Goal: Task Accomplishment & Management: Manage account settings

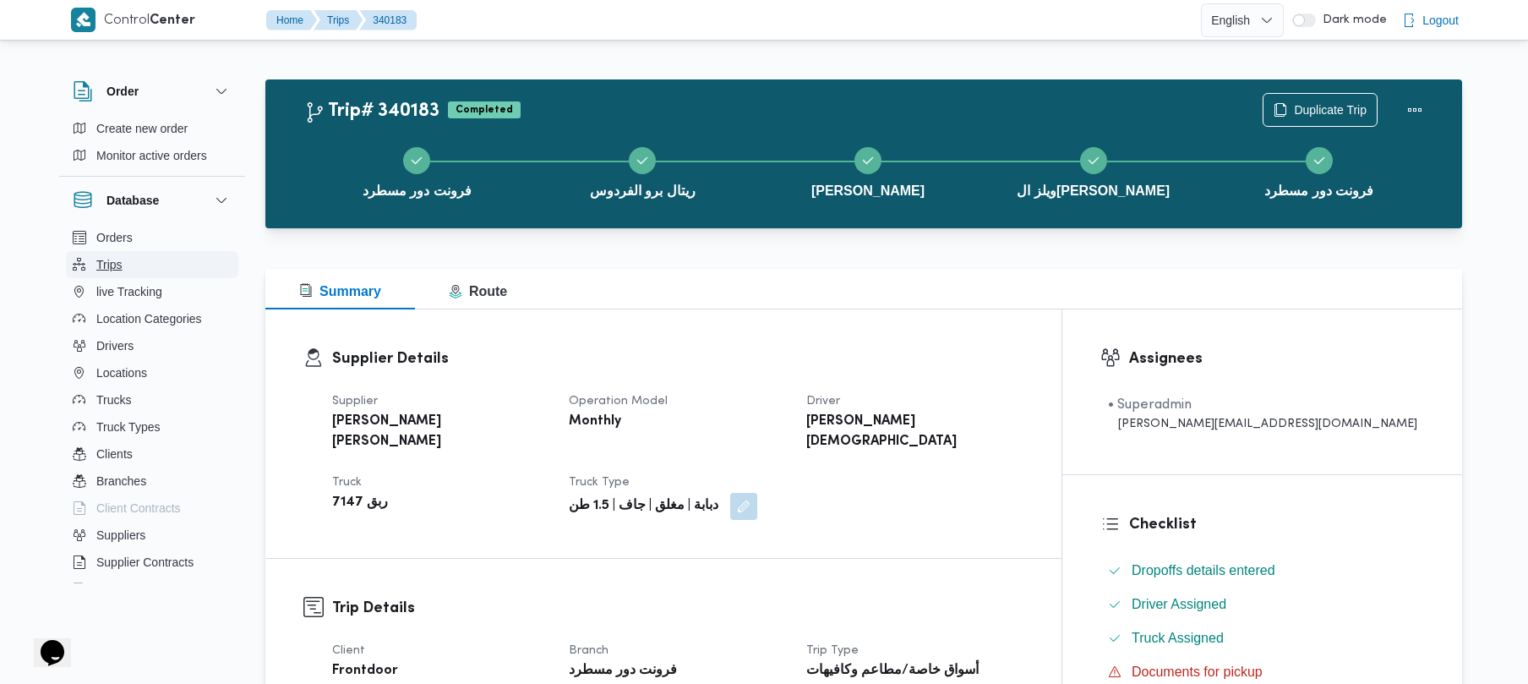
click at [157, 265] on button "Trips" at bounding box center [152, 264] width 172 height 27
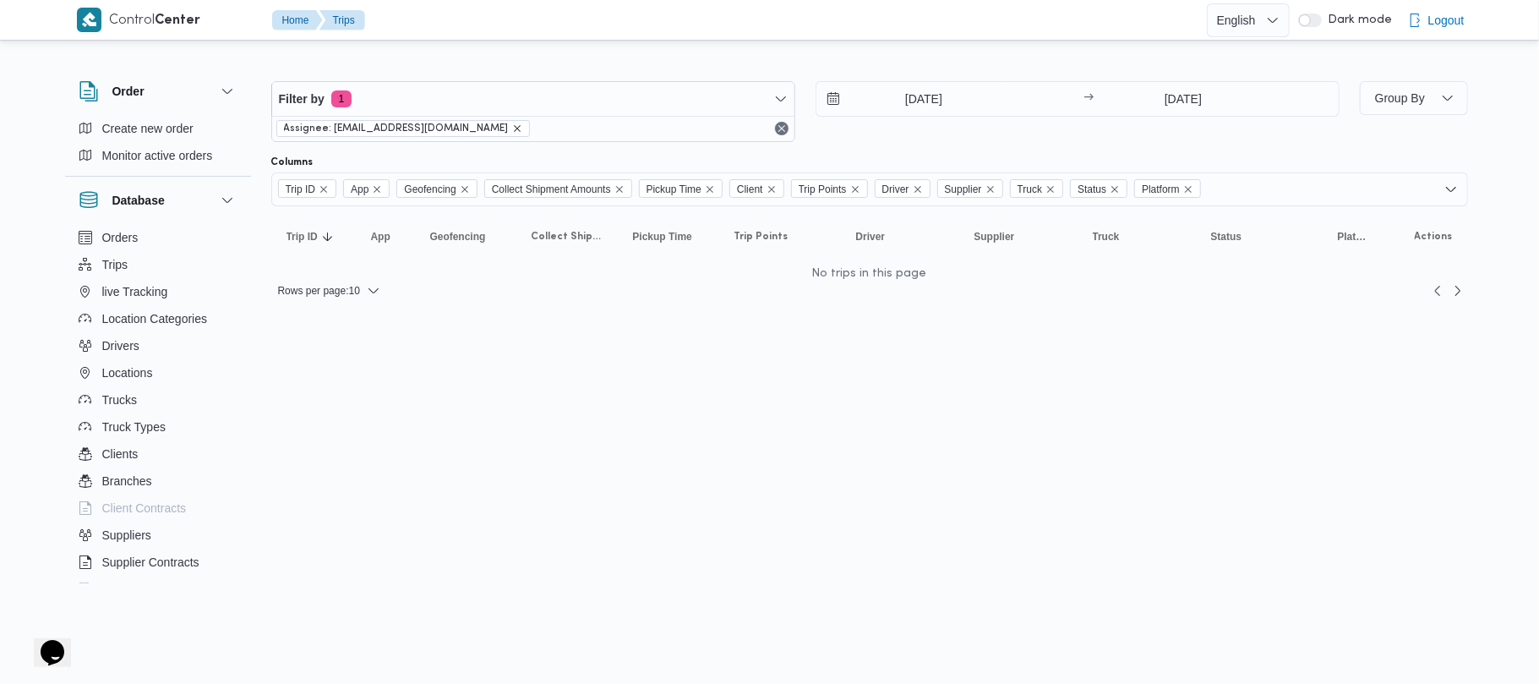
click at [512, 125] on icon "remove selected entity" at bounding box center [517, 128] width 10 height 10
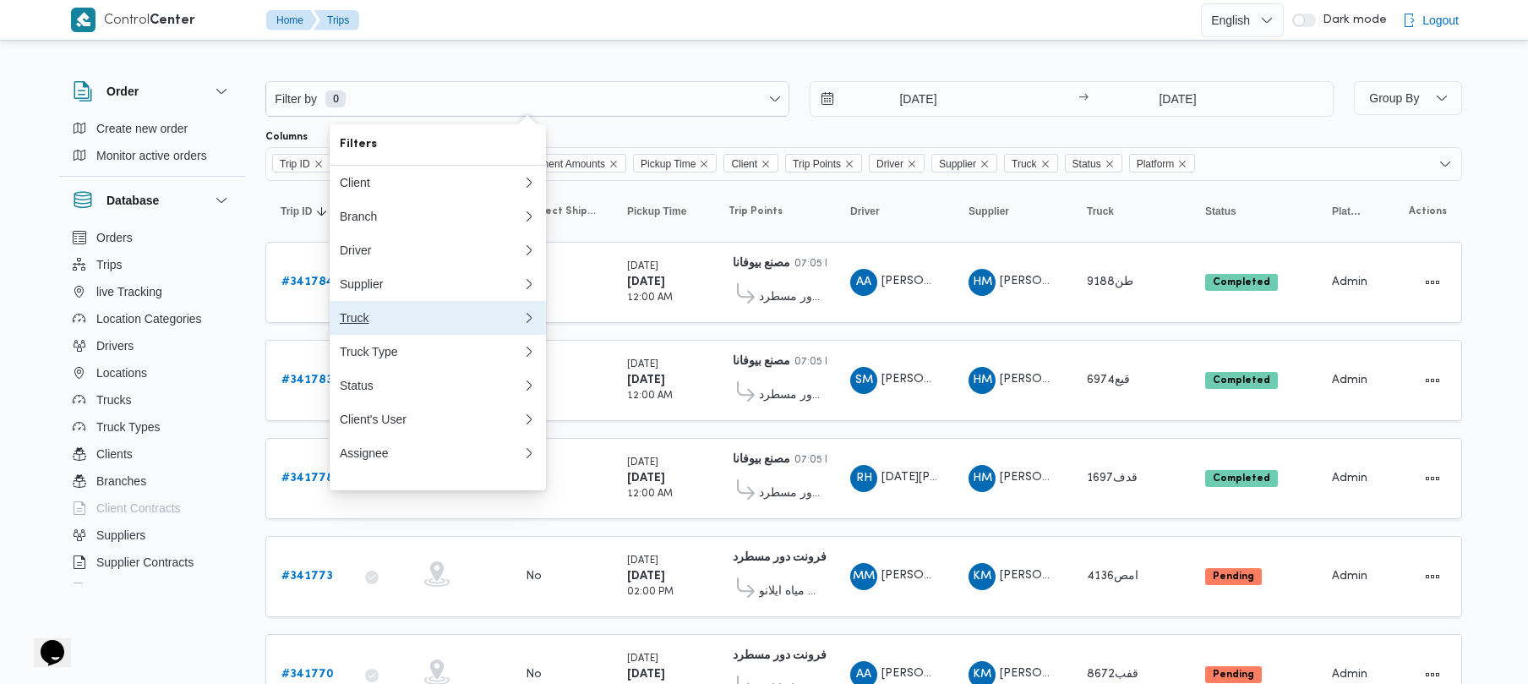
click at [421, 335] on button "Truck" at bounding box center [438, 318] width 216 height 34
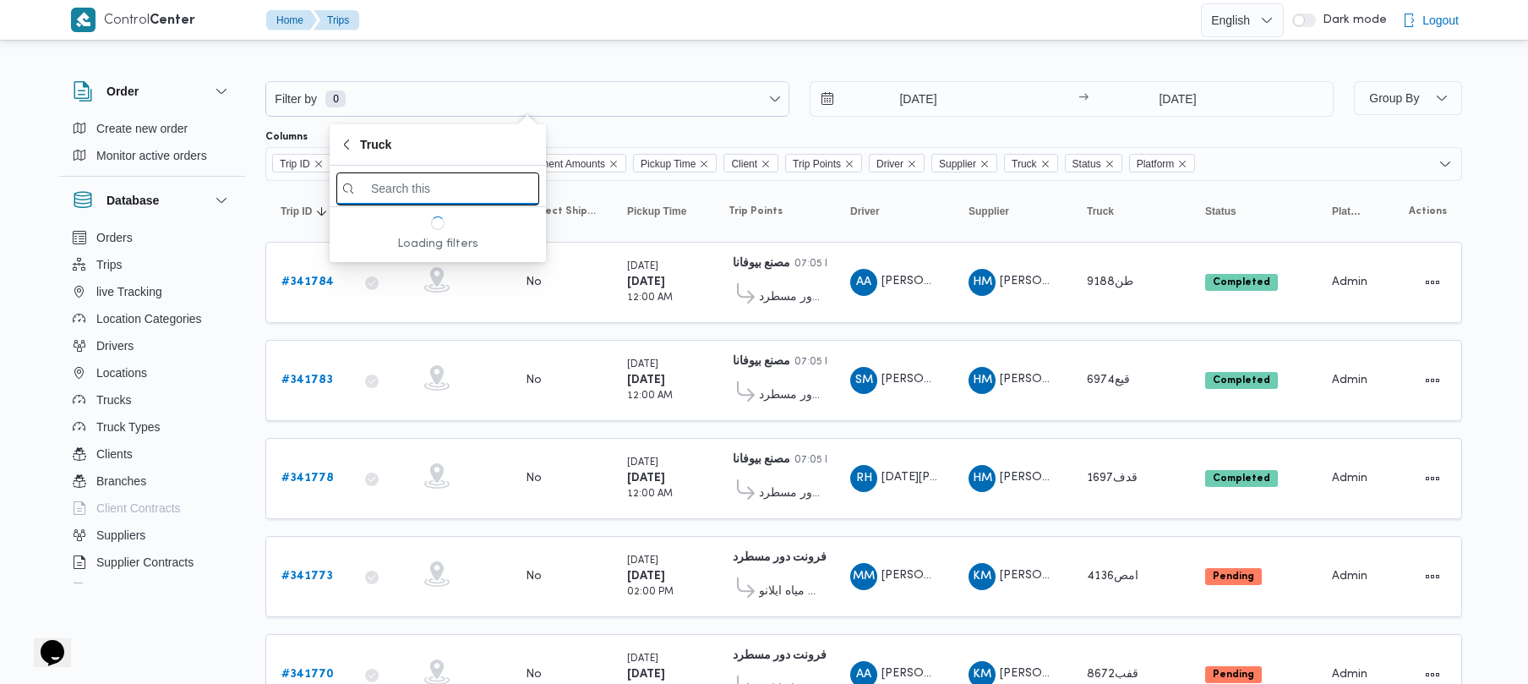
click at [460, 184] on input "search filters" at bounding box center [437, 188] width 203 height 33
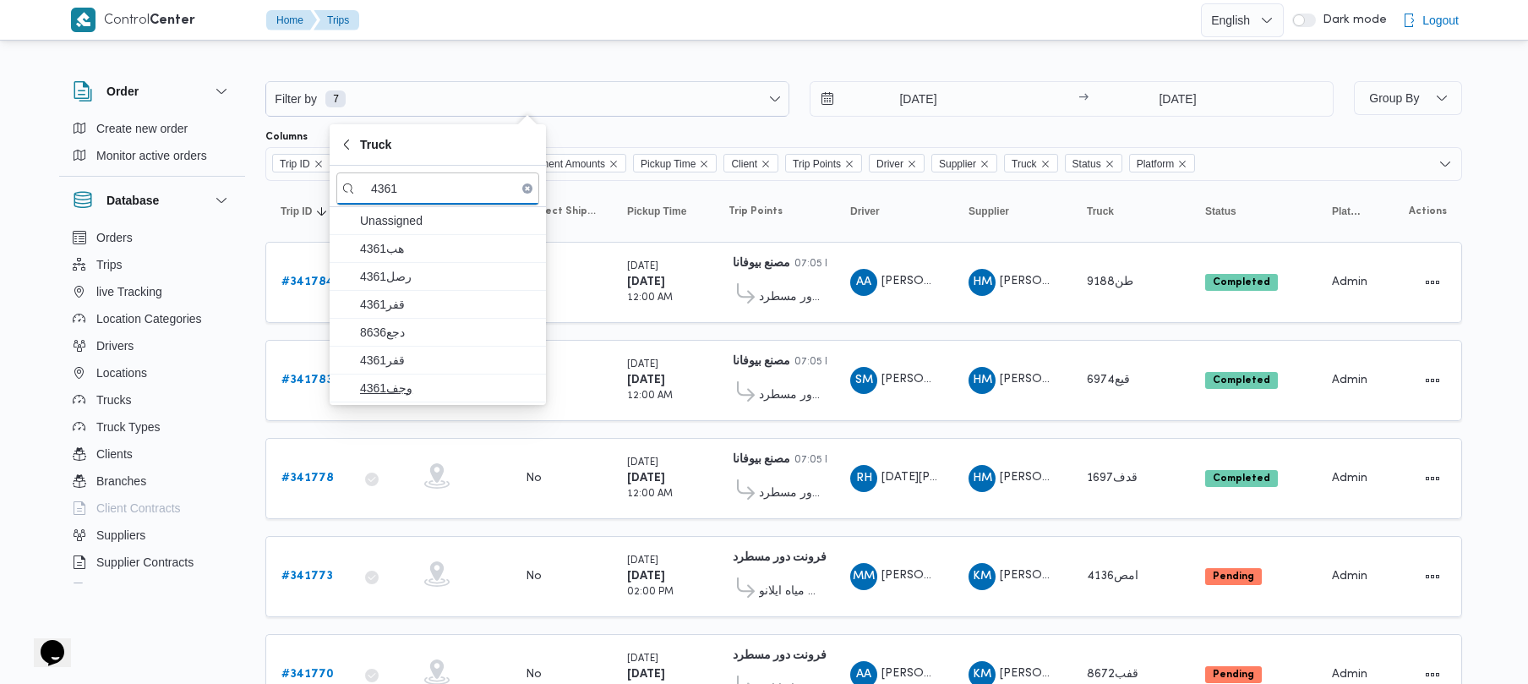
type input "4361"
click at [406, 387] on span "وجف4361" at bounding box center [448, 388] width 176 height 20
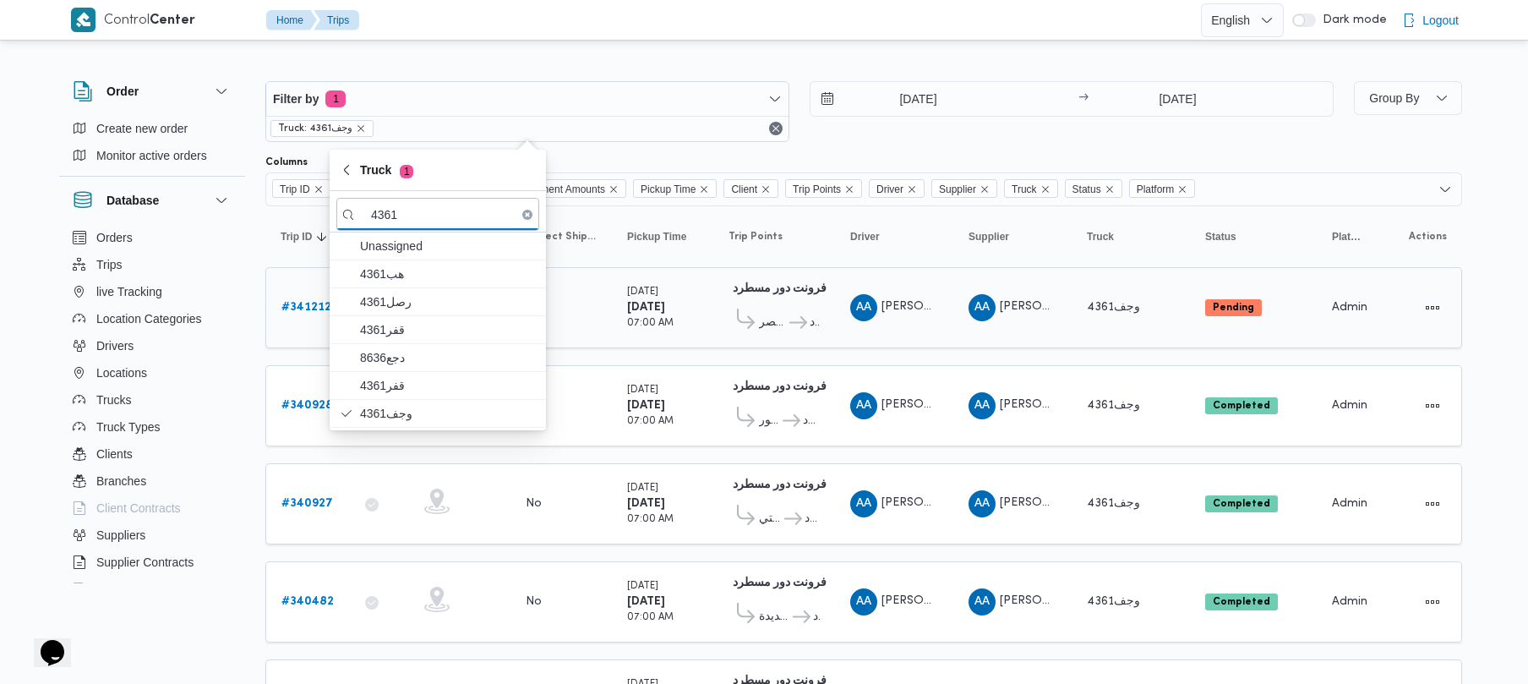
click at [305, 303] on b "# 341212" at bounding box center [306, 307] width 50 height 11
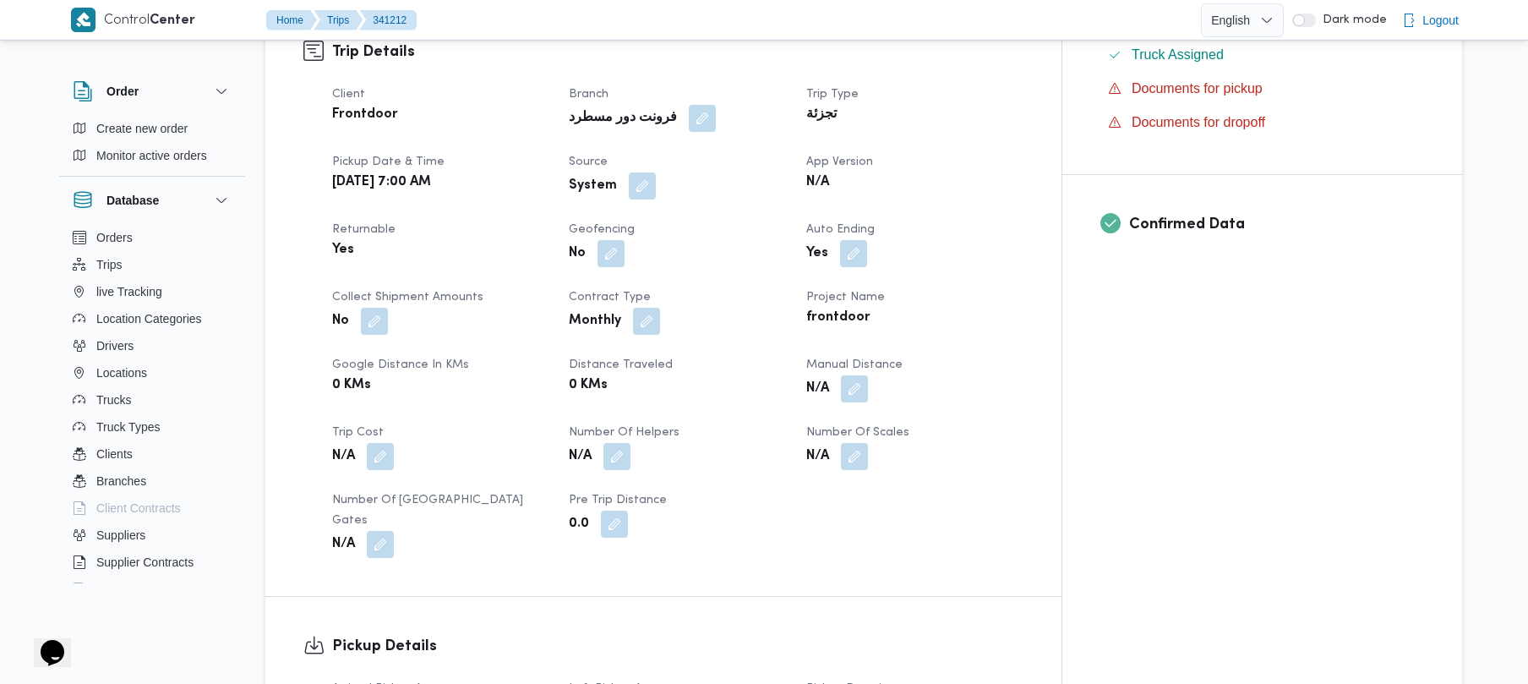
scroll to position [586, 0]
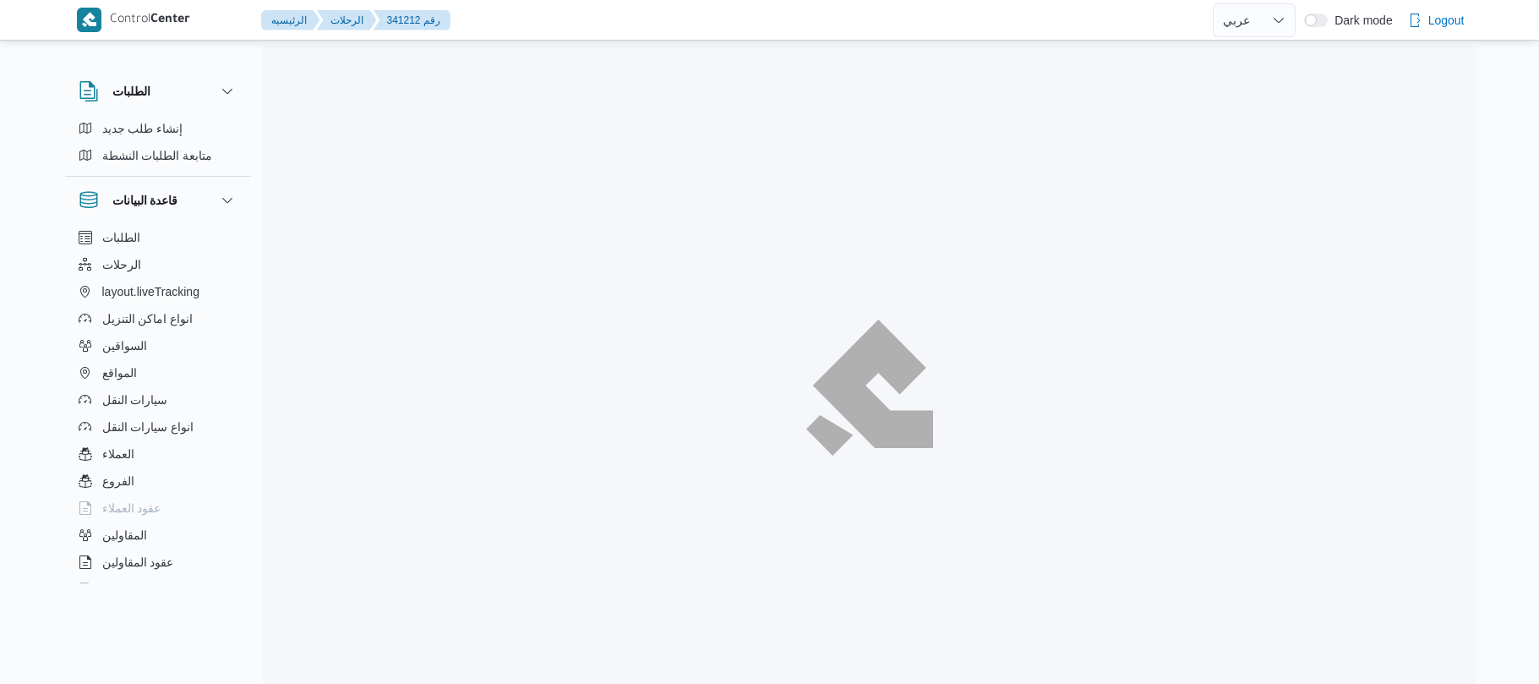
select select "ar"
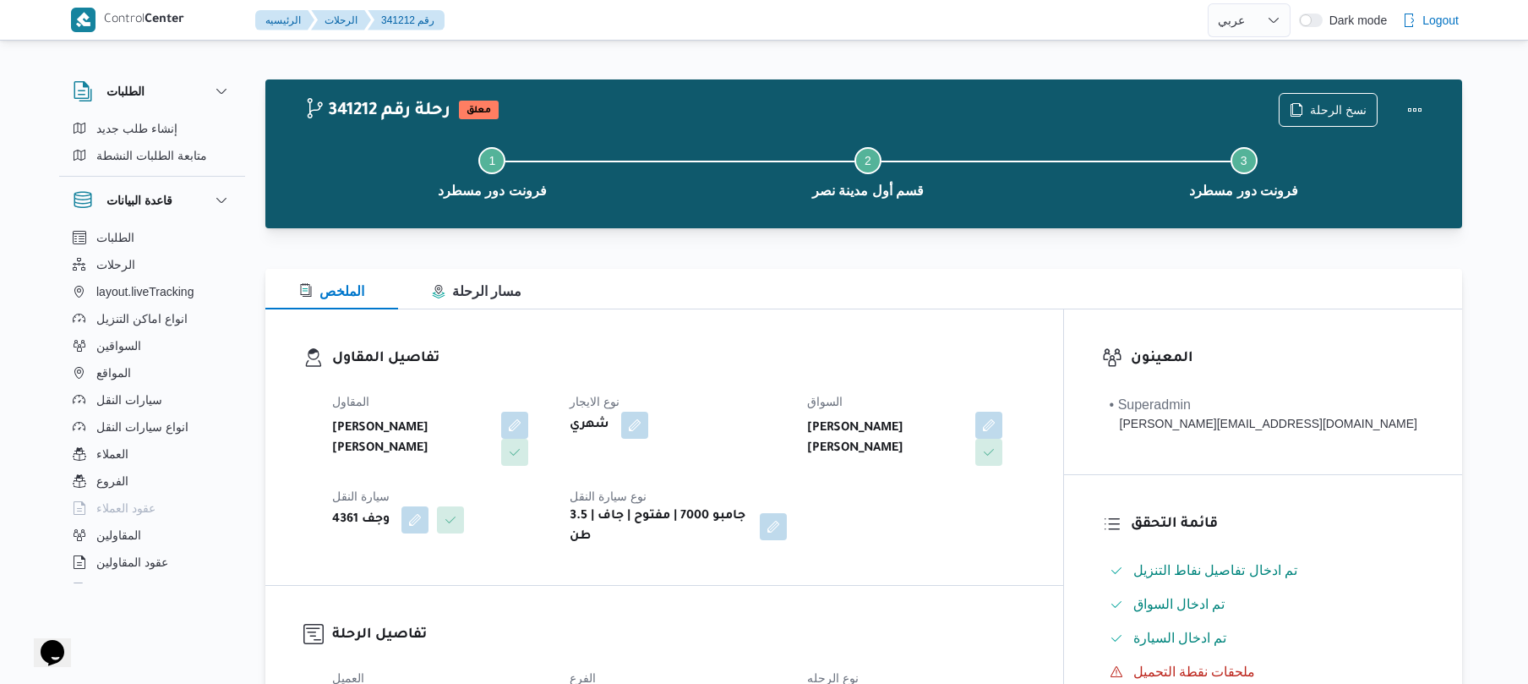
click at [788, 377] on dl "تفاصيل المقاول المقاول احمد عزت سيد دويش سليمان نوع الايجار شهري السواق احمد عز…" at bounding box center [678, 446] width 693 height 199
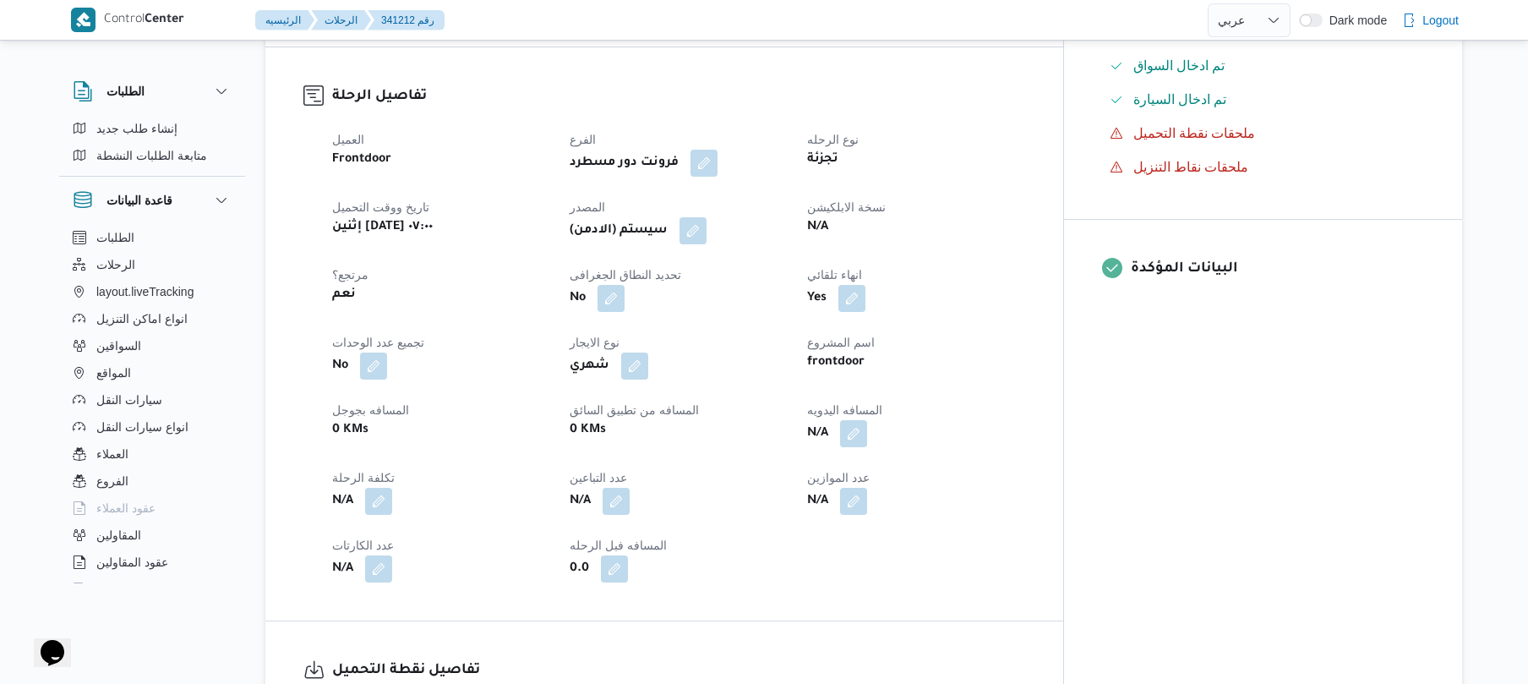
scroll to position [541, 0]
click at [867, 419] on button "button" at bounding box center [853, 430] width 27 height 27
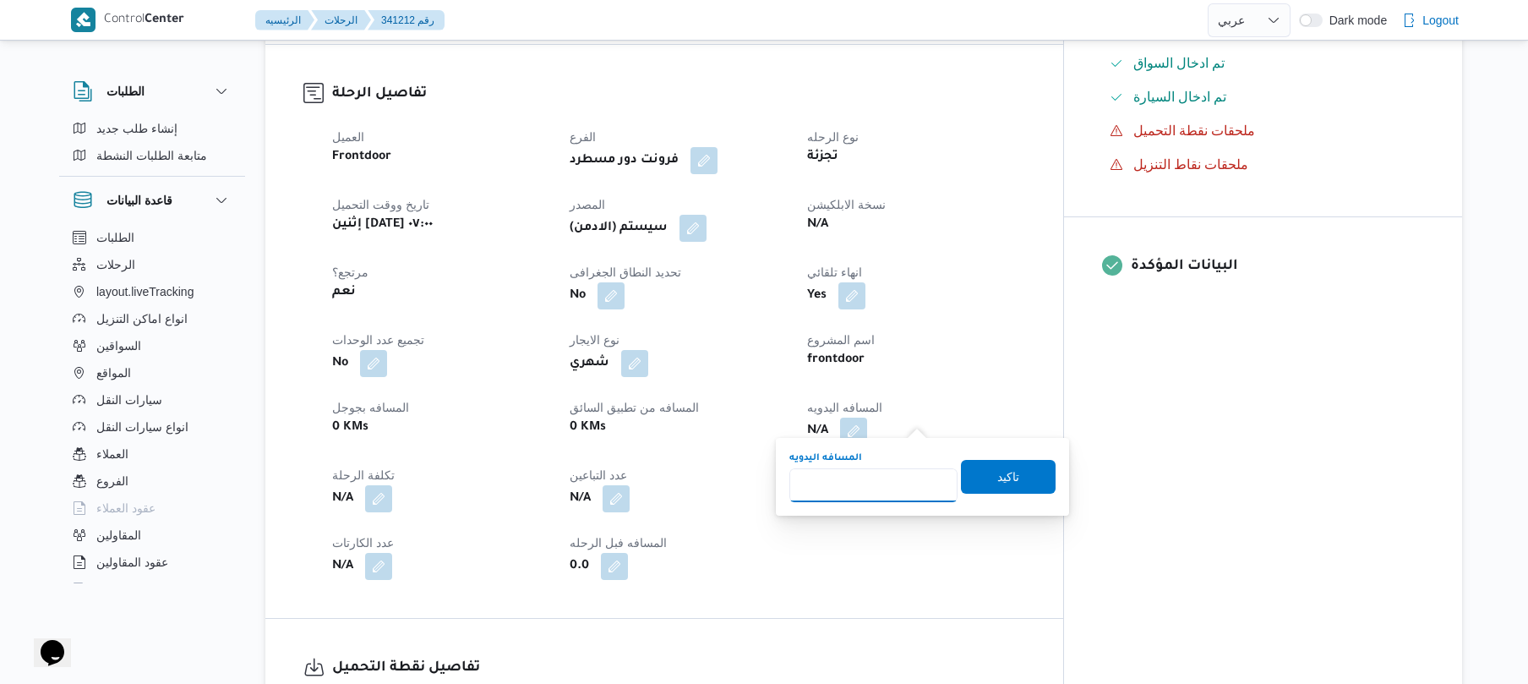
click at [860, 481] on input "المسافه اليدويه" at bounding box center [873, 485] width 168 height 34
type input "50"
click at [997, 482] on span "تاكيد" at bounding box center [1008, 476] width 22 height 20
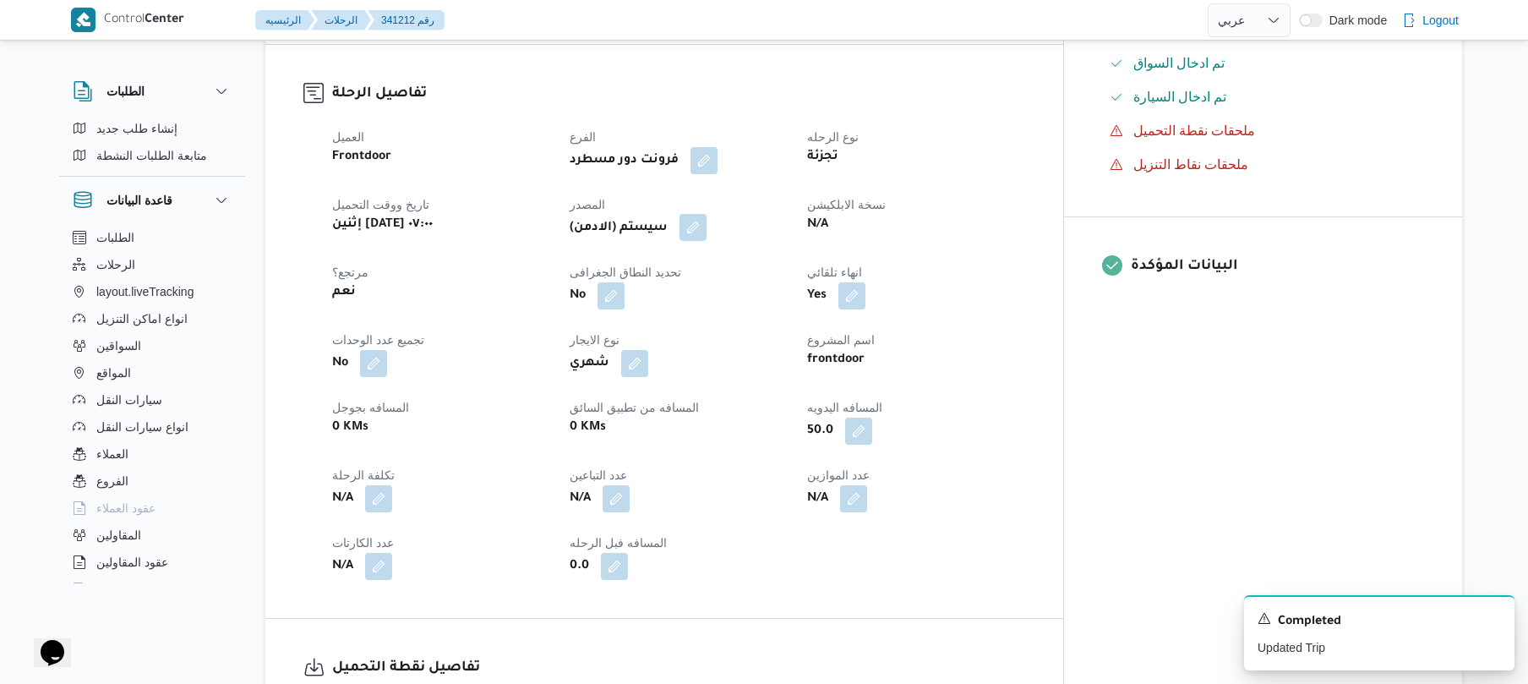
click at [707, 214] on button "button" at bounding box center [692, 227] width 27 height 27
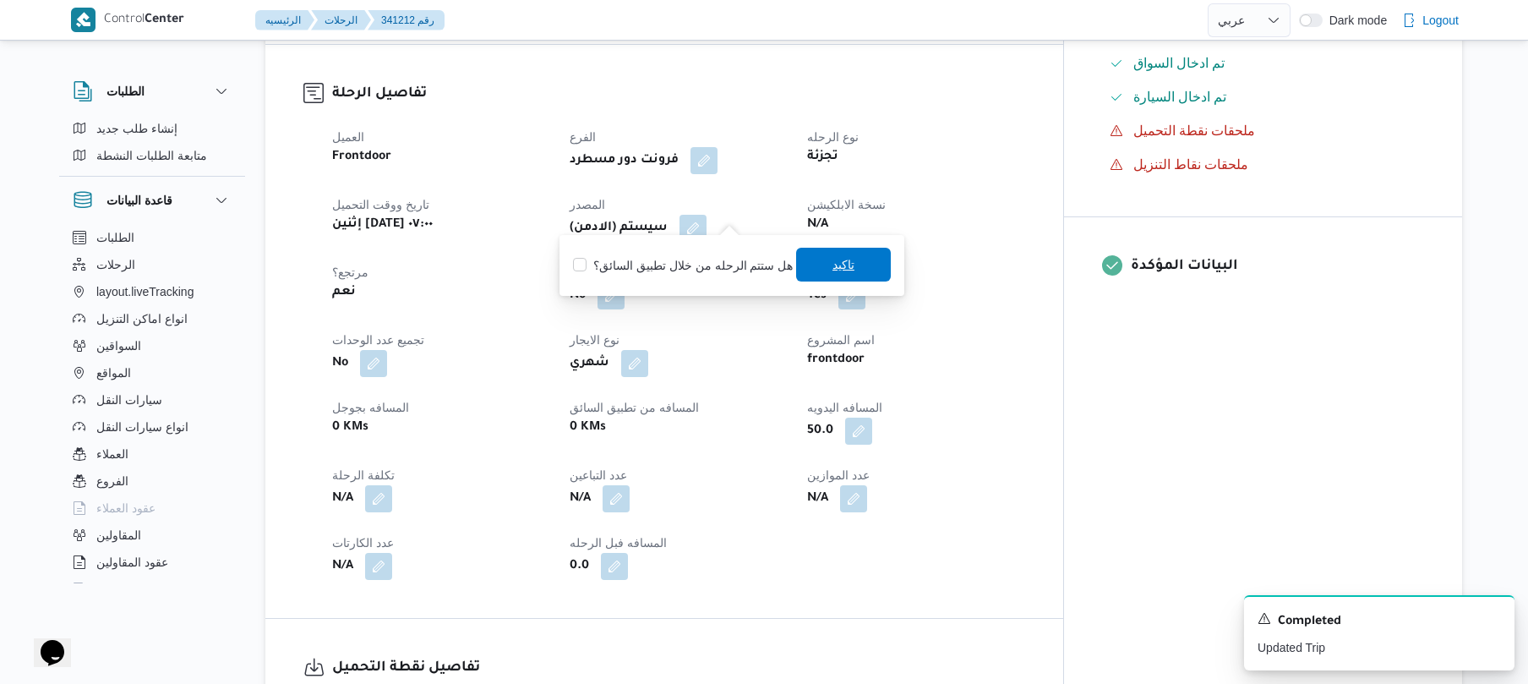
click at [813, 261] on span "تاكيد" at bounding box center [843, 265] width 95 height 34
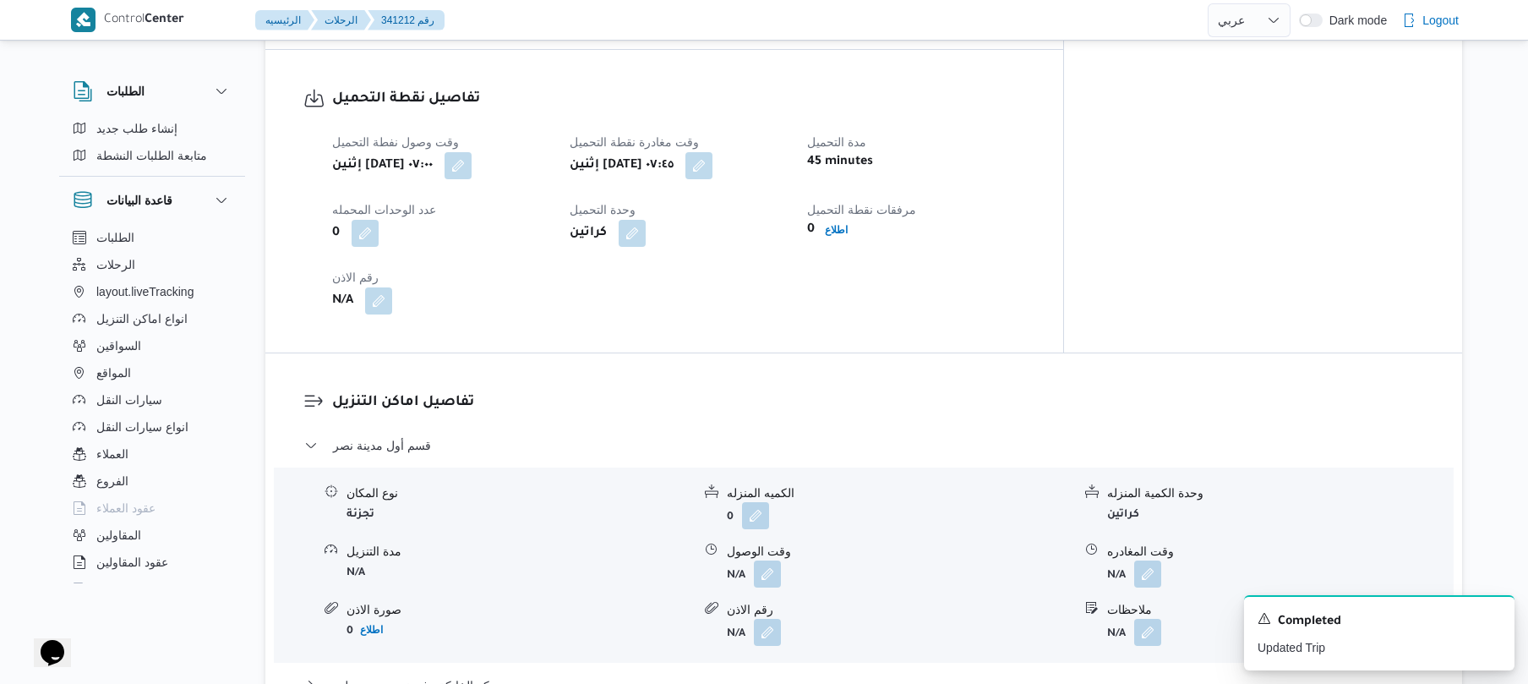
scroll to position [1352, 0]
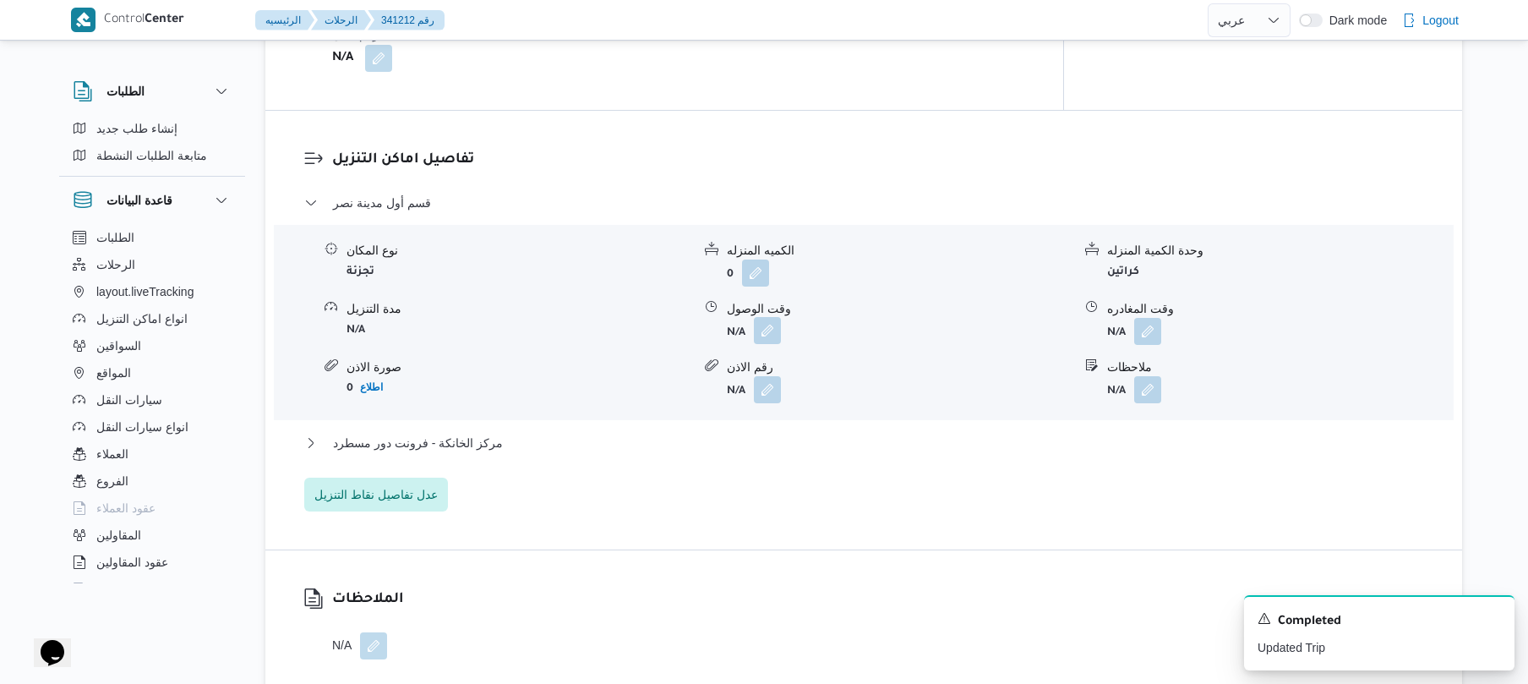
click at [774, 323] on button "button" at bounding box center [767, 330] width 27 height 27
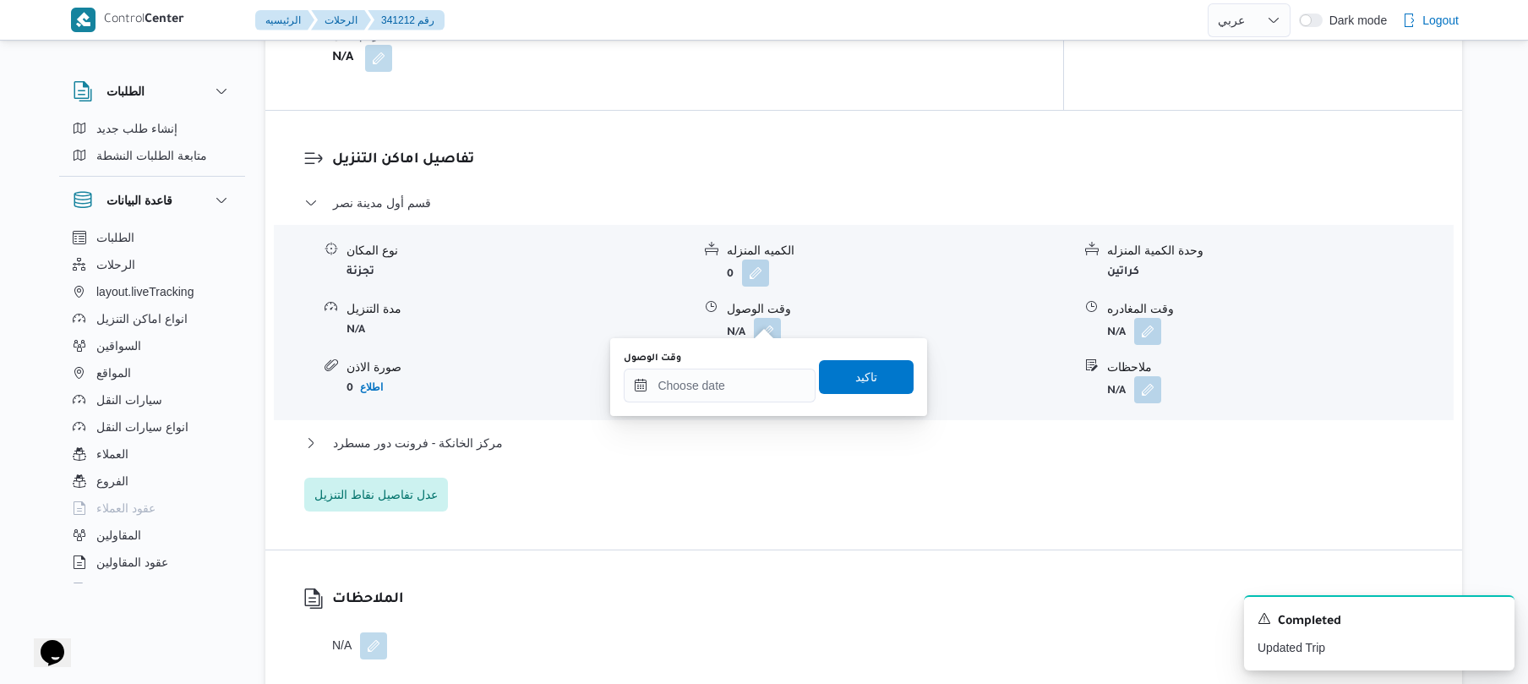
click at [842, 477] on div "قسم أول مدينة نصر نوع المكان تجزئة الكميه المنزله 0 وحدة الكمية المنزله كراتين …" at bounding box center [864, 352] width 1120 height 319
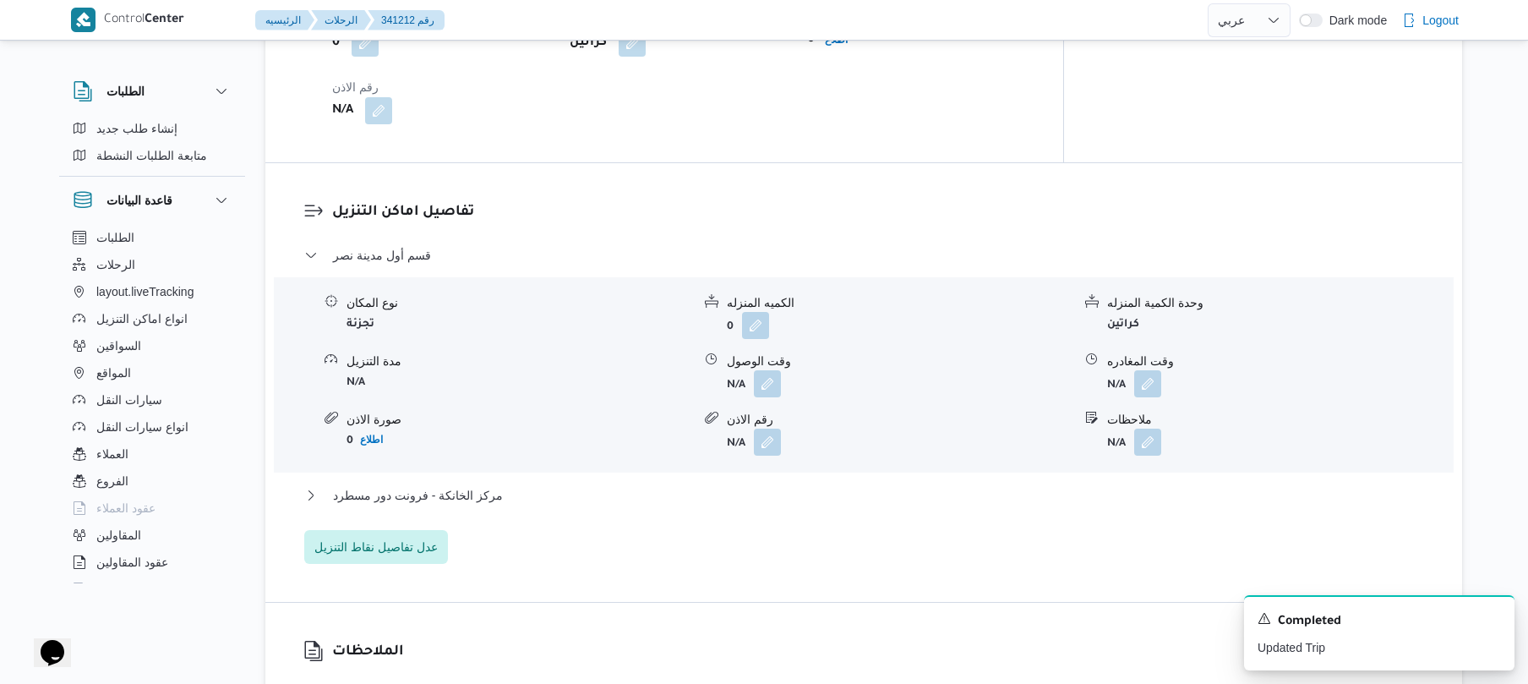
scroll to position [1307, 0]
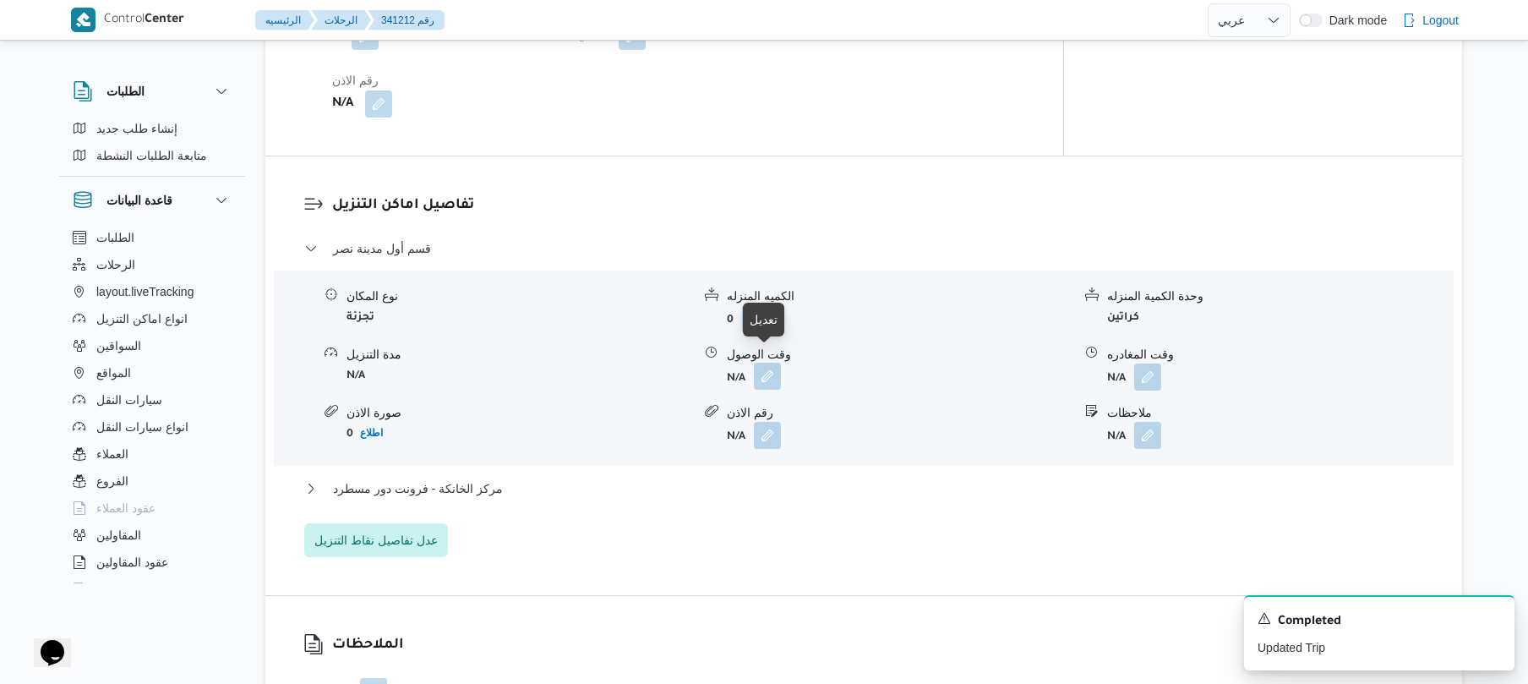
click at [772, 373] on button "button" at bounding box center [767, 376] width 27 height 27
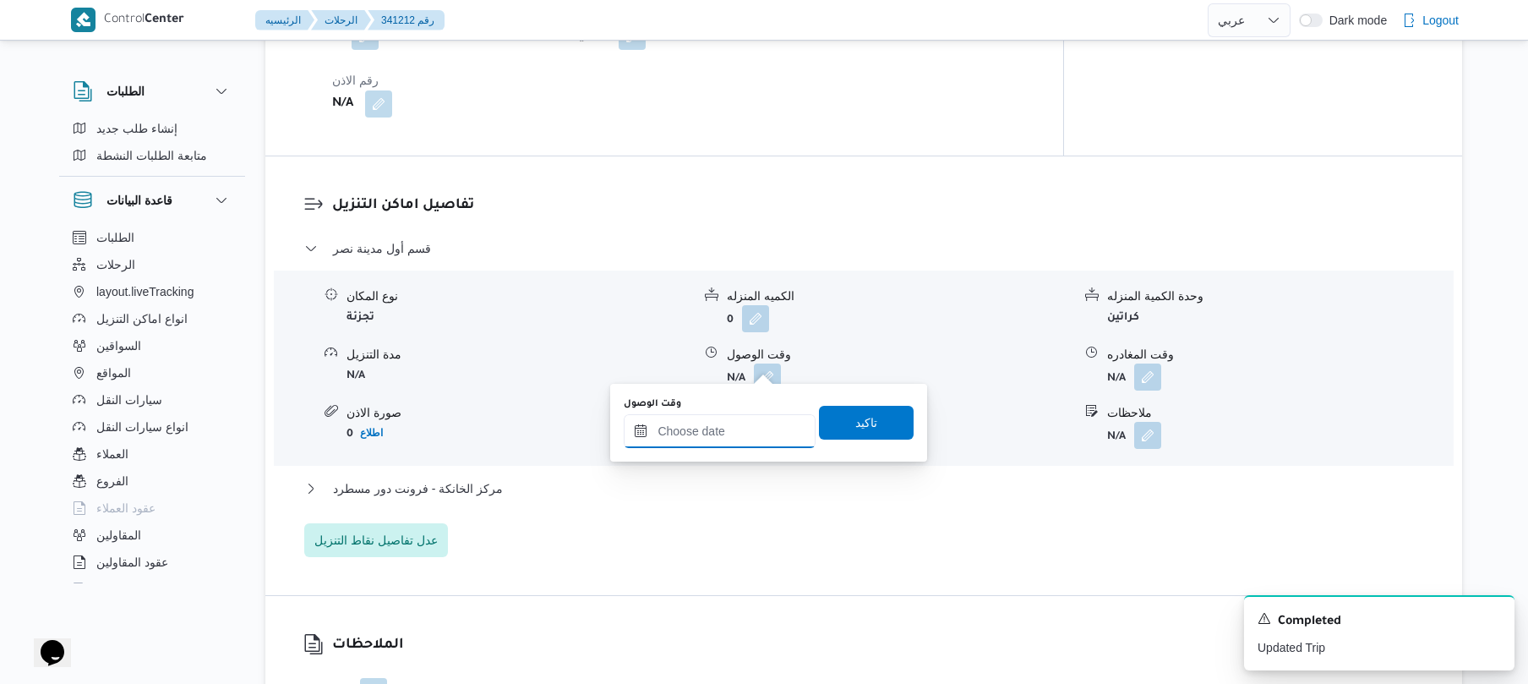
click at [723, 438] on input "وقت الوصول" at bounding box center [720, 431] width 192 height 34
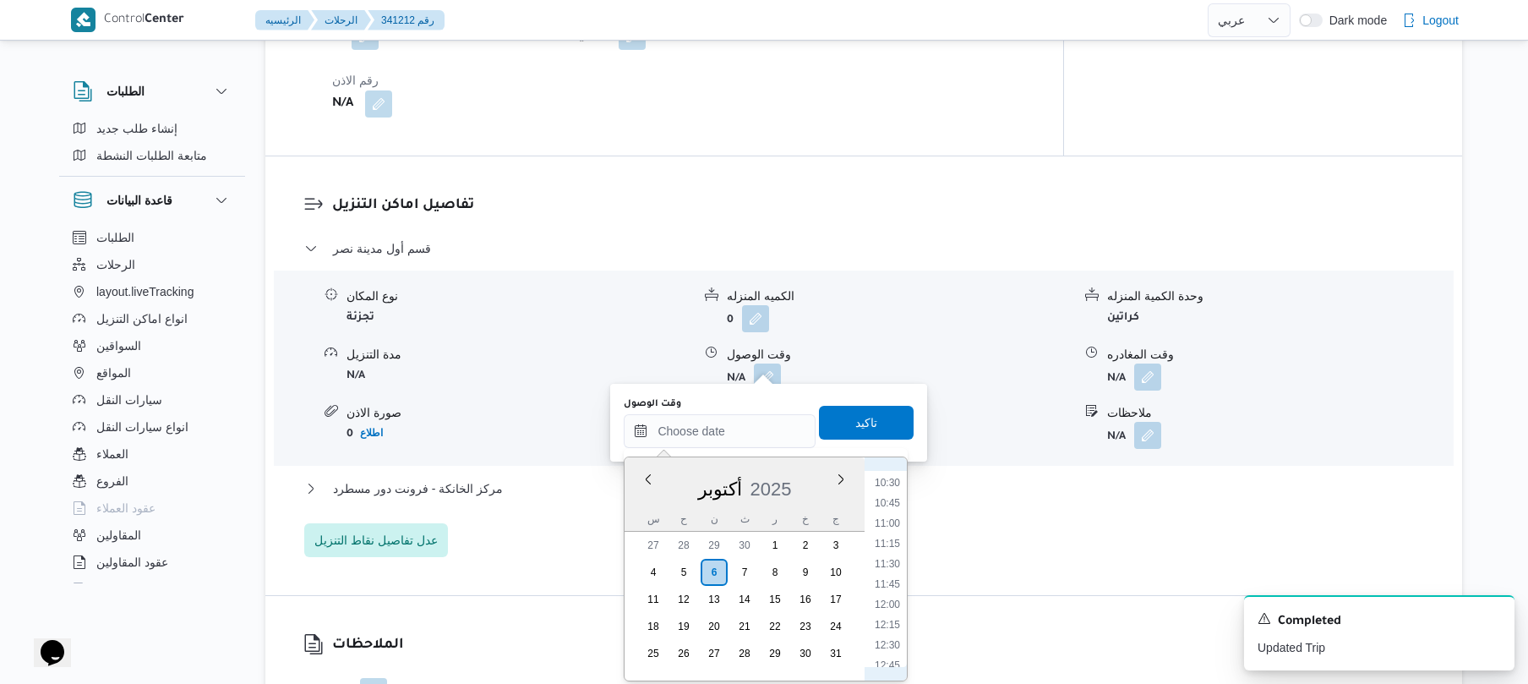
scroll to position [627, 0]
click at [886, 538] on li "08:30" at bounding box center [887, 541] width 39 height 17
type input "٠٦/١٠/٢٠٢٥ ٠٨:٣٠"
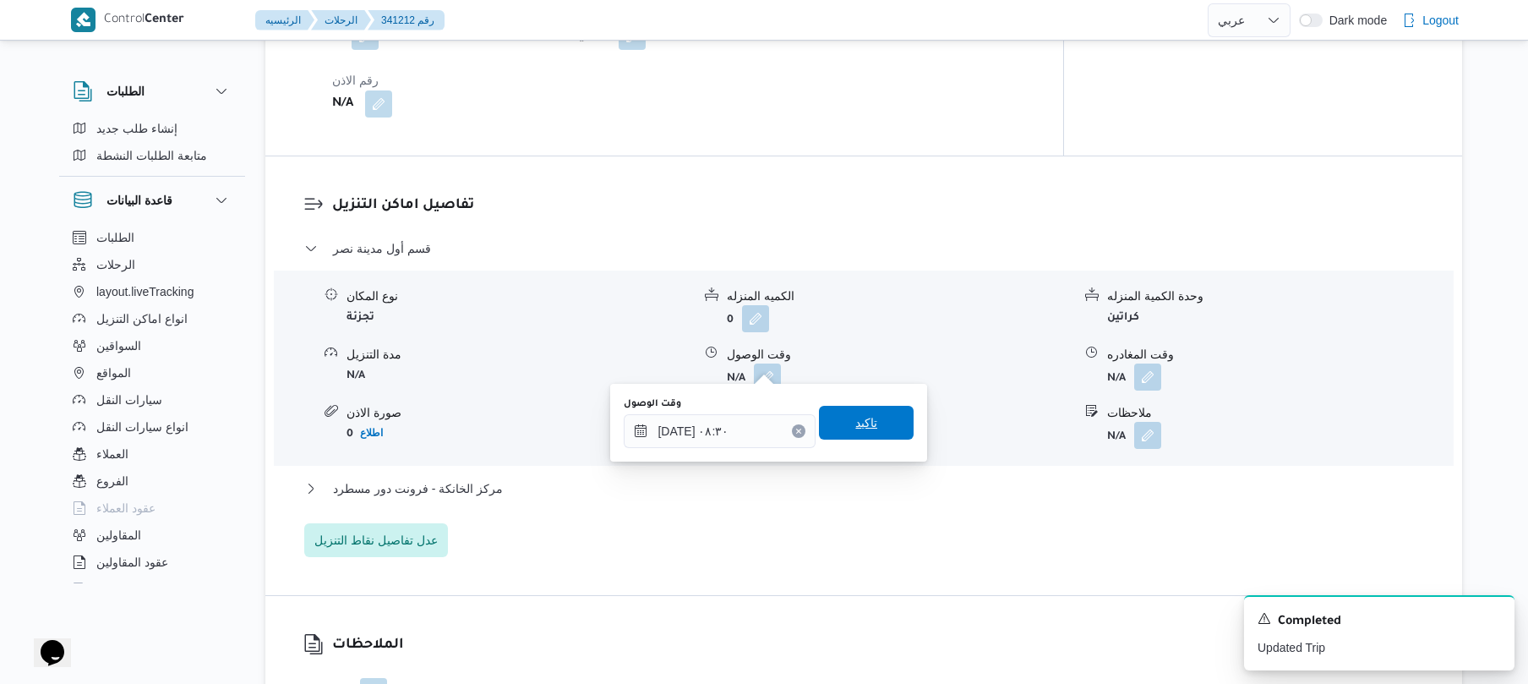
click at [860, 427] on span "تاكيد" at bounding box center [866, 422] width 22 height 20
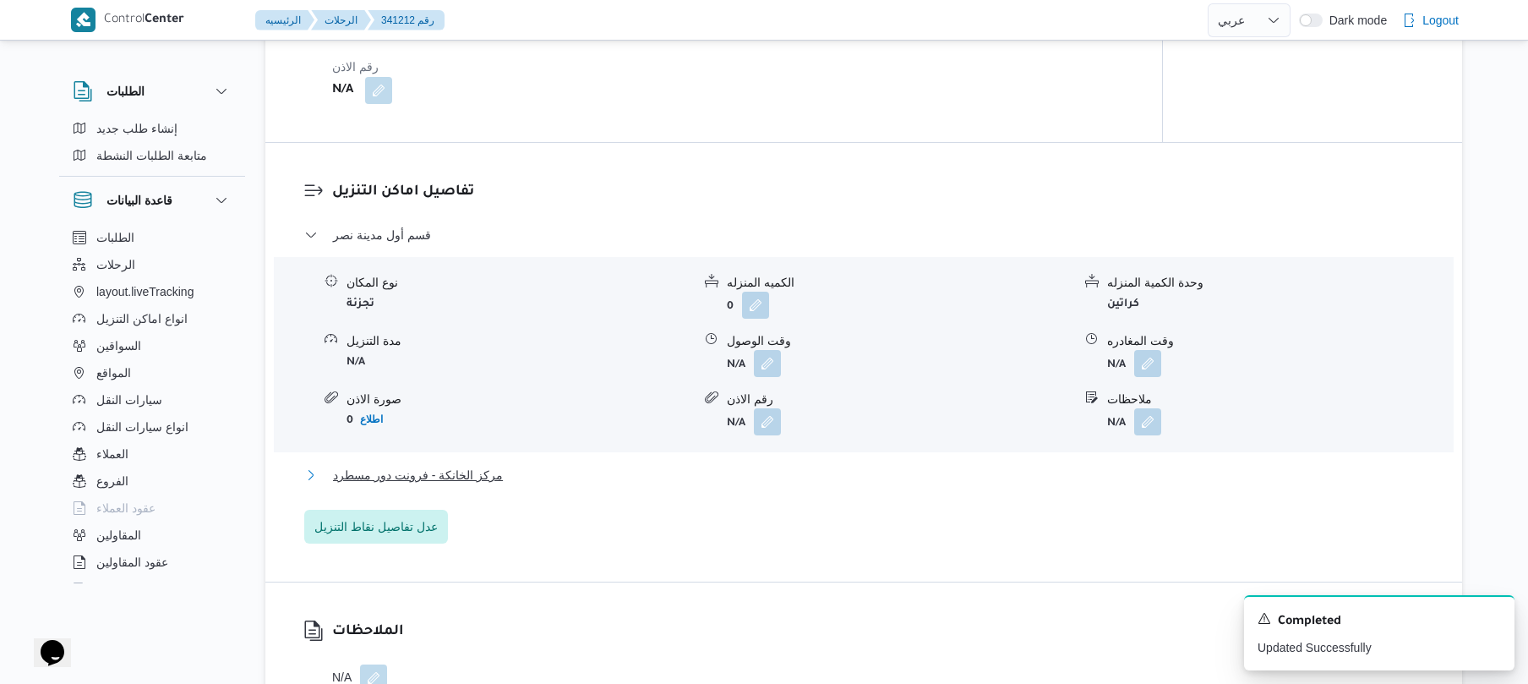
click at [796, 478] on button "مركز الخانكة - فرونت دور مسطرد" at bounding box center [864, 475] width 1120 height 20
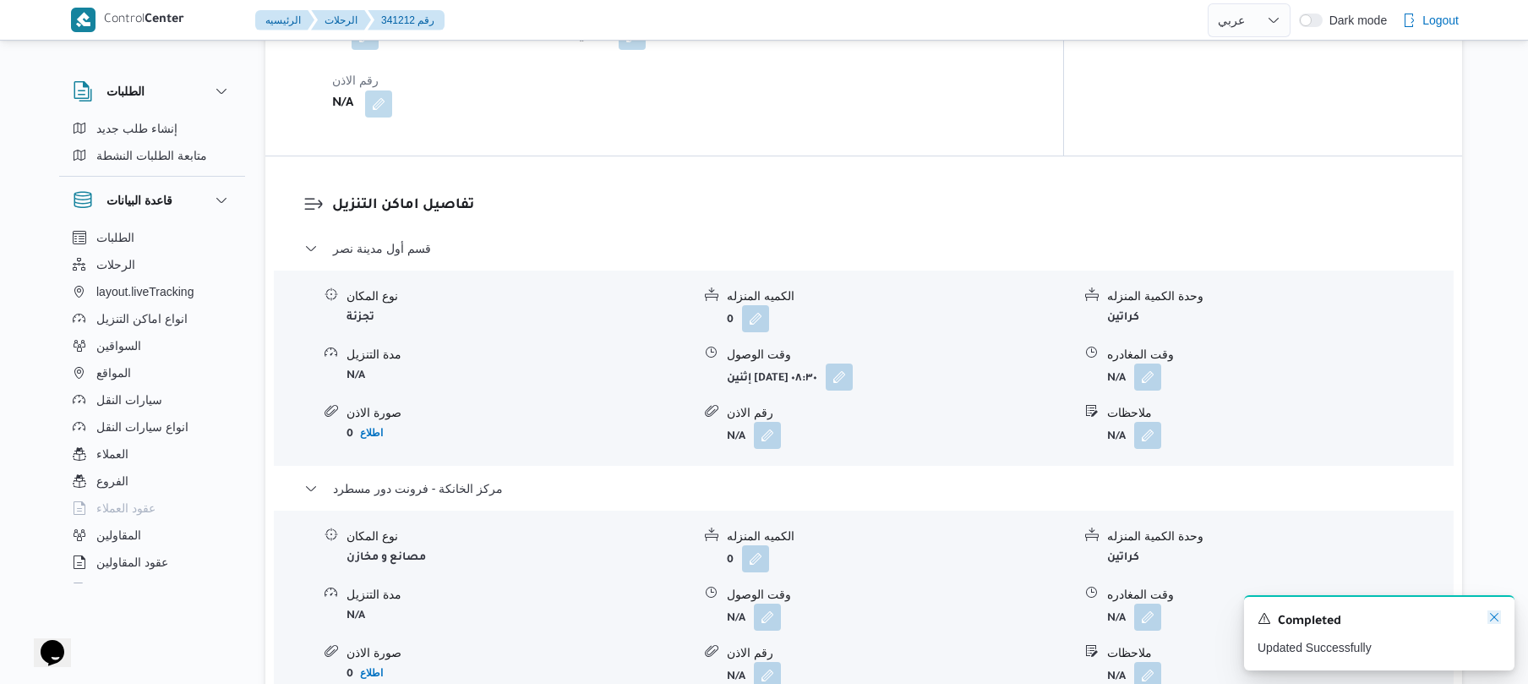
click at [1492, 616] on icon "Dismiss toast" at bounding box center [1494, 617] width 8 height 8
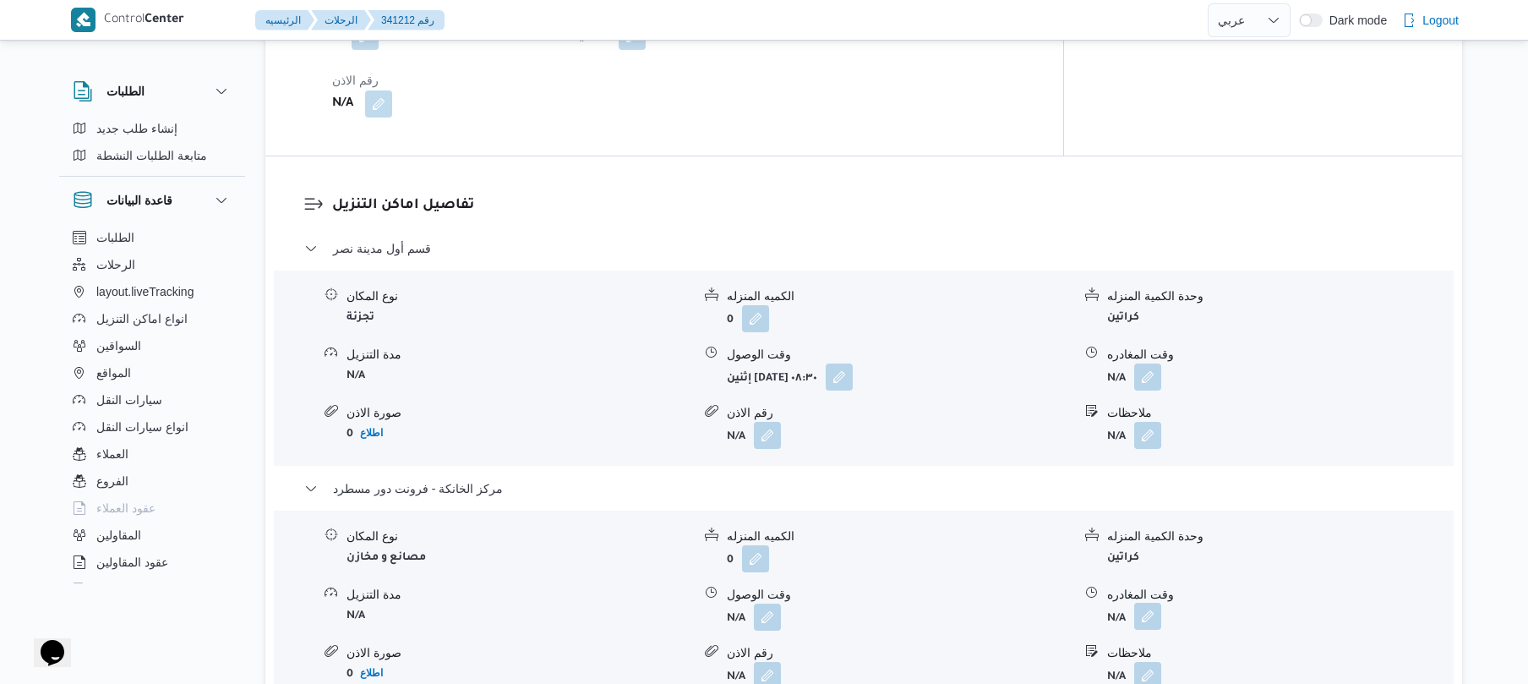
click at [1146, 606] on button "button" at bounding box center [1147, 616] width 27 height 27
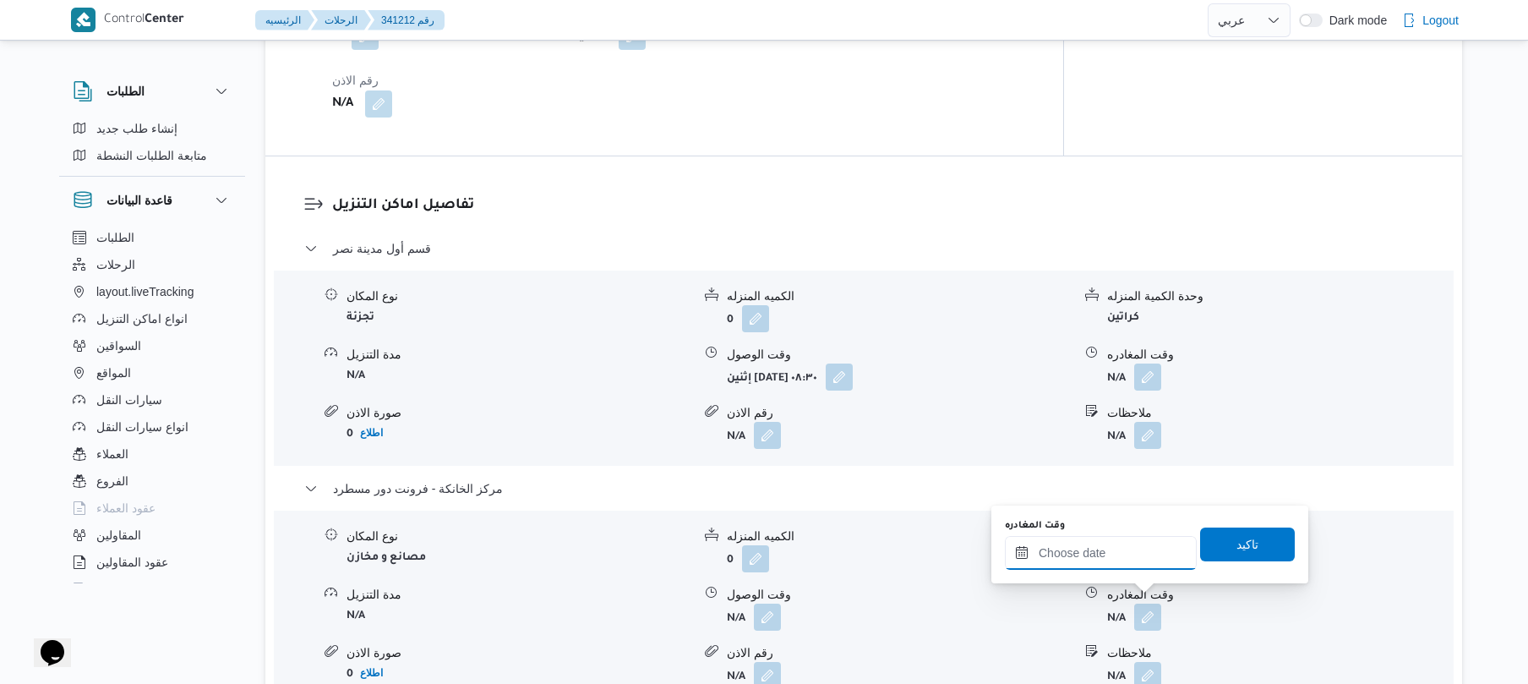
click at [1130, 556] on input "وقت المغادره" at bounding box center [1101, 553] width 192 height 34
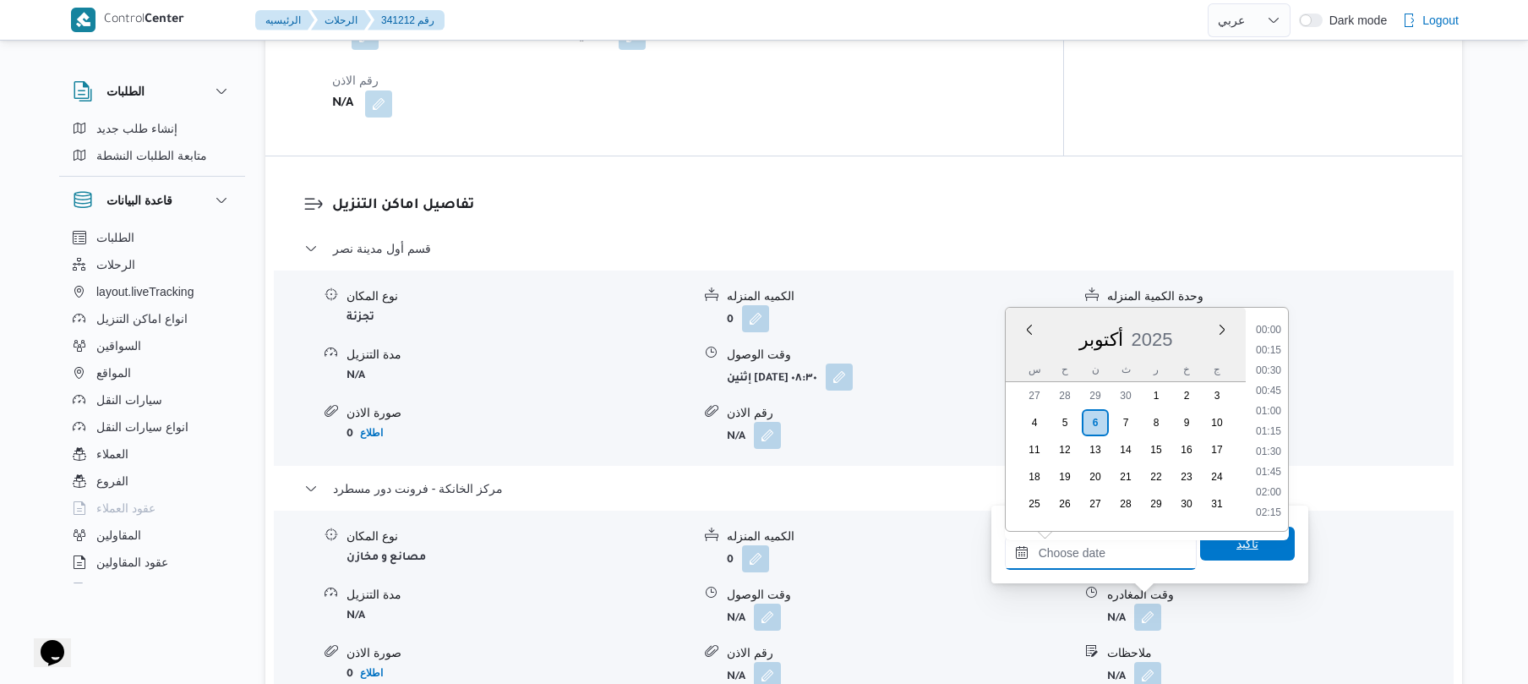
scroll to position [1400, 0]
click at [1269, 326] on li "17:15" at bounding box center [1268, 328] width 39 height 17
type input "٠٦/١٠/٢٠٢٥ ١٧:١٥"
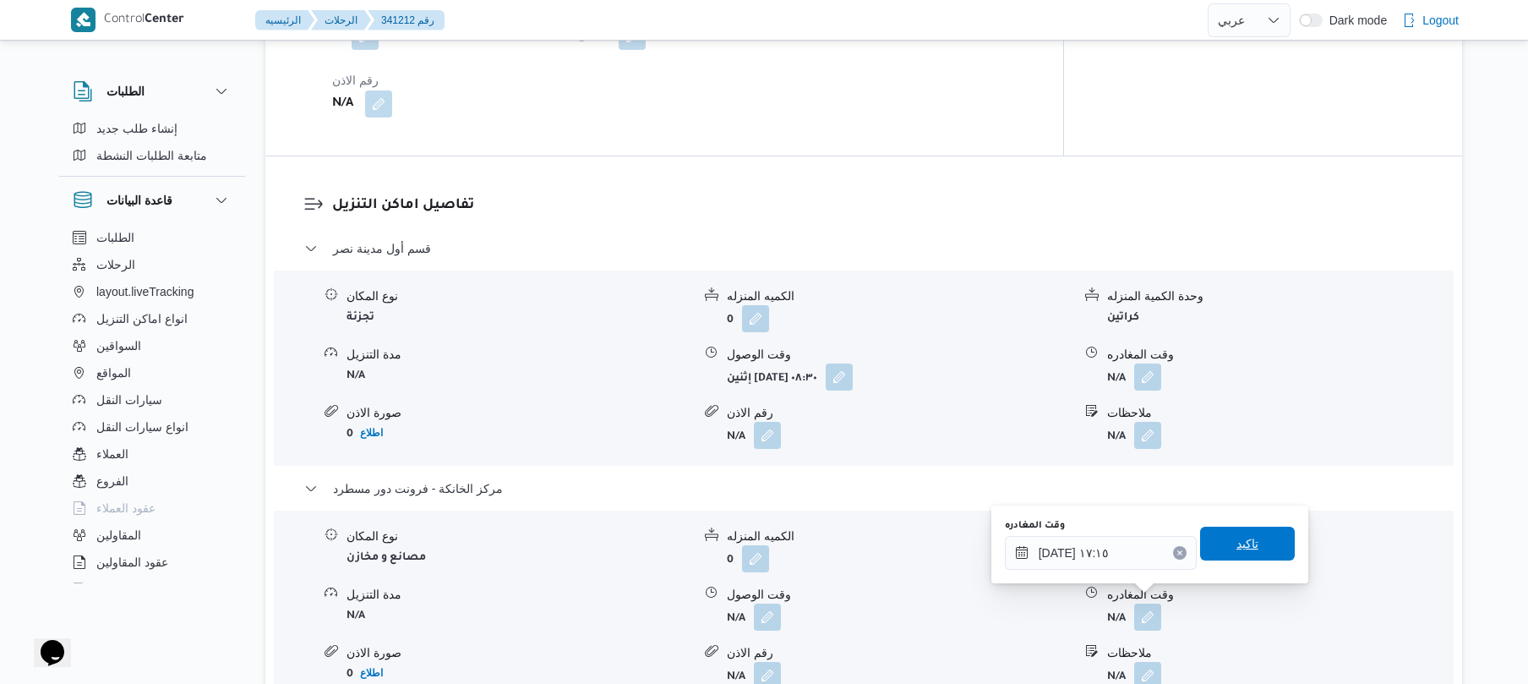
click at [1236, 544] on span "تاكيد" at bounding box center [1247, 543] width 22 height 20
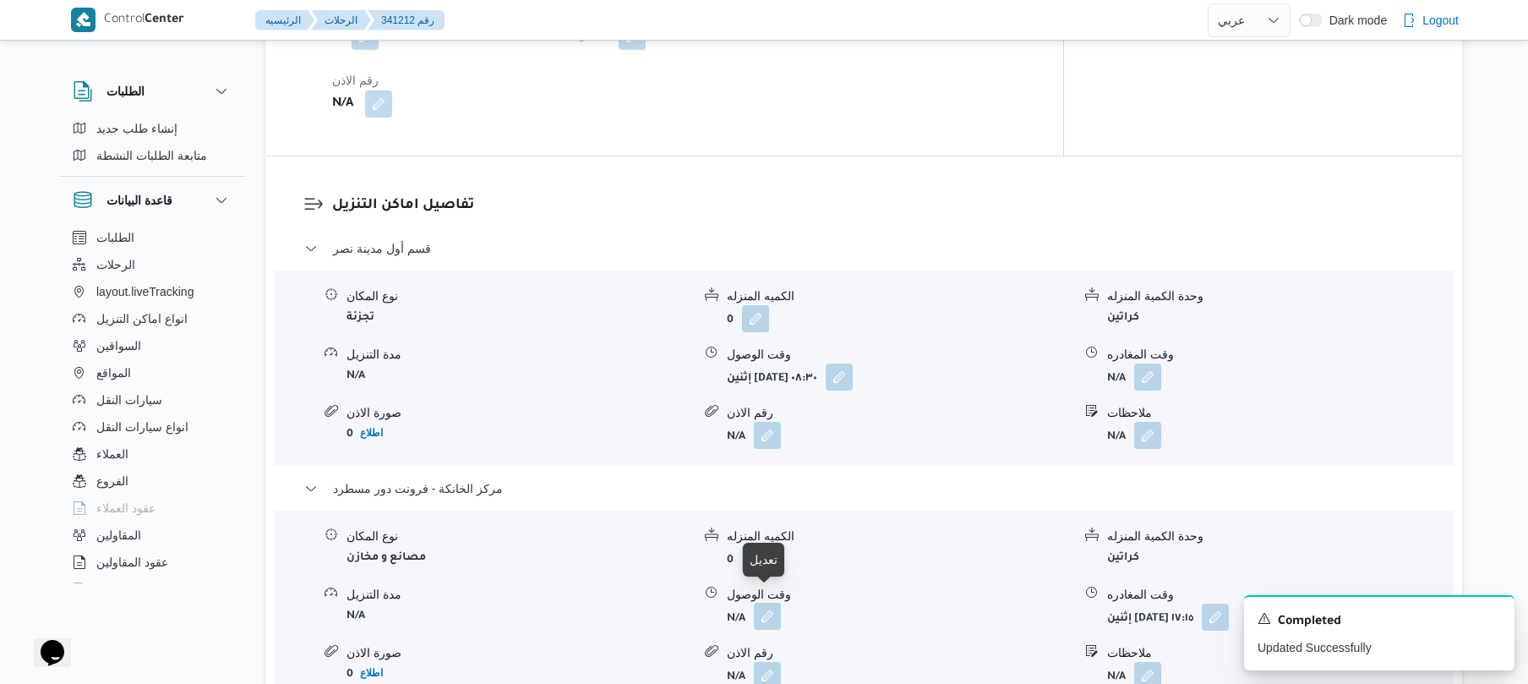
click at [761, 606] on button "button" at bounding box center [767, 616] width 27 height 27
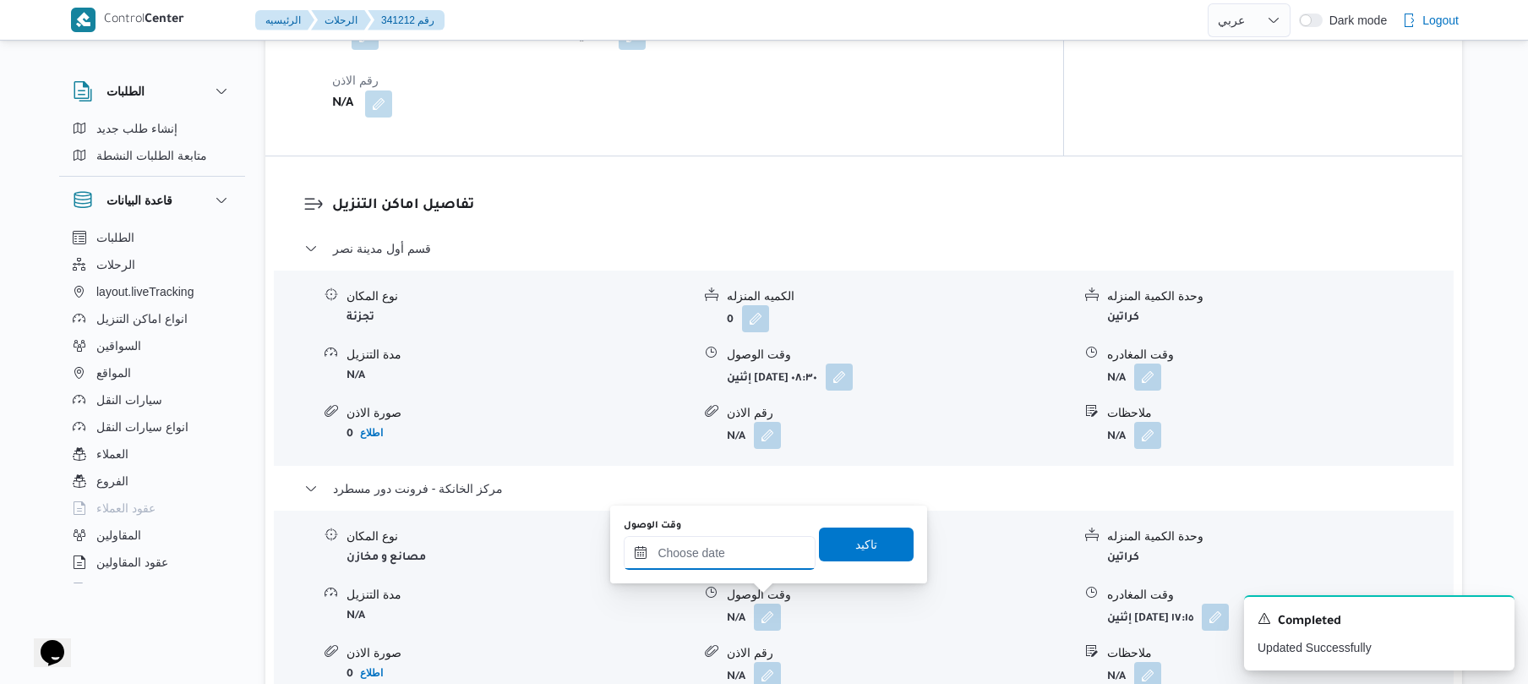
click at [745, 553] on input "وقت الوصول" at bounding box center [720, 553] width 192 height 34
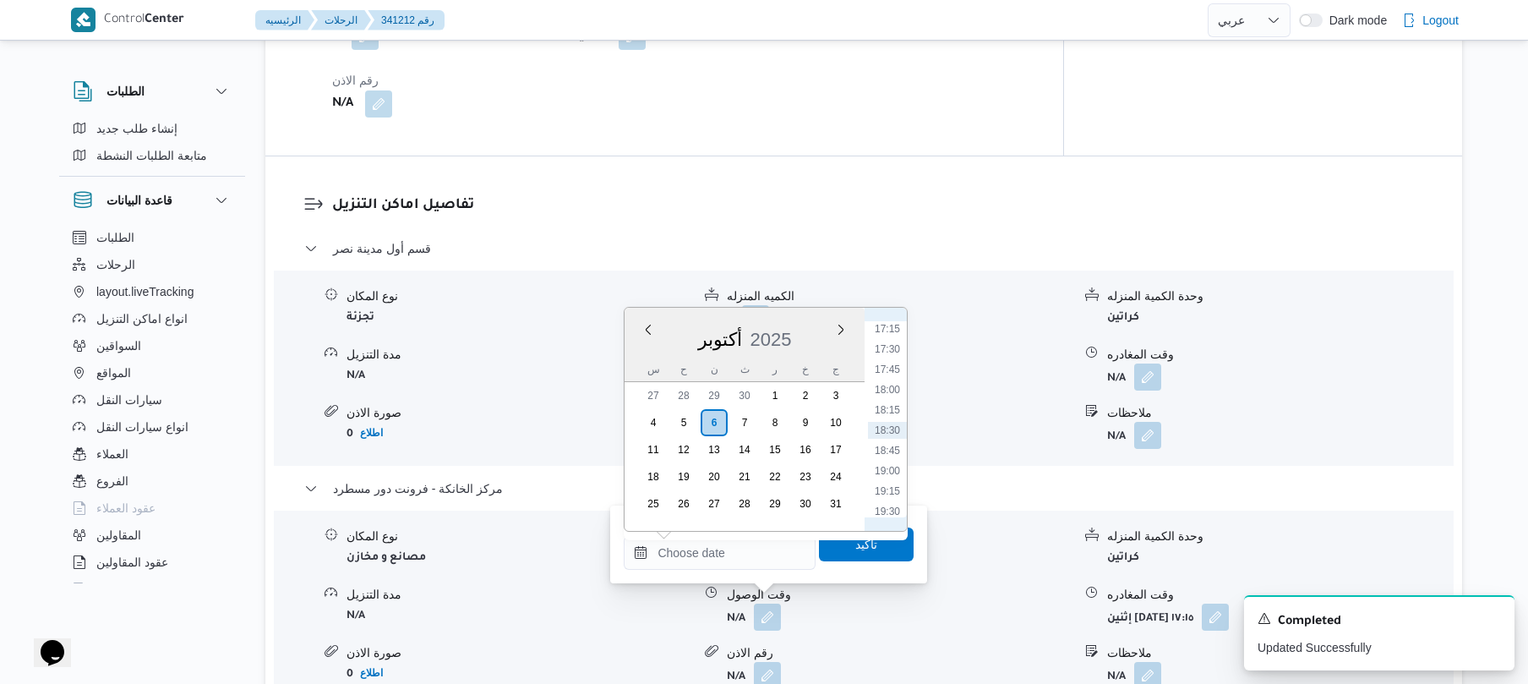
scroll to position [1234, 0]
click at [889, 466] on li "17:00" at bounding box center [887, 474] width 39 height 17
type input "٠٦/١٠/٢٠٢٥ ١٧:٠٠"
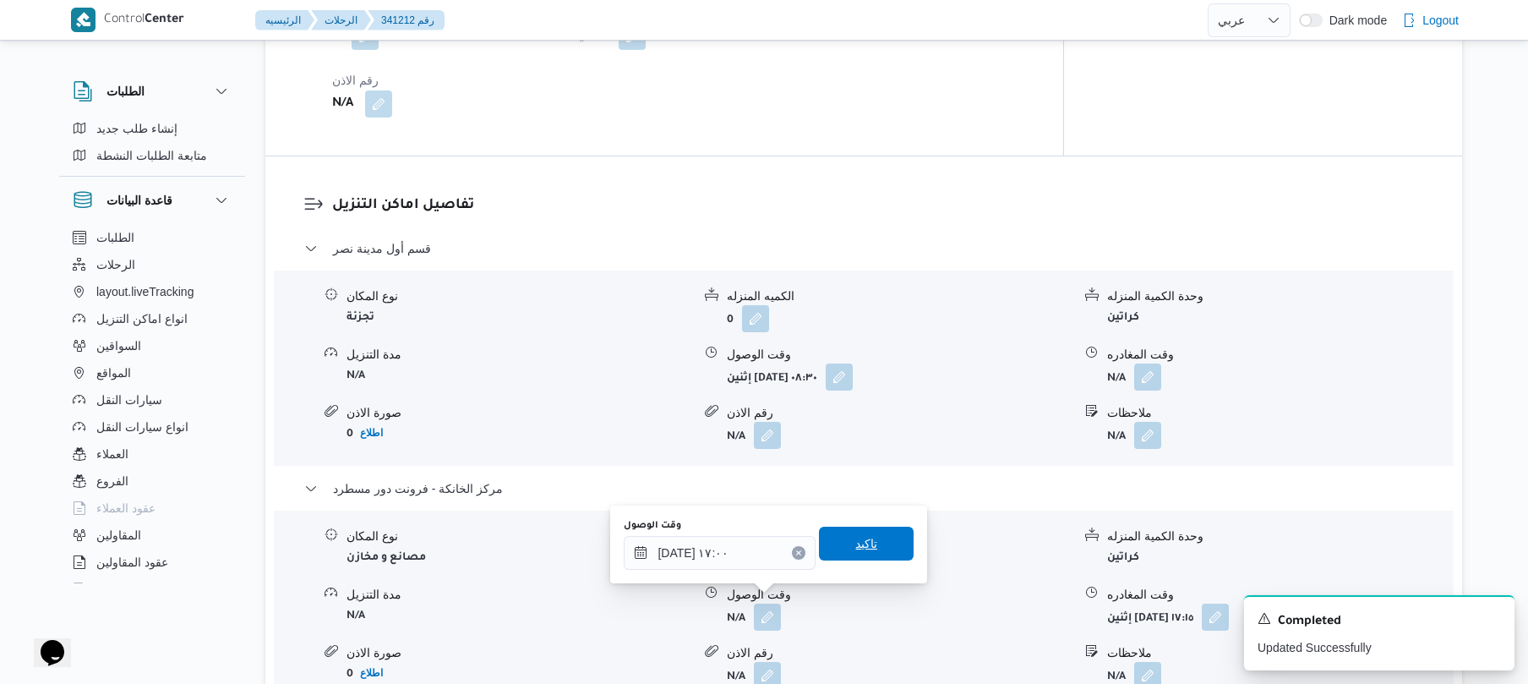
click at [855, 546] on span "تاكيد" at bounding box center [866, 543] width 22 height 20
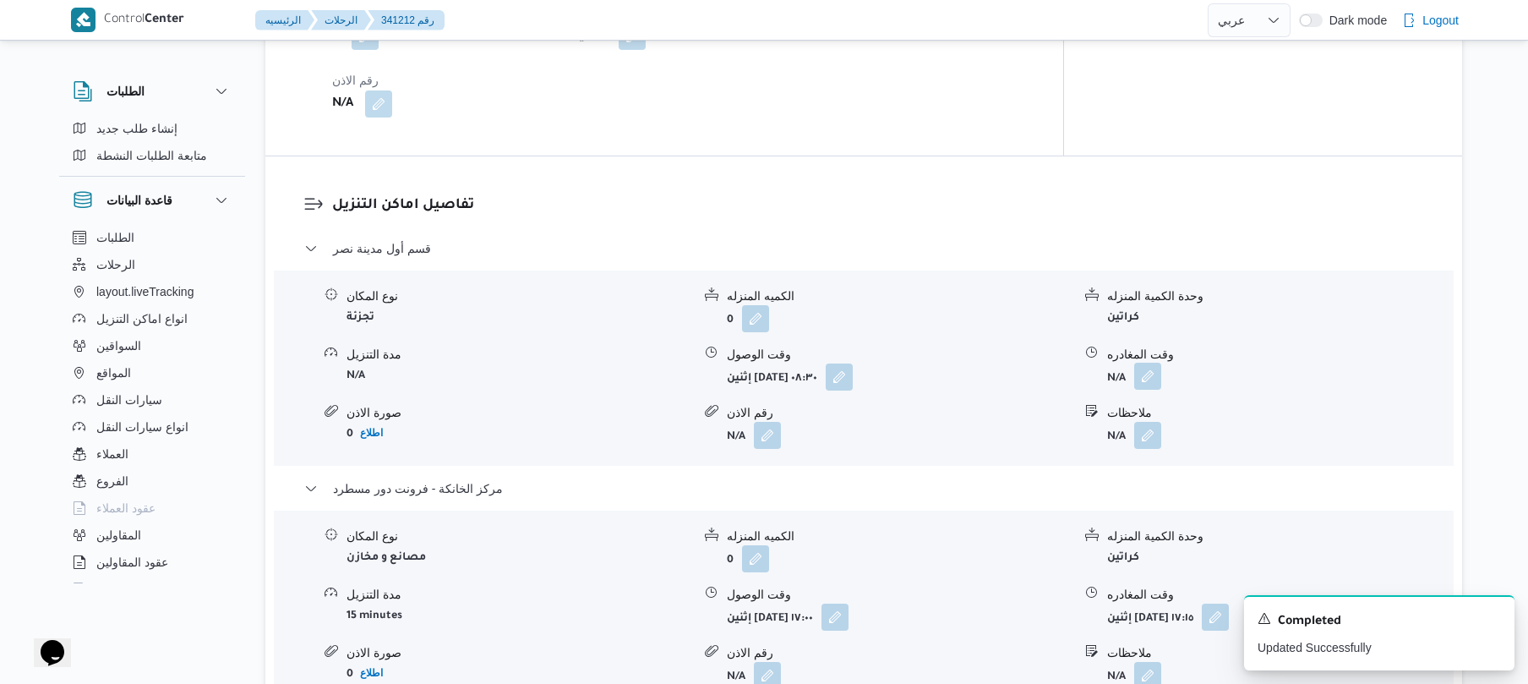
click at [1149, 363] on button "button" at bounding box center [1147, 376] width 27 height 27
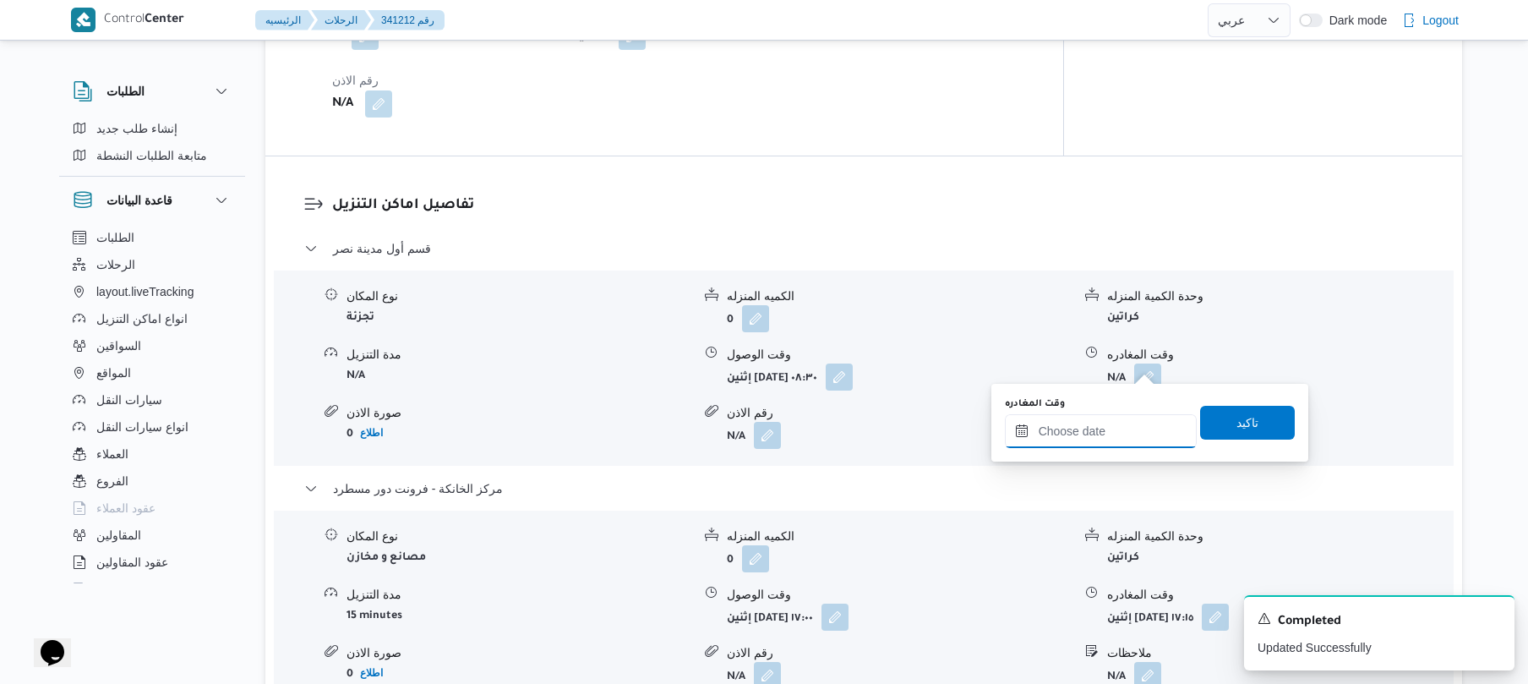
click at [1062, 438] on input "وقت المغادره" at bounding box center [1101, 431] width 192 height 34
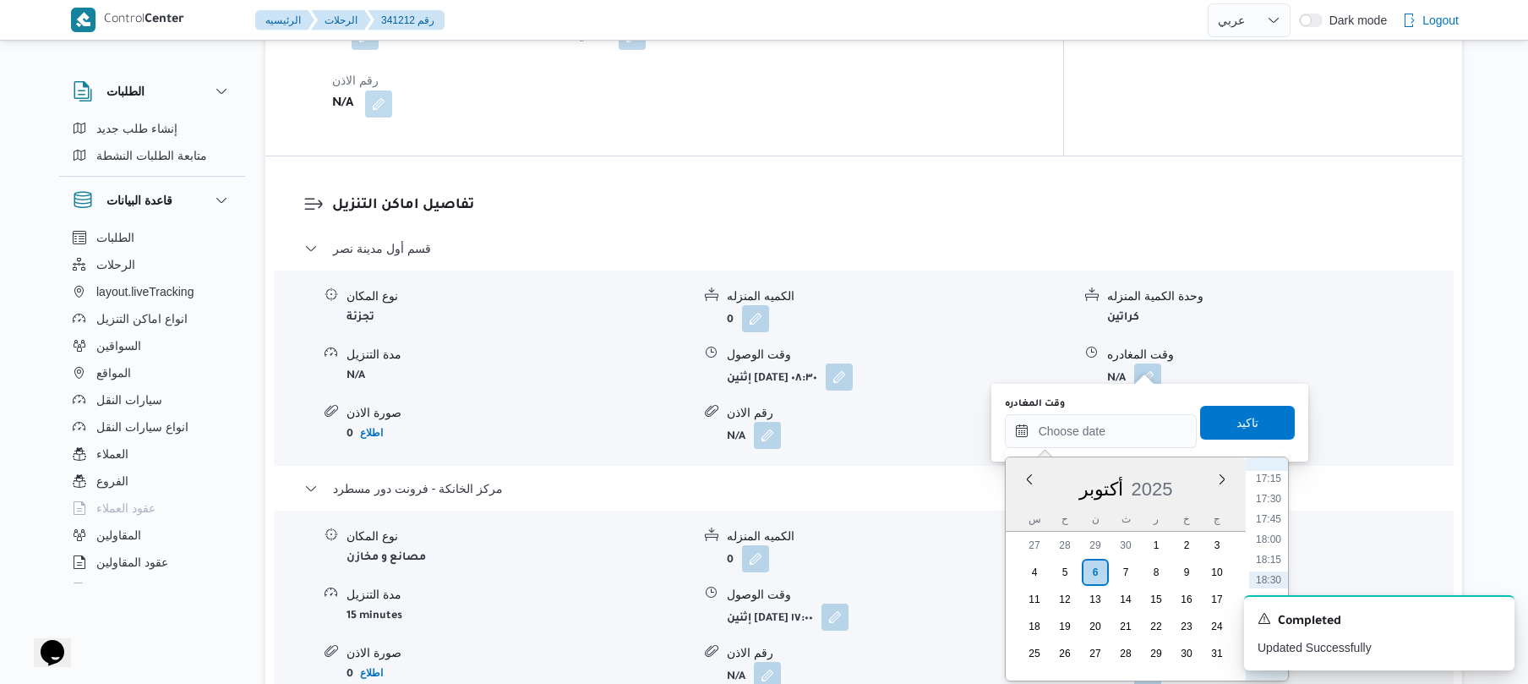
scroll to position [1235, 0]
click at [1268, 561] on li "16:15" at bounding box center [1268, 562] width 39 height 17
type input "٠٦/١٠/٢٠٢٥ ١٦:١٥"
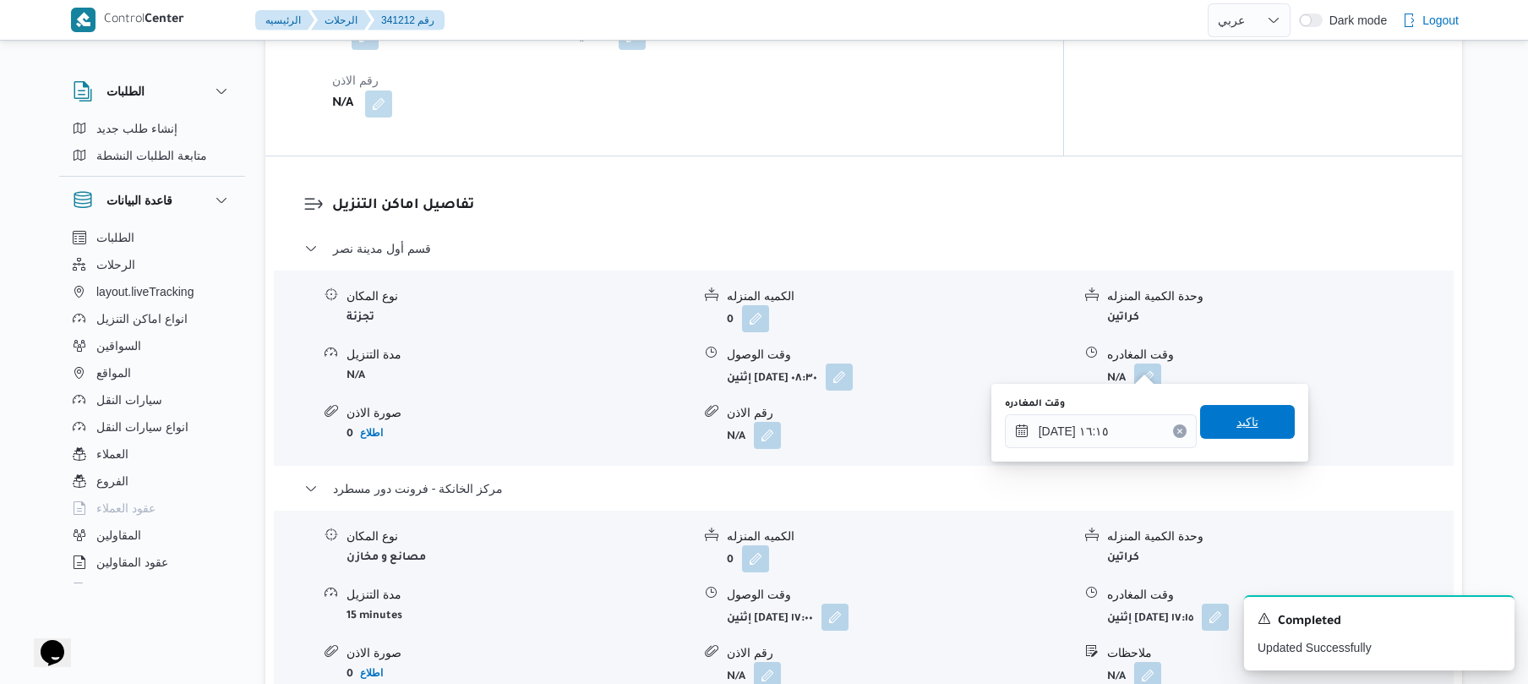
click at [1254, 426] on span "تاكيد" at bounding box center [1247, 422] width 95 height 34
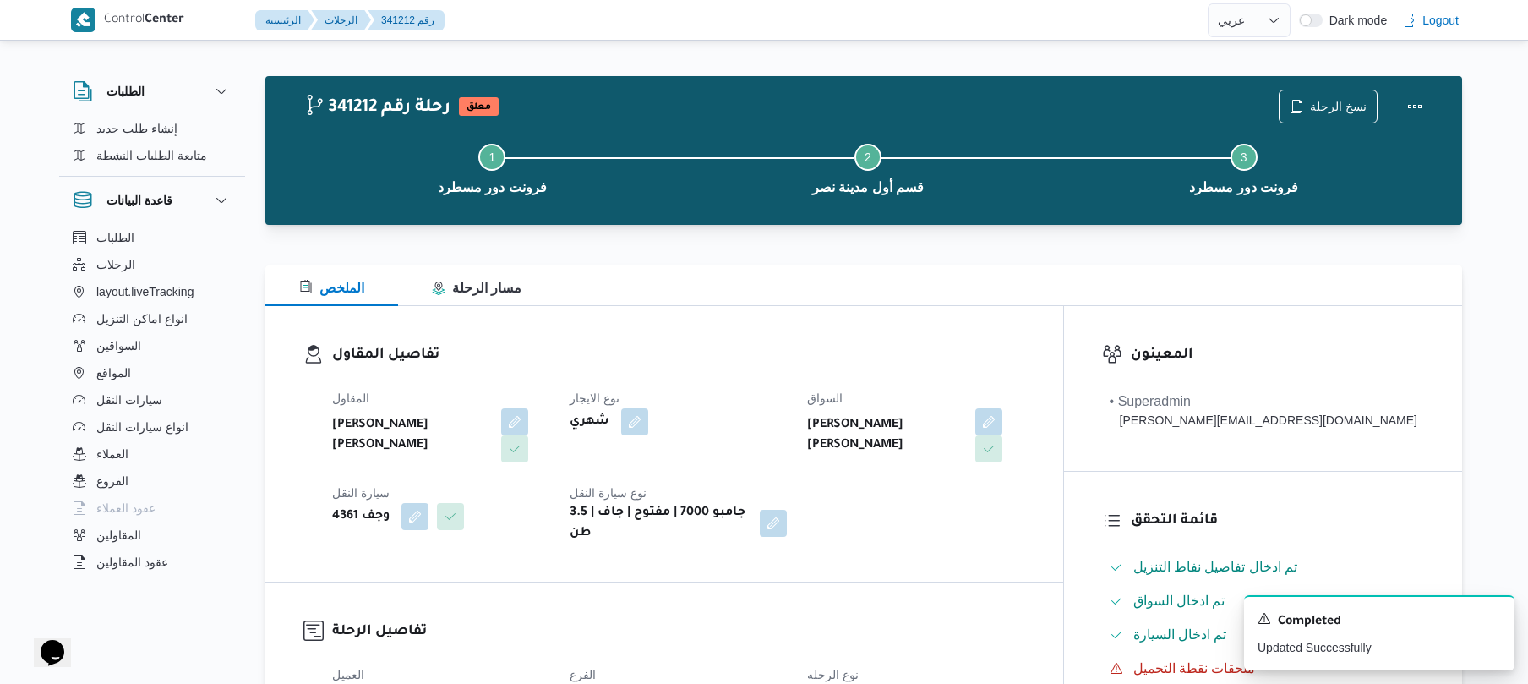
scroll to position [0, 0]
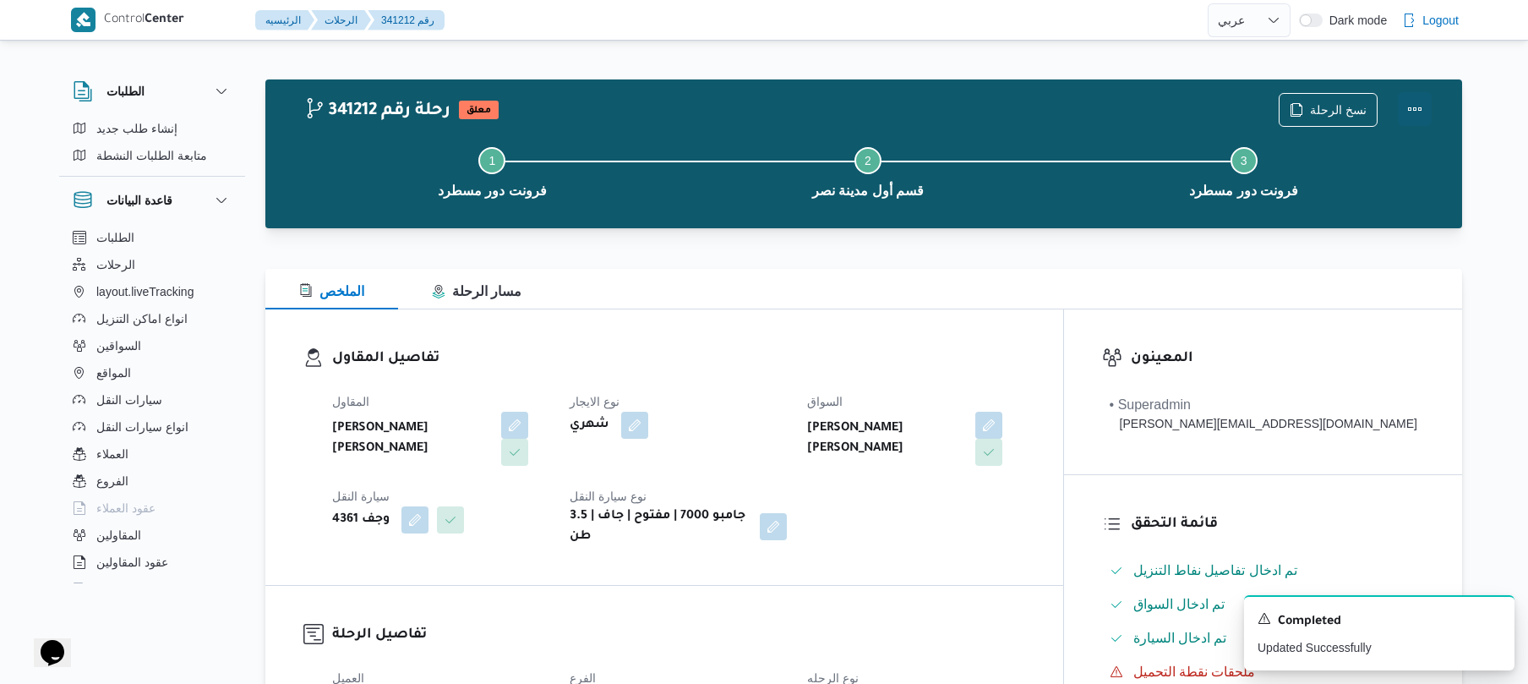
click at [1416, 110] on button "Actions" at bounding box center [1415, 109] width 34 height 34
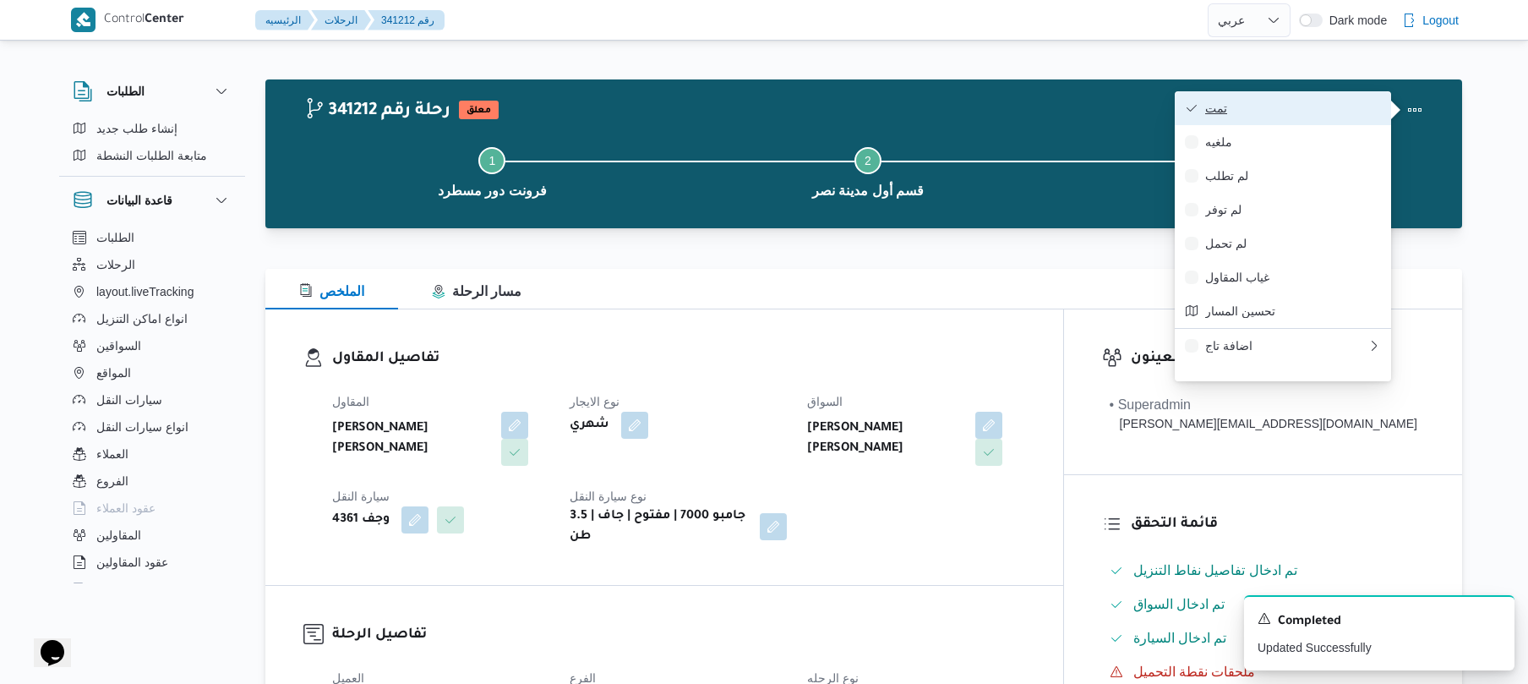
click at [1349, 101] on span "تمت" at bounding box center [1293, 108] width 176 height 14
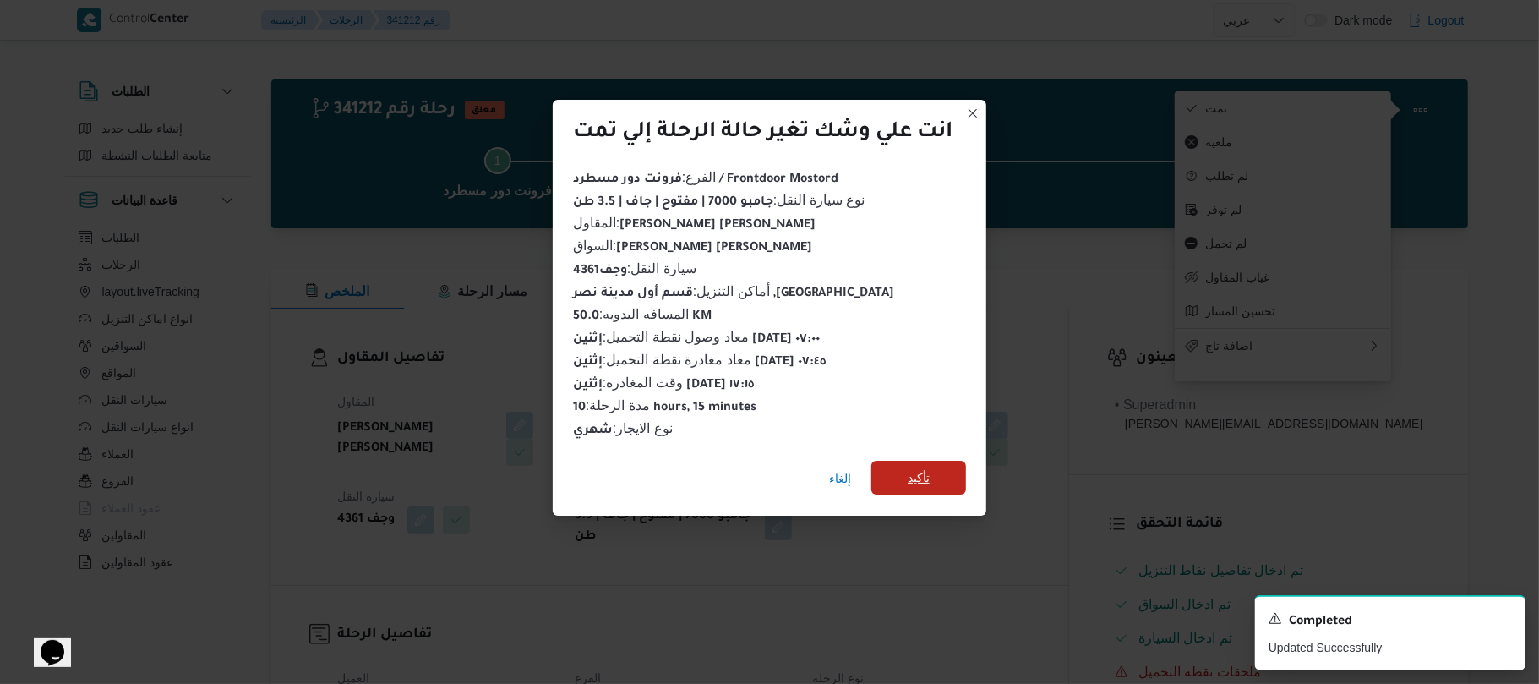
click at [921, 477] on span "تأكيد" at bounding box center [919, 477] width 22 height 20
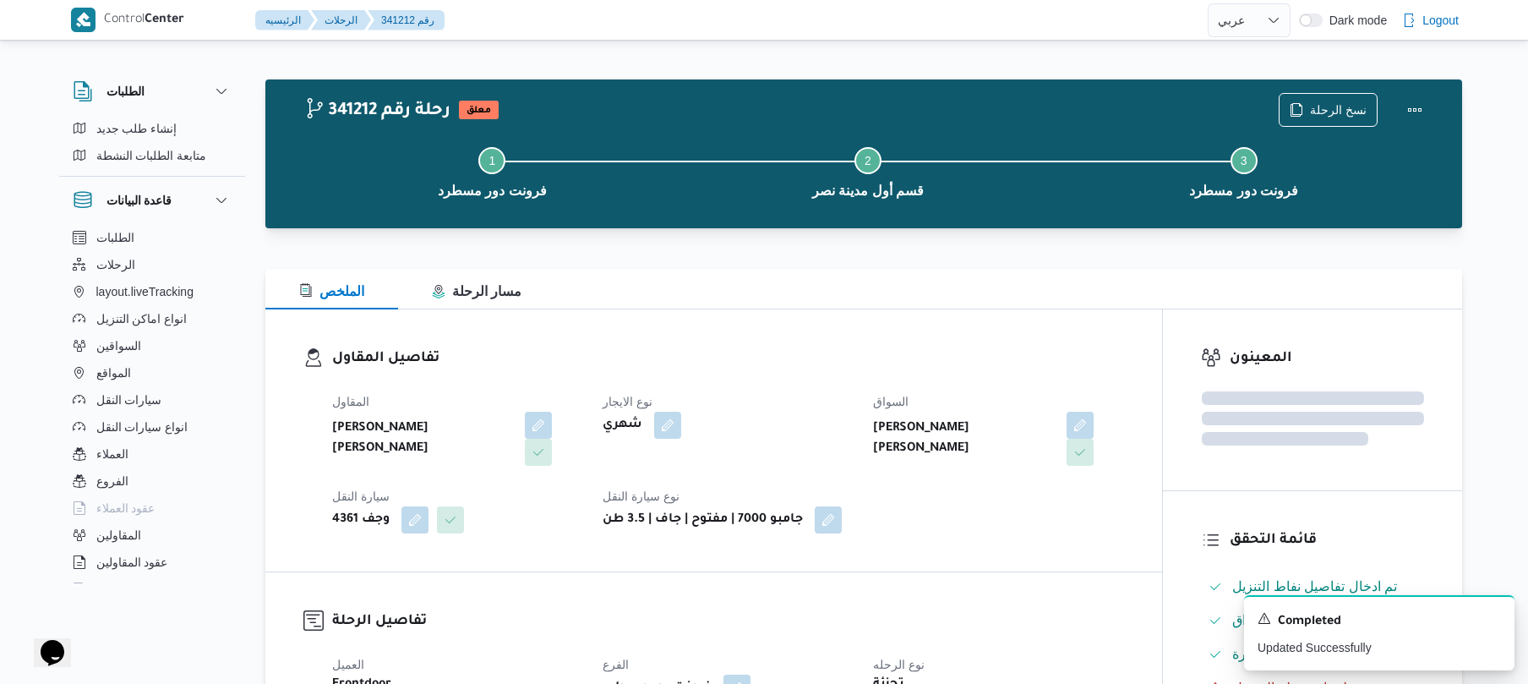
click at [916, 535] on div "المقاول احمد عزت سيد دويش سليمان نوع الايجار شهري السواق احمد عزت سيد درويش سلي…" at bounding box center [728, 462] width 812 height 162
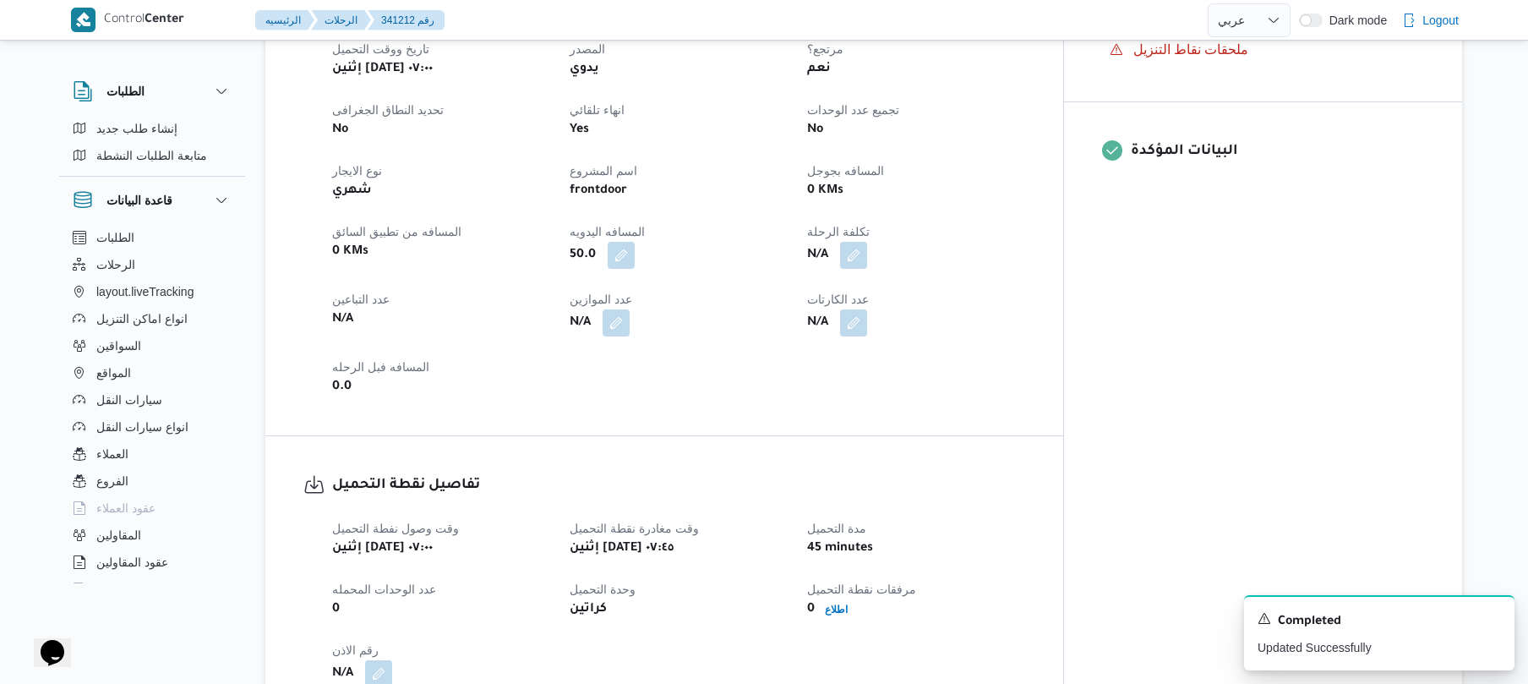
scroll to position [811, 0]
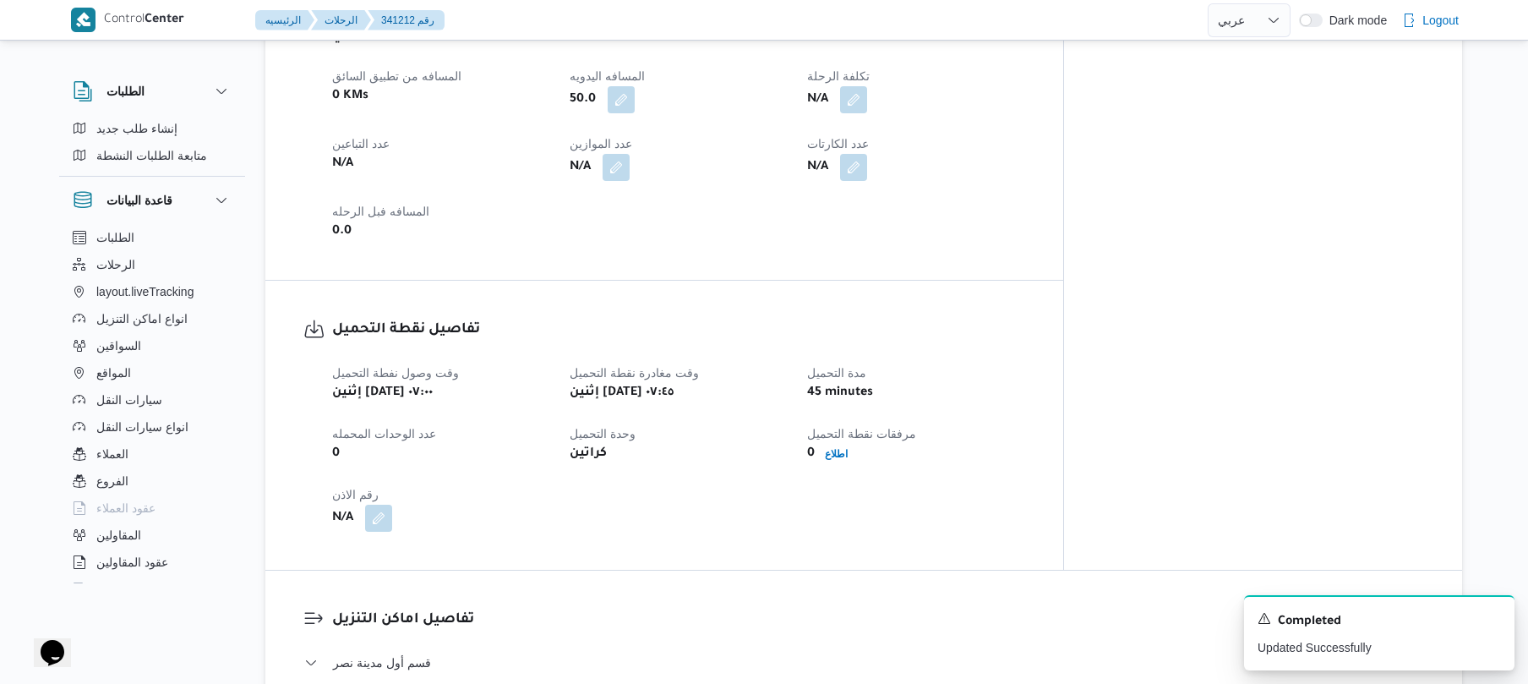
click at [1018, 216] on div "العميل Frontdoor الفرع فرونت دور مسطرد نوع الرحله تجزئة تاريخ ووقت التحميل إثني…" at bounding box center [678, 31] width 713 height 439
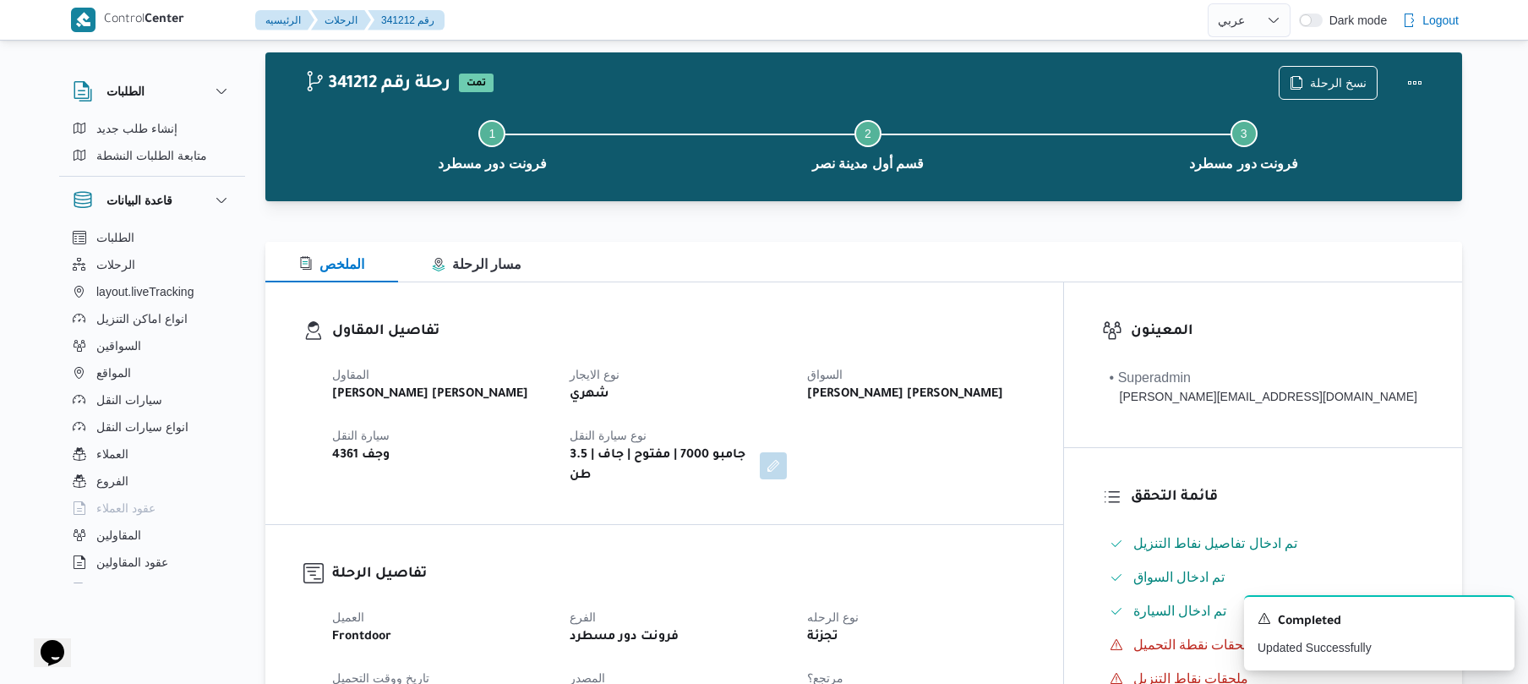
scroll to position [0, 0]
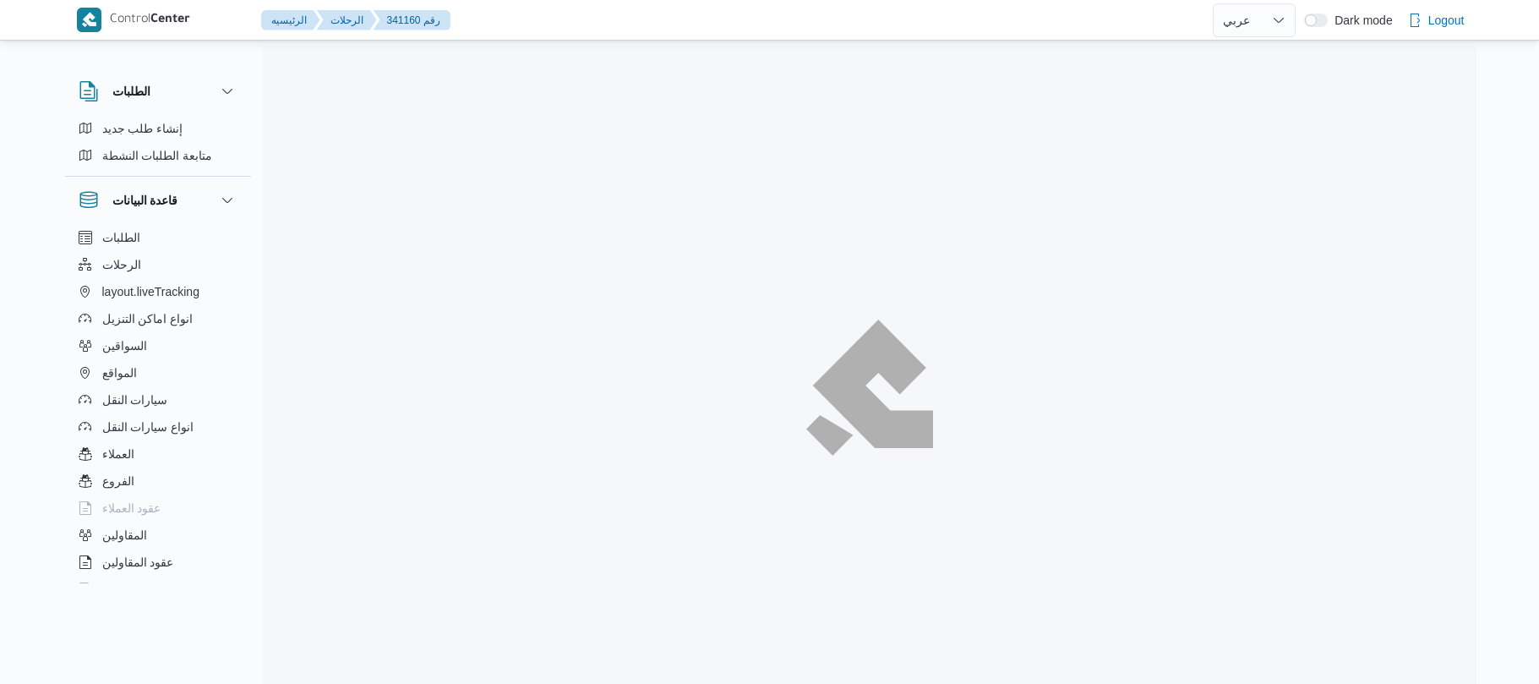
select select "ar"
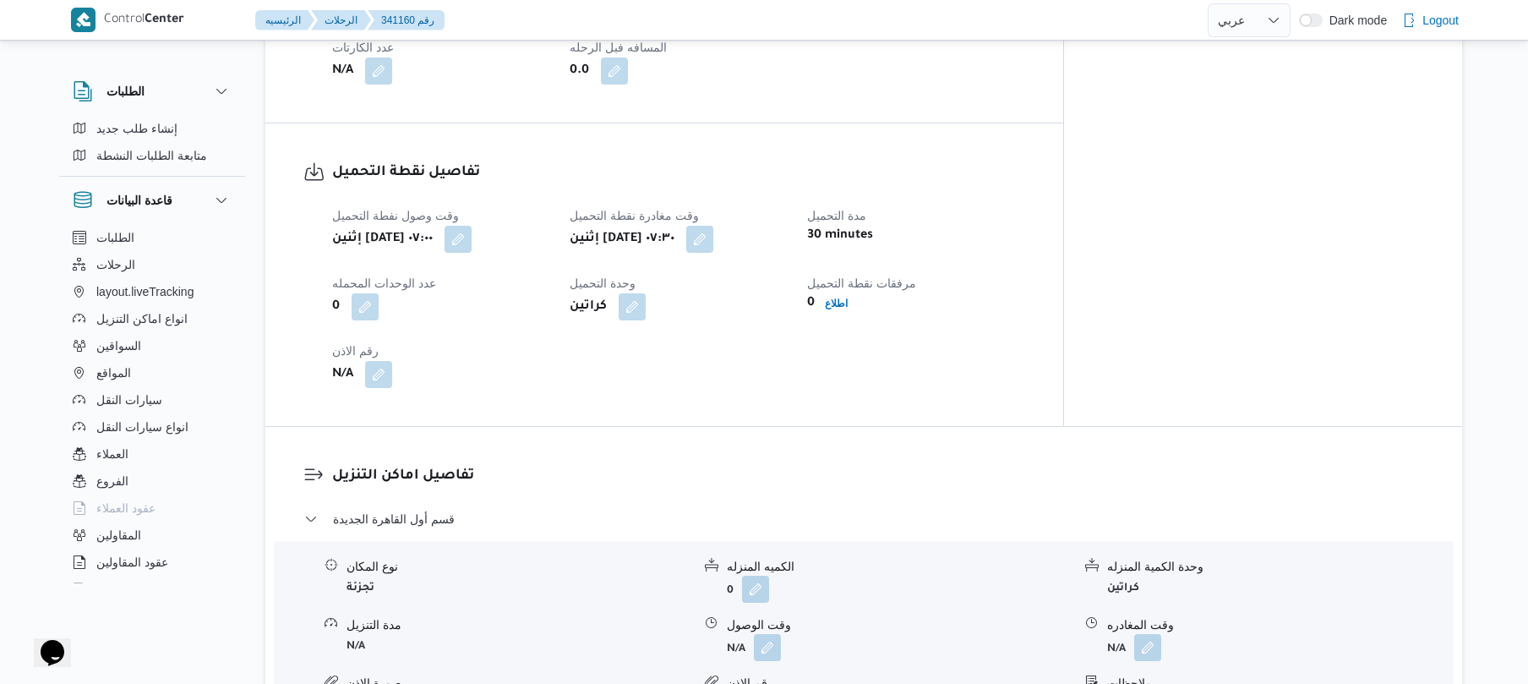
scroll to position [1082, 0]
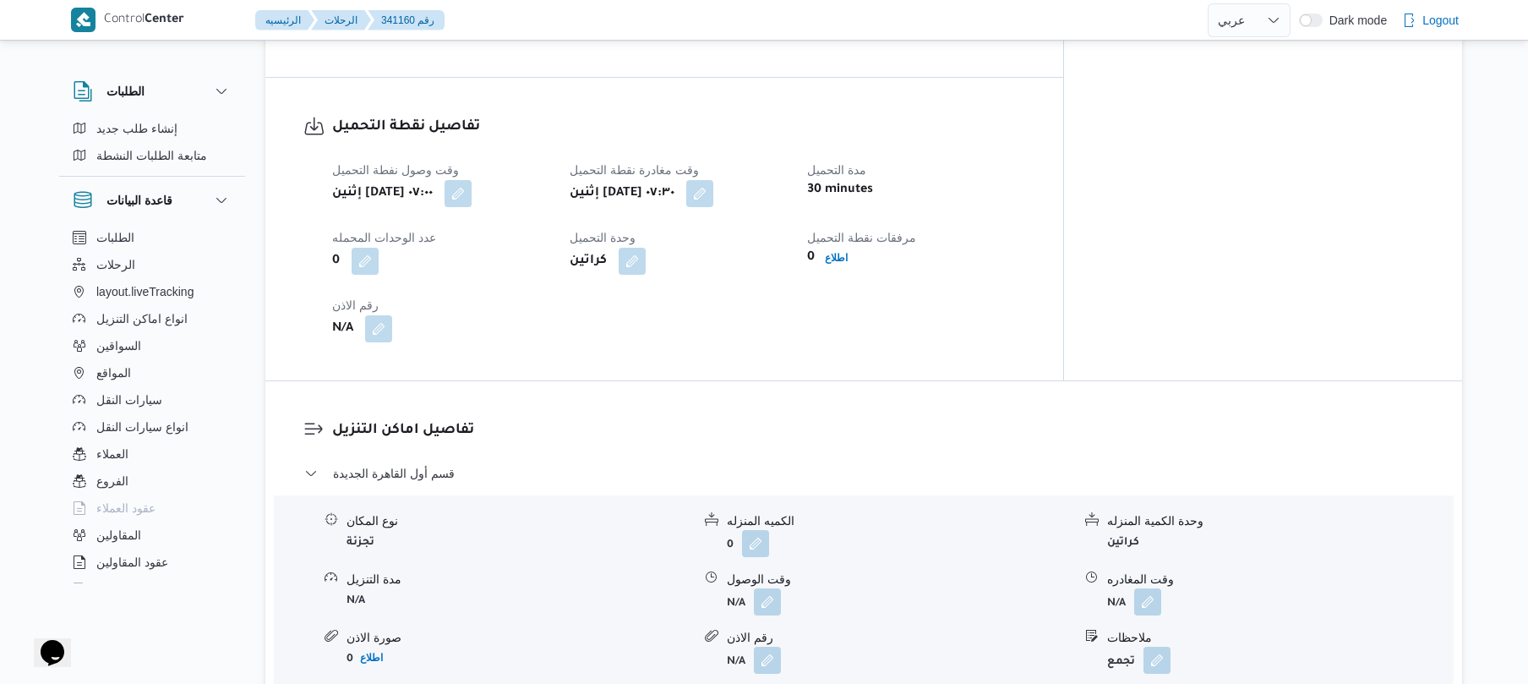
click at [999, 199] on div "وقت وصول نفطة التحميل إثنين ٦ أكتوبر ٢٠٢٥ ٠٧:٠٠ وقت مغادرة نقطة التحميل إثنين ٦…" at bounding box center [678, 251] width 713 height 203
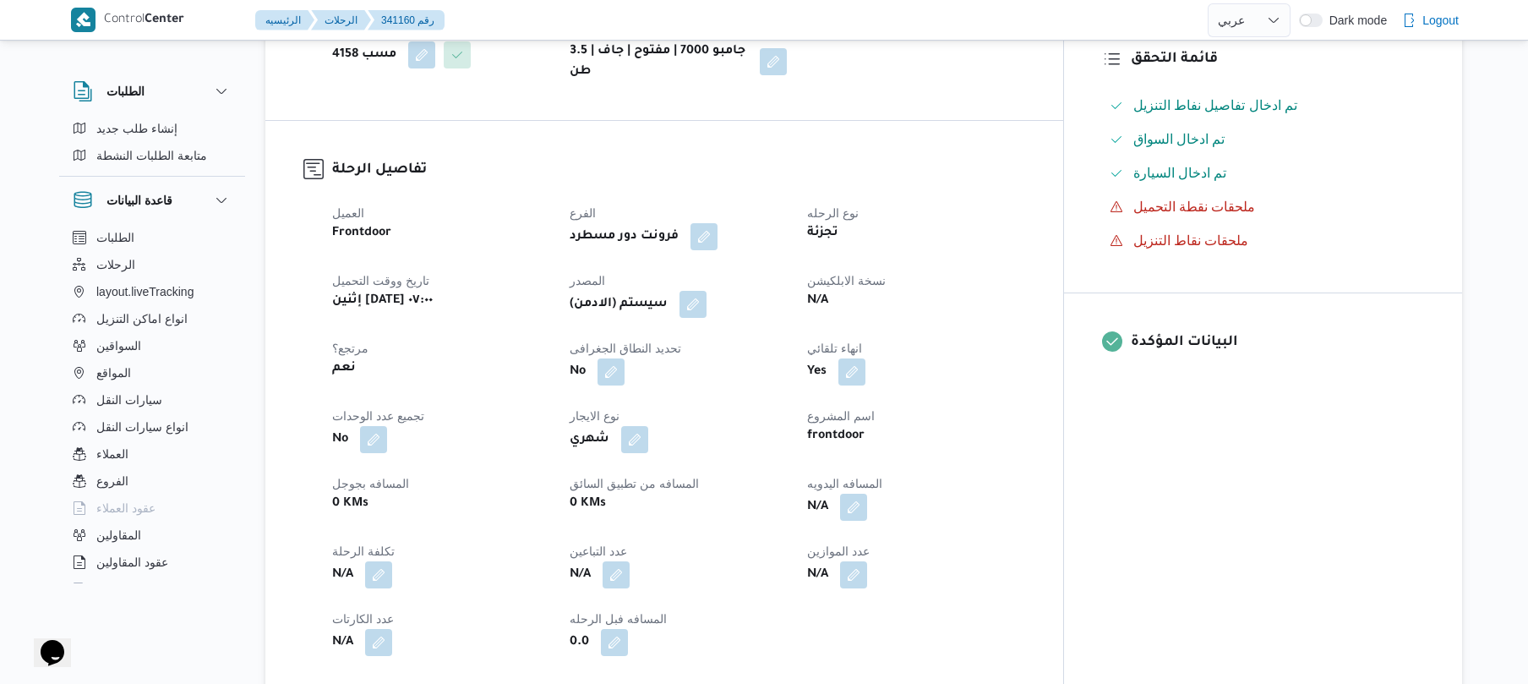
scroll to position [450, 0]
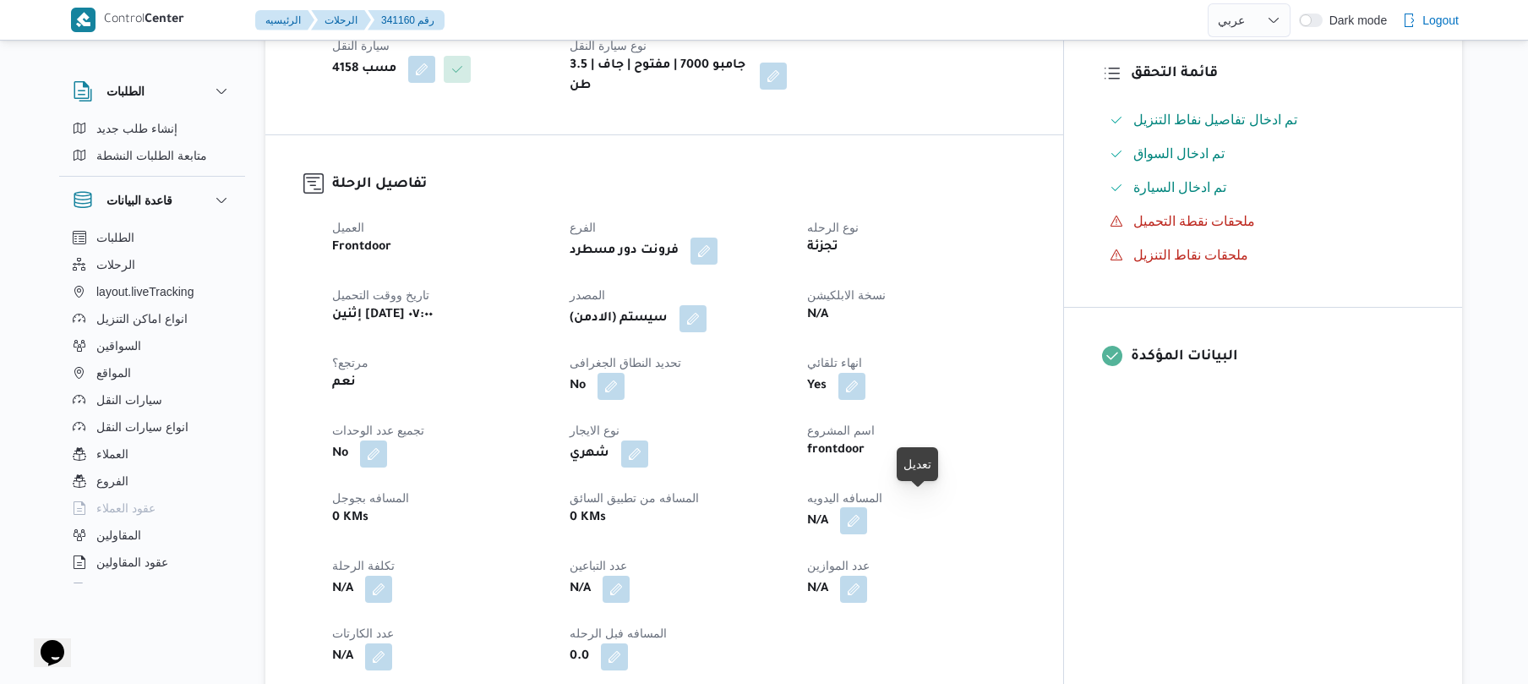
click at [867, 509] on button "button" at bounding box center [853, 520] width 27 height 27
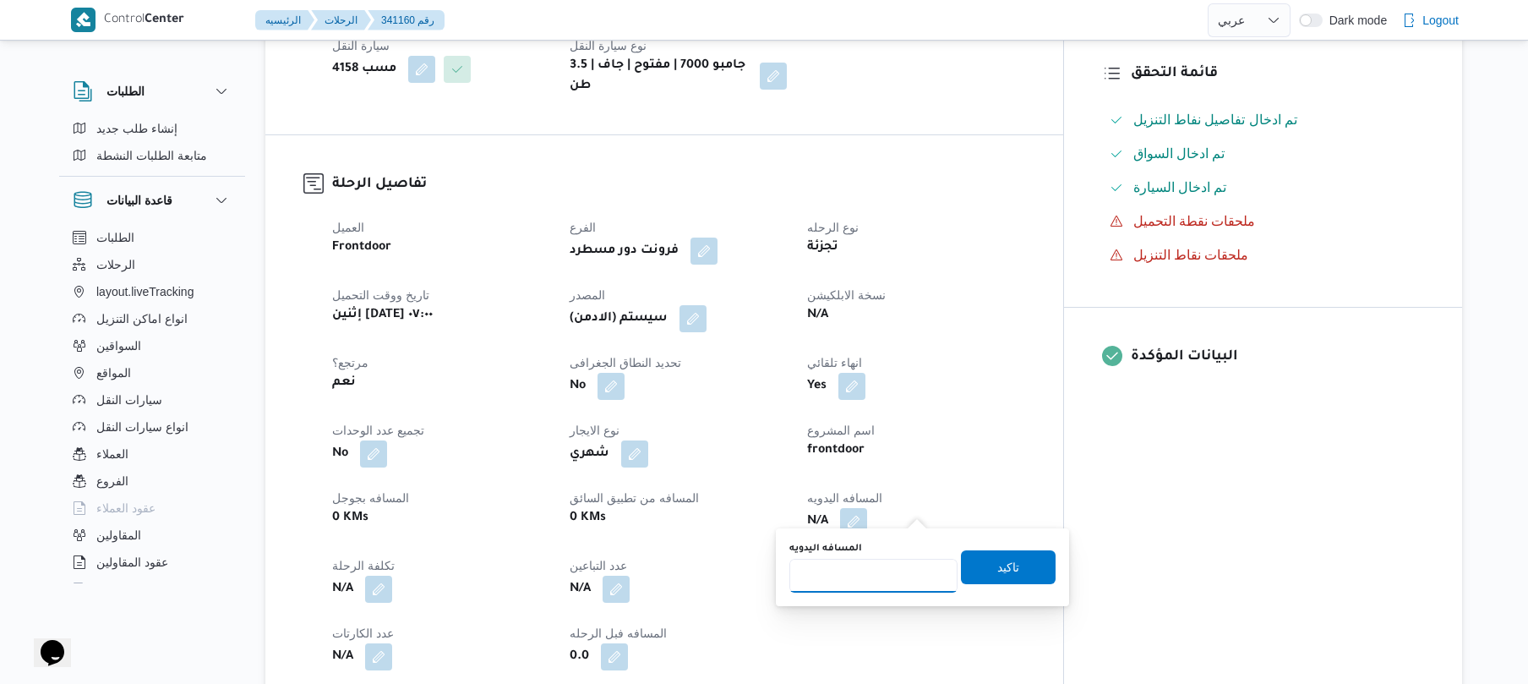
click at [840, 576] on input "المسافه اليدويه" at bounding box center [873, 576] width 168 height 34
type input "95"
click at [997, 572] on span "تاكيد" at bounding box center [1008, 566] width 22 height 20
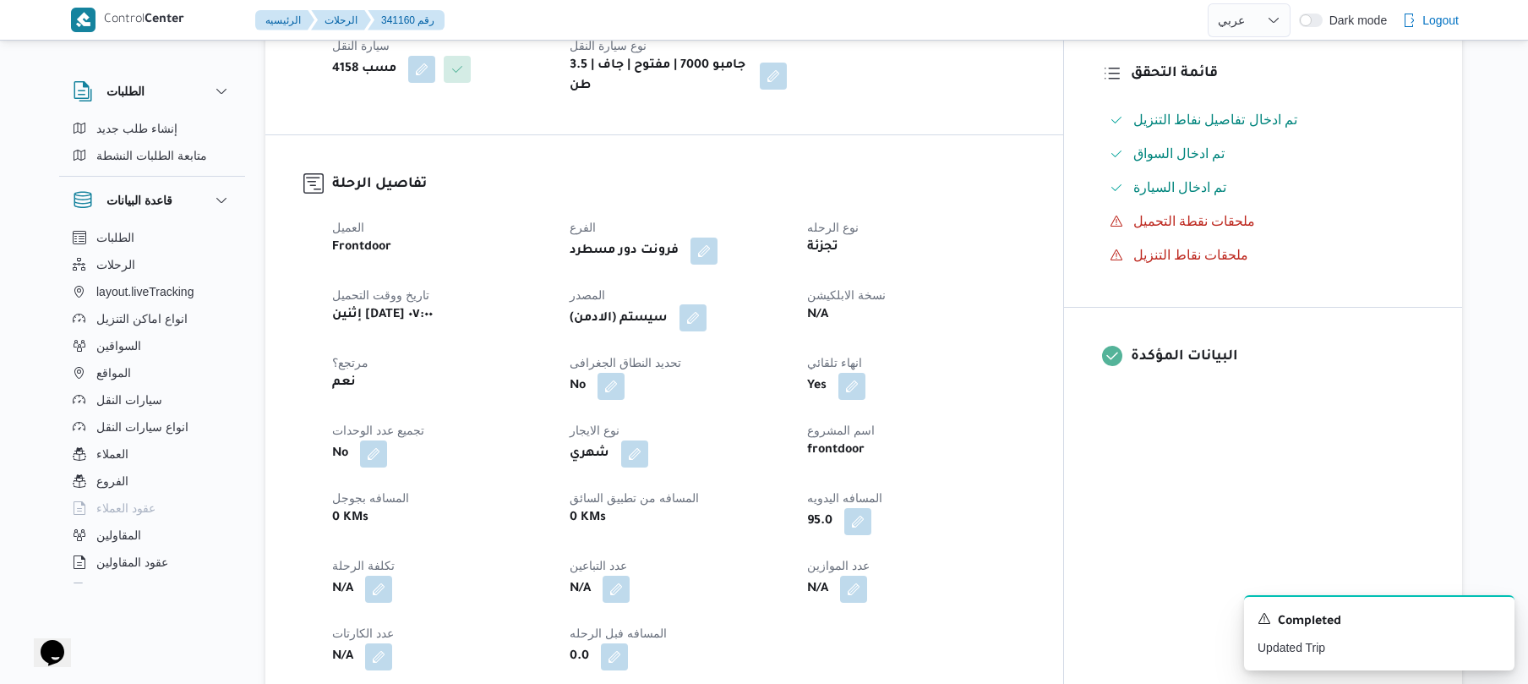
click at [707, 314] on button "button" at bounding box center [692, 317] width 27 height 27
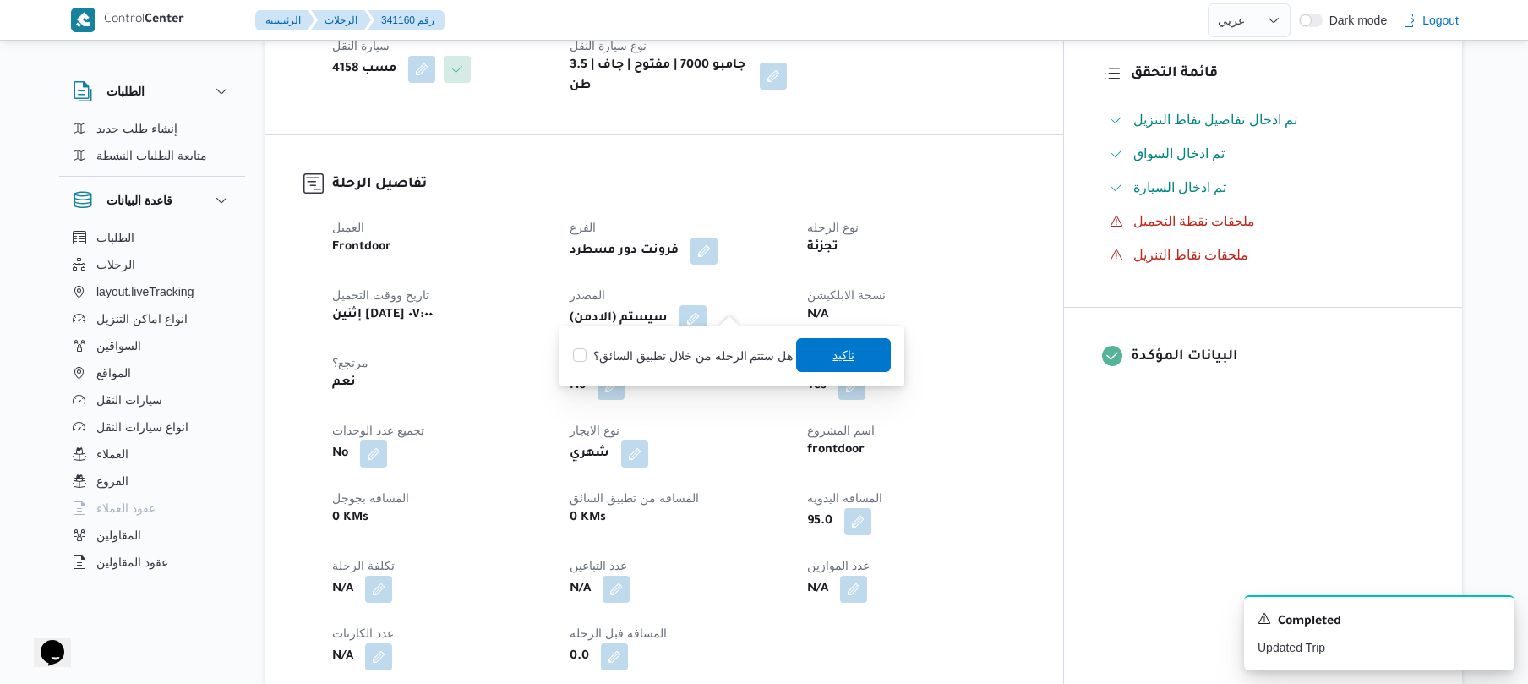
click at [816, 358] on span "تاكيد" at bounding box center [843, 355] width 95 height 34
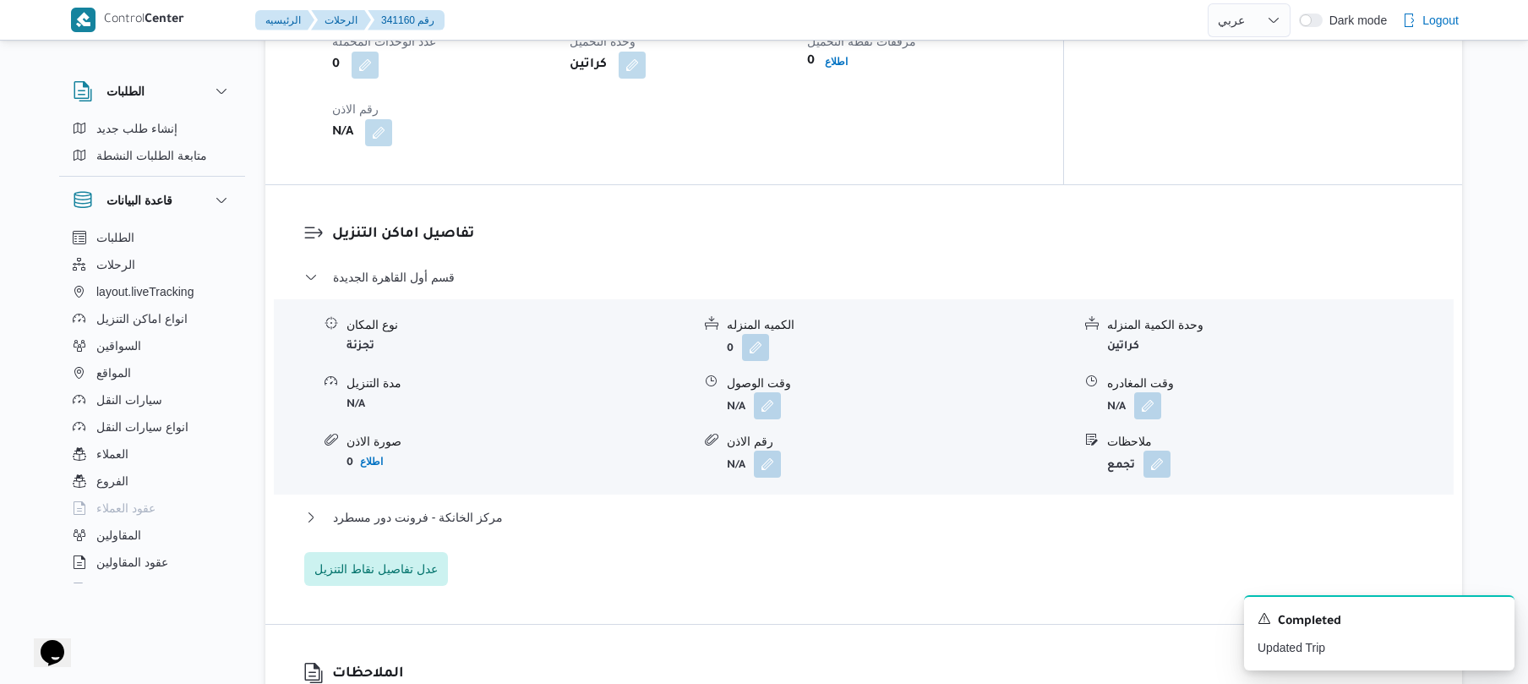
scroll to position [1352, 0]
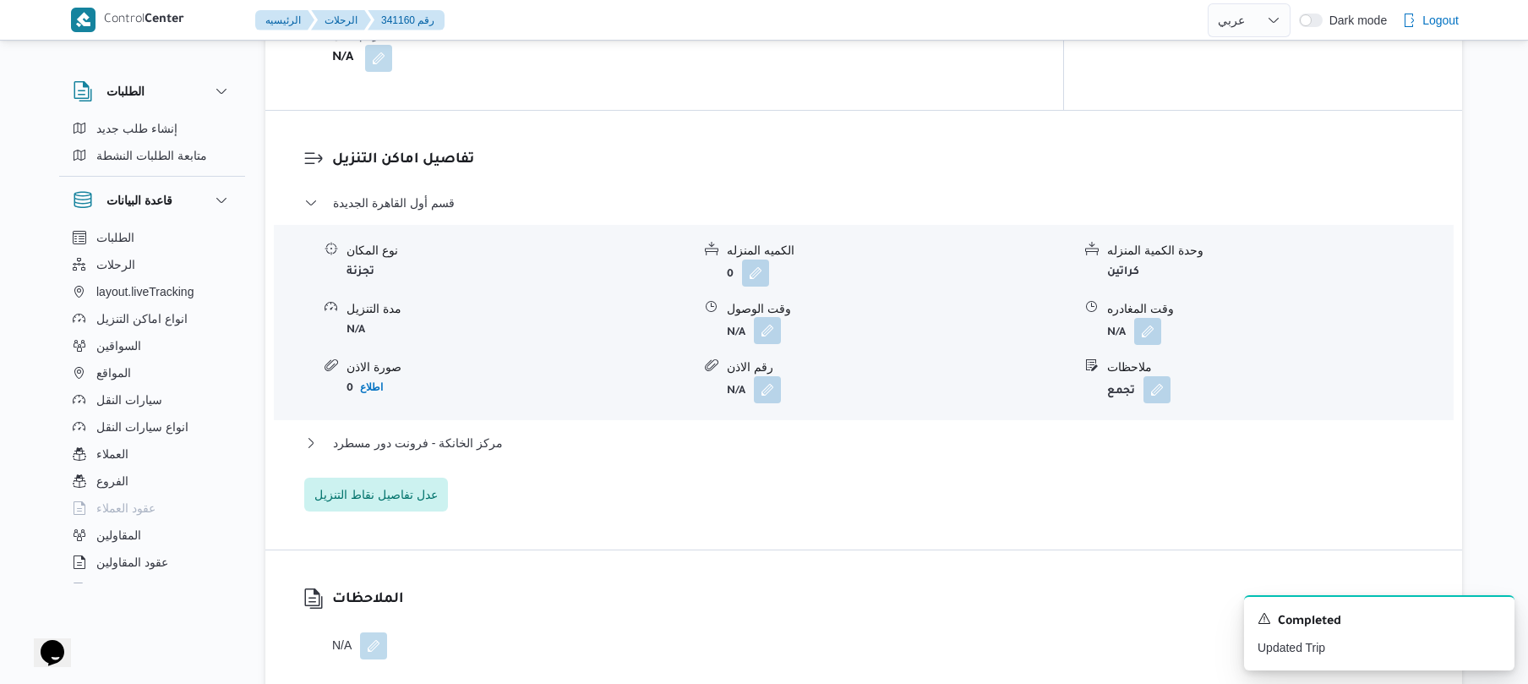
click at [767, 317] on button "button" at bounding box center [767, 330] width 27 height 27
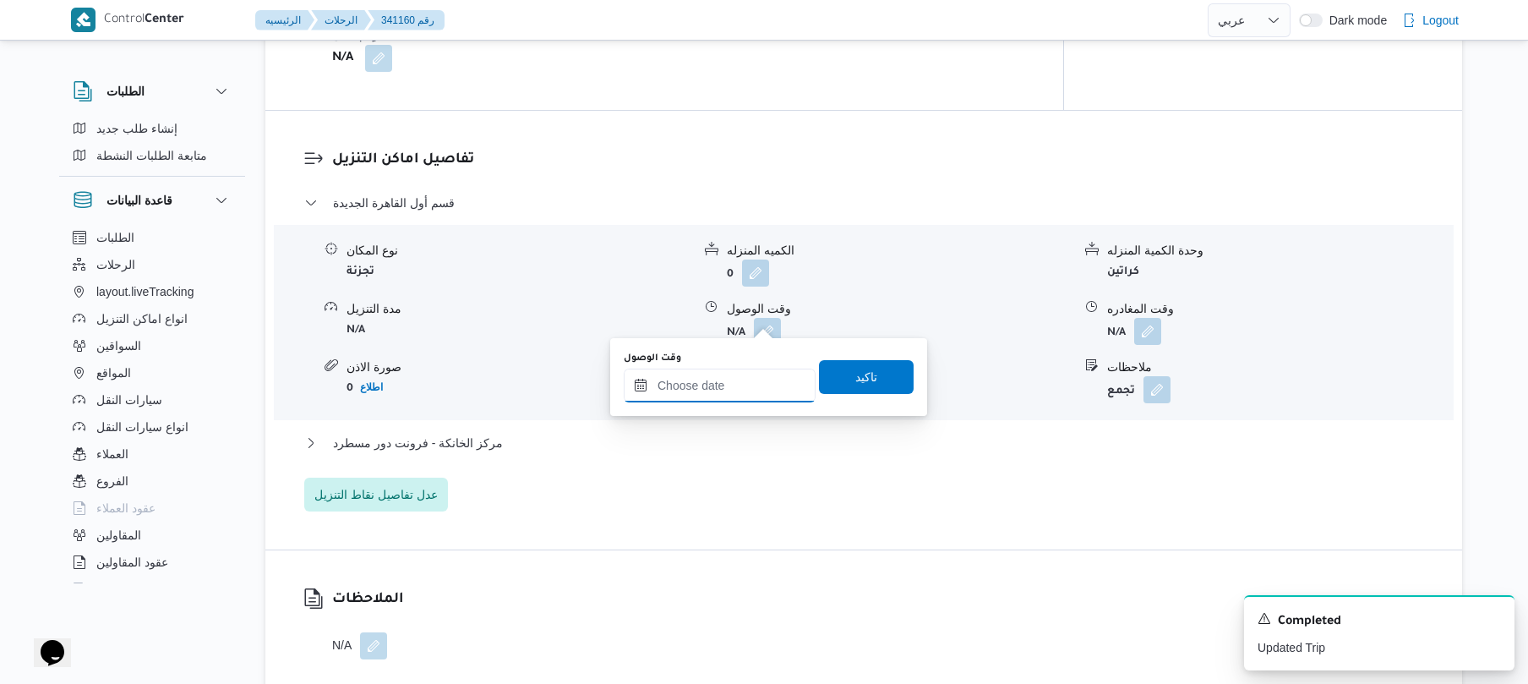
click at [723, 390] on input "وقت الوصول" at bounding box center [720, 385] width 192 height 34
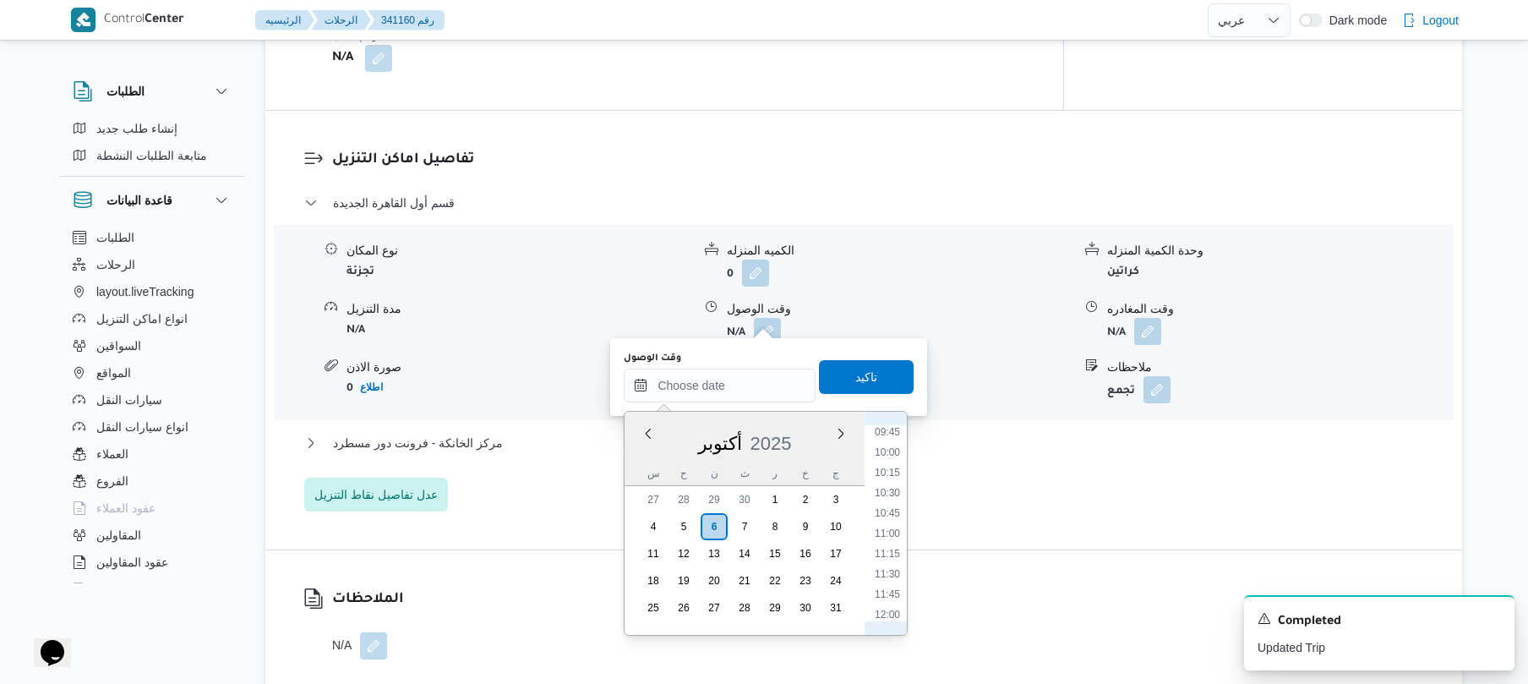
scroll to position [627, 0]
click at [887, 475] on li "08:15" at bounding box center [887, 475] width 39 height 17
type input "٠٦/١٠/٢٠٢٥ ٠٨:١٥"
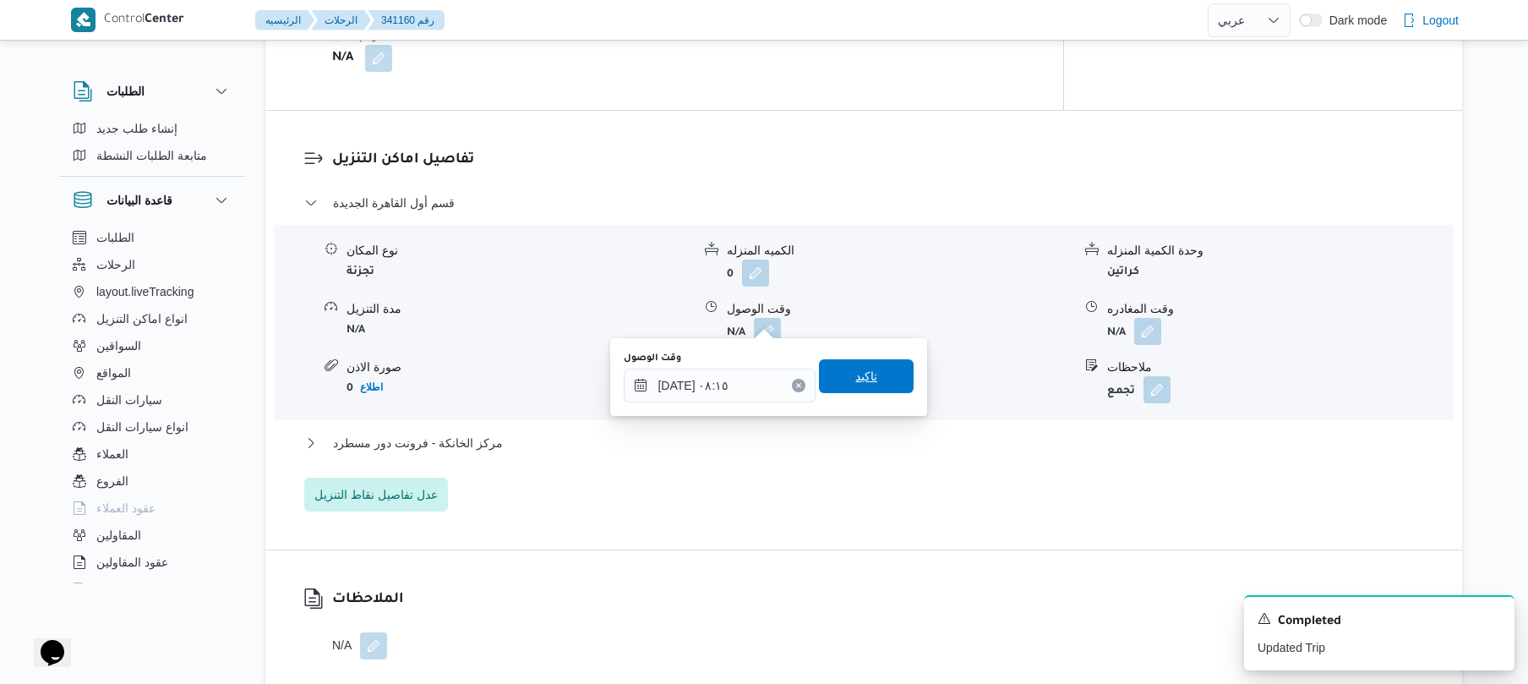
click at [866, 365] on span "تاكيد" at bounding box center [866, 376] width 95 height 34
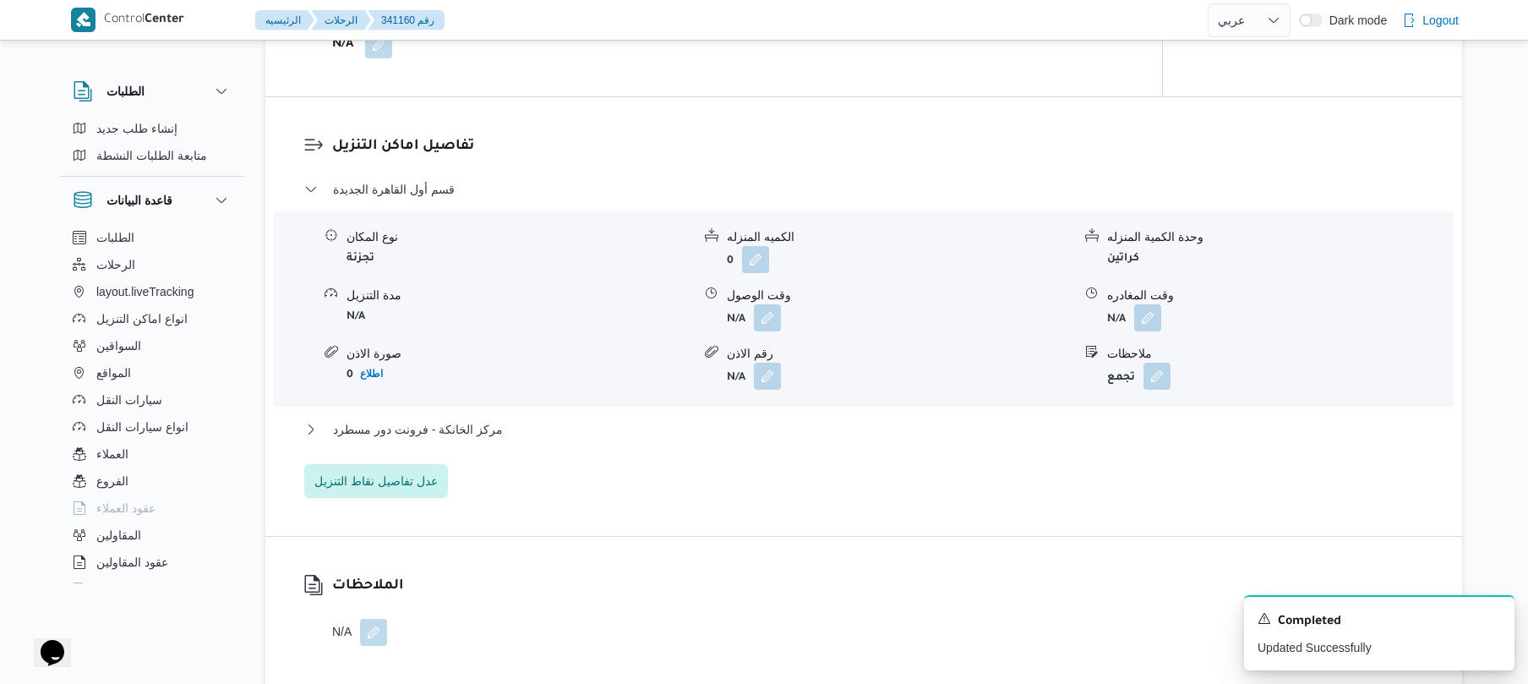
click at [789, 416] on div "قسم أول القاهرة الجديدة نوع المكان تجزئة الكميه المنزله 0 وحدة الكمية المنزله ك…" at bounding box center [864, 338] width 1120 height 319
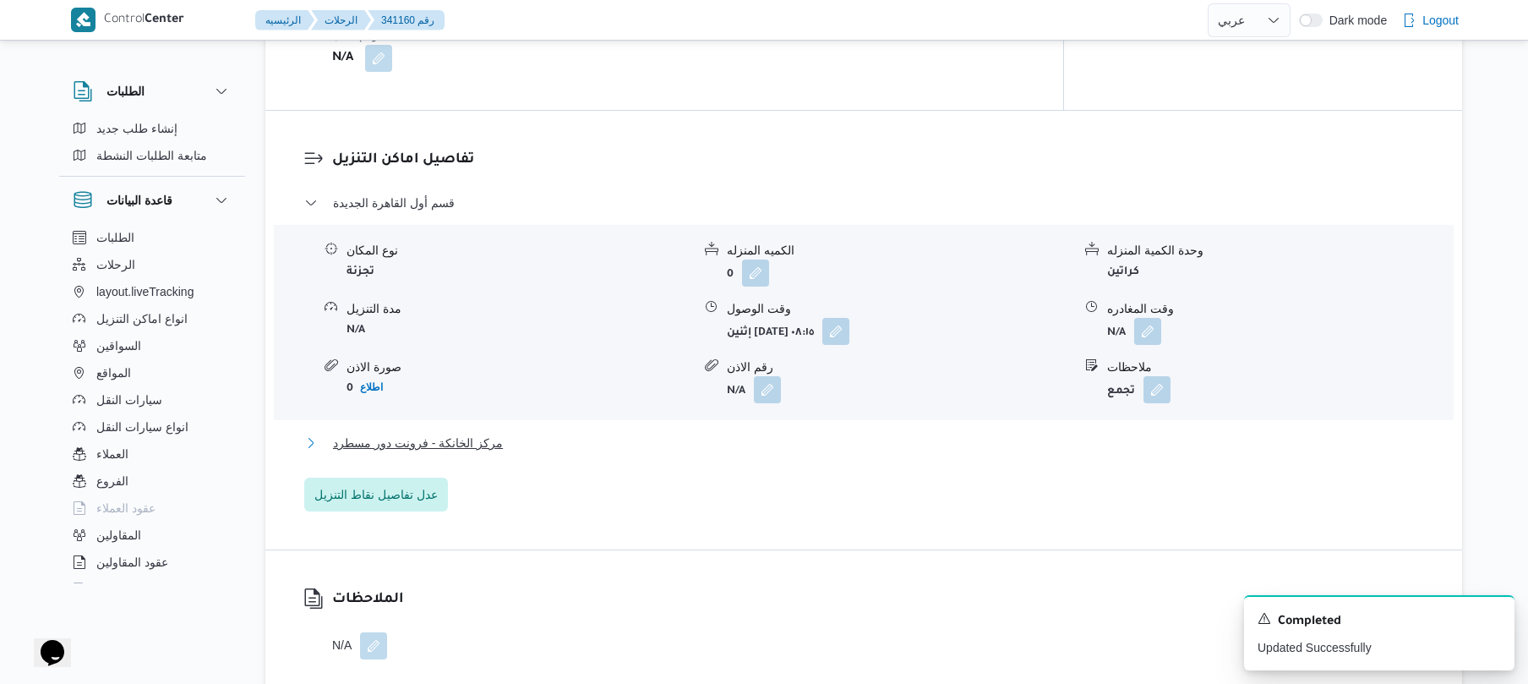
click at [784, 433] on button "مركز الخانكة - فرونت دور مسطرد" at bounding box center [864, 443] width 1120 height 20
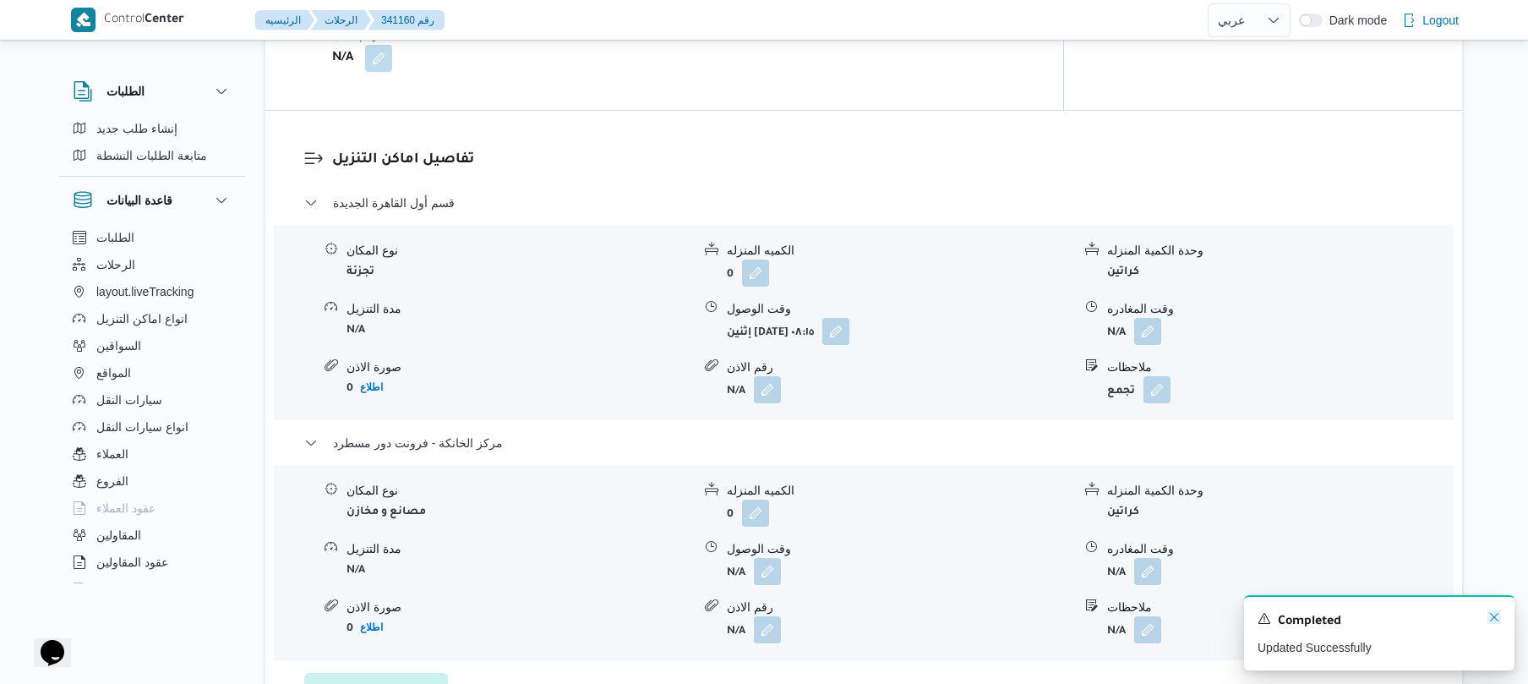
click at [1496, 614] on icon "Dismiss toast" at bounding box center [1494, 617] width 14 height 14
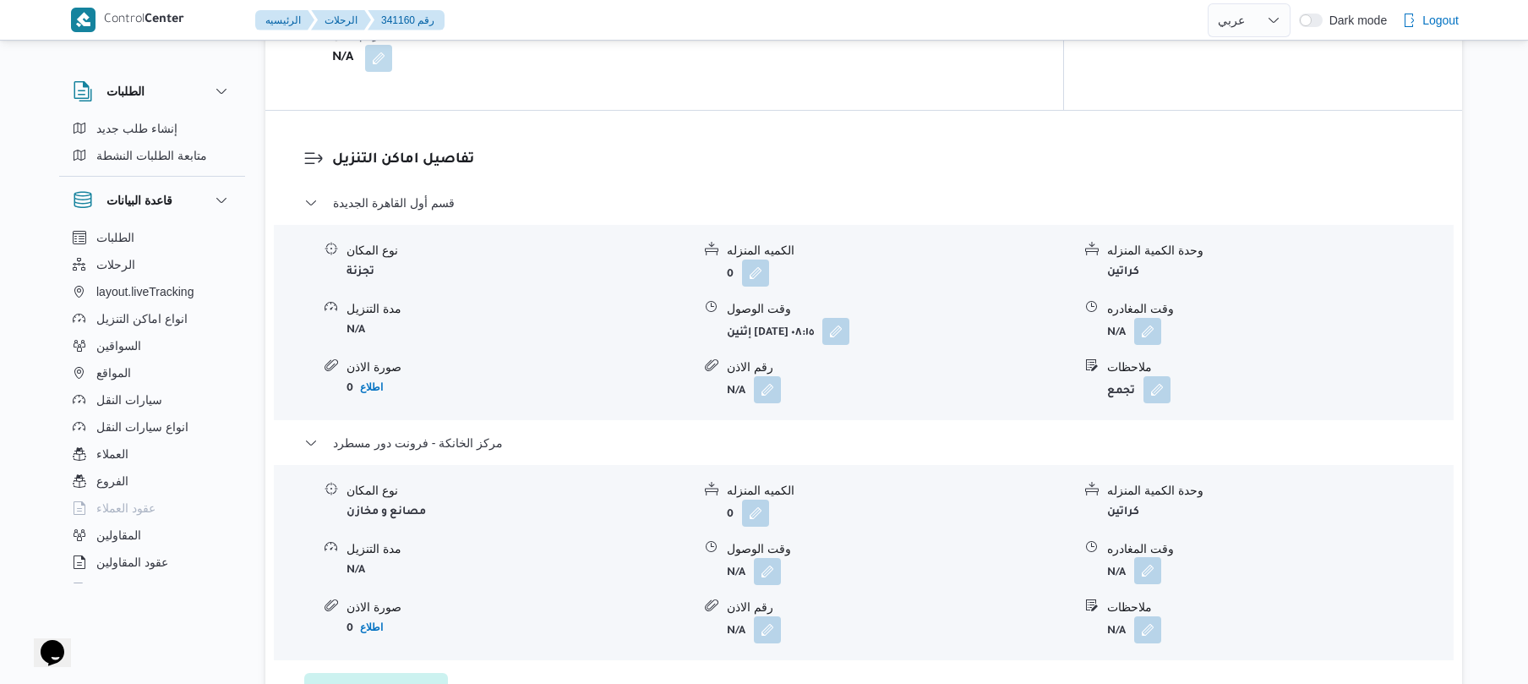
click at [1143, 568] on button "button" at bounding box center [1147, 570] width 27 height 27
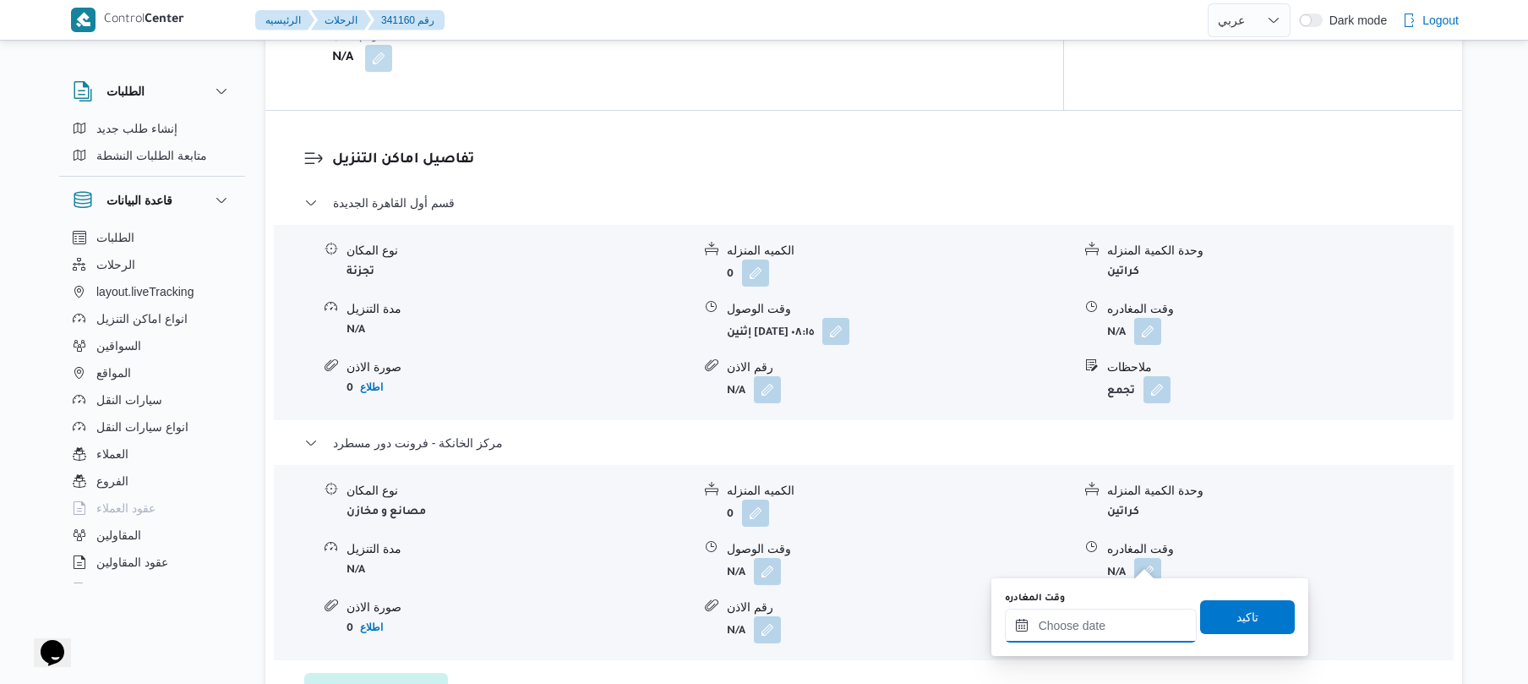
click at [1097, 619] on input "وقت المغادره" at bounding box center [1101, 625] width 192 height 34
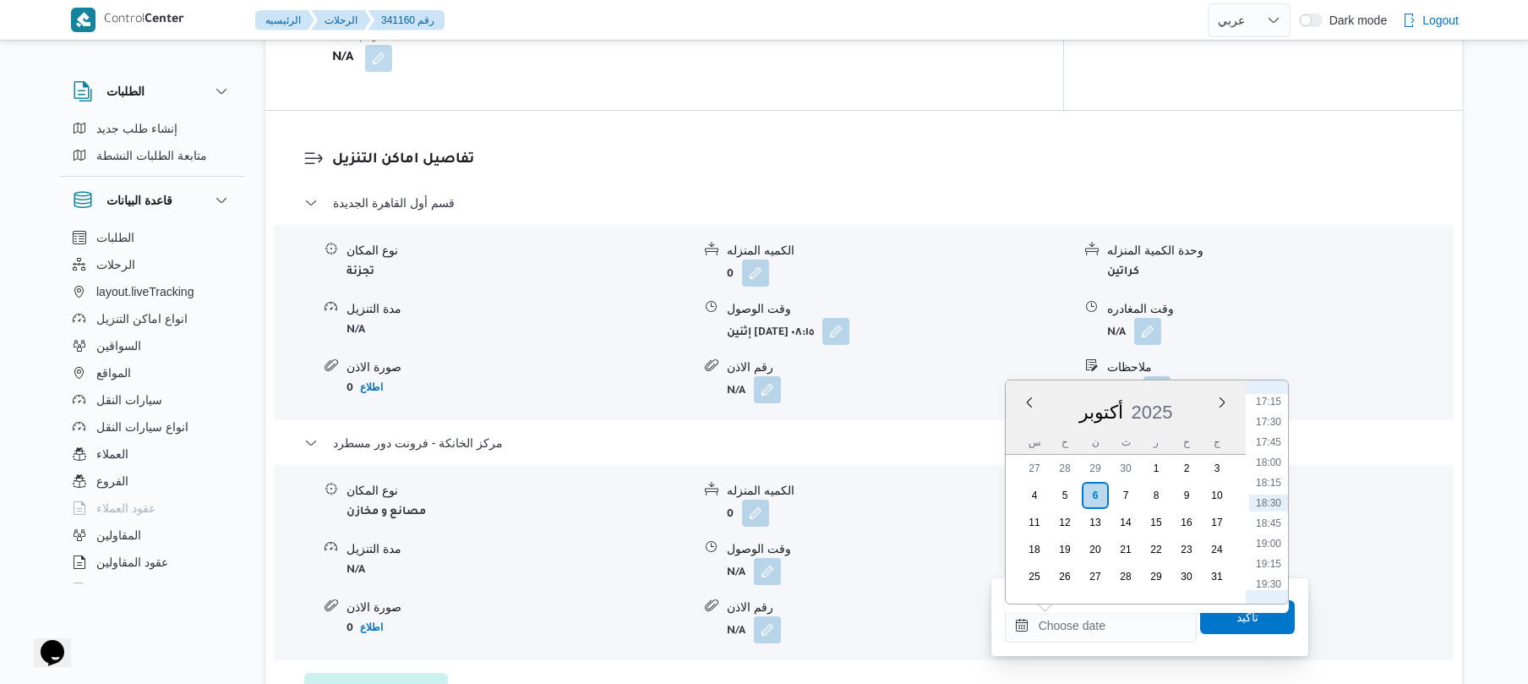
scroll to position [1234, 0]
click at [1263, 549] on li "17:00" at bounding box center [1268, 547] width 39 height 17
type input "٠٦/١٠/٢٠٢٥ ١٧:٠٠"
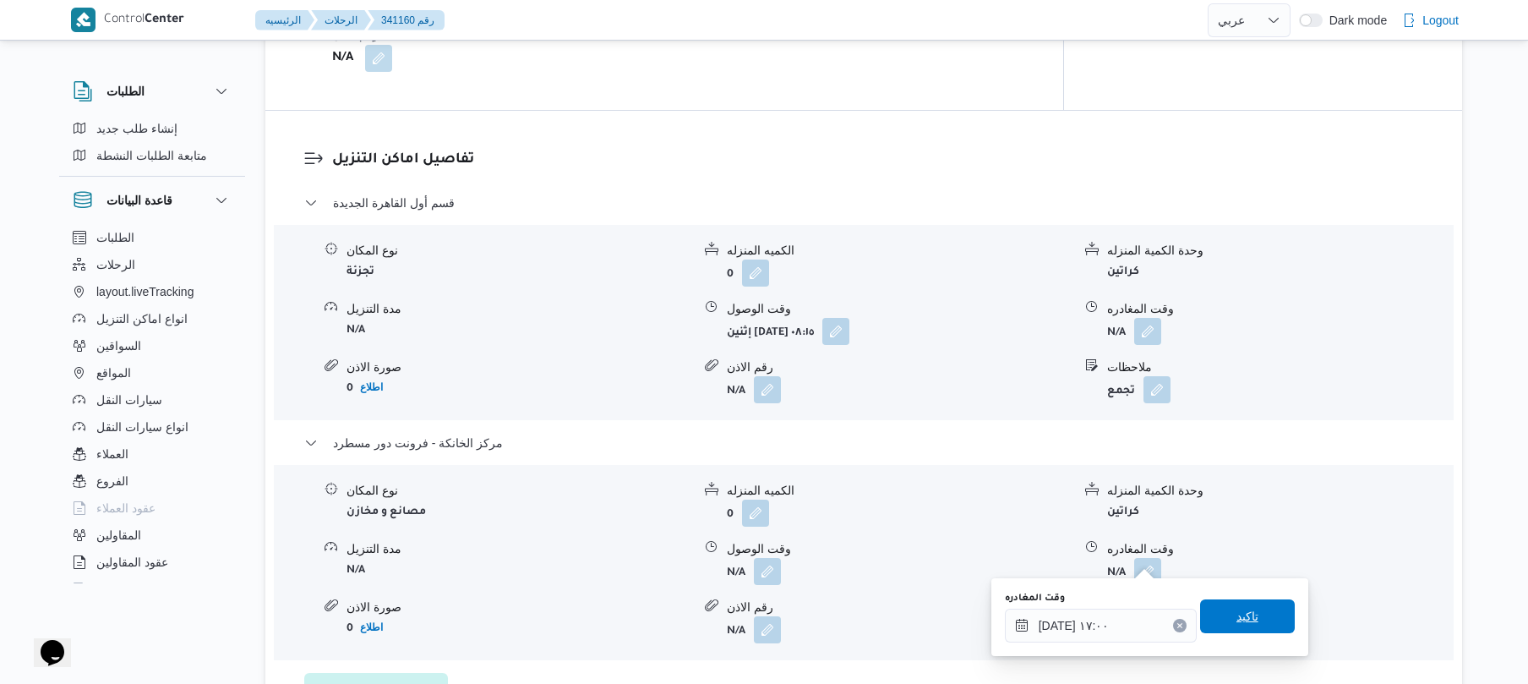
click at [1237, 606] on span "تاكيد" at bounding box center [1247, 616] width 95 height 34
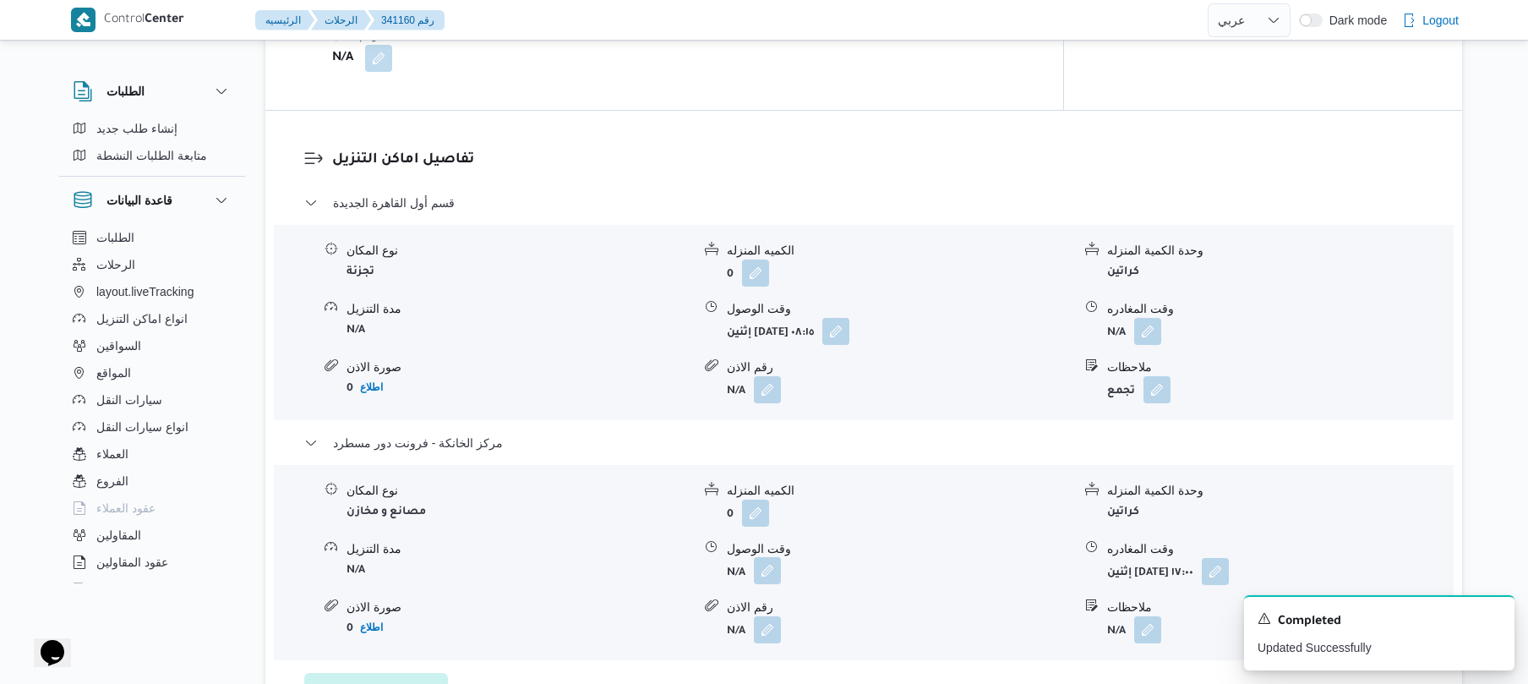
click at [764, 559] on button "button" at bounding box center [767, 570] width 27 height 27
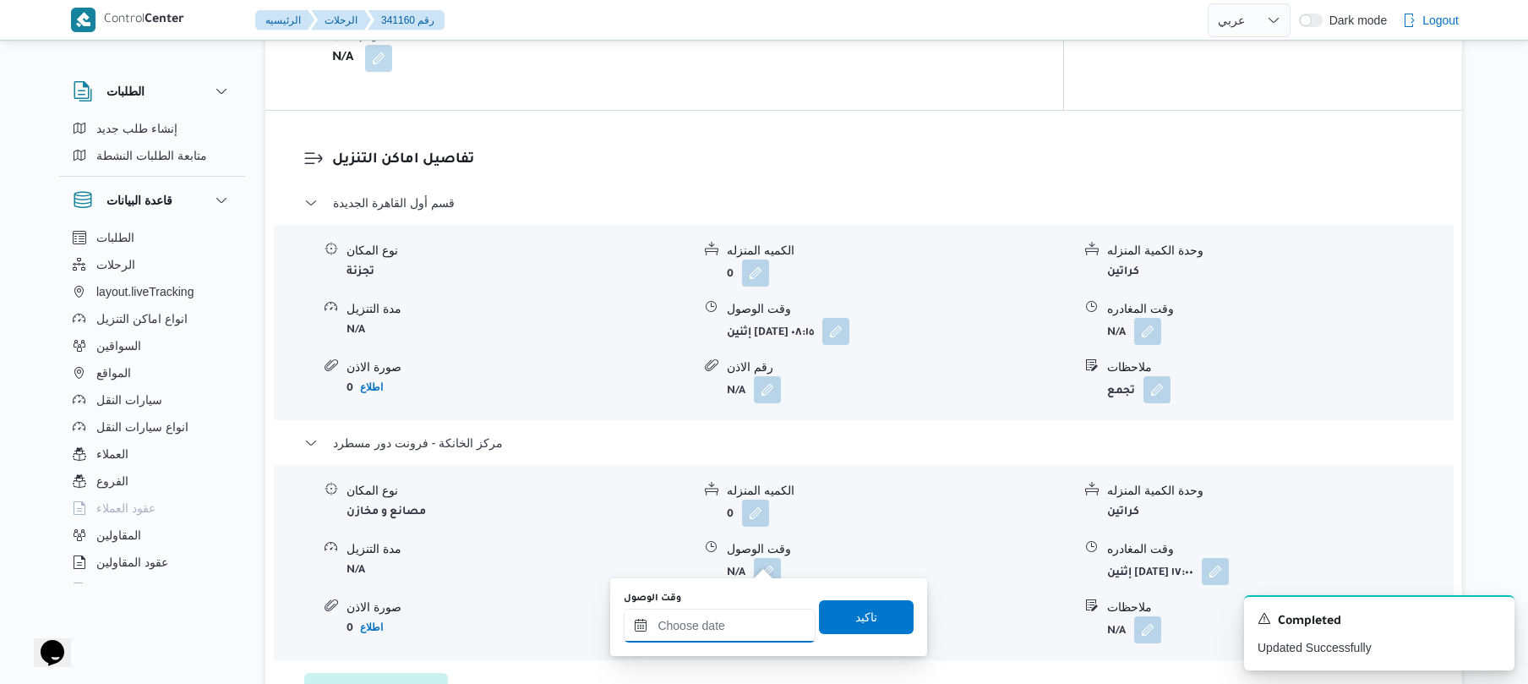
click at [717, 612] on input "وقت الوصول" at bounding box center [720, 625] width 192 height 34
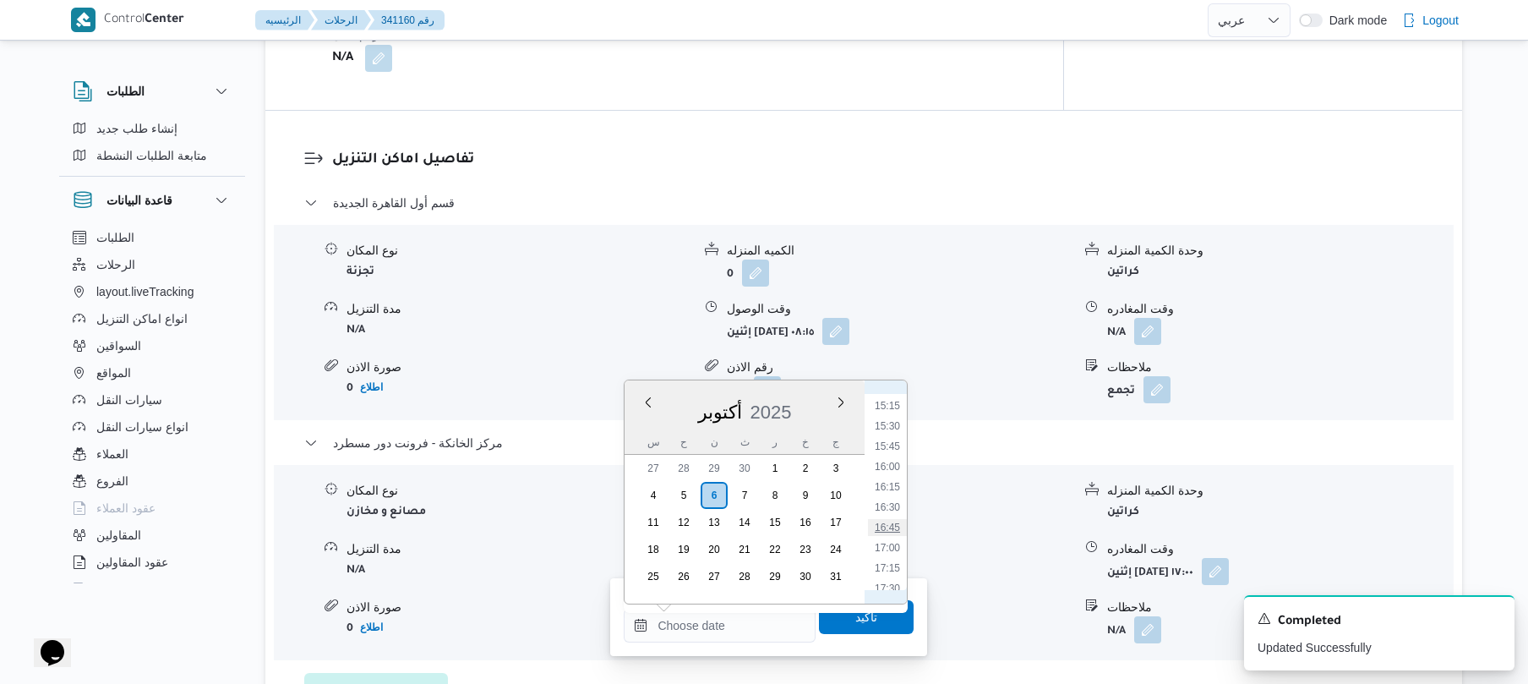
click at [891, 526] on li "16:45" at bounding box center [887, 527] width 39 height 17
type input "٠٦/١٠/٢٠٢٥ ١٦:٤٥"
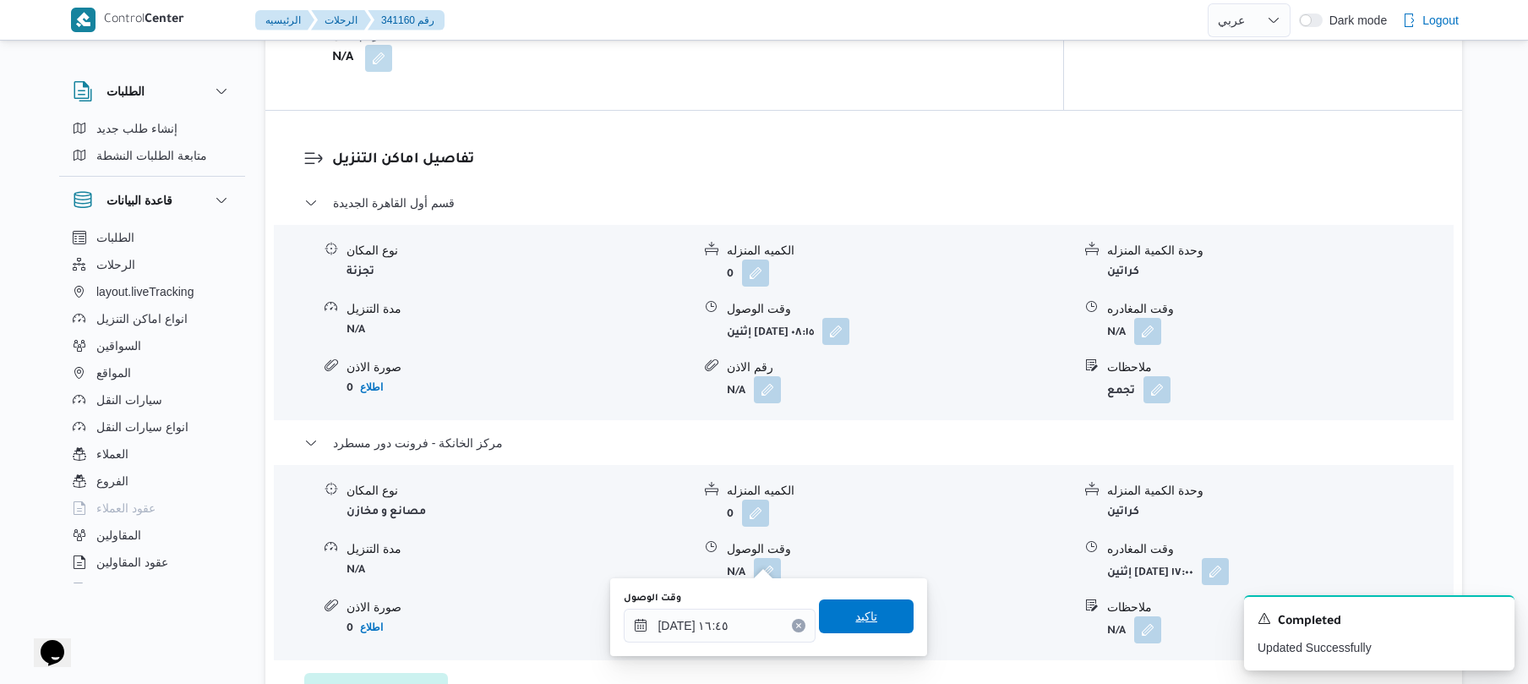
click at [855, 613] on span "تاكيد" at bounding box center [866, 616] width 22 height 20
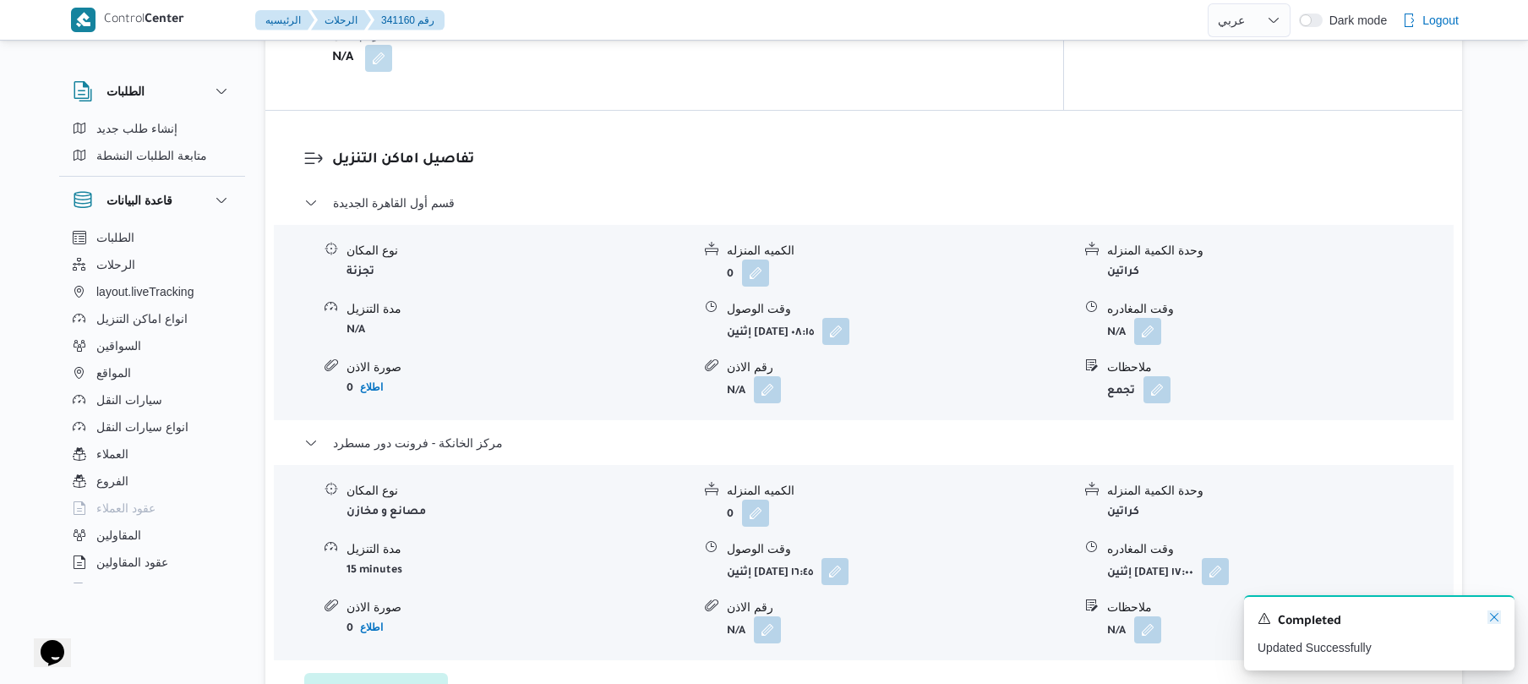
click at [1496, 616] on icon "Dismiss toast" at bounding box center [1494, 617] width 8 height 8
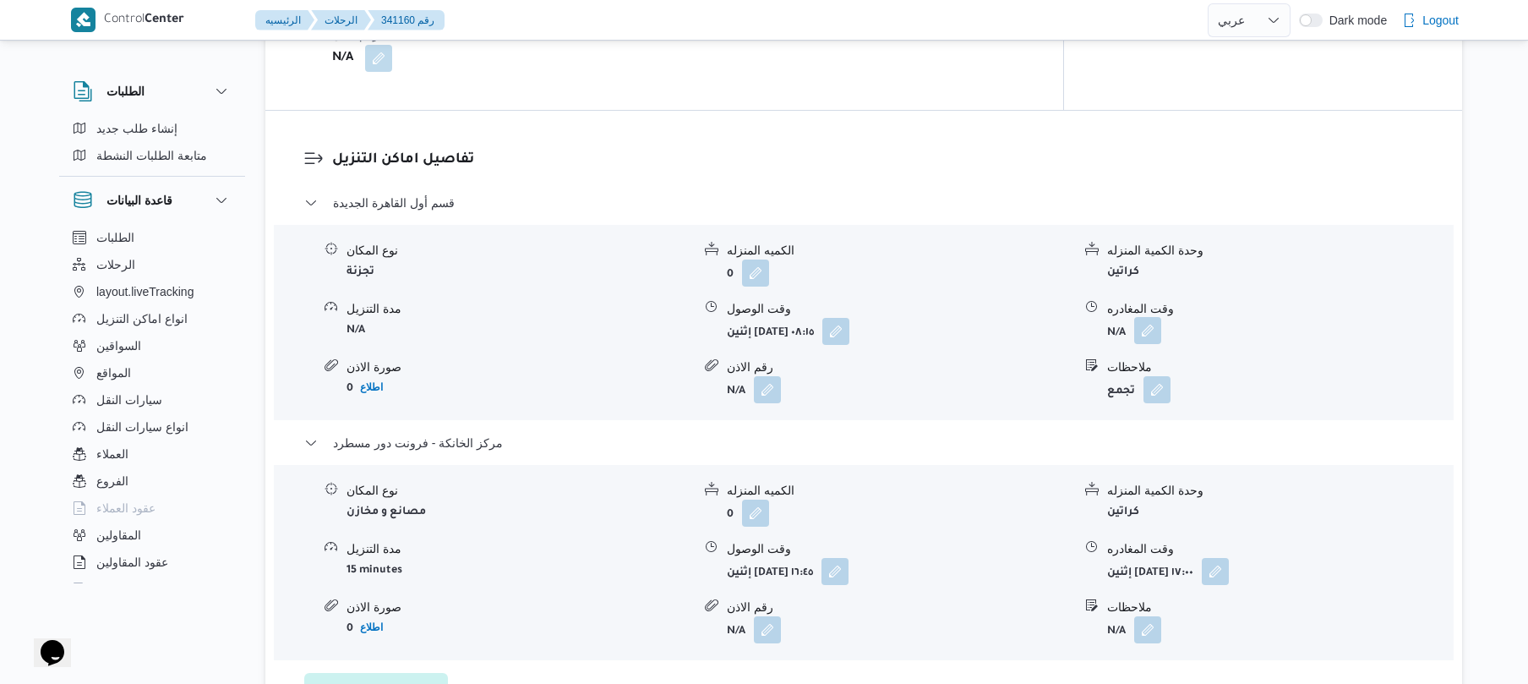
click at [1156, 325] on button "button" at bounding box center [1147, 330] width 27 height 27
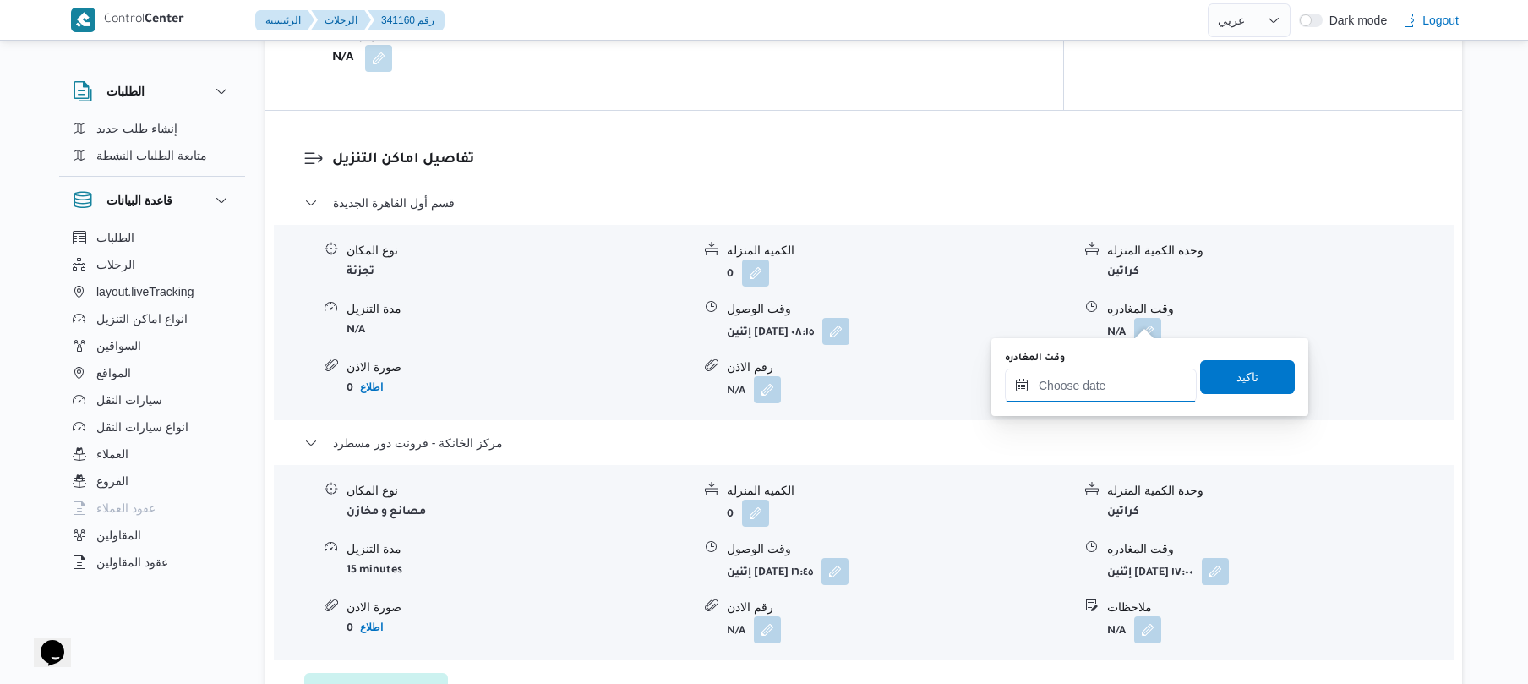
click at [1121, 389] on input "وقت المغادره" at bounding box center [1101, 385] width 192 height 34
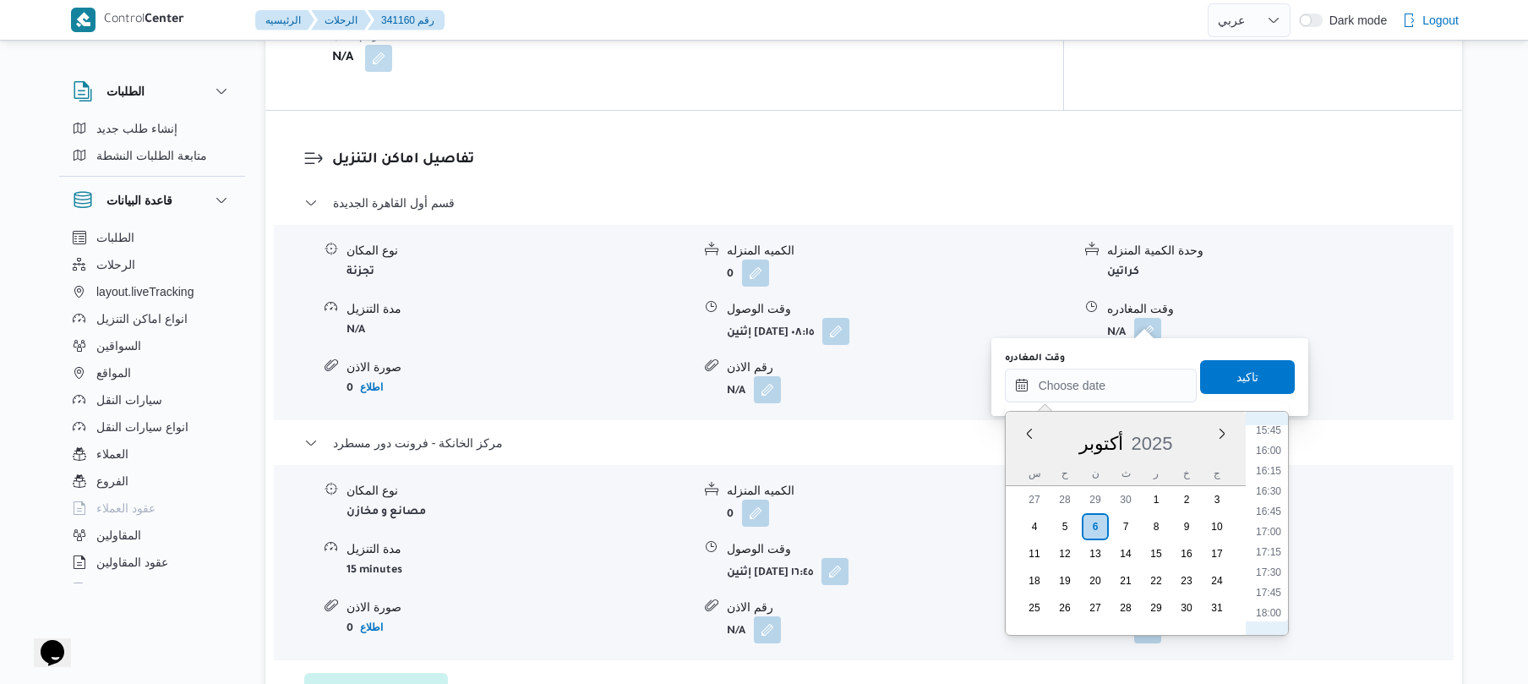
scroll to position [1235, 0]
click at [1271, 504] on li "16:00" at bounding box center [1268, 496] width 39 height 17
type input "٠٦/١٠/٢٠٢٥ ١٦:٠٠"
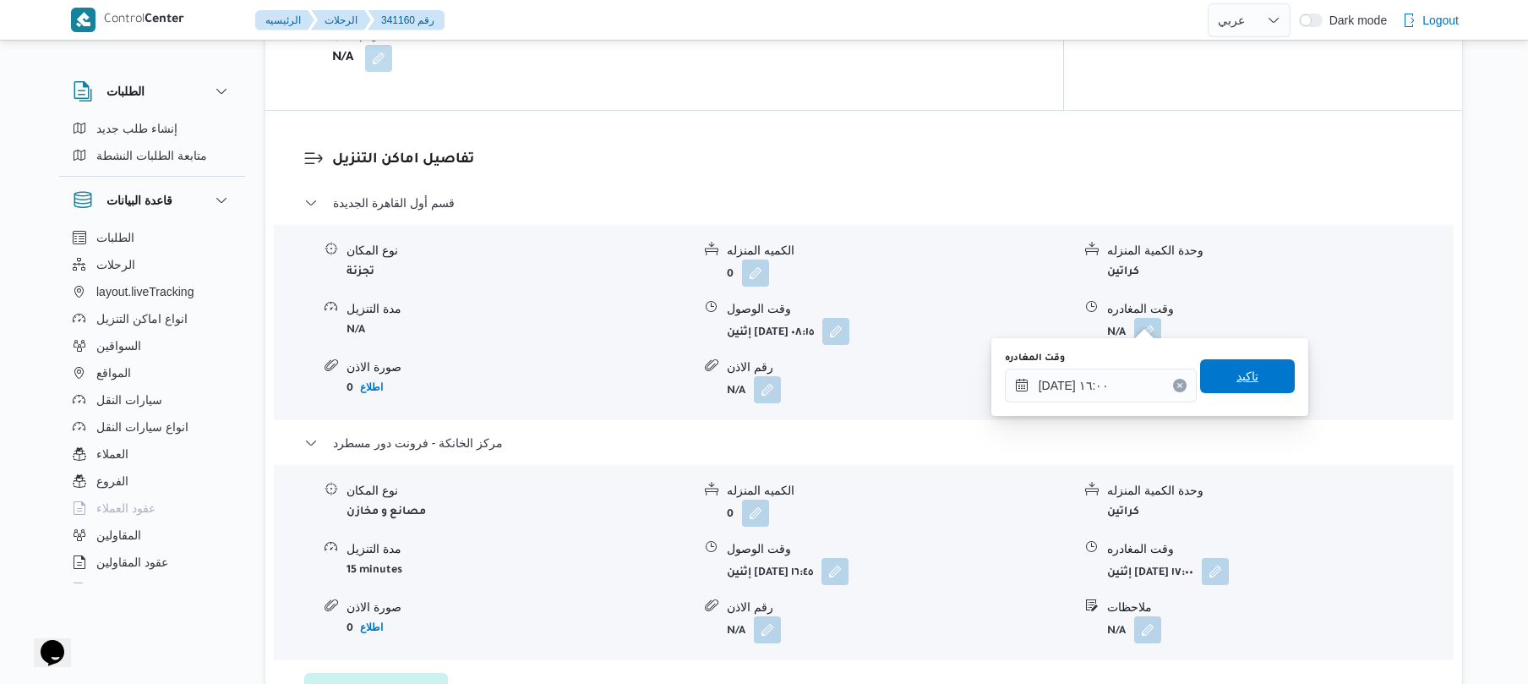
click at [1248, 366] on span "تاكيد" at bounding box center [1247, 376] width 95 height 34
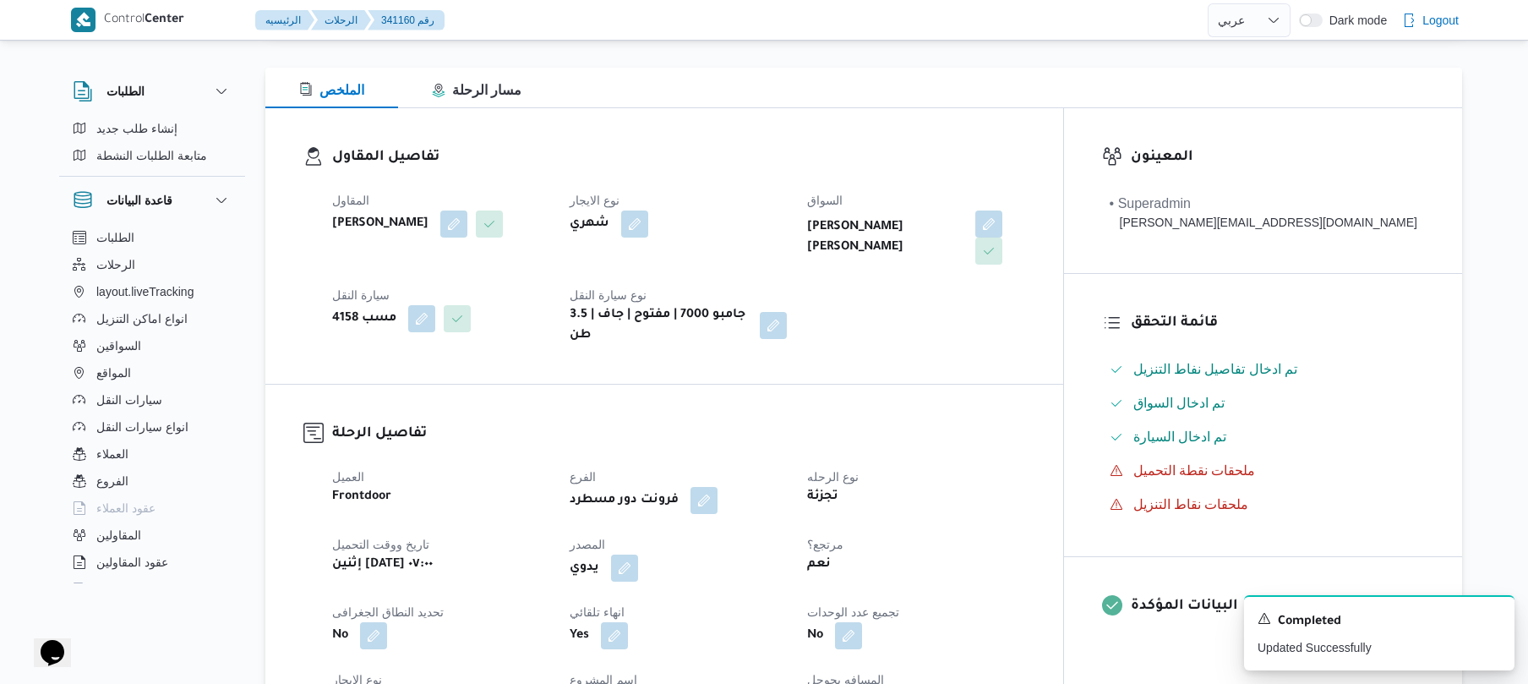
scroll to position [0, 0]
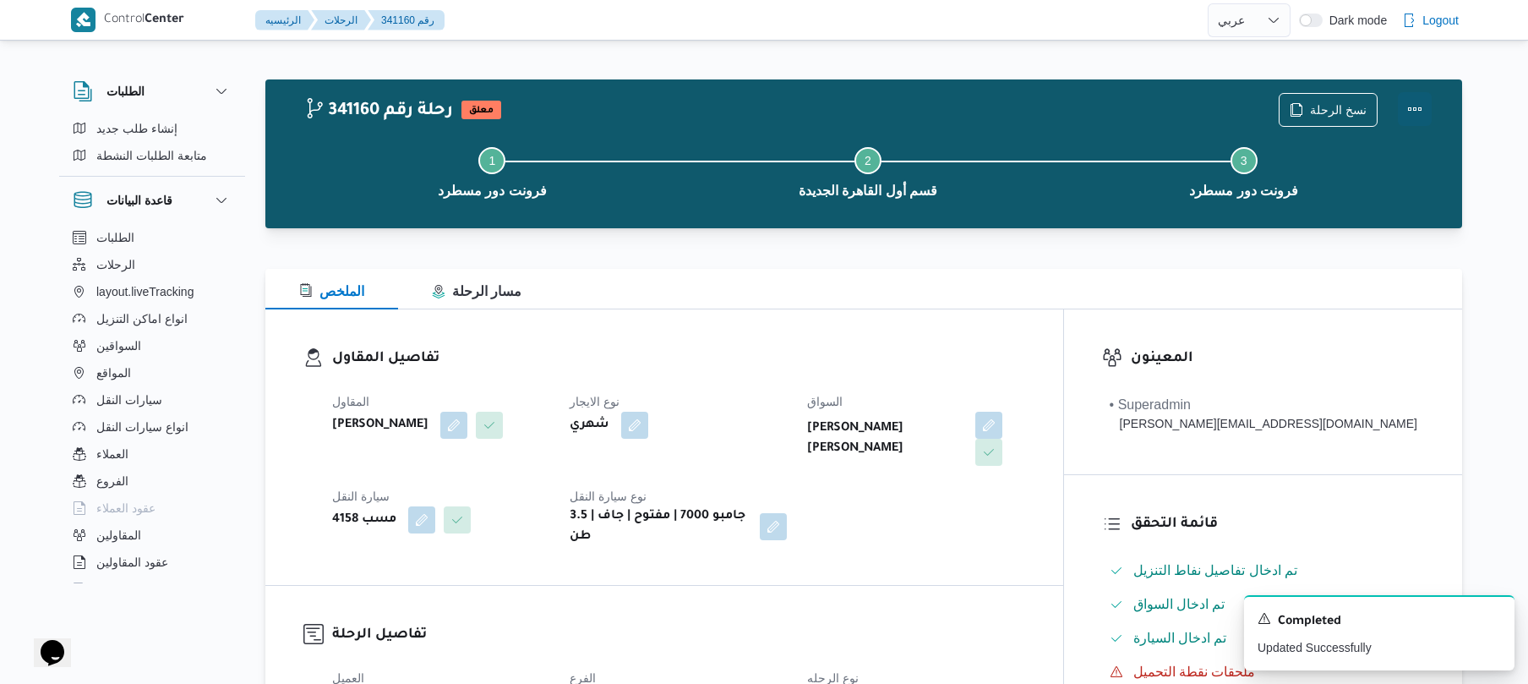
click at [1418, 106] on button "Actions" at bounding box center [1415, 109] width 34 height 34
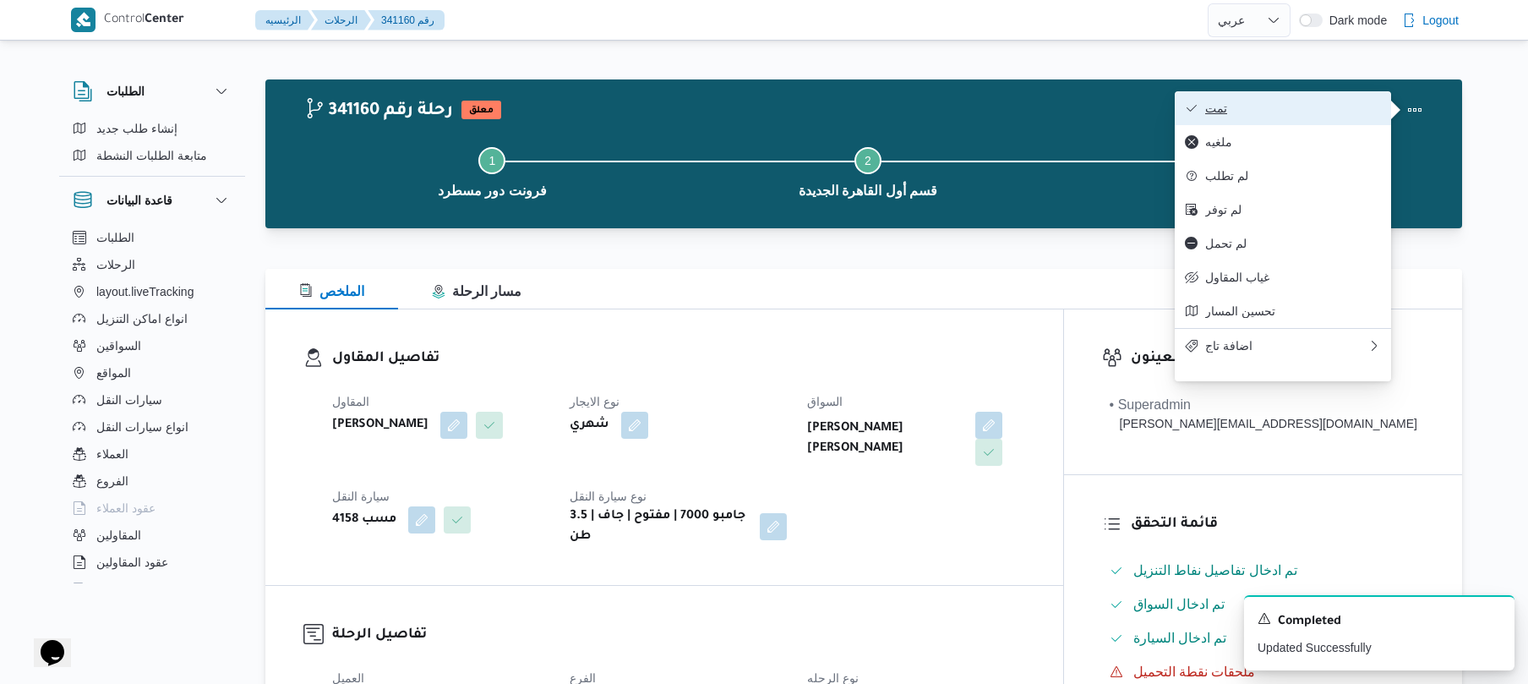
click at [1308, 117] on button "تمت" at bounding box center [1283, 108] width 216 height 34
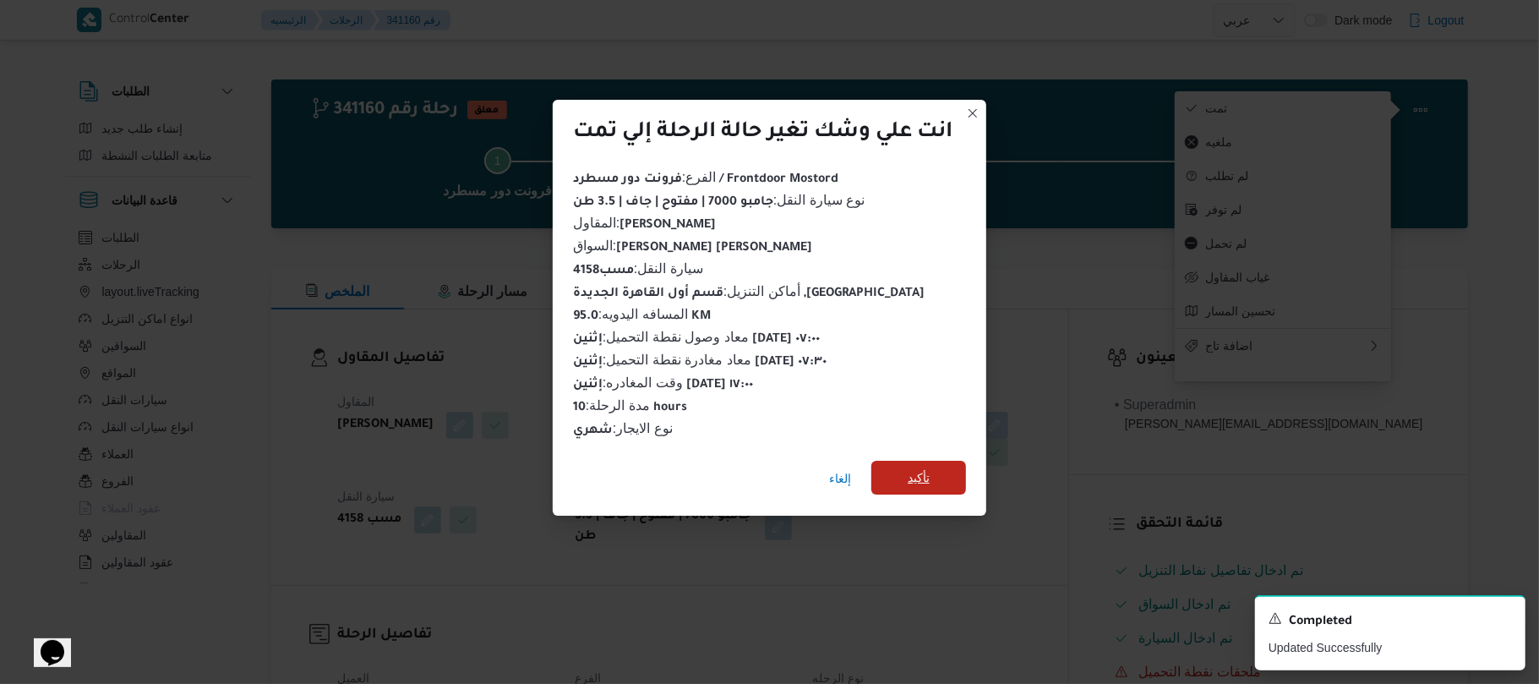
click at [933, 461] on span "تأكيد" at bounding box center [918, 478] width 95 height 34
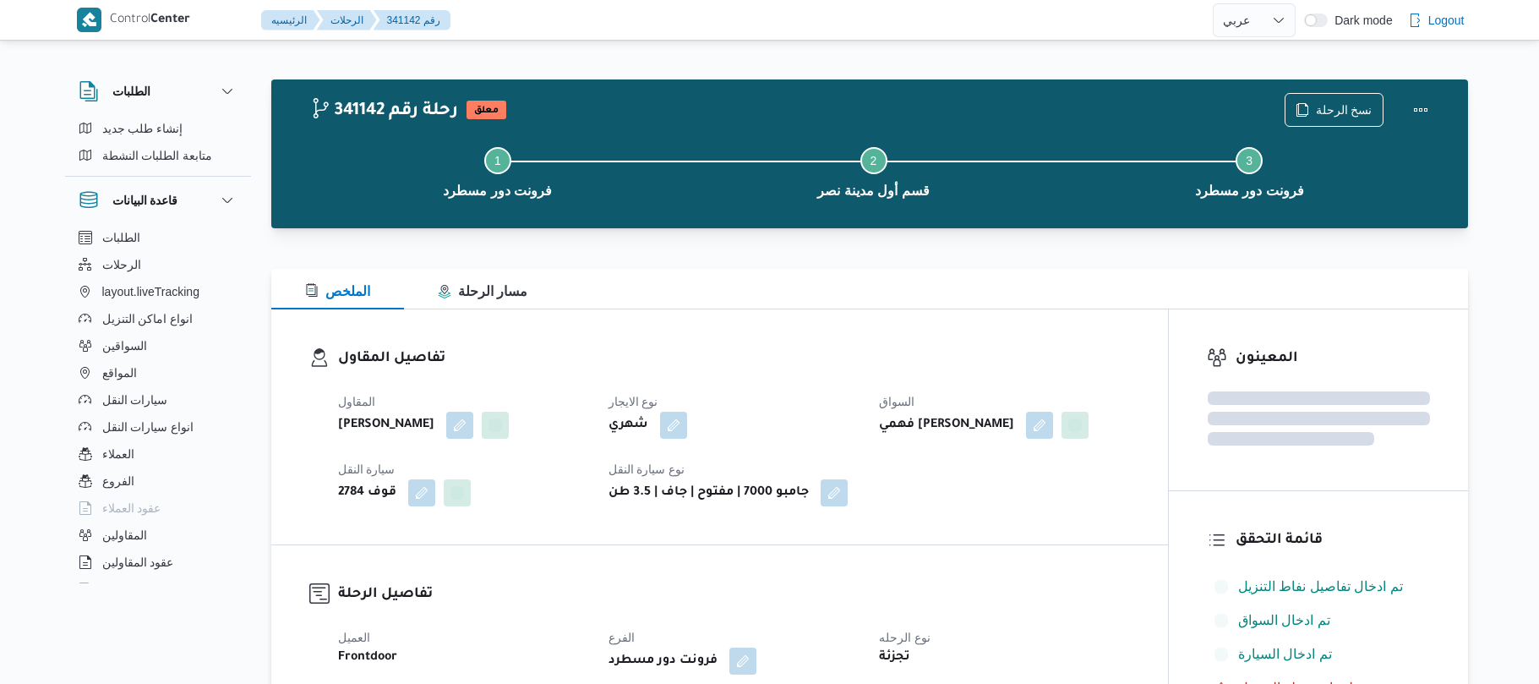
select select "ar"
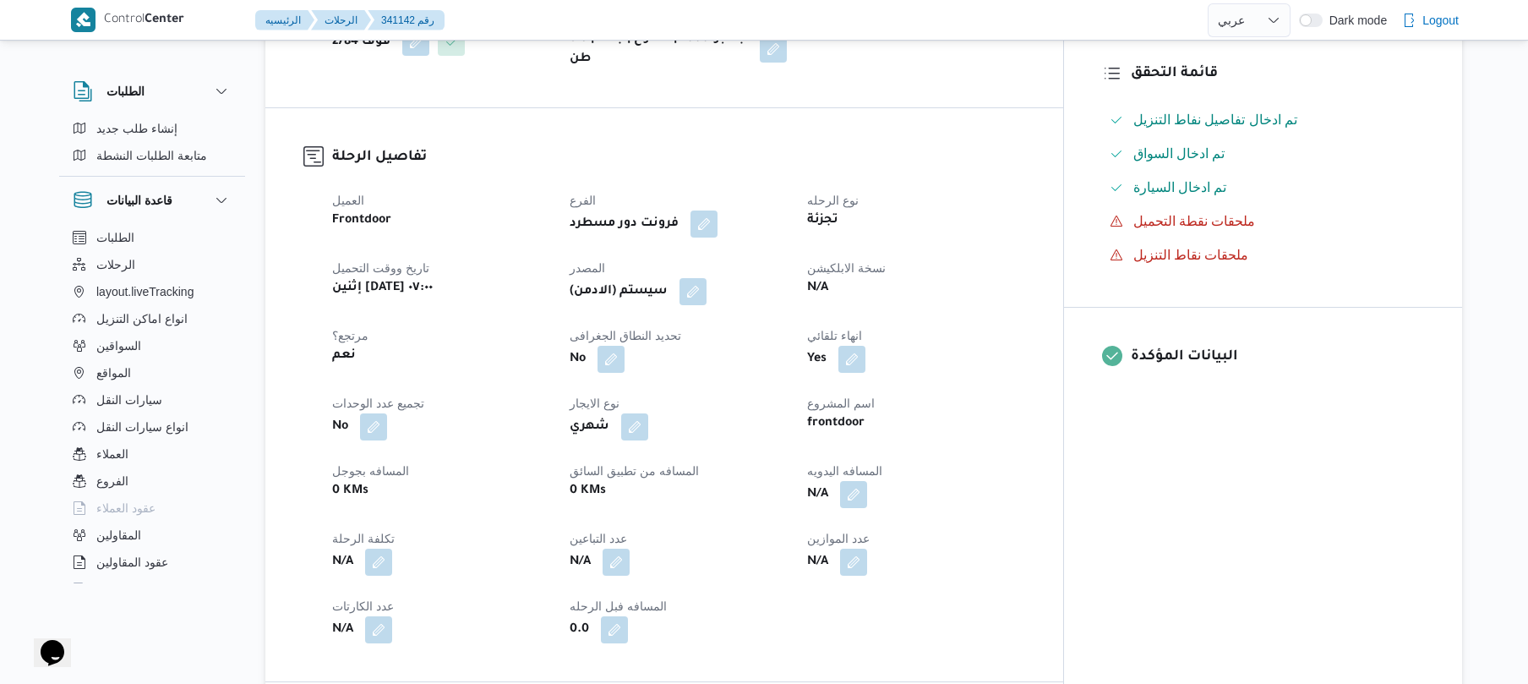
scroll to position [541, 0]
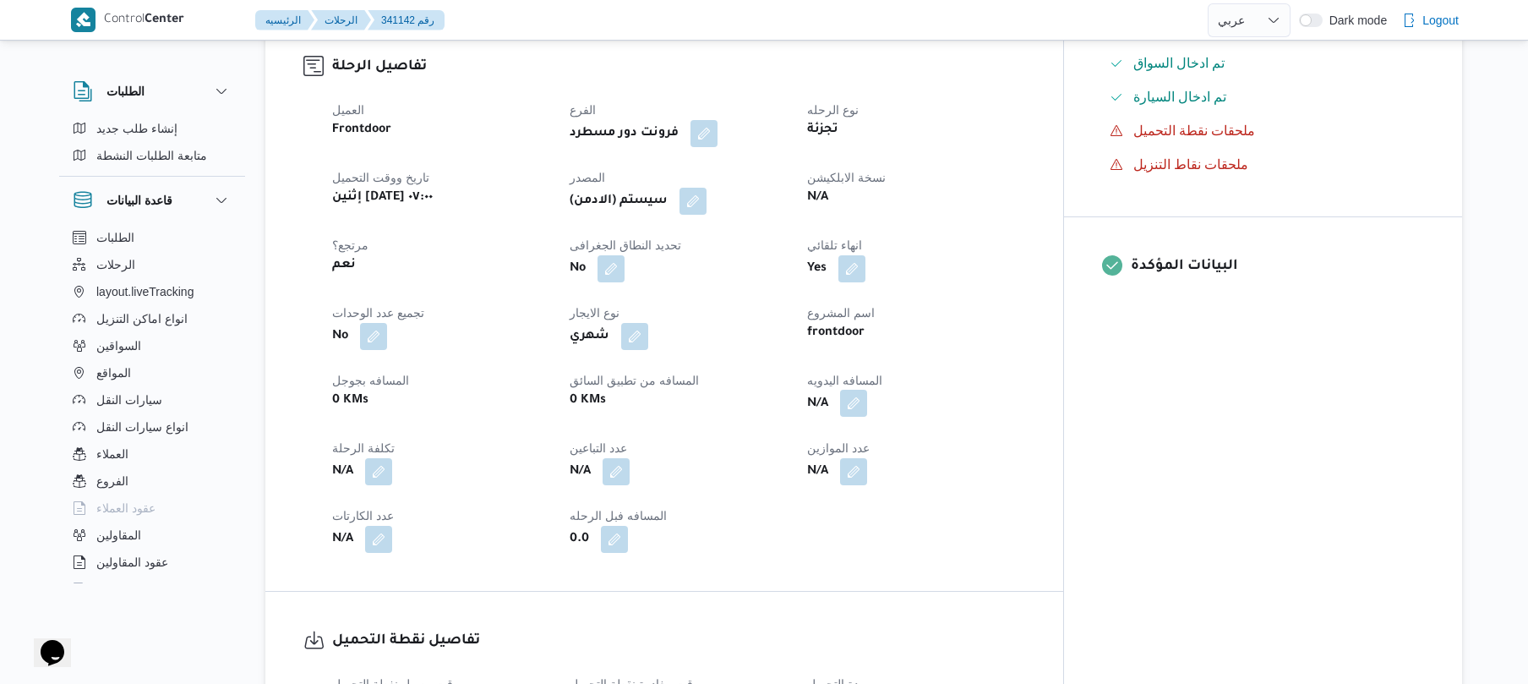
click at [867, 417] on button "button" at bounding box center [853, 403] width 27 height 27
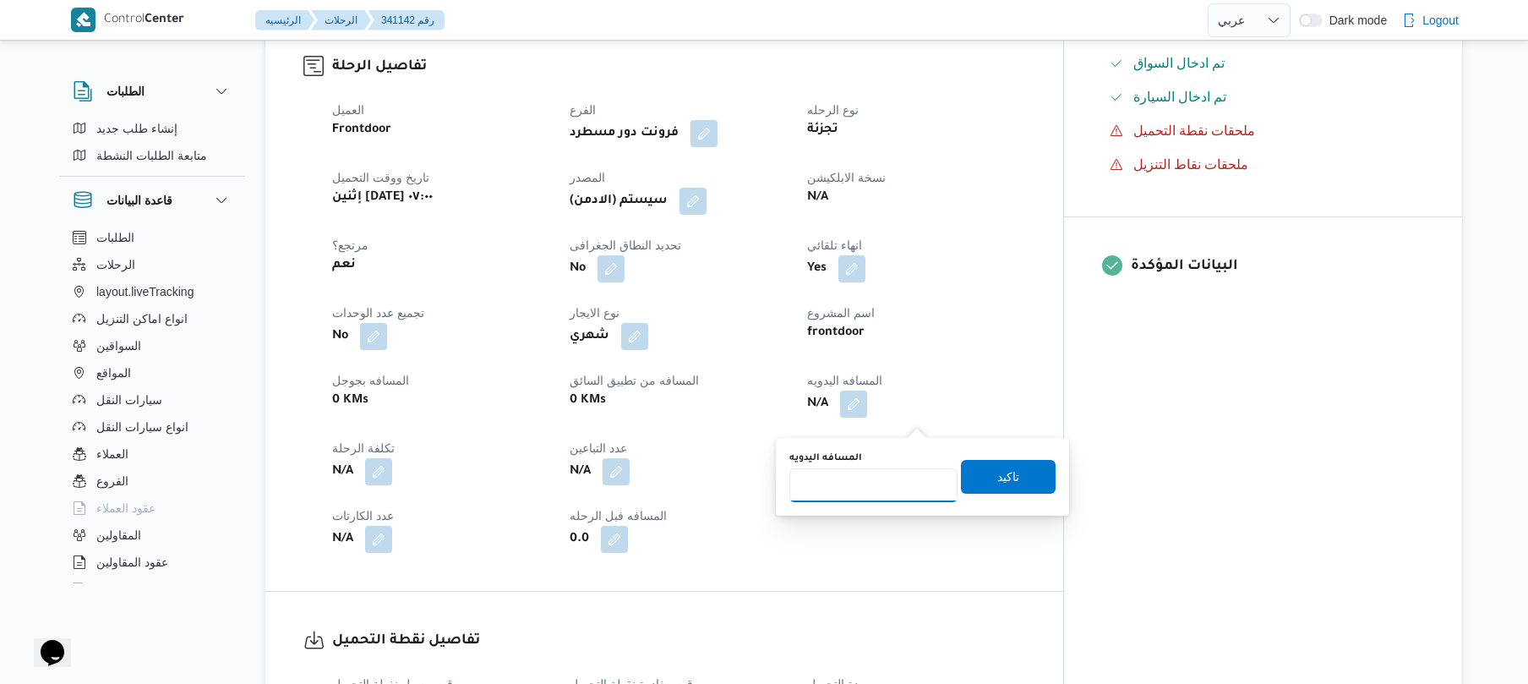
click at [860, 481] on input "المسافه اليدويه" at bounding box center [873, 485] width 168 height 34
type input "50"
click at [997, 477] on span "تاكيد" at bounding box center [1008, 476] width 22 height 20
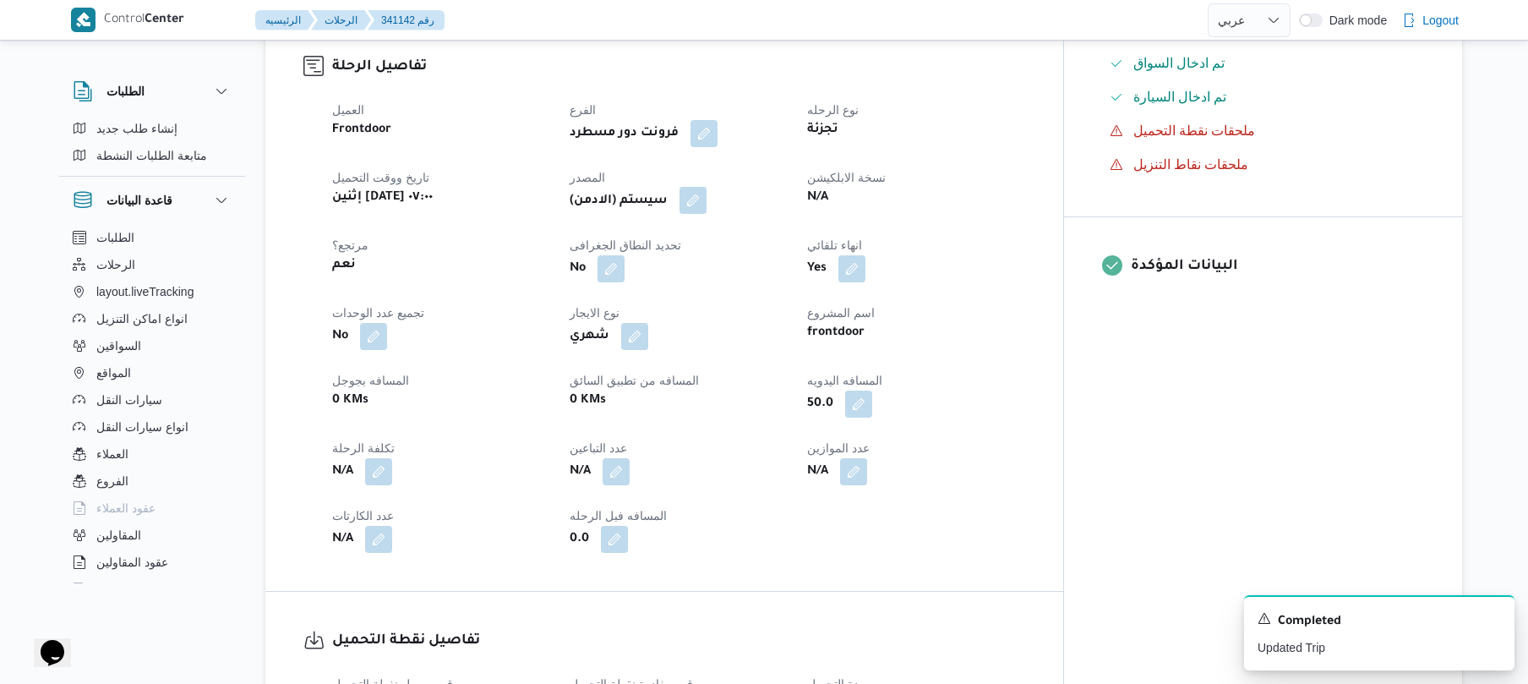
click at [707, 214] on button "button" at bounding box center [692, 200] width 27 height 27
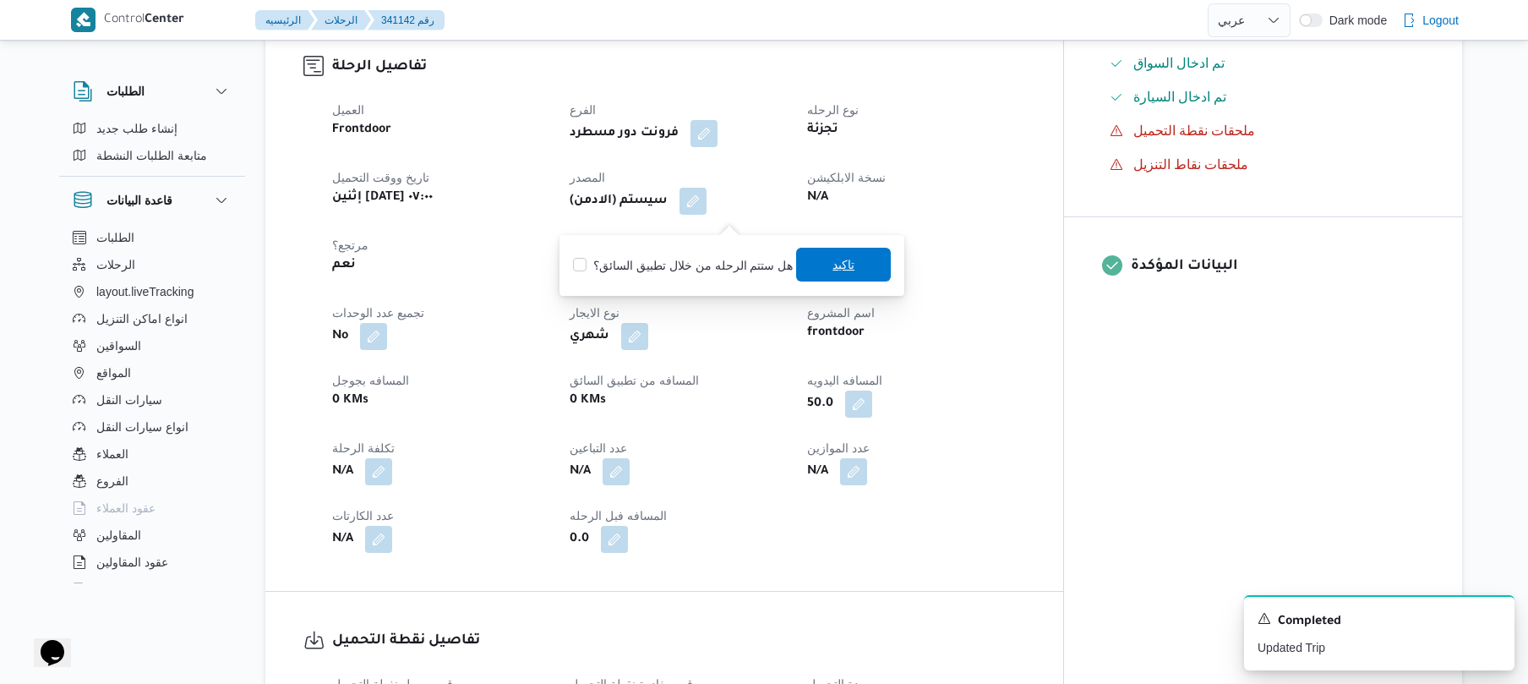
click at [821, 272] on span "تاكيد" at bounding box center [843, 265] width 95 height 34
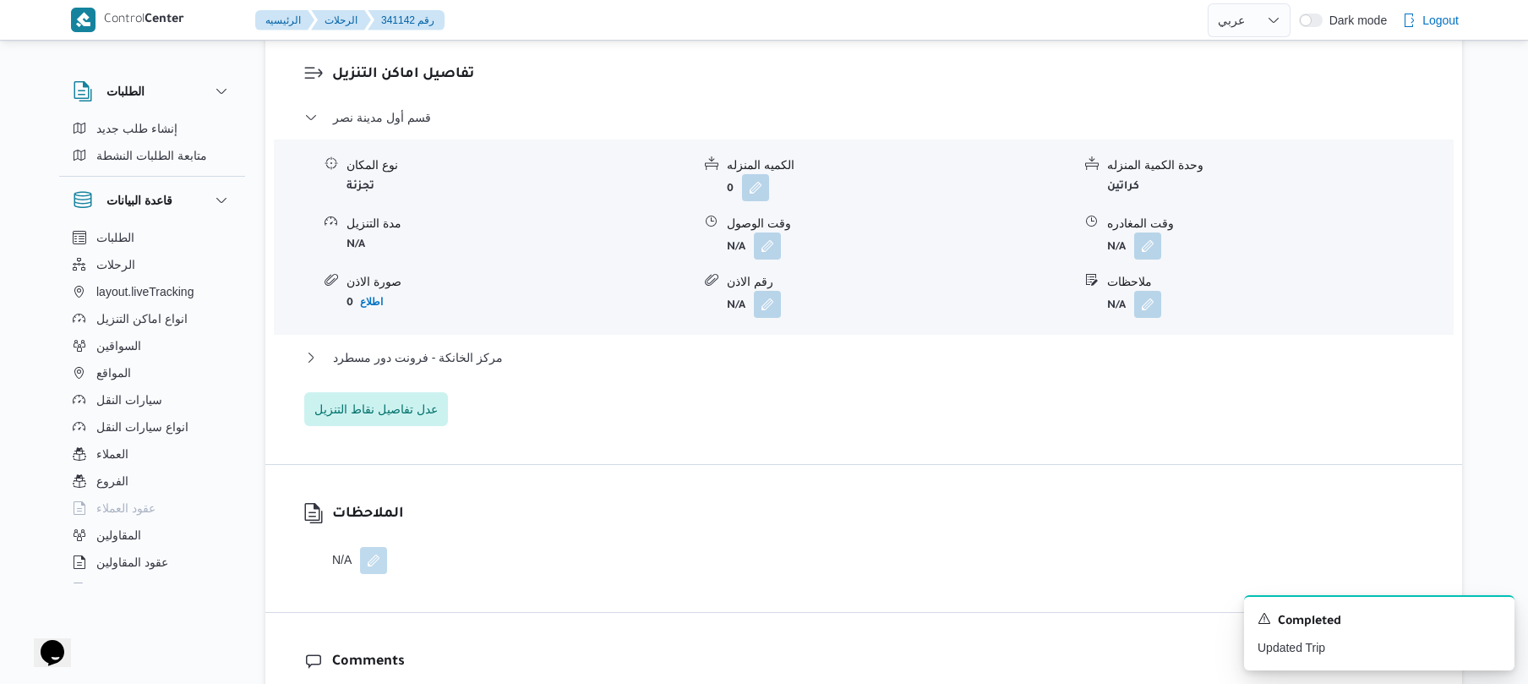
scroll to position [1442, 0]
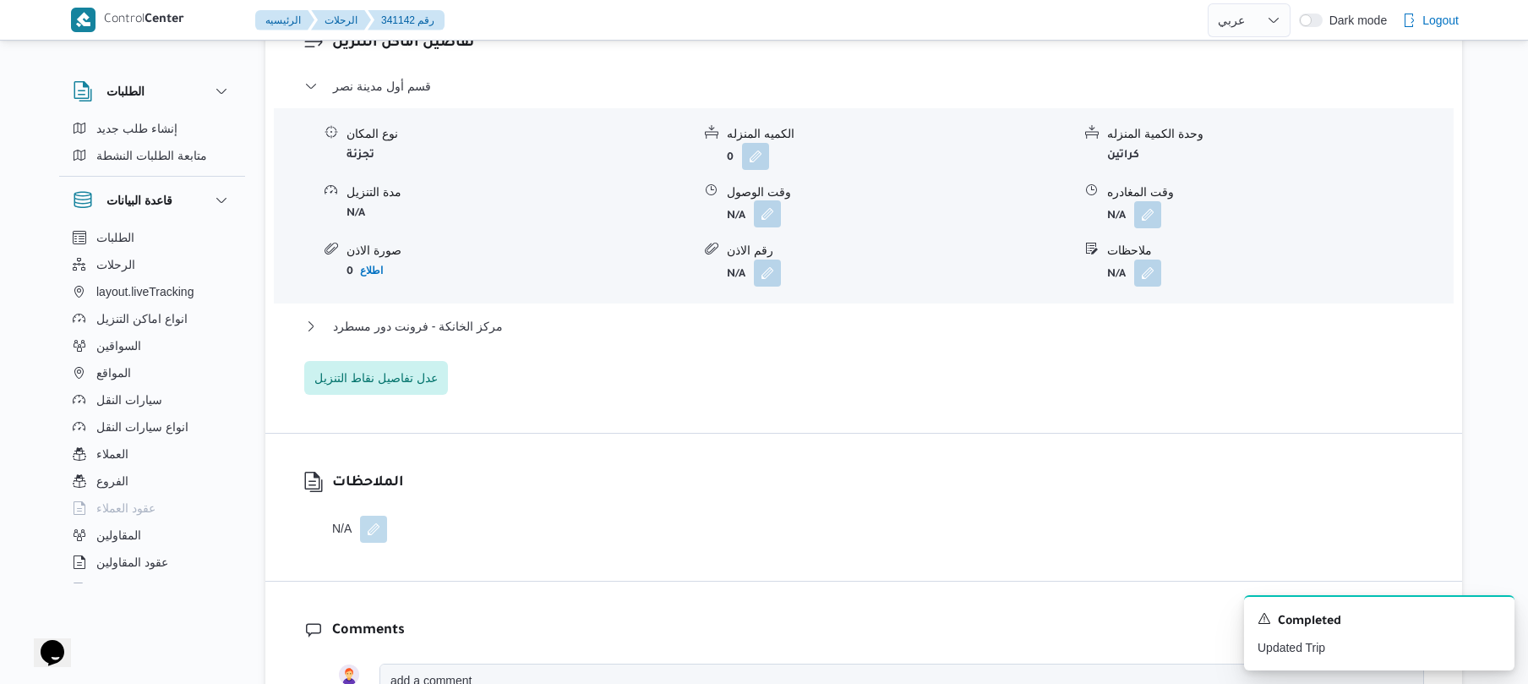
click at [769, 221] on button "button" at bounding box center [767, 213] width 27 height 27
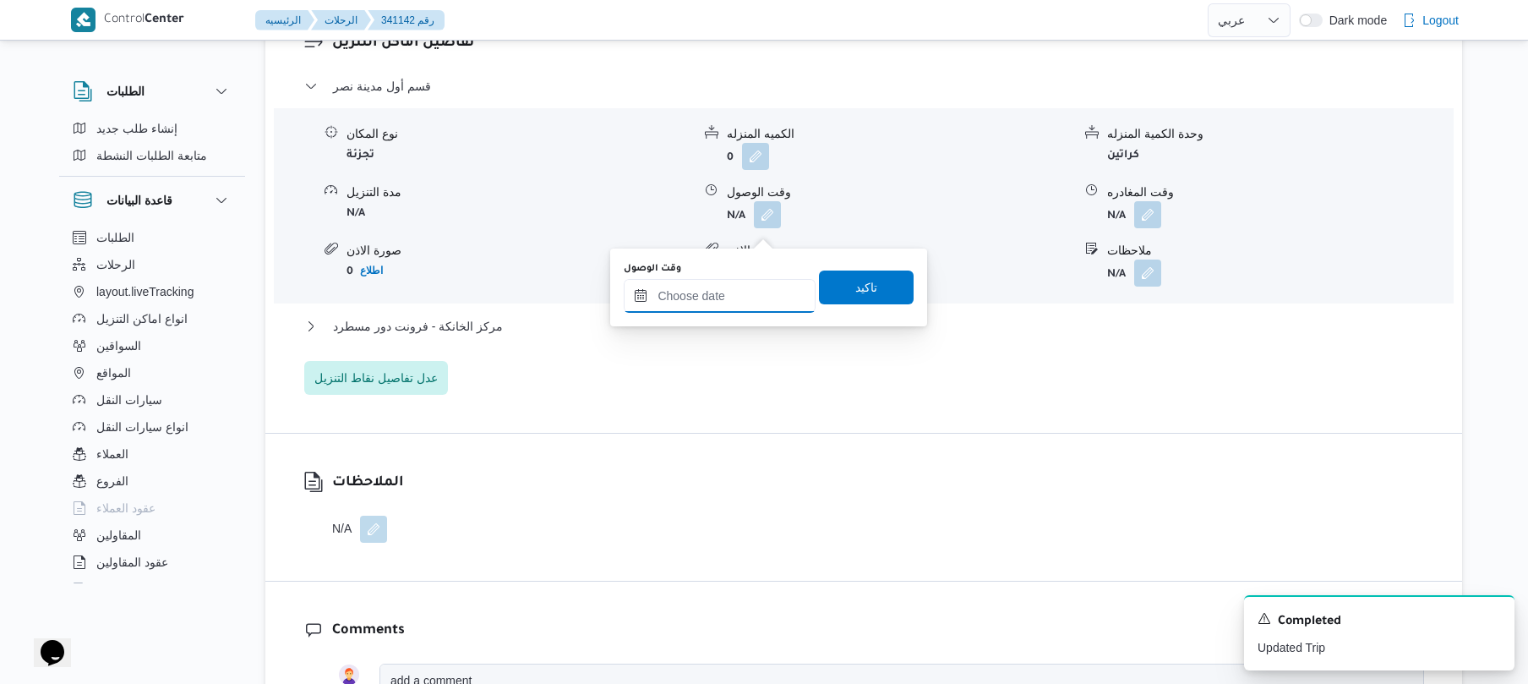
drag, startPoint x: 728, startPoint y: 285, endPoint x: 761, endPoint y: 285, distance: 33.8
click at [728, 285] on input "وقت الوصول" at bounding box center [720, 296] width 192 height 34
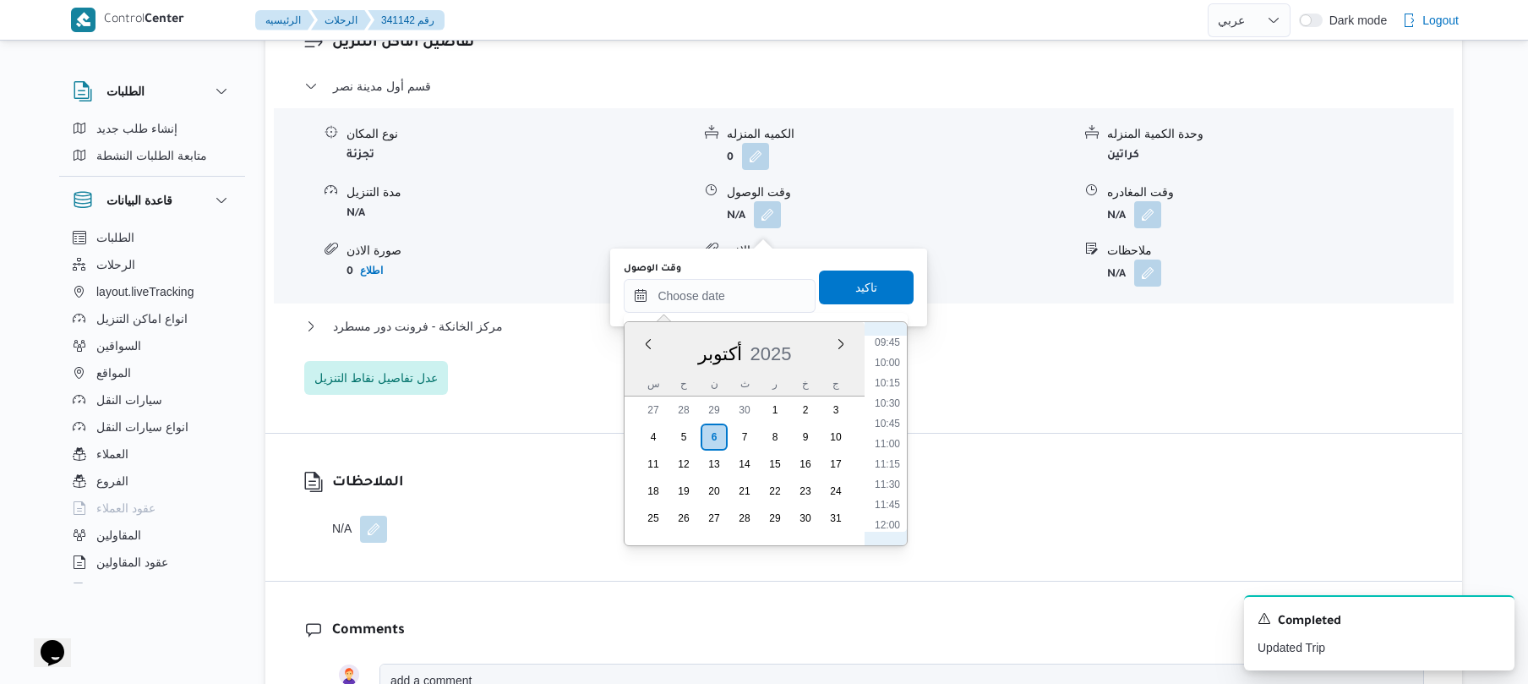
scroll to position [627, 0]
click at [887, 363] on li "08:00" at bounding box center [887, 365] width 39 height 17
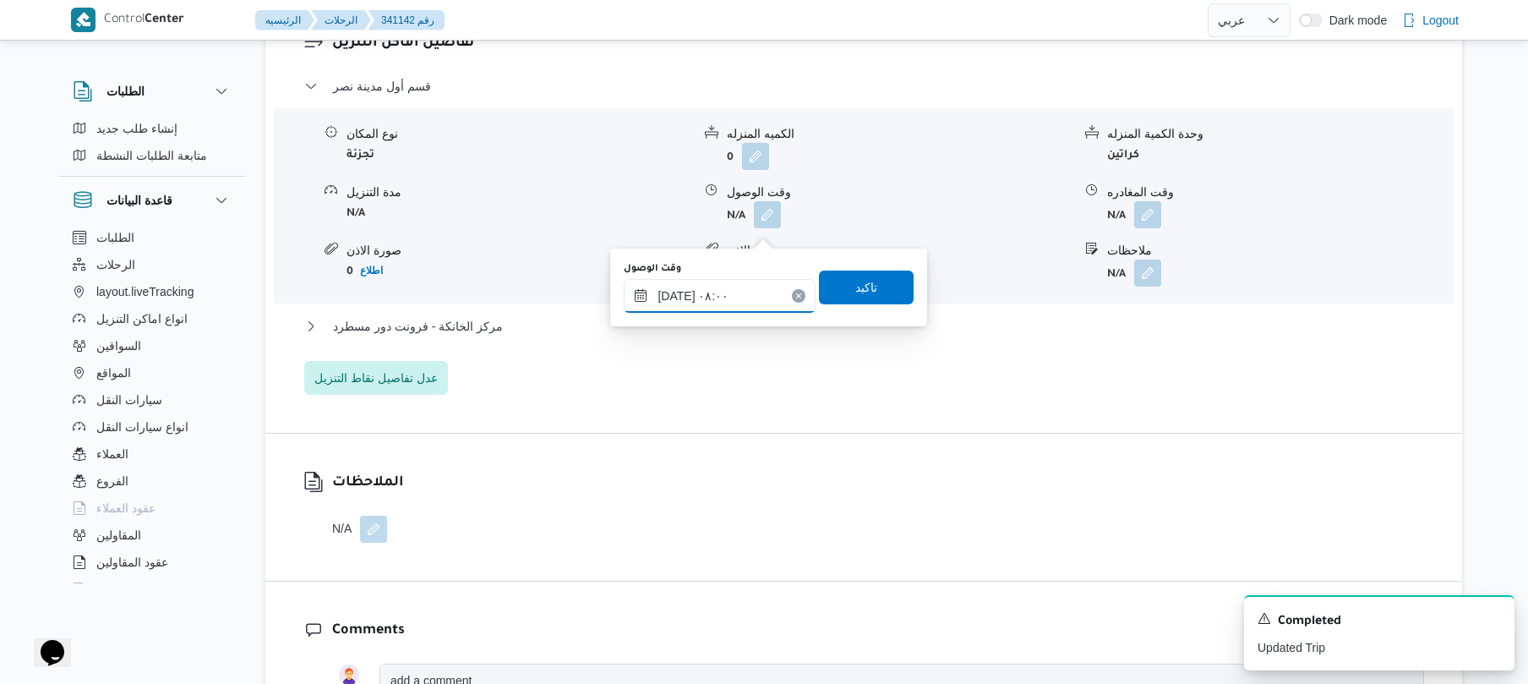
click at [680, 292] on input "٠٦/١٠/٢٠٢٥ ٠٨:٠٠" at bounding box center [720, 296] width 192 height 34
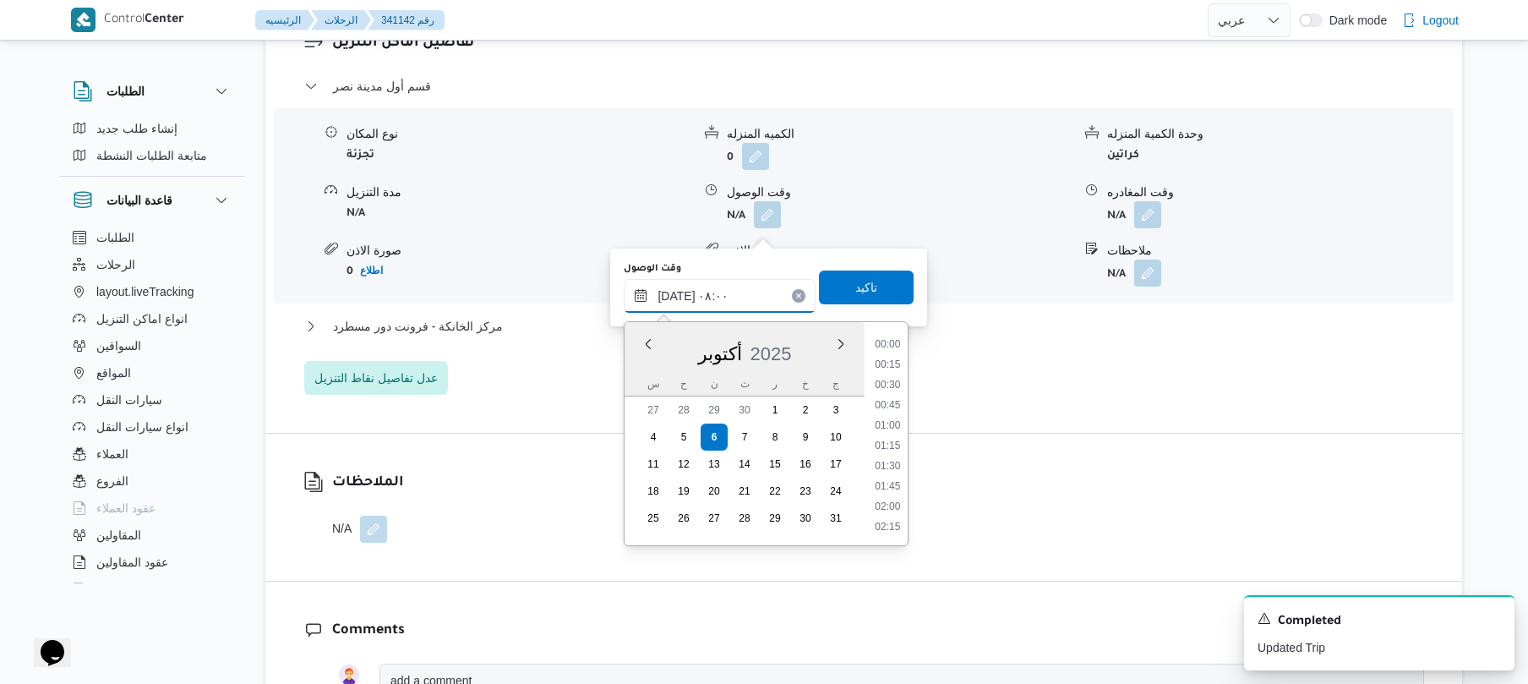
click at [680, 292] on input "٠٦/١٠/٢٠٢٥ ٠٨:٠٠" at bounding box center [720, 296] width 192 height 34
type input "٠٦/١٠/٢٠٢٥ ٠٨:٤٠"
click at [855, 281] on span "تاكيد" at bounding box center [866, 286] width 22 height 20
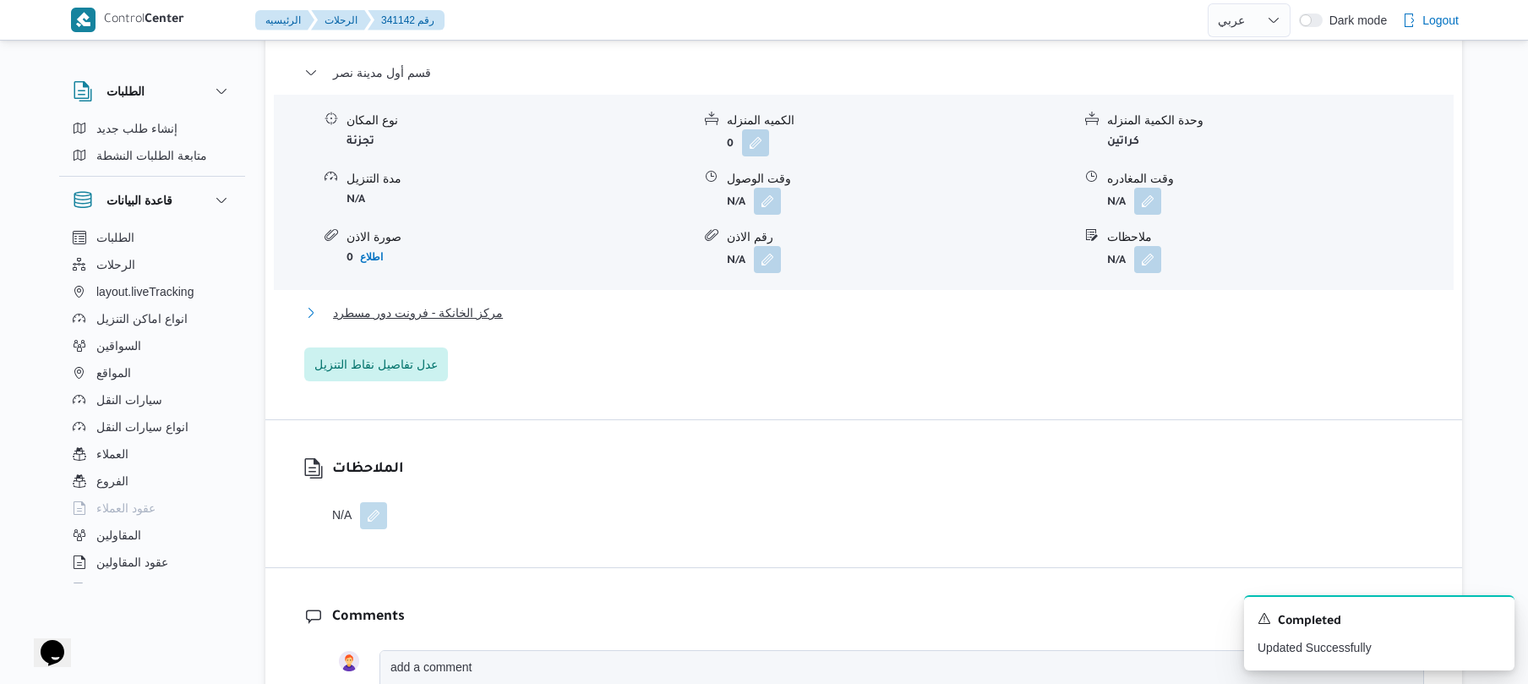
click at [614, 323] on button "مركز الخانكة - فرونت دور مسطرد" at bounding box center [864, 313] width 1120 height 20
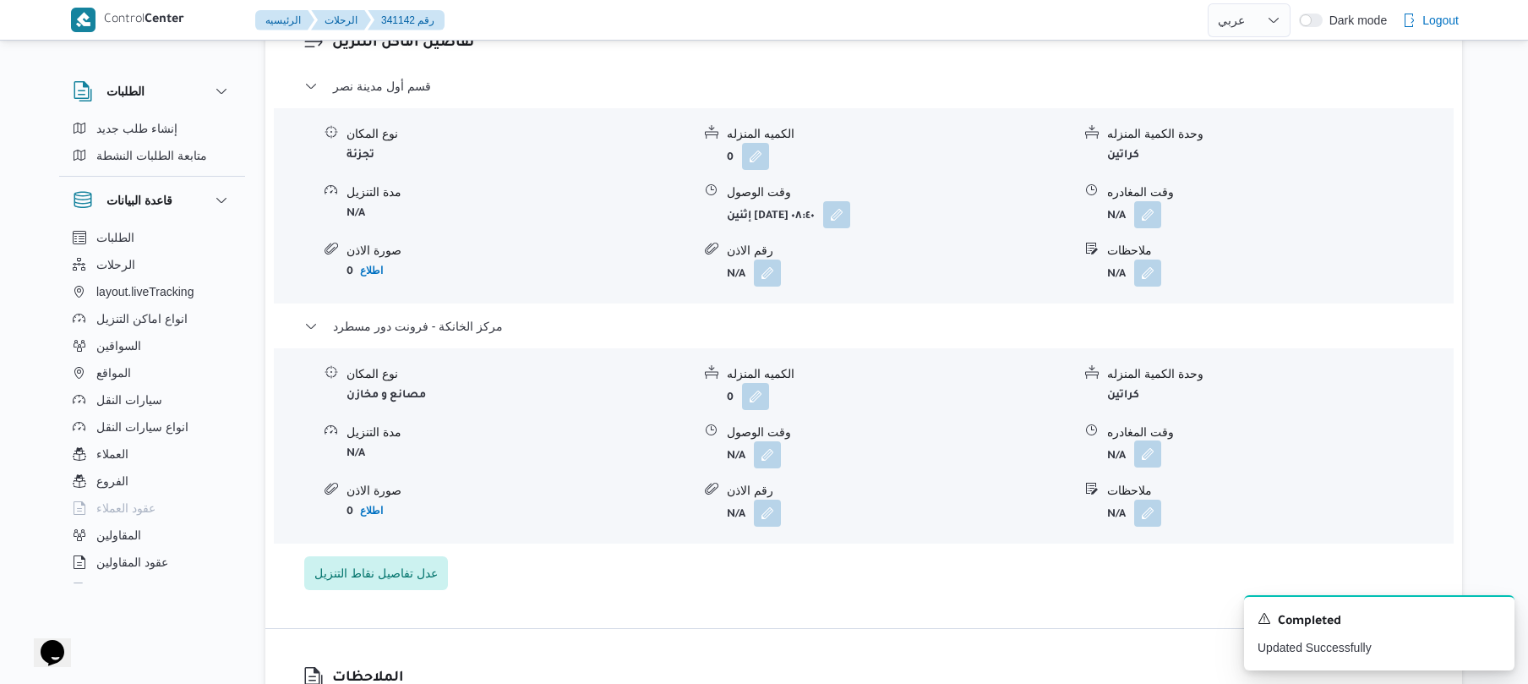
click at [1157, 464] on button "button" at bounding box center [1147, 453] width 27 height 27
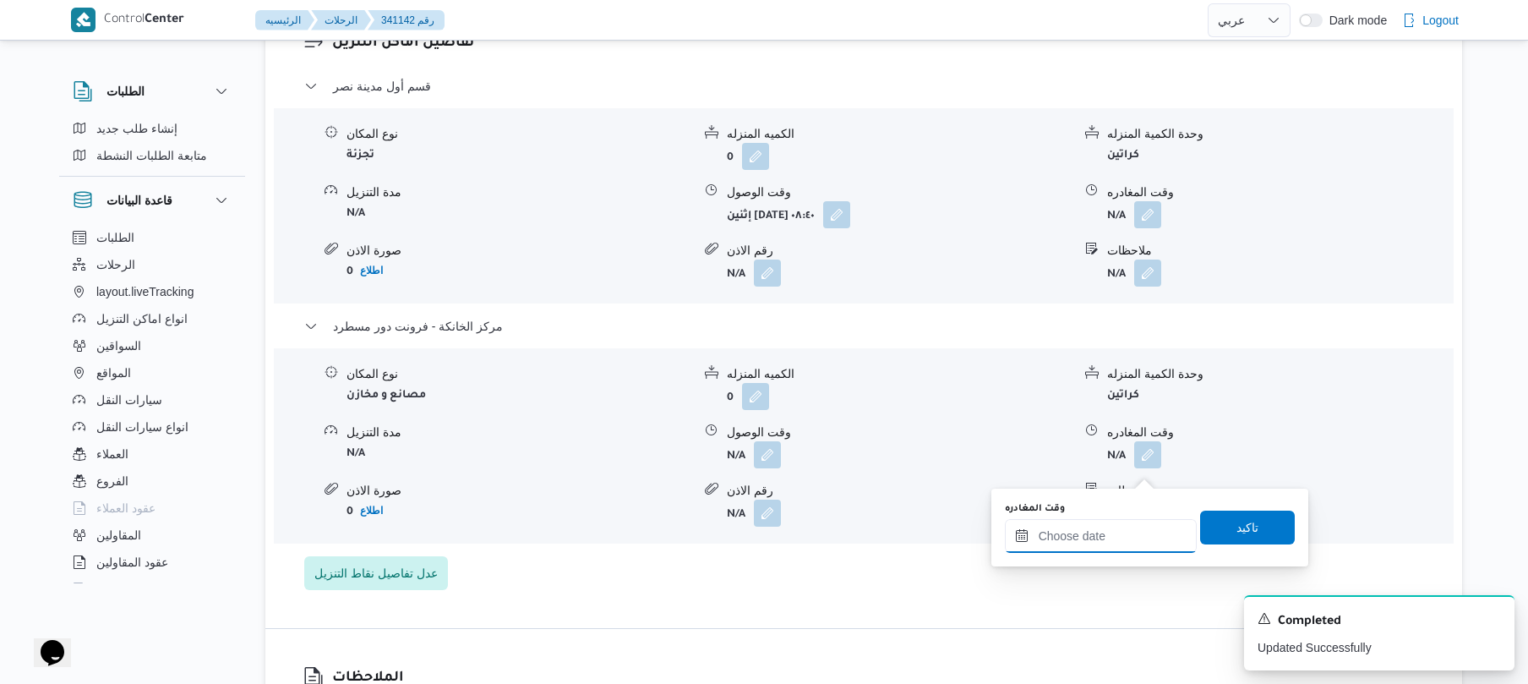
click at [1066, 548] on input "وقت المغادره" at bounding box center [1101, 536] width 192 height 34
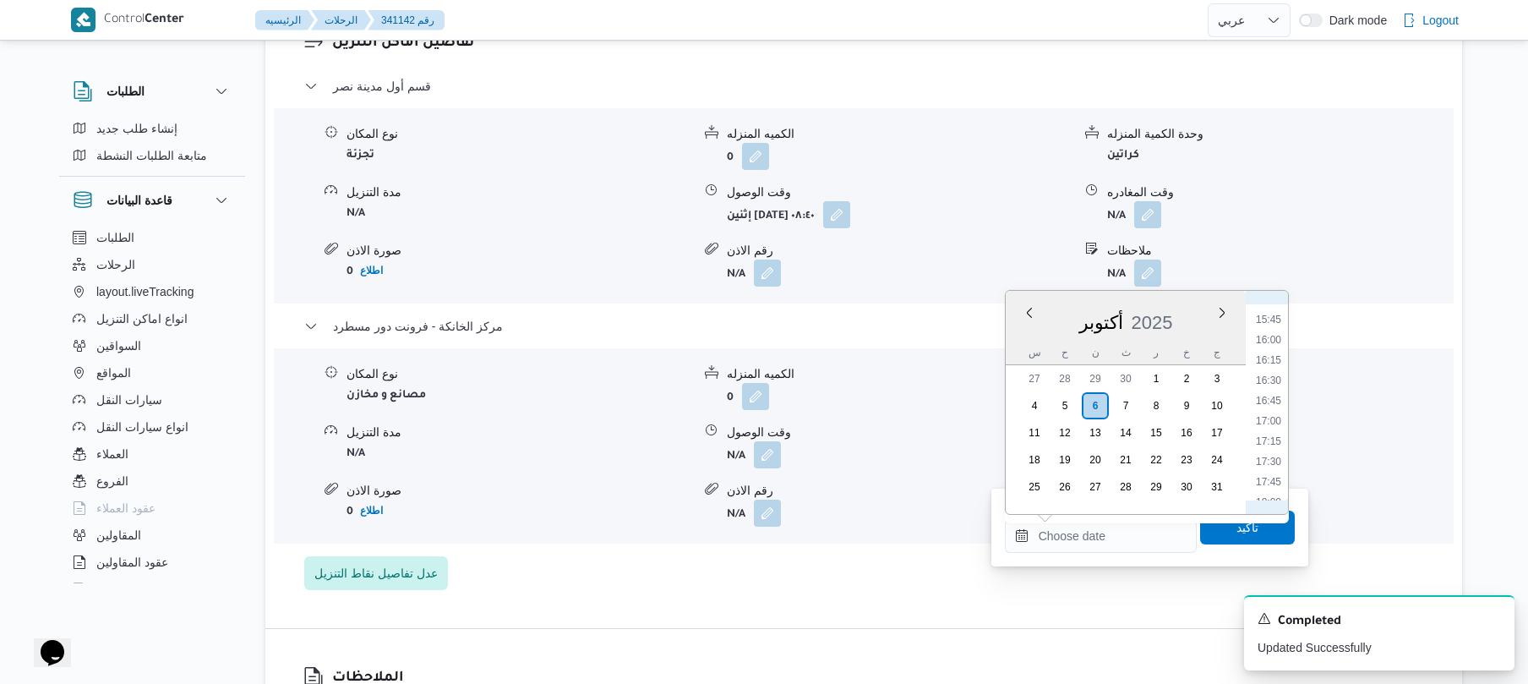
scroll to position [1234, 0]
click at [1272, 437] on li "16:45" at bounding box center [1268, 437] width 39 height 17
type input "٠٦/١٠/٢٠٢٥ ١٦:٤٥"
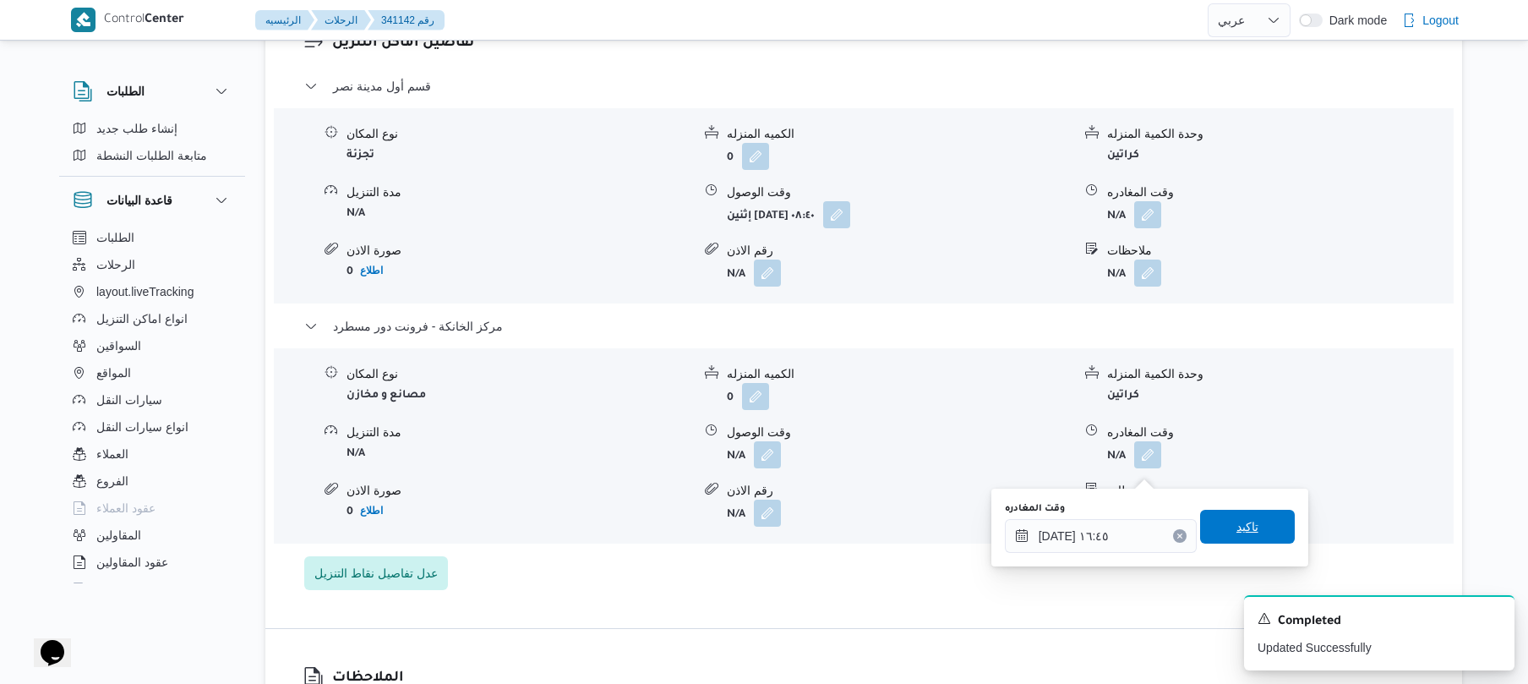
click at [1219, 529] on span "تاكيد" at bounding box center [1247, 527] width 95 height 34
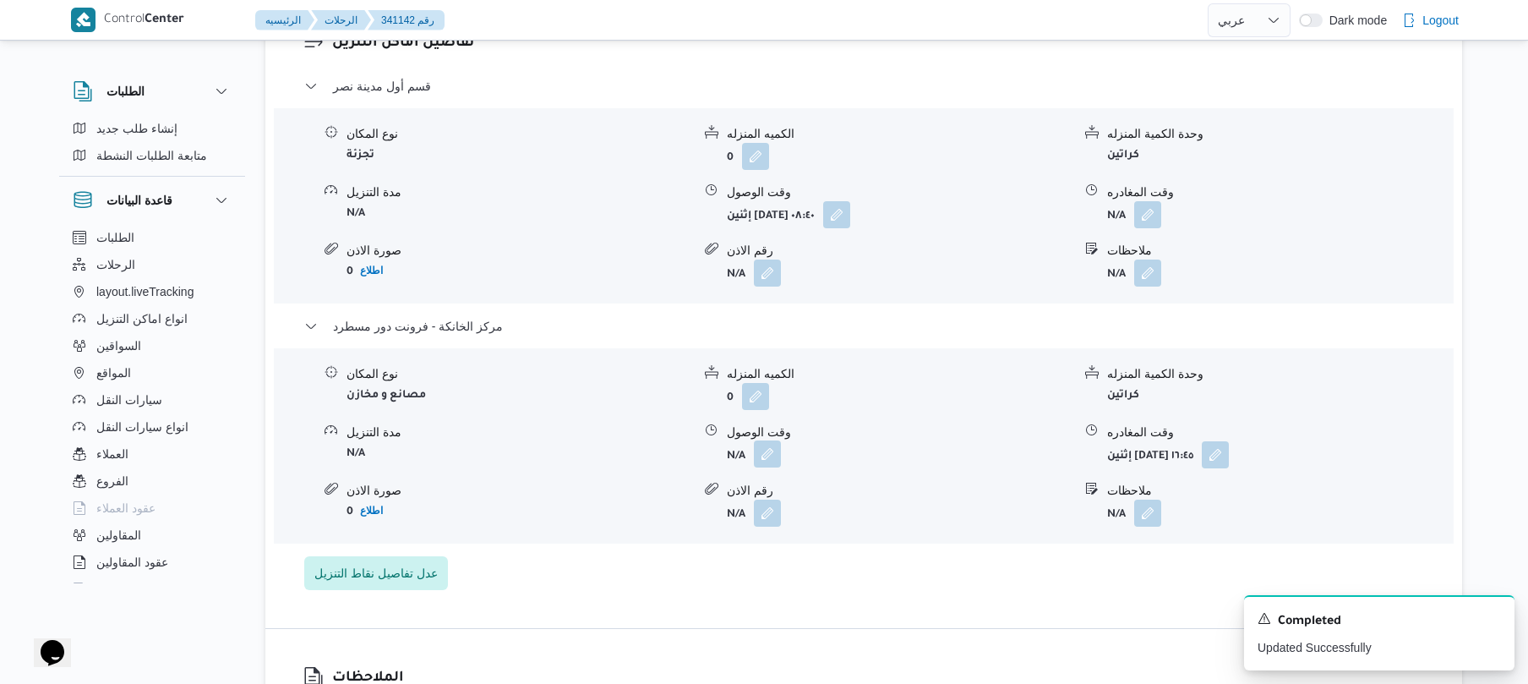
click at [776, 467] on button "button" at bounding box center [767, 453] width 27 height 27
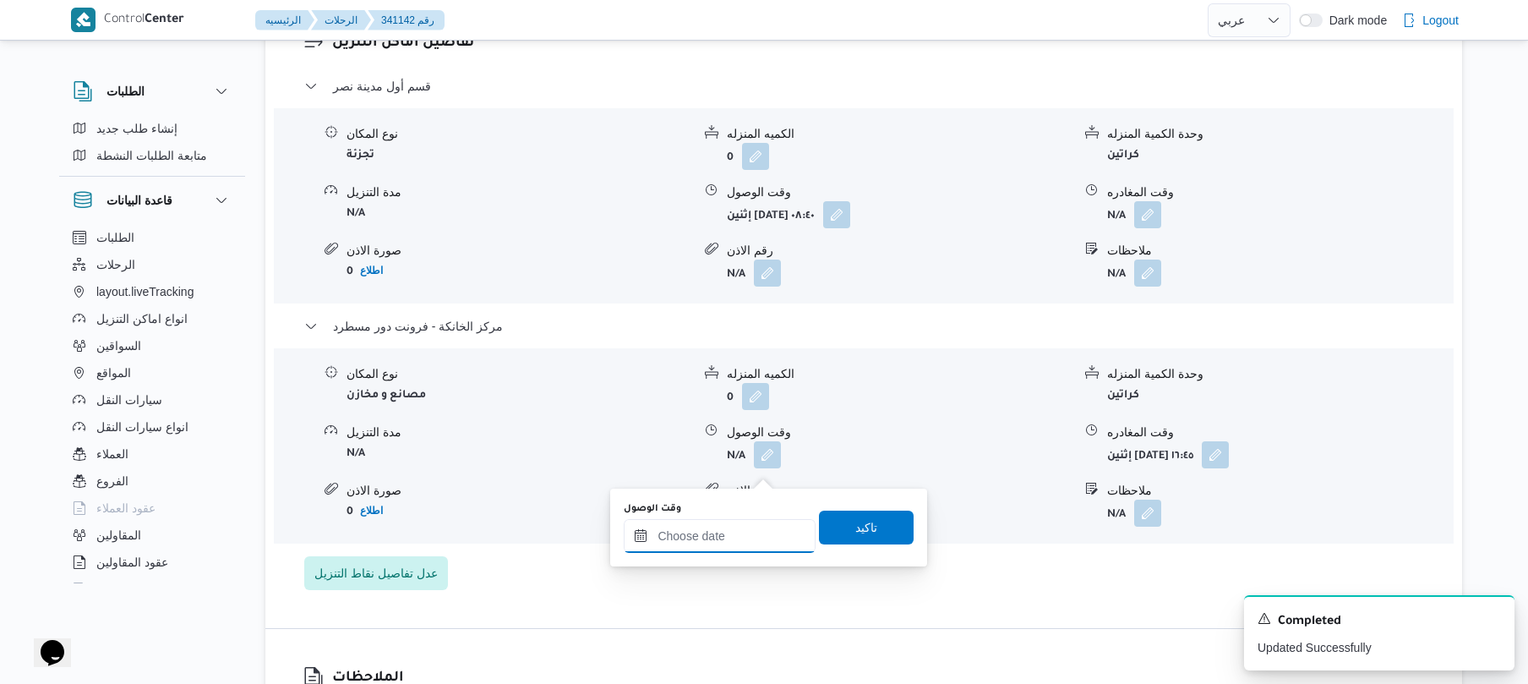
click at [711, 536] on input "وقت الوصول" at bounding box center [720, 536] width 192 height 34
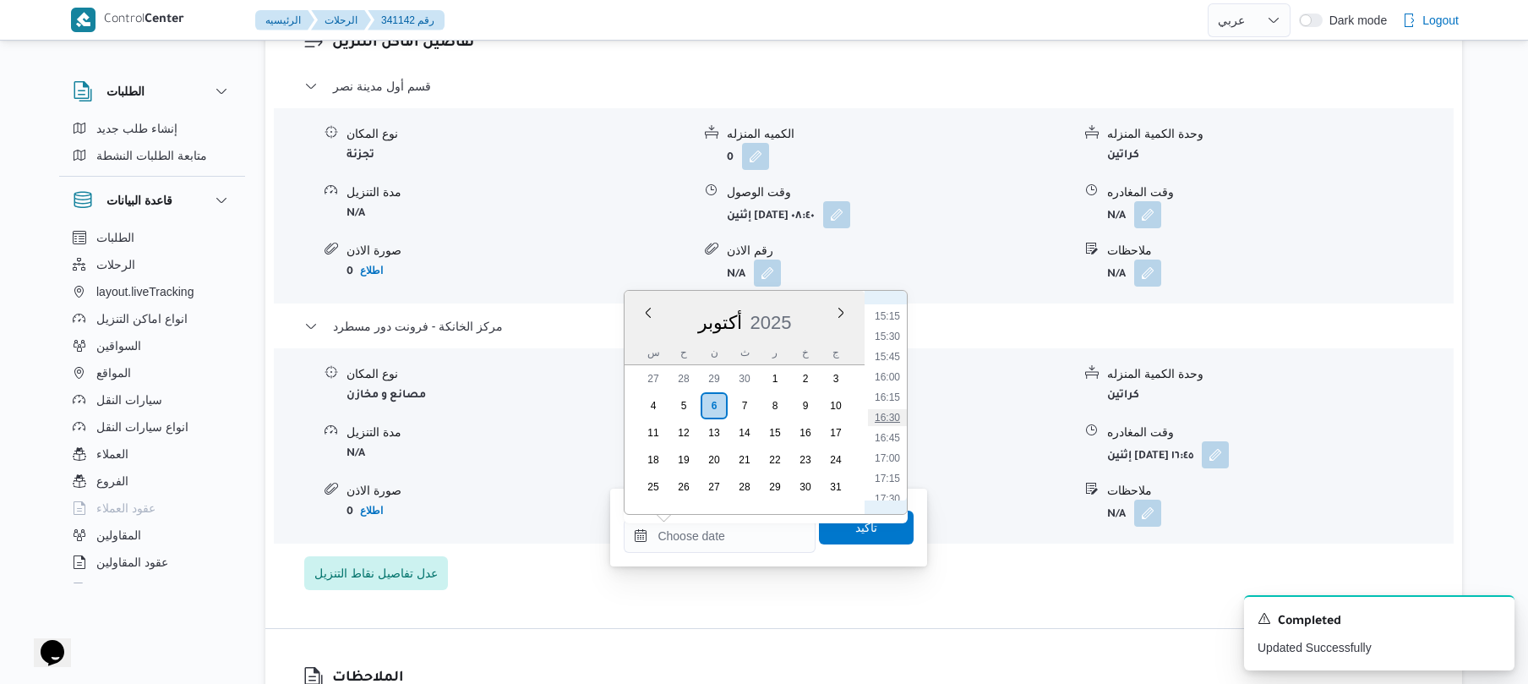
click at [887, 416] on li "16:30" at bounding box center [887, 417] width 39 height 17
type input "[DATE] ١٦:٣٠"
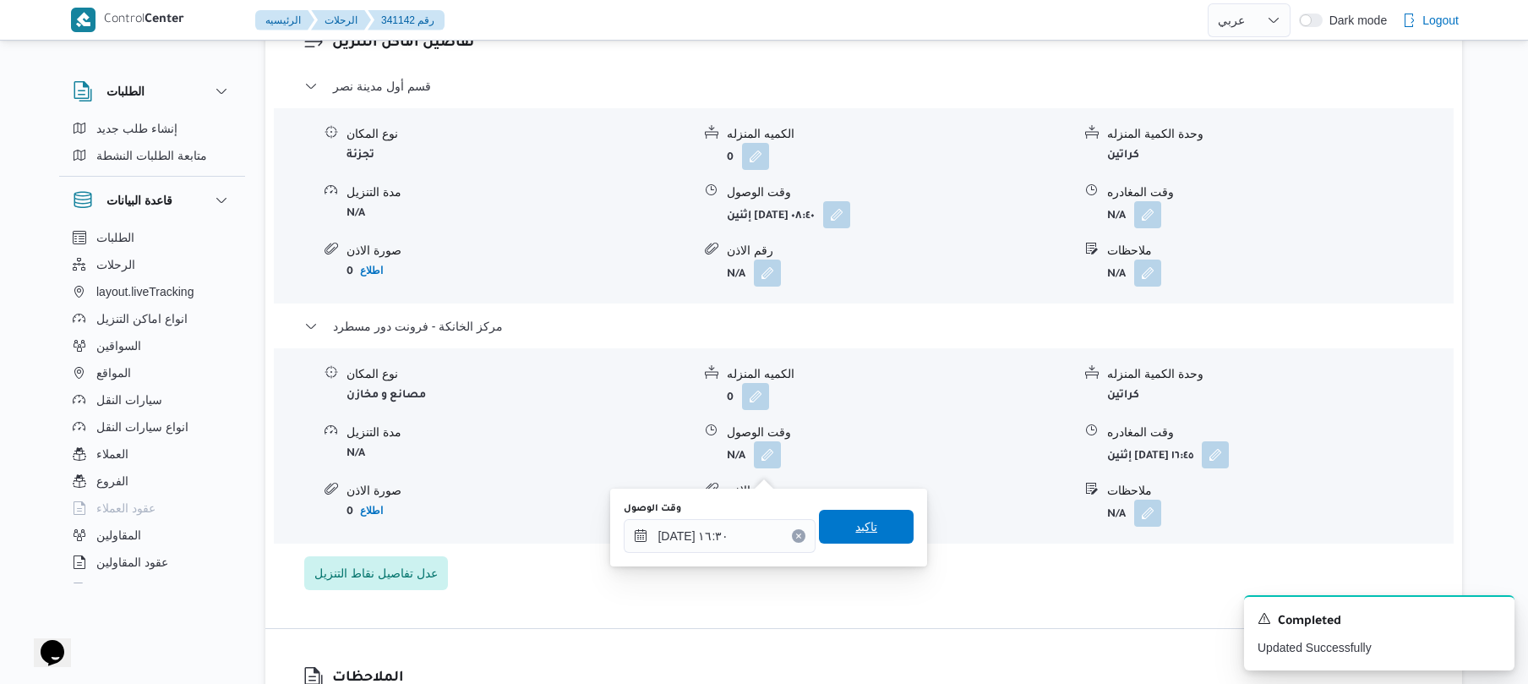
click at [855, 527] on span "تاكيد" at bounding box center [866, 526] width 22 height 20
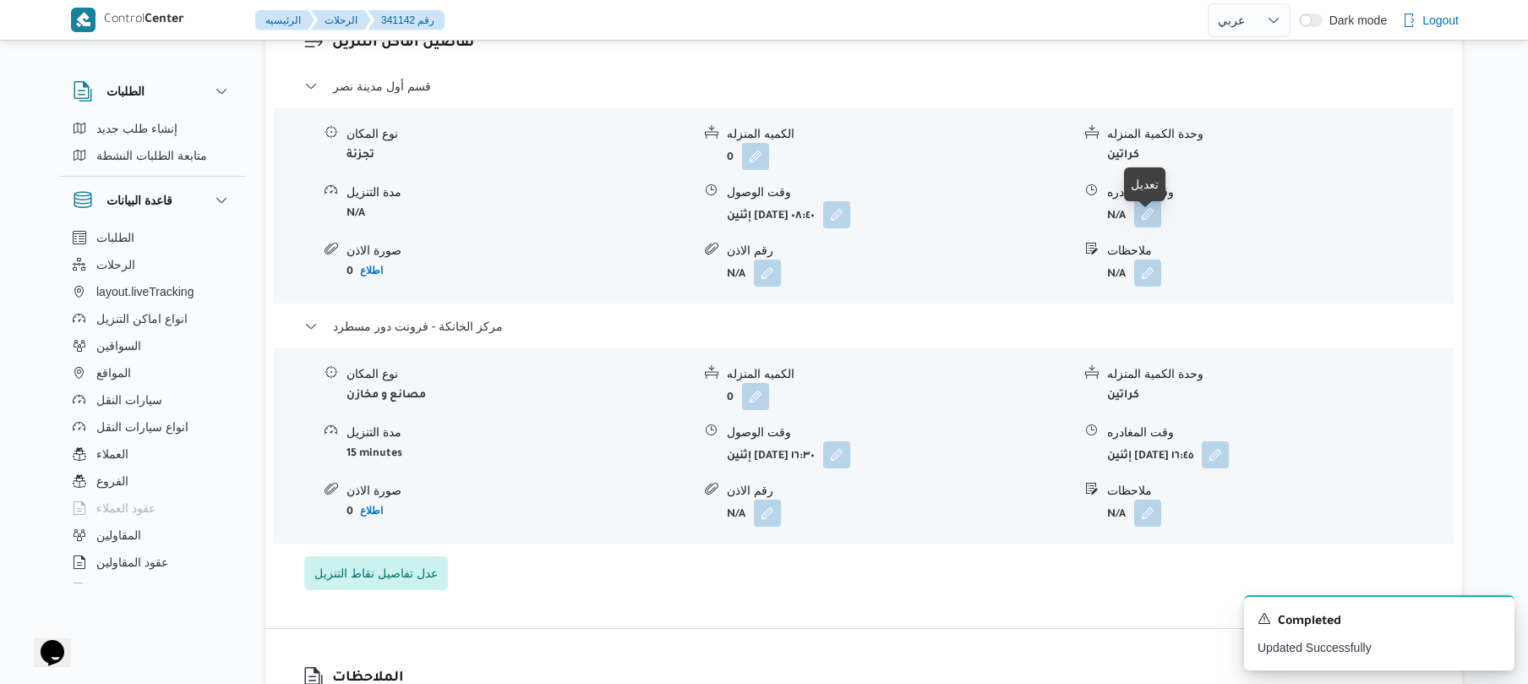
click at [1151, 227] on button "button" at bounding box center [1147, 213] width 27 height 27
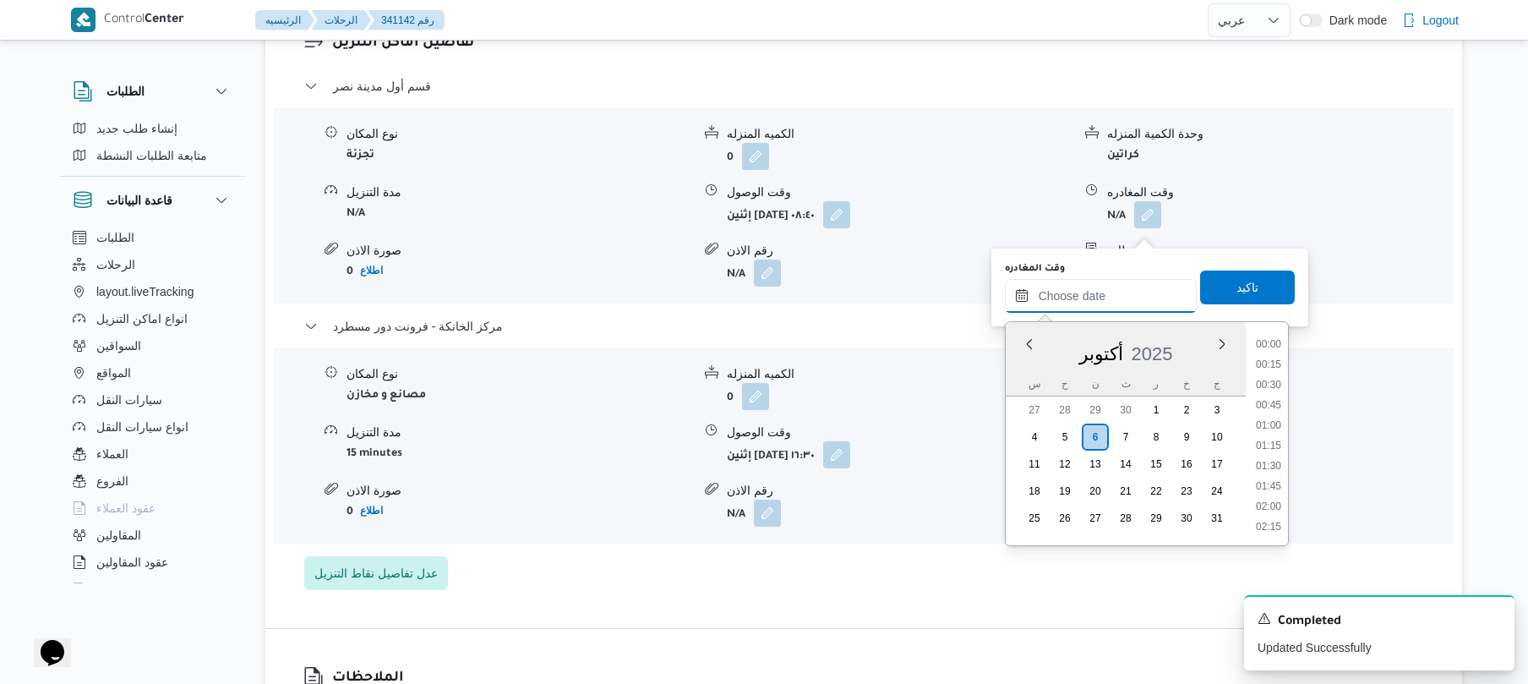
drag, startPoint x: 1078, startPoint y: 288, endPoint x: 1139, endPoint y: 287, distance: 60.9
click at [1078, 288] on input "وقت المغادره" at bounding box center [1101, 296] width 192 height 34
click at [1272, 379] on li "15:45" at bounding box center [1268, 387] width 39 height 17
type input "٠٦/١٠/٢٠٢٥ ١٥:٤٥"
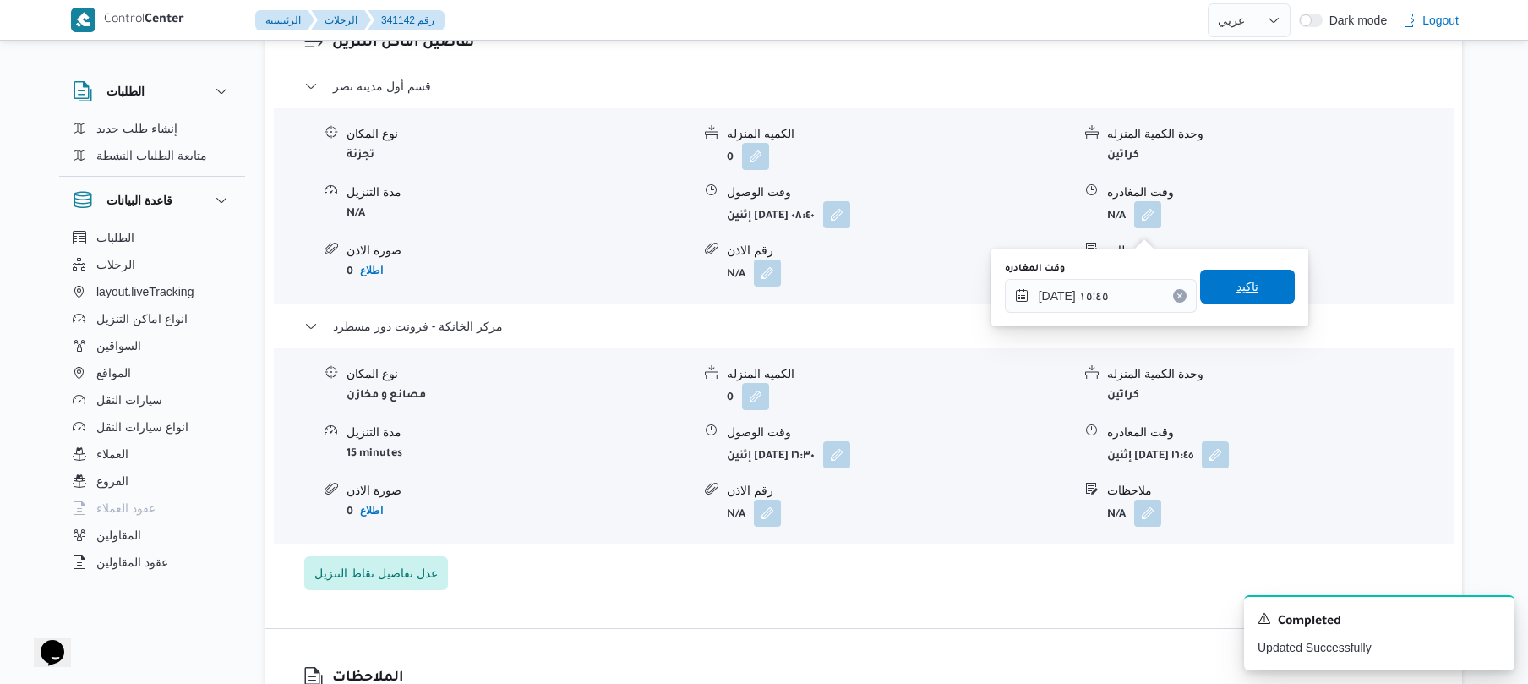
click at [1252, 288] on span "تاكيد" at bounding box center [1247, 287] width 95 height 34
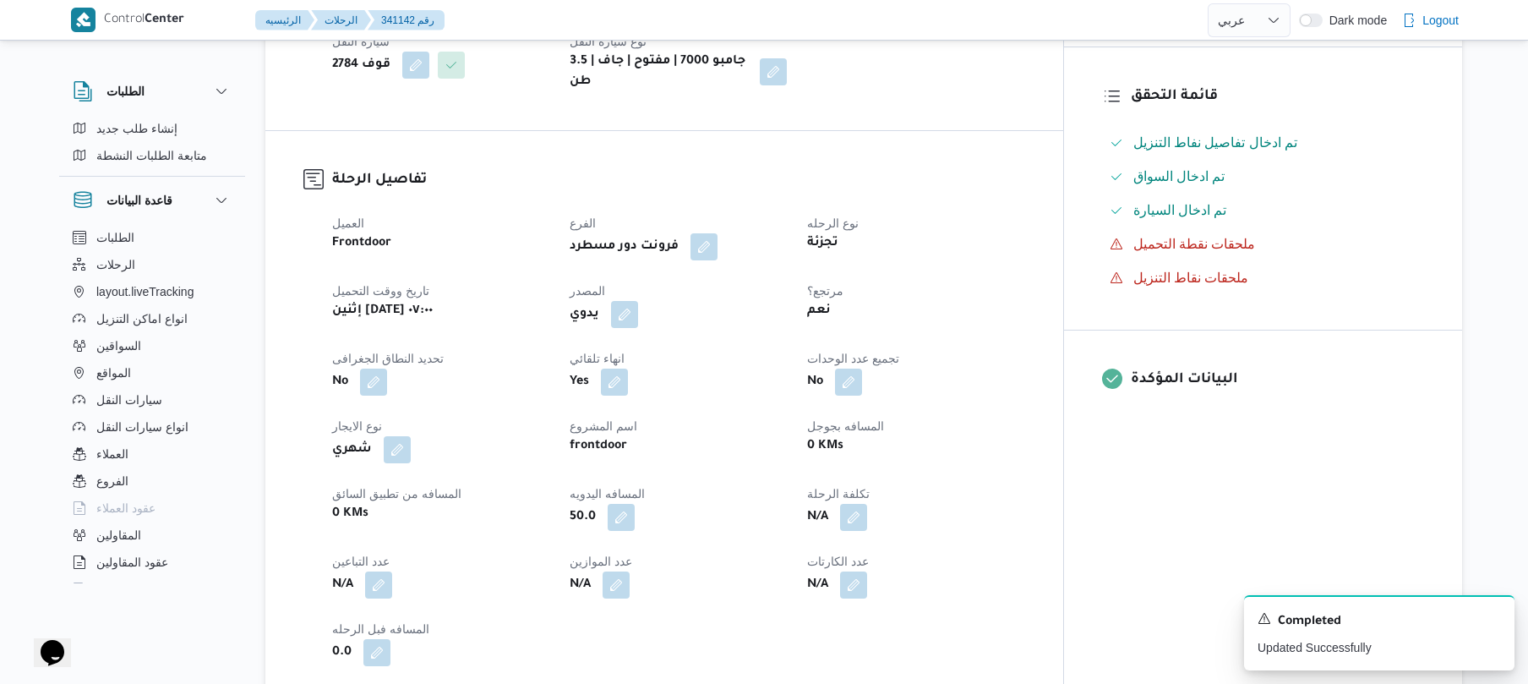
scroll to position [0, 0]
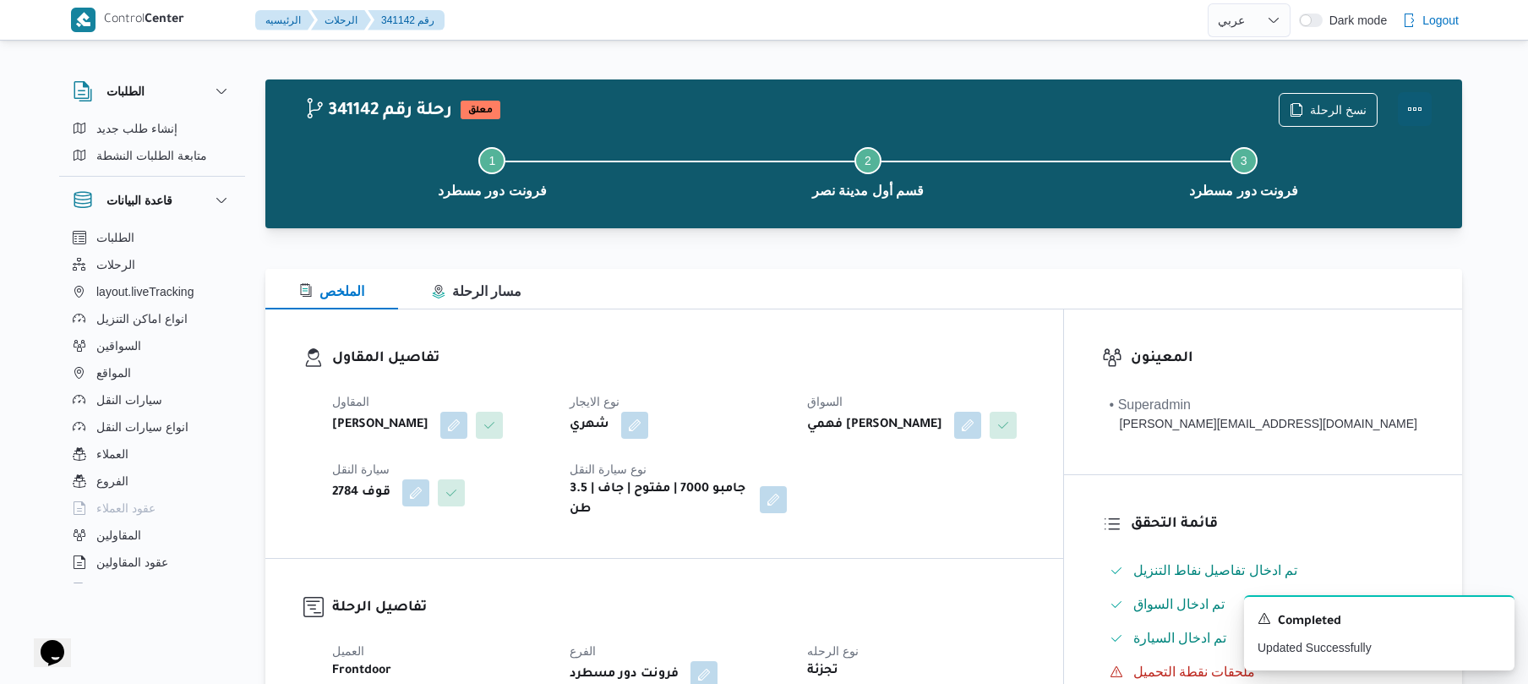
click at [1407, 113] on button "Actions" at bounding box center [1415, 109] width 34 height 34
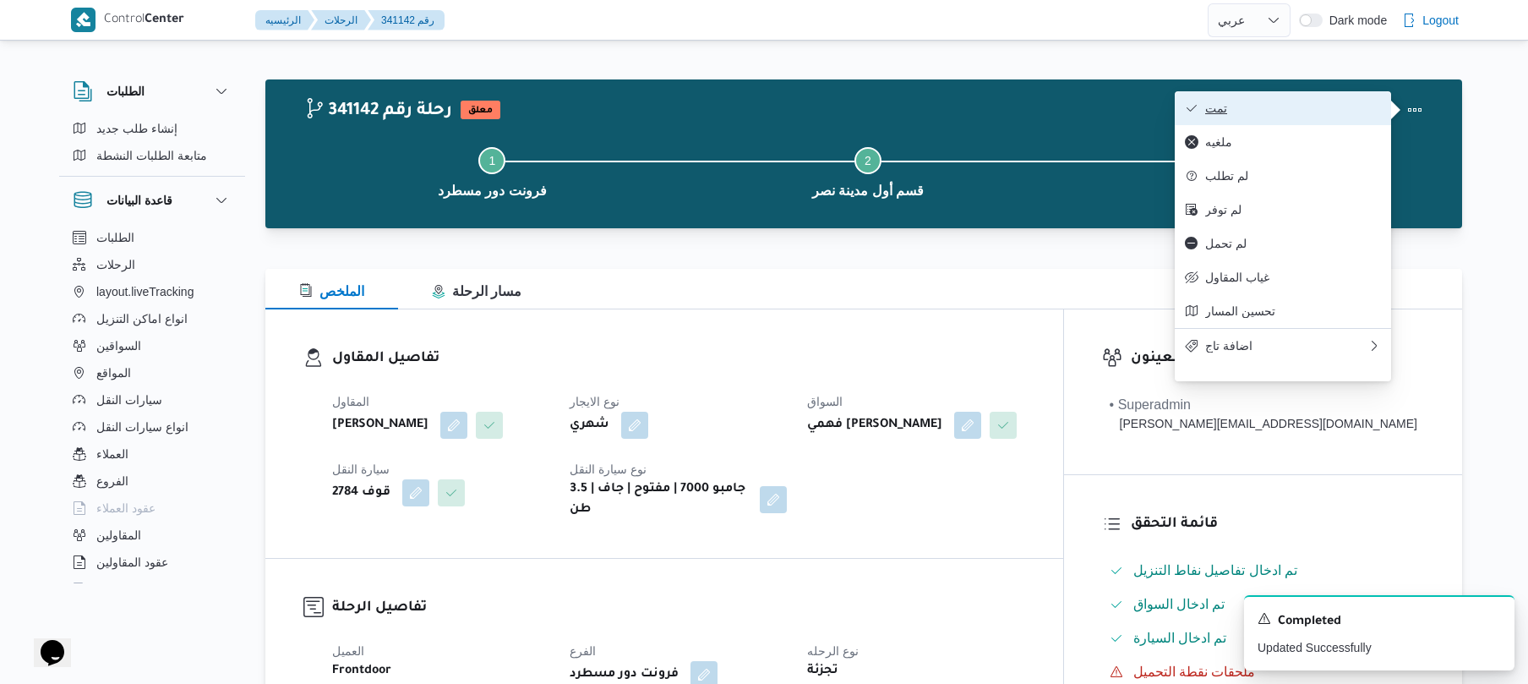
click at [1319, 106] on span "تمت" at bounding box center [1293, 108] width 176 height 14
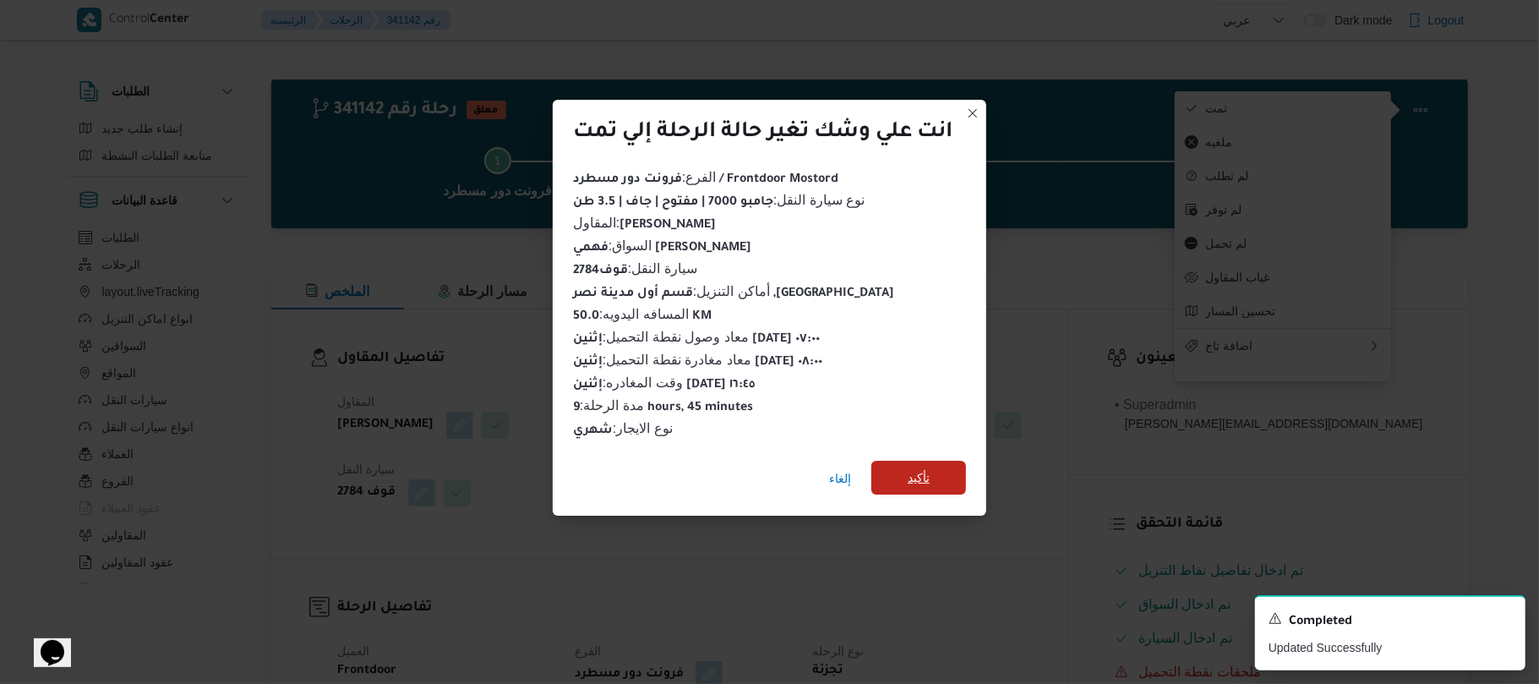
click at [917, 467] on span "تأكيد" at bounding box center [919, 477] width 22 height 20
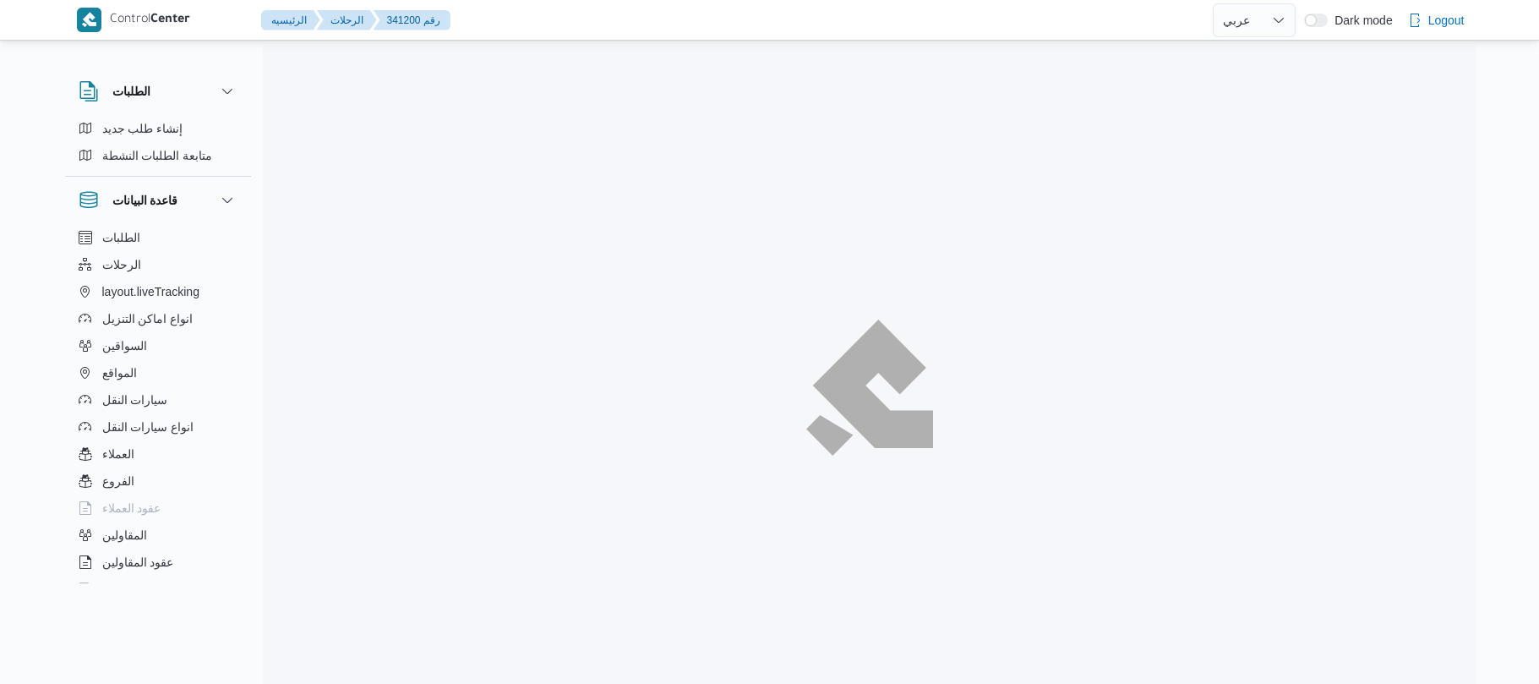
select select "ar"
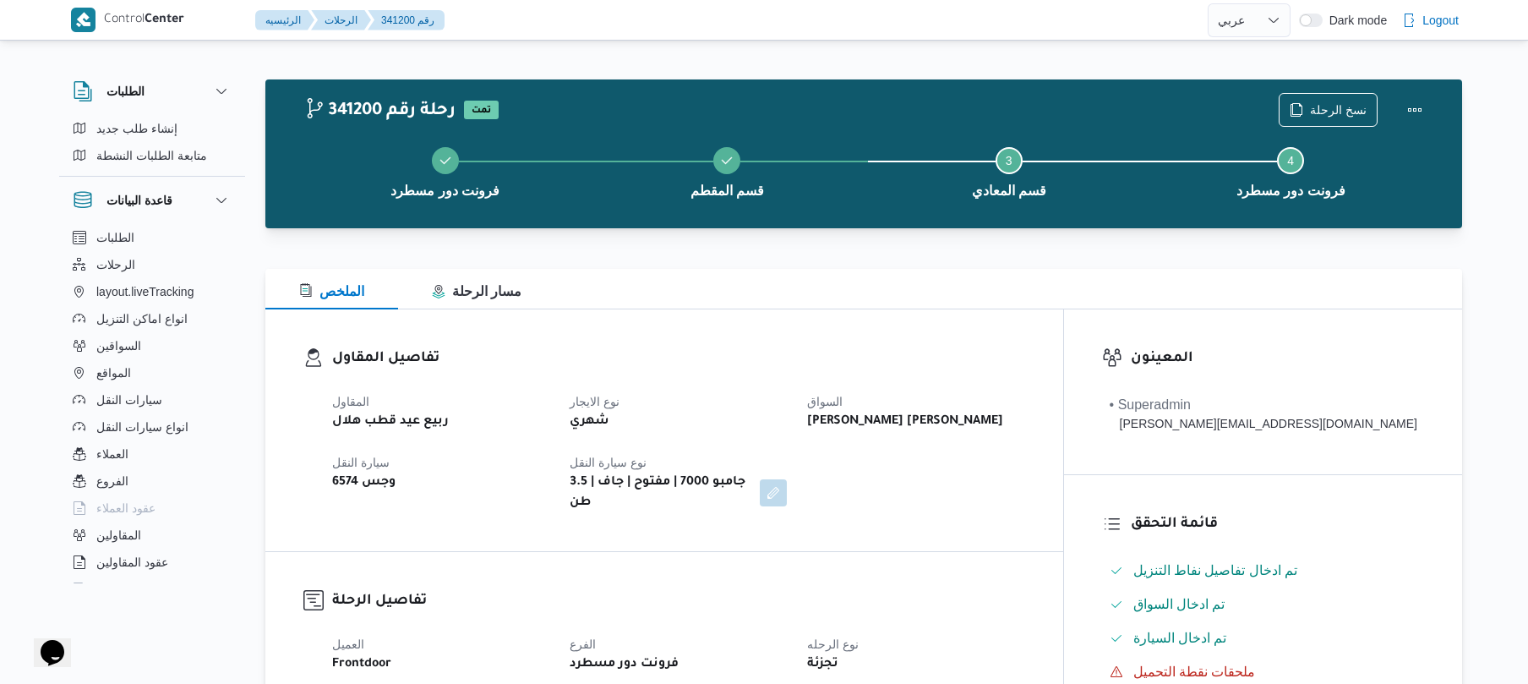
click at [836, 285] on div "الملخص مسار الرحلة" at bounding box center [863, 289] width 1197 height 41
click at [830, 326] on div "تفاصيل المقاول المقاول ربيع عيد قطب هلال نوع الايجار شهري السواق مصطفي حسن عبدا…" at bounding box center [664, 430] width 798 height 242
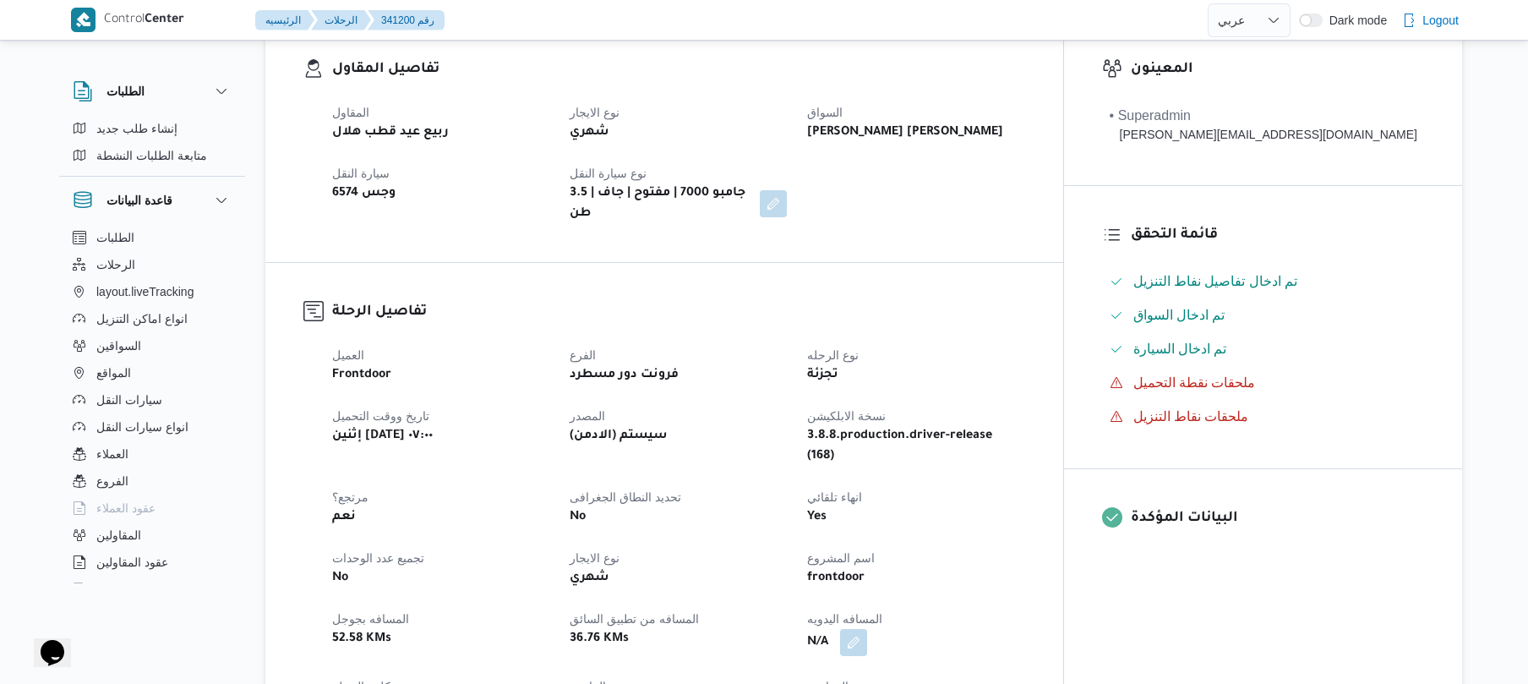
scroll to position [541, 0]
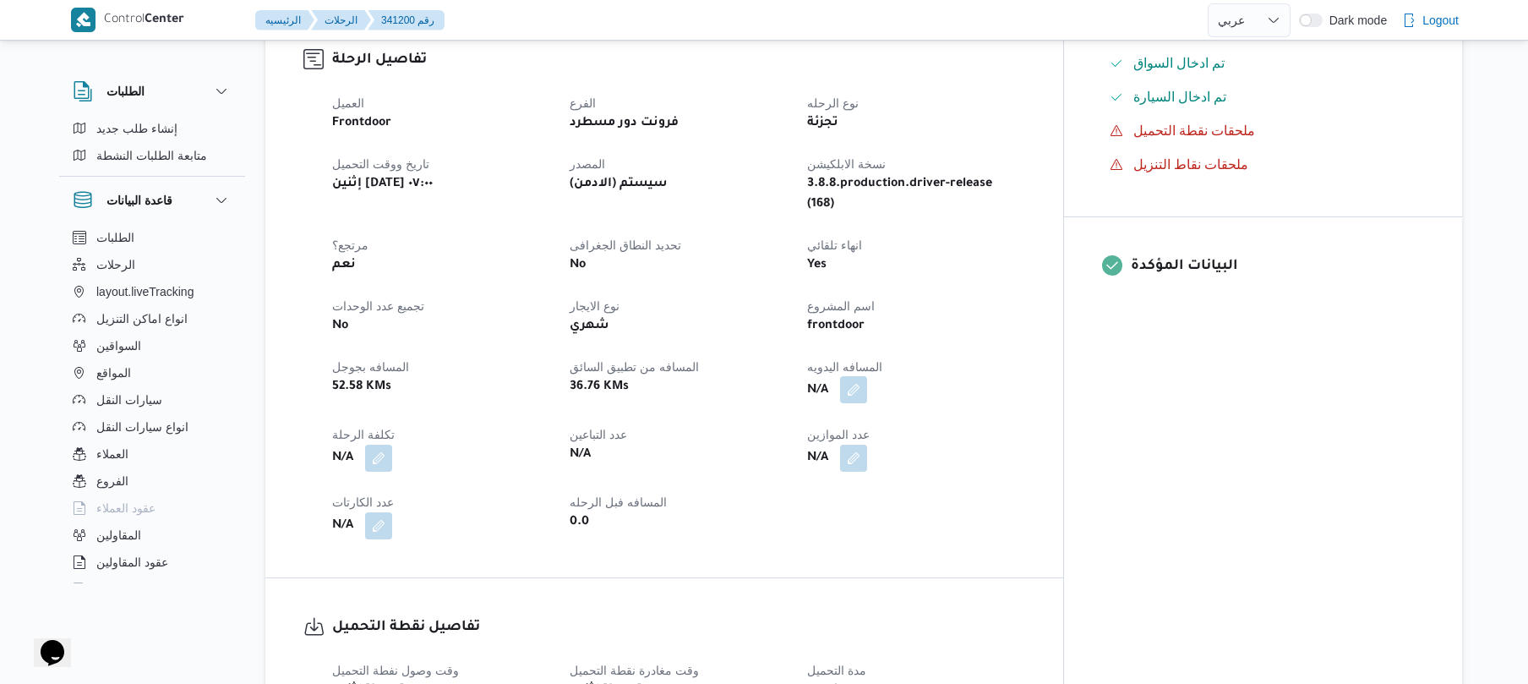
click at [867, 376] on button "button" at bounding box center [853, 389] width 27 height 27
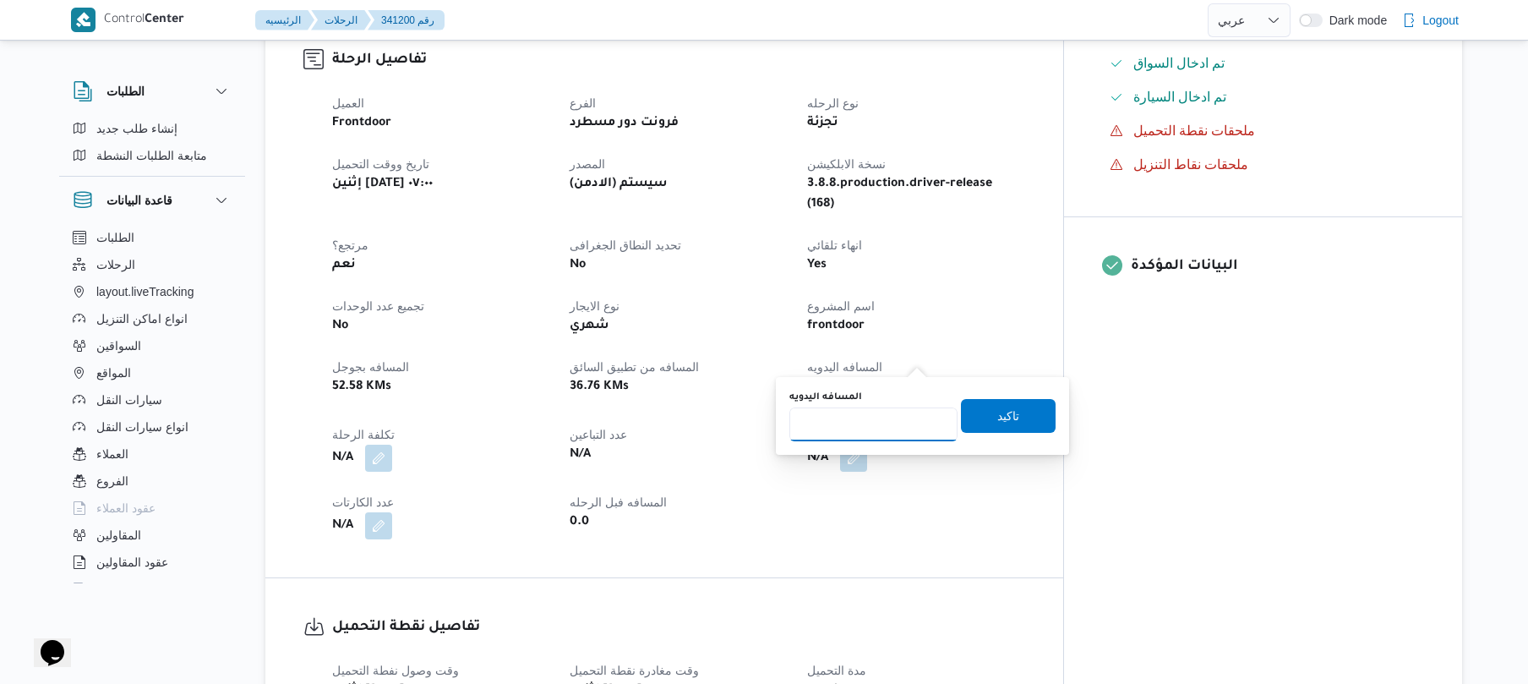
click at [877, 427] on input "المسافه اليدويه" at bounding box center [873, 424] width 168 height 34
type input "95"
click at [997, 417] on span "تاكيد" at bounding box center [1008, 415] width 22 height 20
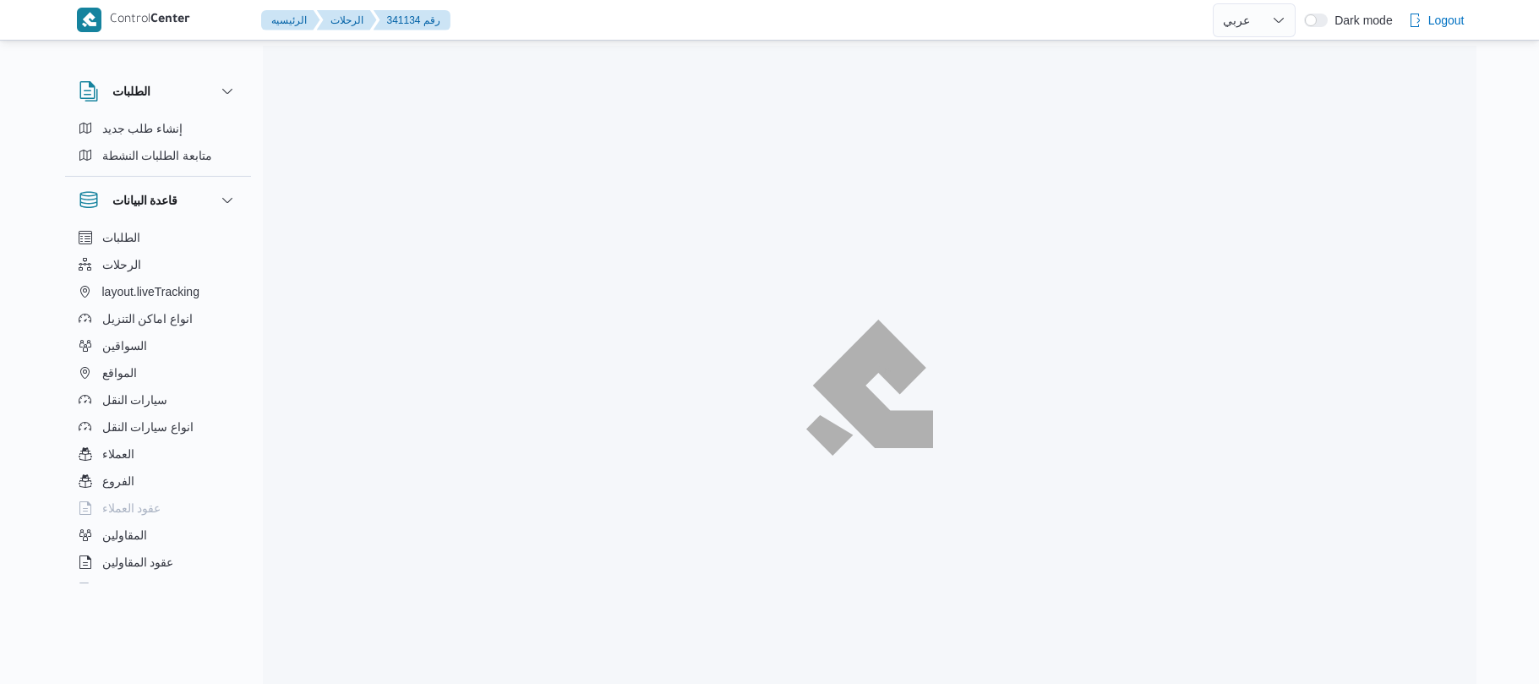
select select "ar"
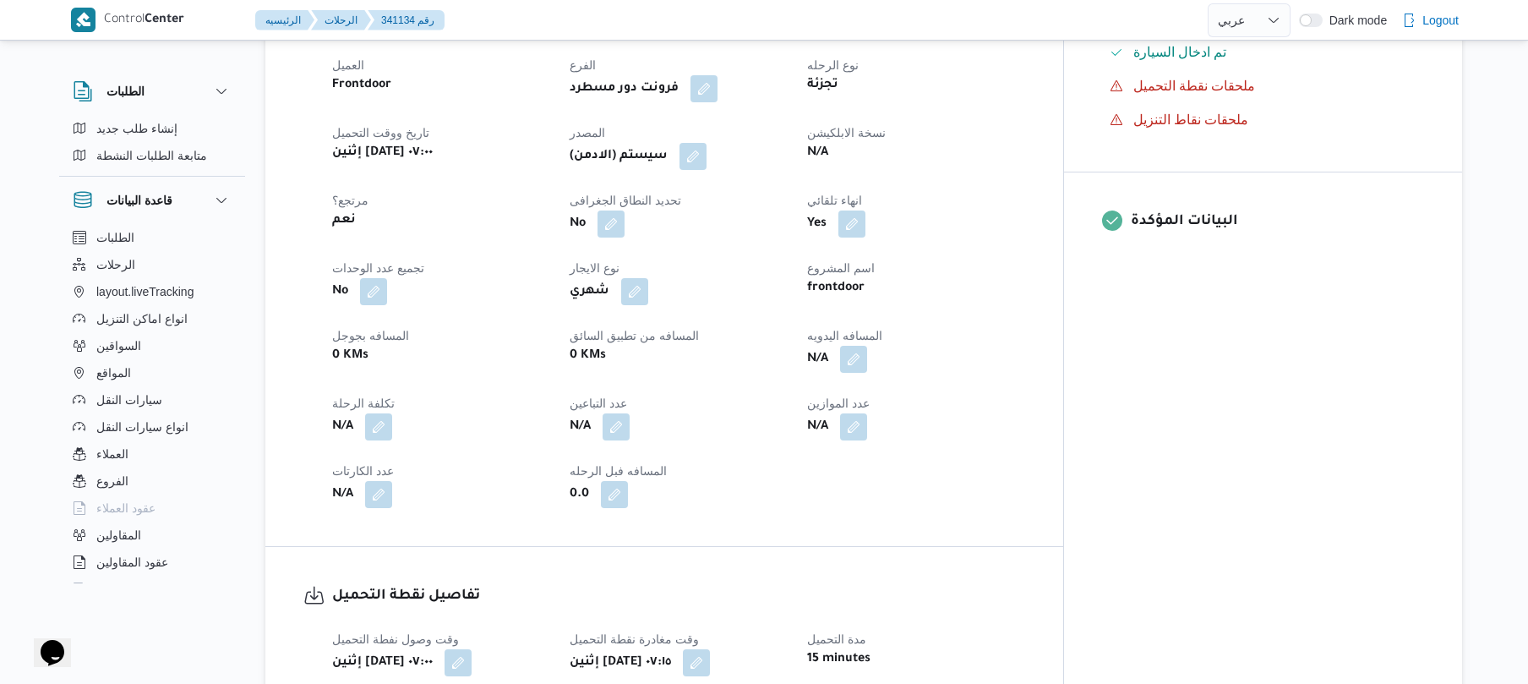
scroll to position [541, 0]
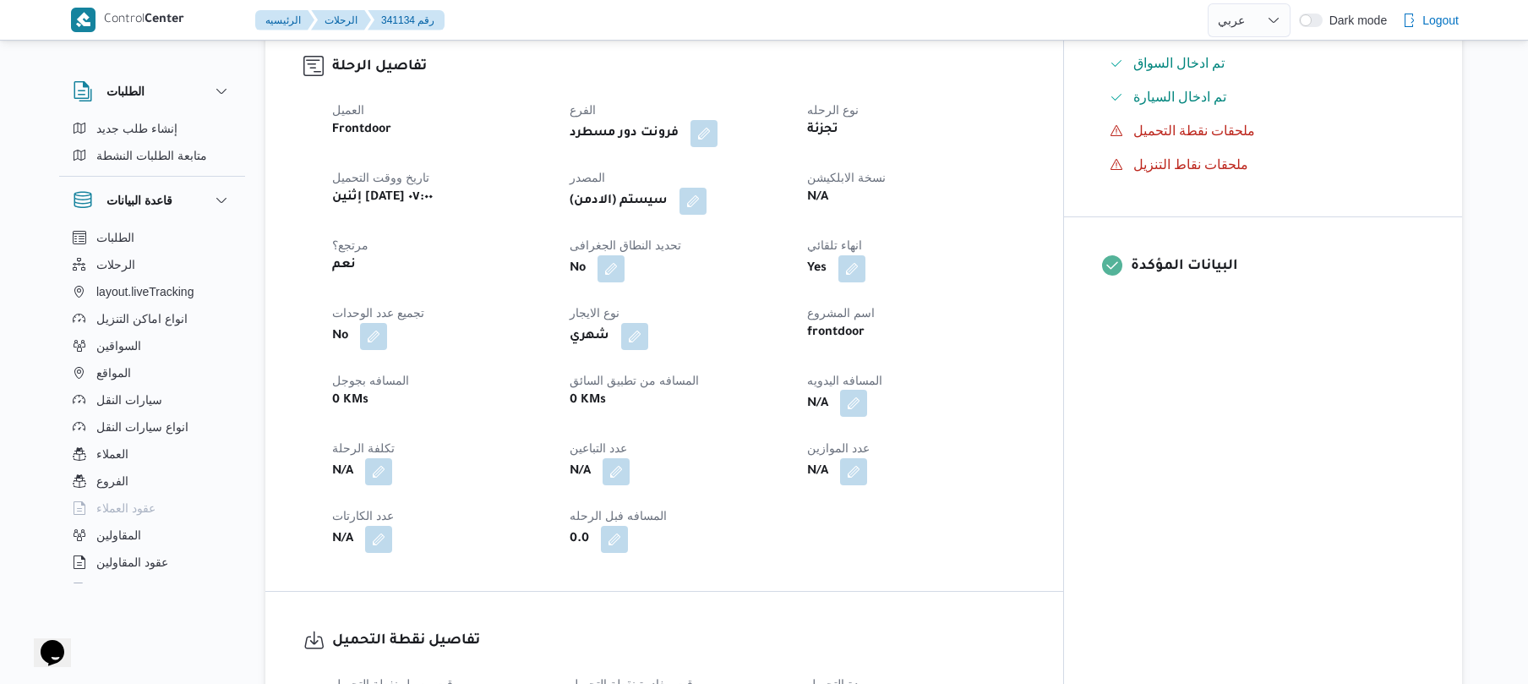
click at [867, 390] on button "button" at bounding box center [853, 403] width 27 height 27
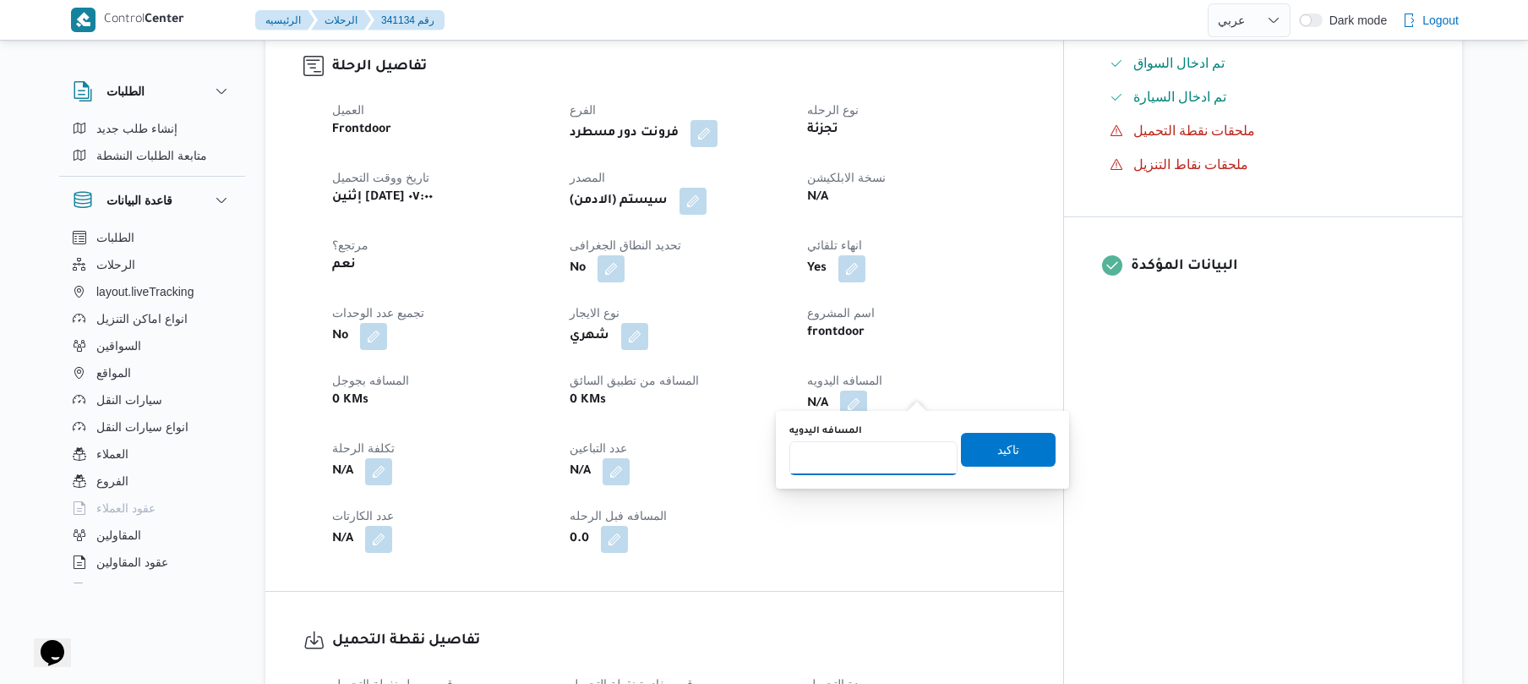
click at [881, 461] on input "المسافه اليدويه" at bounding box center [873, 458] width 168 height 34
type input "80"
click at [1002, 460] on span "تاكيد" at bounding box center [1008, 449] width 95 height 34
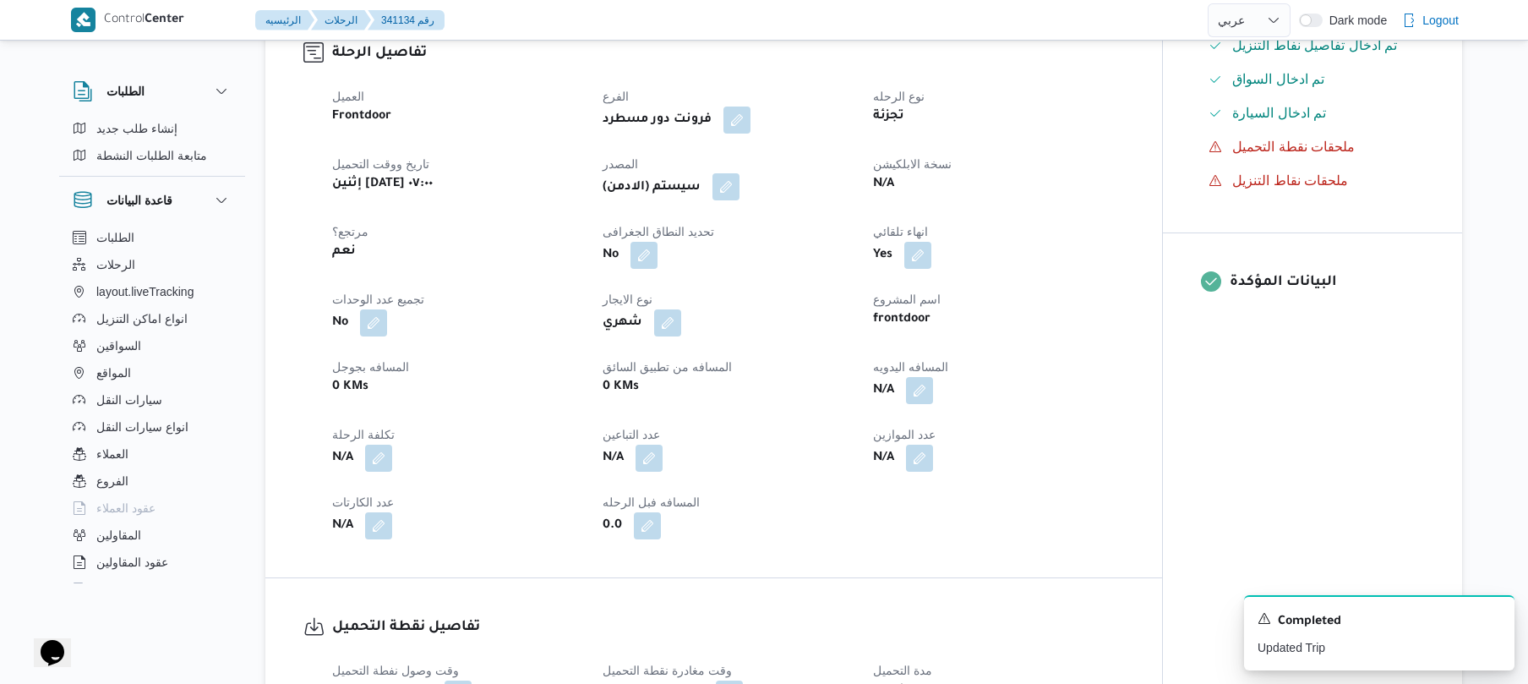
click at [721, 179] on button "button" at bounding box center [725, 186] width 27 height 27
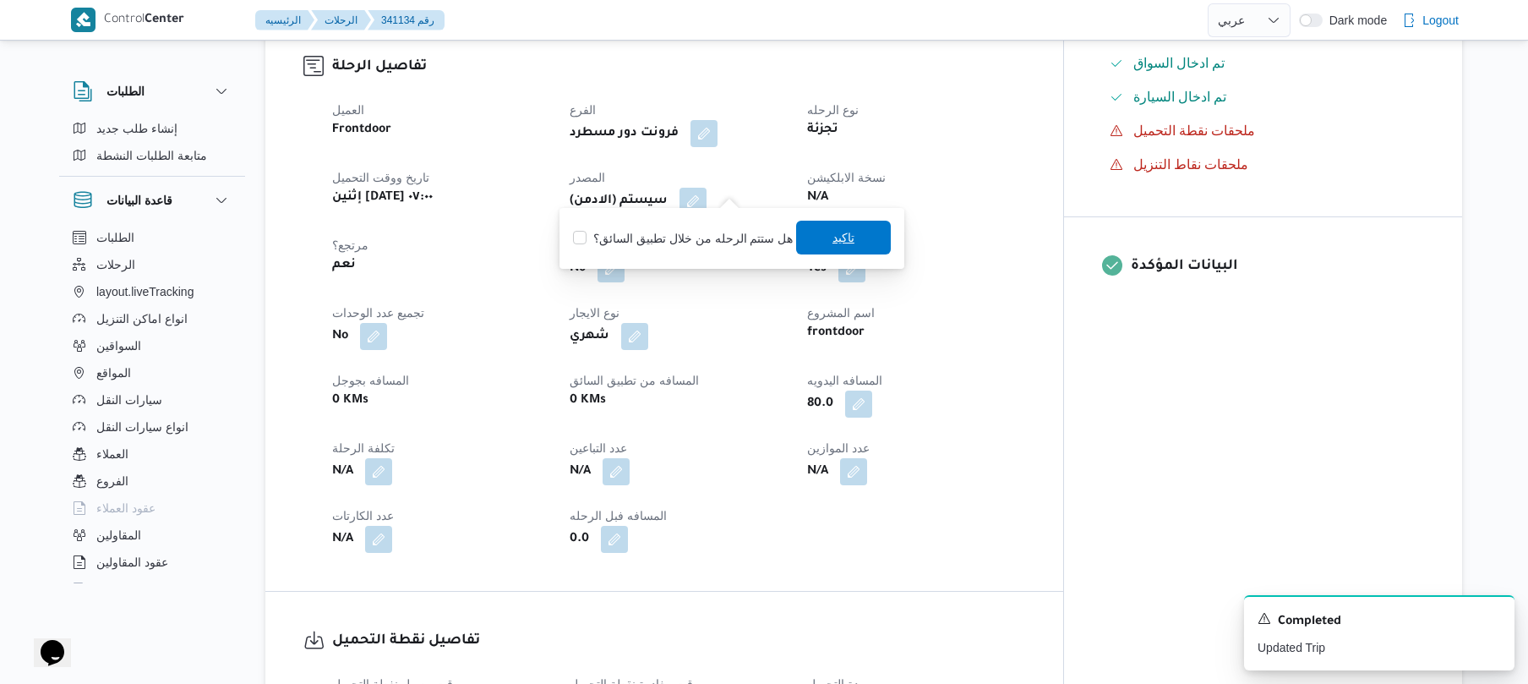
click at [839, 240] on span "تاكيد" at bounding box center [843, 237] width 22 height 20
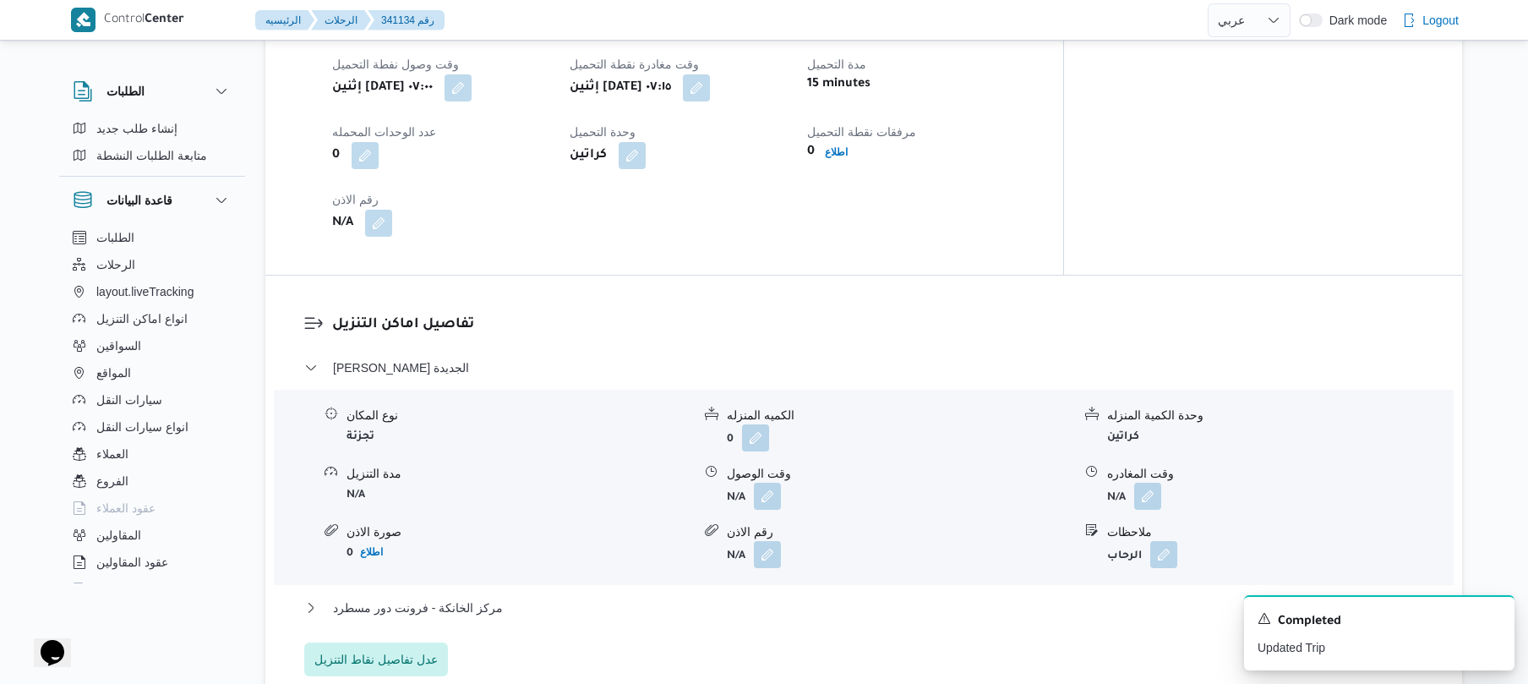
scroll to position [1307, 0]
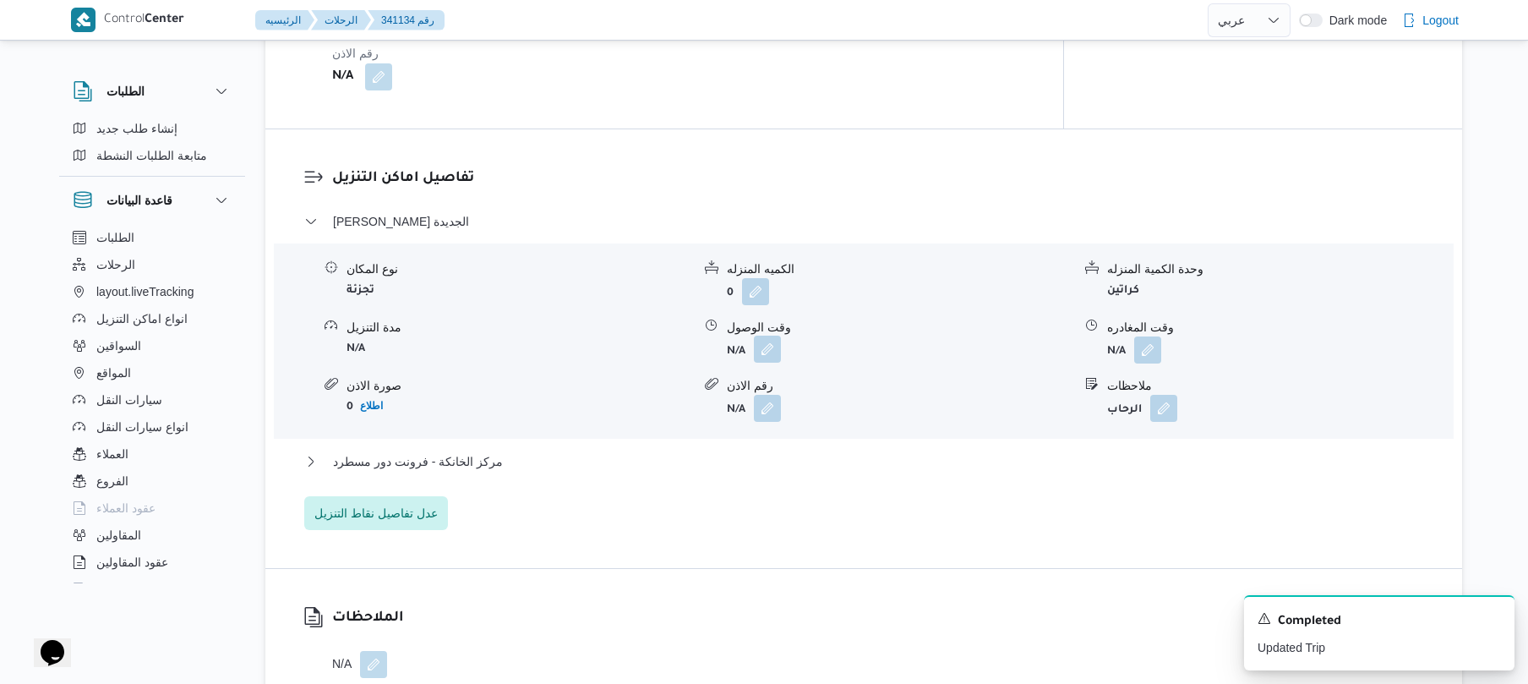
click at [772, 336] on button "button" at bounding box center [767, 349] width 27 height 27
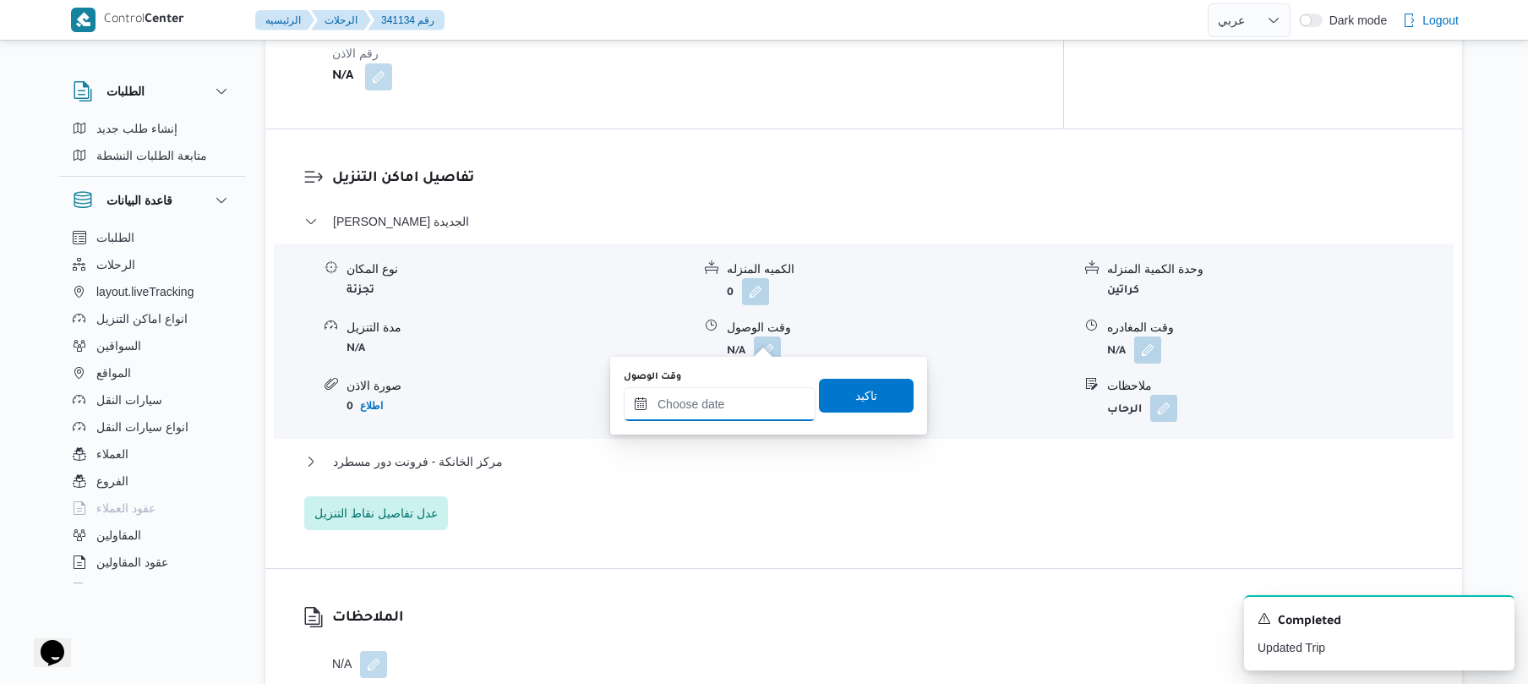
click at [718, 407] on input "وقت الوصول" at bounding box center [720, 404] width 192 height 34
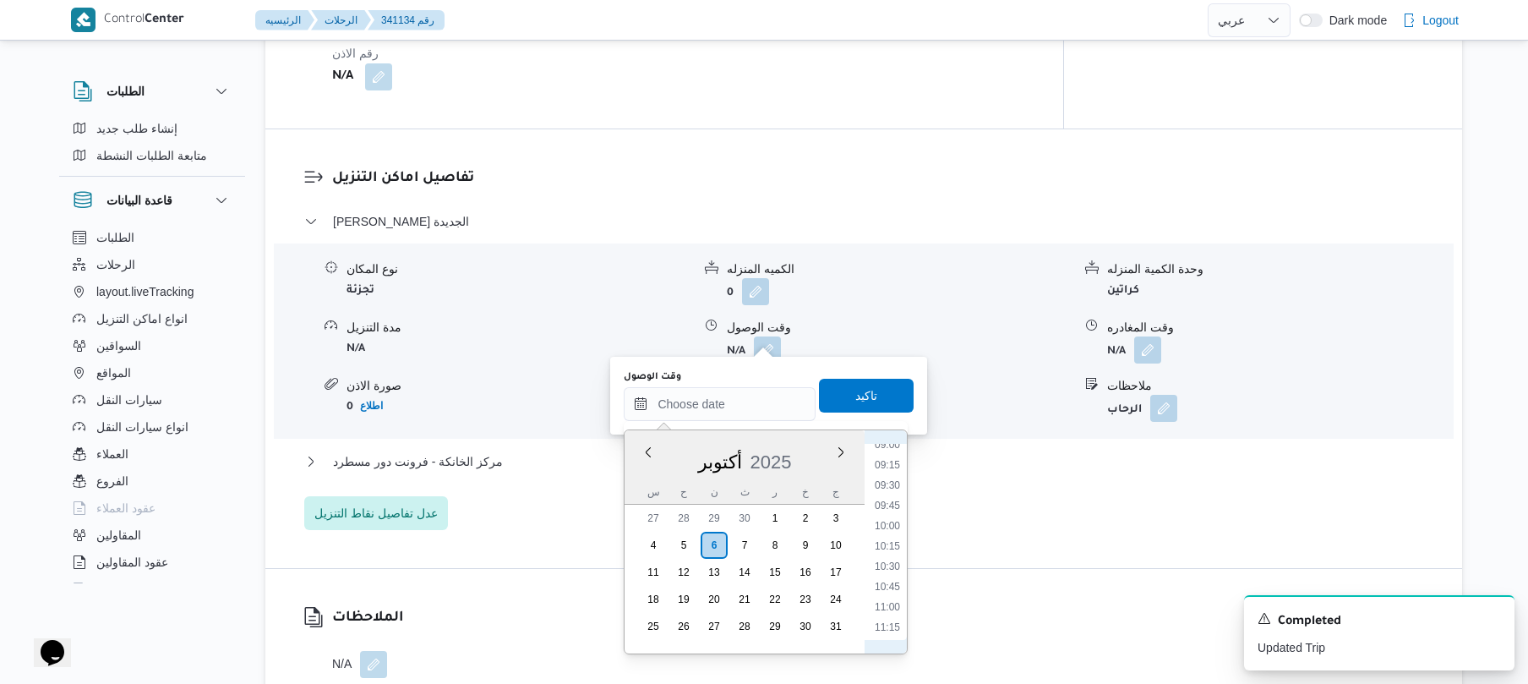
scroll to position [572, 0]
click at [891, 525] on li "08:00" at bounding box center [887, 529] width 39 height 17
type input "٠٦/١٠/٢٠٢٥ ٠٨:٠٠"
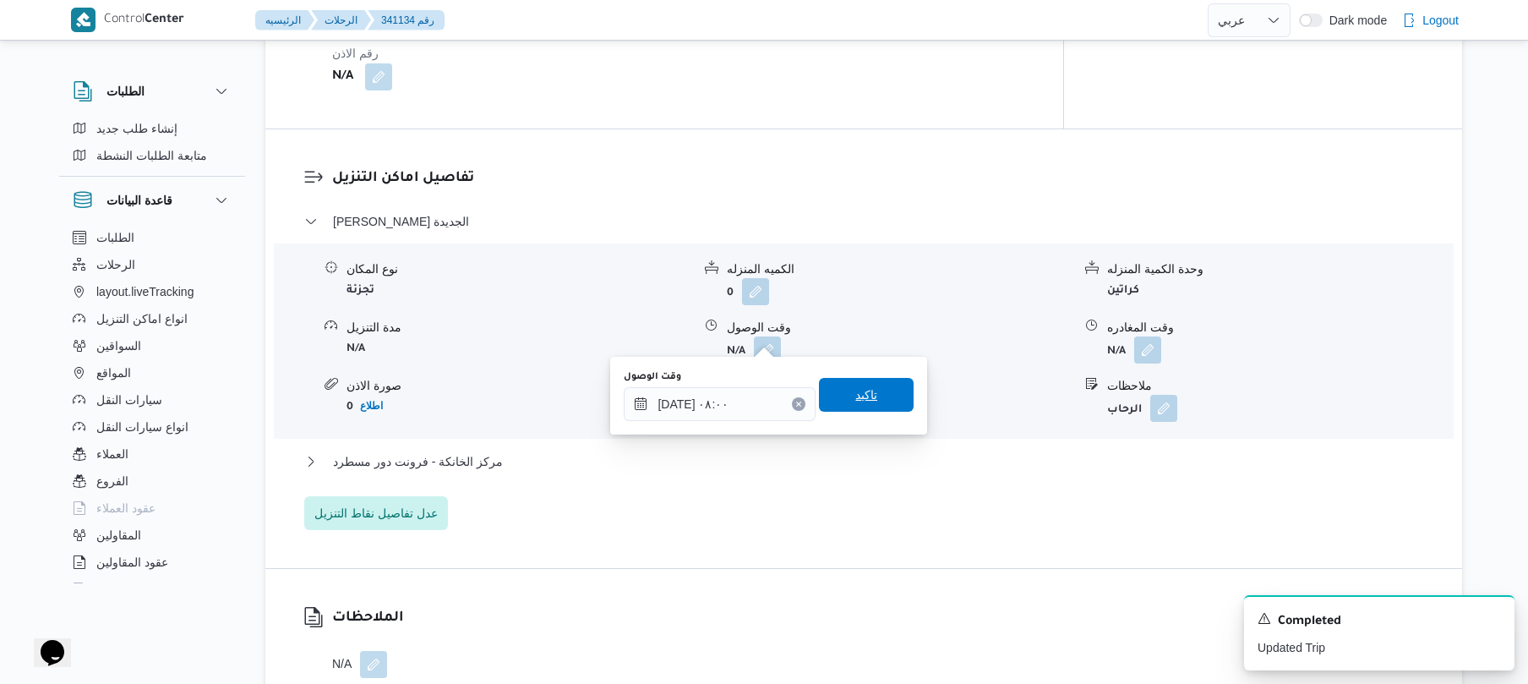
click at [876, 397] on span "تاكيد" at bounding box center [866, 395] width 95 height 34
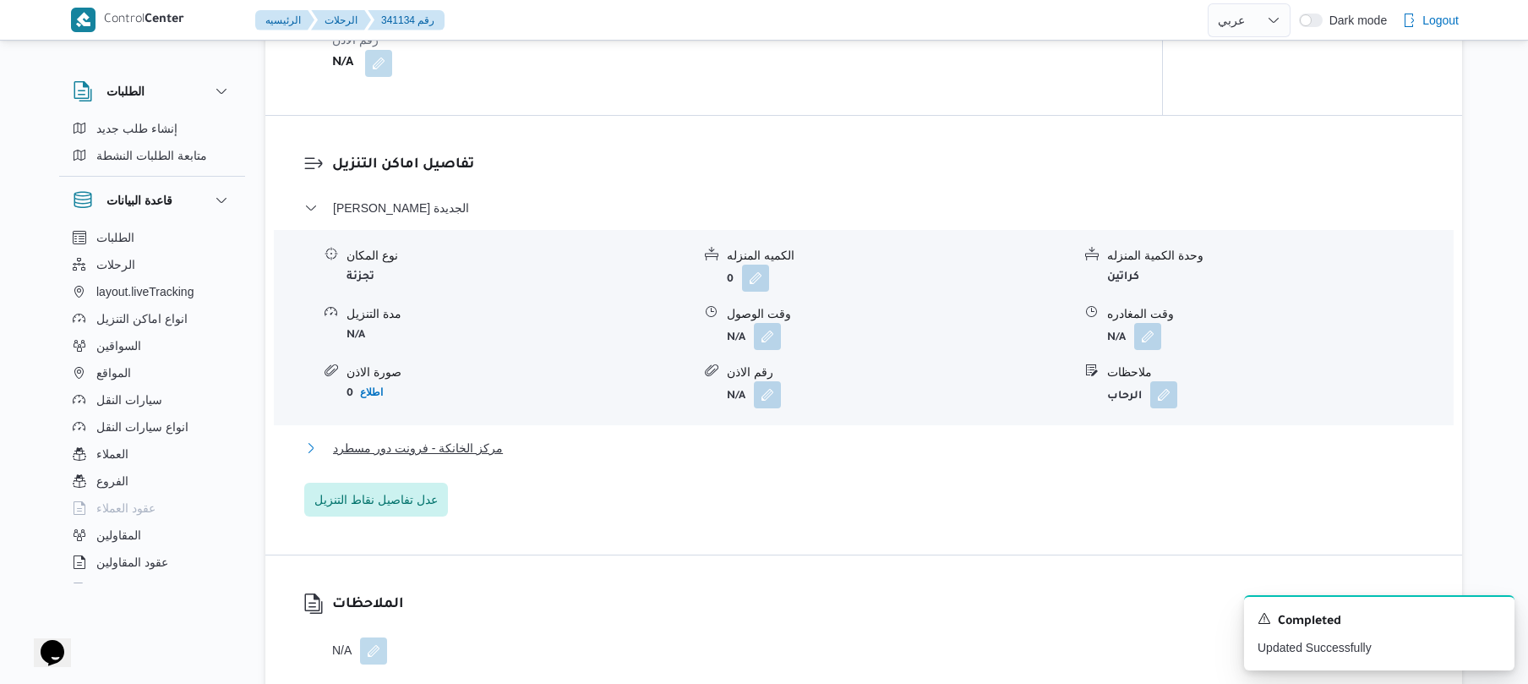
click at [799, 443] on button "مركز الخانكة - فرونت دور مسطرد" at bounding box center [864, 448] width 1120 height 20
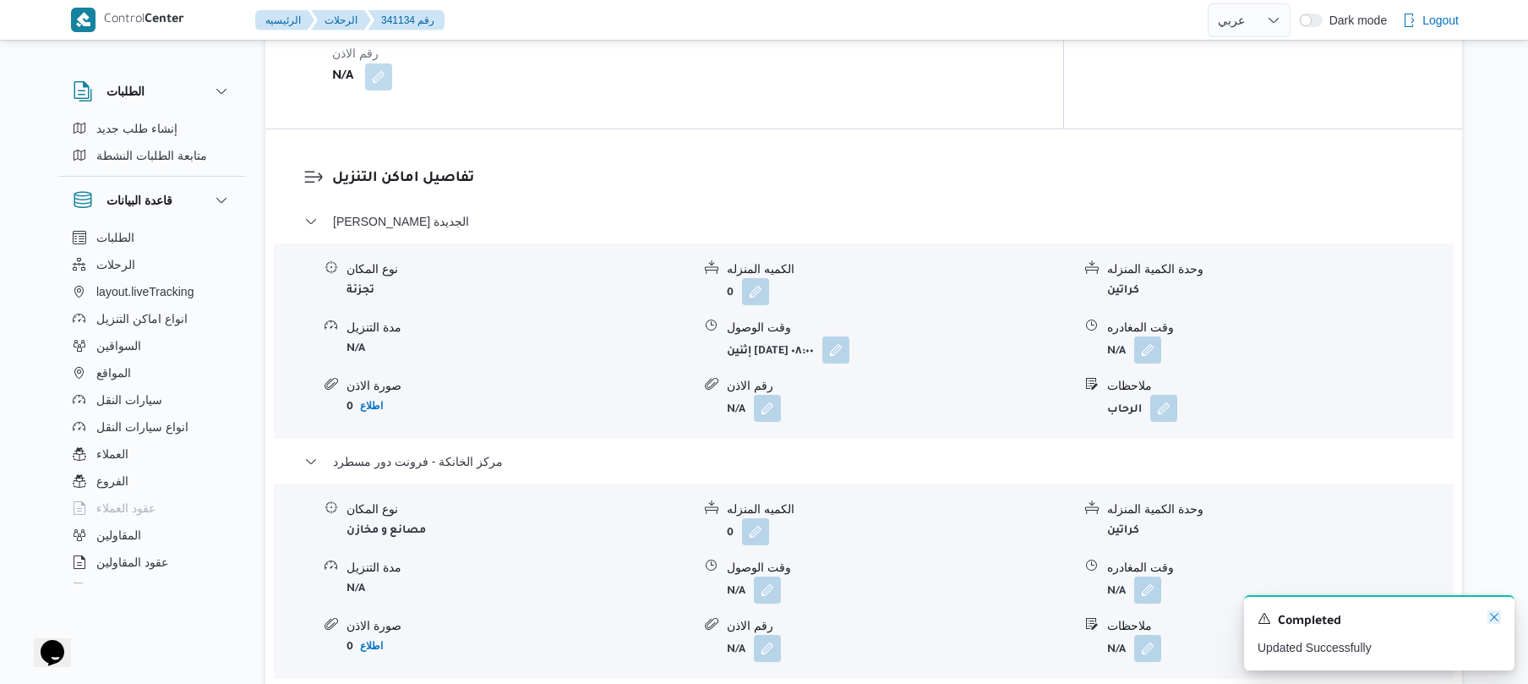
click at [1492, 616] on icon "Dismiss toast" at bounding box center [1494, 617] width 14 height 14
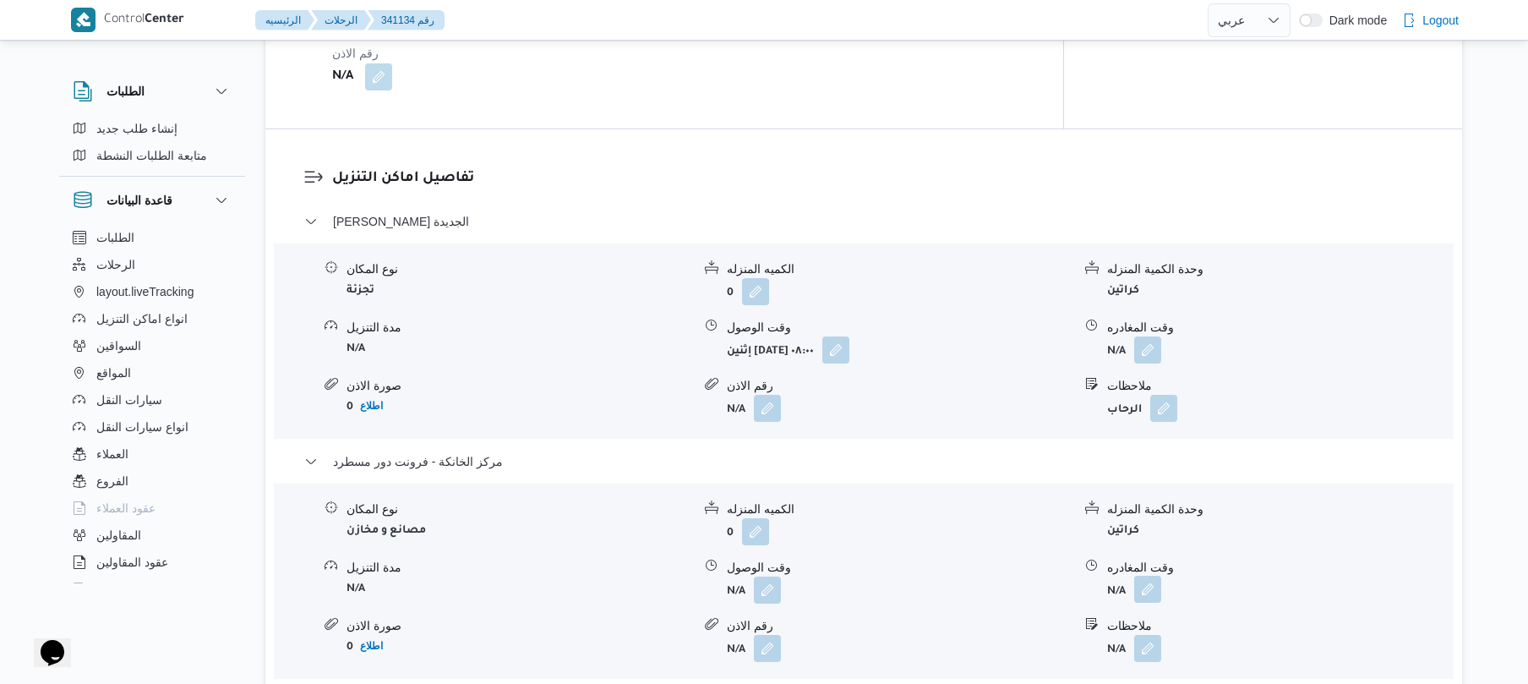
click at [1143, 576] on button "button" at bounding box center [1147, 589] width 27 height 27
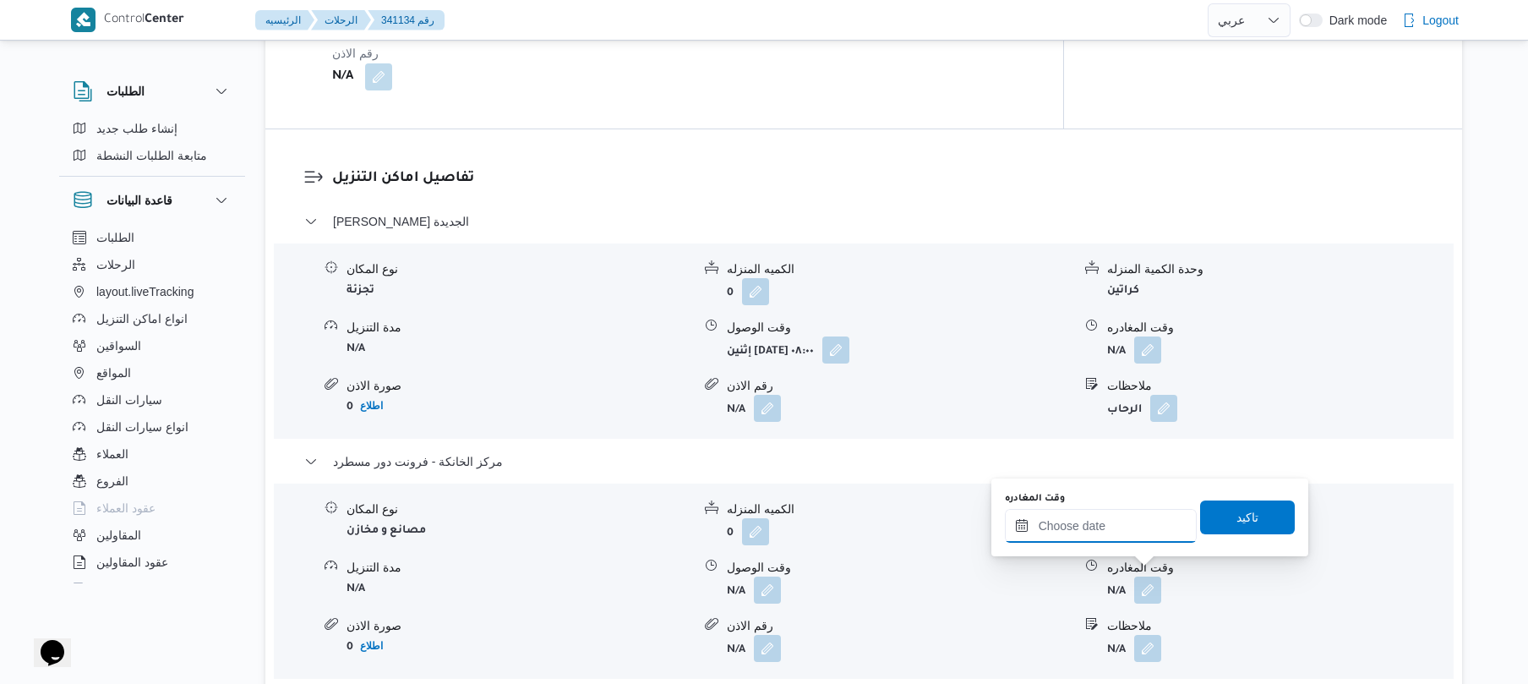
click at [1073, 529] on input "وقت المغادره" at bounding box center [1101, 526] width 192 height 34
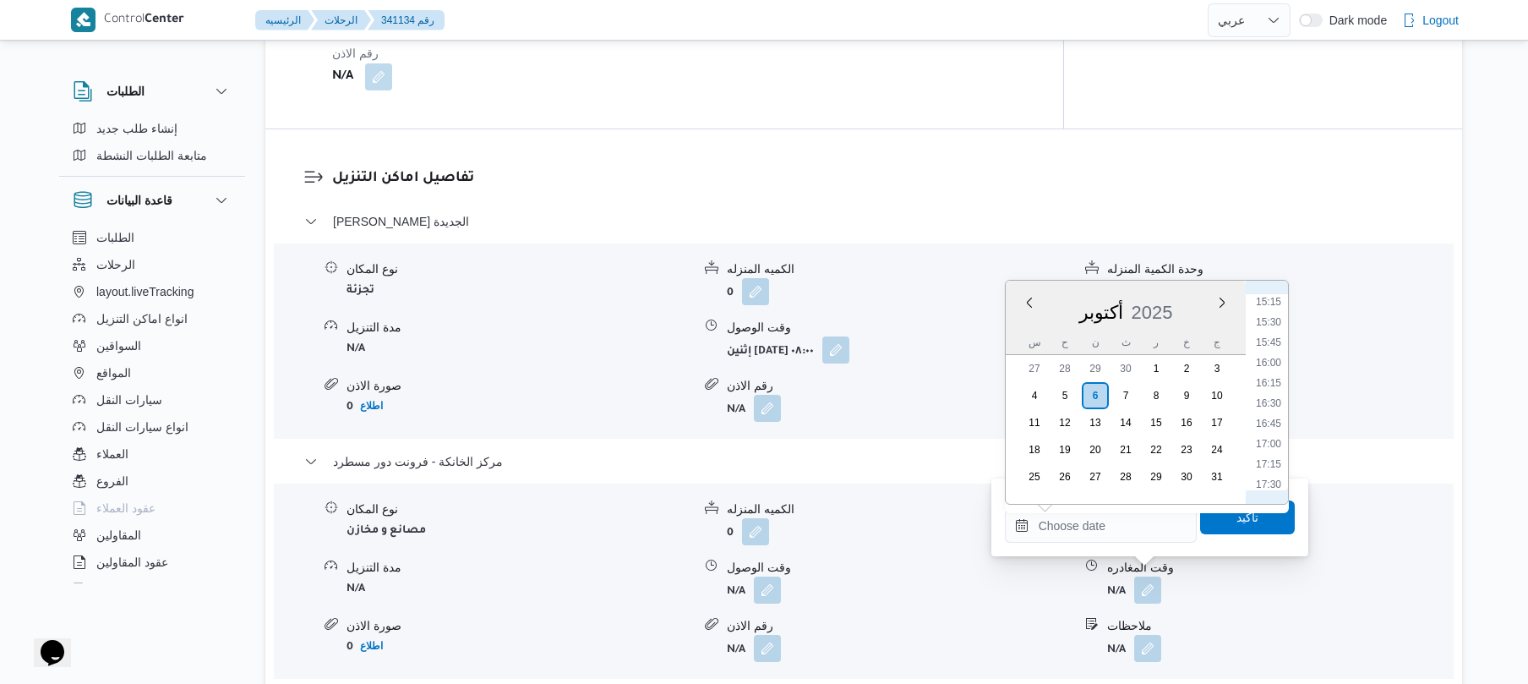
scroll to position [1234, 0]
click at [1272, 426] on li "16:45" at bounding box center [1268, 427] width 39 height 17
type input "[DATE] ١٦:٤٥"
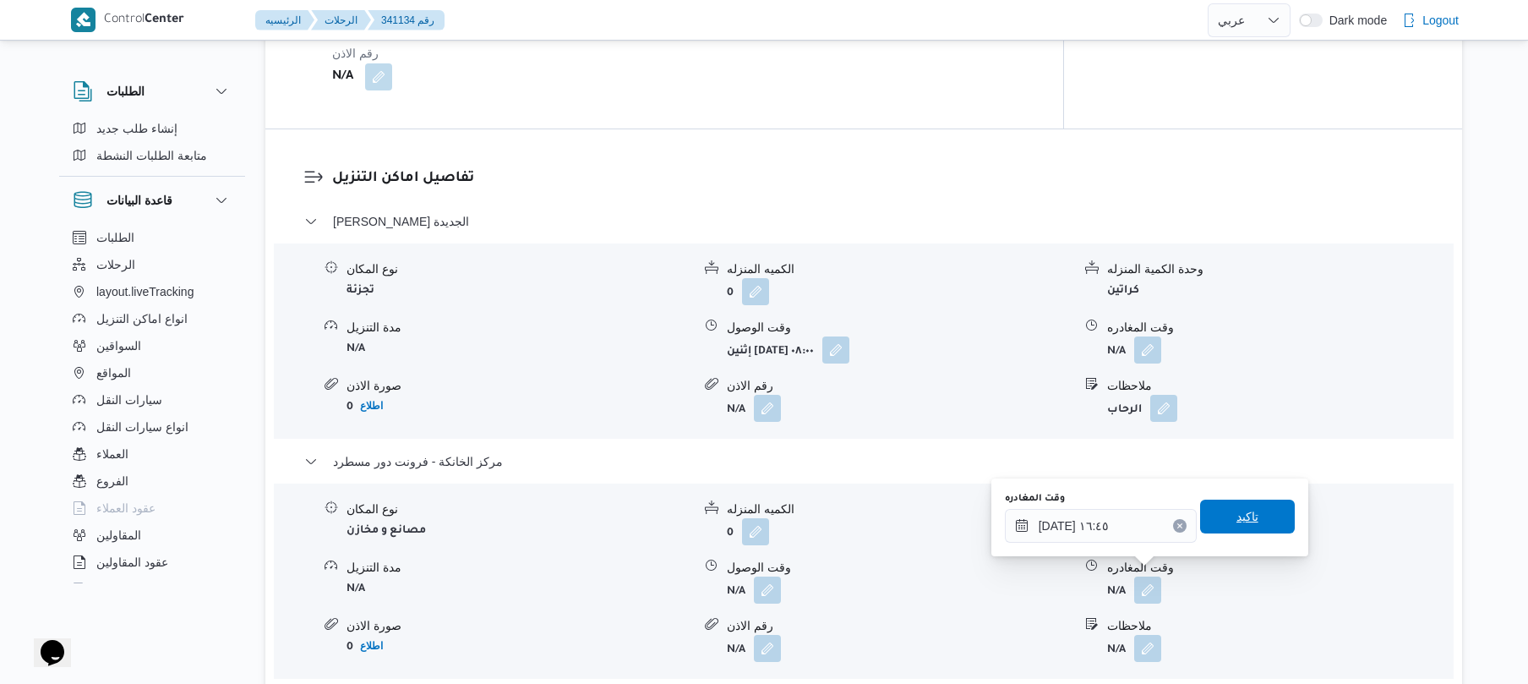
click at [1222, 516] on span "تاكيد" at bounding box center [1247, 516] width 95 height 34
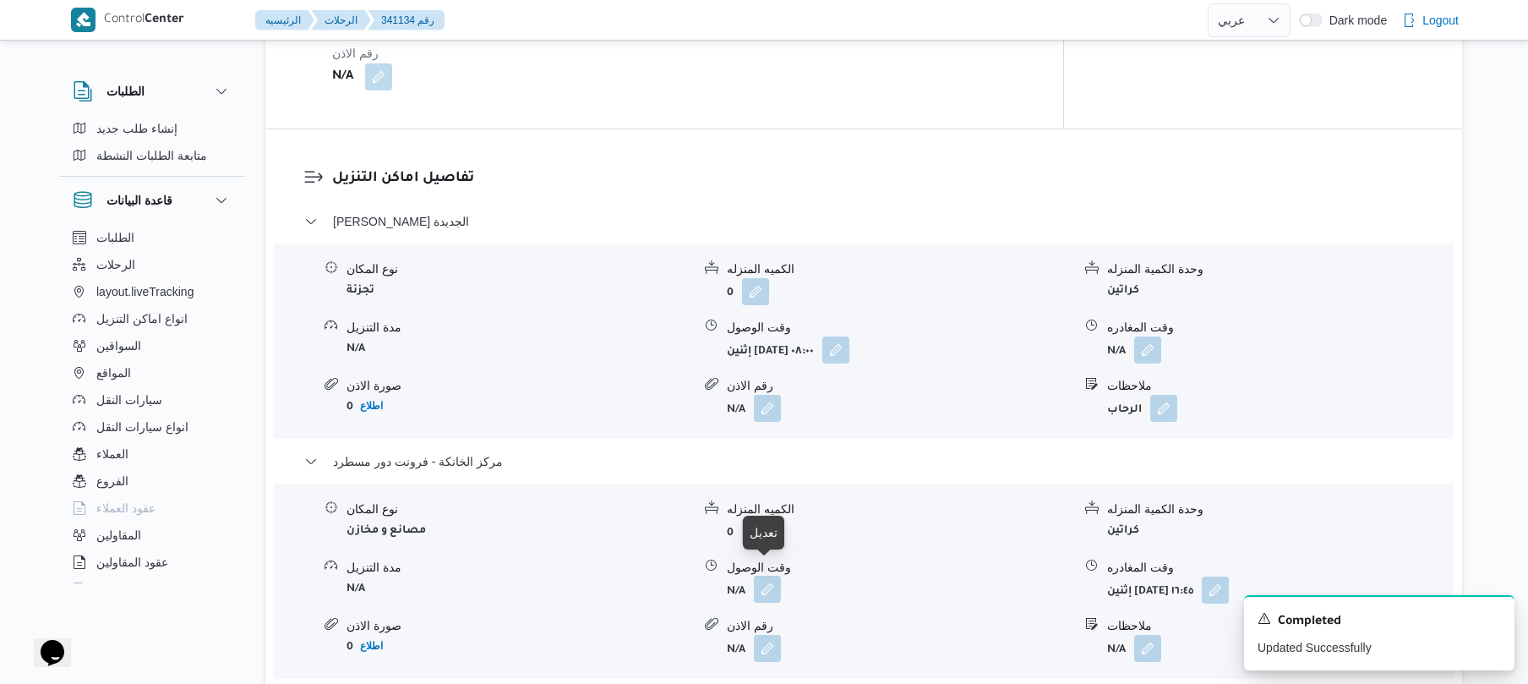
click at [761, 579] on button "button" at bounding box center [767, 589] width 27 height 27
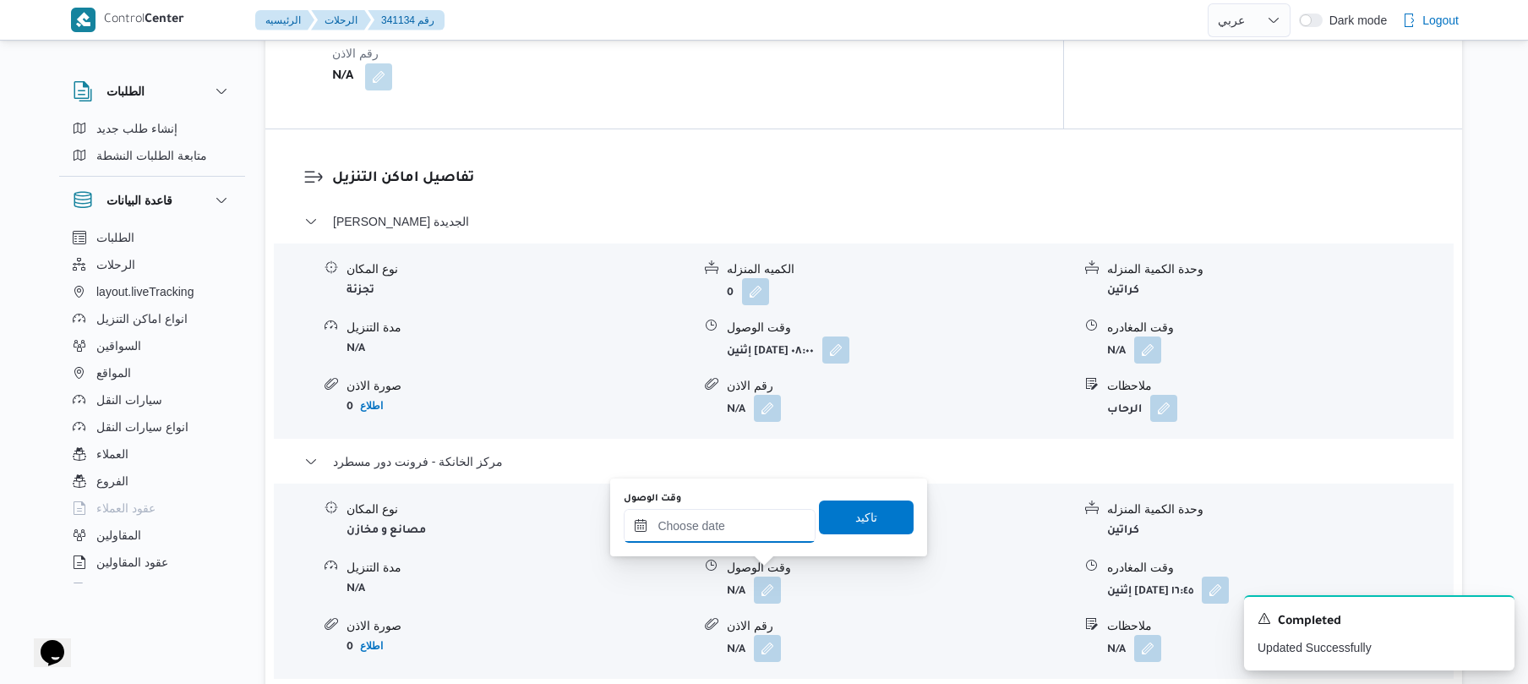
click at [754, 534] on input "وقت الوصول" at bounding box center [720, 526] width 192 height 34
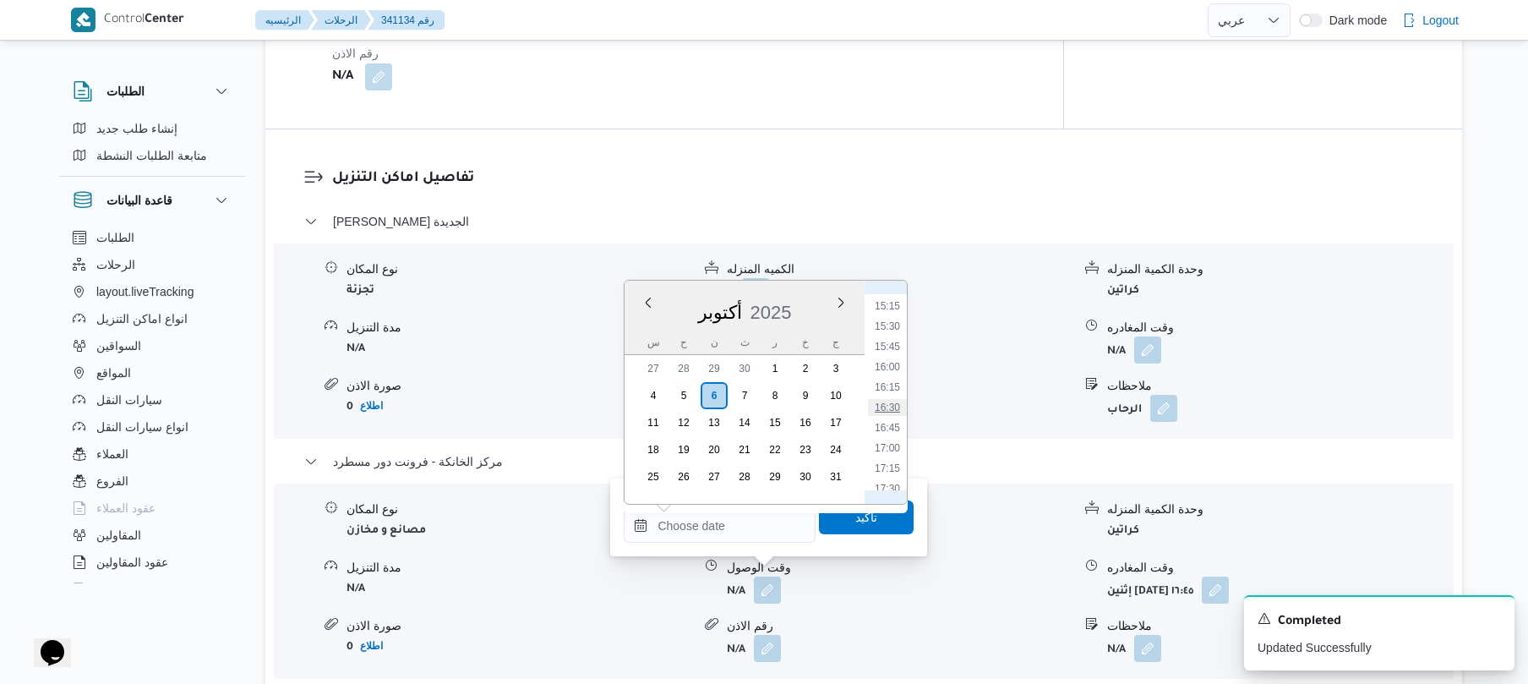
click at [891, 404] on li "16:30" at bounding box center [887, 407] width 39 height 17
type input "[DATE] ١٦:٣٠"
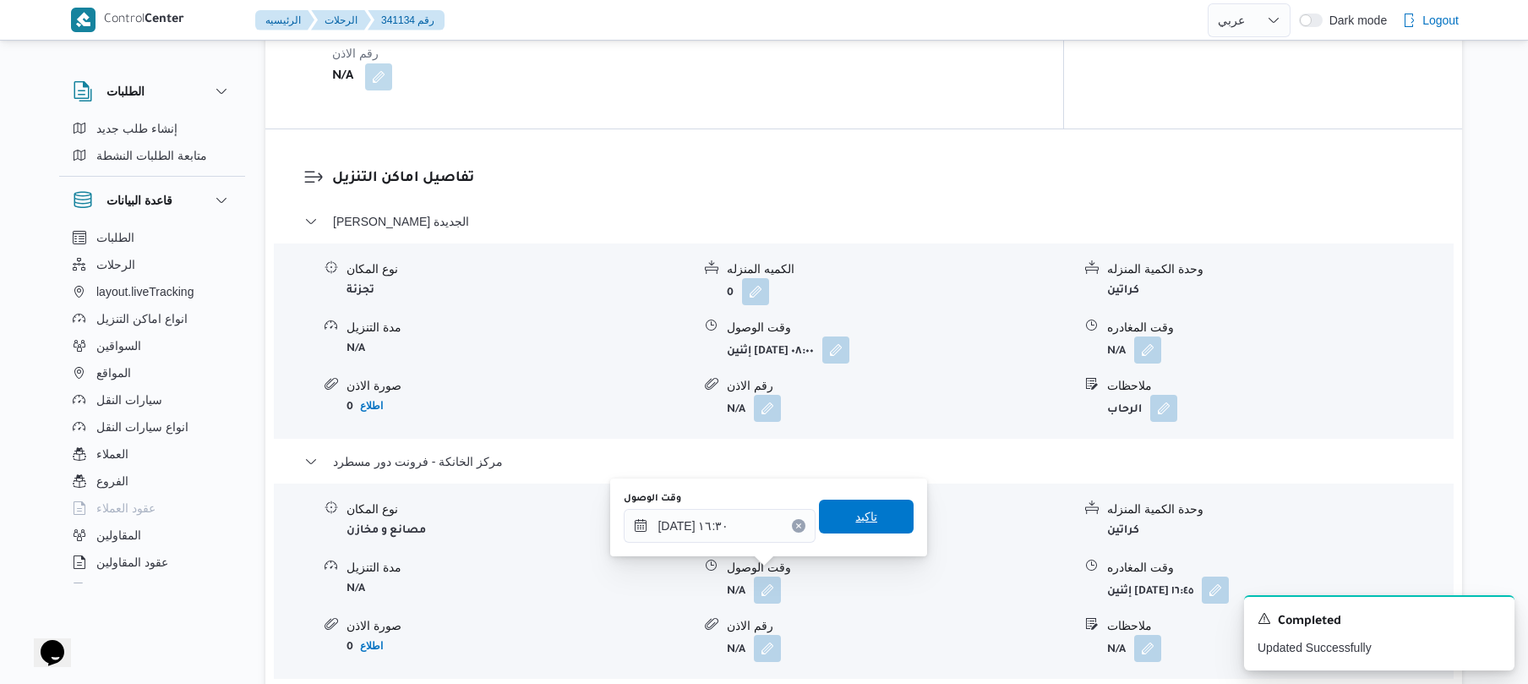
click at [855, 516] on span "تاكيد" at bounding box center [866, 516] width 22 height 20
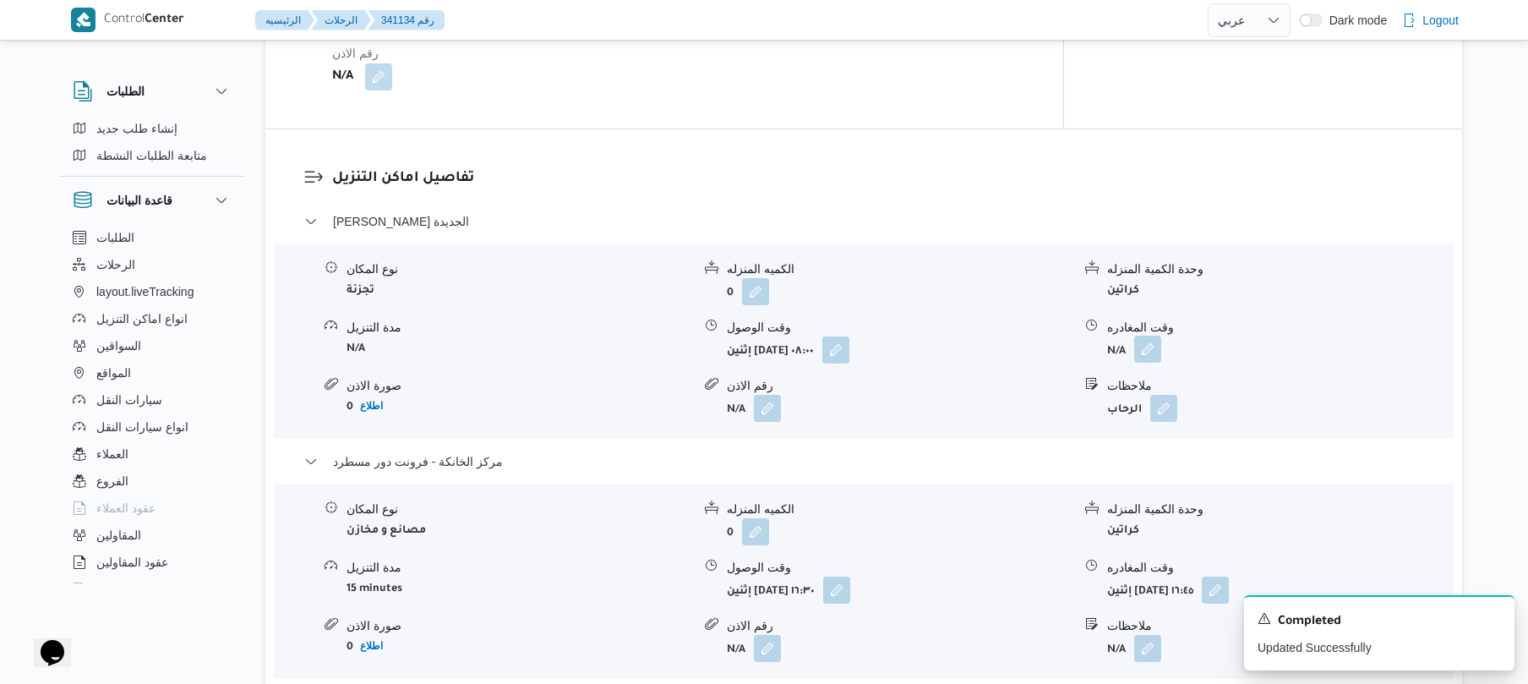
click at [1146, 338] on button "button" at bounding box center [1147, 349] width 27 height 27
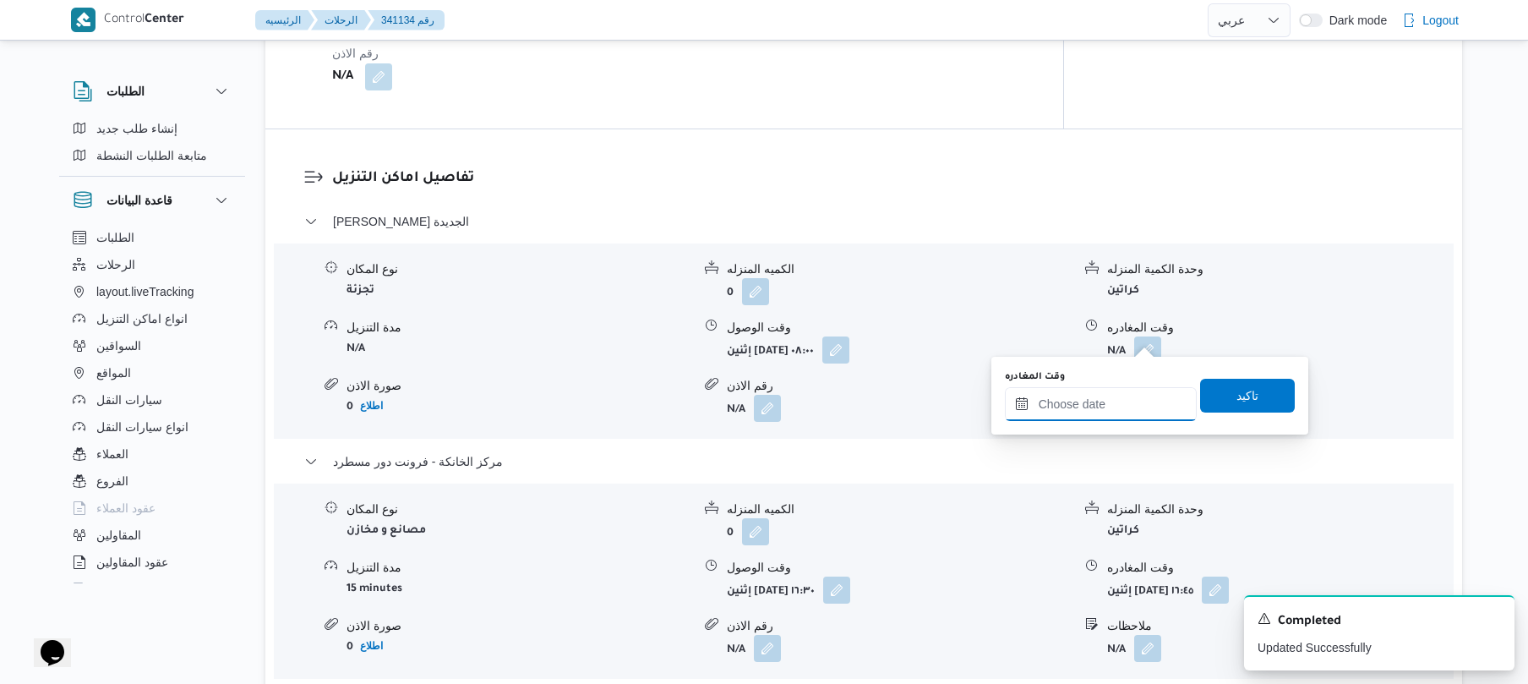
click at [1072, 406] on input "وقت المغادره" at bounding box center [1101, 404] width 192 height 34
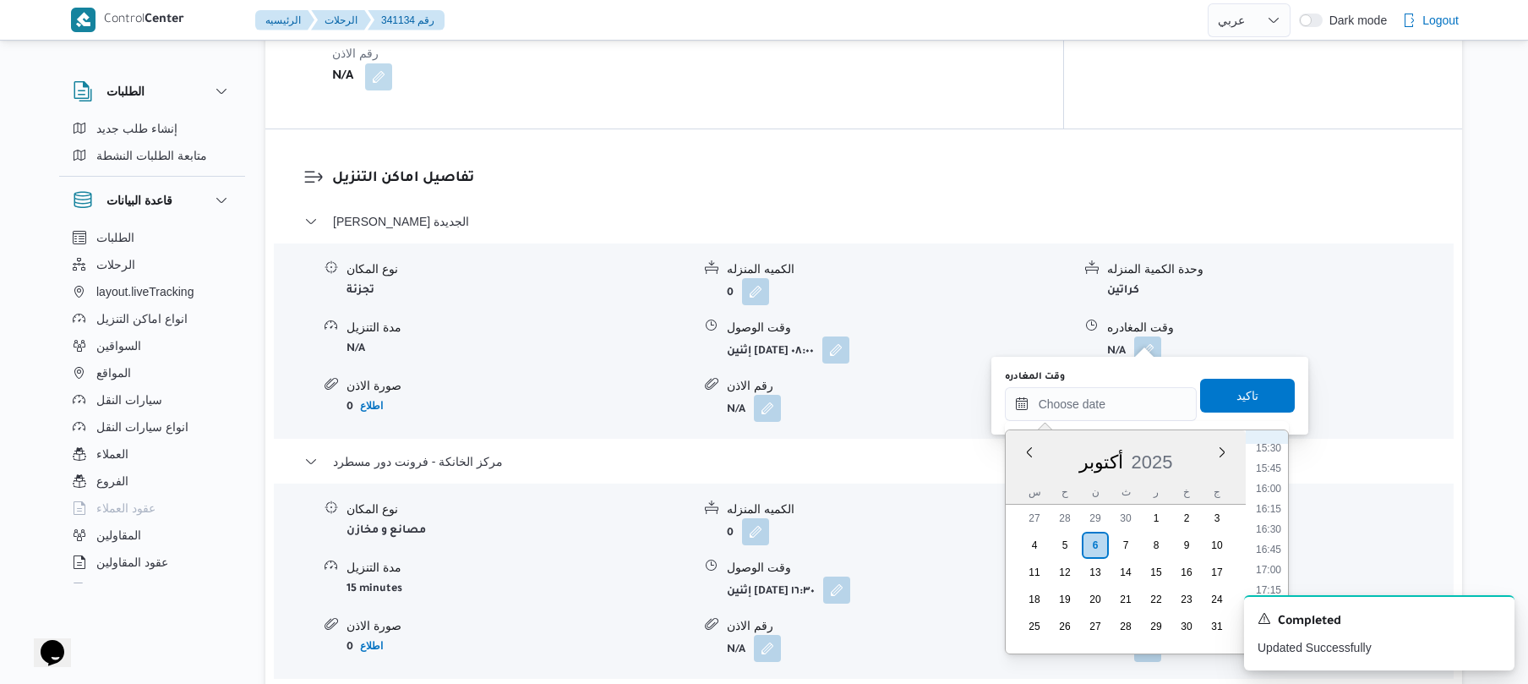
scroll to position [1235, 0]
click at [1273, 492] on li "15:45" at bounding box center [1268, 495] width 39 height 17
type input "[DATE] ١٥:٤٥"
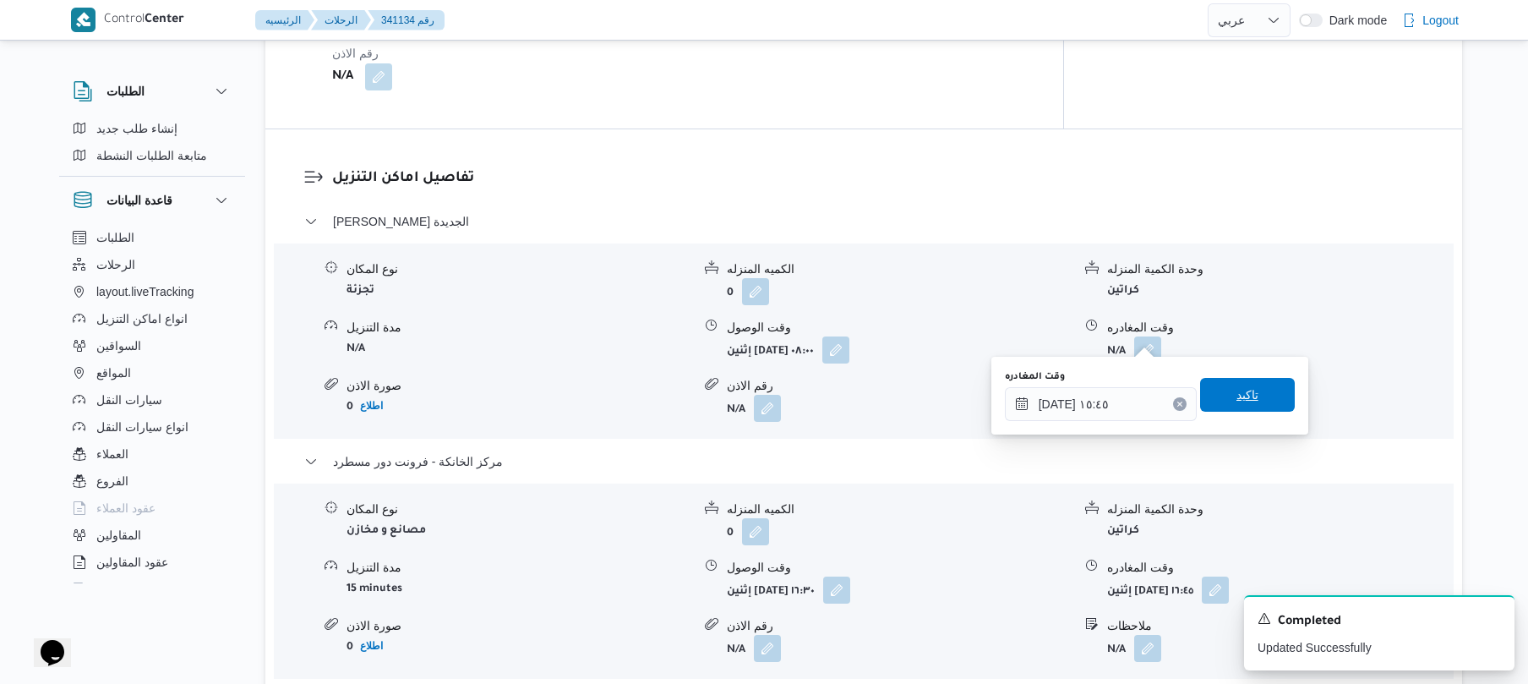
click at [1258, 397] on span "تاكيد" at bounding box center [1247, 395] width 95 height 34
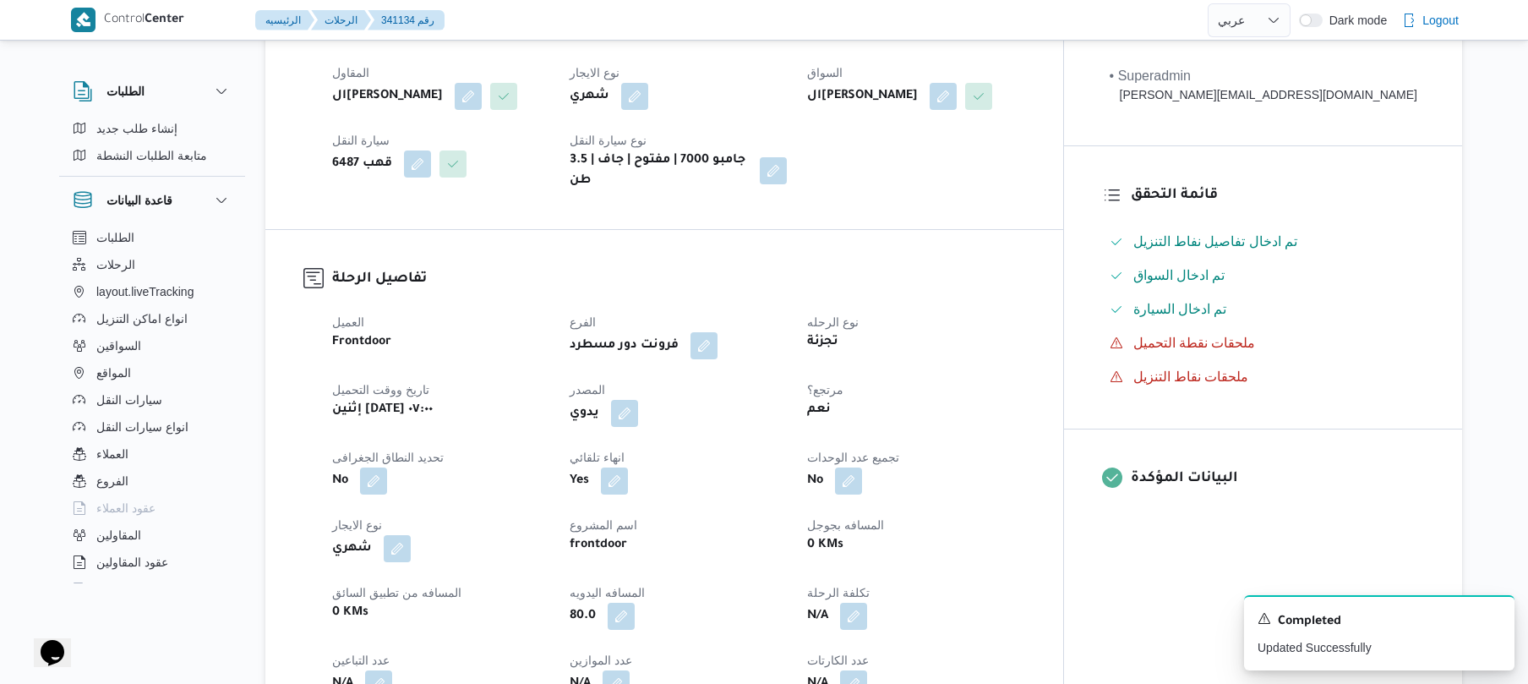
scroll to position [0, 0]
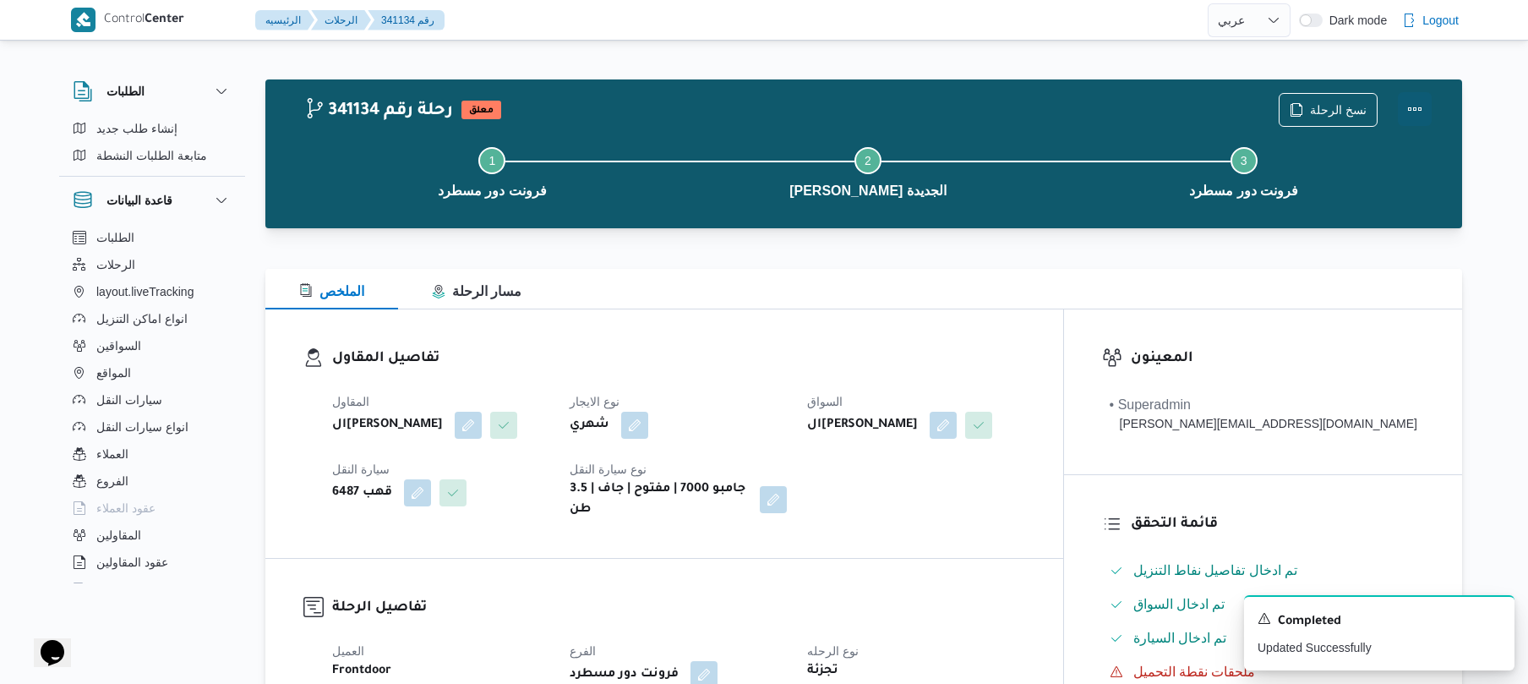
click at [1407, 105] on button "Actions" at bounding box center [1415, 109] width 34 height 34
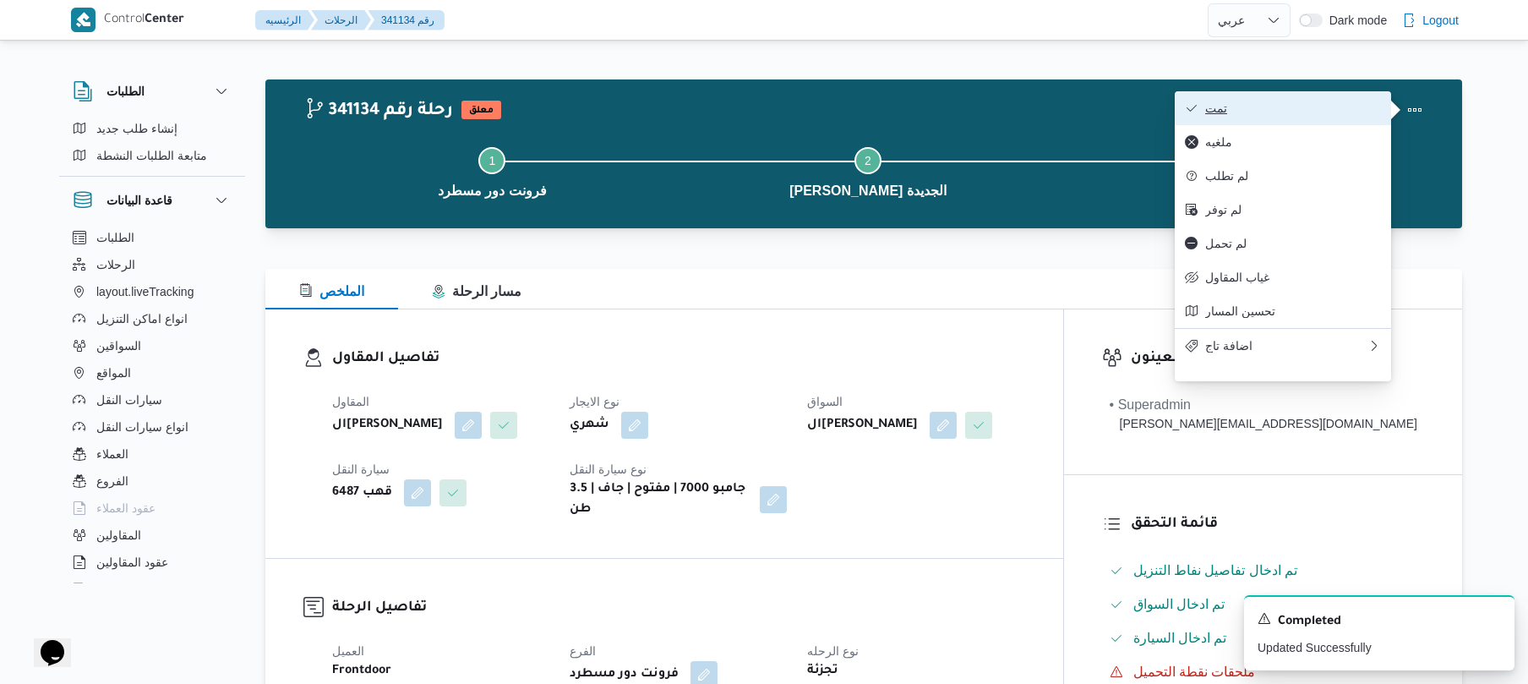
click at [1302, 115] on span "تمت" at bounding box center [1293, 108] width 176 height 14
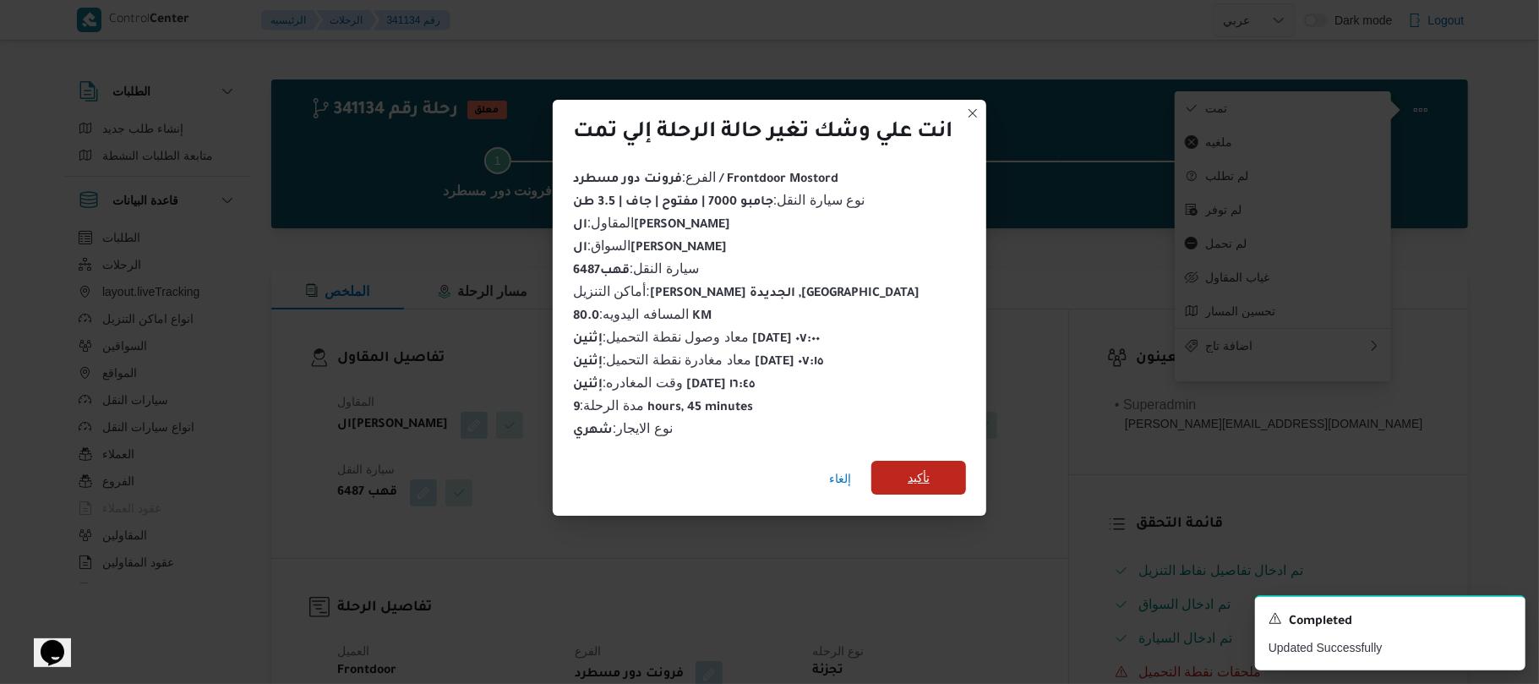
click at [924, 468] on span "تأكيد" at bounding box center [919, 477] width 22 height 20
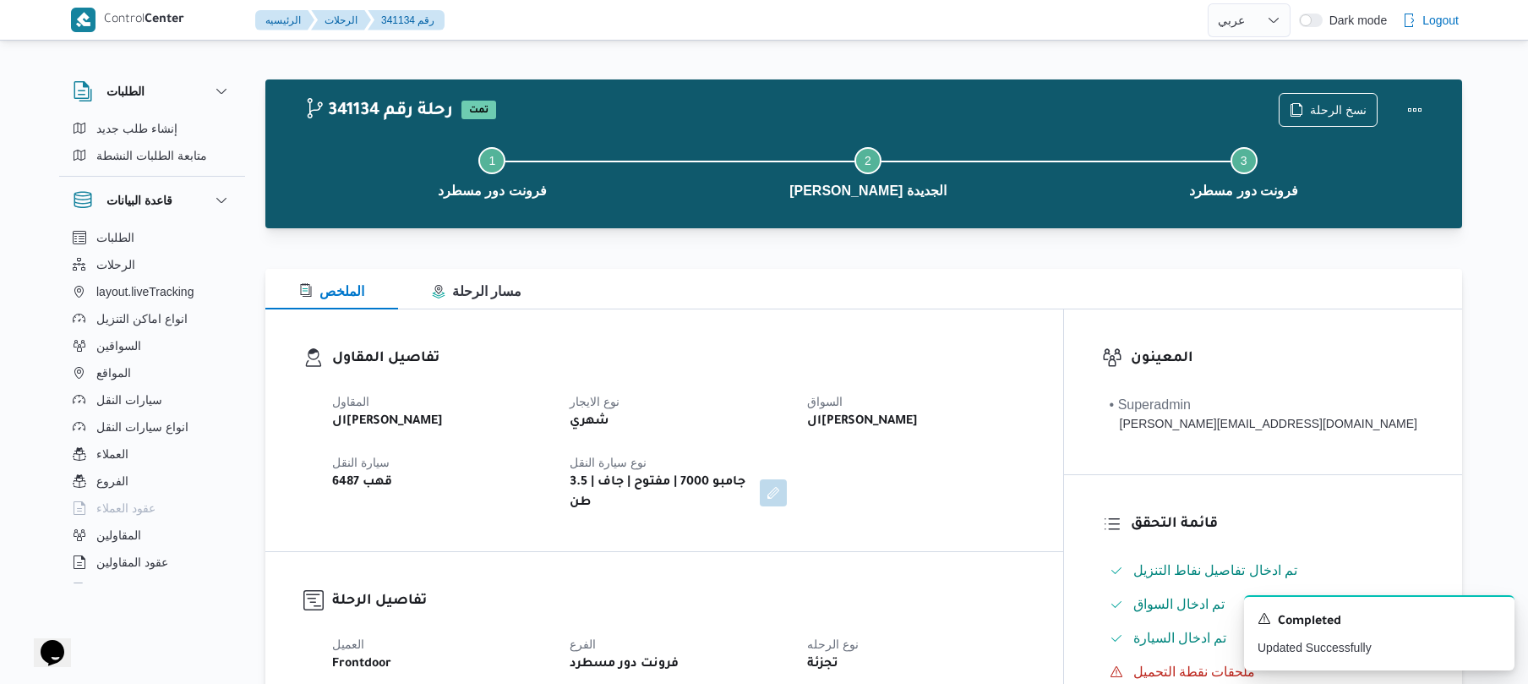
click at [924, 468] on div "المقاول الهامي محمد خالد علي نوع الايجار شهري السواق الهامي محمد خالد علي سيارة…" at bounding box center [678, 452] width 713 height 142
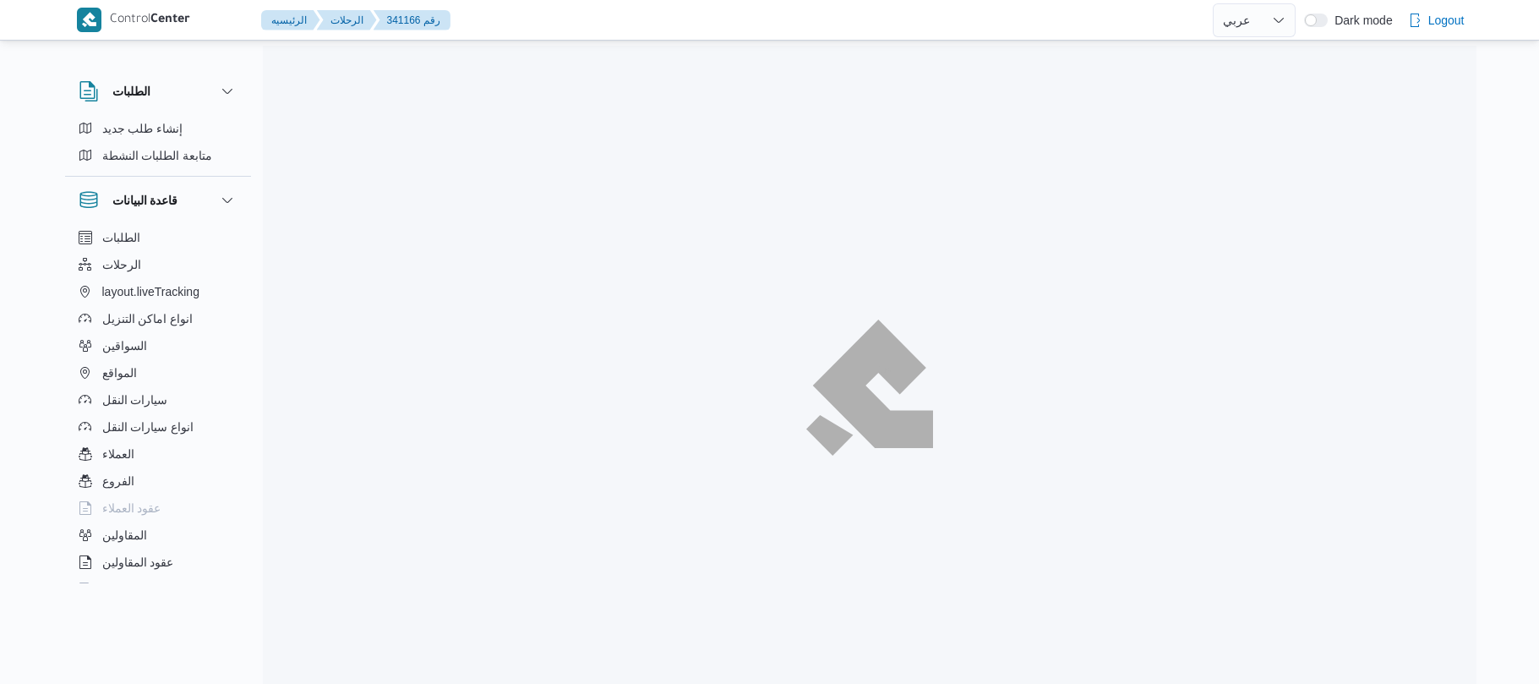
select select "ar"
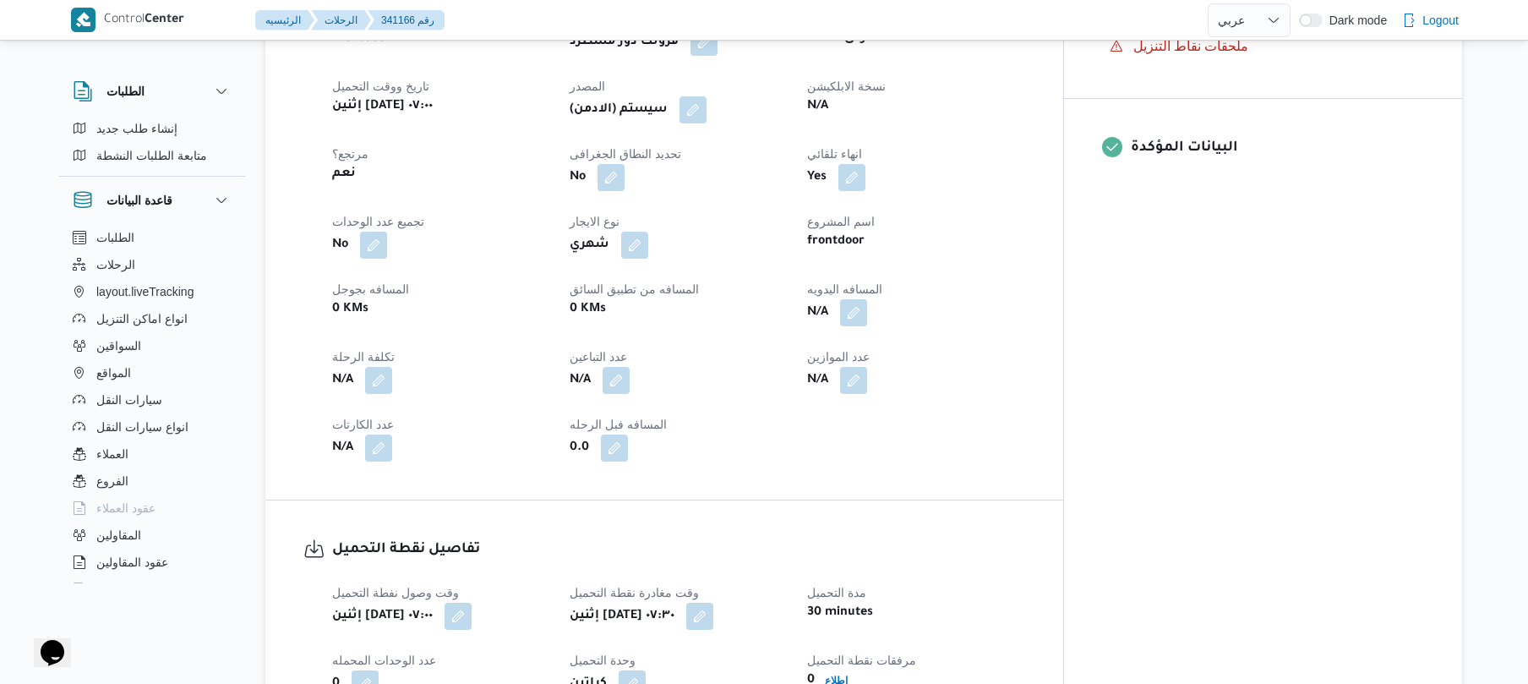
scroll to position [586, 0]
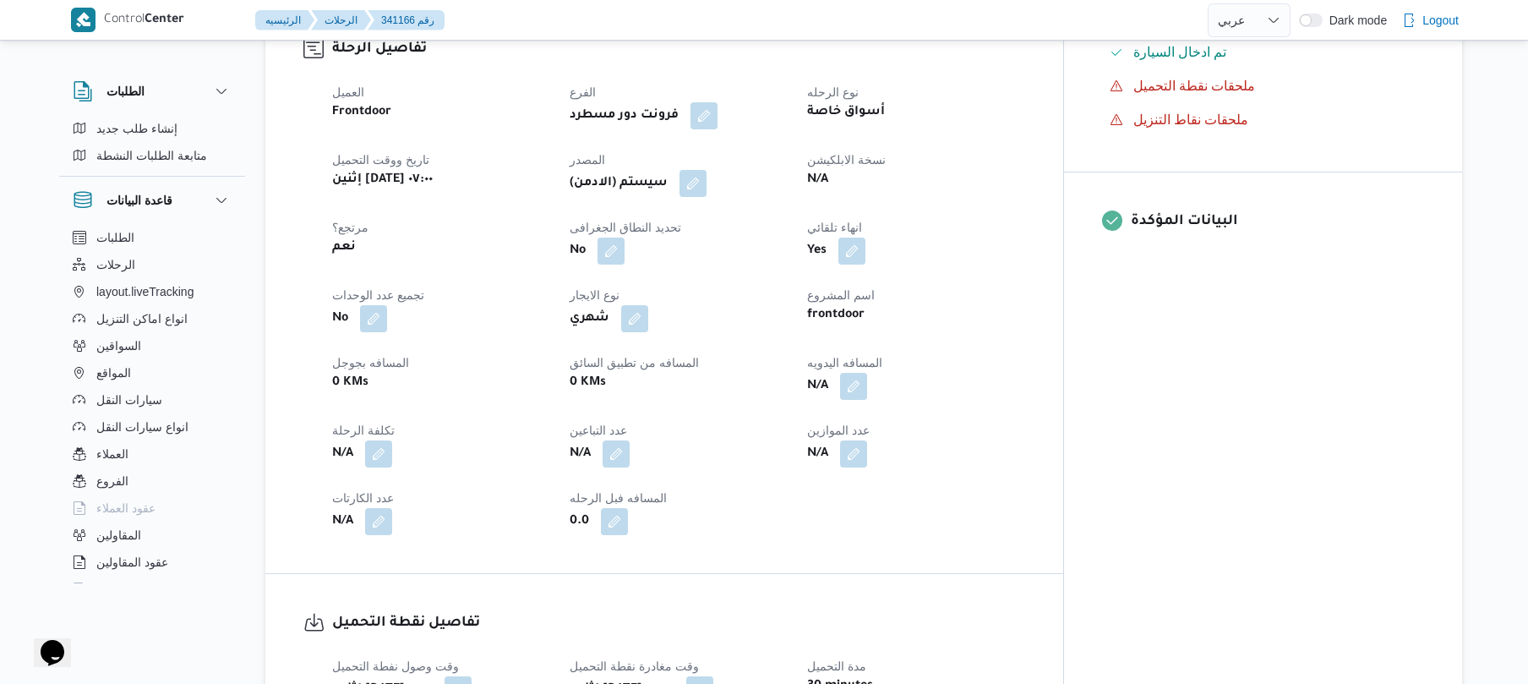
click at [867, 385] on button "button" at bounding box center [853, 386] width 27 height 27
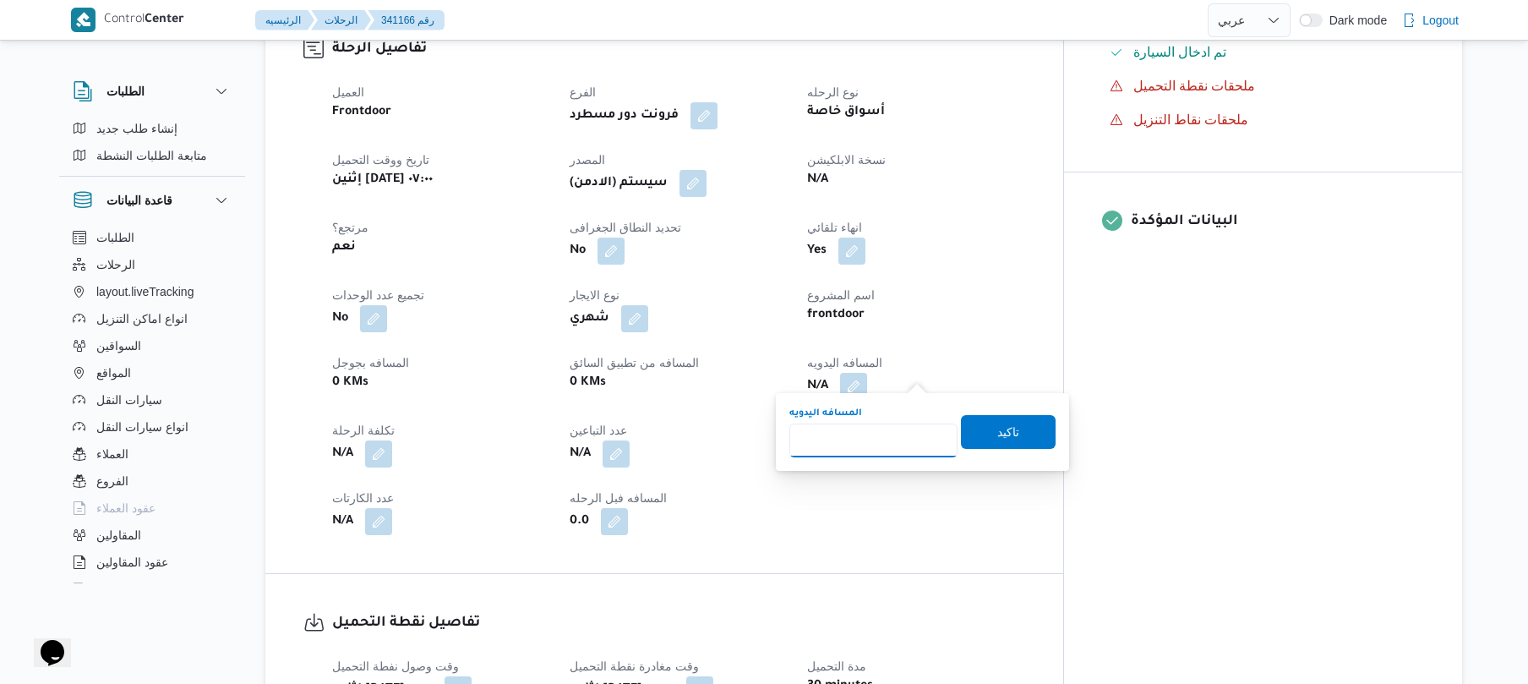
click at [862, 438] on input "المسافه اليدويه" at bounding box center [873, 440] width 168 height 34
type input "105"
click at [984, 424] on span "تاكيد" at bounding box center [1008, 432] width 95 height 34
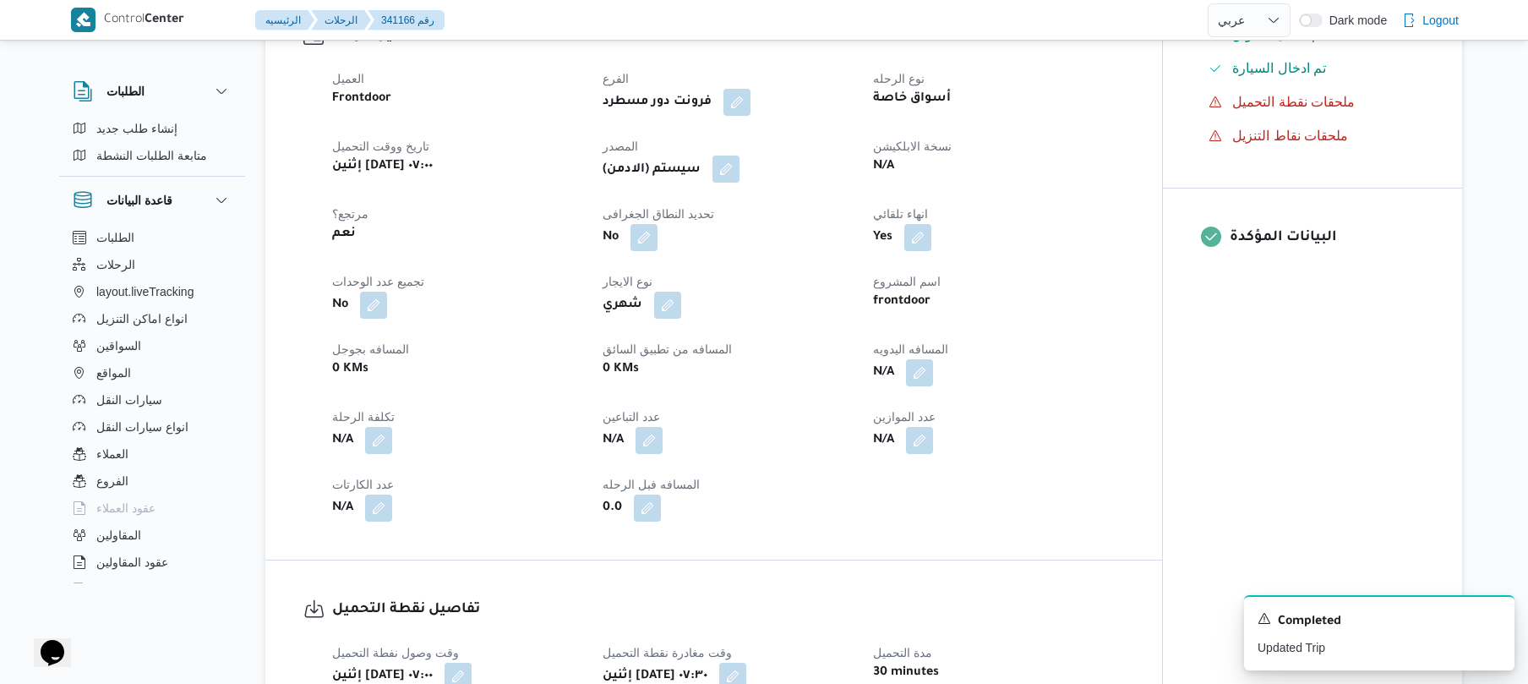
click at [734, 174] on button "button" at bounding box center [725, 168] width 27 height 27
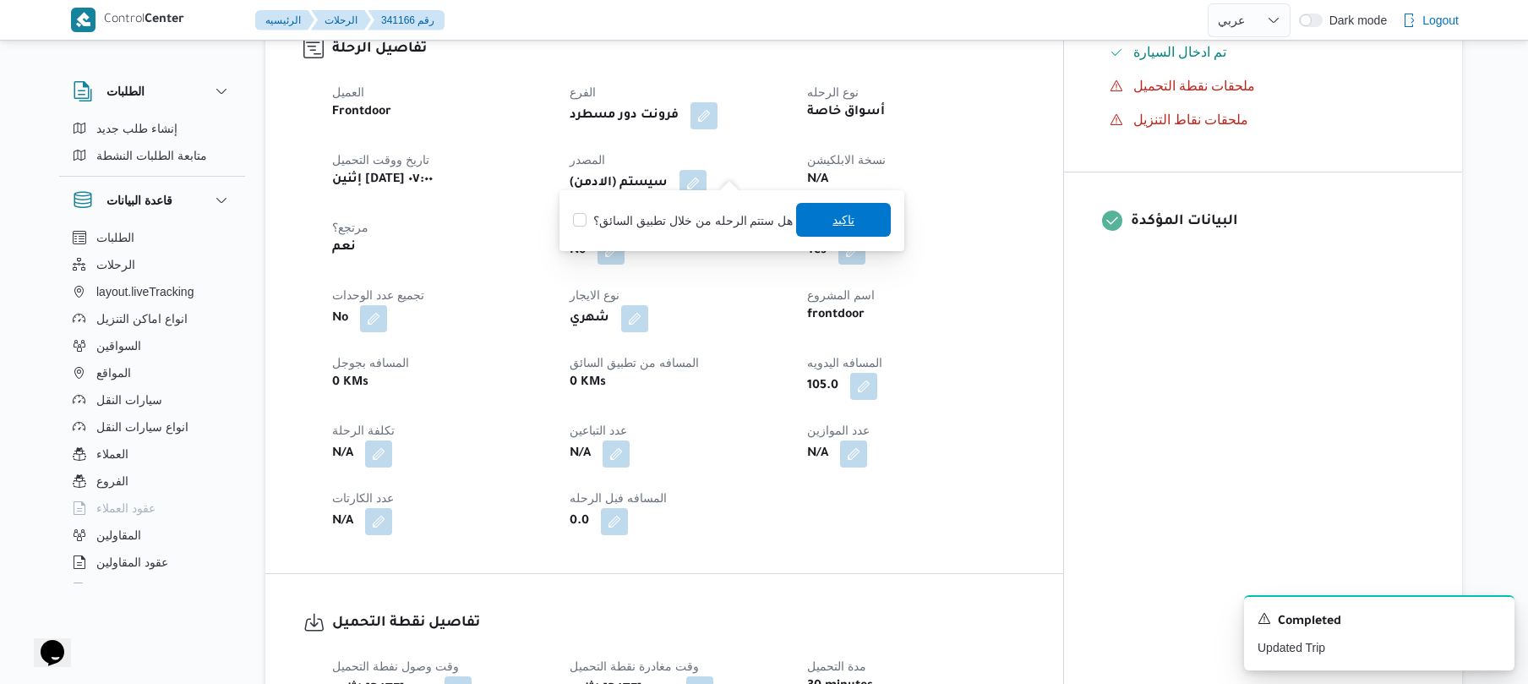
click at [816, 221] on span "تاكيد" at bounding box center [843, 220] width 95 height 34
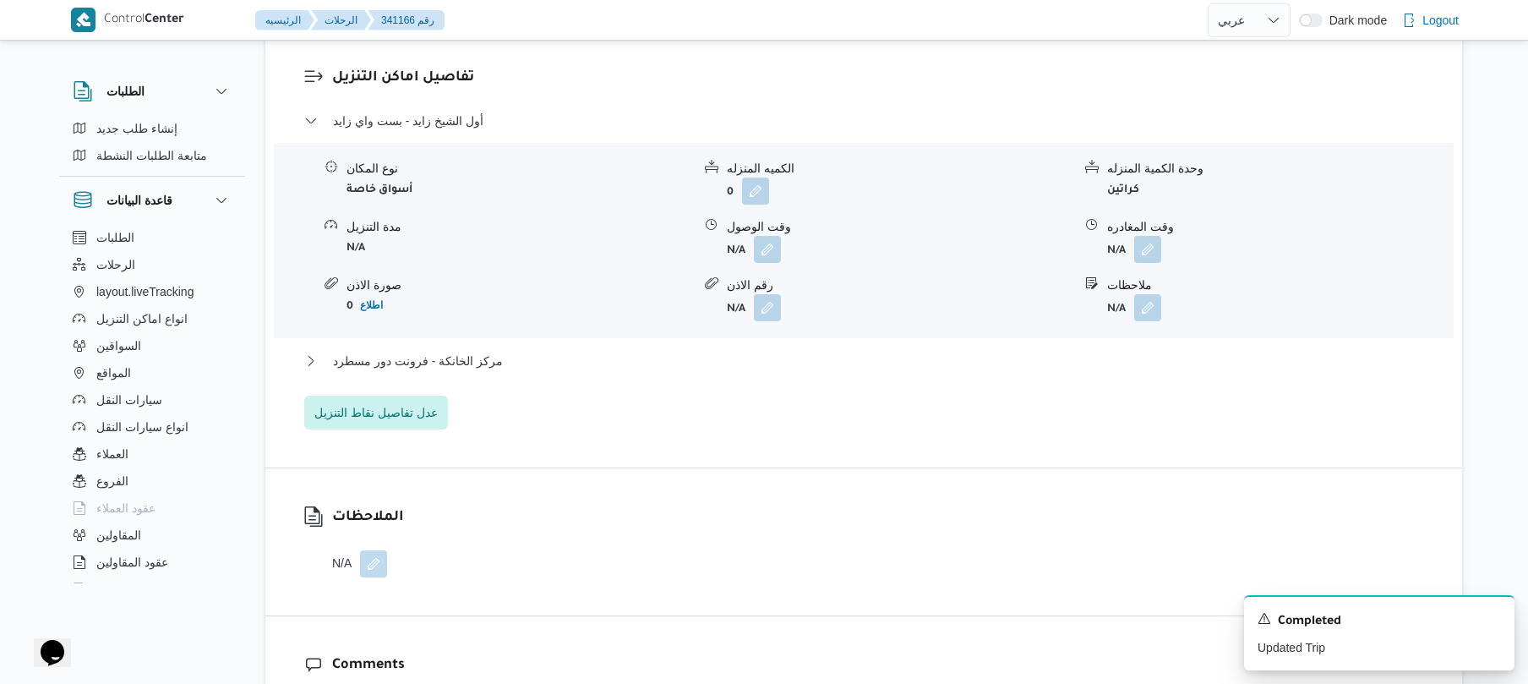
scroll to position [1487, 0]
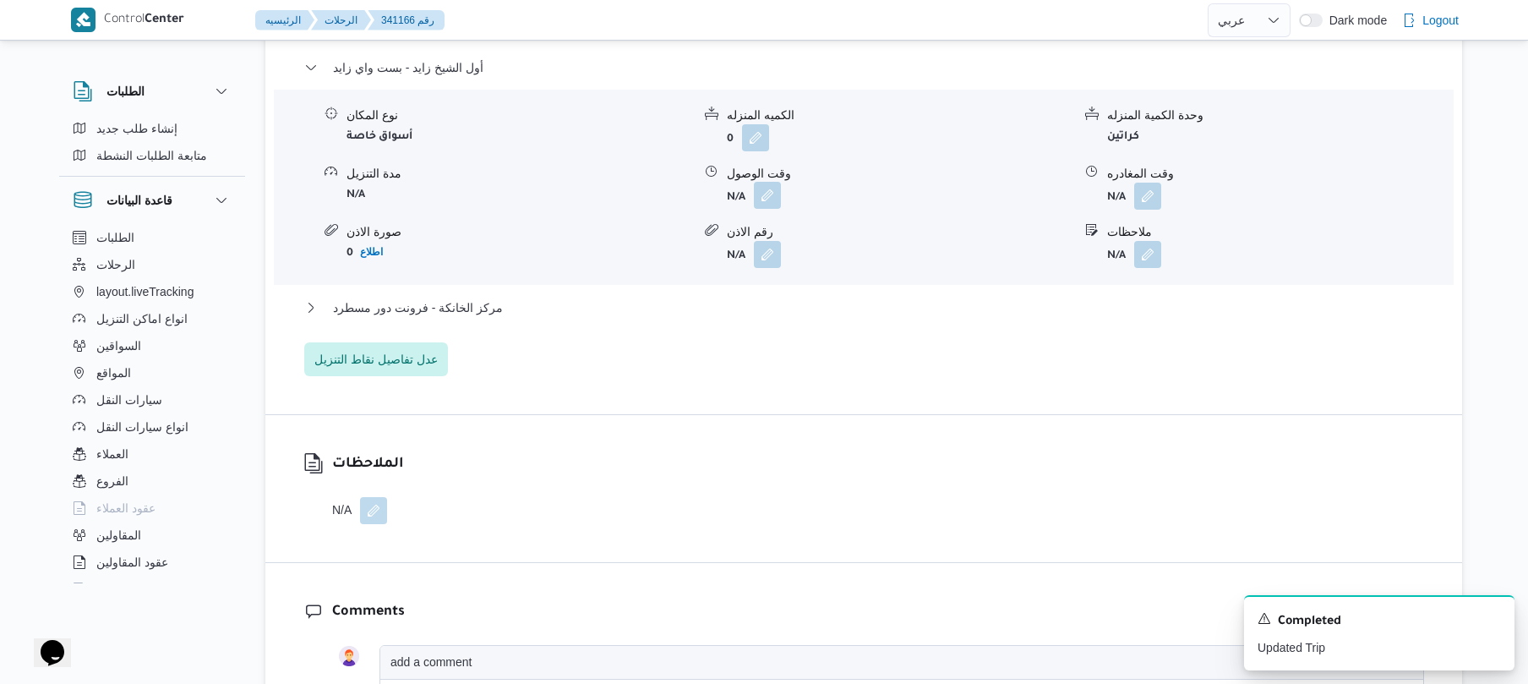
click at [772, 188] on button "button" at bounding box center [767, 195] width 27 height 27
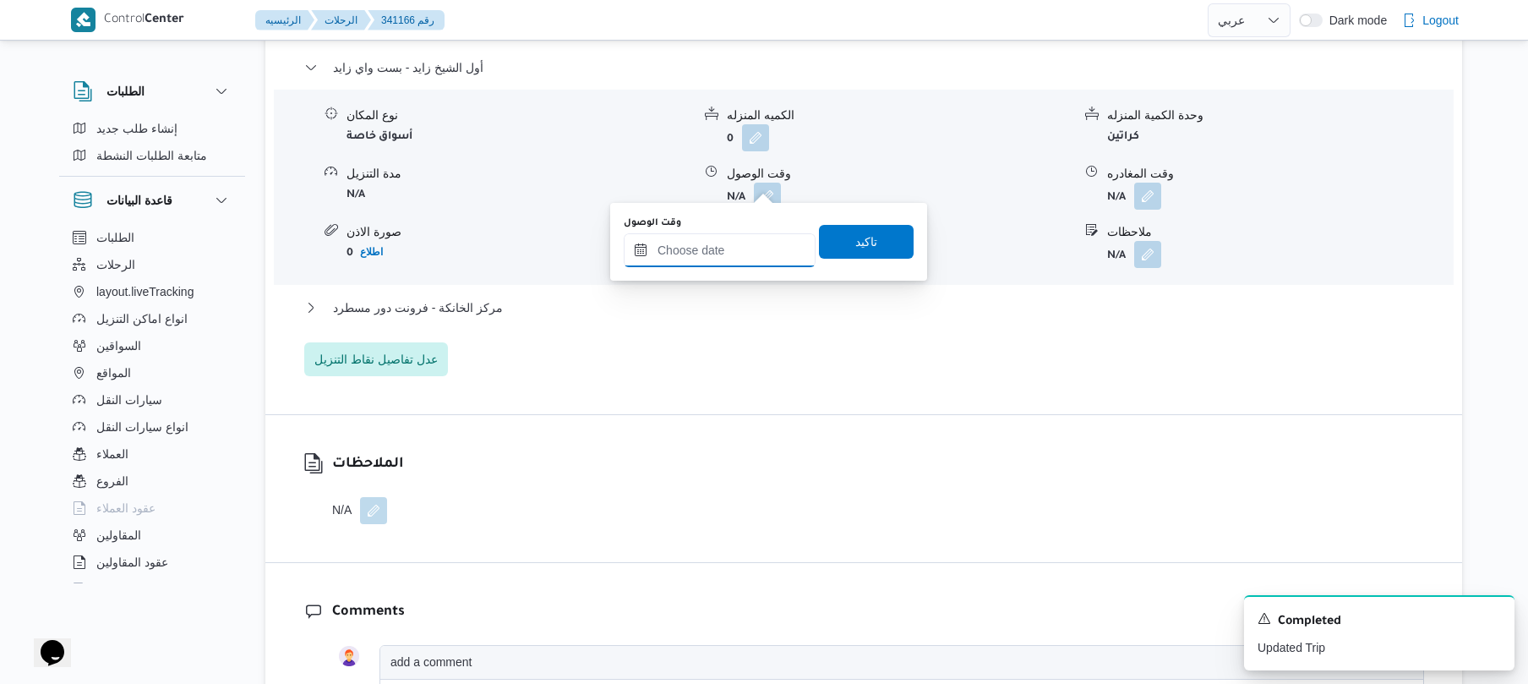
click at [717, 251] on input "وقت الوصول" at bounding box center [720, 250] width 192 height 34
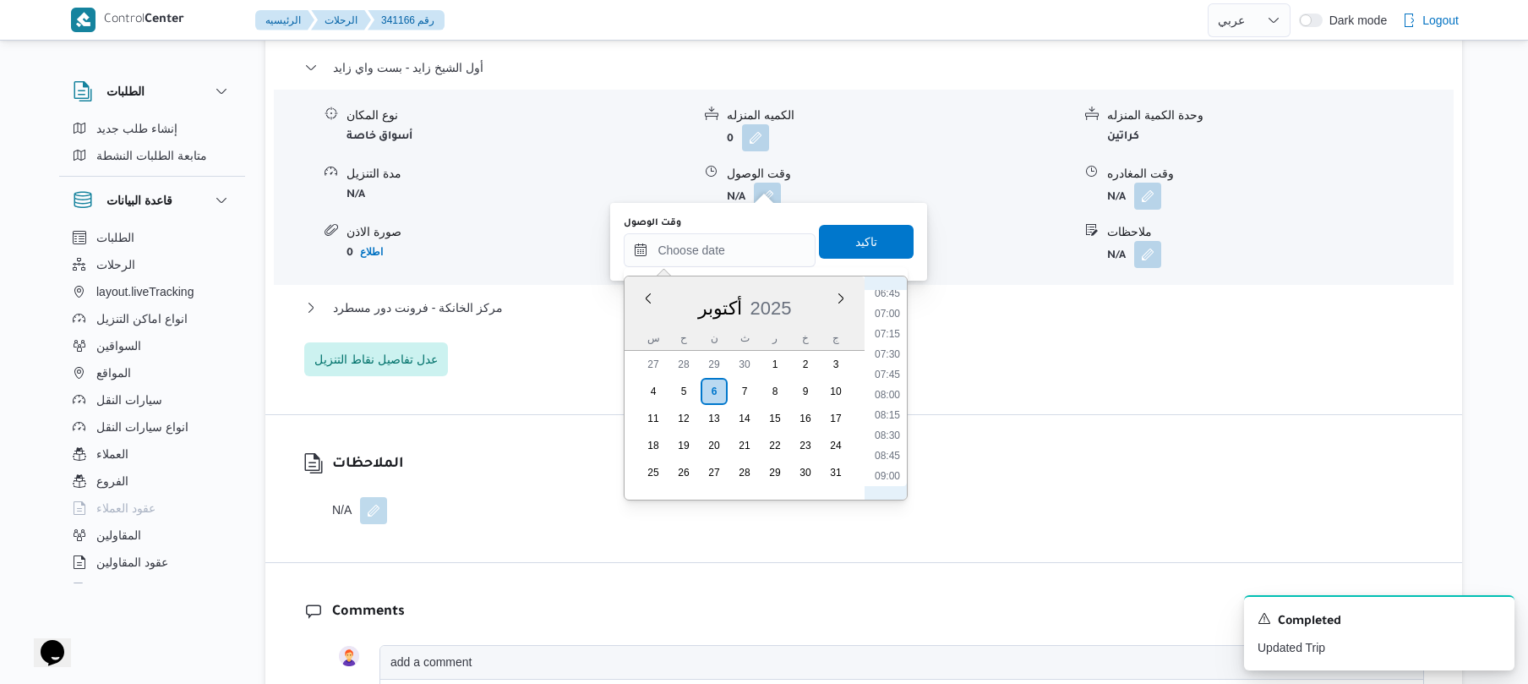
scroll to position [592, 0]
click at [892, 394] on li "08:30" at bounding box center [887, 395] width 39 height 17
type input "٠٦/١٠/٢٠٢٥ ٠٨:٣٠"
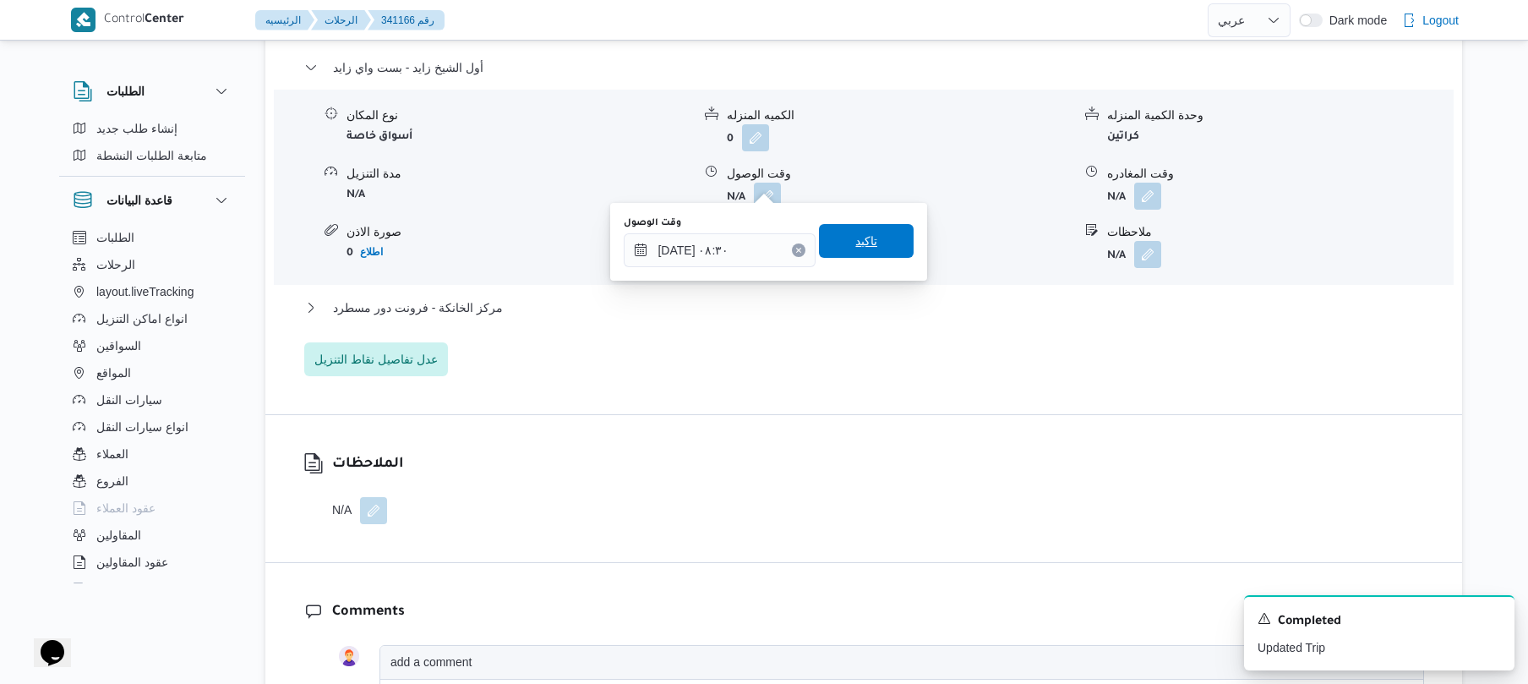
click at [866, 245] on span "تاكيد" at bounding box center [866, 241] width 22 height 20
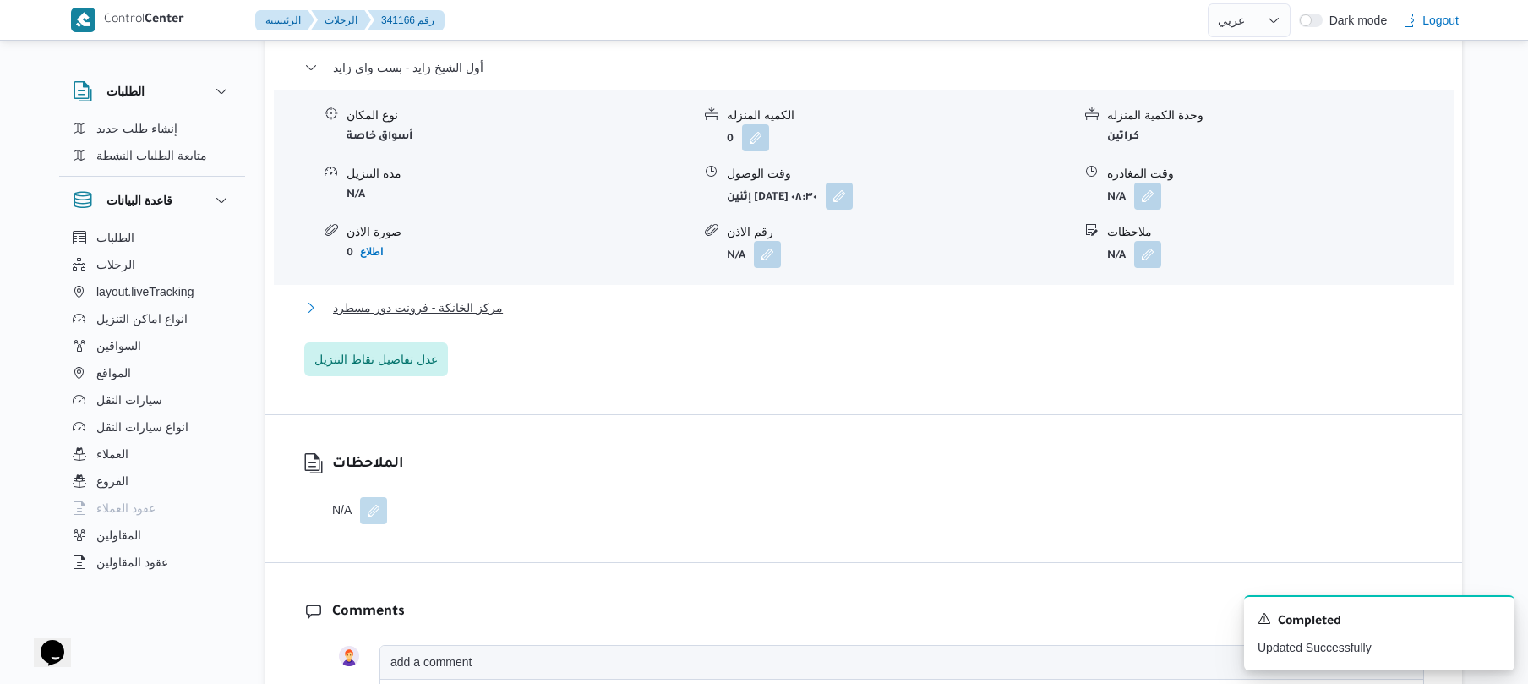
click at [696, 297] on button "مركز الخانكة - فرونت دور مسطرد" at bounding box center [864, 307] width 1120 height 20
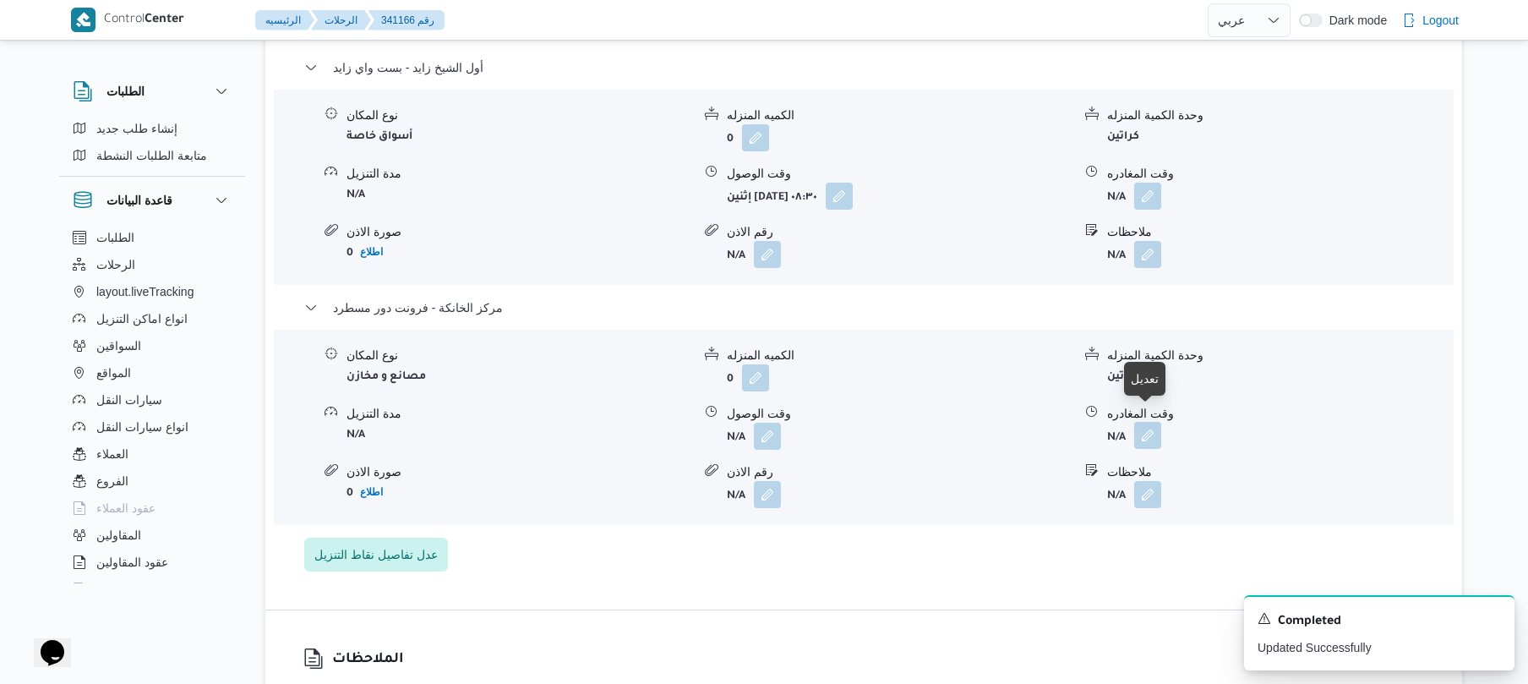
click at [1141, 424] on button "button" at bounding box center [1147, 435] width 27 height 27
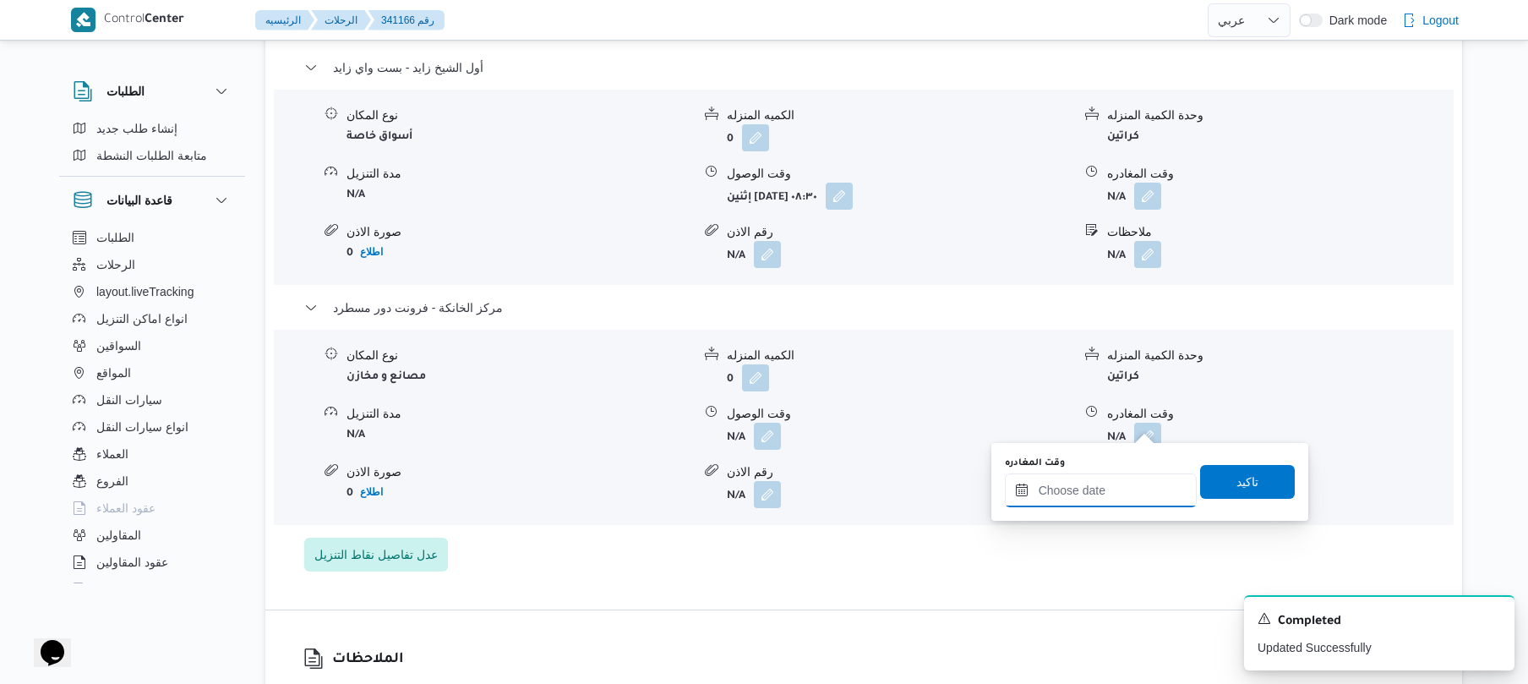
click at [1045, 491] on input "وقت المغادره" at bounding box center [1101, 490] width 192 height 34
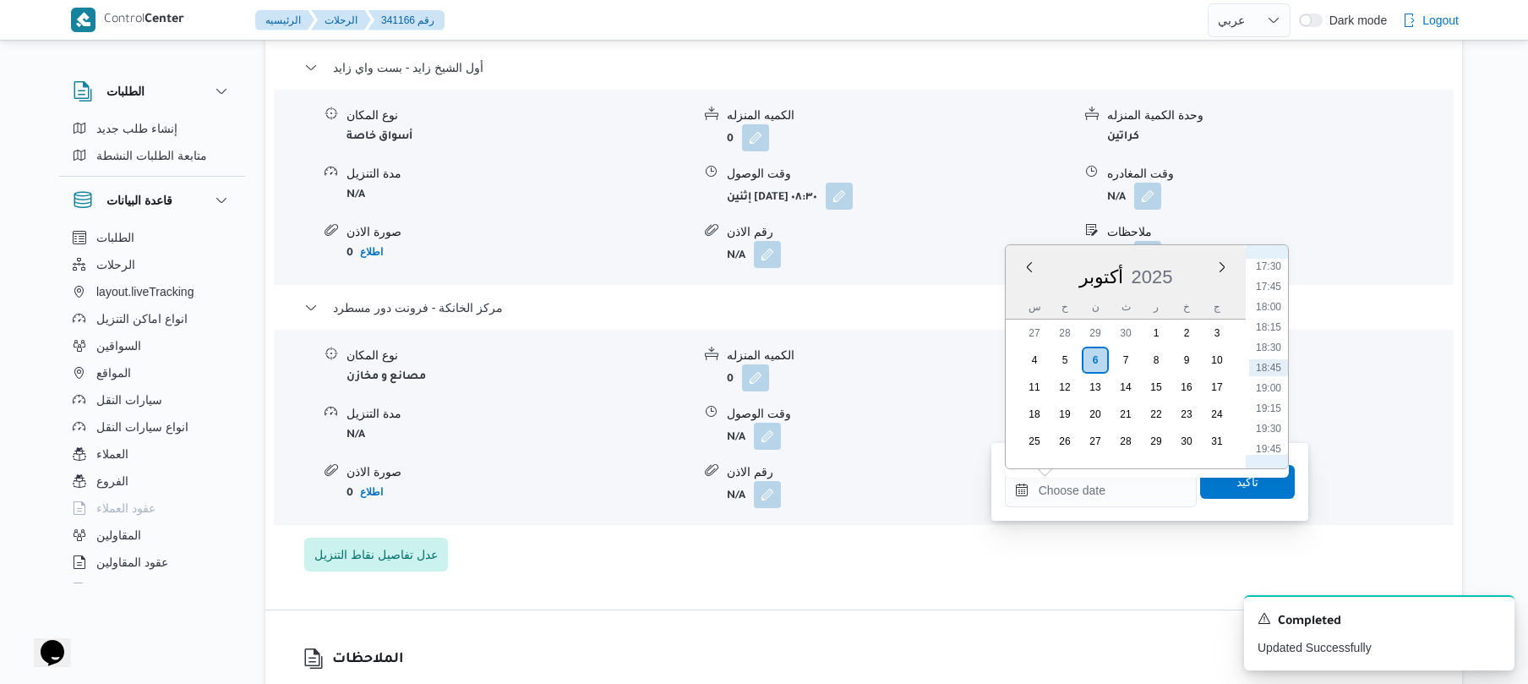
scroll to position [1254, 0]
click at [1268, 368] on li "16:45" at bounding box center [1268, 371] width 39 height 17
type input "٠٦/١٠/٢٠٢٥ ١٦:٤٥"
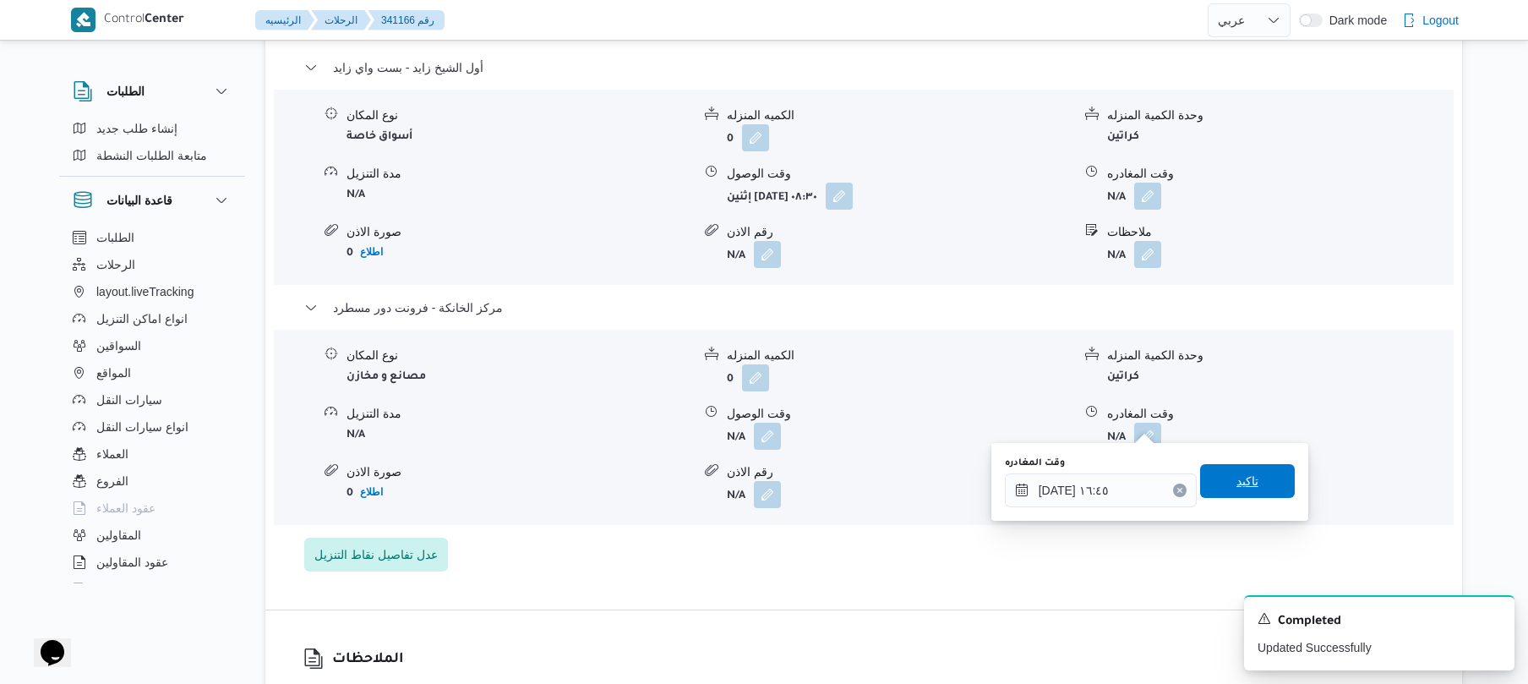
click at [1220, 481] on span "تاكيد" at bounding box center [1247, 481] width 95 height 34
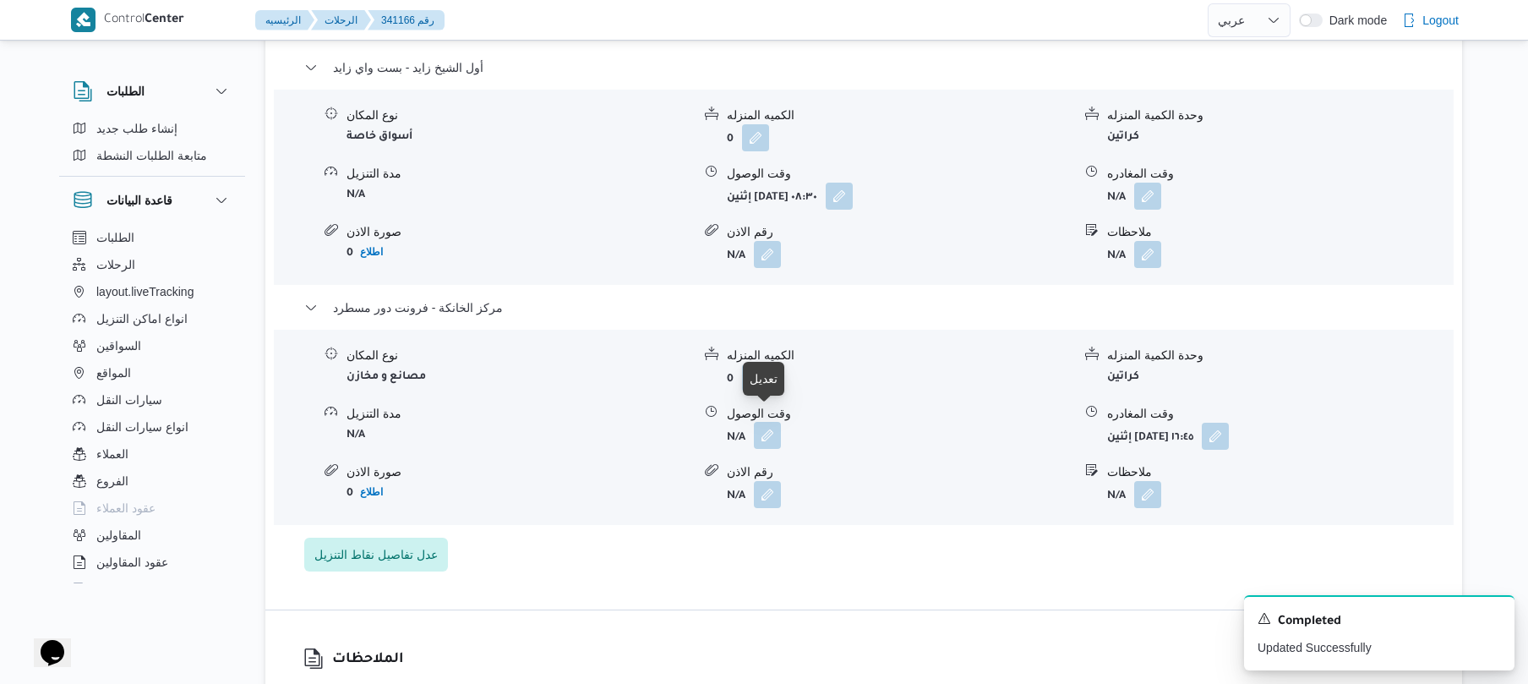
click at [757, 426] on button "button" at bounding box center [767, 435] width 27 height 27
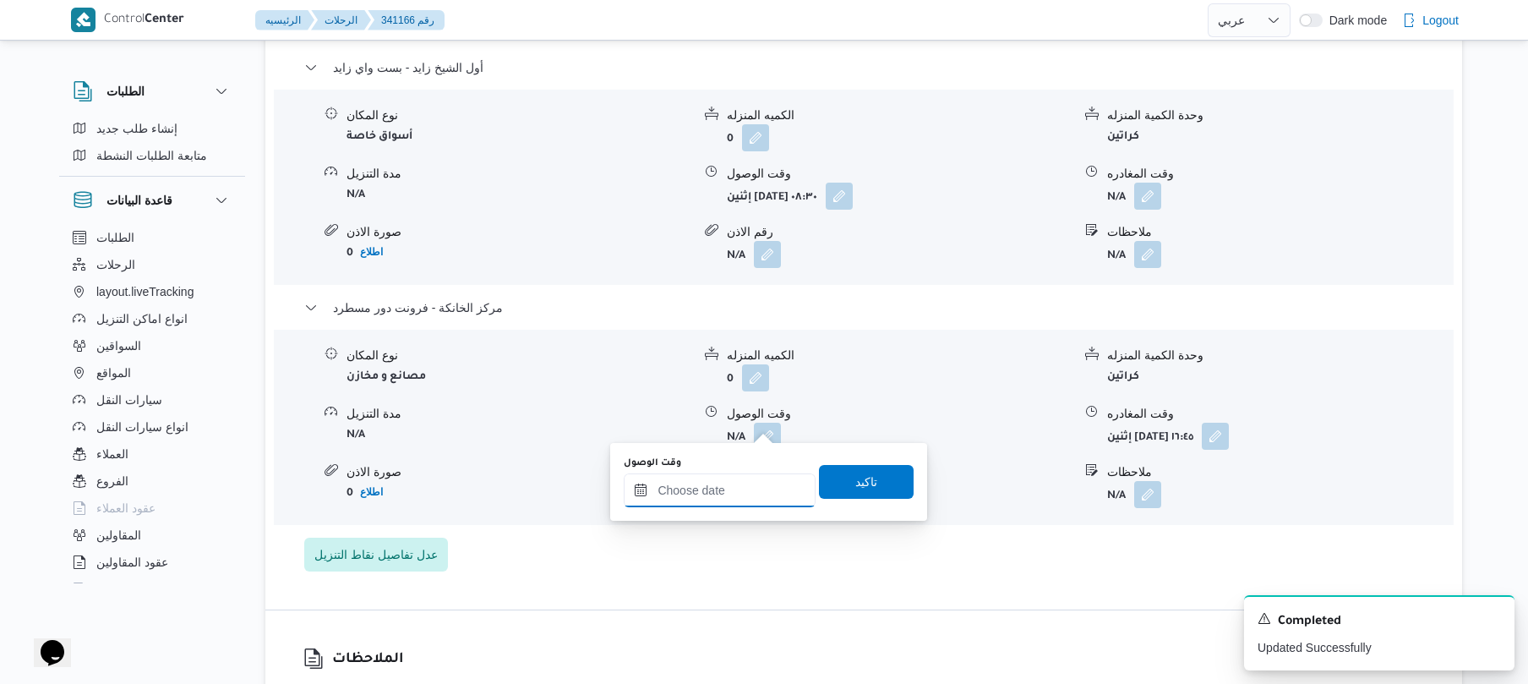
click at [735, 494] on input "وقت الوصول" at bounding box center [720, 490] width 192 height 34
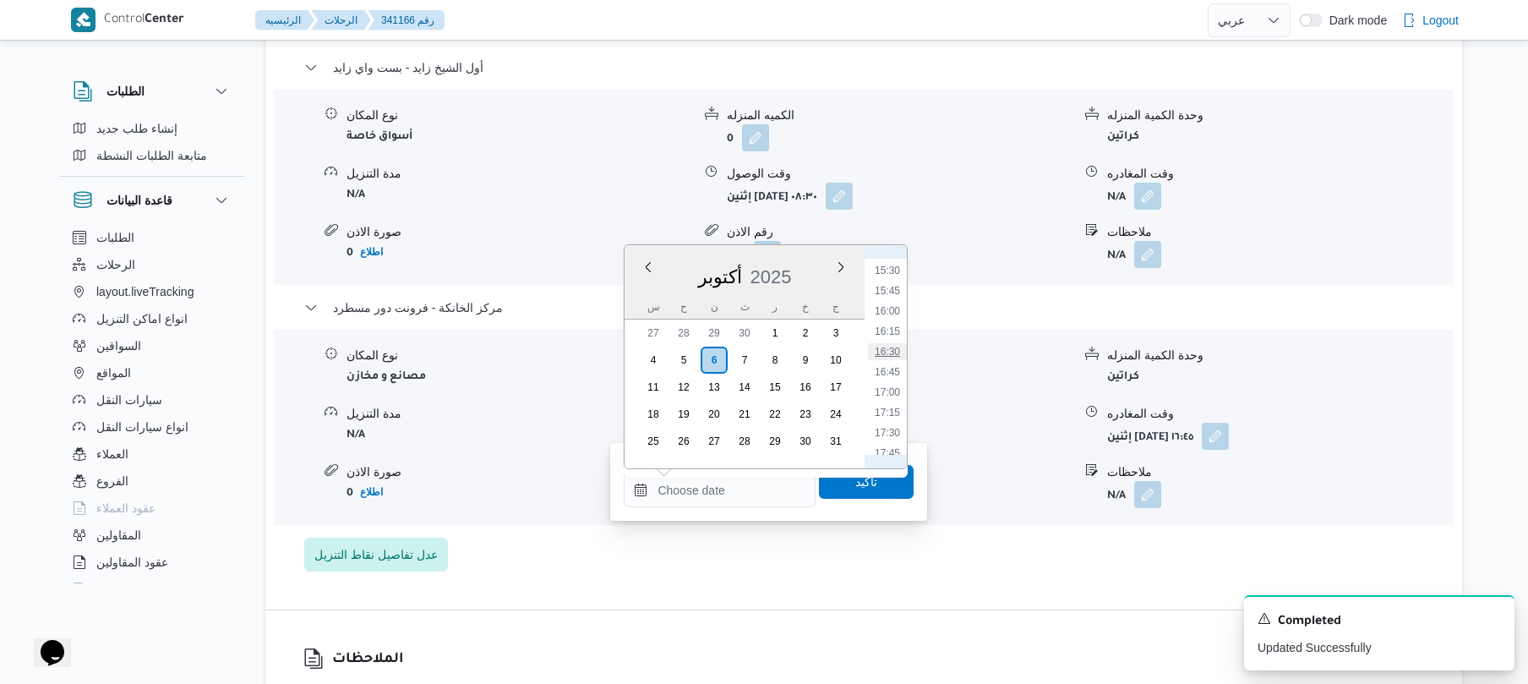
click at [890, 346] on li "16:30" at bounding box center [887, 351] width 39 height 17
type input "٠٦/١٠/٢٠٢٥ ١٦:٣٠"
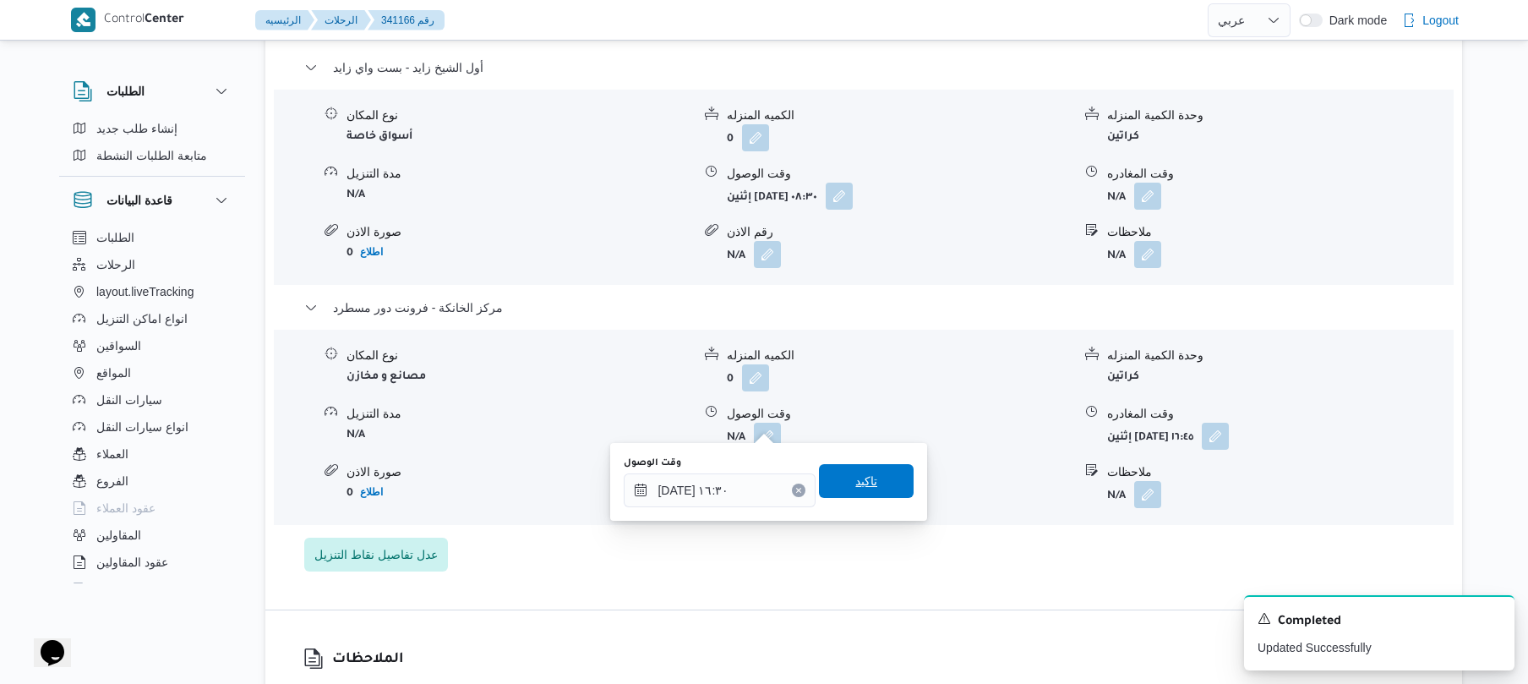
click at [855, 473] on span "تاكيد" at bounding box center [866, 481] width 22 height 20
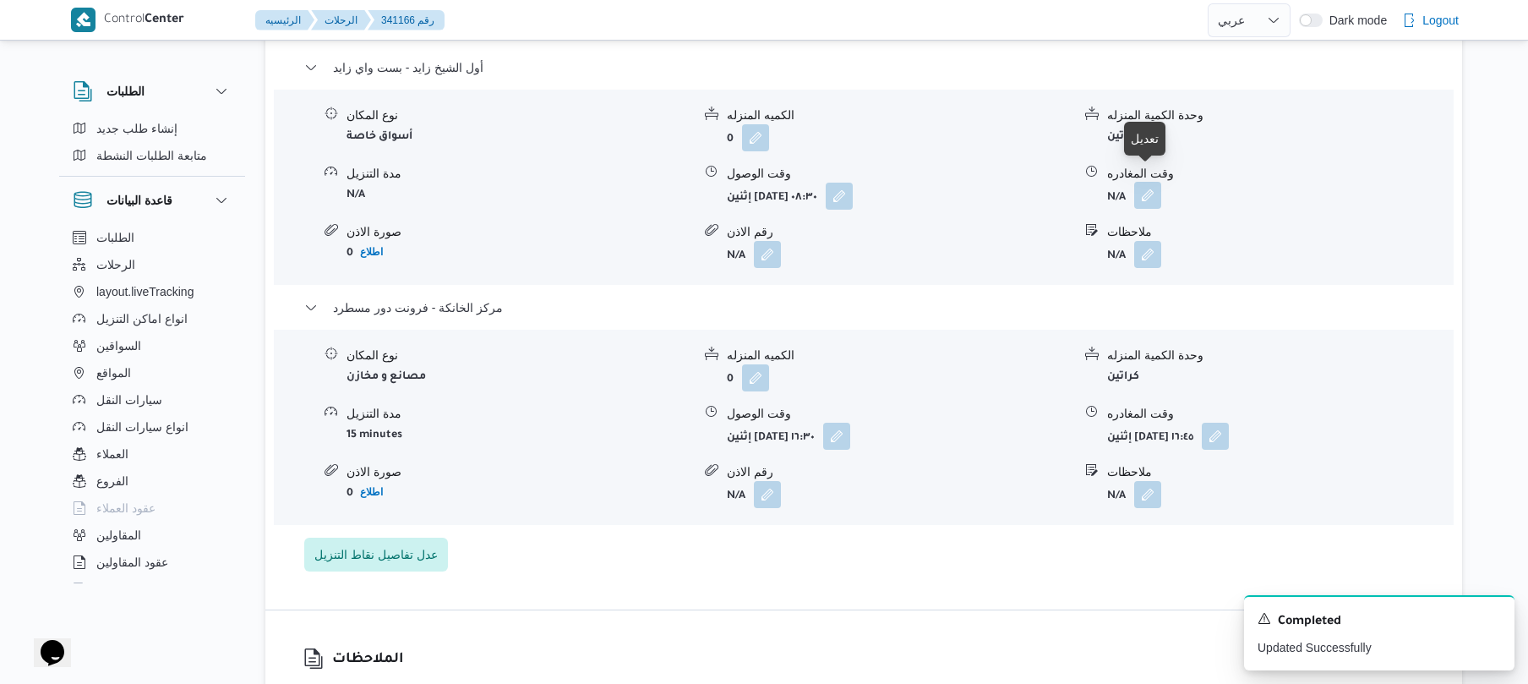
click at [1149, 182] on button "button" at bounding box center [1147, 195] width 27 height 27
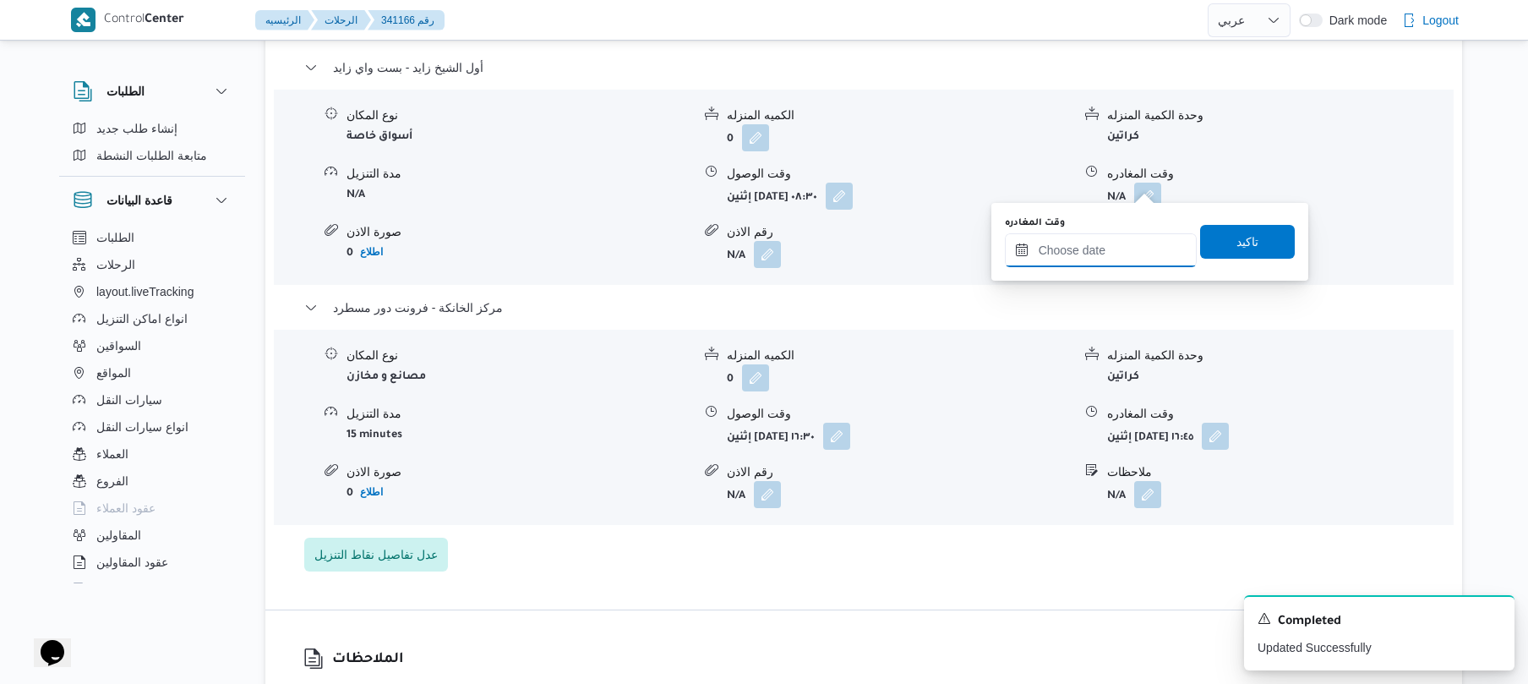
click at [1073, 248] on input "وقت المغادره" at bounding box center [1101, 250] width 192 height 34
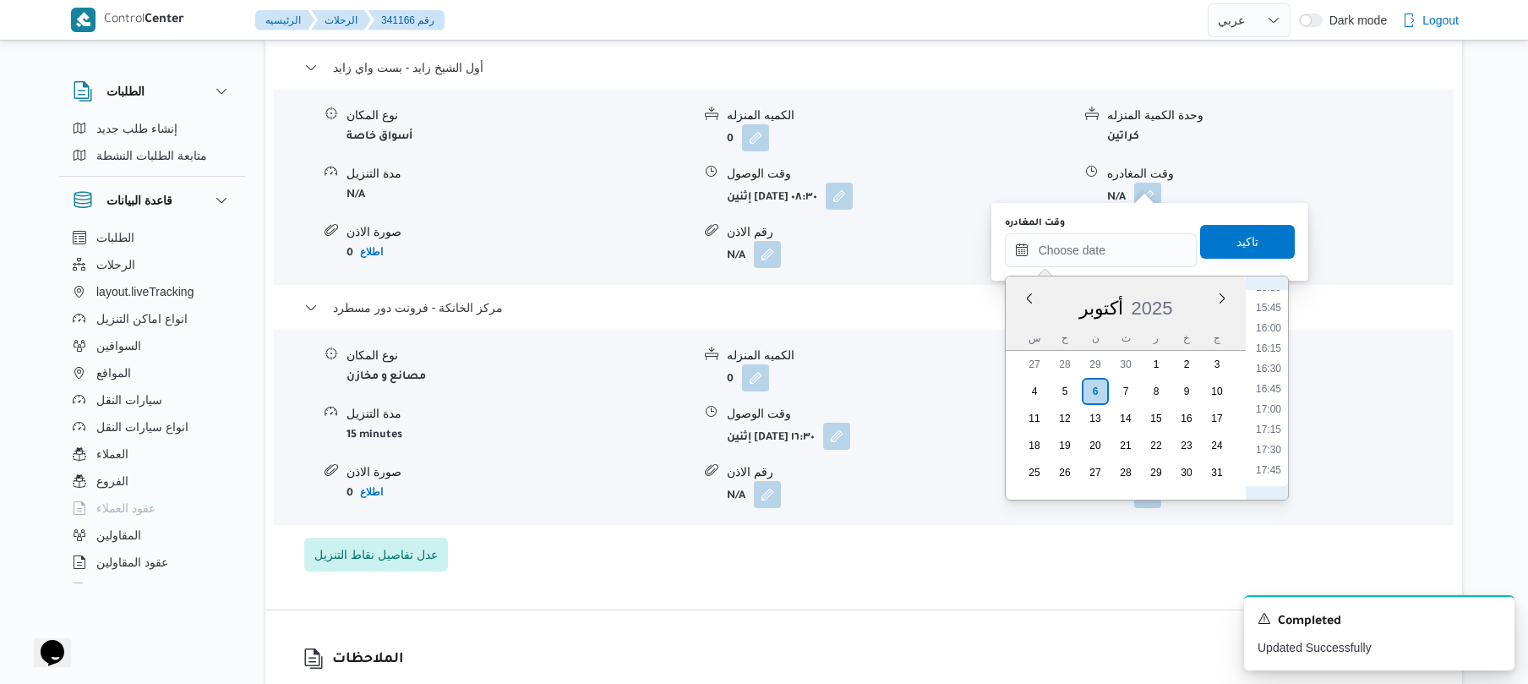
scroll to position [1255, 0]
click at [1271, 301] on li "15:30" at bounding box center [1268, 300] width 39 height 17
type input "٠٦/١٠/٢٠٢٥ ١٥:٣٠"
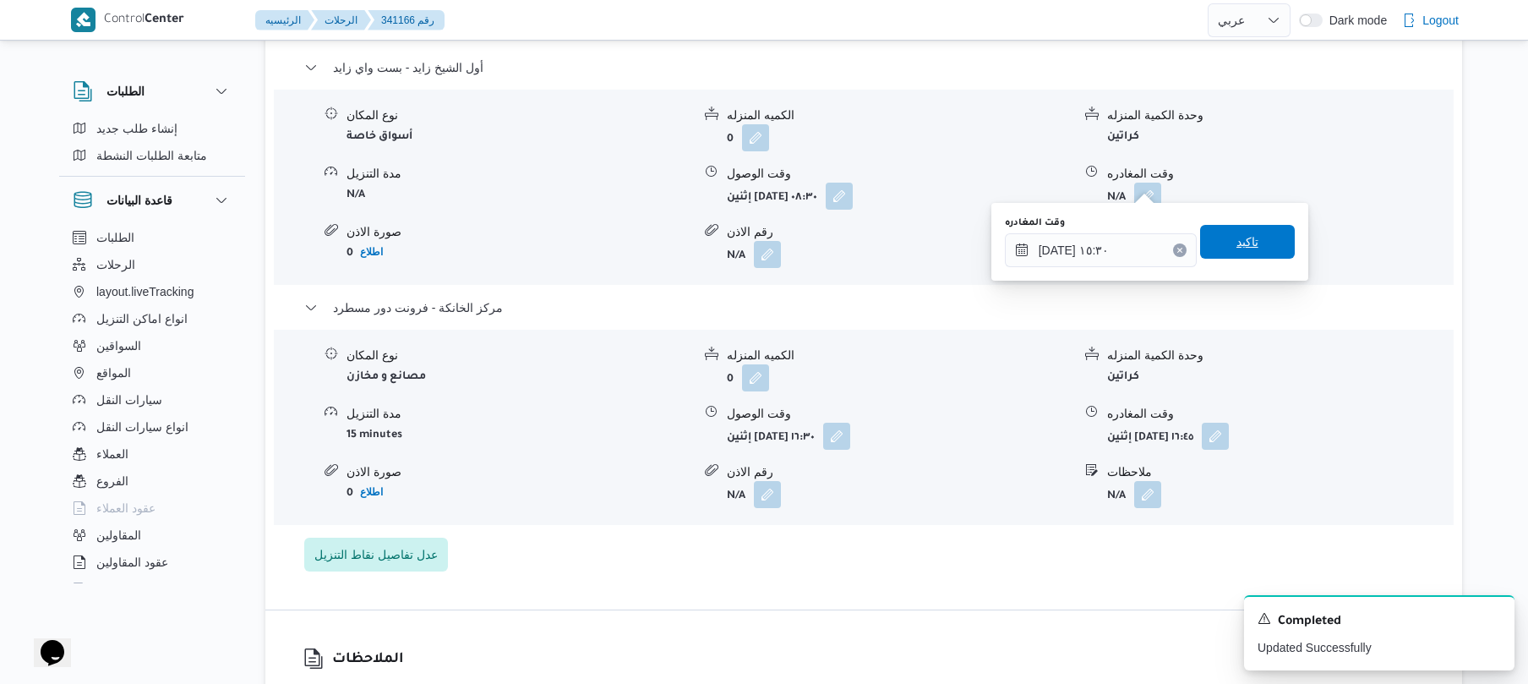
click at [1255, 244] on span "تاكيد" at bounding box center [1247, 242] width 95 height 34
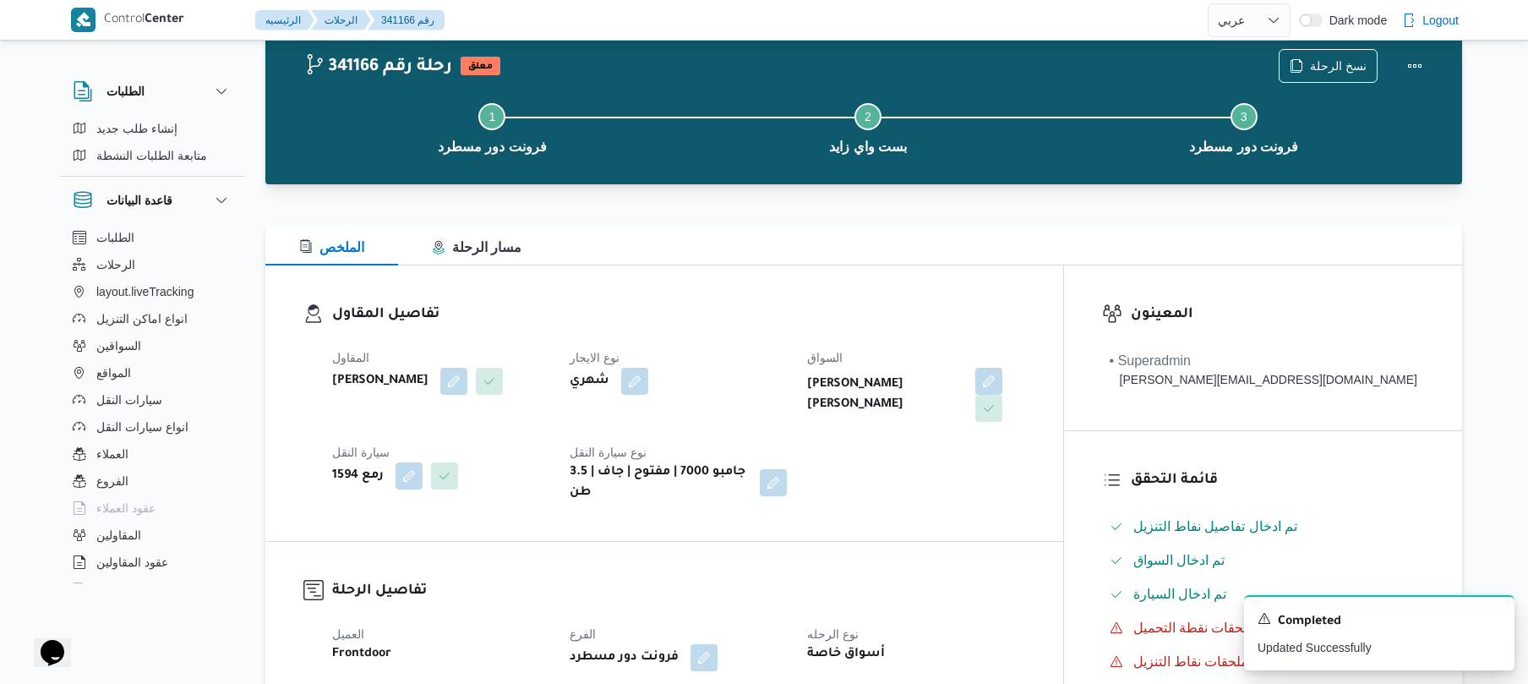
scroll to position [0, 0]
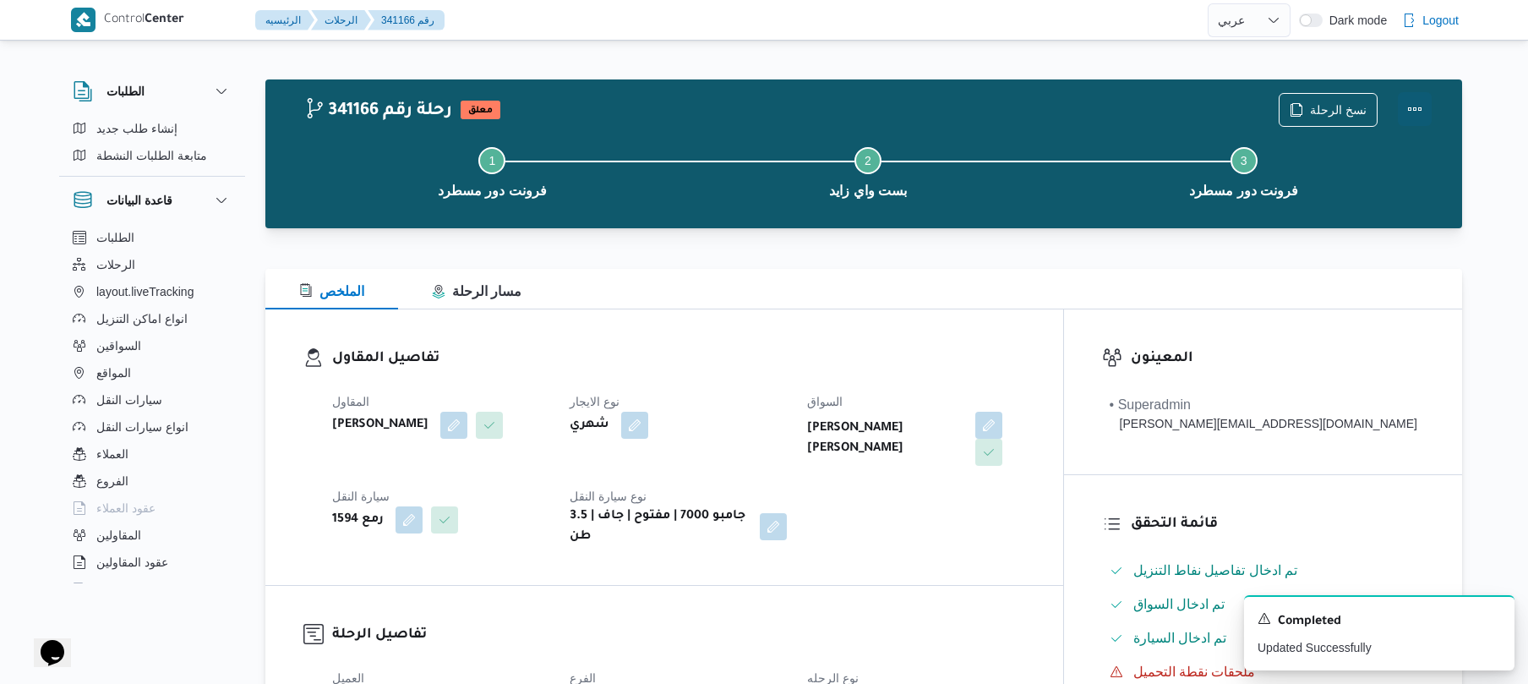
click at [1417, 106] on button "Actions" at bounding box center [1415, 109] width 34 height 34
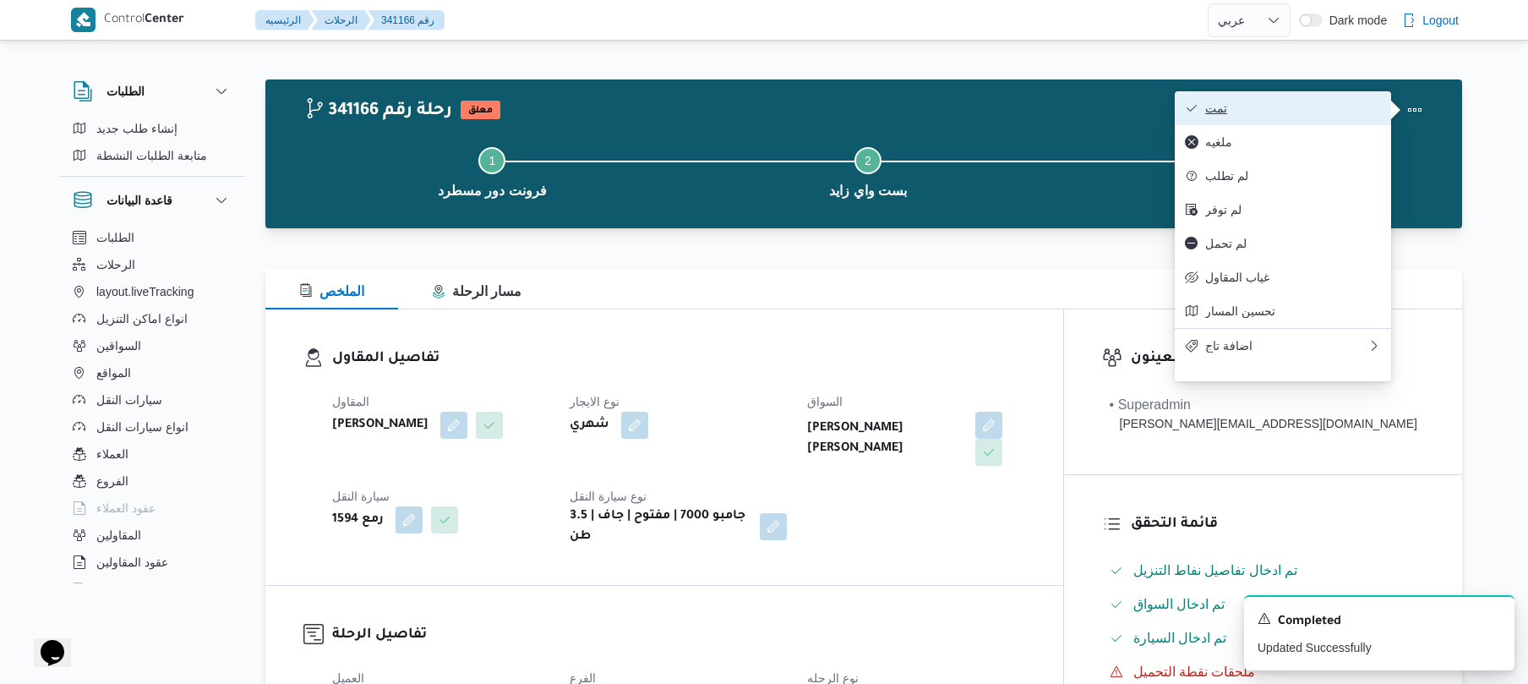
click at [1330, 112] on span "تمت" at bounding box center [1293, 108] width 176 height 14
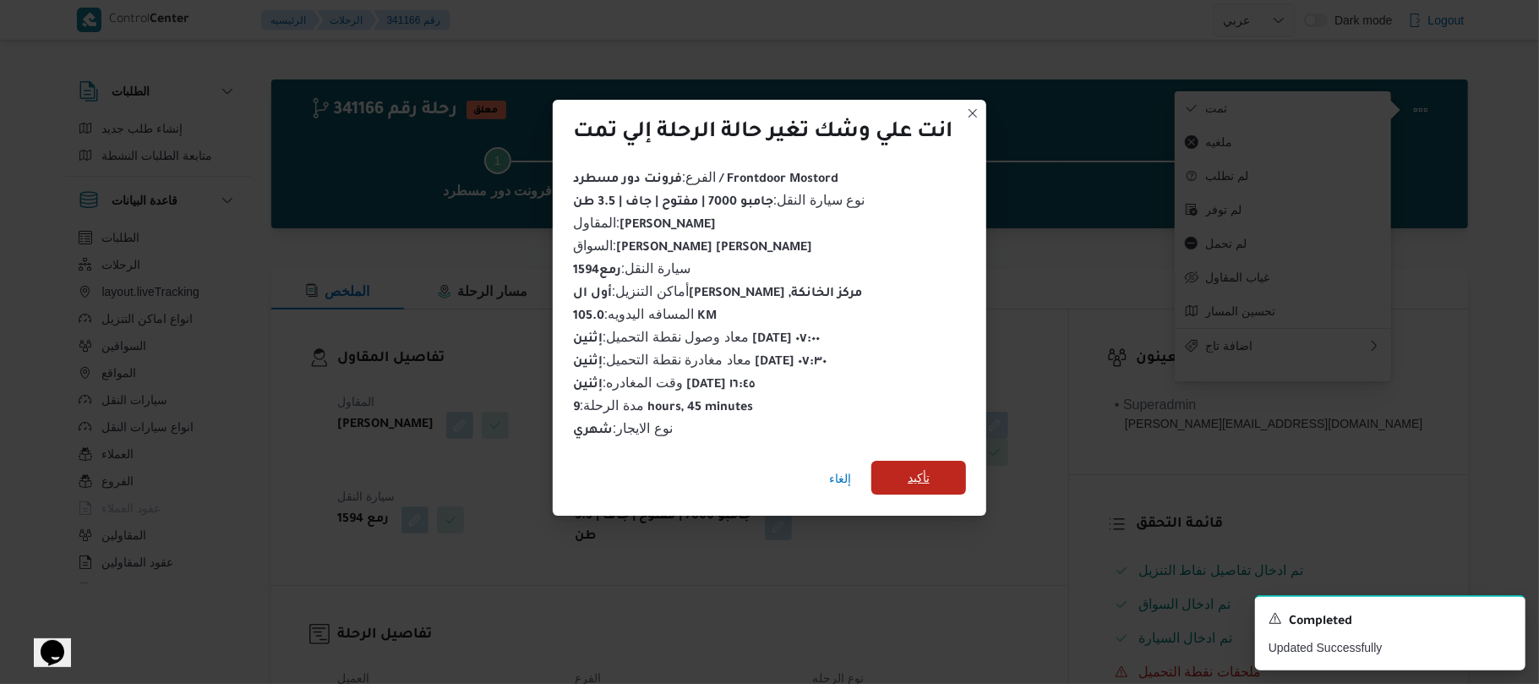
click at [919, 468] on span "تأكيد" at bounding box center [919, 477] width 22 height 20
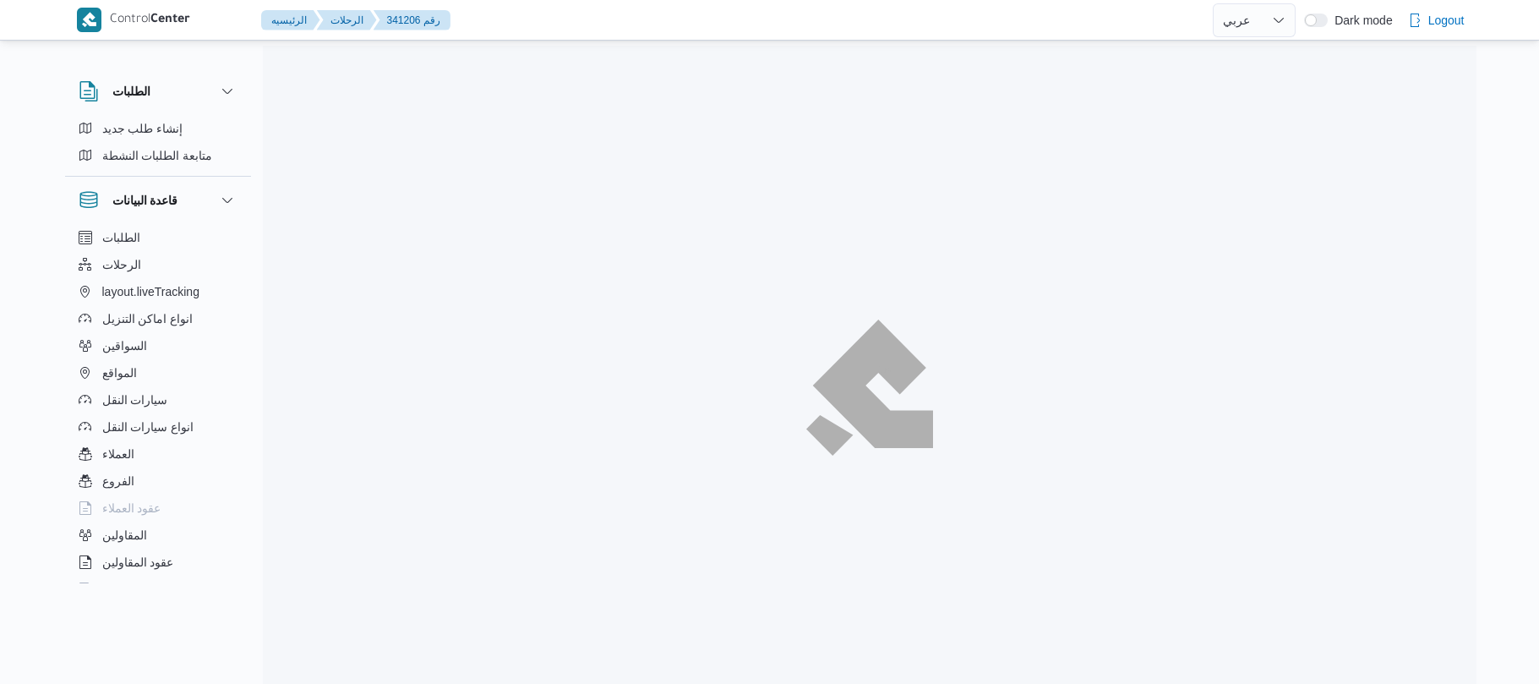
select select "ar"
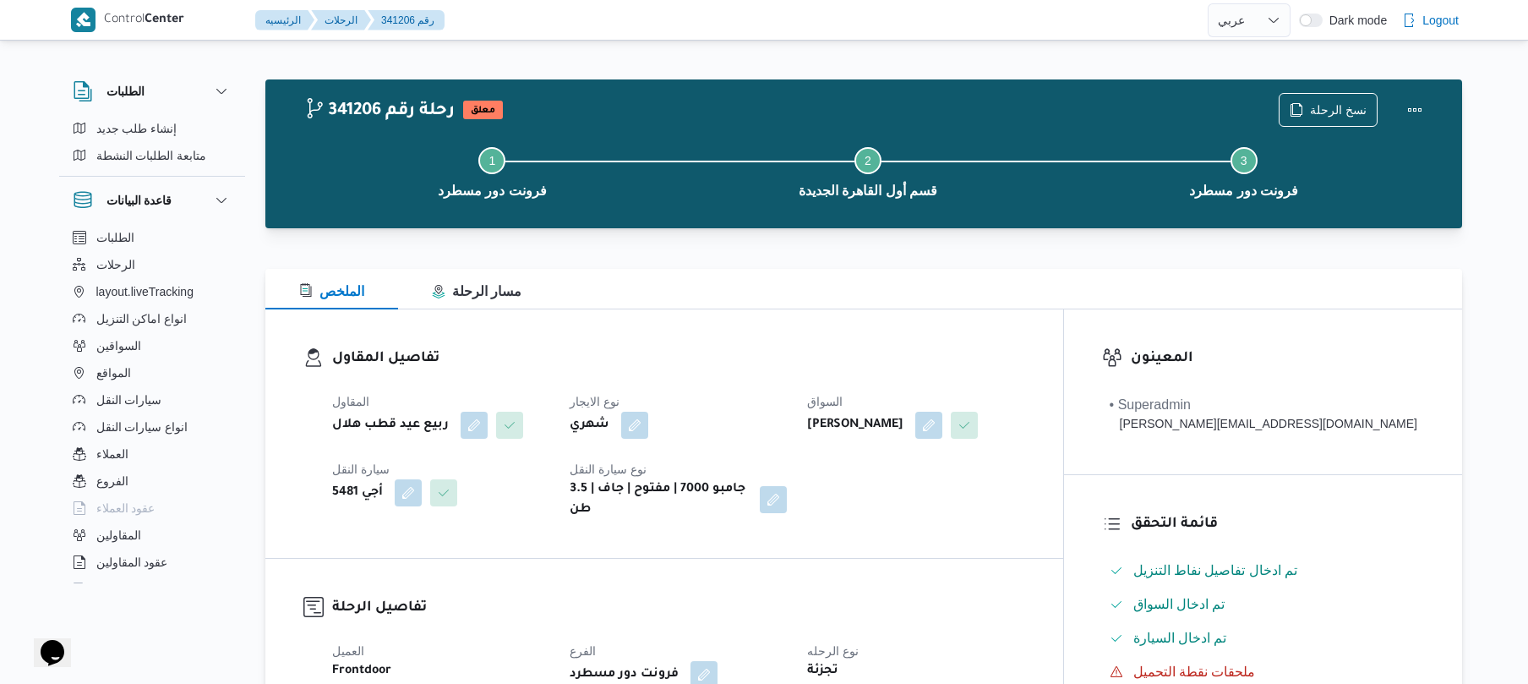
click at [779, 251] on div at bounding box center [863, 258] width 1197 height 20
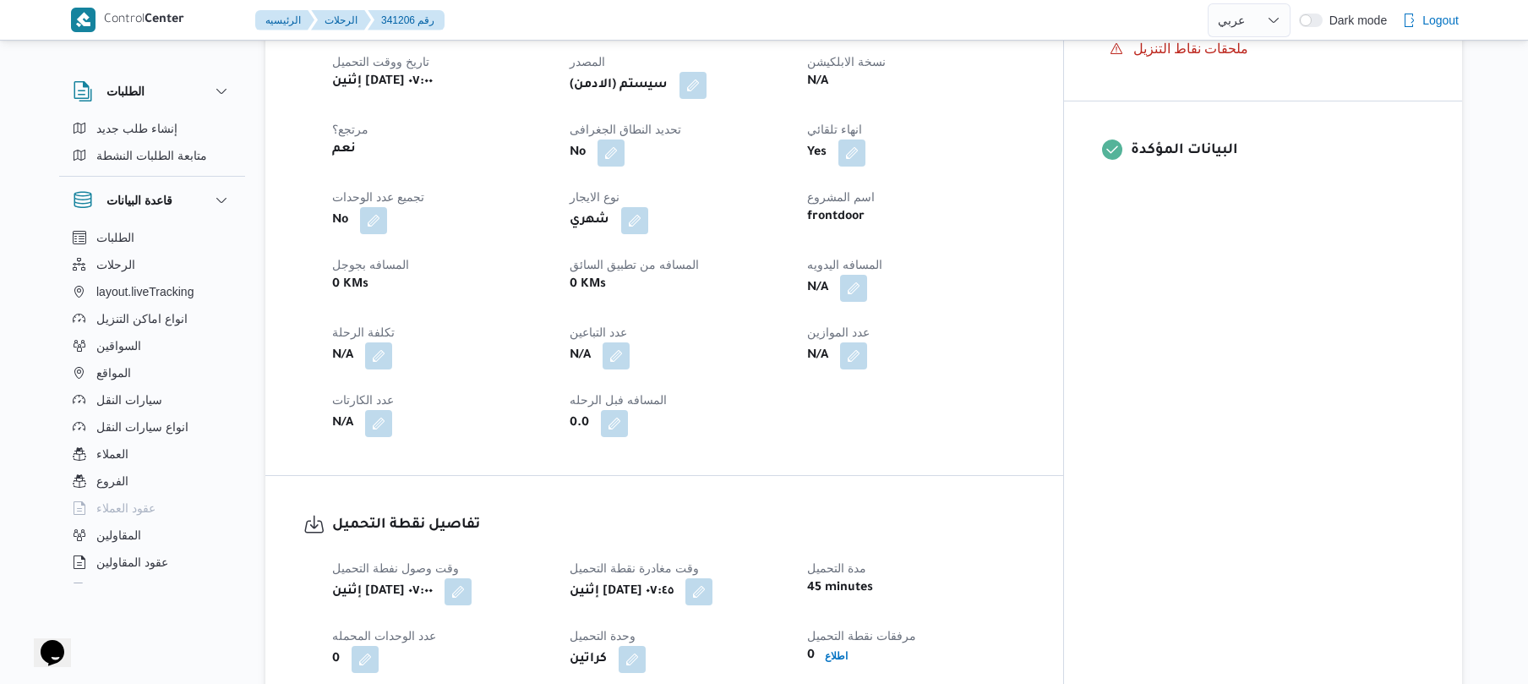
scroll to position [541, 0]
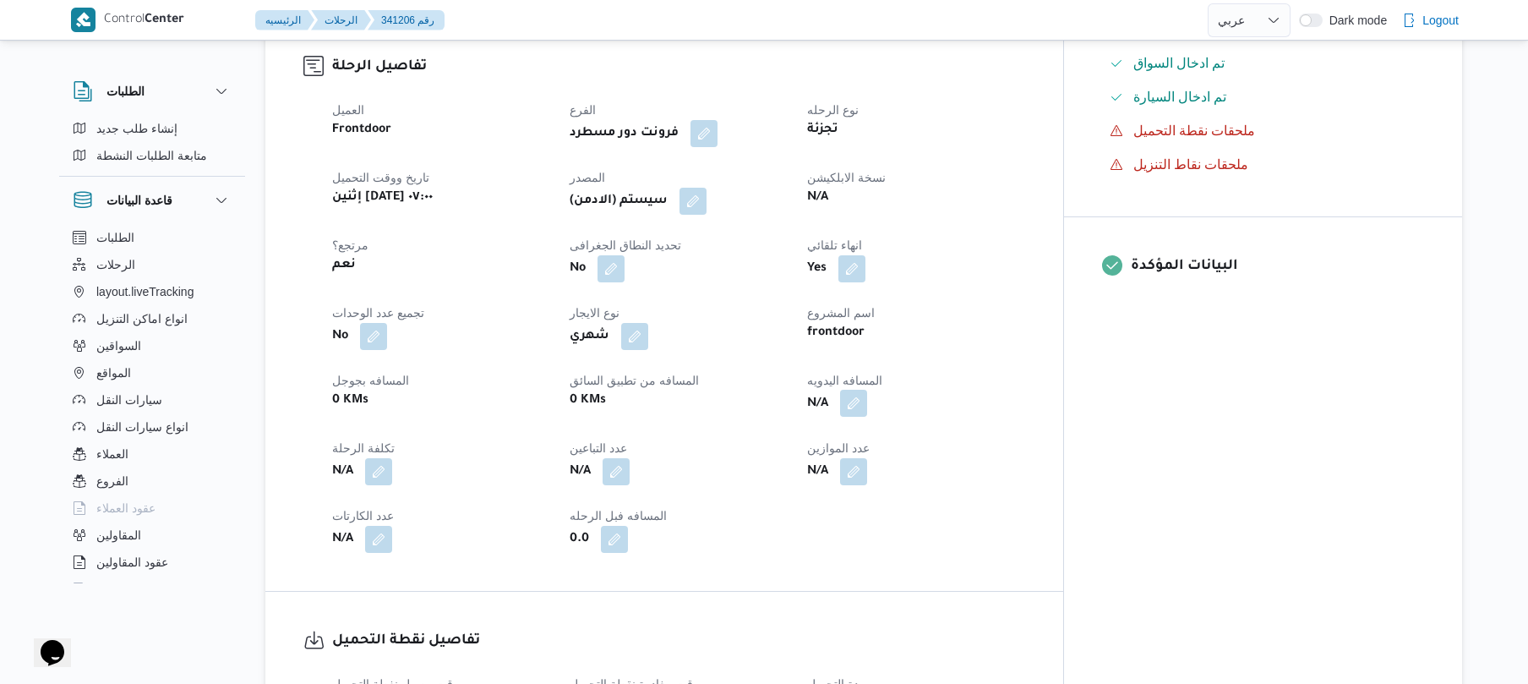
click at [867, 390] on button "button" at bounding box center [853, 403] width 27 height 27
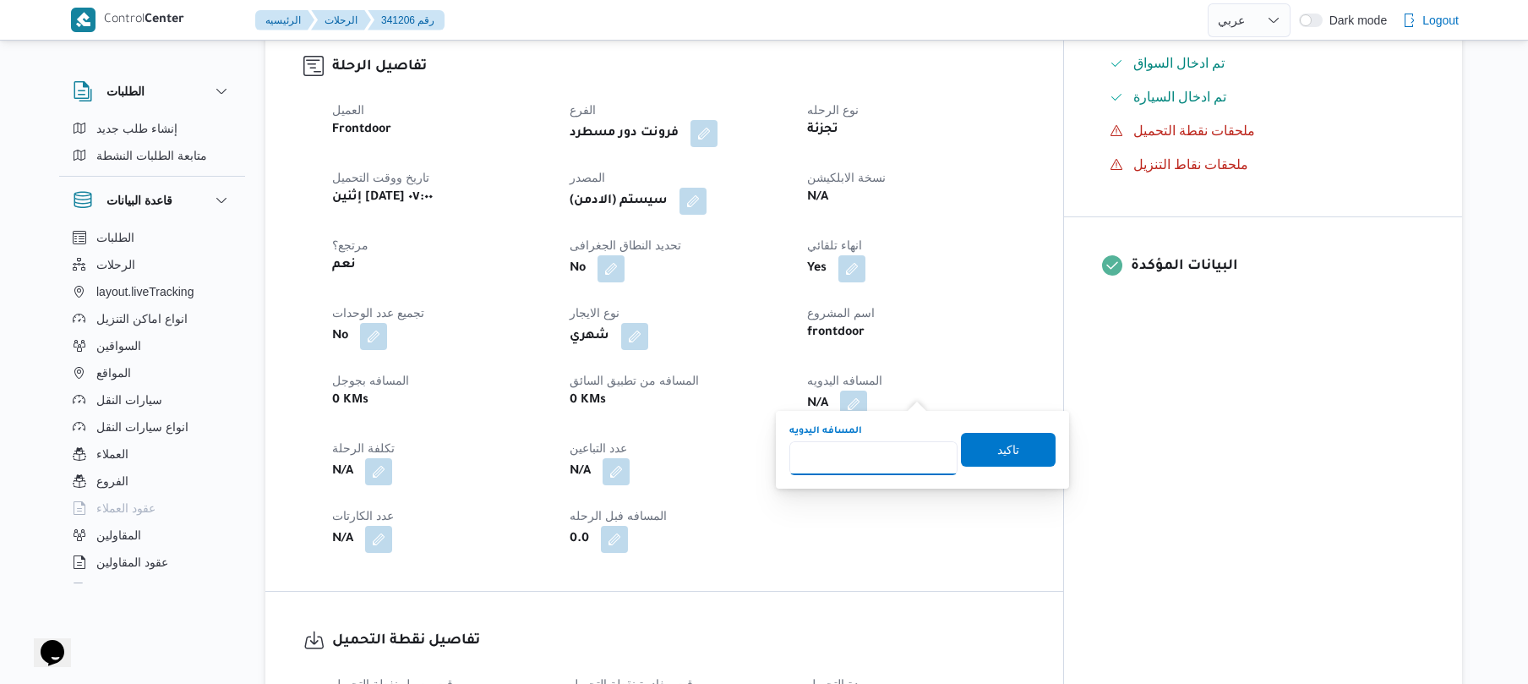
click at [859, 466] on input "المسافه اليدويه" at bounding box center [873, 458] width 168 height 34
type input "95"
click at [997, 455] on span "تاكيد" at bounding box center [1008, 449] width 22 height 20
click at [988, 456] on div "N/A" at bounding box center [915, 471] width 221 height 30
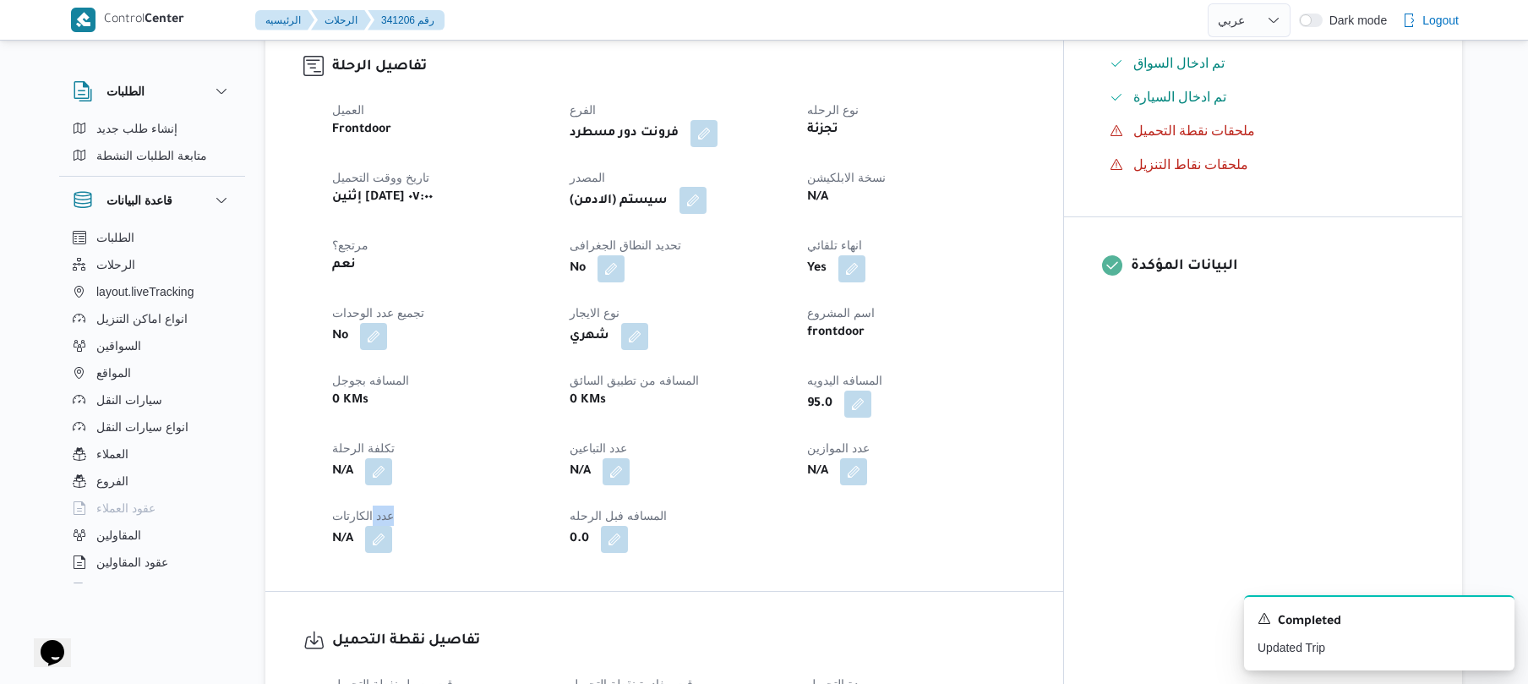
click at [707, 188] on button "button" at bounding box center [692, 200] width 27 height 27
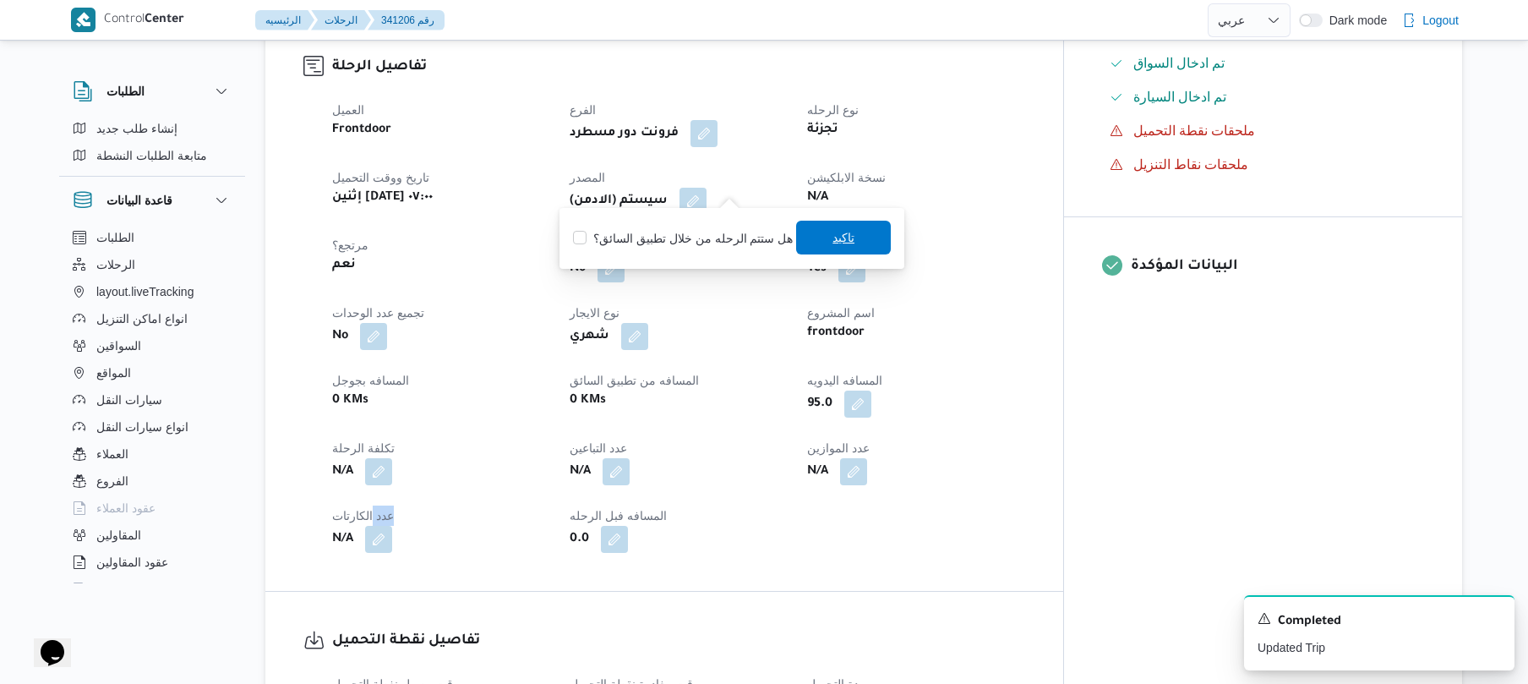
click at [815, 231] on span "تاكيد" at bounding box center [843, 238] width 95 height 34
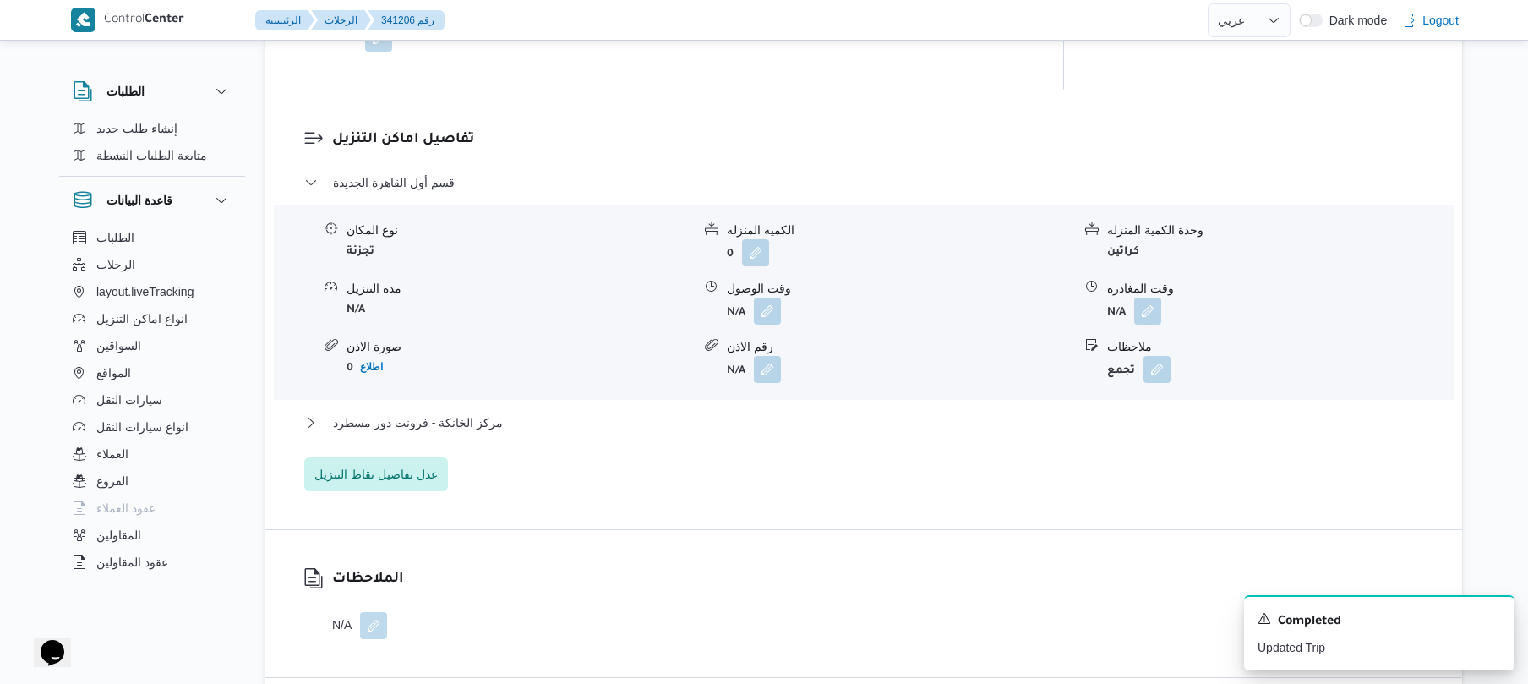
scroll to position [1397, 0]
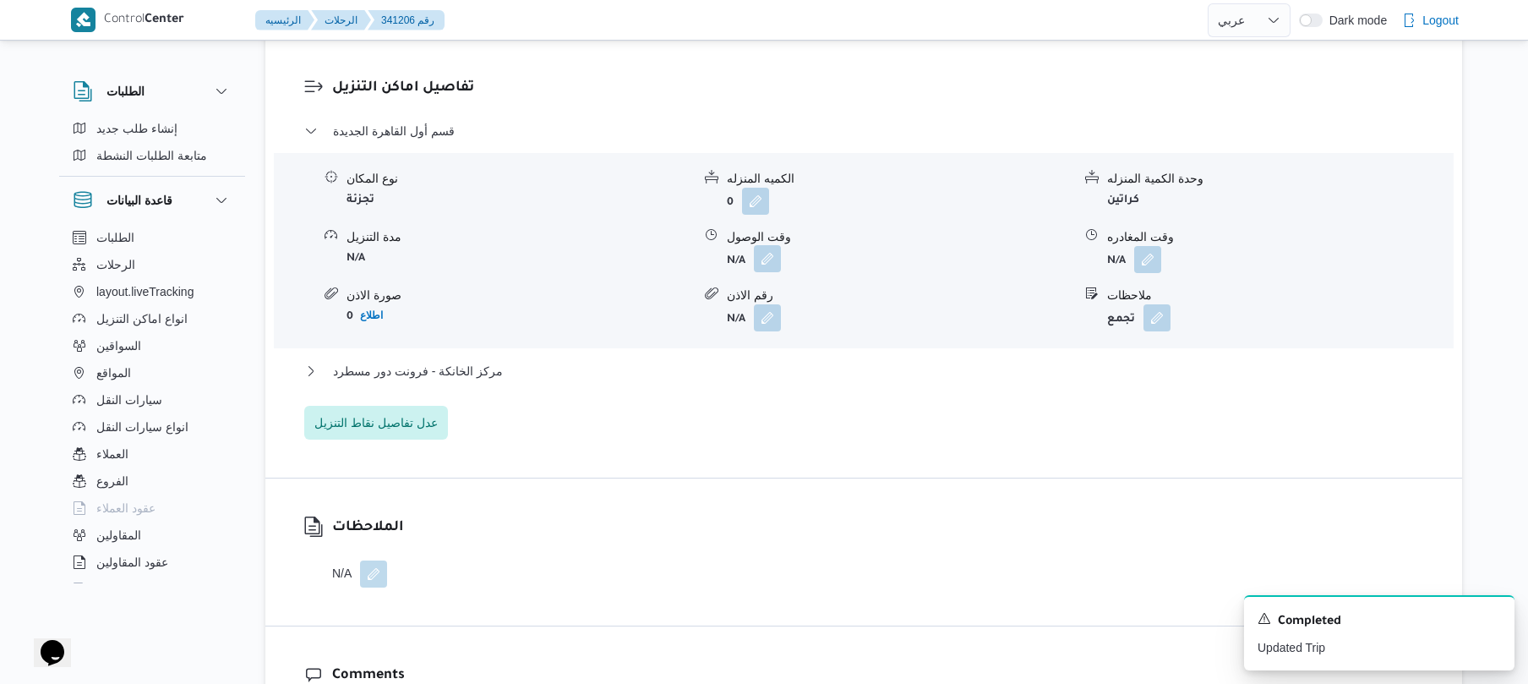
click at [774, 245] on button "button" at bounding box center [767, 258] width 27 height 27
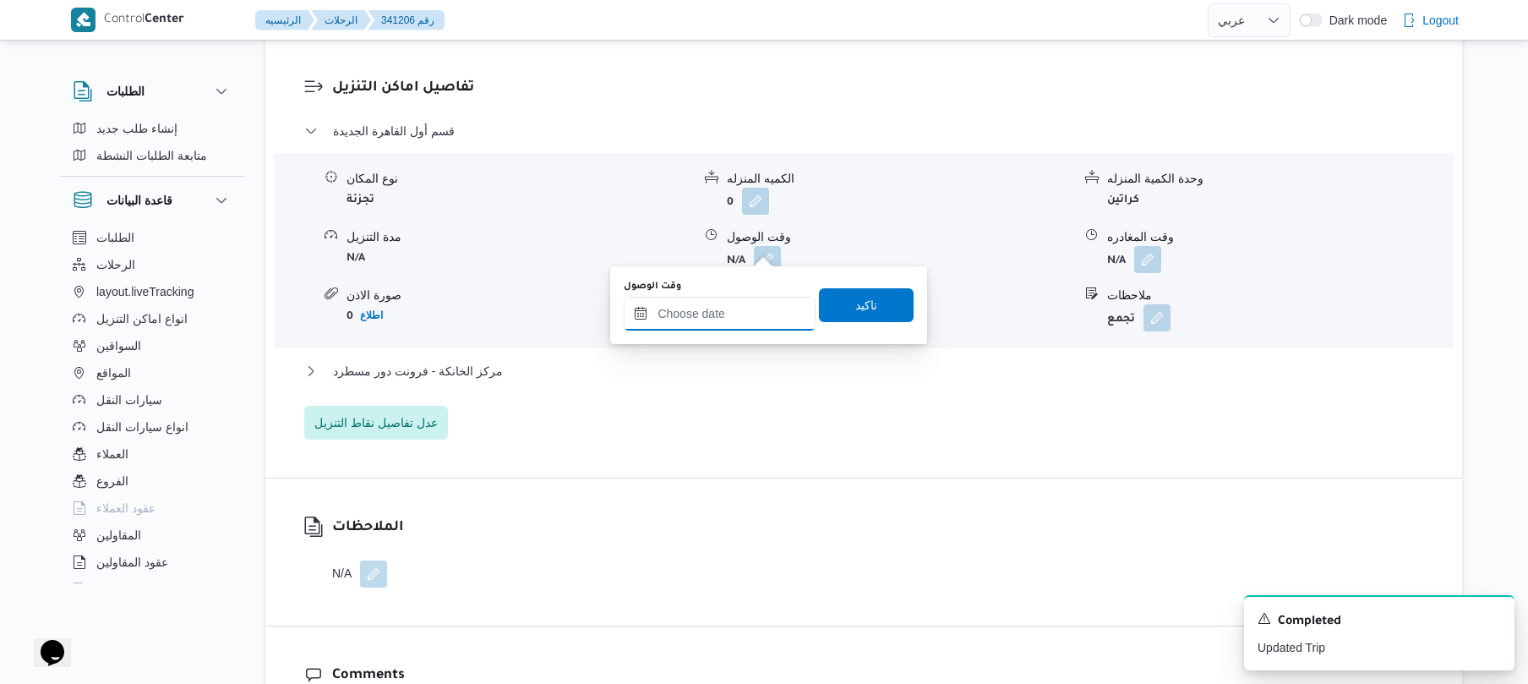
click at [722, 311] on input "وقت الوصول" at bounding box center [720, 314] width 192 height 34
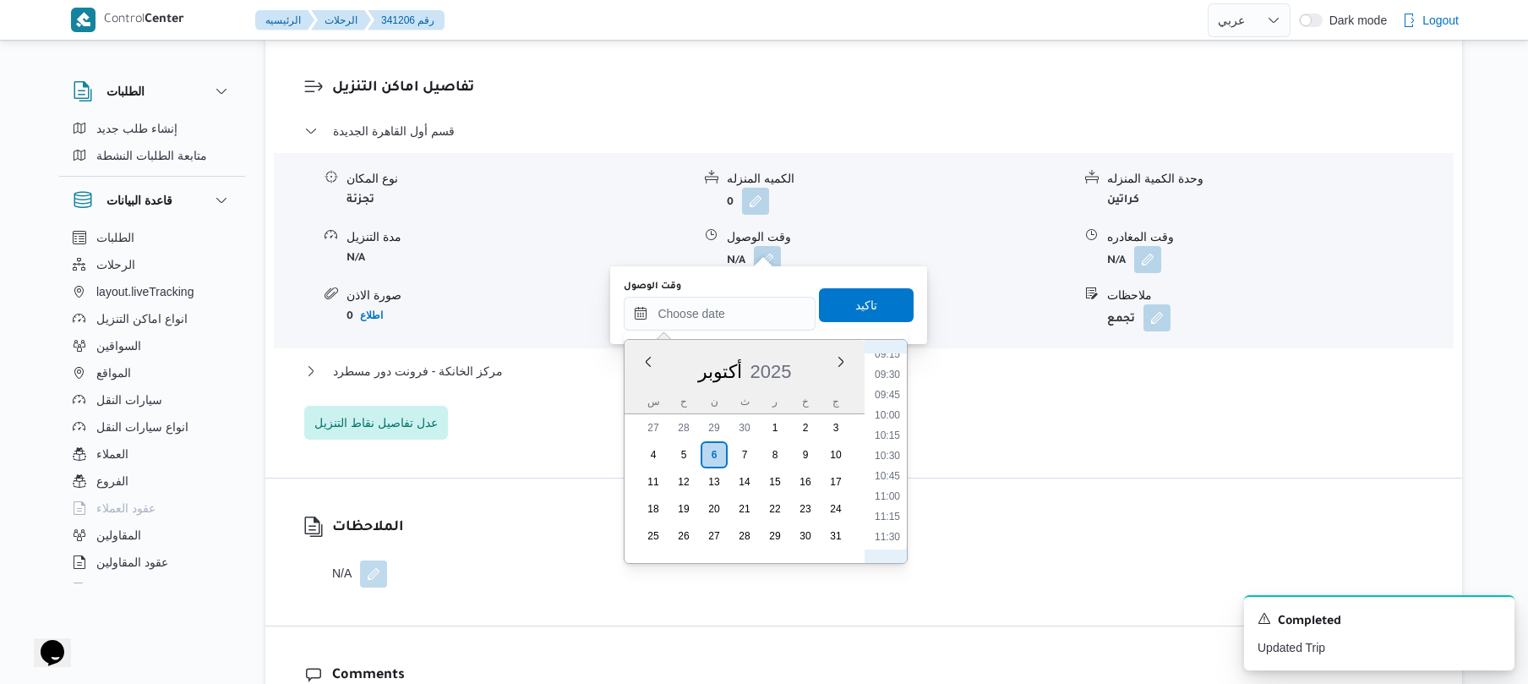
scroll to position [592, 0]
click at [894, 461] on li "08:30" at bounding box center [887, 458] width 39 height 17
type input "[DATE] ٠٨:٣٠"
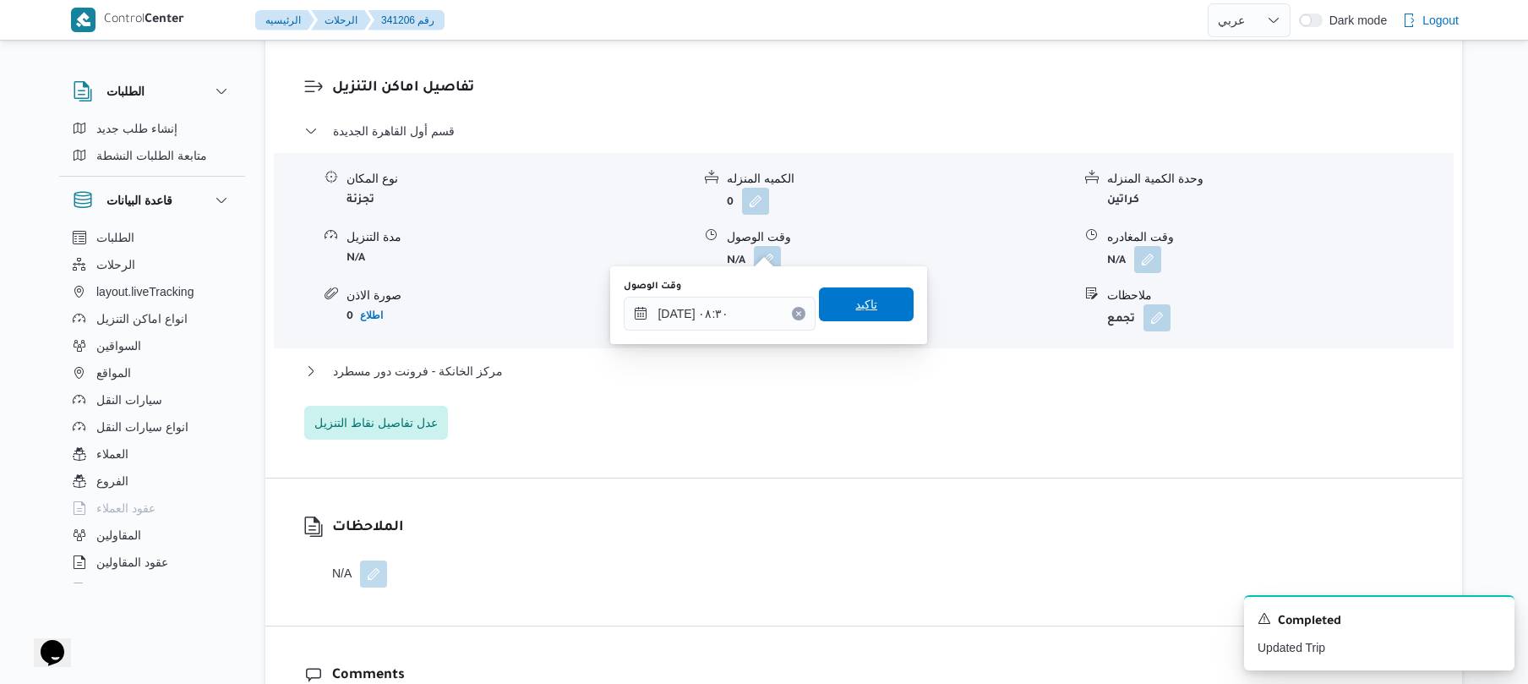
click at [856, 308] on span "تاكيد" at bounding box center [866, 304] width 22 height 20
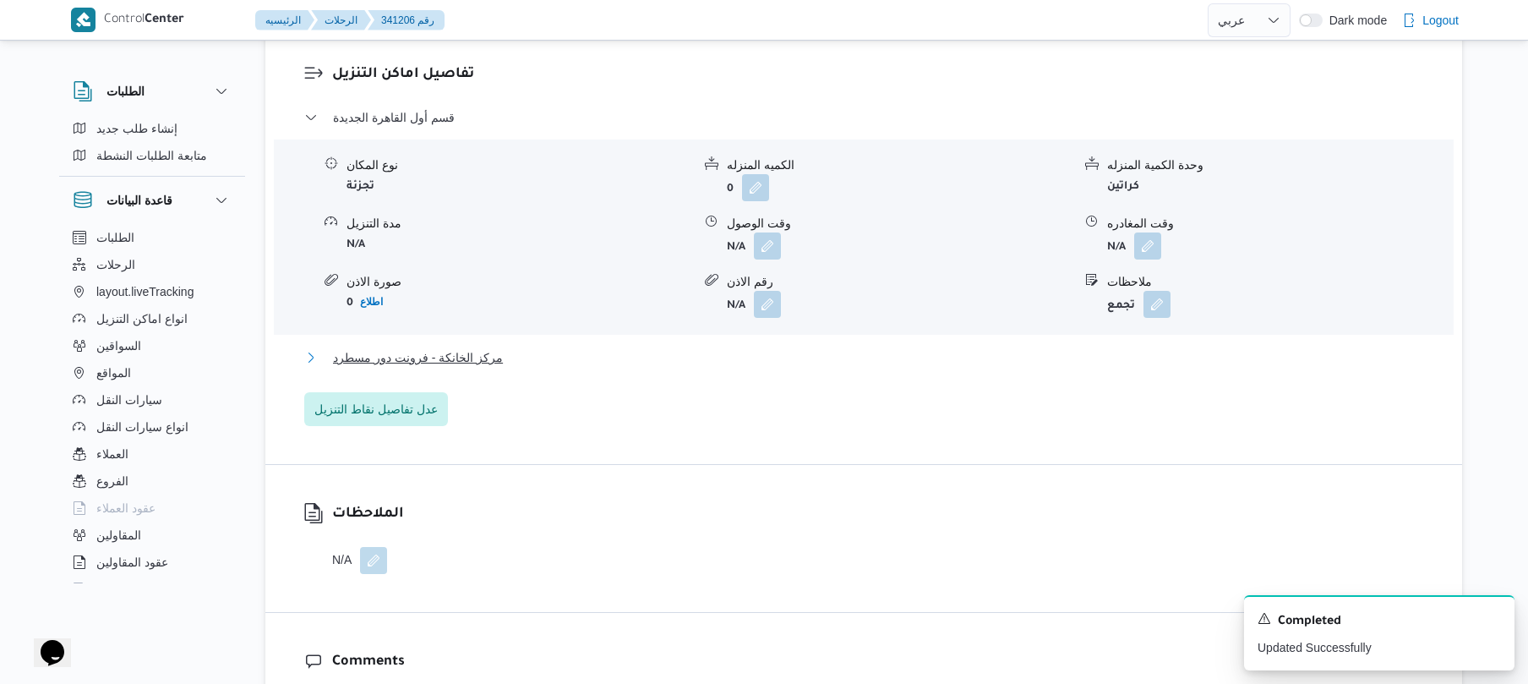
click at [775, 356] on button "مركز الخانكة - فرونت دور مسطرد" at bounding box center [864, 357] width 1120 height 20
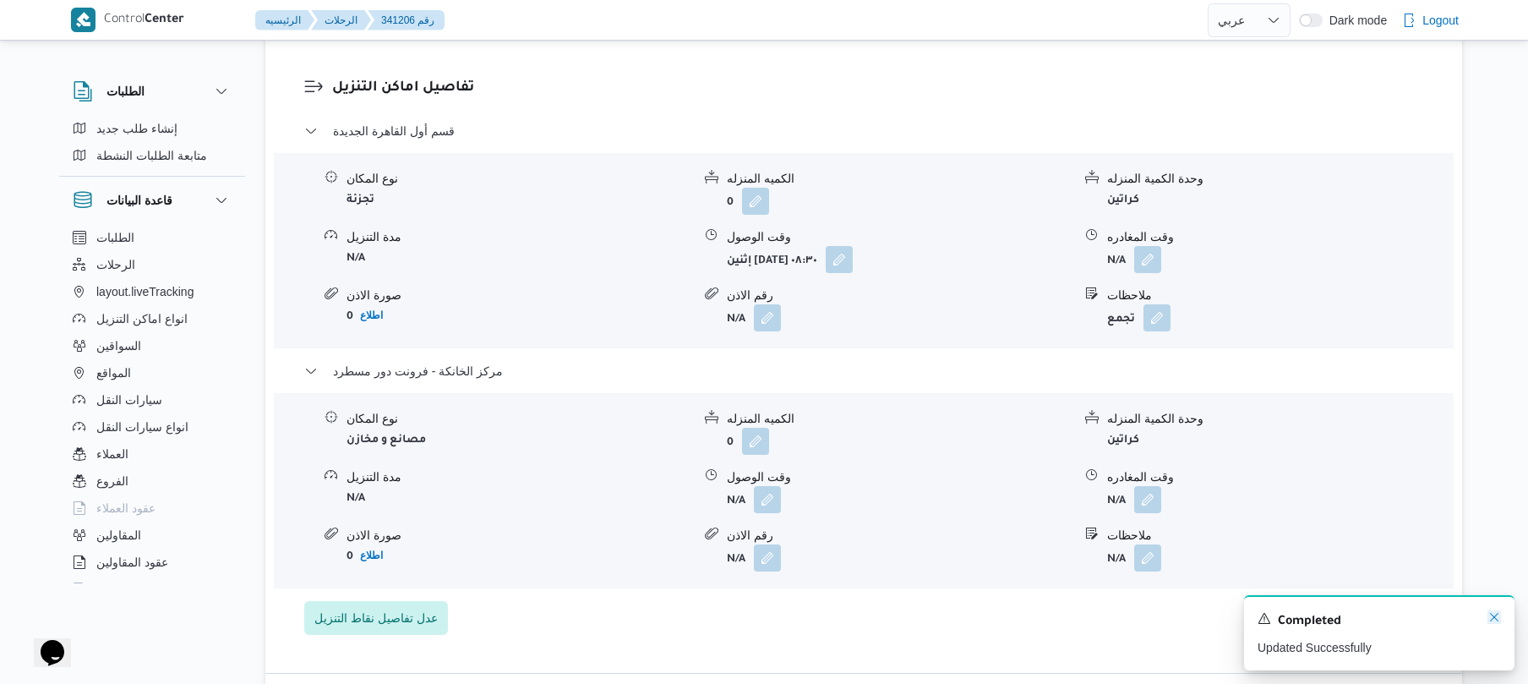
click at [1495, 616] on icon "Dismiss toast" at bounding box center [1494, 617] width 14 height 14
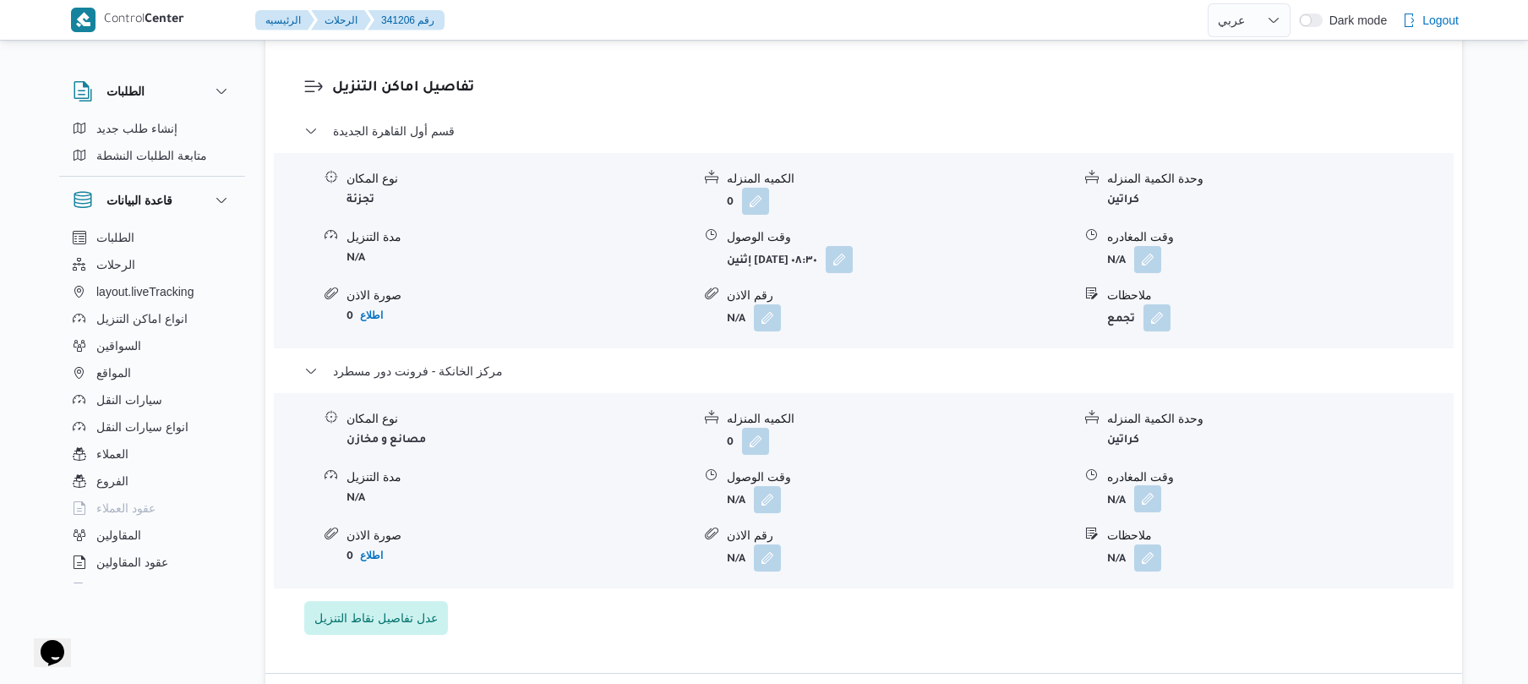
click at [1147, 485] on button "button" at bounding box center [1147, 498] width 27 height 27
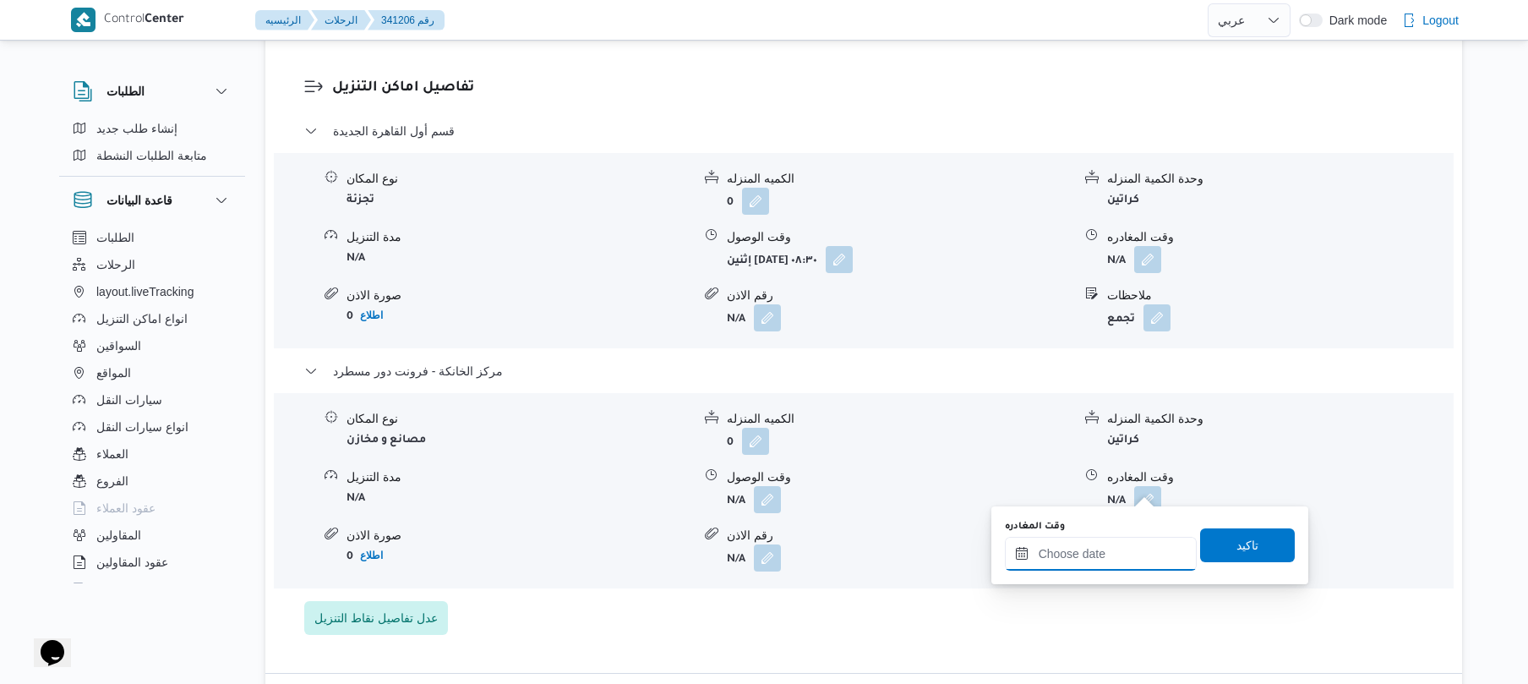
click at [1105, 565] on input "وقت المغادره" at bounding box center [1101, 554] width 192 height 34
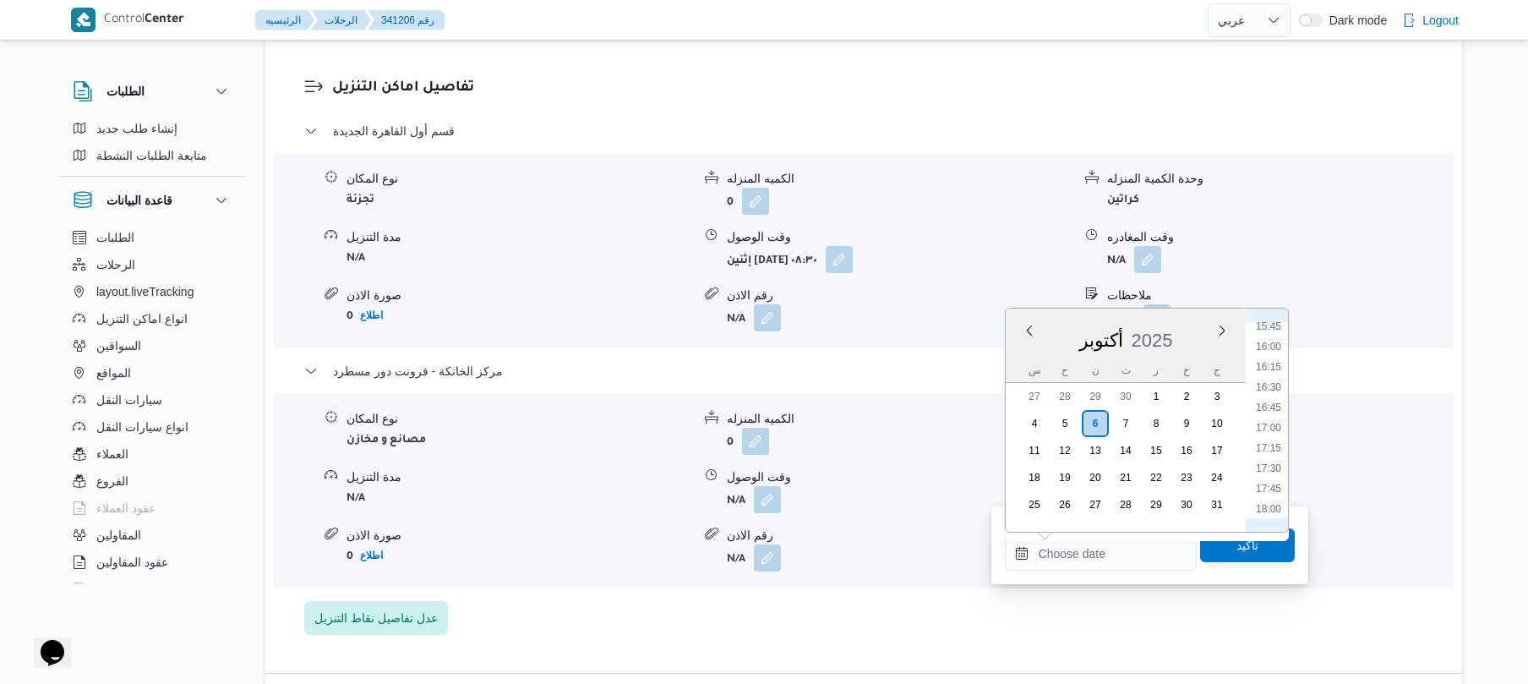
scroll to position [1254, 0]
click at [1268, 430] on li "16:45" at bounding box center [1268, 435] width 39 height 17
type input "[DATE] ١٦:٤٥"
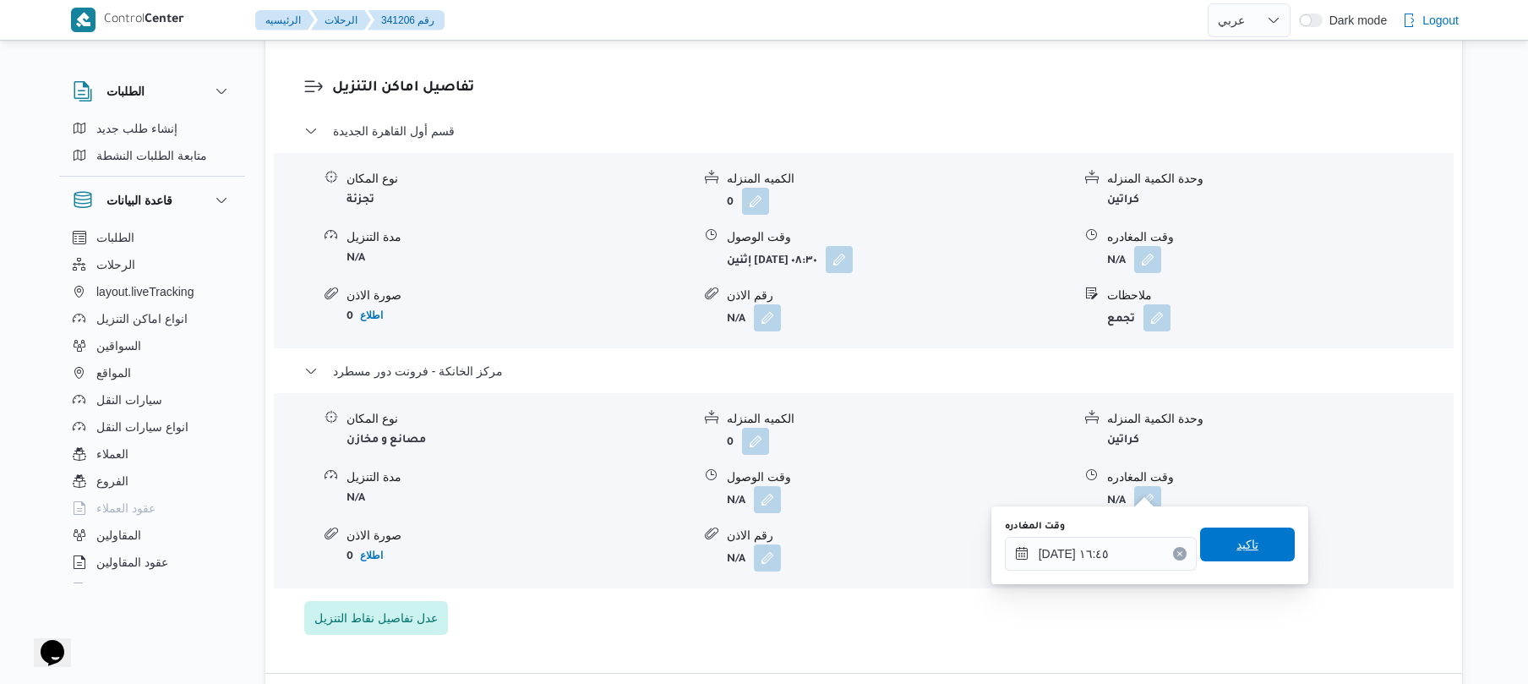
click at [1225, 554] on span "تاكيد" at bounding box center [1247, 544] width 95 height 34
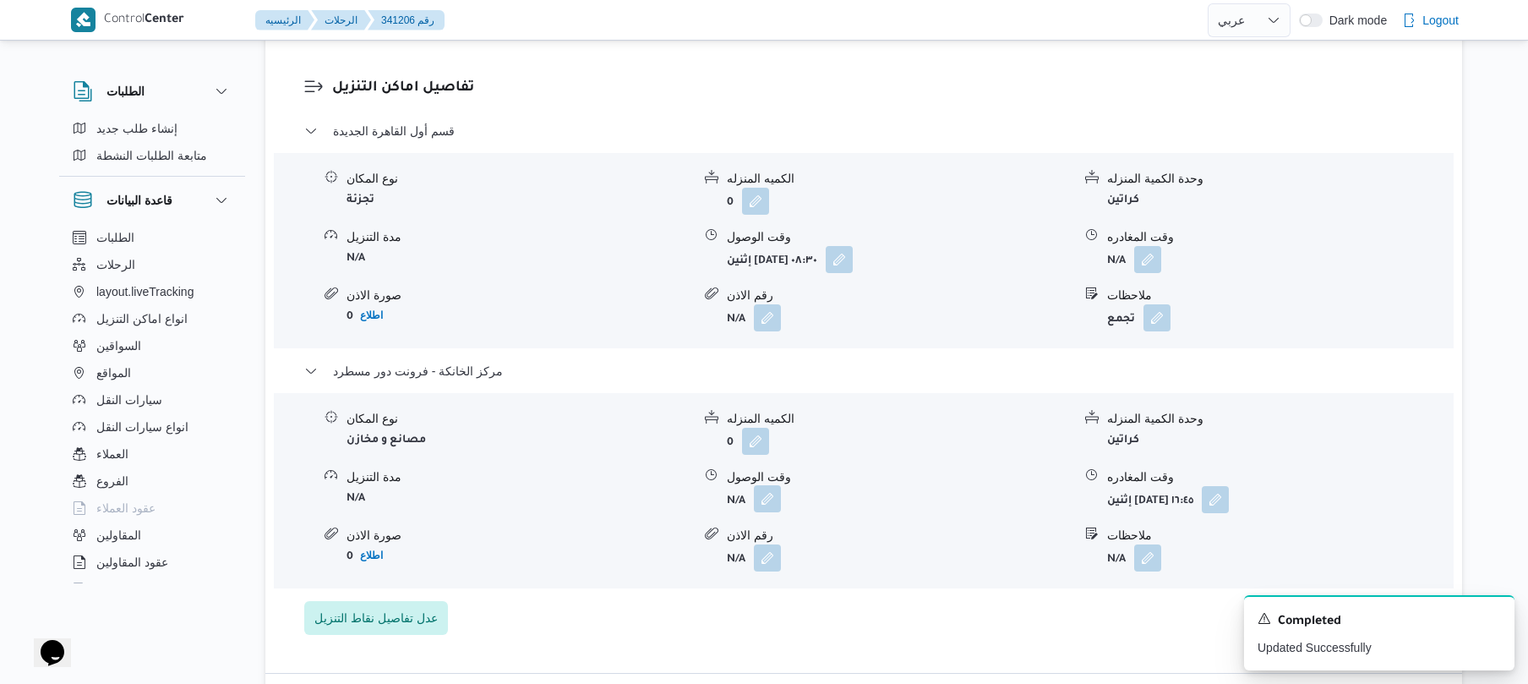
click at [771, 488] on button "button" at bounding box center [767, 498] width 27 height 27
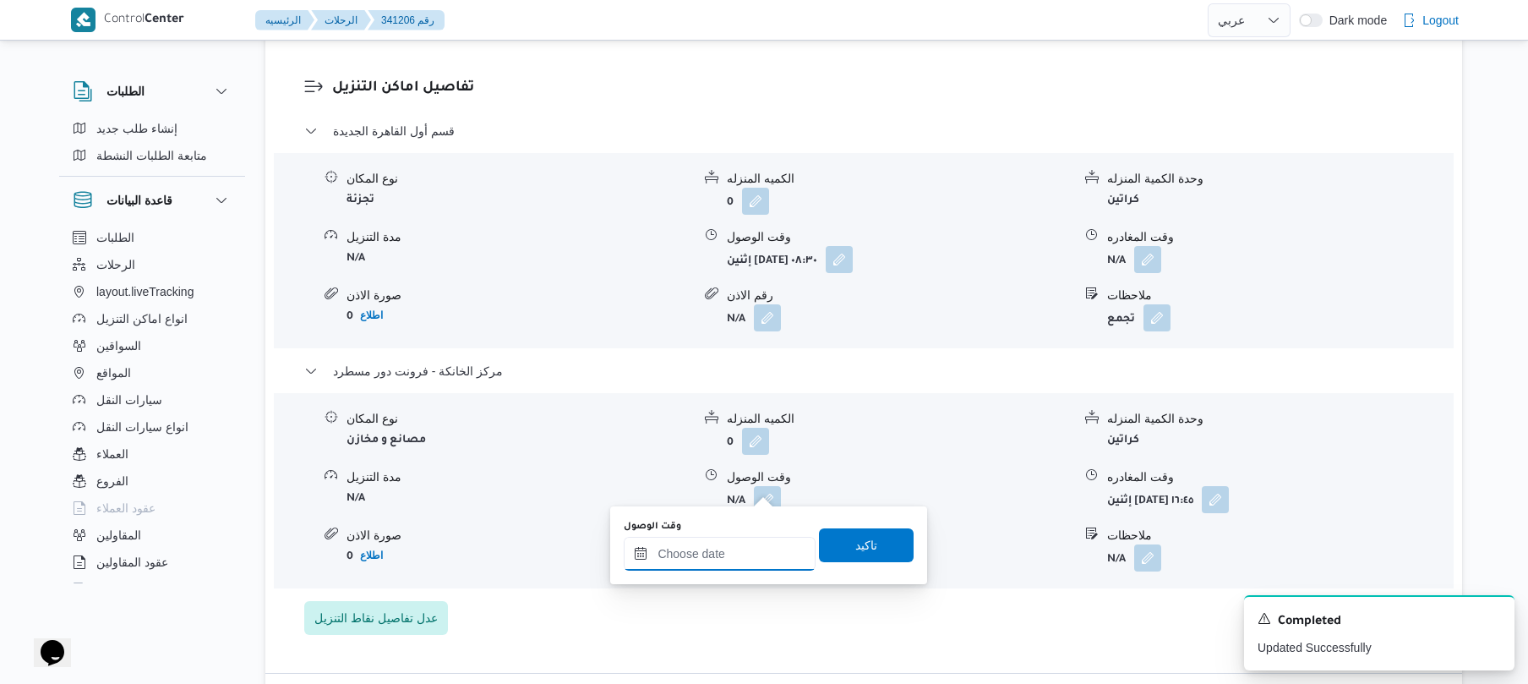
click at [740, 545] on input "وقت الوصول" at bounding box center [720, 554] width 192 height 34
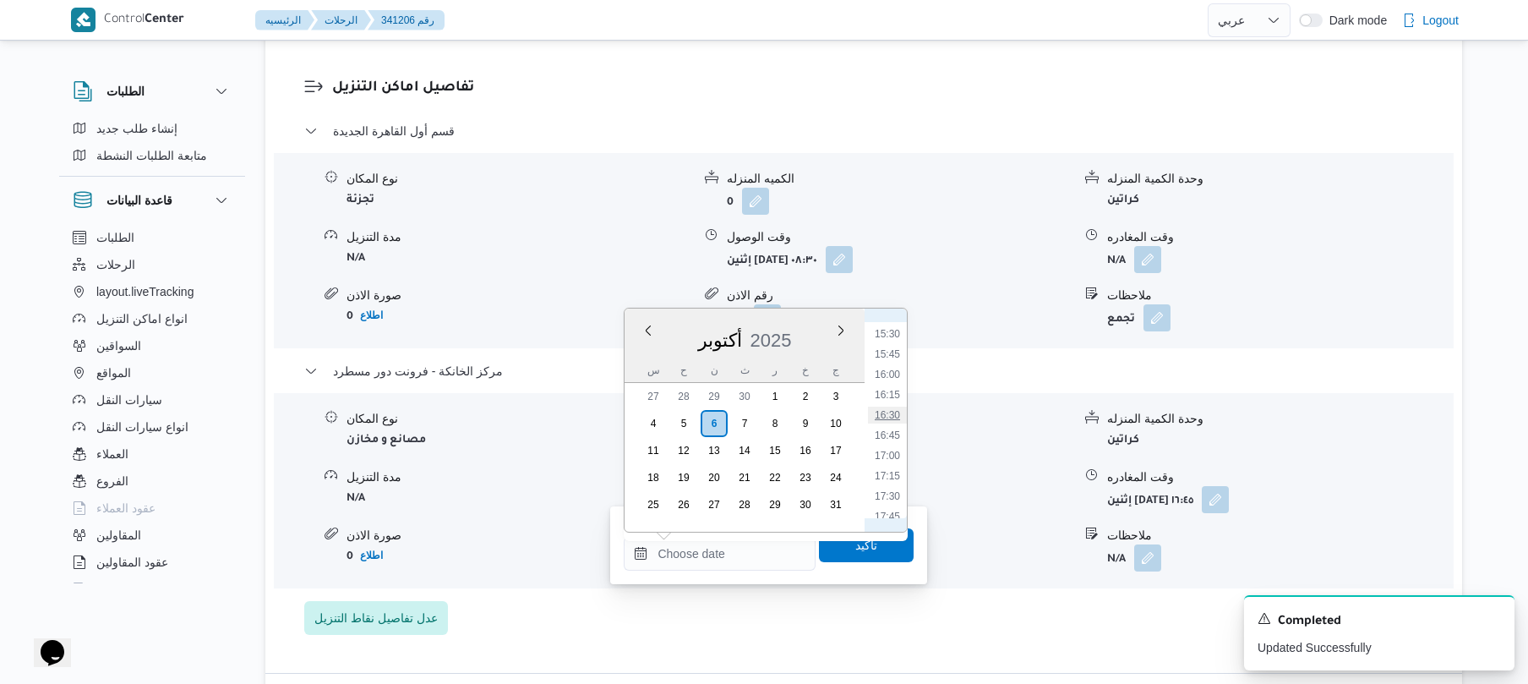
click at [892, 417] on li "16:30" at bounding box center [887, 414] width 39 height 17
type input "[DATE] ١٦:٣٠"
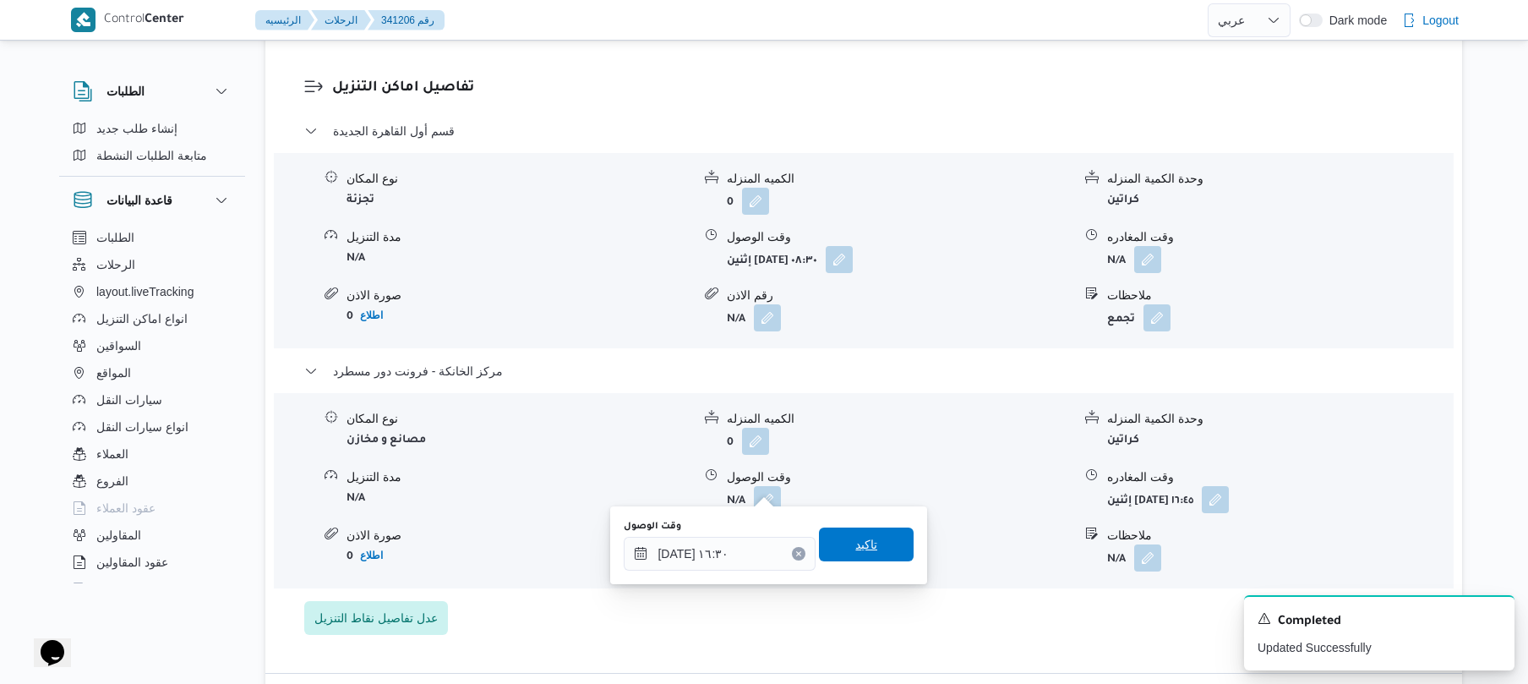
click at [840, 553] on span "تاكيد" at bounding box center [866, 544] width 95 height 34
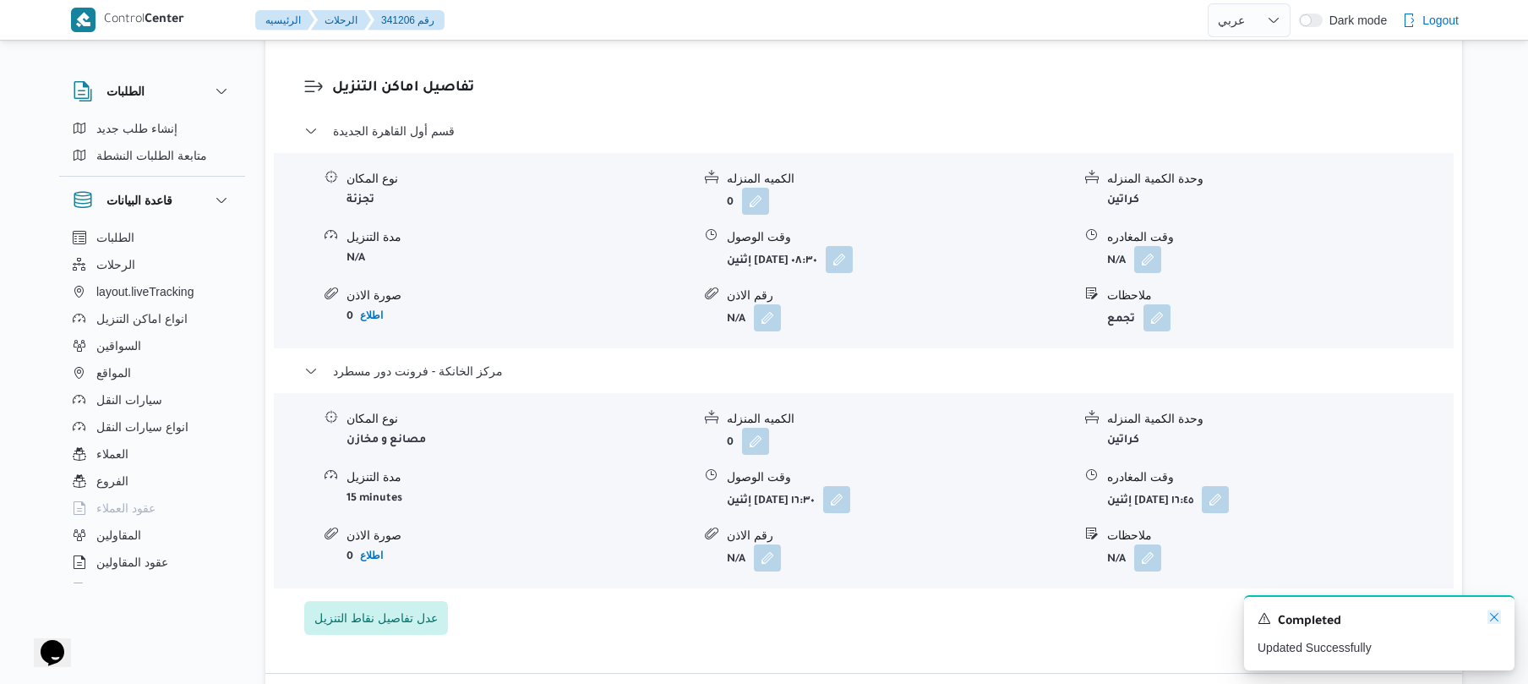
click at [1496, 619] on icon "Dismiss toast" at bounding box center [1494, 617] width 14 height 14
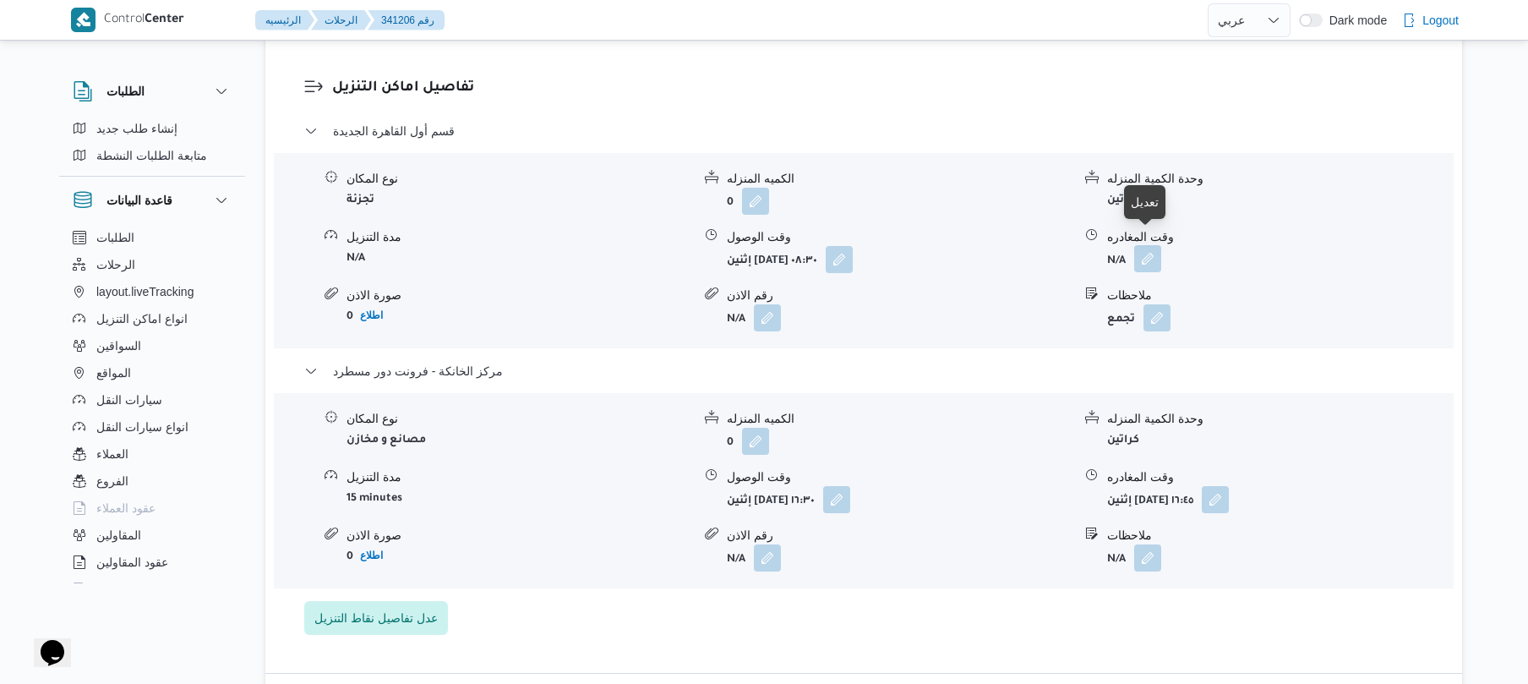
click at [1148, 245] on button "button" at bounding box center [1147, 258] width 27 height 27
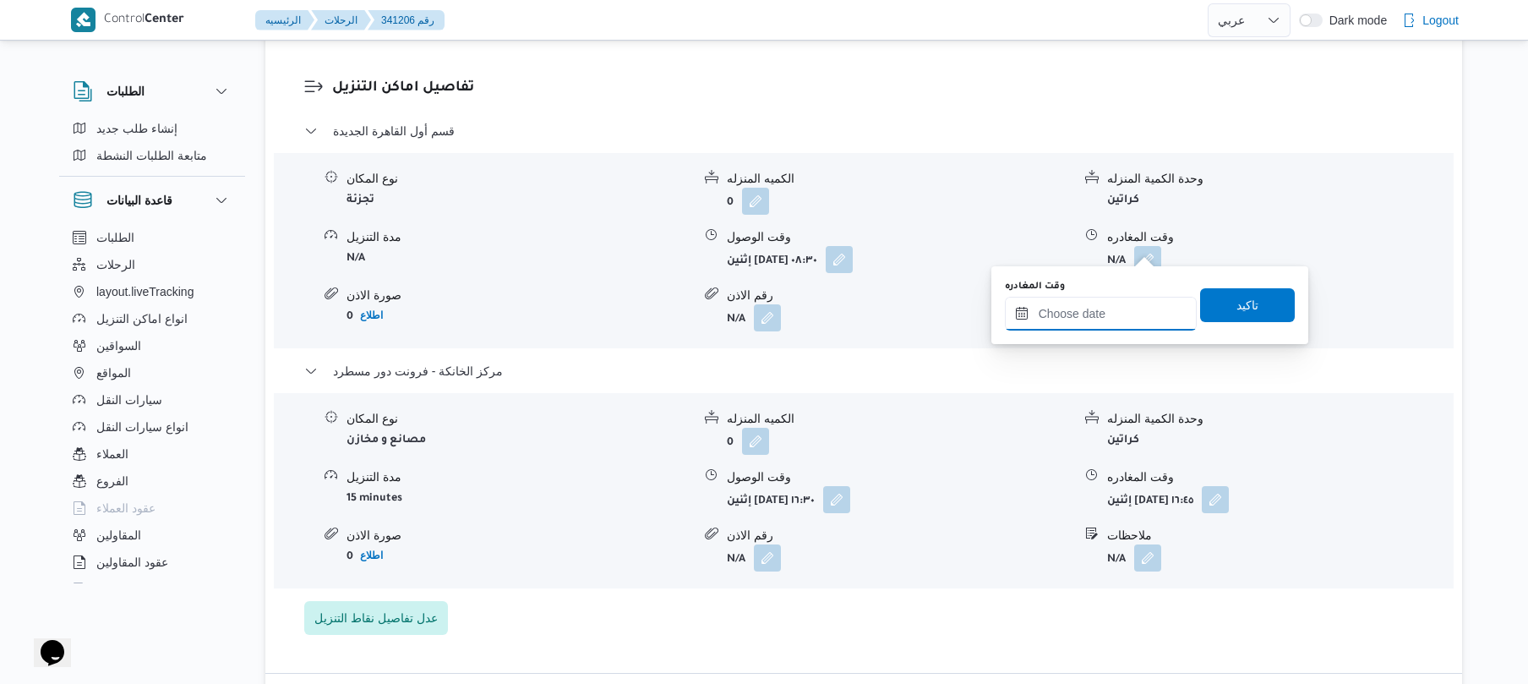
click at [1094, 306] on input "وقت المغادره" at bounding box center [1101, 314] width 192 height 34
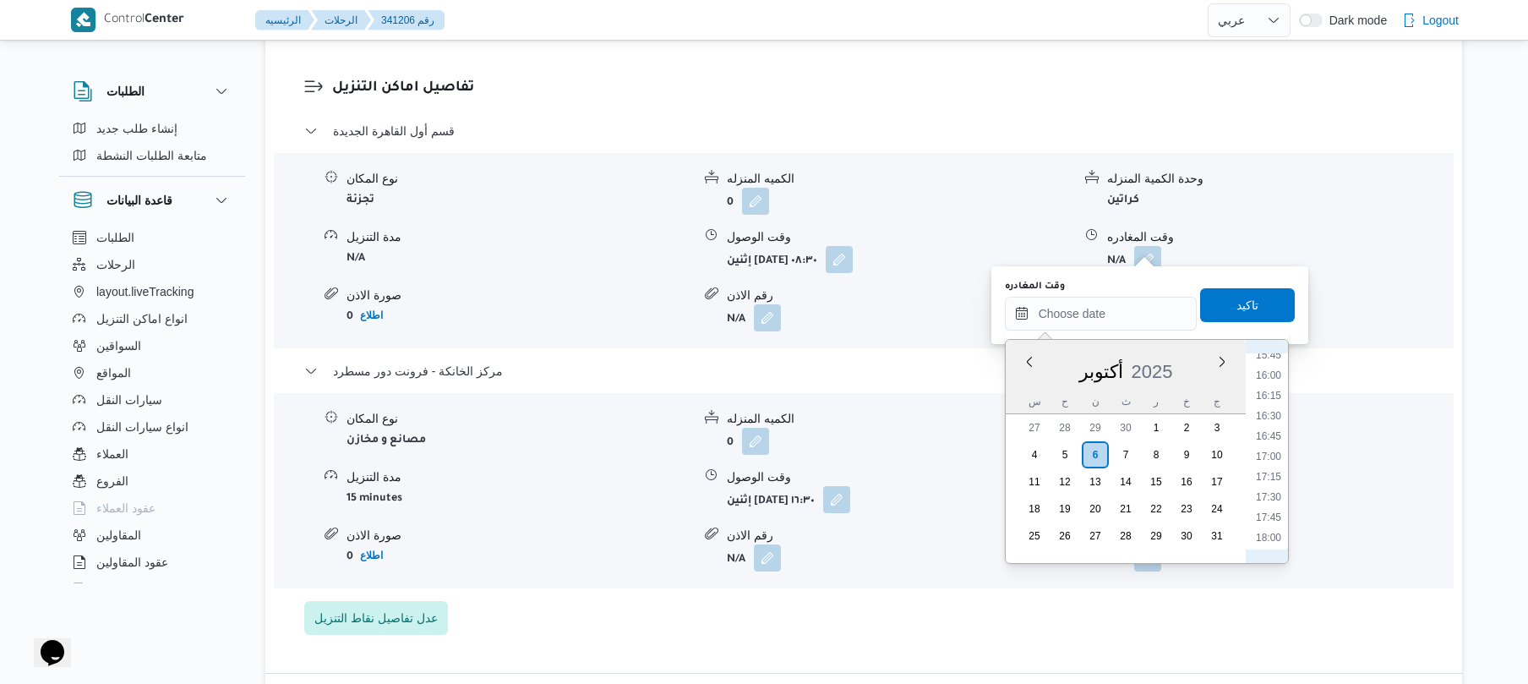
scroll to position [1255, 0]
click at [1266, 386] on li "15:45" at bounding box center [1268, 384] width 39 height 17
type input "[DATE] ١٥:٤٥"
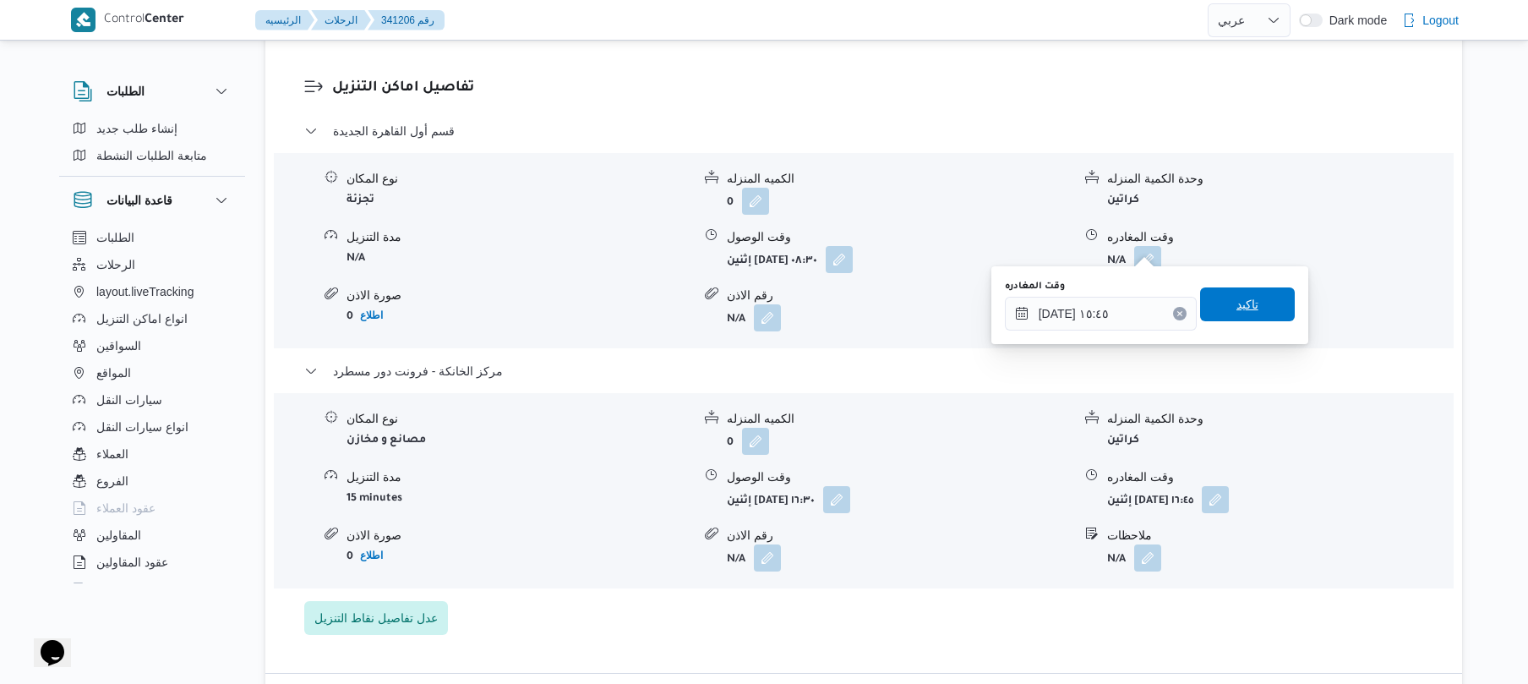
click at [1220, 305] on span "تاكيد" at bounding box center [1247, 304] width 95 height 34
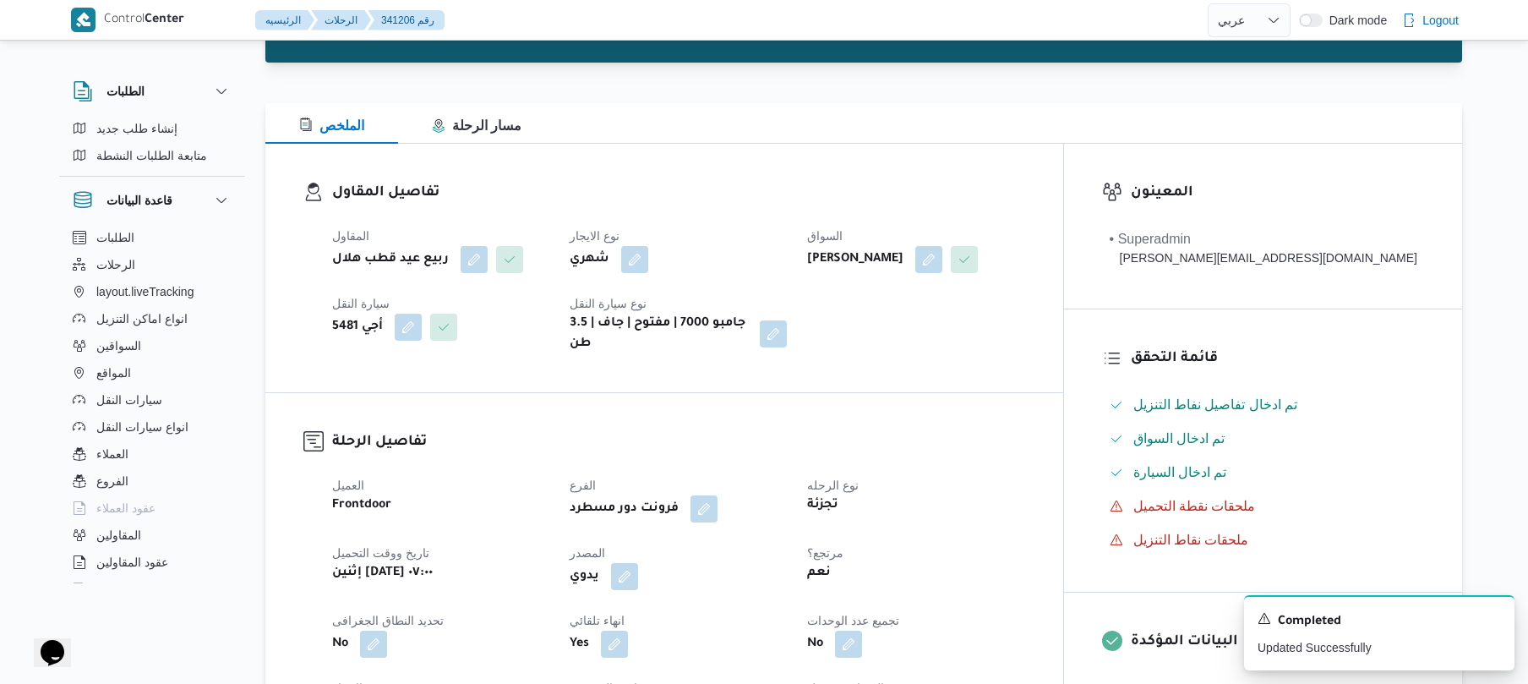
scroll to position [0, 0]
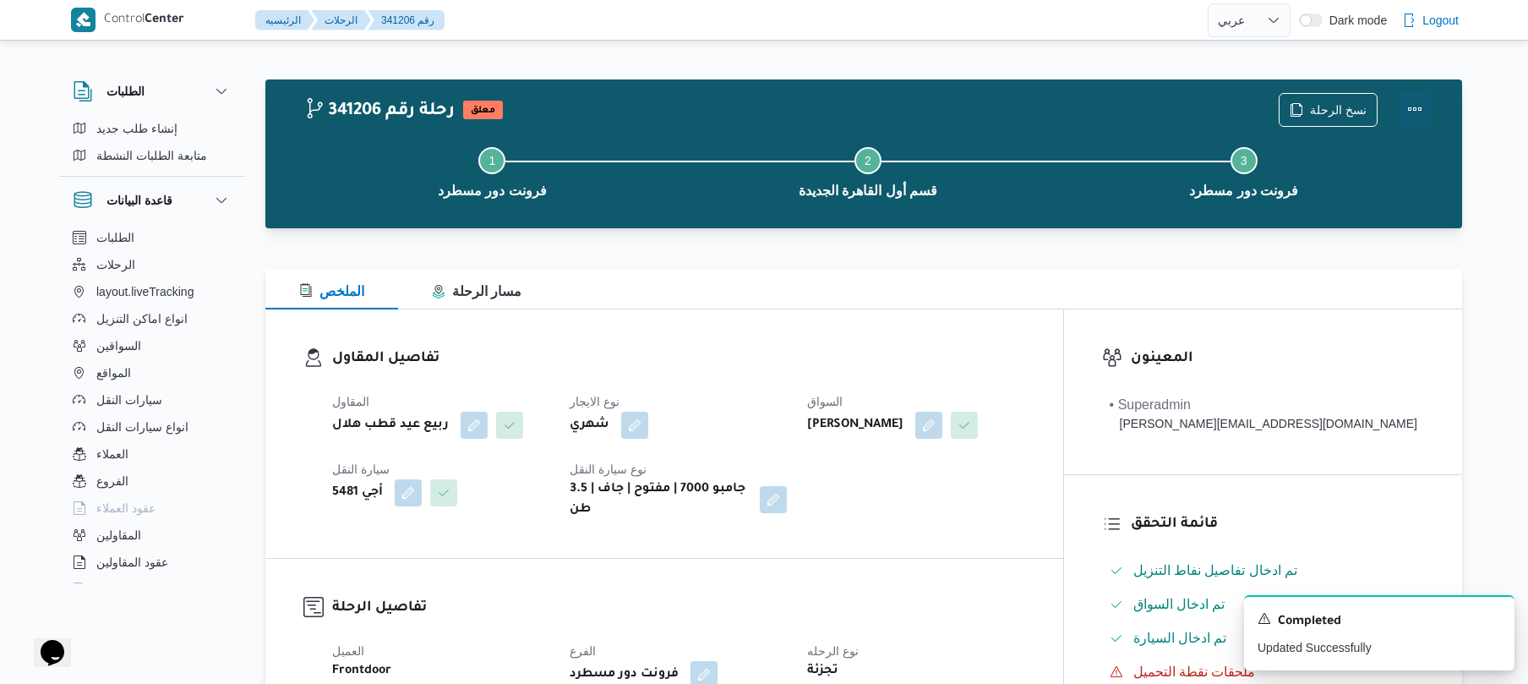
click at [1408, 106] on button "Actions" at bounding box center [1415, 109] width 34 height 34
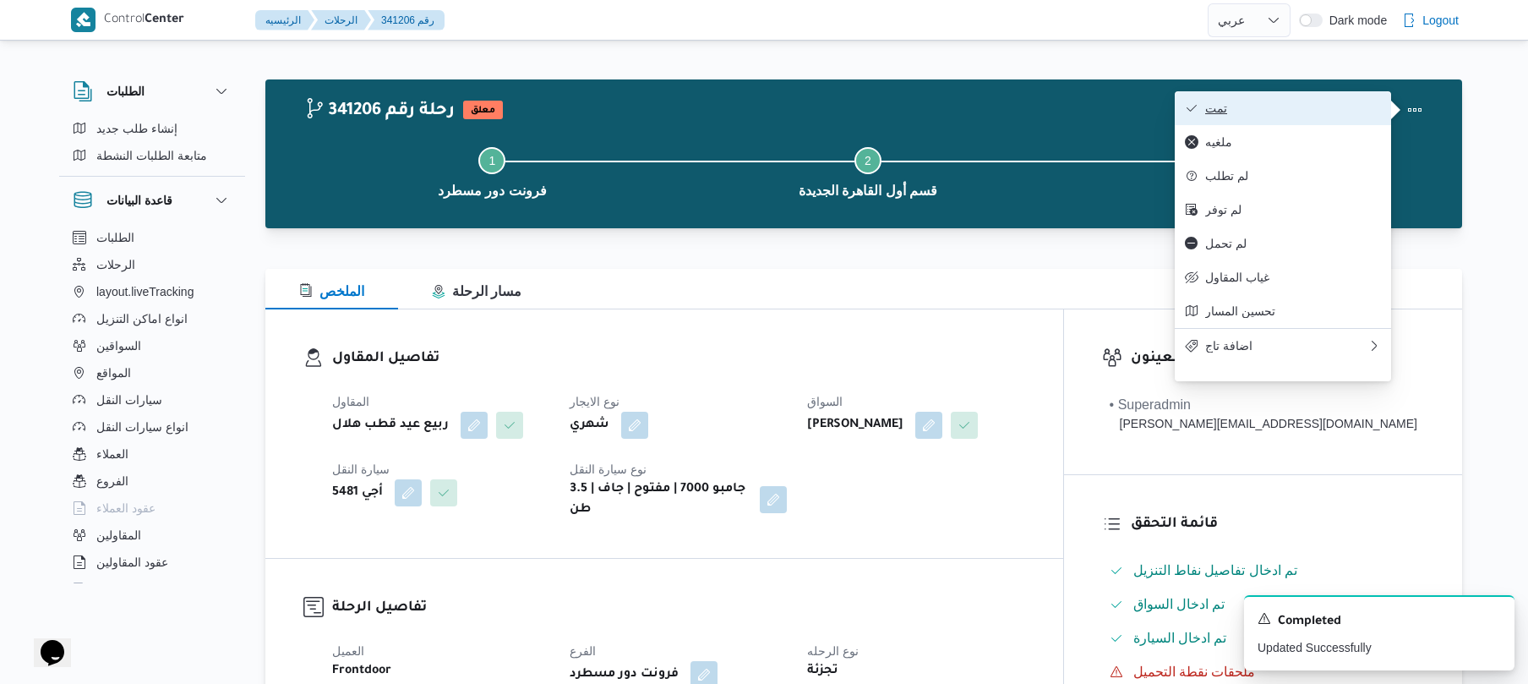
click at [1315, 119] on button "تمت" at bounding box center [1283, 108] width 216 height 34
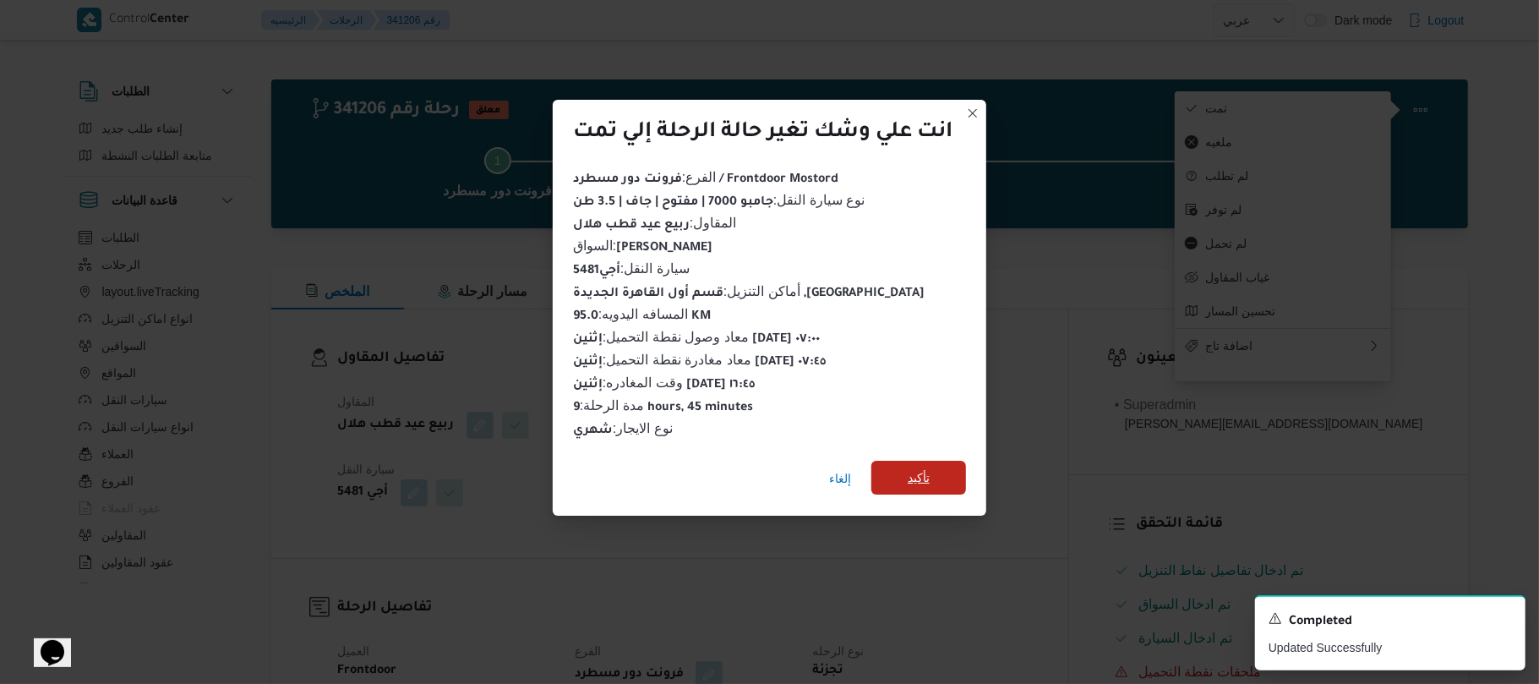
click at [933, 474] on span "تأكيد" at bounding box center [918, 478] width 95 height 34
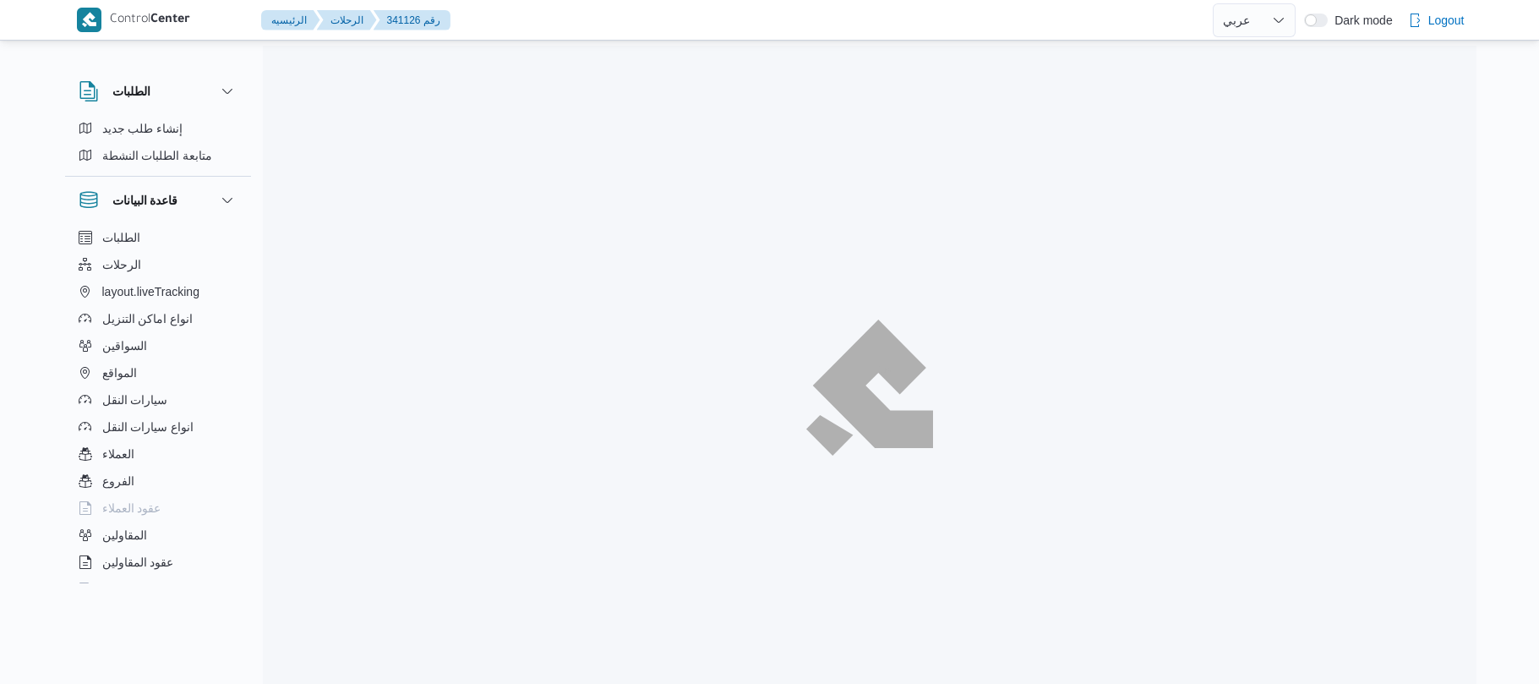
select select "ar"
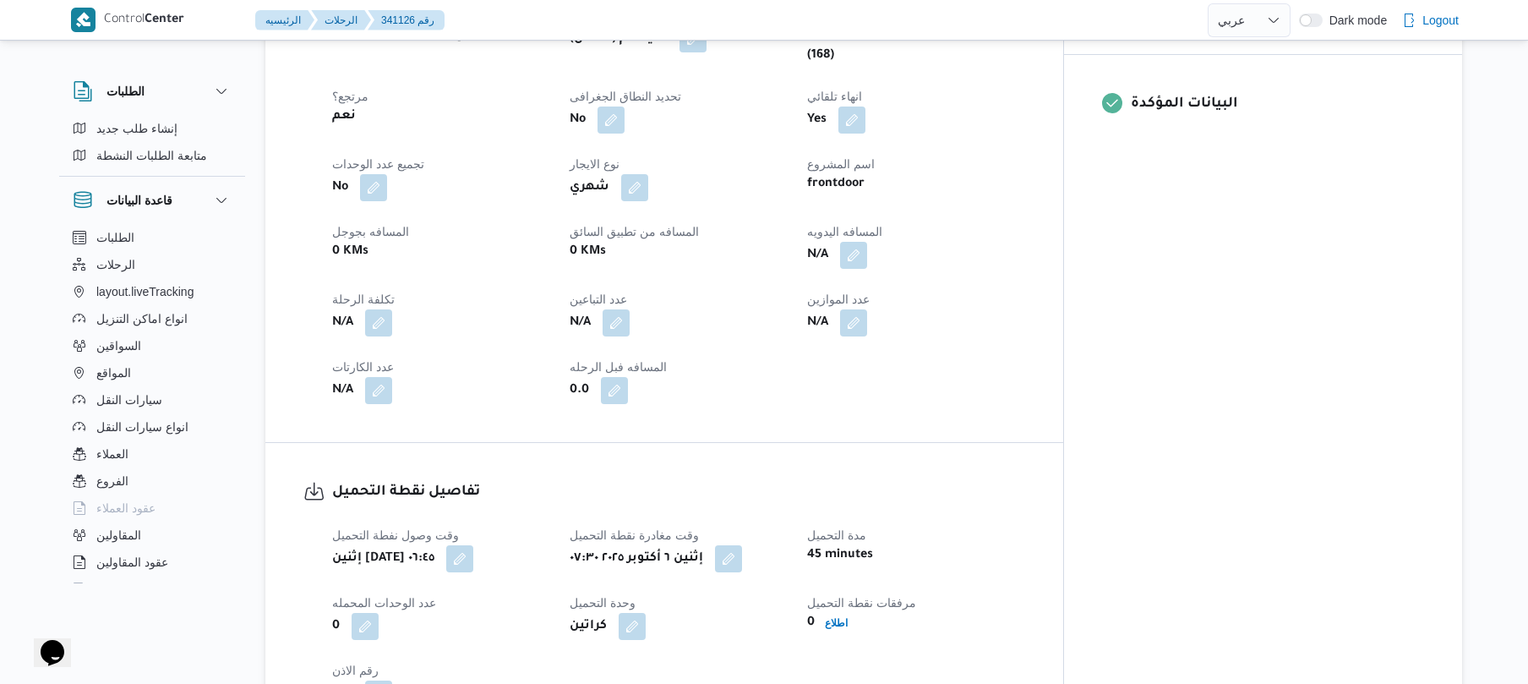
scroll to position [676, 0]
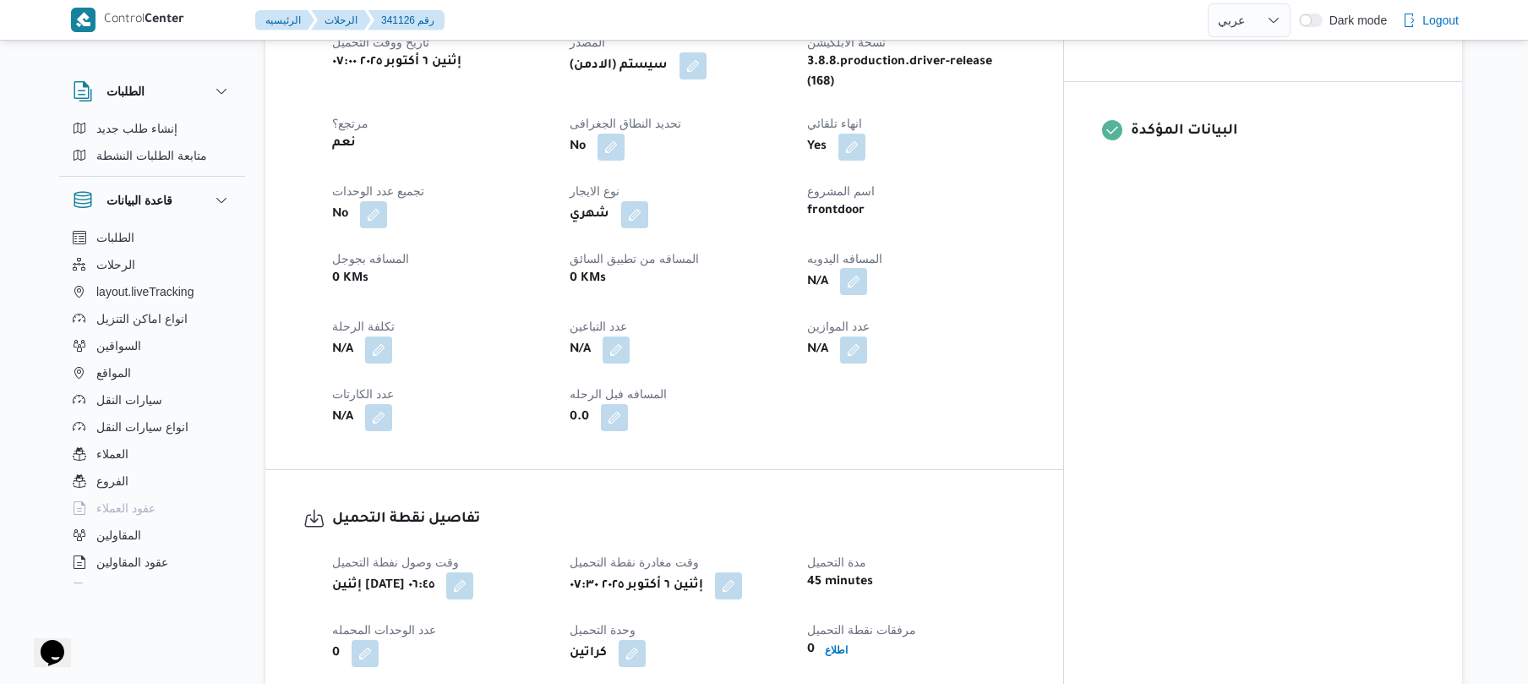
click at [867, 268] on button "button" at bounding box center [853, 281] width 27 height 27
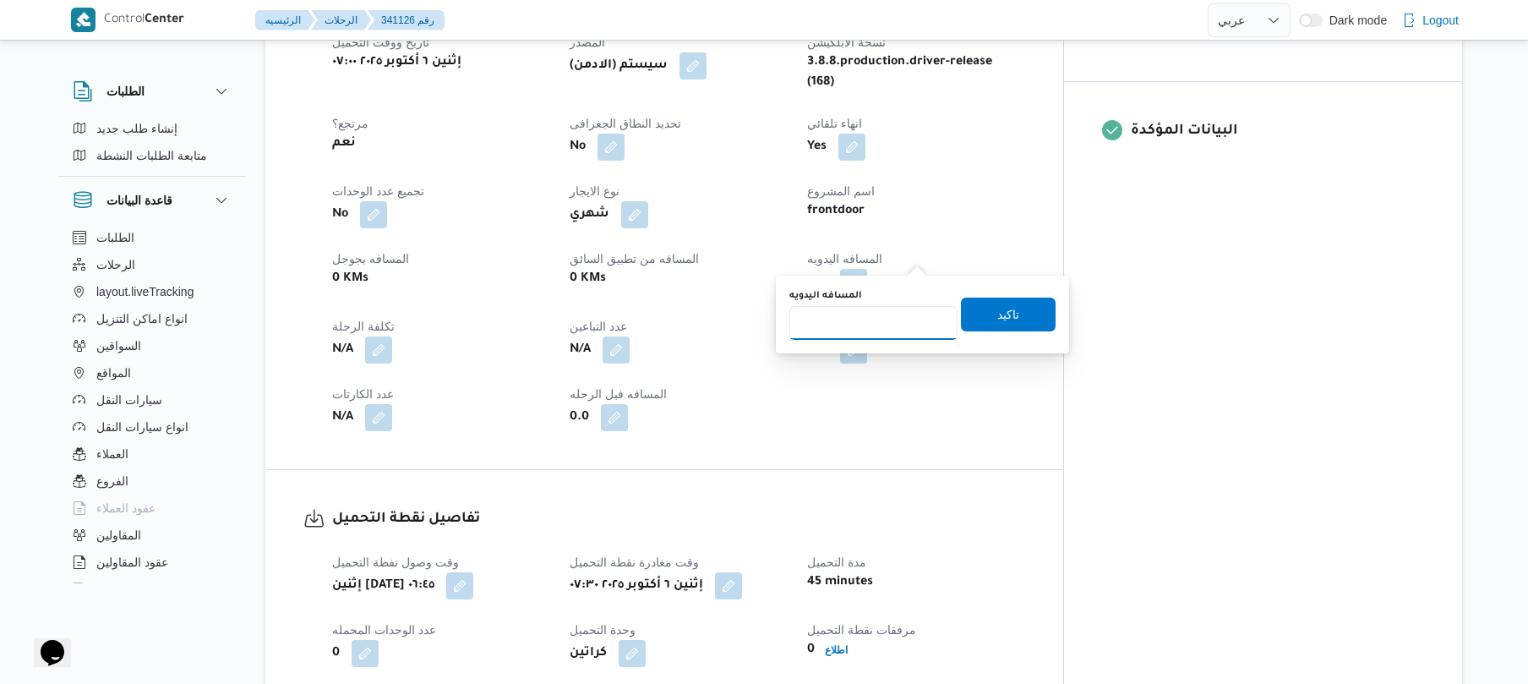
click at [843, 318] on input "المسافه اليدويه" at bounding box center [873, 323] width 168 height 34
type input "115"
click at [1019, 311] on span "تاكيد" at bounding box center [1008, 314] width 95 height 34
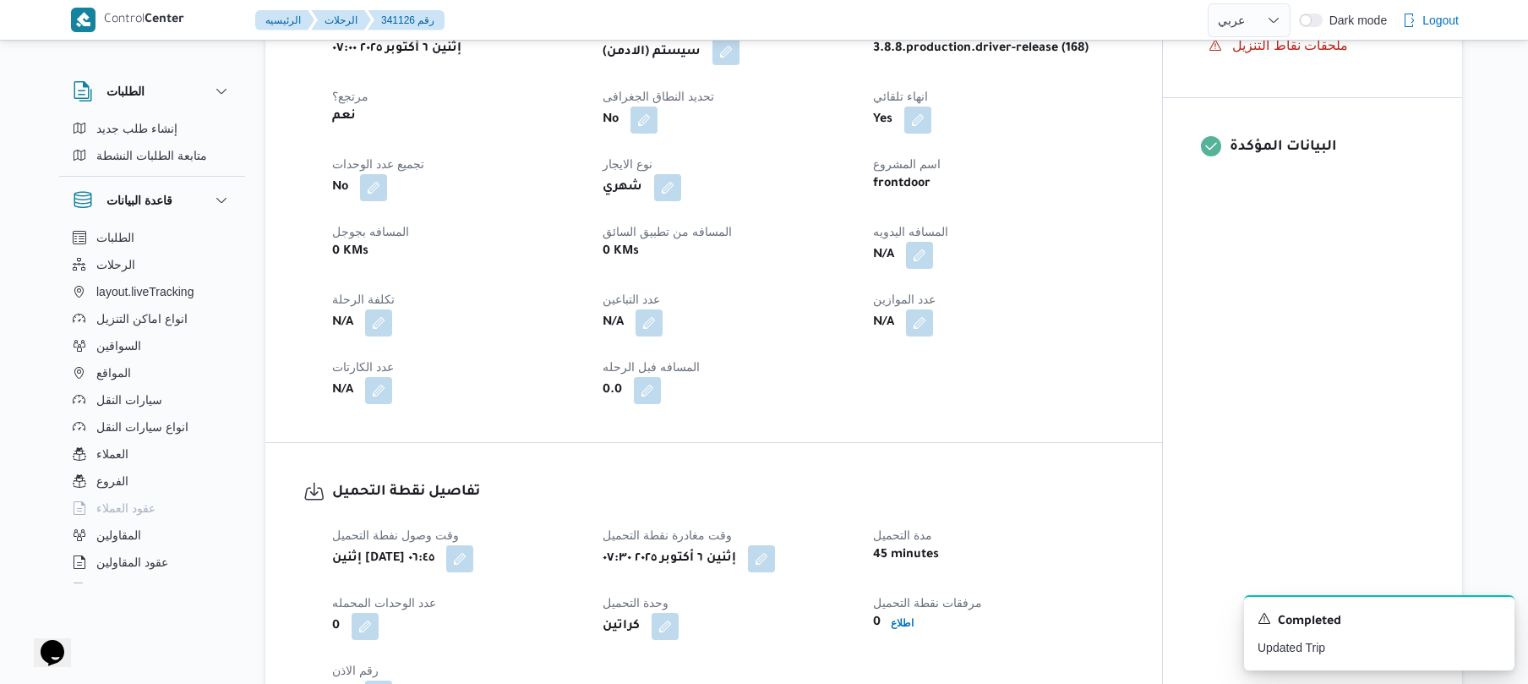
click at [739, 49] on button "button" at bounding box center [725, 51] width 27 height 27
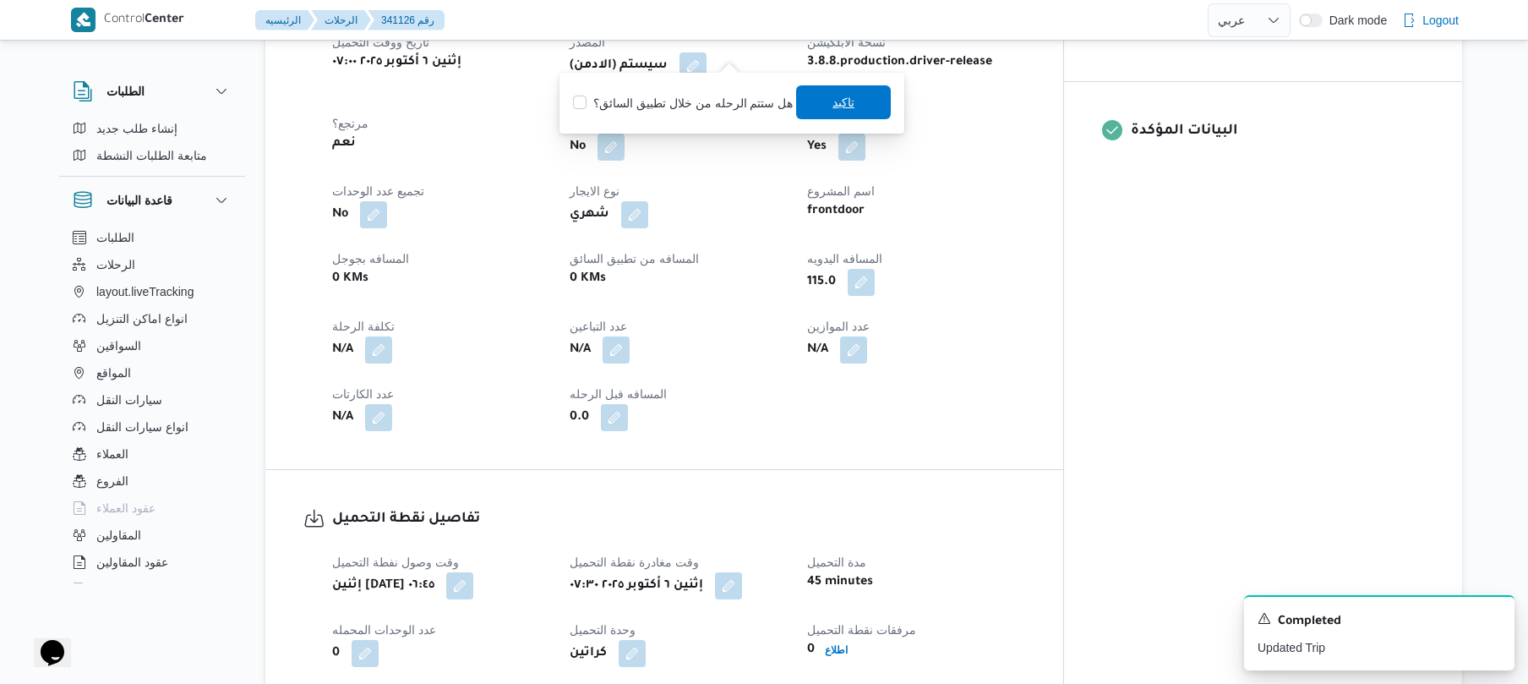
click at [832, 105] on span "تاكيد" at bounding box center [843, 102] width 22 height 20
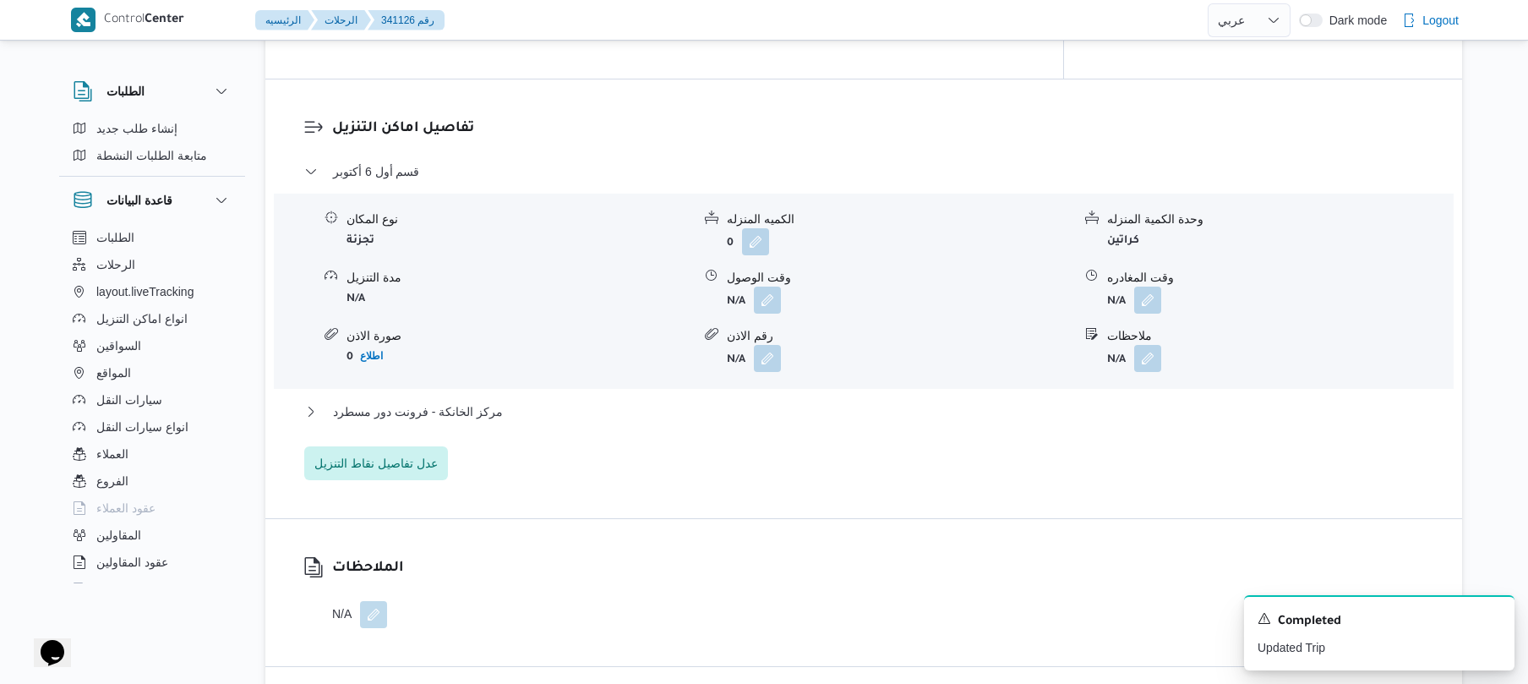
scroll to position [1442, 0]
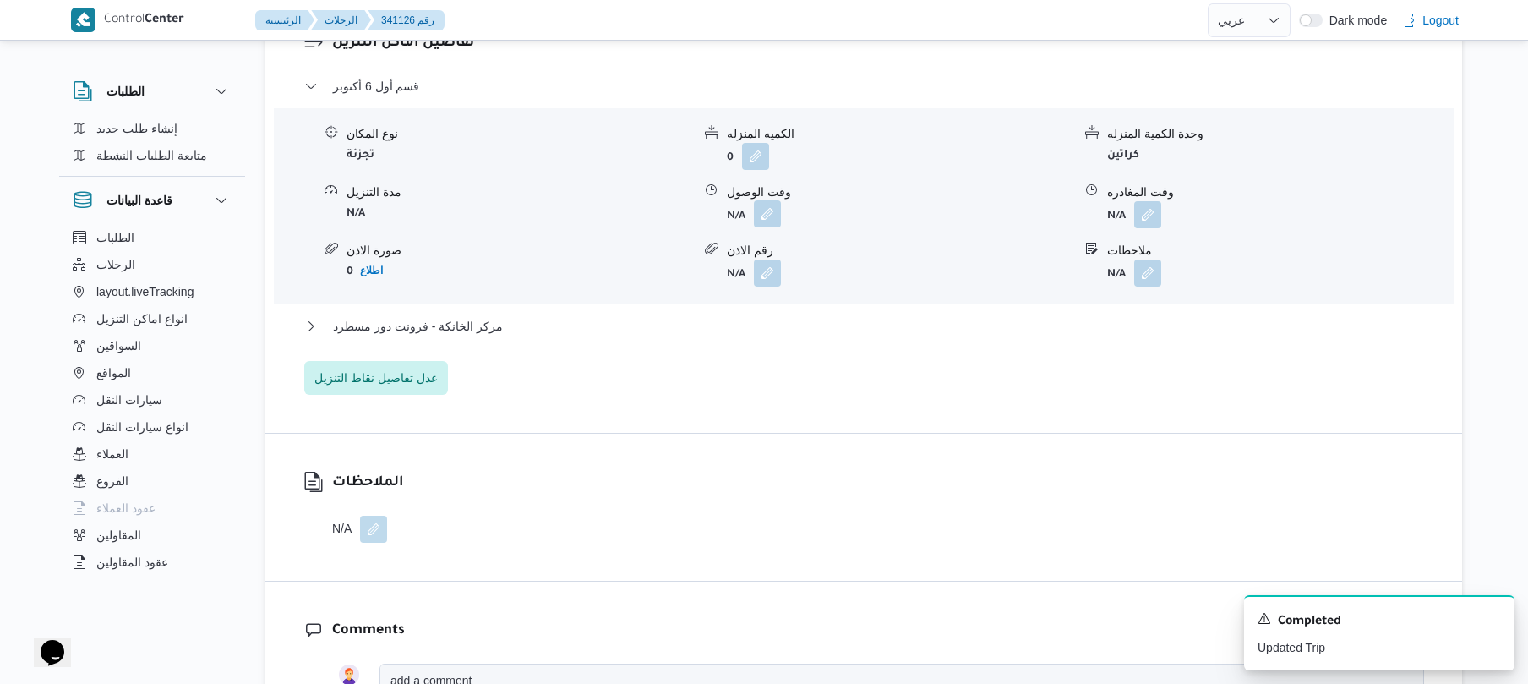
click at [766, 200] on button "button" at bounding box center [767, 213] width 27 height 27
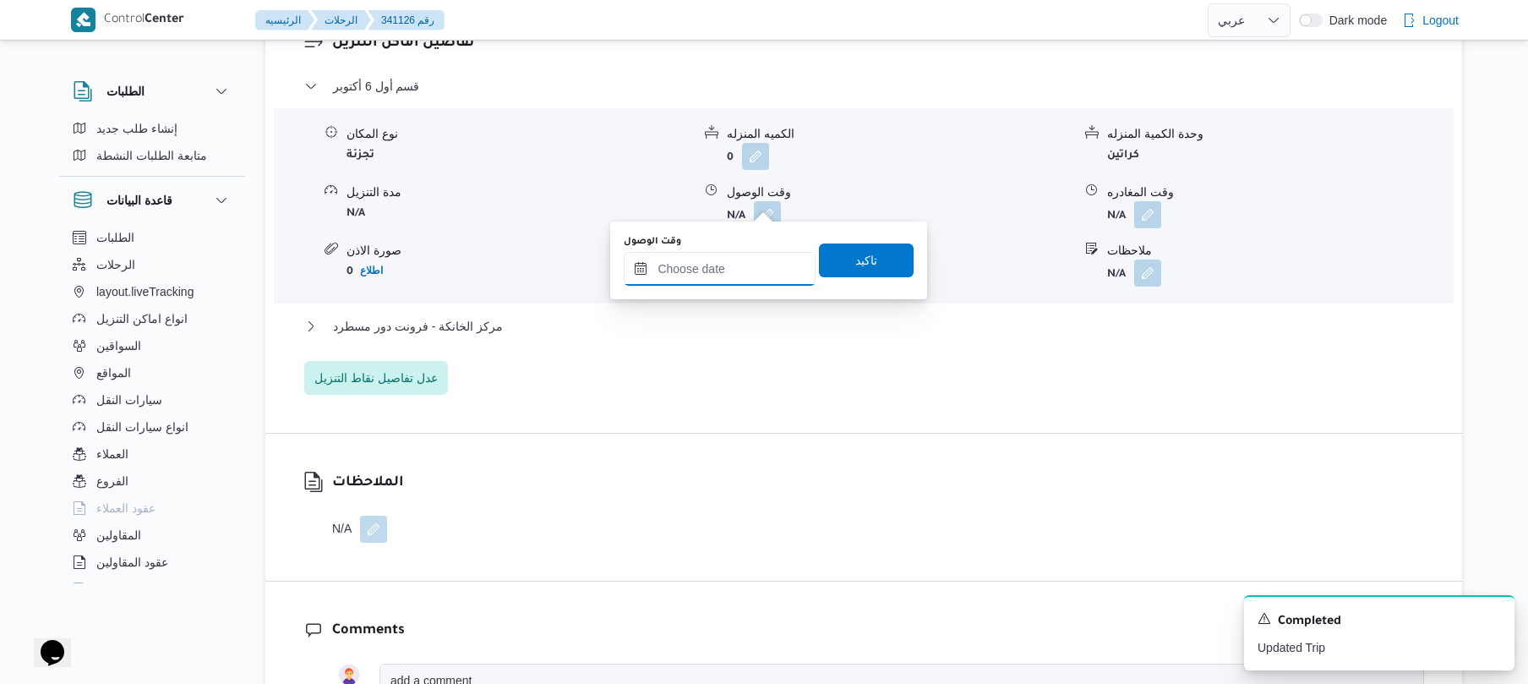
click at [712, 276] on input "وقت الوصول" at bounding box center [720, 269] width 192 height 34
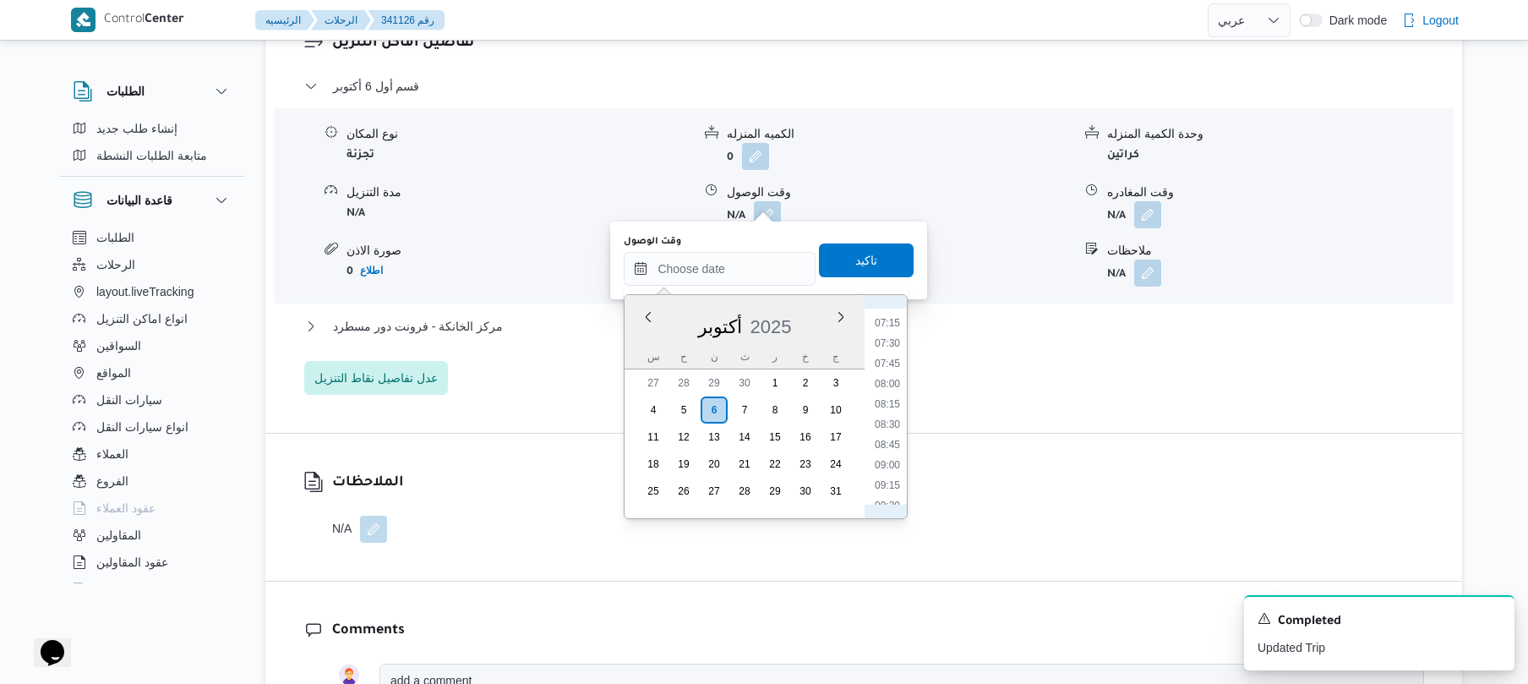
scroll to position [647, 0]
click at [892, 356] on li "08:30" at bounding box center [887, 359] width 39 height 17
type input "٠٦/١٠/٢٠٢٥ ٠٨:٣٠"
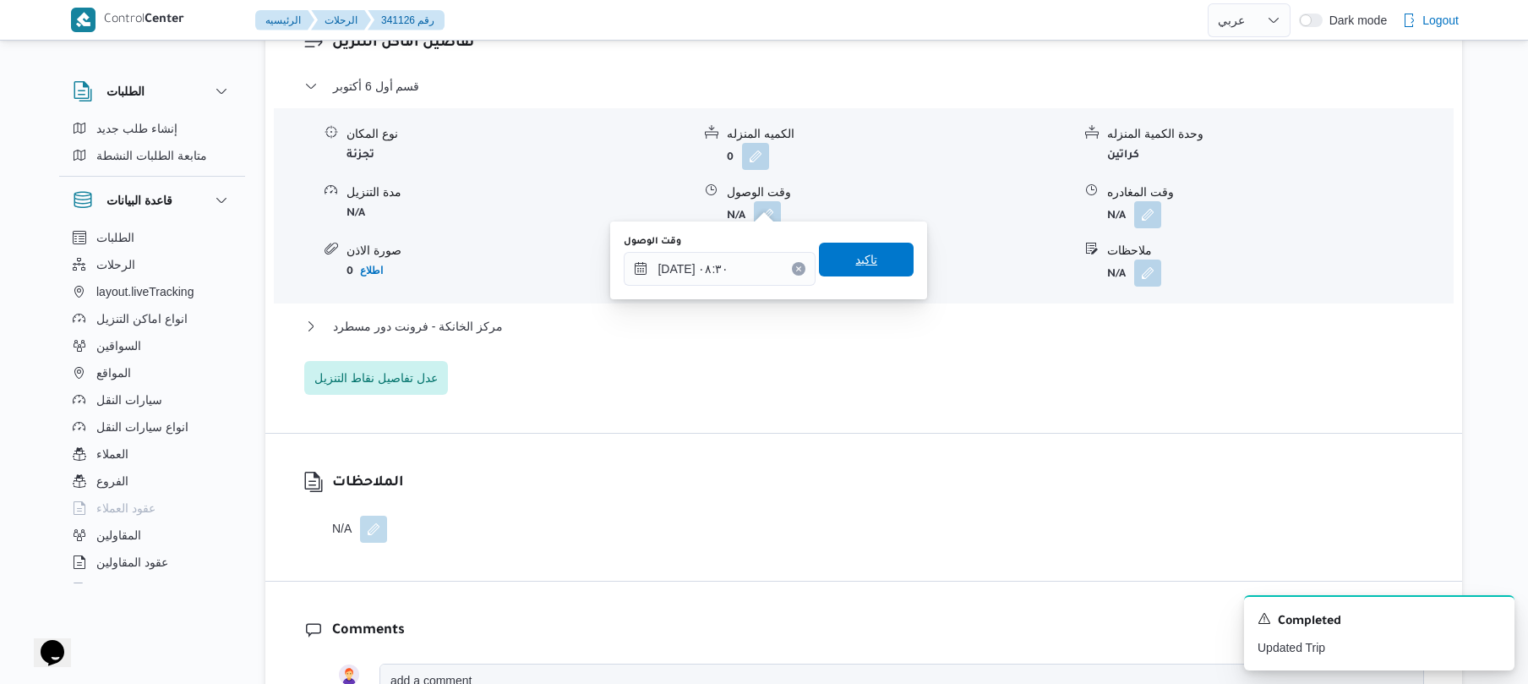
click at [862, 268] on span "تاكيد" at bounding box center [866, 259] width 22 height 20
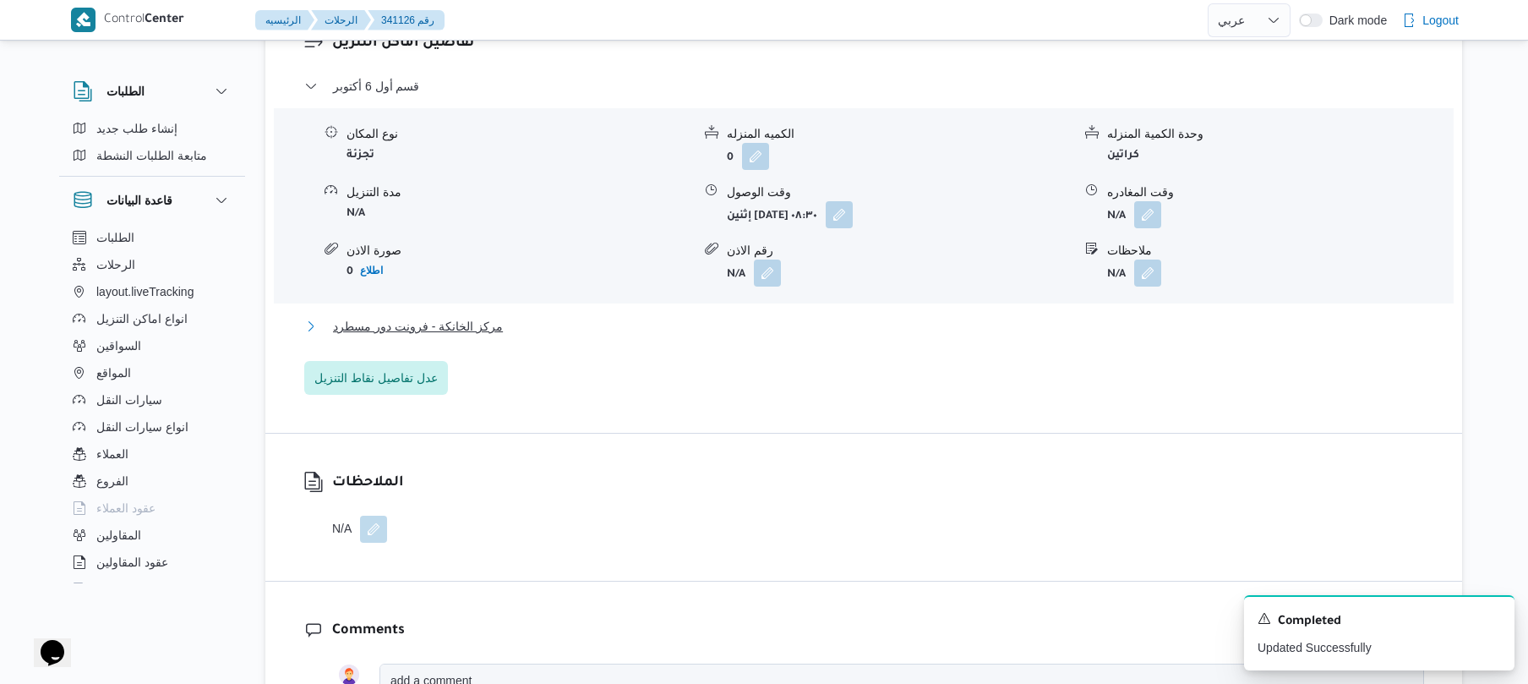
click at [745, 316] on button "مركز الخانكة - فرونت دور مسطرد" at bounding box center [864, 326] width 1120 height 20
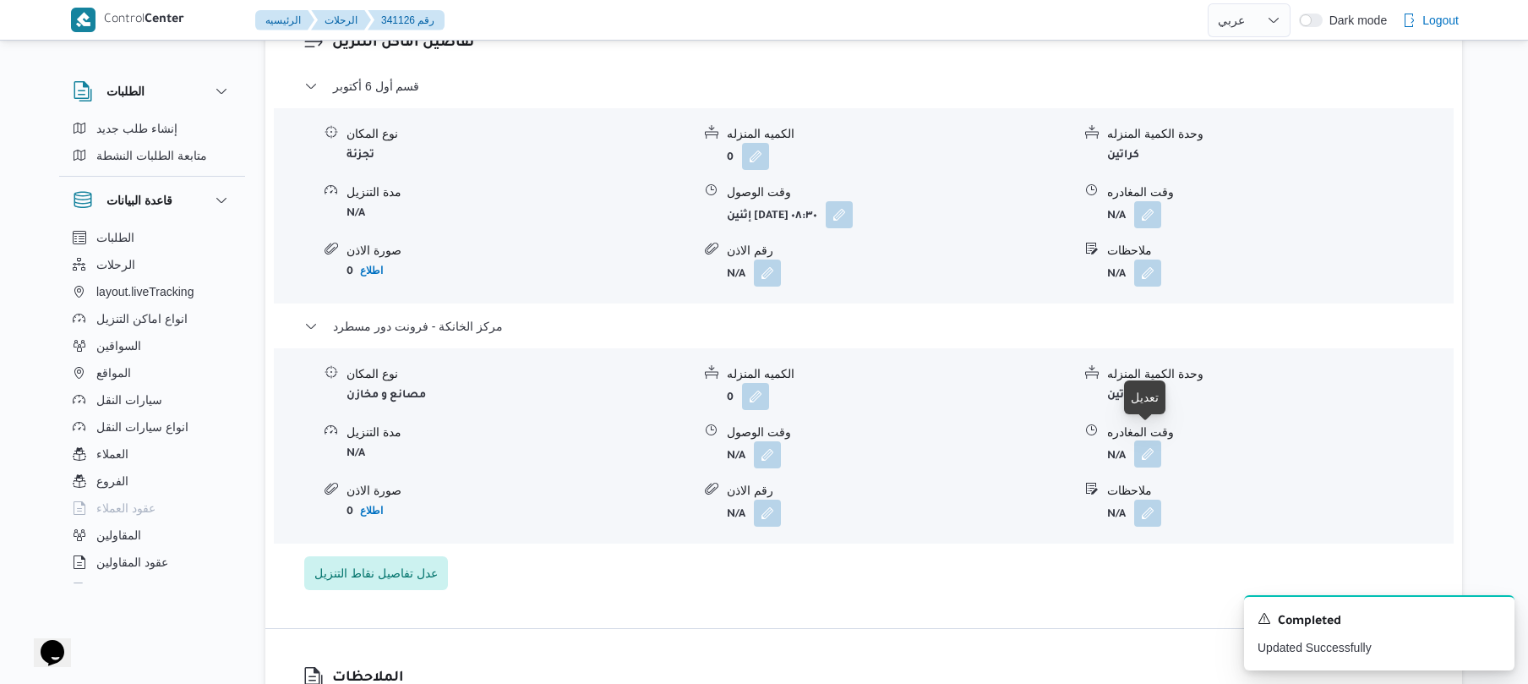
click at [1149, 447] on button "button" at bounding box center [1147, 453] width 27 height 27
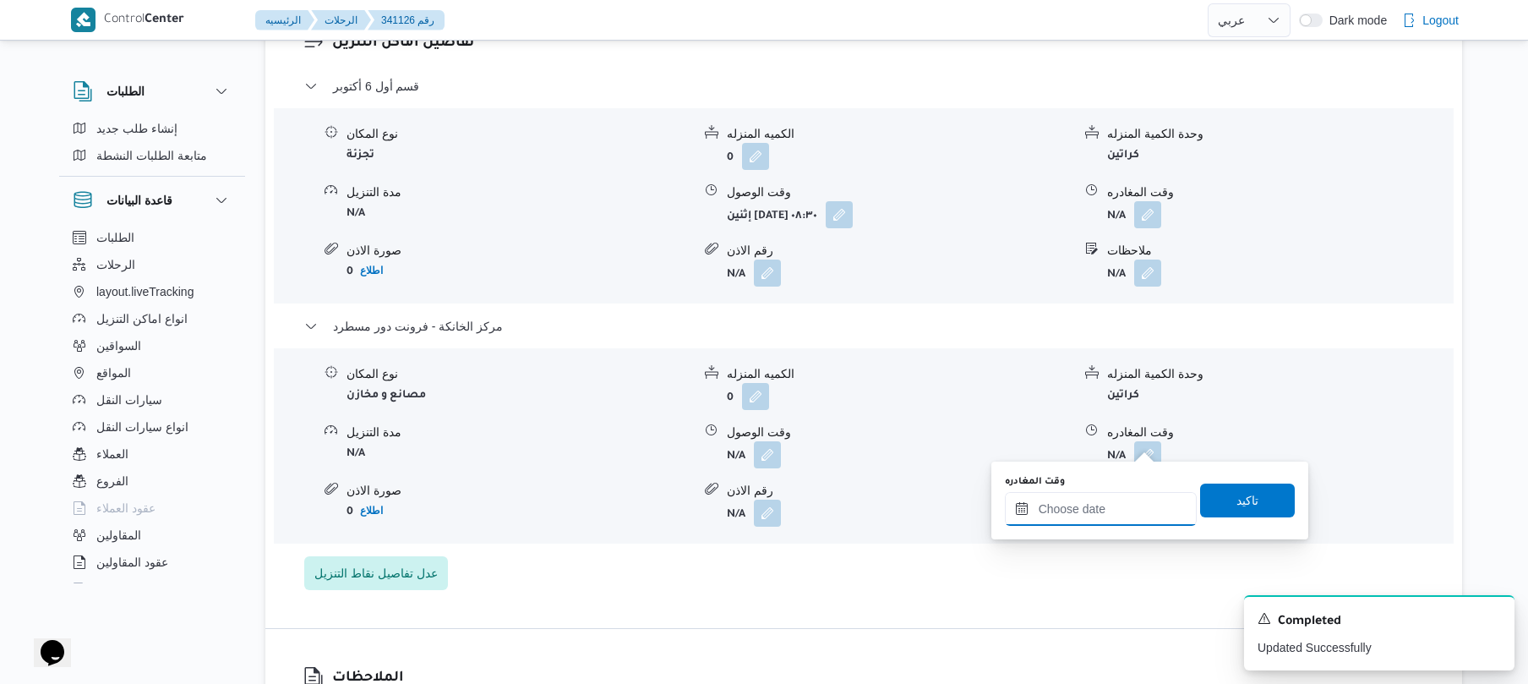
click at [1083, 514] on input "وقت المغادره" at bounding box center [1101, 509] width 192 height 34
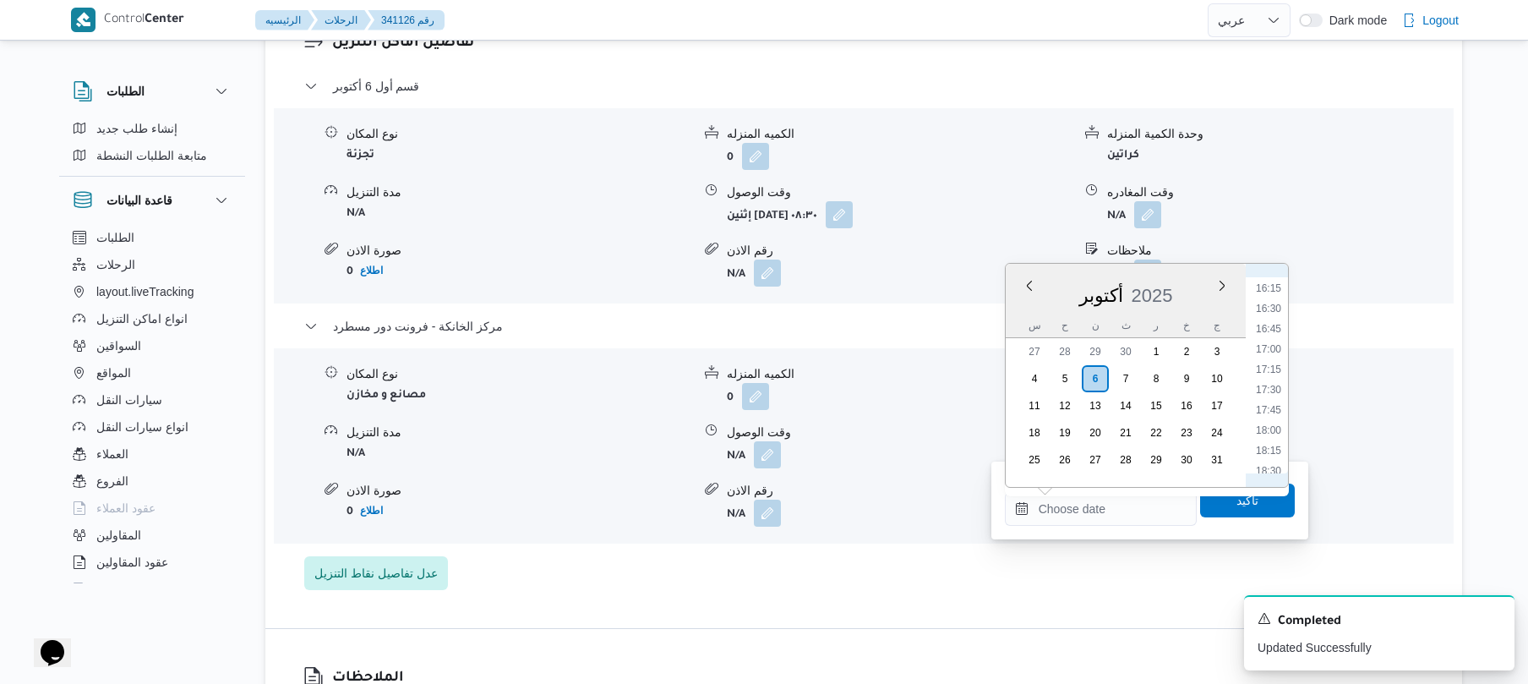
scroll to position [1254, 0]
click at [1266, 411] on li "17:00" at bounding box center [1268, 410] width 39 height 17
type input "[DATE] ١٧:٠٠"
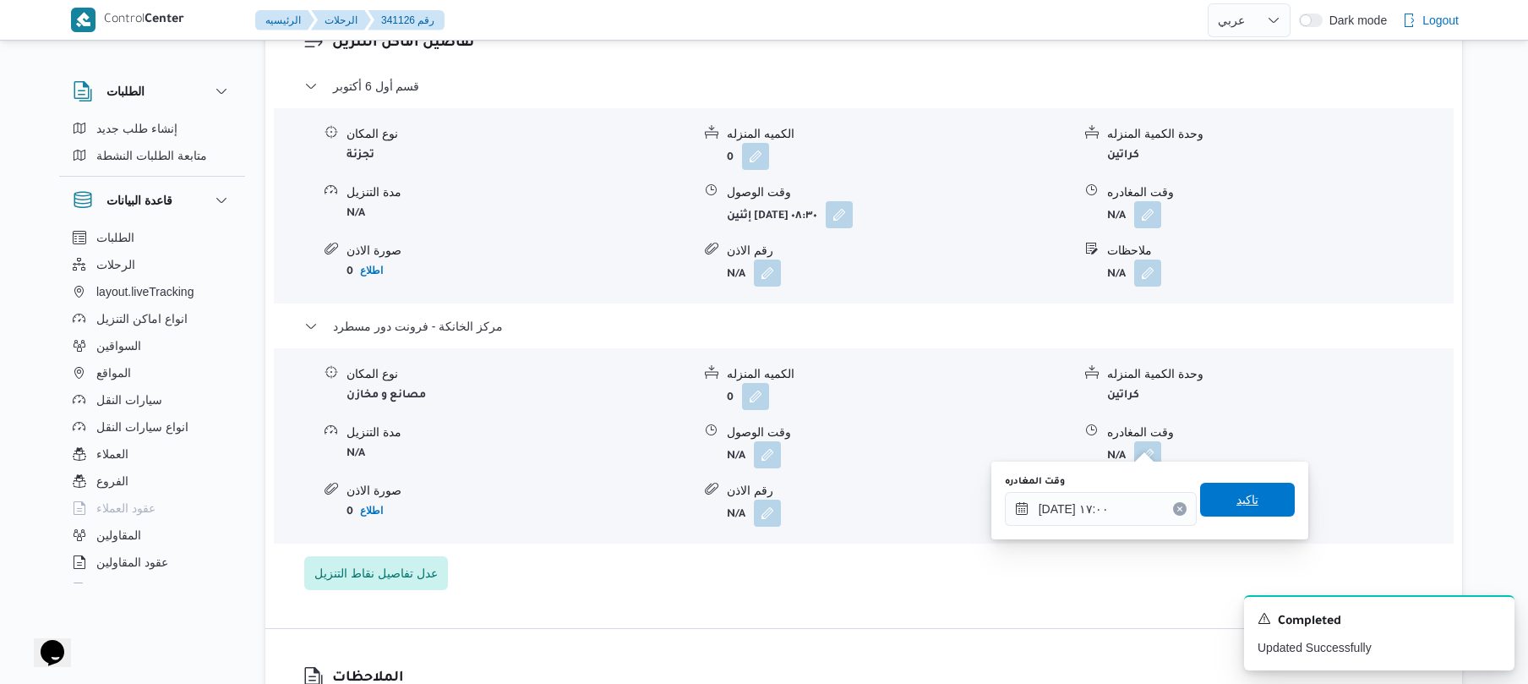
click at [1236, 495] on span "تاكيد" at bounding box center [1247, 499] width 22 height 20
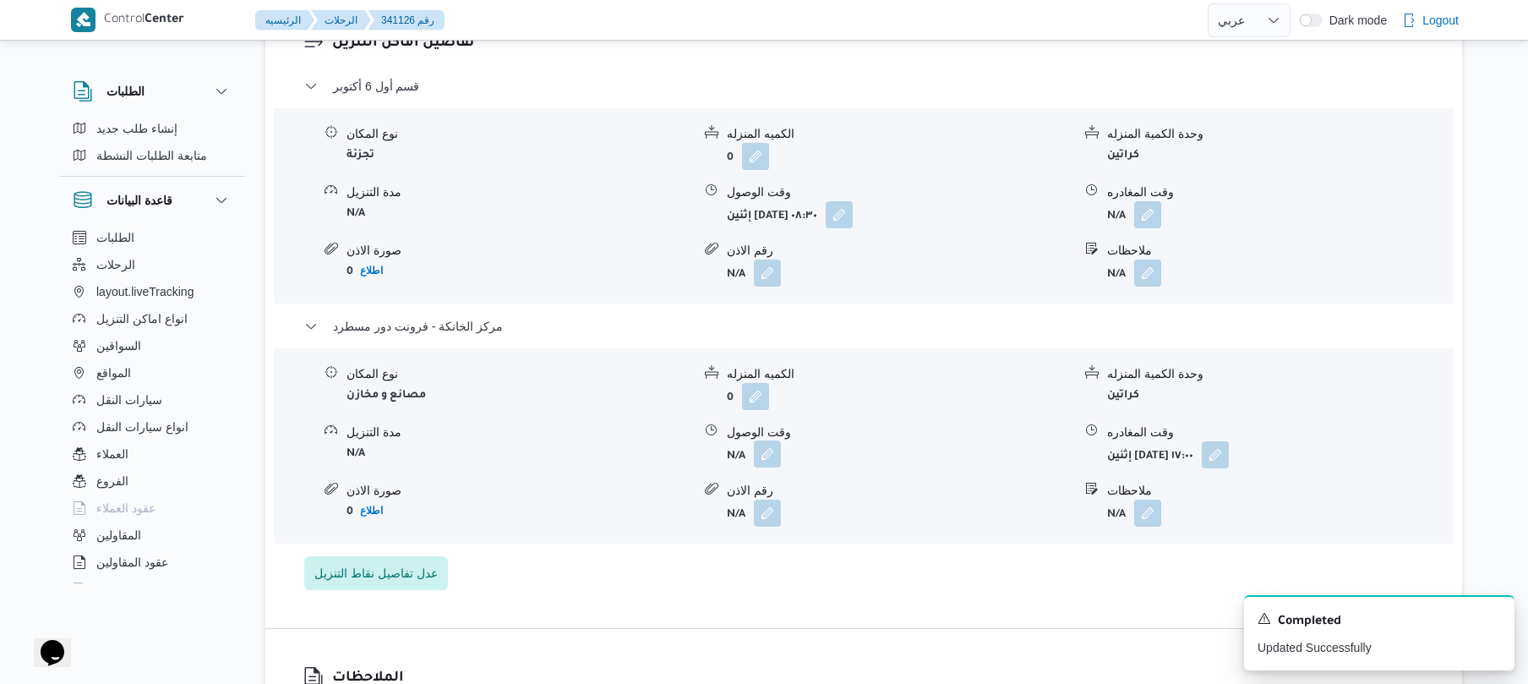
click at [761, 440] on button "button" at bounding box center [767, 453] width 27 height 27
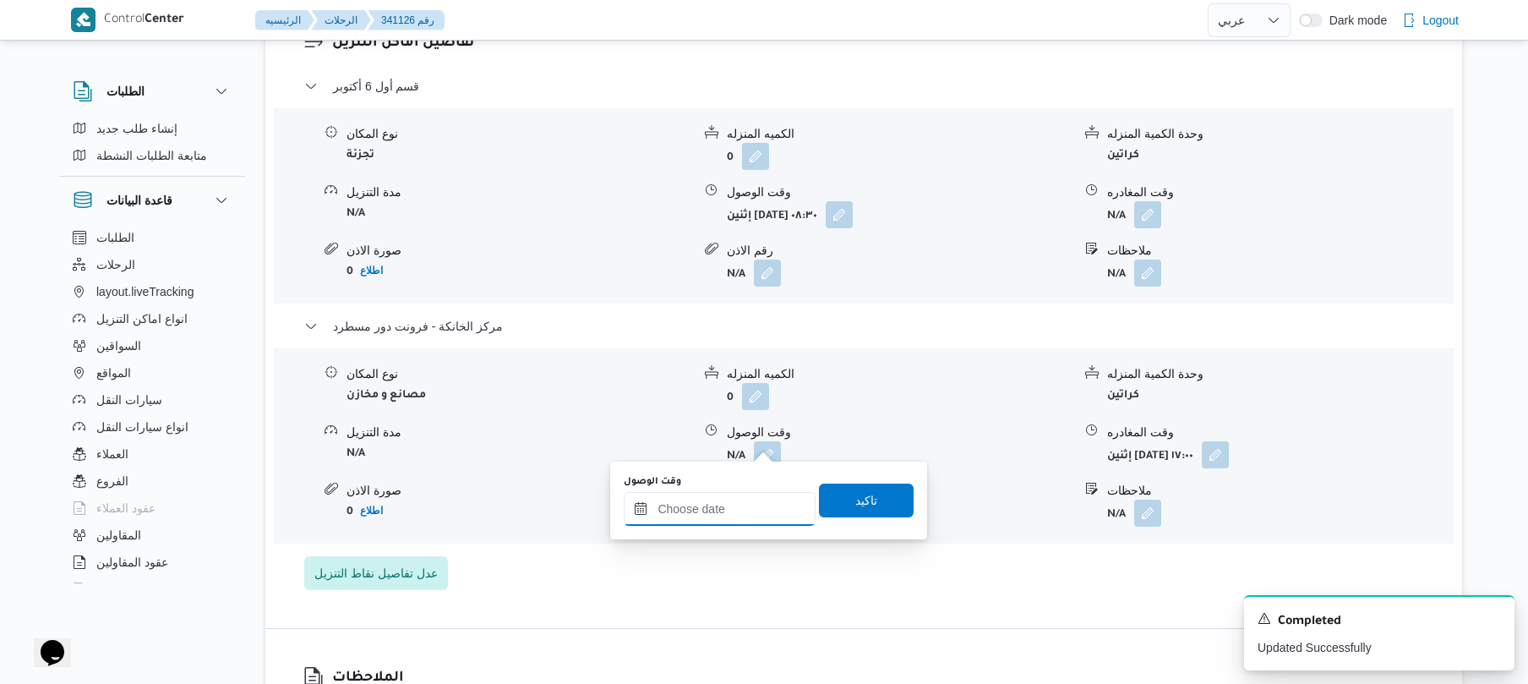
click at [757, 507] on input "وقت الوصول" at bounding box center [720, 509] width 192 height 34
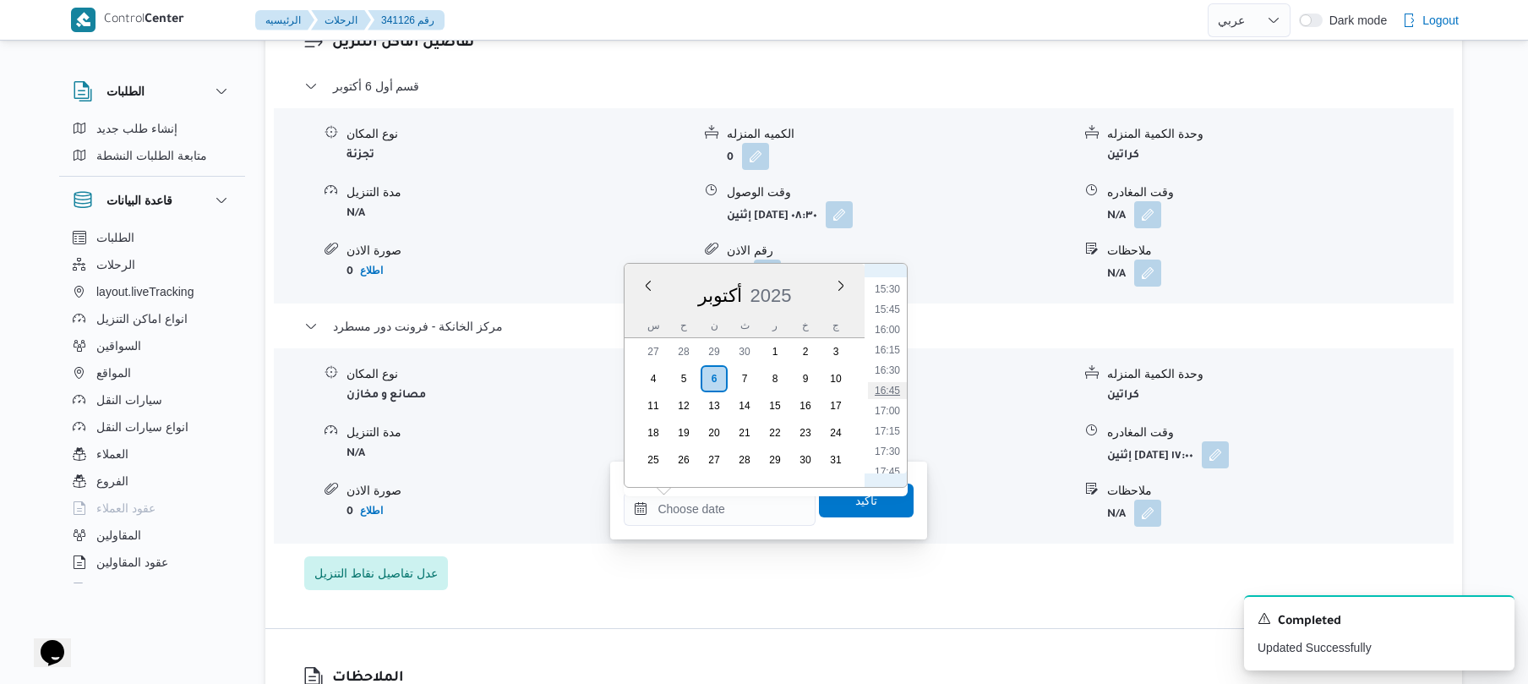
click at [892, 394] on li "16:45" at bounding box center [887, 390] width 39 height 17
type input "٠٦/١٠/٢٠٢٥ ١٦:٤٥"
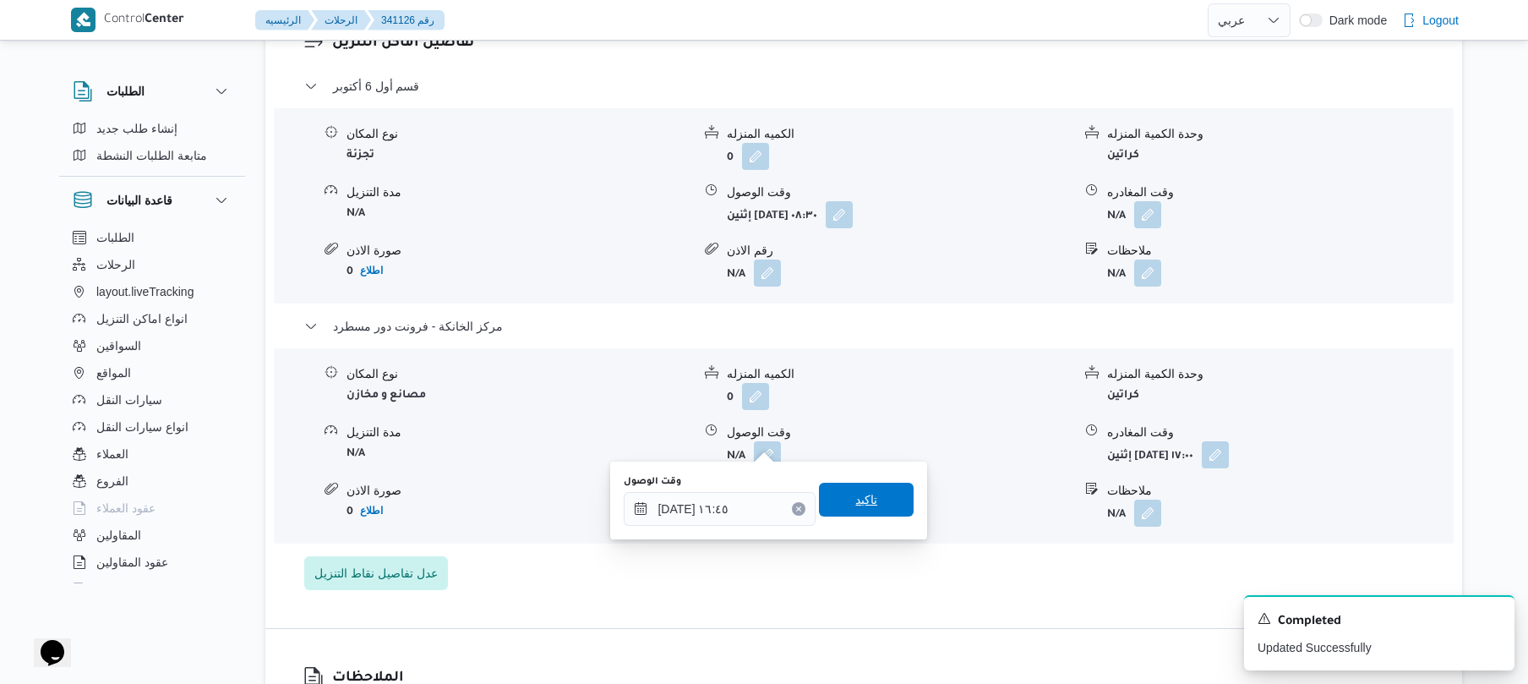
click at [887, 492] on span "تاكيد" at bounding box center [866, 500] width 95 height 34
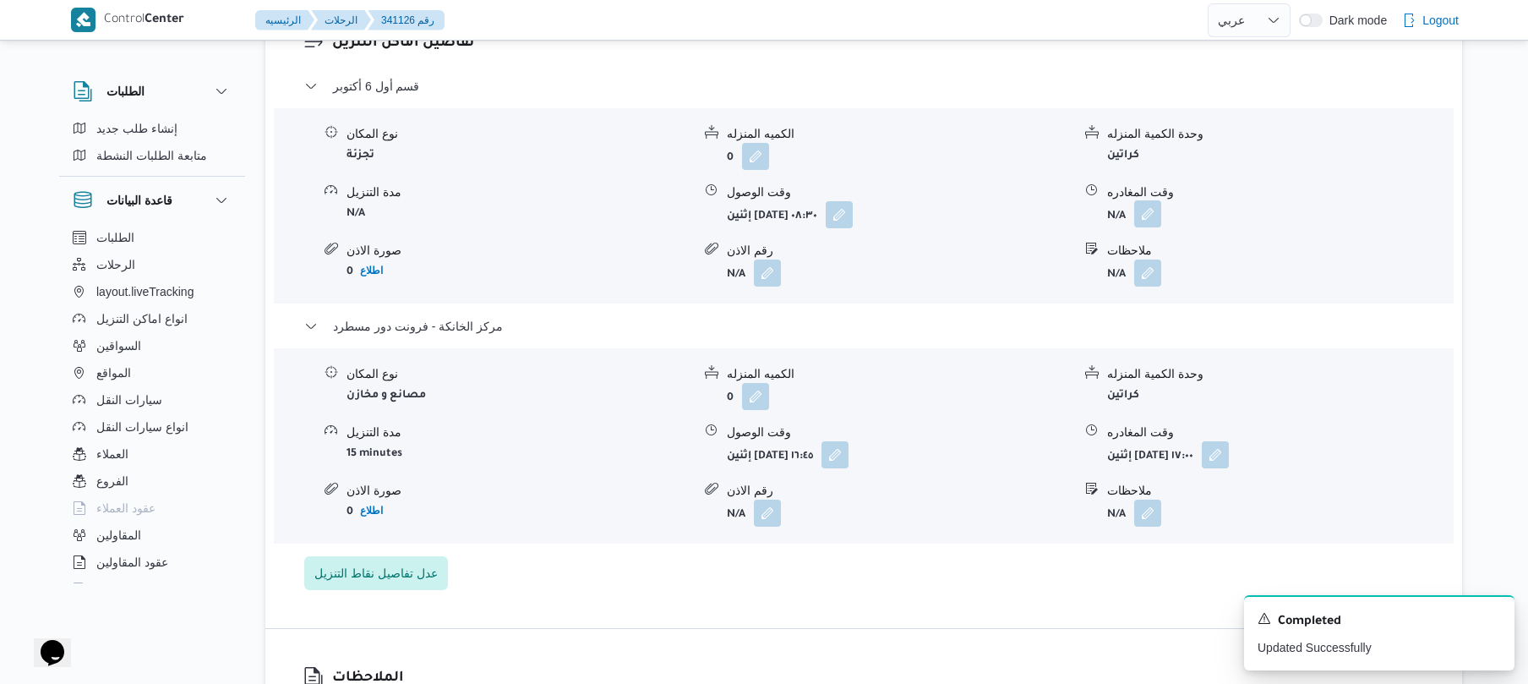
click at [1148, 200] on button "button" at bounding box center [1147, 213] width 27 height 27
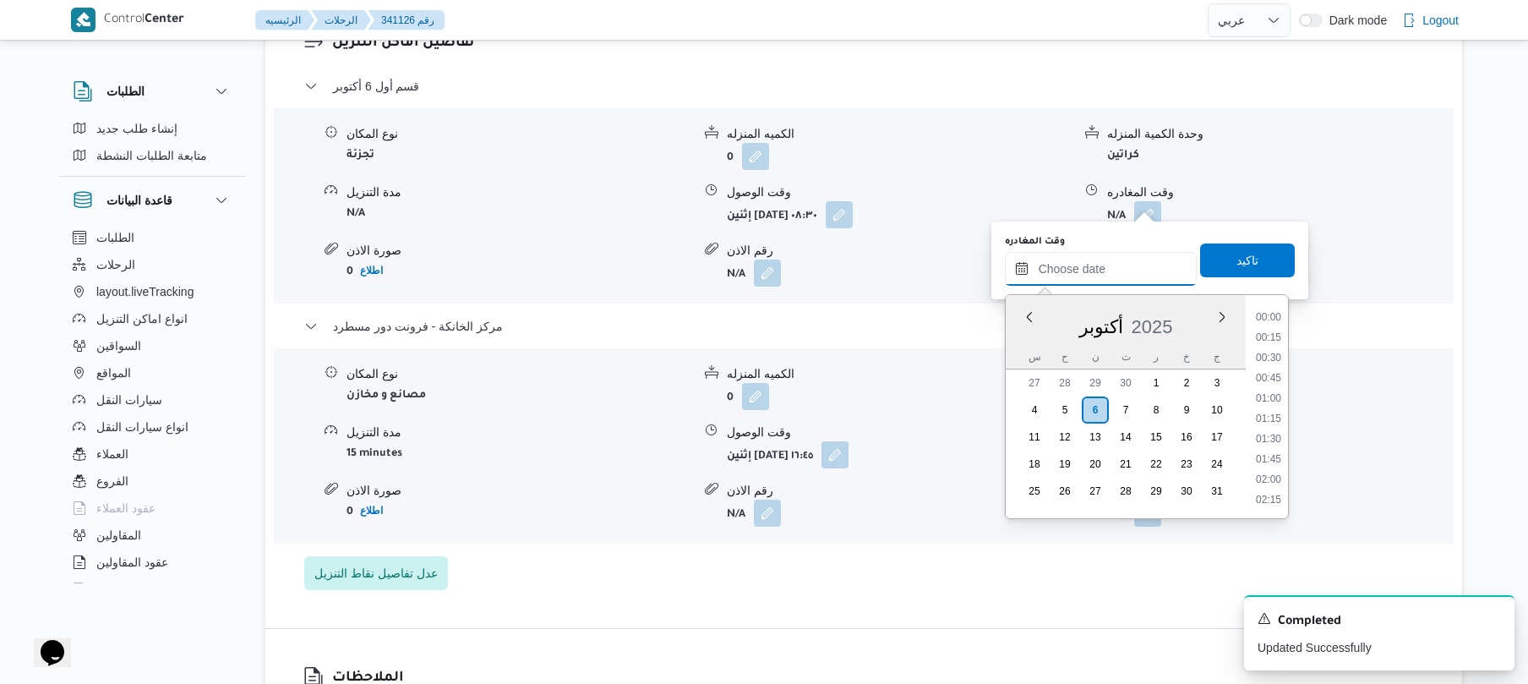
drag, startPoint x: 1078, startPoint y: 275, endPoint x: 1126, endPoint y: 267, distance: 47.9
click at [1078, 275] on input "وقت المغادره" at bounding box center [1101, 269] width 192 height 34
click at [1272, 339] on li "15:45" at bounding box center [1268, 339] width 39 height 17
type input "٠٦/١٠/٢٠٢٥ ١٥:٤٥"
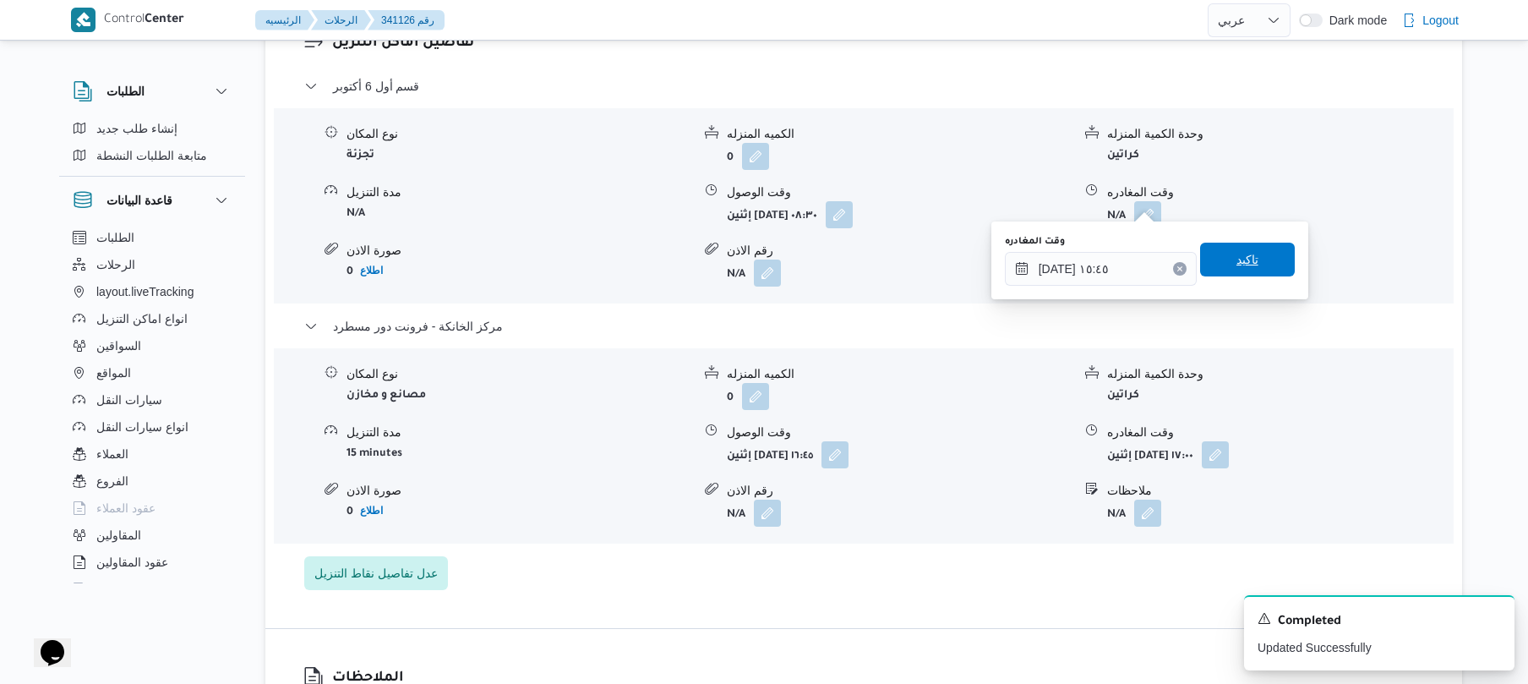
click at [1245, 268] on span "تاكيد" at bounding box center [1247, 259] width 22 height 20
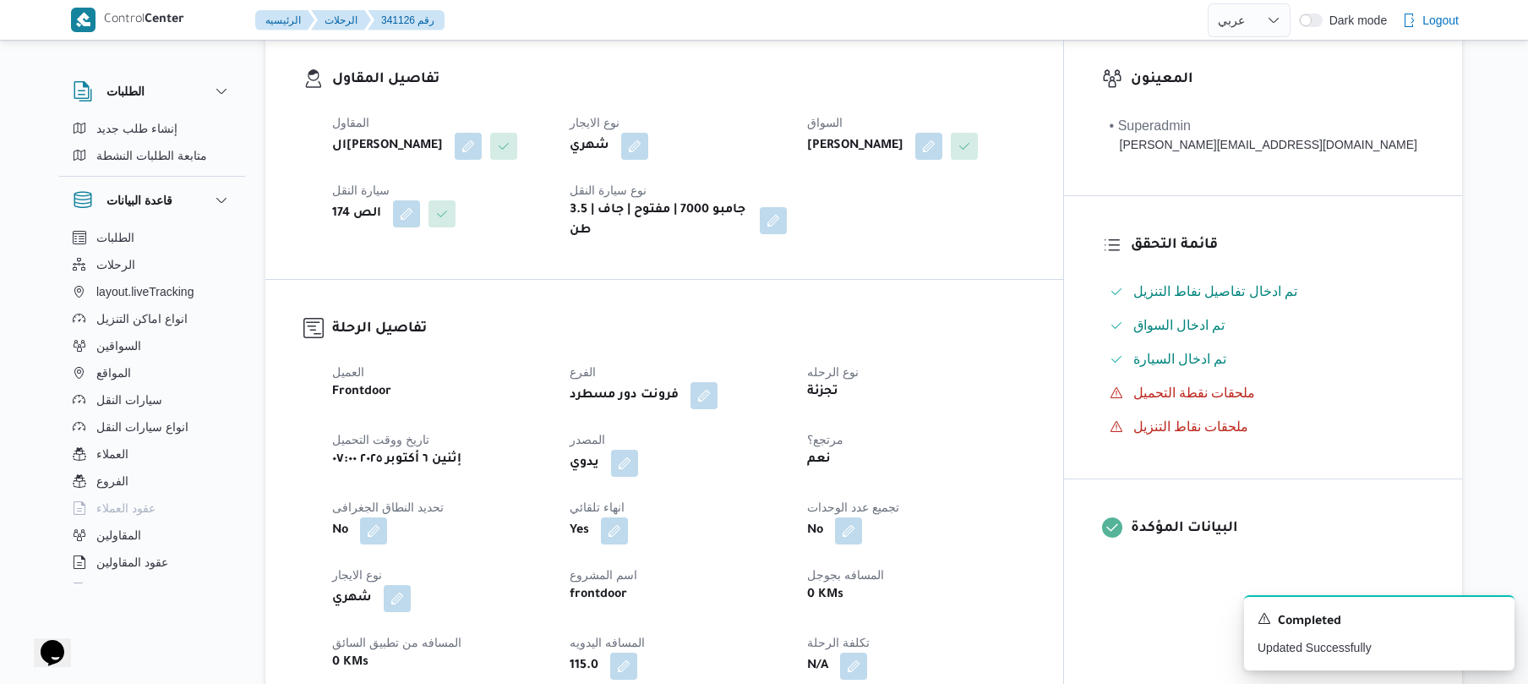
scroll to position [0, 0]
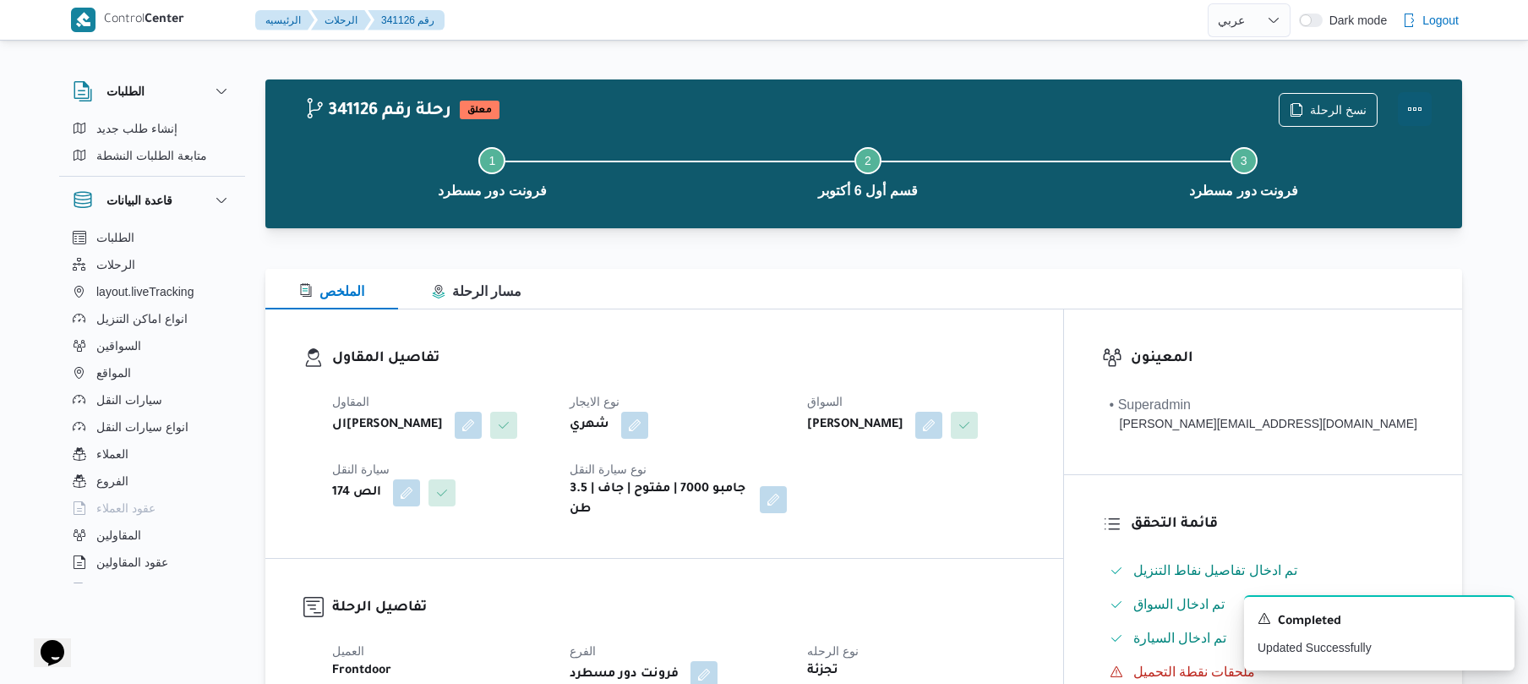
click at [1423, 106] on button "Actions" at bounding box center [1415, 109] width 34 height 34
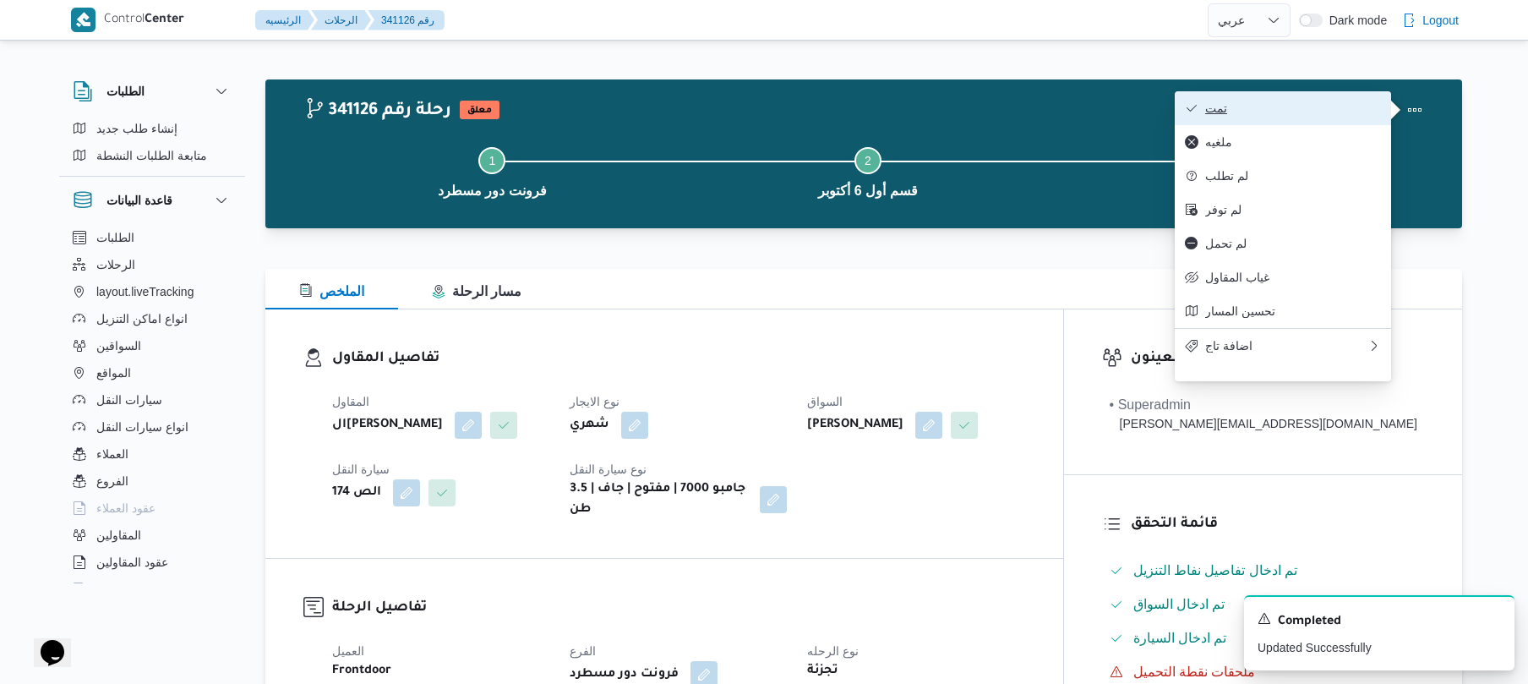
click at [1352, 108] on span "تمت" at bounding box center [1293, 108] width 176 height 14
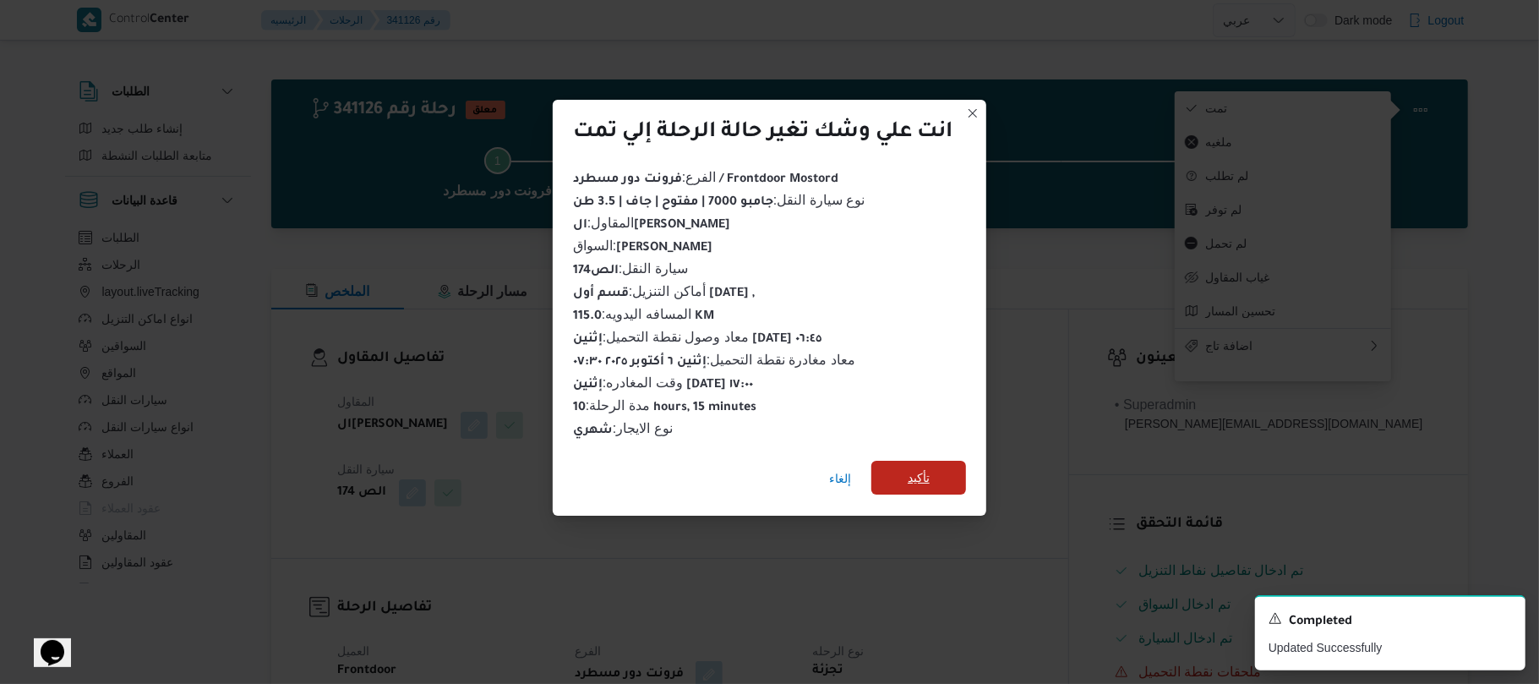
click at [930, 467] on span "تأكيد" at bounding box center [919, 477] width 22 height 20
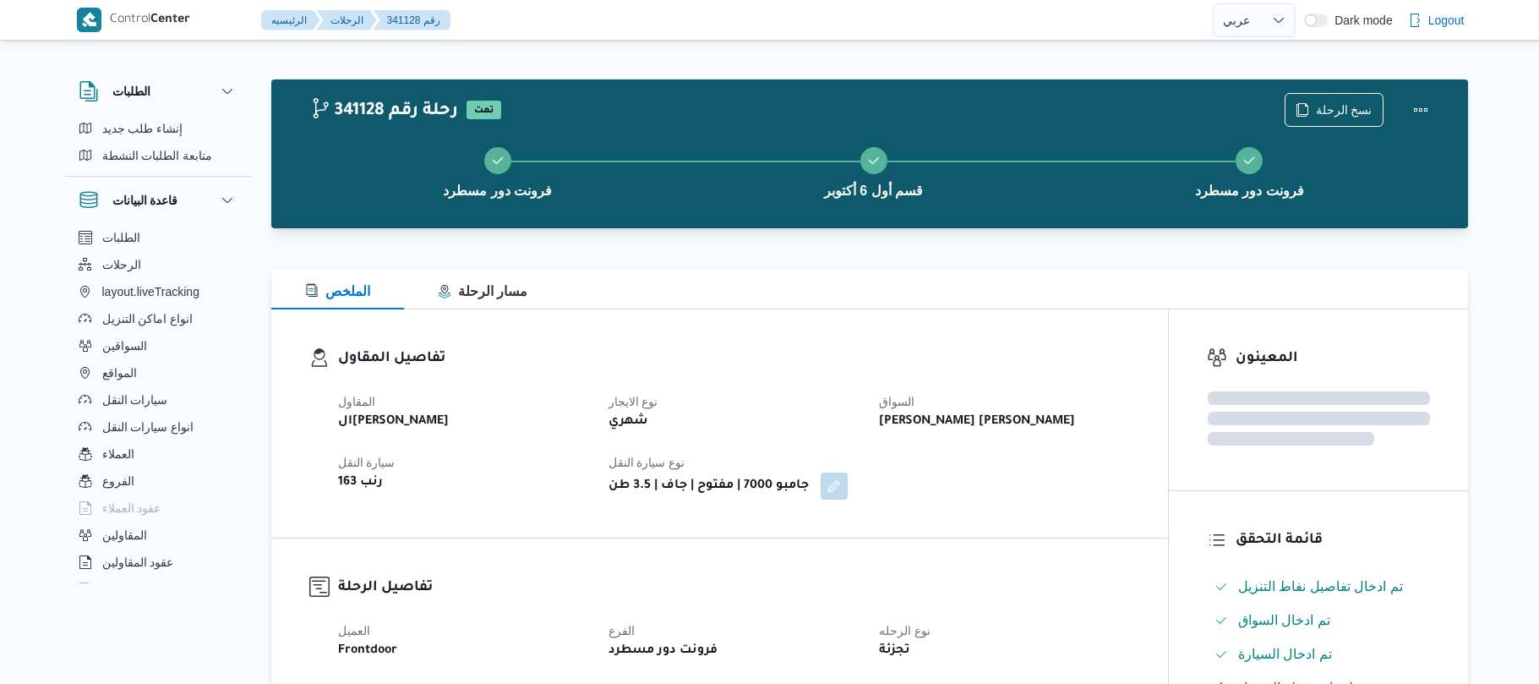
select select "ar"
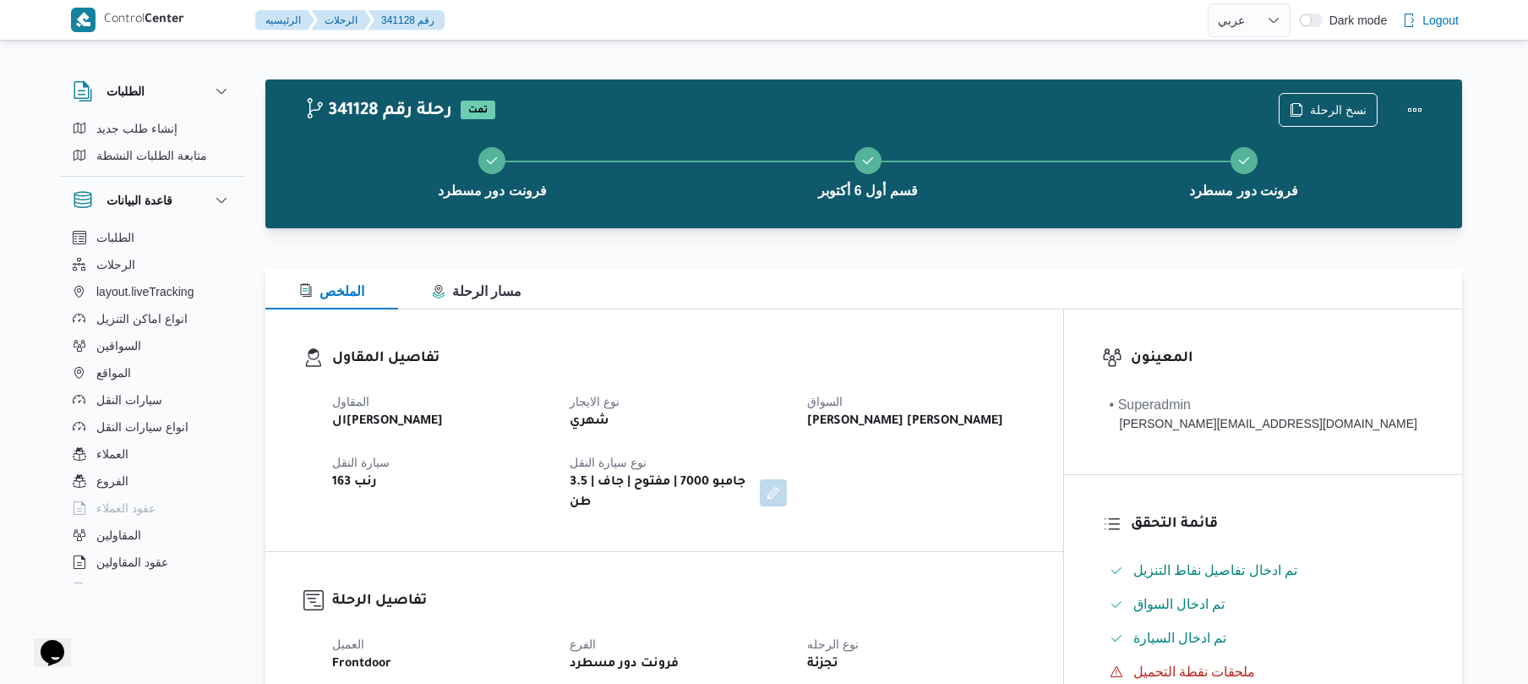
click at [833, 262] on div at bounding box center [863, 258] width 1197 height 20
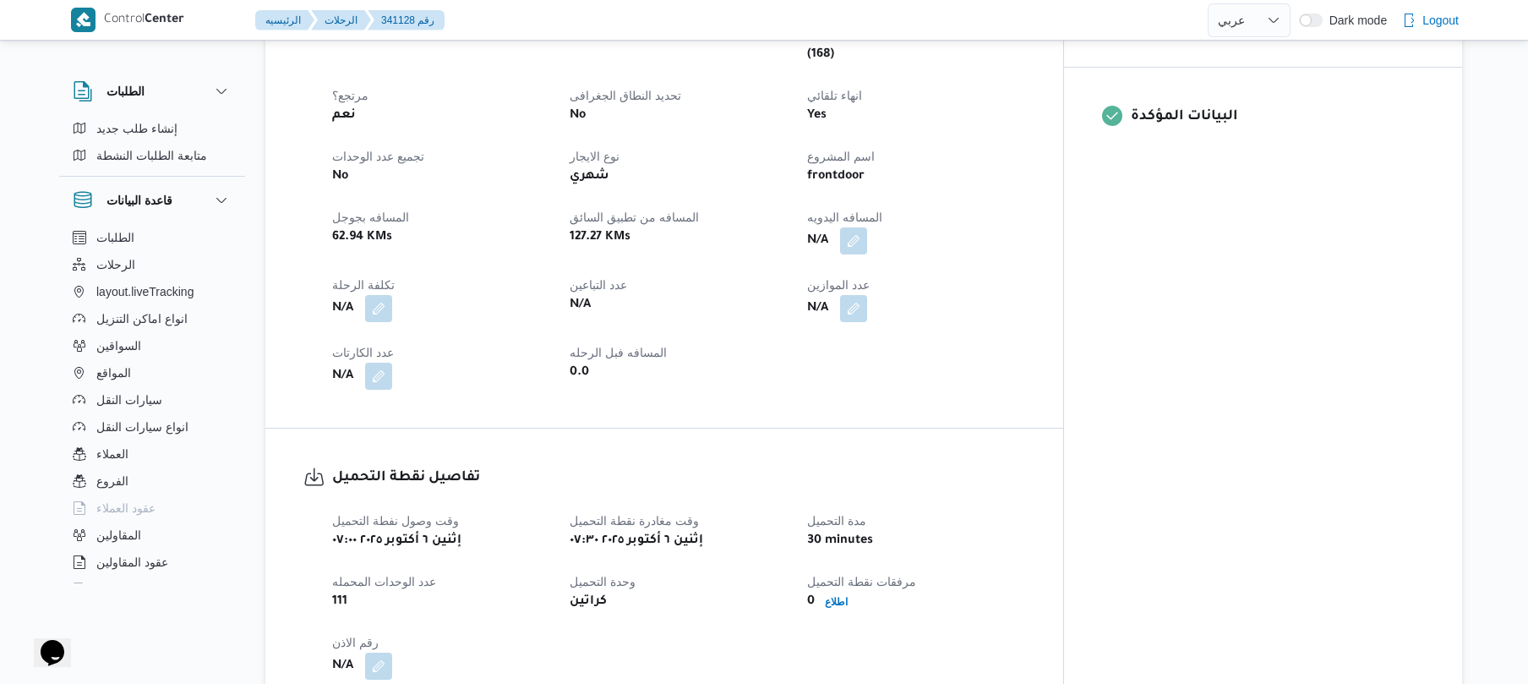
scroll to position [676, 0]
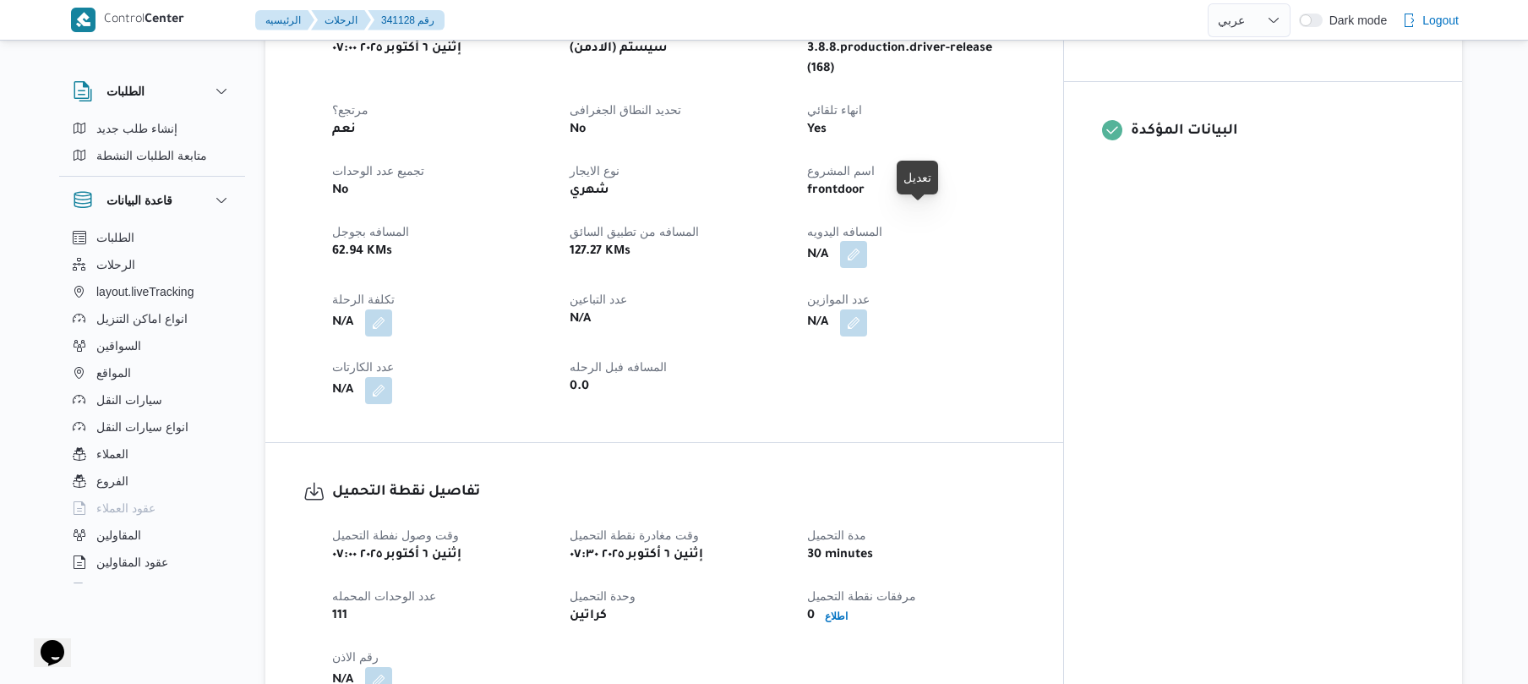
click at [867, 241] on button "button" at bounding box center [853, 254] width 27 height 27
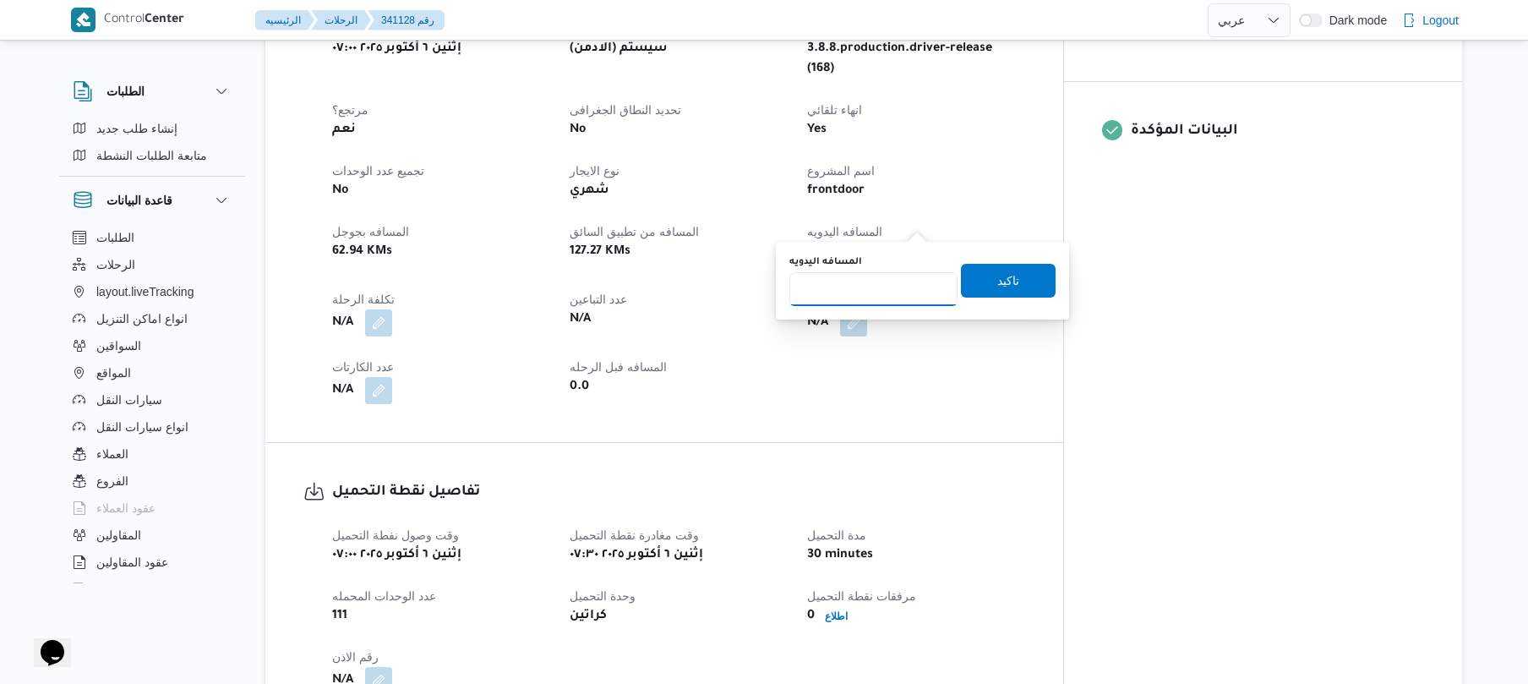
click at [887, 288] on input "المسافه اليدويه" at bounding box center [873, 289] width 168 height 34
type input "115"
click at [997, 281] on span "تاكيد" at bounding box center [1008, 280] width 22 height 20
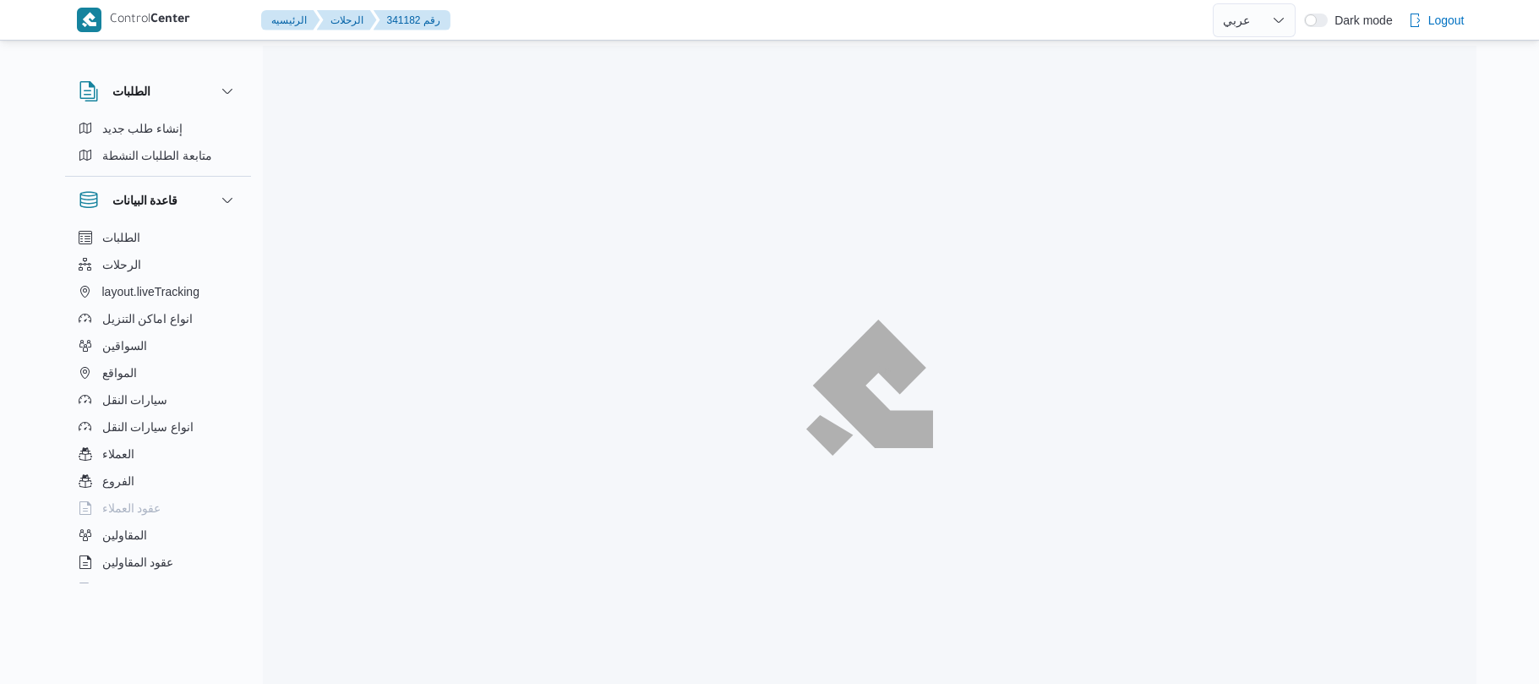
select select "ar"
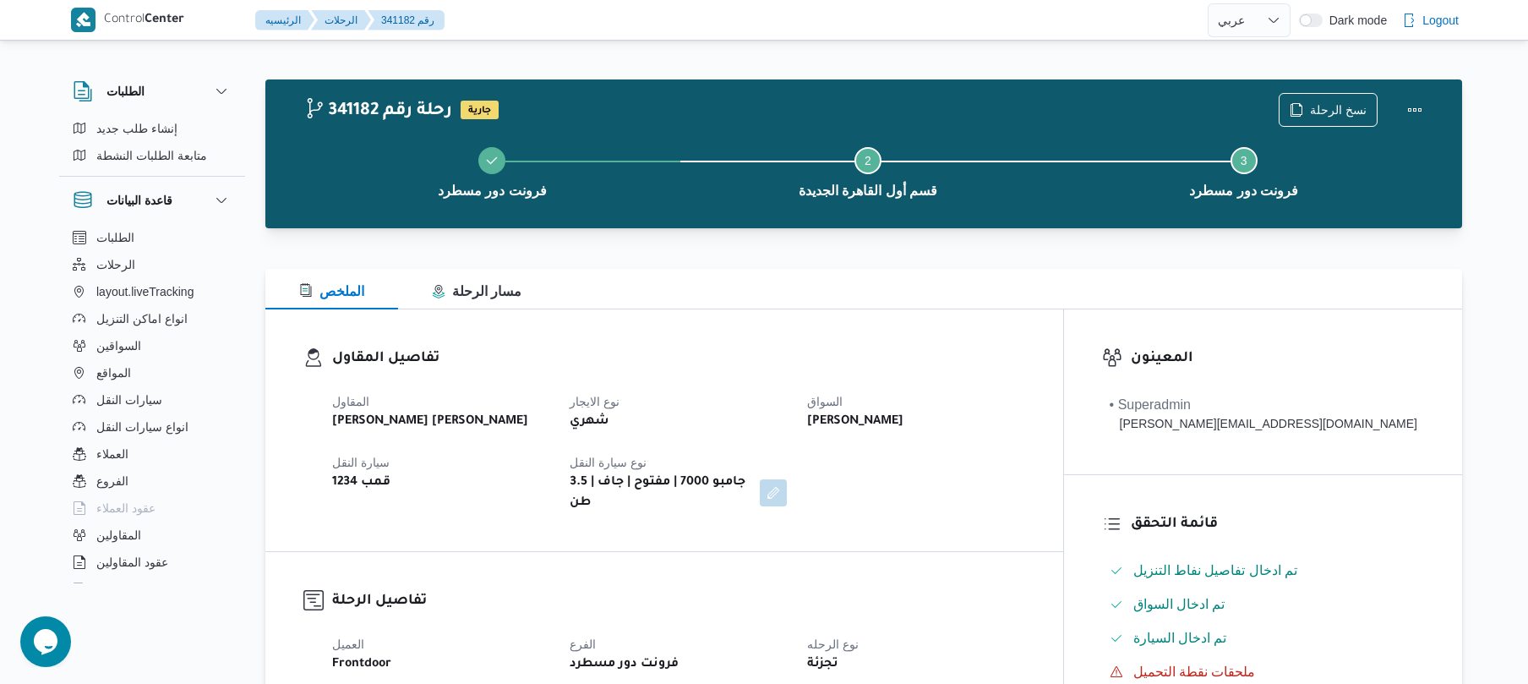
click at [879, 325] on div "تفاصيل المقاول المقاول [PERSON_NAME] [PERSON_NAME] نوع الايجار شهري السواق [PER…" at bounding box center [664, 430] width 798 height 242
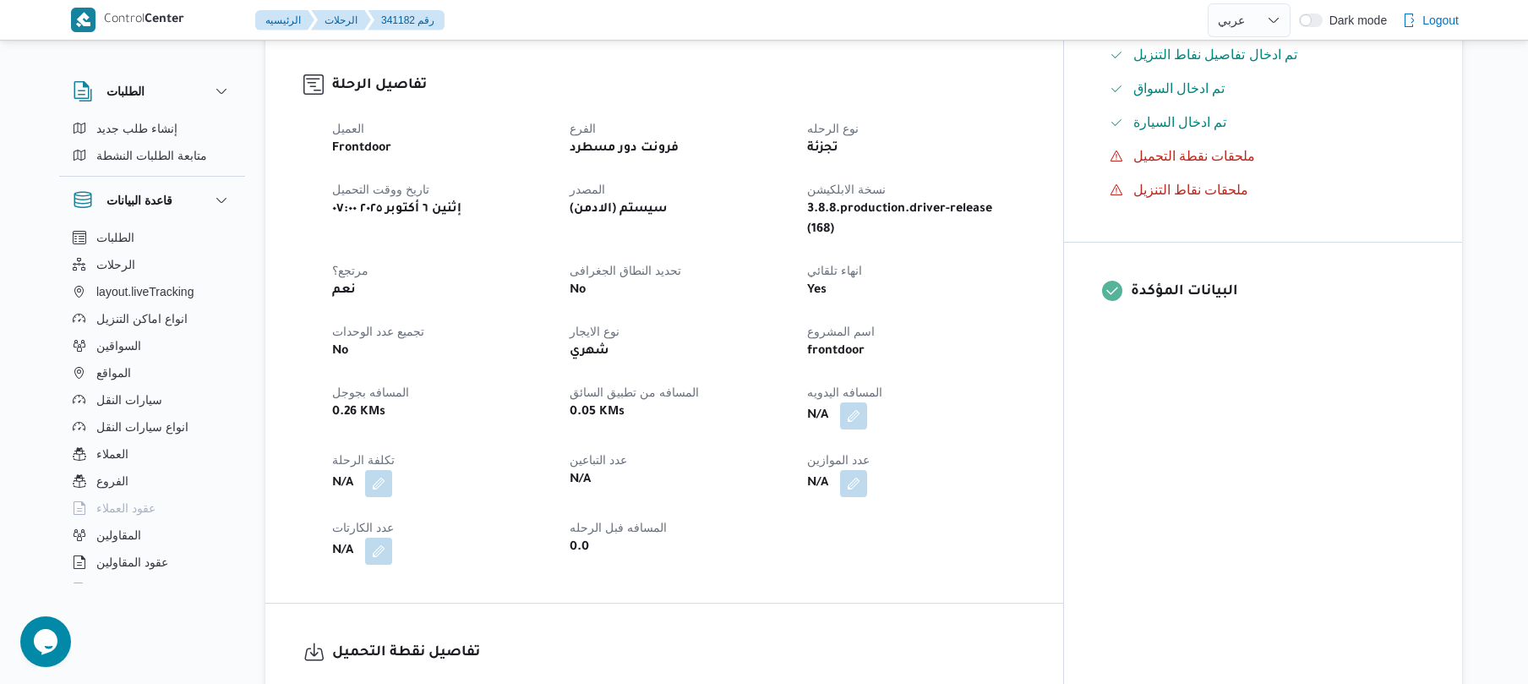
scroll to position [495, 0]
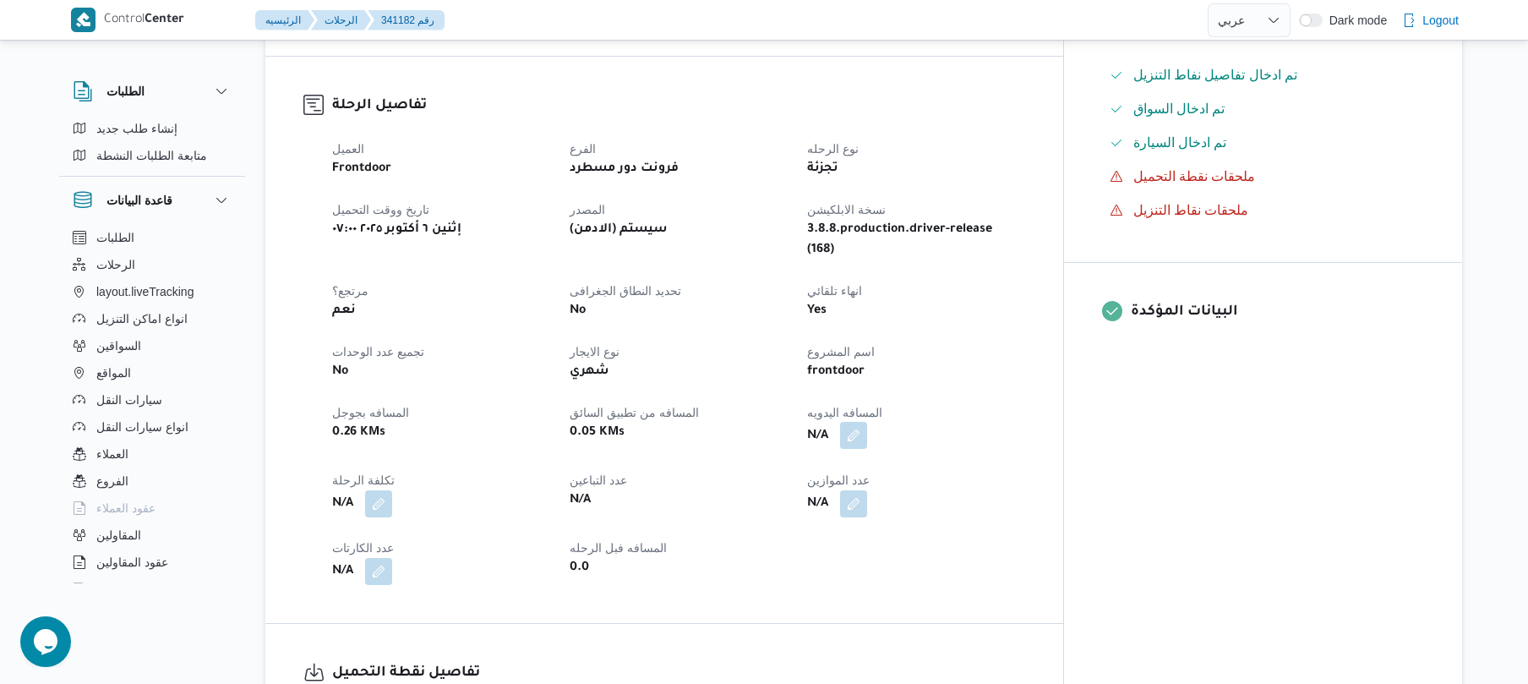
click at [867, 422] on button "button" at bounding box center [853, 435] width 27 height 27
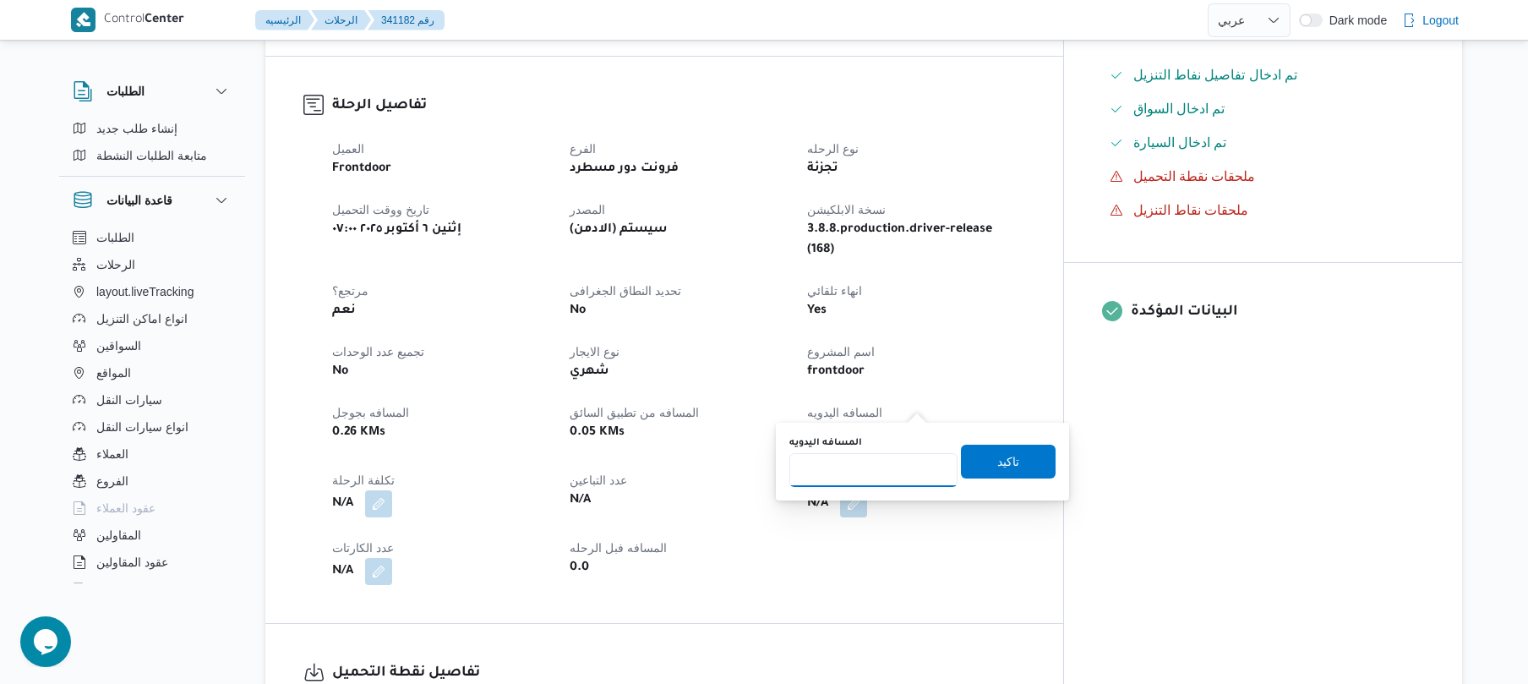
click at [874, 472] on input "المسافه اليدويه" at bounding box center [873, 470] width 168 height 34
type input "95"
click at [999, 451] on span "تاكيد" at bounding box center [1008, 460] width 22 height 20
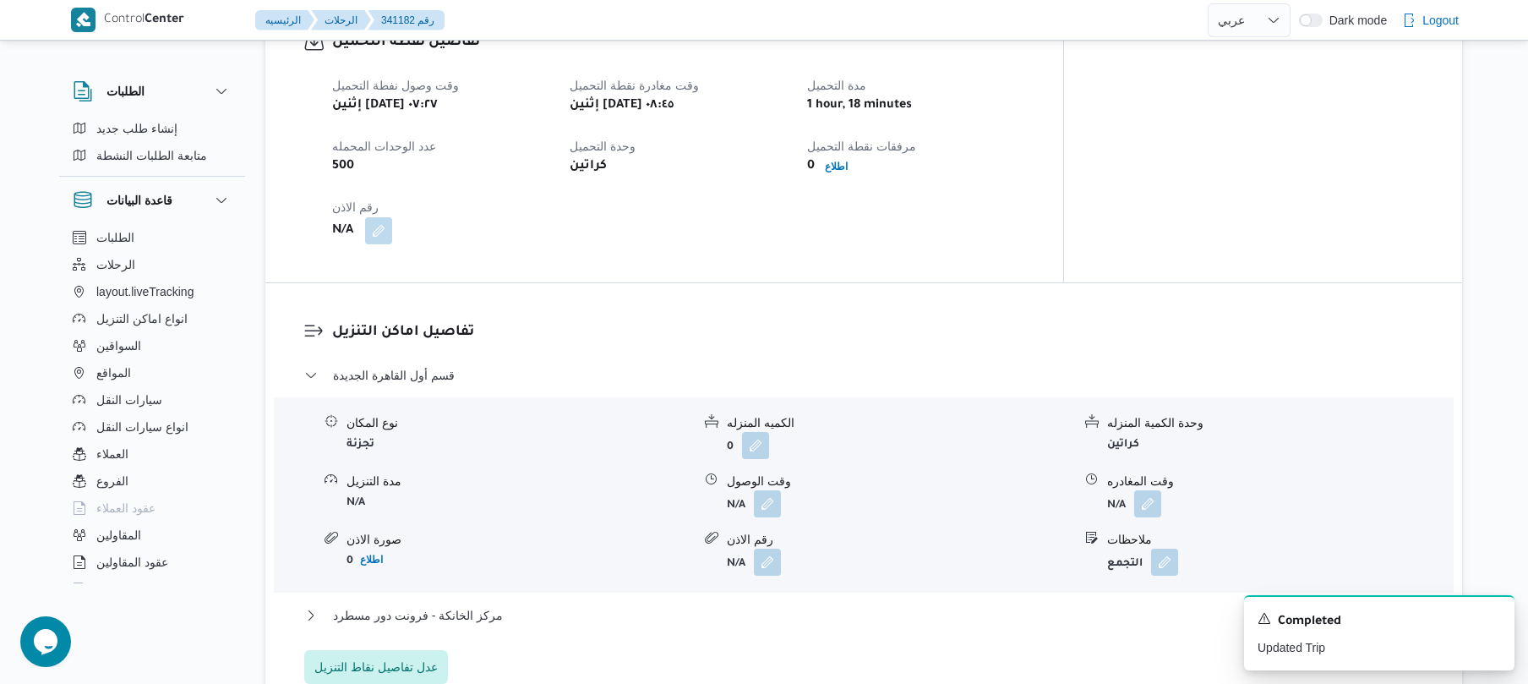
scroll to position [1127, 0]
click at [879, 282] on div "تفاصيل اماكن التنزيل قسم أول القاهرة الجديدة نوع المكان تجزئة الكميه المنزله 0 …" at bounding box center [863, 501] width 1197 height 439
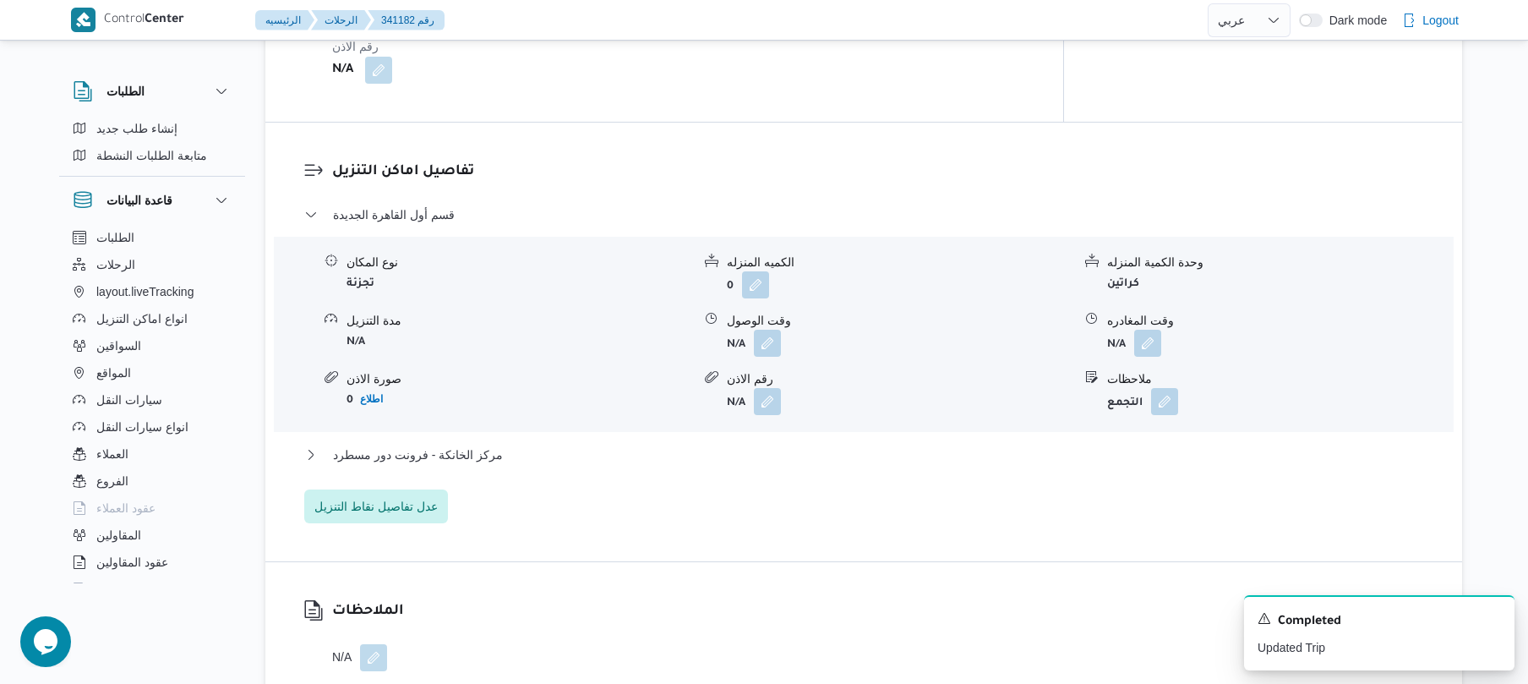
scroll to position [1307, 0]
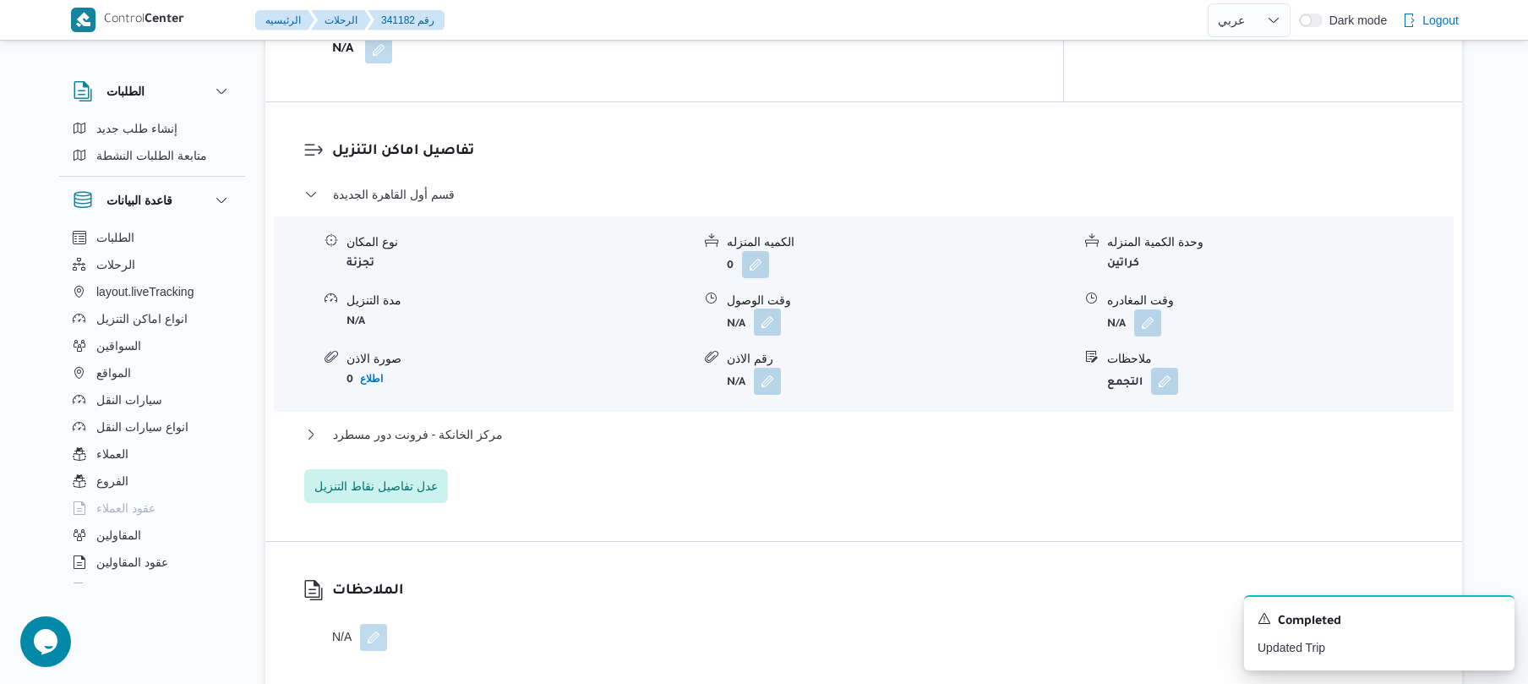
click at [772, 308] on button "button" at bounding box center [767, 321] width 27 height 27
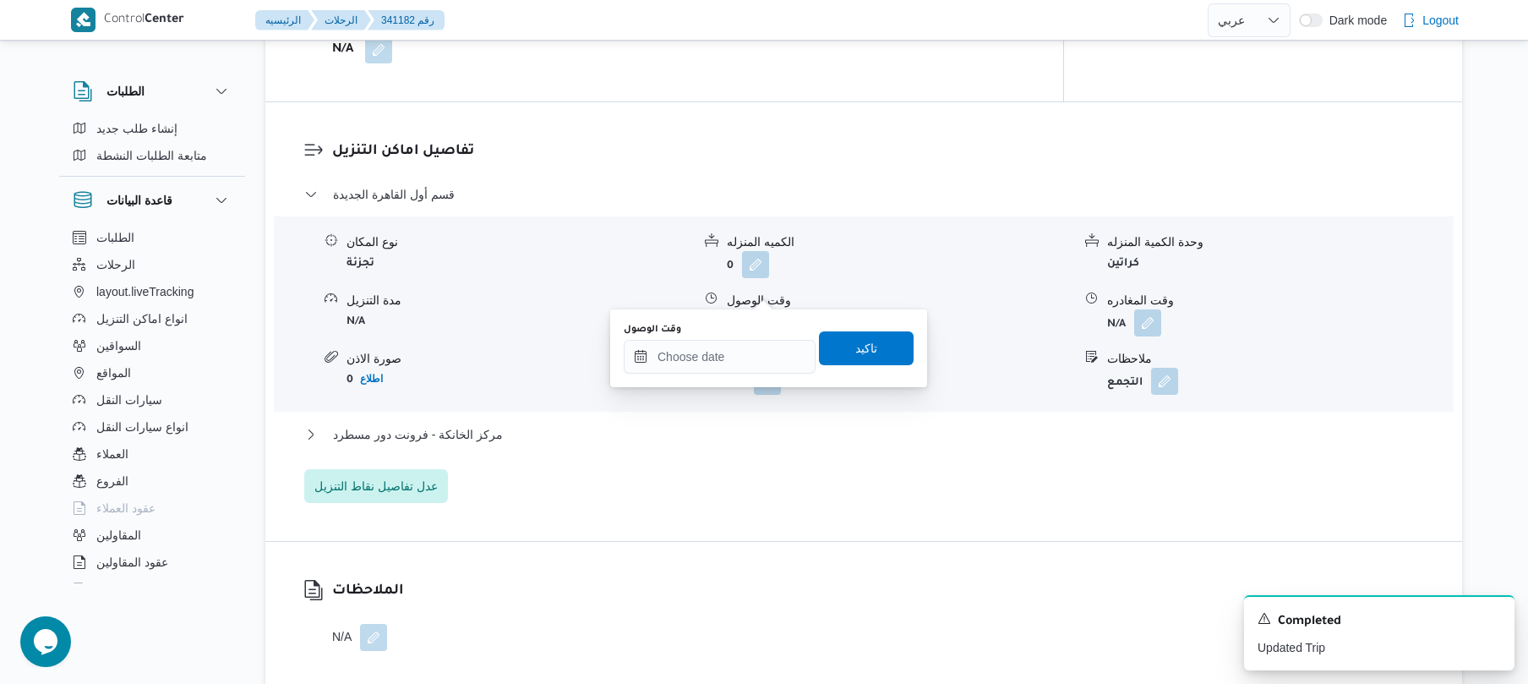
click at [707, 380] on div "You are in a dialog. To close this dialog, hit escape. وقت الوصول تاكيد" at bounding box center [768, 348] width 317 height 78
click at [718, 362] on input "وقت الوصول" at bounding box center [720, 357] width 192 height 34
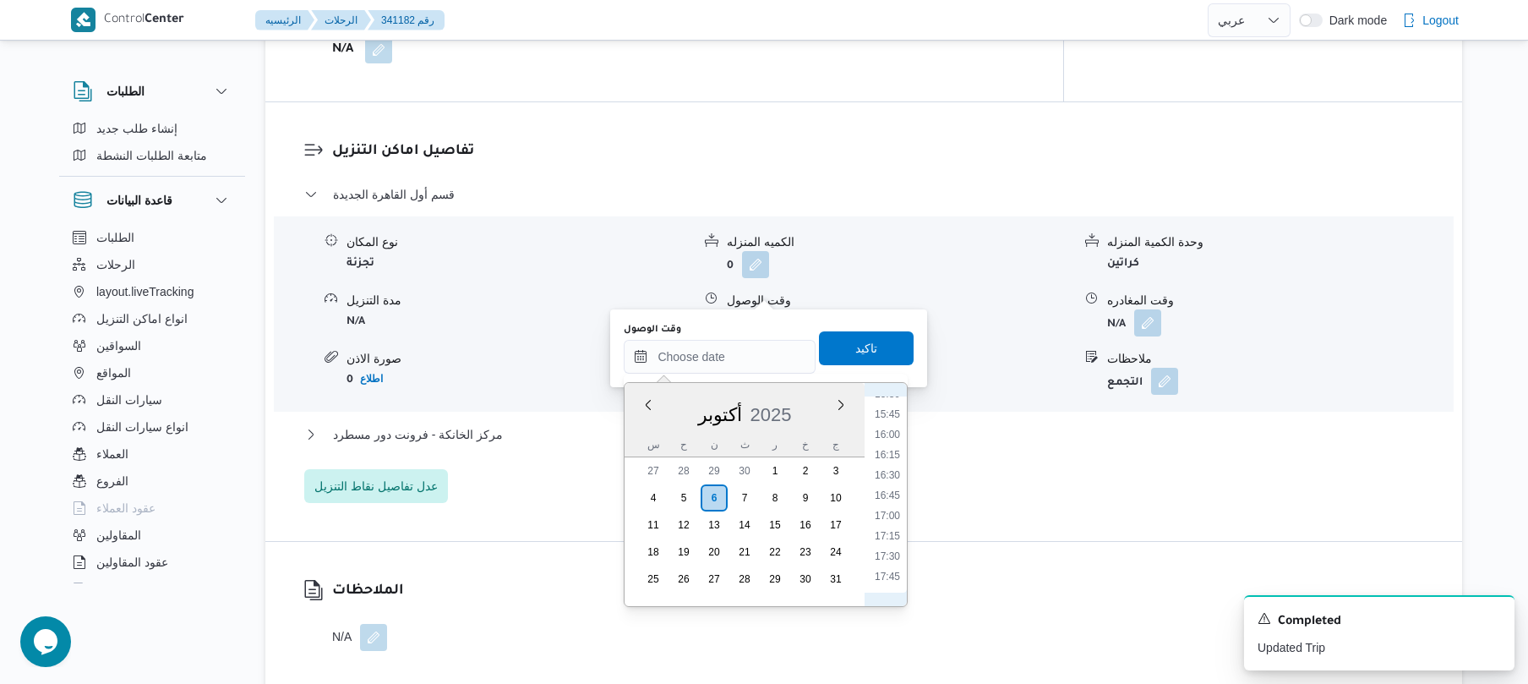
scroll to position [1255, 0]
click at [1023, 146] on dl "تفاصيل اماكن التنزيل قسم أول القاهرة الجديدة نوع المكان تجزئة الكميه المنزله 0 …" at bounding box center [878, 321] width 1092 height 363
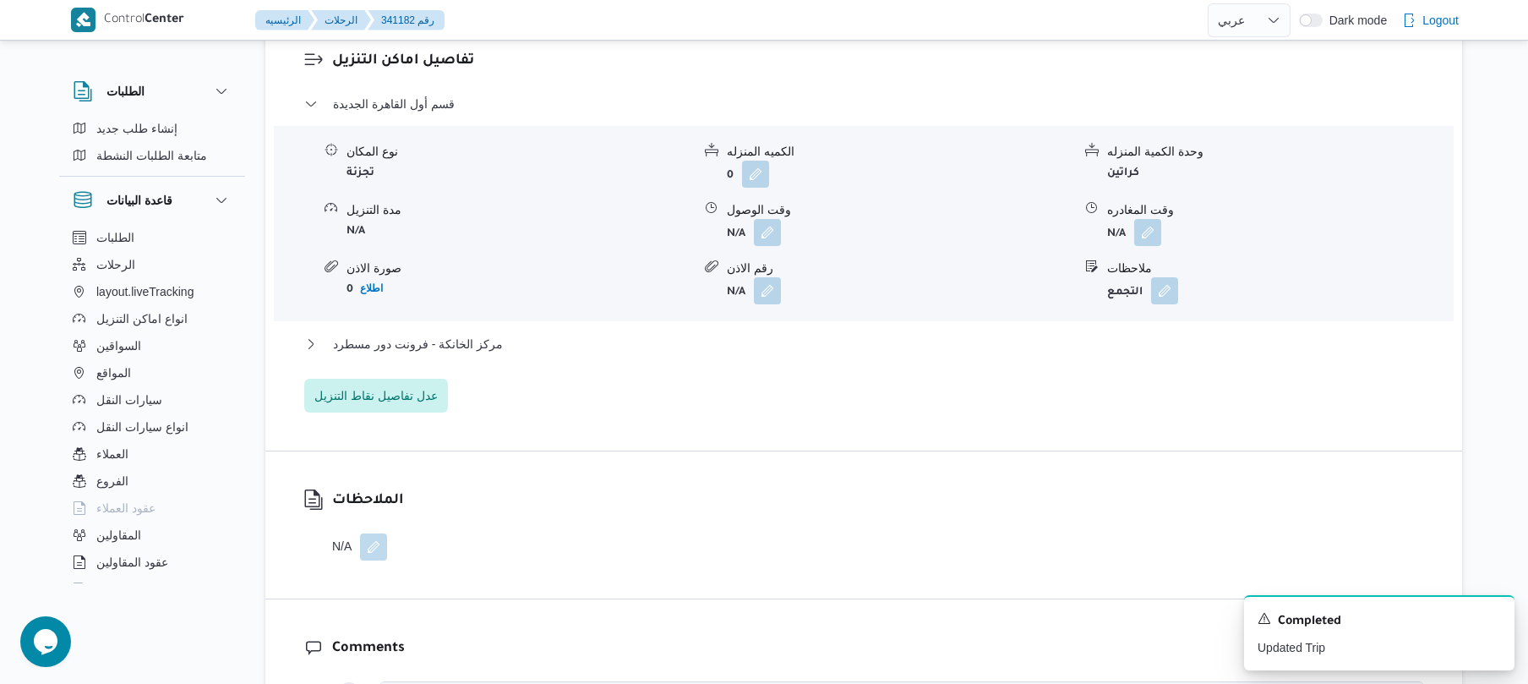
scroll to position [1442, 0]
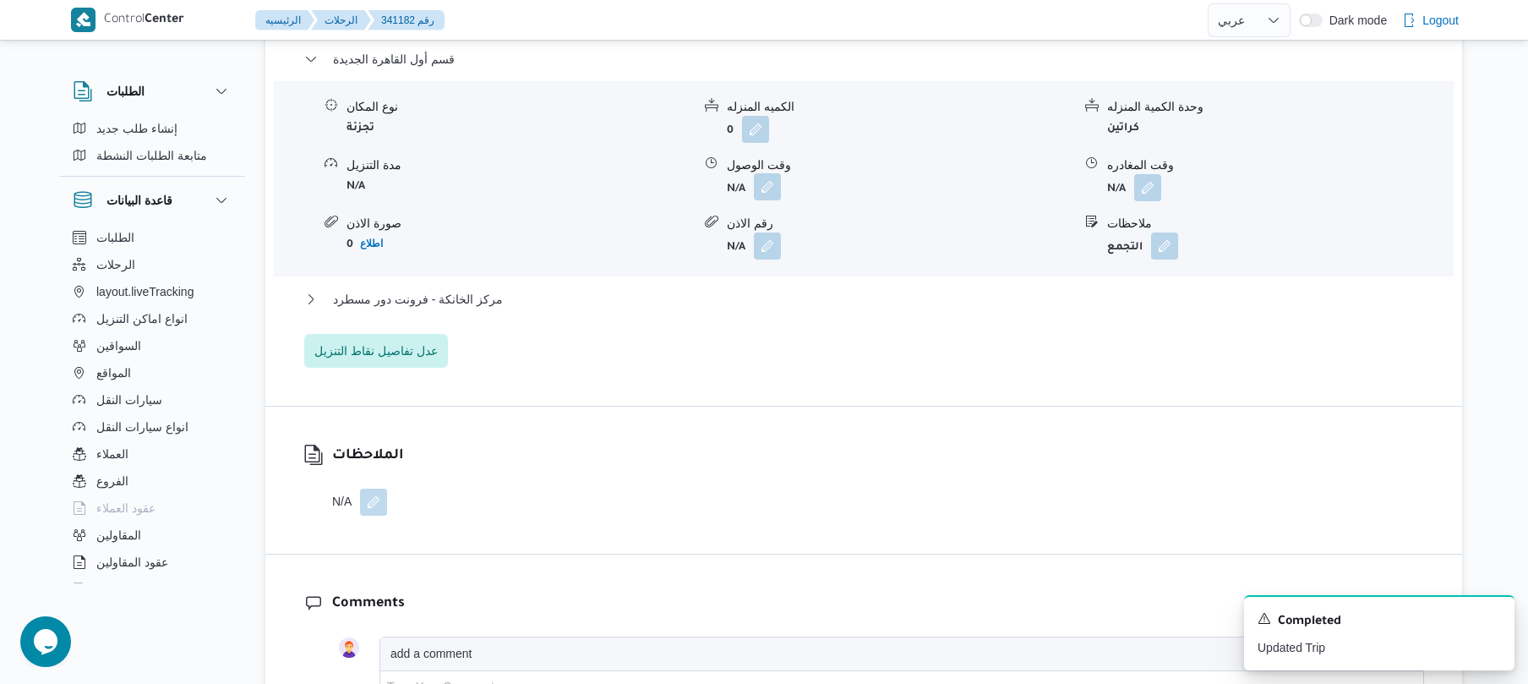
click at [779, 173] on button "button" at bounding box center [767, 186] width 27 height 27
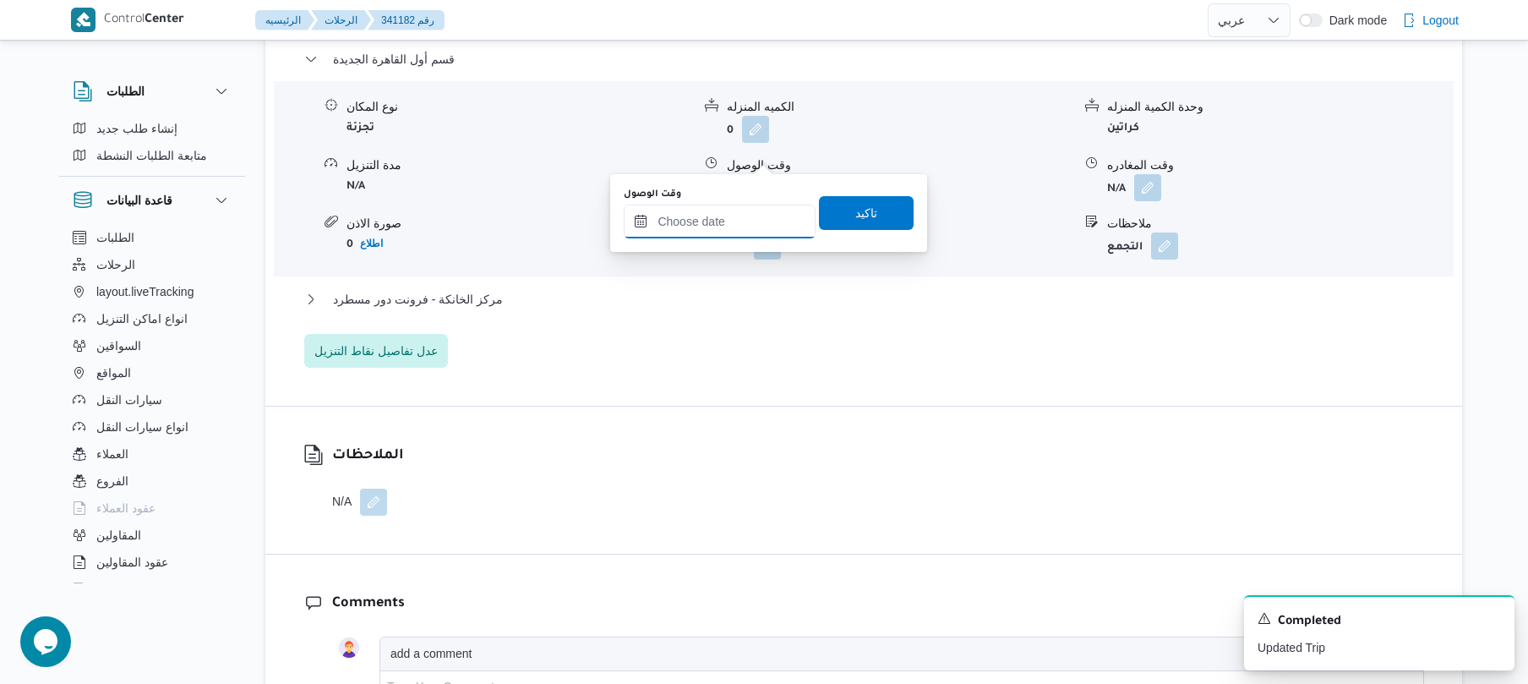
click at [752, 216] on input "وقت الوصول" at bounding box center [720, 222] width 192 height 34
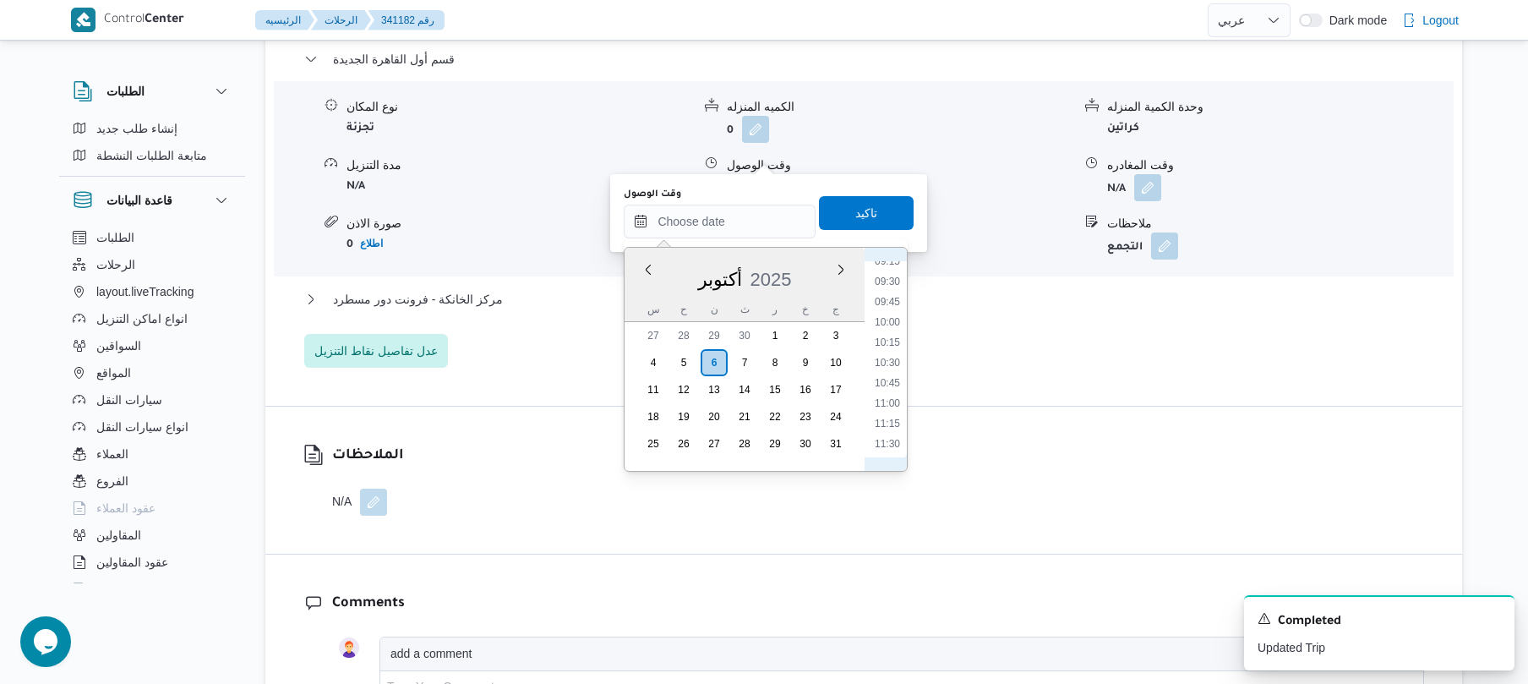
scroll to position [758, 0]
click at [894, 284] on li "09:30" at bounding box center [887, 282] width 39 height 17
type input "٠٦/١٠/٢٠٢٥ ٠٩:٣٠"
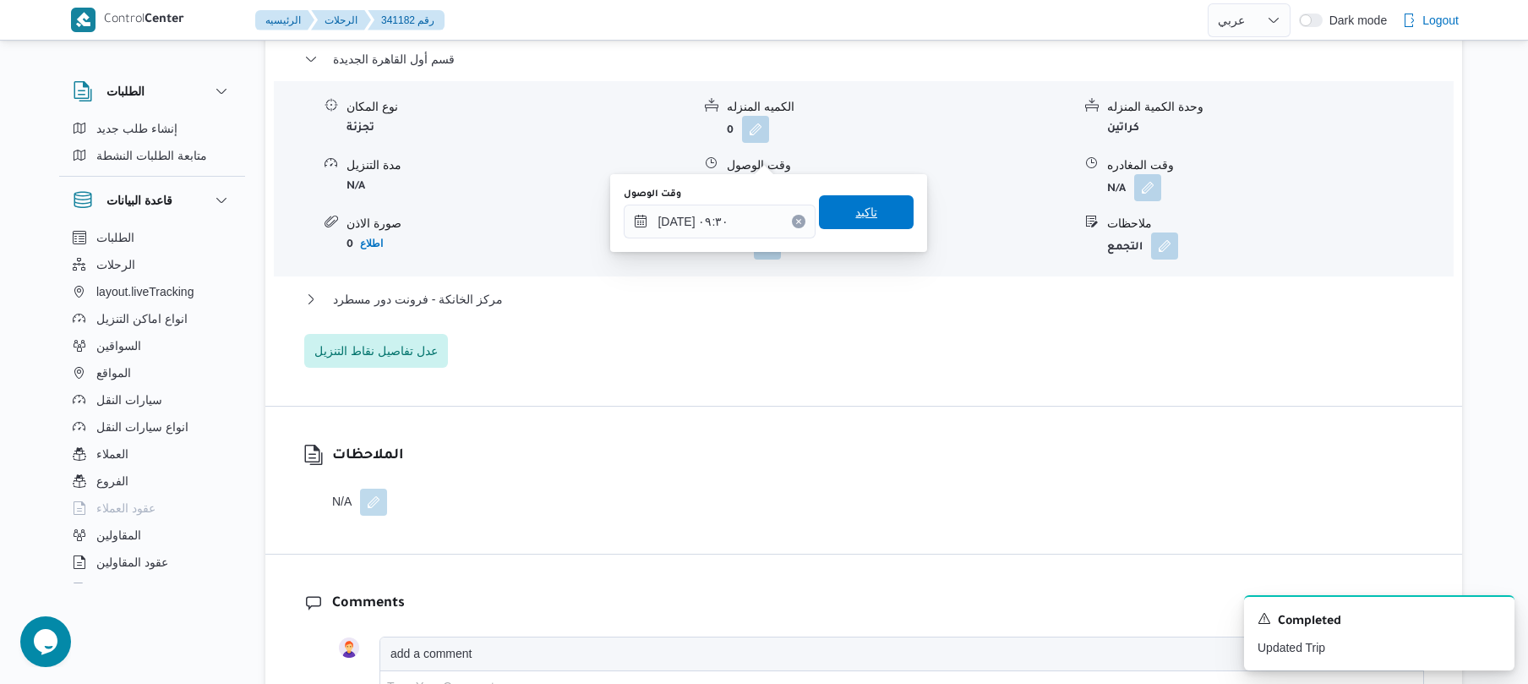
click at [862, 213] on span "تاكيد" at bounding box center [866, 212] width 22 height 20
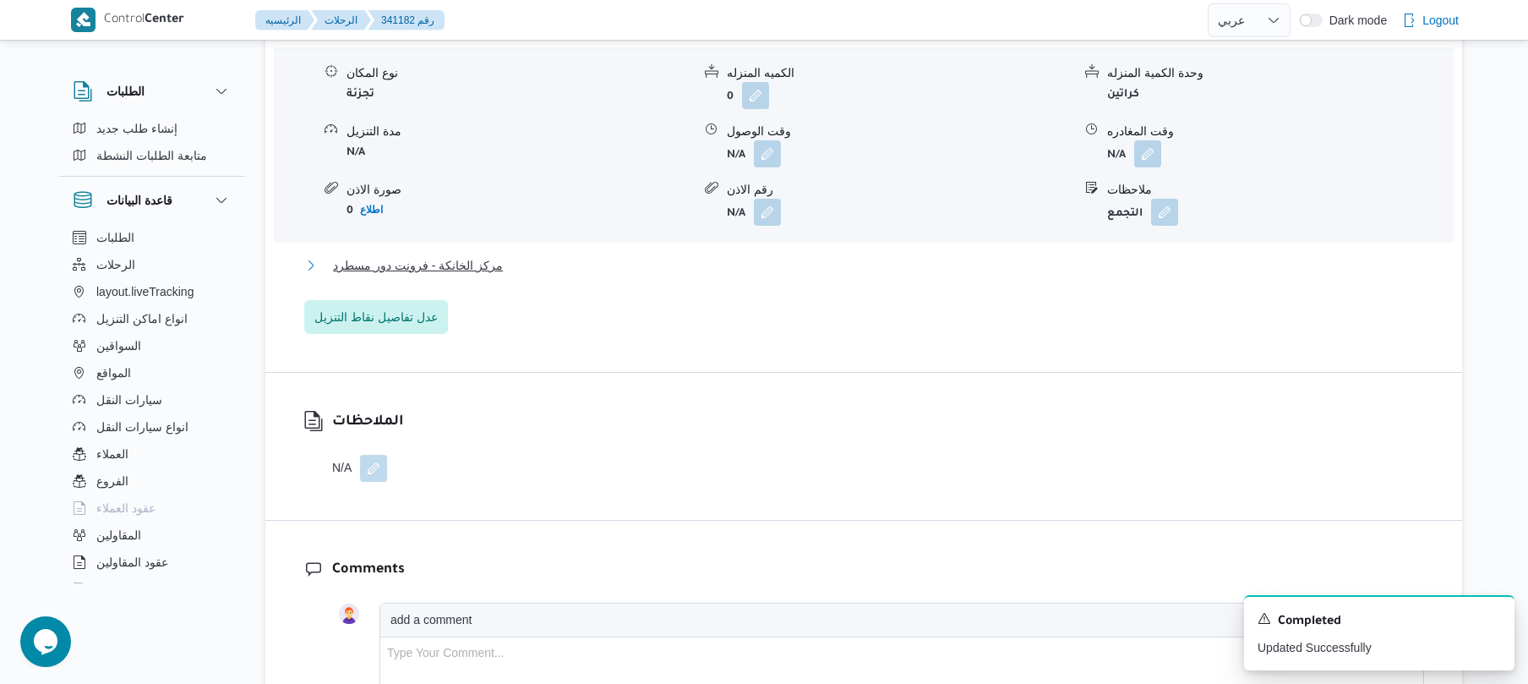
click at [801, 274] on button "مركز الخانكة - فرونت دور مسطرد" at bounding box center [864, 265] width 1120 height 20
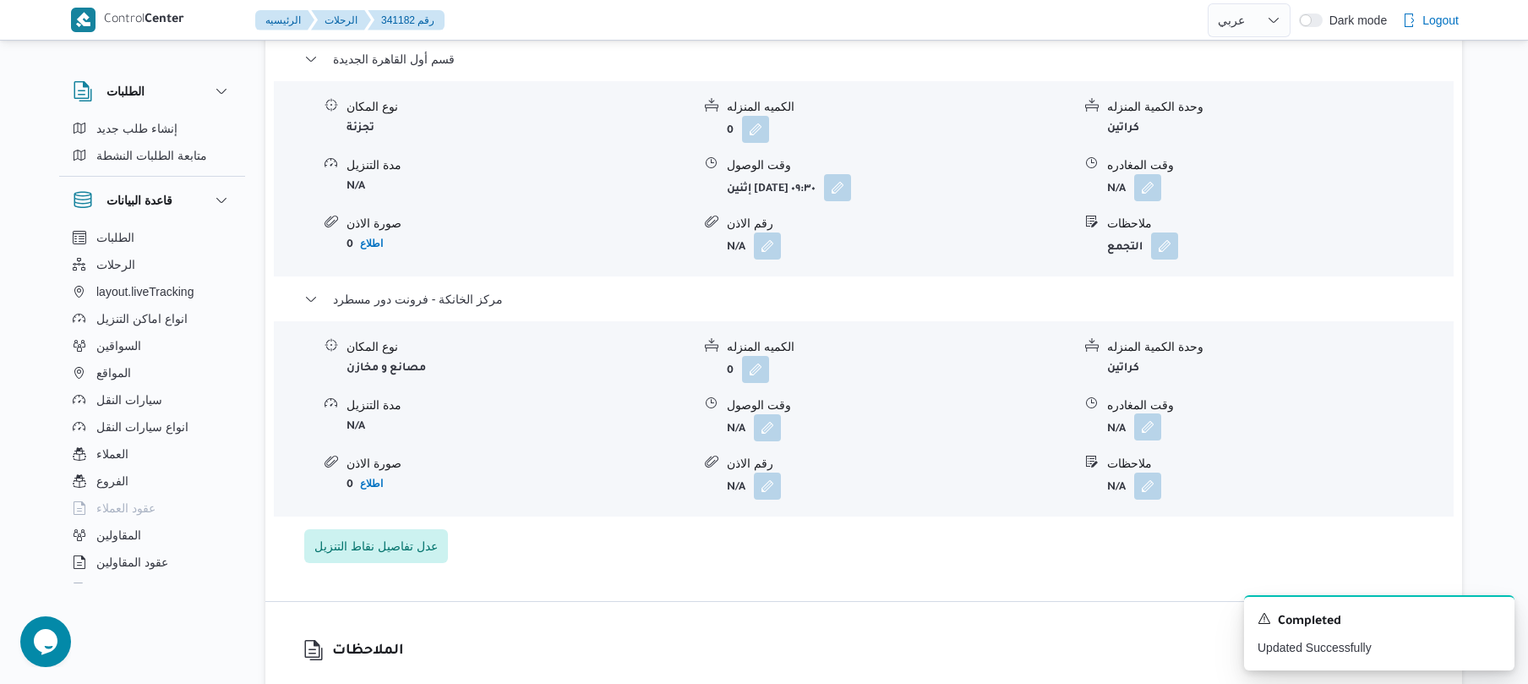
click at [1144, 413] on button "button" at bounding box center [1147, 426] width 27 height 27
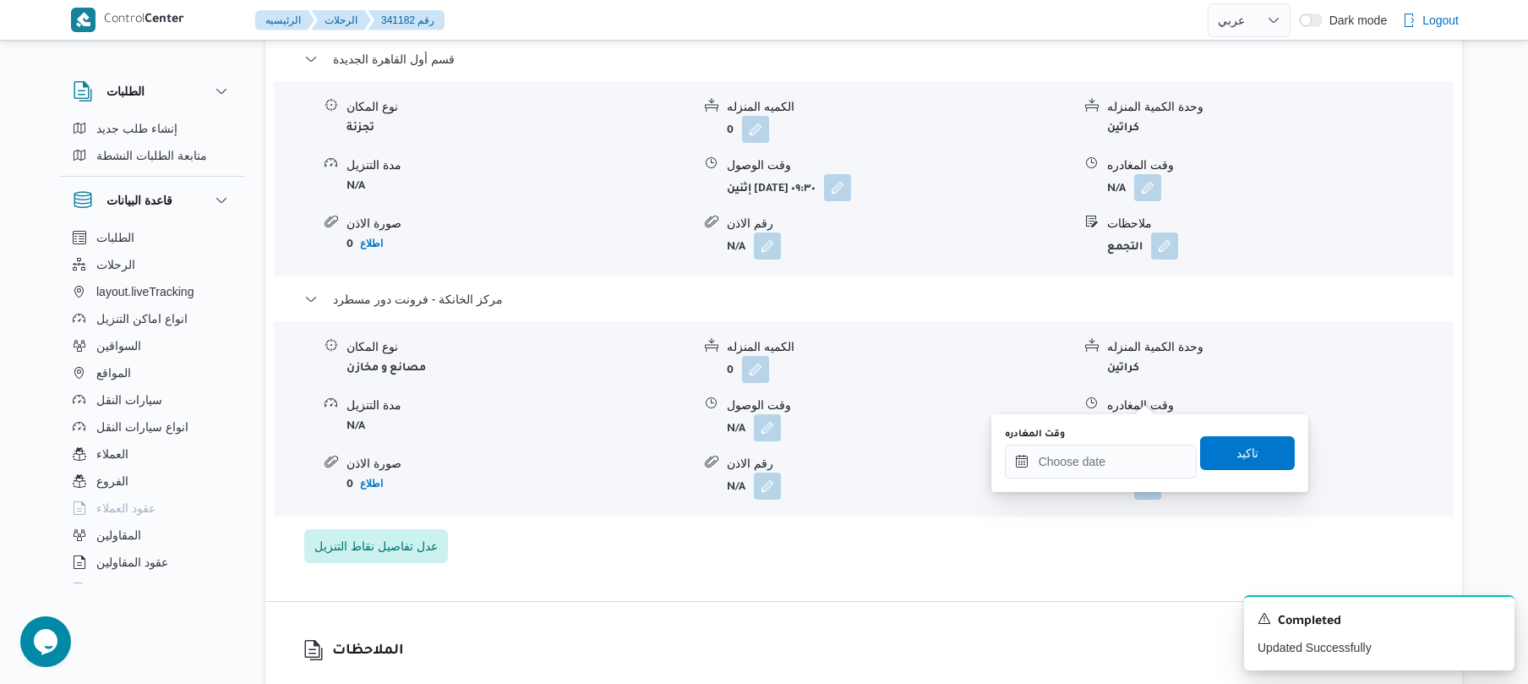
click at [1031, 477] on div "وقت المغادره تاكيد" at bounding box center [1149, 453] width 293 height 54
click at [1042, 472] on input "وقت المغادره" at bounding box center [1101, 462] width 192 height 34
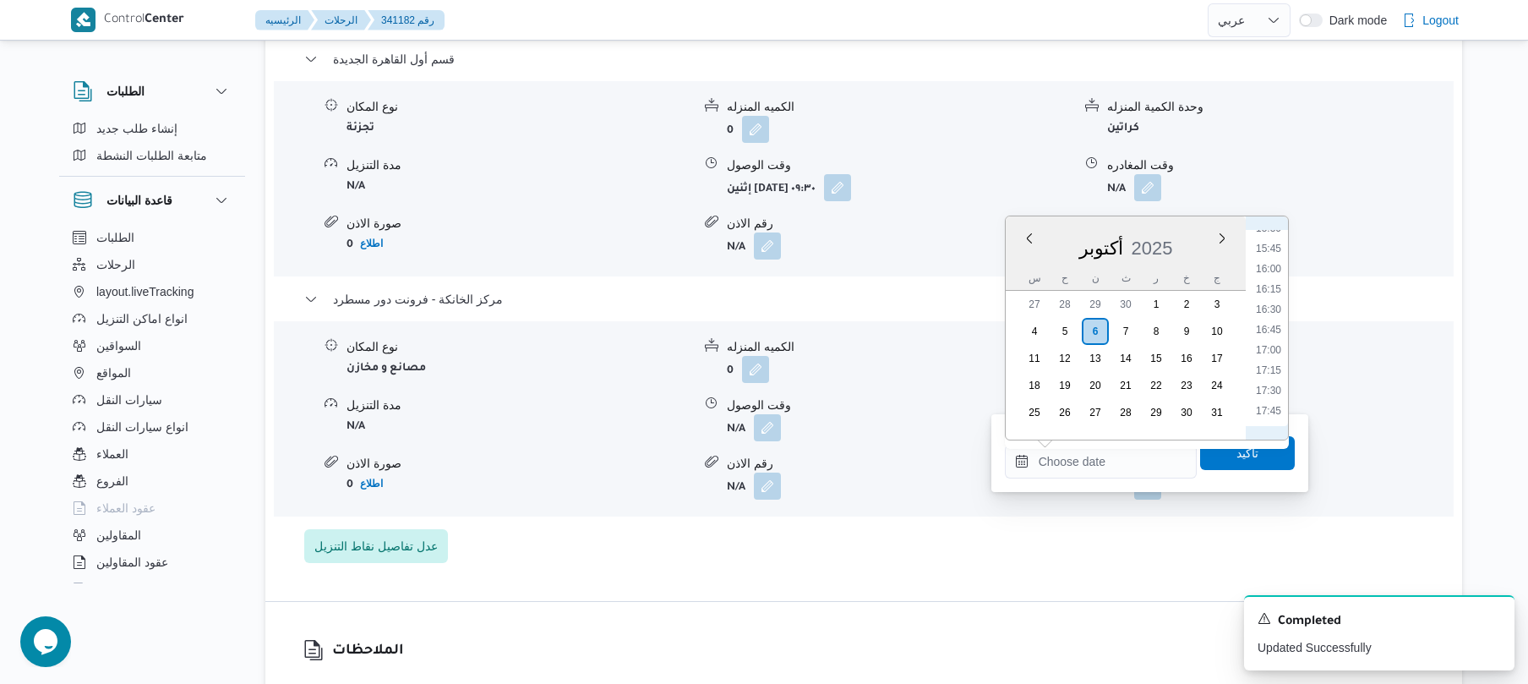
scroll to position [1254, 0]
click at [1268, 379] on li "17:15" at bounding box center [1268, 383] width 39 height 17
type input "٠٦/١٠/٢٠٢٥ ١٧:١٥"
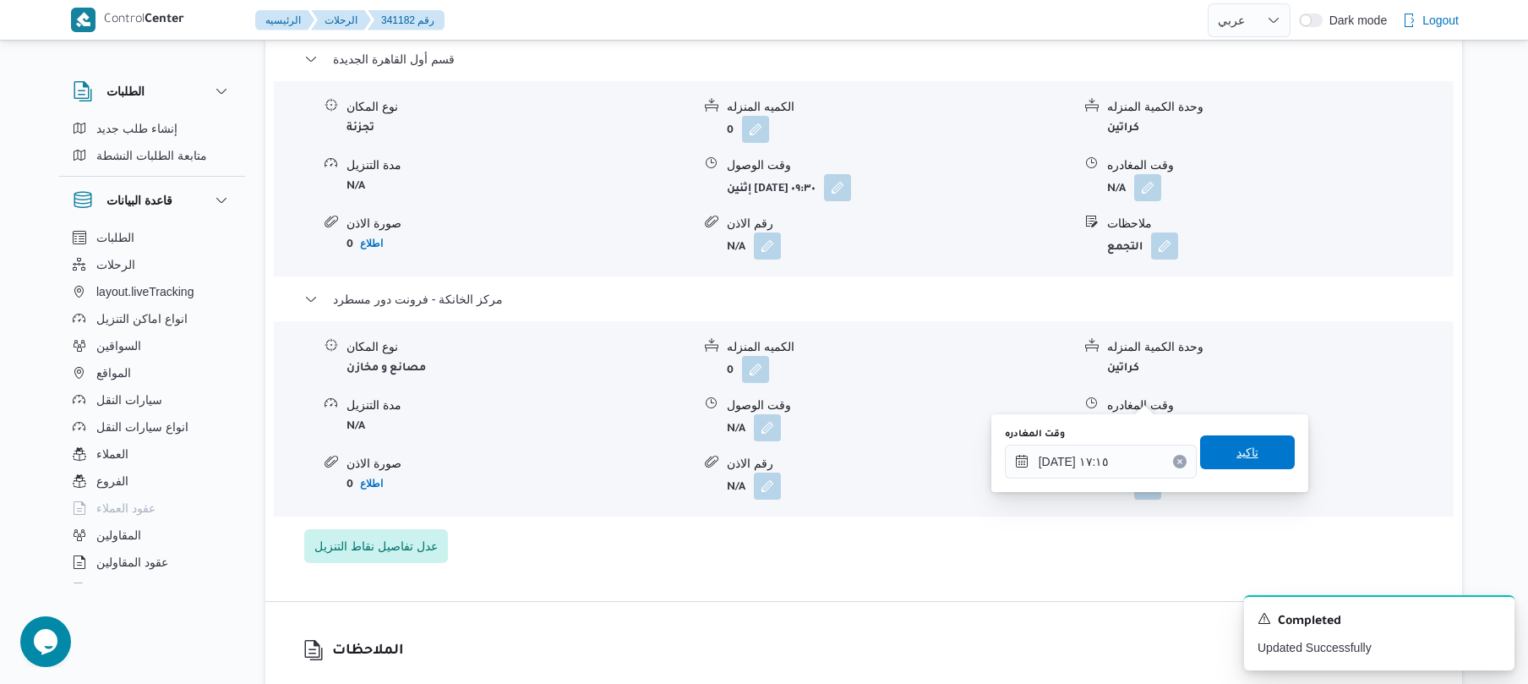
click at [1236, 447] on span "تاكيد" at bounding box center [1247, 452] width 22 height 20
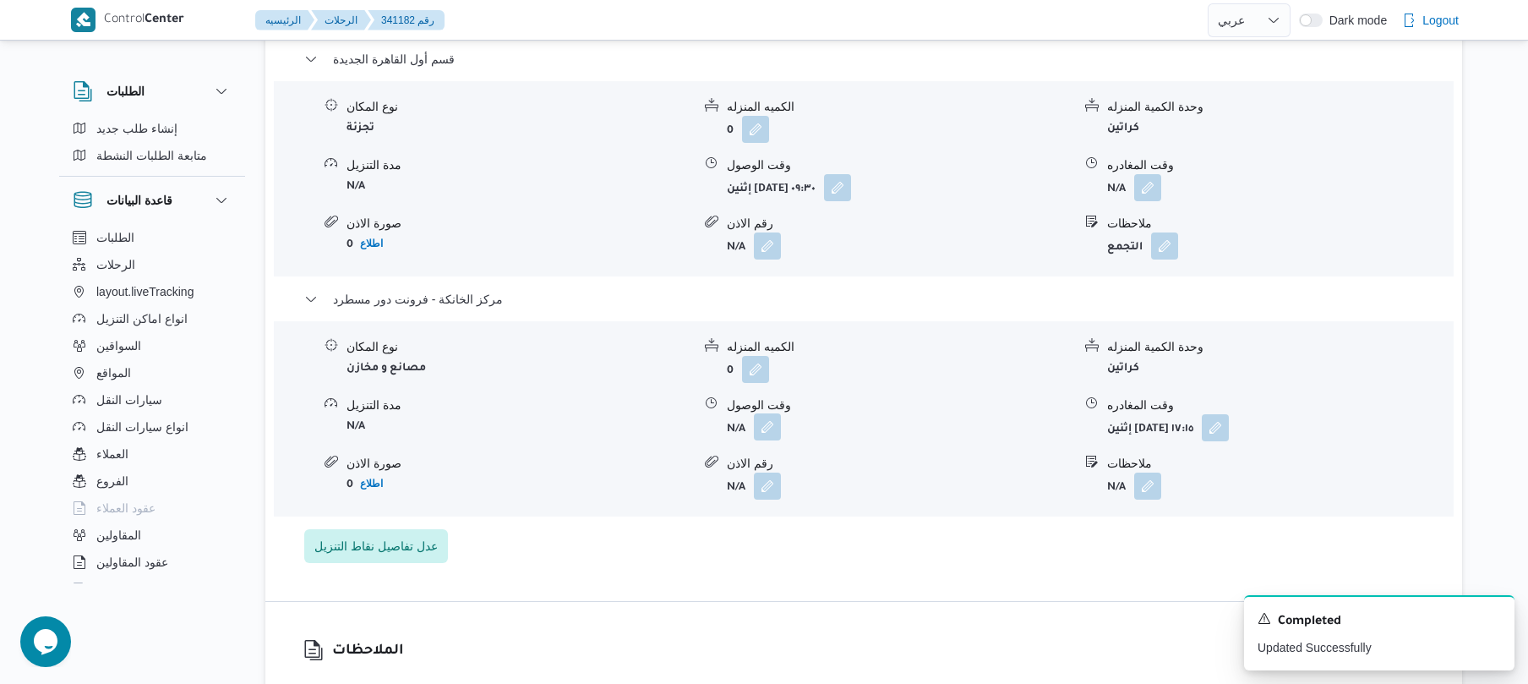
click at [772, 413] on button "button" at bounding box center [767, 426] width 27 height 27
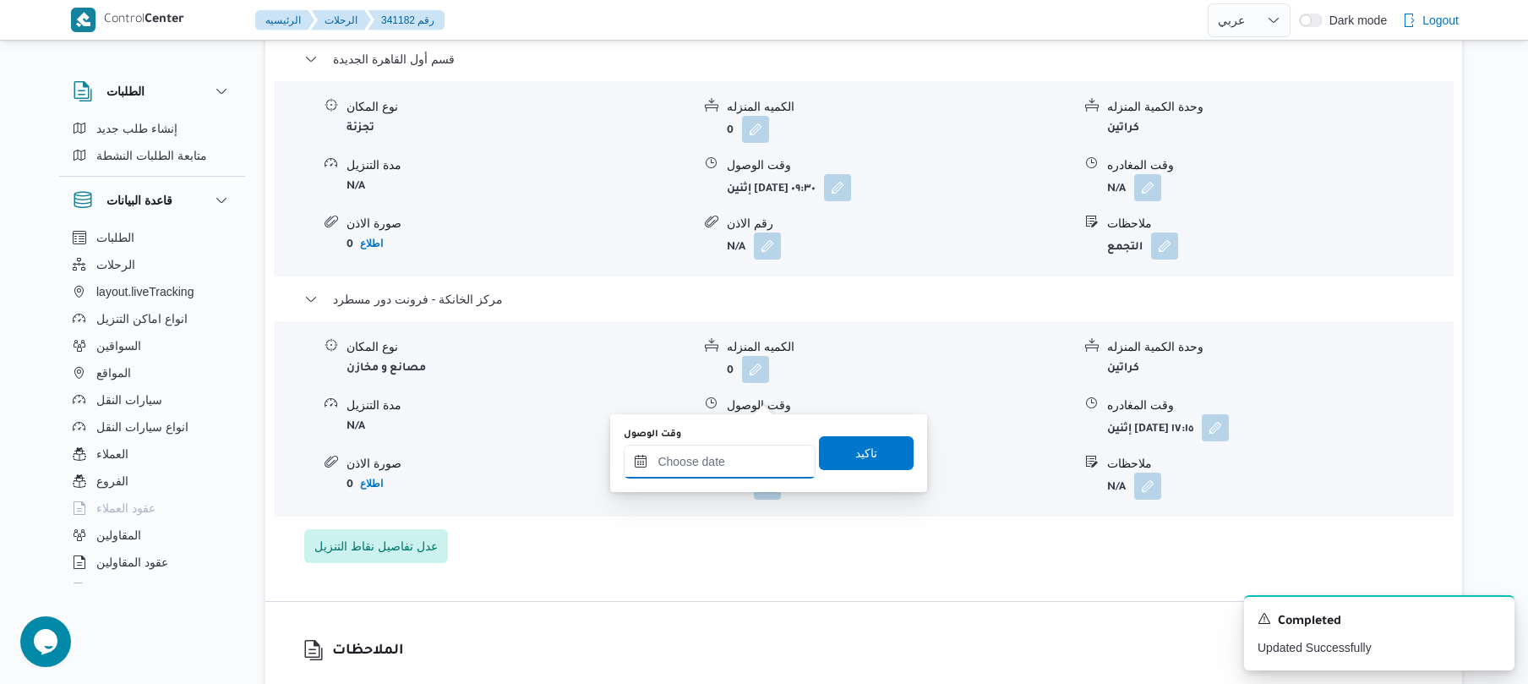
click at [768, 461] on input "وقت الوصول" at bounding box center [720, 462] width 192 height 34
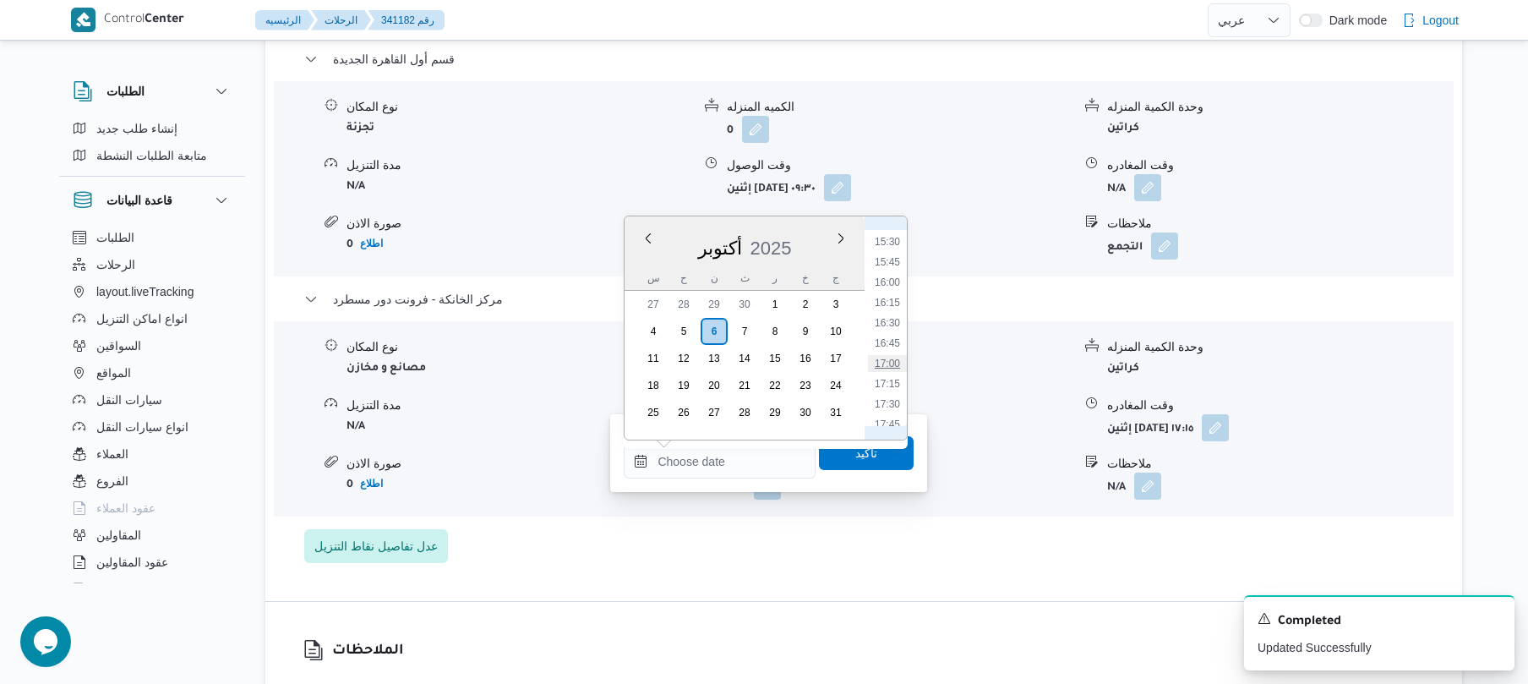
click at [893, 357] on li "17:00" at bounding box center [887, 363] width 39 height 17
type input "٠٦/١٠/٢٠٢٥ ١٧:٠٠"
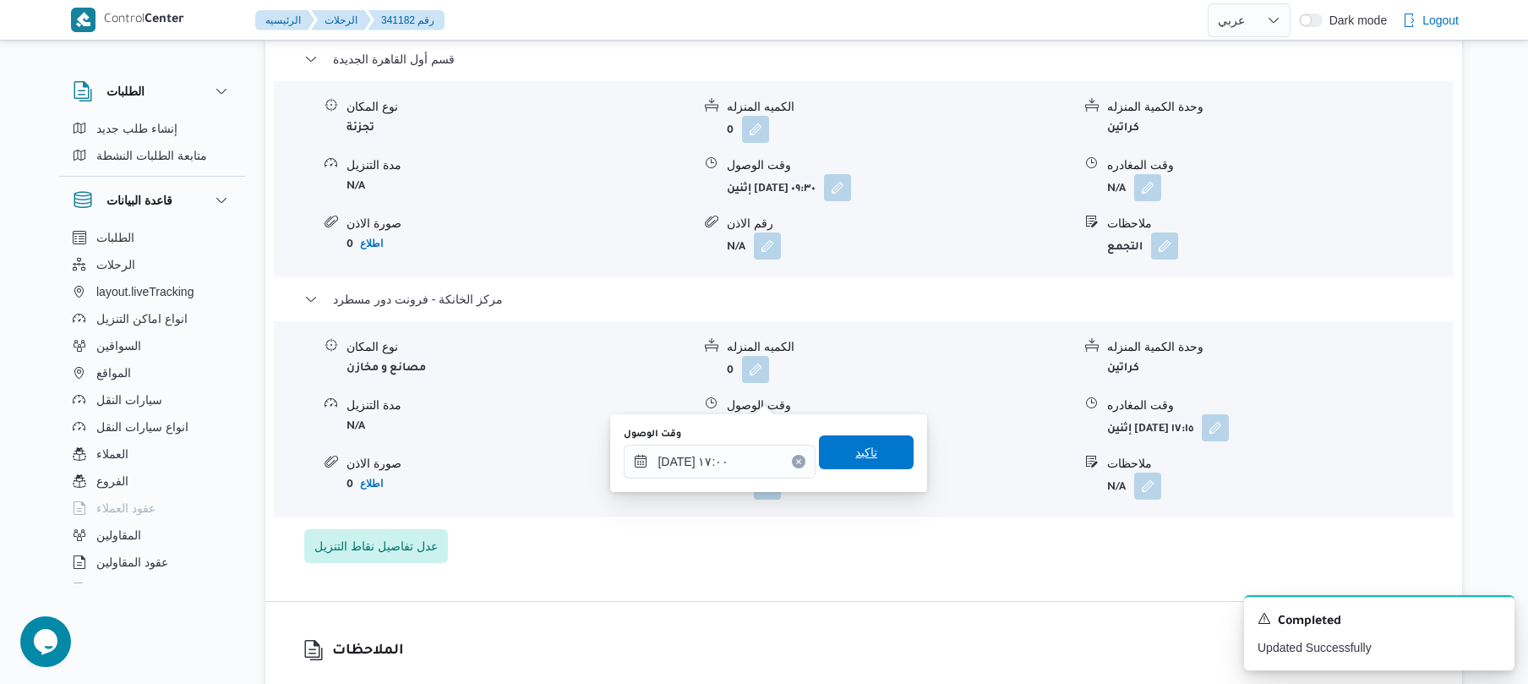
click at [865, 445] on span "تاكيد" at bounding box center [866, 452] width 22 height 20
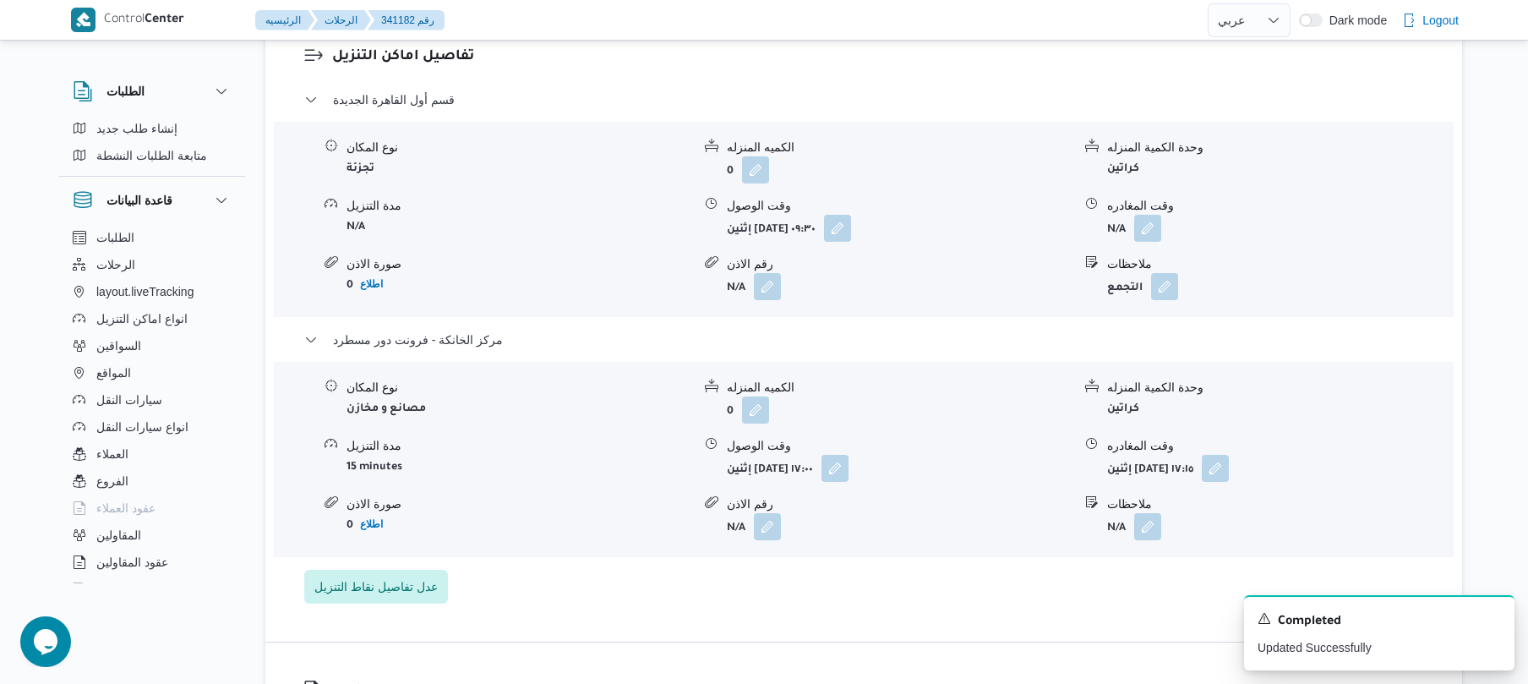
scroll to position [1397, 0]
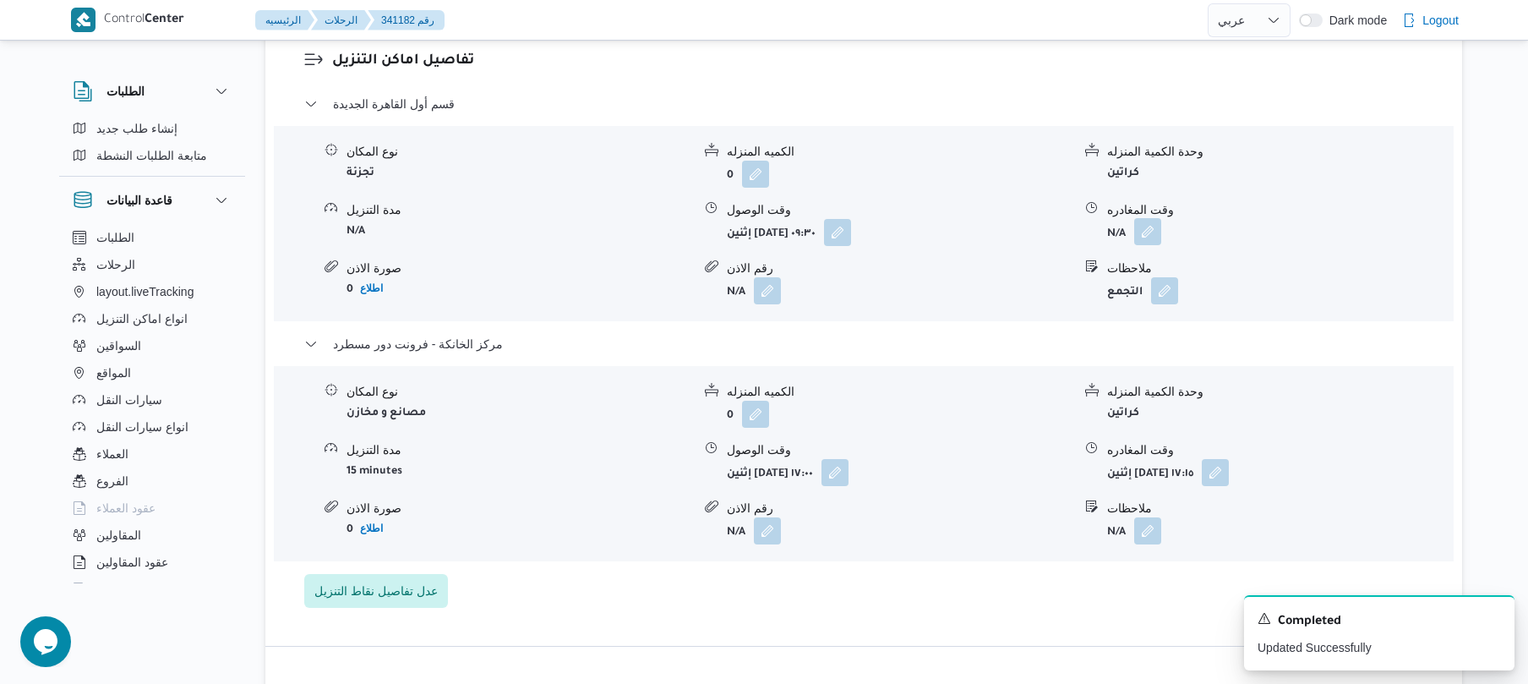
click at [1146, 218] on button "button" at bounding box center [1147, 231] width 27 height 27
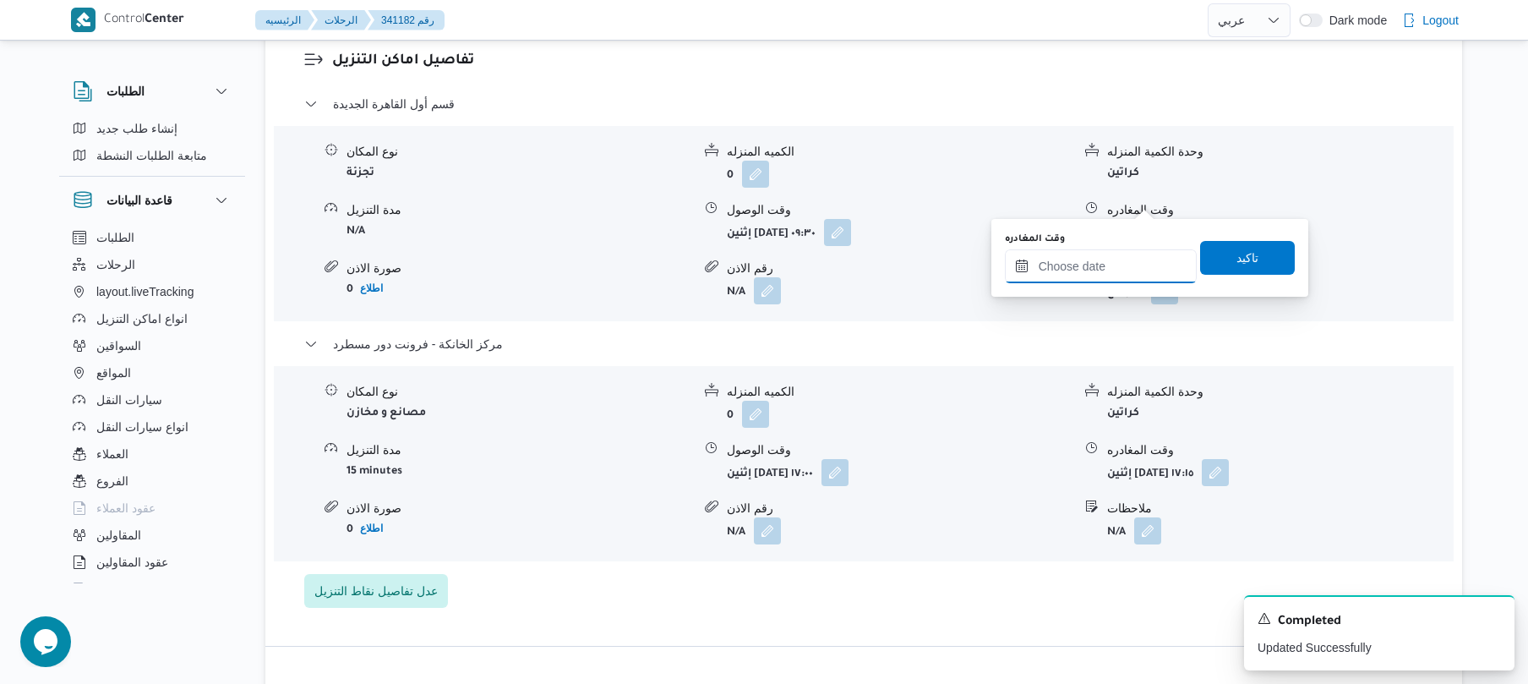
click at [1089, 274] on input "وقت المغادره" at bounding box center [1101, 266] width 192 height 34
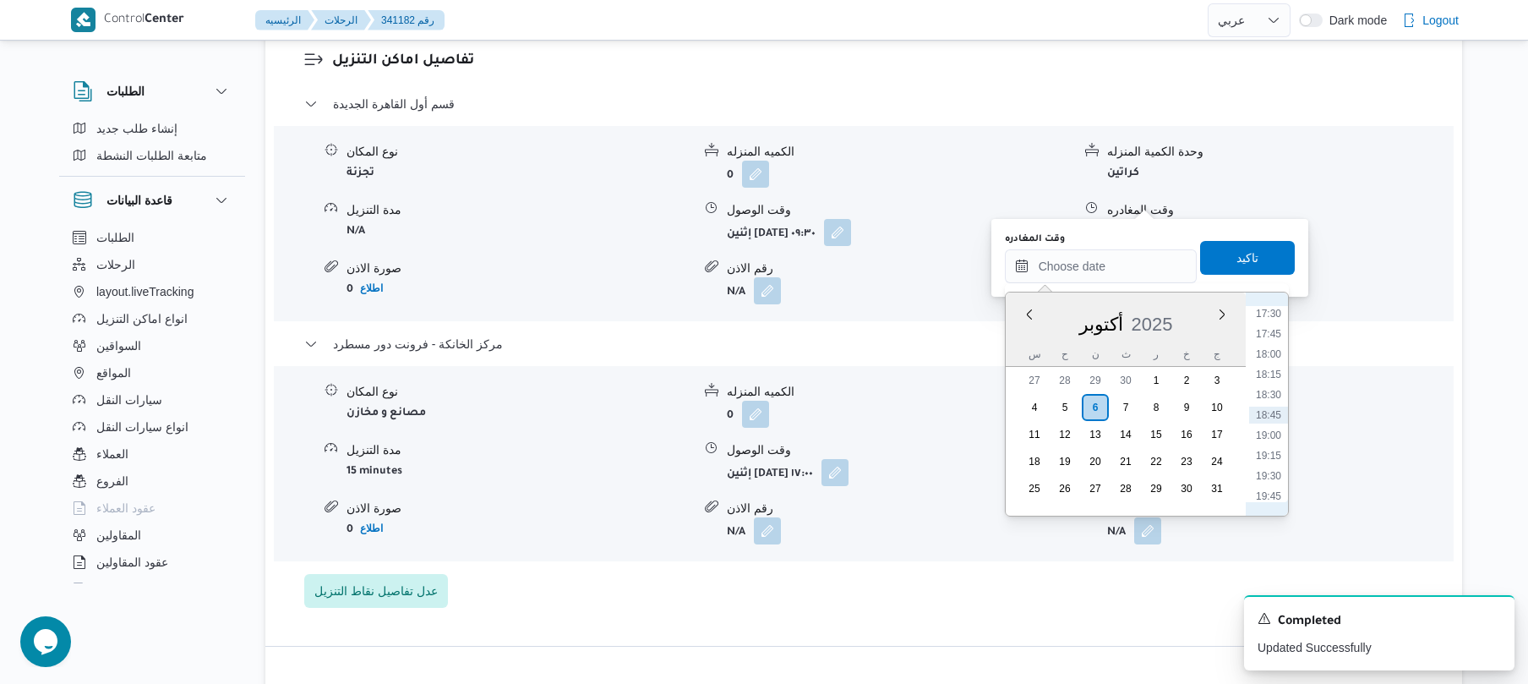
scroll to position [1255, 0]
click at [1268, 377] on li "16:15" at bounding box center [1268, 377] width 39 height 17
type input "[DATE] ١٦:١٥"
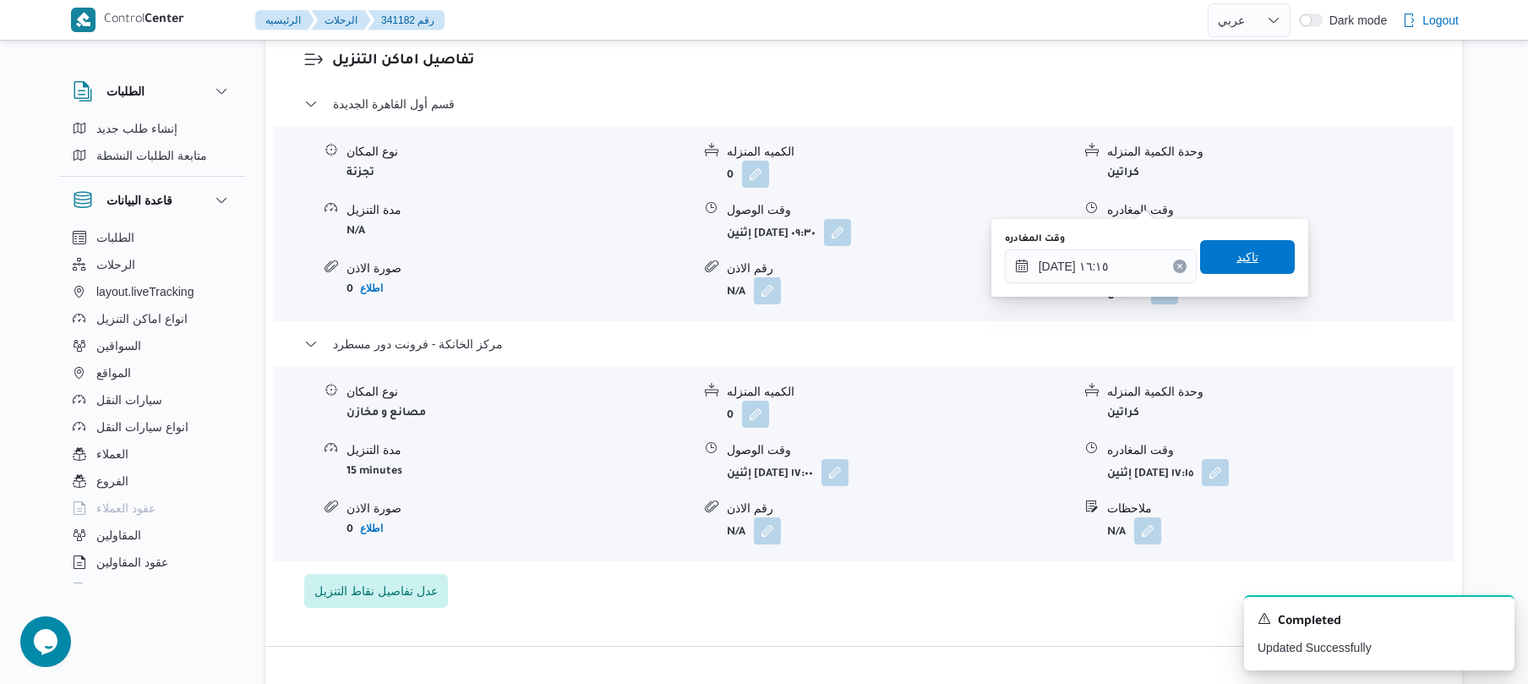
click at [1258, 264] on span "تاكيد" at bounding box center [1247, 257] width 95 height 34
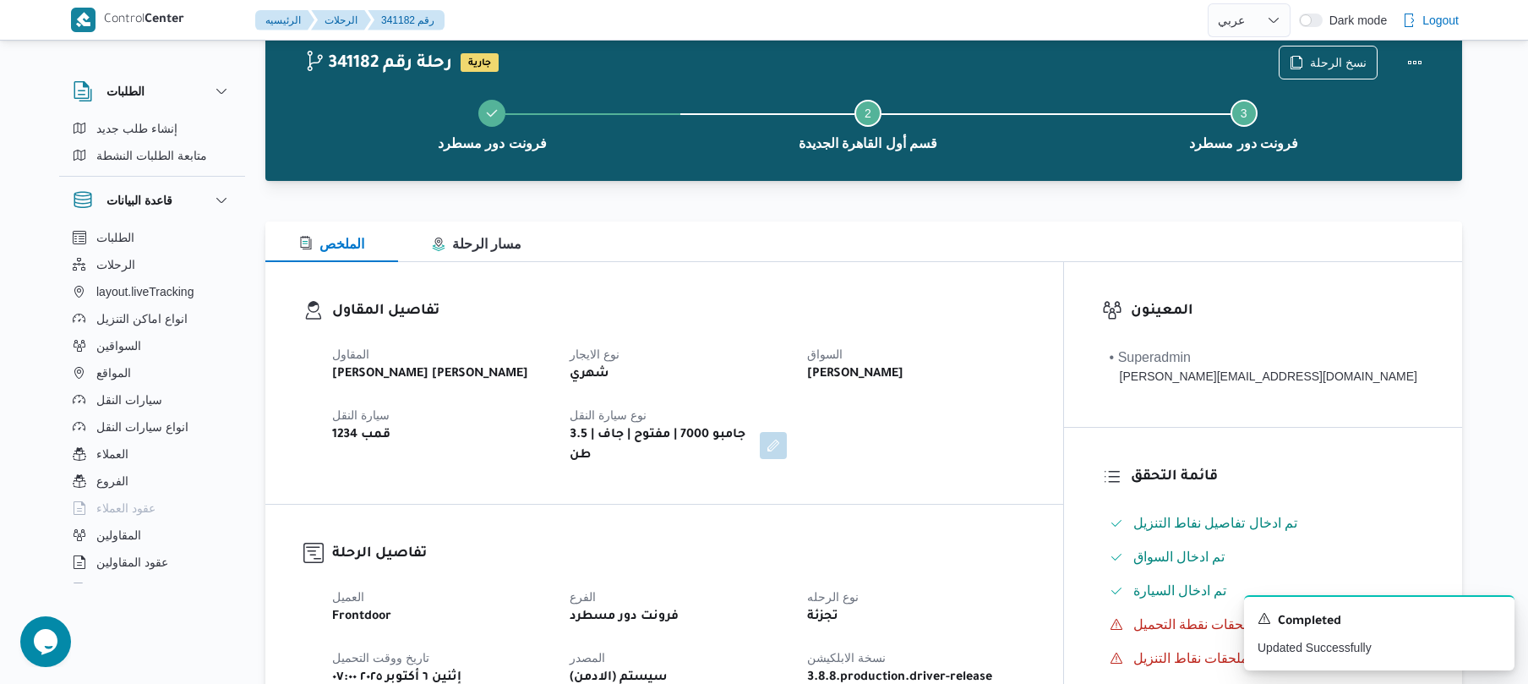
scroll to position [0, 0]
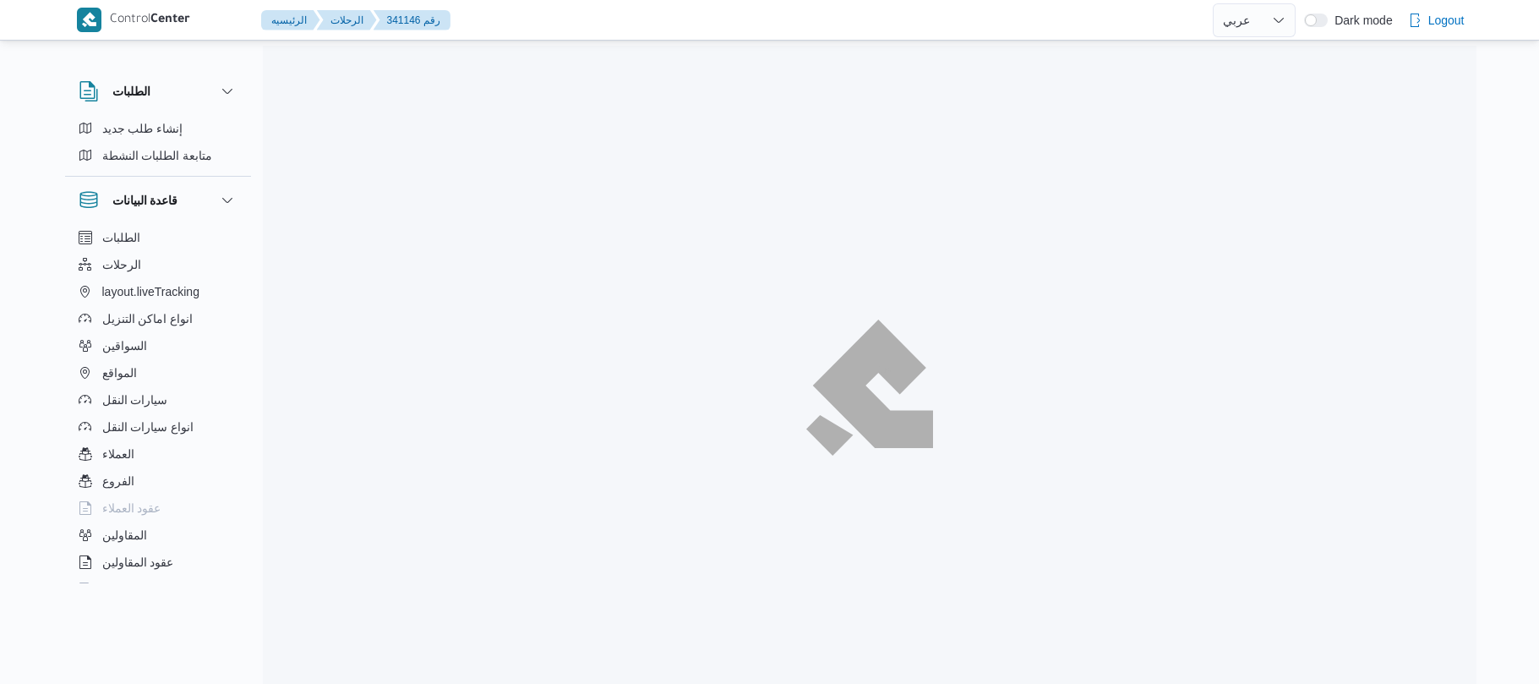
select select "ar"
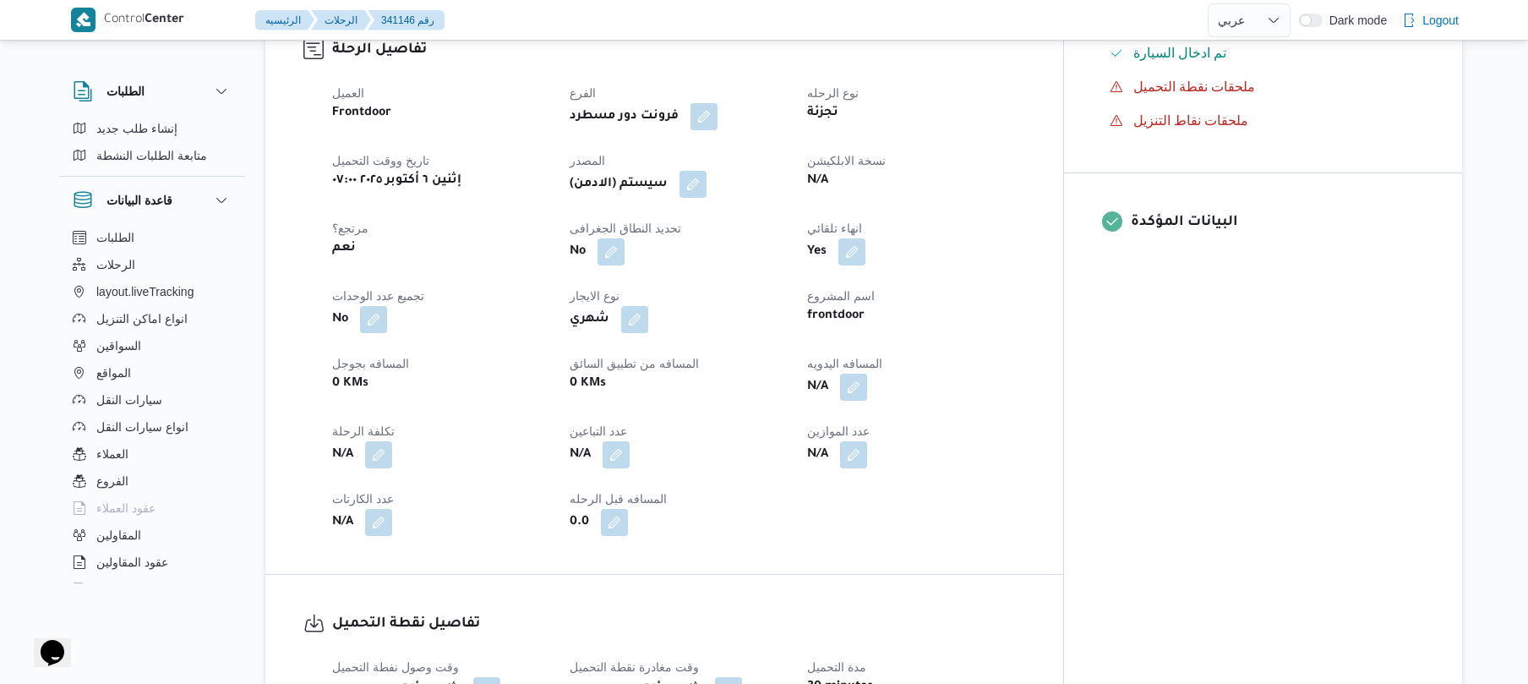
scroll to position [586, 0]
click at [867, 372] on button "button" at bounding box center [853, 385] width 27 height 27
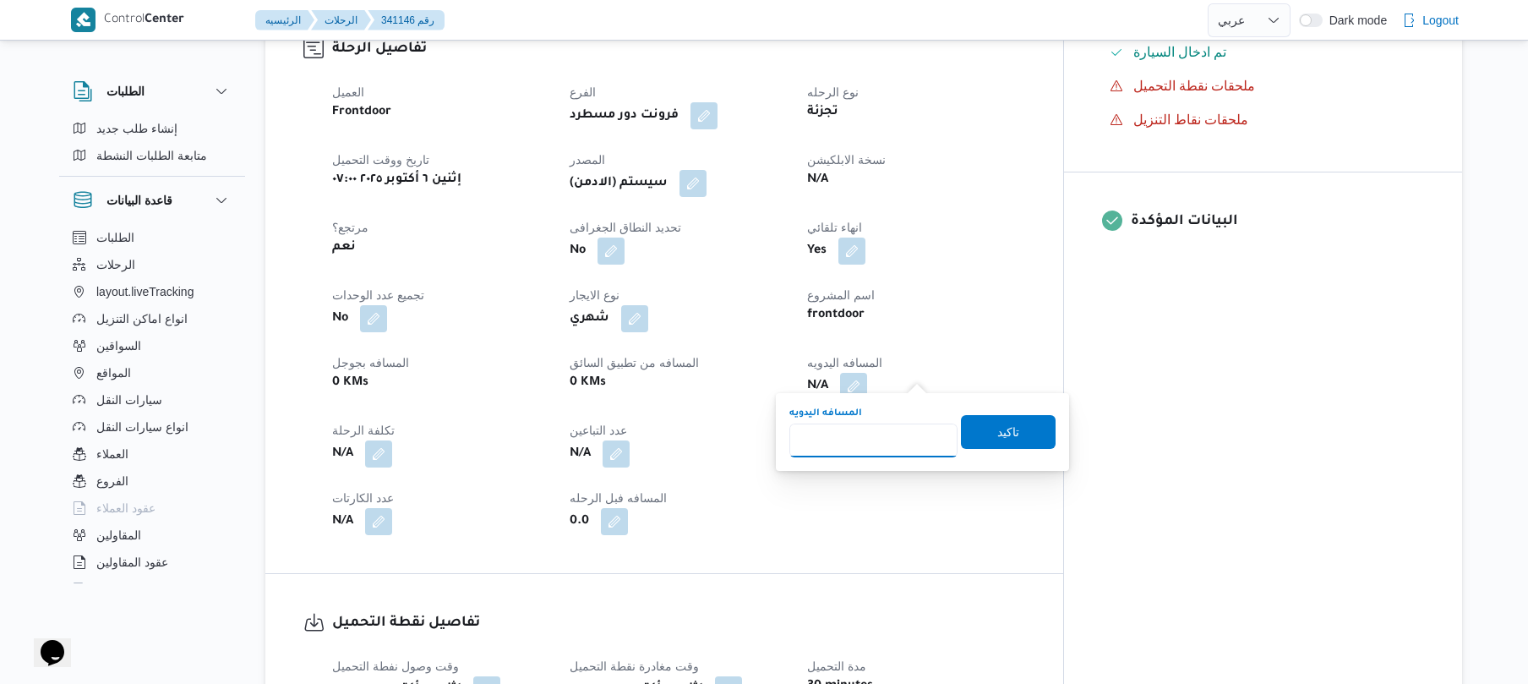
click at [890, 438] on input "المسافه اليدويه" at bounding box center [873, 440] width 168 height 34
type input "70"
click at [982, 423] on span "تاكيد" at bounding box center [1008, 431] width 95 height 34
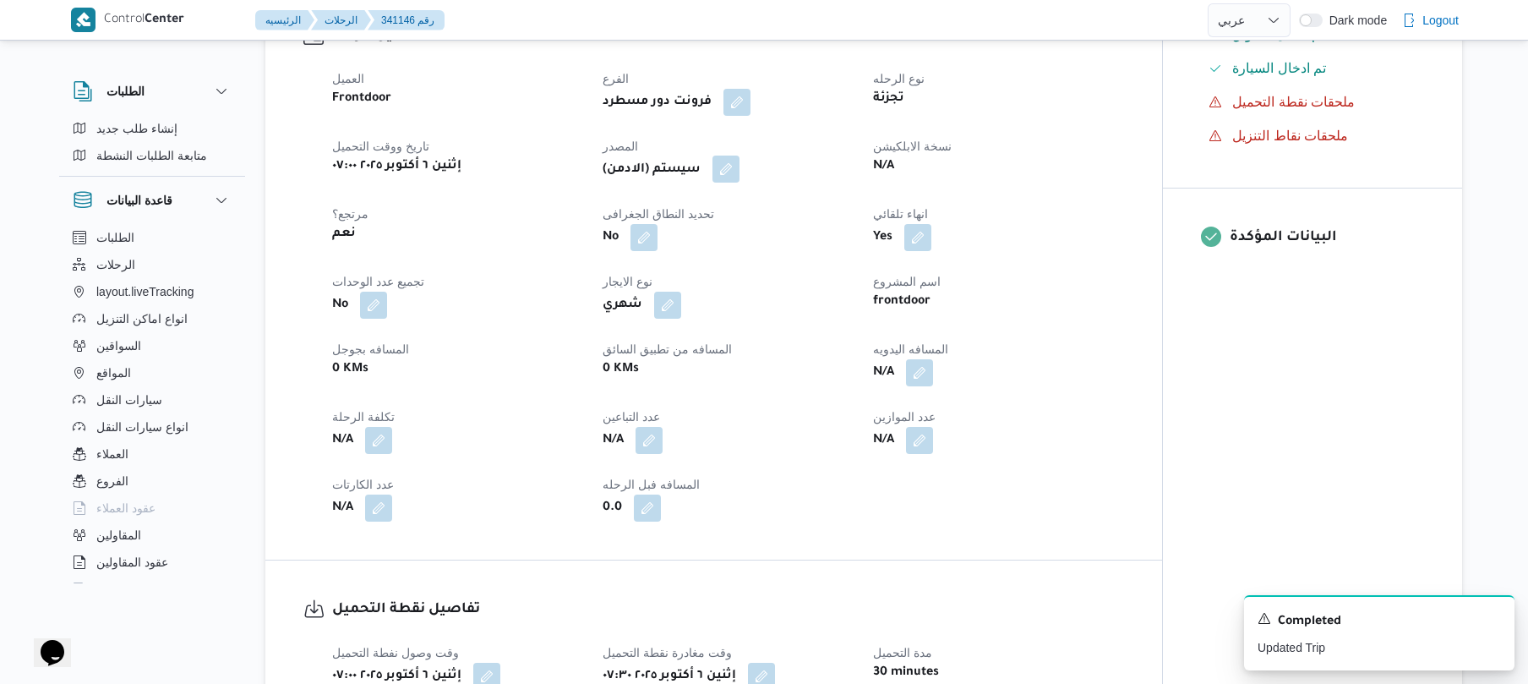
click at [735, 160] on button "button" at bounding box center [725, 168] width 27 height 27
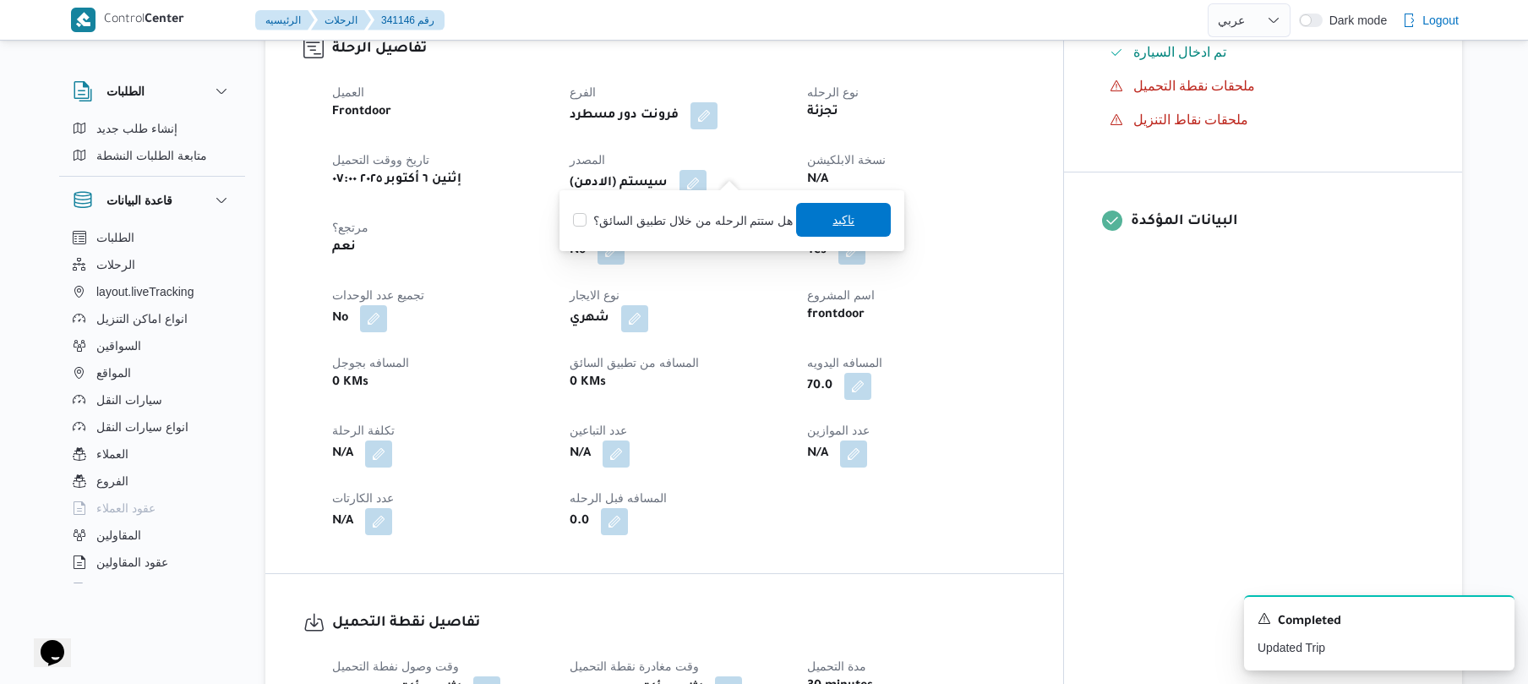
click at [821, 206] on span "تاكيد" at bounding box center [843, 220] width 95 height 34
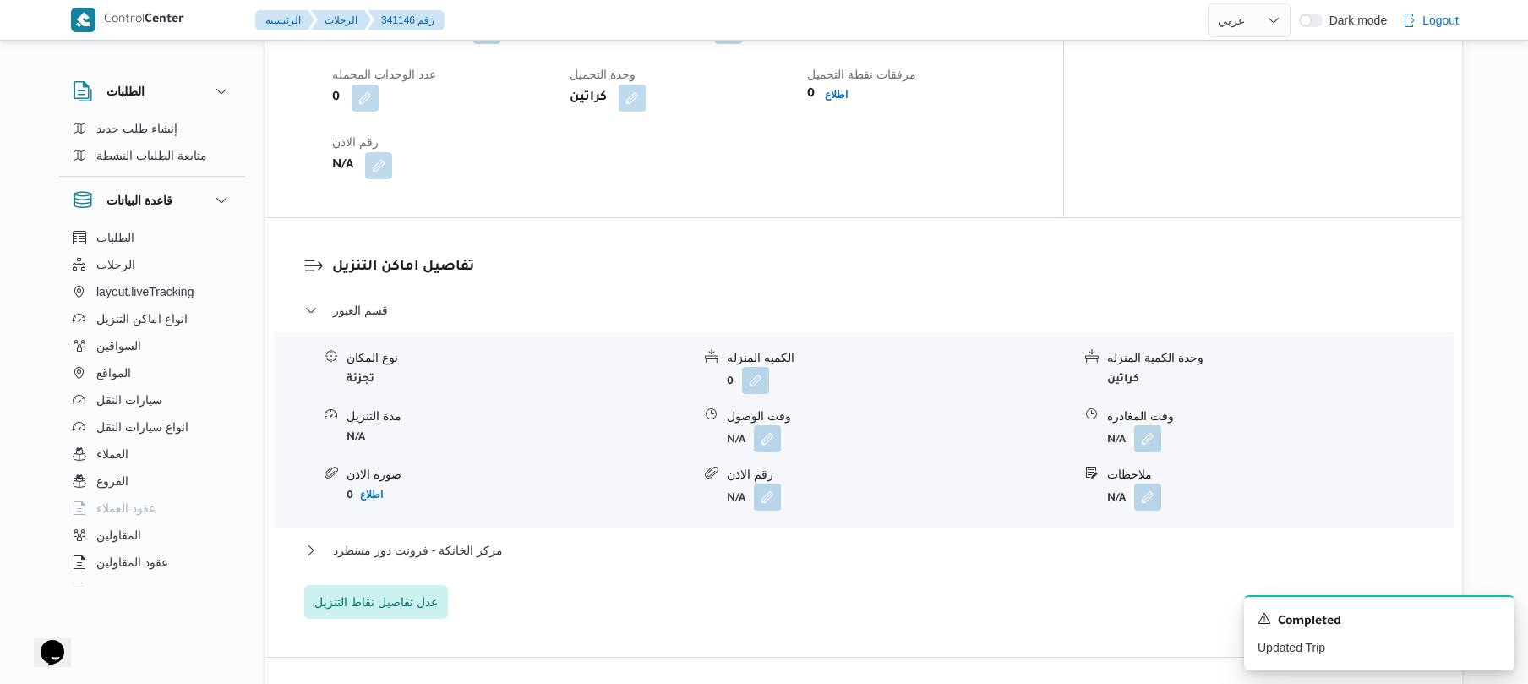
scroll to position [1397, 0]
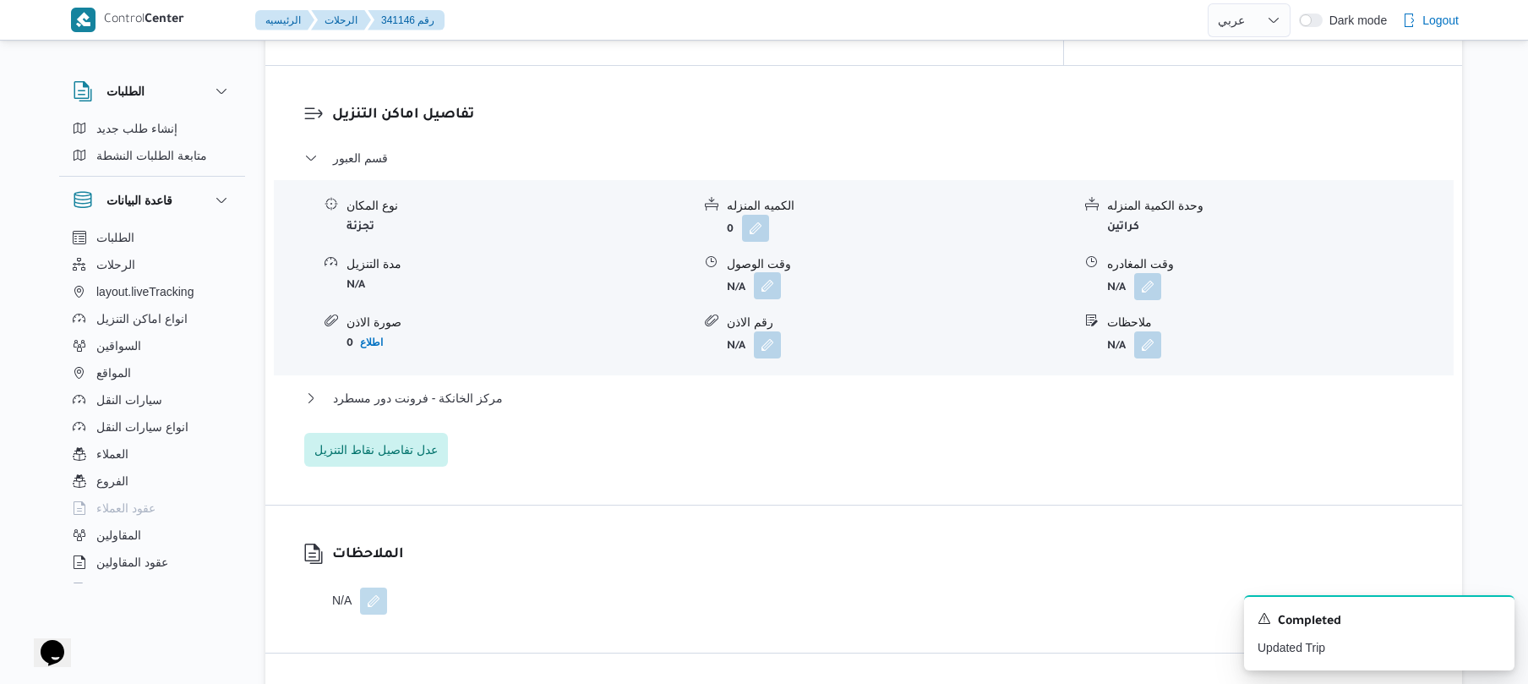
click at [772, 277] on button "button" at bounding box center [767, 285] width 27 height 27
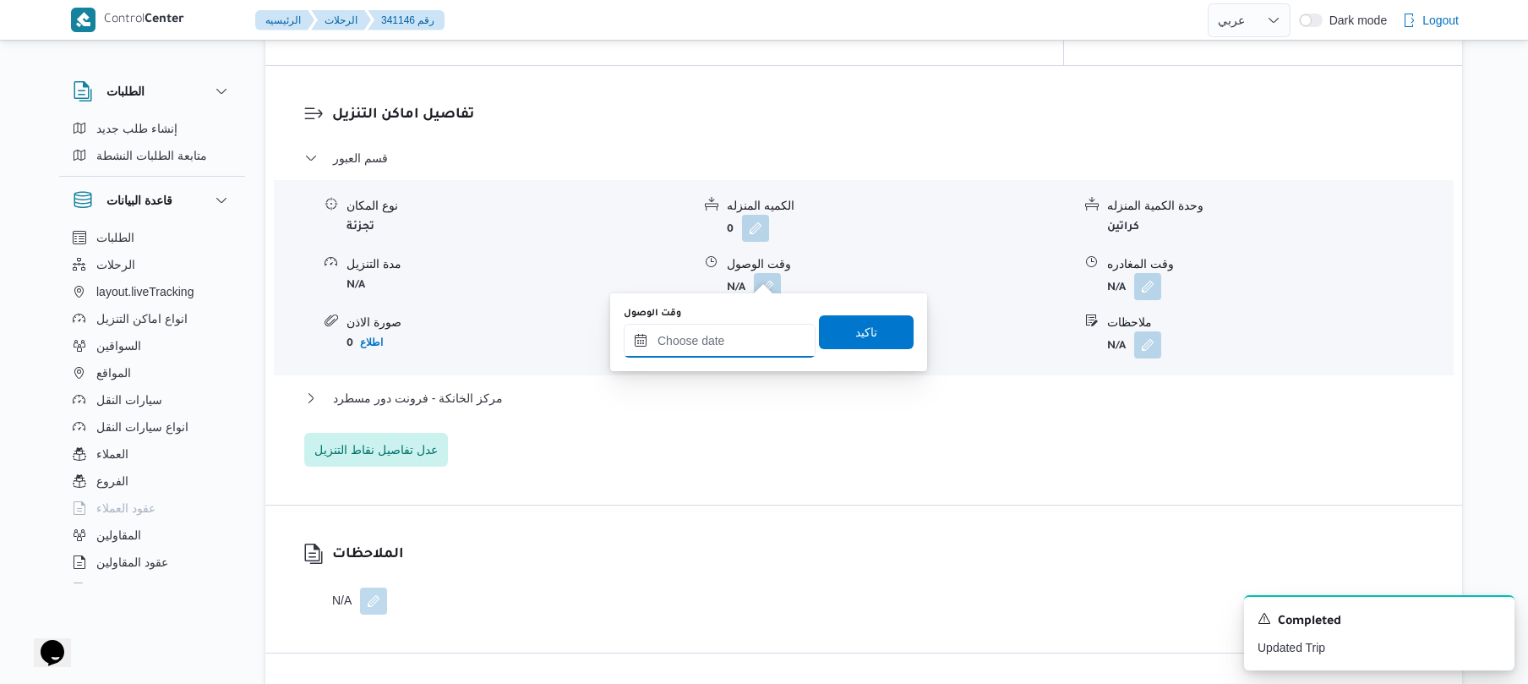
click at [715, 338] on input "وقت الوصول" at bounding box center [720, 341] width 192 height 34
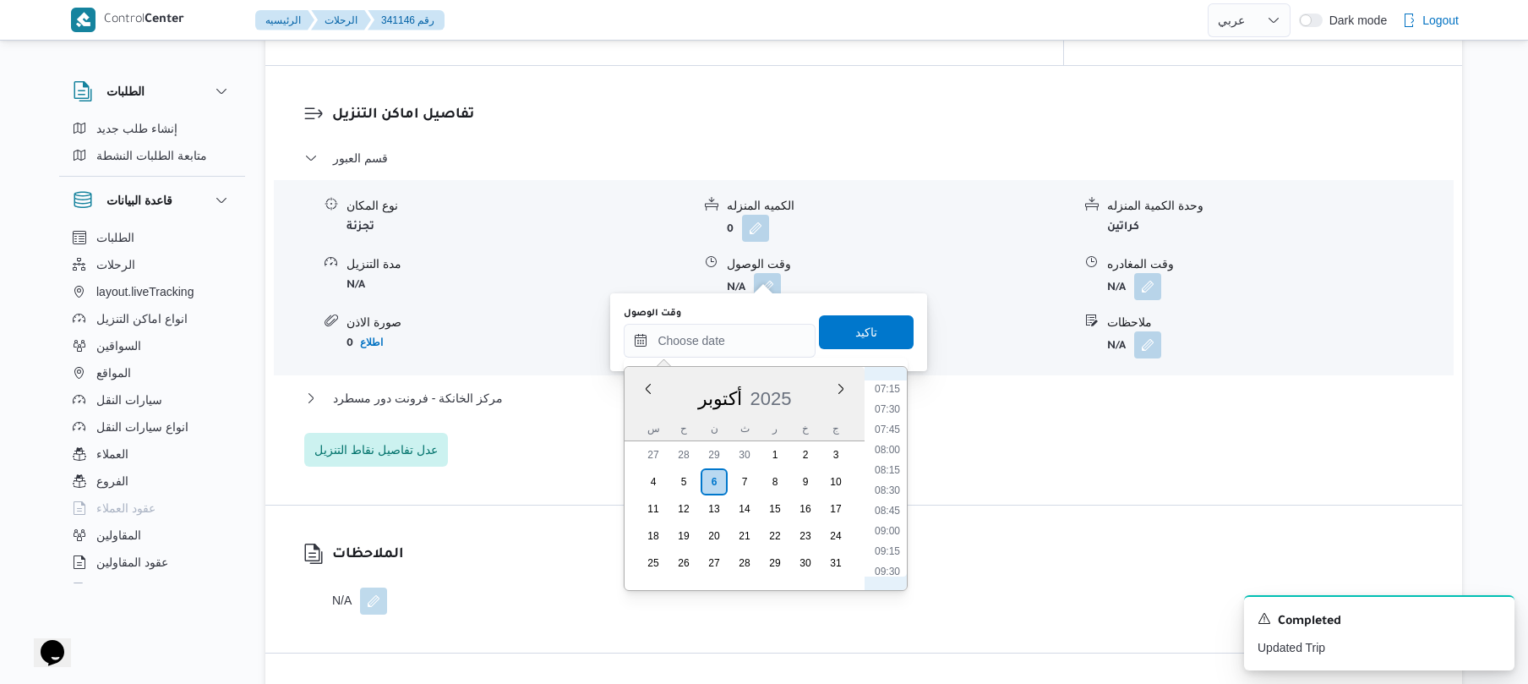
scroll to position [537, 0]
click at [891, 502] on li "08:00" at bounding box center [887, 500] width 39 height 17
type input "[DATE] ٠٨:٠٠"
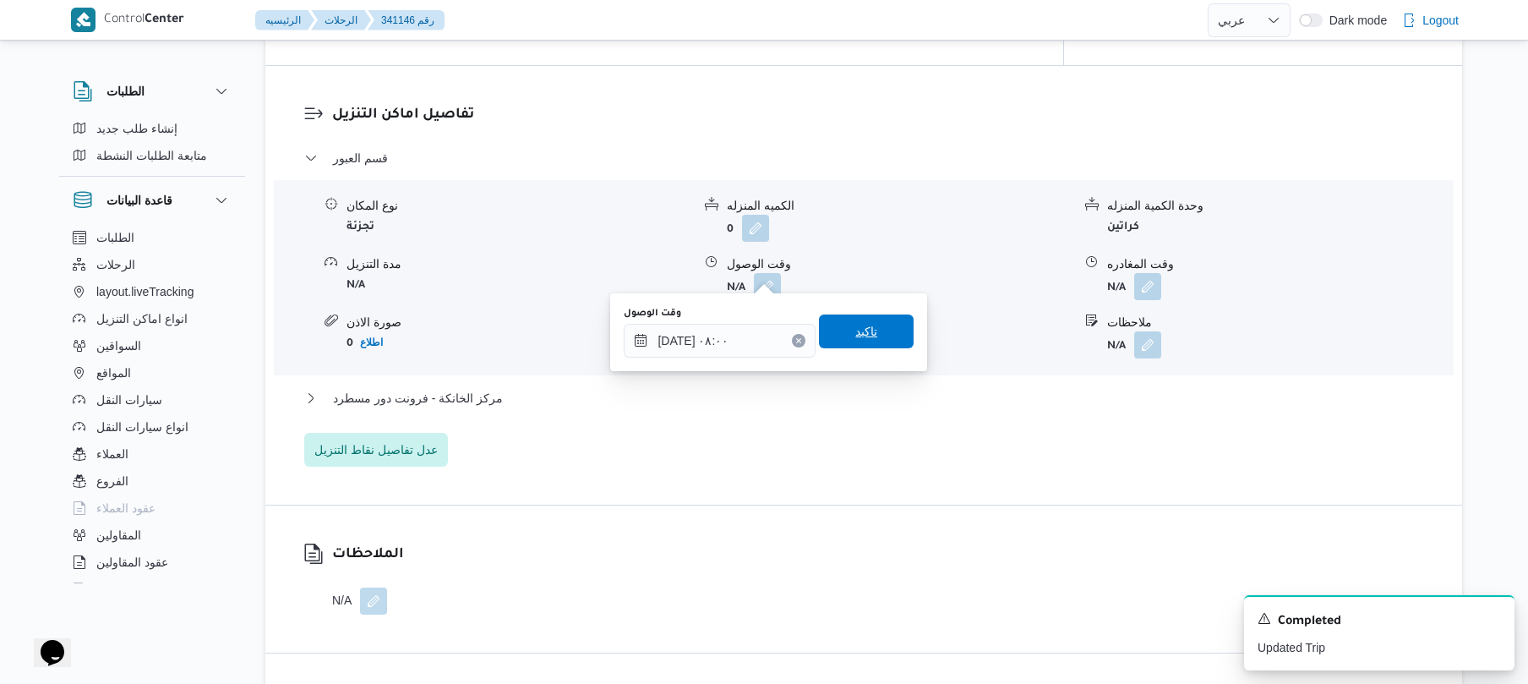
click at [850, 316] on span "تاكيد" at bounding box center [866, 331] width 95 height 34
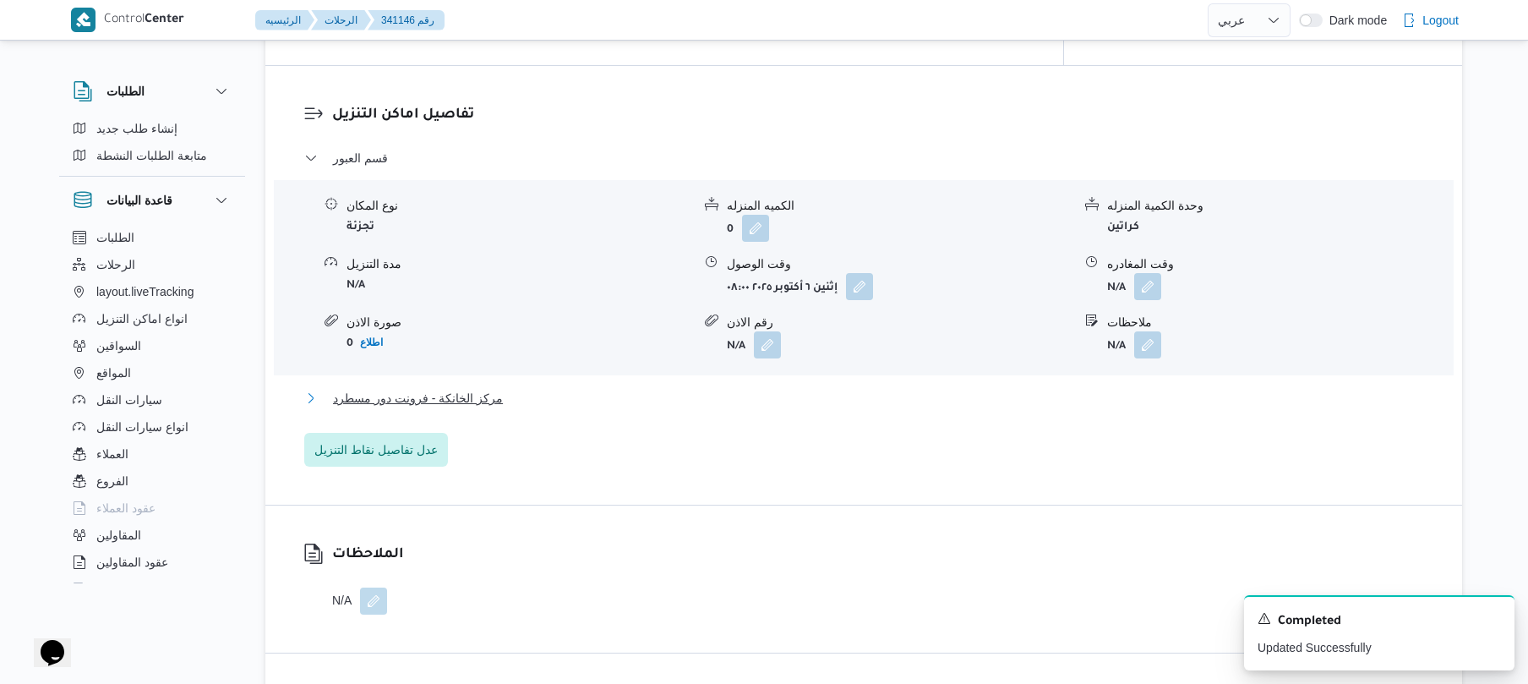
click at [720, 388] on button "مركز الخانكة - فرونت دور مسطرد" at bounding box center [864, 398] width 1120 height 20
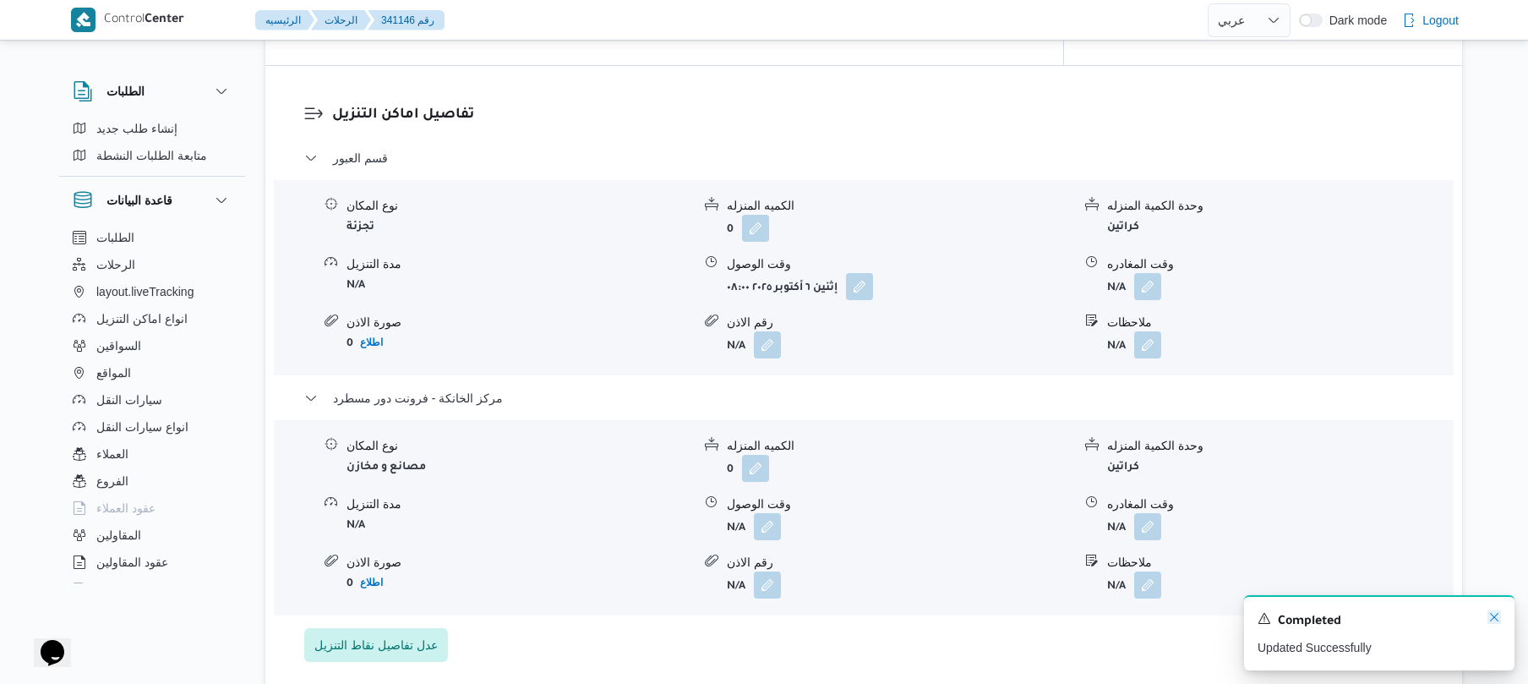
click at [1498, 620] on icon "Dismiss toast" at bounding box center [1494, 617] width 14 height 14
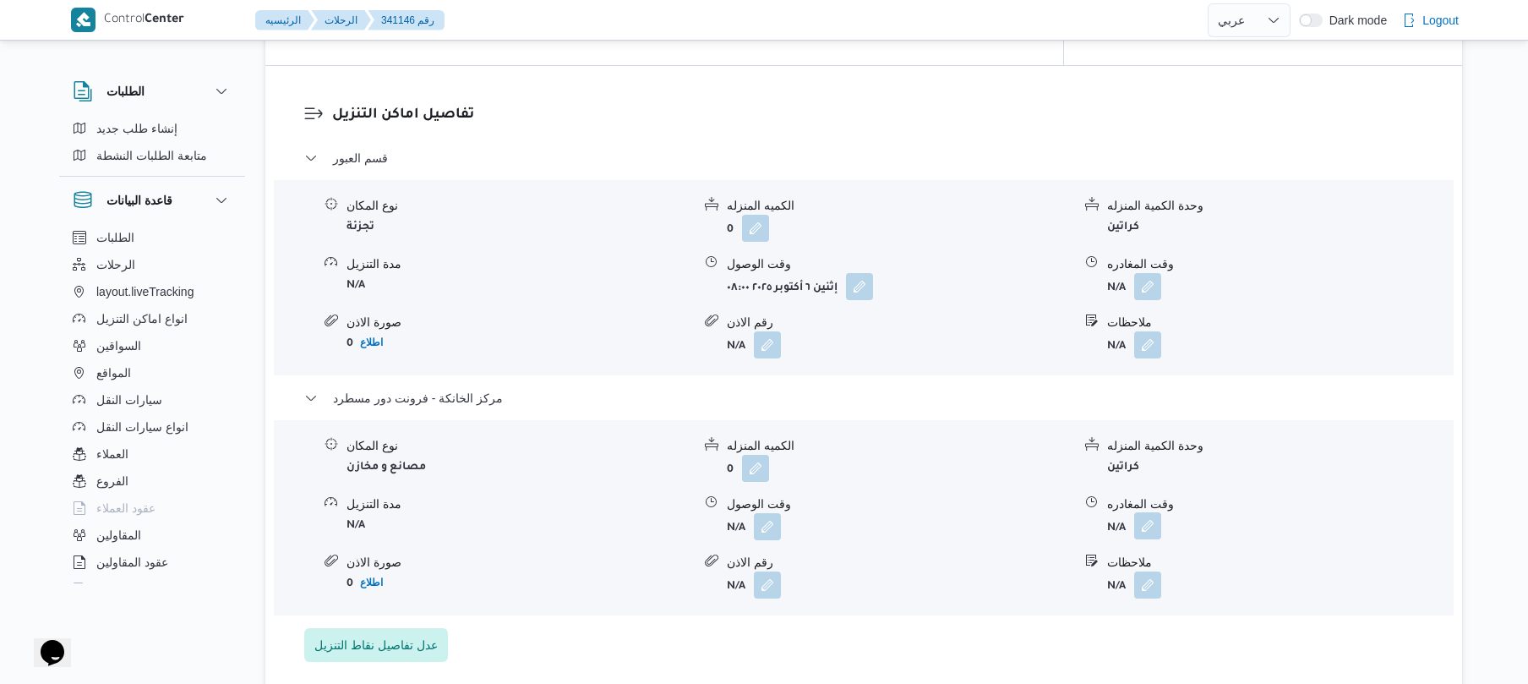
click at [1143, 512] on button "button" at bounding box center [1147, 525] width 27 height 27
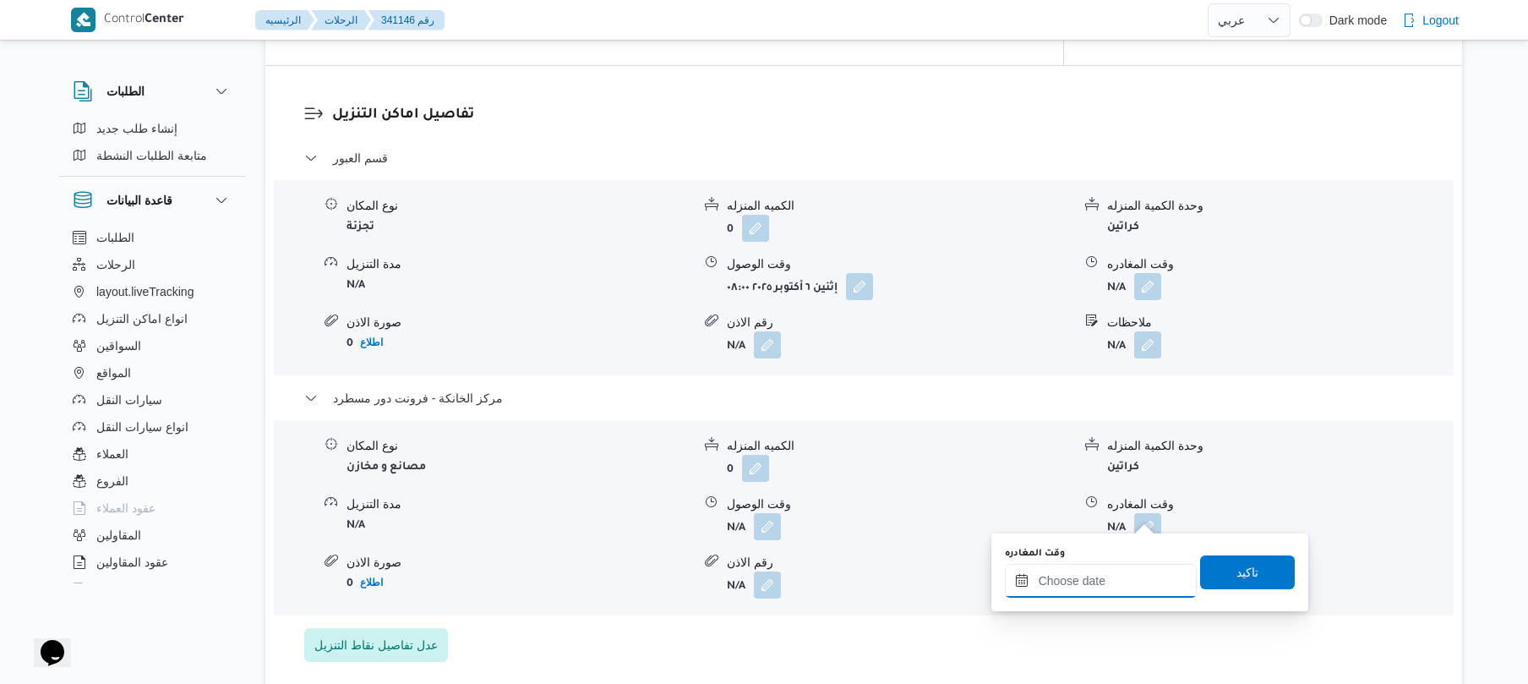
click at [1099, 572] on input "وقت المغادره" at bounding box center [1101, 581] width 192 height 34
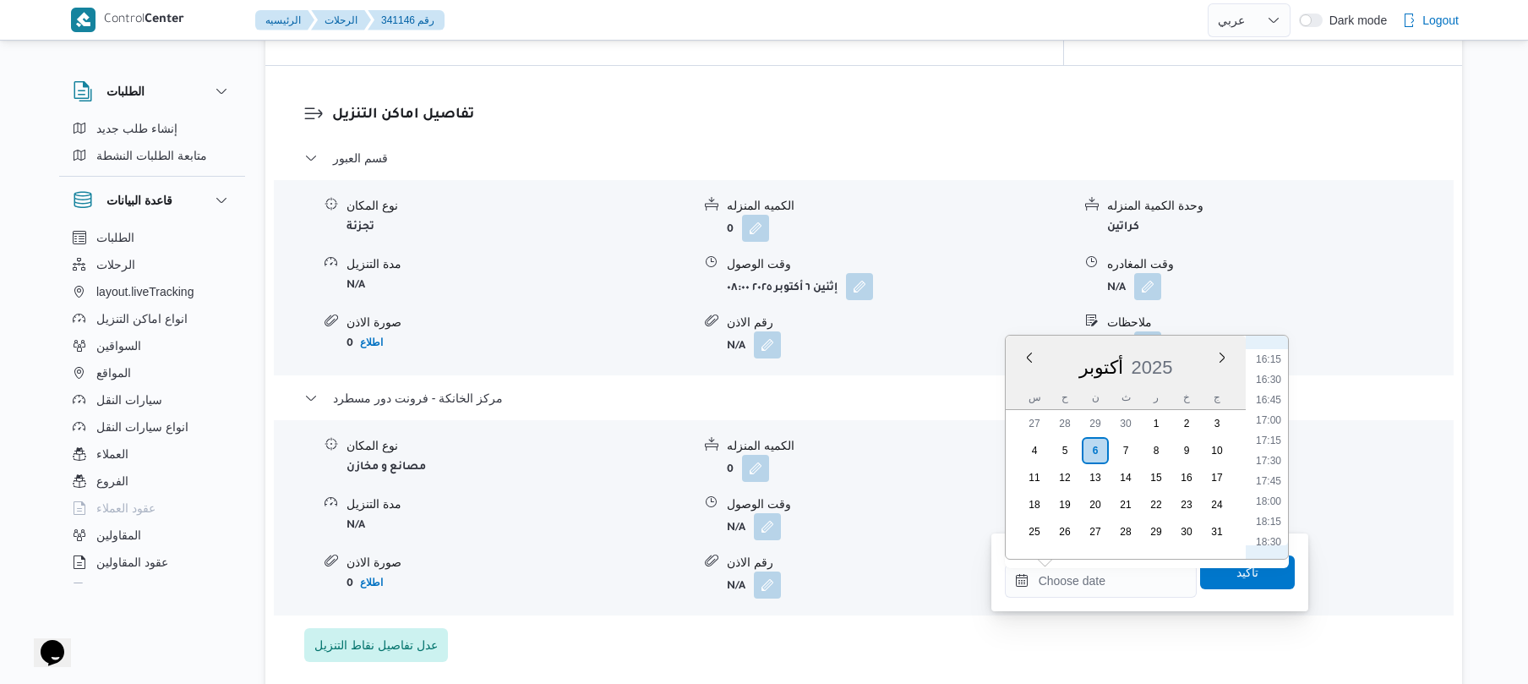
scroll to position [1254, 0]
click at [1263, 443] on li "16:30" at bounding box center [1268, 442] width 39 height 17
type input "٠٦/١٠/٢٠٢٥ ١٦:٣٠"
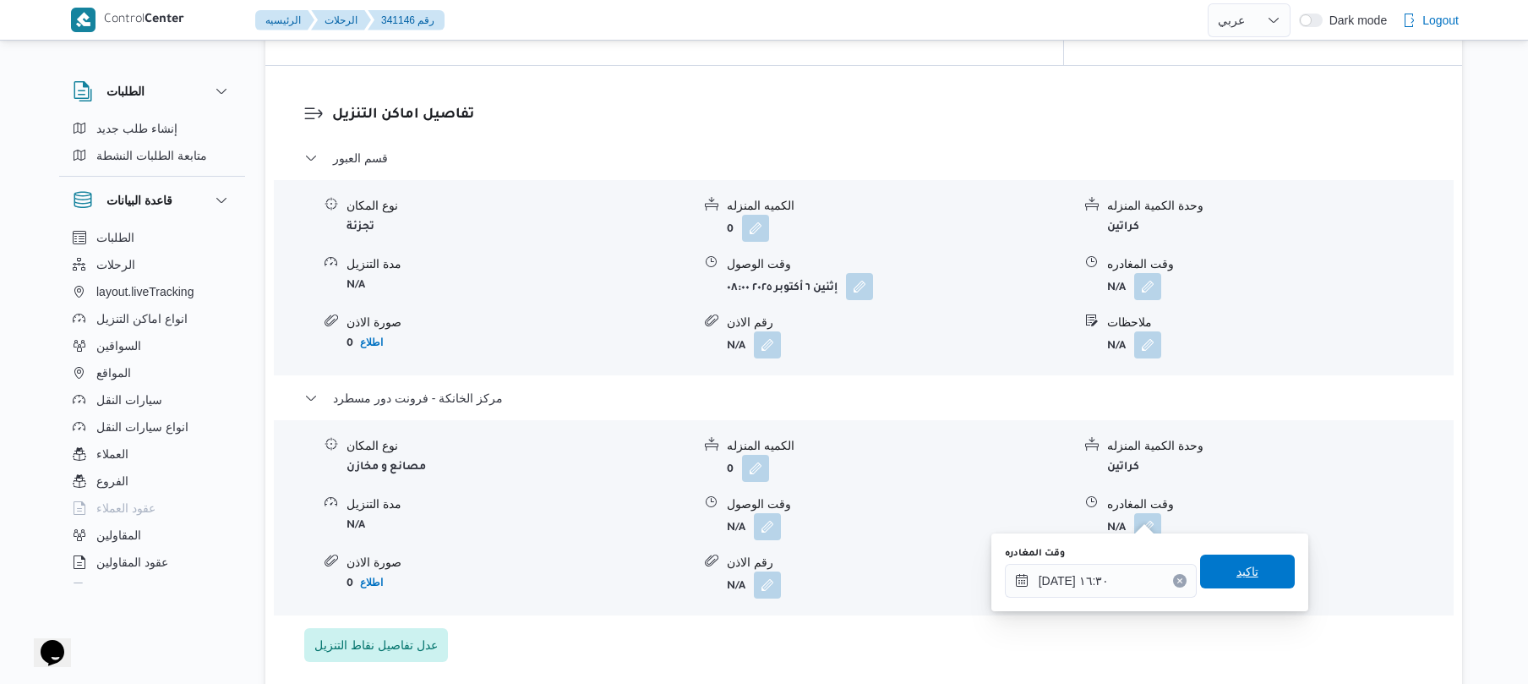
click at [1236, 569] on span "تاكيد" at bounding box center [1247, 571] width 22 height 20
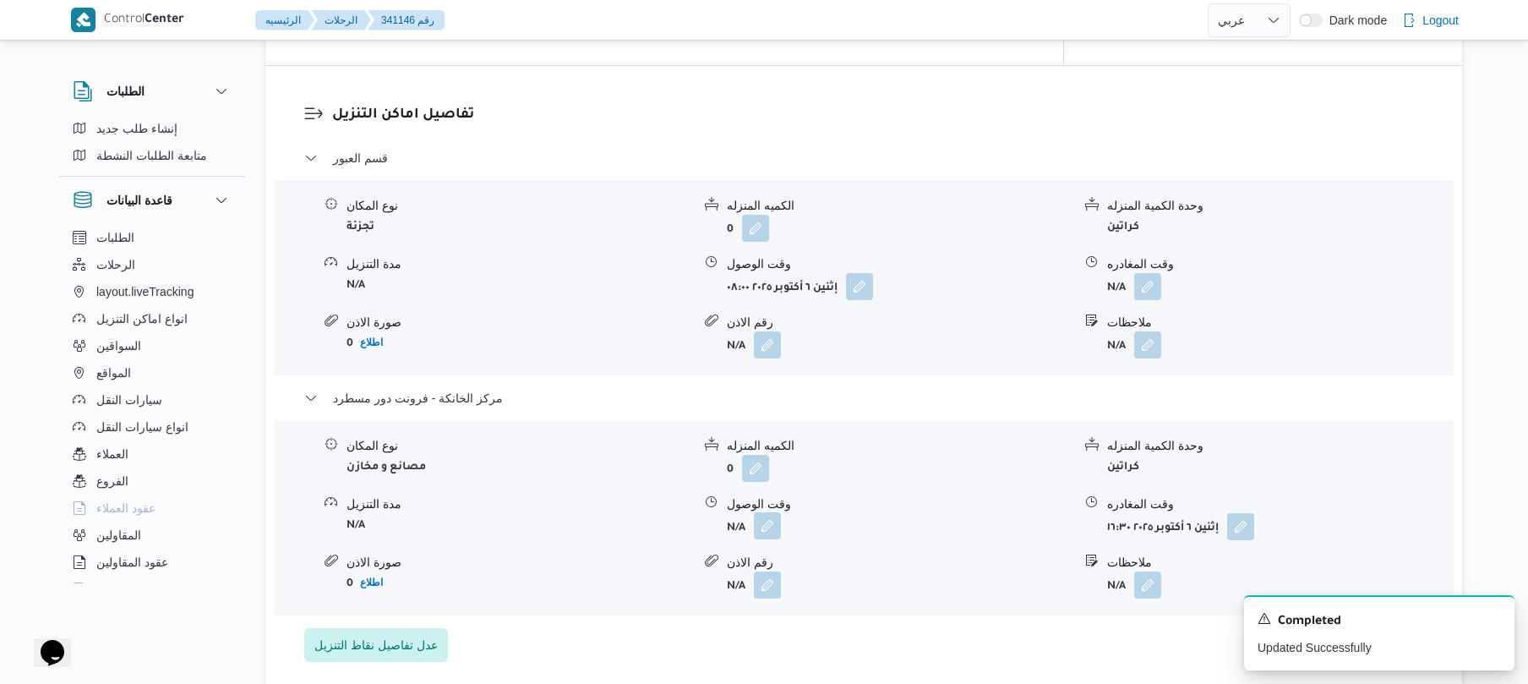
click at [777, 515] on button "button" at bounding box center [767, 525] width 27 height 27
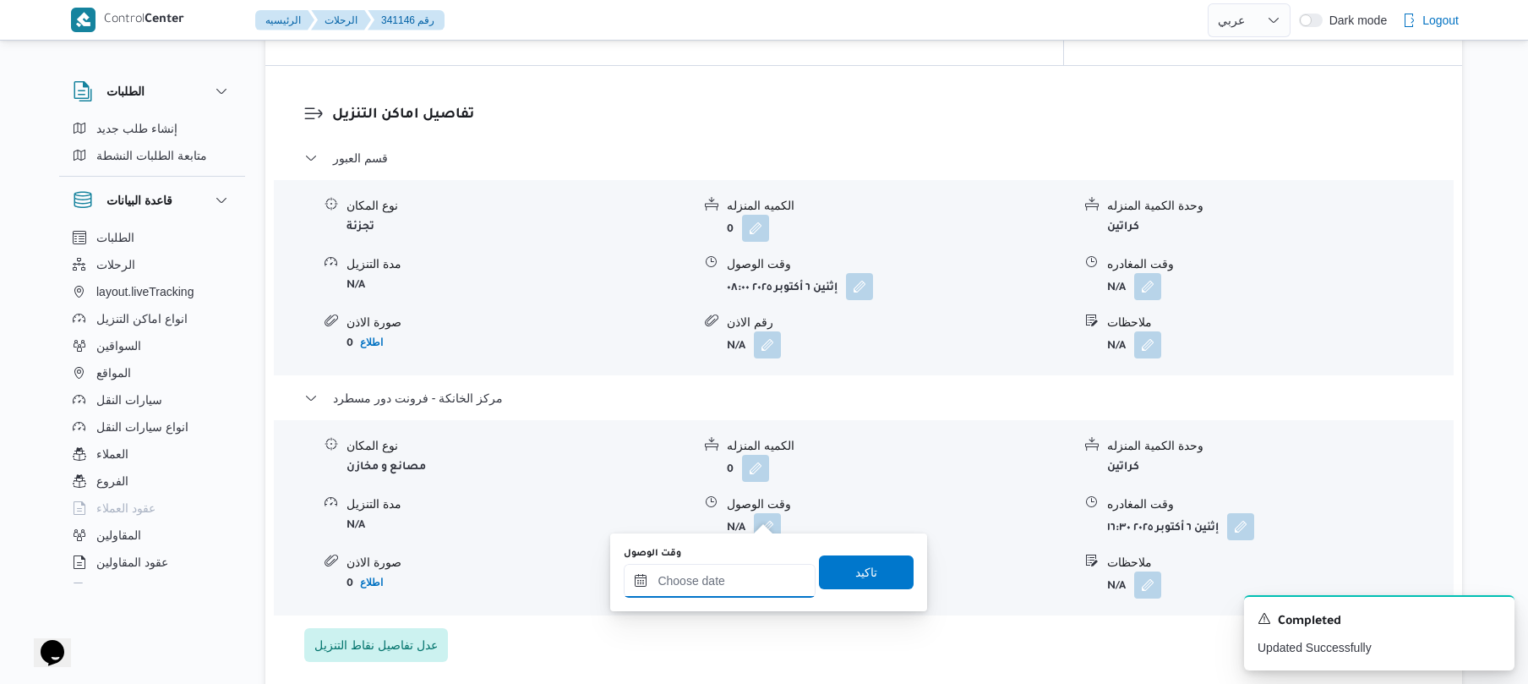
click at [767, 593] on input "وقت الوصول" at bounding box center [720, 581] width 192 height 34
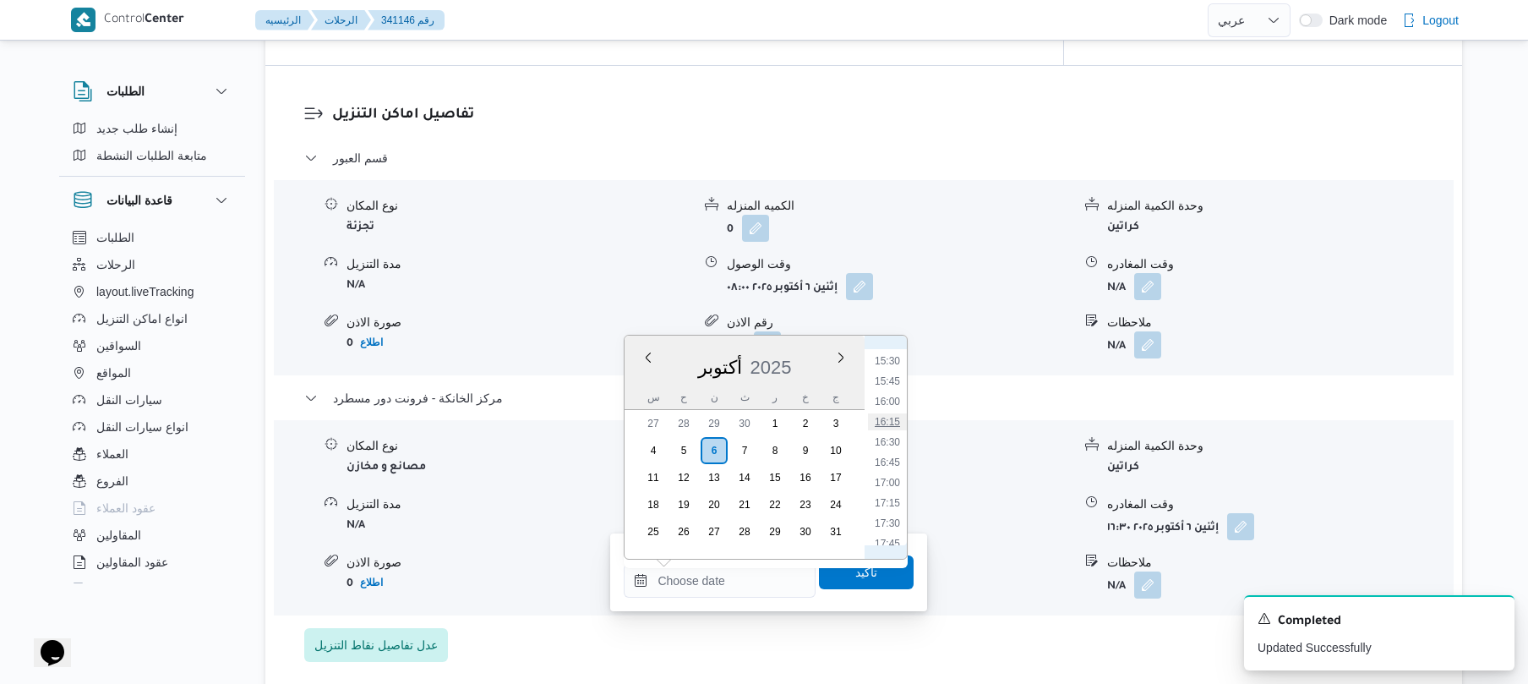
click at [887, 416] on li "16:15" at bounding box center [887, 421] width 39 height 17
type input "٠٦/١٠/٢٠٢٥ ١٦:١٥"
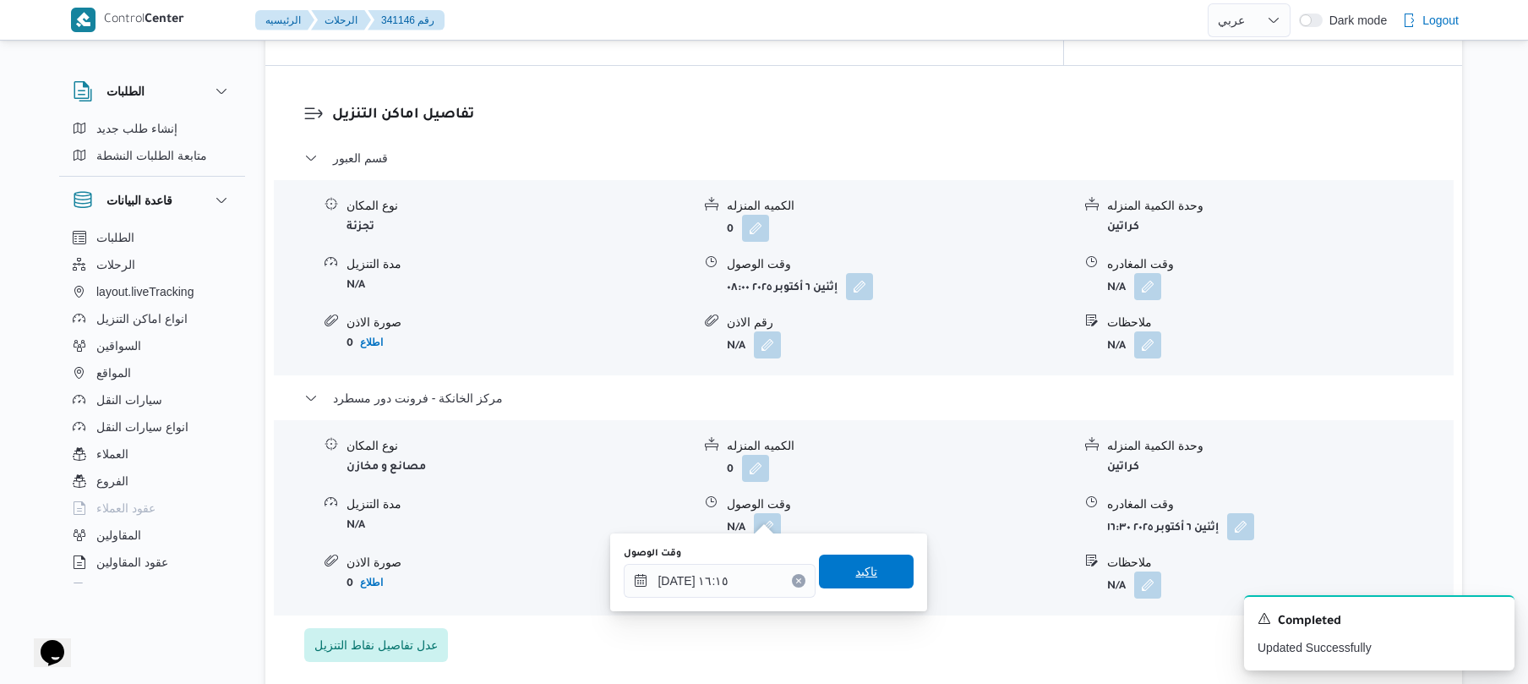
click at [876, 561] on span "تاكيد" at bounding box center [866, 571] width 95 height 34
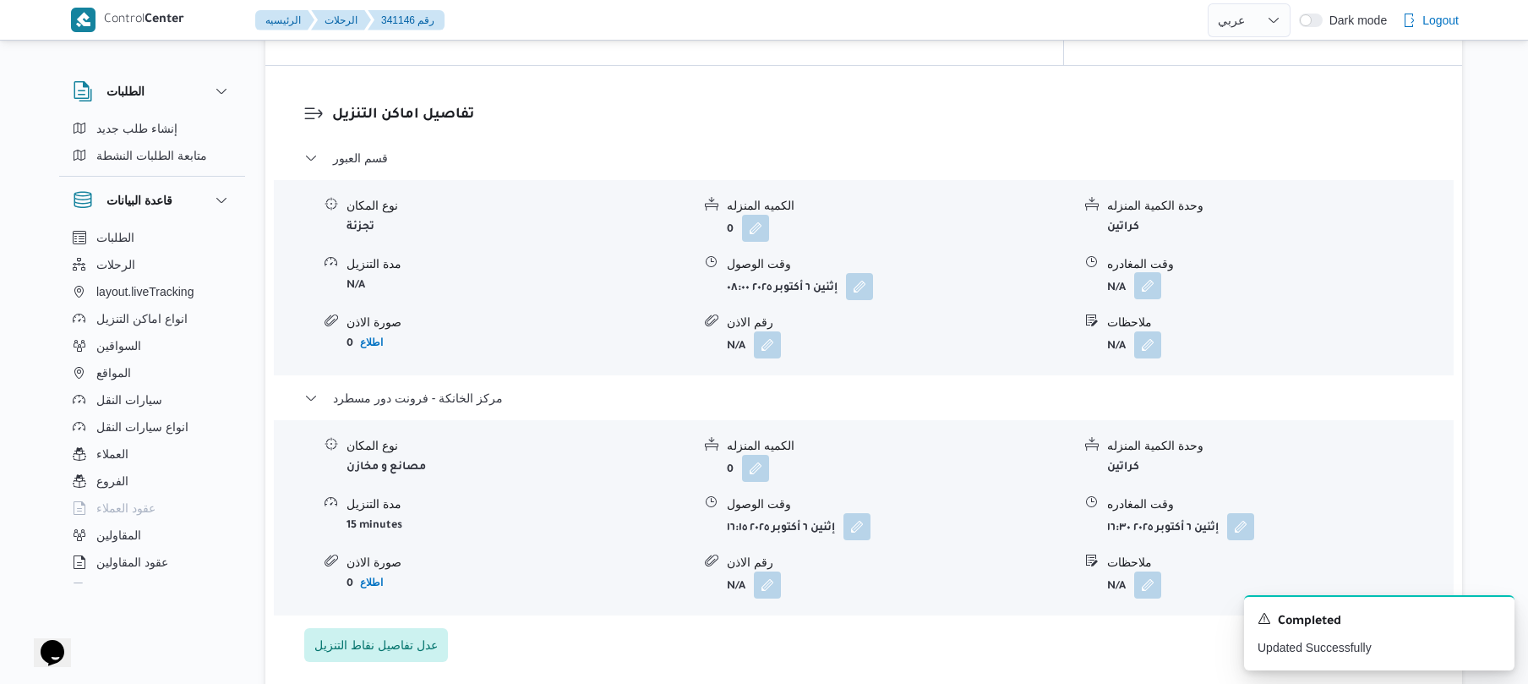
click at [1138, 277] on button "button" at bounding box center [1147, 285] width 27 height 27
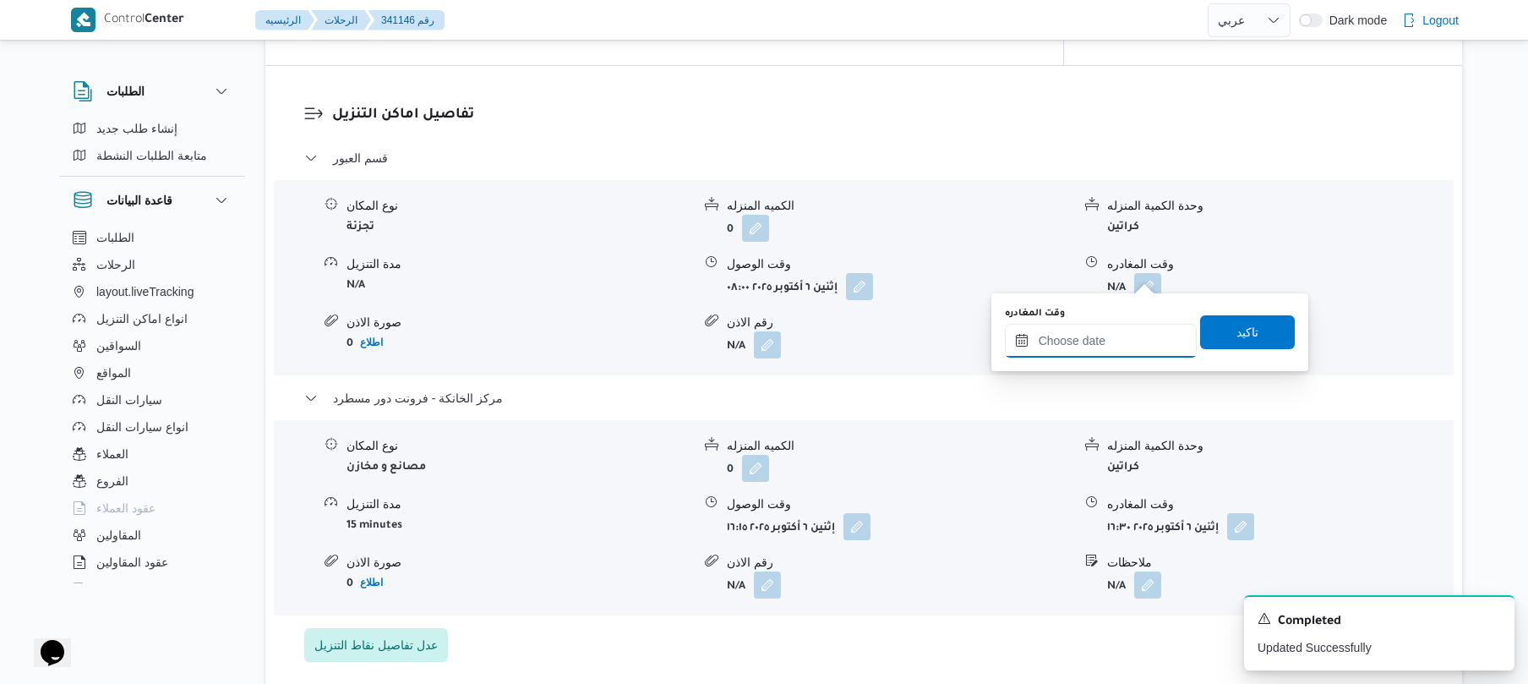
click at [1085, 336] on input "وقت المغادره" at bounding box center [1101, 341] width 192 height 34
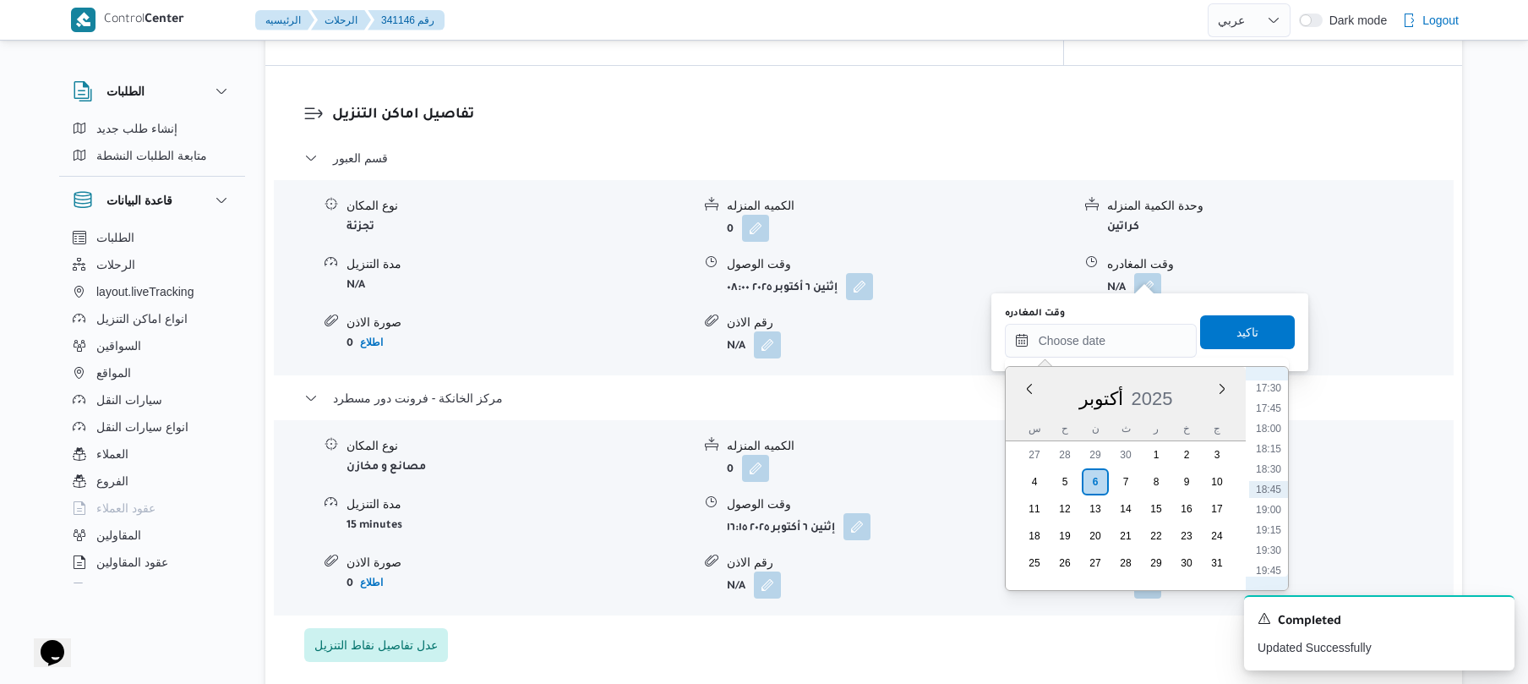
scroll to position [1255, 0]
click at [1275, 416] on li "15:45" at bounding box center [1268, 411] width 39 height 17
type input "٠٦/١٠/٢٠٢٥ ١٥:٤٥"
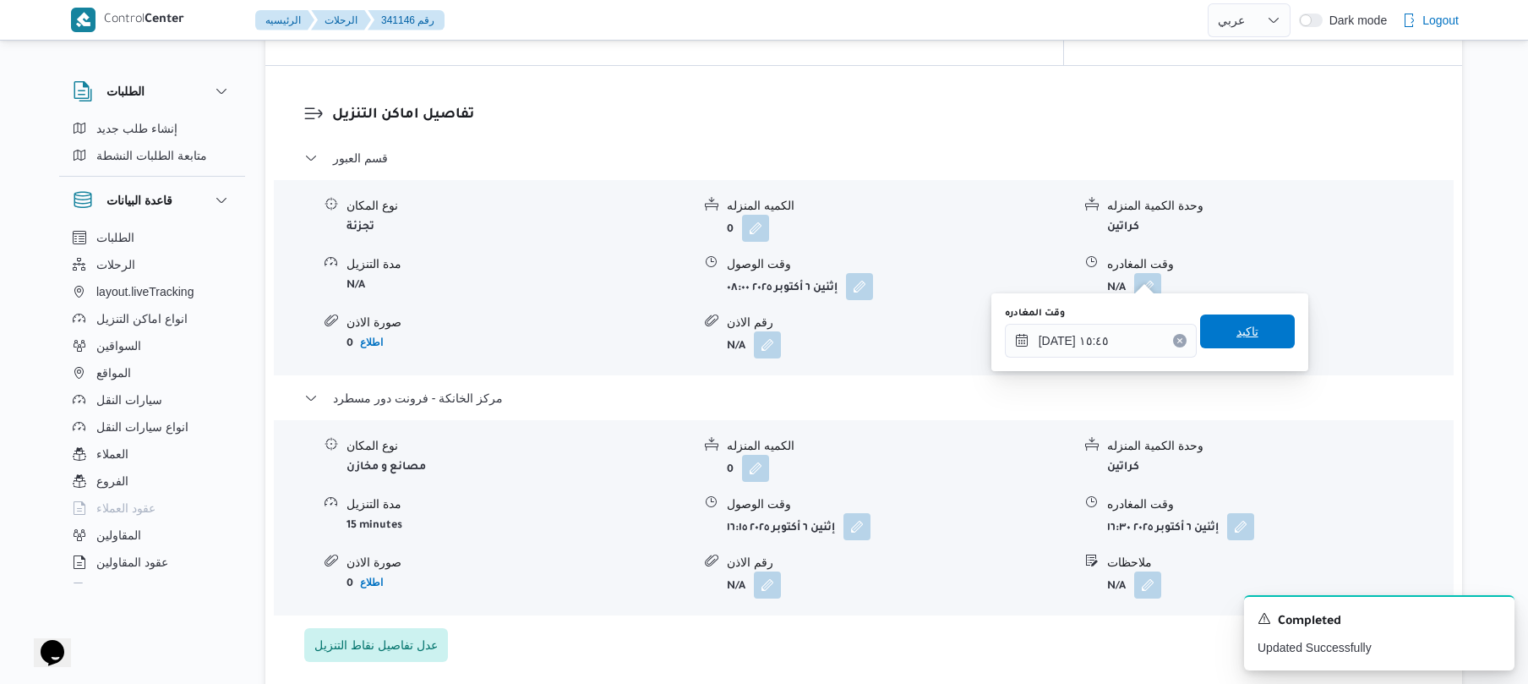
click at [1245, 335] on span "تاكيد" at bounding box center [1247, 331] width 22 height 20
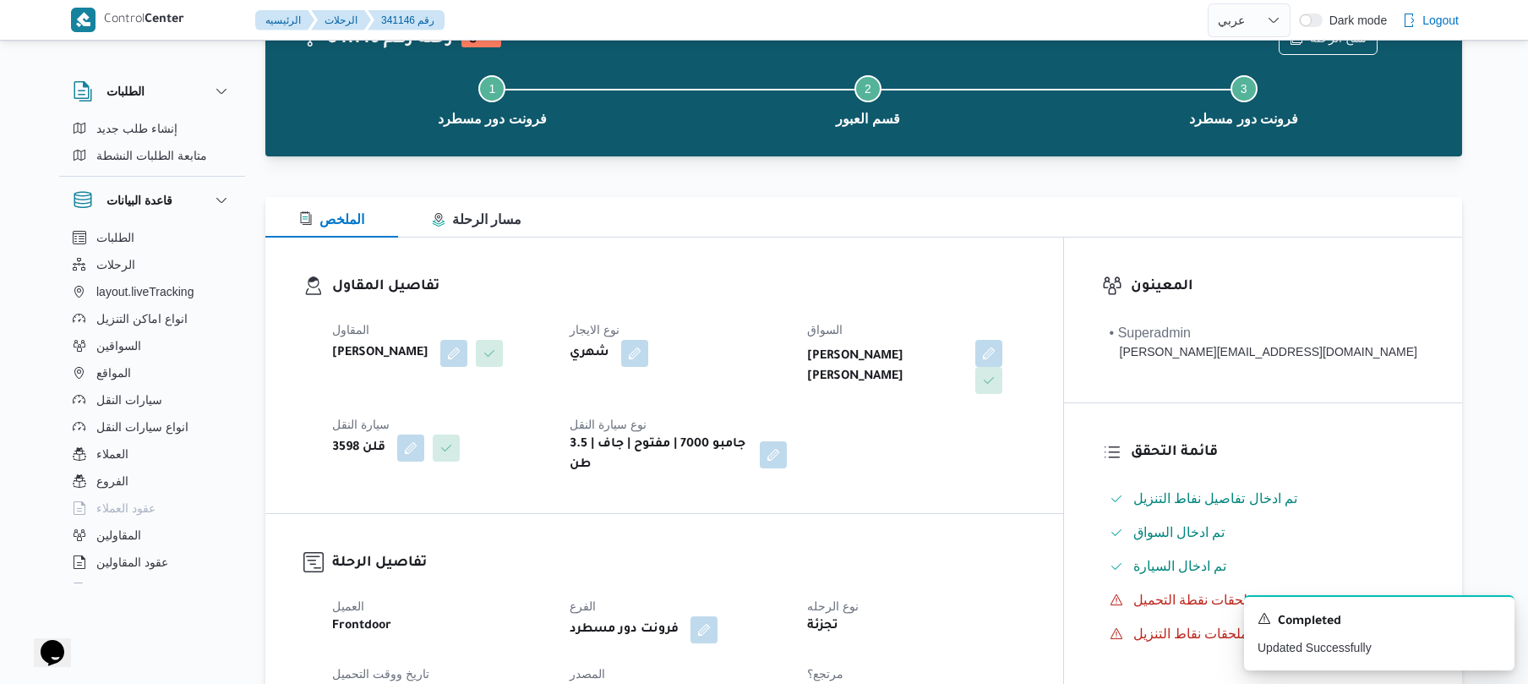
scroll to position [0, 0]
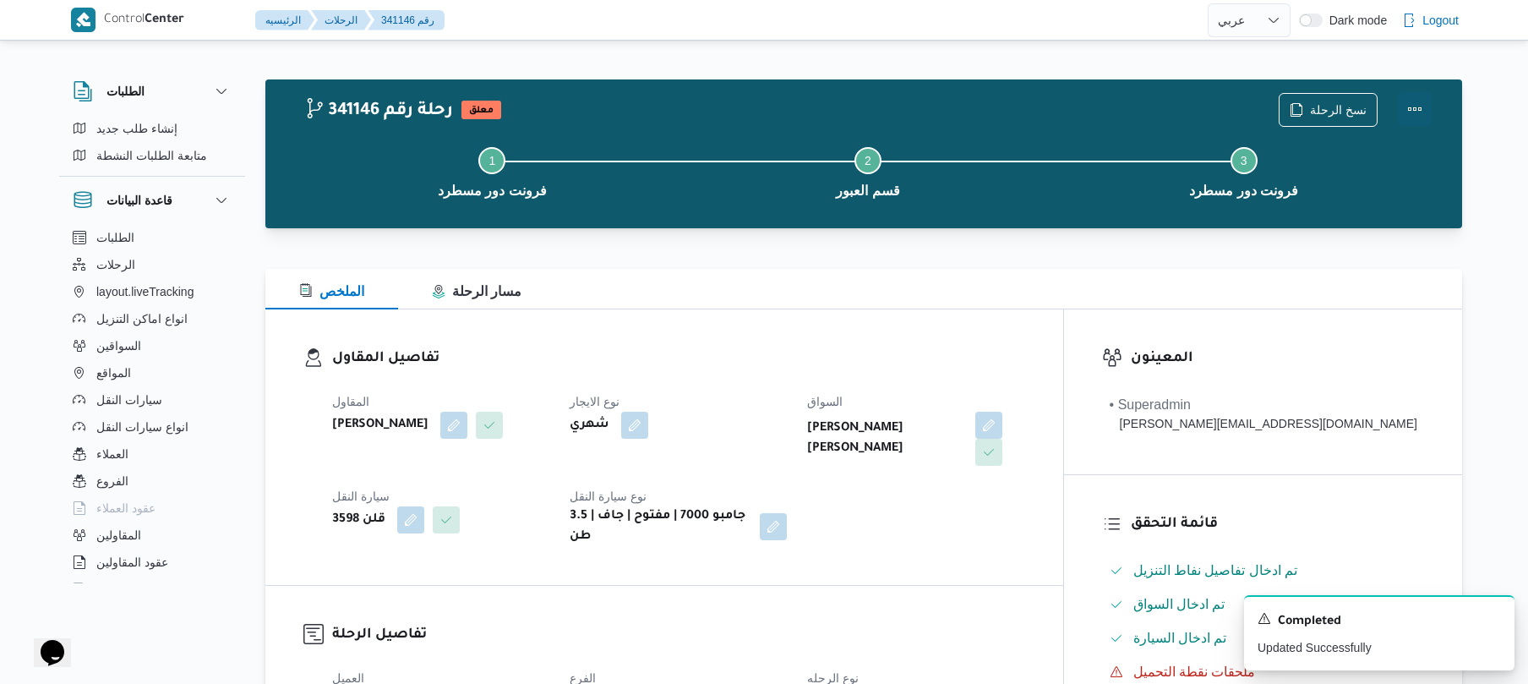
click at [1415, 117] on button "Actions" at bounding box center [1415, 109] width 34 height 34
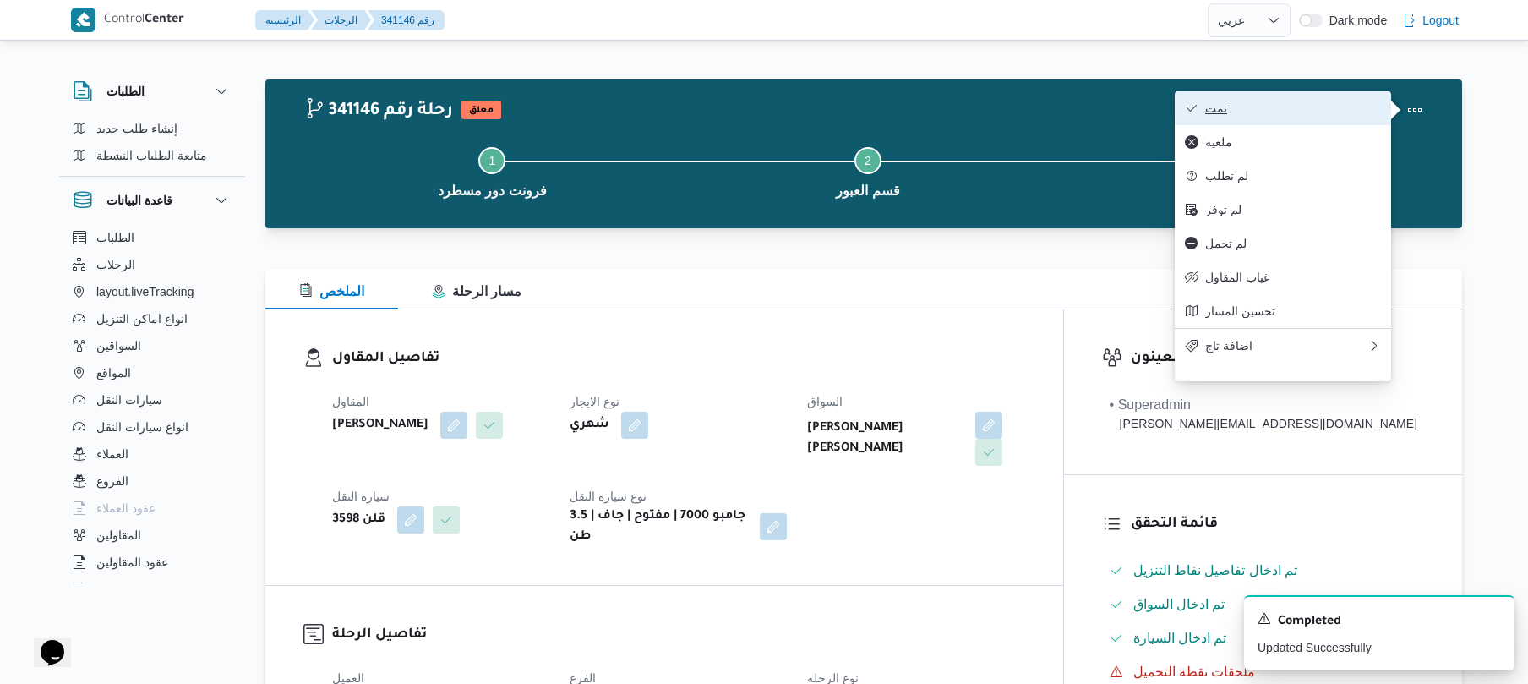
click at [1313, 117] on button "تمت" at bounding box center [1283, 108] width 216 height 34
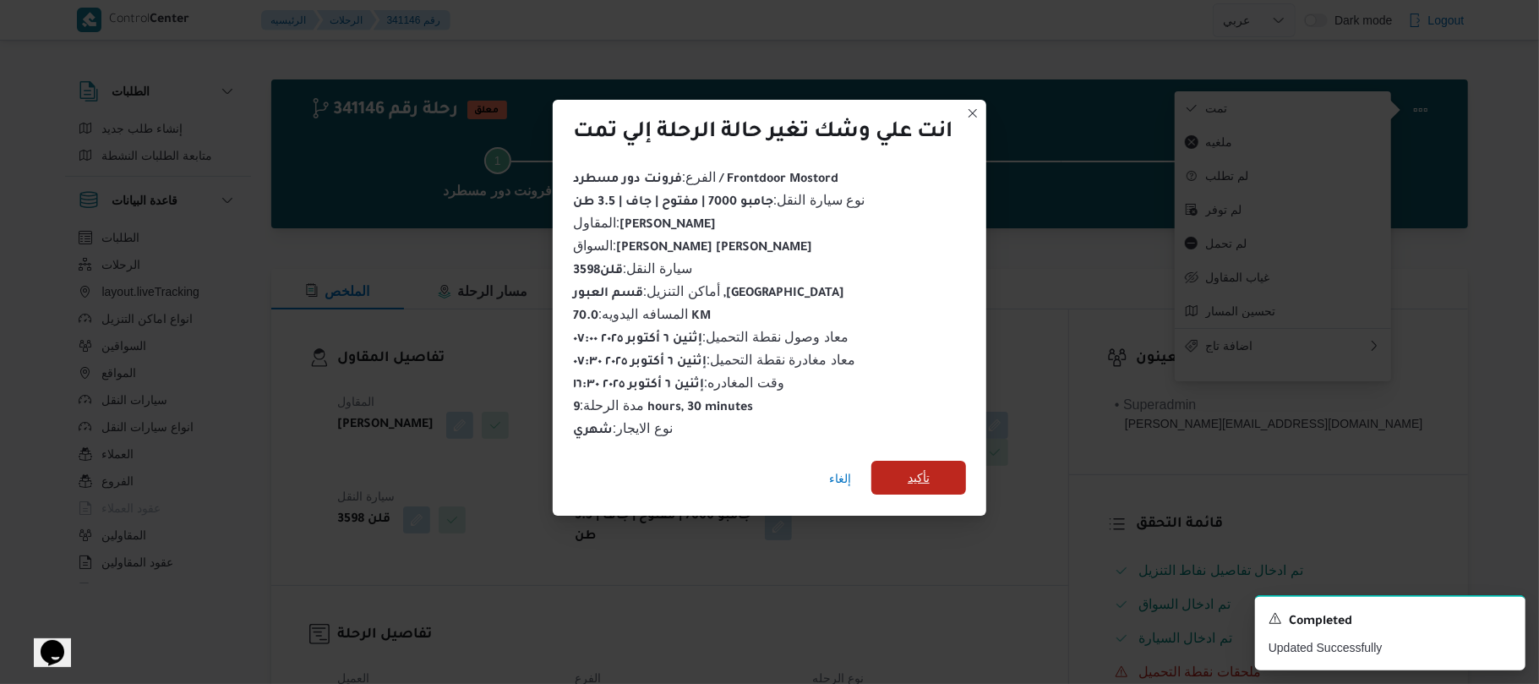
click at [930, 467] on span "تأكيد" at bounding box center [919, 477] width 22 height 20
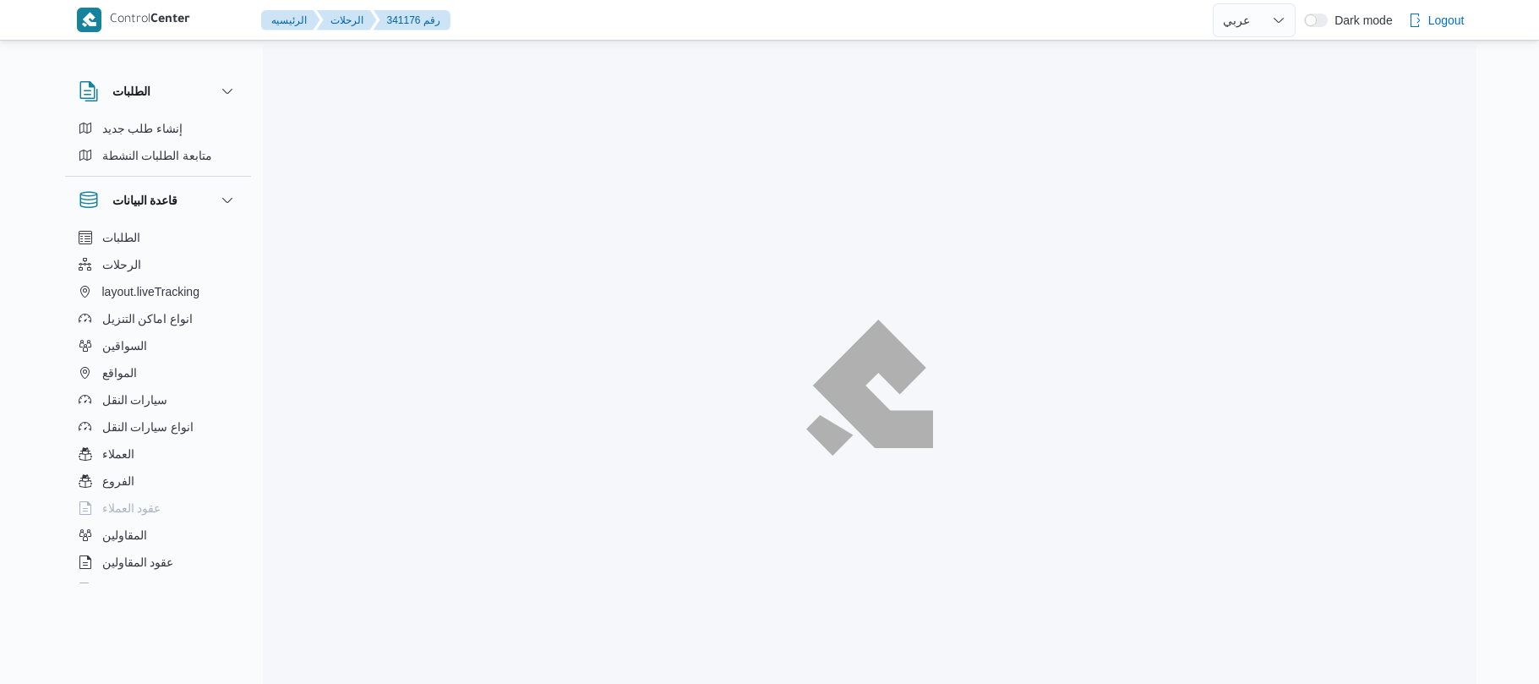
select select "ar"
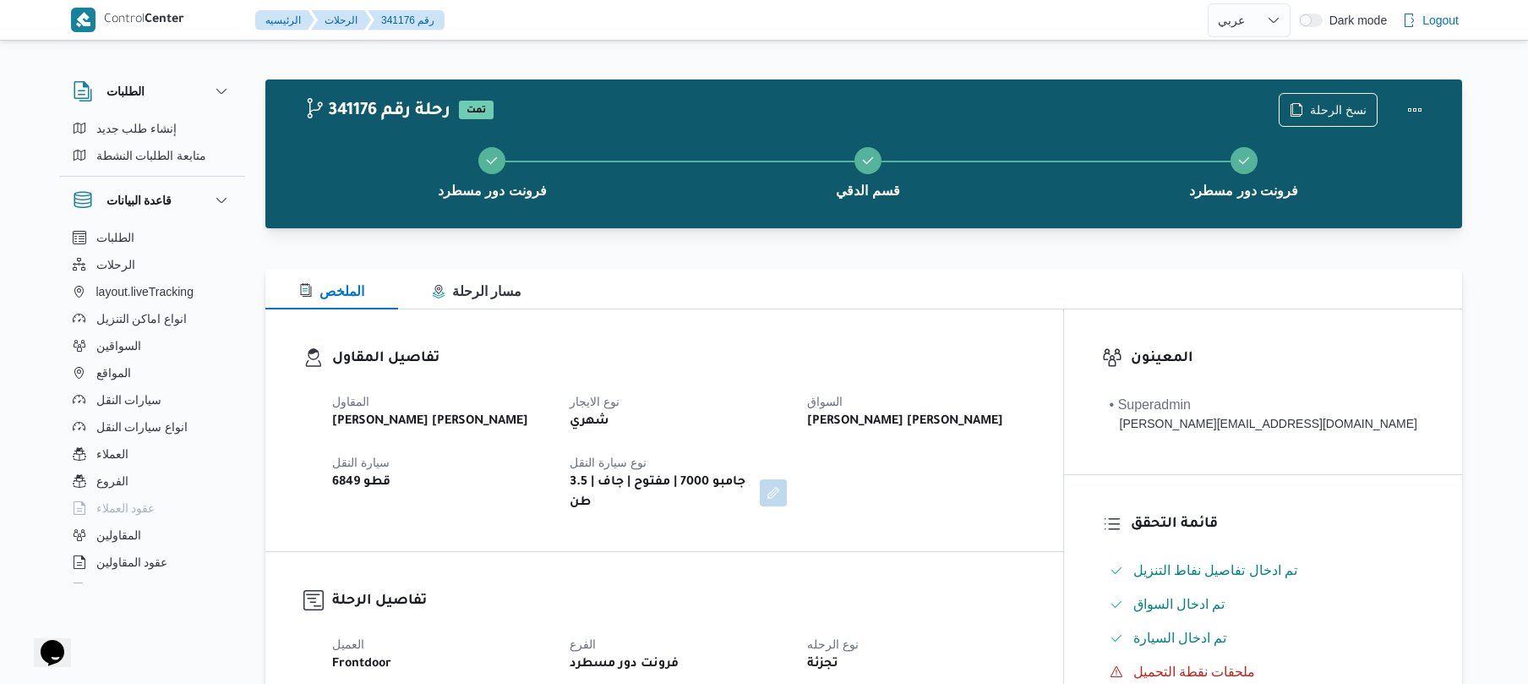
click at [812, 271] on div "الملخص مسار الرحلة" at bounding box center [863, 289] width 1197 height 41
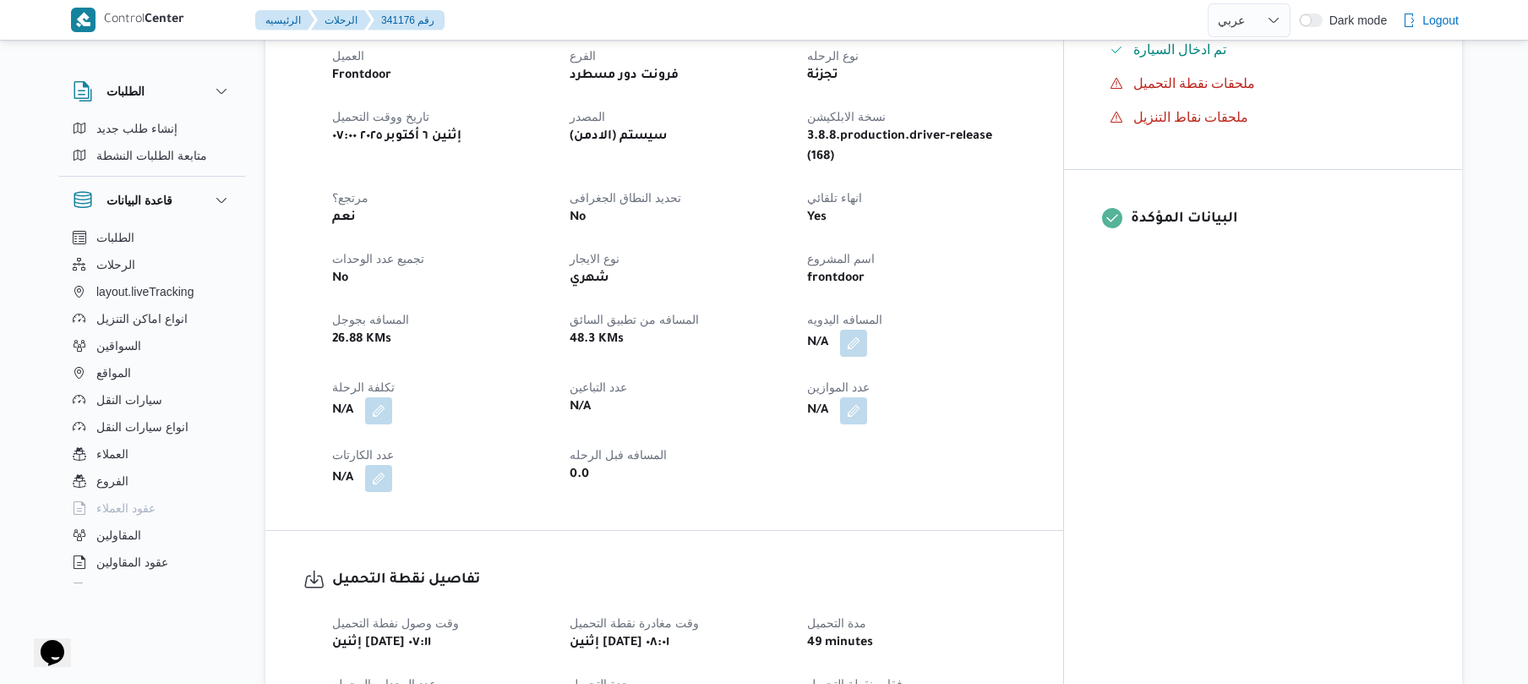
scroll to position [630, 0]
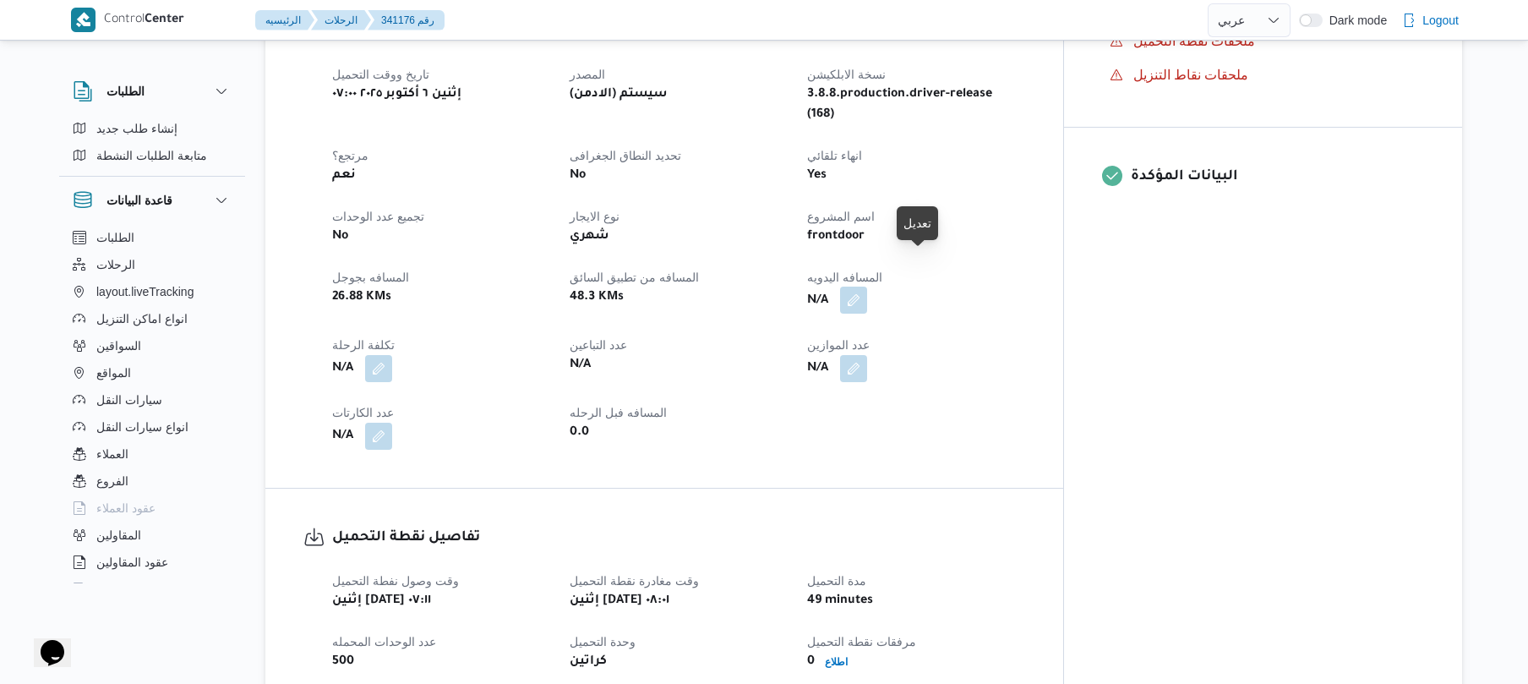
click at [867, 286] on button "button" at bounding box center [853, 299] width 27 height 27
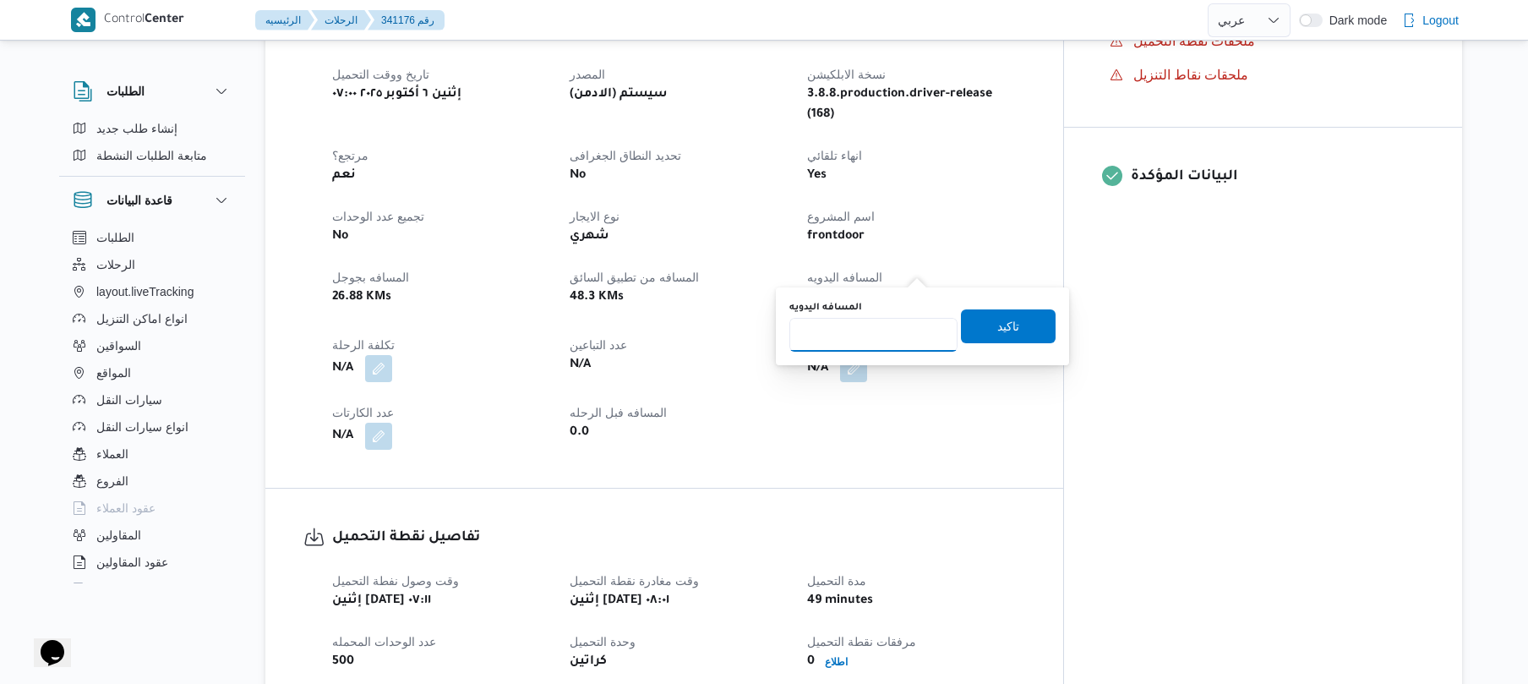
click at [862, 340] on input "المسافه اليدويه" at bounding box center [873, 335] width 168 height 34
type input "50"
click at [997, 328] on span "تاكيد" at bounding box center [1008, 325] width 22 height 20
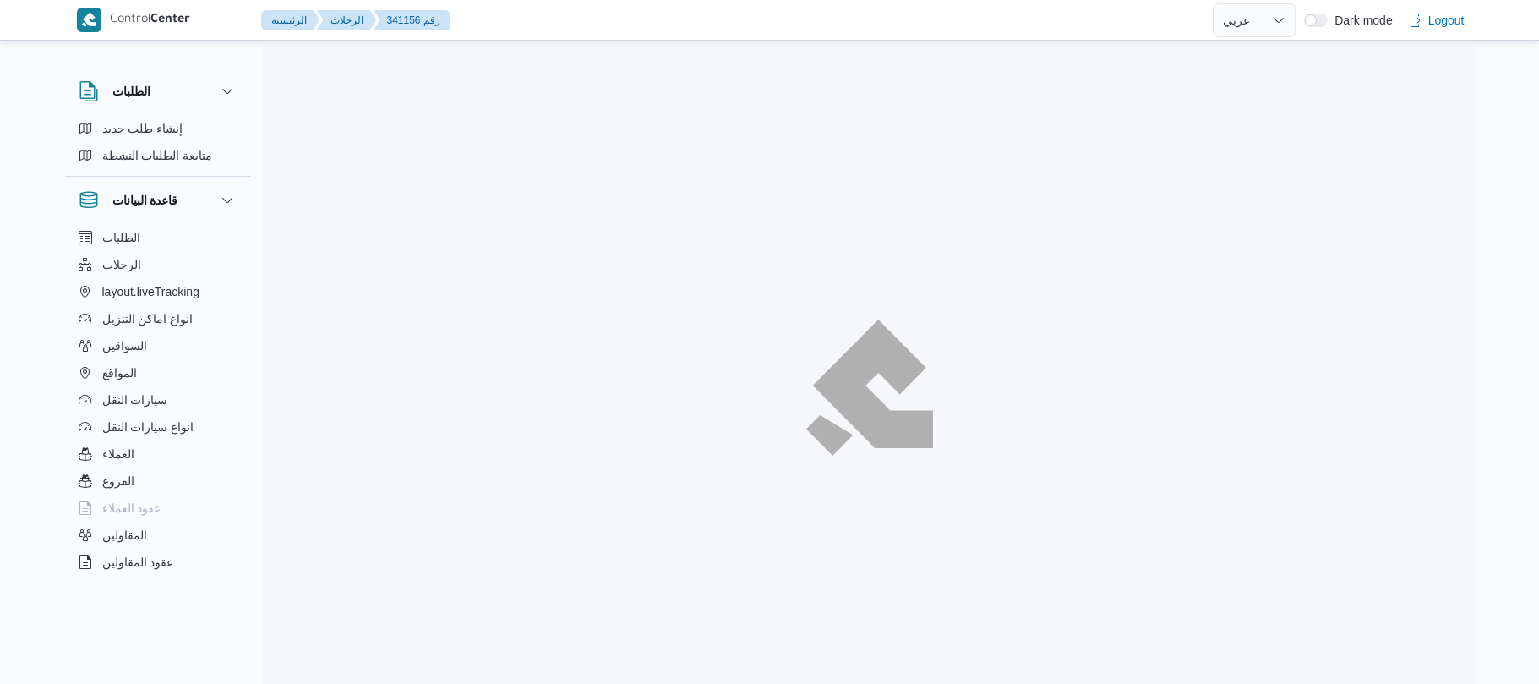
select select "ar"
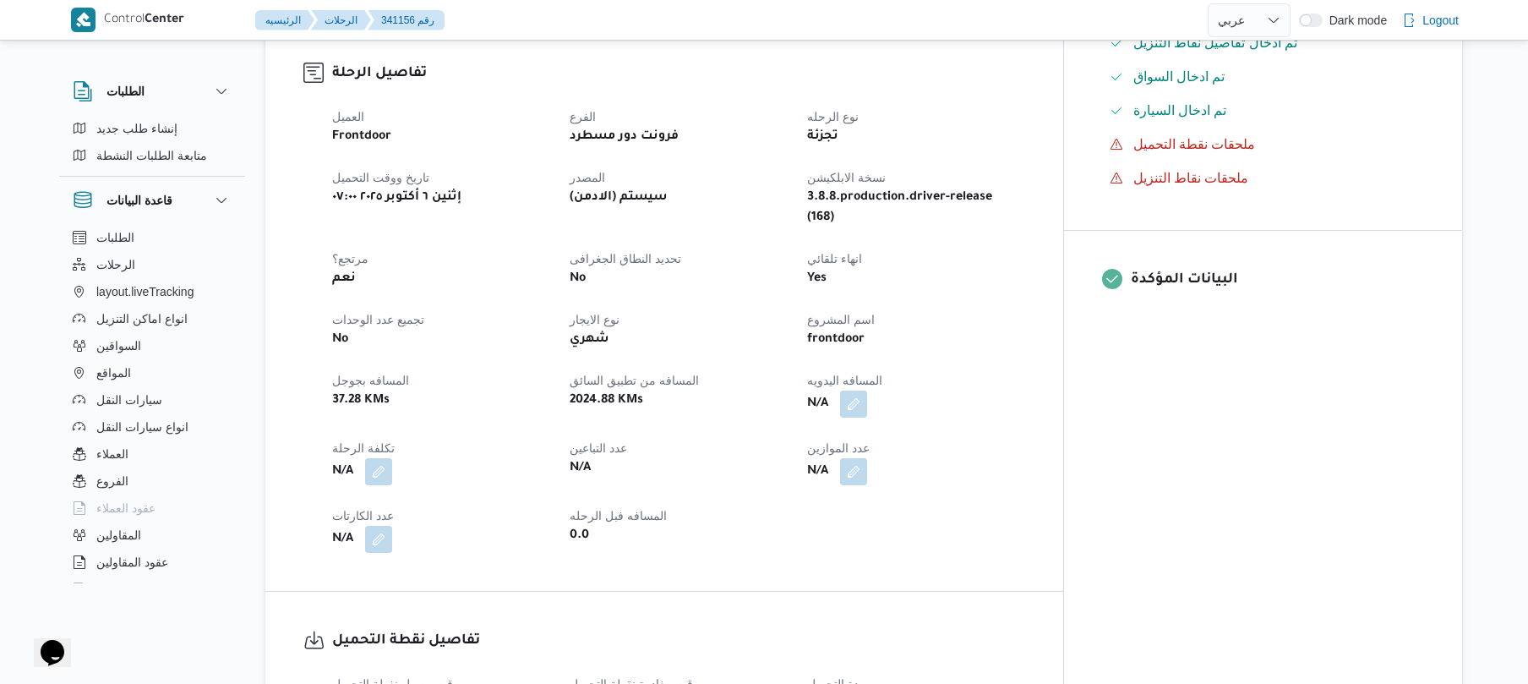
scroll to position [541, 0]
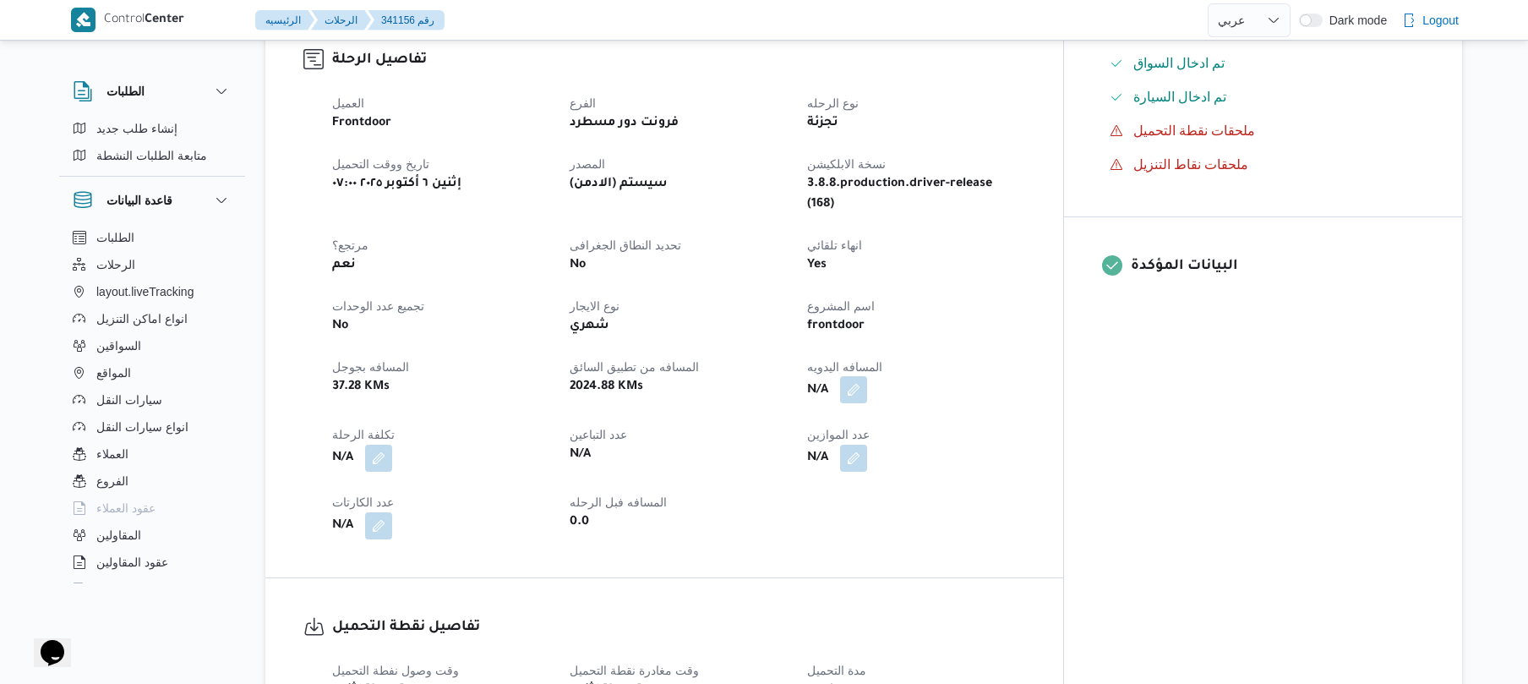
click at [867, 376] on button "button" at bounding box center [853, 389] width 27 height 27
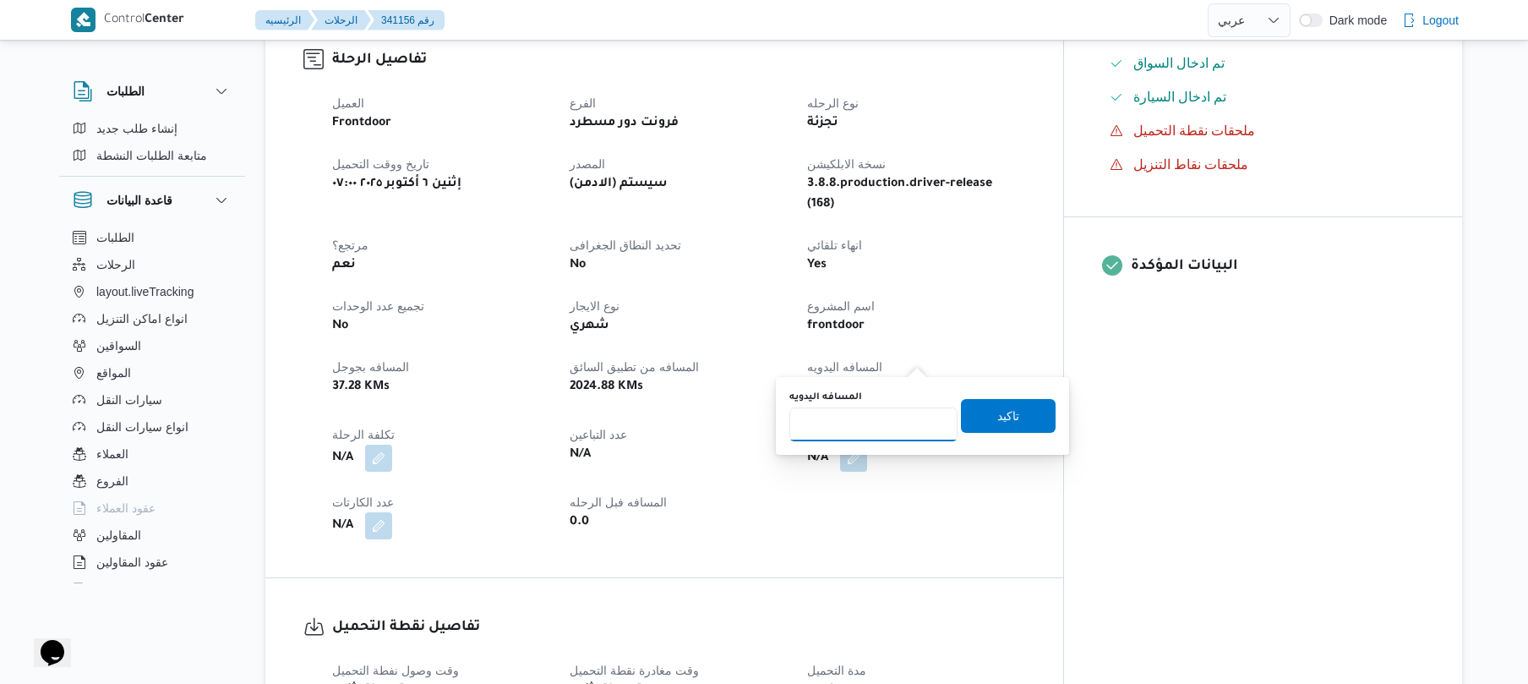
click at [870, 423] on input "المسافه اليدويه" at bounding box center [873, 424] width 168 height 34
type input "65"
click at [968, 417] on span "تاكيد" at bounding box center [1008, 415] width 95 height 34
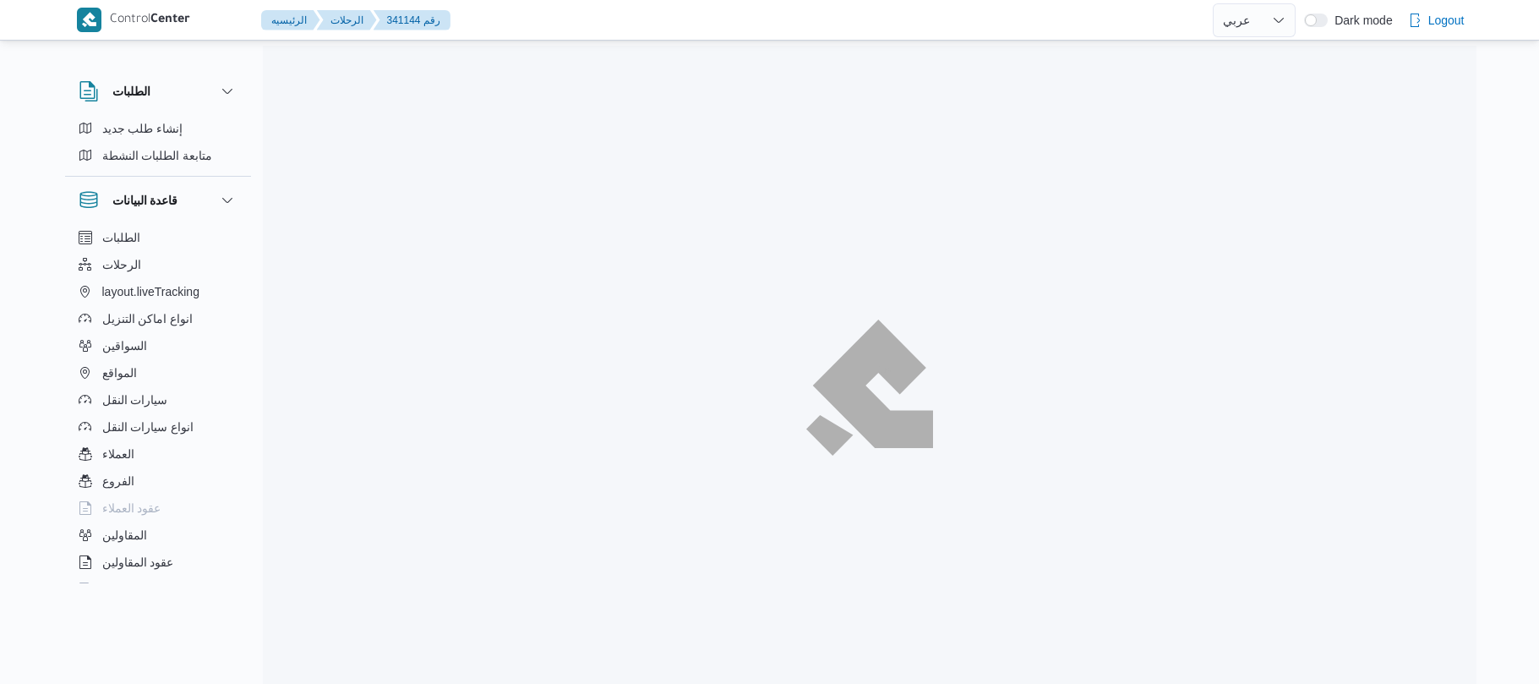
select select "ar"
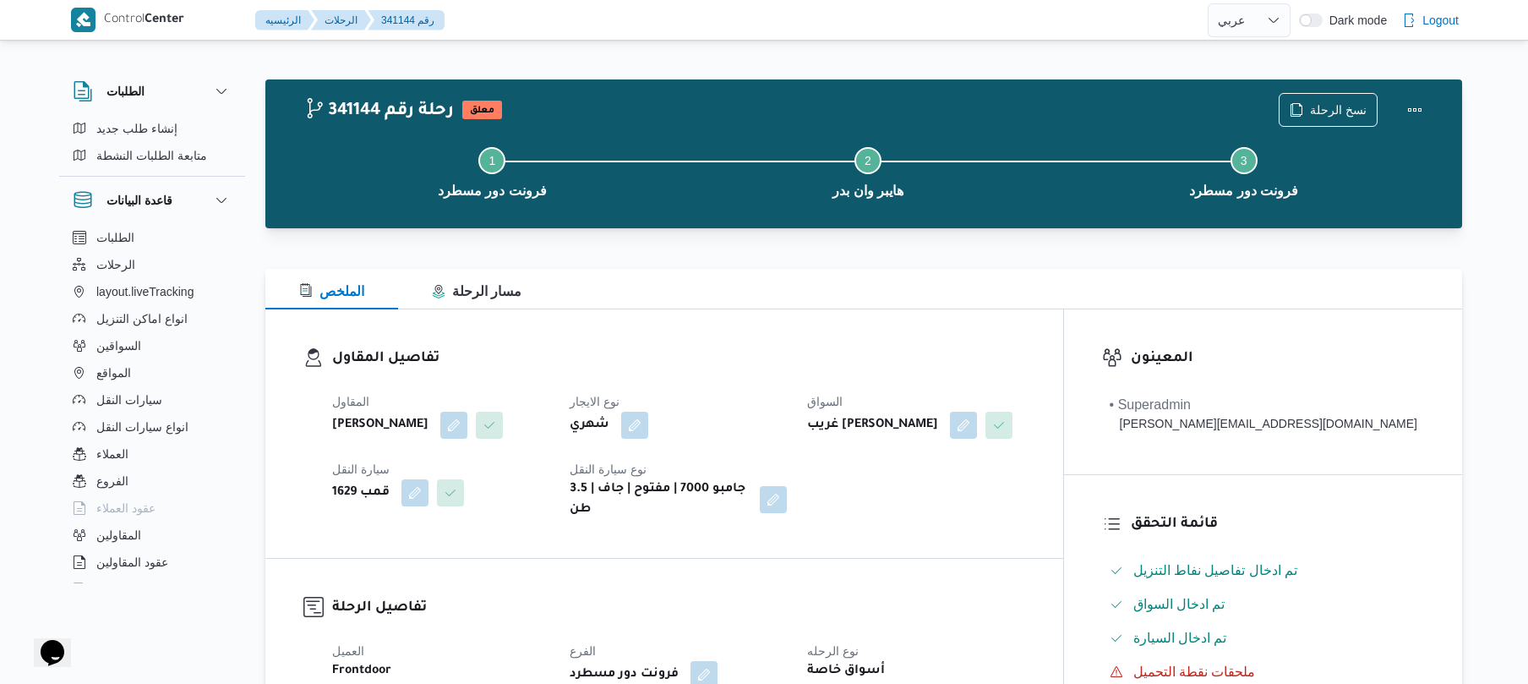
click at [734, 308] on div "الملخص مسار الرحلة" at bounding box center [863, 289] width 1197 height 41
drag, startPoint x: 872, startPoint y: 329, endPoint x: 958, endPoint y: 330, distance: 86.2
click at [958, 330] on div "تفاصيل المقاول المقاول [PERSON_NAME] [PERSON_NAME] نوع الايجار شهري السواق غريب…" at bounding box center [664, 433] width 798 height 248
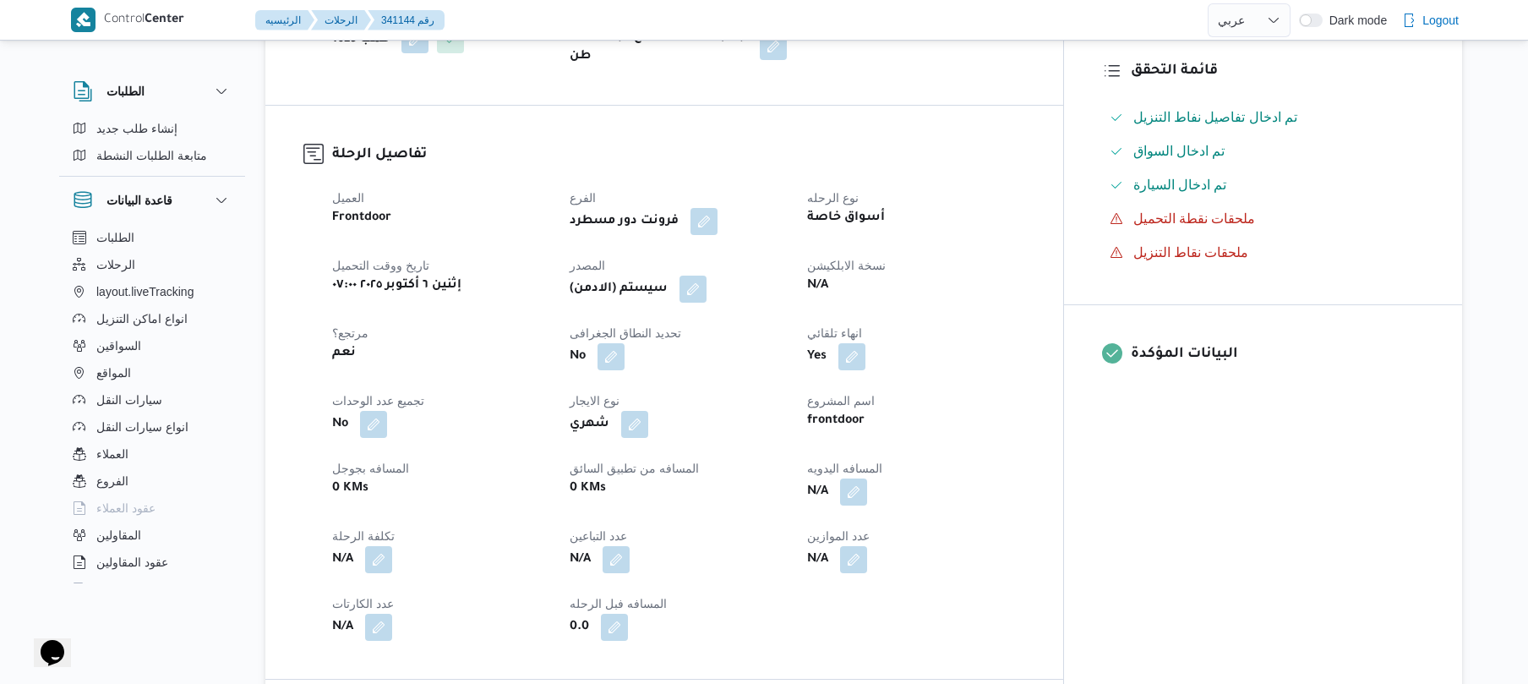
scroll to position [495, 0]
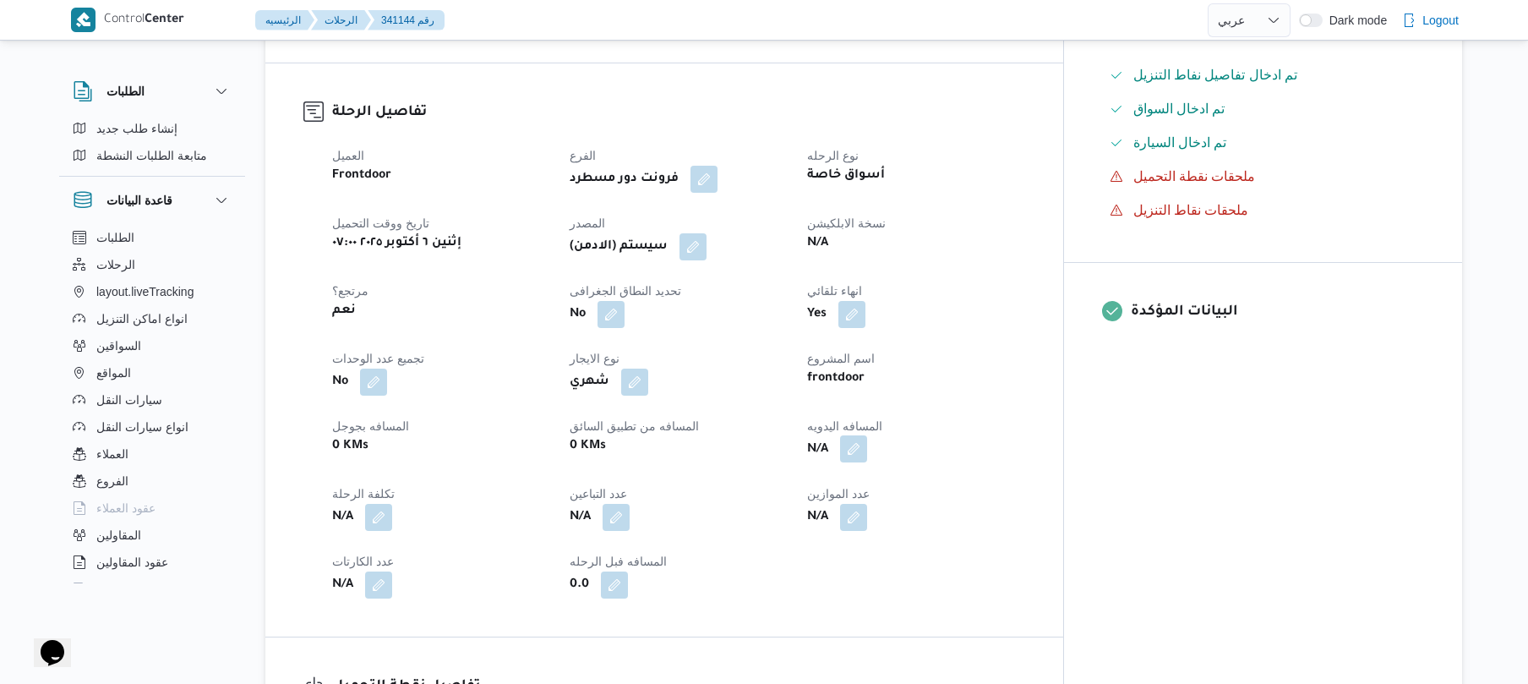
click at [867, 461] on button "button" at bounding box center [853, 448] width 27 height 27
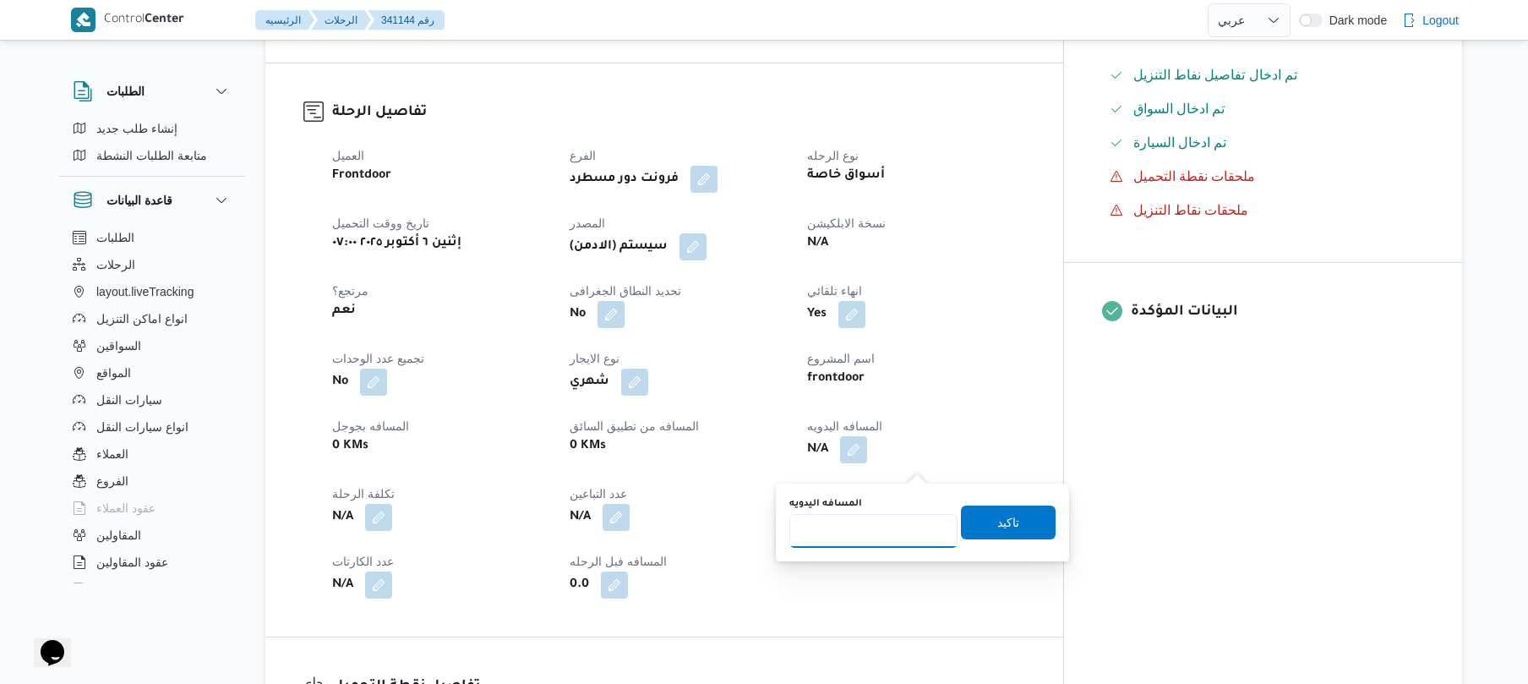
click at [870, 527] on input "المسافه اليدويه" at bounding box center [873, 531] width 168 height 34
type input "120"
click at [985, 522] on span "تاكيد" at bounding box center [1008, 522] width 95 height 34
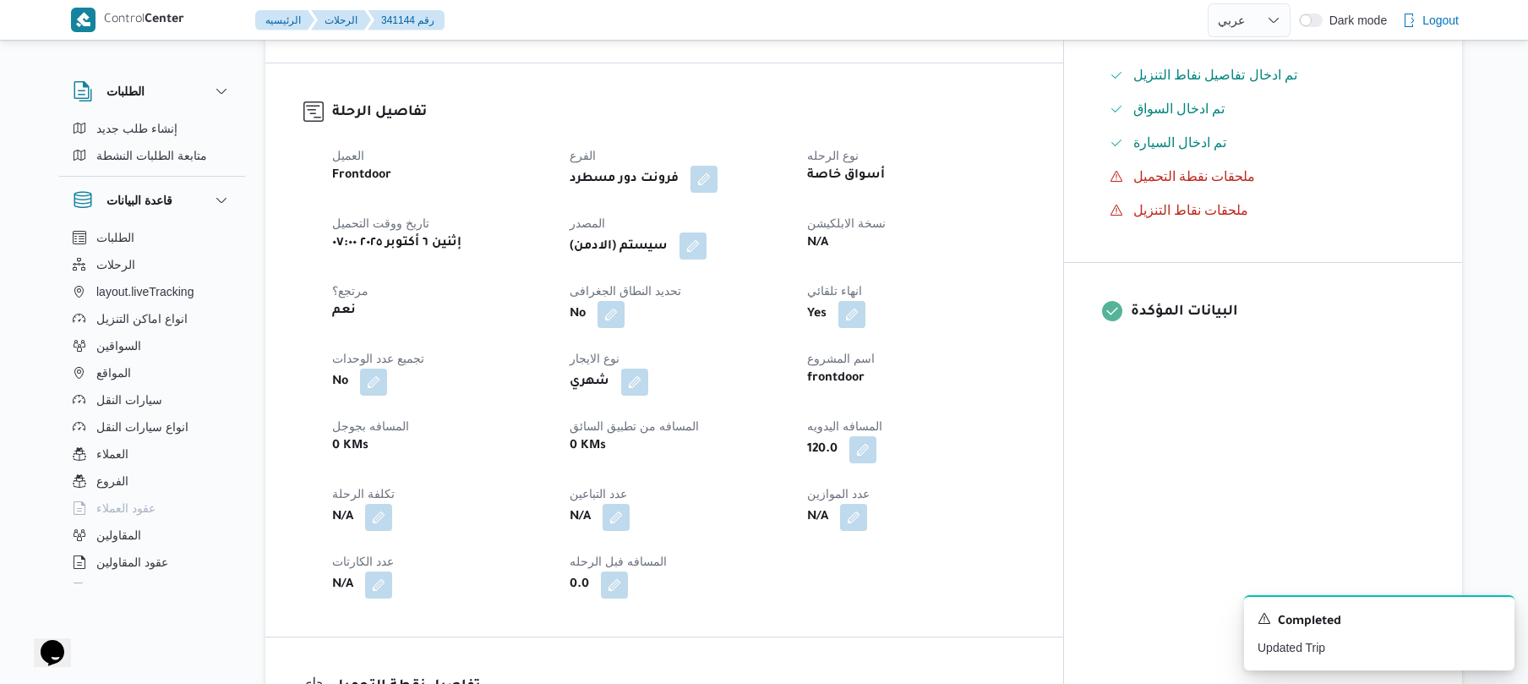
click at [707, 258] on button "button" at bounding box center [692, 245] width 27 height 27
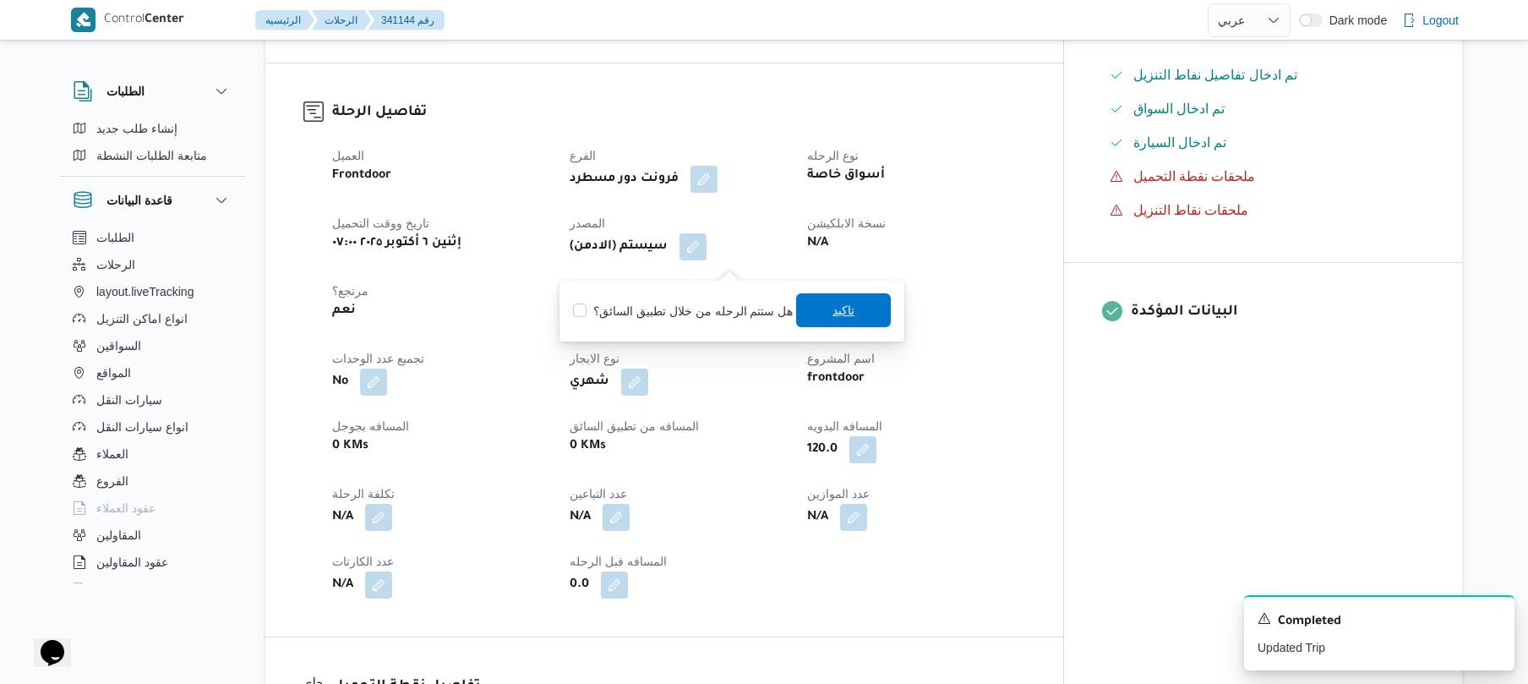
click at [835, 315] on span "تاكيد" at bounding box center [843, 310] width 22 height 20
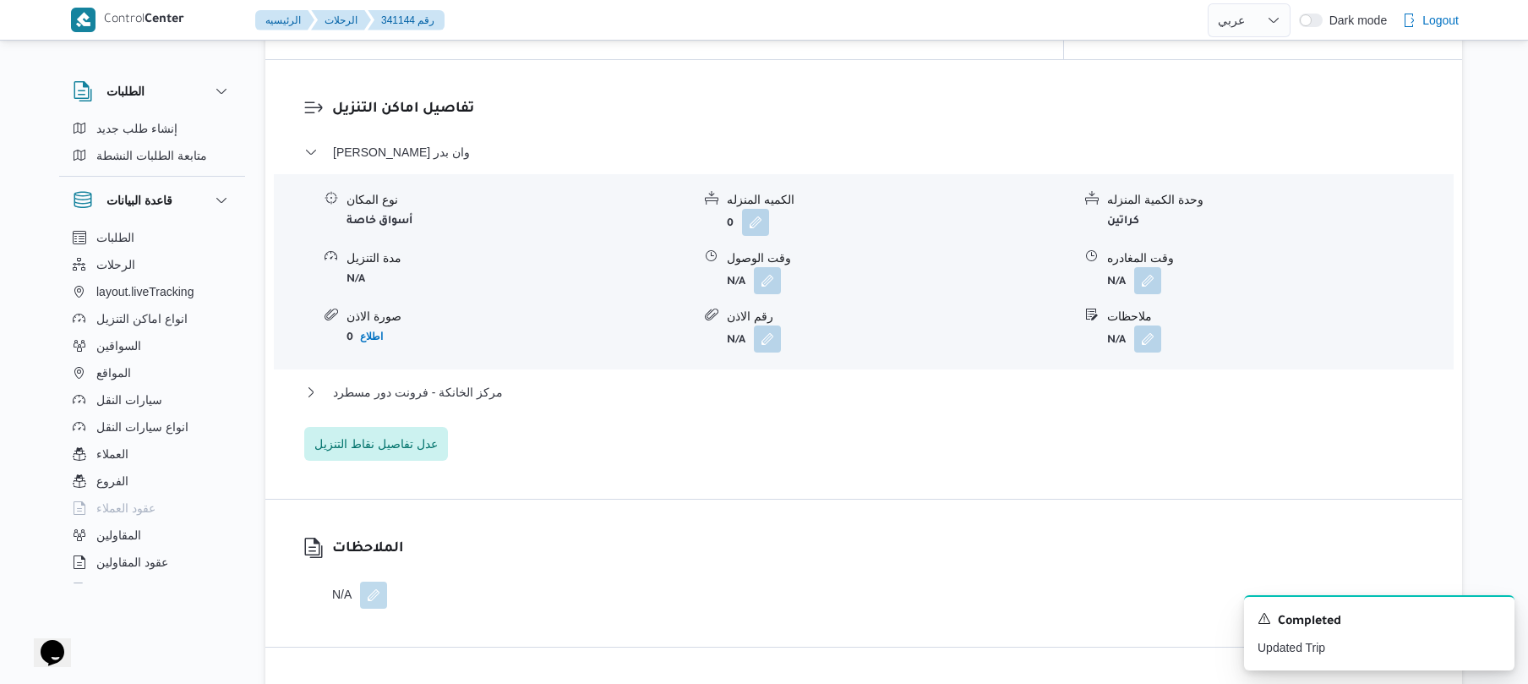
scroll to position [1397, 0]
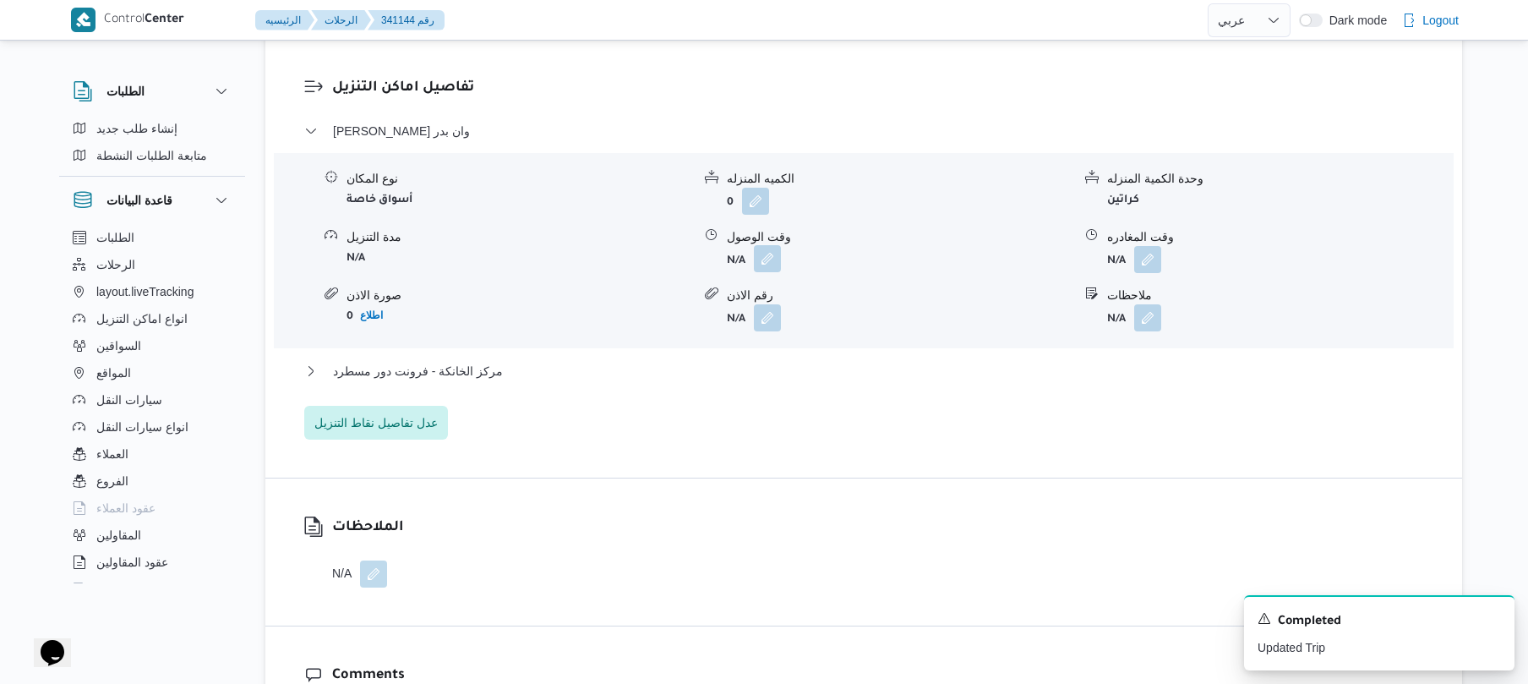
click at [765, 272] on button "button" at bounding box center [767, 258] width 27 height 27
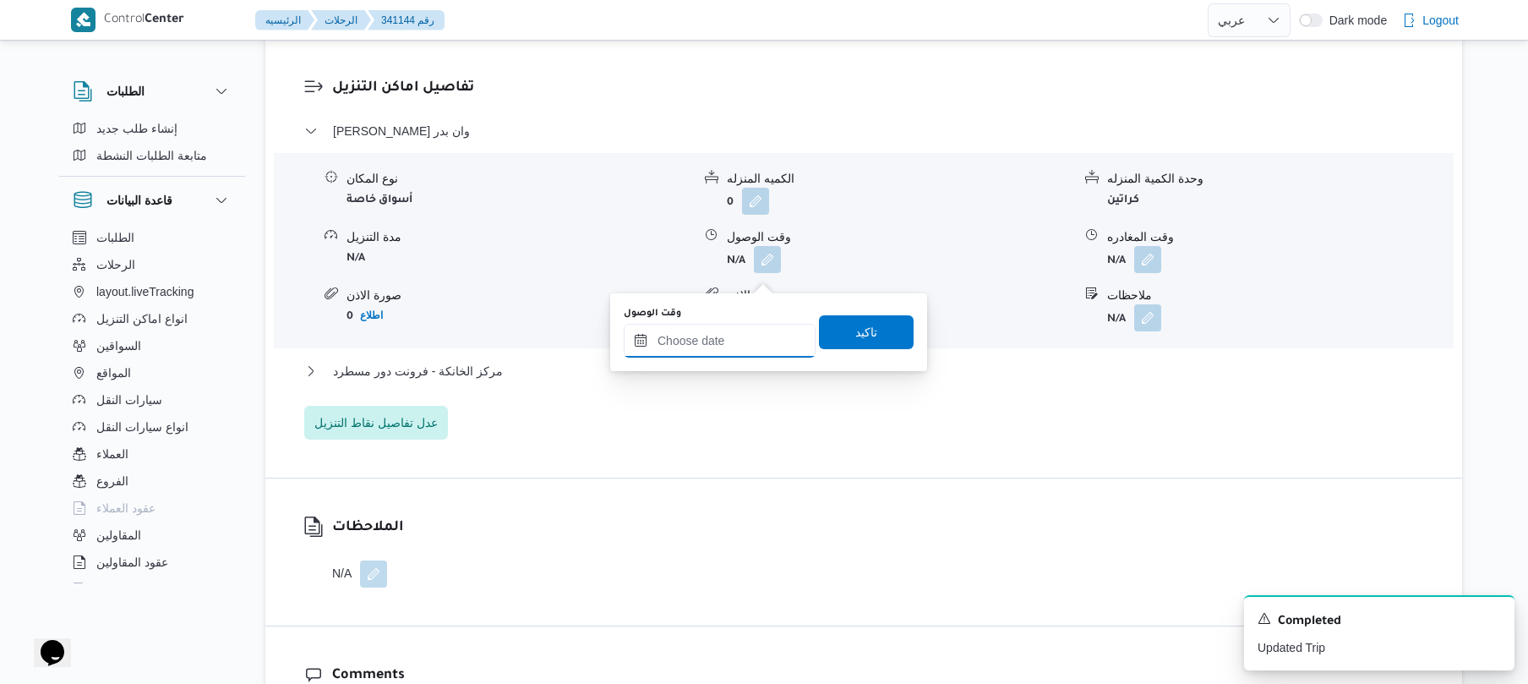
click at [718, 342] on input "وقت الوصول" at bounding box center [720, 341] width 192 height 34
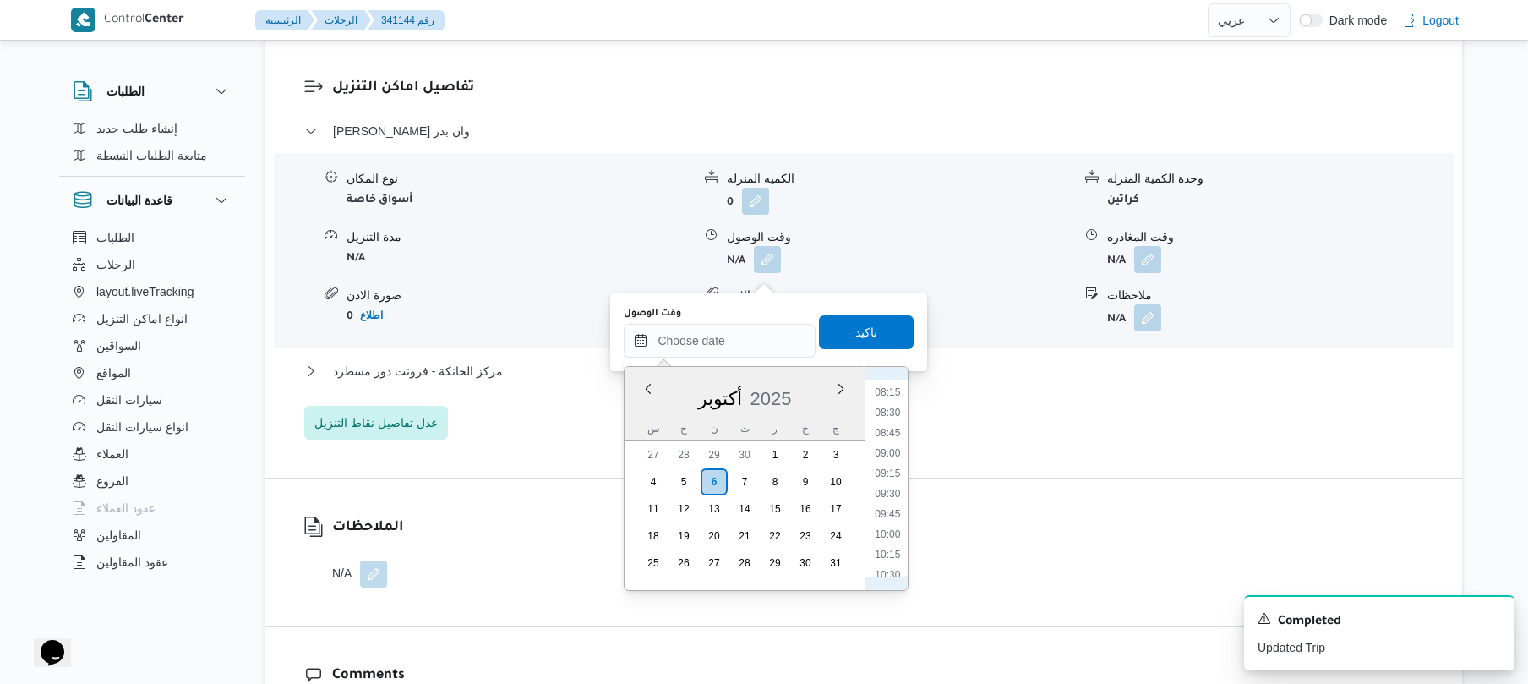
scroll to position [613, 0]
click at [891, 424] on li "08:00" at bounding box center [888, 425] width 39 height 17
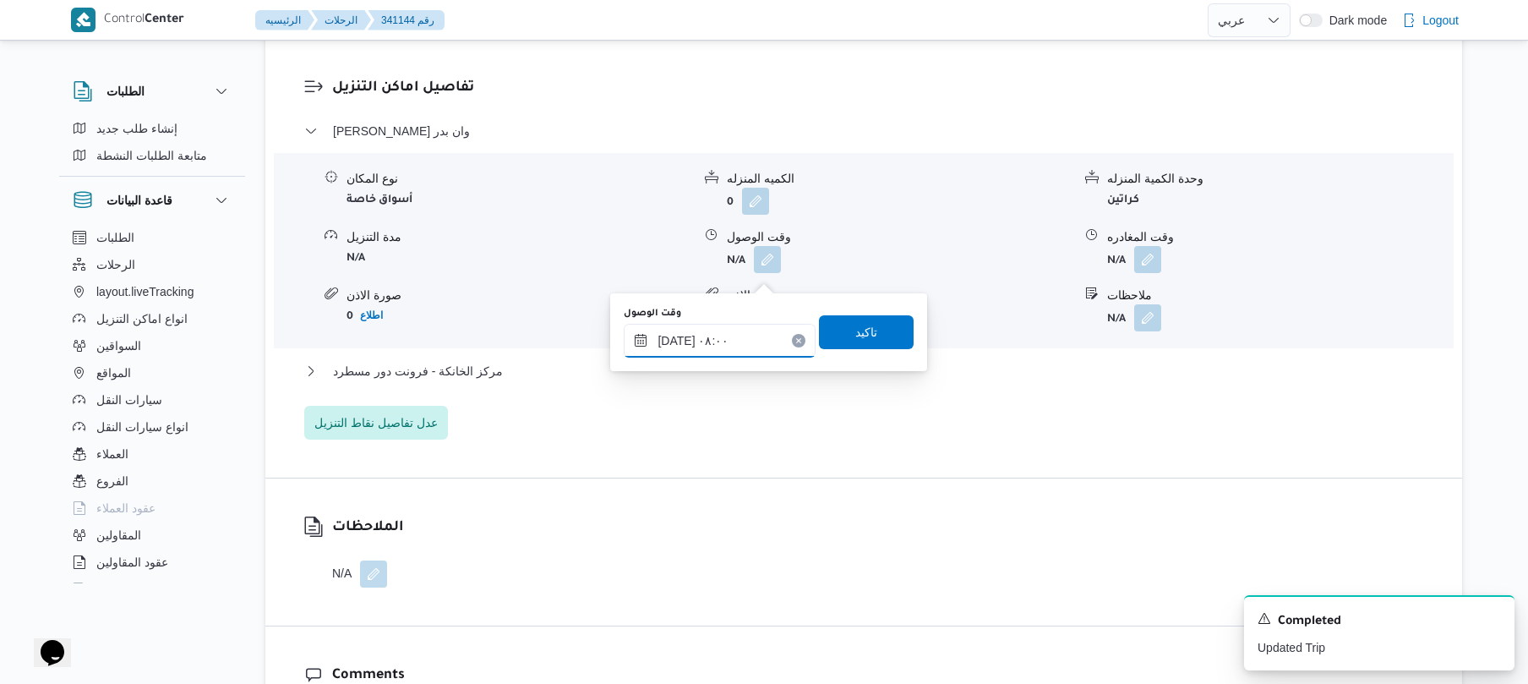
click at [680, 340] on input "[DATE] ٠٨:٠٠" at bounding box center [720, 341] width 192 height 34
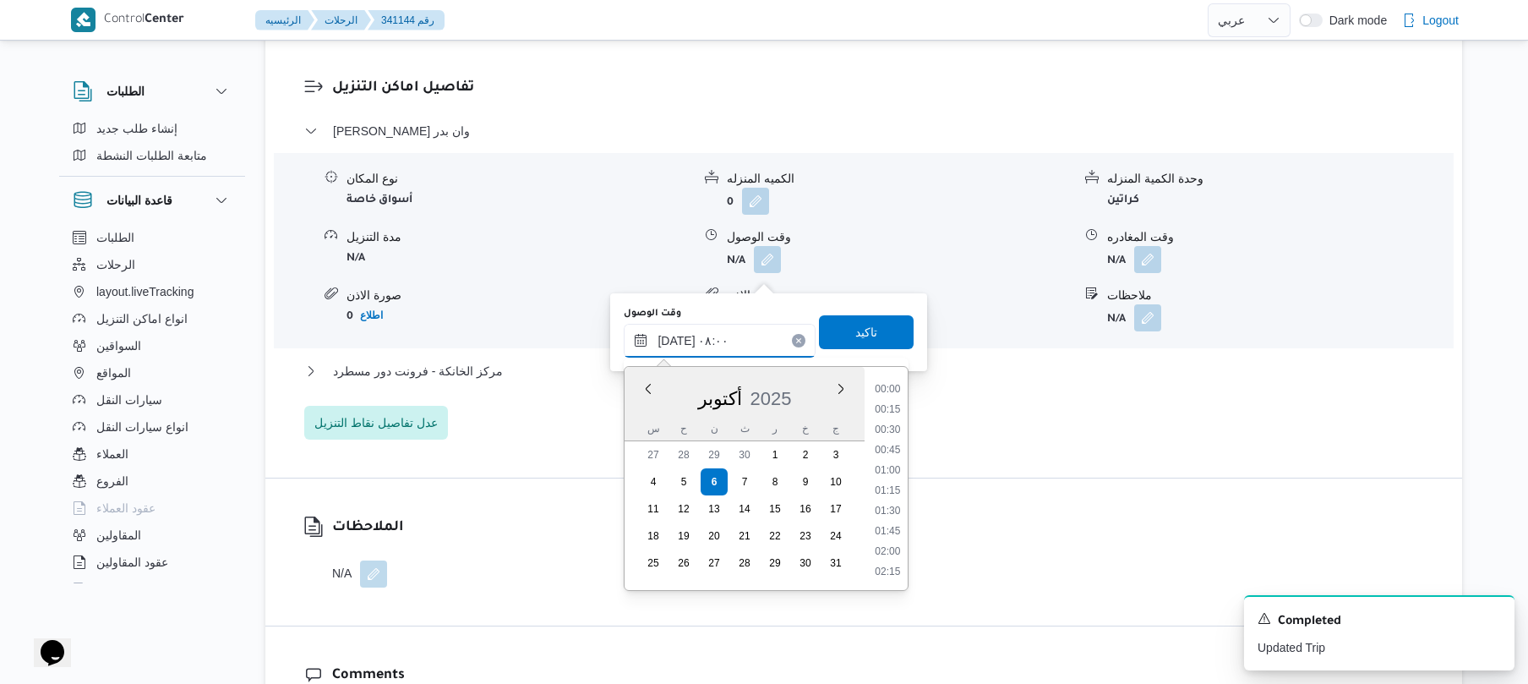
click at [680, 340] on input "[DATE] ٠٨:٠٠" at bounding box center [720, 341] width 192 height 34
type input "[DATE] ٠٨:٢٠"
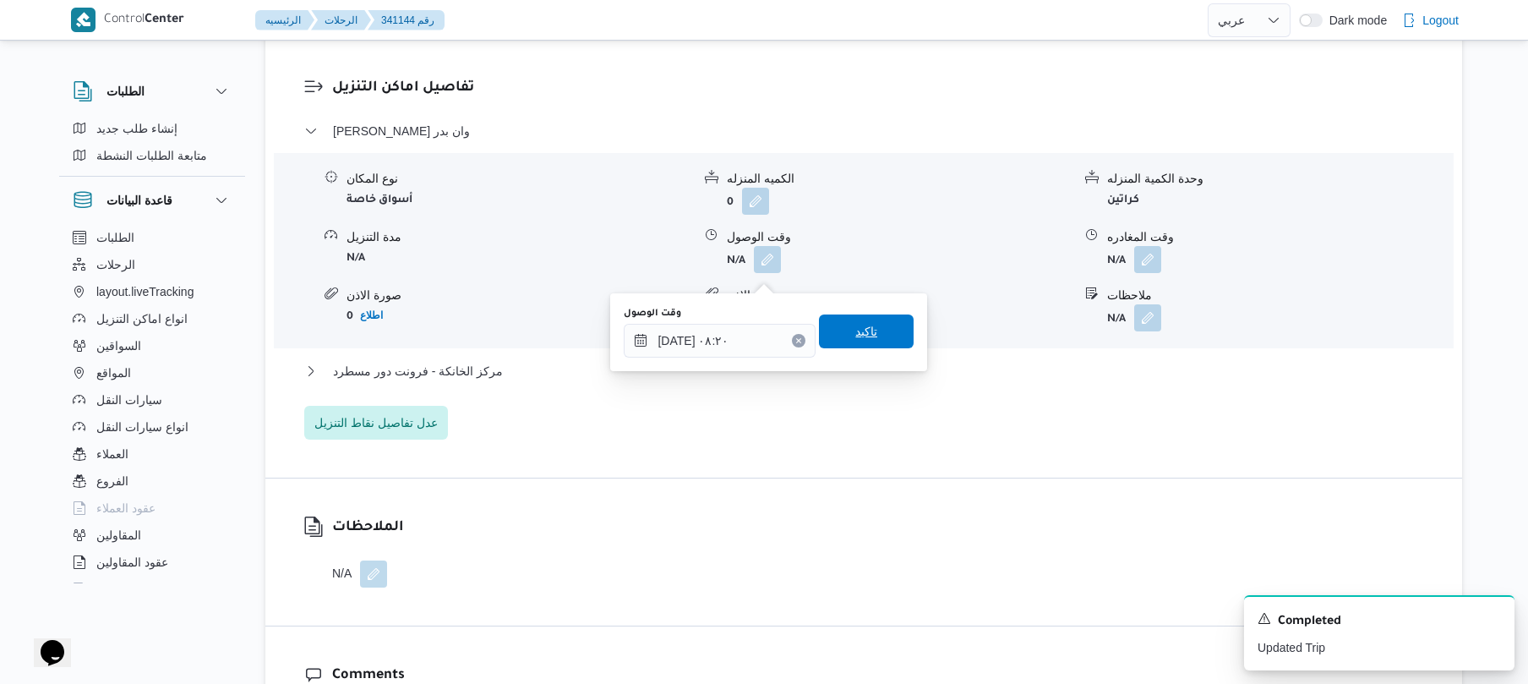
click at [855, 333] on span "تاكيد" at bounding box center [866, 331] width 22 height 20
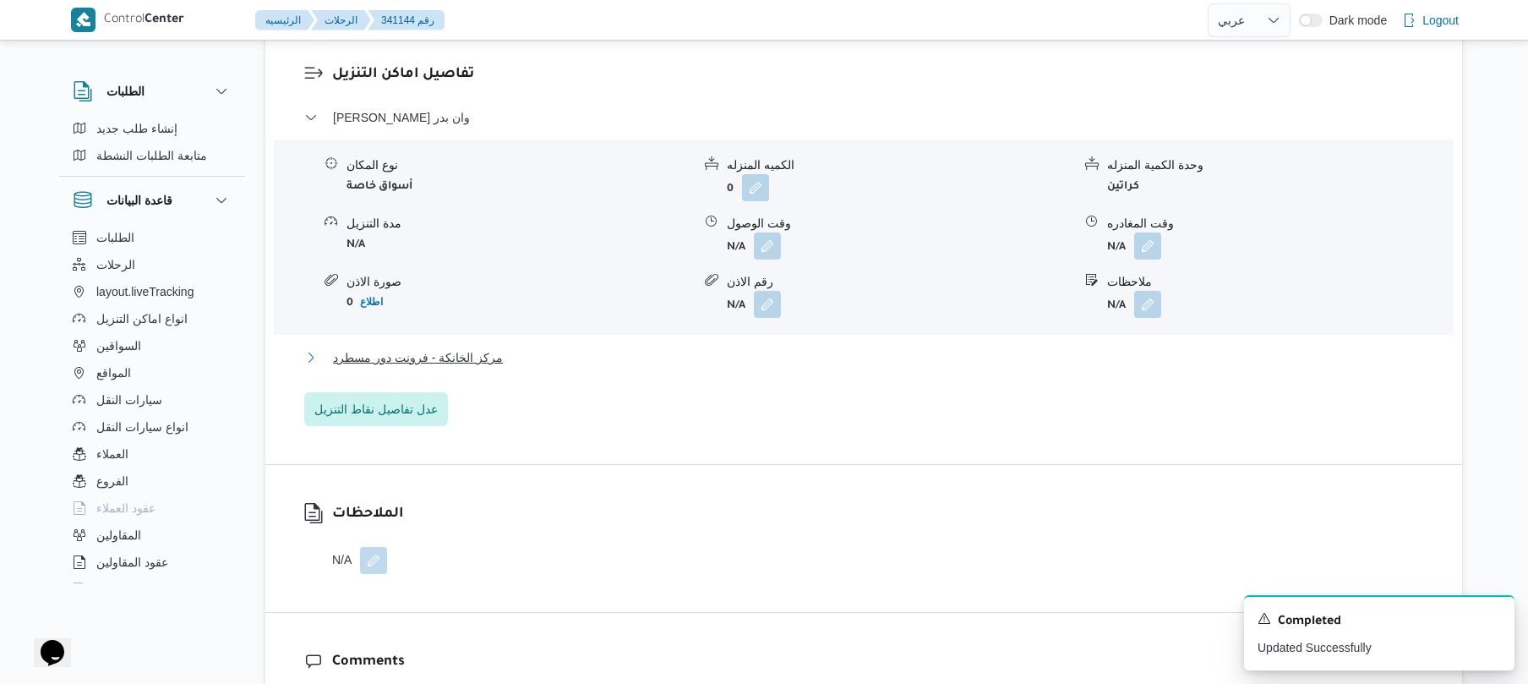
click at [641, 368] on button "مركز الخانكة - فرونت دور مسطرد" at bounding box center [864, 357] width 1120 height 20
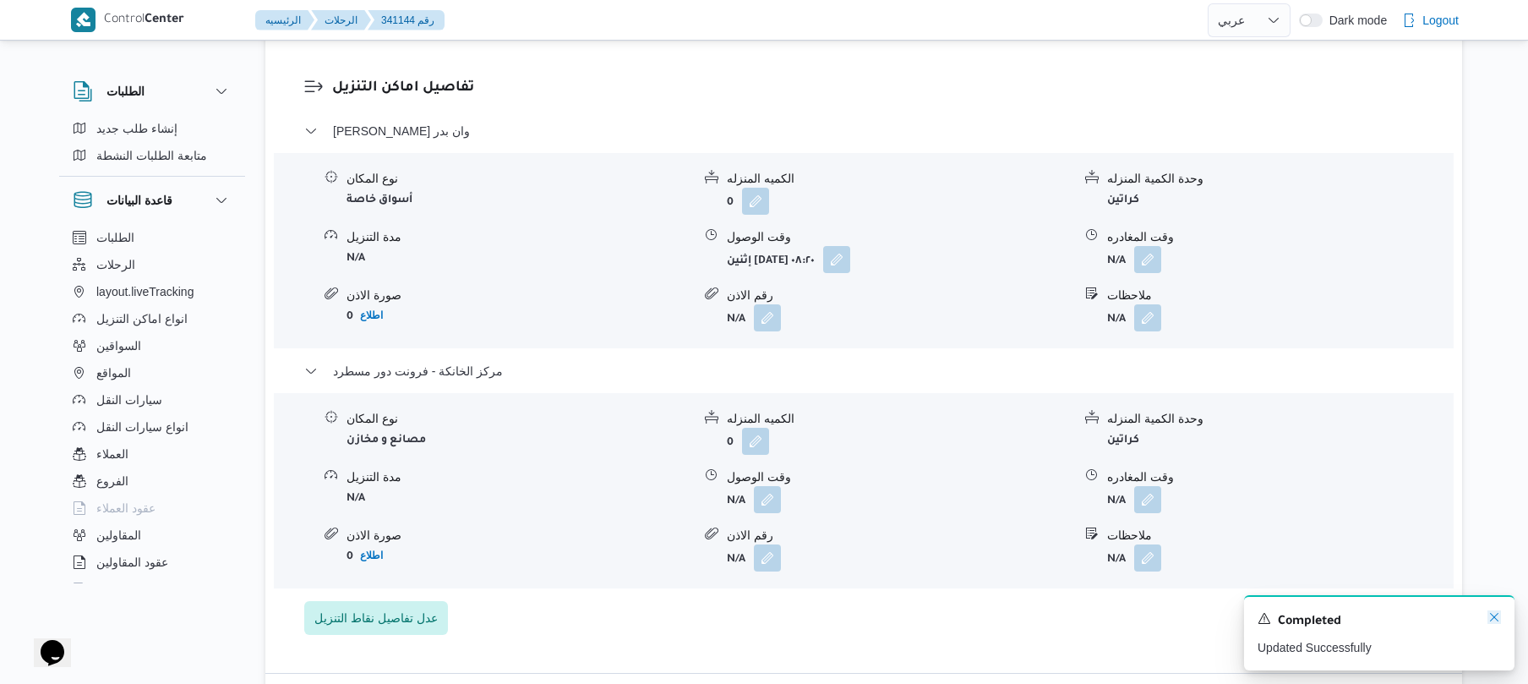
click at [1492, 620] on icon "Dismiss toast" at bounding box center [1494, 617] width 8 height 8
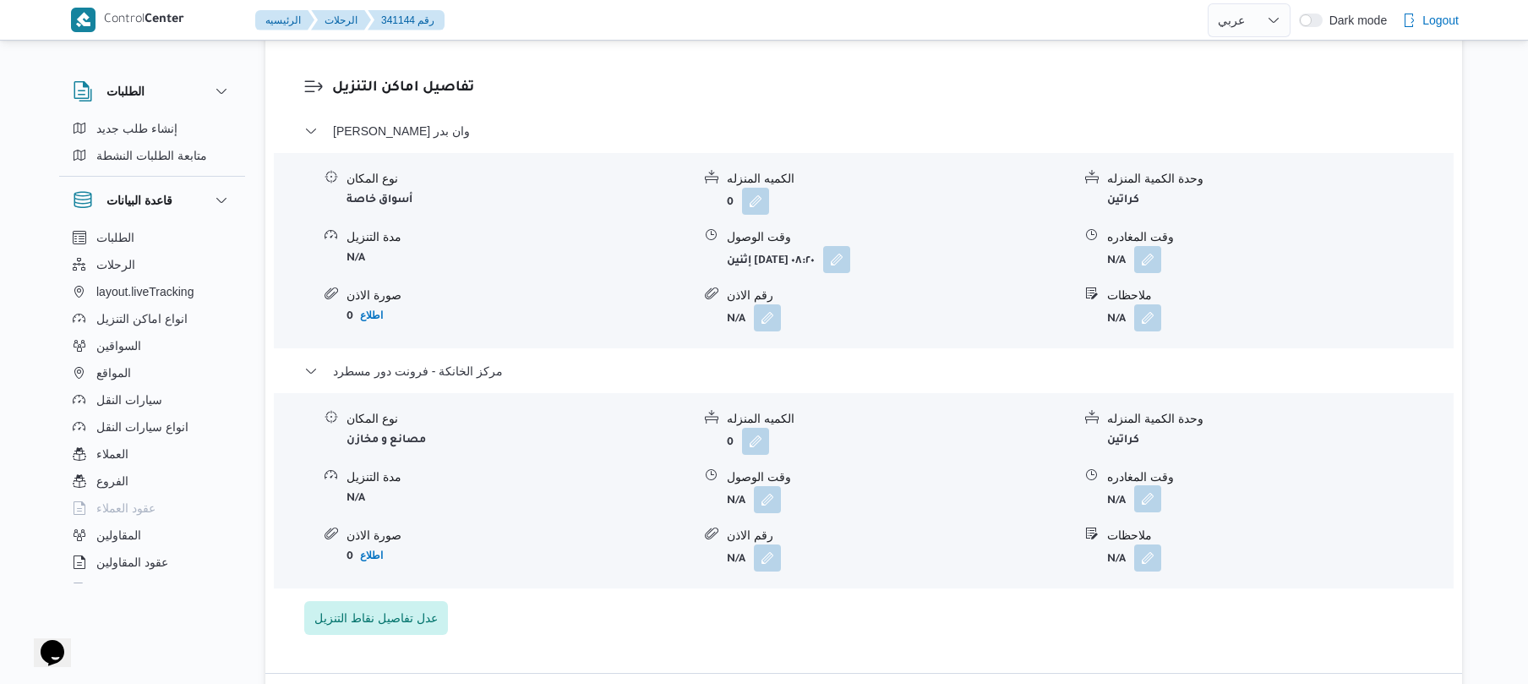
click at [1146, 512] on button "button" at bounding box center [1147, 498] width 27 height 27
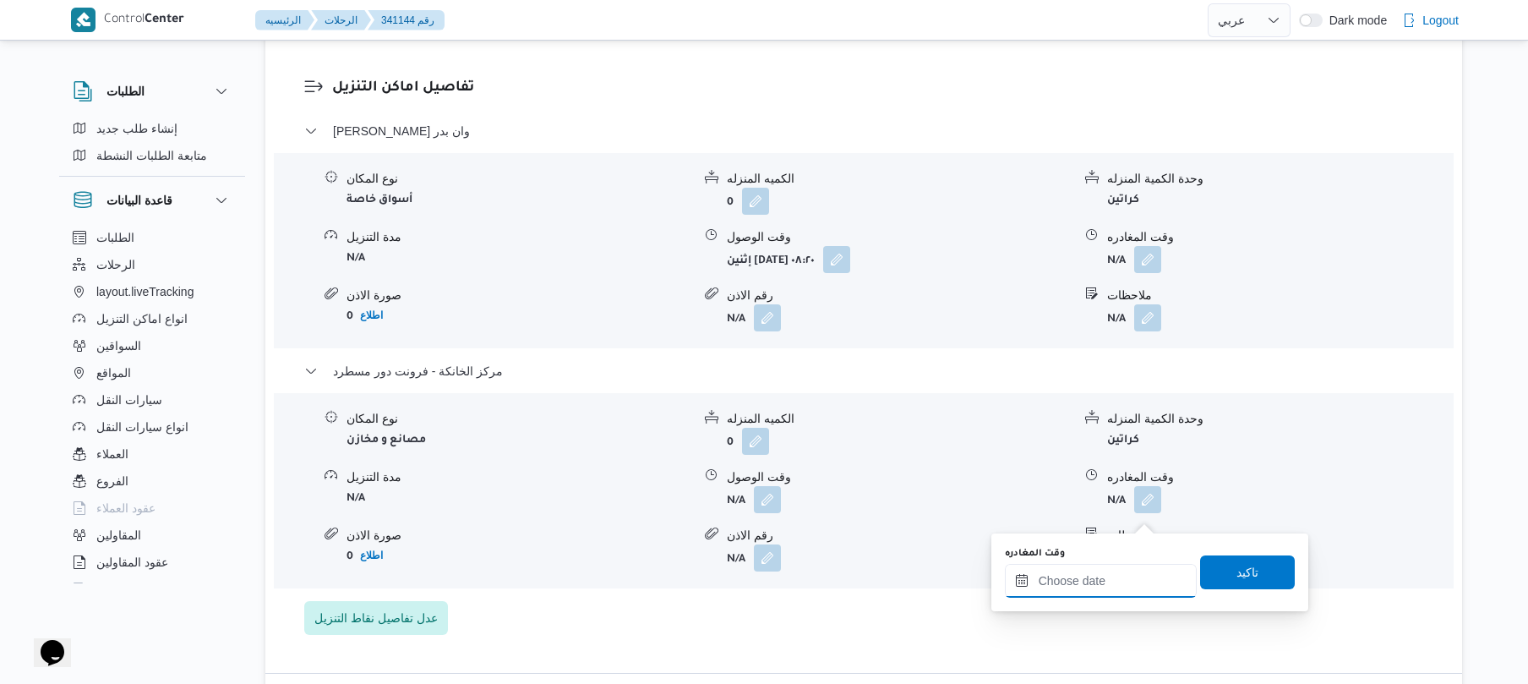
click at [1100, 576] on input "وقت المغادره" at bounding box center [1101, 581] width 192 height 34
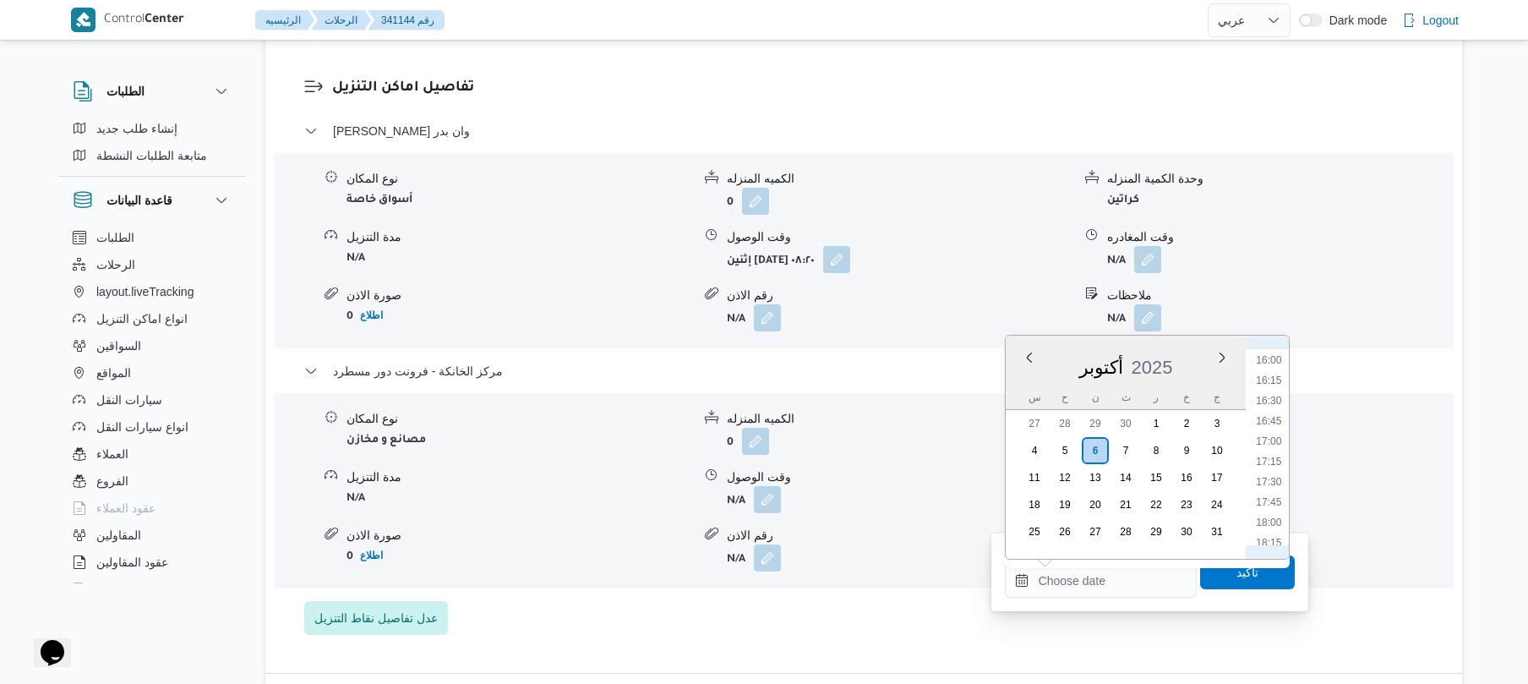
scroll to position [1274, 0]
click at [1269, 485] on li "17:15" at bounding box center [1268, 482] width 39 height 17
type input "[DATE] ١٧:١٥"
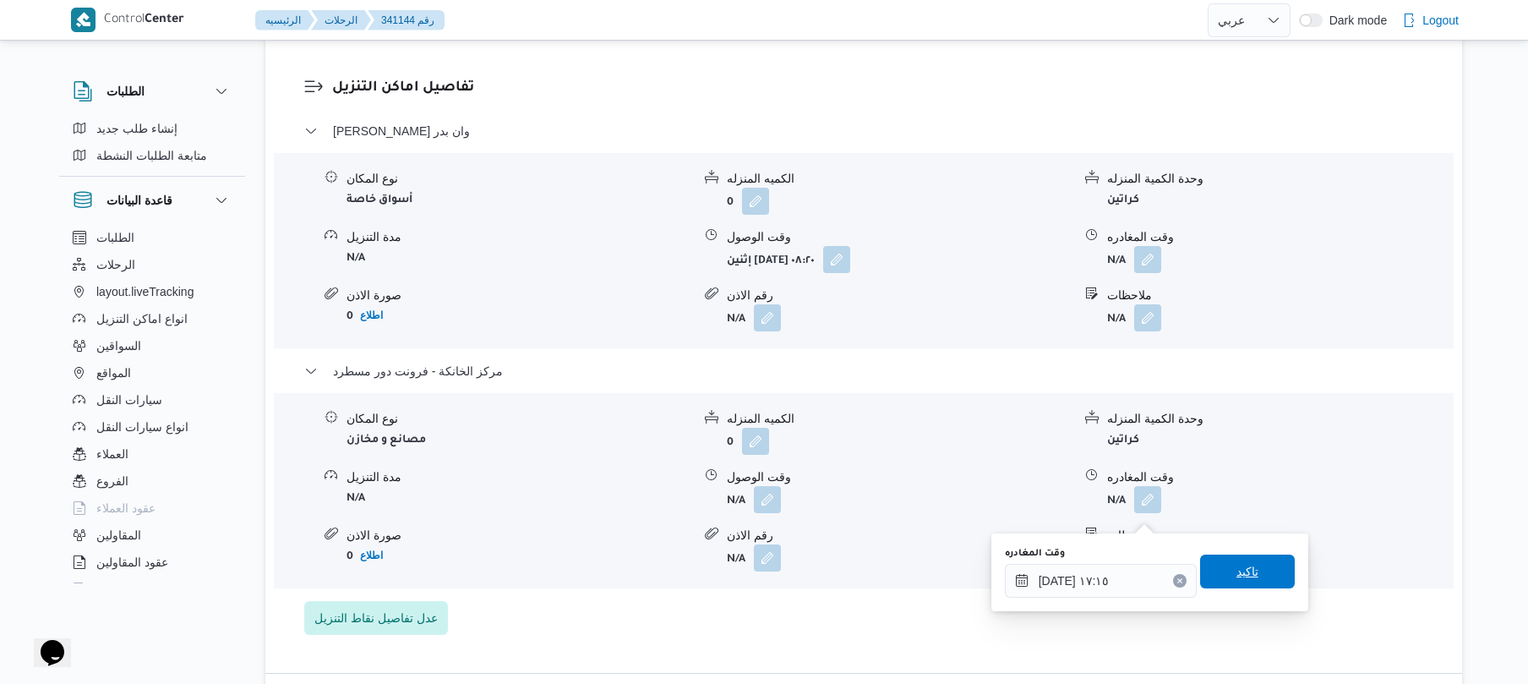
click at [1236, 579] on span "تاكيد" at bounding box center [1247, 571] width 22 height 20
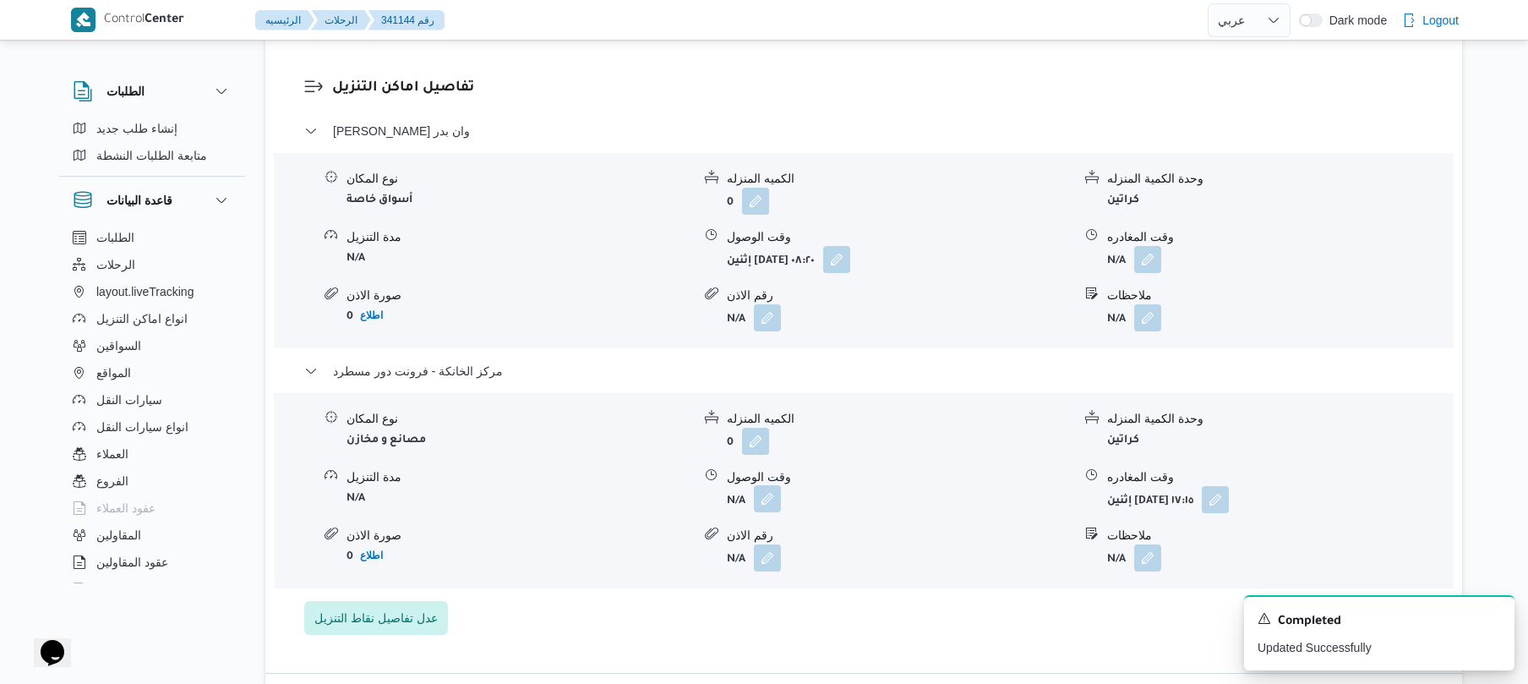
click at [777, 512] on button "button" at bounding box center [767, 498] width 27 height 27
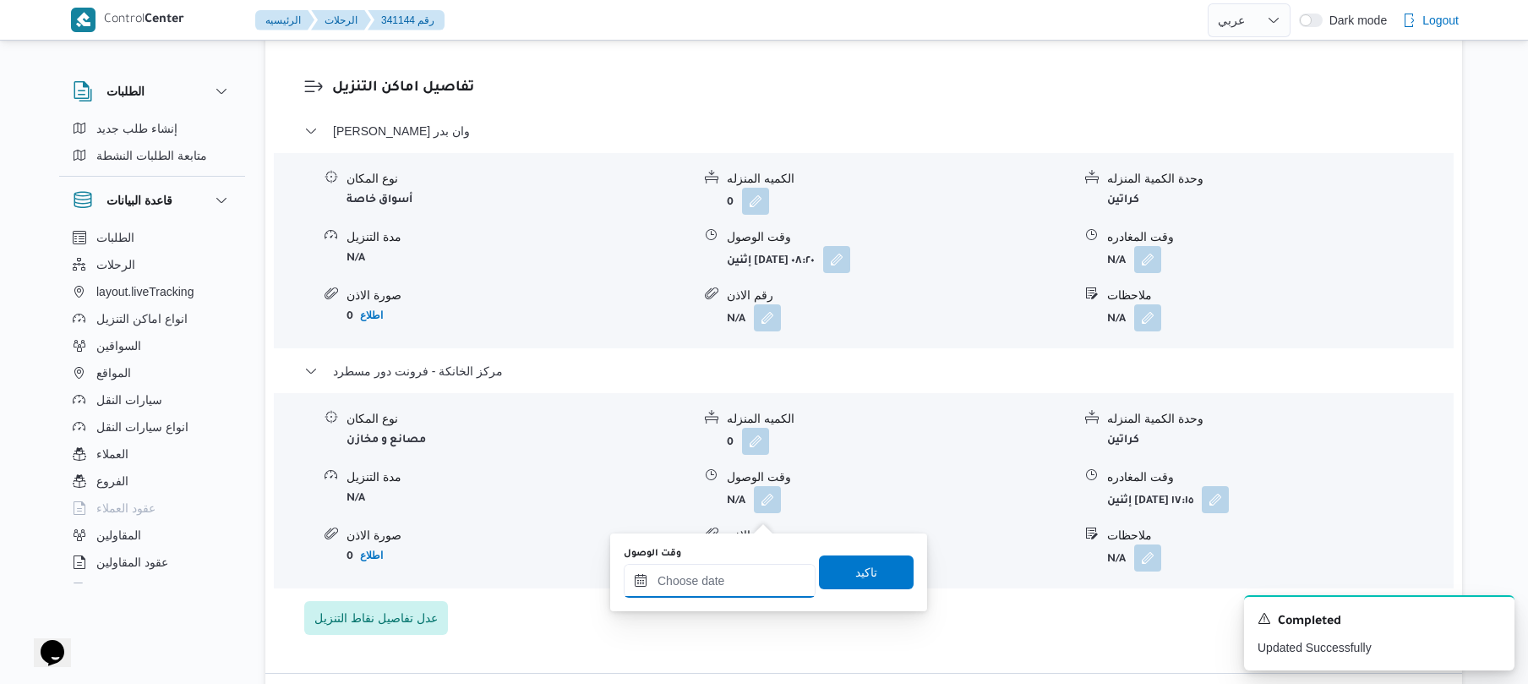
click at [734, 588] on input "وقت الوصول" at bounding box center [720, 581] width 192 height 34
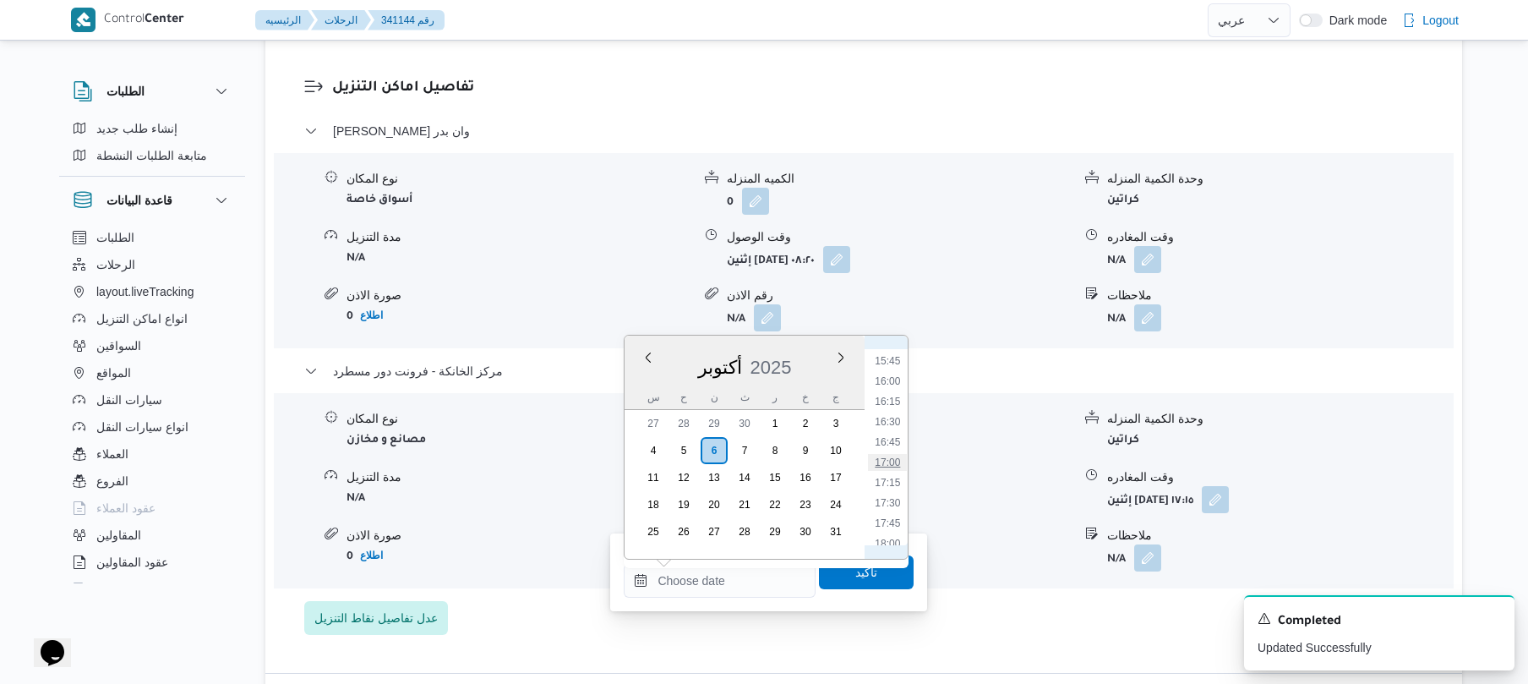
click at [880, 467] on li "17:00" at bounding box center [888, 462] width 39 height 17
type input "[DATE] ١٧:٠٠"
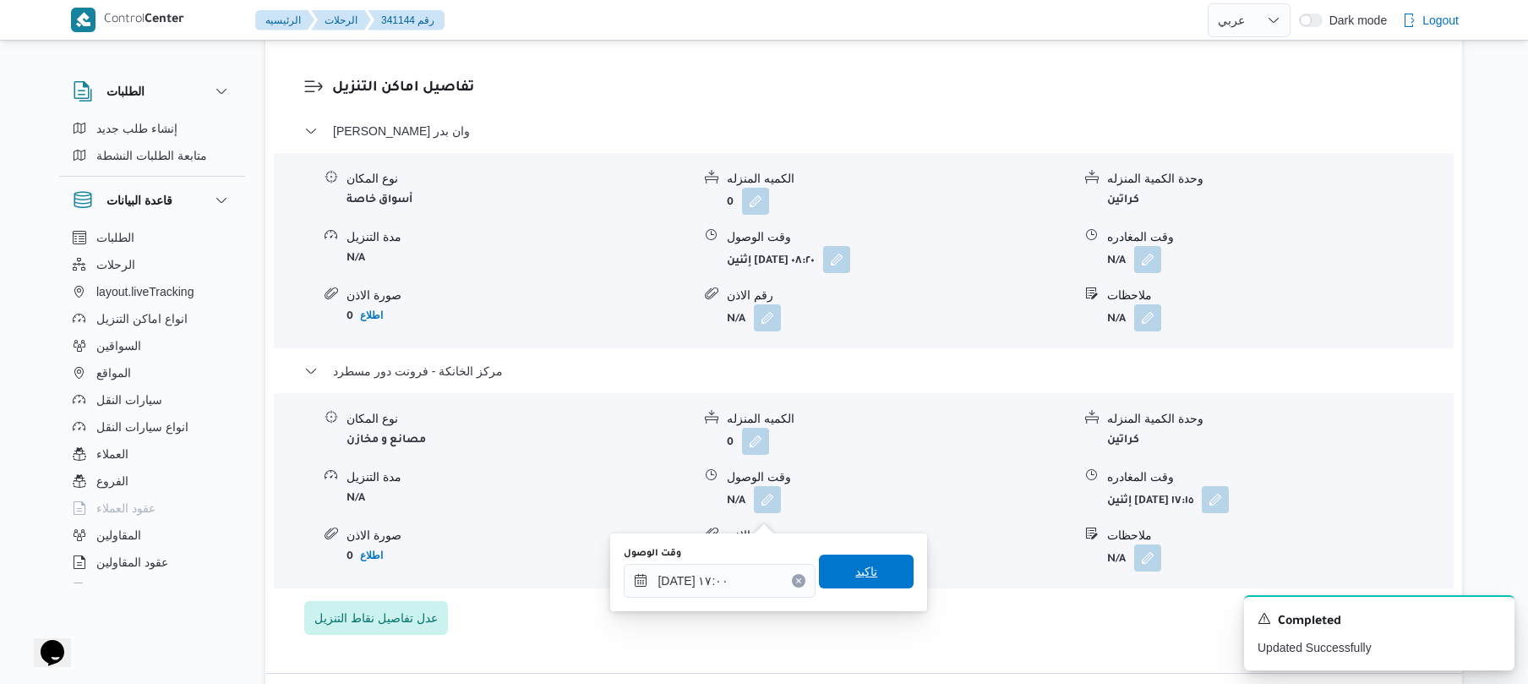
click at [859, 566] on span "تاكيد" at bounding box center [866, 571] width 22 height 20
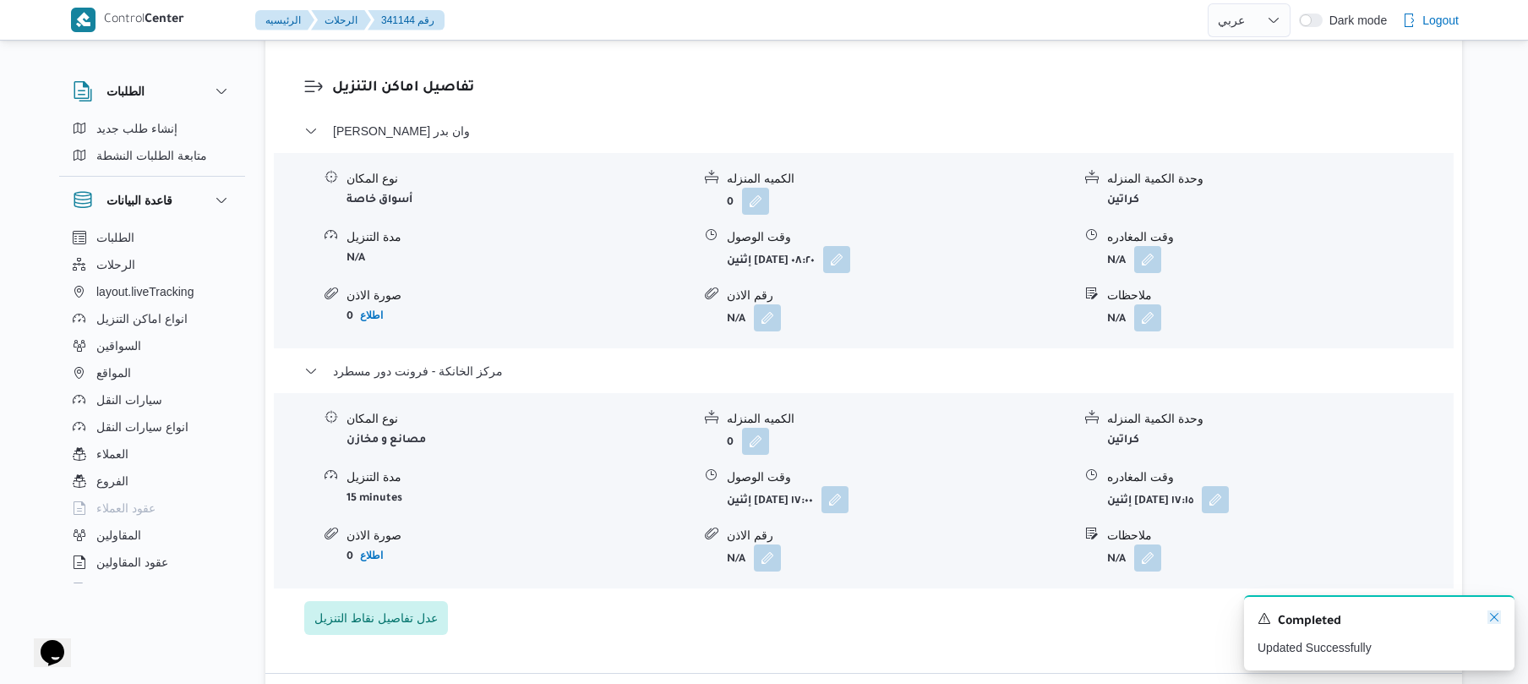
click at [1495, 615] on icon "Dismiss toast" at bounding box center [1494, 617] width 14 height 14
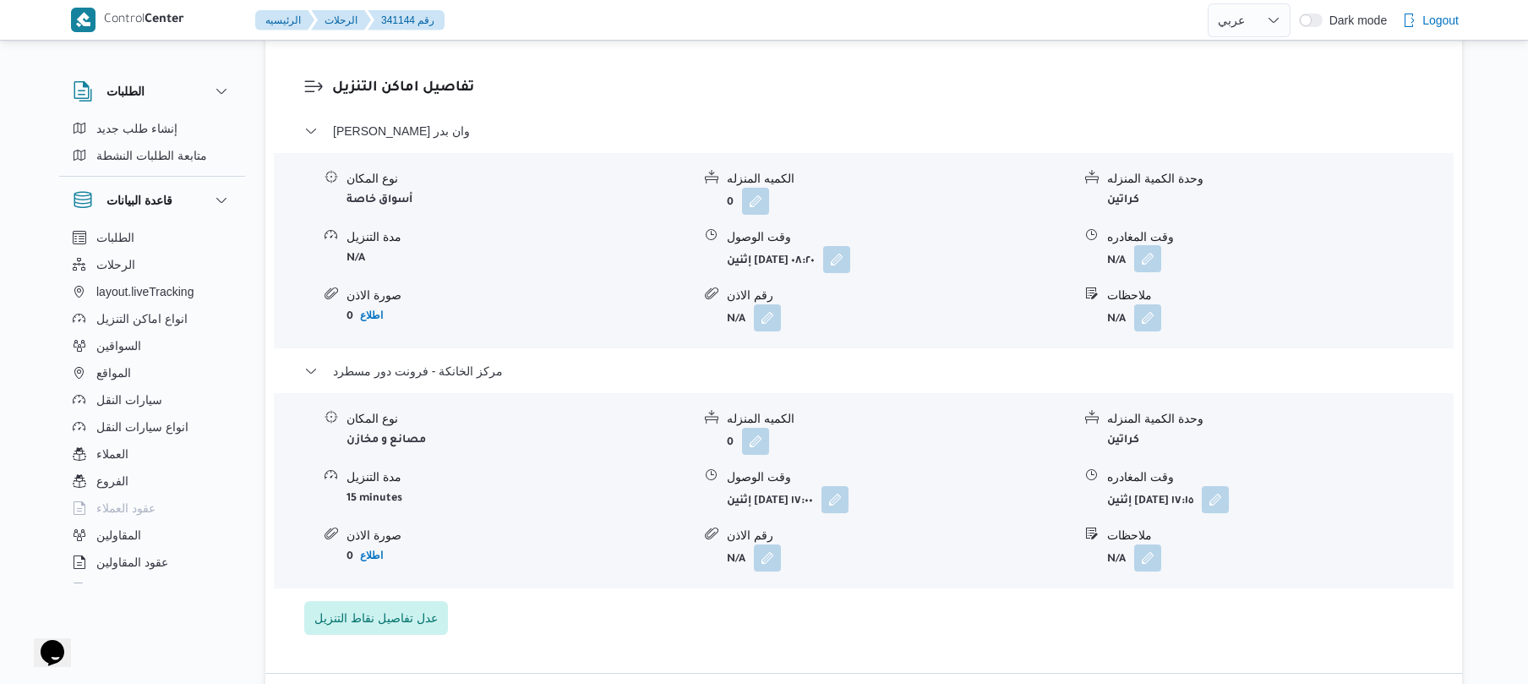
click at [1148, 272] on button "button" at bounding box center [1147, 258] width 27 height 27
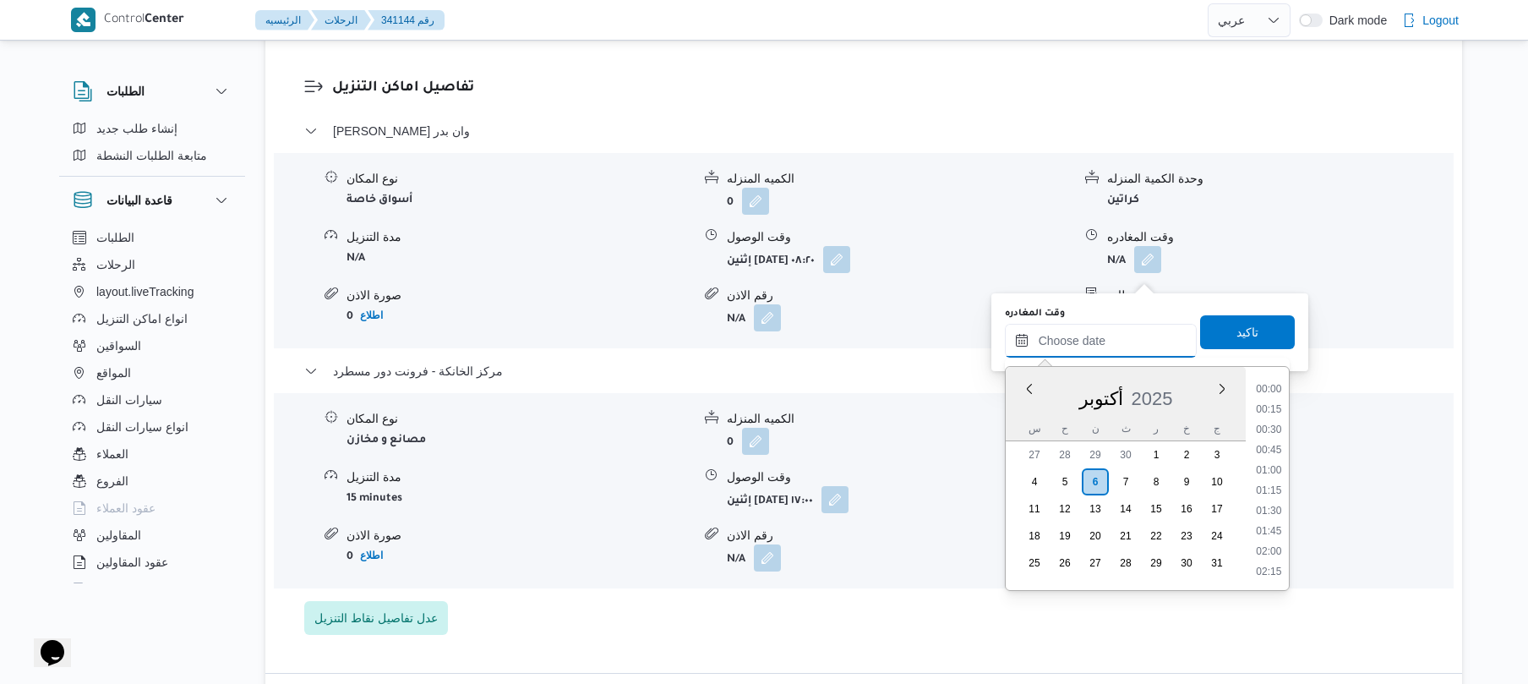
click at [1105, 341] on input "وقت المغادره" at bounding box center [1101, 341] width 192 height 34
click at [1265, 412] on li "16:00" at bounding box center [1268, 411] width 39 height 17
type input "[DATE] ١٦:٠٠"
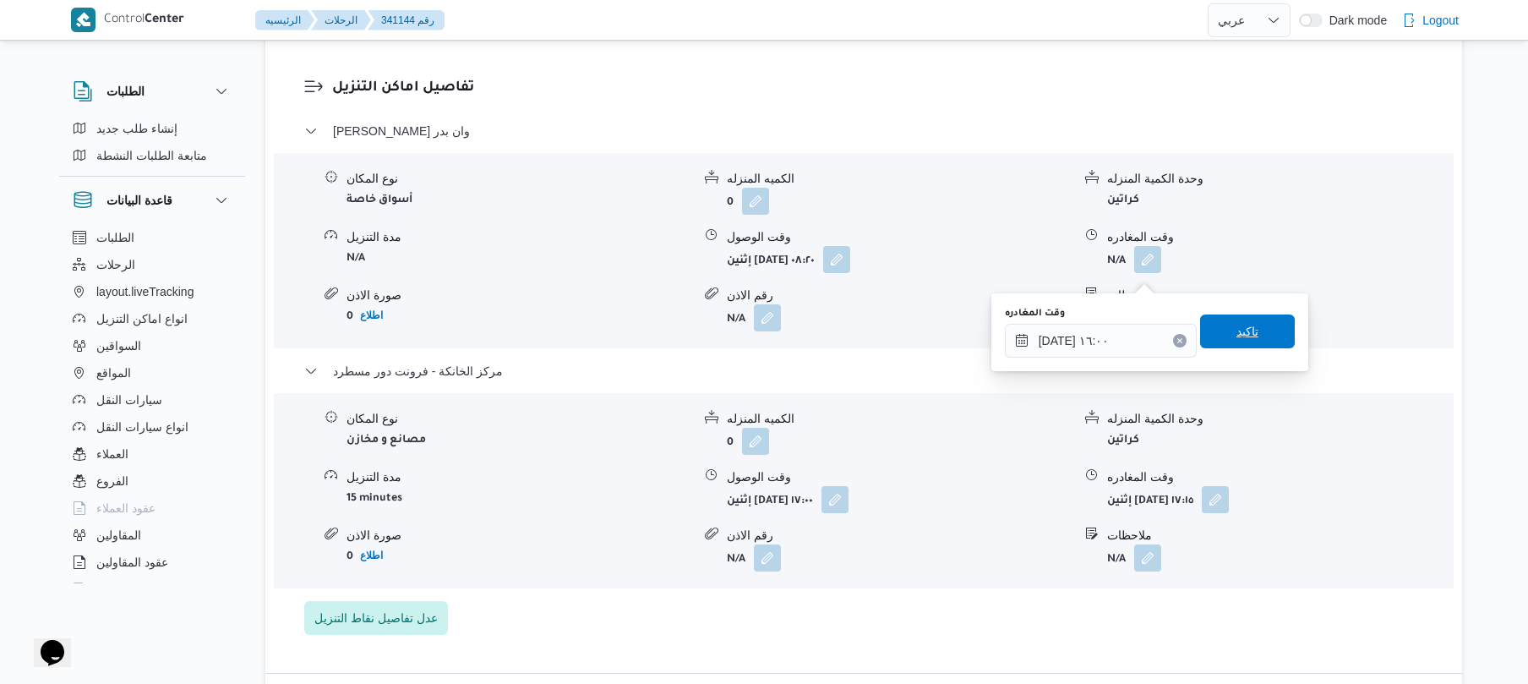
click at [1244, 329] on span "تاكيد" at bounding box center [1247, 331] width 22 height 20
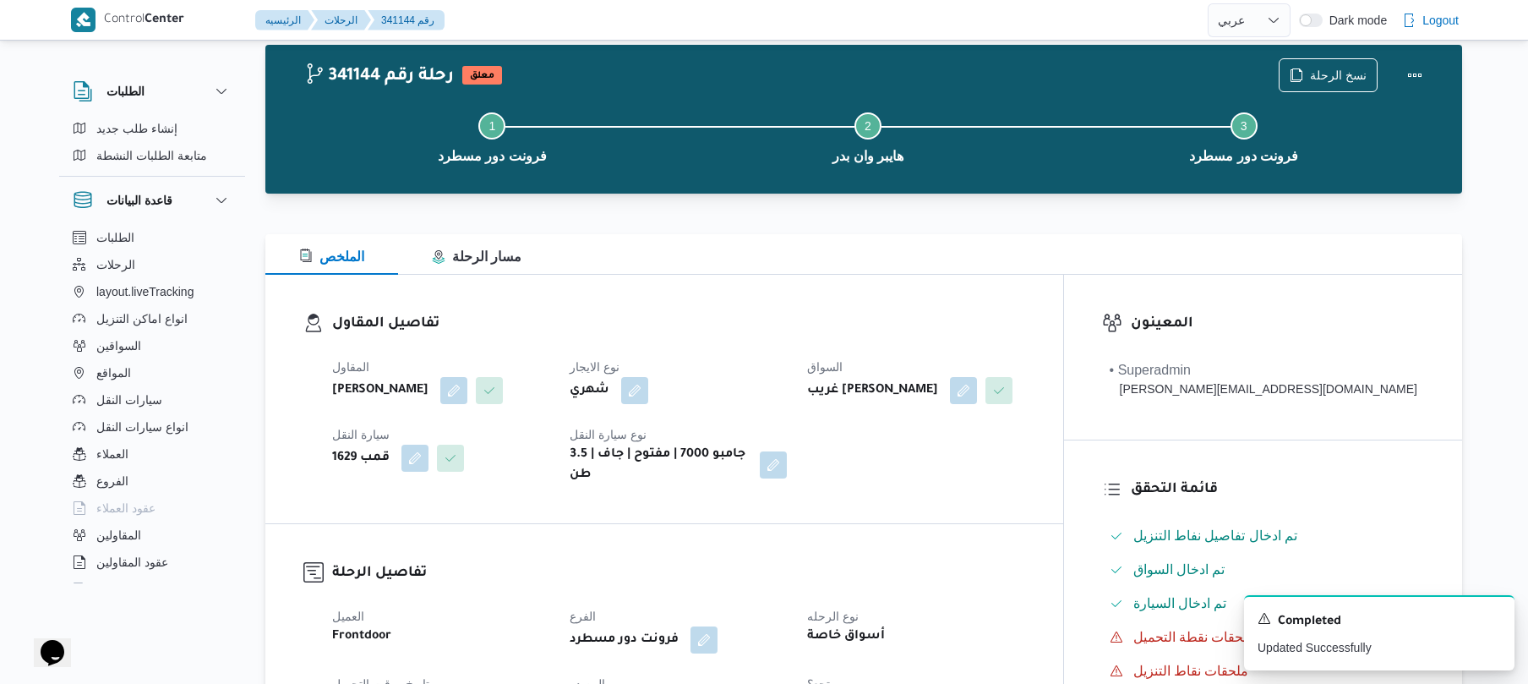
scroll to position [0, 0]
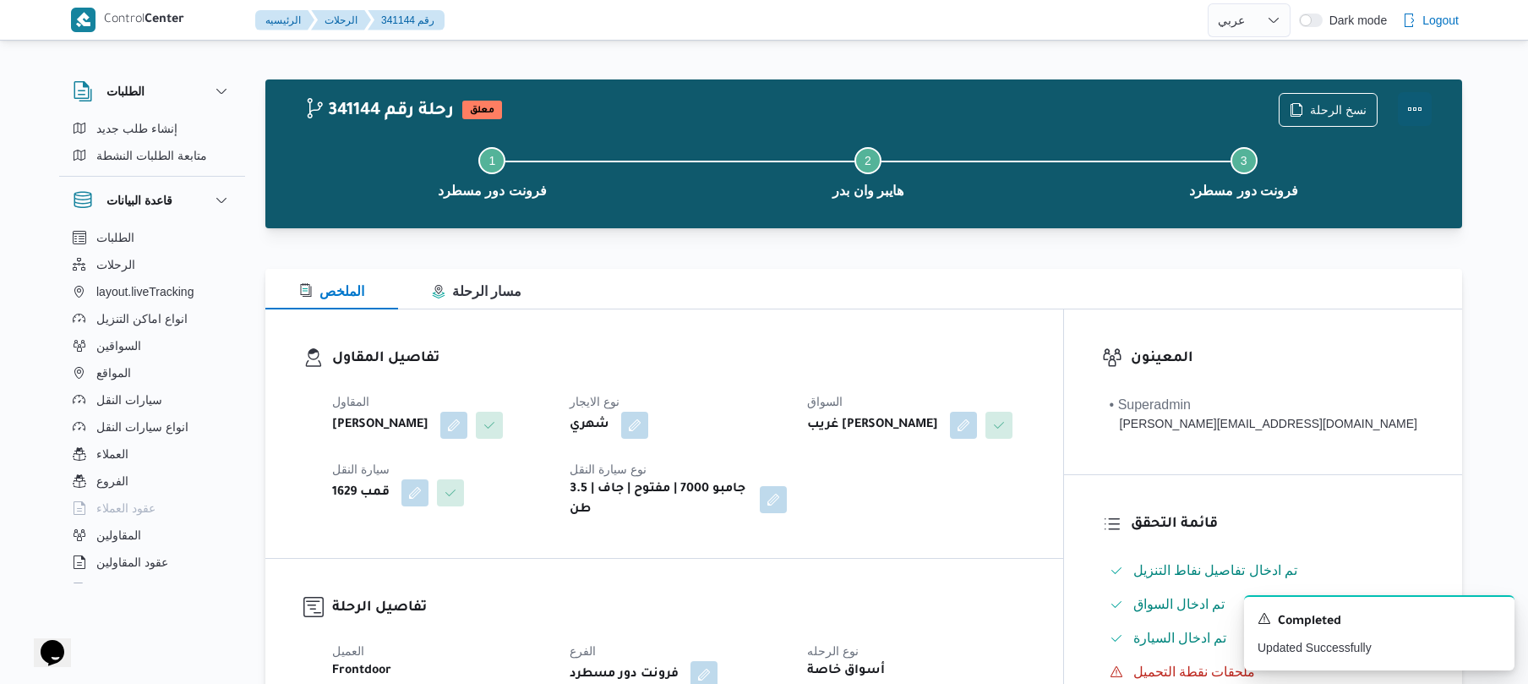
click at [1416, 112] on button "Actions" at bounding box center [1415, 109] width 34 height 34
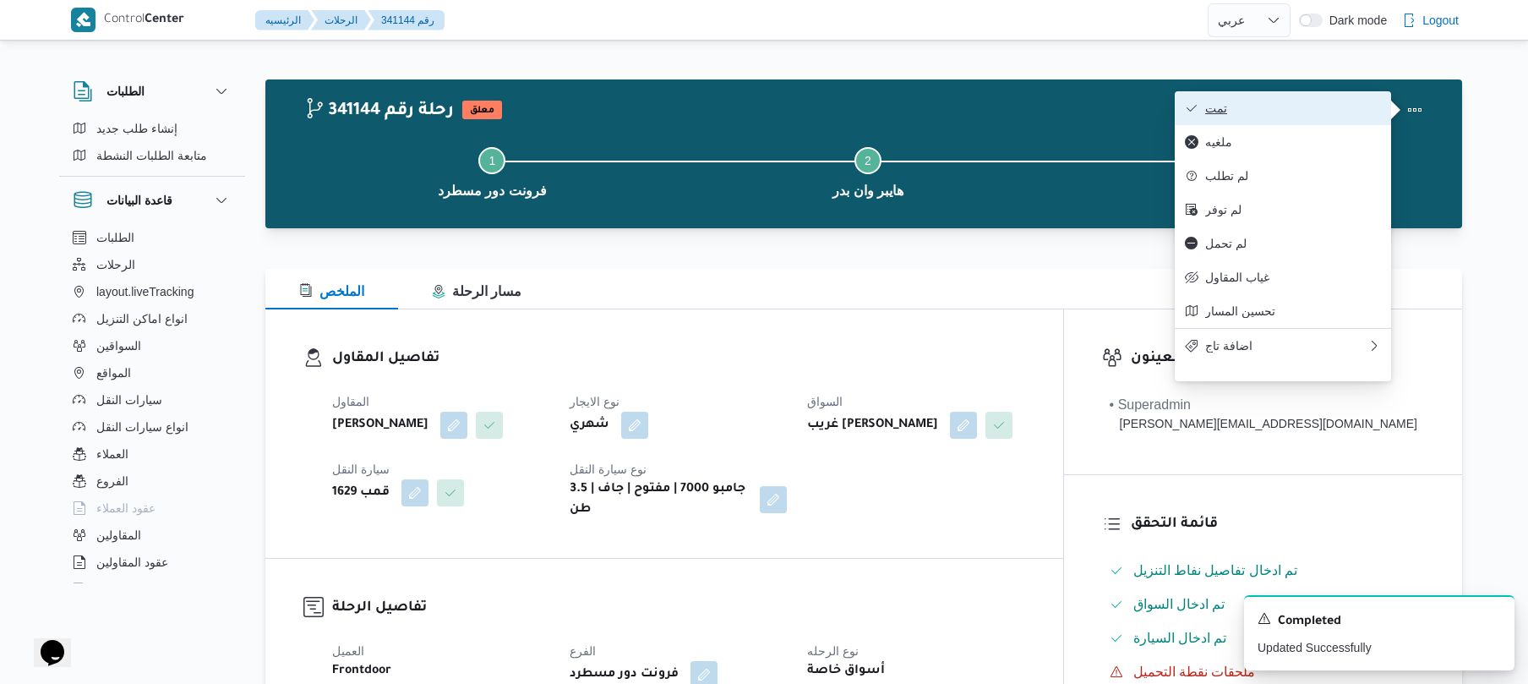
click at [1303, 112] on span "تمت" at bounding box center [1293, 108] width 176 height 14
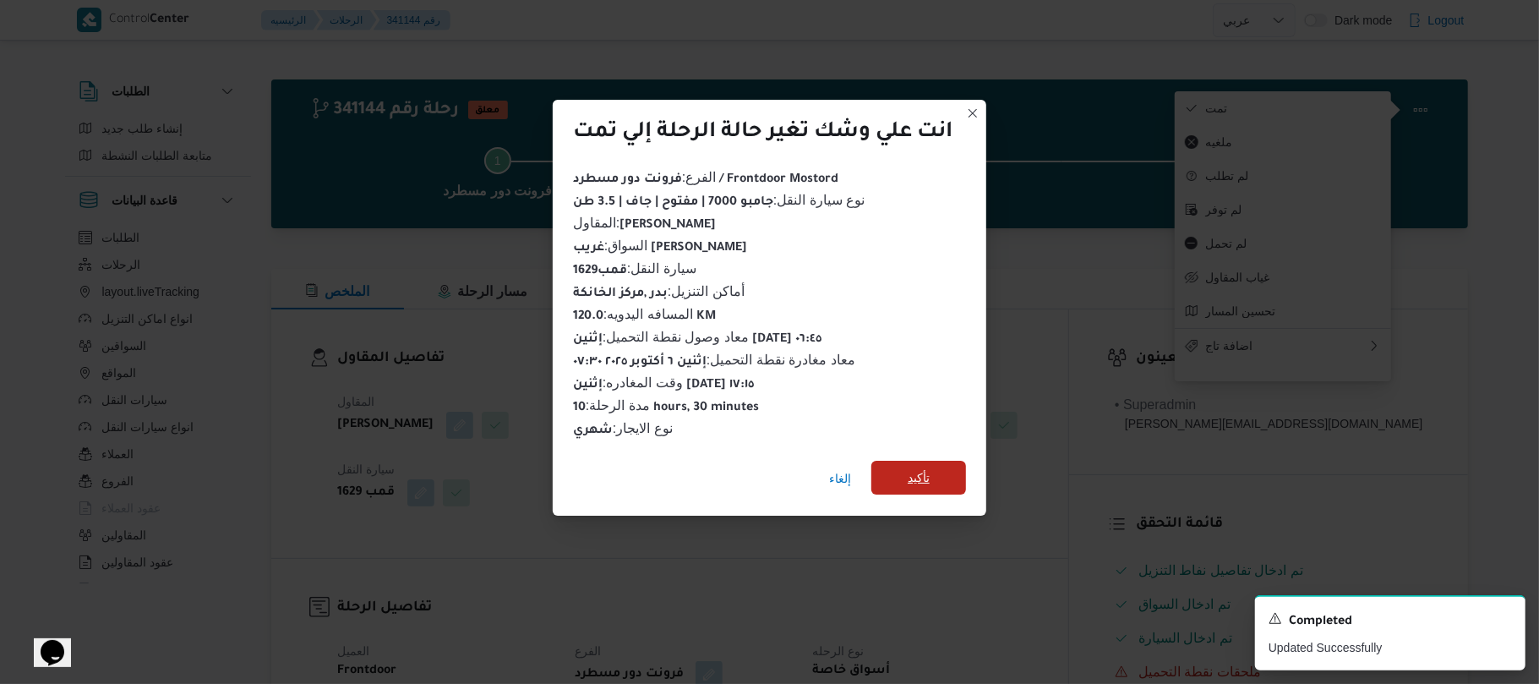
click at [926, 471] on span "تأكيد" at bounding box center [919, 477] width 22 height 20
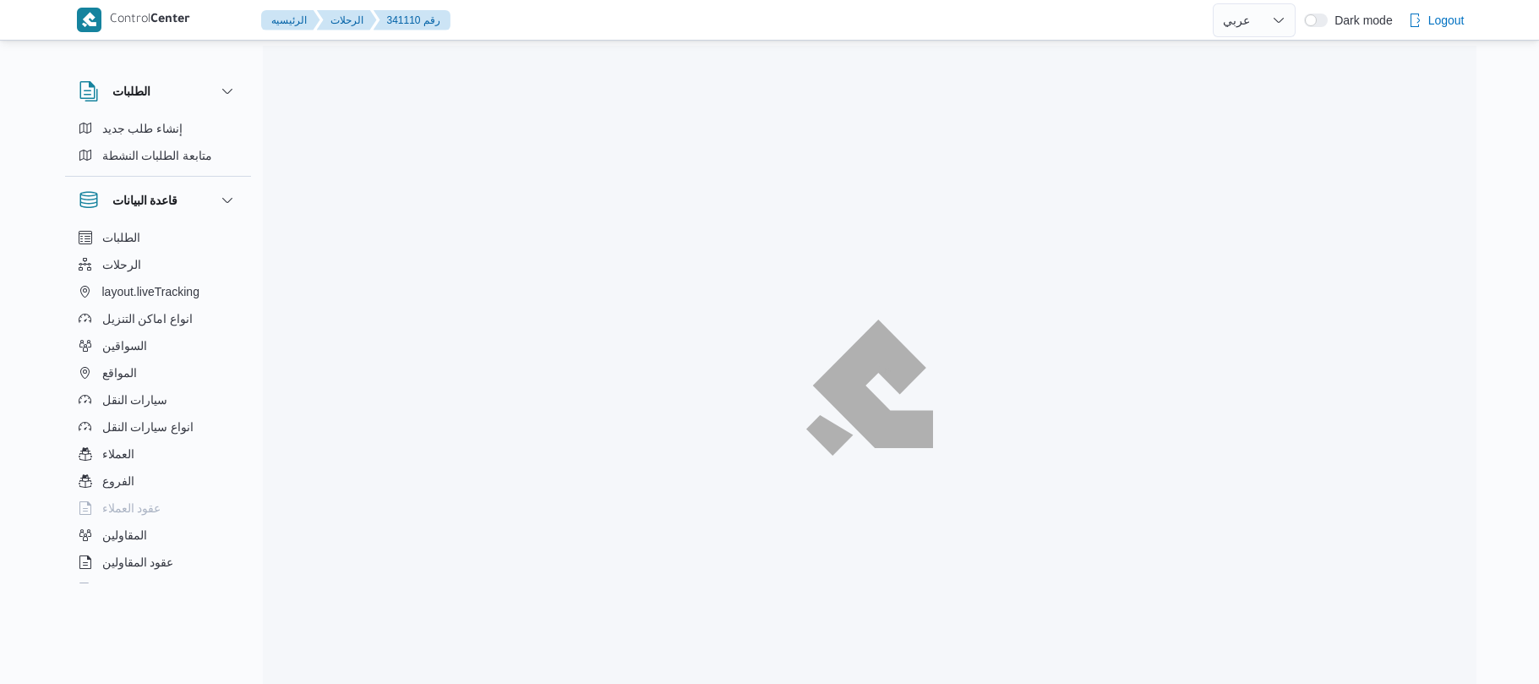
select select "ar"
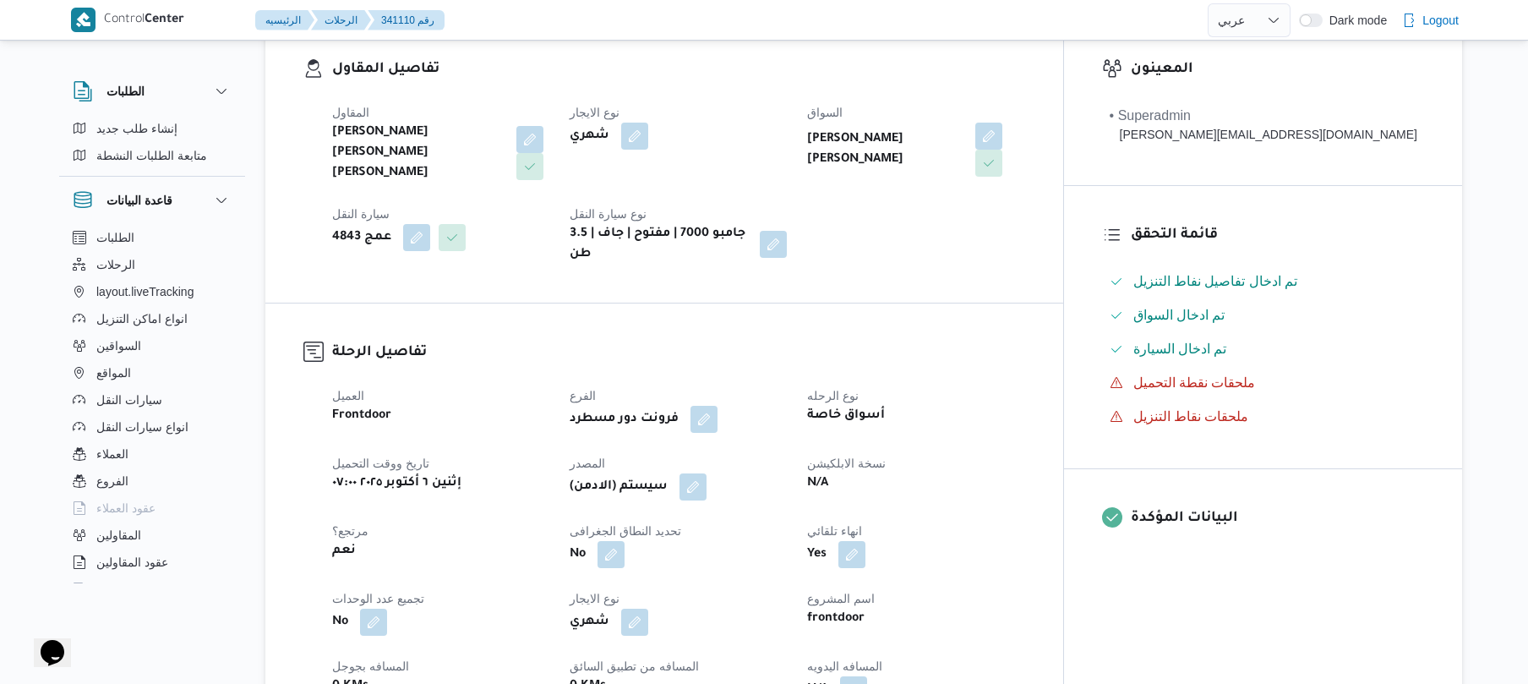
scroll to position [541, 0]
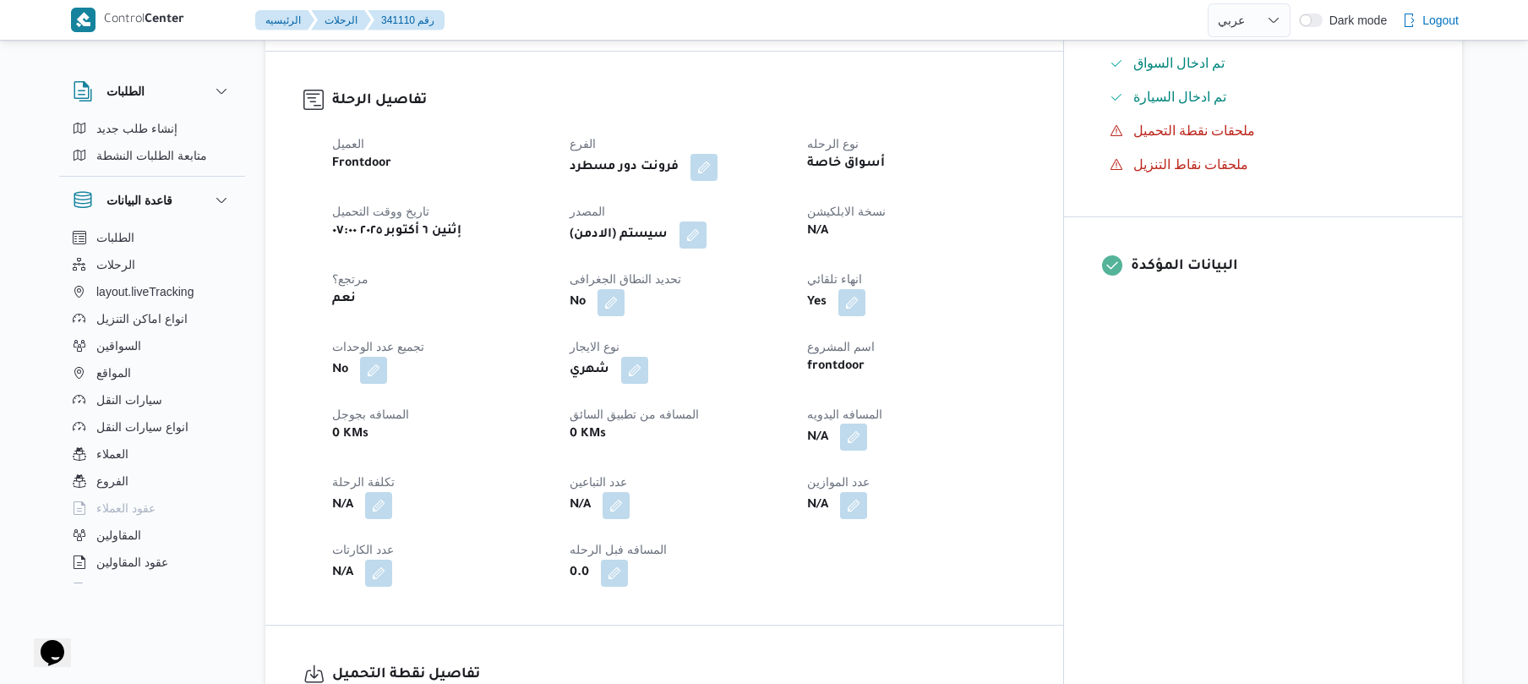
click at [867, 423] on button "button" at bounding box center [853, 436] width 27 height 27
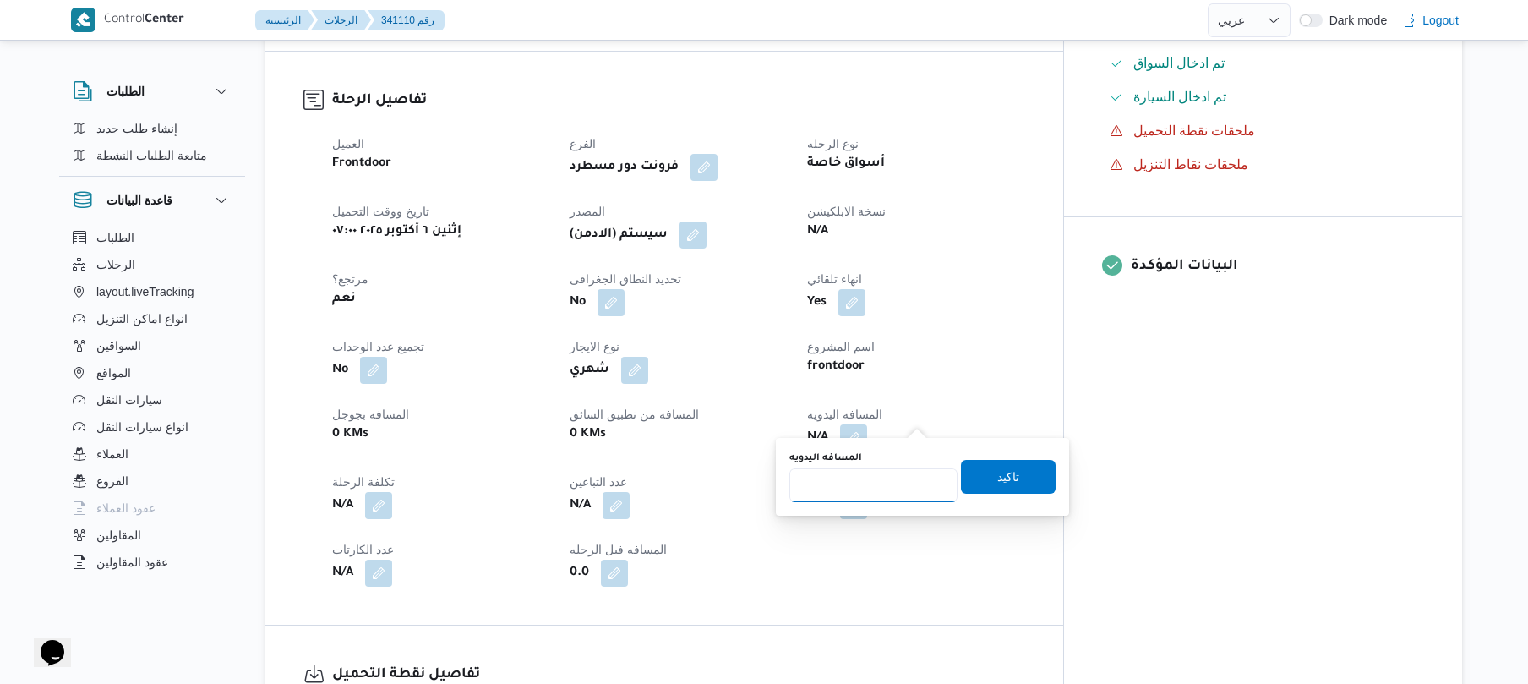
click at [857, 495] on input "المسافه اليدويه" at bounding box center [873, 485] width 168 height 34
type input "120"
click at [985, 483] on span "تاكيد" at bounding box center [1008, 476] width 95 height 34
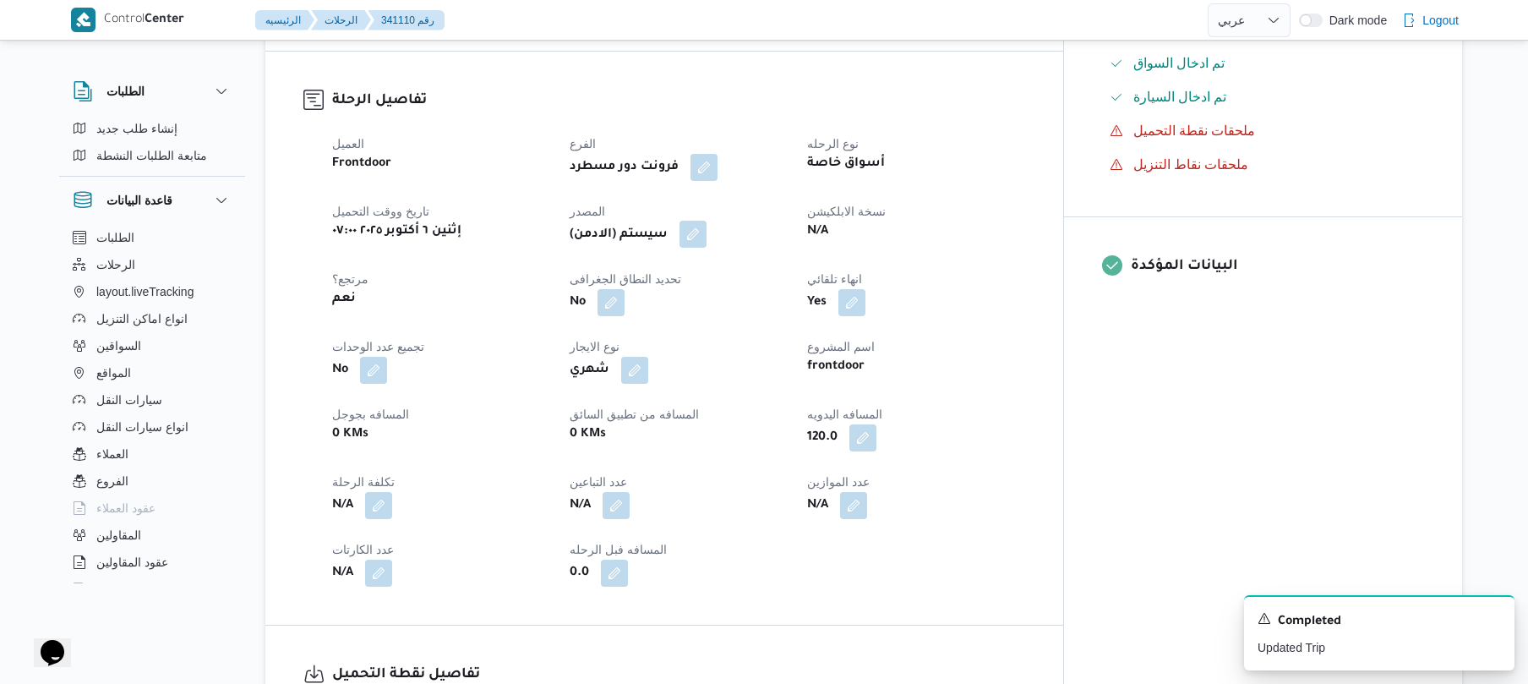
click at [707, 221] on button "button" at bounding box center [692, 234] width 27 height 27
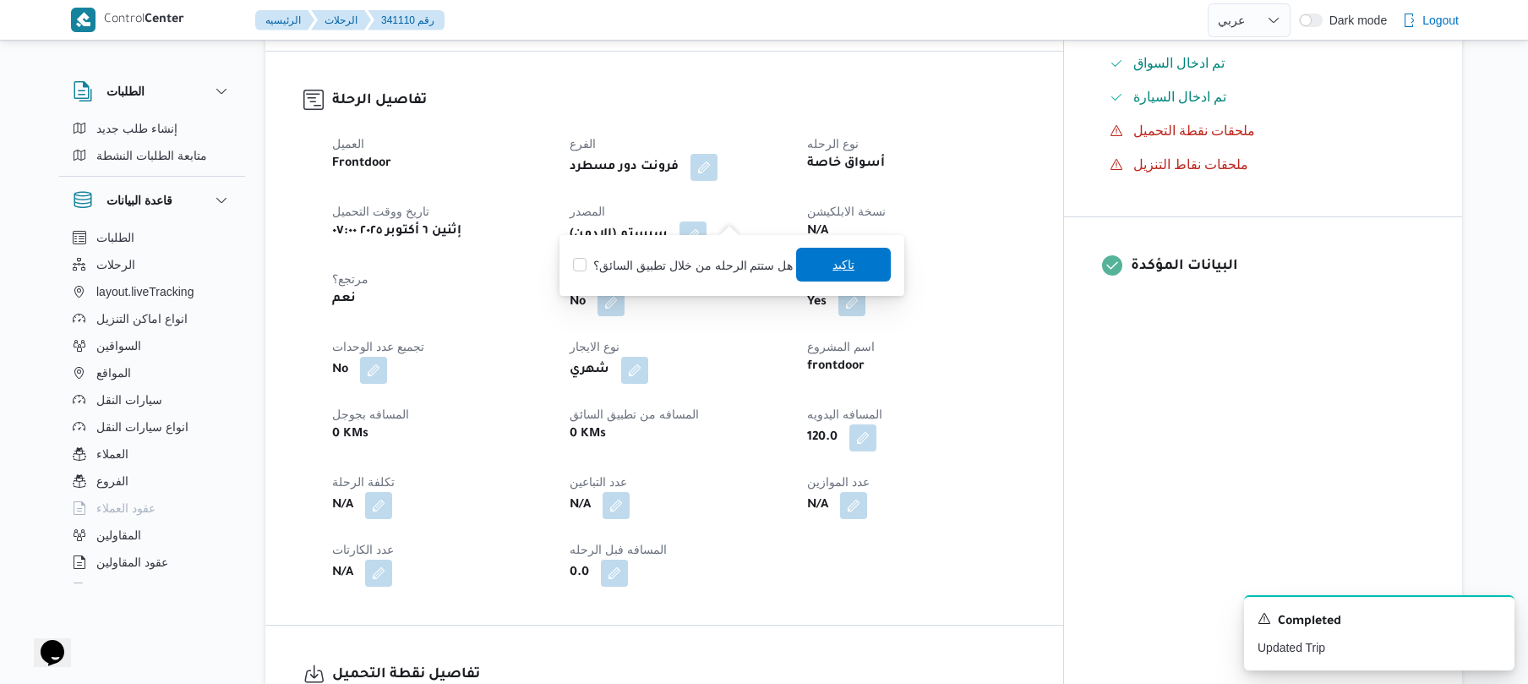
click at [821, 257] on span "تاكيد" at bounding box center [843, 265] width 95 height 34
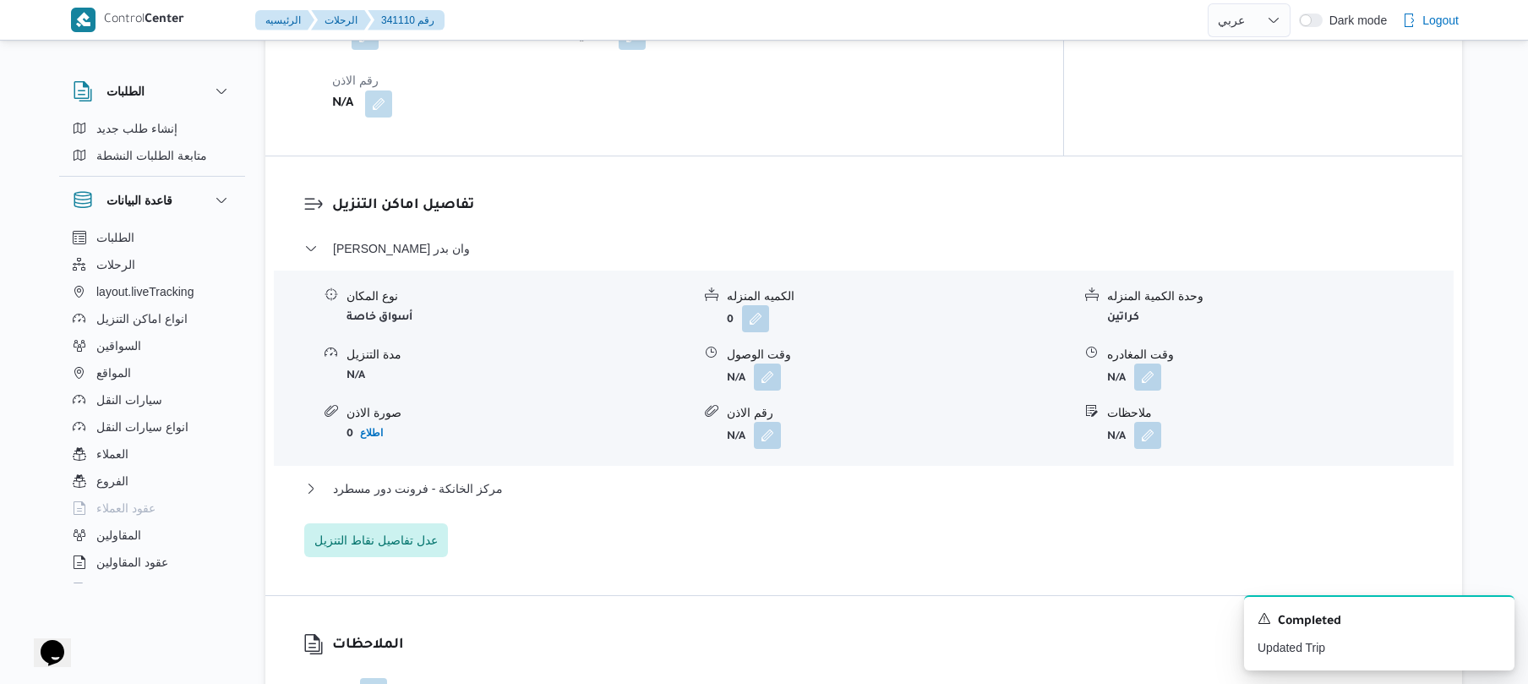
scroll to position [1397, 0]
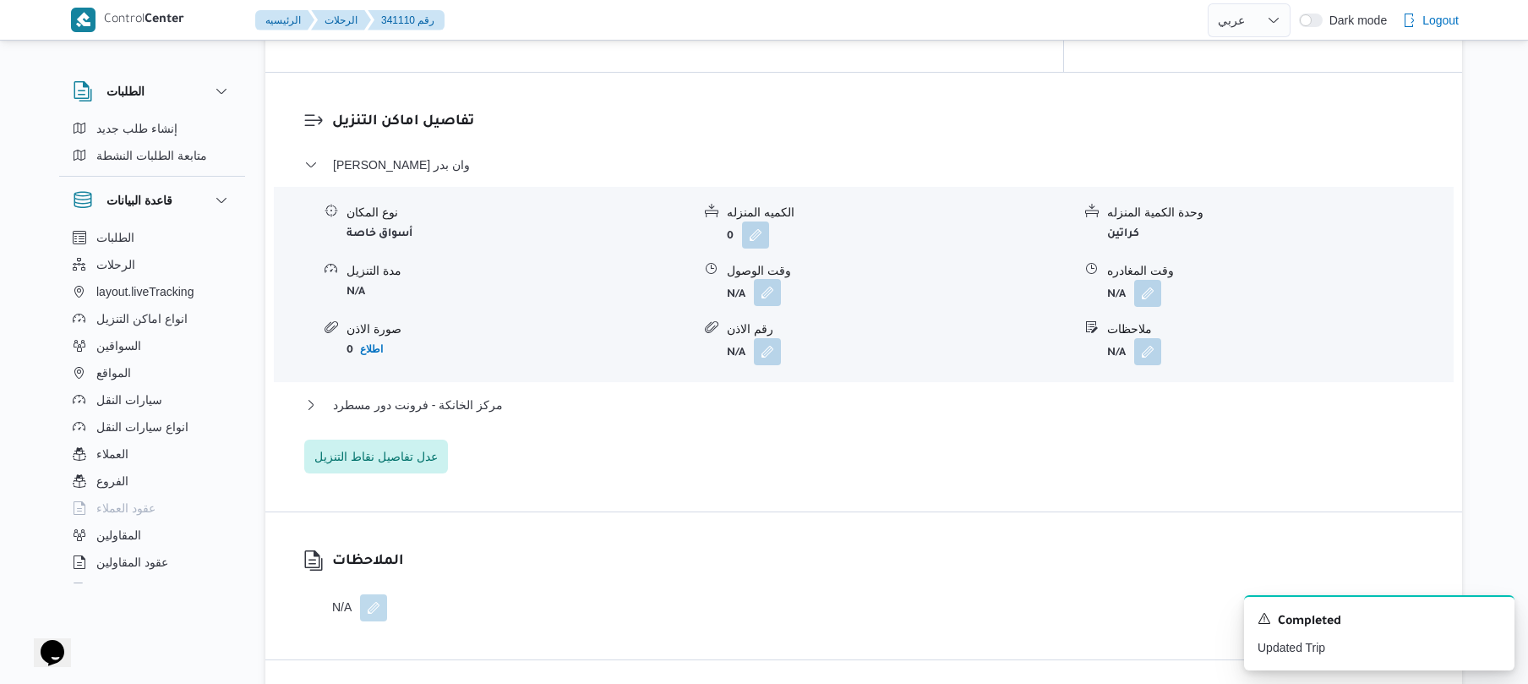
click at [766, 279] on button "button" at bounding box center [767, 292] width 27 height 27
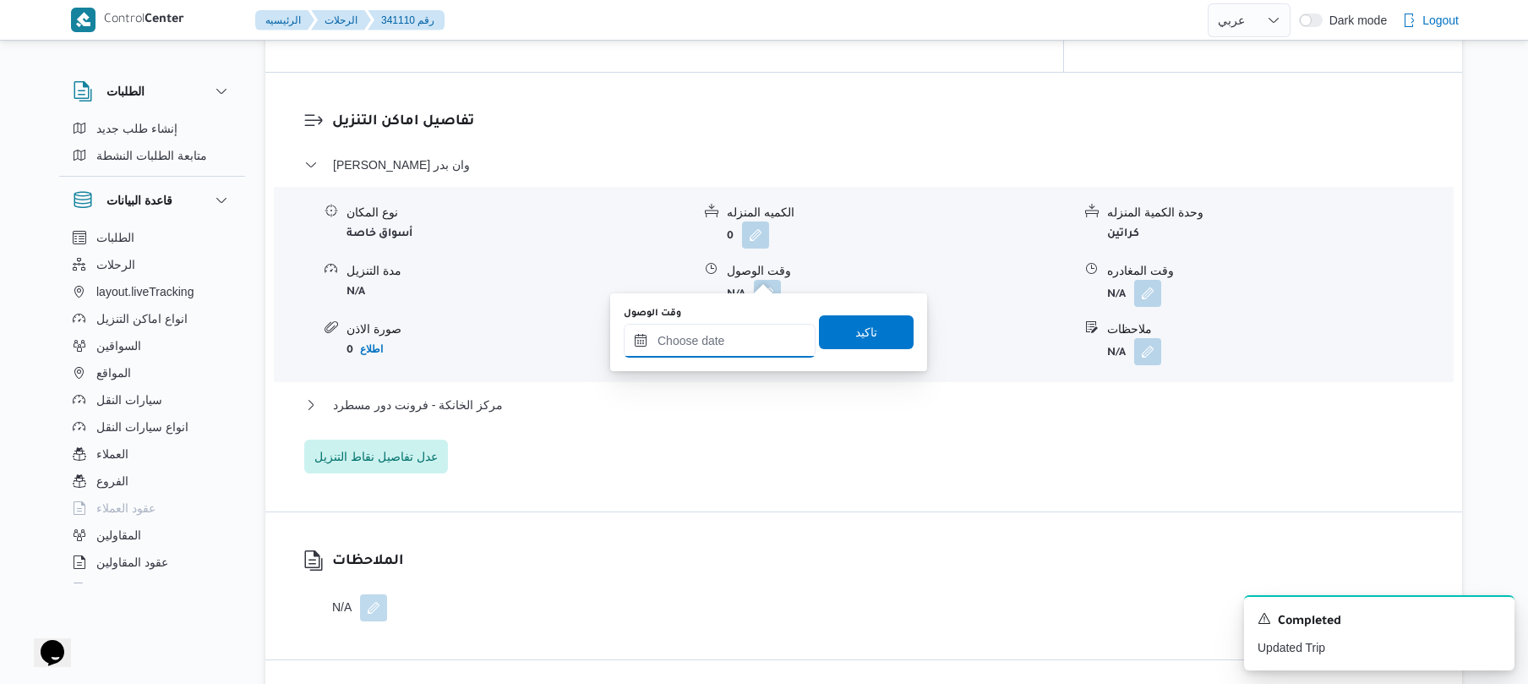
click at [705, 340] on input "وقت الوصول" at bounding box center [720, 341] width 192 height 34
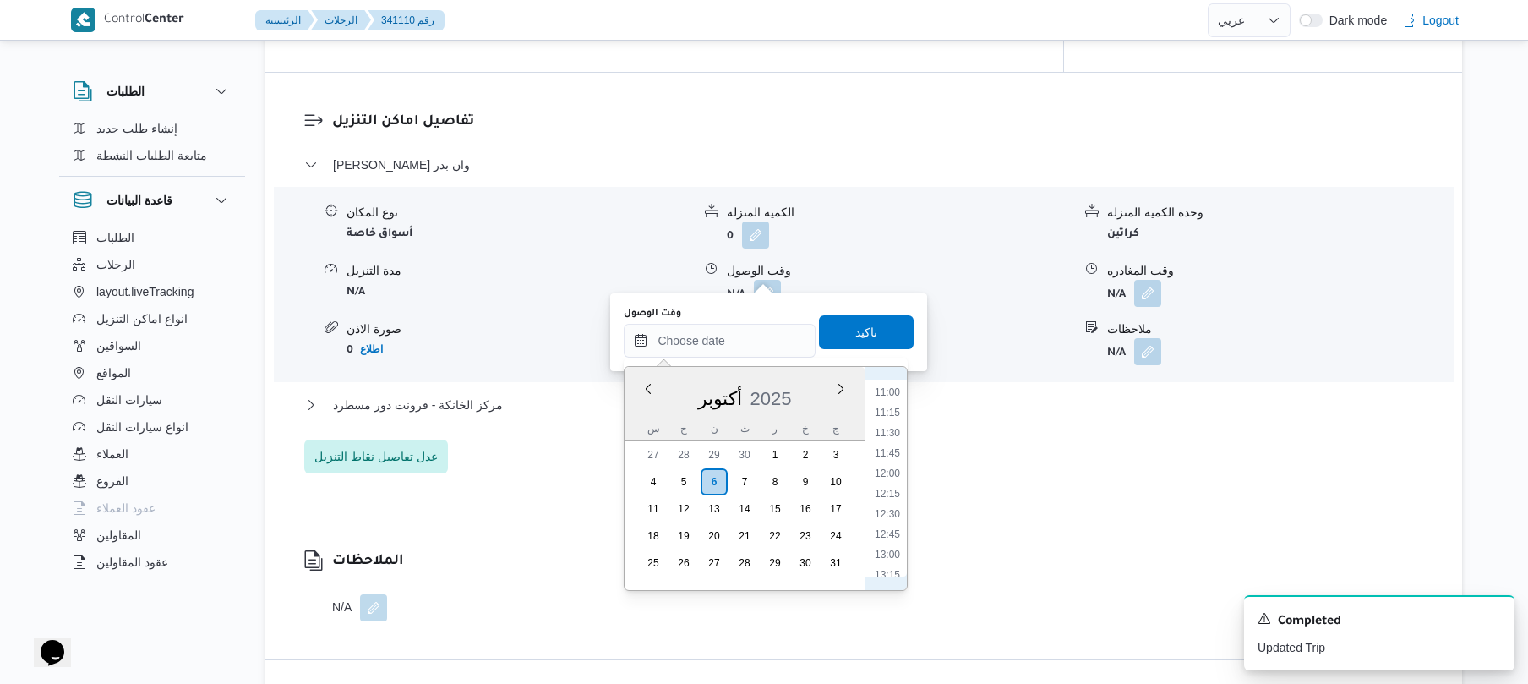
scroll to position [668, 0]
click at [890, 410] on li "08:30" at bounding box center [887, 410] width 39 height 17
type input "[DATE] ٠٨:٣٠"
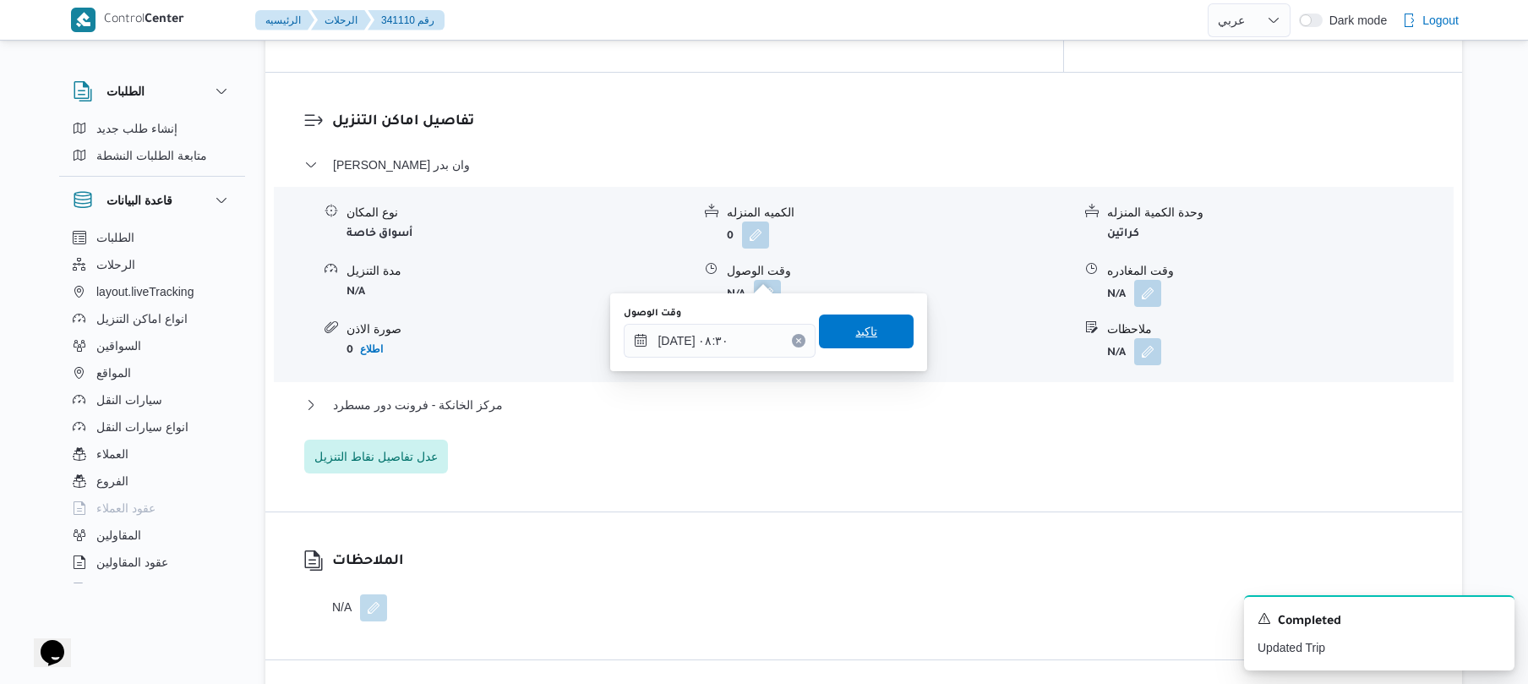
click at [870, 342] on span "تاكيد" at bounding box center [866, 331] width 95 height 34
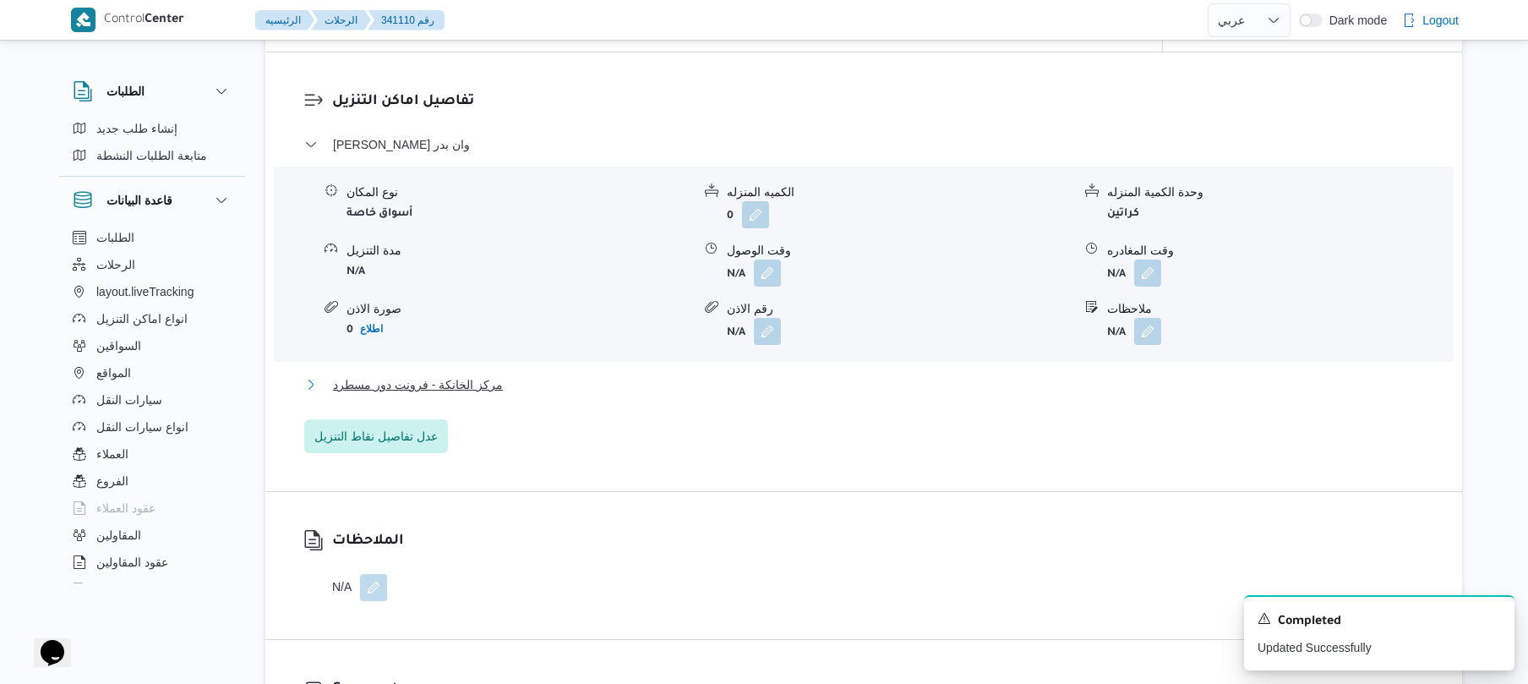
click at [788, 380] on button "مركز الخانكة - فرونت دور مسطرد" at bounding box center [864, 384] width 1120 height 20
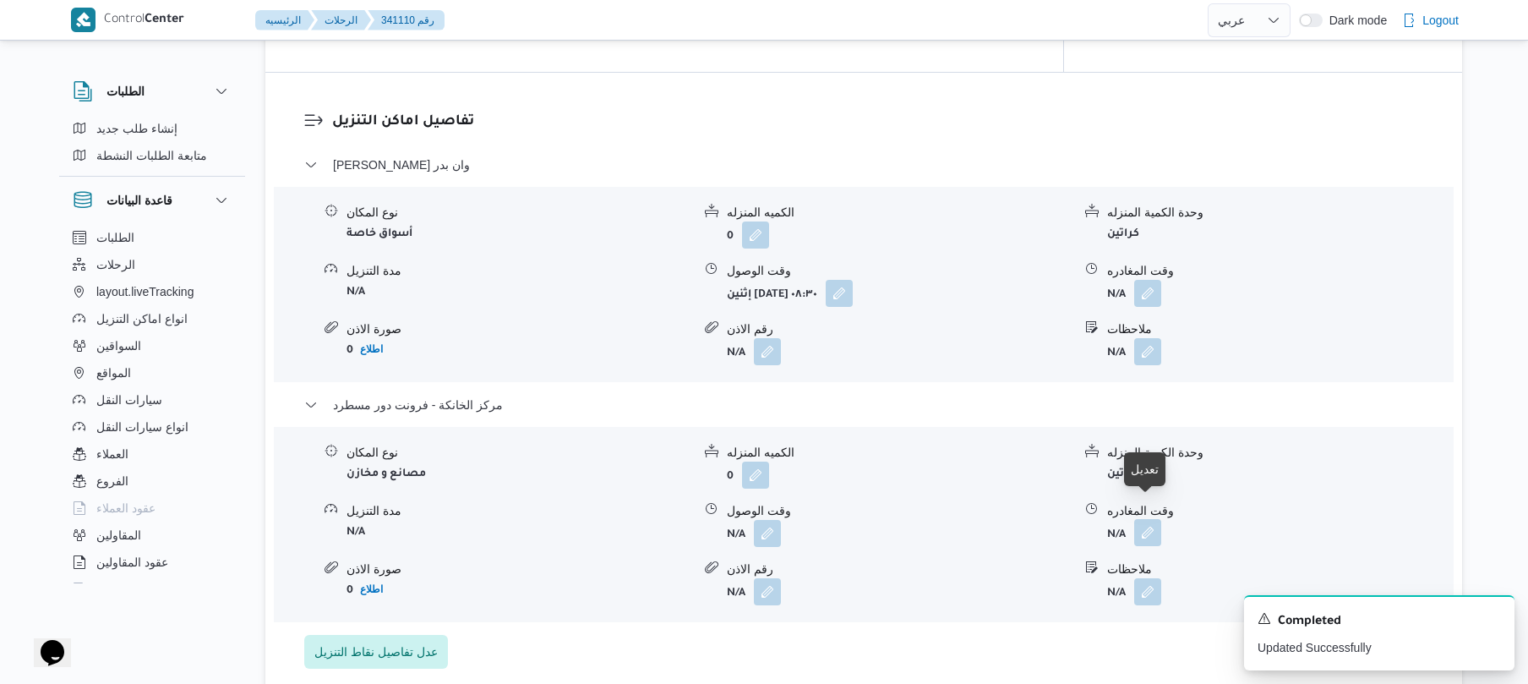
click at [1143, 519] on button "button" at bounding box center [1147, 532] width 27 height 27
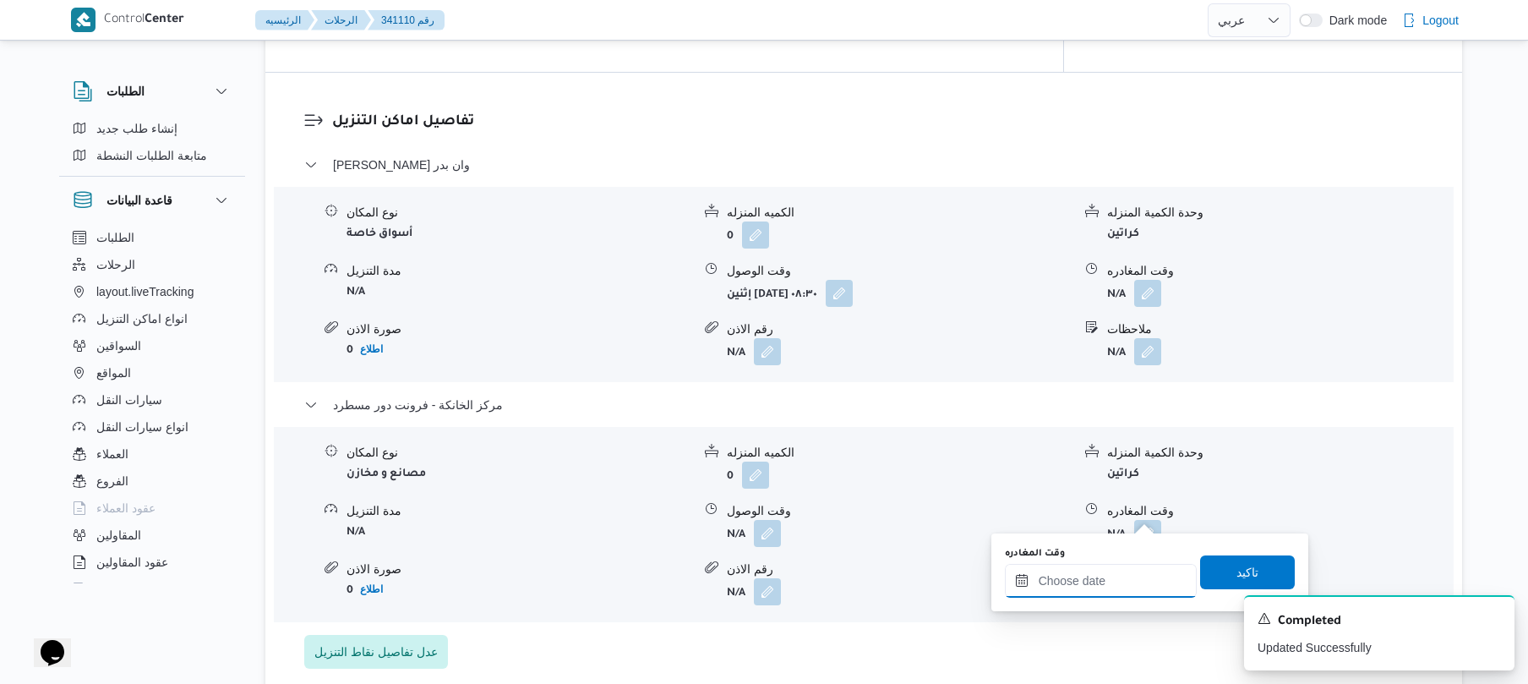
click at [1066, 568] on input "وقت المغادره" at bounding box center [1101, 581] width 192 height 34
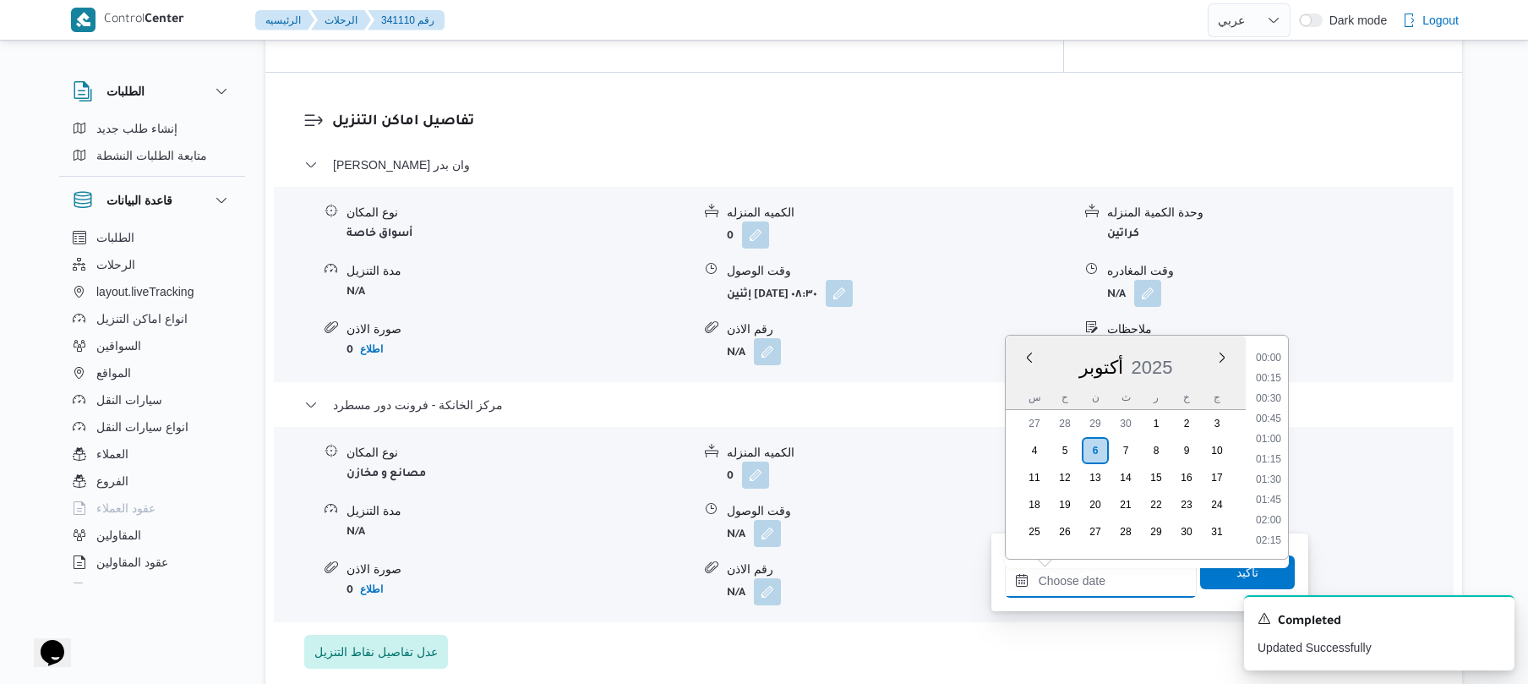
scroll to position [1441, 0]
click at [1288, 393] on ul "00:00 00:15 00:30 00:45 01:00 01:15 01:30 01:45 02:00 02:15 02:30 02:45 03:00 0…" at bounding box center [1268, 447] width 39 height 196
click at [1265, 485] on li "17:15" at bounding box center [1268, 482] width 39 height 17
type input "٠٦/١٠/٢٠٢٥ ١٧:١٥"
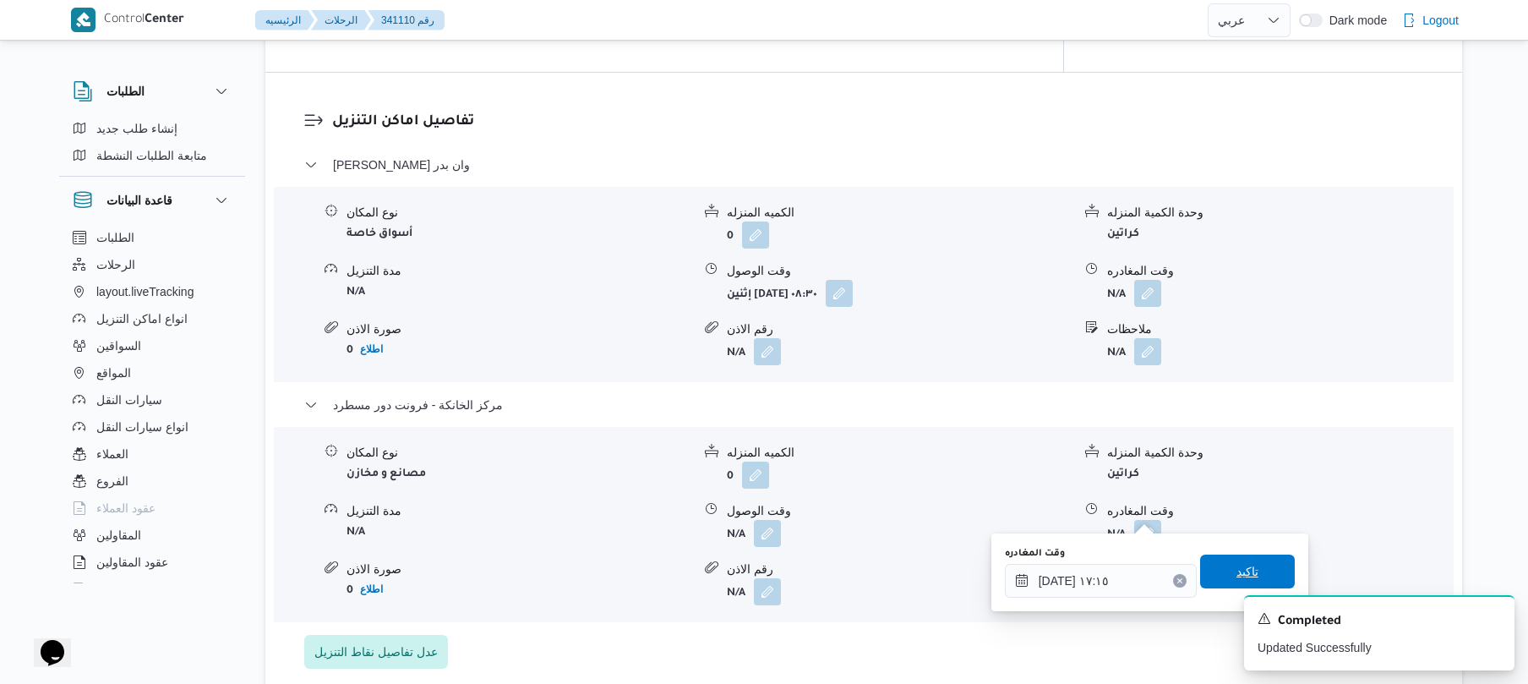
click at [1217, 575] on span "تاكيد" at bounding box center [1247, 571] width 95 height 34
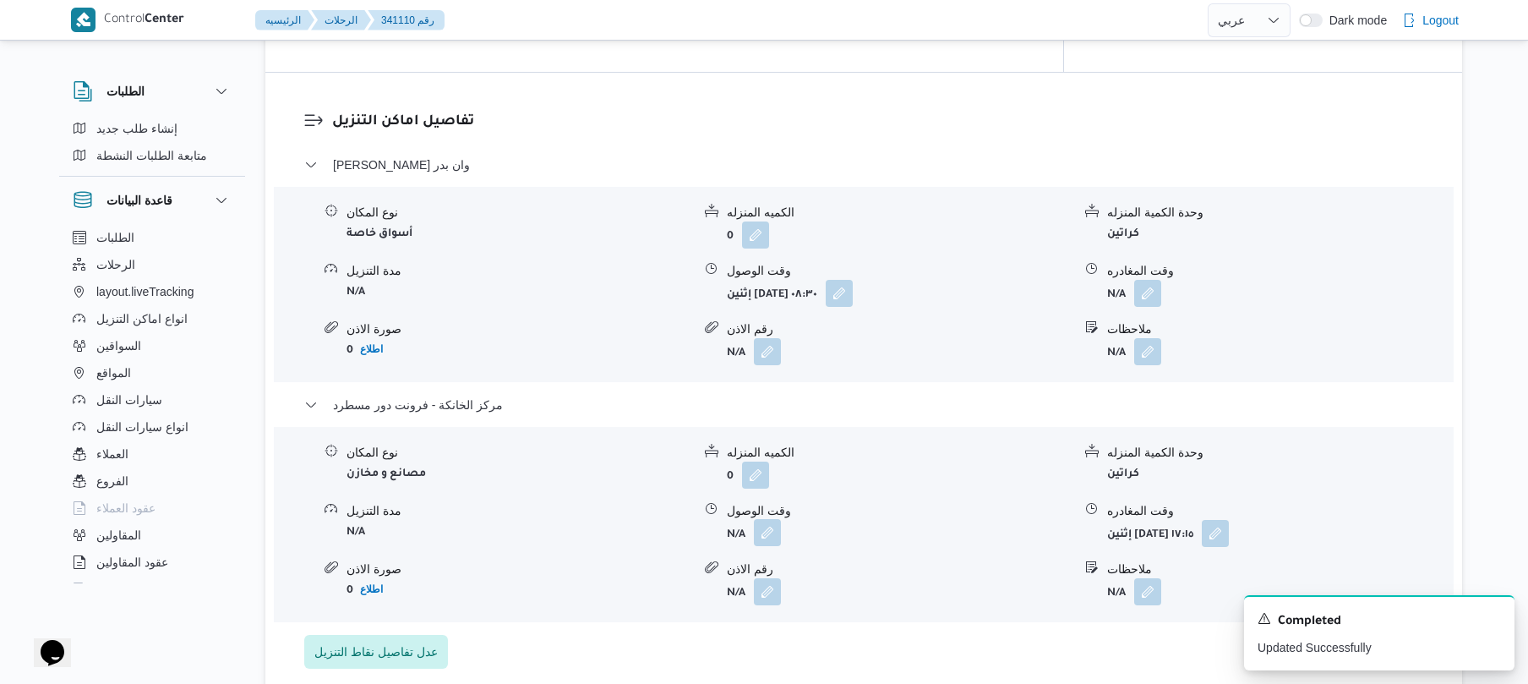
click at [757, 519] on button "button" at bounding box center [767, 532] width 27 height 27
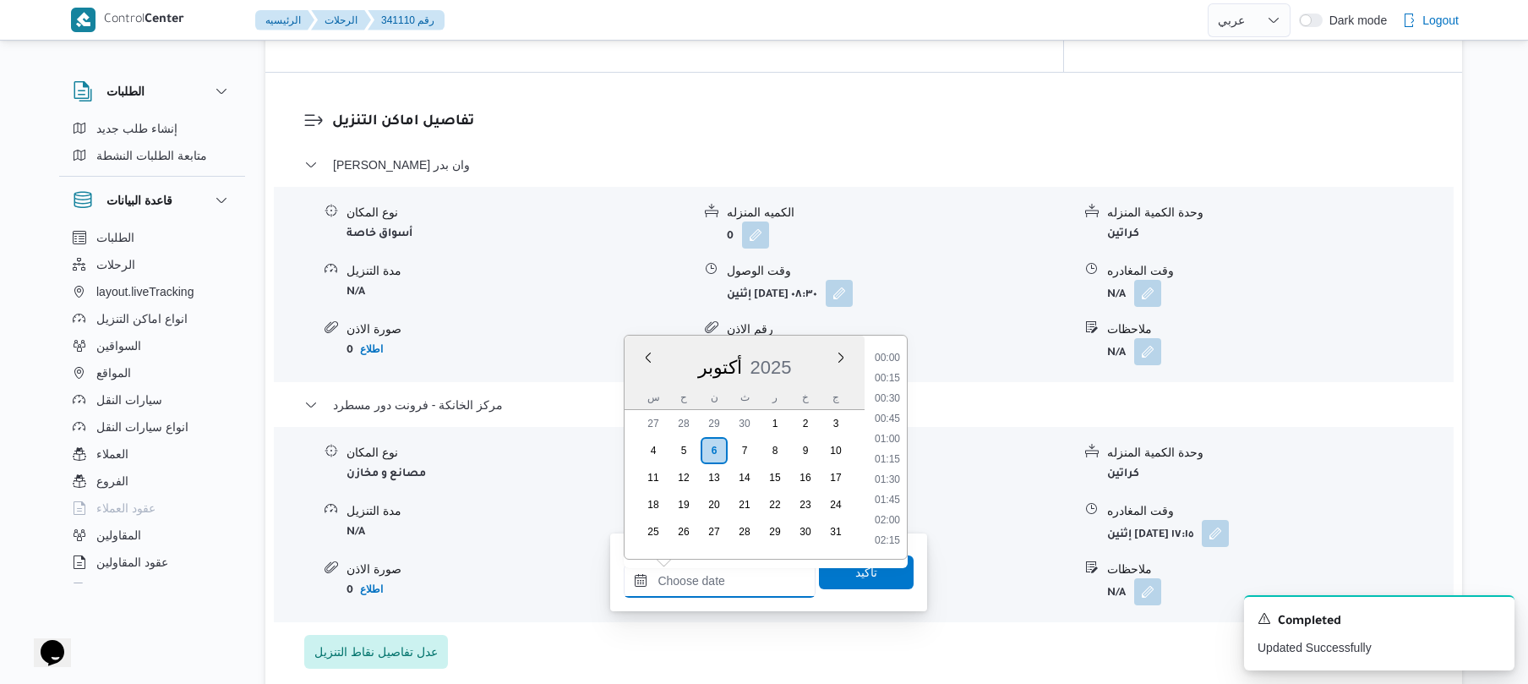
click at [758, 578] on input "وقت الوصول" at bounding box center [720, 581] width 192 height 34
click at [896, 461] on li "17:00" at bounding box center [887, 462] width 39 height 17
type input "٠٦/١٠/٢٠٢٥ ١٧:٠٠"
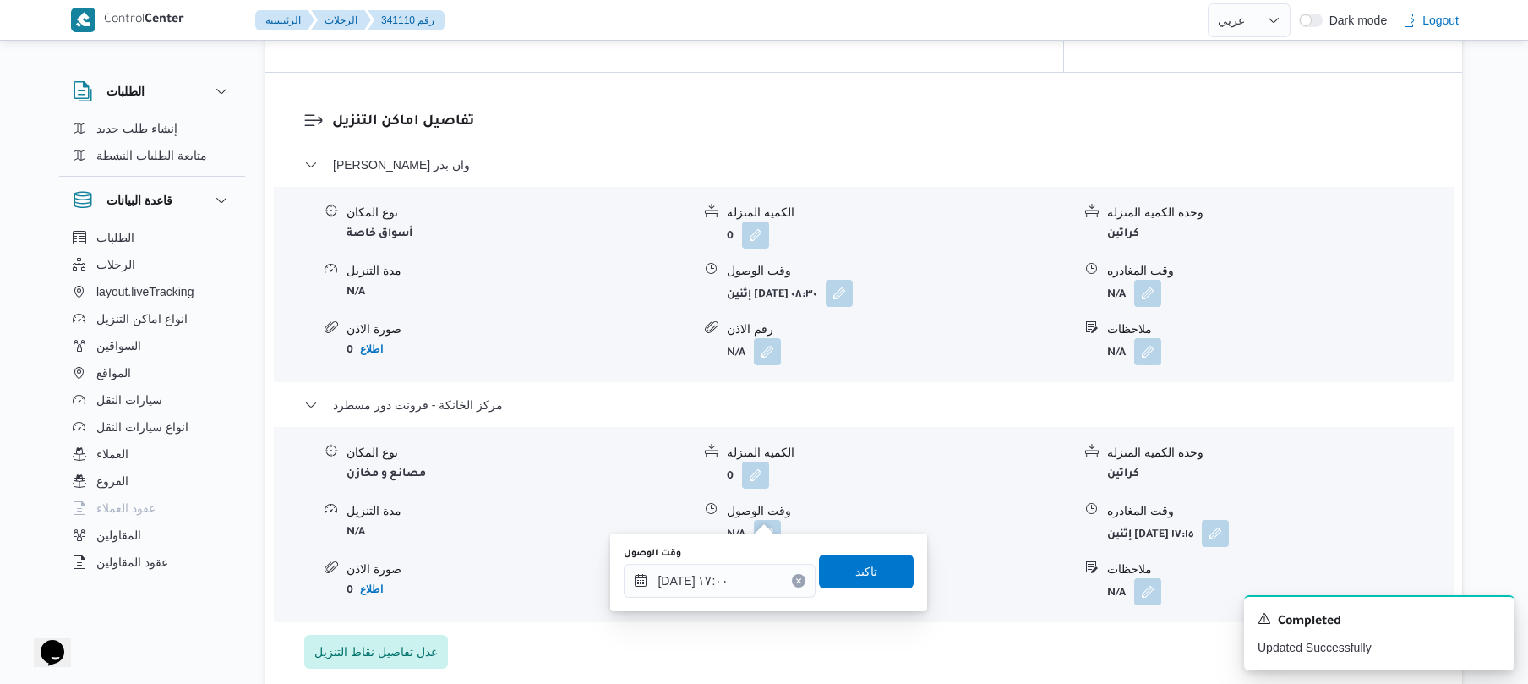
click at [855, 565] on span "تاكيد" at bounding box center [866, 571] width 22 height 20
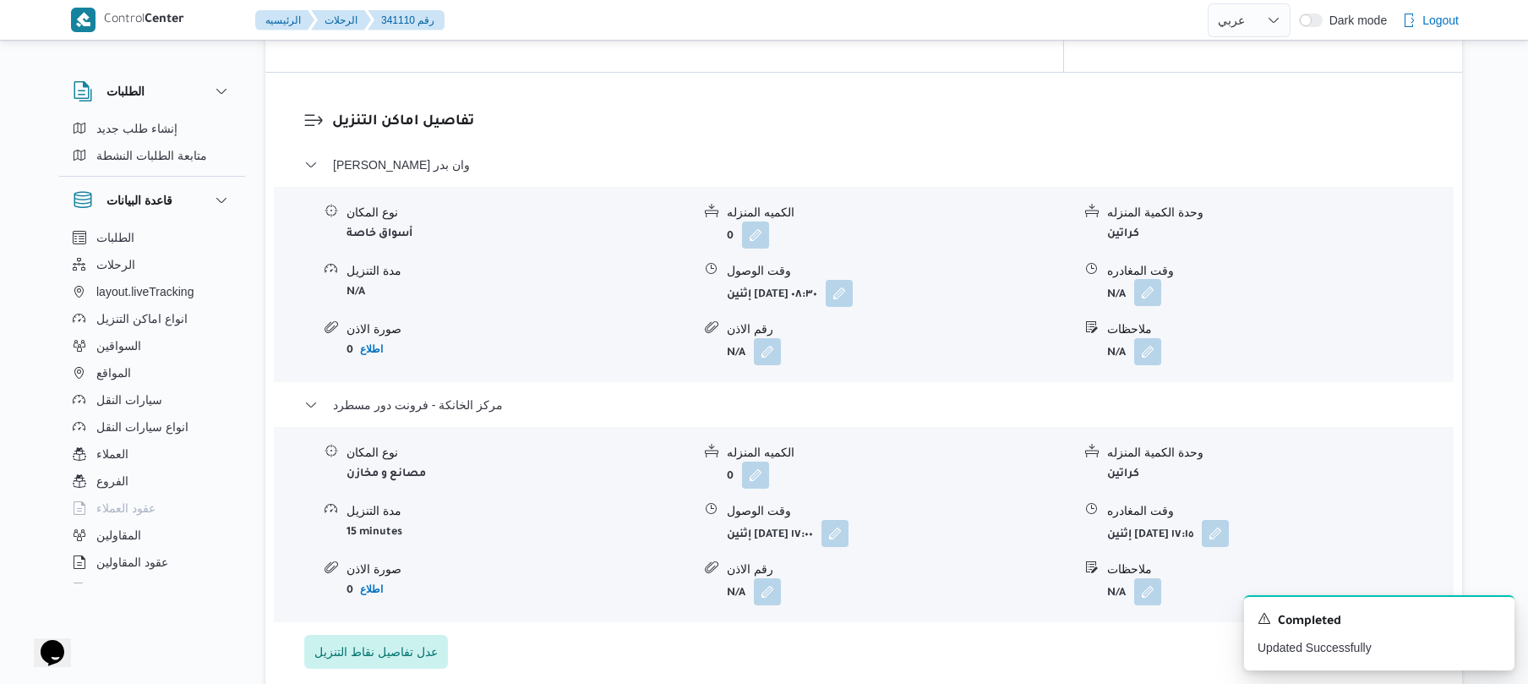
click at [1149, 279] on button "button" at bounding box center [1147, 292] width 27 height 27
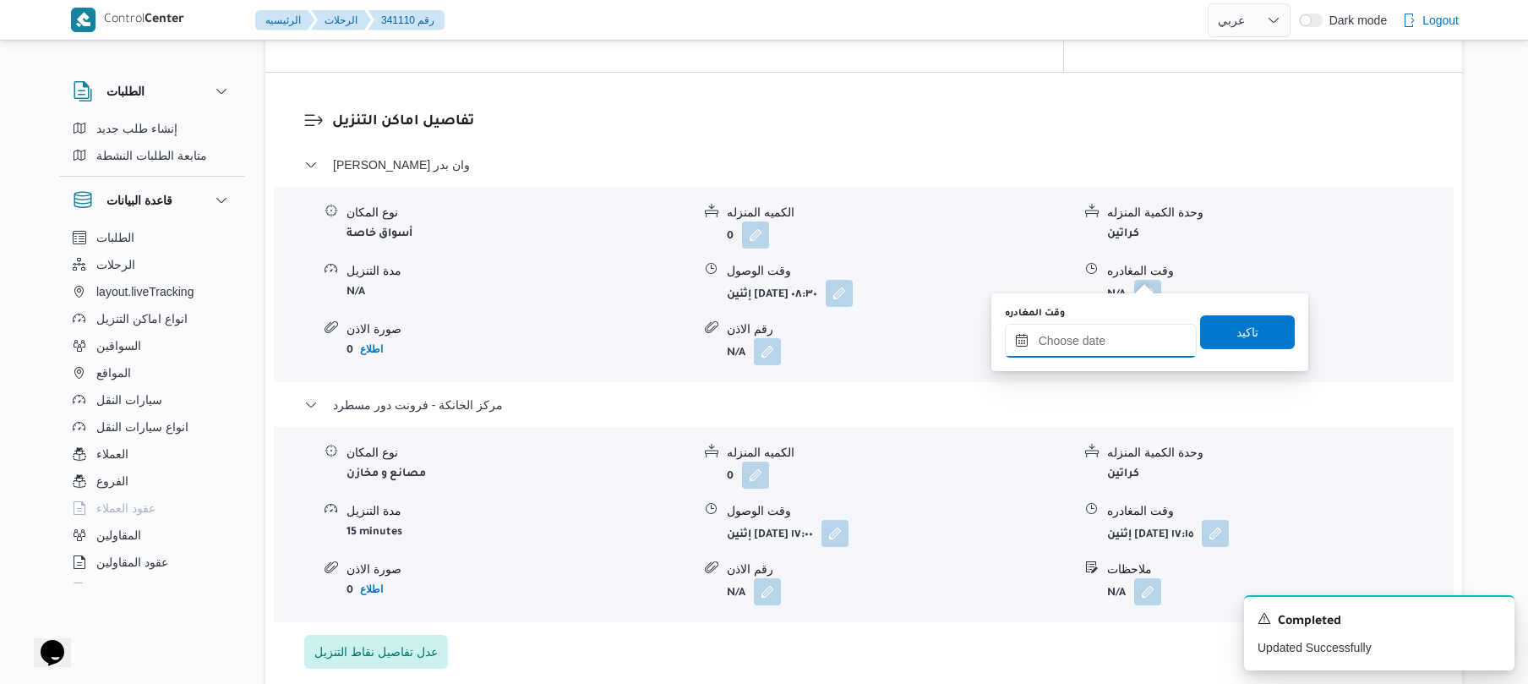
click at [1076, 341] on input "وقت المغادره" at bounding box center [1101, 341] width 192 height 34
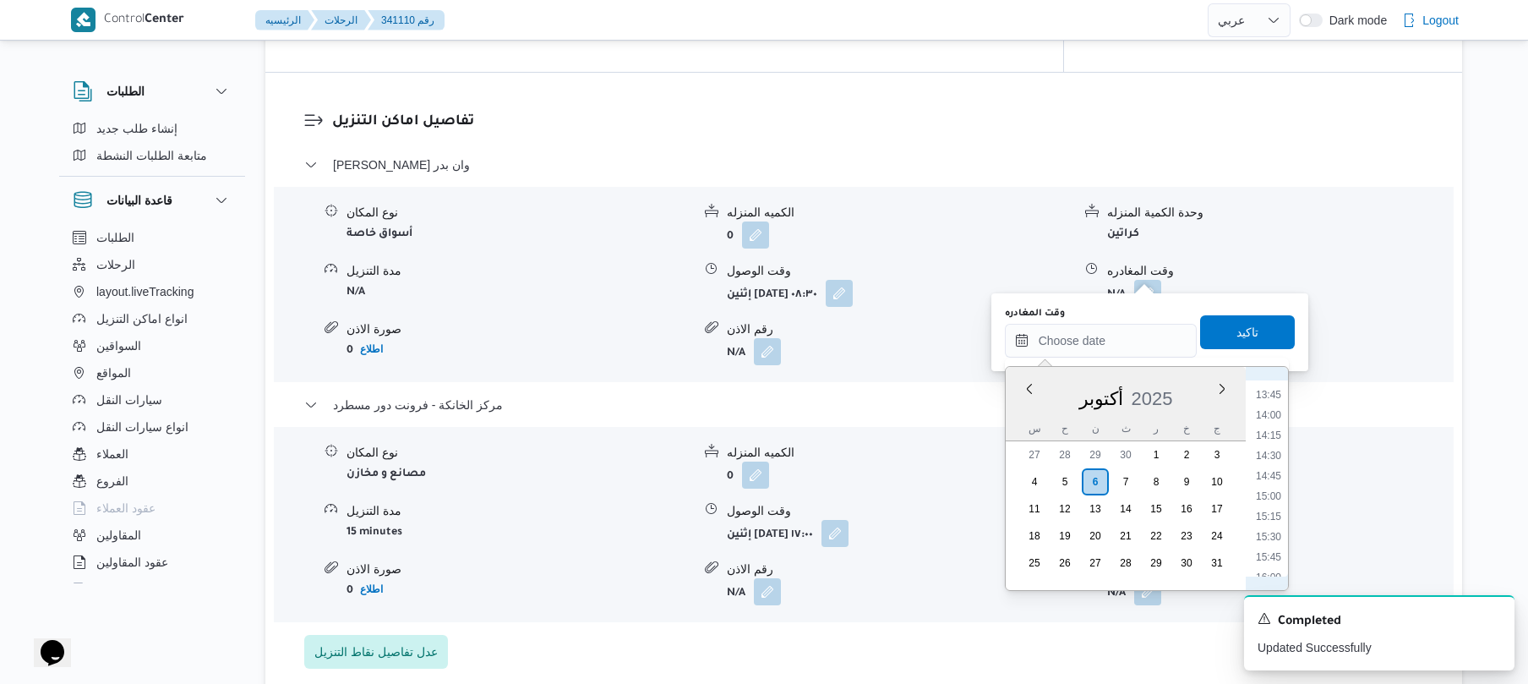
scroll to position [1275, 0]
click at [1265, 411] on li "16:00" at bounding box center [1268, 411] width 39 height 17
type input "٠٦/١٠/٢٠٢٥ ١٦:٠٠"
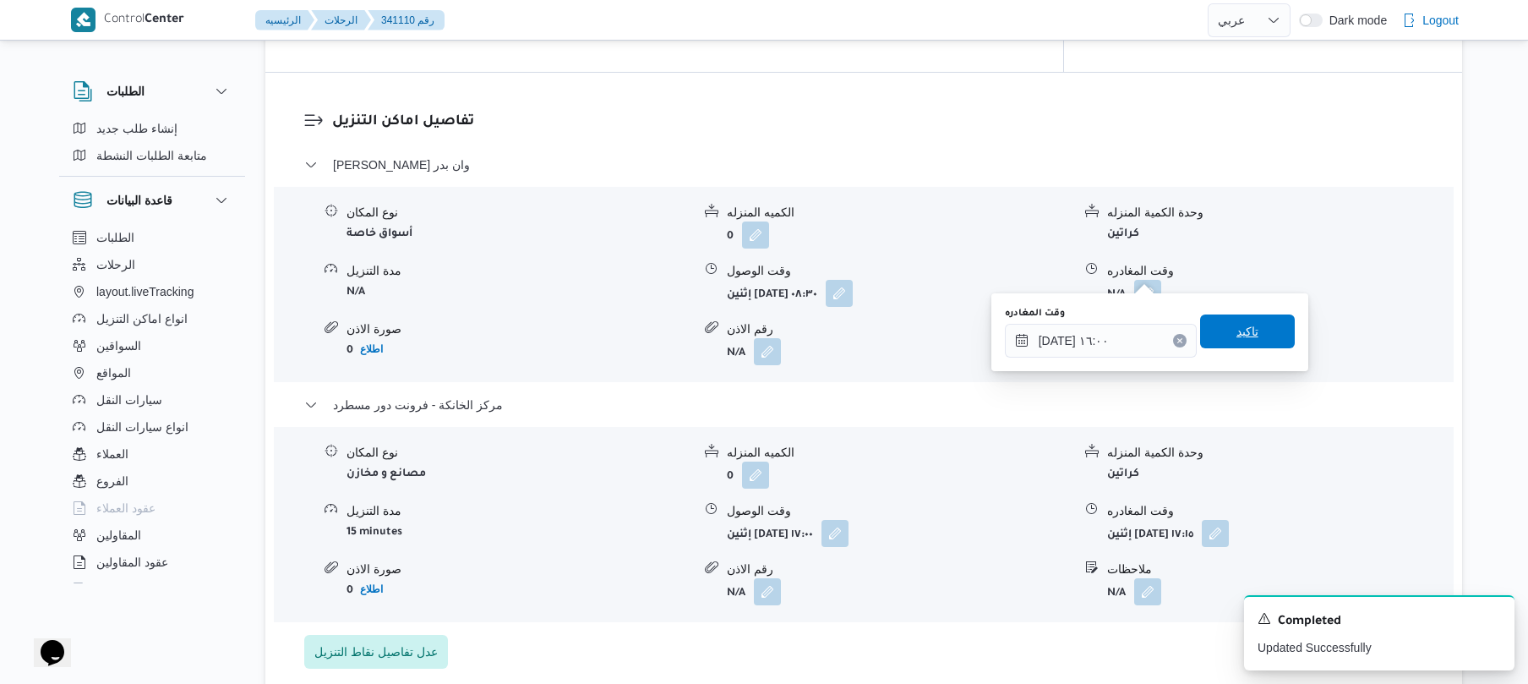
click at [1247, 332] on span "تاكيد" at bounding box center [1247, 331] width 22 height 20
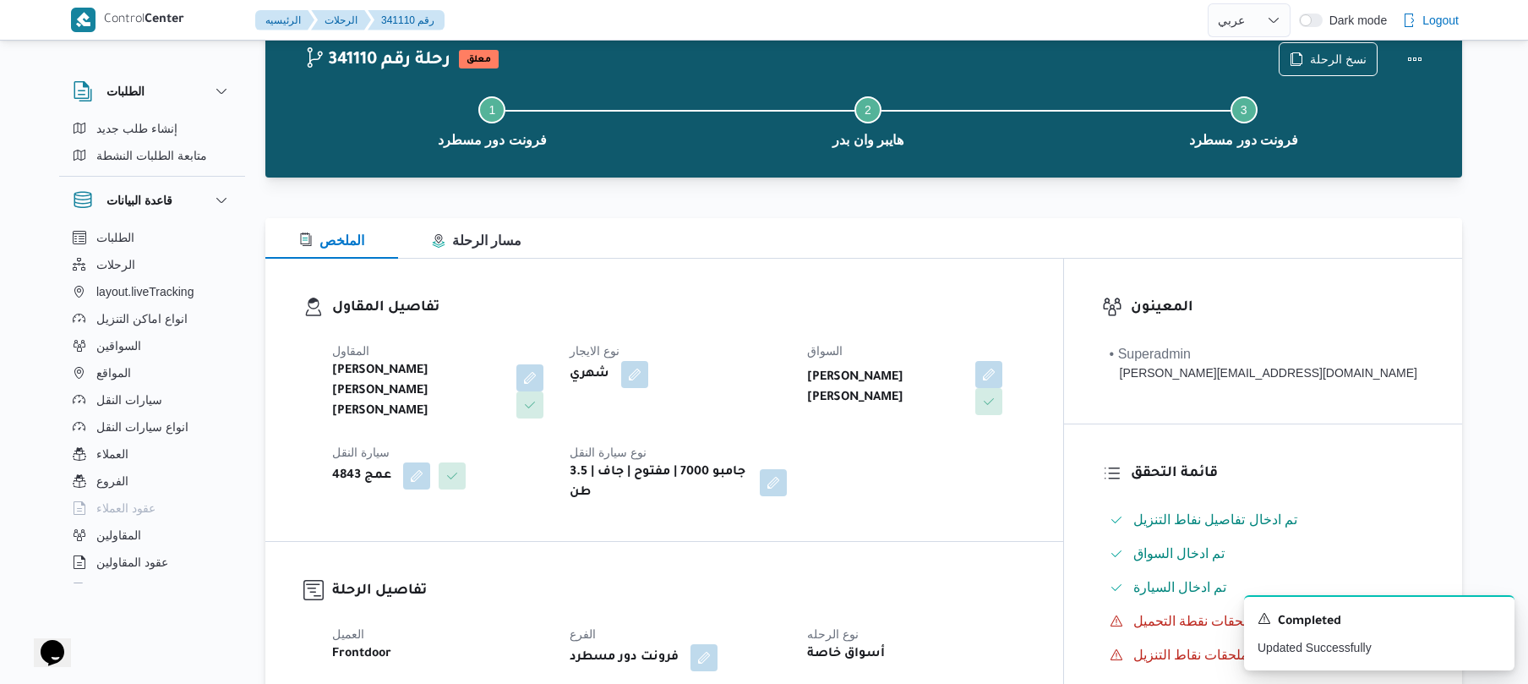
scroll to position [0, 0]
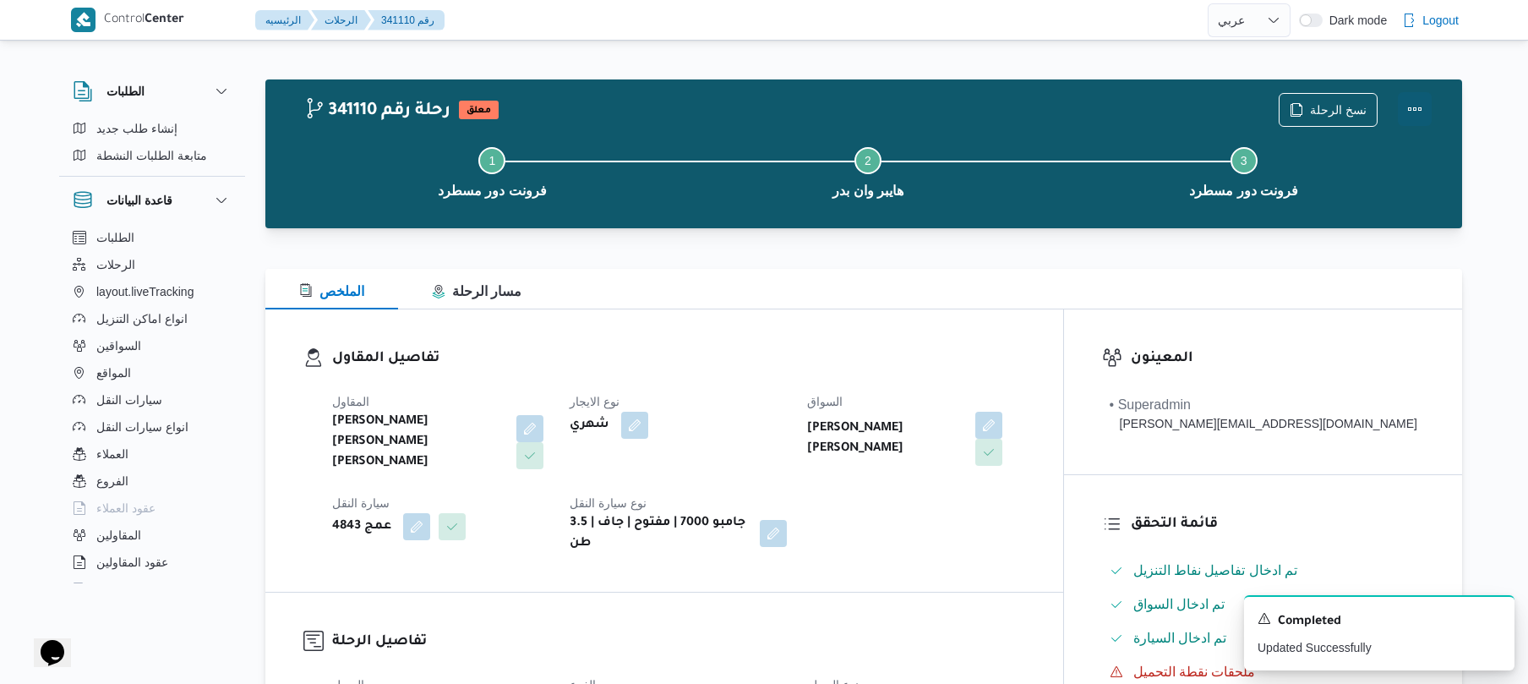
click at [1410, 109] on button "Actions" at bounding box center [1415, 109] width 34 height 34
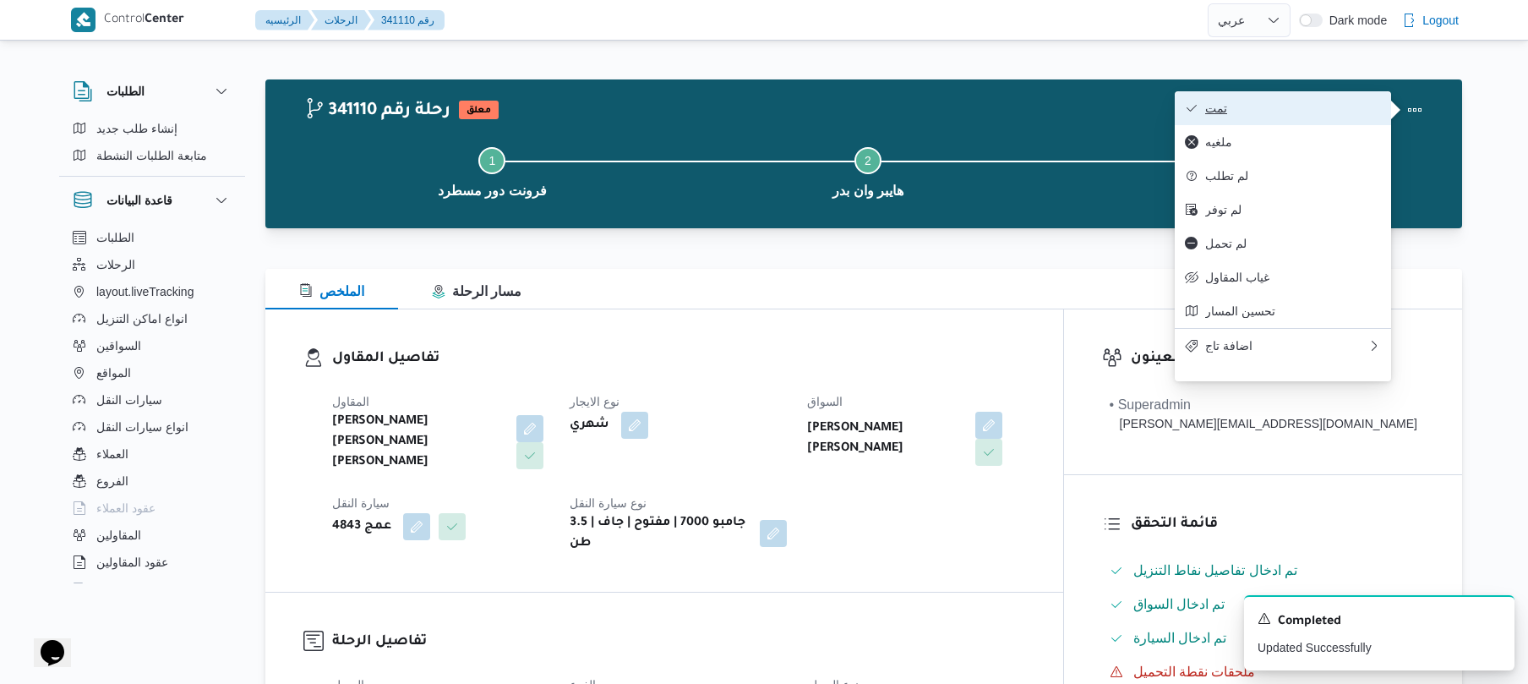
click at [1312, 123] on button "تمت" at bounding box center [1283, 108] width 216 height 34
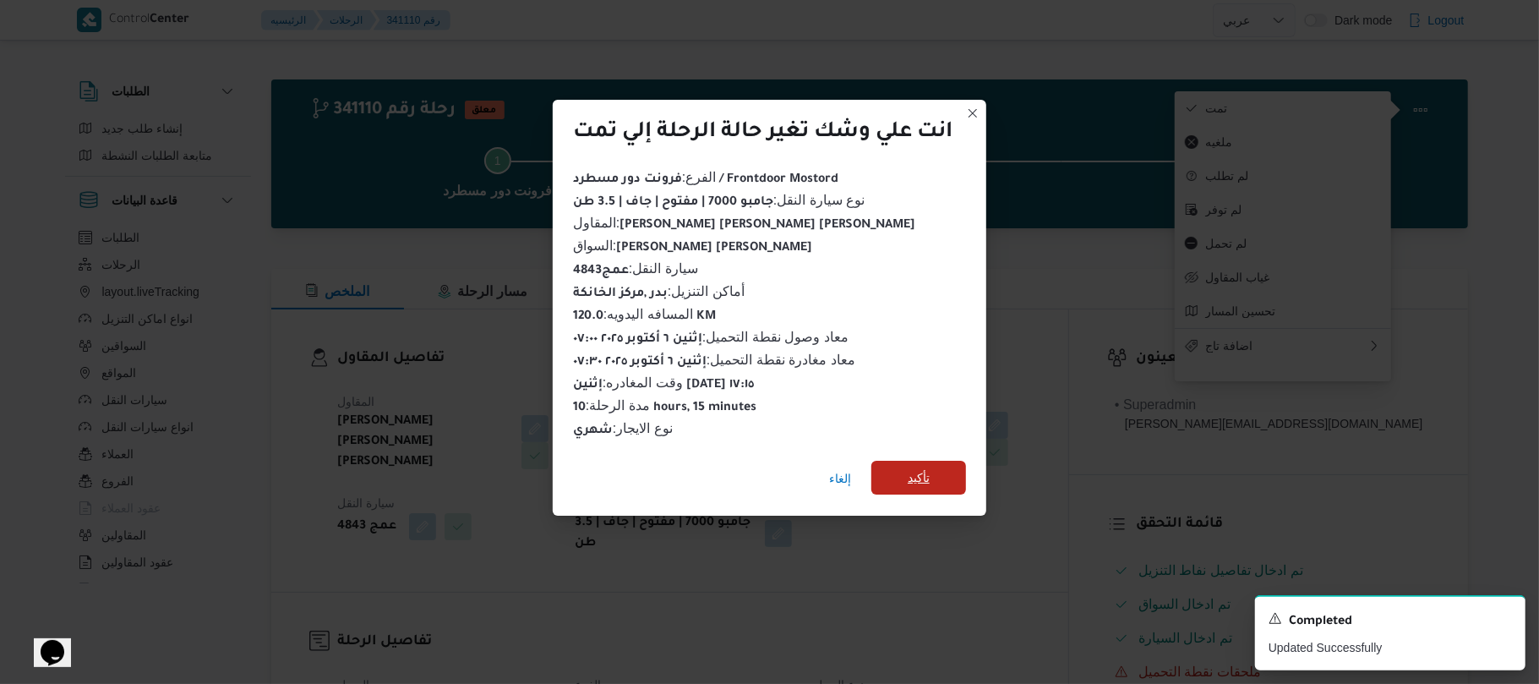
click at [925, 467] on span "تأكيد" at bounding box center [919, 477] width 22 height 20
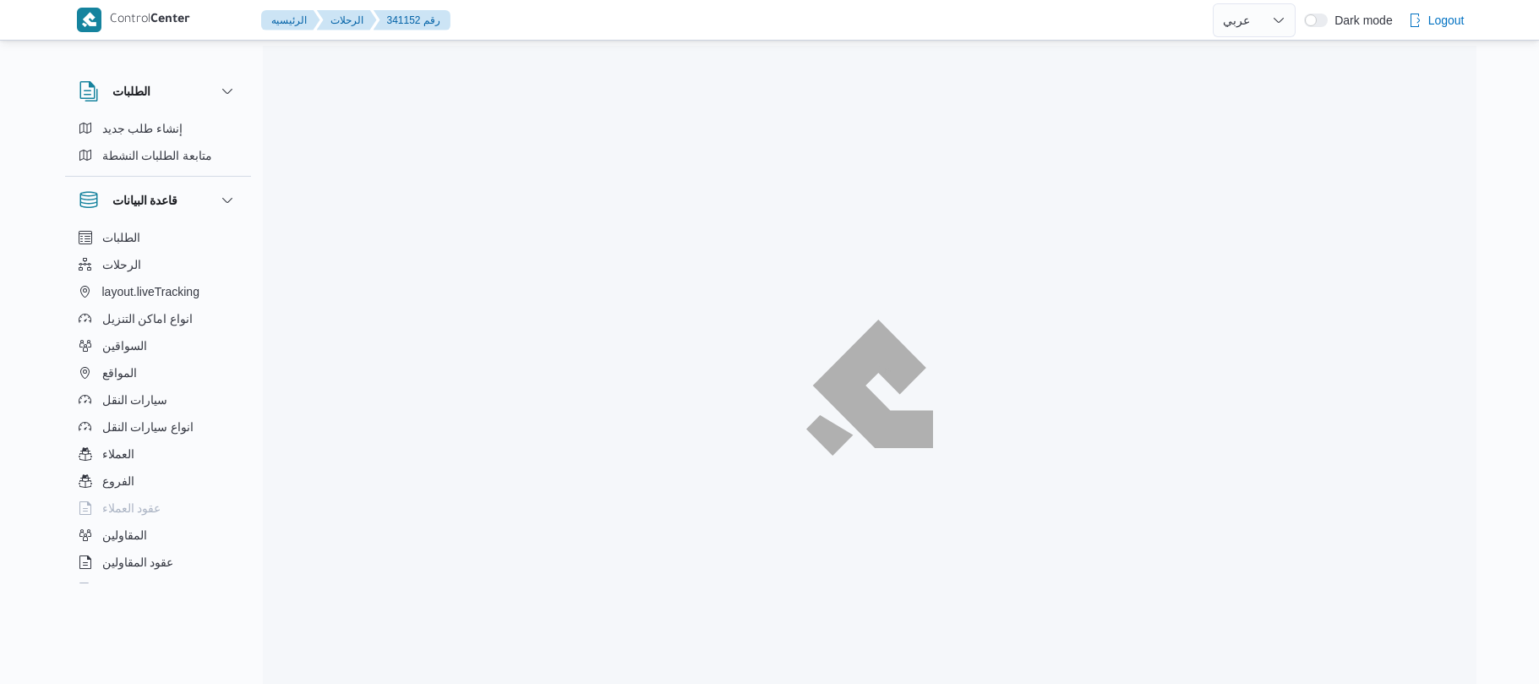
select select "ar"
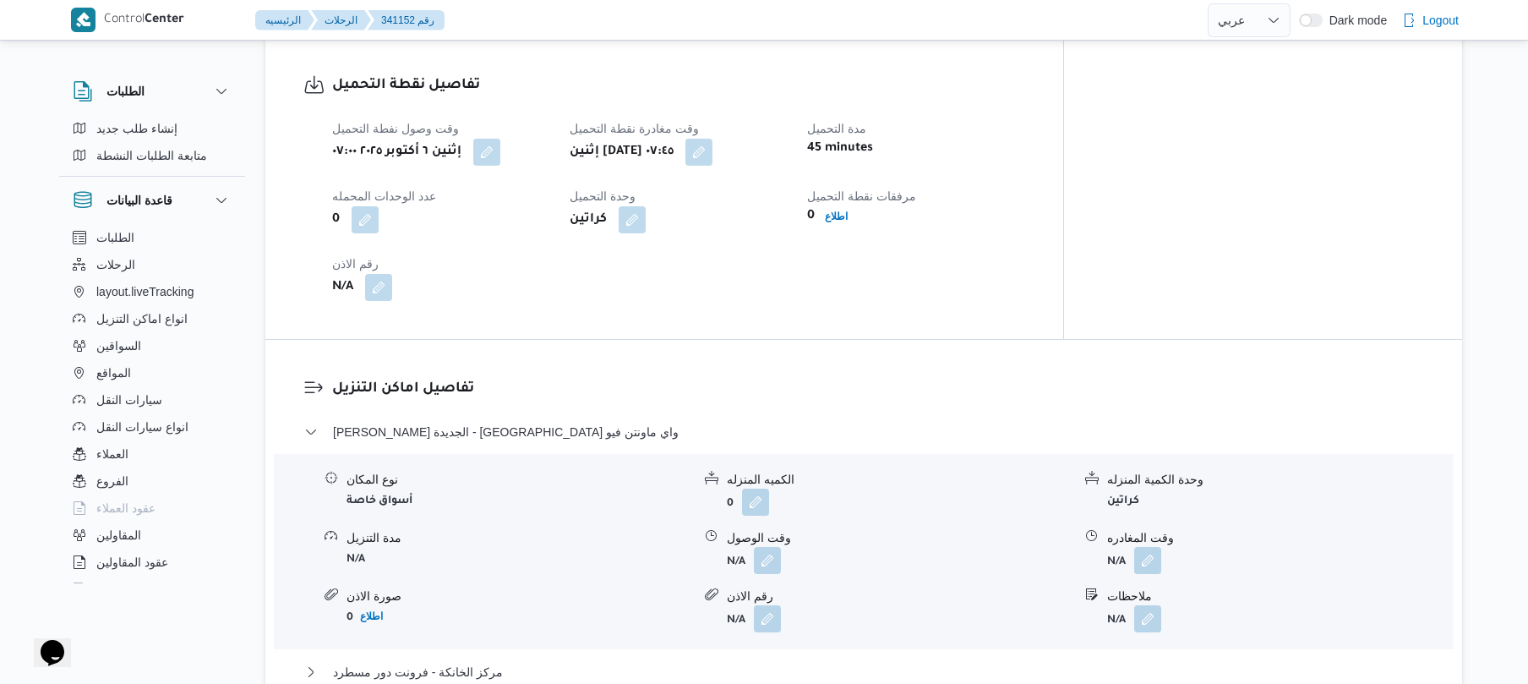
scroll to position [1127, 0]
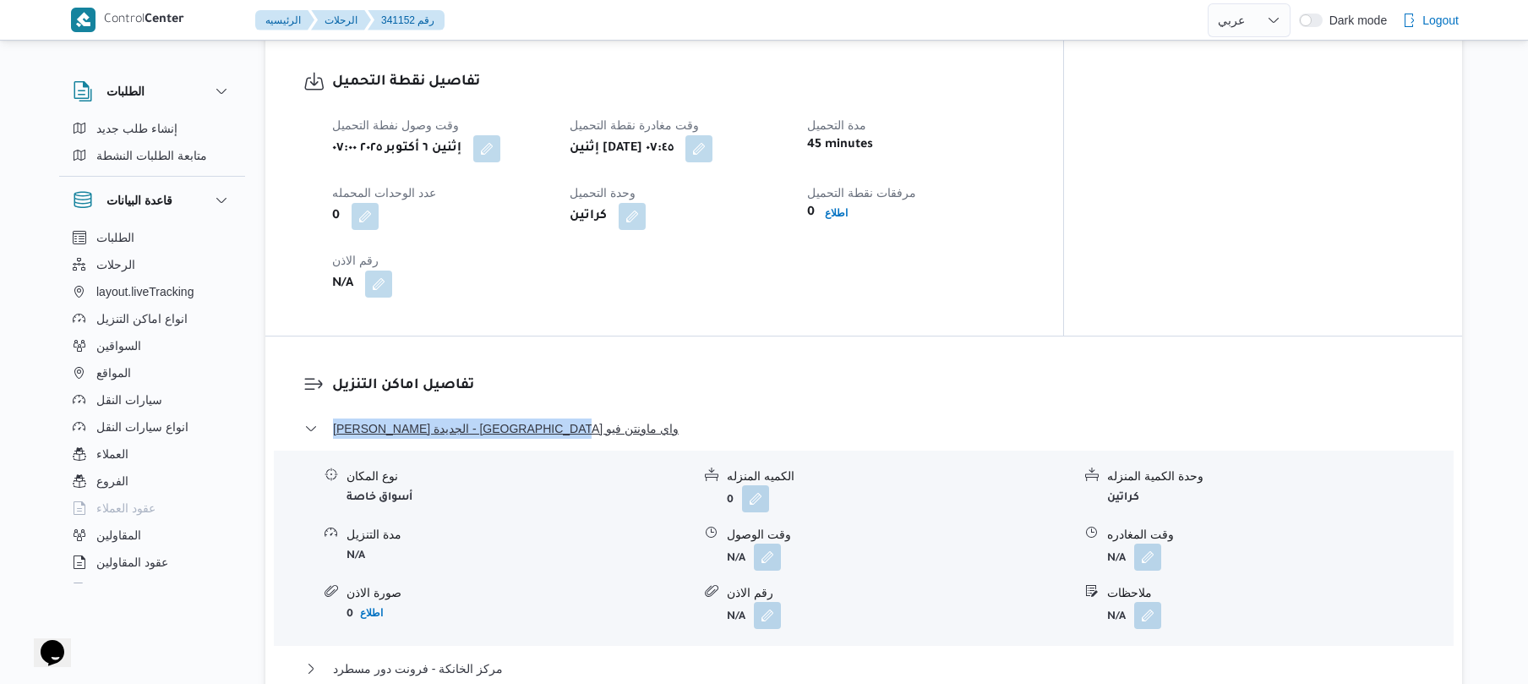
drag, startPoint x: 555, startPoint y: 402, endPoint x: 341, endPoint y: 409, distance: 213.9
click at [341, 409] on dl "تفاصيل اماكن التنزيل [PERSON_NAME] الجديدة - بست واي ماونتن فيو نوع المكان أسوا…" at bounding box center [878, 555] width 1092 height 363
drag, startPoint x: 340, startPoint y: 409, endPoint x: 331, endPoint y: 410, distance: 8.5
click at [331, 418] on button "[PERSON_NAME] الجديدة - [GEOGRAPHIC_DATA] واي ماونتن فيو" at bounding box center [864, 428] width 1120 height 20
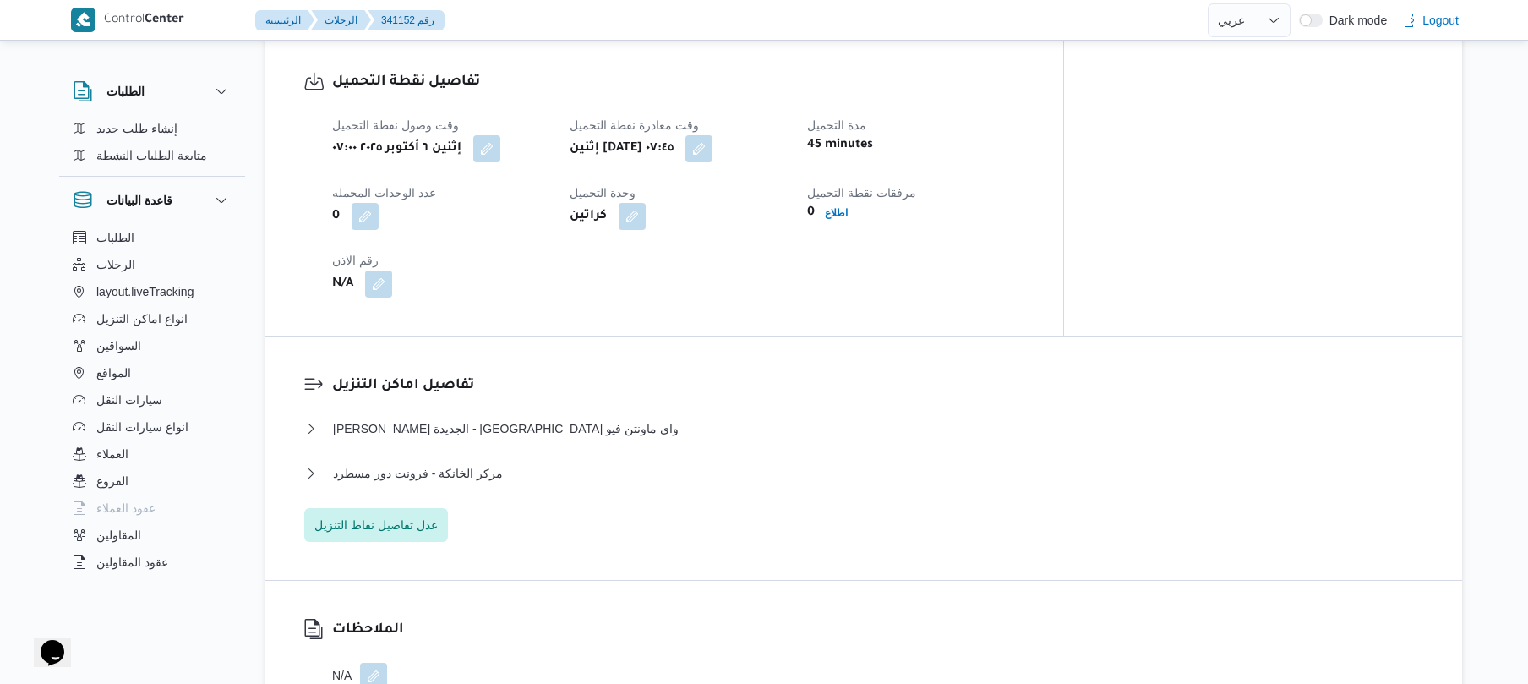
click at [544, 382] on h3 "تفاصيل اماكن التنزيل" at bounding box center [878, 385] width 1092 height 23
drag, startPoint x: 548, startPoint y: 413, endPoint x: 414, endPoint y: 433, distance: 134.9
click at [414, 433] on div "ثانى القاهرة الجديدة - بست واي ماونتن فيو" at bounding box center [864, 434] width 1120 height 32
drag, startPoint x: 549, startPoint y: 406, endPoint x: 446, endPoint y: 417, distance: 103.8
click at [446, 418] on button "ثانى القاهرة الجديدة - بست واي ماونتن فيو" at bounding box center [864, 428] width 1120 height 20
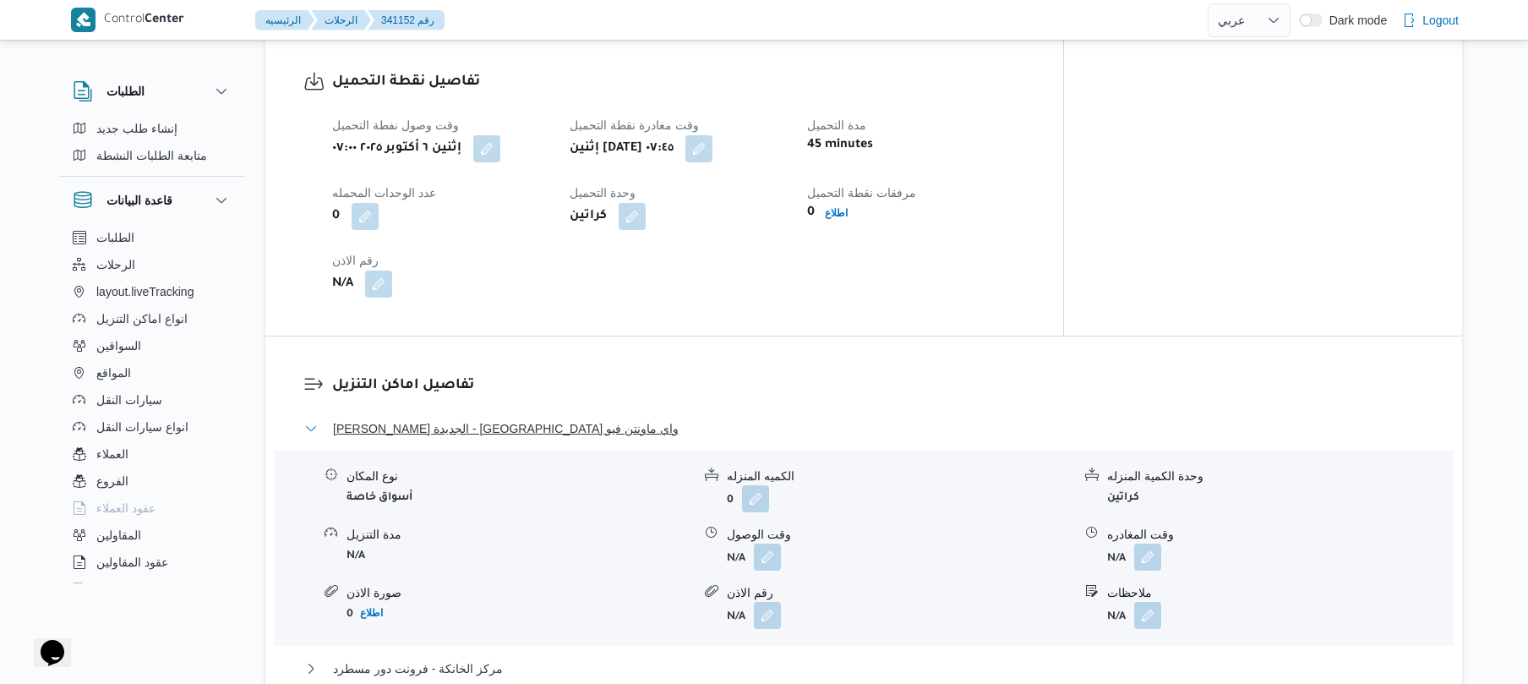
drag, startPoint x: 549, startPoint y: 413, endPoint x: 488, endPoint y: 410, distance: 61.8
click at [488, 418] on button "ثانى القاهرة الجديدة - بست واي ماونتن فيو" at bounding box center [864, 428] width 1120 height 20
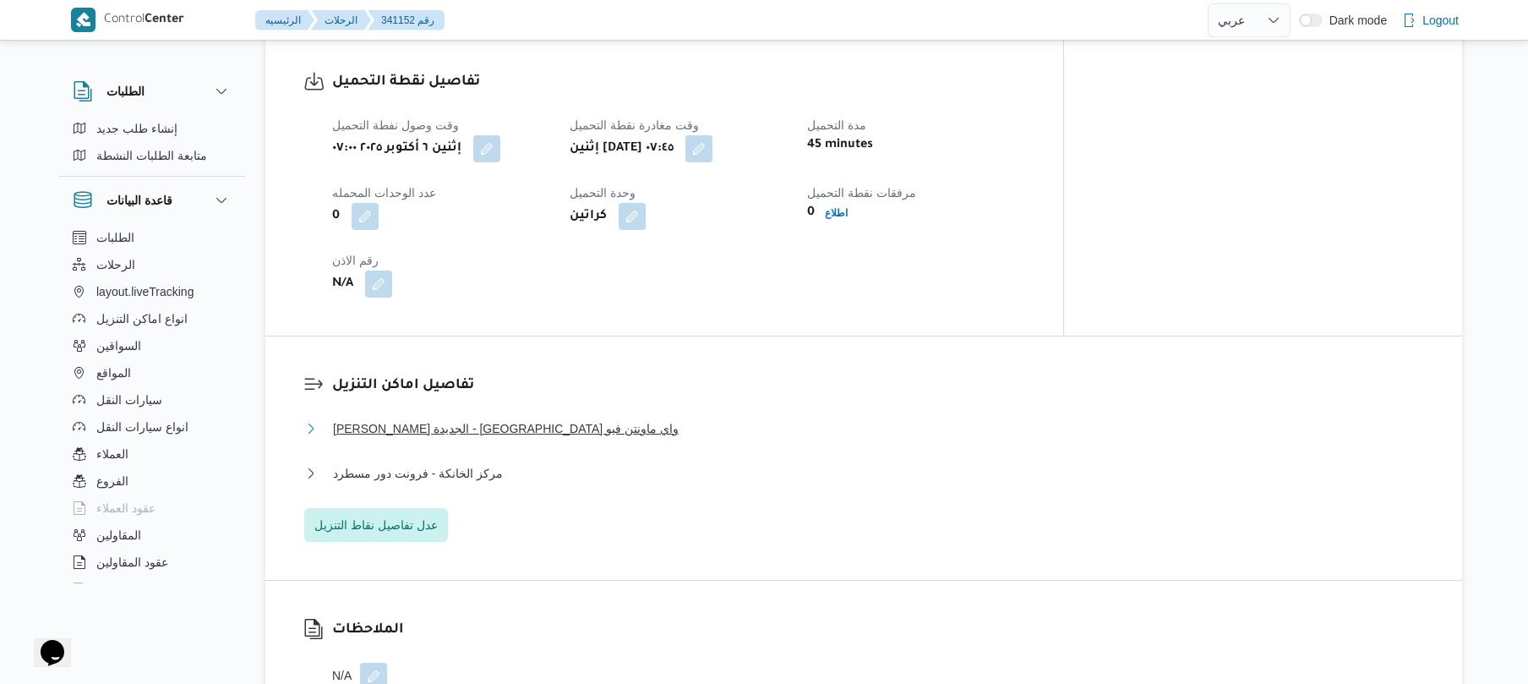
click at [562, 418] on button "ثانى القاهرة الجديدة - بست واي ماونتن فيو" at bounding box center [864, 428] width 1120 height 20
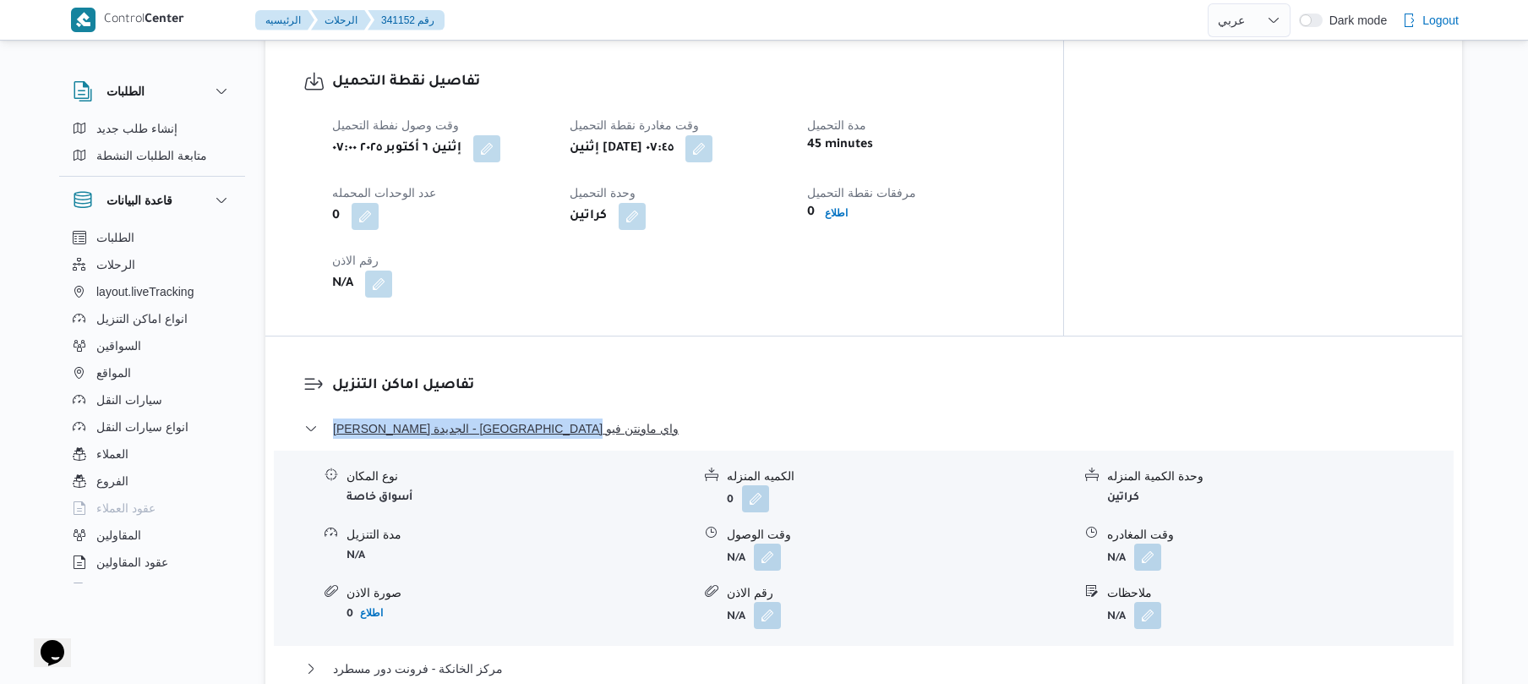
drag, startPoint x: 548, startPoint y: 401, endPoint x: 321, endPoint y: 419, distance: 228.1
click at [332, 419] on dl "تفاصيل اماكن التنزيل ثانى القاهرة الجديدة - بست واي ماونتن فيو نوع المكان أسواق…" at bounding box center [878, 555] width 1092 height 363
copy span "ثانى القاهرة الجديدة - بست واي ماونتن فيو"
click at [1035, 244] on div "وقت وصول نفطة التحميل إثنين ٦ أكتوبر ٢٠٢٥ ٠٧:٠٠ وقت مغادرة نقطة التحميل إثنين ٦…" at bounding box center [678, 206] width 713 height 203
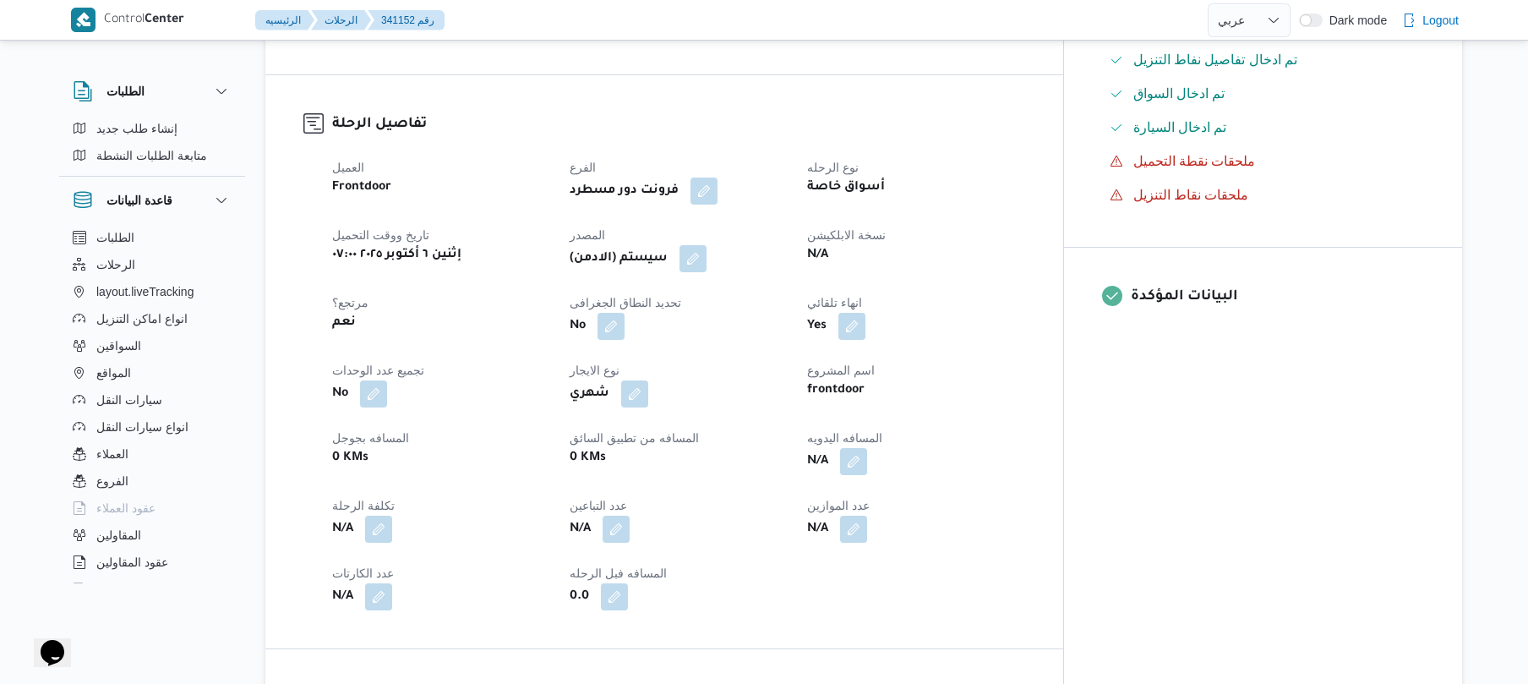
scroll to position [495, 0]
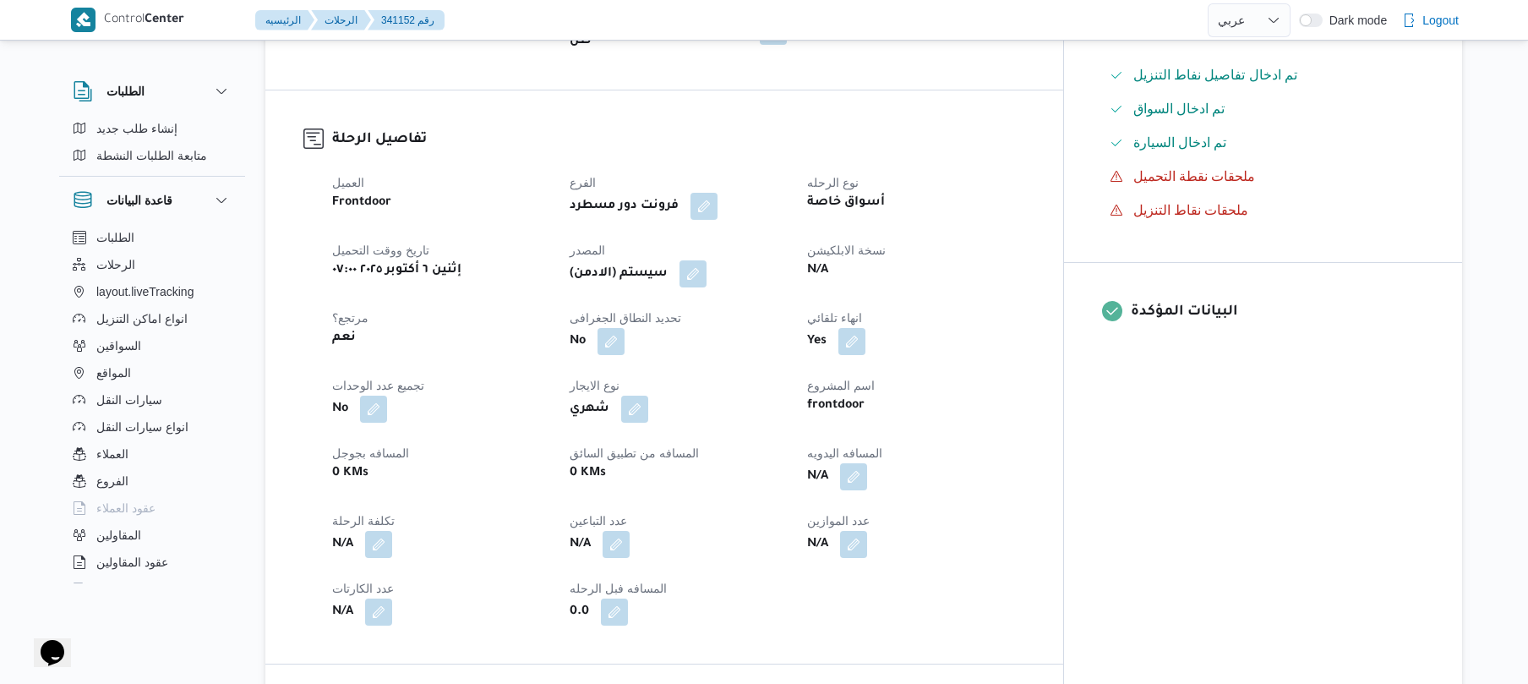
click at [867, 463] on span at bounding box center [849, 476] width 35 height 27
click at [867, 464] on button "button" at bounding box center [853, 475] width 27 height 27
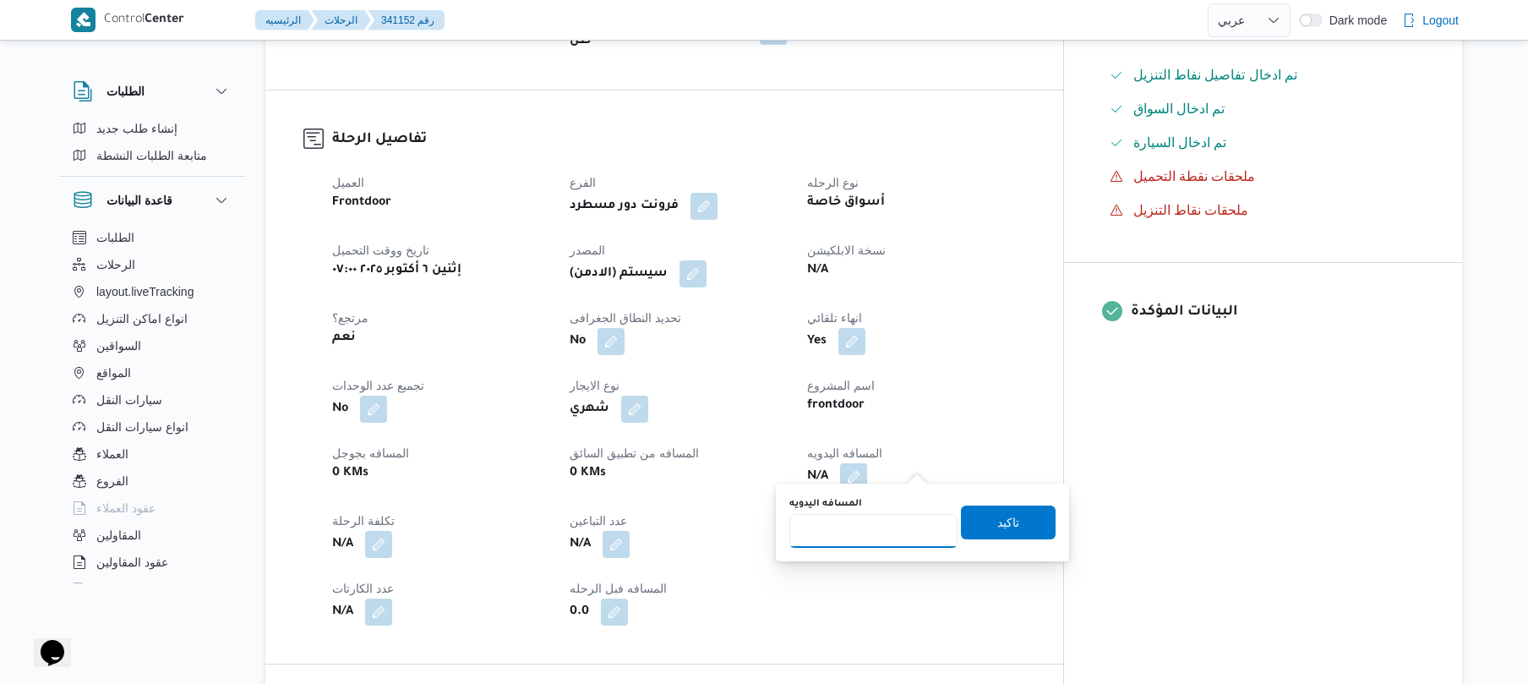
click at [876, 528] on input "المسافه اليدويه" at bounding box center [873, 531] width 168 height 34
type input "105"
click at [1011, 526] on span "تاكيد" at bounding box center [1008, 522] width 95 height 34
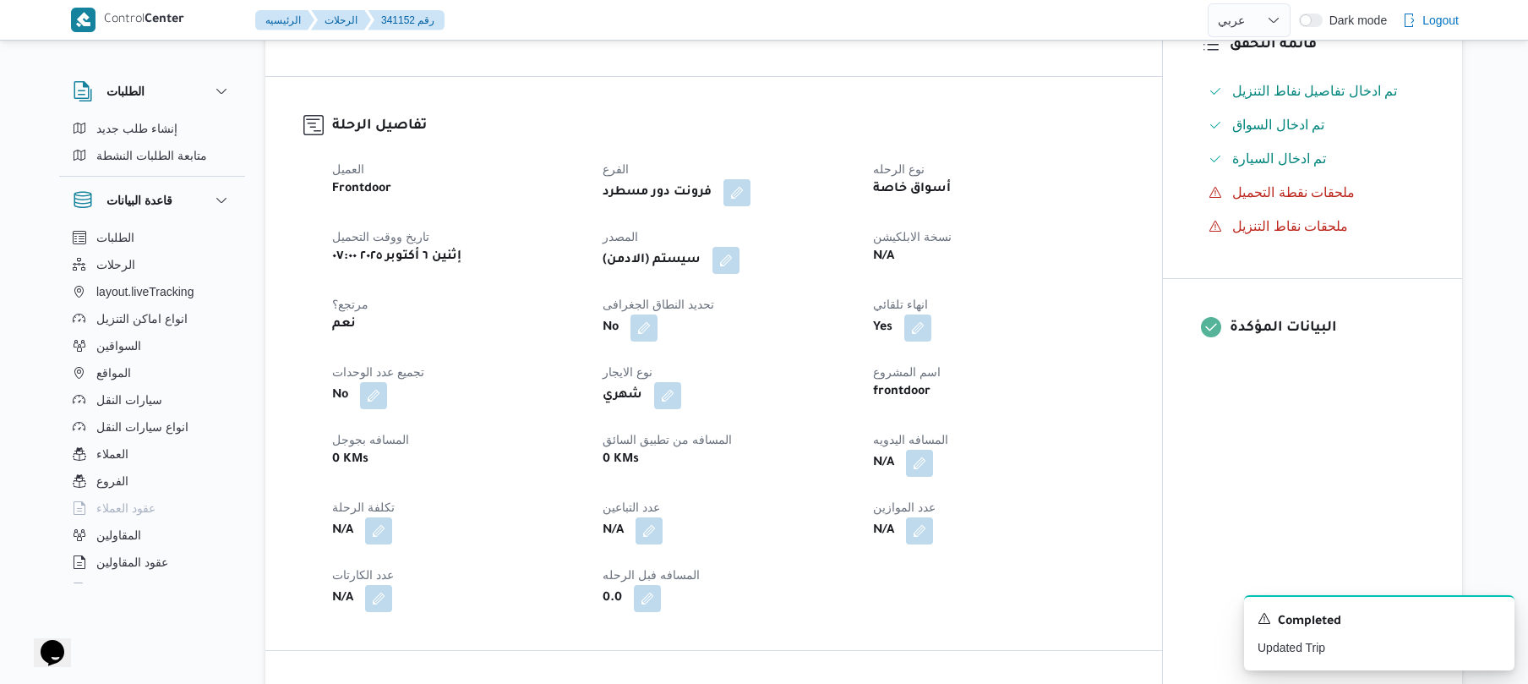
click at [739, 272] on button "button" at bounding box center [725, 260] width 27 height 27
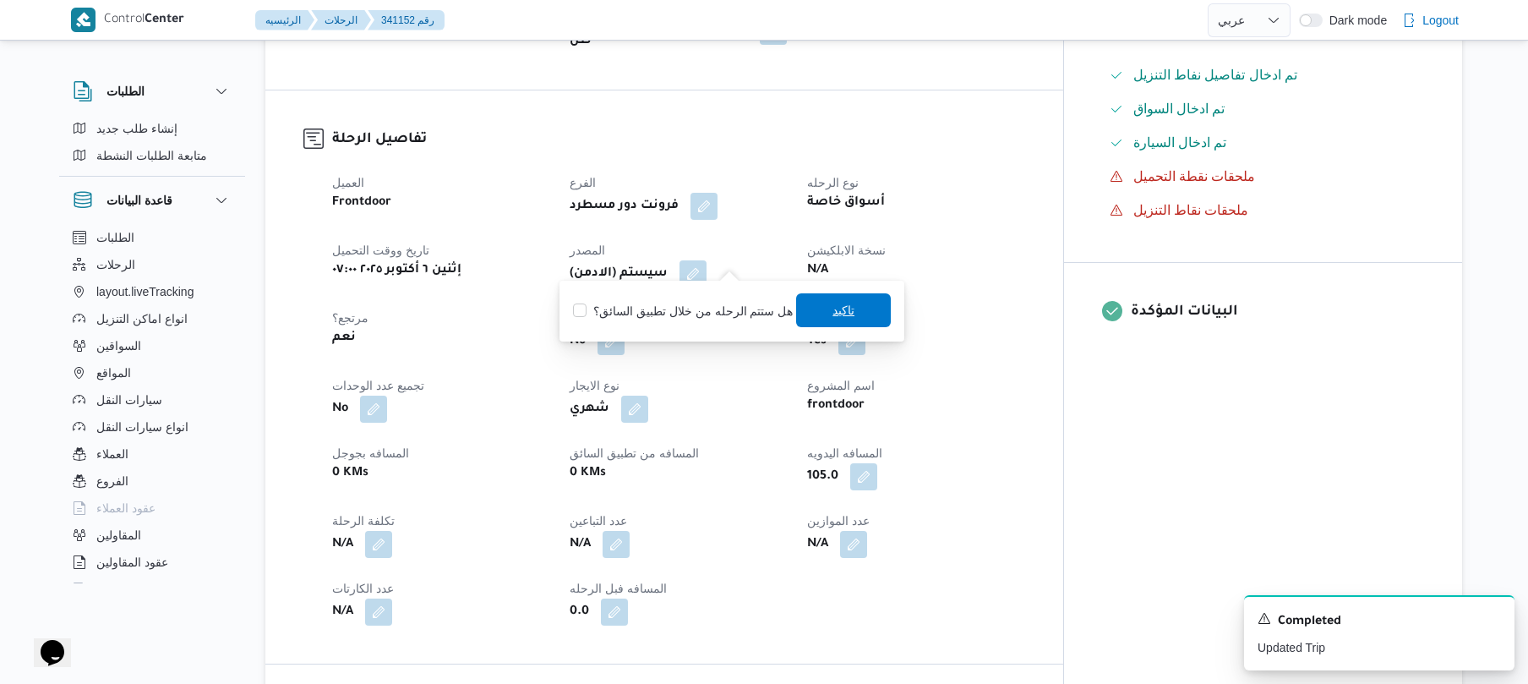
click at [820, 314] on span "تاكيد" at bounding box center [843, 310] width 95 height 34
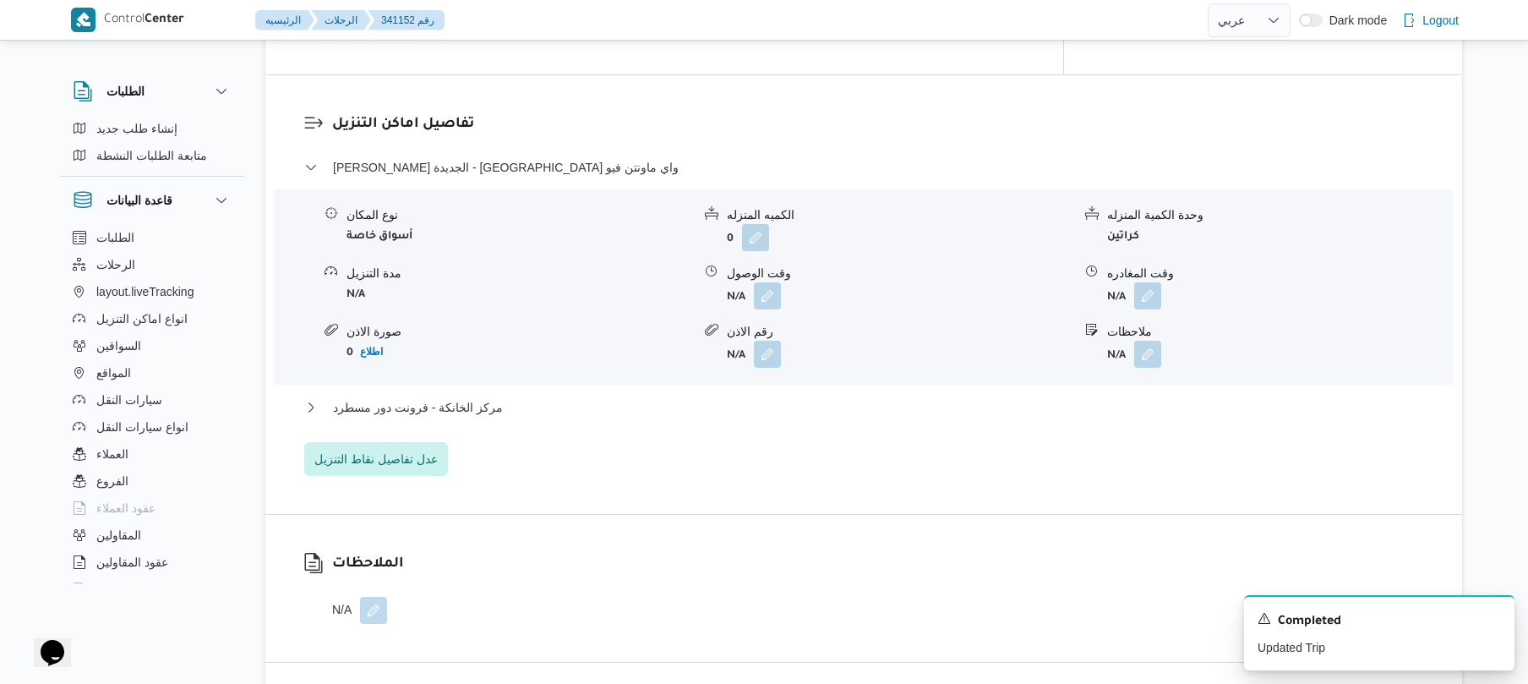
scroll to position [1397, 0]
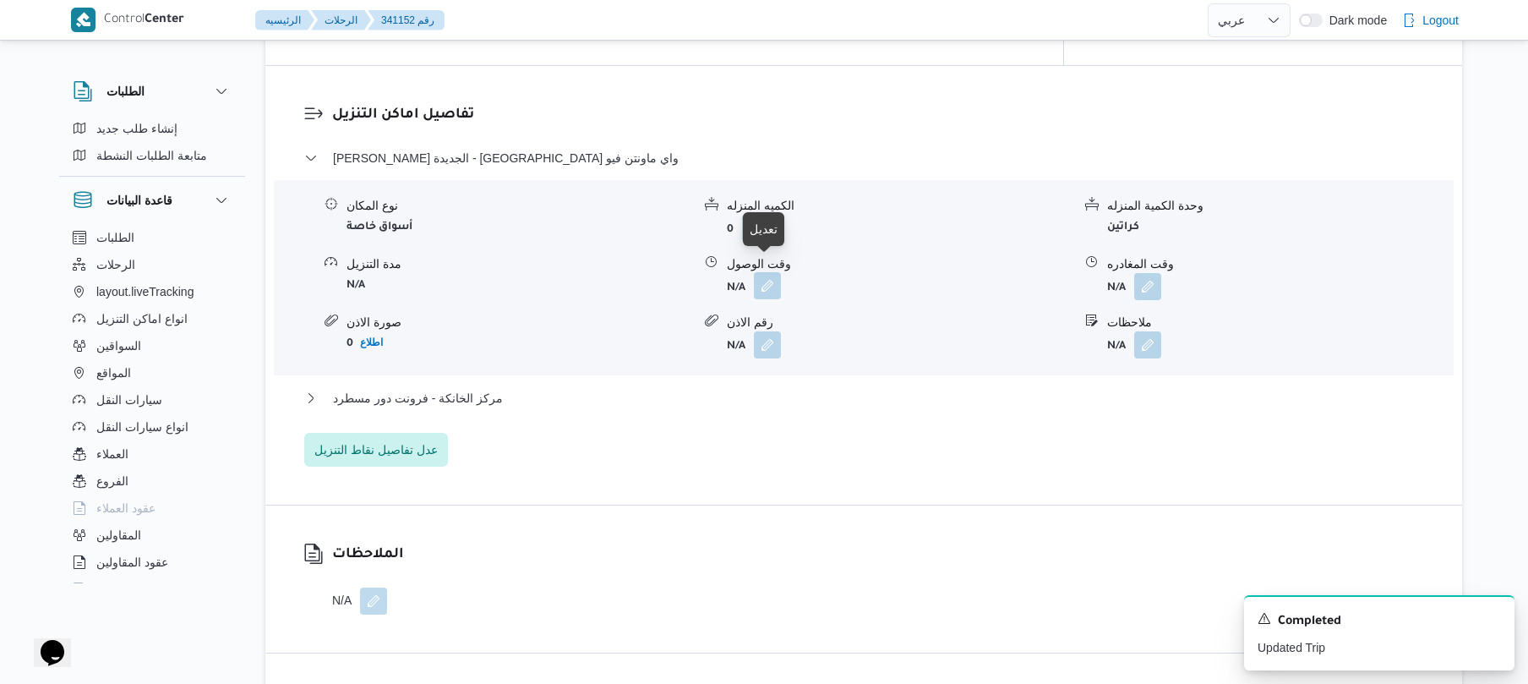
click at [761, 276] on button "button" at bounding box center [767, 285] width 27 height 27
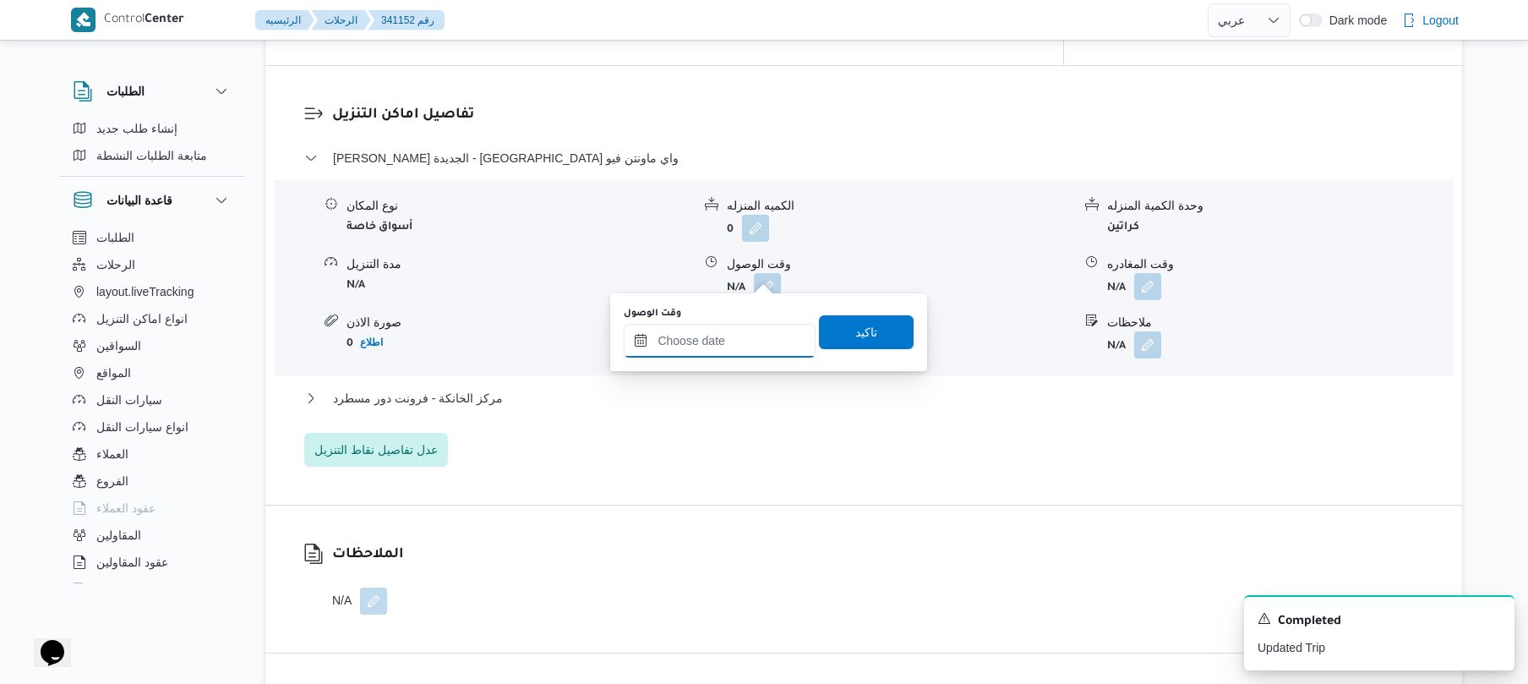
click at [728, 325] on input "وقت الوصول" at bounding box center [720, 341] width 192 height 34
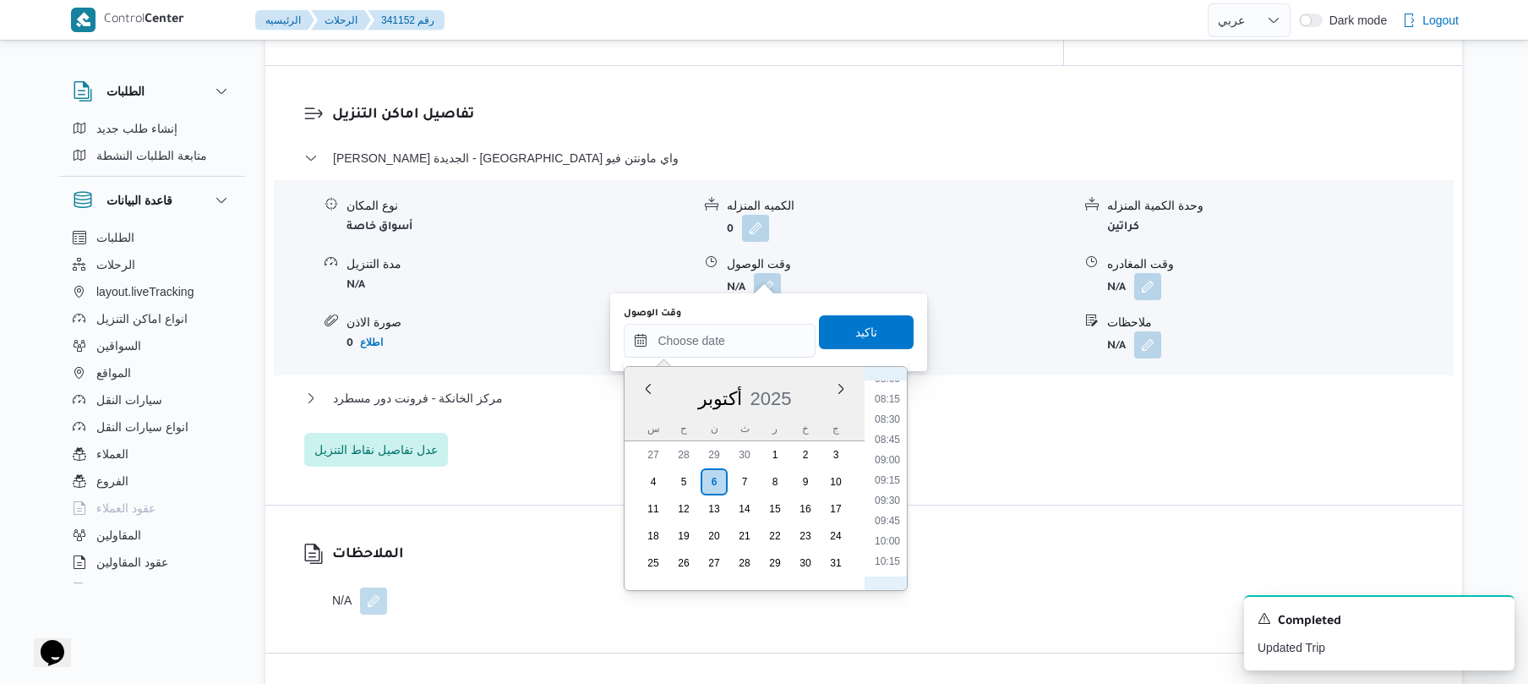
scroll to position [613, 0]
click at [887, 470] on li "08:30" at bounding box center [887, 465] width 39 height 17
type input "٠٦/١٠/٢٠٢٥ ٠٨:٣٠"
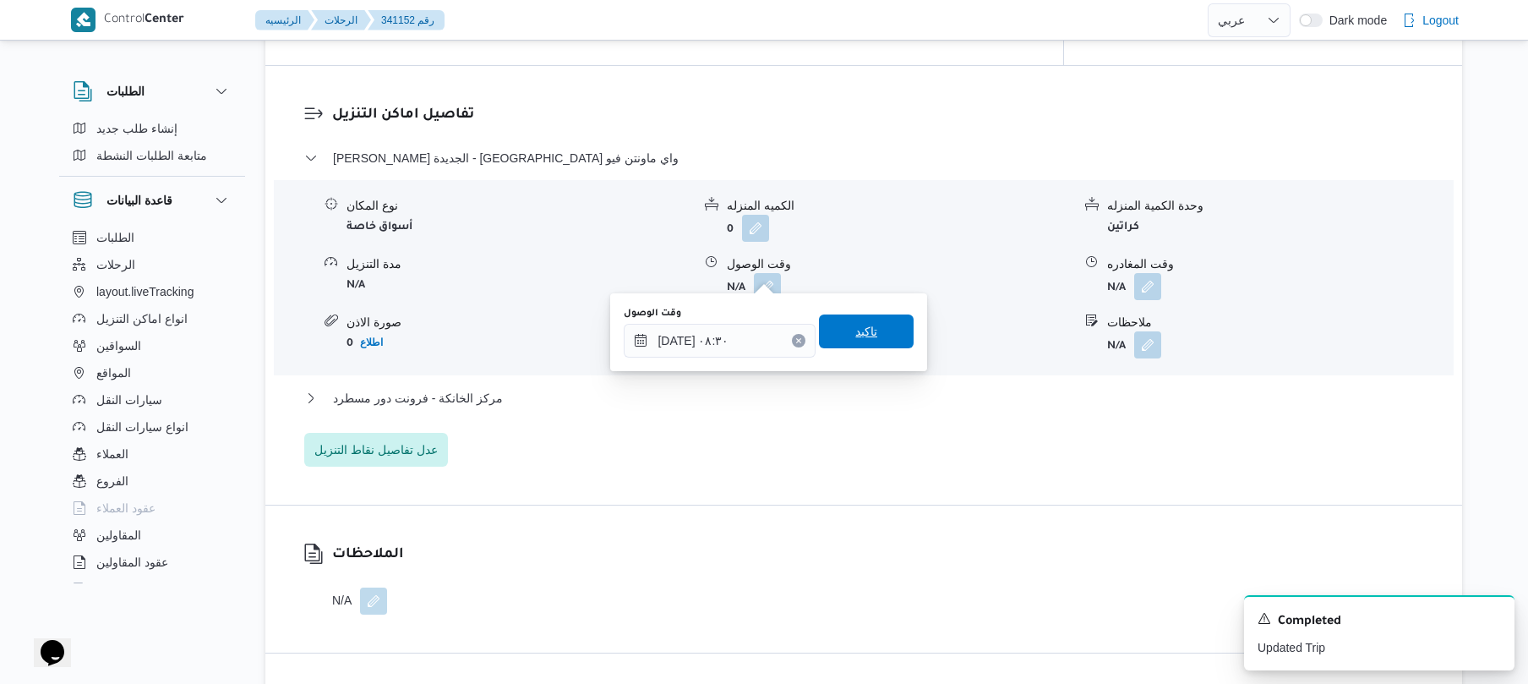
click at [866, 329] on span "تاكيد" at bounding box center [866, 331] width 22 height 20
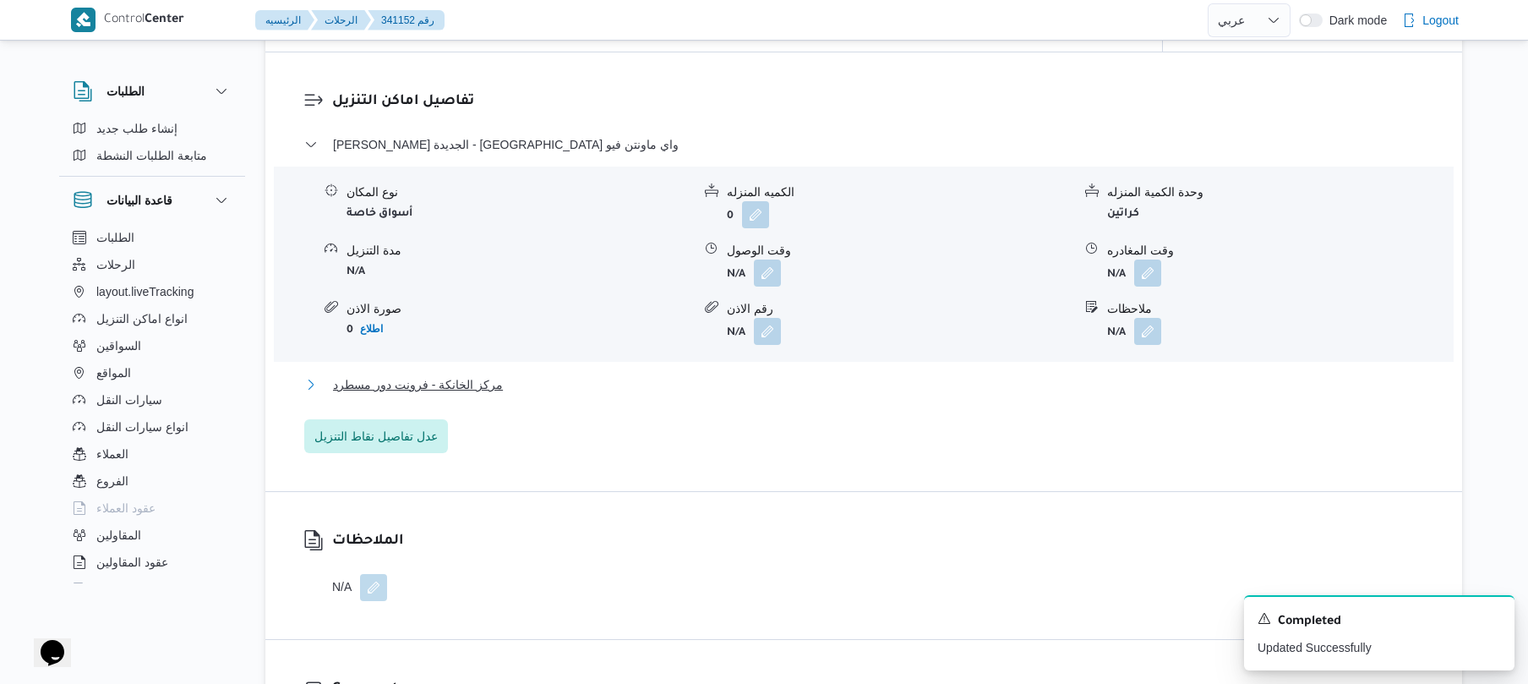
click at [769, 379] on button "مركز الخانكة - فرونت دور مسطرد" at bounding box center [864, 384] width 1120 height 20
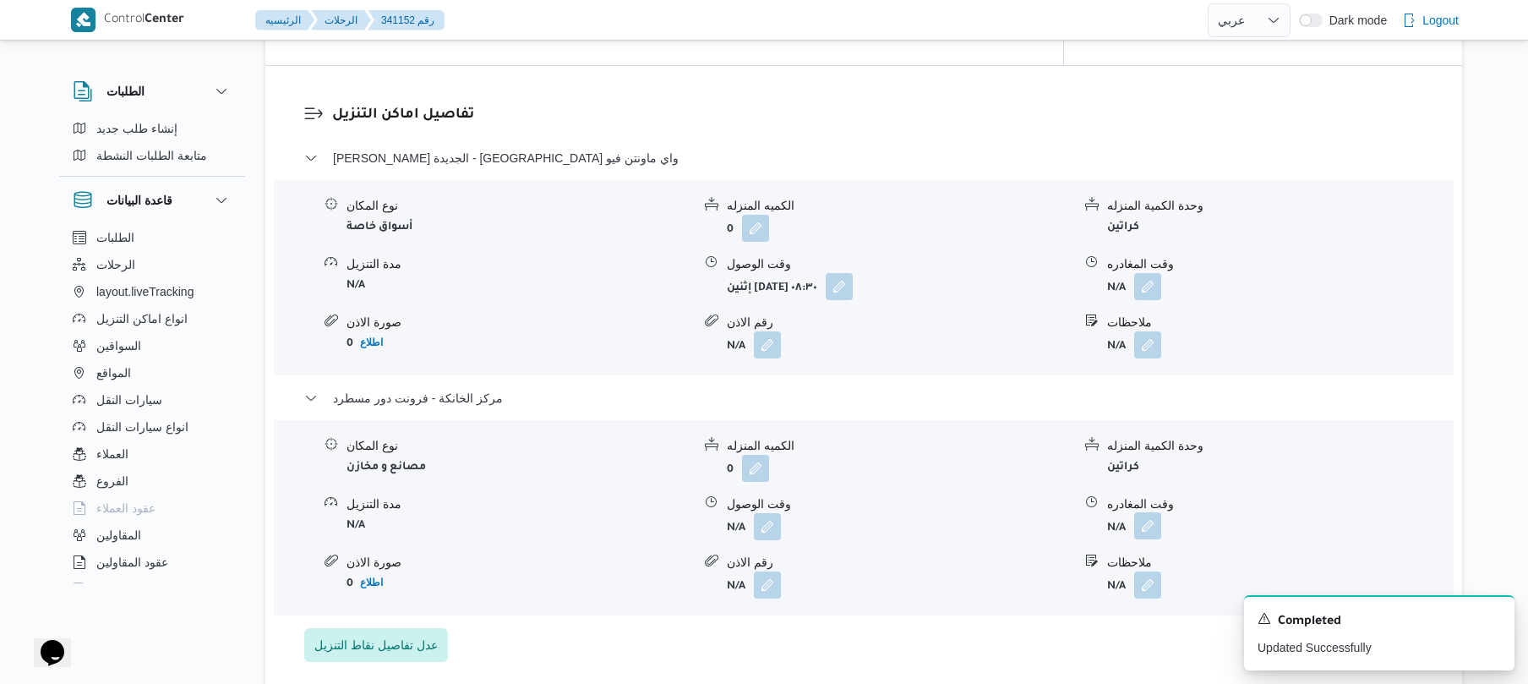
click at [1153, 516] on button "button" at bounding box center [1147, 525] width 27 height 27
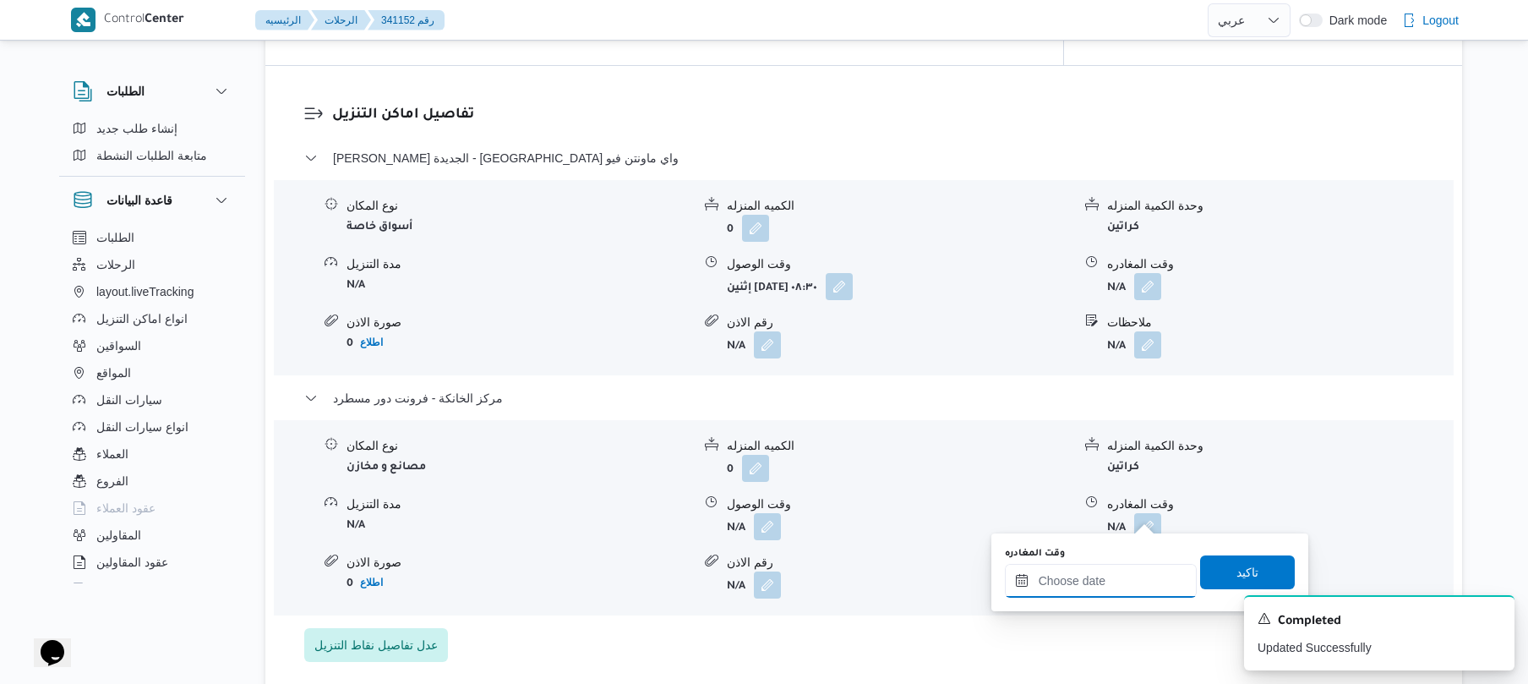
click at [1092, 575] on input "وقت المغادره" at bounding box center [1101, 581] width 192 height 34
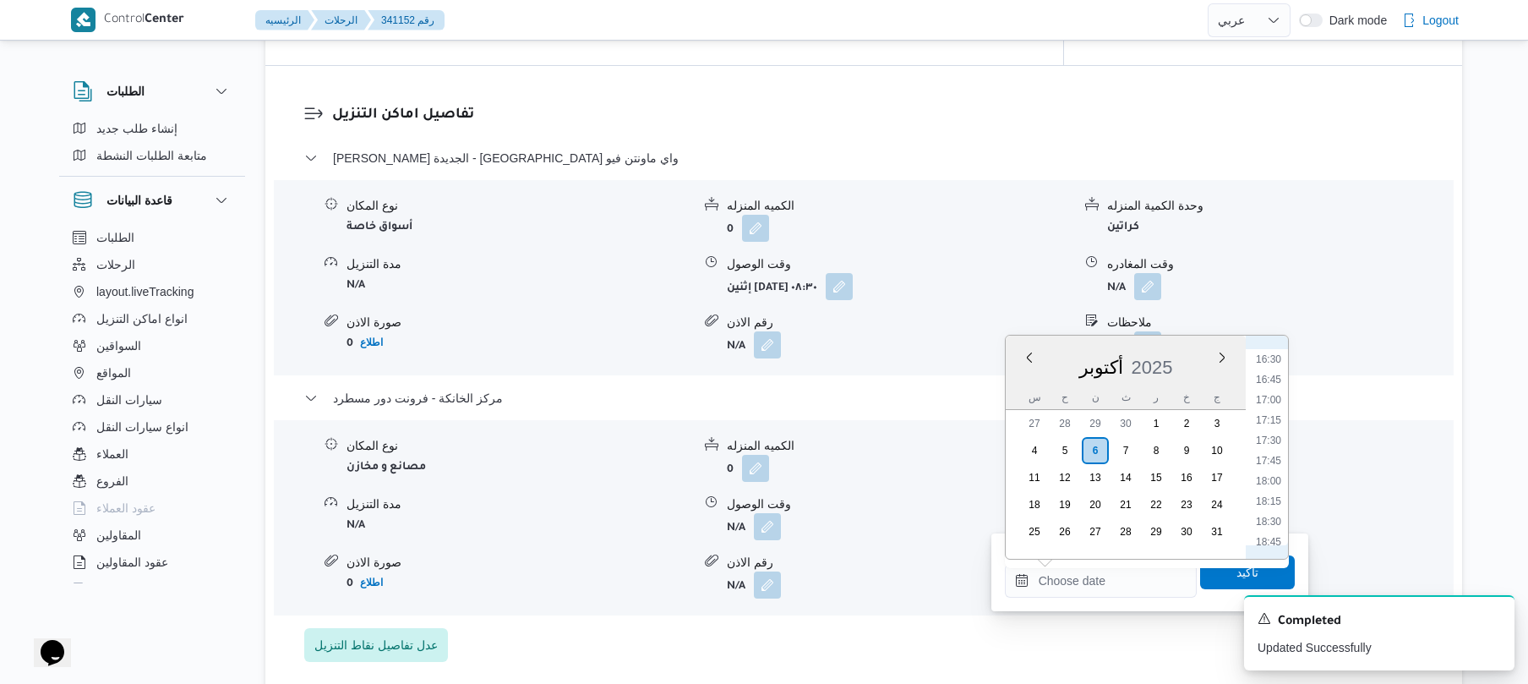
scroll to position [1274, 0]
click at [1268, 438] on li "16:45" at bounding box center [1268, 442] width 39 height 17
type input "٠٦/١٠/٢٠٢٥ ١٦:٤٥"
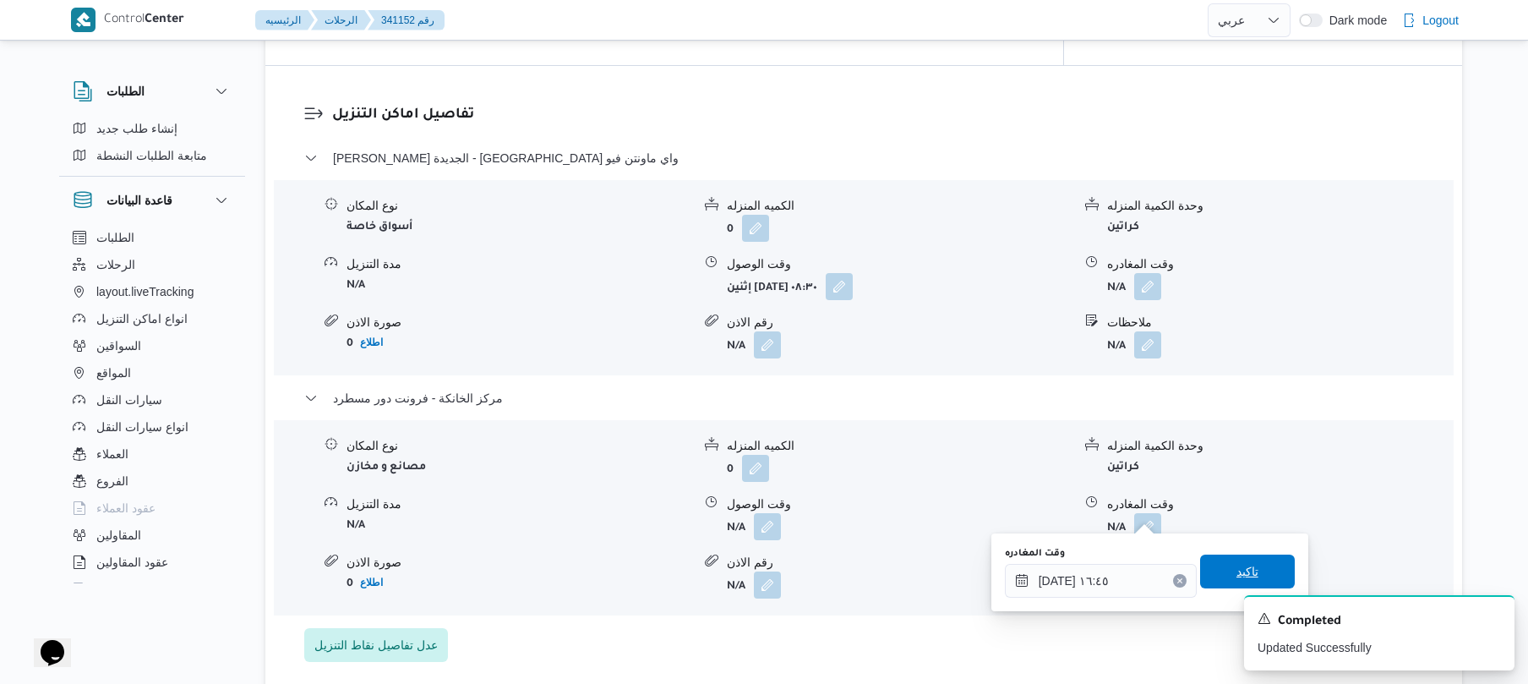
click at [1219, 573] on span "تاكيد" at bounding box center [1247, 571] width 95 height 34
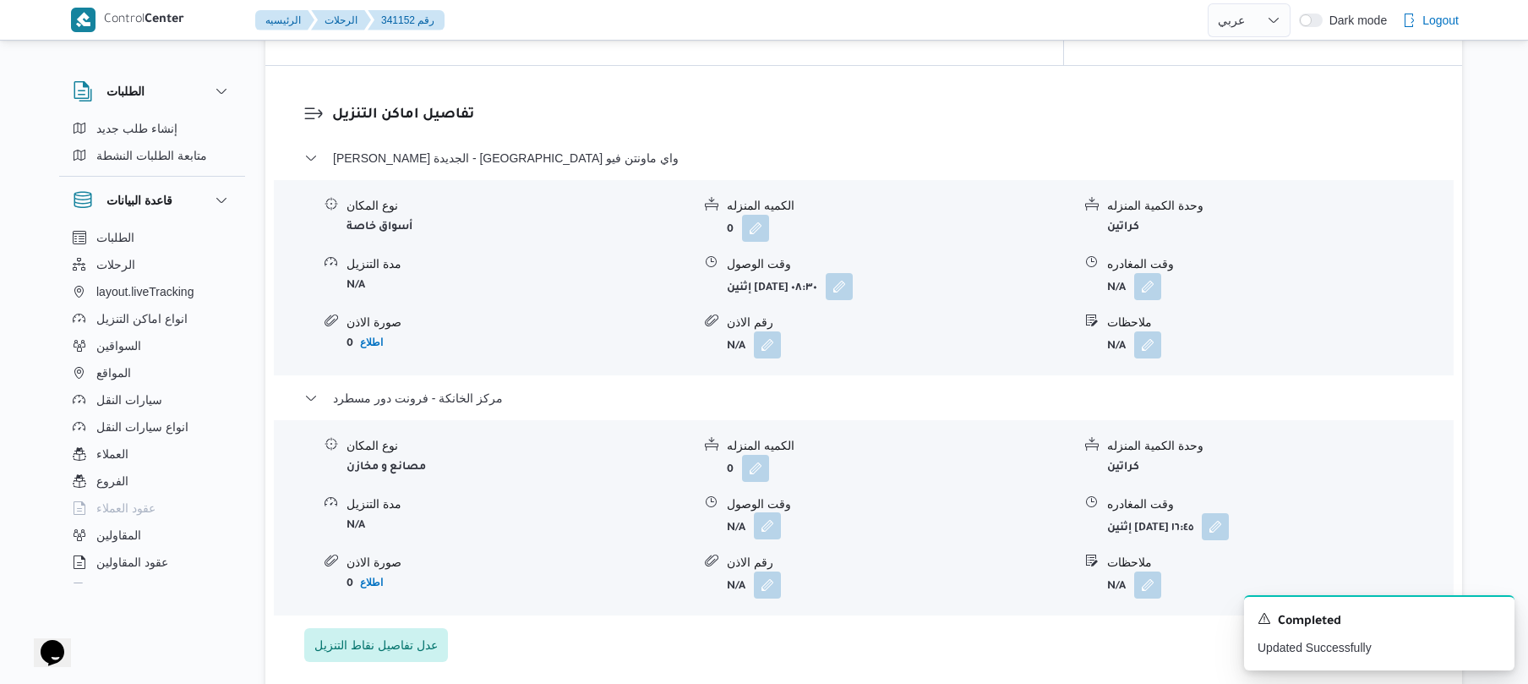
click at [765, 514] on button "button" at bounding box center [767, 525] width 27 height 27
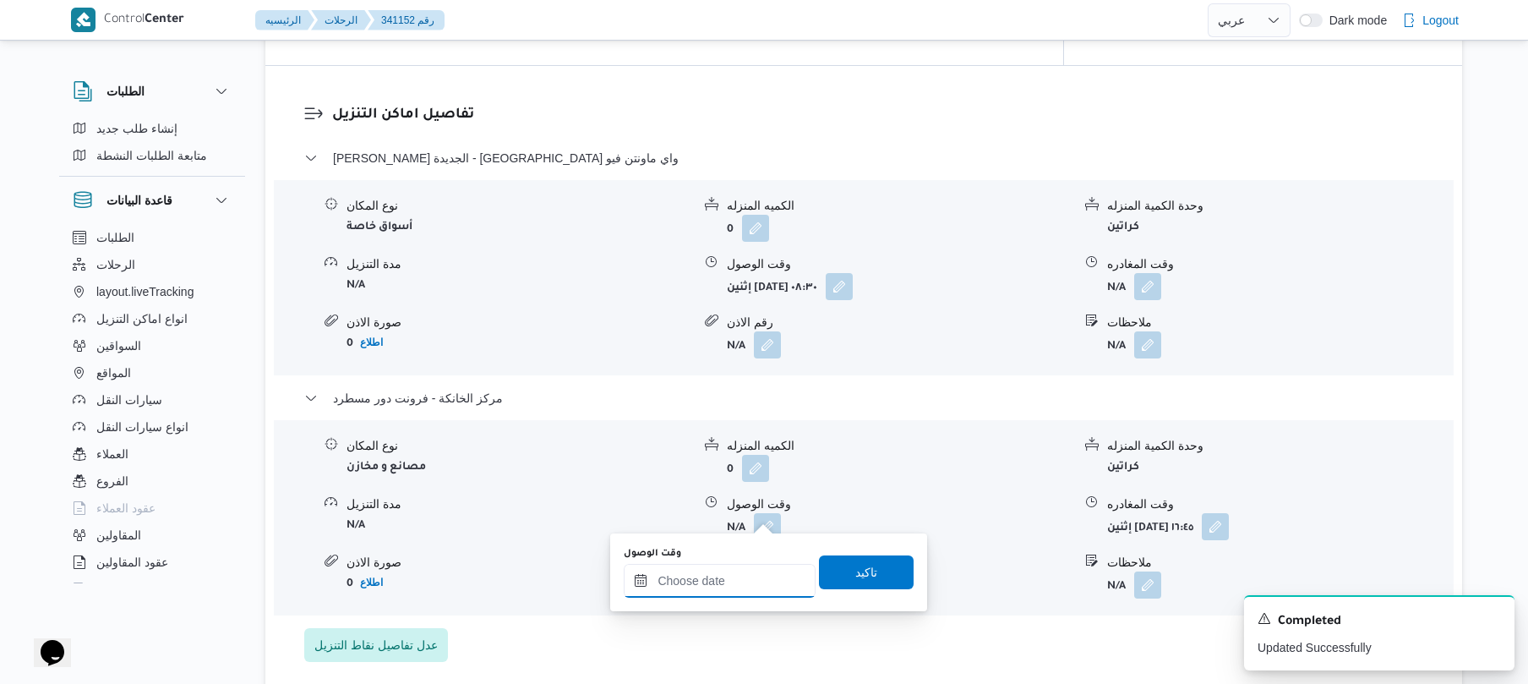
drag, startPoint x: 740, startPoint y: 586, endPoint x: 749, endPoint y: 579, distance: 11.4
click at [740, 586] on input "وقت الوصول" at bounding box center [720, 581] width 192 height 34
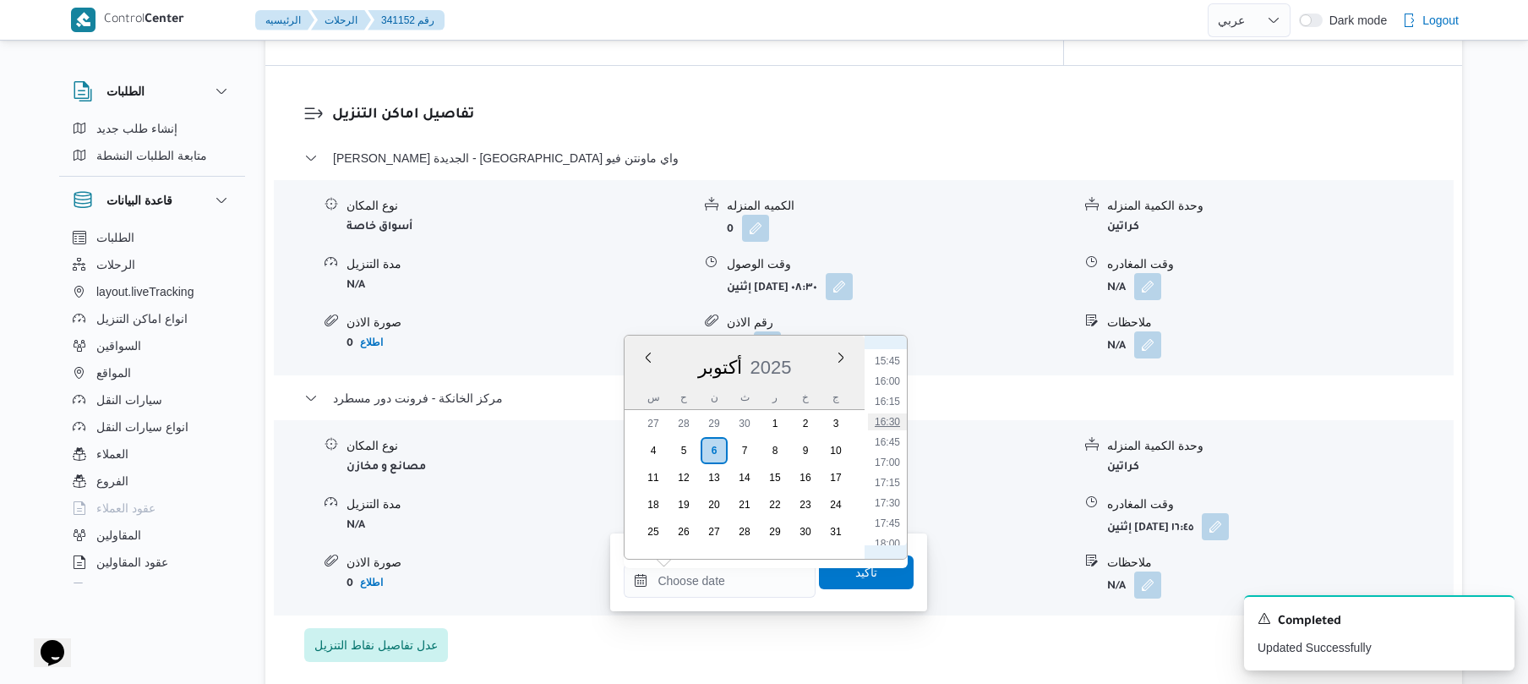
click at [887, 423] on li "16:30" at bounding box center [887, 421] width 39 height 17
type input "[DATE] ١٦:٣٠"
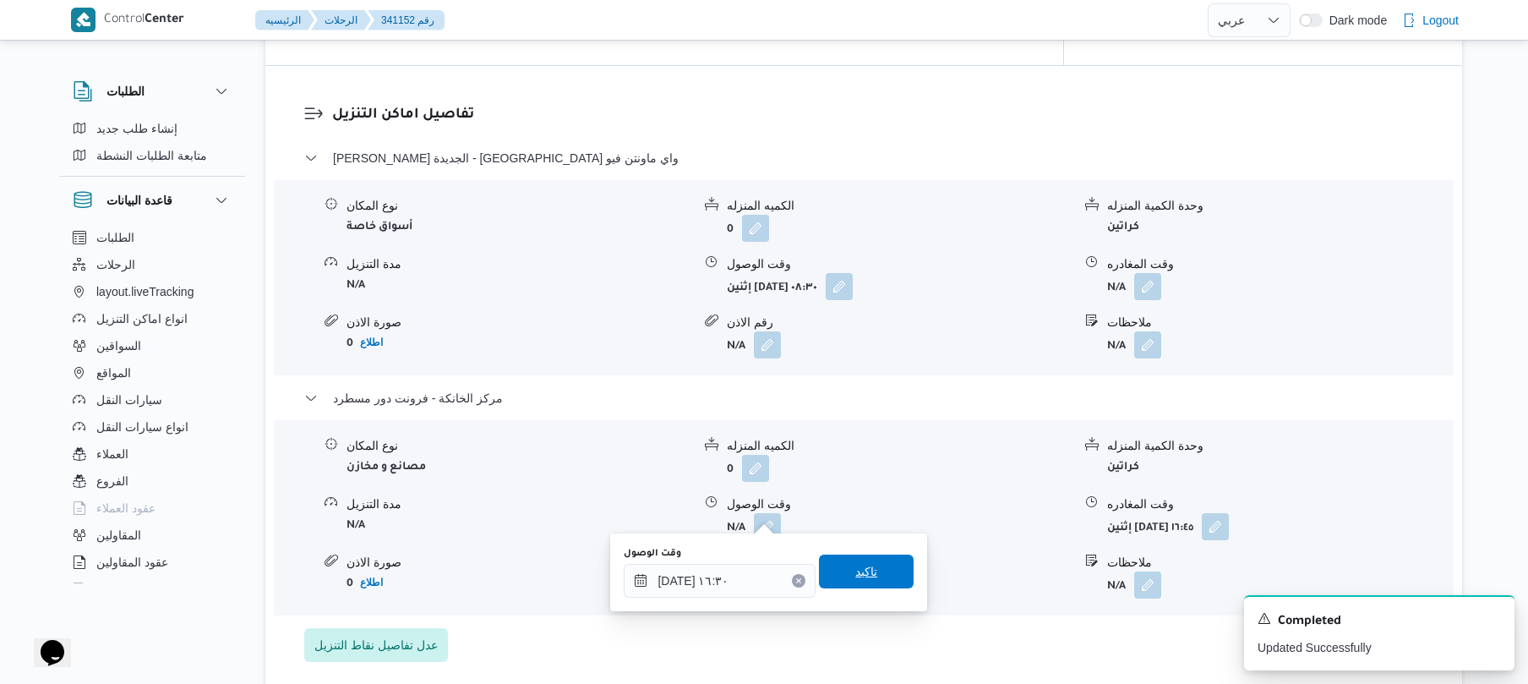
click at [856, 565] on span "تاكيد" at bounding box center [866, 571] width 22 height 20
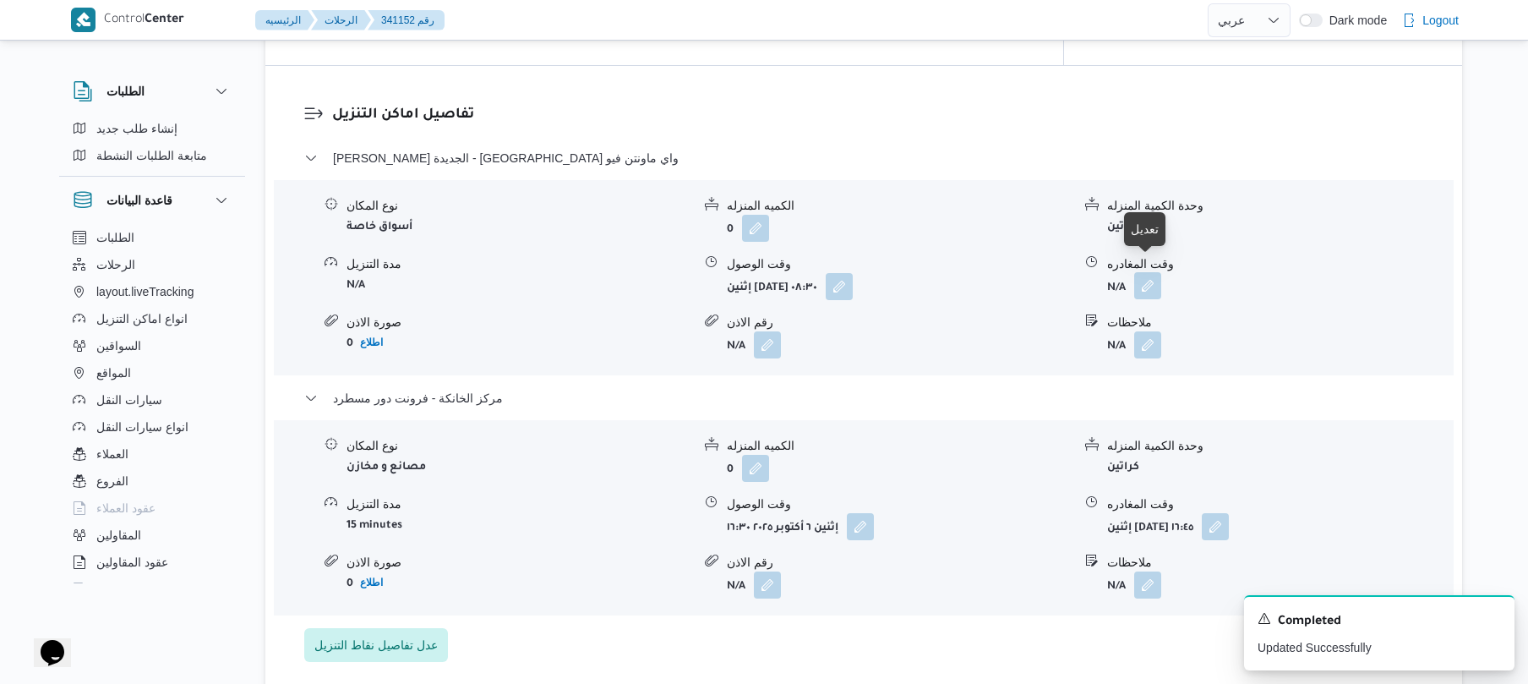
click at [1150, 272] on button "button" at bounding box center [1147, 285] width 27 height 27
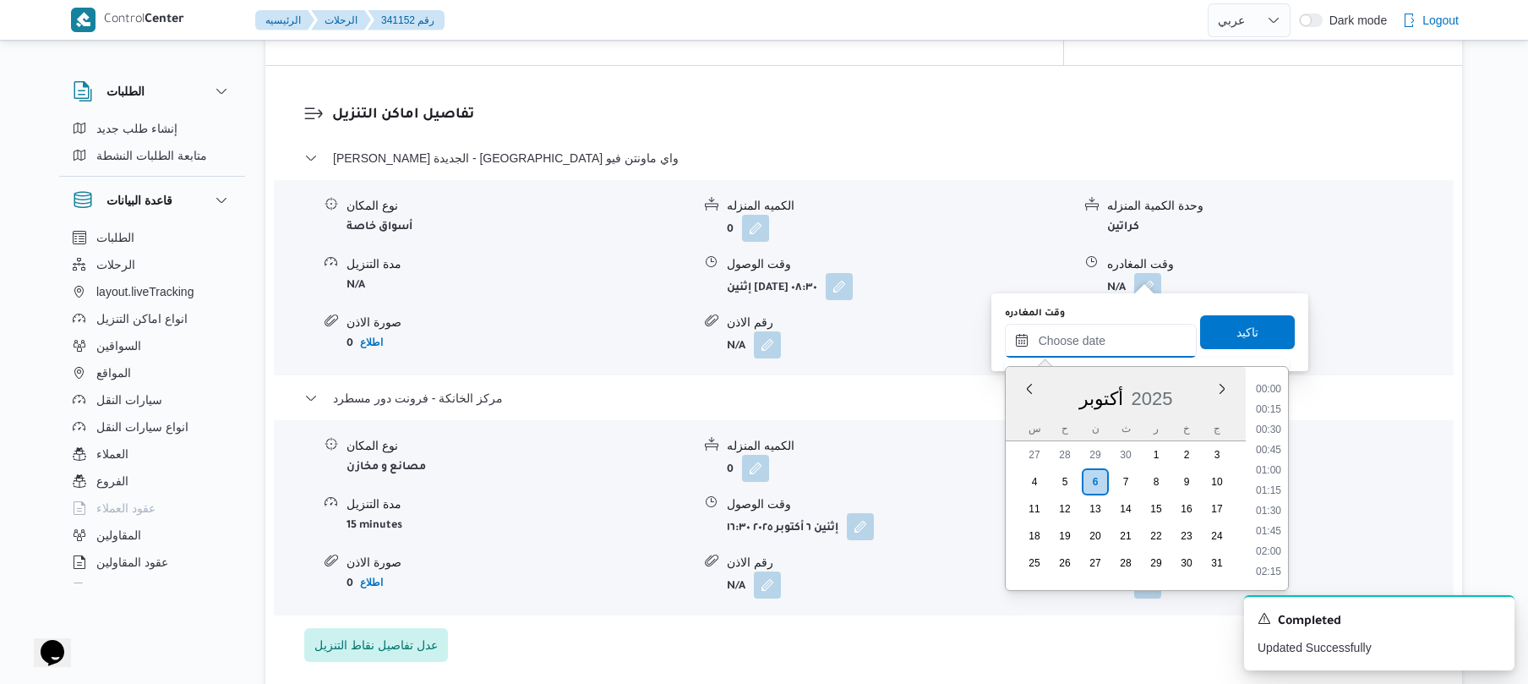
click at [1073, 343] on input "وقت المغادره" at bounding box center [1101, 341] width 192 height 34
click at [1274, 397] on li "15:45" at bounding box center [1268, 391] width 39 height 17
type input "٠٦/١٠/٢٠٢٥ ١٥:٤٥"
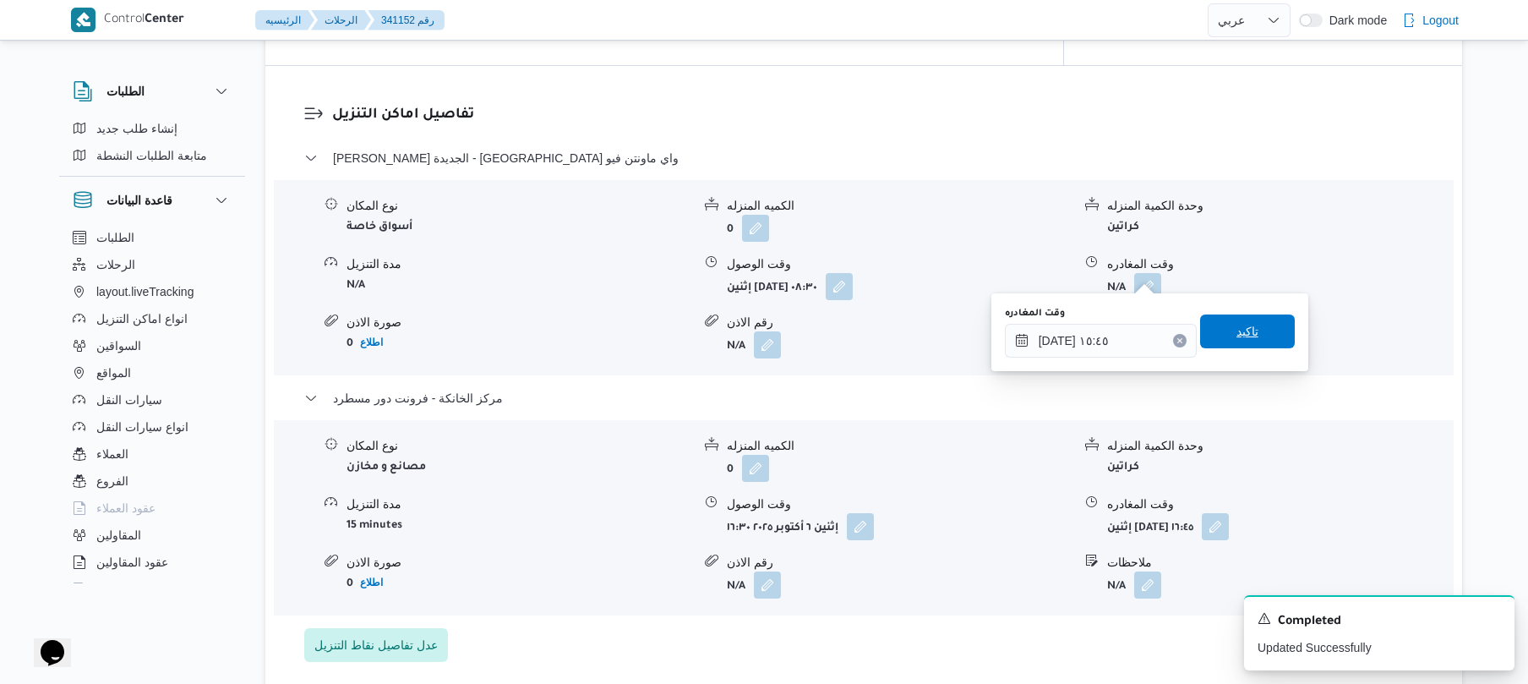
click at [1242, 343] on span "تاكيد" at bounding box center [1247, 331] width 95 height 34
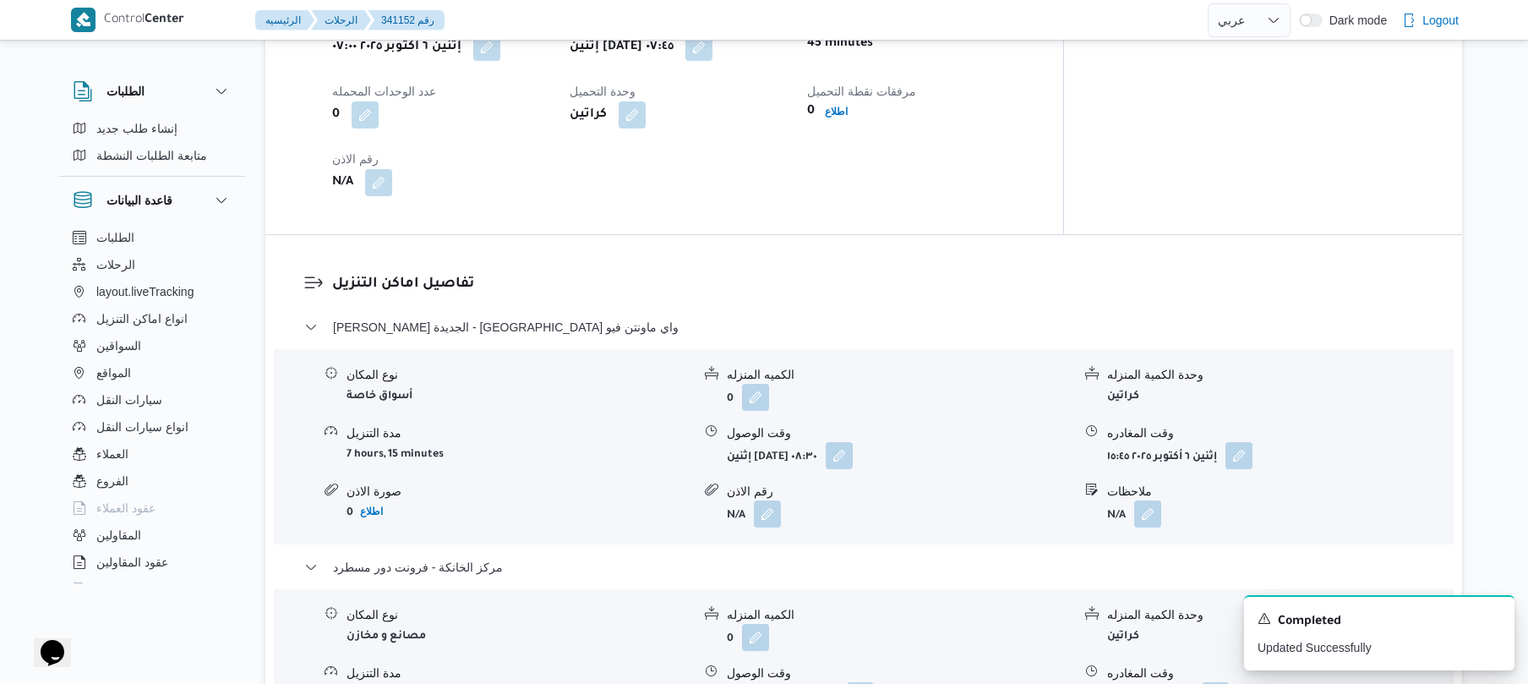
scroll to position [0, 0]
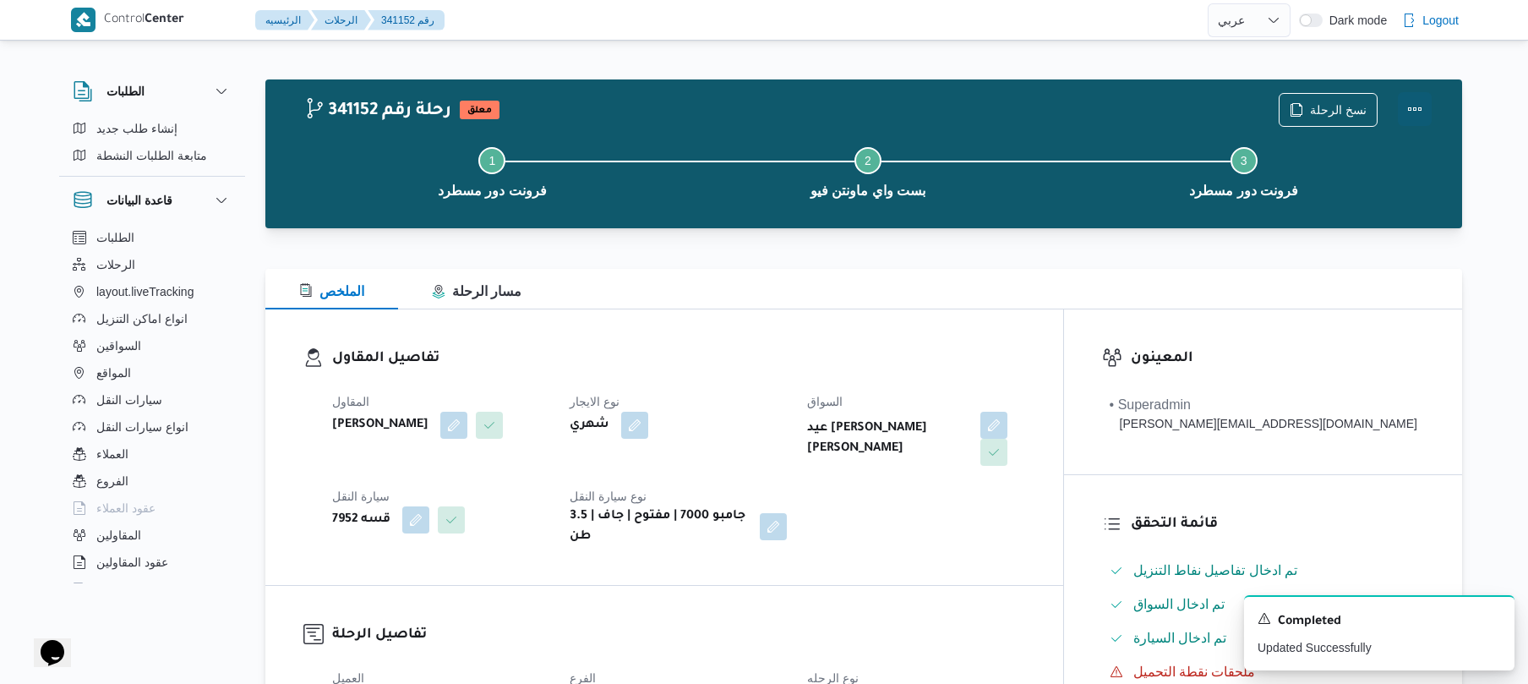
click at [1414, 96] on button "Actions" at bounding box center [1415, 109] width 34 height 34
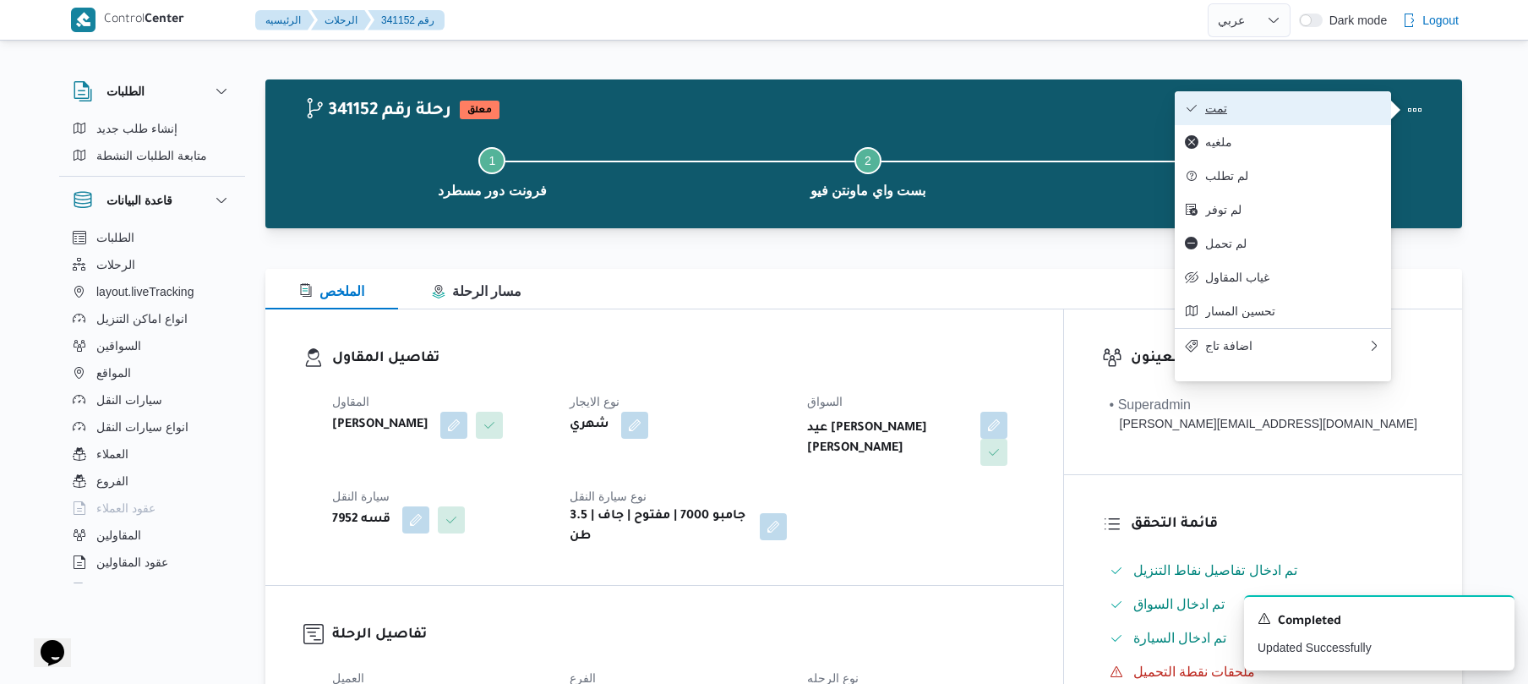
click at [1342, 101] on span "تمت" at bounding box center [1293, 108] width 176 height 14
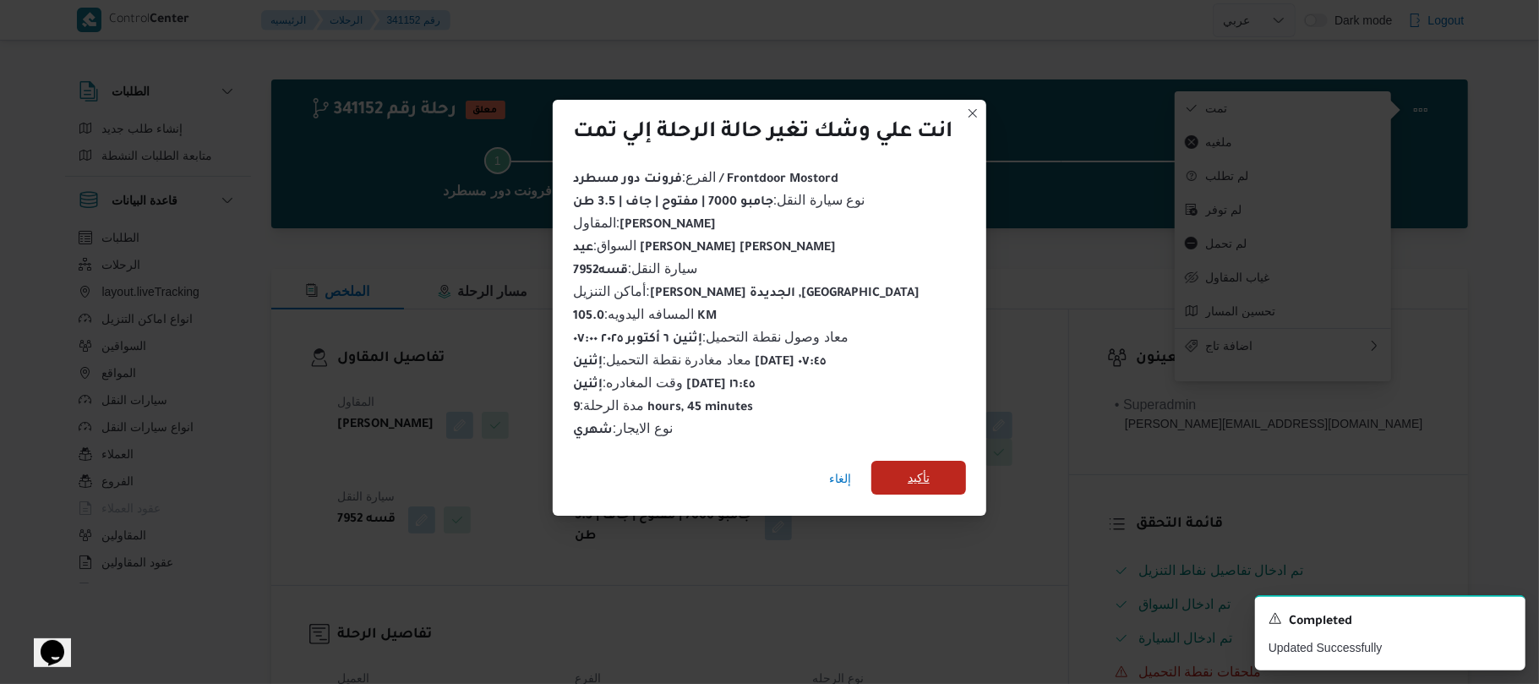
click at [936, 468] on span "تأكيد" at bounding box center [918, 478] width 95 height 34
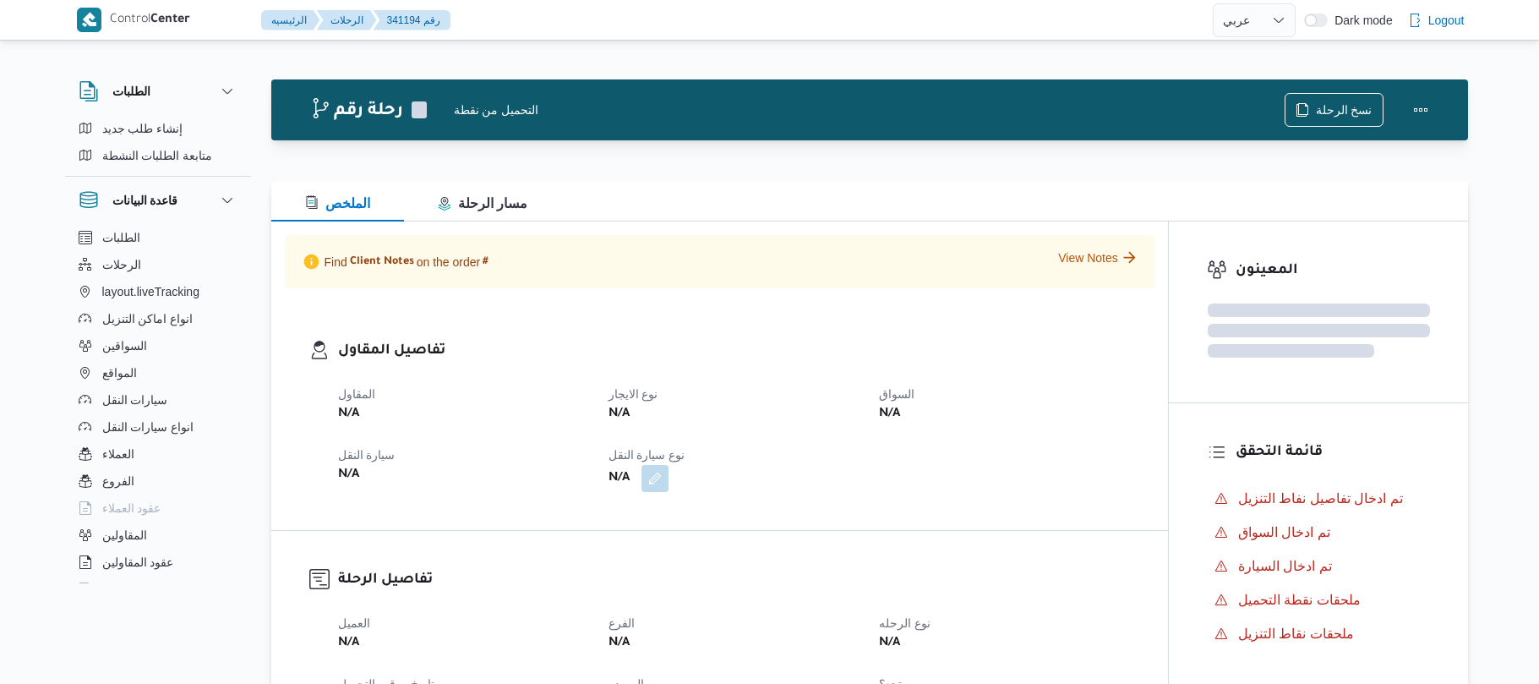
select select "ar"
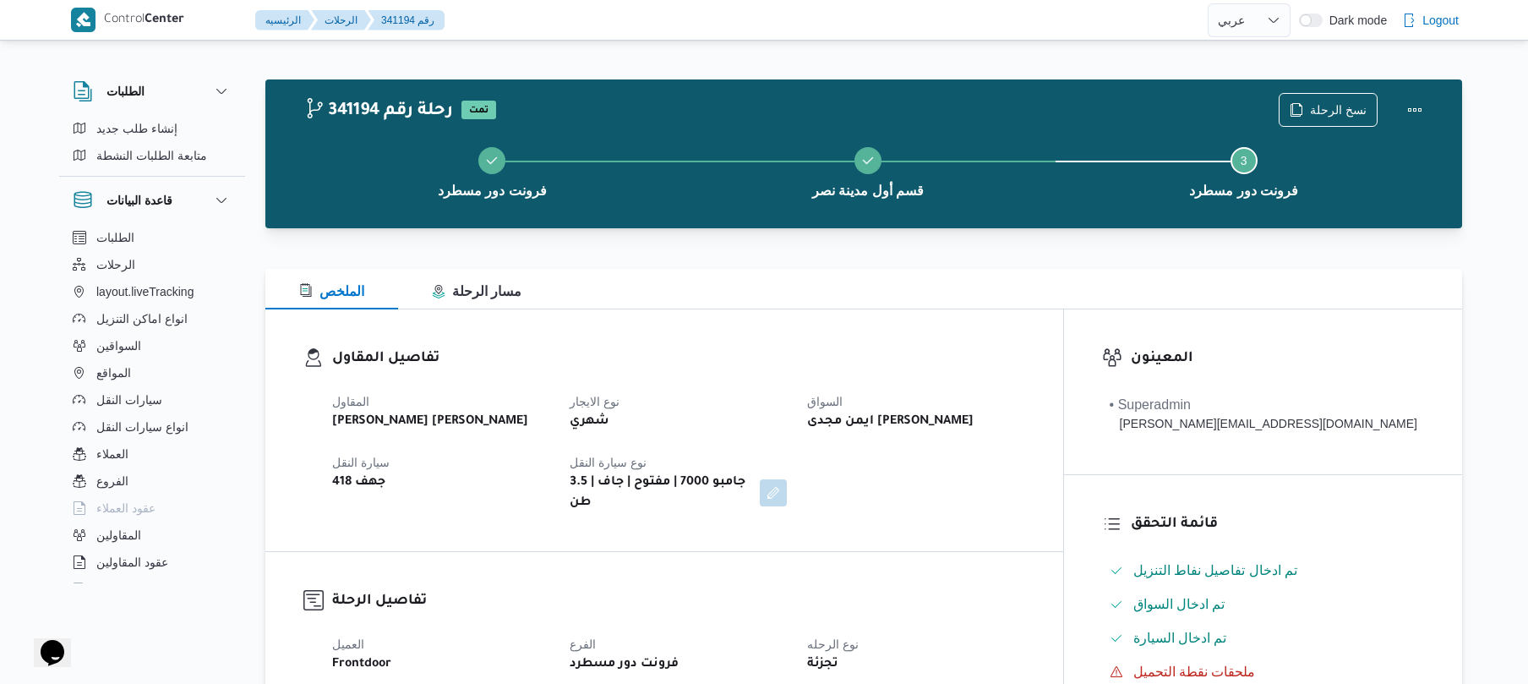
click at [884, 352] on h3 "تفاصيل المقاول" at bounding box center [678, 358] width 693 height 23
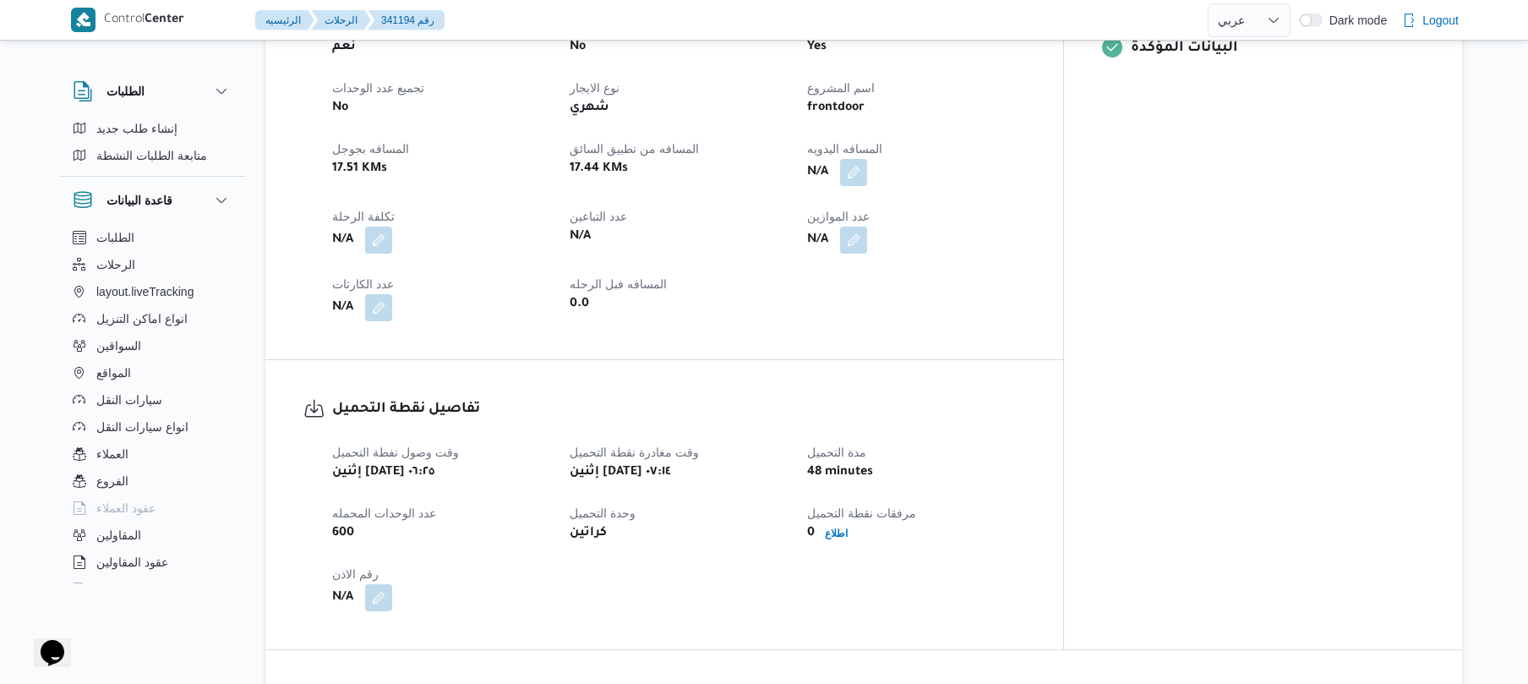
scroll to position [676, 0]
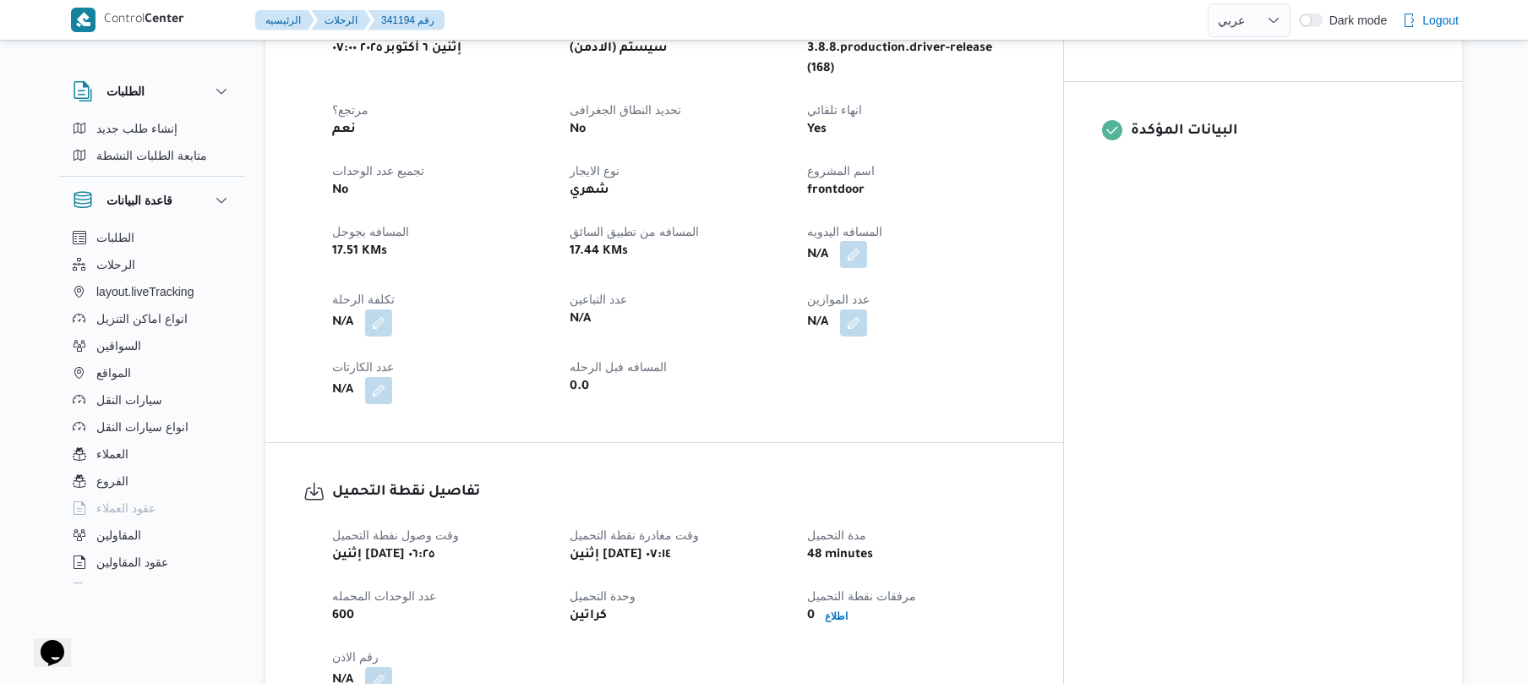
click at [867, 241] on button "button" at bounding box center [853, 254] width 27 height 27
click at [874, 287] on input "المسافه اليدويه" at bounding box center [873, 289] width 168 height 34
type input "50"
click at [985, 282] on span "تاكيد" at bounding box center [1008, 280] width 95 height 34
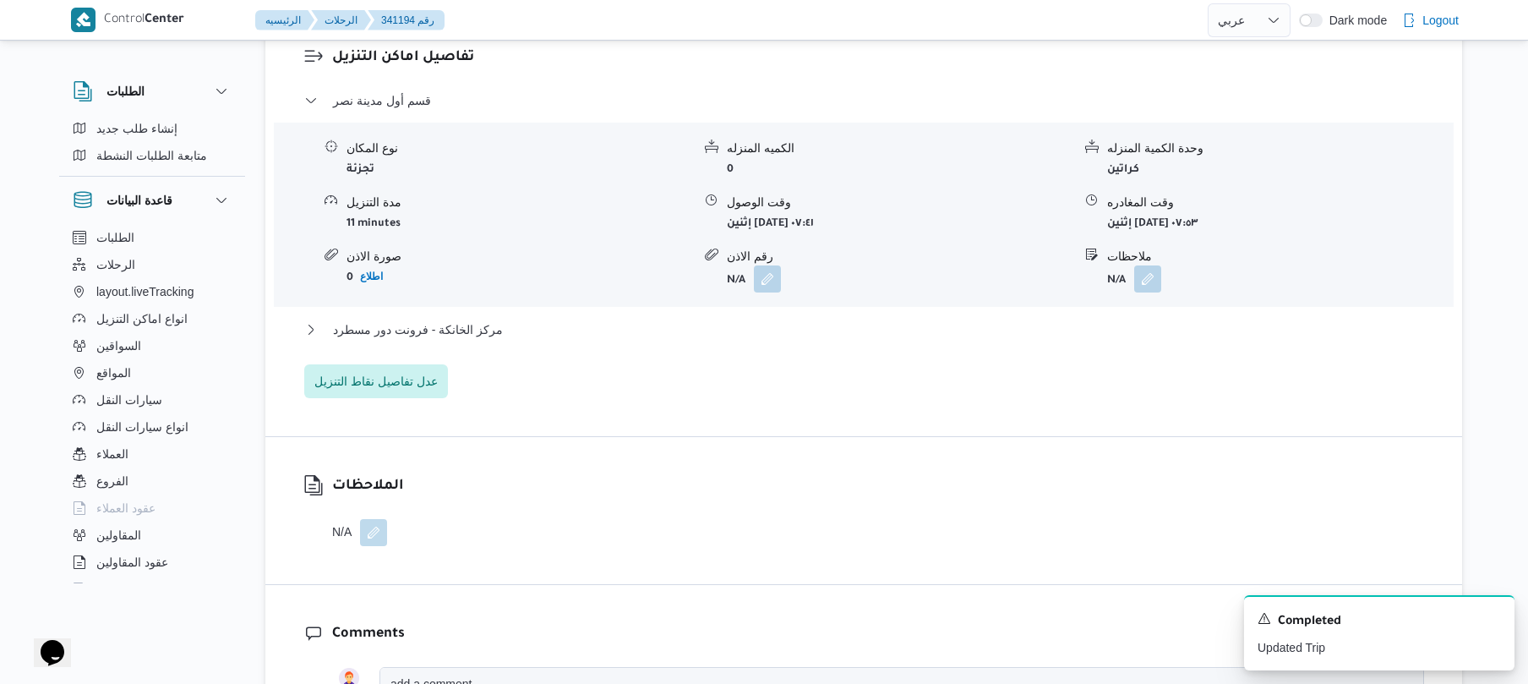
scroll to position [1397, 0]
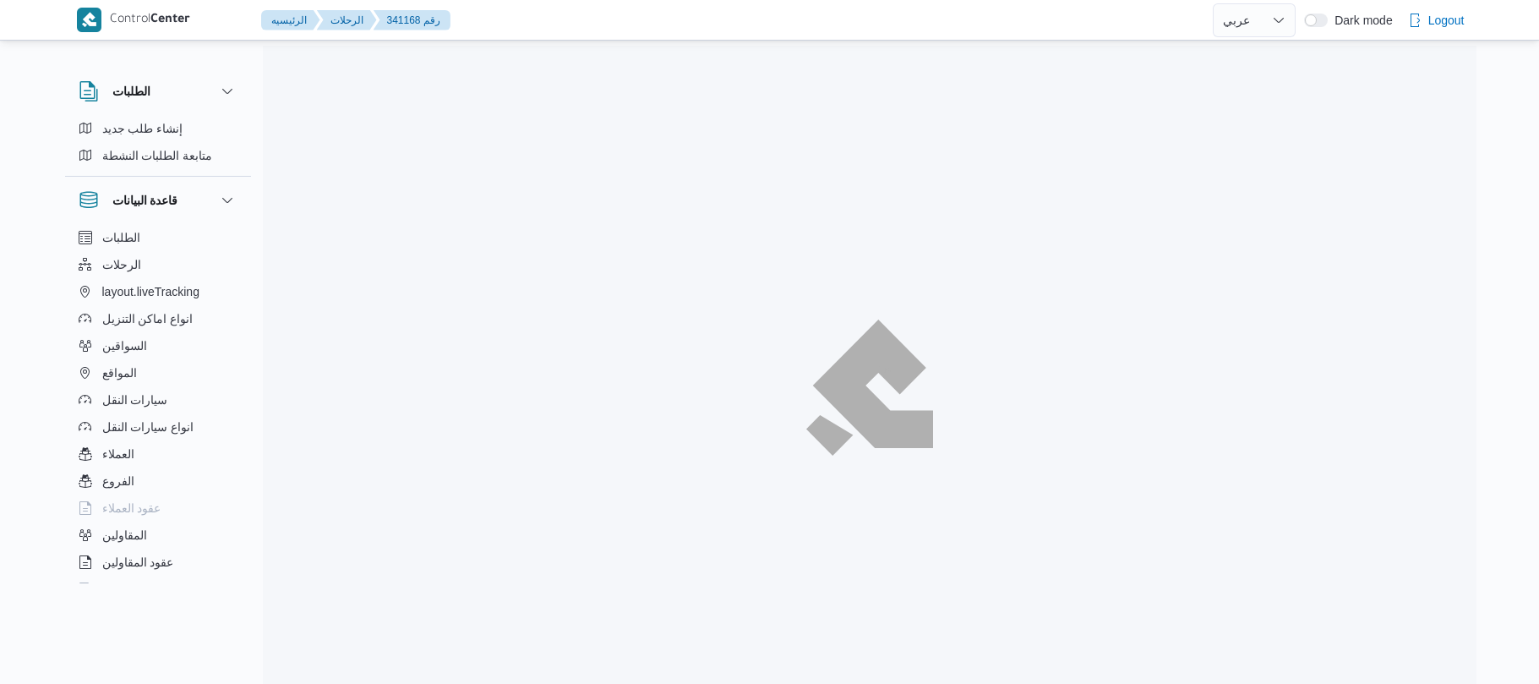
select select "ar"
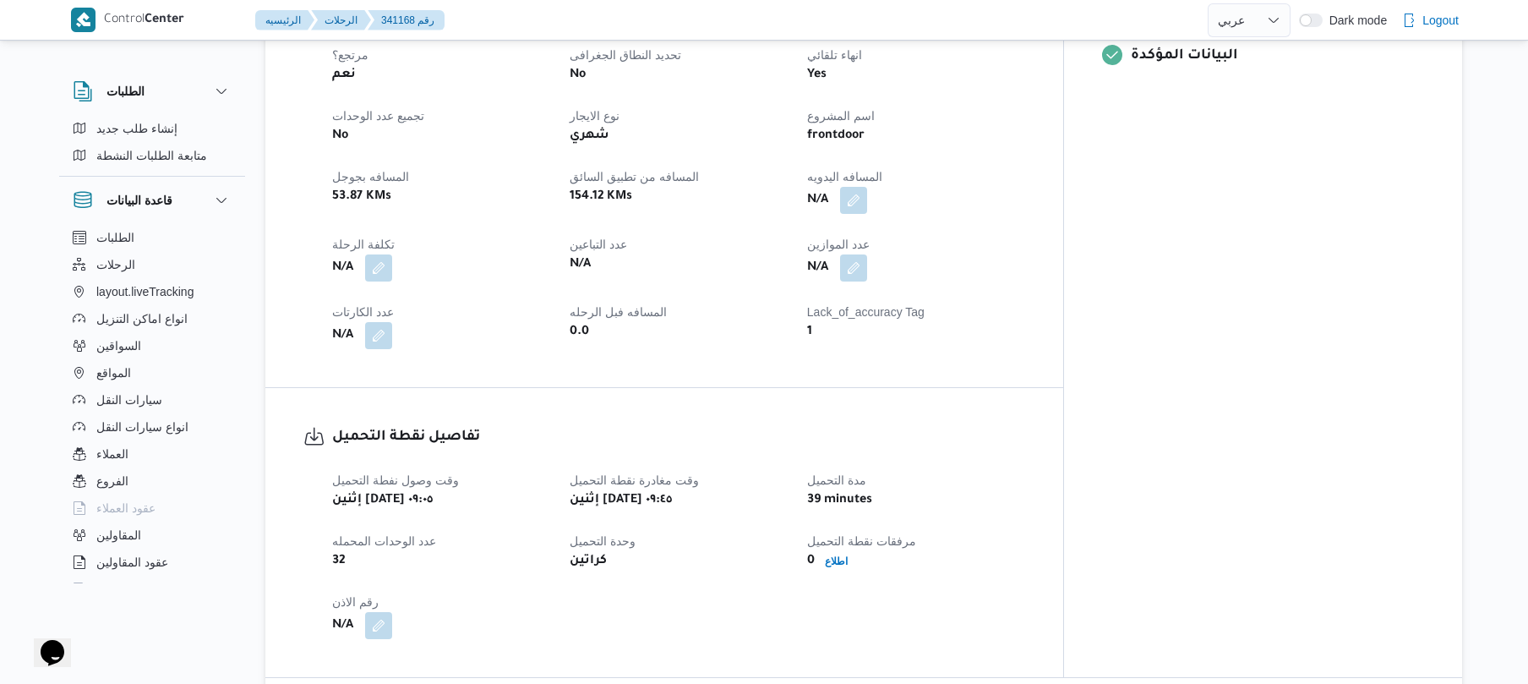
scroll to position [766, 0]
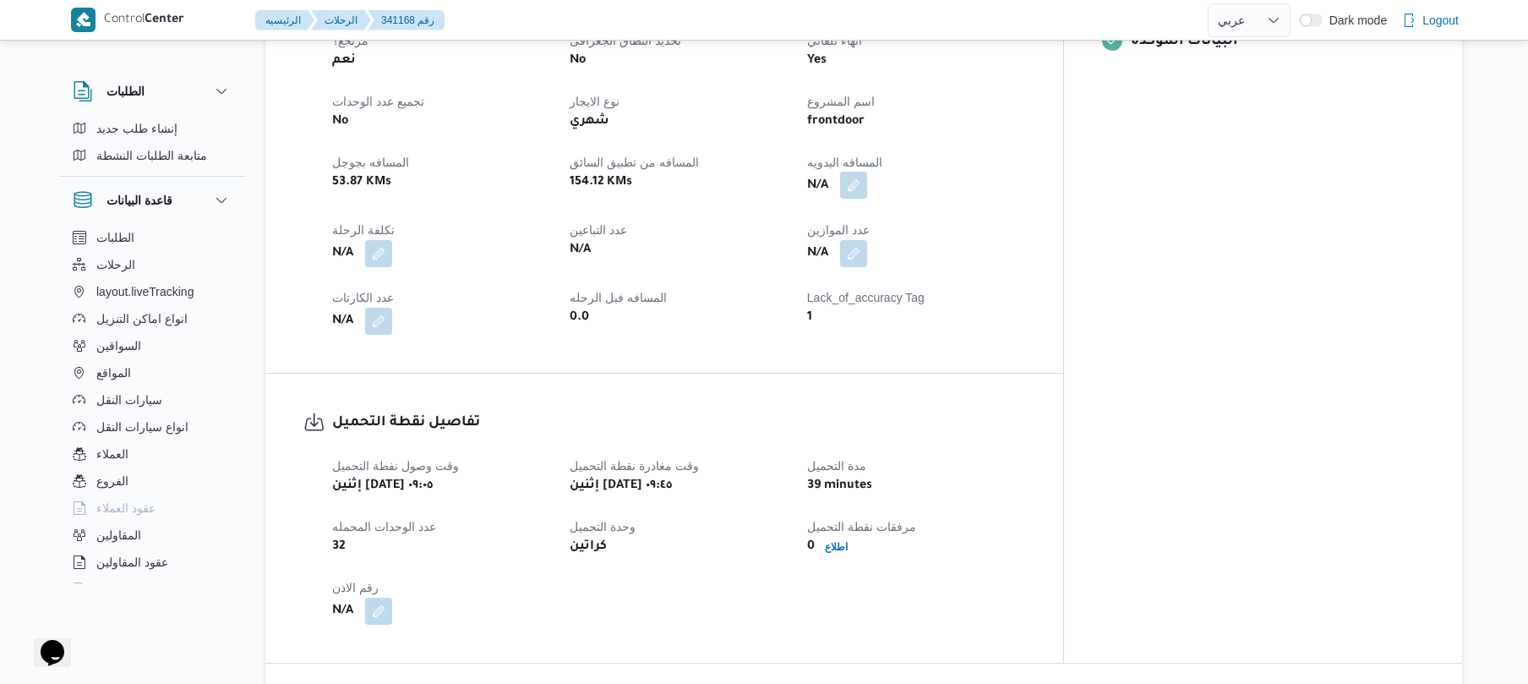
click at [867, 172] on button "button" at bounding box center [853, 185] width 27 height 27
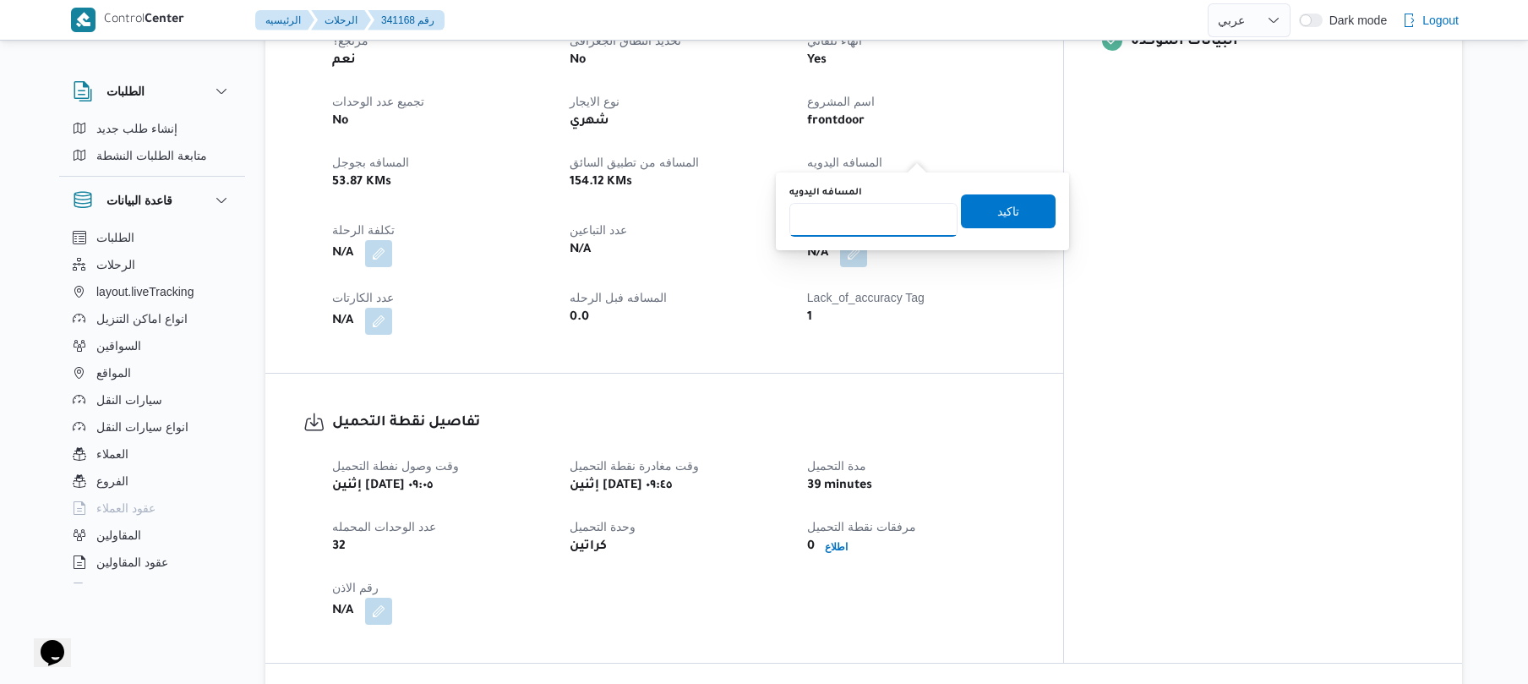
click at [862, 232] on input "المسافه اليدويه" at bounding box center [873, 220] width 168 height 34
type input "65"
click at [999, 203] on span "تاكيد" at bounding box center [1008, 210] width 22 height 20
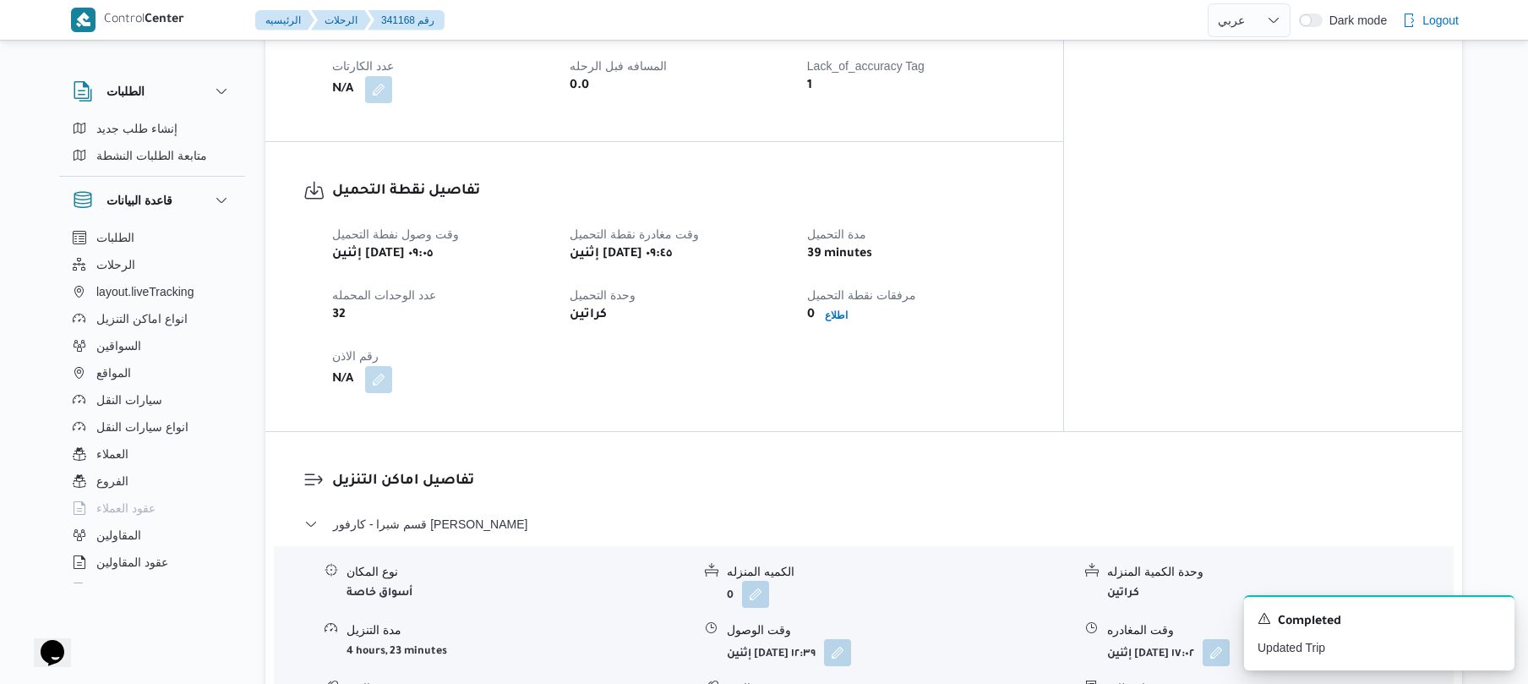
scroll to position [974, 0]
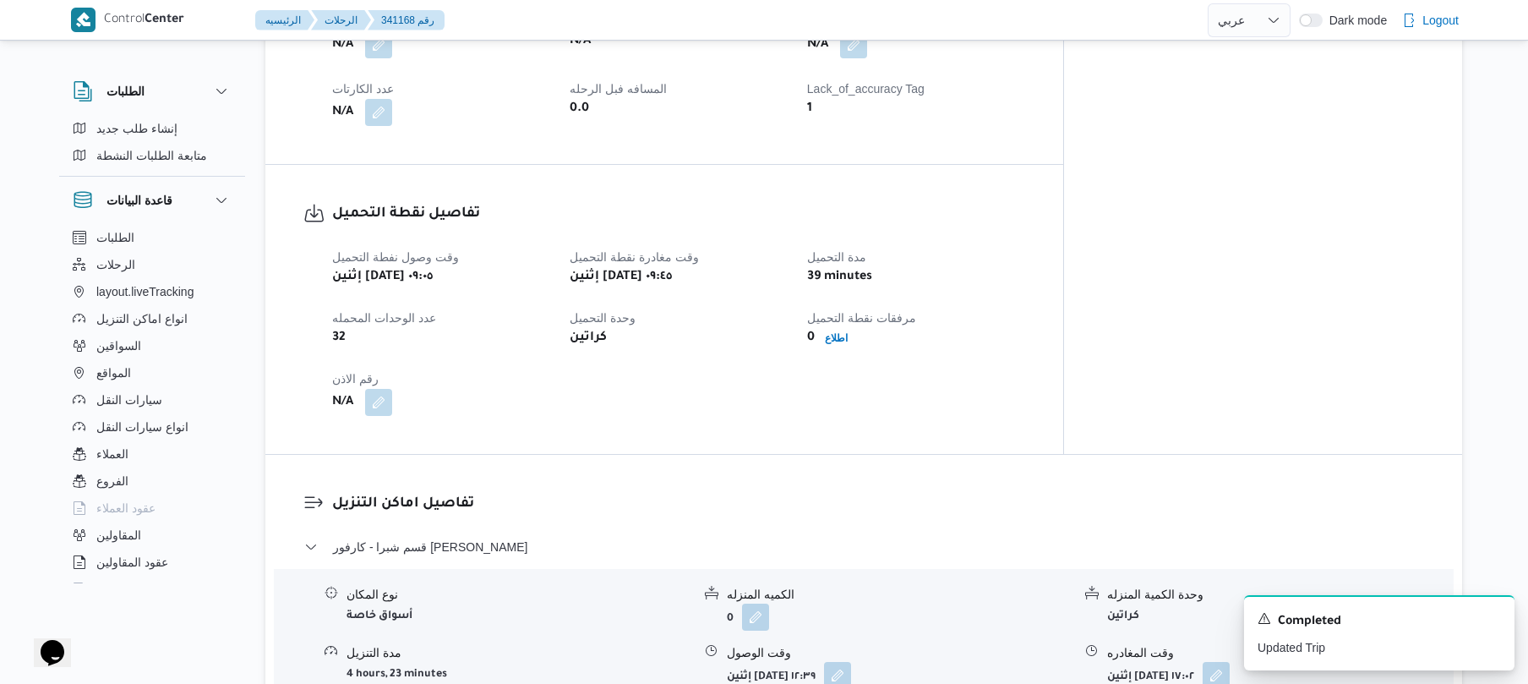
click at [1063, 165] on div "تفاصيل نقطة التحميل وقت وصول نفطة التحميل إثنين ٦ أكتوبر ٢٠٢٥ ٠٩:٠٥ وقت مغادرة …" at bounding box center [664, 309] width 798 height 289
click at [1026, 326] on div "0 اطلاع" at bounding box center [915, 338] width 221 height 24
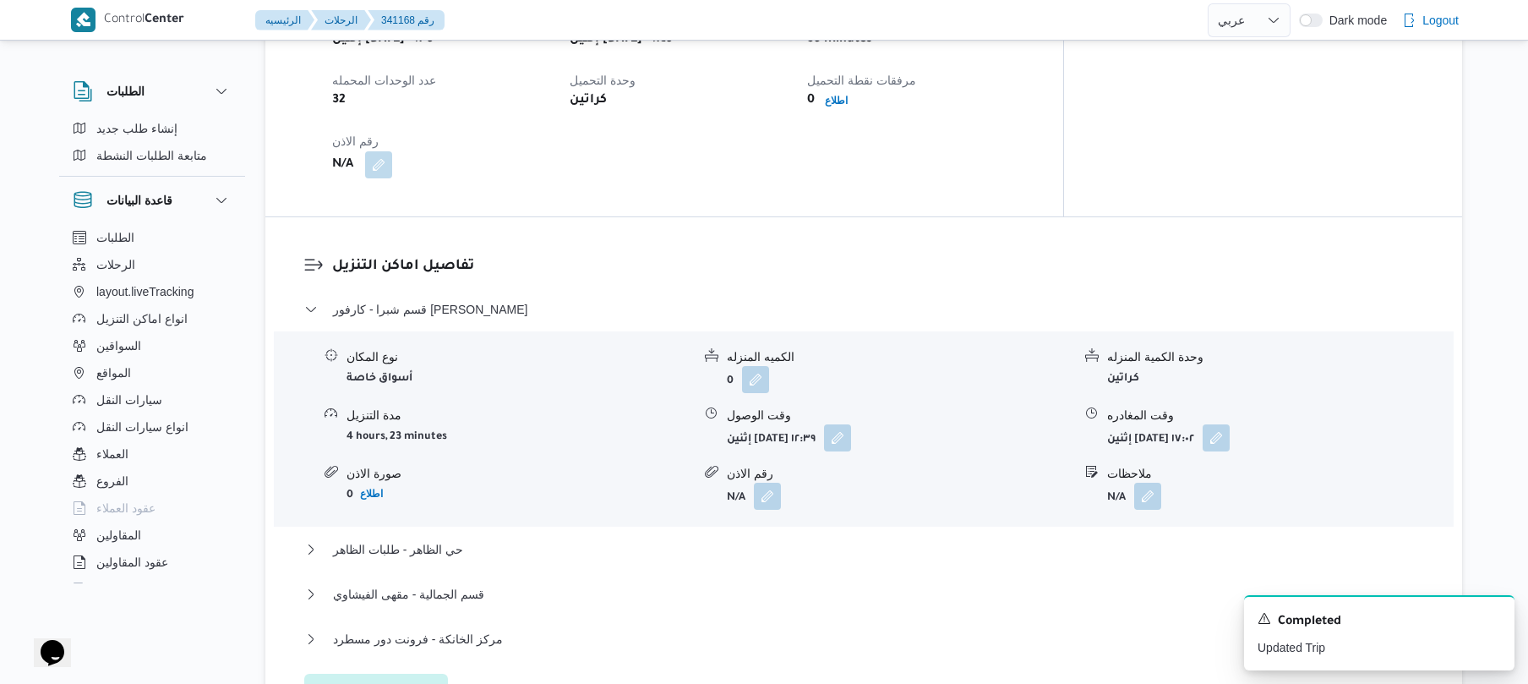
scroll to position [1335, 0]
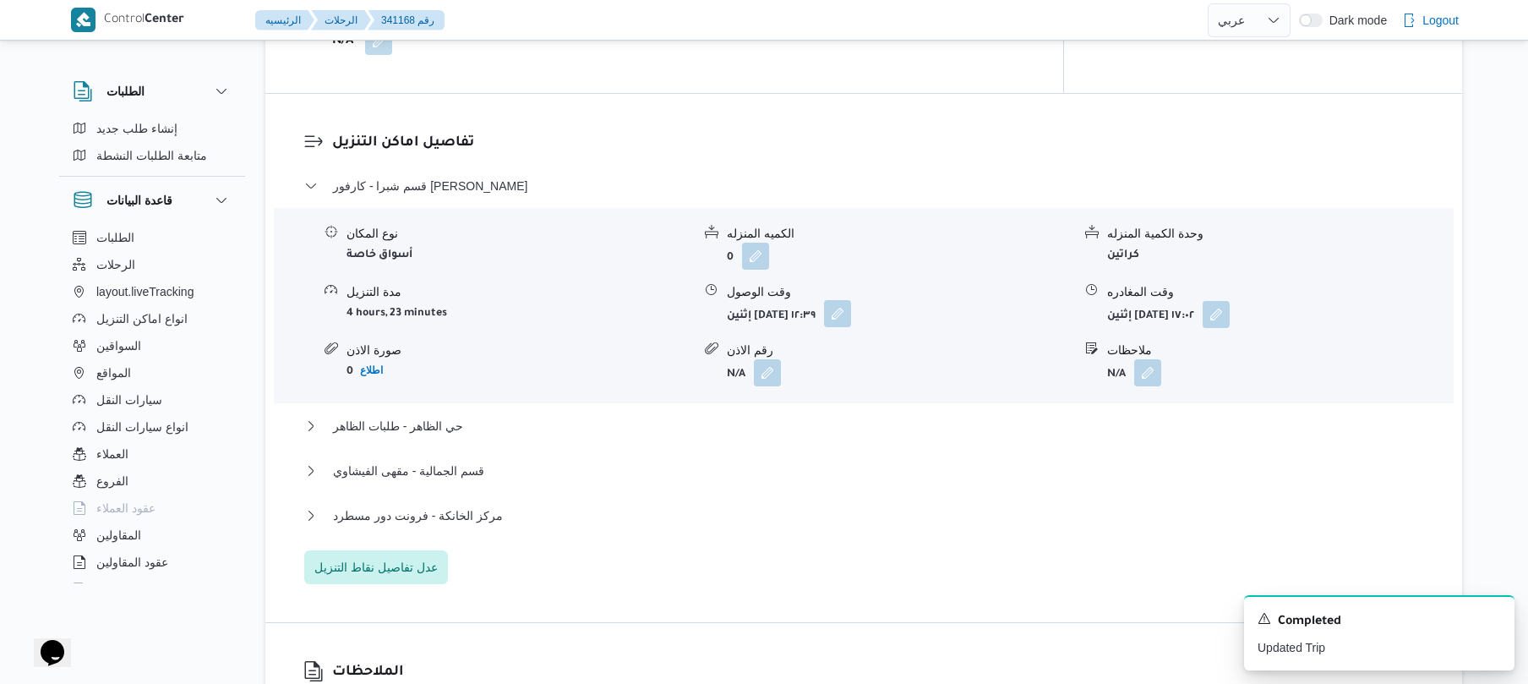
click at [851, 300] on button "button" at bounding box center [837, 313] width 27 height 27
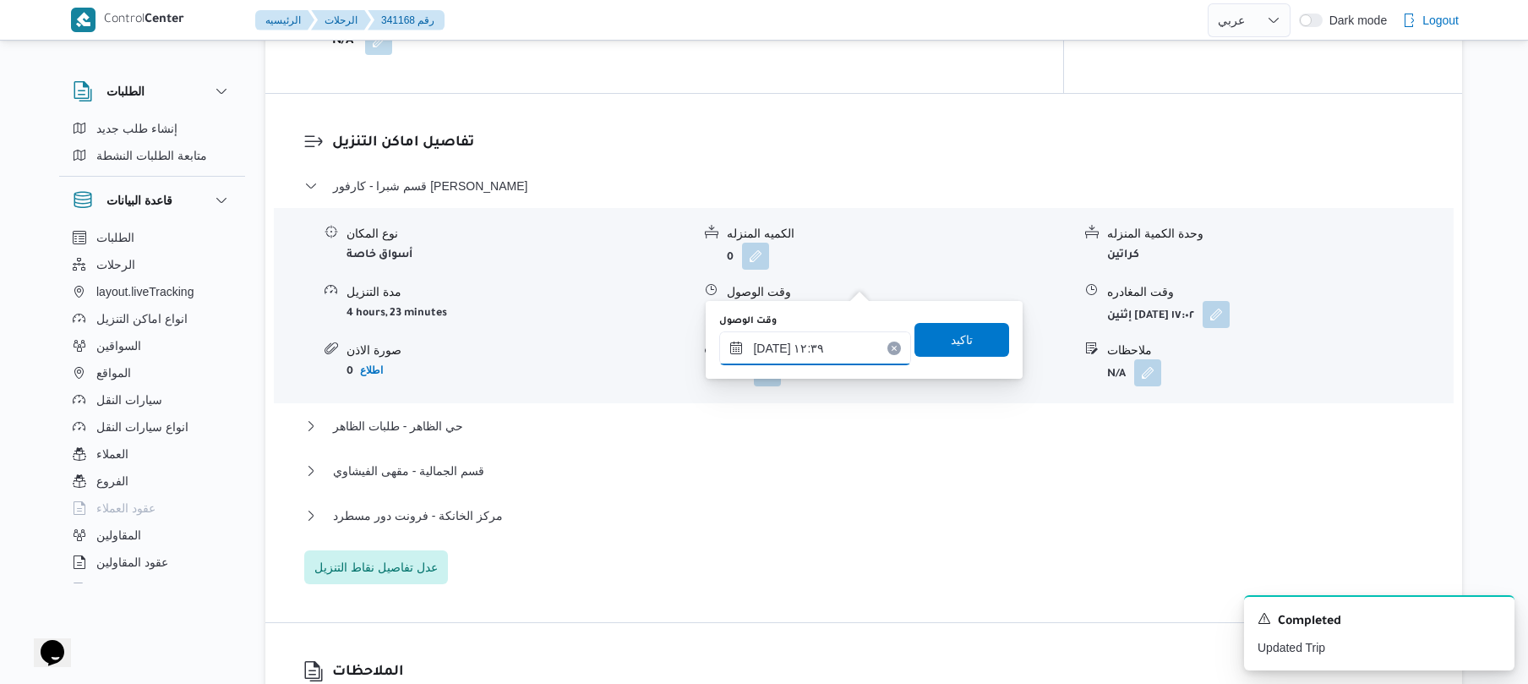
click at [784, 348] on input "٠٦/١٠/٢٠٢٥ ١٢:٣٩" at bounding box center [815, 348] width 192 height 34
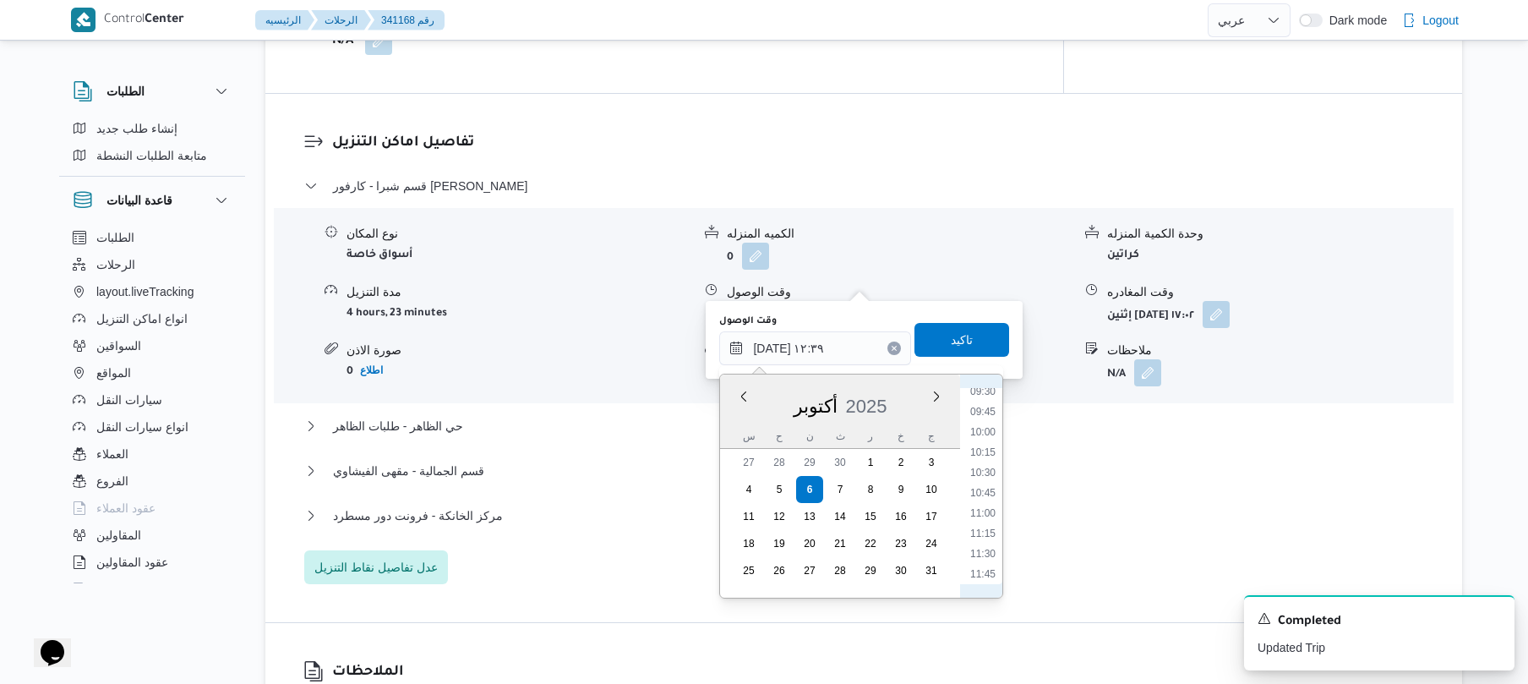
scroll to position [745, 0]
click at [985, 482] on li "10:15" at bounding box center [982, 482] width 39 height 17
type input "٠٦/١٠/٢٠٢٥ ١٠:١٥"
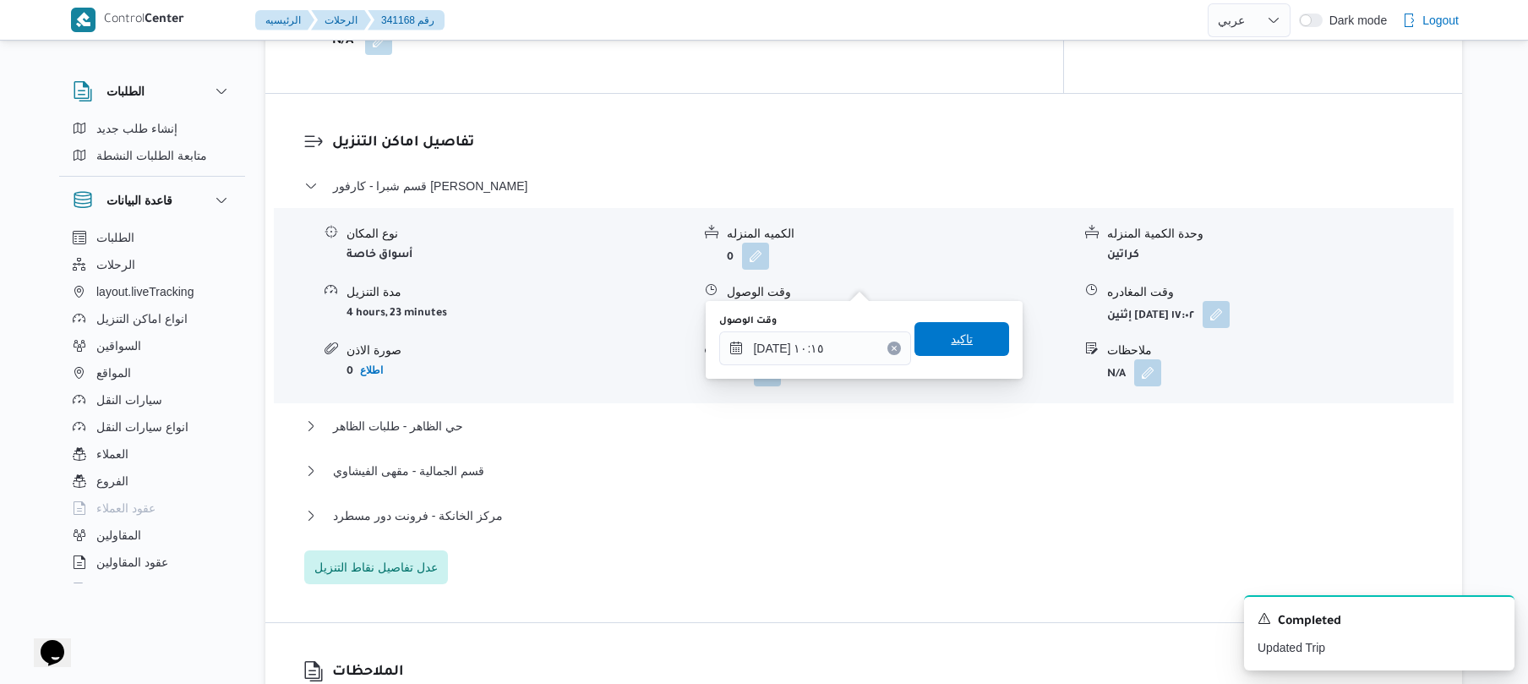
click at [967, 346] on span "تاكيد" at bounding box center [961, 339] width 95 height 34
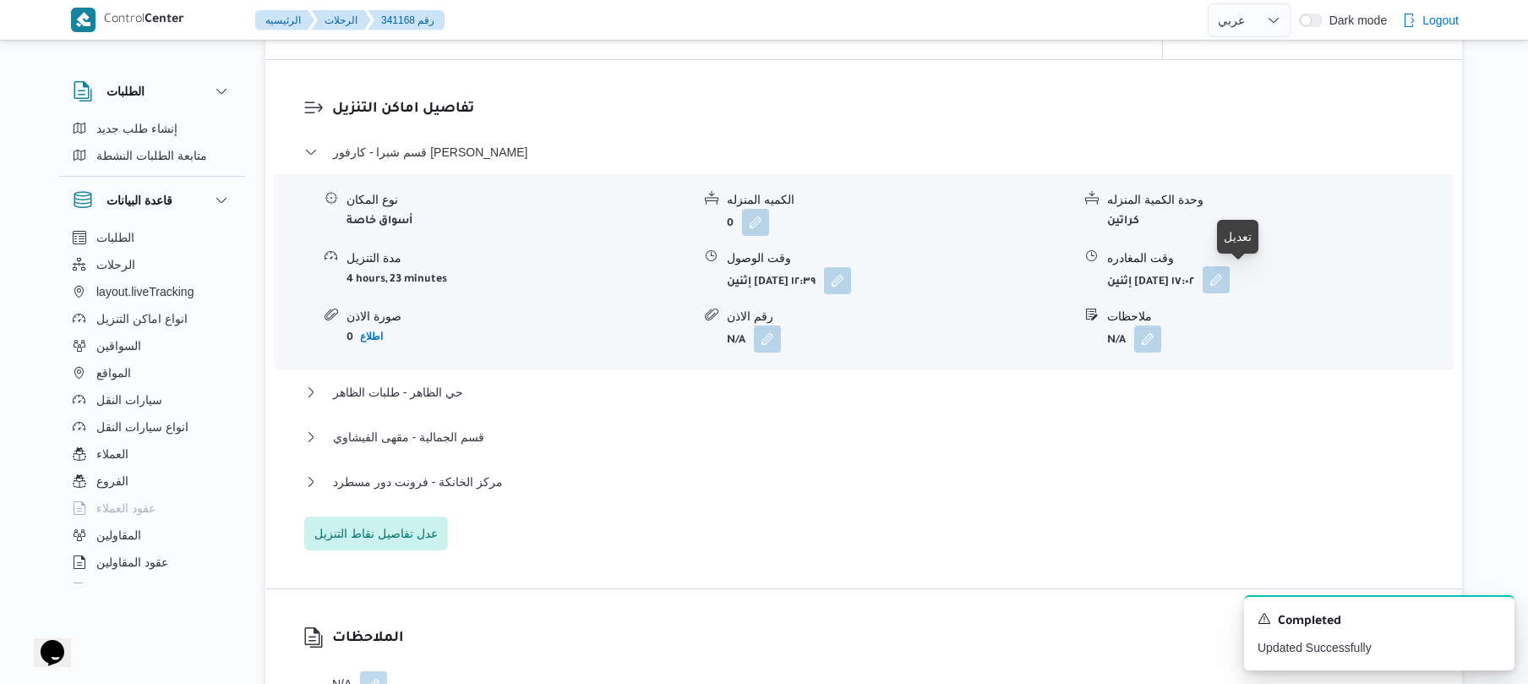
click at [1230, 279] on button "button" at bounding box center [1216, 279] width 27 height 27
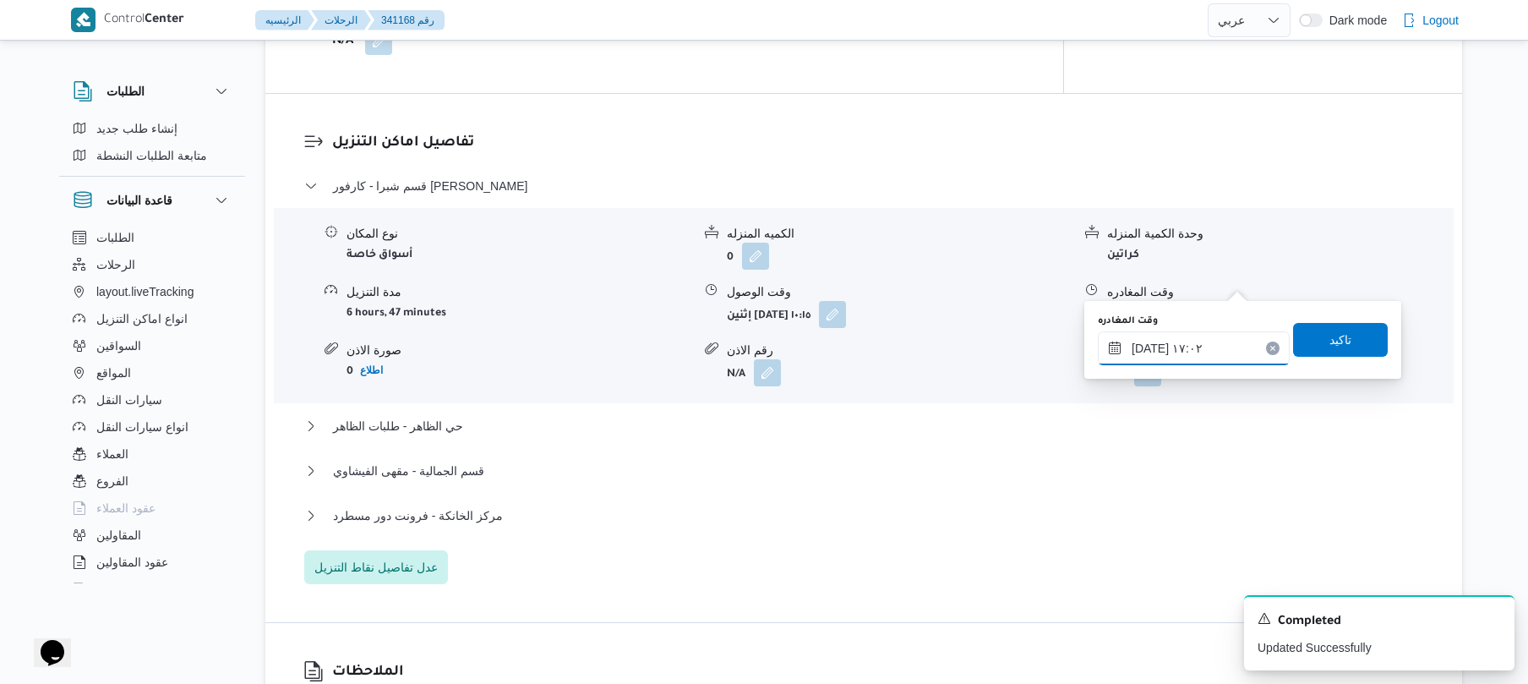
click at [1159, 349] on input "٠٦/١٠/٢٠٢٥ ١٧:٠٢" at bounding box center [1194, 348] width 192 height 34
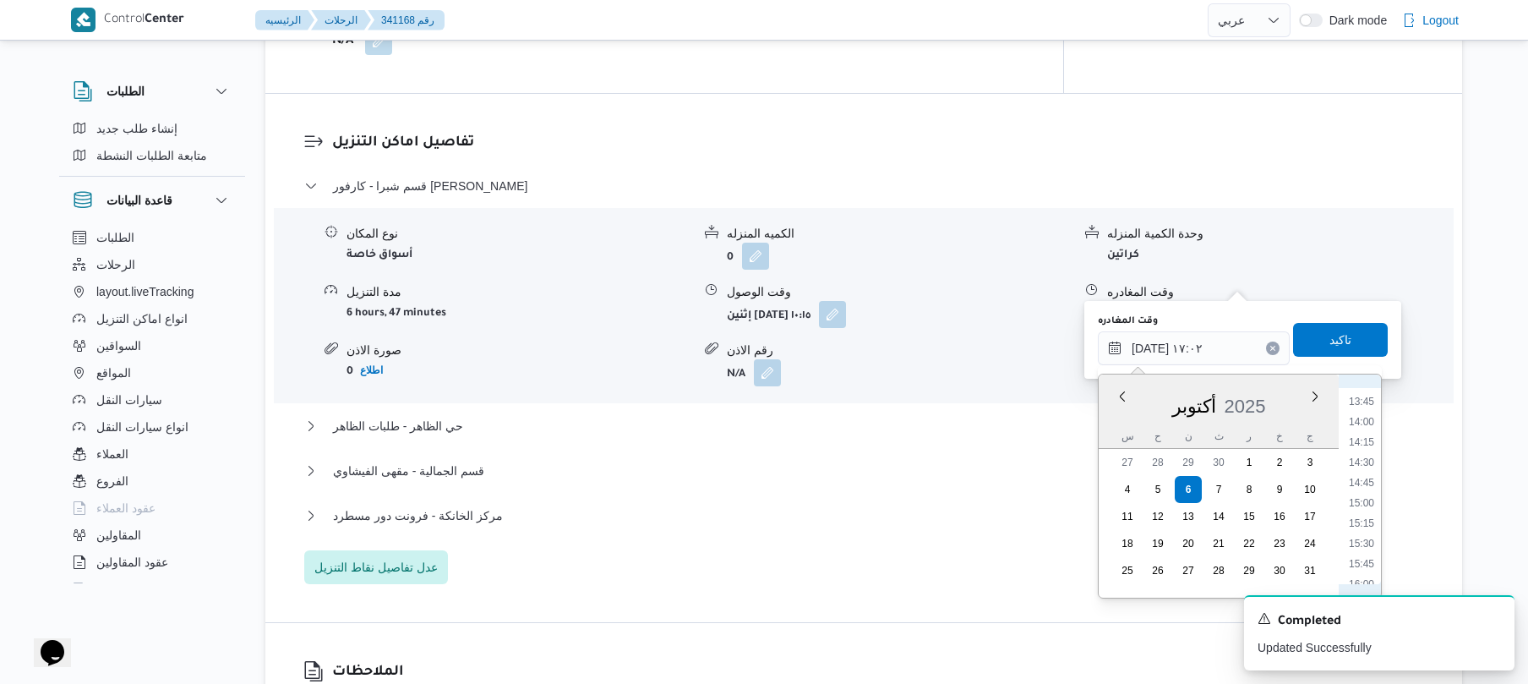
scroll to position [944, 0]
click at [1361, 509] on li "13:00" at bounding box center [1361, 507] width 39 height 17
type input "٠٦/١٠/٢٠٢٥ ١٣:٠٠"
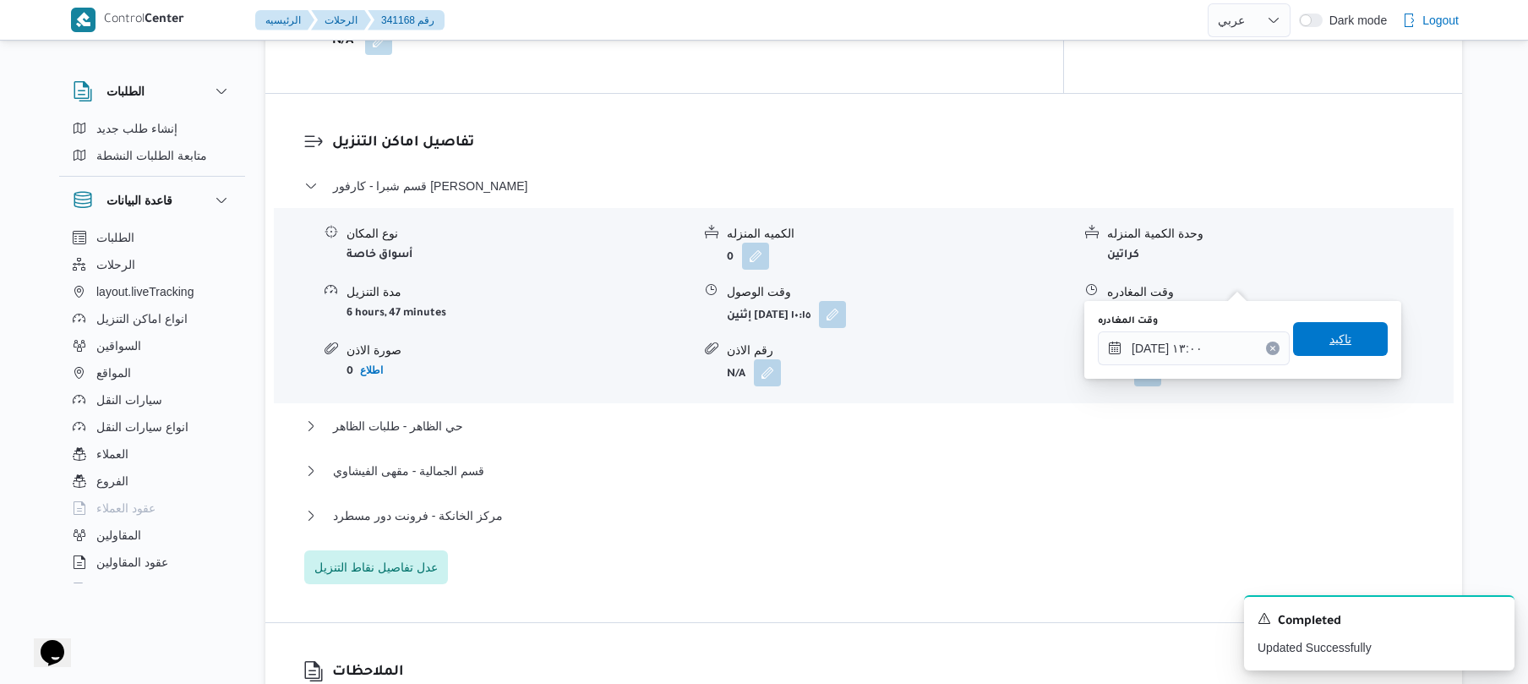
click at [1335, 330] on span "تاكيد" at bounding box center [1340, 339] width 22 height 20
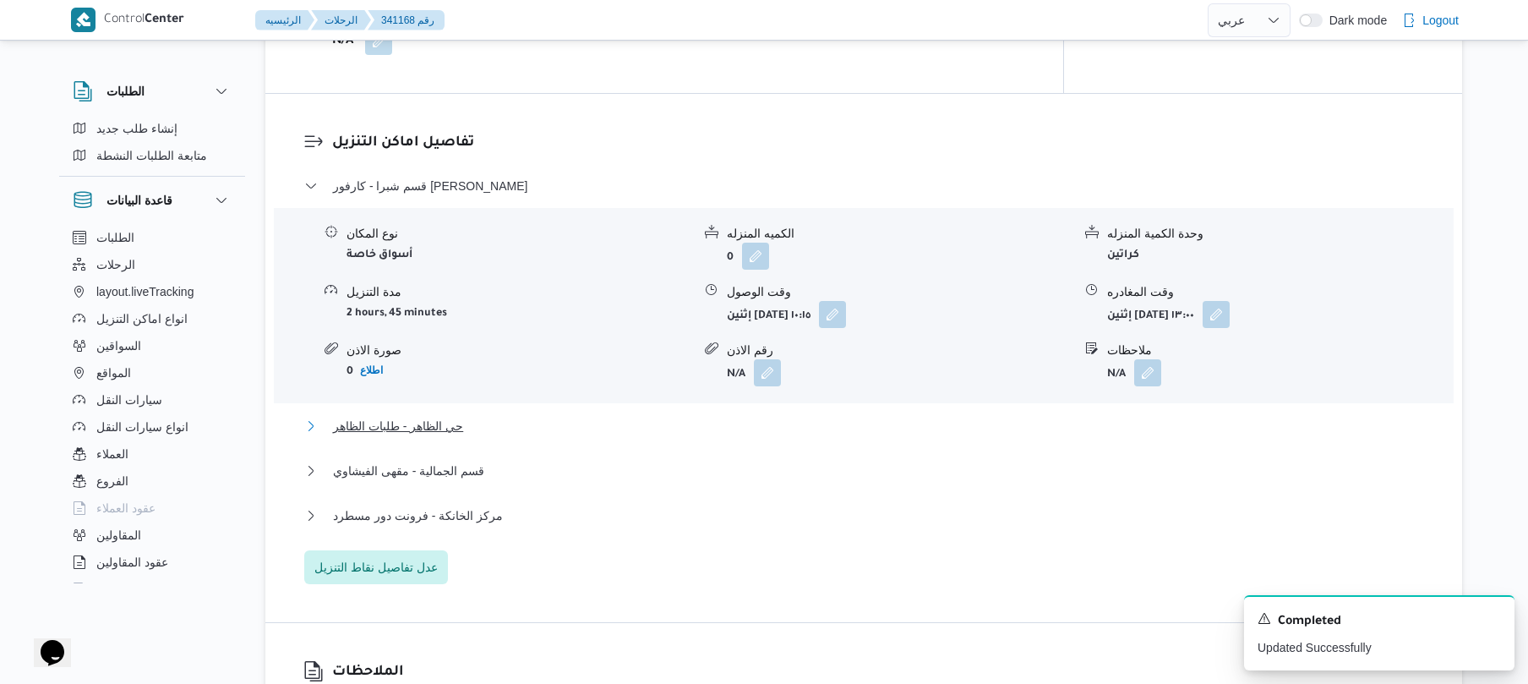
click at [1023, 416] on button "حي الظاهر - طلبات الظاهر" at bounding box center [864, 426] width 1120 height 20
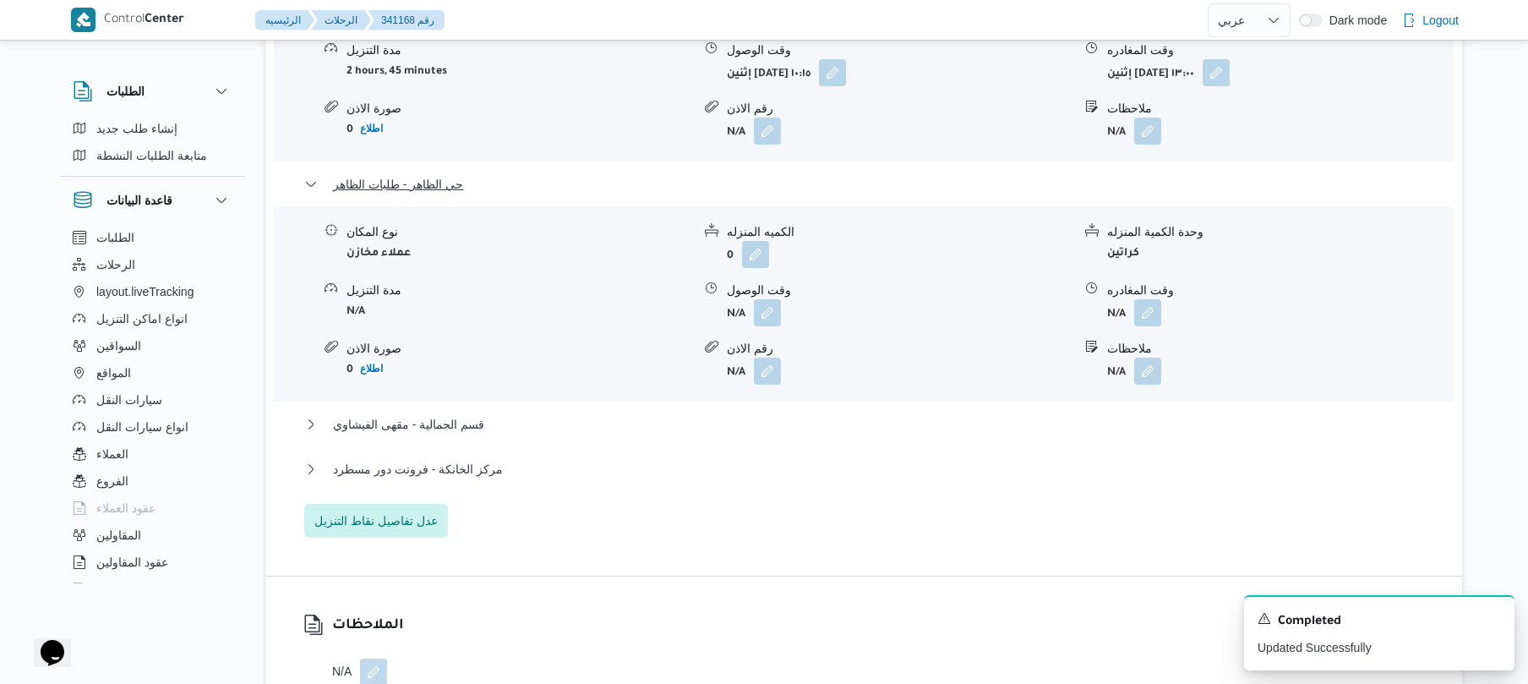
scroll to position [1695, 0]
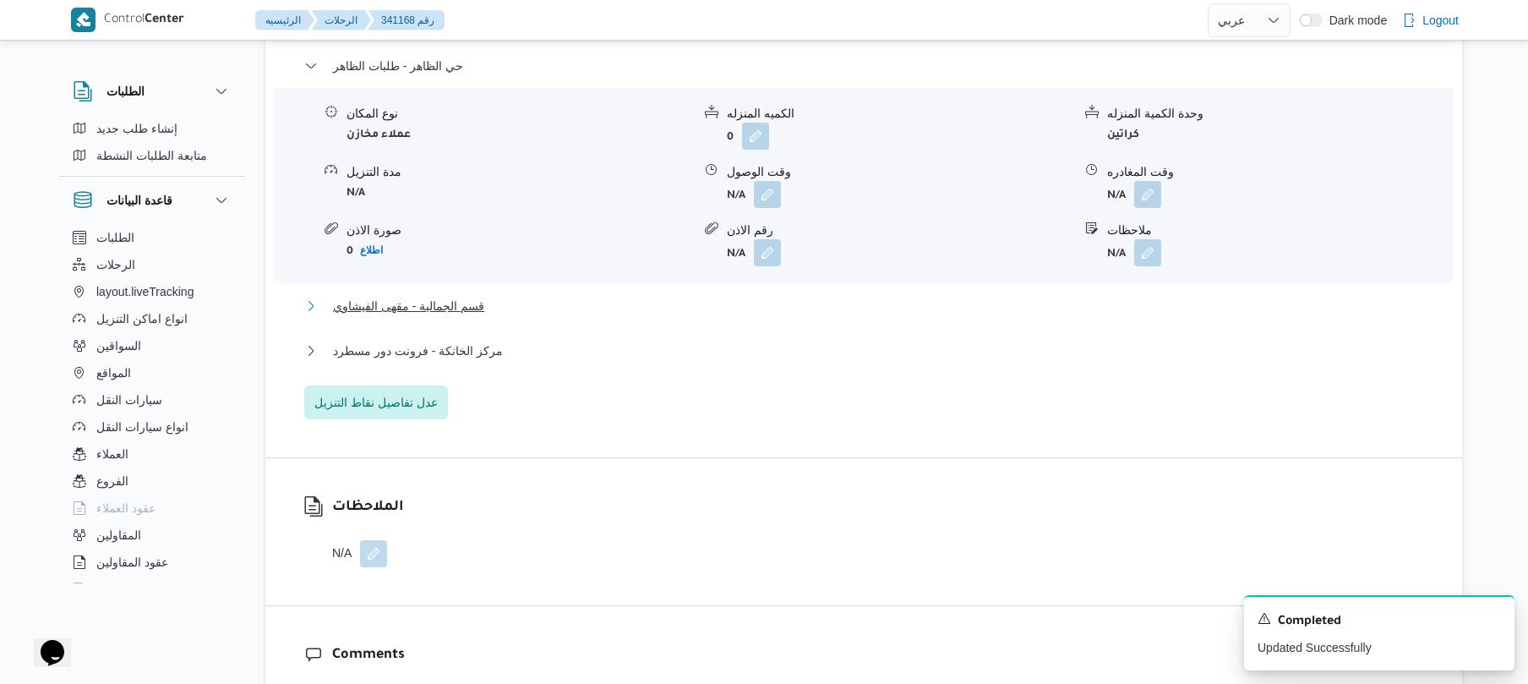
click at [799, 296] on button "قسم الجمالية - مقهى الفيشاوي" at bounding box center [864, 306] width 1120 height 20
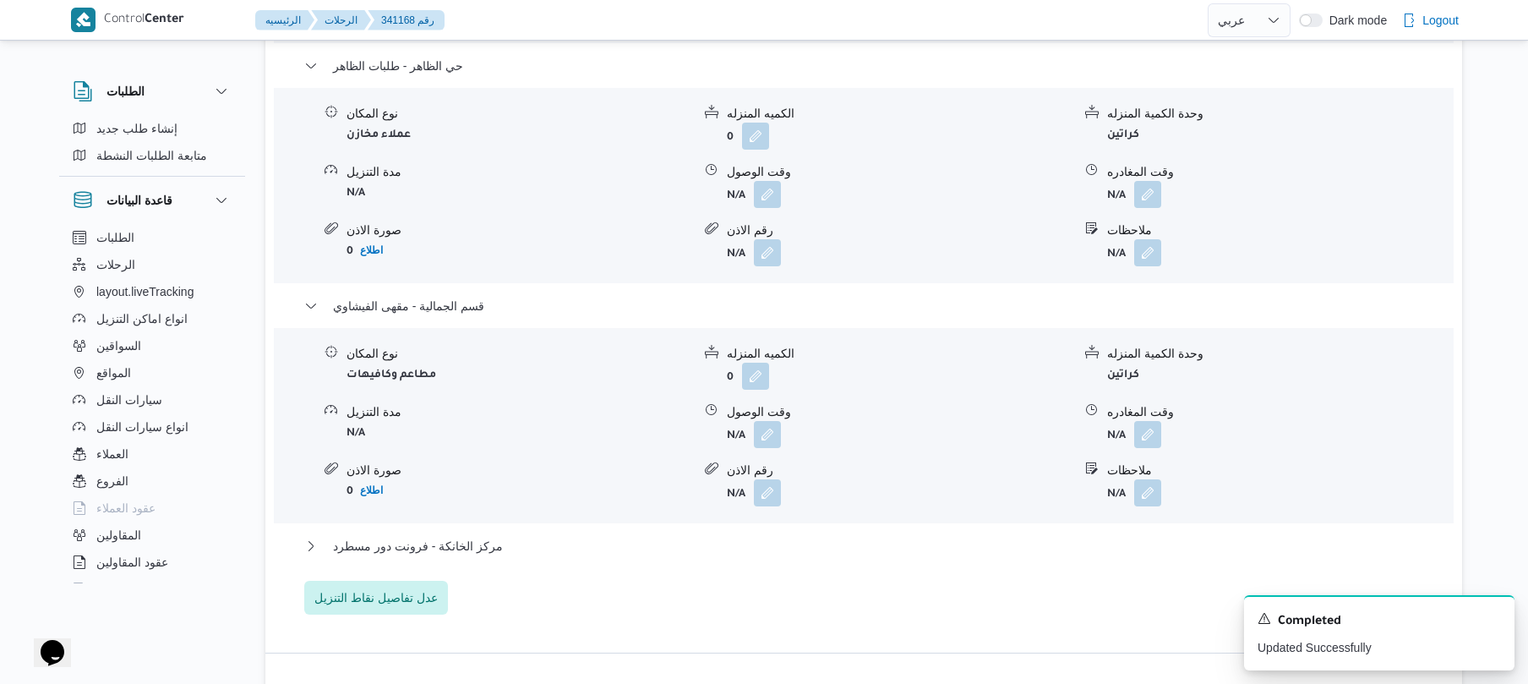
click at [701, 536] on div "مركز الخانكة - فرونت دور مسطرد" at bounding box center [864, 552] width 1120 height 32
click at [947, 536] on button "مركز الخانكة - فرونت دور مسطرد" at bounding box center [864, 546] width 1120 height 20
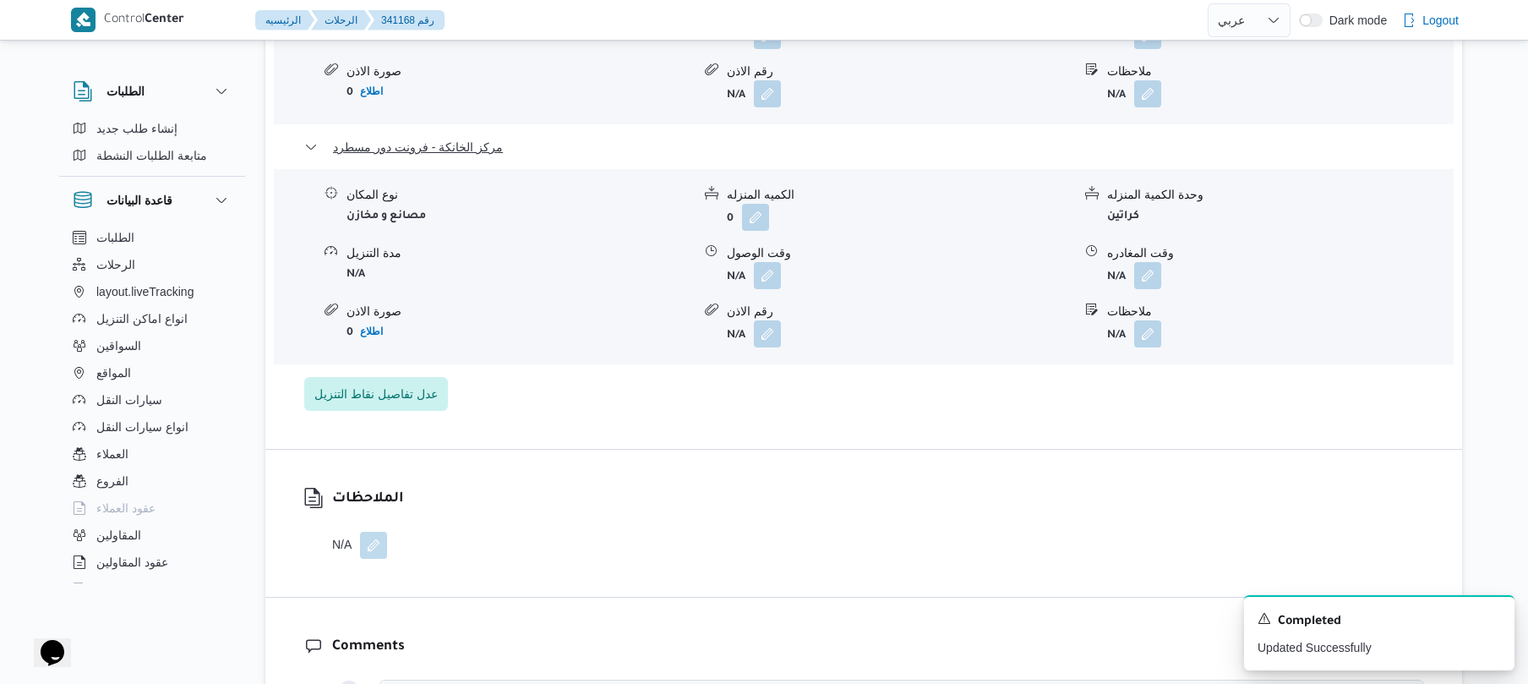
scroll to position [2101, 0]
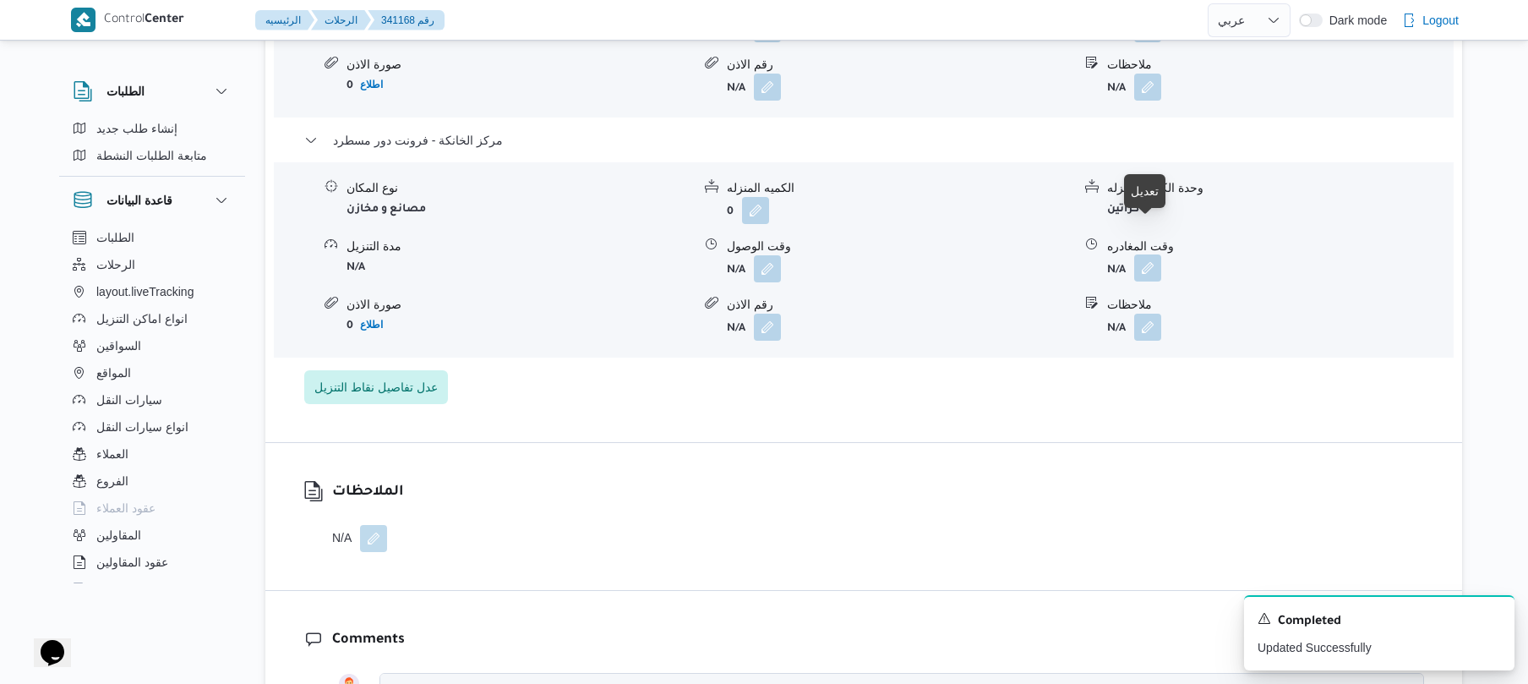
click at [1148, 254] on button "button" at bounding box center [1147, 267] width 27 height 27
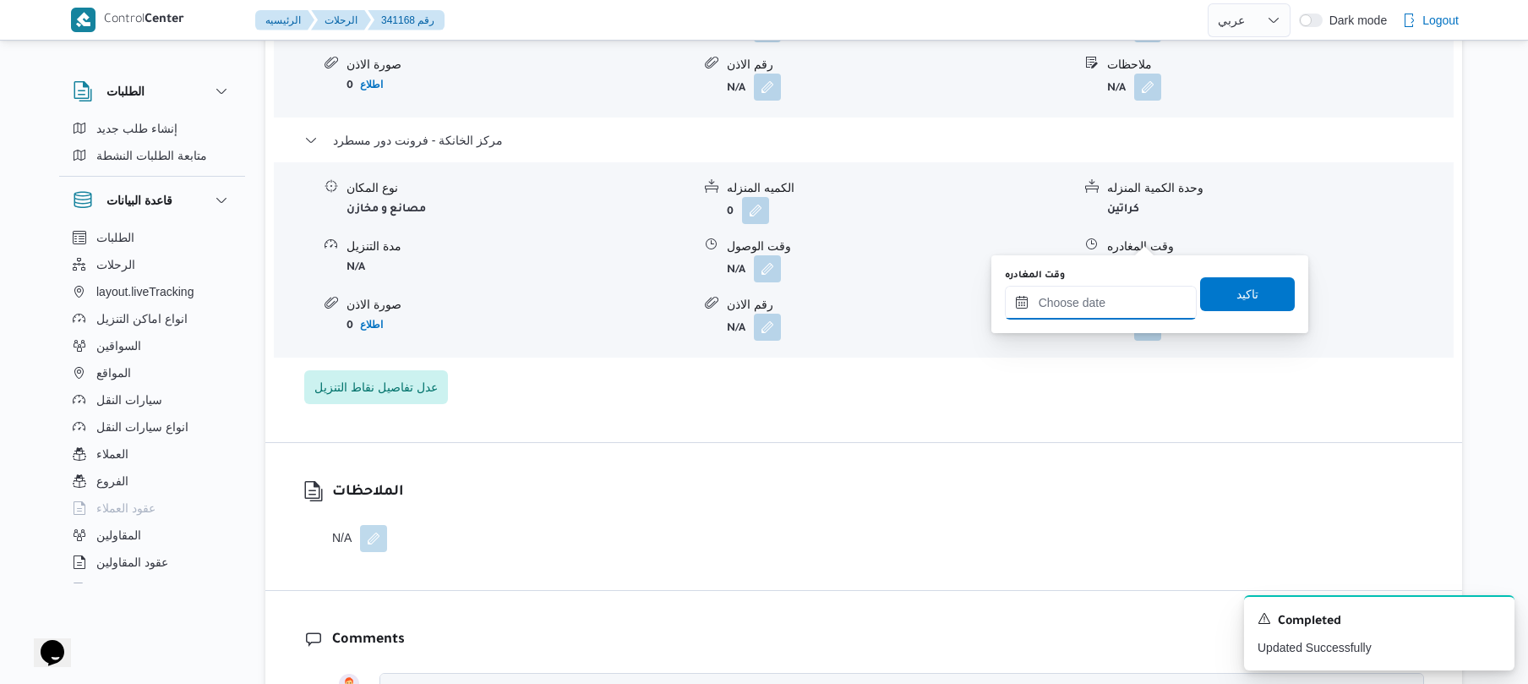
click at [1075, 288] on input "وقت المغادره" at bounding box center [1101, 303] width 192 height 34
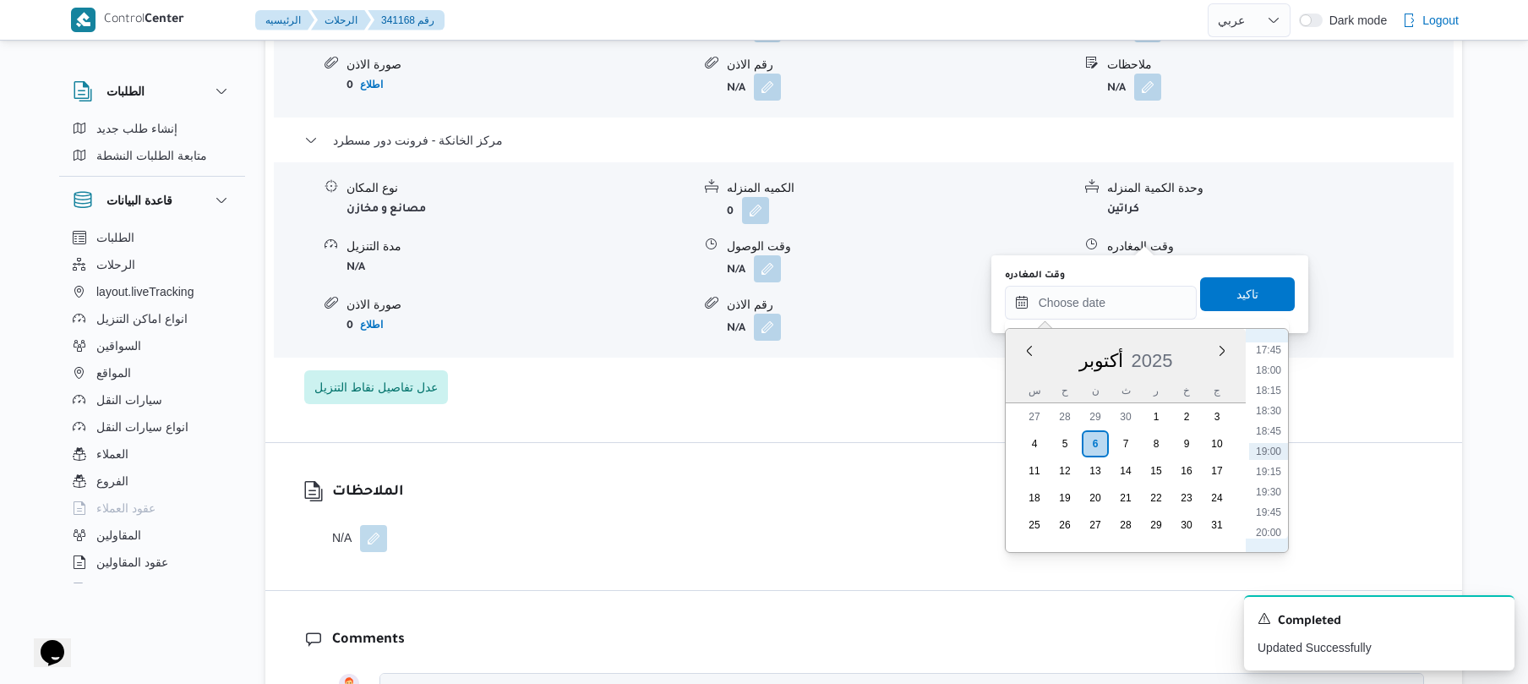
scroll to position [1275, 0]
click at [1265, 471] on li "17:15" at bounding box center [1268, 474] width 39 height 17
type input "٠٦/١٠/٢٠٢٥ ١٧:١٥"
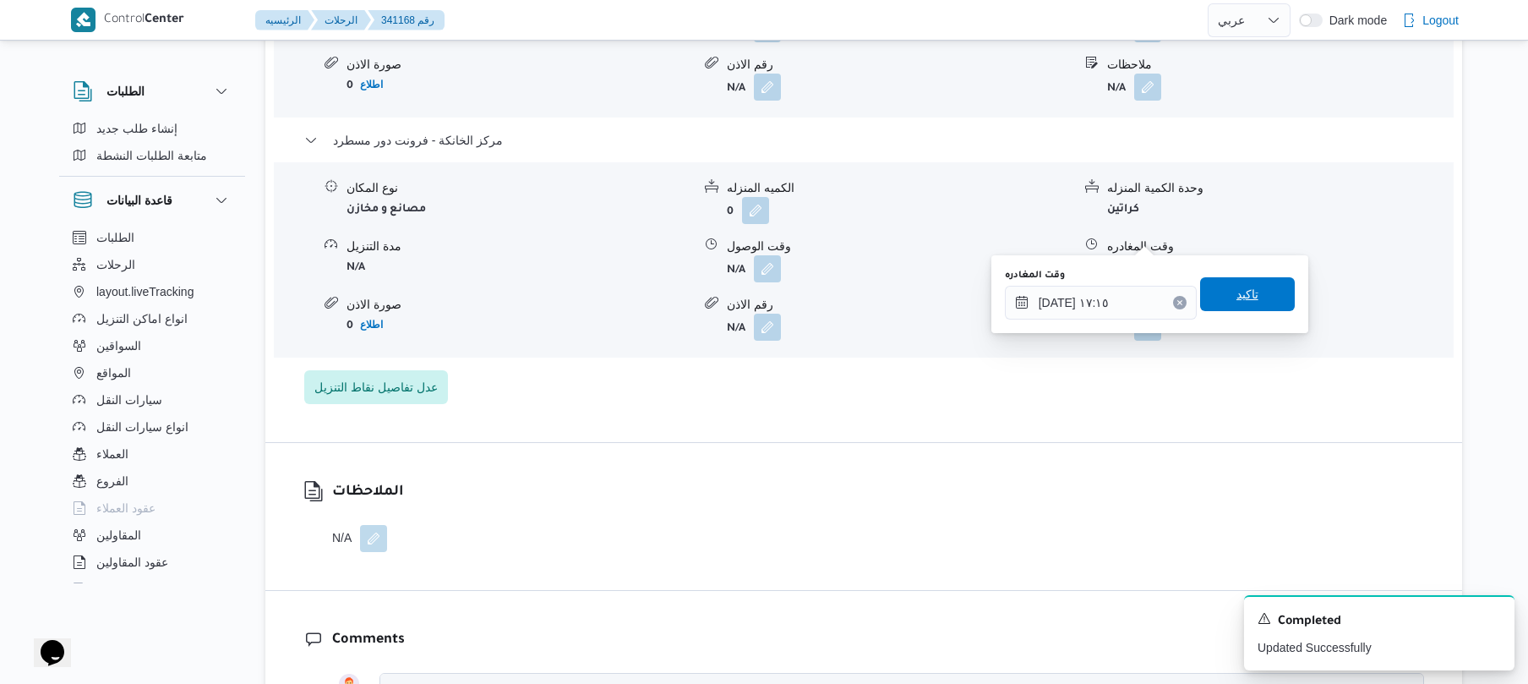
click at [1231, 281] on span "تاكيد" at bounding box center [1247, 294] width 95 height 34
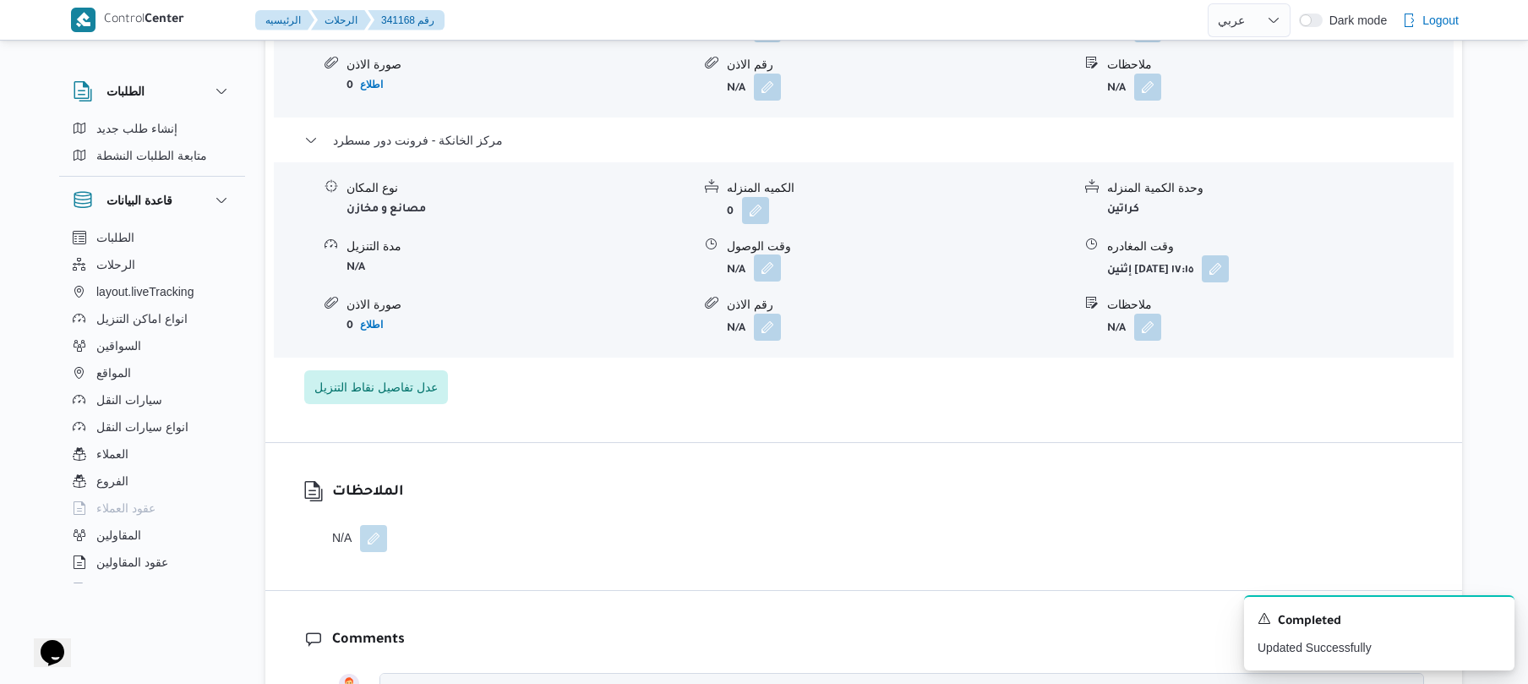
click at [761, 254] on button "button" at bounding box center [767, 267] width 27 height 27
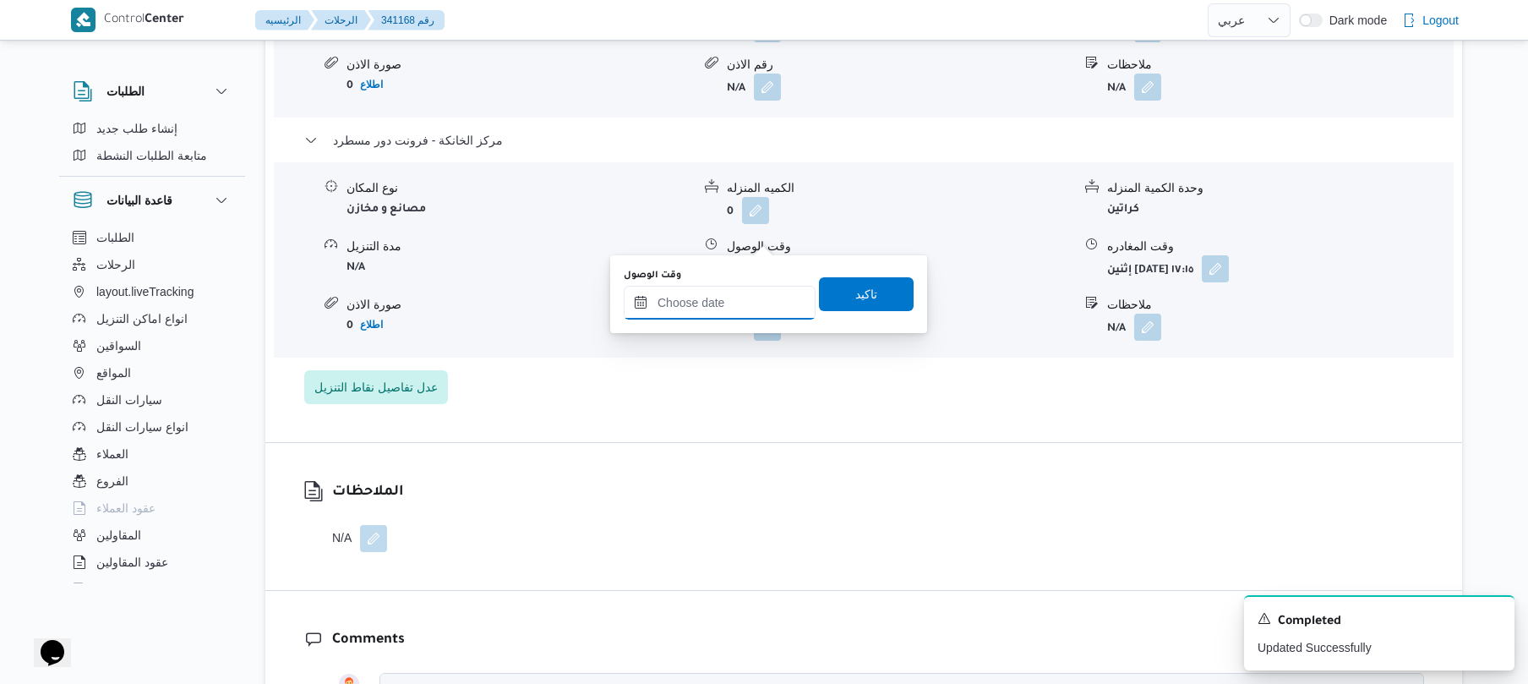
click at [731, 302] on input "وقت الوصول" at bounding box center [720, 303] width 192 height 34
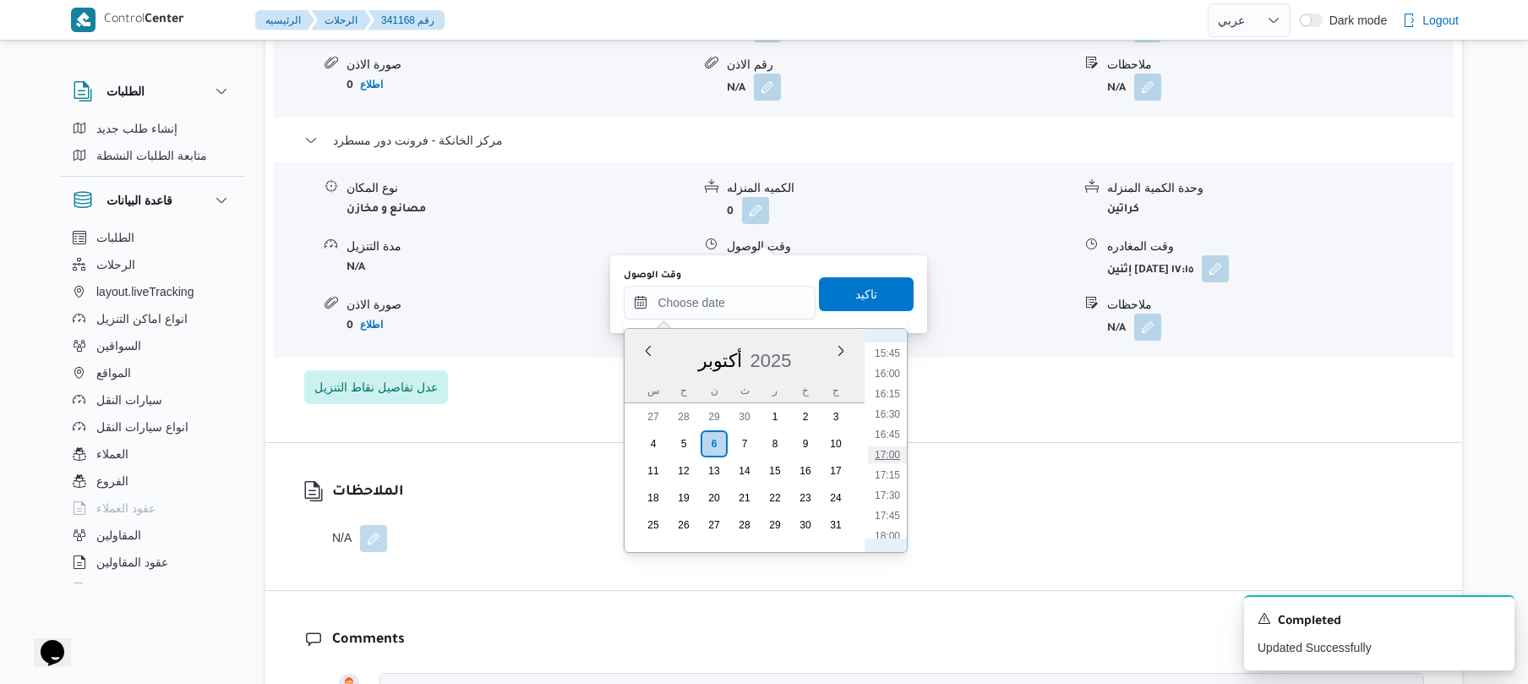
click at [886, 454] on li "17:00" at bounding box center [887, 454] width 39 height 17
type input "٠٦/١٠/٢٠٢٥ ١٧:٠٠"
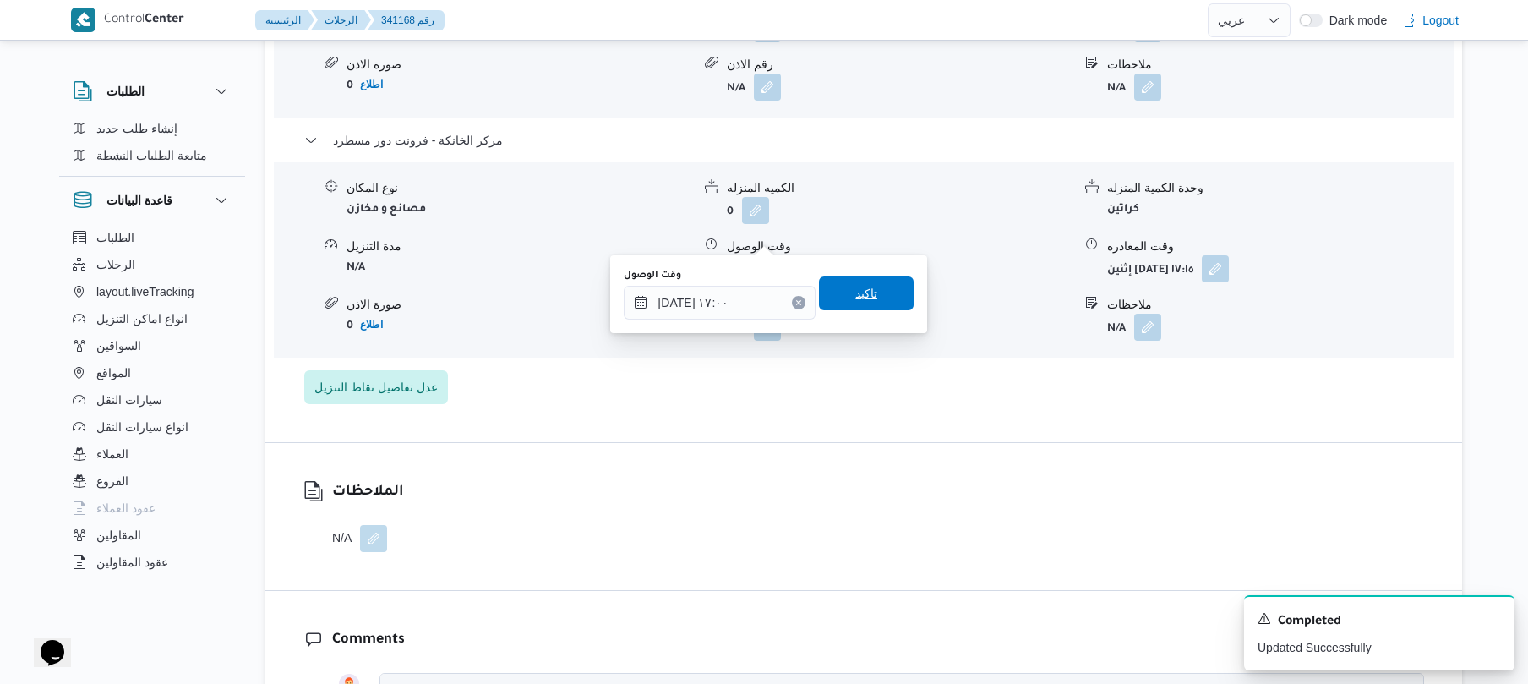
click at [869, 291] on span "تاكيد" at bounding box center [866, 293] width 95 height 34
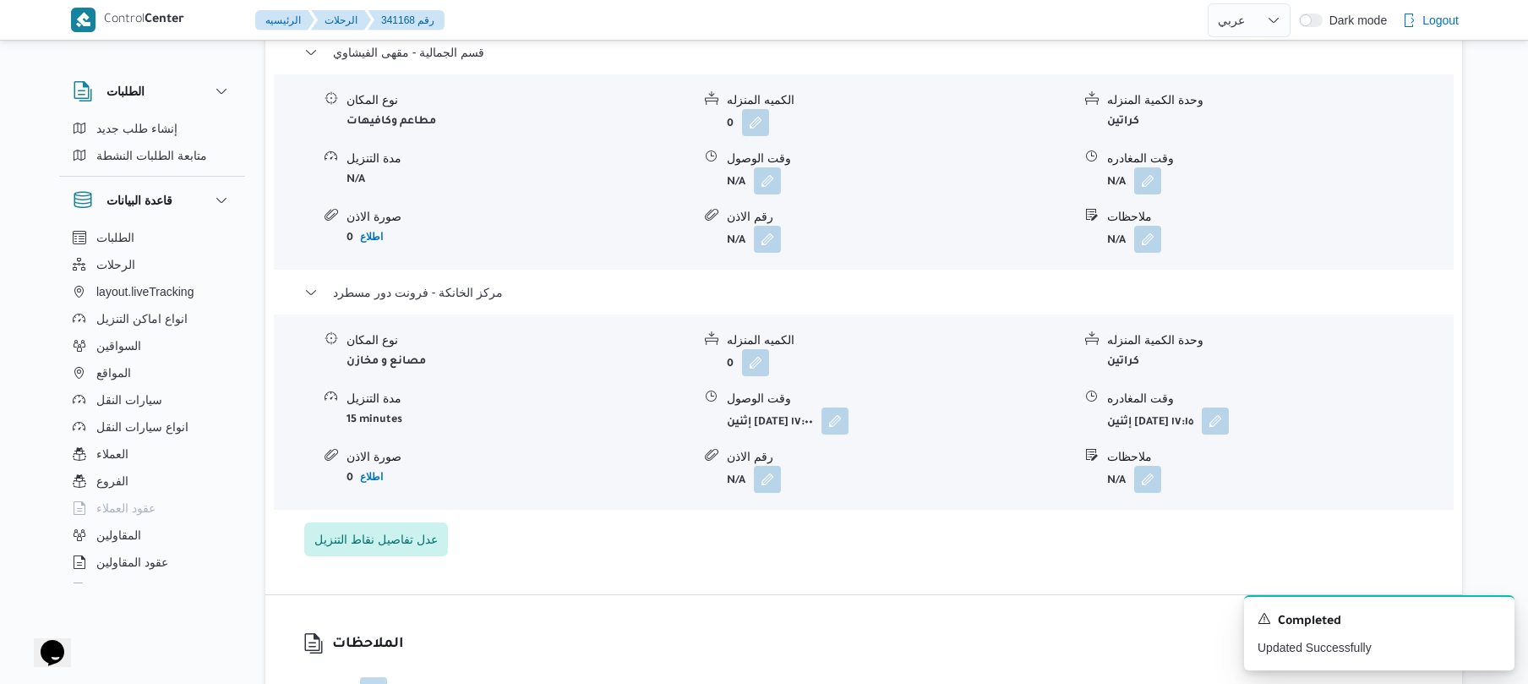
scroll to position [0, 0]
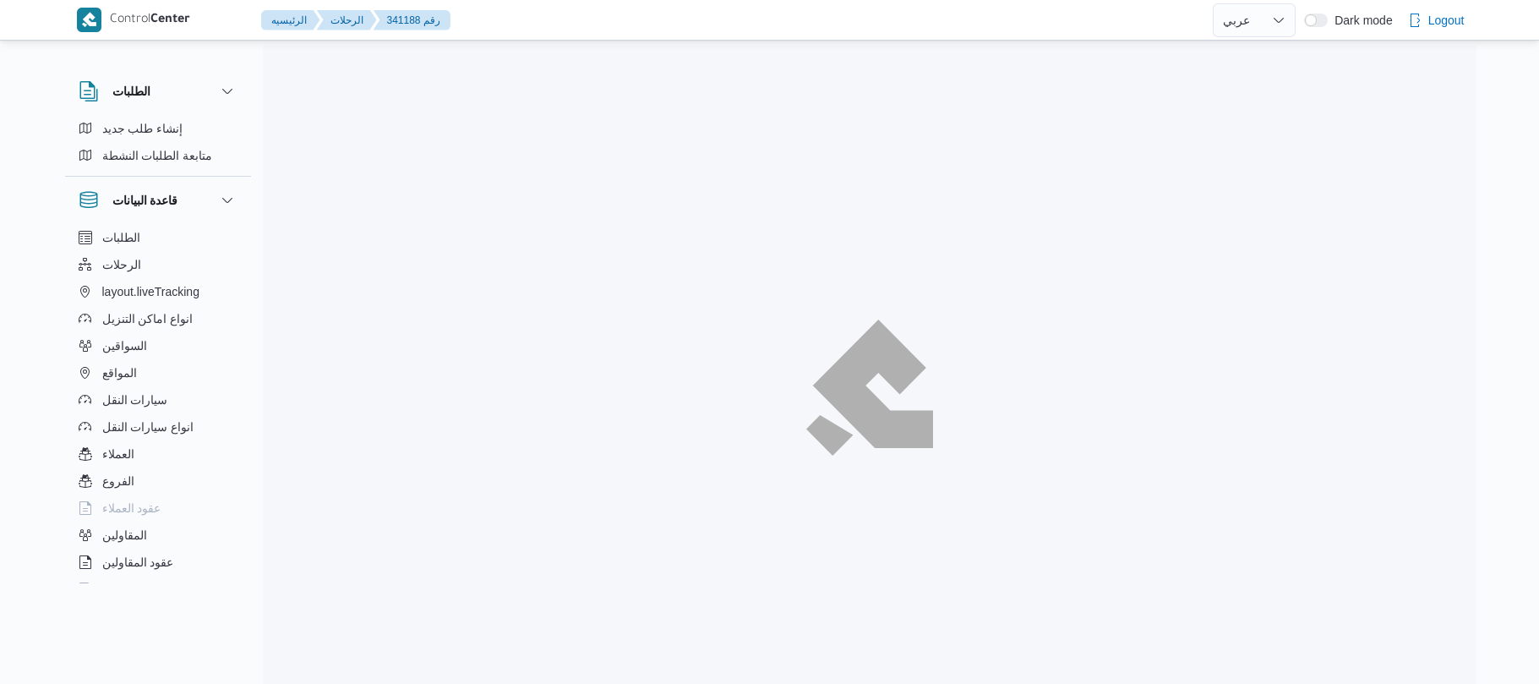
select select "ar"
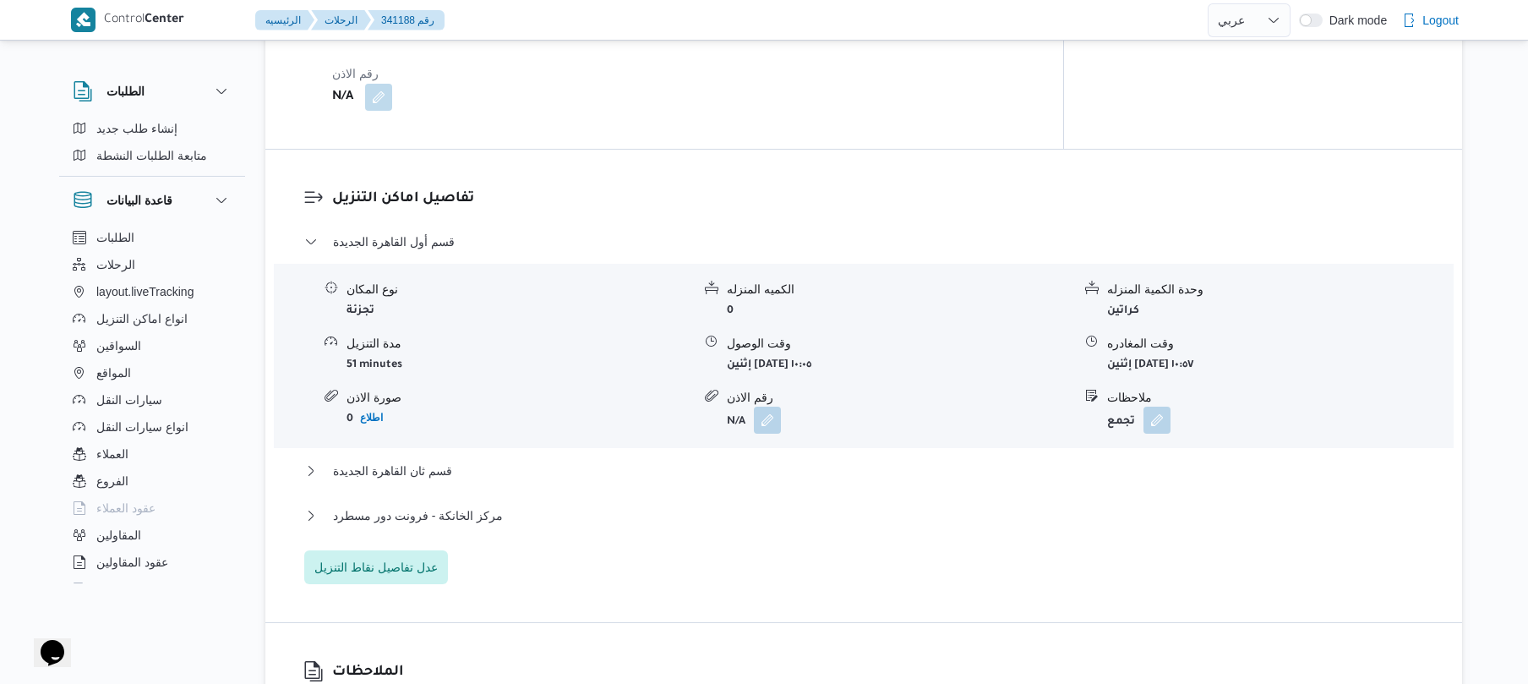
scroll to position [1307, 0]
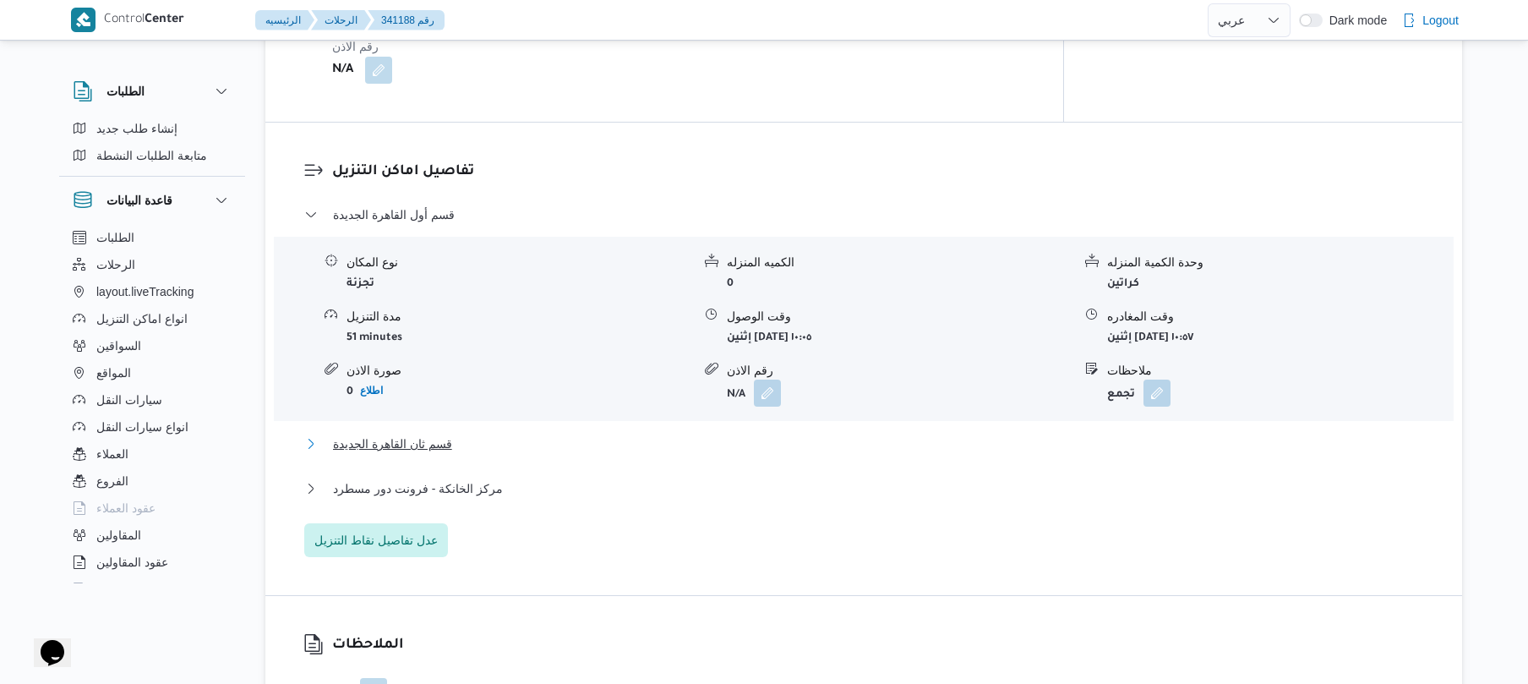
click at [738, 434] on button "قسم ثان القاهرة الجديدة" at bounding box center [864, 444] width 1120 height 20
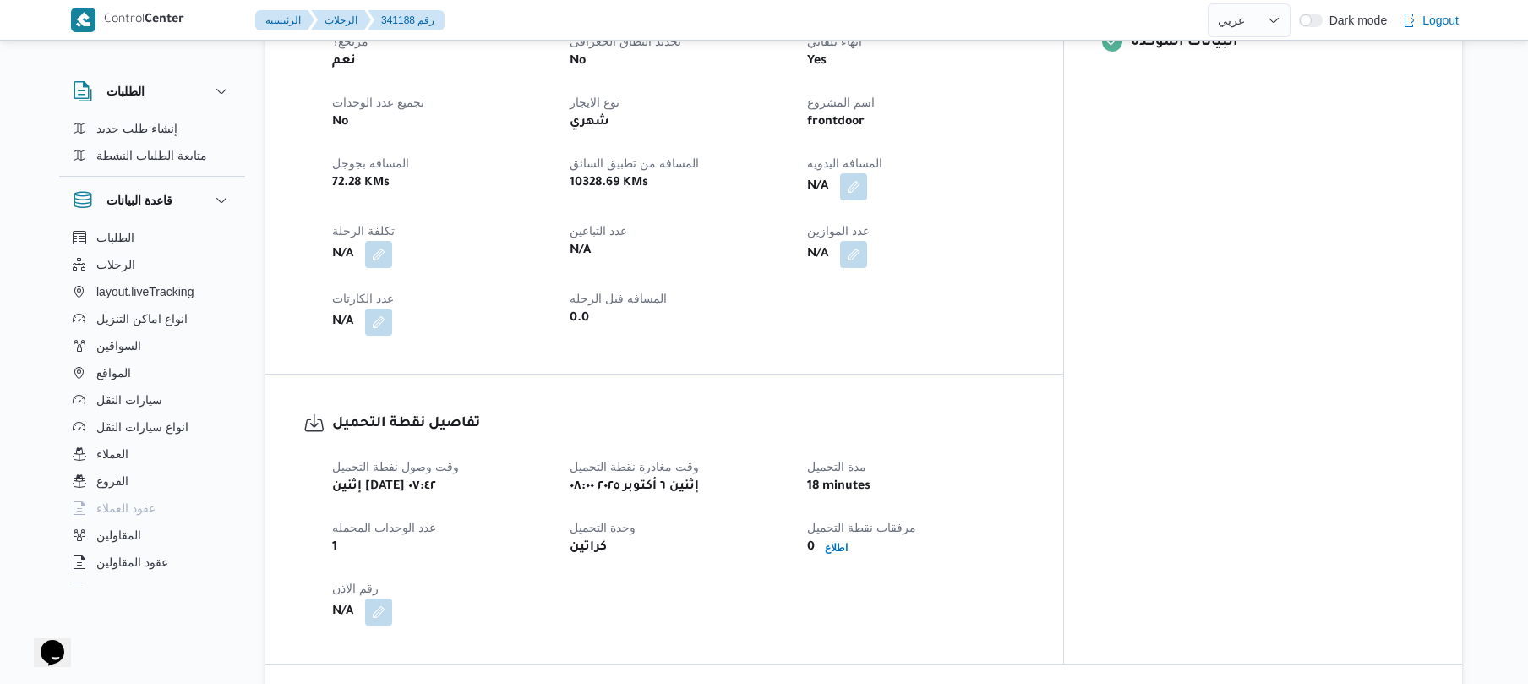
scroll to position [766, 0]
click at [867, 172] on button "button" at bounding box center [853, 185] width 27 height 27
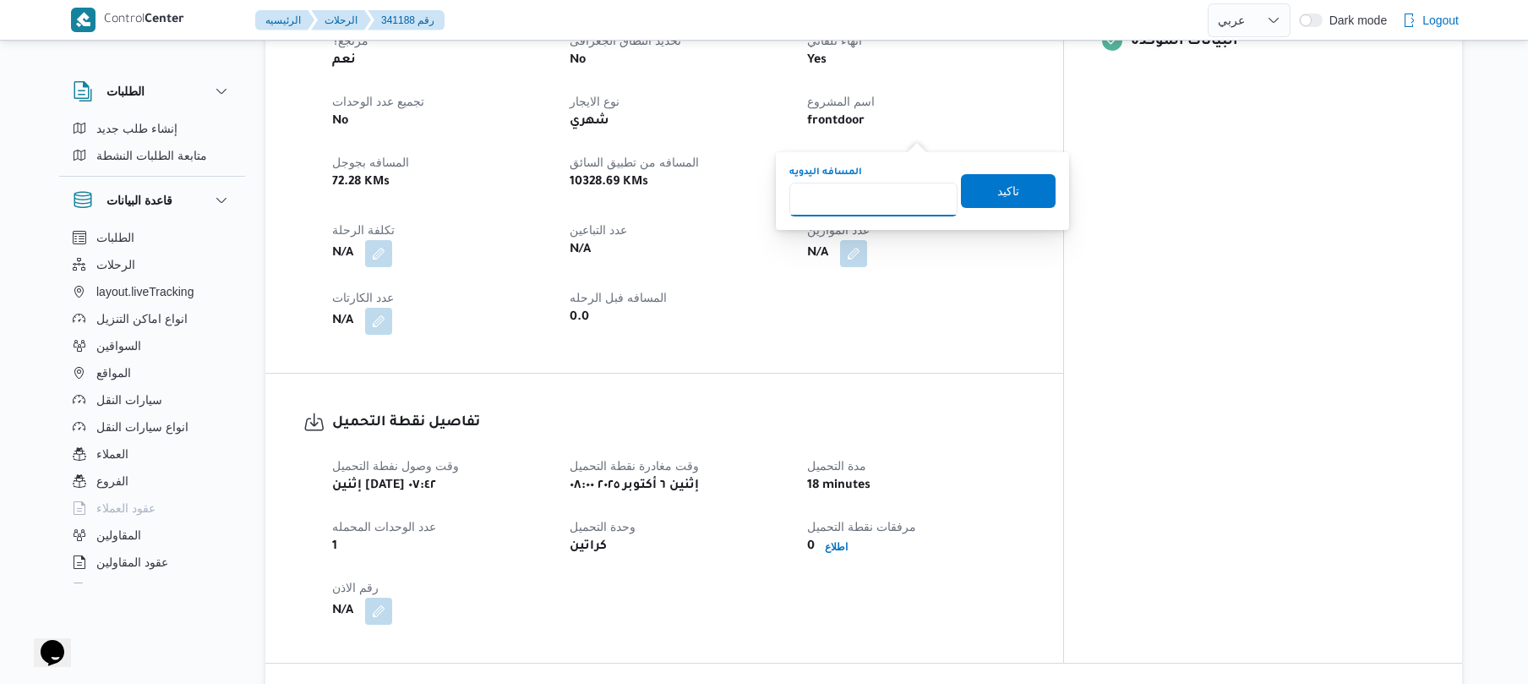
click at [870, 210] on input "المسافه اليدويه" at bounding box center [873, 200] width 168 height 34
type input "100"
click at [997, 191] on span "تاكيد" at bounding box center [1008, 190] width 22 height 20
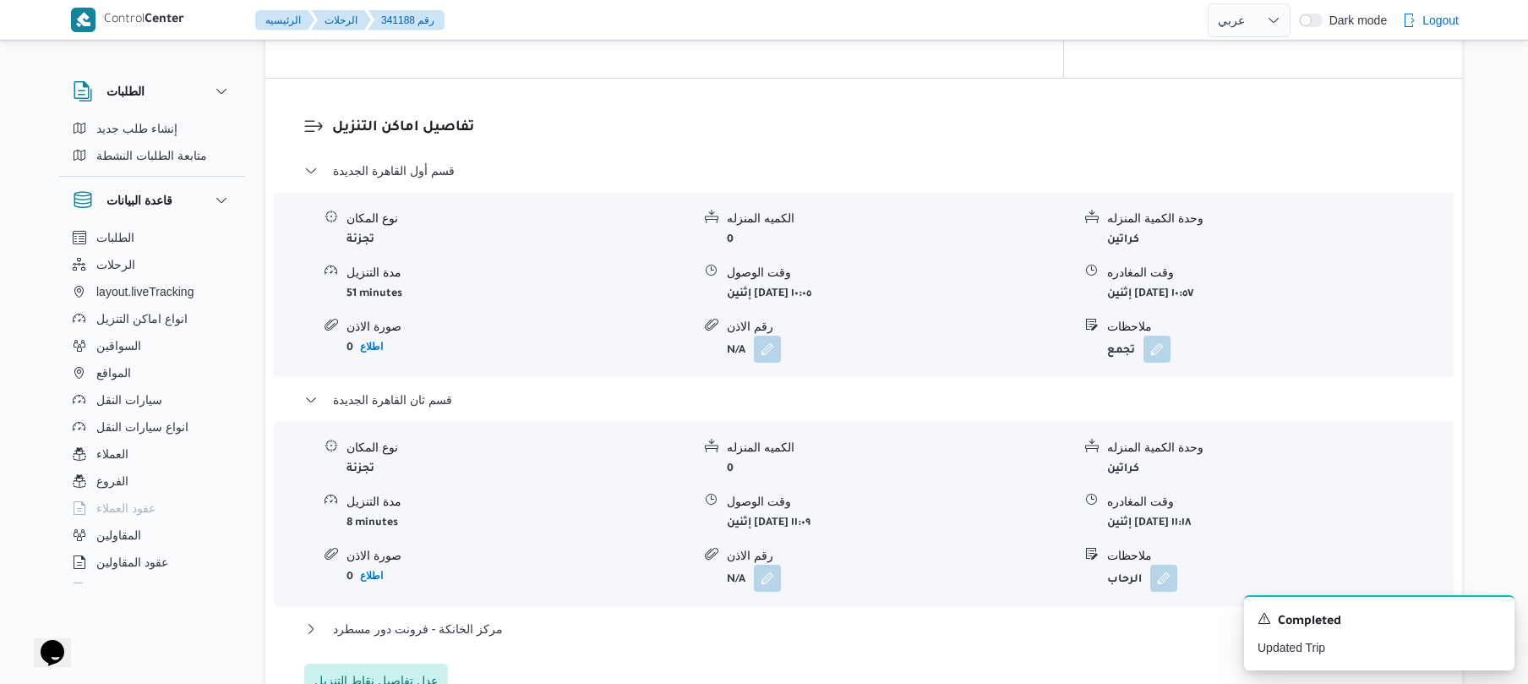
scroll to position [1352, 0]
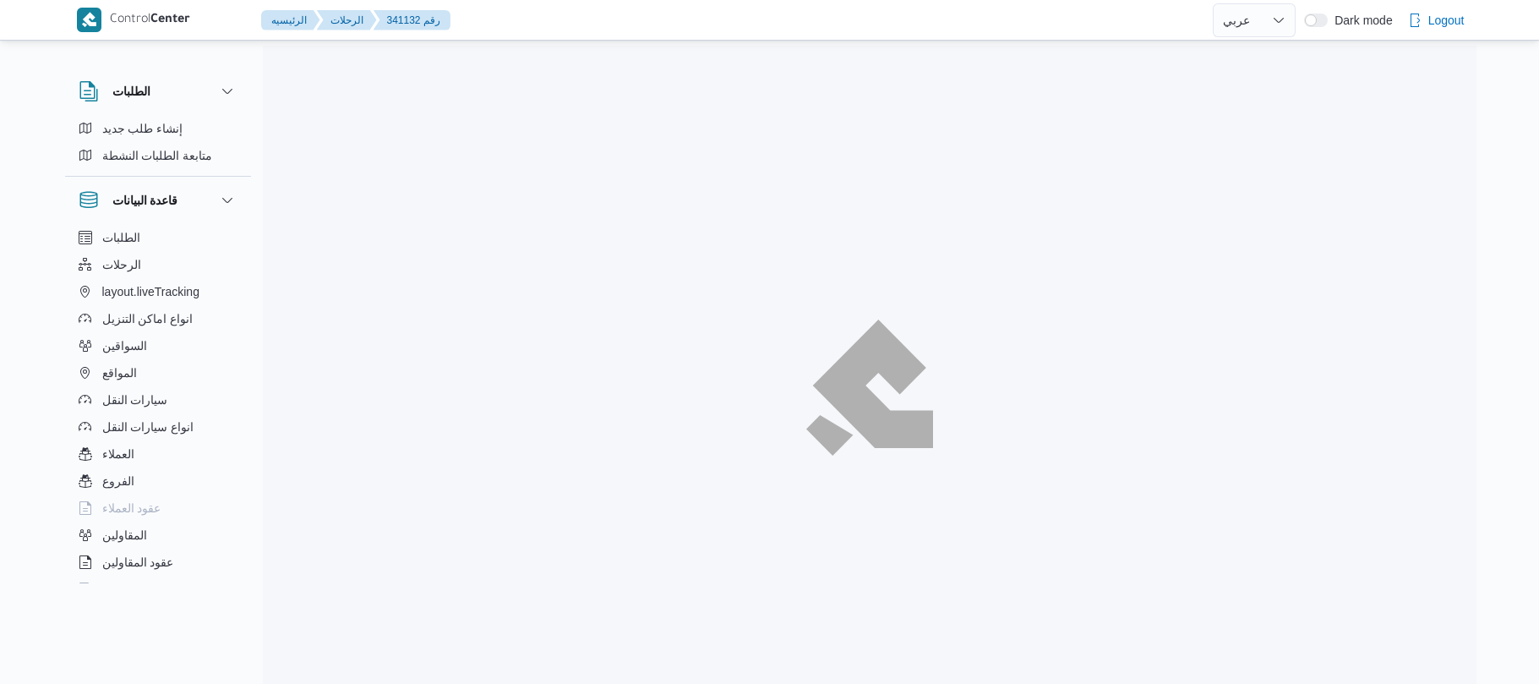
select select "ar"
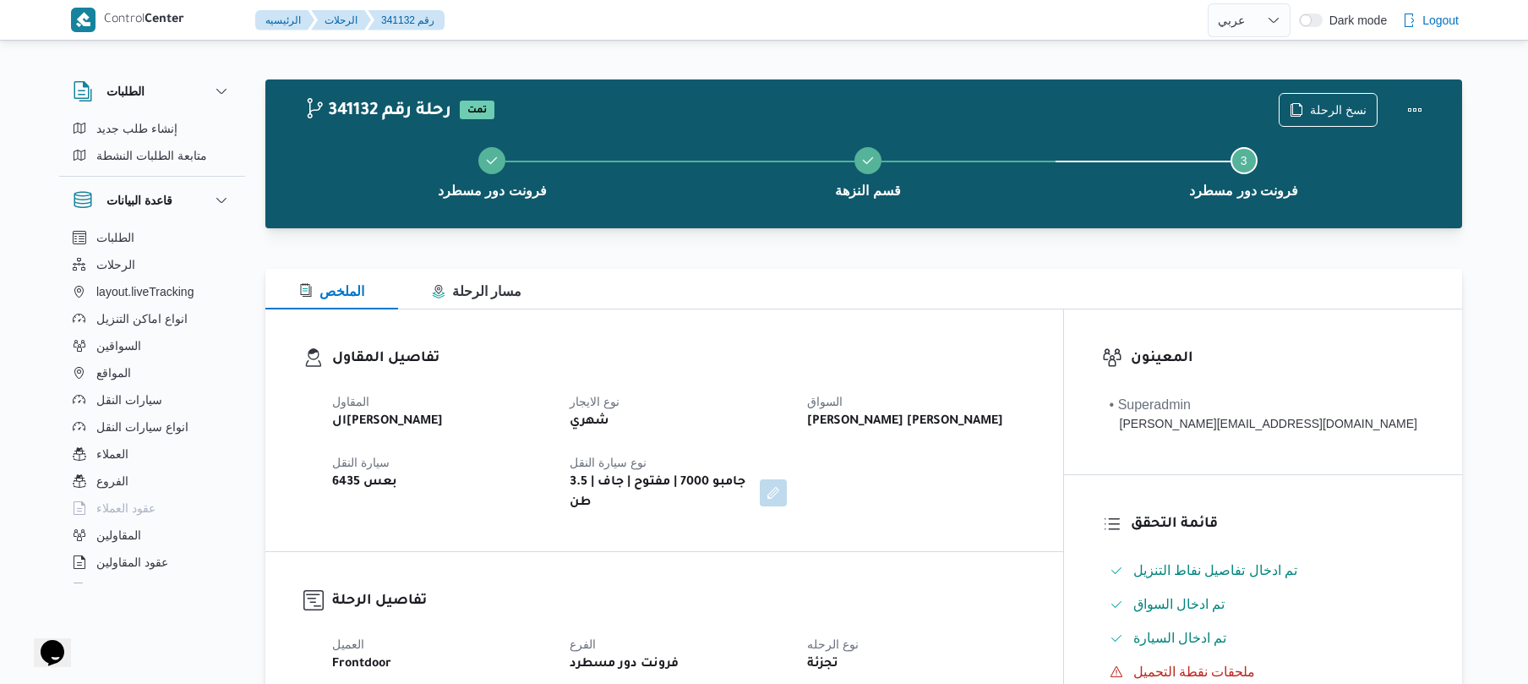
click at [867, 302] on div "الملخص مسار الرحلة" at bounding box center [863, 289] width 1197 height 41
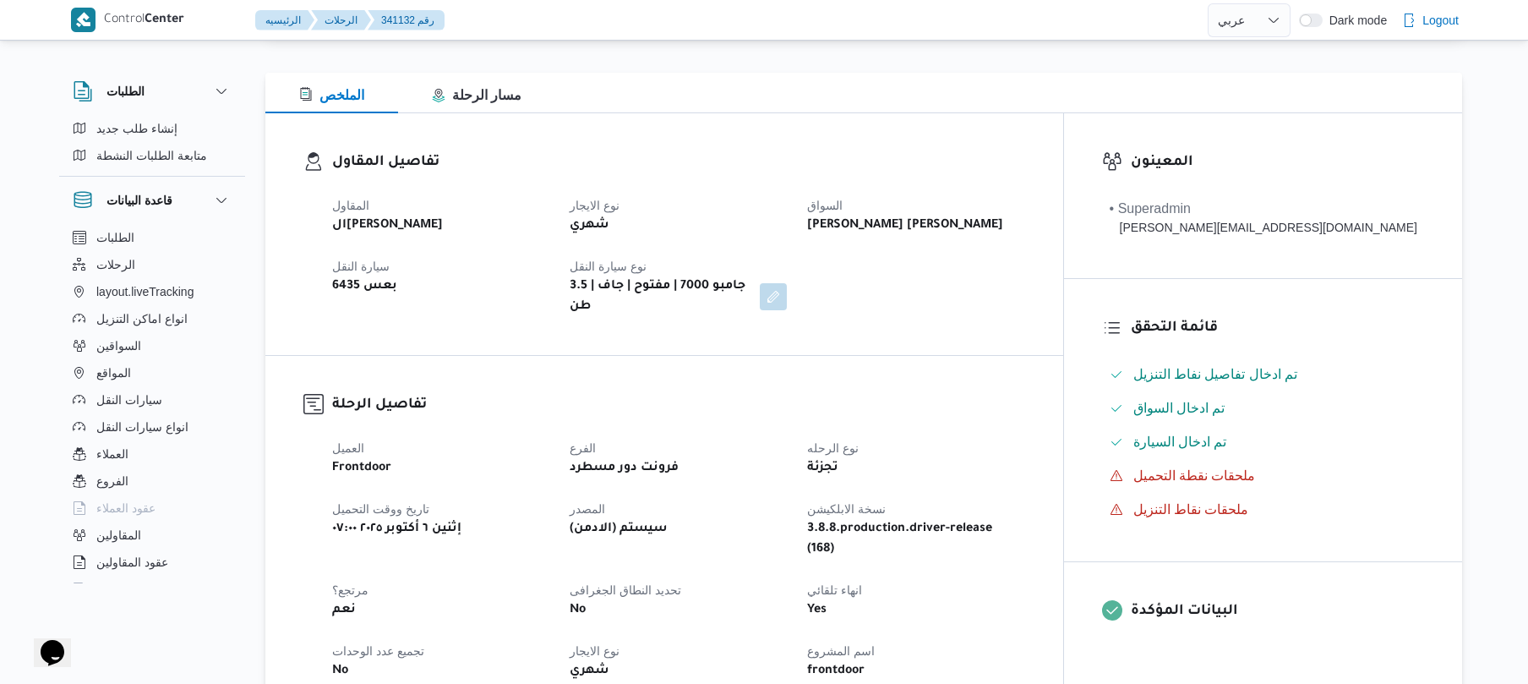
scroll to position [225, 0]
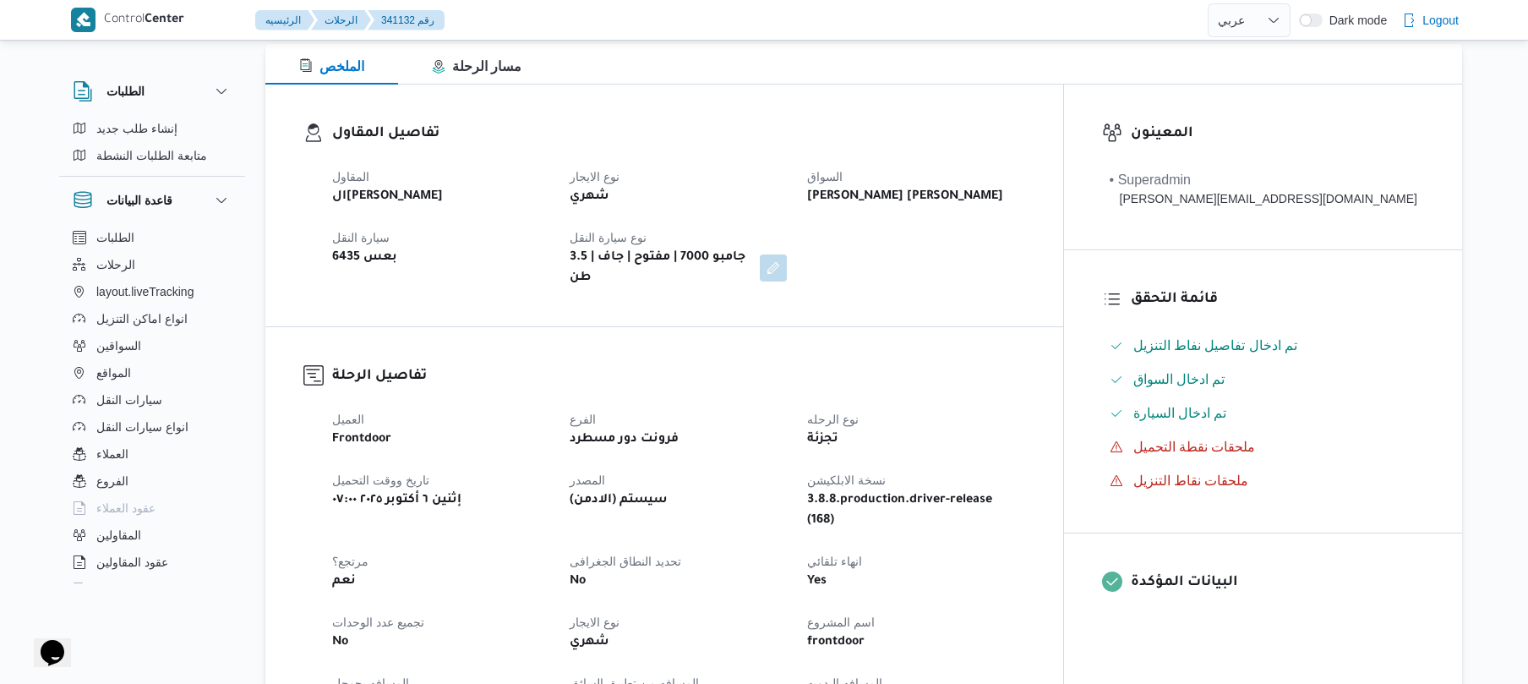
click at [948, 261] on div "المقاول الهامي محمد خالد علي نوع الايجار شهري السواق يوسف حسين حسن يوسف سيارة ا…" at bounding box center [678, 227] width 713 height 142
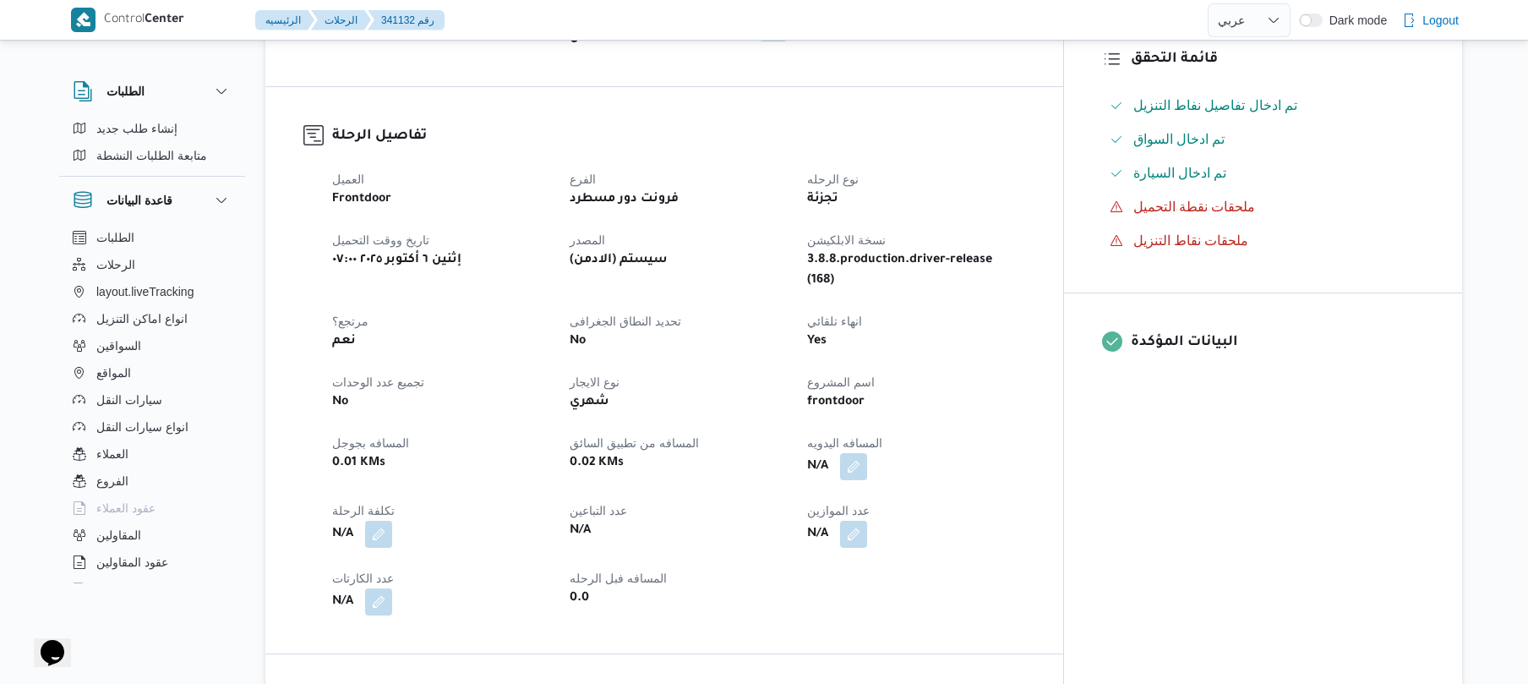
scroll to position [676, 0]
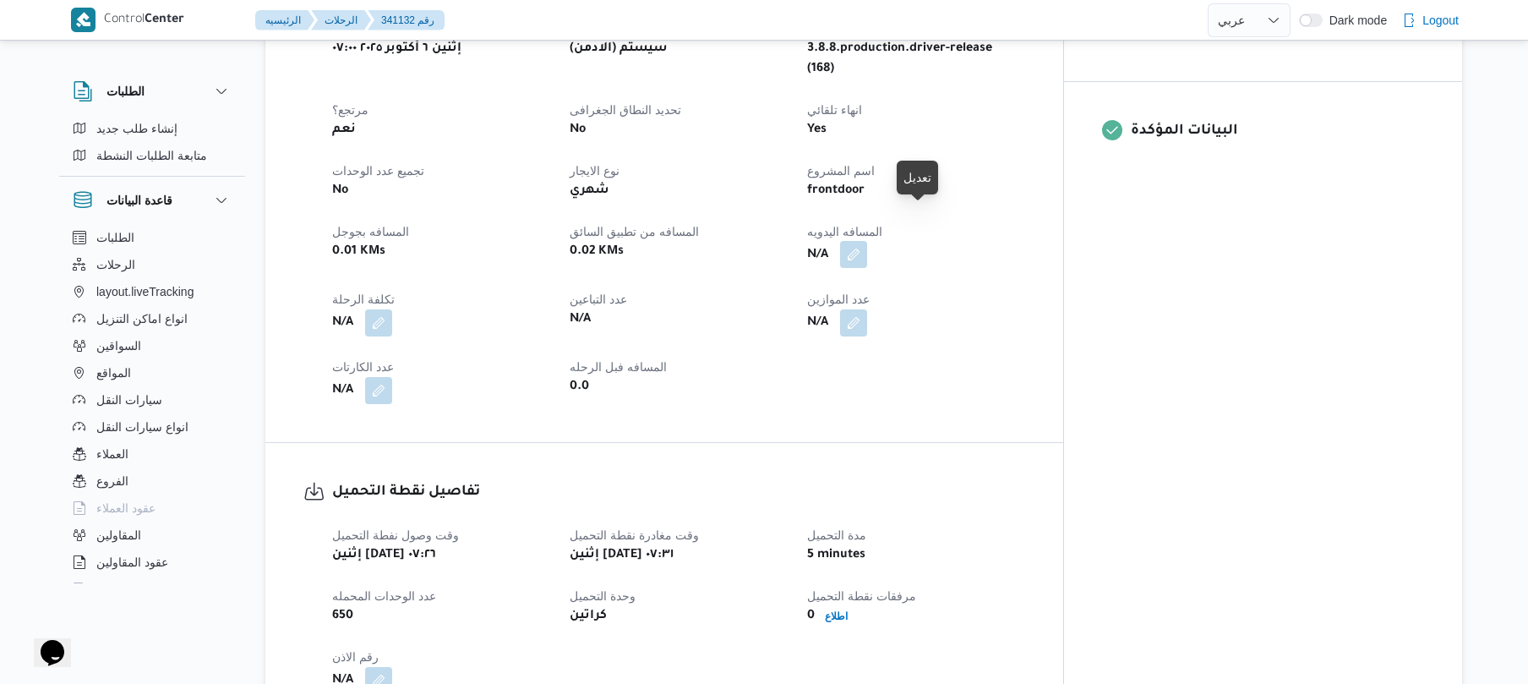
click at [867, 241] on button "button" at bounding box center [853, 254] width 27 height 27
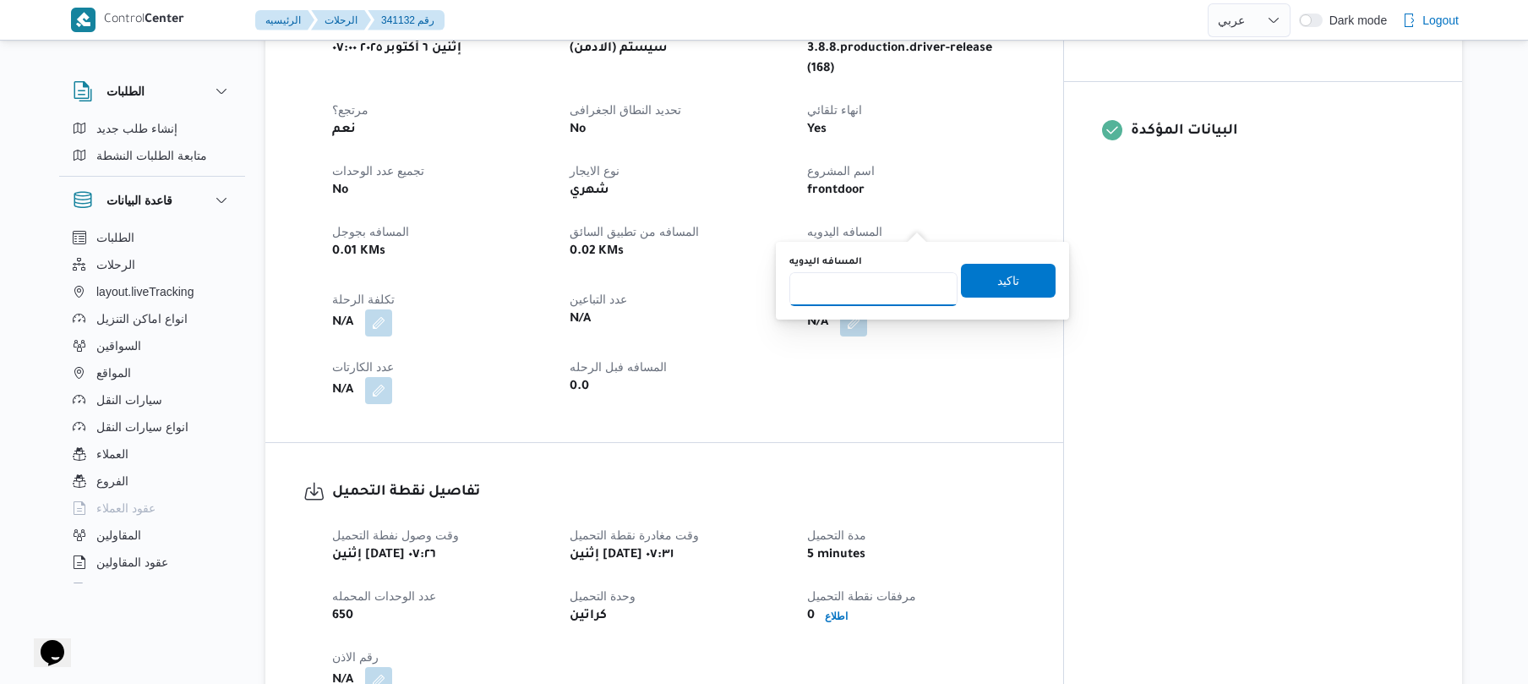
click at [881, 303] on input "المسافه اليدويه" at bounding box center [873, 289] width 168 height 34
type input "40"
click at [1018, 281] on span "تاكيد" at bounding box center [1008, 280] width 95 height 34
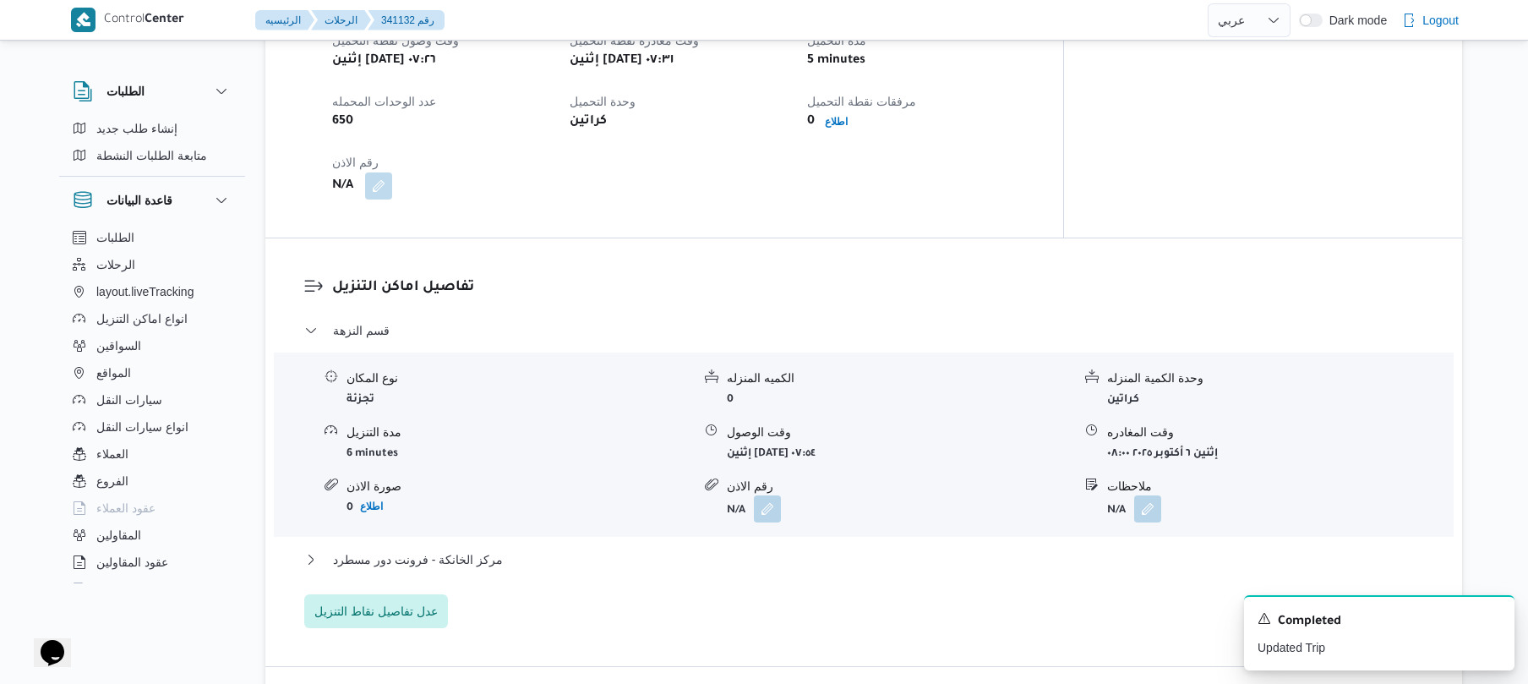
scroll to position [1171, 0]
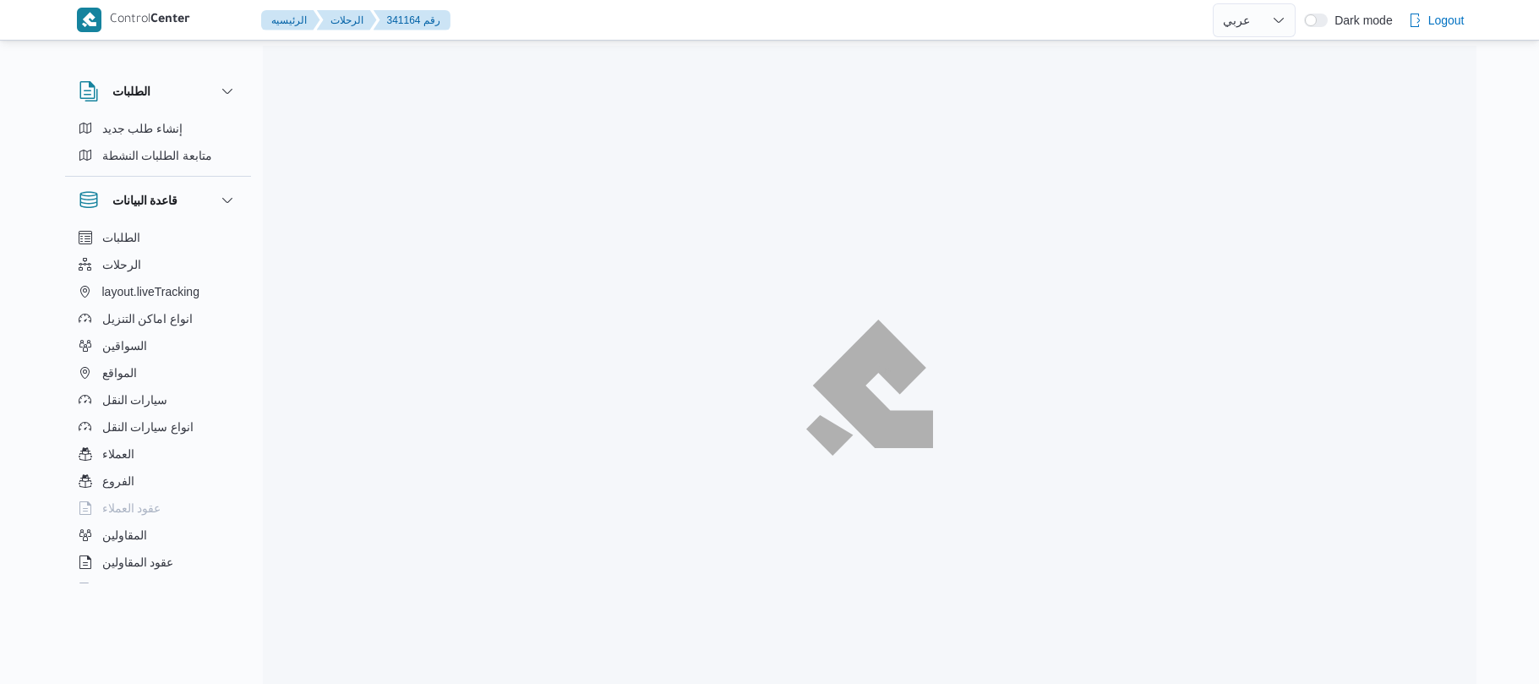
select select "ar"
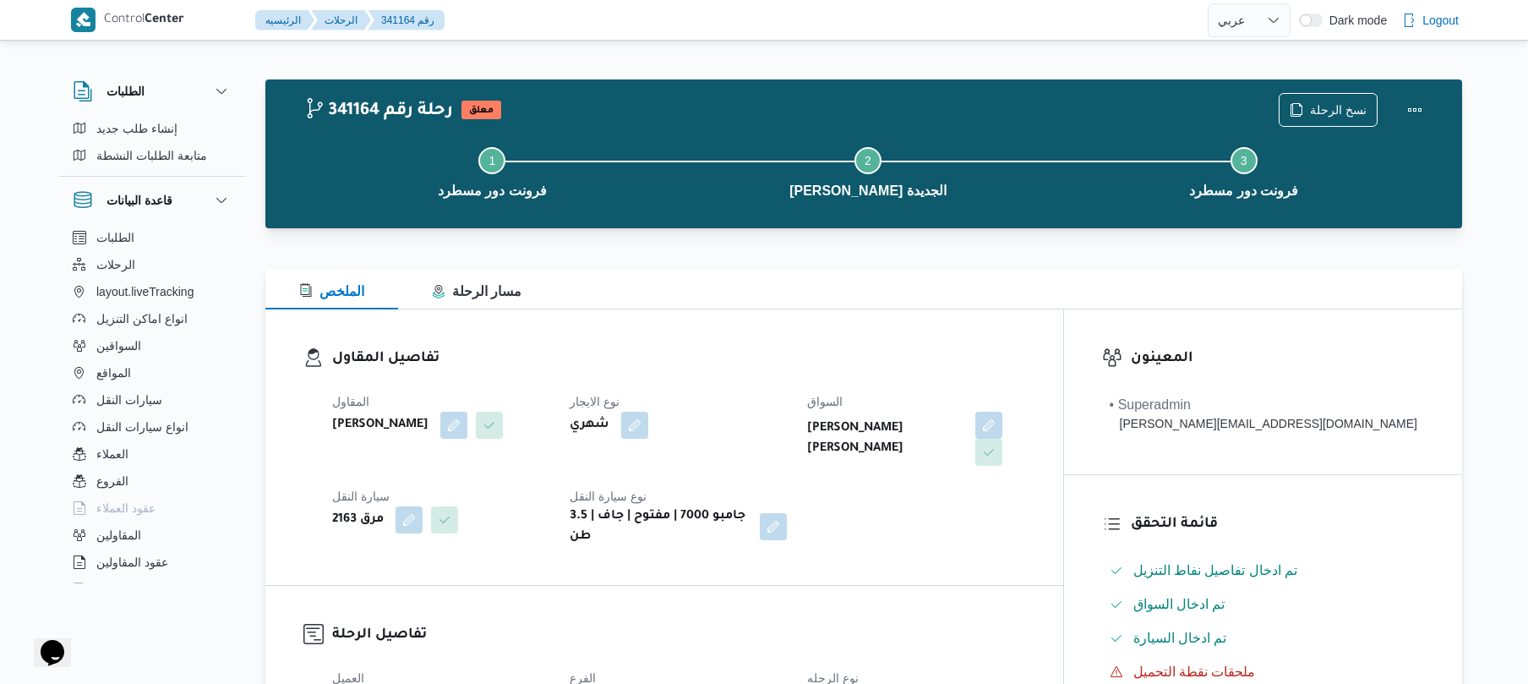
click at [774, 433] on div "شهري" at bounding box center [678, 425] width 221 height 30
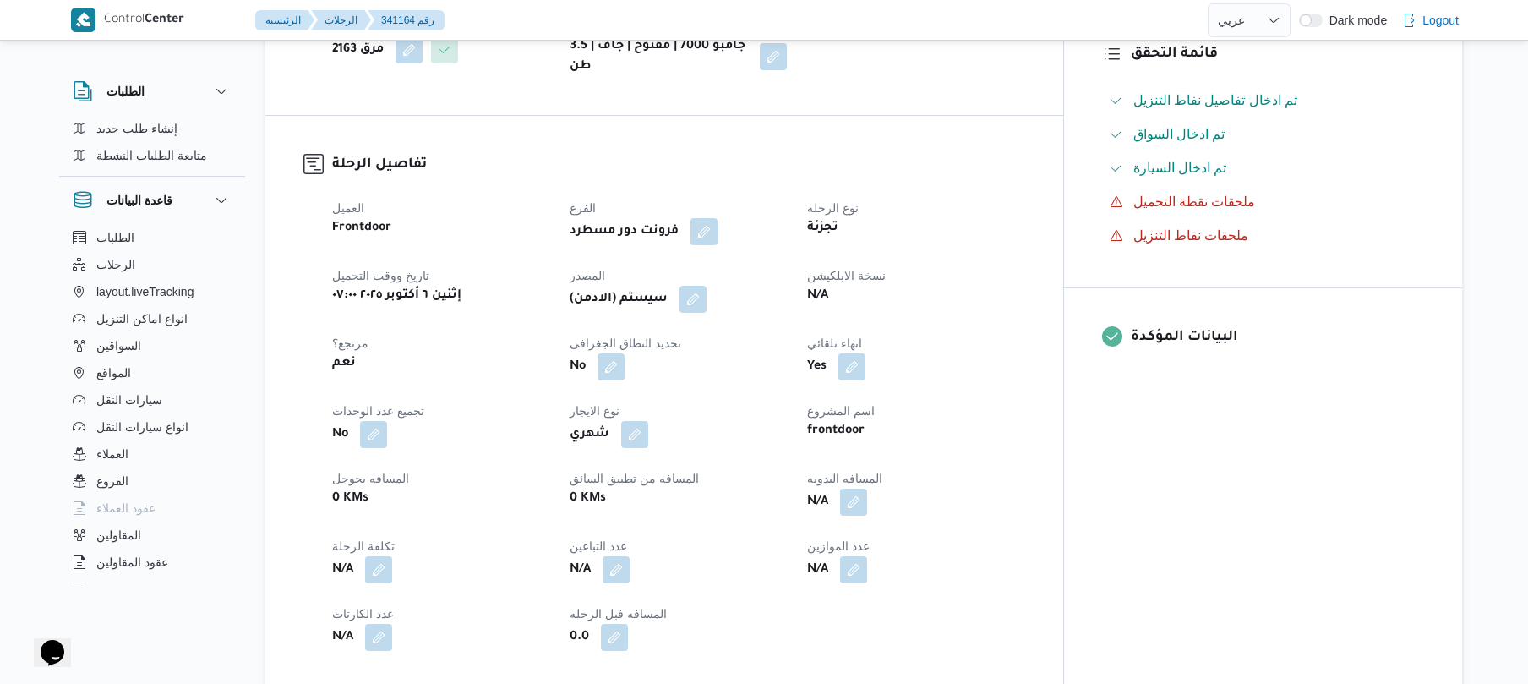
scroll to position [450, 0]
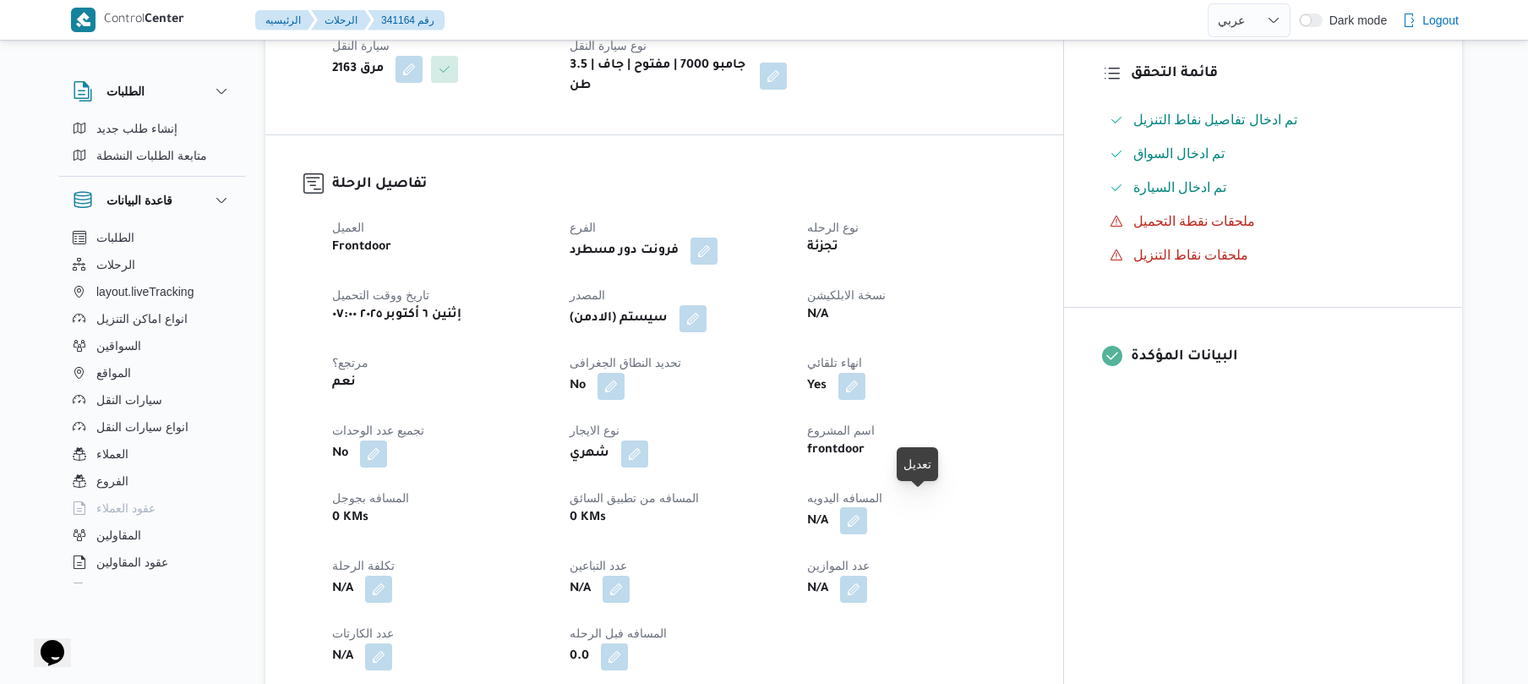
click at [867, 507] on button "button" at bounding box center [853, 520] width 27 height 27
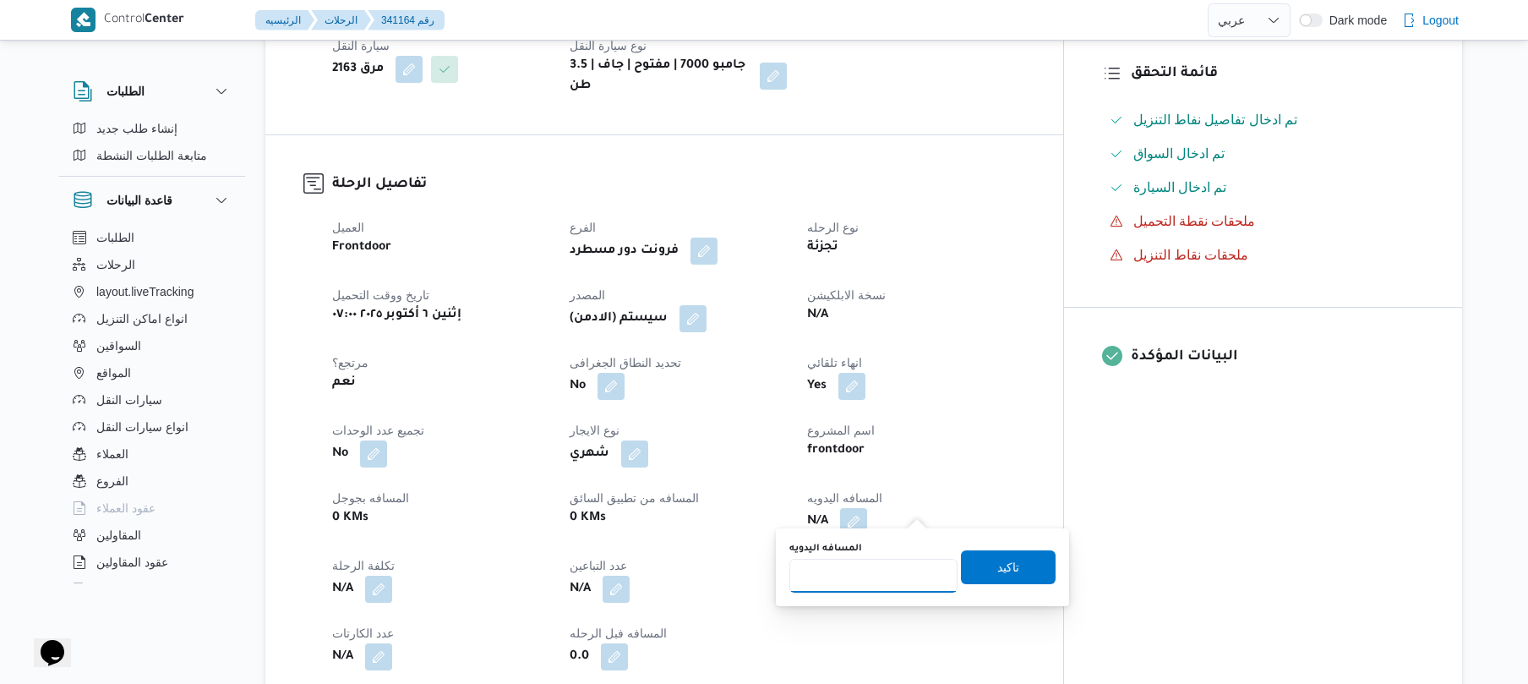
click at [859, 580] on input "المسافه اليدويه" at bounding box center [873, 576] width 168 height 34
type input "100"
click at [982, 570] on span "تاكيد" at bounding box center [1008, 566] width 95 height 34
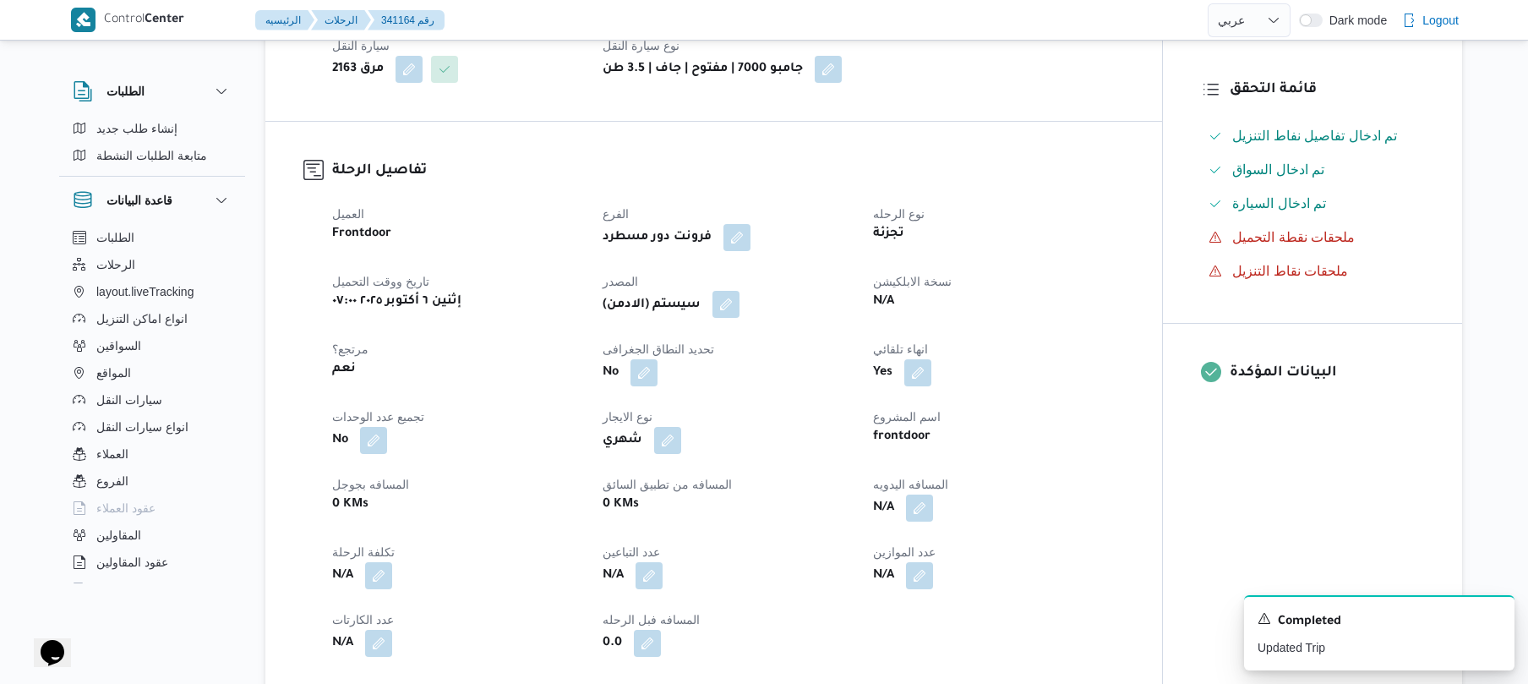
click at [738, 312] on button "button" at bounding box center [725, 304] width 27 height 27
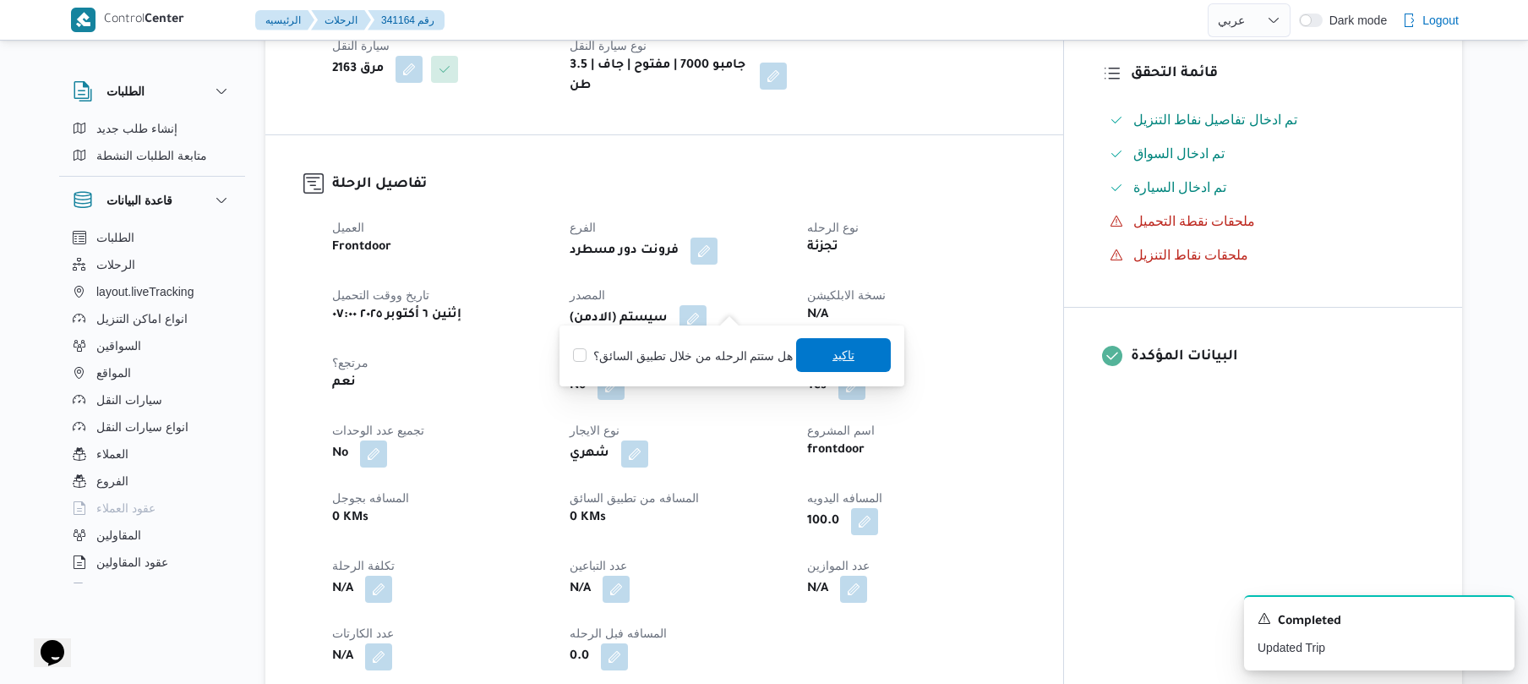
click at [835, 350] on span "تاكيد" at bounding box center [843, 355] width 22 height 20
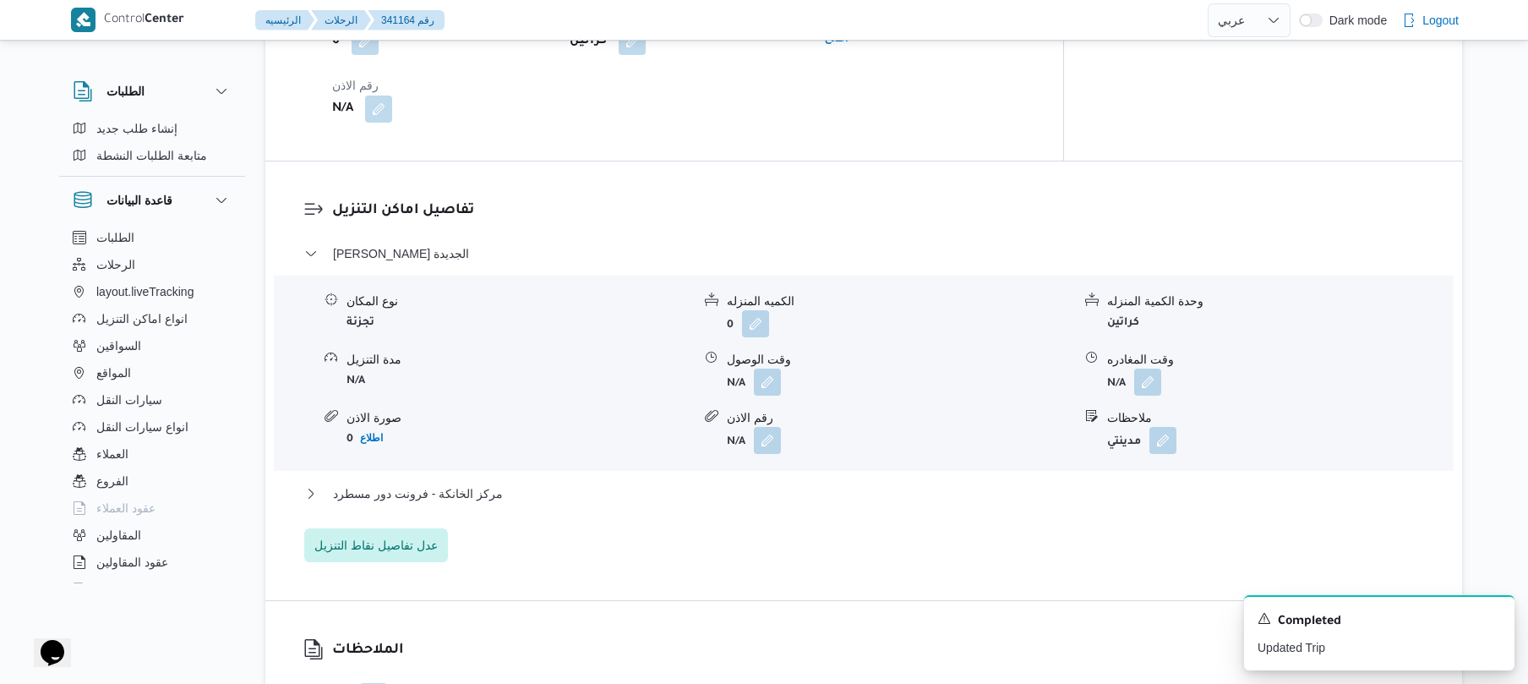
scroll to position [1442, 0]
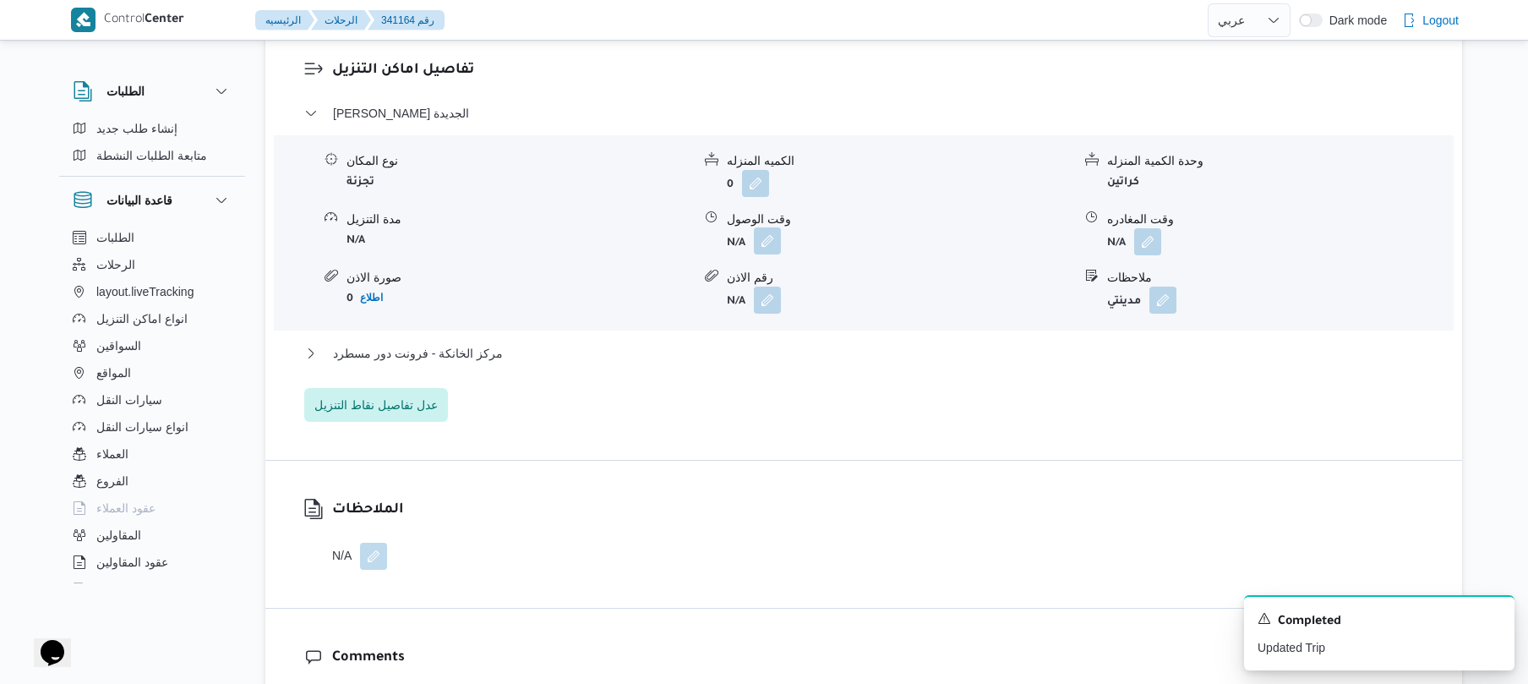
click at [767, 227] on button "button" at bounding box center [767, 240] width 27 height 27
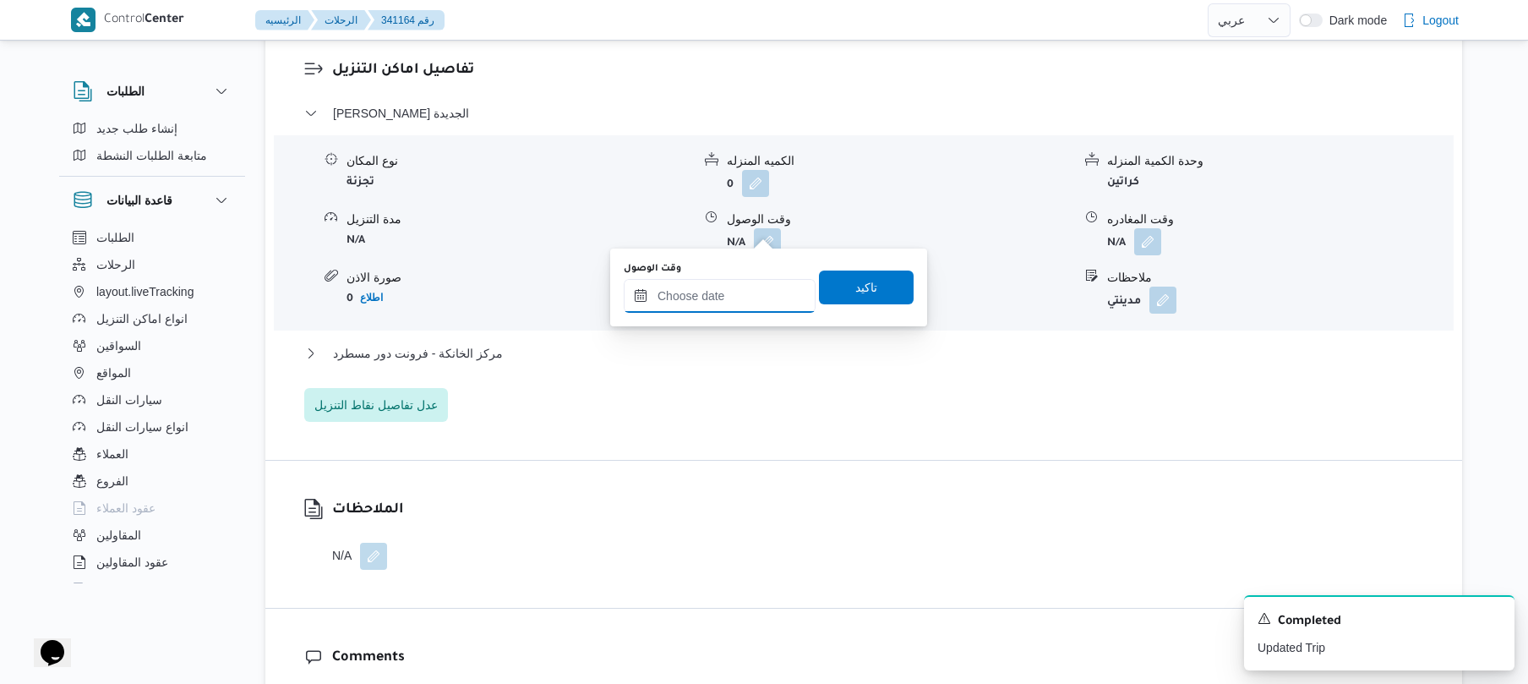
click at [708, 299] on input "وقت الوصول" at bounding box center [720, 296] width 192 height 34
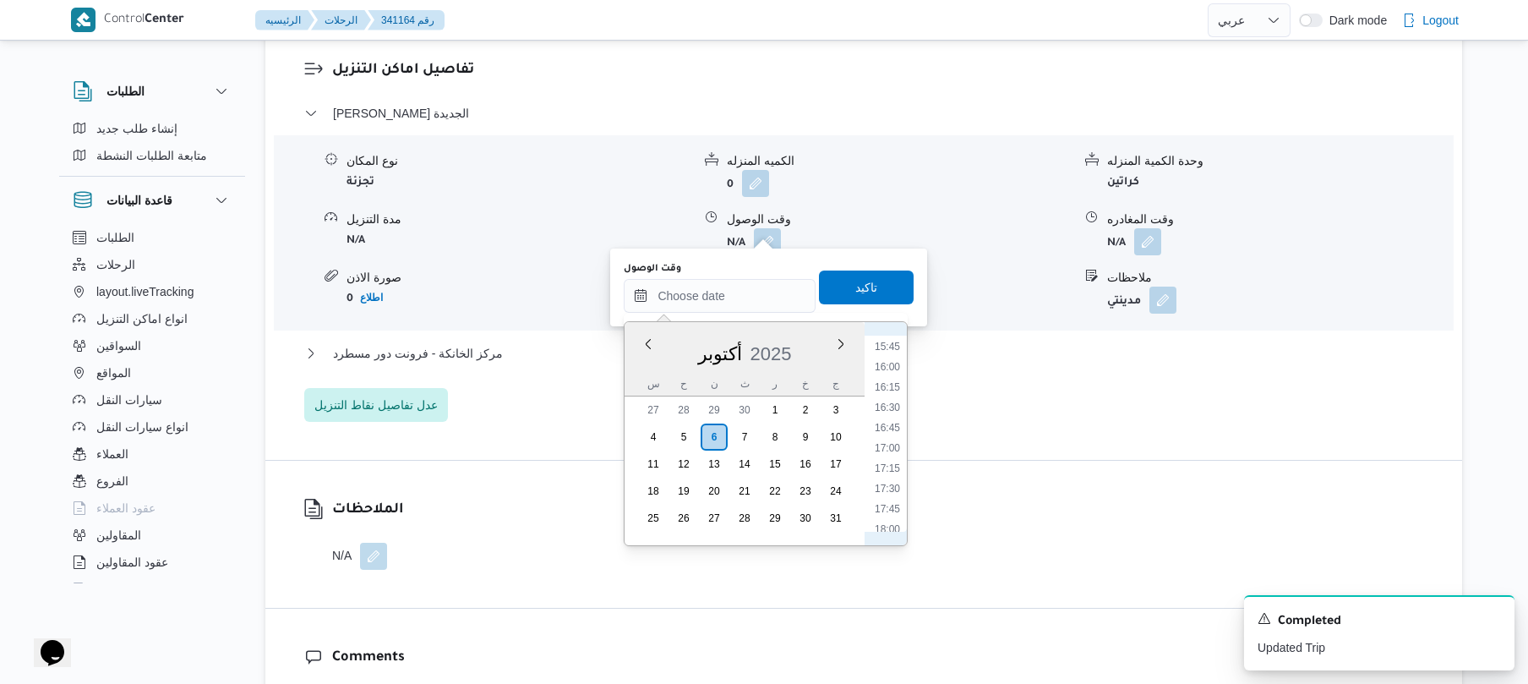
scroll to position [613, 0]
click at [887, 413] on li "08:30" at bounding box center [887, 420] width 39 height 17
type input "[DATE] ٠٨:٣٠"
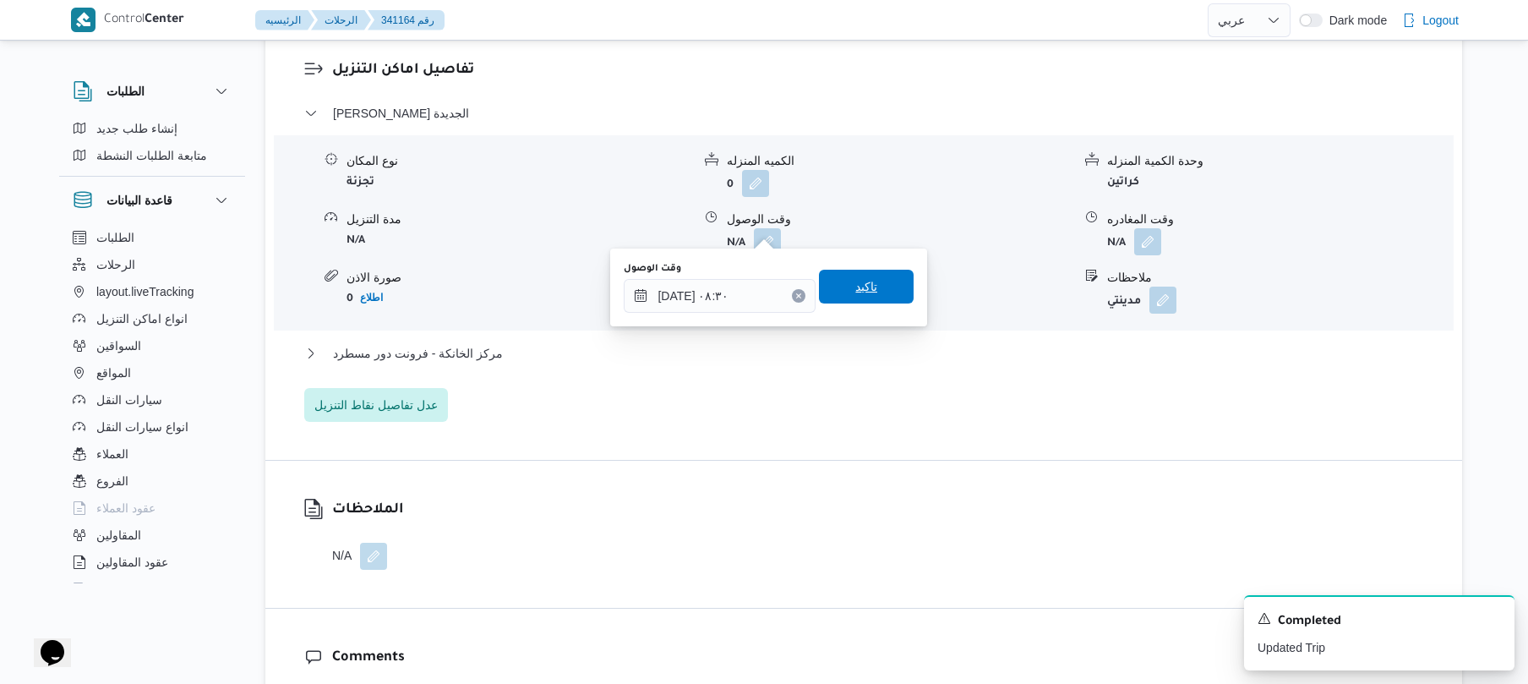
click at [872, 289] on span "تاكيد" at bounding box center [866, 287] width 95 height 34
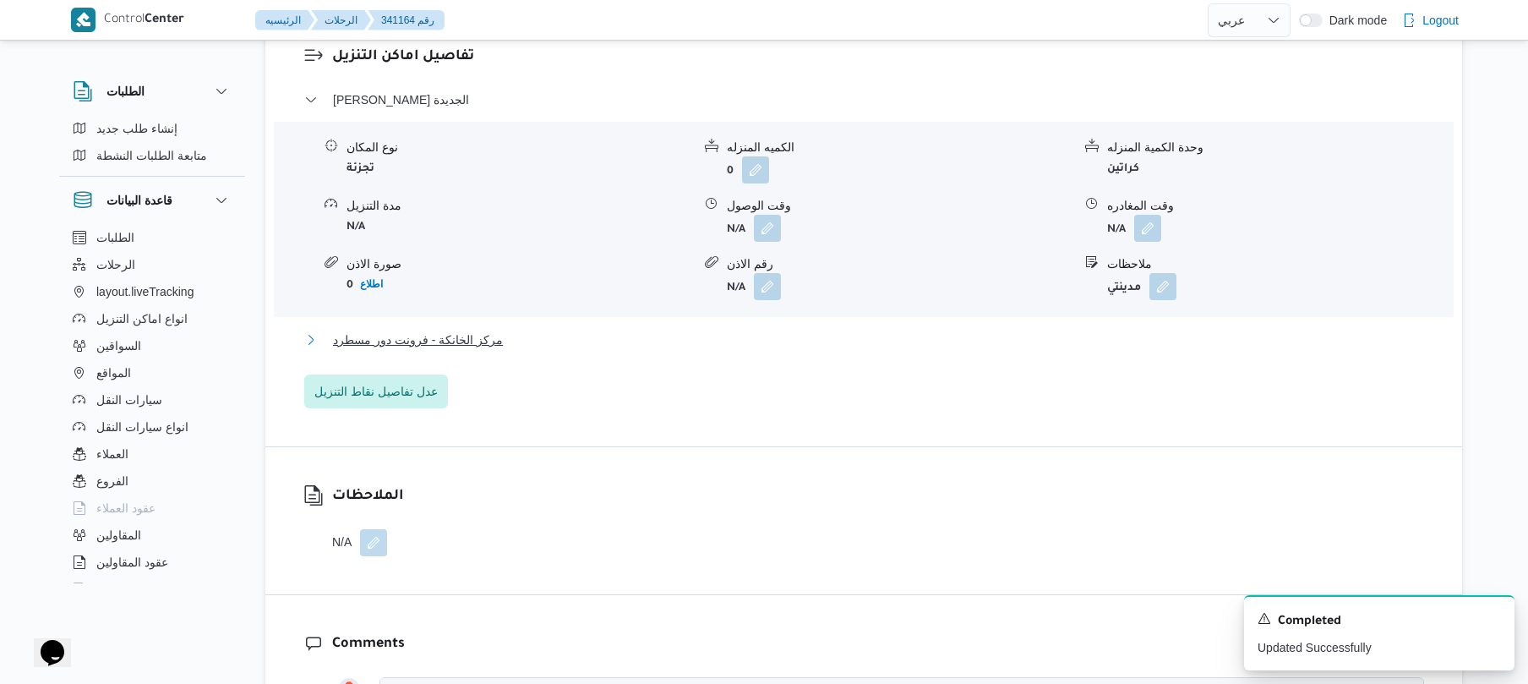
click at [779, 346] on button "مركز الخانكة - فرونت دور مسطرد" at bounding box center [864, 340] width 1120 height 20
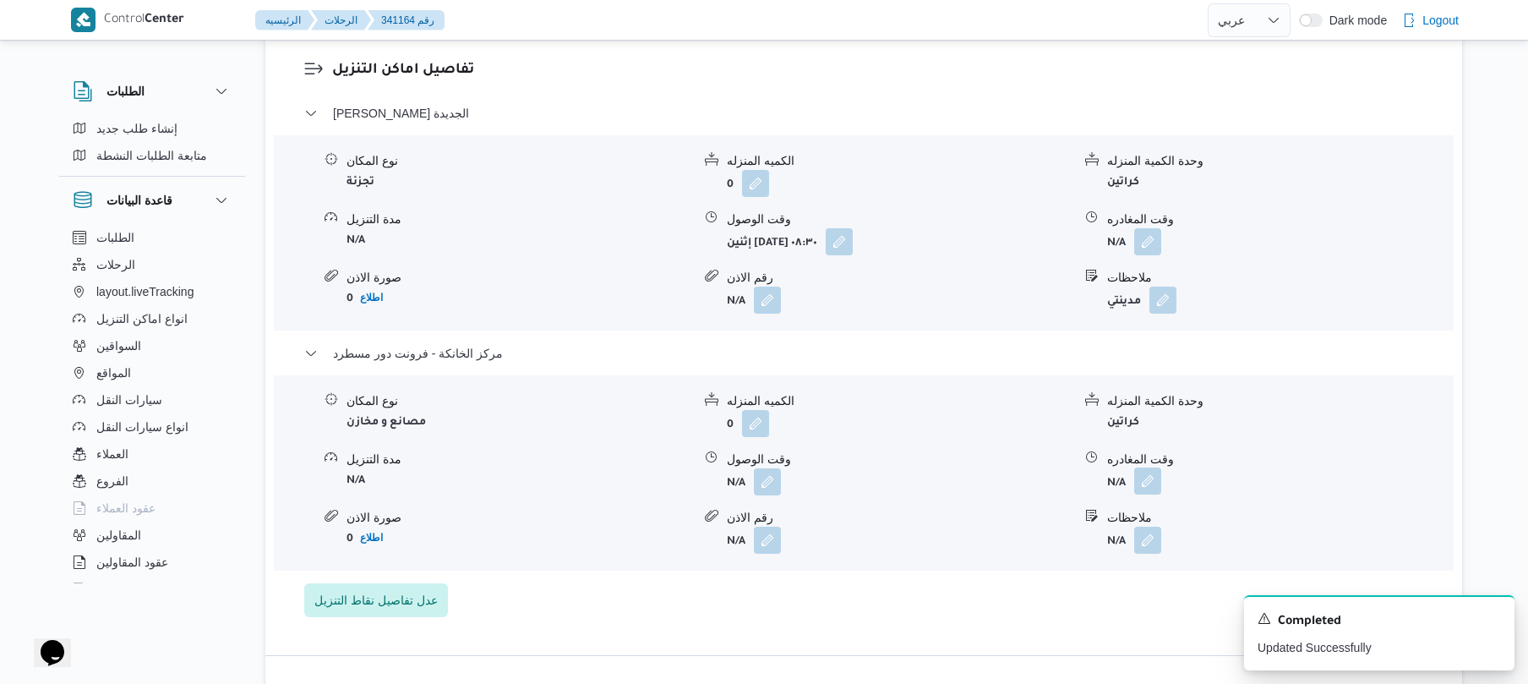
click at [1143, 467] on button "button" at bounding box center [1147, 480] width 27 height 27
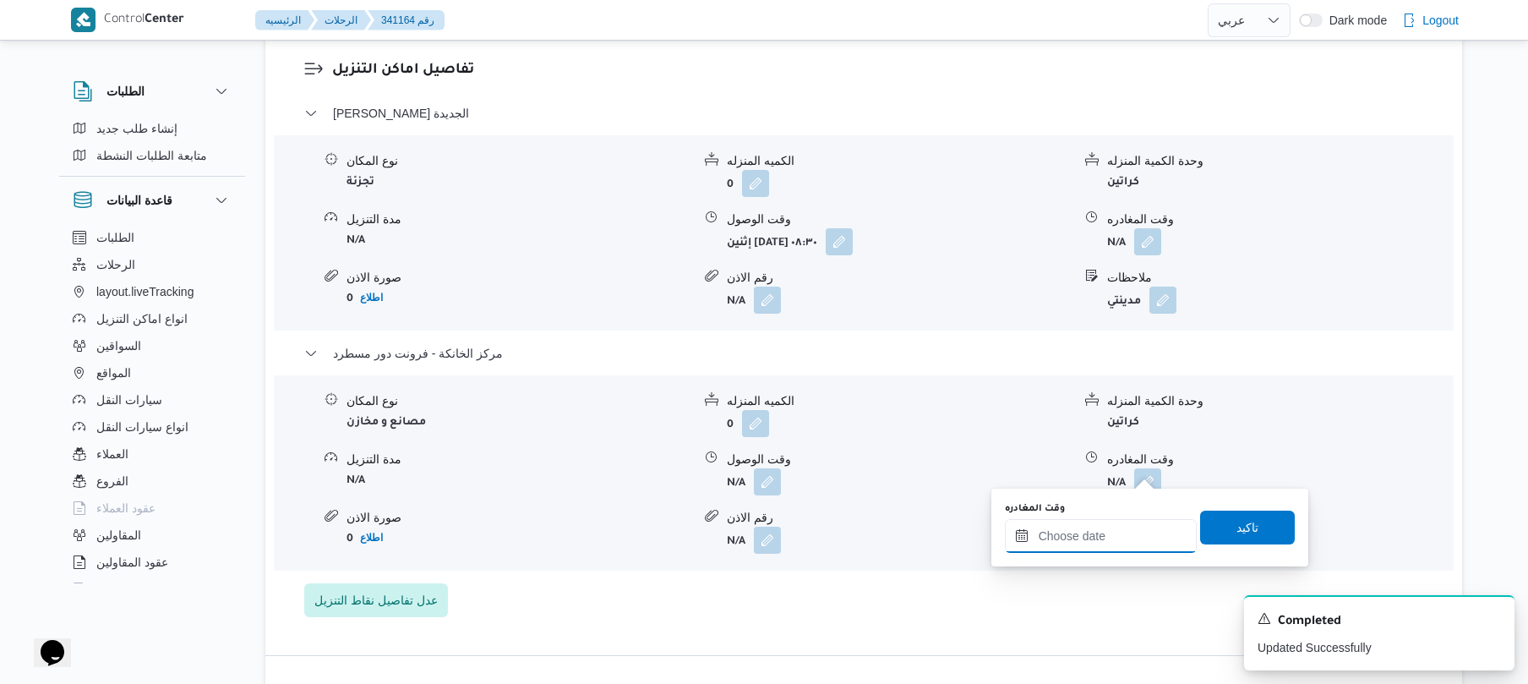
click at [1059, 531] on input "وقت المغادره" at bounding box center [1101, 536] width 192 height 34
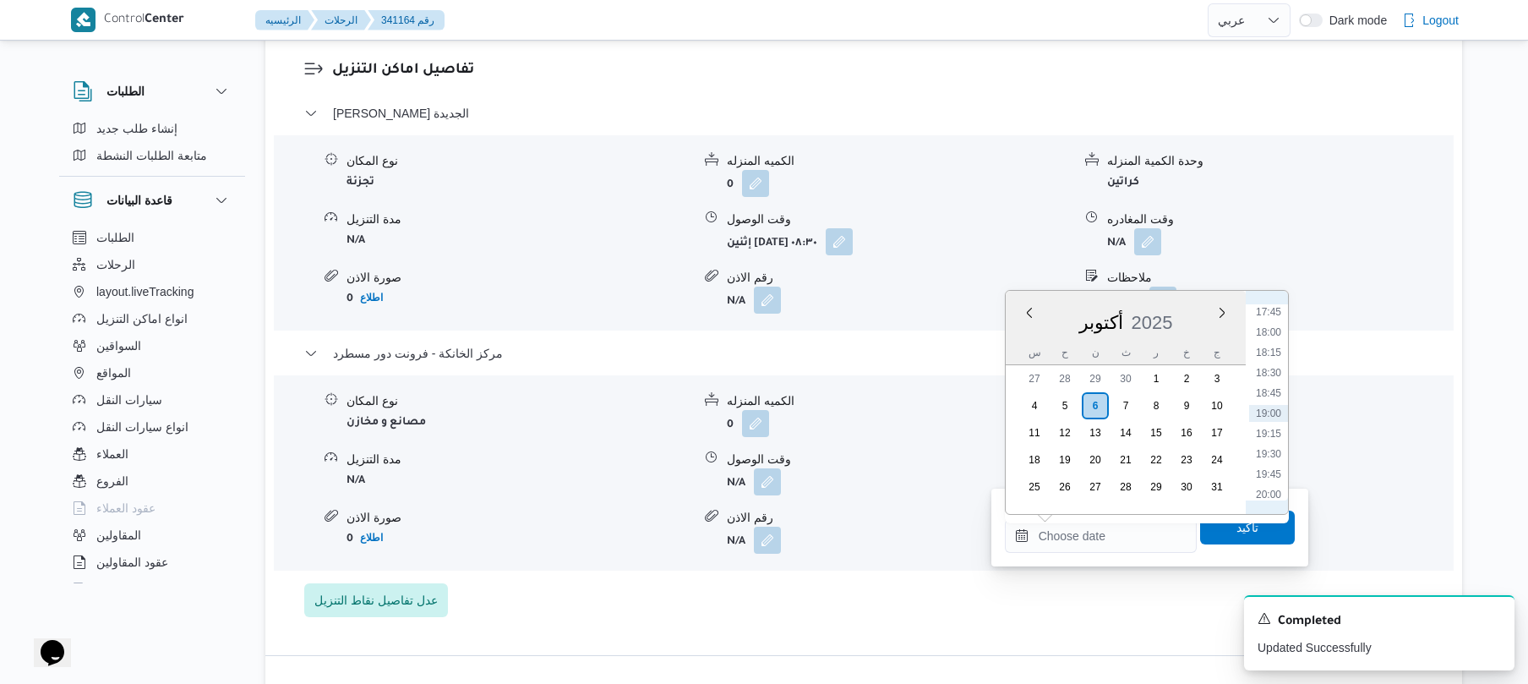
scroll to position [1274, 0]
click at [1268, 379] on li "16:30" at bounding box center [1268, 376] width 39 height 17
type input "٠٦/١٠/٢٠٢٥ ١٦:٣٠"
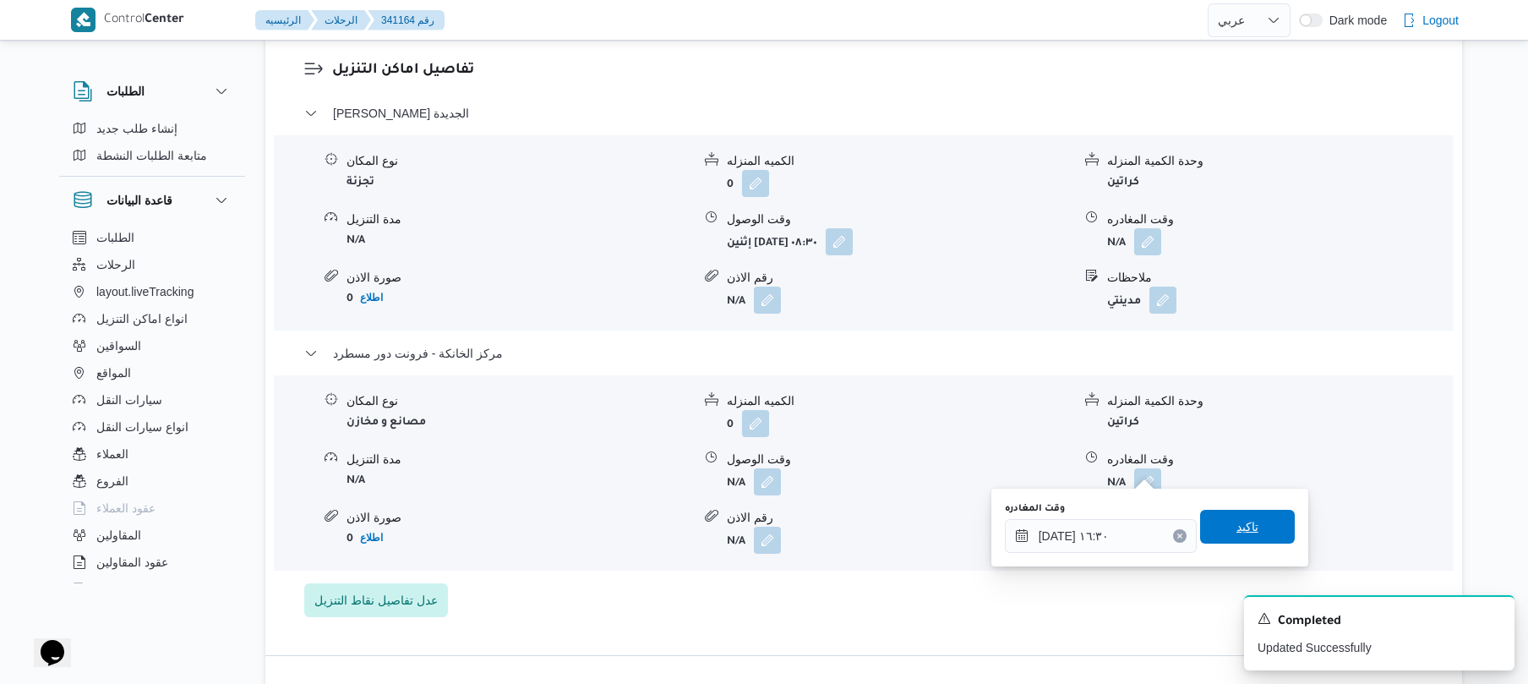
click at [1217, 535] on span "تاكيد" at bounding box center [1247, 527] width 95 height 34
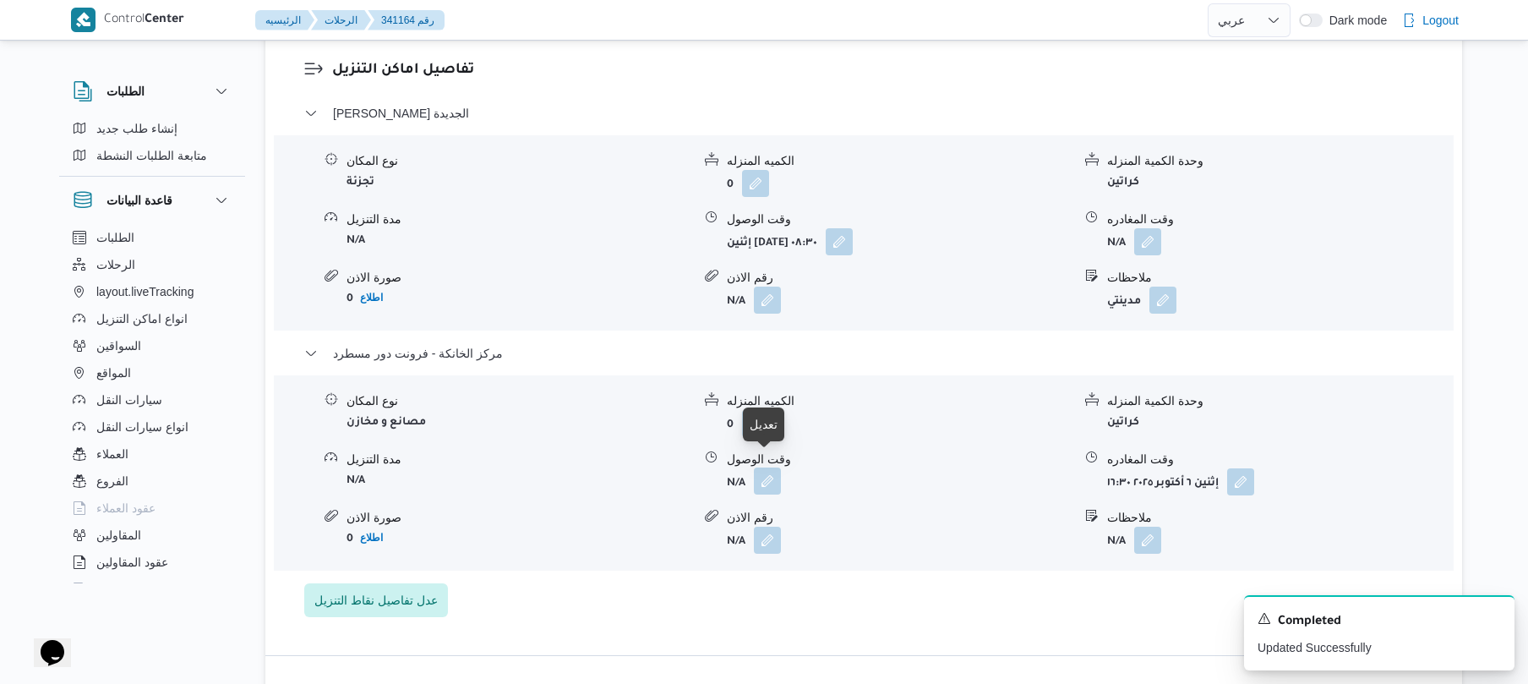
click at [768, 467] on button "button" at bounding box center [767, 480] width 27 height 27
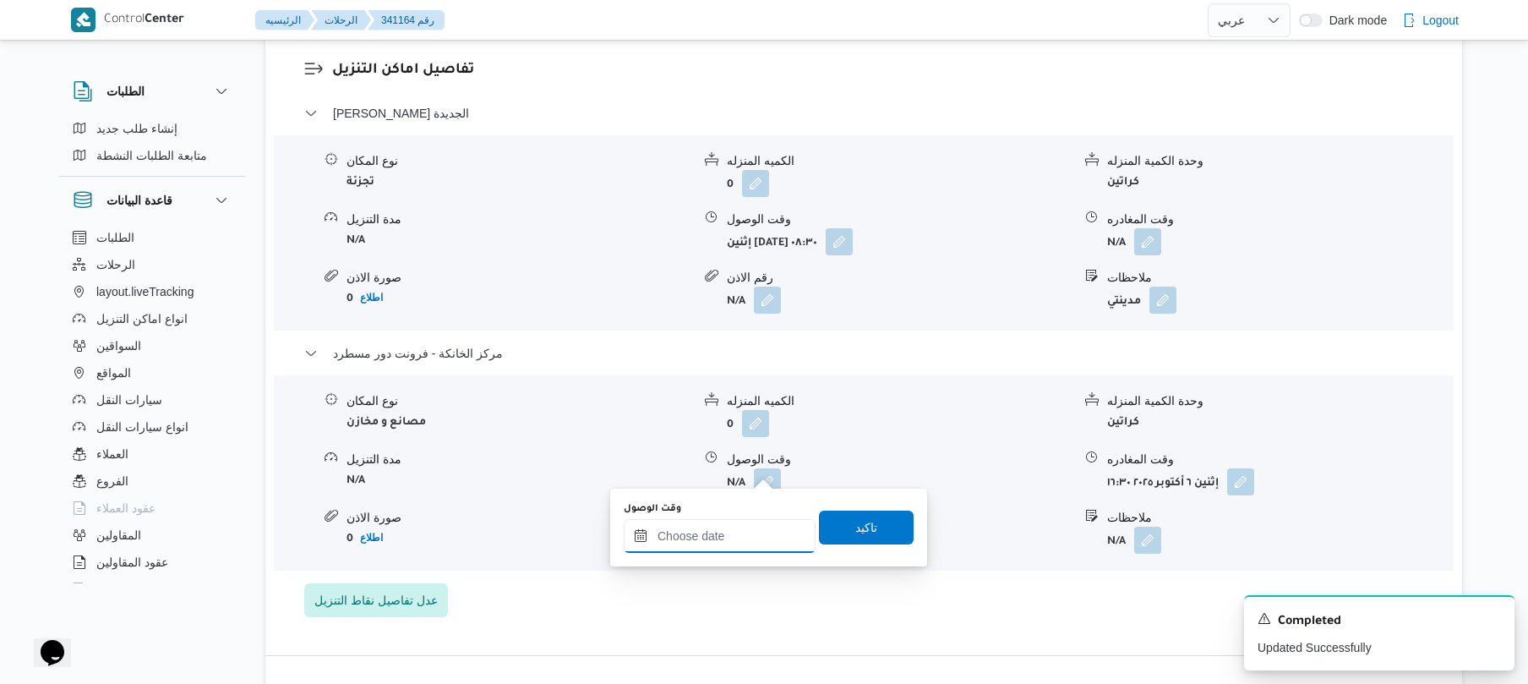
click at [744, 531] on input "وقت الوصول" at bounding box center [720, 536] width 192 height 34
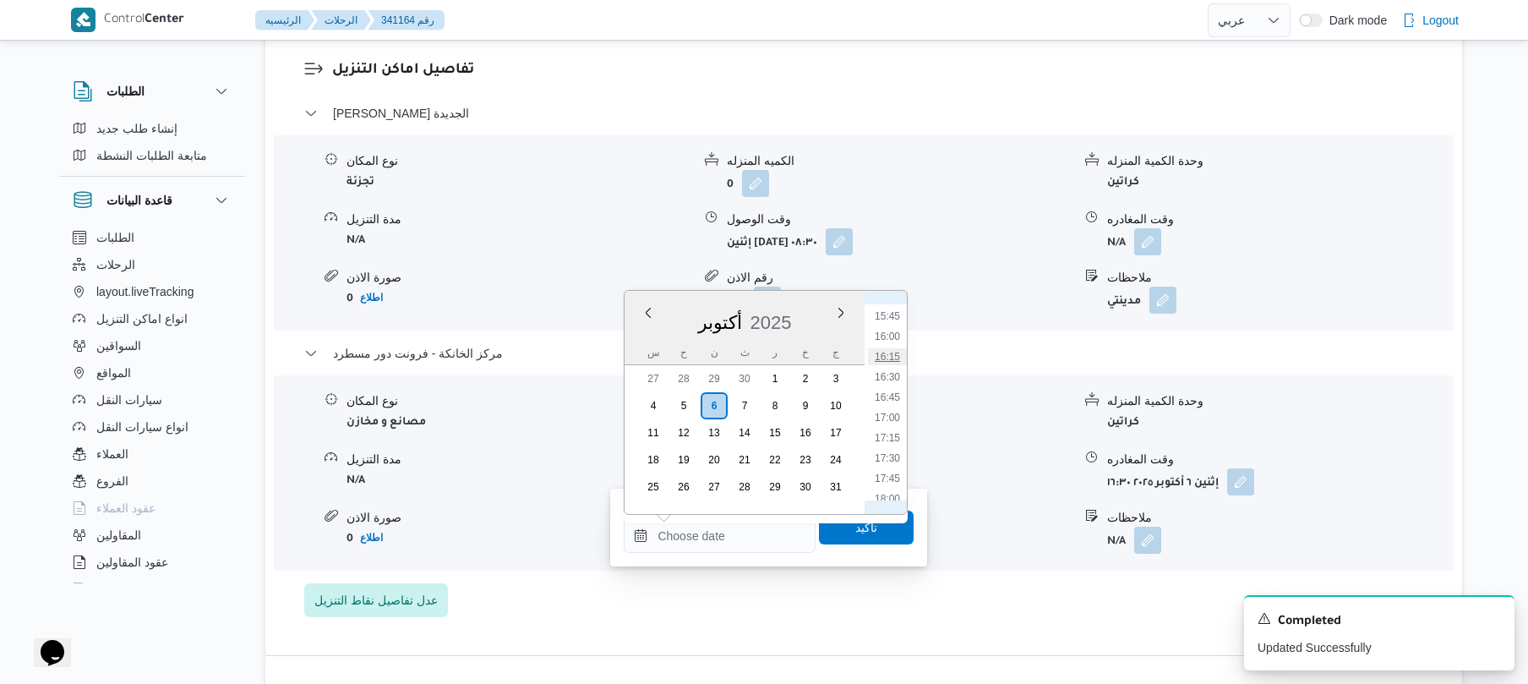
click at [889, 356] on li "16:15" at bounding box center [887, 356] width 39 height 17
type input "٠٦/١٠/٢٠٢٥ ١٦:١٥"
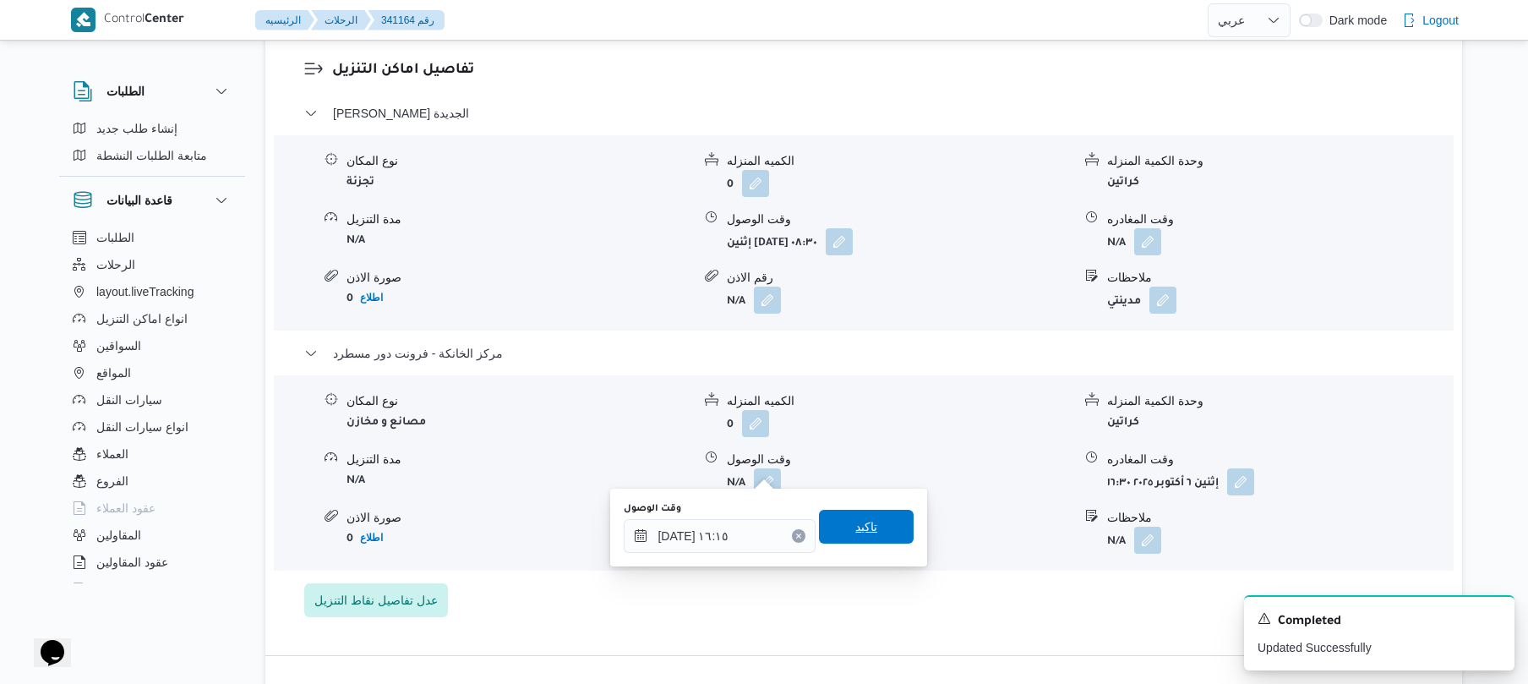
click at [855, 532] on span "تاكيد" at bounding box center [866, 526] width 22 height 20
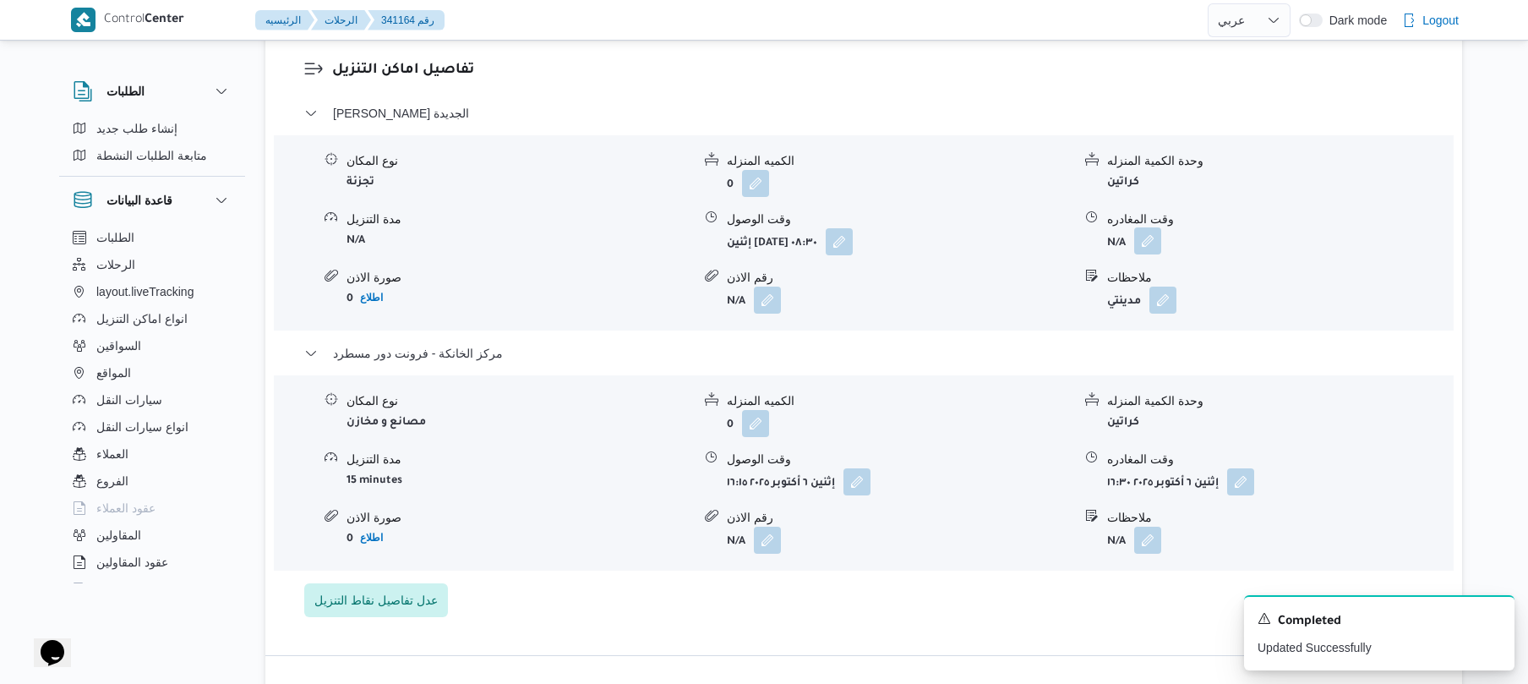
click at [1147, 227] on button "button" at bounding box center [1147, 240] width 27 height 27
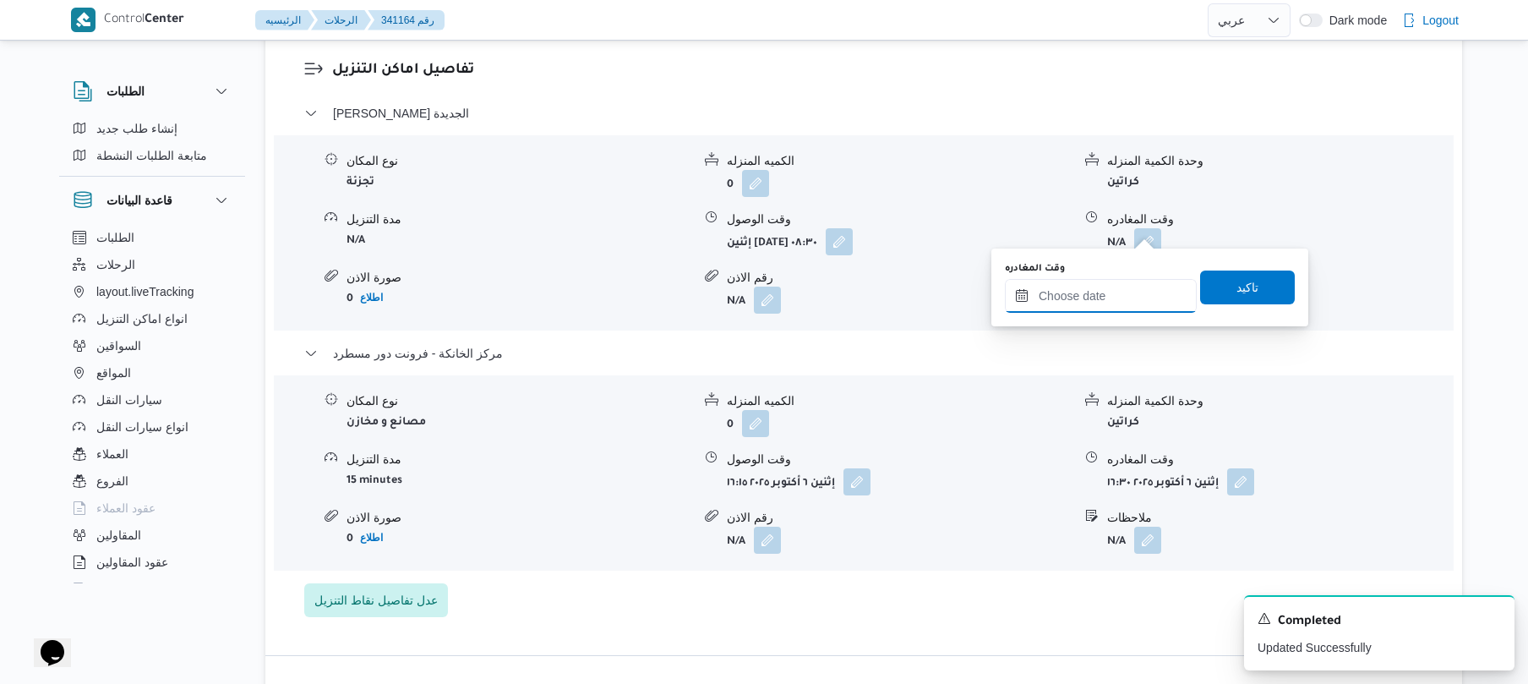
click at [1103, 285] on input "وقت المغادره" at bounding box center [1101, 296] width 192 height 34
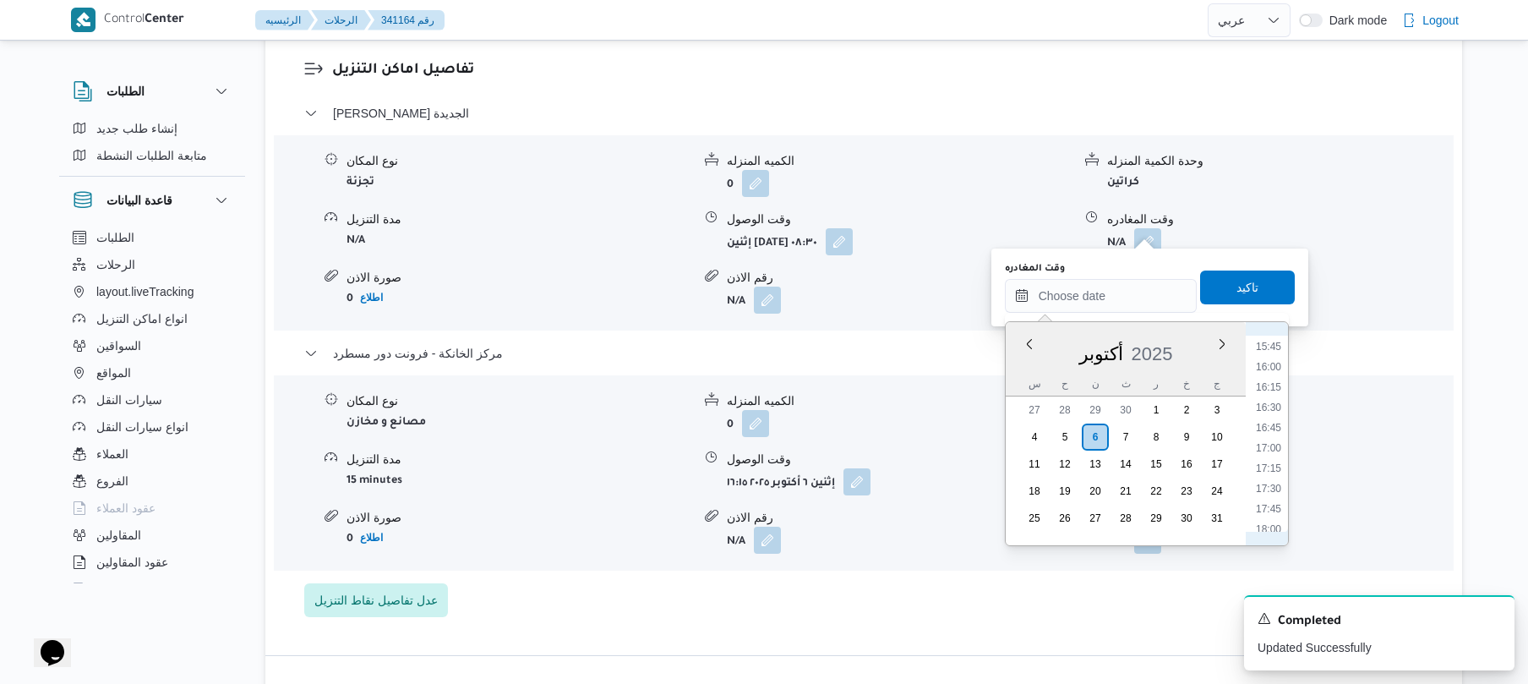
scroll to position [1110, 0]
click at [1273, 492] on li "15:30" at bounding box center [1268, 491] width 39 height 17
type input "٠٦/١٠/٢٠٢٥ ١٥:٣٠"
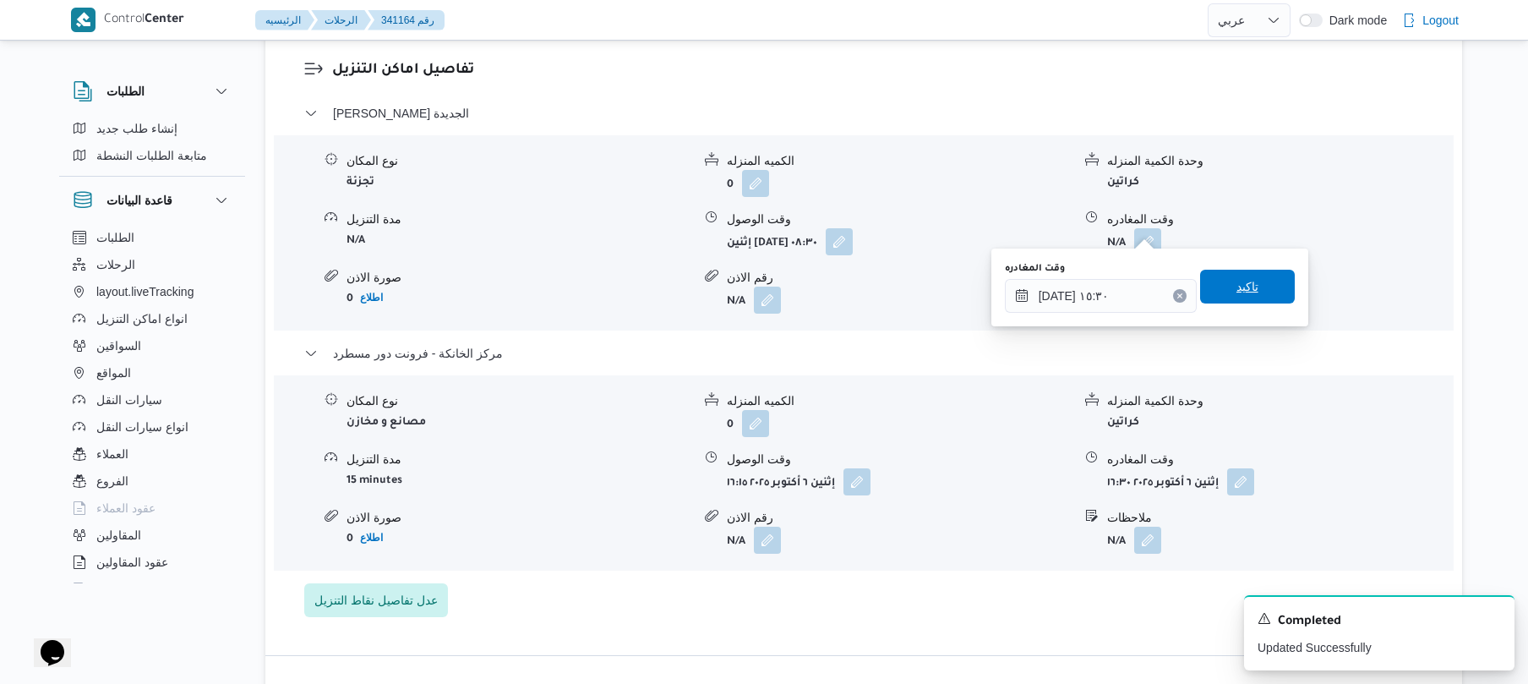
click at [1246, 291] on span "تاكيد" at bounding box center [1247, 286] width 22 height 20
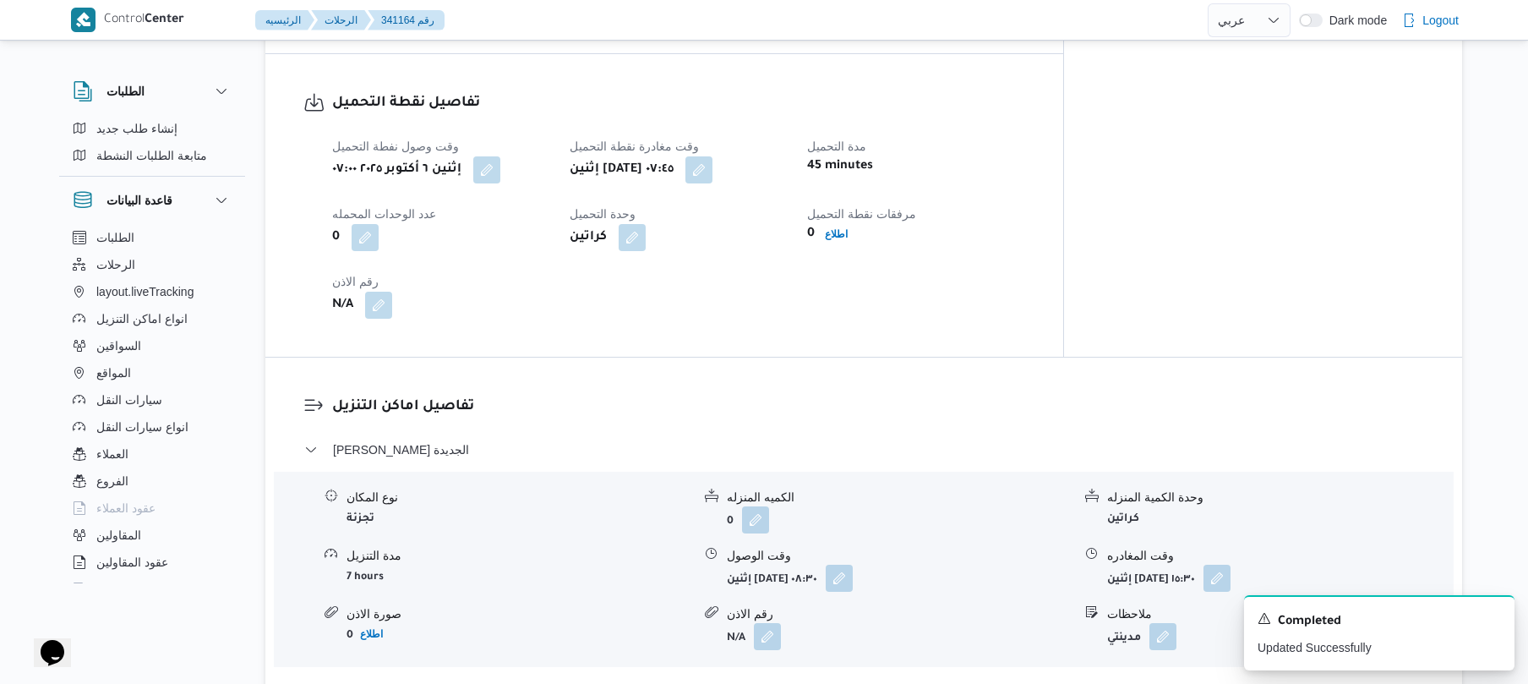
scroll to position [0, 0]
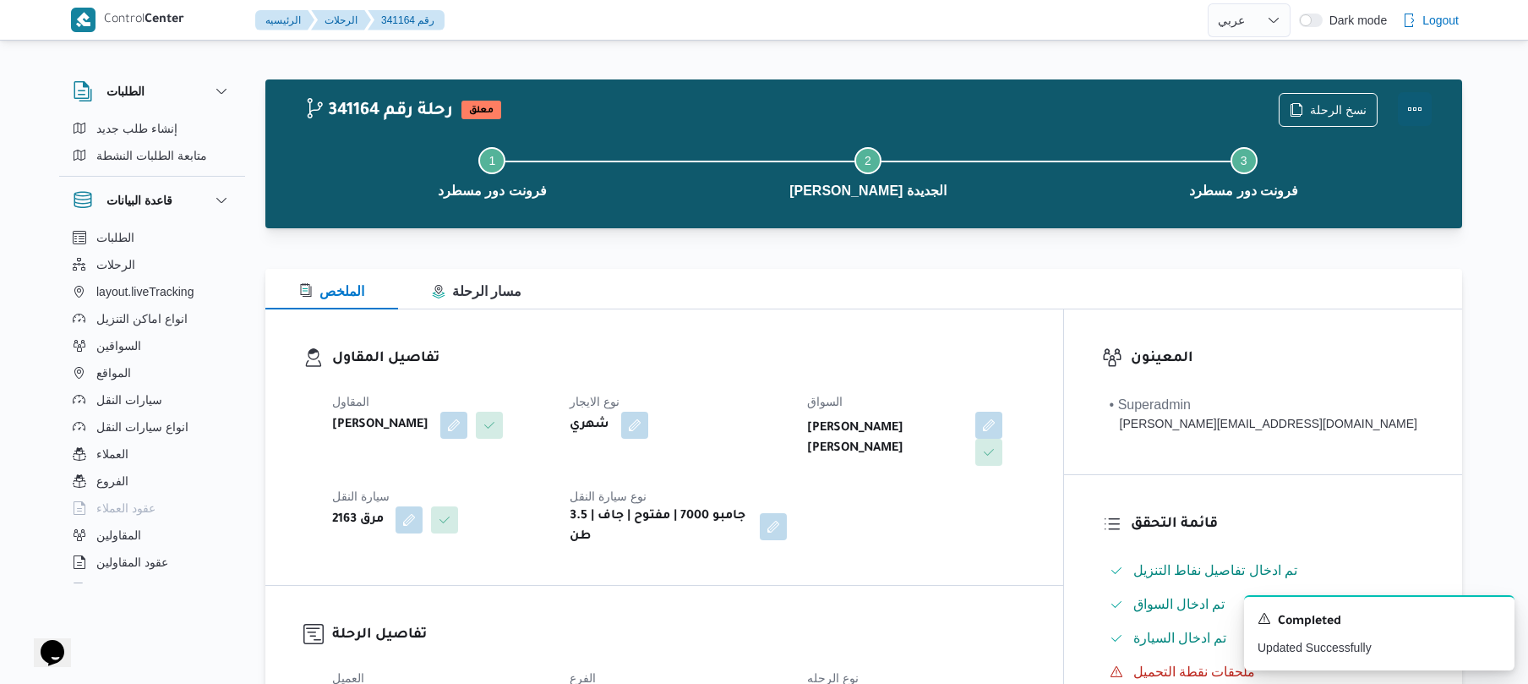
click at [1421, 106] on button "Actions" at bounding box center [1415, 109] width 34 height 34
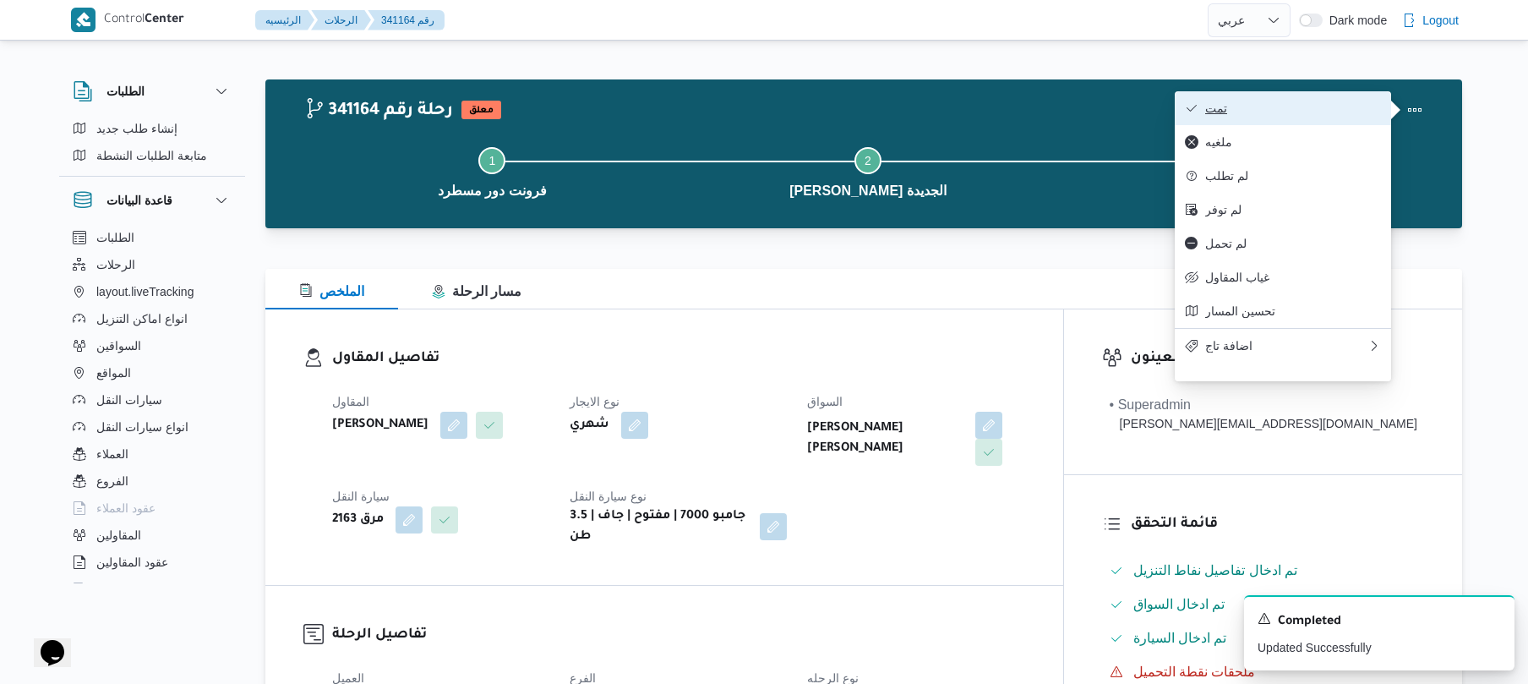
click at [1325, 112] on span "تمت" at bounding box center [1293, 108] width 176 height 14
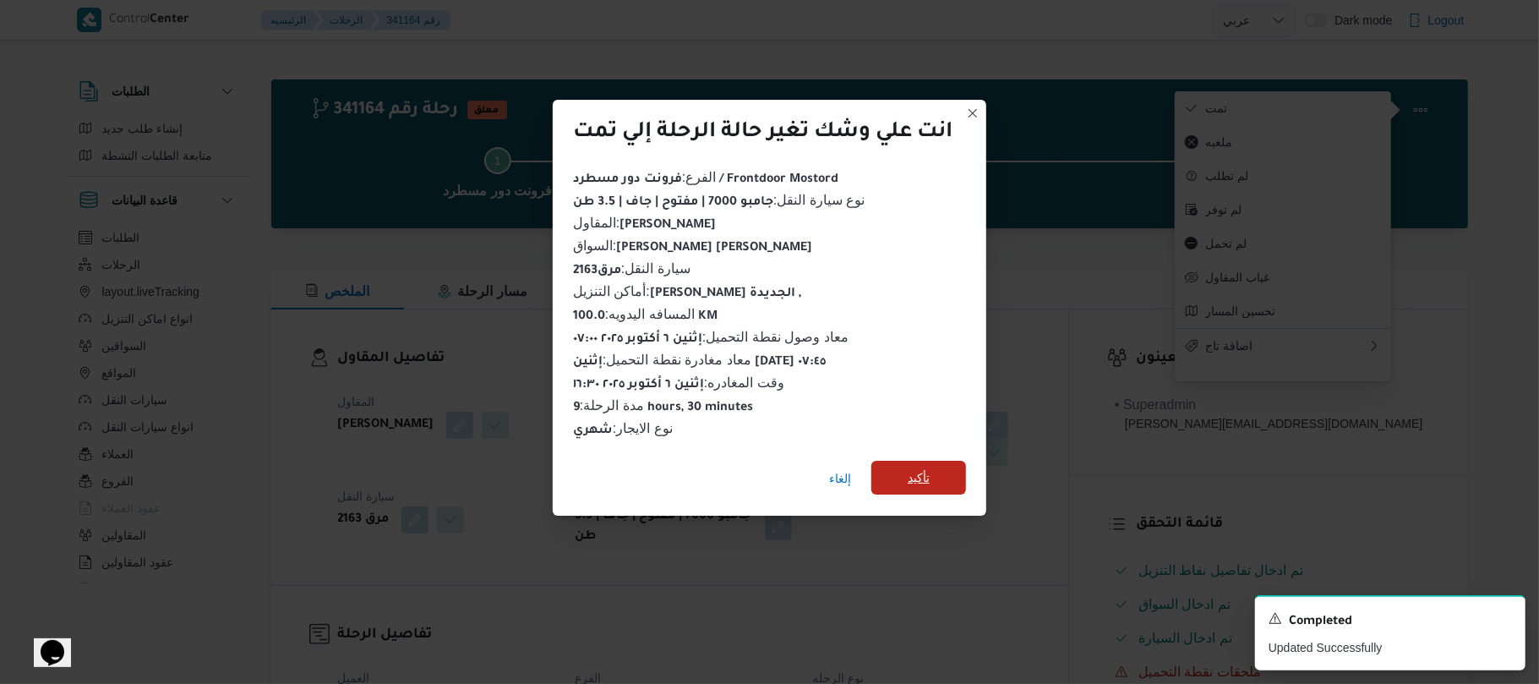
click at [926, 467] on span "تأكيد" at bounding box center [919, 477] width 22 height 20
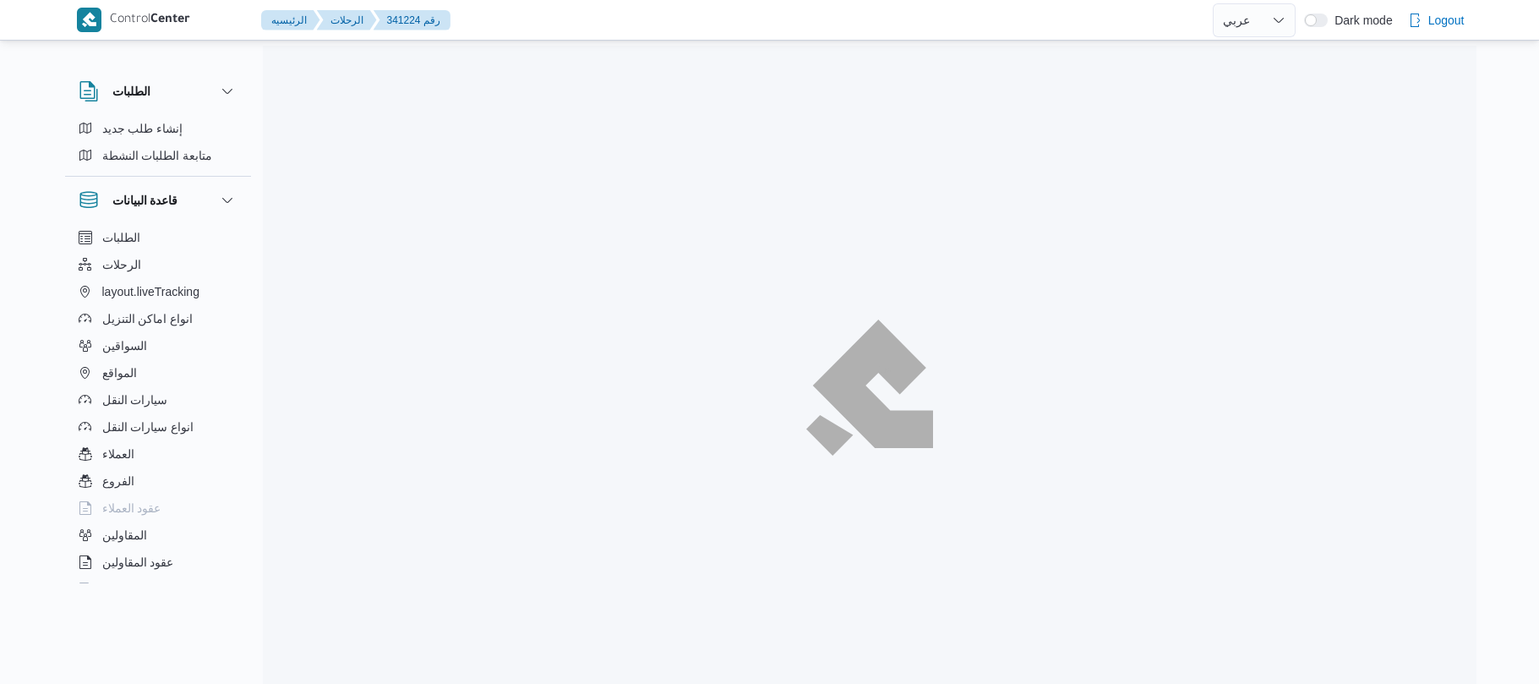
select select "ar"
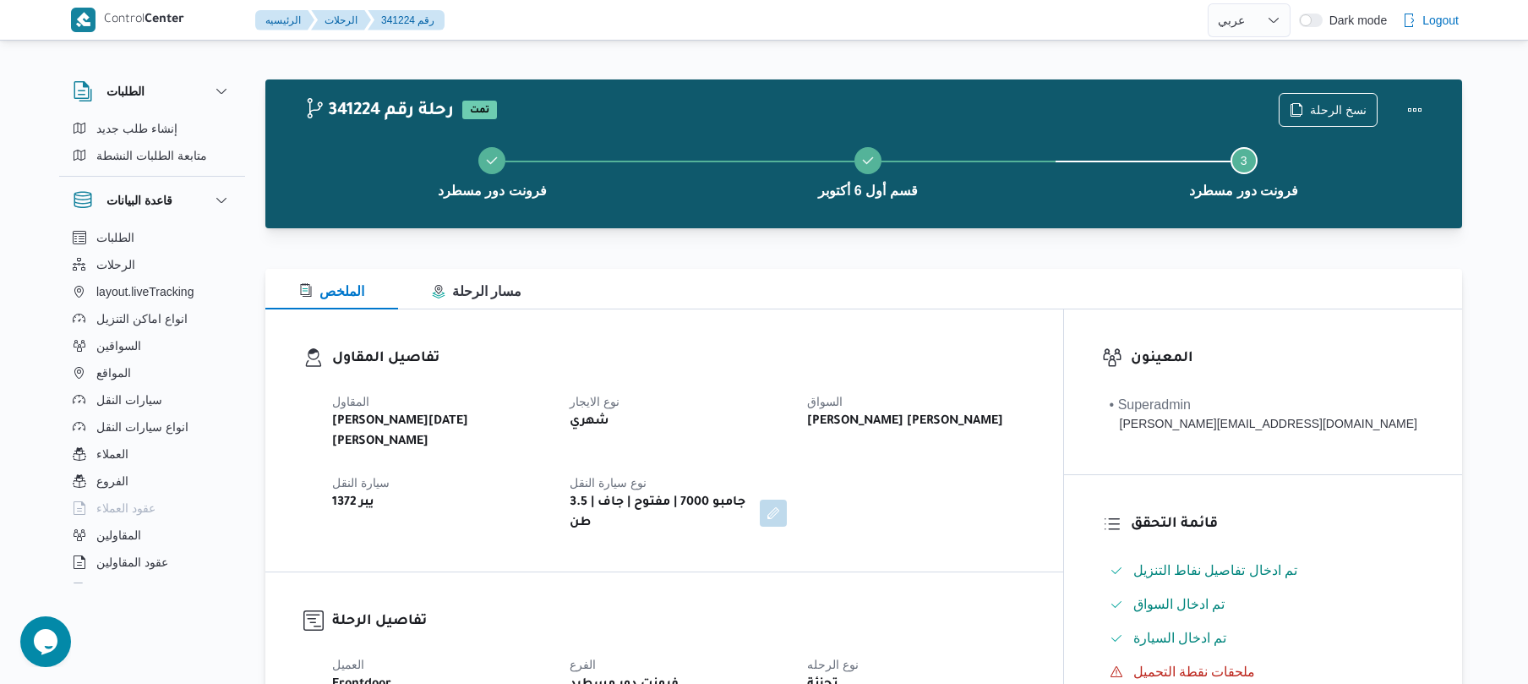
click at [1025, 359] on h3 "تفاصيل المقاول" at bounding box center [678, 358] width 693 height 23
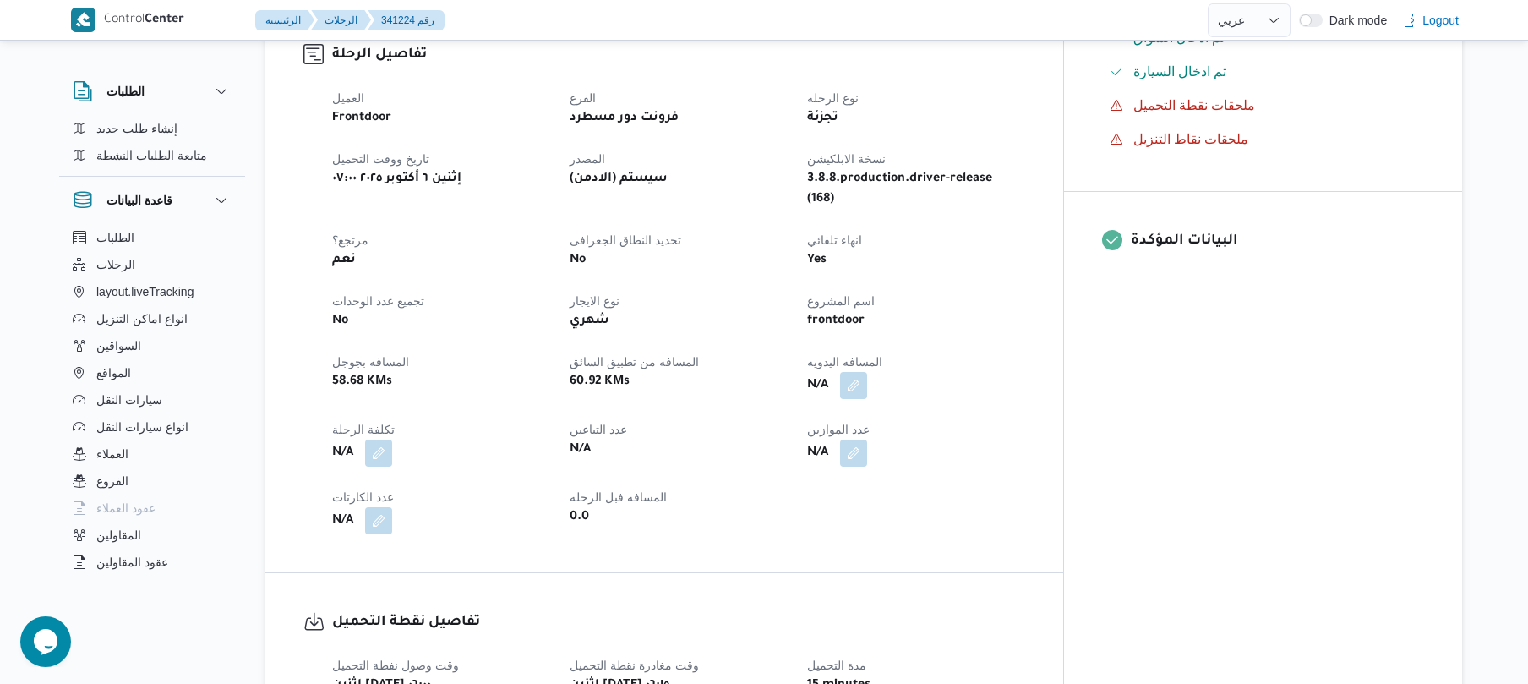
scroll to position [495, 0]
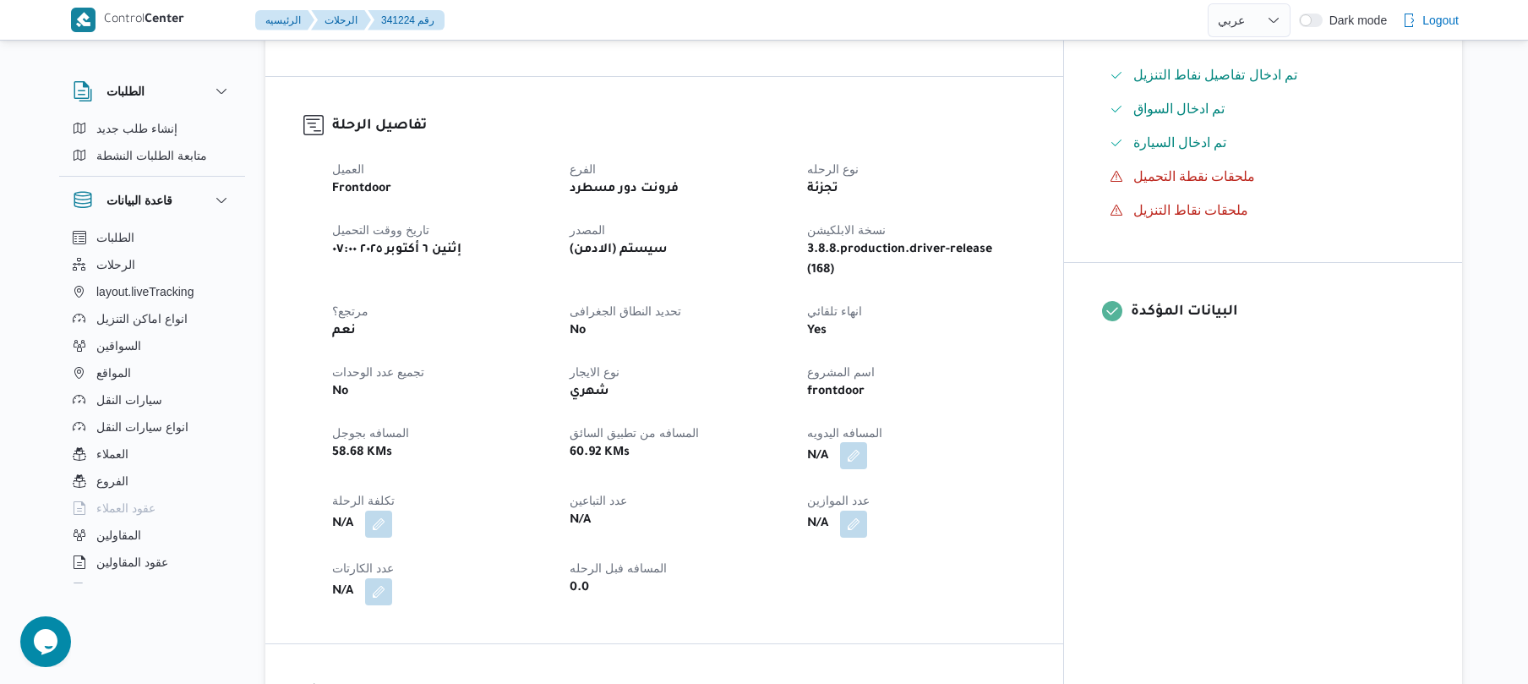
click at [867, 442] on button "button" at bounding box center [853, 455] width 27 height 27
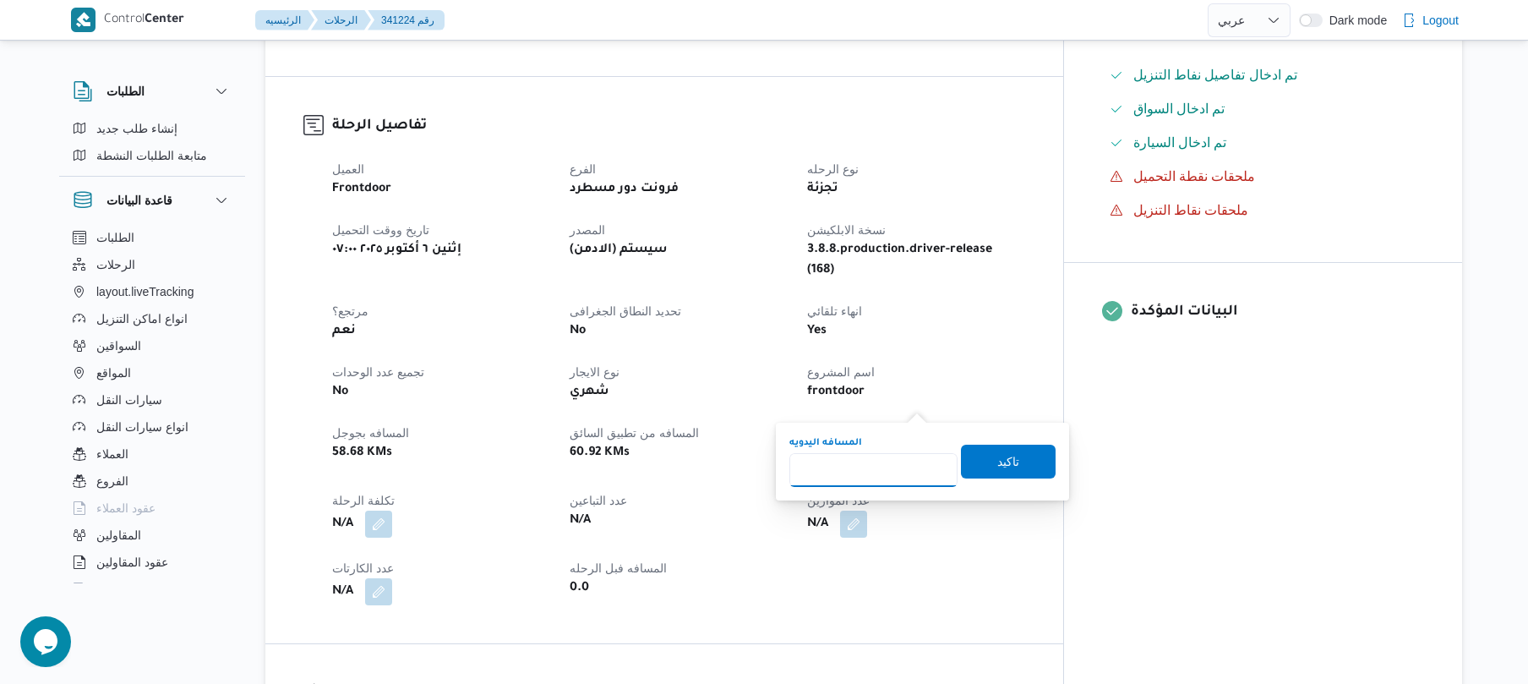
click at [879, 472] on input "المسافه اليدويه" at bounding box center [873, 470] width 168 height 34
type input "115"
click at [1004, 465] on span "تاكيد" at bounding box center [1008, 461] width 22 height 20
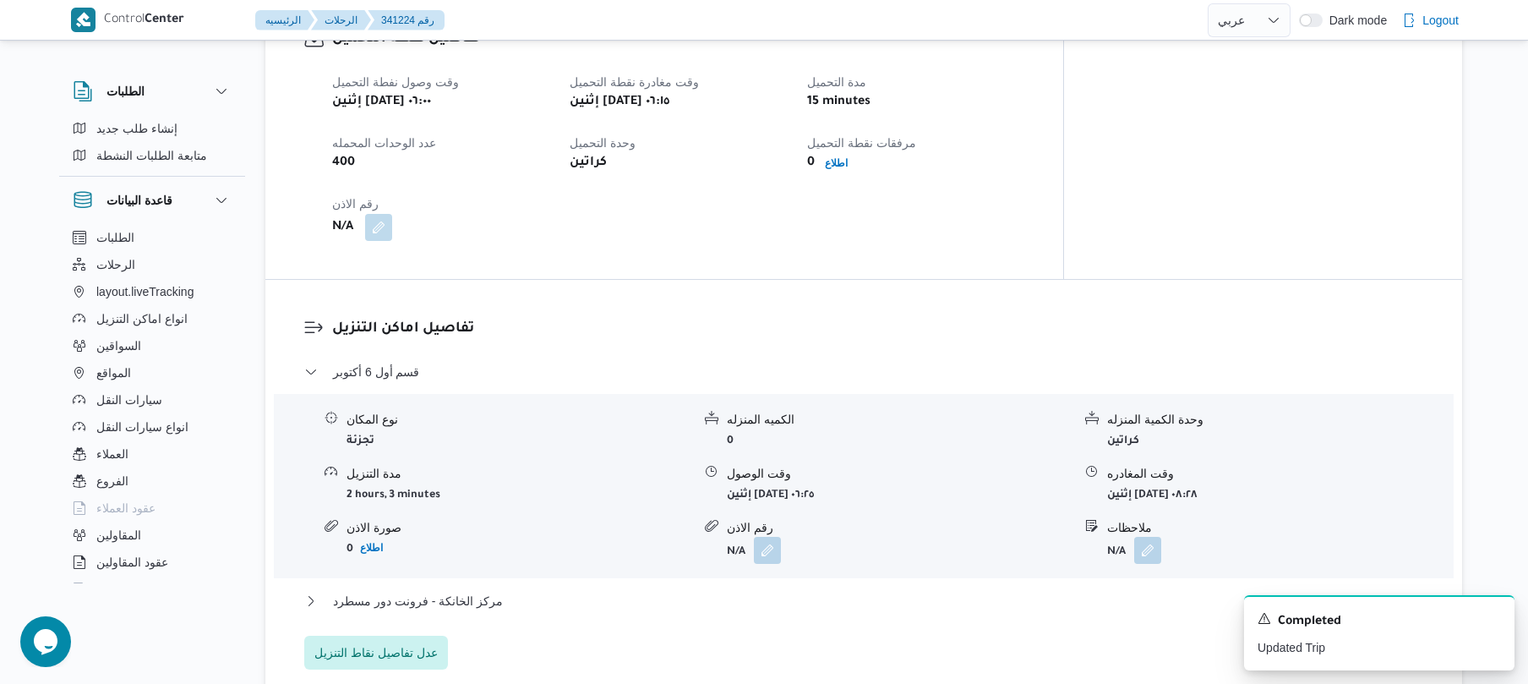
scroll to position [1217, 0]
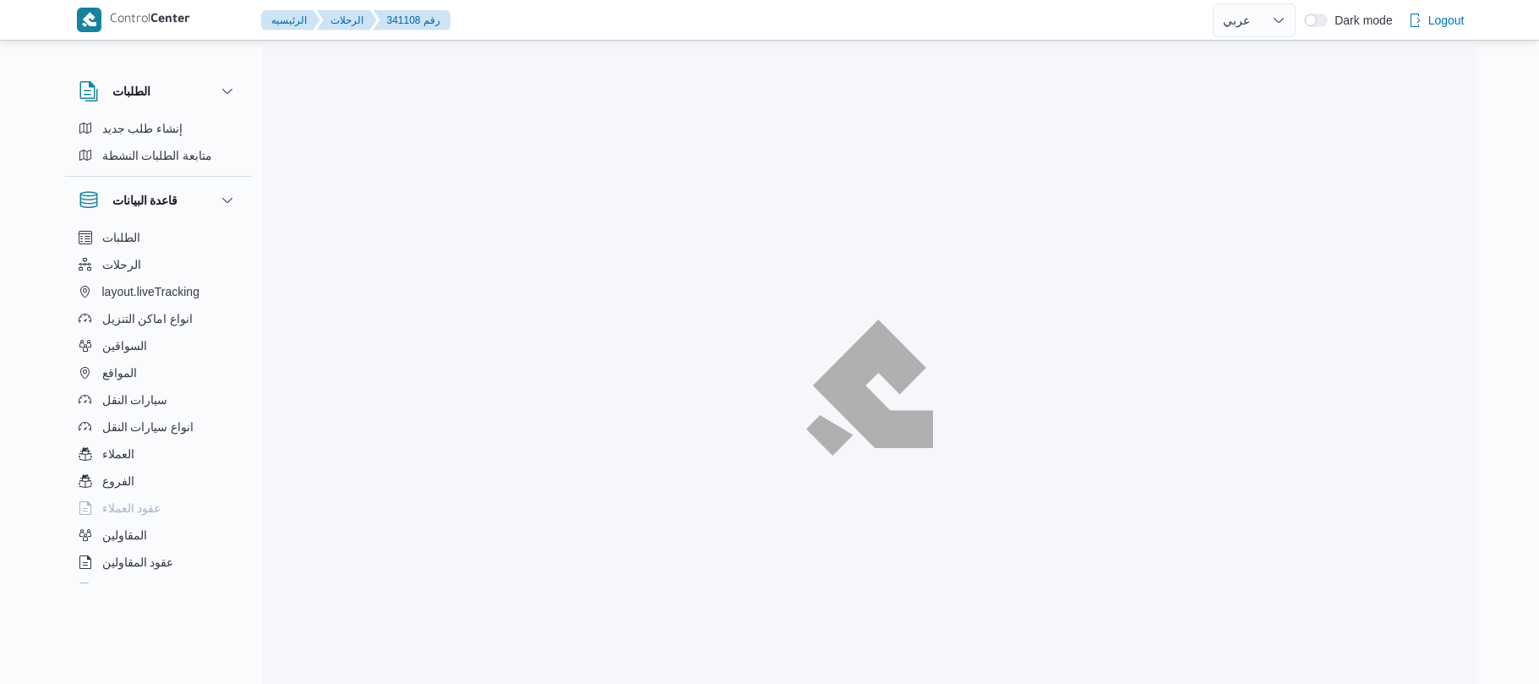
select select "ar"
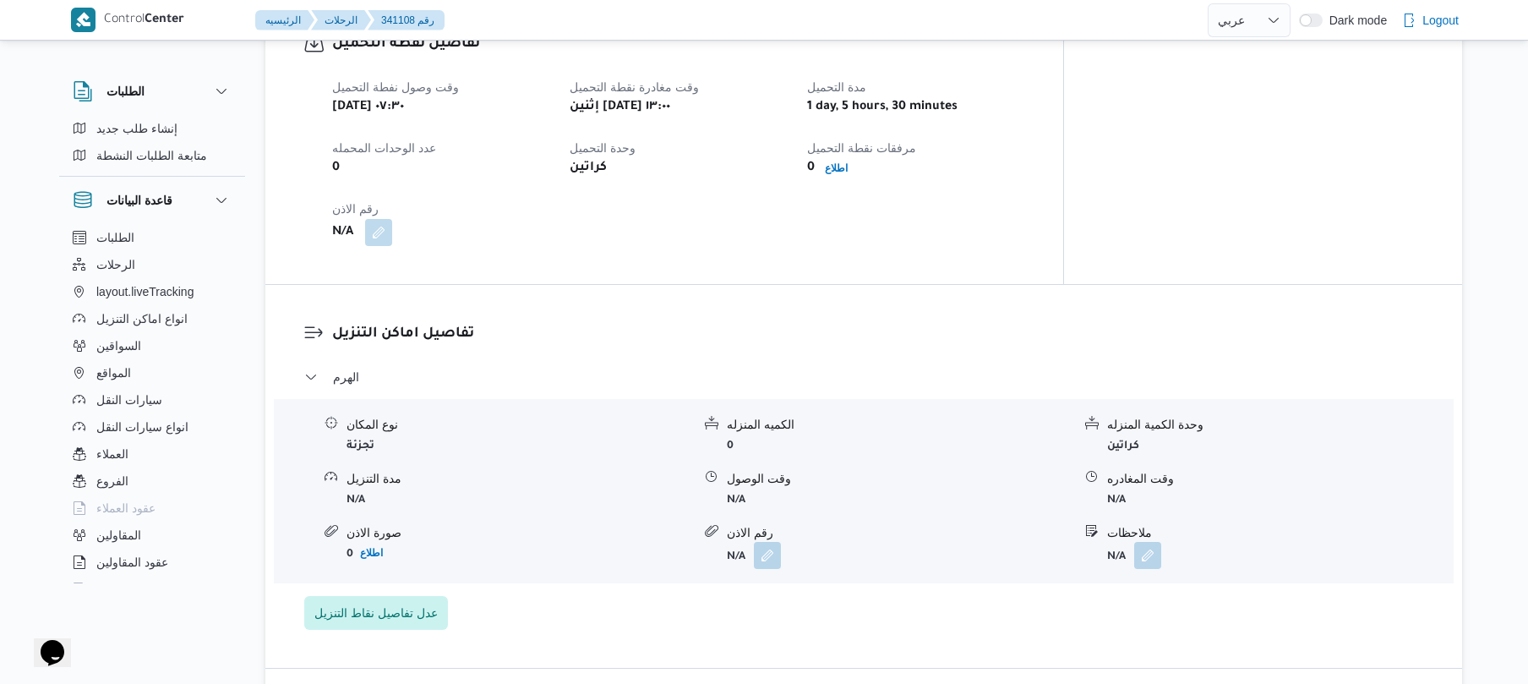
scroll to position [519, 0]
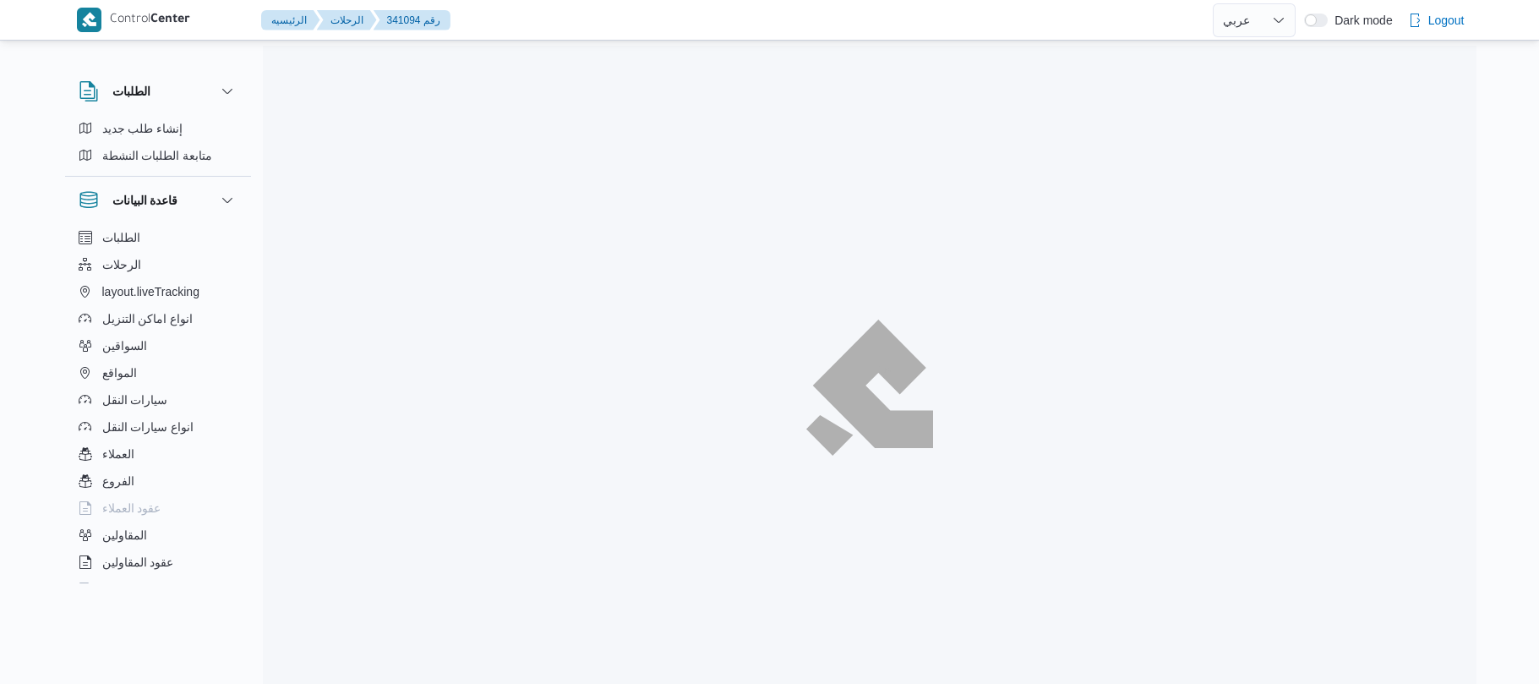
select select "ar"
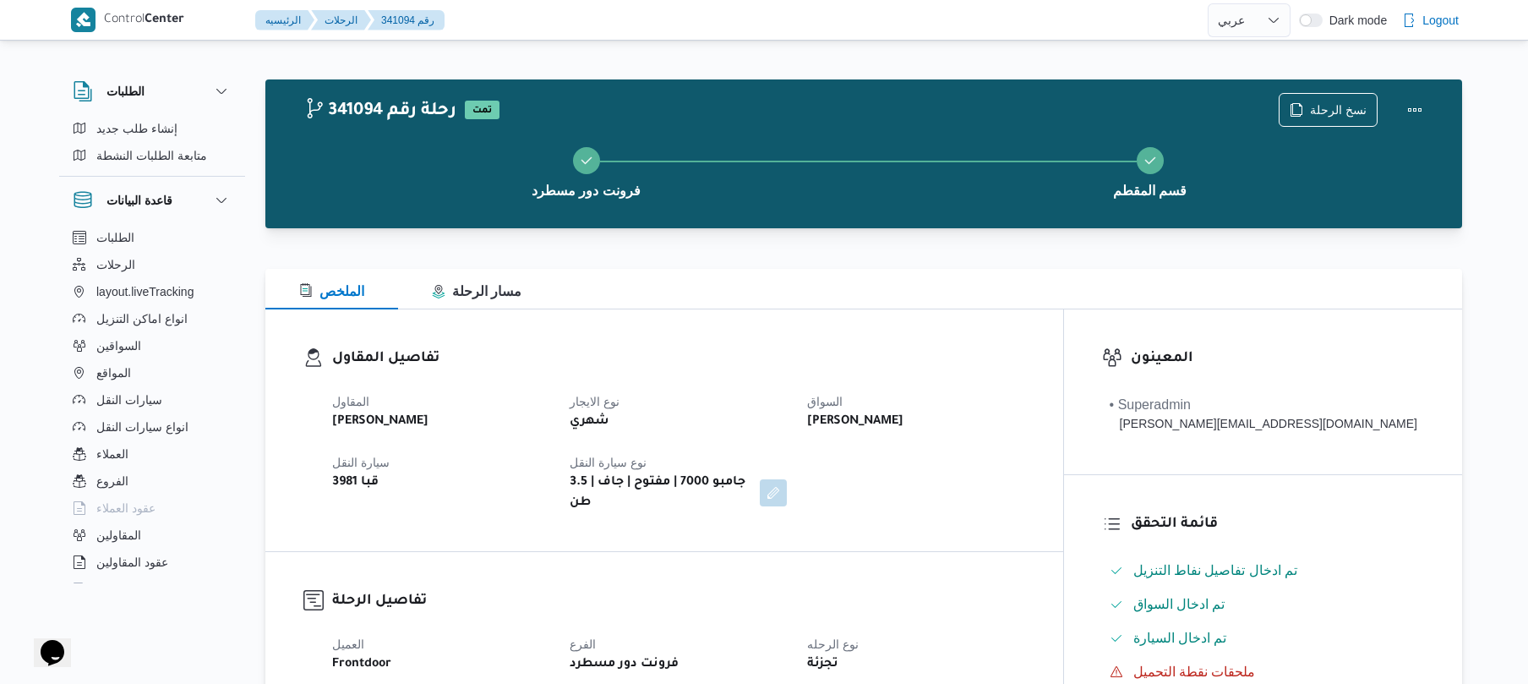
click at [792, 279] on div "الملخص مسار الرحلة" at bounding box center [863, 289] width 1197 height 41
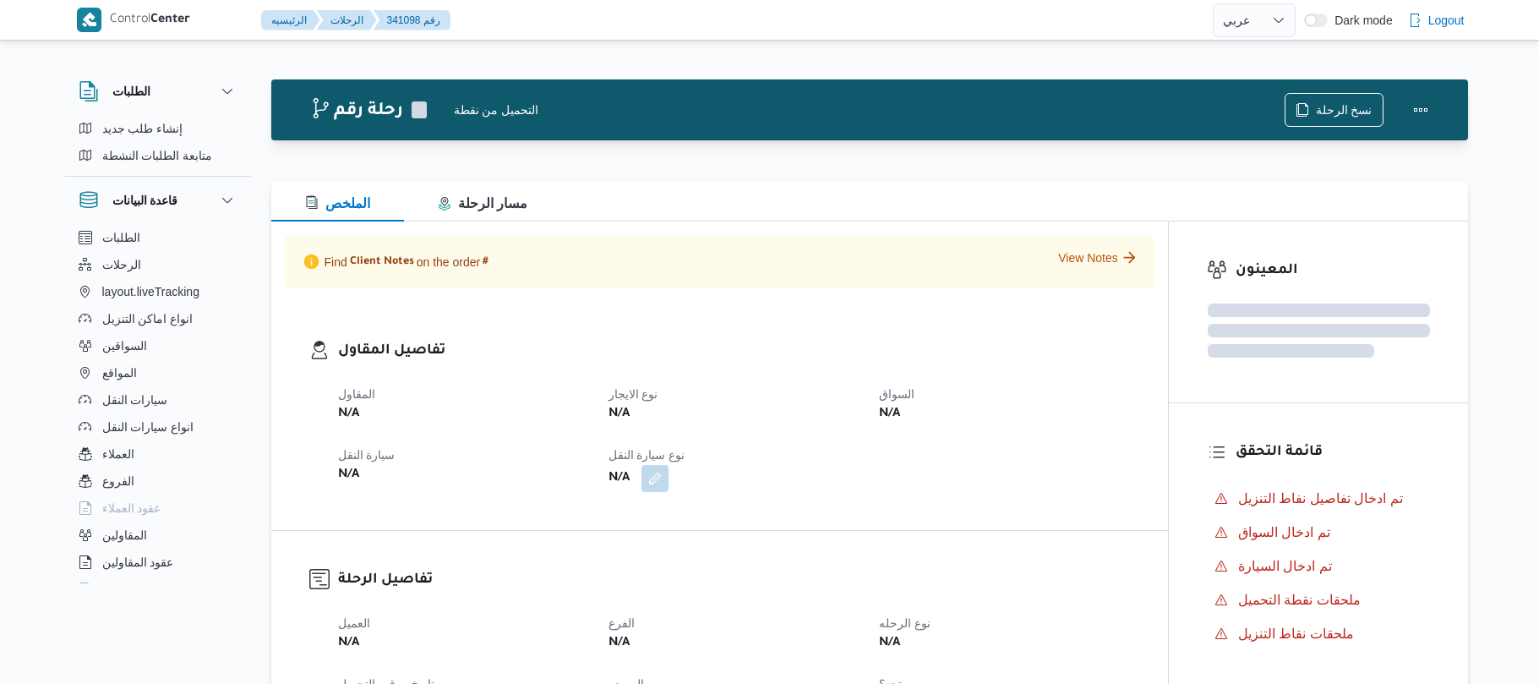
select select "ar"
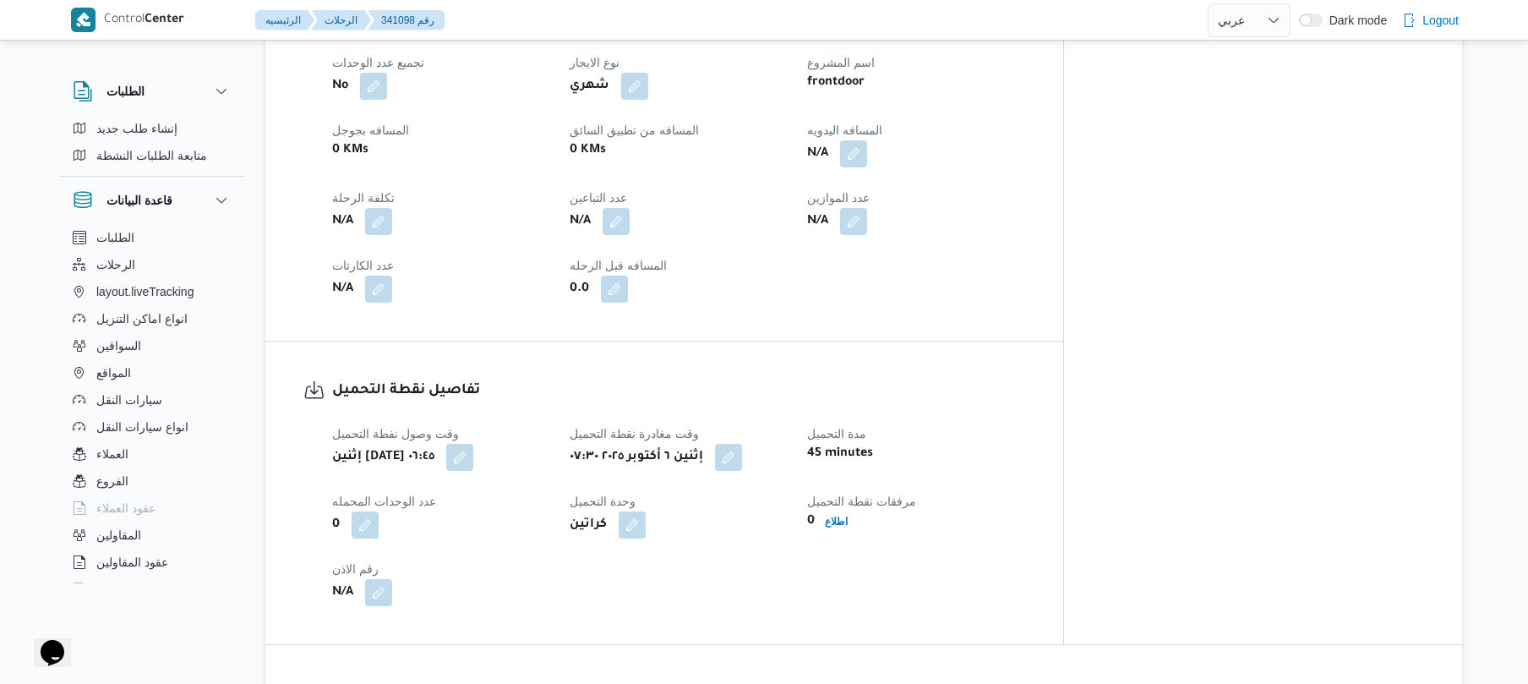
scroll to position [676, 0]
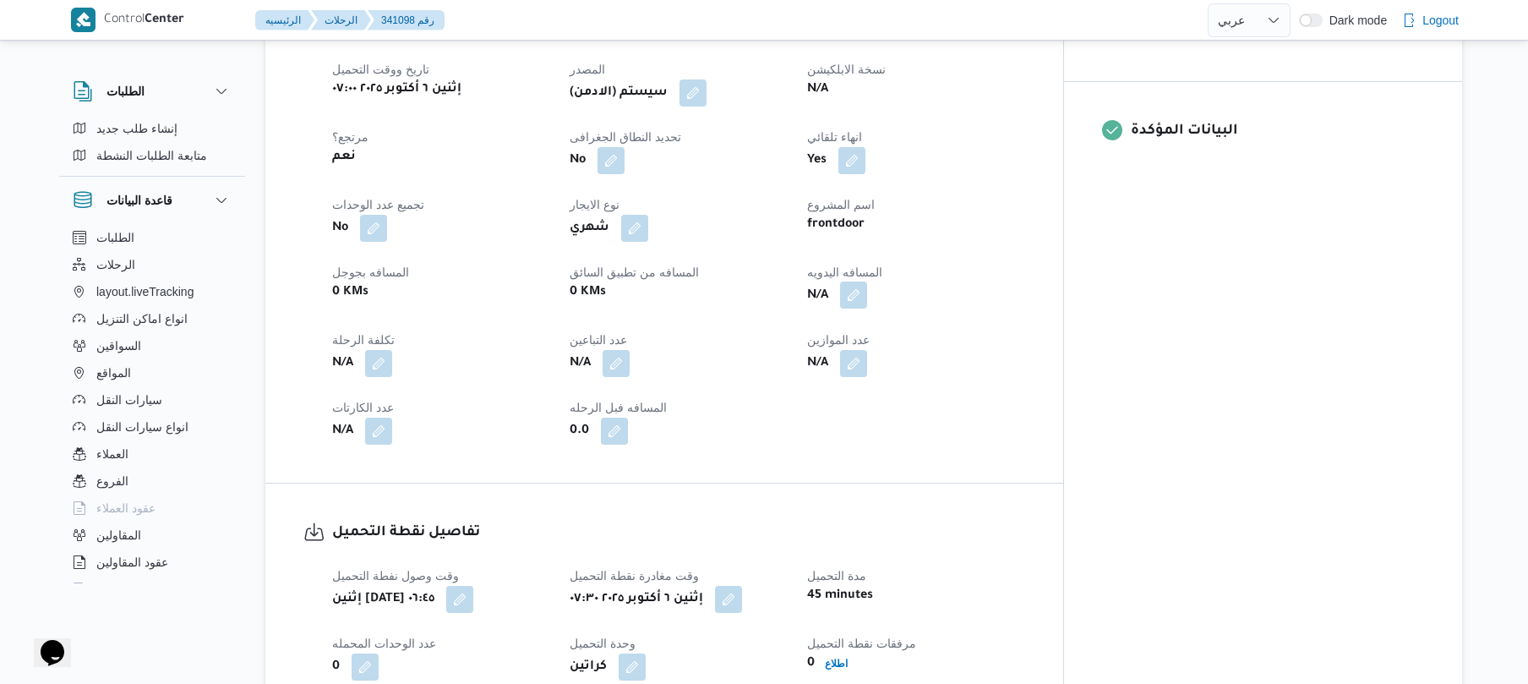
click at [867, 281] on button "button" at bounding box center [853, 294] width 27 height 27
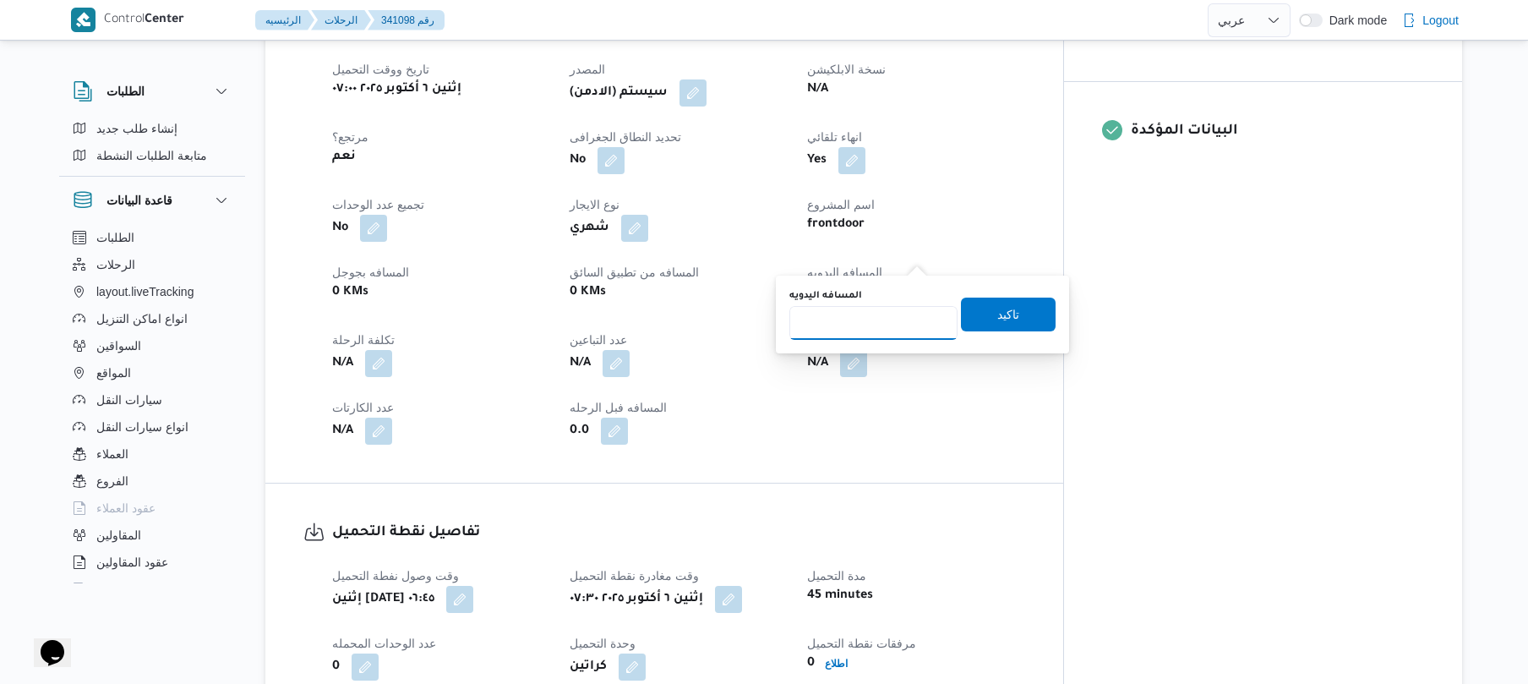
click at [881, 323] on input "المسافه اليدويه" at bounding box center [873, 323] width 168 height 34
type input "110"
click at [997, 308] on span "تاكيد" at bounding box center [1008, 313] width 22 height 20
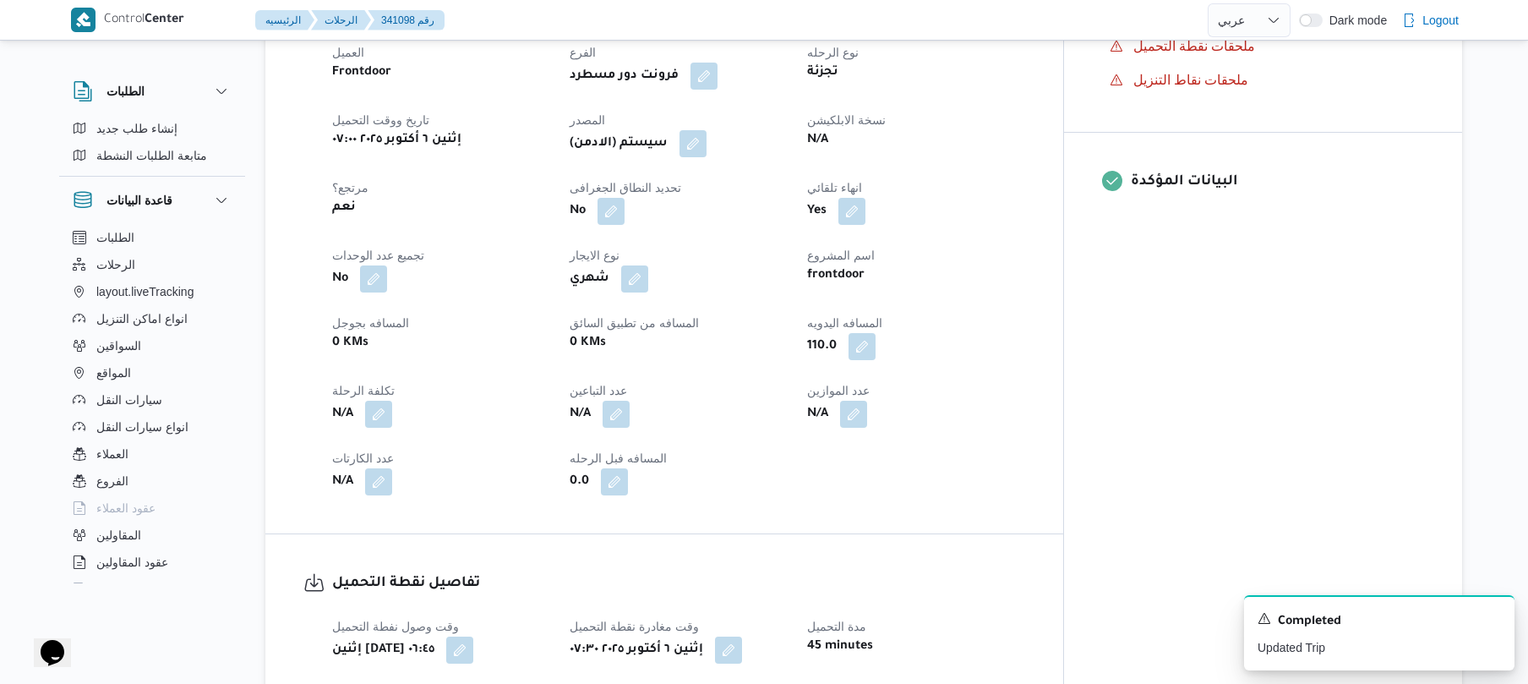
scroll to position [586, 0]
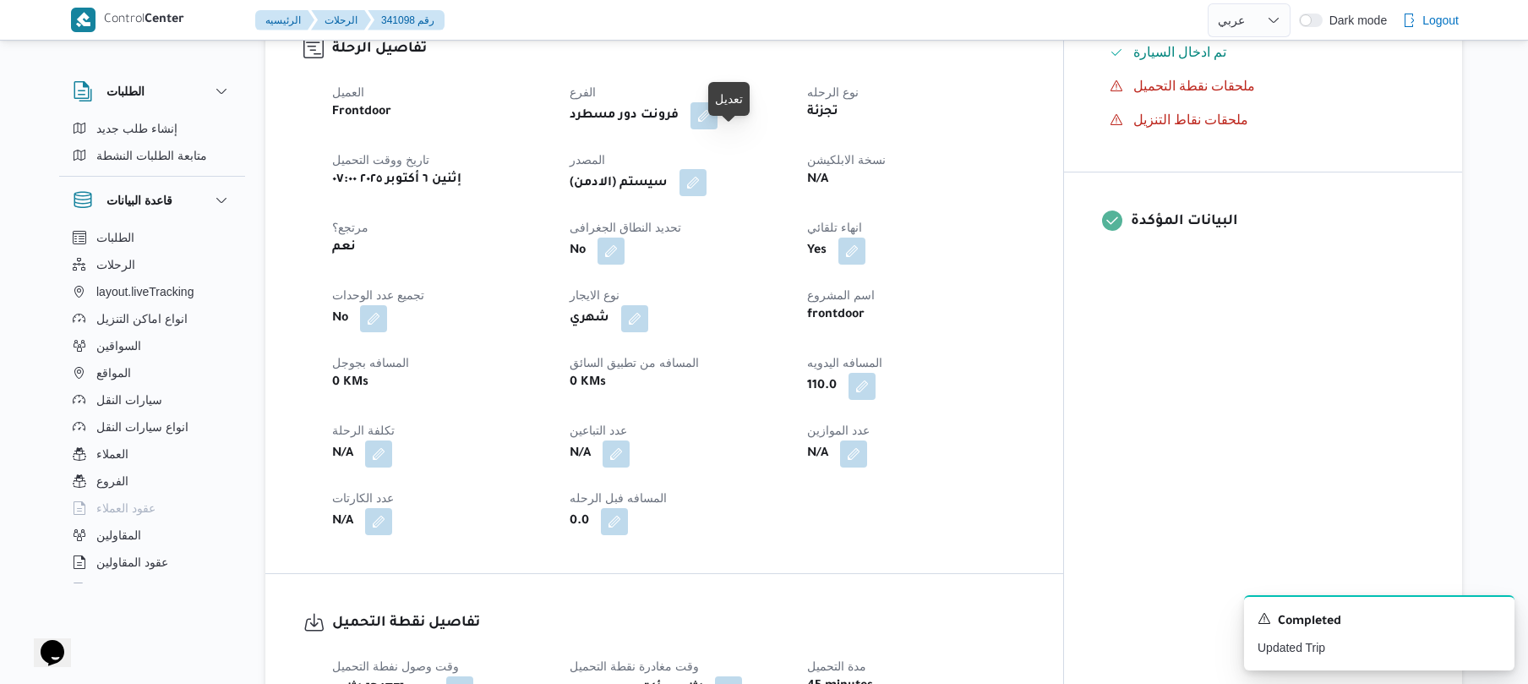
click at [730, 168] on div "(سيستم (الادمن" at bounding box center [678, 183] width 221 height 30
click at [707, 169] on button "button" at bounding box center [692, 182] width 27 height 27
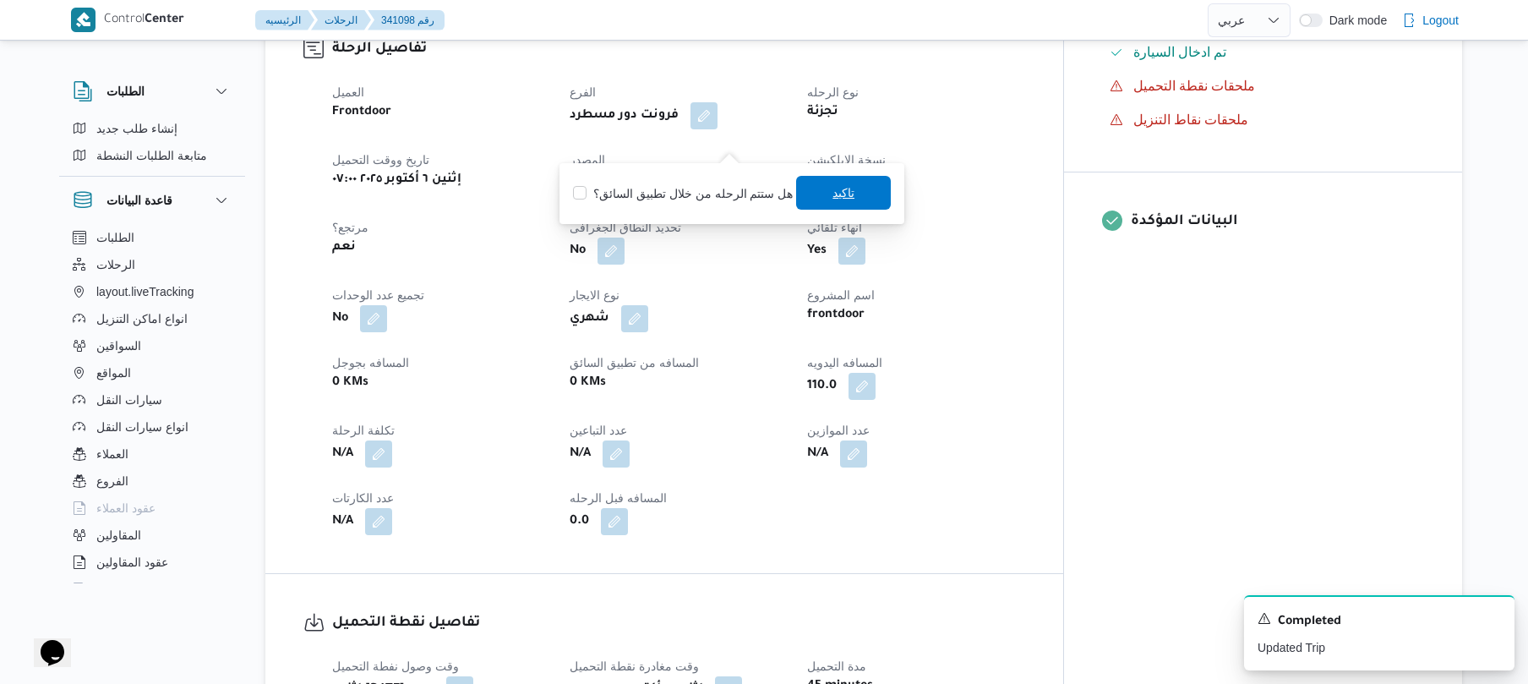
click at [805, 188] on span "تاكيد" at bounding box center [843, 193] width 95 height 34
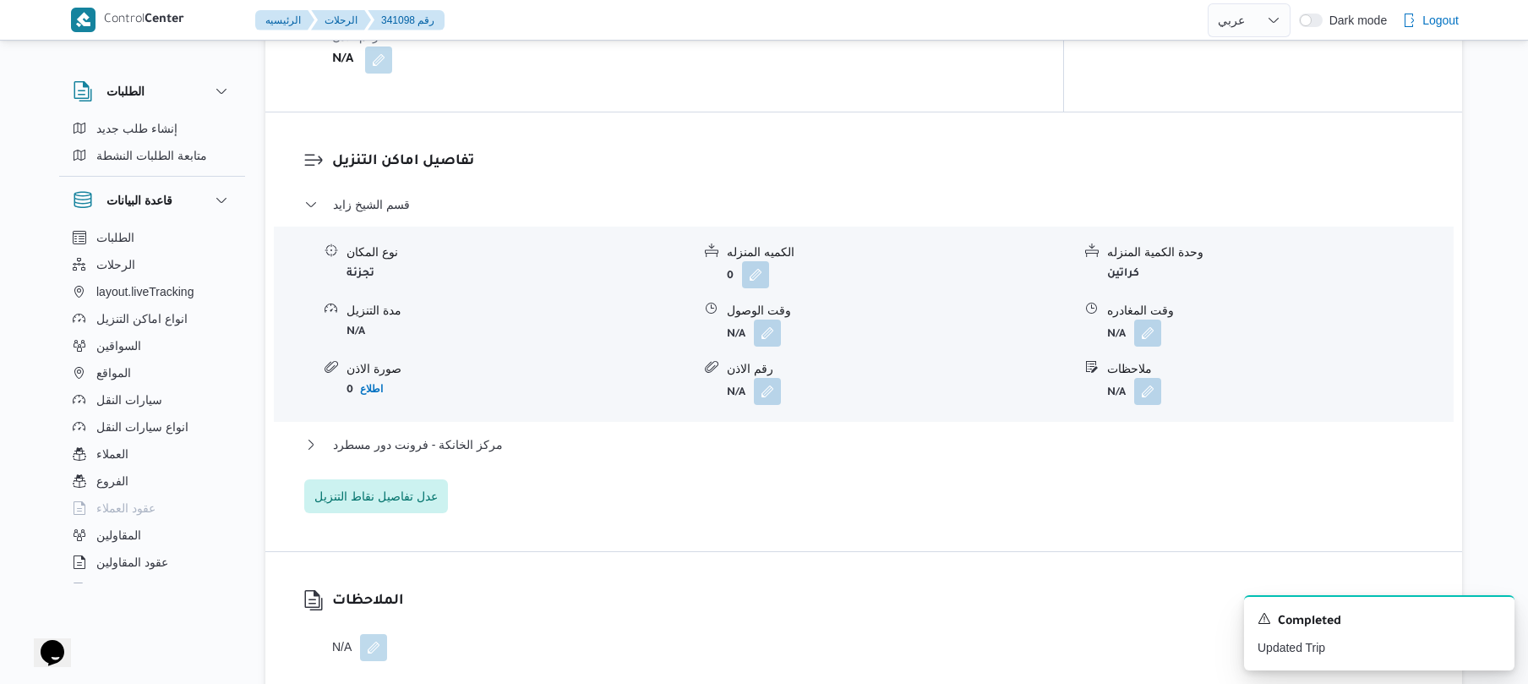
scroll to position [1352, 0]
click at [764, 317] on button "button" at bounding box center [767, 330] width 27 height 27
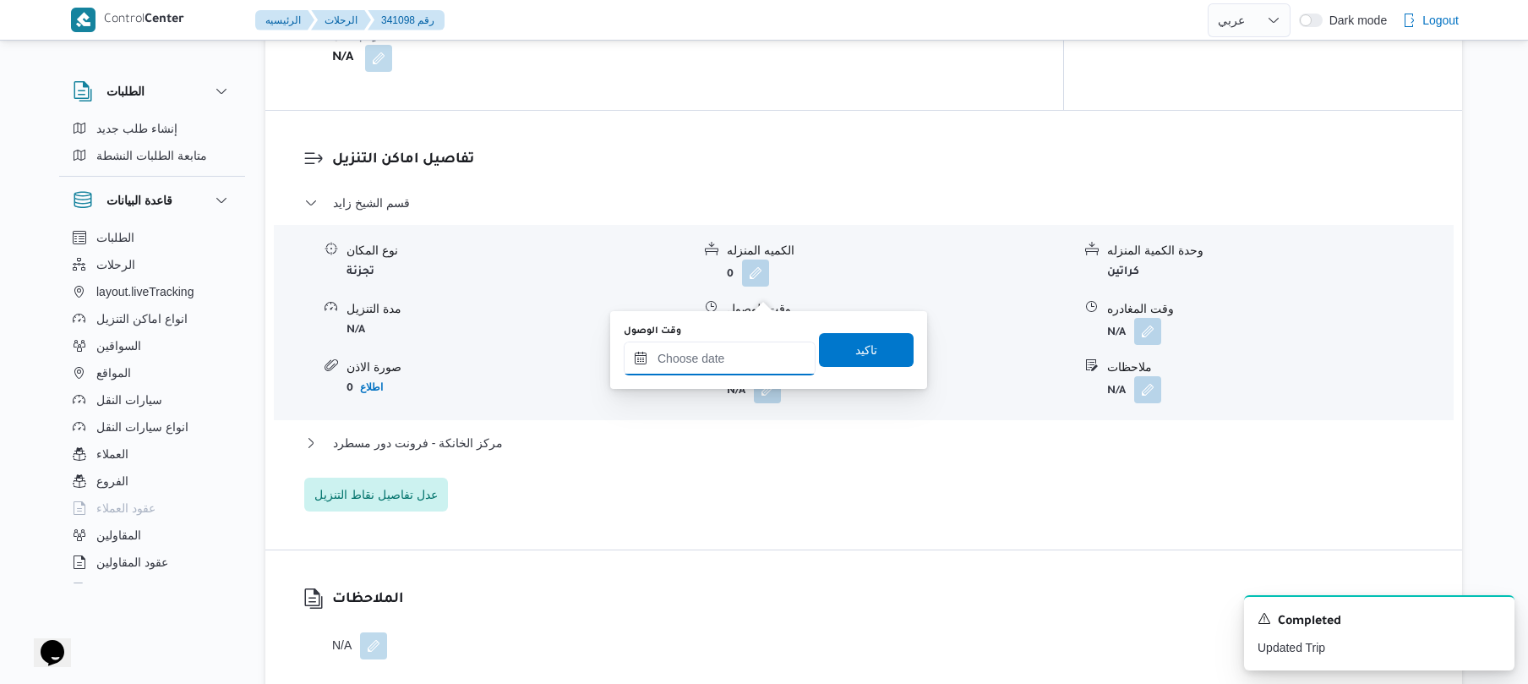
click at [730, 349] on input "وقت الوصول" at bounding box center [720, 358] width 192 height 34
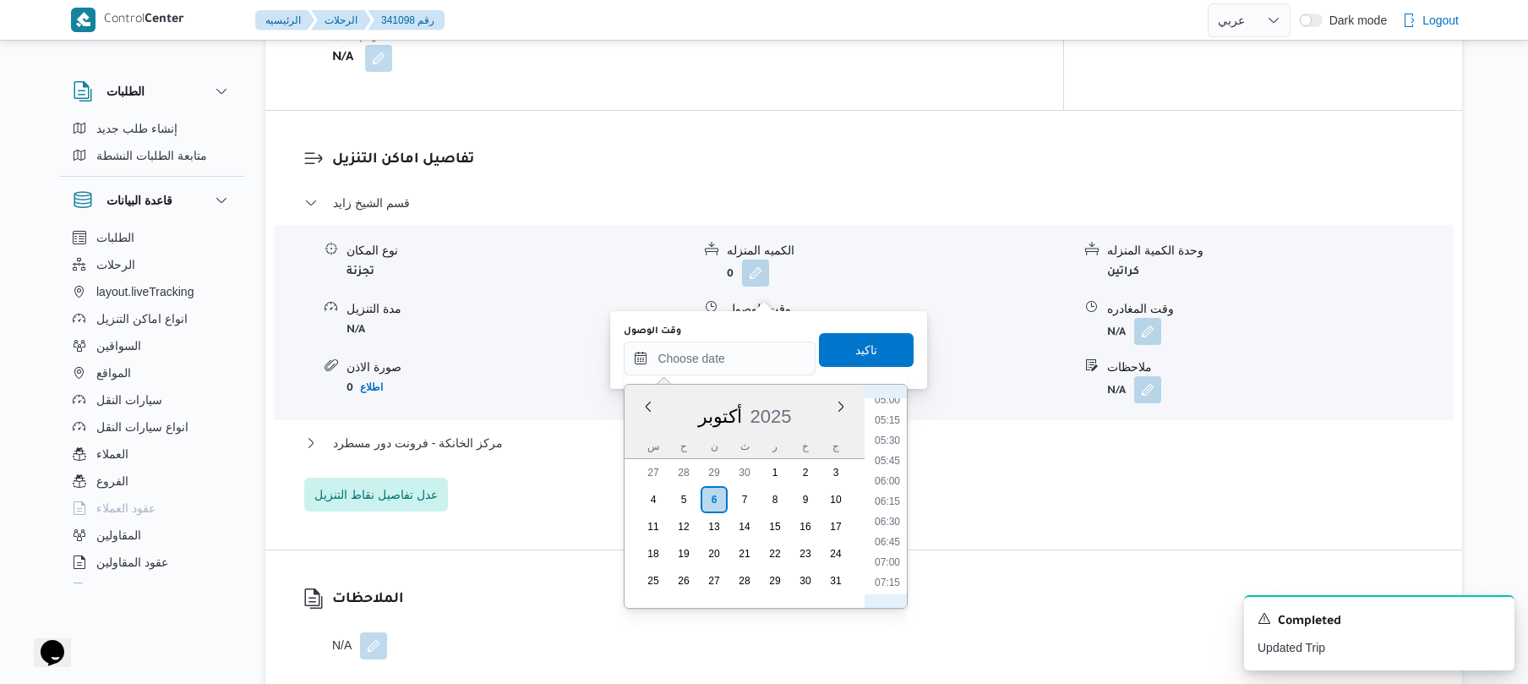
scroll to position [578, 0]
click at [886, 519] on li "08:30" at bounding box center [887, 518] width 39 height 17
type input "[DATE] ٠٨:٣٠"
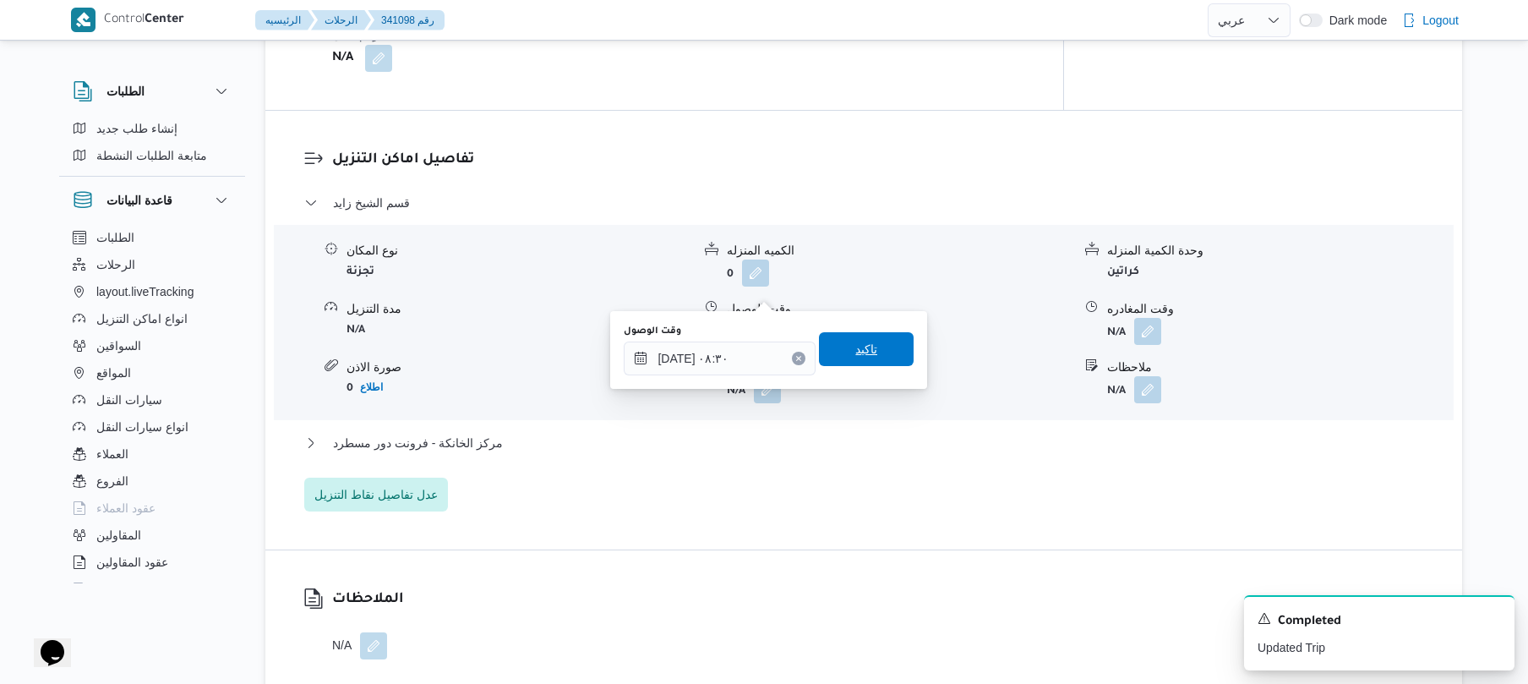
click at [856, 340] on span "تاكيد" at bounding box center [866, 349] width 22 height 20
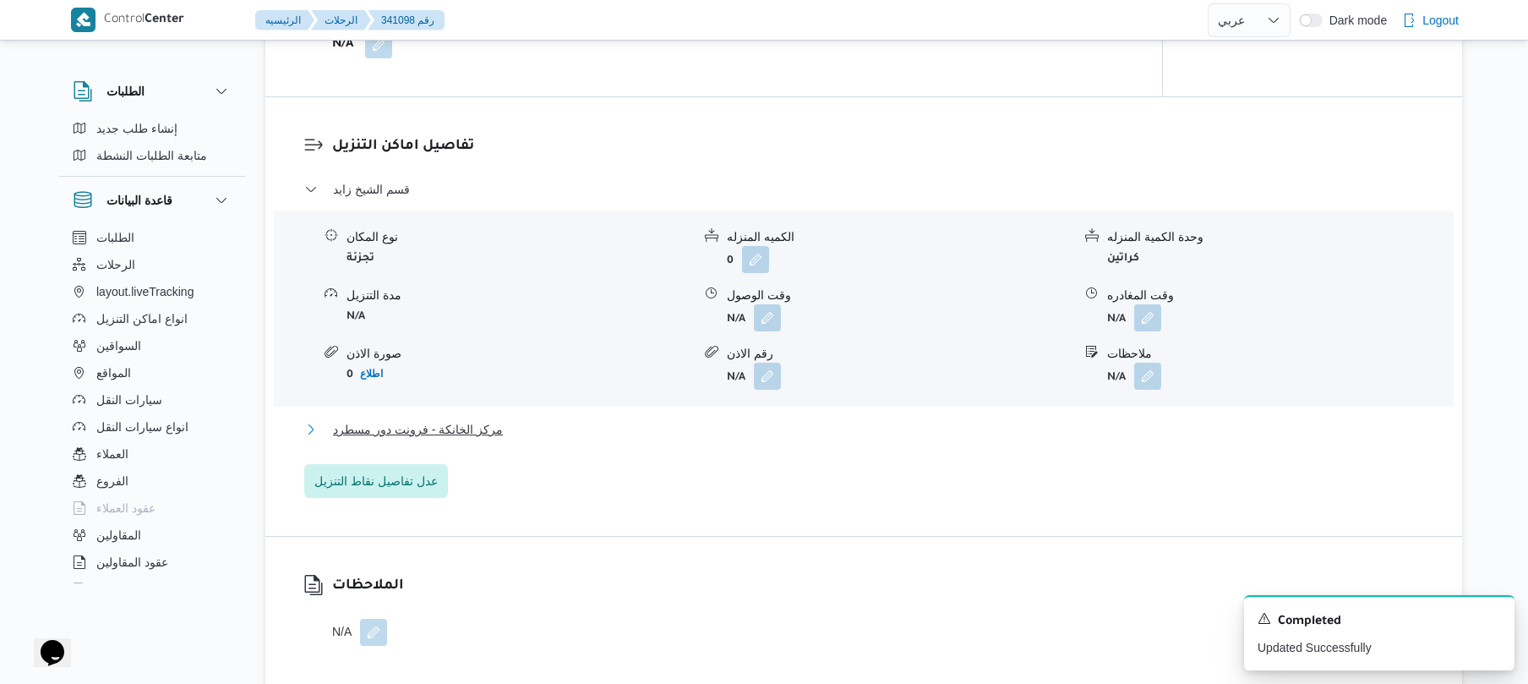
click at [779, 419] on button "مركز الخانكة - فرونت دور مسطرد" at bounding box center [864, 429] width 1120 height 20
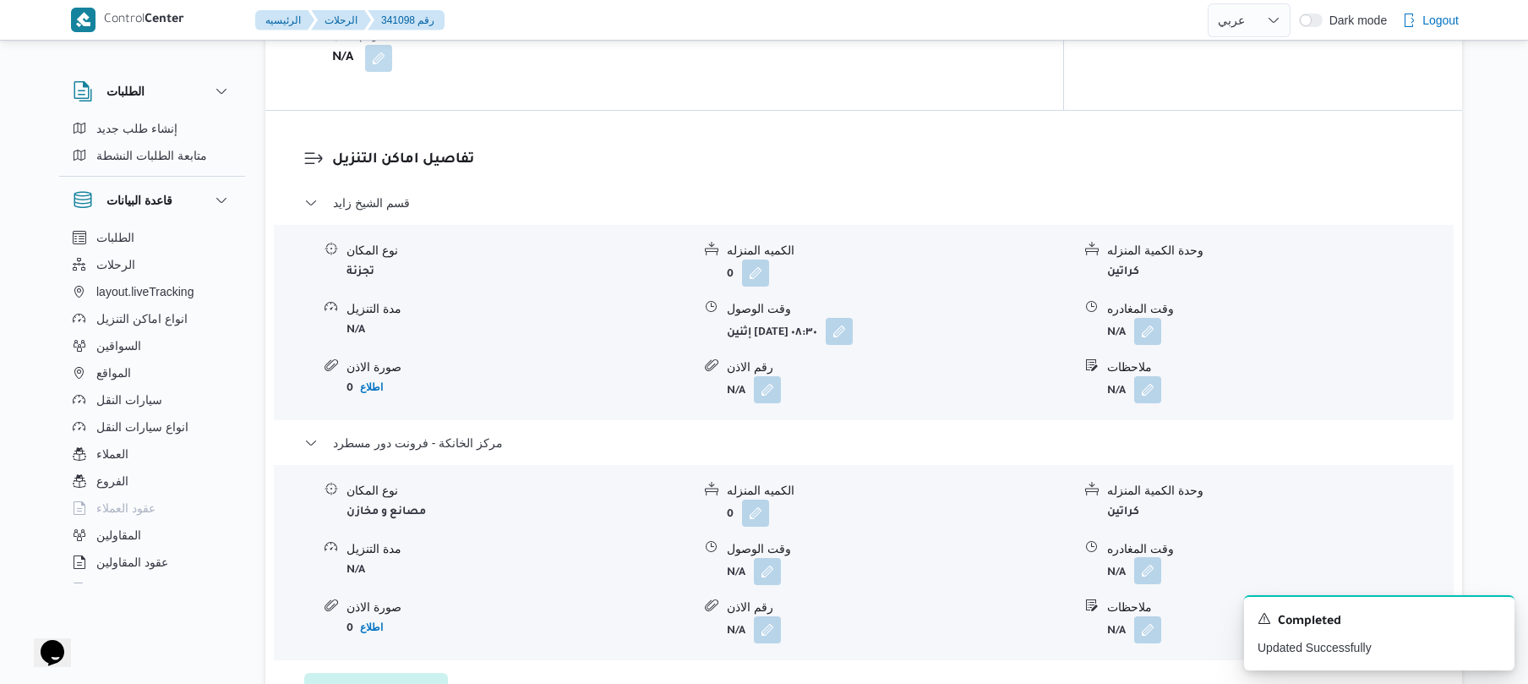
click at [1154, 557] on button "button" at bounding box center [1147, 570] width 27 height 27
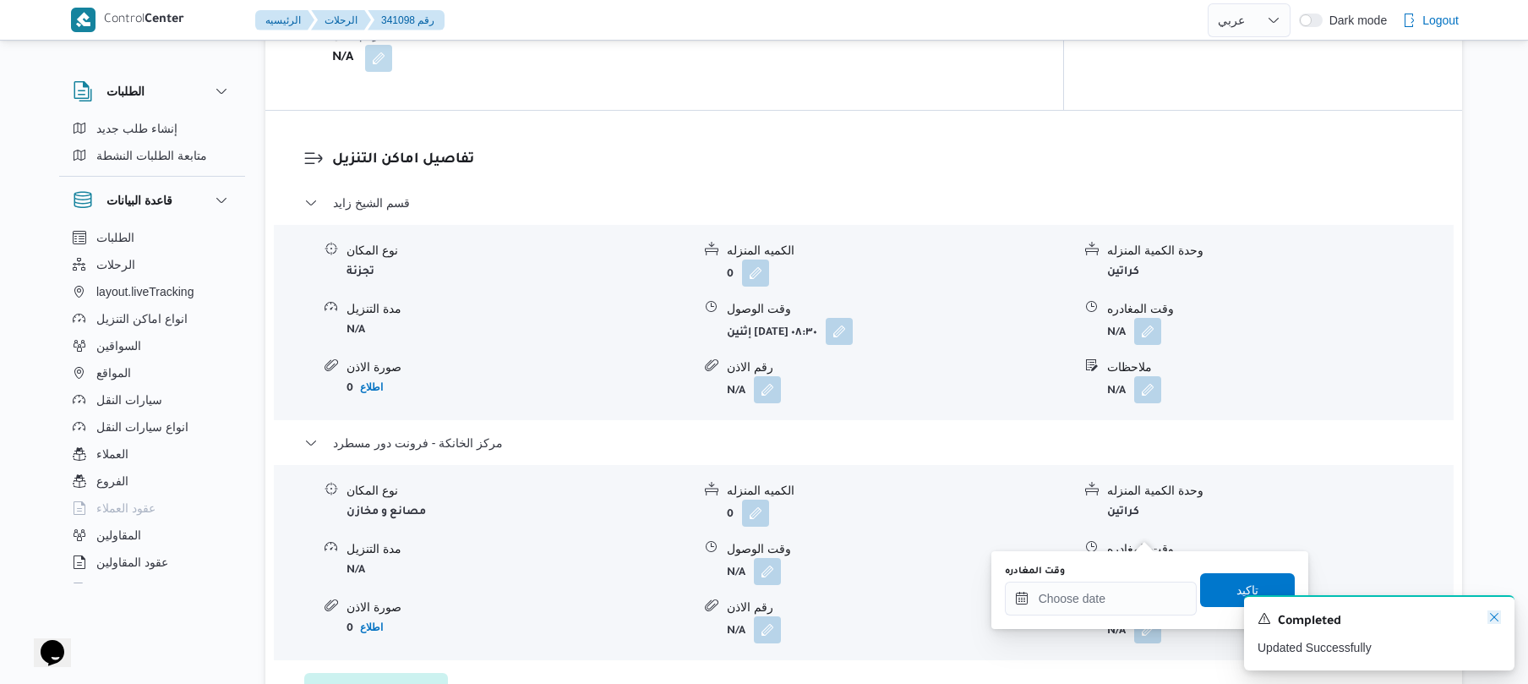
click at [1492, 617] on icon "Dismiss toast" at bounding box center [1494, 617] width 8 height 8
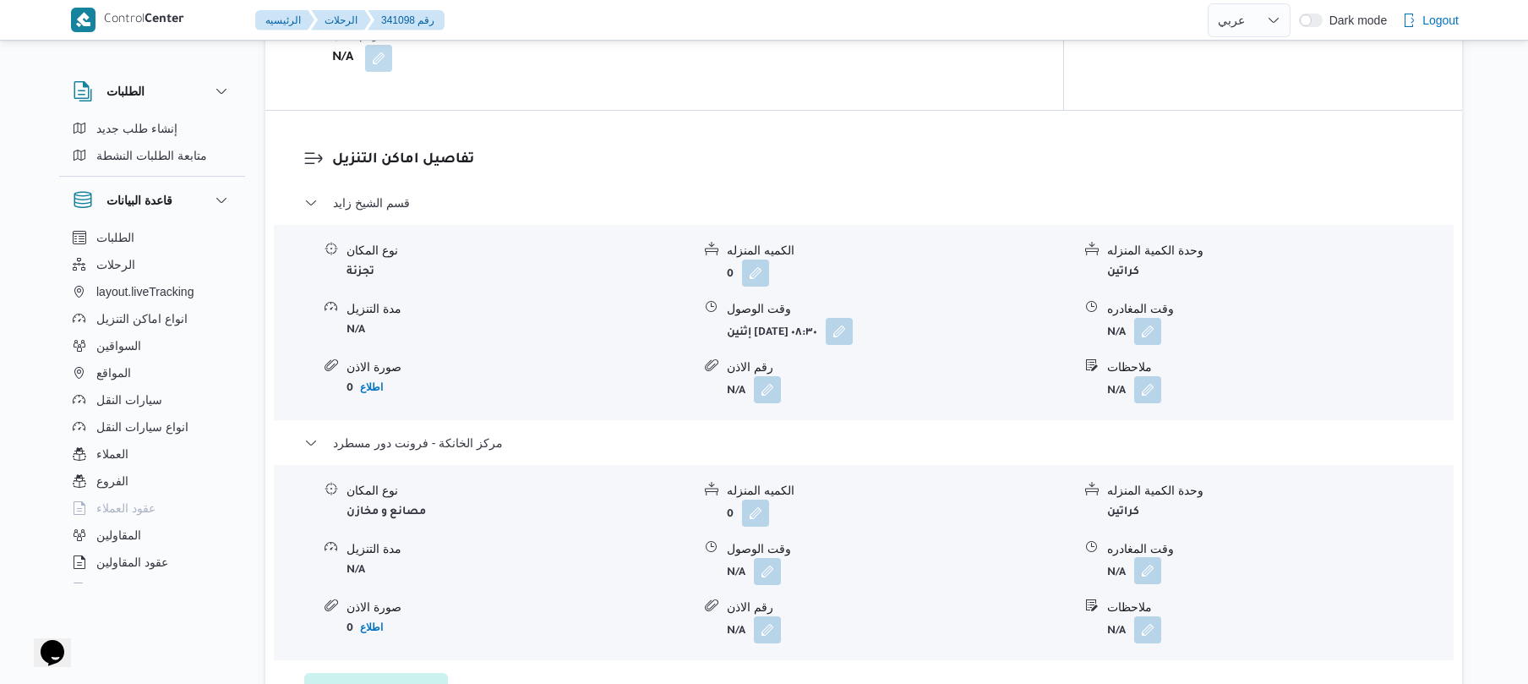
click at [1154, 557] on button "button" at bounding box center [1147, 570] width 27 height 27
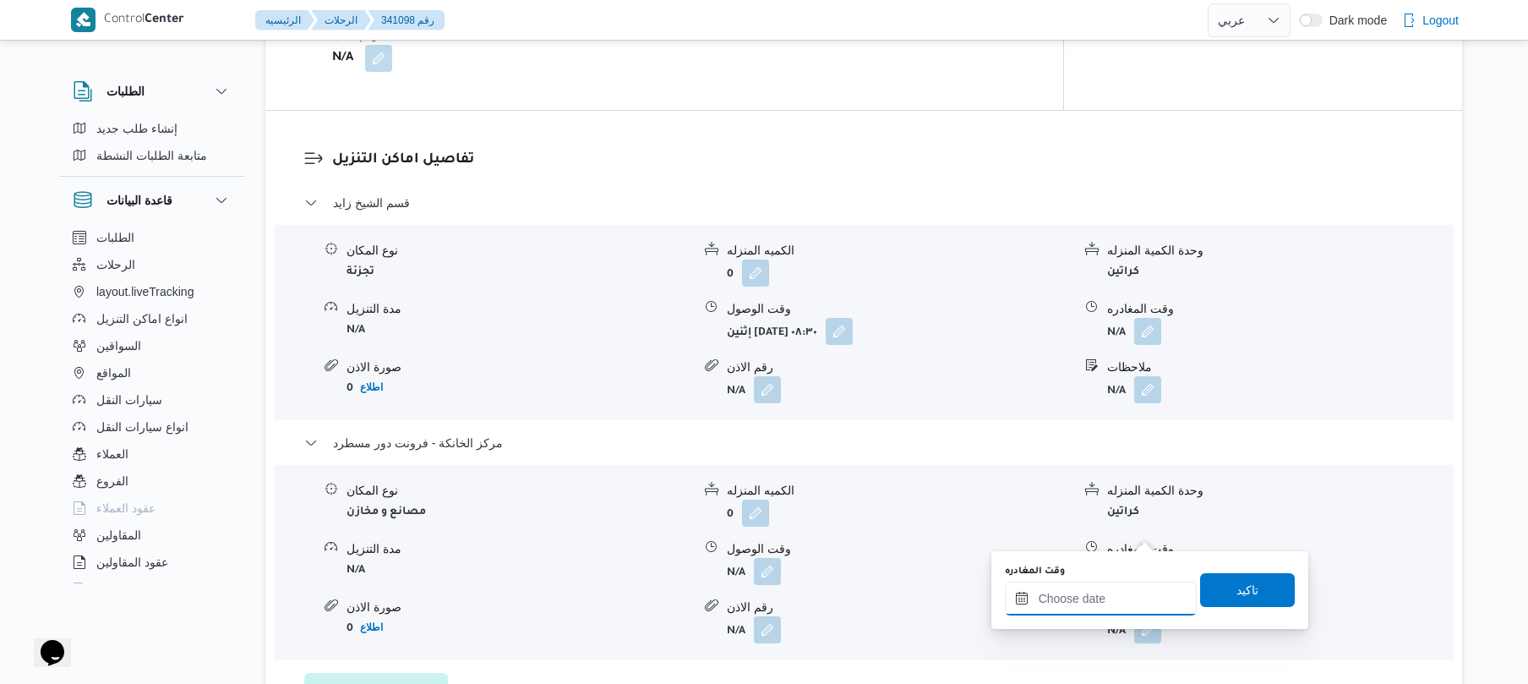
click at [1088, 596] on input "وقت المغادره" at bounding box center [1101, 598] width 192 height 34
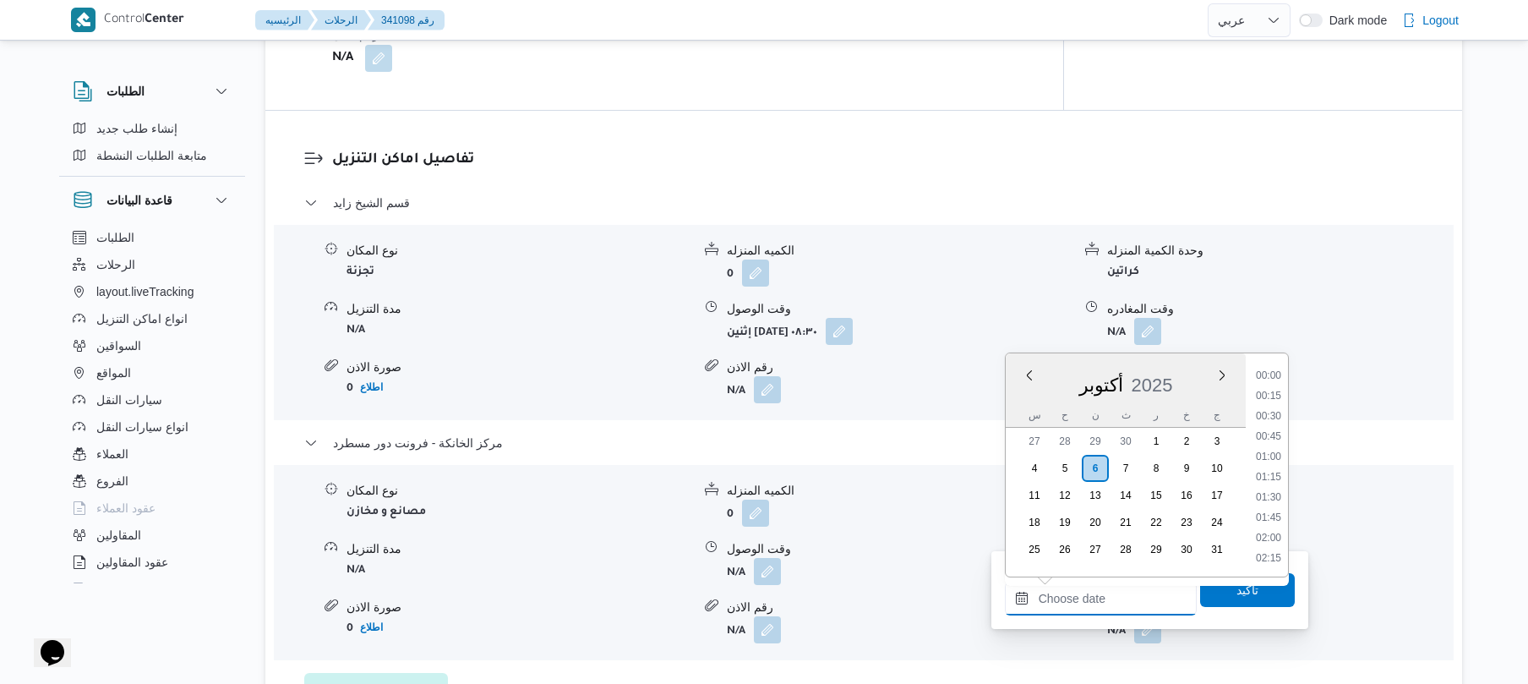
scroll to position [1461, 0]
drag, startPoint x: 1264, startPoint y: 376, endPoint x: 1264, endPoint y: 392, distance: 16.1
click at [1264, 376] on li "18:00" at bounding box center [1268, 374] width 39 height 17
type input "[DATE] ١٨:٠٠"
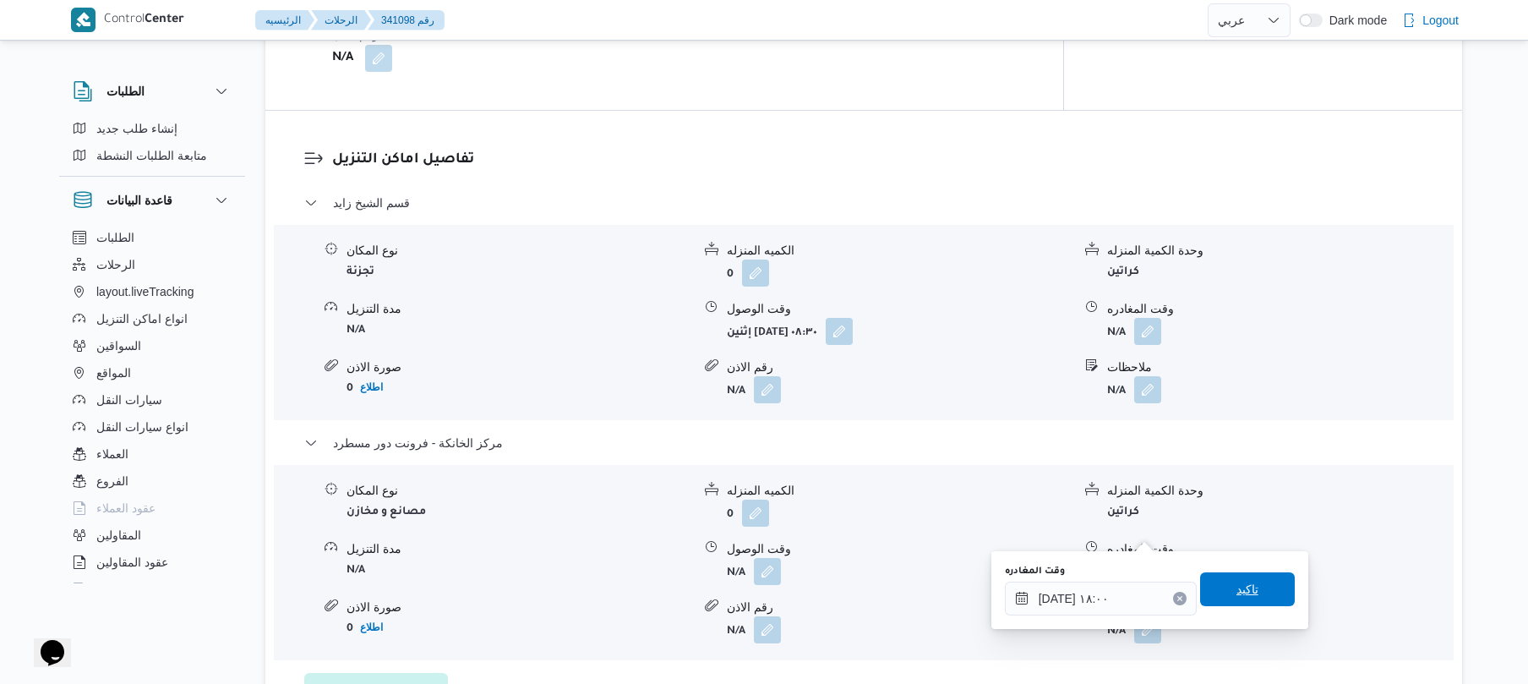
click at [1239, 589] on span "تاكيد" at bounding box center [1247, 589] width 22 height 20
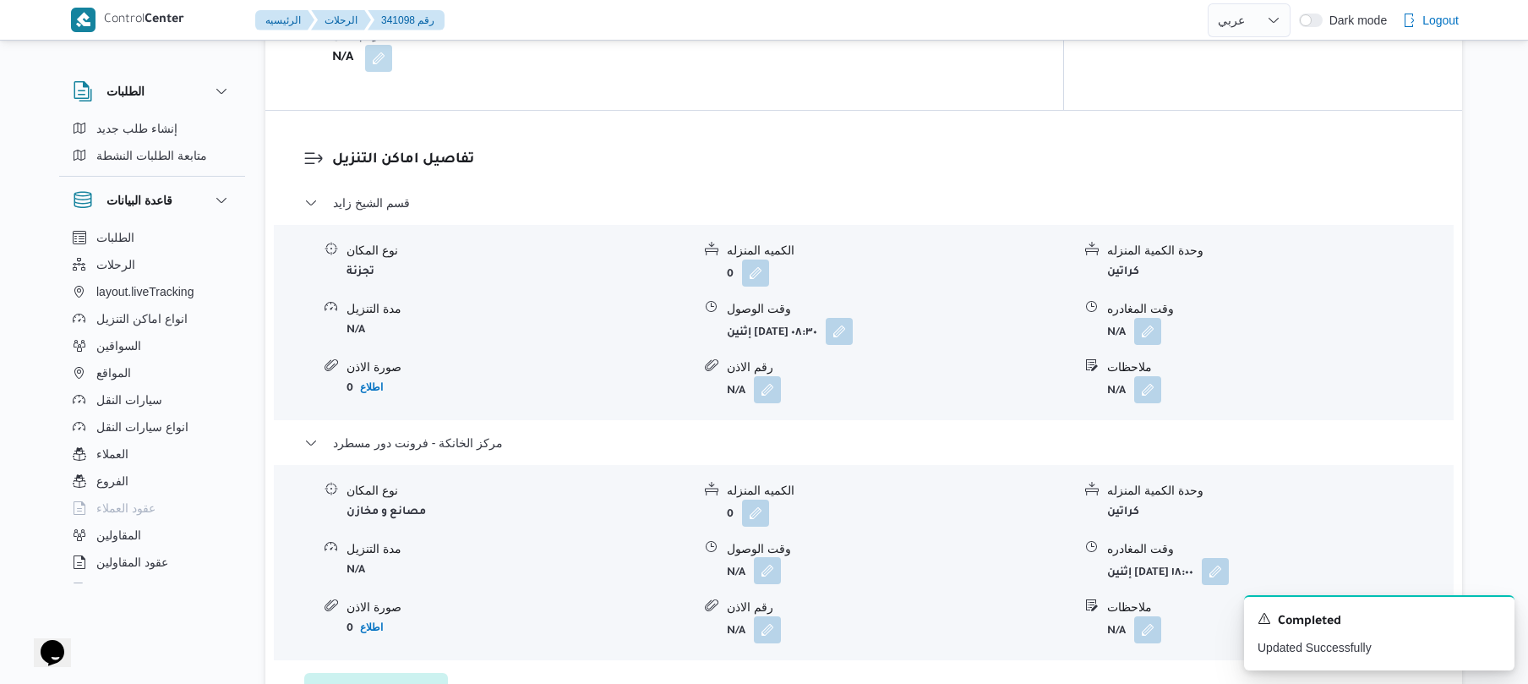
click at [768, 557] on button "button" at bounding box center [767, 570] width 27 height 27
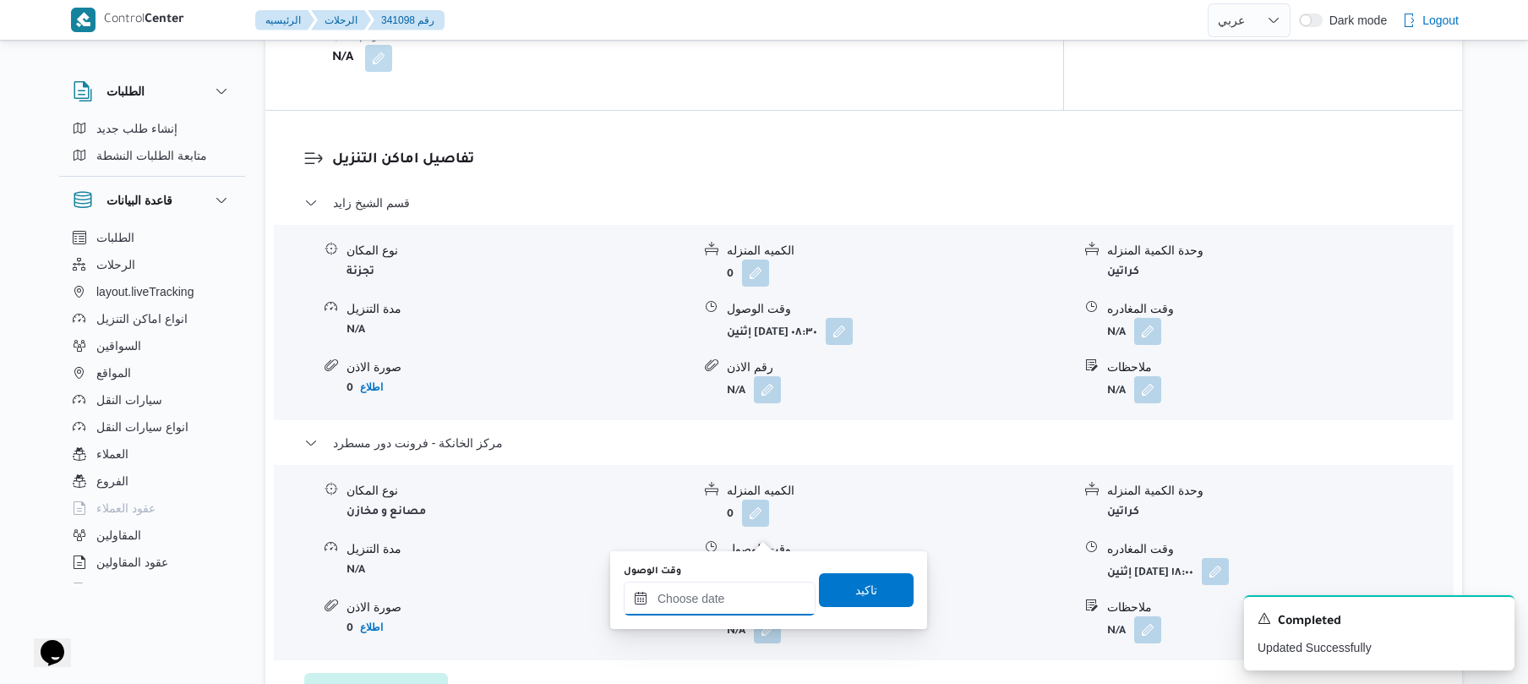
click at [717, 596] on input "وقت الوصول" at bounding box center [720, 598] width 192 height 34
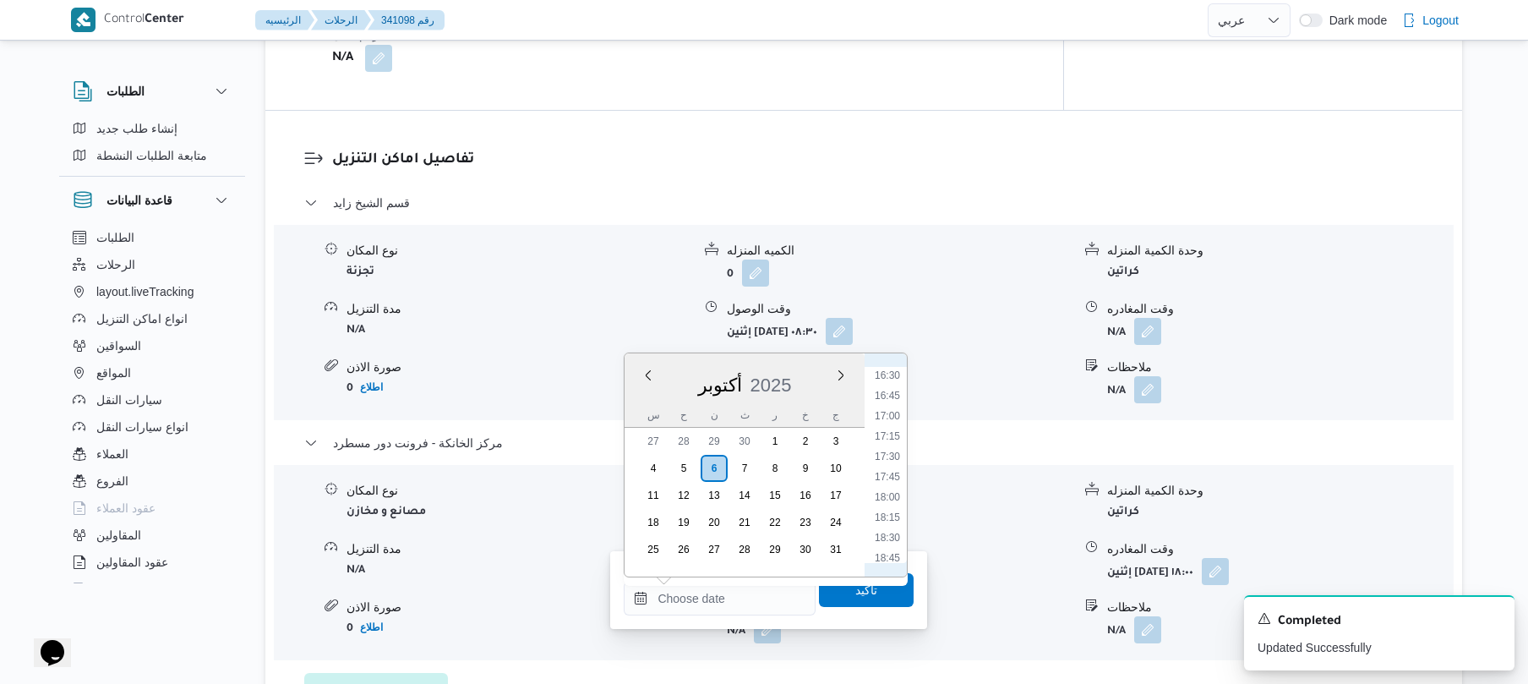
scroll to position [1295, 0]
click at [893, 522] on li "17:45" at bounding box center [887, 520] width 39 height 17
type input "[DATE] ١٧:٤٥"
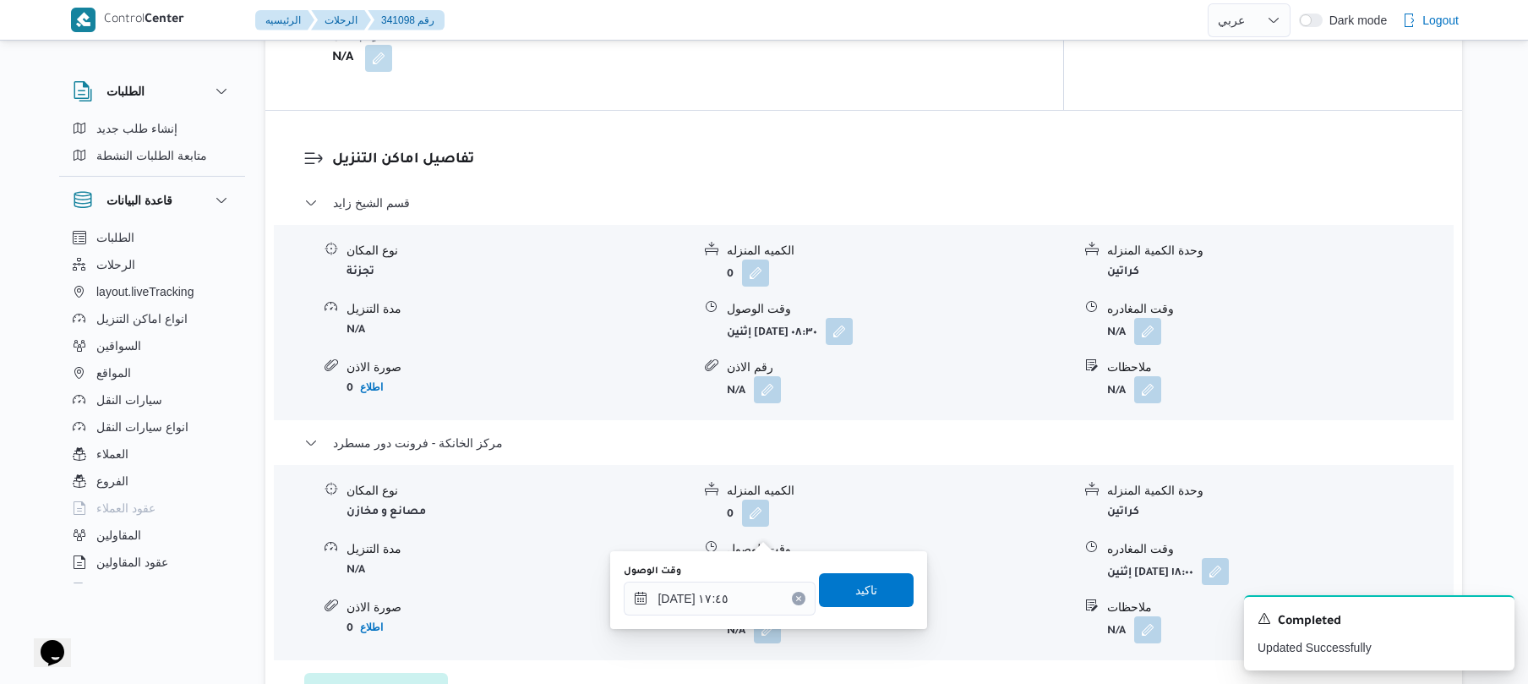
click at [862, 607] on div "وقت الوصول [DATE] ١٧:٤٥ تاكيد" at bounding box center [768, 590] width 293 height 54
click at [866, 588] on span "تاكيد" at bounding box center [866, 589] width 22 height 20
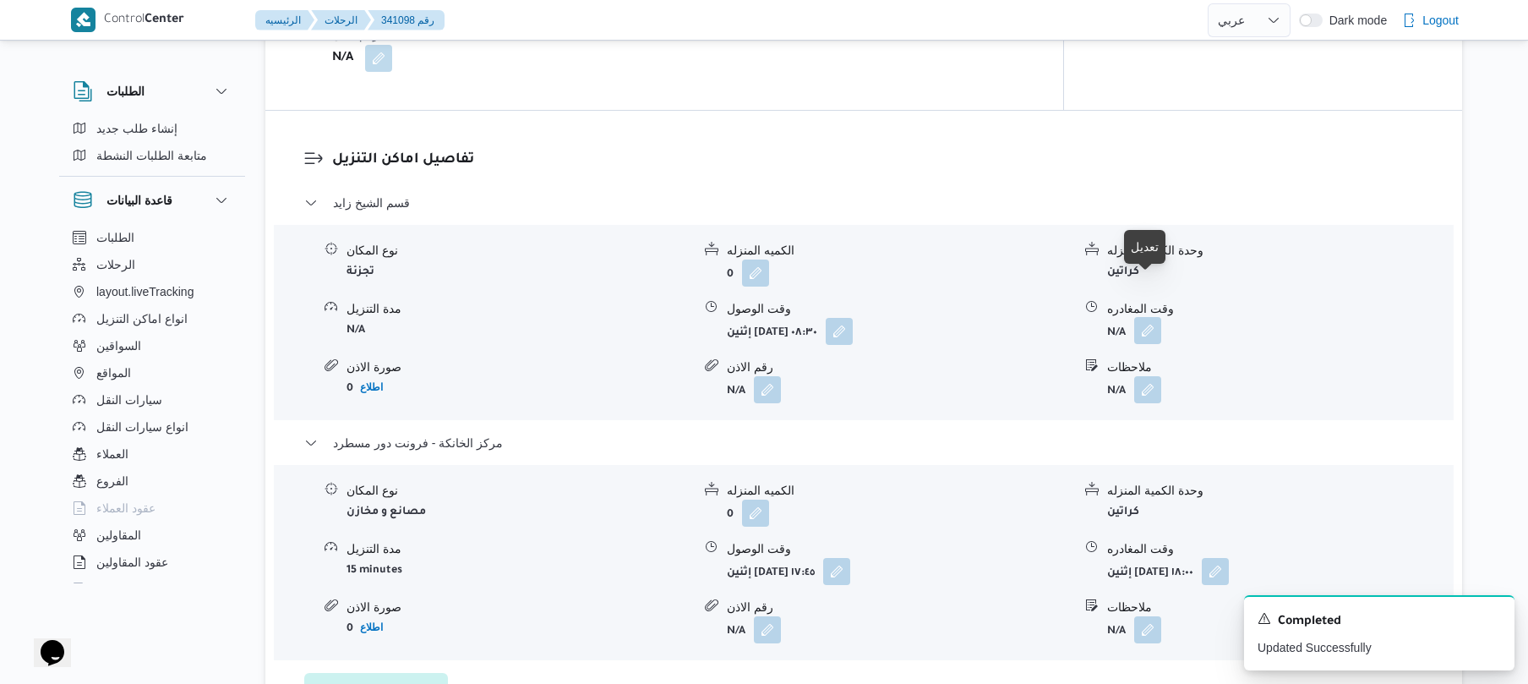
click at [1143, 317] on button "button" at bounding box center [1147, 330] width 27 height 27
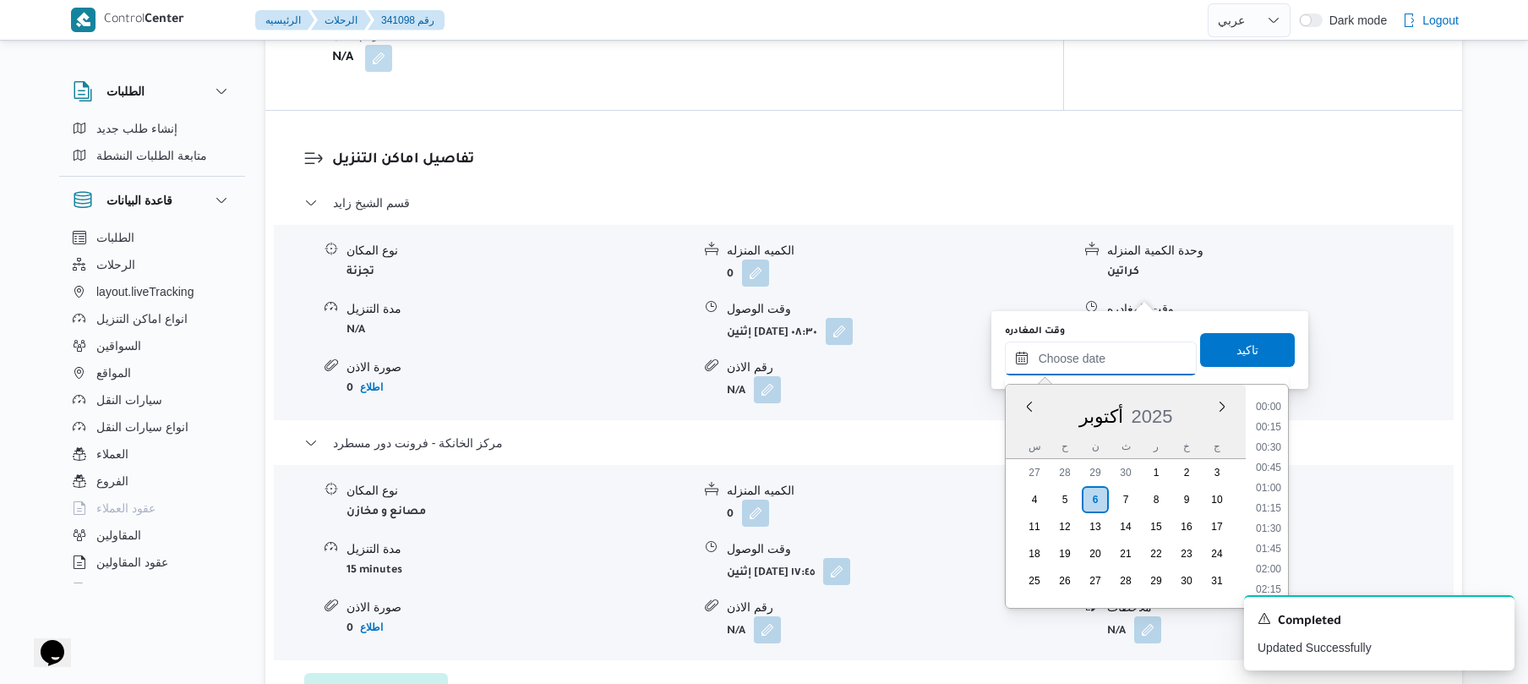
drag, startPoint x: 1102, startPoint y: 348, endPoint x: 1123, endPoint y: 348, distance: 21.1
click at [1102, 348] on input "وقت المغادره" at bounding box center [1101, 358] width 192 height 34
click at [1275, 470] on li "16:45" at bounding box center [1268, 469] width 39 height 17
type input "[DATE] ١٦:٤٥"
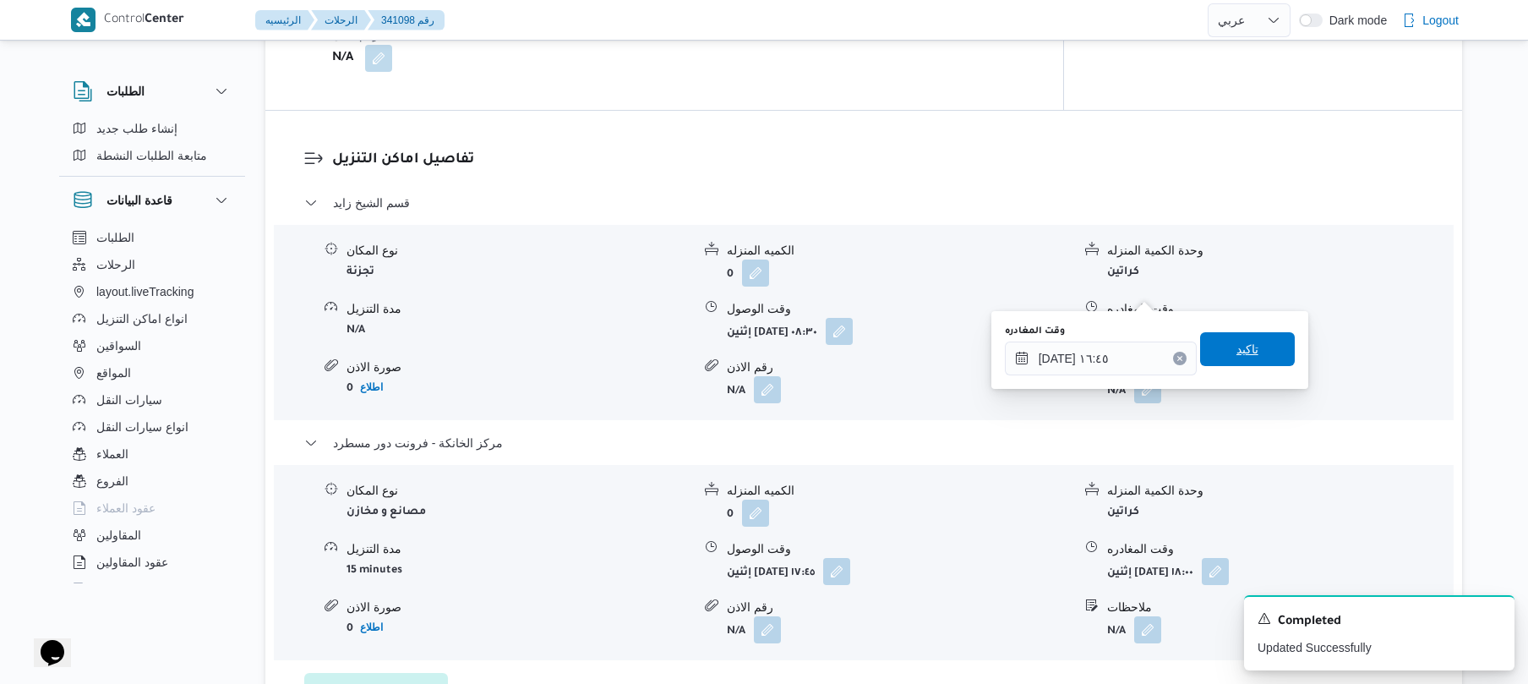
click at [1246, 353] on span "تاكيد" at bounding box center [1247, 349] width 22 height 20
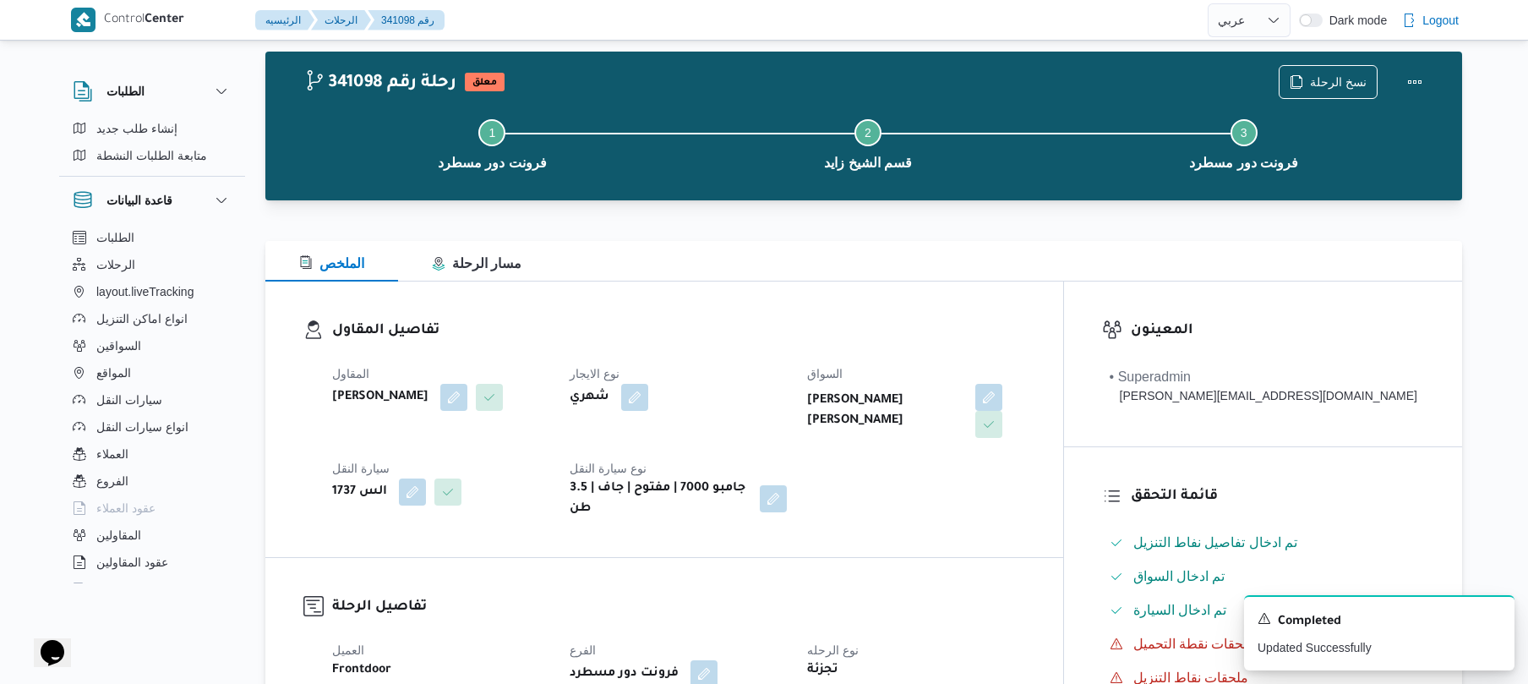
scroll to position [0, 0]
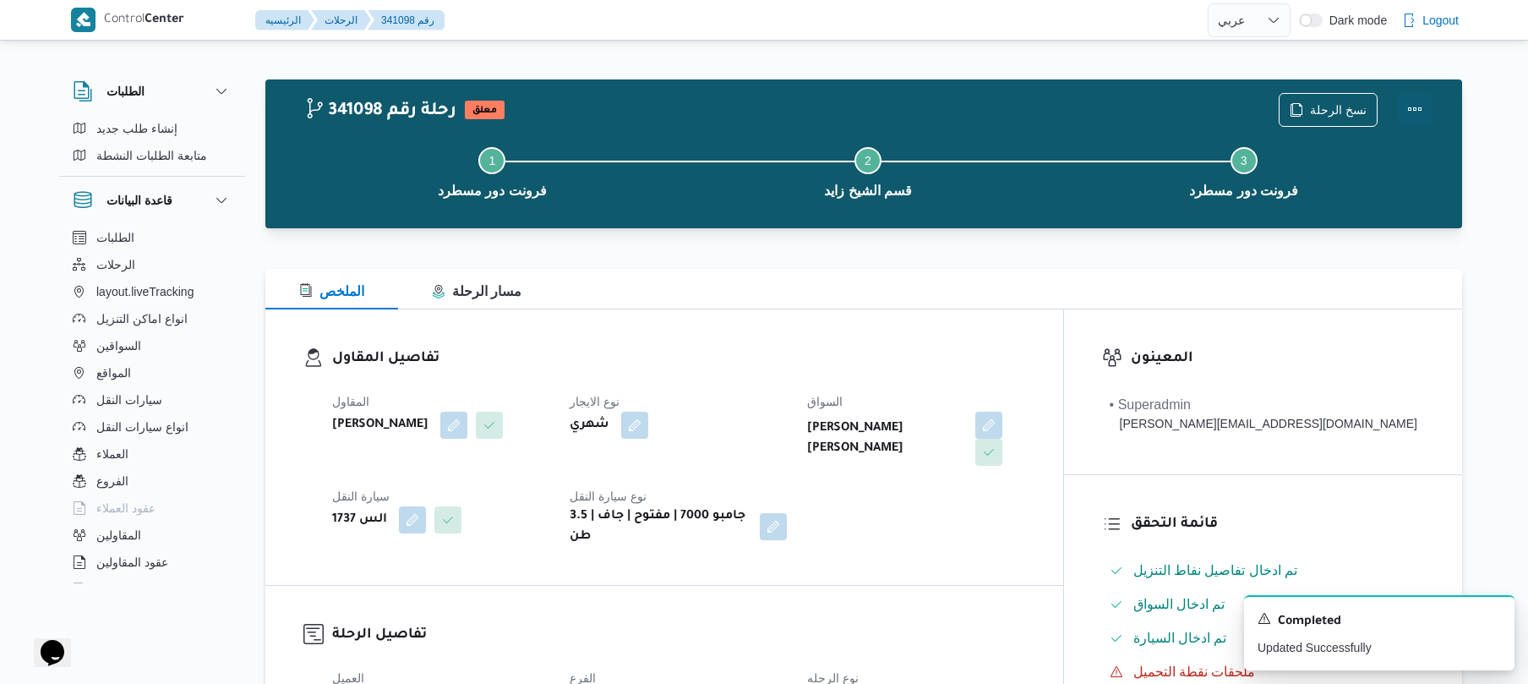
click at [1413, 99] on button "Actions" at bounding box center [1415, 109] width 34 height 34
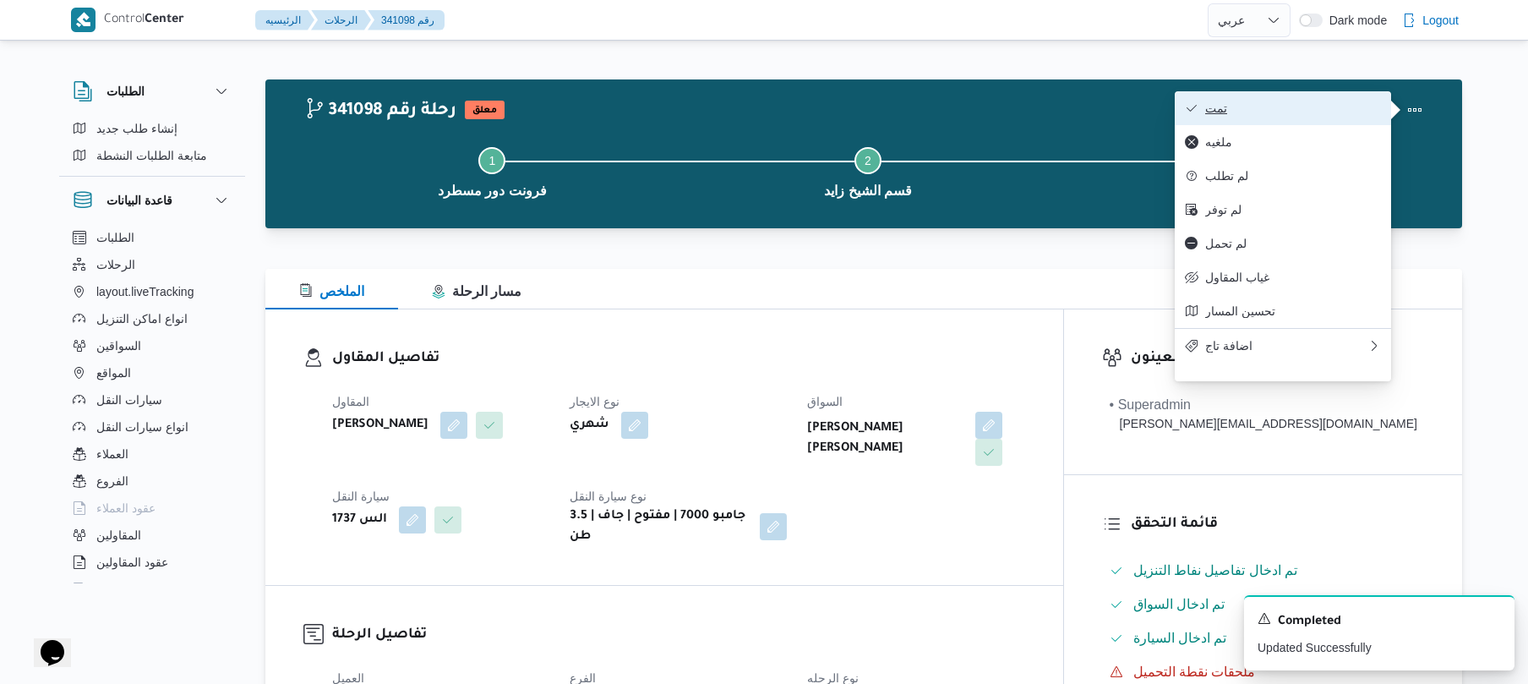
click at [1290, 120] on button "تمت" at bounding box center [1283, 108] width 216 height 34
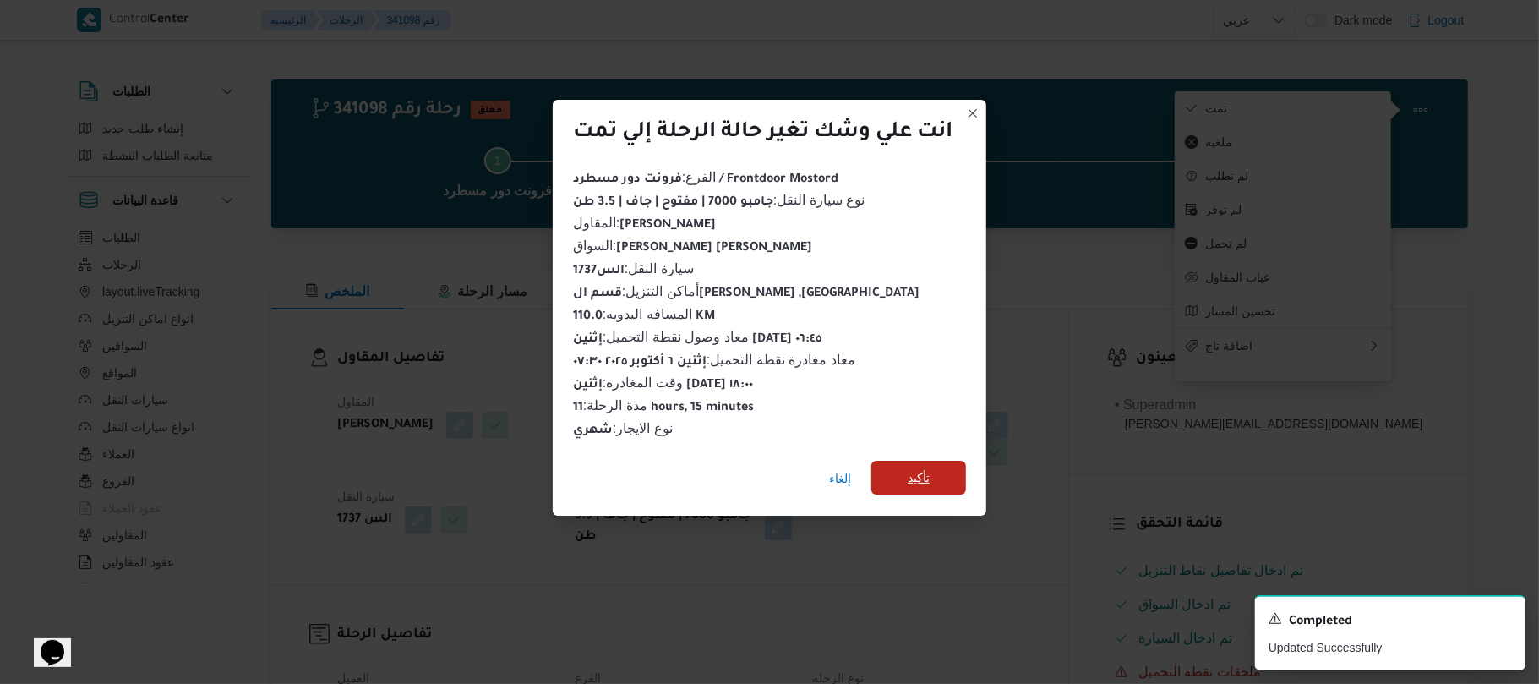
click at [930, 477] on span "تأكيد" at bounding box center [919, 477] width 22 height 20
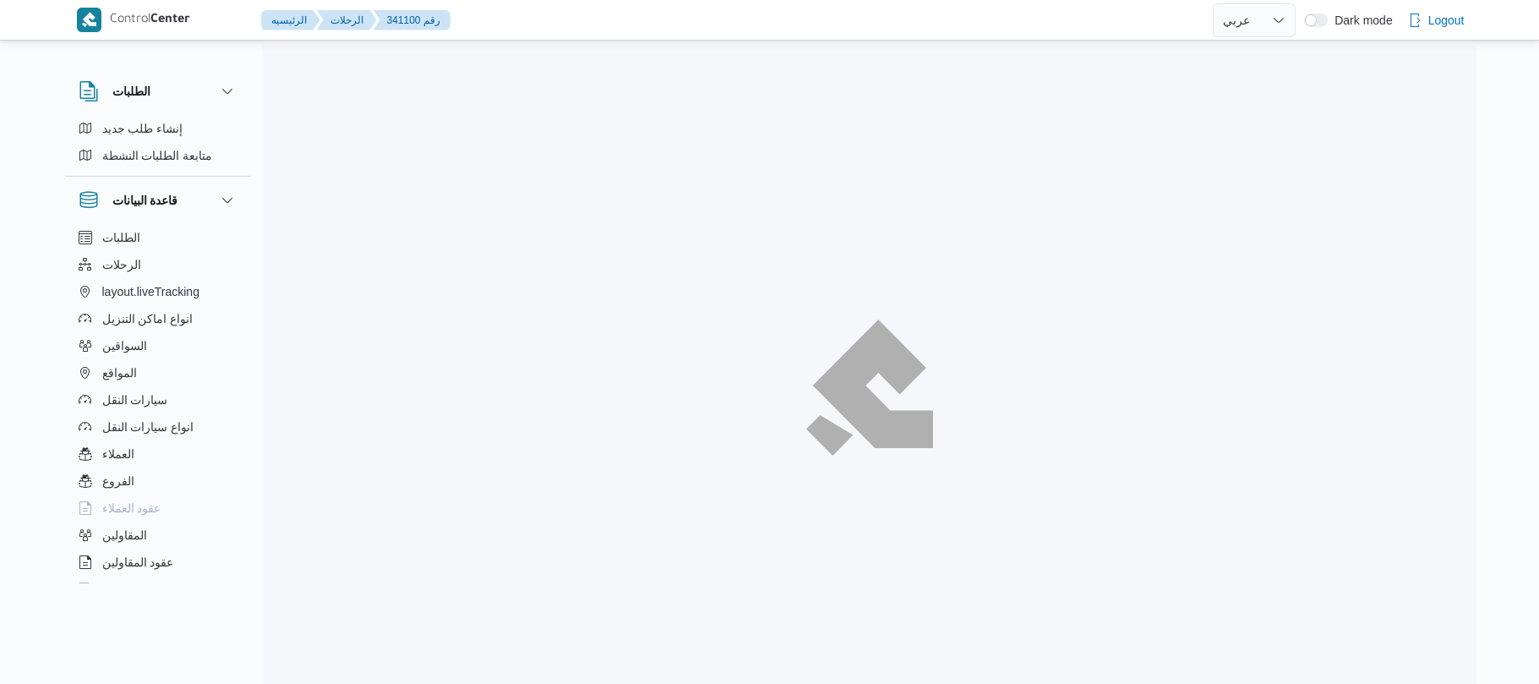
select select "ar"
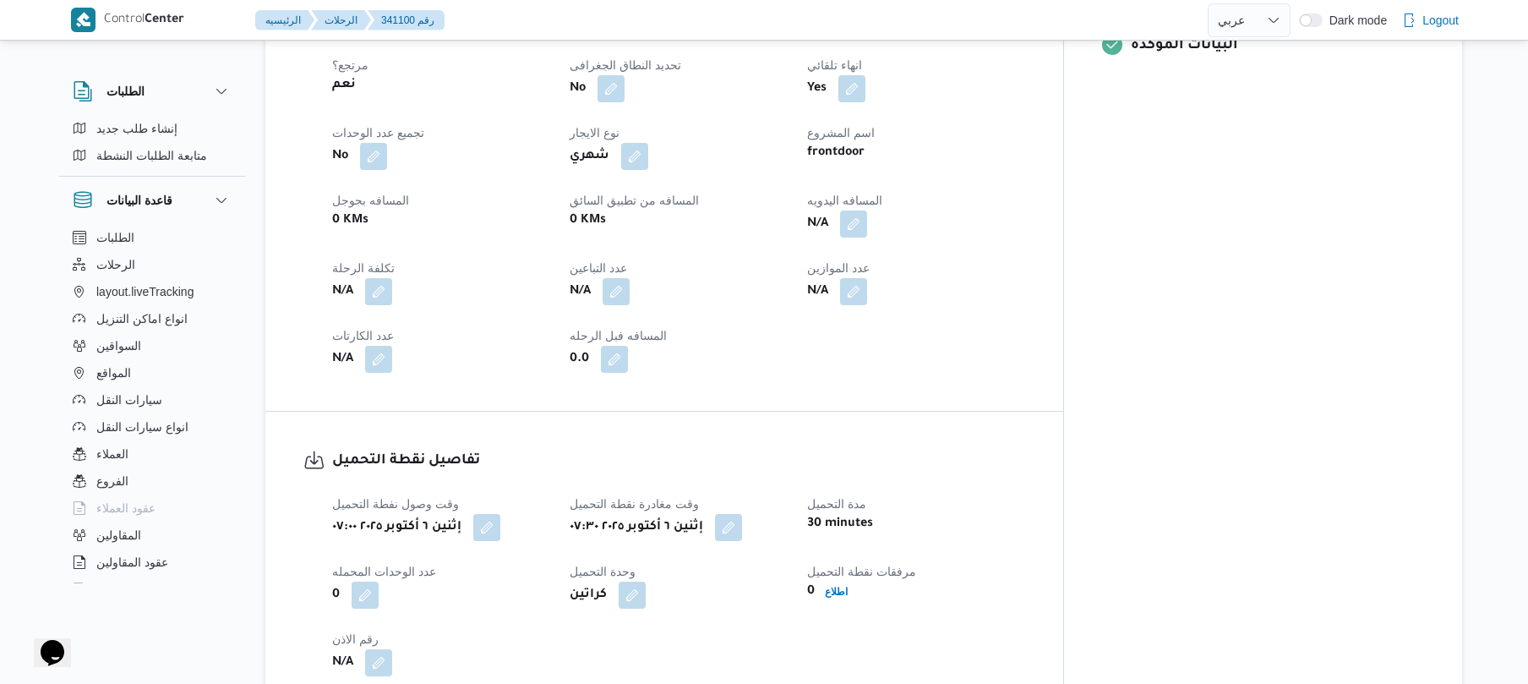
scroll to position [766, 0]
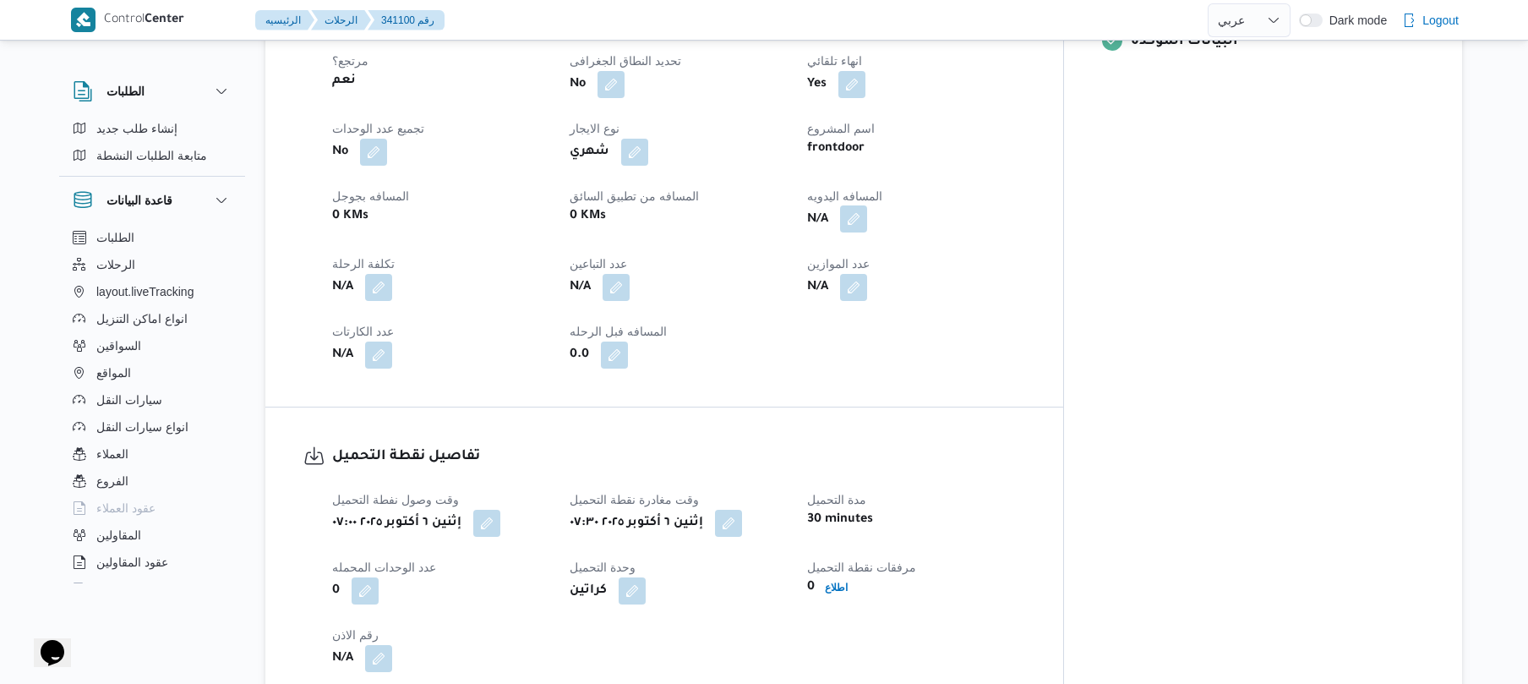
click at [867, 205] on button "button" at bounding box center [853, 218] width 27 height 27
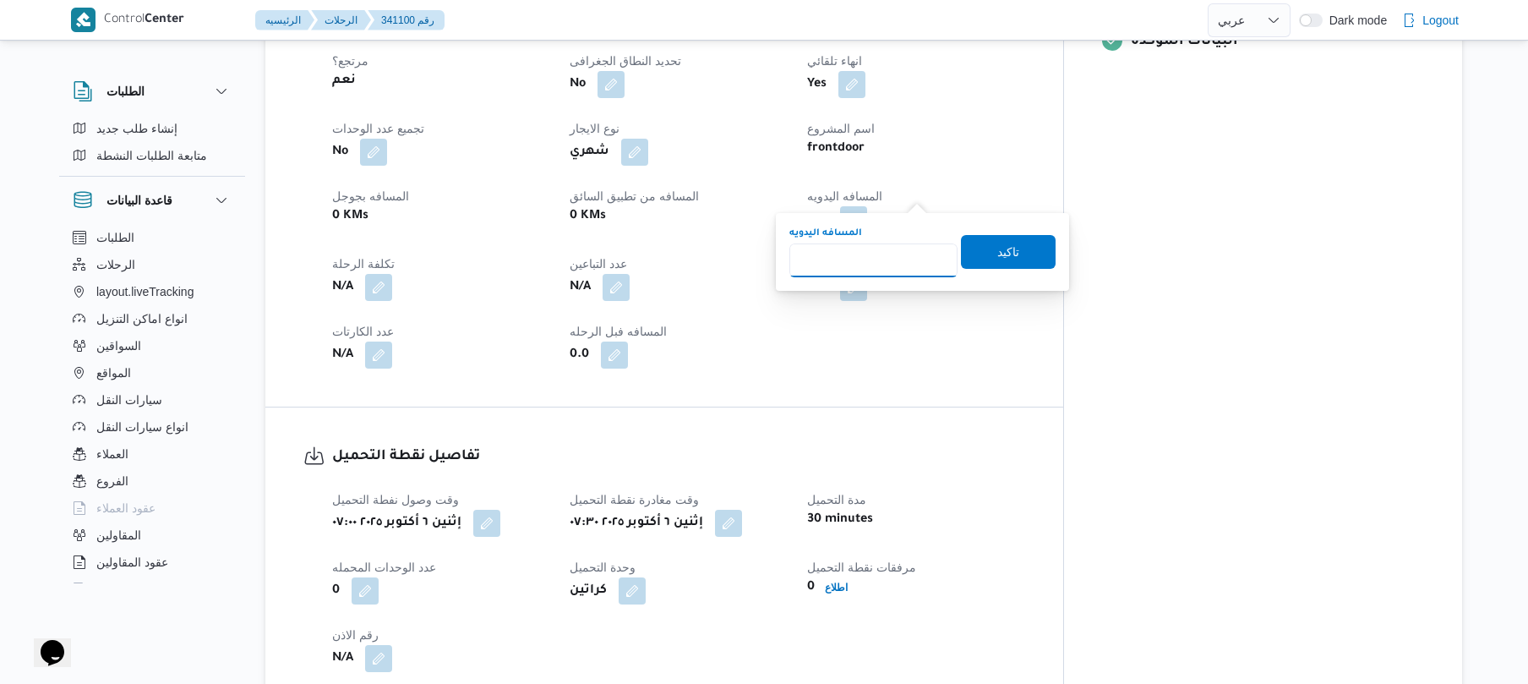
click at [887, 254] on input "المسافه اليدويه" at bounding box center [873, 260] width 168 height 34
type input "85"
click at [997, 241] on span "تاكيد" at bounding box center [1008, 251] width 22 height 20
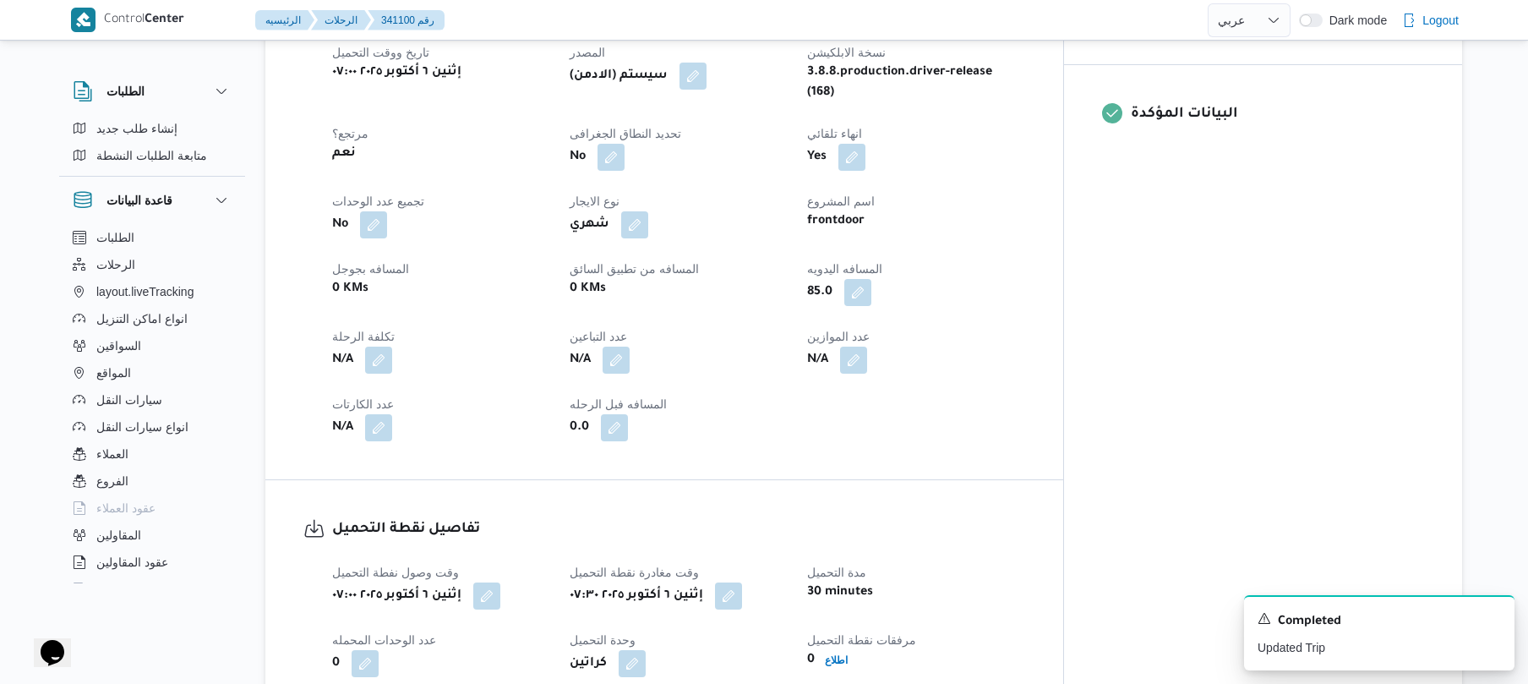
scroll to position [676, 0]
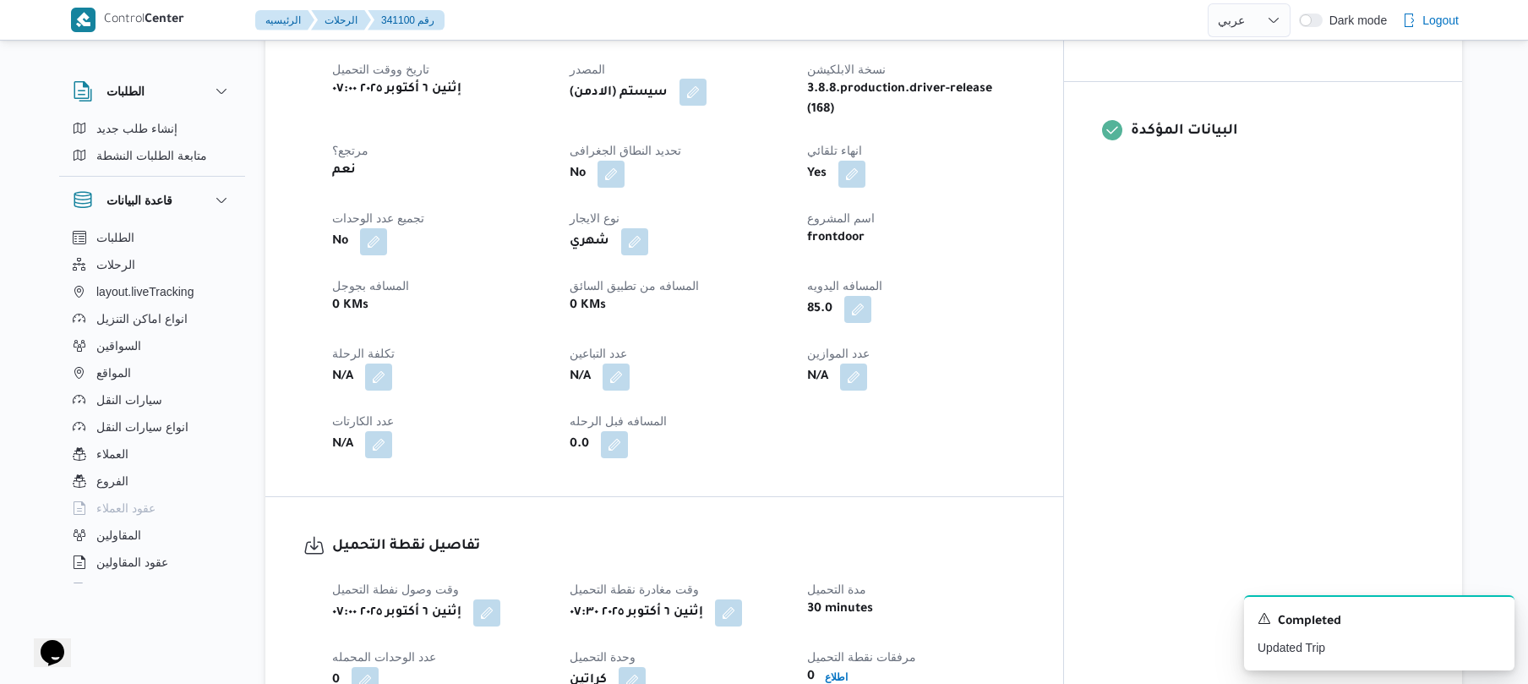
click at [707, 79] on button "button" at bounding box center [692, 92] width 27 height 27
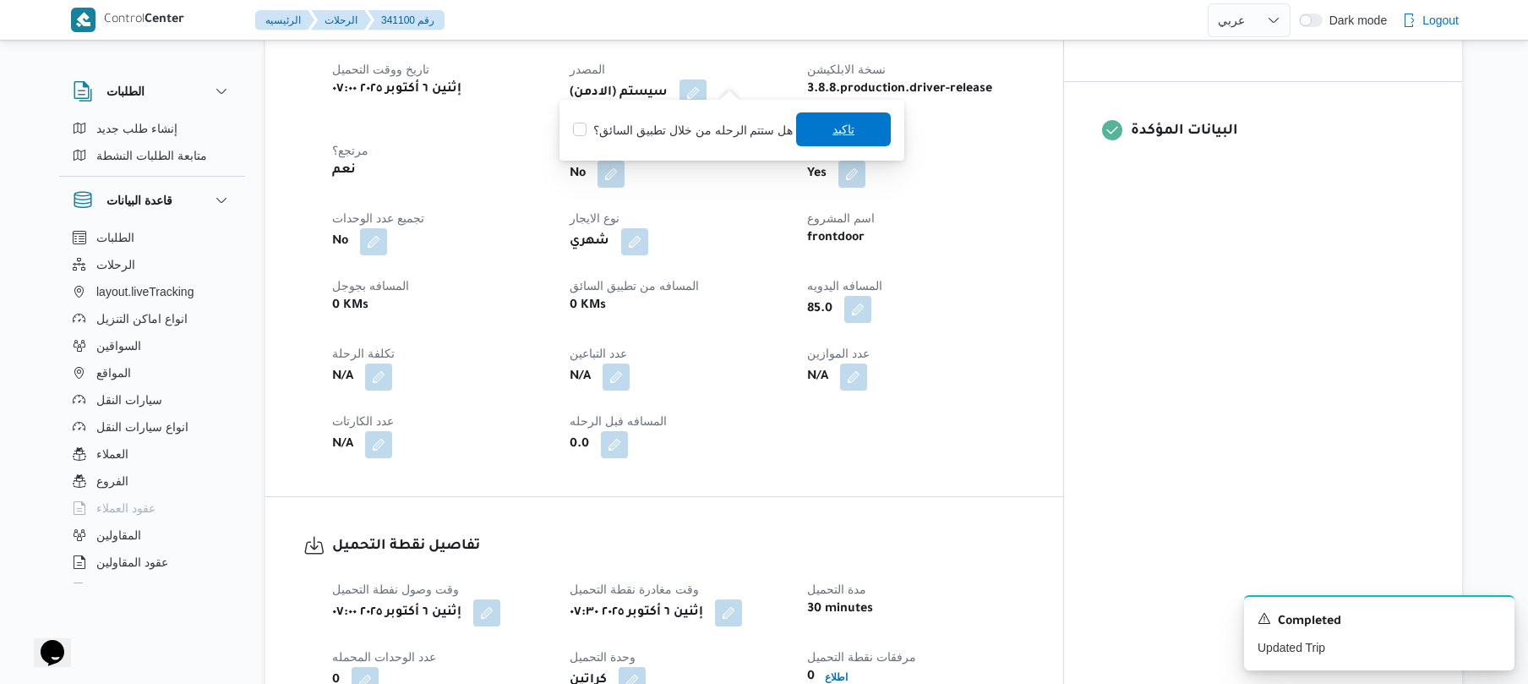
click at [805, 120] on span "تاكيد" at bounding box center [843, 129] width 95 height 34
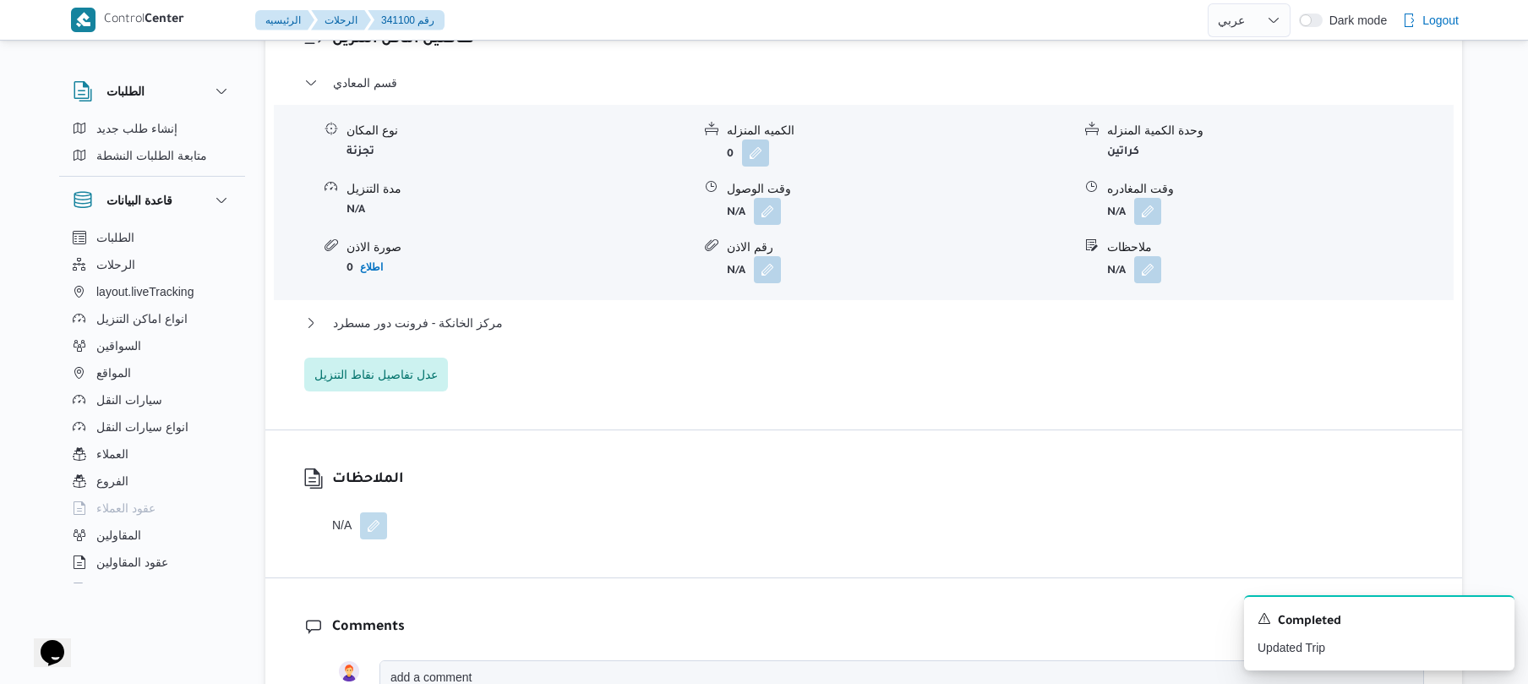
scroll to position [1487, 0]
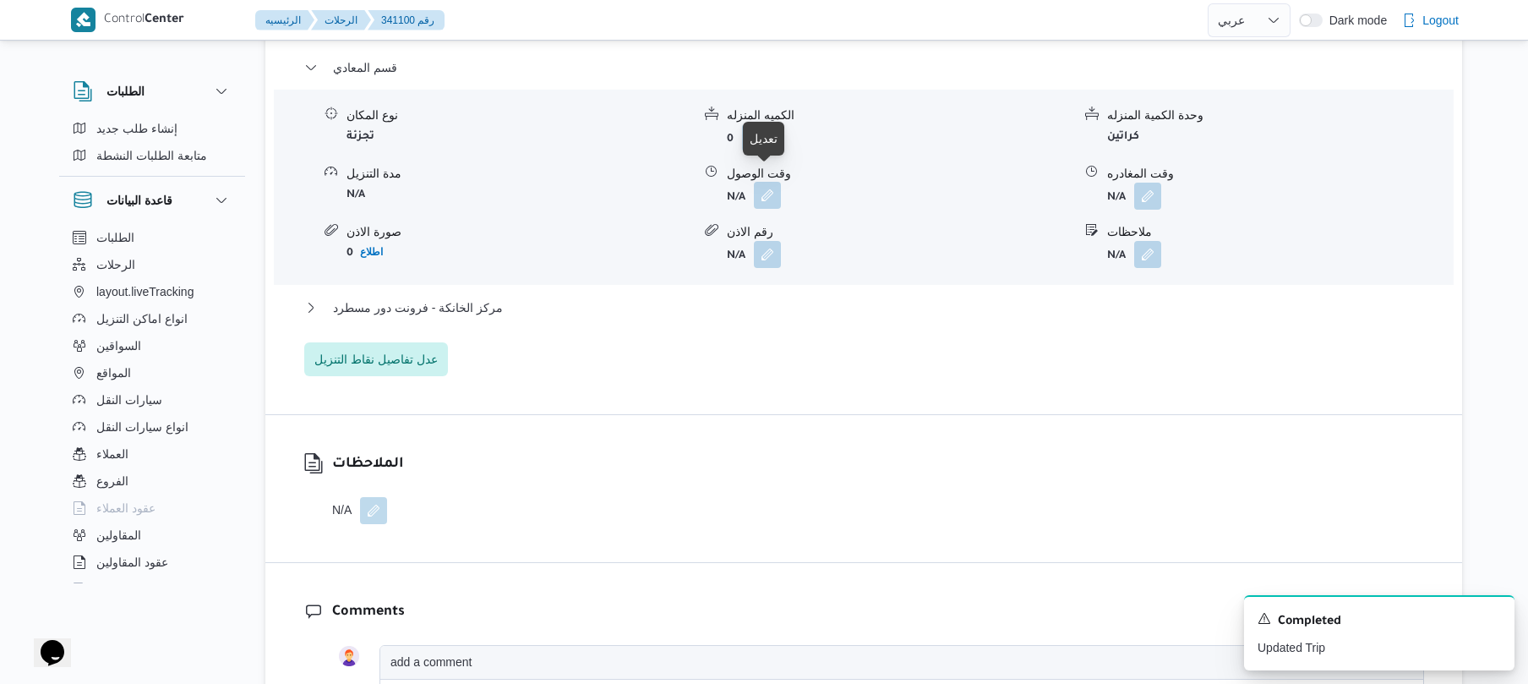
click at [772, 184] on button "button" at bounding box center [767, 195] width 27 height 27
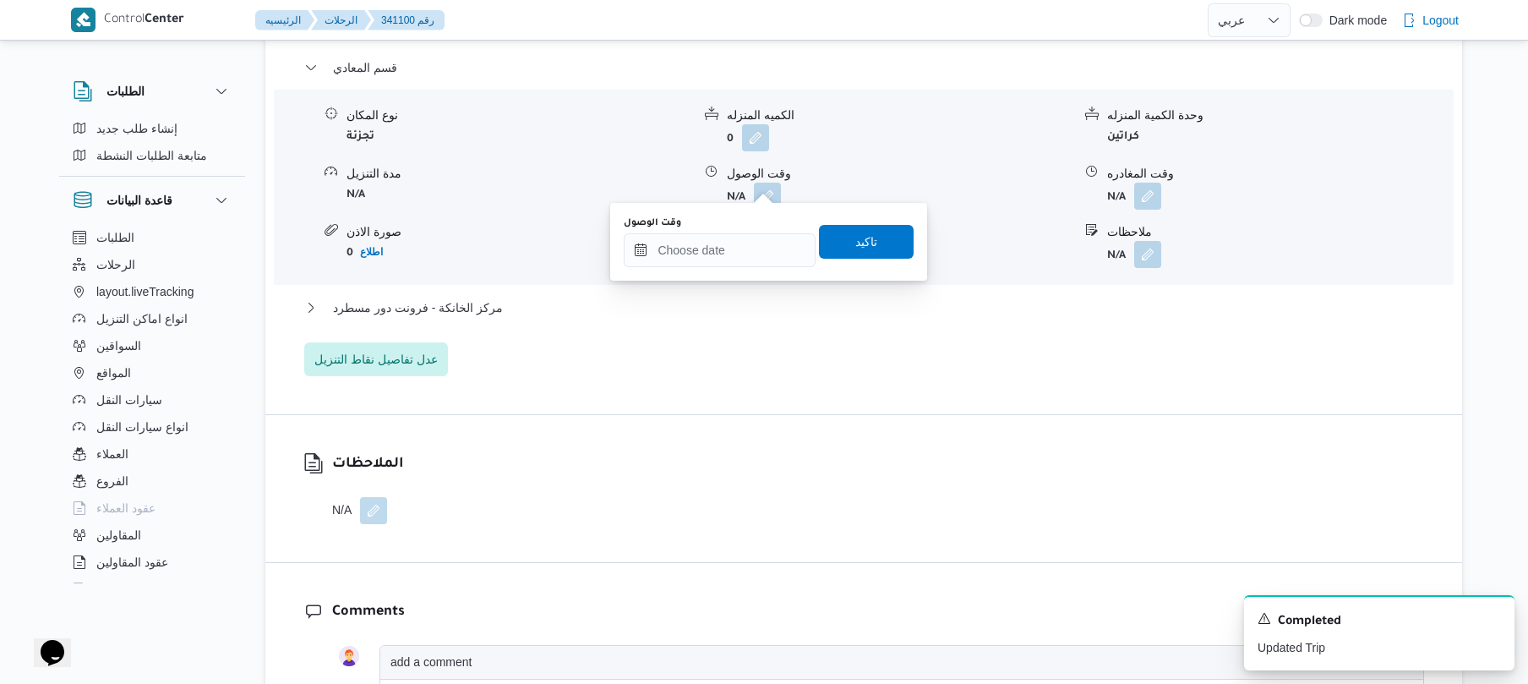
click at [734, 230] on div "وقت الوصول" at bounding box center [720, 241] width 192 height 51
click at [734, 244] on input "وقت الوصول" at bounding box center [720, 250] width 192 height 34
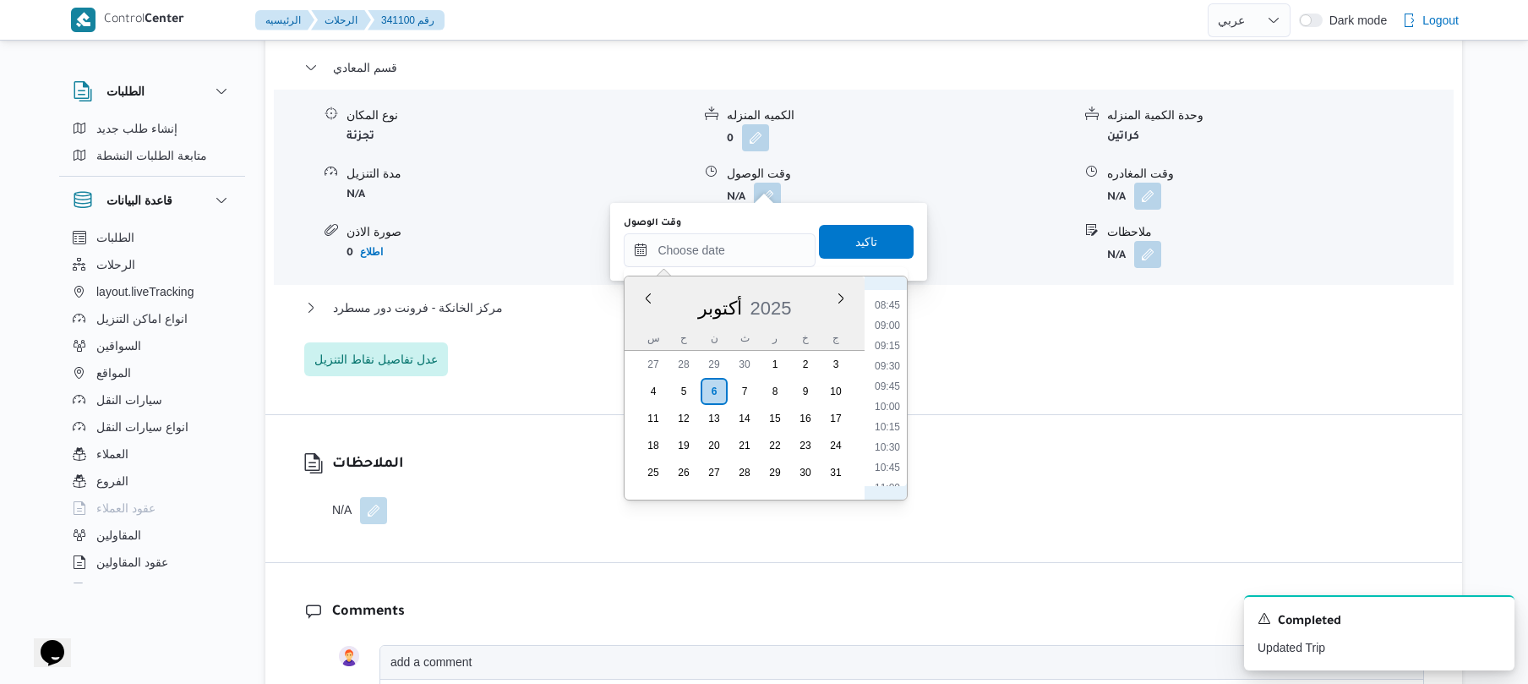
scroll to position [633, 0]
click at [899, 345] on ul "00:00 00:15 00:30 00:45 01:00 01:15 01:30 01:45 02:00 02:15 02:30 02:45 03:00 0…" at bounding box center [887, 388] width 39 height 196
click at [887, 355] on li "08:30" at bounding box center [887, 354] width 39 height 17
type input "٠٦/١٠/٢٠٢٥ ٠٨:٣٠"
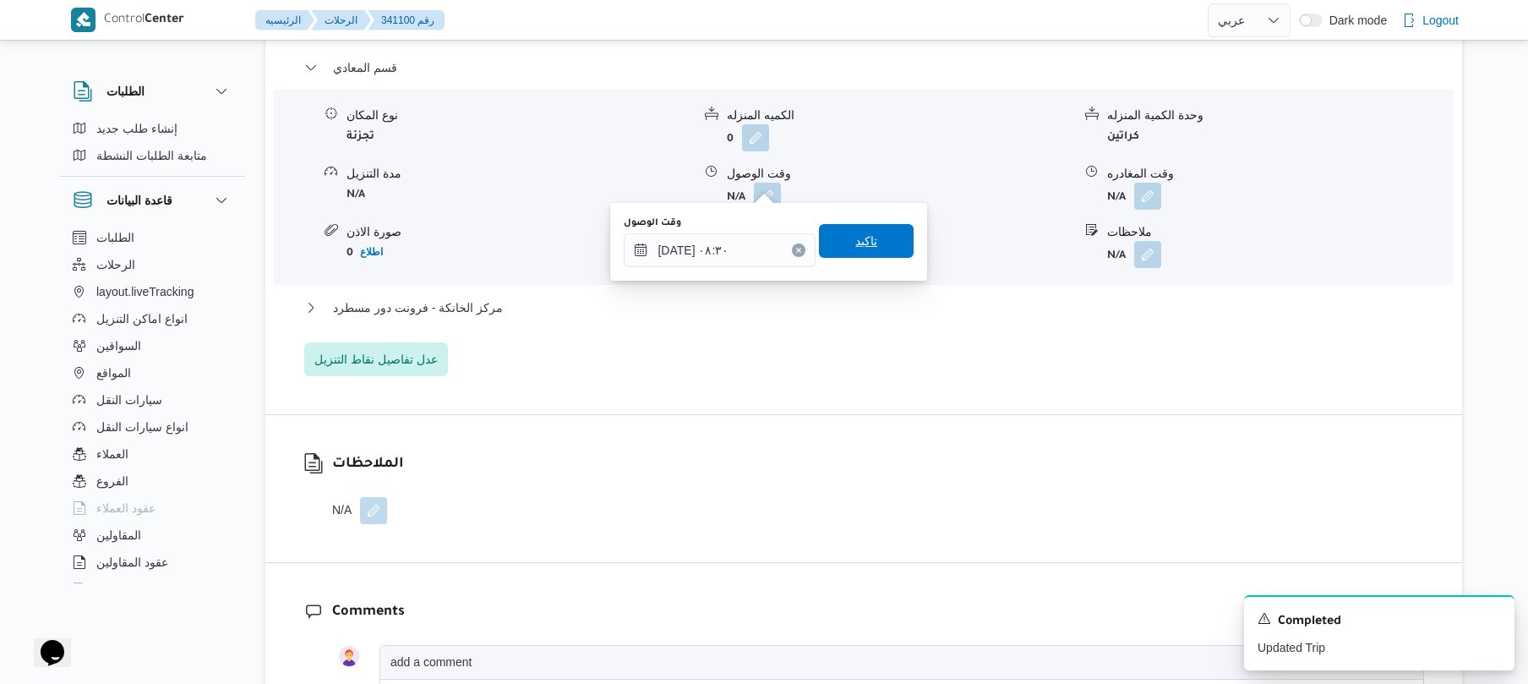
click at [876, 240] on span "تاكيد" at bounding box center [866, 241] width 95 height 34
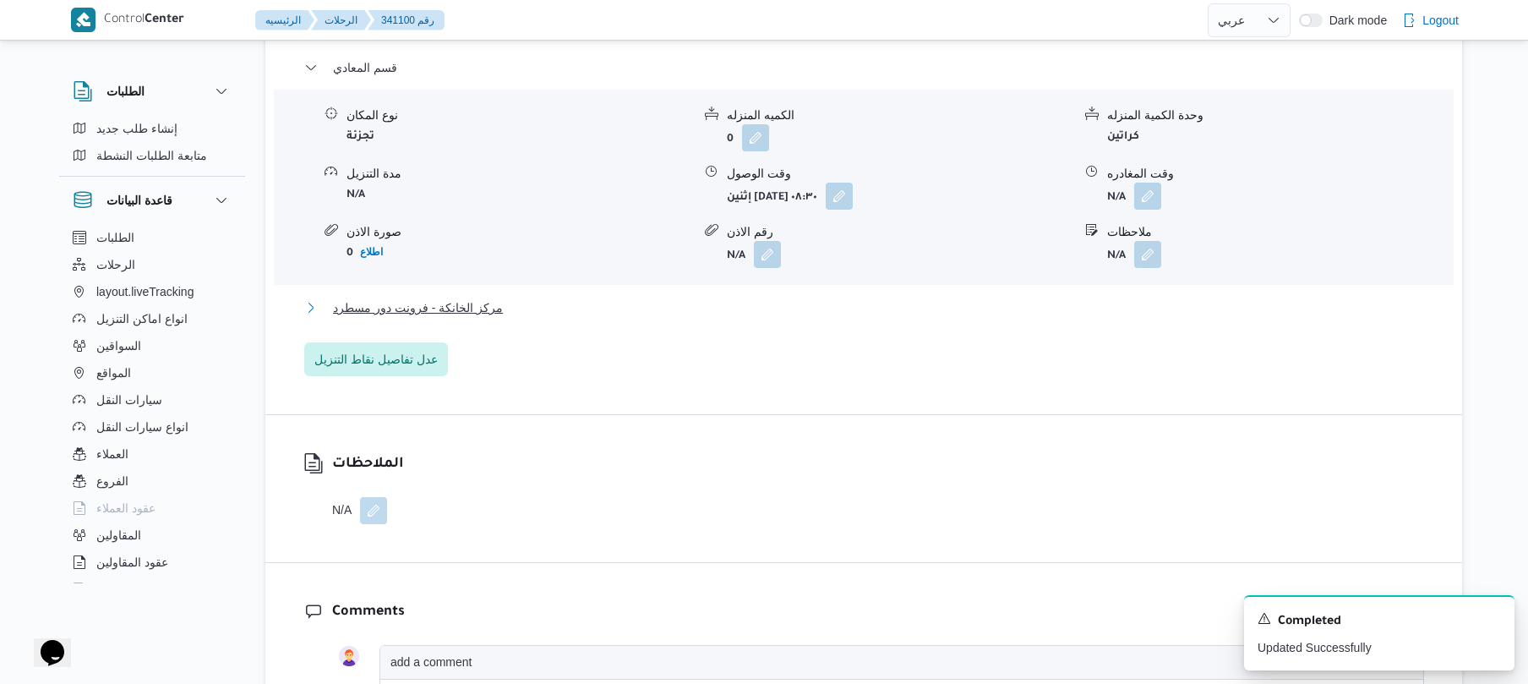
click at [918, 298] on button "مركز الخانكة - فرونت دور مسطرد" at bounding box center [864, 307] width 1120 height 20
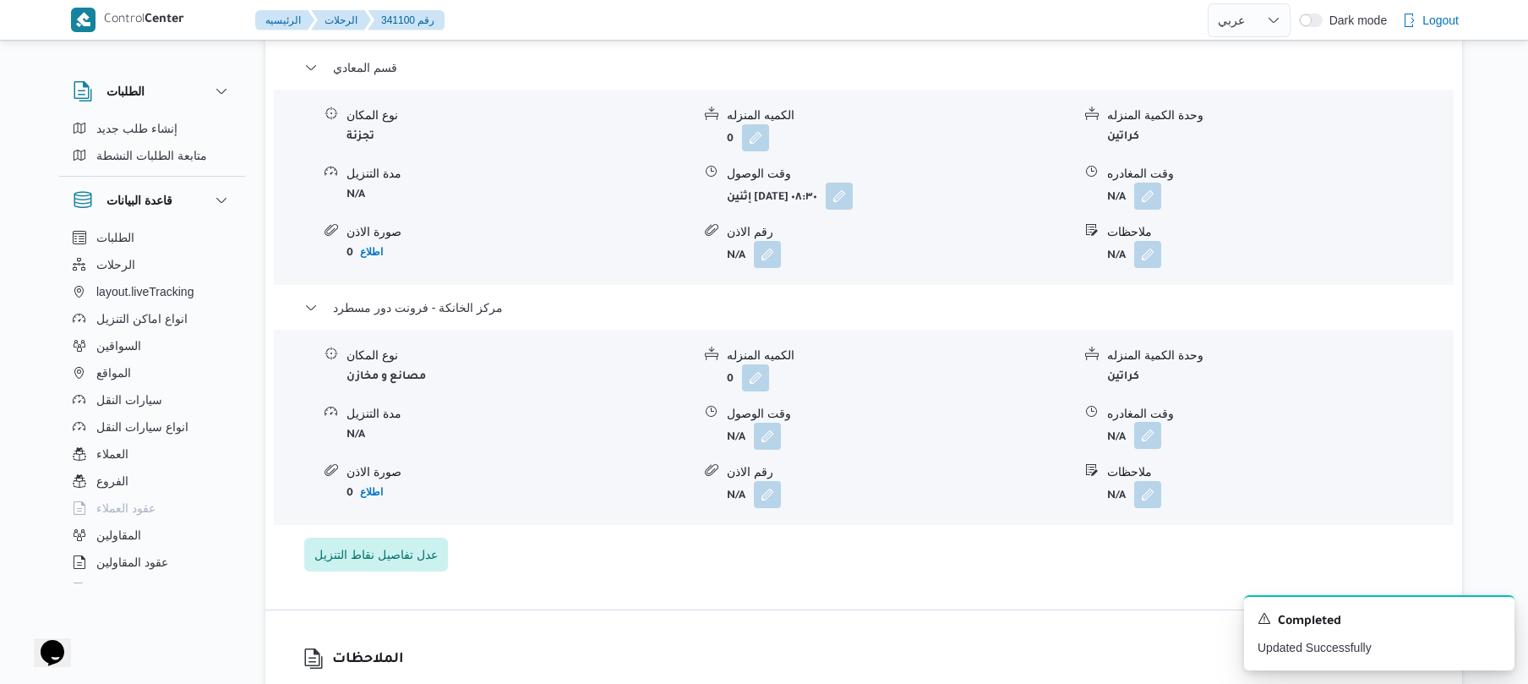
click at [1144, 423] on button "button" at bounding box center [1147, 435] width 27 height 27
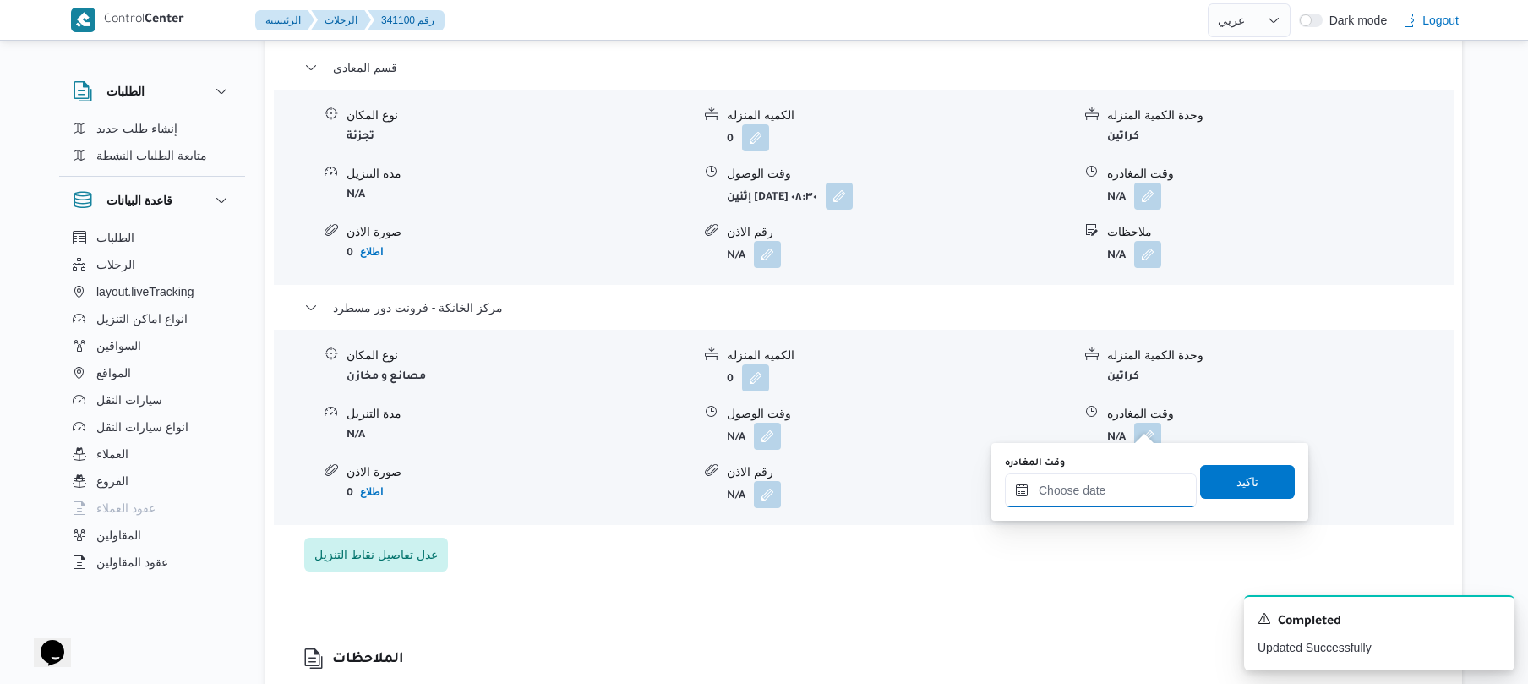
click at [1106, 485] on input "وقت المغادره" at bounding box center [1101, 490] width 192 height 34
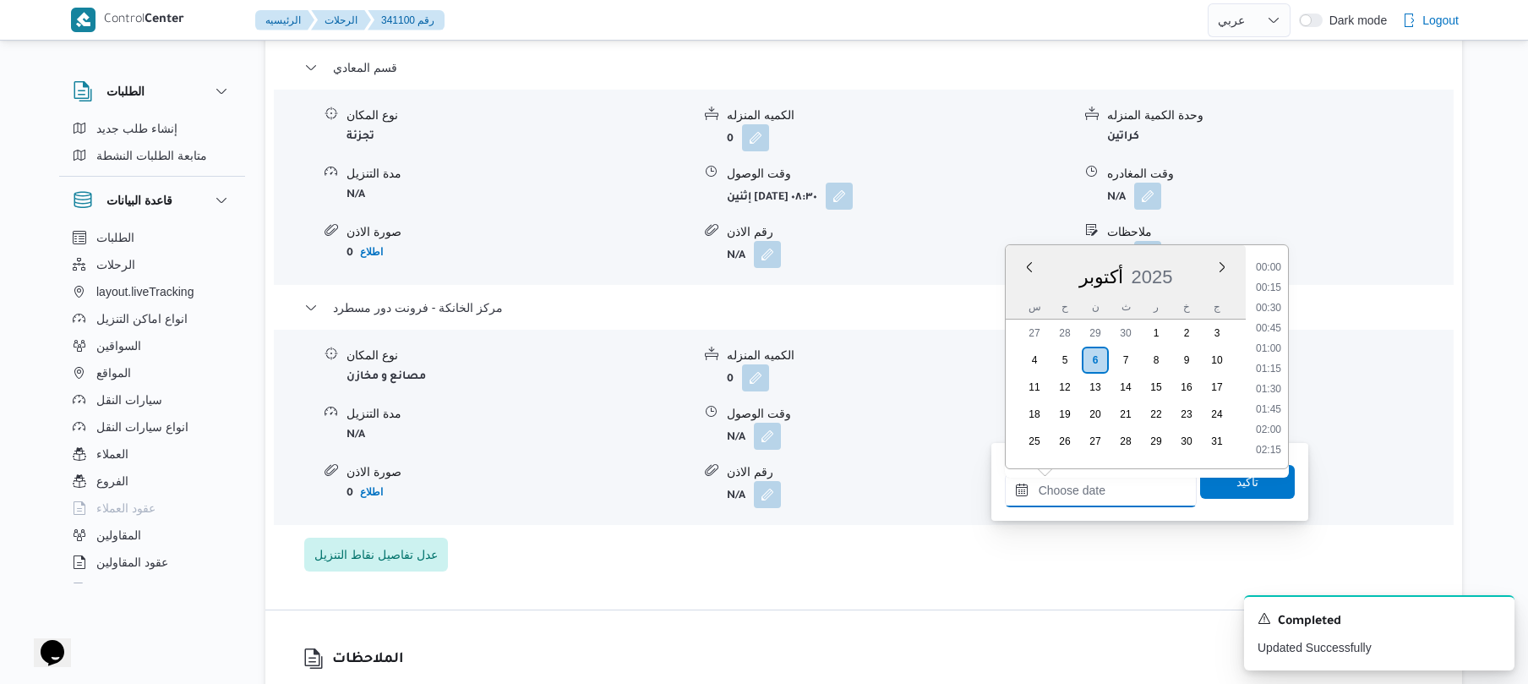
scroll to position [1461, 0]
click at [1262, 302] on li "18:30" at bounding box center [1268, 306] width 39 height 17
type input "٠٦/١٠/٢٠٢٥ ١٨:٣٠"
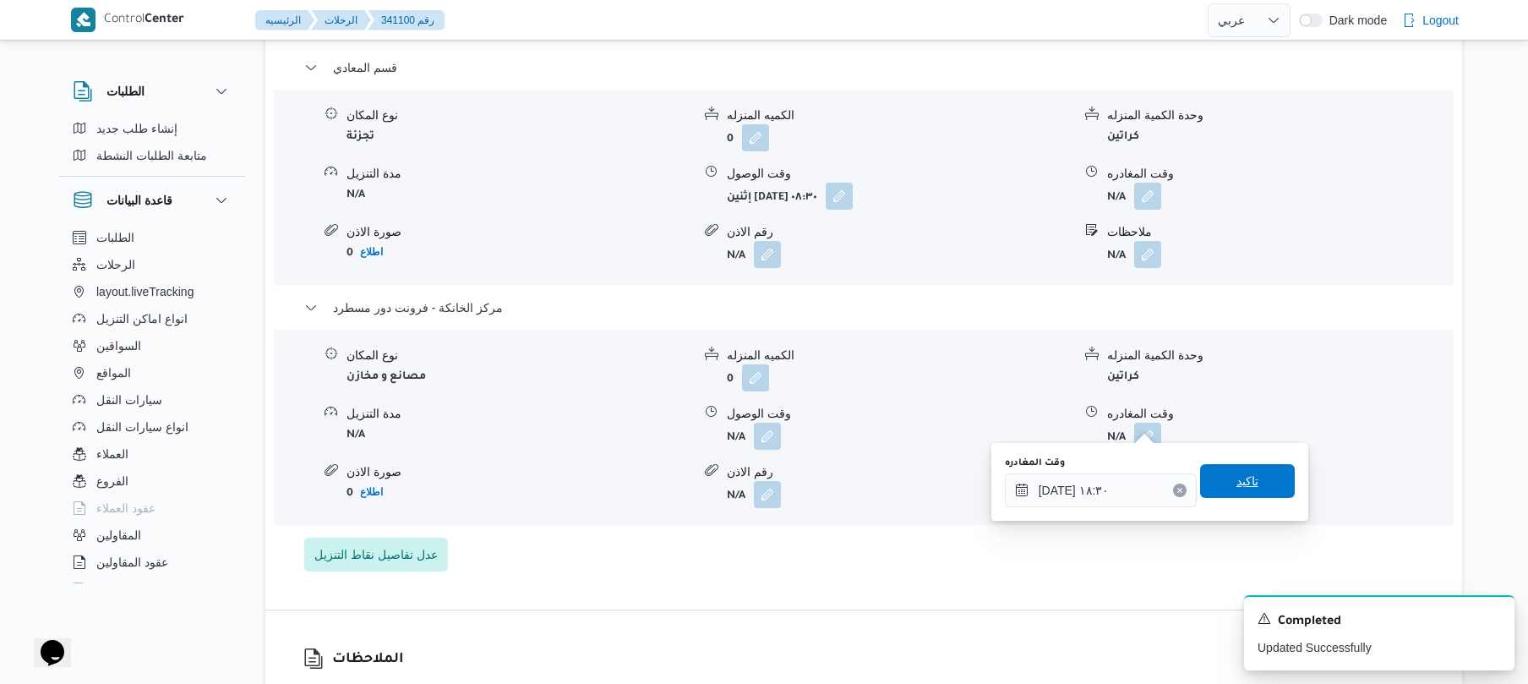
click at [1208, 468] on span "تاكيد" at bounding box center [1247, 481] width 95 height 34
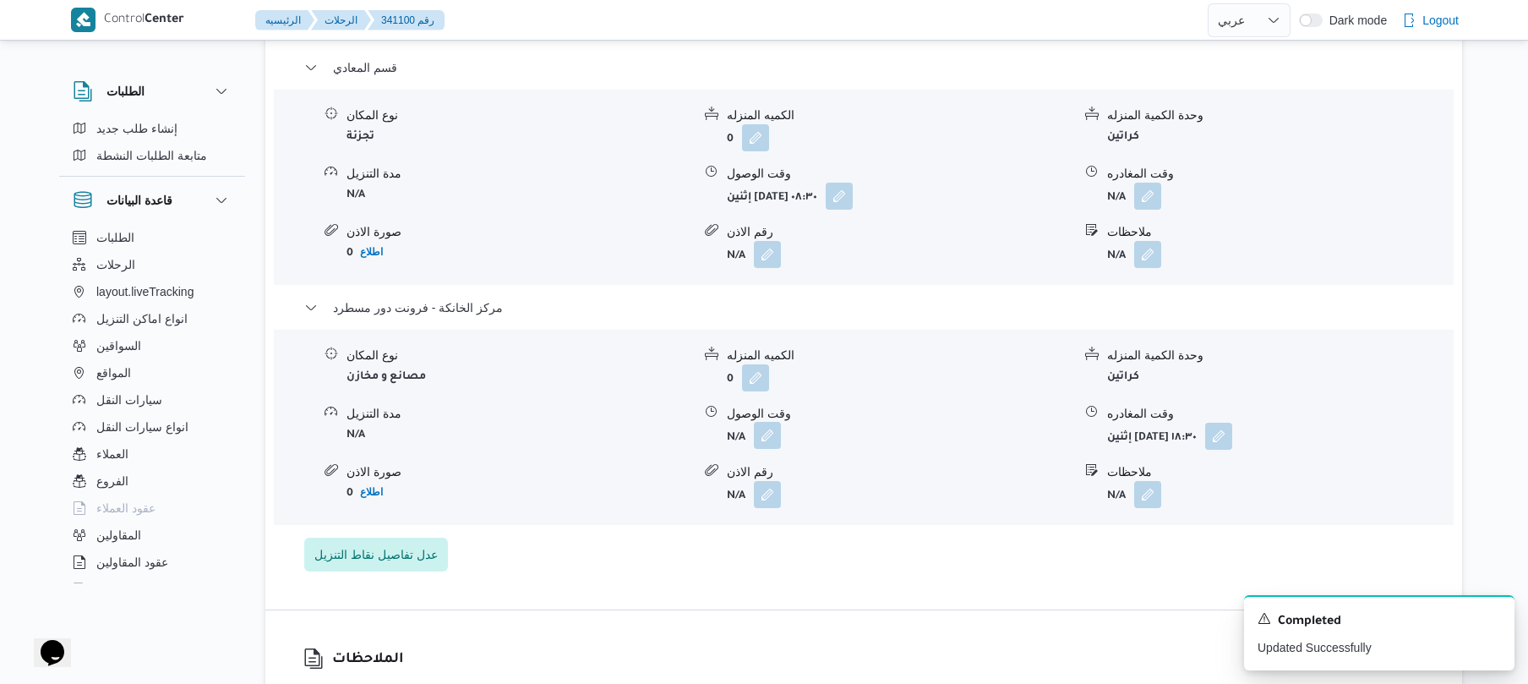
click at [774, 427] on button "button" at bounding box center [767, 435] width 27 height 27
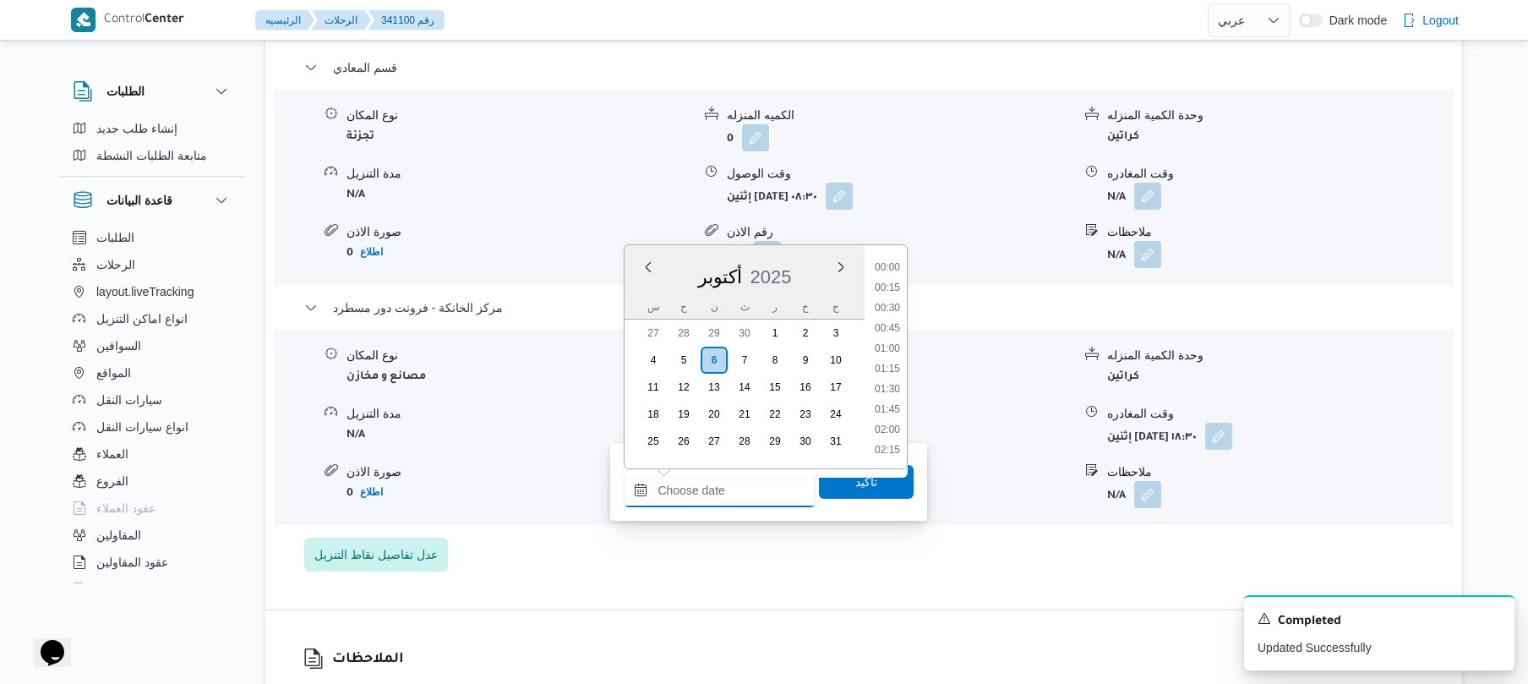
click at [751, 505] on input "وقت الوصول" at bounding box center [720, 490] width 192 height 34
click at [892, 286] on li "18:15" at bounding box center [887, 286] width 39 height 17
type input "٠٦/١٠/٢٠٢٥ ١٨:١٥"
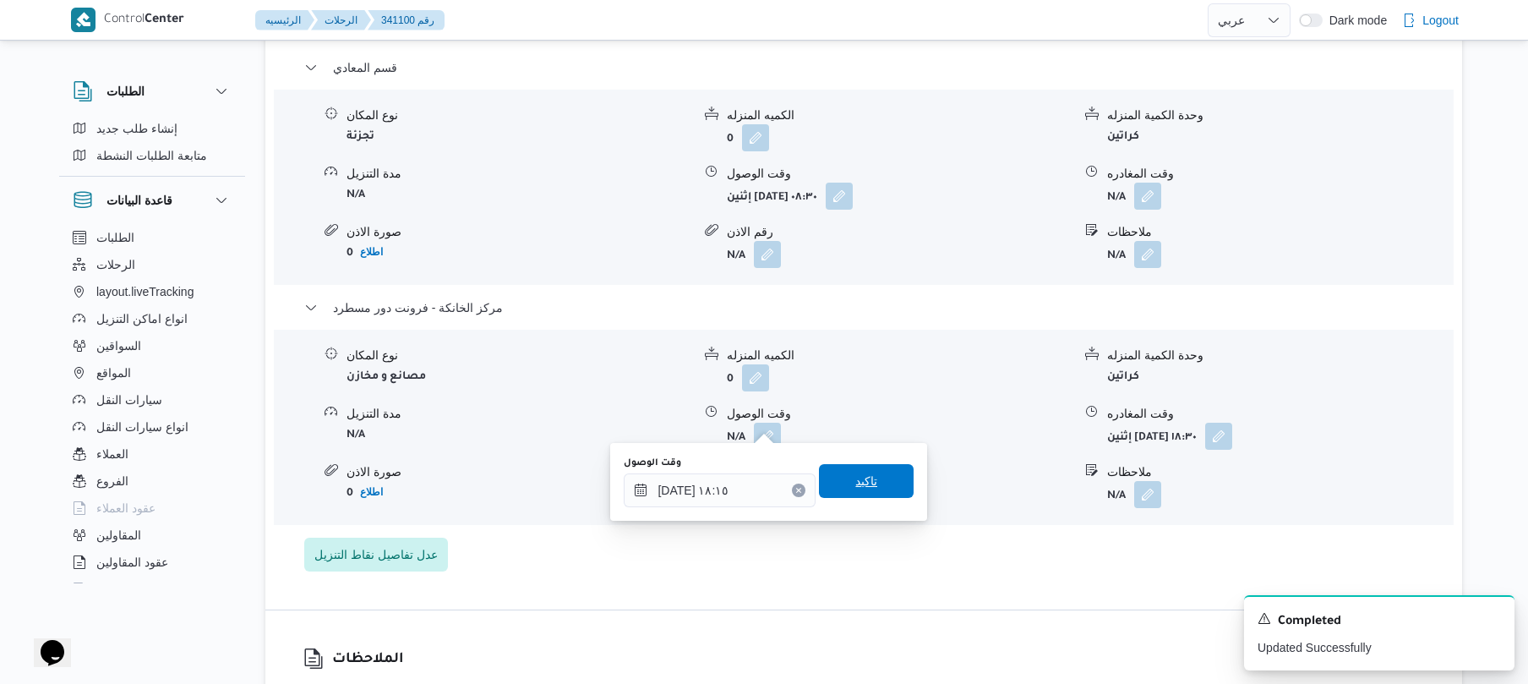
click at [863, 481] on span "تاكيد" at bounding box center [866, 481] width 22 height 20
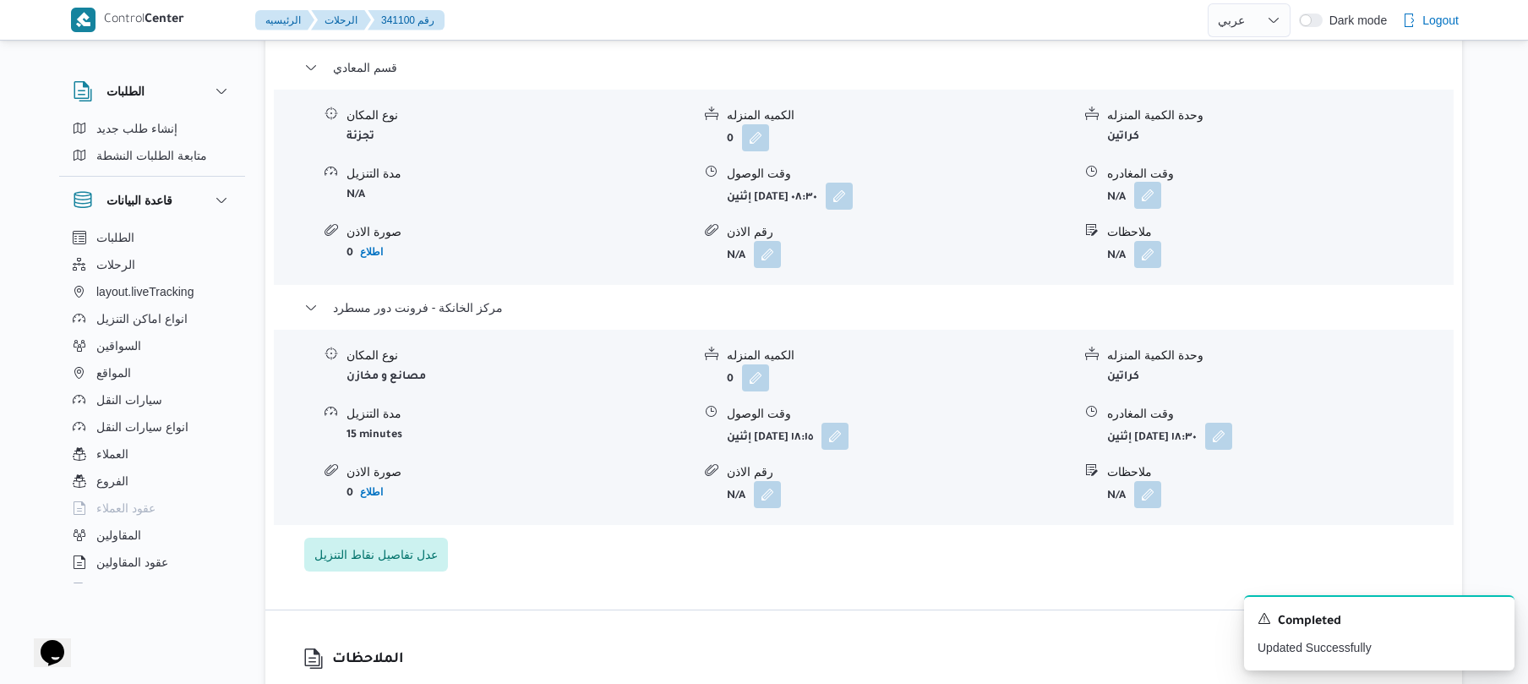
click at [1141, 183] on button "button" at bounding box center [1147, 195] width 27 height 27
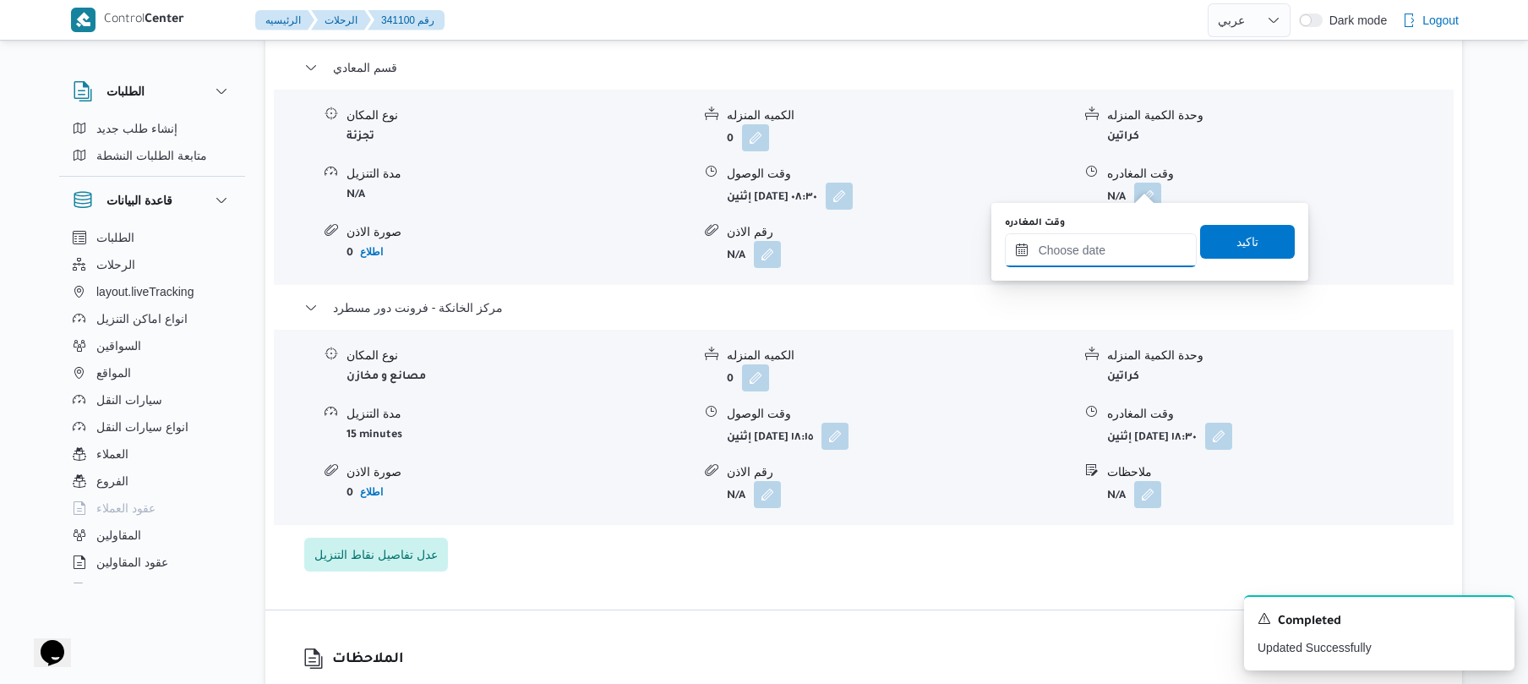
click at [1078, 261] on input "وقت المغادره" at bounding box center [1101, 250] width 192 height 34
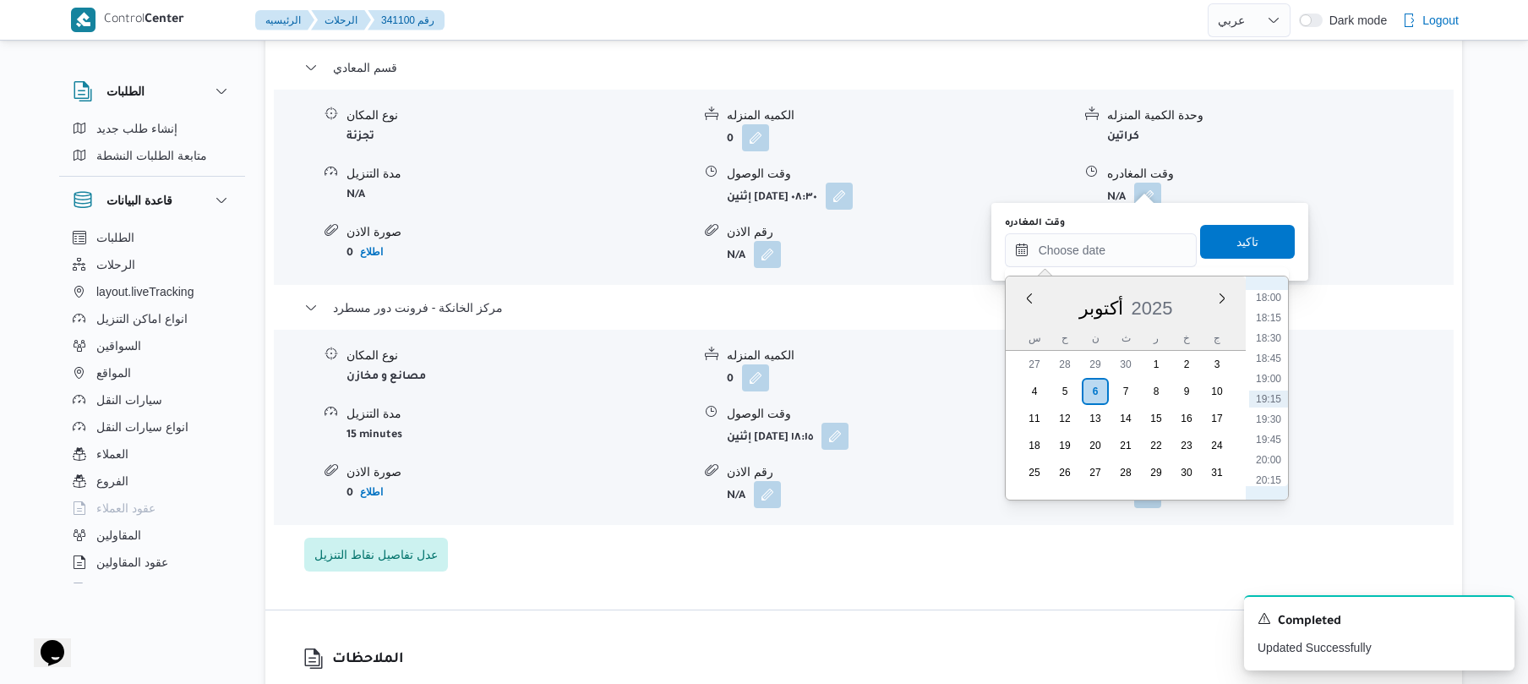
scroll to position [1296, 0]
click at [1259, 409] on li "17:15" at bounding box center [1268, 402] width 39 height 17
type input "٠٦/١٠/٢٠٢٥ ١٧:١٥"
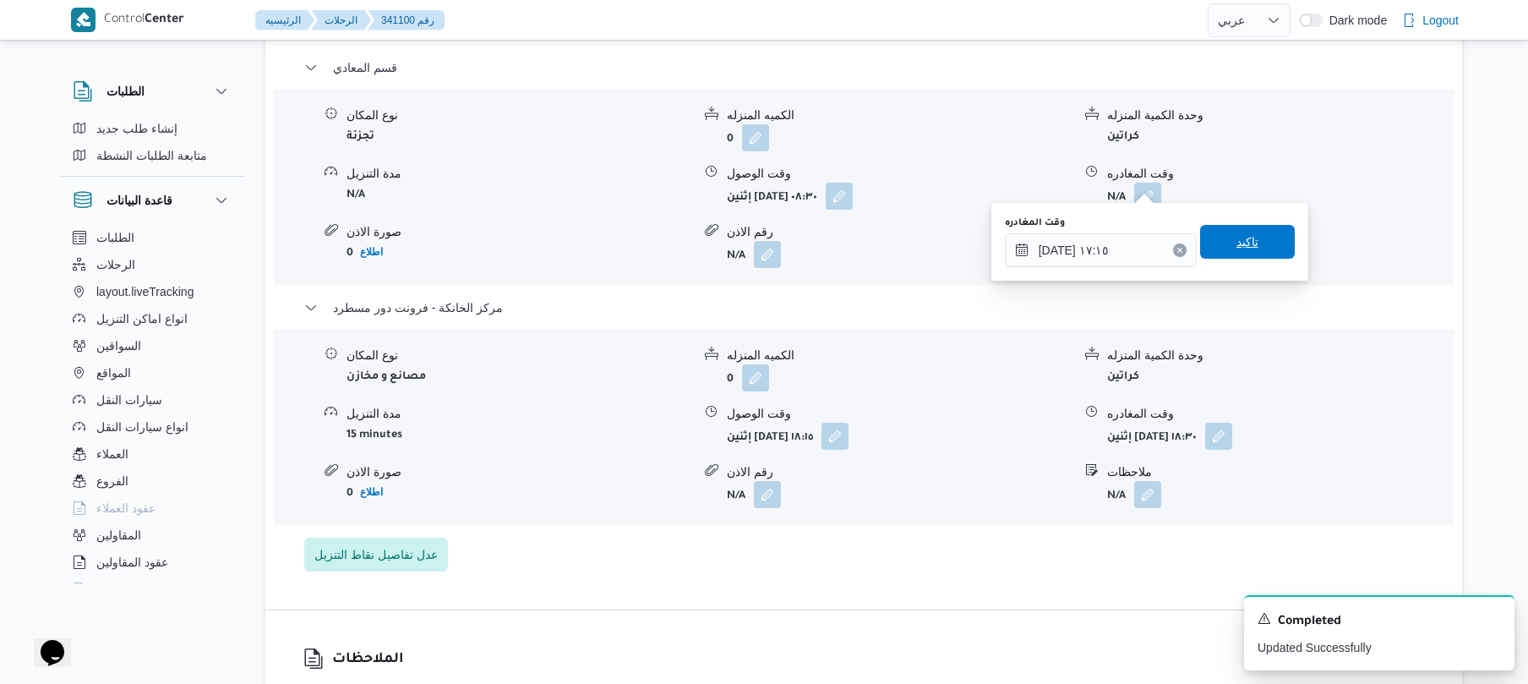
click at [1252, 244] on span "تاكيد" at bounding box center [1247, 242] width 95 height 34
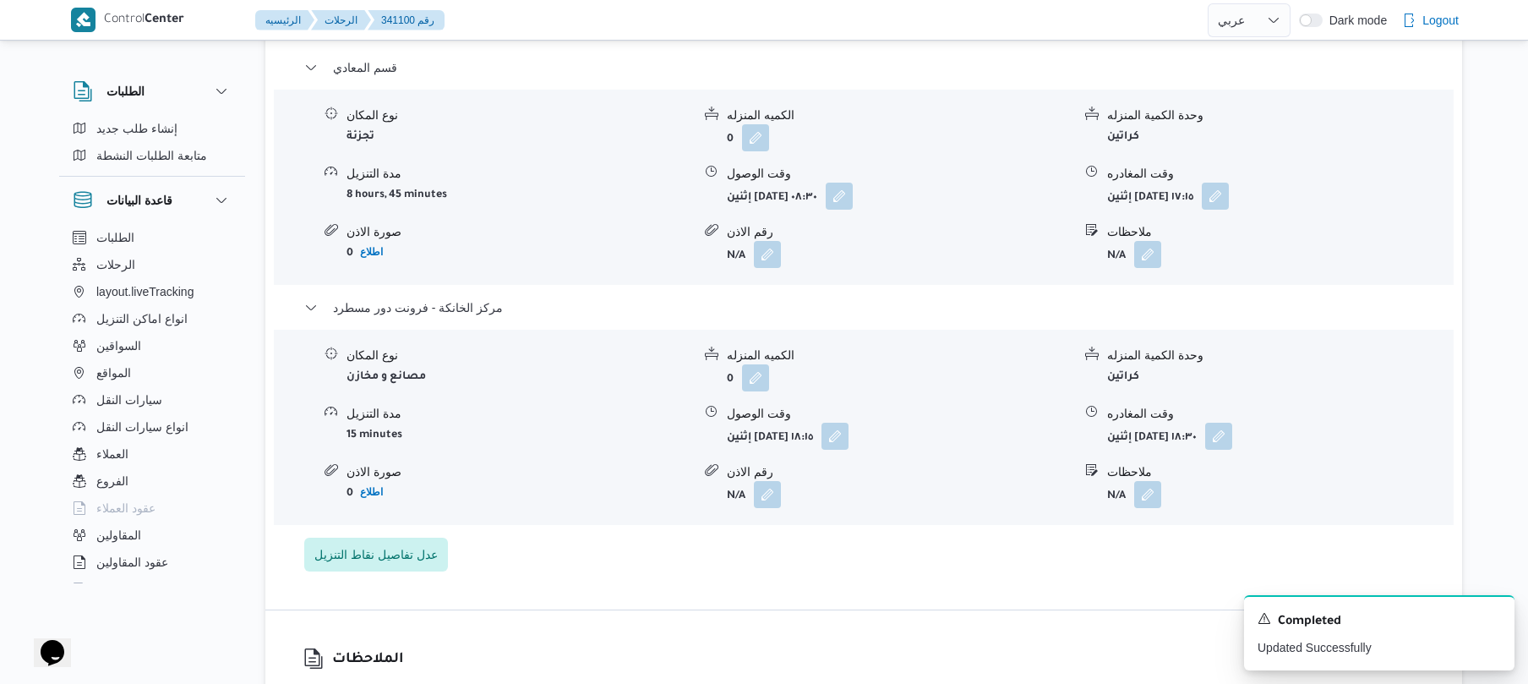
scroll to position [0, 0]
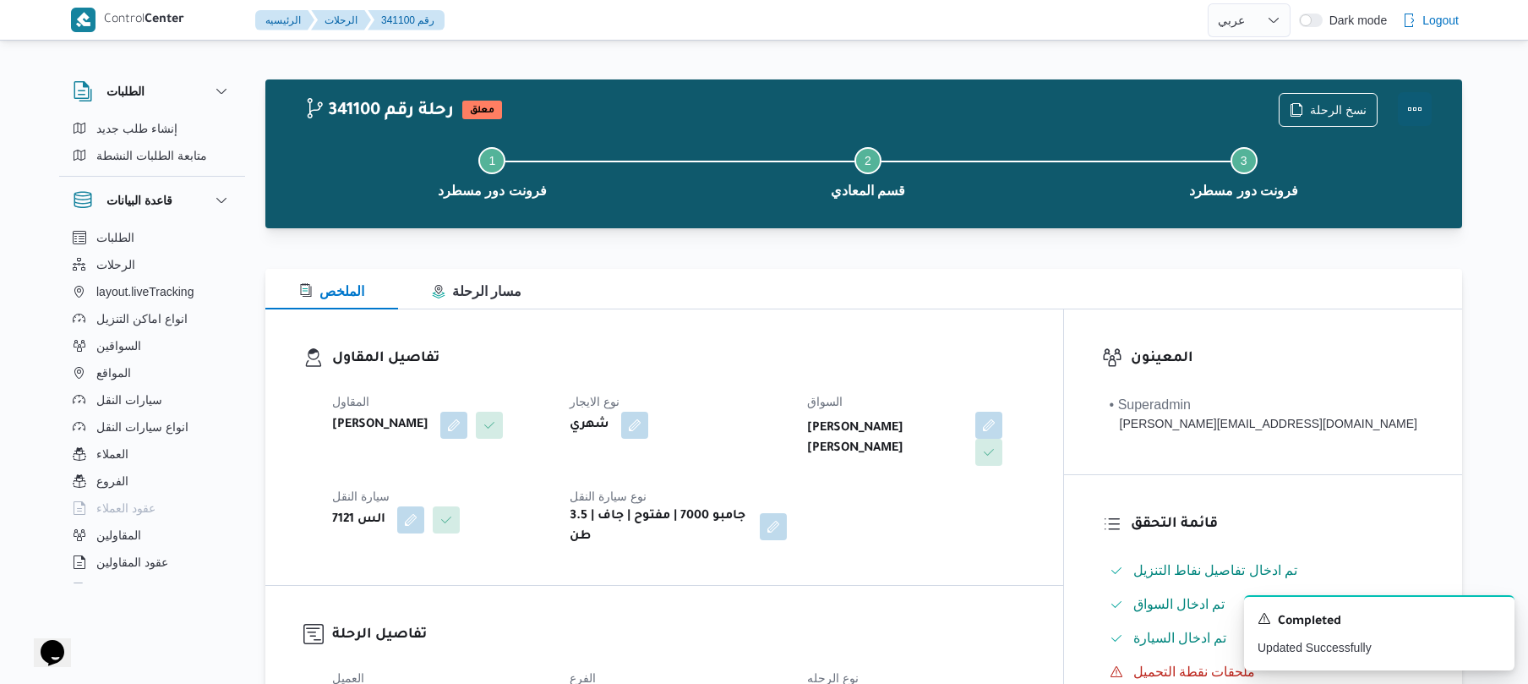
click at [1423, 96] on button "Actions" at bounding box center [1415, 109] width 34 height 34
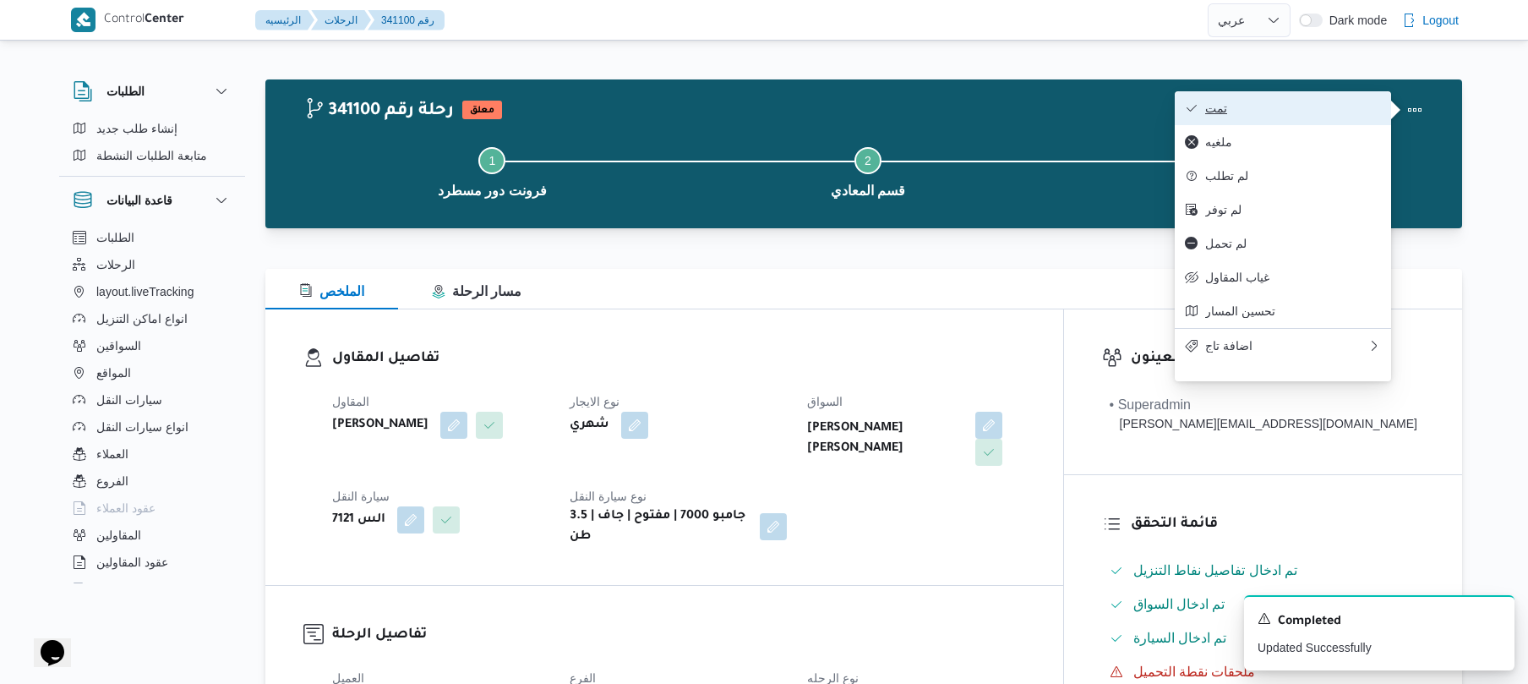
click at [1339, 101] on span "تمت" at bounding box center [1293, 108] width 176 height 14
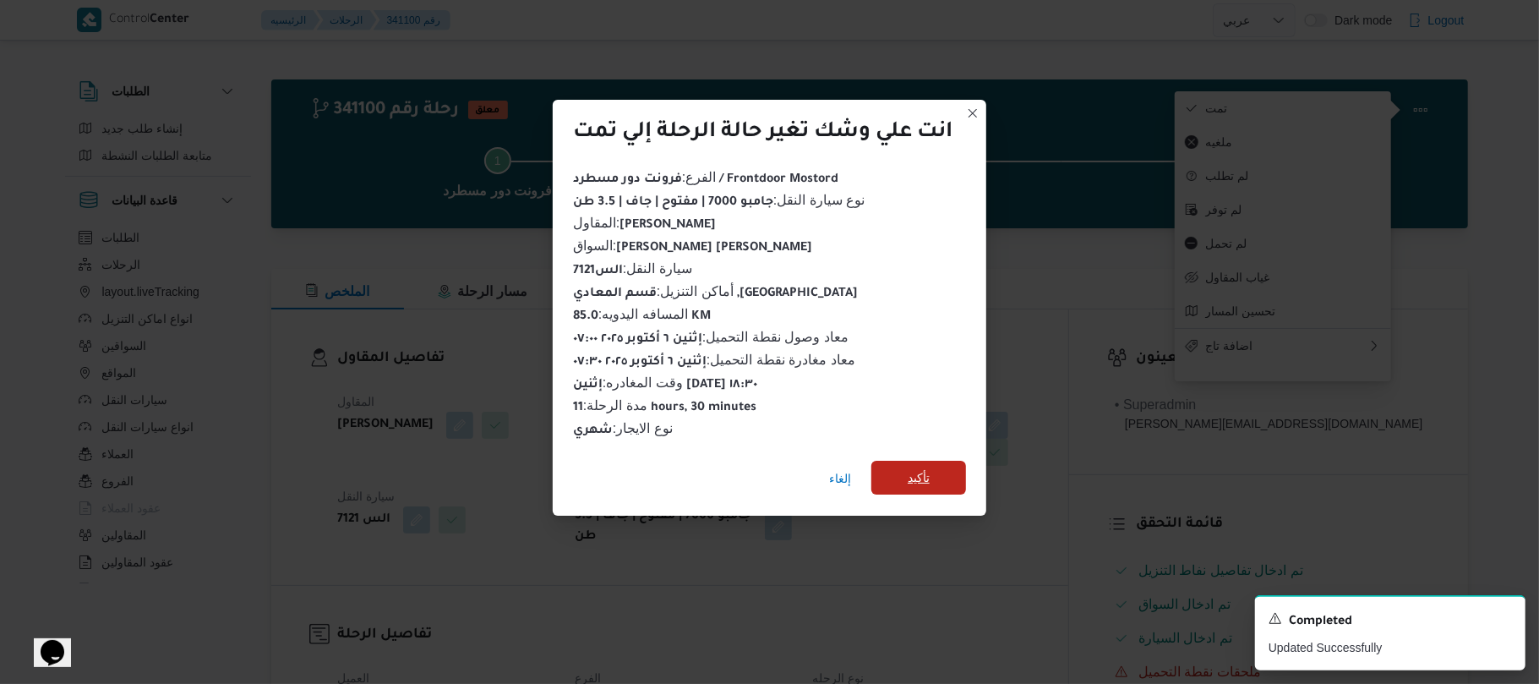
click at [947, 461] on span "تأكيد" at bounding box center [918, 478] width 95 height 34
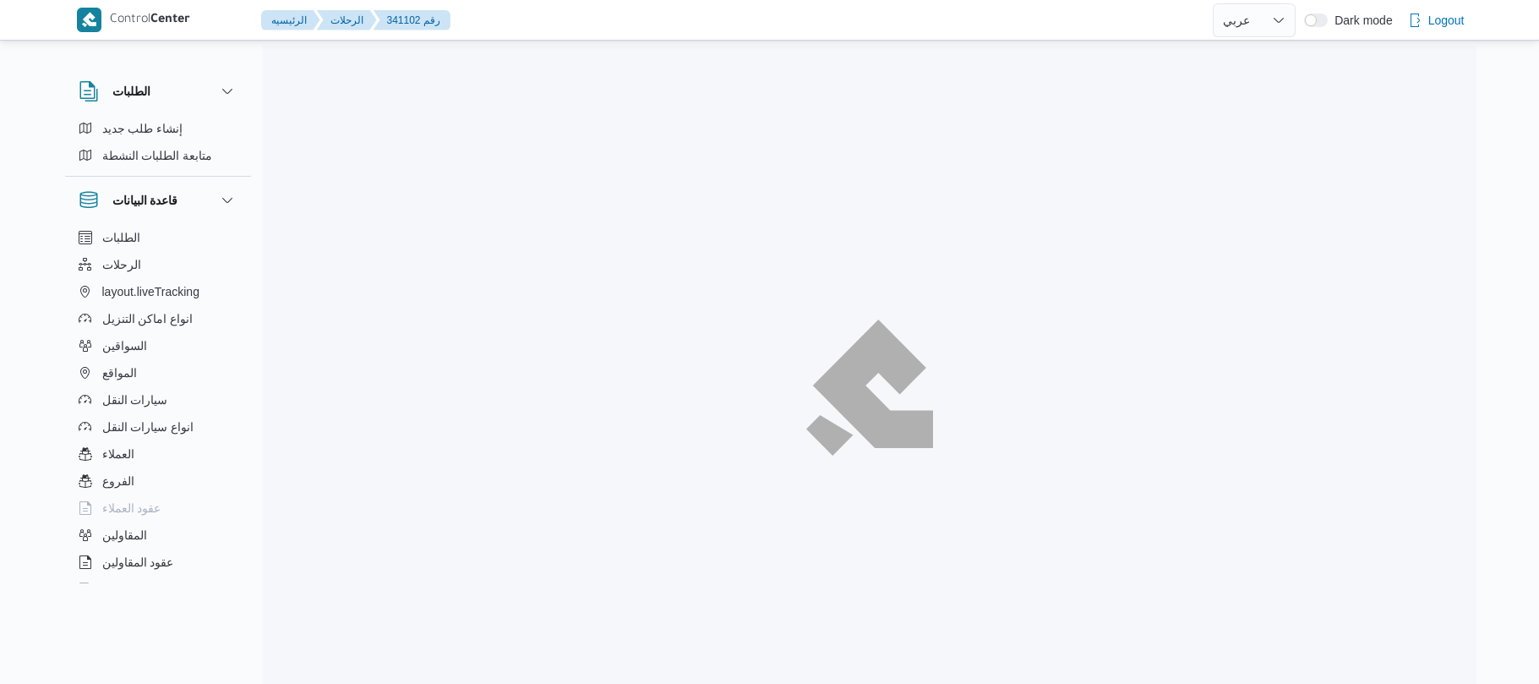
select select "ar"
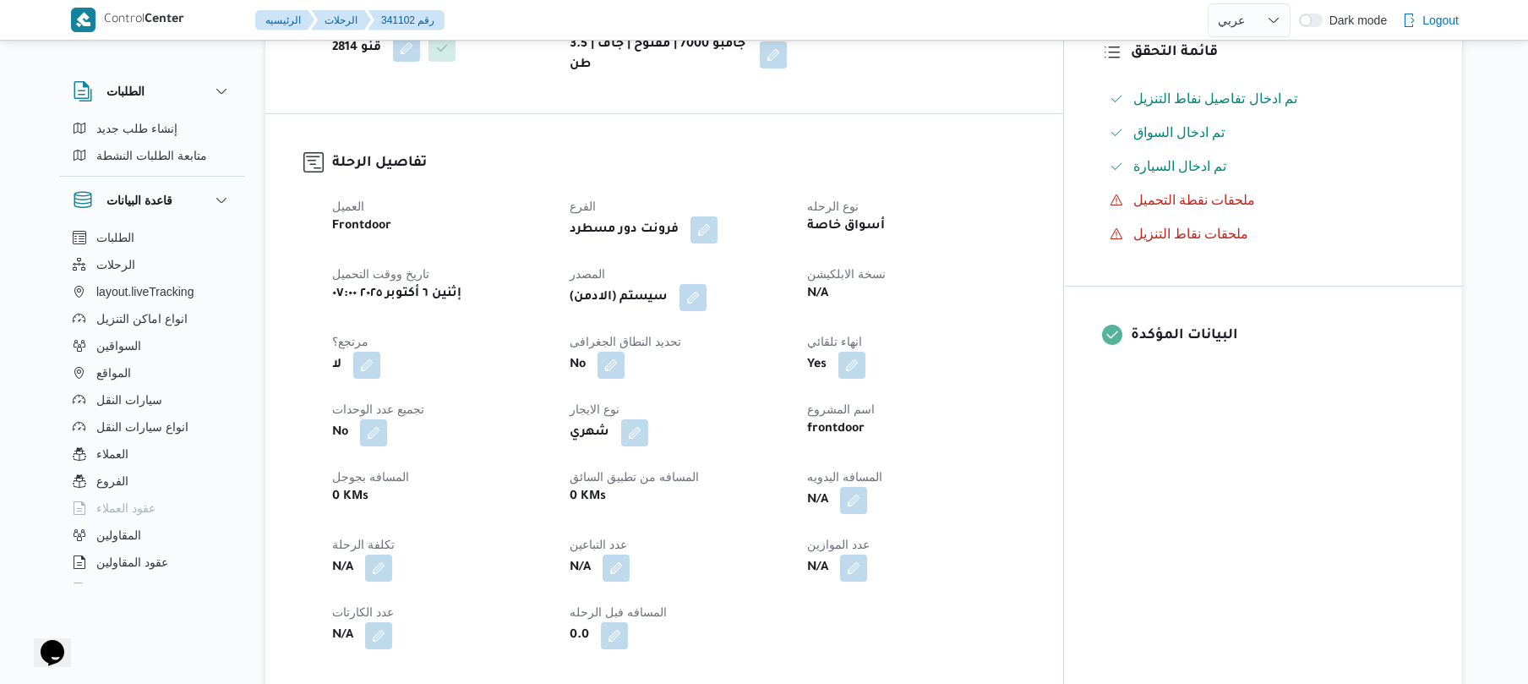
scroll to position [407, 0]
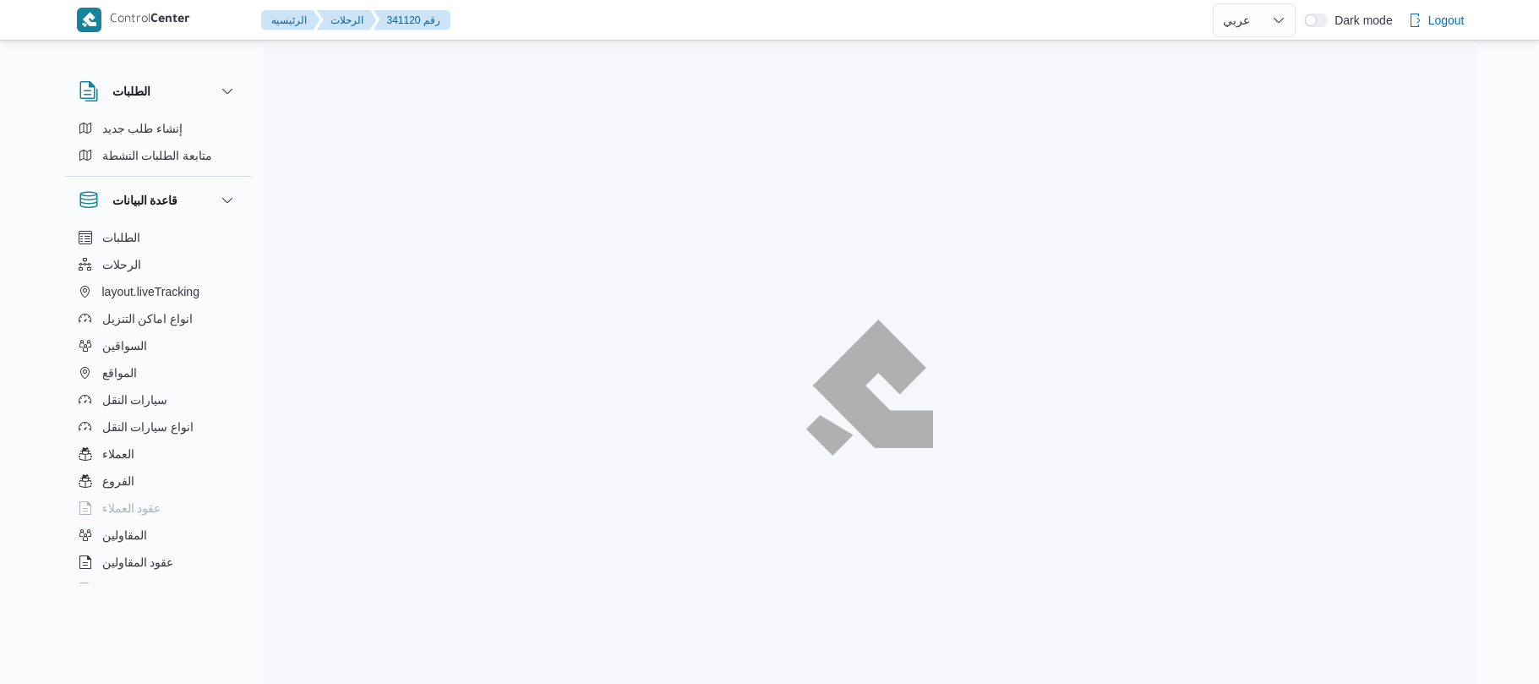
select select "ar"
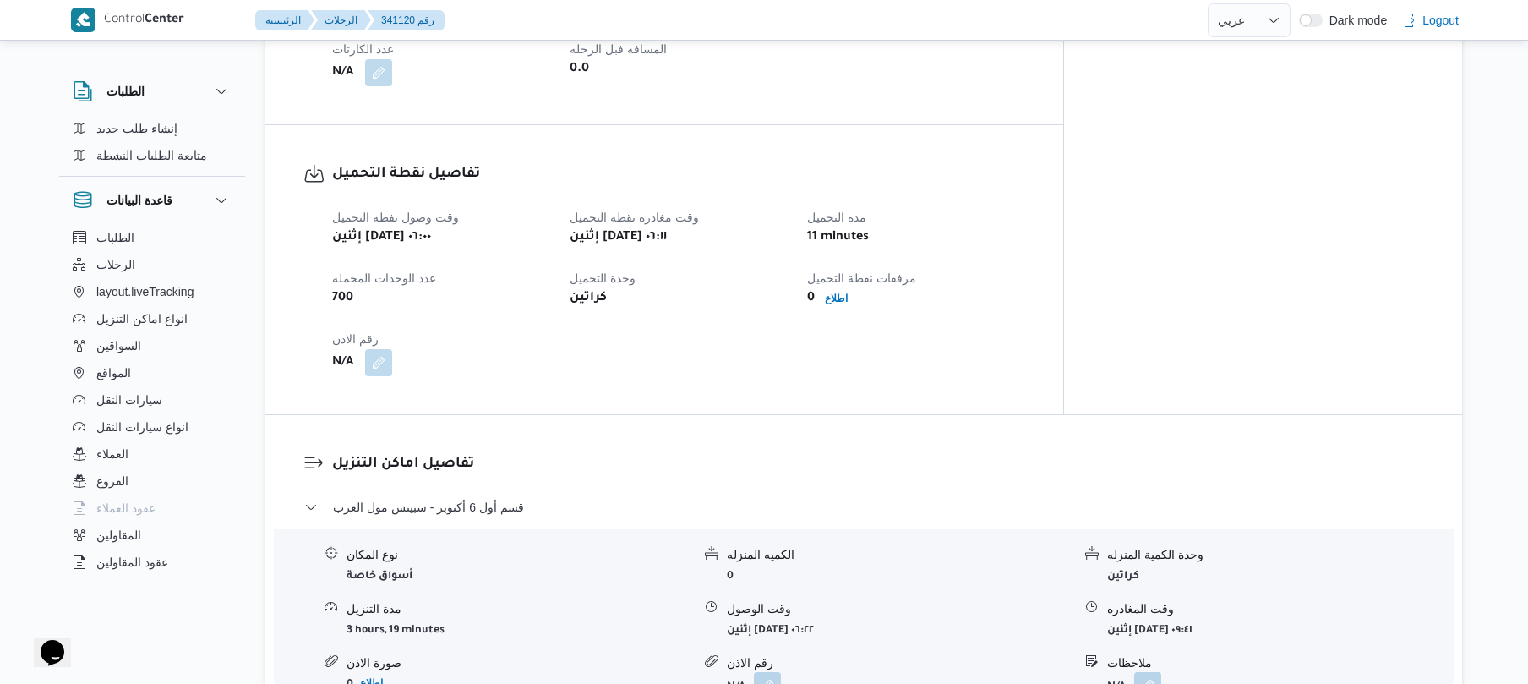
scroll to position [1036, 0]
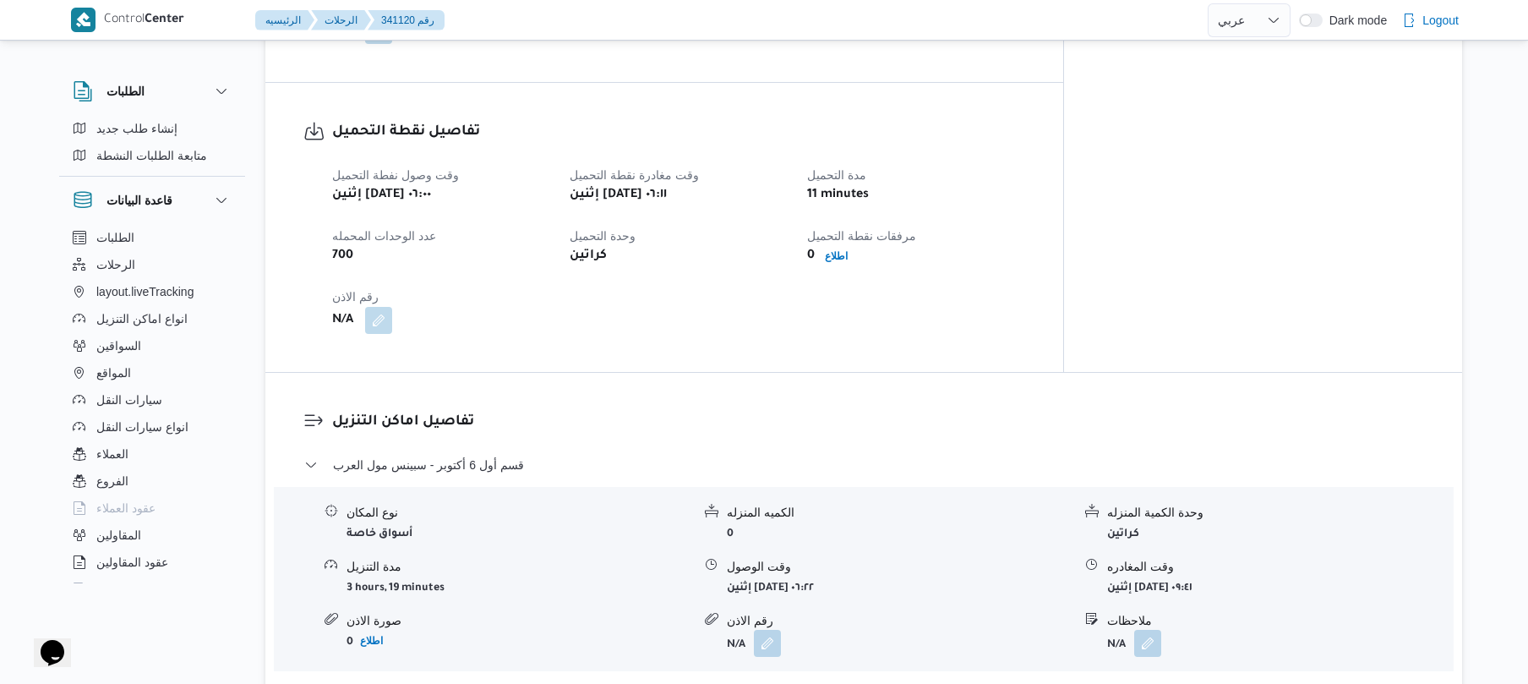
click at [877, 373] on div "تفاصيل اماكن التنزيل قسم أول [DATE] - سبينس مول العرب نوع المكان أسواق خاصة الك…" at bounding box center [863, 587] width 1197 height 428
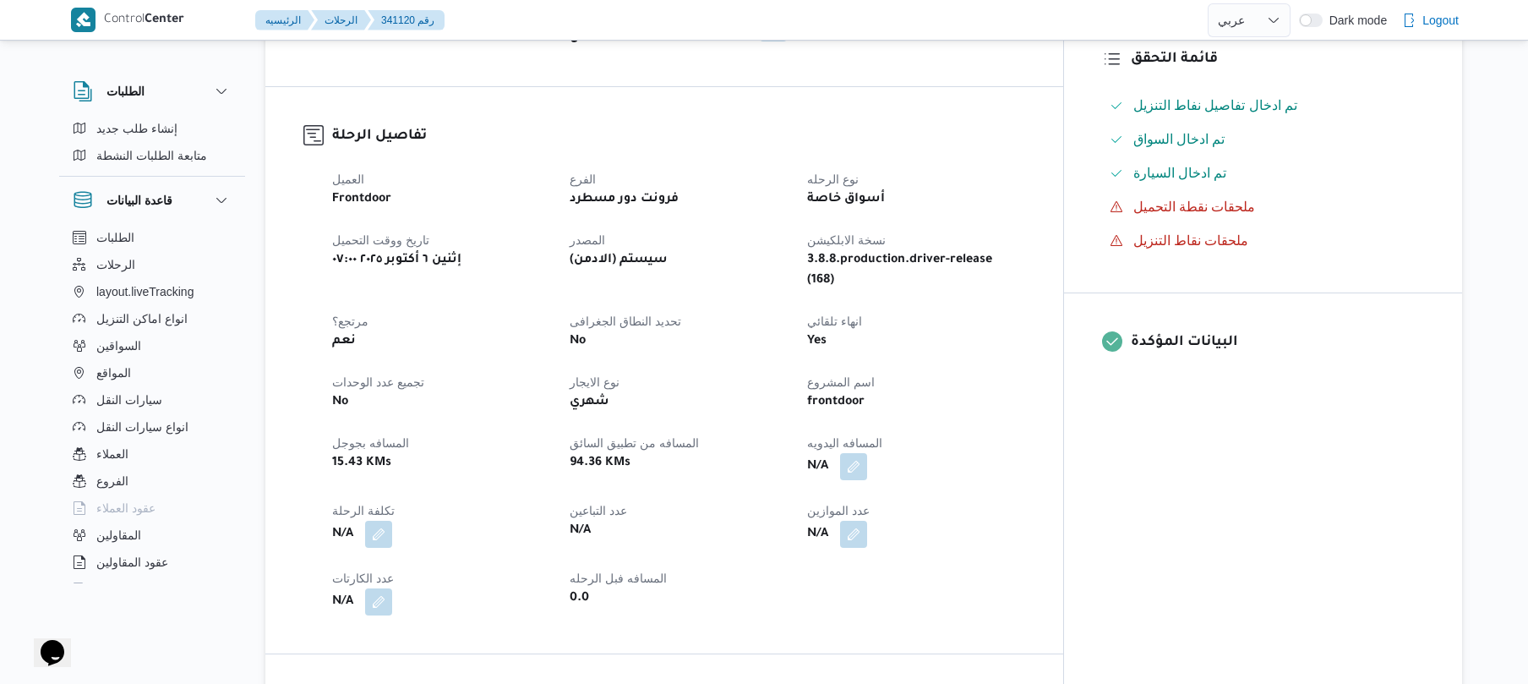
scroll to position [450, 0]
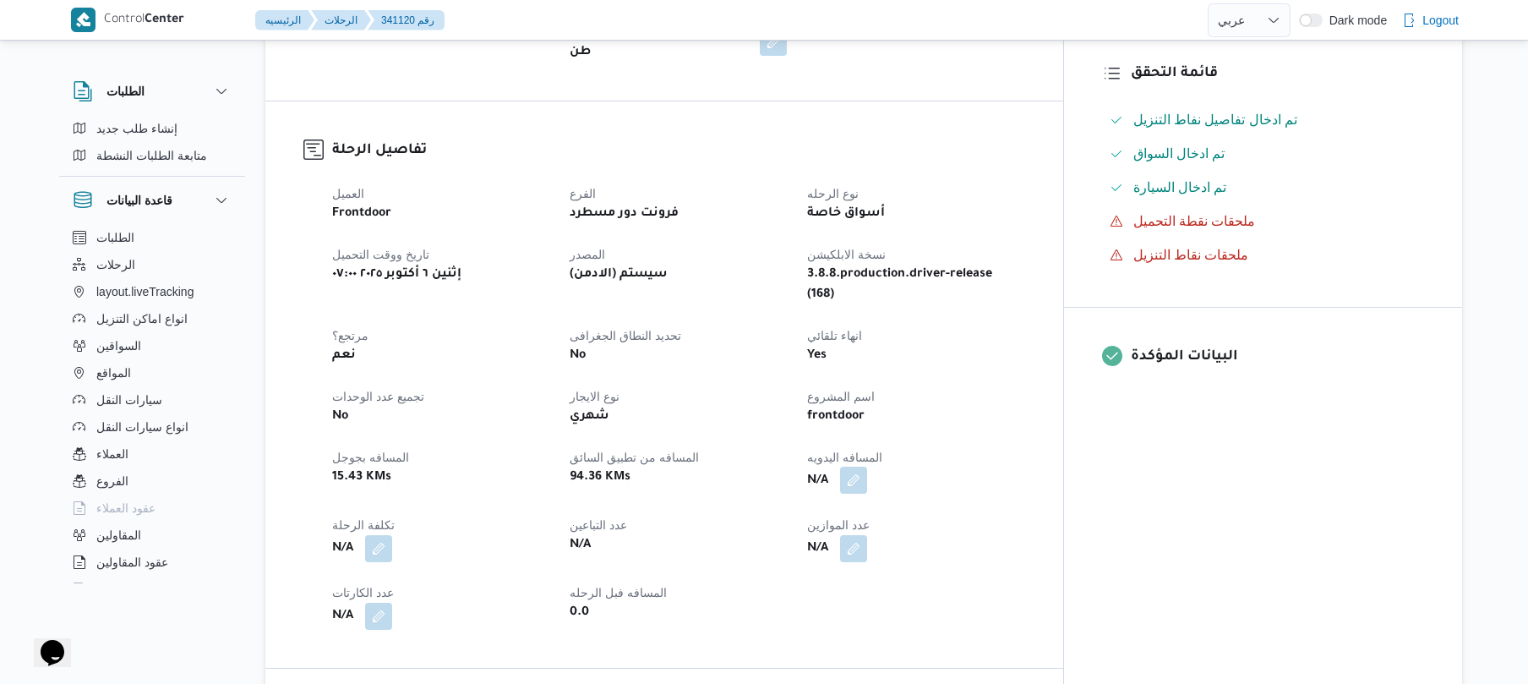
click at [867, 466] on button "button" at bounding box center [853, 479] width 27 height 27
click at [859, 532] on div "المسافه اليدويه تاكيد" at bounding box center [923, 506] width 270 height 54
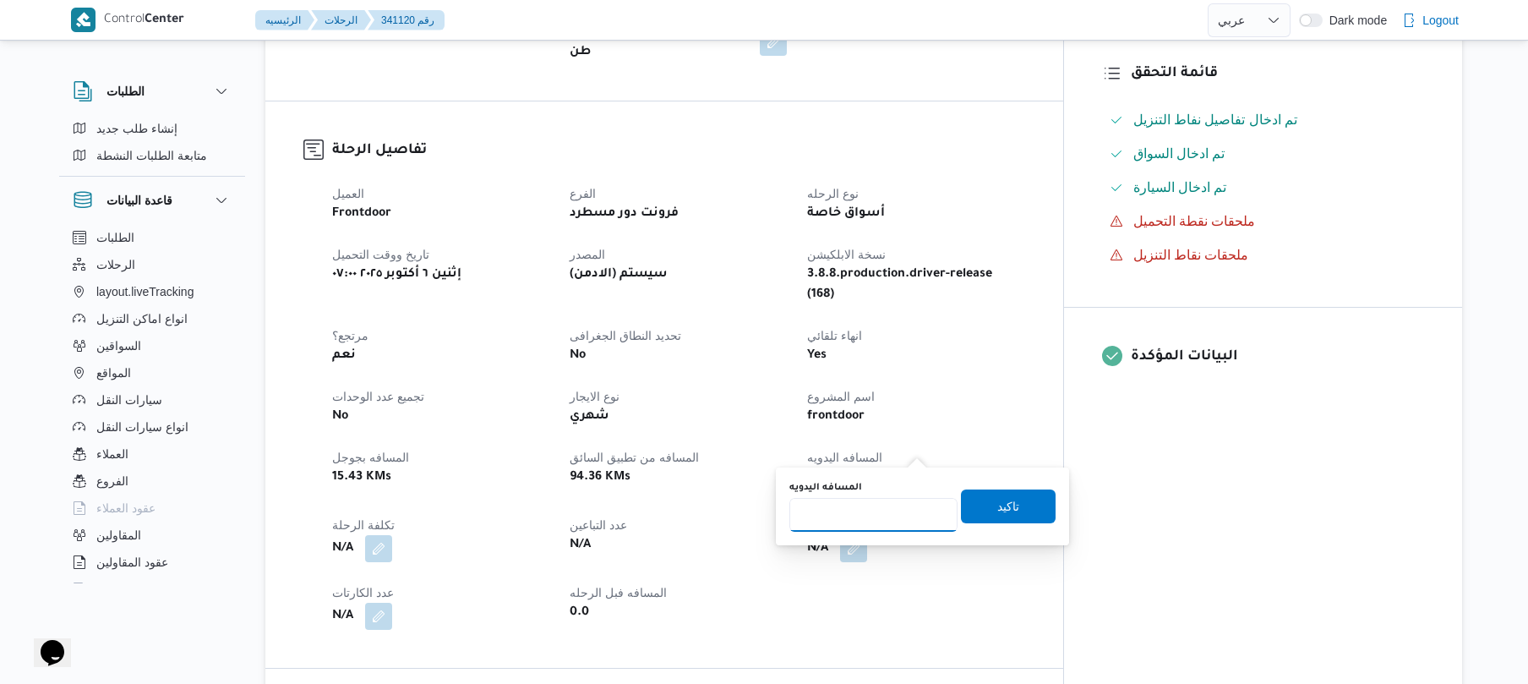
click at [874, 510] on input "المسافه اليدويه" at bounding box center [873, 515] width 168 height 34
type input "105"
click at [982, 502] on span "تاكيد" at bounding box center [1008, 505] width 95 height 34
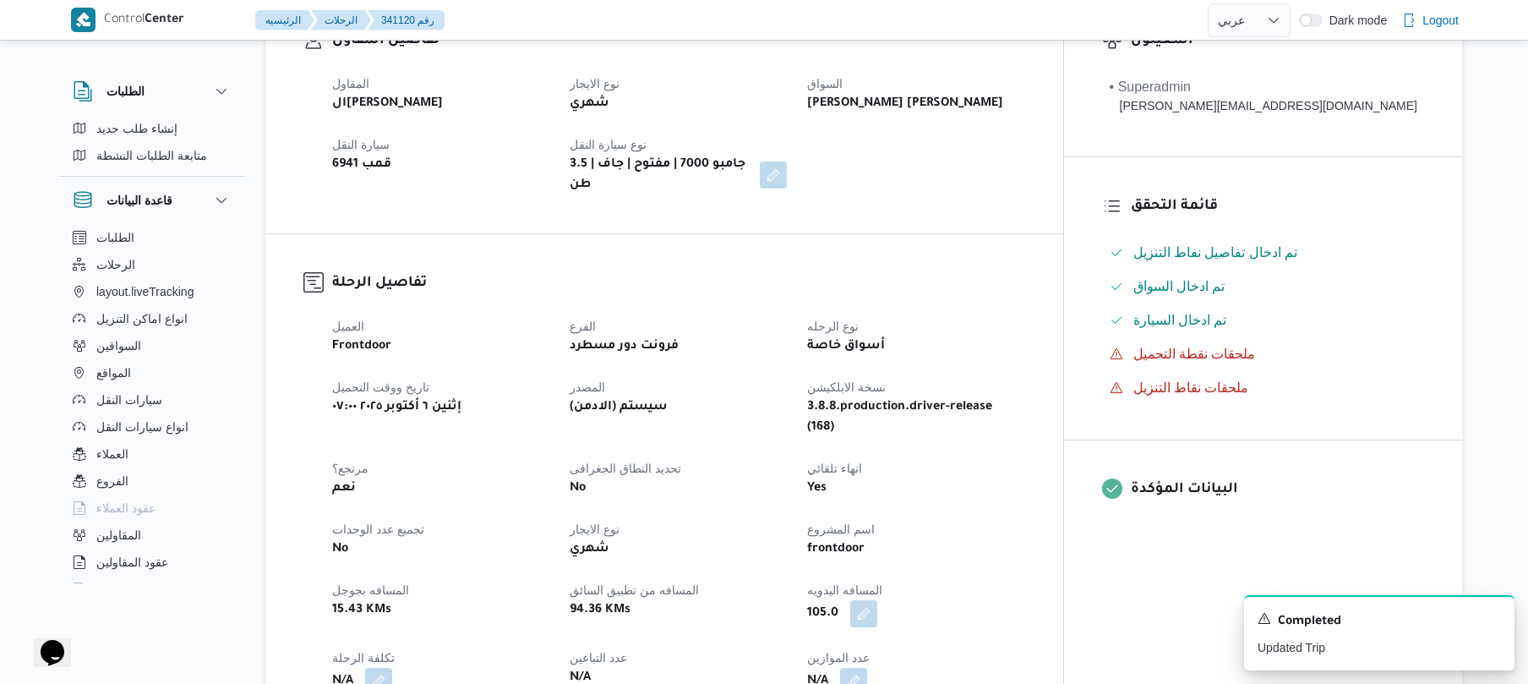
scroll to position [315, 0]
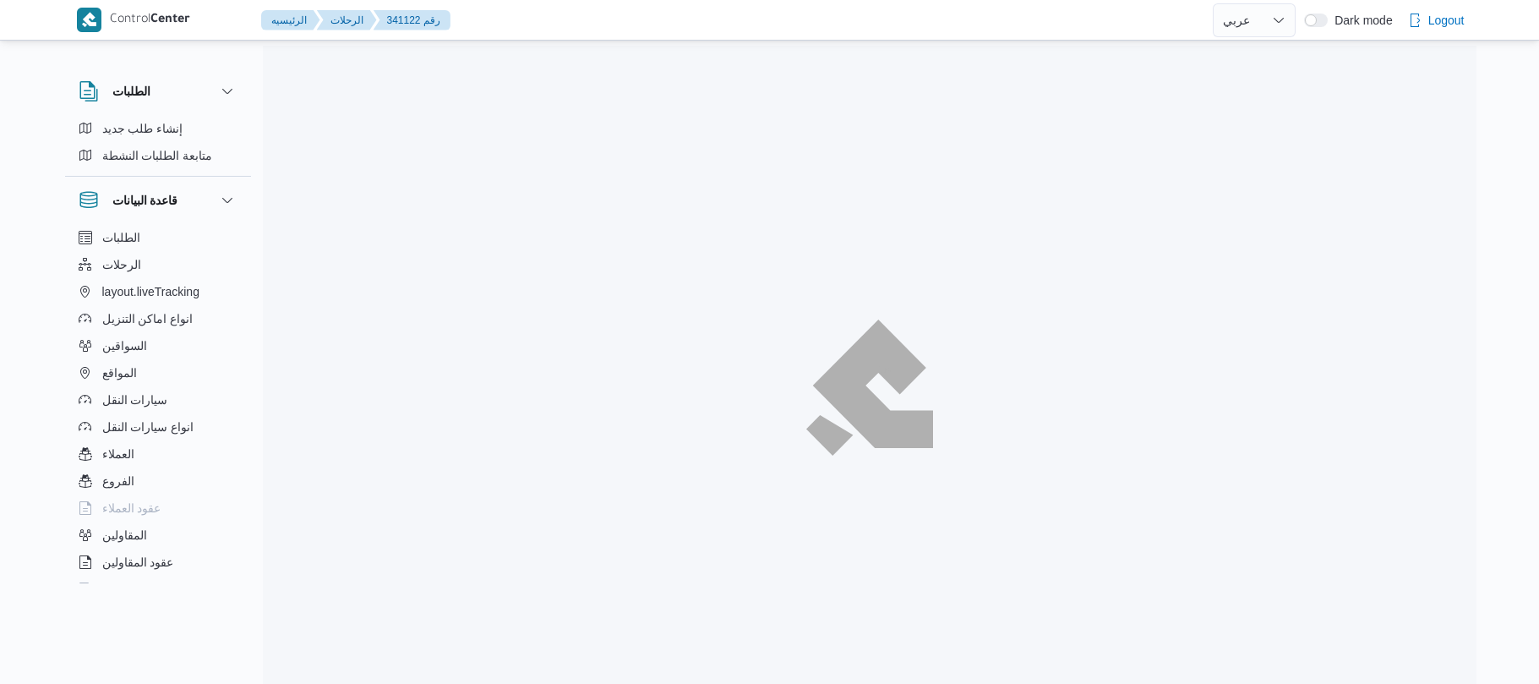
select select "ar"
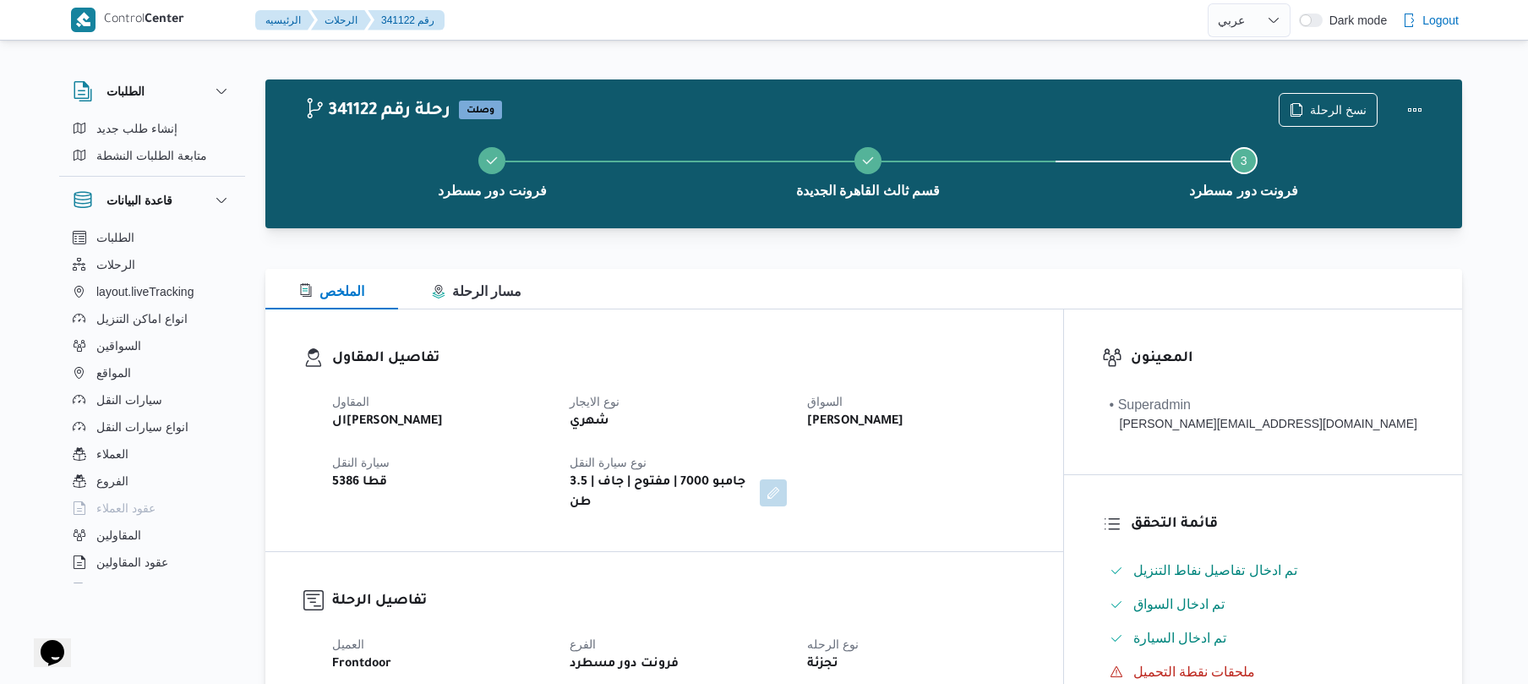
click at [787, 393] on dt "نوع الايجار" at bounding box center [678, 401] width 217 height 20
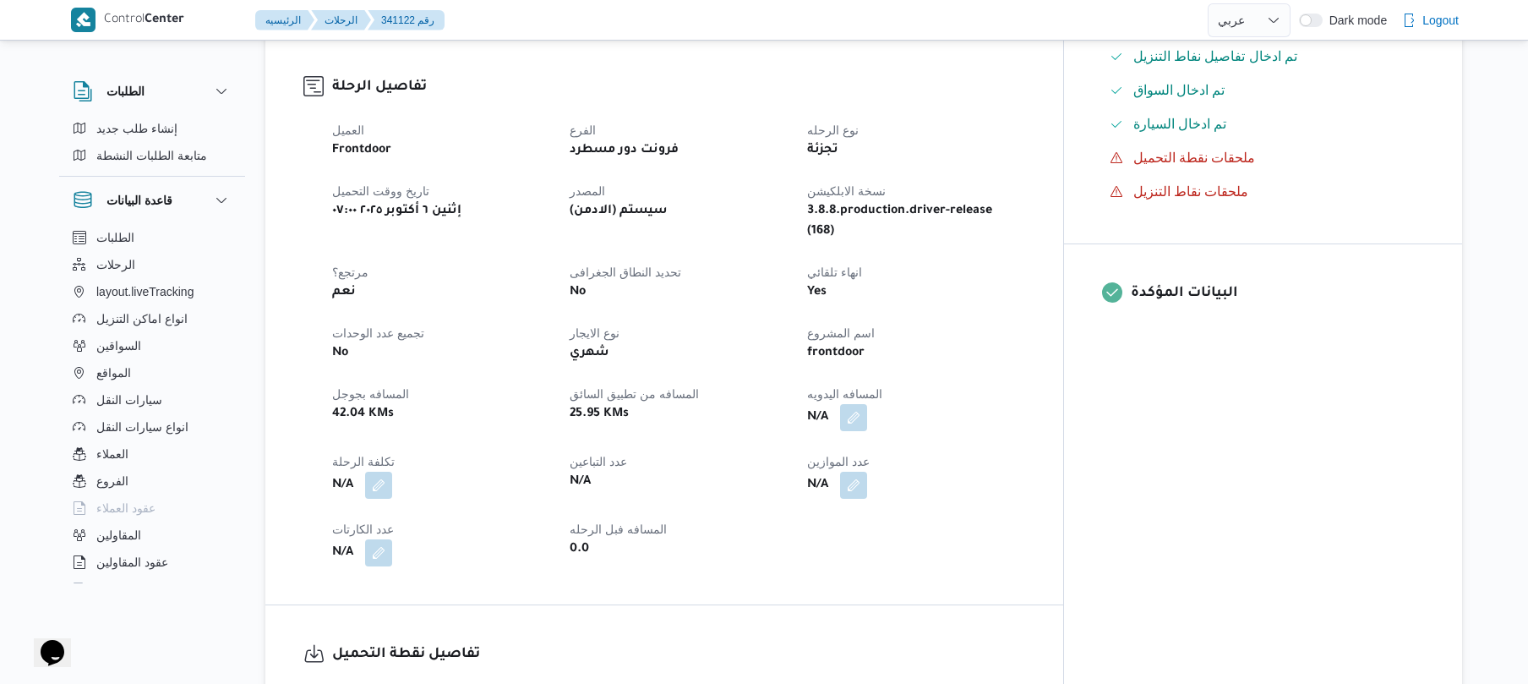
scroll to position [450, 0]
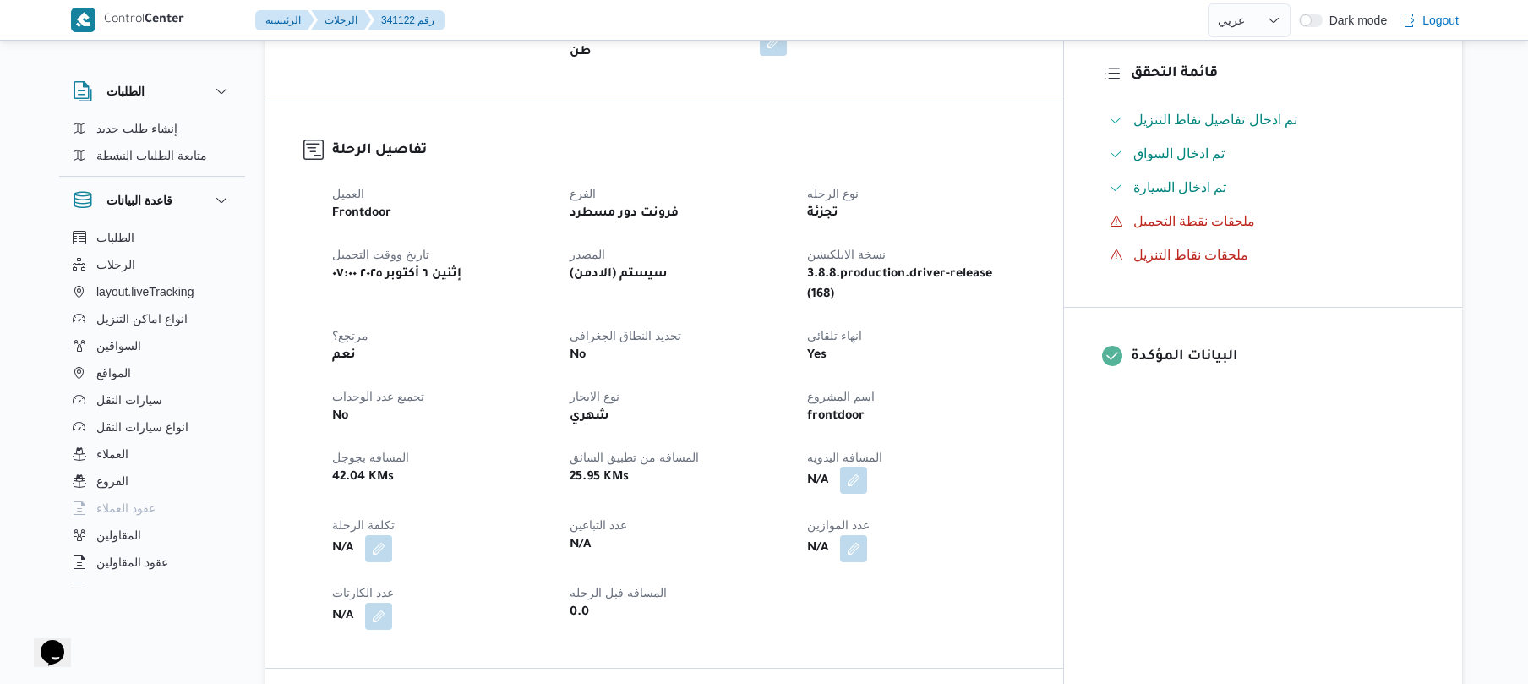
click at [867, 466] on button "button" at bounding box center [853, 479] width 27 height 27
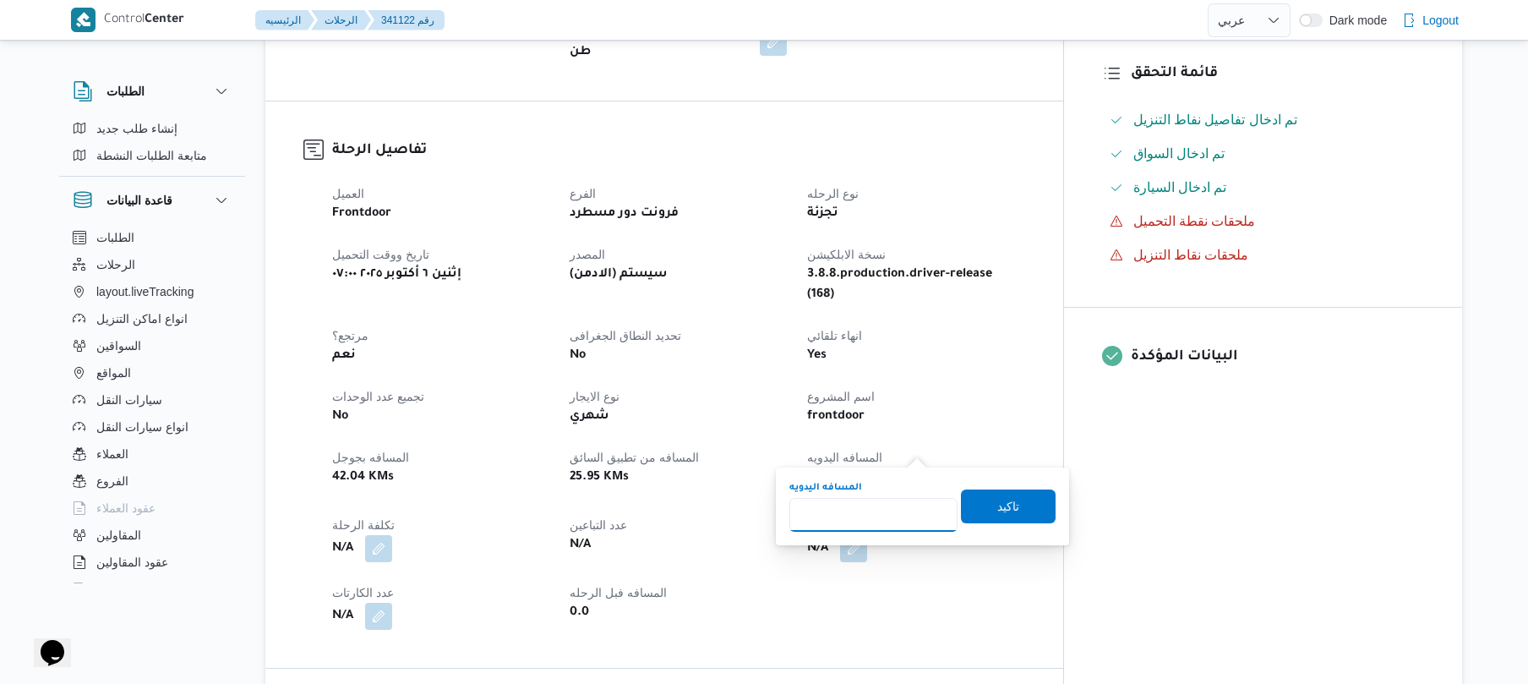
click at [884, 505] on input "المسافه اليدويه" at bounding box center [873, 515] width 168 height 34
type input "95"
click at [1015, 505] on span "تاكيد" at bounding box center [1008, 505] width 95 height 34
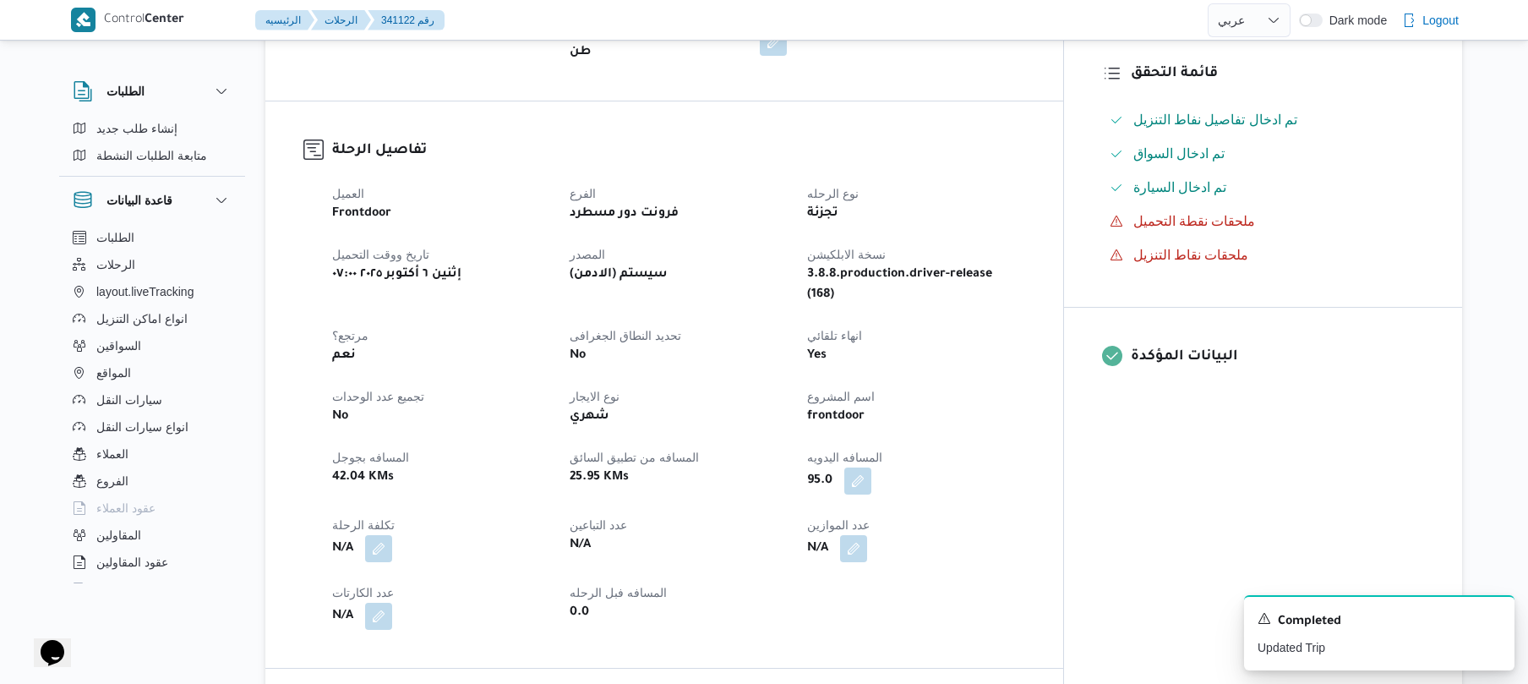
click at [1035, 472] on div "العميل Frontdoor الفرع فرونت دور مسطرد نوع الرحله تجزئة تاريخ ووقت التحميل إثني…" at bounding box center [678, 406] width 713 height 466
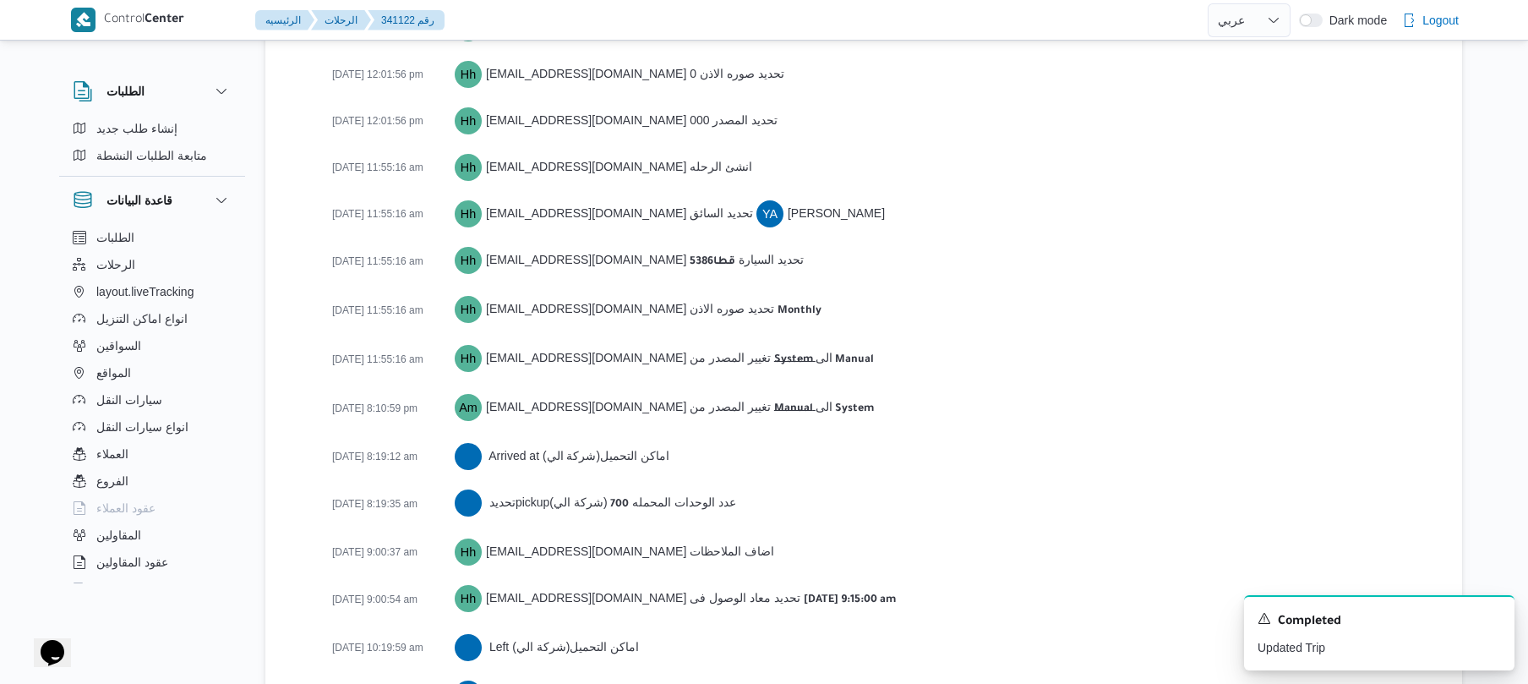
scroll to position [2517, 0]
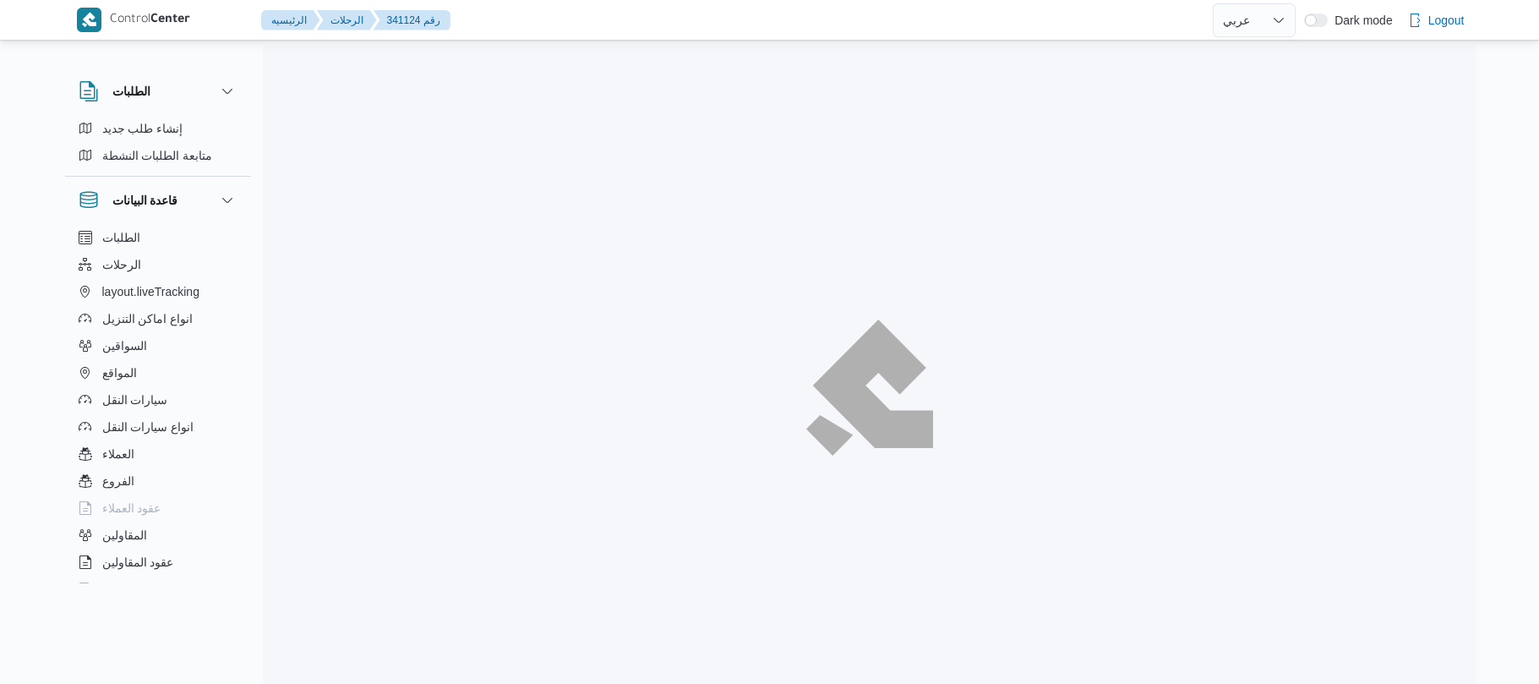
select select "ar"
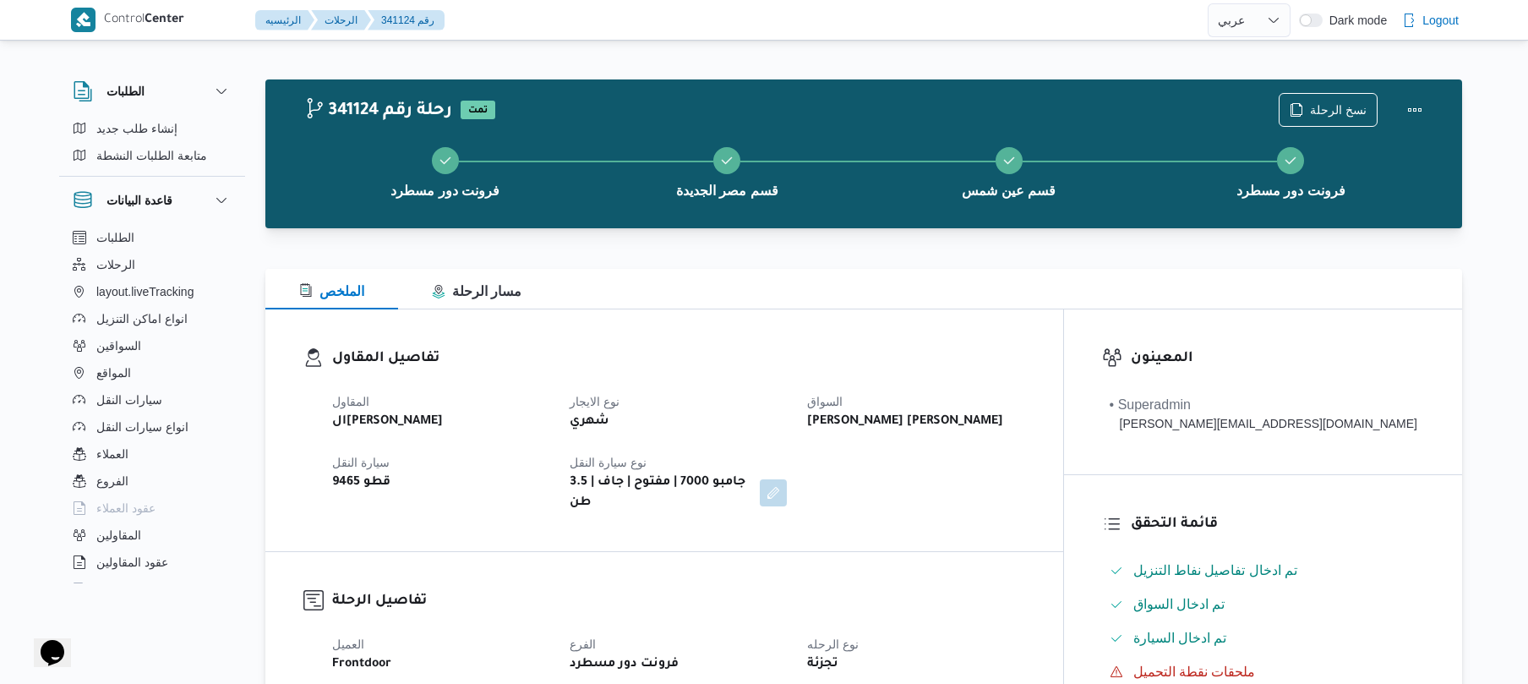
click at [882, 295] on div "الملخص مسار الرحلة" at bounding box center [863, 289] width 1197 height 41
click at [981, 240] on div at bounding box center [863, 238] width 1197 height 20
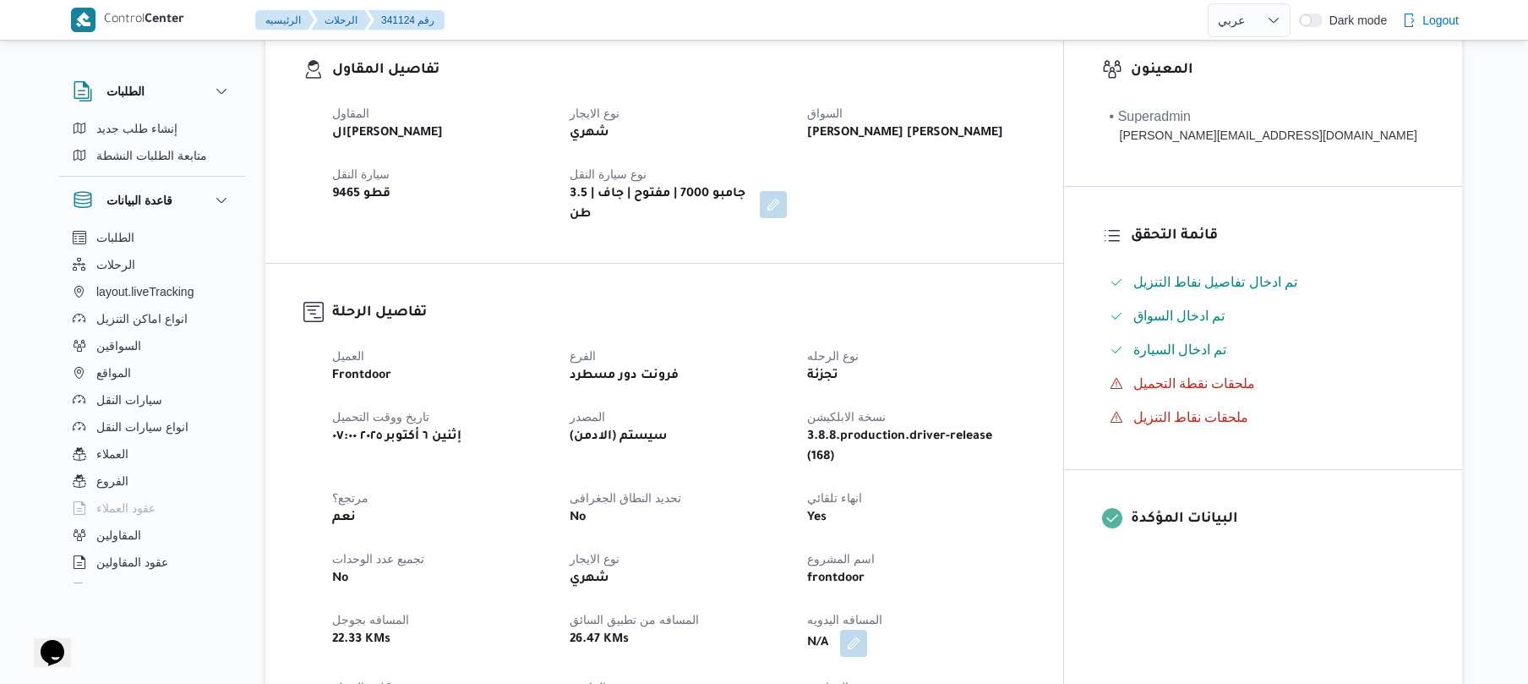
scroll to position [495, 0]
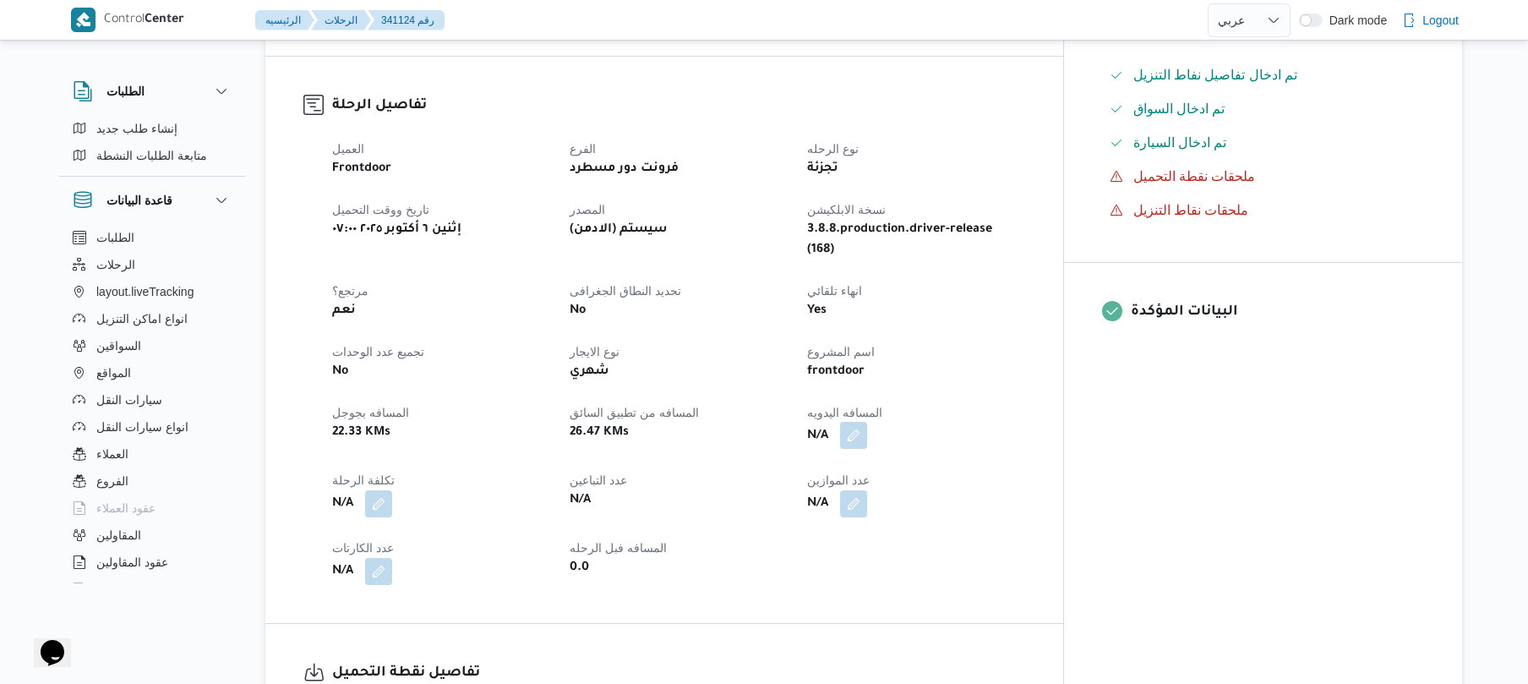
click at [867, 422] on button "button" at bounding box center [853, 435] width 27 height 27
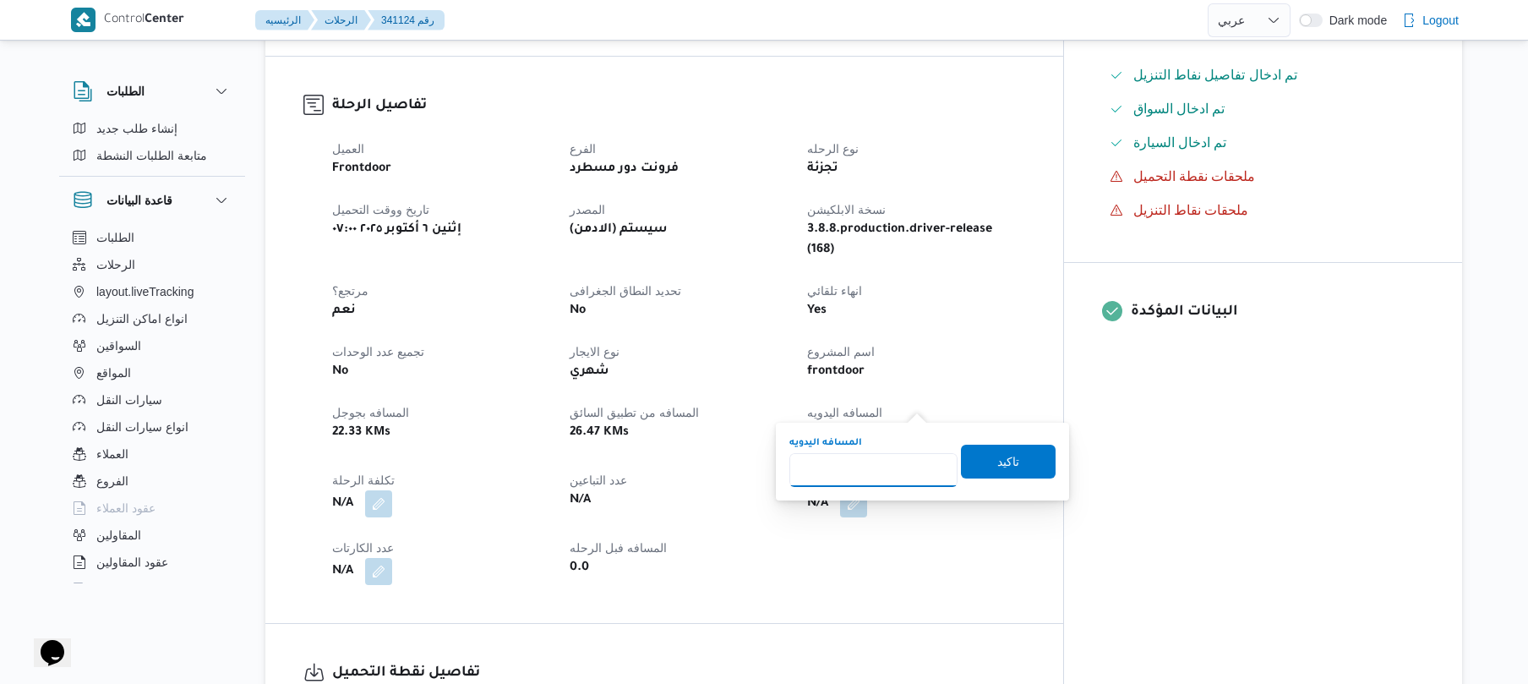
click at [866, 484] on input "المسافه اليدويه" at bounding box center [873, 470] width 168 height 34
type input "40"
click at [985, 458] on span "تاكيد" at bounding box center [1008, 461] width 95 height 34
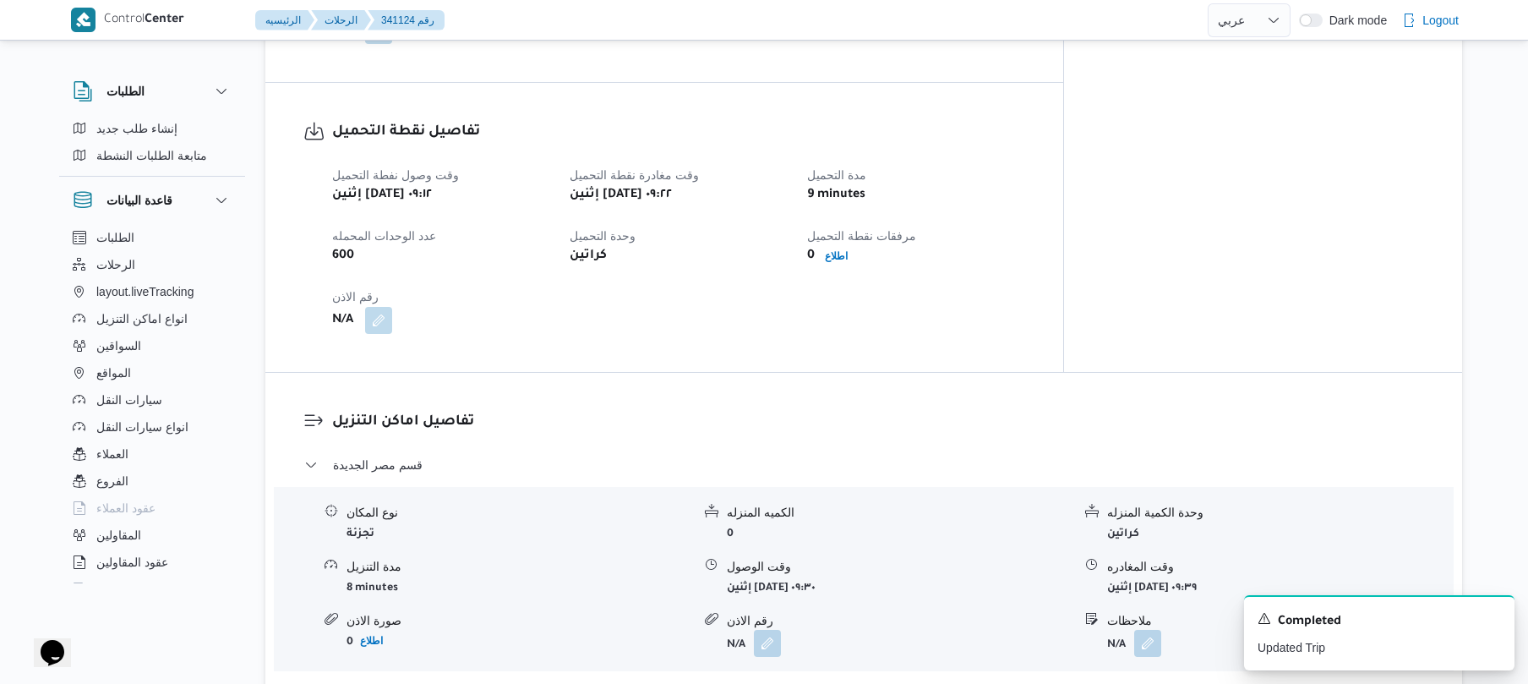
scroll to position [991, 0]
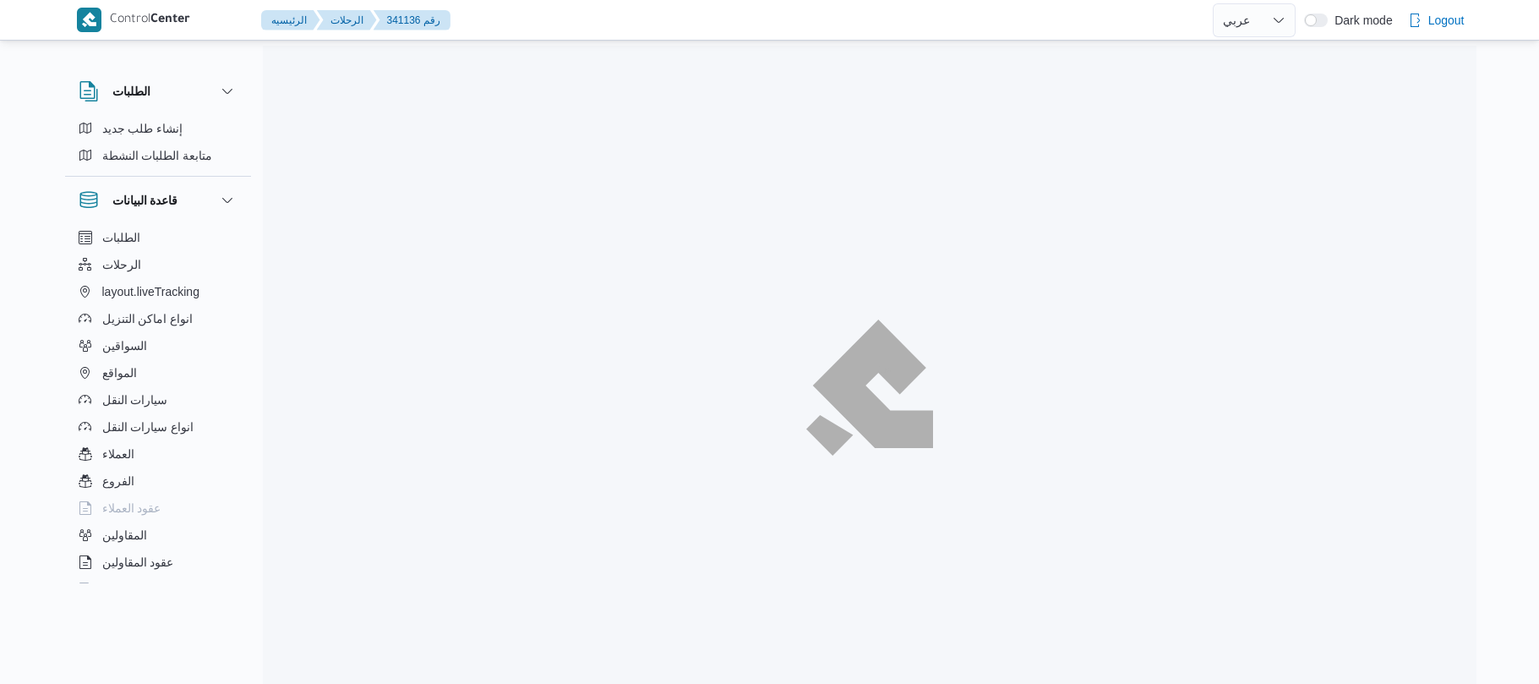
select select "ar"
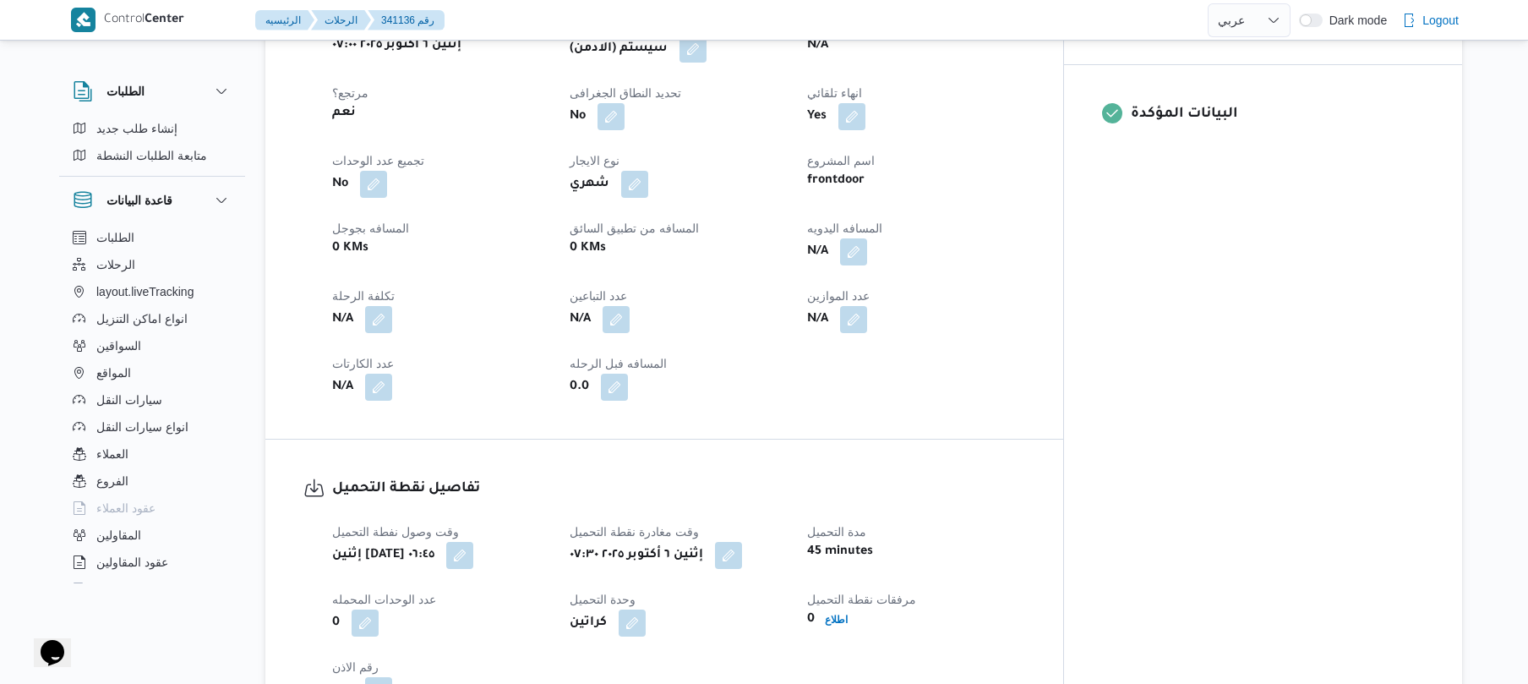
scroll to position [495, 0]
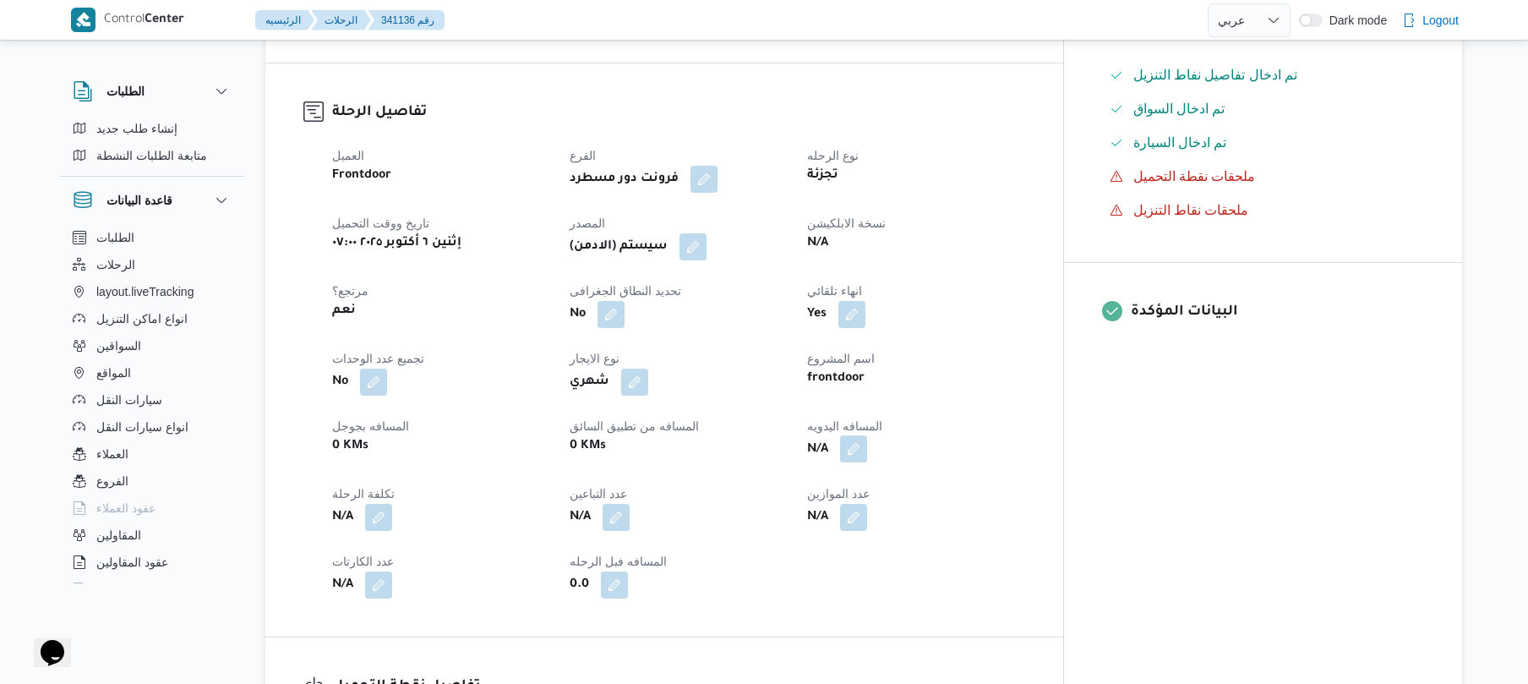
click at [867, 436] on button "button" at bounding box center [853, 448] width 27 height 27
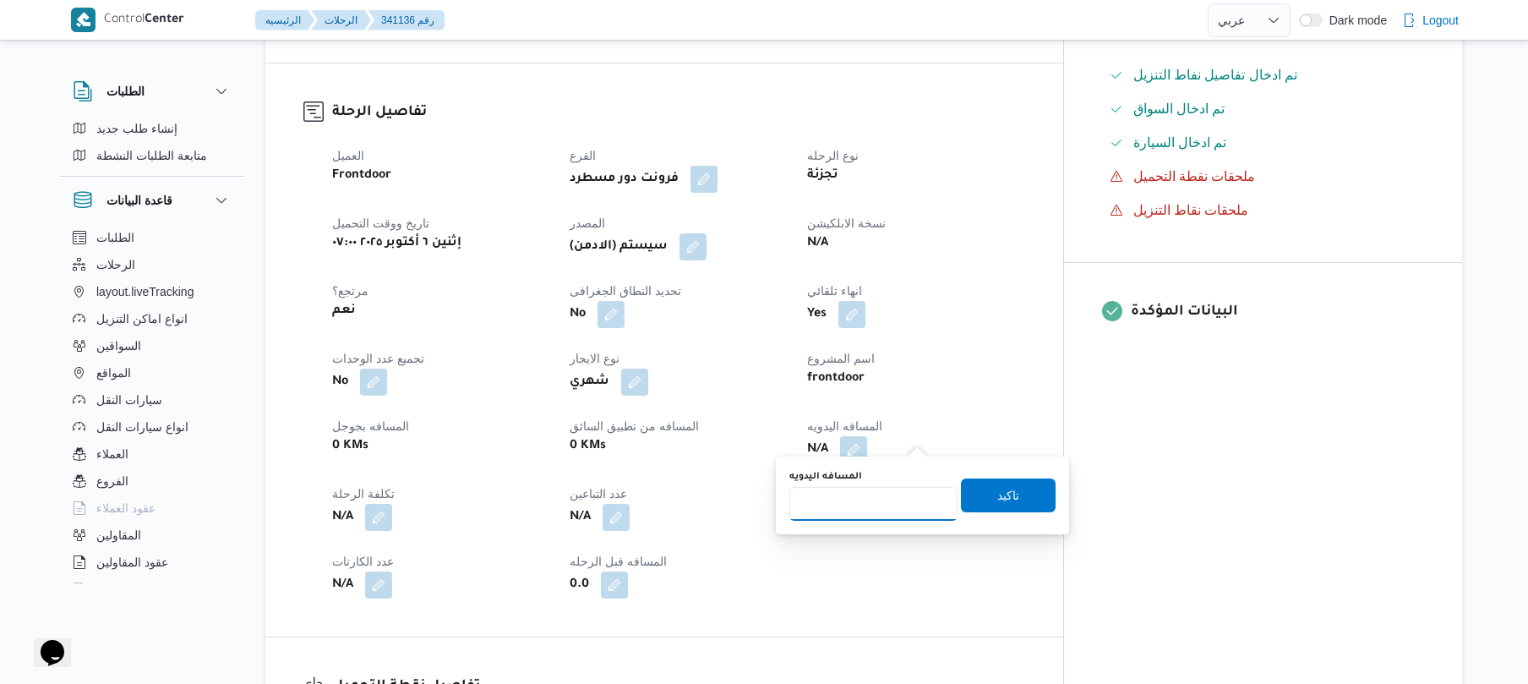
click at [855, 505] on input "المسافه اليدويه" at bounding box center [873, 504] width 168 height 34
type input "95"
click at [998, 480] on span "تاكيد" at bounding box center [1008, 494] width 95 height 34
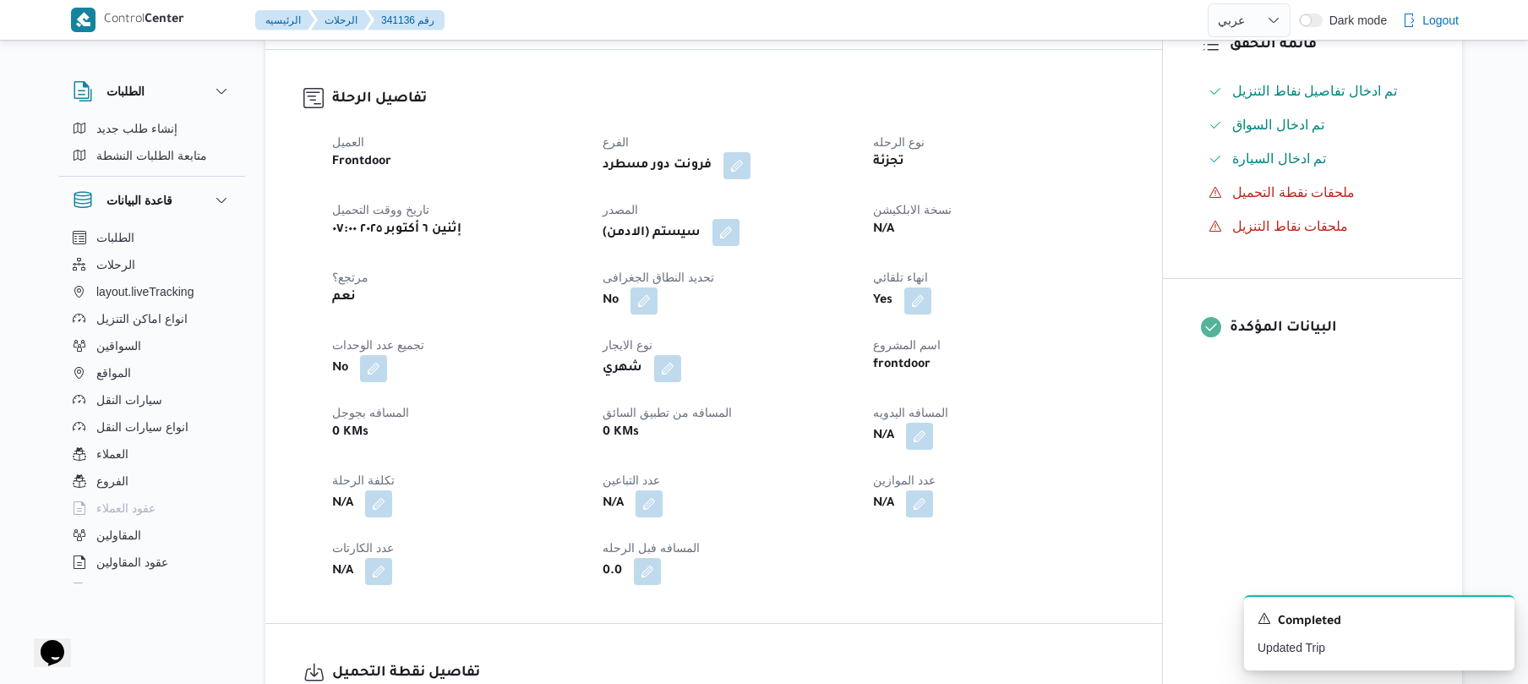
click at [727, 231] on button "button" at bounding box center [725, 232] width 27 height 27
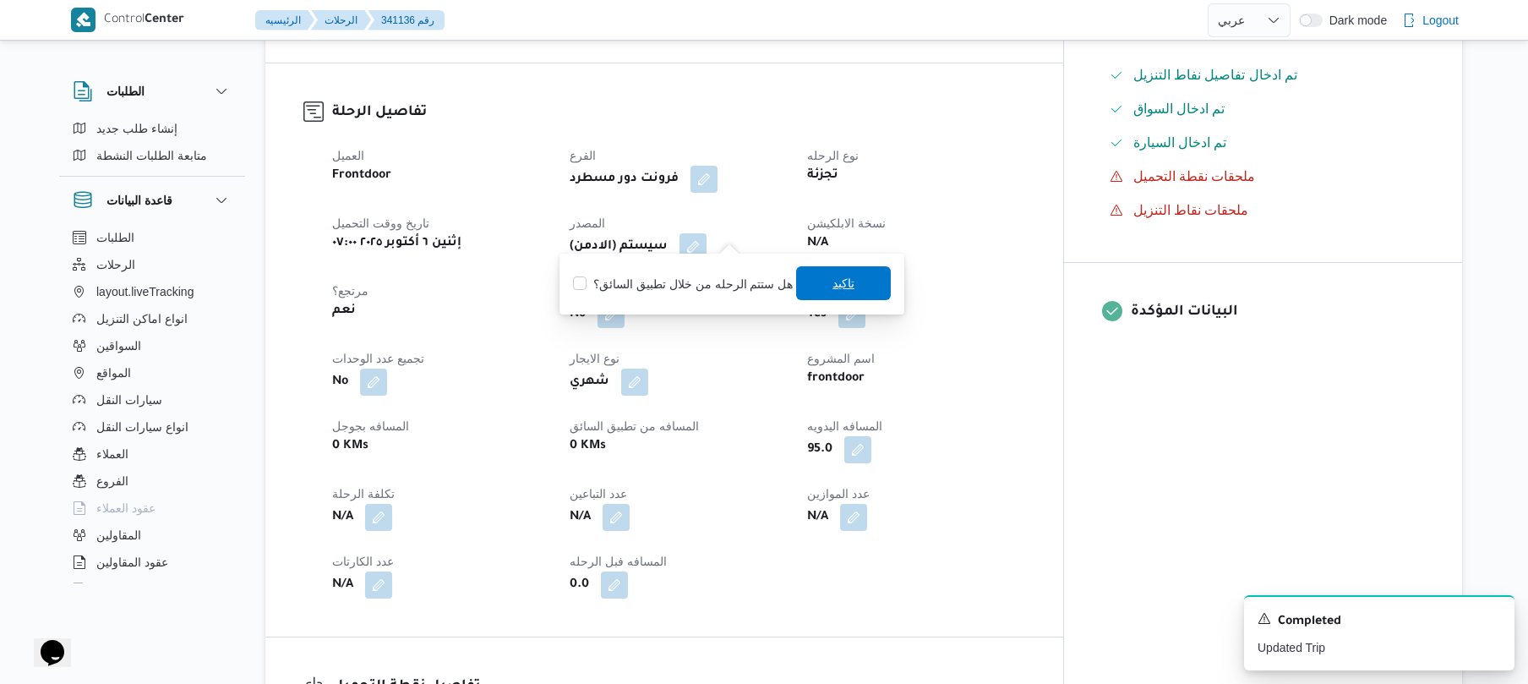
click at [836, 291] on span "تاكيد" at bounding box center [843, 283] width 22 height 20
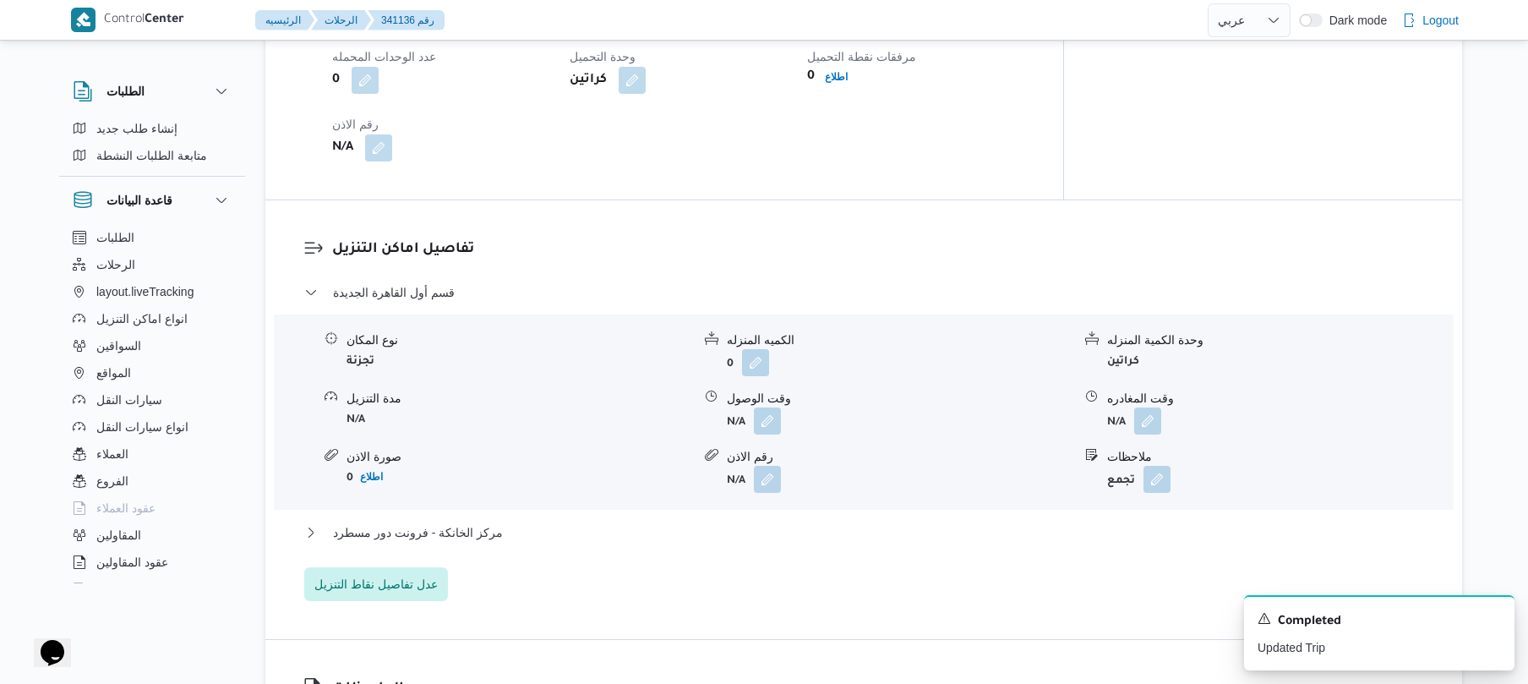
scroll to position [1352, 0]
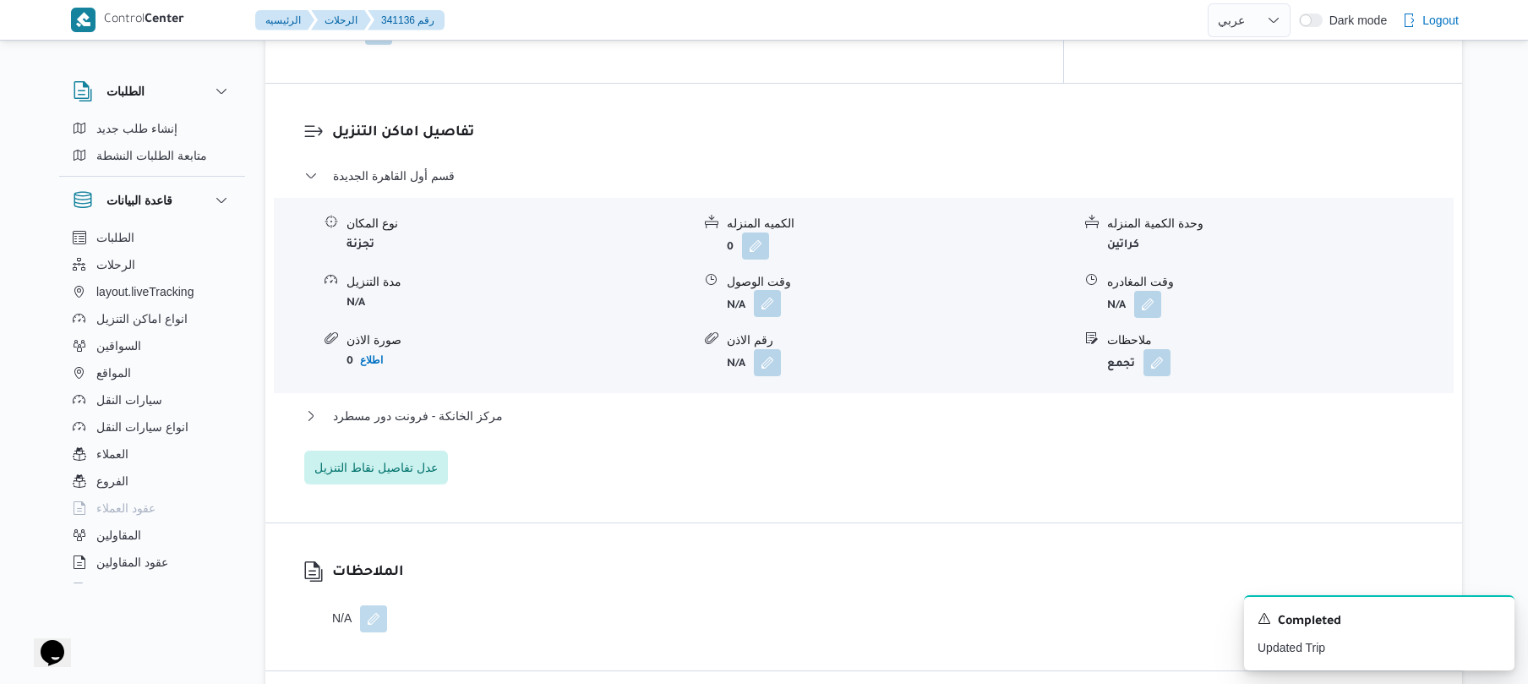
click at [776, 290] on button "button" at bounding box center [767, 303] width 27 height 27
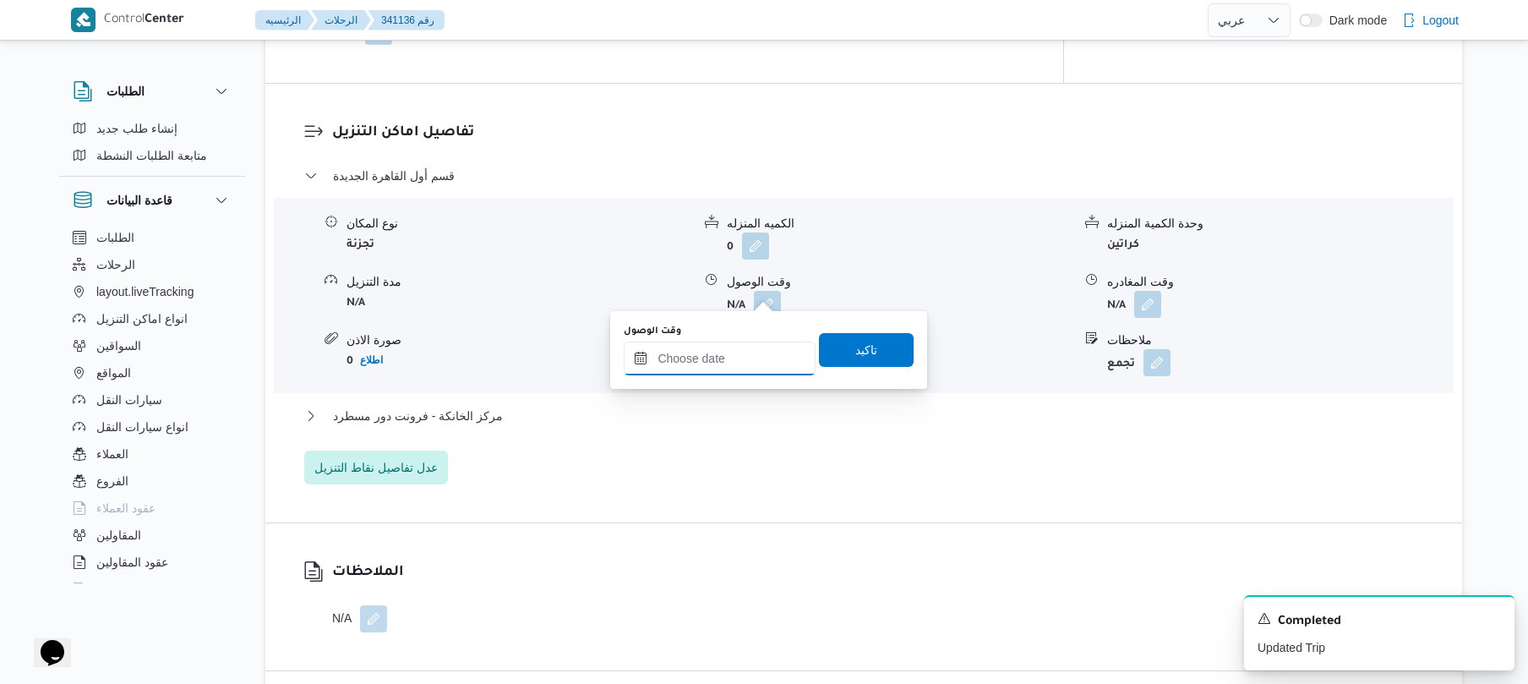
click at [707, 350] on input "وقت الوصول" at bounding box center [720, 358] width 192 height 34
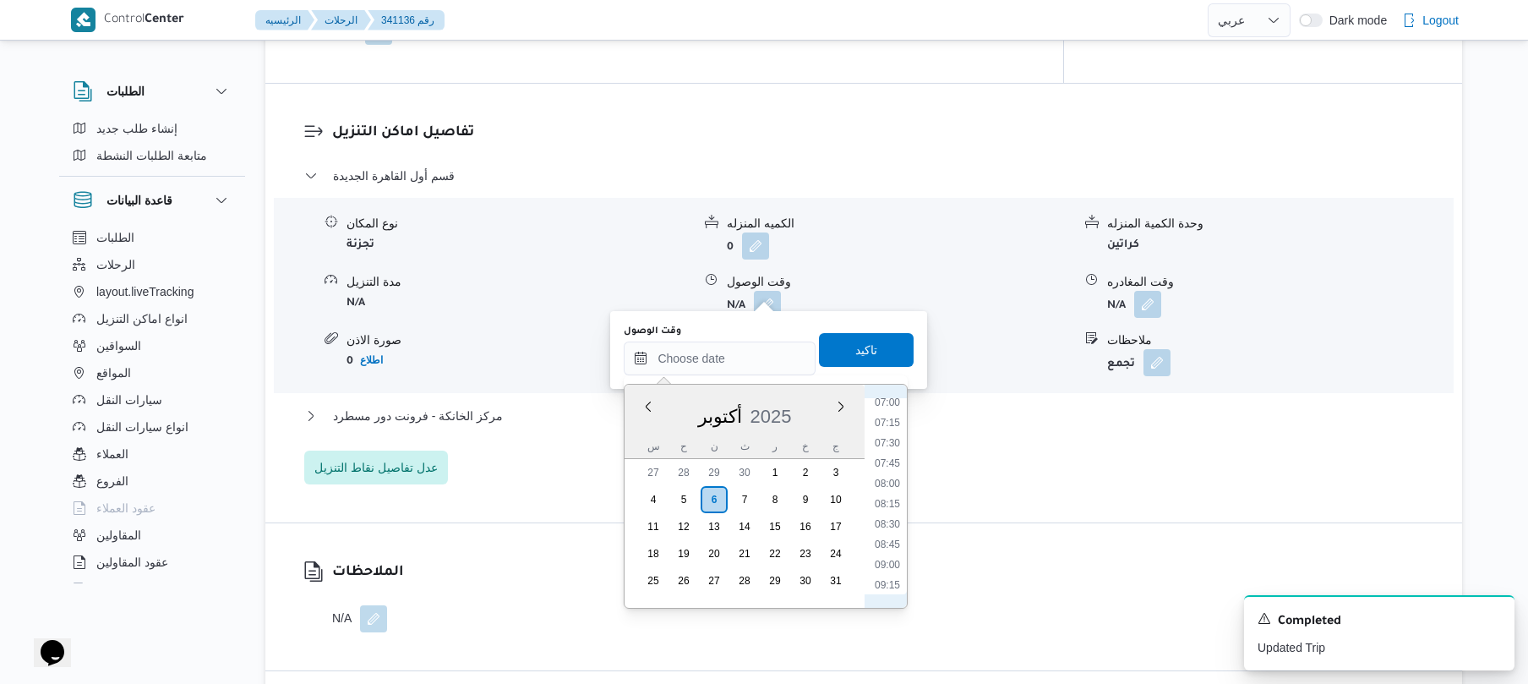
scroll to position [519, 0]
click at [887, 554] on li "08:15" at bounding box center [887, 556] width 39 height 17
type input "٠٦/١٠/٢٠٢٥ ٠٨:١٥"
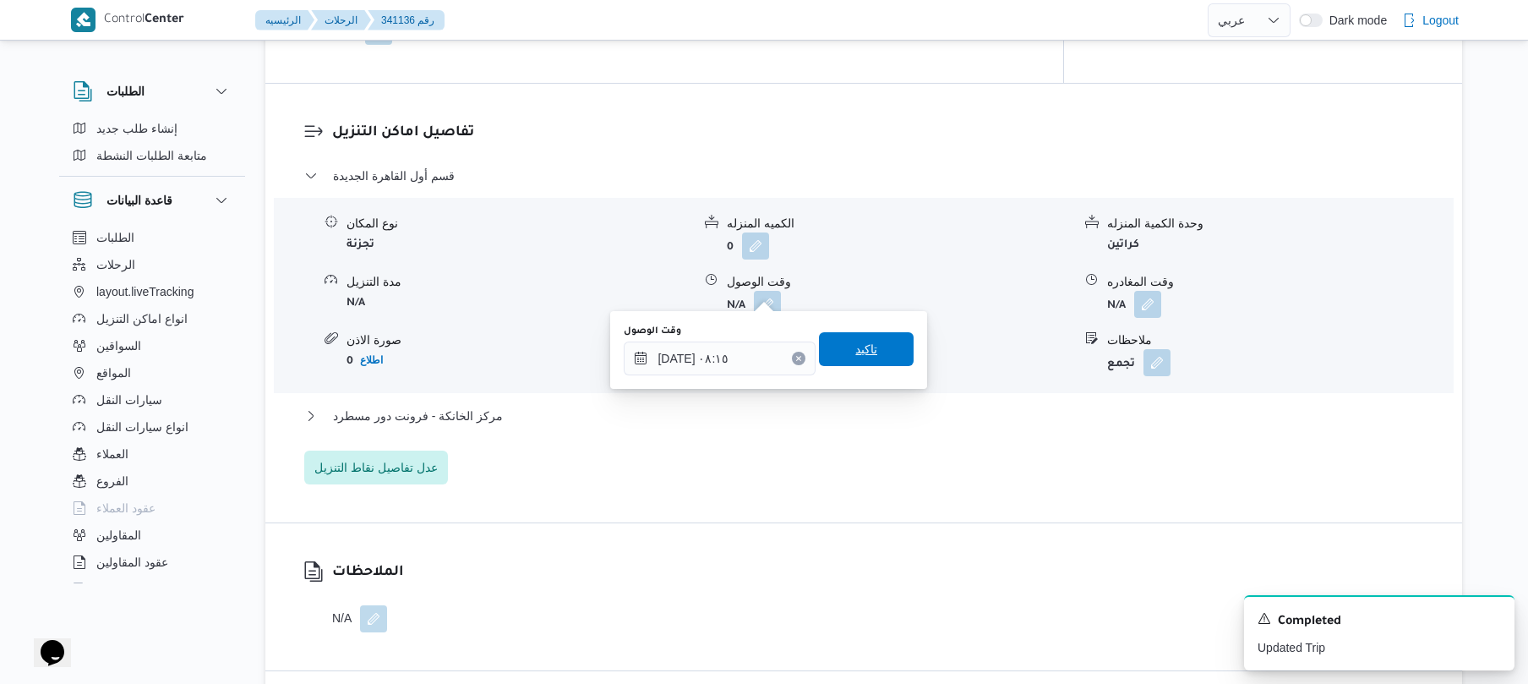
click at [867, 348] on span "تاكيد" at bounding box center [866, 349] width 95 height 34
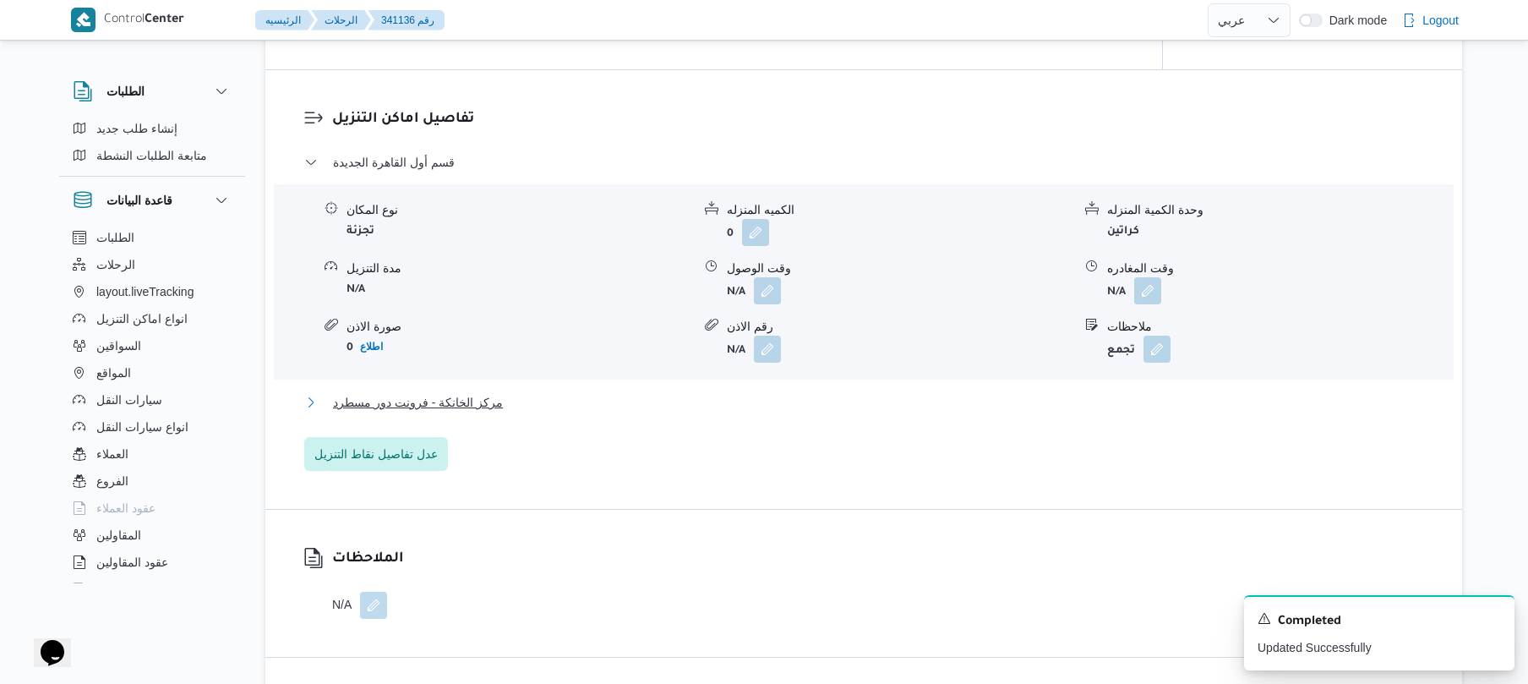
click at [812, 396] on button "مركز الخانكة - فرونت دور مسطرد" at bounding box center [864, 402] width 1120 height 20
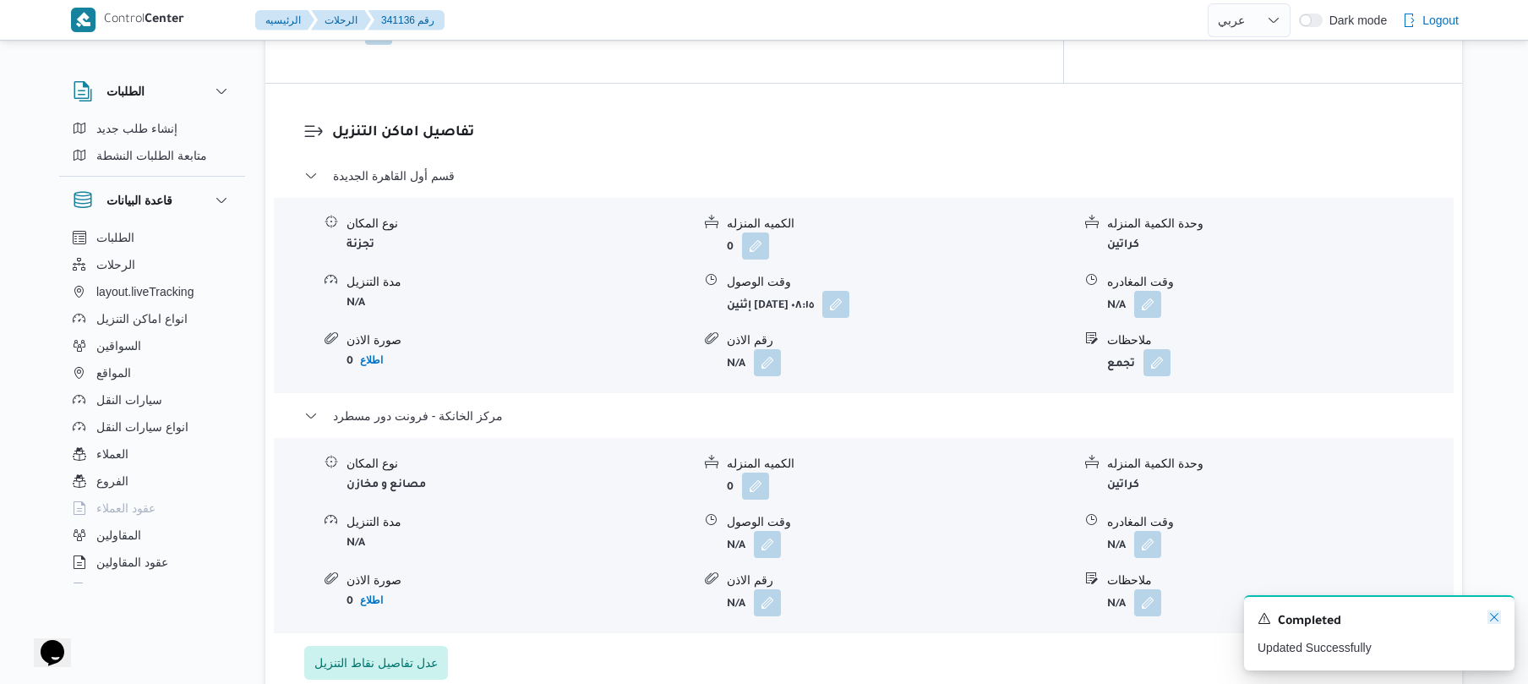
click at [1498, 624] on icon "Dismiss toast" at bounding box center [1494, 617] width 14 height 14
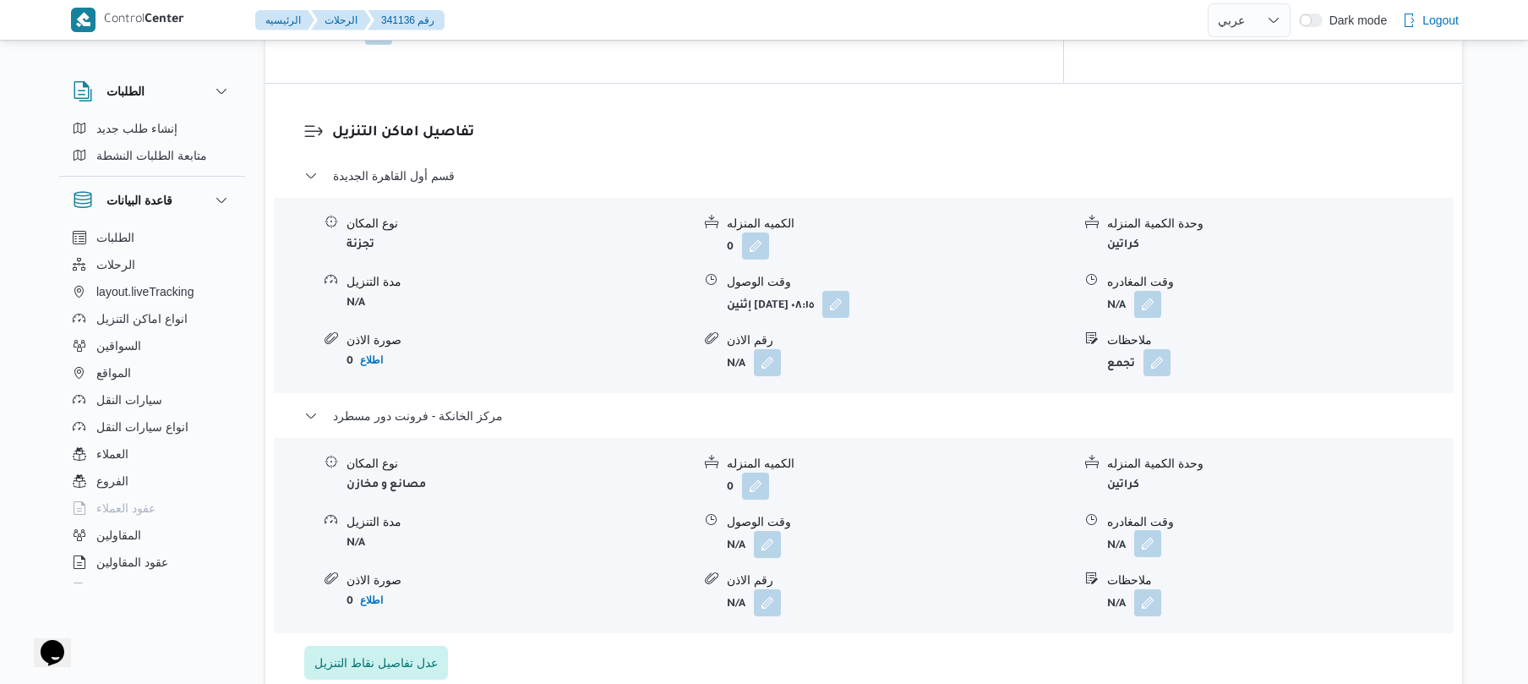
click at [1154, 530] on button "button" at bounding box center [1147, 543] width 27 height 27
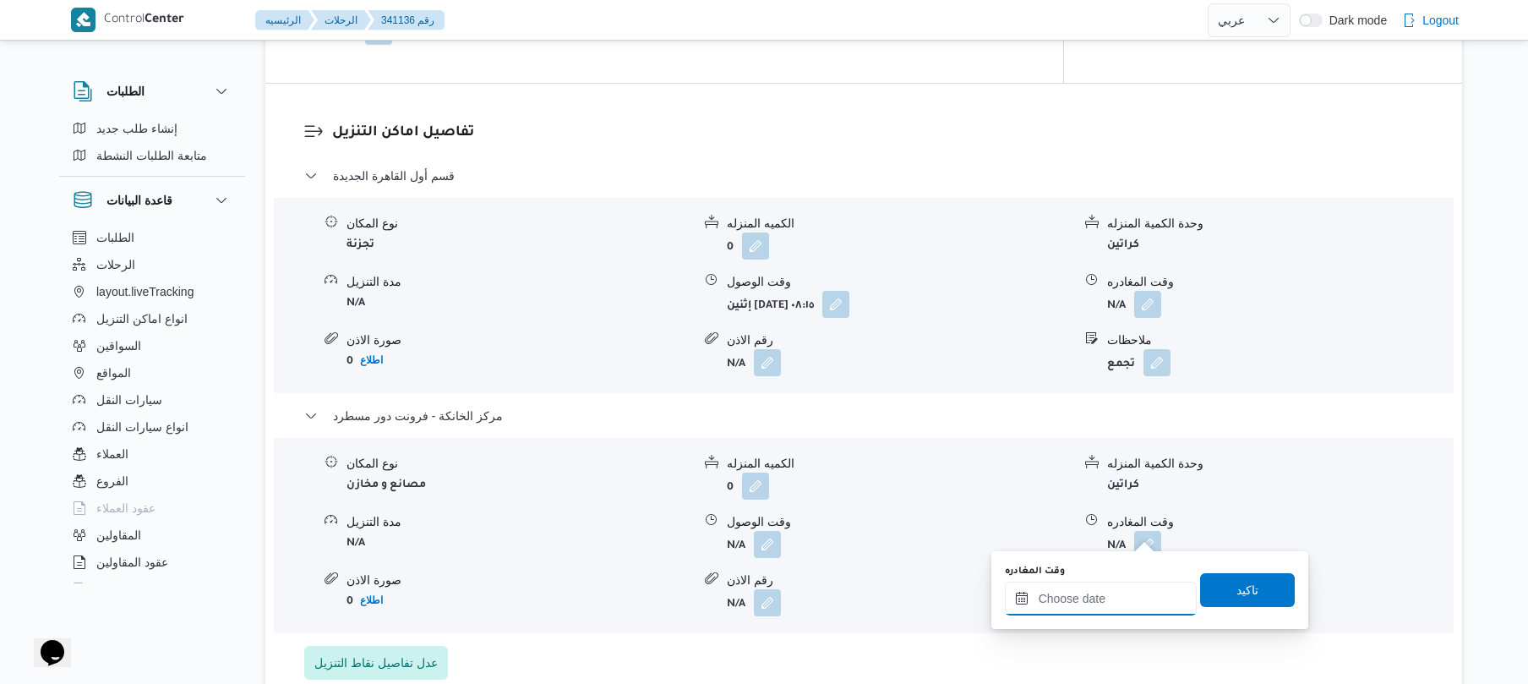
click at [1078, 590] on input "وقت المغادره" at bounding box center [1101, 598] width 192 height 34
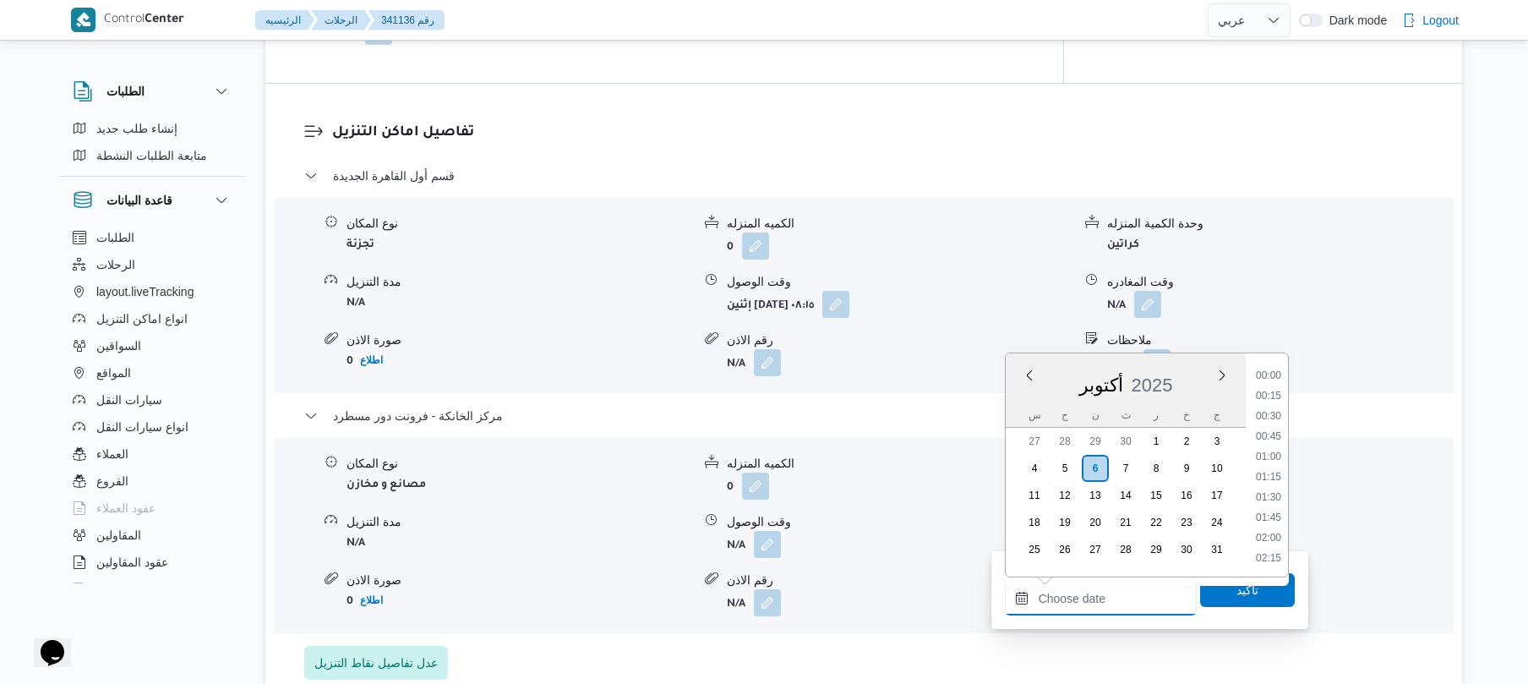
scroll to position [1481, 0]
click at [1268, 390] on li "18:30" at bounding box center [1268, 394] width 39 height 17
type input "٠٦/١٠/٢٠٢٥ ١٨:٣٠"
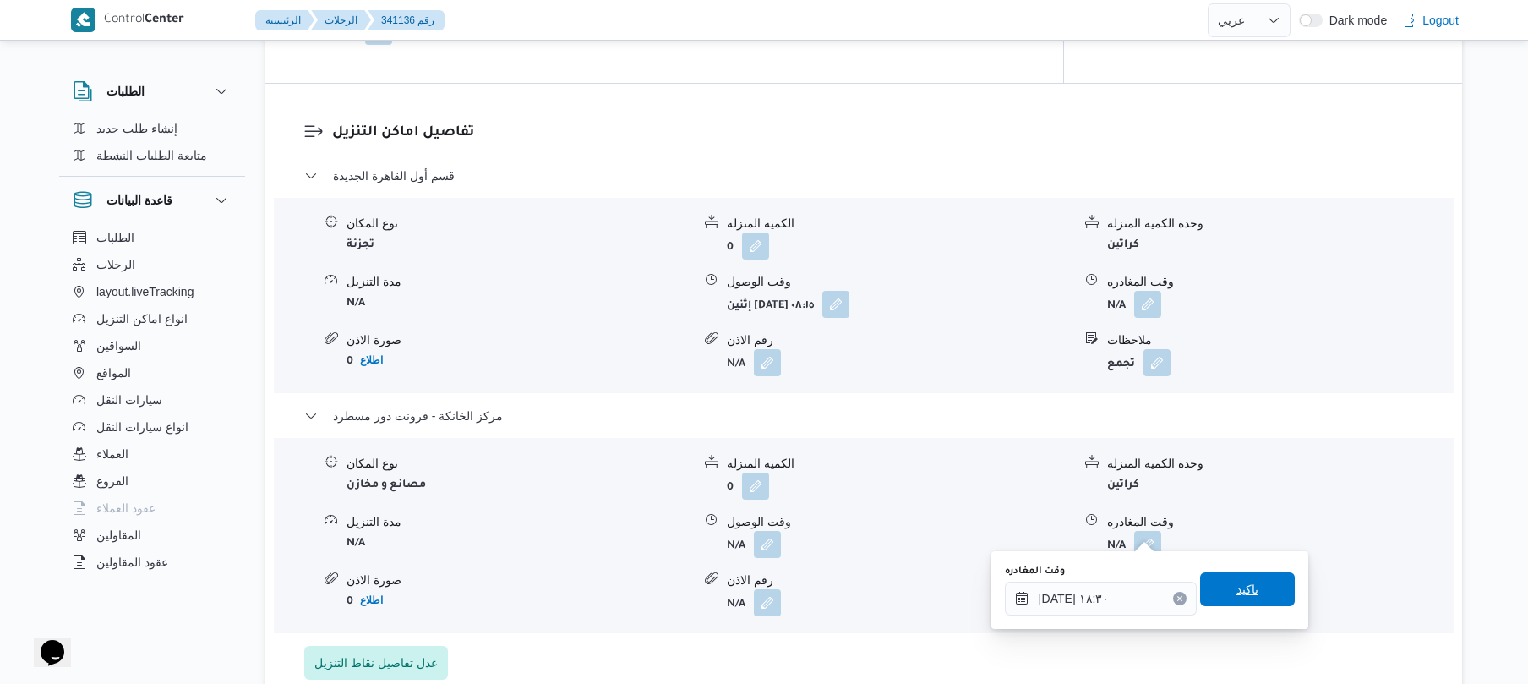
click at [1208, 588] on span "تاكيد" at bounding box center [1247, 589] width 95 height 34
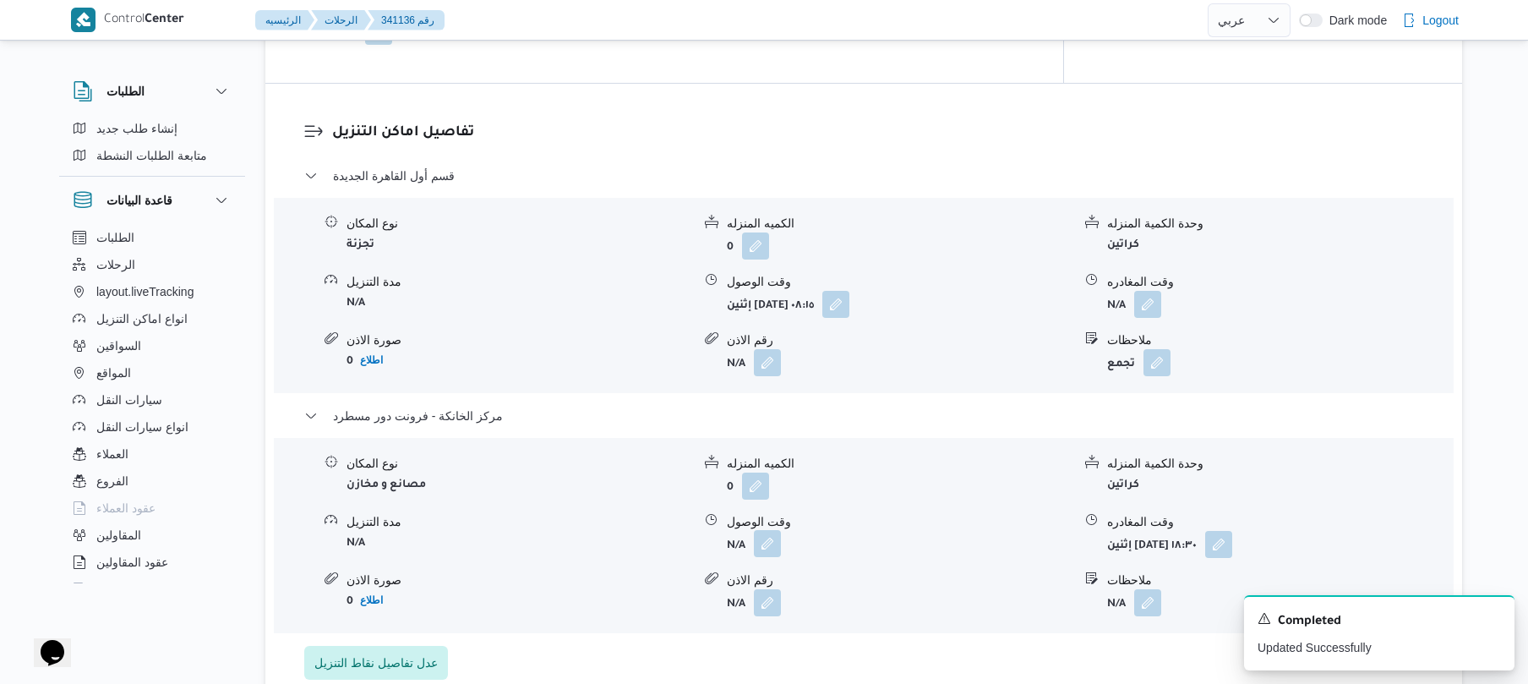
click at [762, 530] on button "button" at bounding box center [767, 543] width 27 height 27
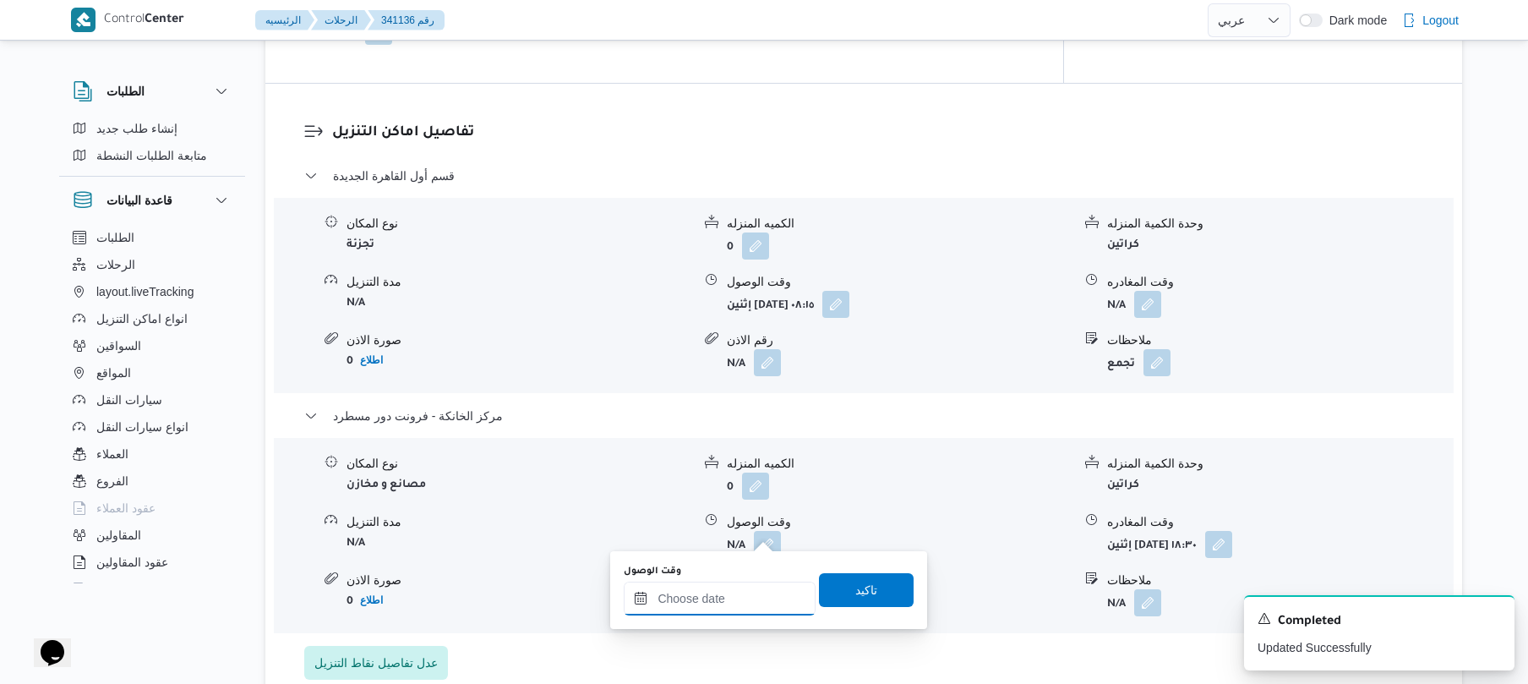
click at [749, 598] on input "وقت الوصول" at bounding box center [720, 598] width 192 height 34
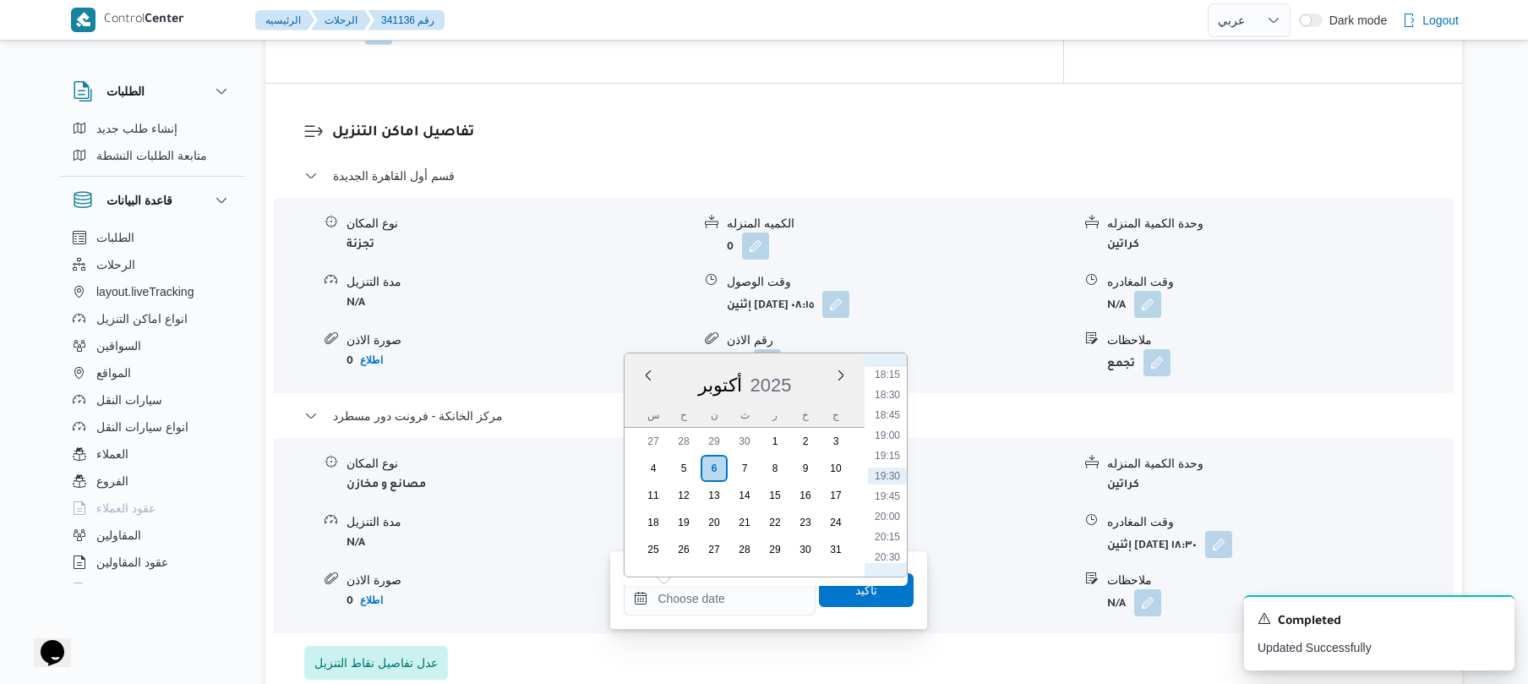
click at [886, 374] on li "18:15" at bounding box center [887, 374] width 39 height 17
type input "٠٦/١٠/٢٠٢٥ ١٨:١٥"
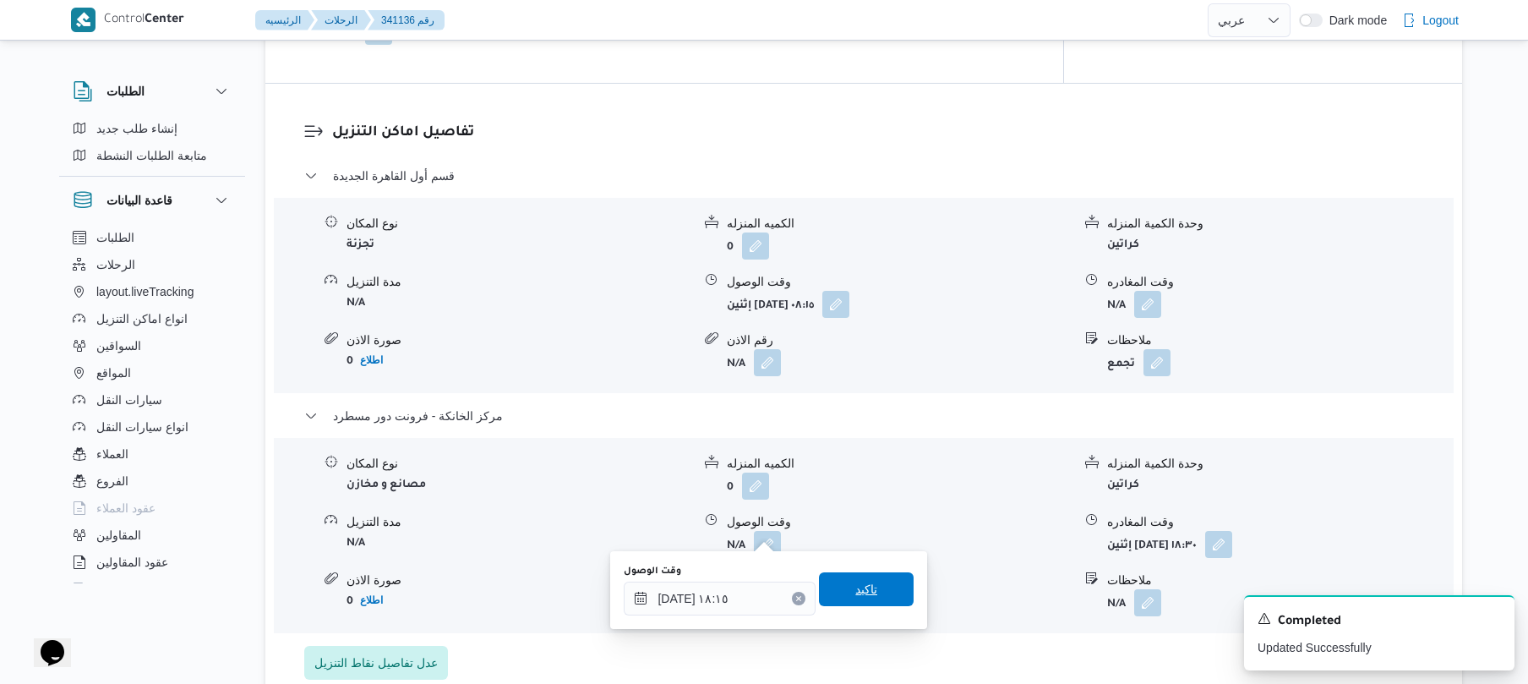
click at [855, 595] on span "تاكيد" at bounding box center [866, 589] width 22 height 20
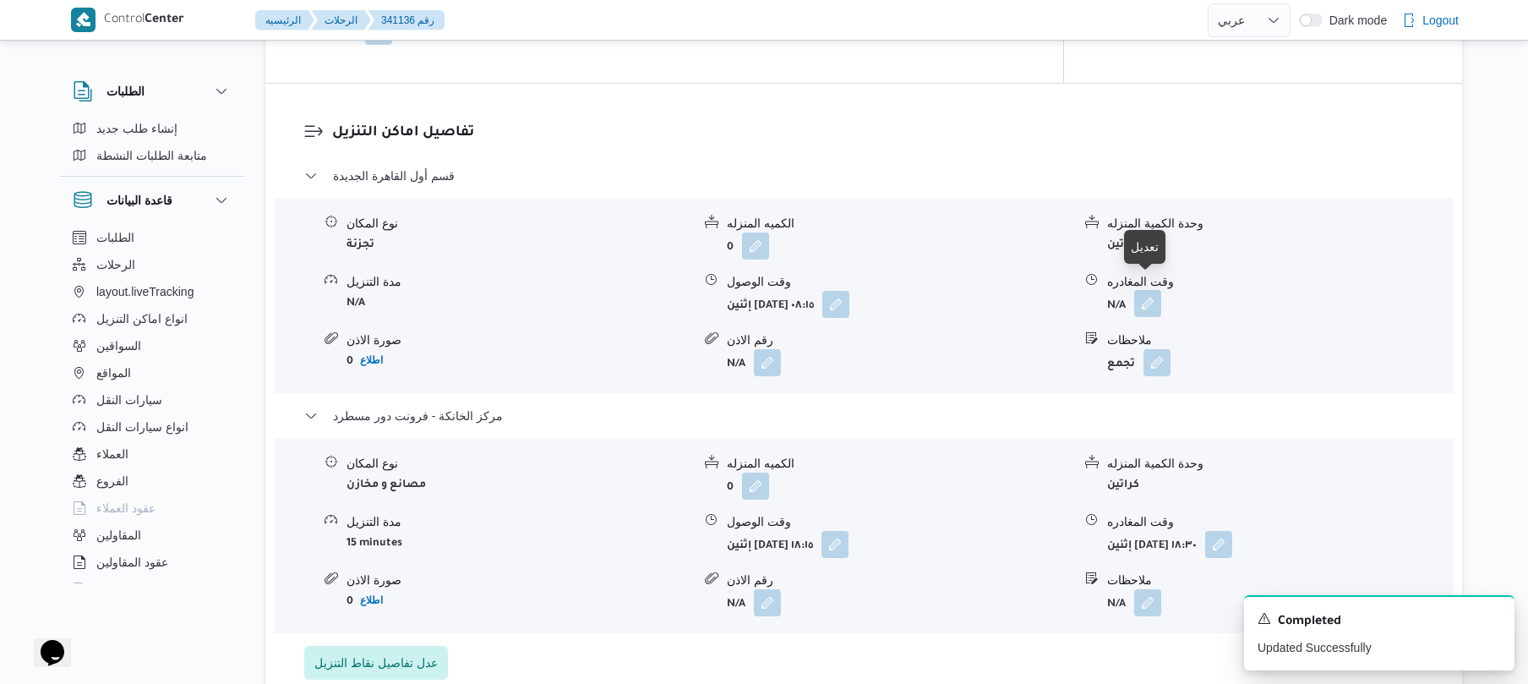
click at [1159, 290] on button "button" at bounding box center [1147, 303] width 27 height 27
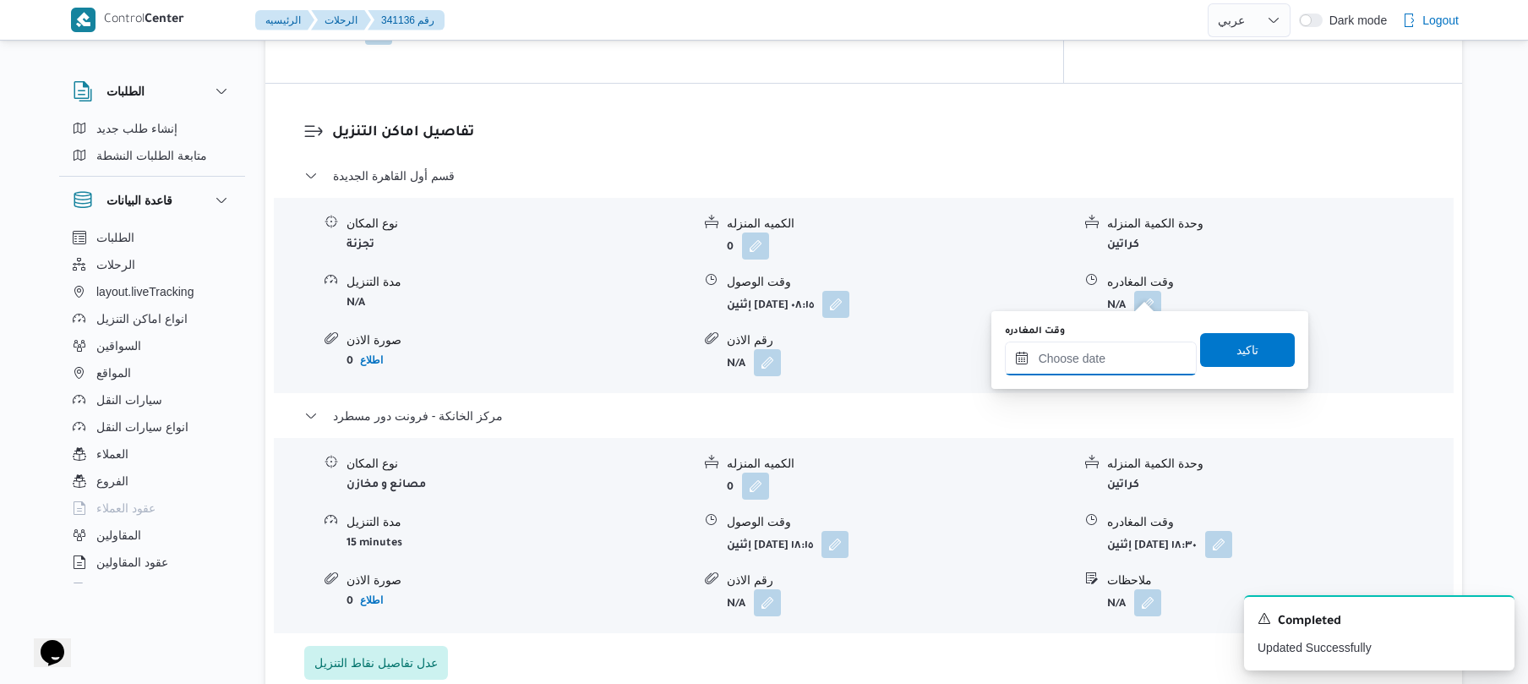
click at [1085, 374] on input "وقت المغادره" at bounding box center [1101, 358] width 192 height 34
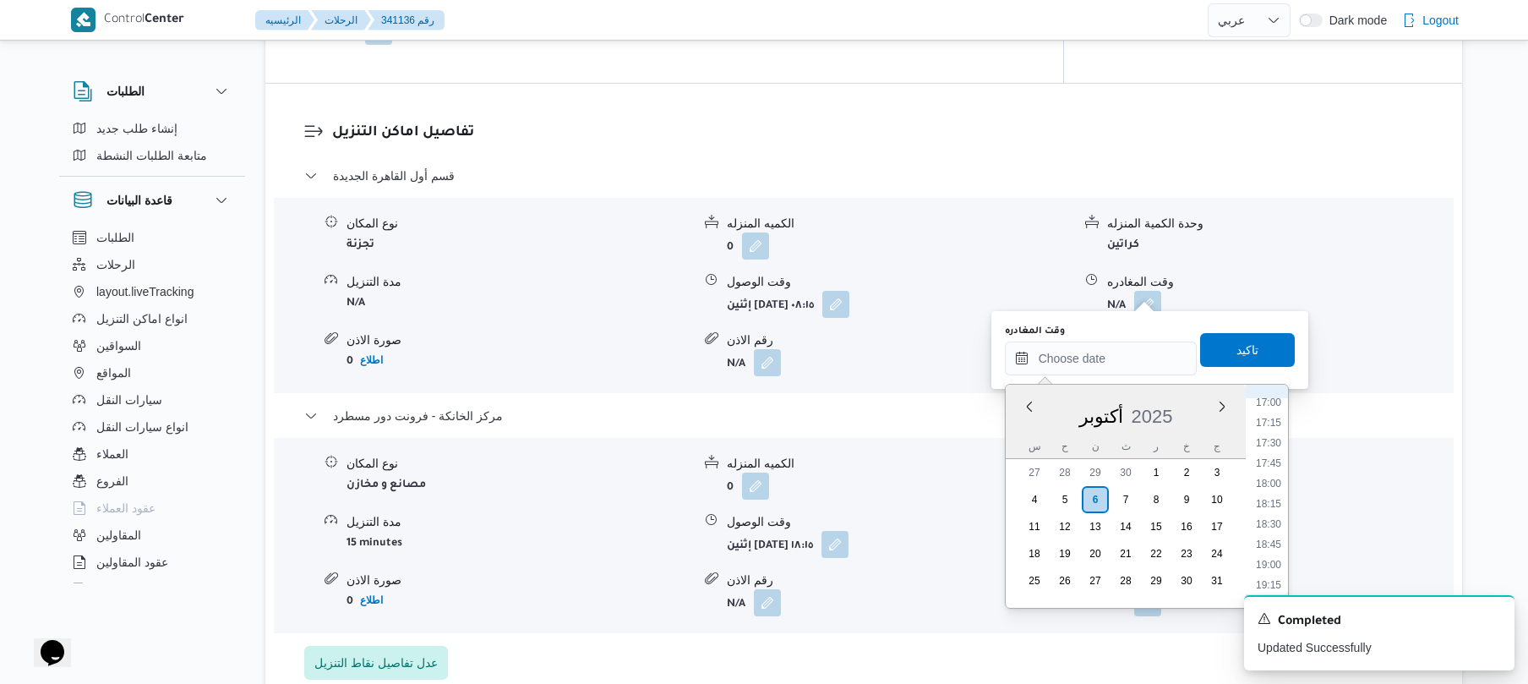
scroll to position [1316, 0]
click at [1269, 508] on li "17:30" at bounding box center [1268, 510] width 39 height 17
type input "٠٦/١٠/٢٠٢٥ ١٧:٣٠"
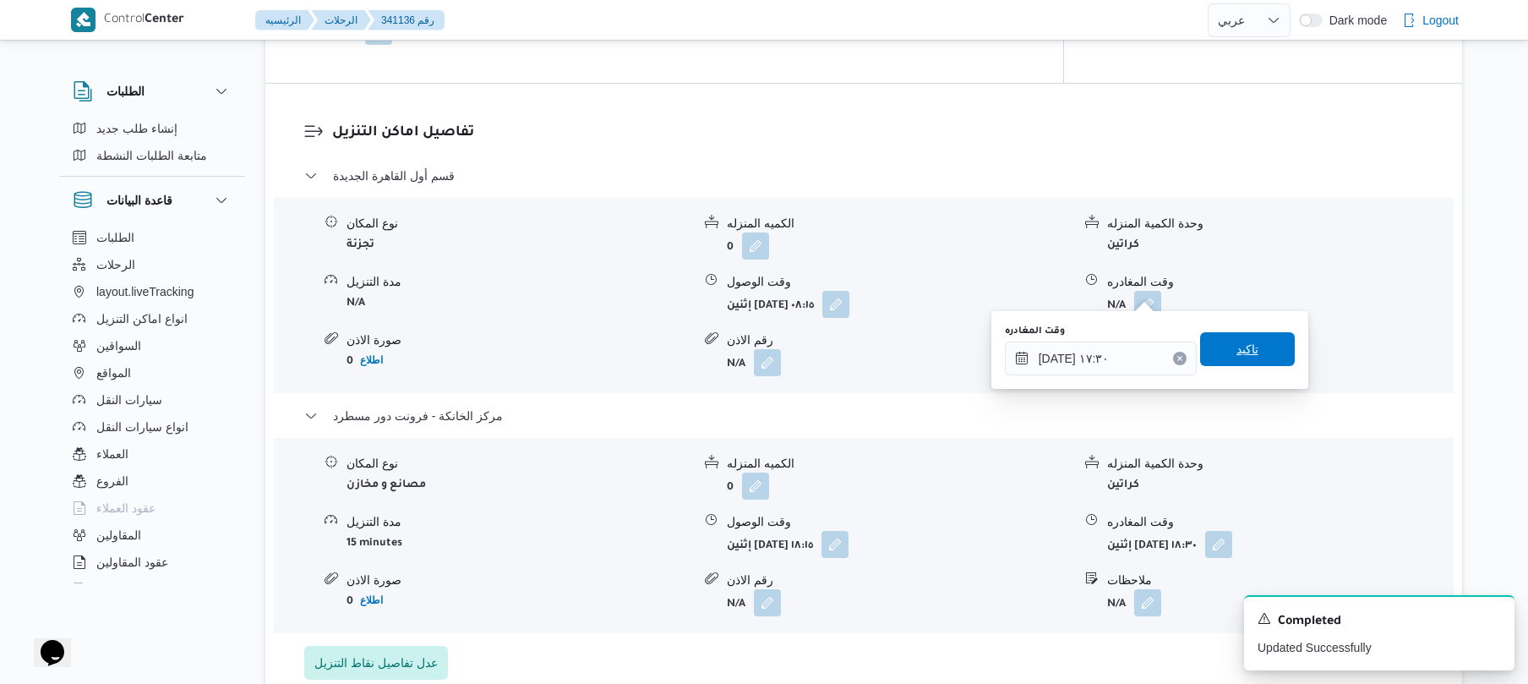
click at [1241, 349] on span "تاكيد" at bounding box center [1247, 349] width 22 height 20
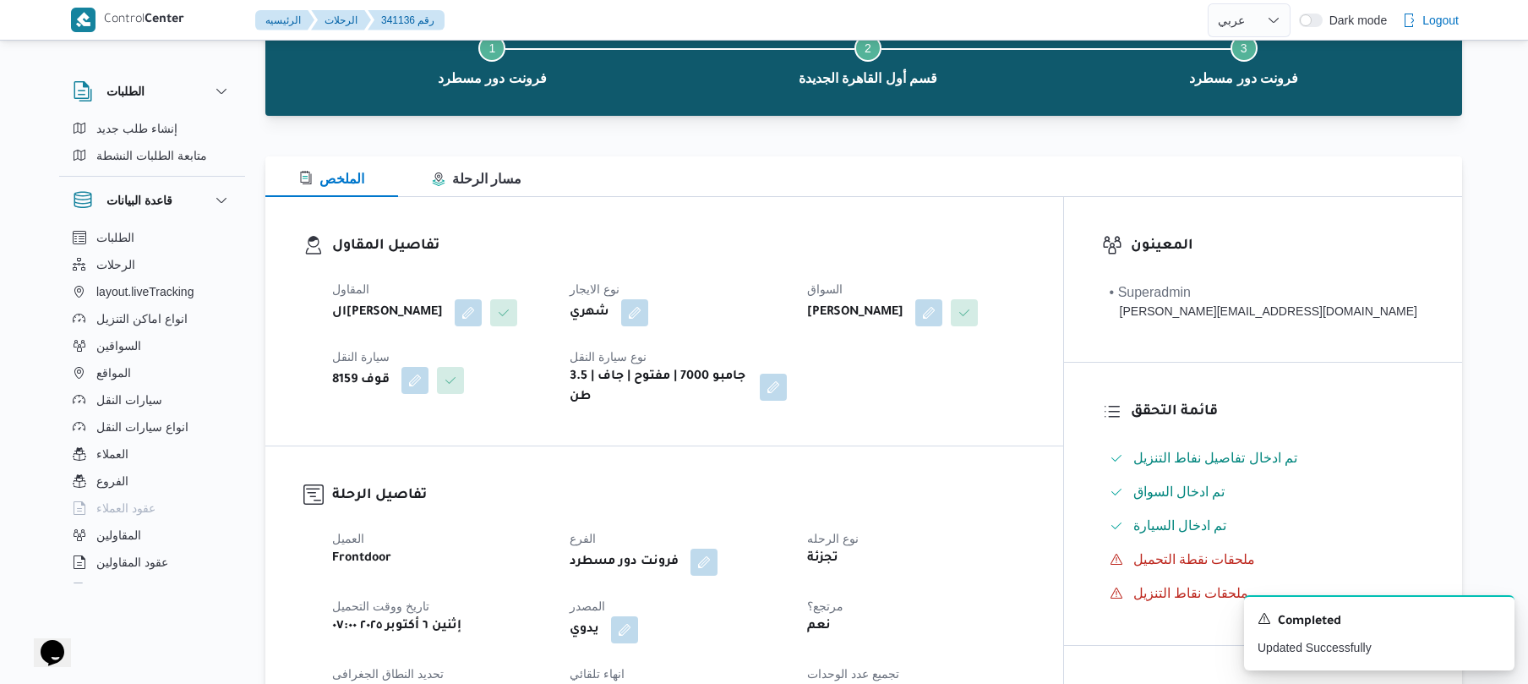
scroll to position [0, 0]
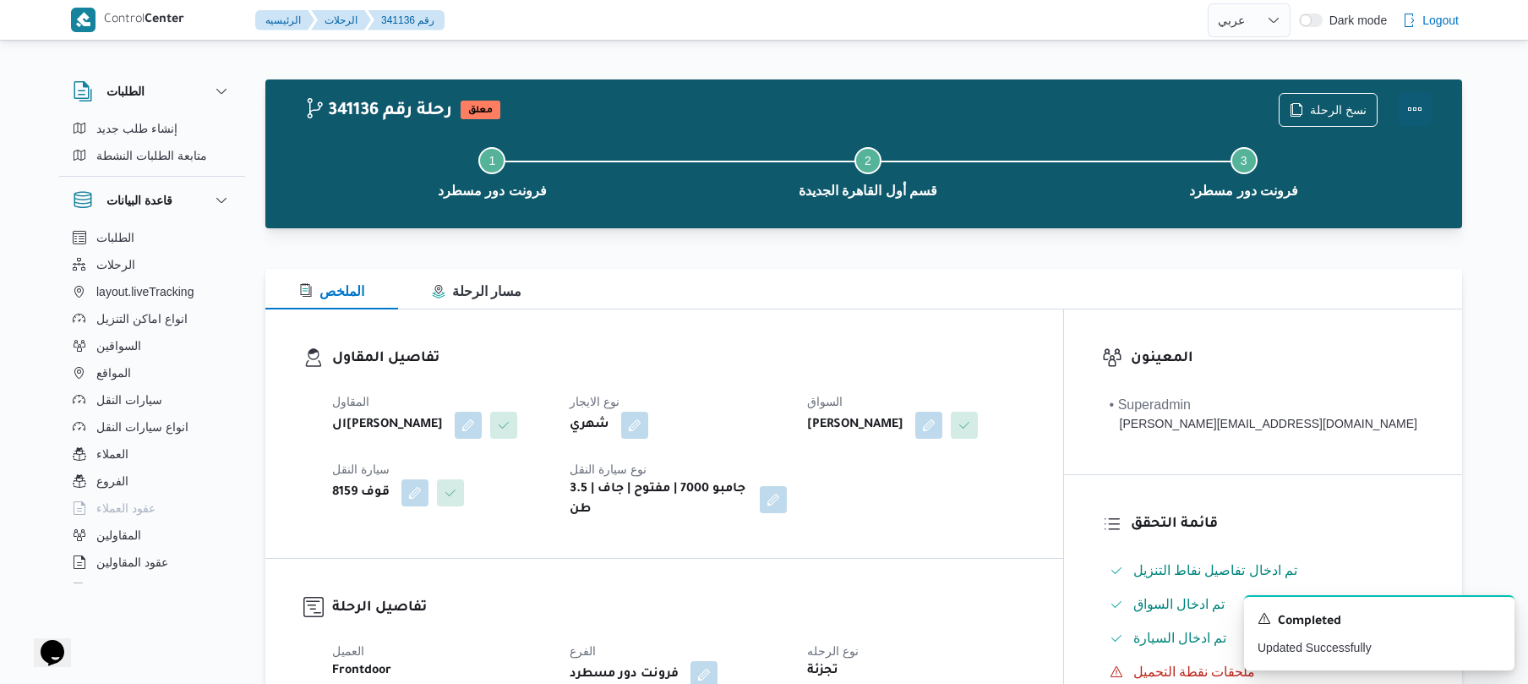
click at [1416, 102] on button "Actions" at bounding box center [1415, 109] width 34 height 34
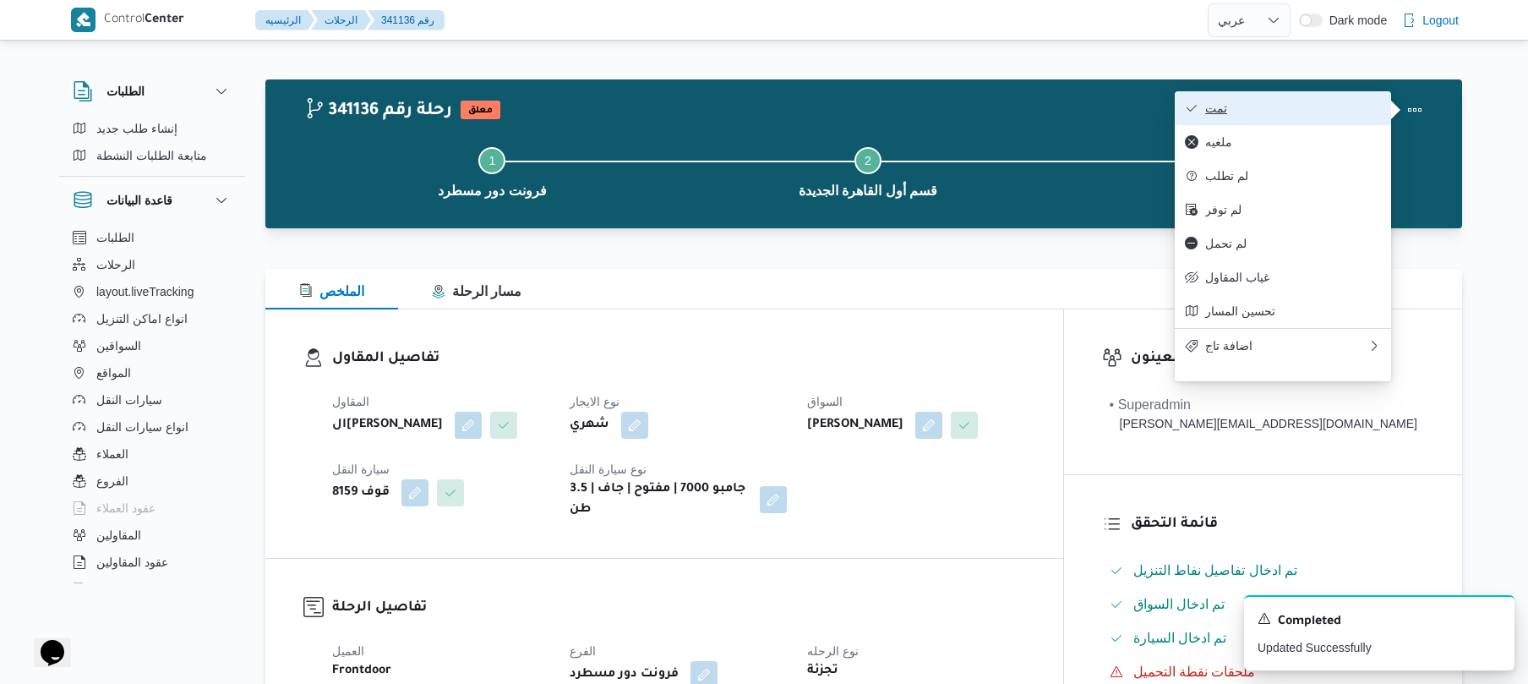
click at [1302, 103] on span "تمت" at bounding box center [1293, 108] width 176 height 14
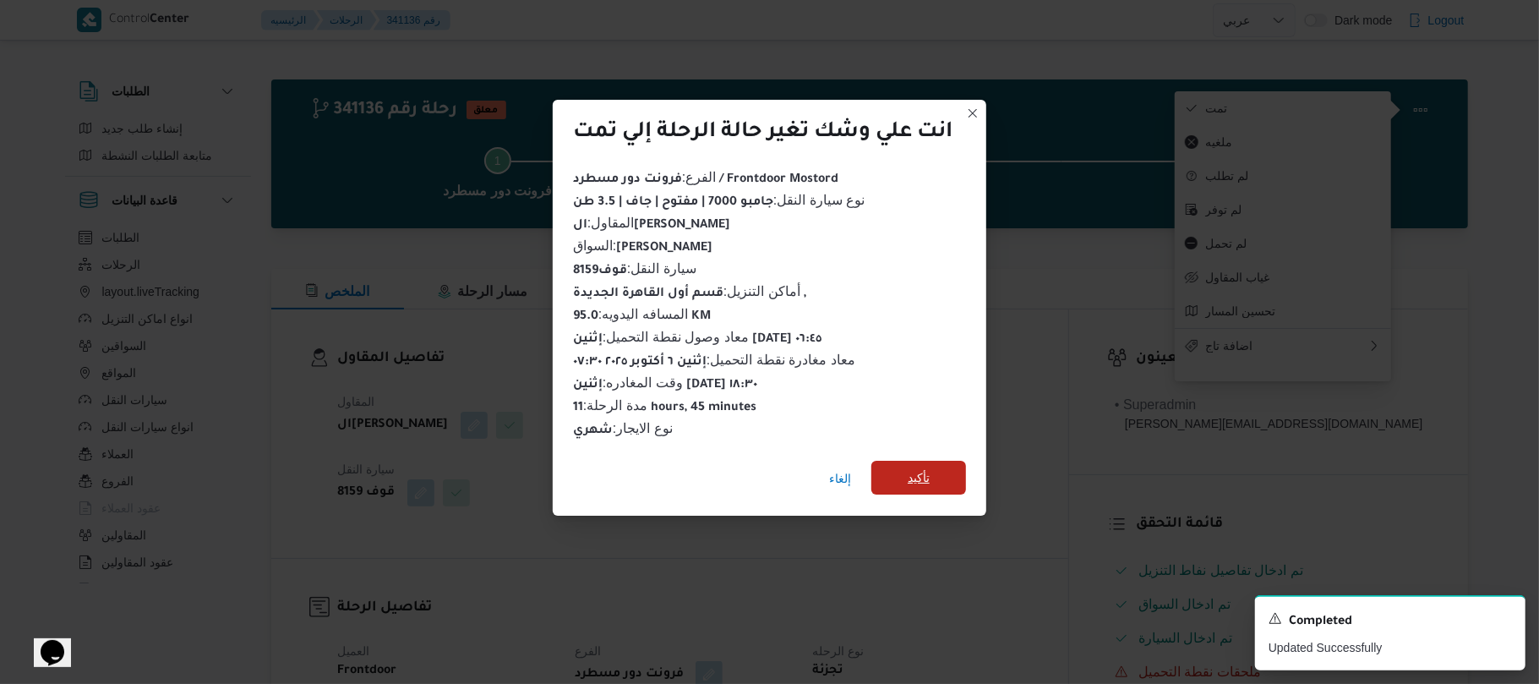
click at [918, 467] on span "تأكيد" at bounding box center [919, 477] width 22 height 20
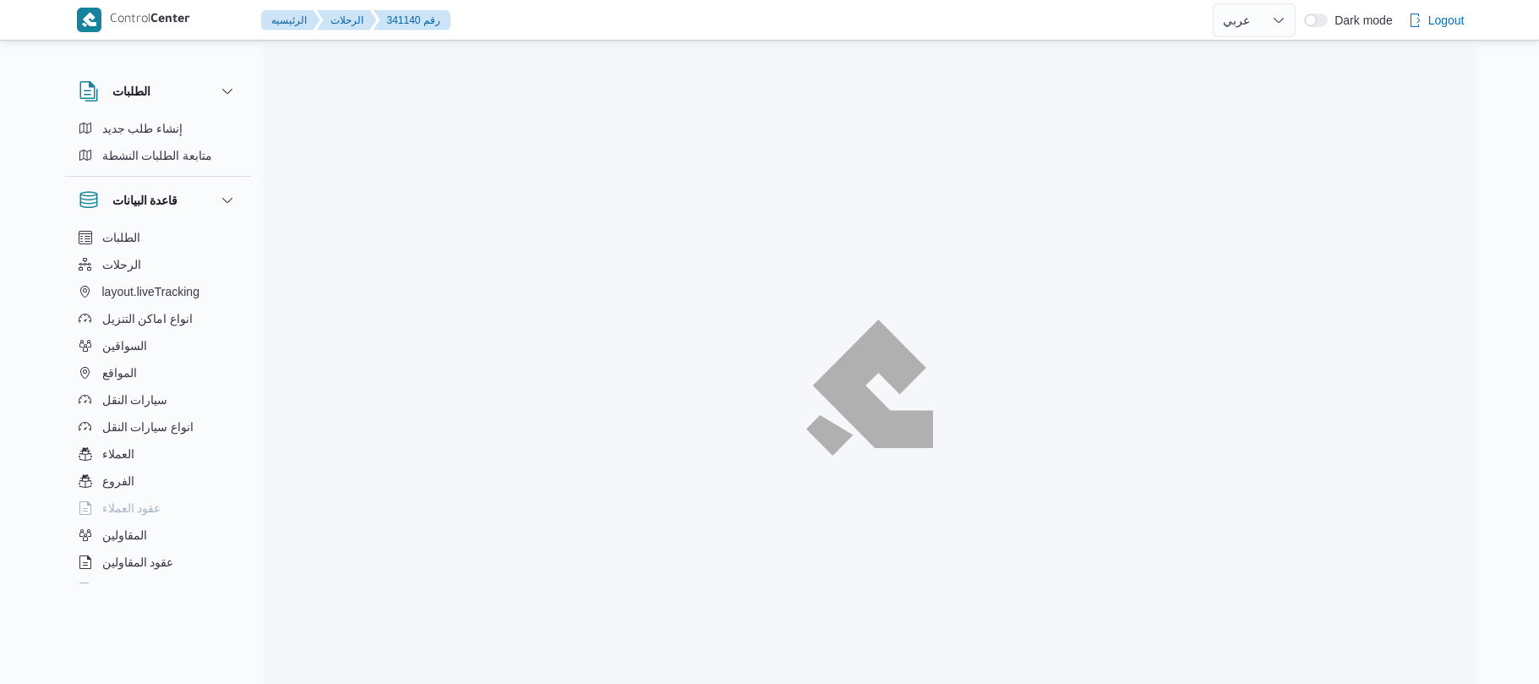
select select "ar"
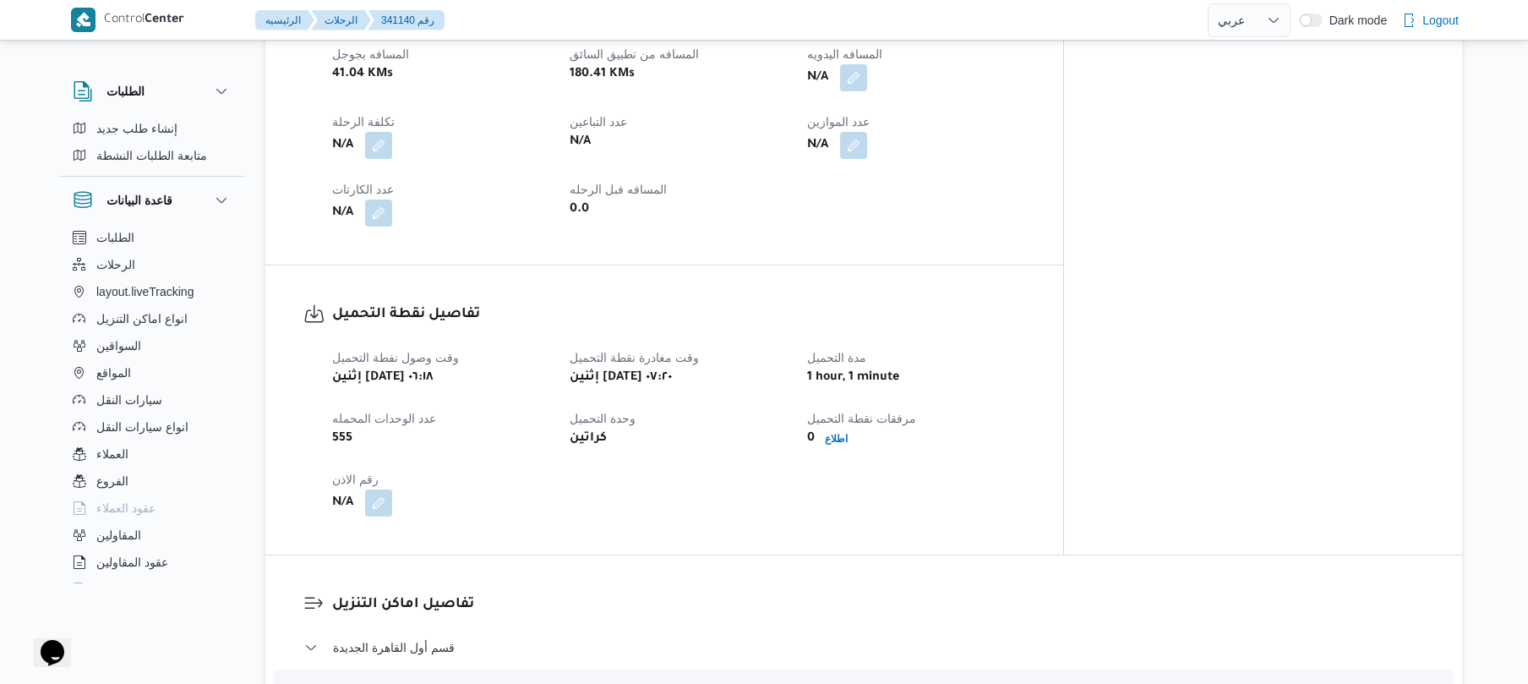
scroll to position [811, 0]
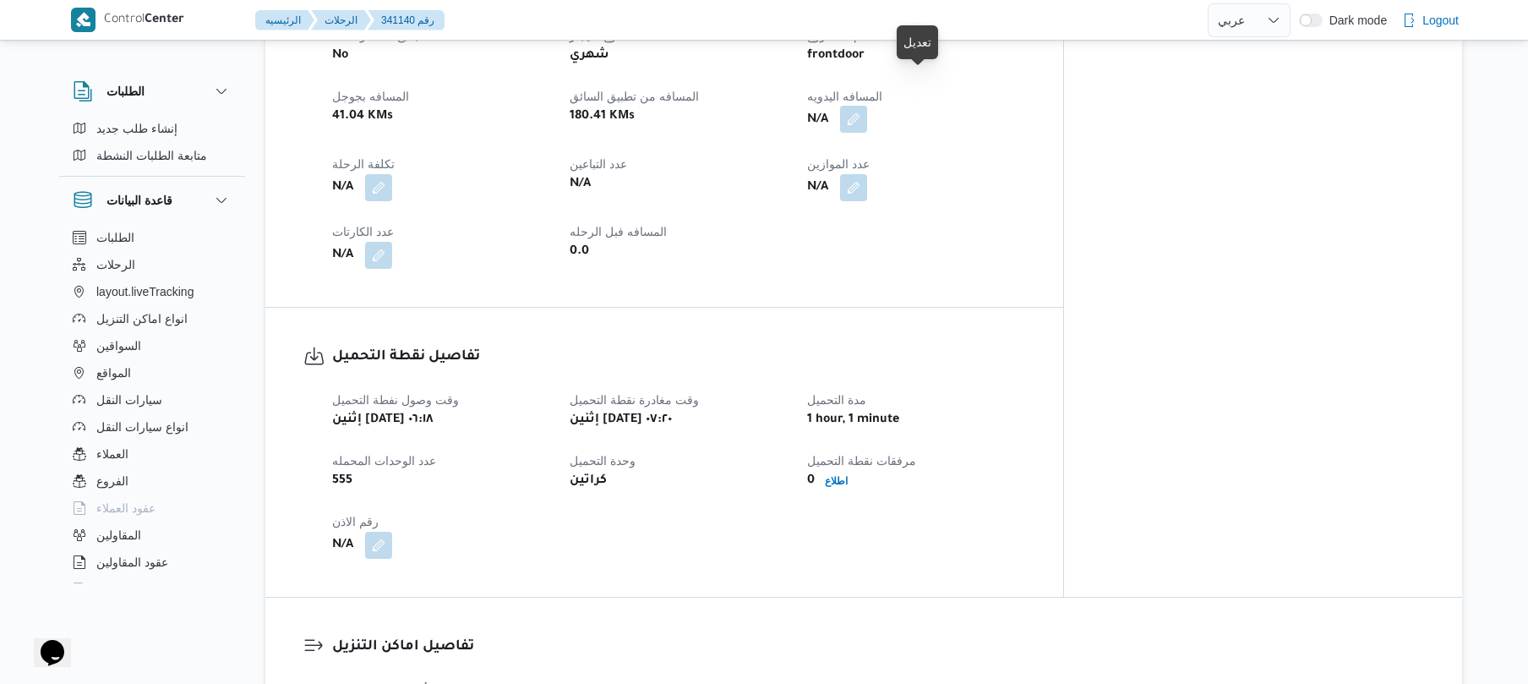
click at [867, 106] on button "button" at bounding box center [853, 119] width 27 height 27
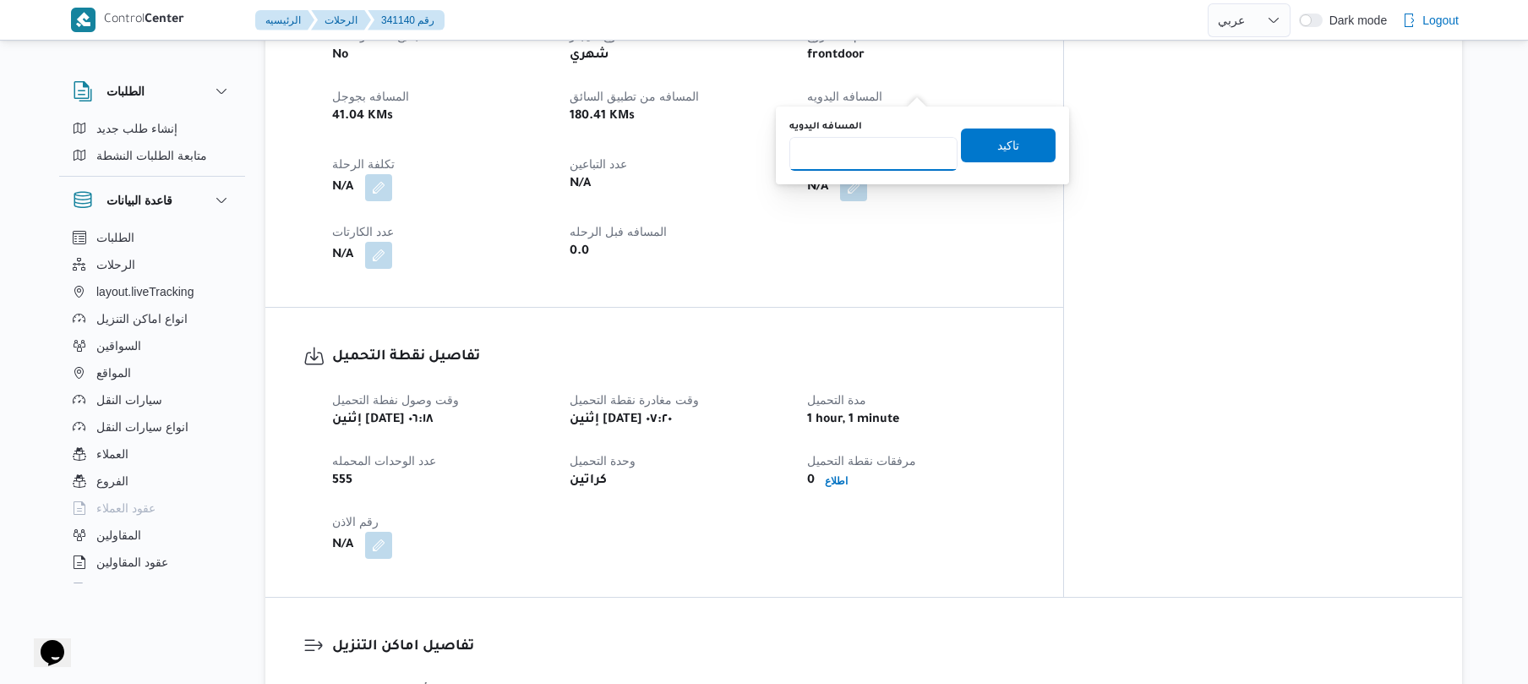
click at [892, 146] on input "المسافه اليدويه" at bounding box center [873, 154] width 168 height 34
type input "95"
click at [1018, 144] on span "تاكيد" at bounding box center [1008, 145] width 95 height 34
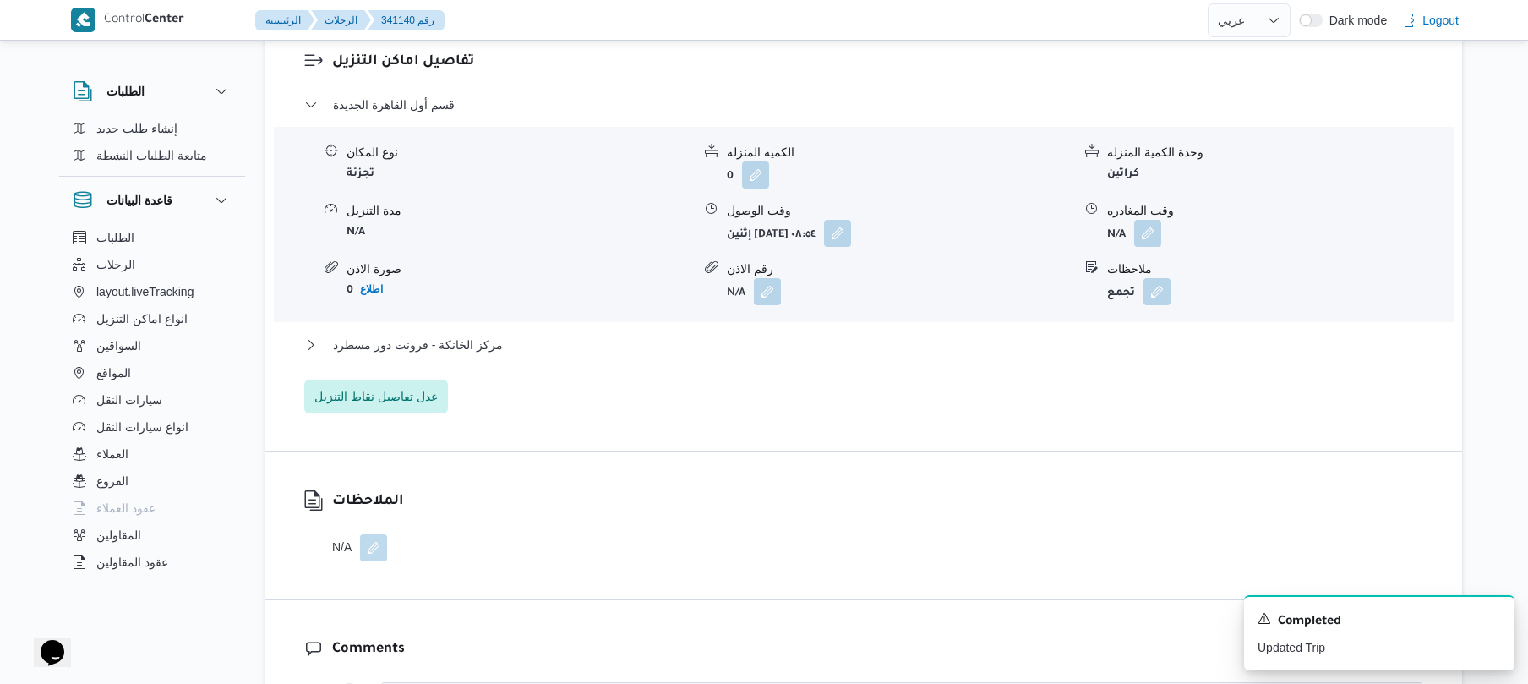
scroll to position [1397, 0]
click at [826, 334] on button "مركز الخانكة - فرونت دور مسطرد" at bounding box center [864, 344] width 1120 height 20
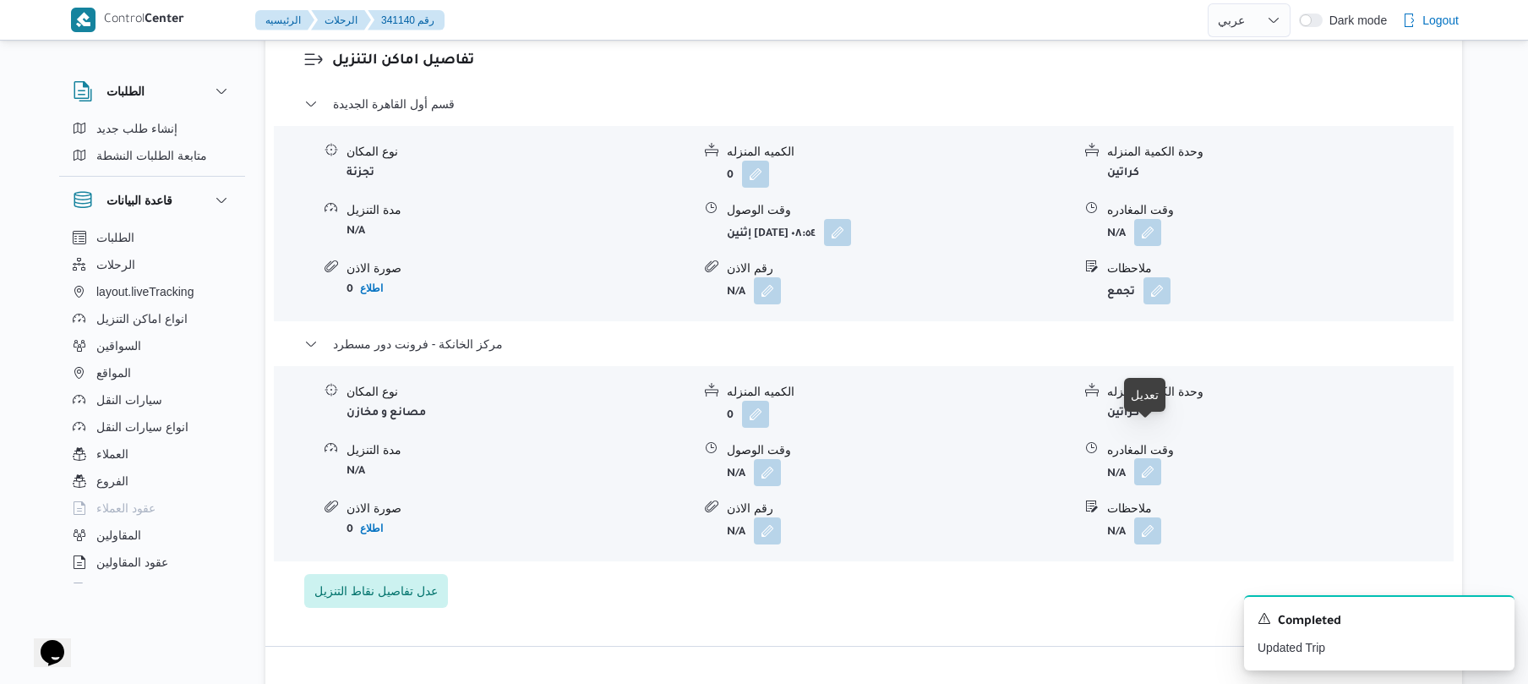
click at [1141, 458] on button "button" at bounding box center [1147, 471] width 27 height 27
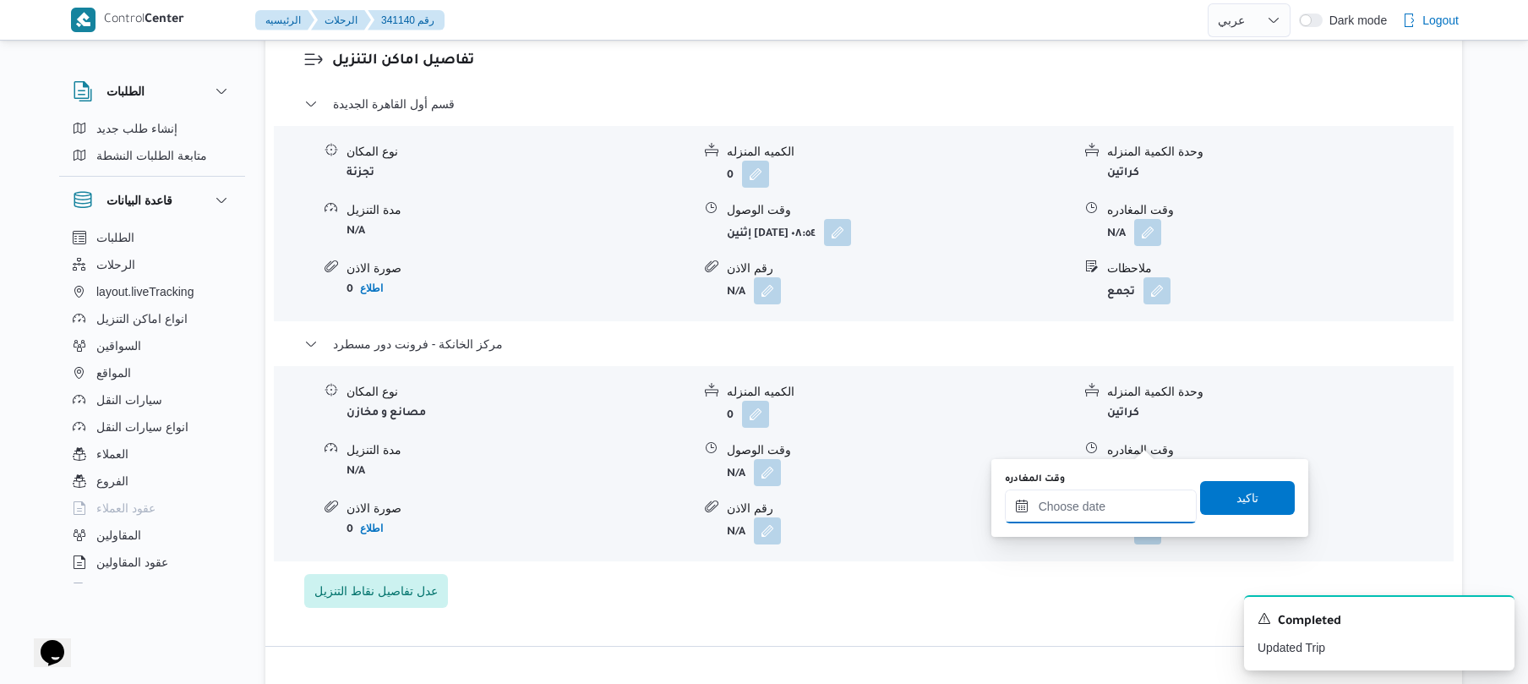
click at [1070, 494] on input "وقت المغادره" at bounding box center [1101, 506] width 192 height 34
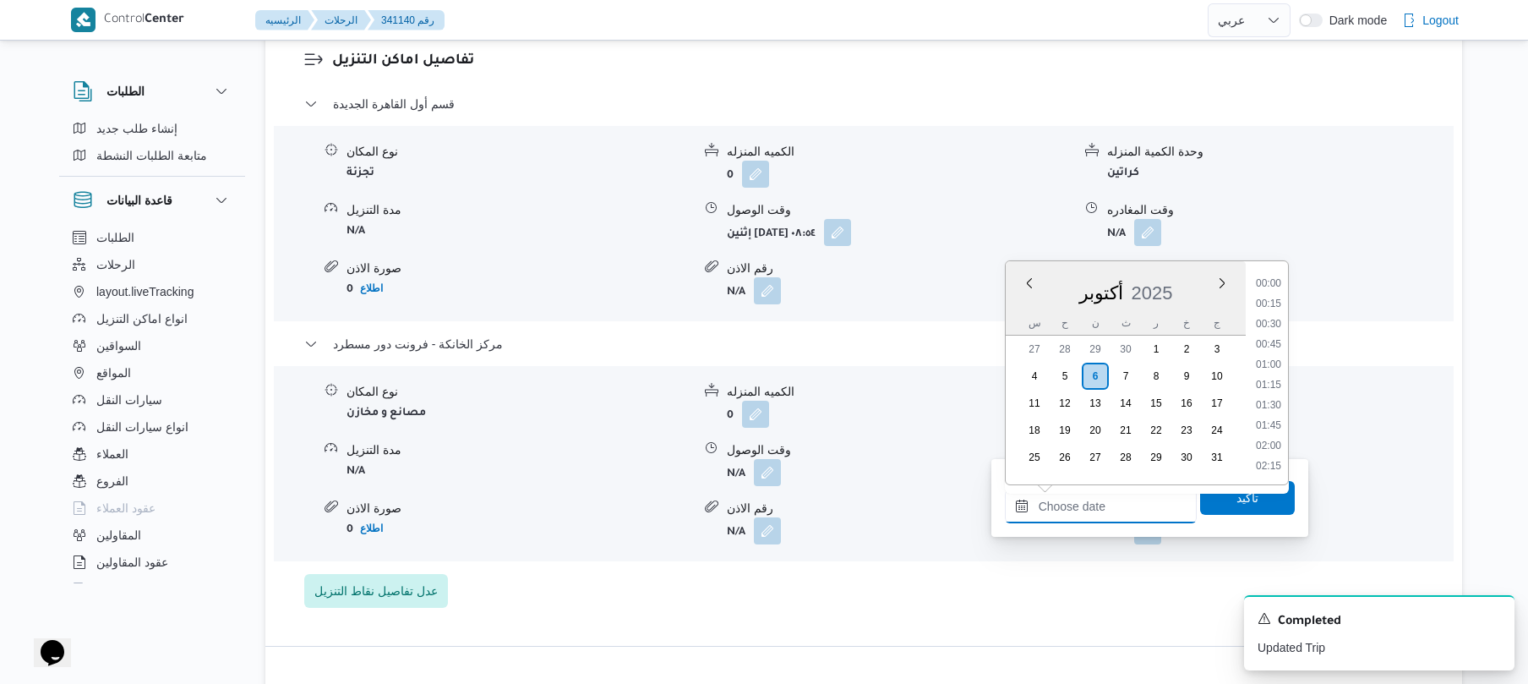
scroll to position [1481, 0]
click at [1274, 343] on li "19:00" at bounding box center [1268, 343] width 39 height 17
type input "[DATE] ١٩:٠٠"
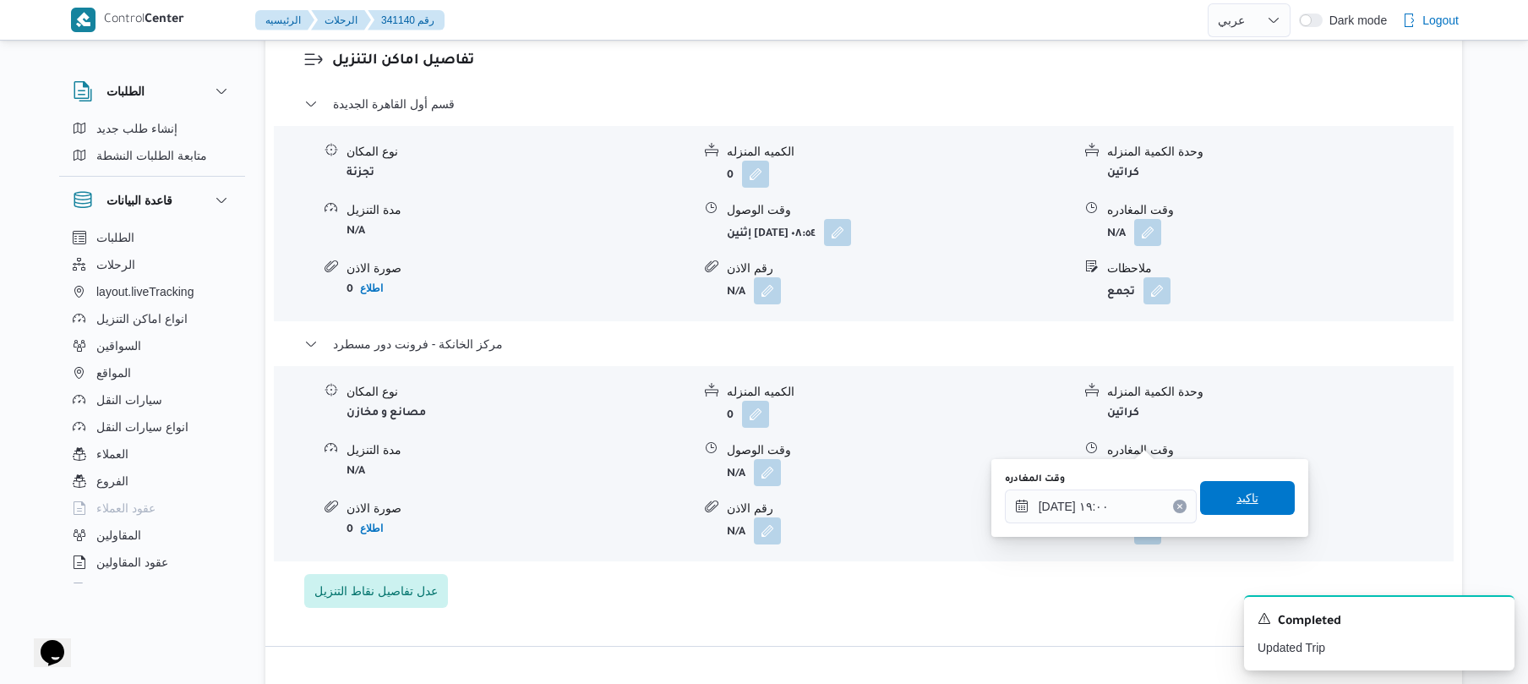
click at [1236, 499] on span "تاكيد" at bounding box center [1247, 498] width 22 height 20
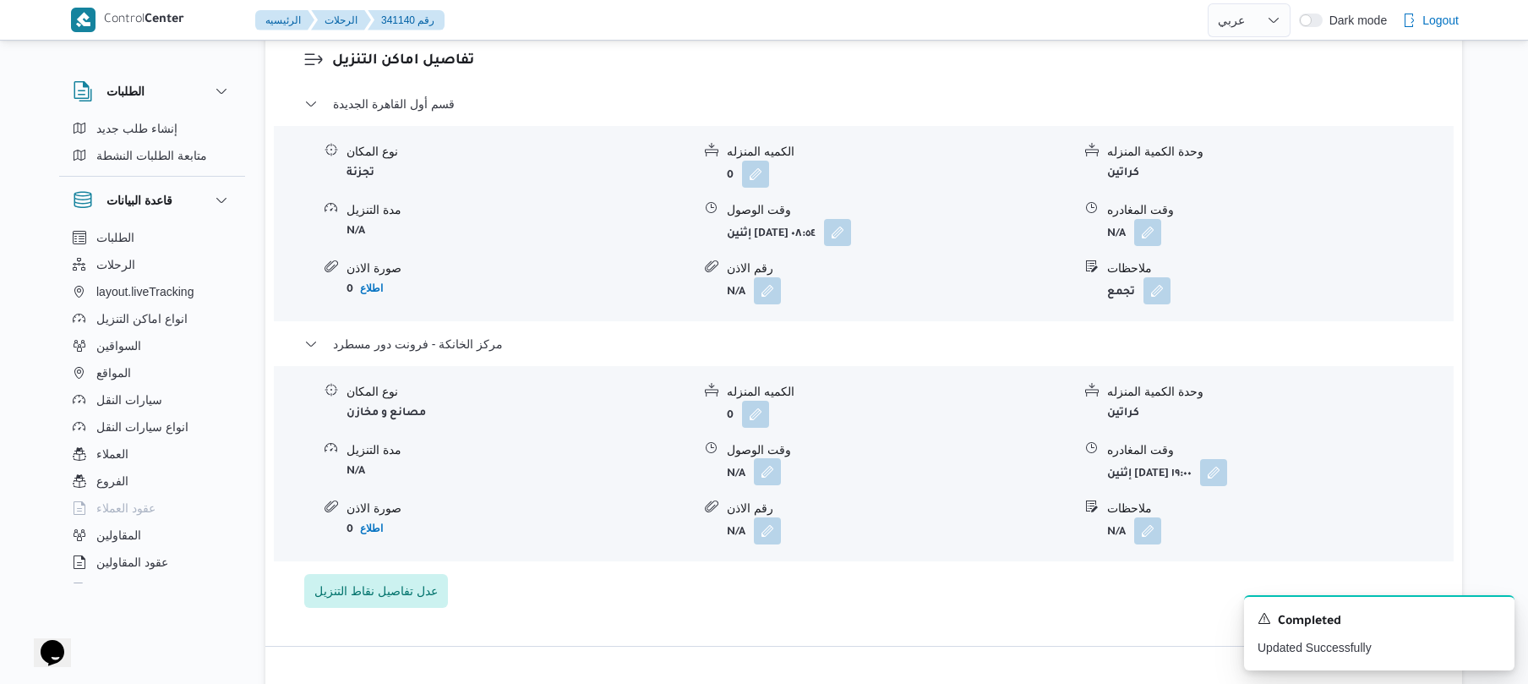
click at [767, 458] on button "button" at bounding box center [767, 471] width 27 height 27
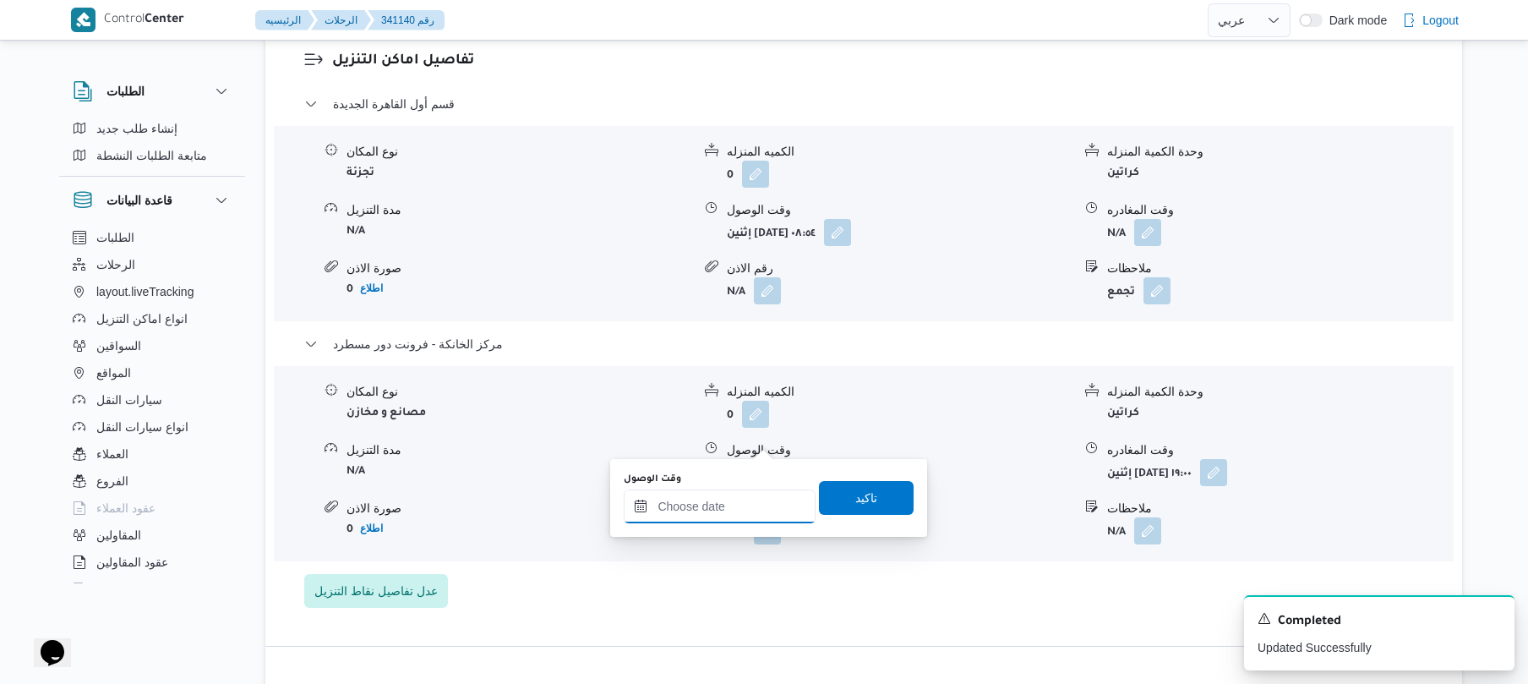
click at [745, 514] on input "وقت الوصول" at bounding box center [720, 506] width 192 height 34
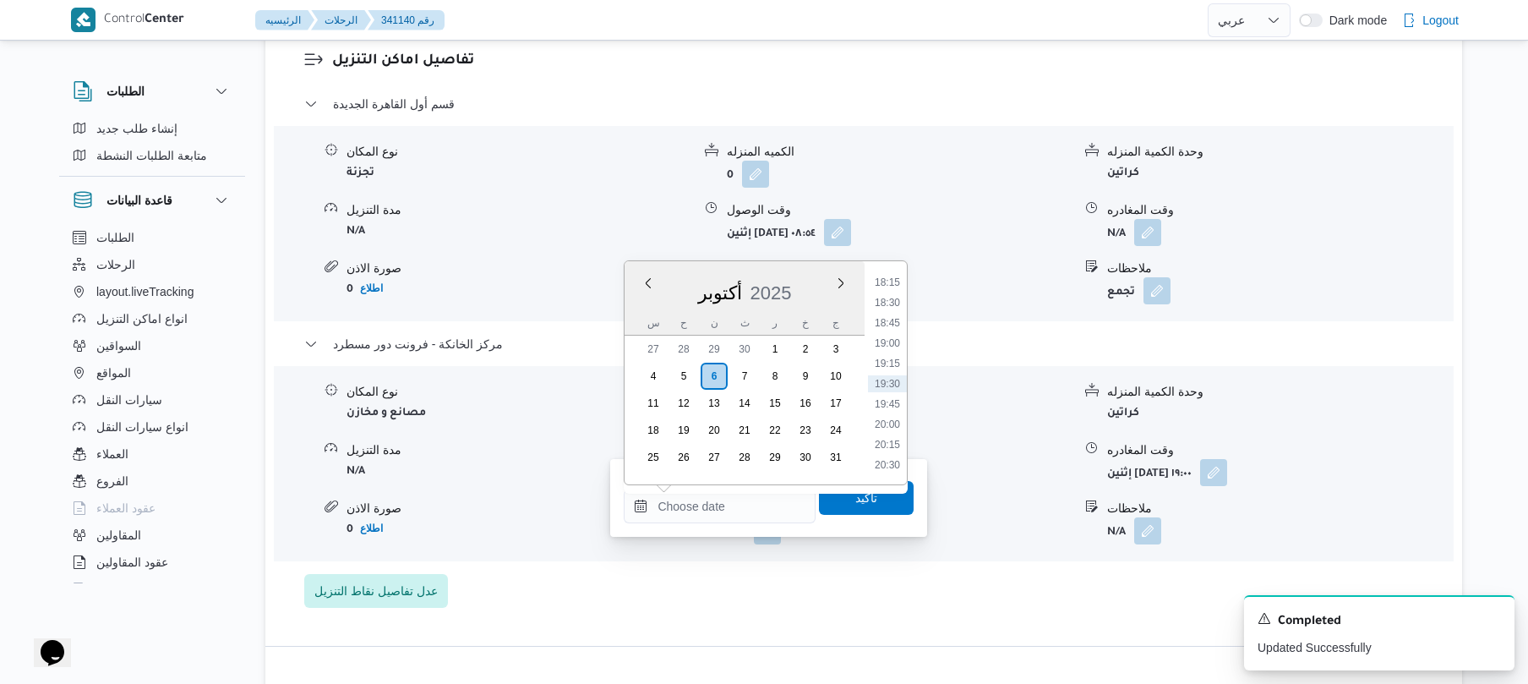
click at [894, 326] on li "18:45" at bounding box center [887, 322] width 39 height 17
type input "٠٦/١٠/٢٠٢٥ ١٨:٤٥"
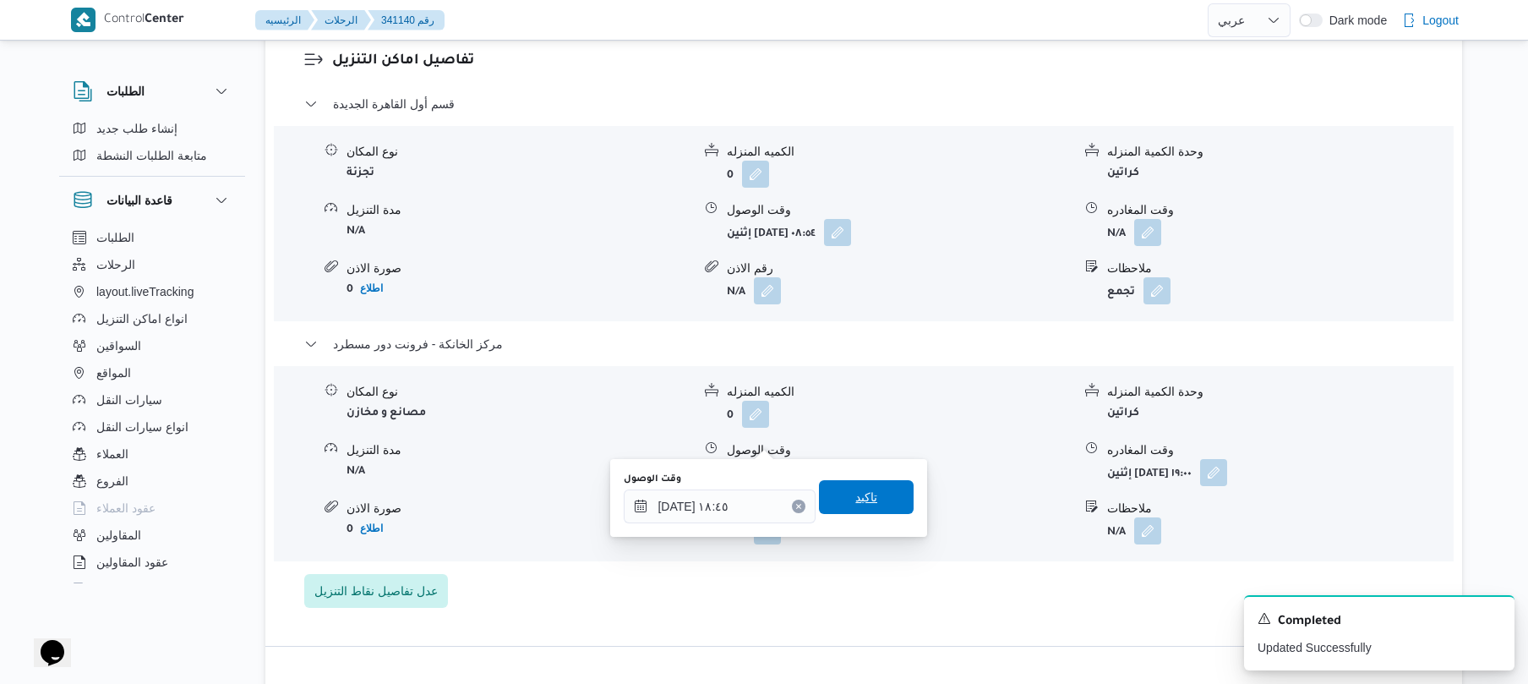
click at [867, 488] on span "تاكيد" at bounding box center [866, 497] width 95 height 34
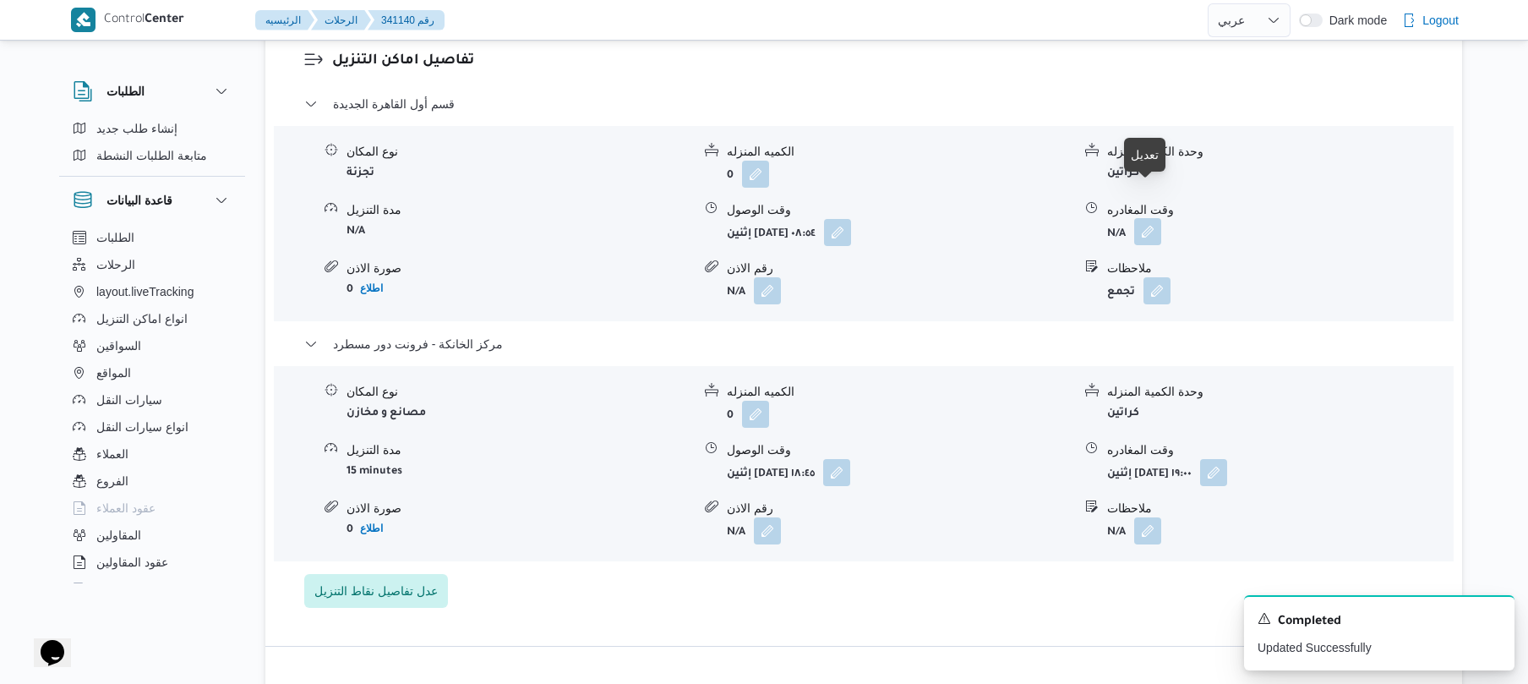
click at [1143, 218] on button "button" at bounding box center [1147, 231] width 27 height 27
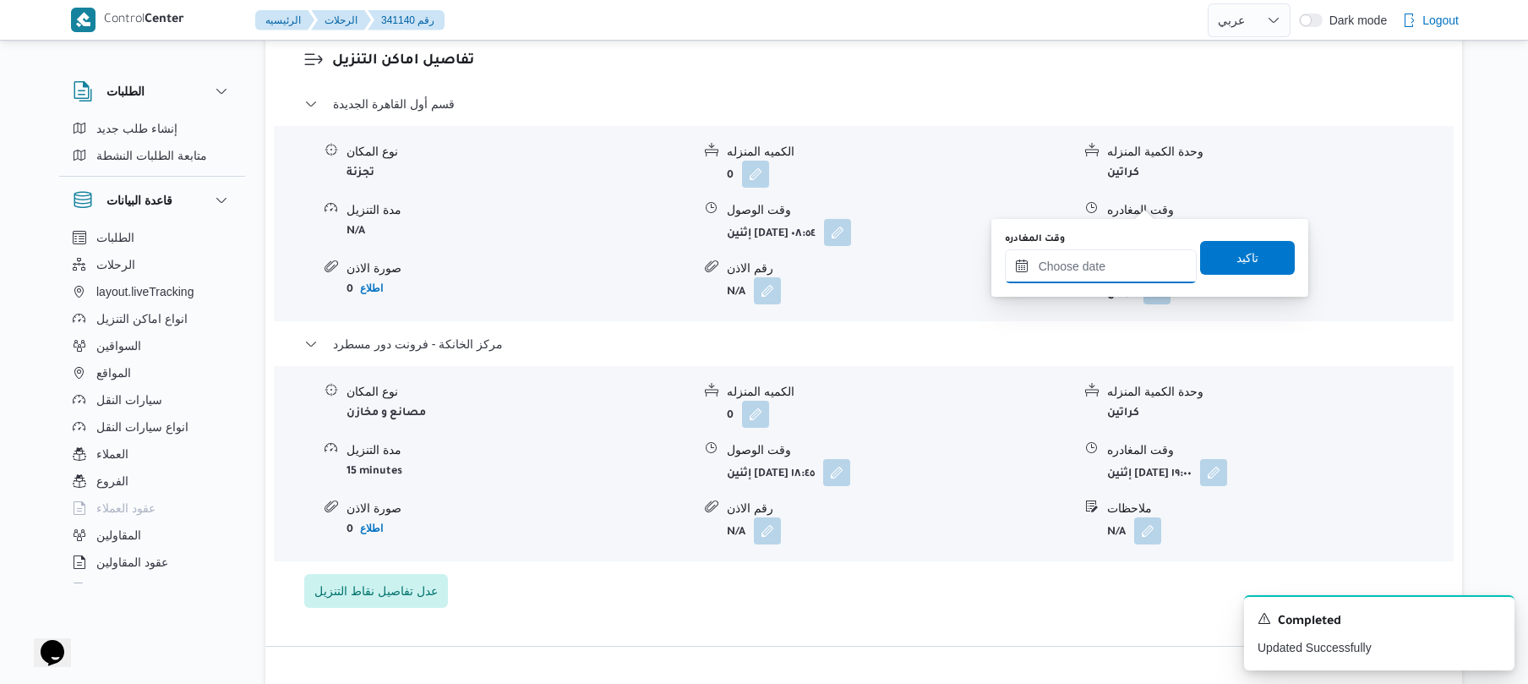
click at [1086, 265] on input "وقت المغادره" at bounding box center [1101, 266] width 192 height 34
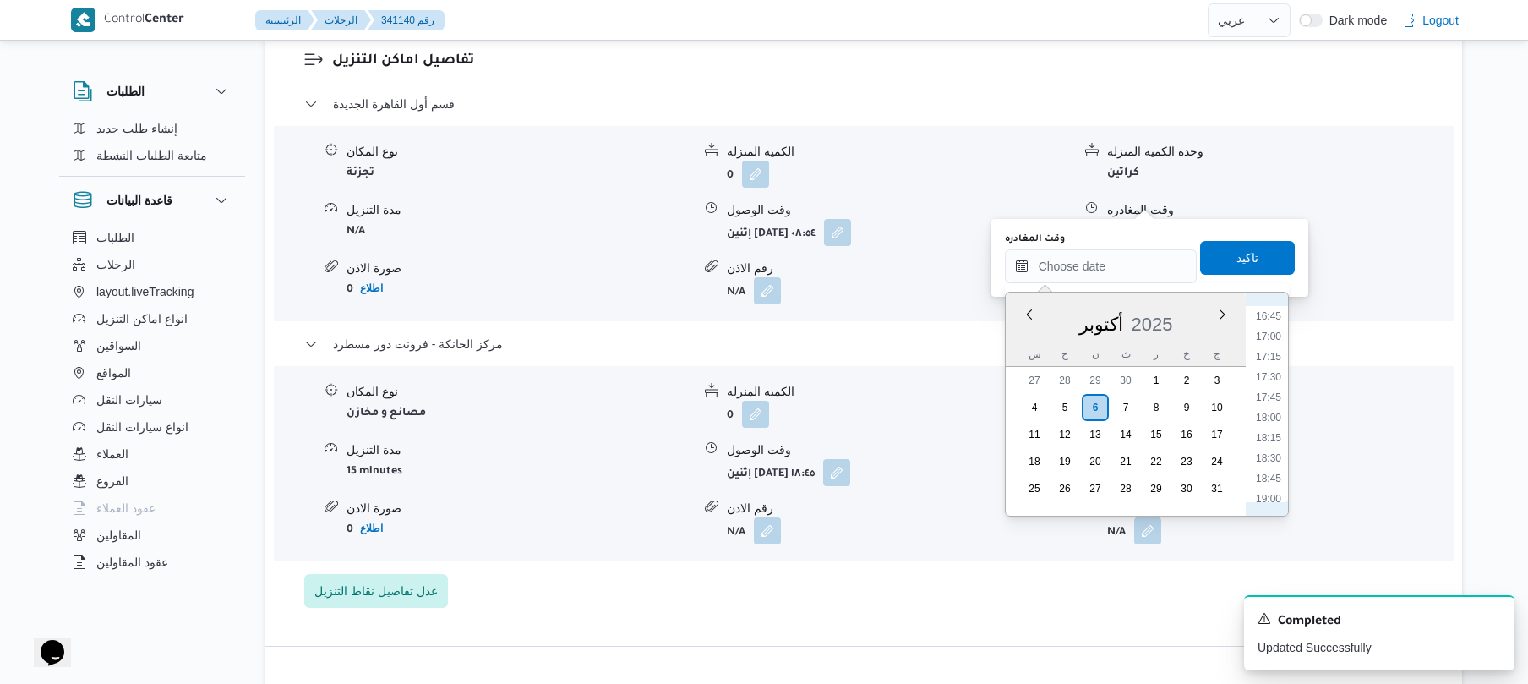
scroll to position [1316, 0]
click at [1274, 461] on li "18:00" at bounding box center [1268, 458] width 39 height 17
type input "[DATE] ١٨:٠٠"
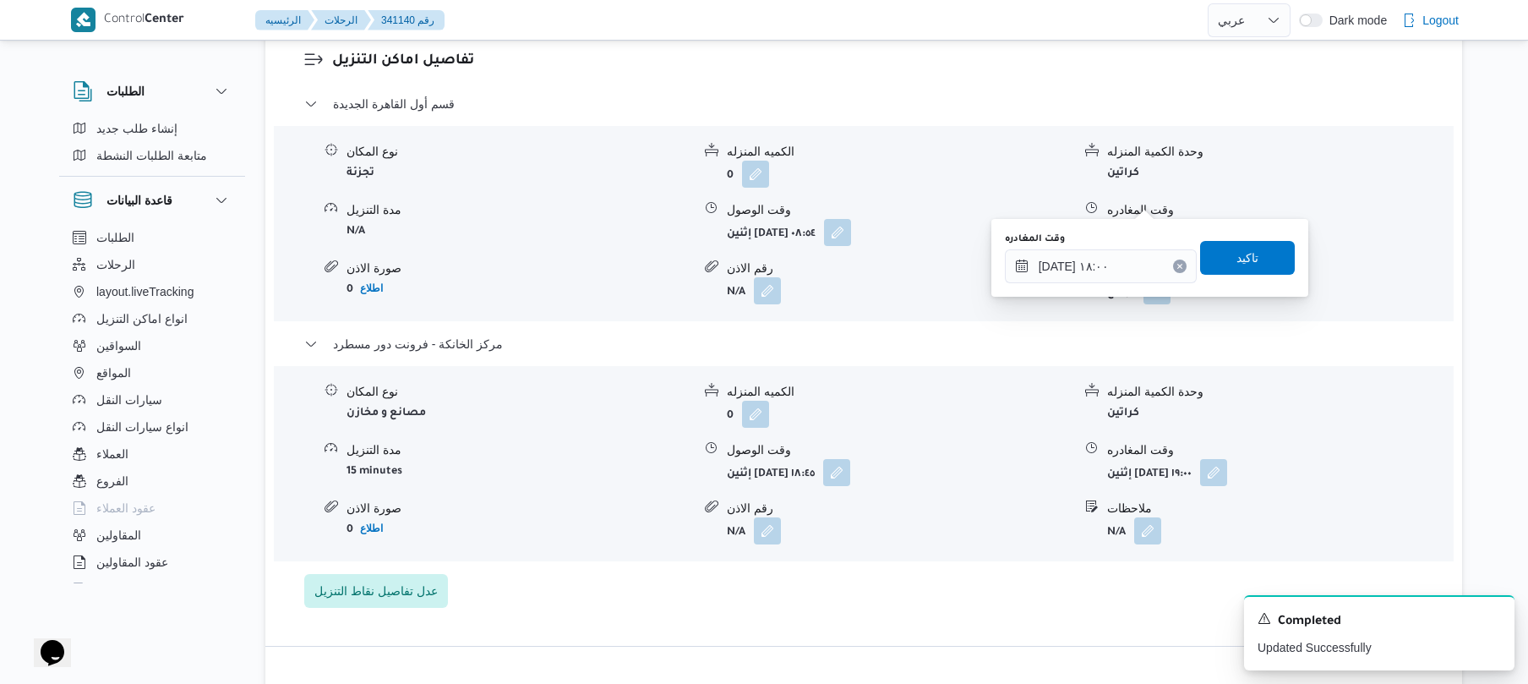
click at [1254, 276] on div "وقت المغادره ٠٦/١٠/٢٠٢٥ ١٨:٠٠ تاكيد" at bounding box center [1149, 258] width 293 height 54
click at [1255, 244] on span "تاكيد" at bounding box center [1247, 257] width 95 height 34
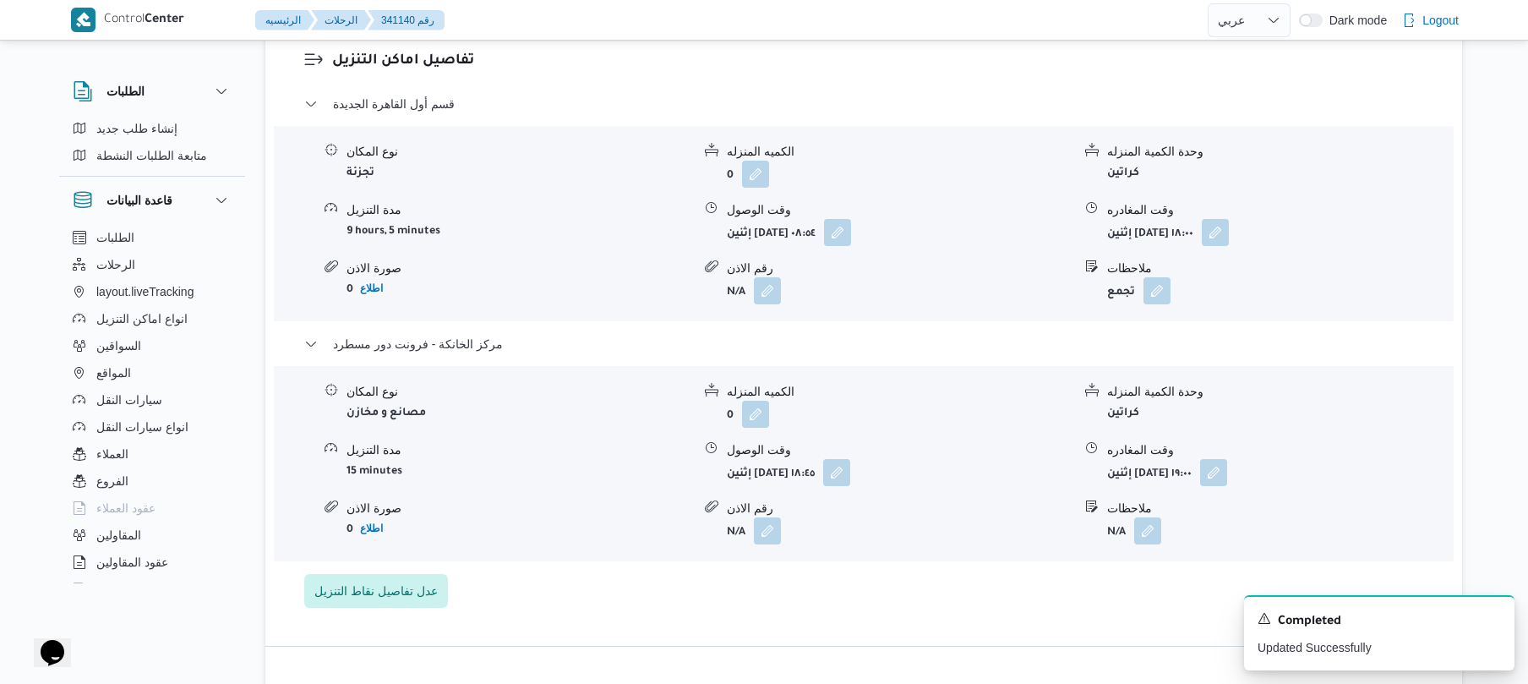
click at [974, 499] on div "رقم الاذن" at bounding box center [899, 508] width 345 height 18
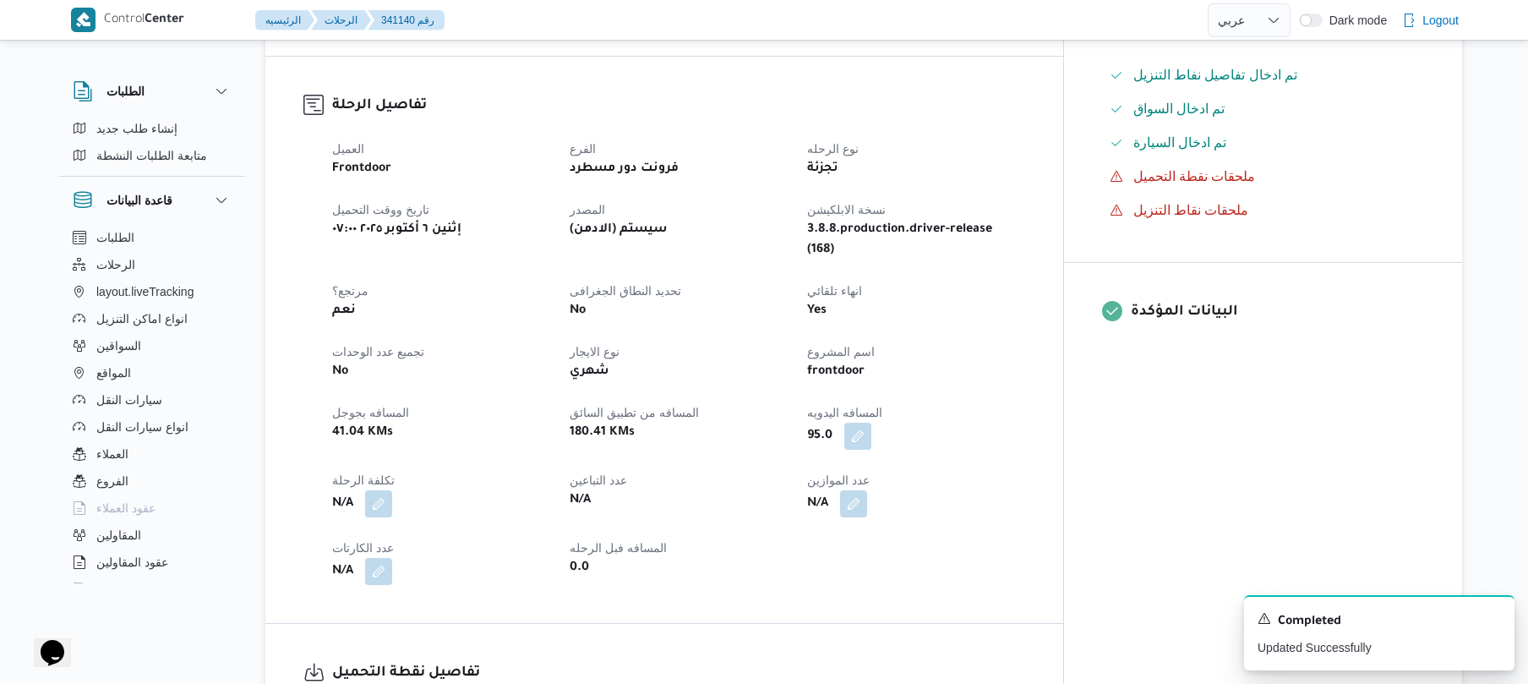
scroll to position [541, 0]
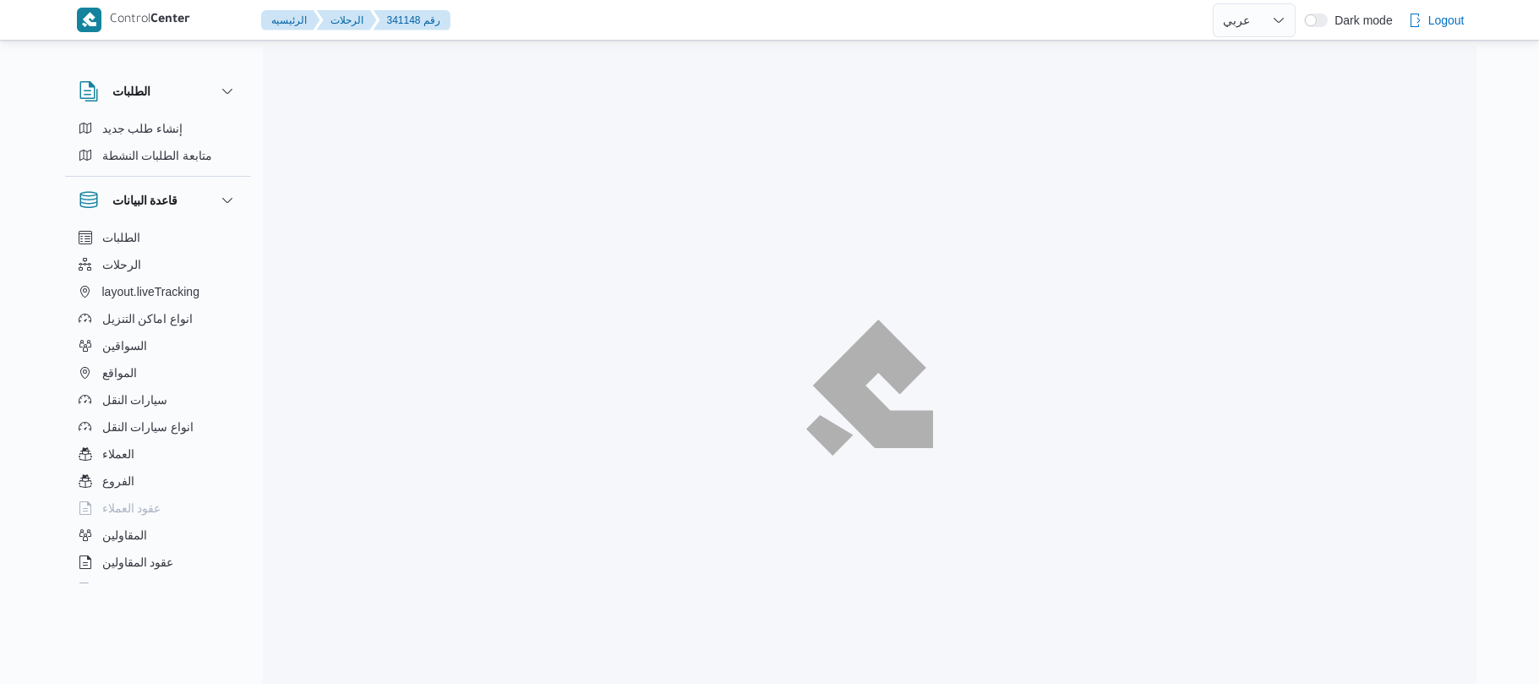
select select "ar"
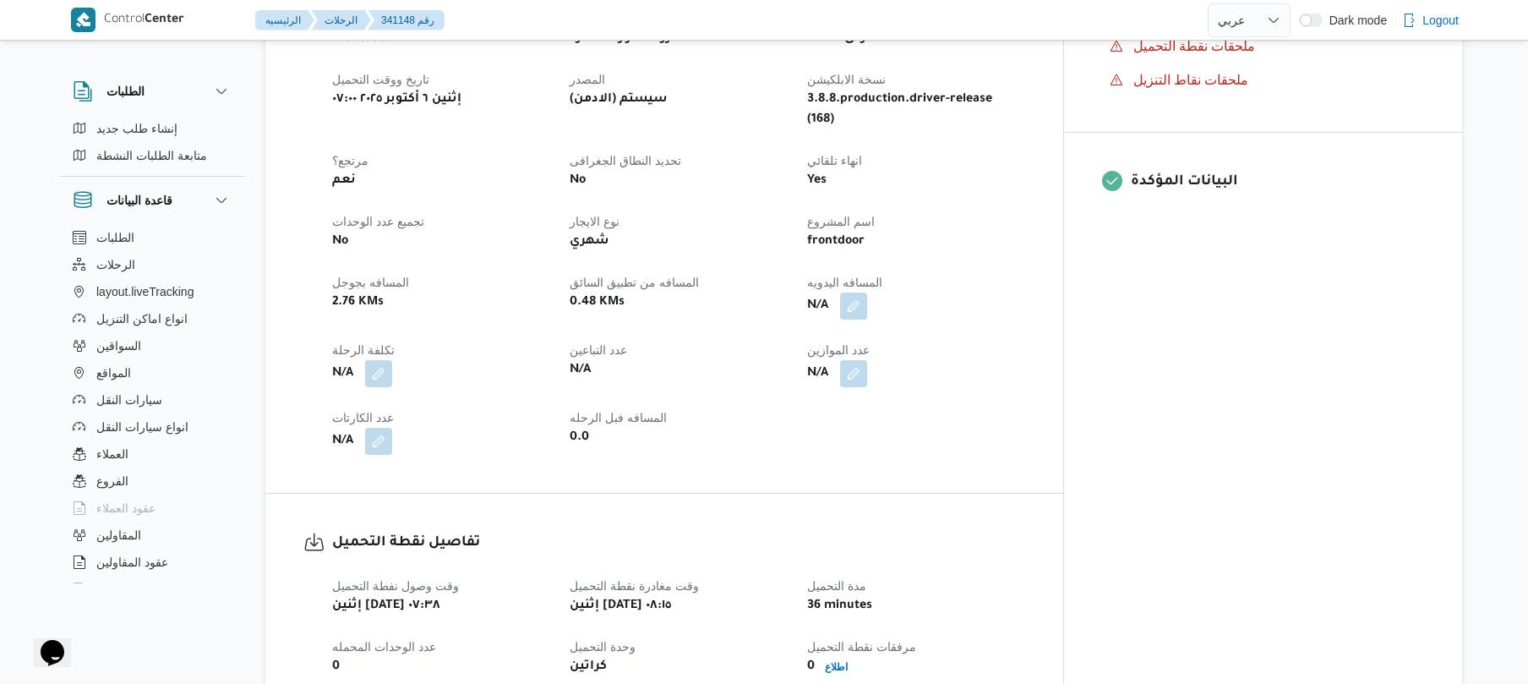
scroll to position [630, 0]
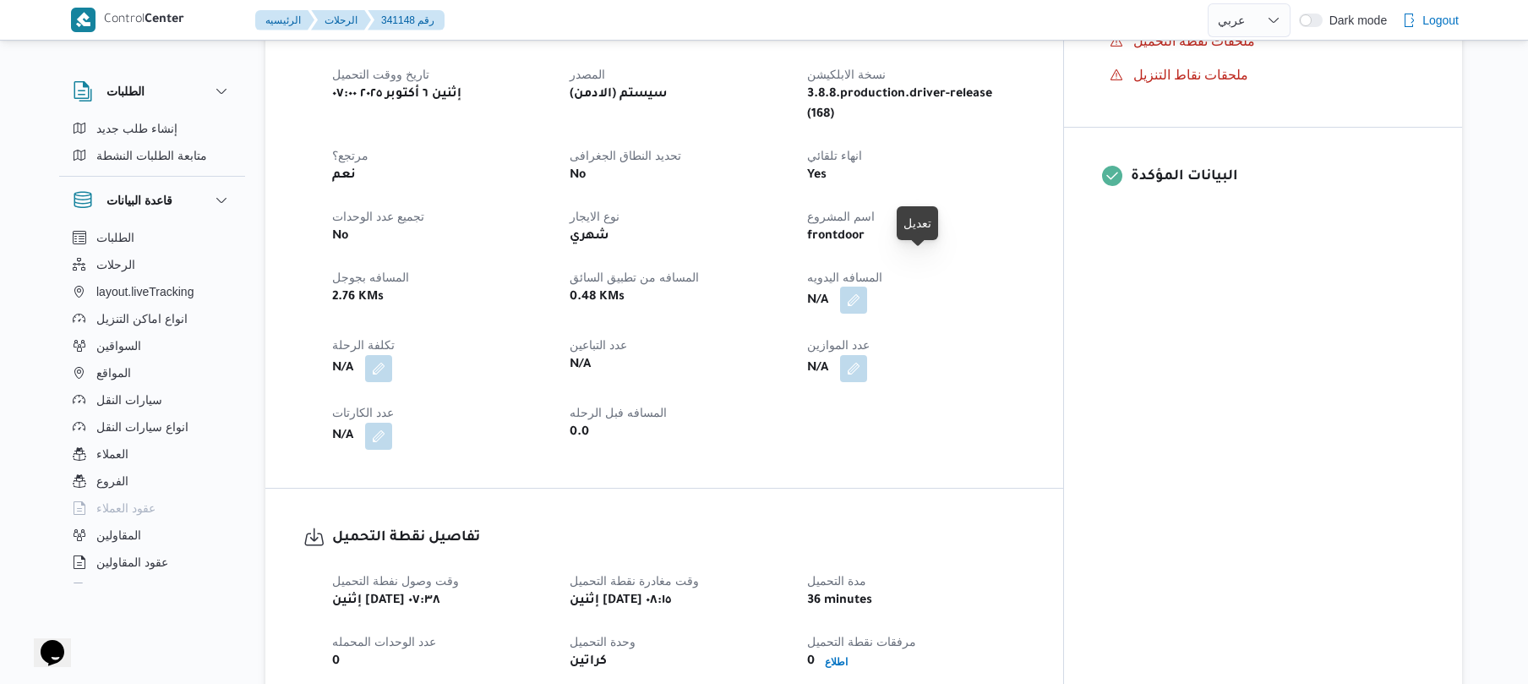
click at [867, 286] on button "button" at bounding box center [853, 299] width 27 height 27
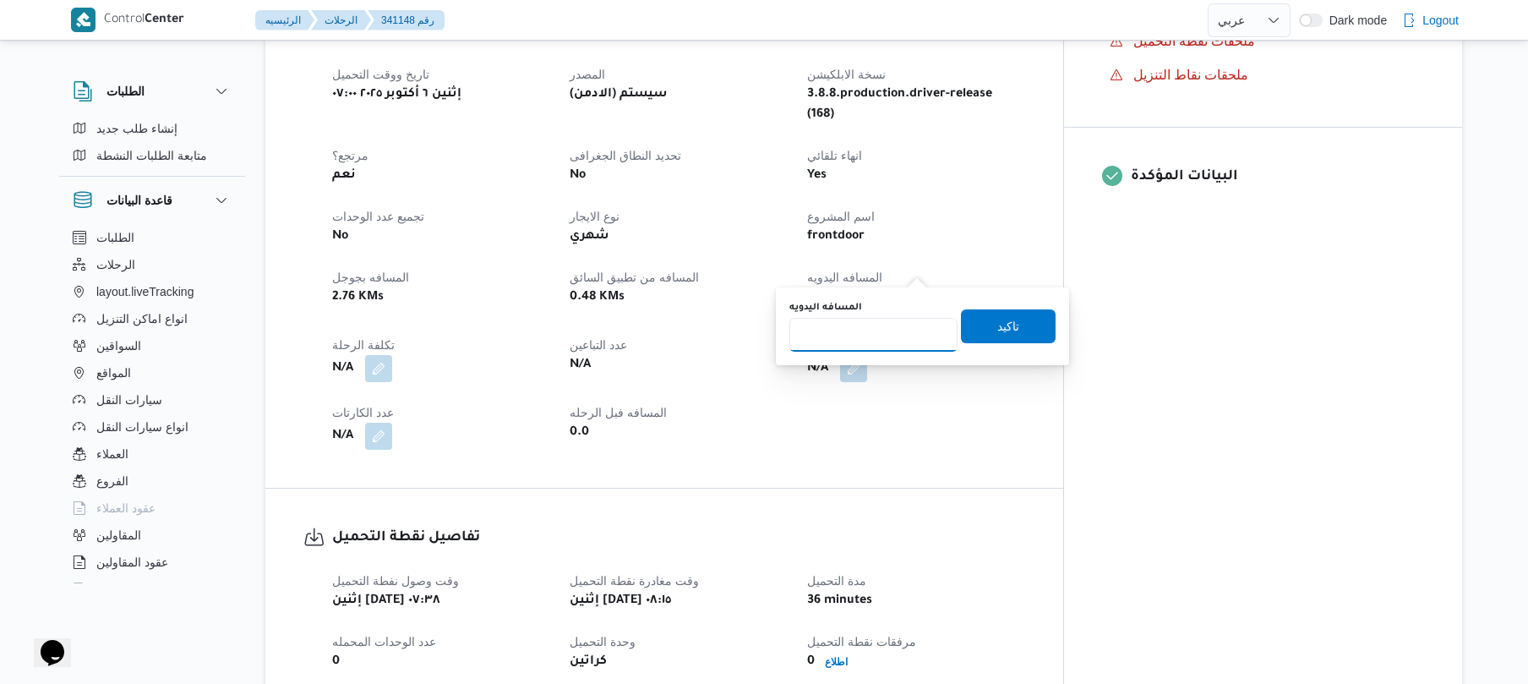
click at [891, 329] on input "المسافه اليدويه" at bounding box center [873, 335] width 168 height 34
type input "120"
click at [972, 328] on span "تاكيد" at bounding box center [1008, 325] width 95 height 34
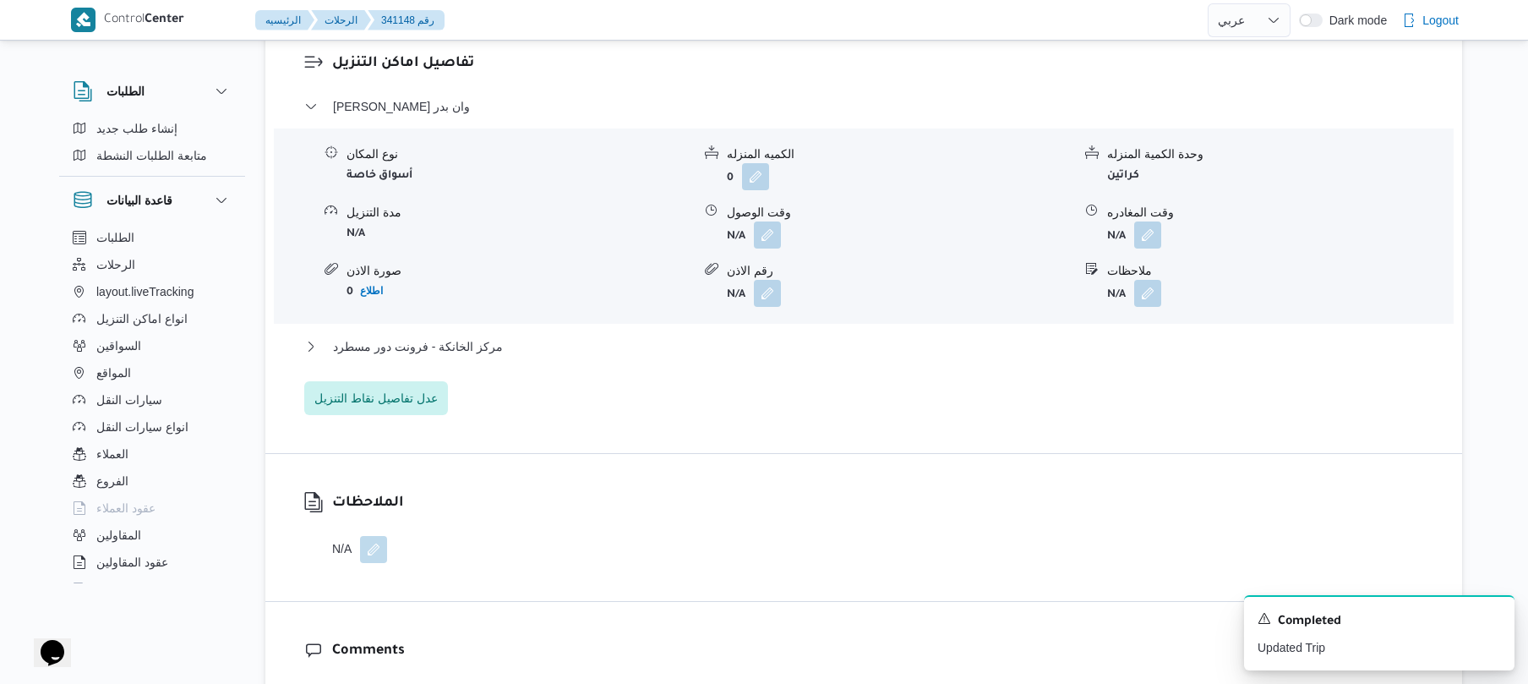
scroll to position [1397, 0]
click at [769, 218] on button "button" at bounding box center [767, 231] width 27 height 27
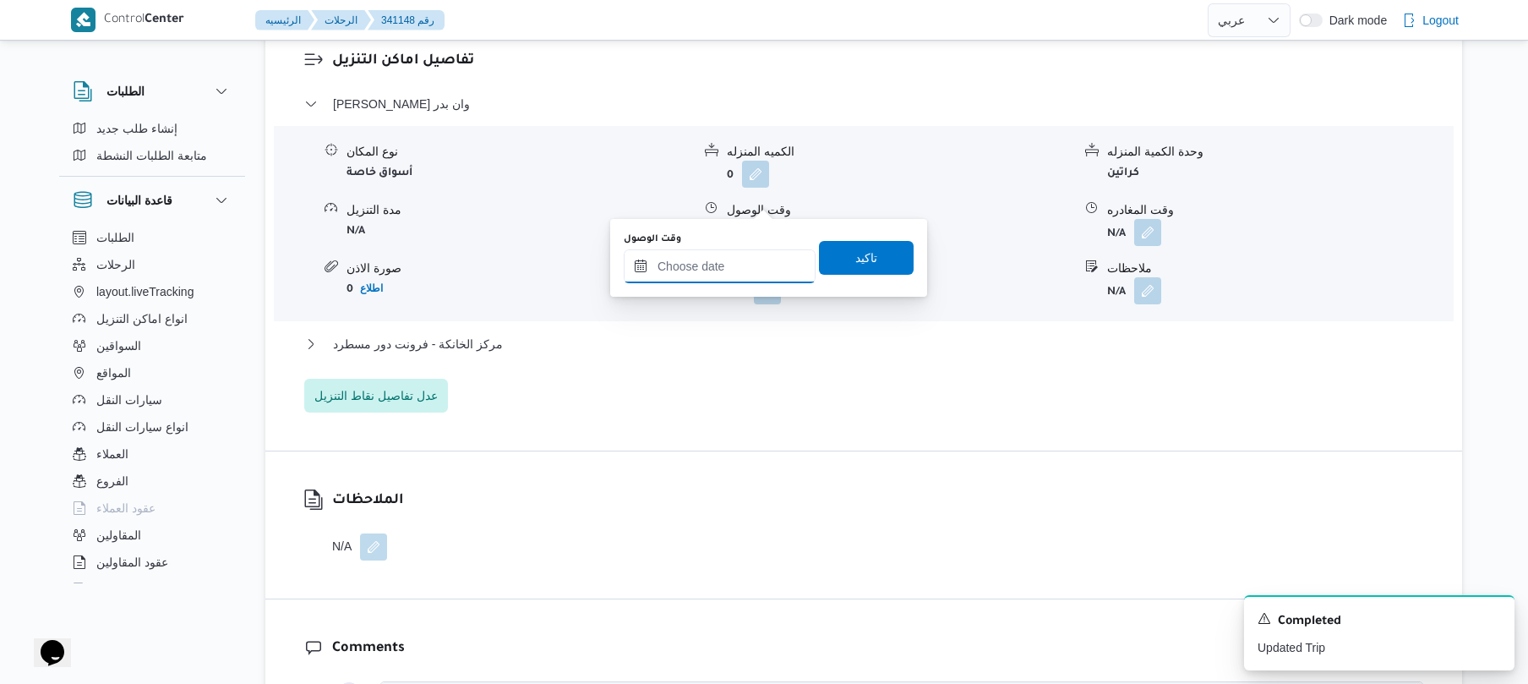
click at [739, 276] on input "وقت الوصول" at bounding box center [720, 266] width 192 height 34
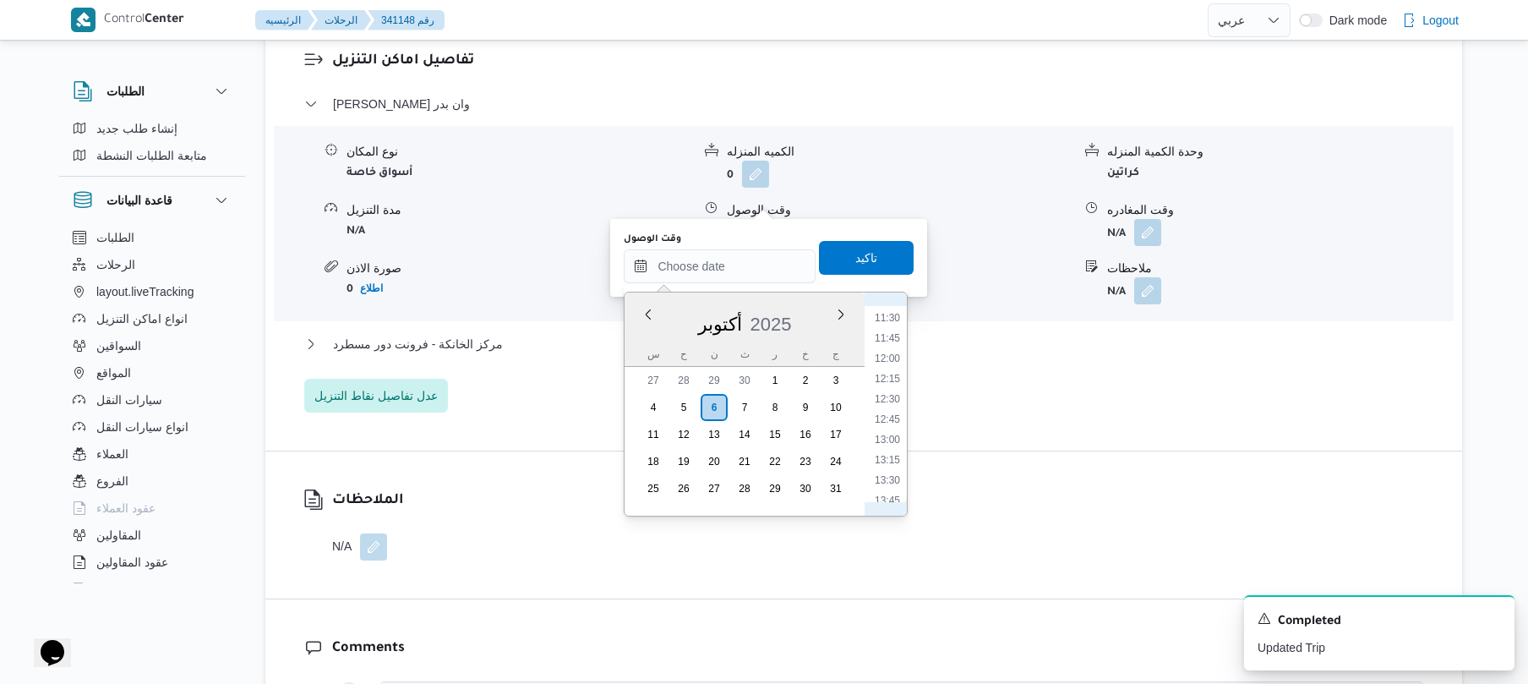
scroll to position [653, 0]
click at [887, 407] on li "09:15" at bounding box center [887, 411] width 39 height 17
type input "[DATE] ٠٩:١٥"
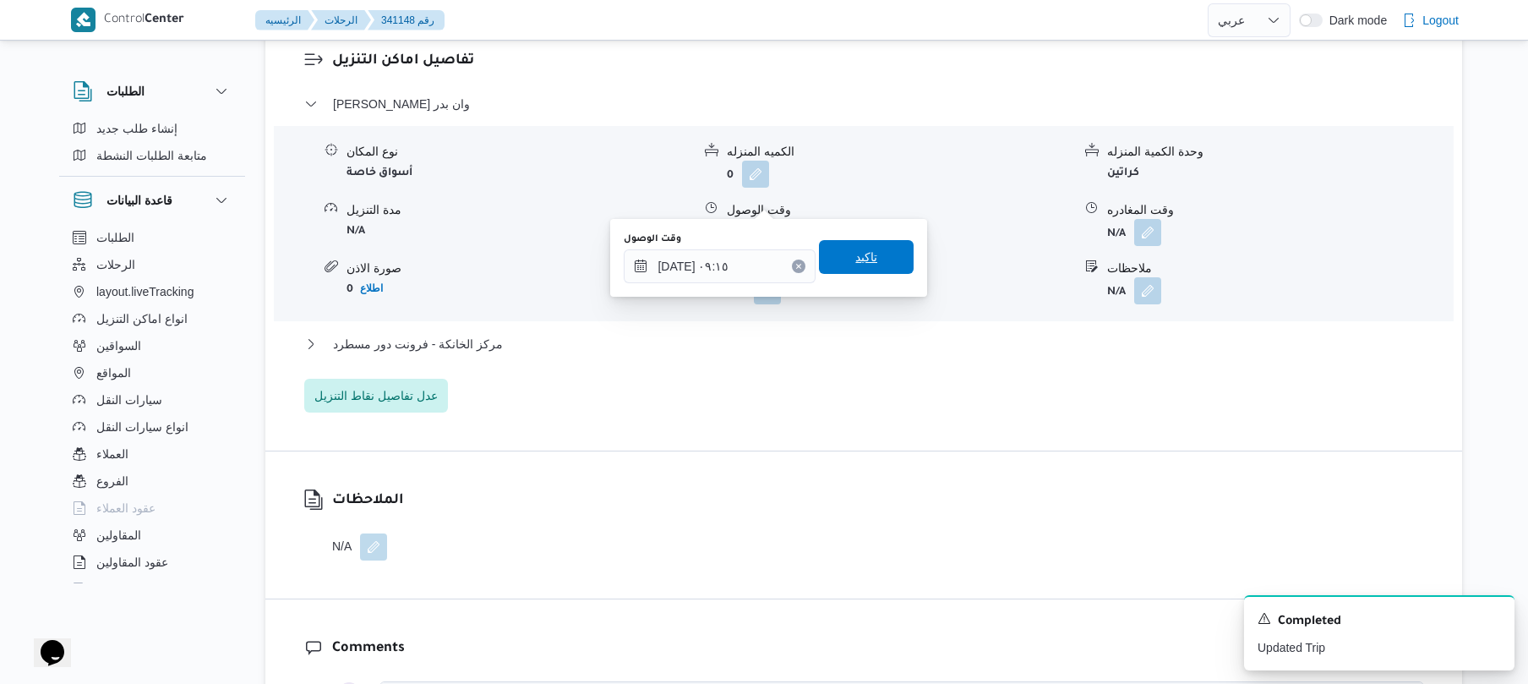
click at [870, 255] on span "تاكيد" at bounding box center [866, 257] width 95 height 34
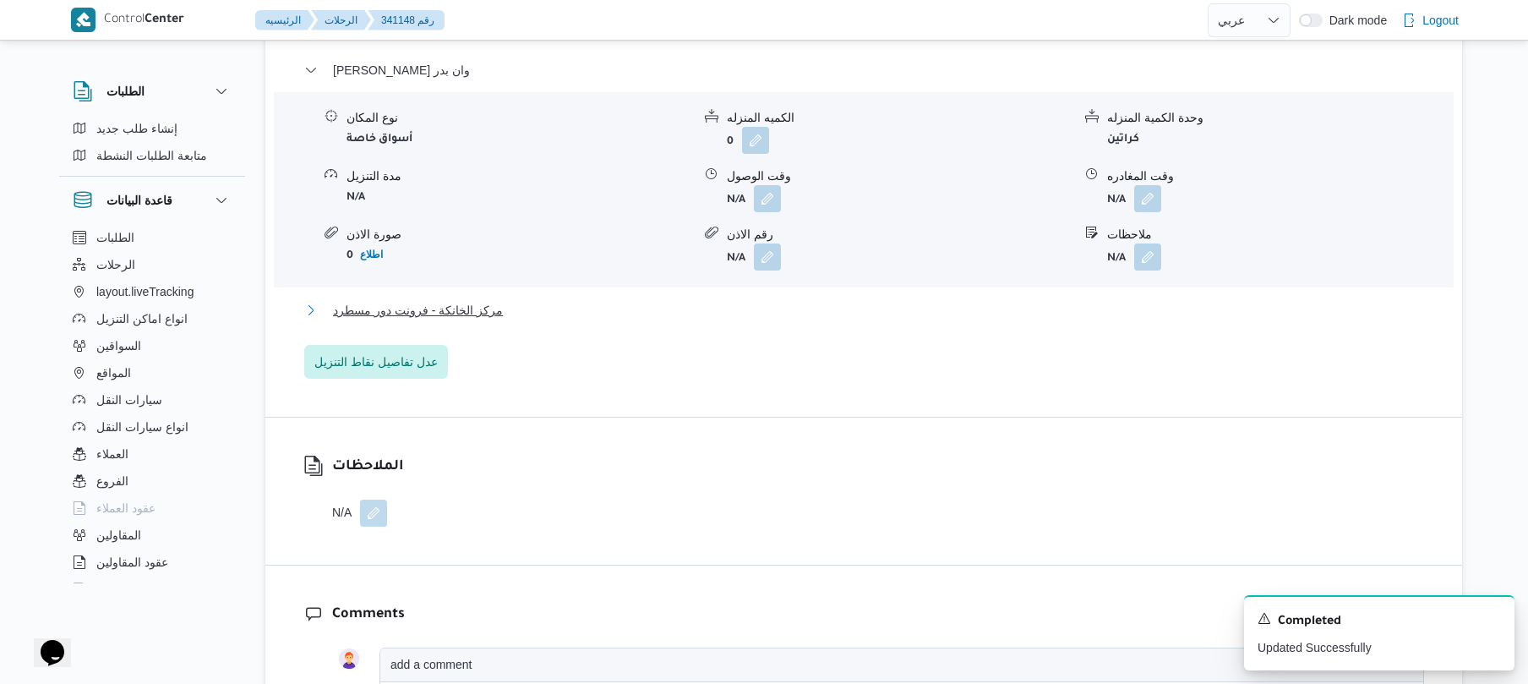
click at [788, 315] on button "مركز الخانكة - فرونت دور مسطرد" at bounding box center [864, 310] width 1120 height 20
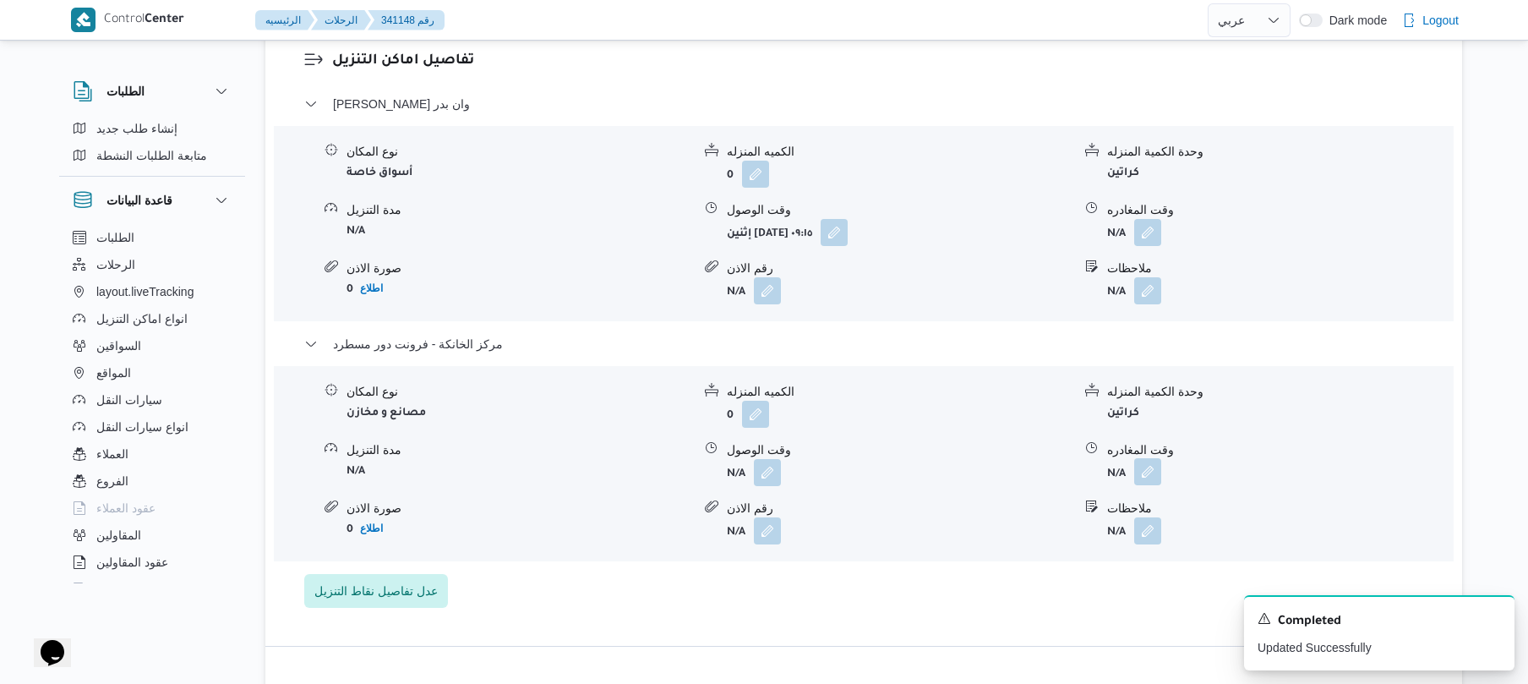
click at [1150, 458] on button "button" at bounding box center [1147, 471] width 27 height 27
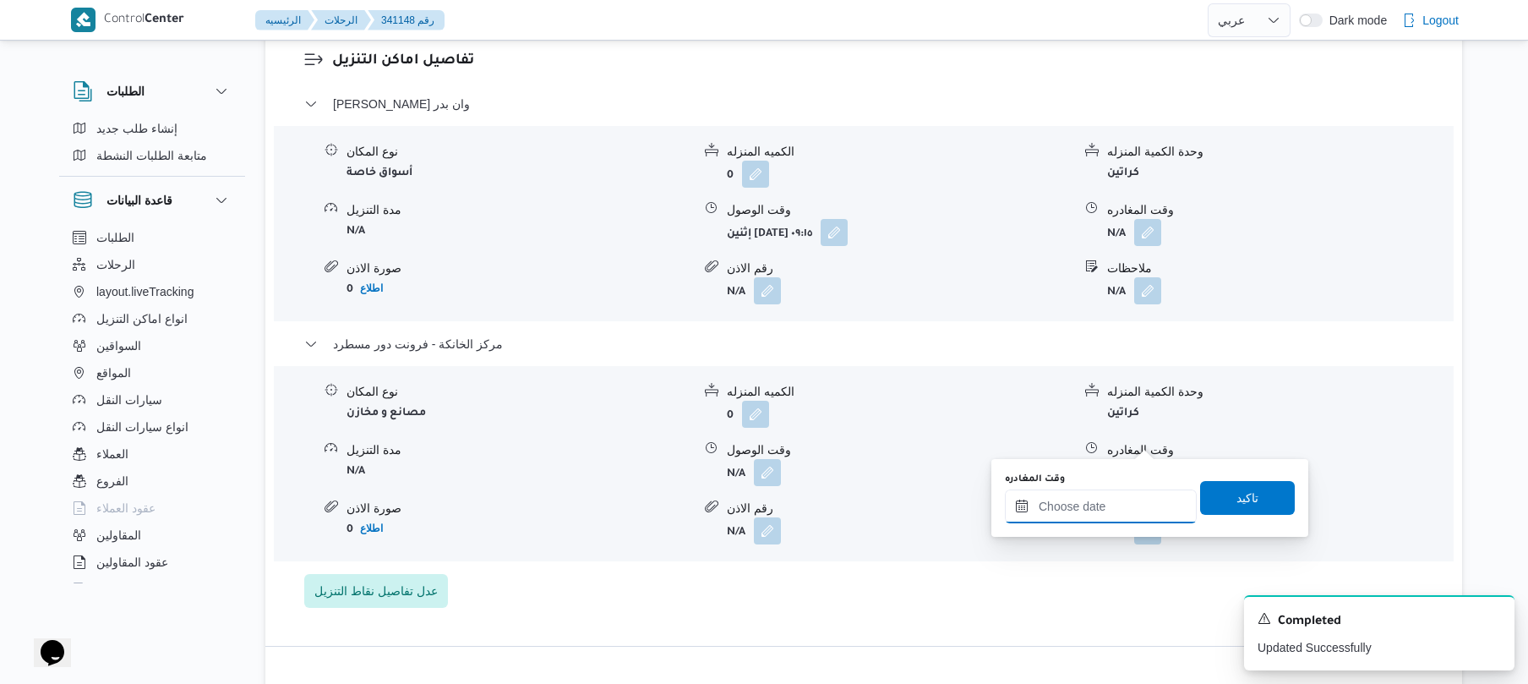
click at [1063, 516] on input "وقت المغادره" at bounding box center [1101, 506] width 192 height 34
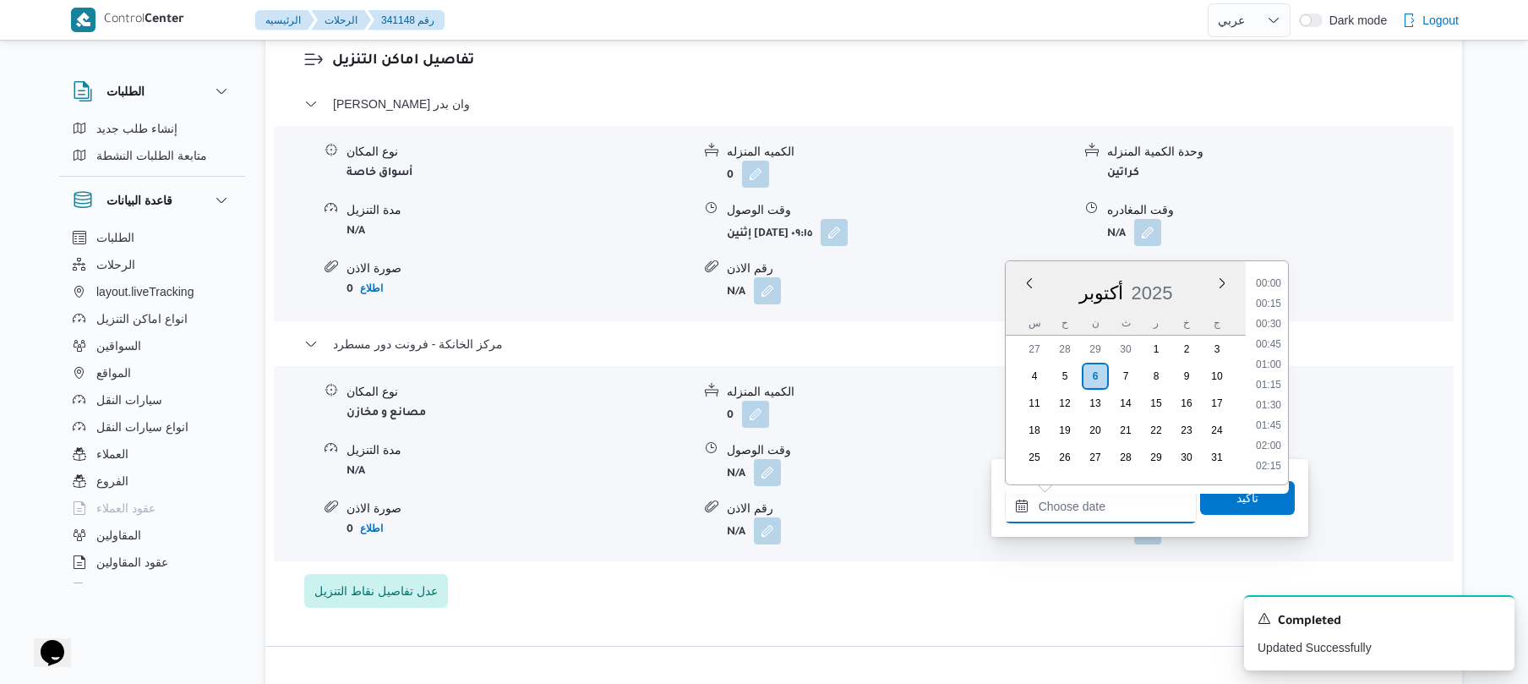
scroll to position [1481, 0]
click at [1276, 355] on li "19:15" at bounding box center [1268, 363] width 39 height 17
type input "[DATE] ١٩:١٥"
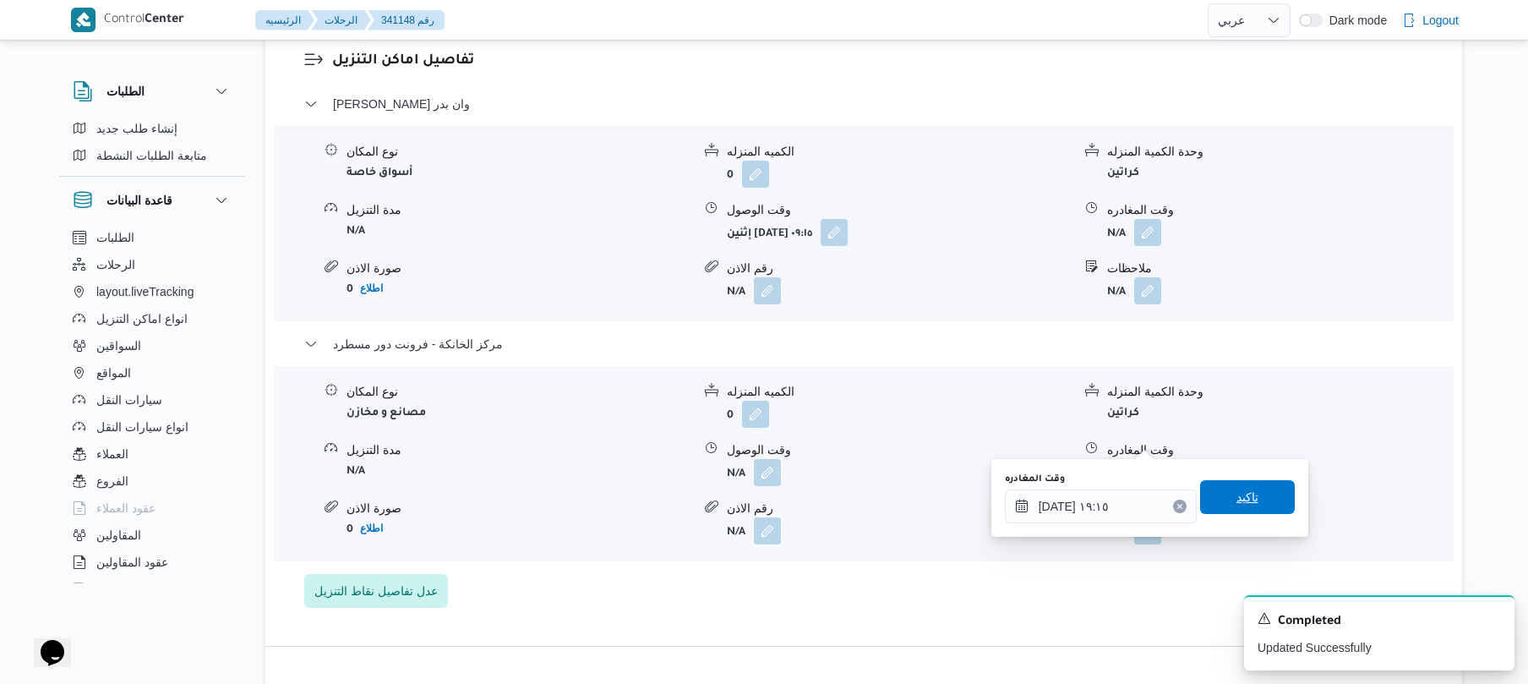
click at [1236, 501] on span "تاكيد" at bounding box center [1247, 497] width 22 height 20
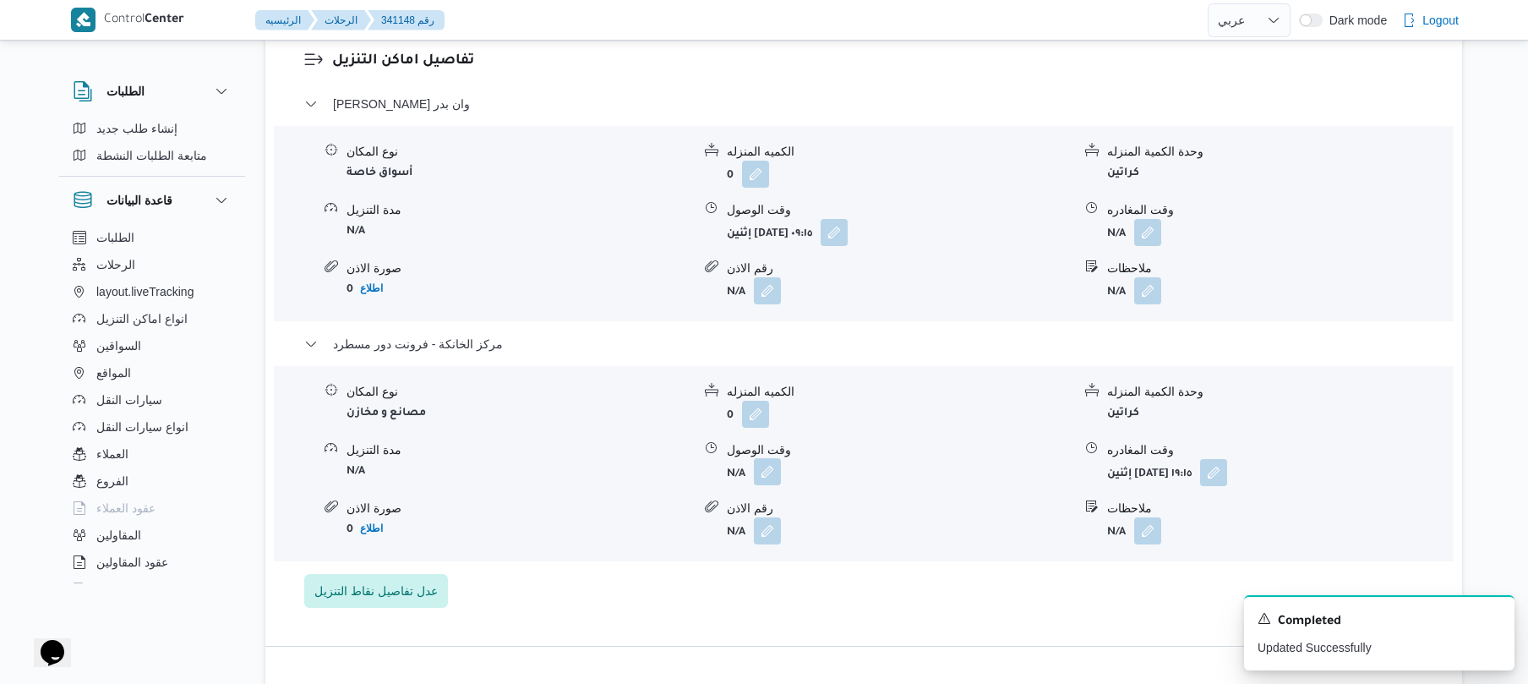
click at [765, 458] on button "button" at bounding box center [767, 471] width 27 height 27
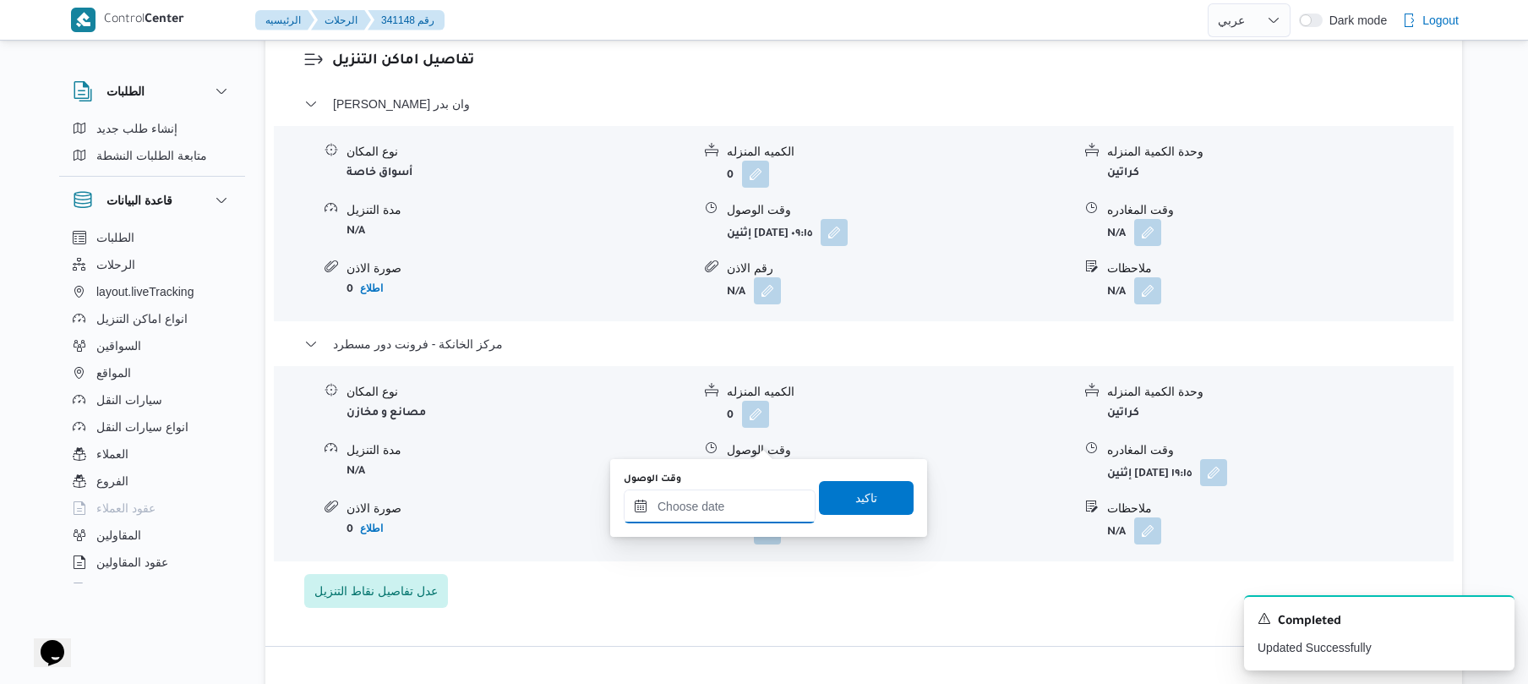
click at [758, 505] on input "وقت الوصول" at bounding box center [720, 506] width 192 height 34
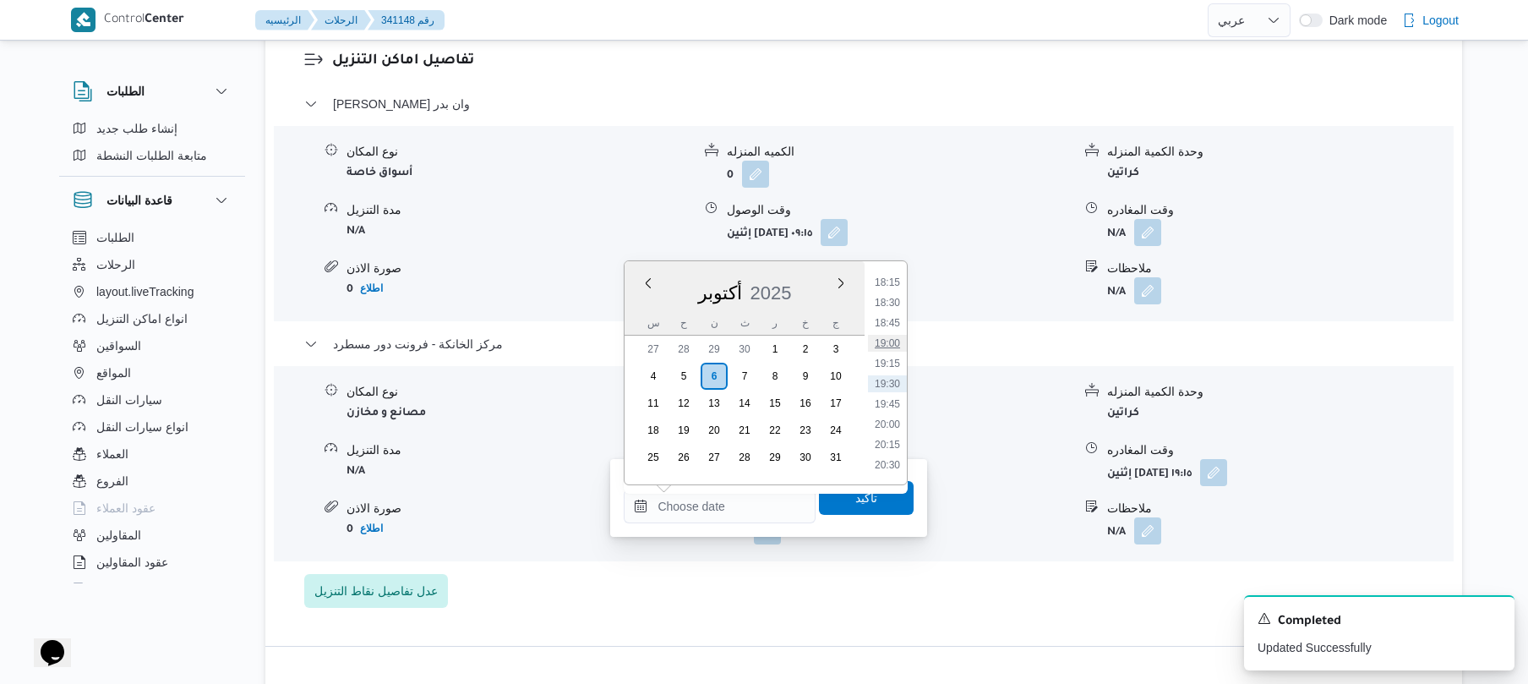
click at [891, 340] on li "19:00" at bounding box center [887, 343] width 39 height 17
type input "٠٦/١٠/٢٠٢٥ ١٩:٠٠"
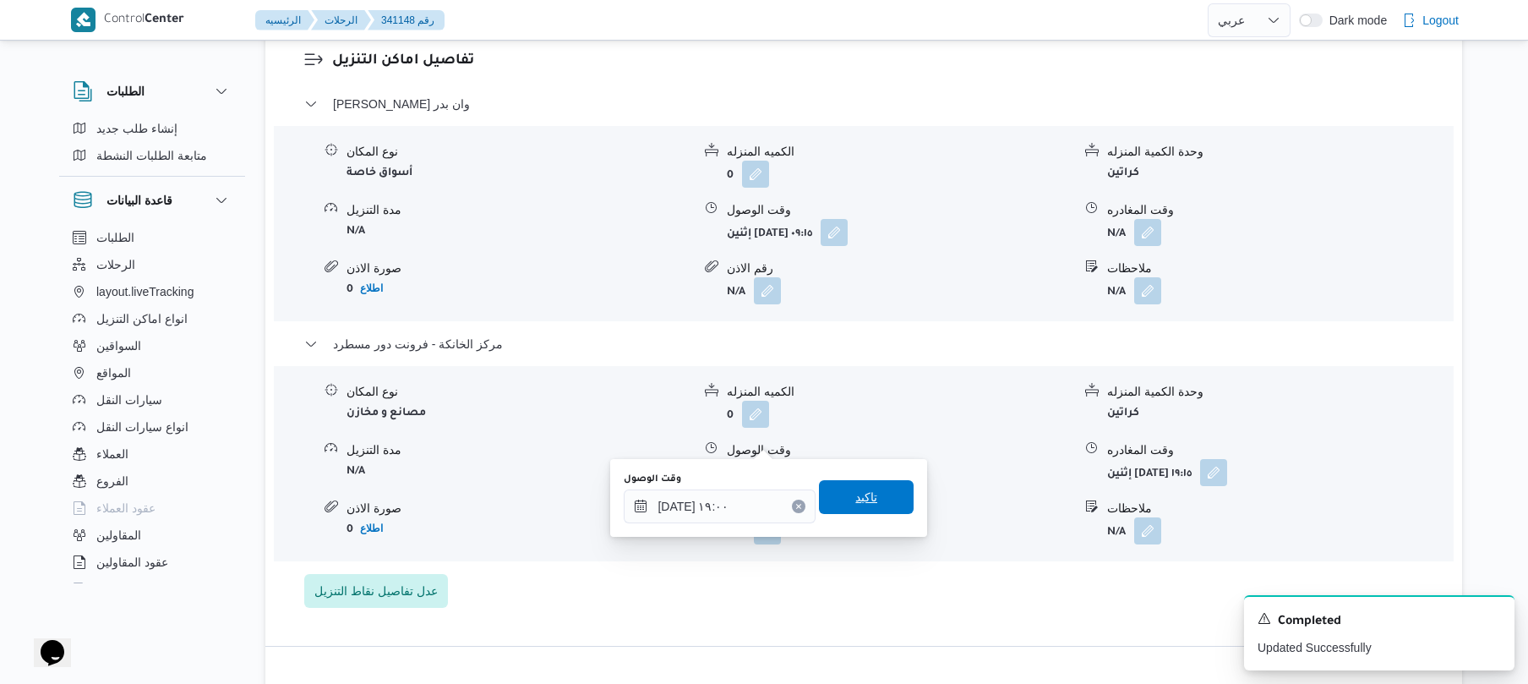
click at [855, 505] on span "تاكيد" at bounding box center [866, 497] width 22 height 20
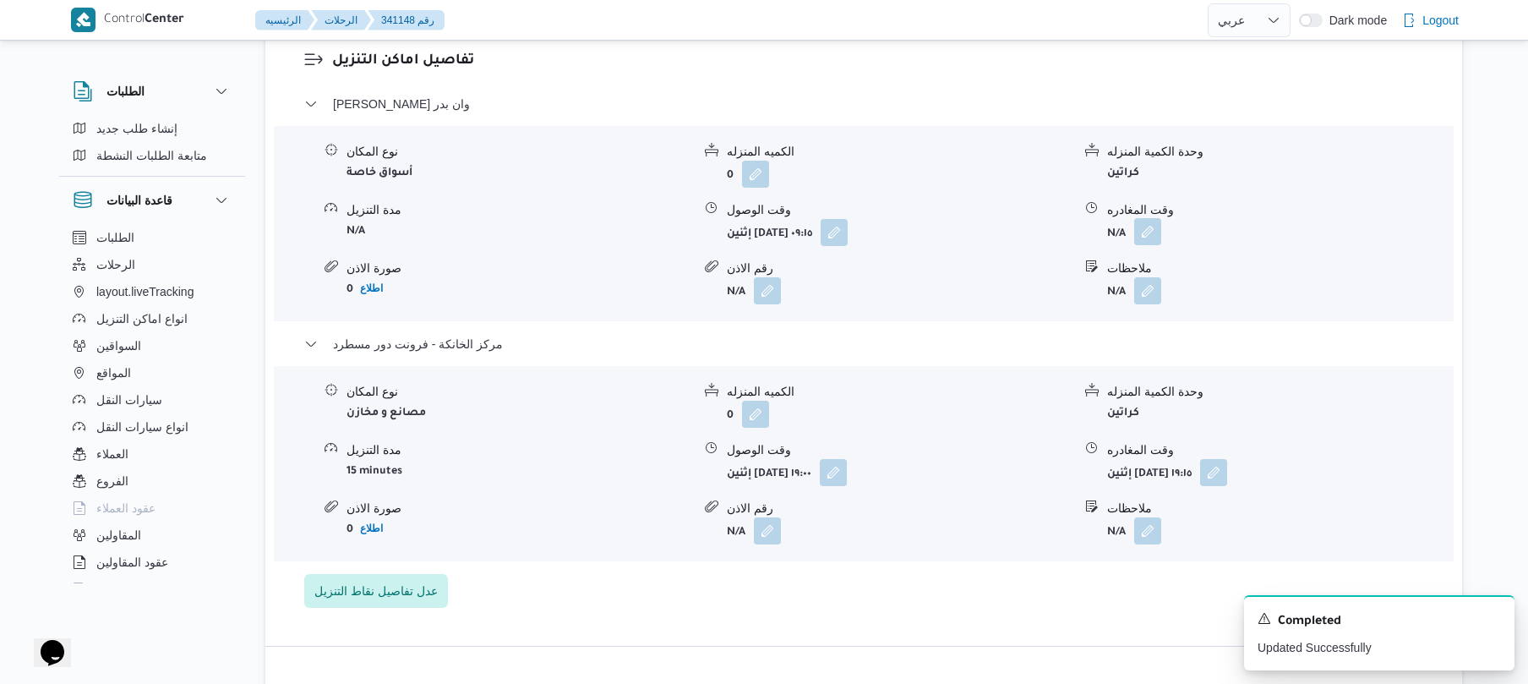
click at [1157, 218] on button "button" at bounding box center [1147, 231] width 27 height 27
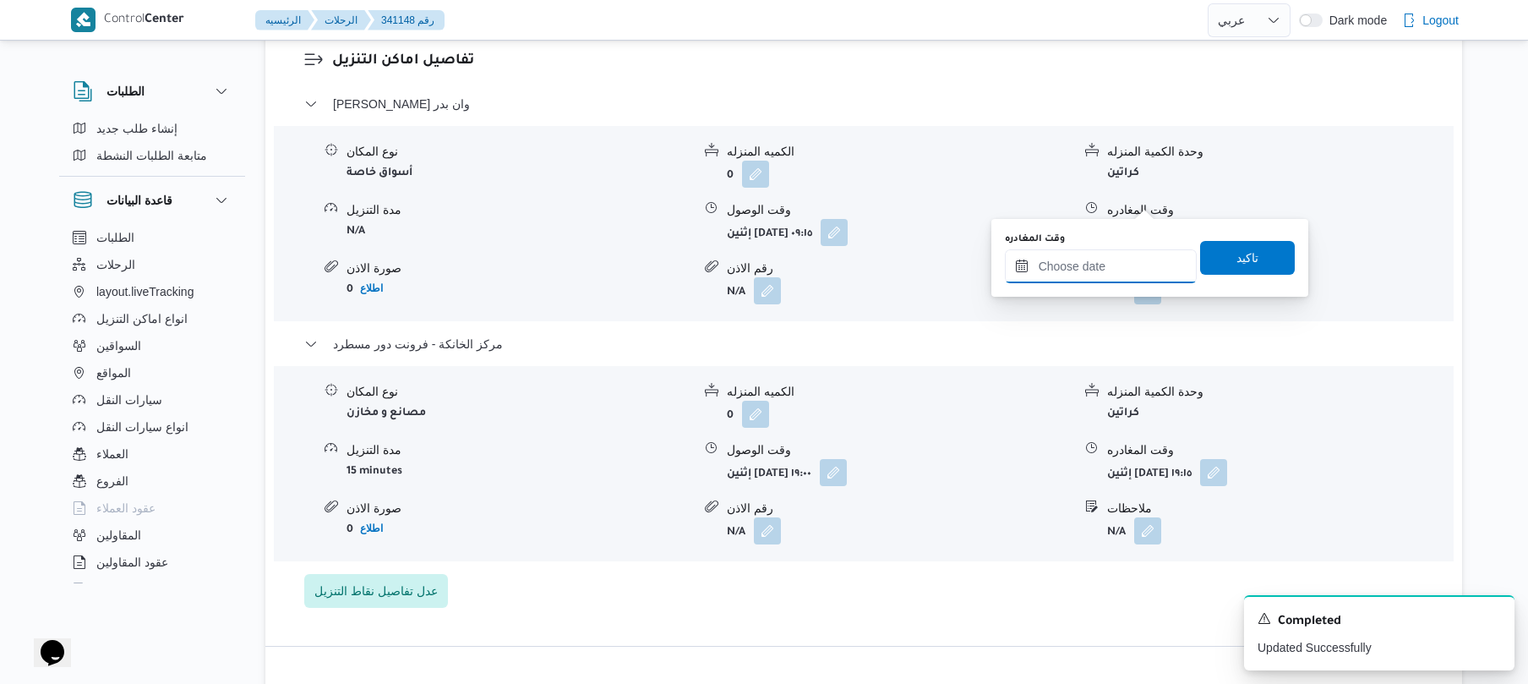
click at [1089, 269] on input "وقت المغادره" at bounding box center [1101, 266] width 192 height 34
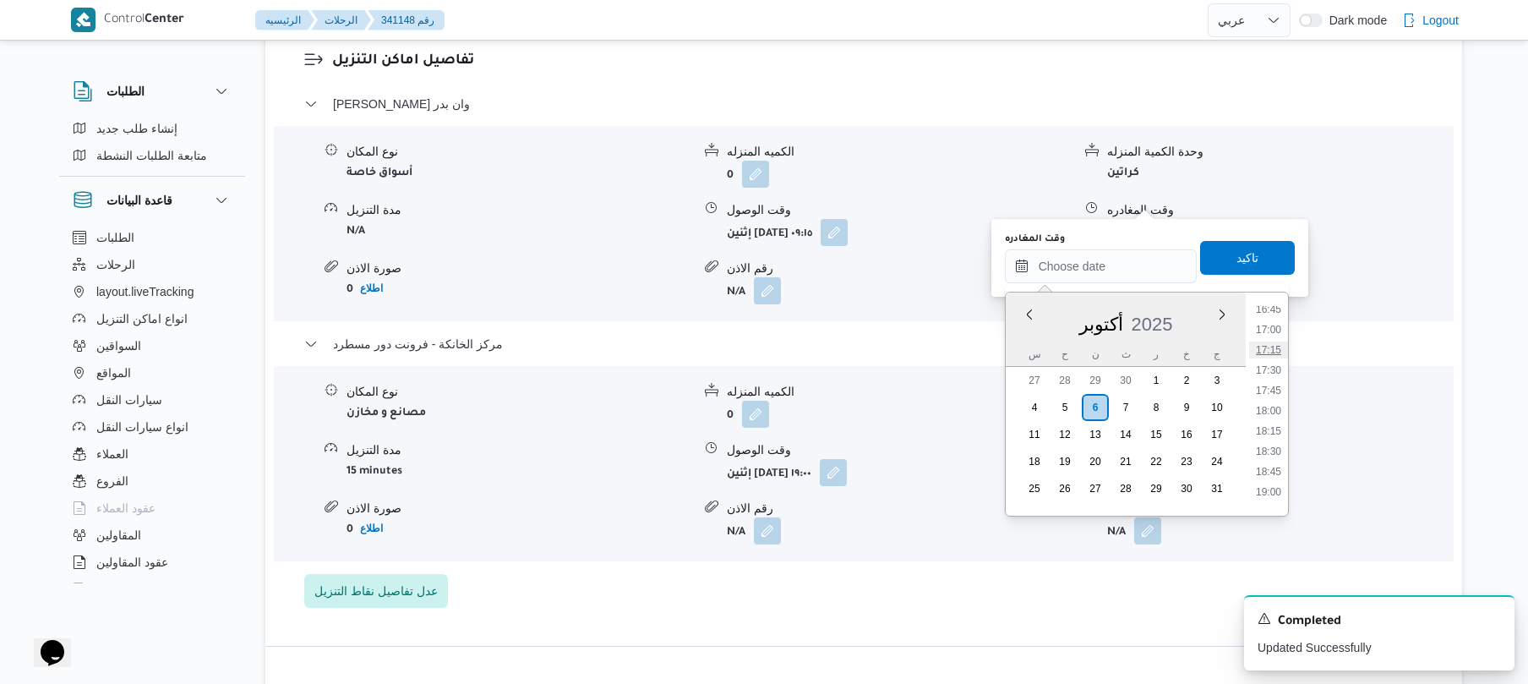
scroll to position [1316, 0]
click at [1272, 461] on li "18:00" at bounding box center [1268, 458] width 39 height 17
type input "[DATE] ١٨:٠٠"
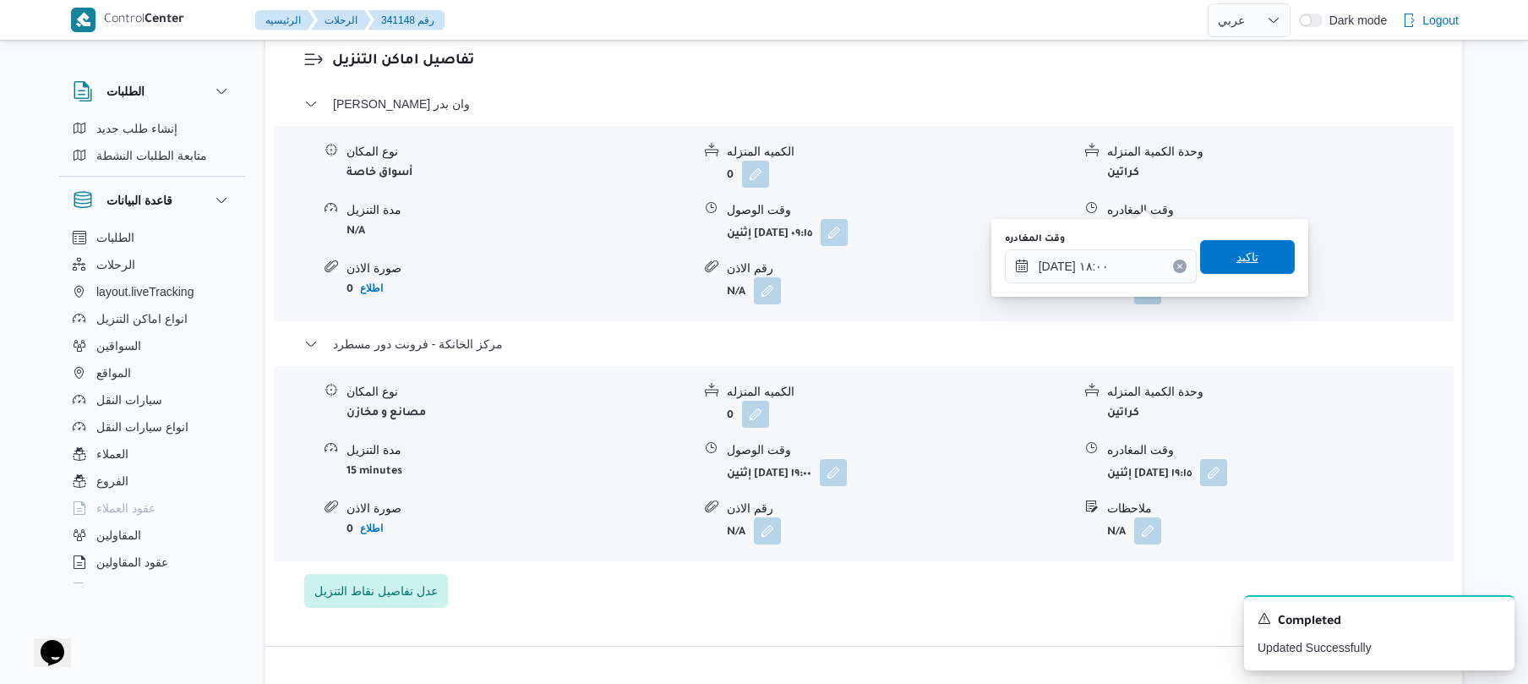
click at [1247, 251] on span "تاكيد" at bounding box center [1247, 257] width 22 height 20
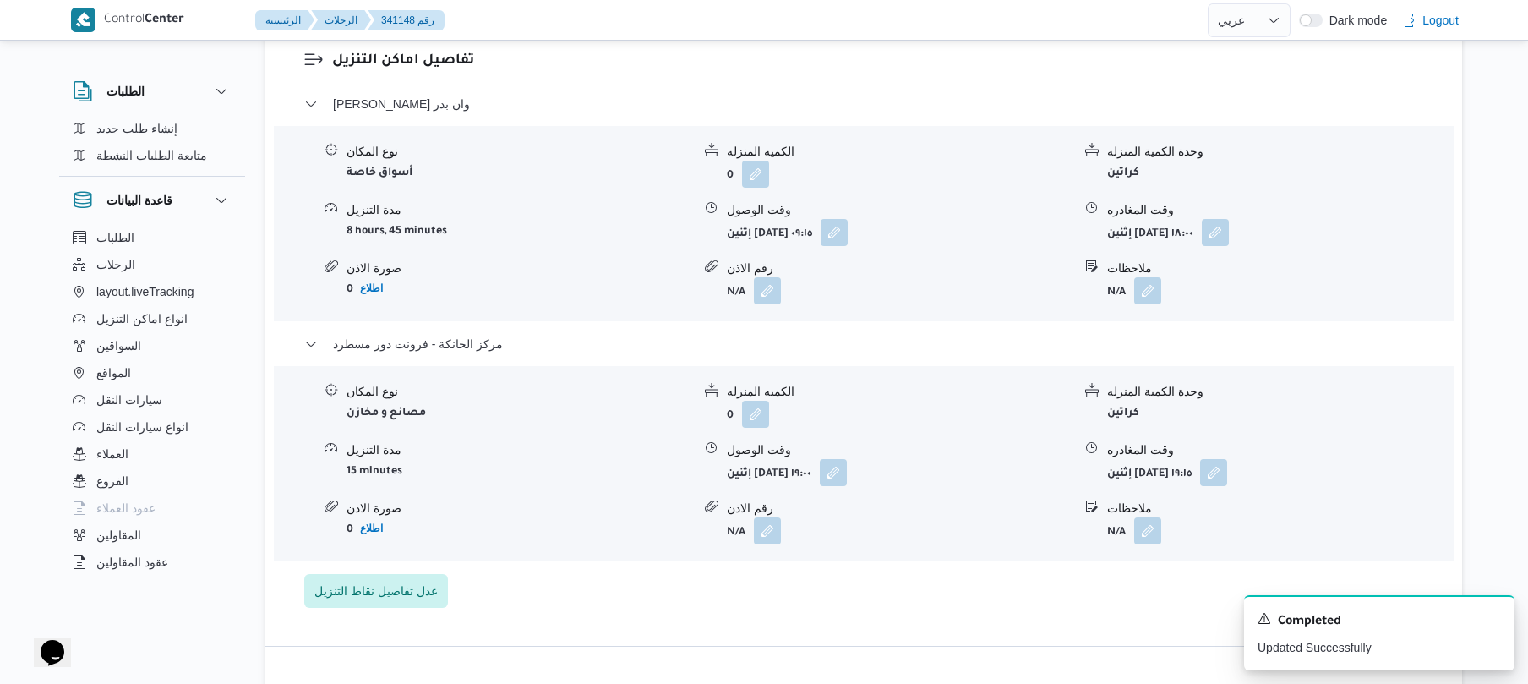
click at [967, 161] on div "نوع المكان أسواق خاصة الكميه المنزله 0 وحدة الكمية المنزله كراتين مدة التنزيل 8…" at bounding box center [863, 224] width 1193 height 192
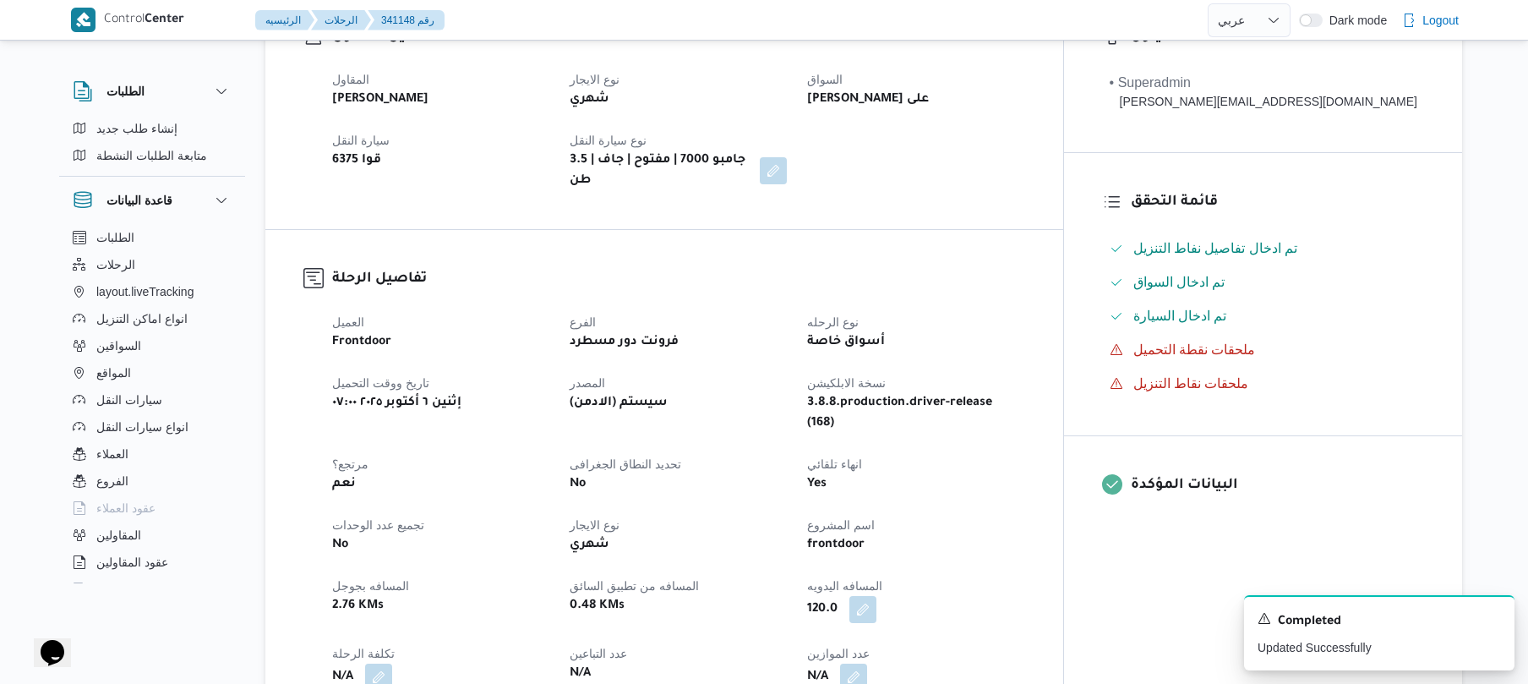
scroll to position [0, 0]
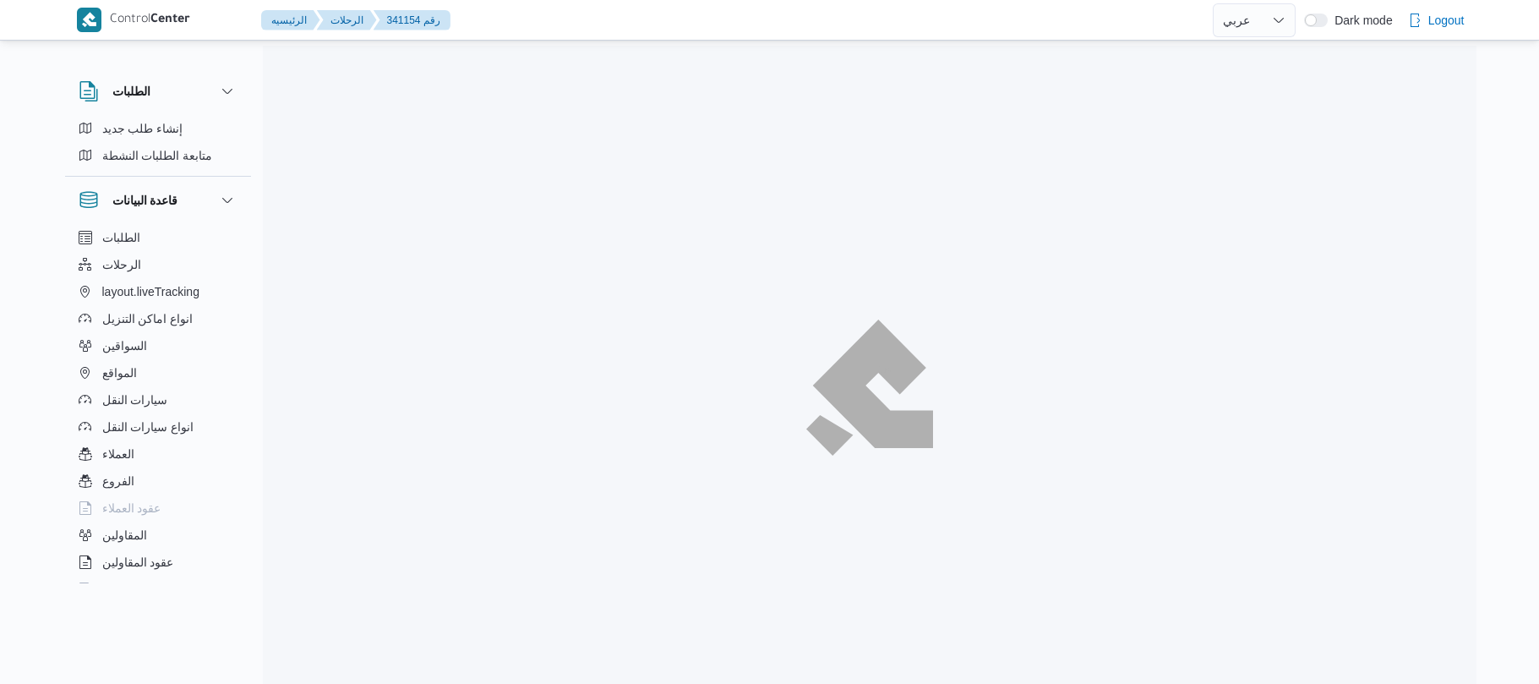
select select "ar"
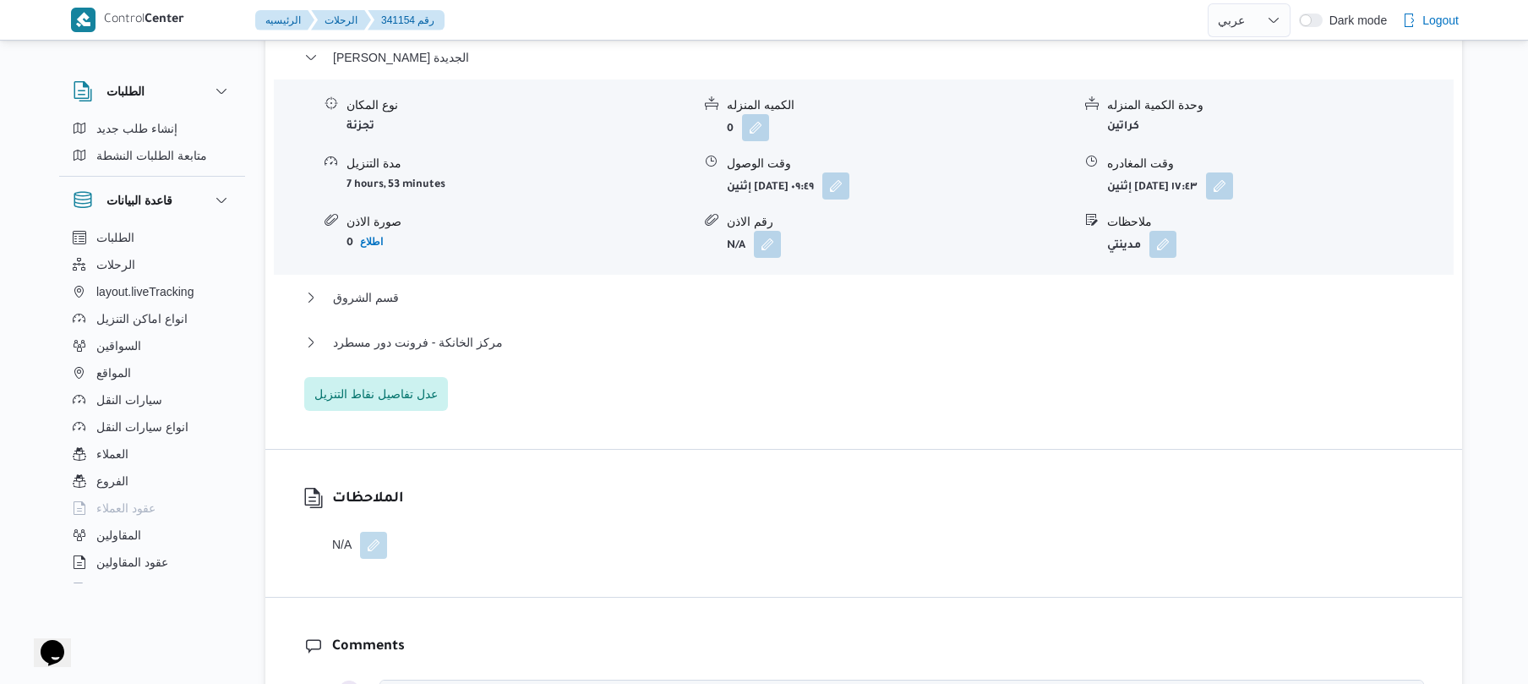
scroll to position [1442, 0]
click at [1032, 289] on button "قسم الشروق" at bounding box center [864, 299] width 1120 height 20
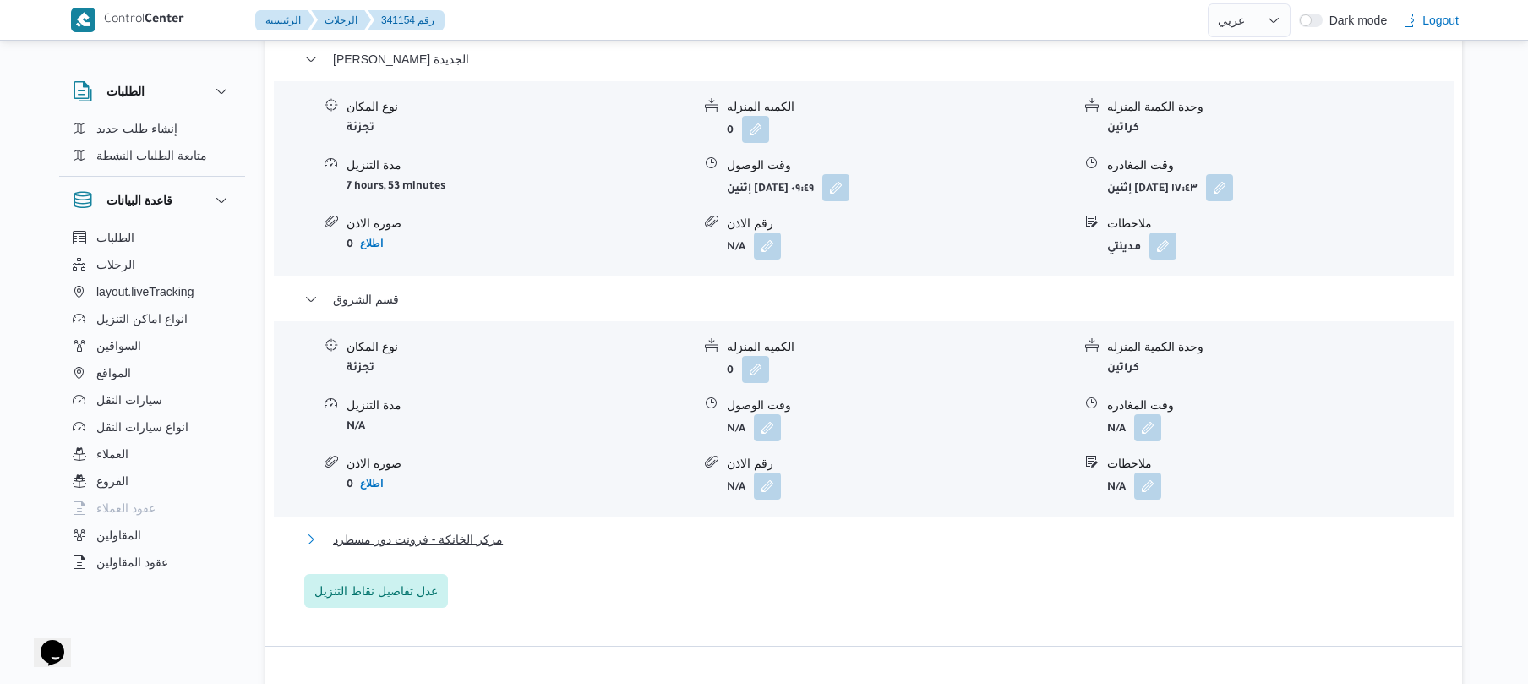
click at [907, 529] on button "مركز الخانكة - فرونت دور مسطرد" at bounding box center [864, 539] width 1120 height 20
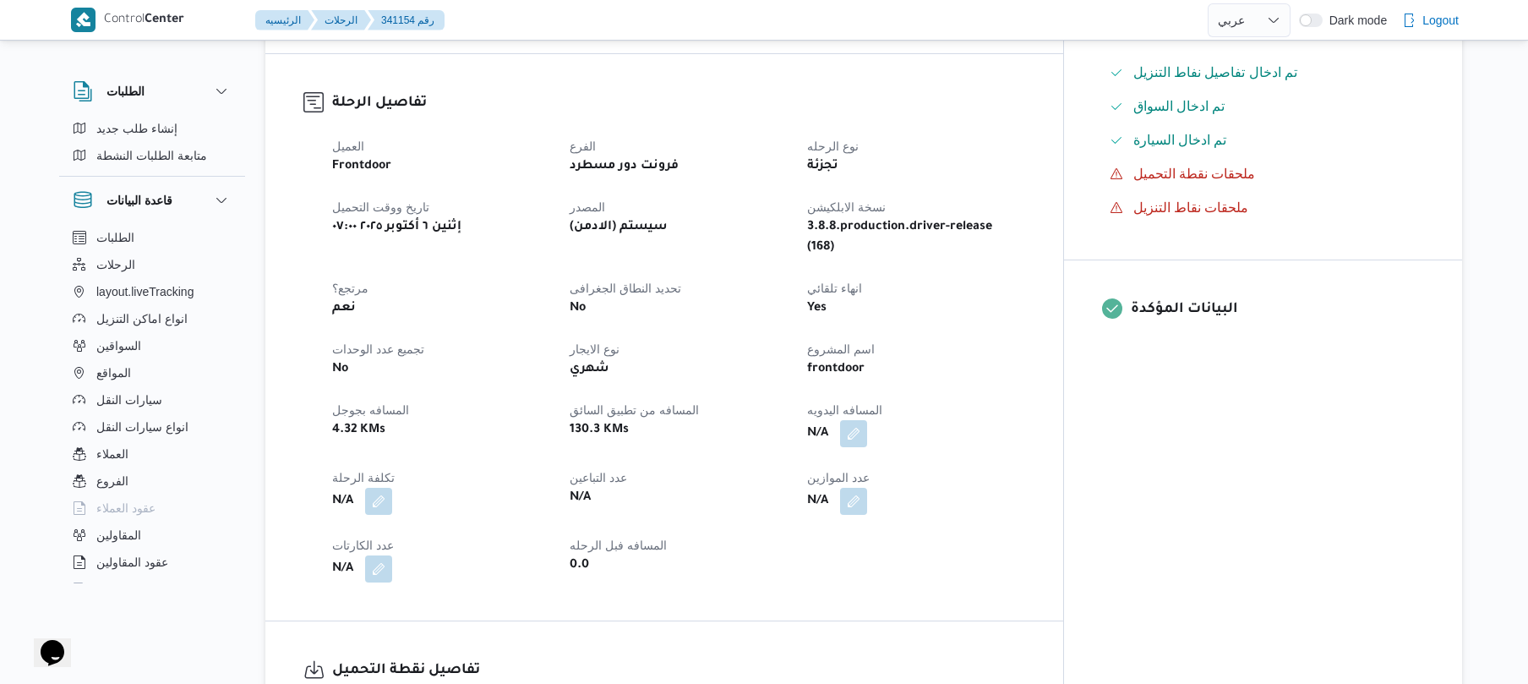
scroll to position [495, 0]
click at [867, 422] on button "button" at bounding box center [853, 435] width 27 height 27
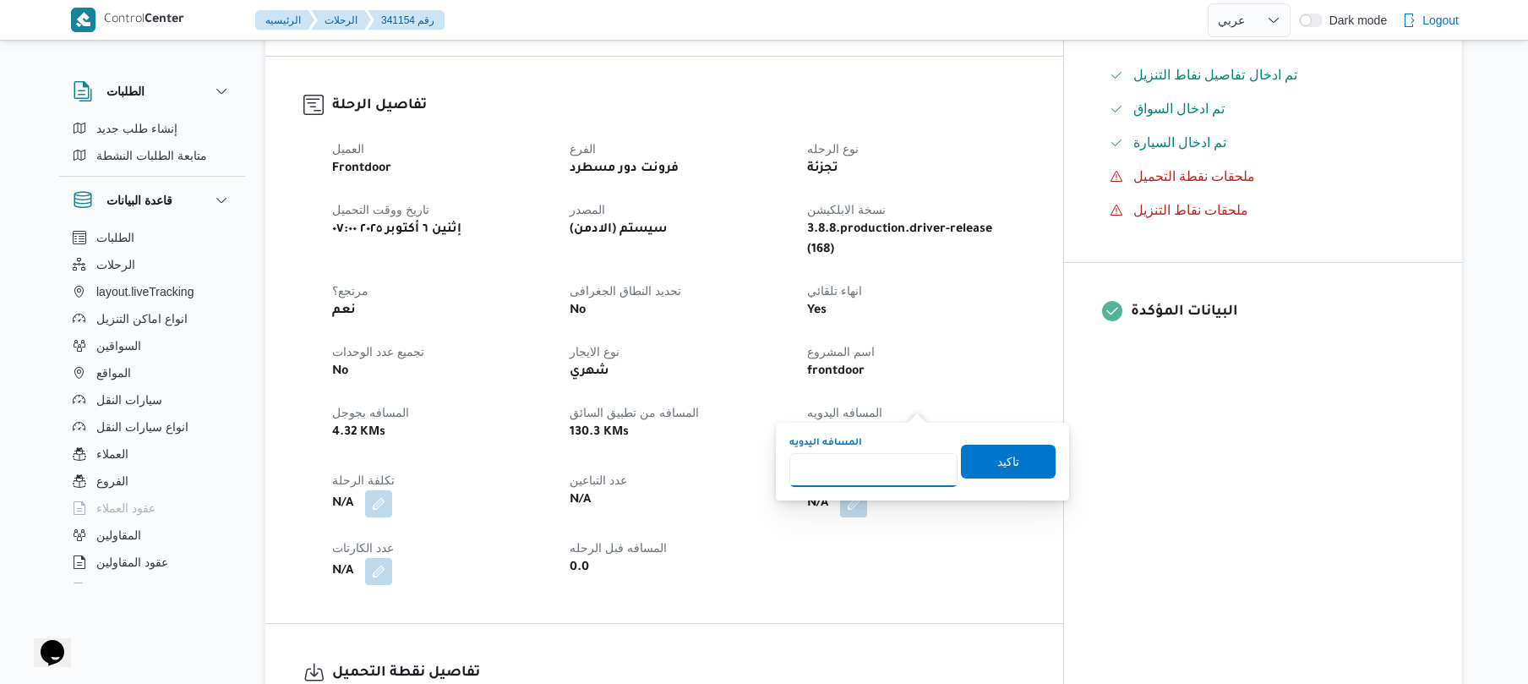
click at [876, 475] on input "المسافه اليدويه" at bounding box center [873, 470] width 168 height 34
type input "110"
click at [997, 458] on span "تاكيد" at bounding box center [1008, 460] width 22 height 20
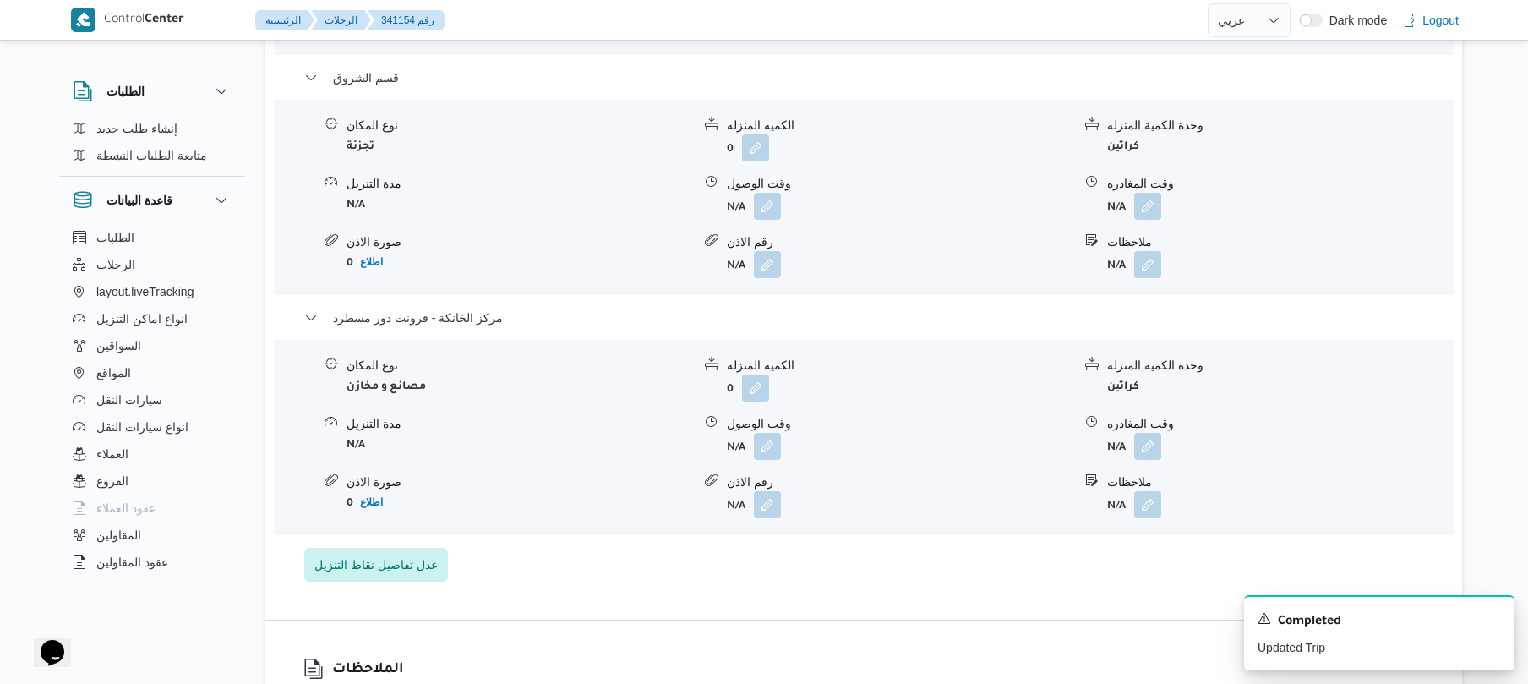
scroll to position [1758, 0]
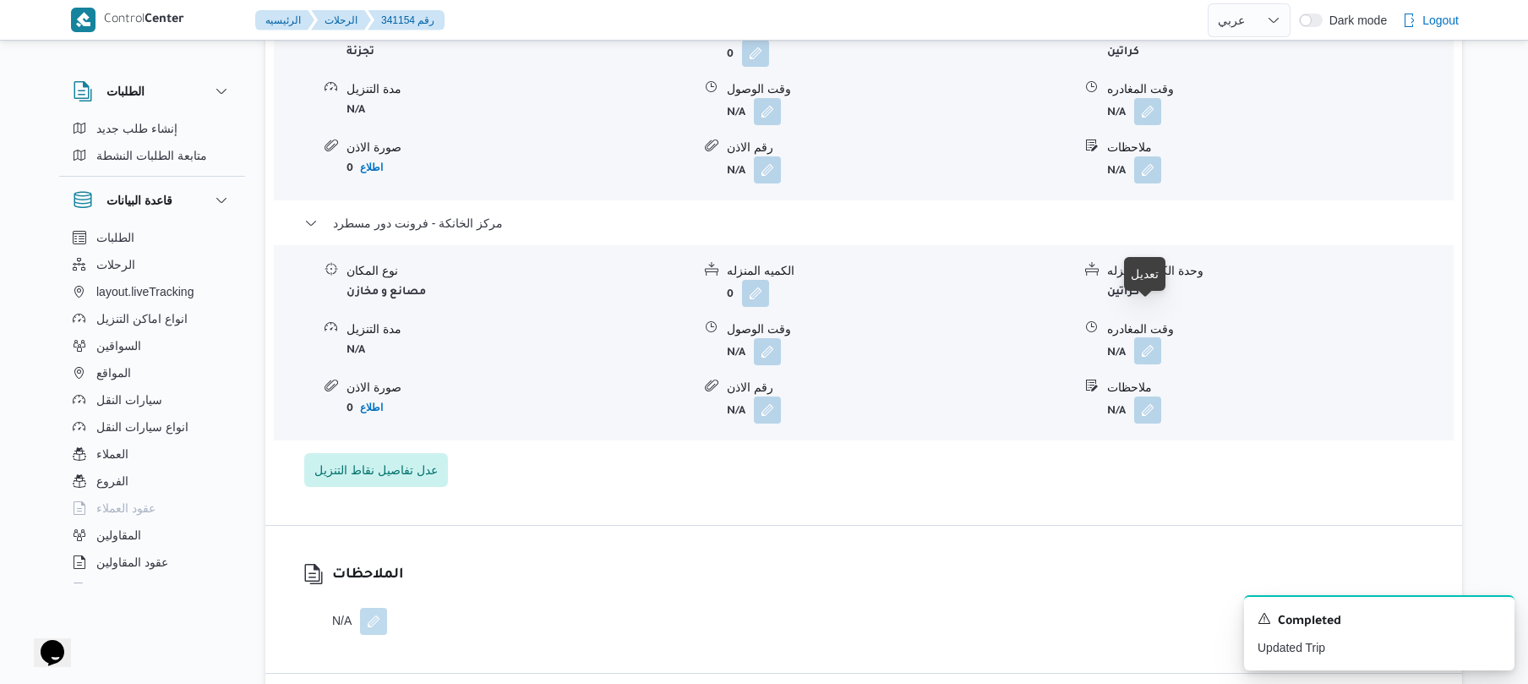
click at [1148, 337] on button "button" at bounding box center [1147, 350] width 27 height 27
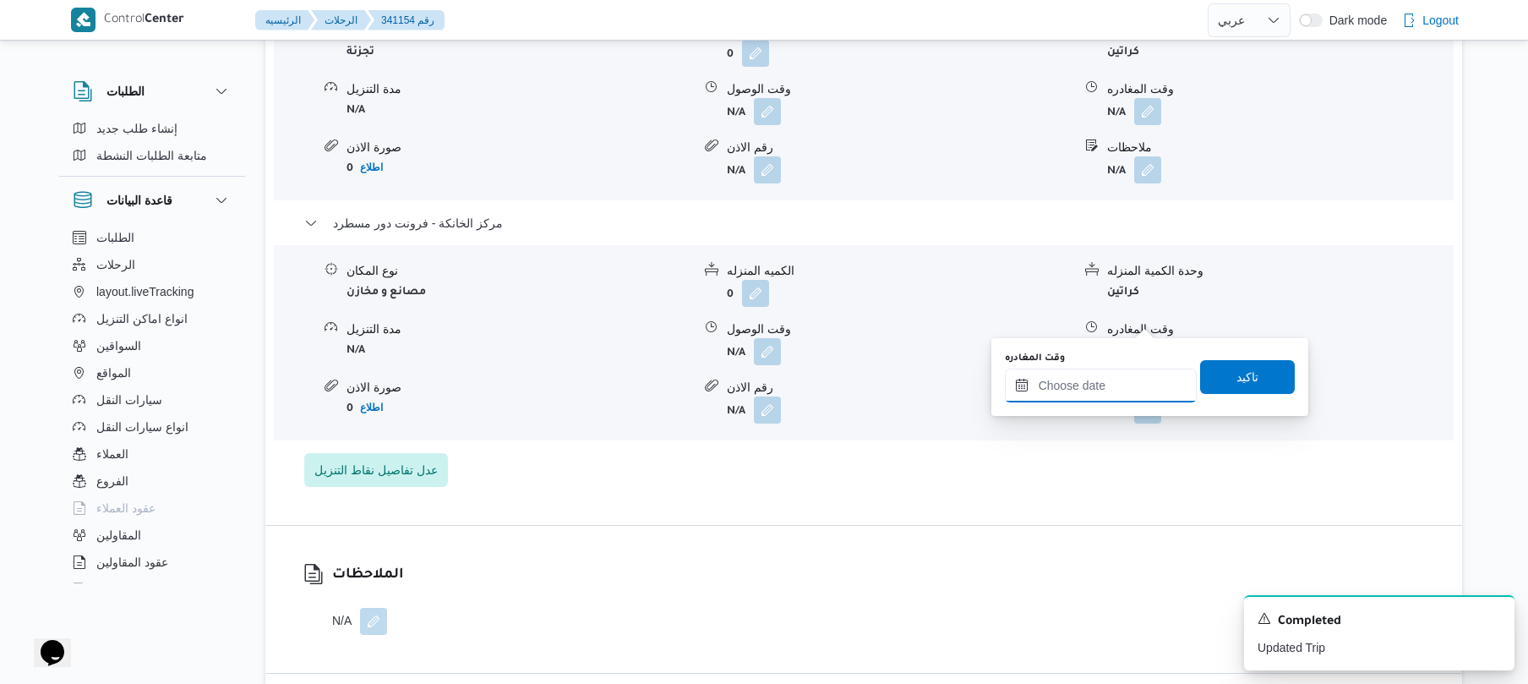
click at [1067, 383] on input "وقت المغادره" at bounding box center [1101, 385] width 192 height 34
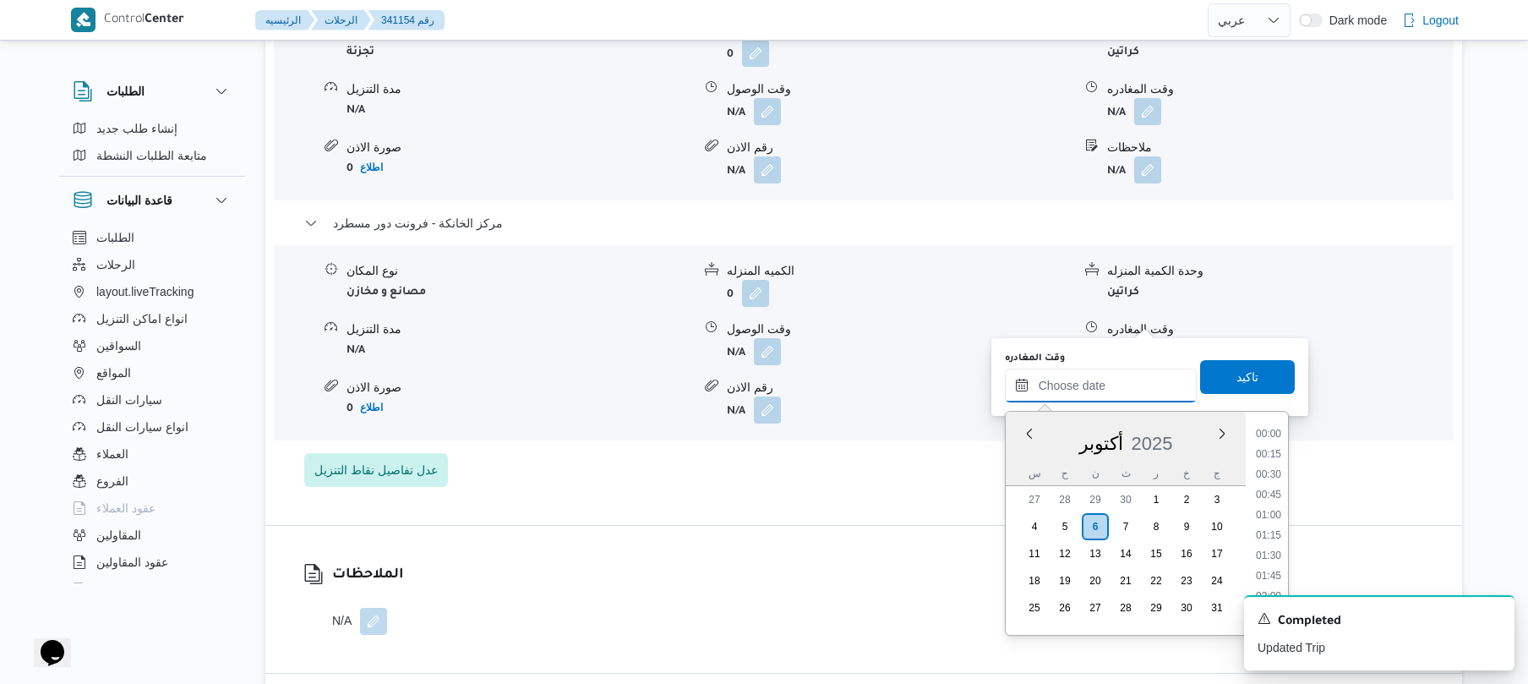
scroll to position [1481, 0]
click at [1275, 535] on li "19:30" at bounding box center [1268, 534] width 39 height 17
type input "[DATE] ١٩:٣٠"
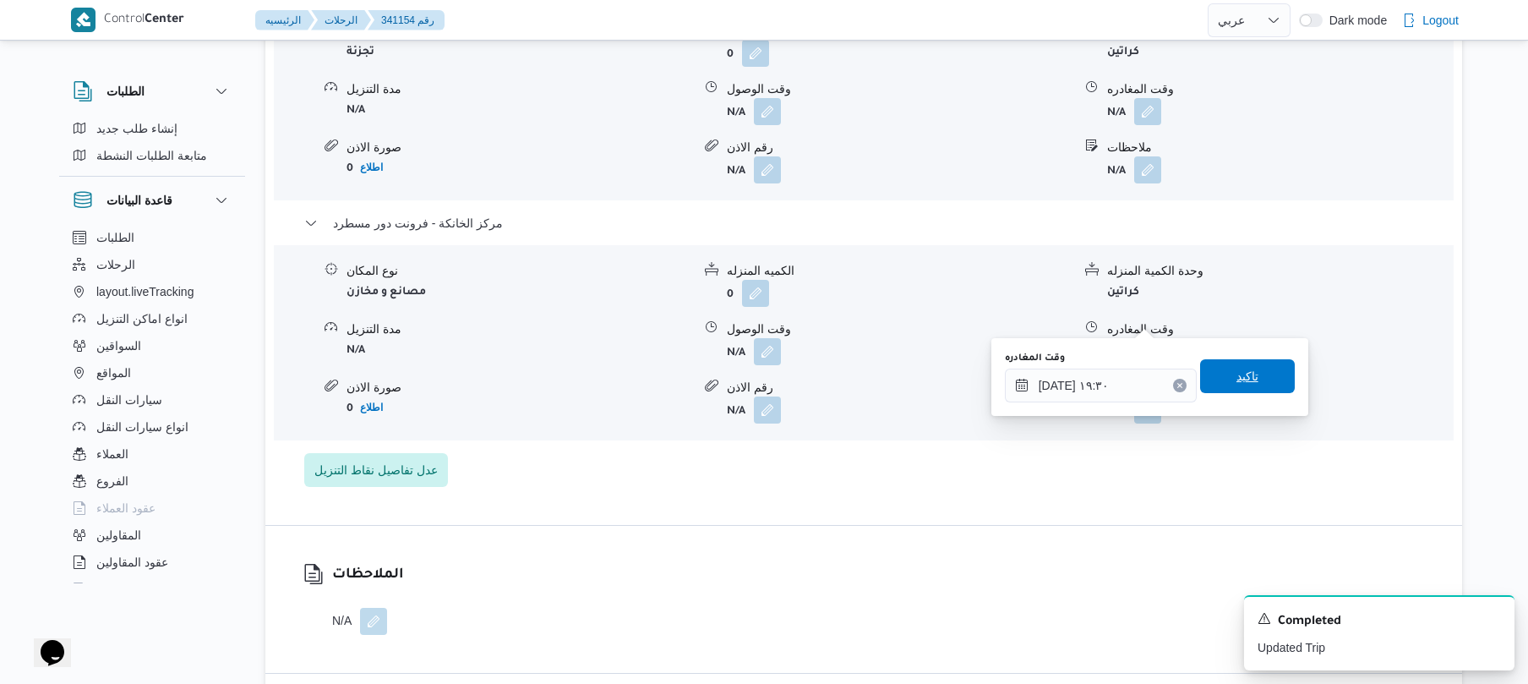
click at [1248, 374] on span "تاكيد" at bounding box center [1247, 376] width 95 height 34
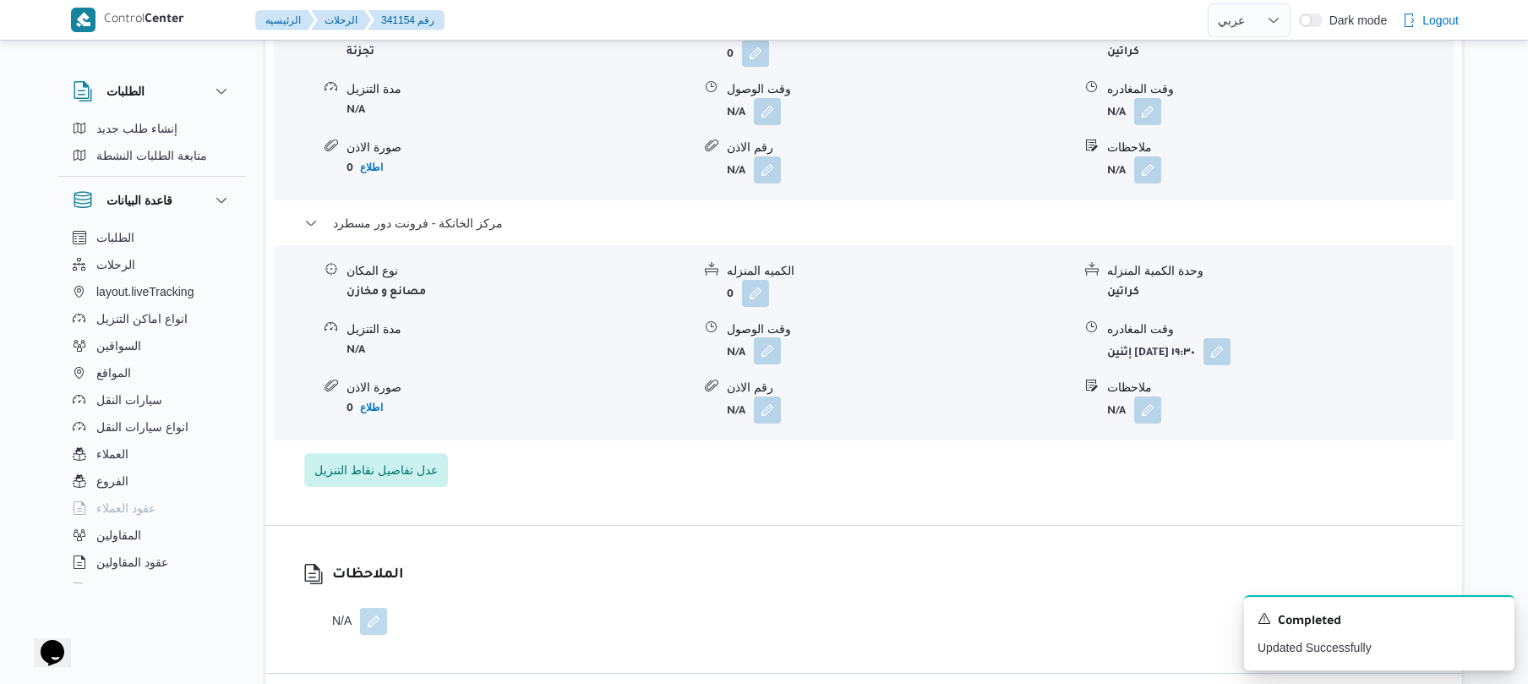
click at [757, 337] on button "button" at bounding box center [767, 350] width 27 height 27
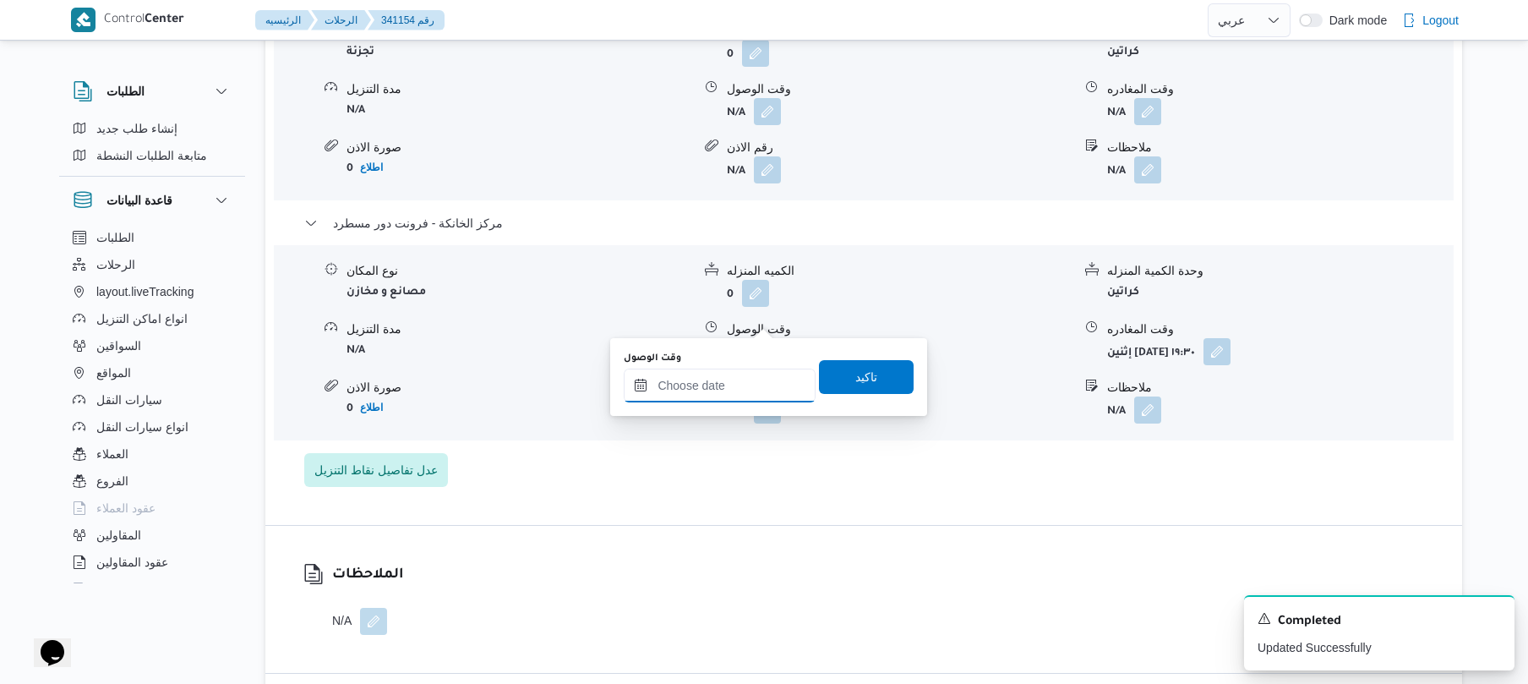
click at [754, 390] on input "وقت الوصول" at bounding box center [720, 385] width 192 height 34
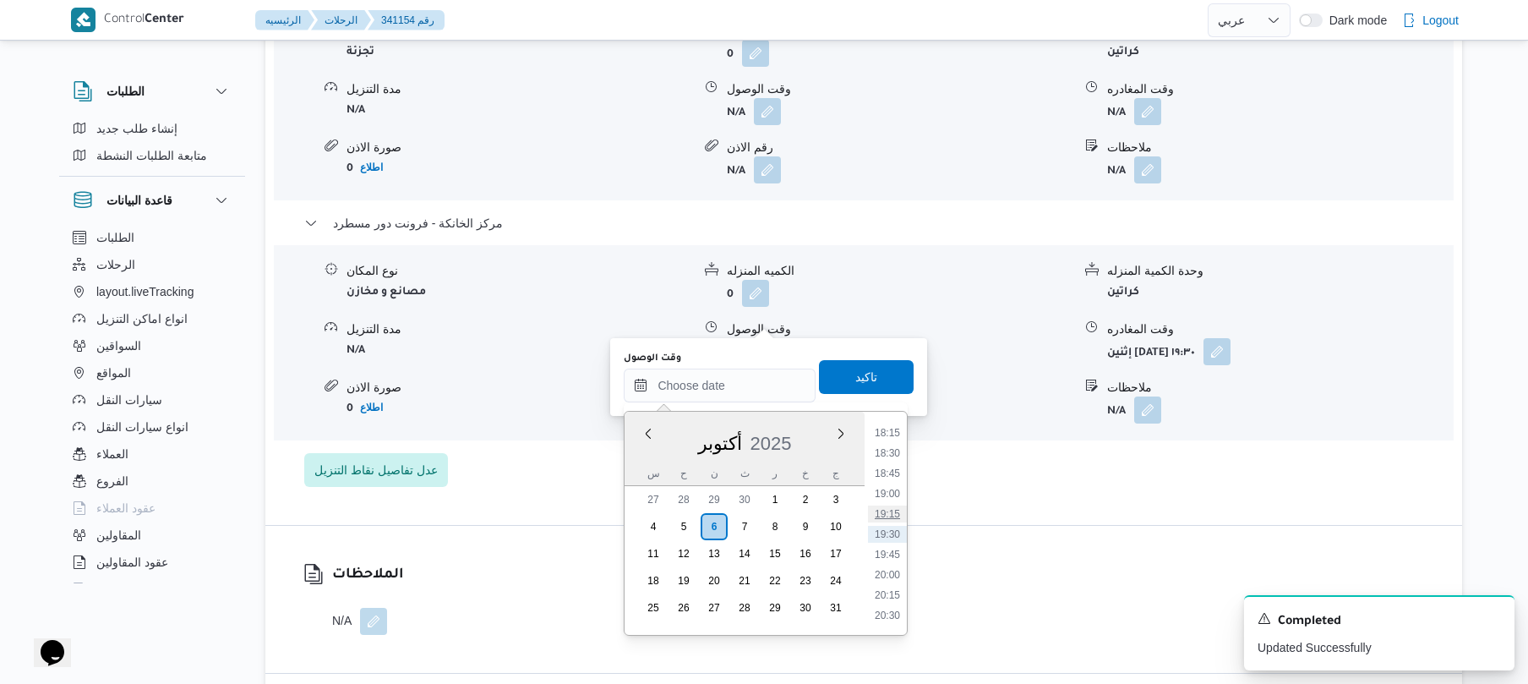
click at [889, 510] on li "19:15" at bounding box center [887, 513] width 39 height 17
type input "[DATE] ١٩:١٥"
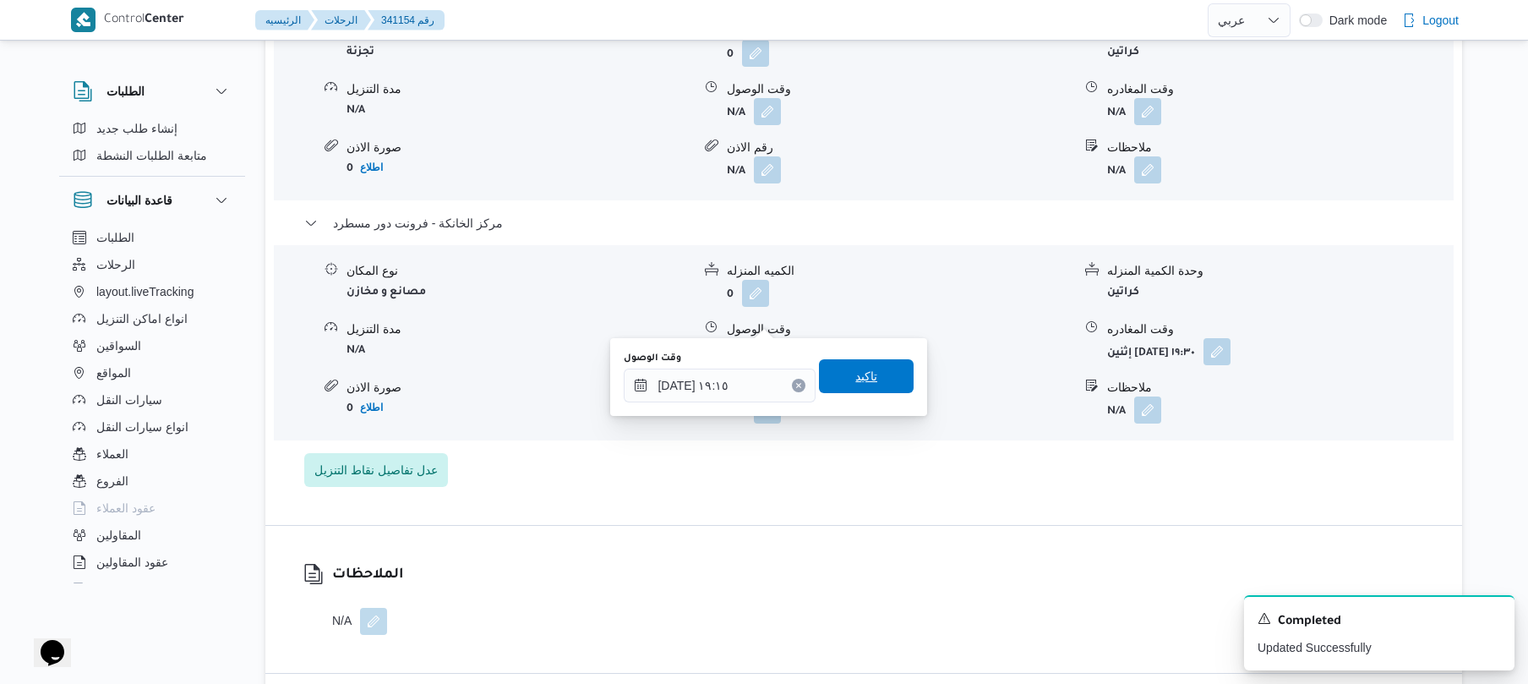
click at [866, 384] on span "تاكيد" at bounding box center [866, 376] width 22 height 20
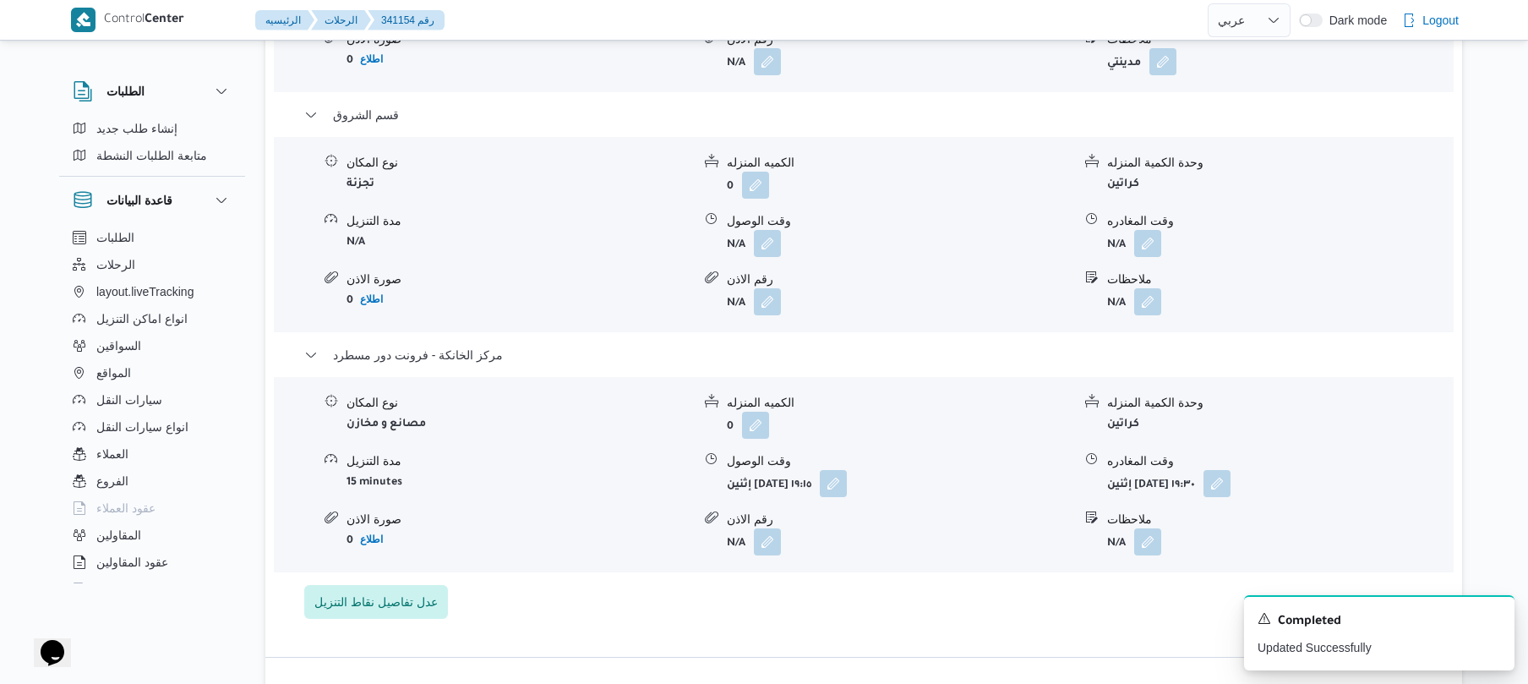
scroll to position [1623, 0]
click at [1141, 232] on button "button" at bounding box center [1147, 245] width 27 height 27
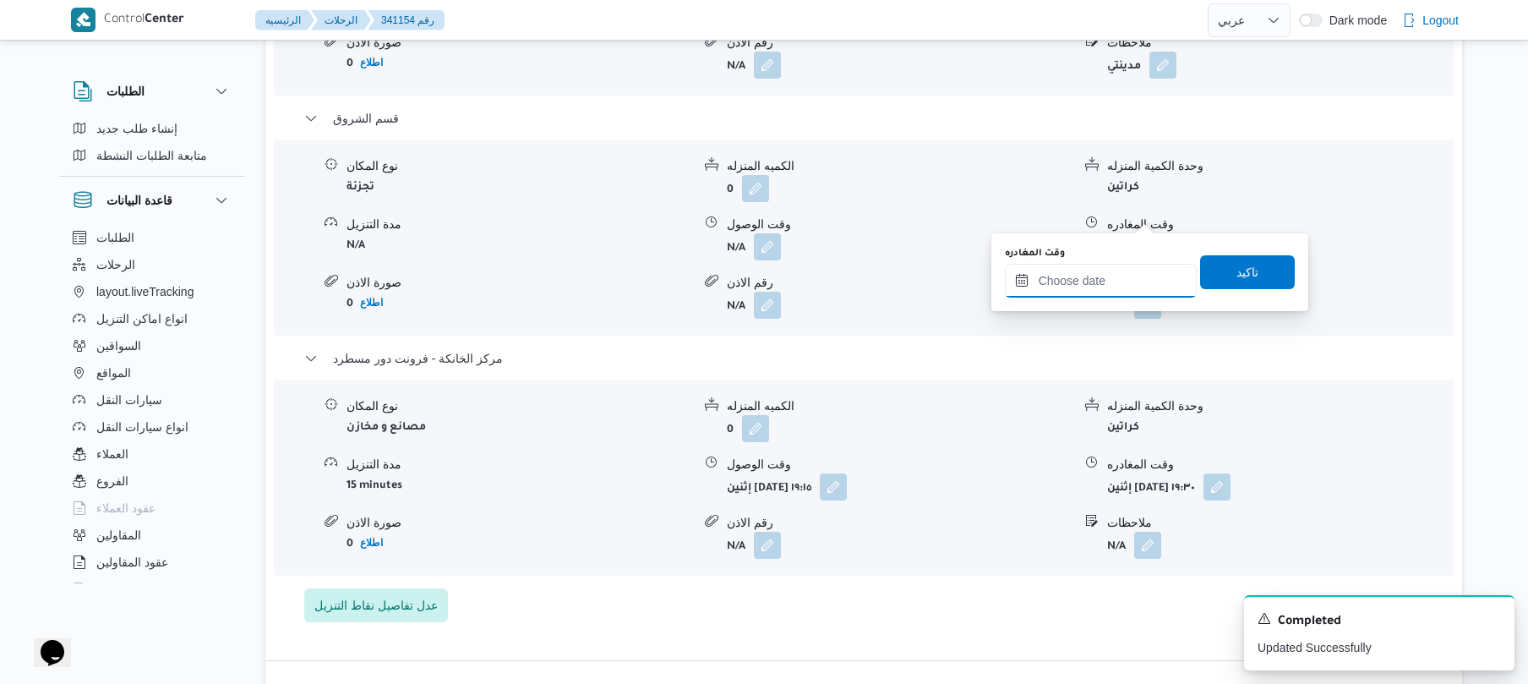
click at [1077, 285] on input "وقت المغادره" at bounding box center [1101, 281] width 192 height 34
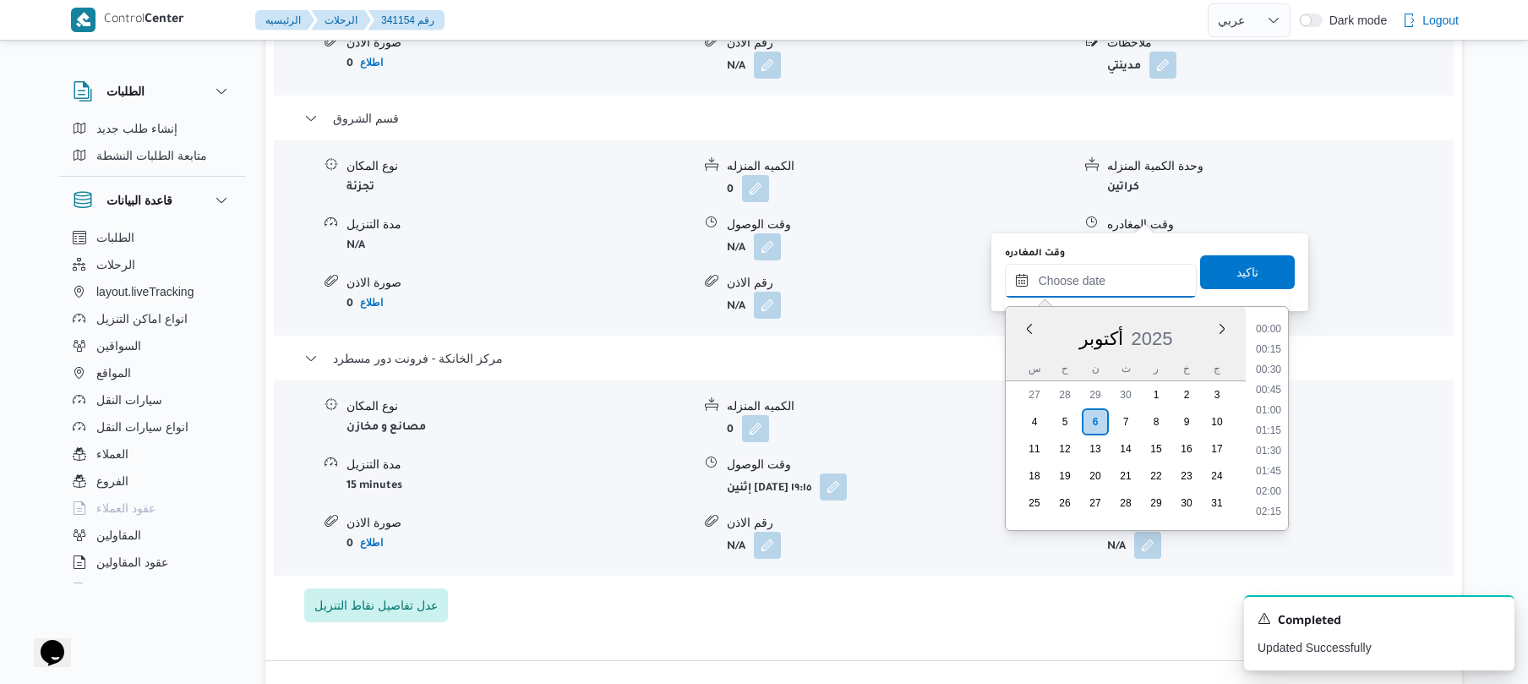
scroll to position [1481, 0]
click at [1271, 352] on li "18:30" at bounding box center [1268, 348] width 39 height 17
type input "[DATE] ١٨:٣٠"
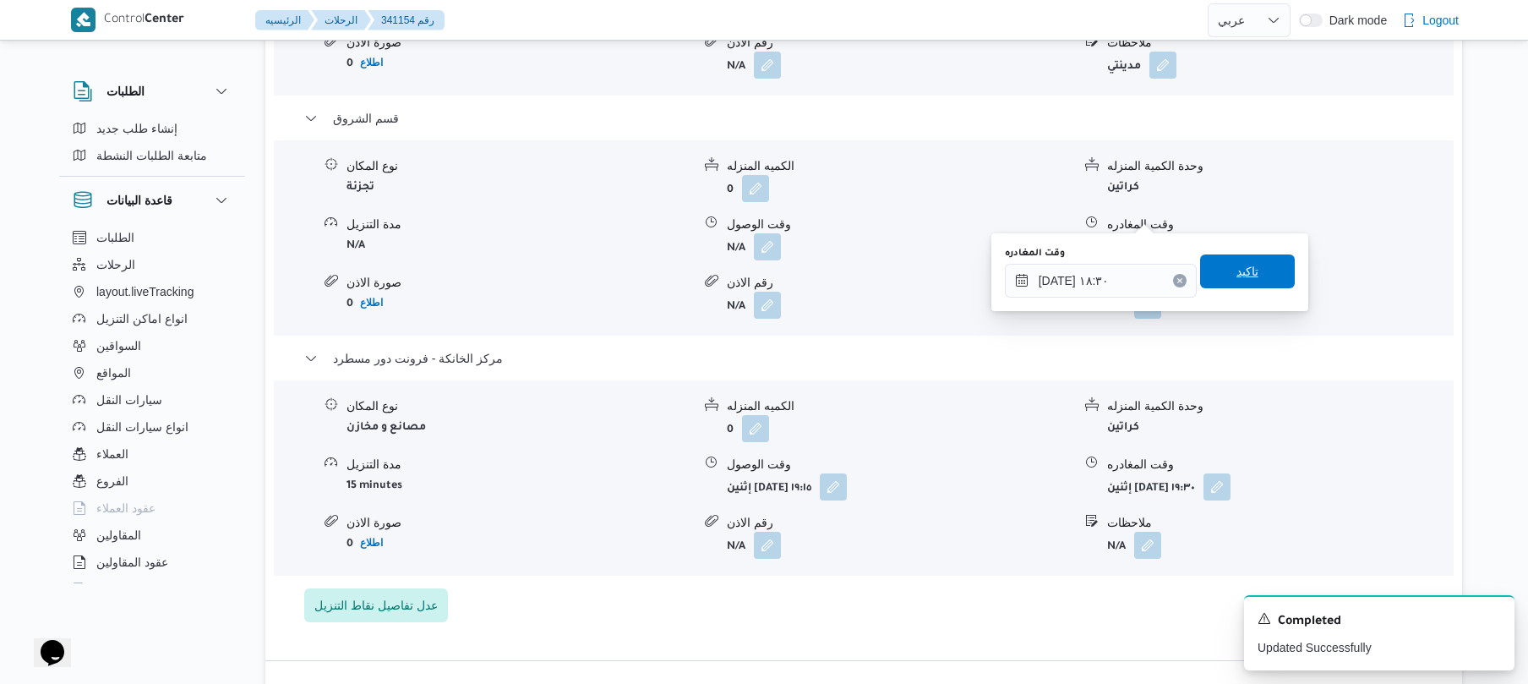
click at [1255, 279] on span "تاكيد" at bounding box center [1247, 271] width 95 height 34
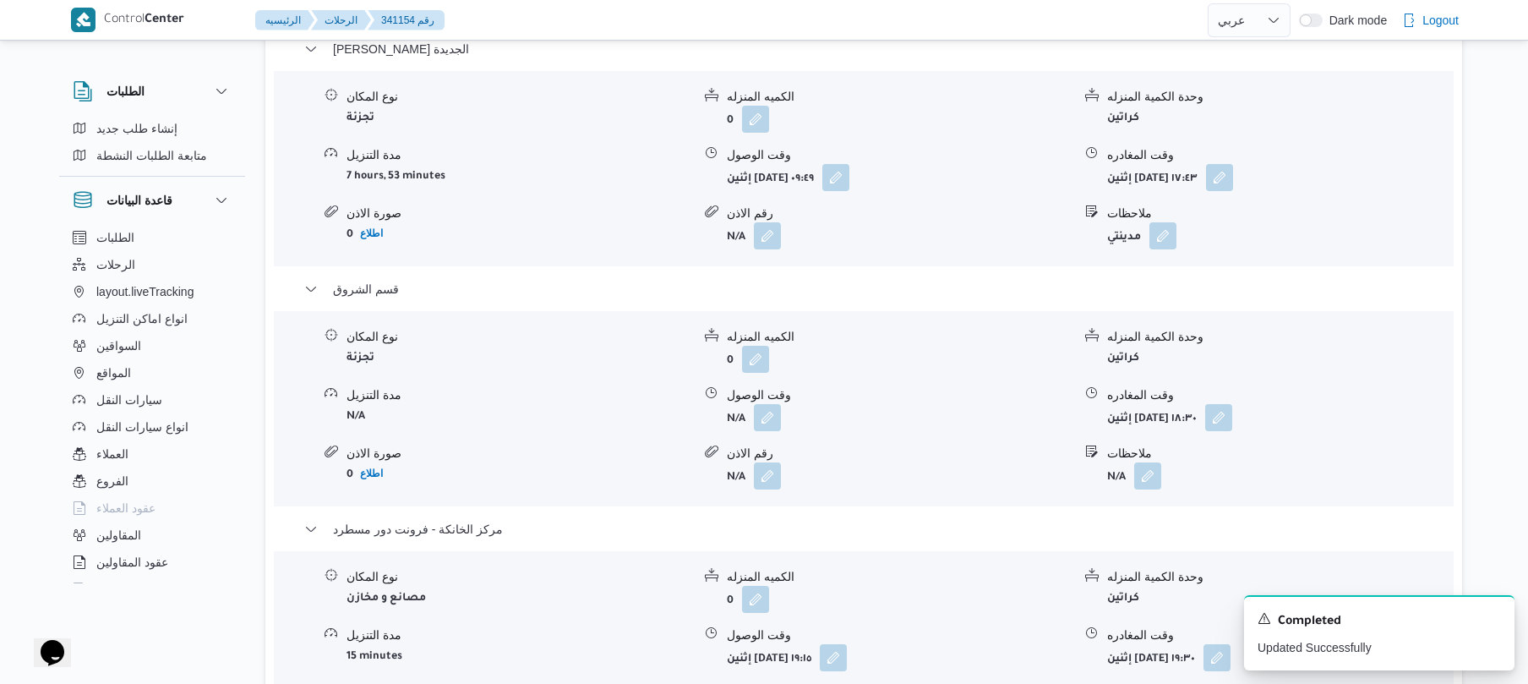
scroll to position [1487, 0]
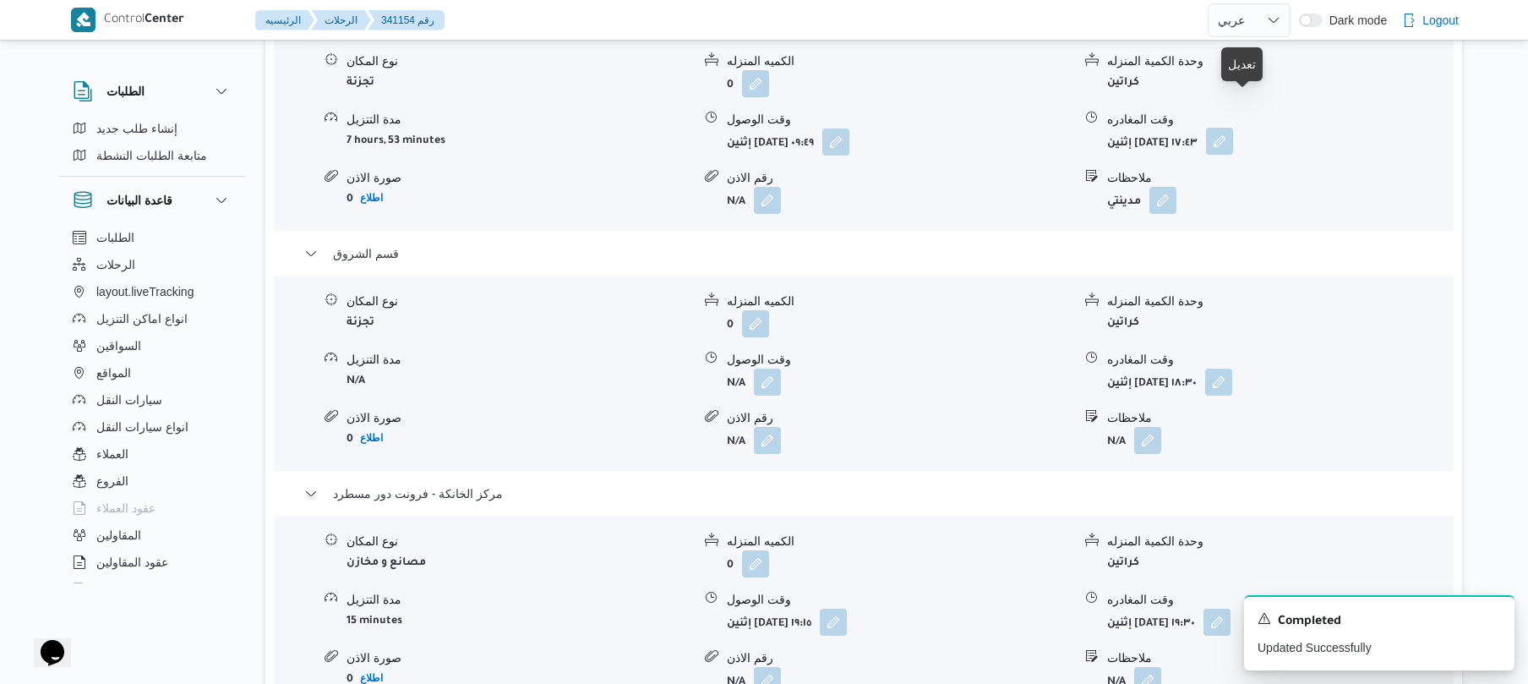
click at [1233, 128] on button "button" at bounding box center [1219, 141] width 27 height 27
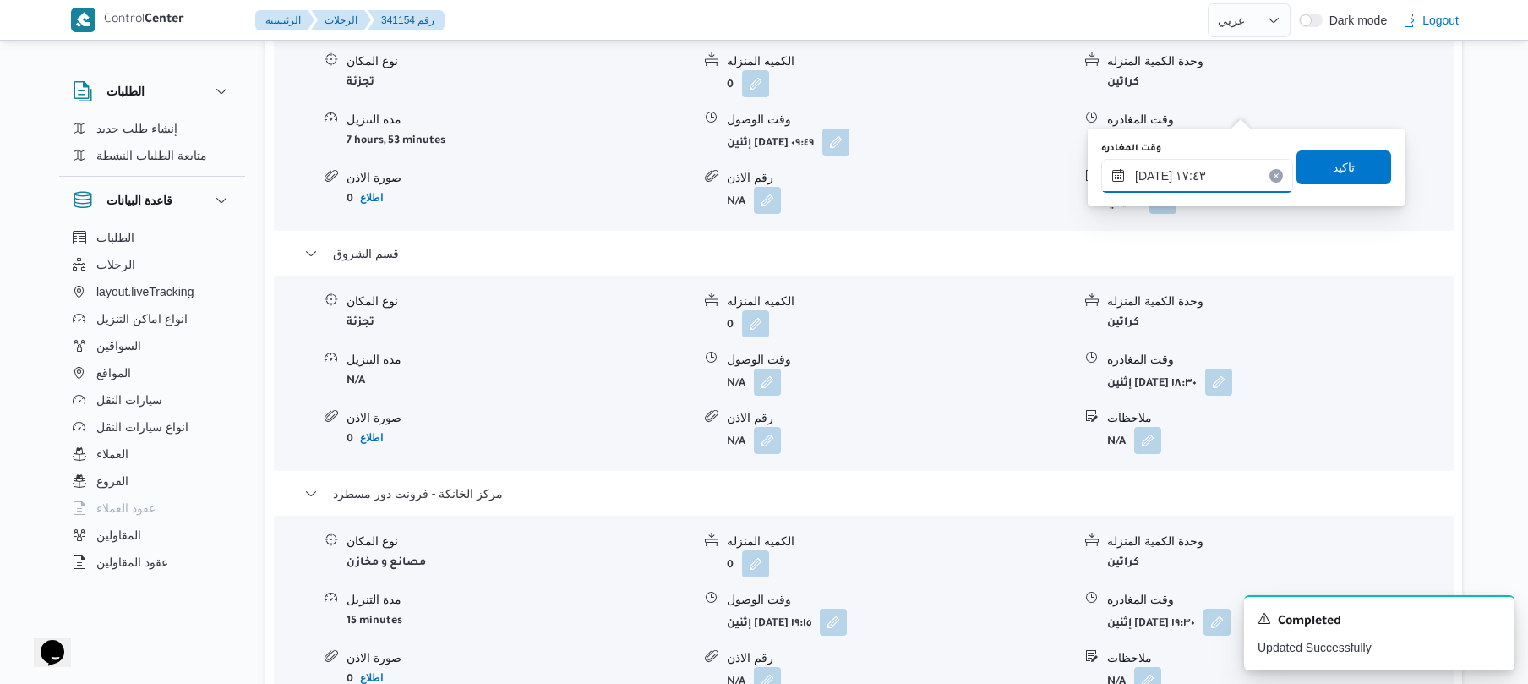
click at [1187, 159] on input "٠٦/١٠/٢٠٢٥ ١٧:٤٣" at bounding box center [1197, 176] width 192 height 34
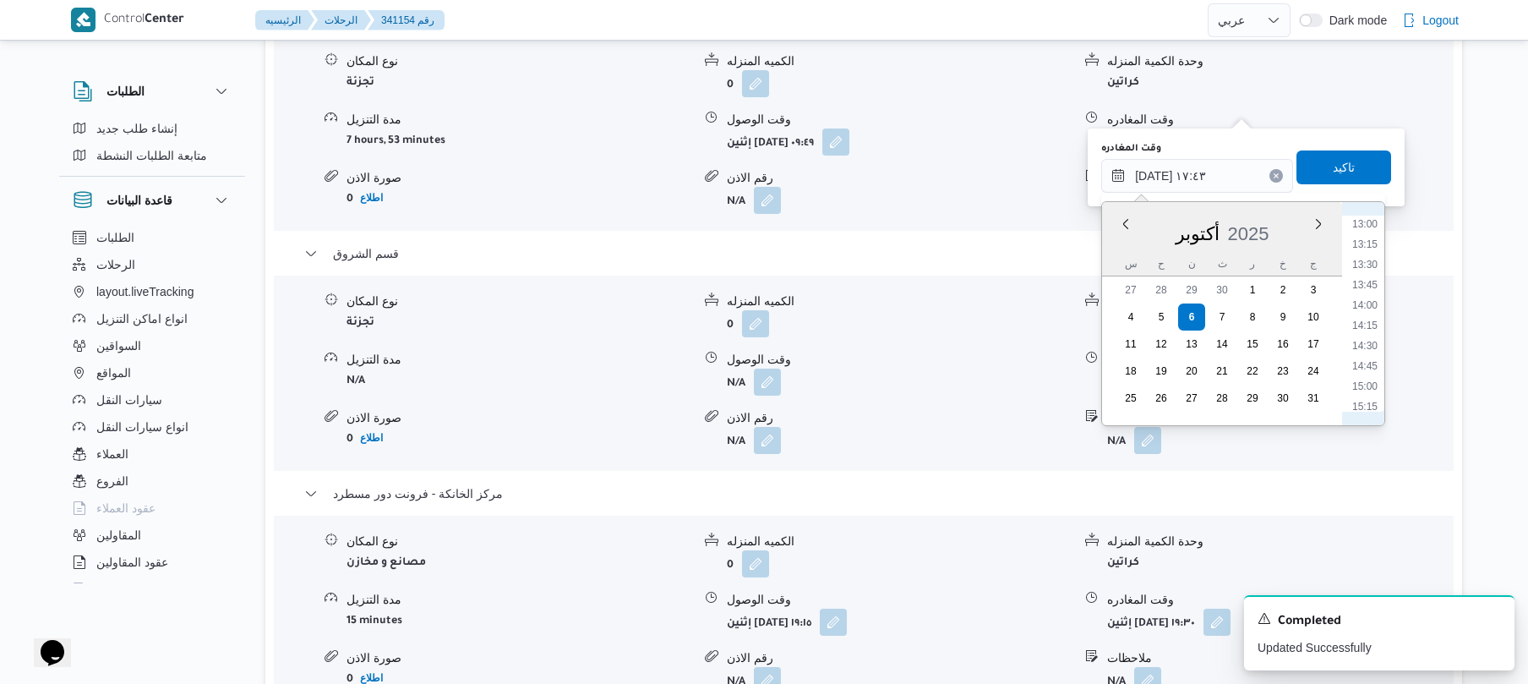
scroll to position [985, 0]
click at [1370, 335] on li "13:30" at bounding box center [1364, 334] width 39 height 17
type input "٠٦/١٠/٢٠٢٥ ١٣:٣٠"
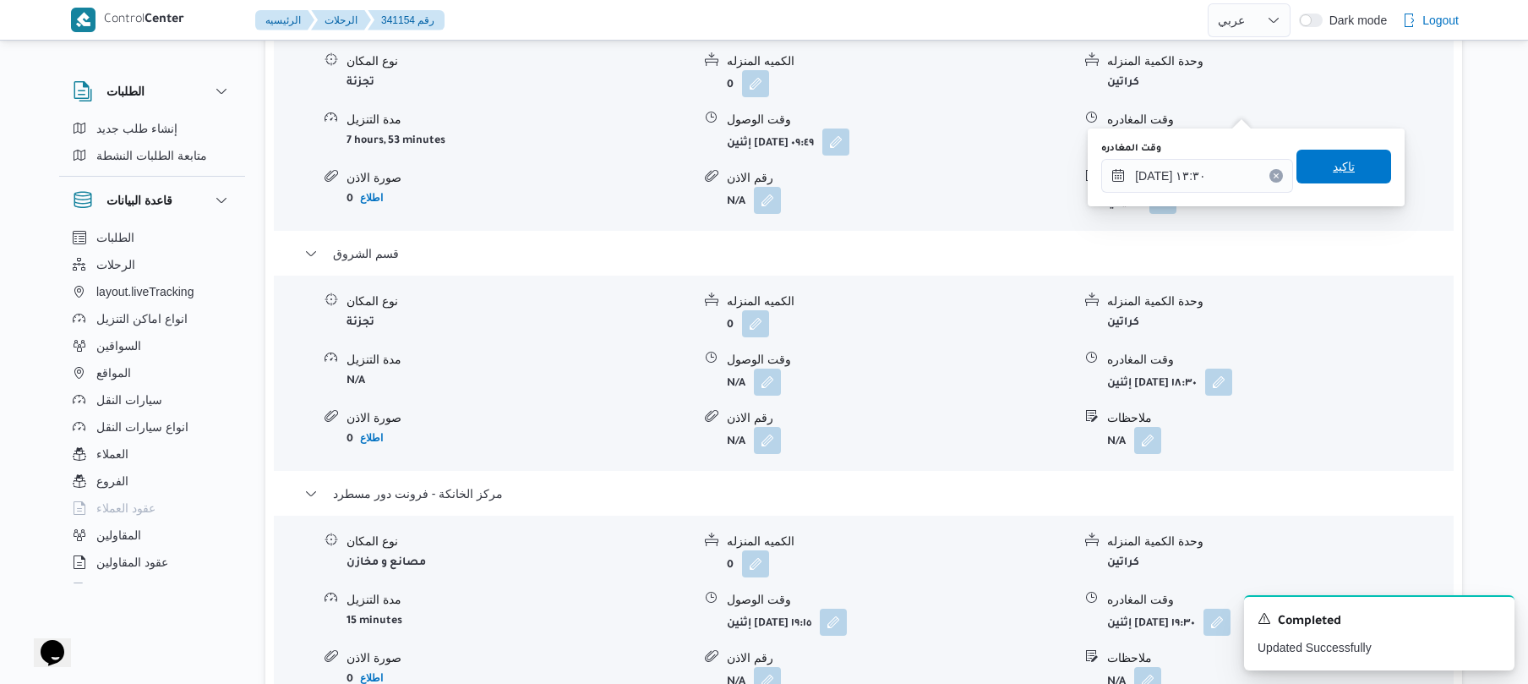
click at [1336, 152] on span "تاكيد" at bounding box center [1343, 167] width 95 height 34
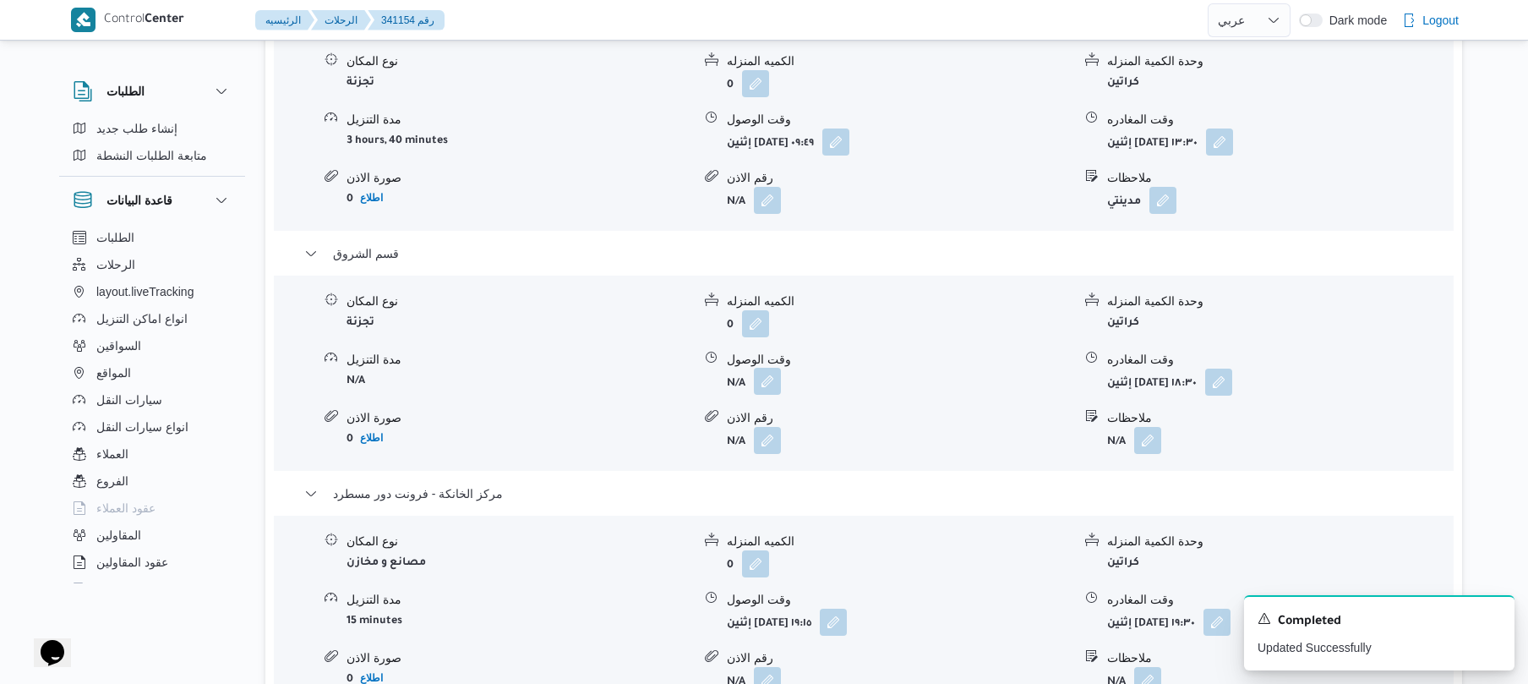
click at [762, 368] on button "button" at bounding box center [767, 381] width 27 height 27
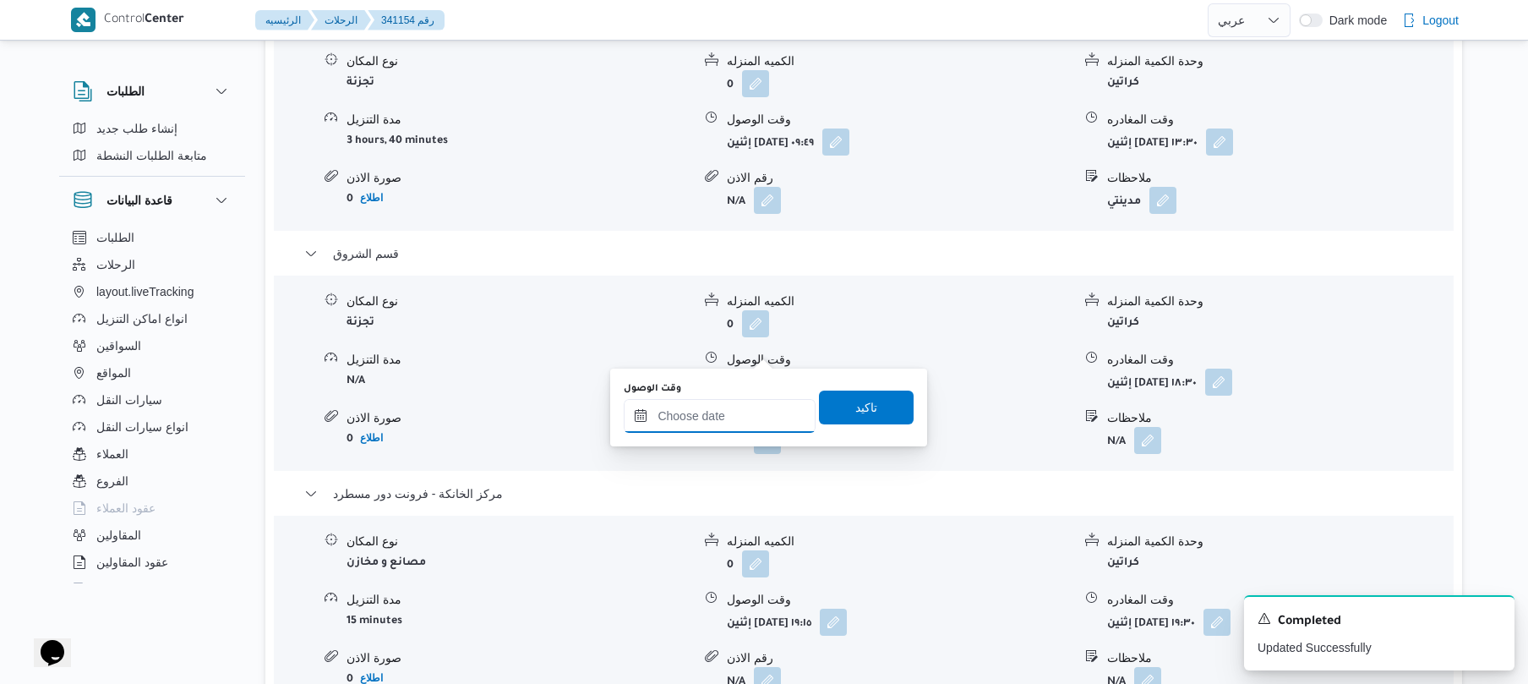
click at [745, 417] on input "وقت الوصول" at bounding box center [720, 416] width 192 height 34
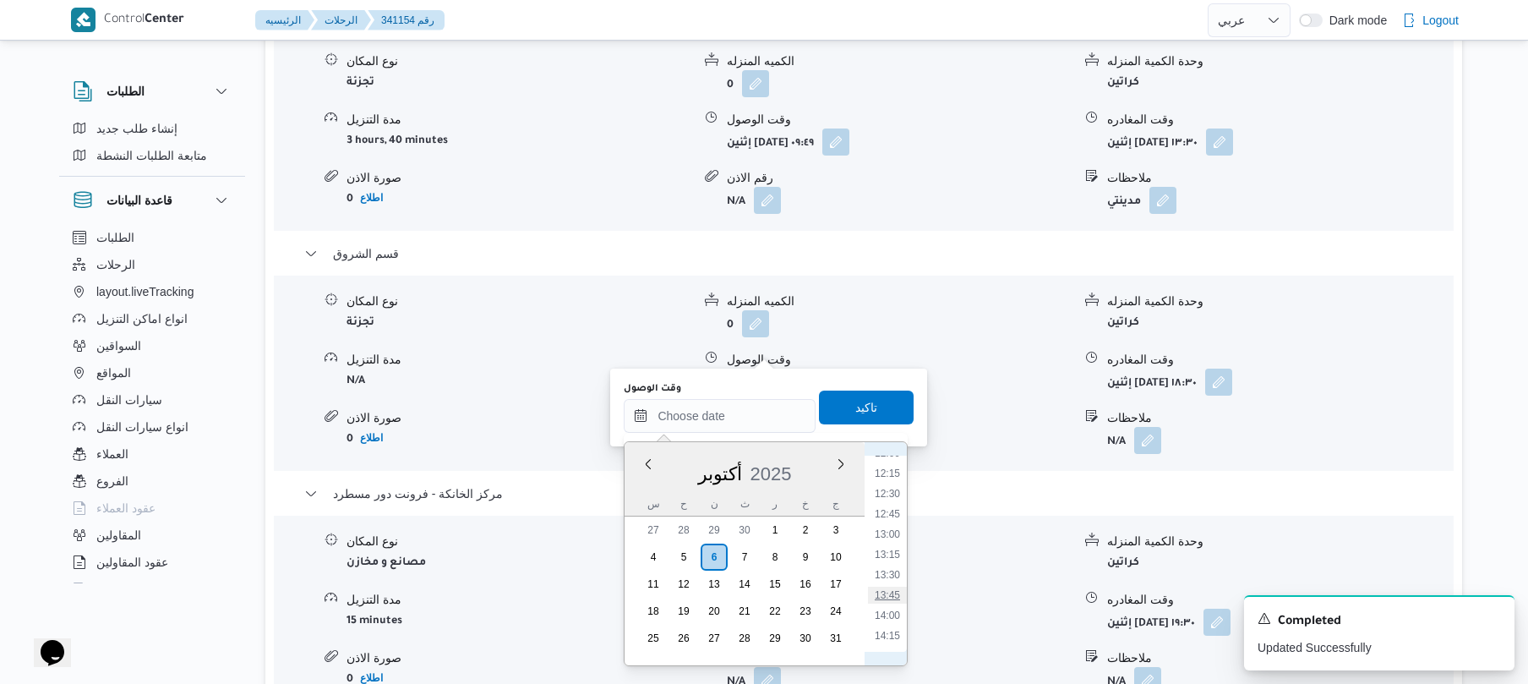
click at [887, 590] on li "13:45" at bounding box center [887, 594] width 39 height 17
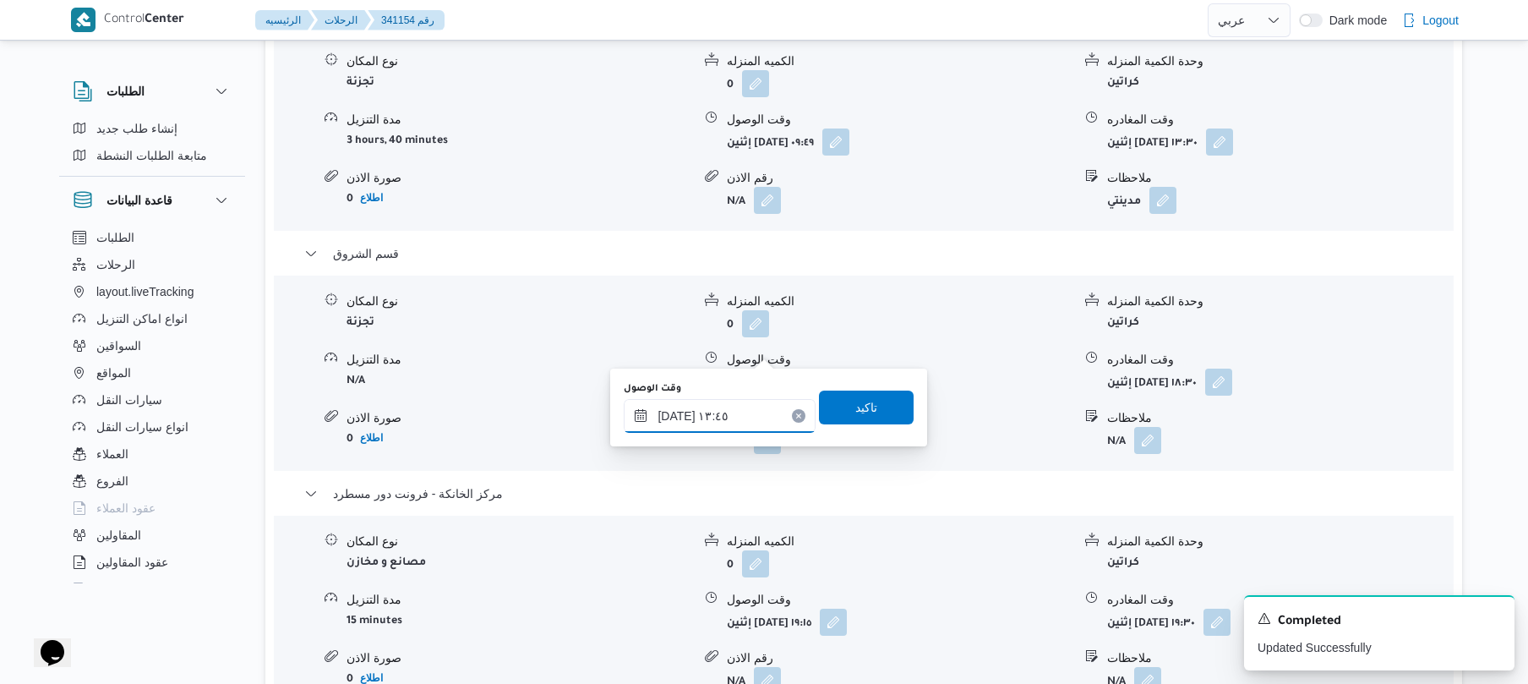
click at [677, 407] on input "٠٦/١٠/٢٠٢٥ ١٣:٤٥" at bounding box center [720, 416] width 192 height 34
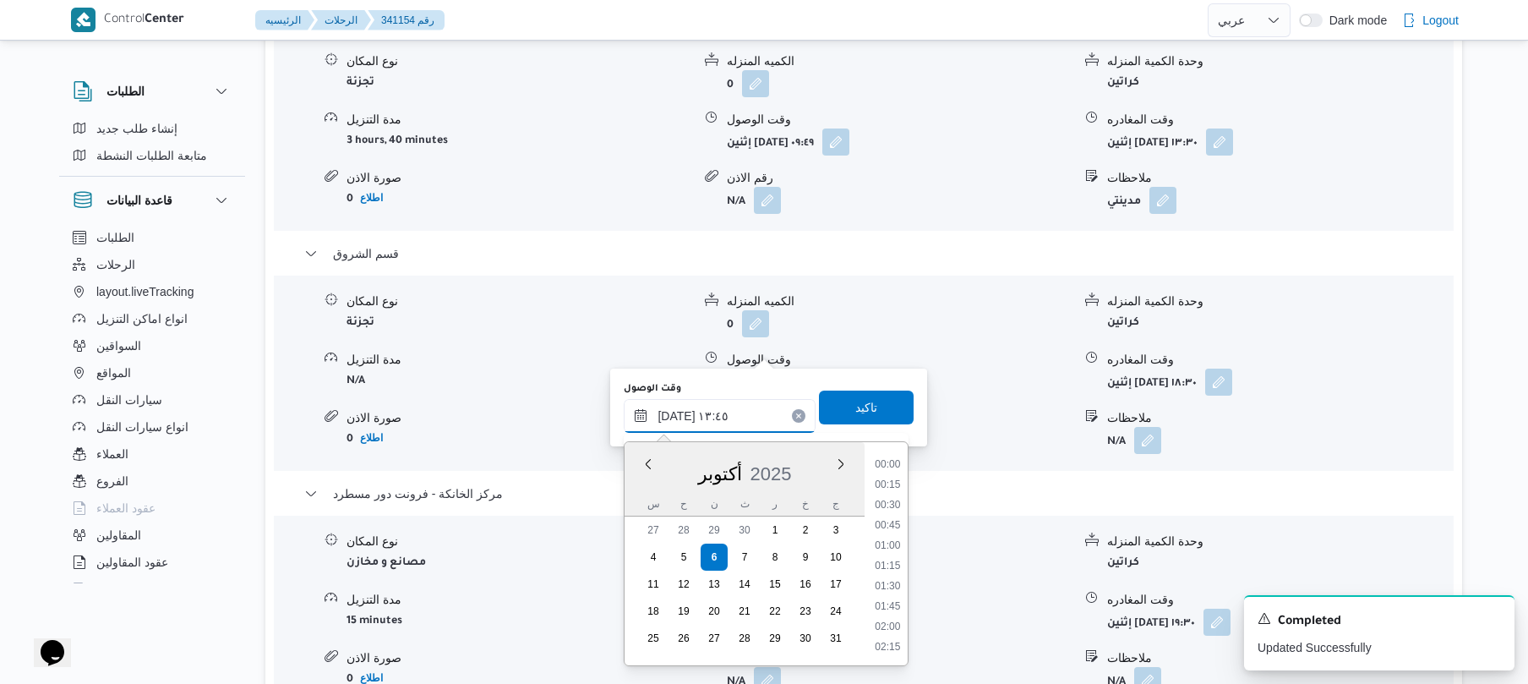
scroll to position [1014, 0]
type input "٠٦/١٠/٢٠٢٥ ١٣:55"
click at [870, 406] on span "تاكيد" at bounding box center [866, 407] width 95 height 34
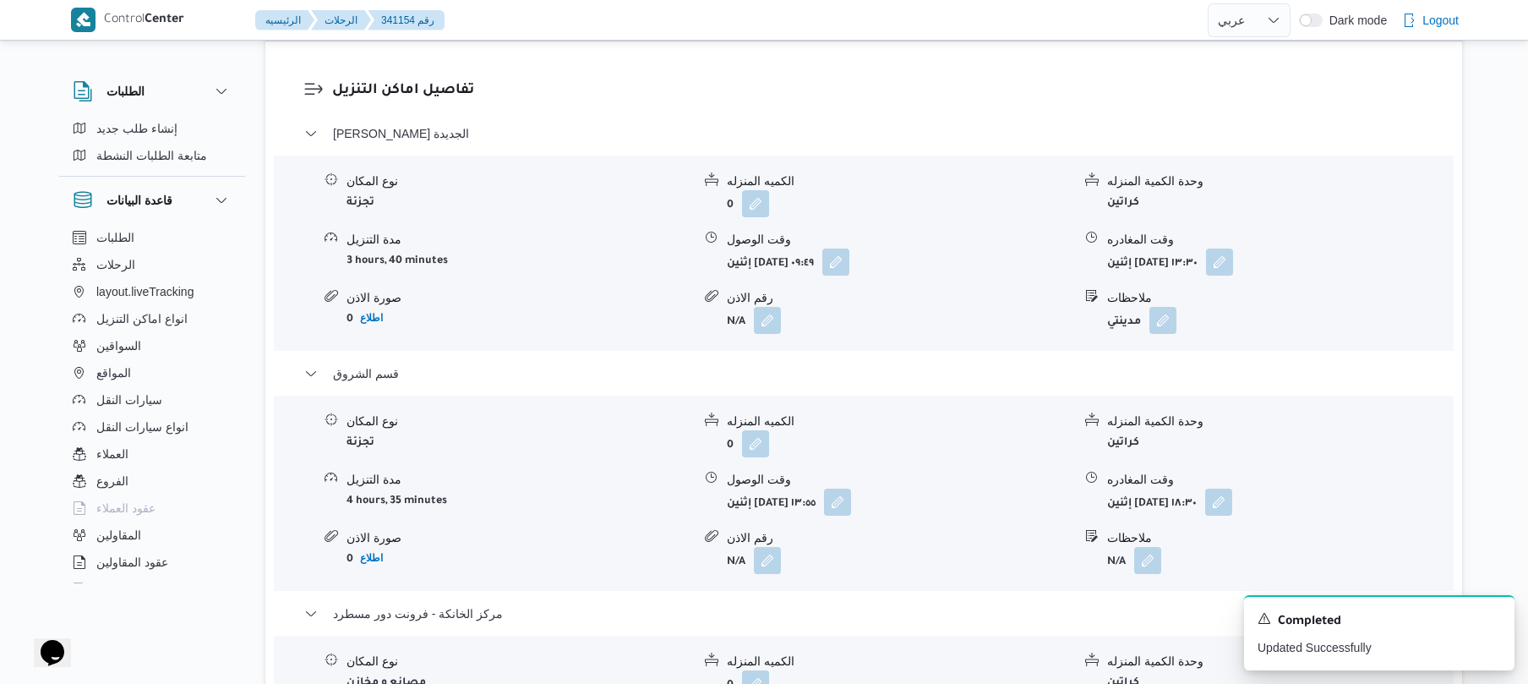
scroll to position [0, 0]
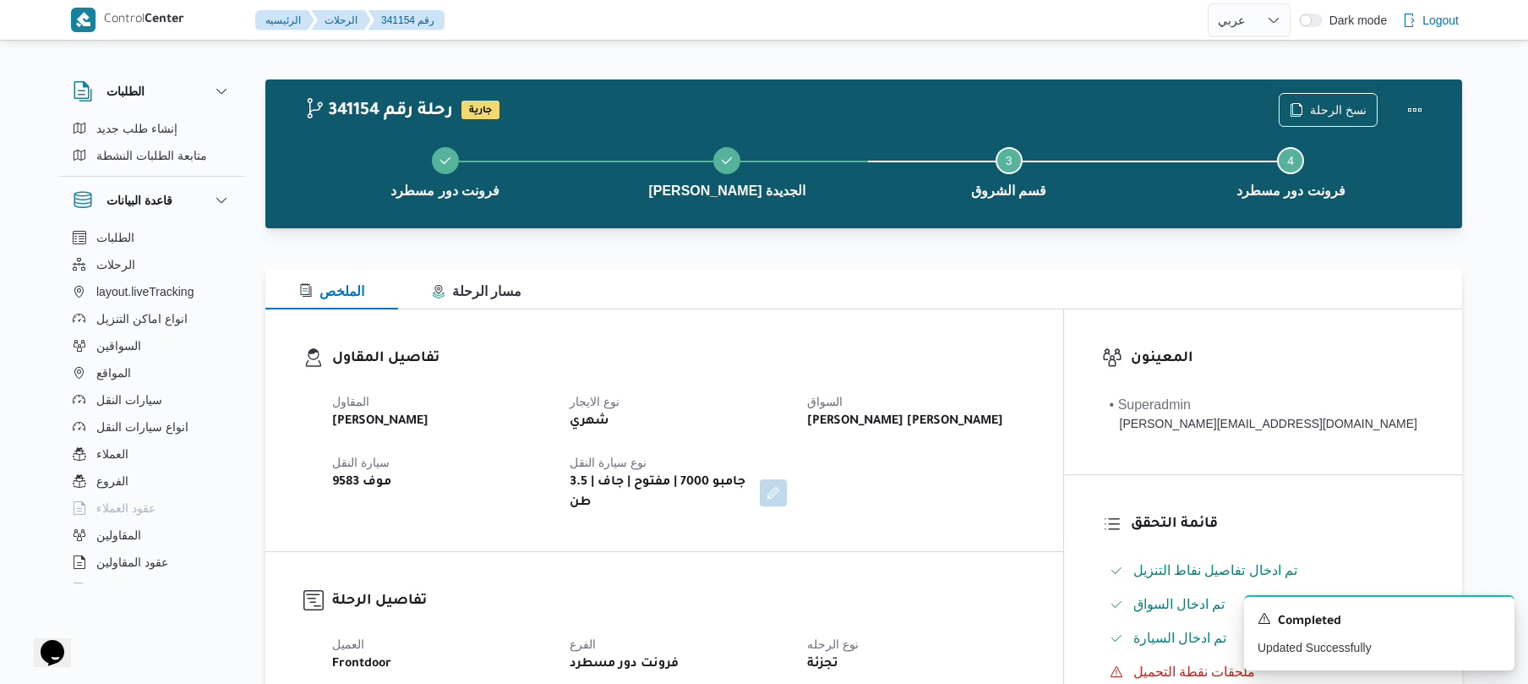
click at [1004, 316] on div "تفاصيل المقاول المقاول محمد صلاح عبداللطيف الشريف نوع الايجار شهري السواق حماده…" at bounding box center [664, 430] width 798 height 242
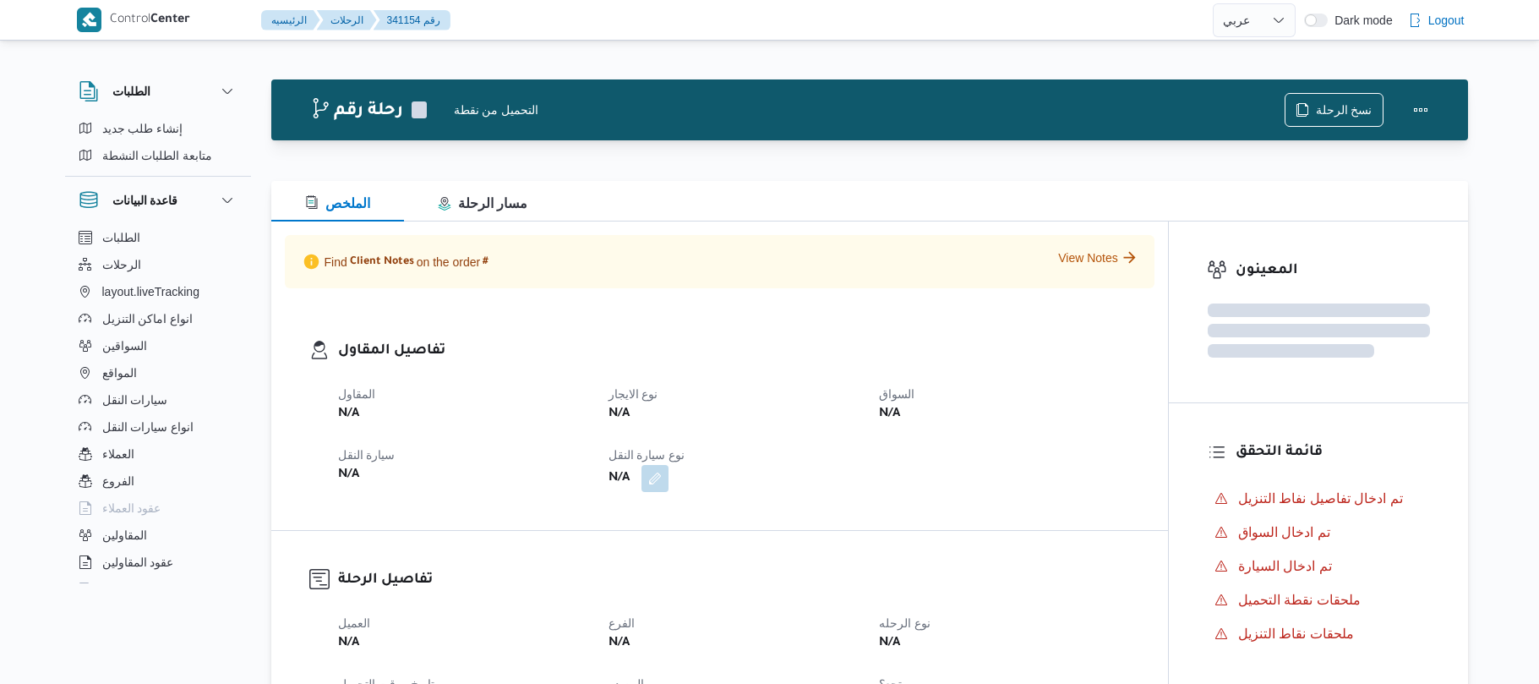
select select "ar"
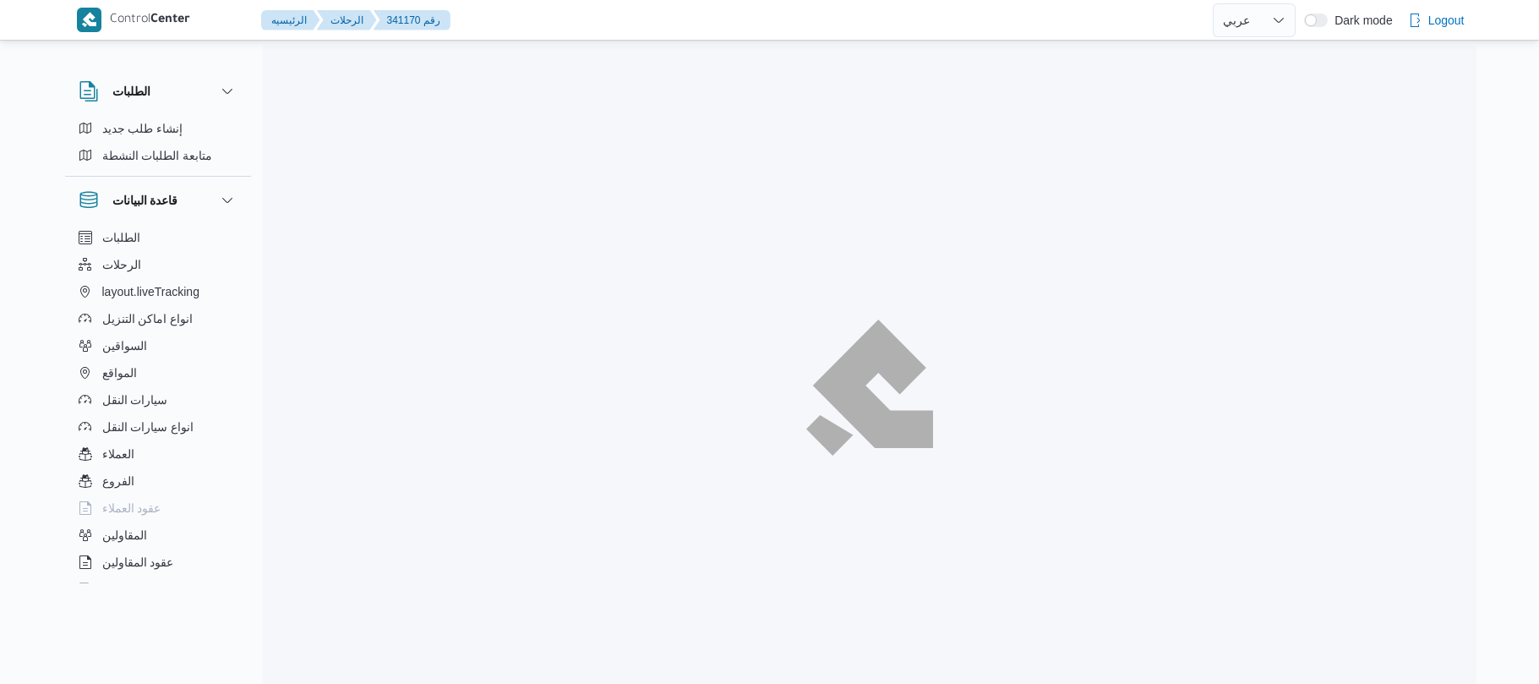
select select "ar"
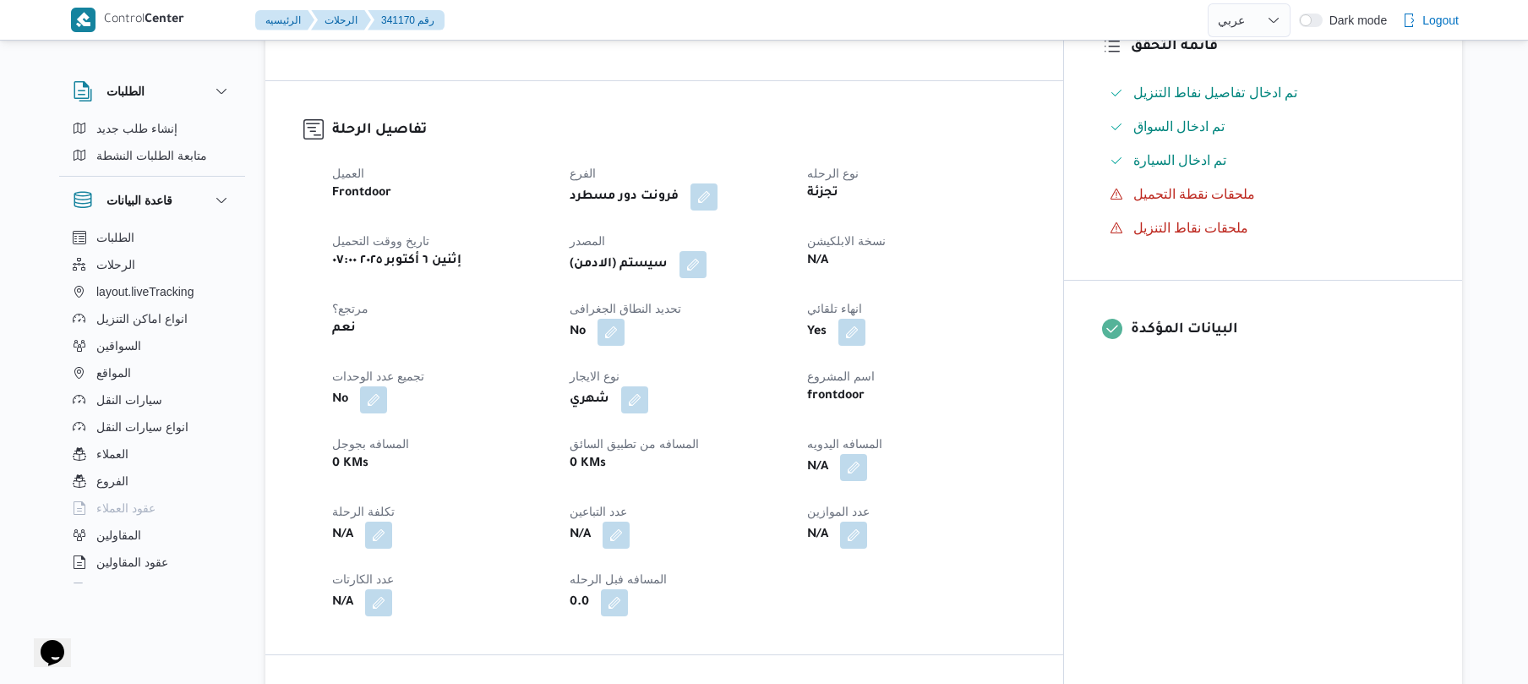
scroll to position [495, 0]
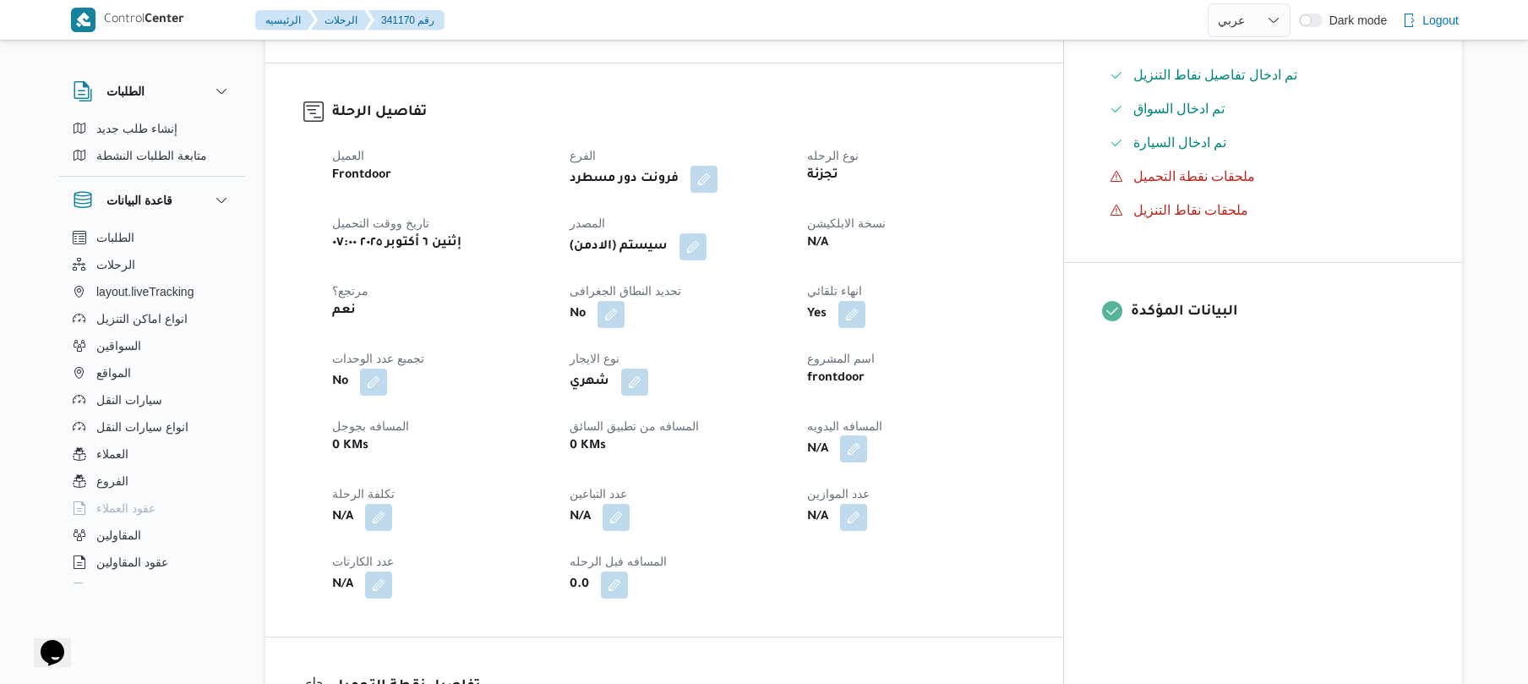
click at [867, 462] on button "button" at bounding box center [853, 448] width 27 height 27
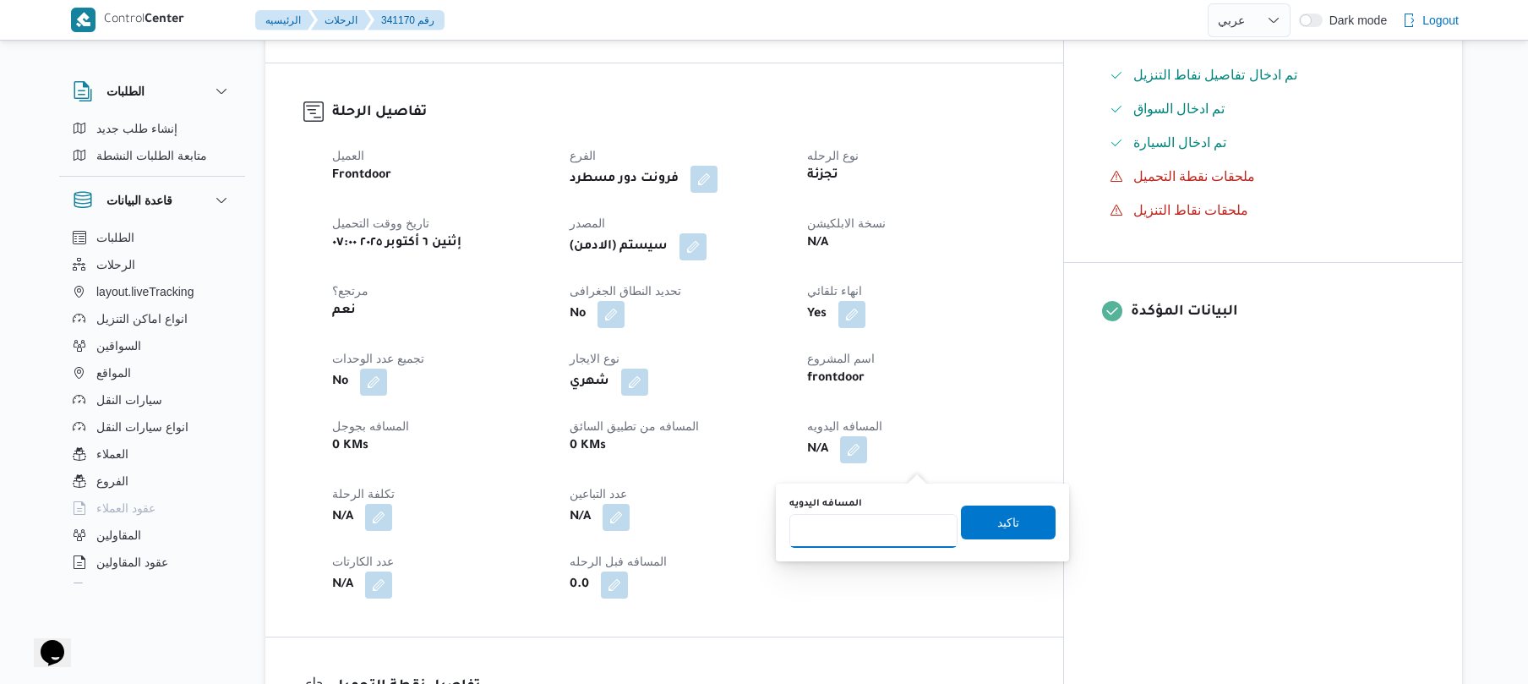
click at [859, 524] on input "المسافه اليدويه" at bounding box center [873, 531] width 168 height 34
type input "105"
click at [1007, 516] on span "تاكيد" at bounding box center [1008, 521] width 22 height 20
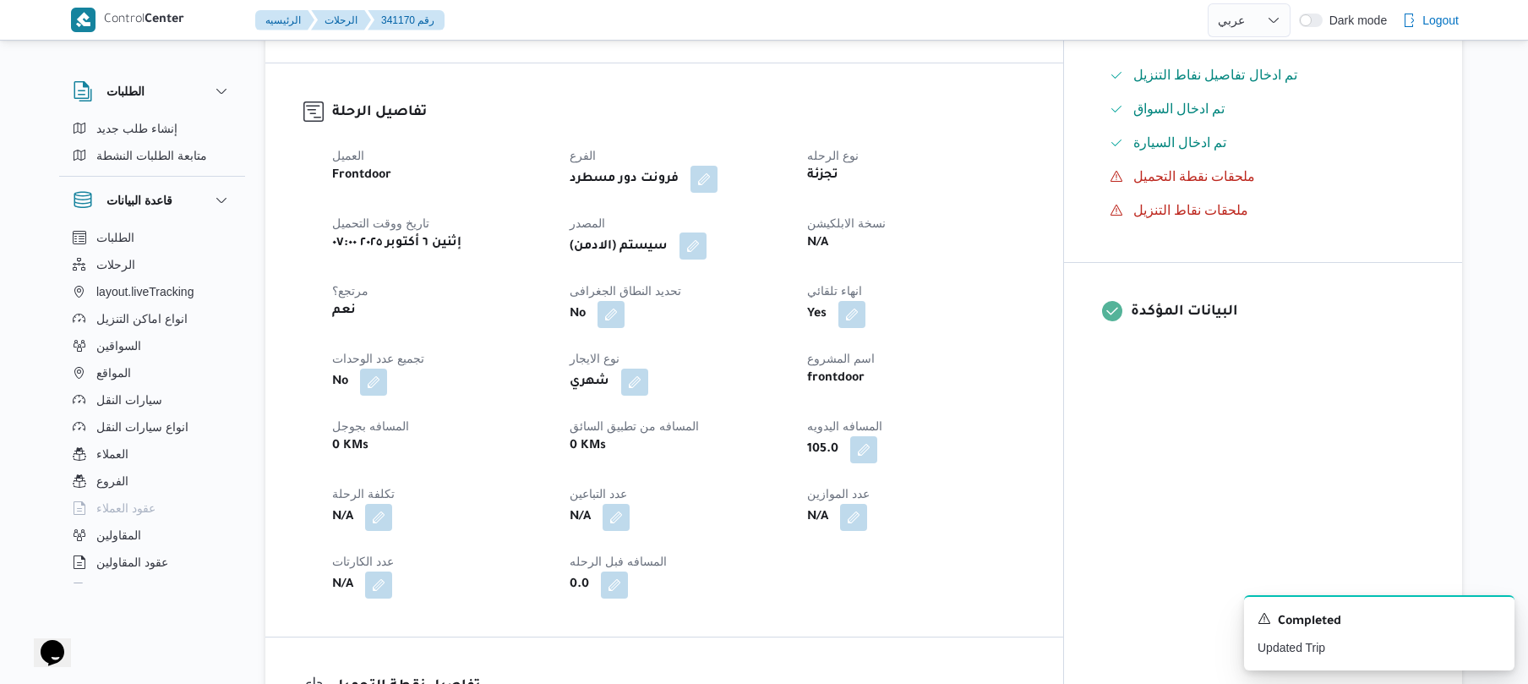
click at [707, 259] on button "button" at bounding box center [692, 245] width 27 height 27
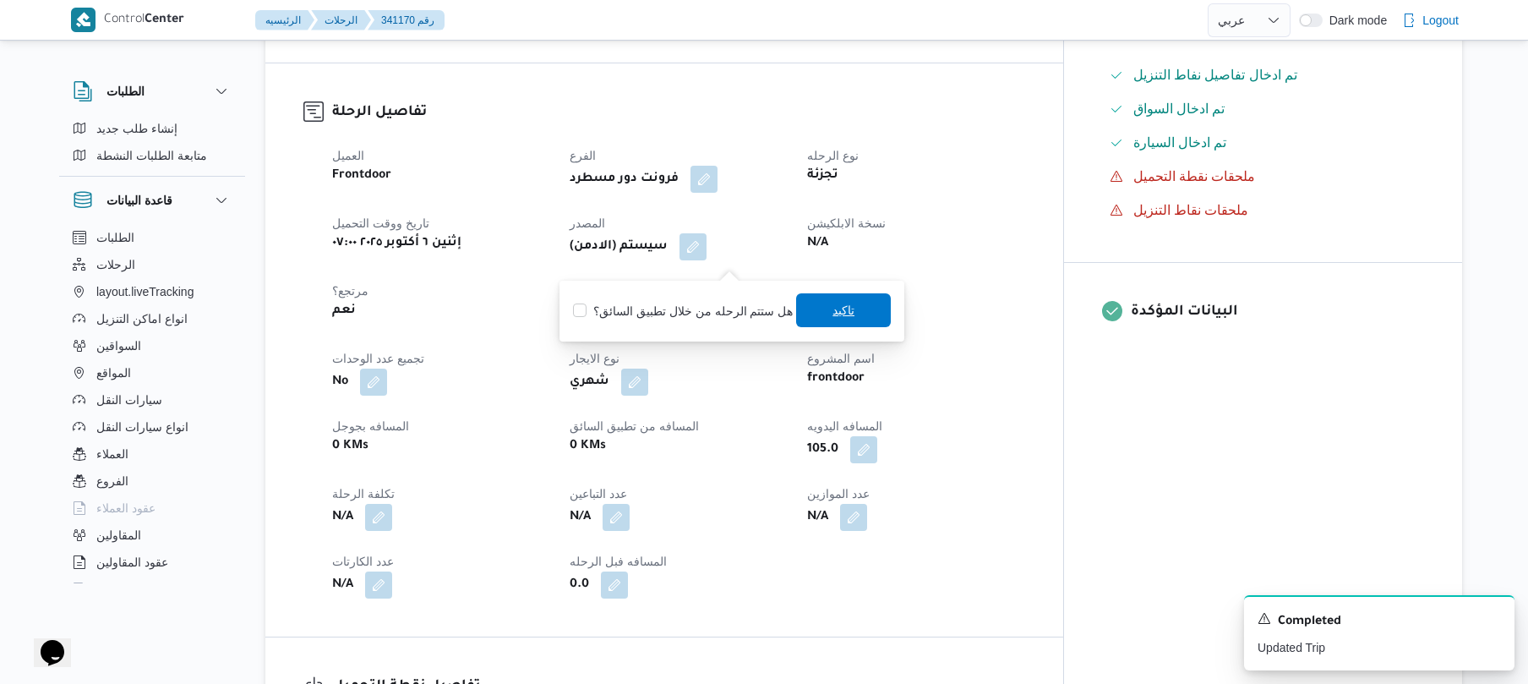
click at [832, 319] on span "تاكيد" at bounding box center [843, 310] width 22 height 20
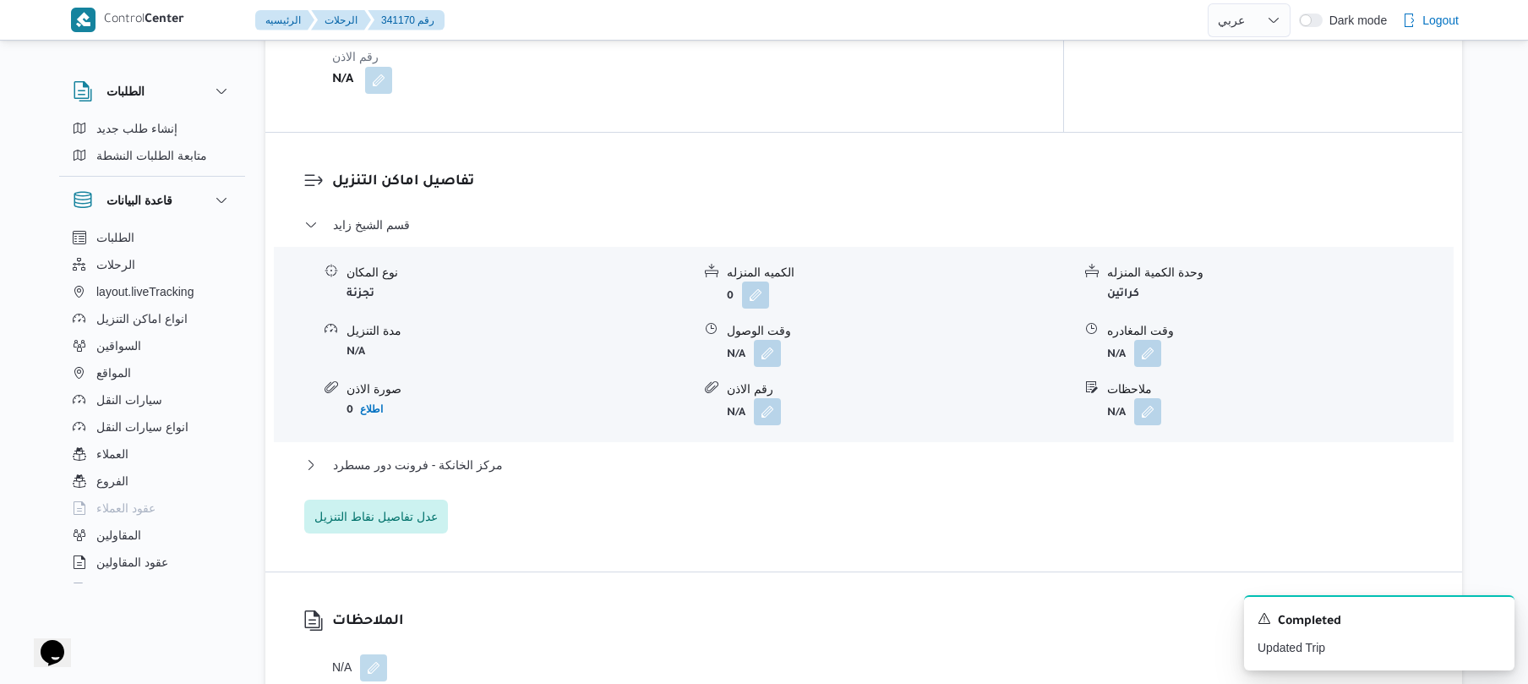
scroll to position [1307, 0]
click at [765, 357] on button "button" at bounding box center [767, 349] width 27 height 27
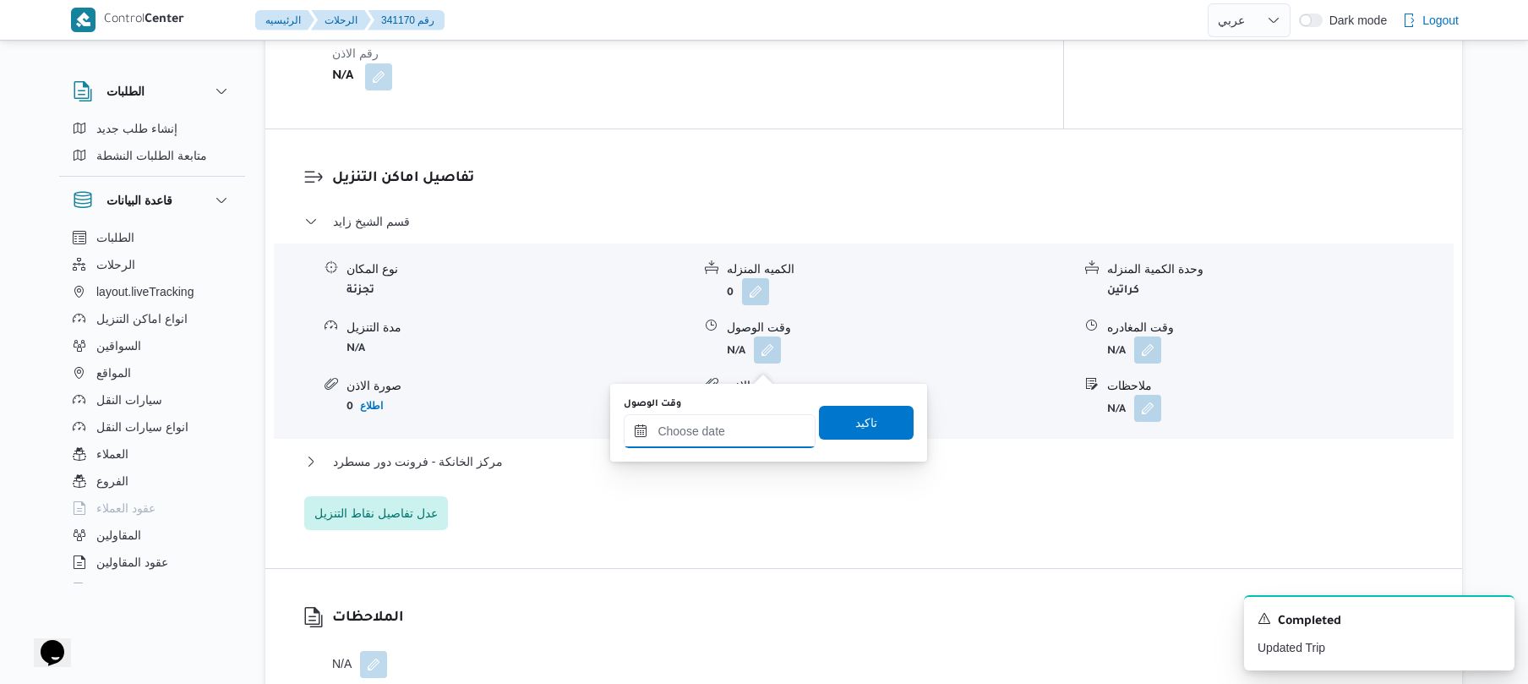
click at [732, 421] on input "وقت الوصول" at bounding box center [720, 431] width 192 height 34
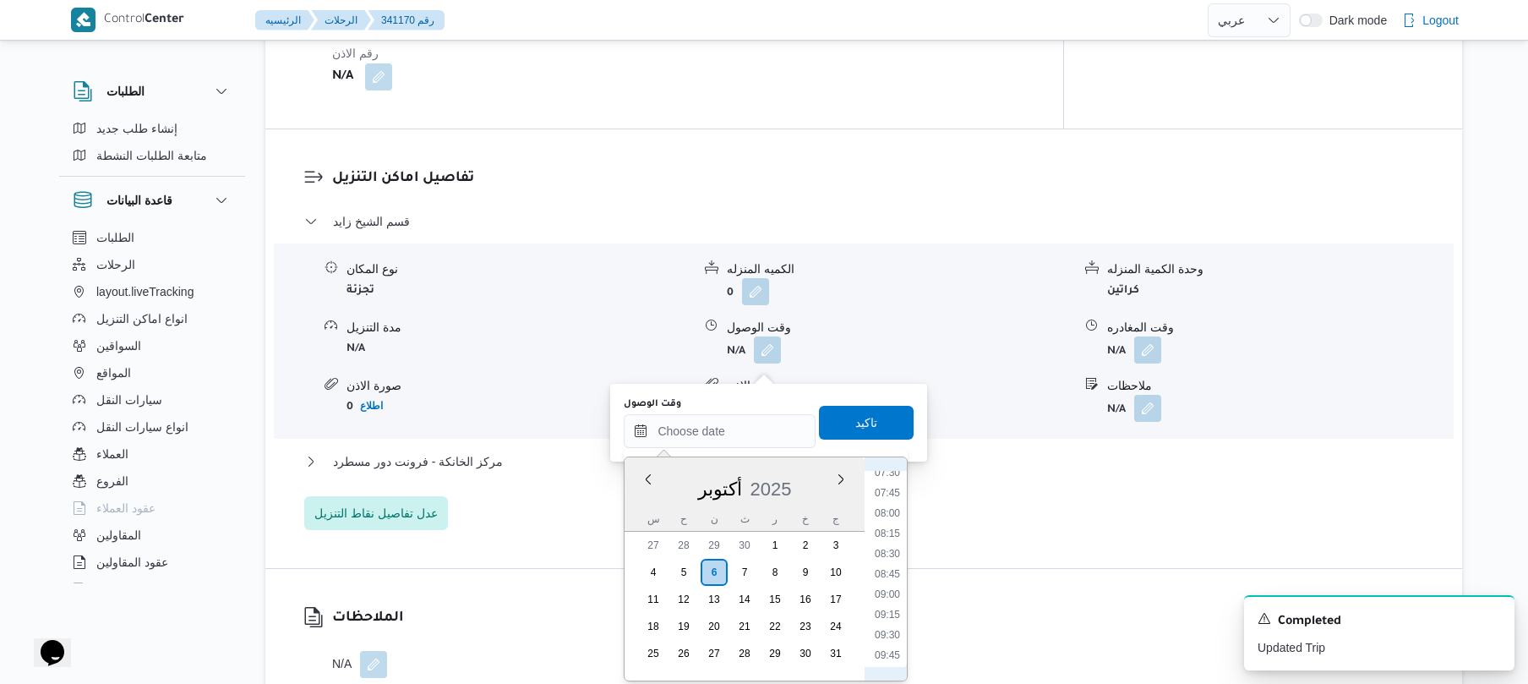
scroll to position [653, 0]
click at [896, 532] on li "08:45" at bounding box center [887, 535] width 39 height 17
type input "٠٦/١٠/٢٠٢٥ ٠٨:٤٥"
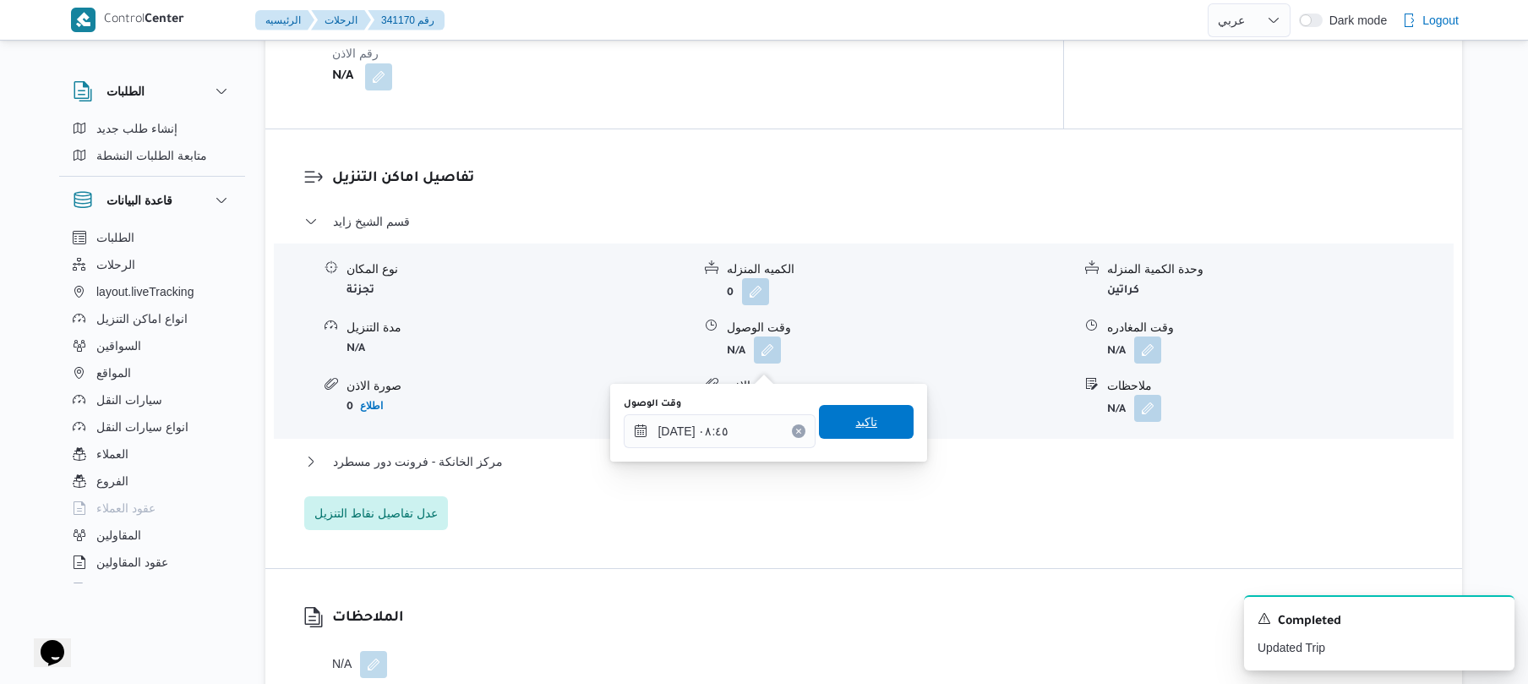
click at [867, 412] on span "تاكيد" at bounding box center [866, 422] width 95 height 34
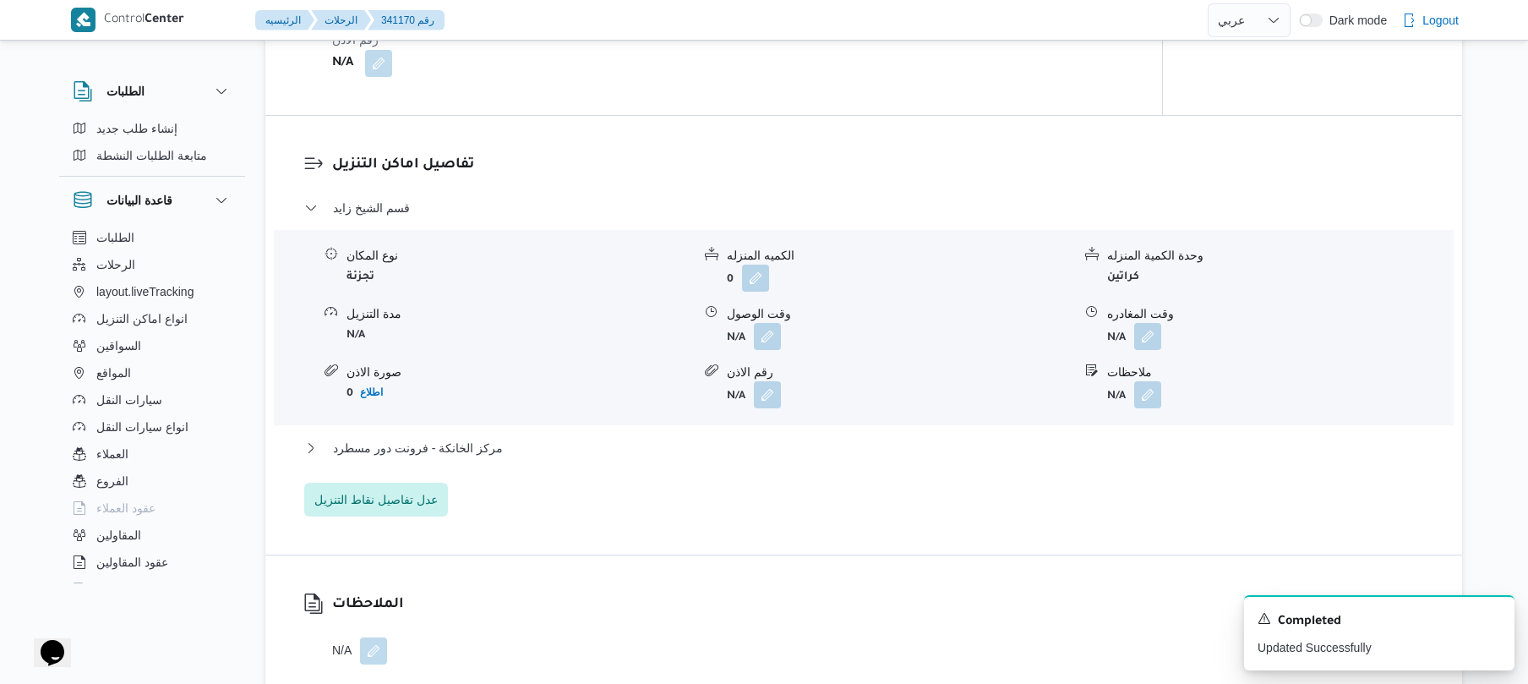
click at [777, 461] on div "قسم الشيخ زايد نوع المكان تجزئة الكميه المنزله 0 وحدة الكمية المنزله كراتين مدة…" at bounding box center [864, 357] width 1120 height 319
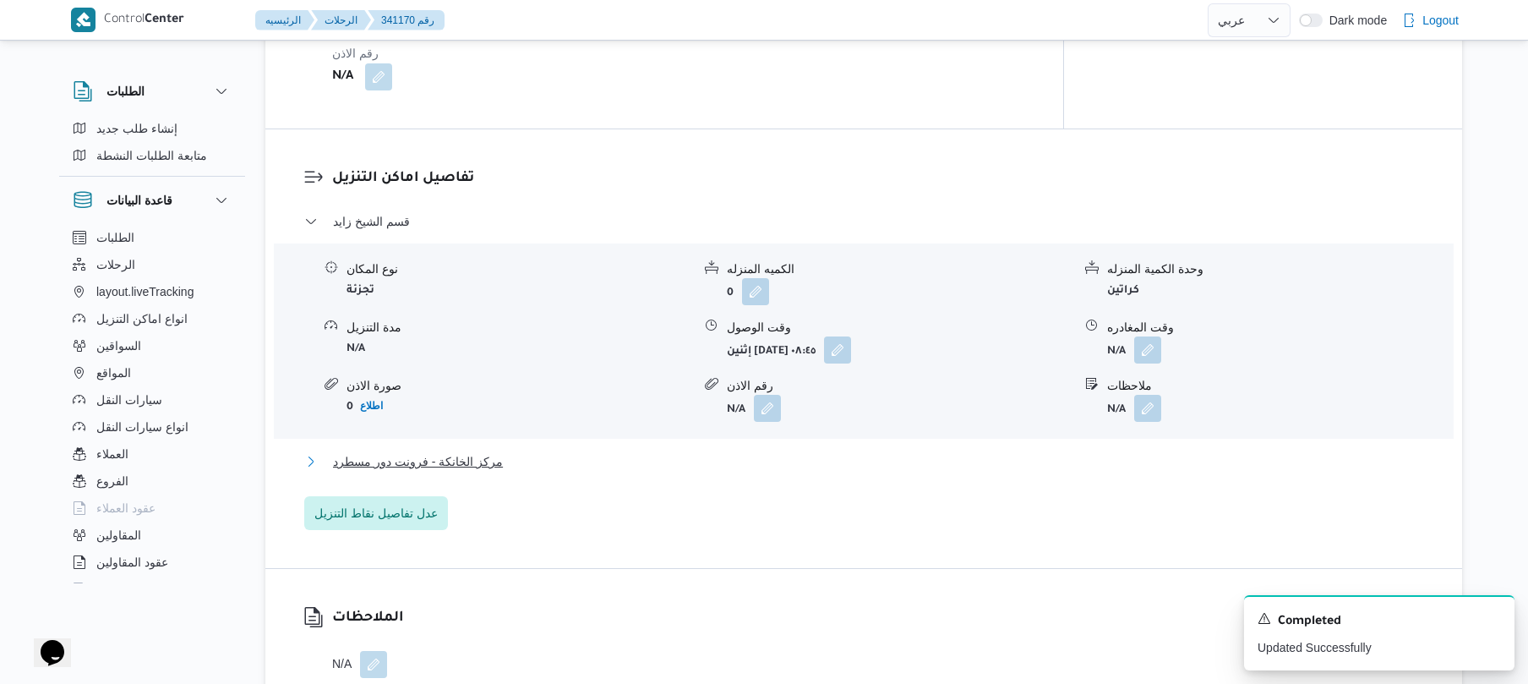
click at [774, 472] on button "مركز الخانكة - فرونت دور مسطرد" at bounding box center [864, 461] width 1120 height 20
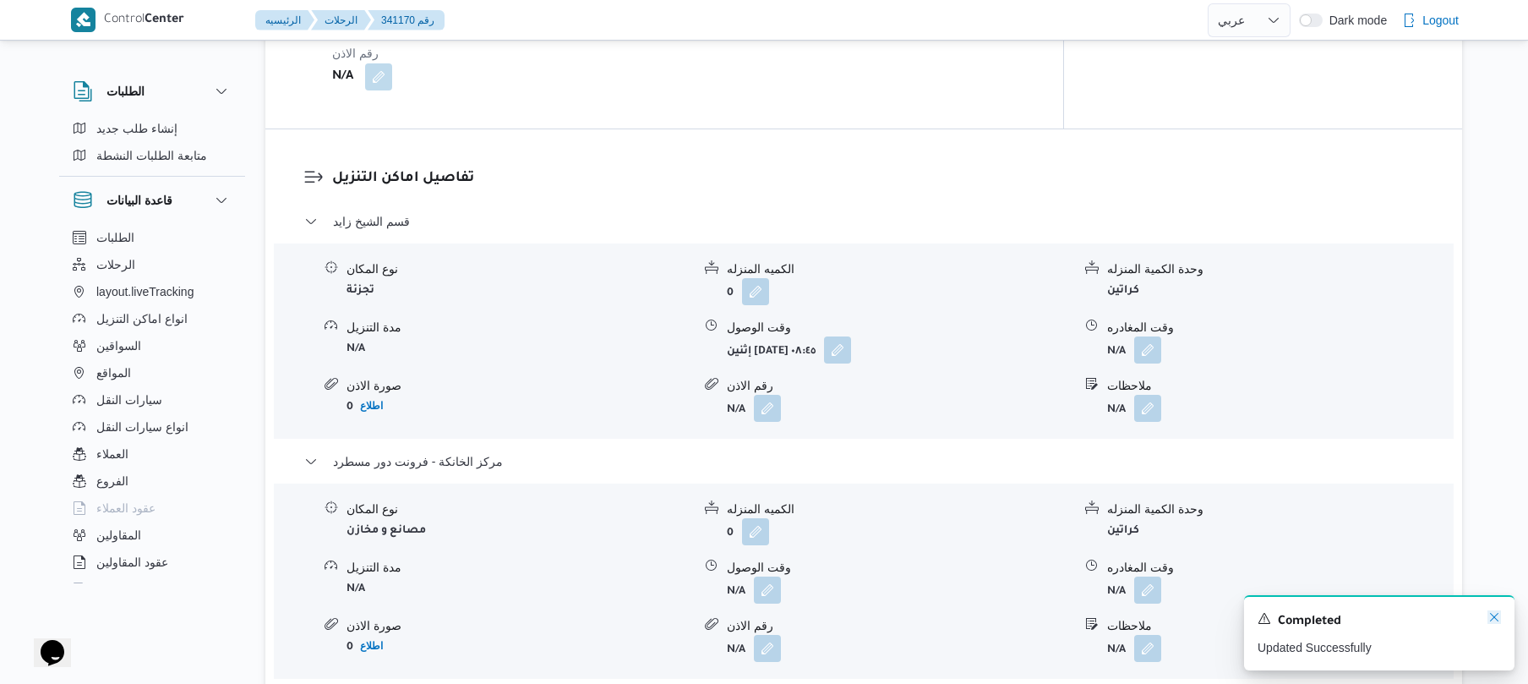
click at [1488, 619] on icon "Dismiss toast" at bounding box center [1494, 617] width 14 height 14
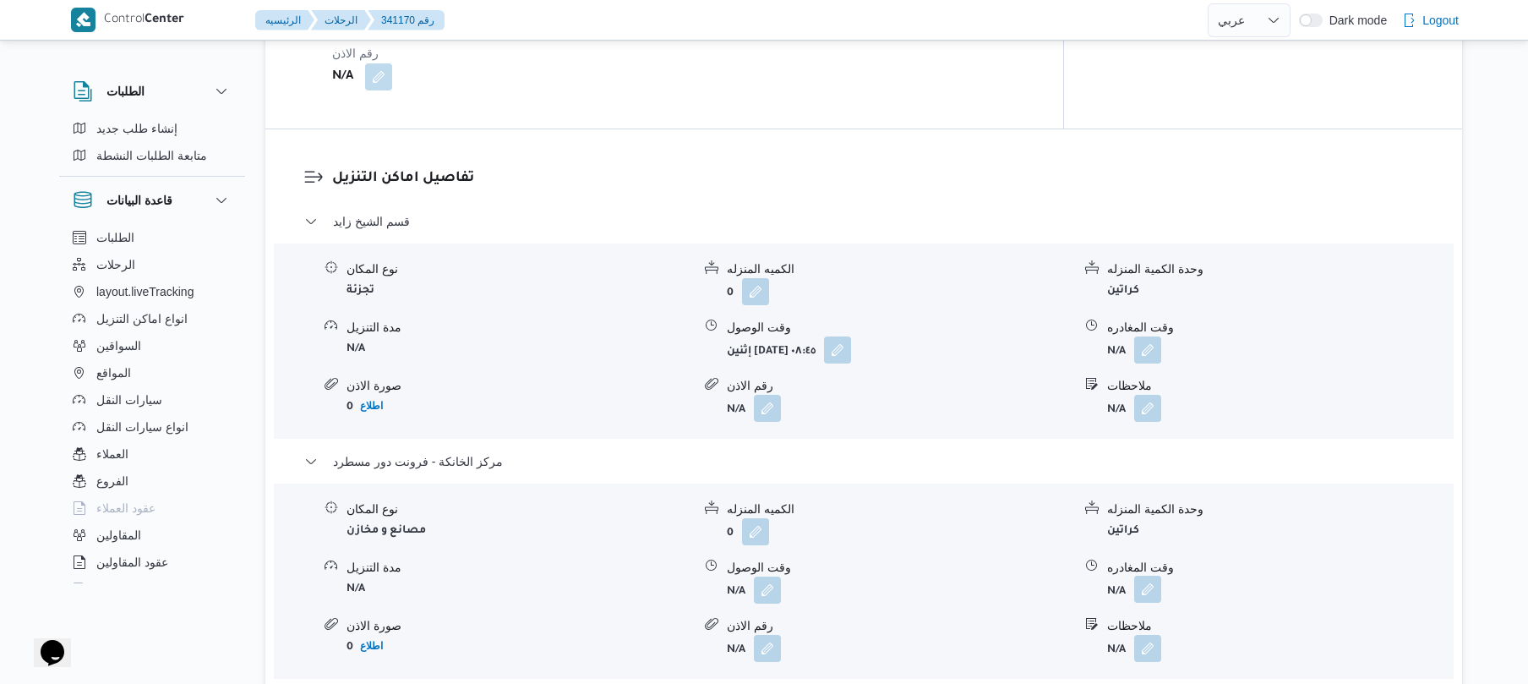
click at [1153, 600] on button "button" at bounding box center [1147, 589] width 27 height 27
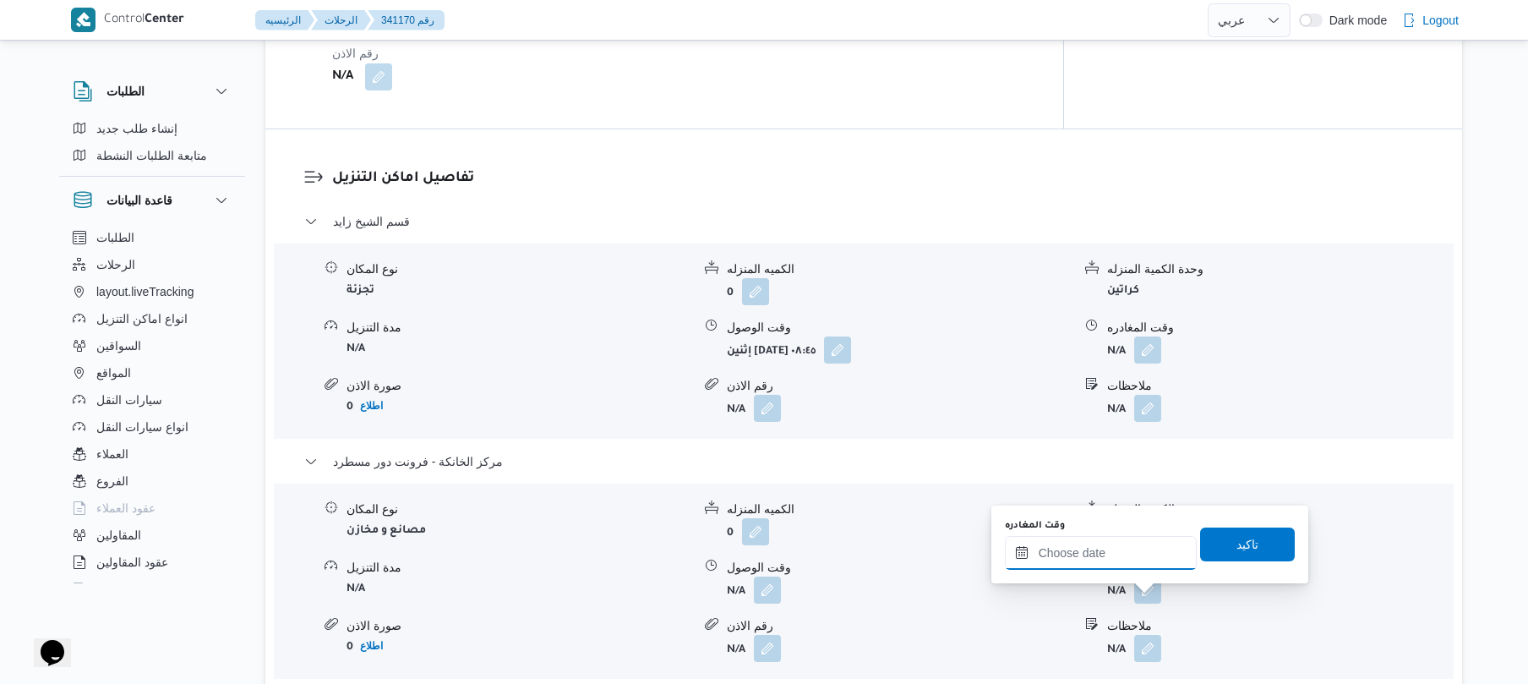
click at [1121, 552] on input "وقت المغادره" at bounding box center [1101, 553] width 192 height 34
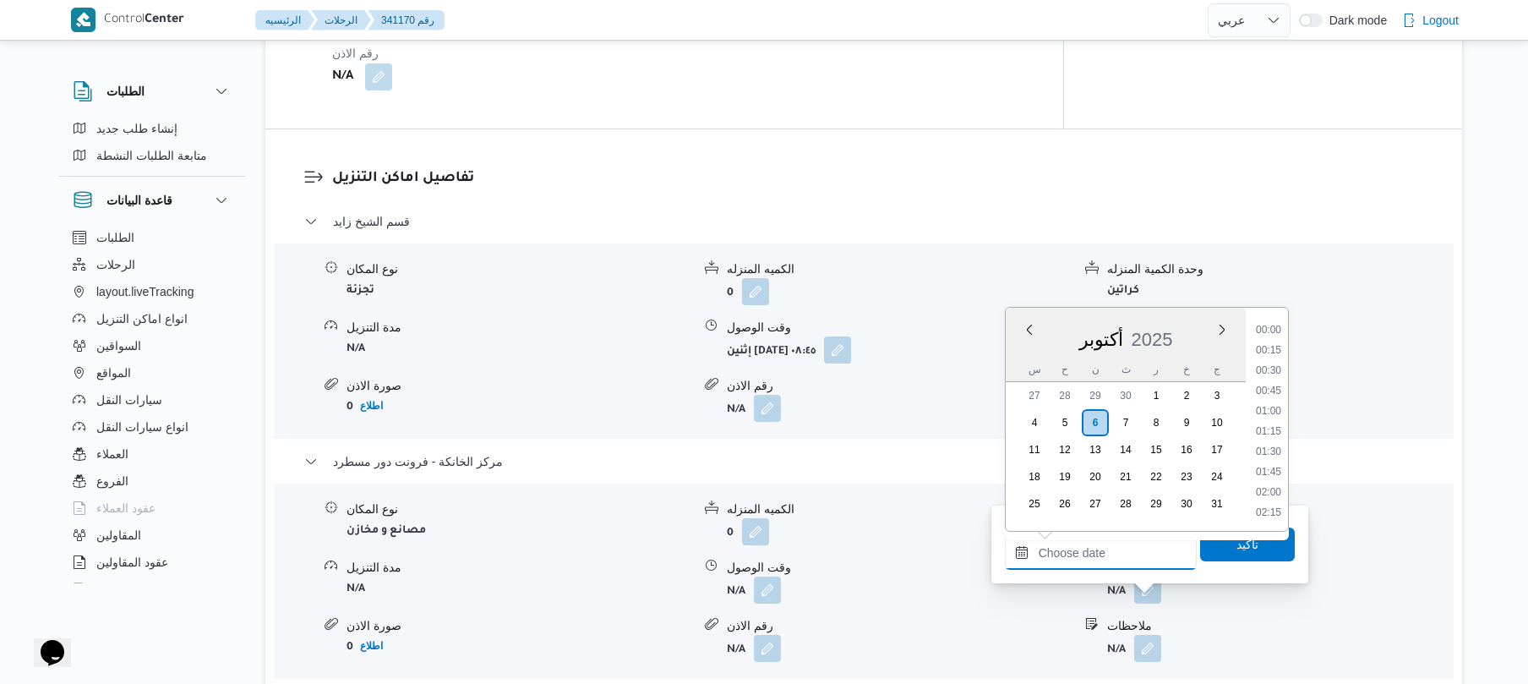
scroll to position [1481, 0]
click at [1268, 386] on li "19:00" at bounding box center [1268, 389] width 39 height 17
type input "٠٦/١٠/٢٠٢٥ ١٩:٠٠"
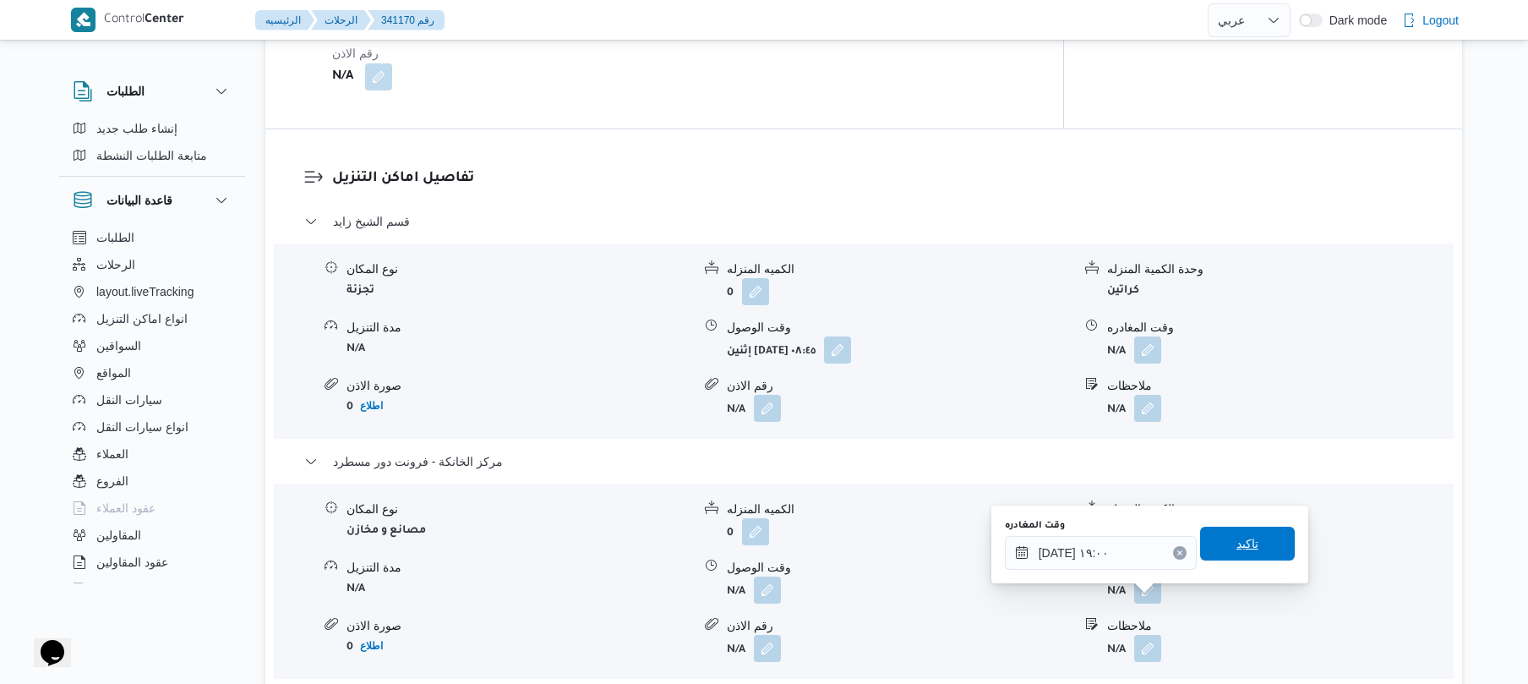
click at [1236, 537] on span "تاكيد" at bounding box center [1247, 543] width 22 height 20
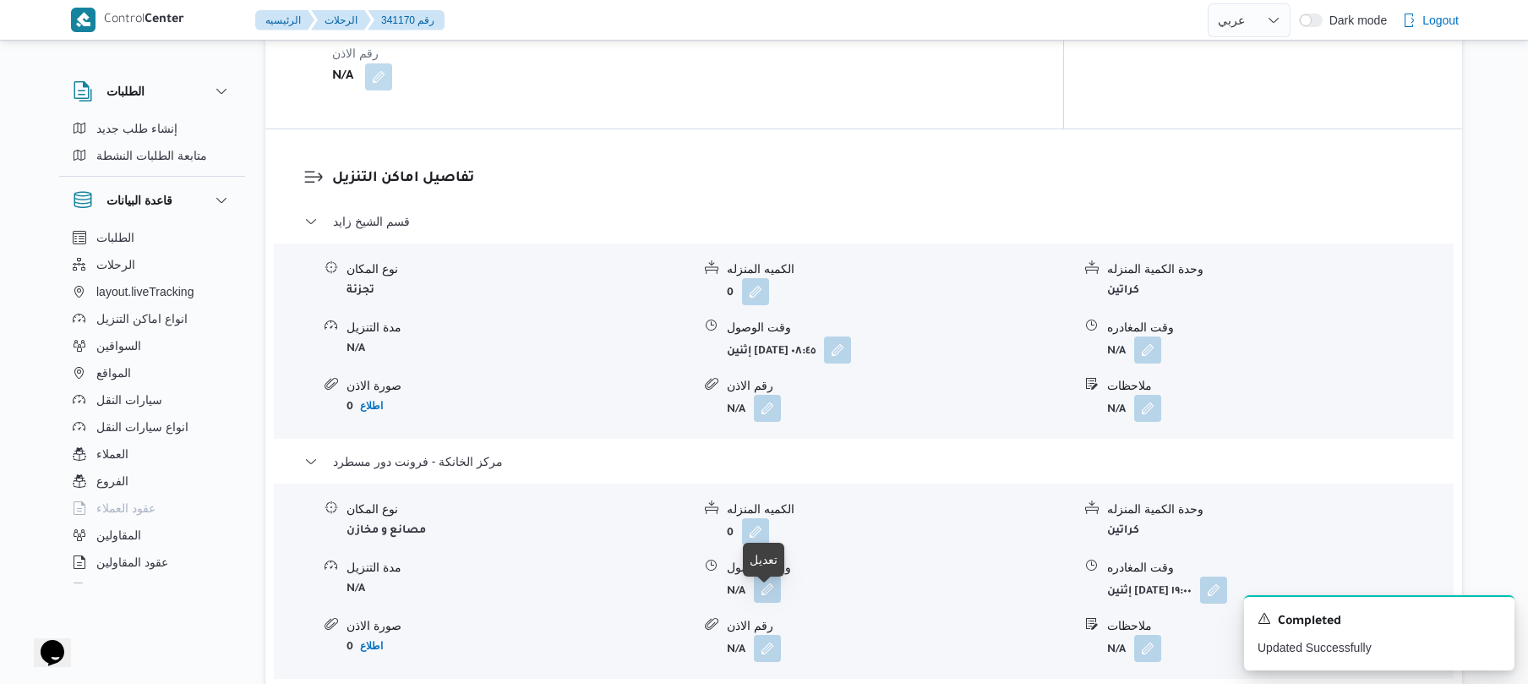
click at [761, 603] on button "button" at bounding box center [767, 589] width 27 height 27
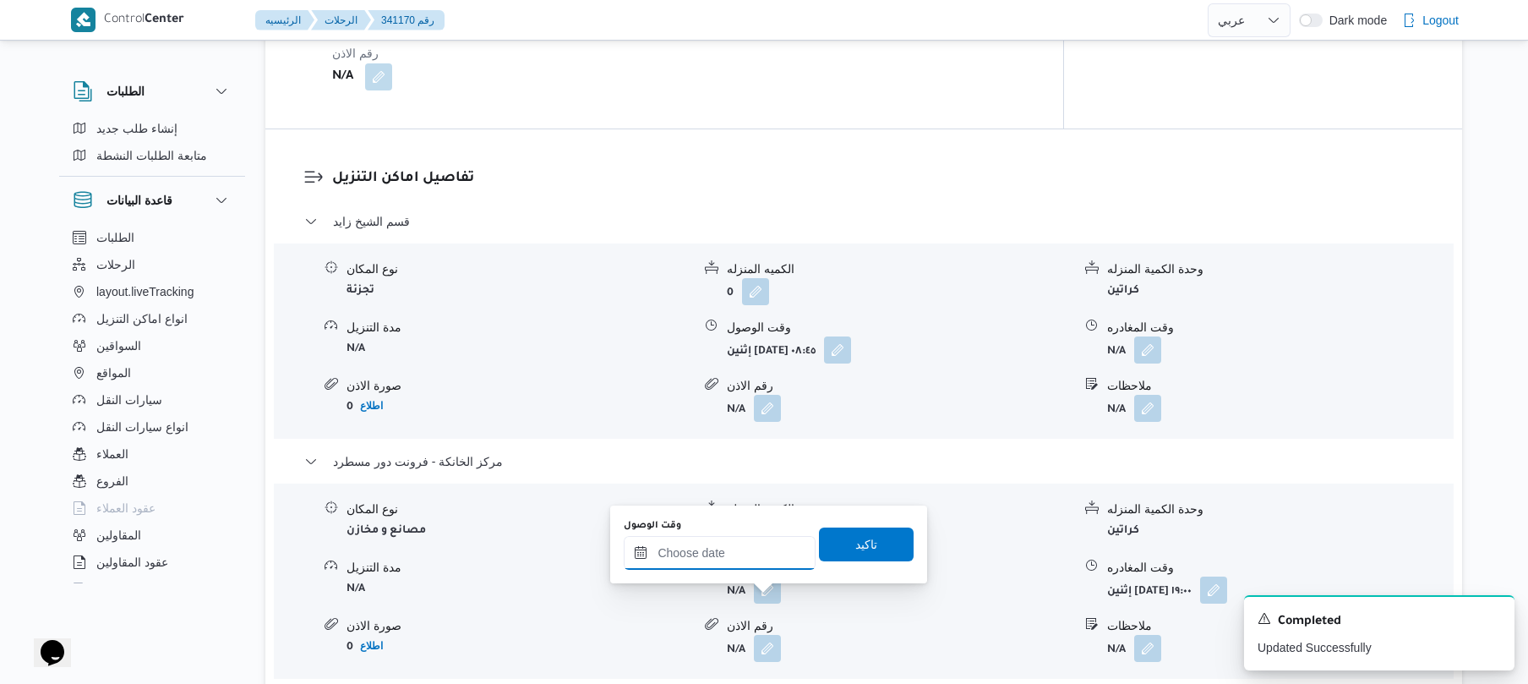
click at [747, 561] on input "وقت الوصول" at bounding box center [720, 553] width 192 height 34
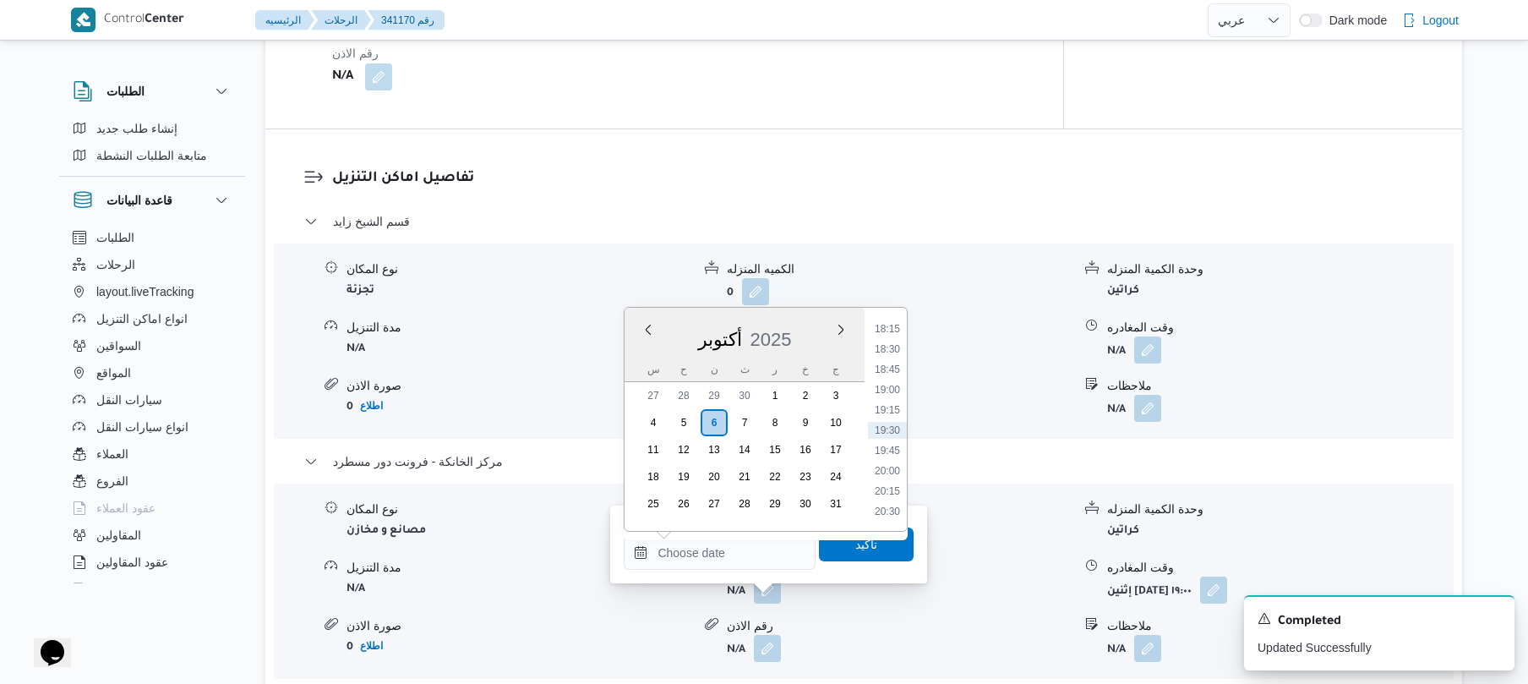
click at [887, 366] on li "18:45" at bounding box center [887, 369] width 39 height 17
type input "[DATE] ١٨:٤٥"
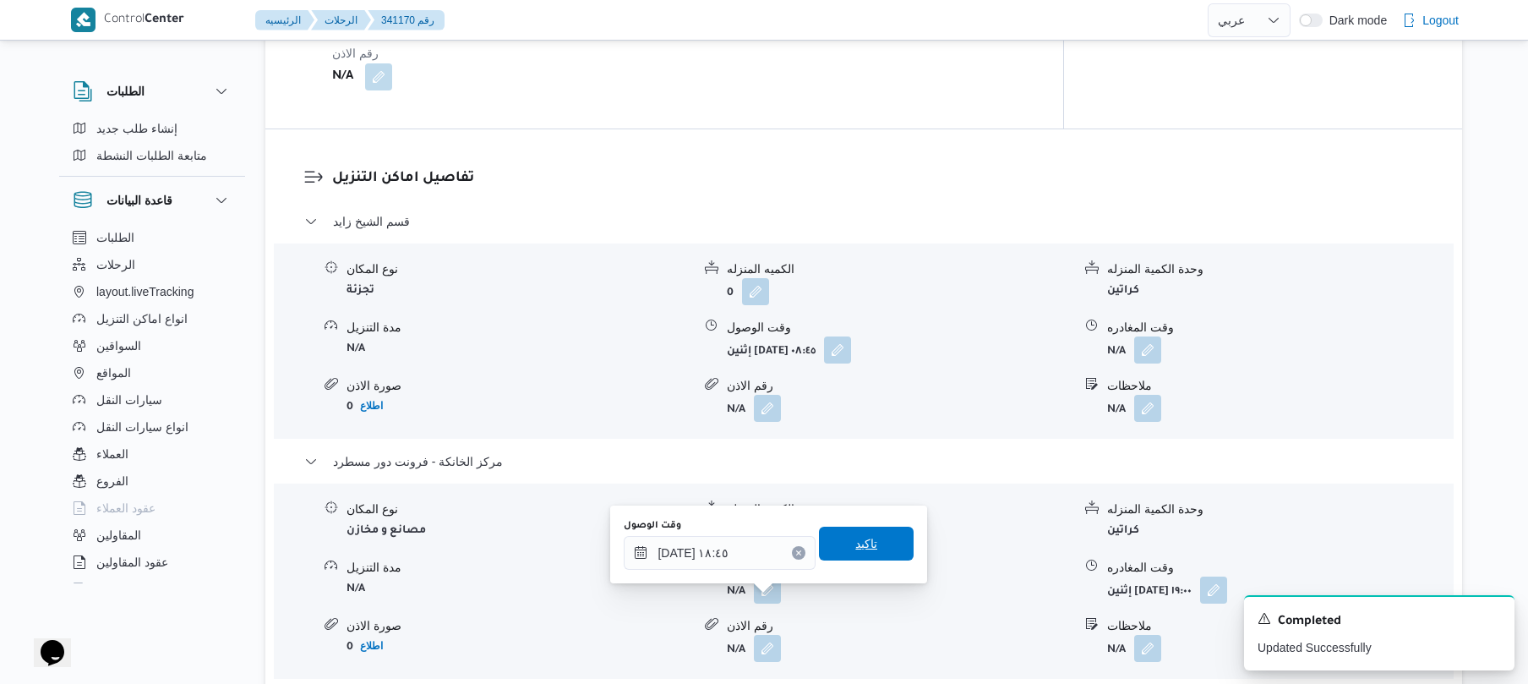
click at [855, 536] on span "تاكيد" at bounding box center [866, 543] width 22 height 20
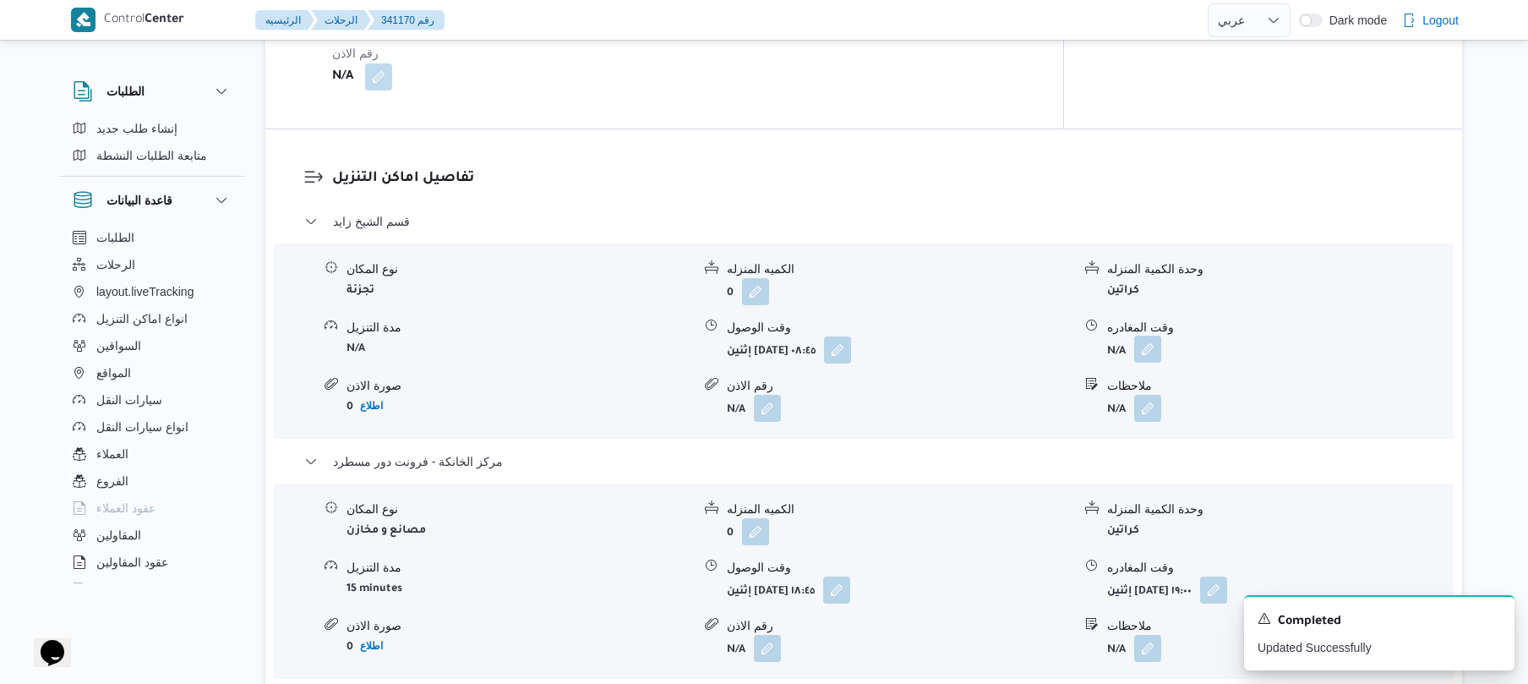
click at [1148, 360] on button "button" at bounding box center [1147, 349] width 27 height 27
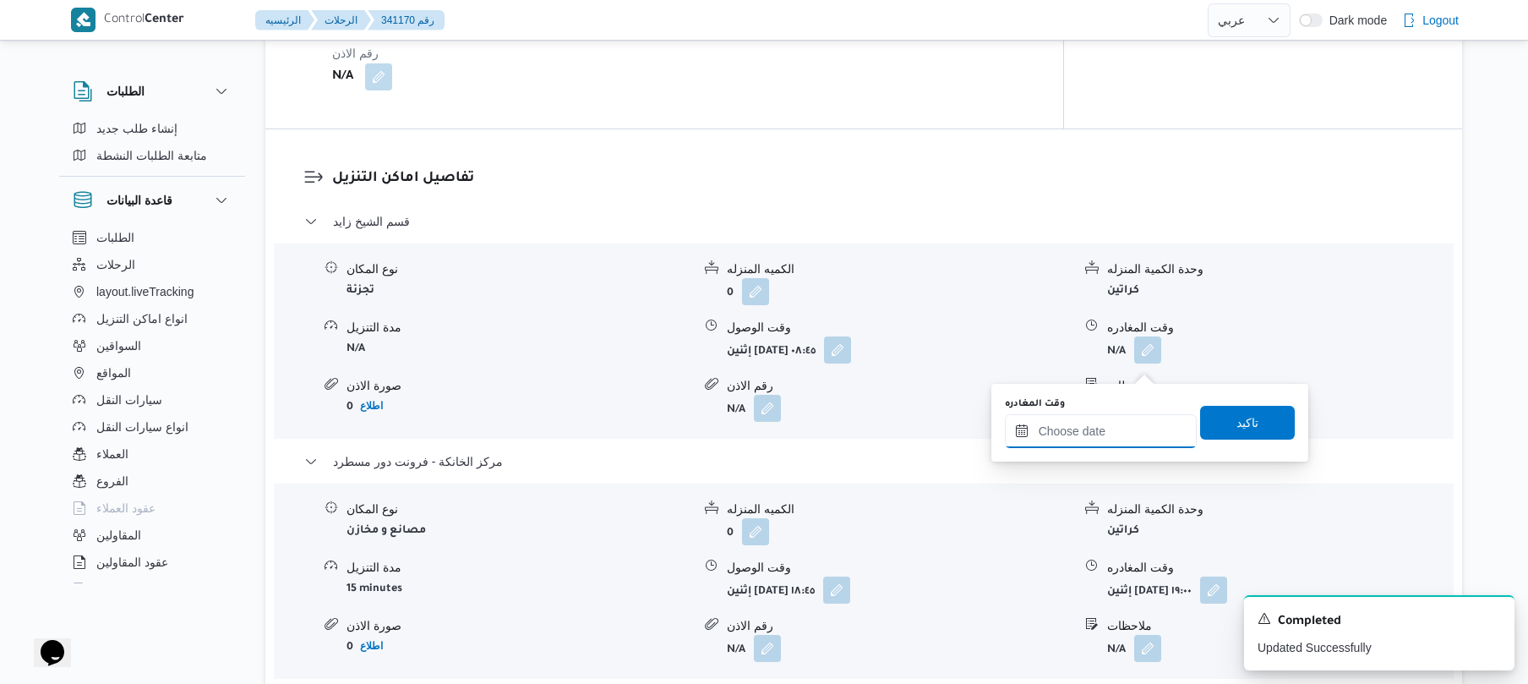
click at [1083, 423] on input "وقت المغادره" at bounding box center [1101, 431] width 192 height 34
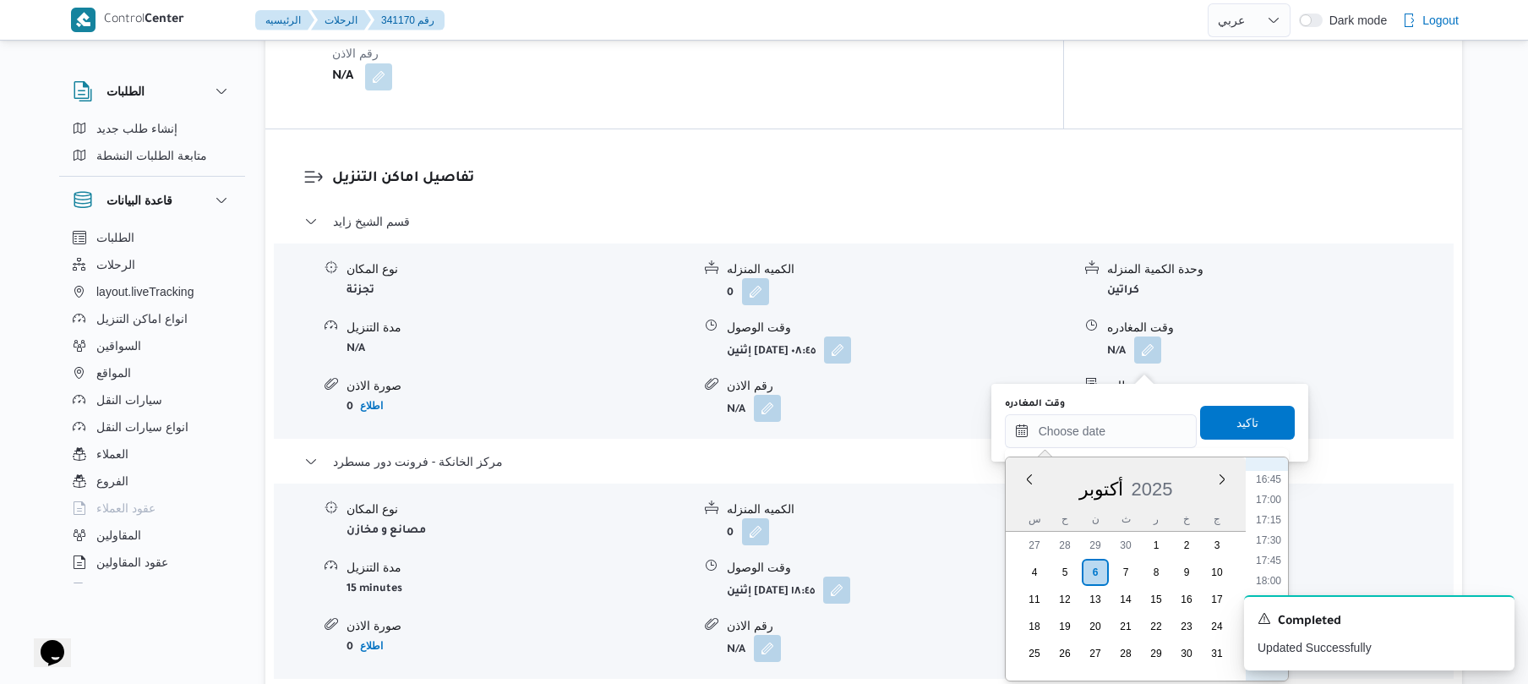
scroll to position [1316, 0]
click at [1268, 575] on li "17:30" at bounding box center [1268, 583] width 39 height 17
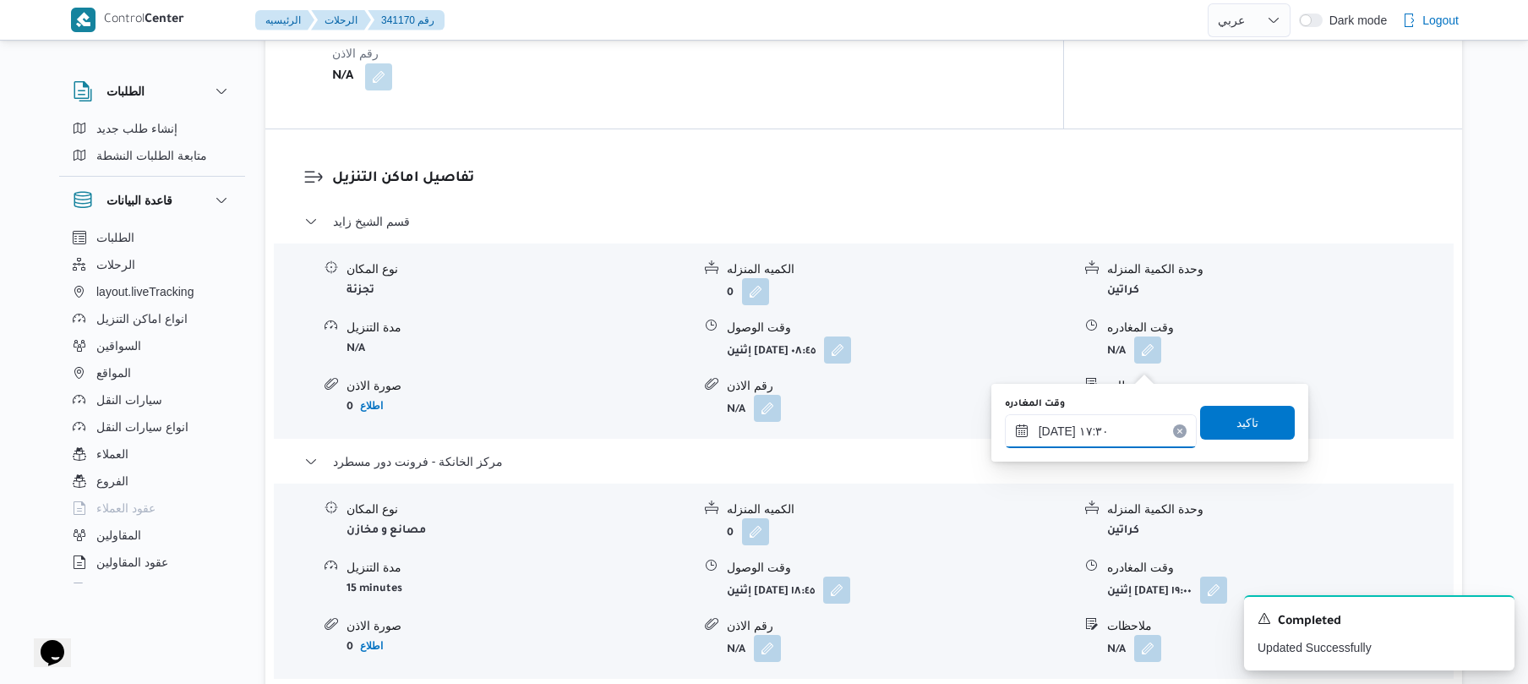
click at [1061, 434] on input "[DATE] ١٧:٣٠" at bounding box center [1101, 431] width 192 height 34
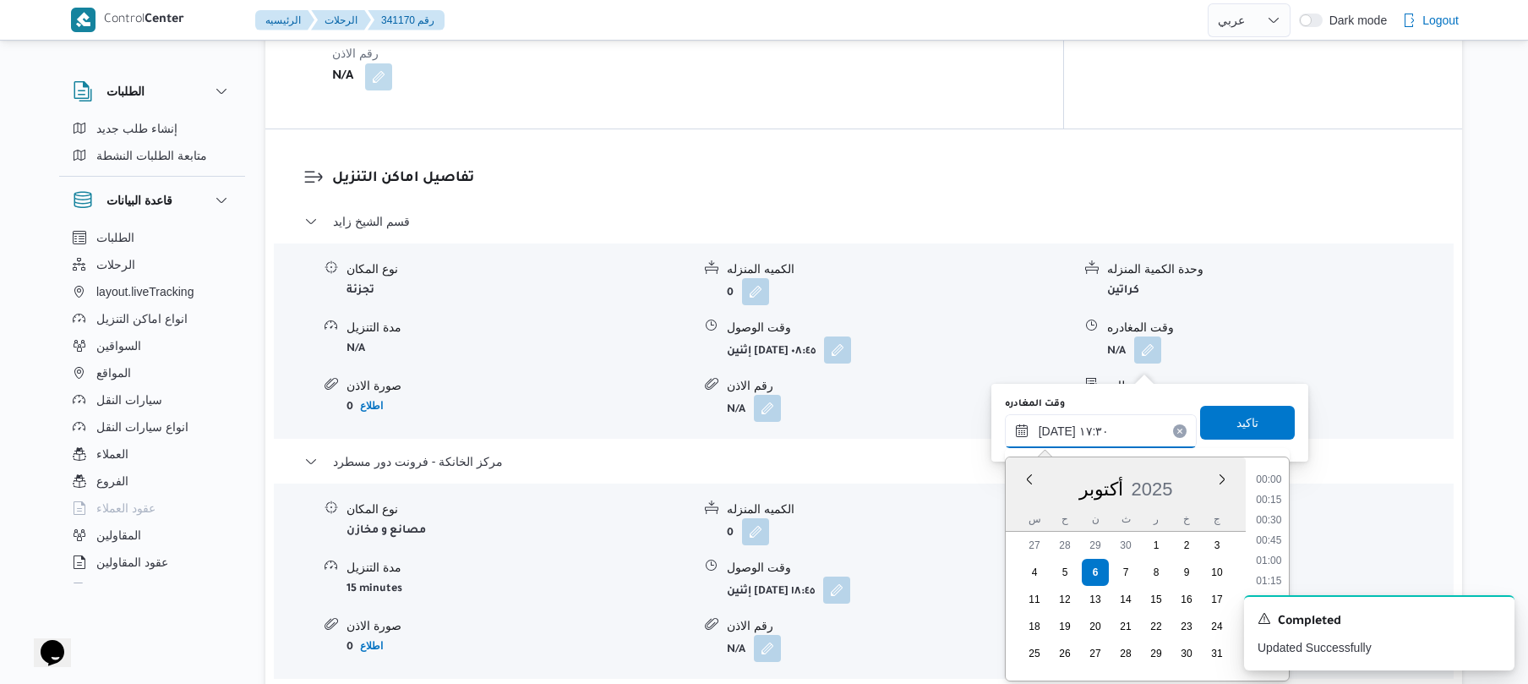
click at [1061, 434] on input "[DATE] ١٧:٣٠" at bounding box center [1101, 431] width 192 height 34
type input "٠٦/١٠/٢٠٢٥ ١٧:45"
click at [1236, 424] on span "تاكيد" at bounding box center [1247, 422] width 22 height 20
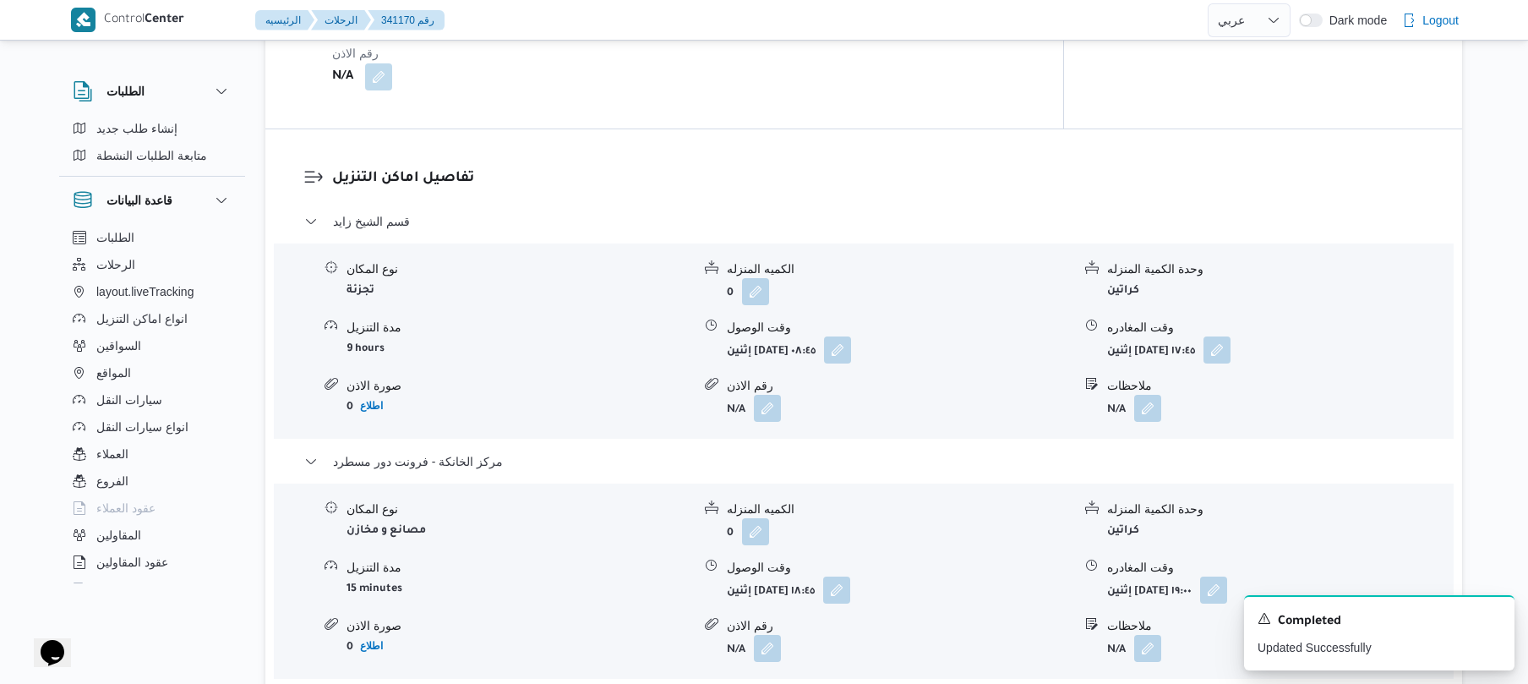
scroll to position [0, 0]
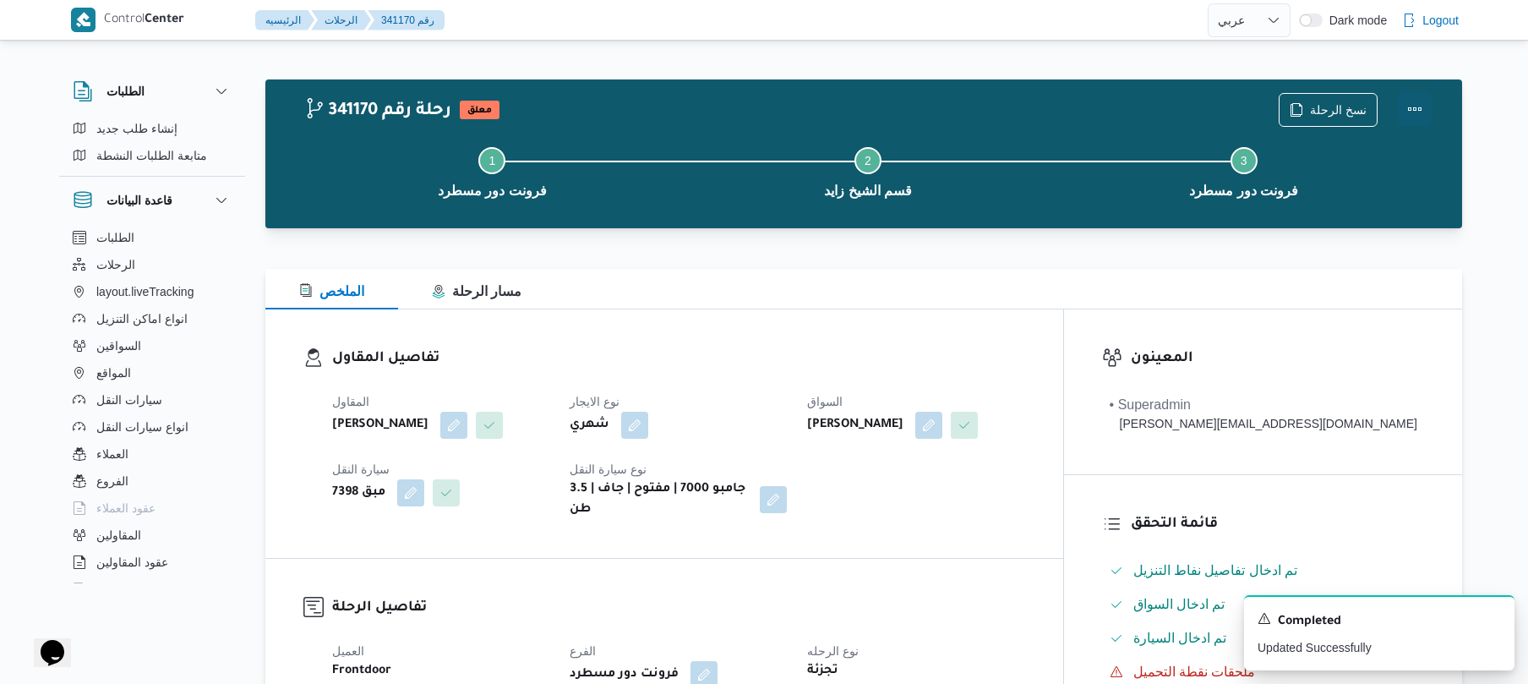
click at [1399, 100] on button "Actions" at bounding box center [1415, 109] width 34 height 34
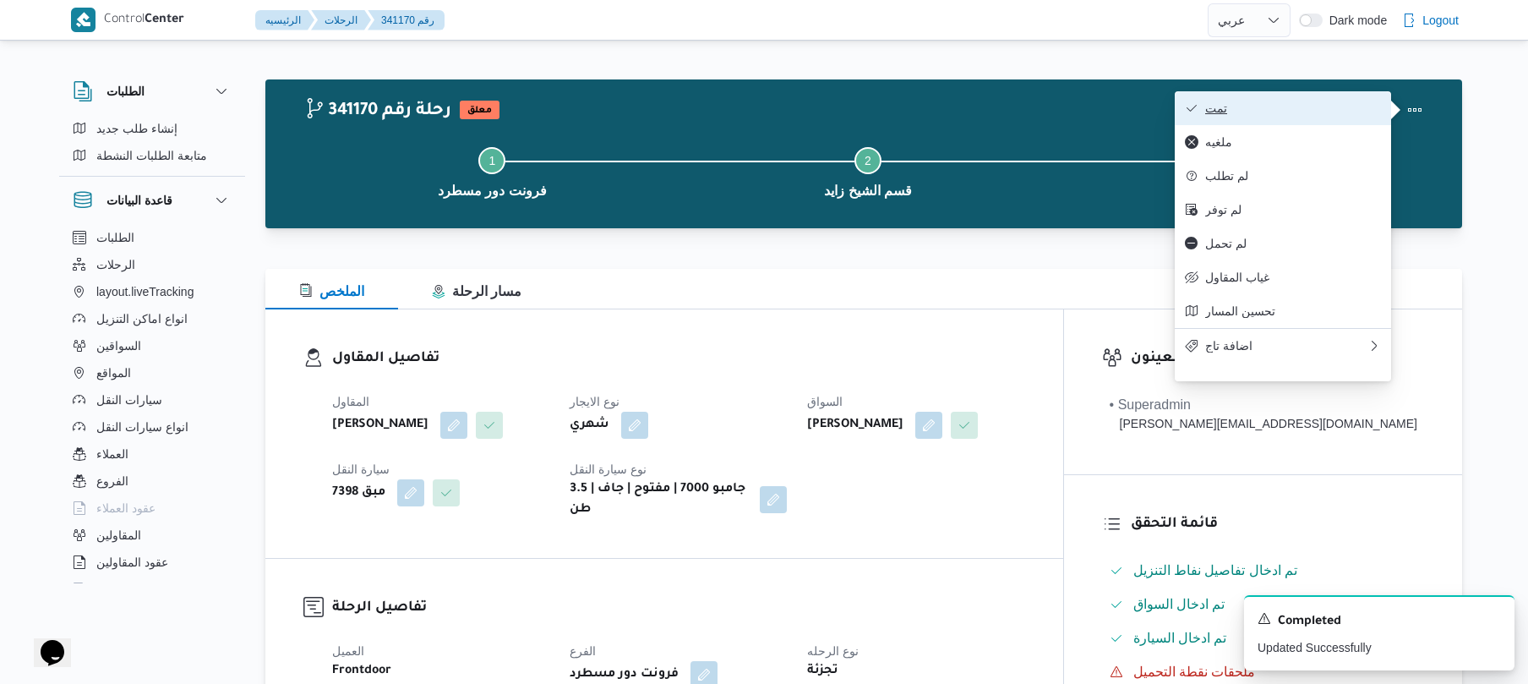
click at [1323, 113] on span "تمت" at bounding box center [1293, 108] width 176 height 14
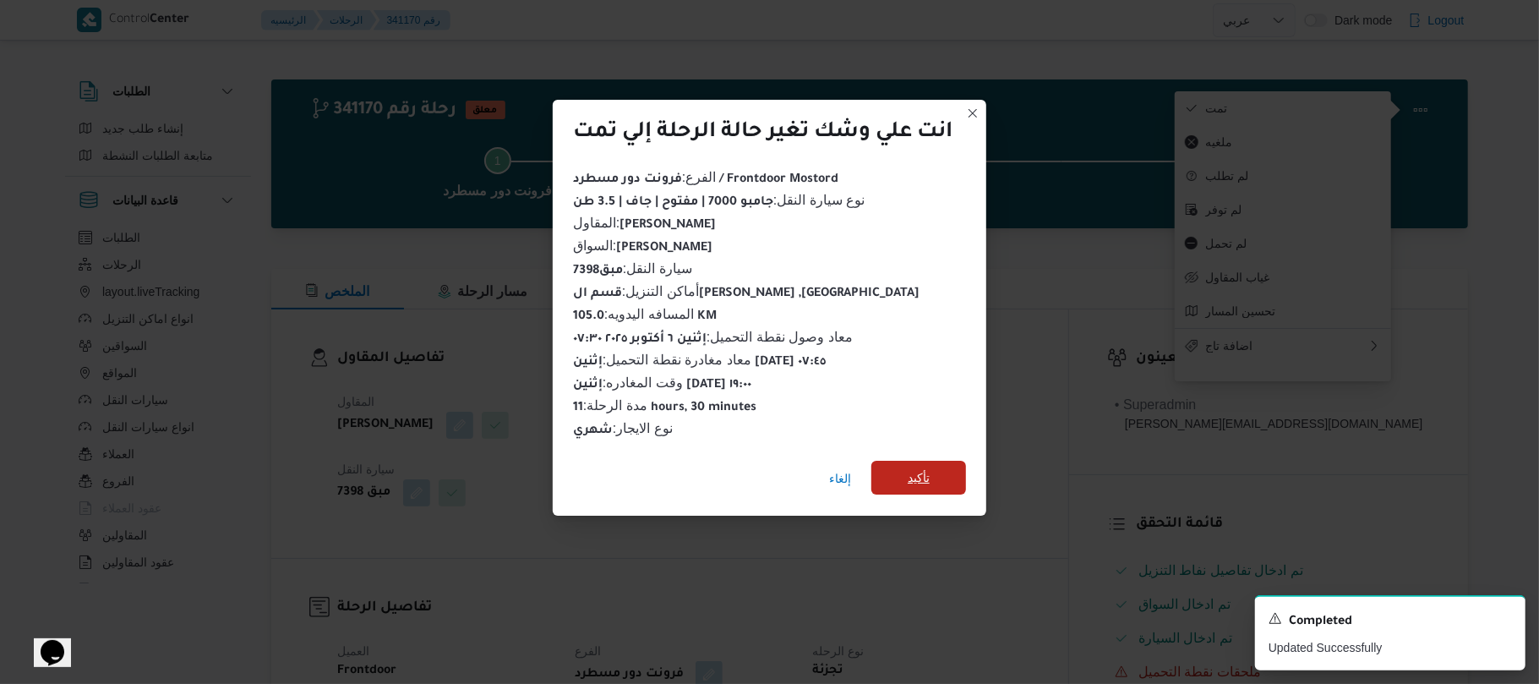
click at [944, 461] on span "تأكيد" at bounding box center [918, 478] width 95 height 34
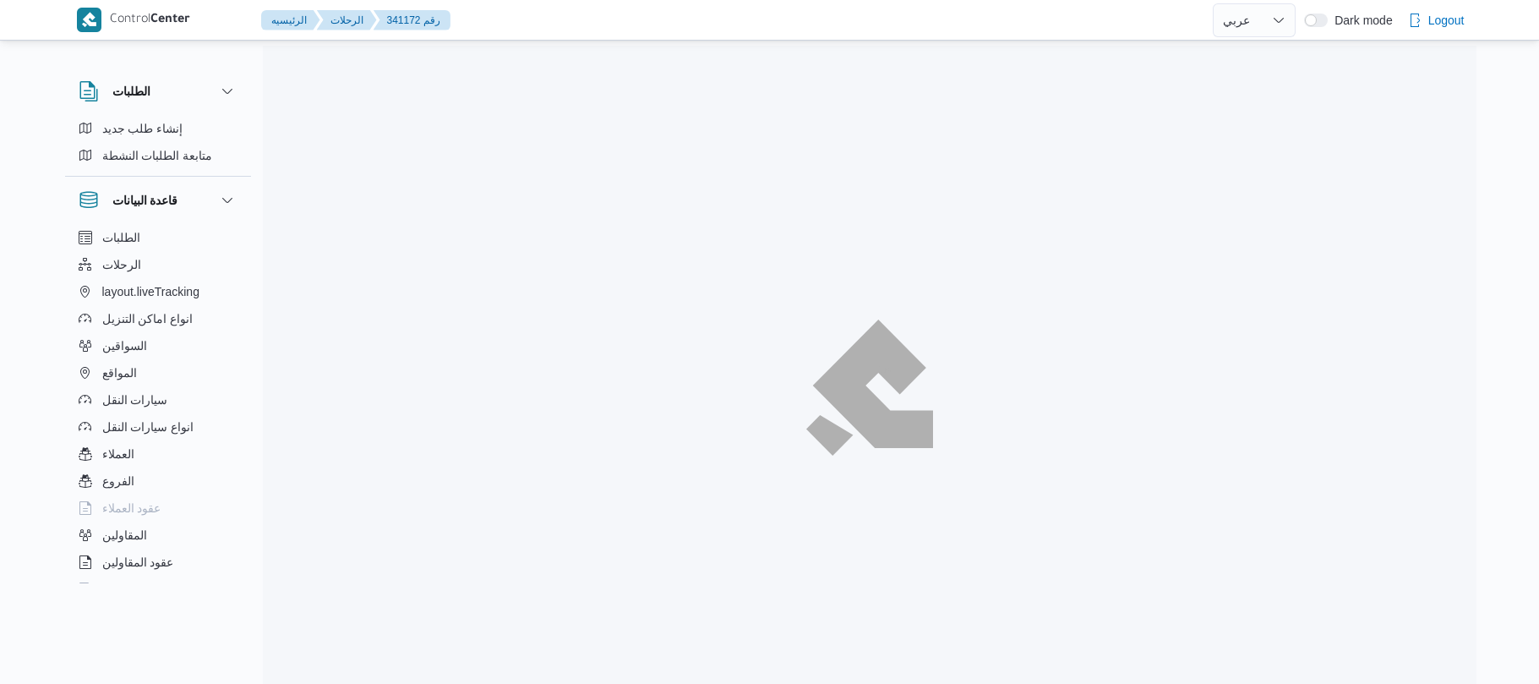
select select "ar"
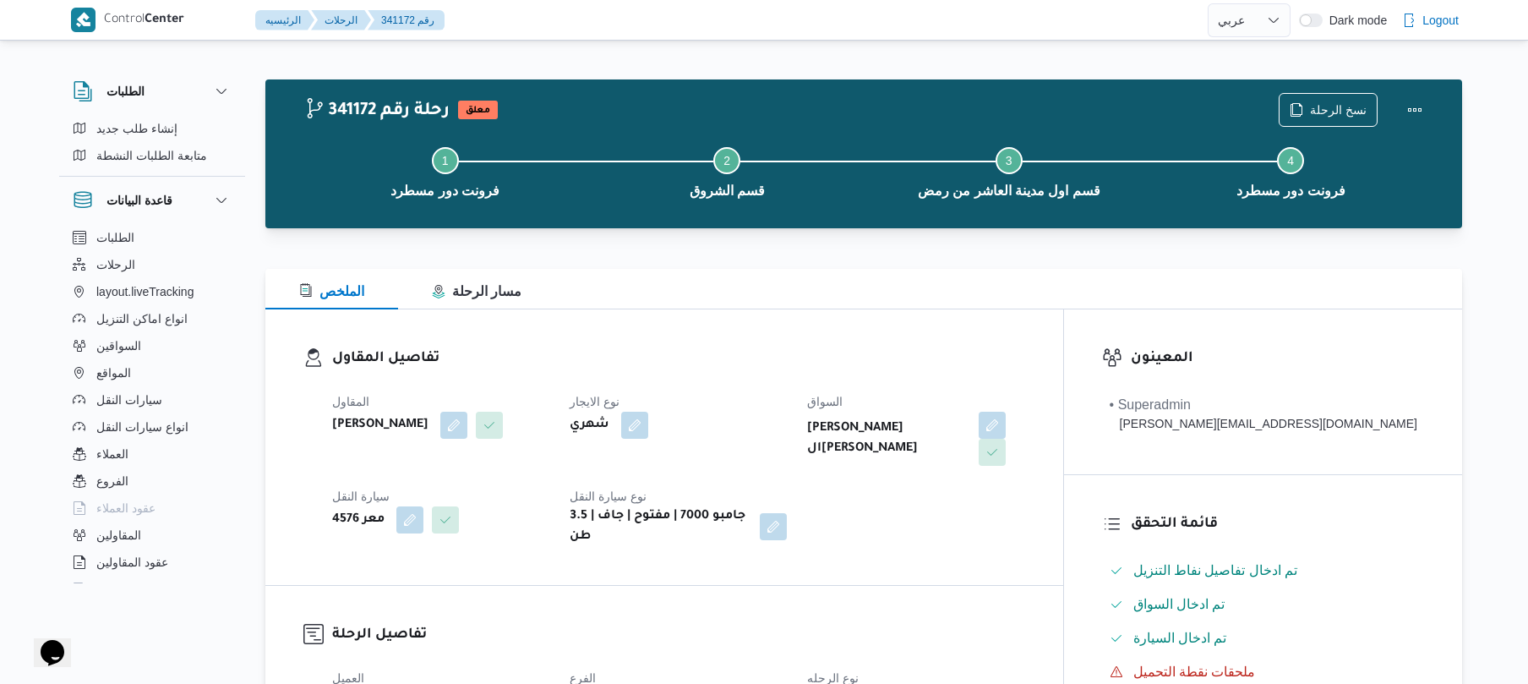
click at [864, 271] on div "الملخص مسار الرحلة" at bounding box center [863, 289] width 1197 height 41
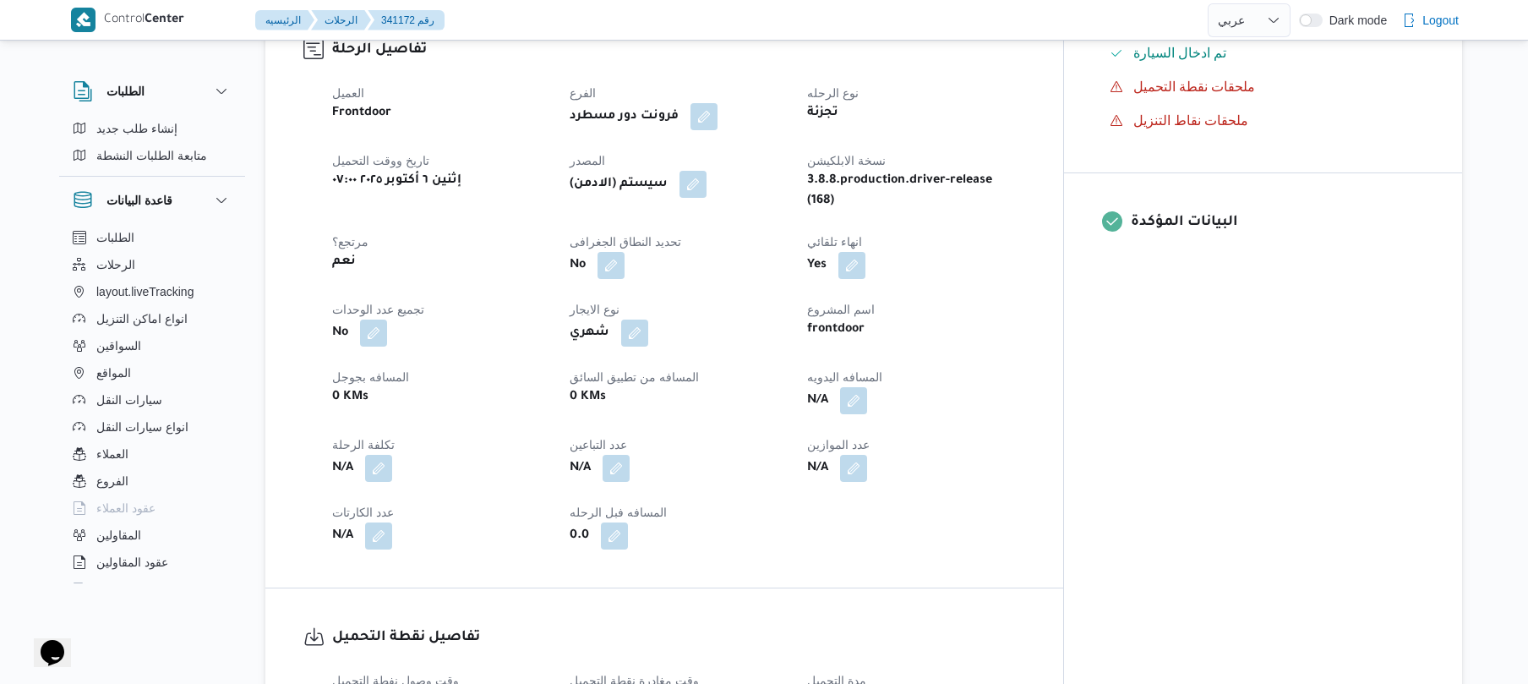
scroll to position [586, 0]
click at [867, 385] on button "button" at bounding box center [853, 398] width 27 height 27
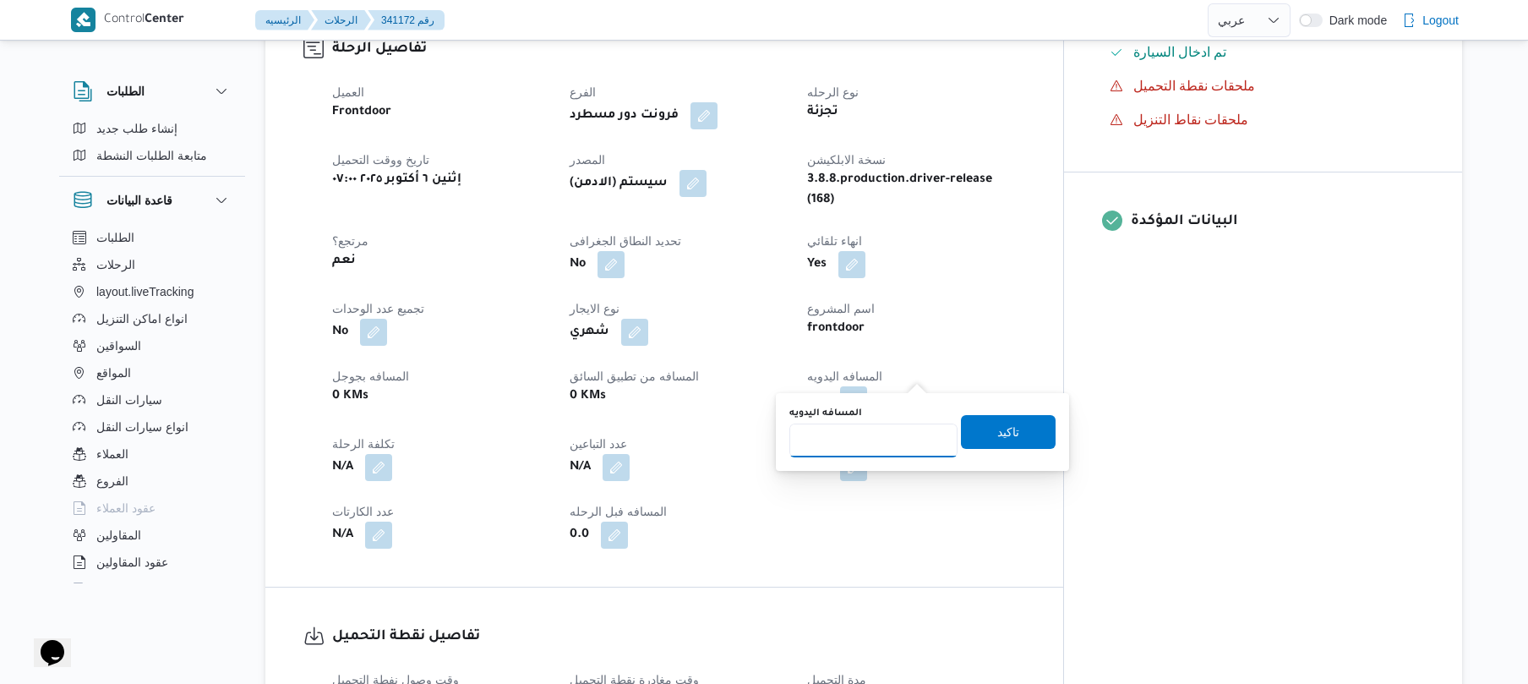
click at [879, 445] on input "المسافه اليدويه" at bounding box center [873, 440] width 168 height 34
type input "135"
click at [997, 426] on span "تاكيد" at bounding box center [1008, 431] width 22 height 20
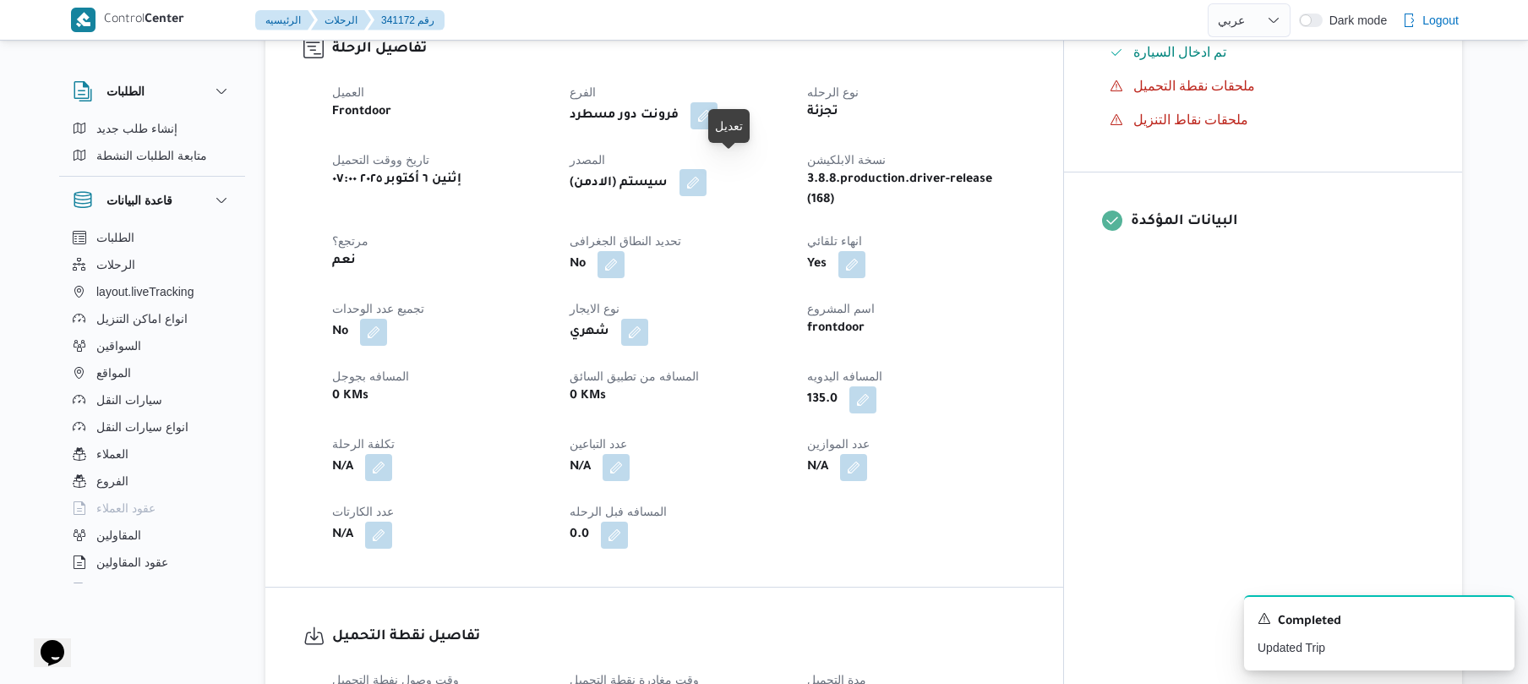
click at [707, 174] on button "button" at bounding box center [692, 182] width 27 height 27
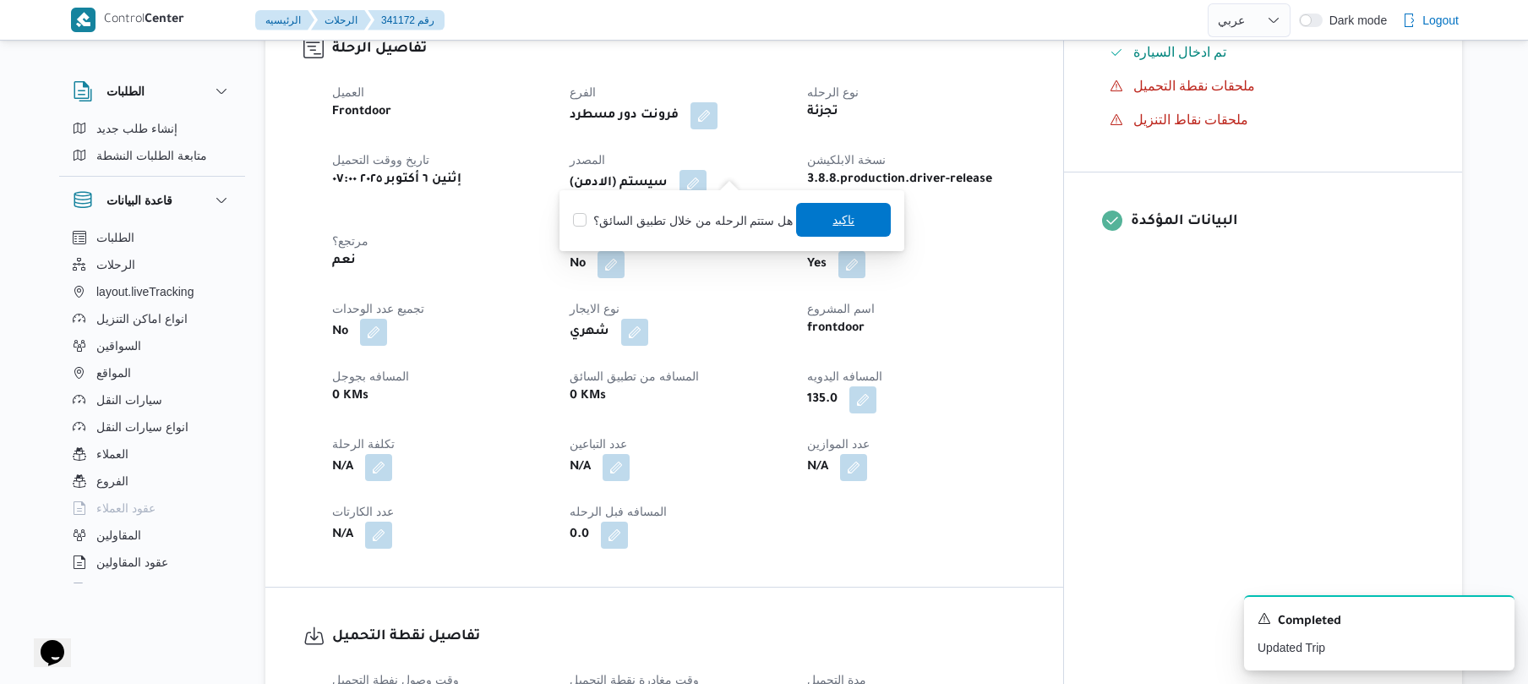
click at [815, 221] on span "تاكيد" at bounding box center [843, 220] width 95 height 34
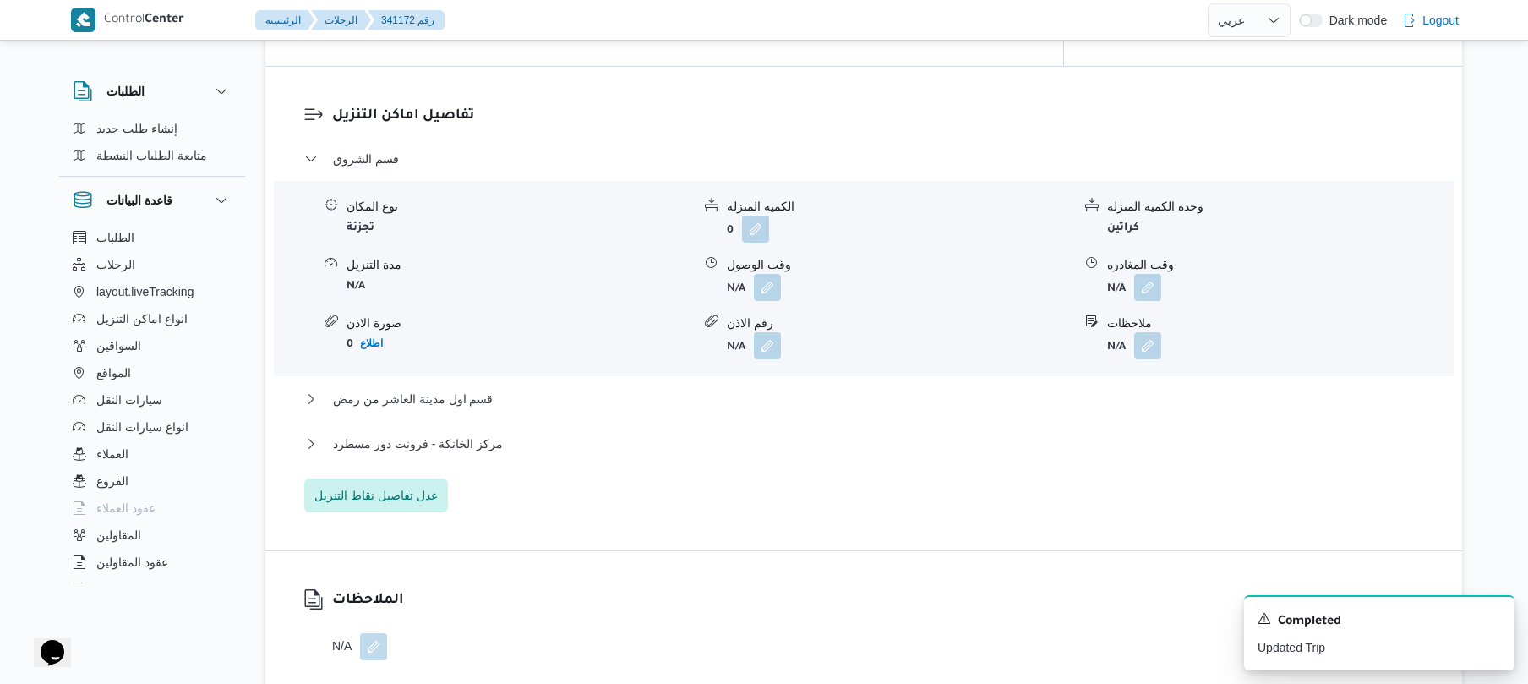
scroll to position [1397, 0]
click at [762, 272] on button "button" at bounding box center [767, 285] width 27 height 27
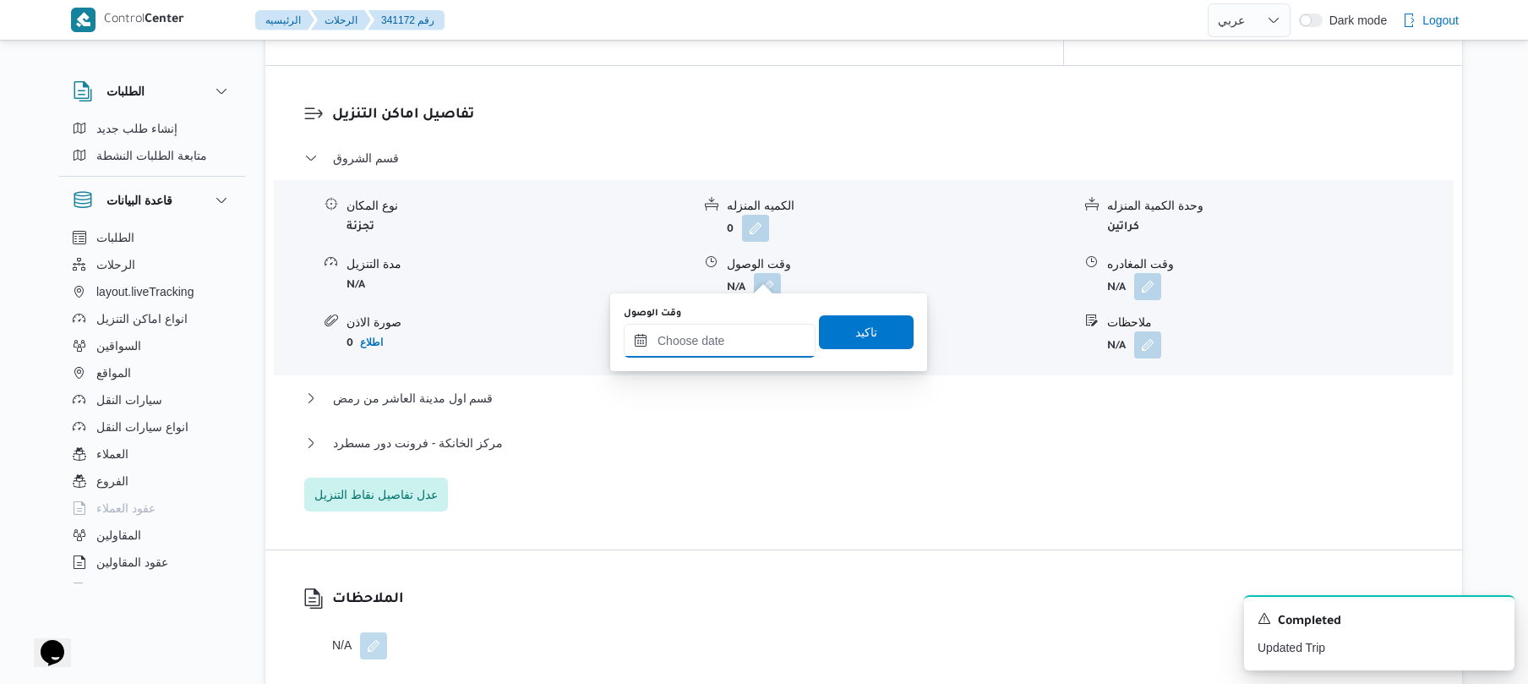
click at [722, 331] on input "وقت الوصول" at bounding box center [720, 341] width 192 height 34
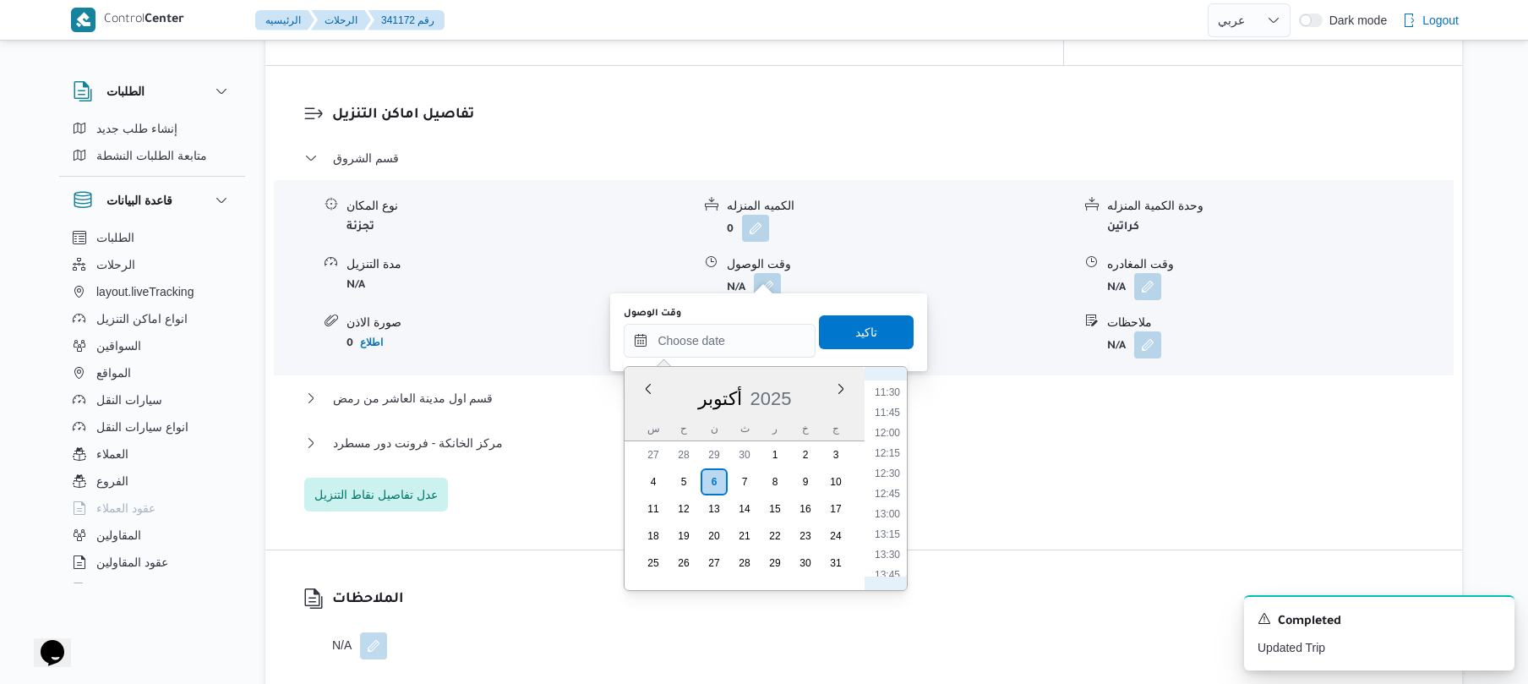
scroll to position [543, 0]
click at [896, 507] on li "08:15" at bounding box center [887, 515] width 39 height 17
type input "٠٦/١٠/٢٠٢٥ ٠٨:١٥"
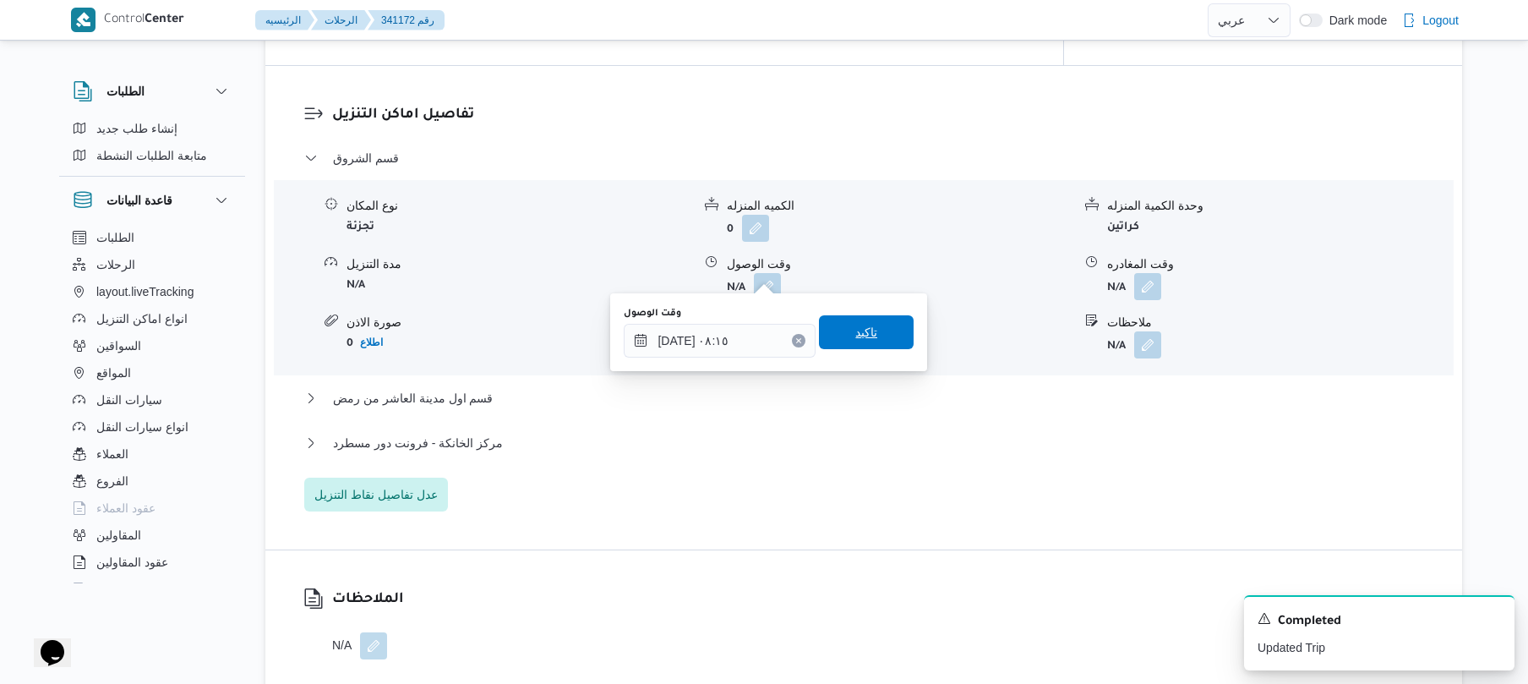
click at [865, 333] on span "تاكيد" at bounding box center [866, 332] width 22 height 20
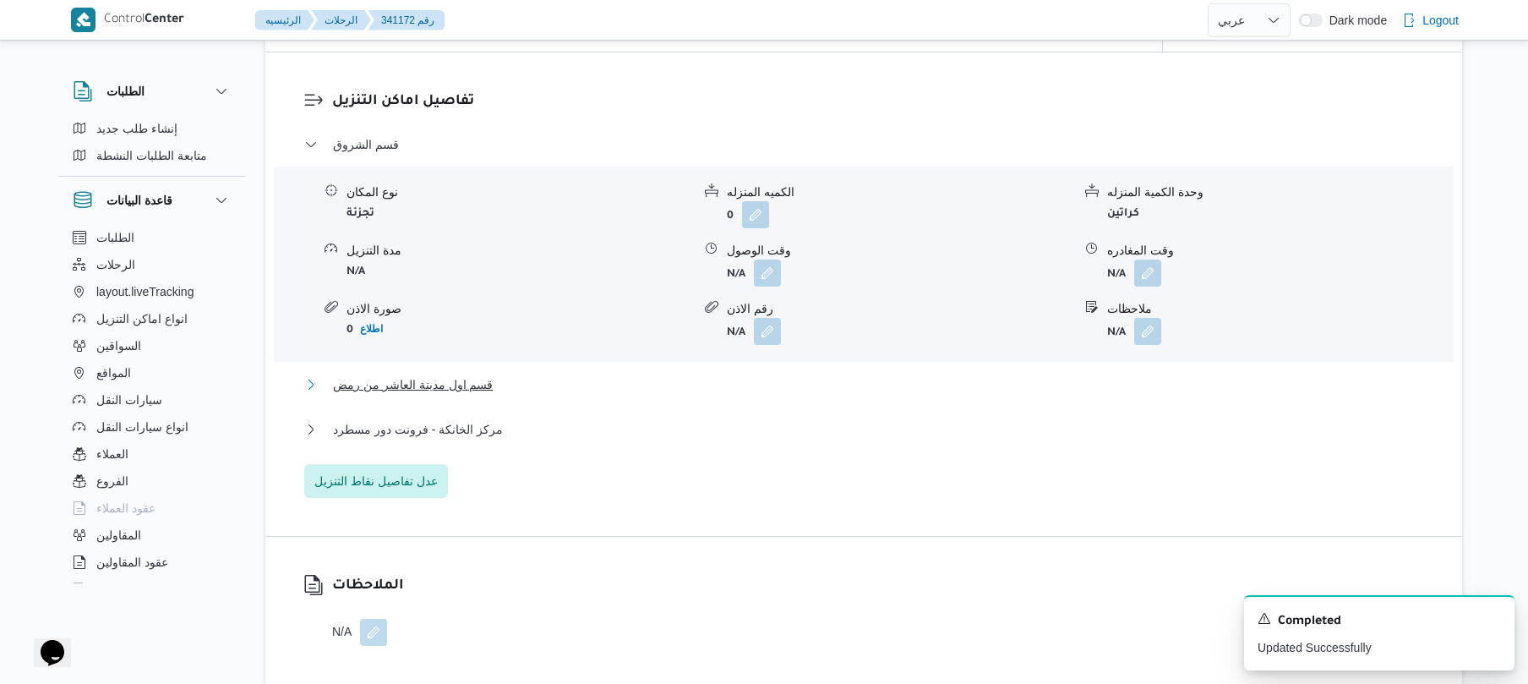
click at [786, 377] on button "قسم اول مدينة العاشر من رمض" at bounding box center [864, 384] width 1120 height 20
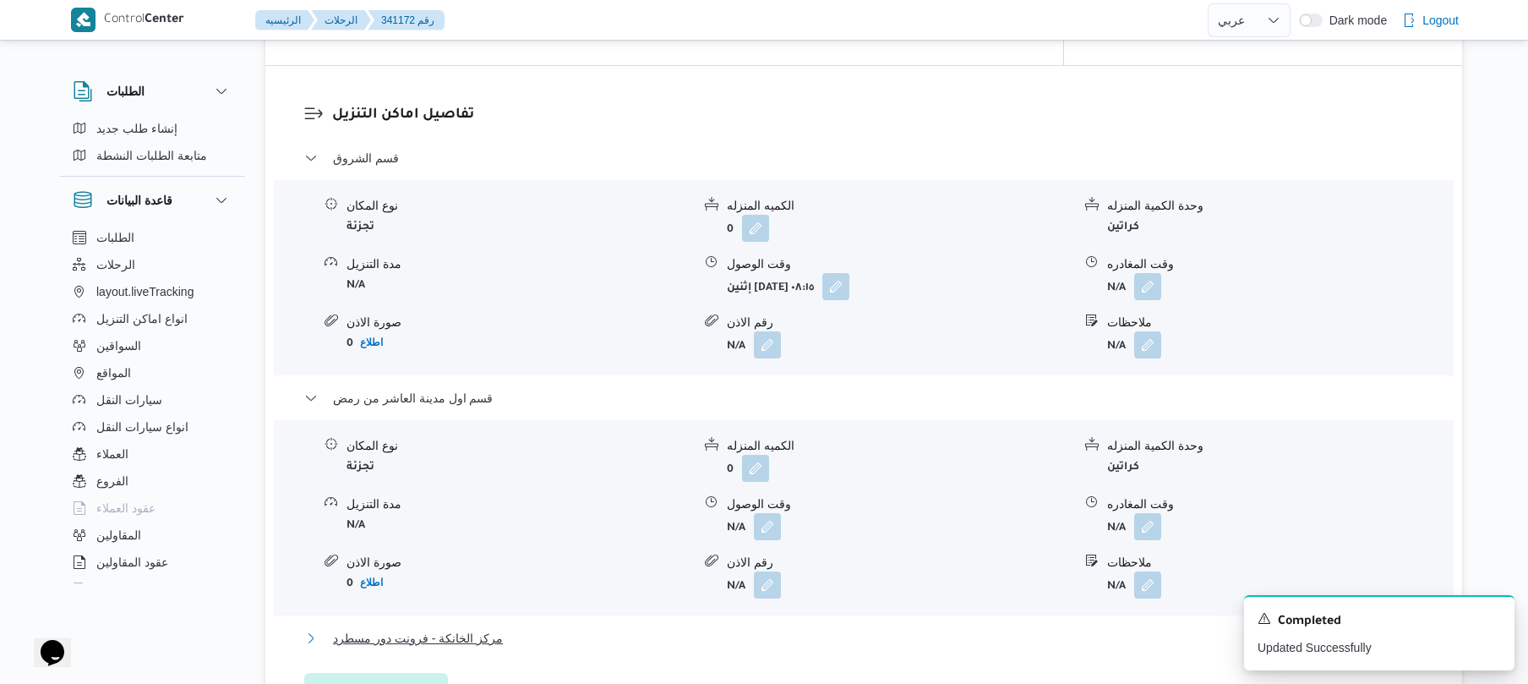
click at [684, 628] on button "مركز الخانكة - فرونت دور مسطرد" at bounding box center [864, 638] width 1120 height 20
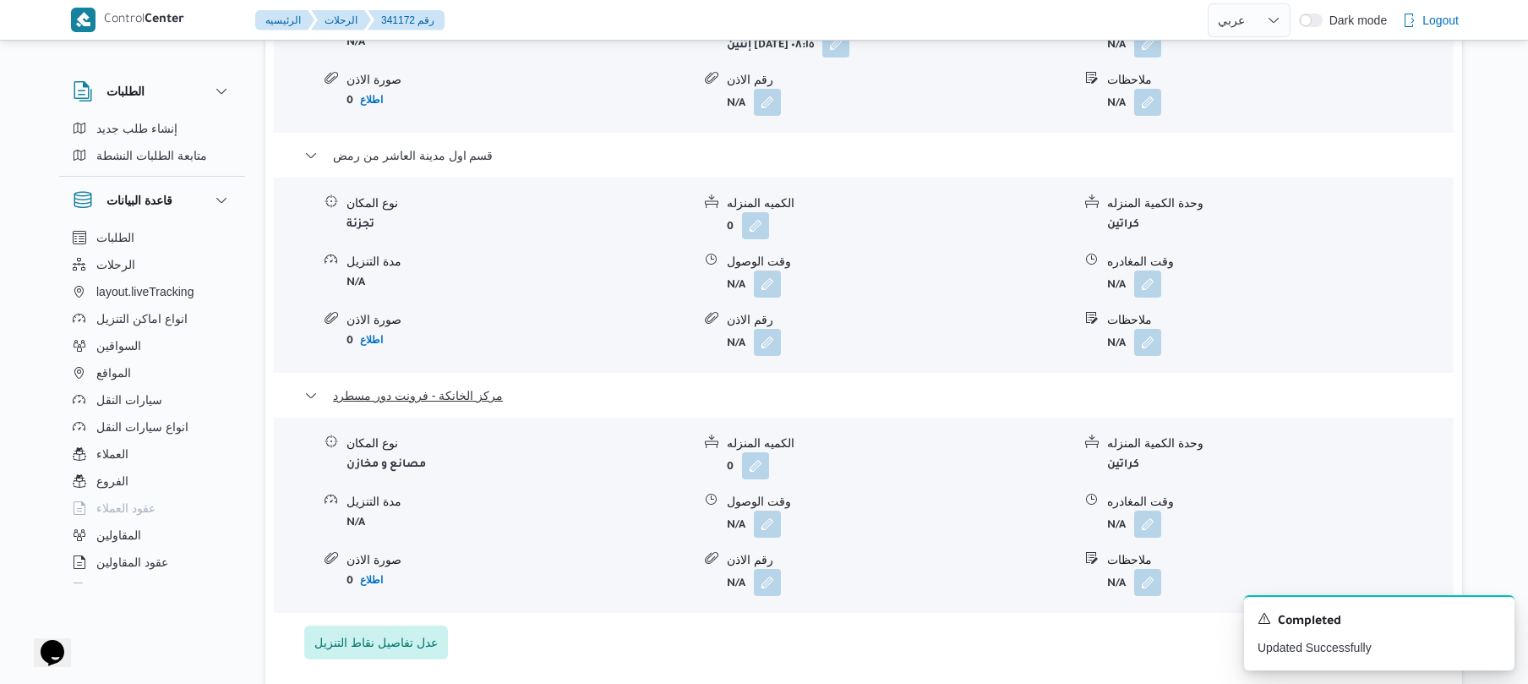
scroll to position [1938, 0]
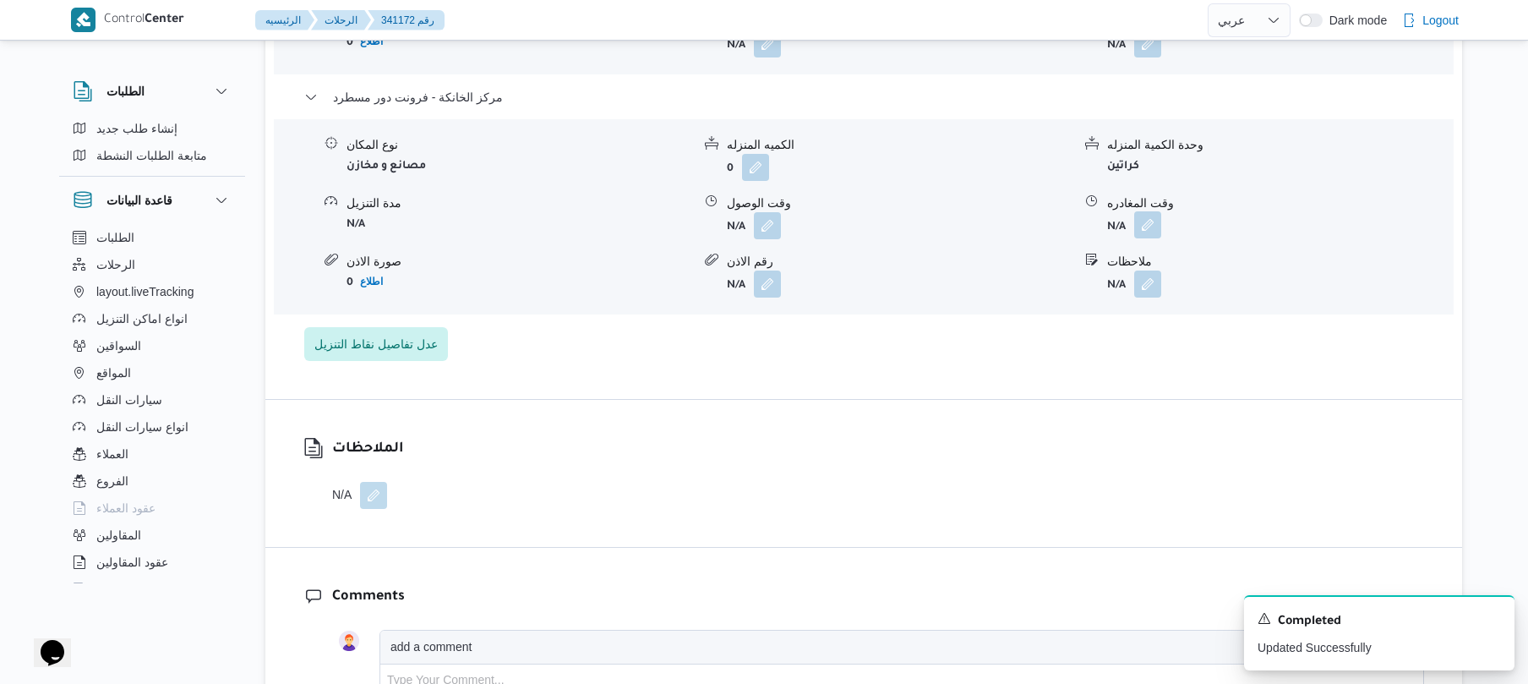
click at [1161, 221] on button "button" at bounding box center [1147, 224] width 27 height 27
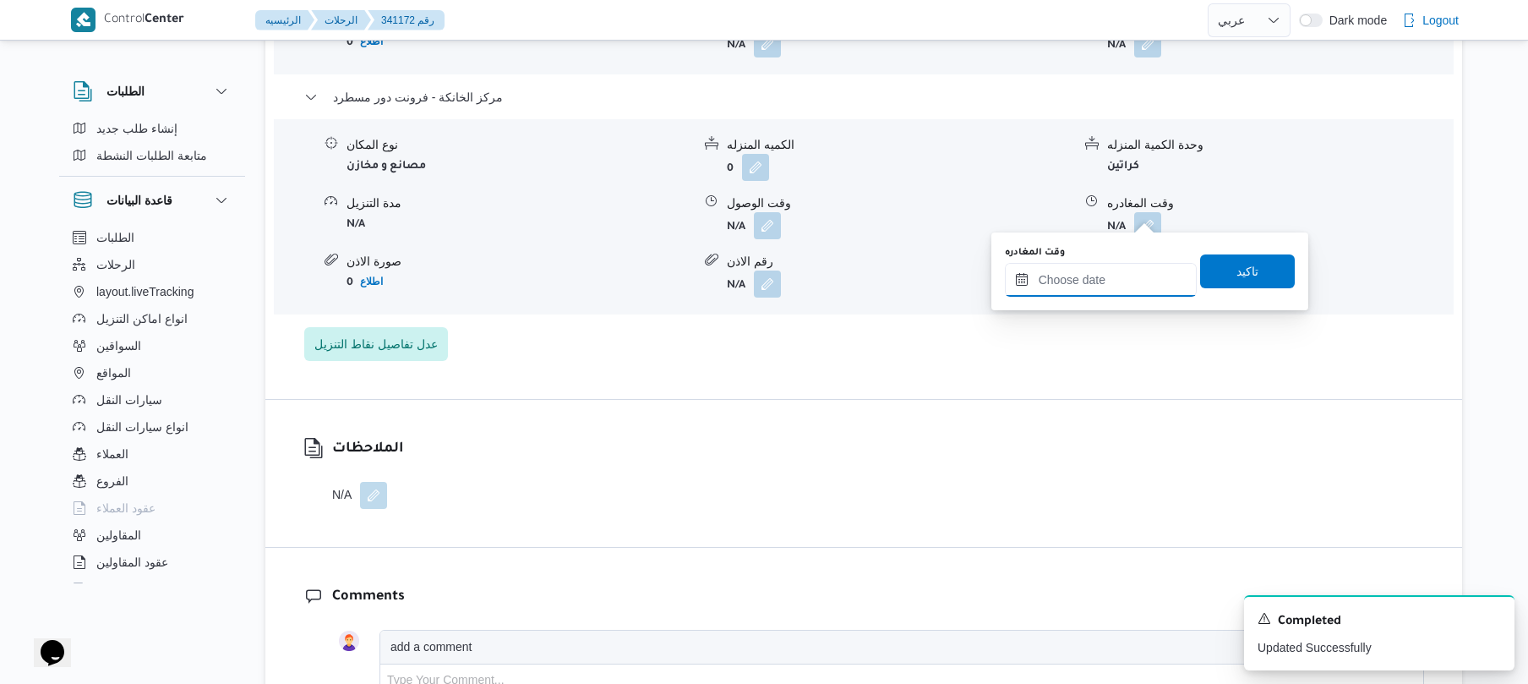
click at [1104, 279] on input "وقت المغادره" at bounding box center [1101, 280] width 192 height 34
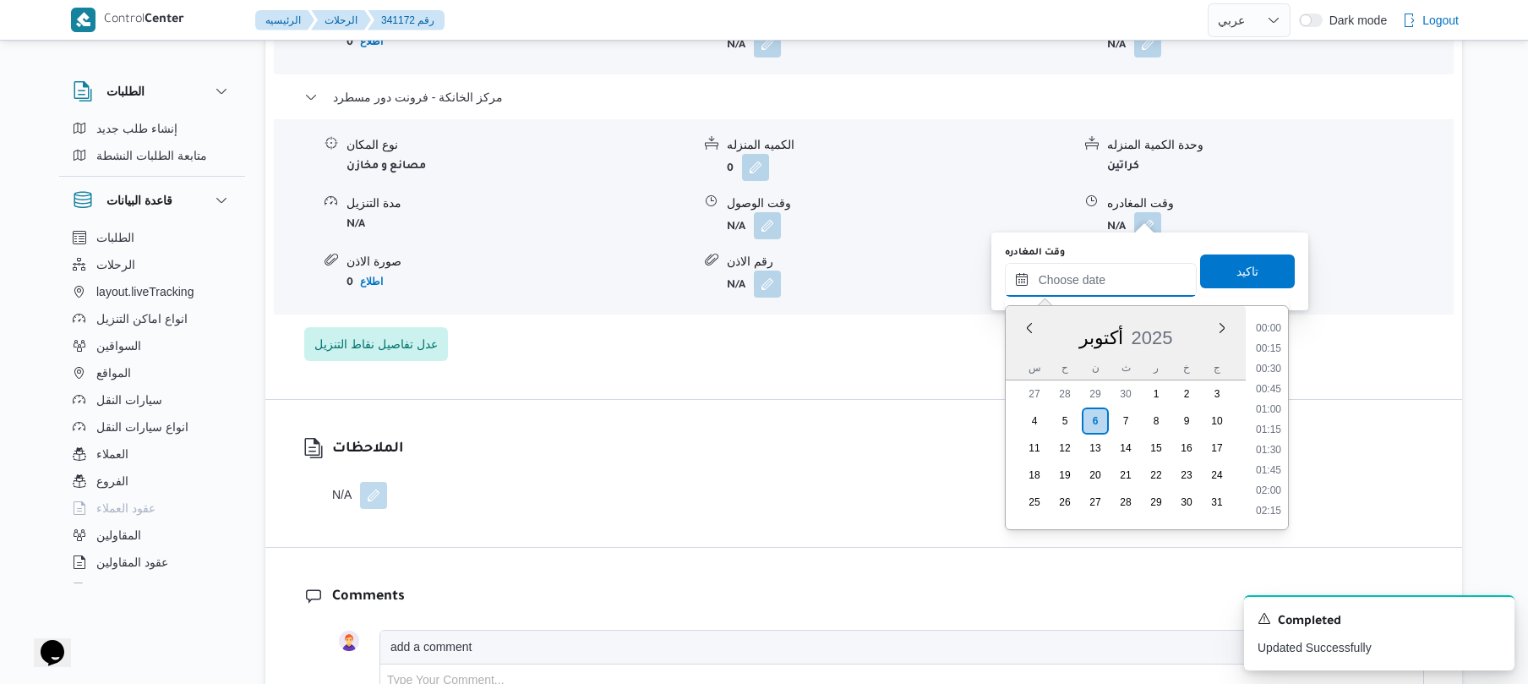
scroll to position [1481, 0]
click at [1268, 428] on li "19:30" at bounding box center [1268, 428] width 39 height 17
type input "٠٦/١٠/٢٠٢٥ ١٩:٣٠"
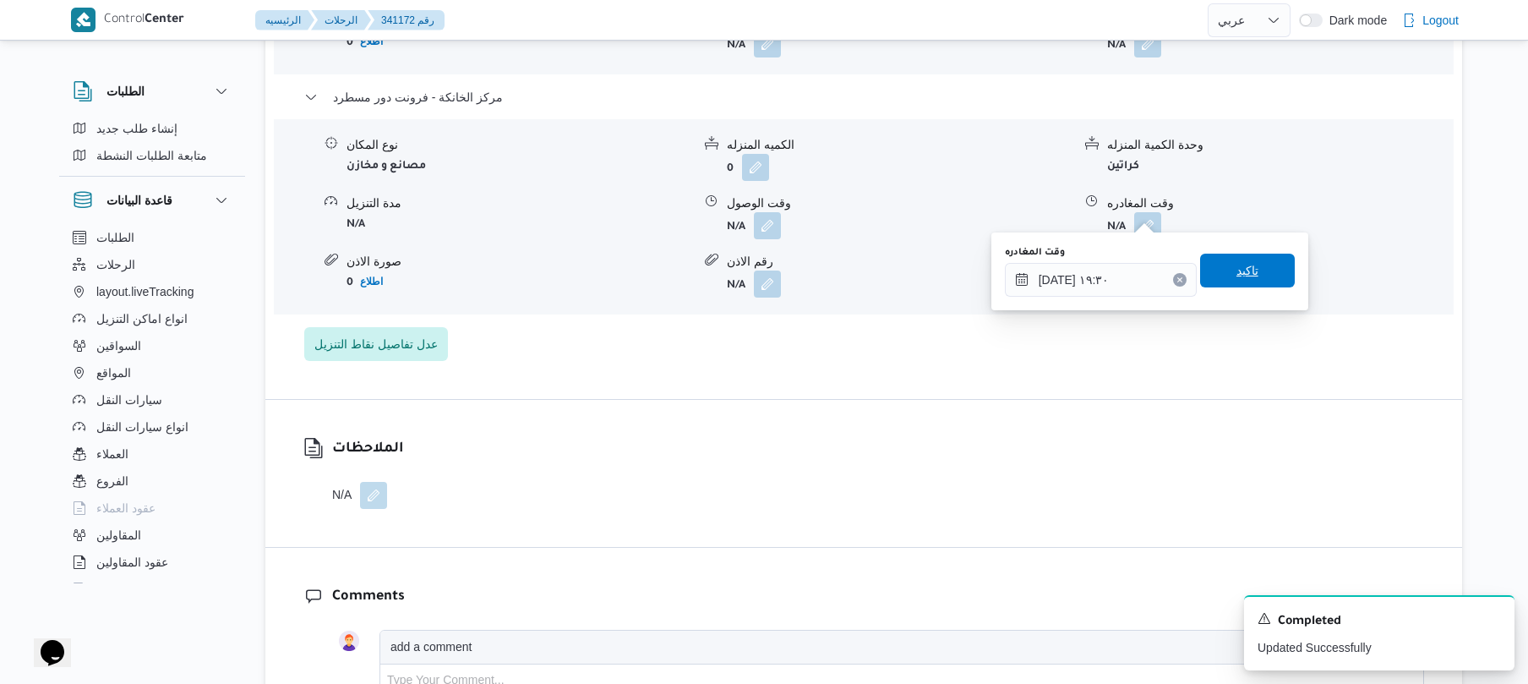
click at [1252, 277] on span "تاكيد" at bounding box center [1247, 271] width 95 height 34
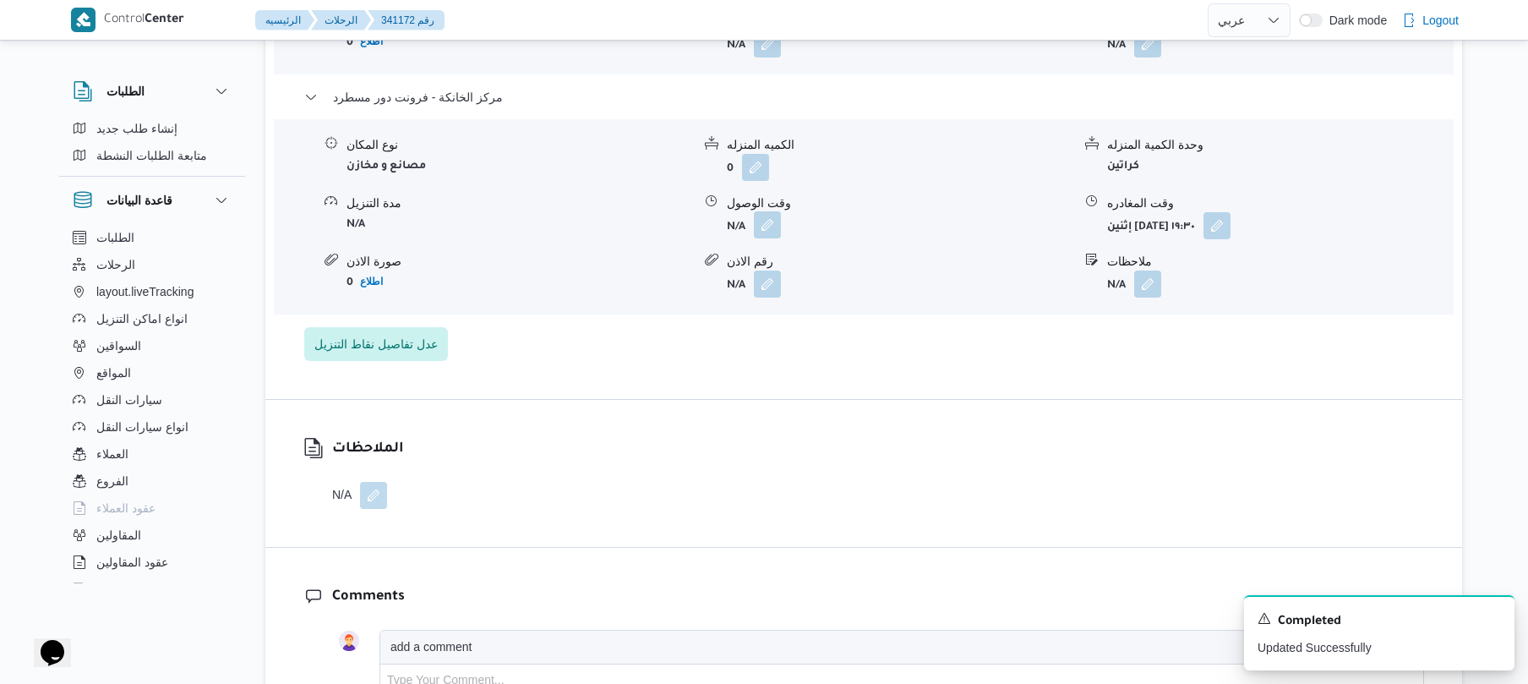
click at [774, 214] on button "button" at bounding box center [767, 224] width 27 height 27
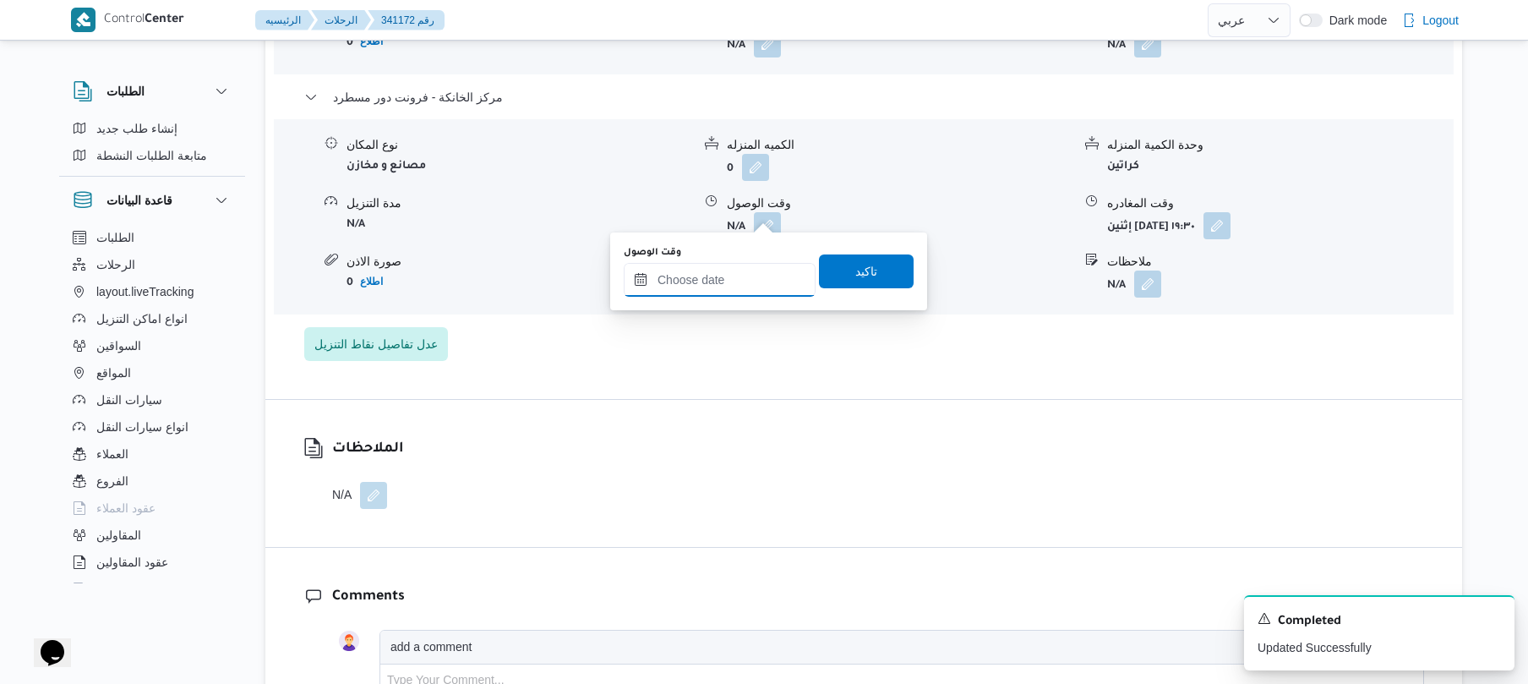
click at [748, 281] on input "وقت الوصول" at bounding box center [720, 280] width 192 height 34
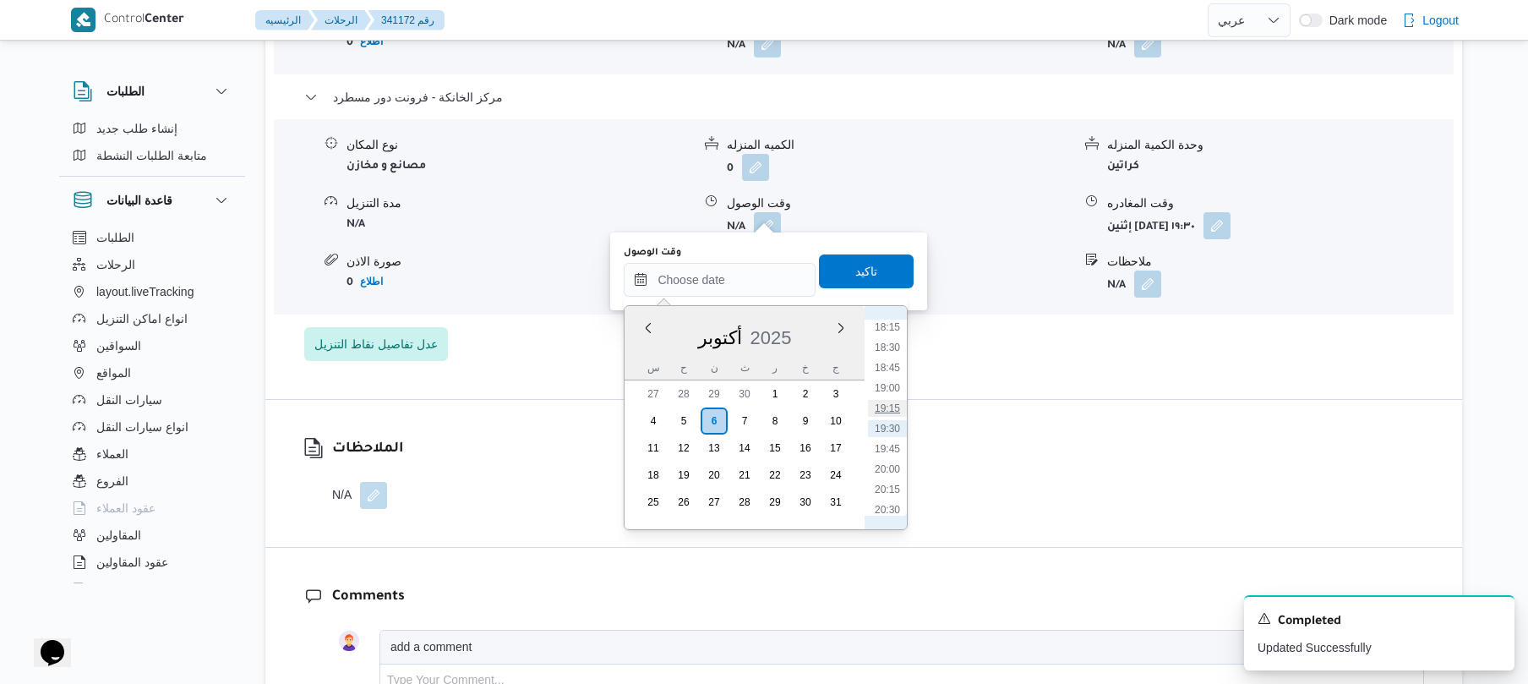
click at [892, 406] on li "19:15" at bounding box center [887, 408] width 39 height 17
type input "٠٦/١٠/٢٠٢٥ ١٩:١٥"
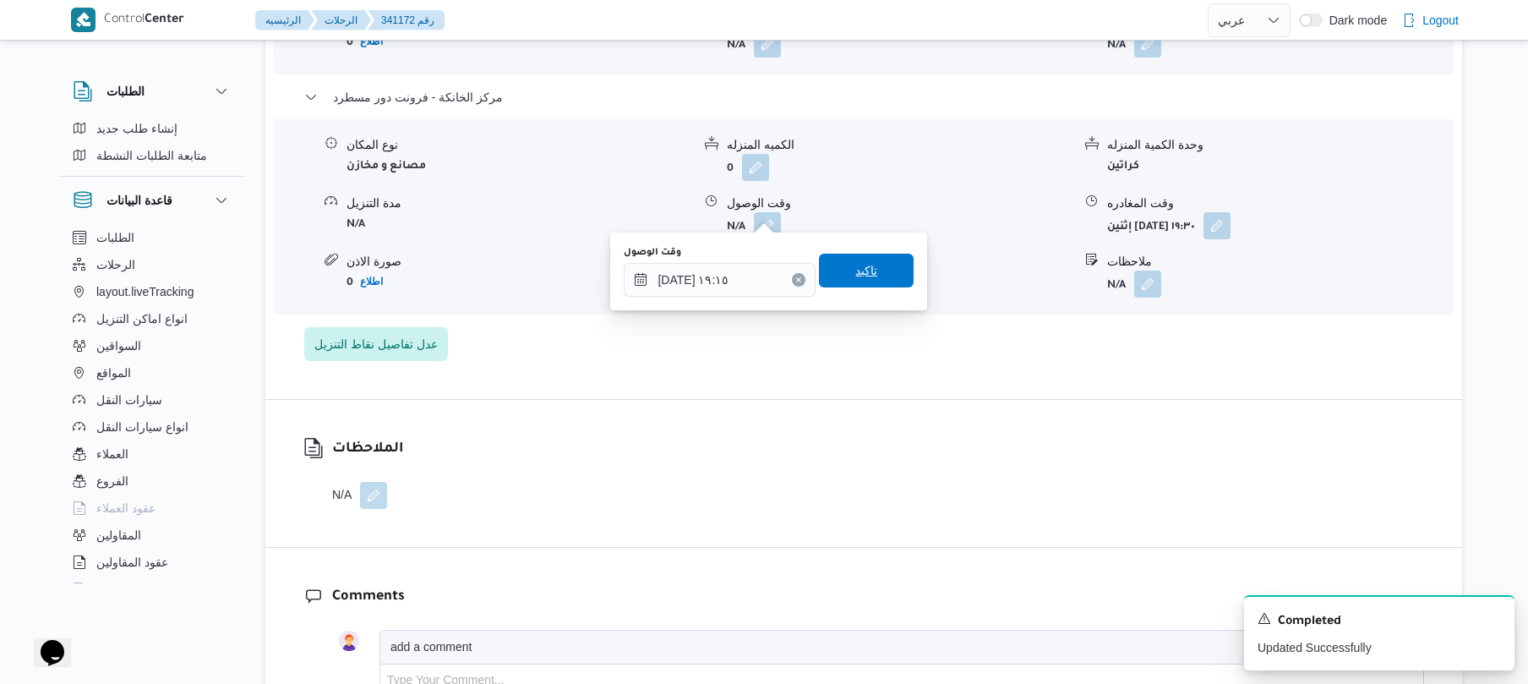
click at [876, 277] on span "تاكيد" at bounding box center [866, 271] width 95 height 34
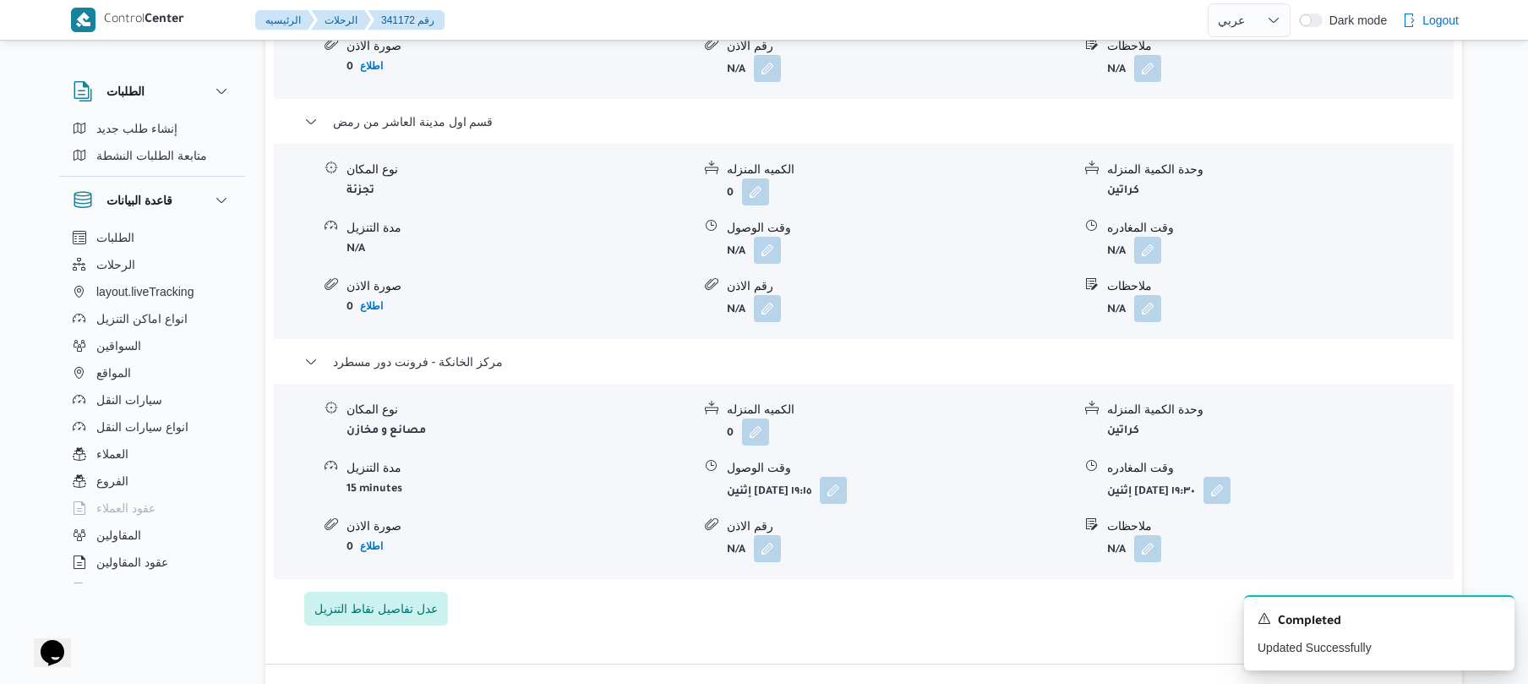
scroll to position [1667, 0]
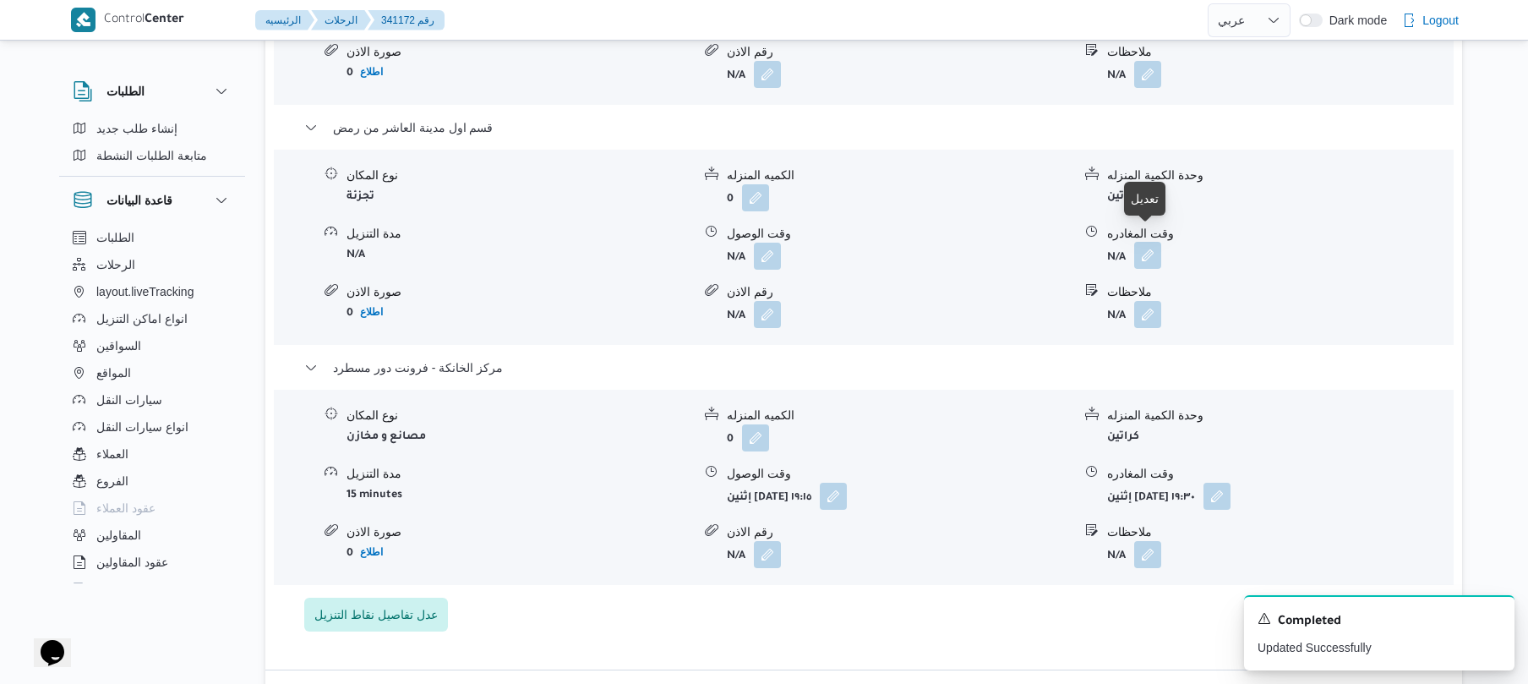
click at [1157, 242] on button "button" at bounding box center [1147, 255] width 27 height 27
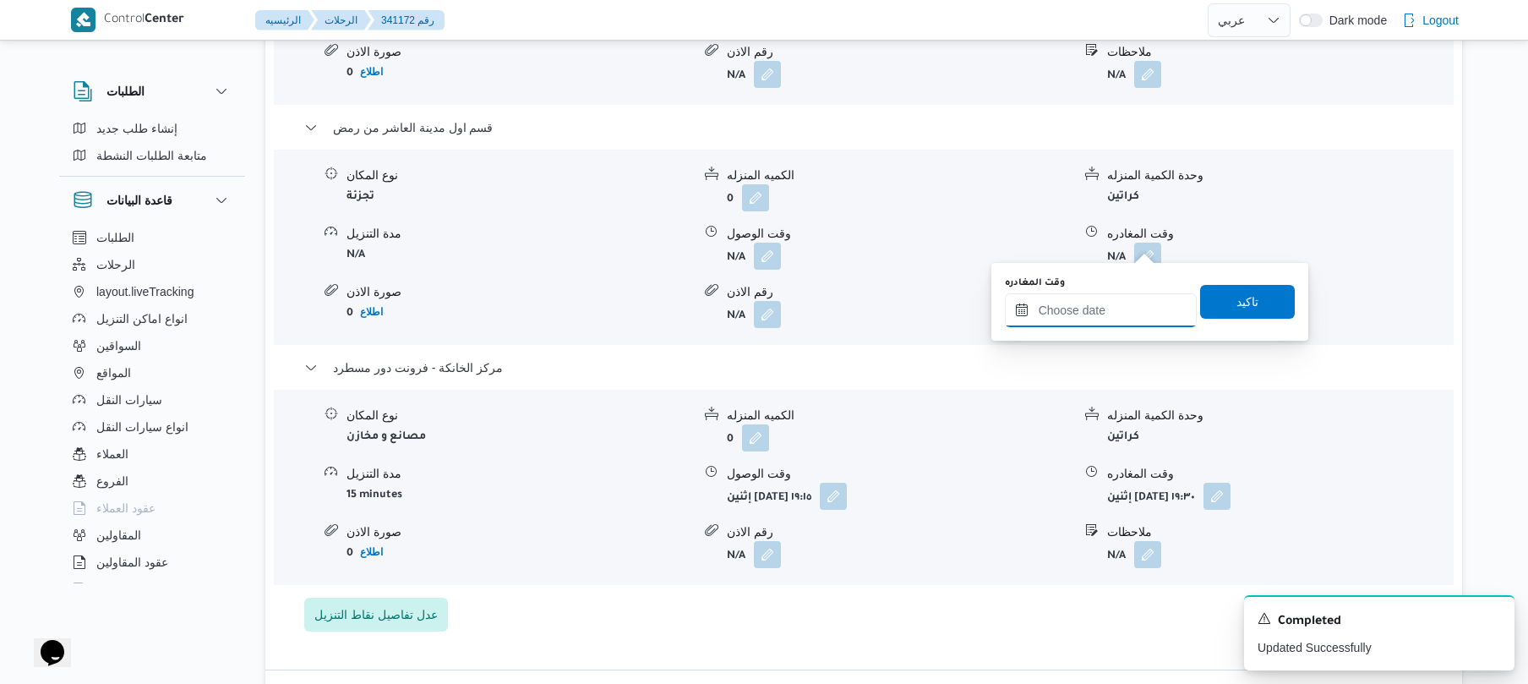
click at [1106, 308] on input "وقت المغادره" at bounding box center [1101, 310] width 192 height 34
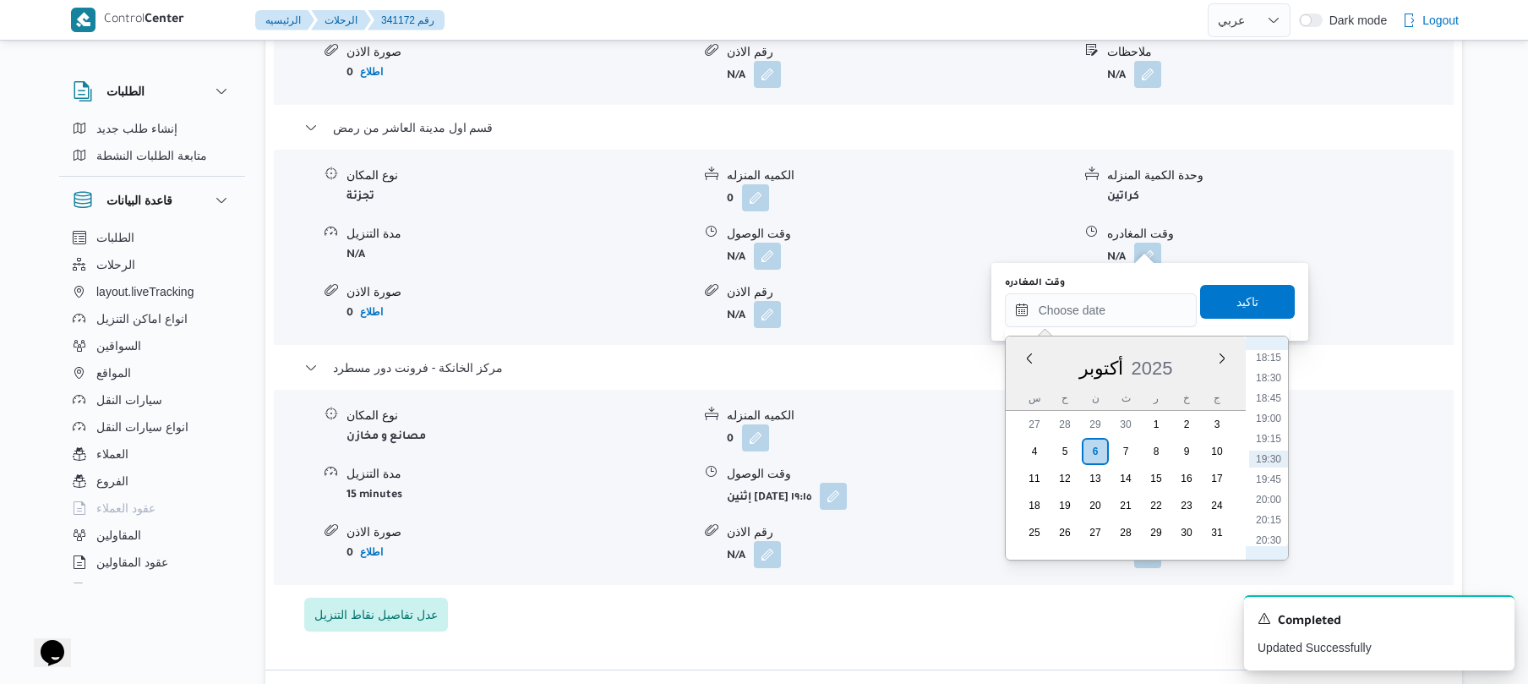
scroll to position [1316, 0]
click at [1275, 507] on li "18:00" at bounding box center [1268, 502] width 39 height 17
type input "٠٦/١٠/٢٠٢٥ ١٨:٠٠"
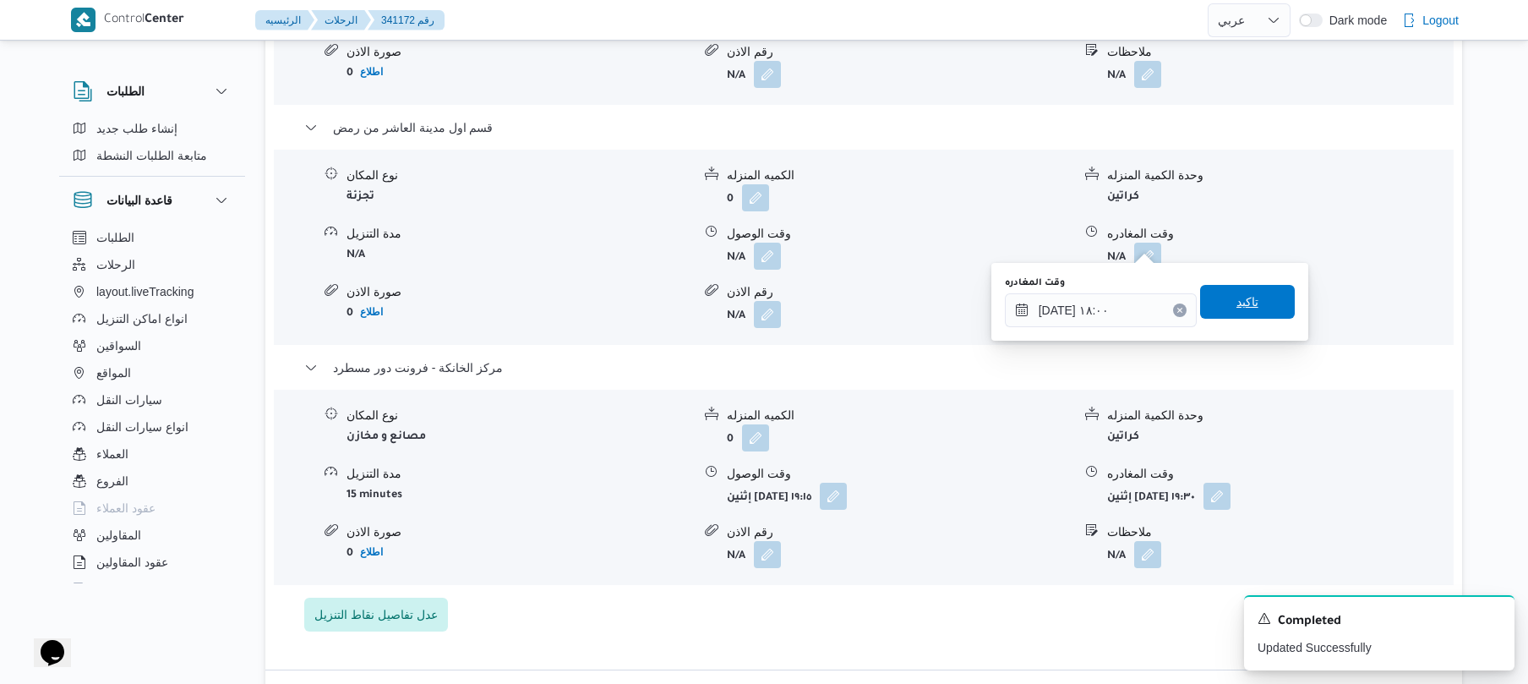
click at [1244, 296] on span "تاكيد" at bounding box center [1247, 302] width 22 height 20
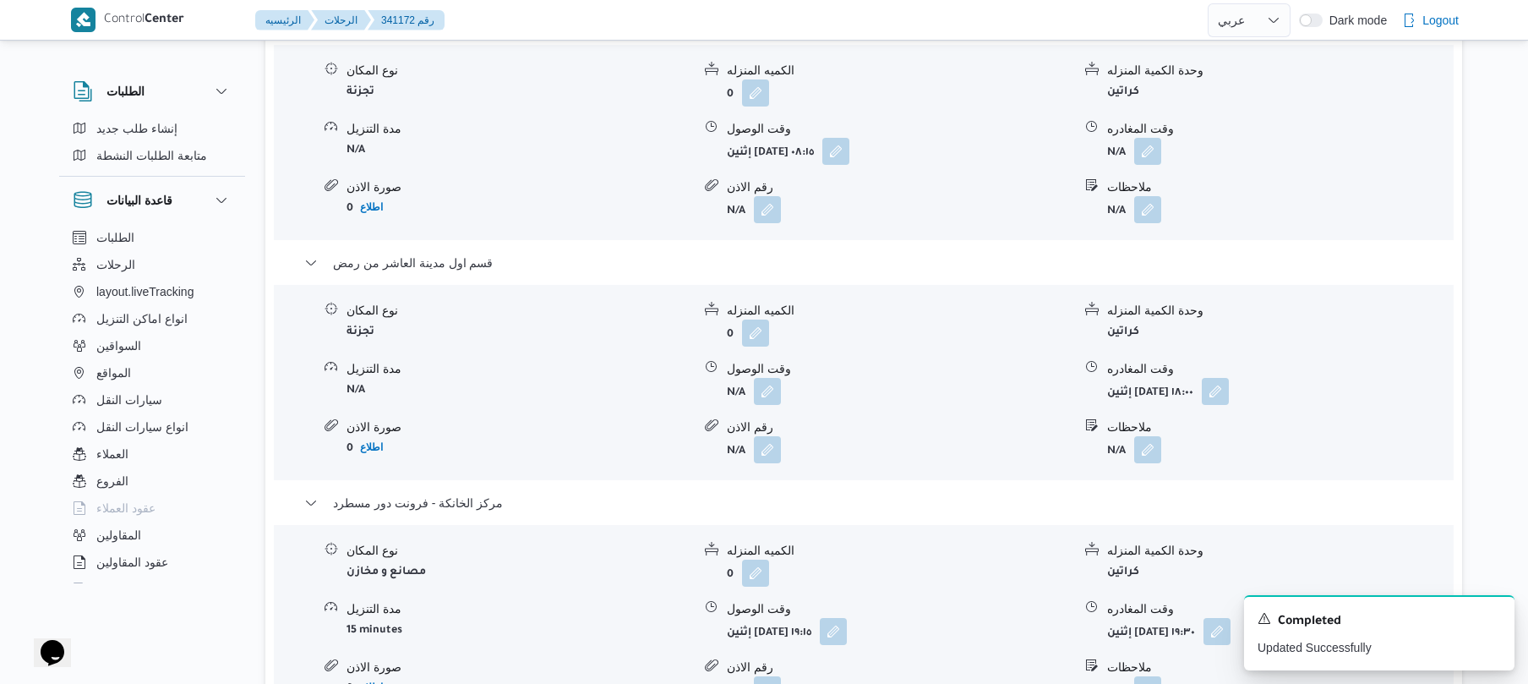
scroll to position [1487, 0]
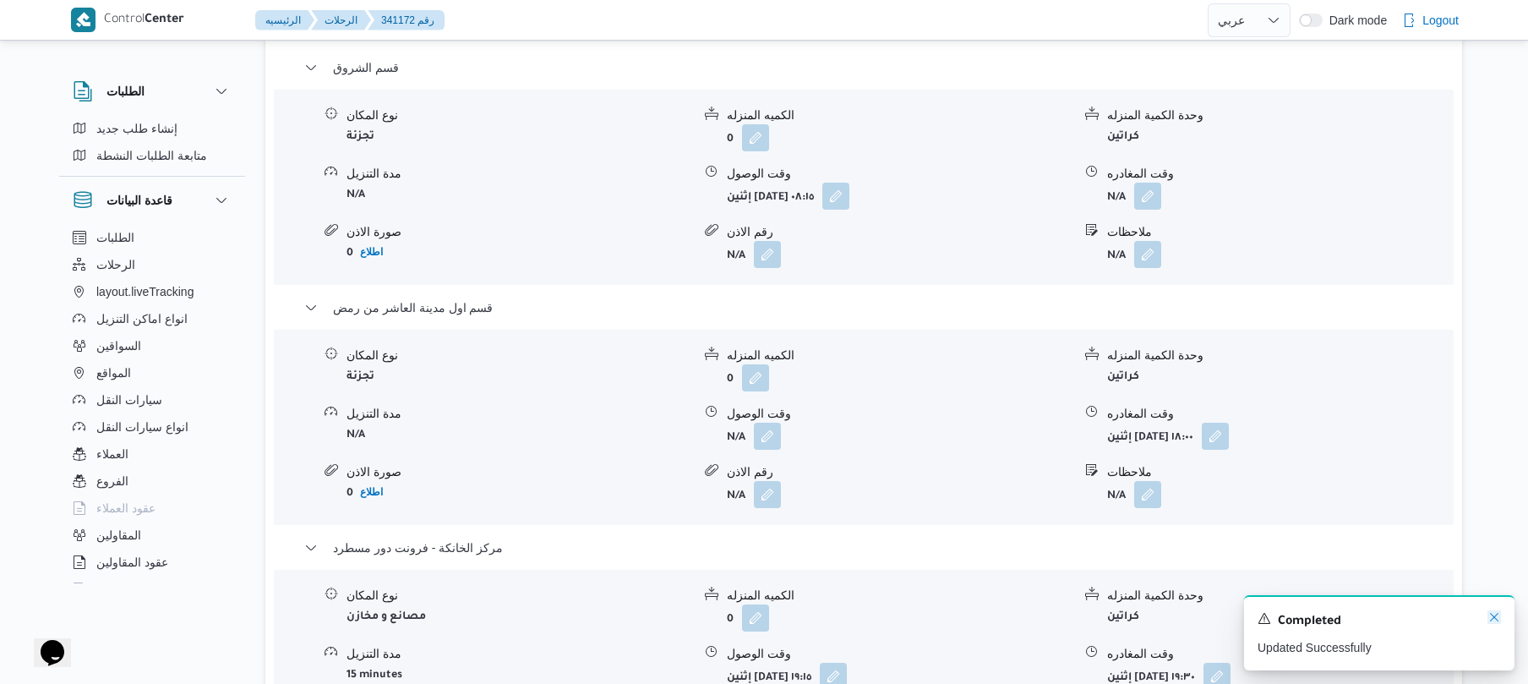
click at [1496, 619] on icon "Dismiss toast" at bounding box center [1494, 617] width 14 height 14
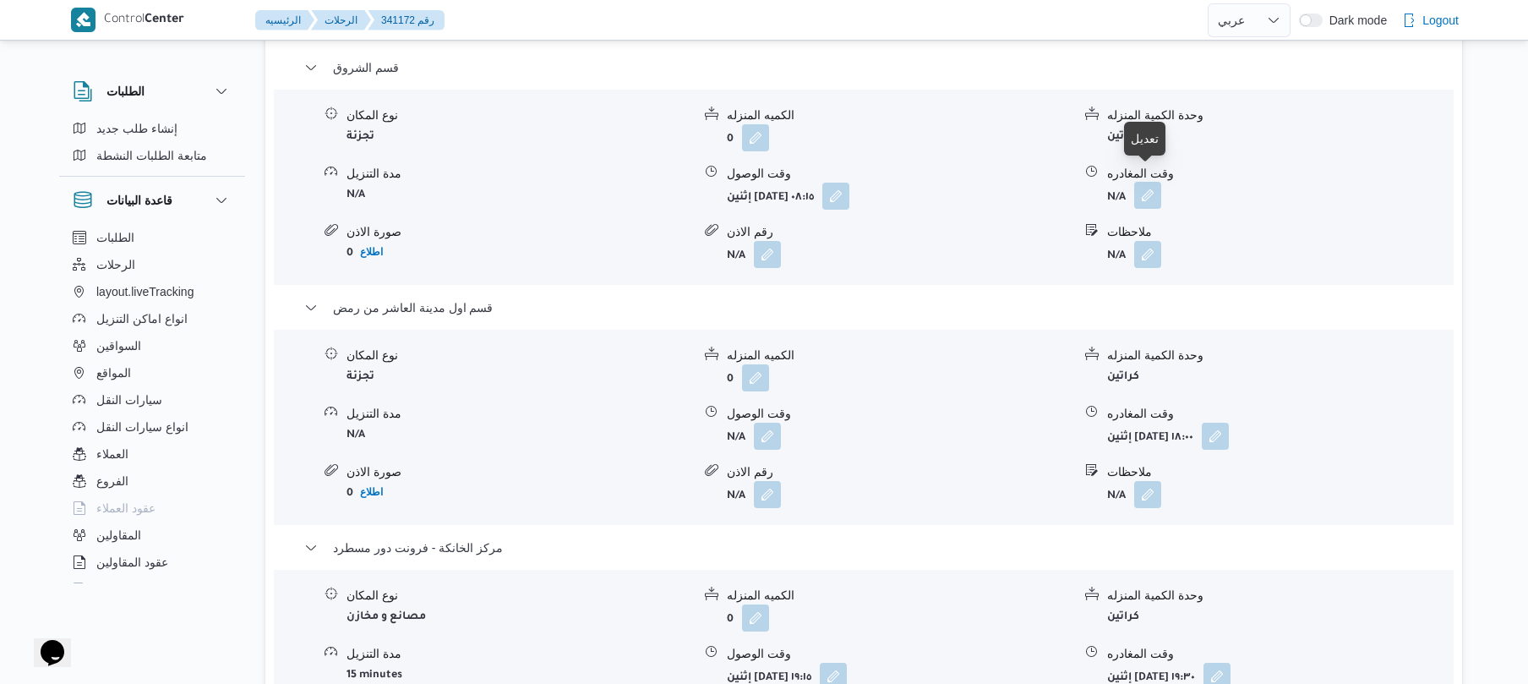
click at [1153, 184] on button "button" at bounding box center [1147, 195] width 27 height 27
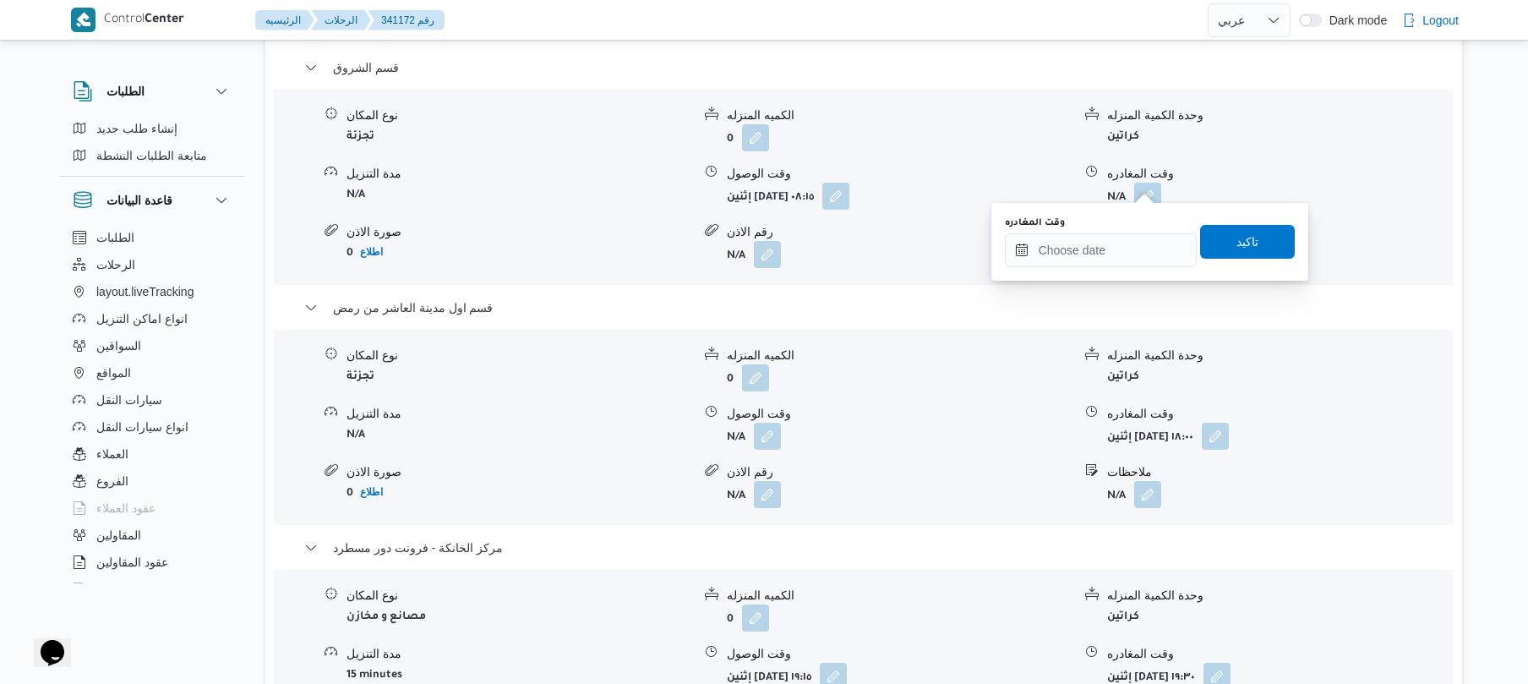
click at [1082, 267] on div "وقت المغادره تاكيد" at bounding box center [1149, 242] width 293 height 54
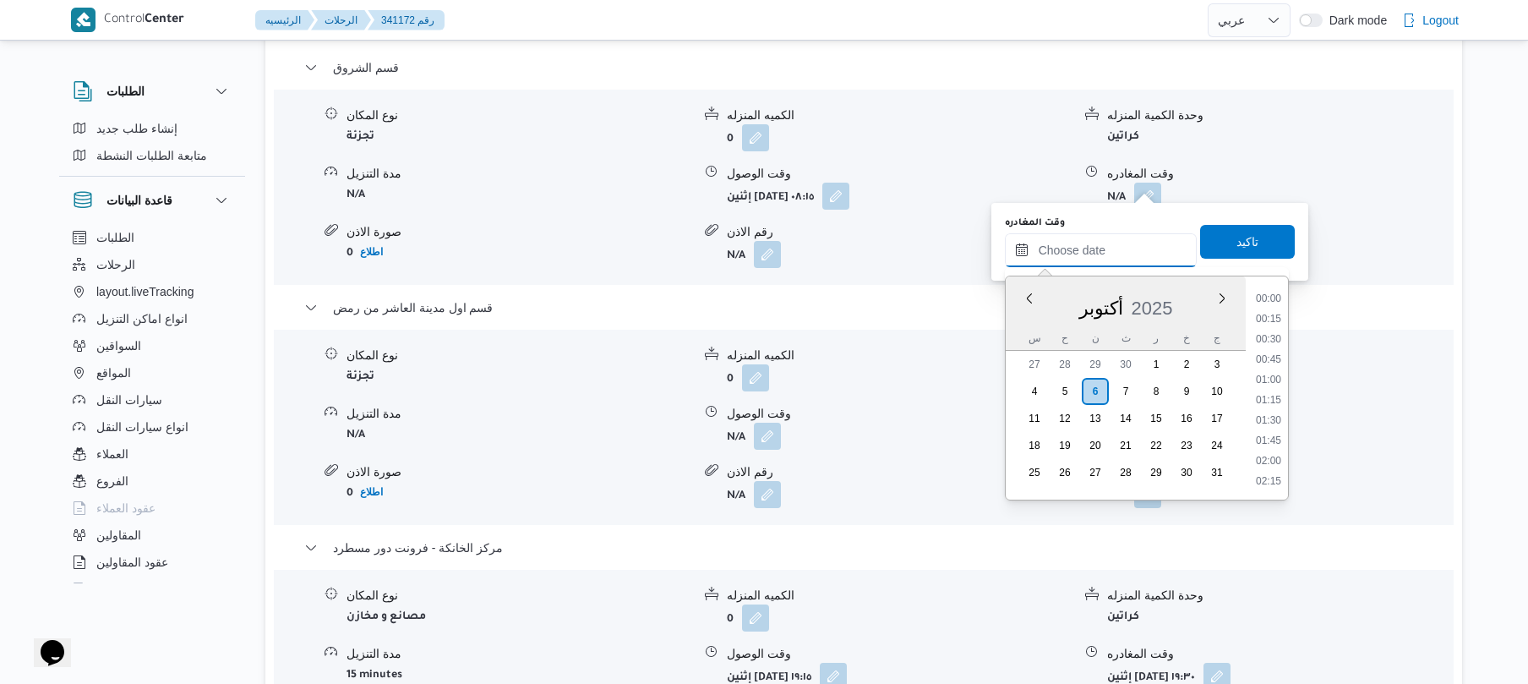
drag, startPoint x: 1086, startPoint y: 254, endPoint x: 1100, endPoint y: 248, distance: 15.2
click at [1086, 254] on input "وقت المغادره" at bounding box center [1101, 250] width 192 height 34
click at [1276, 419] on li "13:00" at bounding box center [1268, 423] width 39 height 17
type input "٠٦/١٠/٢٠٢٥ ١٣:٠٠"
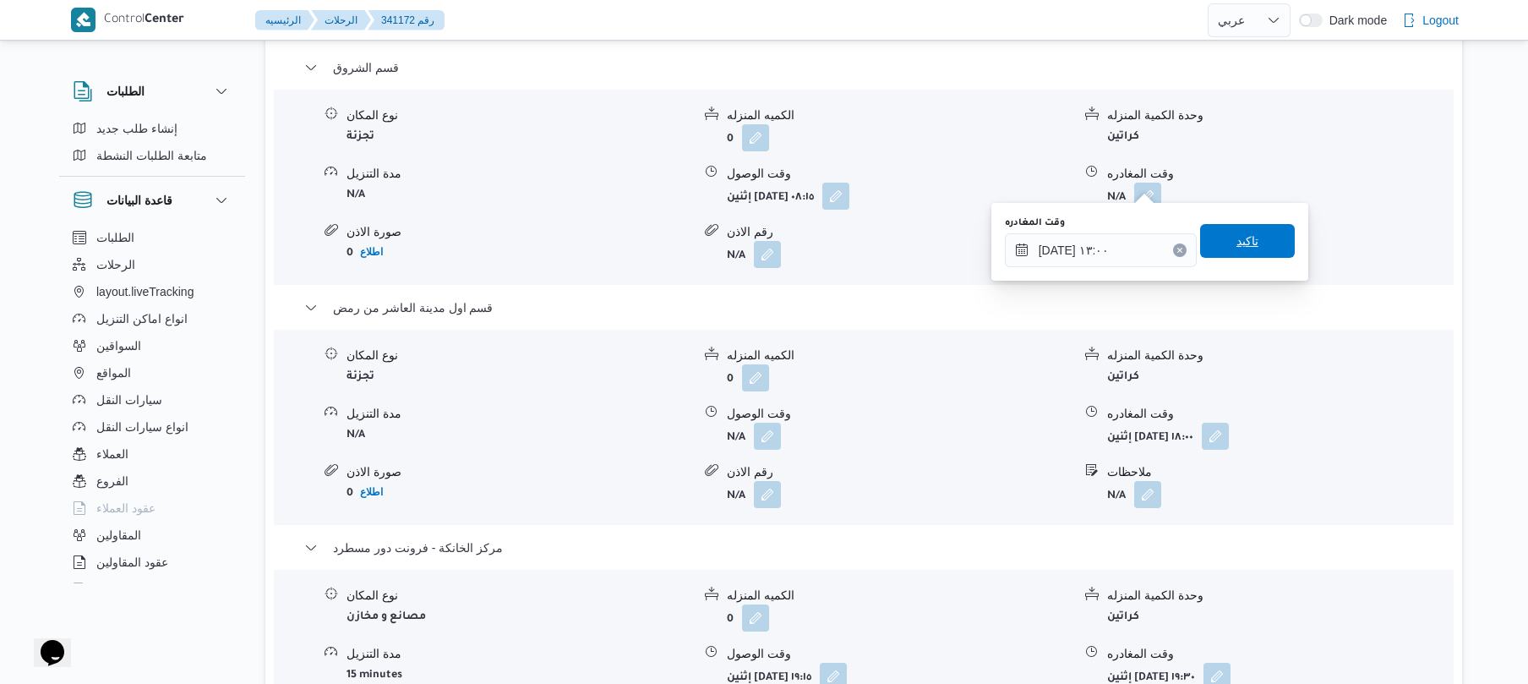
click at [1252, 247] on span "تاكيد" at bounding box center [1247, 241] width 95 height 34
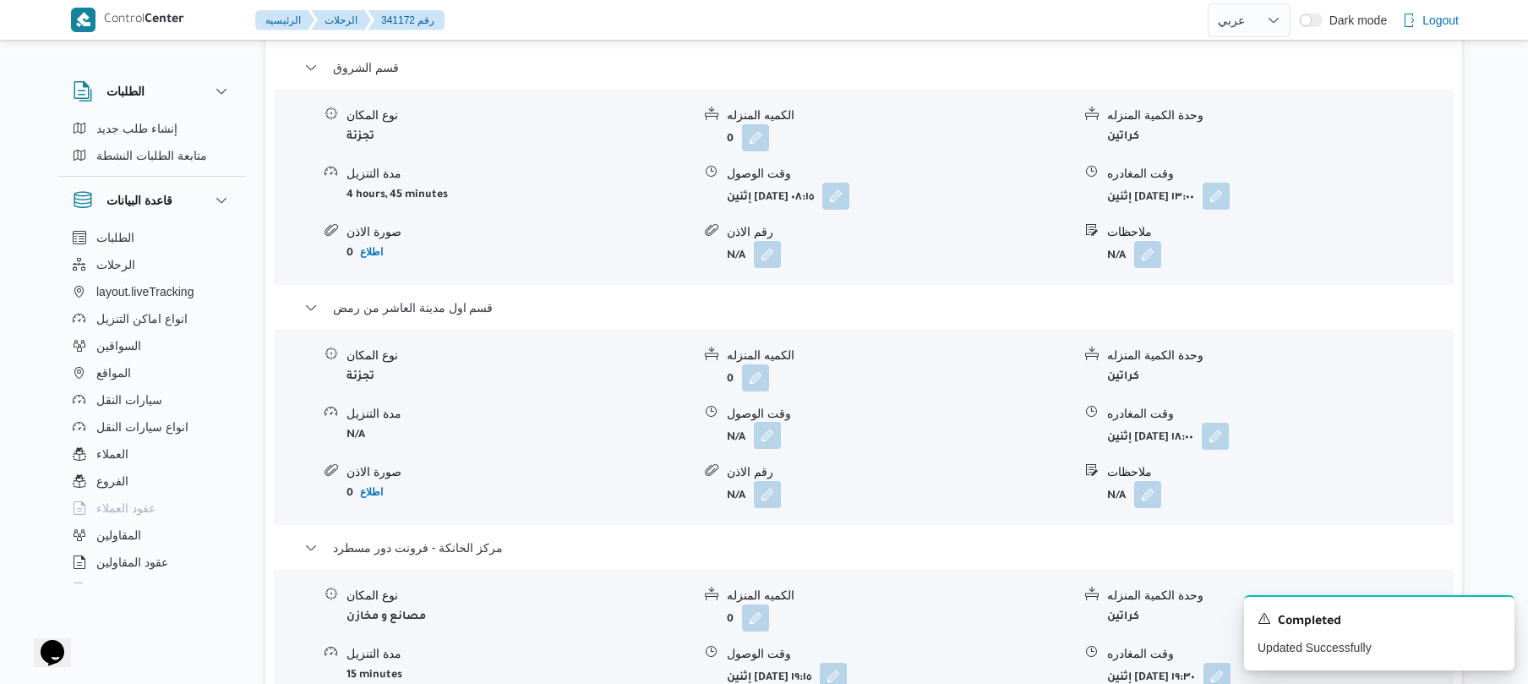
click at [772, 422] on button "button" at bounding box center [767, 435] width 27 height 27
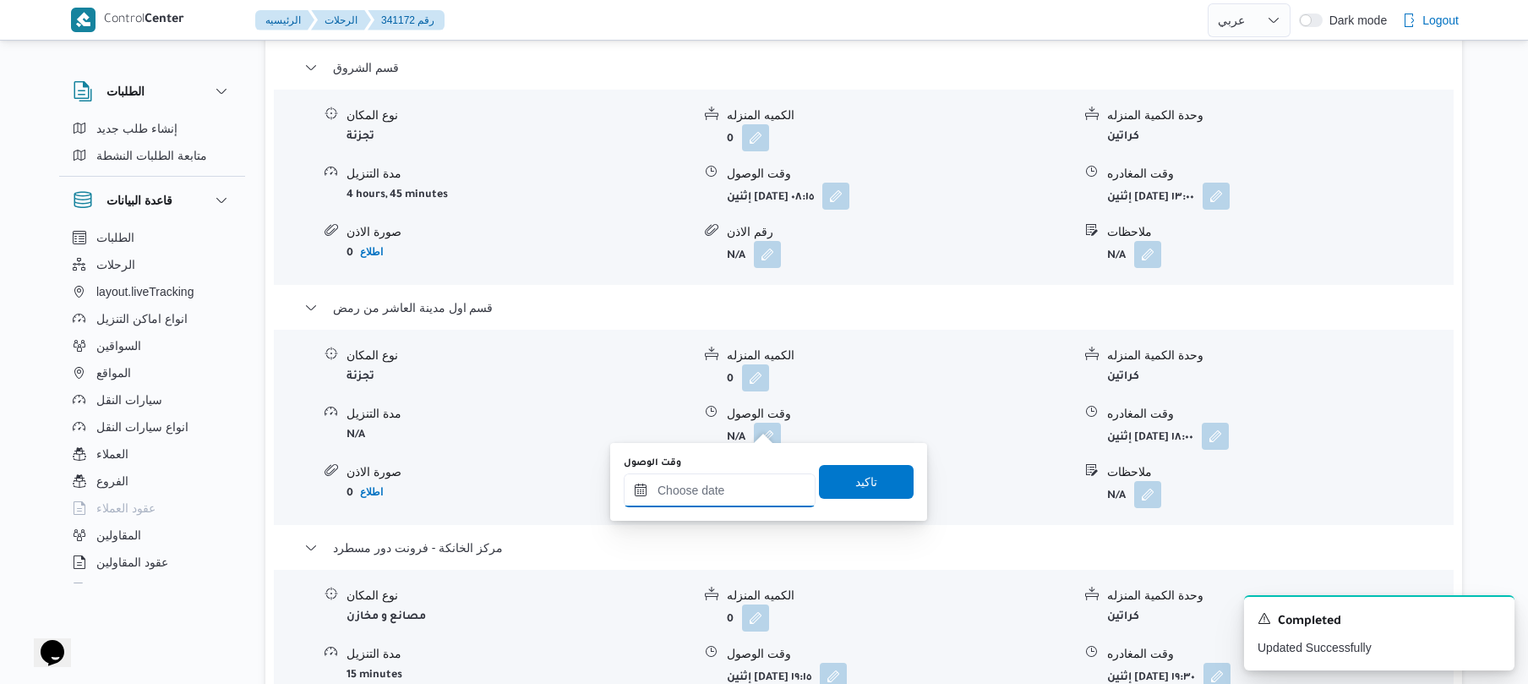
click at [744, 495] on input "وقت الوصول" at bounding box center [720, 490] width 192 height 34
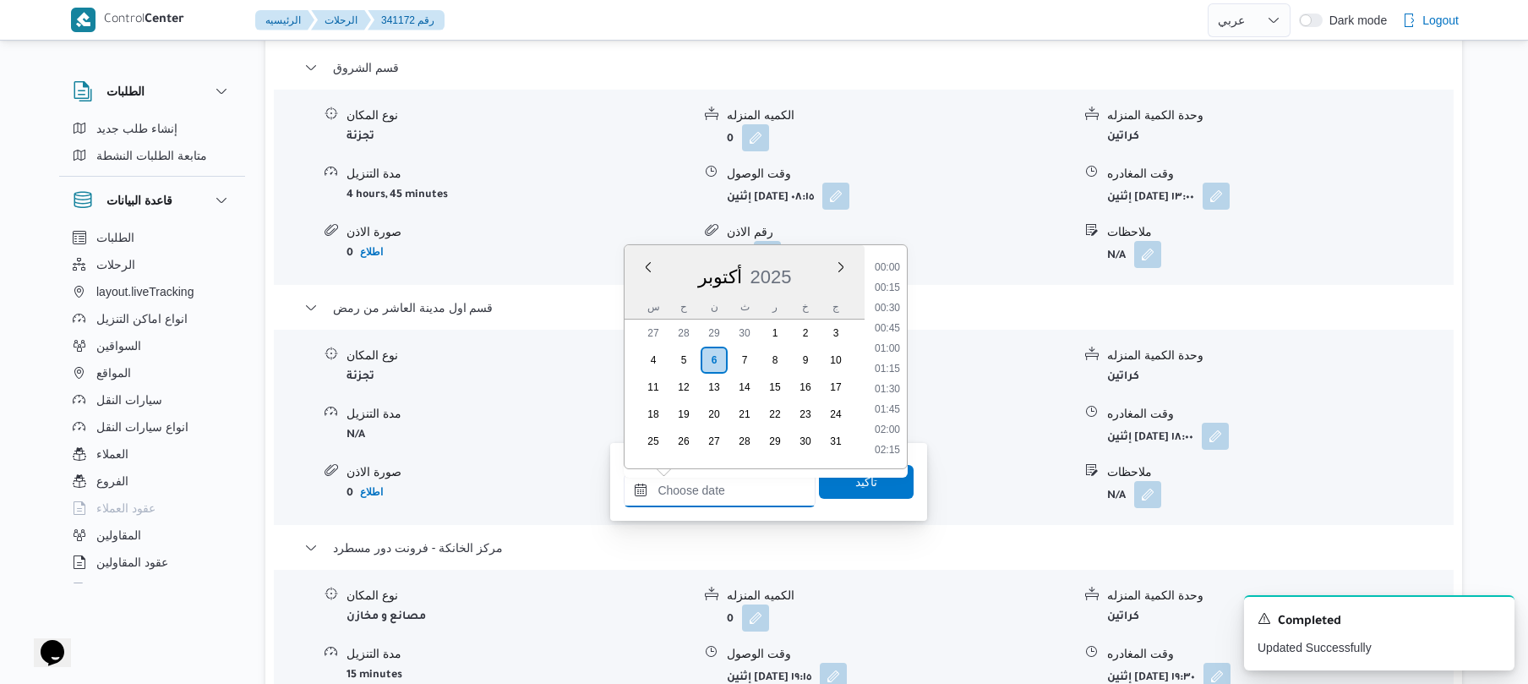
scroll to position [1481, 0]
click at [908, 312] on div "Previous Month Next month أكتوبر ٢٠٢٥ أكتوبر 2025 س ح ن ث ر خ ج 27 28 29 30 1 2…" at bounding box center [766, 356] width 284 height 225
click at [891, 399] on li "13:45" at bounding box center [887, 401] width 39 height 17
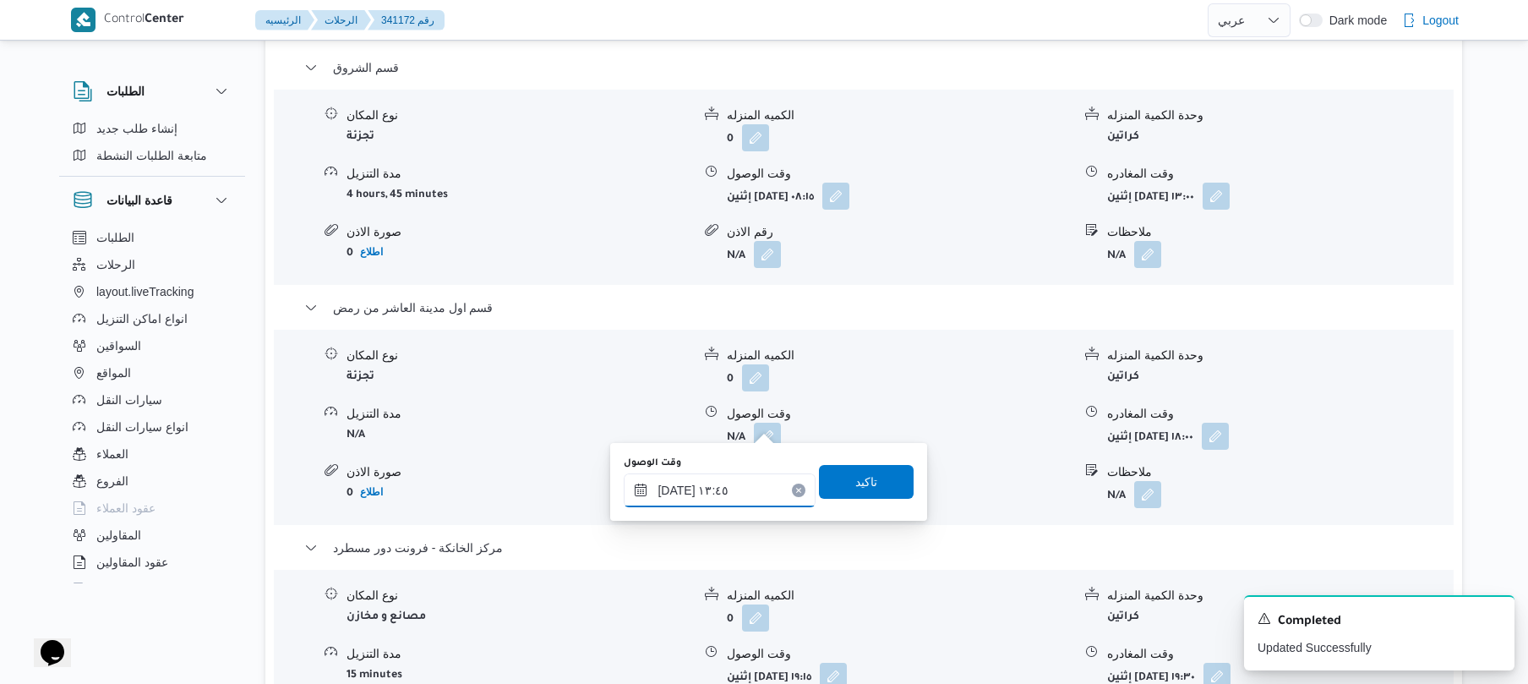
click at [678, 488] on input "٠٦/١٠/٢٠٢٥ ١٣:٤٥" at bounding box center [720, 490] width 192 height 34
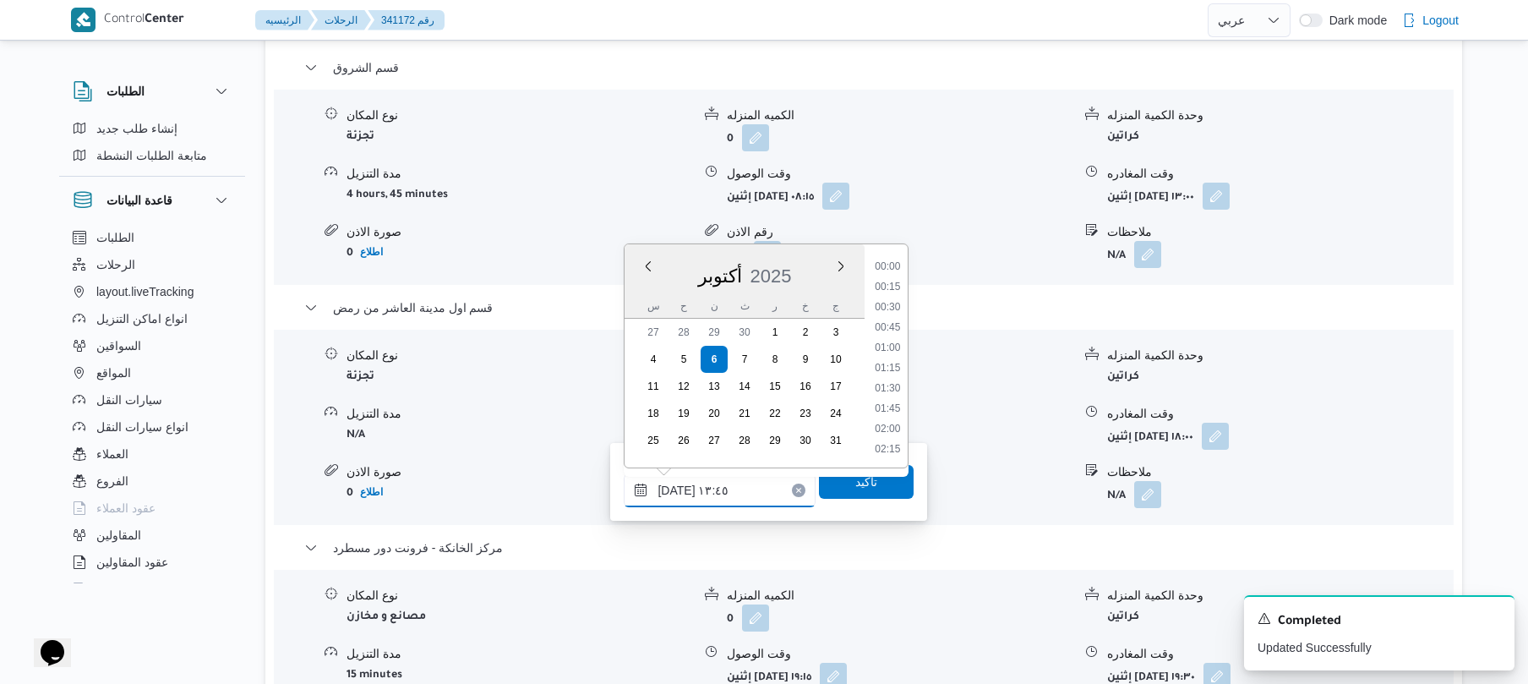
click at [678, 488] on input "٠٦/١٠/٢٠٢٥ ١٣:٤٥" at bounding box center [720, 490] width 192 height 34
type input "٠٦/١٠/٢٠٢٥ ١٣:53"
click at [855, 487] on span "تاكيد" at bounding box center [866, 481] width 22 height 20
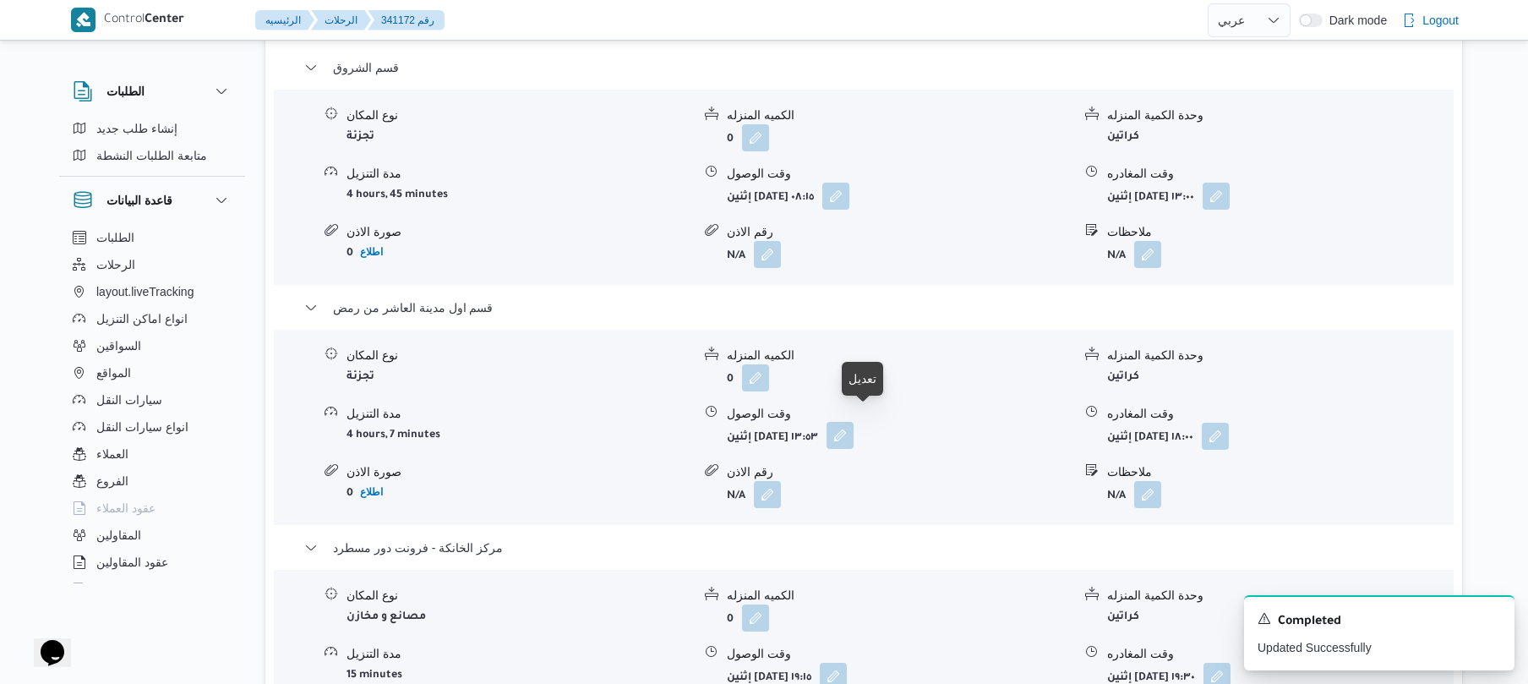
click at [854, 422] on button "button" at bounding box center [840, 435] width 27 height 27
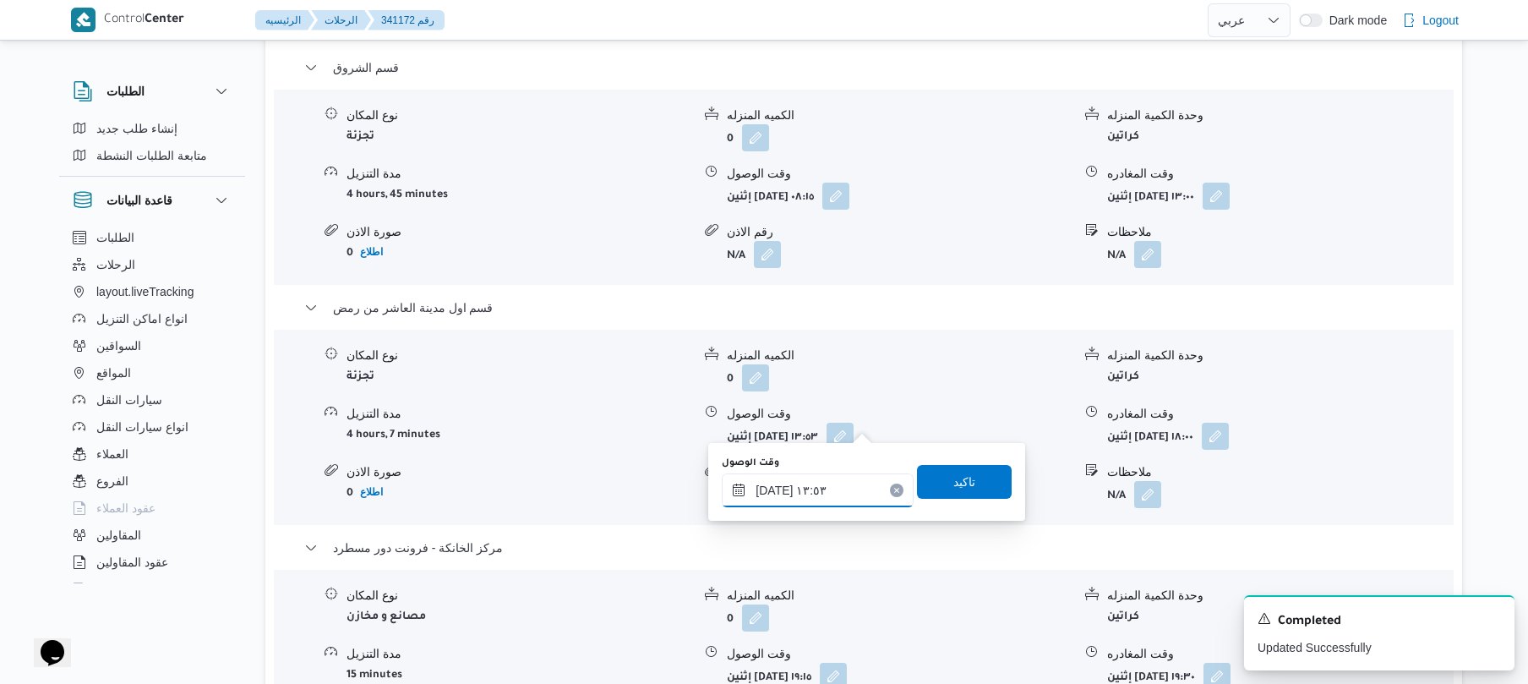
click at [774, 488] on input "٠٦/١٠/٢٠٢٥ ١٣:٥٣" at bounding box center [818, 490] width 192 height 34
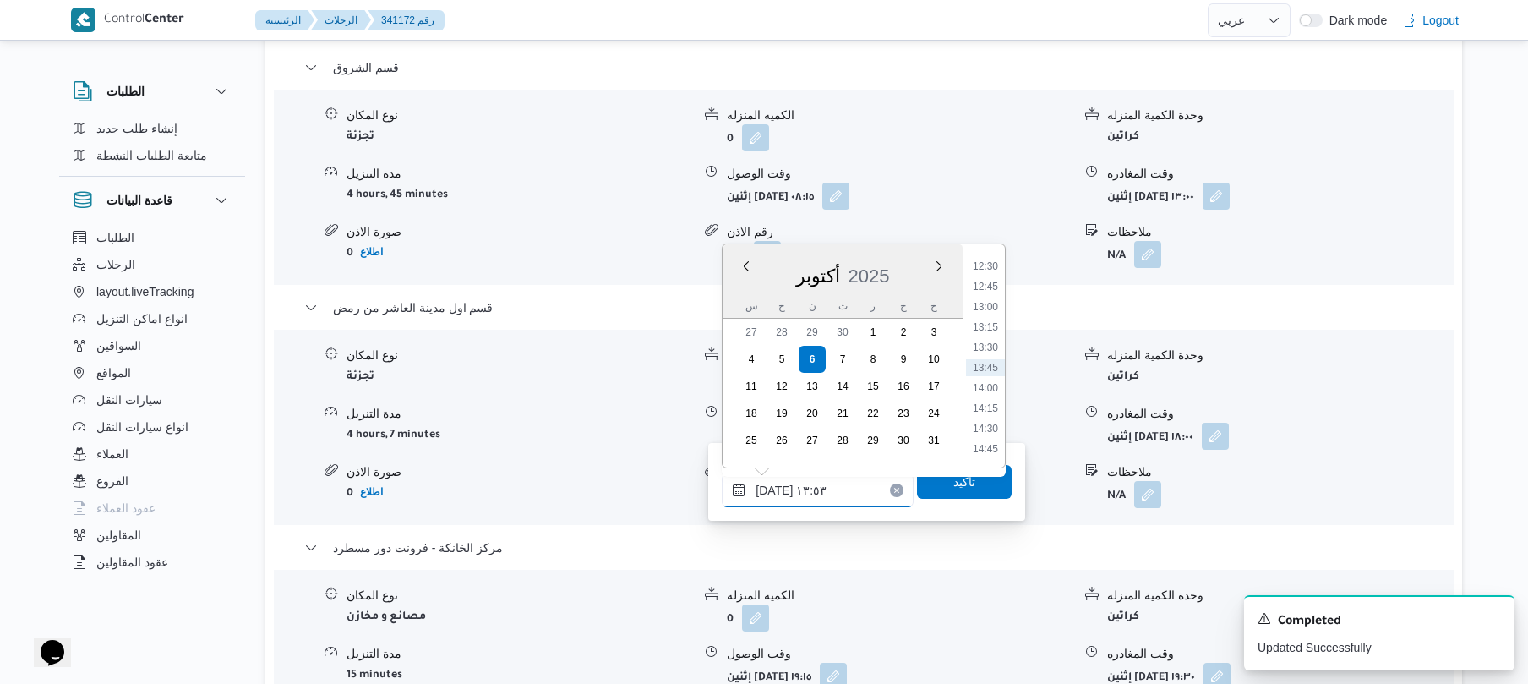
click at [774, 488] on input "٠٦/١٠/٢٠٢٥ ١٣:٥٣" at bounding box center [818, 490] width 192 height 34
type input "٠٦/١٠/٢٠٢٥ ١٣:35"
click at [930, 484] on span "تاكيد" at bounding box center [964, 481] width 95 height 34
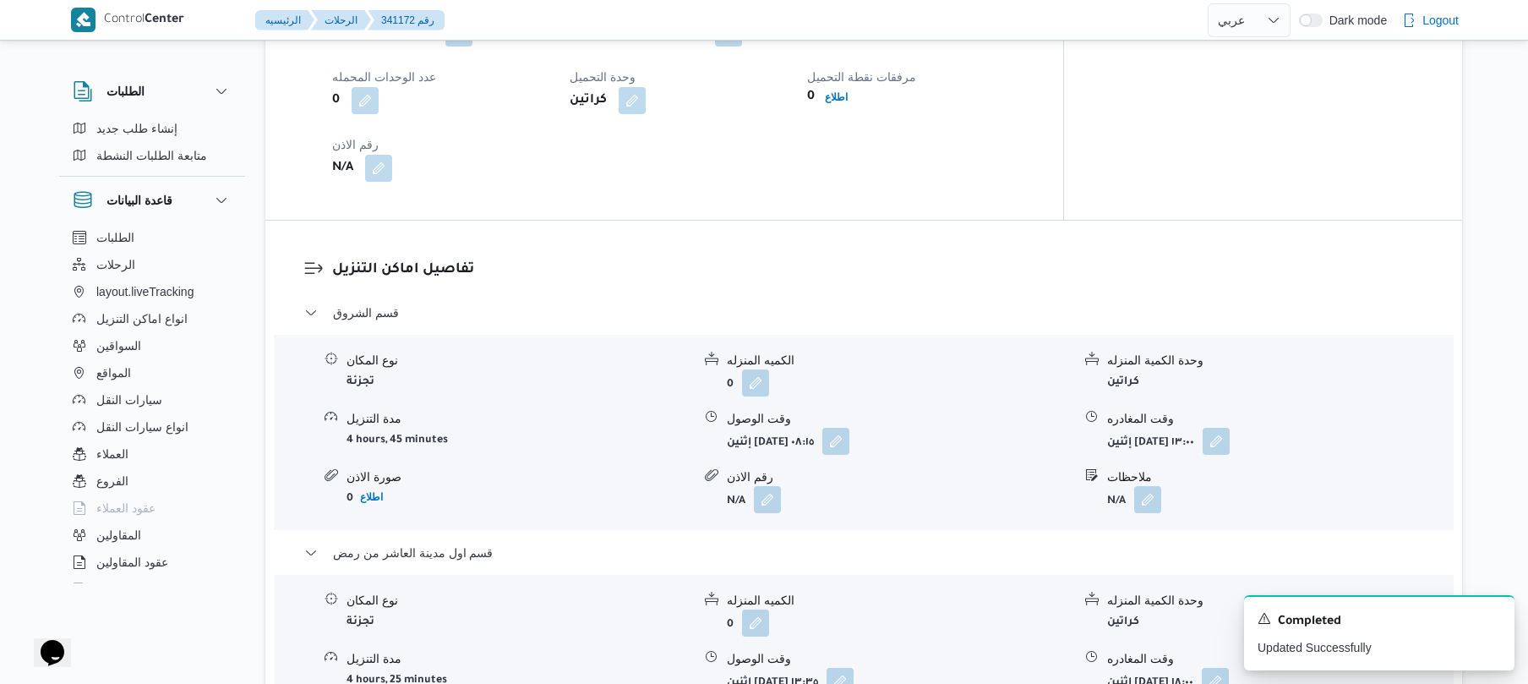
scroll to position [0, 0]
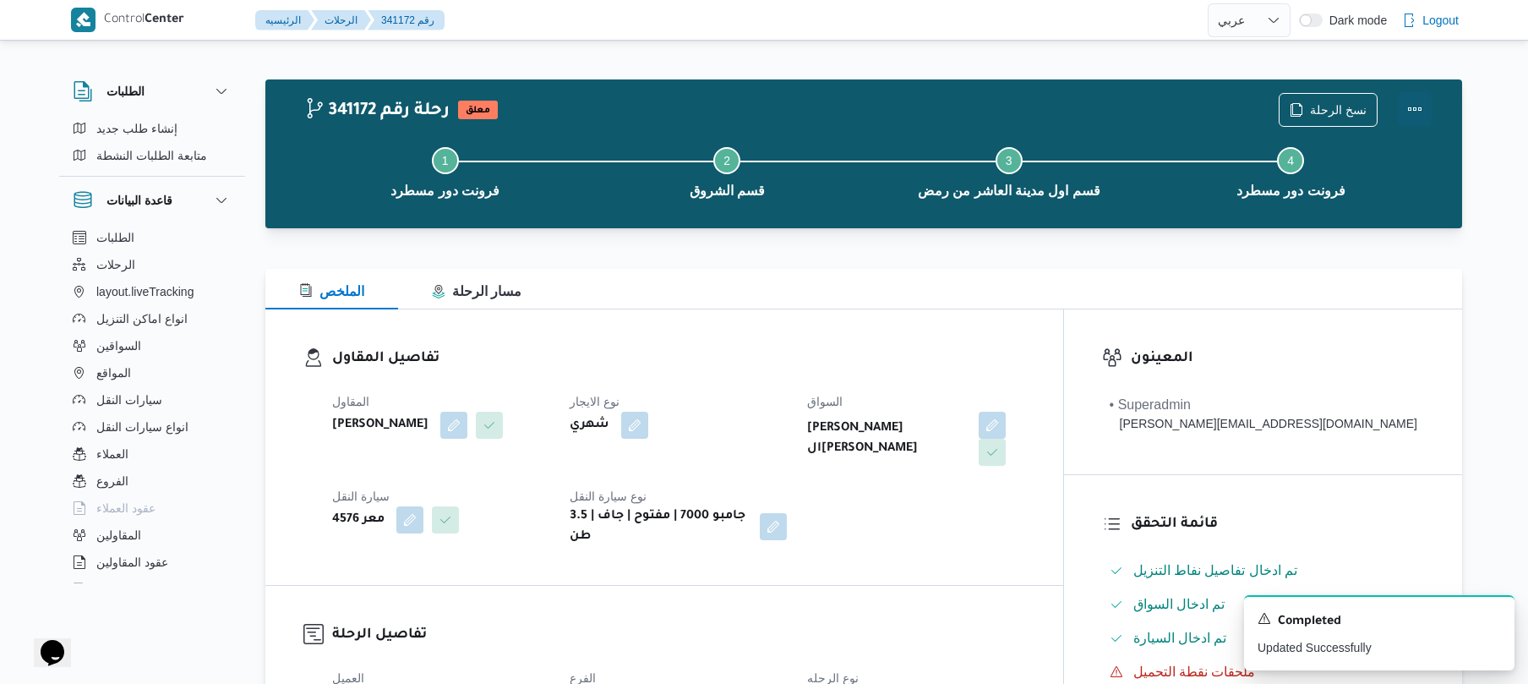
click at [1420, 105] on button "Actions" at bounding box center [1415, 109] width 34 height 34
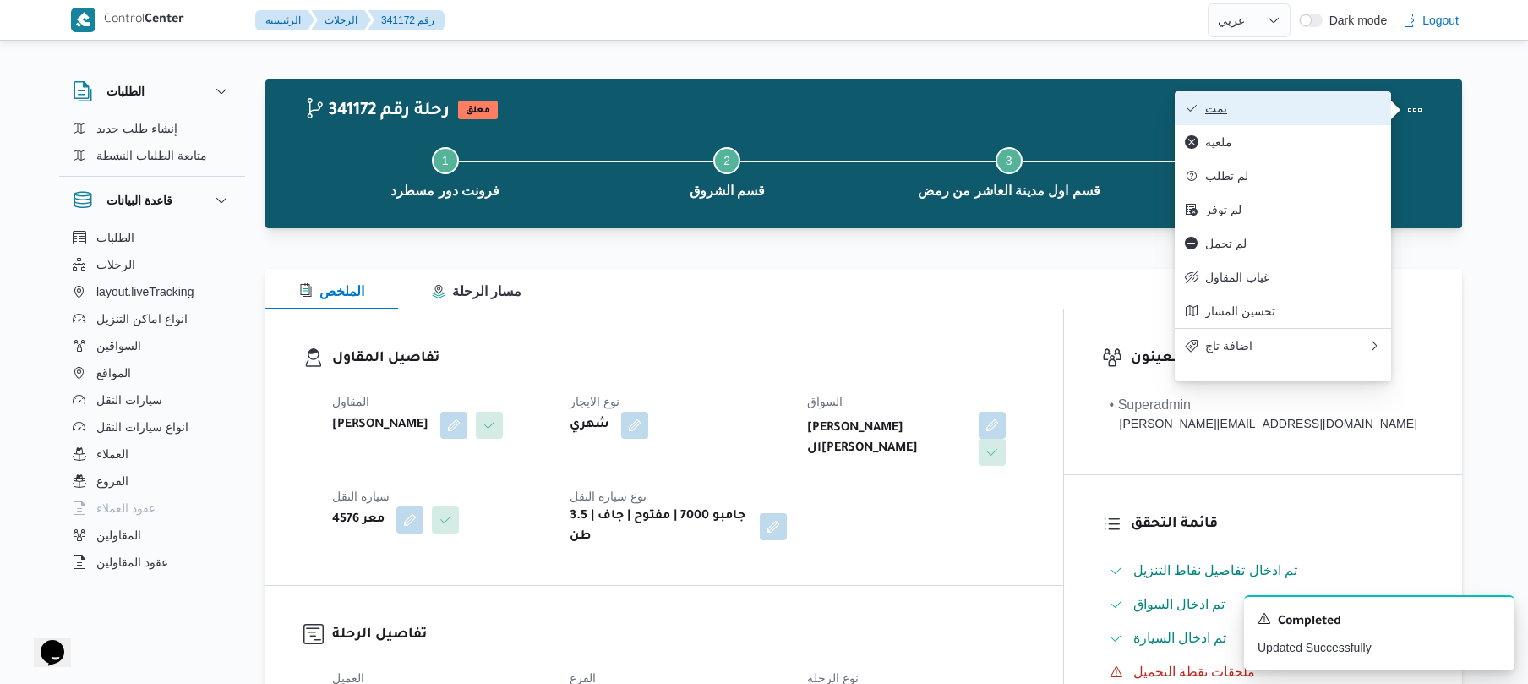
click at [1346, 106] on span "تمت" at bounding box center [1293, 108] width 176 height 14
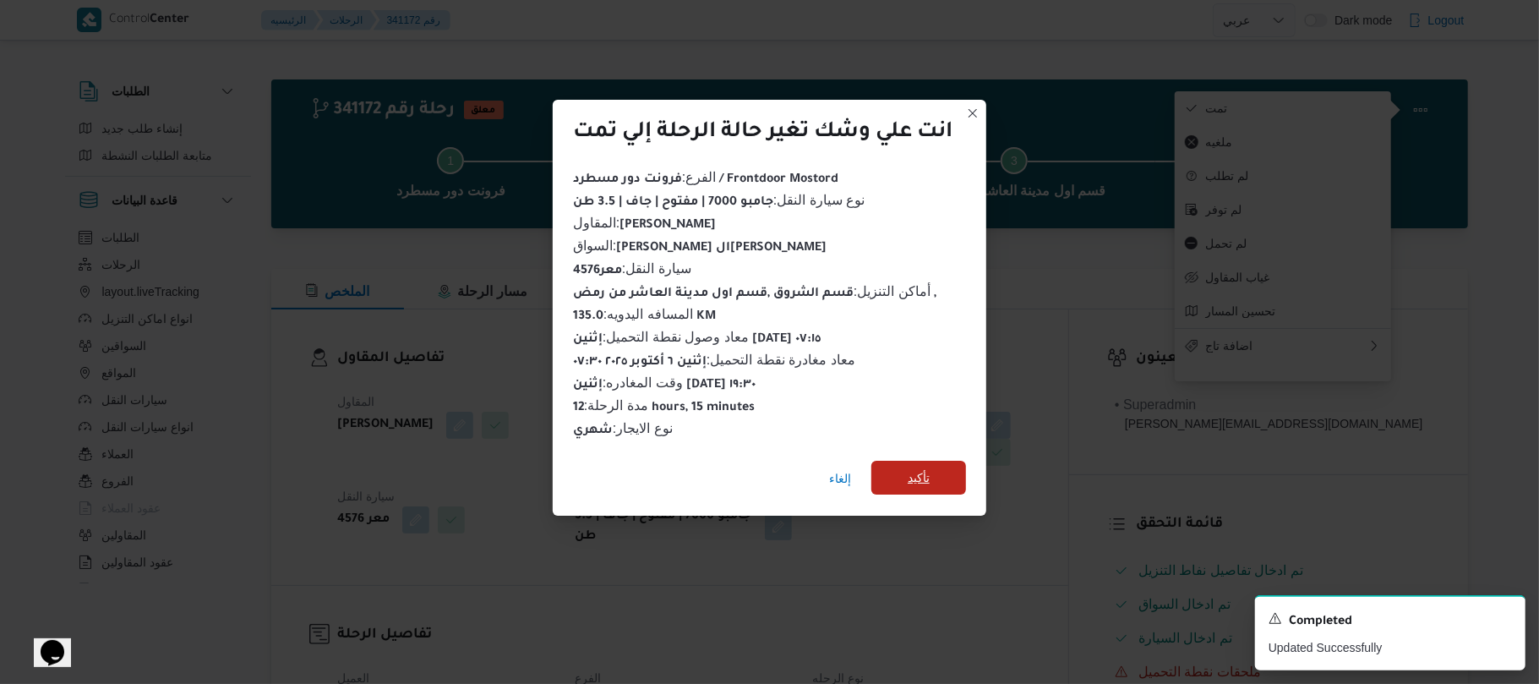
click at [930, 467] on span "تأكيد" at bounding box center [919, 477] width 22 height 20
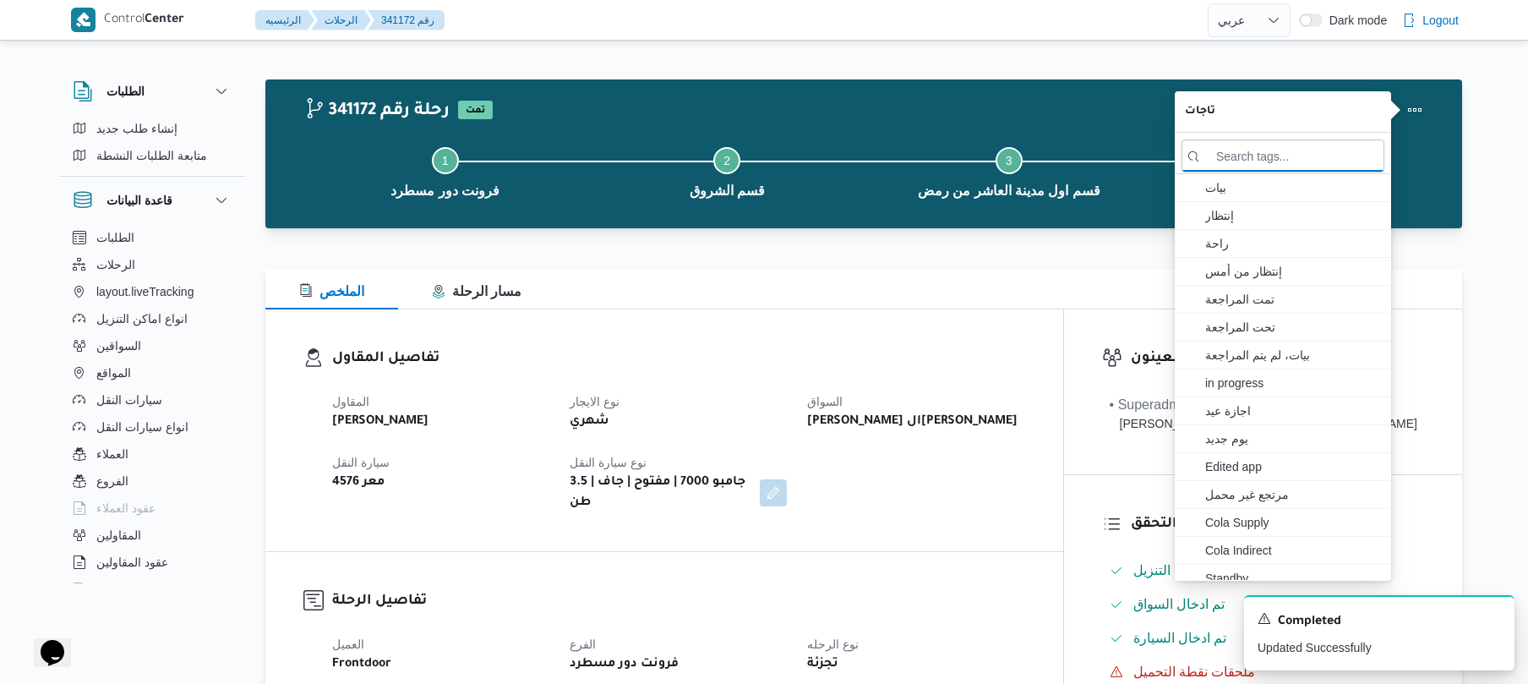
click at [961, 508] on div "المقاول محمد صلاح عبداللطيف الشريف نوع الايجار شهري السواق عمر كرم السيد عيد رس…" at bounding box center [678, 452] width 713 height 142
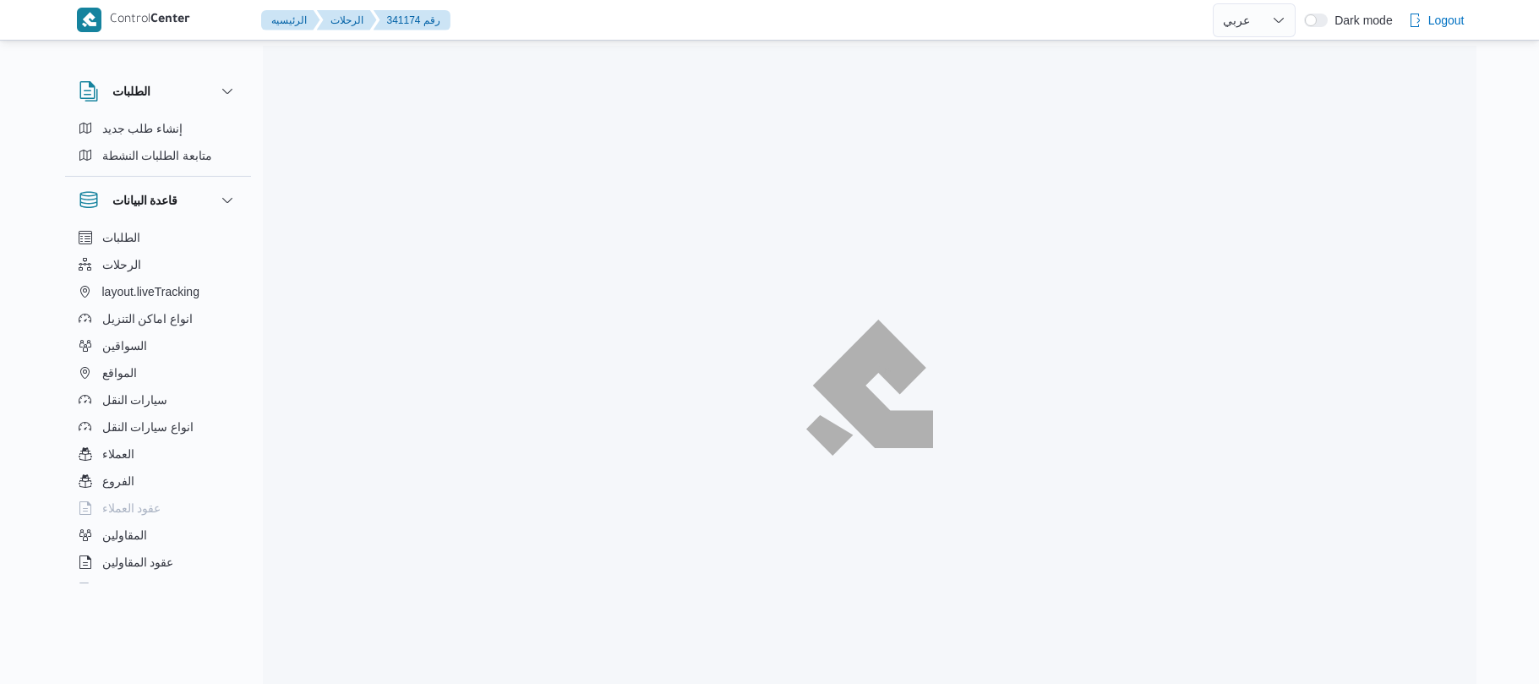
select select "ar"
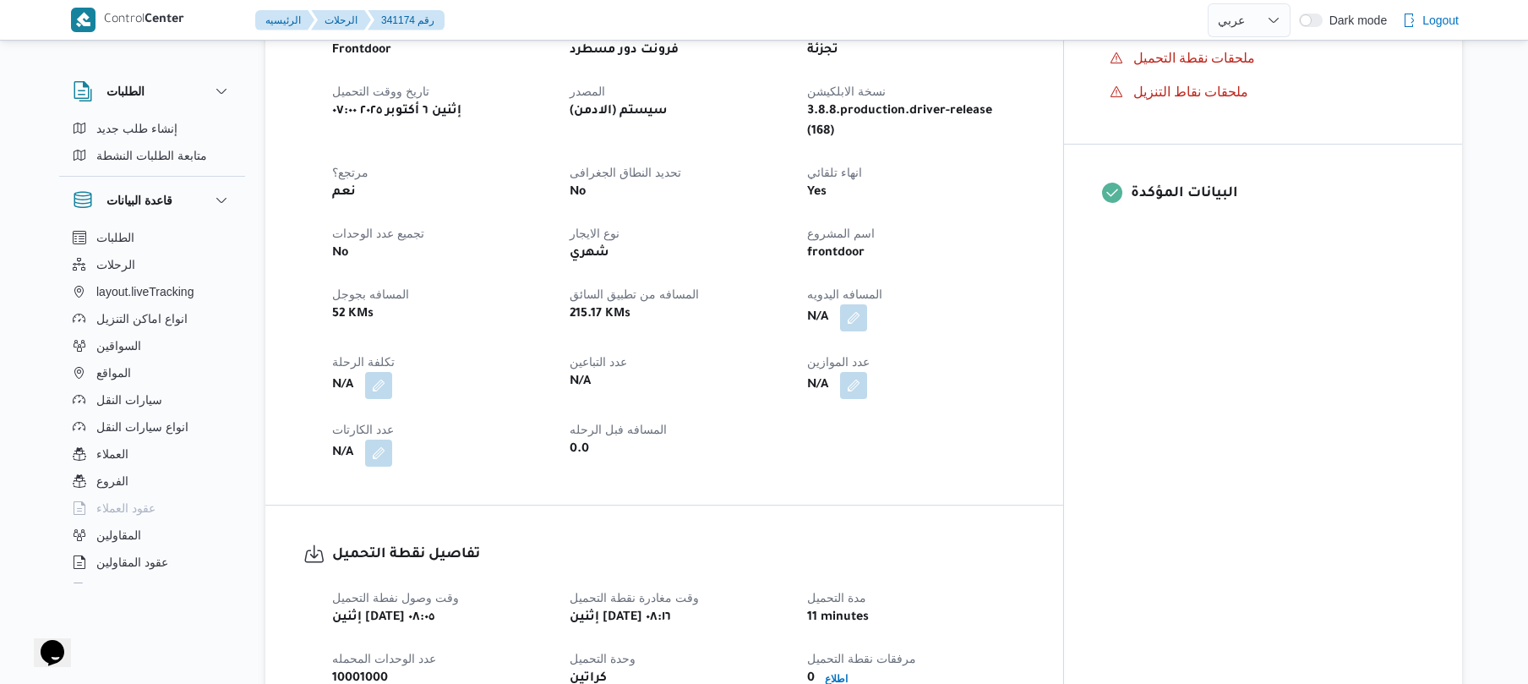
scroll to position [766, 0]
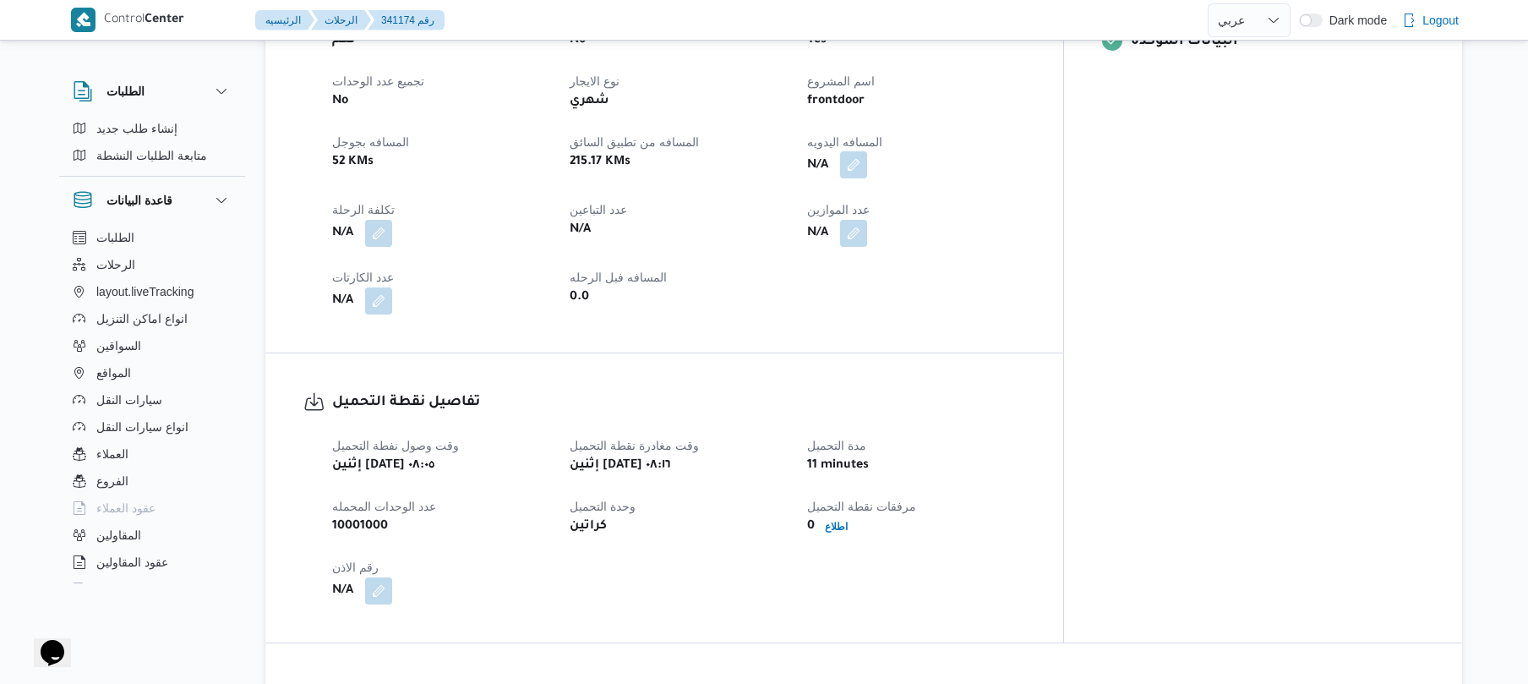
click at [867, 151] on button "button" at bounding box center [853, 164] width 27 height 27
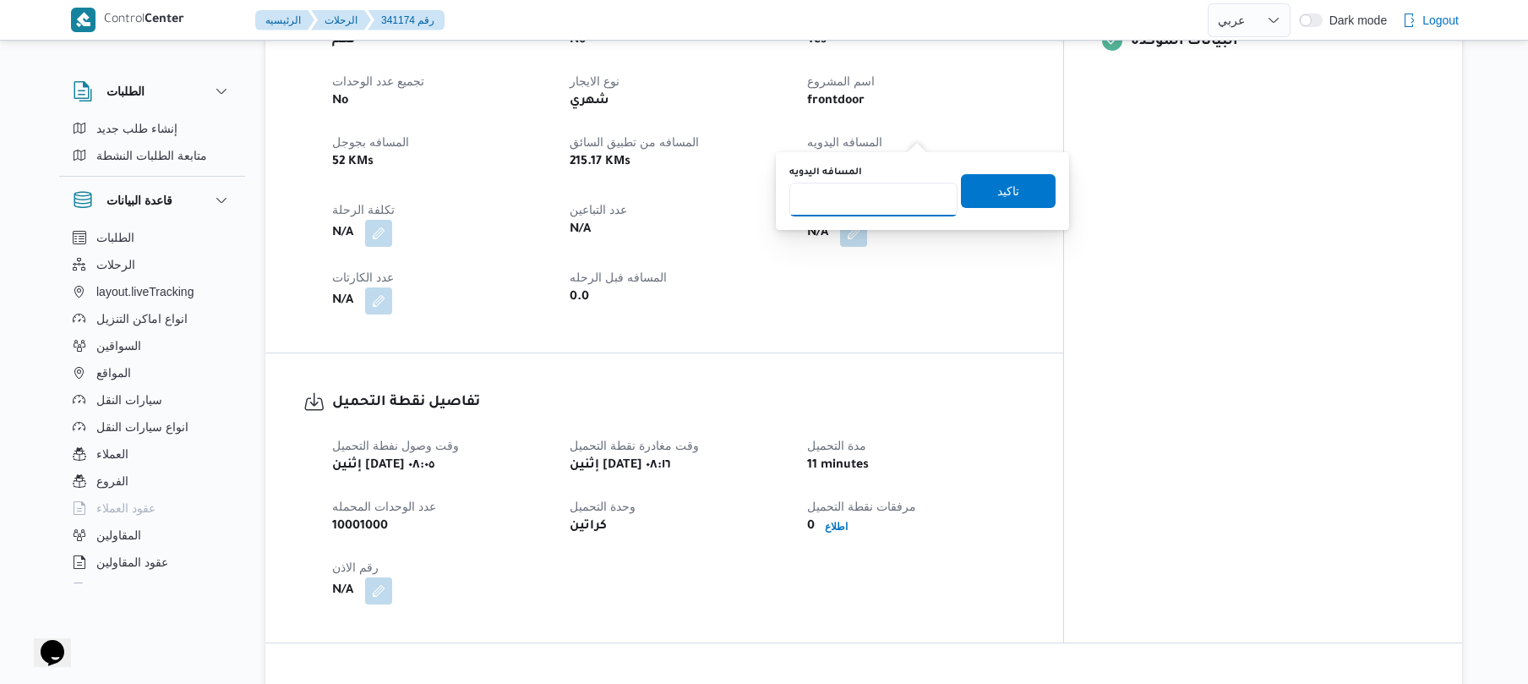
click at [876, 201] on input "المسافه اليدويه" at bounding box center [873, 200] width 168 height 34
type input "105"
click at [1018, 190] on span "تاكيد" at bounding box center [1008, 190] width 95 height 34
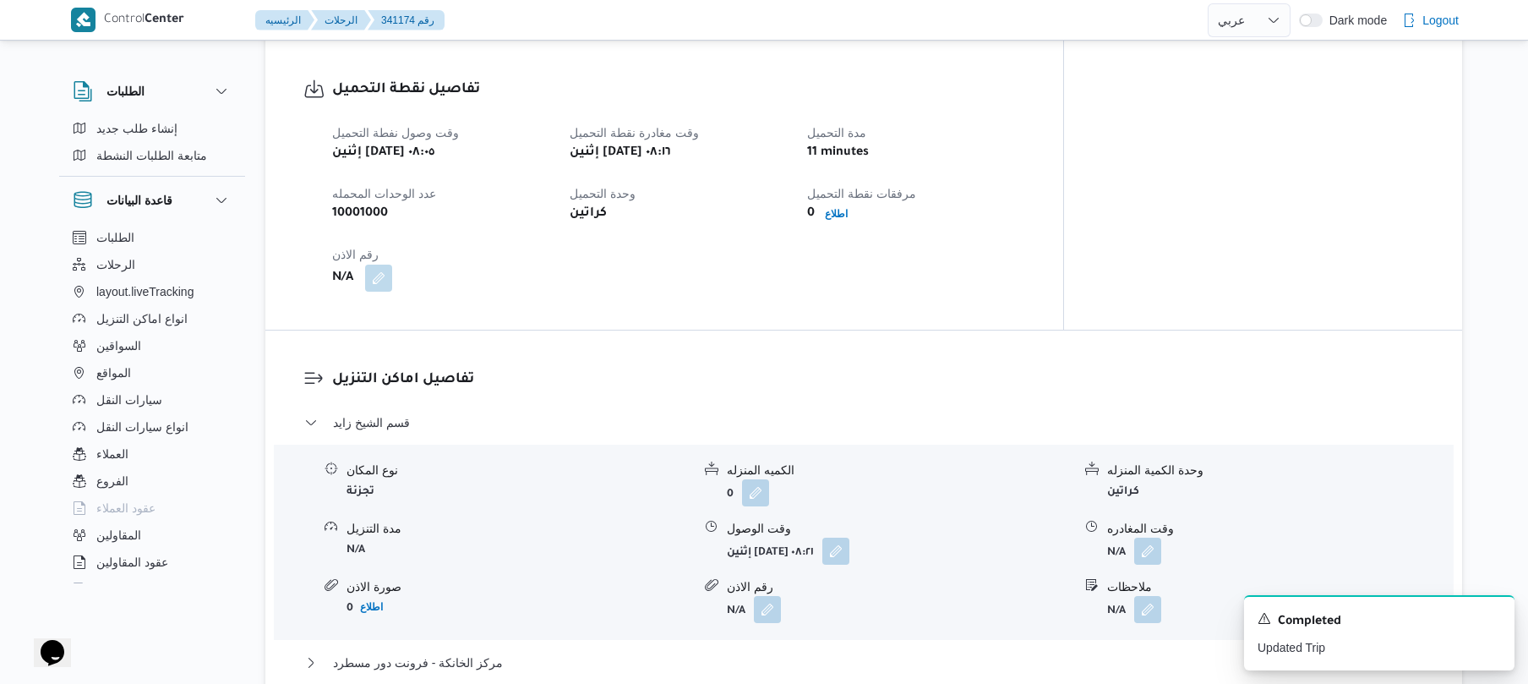
scroll to position [1307, 0]
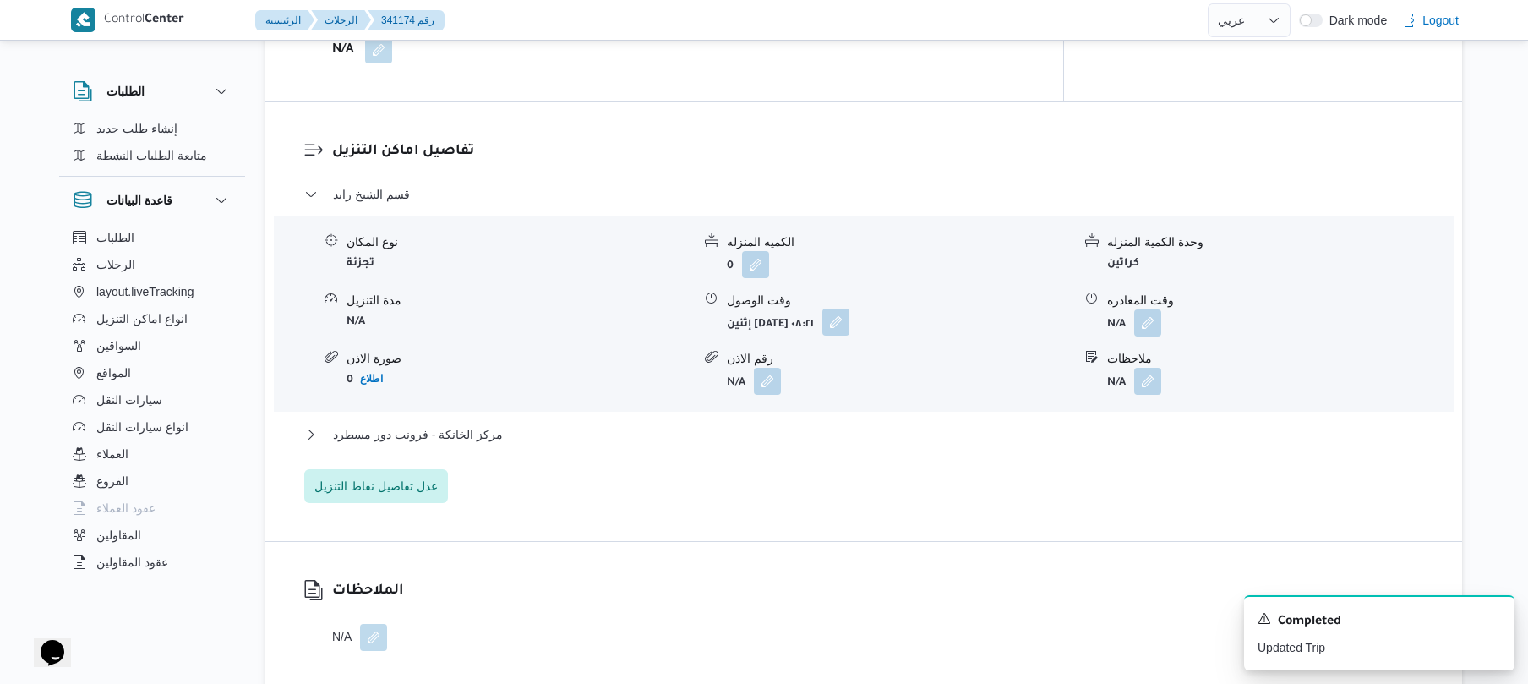
click at [849, 308] on button "button" at bounding box center [835, 321] width 27 height 27
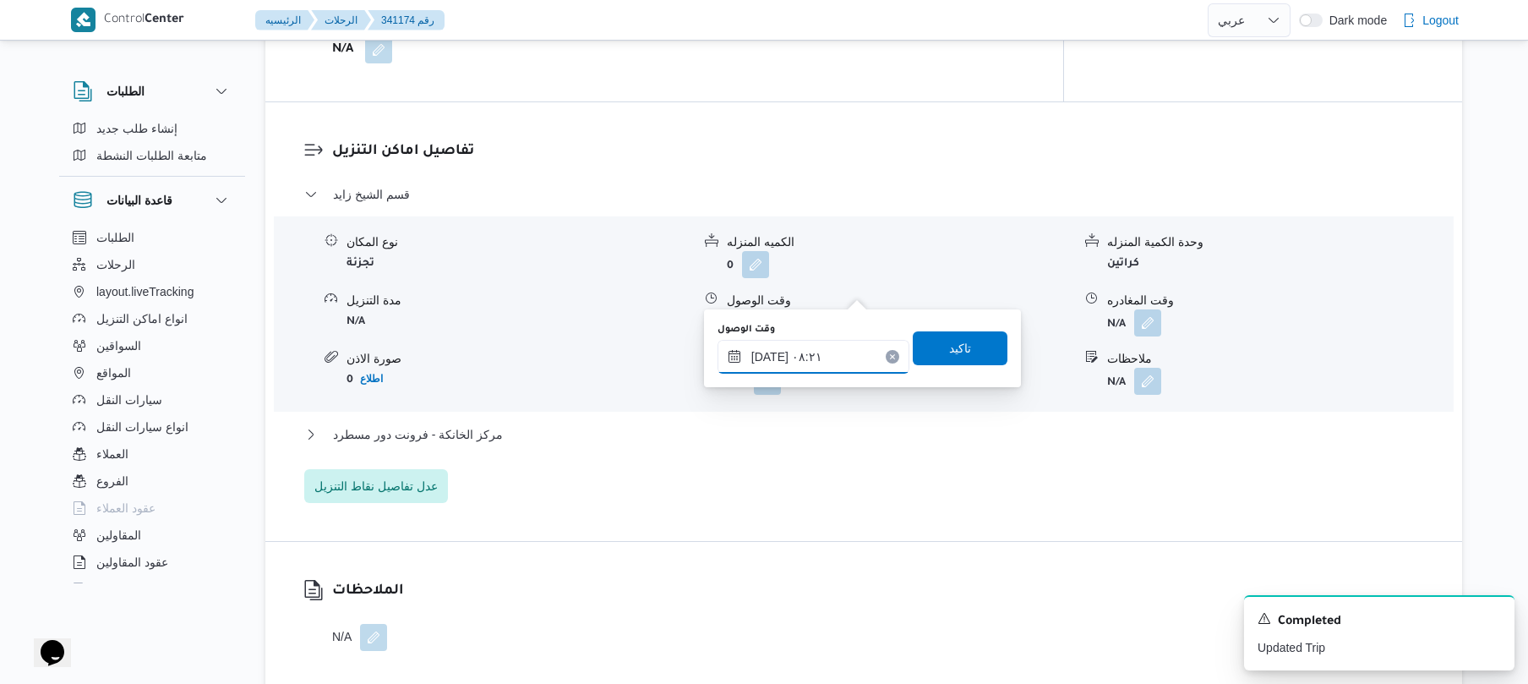
click at [809, 363] on input "٠٦/١٠/٢٠٢٥ ٠٨:٢١" at bounding box center [813, 357] width 192 height 34
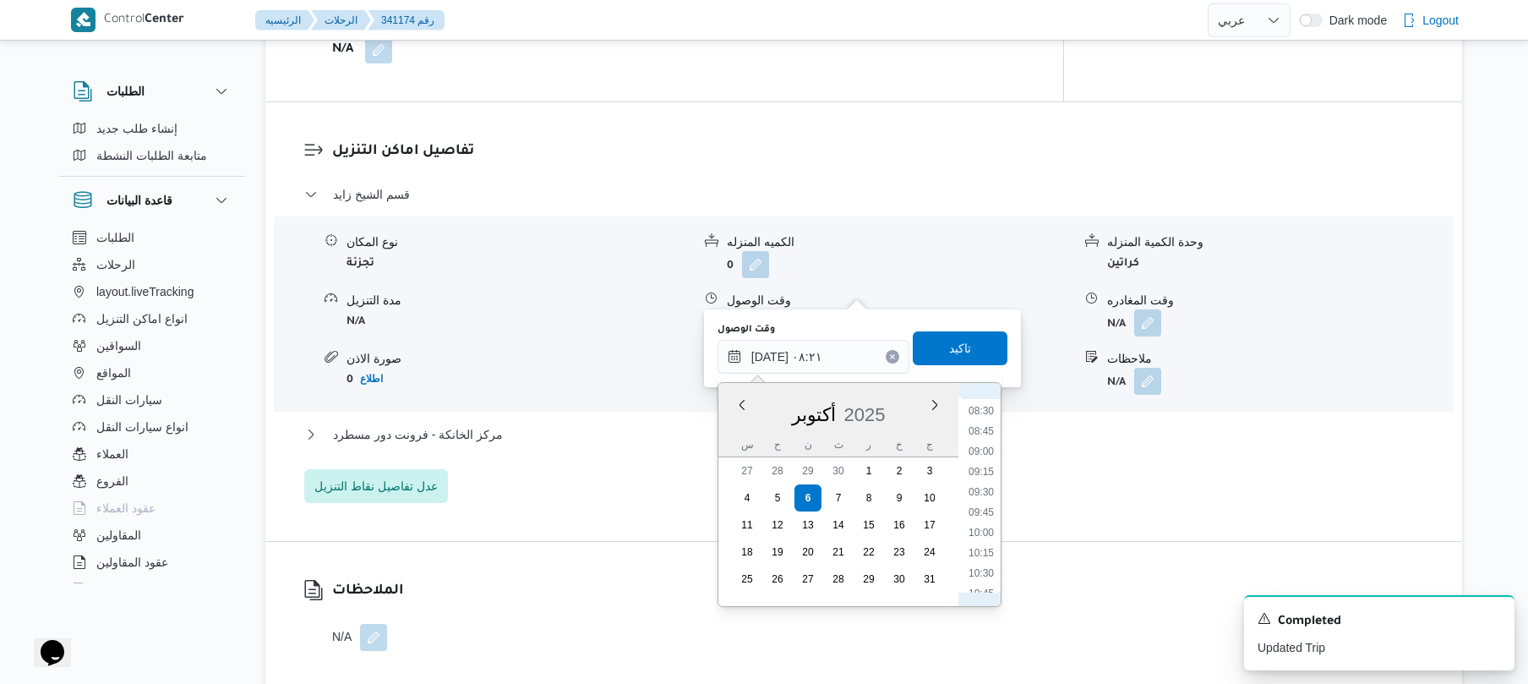
scroll to position [734, 0]
click at [981, 423] on li "09:15" at bounding box center [981, 420] width 39 height 17
type input "٠٦/١٠/٢٠٢٥ ٠٩:١٥"
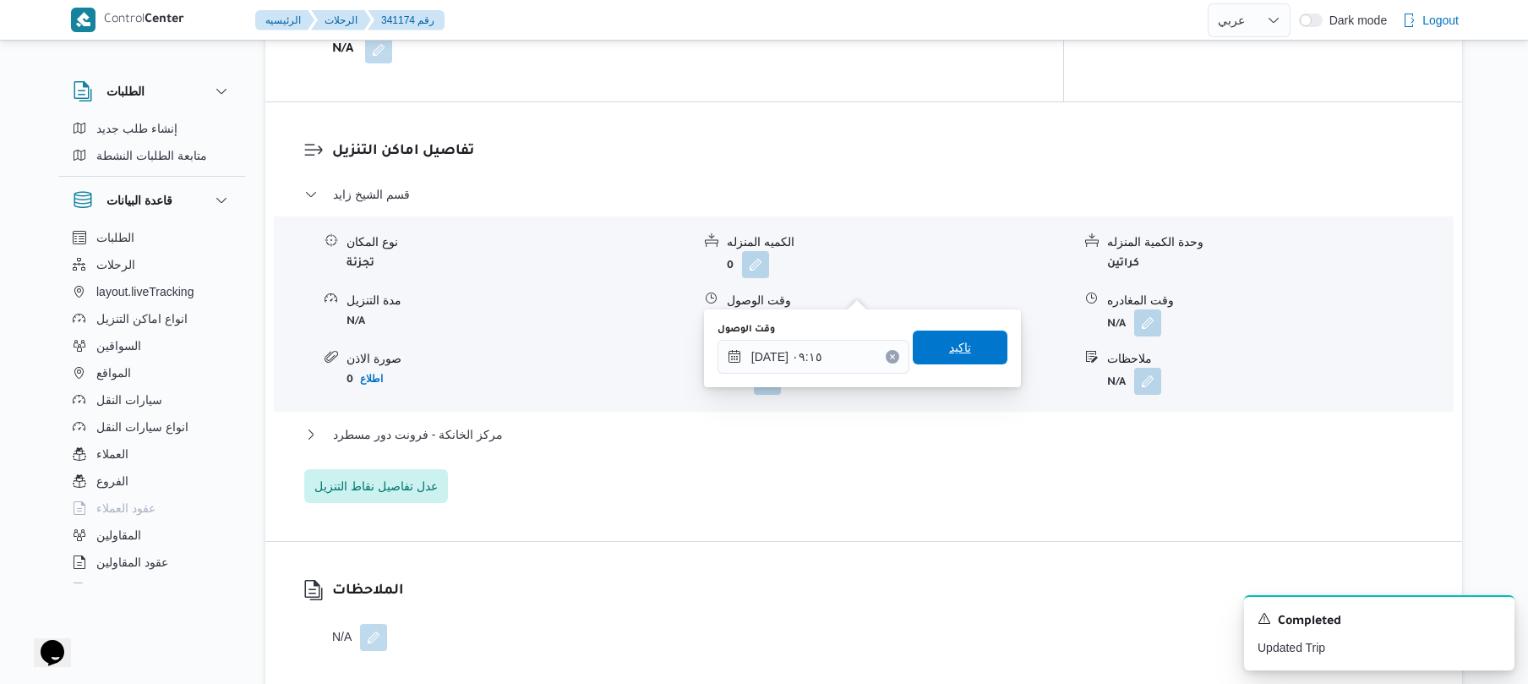
click at [962, 357] on span "تاكيد" at bounding box center [960, 347] width 95 height 34
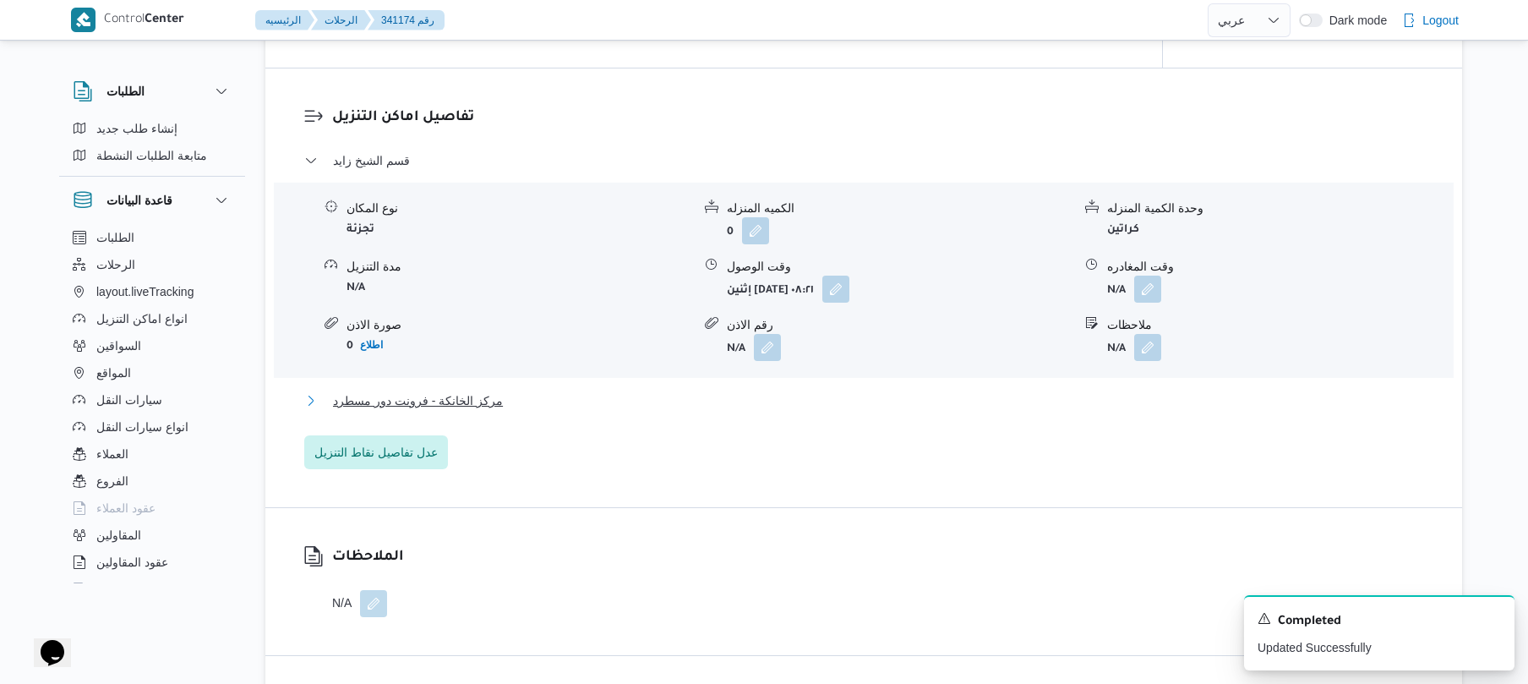
click at [882, 404] on button "مركز الخانكة - فرونت دور مسطرد" at bounding box center [864, 400] width 1120 height 20
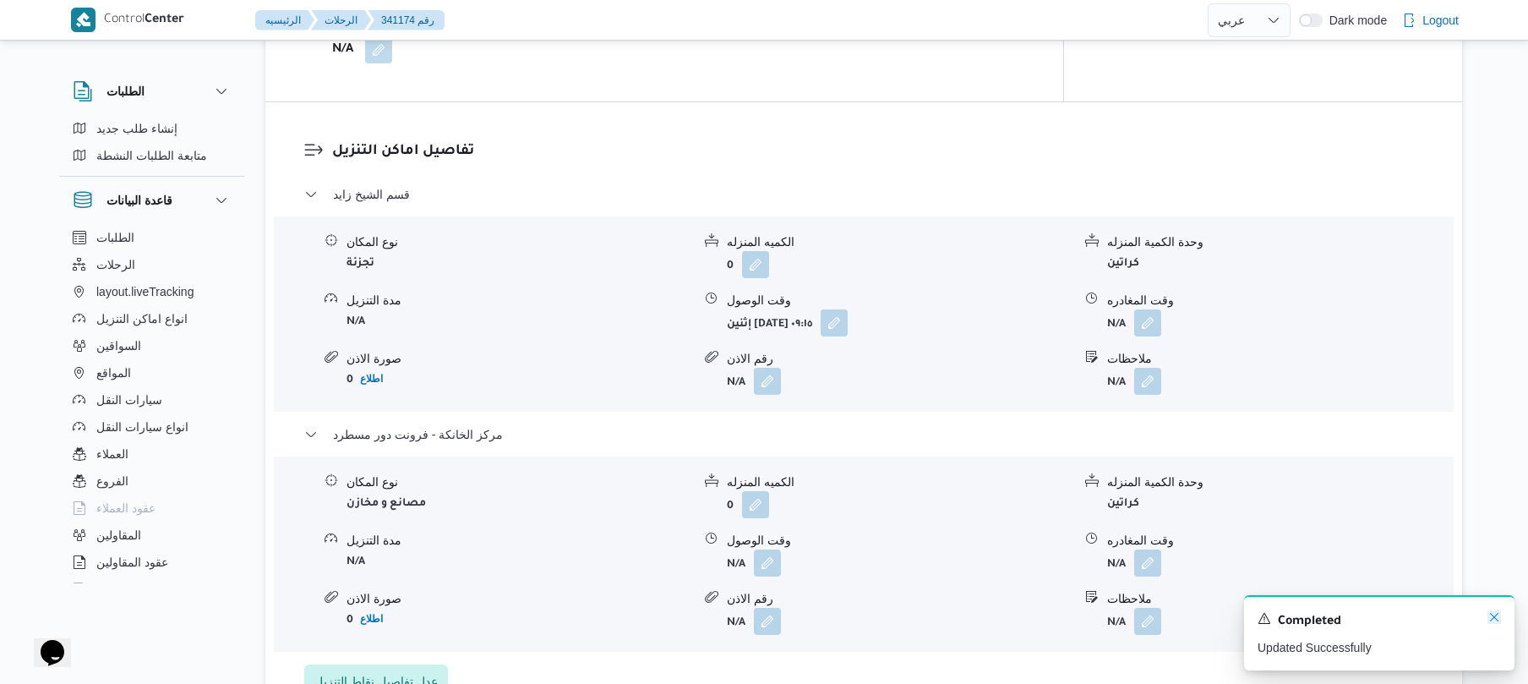
click at [1492, 614] on icon "Dismiss toast" at bounding box center [1494, 617] width 14 height 14
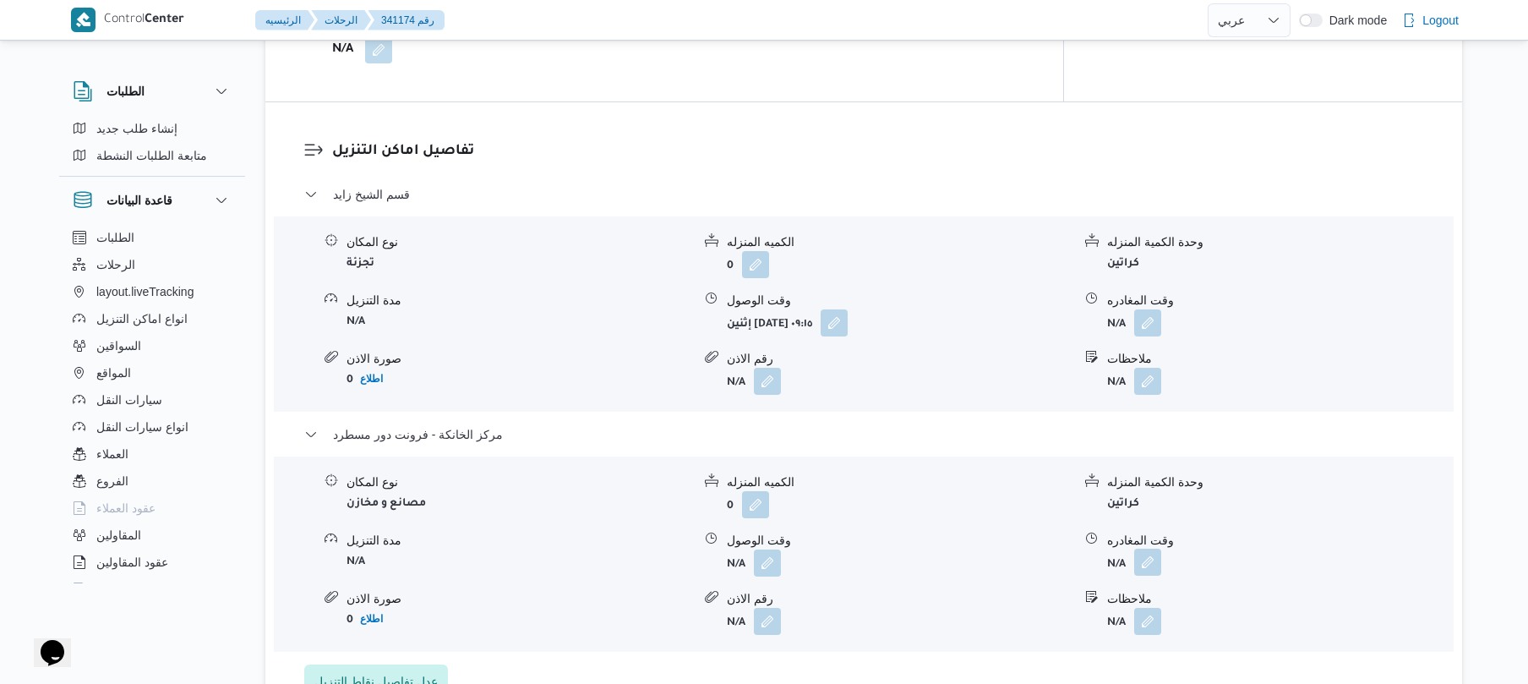
click at [1137, 548] on button "button" at bounding box center [1147, 561] width 27 height 27
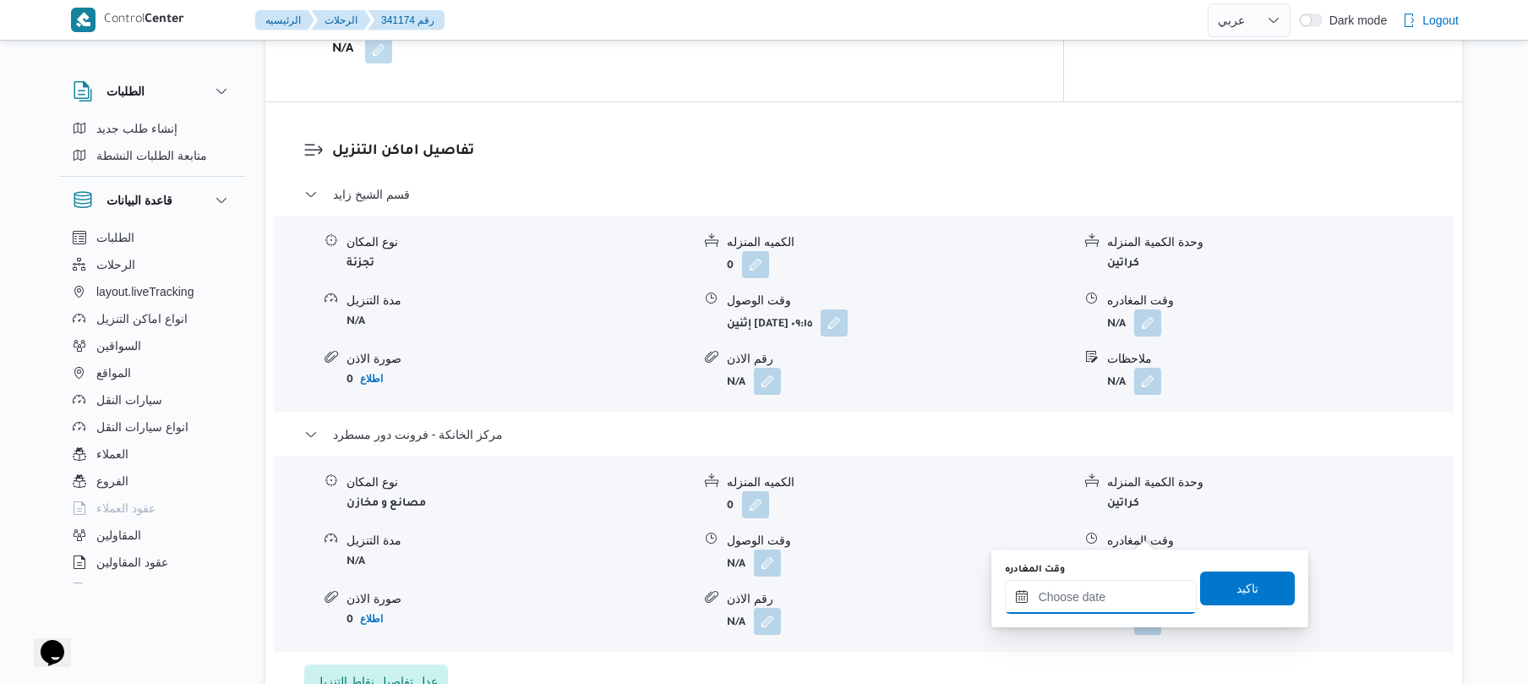
click at [1113, 593] on input "وقت المغادره" at bounding box center [1101, 597] width 192 height 34
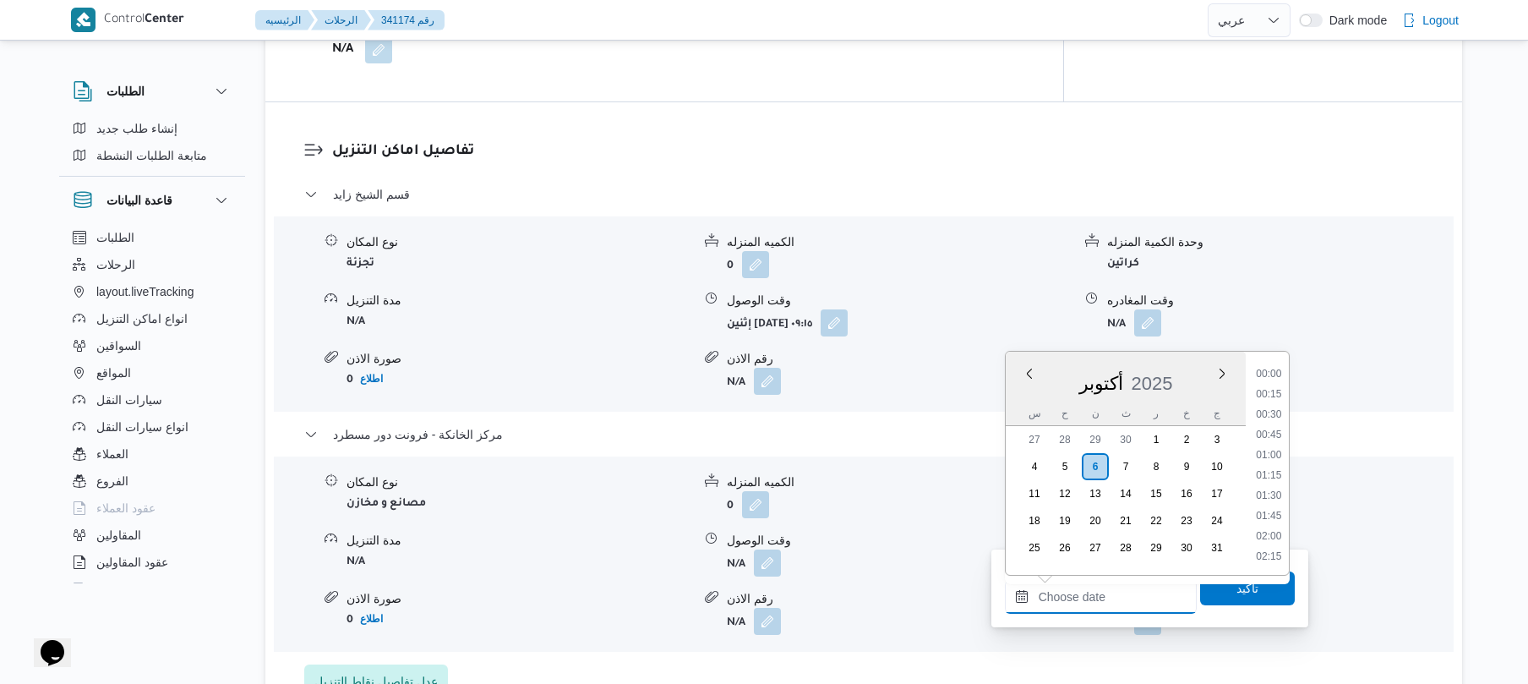
scroll to position [1502, 0]
click at [1273, 392] on li "18:45" at bounding box center [1268, 393] width 39 height 17
type input "٠٦/١٠/٢٠٢٥ ١٨:٤٥"
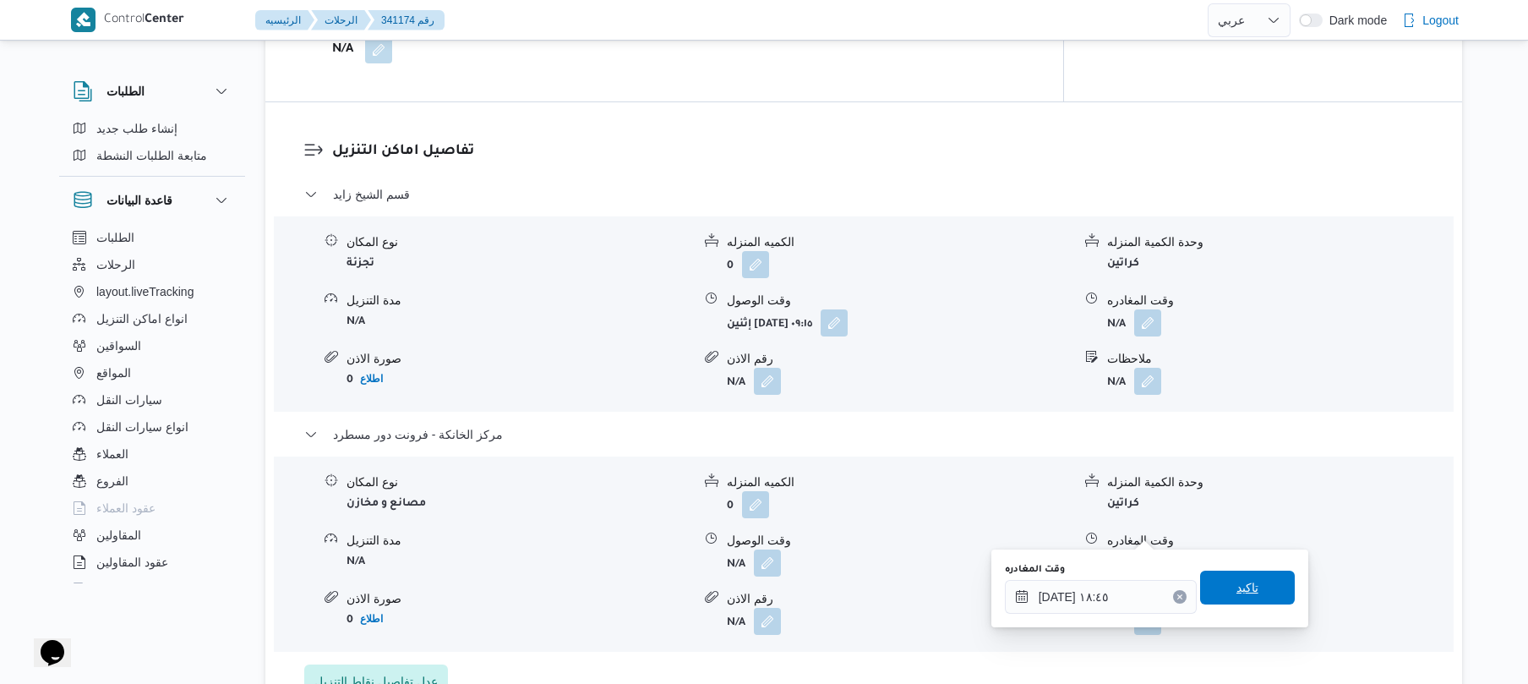
click at [1225, 597] on span "تاكيد" at bounding box center [1247, 587] width 95 height 34
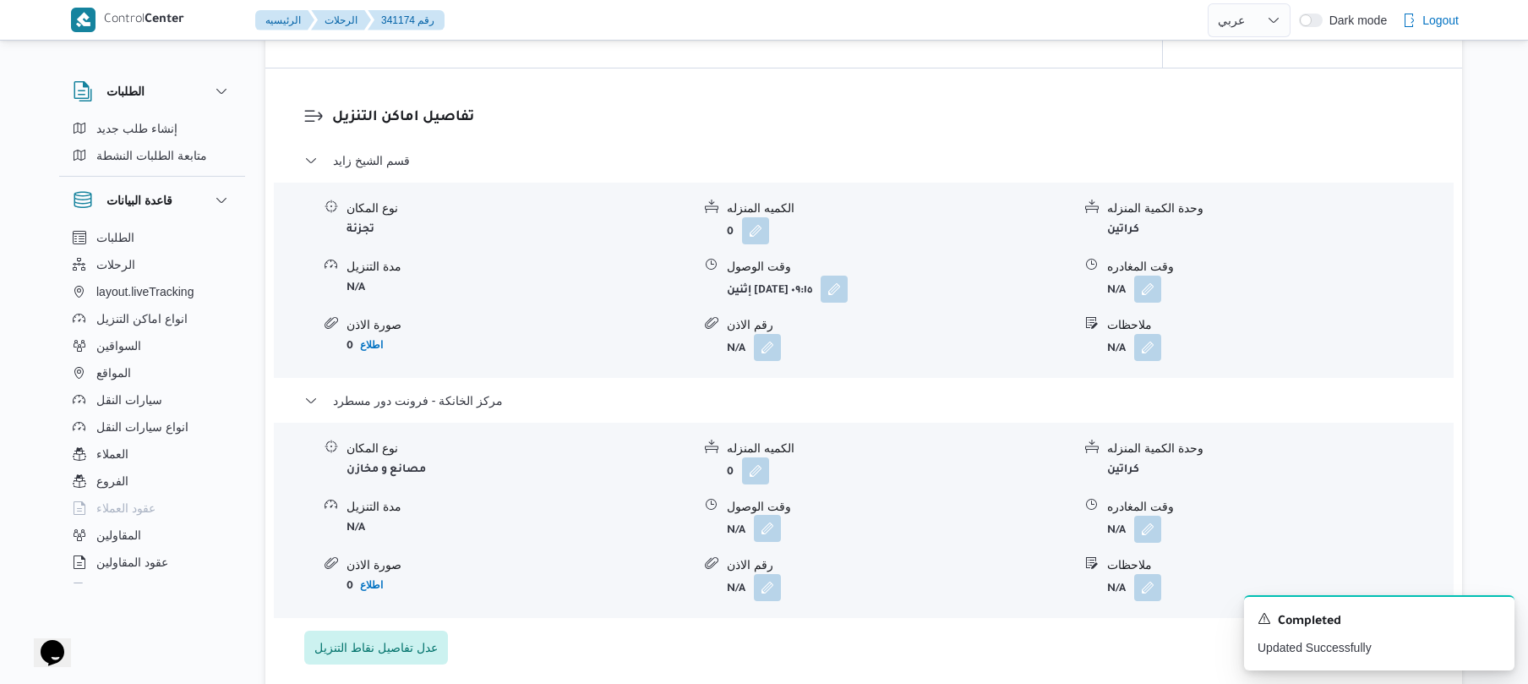
click at [767, 538] on button "button" at bounding box center [767, 528] width 27 height 27
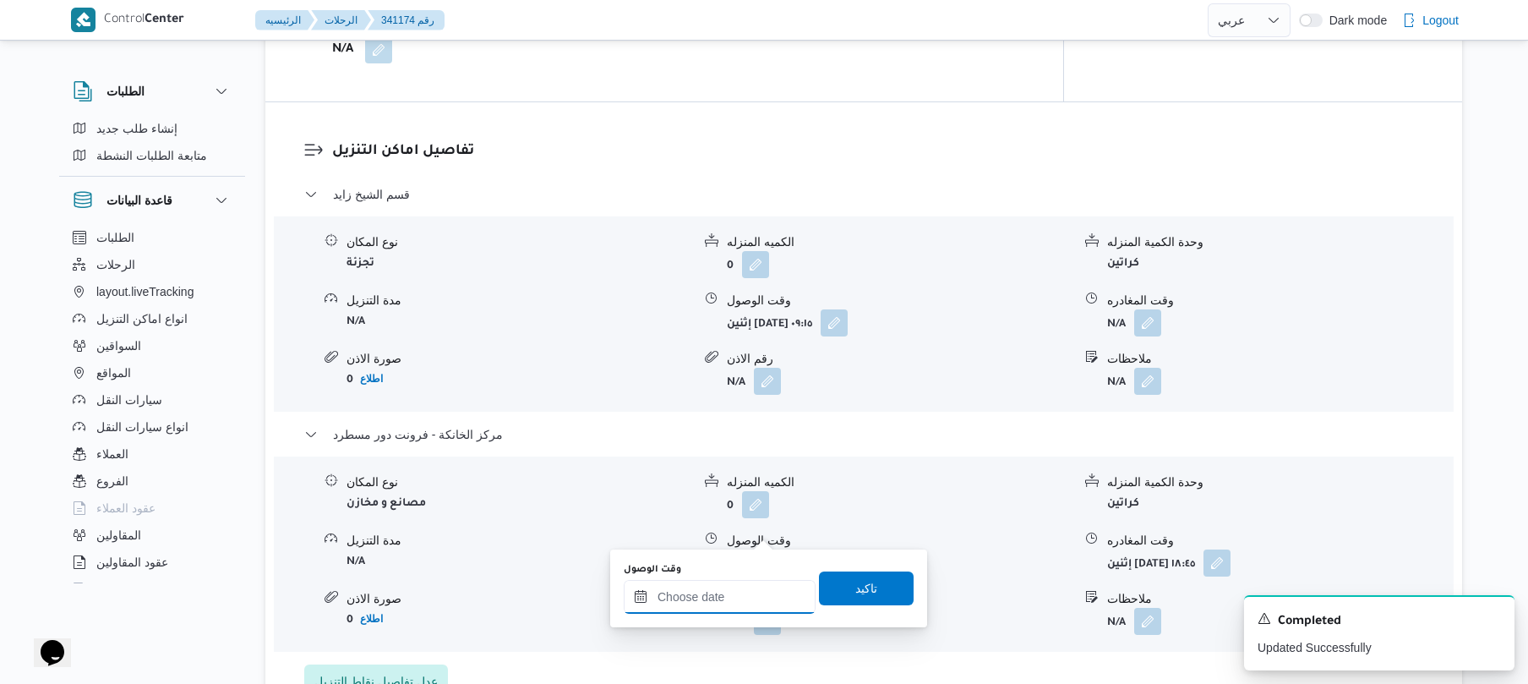
click at [755, 589] on input "وقت الوصول" at bounding box center [720, 597] width 192 height 34
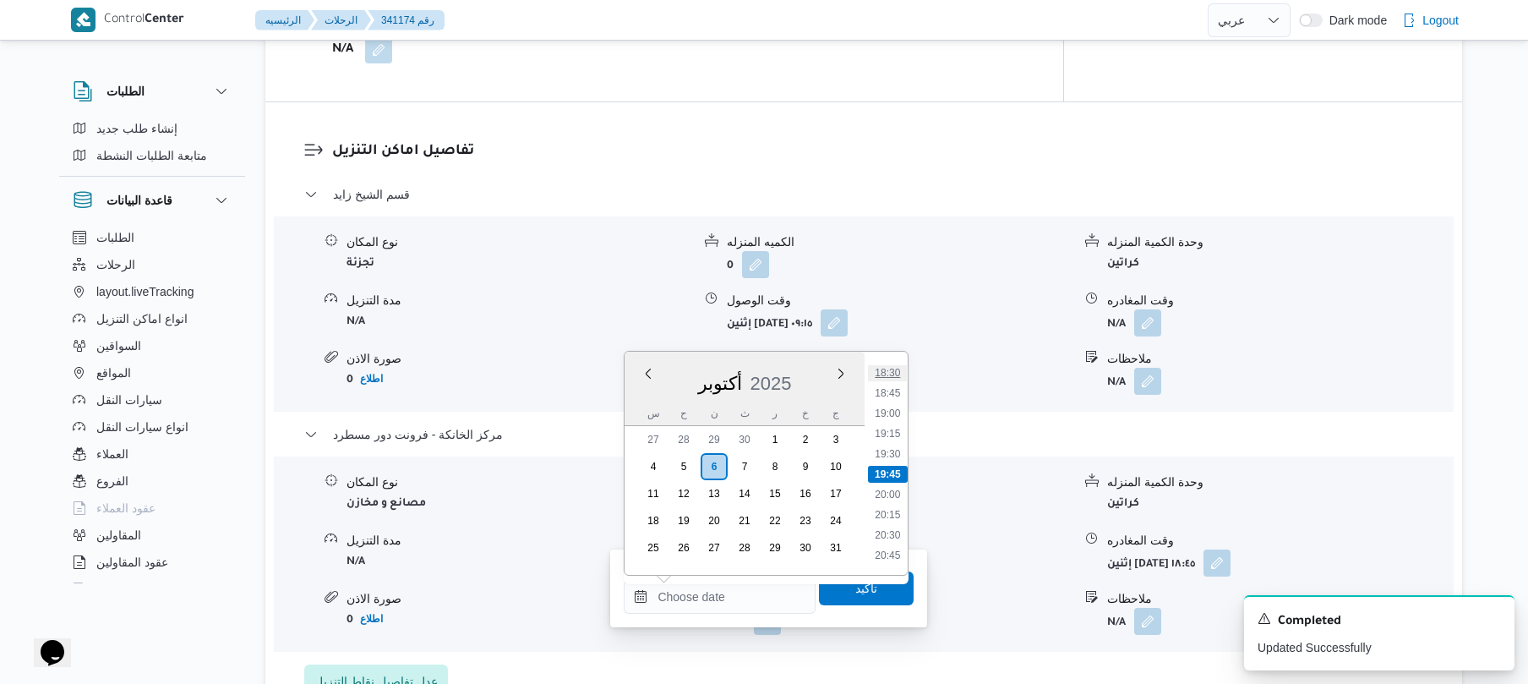
click at [891, 376] on li "18:30" at bounding box center [888, 372] width 39 height 17
type input "٠٦/١٠/٢٠٢٥ ١٨:٣٠"
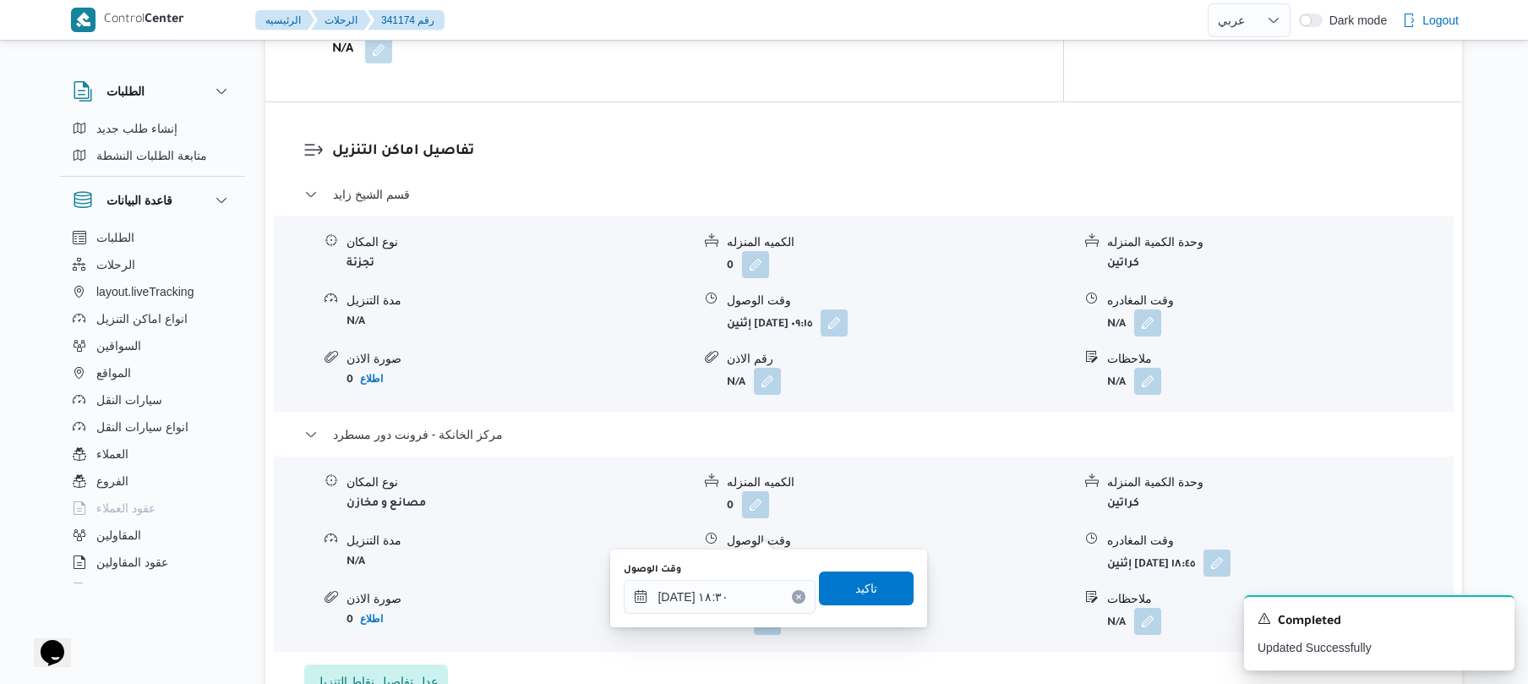
click at [849, 603] on div "تاكيد" at bounding box center [866, 588] width 95 height 34
click at [855, 588] on span "تاكيد" at bounding box center [866, 587] width 22 height 20
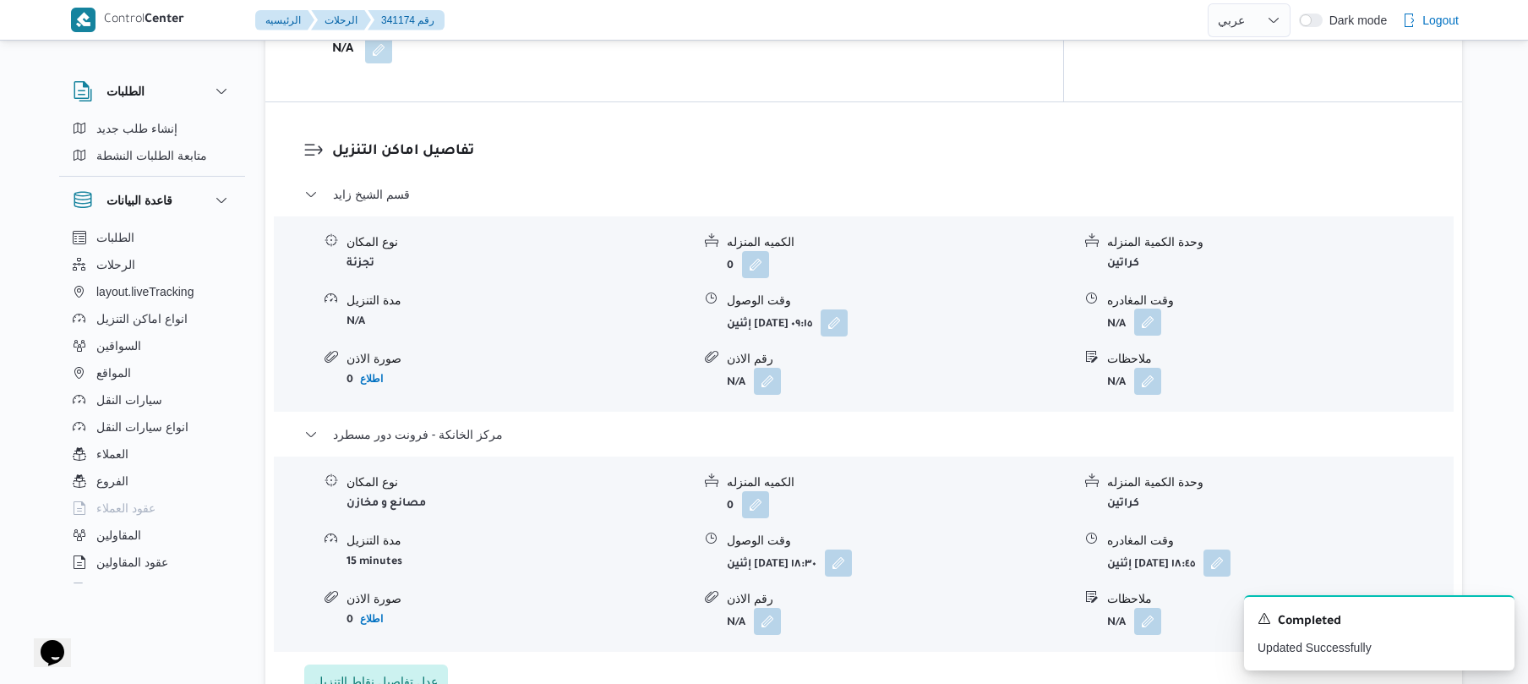
click at [1151, 308] on button "button" at bounding box center [1147, 321] width 27 height 27
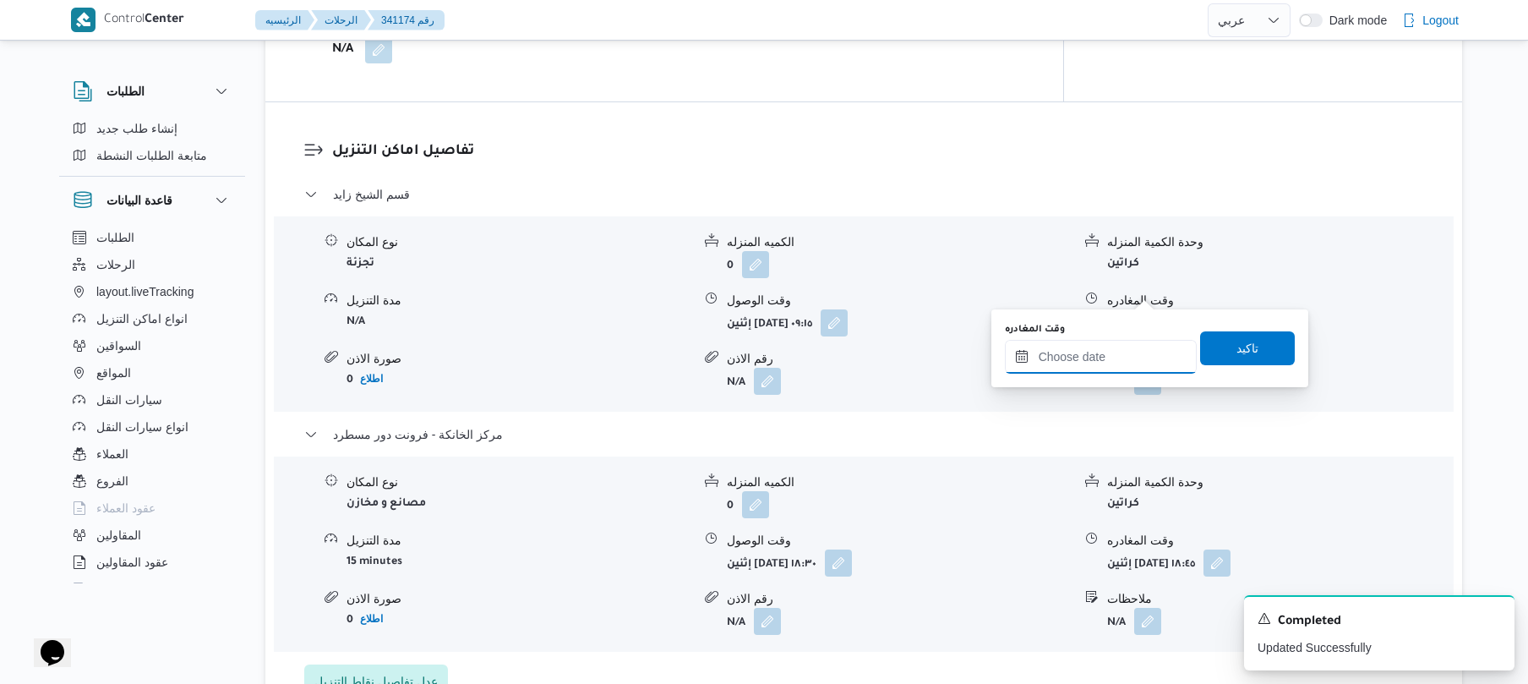
click at [1114, 343] on input "وقت المغادره" at bounding box center [1101, 357] width 192 height 34
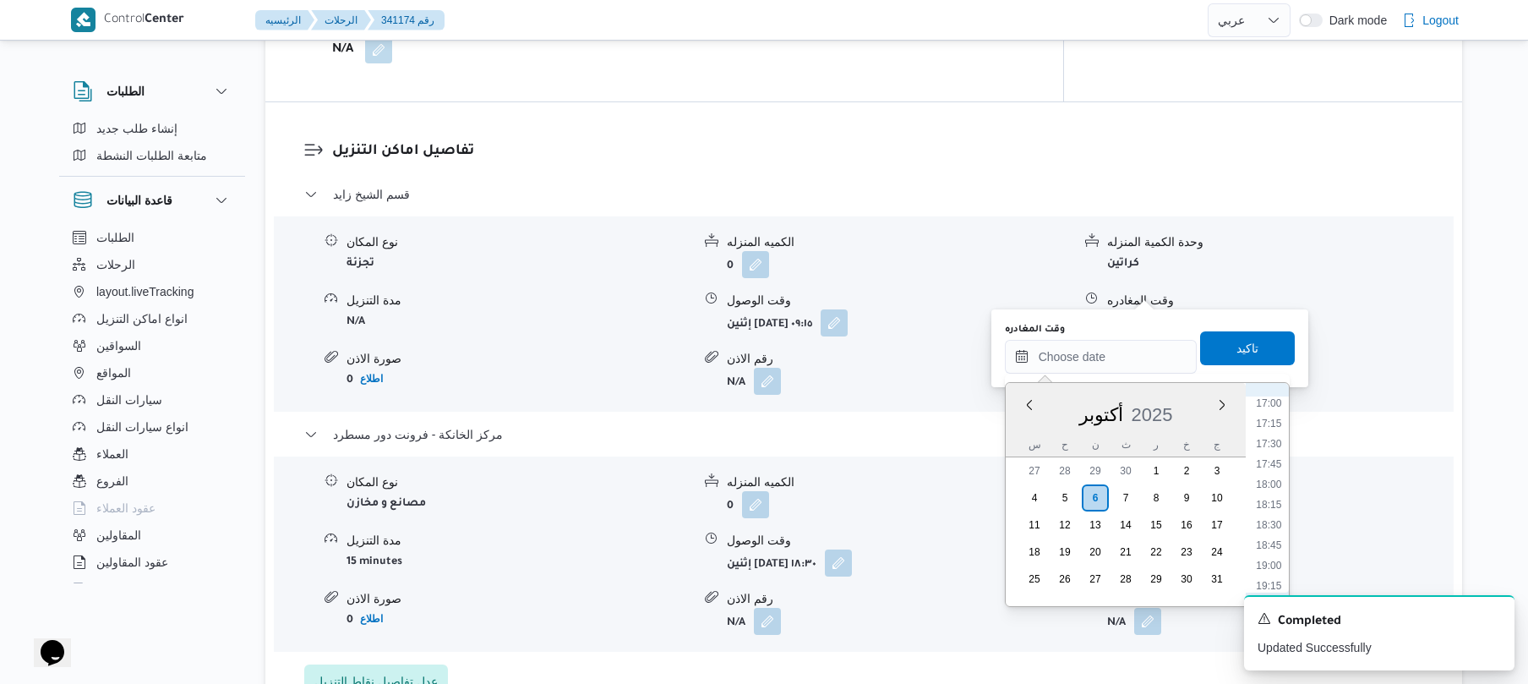
scroll to position [1336, 0]
click at [1274, 491] on li "17:30" at bounding box center [1268, 488] width 39 height 17
type input "٠٦/١٠/٢٠٢٥ ١٧:٣٠"
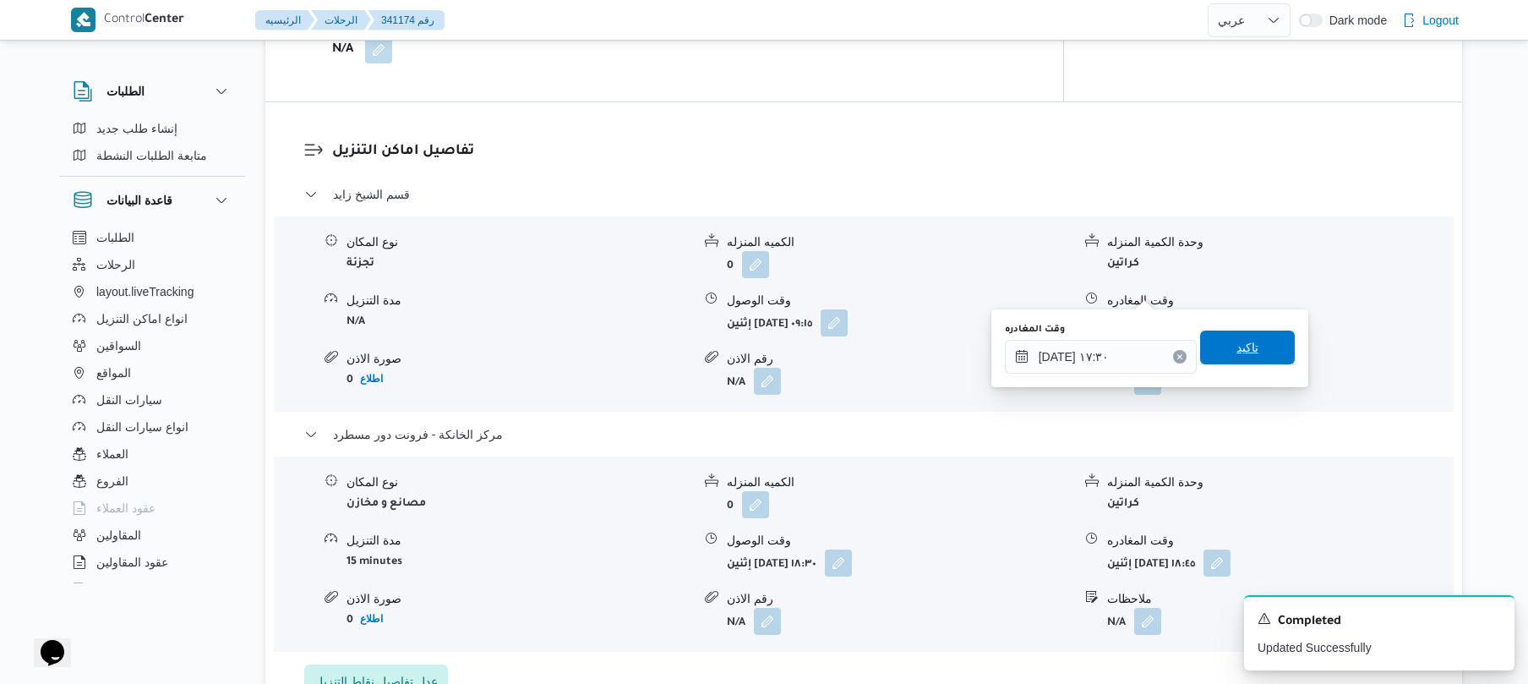
click at [1247, 355] on span "تاكيد" at bounding box center [1247, 347] width 22 height 20
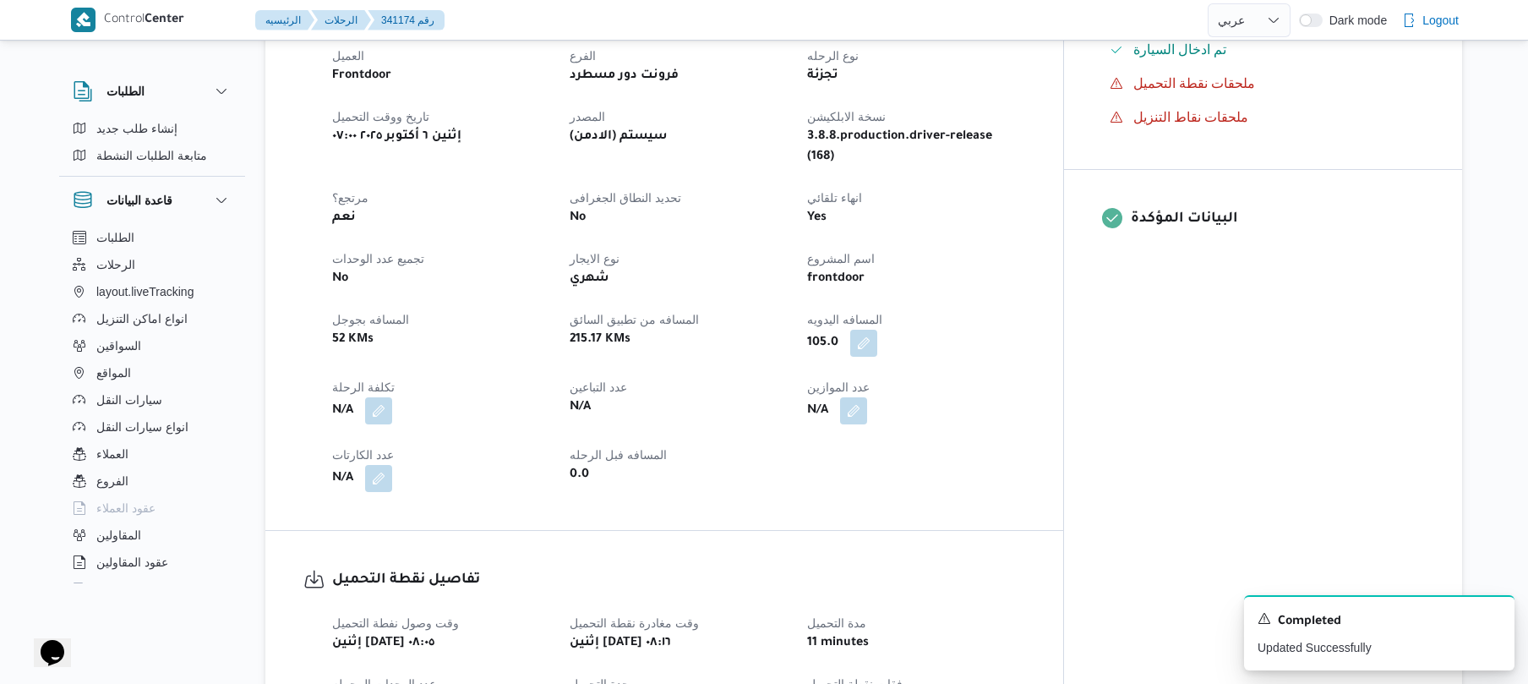
scroll to position [241, 0]
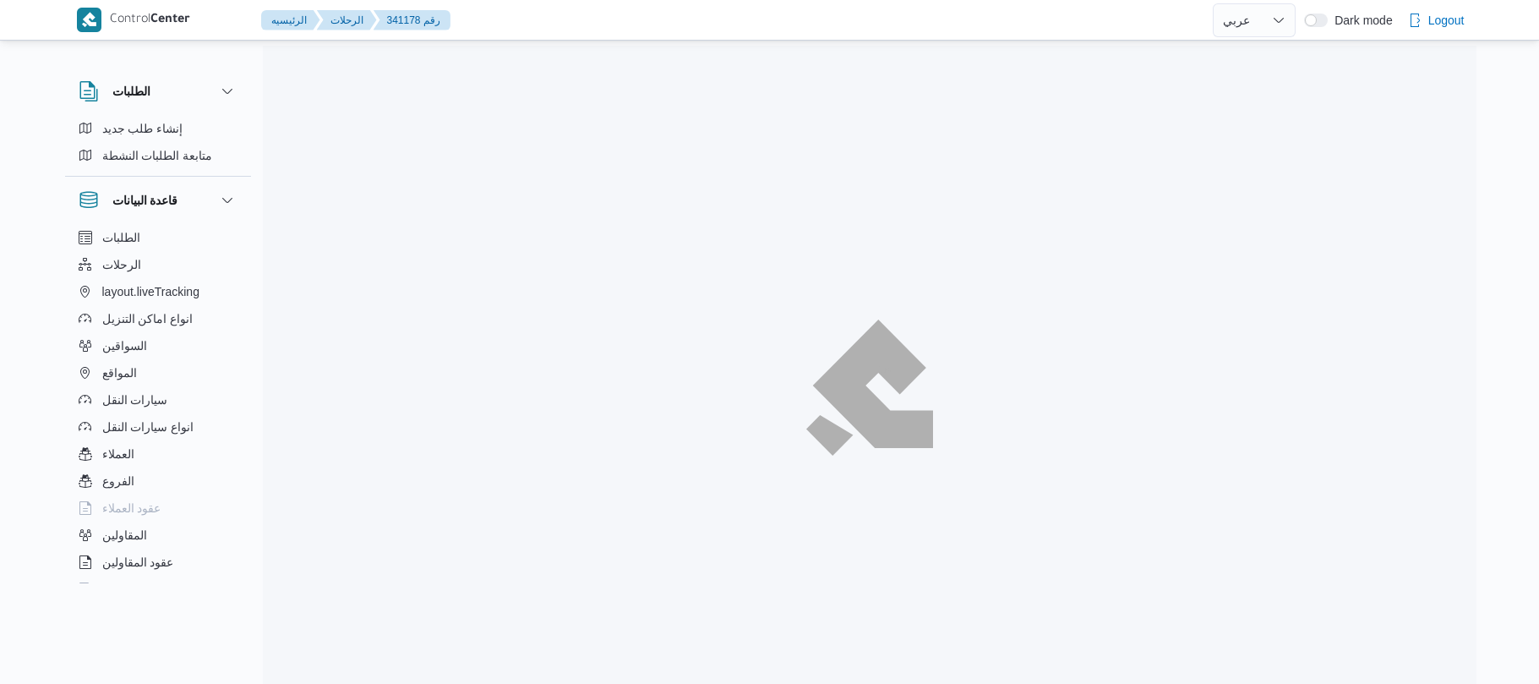
select select "ar"
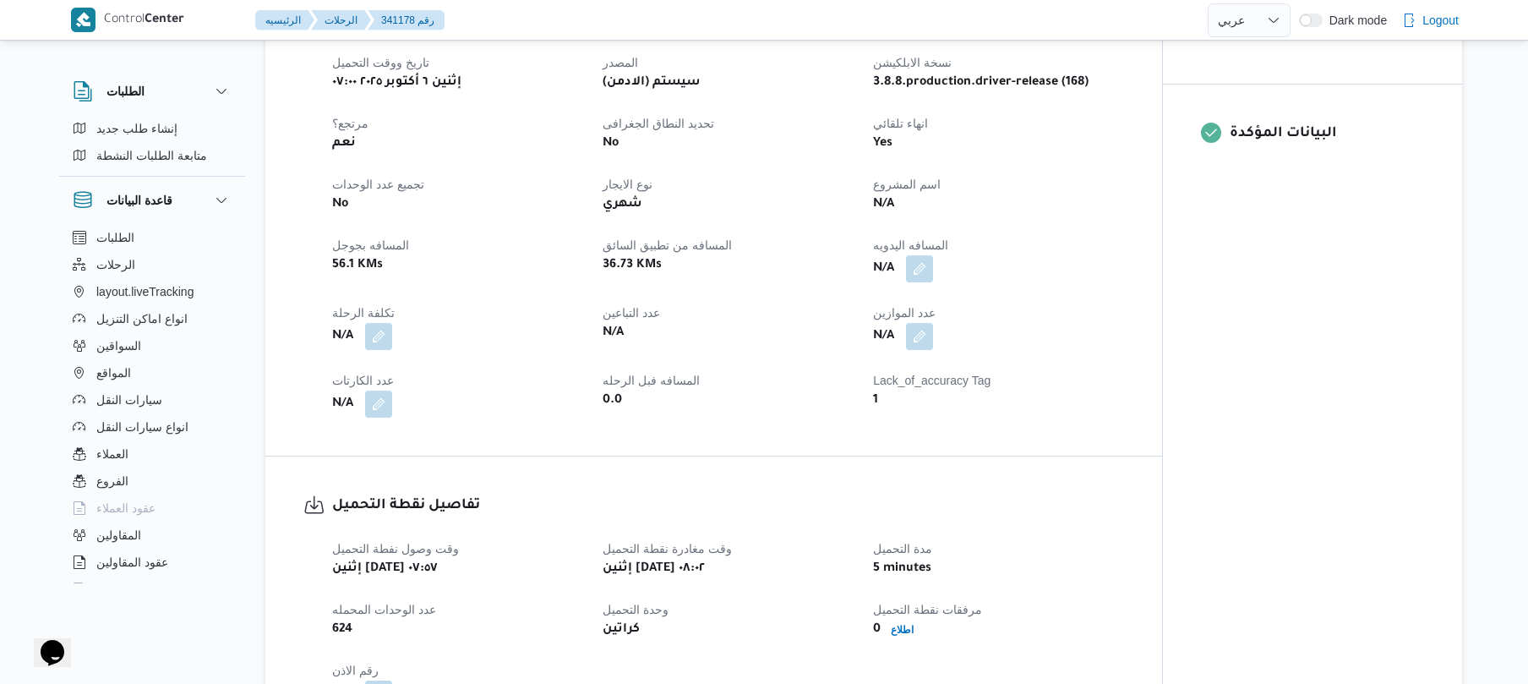
scroll to position [586, 0]
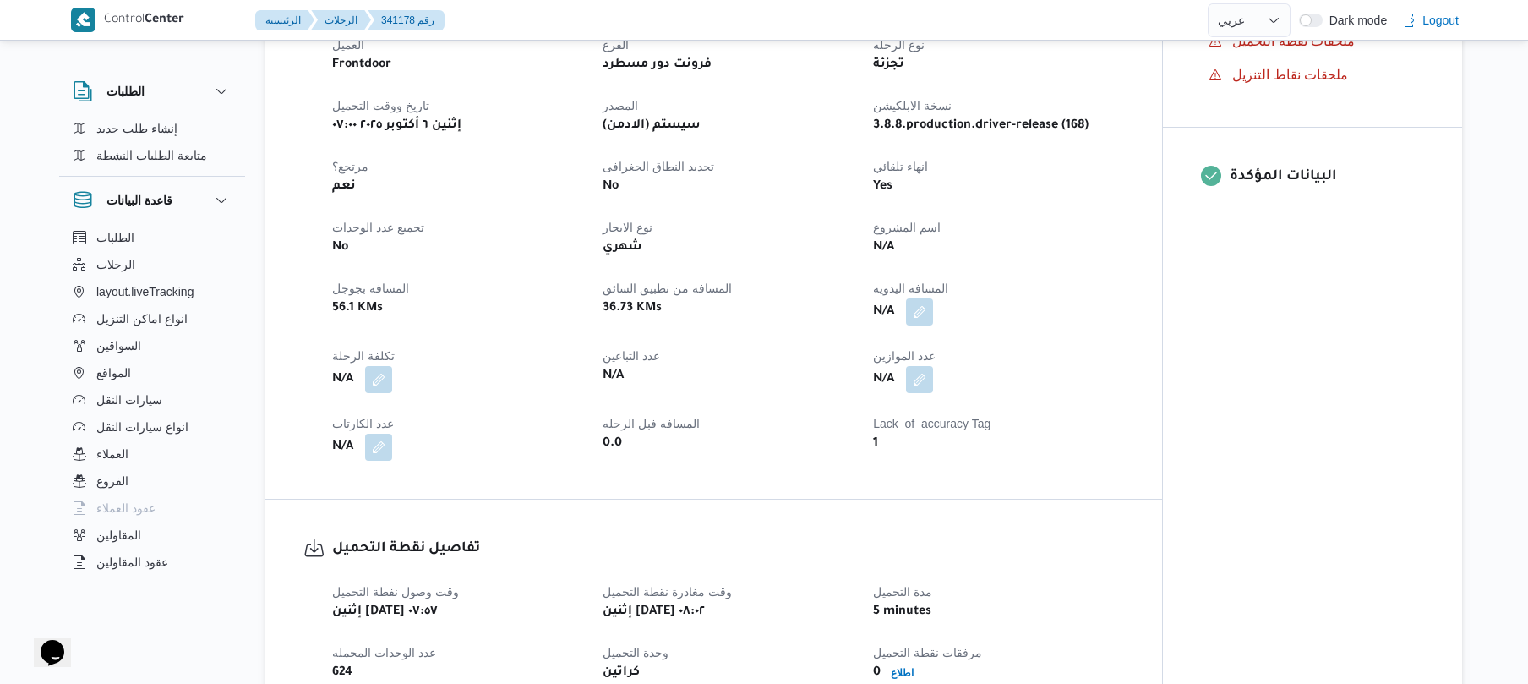
click at [926, 329] on div "العميل Frontdoor الفرع فرونت دور مسطرد نوع الرحله تجزئة تاريخ ووقت التحميل إثني…" at bounding box center [728, 248] width 812 height 446
click at [916, 314] on button "button" at bounding box center [919, 310] width 27 height 27
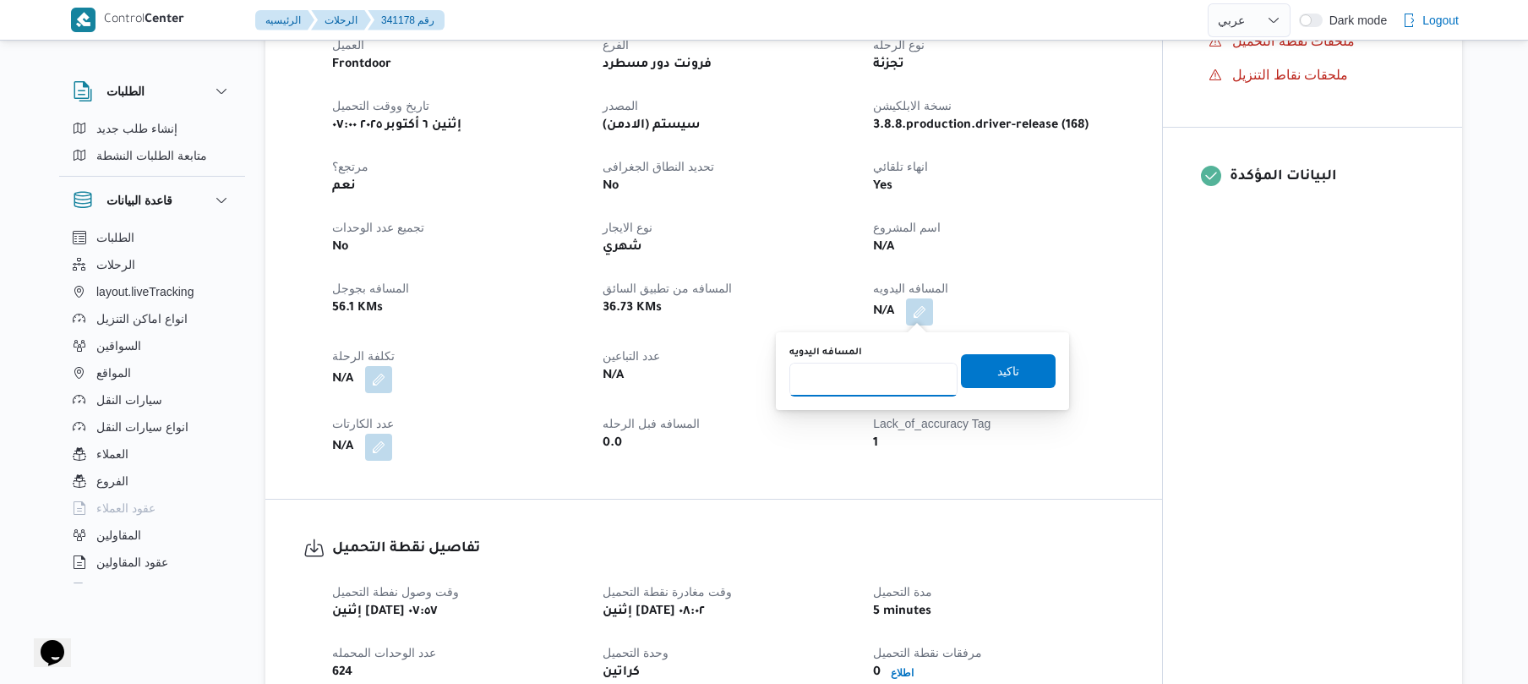
click at [866, 366] on input "المسافه اليدويه" at bounding box center [873, 380] width 168 height 34
type input "95"
click at [965, 366] on span "تاكيد" at bounding box center [1008, 370] width 95 height 34
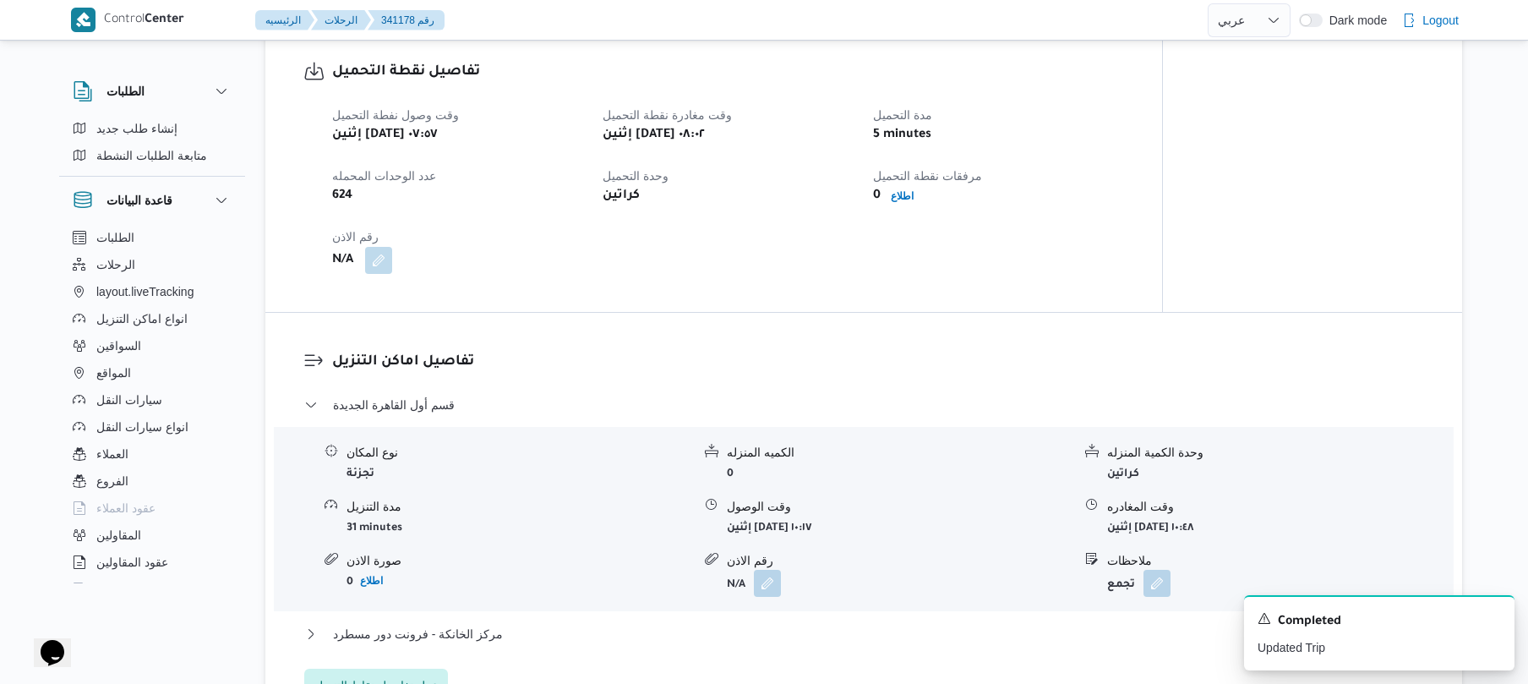
scroll to position [1127, 0]
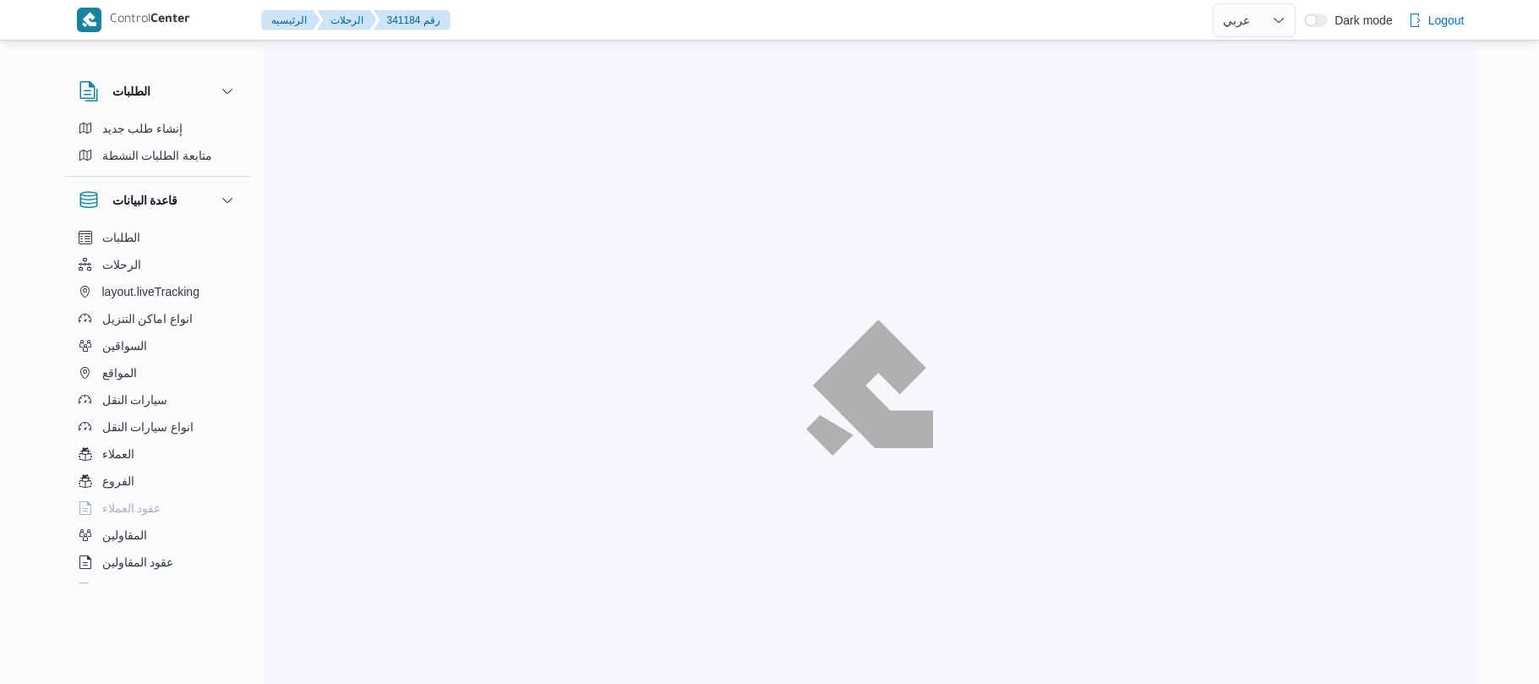
select select "ar"
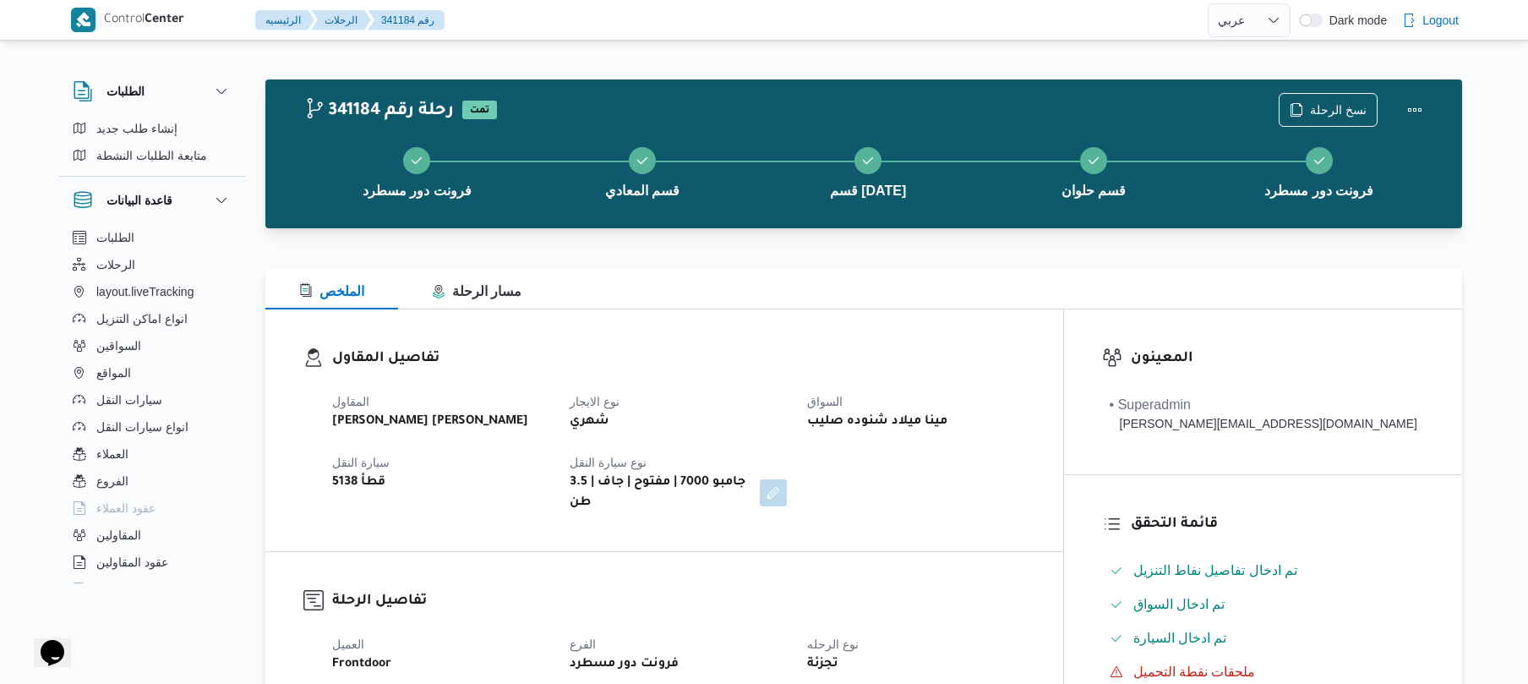
click at [777, 357] on h3 "تفاصيل المقاول" at bounding box center [678, 358] width 693 height 23
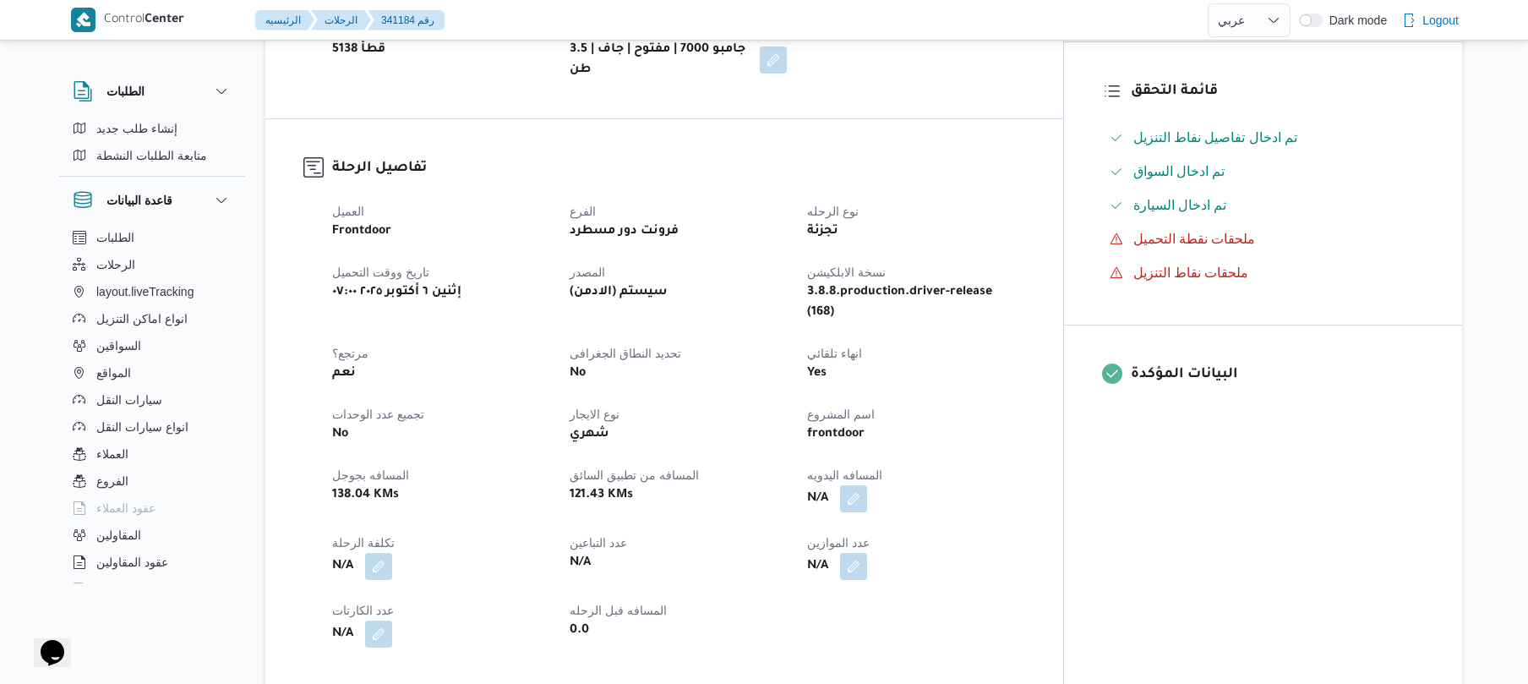
scroll to position [495, 0]
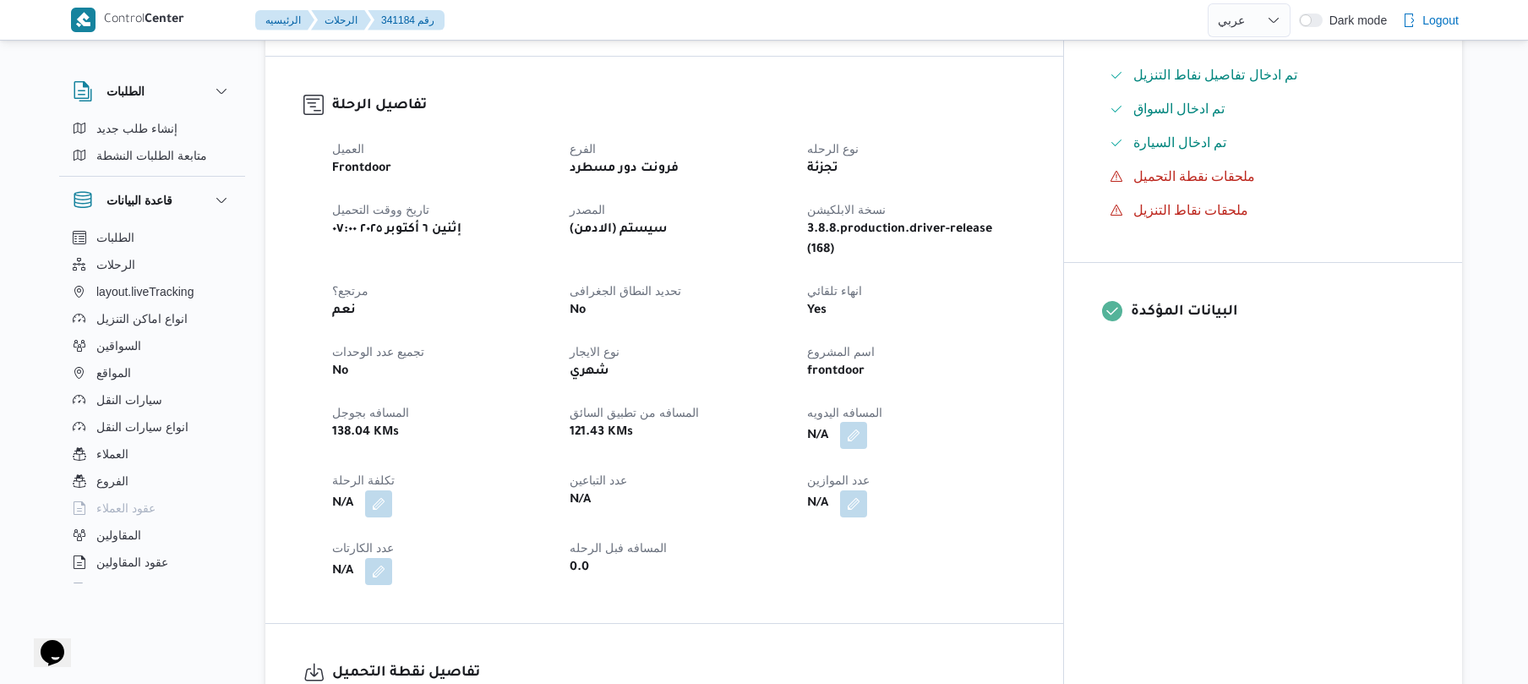
click at [867, 422] on button "button" at bounding box center [853, 435] width 27 height 27
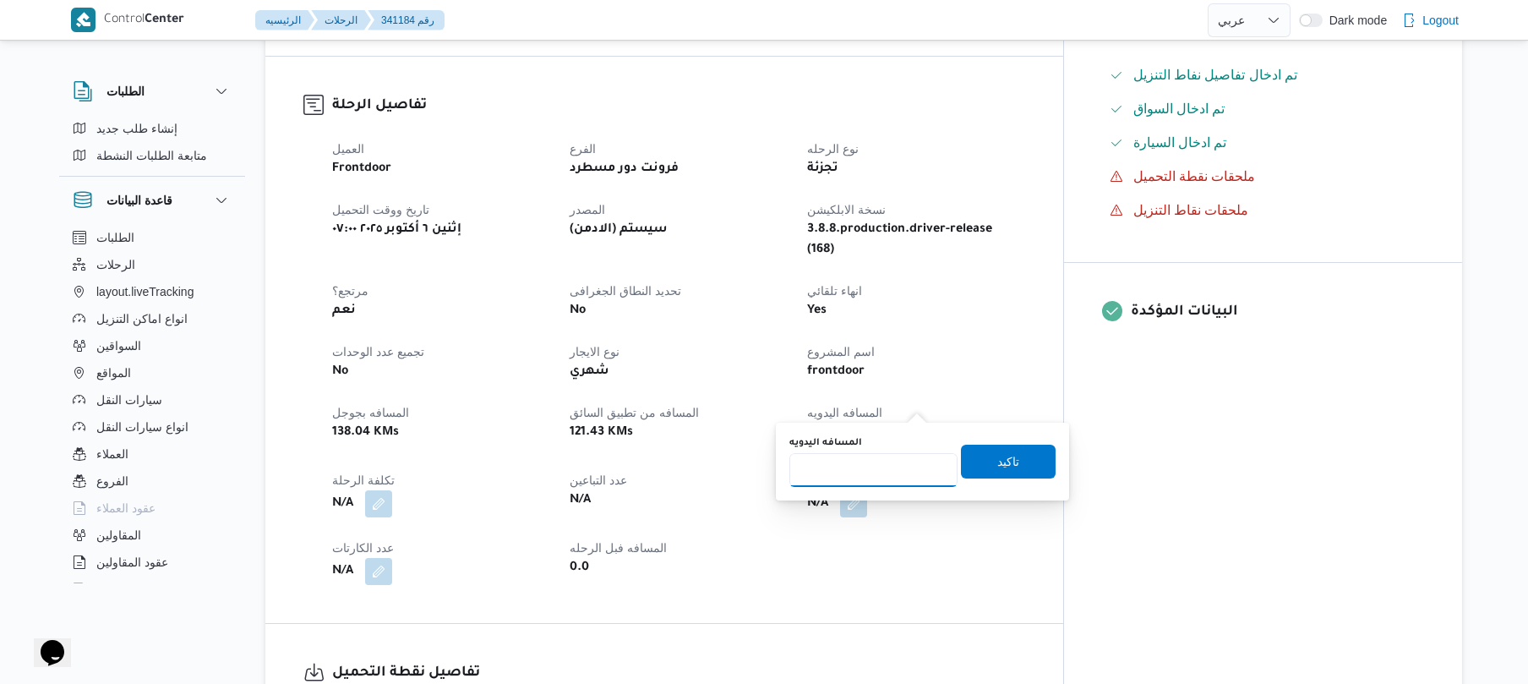
click at [870, 472] on input "المسافه اليدويه" at bounding box center [873, 470] width 168 height 34
type input "120"
click at [981, 461] on span "تاكيد" at bounding box center [1008, 461] width 95 height 34
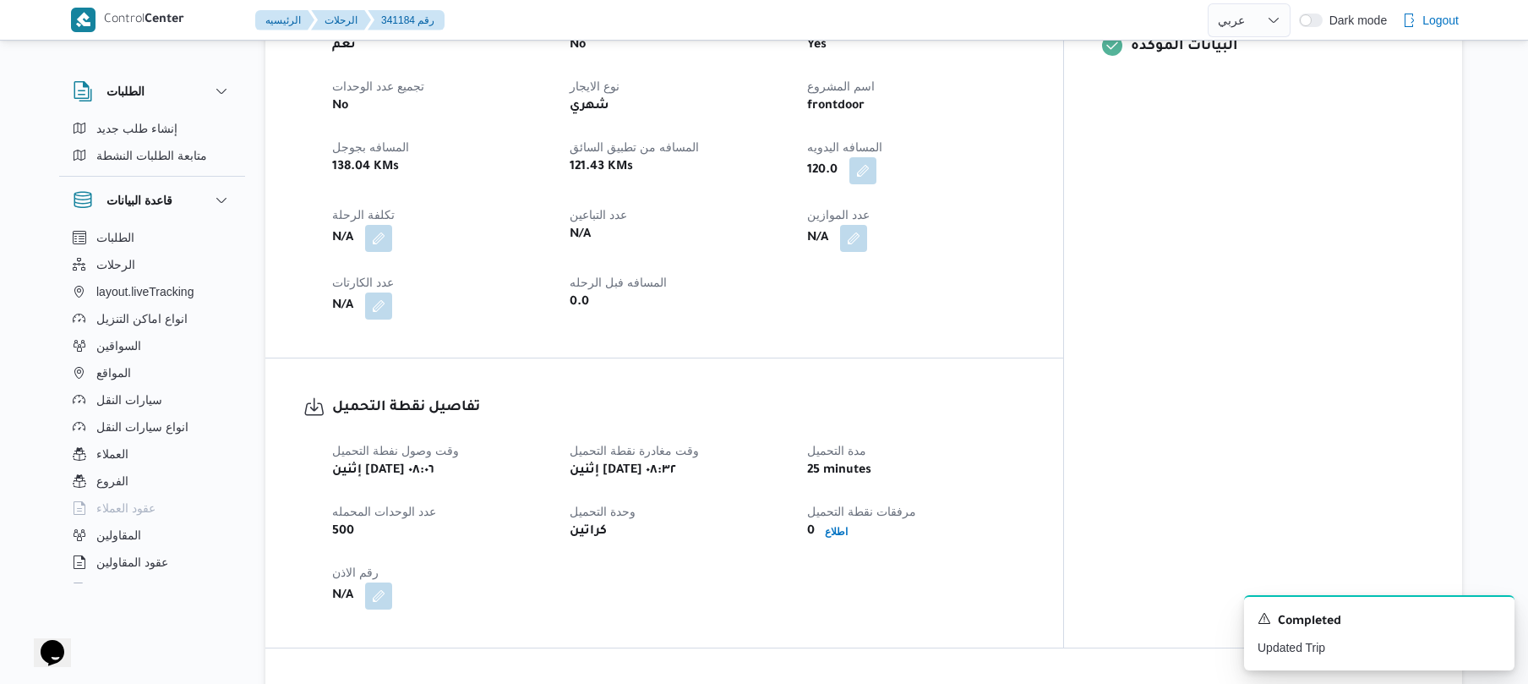
scroll to position [811, 0]
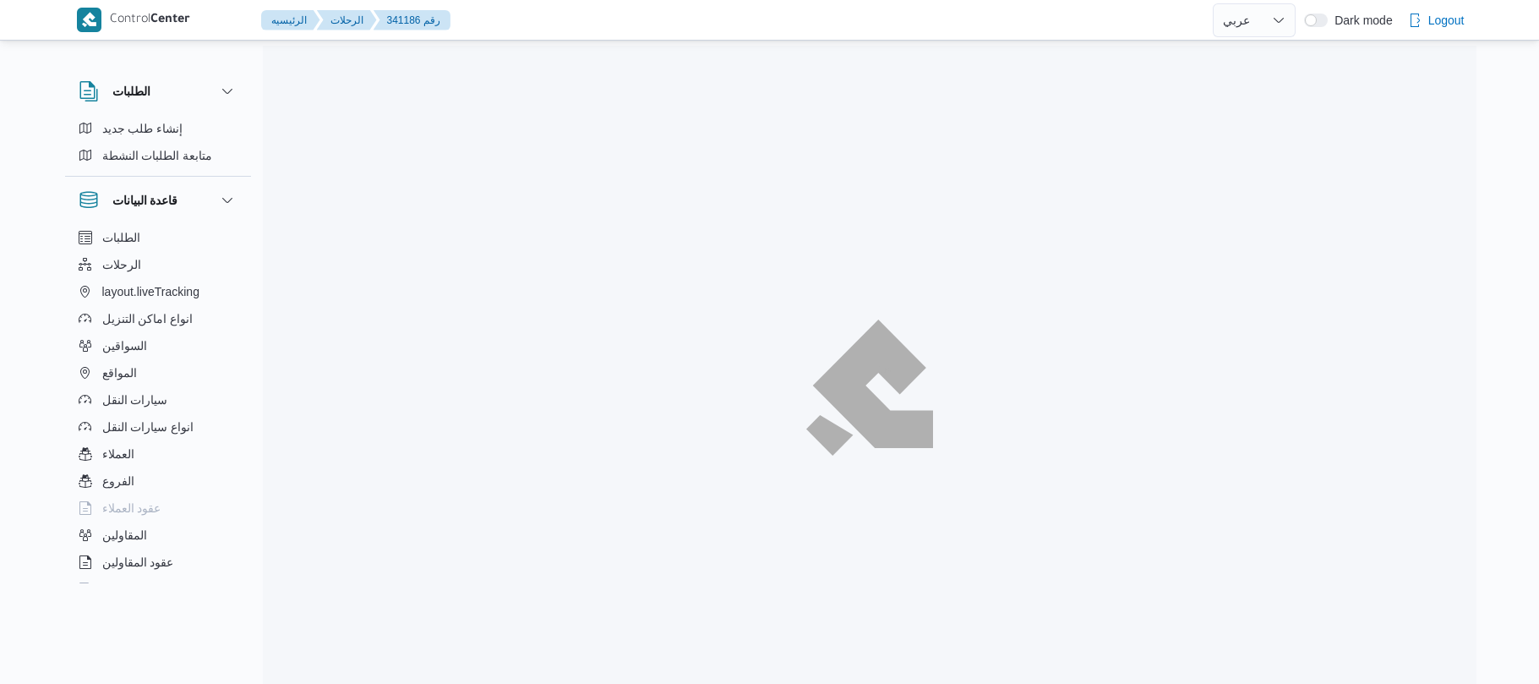
select select "ar"
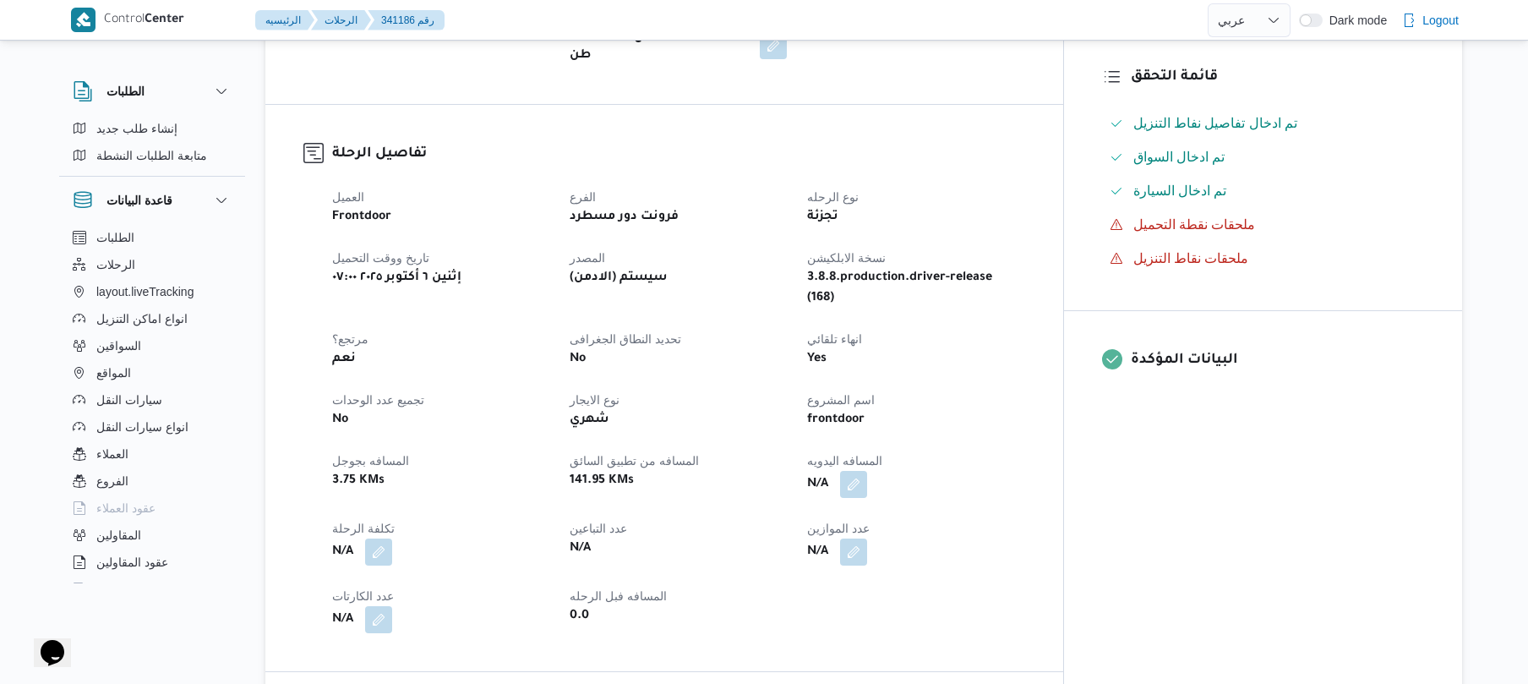
scroll to position [450, 0]
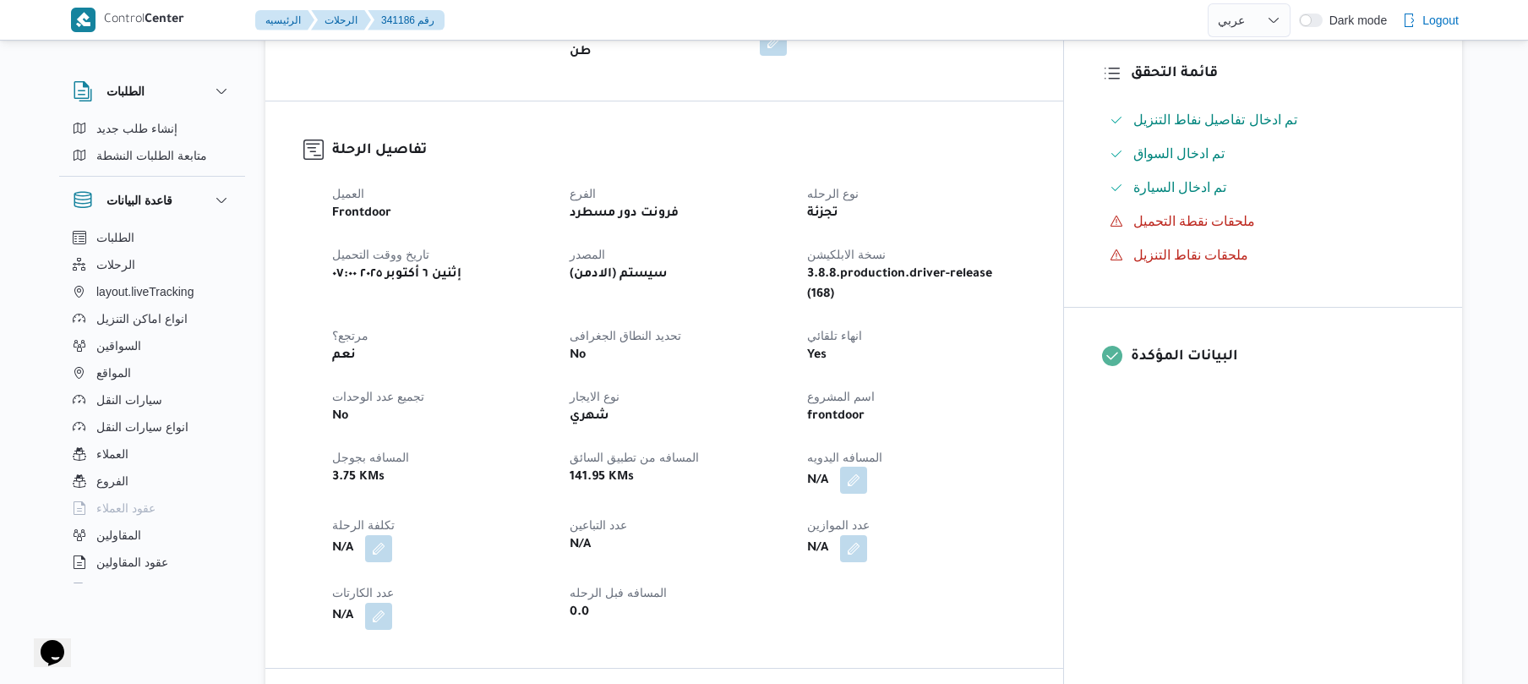
click at [867, 466] on button "button" at bounding box center [853, 479] width 27 height 27
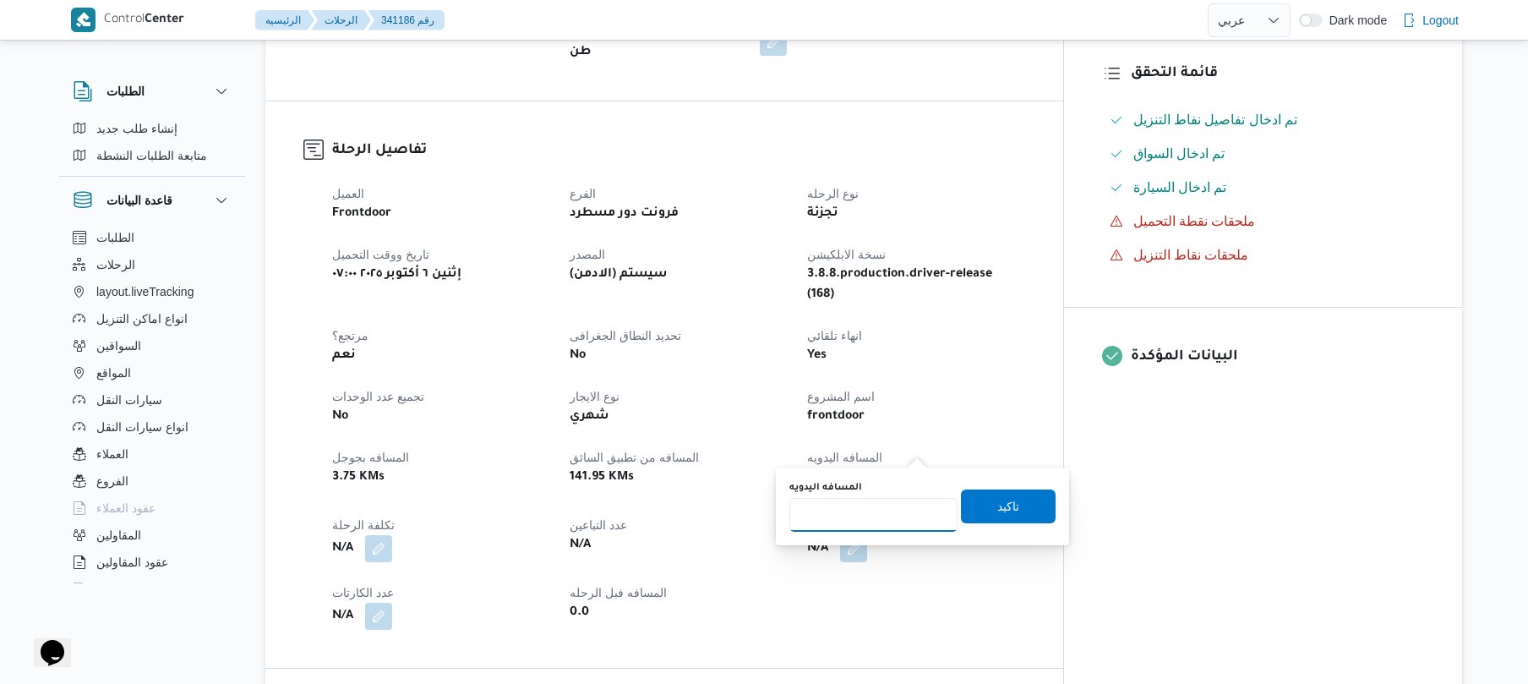
click at [846, 522] on input "المسافه اليدويه" at bounding box center [873, 515] width 168 height 34
type input "100"
click at [975, 501] on span "تاكيد" at bounding box center [1008, 505] width 95 height 34
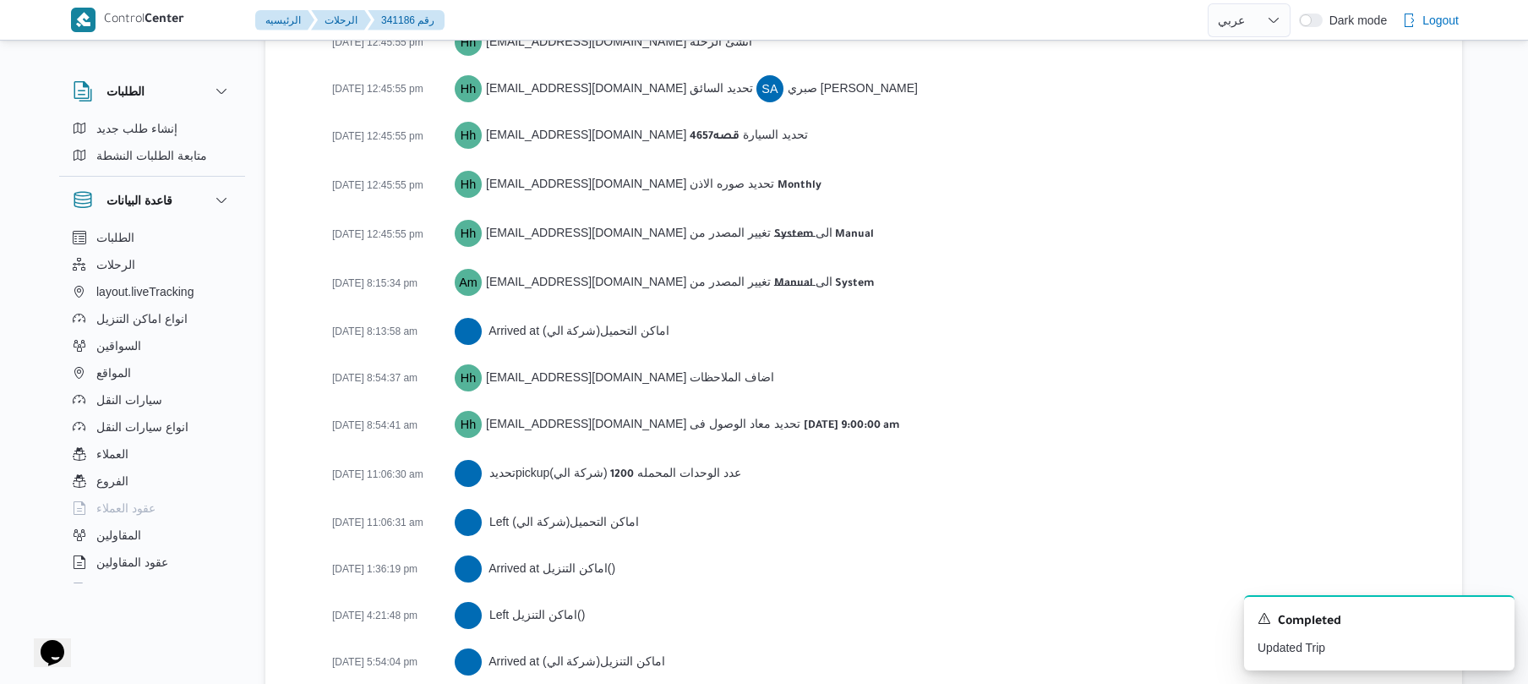
scroll to position [2610, 0]
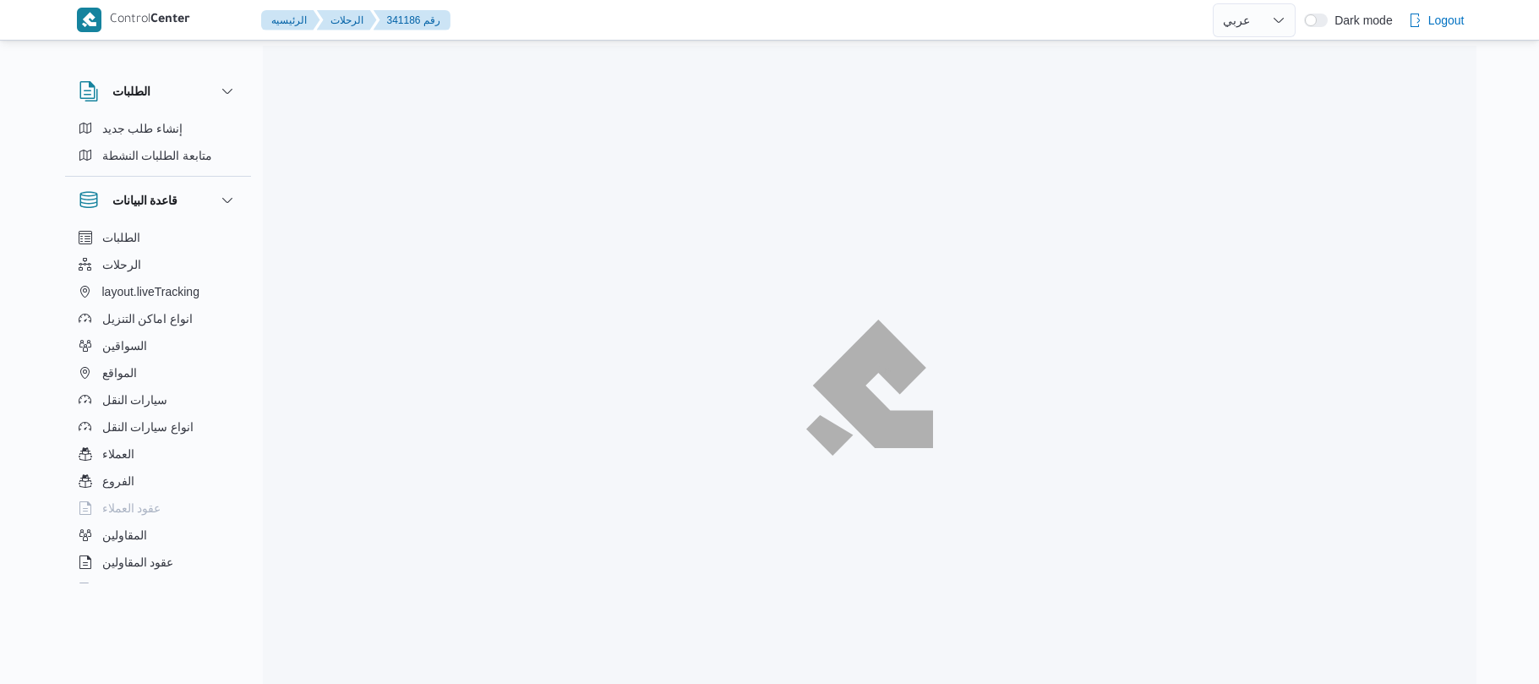
select select "ar"
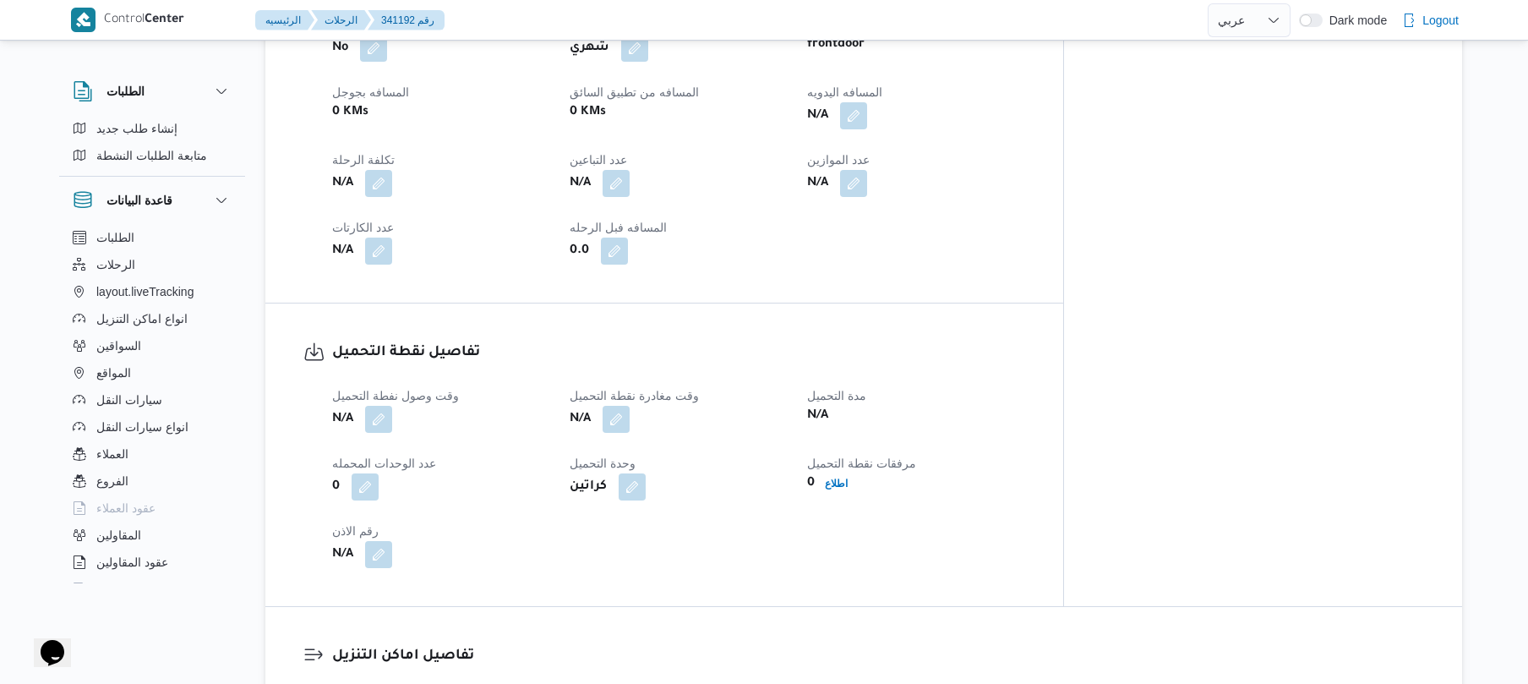
scroll to position [811, 0]
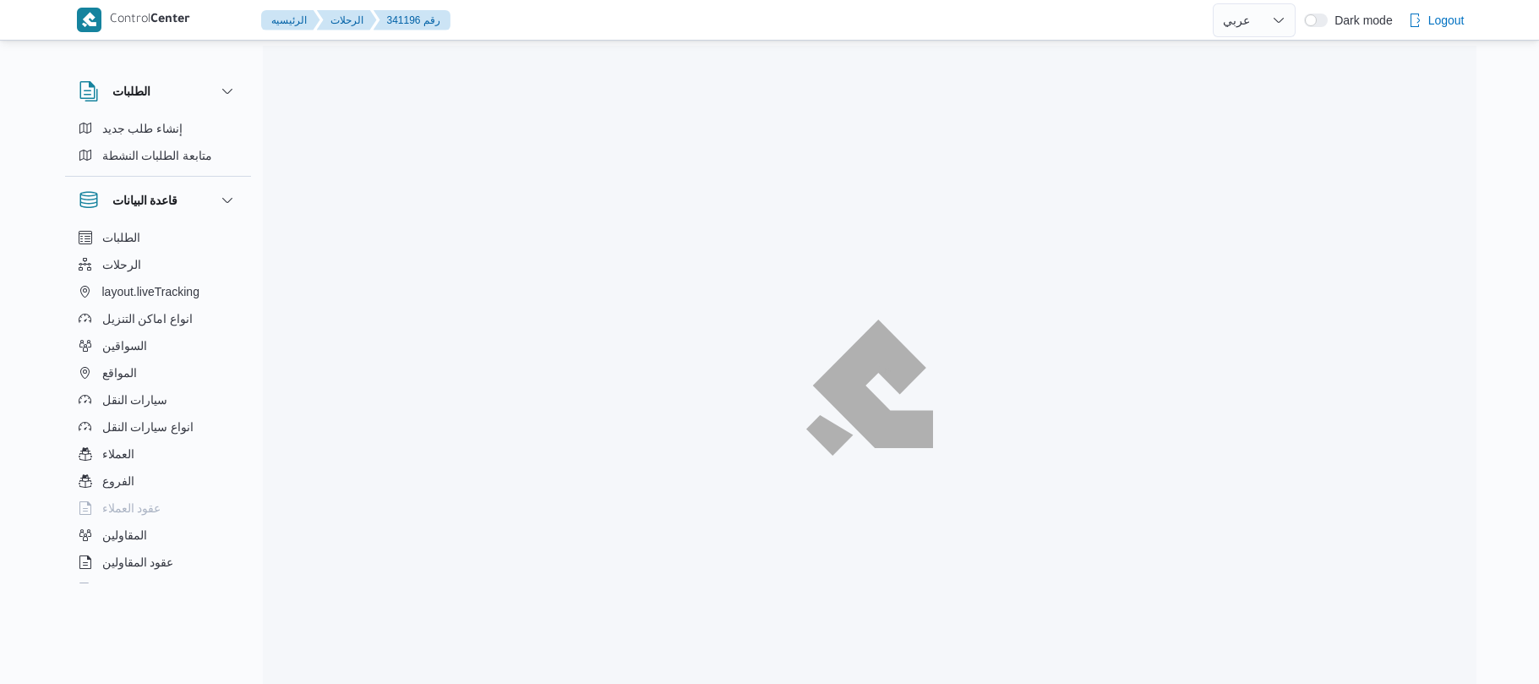
select select "ar"
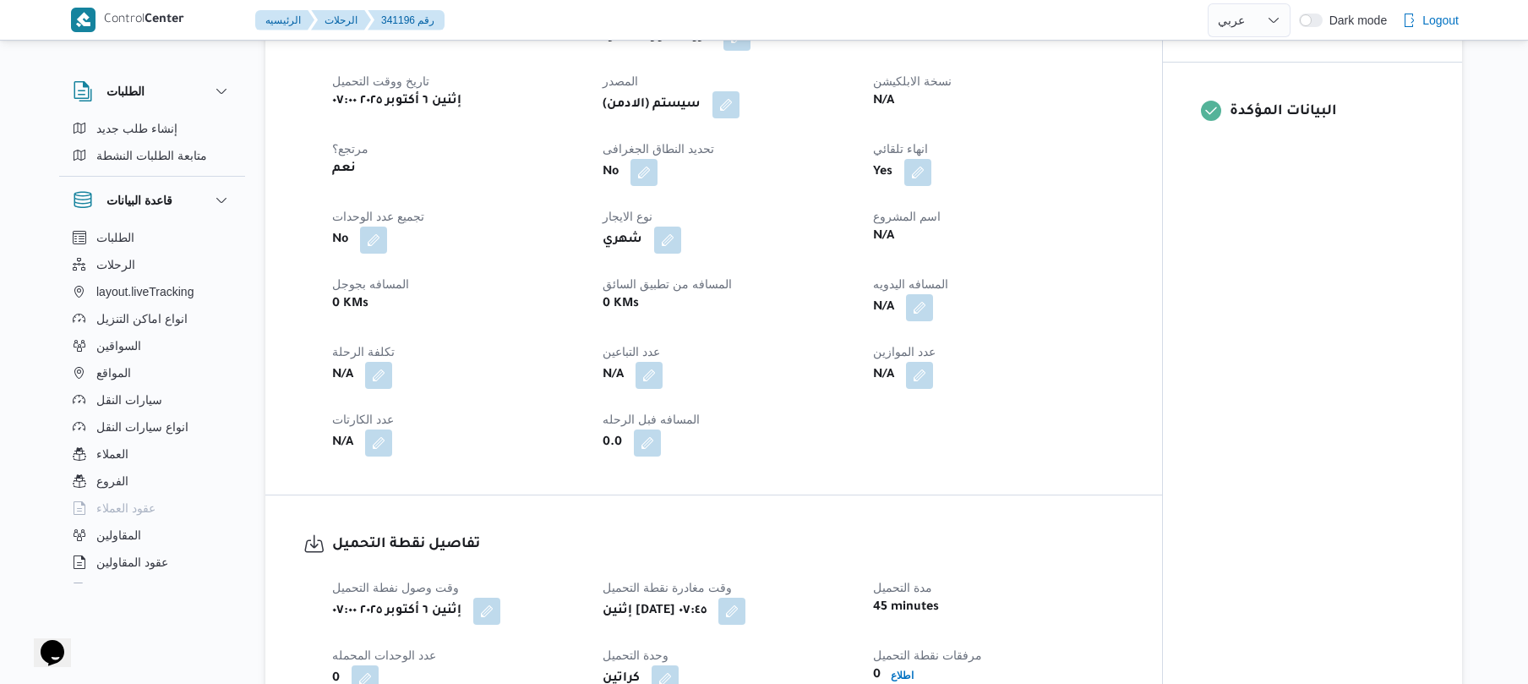
scroll to position [676, 0]
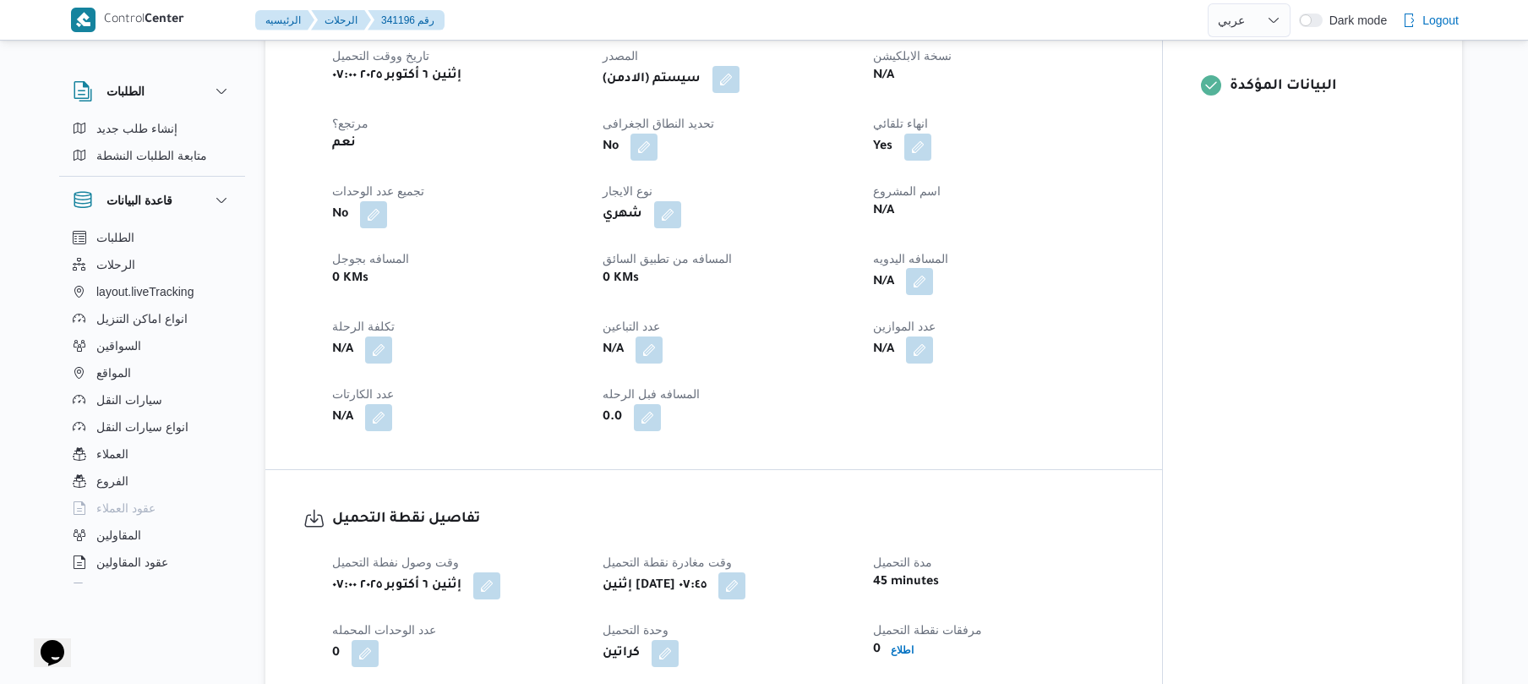
click at [920, 291] on button "button" at bounding box center [919, 281] width 27 height 27
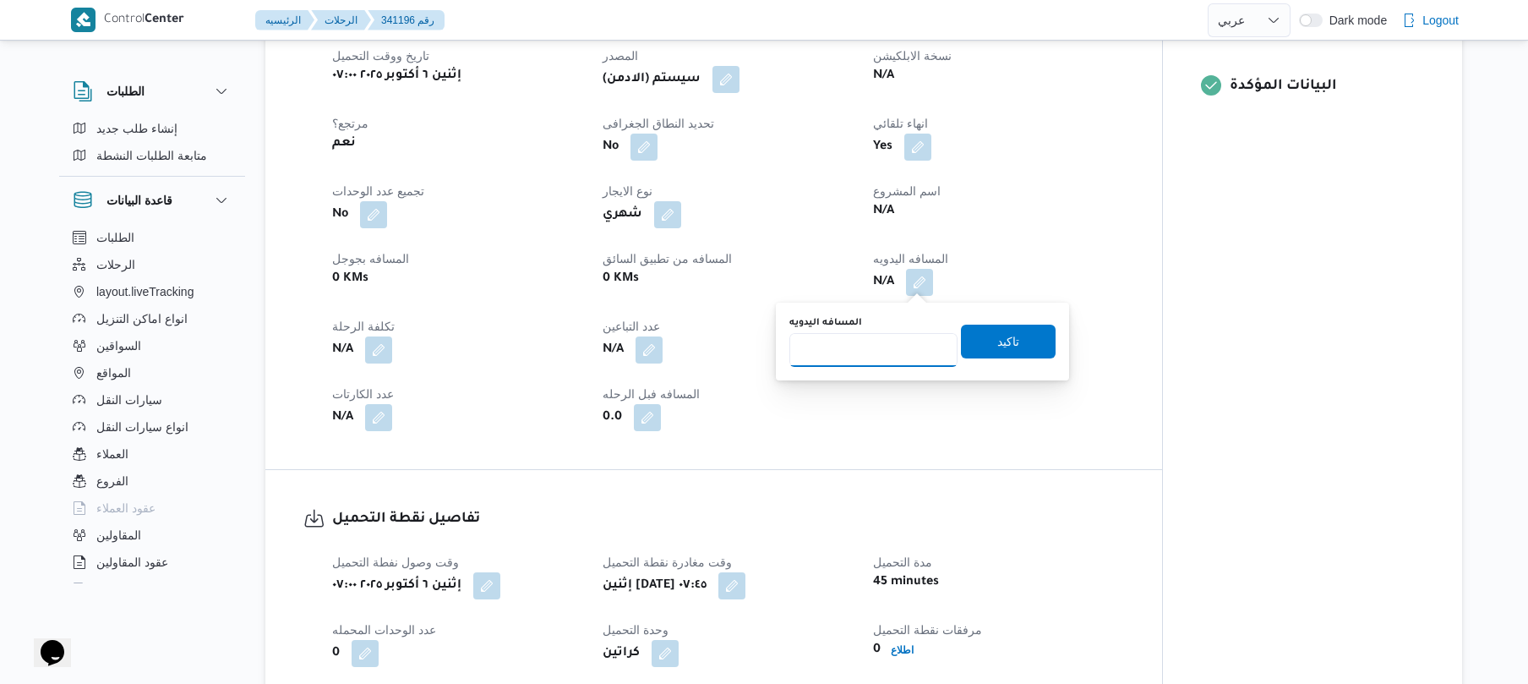
click at [877, 346] on input "المسافه اليدويه" at bounding box center [873, 350] width 168 height 34
type input "115"
click at [1002, 339] on span "تاكيد" at bounding box center [1008, 340] width 22 height 20
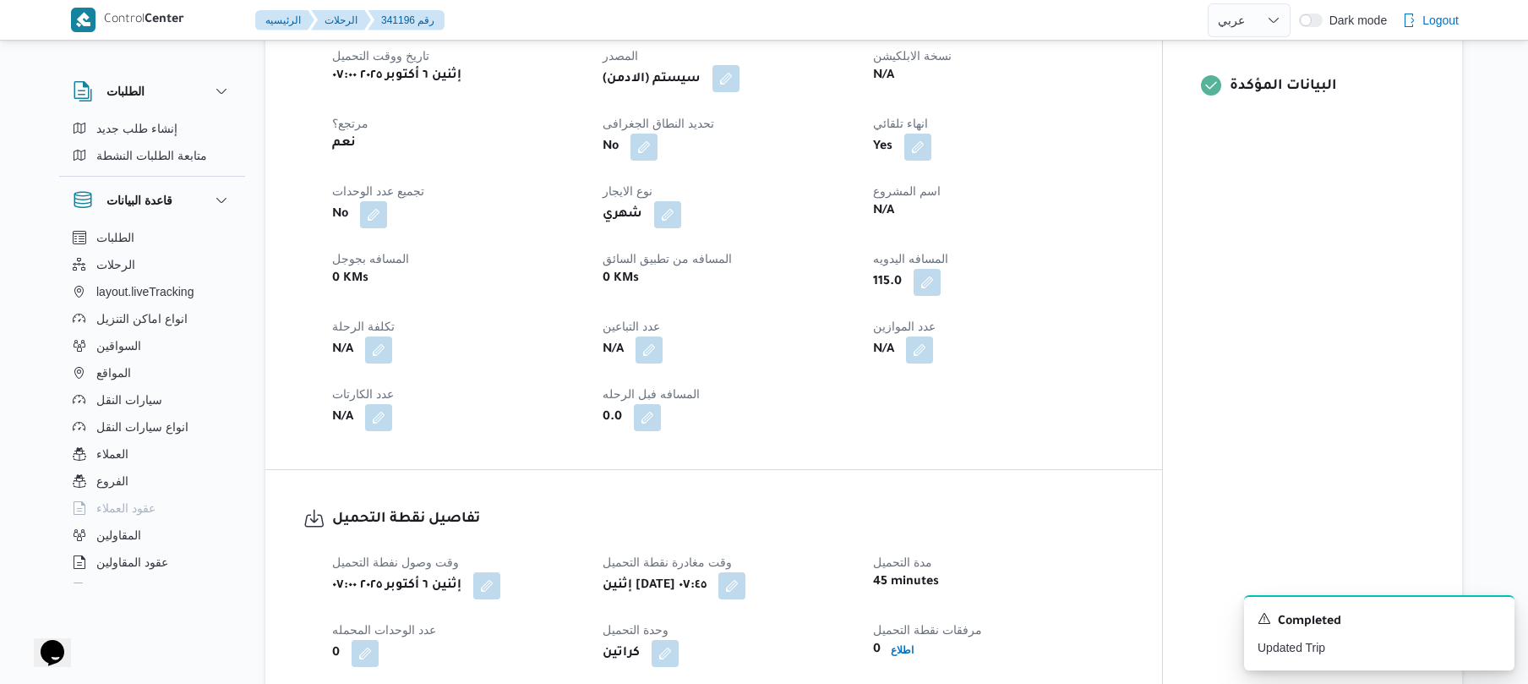
click at [735, 71] on button "button" at bounding box center [725, 78] width 27 height 27
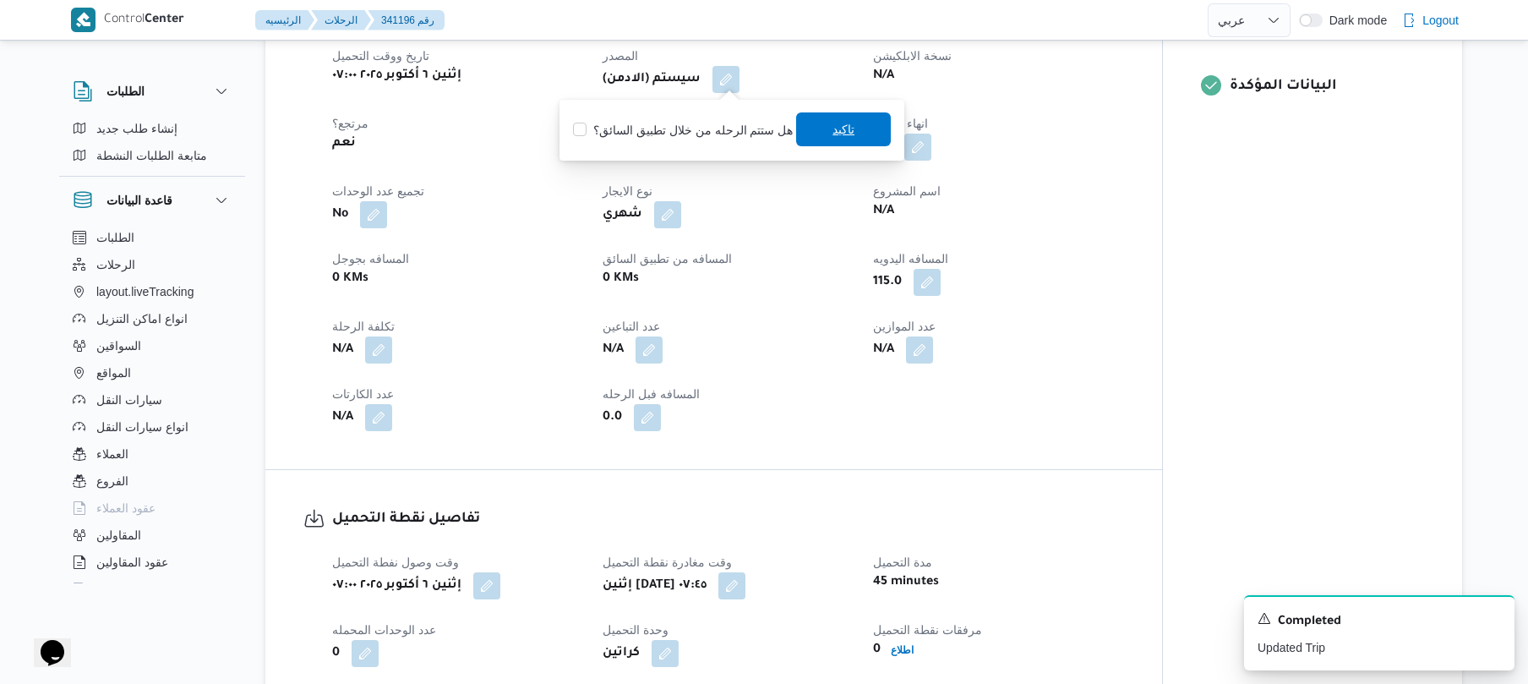
click at [837, 127] on span "تاكيد" at bounding box center [843, 129] width 22 height 20
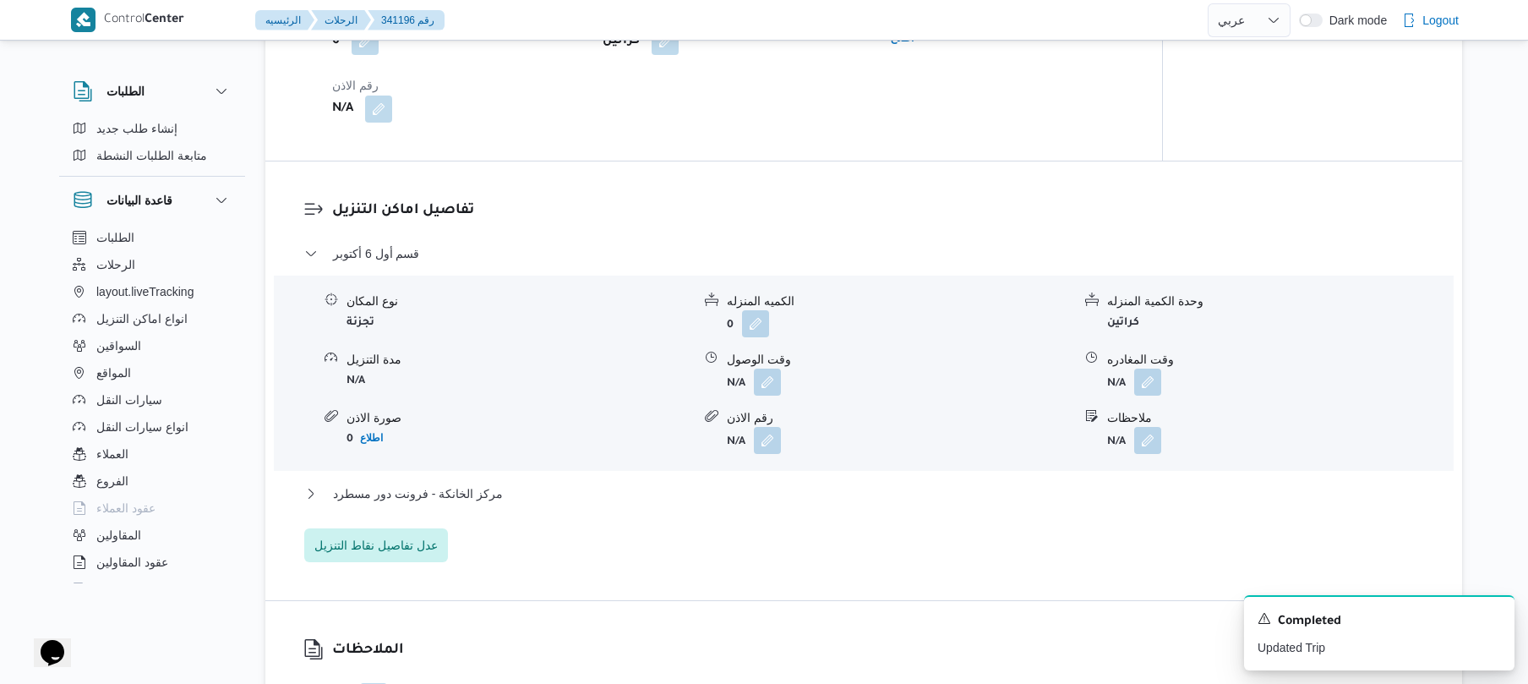
scroll to position [1442, 0]
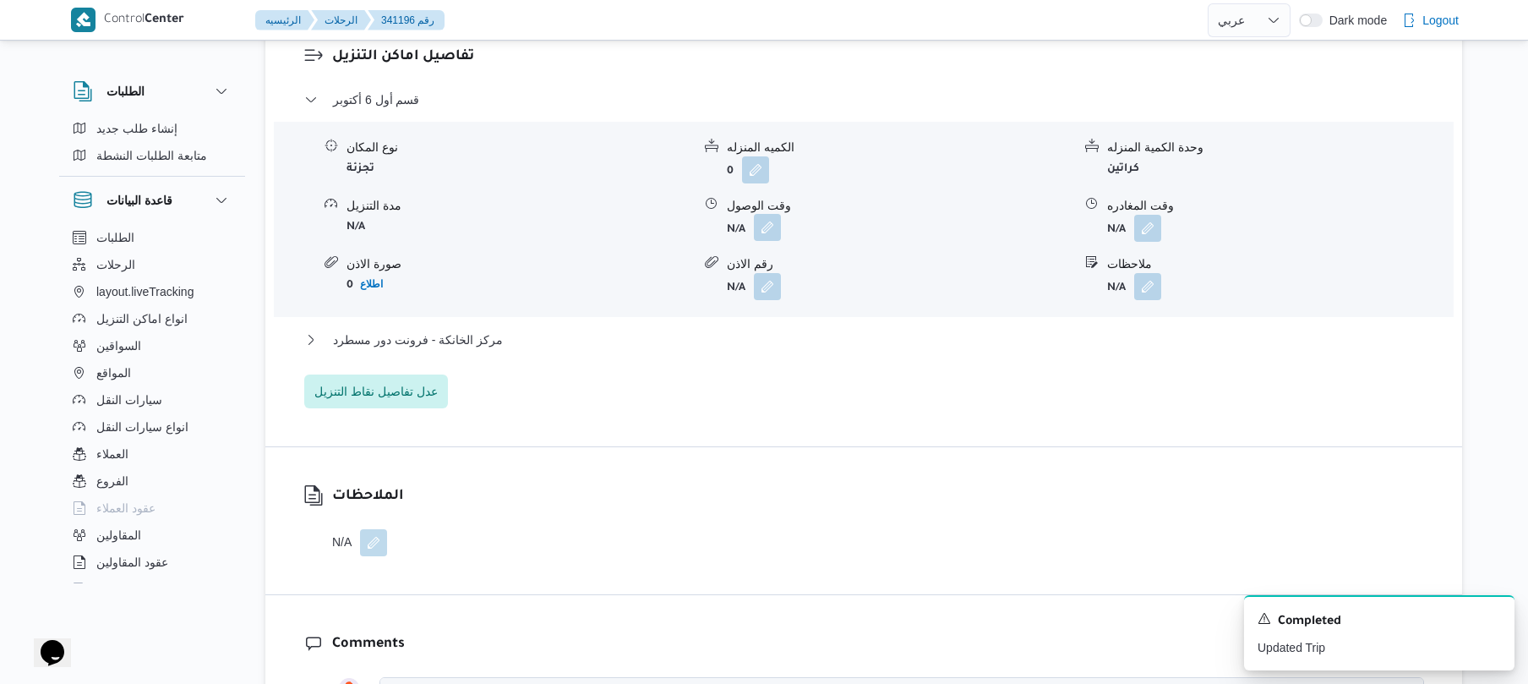
click at [772, 220] on button "button" at bounding box center [767, 227] width 27 height 27
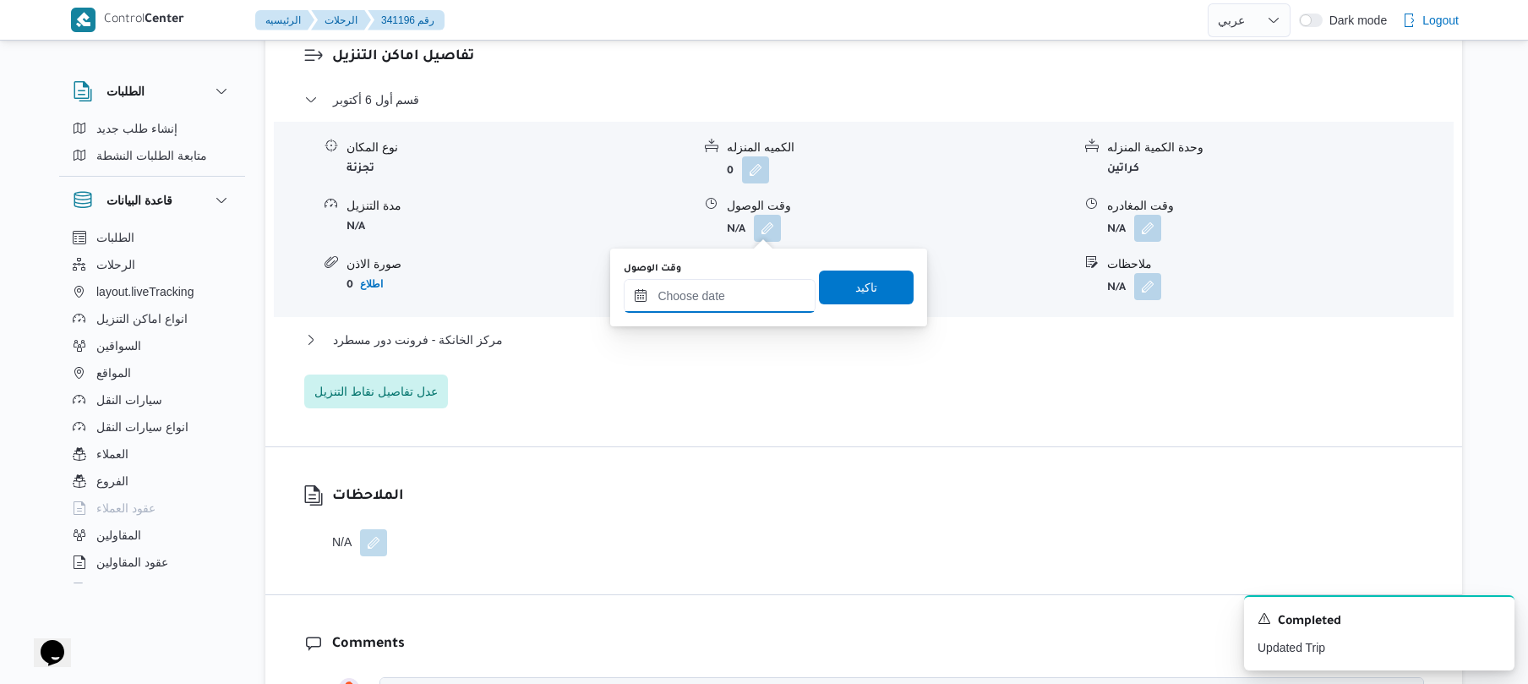
click at [738, 291] on input "وقت الوصول" at bounding box center [720, 296] width 192 height 34
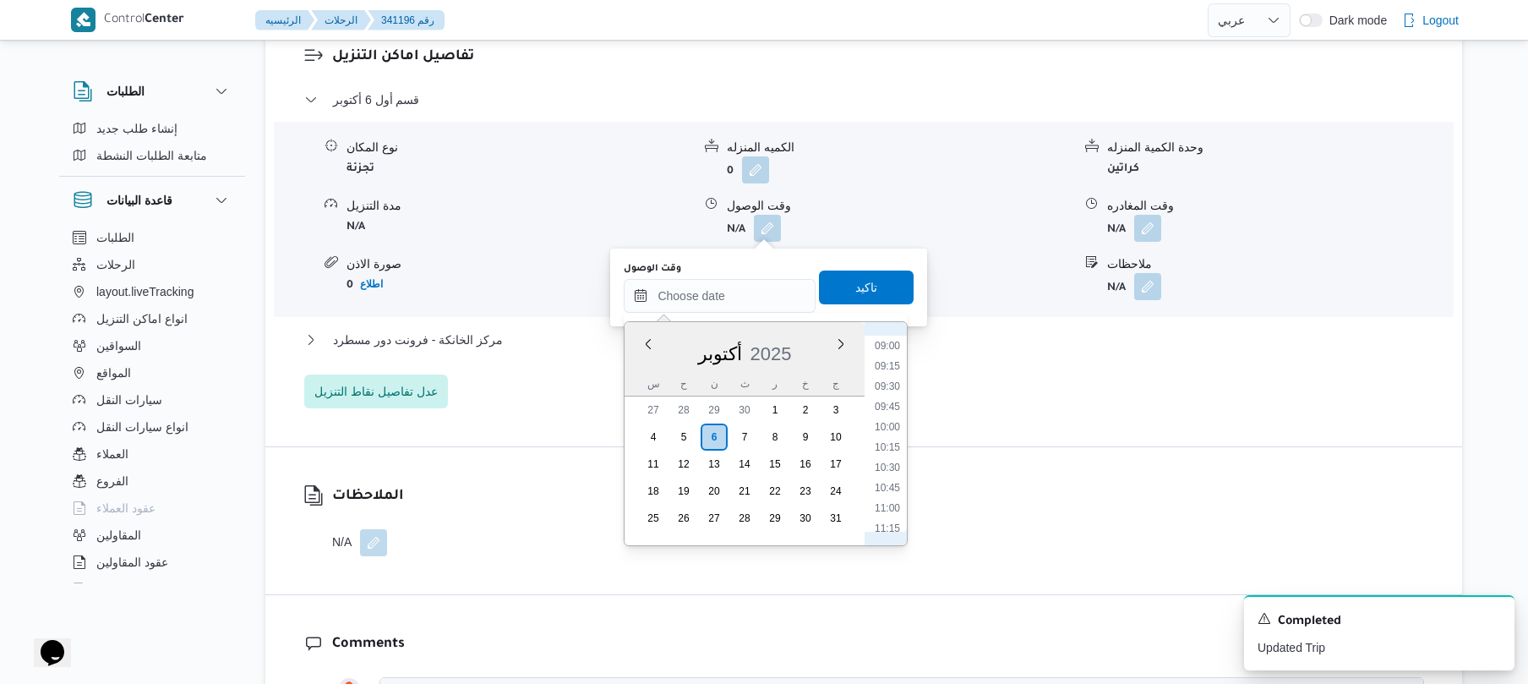
scroll to position [563, 0]
click at [893, 491] on li "08:45" at bounding box center [887, 491] width 39 height 17
type input "٠٦/١٠/٢٠٢٥ ٠٨:٤٥"
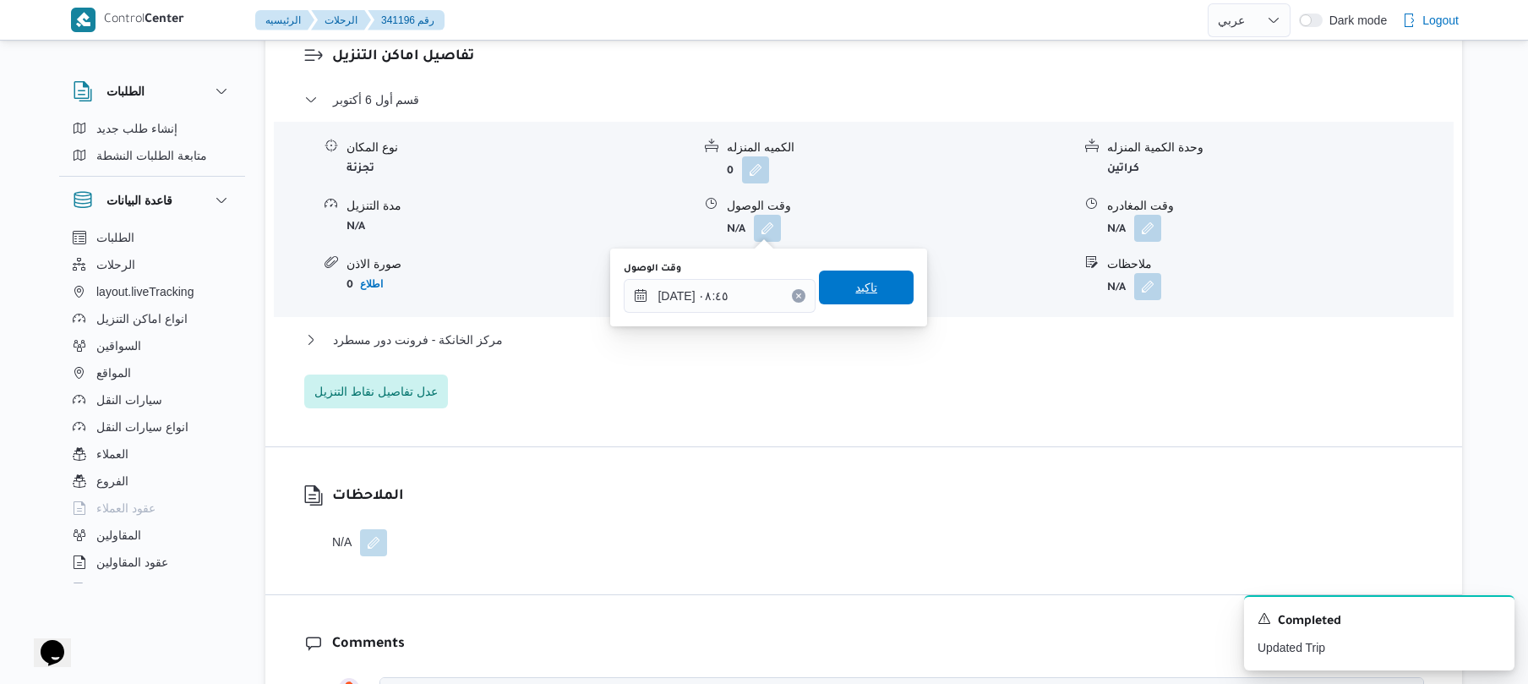
drag, startPoint x: 867, startPoint y: 281, endPoint x: 884, endPoint y: 282, distance: 17.0
click at [884, 282] on span "تاكيد" at bounding box center [866, 287] width 95 height 34
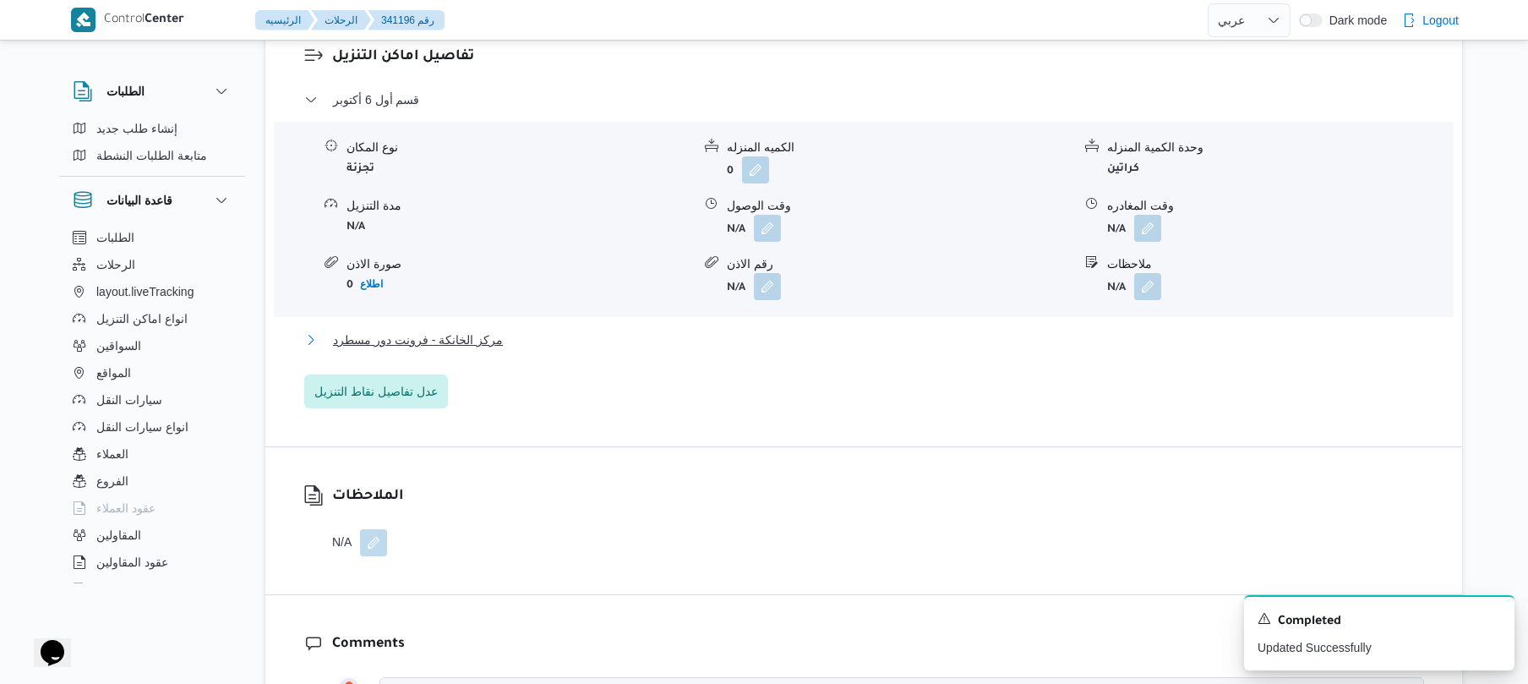
click at [842, 336] on button "مركز الخانكة - فرونت دور مسطرد" at bounding box center [864, 340] width 1120 height 20
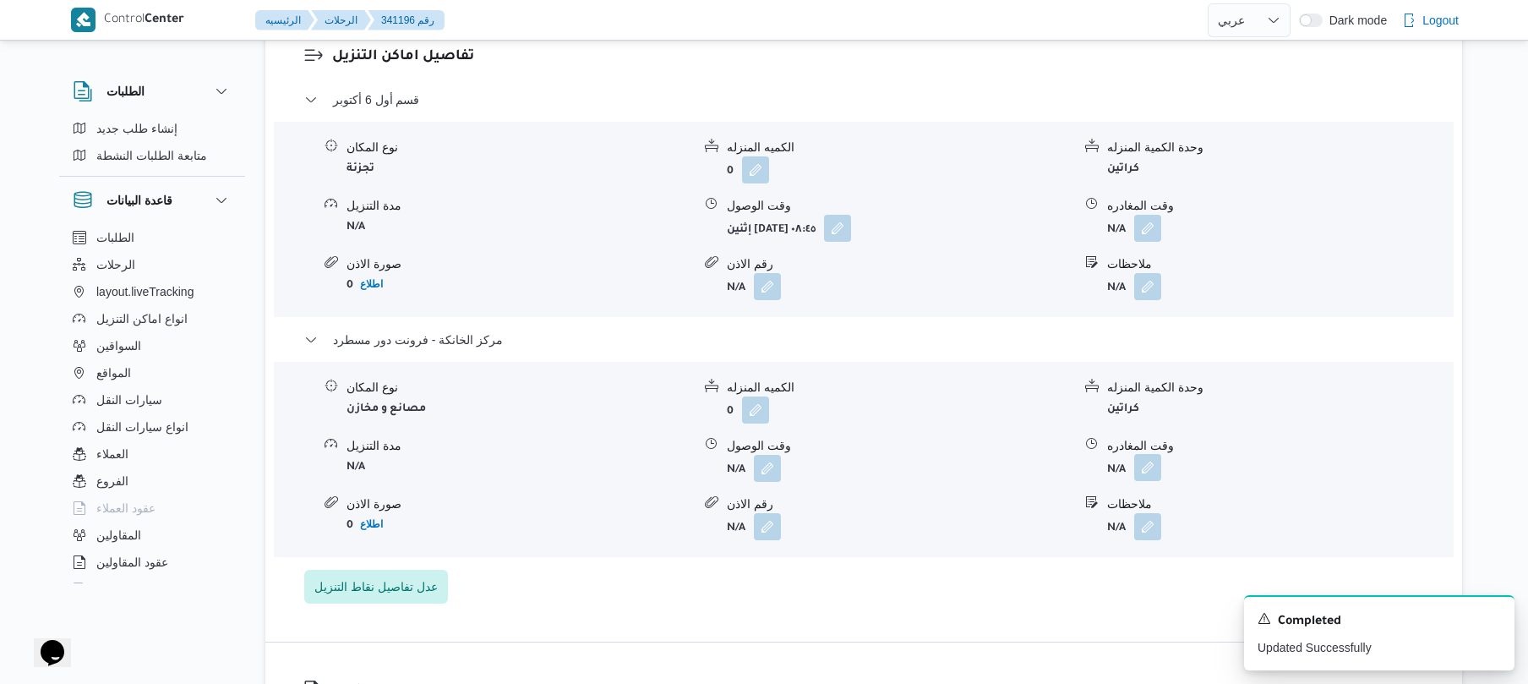
click at [1144, 478] on button "button" at bounding box center [1147, 467] width 27 height 27
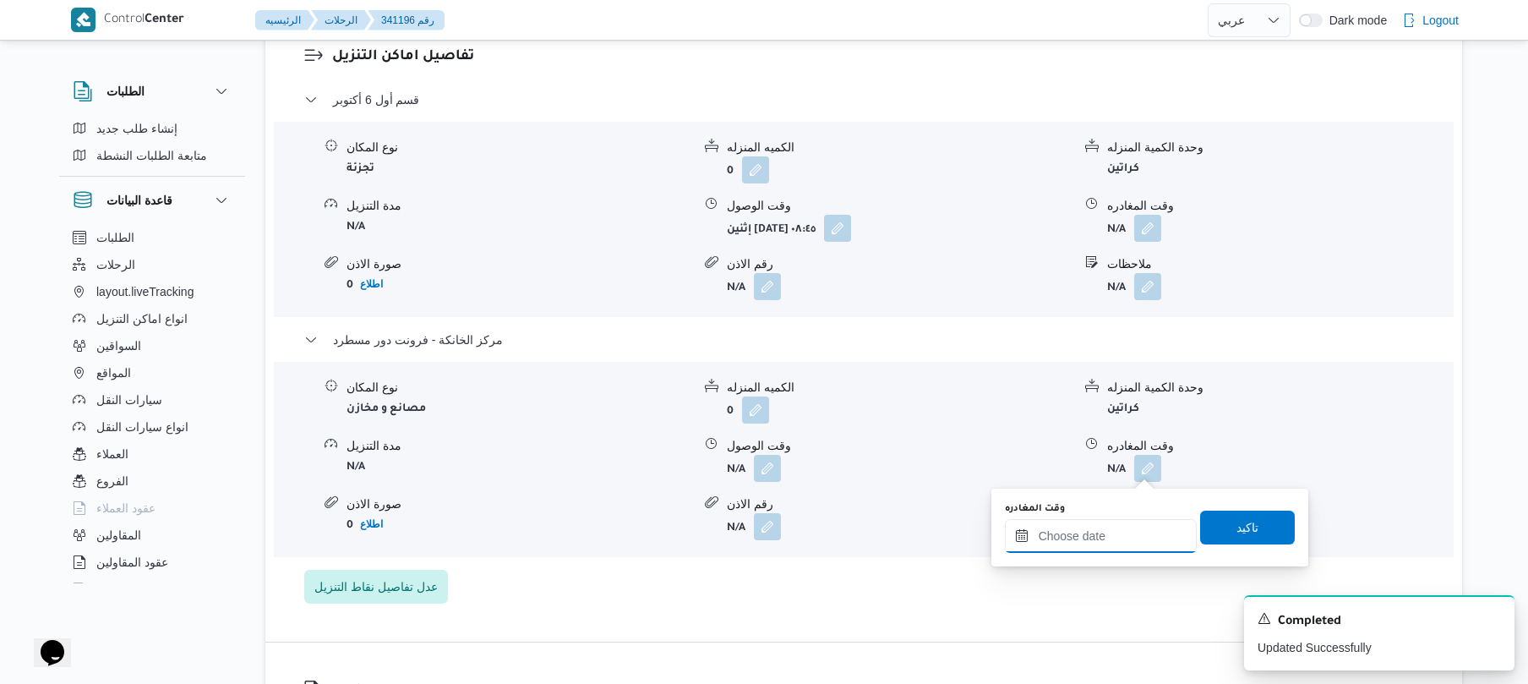
click at [1092, 519] on input "وقت المغادره" at bounding box center [1101, 536] width 192 height 34
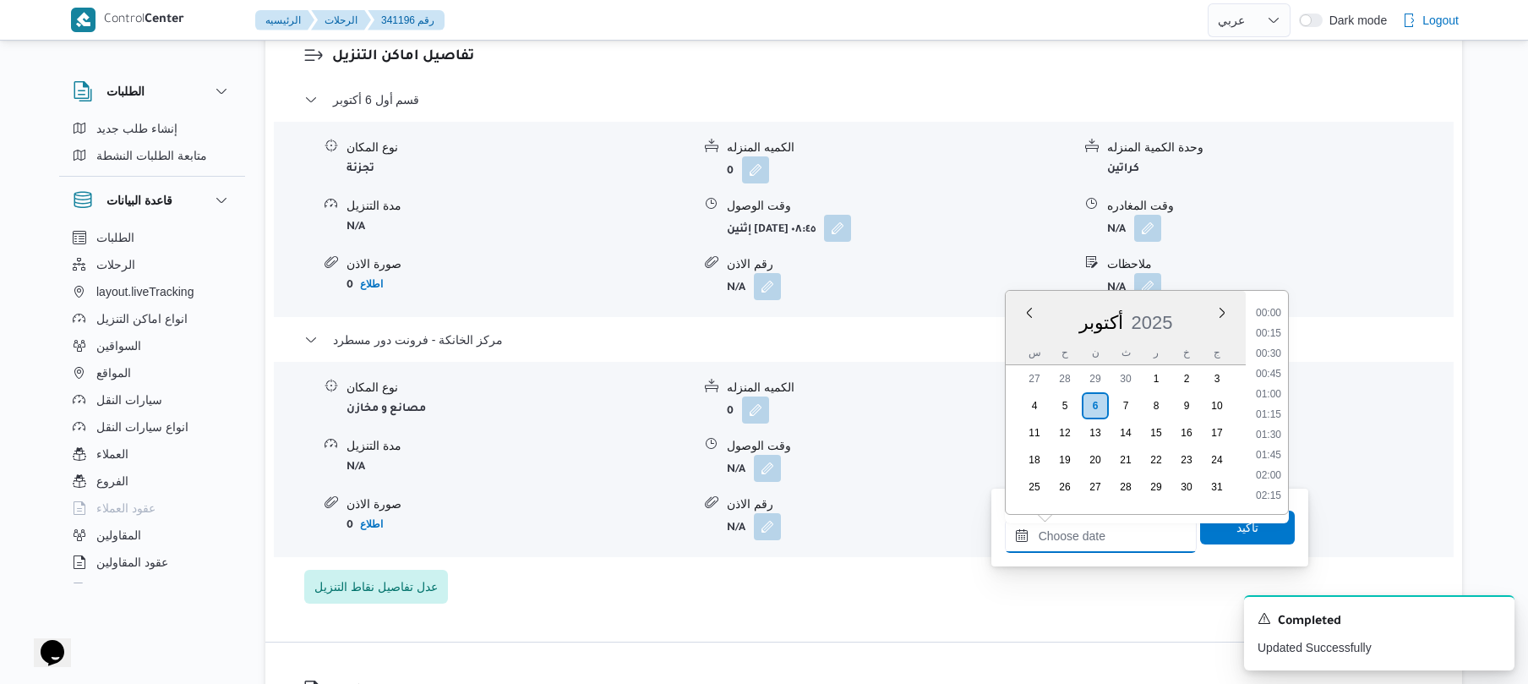
scroll to position [1502, 0]
click at [1269, 357] on li "19:00" at bounding box center [1268, 352] width 39 height 17
type input "٠٦/١٠/٢٠٢٥ ١٩:٠٠"
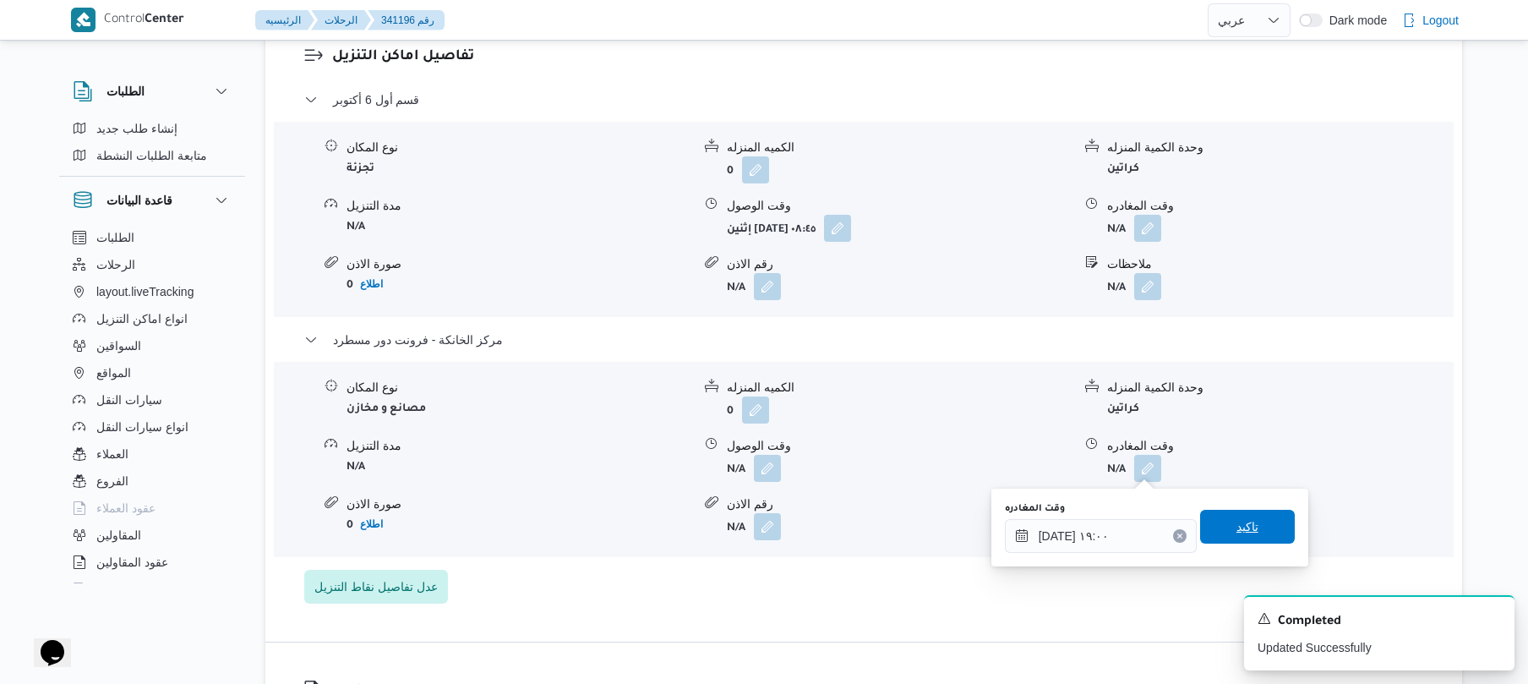
click at [1219, 528] on span "تاكيد" at bounding box center [1247, 527] width 95 height 34
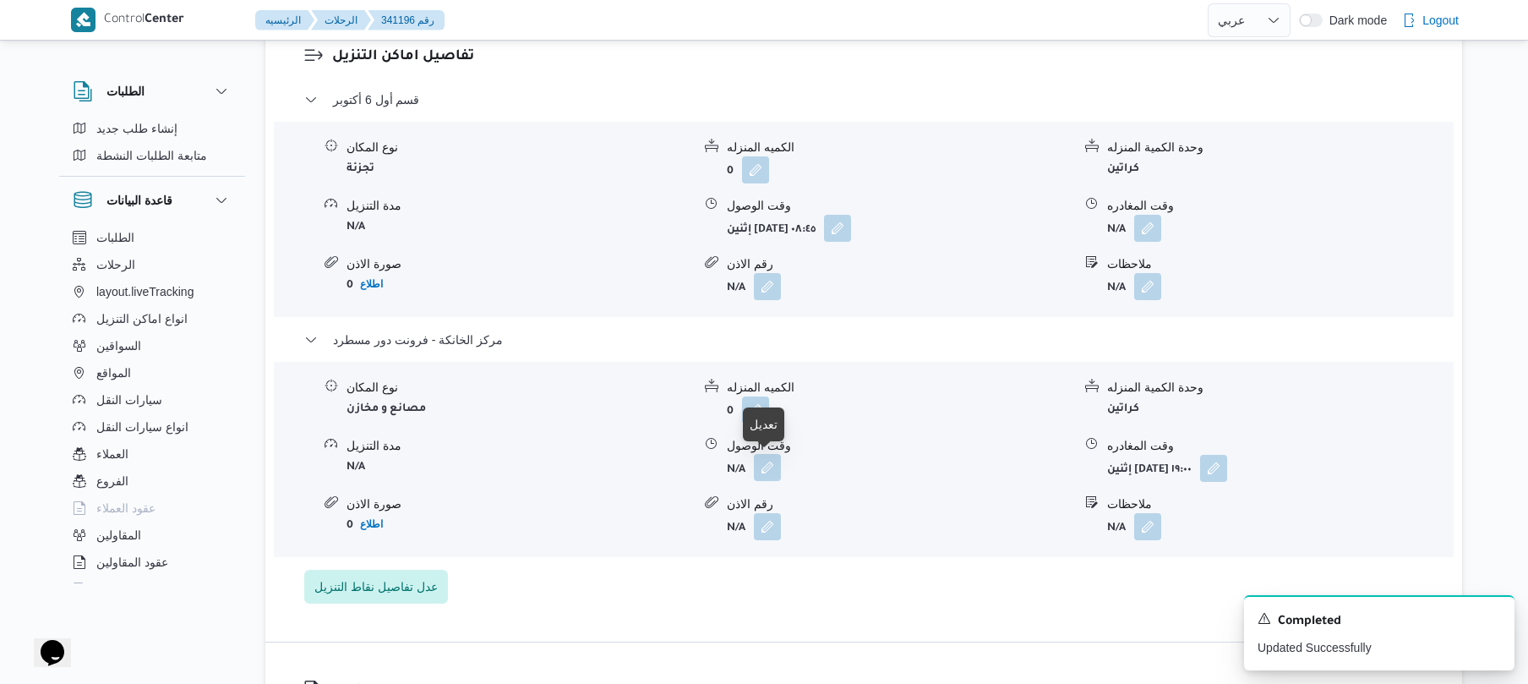
click at [772, 461] on button "button" at bounding box center [767, 467] width 27 height 27
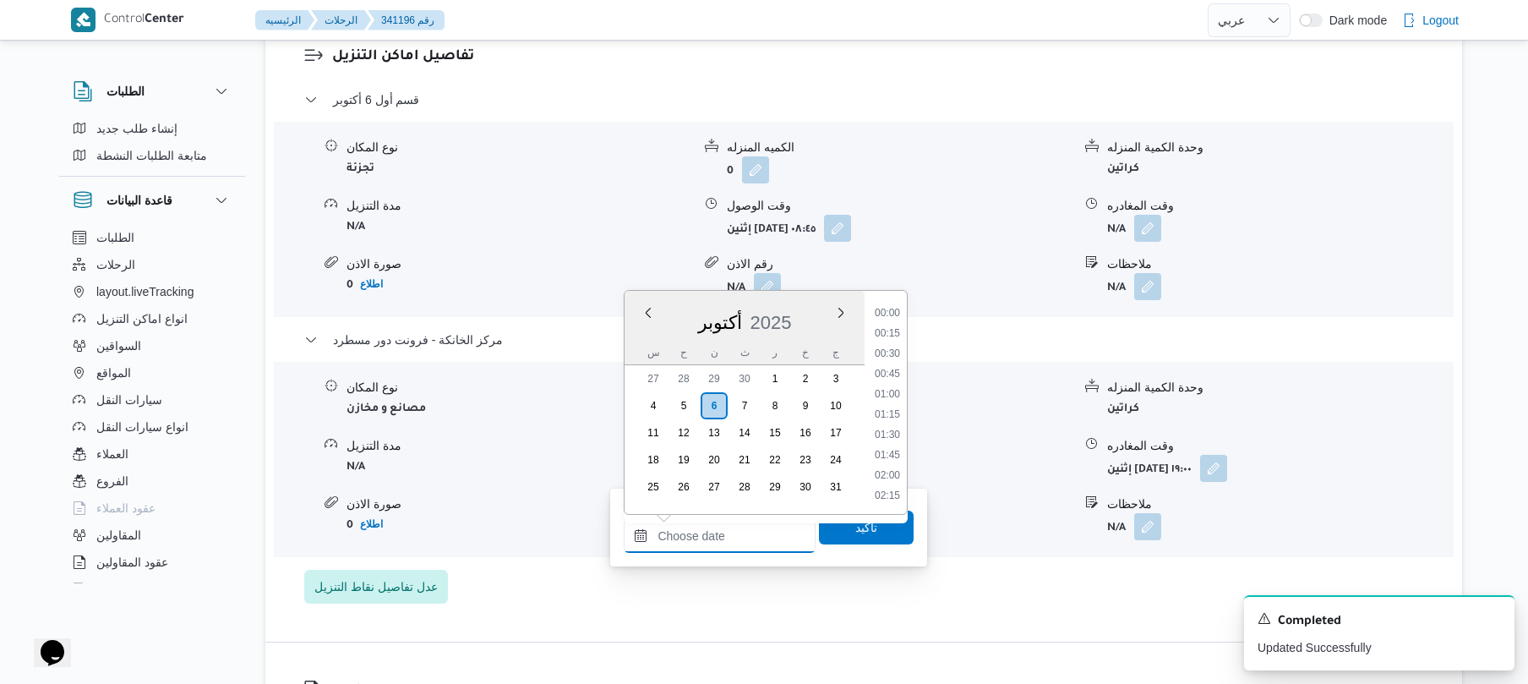
click at [737, 526] on input "وقت الوصول" at bounding box center [720, 536] width 192 height 34
click at [892, 338] on li "18:45" at bounding box center [887, 332] width 39 height 17
type input "٠٦/١٠/٢٠٢٥ ١٨:٤٥"
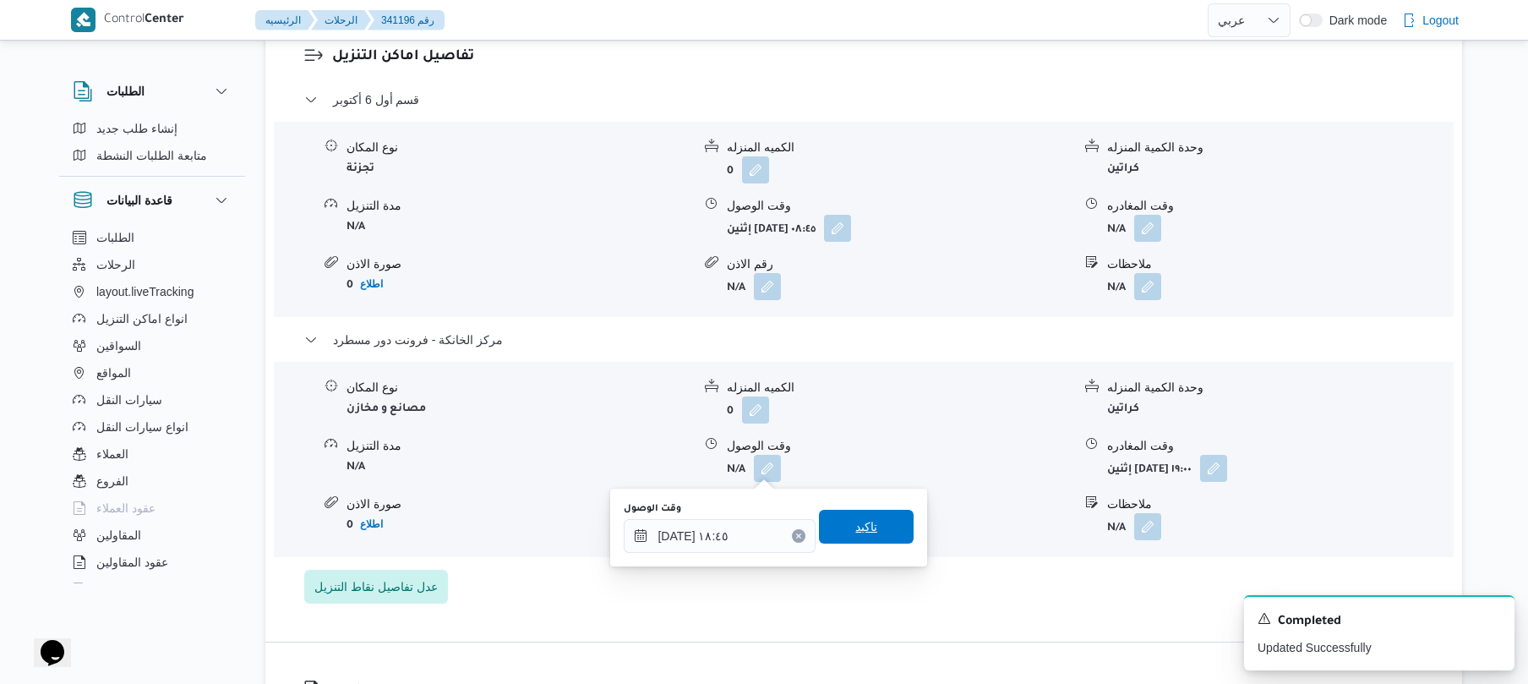
click at [869, 527] on span "تاكيد" at bounding box center [866, 527] width 95 height 34
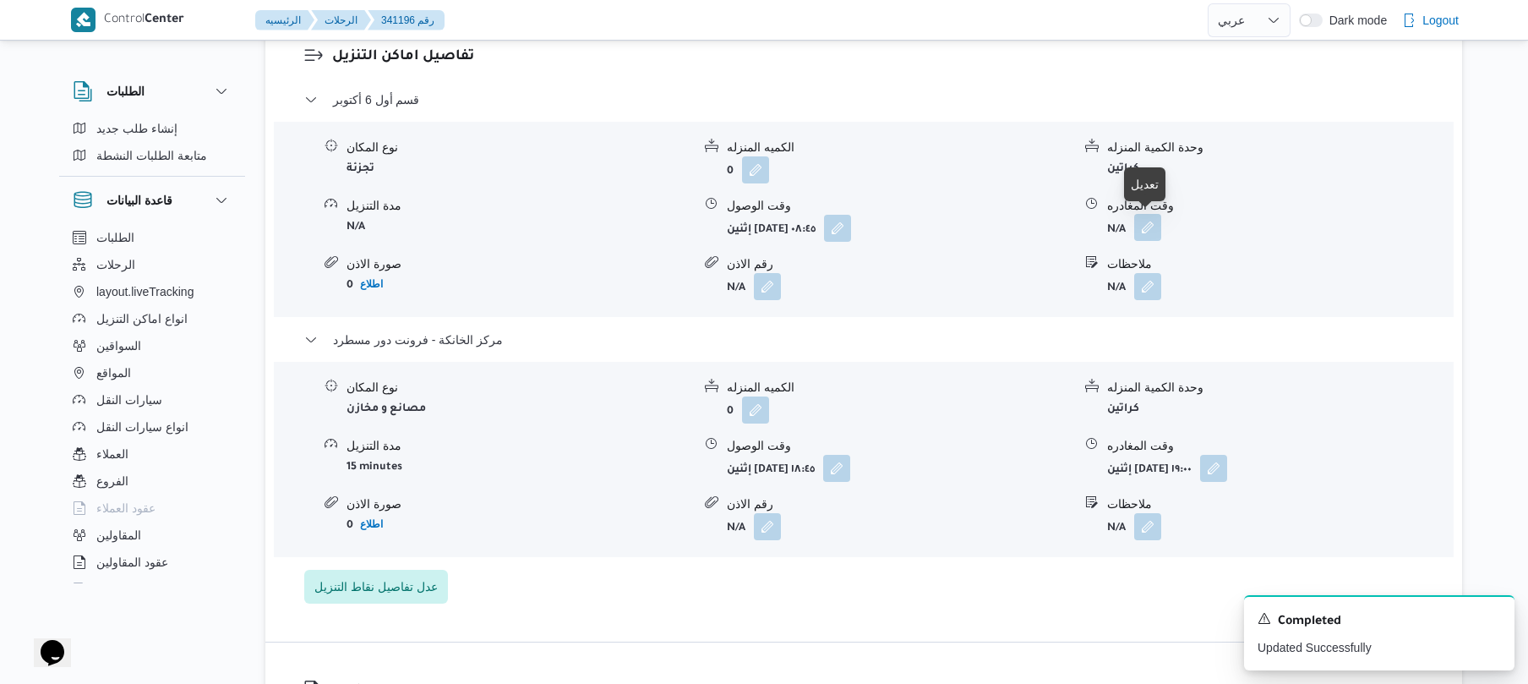
click at [1154, 234] on button "button" at bounding box center [1147, 227] width 27 height 27
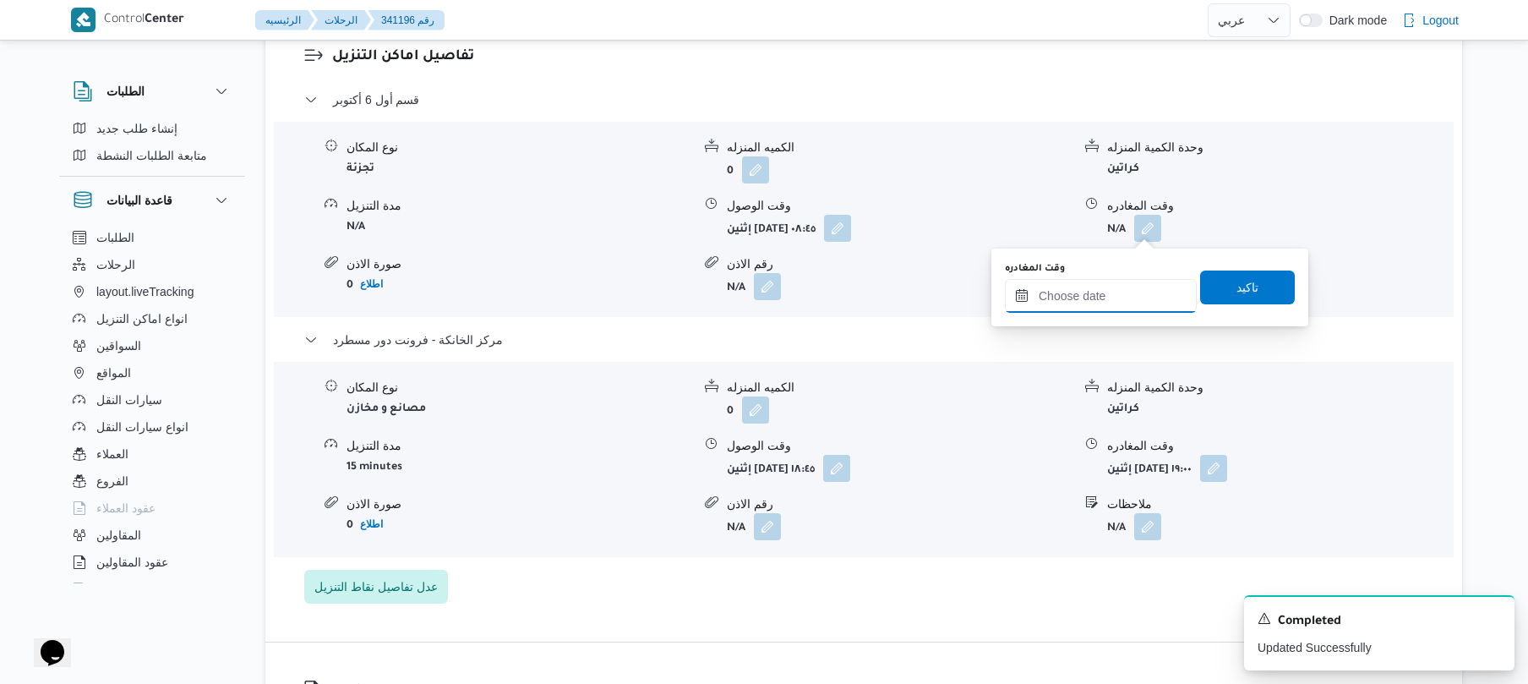
click at [1097, 308] on input "وقت المغادره" at bounding box center [1101, 296] width 192 height 34
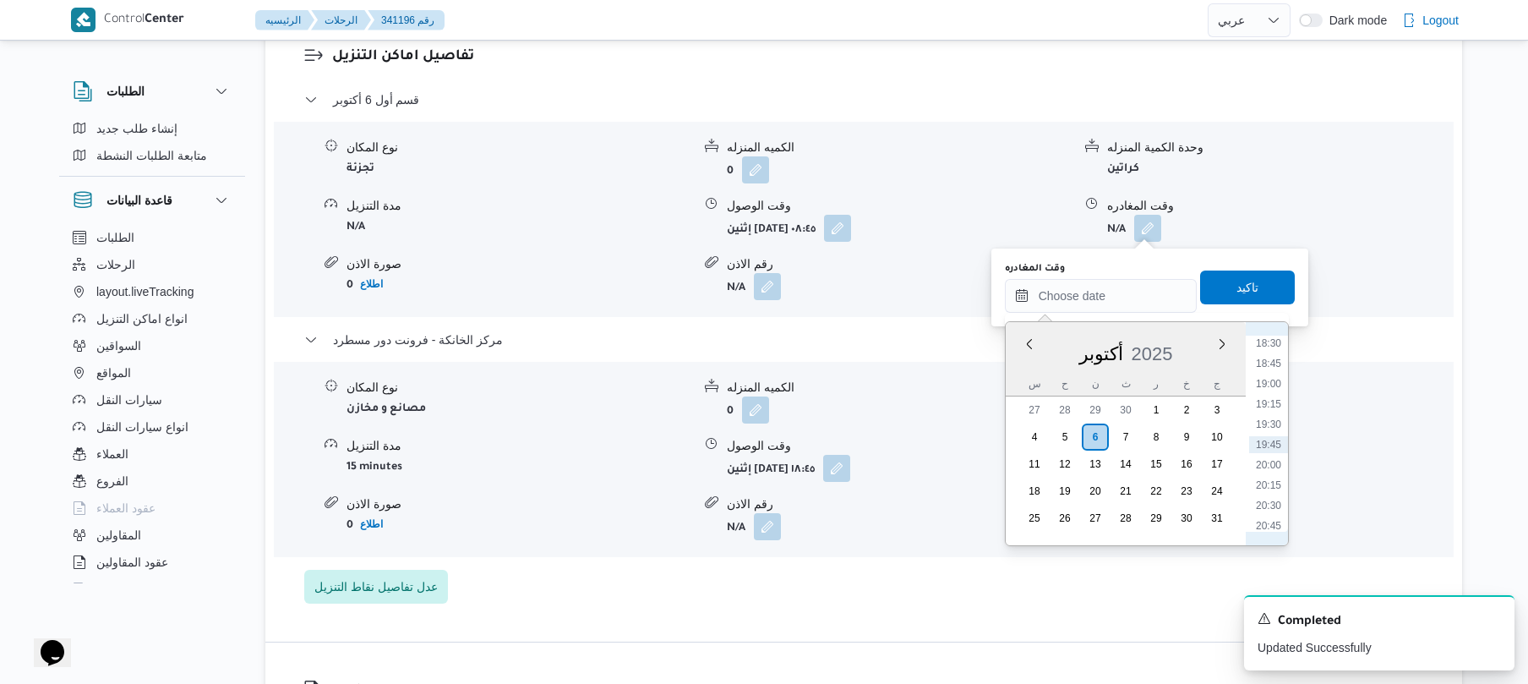
scroll to position [1336, 0]
click at [1271, 448] on li "17:45" at bounding box center [1268, 447] width 39 height 17
type input "٠٦/١٠/٢٠٢٥ ١٧:٤٥"
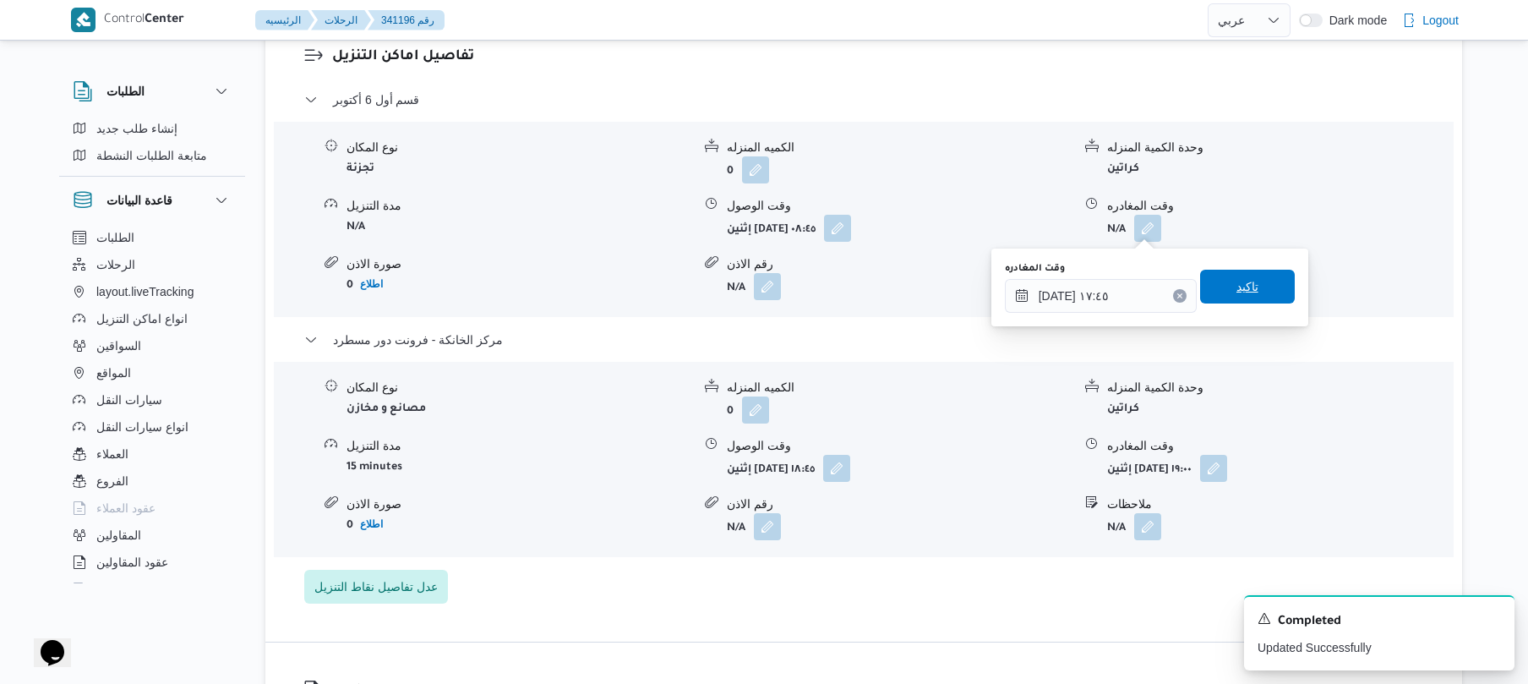
click at [1237, 296] on span "تاكيد" at bounding box center [1247, 287] width 95 height 34
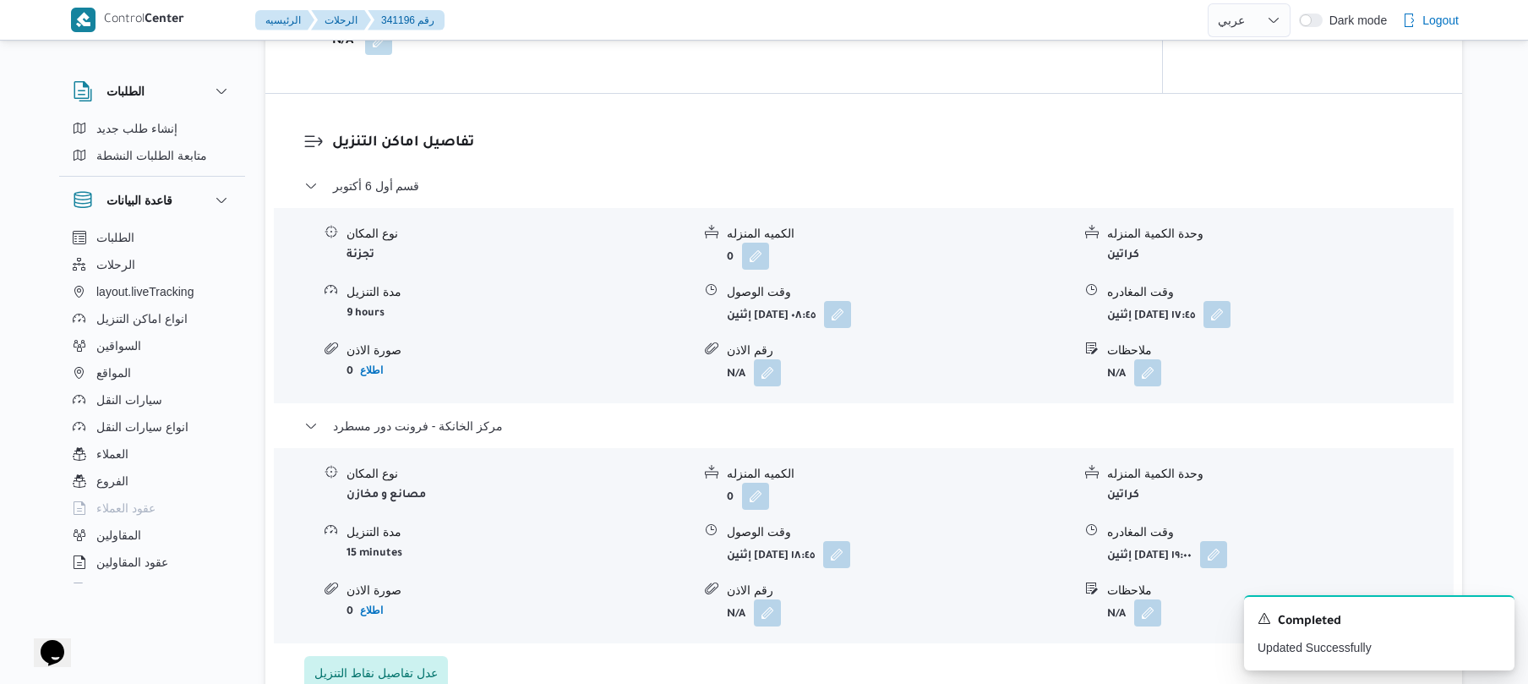
scroll to position [0, 0]
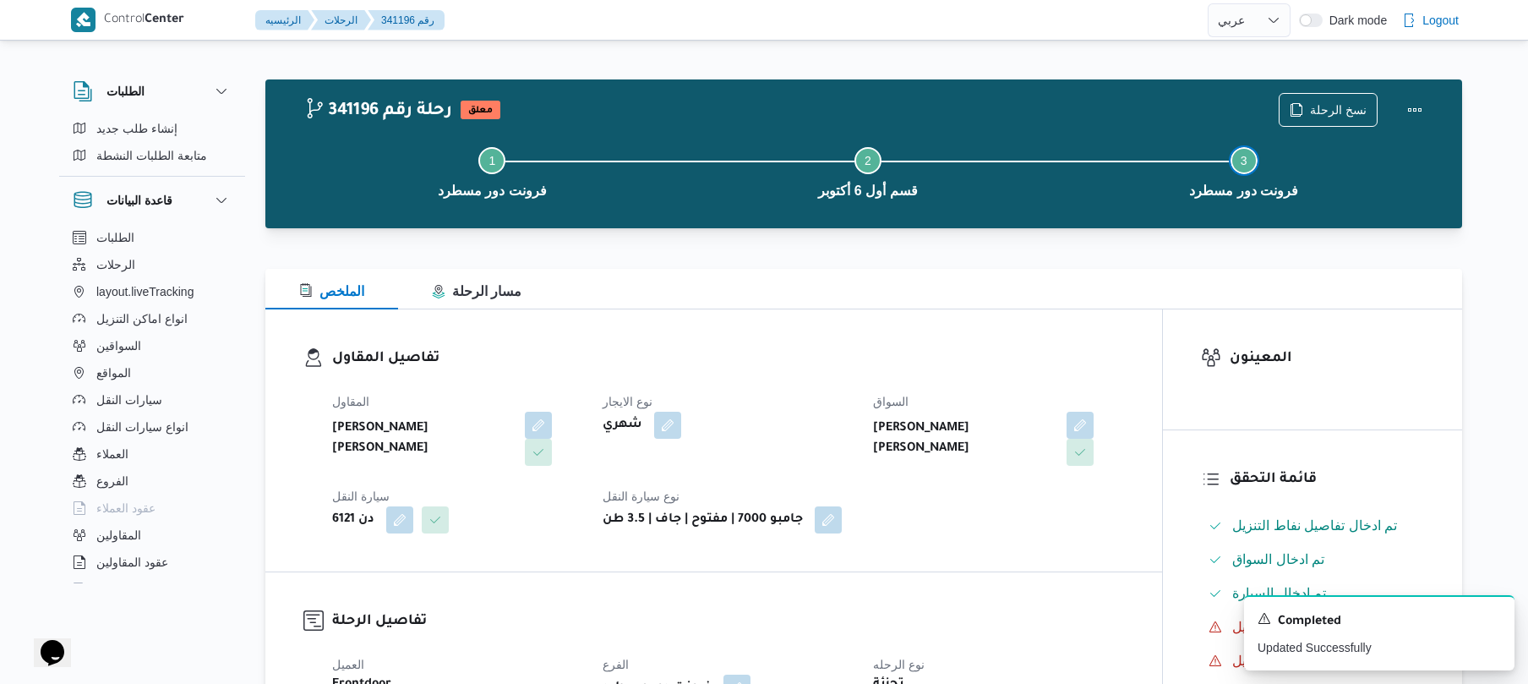
click at [1403, 128] on button "Step 3 is incomplete 3 فرونت دور مسطرد" at bounding box center [1244, 171] width 376 height 88
click at [1410, 106] on button "Actions" at bounding box center [1415, 109] width 34 height 34
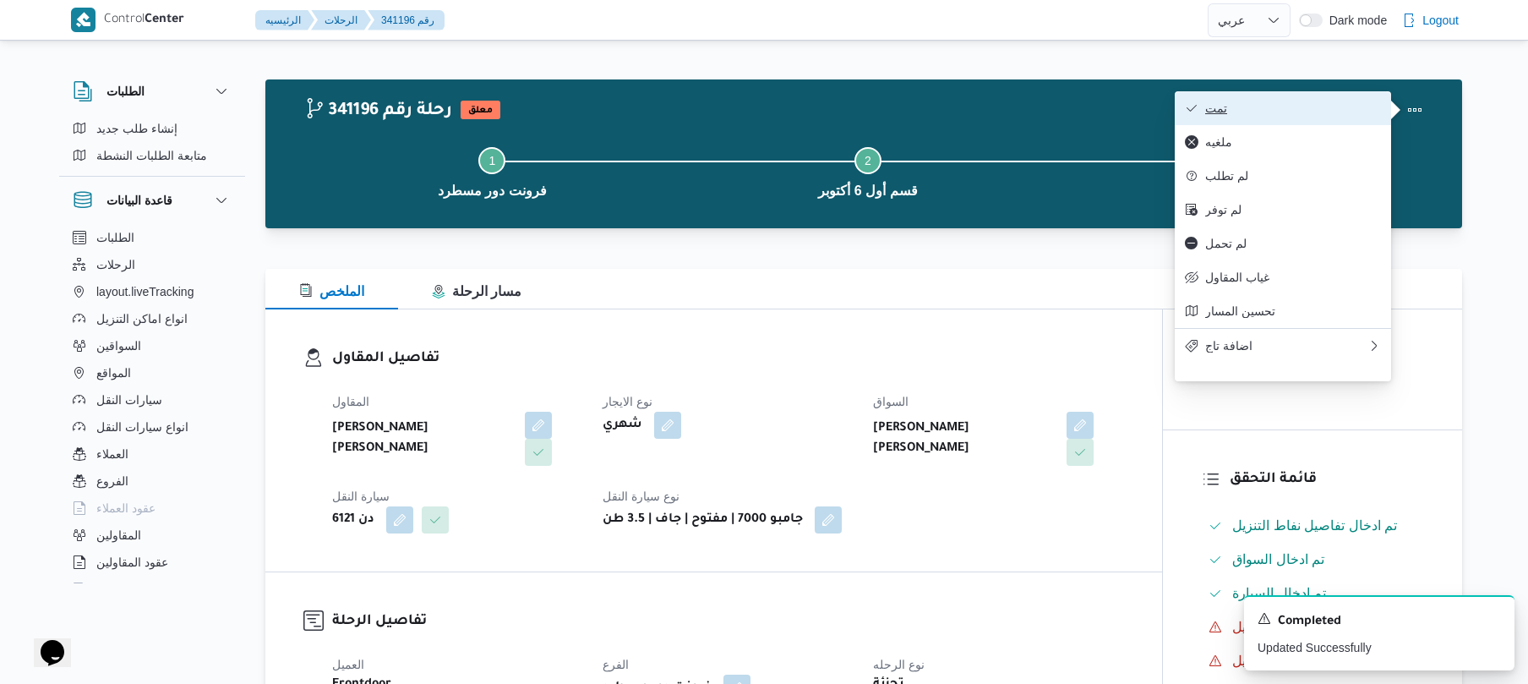
click at [1307, 115] on span "تمت" at bounding box center [1293, 108] width 176 height 14
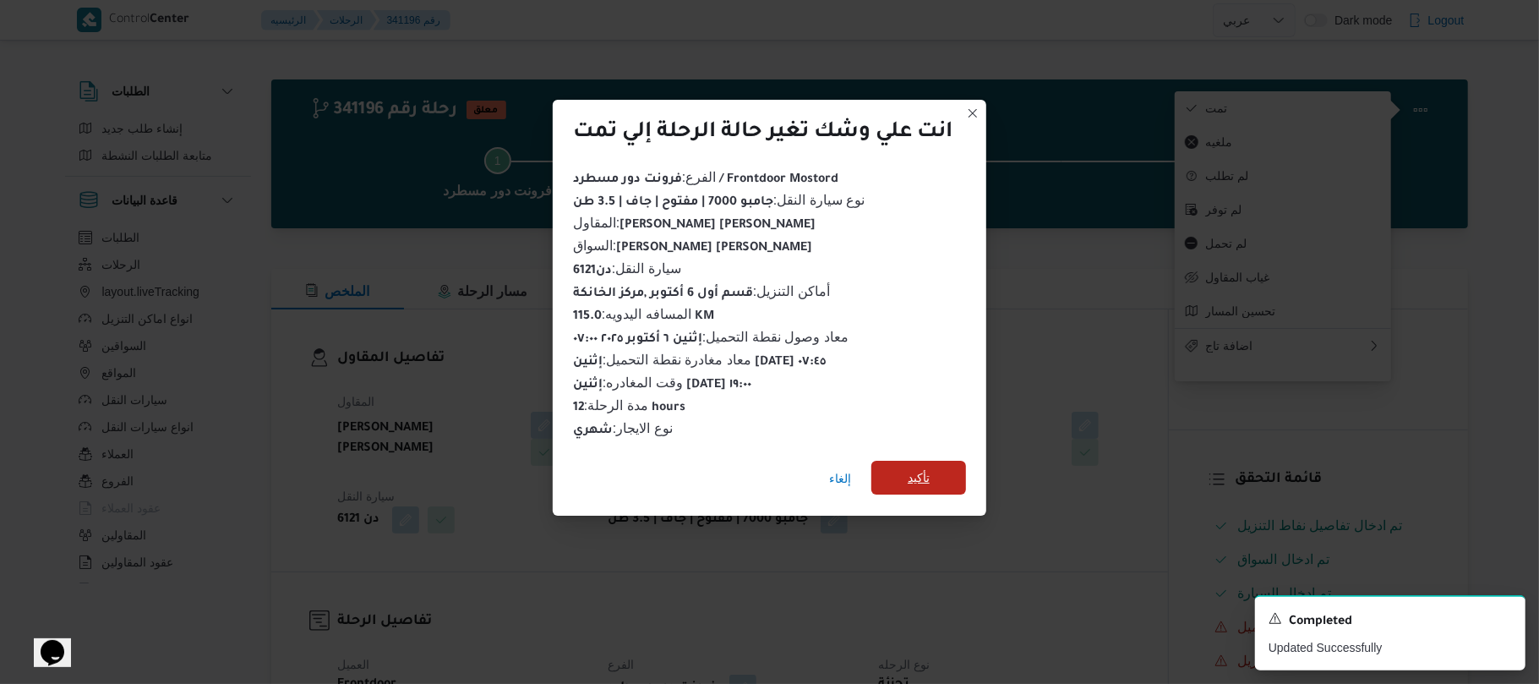
click at [924, 473] on span "تأكيد" at bounding box center [919, 477] width 22 height 20
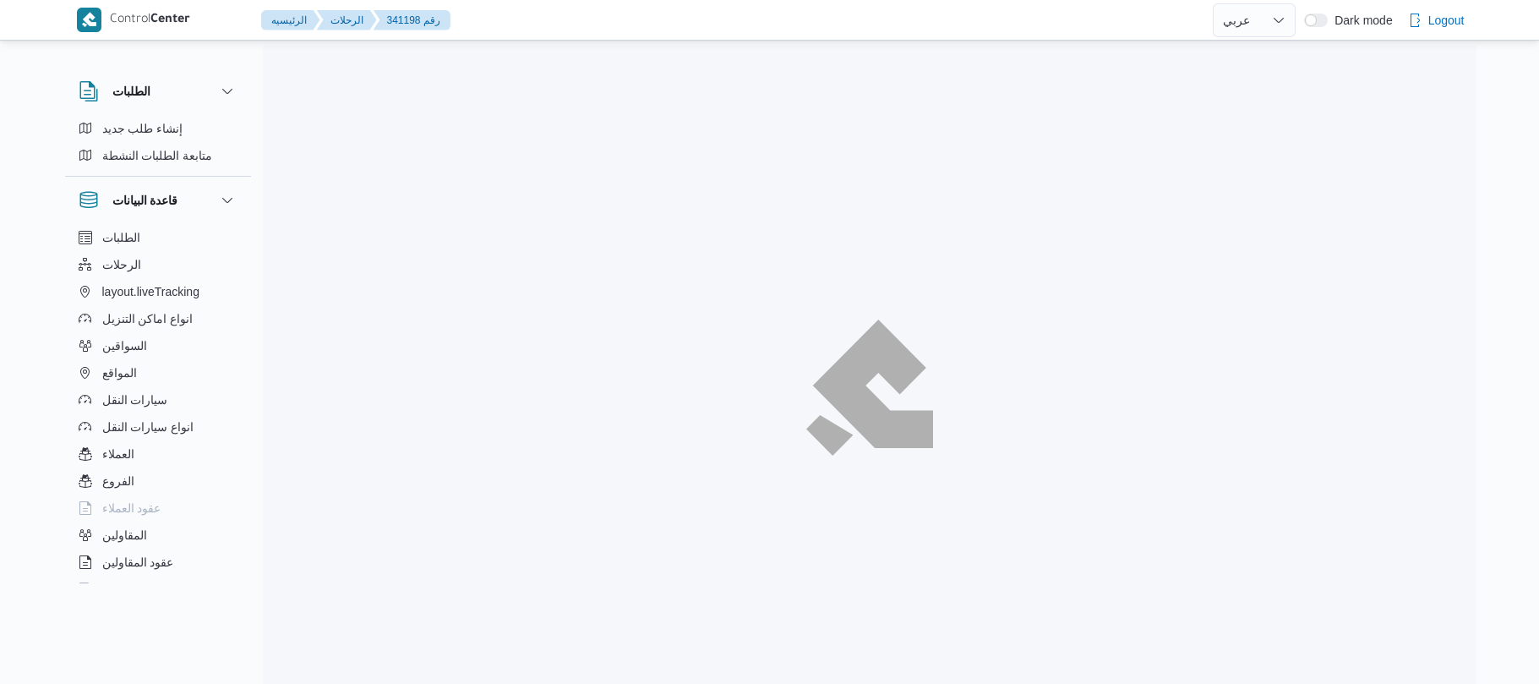
select select "ar"
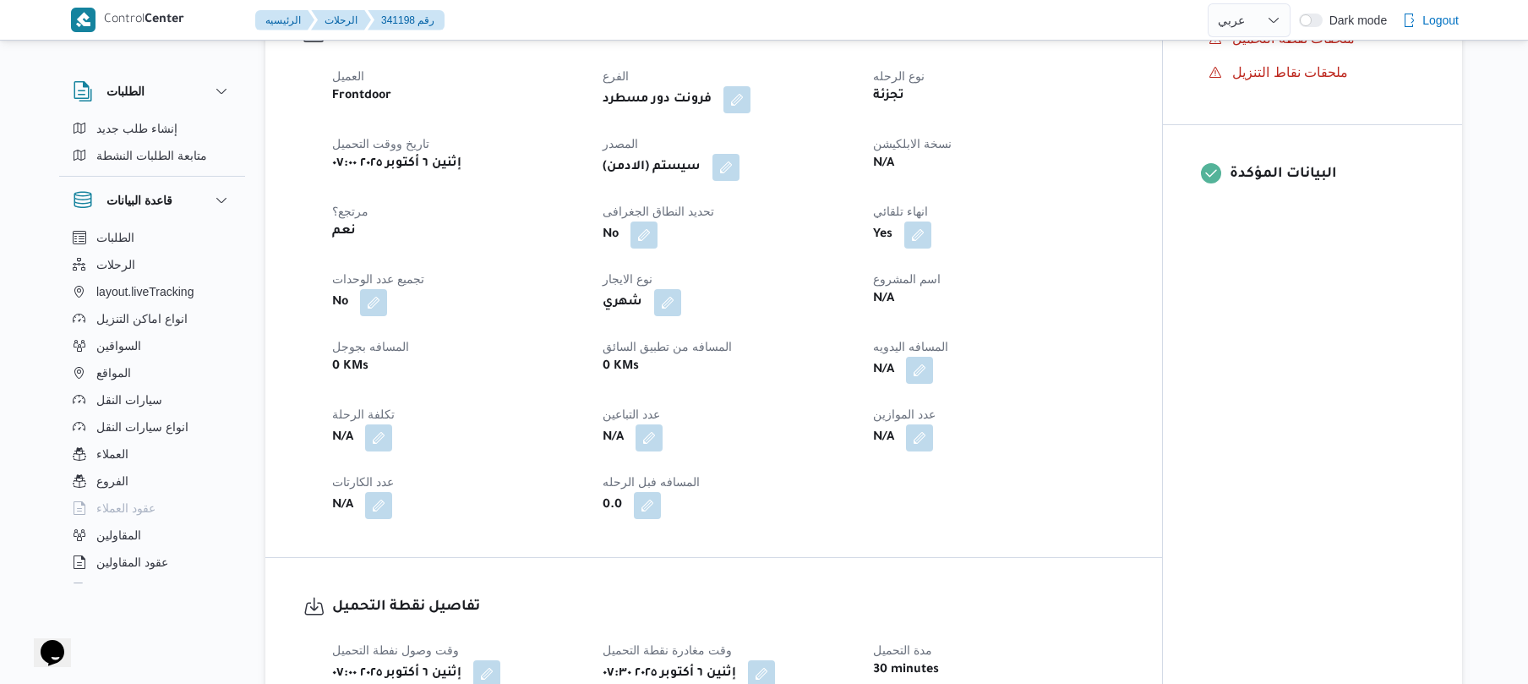
scroll to position [586, 0]
click at [921, 370] on button "button" at bounding box center [919, 371] width 27 height 27
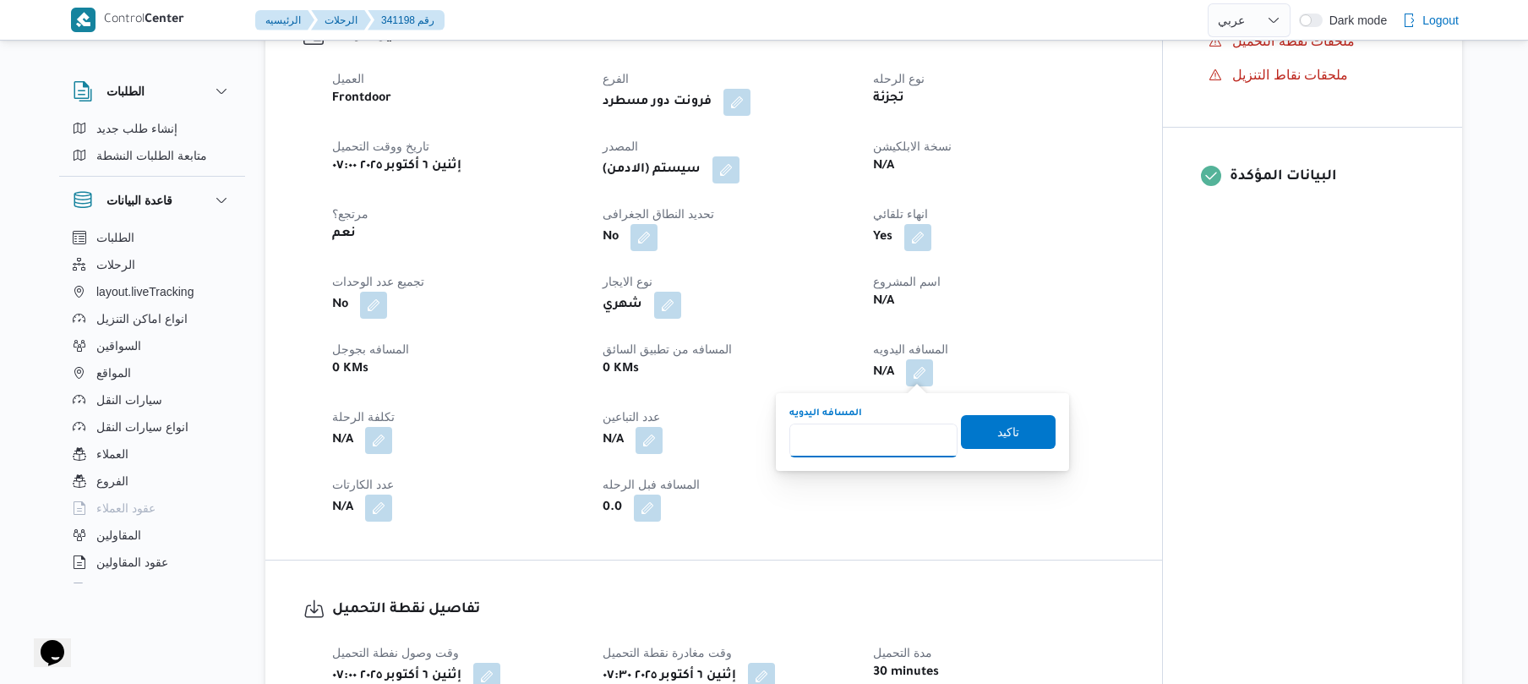
click at [854, 441] on input "المسافه اليدويه" at bounding box center [873, 440] width 168 height 34
type input "105"
click at [975, 434] on span "تاكيد" at bounding box center [1008, 432] width 95 height 34
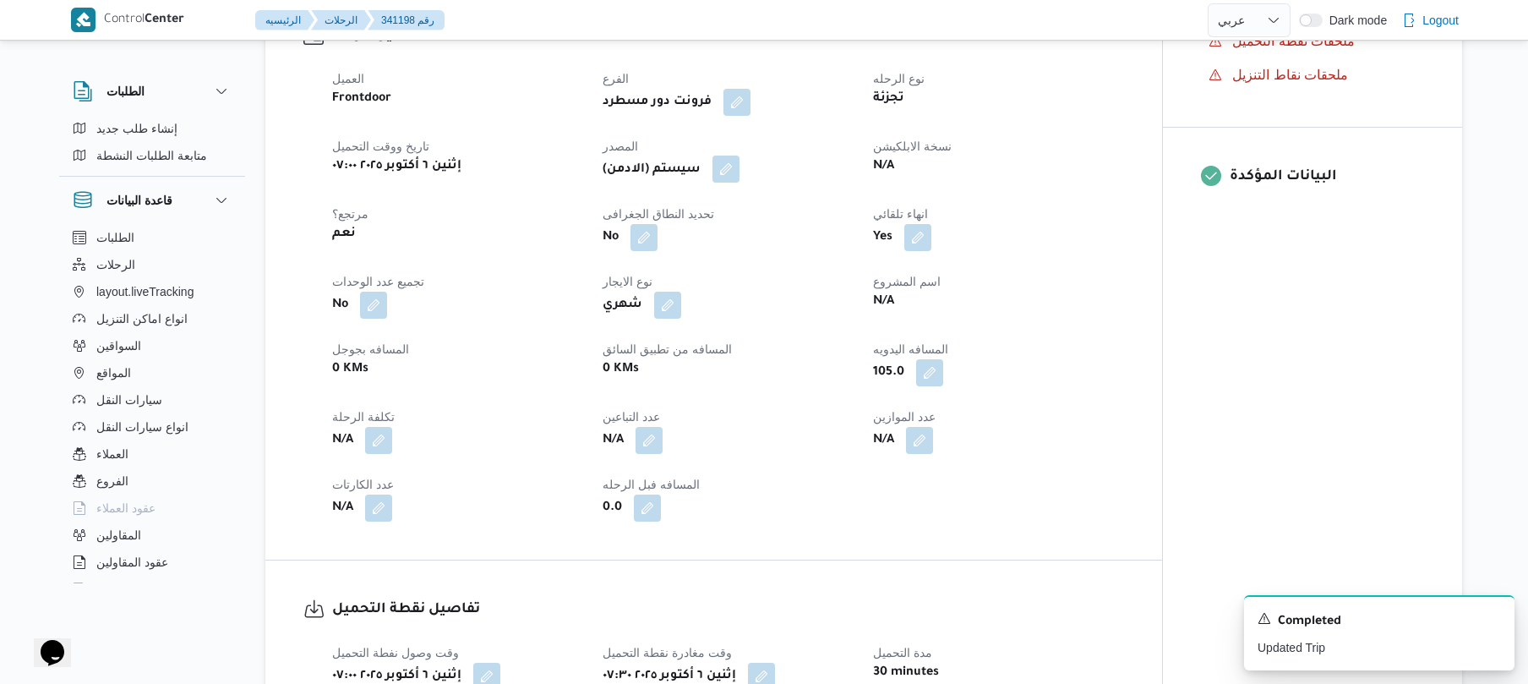
click at [725, 166] on button "button" at bounding box center [725, 168] width 27 height 27
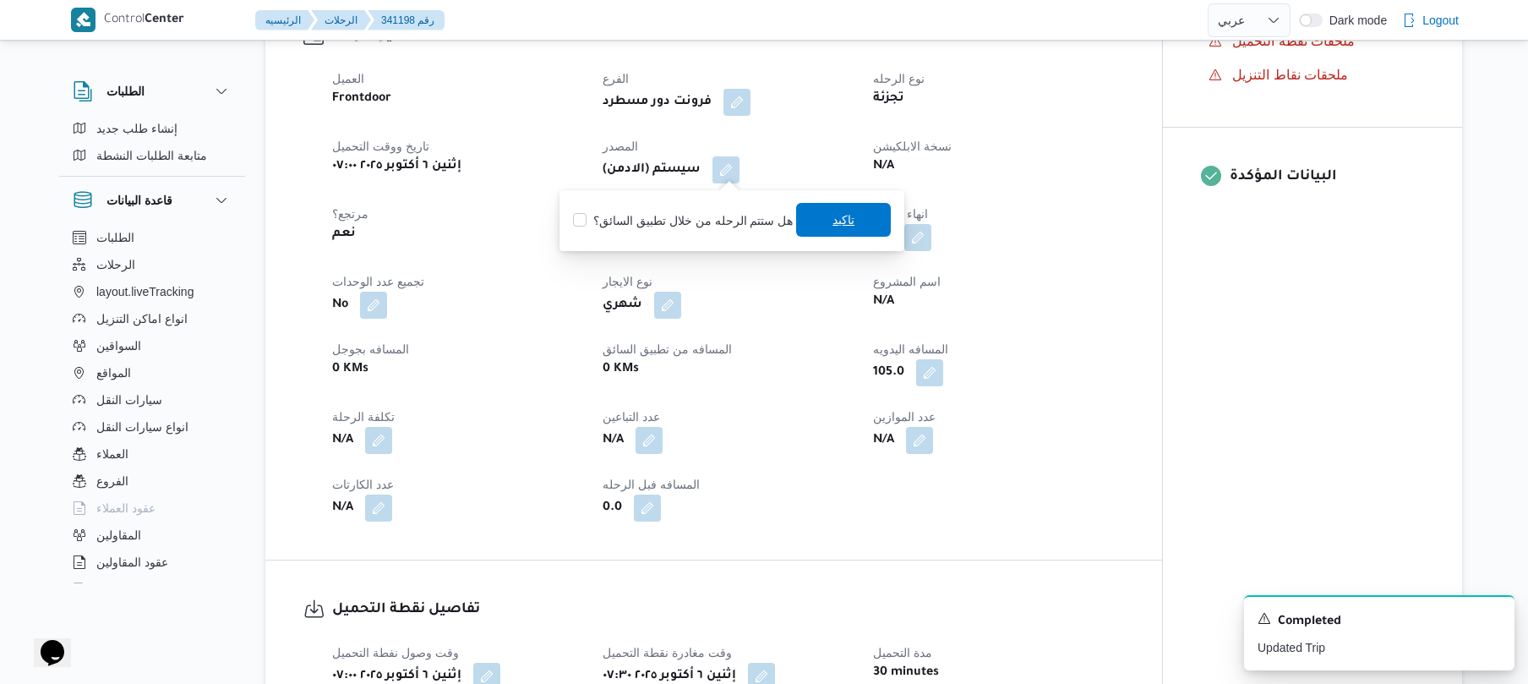
click at [832, 228] on span "تاكيد" at bounding box center [843, 220] width 22 height 20
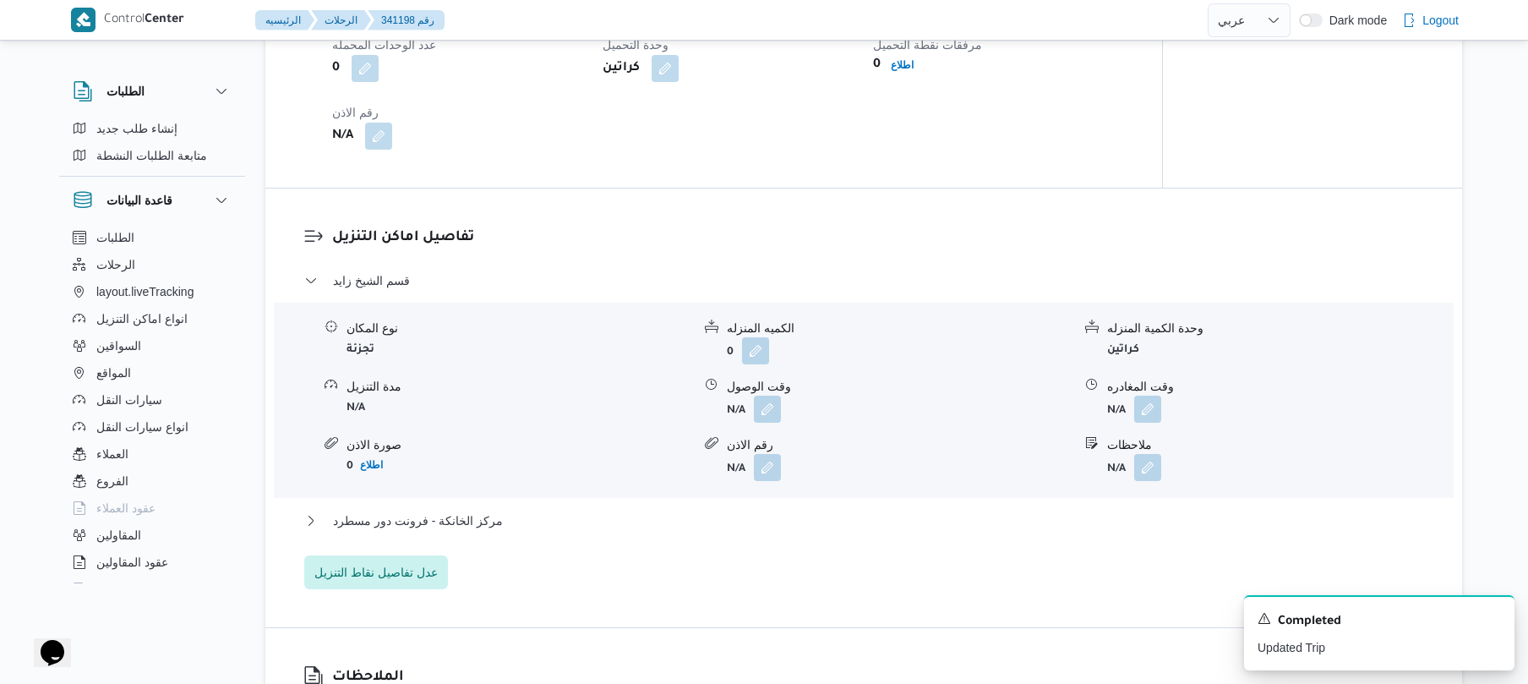
scroll to position [1262, 0]
click at [768, 403] on button "button" at bounding box center [767, 407] width 27 height 27
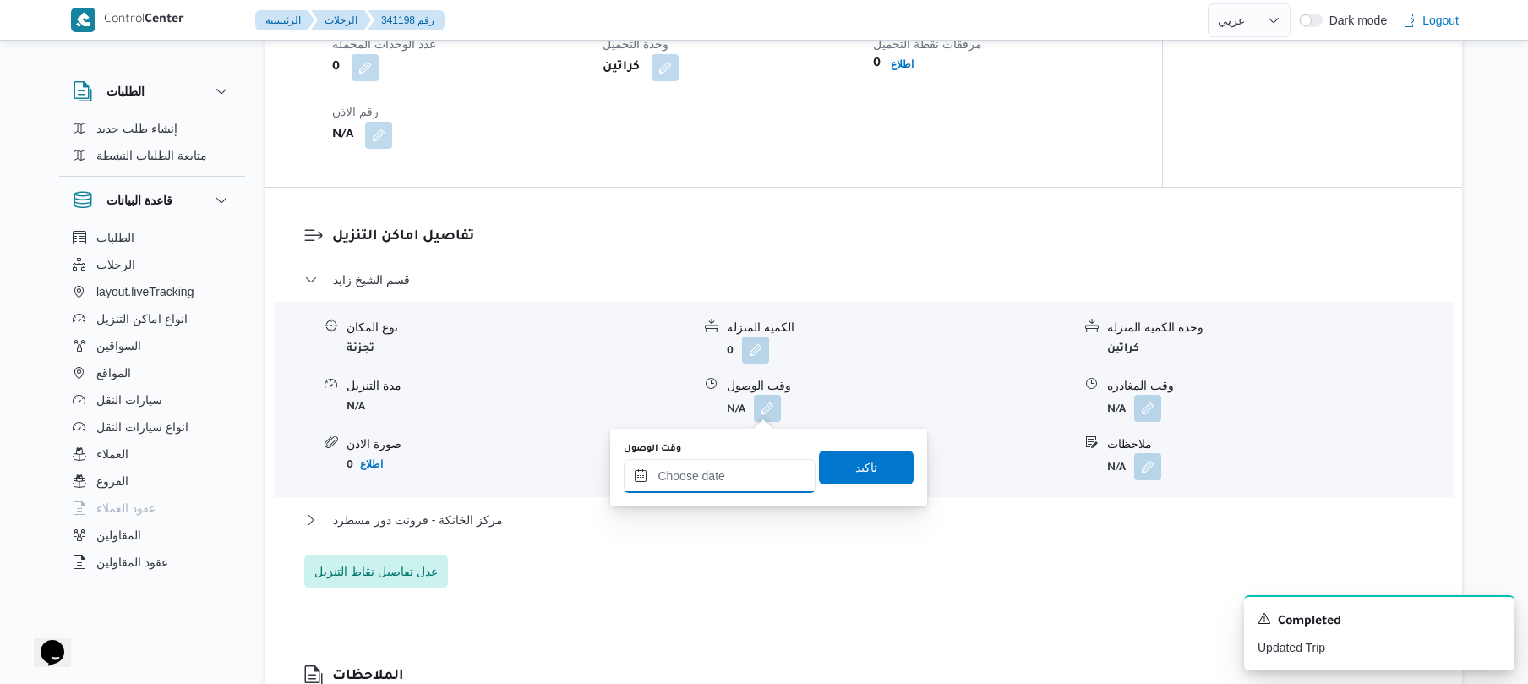
click at [730, 473] on input "وقت الوصول" at bounding box center [720, 476] width 192 height 34
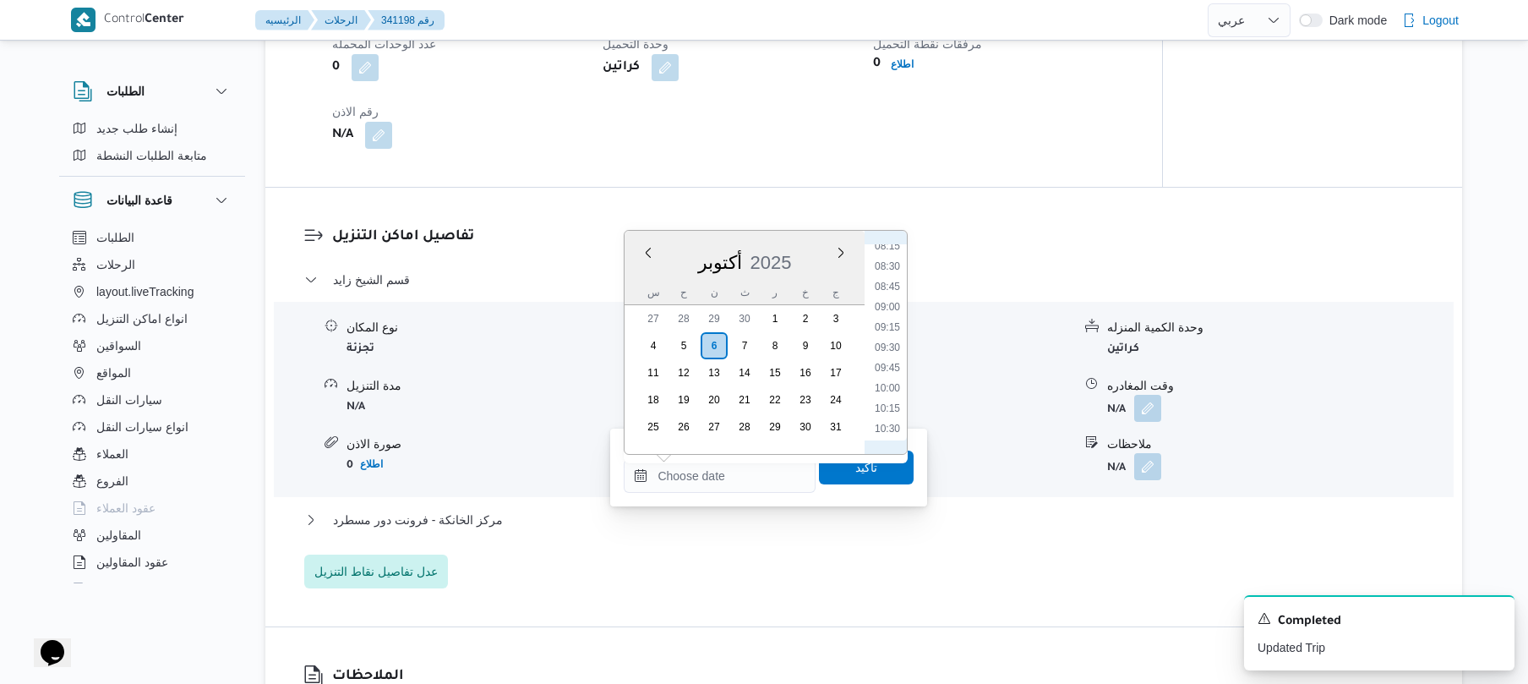
scroll to position [668, 0]
click at [890, 274] on li "08:30" at bounding box center [887, 274] width 39 height 17
type input "[DATE] ٠٨:٣٠"
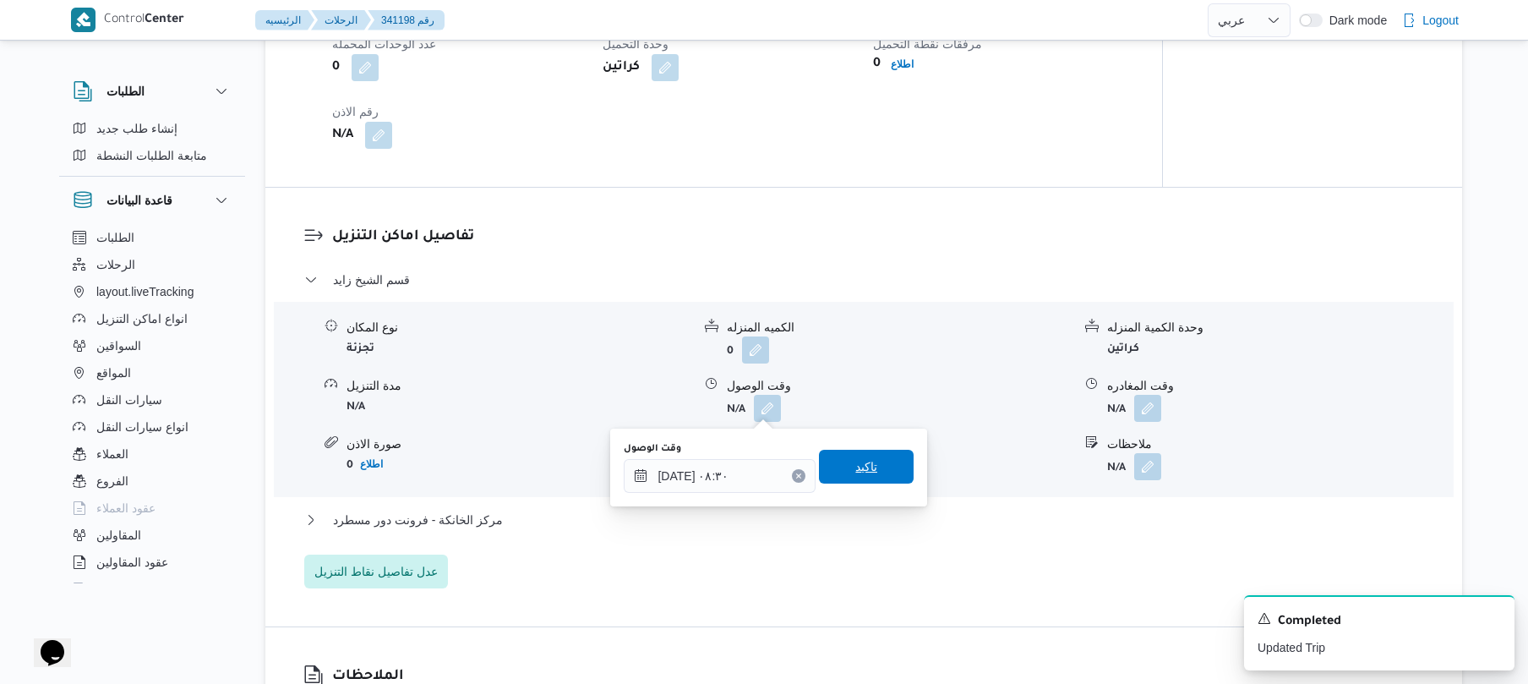
click at [863, 471] on span "تاكيد" at bounding box center [866, 466] width 22 height 20
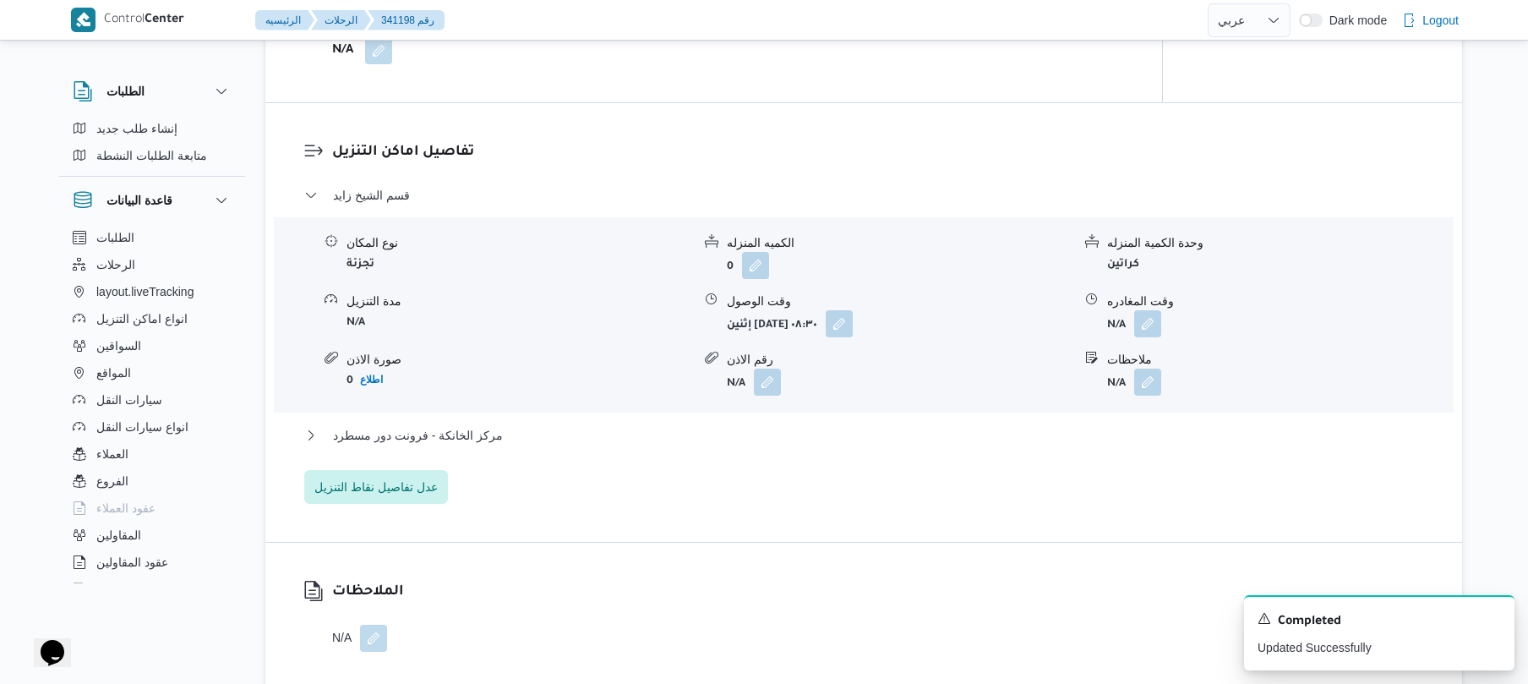
scroll to position [1352, 0]
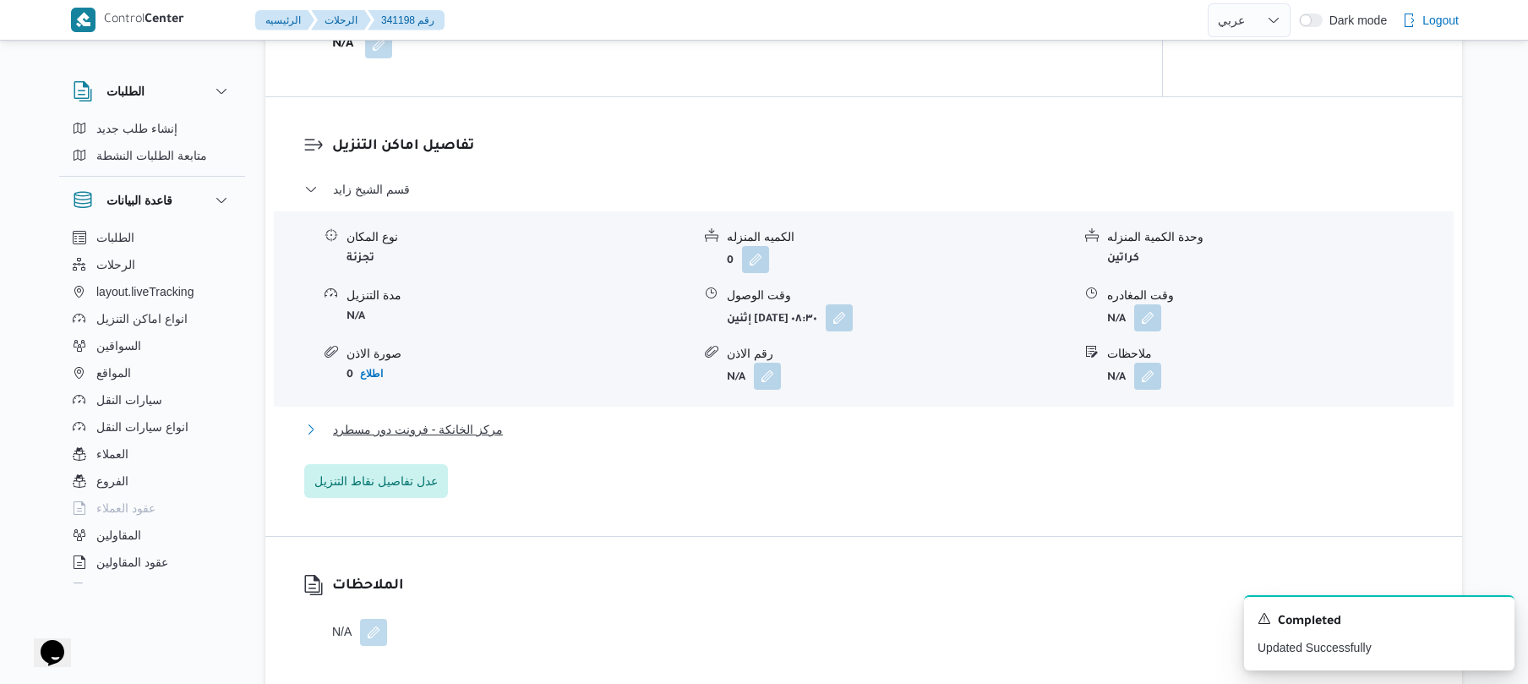
click at [816, 421] on button "مركز الخانكة - فرونت دور مسطرد" at bounding box center [864, 429] width 1120 height 20
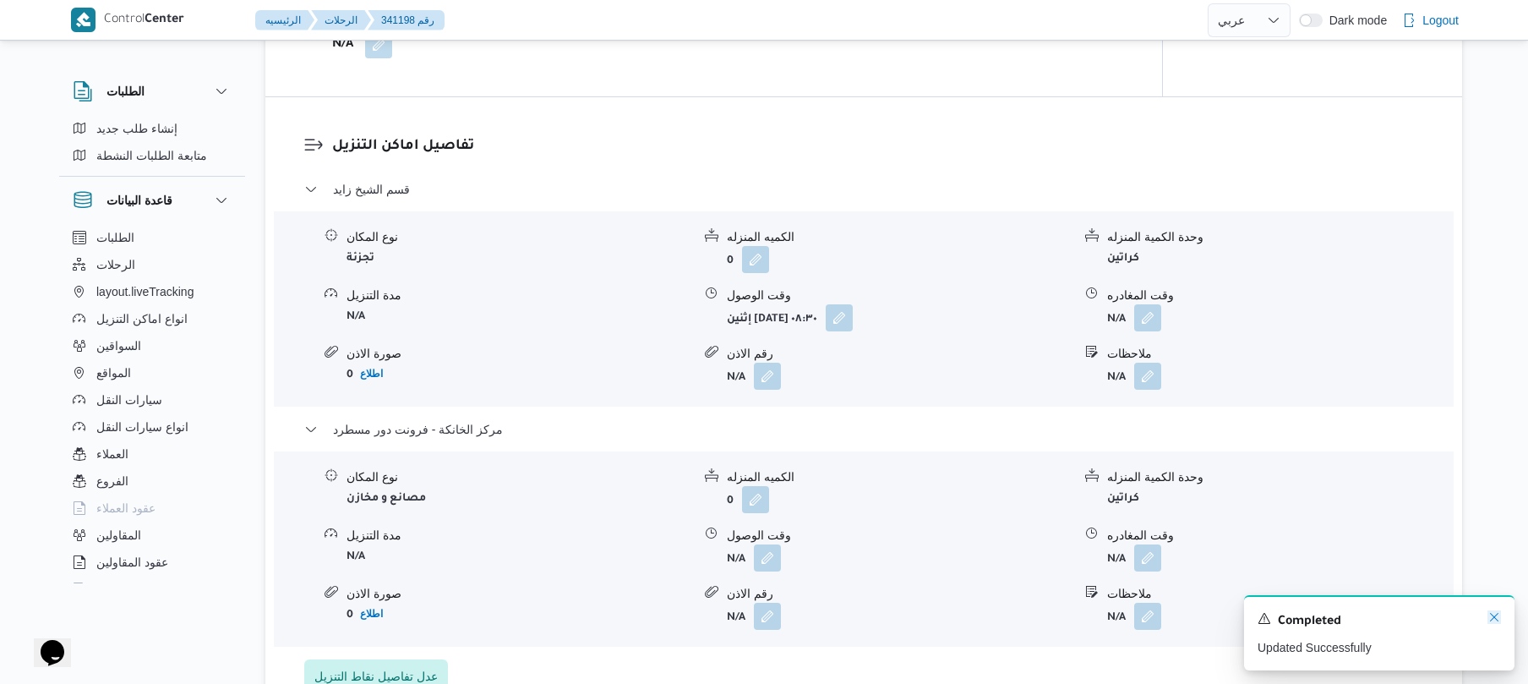
click at [1491, 619] on icon "Dismiss toast" at bounding box center [1494, 617] width 14 height 14
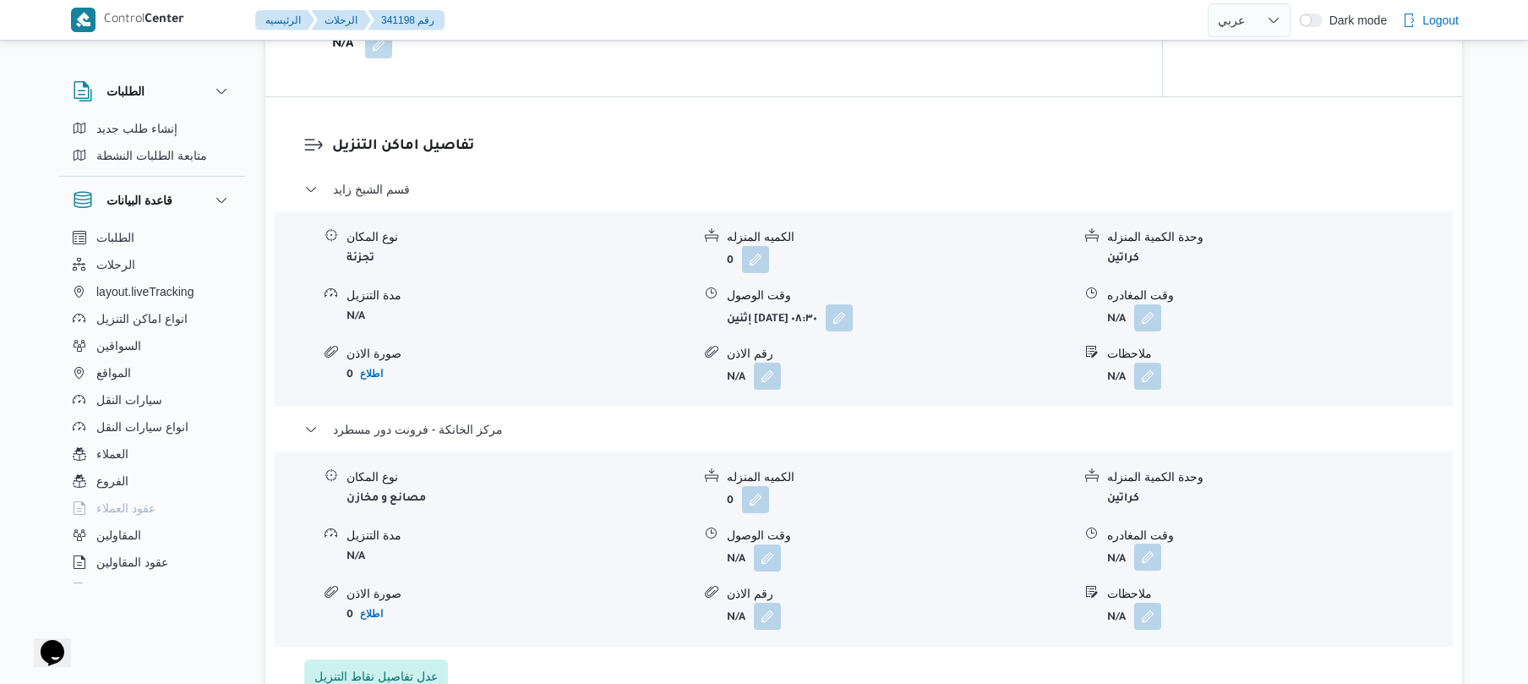
click at [1158, 565] on button "button" at bounding box center [1147, 556] width 27 height 27
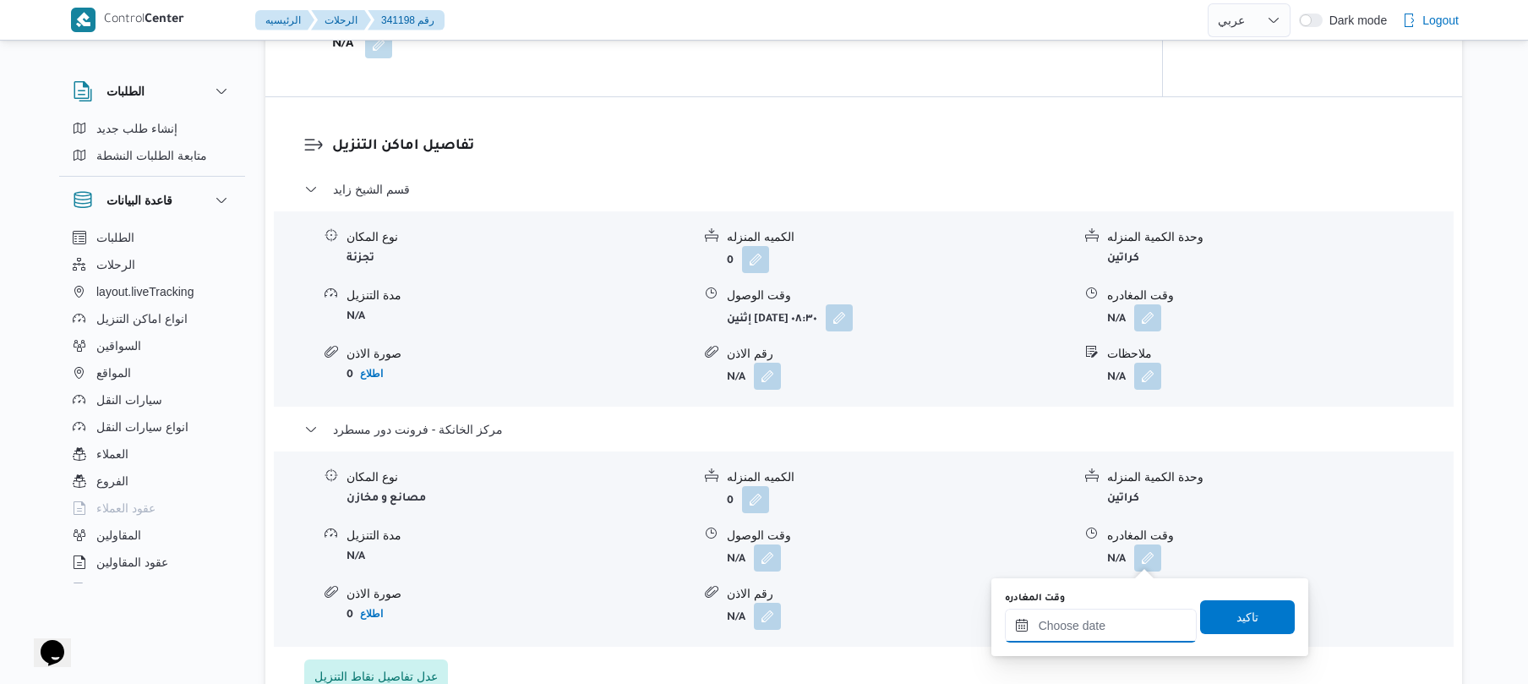
click at [1100, 619] on input "وقت المغادره" at bounding box center [1101, 625] width 192 height 34
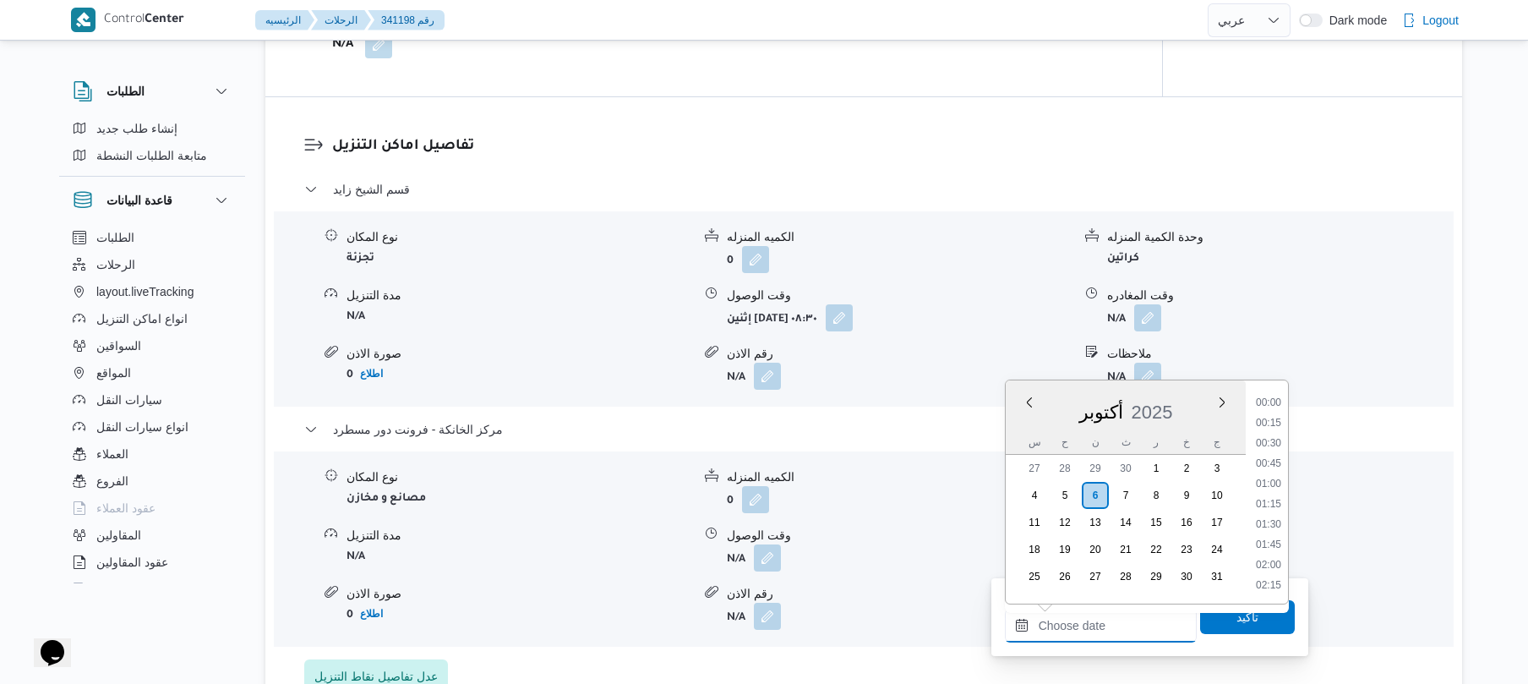
scroll to position [1502, 0]
click at [1275, 407] on li "18:30" at bounding box center [1268, 401] width 39 height 17
type input "٠٦/١٠/٢٠٢٥ ١٨:٣٠"
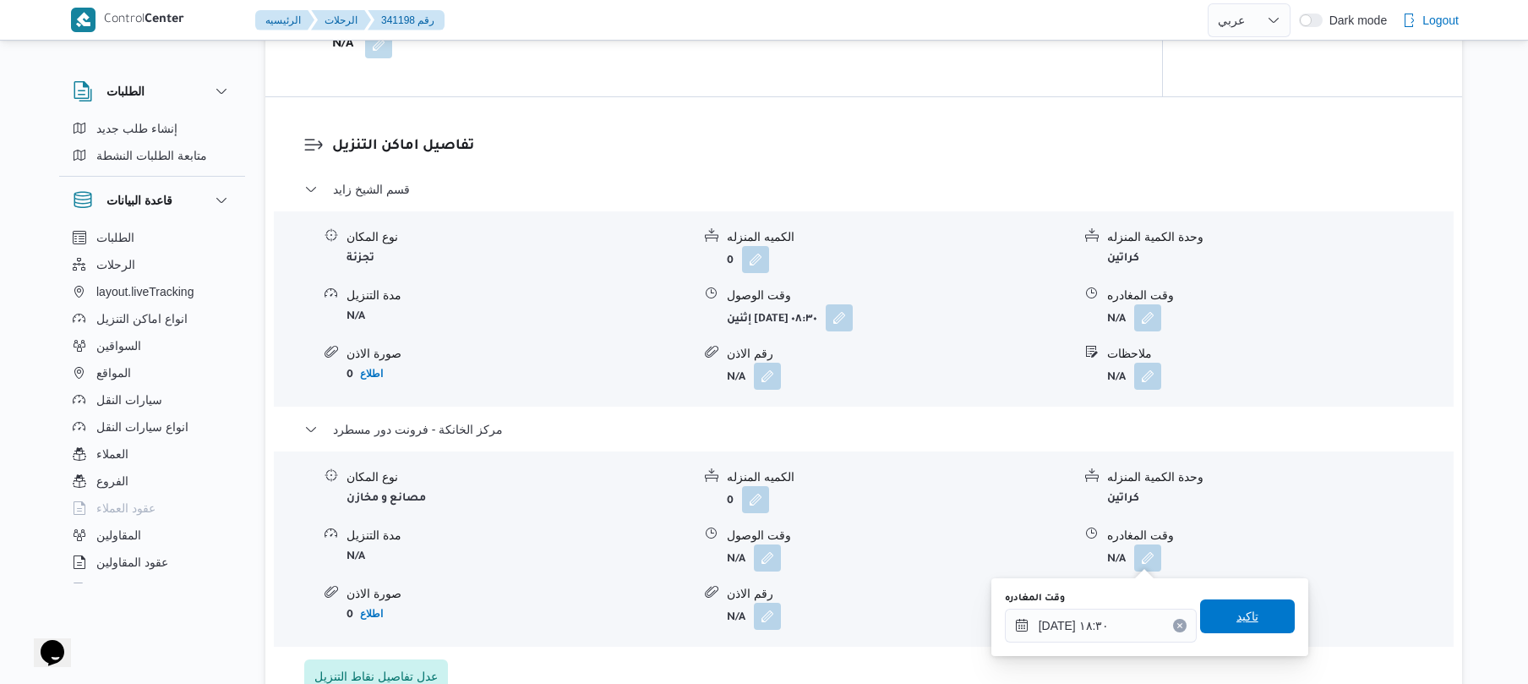
click at [1222, 617] on span "تاكيد" at bounding box center [1247, 616] width 95 height 34
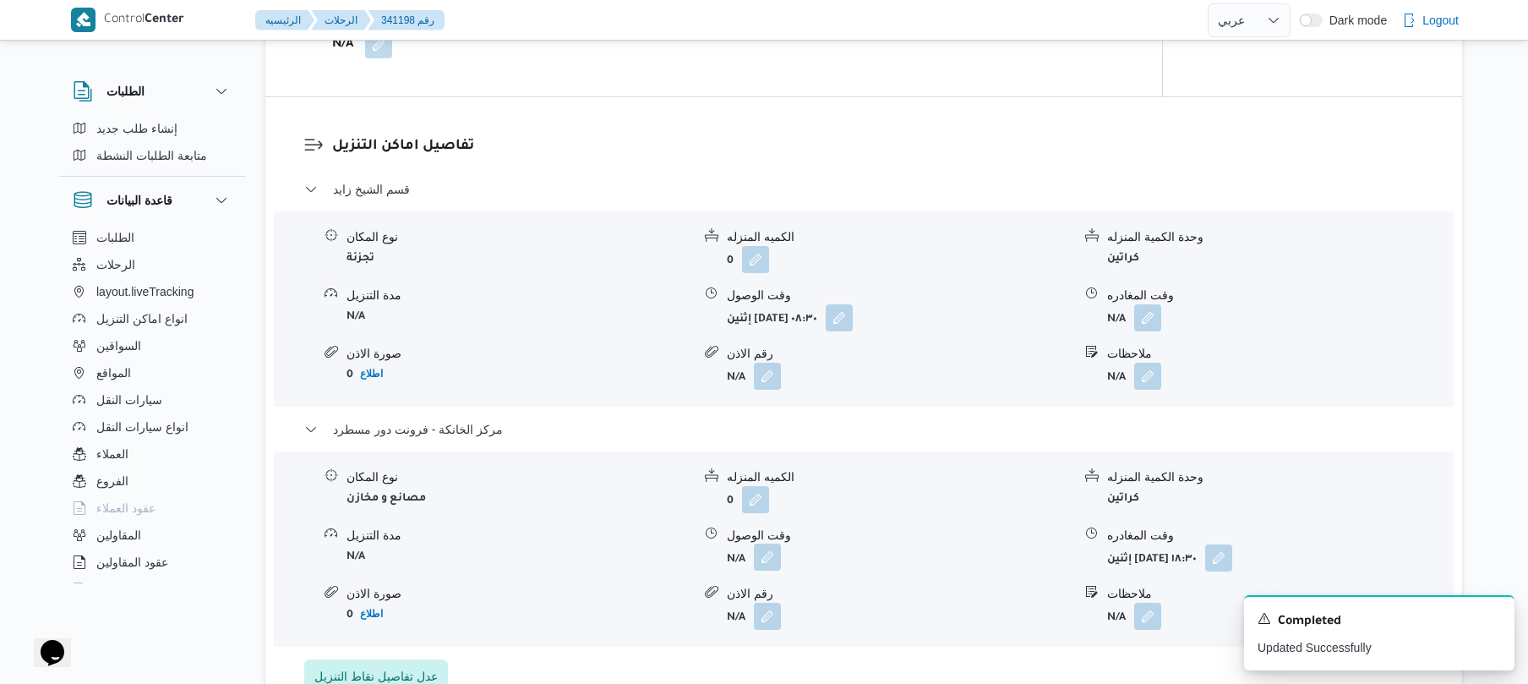
click at [765, 553] on button "button" at bounding box center [767, 556] width 27 height 27
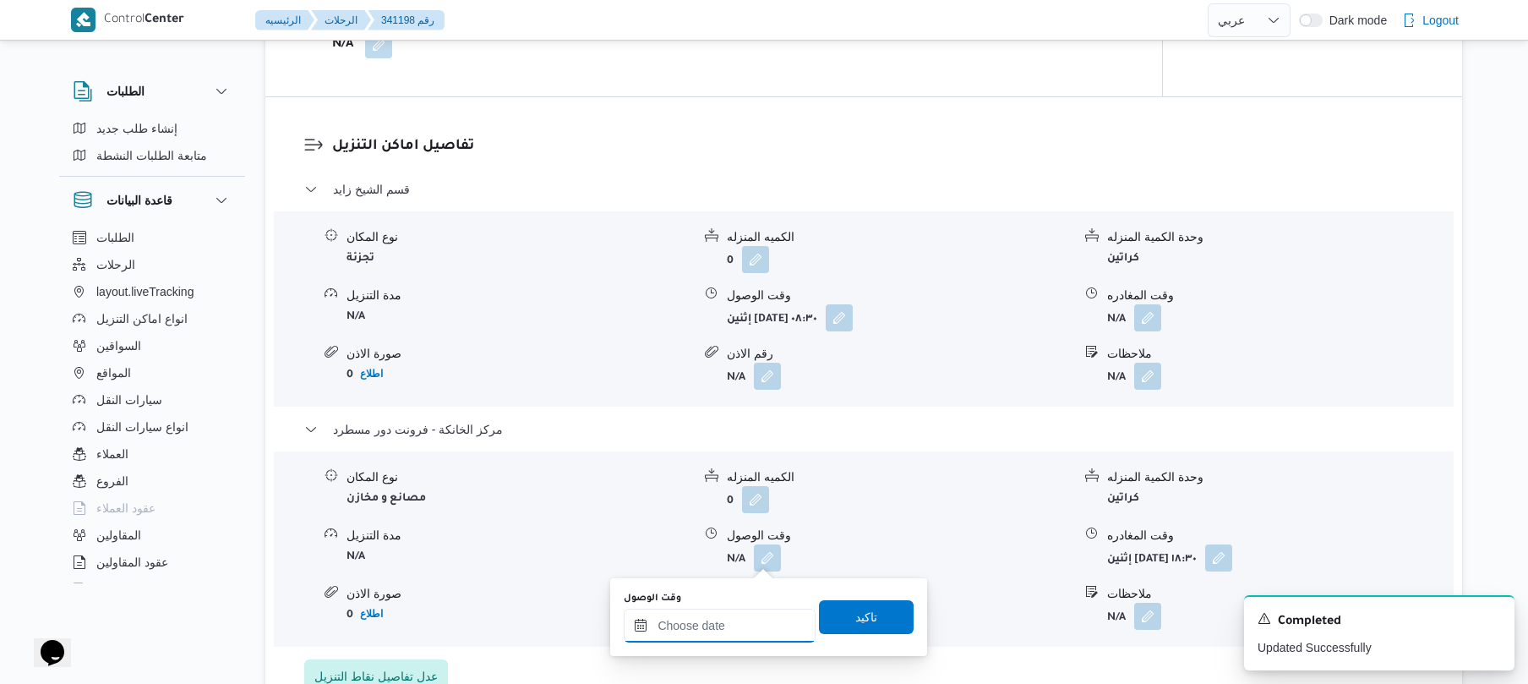
click at [721, 630] on input "وقت الوصول" at bounding box center [720, 625] width 192 height 34
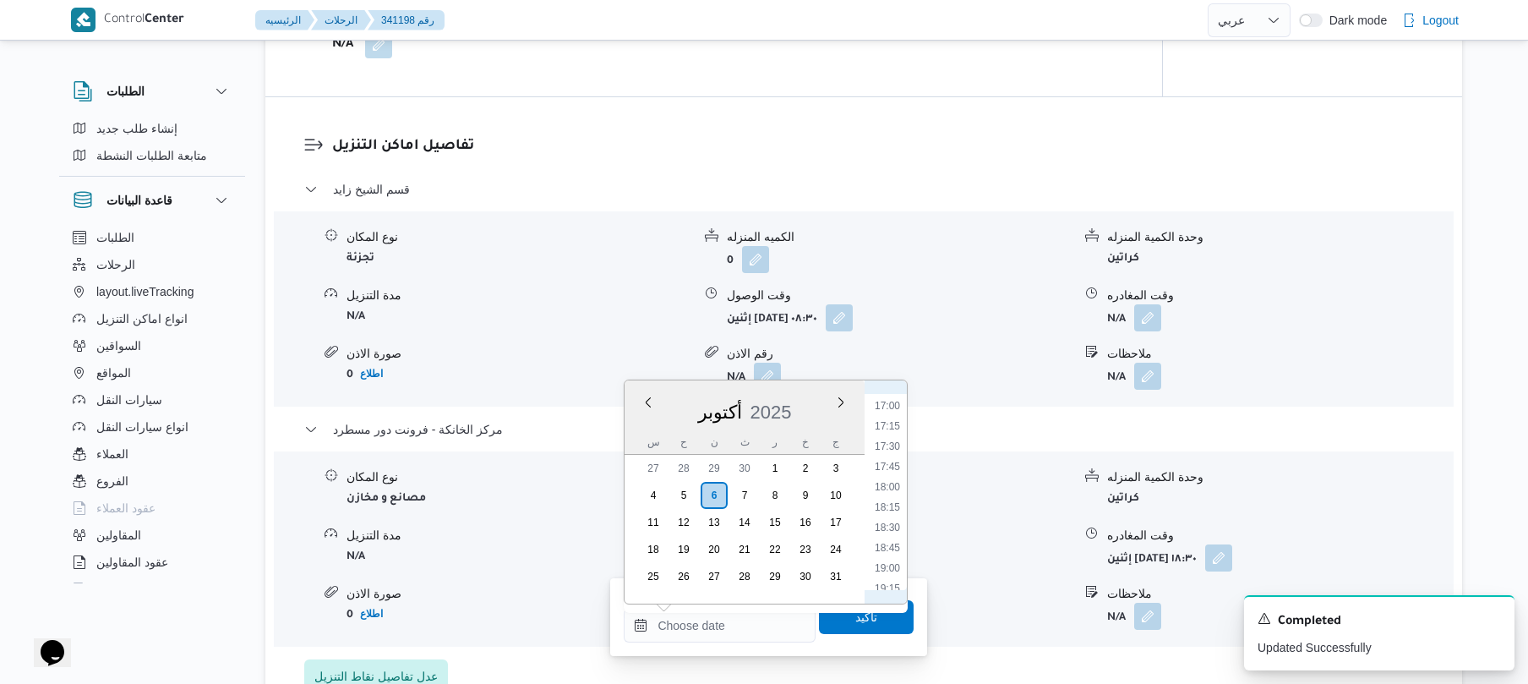
scroll to position [1335, 0]
click at [890, 545] on li "18:15" at bounding box center [887, 547] width 39 height 17
type input "٠٦/١٠/٢٠٢٥ ١٨:١٥"
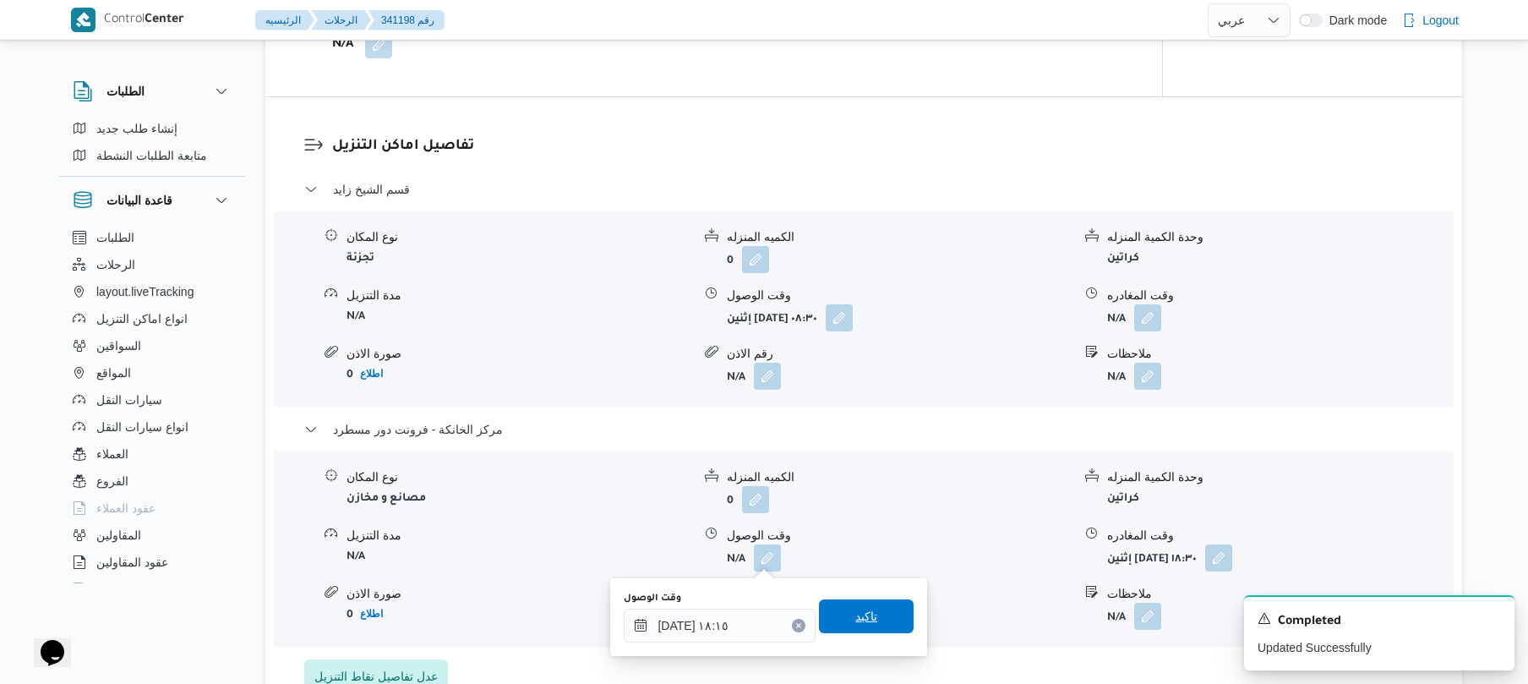
click at [857, 608] on span "تاكيد" at bounding box center [866, 616] width 22 height 20
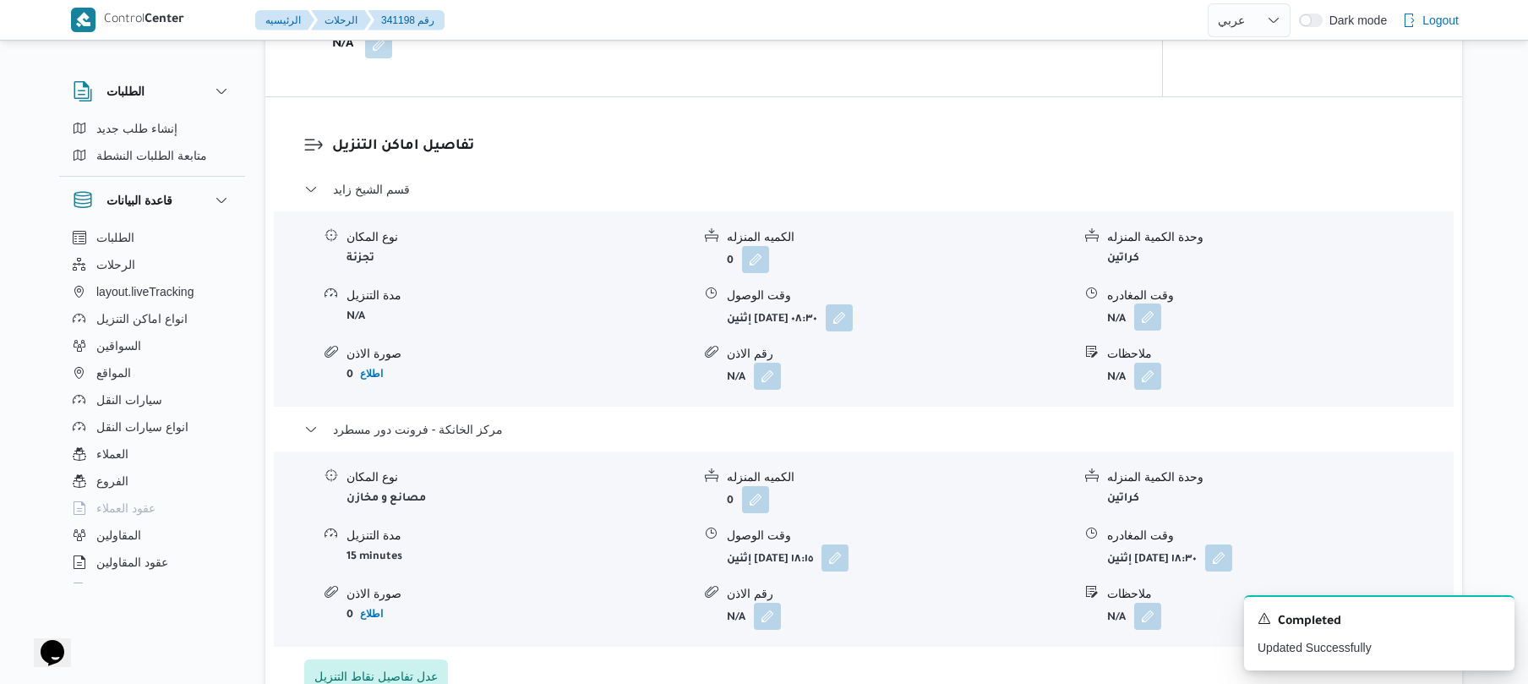
click at [1150, 308] on button "button" at bounding box center [1147, 316] width 27 height 27
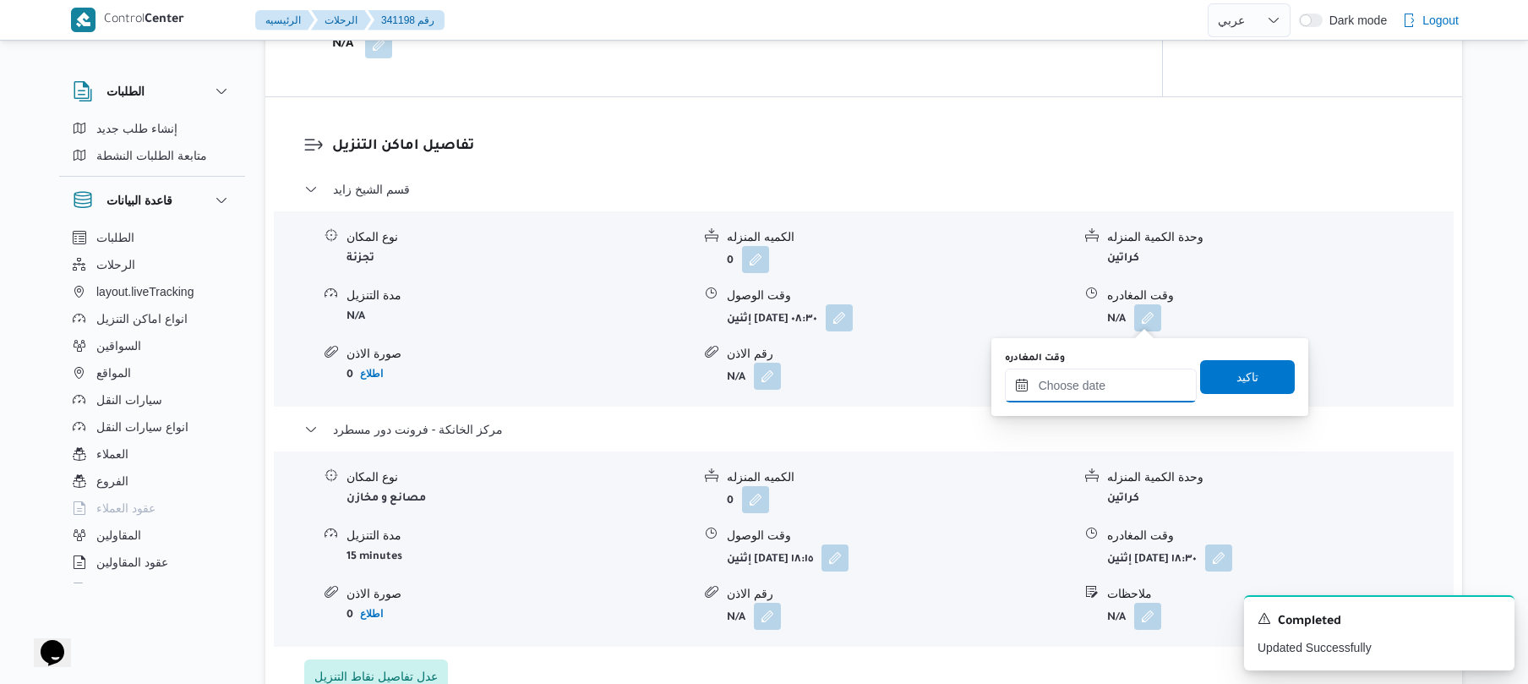
click at [1082, 380] on input "وقت المغادره" at bounding box center [1101, 385] width 192 height 34
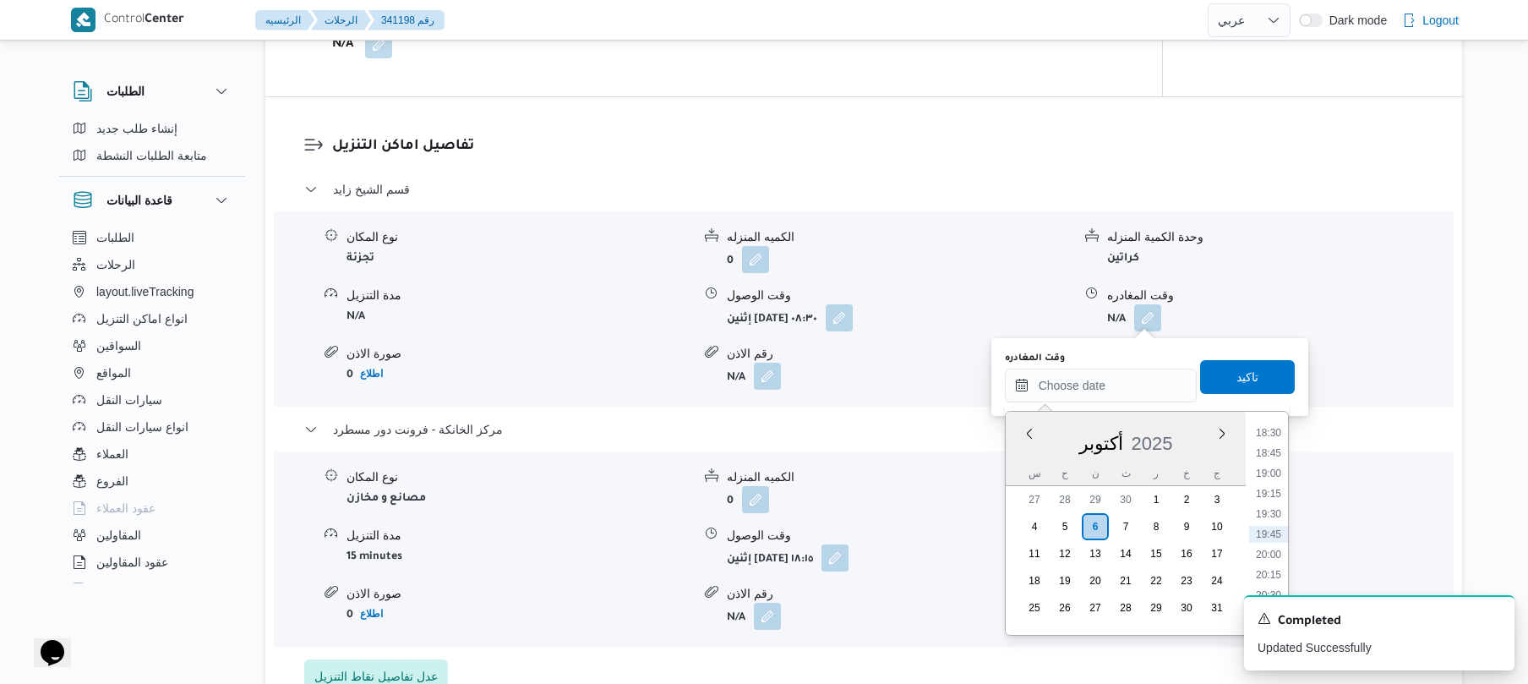
scroll to position [1336, 0]
click at [1266, 501] on li "17:15" at bounding box center [1268, 496] width 39 height 17
type input "٠٦/١٠/٢٠٢٥ ١٧:١٥"
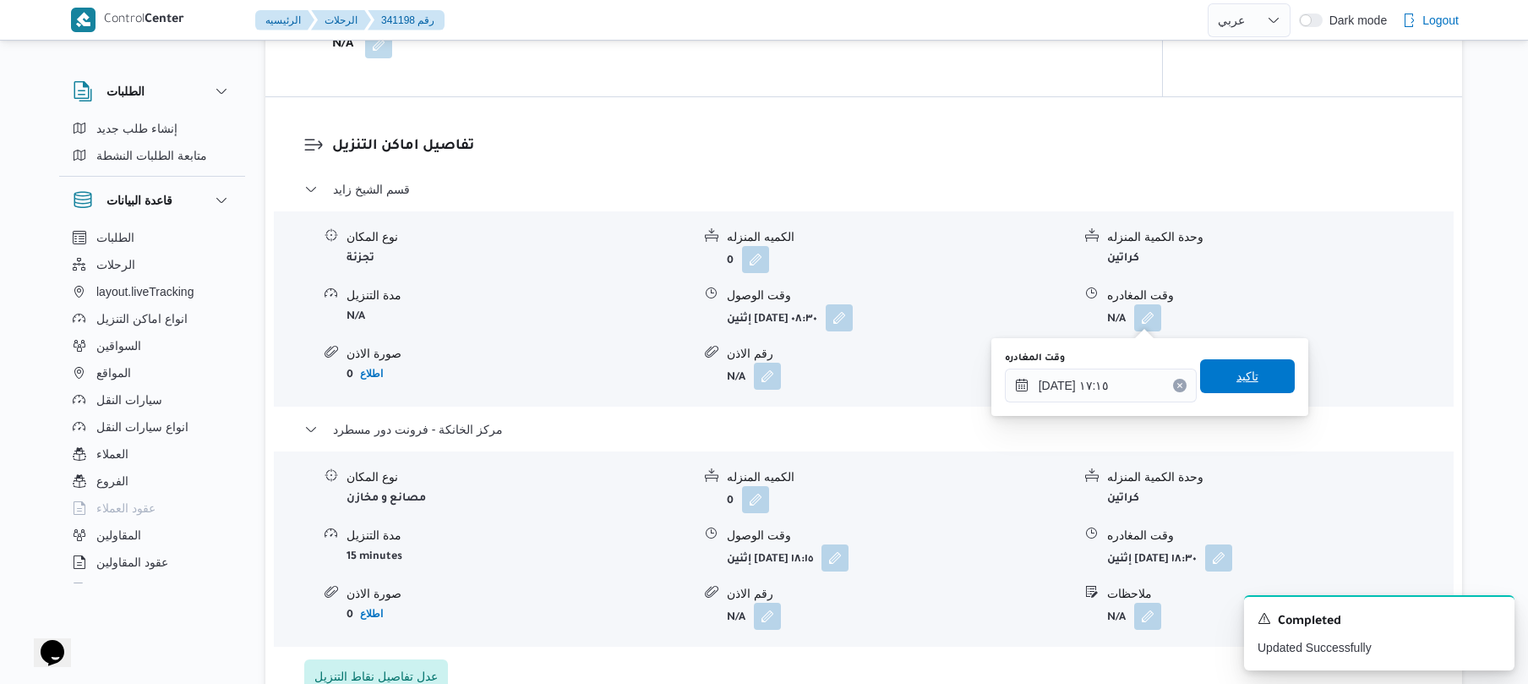
click at [1247, 379] on span "تاكيد" at bounding box center [1247, 376] width 22 height 20
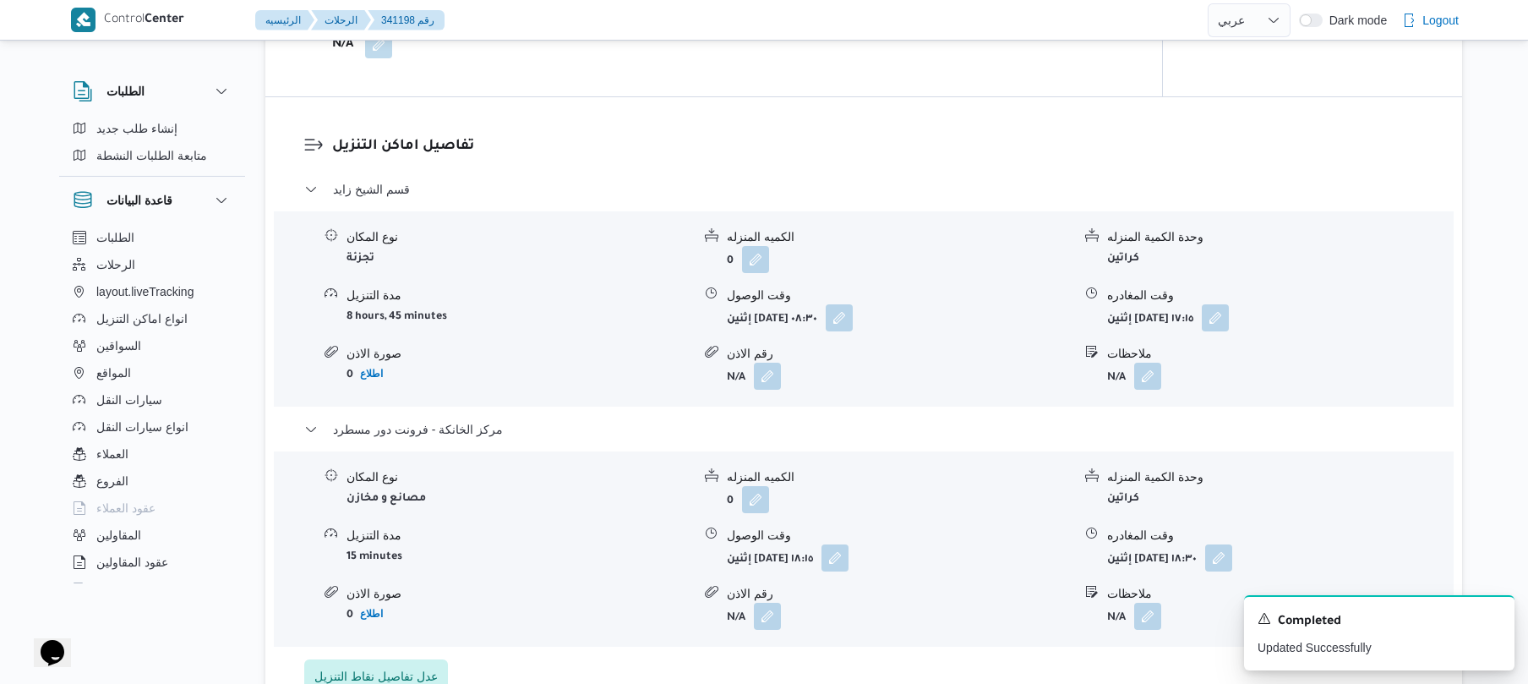
scroll to position [0, 0]
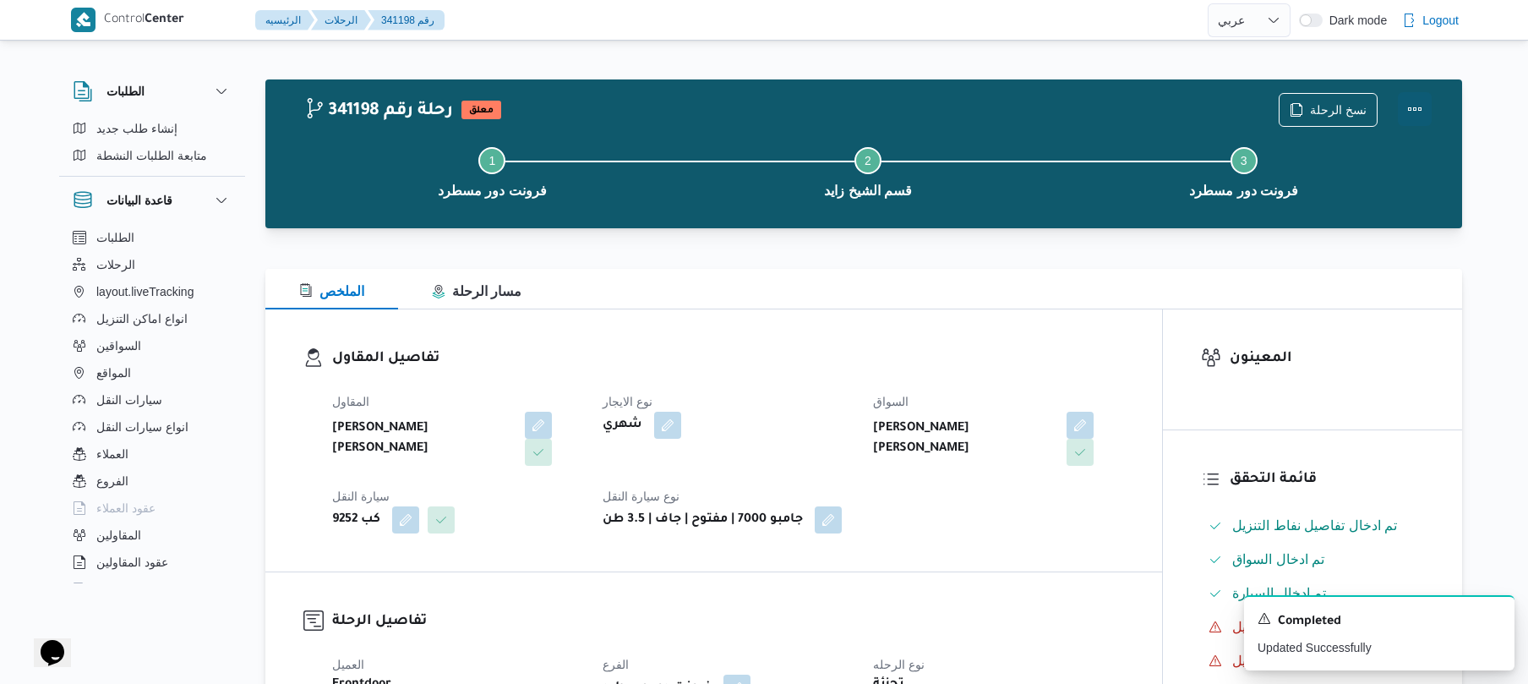
click at [1410, 101] on button "Actions" at bounding box center [1415, 109] width 34 height 34
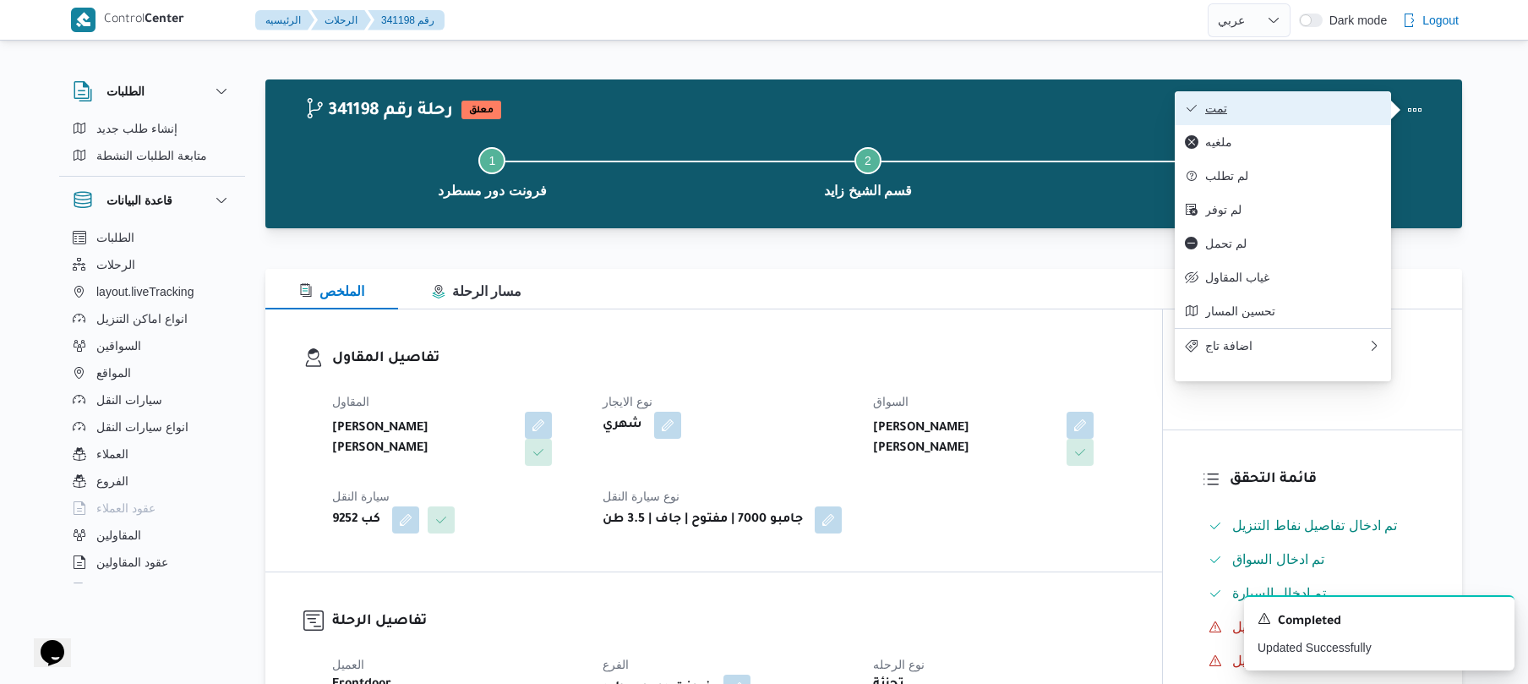
click at [1310, 120] on button "تمت" at bounding box center [1283, 108] width 216 height 34
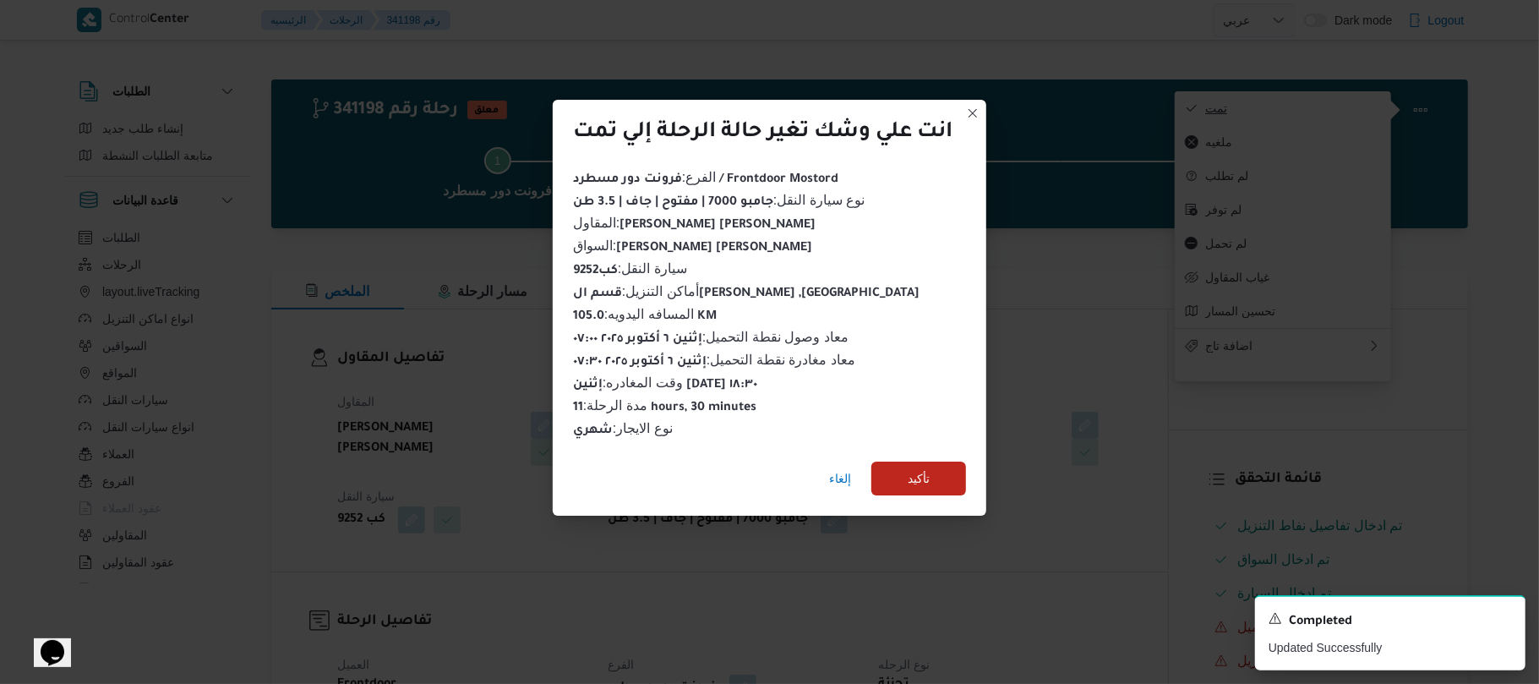
click at [1310, 120] on div "انت علي وشك تغير حالة الرحلة إلي تمت الفرع : فرونت دور مسطرد / Frontdoor Mostor…" at bounding box center [769, 342] width 1539 height 684
click at [928, 475] on span "تأكيد" at bounding box center [919, 477] width 22 height 20
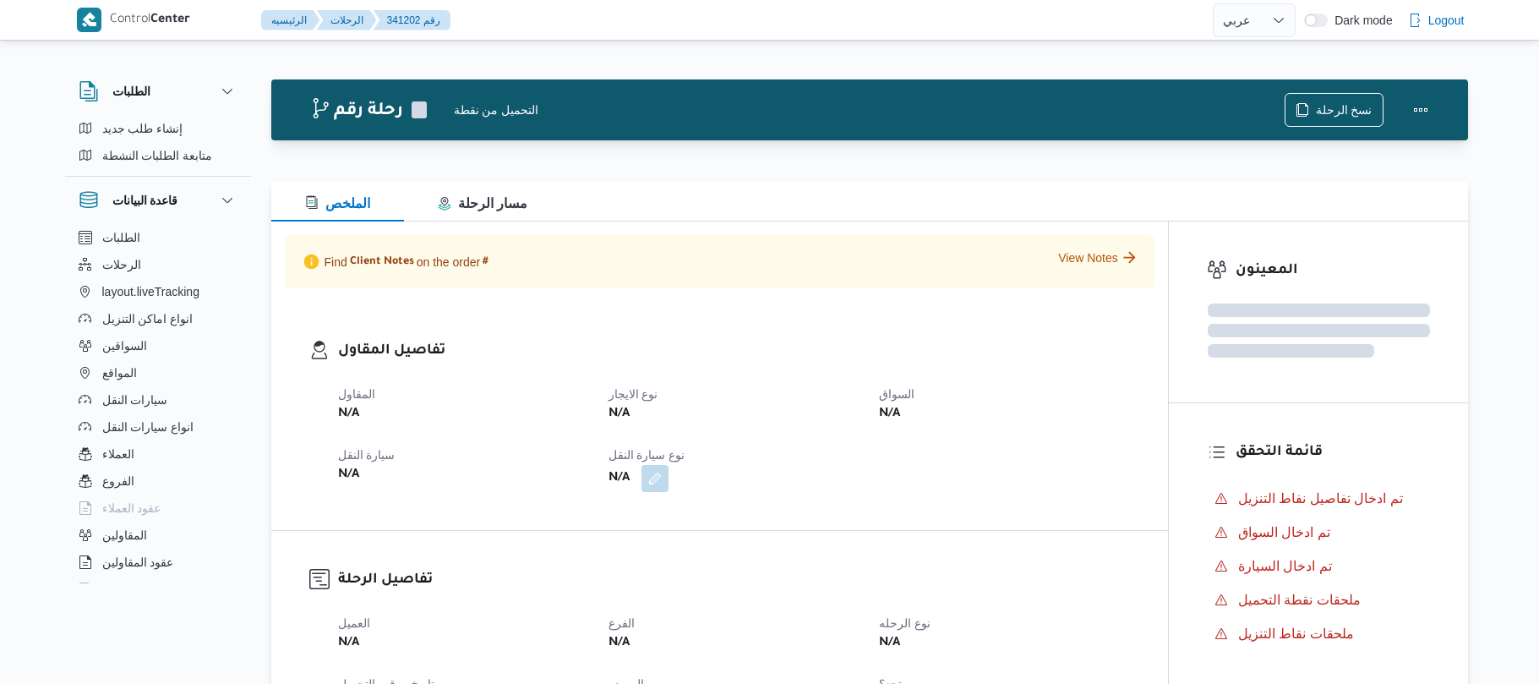
select select "ar"
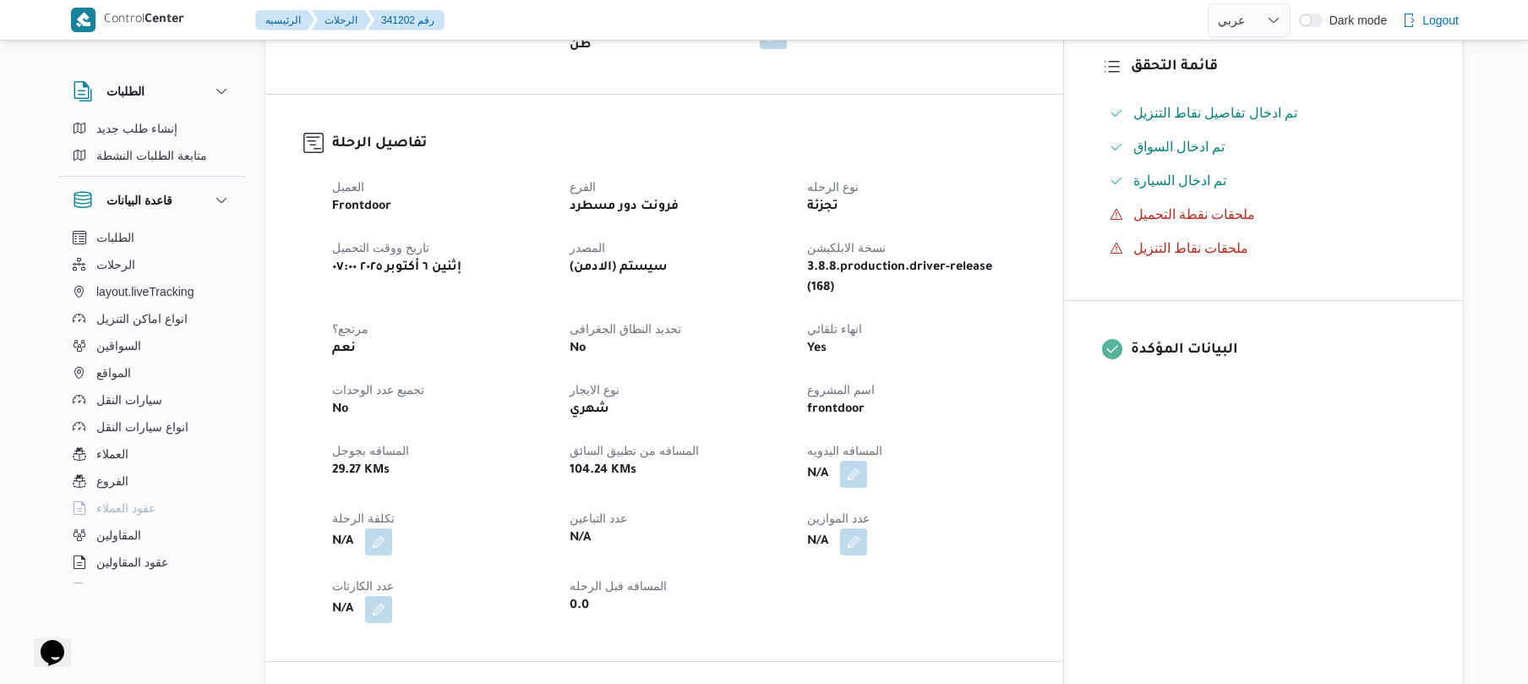
scroll to position [620, 0]
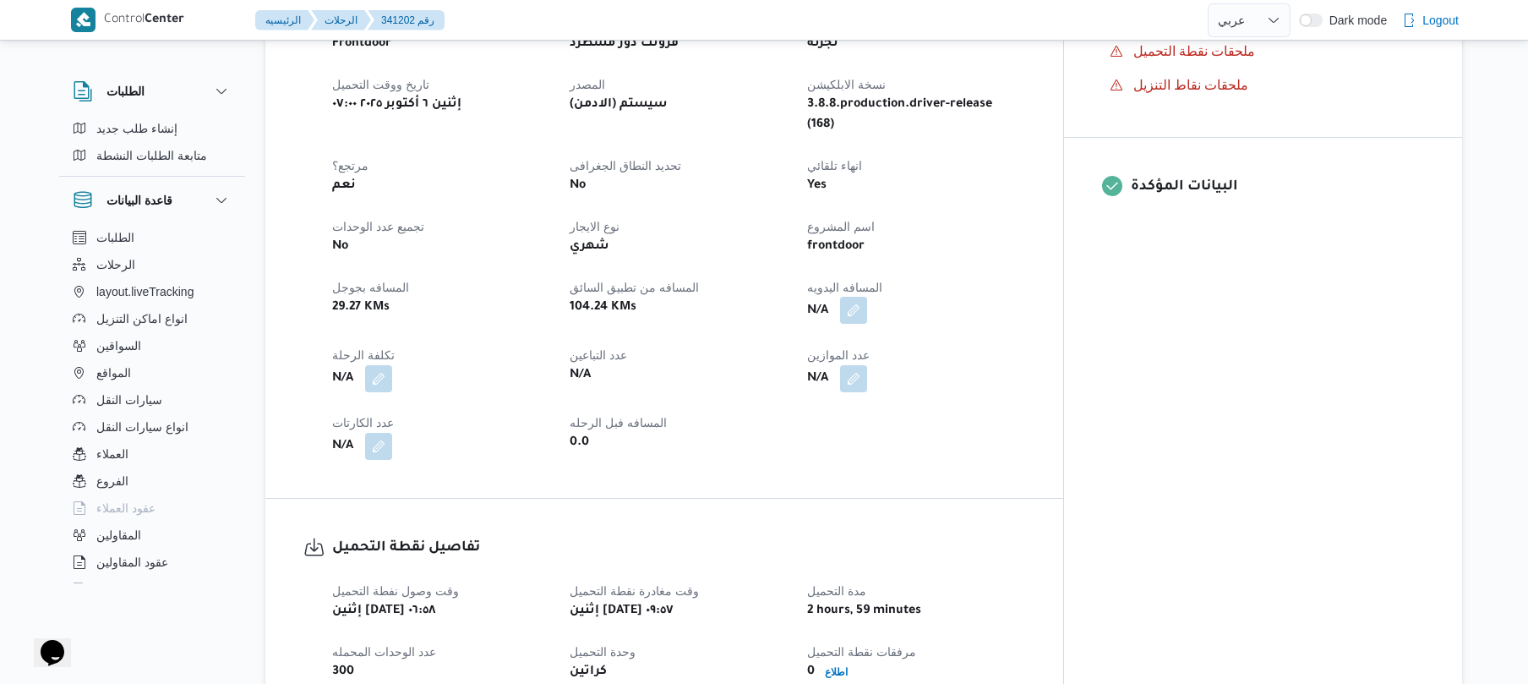
click at [867, 297] on button "button" at bounding box center [853, 310] width 27 height 27
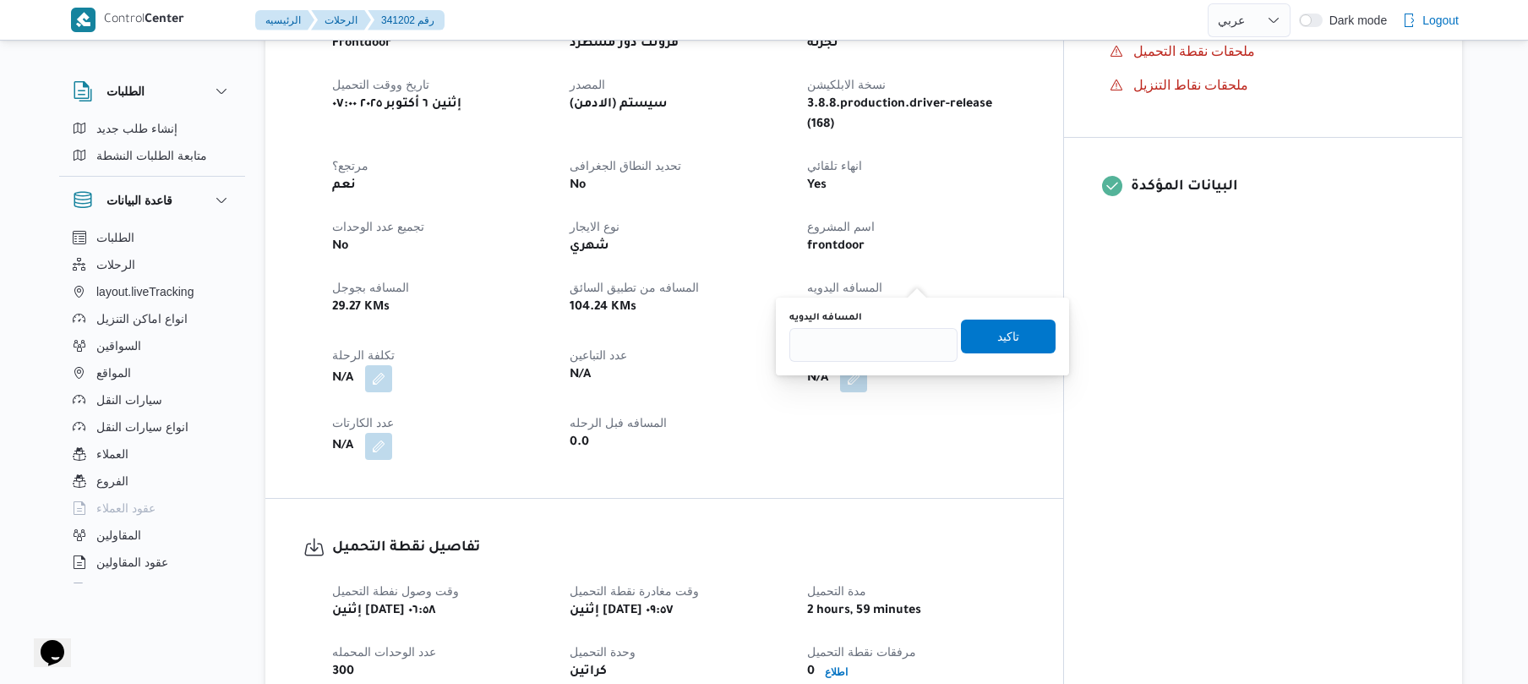
click at [876, 367] on div "You are in a dialog. To close this dialog, hit escape. المسافه اليدويه تاكيد" at bounding box center [922, 336] width 293 height 78
click at [877, 349] on input "المسافه اليدويه" at bounding box center [873, 345] width 168 height 34
type input "110"
click at [997, 345] on span "تاكيد" at bounding box center [1008, 335] width 22 height 20
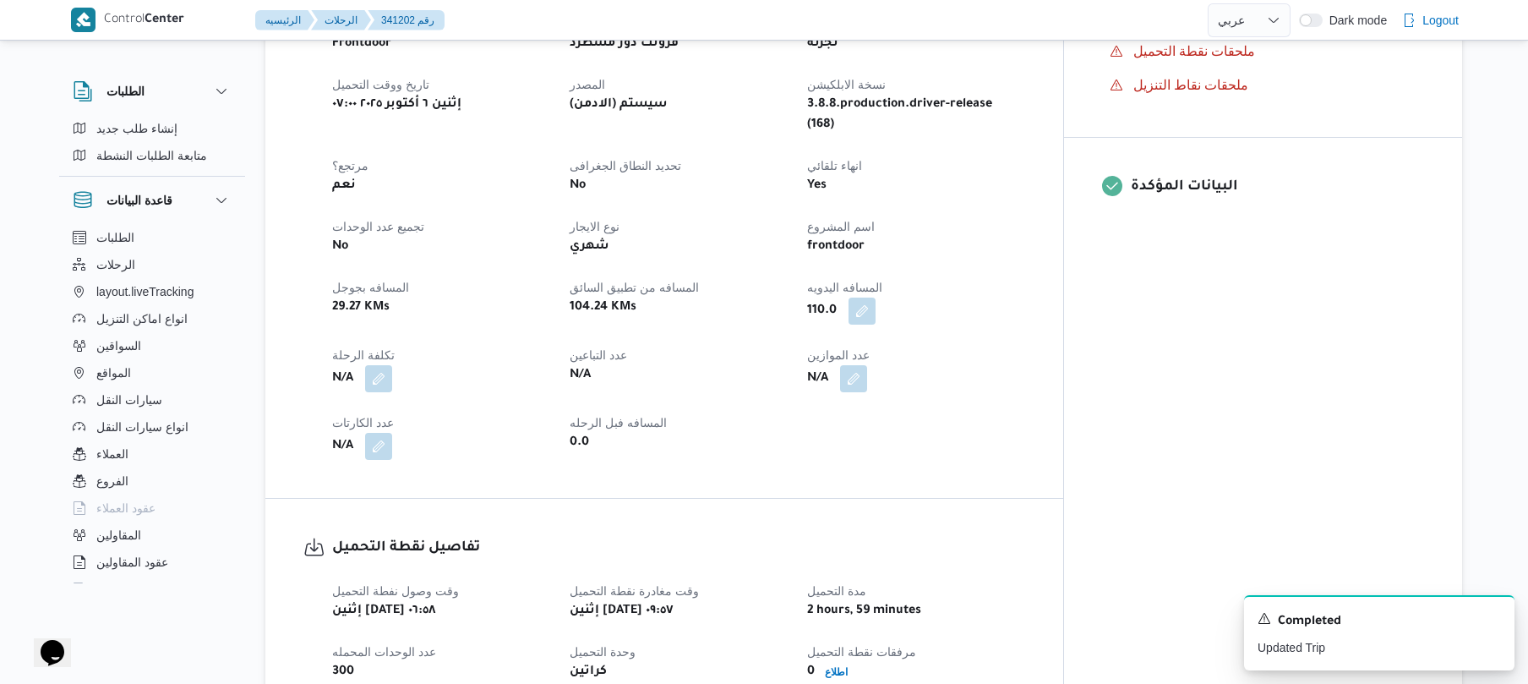
click at [1035, 112] on div "العميل Frontdoor الفرع فرونت دور مسطرد نوع الرحله تجزئة تاريخ ووقت التحميل إثني…" at bounding box center [678, 236] width 713 height 466
click at [1024, 277] on dt "المسافه اليدويه" at bounding box center [915, 287] width 217 height 20
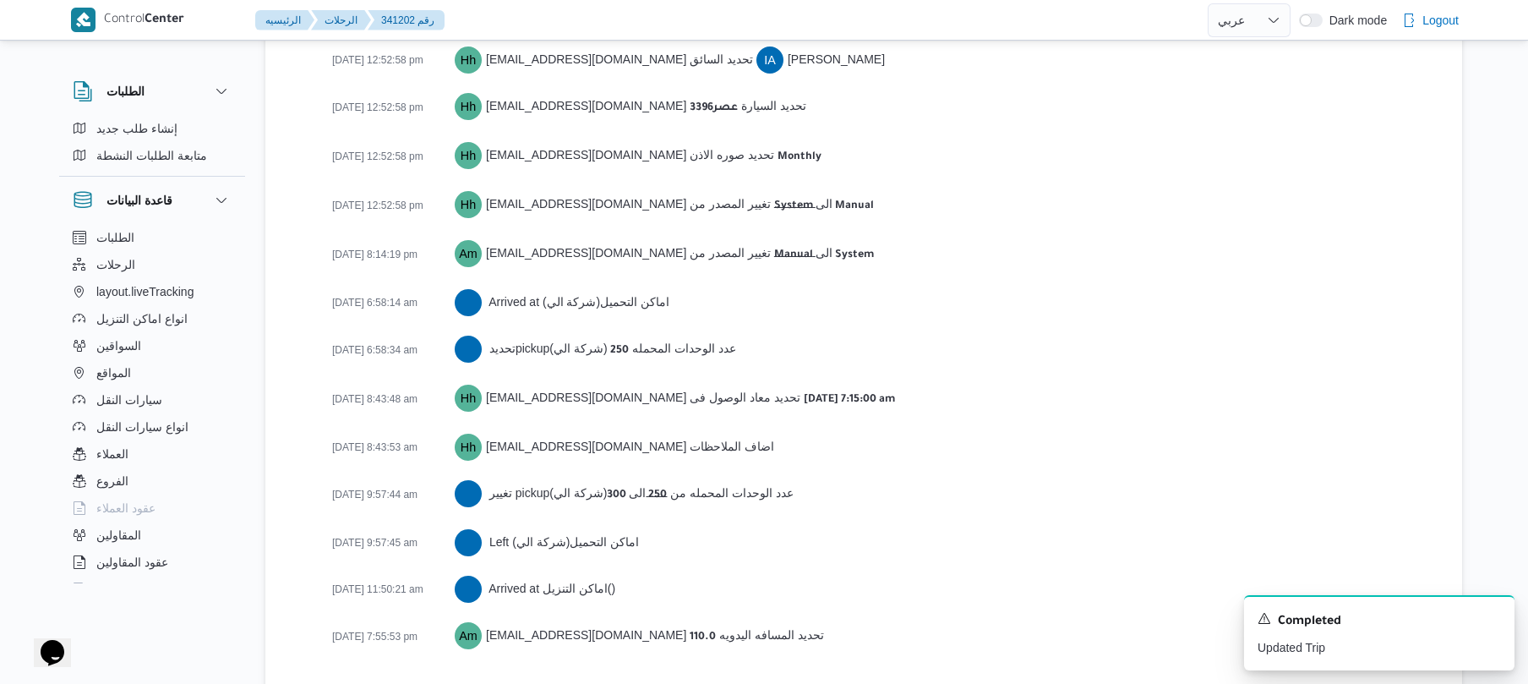
scroll to position [2611, 0]
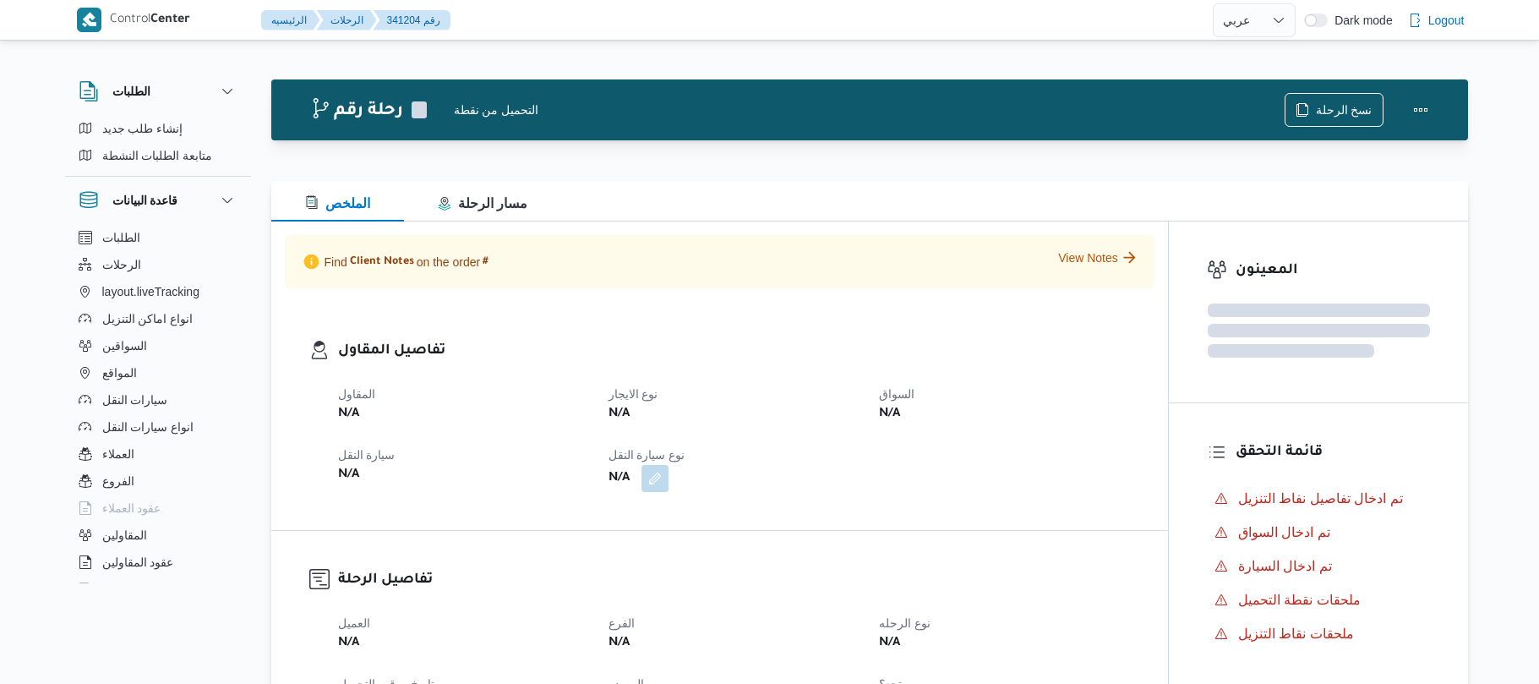
select select "ar"
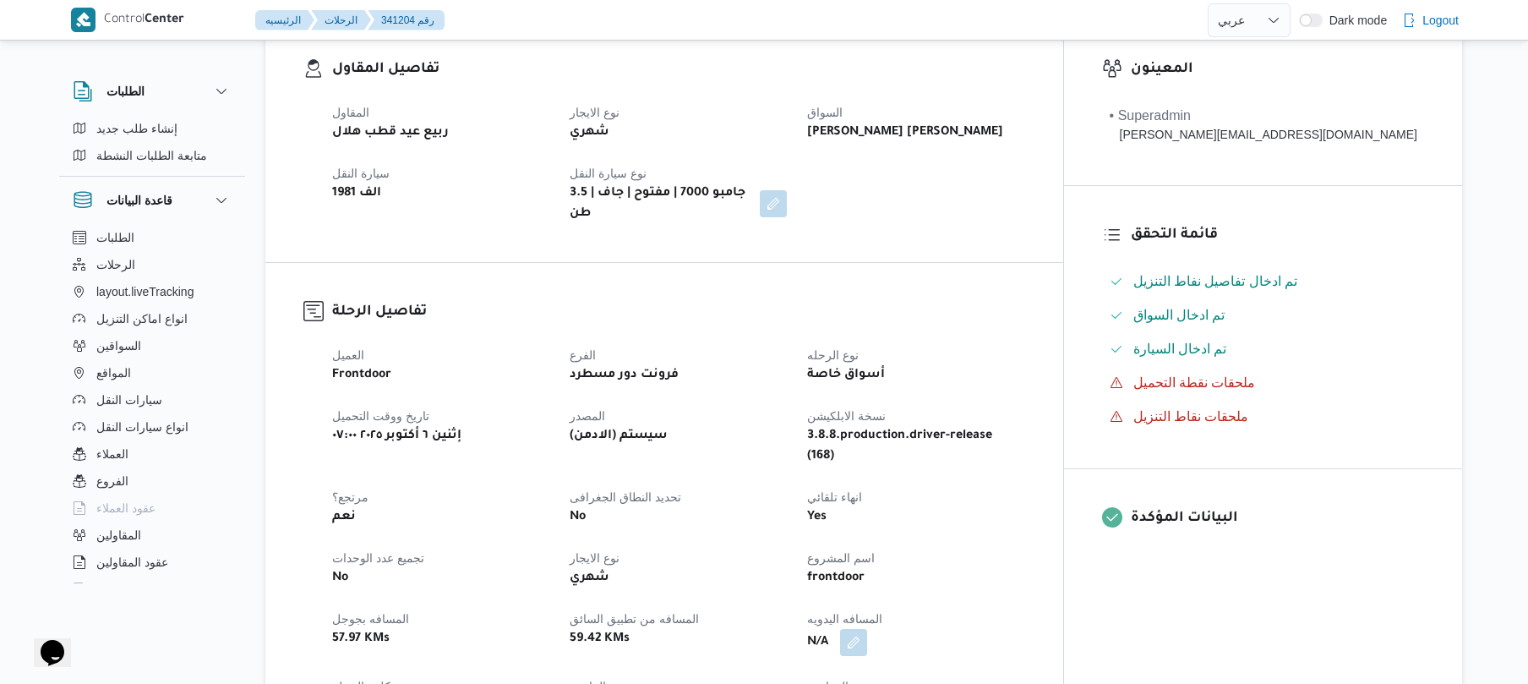
scroll to position [541, 0]
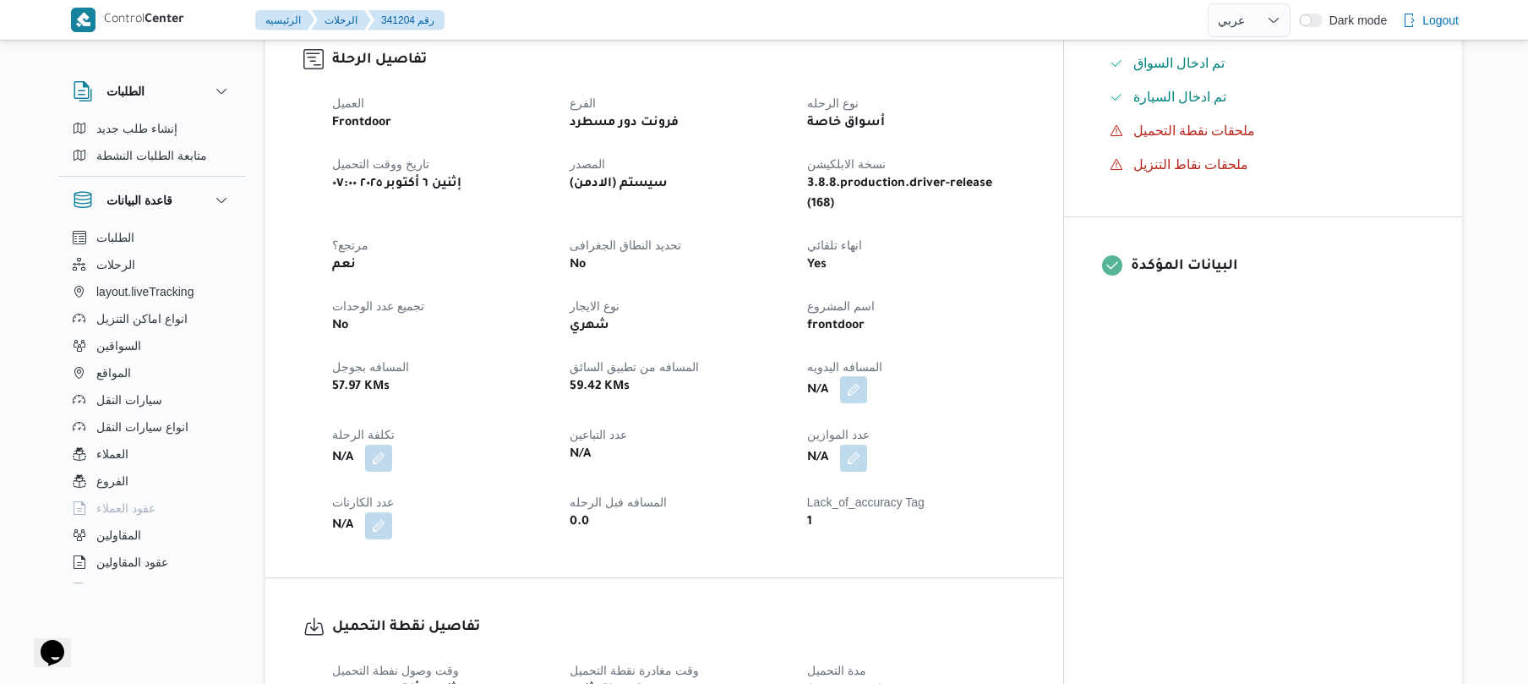
click at [867, 376] on button "button" at bounding box center [853, 389] width 27 height 27
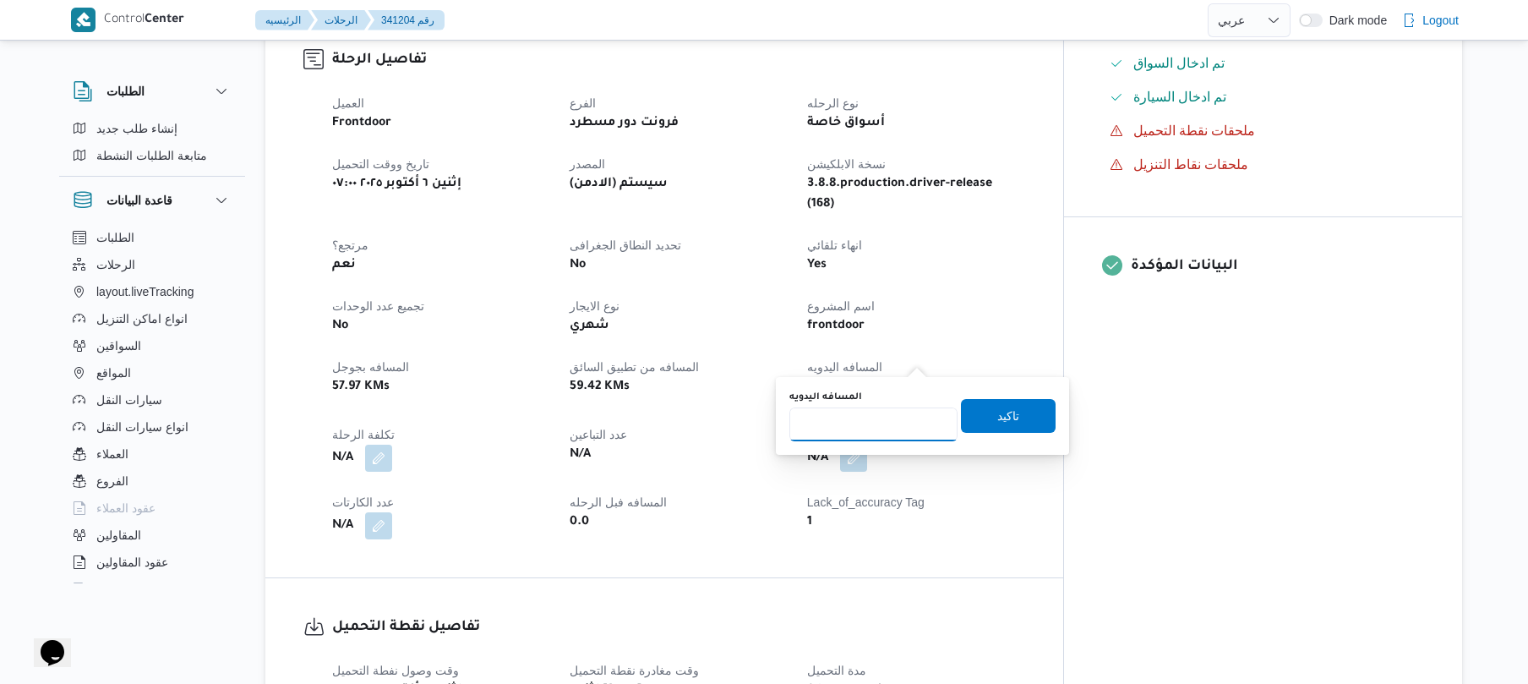
click at [882, 429] on input "المسافه اليدويه" at bounding box center [873, 424] width 168 height 34
type input "120"
click at [997, 407] on span "تاكيد" at bounding box center [1008, 415] width 22 height 20
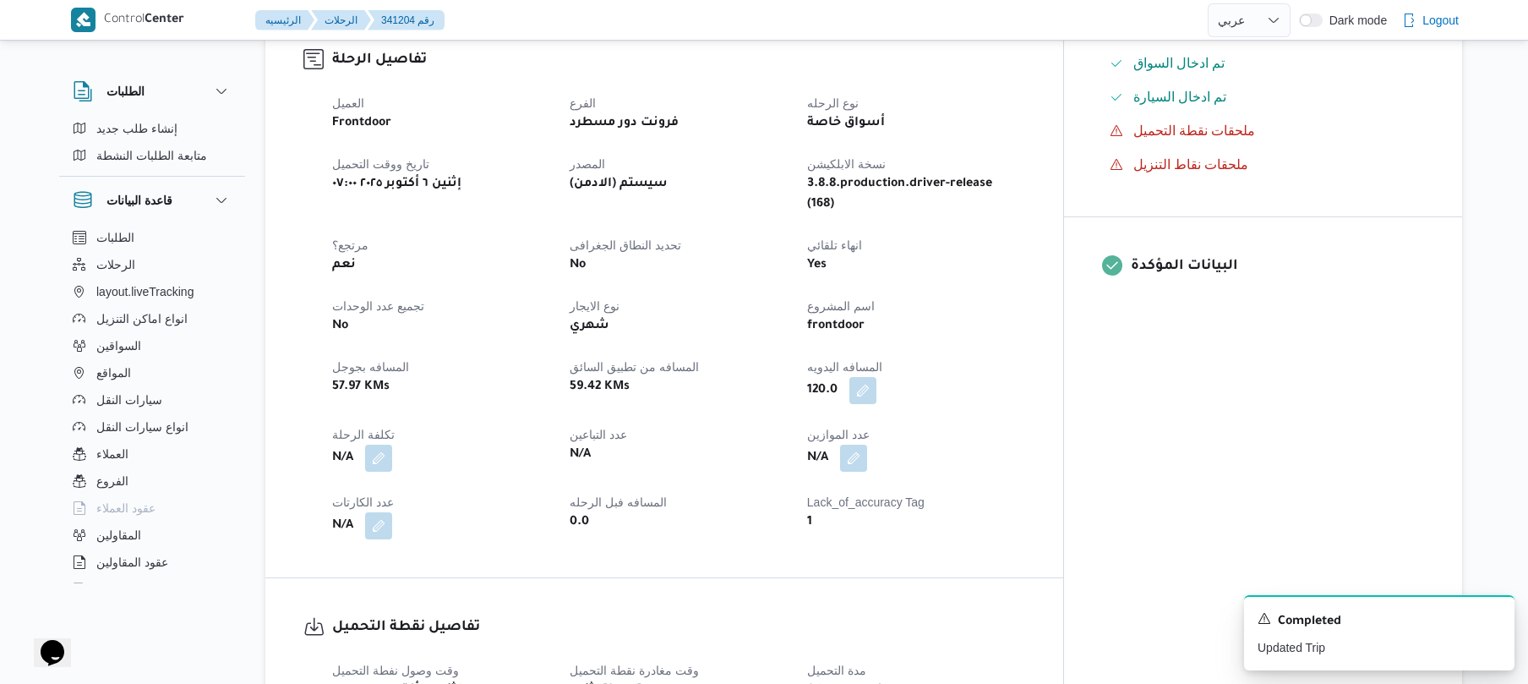
click at [1026, 443] on div "N/A" at bounding box center [915, 458] width 221 height 30
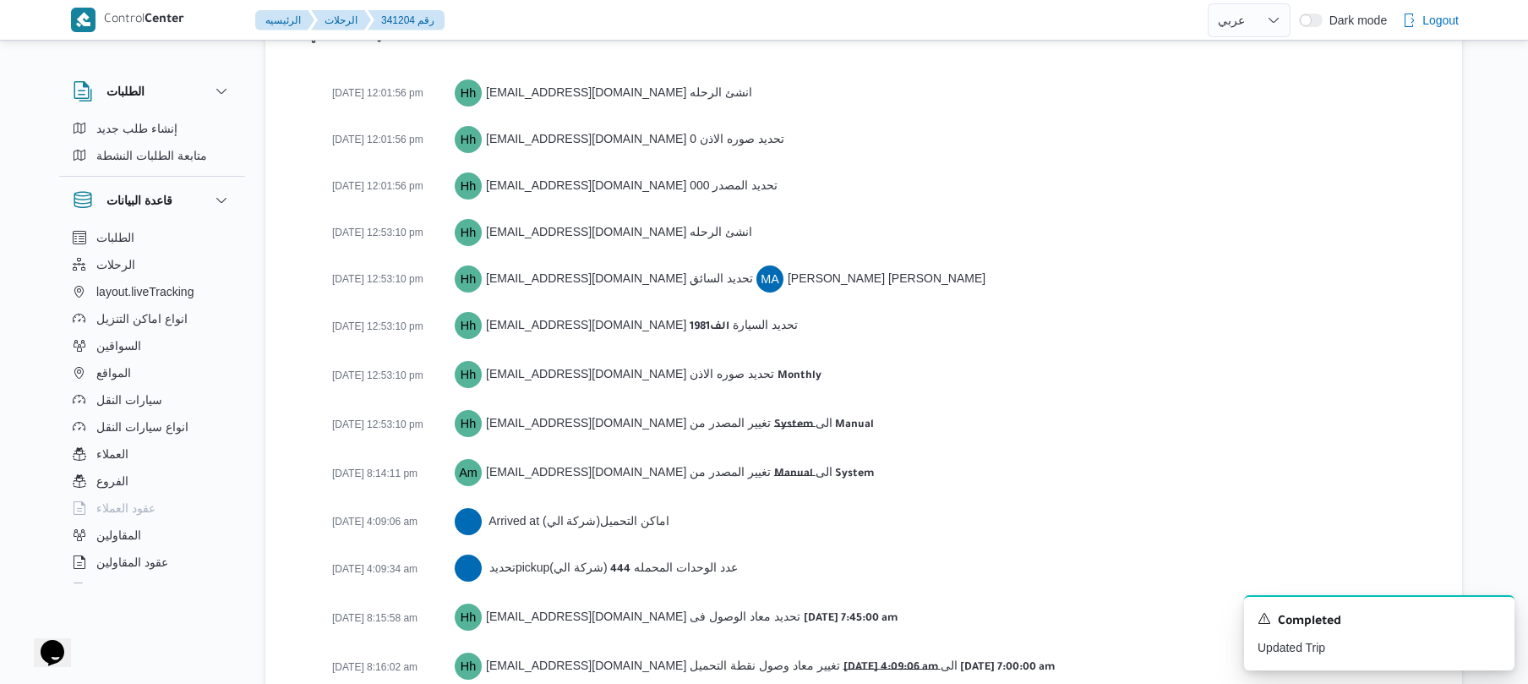
scroll to position [2471, 0]
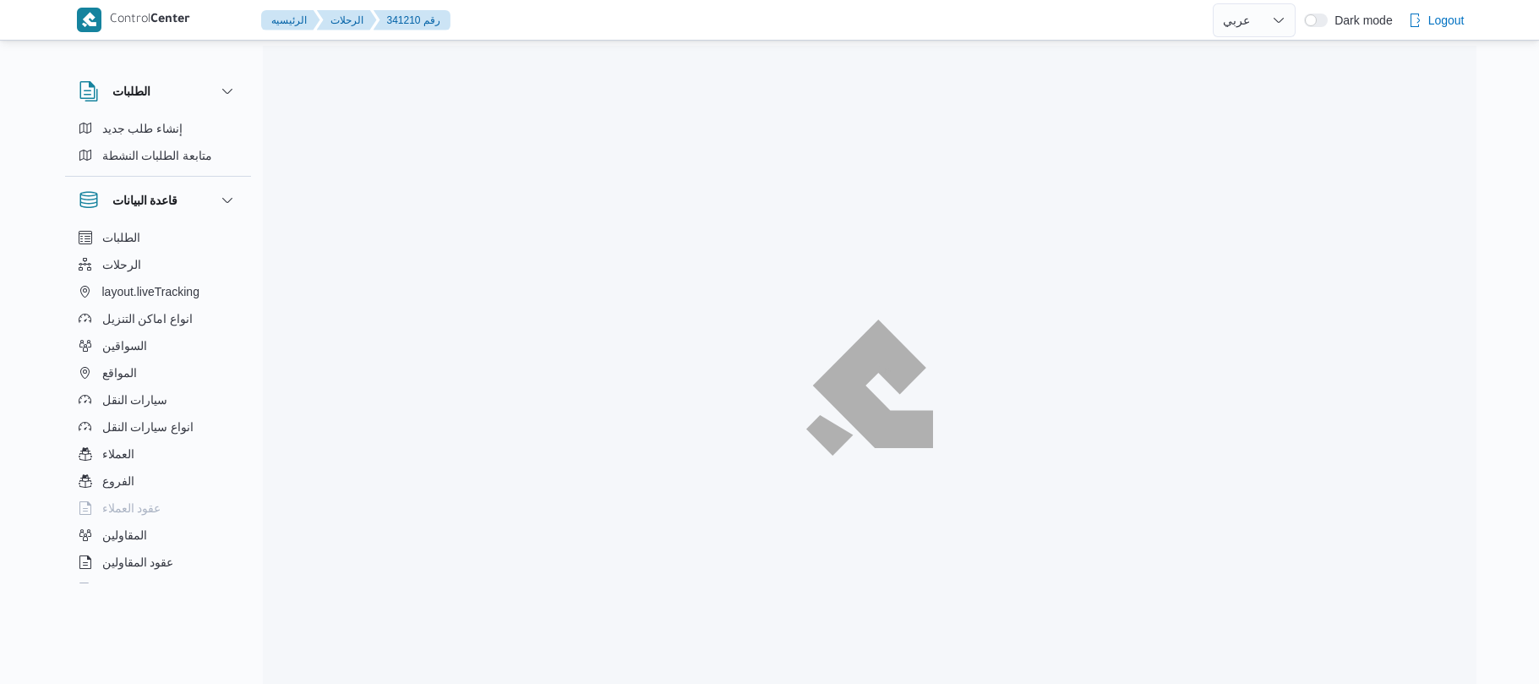
select select "ar"
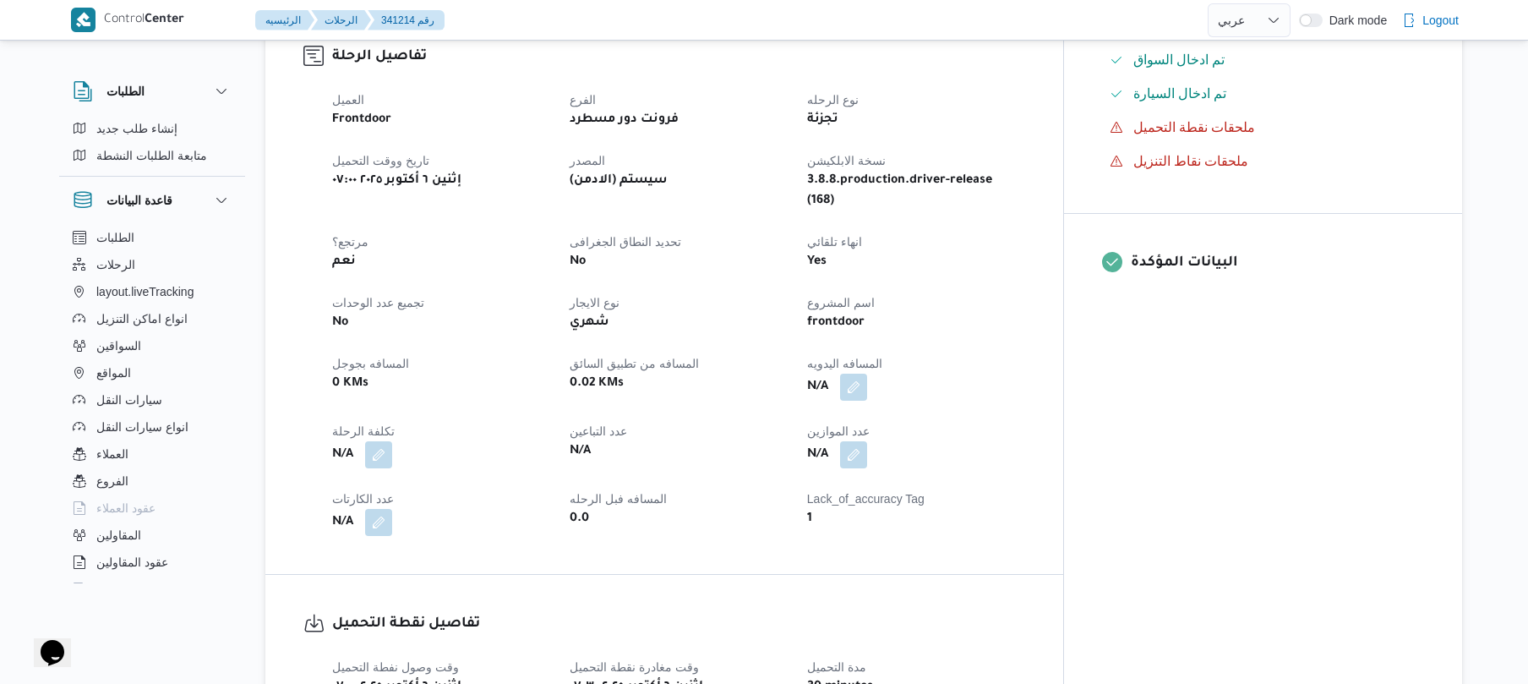
scroll to position [541, 0]
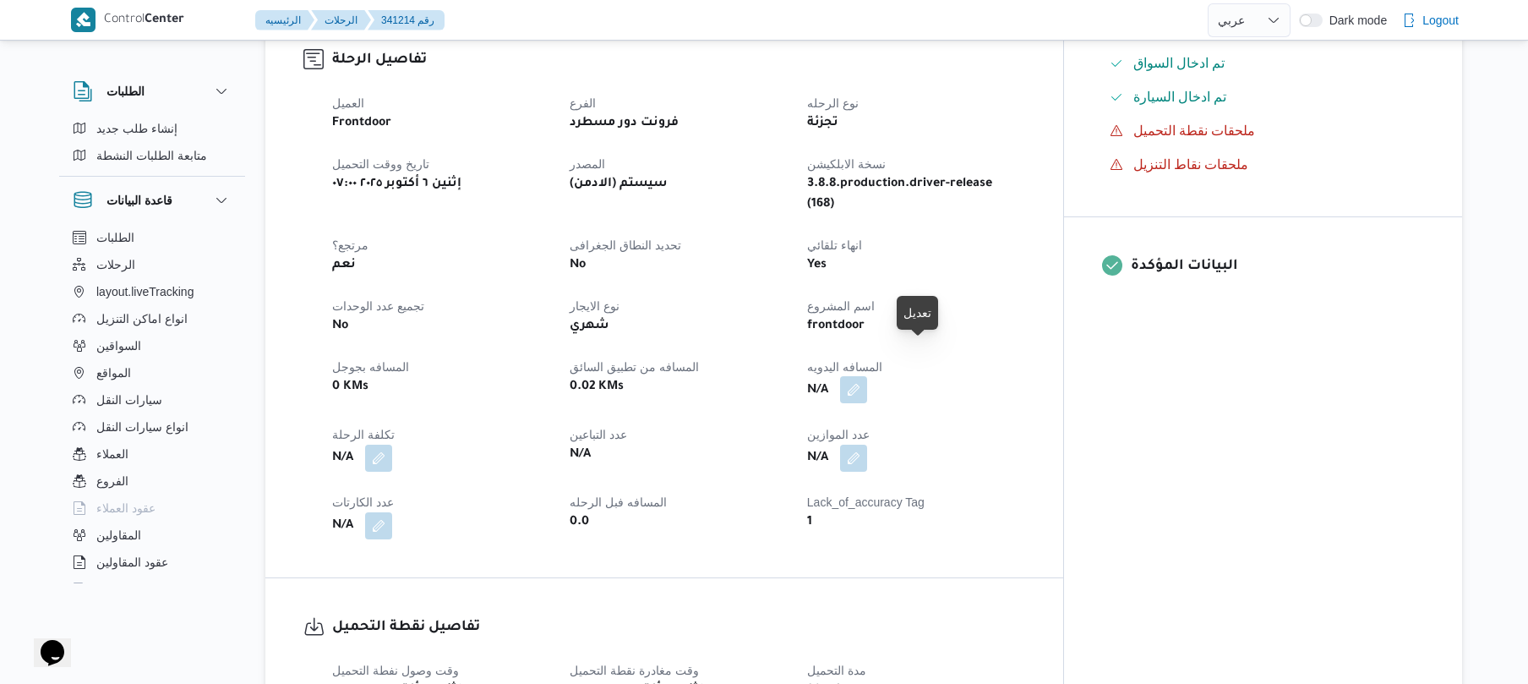
click at [867, 376] on button "button" at bounding box center [853, 389] width 27 height 27
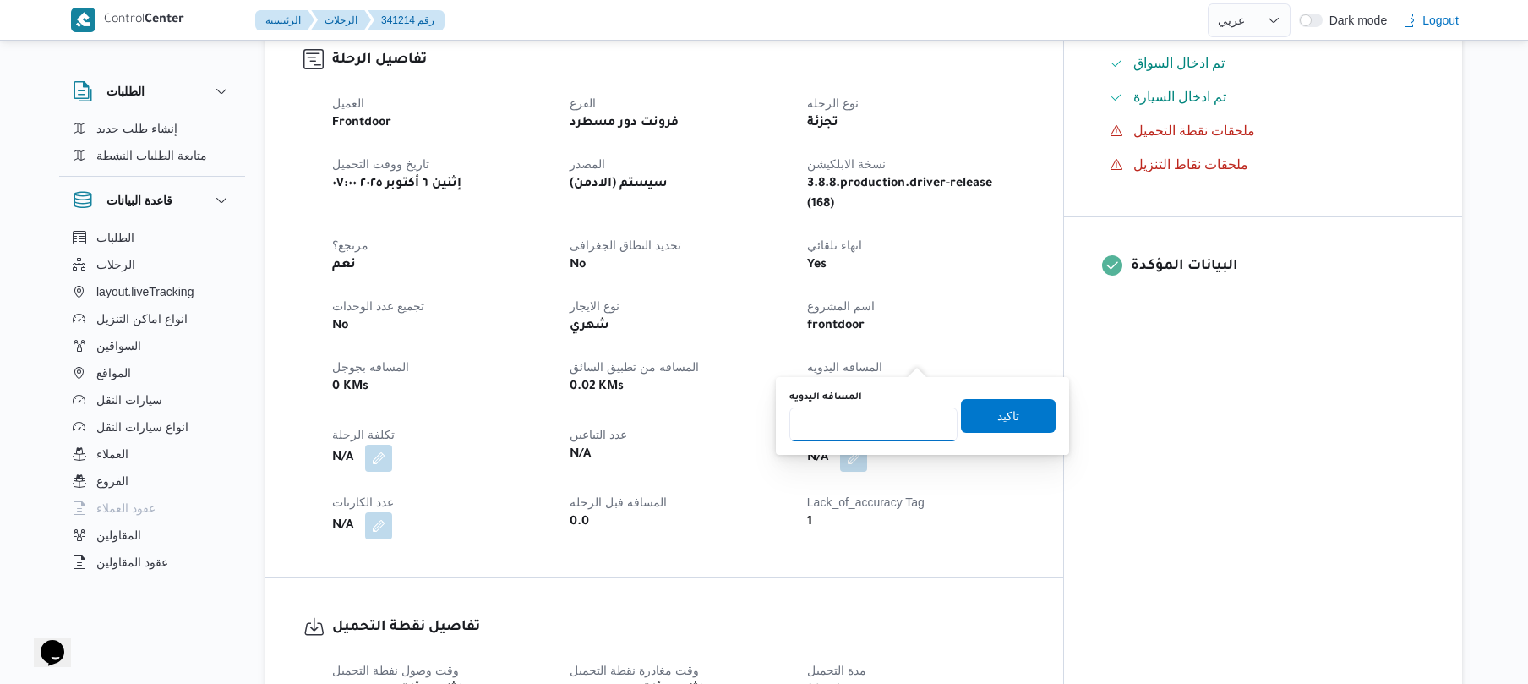
click at [872, 423] on input "المسافه اليدويه" at bounding box center [873, 424] width 168 height 34
type input "95"
click at [1001, 407] on span "تاكيد" at bounding box center [1008, 415] width 22 height 20
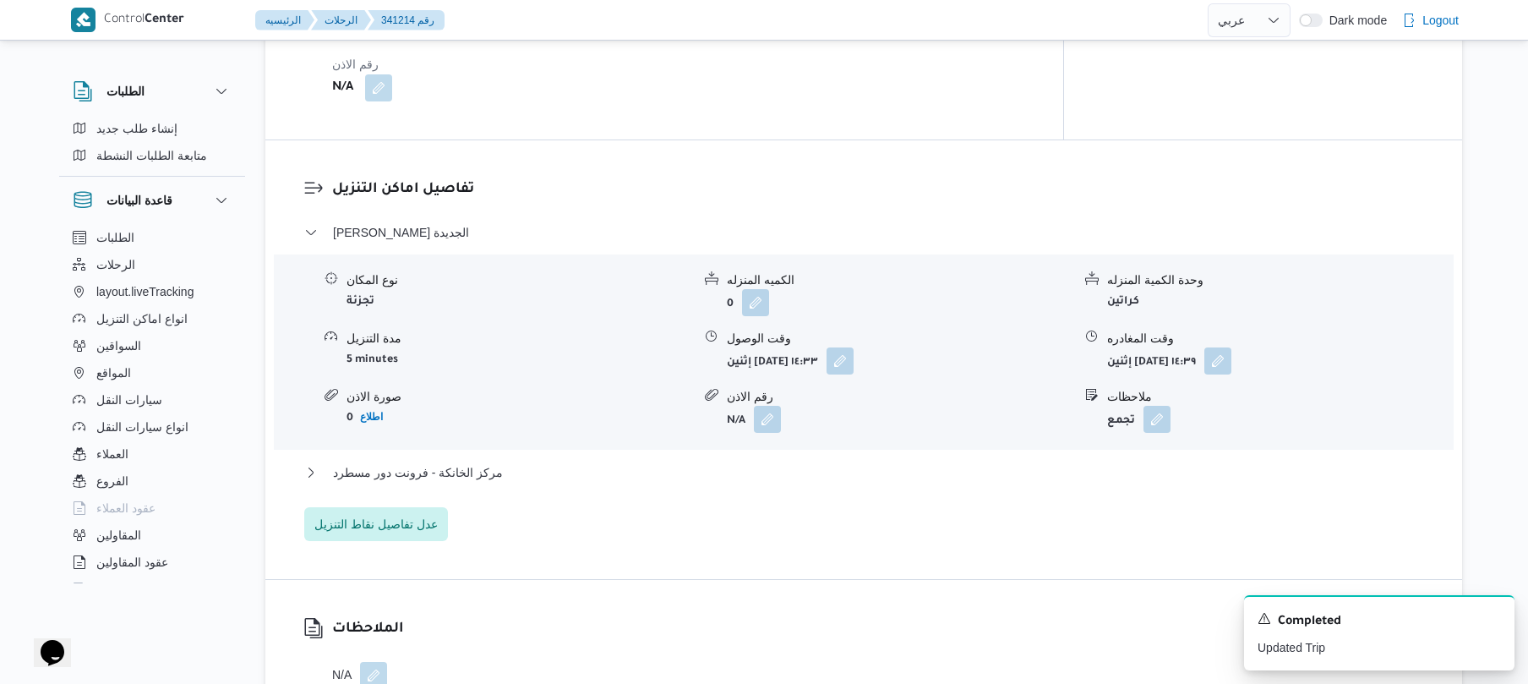
scroll to position [1307, 0]
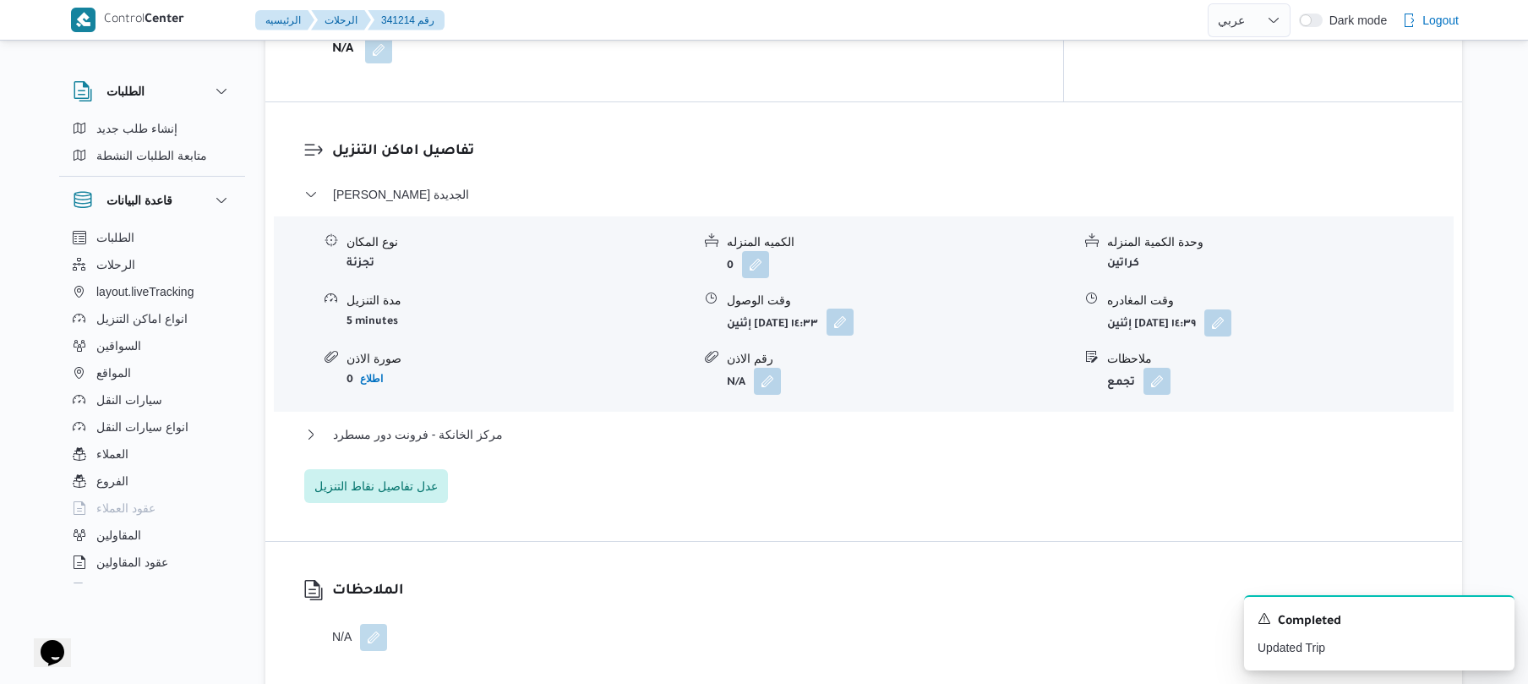
click at [854, 308] on button "button" at bounding box center [840, 321] width 27 height 27
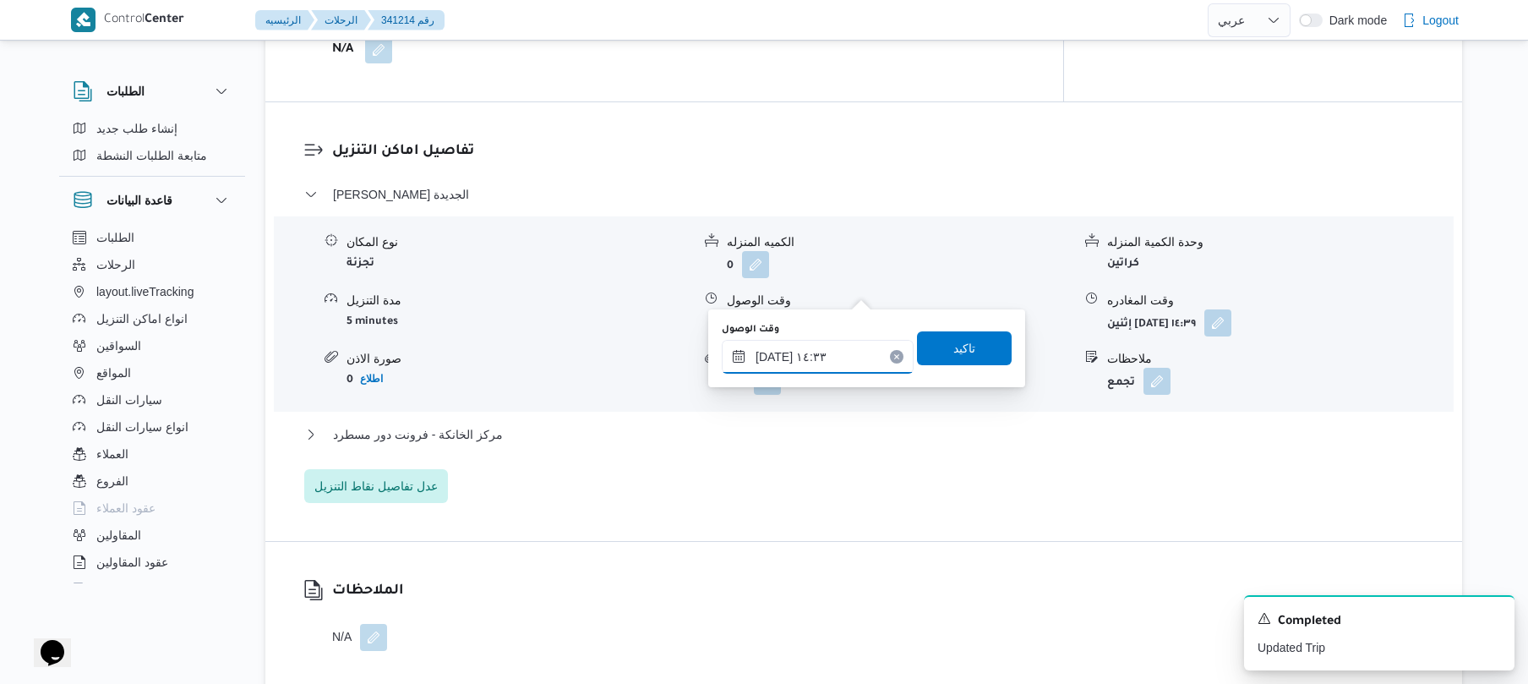
click at [835, 353] on input "٠٦/١٠/٢٠٢٥ ١٤:٣٣" at bounding box center [818, 357] width 192 height 34
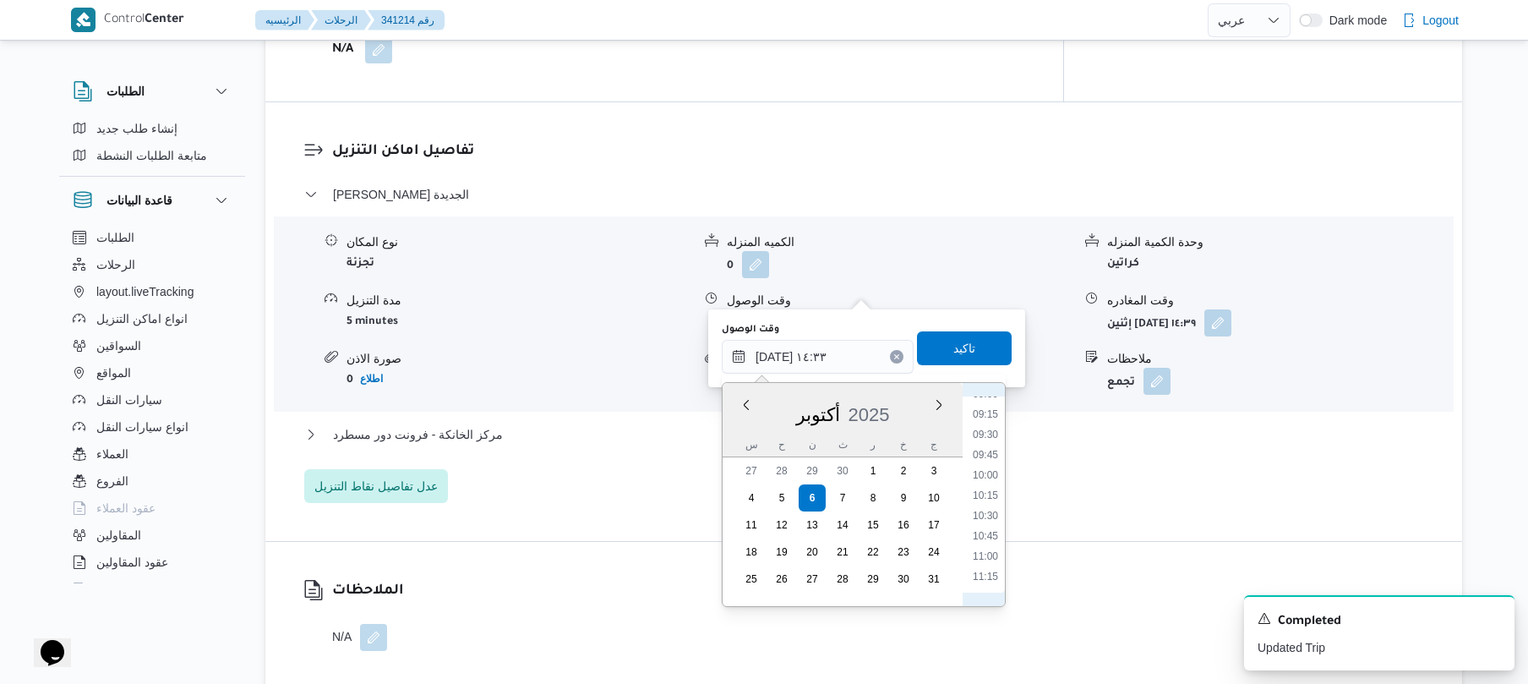
scroll to position [575, 0]
click at [981, 502] on li "08:15" at bounding box center [985, 499] width 39 height 17
type input "[DATE] ٠٨:١٥"
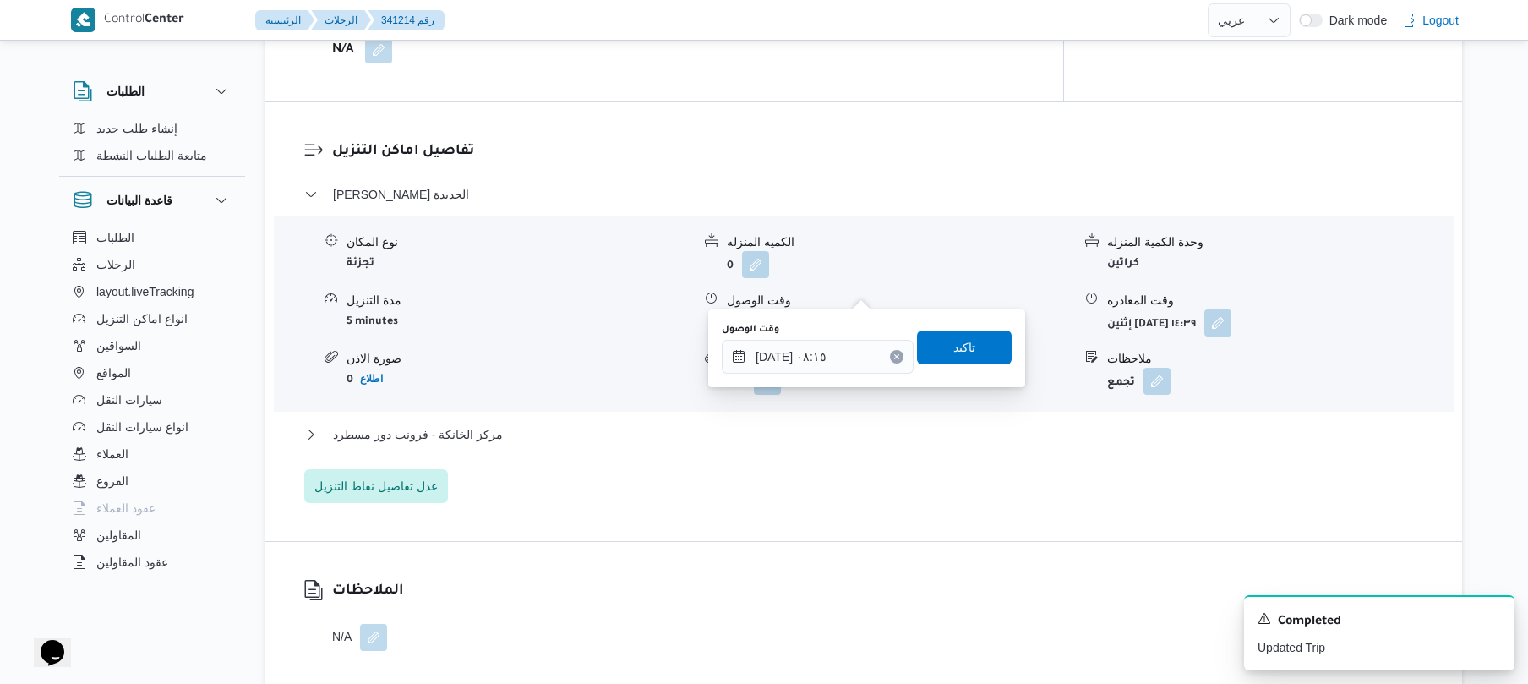
click at [953, 346] on span "تاكيد" at bounding box center [964, 347] width 22 height 20
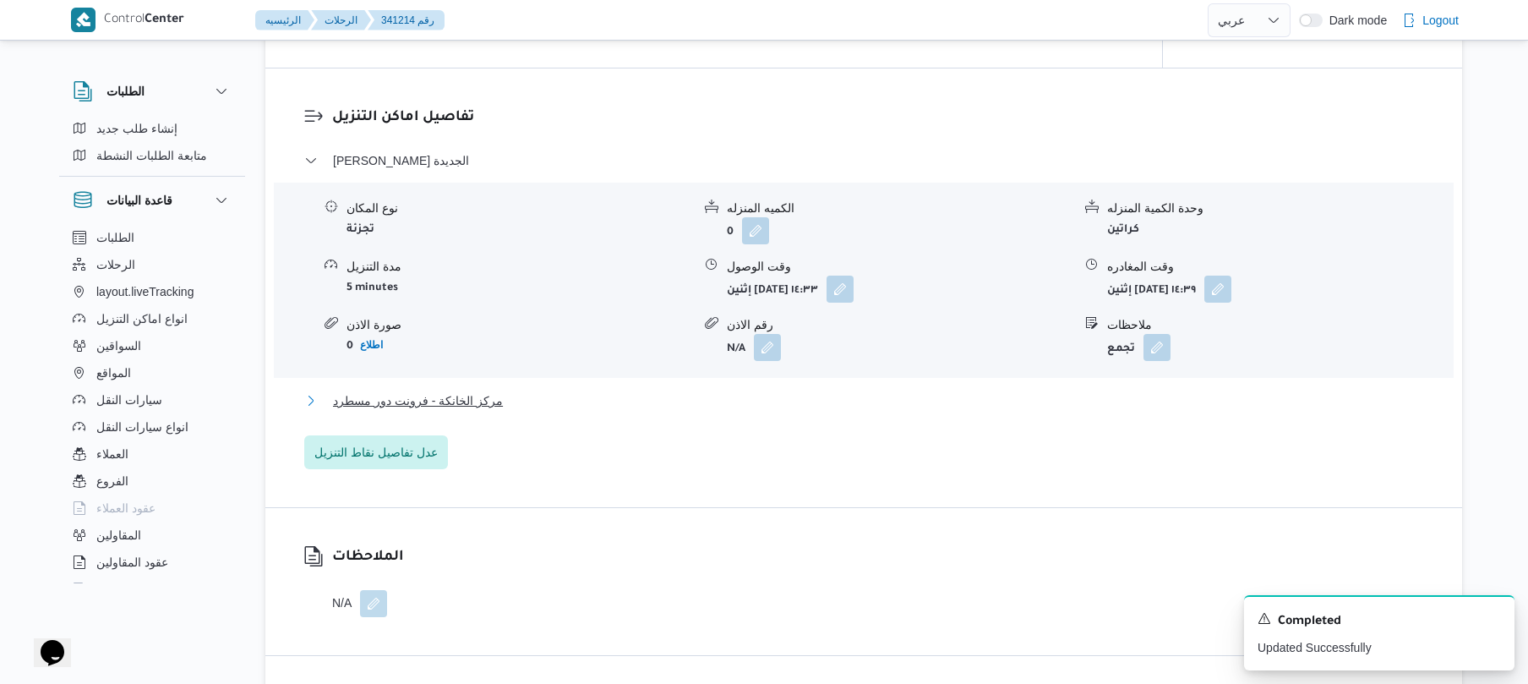
click at [811, 402] on button "مركز الخانكة - فرونت دور مسطرد" at bounding box center [864, 400] width 1120 height 20
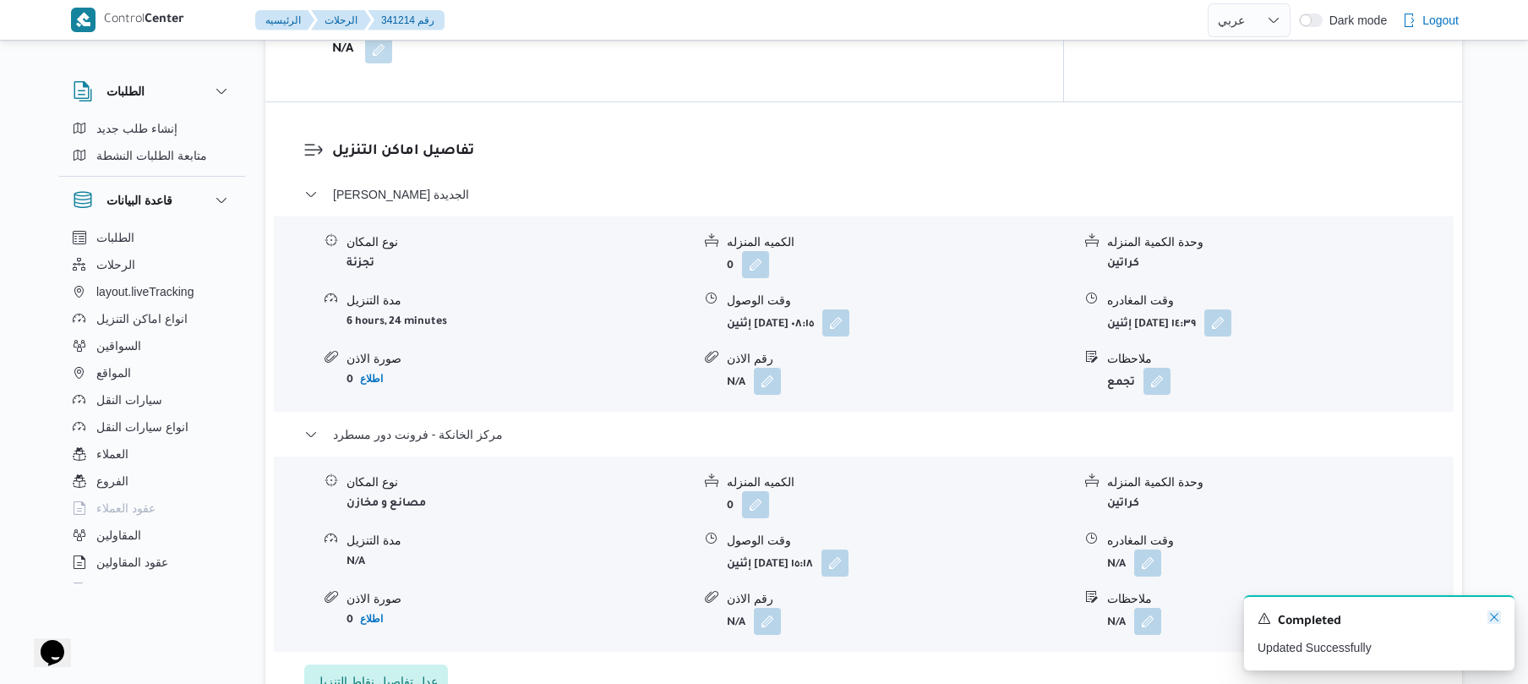
click at [1488, 614] on icon "Dismiss toast" at bounding box center [1494, 617] width 14 height 14
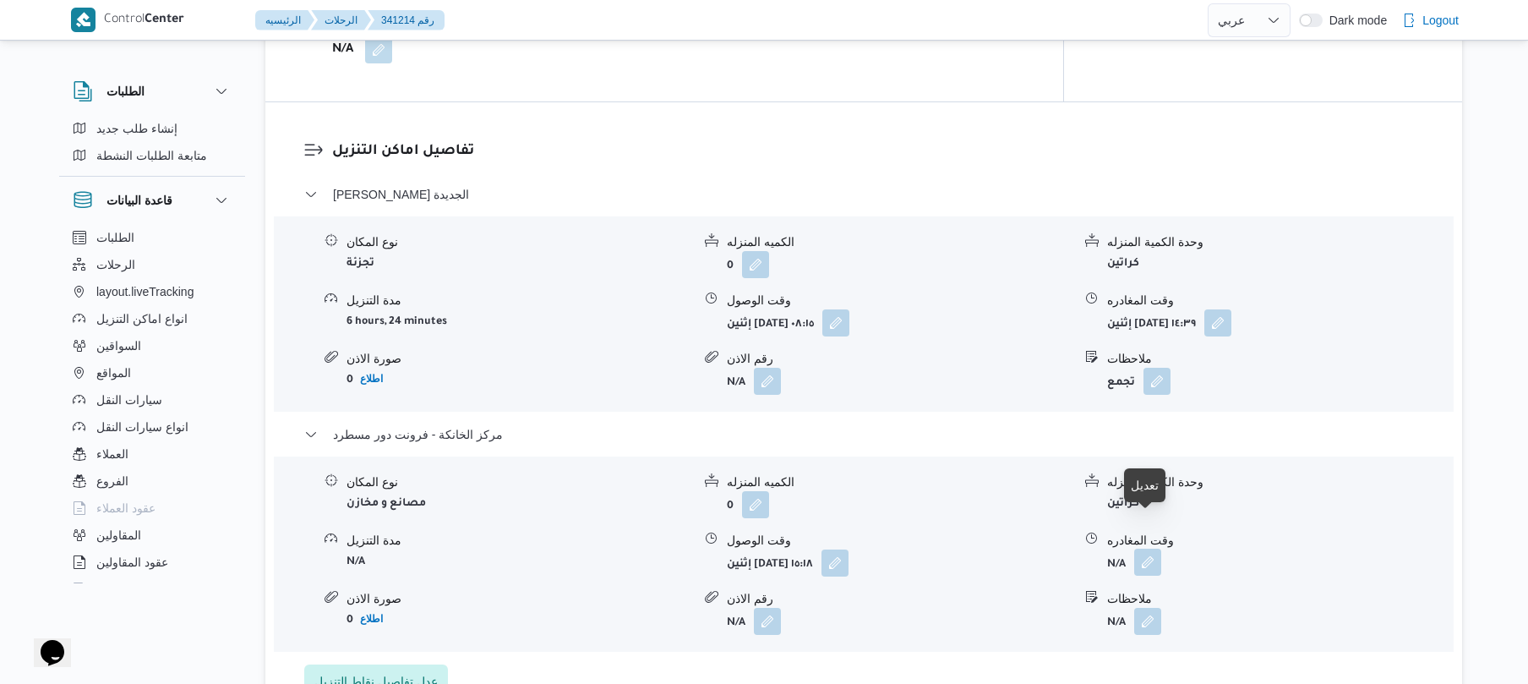
click at [1153, 548] on button "button" at bounding box center [1147, 561] width 27 height 27
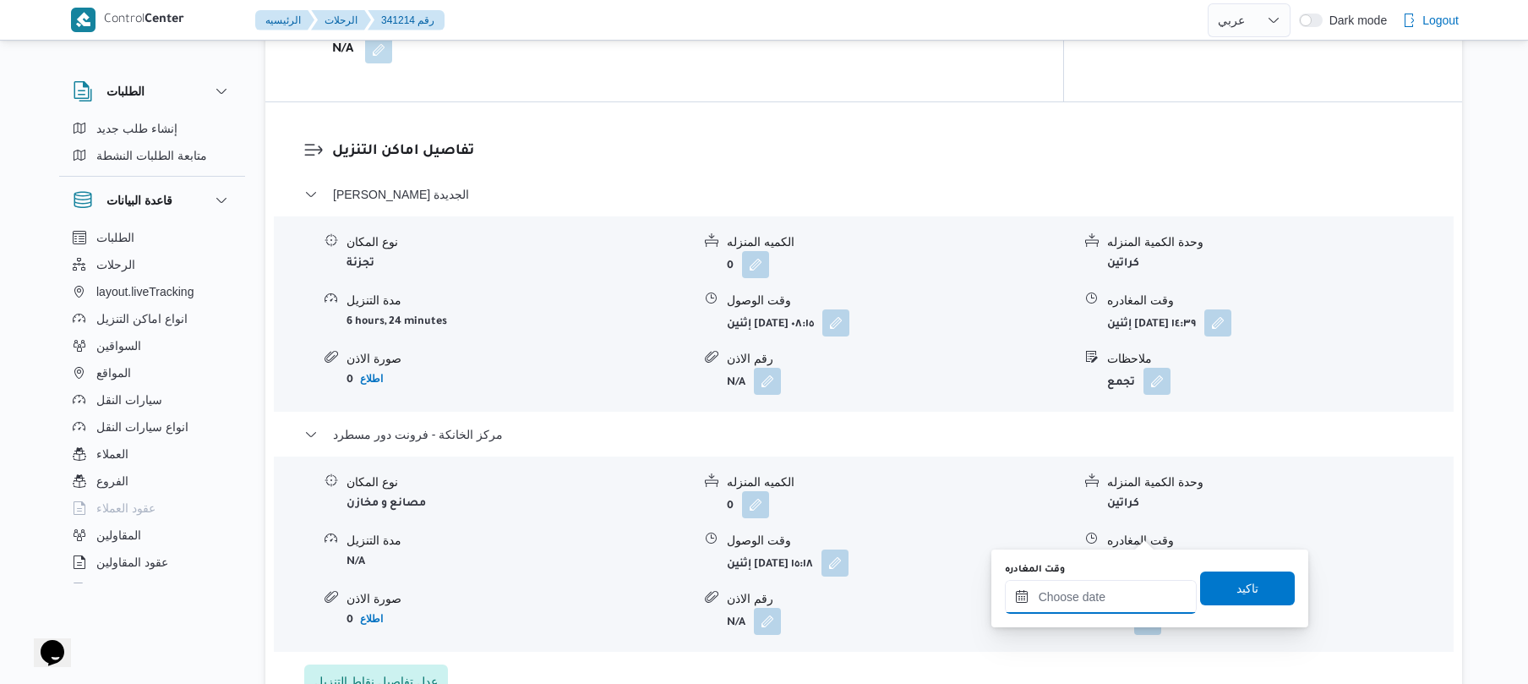
click at [1080, 586] on input "وقت المغادره" at bounding box center [1101, 597] width 192 height 34
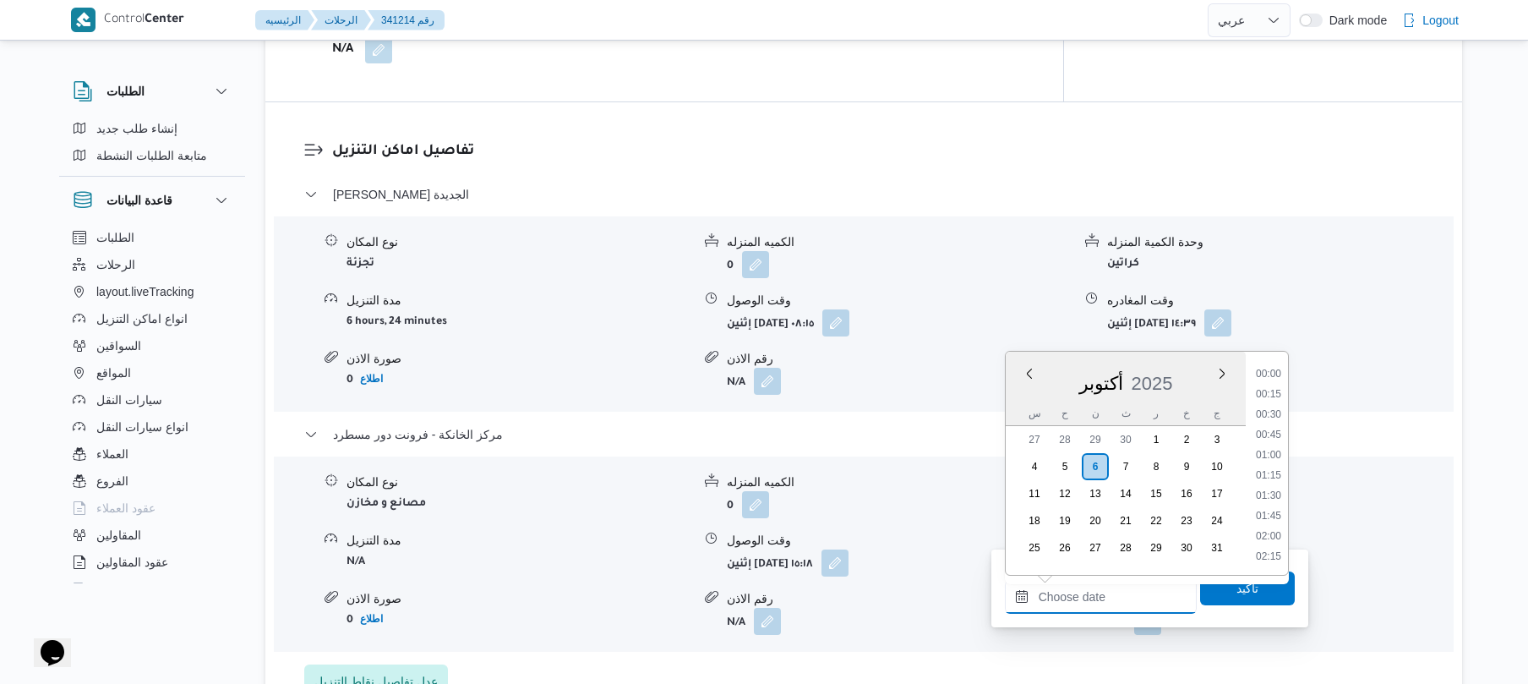
scroll to position [1502, 0]
click at [1266, 368] on li "18:30" at bounding box center [1268, 372] width 39 height 17
type input "٠٦/١٠/٢٠٢٥ ١٨:٣٠"
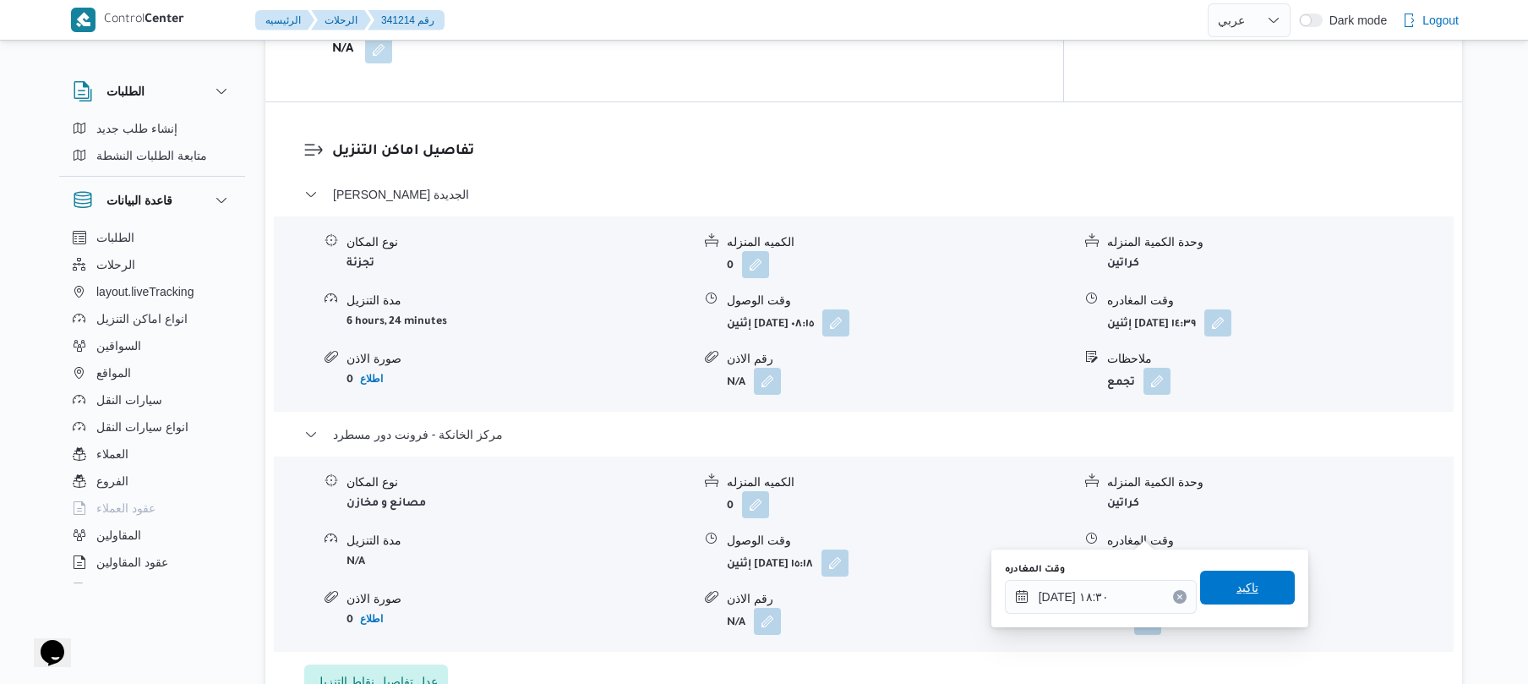
click at [1222, 596] on span "تاكيد" at bounding box center [1247, 587] width 95 height 34
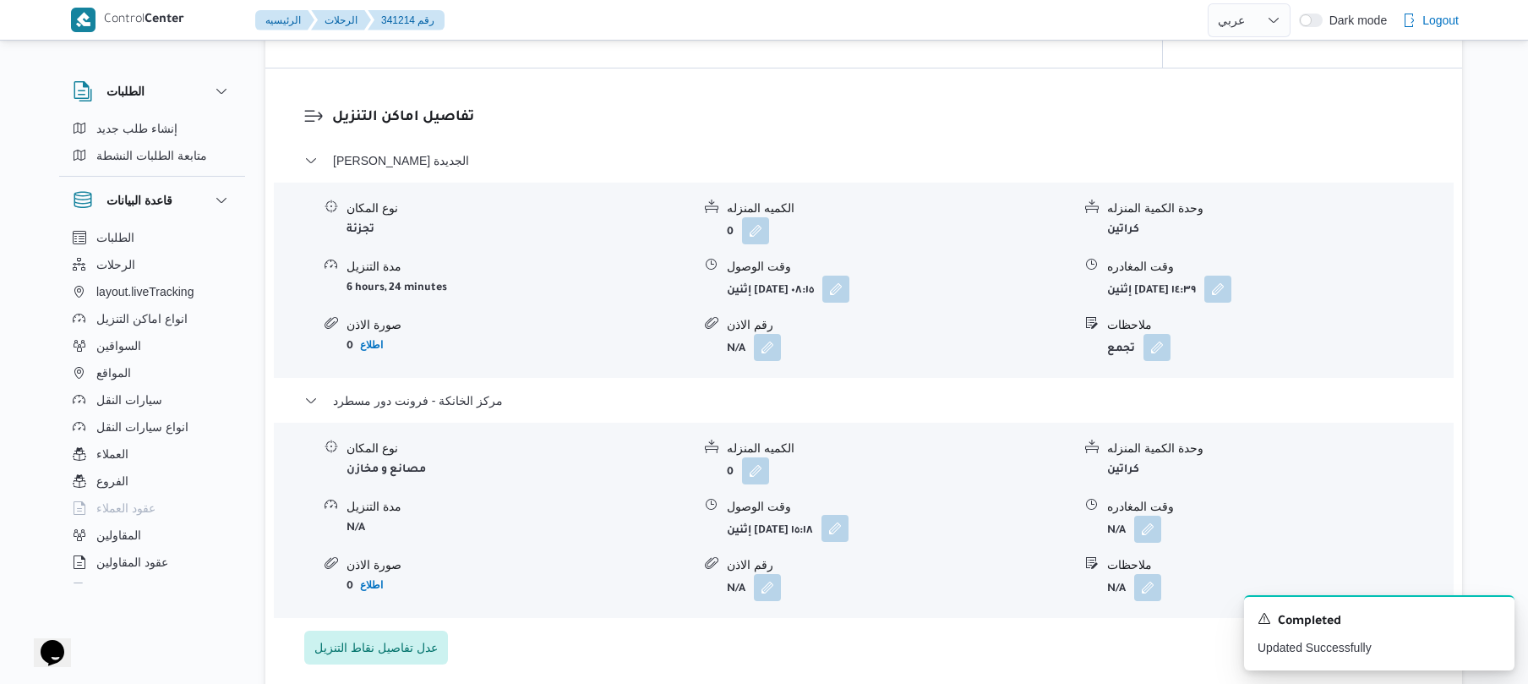
click at [848, 537] on button "button" at bounding box center [834, 528] width 27 height 27
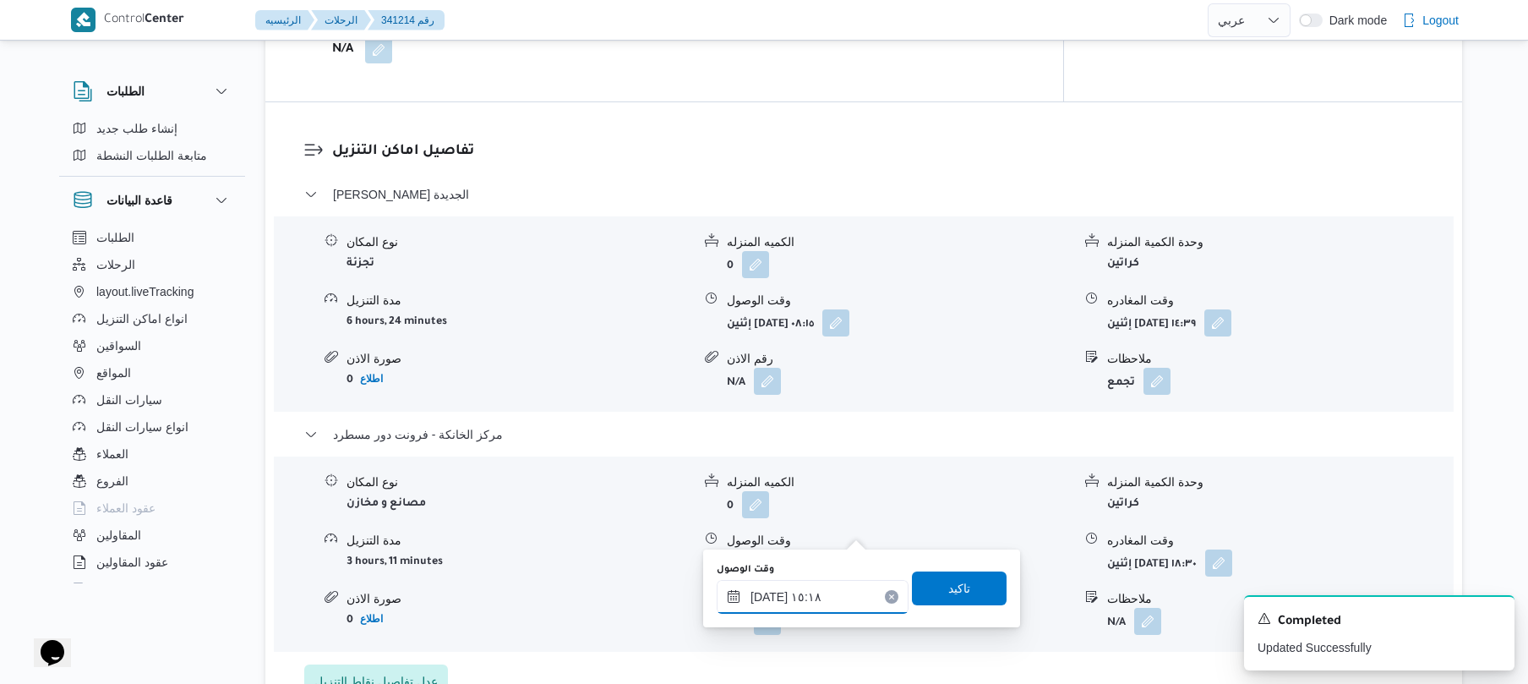
click at [803, 603] on input "٠٦/١٠/٢٠٢٥ ١٥:١٨" at bounding box center [813, 597] width 192 height 34
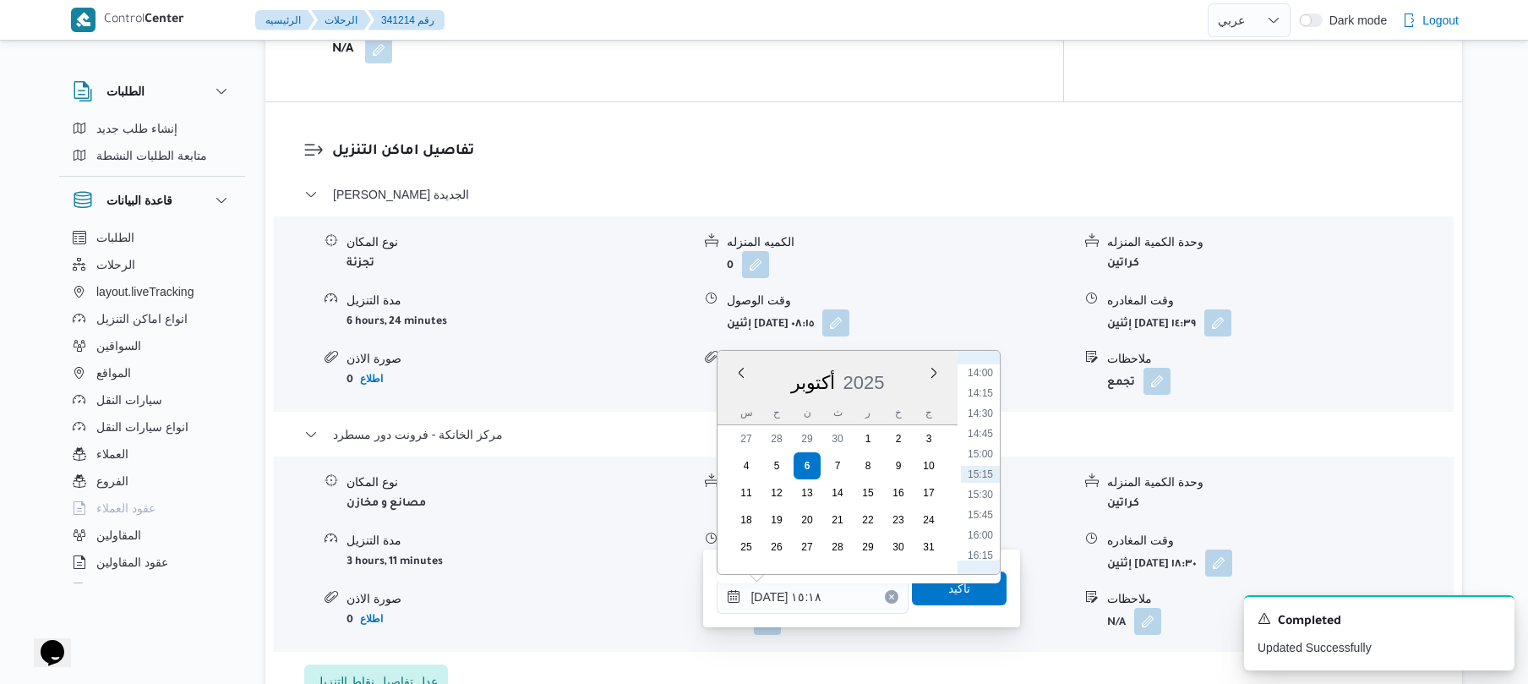
scroll to position [1303, 0]
click at [985, 543] on li "18:15" at bounding box center [980, 550] width 39 height 17
type input "٠٦/١٠/٢٠٢٥ ١٨:١٥"
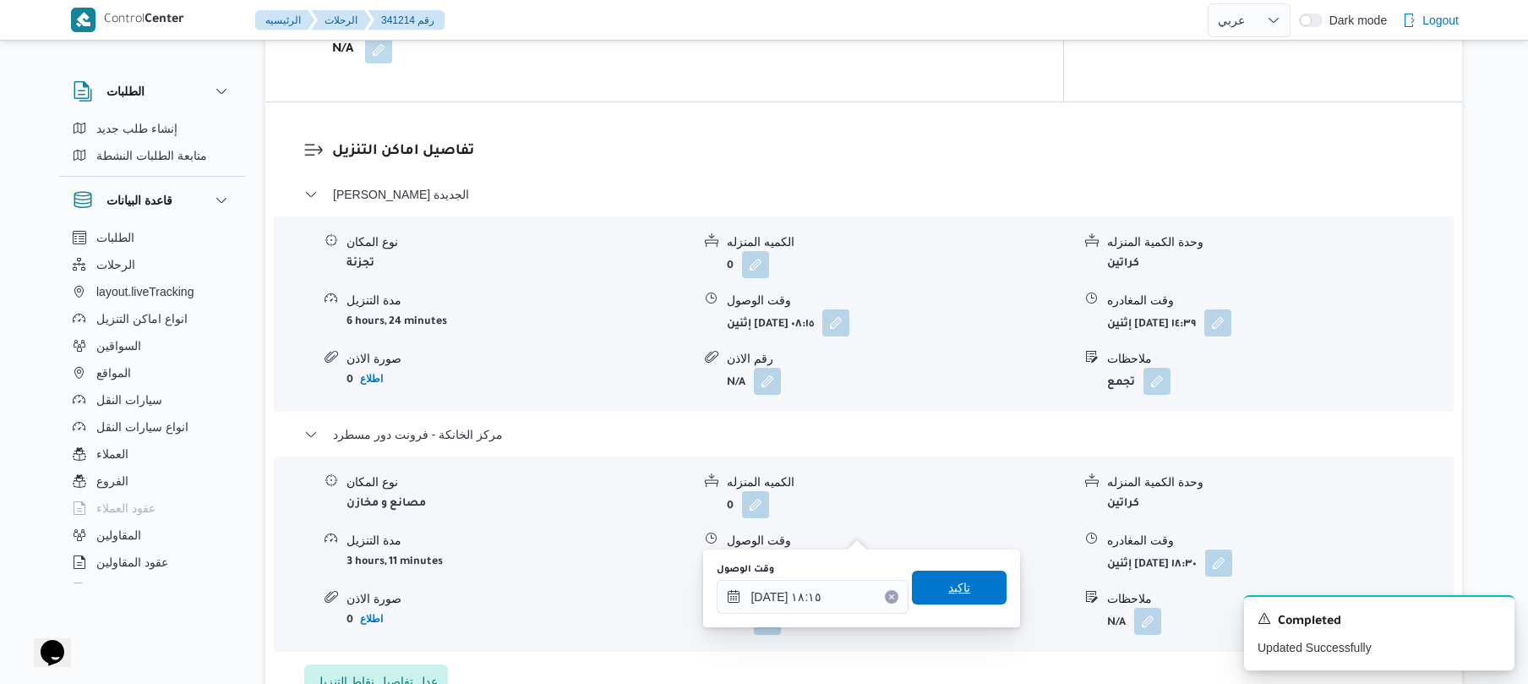
click at [954, 592] on span "تاكيد" at bounding box center [959, 587] width 22 height 20
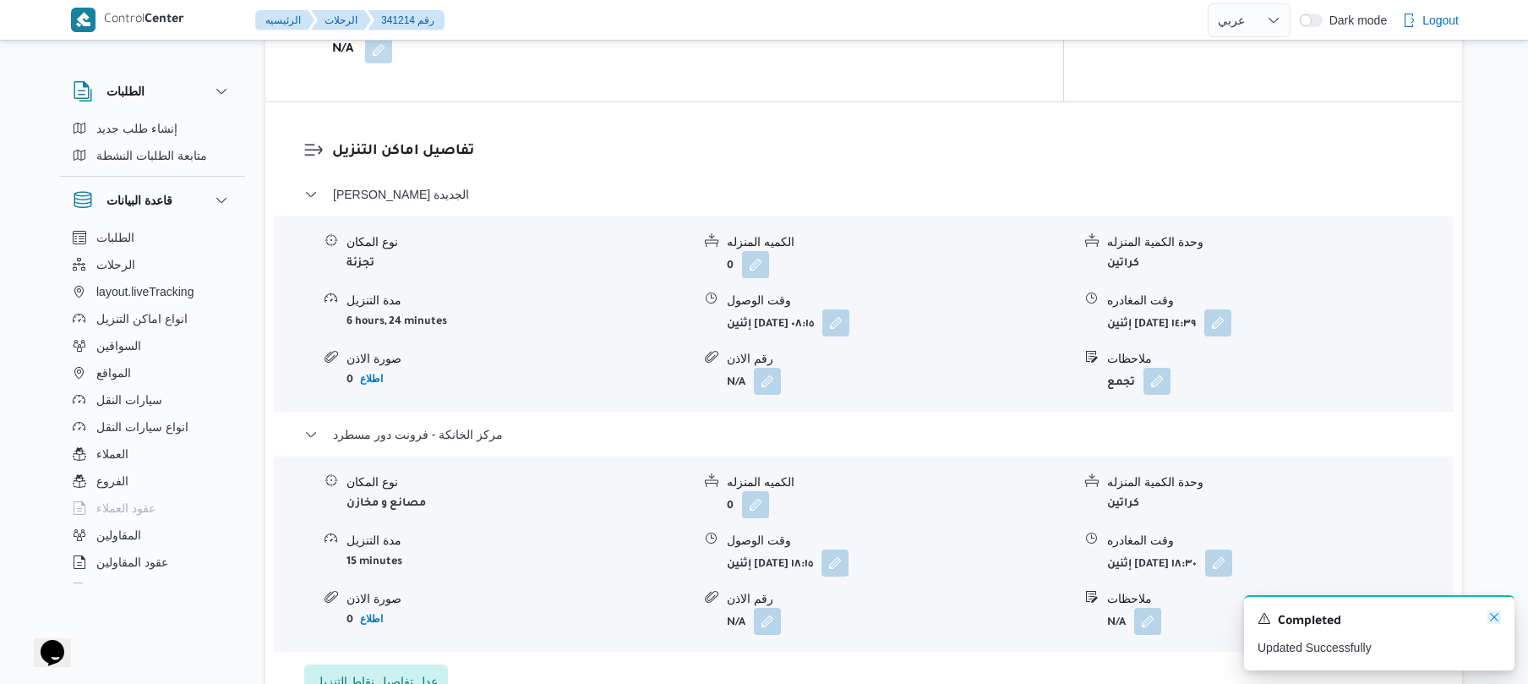
click at [1498, 619] on icon "Dismiss toast" at bounding box center [1494, 617] width 14 height 14
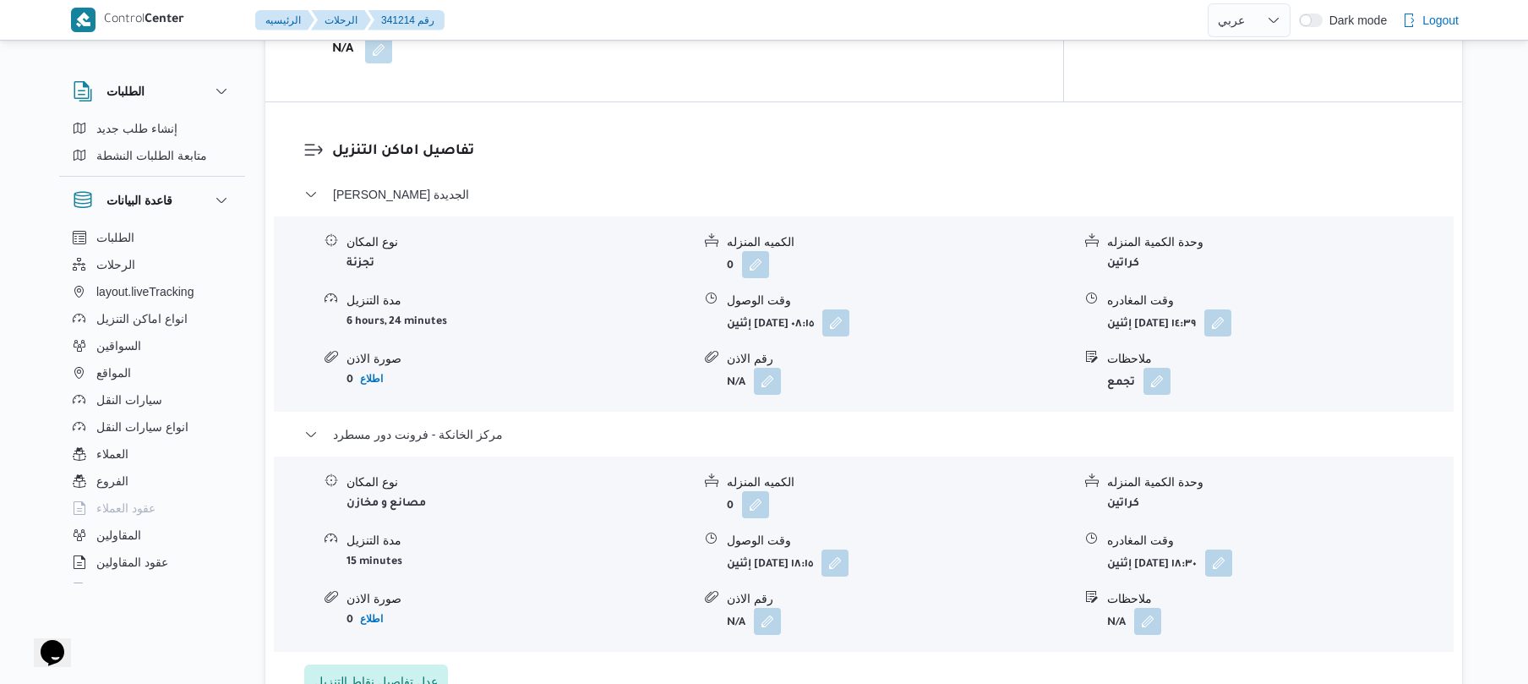
click at [1241, 292] on dl "وقت المغادره إثنين ٦ أكتوبر ٢٠٢٥ ١٤:٣٩" at bounding box center [1279, 314] width 345 height 45
click at [1231, 308] on button "button" at bounding box center [1217, 321] width 27 height 27
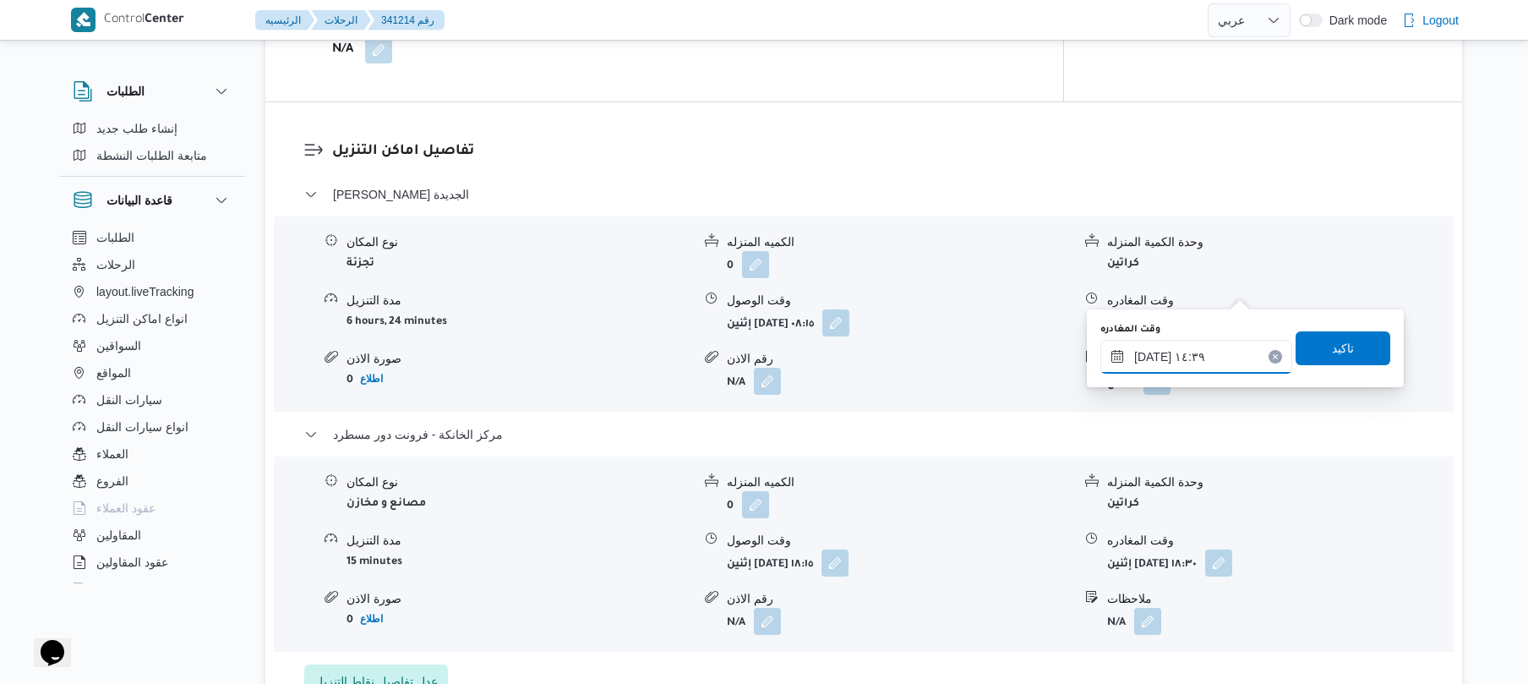
click at [1197, 360] on input "٠٦/١٠/٢٠٢٥ ١٤:٣٩" at bounding box center [1196, 357] width 192 height 34
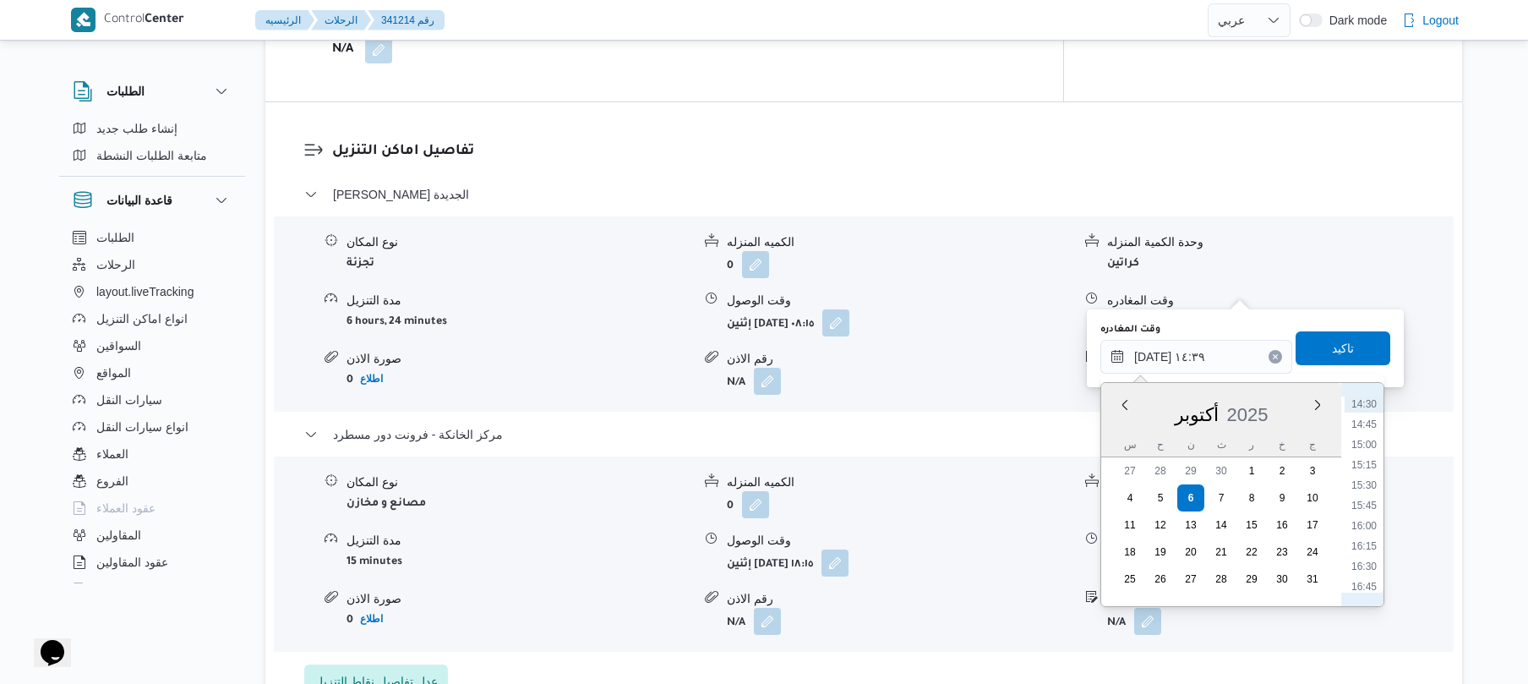
scroll to position [1241, 0]
click at [1367, 576] on li "17:30" at bounding box center [1364, 583] width 39 height 17
type input "٠٦/١٠/٢٠٢٥ ١٧:٣٠"
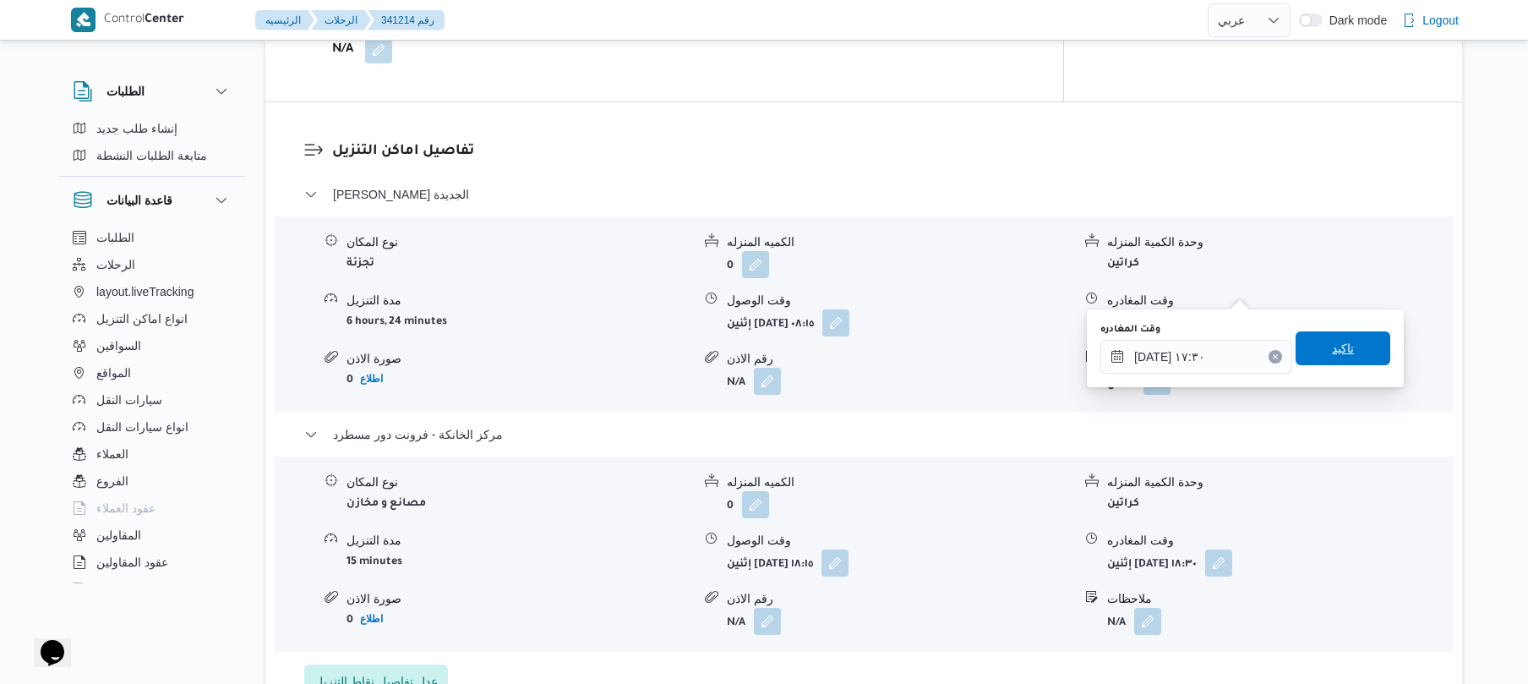
click at [1350, 340] on span "تاكيد" at bounding box center [1343, 348] width 95 height 34
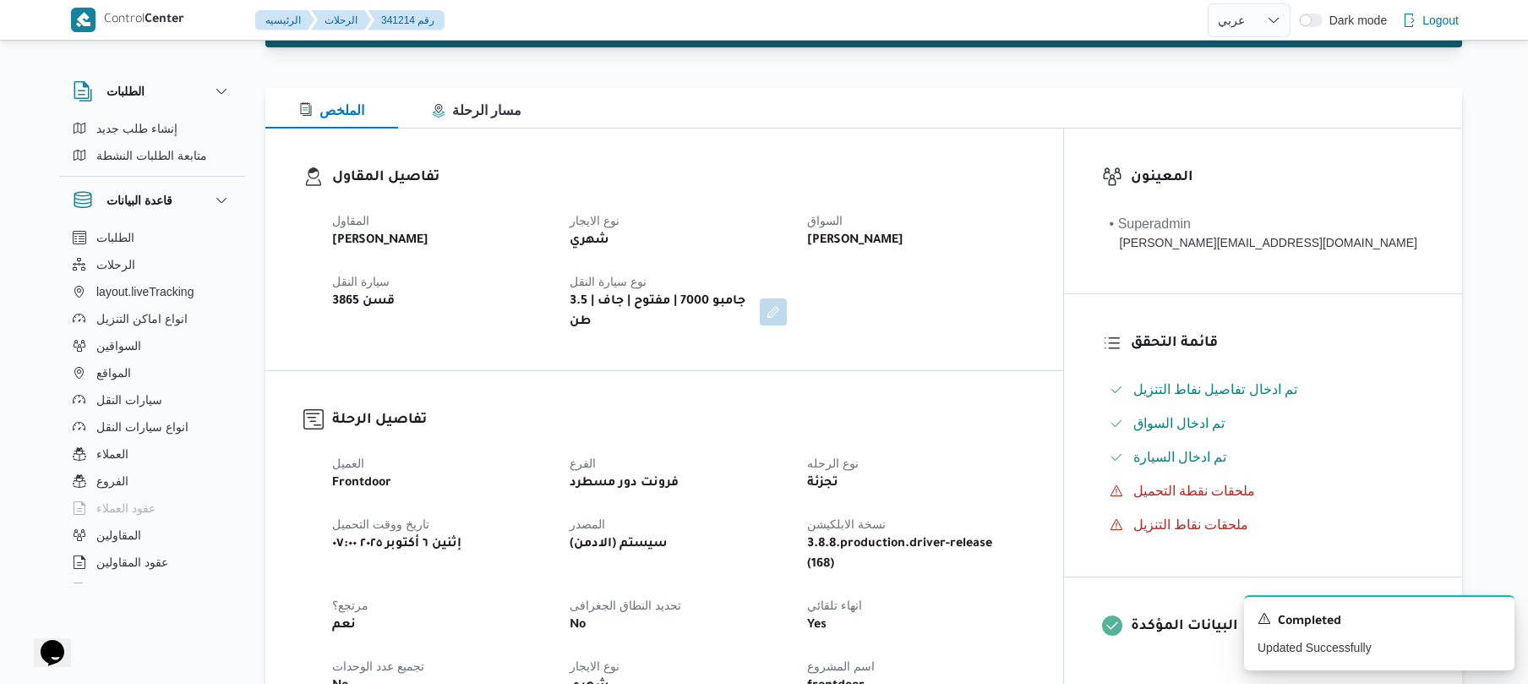
scroll to position [180, 0]
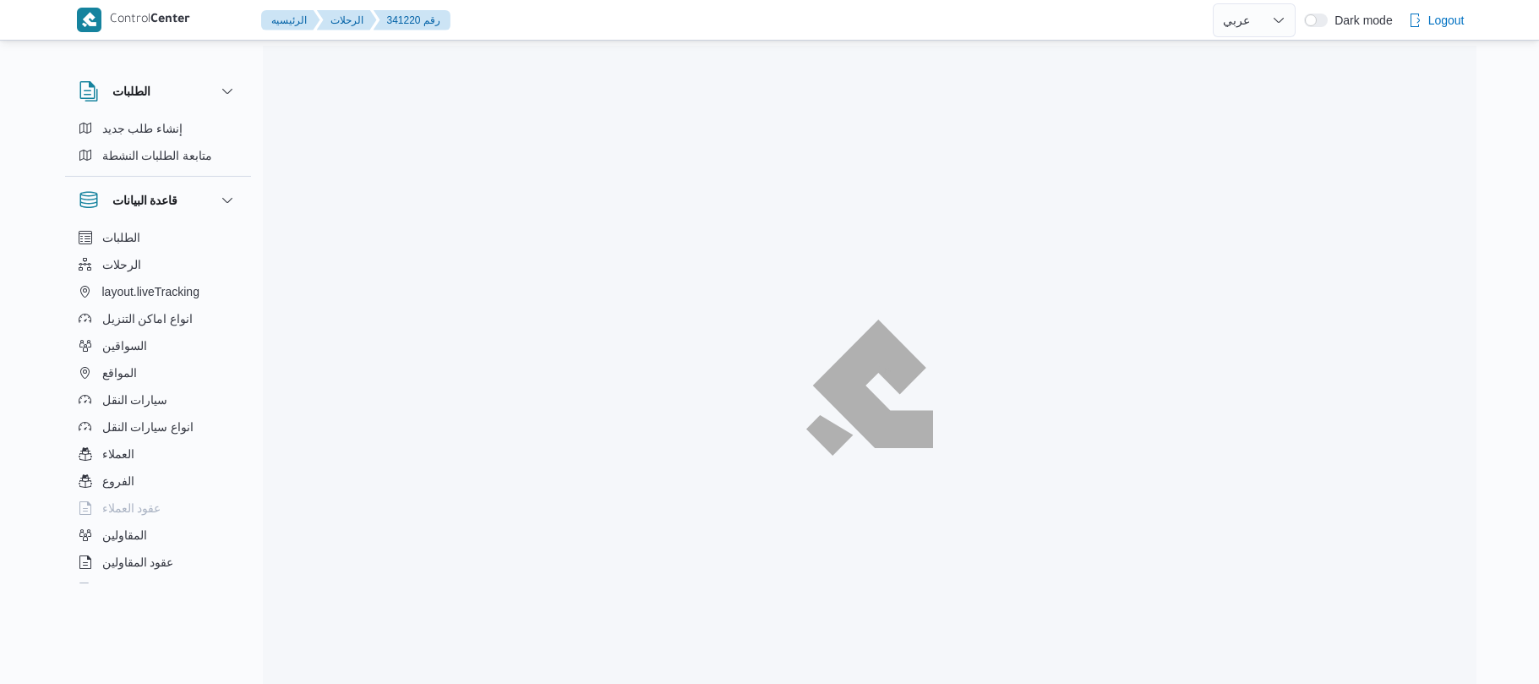
select select "ar"
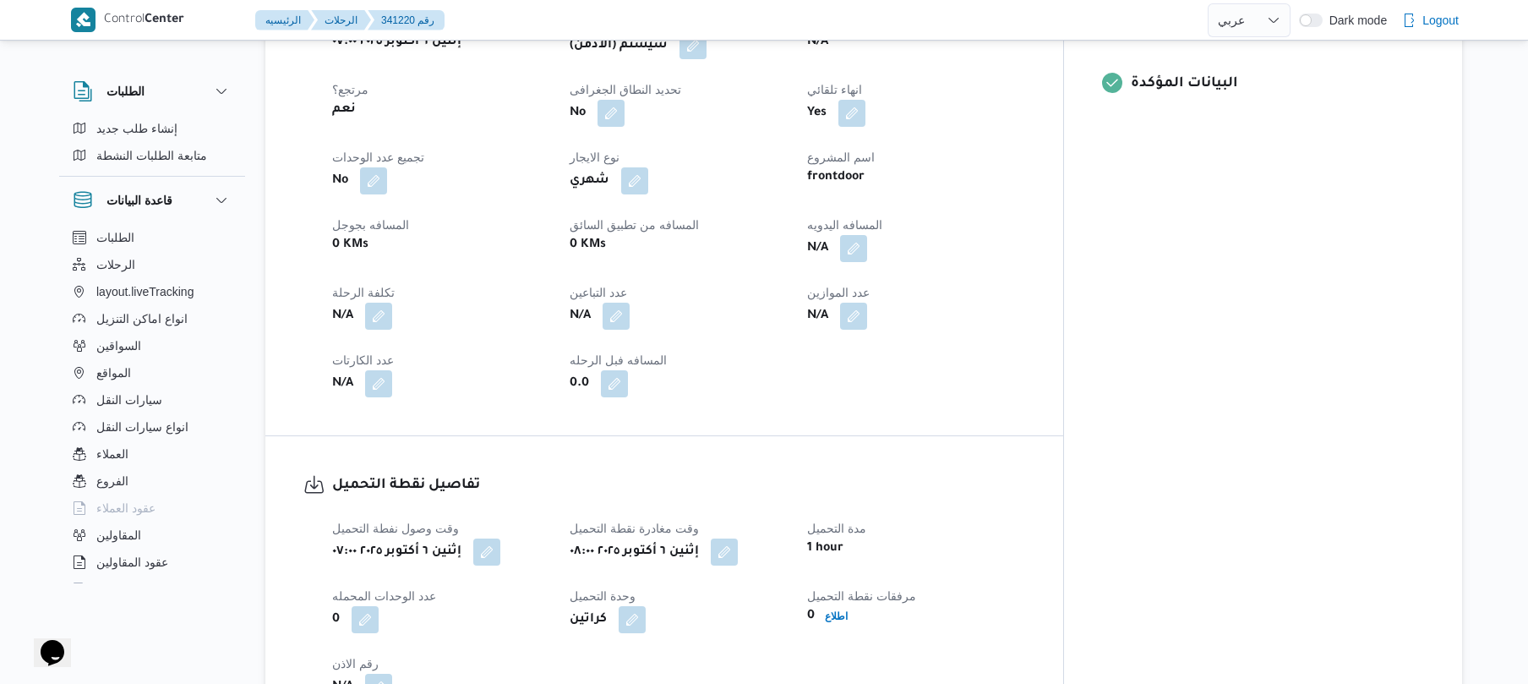
scroll to position [721, 0]
click at [867, 237] on button "button" at bounding box center [853, 250] width 27 height 27
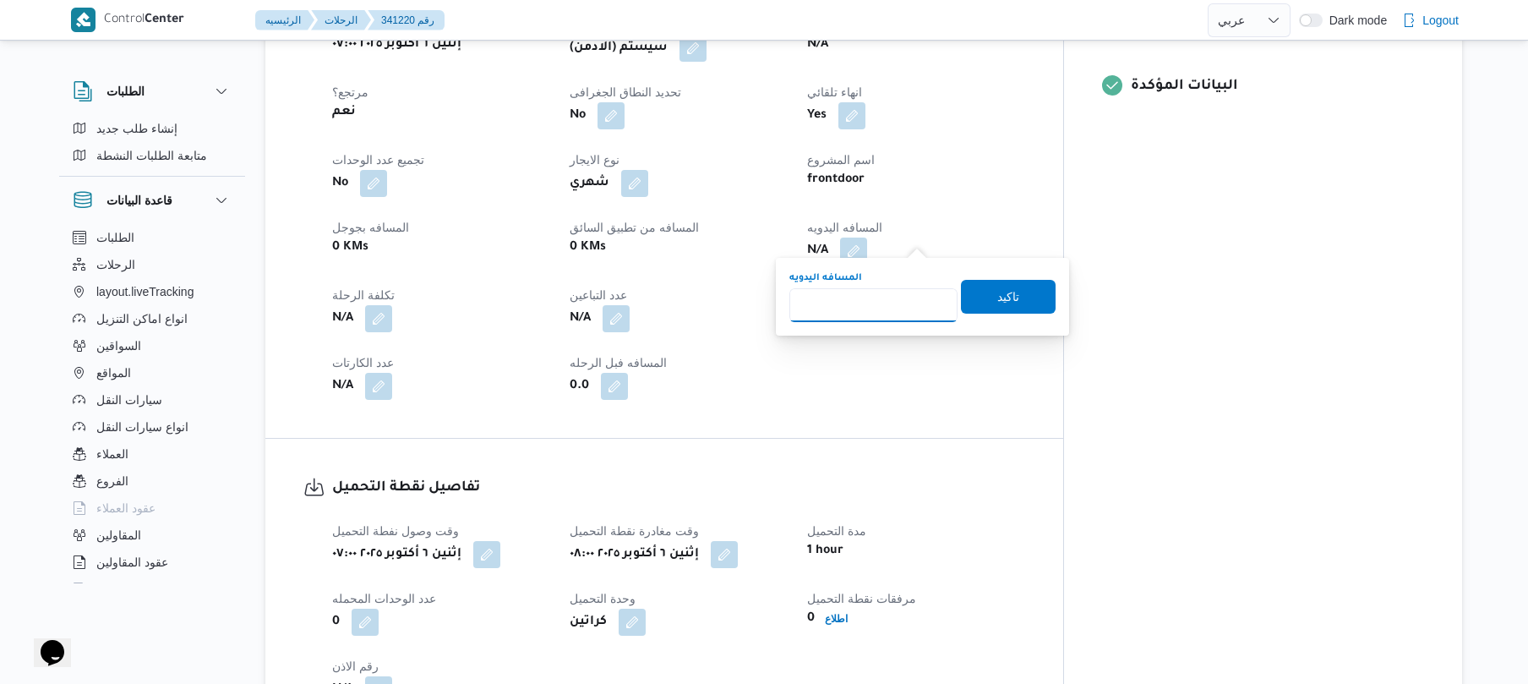
click at [876, 311] on input "المسافه اليدويه" at bounding box center [873, 305] width 168 height 34
type input "110"
click at [1021, 291] on span "تاكيد" at bounding box center [1008, 296] width 95 height 34
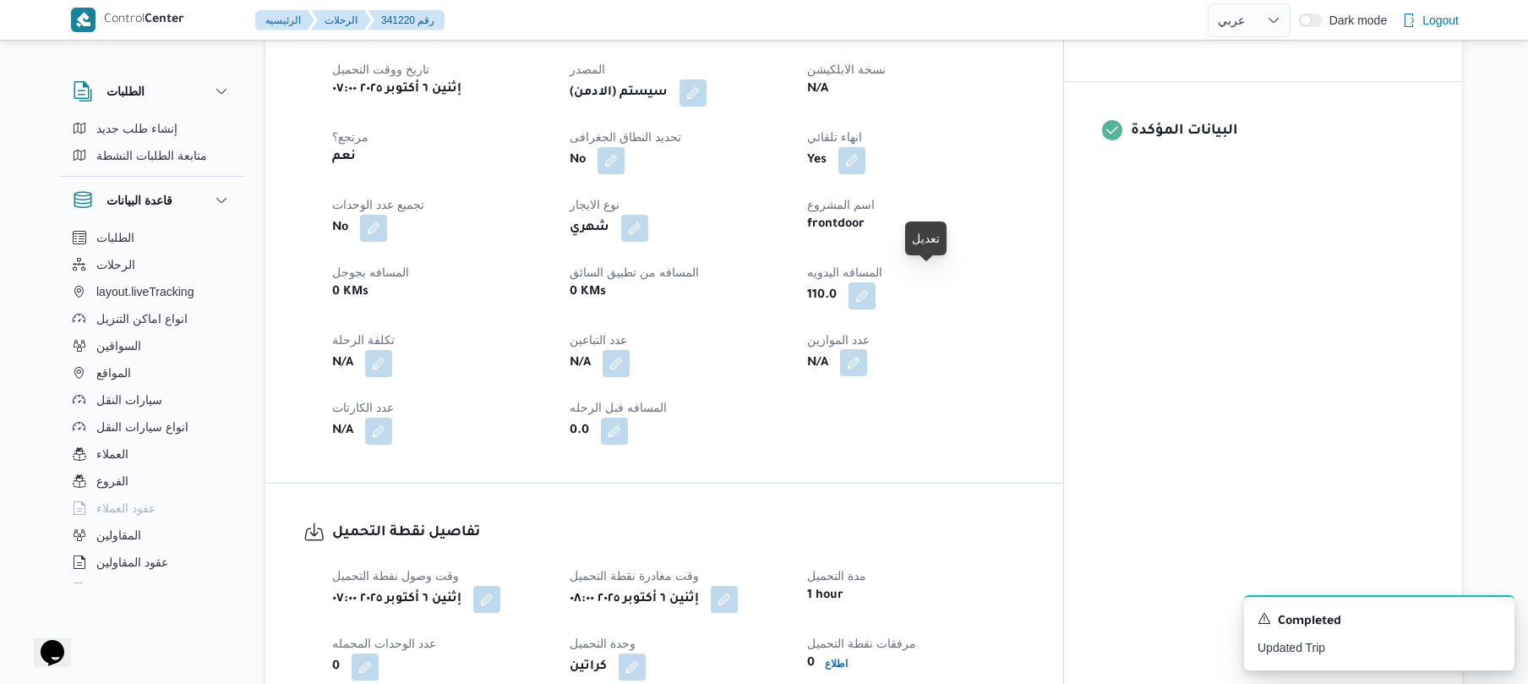
scroll to position [495, 0]
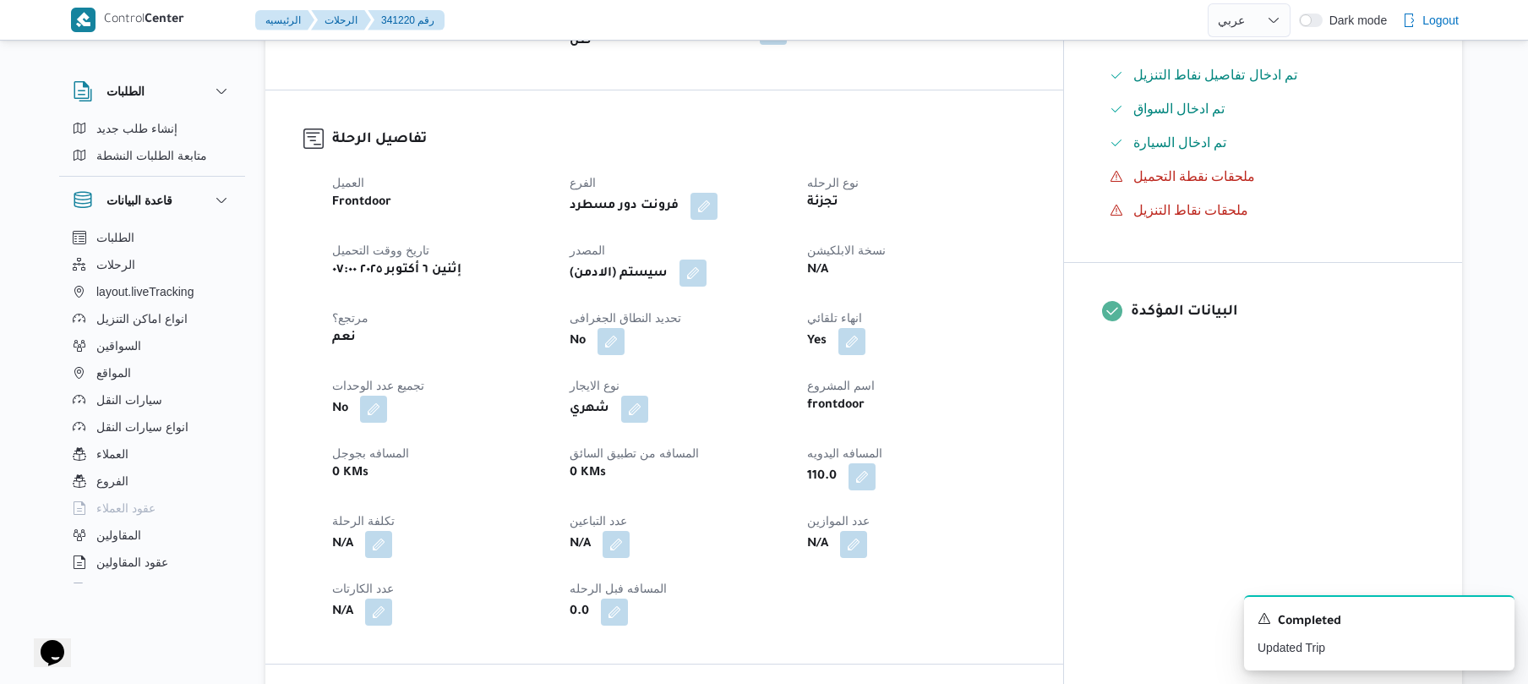
click at [707, 261] on button "button" at bounding box center [692, 272] width 27 height 27
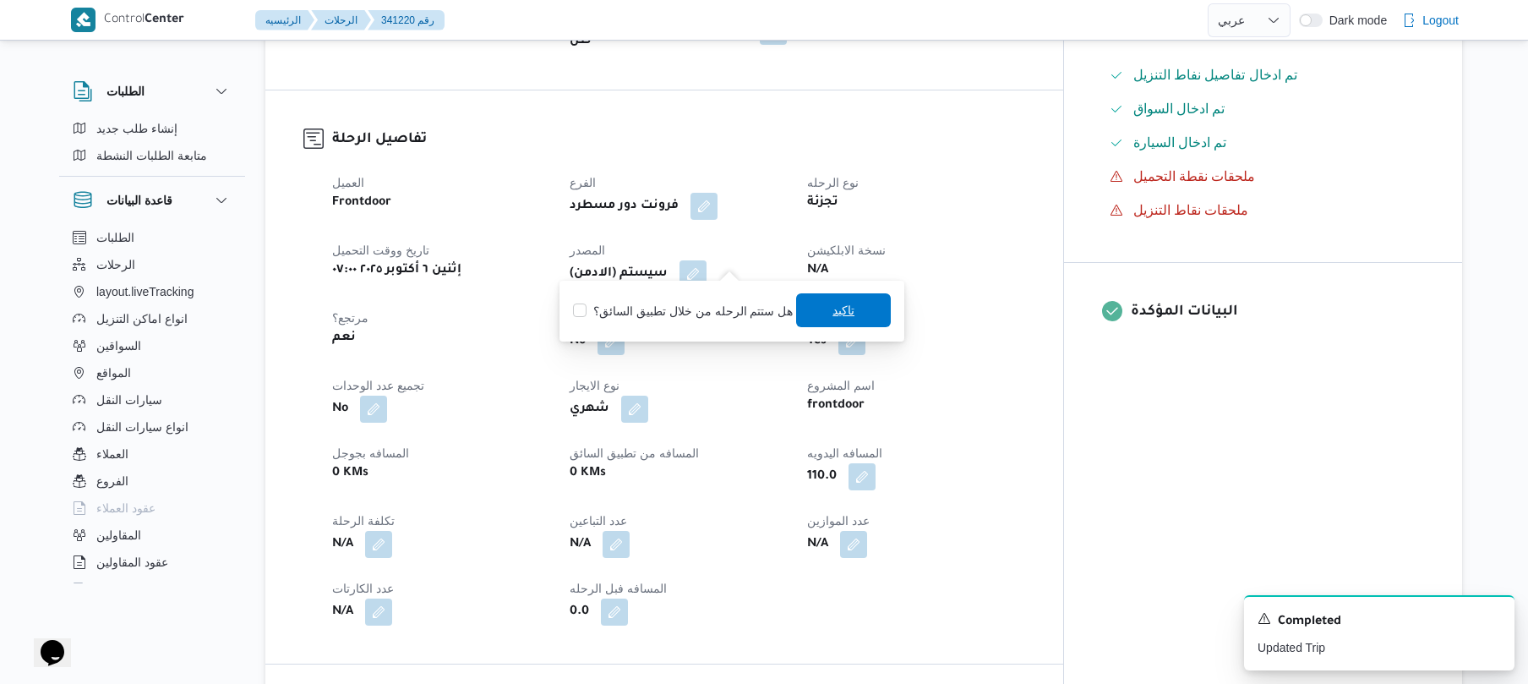
click at [822, 308] on span "تاكيد" at bounding box center [843, 310] width 95 height 34
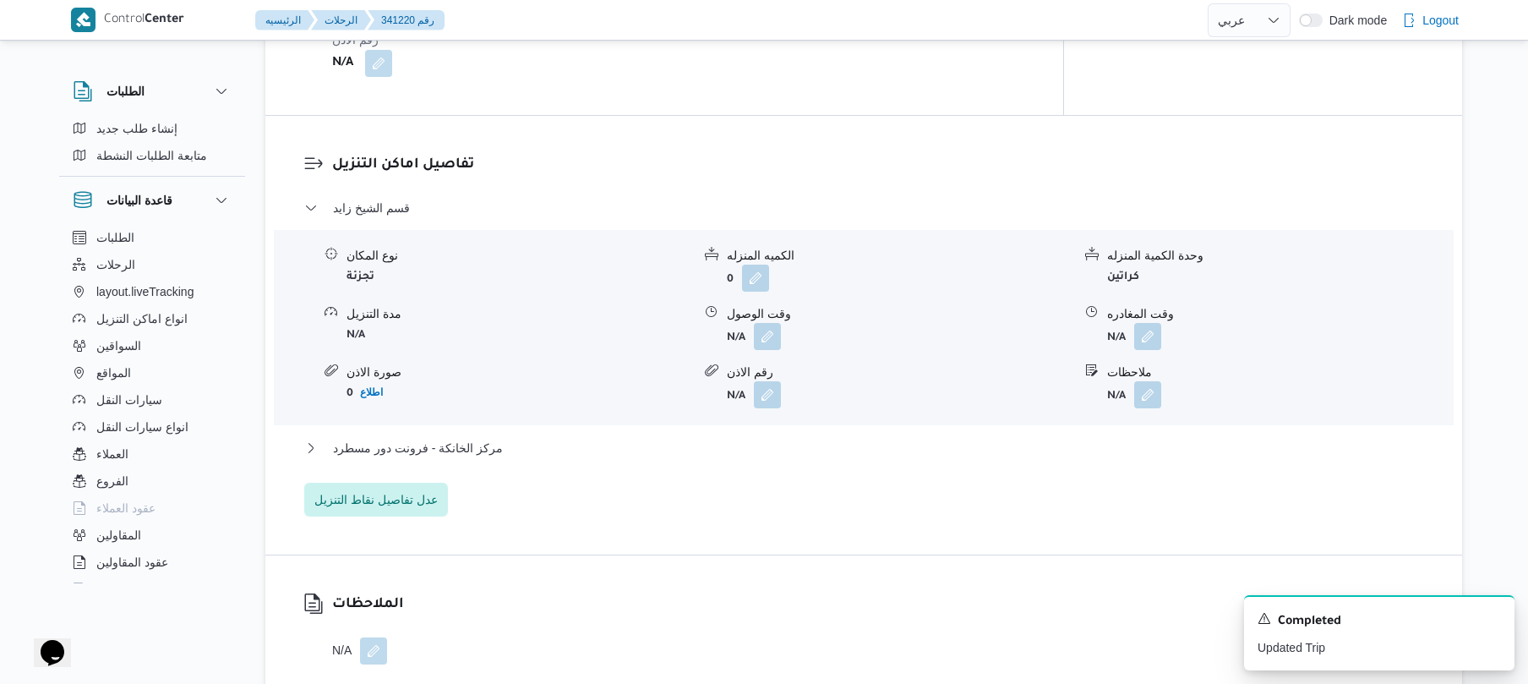
scroll to position [1352, 0]
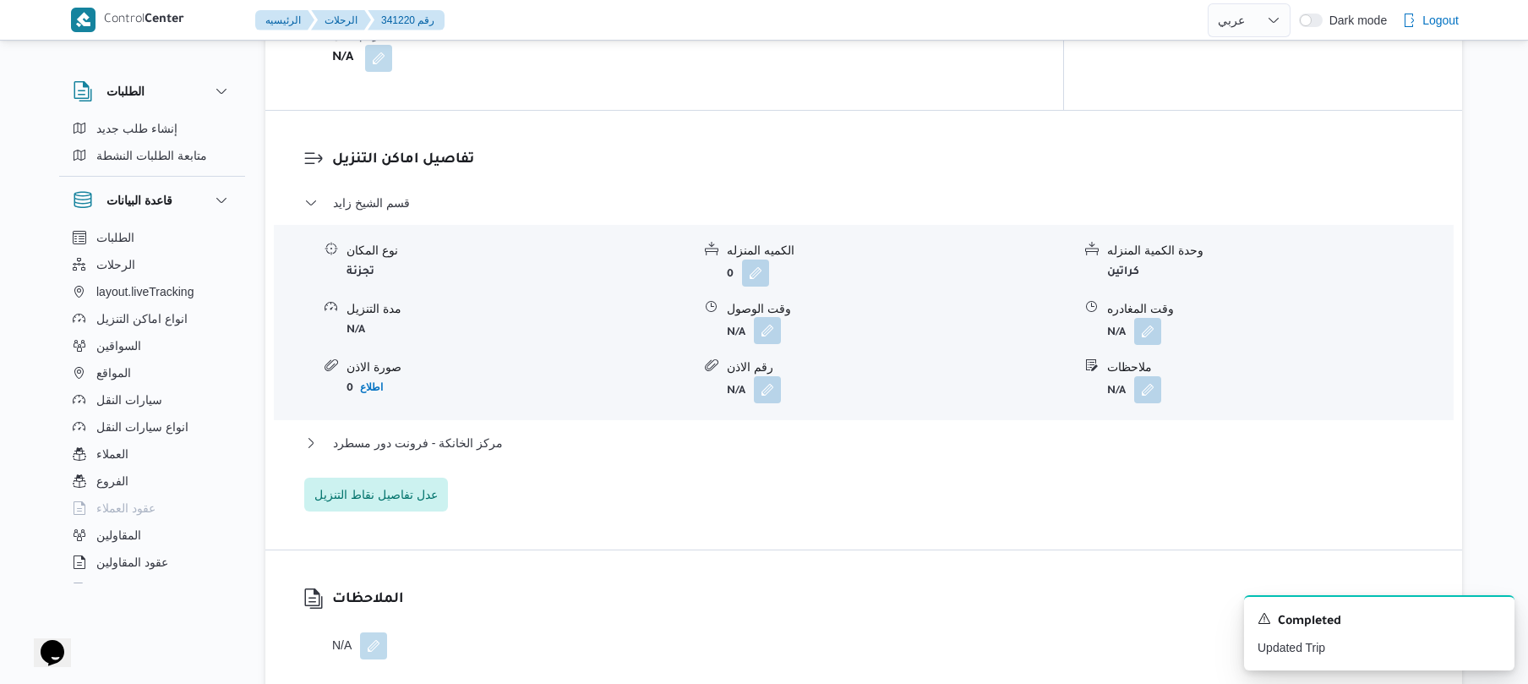
click at [761, 318] on button "button" at bounding box center [767, 330] width 27 height 27
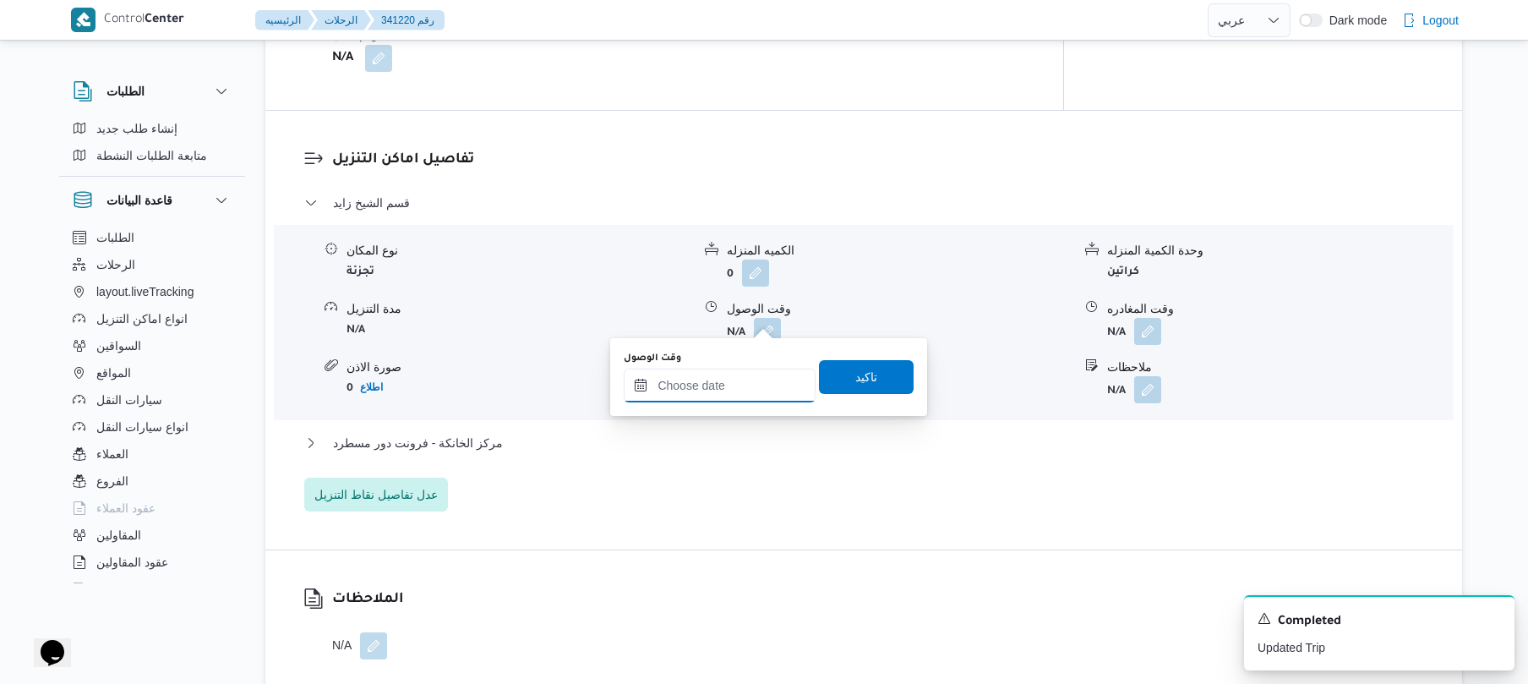
click at [720, 376] on input "وقت الوصول" at bounding box center [720, 385] width 192 height 34
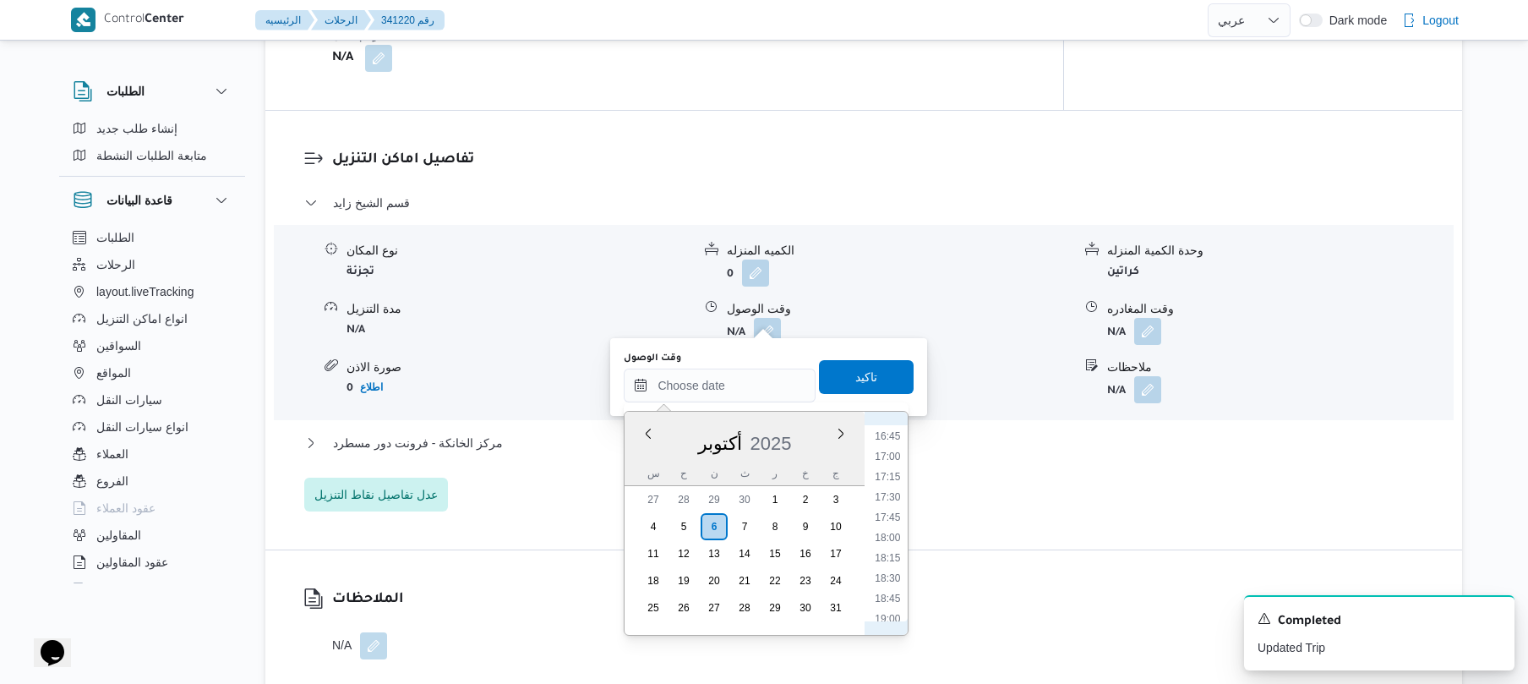
scroll to position [639, 0]
click at [884, 519] on li "09:00" at bounding box center [888, 524] width 39 height 17
type input "[DATE] ٠٩:٠٠"
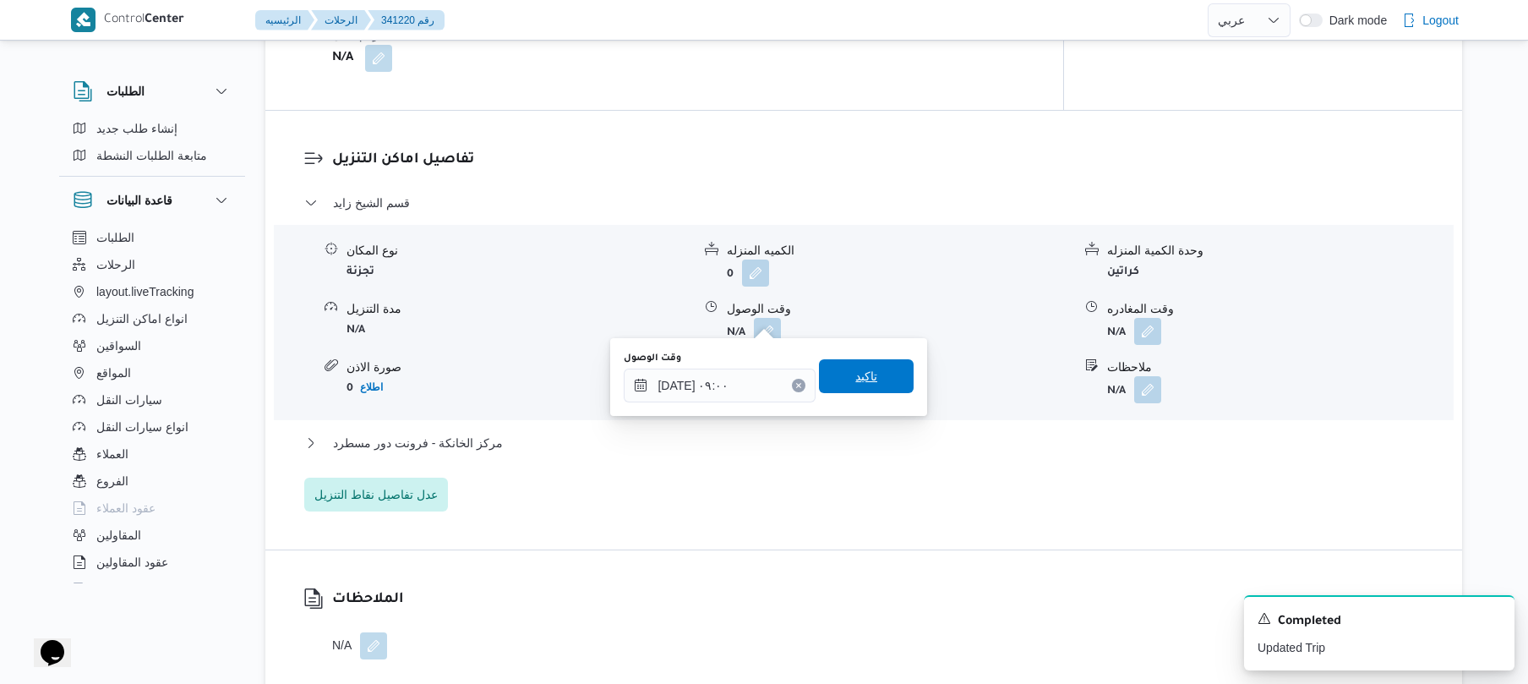
click at [865, 379] on span "تاكيد" at bounding box center [866, 376] width 22 height 20
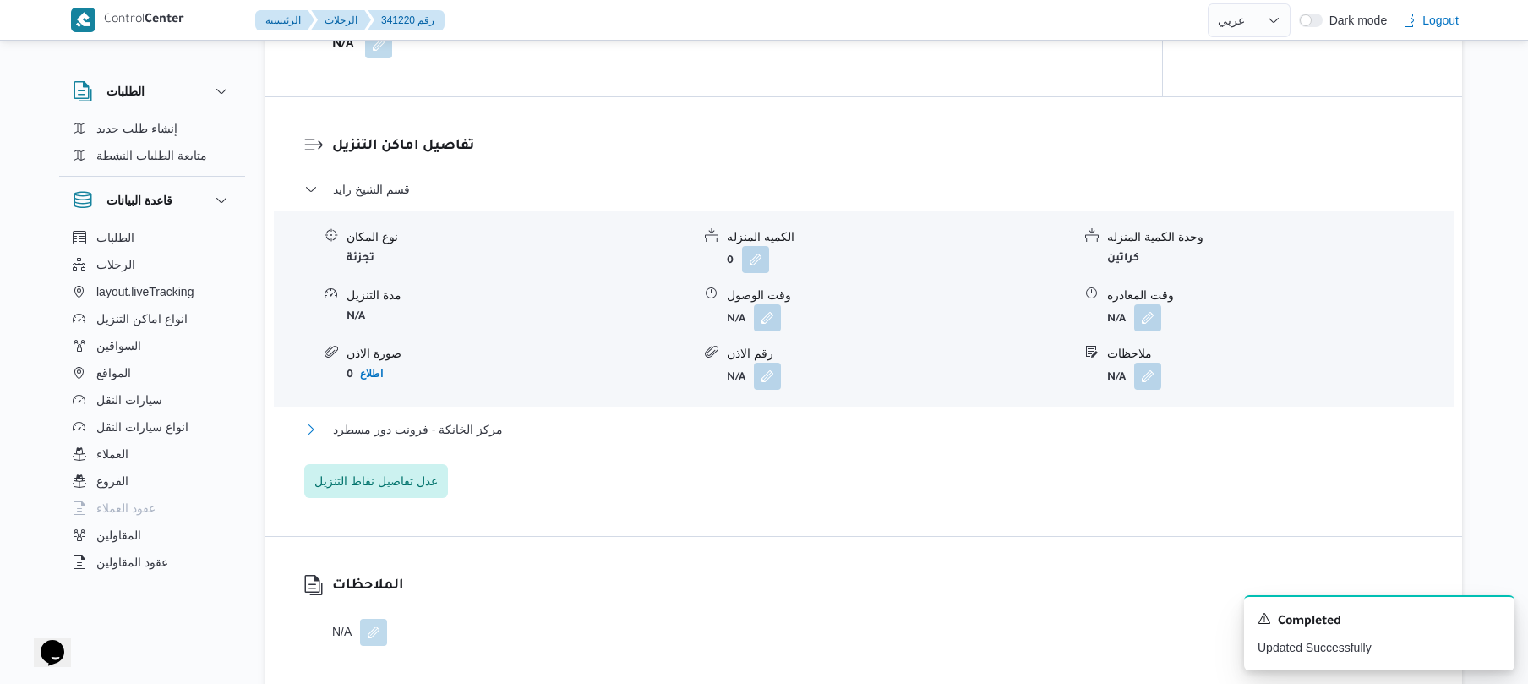
click at [783, 431] on button "مركز الخانكة - فرونت دور مسطرد" at bounding box center [864, 429] width 1120 height 20
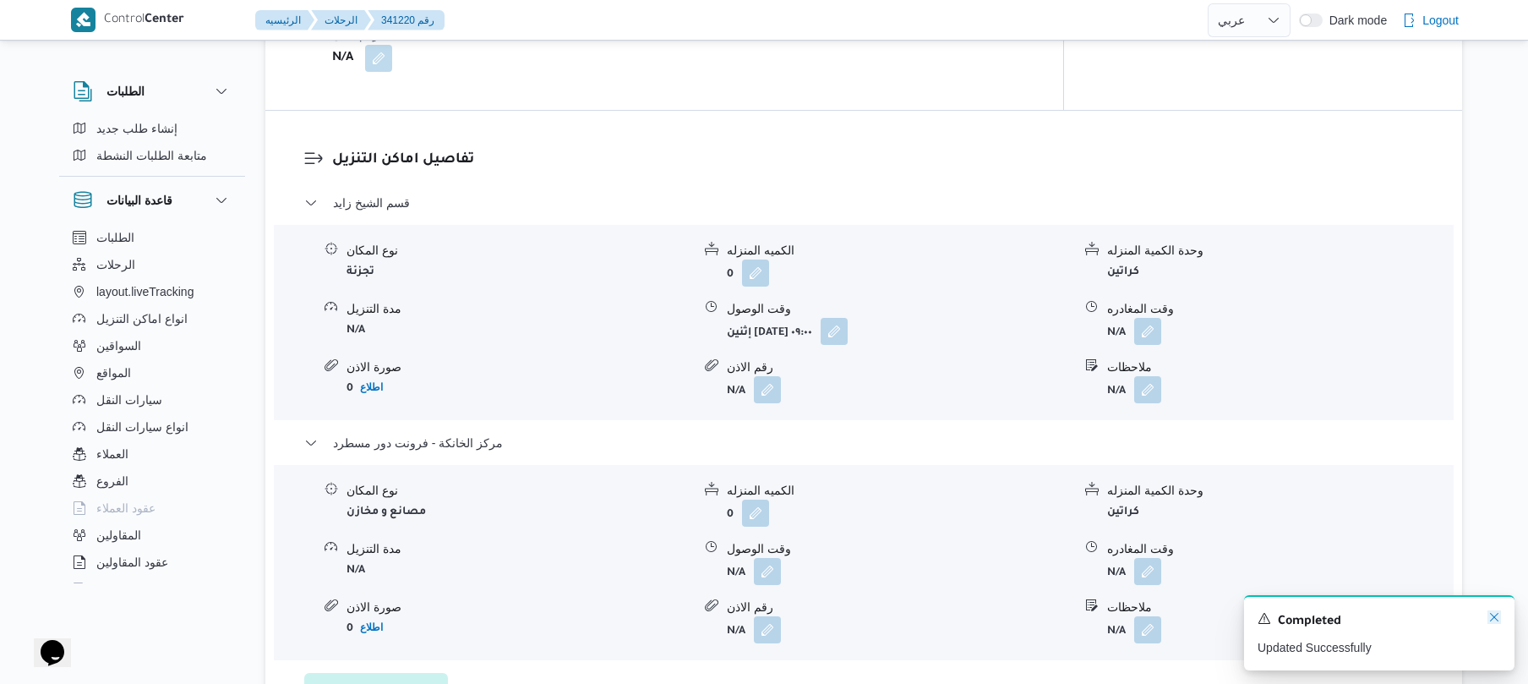
click at [1498, 619] on icon "Dismiss toast" at bounding box center [1494, 617] width 14 height 14
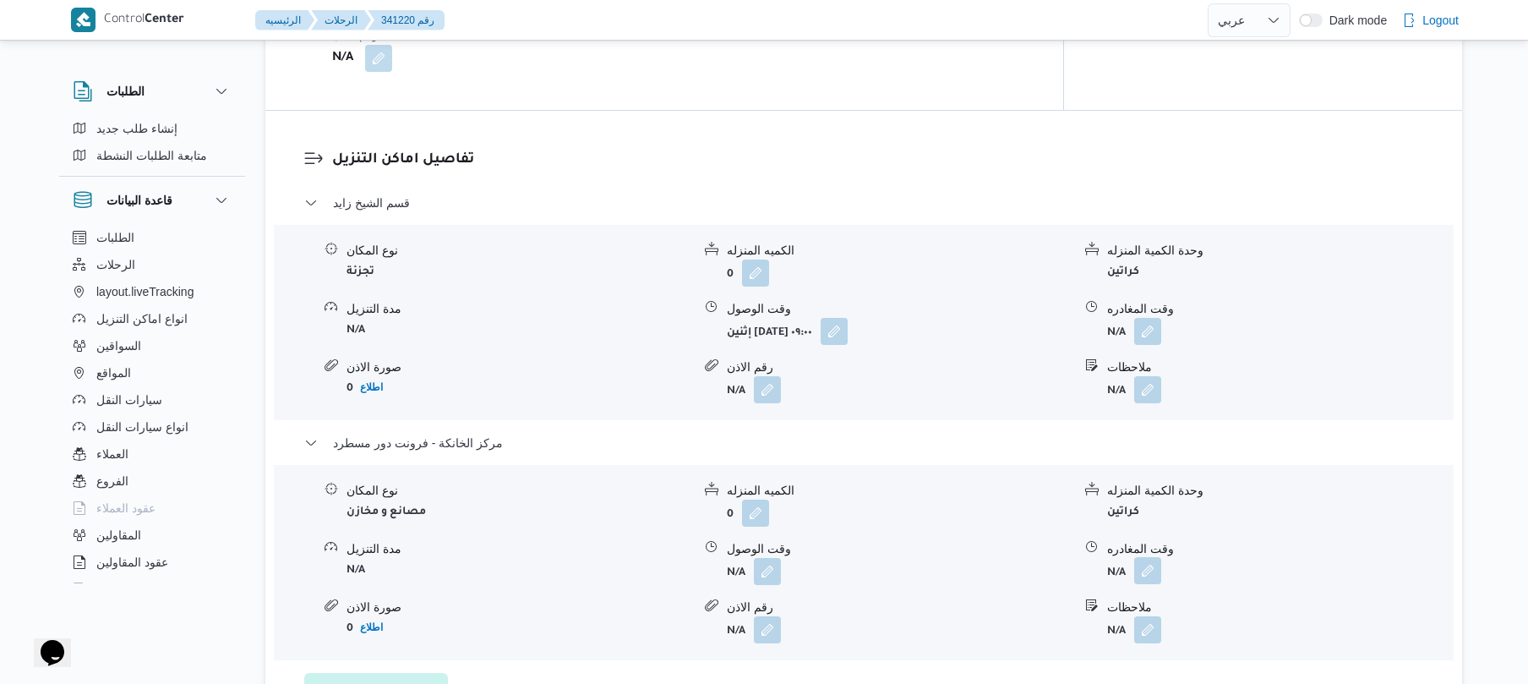
click at [1150, 558] on button "button" at bounding box center [1147, 570] width 27 height 27
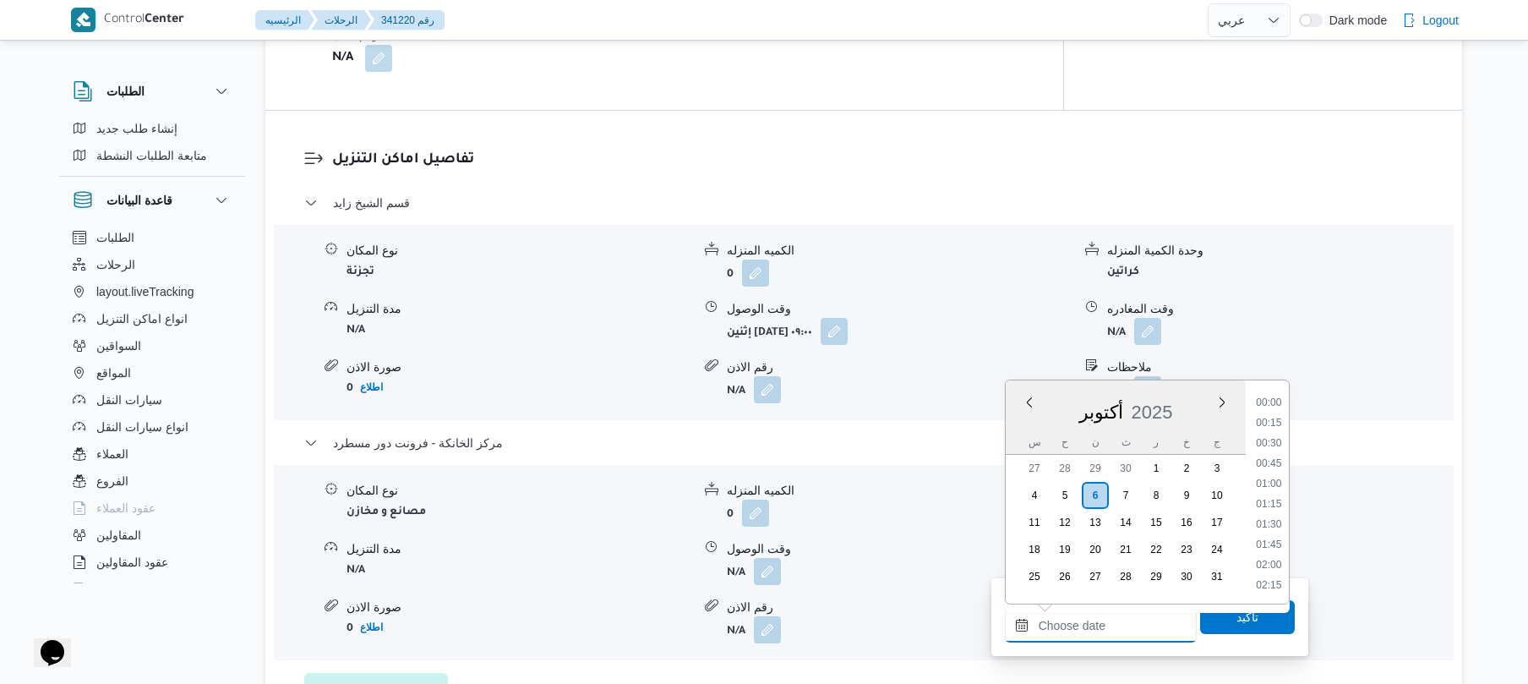
click at [1097, 624] on input "وقت المغادره" at bounding box center [1101, 625] width 192 height 34
click at [1269, 420] on li "19:00" at bounding box center [1268, 421] width 39 height 17
type input "[DATE] ١٩:٠٠"
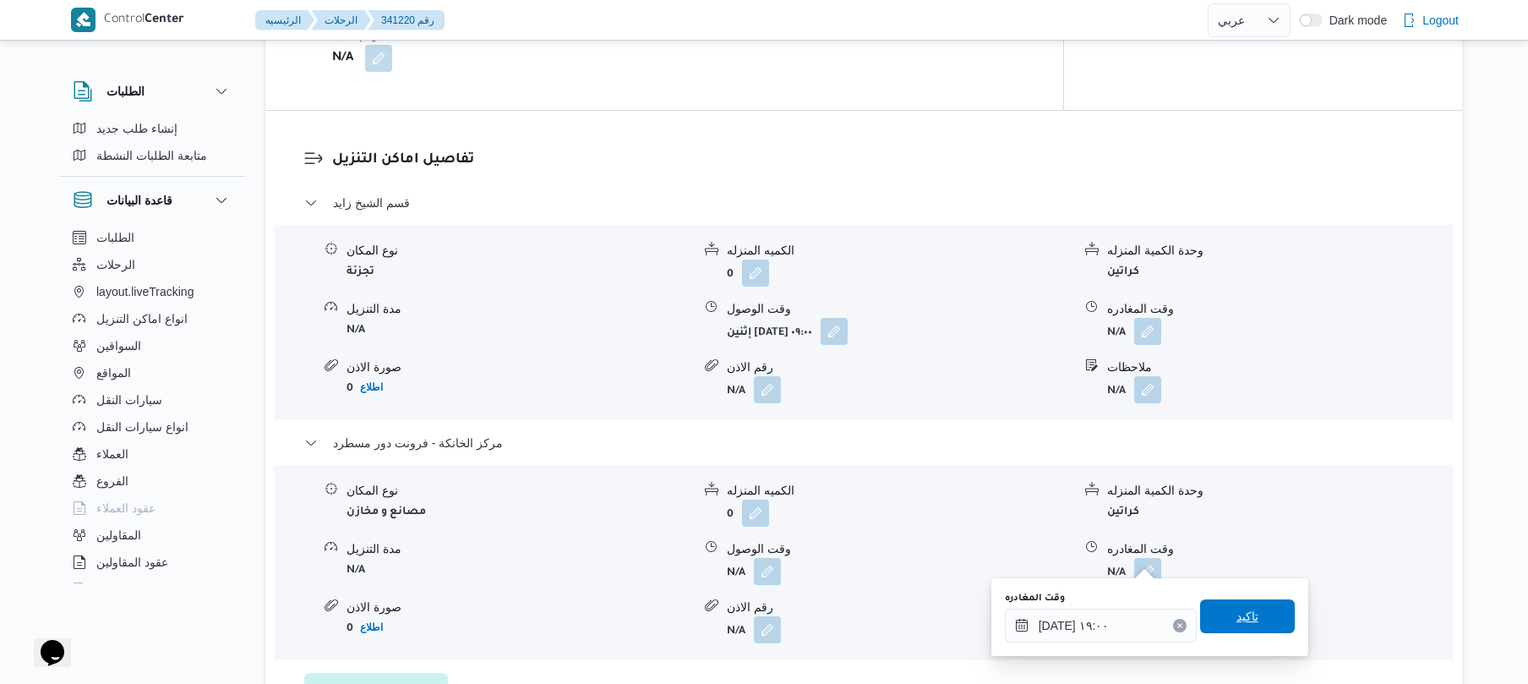
click at [1222, 624] on span "تاكيد" at bounding box center [1247, 616] width 95 height 34
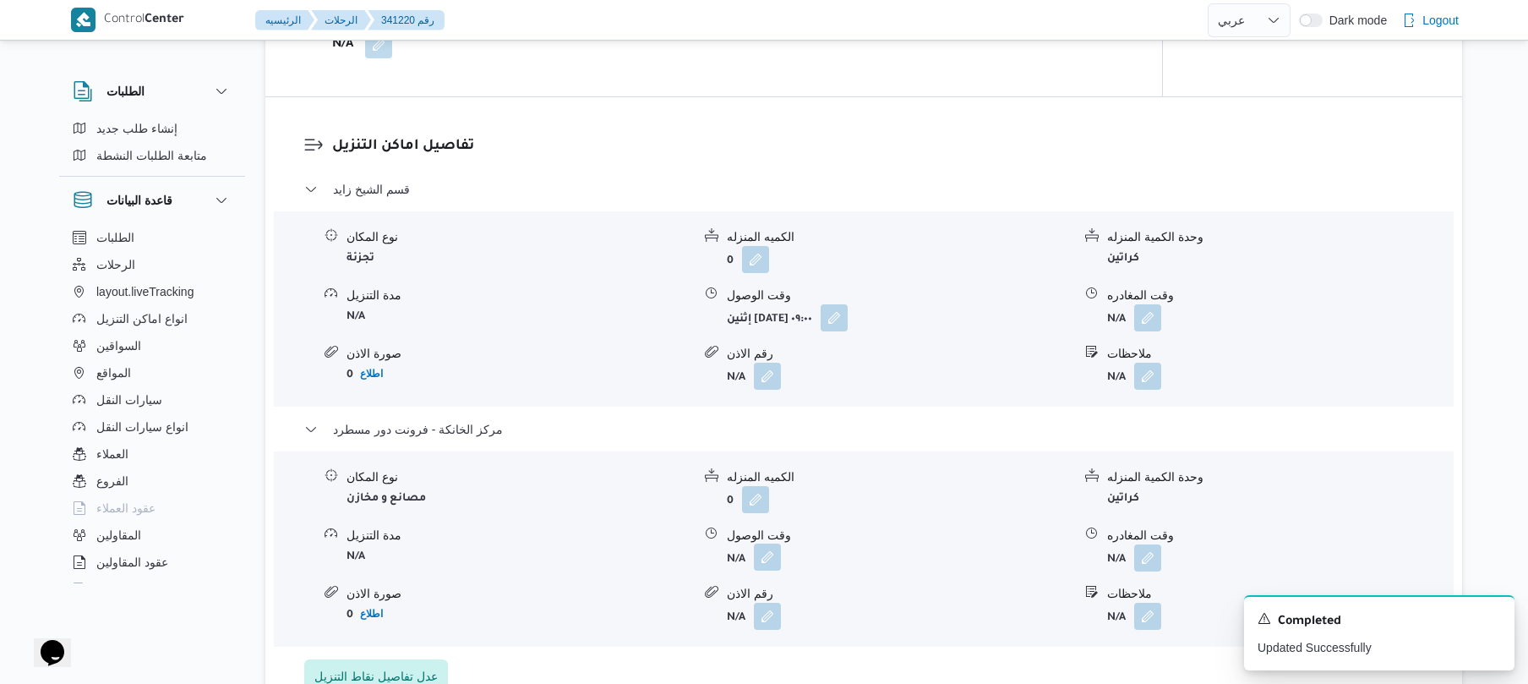
click at [768, 561] on button "button" at bounding box center [767, 556] width 27 height 27
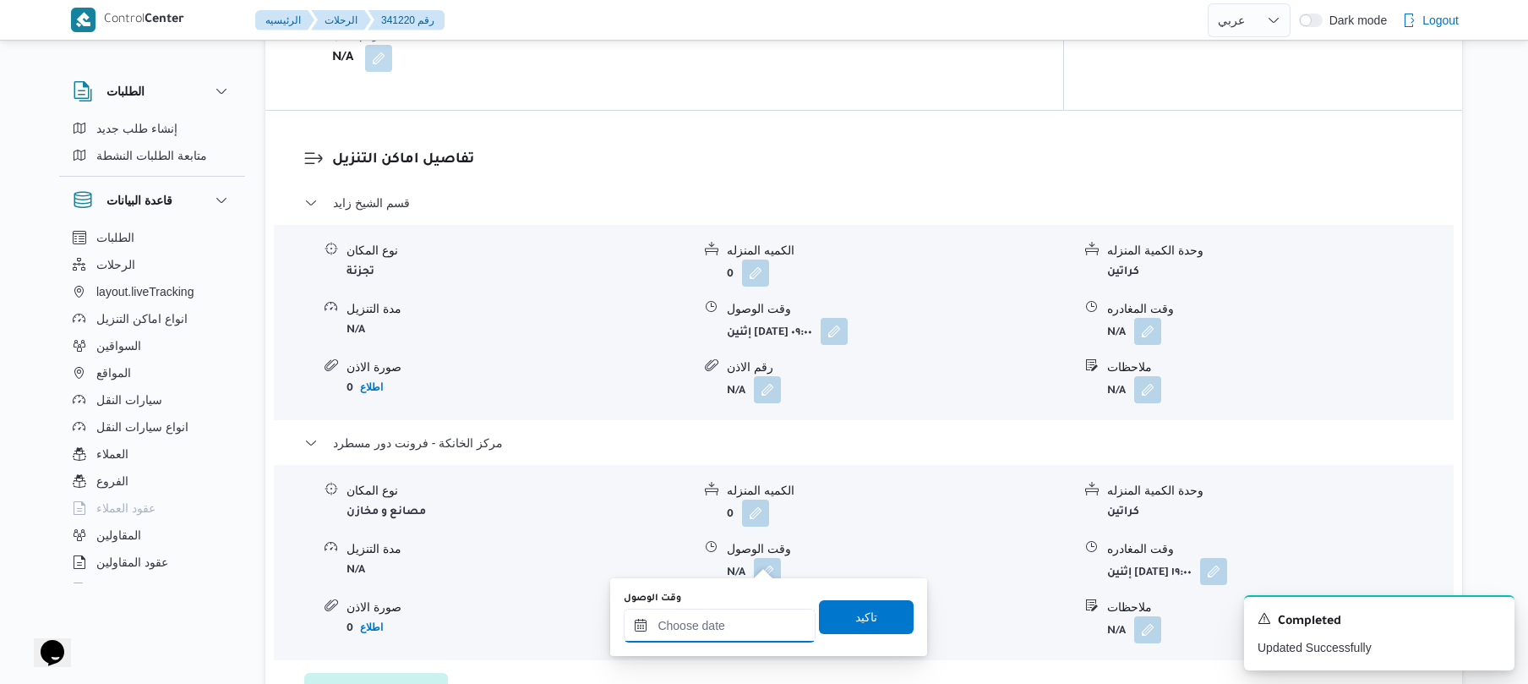
click at [711, 625] on input "وقت الوصول" at bounding box center [720, 625] width 192 height 34
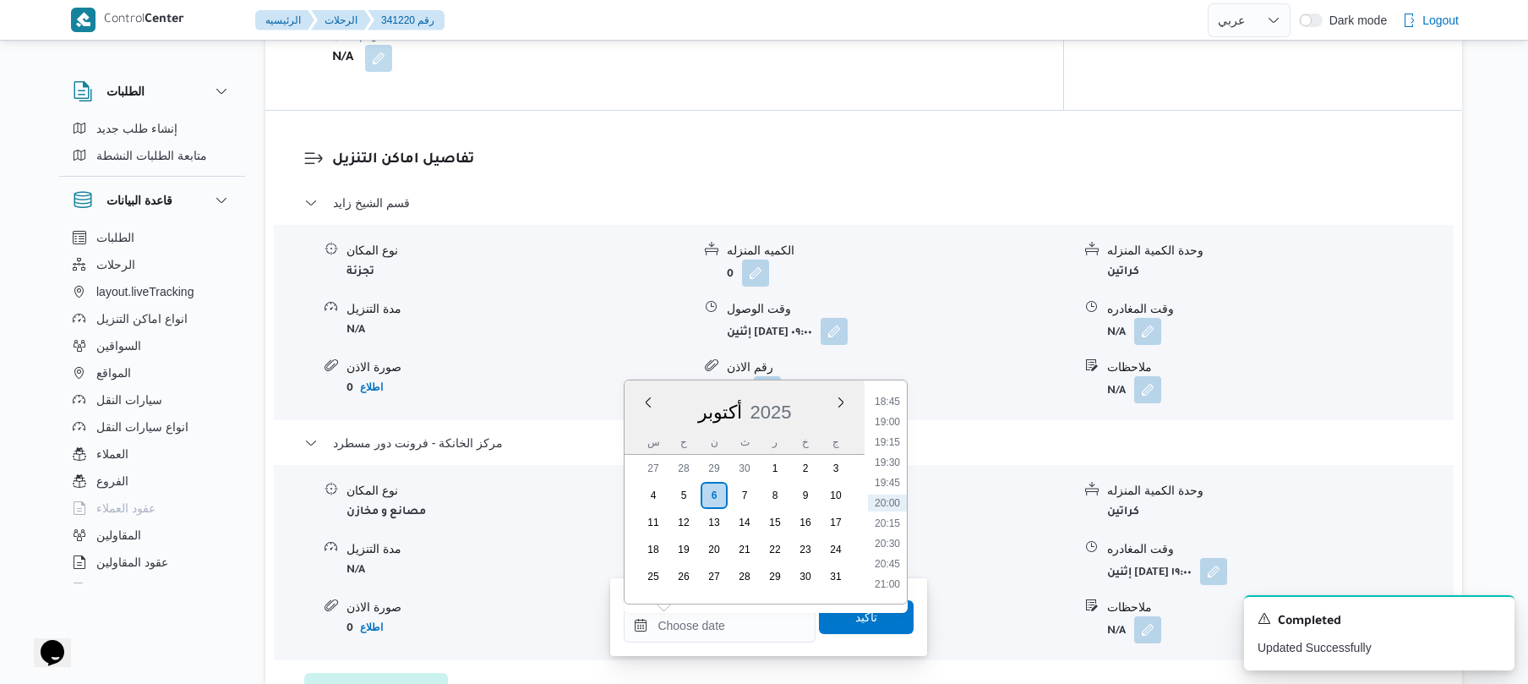
click at [897, 410] on ul "00:00 00:15 00:30 00:45 01:00 01:15 01:30 01:45 02:00 02:15 02:30 02:45 03:00 0…" at bounding box center [887, 492] width 39 height 196
click at [890, 400] on li "18:45" at bounding box center [887, 401] width 39 height 17
type input "[DATE] ١٨:٤٥"
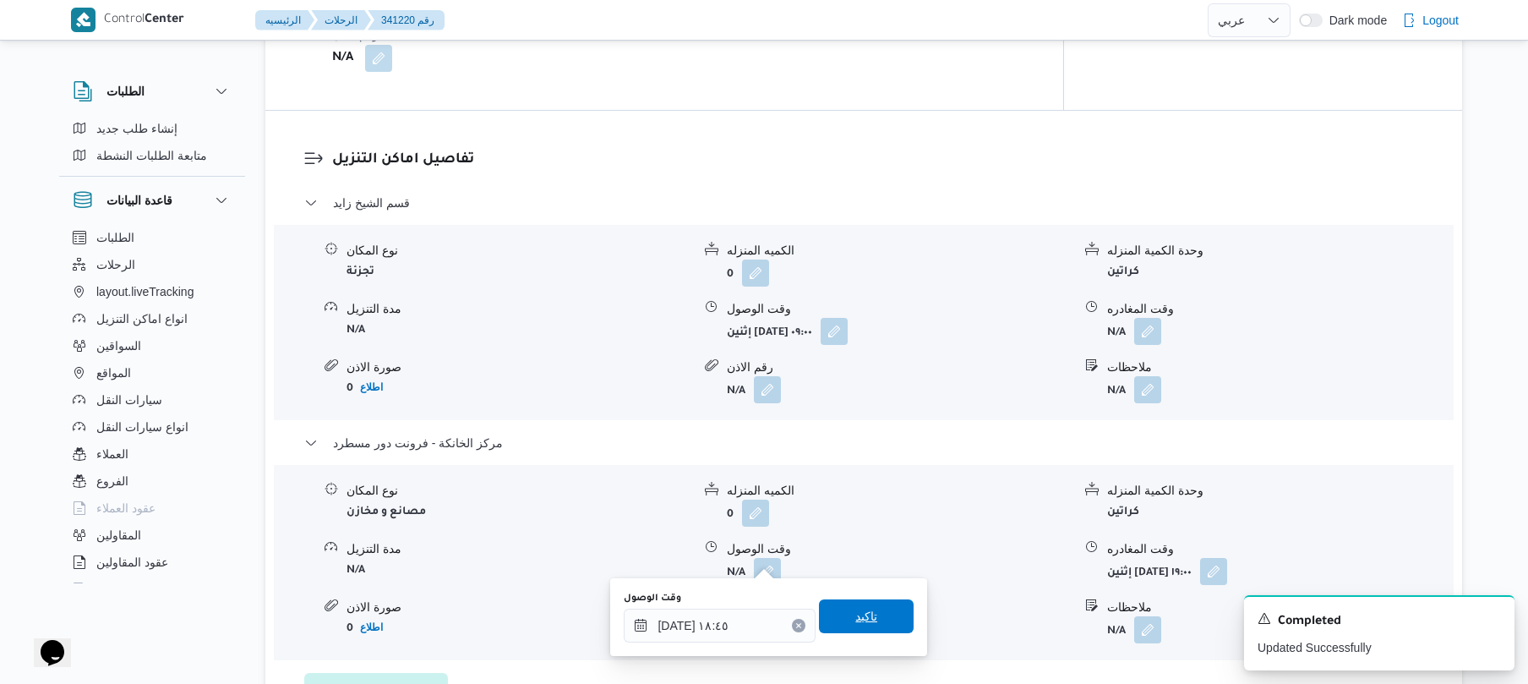
click at [843, 624] on span "تاكيد" at bounding box center [866, 616] width 95 height 34
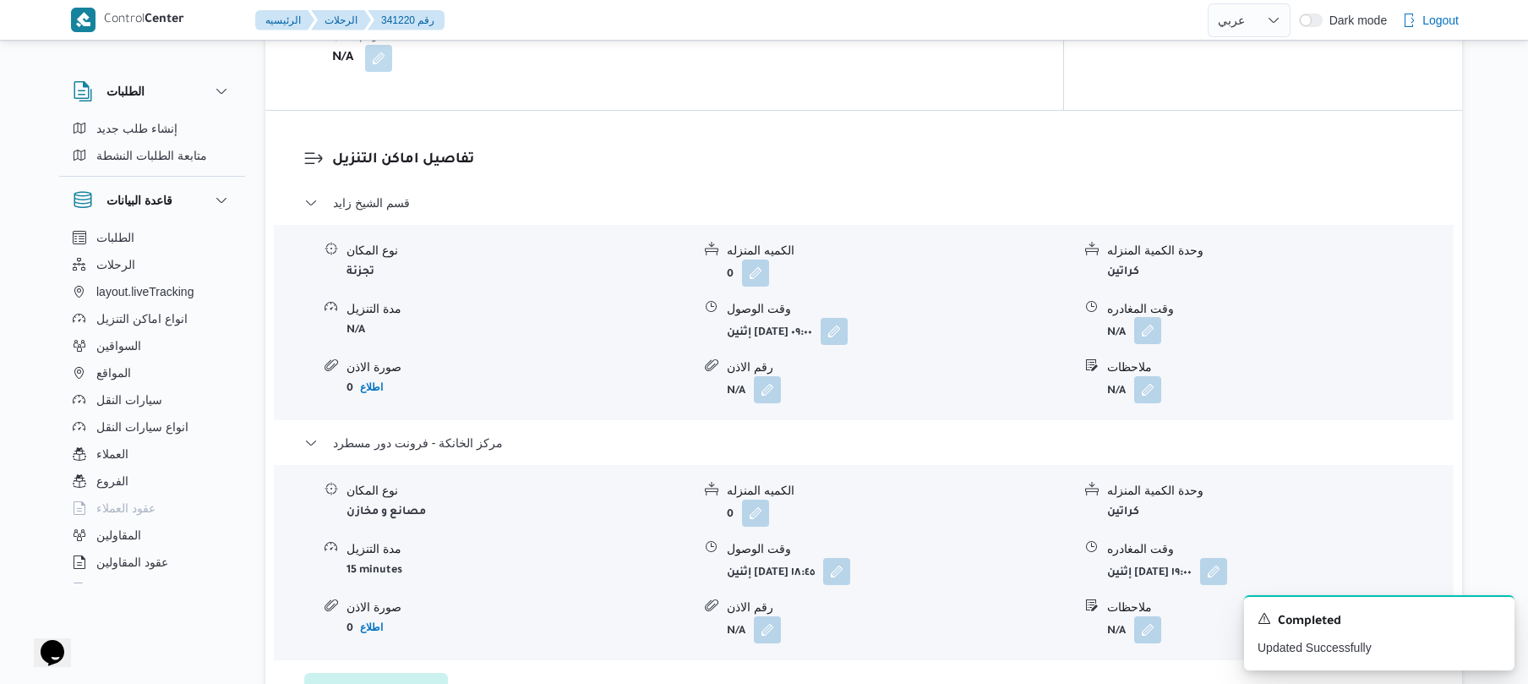
click at [1151, 317] on button "button" at bounding box center [1147, 330] width 27 height 27
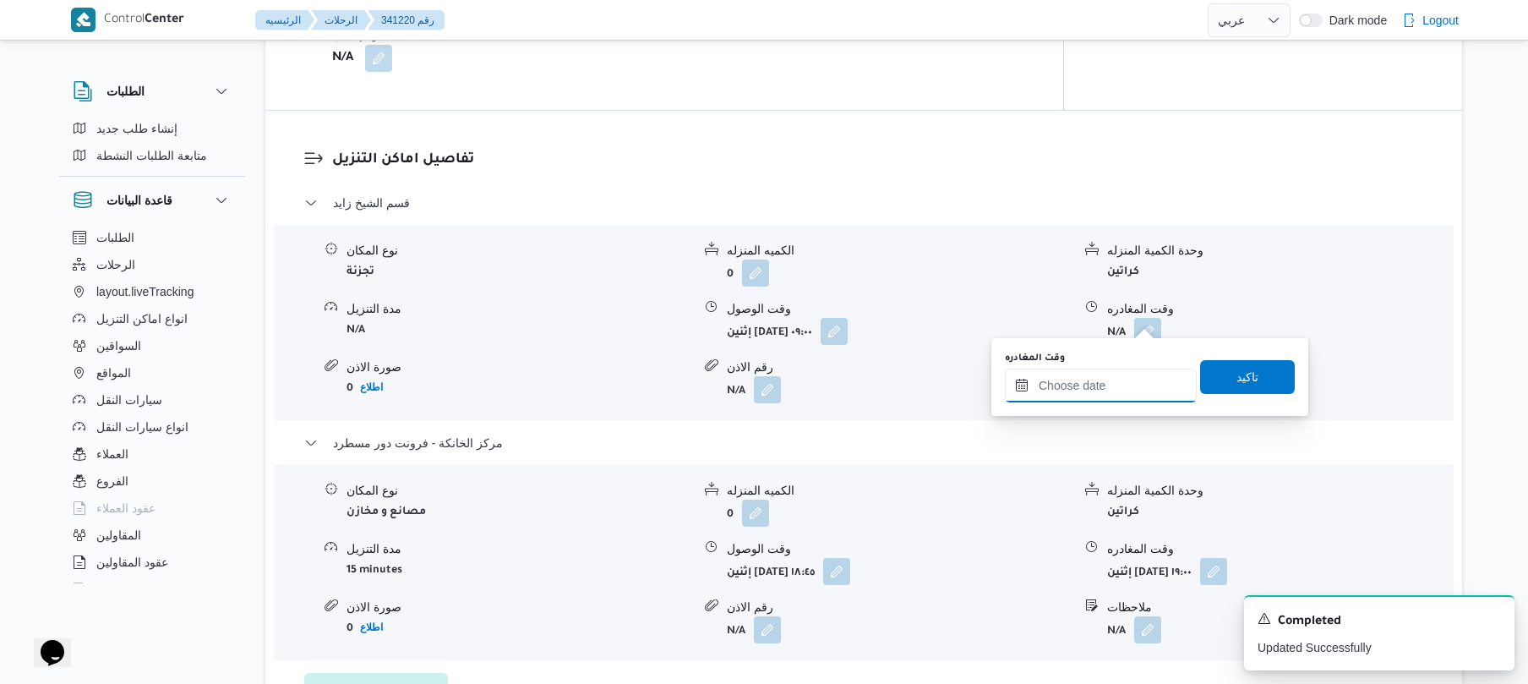
click at [1082, 375] on input "وقت المغادره" at bounding box center [1101, 385] width 192 height 34
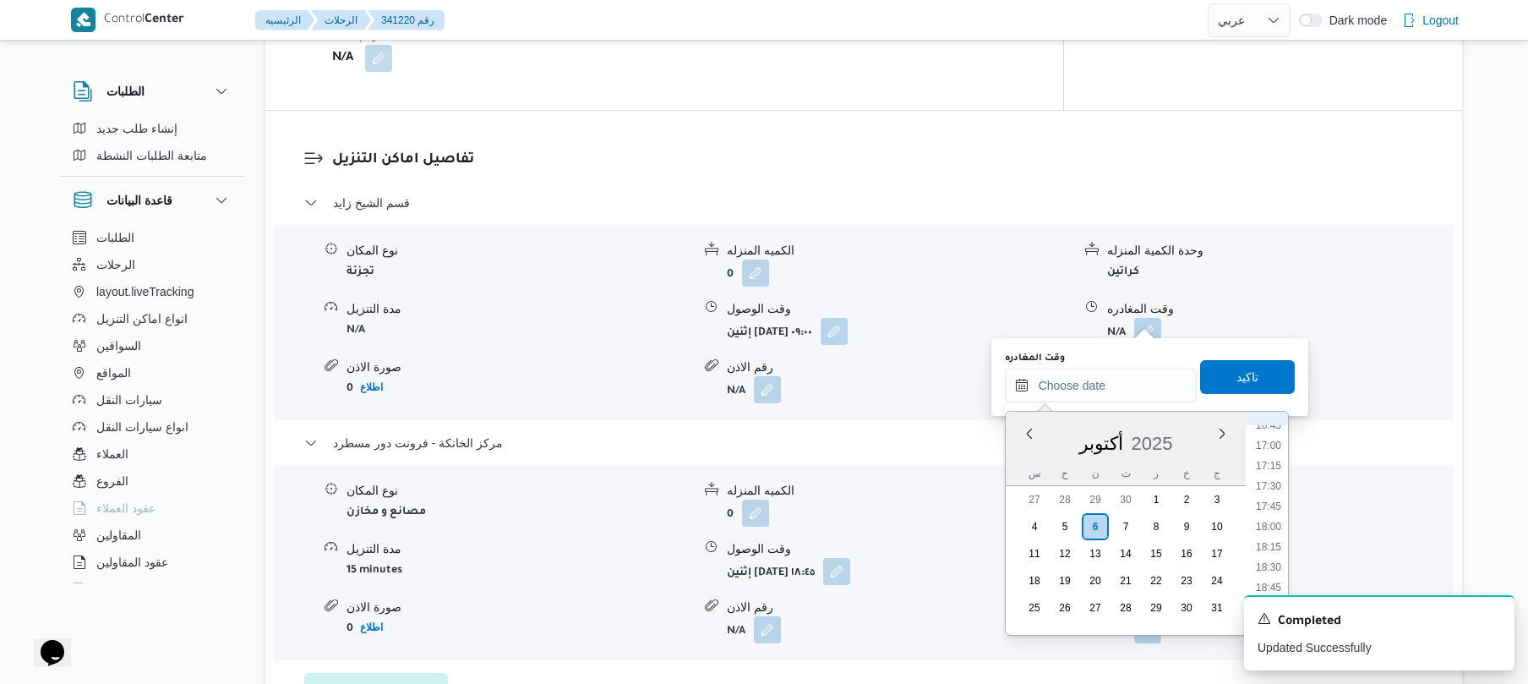
scroll to position [1356, 0]
click at [1268, 536] on li "18:00" at bounding box center [1268, 537] width 39 height 17
type input "٠٦/١٠/٢٠٢٥ ١٨:٠٠"
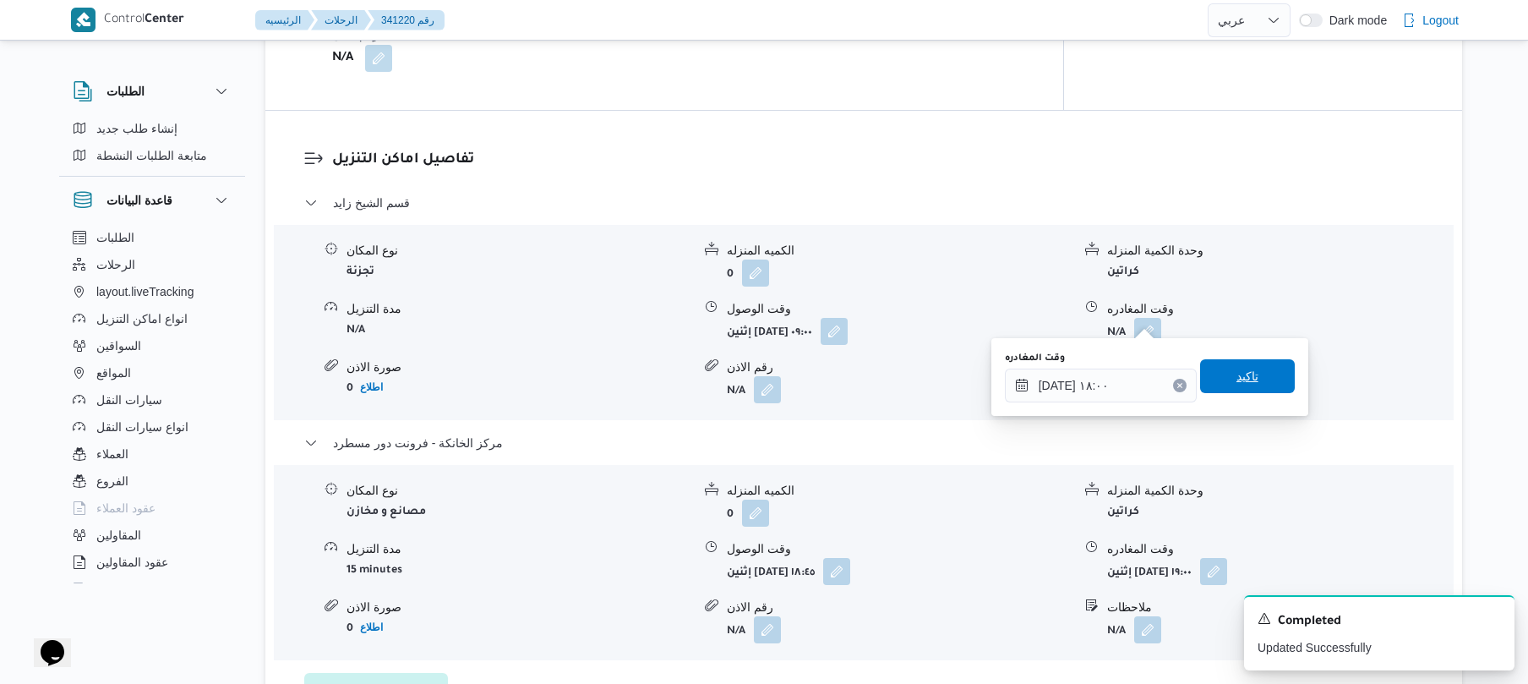
click at [1249, 375] on span "تاكيد" at bounding box center [1247, 376] width 95 height 34
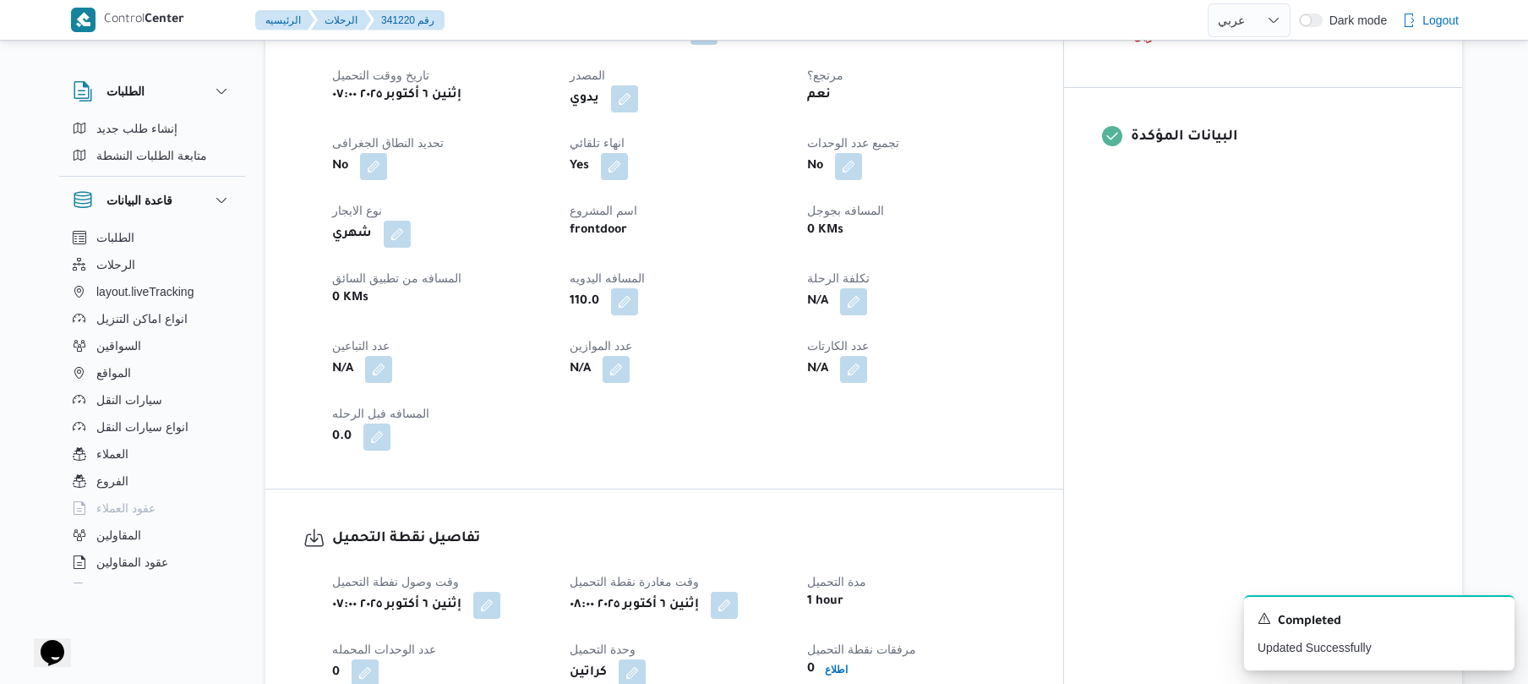
scroll to position [0, 0]
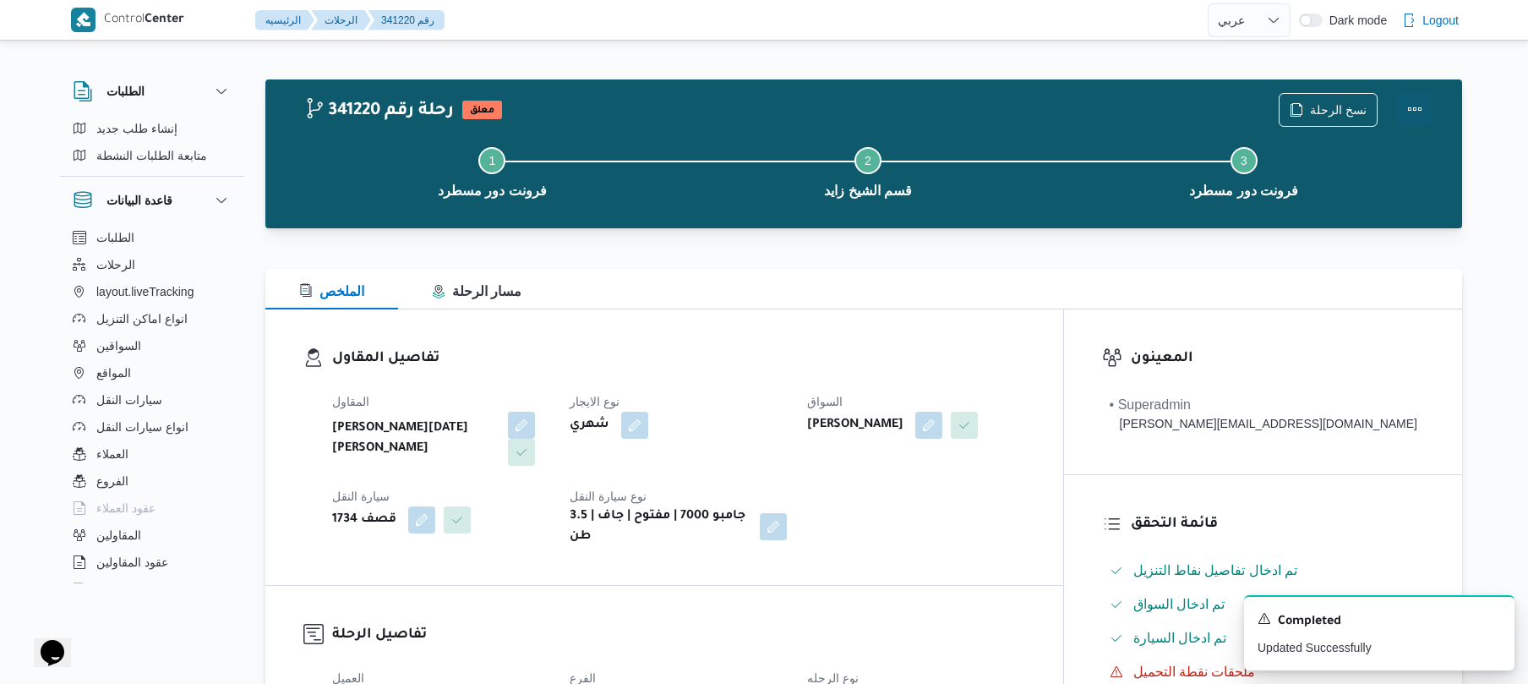
click at [1413, 118] on button "Actions" at bounding box center [1415, 109] width 34 height 34
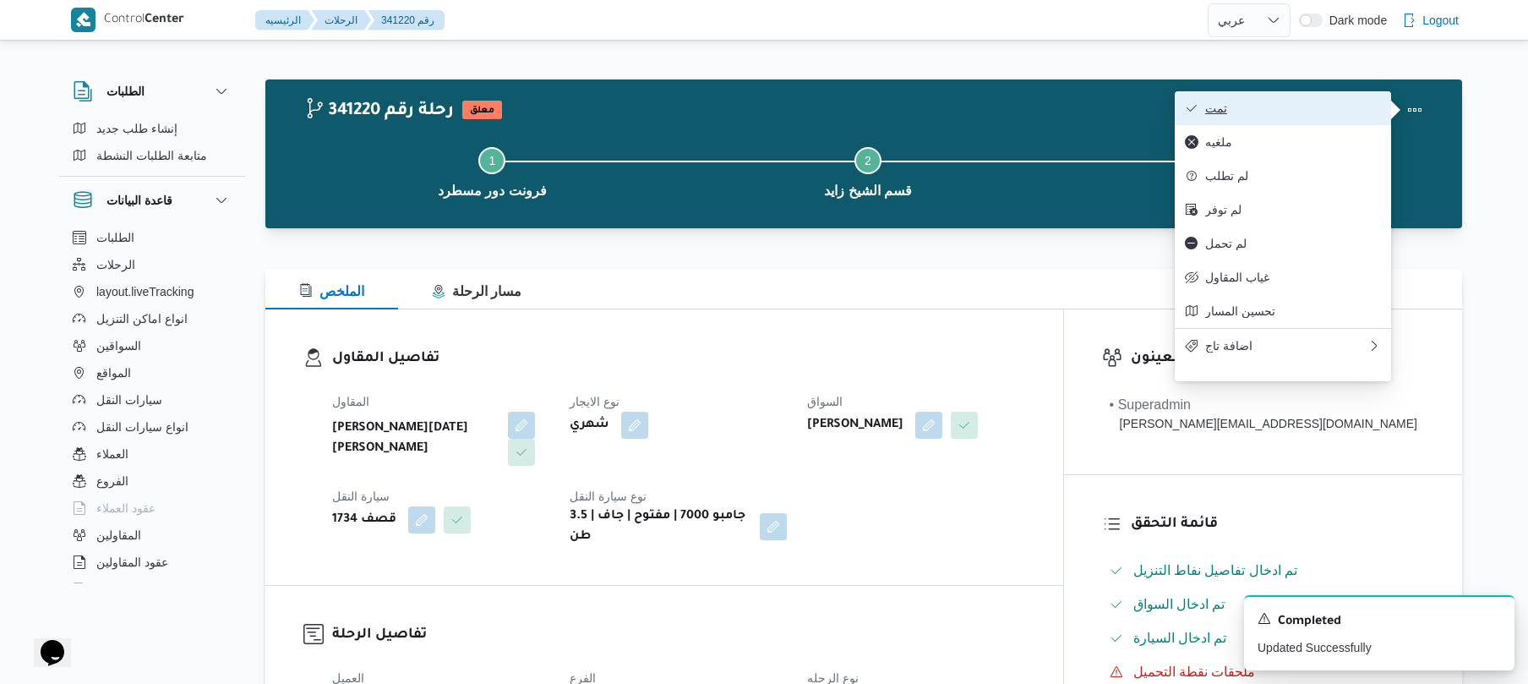
click at [1342, 112] on span "تمت" at bounding box center [1293, 108] width 176 height 14
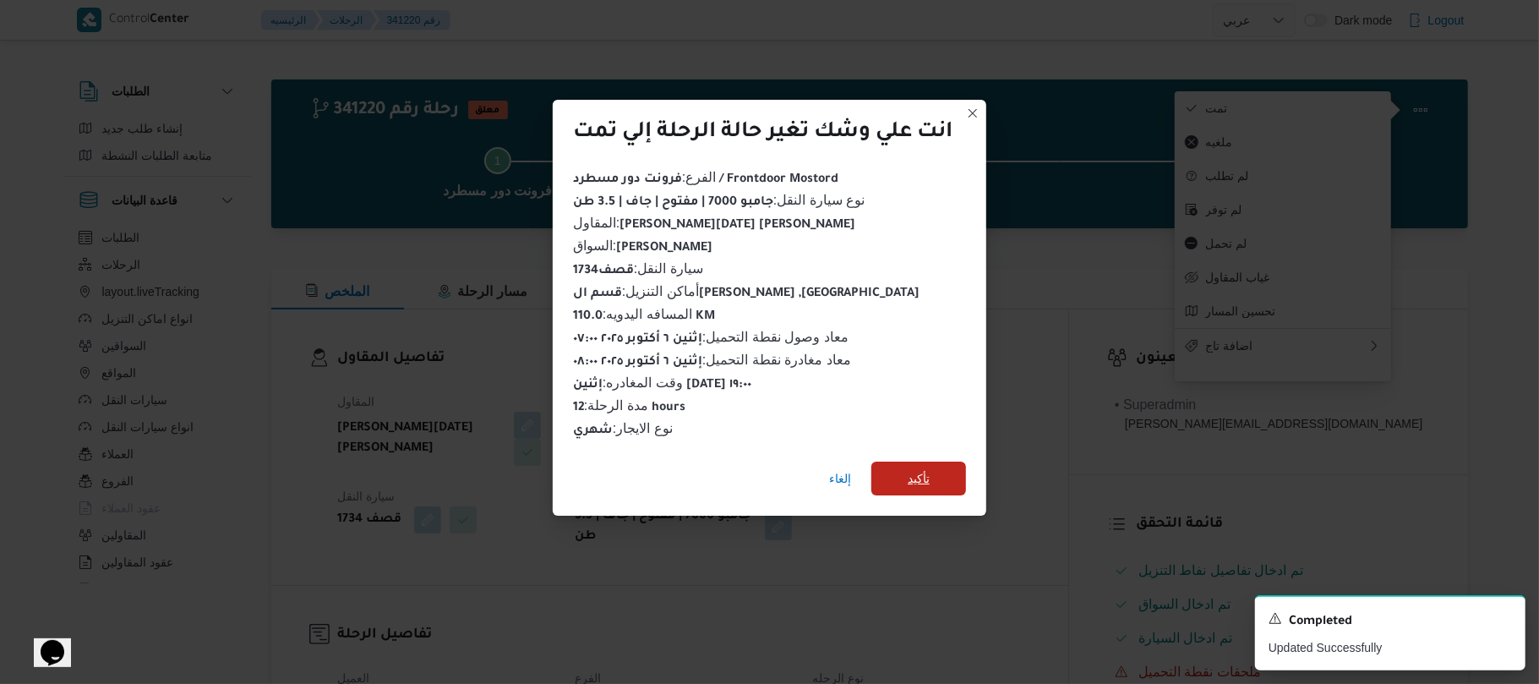
click at [914, 468] on span "تأكيد" at bounding box center [919, 478] width 22 height 20
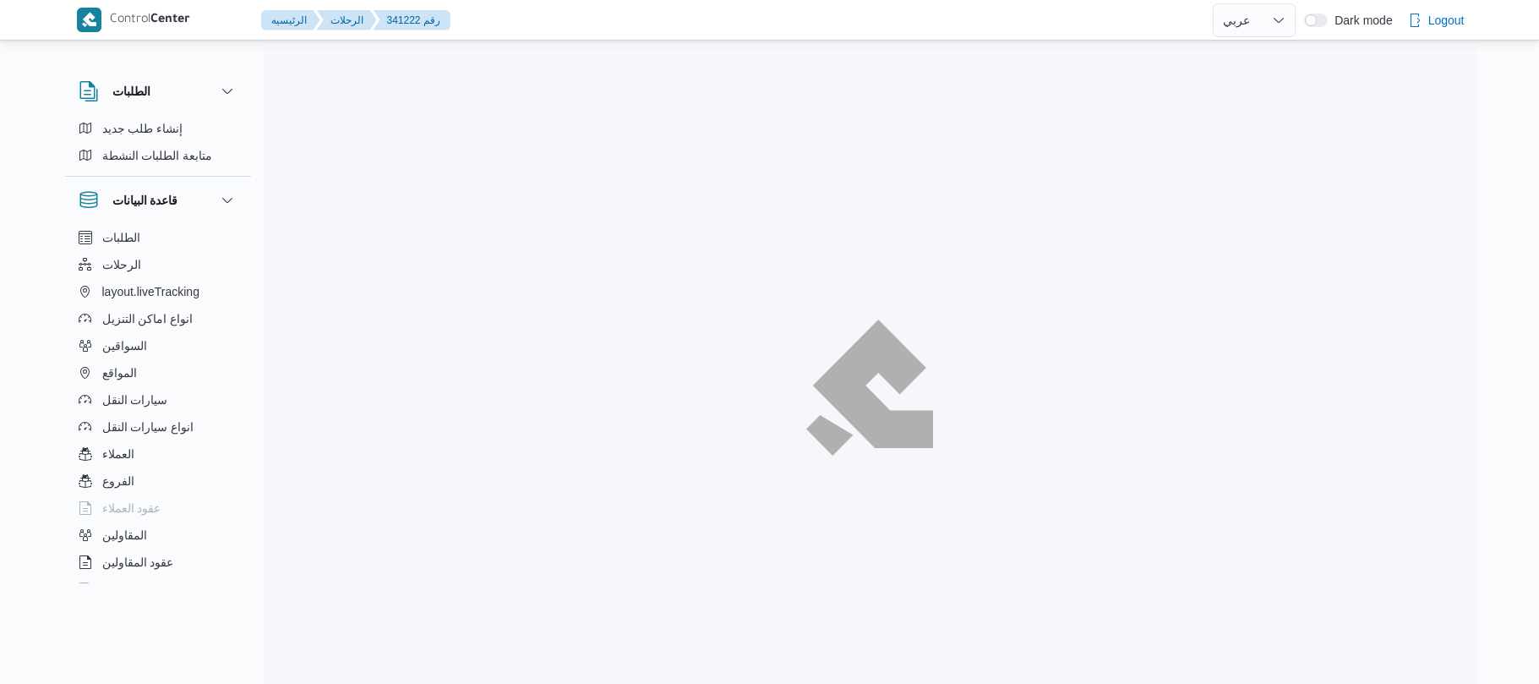
select select "ar"
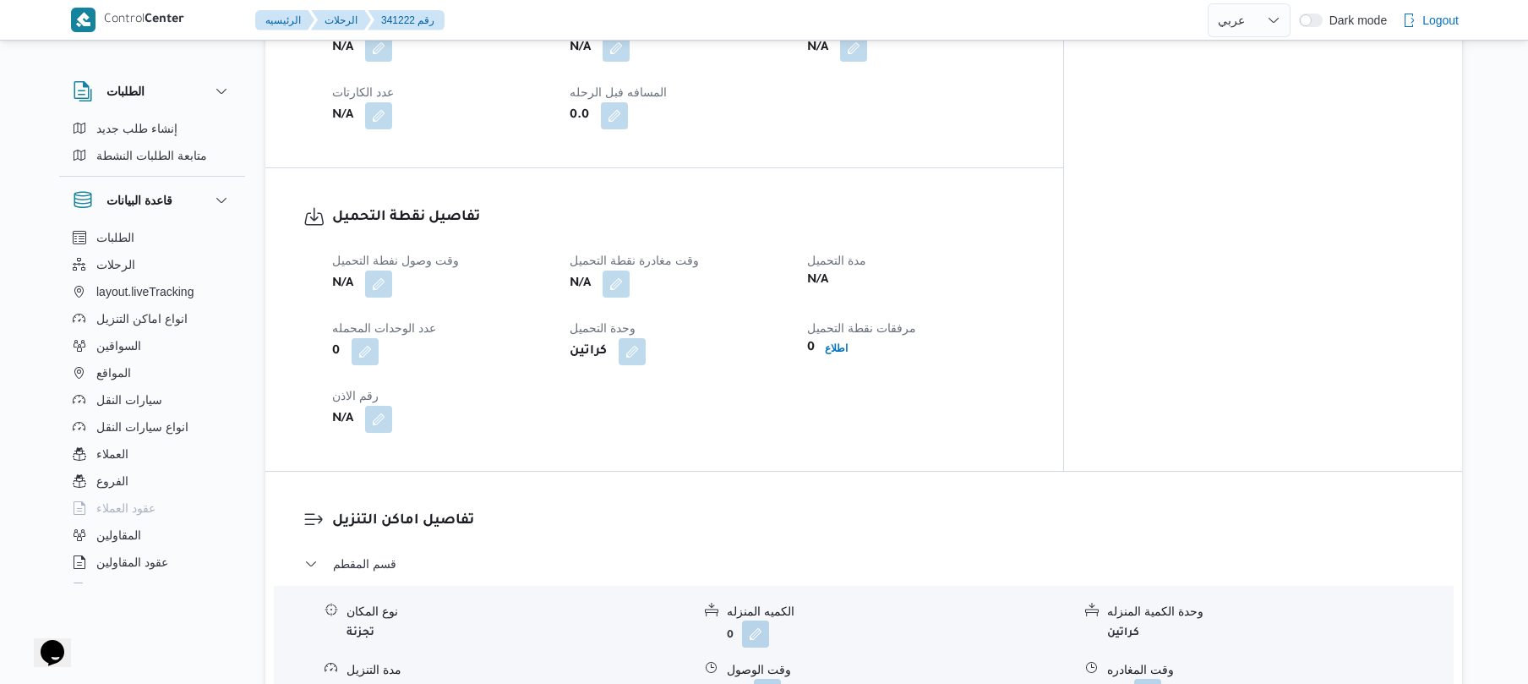
scroll to position [947, 0]
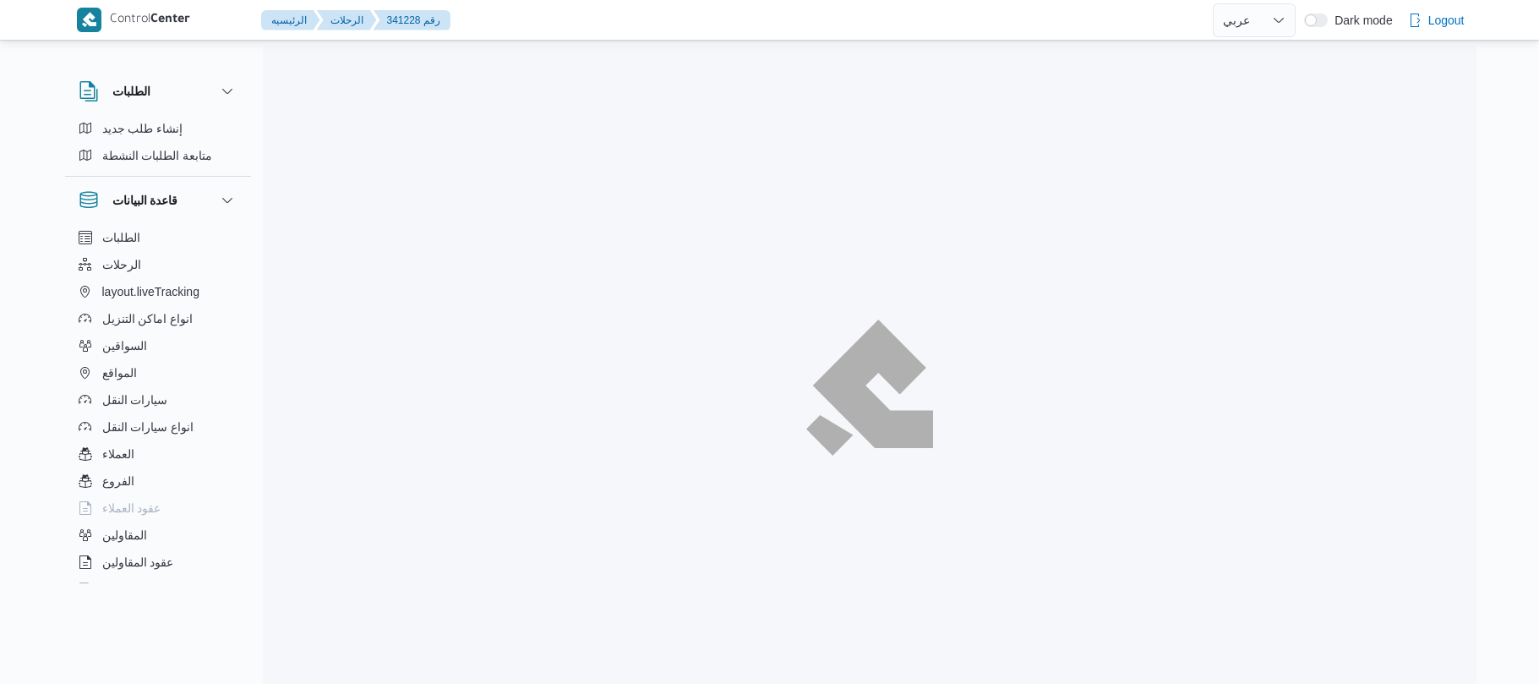
select select "ar"
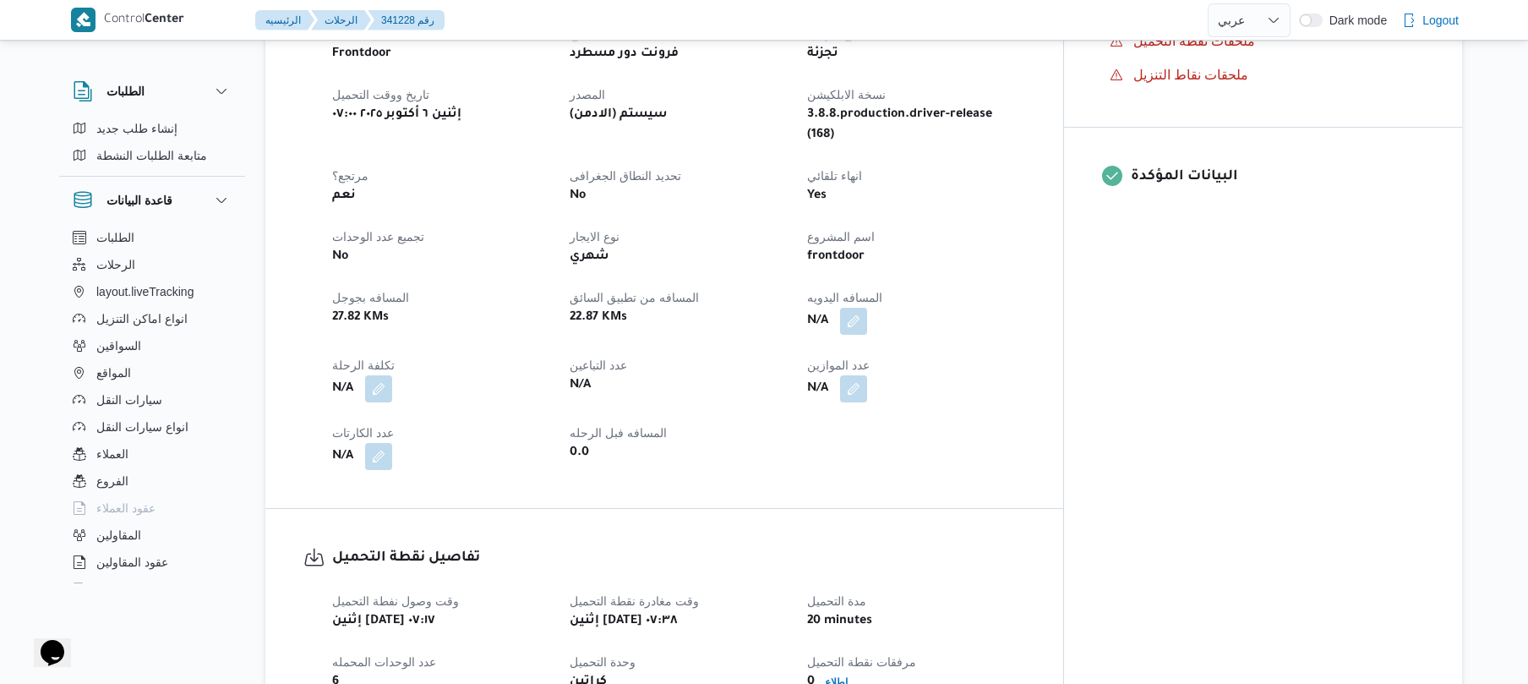
scroll to position [676, 0]
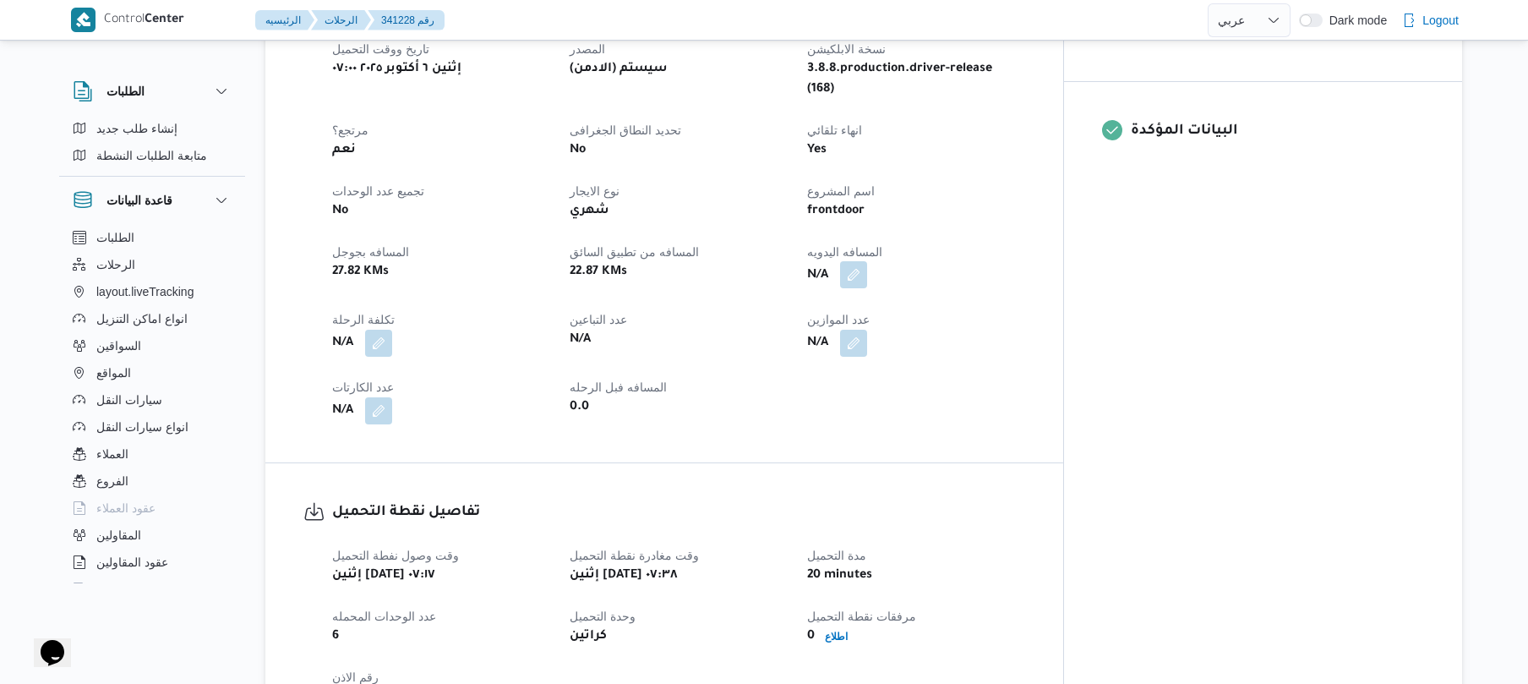
click at [867, 261] on button "button" at bounding box center [853, 274] width 27 height 27
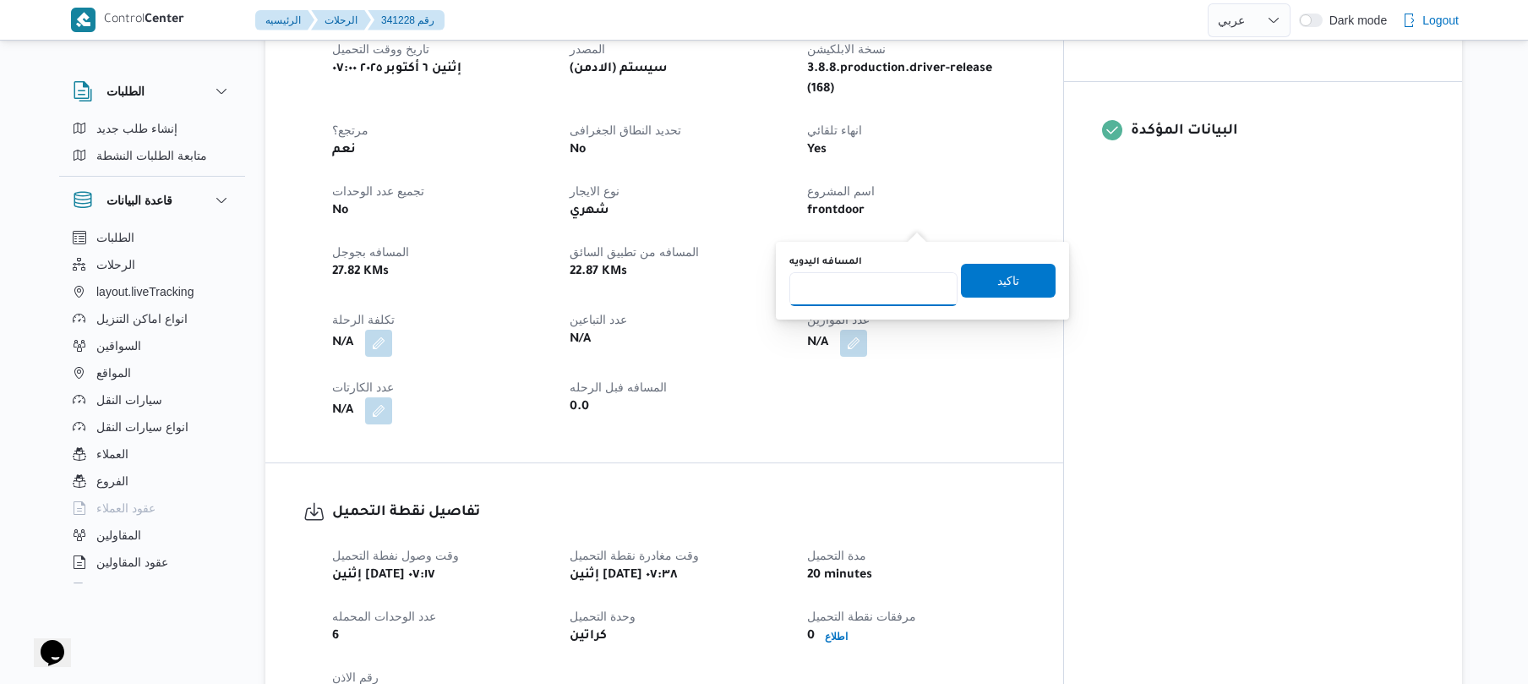
click at [865, 292] on input "المسافه اليدويه" at bounding box center [873, 289] width 168 height 34
type input "40"
click at [1012, 281] on span "تاكيد" at bounding box center [1008, 280] width 95 height 34
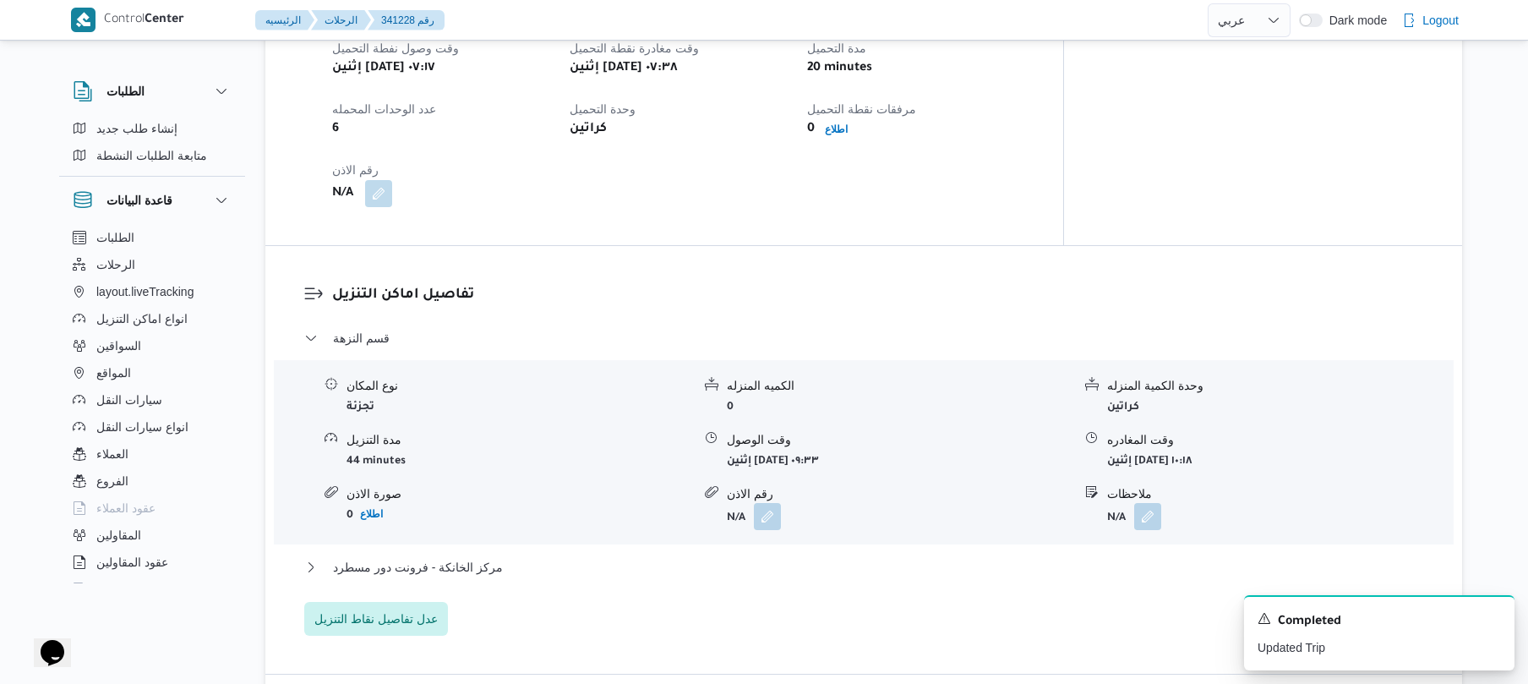
scroll to position [1217, 0]
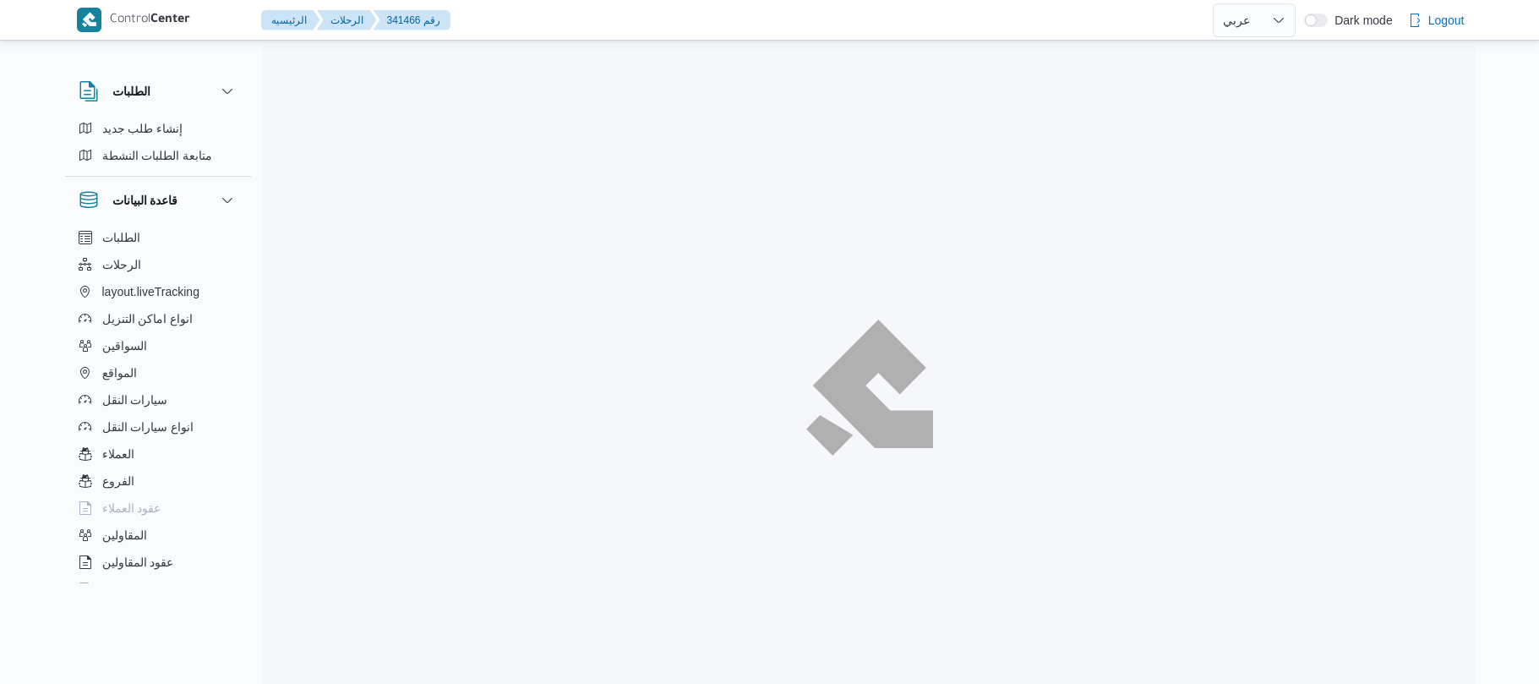
select select "ar"
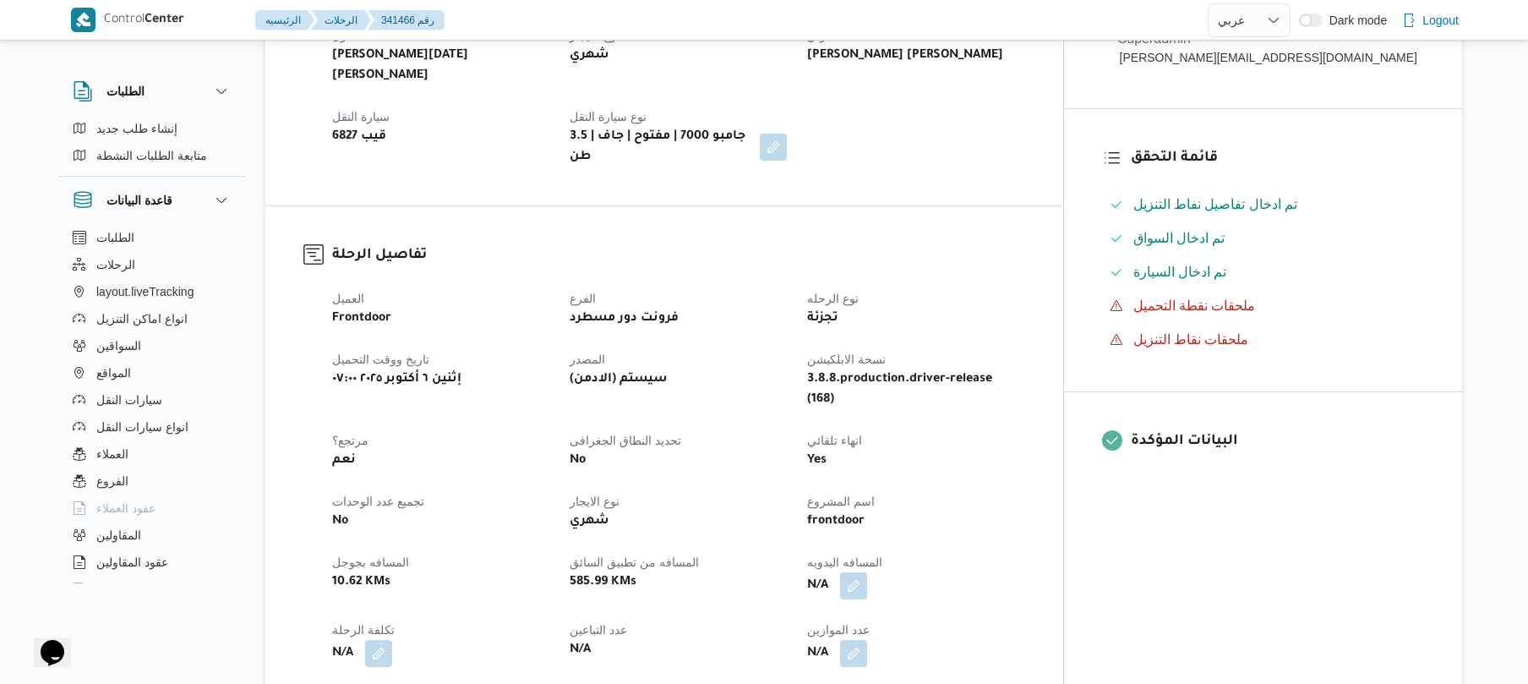
scroll to position [360, 0]
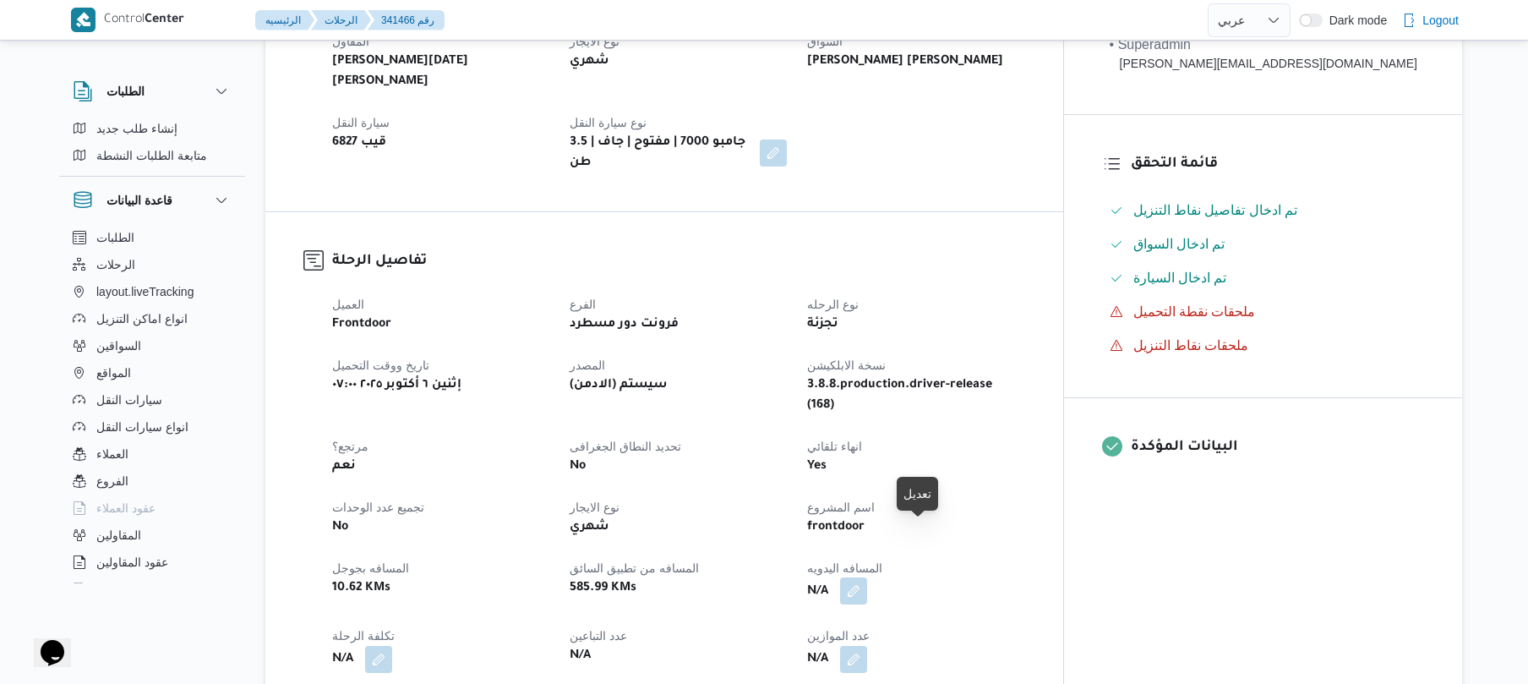
click at [867, 577] on button "button" at bounding box center [853, 590] width 27 height 27
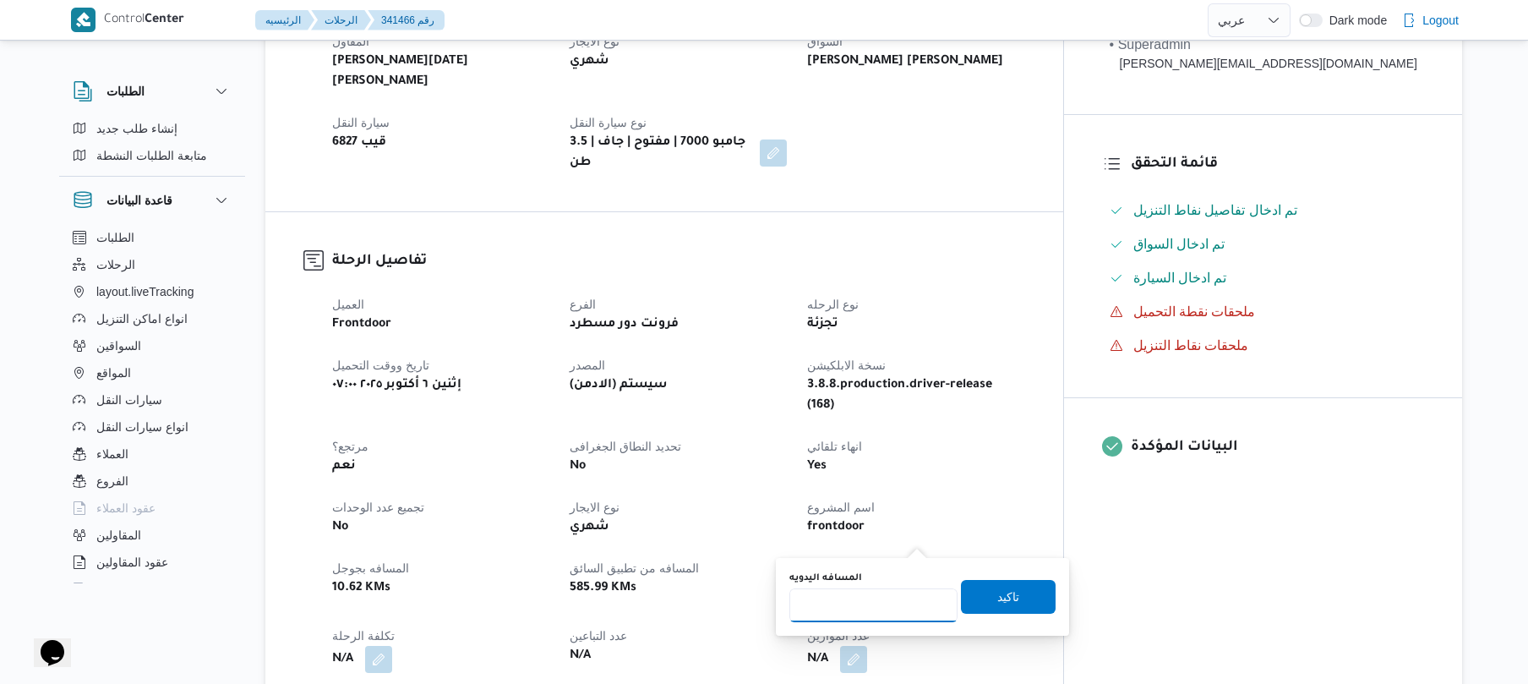
click at [865, 603] on input "المسافه اليدويه" at bounding box center [873, 605] width 168 height 34
type input "80"
click at [964, 609] on span "تاكيد" at bounding box center [1008, 596] width 95 height 34
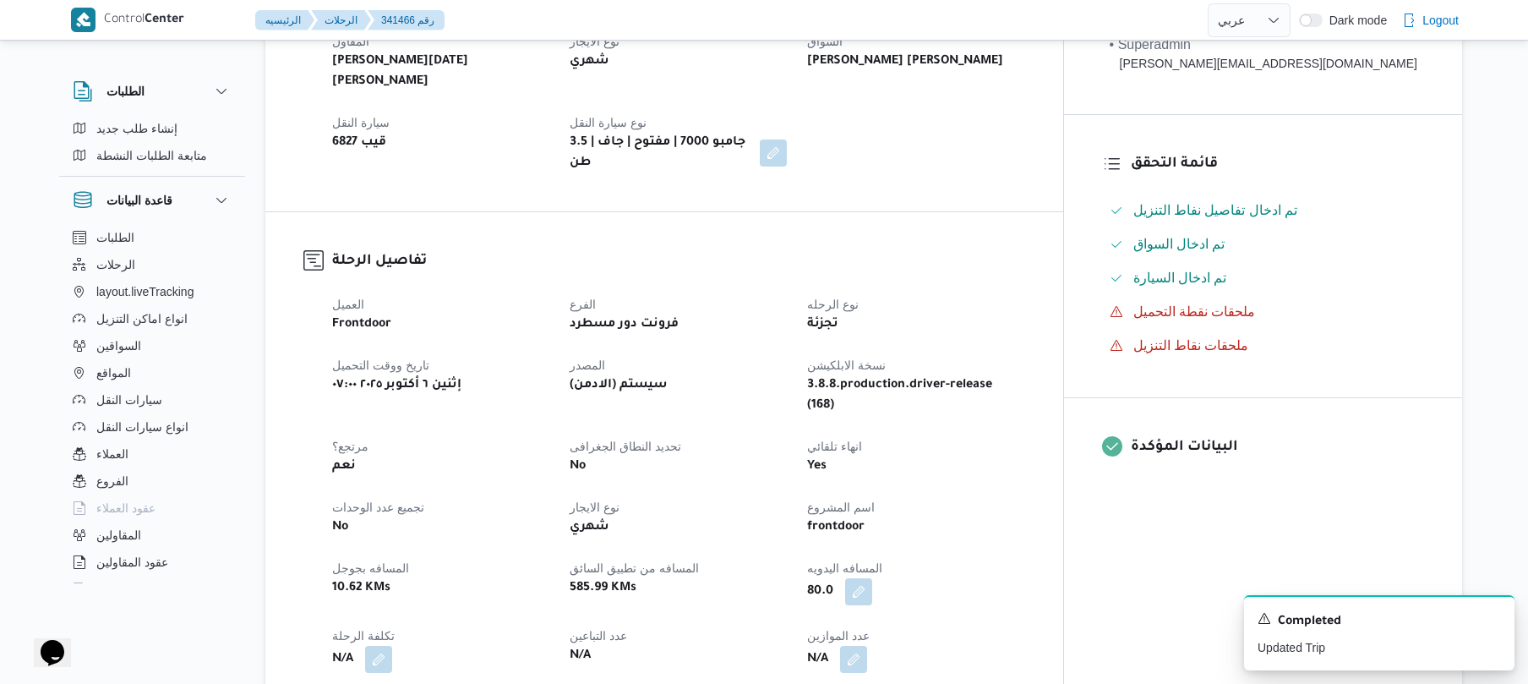
click at [1024, 558] on dt "المسافه اليدويه" at bounding box center [915, 568] width 217 height 20
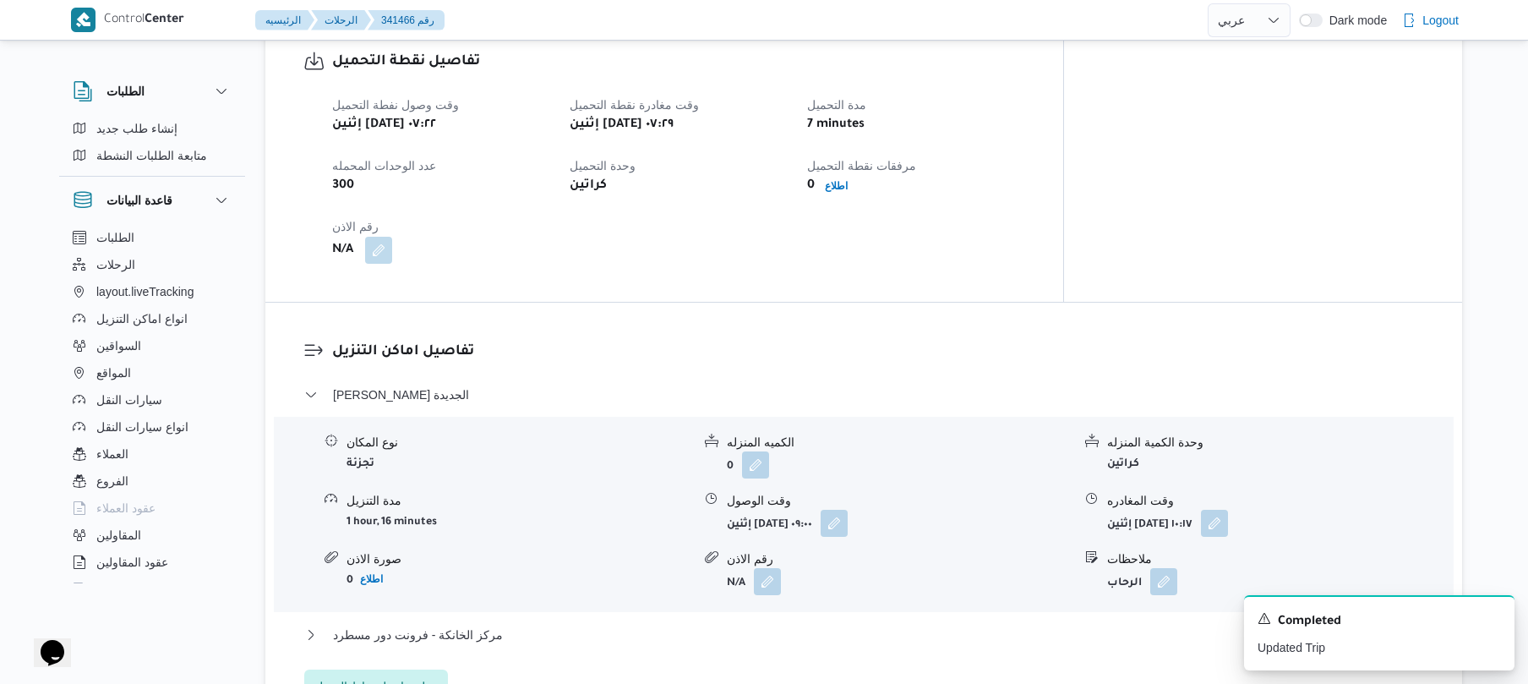
scroll to position [1171, 0]
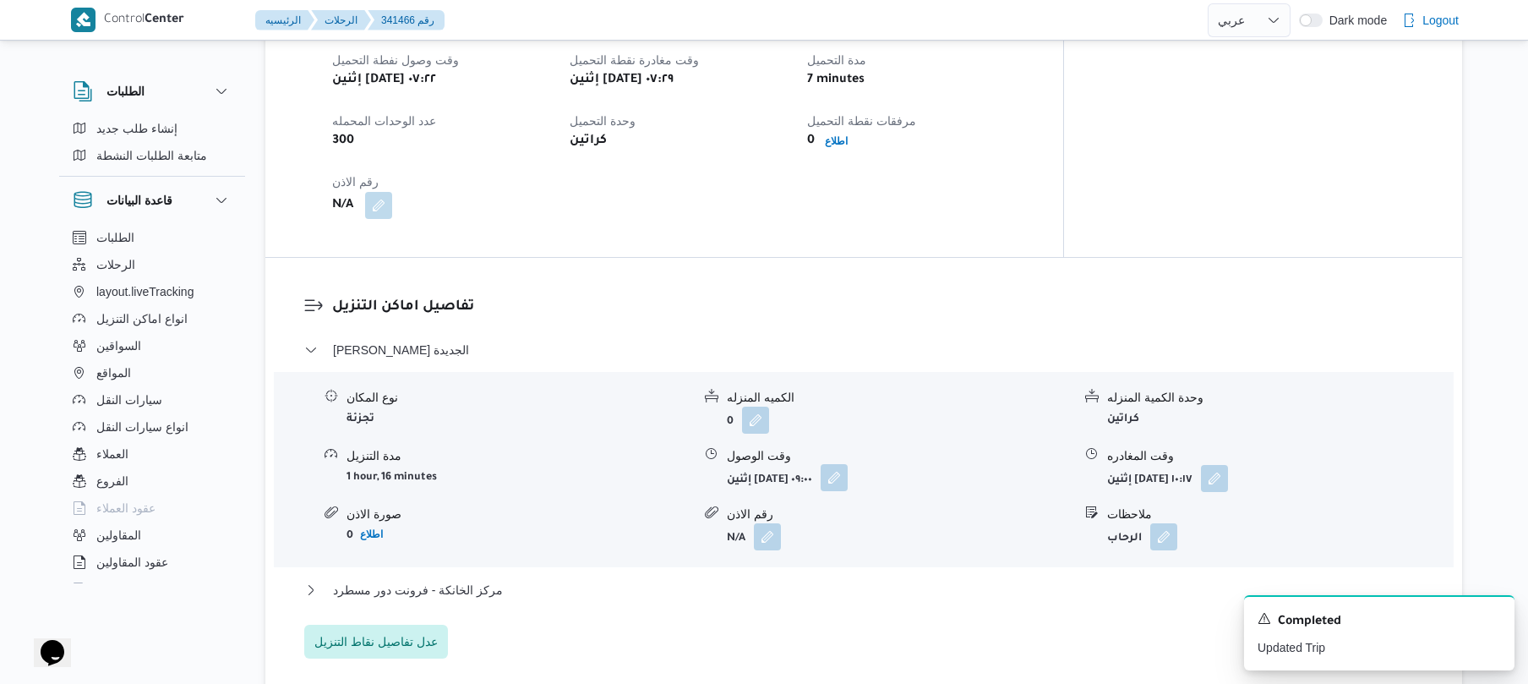
click at [848, 464] on button "button" at bounding box center [834, 477] width 27 height 27
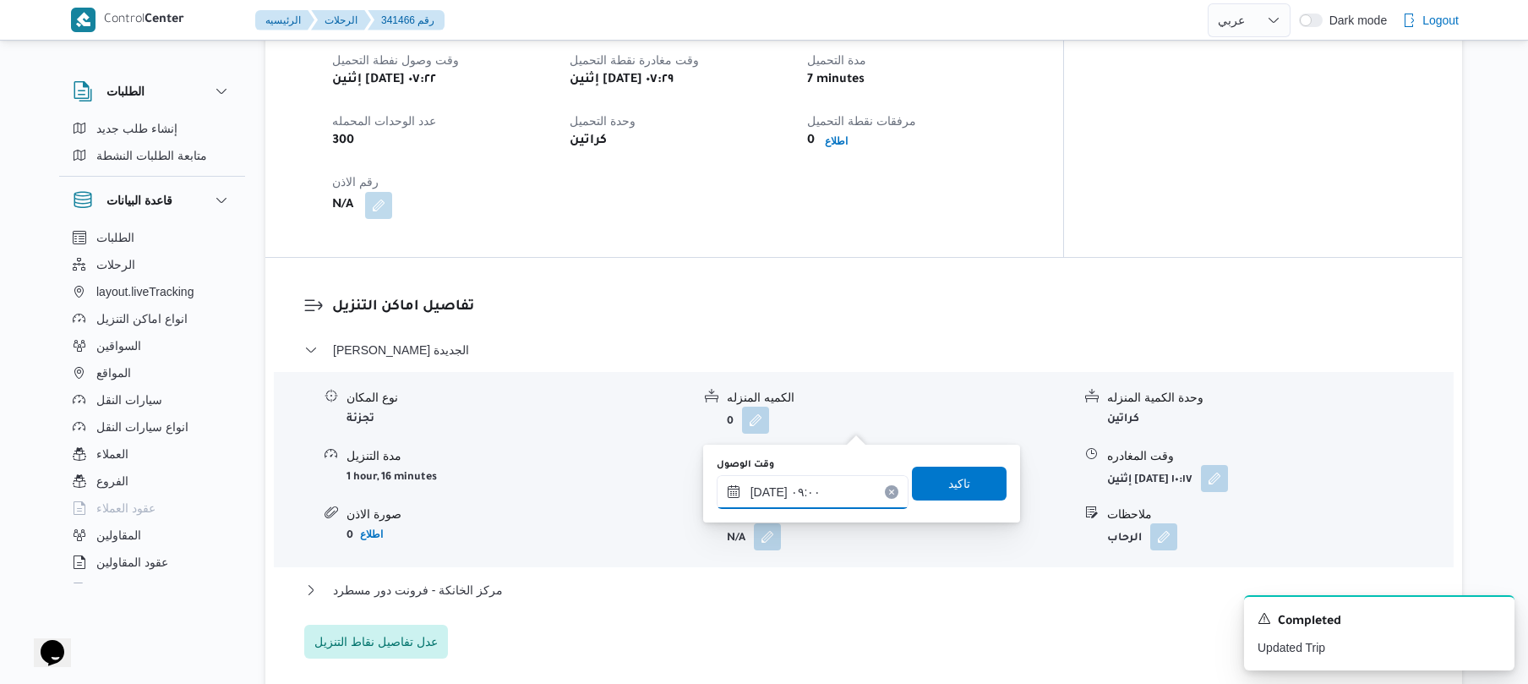
click at [823, 492] on input "٠٦/١٠/٢٠٢٥ ٠٩:٠٠" at bounding box center [813, 492] width 192 height 34
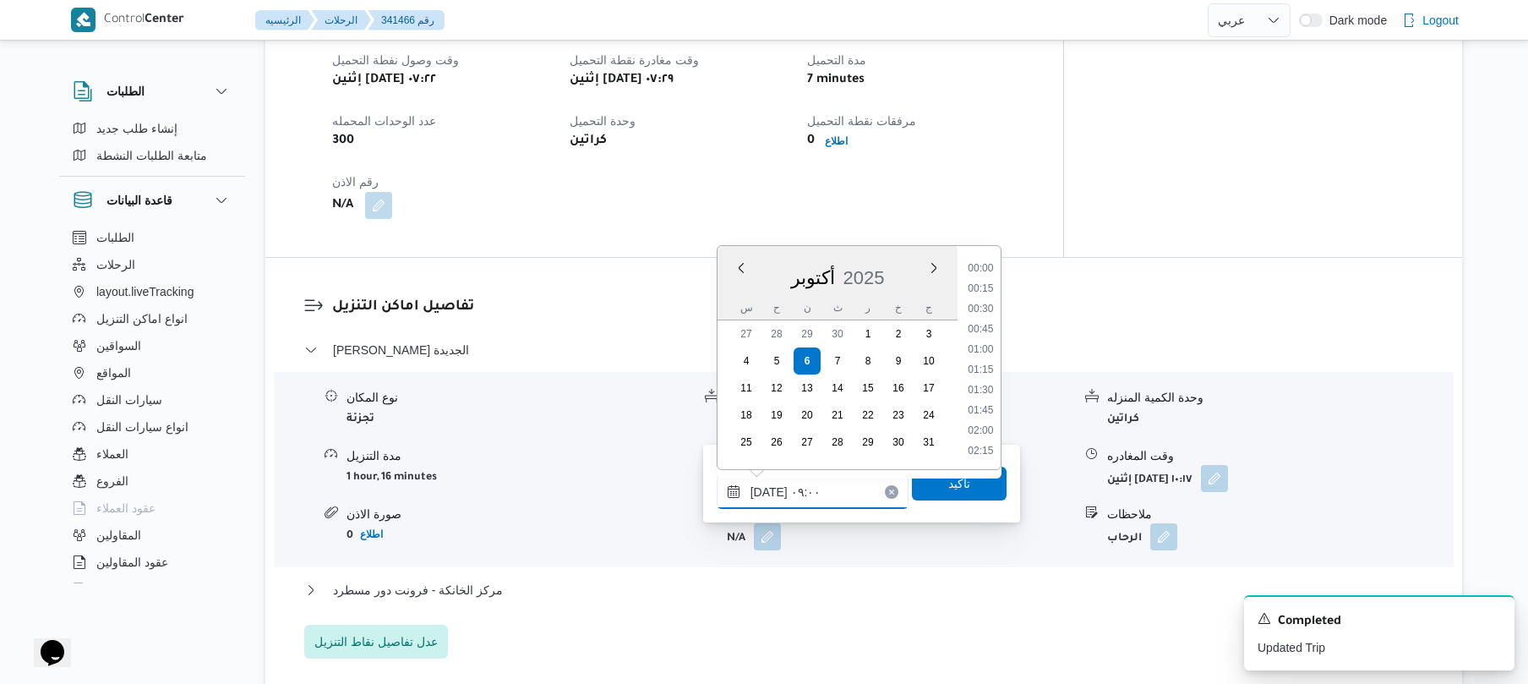
scroll to position [629, 0]
click at [980, 311] on li "08:15" at bounding box center [980, 308] width 39 height 17
type input "٠٦/١٠/٢٠٢٥ ٠٨:١٥"
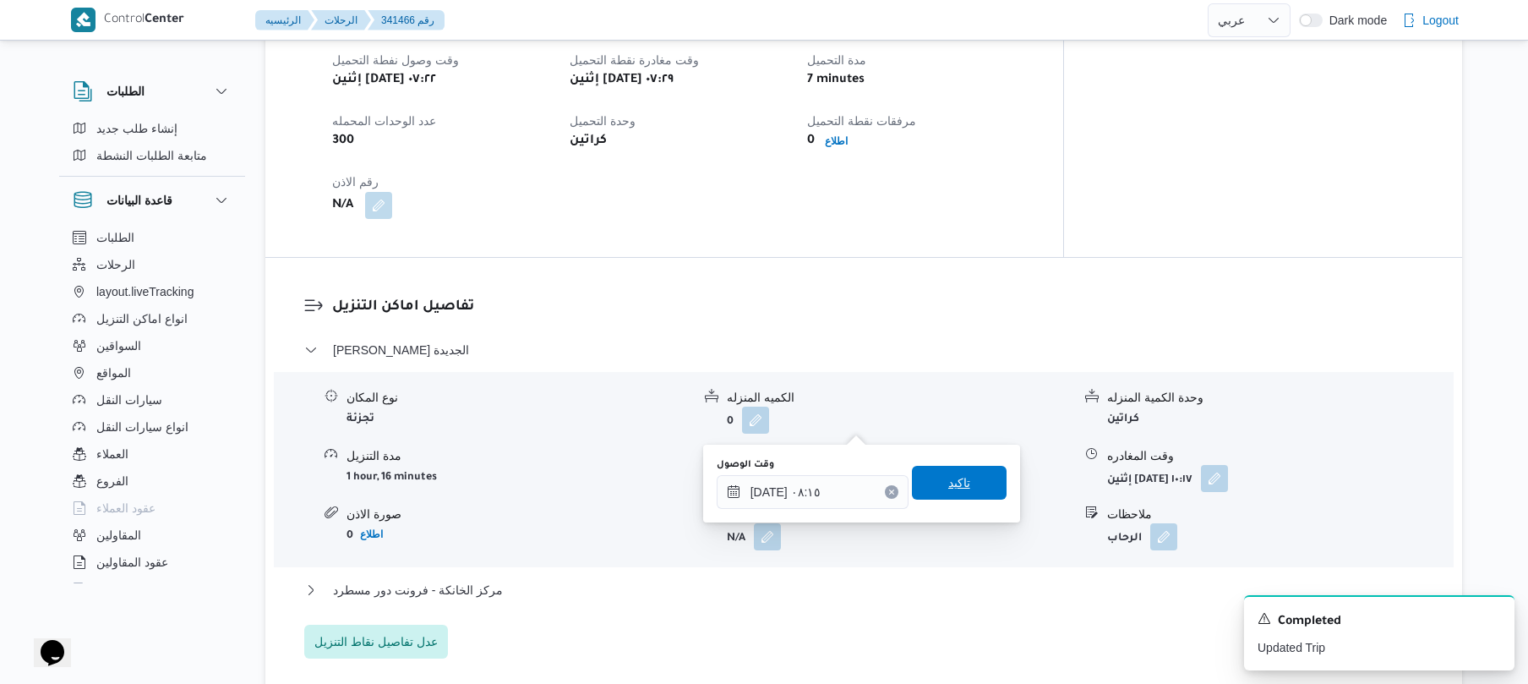
click at [948, 487] on span "تاكيد" at bounding box center [959, 482] width 22 height 20
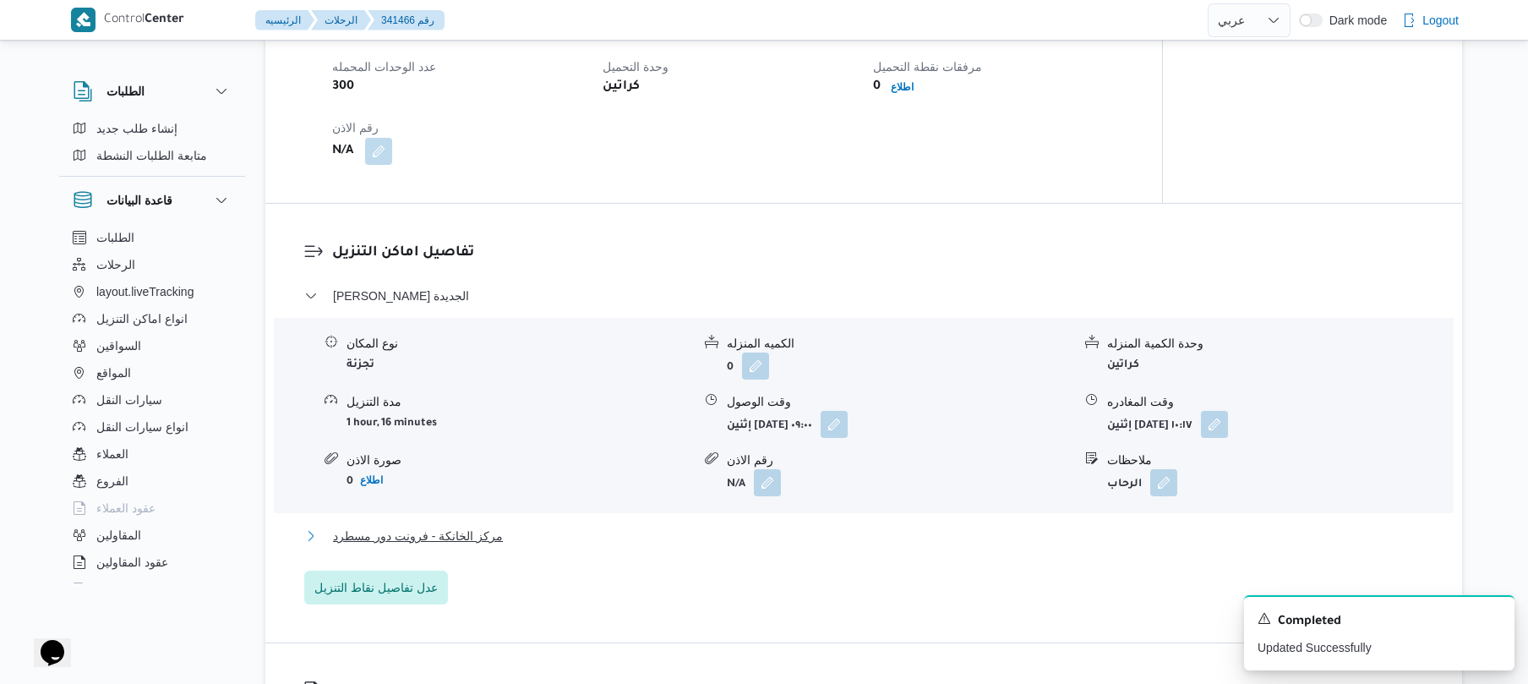
click at [830, 539] on button "مركز الخانكة - فرونت دور مسطرد" at bounding box center [864, 536] width 1120 height 20
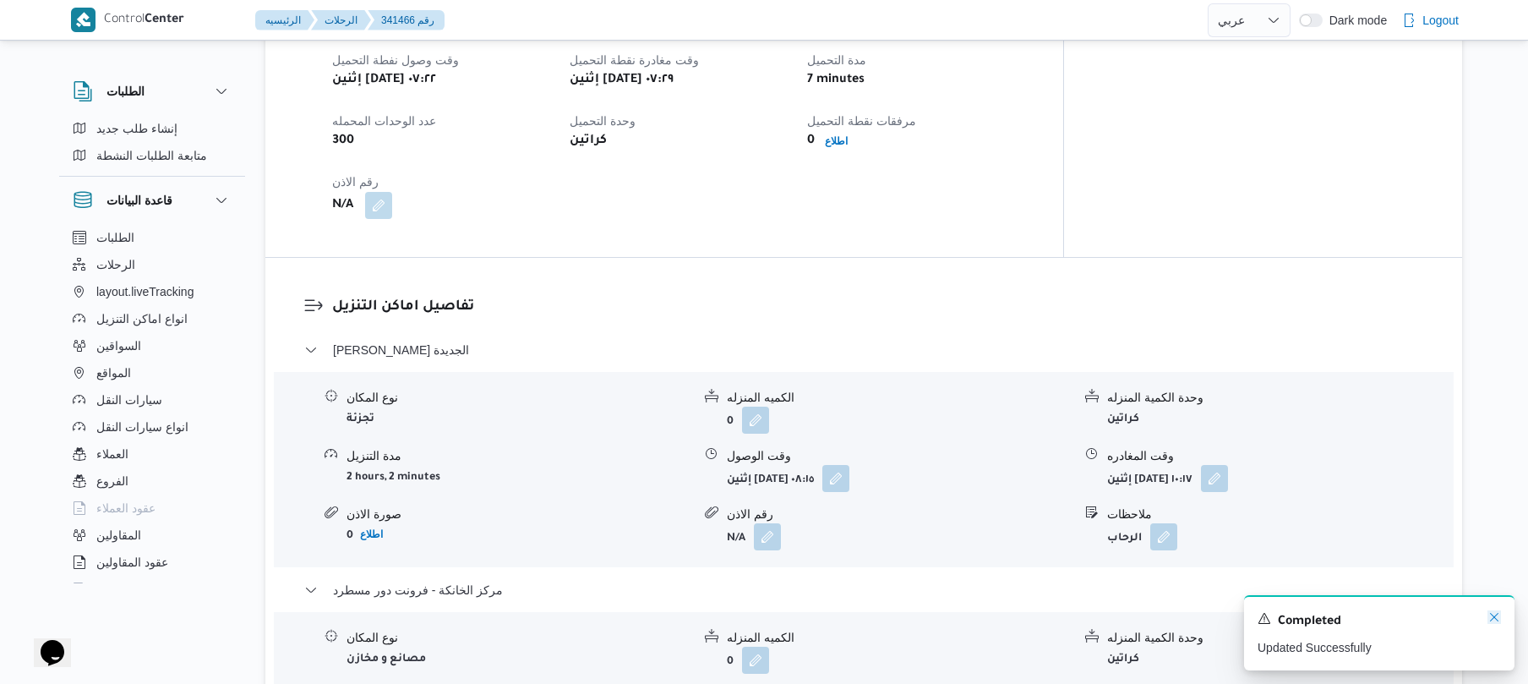
click at [1489, 616] on icon "Dismiss toast" at bounding box center [1494, 617] width 14 height 14
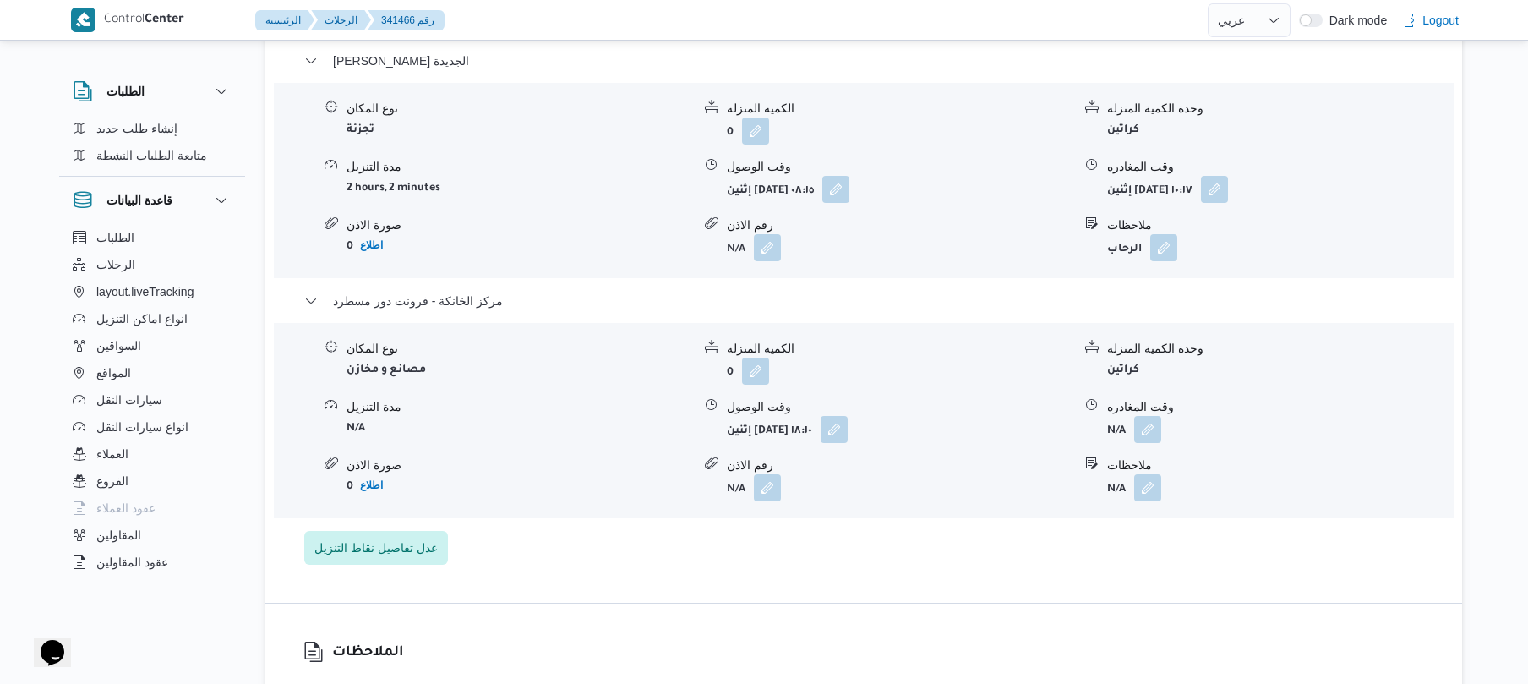
scroll to position [1532, 0]
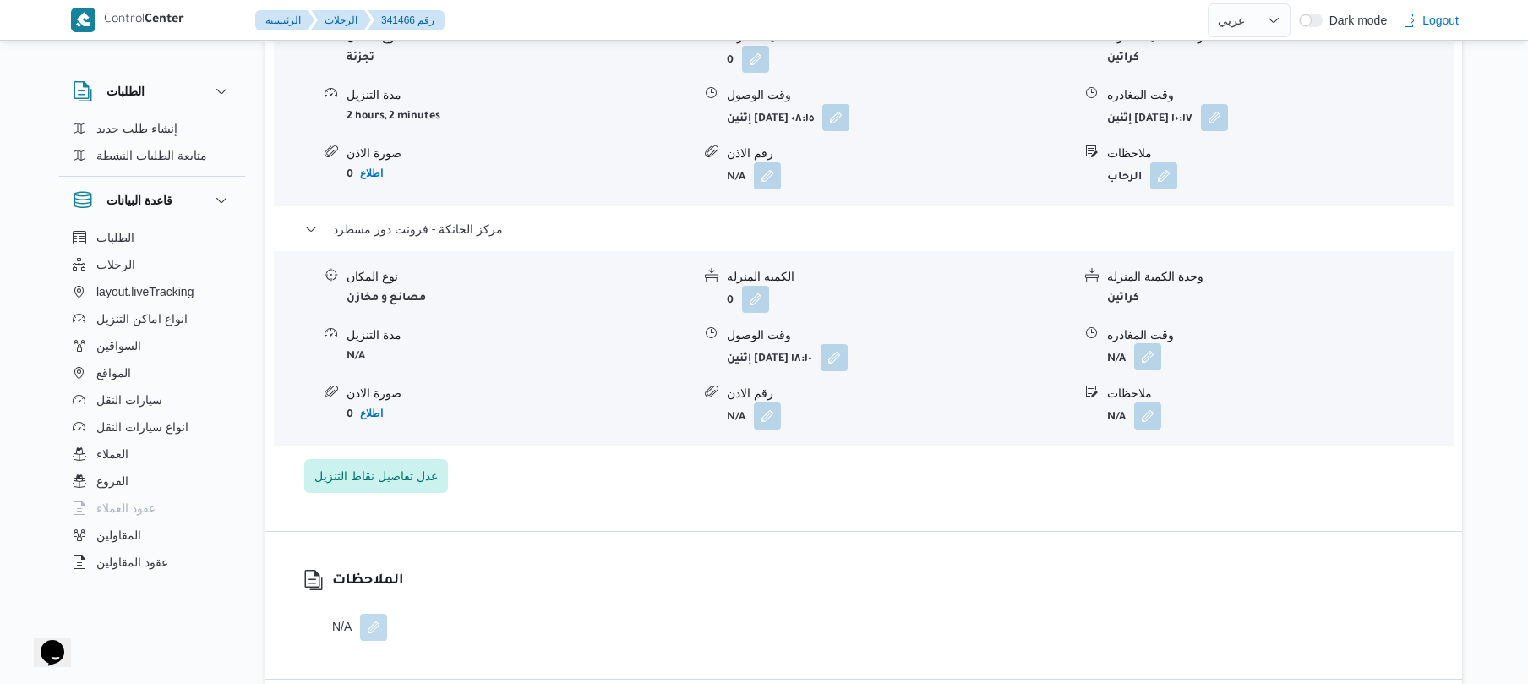
click at [1148, 343] on button "button" at bounding box center [1147, 356] width 27 height 27
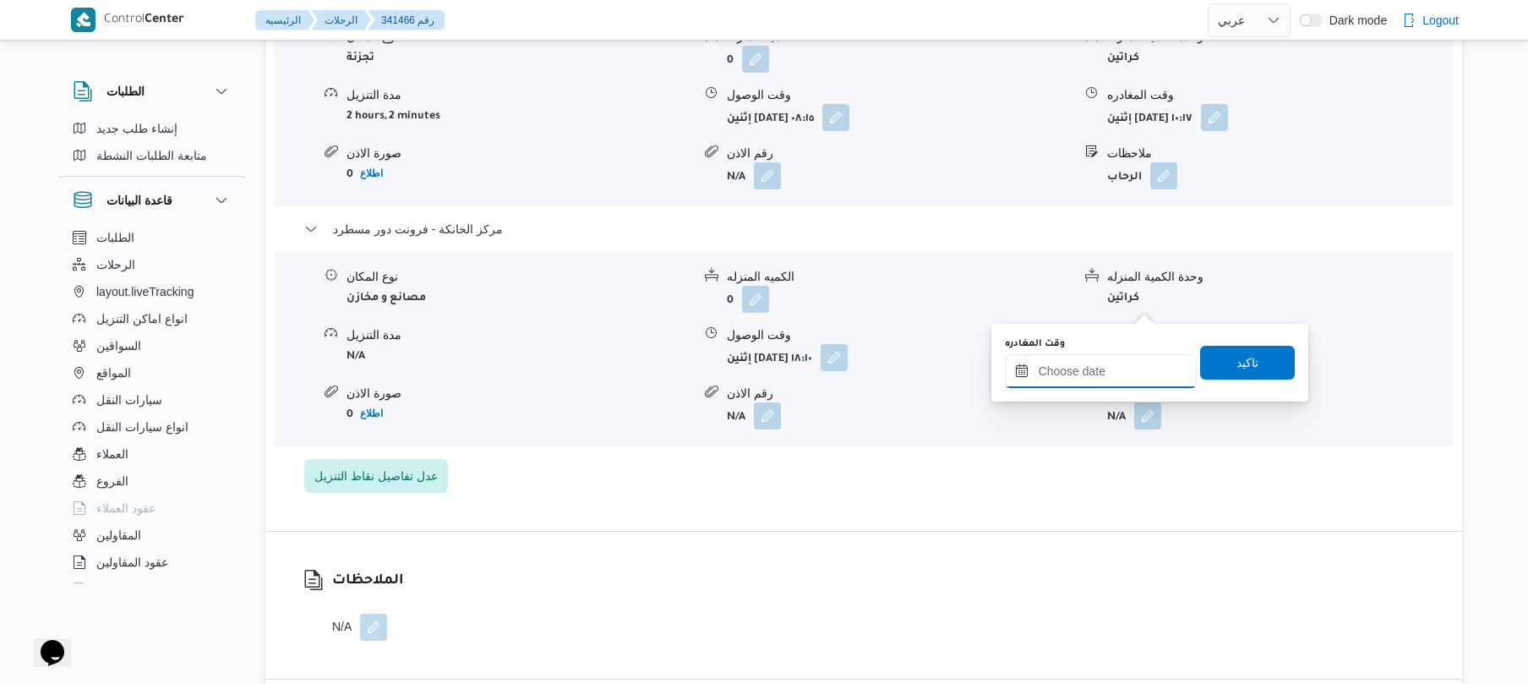
click at [1095, 369] on input "وقت المغادره" at bounding box center [1101, 371] width 192 height 34
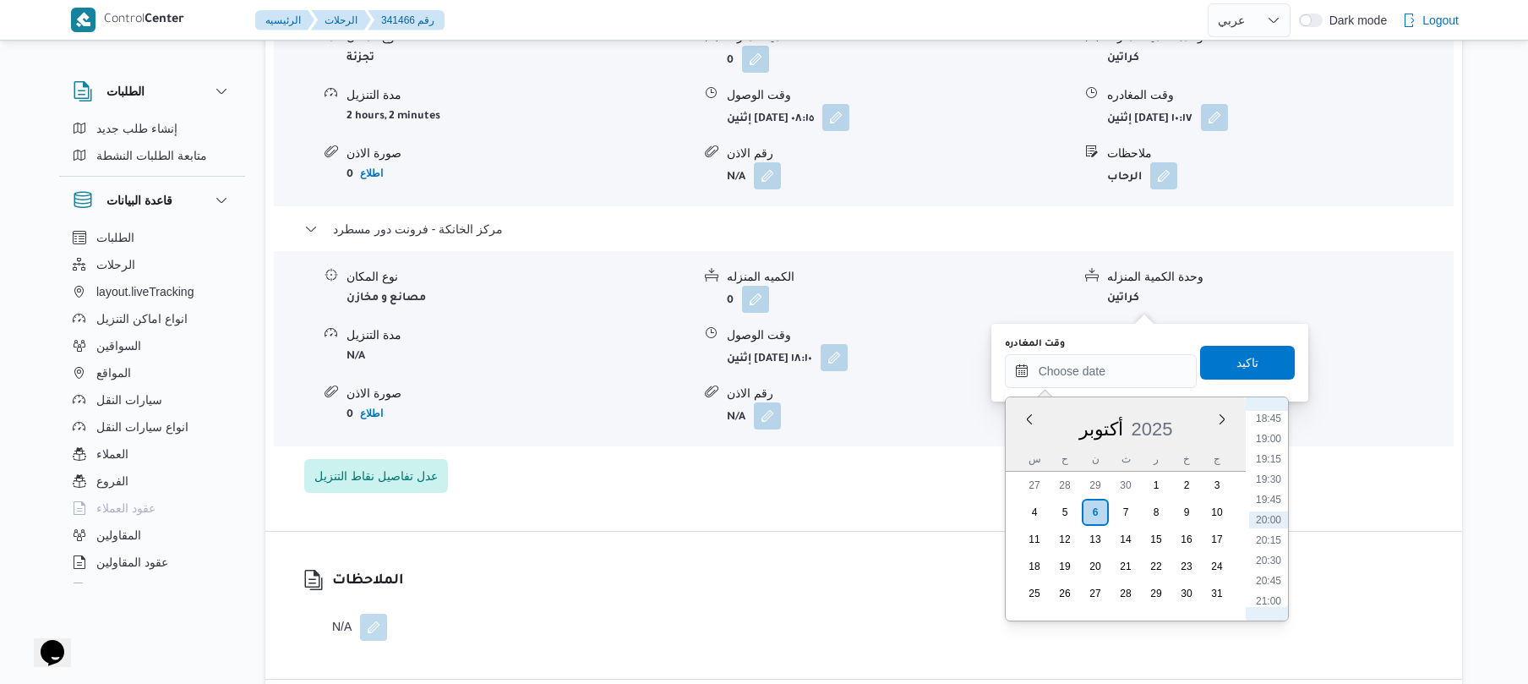
scroll to position [1356, 0]
click at [1274, 562] on li "18:30" at bounding box center [1268, 563] width 39 height 17
type input "٠٦/١٠/٢٠٢٥ ١٨:٣٠"
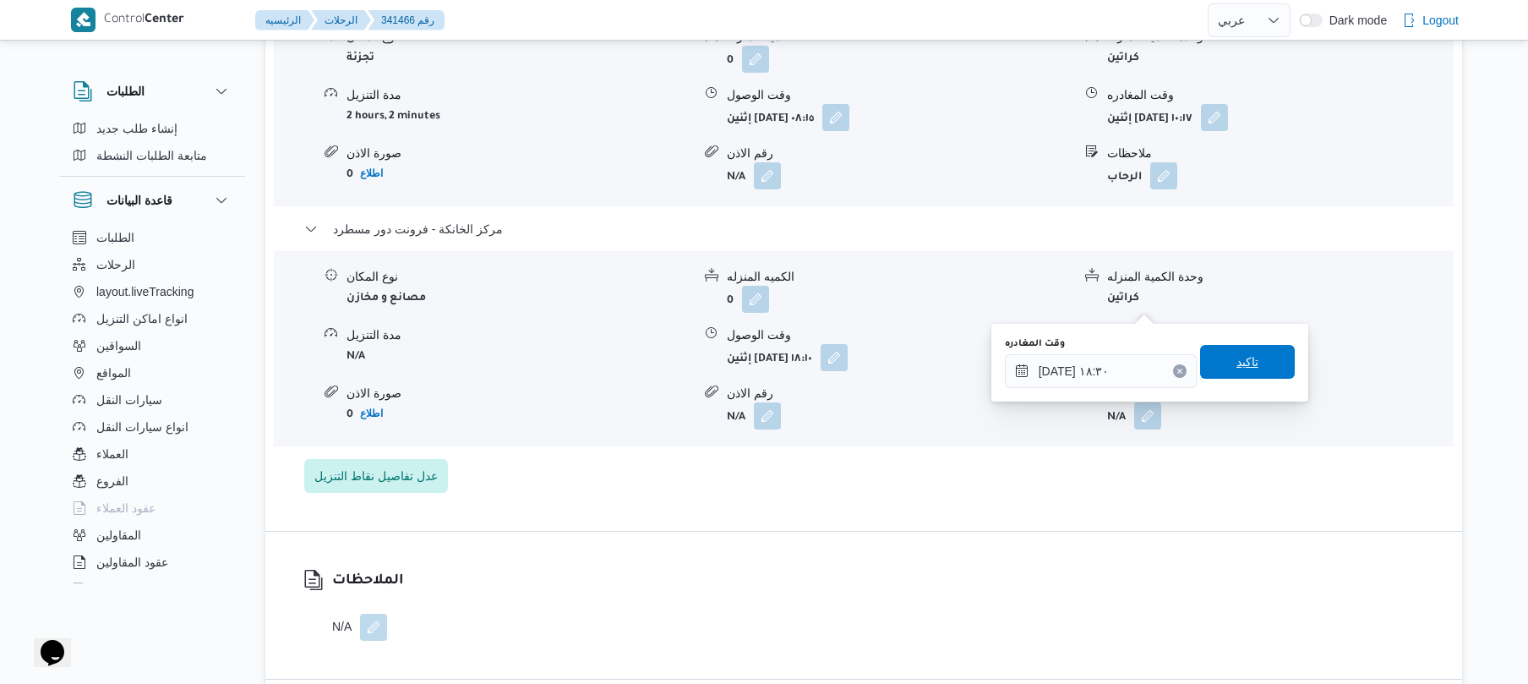
click at [1252, 368] on span "تاكيد" at bounding box center [1247, 362] width 95 height 34
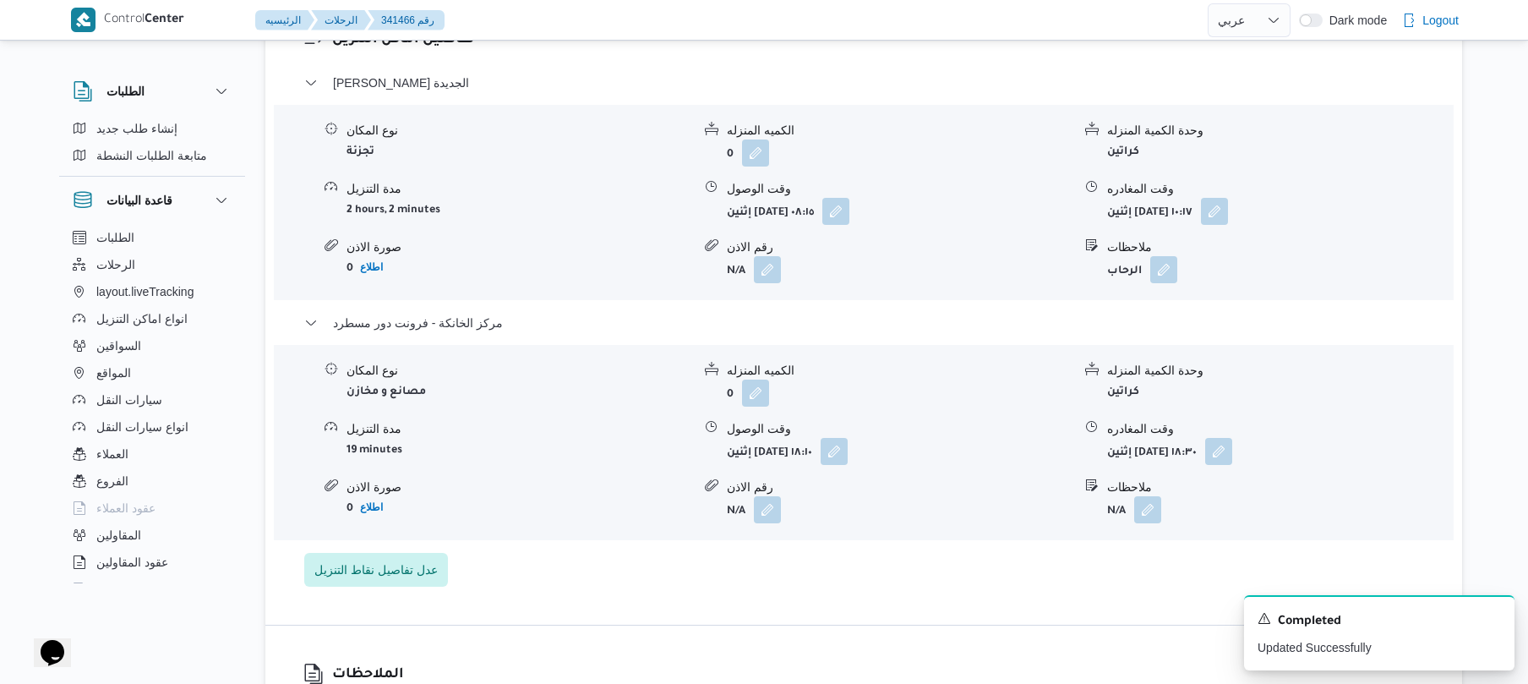
scroll to position [1442, 0]
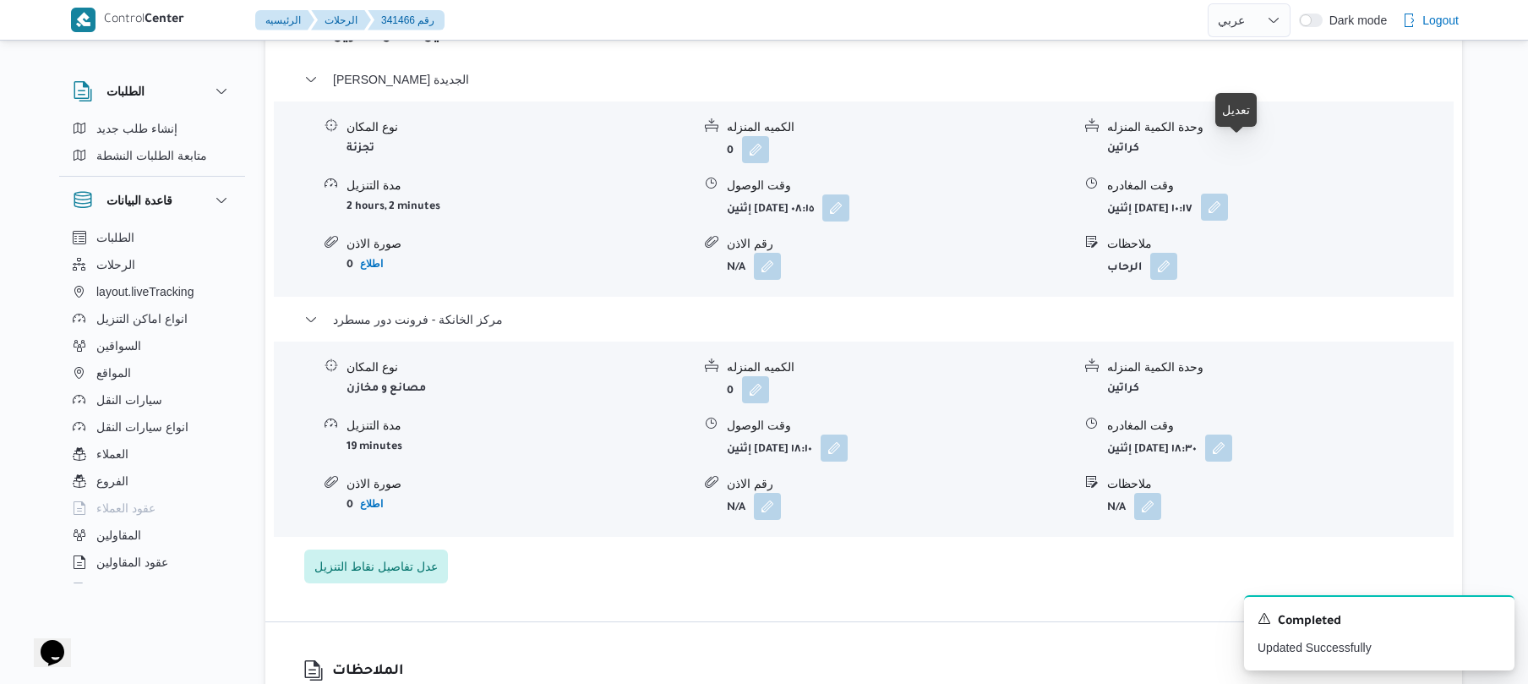
click at [1228, 194] on button "button" at bounding box center [1214, 207] width 27 height 27
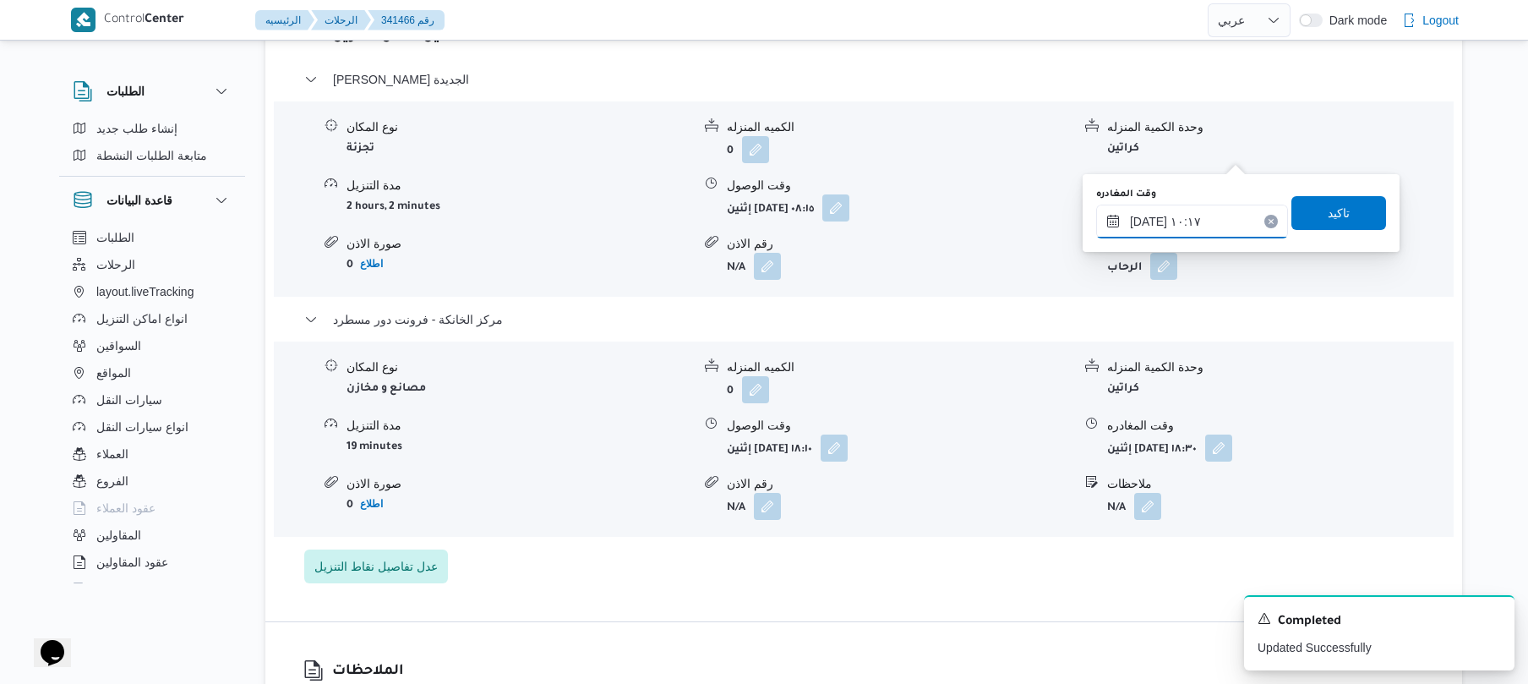
click at [1190, 225] on input "٠٦/١٠/٢٠٢٥ ١٠:١٧" at bounding box center [1192, 222] width 192 height 34
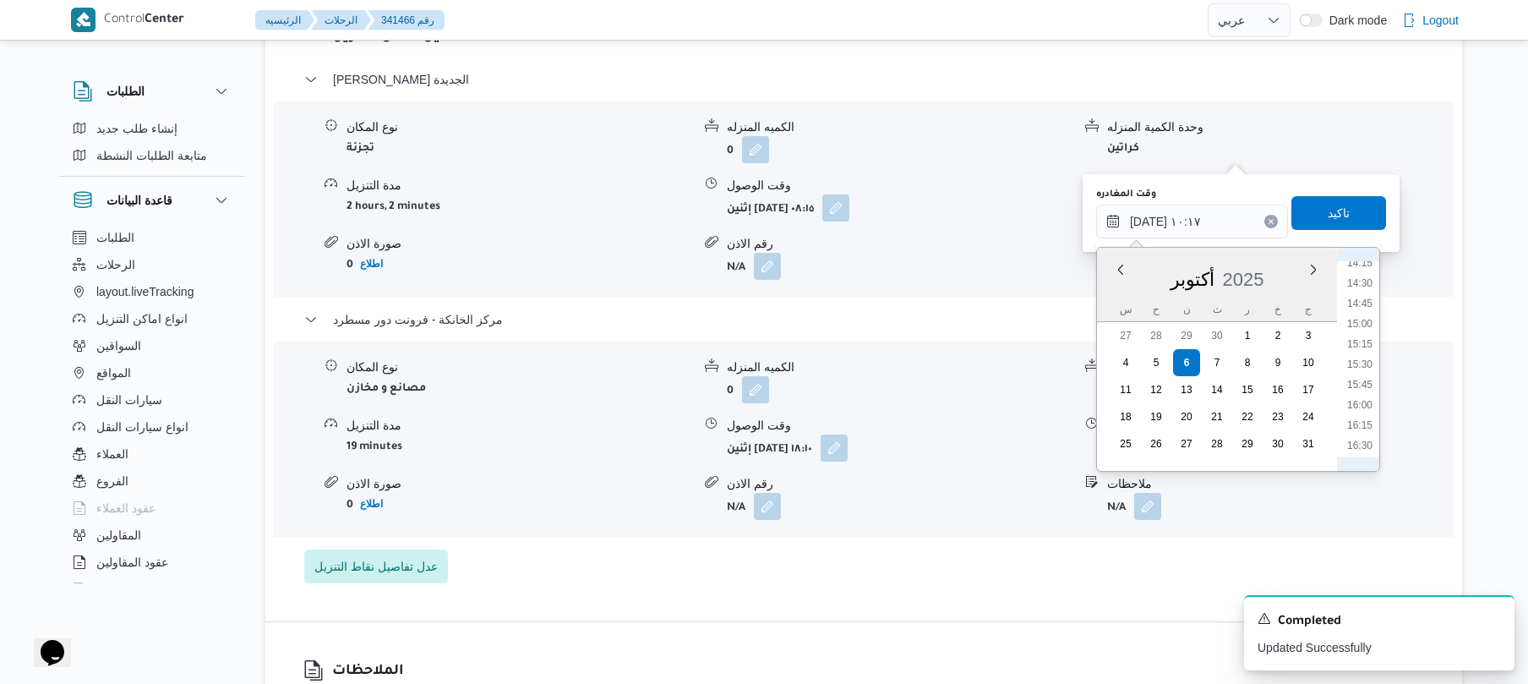
scroll to position [1230, 0]
click at [1361, 419] on li "17:00" at bounding box center [1359, 418] width 39 height 17
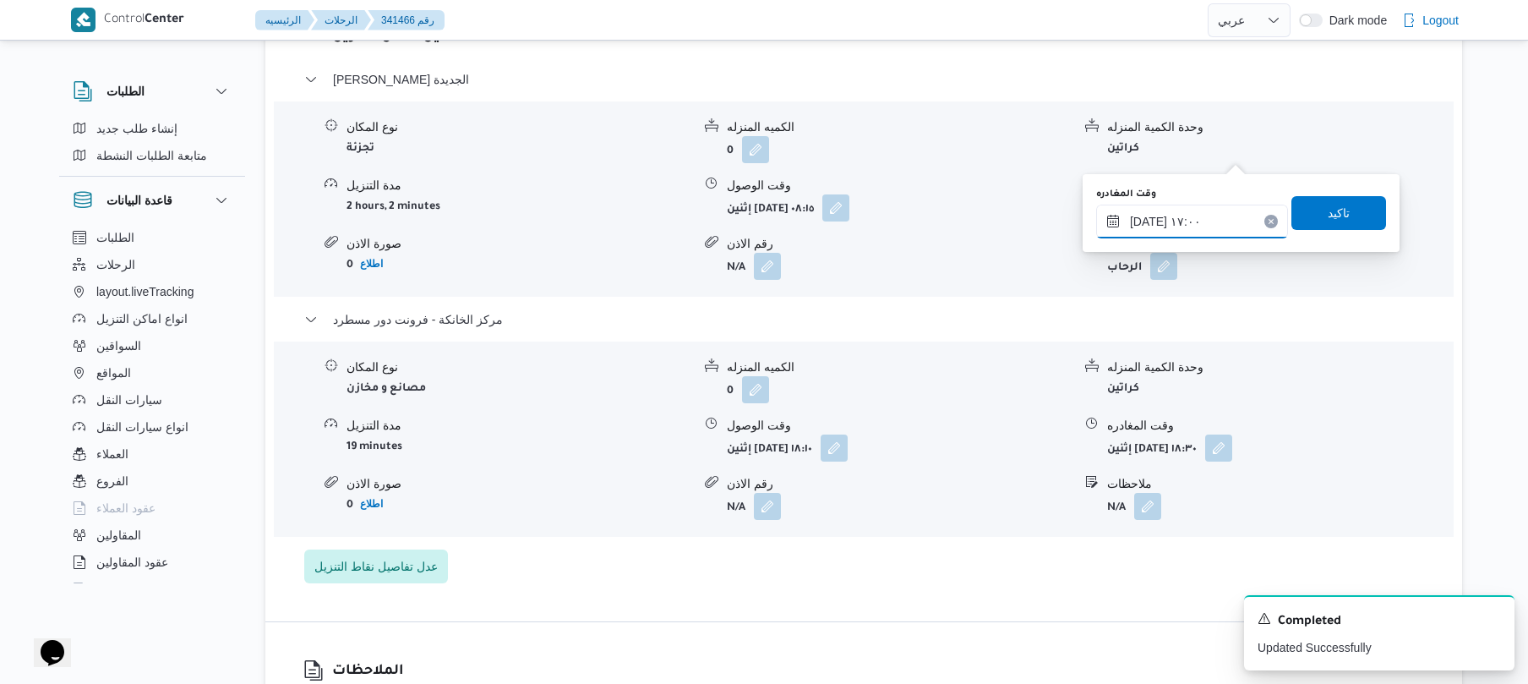
click at [1148, 218] on input "٠٦/١٠/٢٠٢٥ ١٧:٠٠" at bounding box center [1192, 222] width 192 height 34
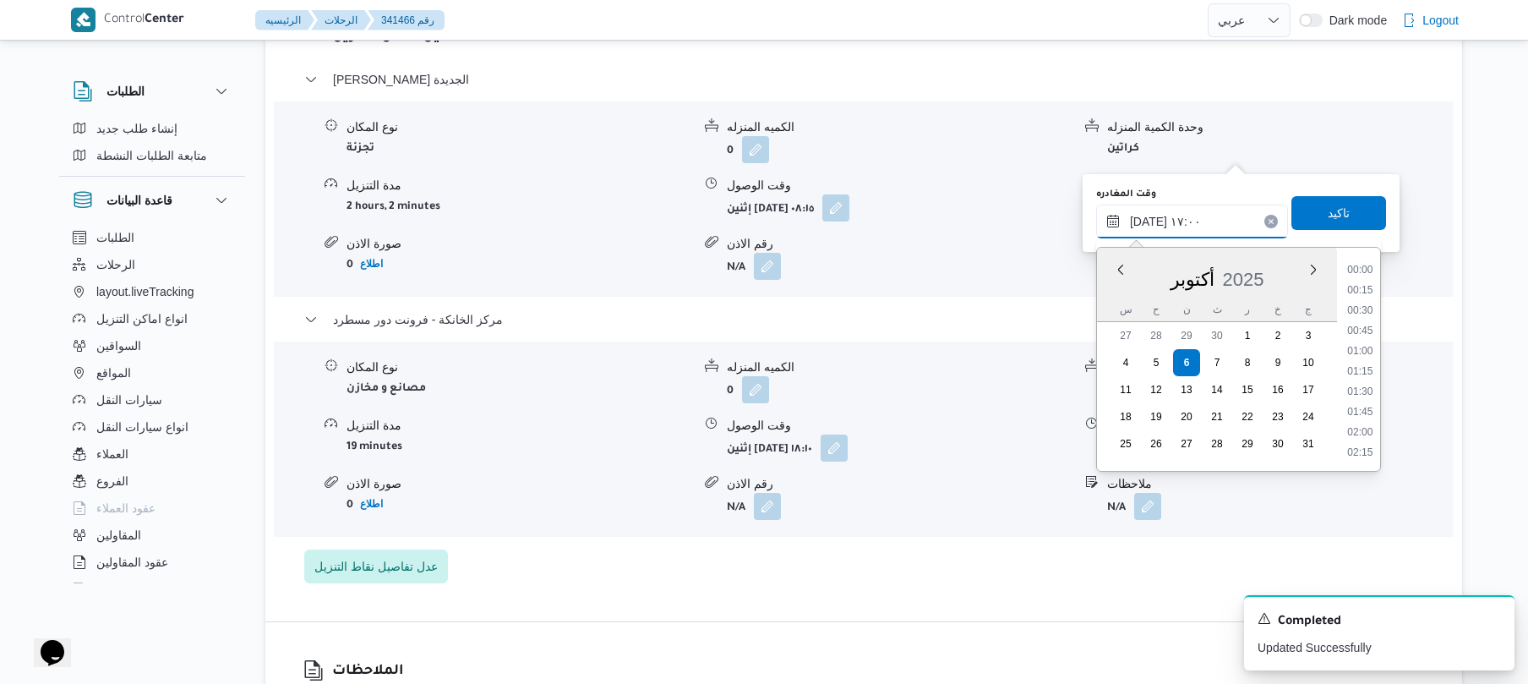
click at [1148, 218] on input "٠٦/١٠/٢٠٢٥ ١٧:٠٠" at bounding box center [1192, 222] width 192 height 34
type input "٠٦/١٠/٢٠٢٥ ١٧:20"
click at [1340, 216] on span "تاكيد" at bounding box center [1338, 213] width 95 height 34
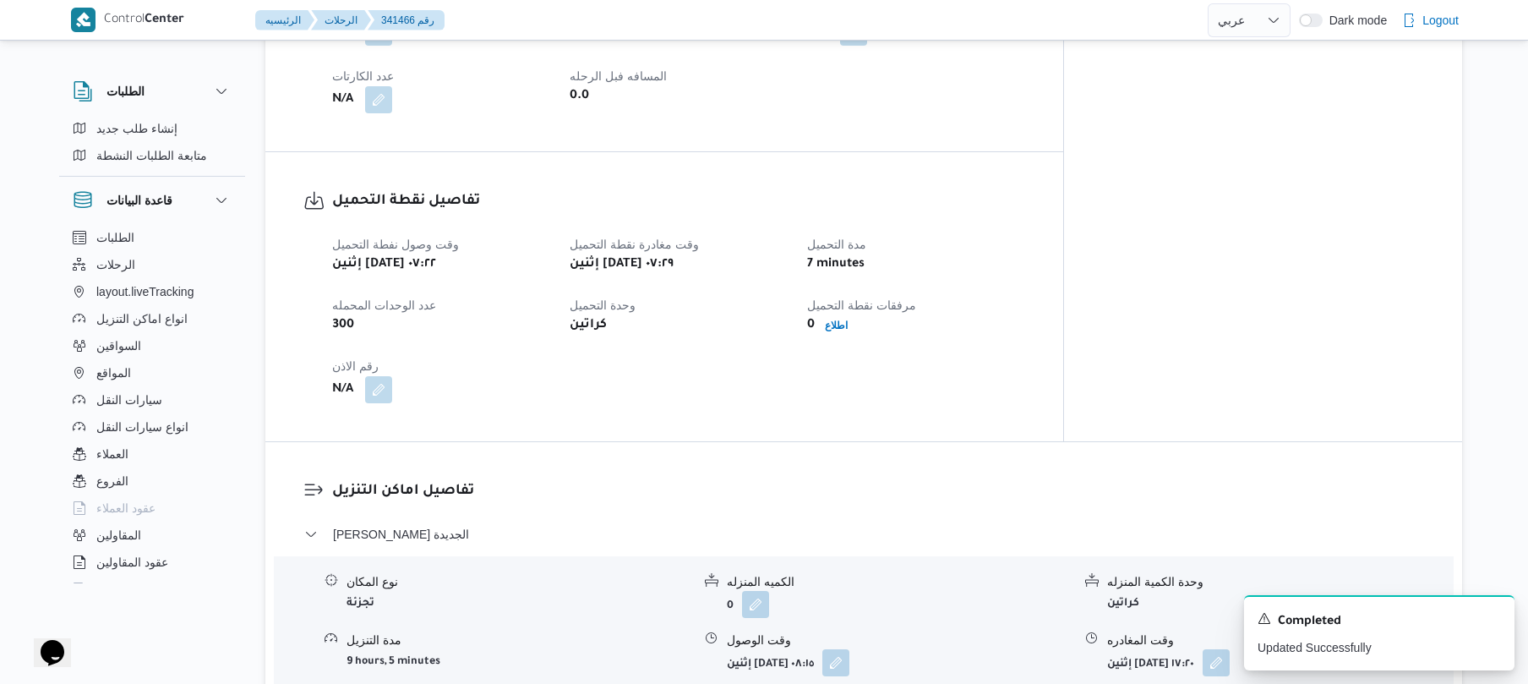
scroll to position [0, 0]
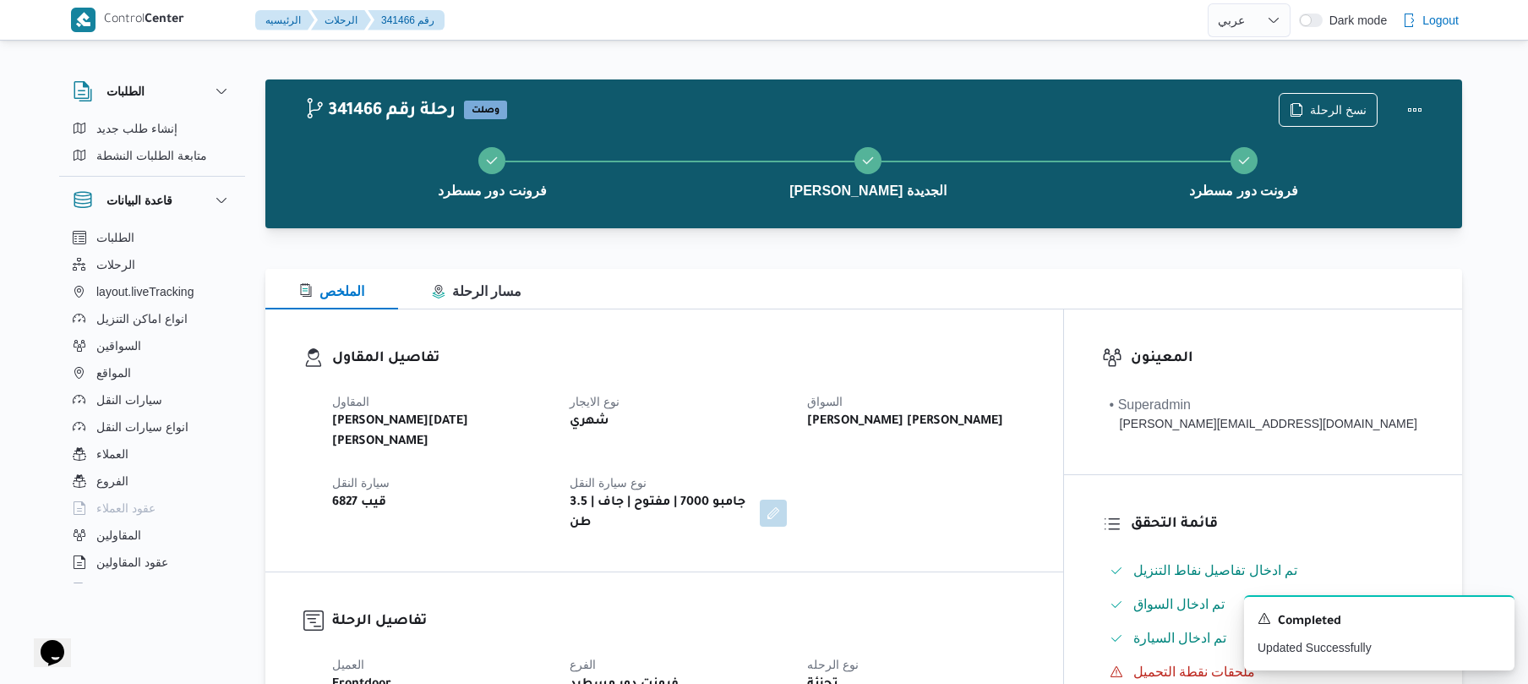
click at [840, 349] on h3 "تفاصيل المقاول" at bounding box center [678, 358] width 693 height 23
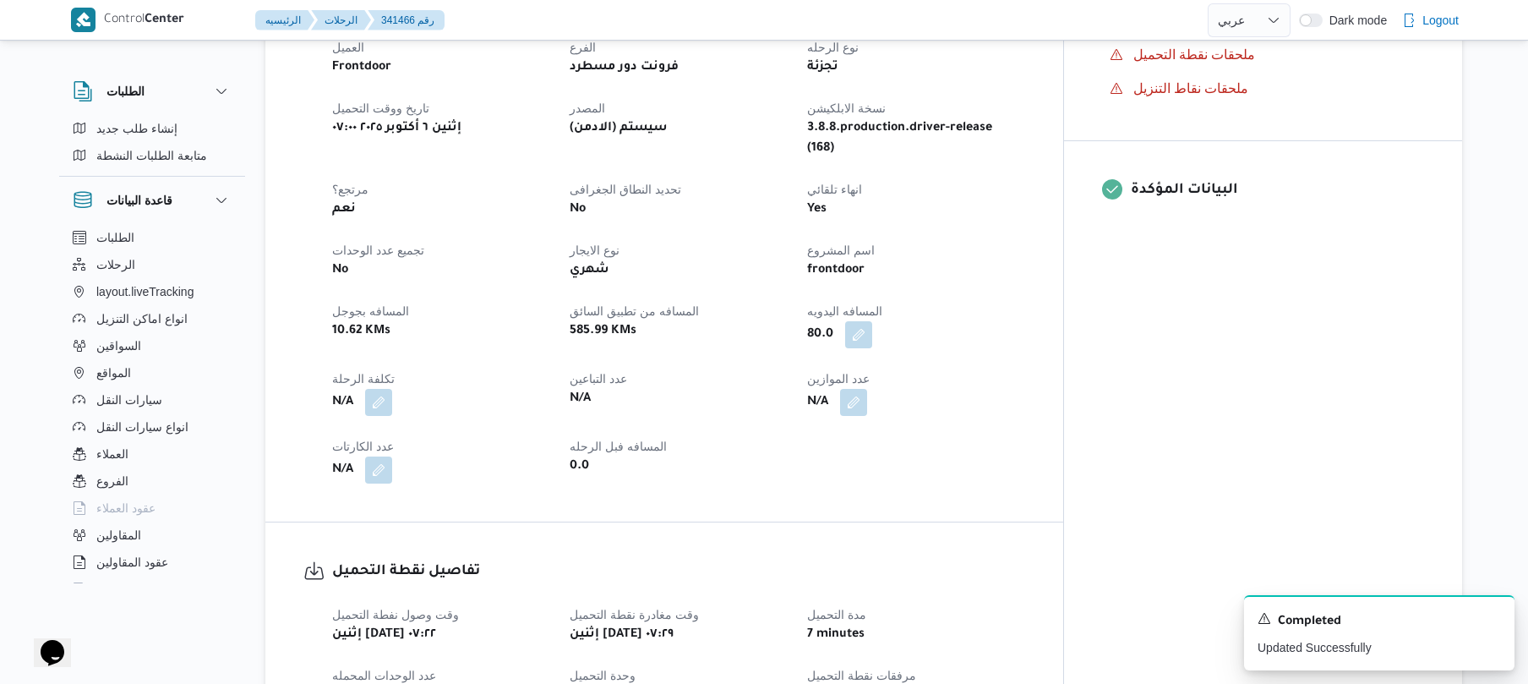
scroll to position [630, 0]
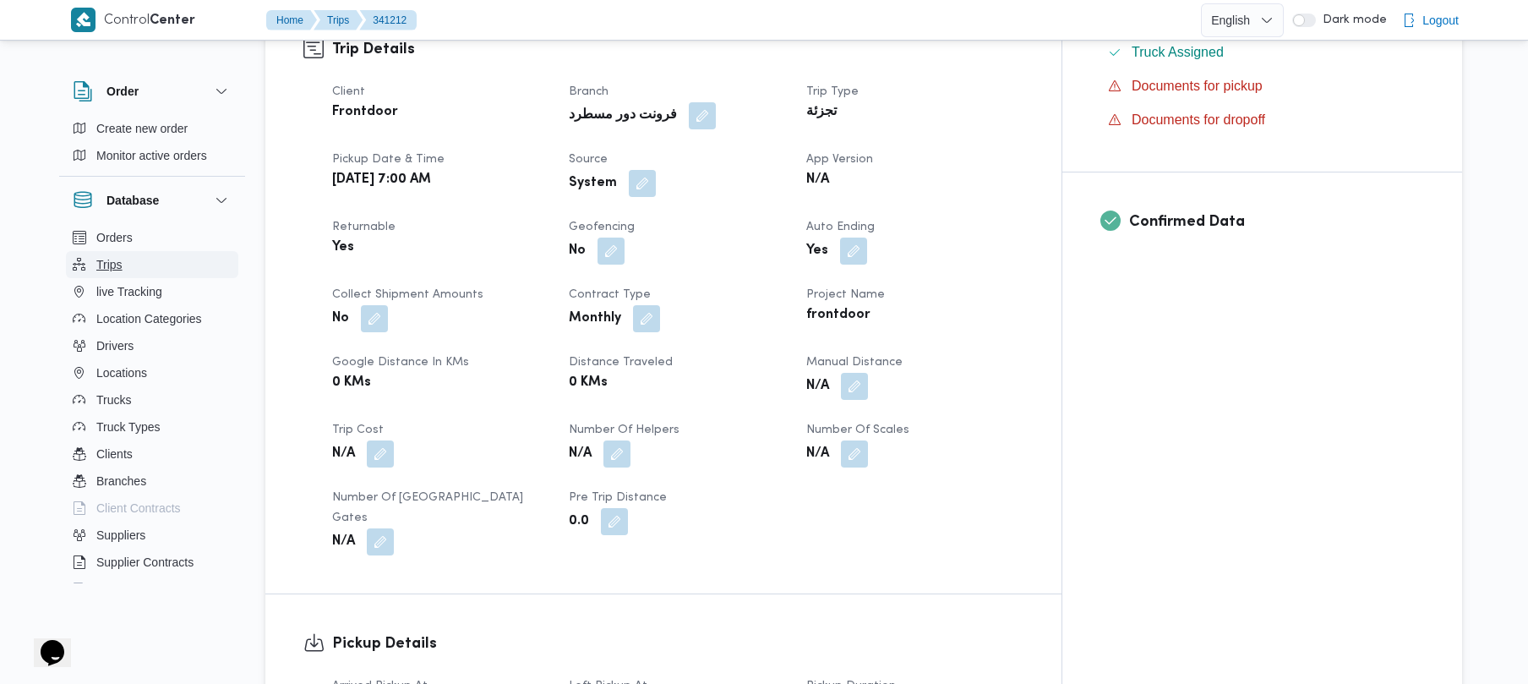
click at [155, 255] on button "Trips" at bounding box center [152, 264] width 172 height 27
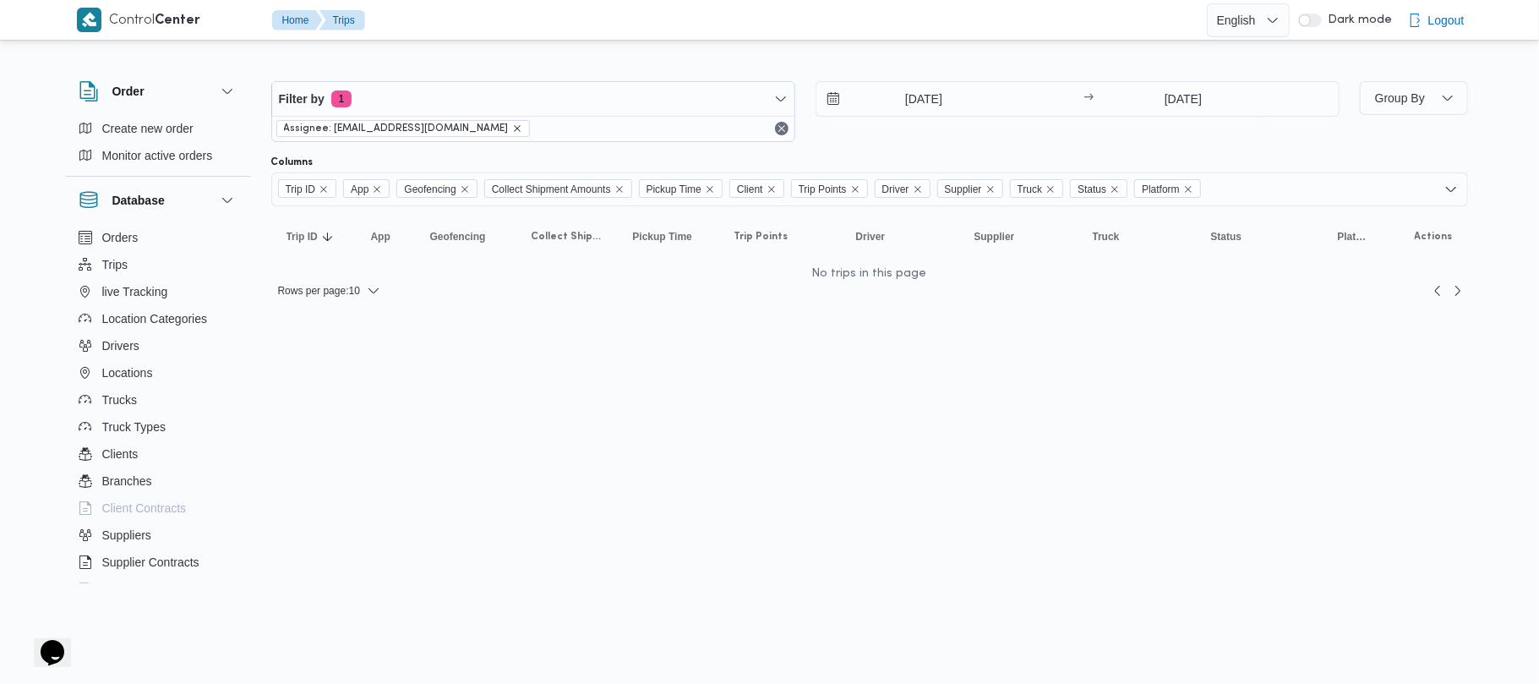
click at [512, 129] on icon "remove selected entity" at bounding box center [517, 128] width 10 height 10
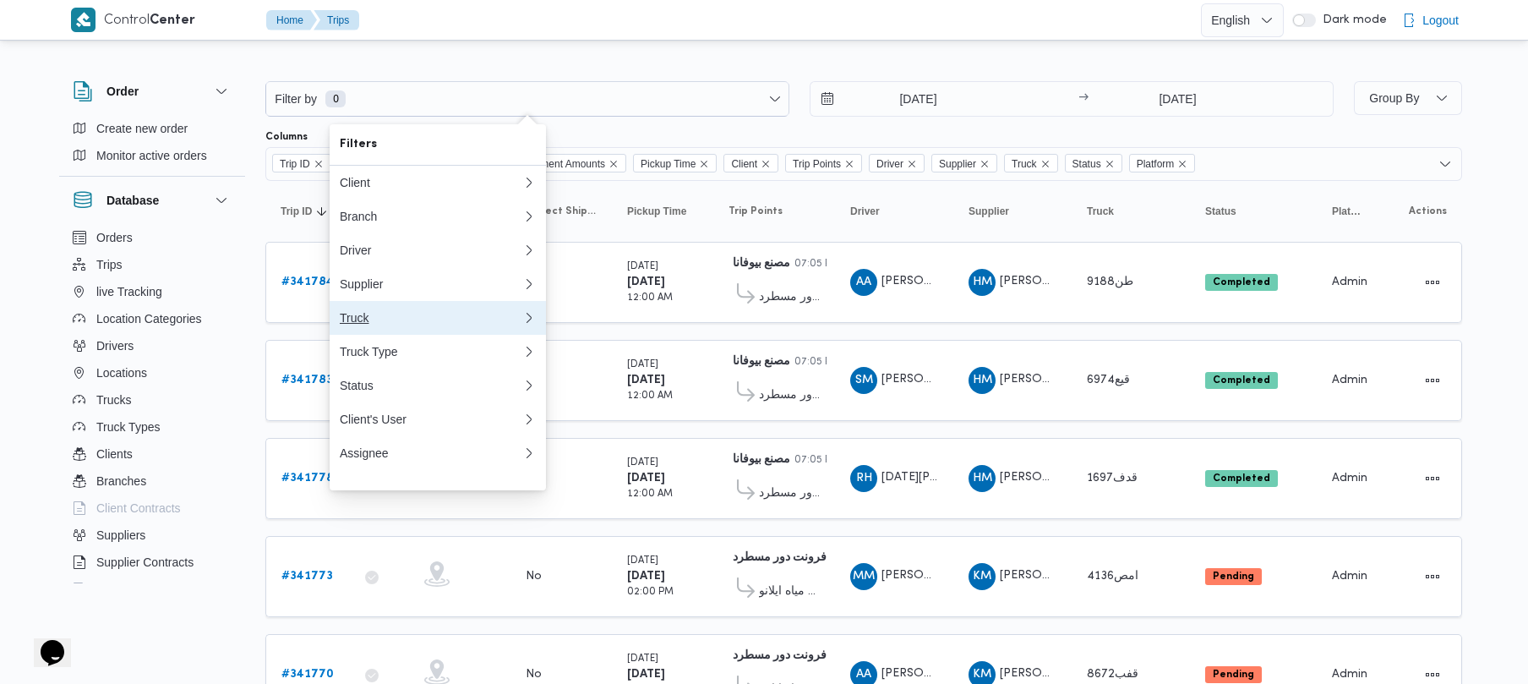
click at [380, 325] on div "Truck" at bounding box center [431, 318] width 183 height 14
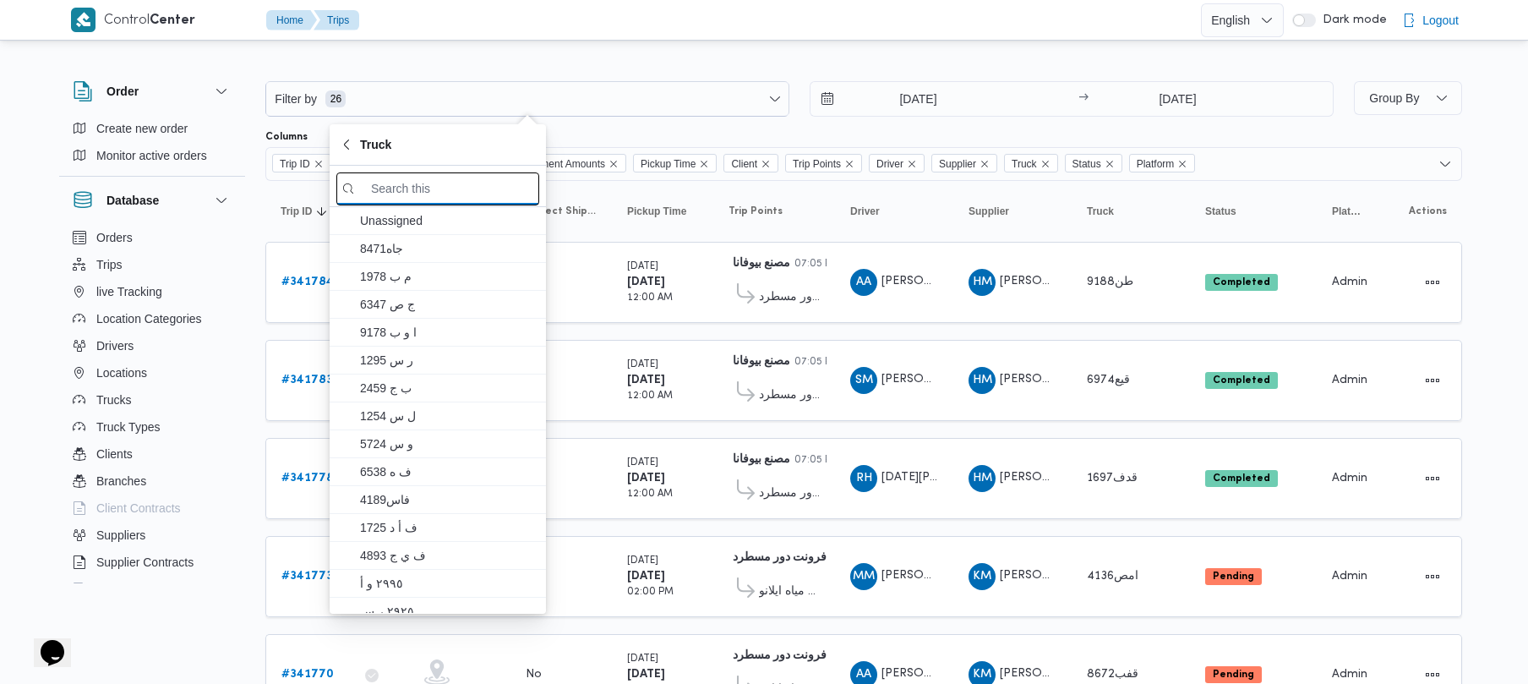
click at [463, 189] on input "search filters" at bounding box center [437, 188] width 203 height 33
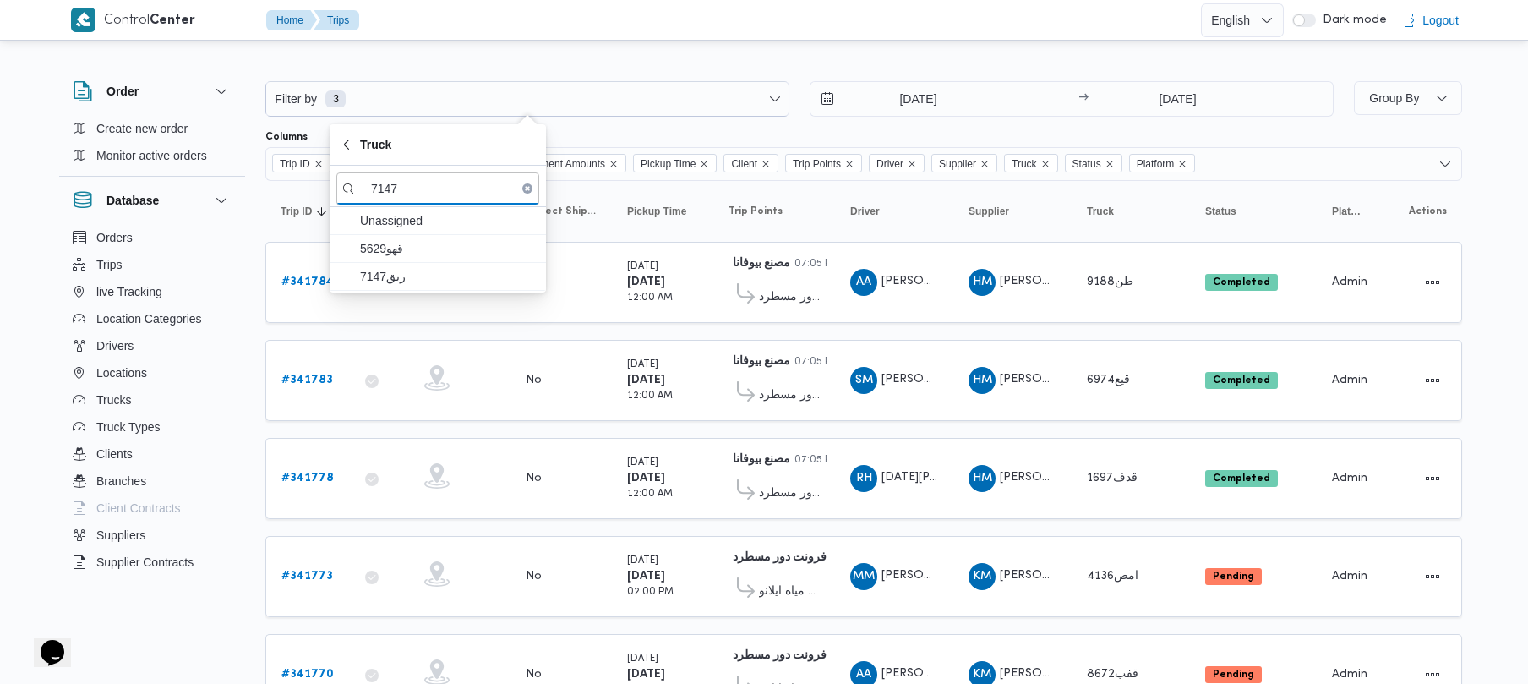
type input "7147"
click at [409, 269] on span "ربق7147" at bounding box center [448, 276] width 176 height 20
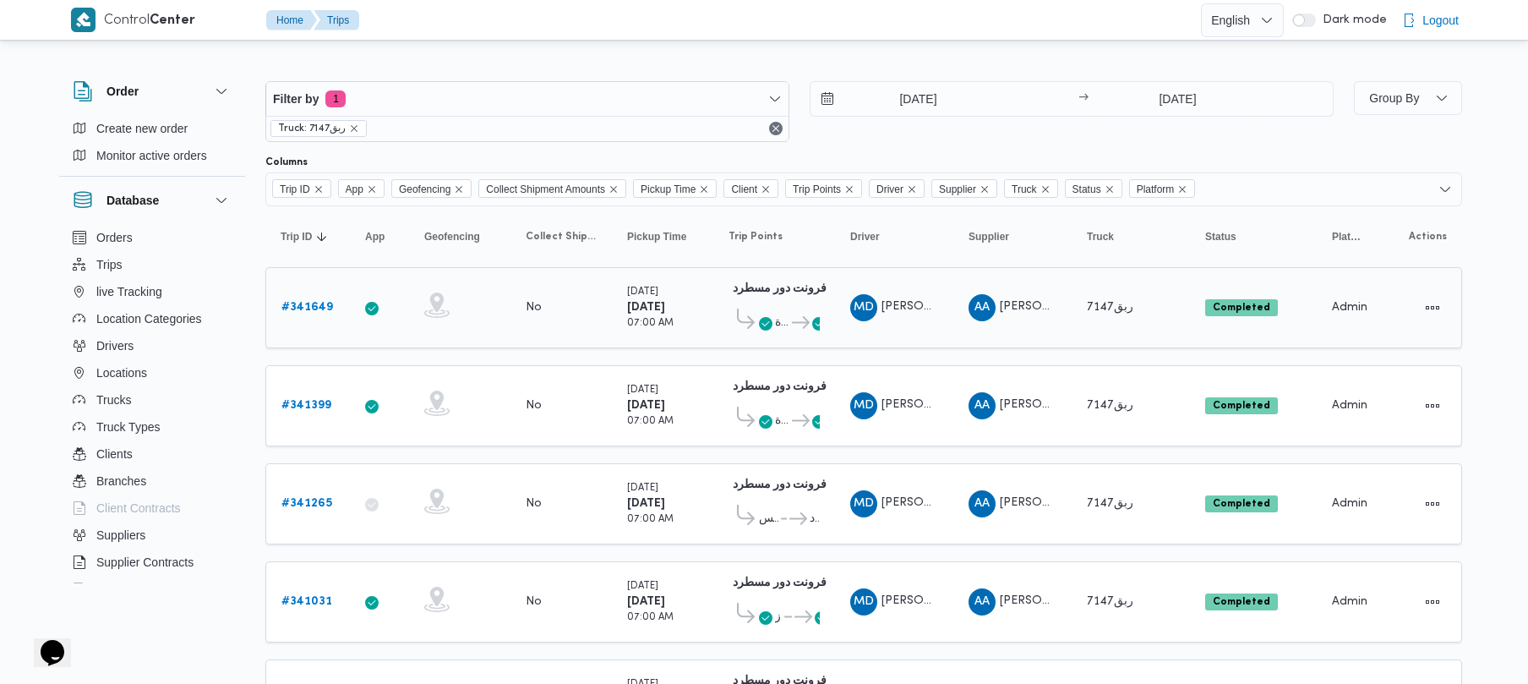
click at [303, 304] on b "# 341649" at bounding box center [307, 307] width 52 height 11
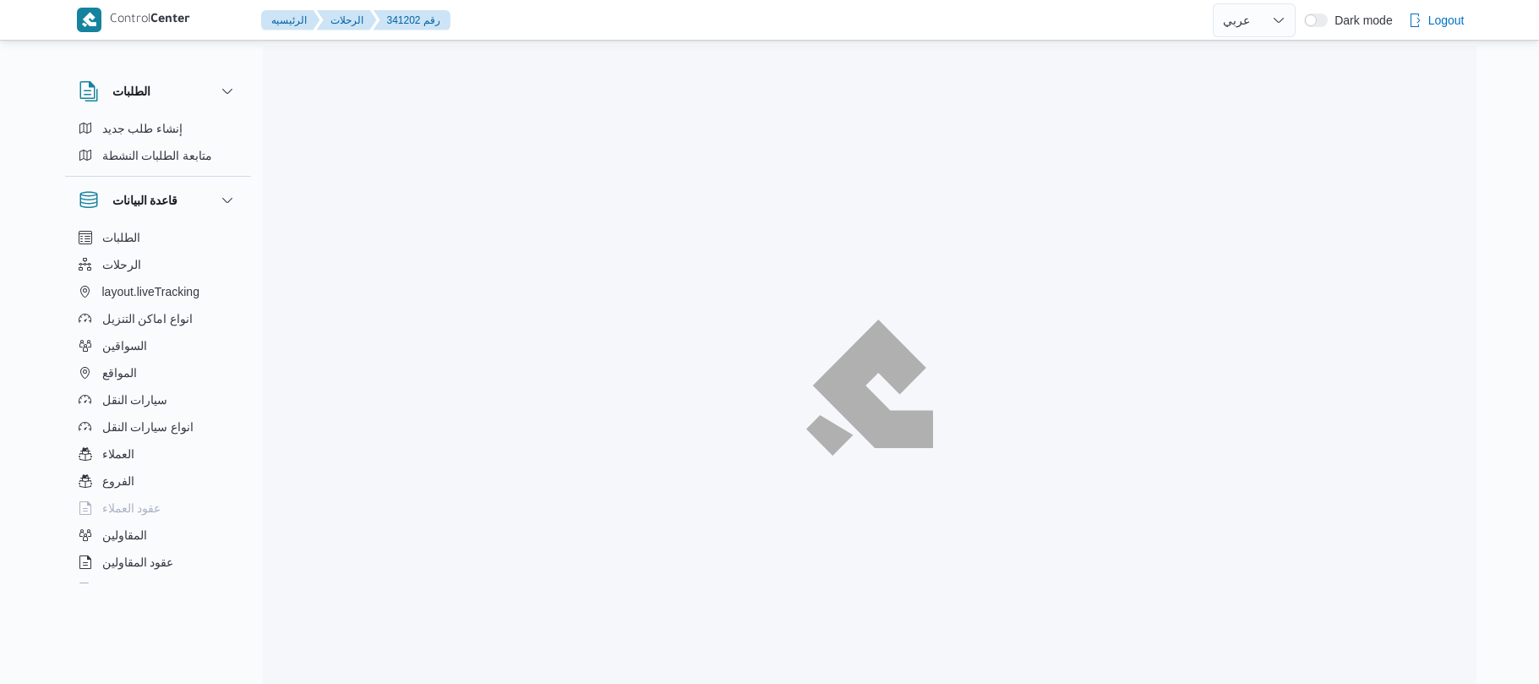
select select "ar"
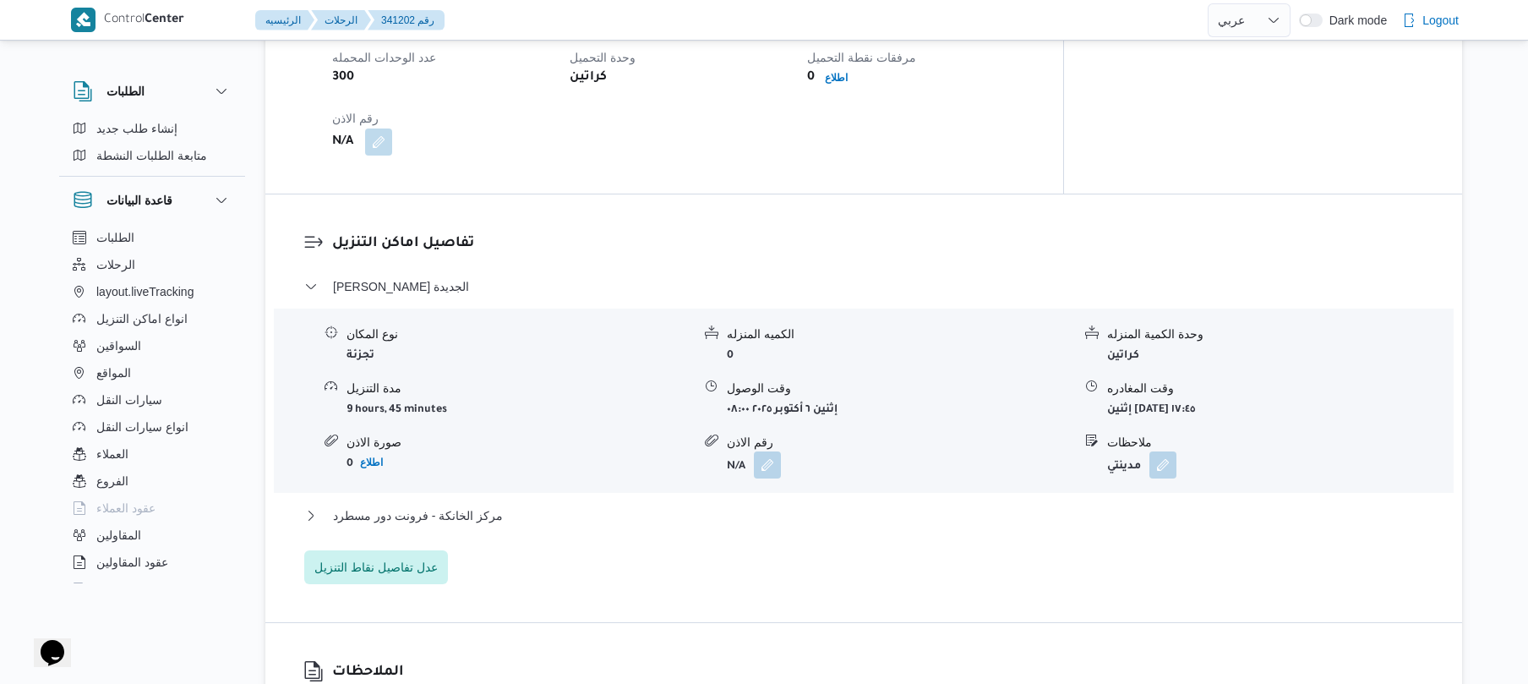
scroll to position [1217, 0]
click at [696, 503] on button "مركز الخانكة - فرونت دور مسطرد" at bounding box center [864, 513] width 1120 height 20
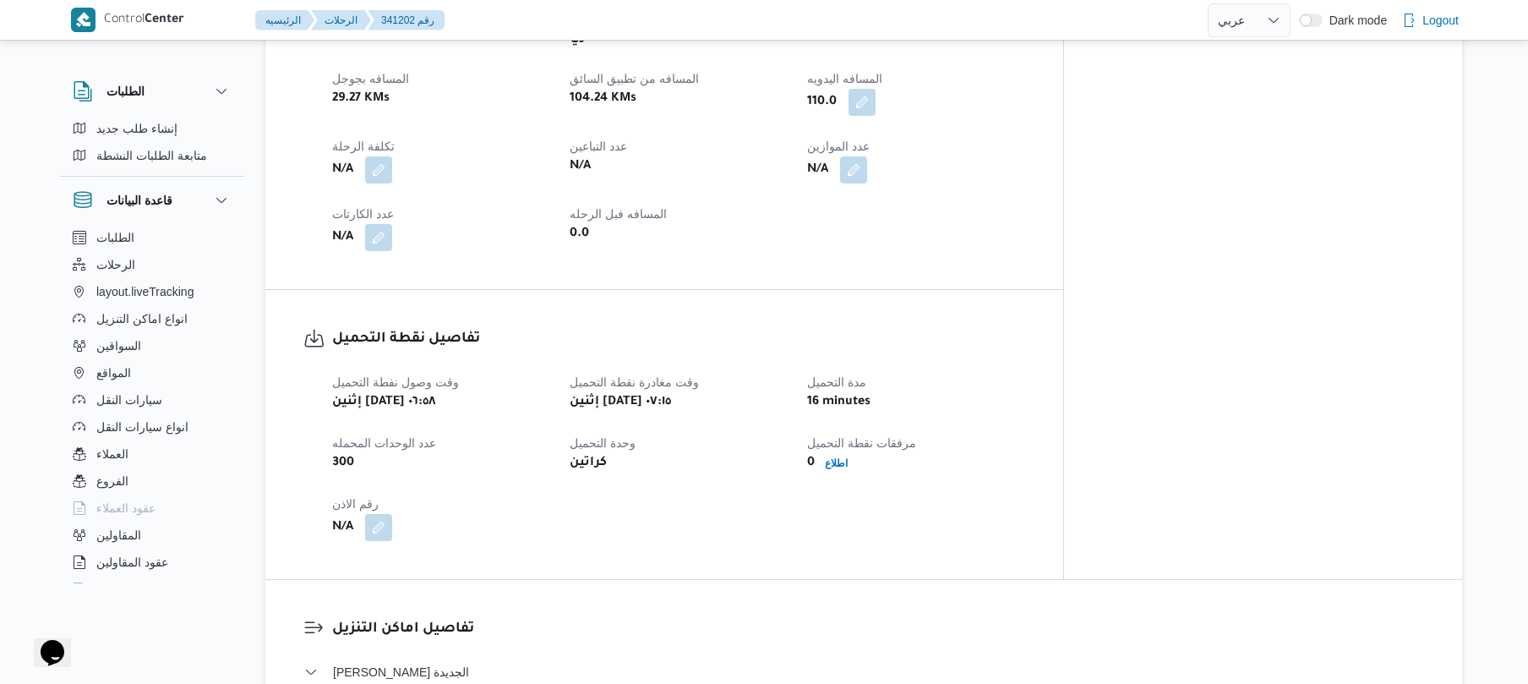
scroll to position [0, 0]
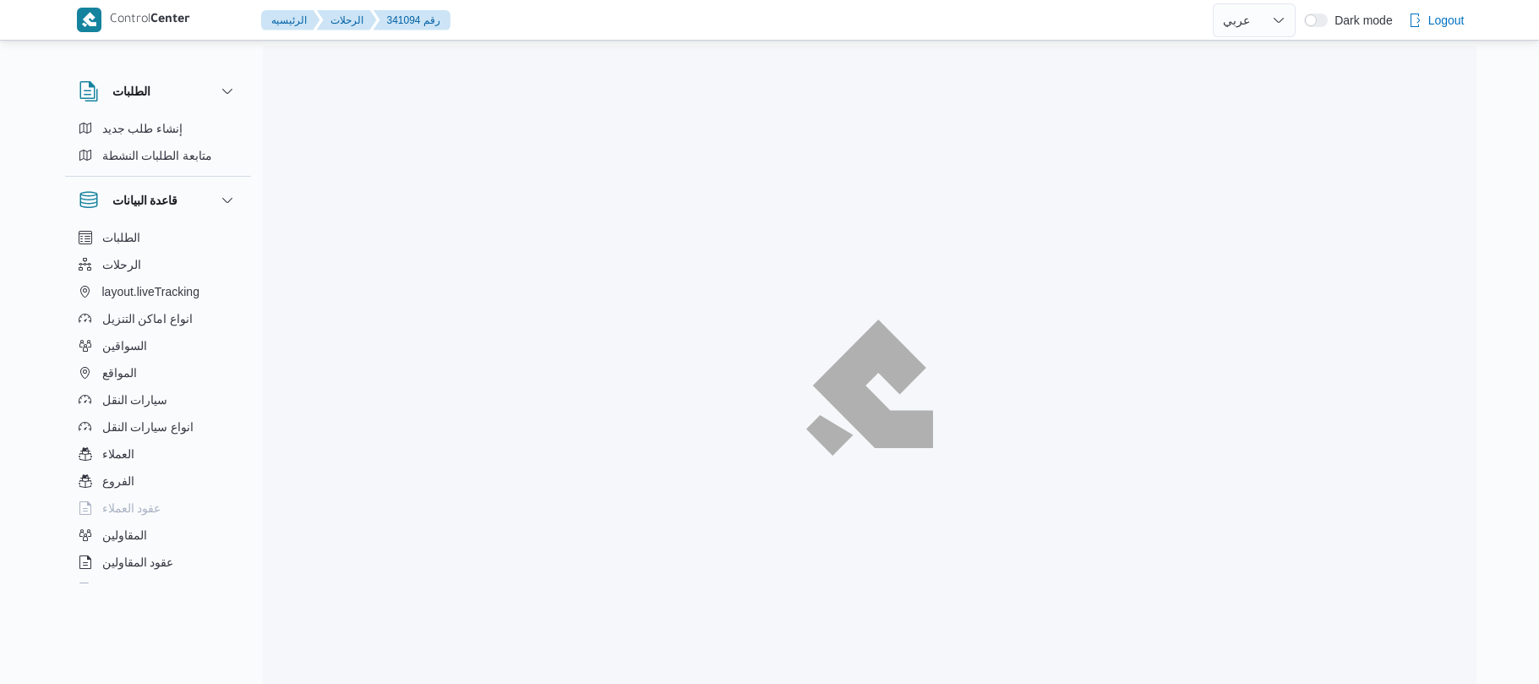
select select "ar"
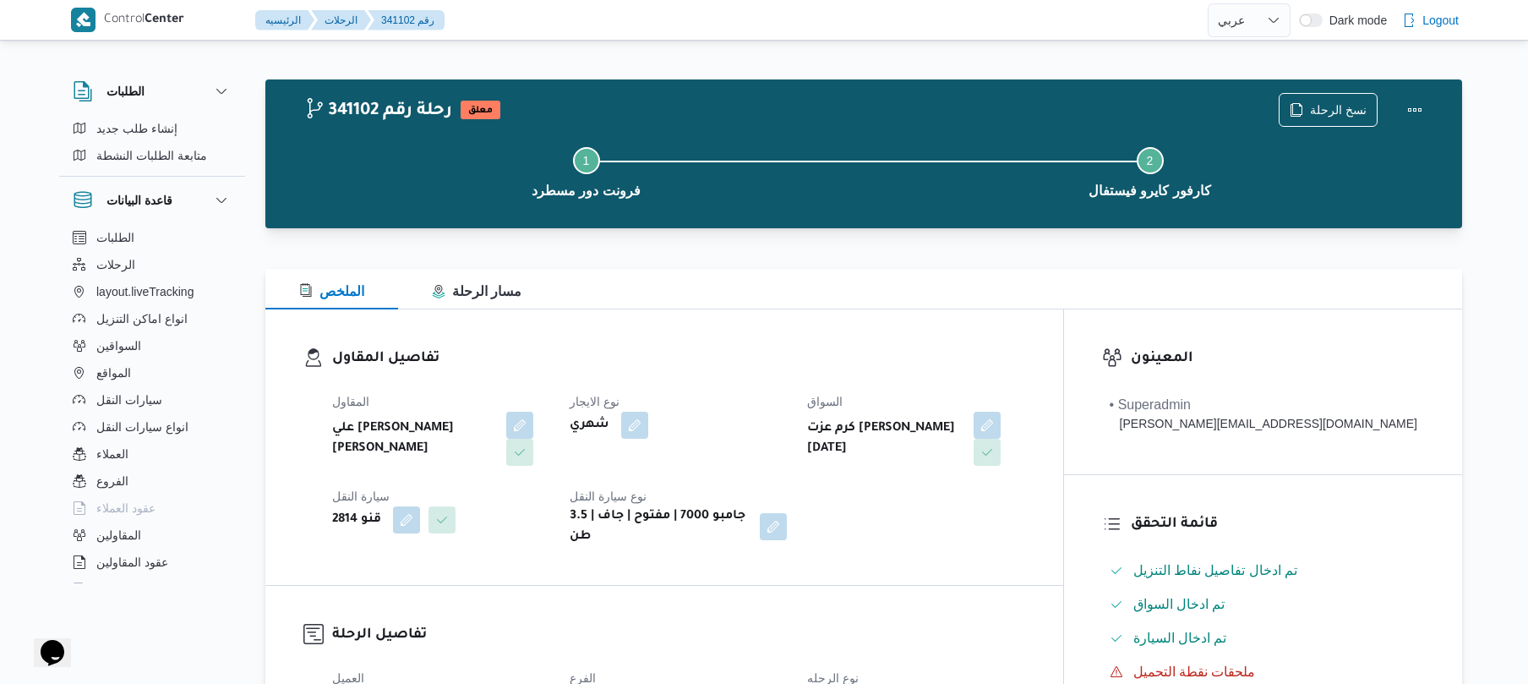
click at [787, 402] on dt "نوع الايجار" at bounding box center [678, 401] width 217 height 20
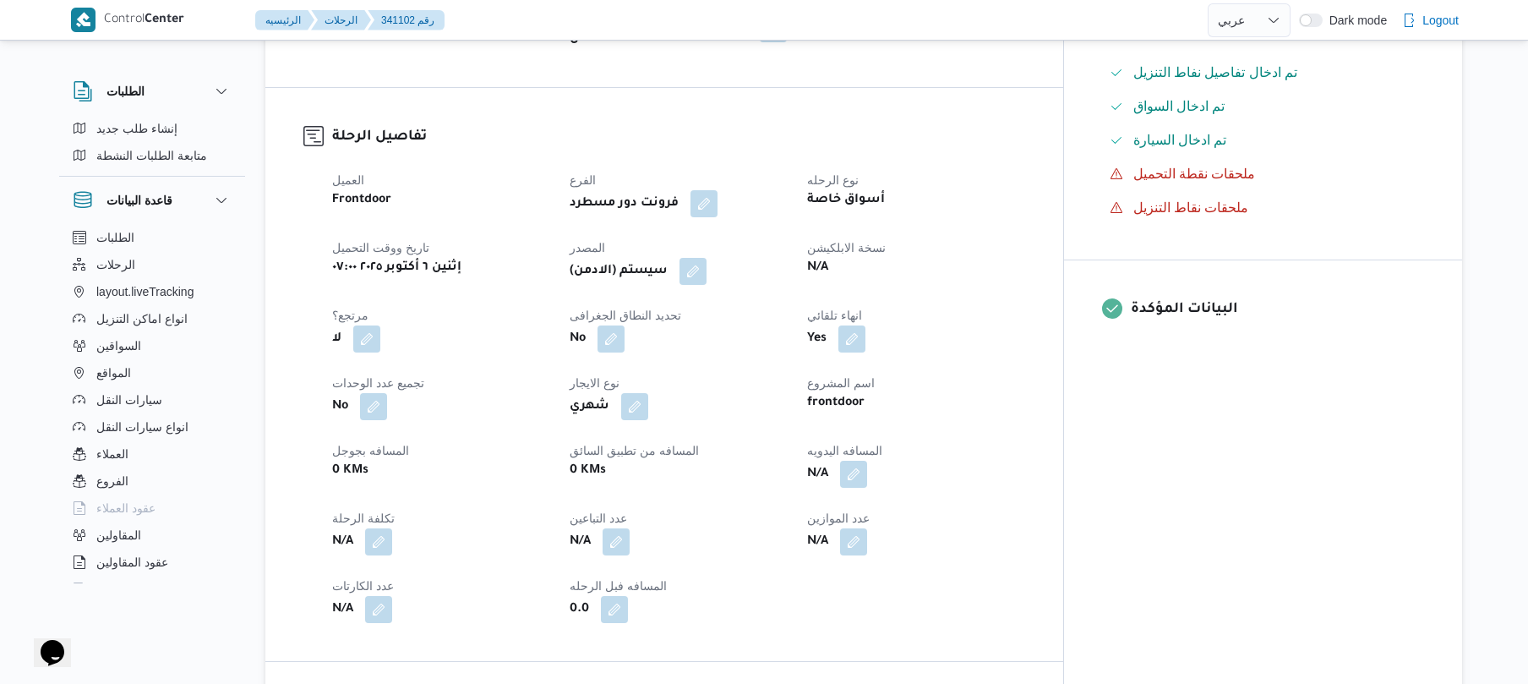
scroll to position [495, 0]
click at [707, 259] on button "button" at bounding box center [692, 272] width 27 height 27
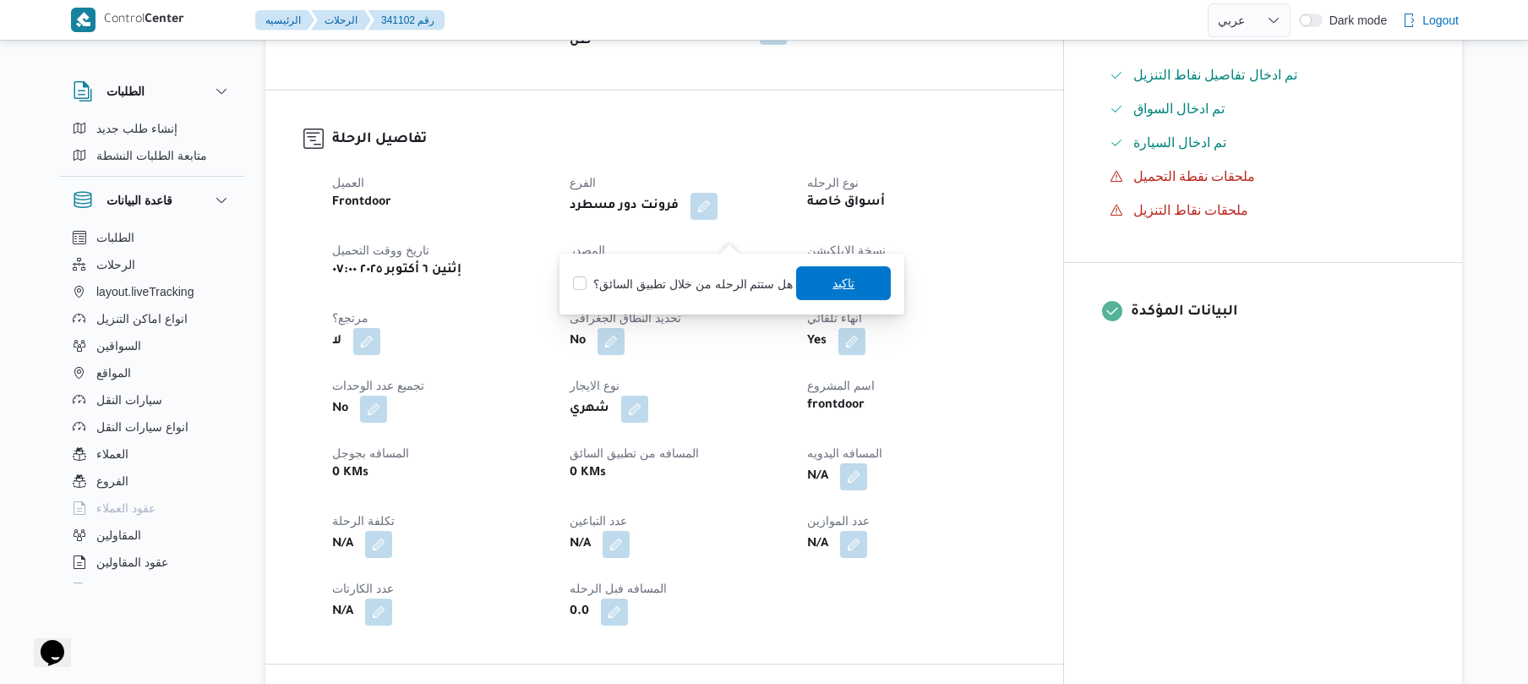
click at [808, 278] on span "تاكيد" at bounding box center [843, 283] width 95 height 34
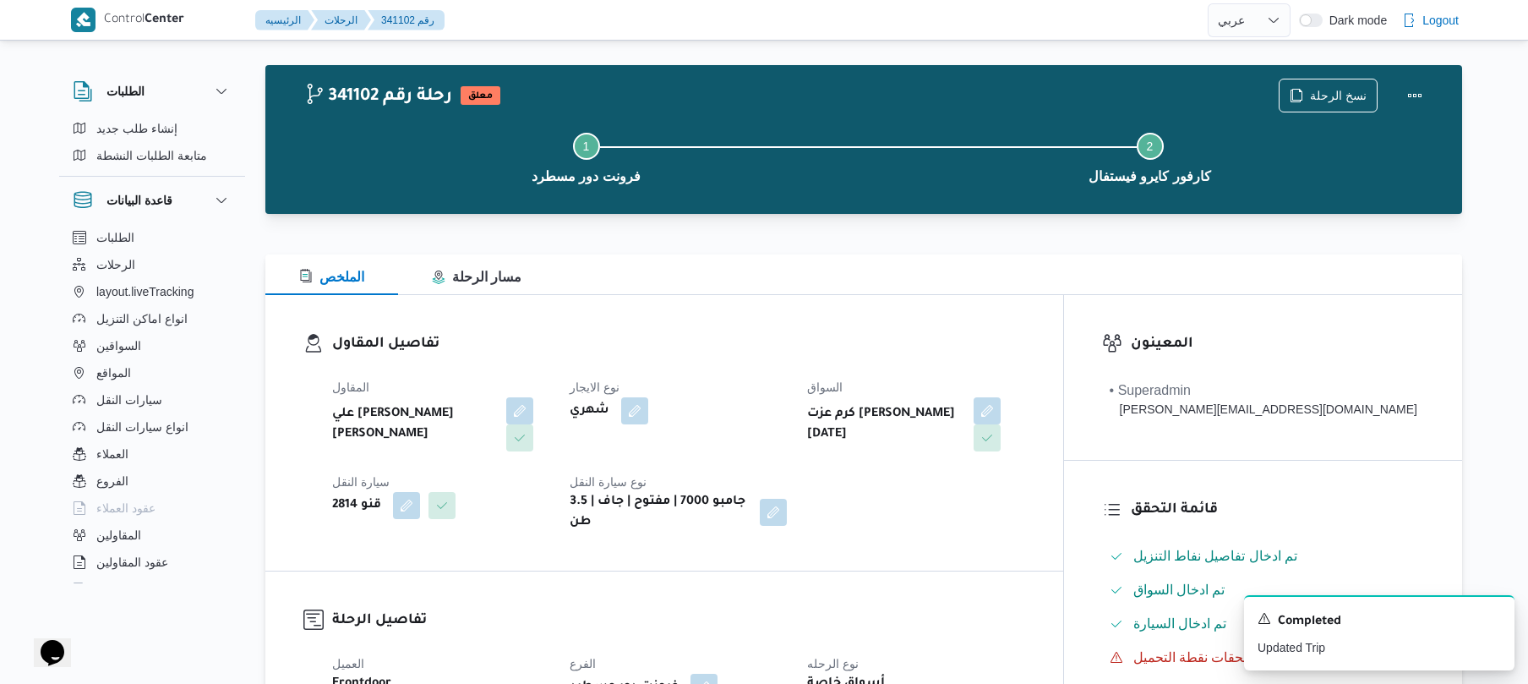
scroll to position [0, 0]
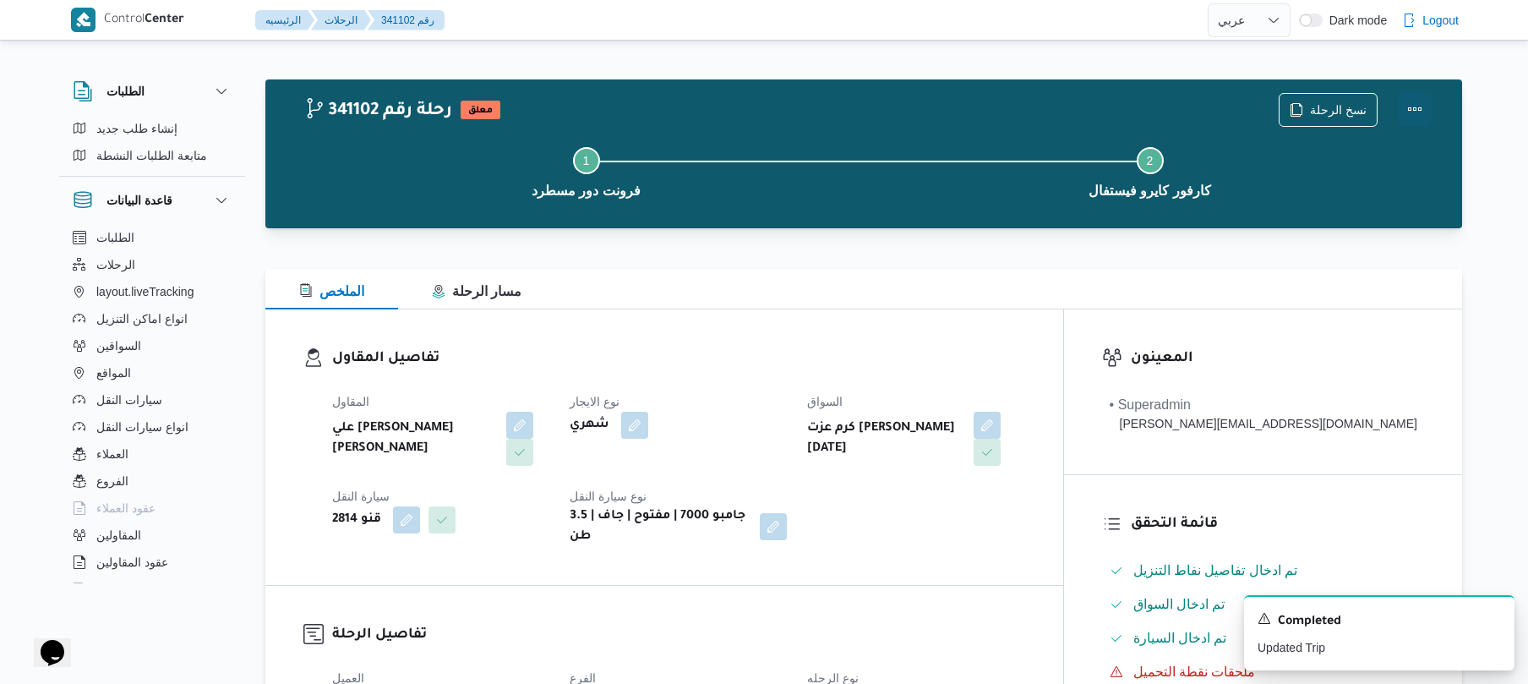
click at [1410, 116] on button "Actions" at bounding box center [1415, 109] width 34 height 34
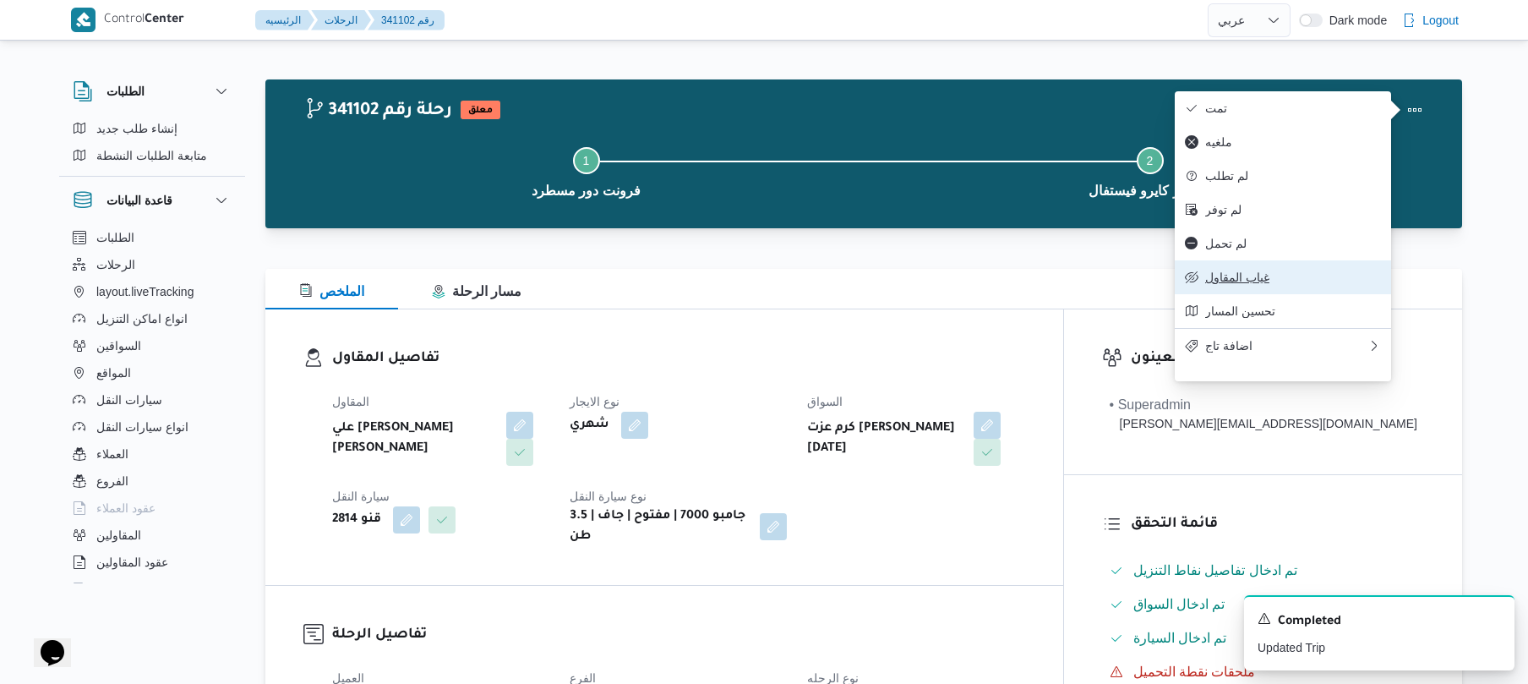
click at [1241, 284] on span "غياب المقاول" at bounding box center [1293, 277] width 176 height 14
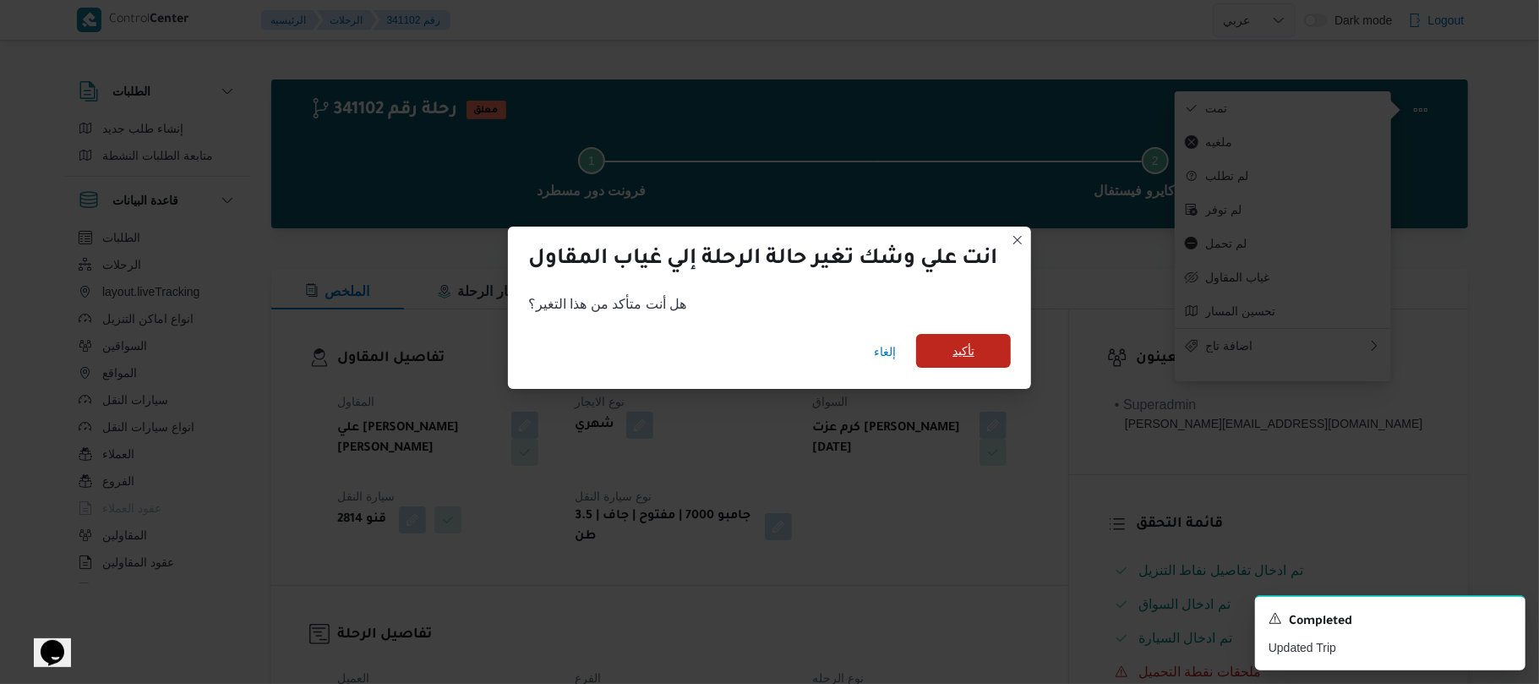
click at [965, 342] on span "تأكيد" at bounding box center [963, 351] width 22 height 20
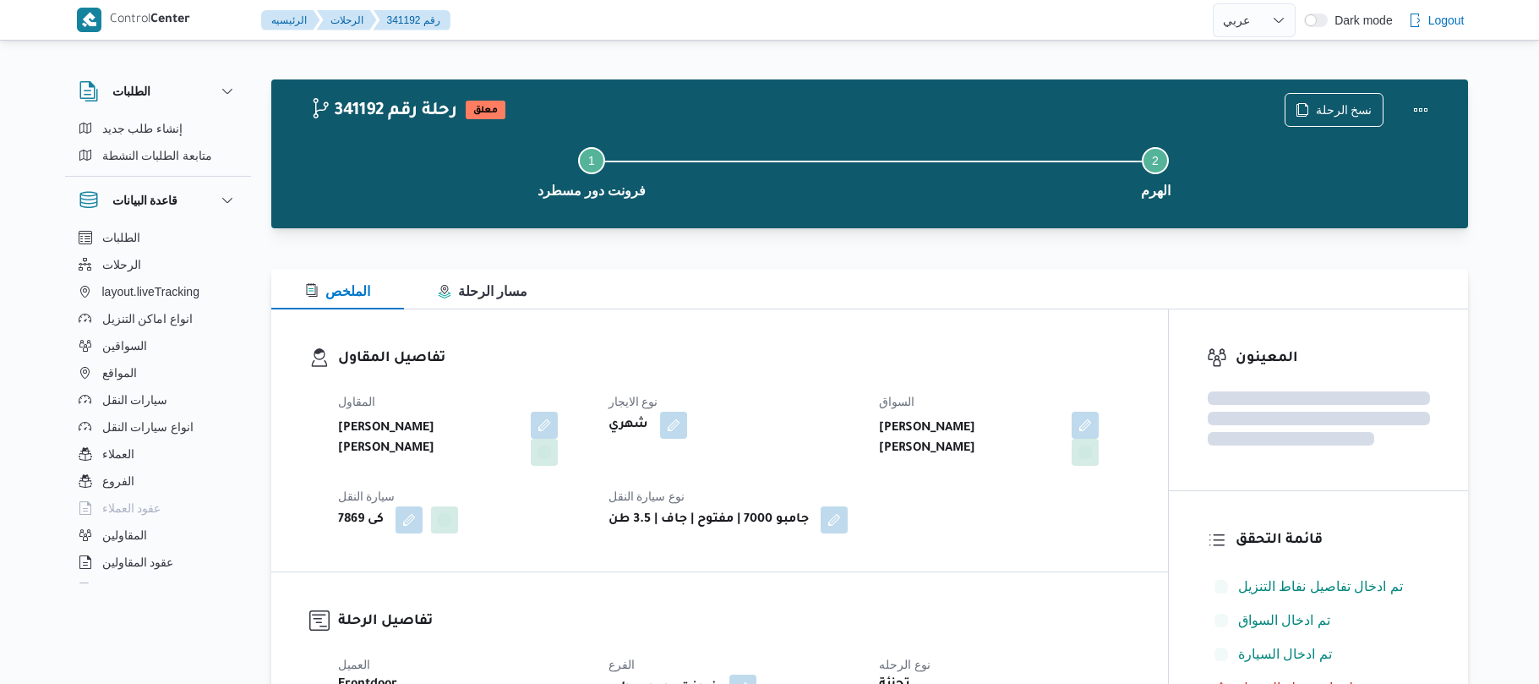
select select "ar"
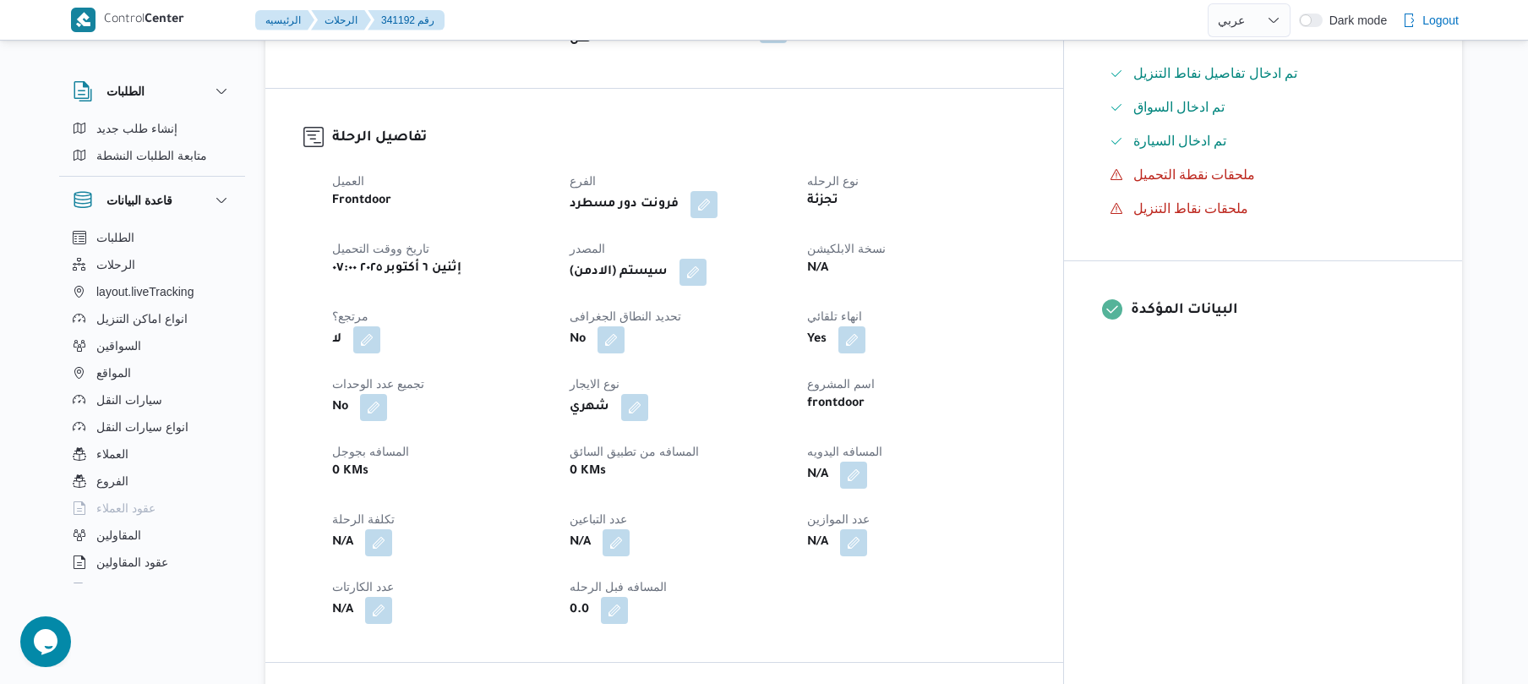
scroll to position [541, 0]
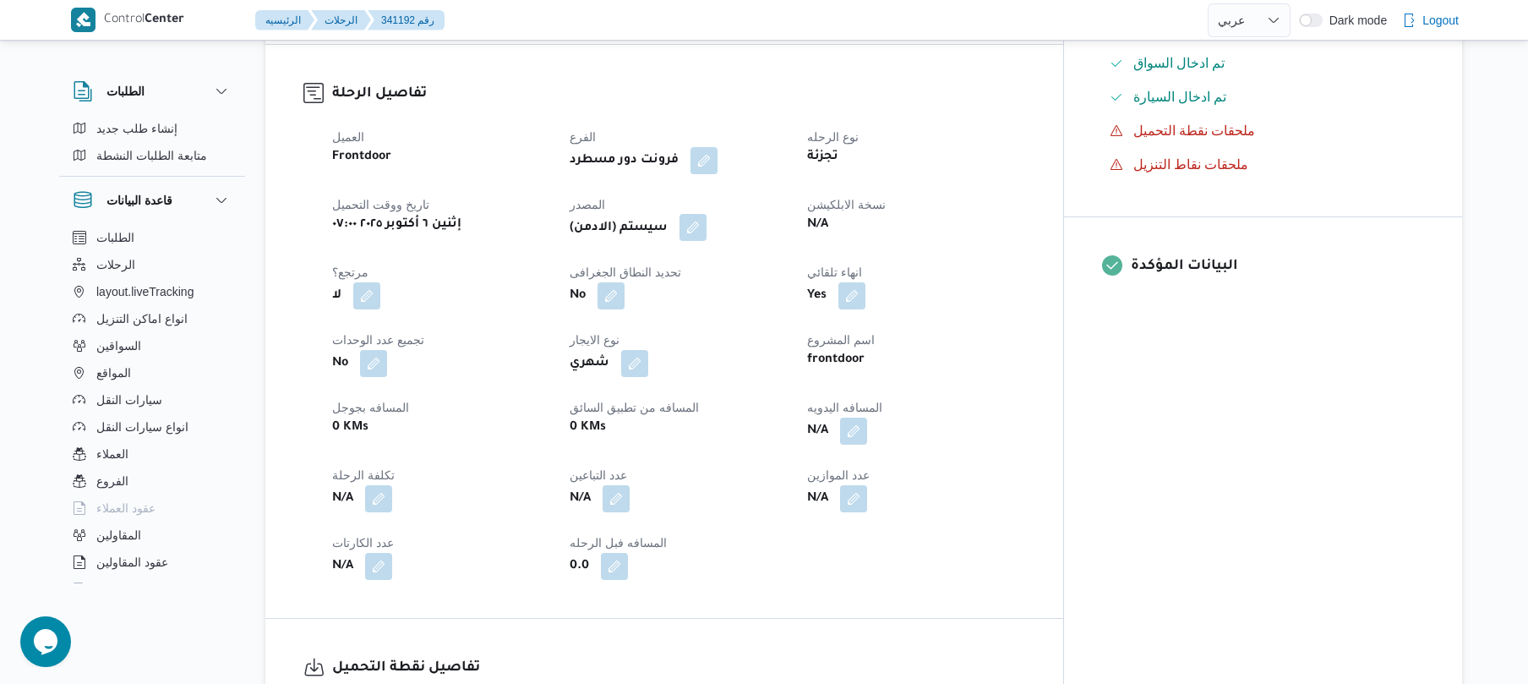
click at [707, 217] on button "button" at bounding box center [692, 227] width 27 height 27
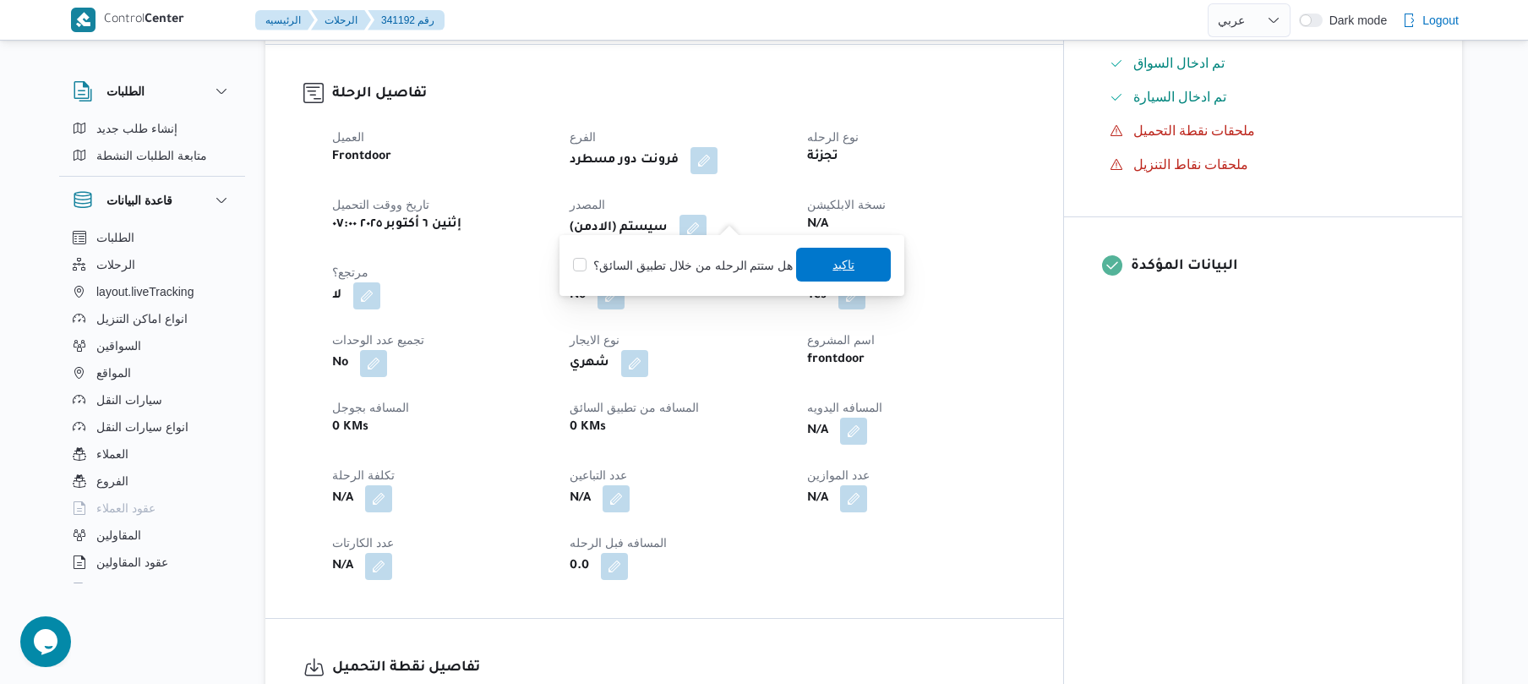
click at [832, 271] on span "تاكيد" at bounding box center [843, 264] width 22 height 20
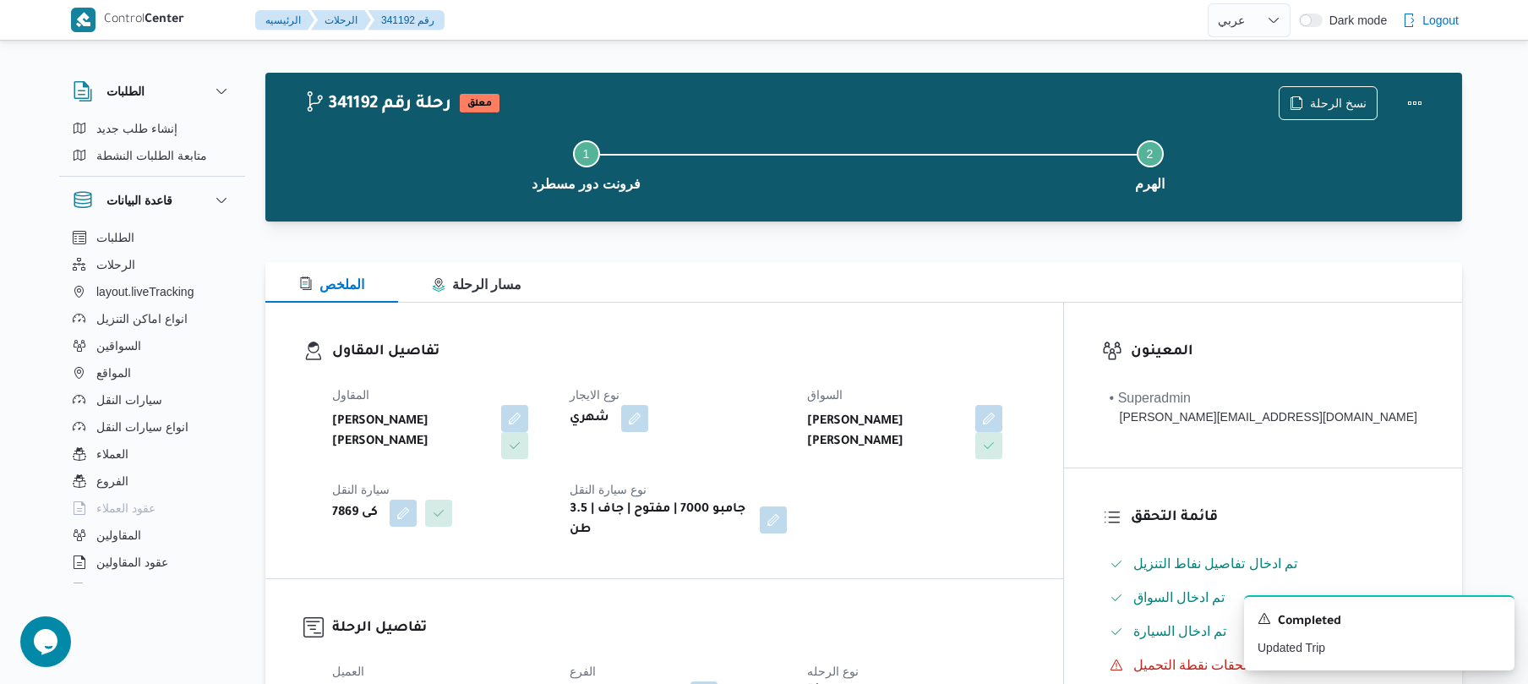
scroll to position [0, 0]
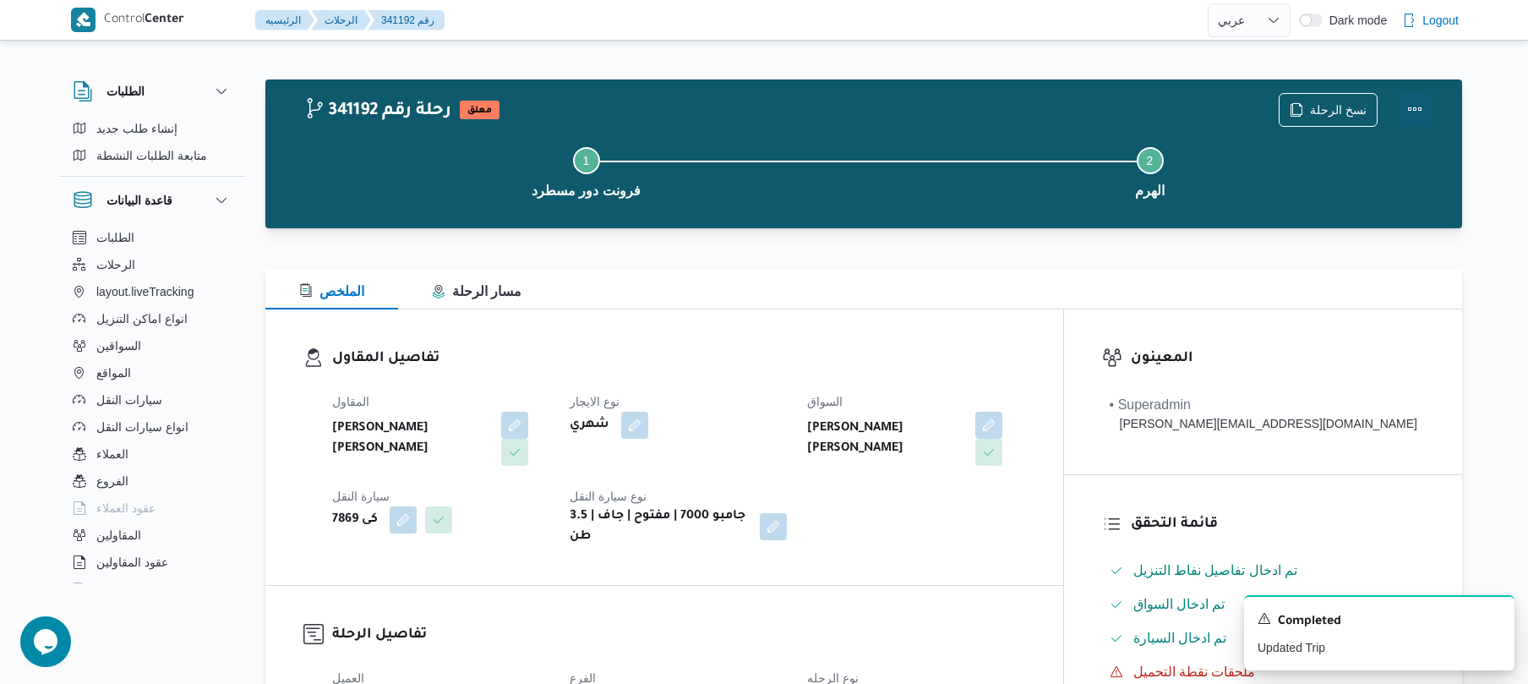
click at [1407, 109] on button "Actions" at bounding box center [1415, 109] width 34 height 34
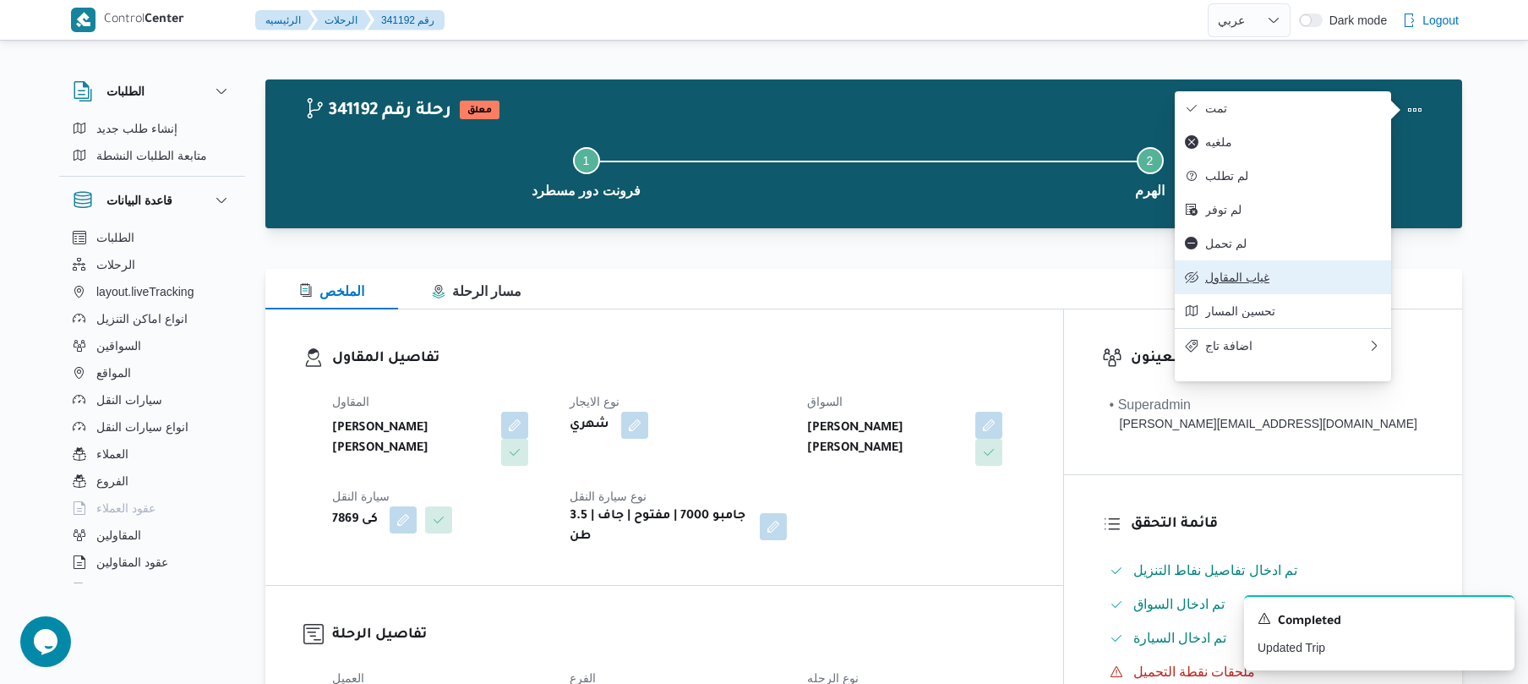
click at [1225, 284] on span "غياب المقاول" at bounding box center [1293, 277] width 176 height 14
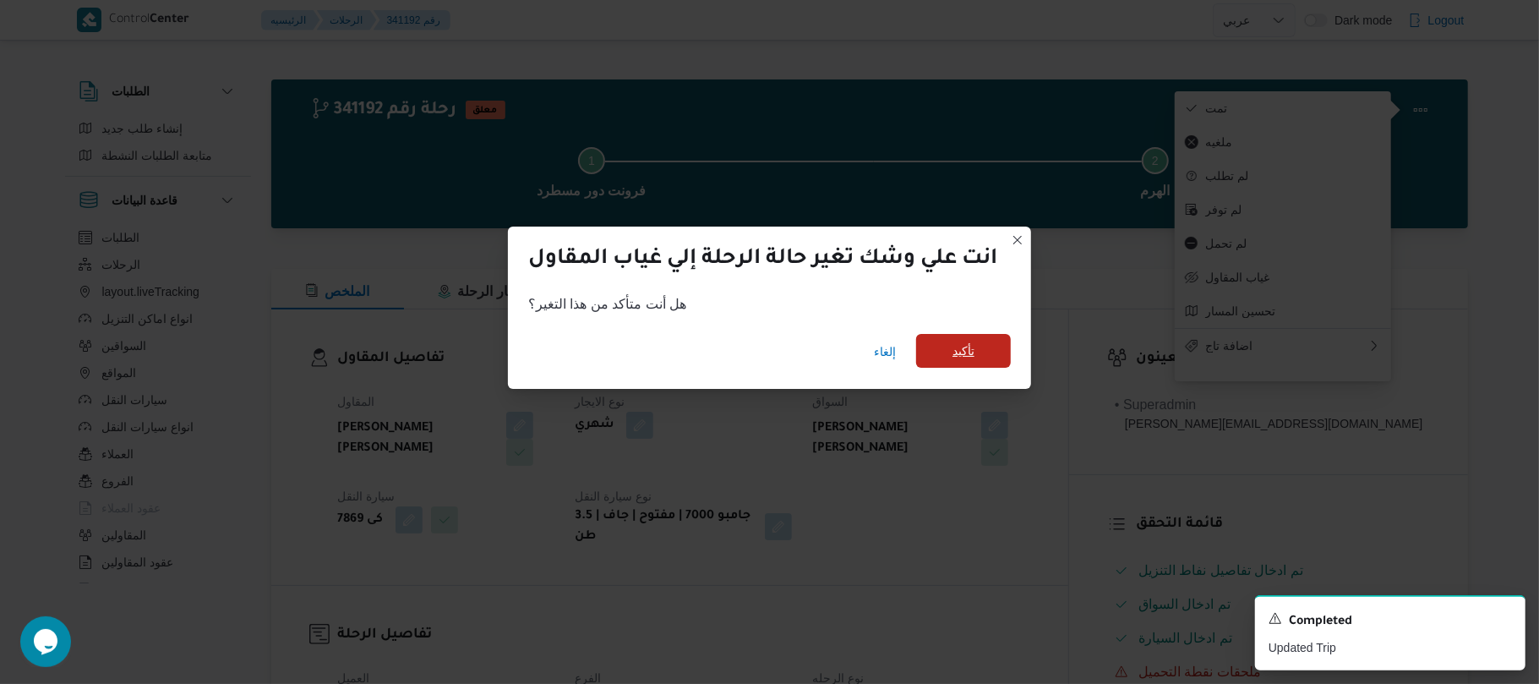
click at [974, 357] on span "تأكيد" at bounding box center [963, 351] width 22 height 20
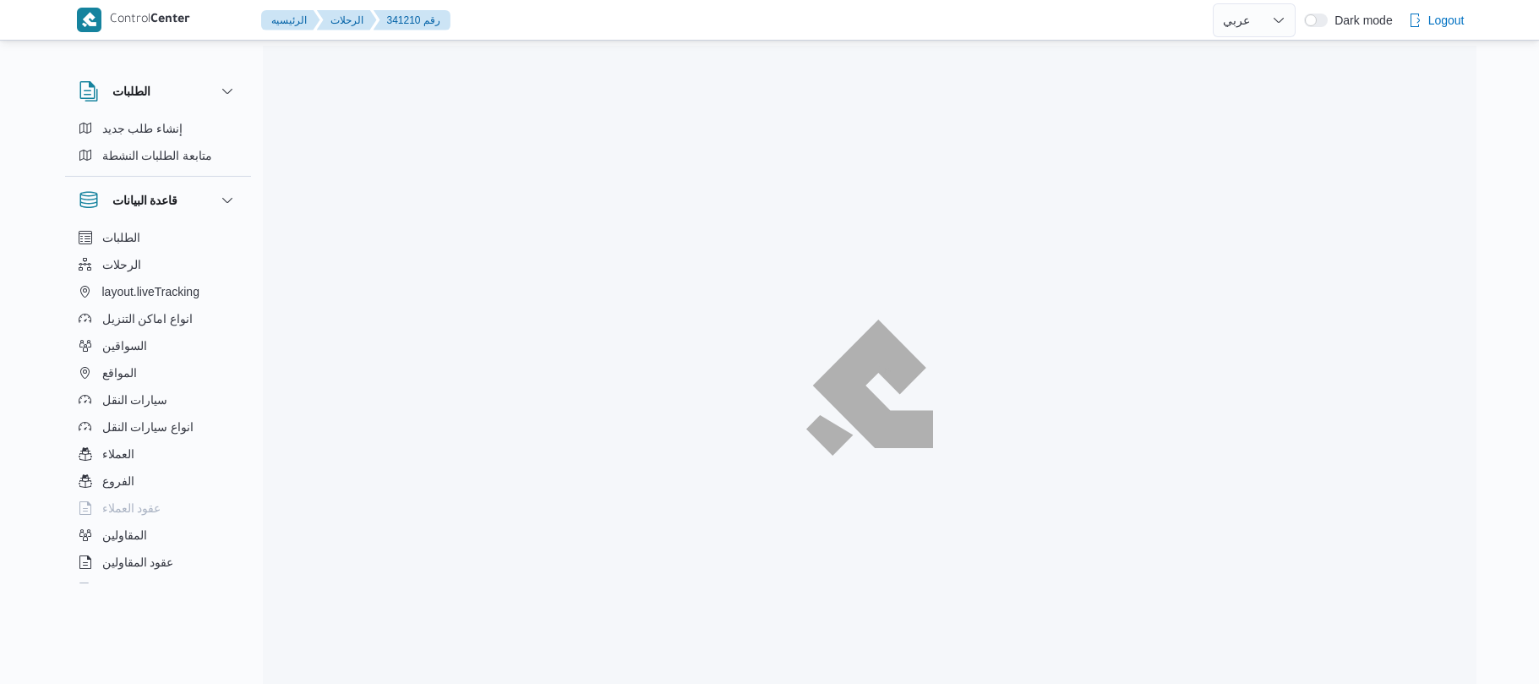
select select "ar"
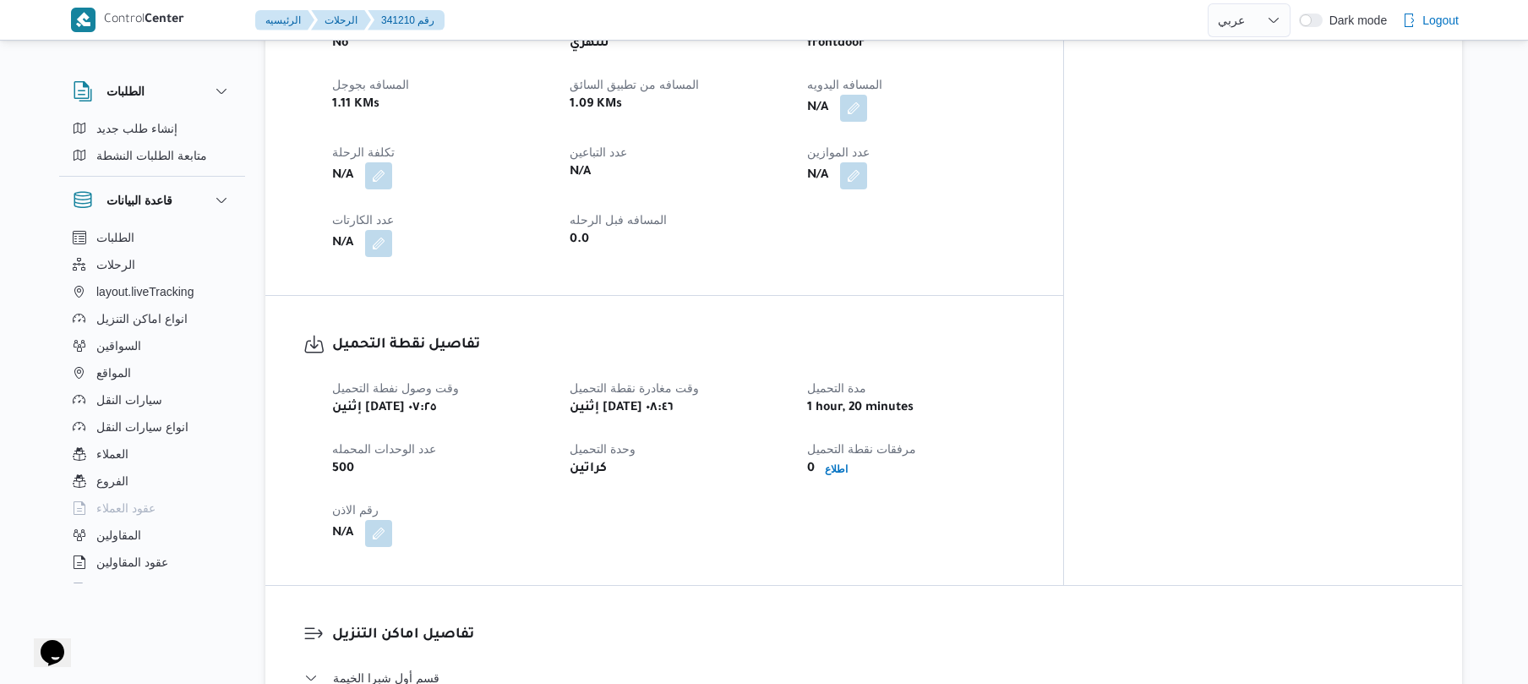
scroll to position [901, 0]
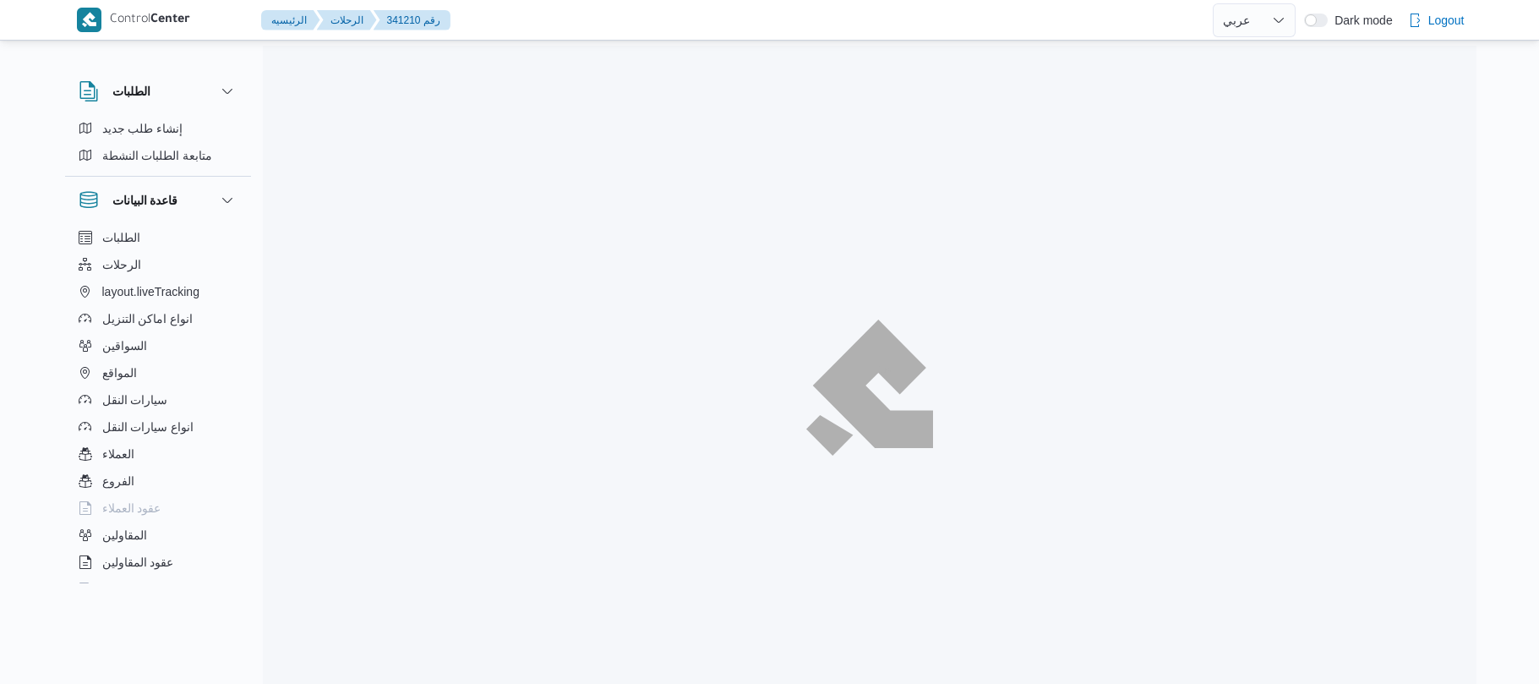
select select "ar"
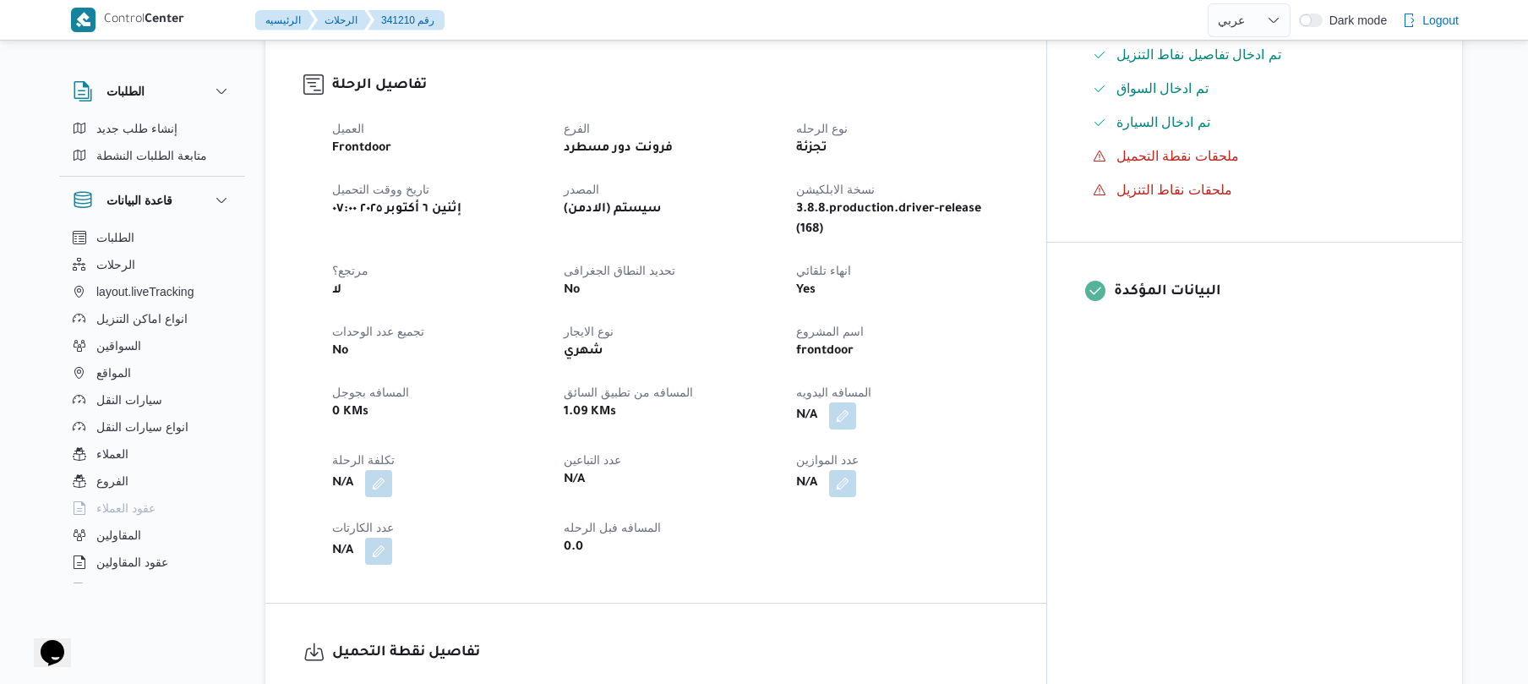
scroll to position [451, 0]
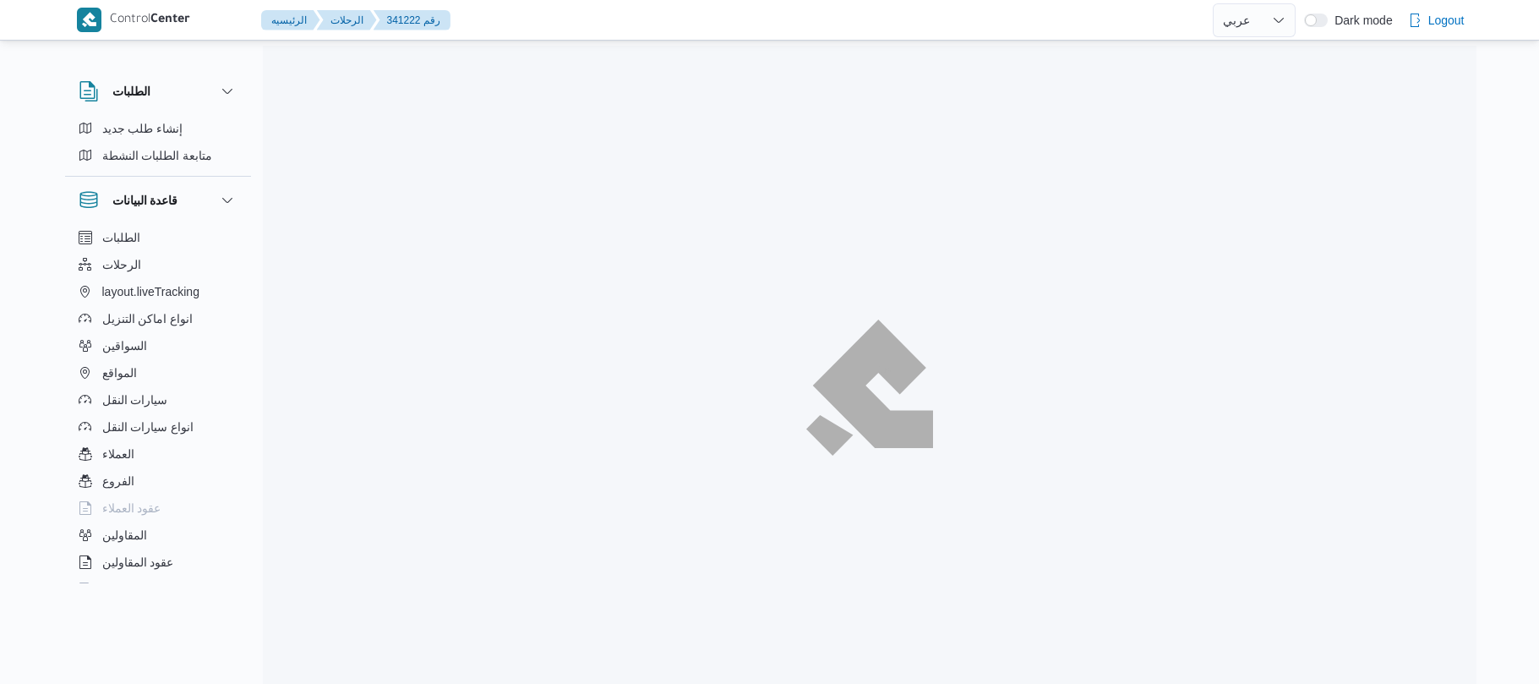
select select "ar"
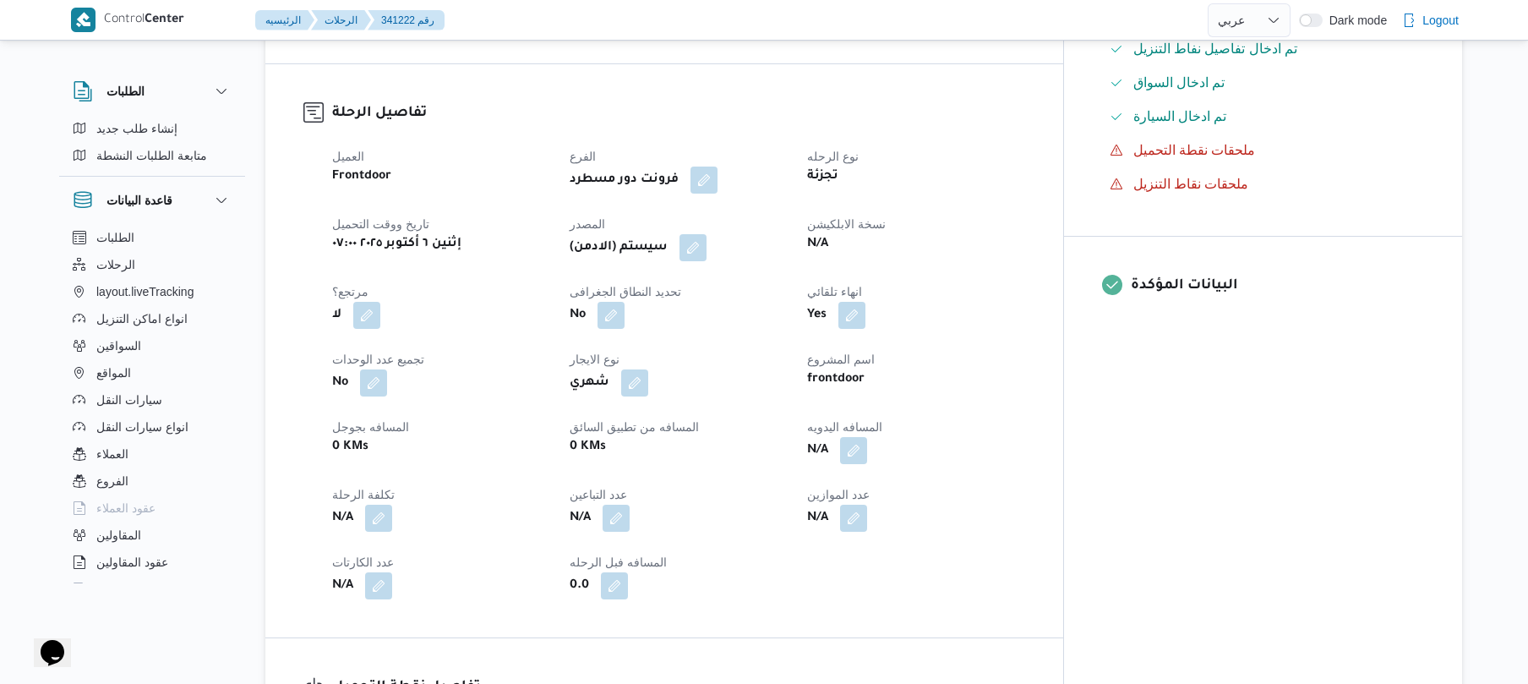
scroll to position [450, 0]
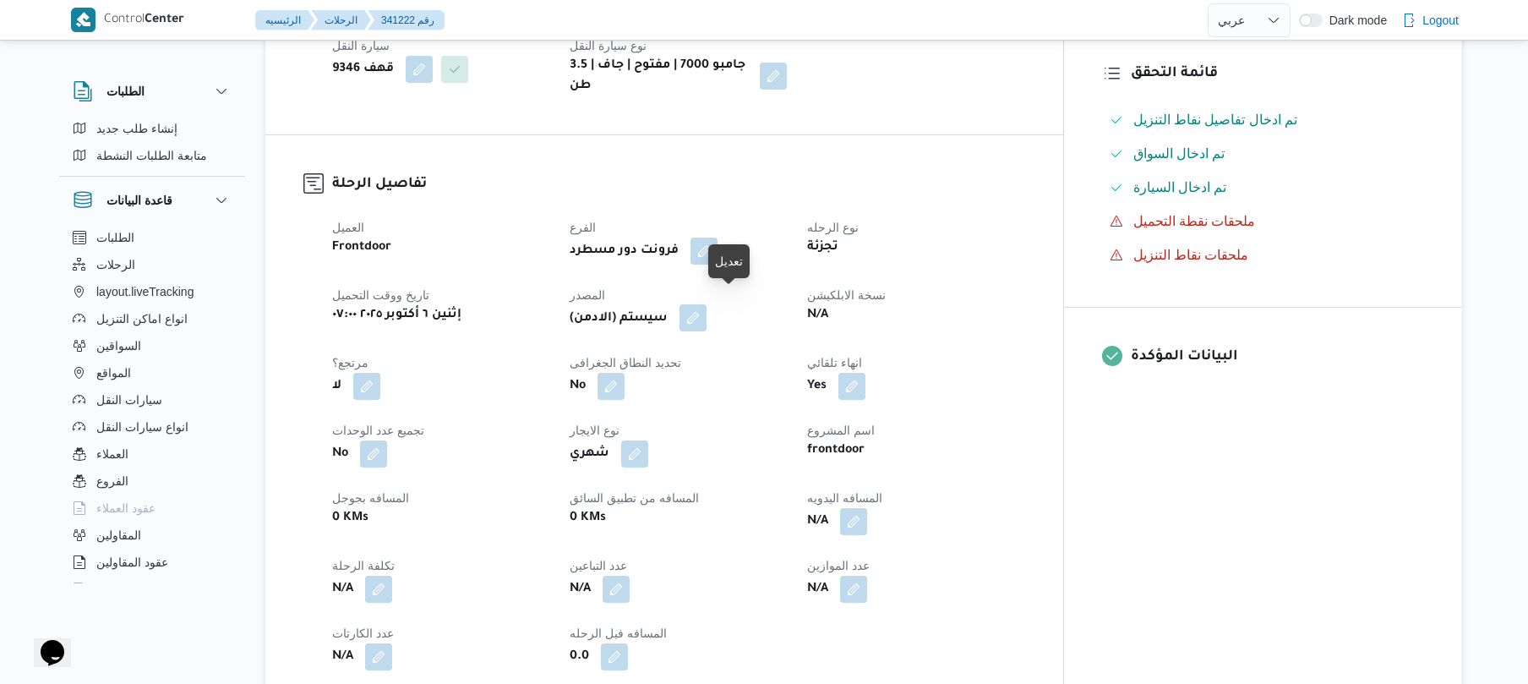
click at [707, 304] on button "button" at bounding box center [692, 317] width 27 height 27
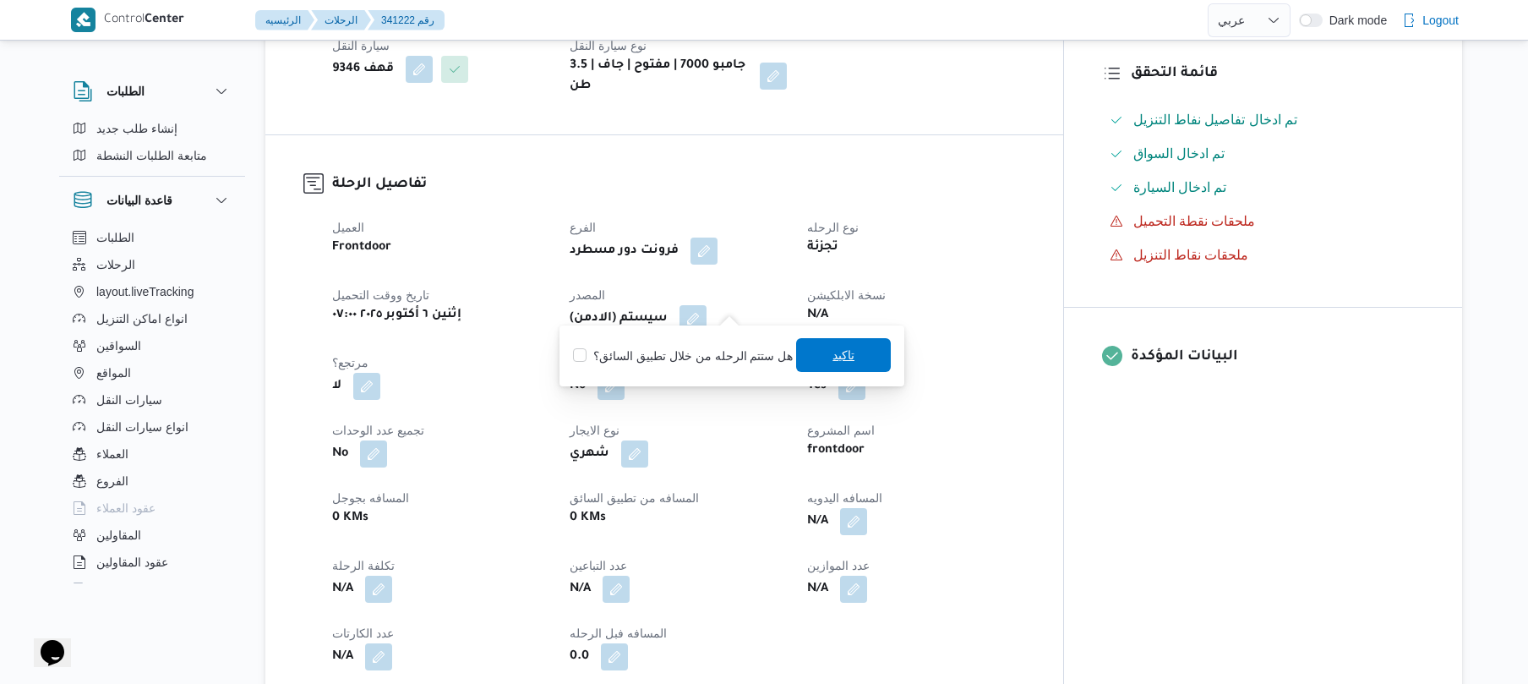
click at [825, 355] on span "تاكيد" at bounding box center [843, 355] width 95 height 34
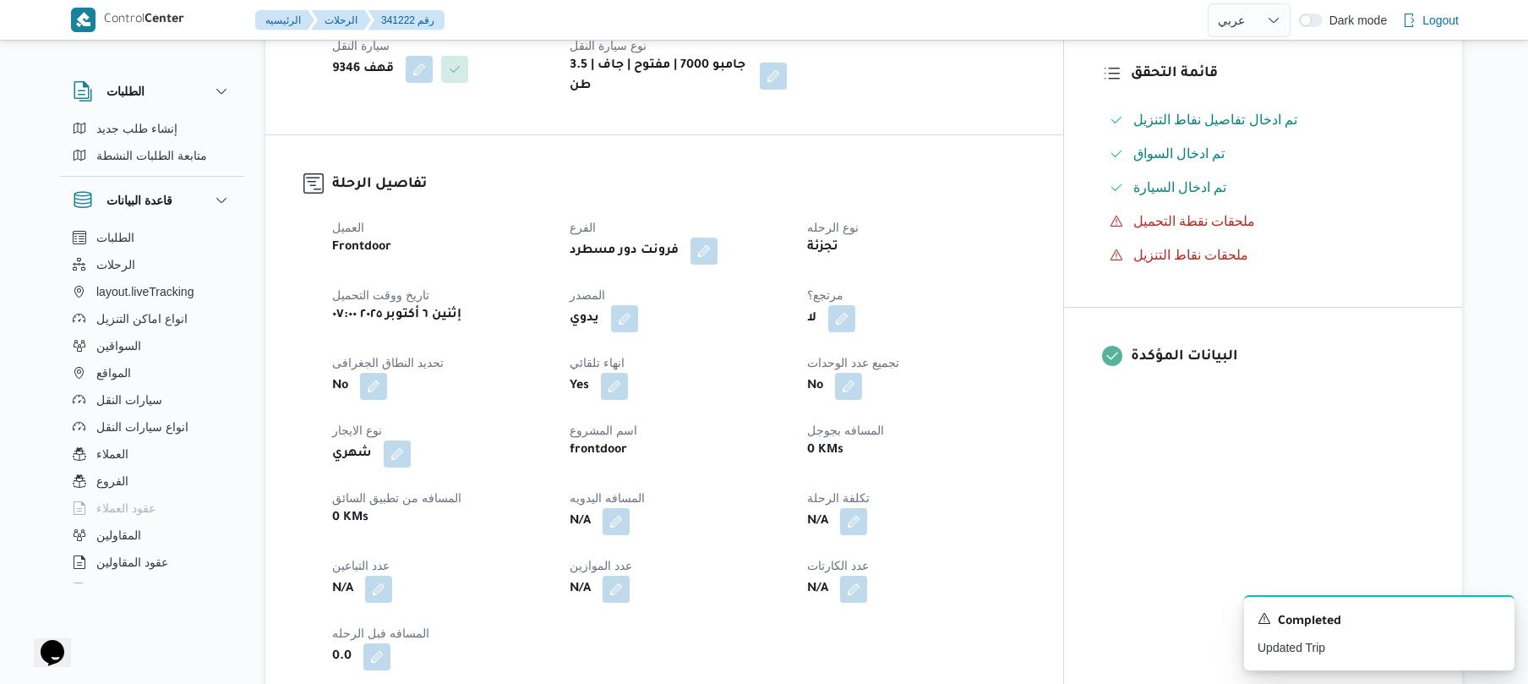
scroll to position [0, 0]
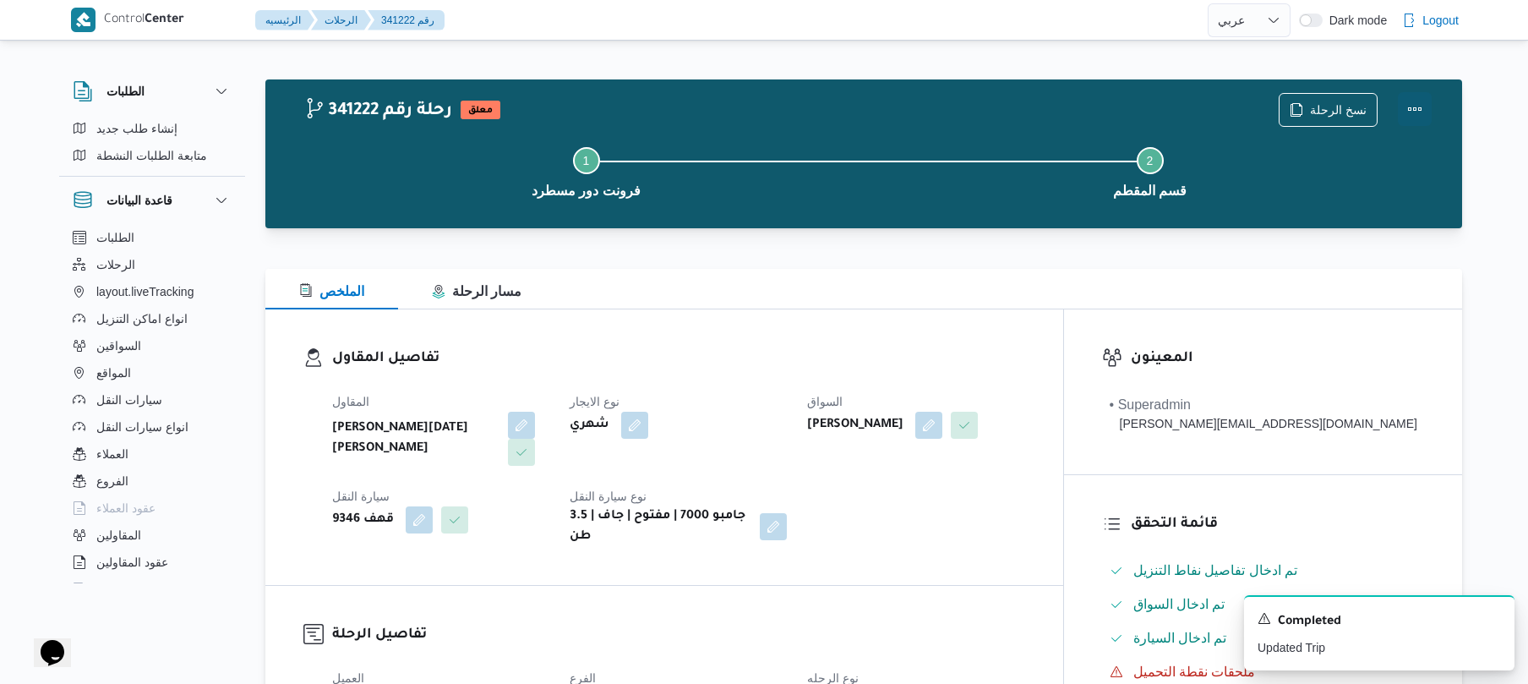
click at [1415, 103] on button "Actions" at bounding box center [1415, 109] width 34 height 34
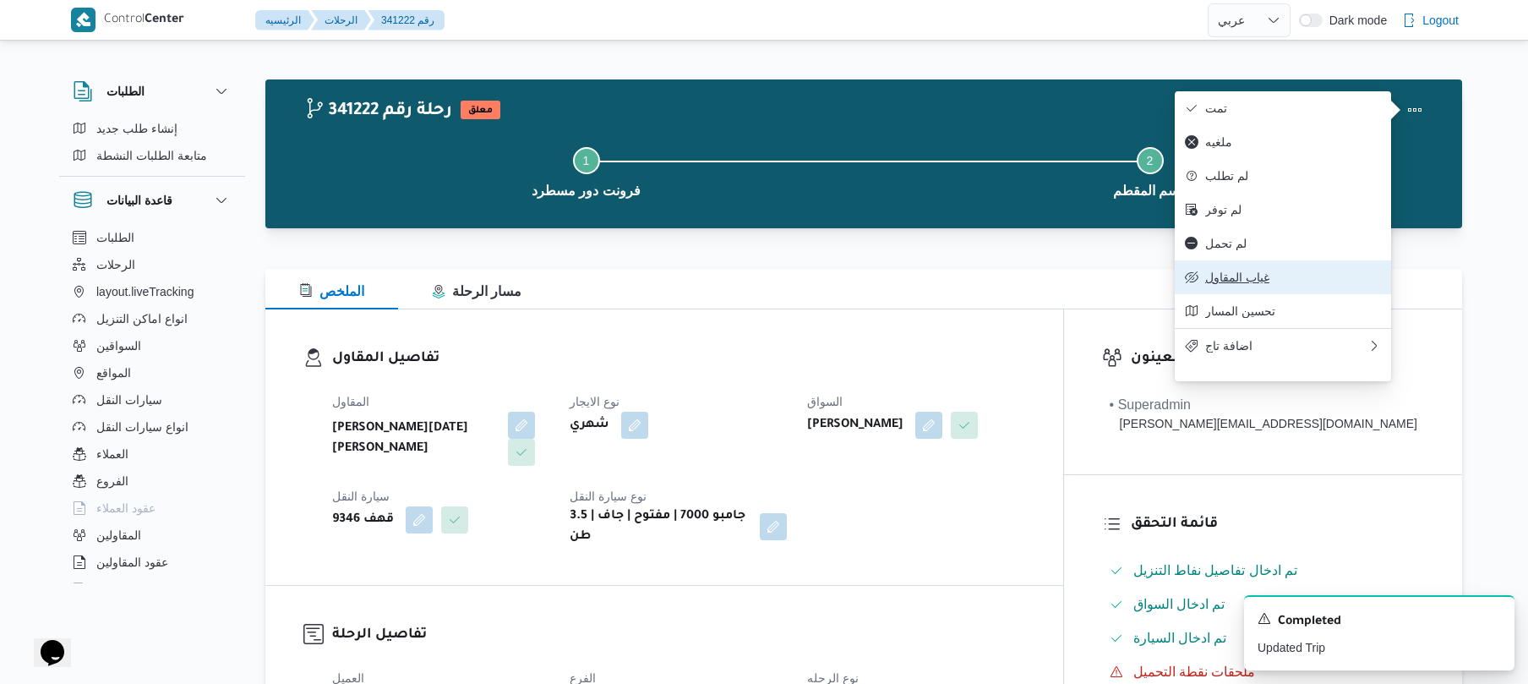
click at [1236, 278] on button "غياب المقاول" at bounding box center [1283, 277] width 216 height 34
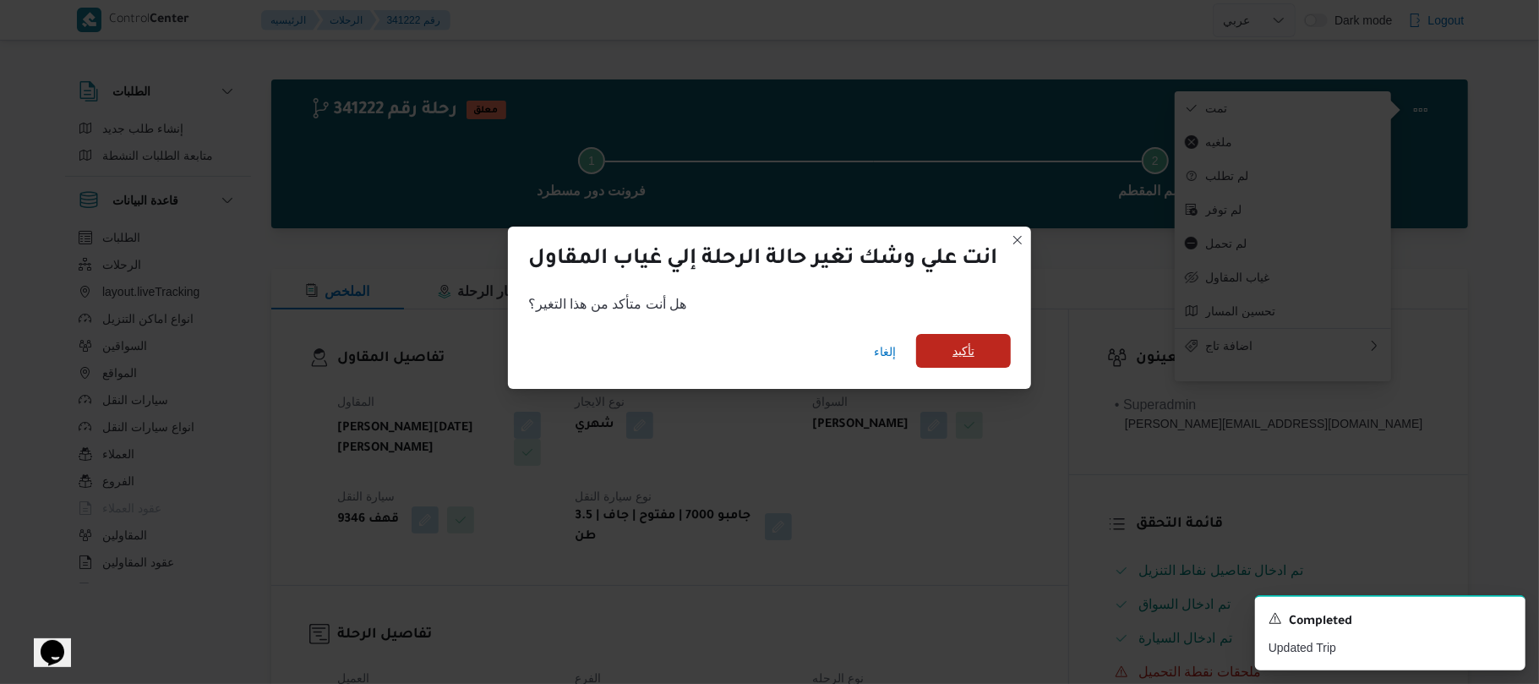
click at [963, 352] on span "تأكيد" at bounding box center [963, 351] width 22 height 20
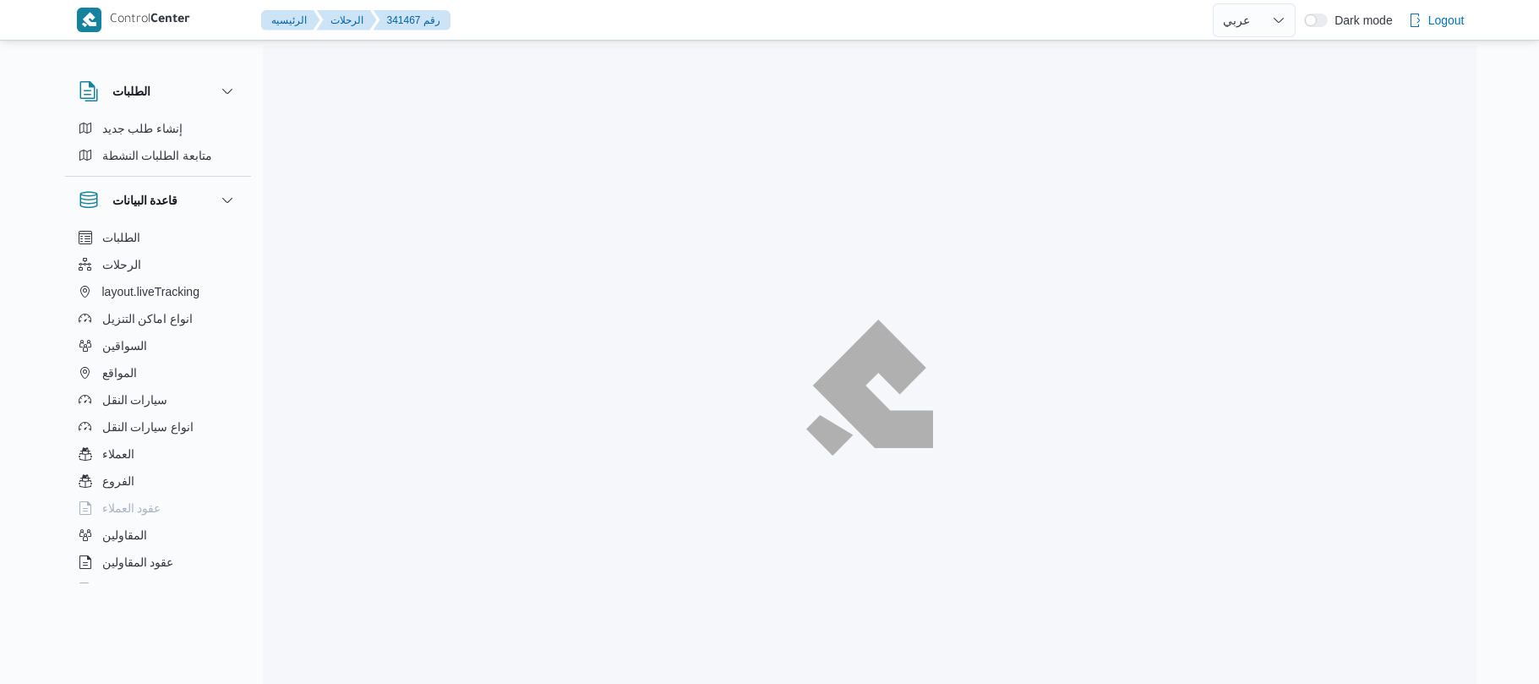
select select "ar"
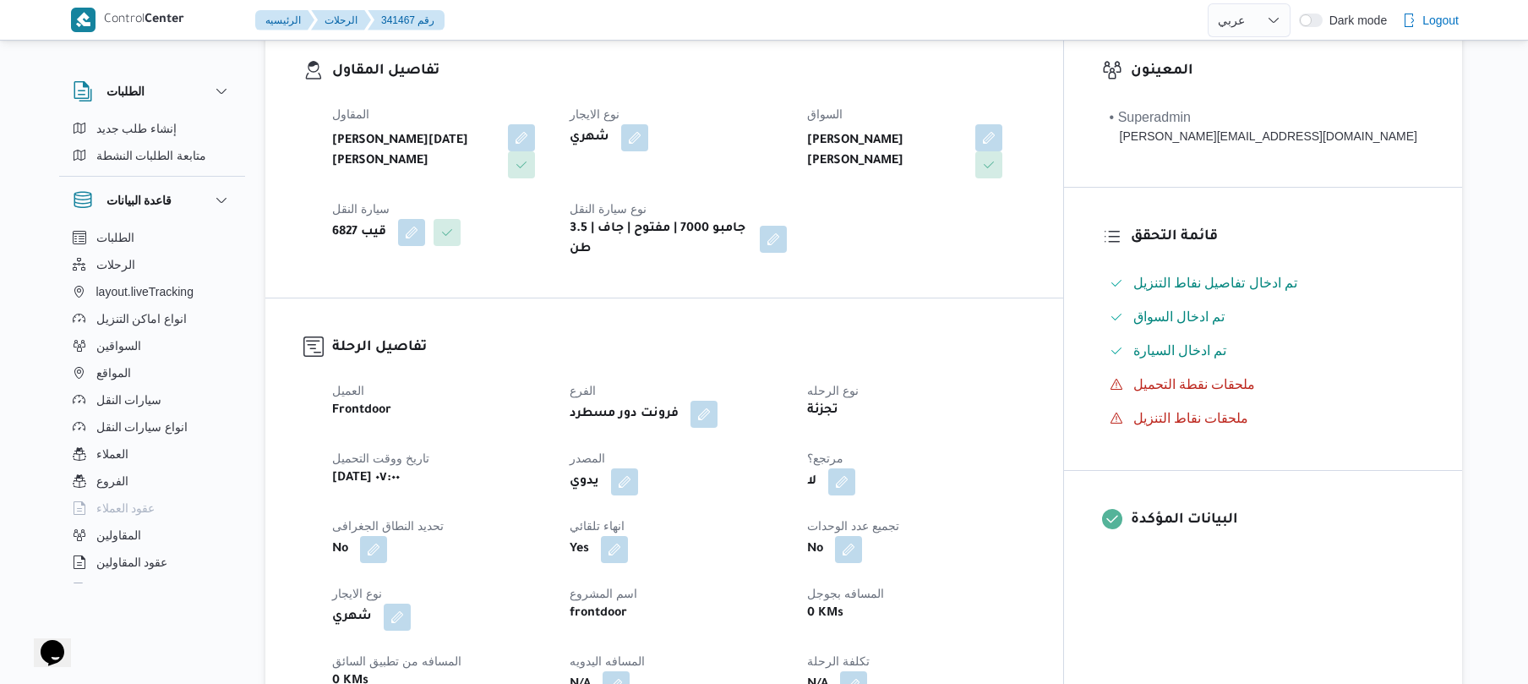
scroll to position [360, 0]
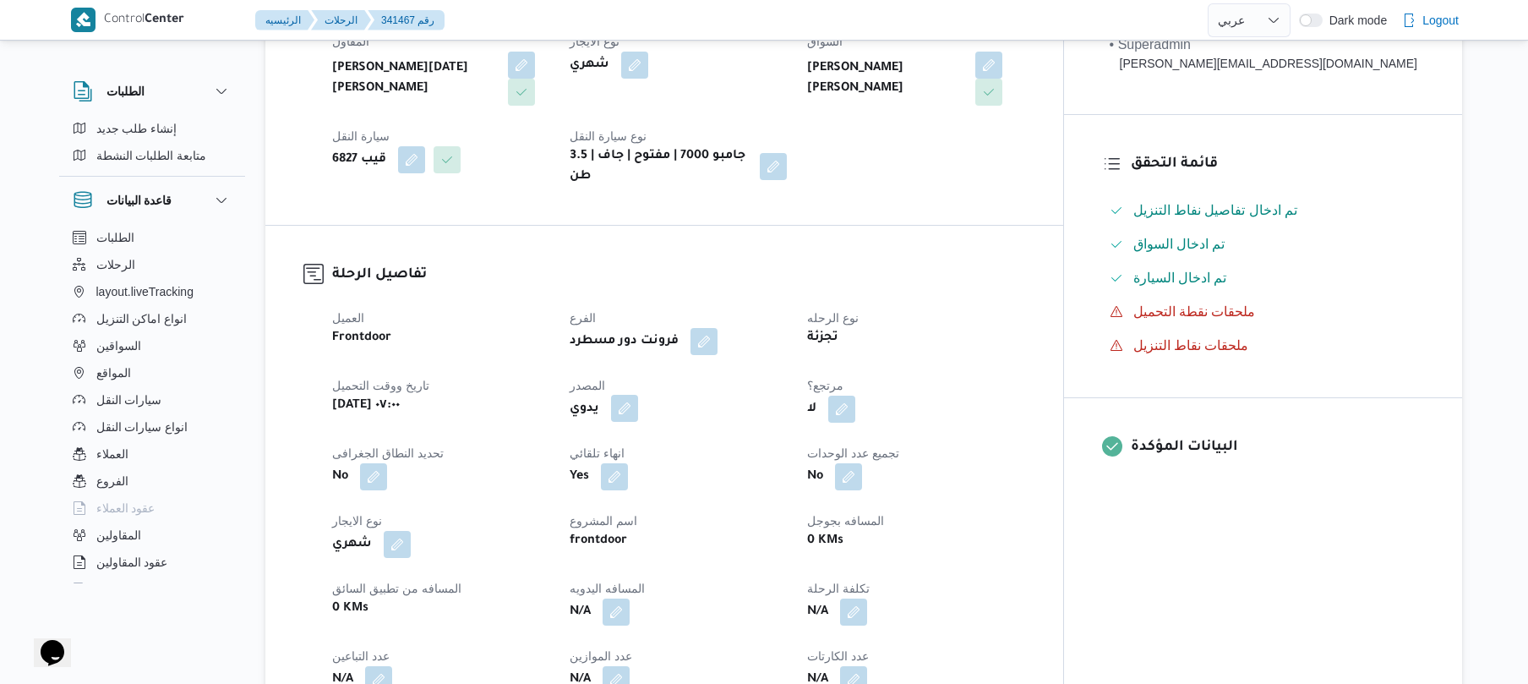
click at [638, 395] on button "button" at bounding box center [624, 408] width 27 height 27
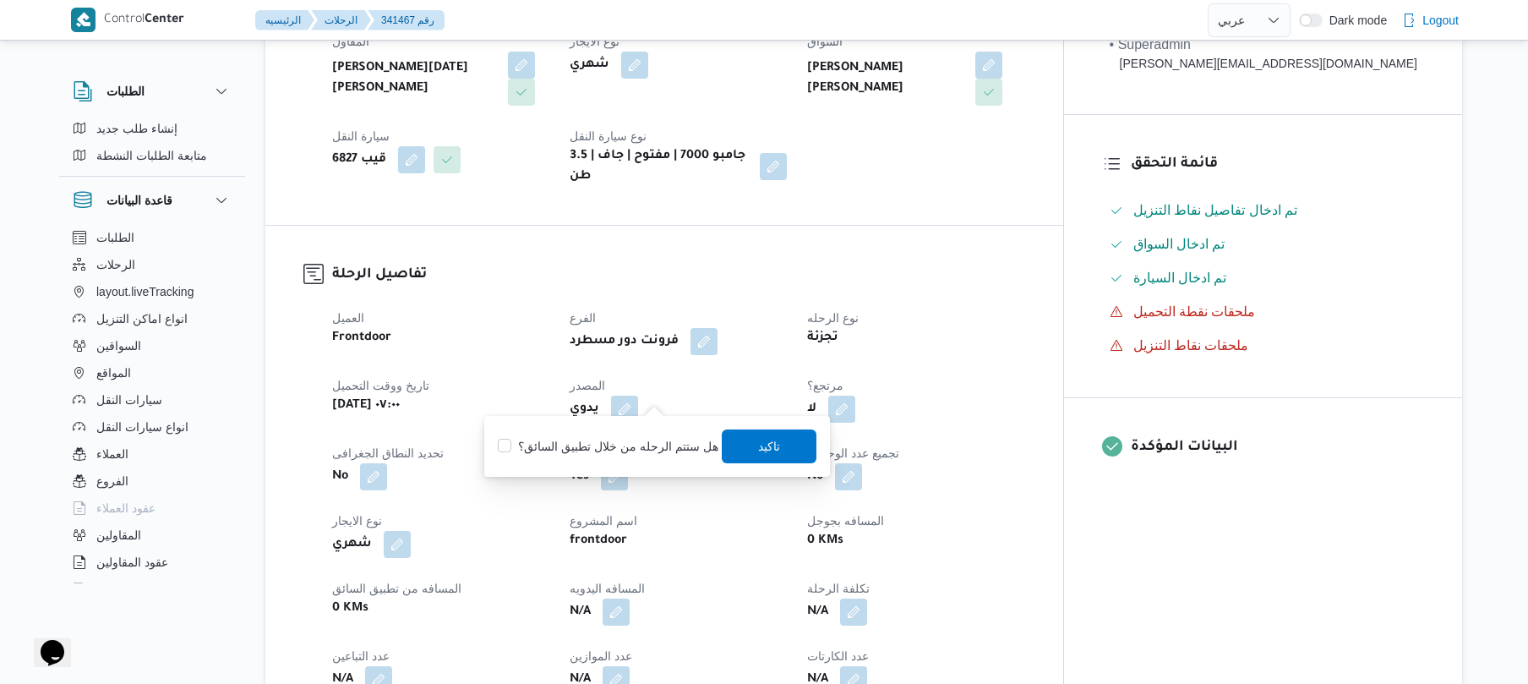
click at [690, 445] on label "هل ستتم الرحله من خلال تطبيق السائق؟" at bounding box center [608, 446] width 220 height 20
checkbox input "true"
click at [758, 448] on span "تاكيد" at bounding box center [769, 445] width 22 height 20
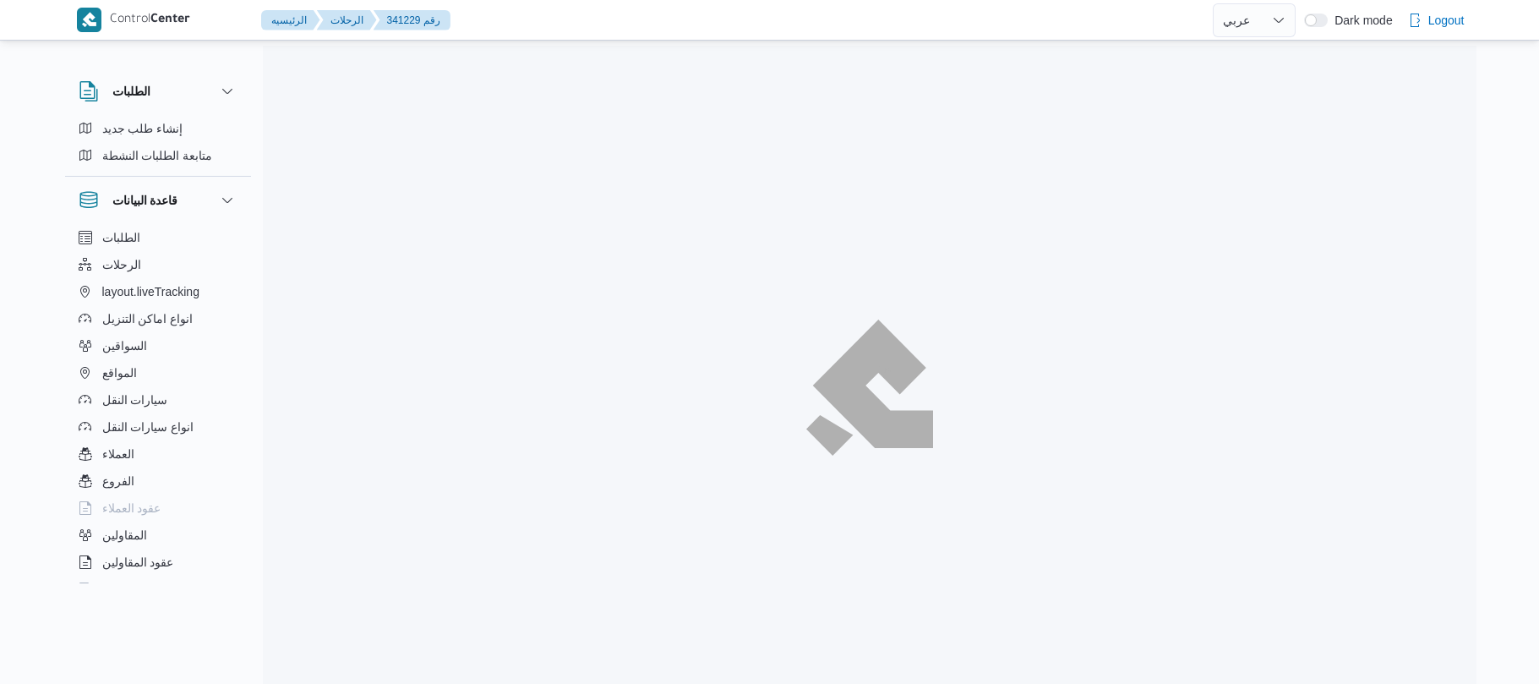
select select "ar"
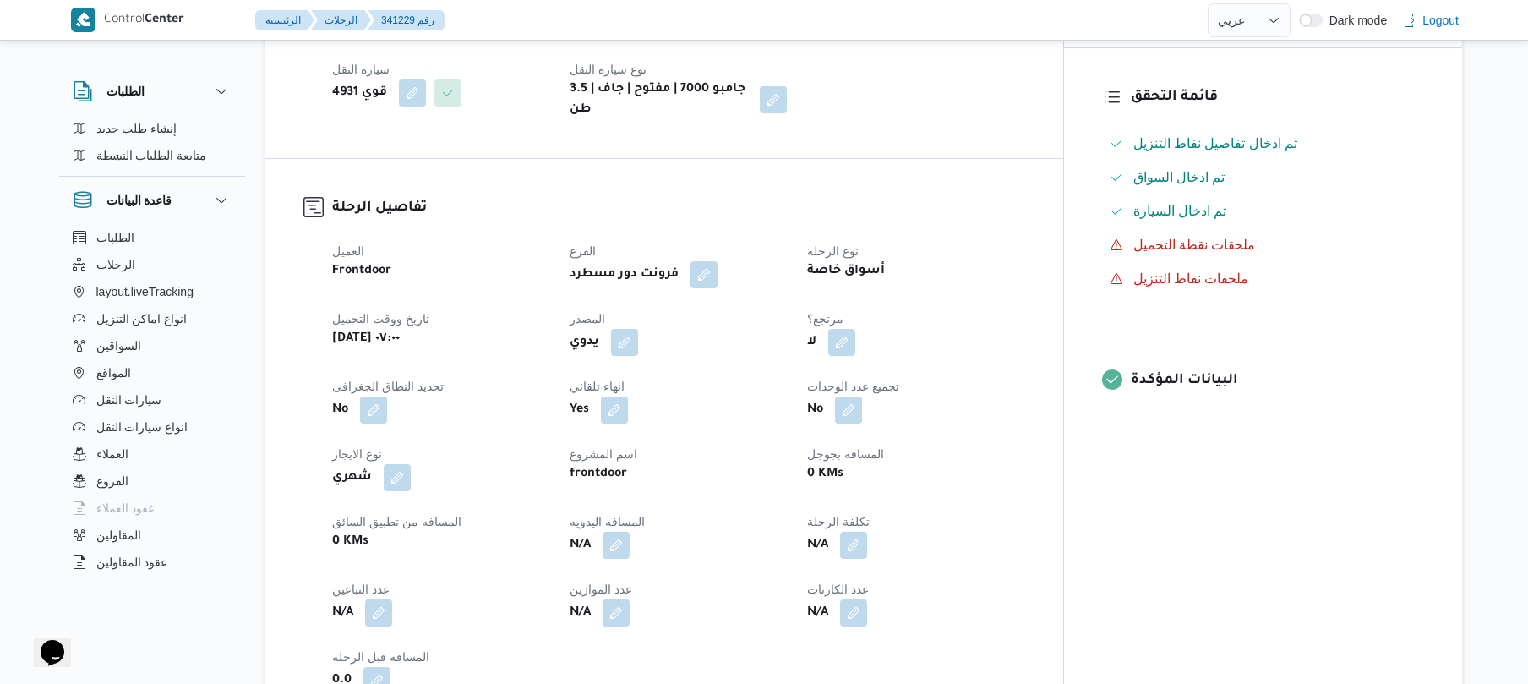
scroll to position [450, 0]
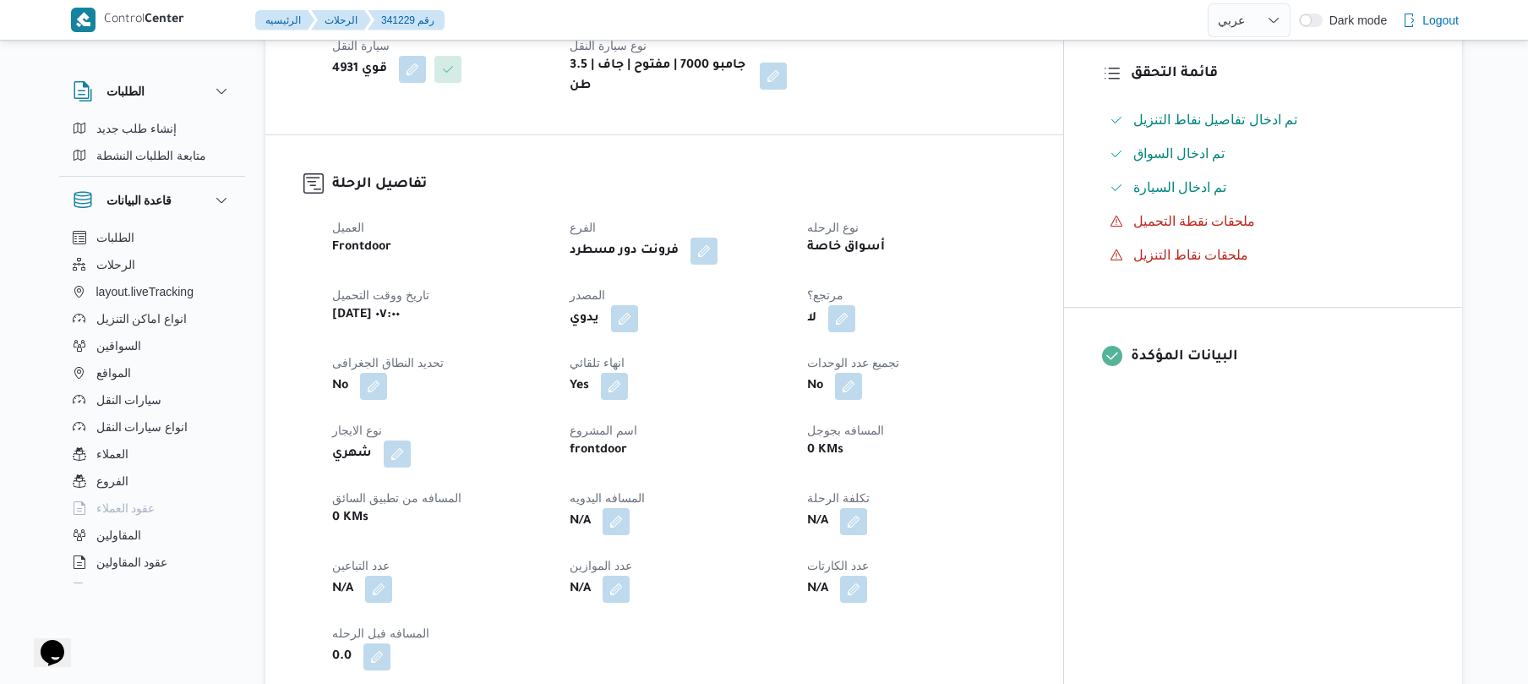
click at [641, 321] on div "العميل Frontdoor الفرع فرونت دور مسطرد نوع الرحله أسواق خاصة تاريخ ووقت التحميل…" at bounding box center [678, 443] width 713 height 473
click at [638, 311] on button "button" at bounding box center [624, 317] width 27 height 27
click at [625, 372] on div "هل ستتم الرحله من خلال تطبيق السائق؟ [GEOGRAPHIC_DATA]" at bounding box center [656, 355] width 321 height 37
click at [636, 355] on label "هل ستتم الرحله من خلال تطبيق السائق؟" at bounding box center [608, 356] width 220 height 20
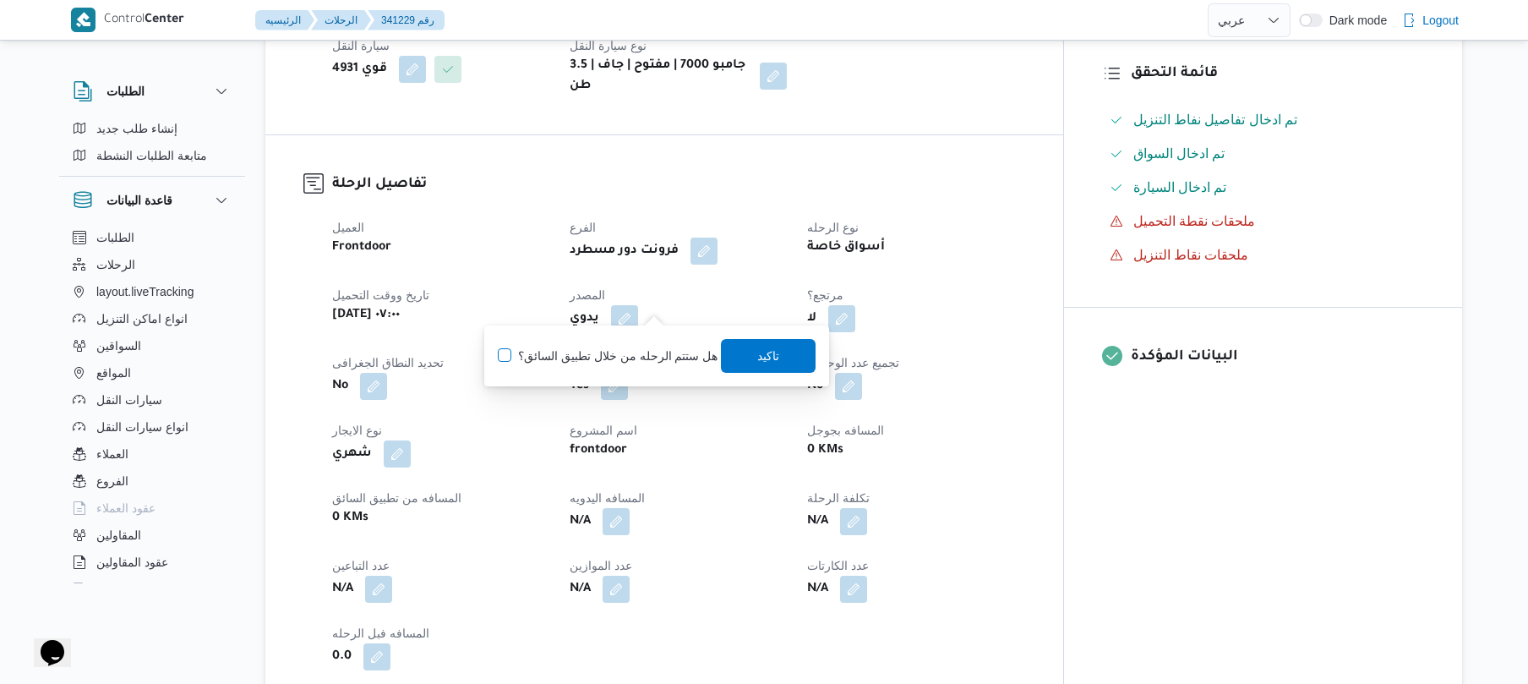
checkbox input "true"
click at [765, 357] on span "تاكيد" at bounding box center [769, 355] width 22 height 20
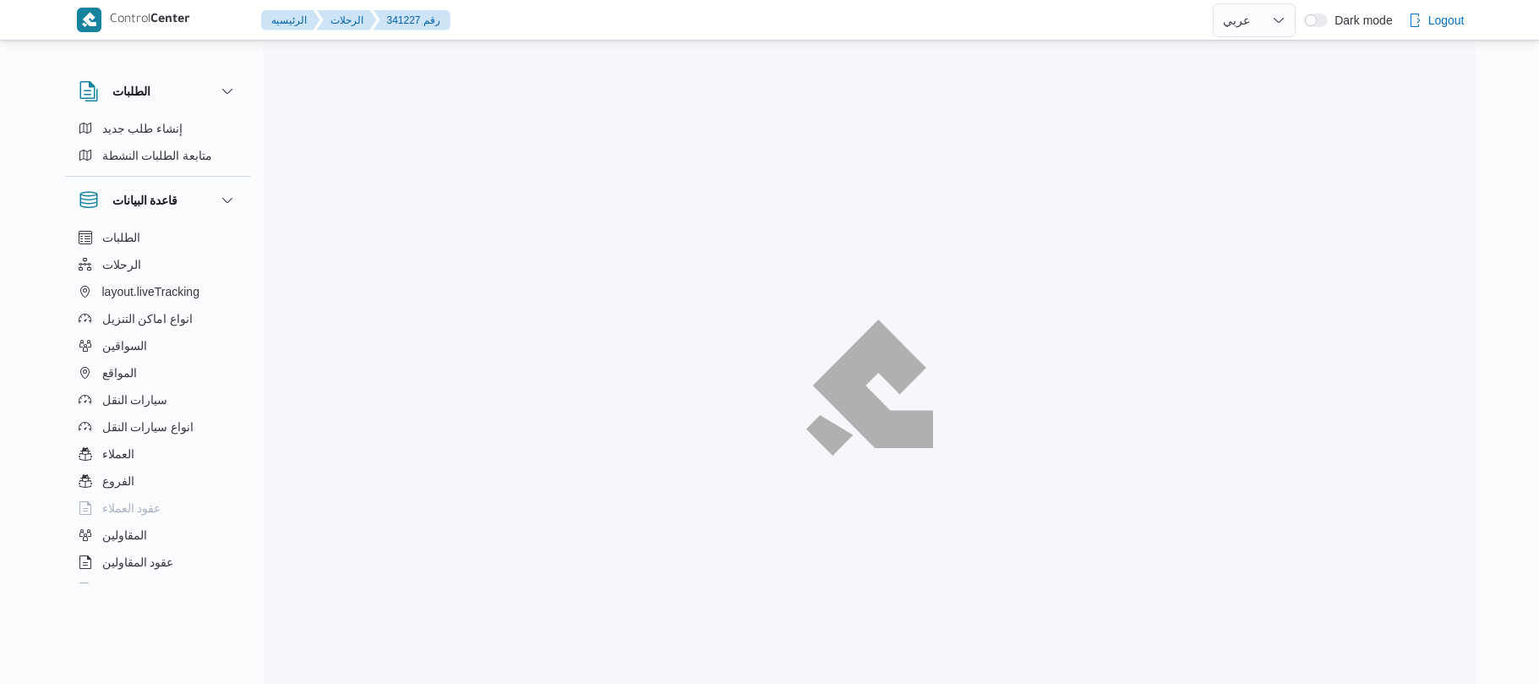
select select "ar"
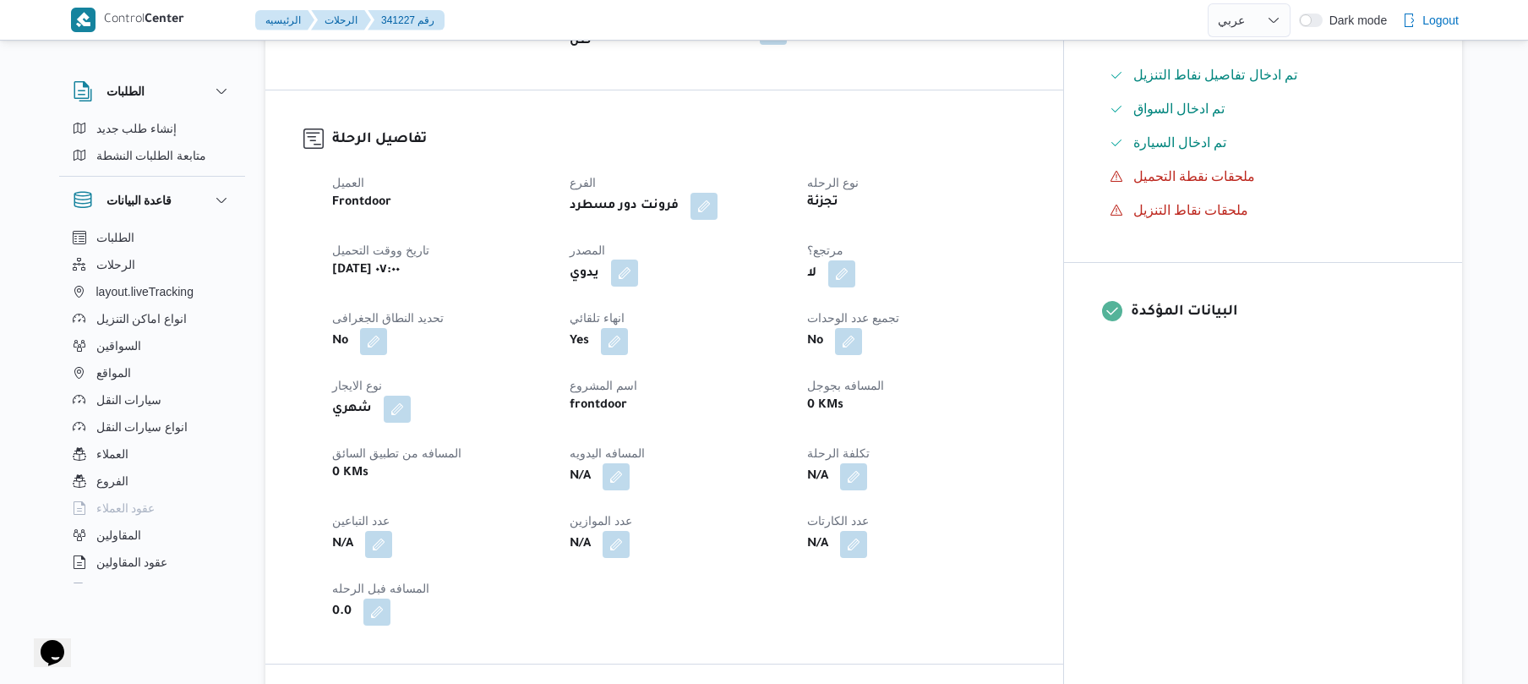
click at [638, 260] on button "button" at bounding box center [624, 272] width 27 height 27
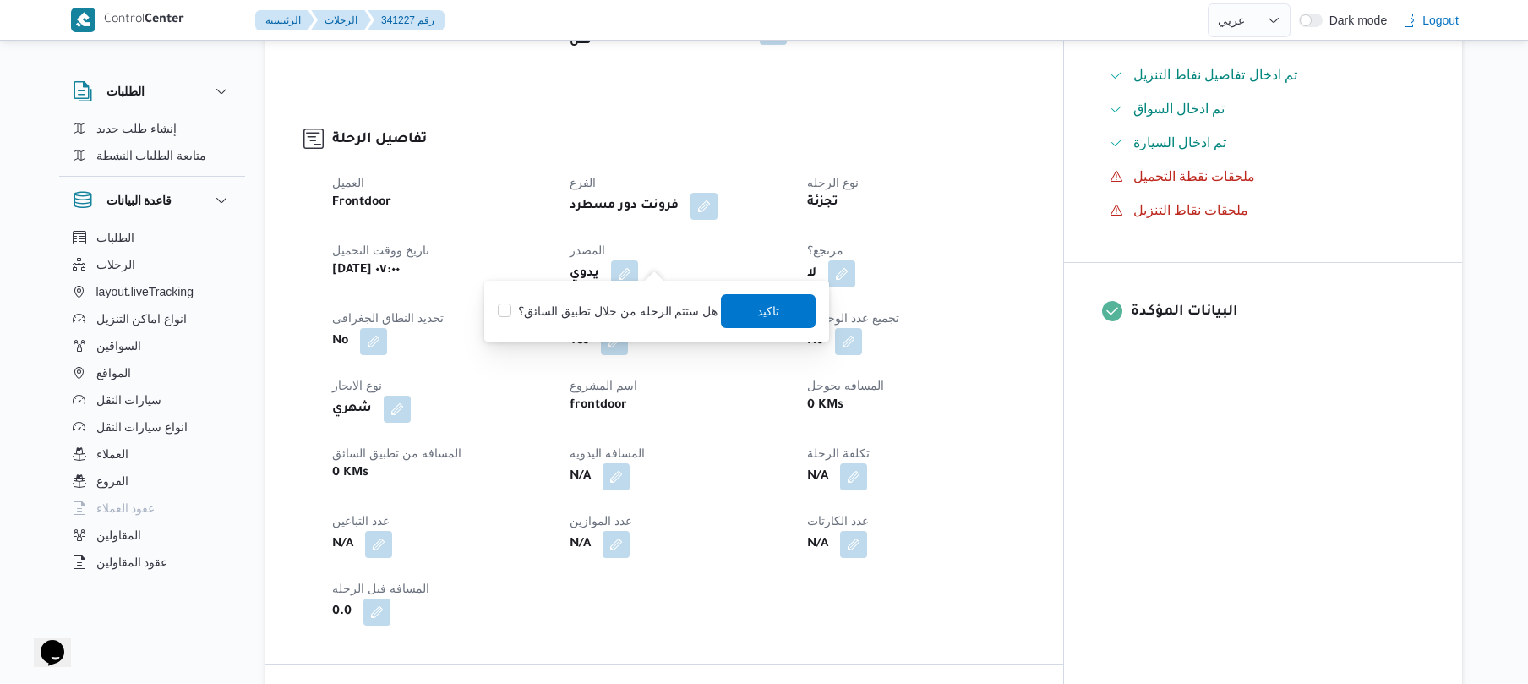
click at [646, 312] on label "هل ستتم الرحله من خلال تطبيق السائق؟" at bounding box center [608, 311] width 220 height 20
checkbox input "true"
click at [809, 296] on span "تاكيد" at bounding box center [769, 310] width 95 height 34
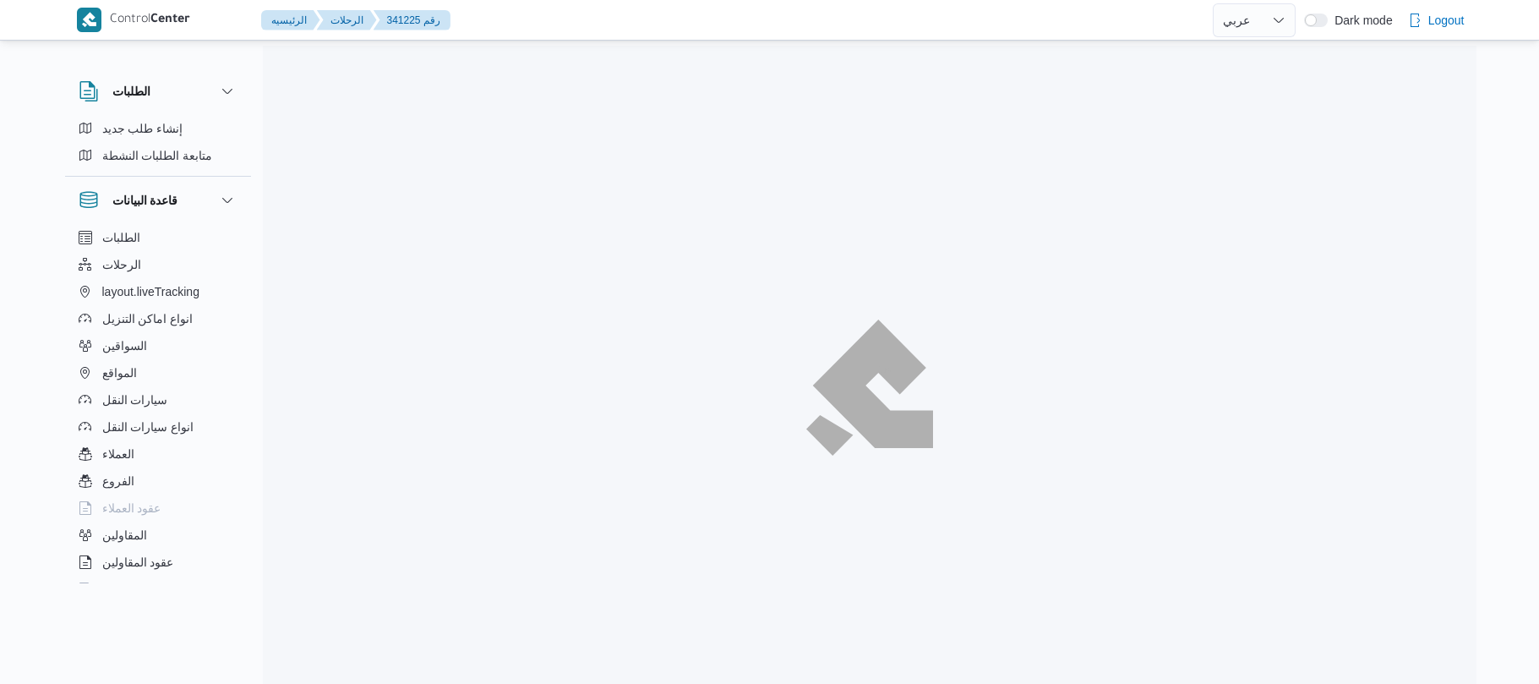
select select "ar"
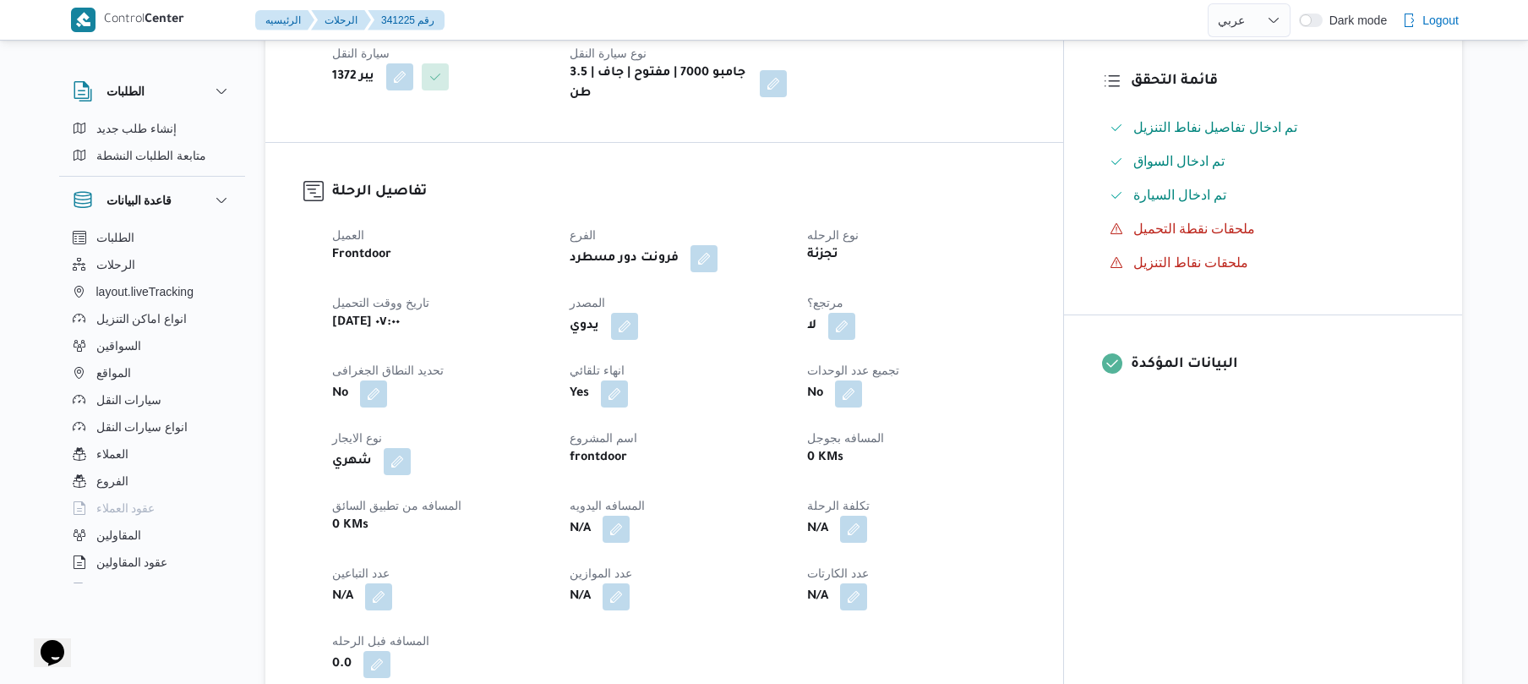
scroll to position [450, 0]
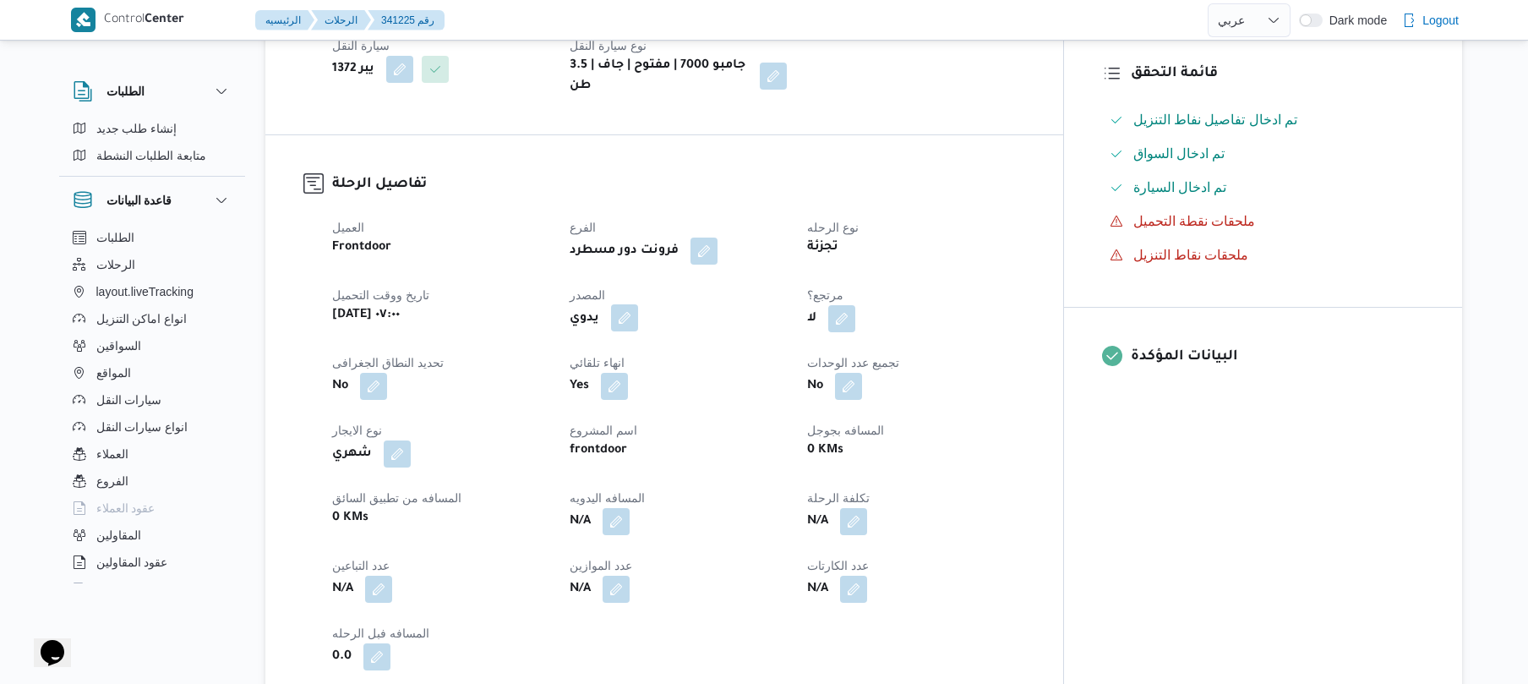
click at [638, 304] on button "button" at bounding box center [624, 317] width 27 height 27
click at [630, 356] on label "هل ستتم الرحله من خلال تطبيق السائق؟" at bounding box center [608, 356] width 220 height 20
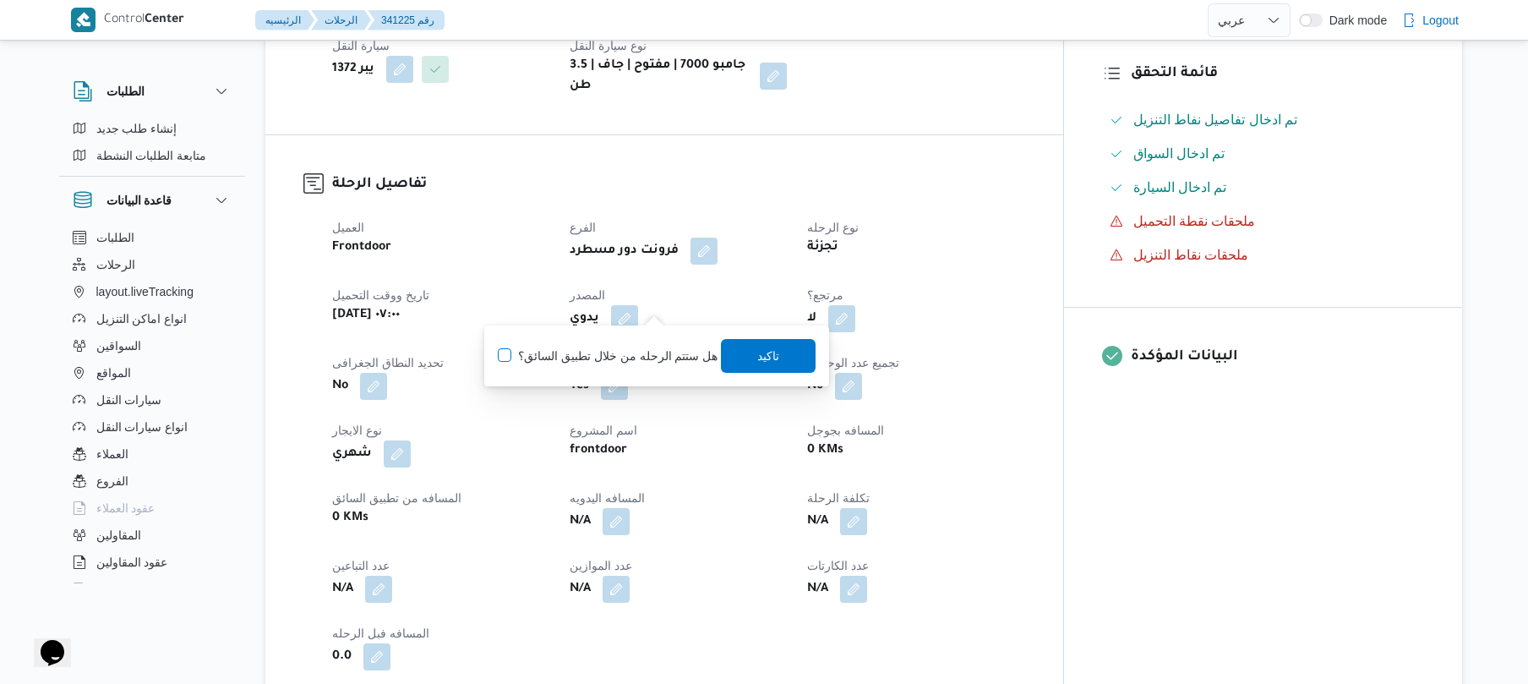
checkbox input "true"
click at [758, 356] on span "تاكيد" at bounding box center [769, 355] width 22 height 20
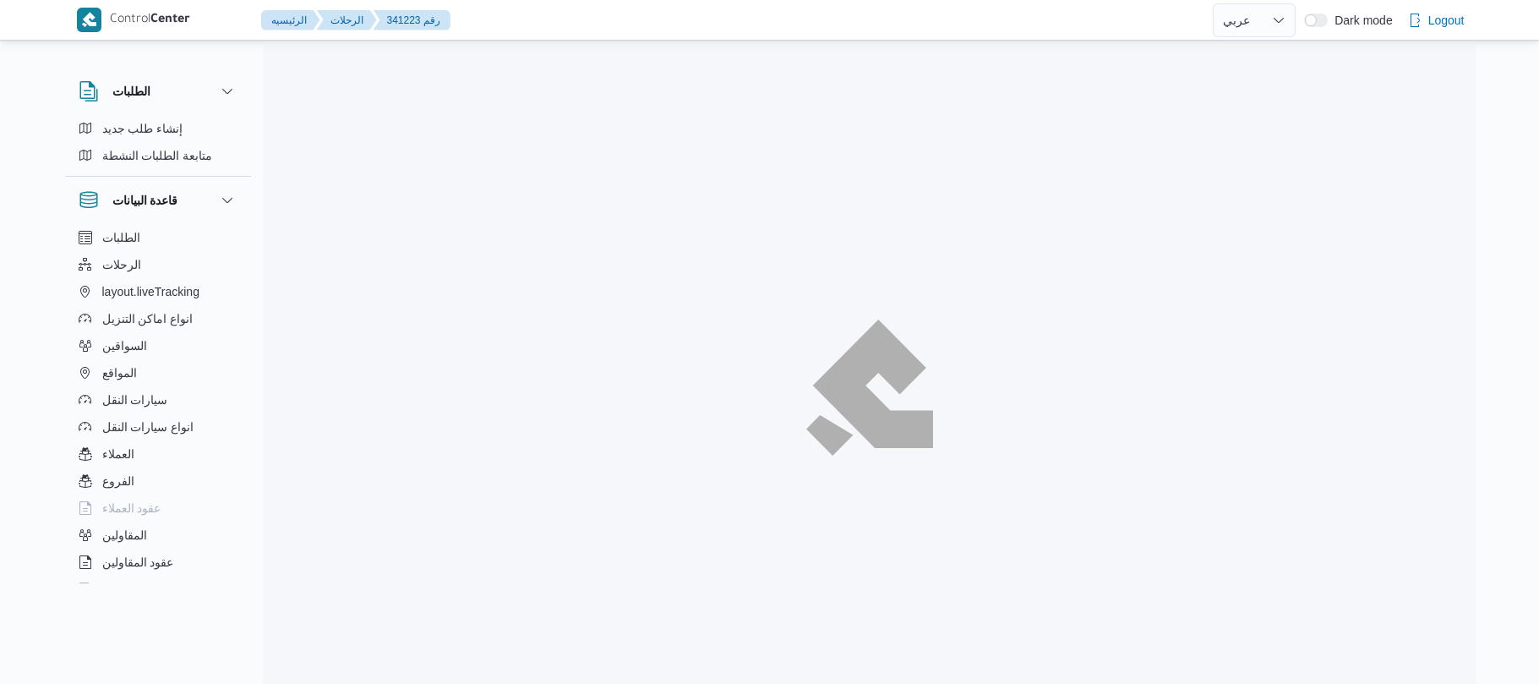
select select "ar"
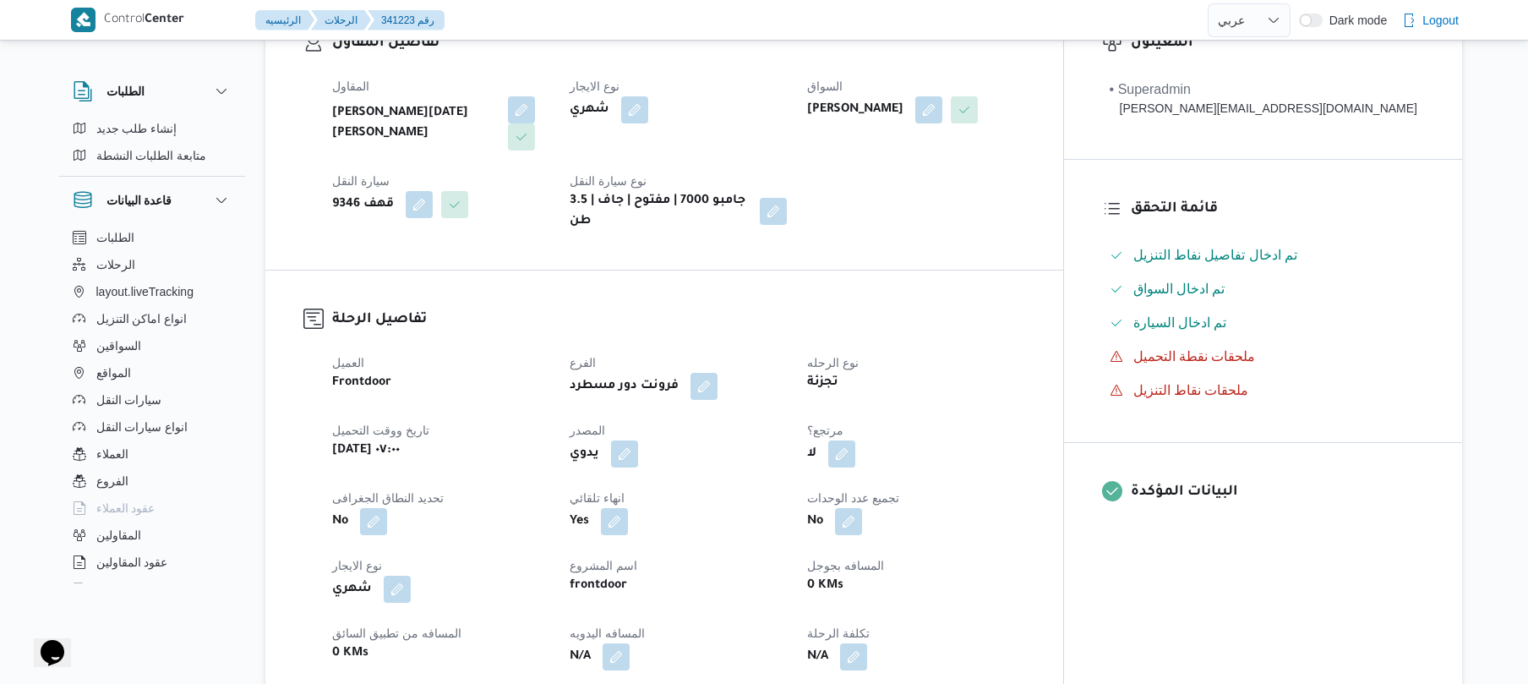
scroll to position [360, 0]
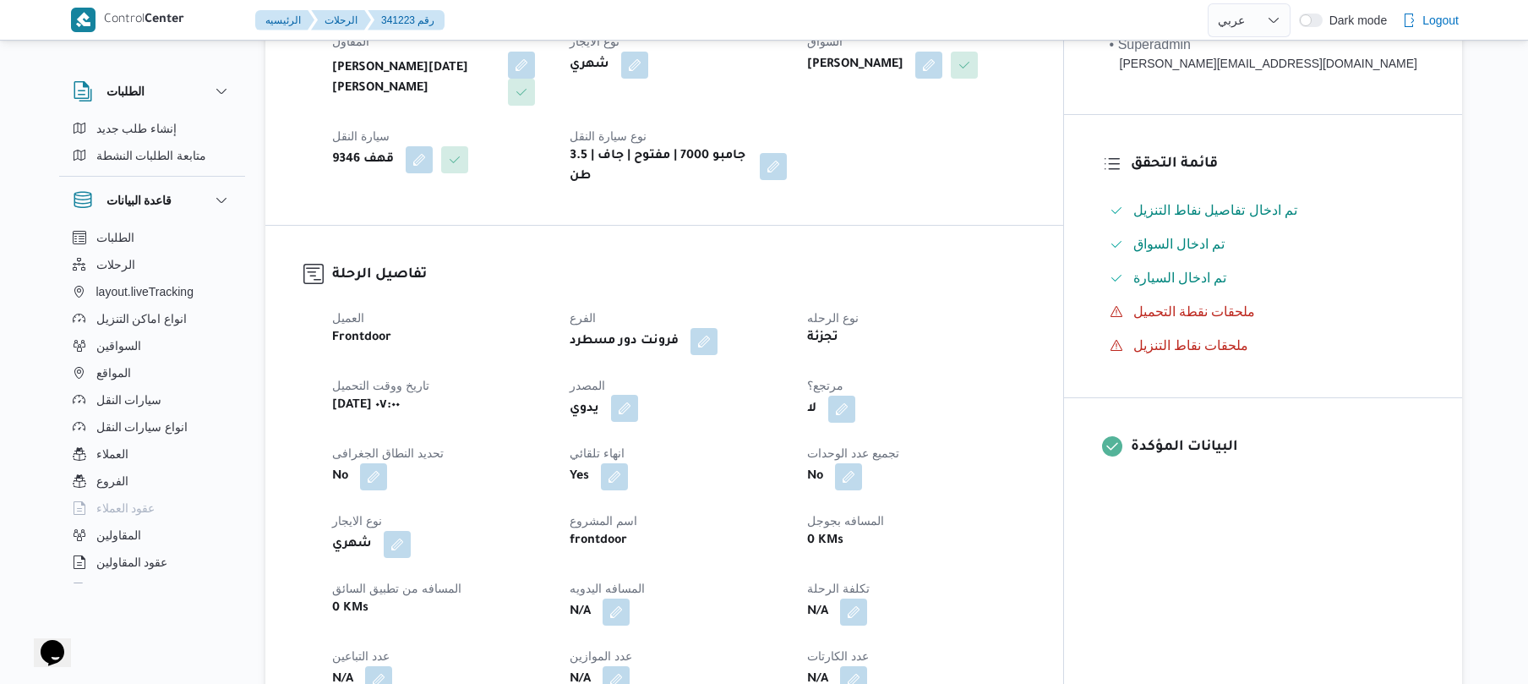
click at [638, 395] on button "button" at bounding box center [624, 408] width 27 height 27
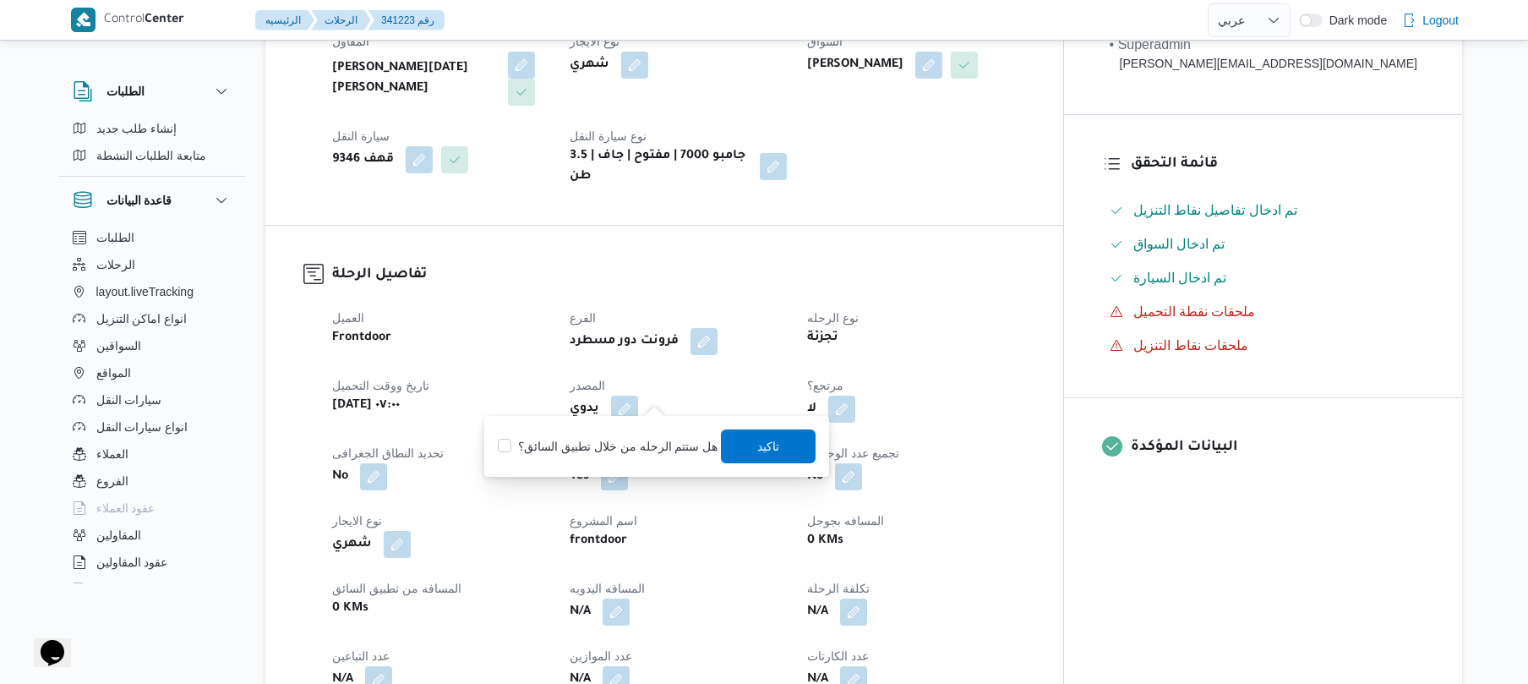
click at [627, 450] on label "هل ستتم الرحله من خلال تطبيق السائق؟" at bounding box center [608, 446] width 220 height 20
checkbox input "true"
click at [793, 434] on span "تاكيد" at bounding box center [769, 445] width 95 height 34
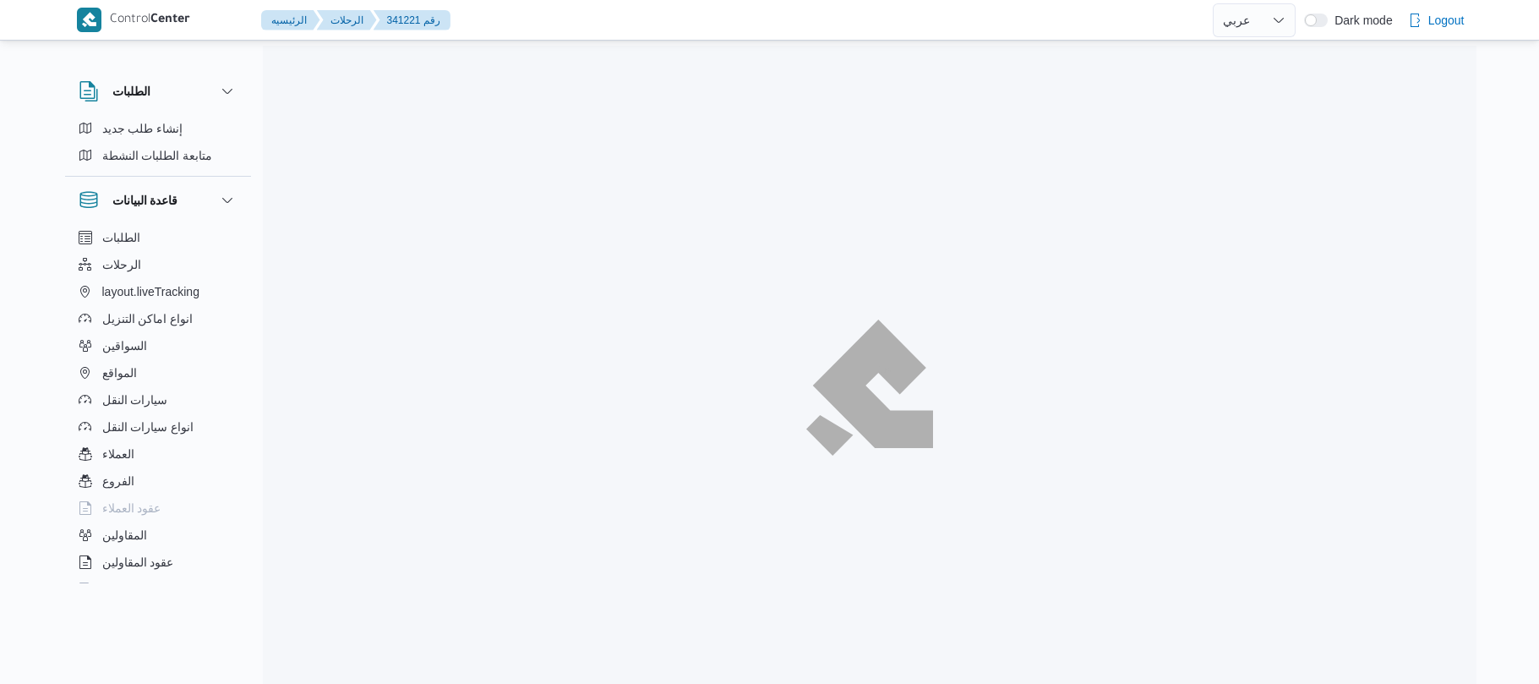
select select "ar"
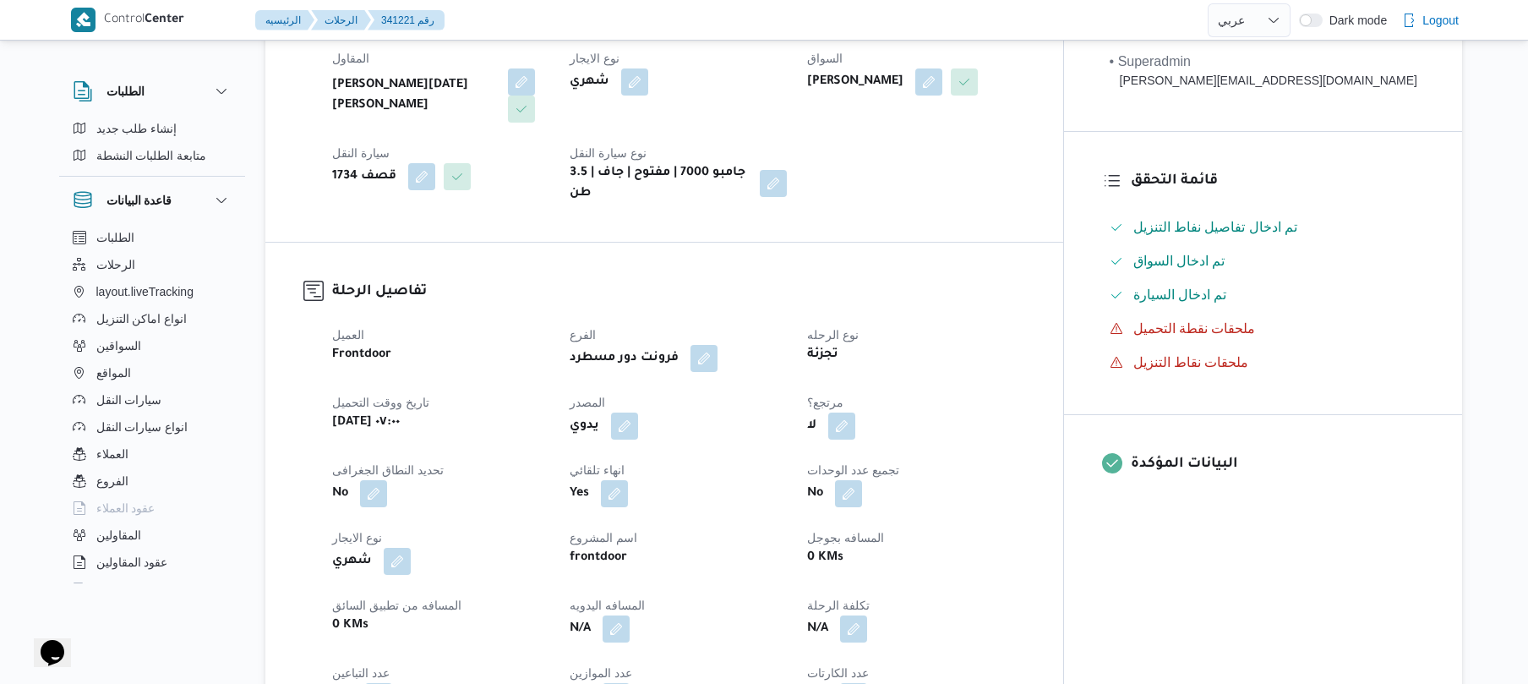
scroll to position [586, 0]
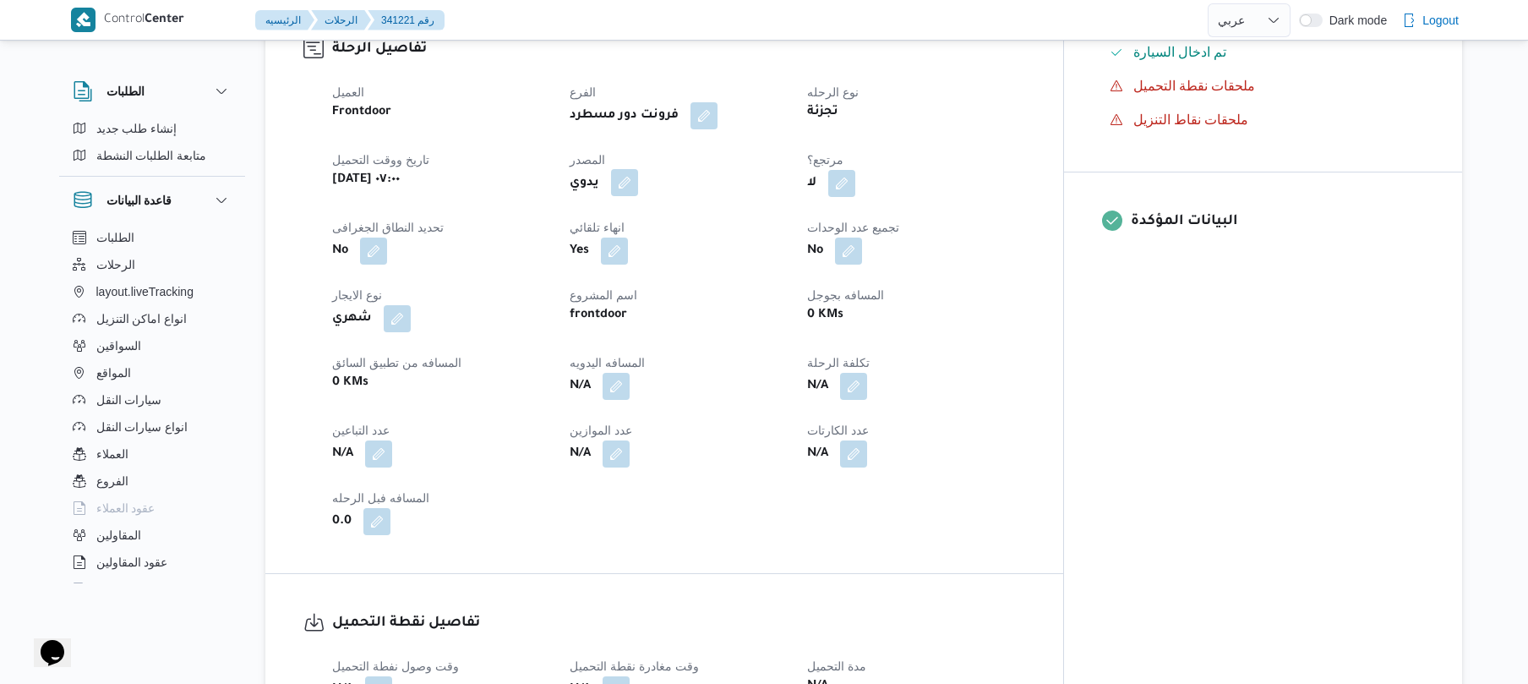
click at [638, 169] on button "button" at bounding box center [624, 182] width 27 height 27
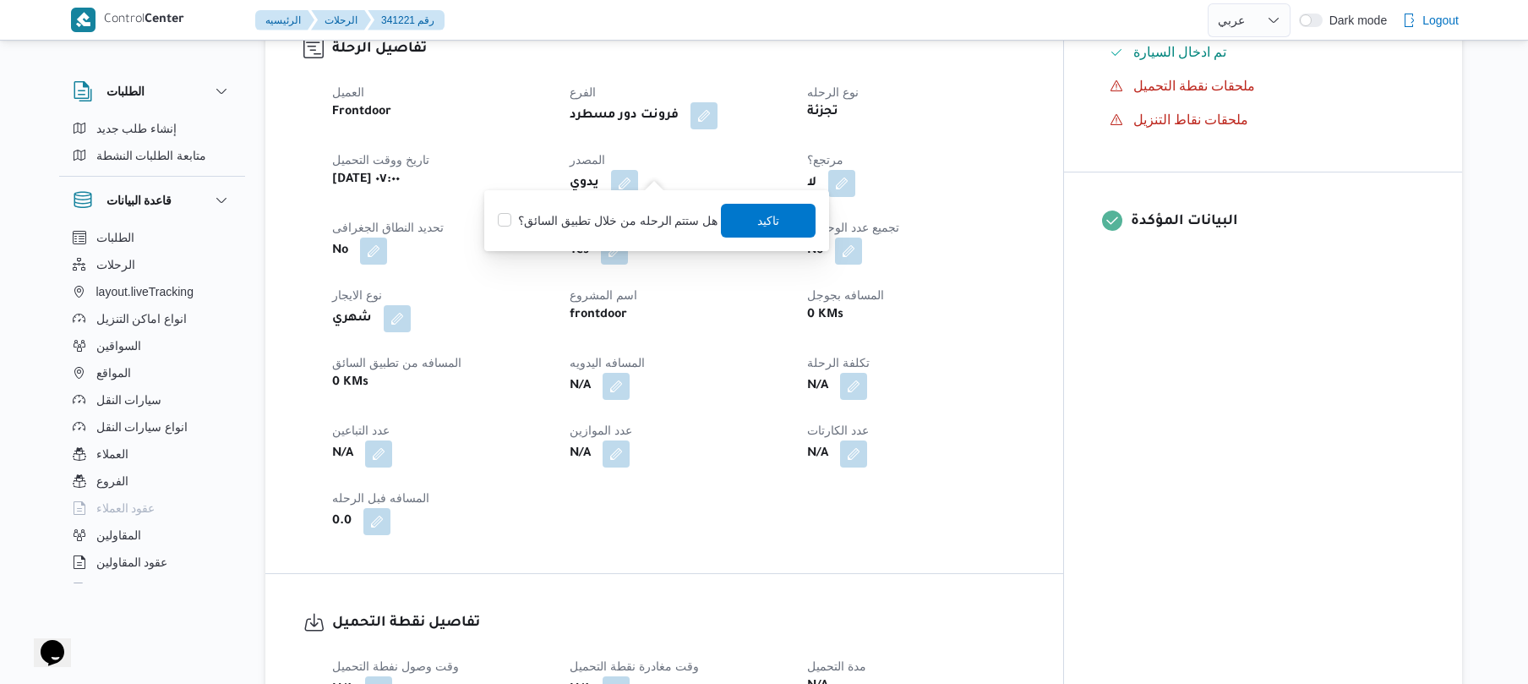
click at [656, 220] on label "هل ستتم الرحله من خلال تطبيق السائق؟" at bounding box center [608, 220] width 220 height 20
checkbox input "true"
click at [748, 221] on span "تاكيد" at bounding box center [769, 220] width 95 height 34
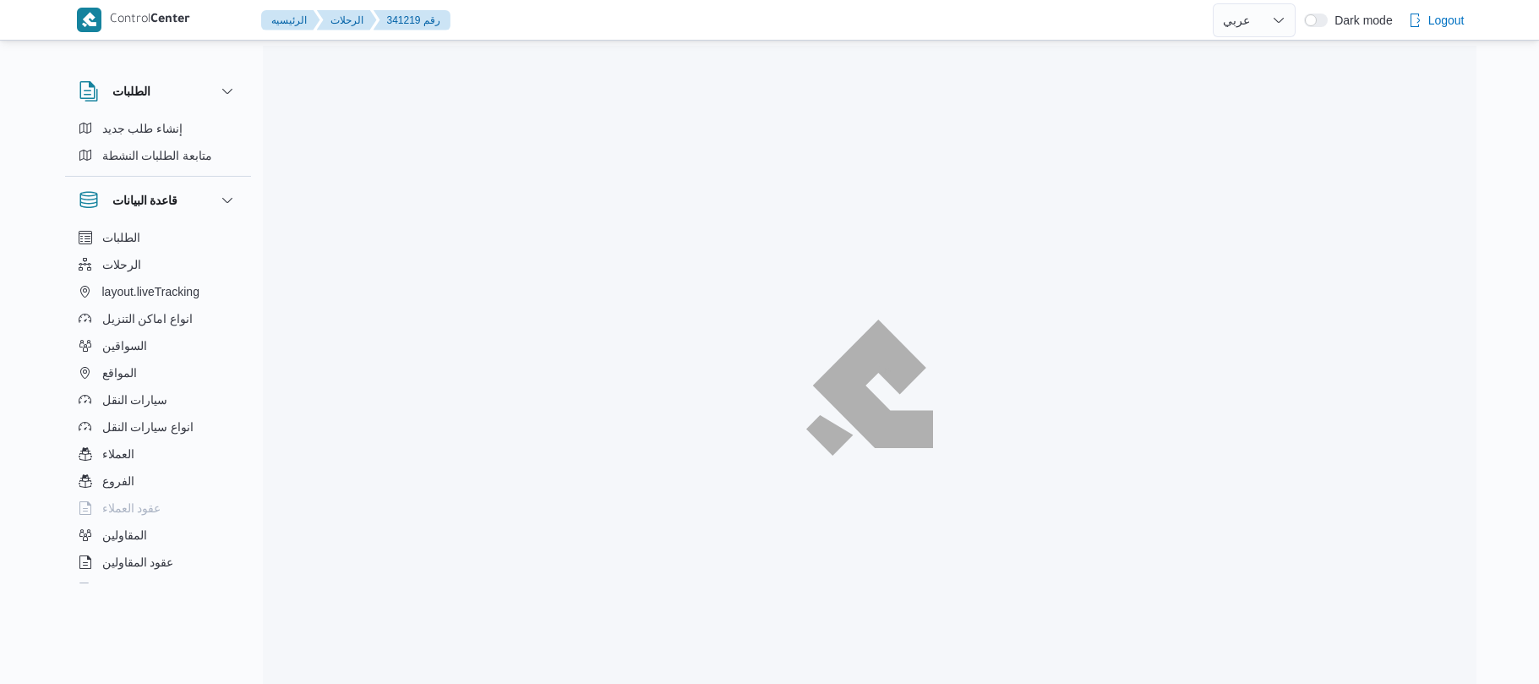
select select "ar"
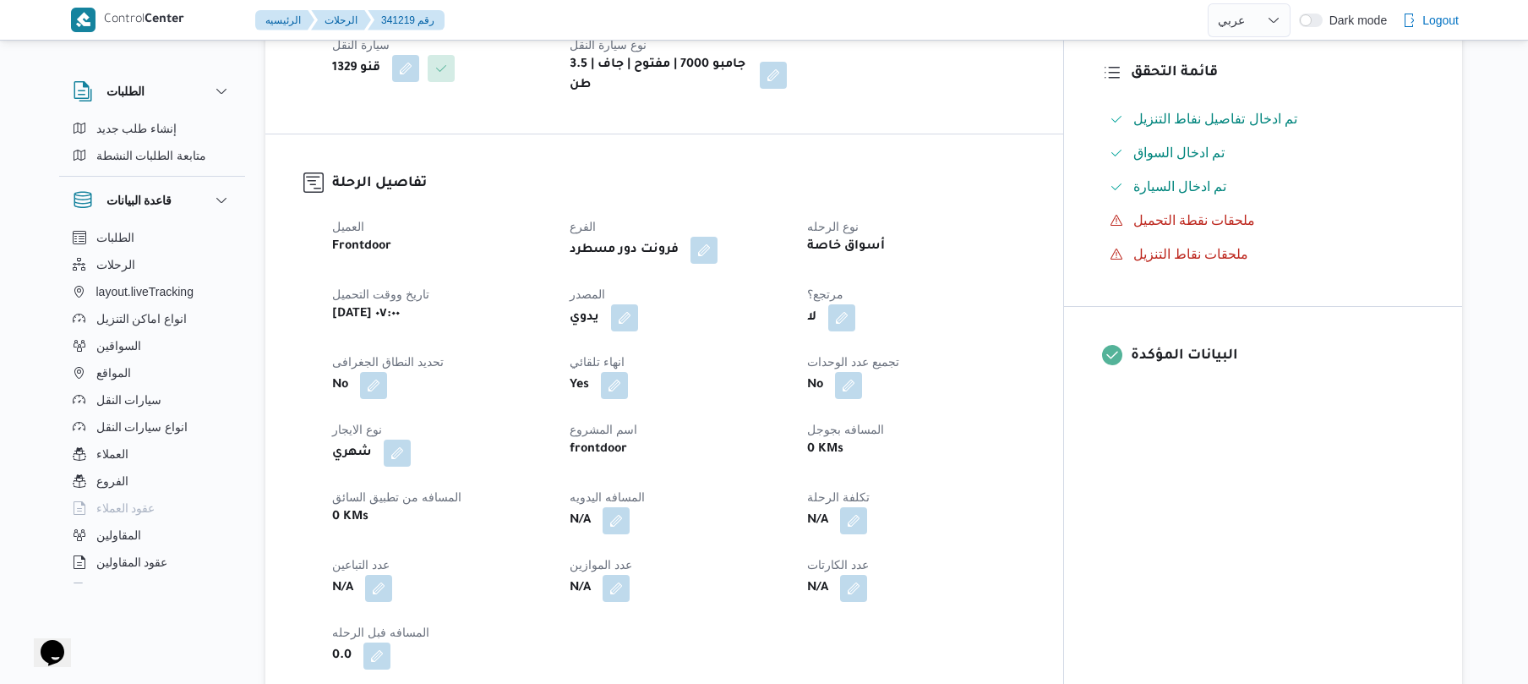
scroll to position [495, 0]
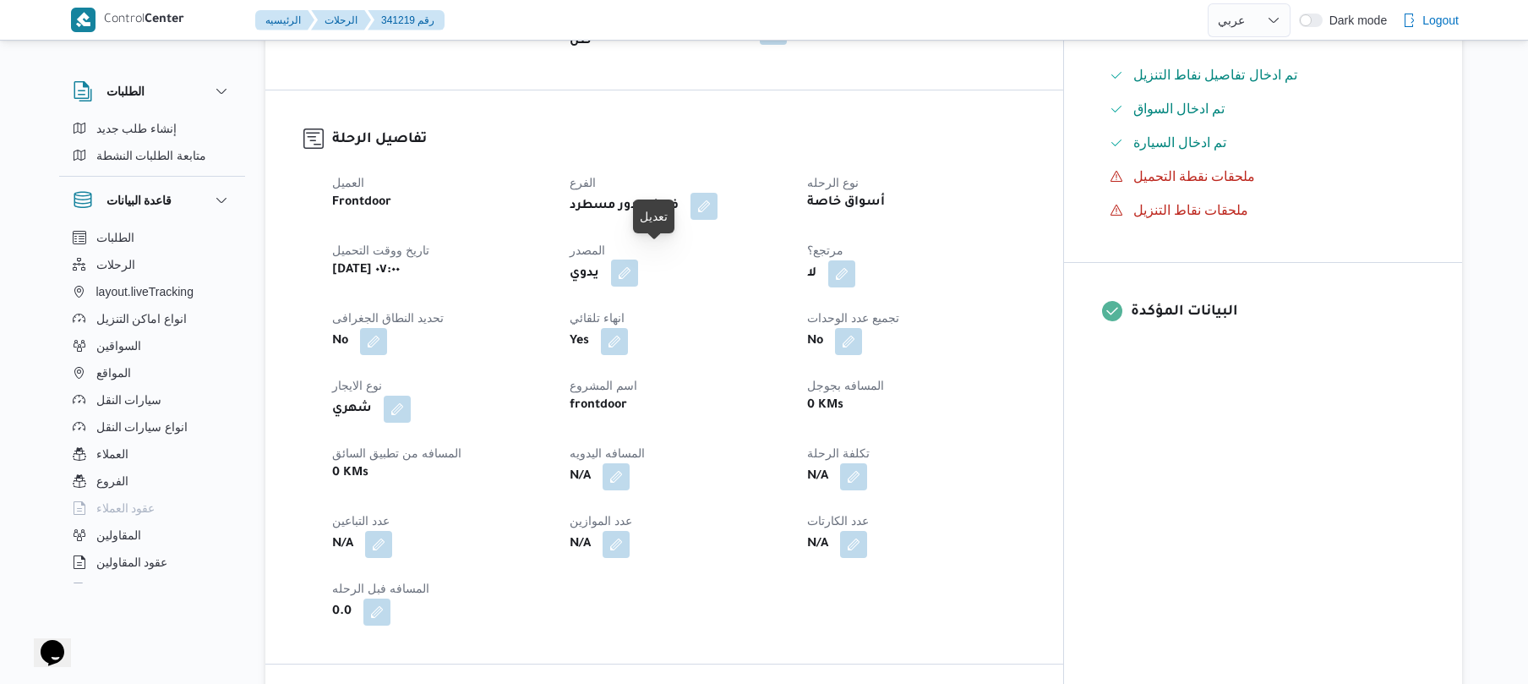
click at [638, 259] on button "button" at bounding box center [624, 272] width 27 height 27
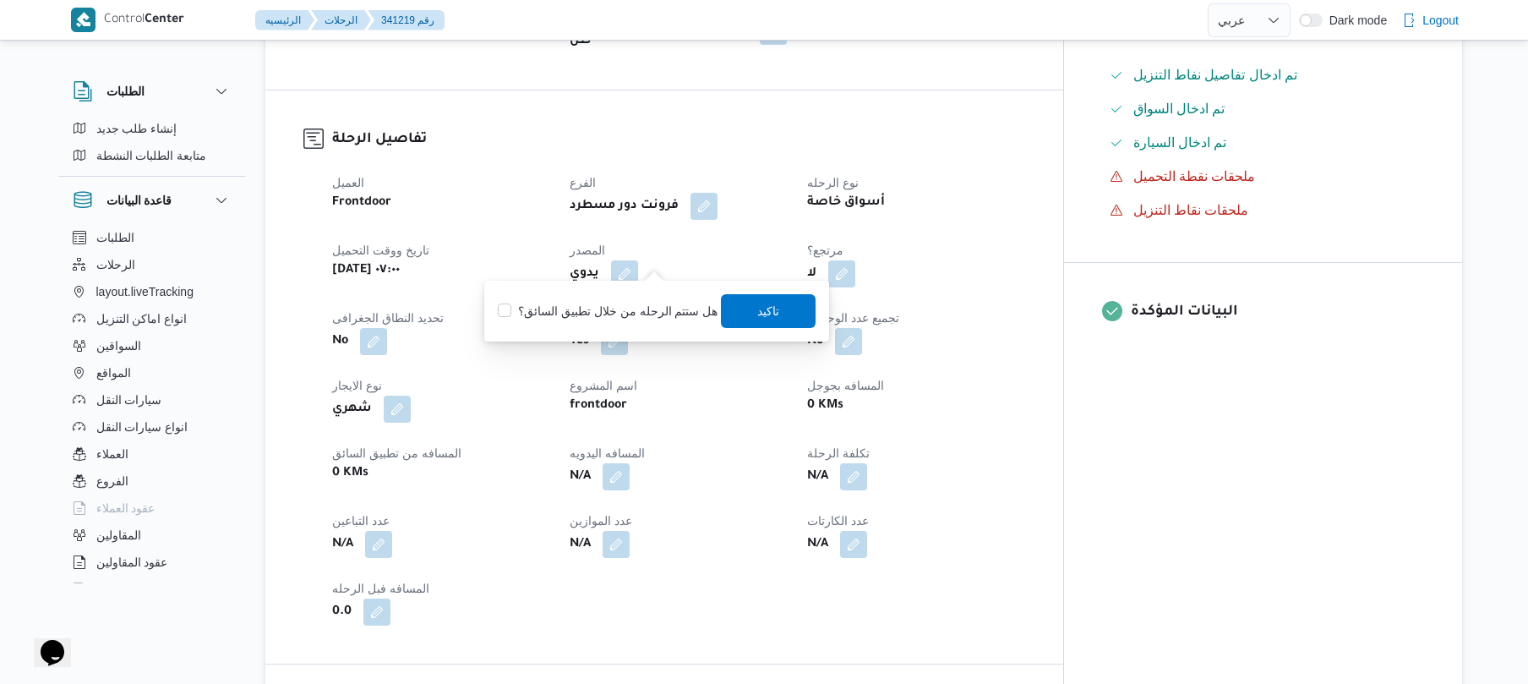
click at [624, 306] on label "هل ستتم الرحله من خلال تطبيق السائق؟" at bounding box center [608, 311] width 220 height 20
checkbox input "true"
click at [789, 313] on span "تاكيد" at bounding box center [769, 311] width 95 height 34
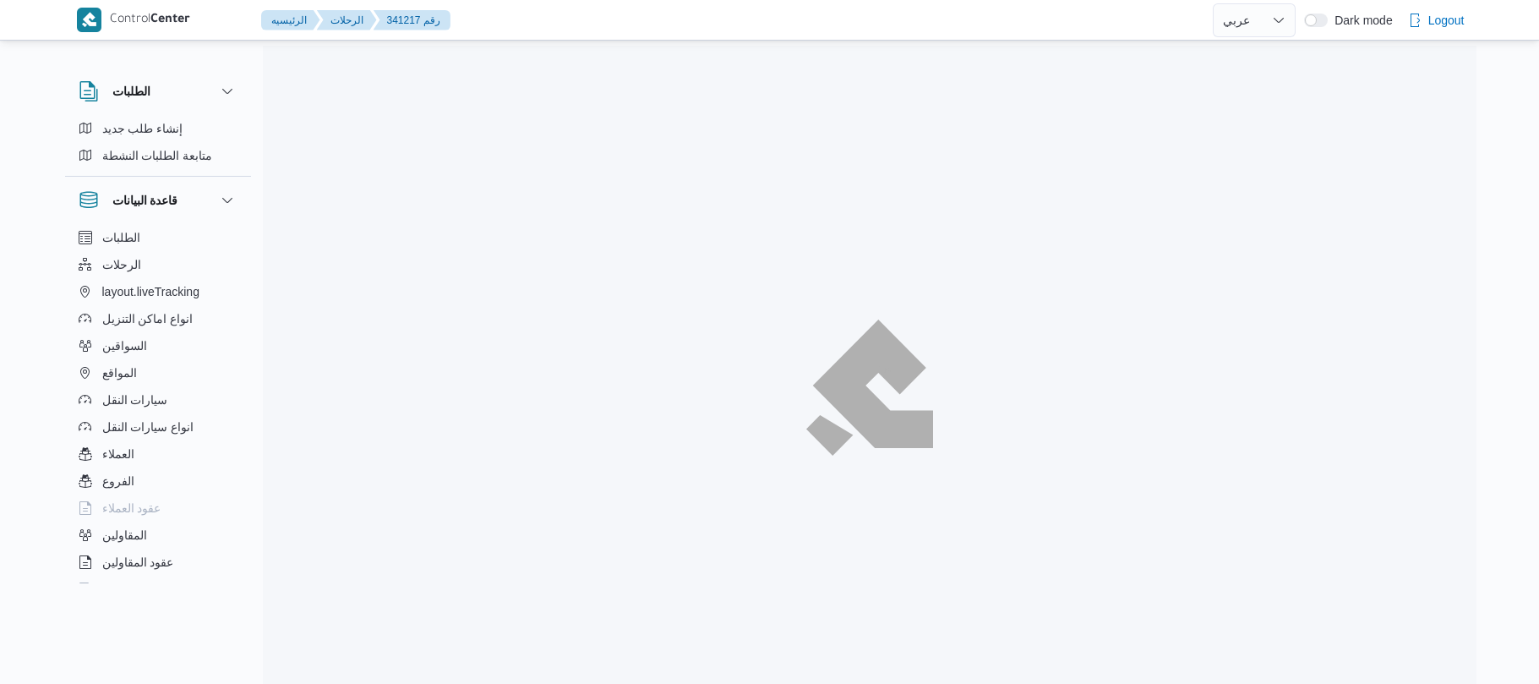
select select "ar"
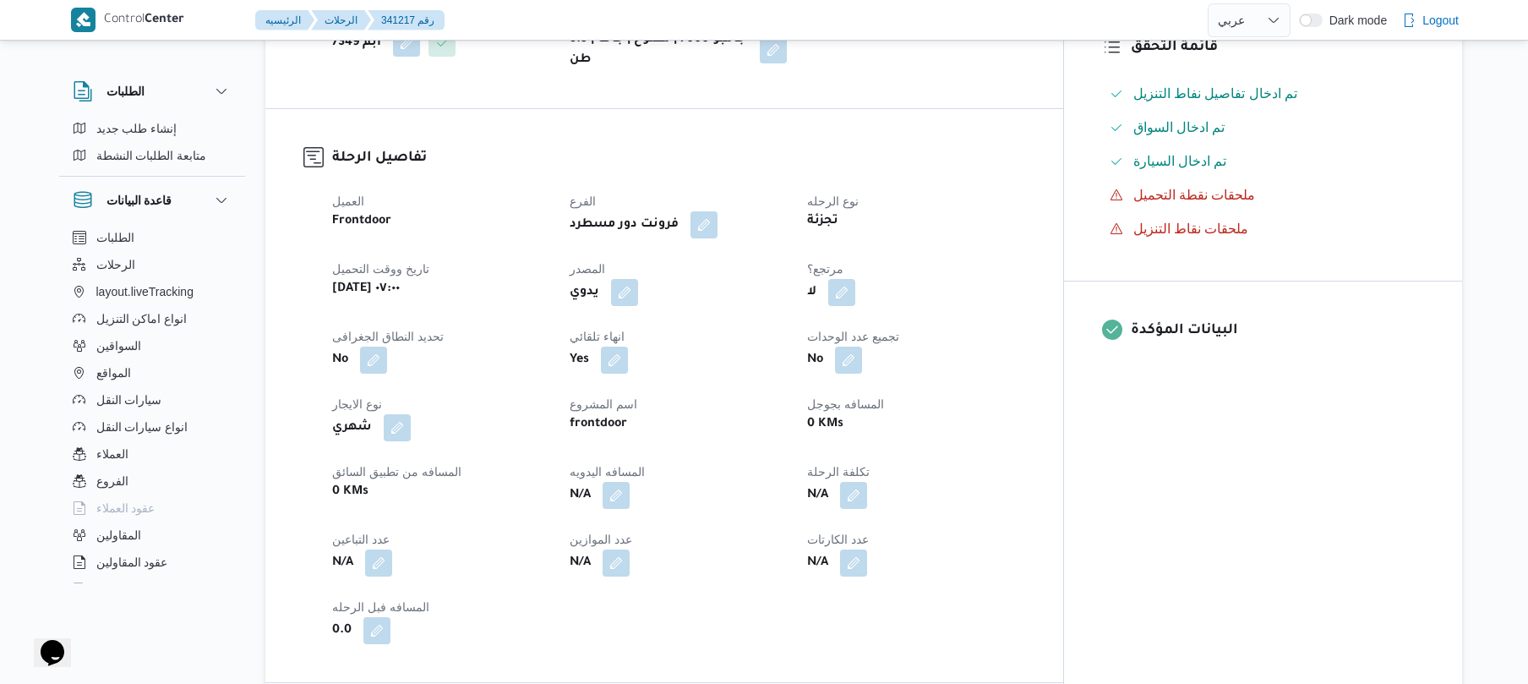
scroll to position [495, 0]
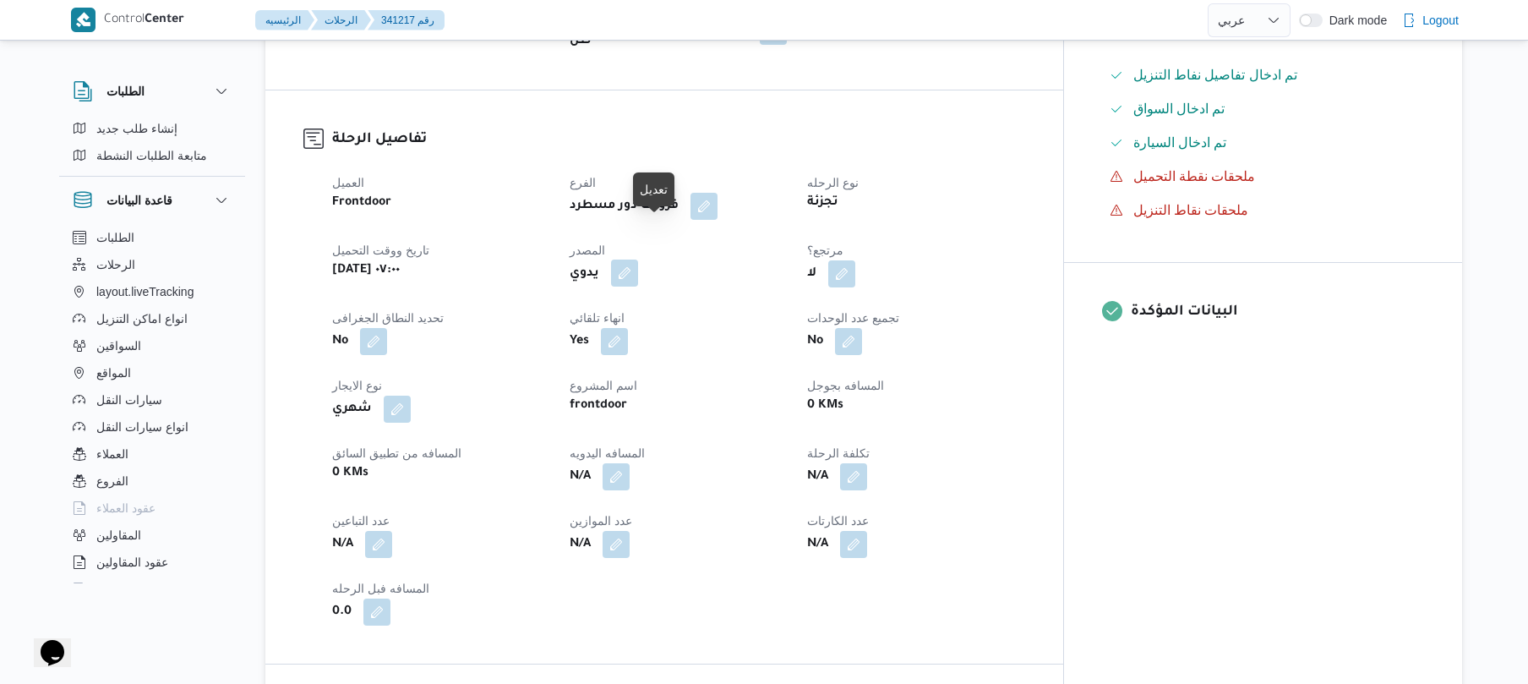
click at [638, 259] on button "button" at bounding box center [624, 272] width 27 height 27
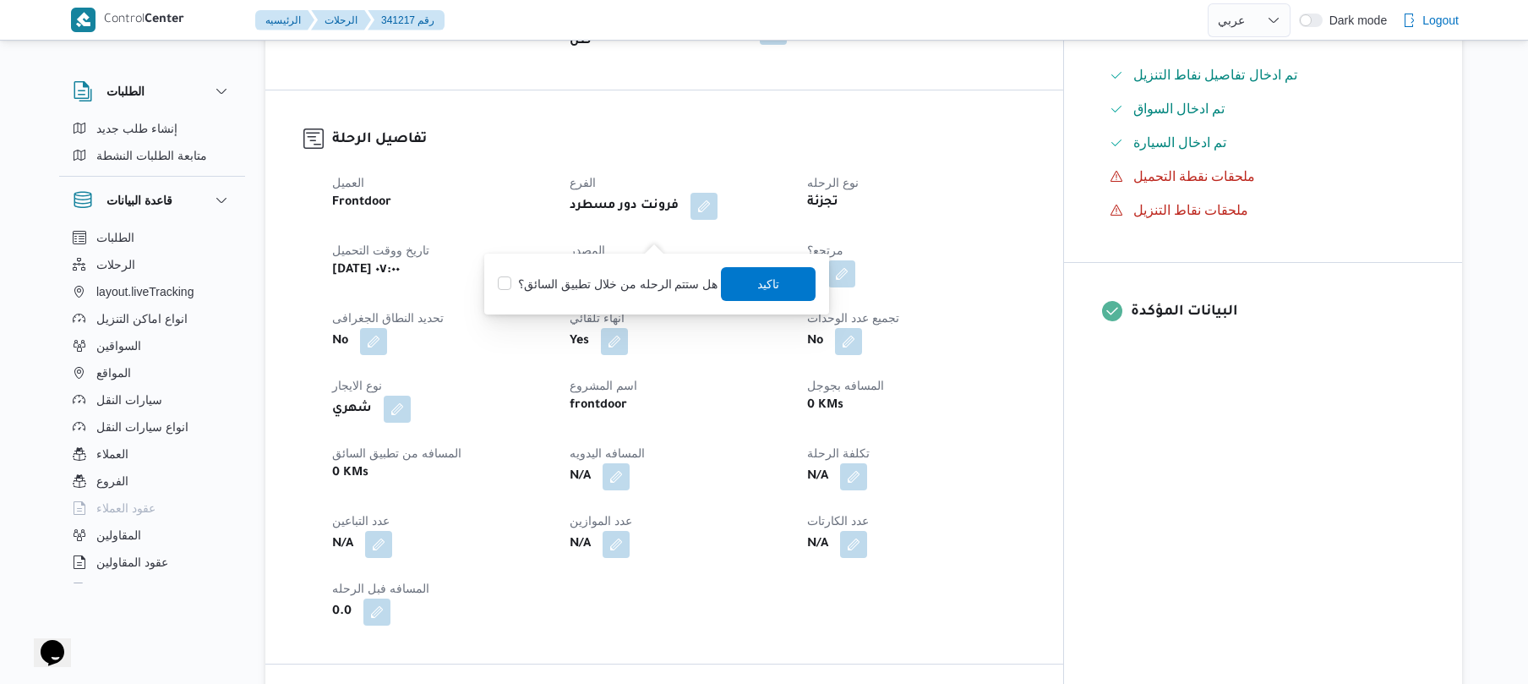
click at [653, 292] on label "هل ستتم الرحله من خلال تطبيق السائق؟" at bounding box center [608, 284] width 220 height 20
checkbox input "true"
click at [758, 286] on span "تاكيد" at bounding box center [769, 283] width 22 height 20
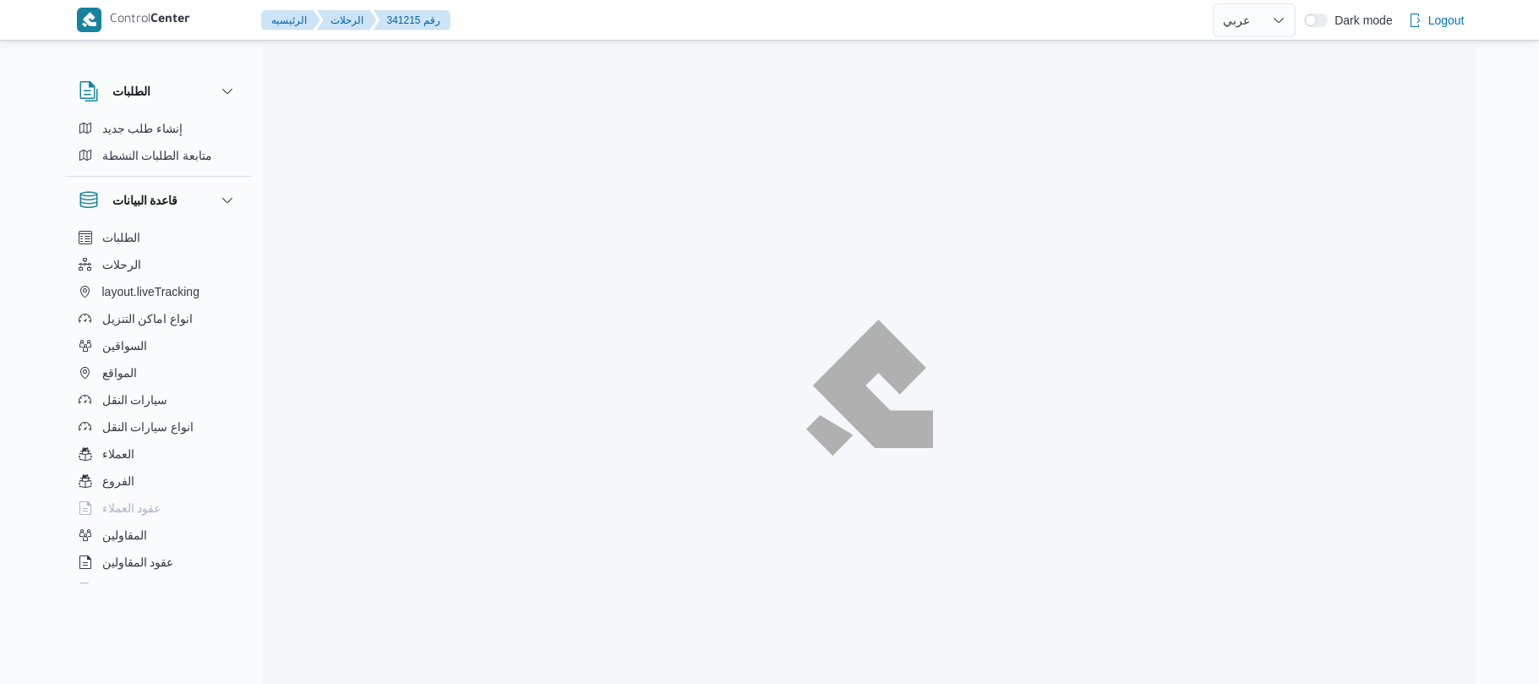
select select "ar"
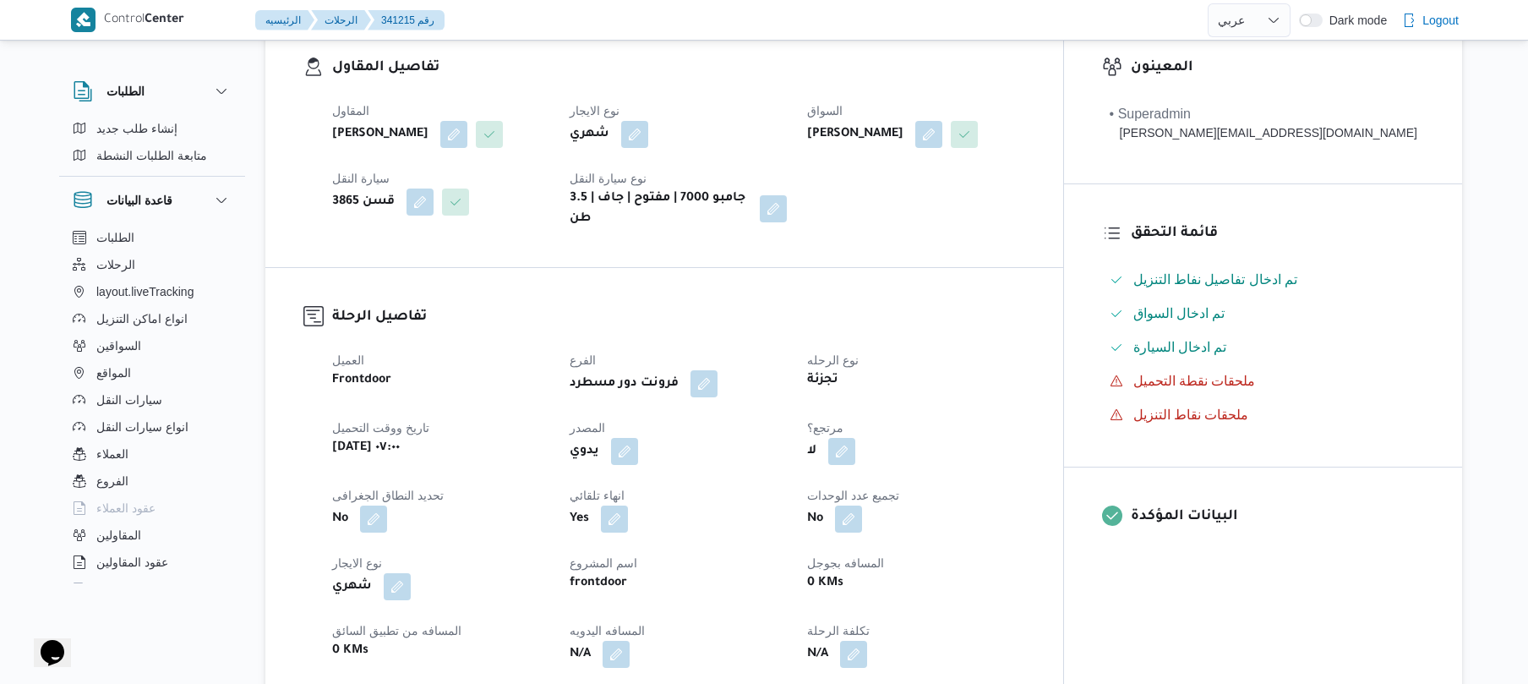
scroll to position [541, 0]
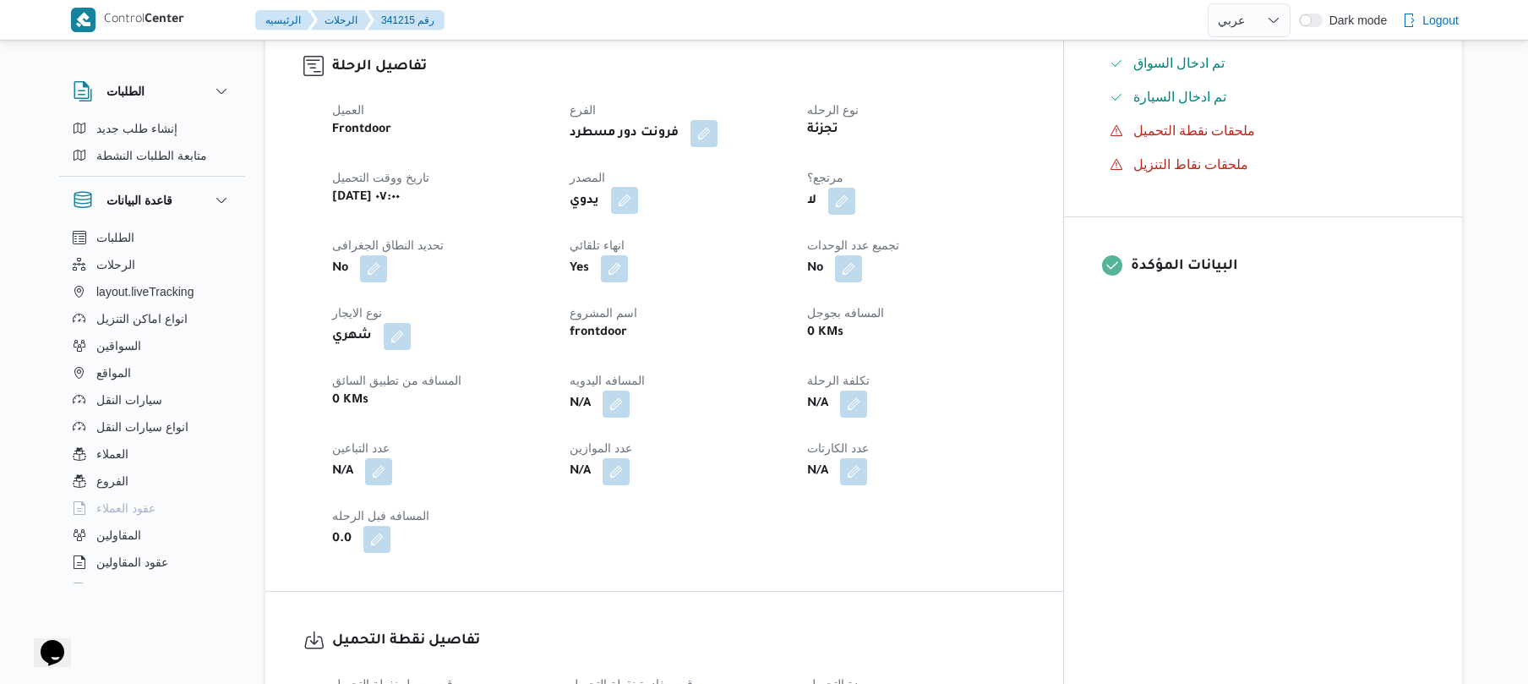
click at [638, 207] on button "button" at bounding box center [624, 200] width 27 height 27
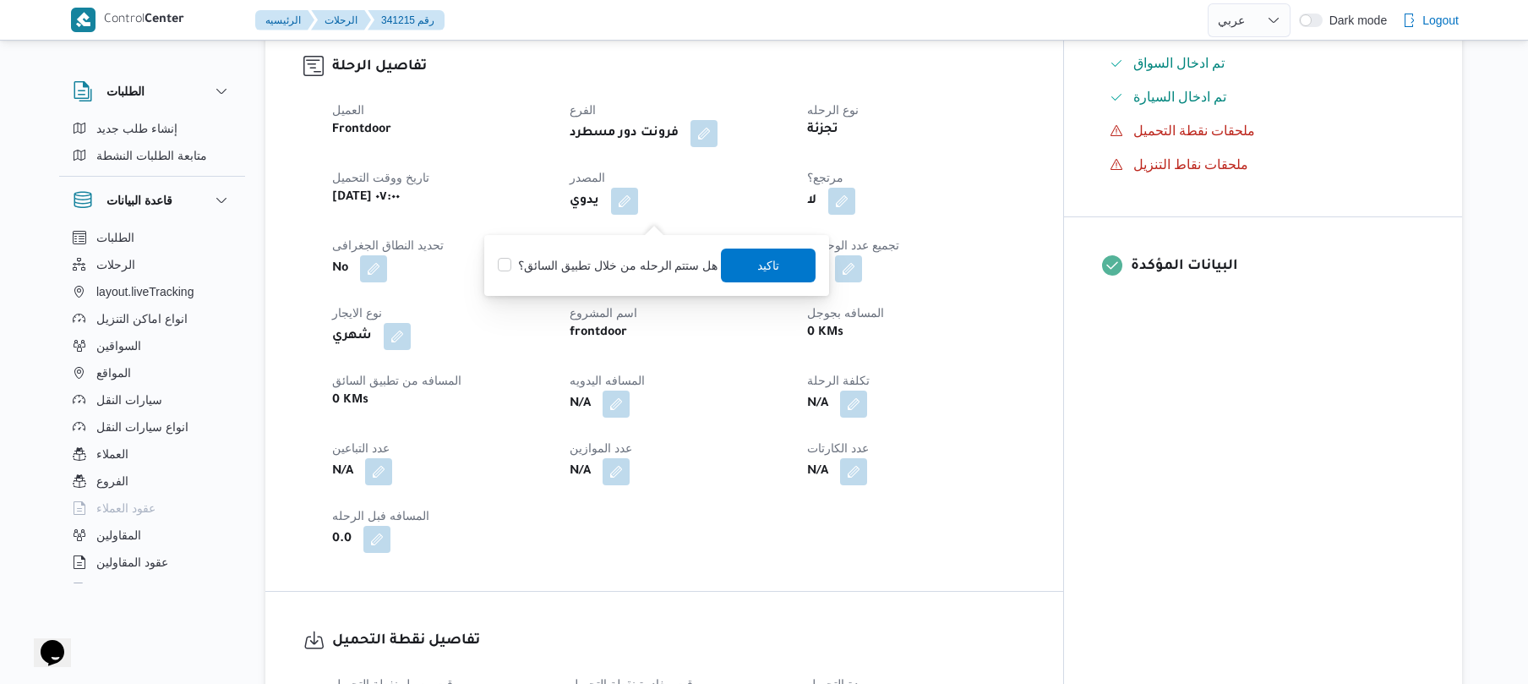
click at [653, 268] on label "هل ستتم الرحله من خلال تطبيق السائق؟" at bounding box center [608, 265] width 220 height 20
checkbox input "true"
click at [768, 257] on span "تاكيد" at bounding box center [769, 264] width 22 height 20
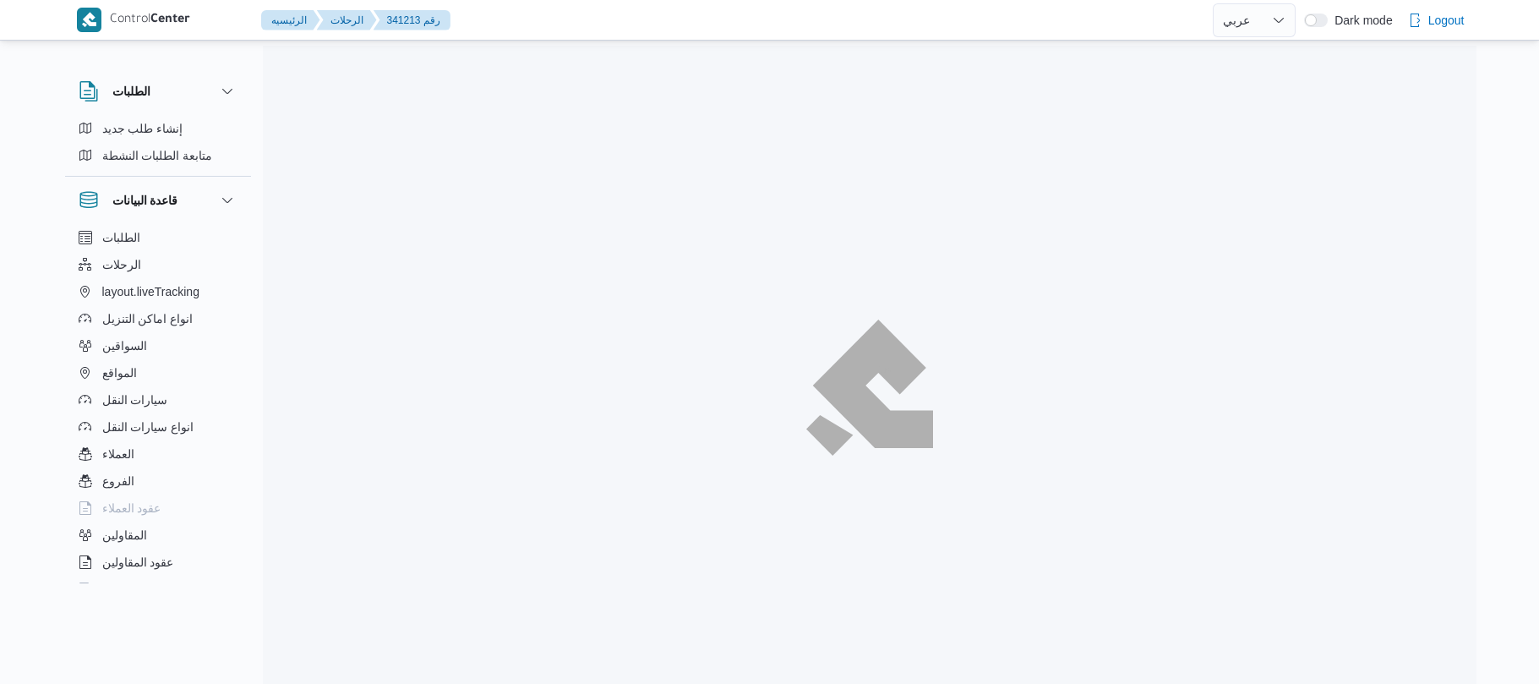
select select "ar"
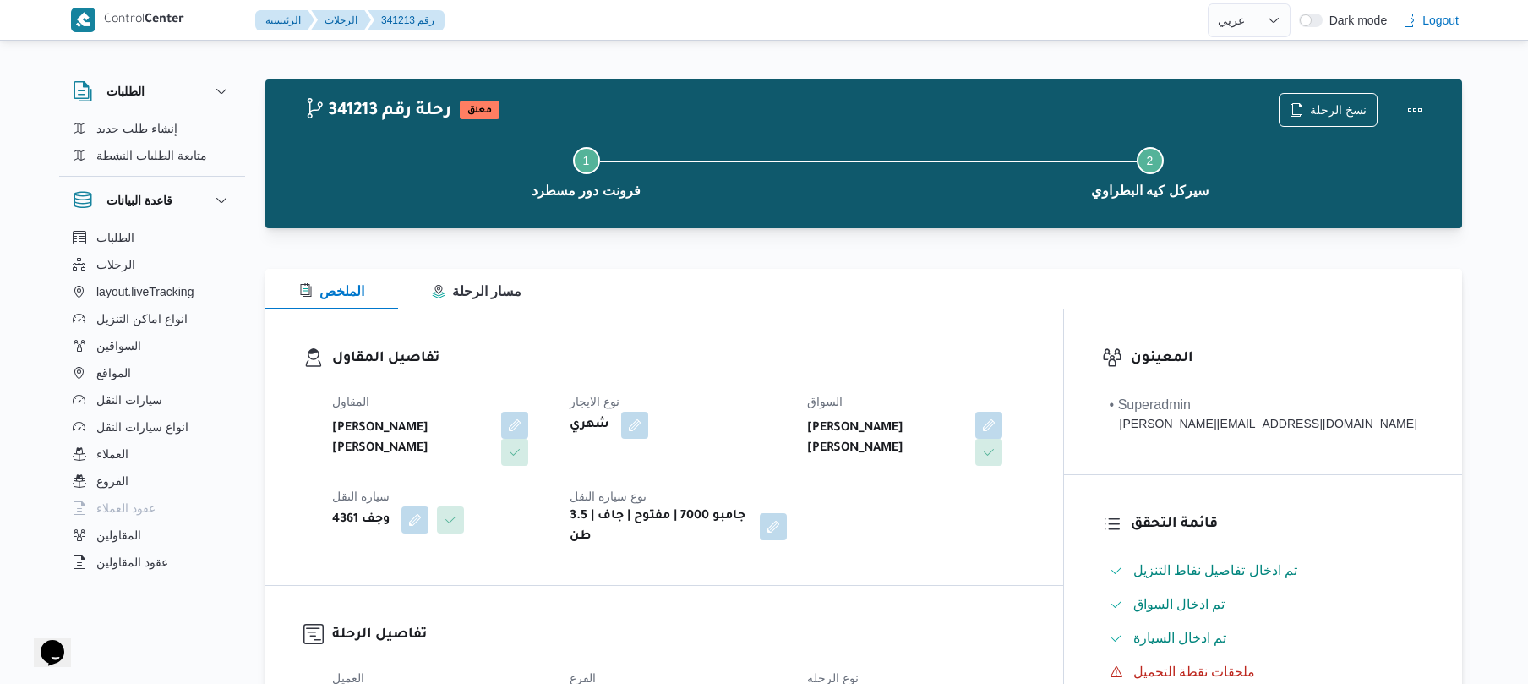
click at [777, 318] on div "تفاصيل المقاول المقاول [PERSON_NAME] [PERSON_NAME] نوع الايجار شهري السواق [PER…" at bounding box center [664, 447] width 798 height 276
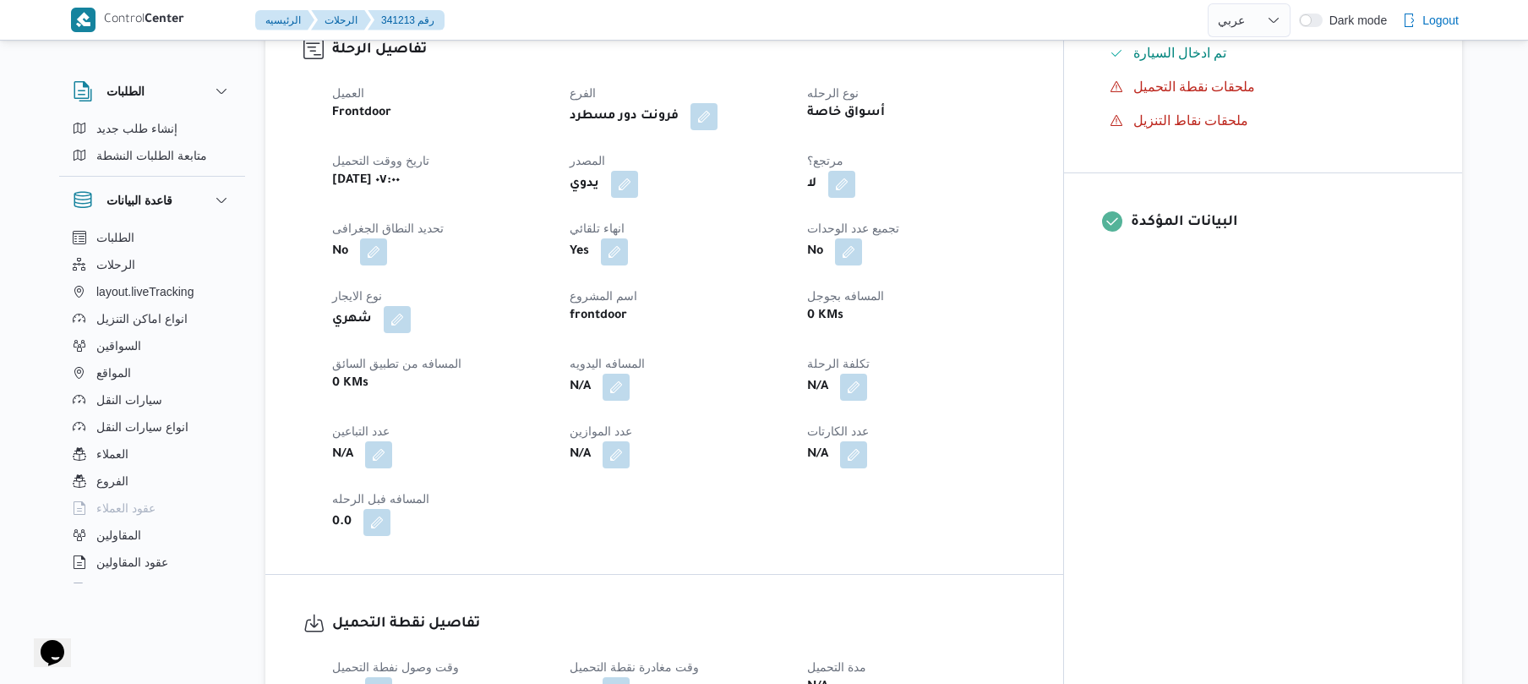
scroll to position [586, 0]
click at [638, 170] on button "button" at bounding box center [624, 182] width 27 height 27
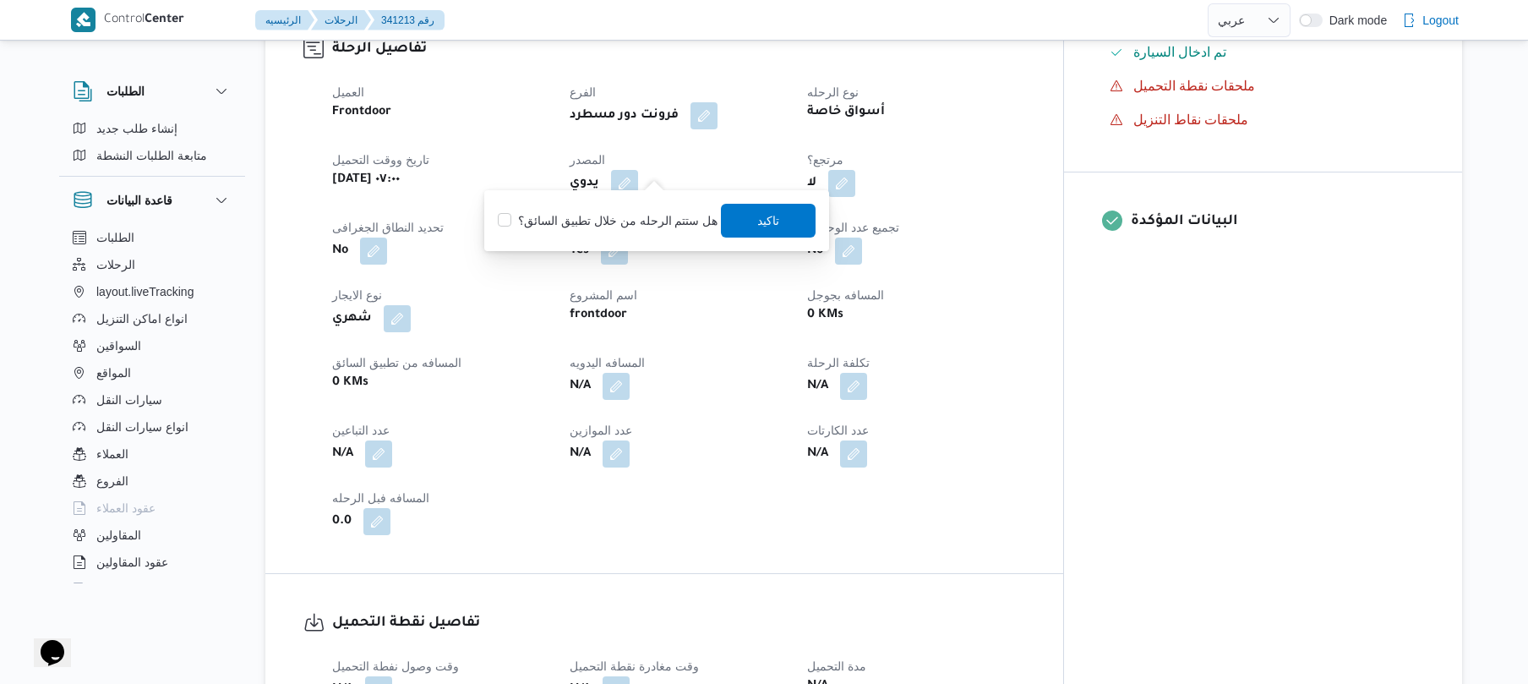
click at [657, 226] on label "هل ستتم الرحله من خلال تطبيق السائق؟" at bounding box center [608, 220] width 220 height 20
checkbox input "true"
click at [730, 226] on span "تاكيد" at bounding box center [769, 220] width 95 height 34
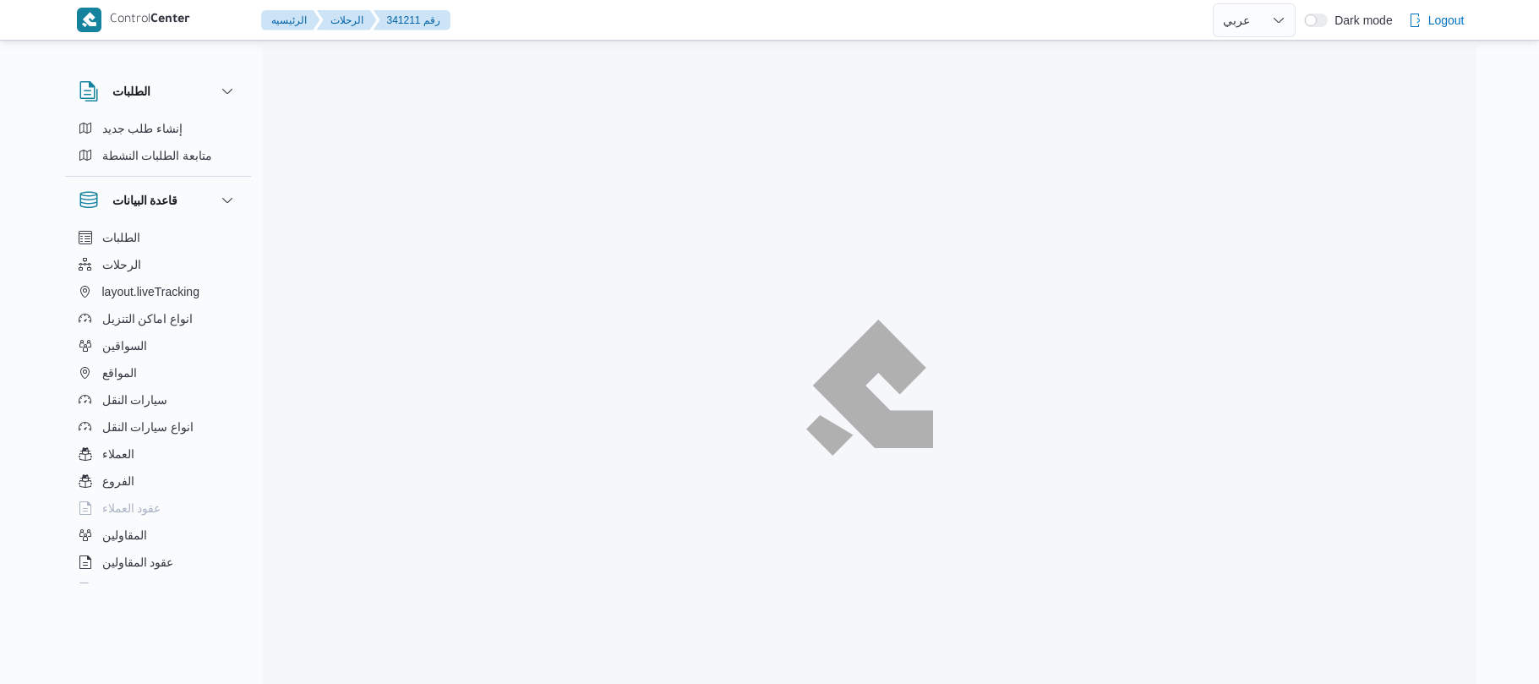
select select "ar"
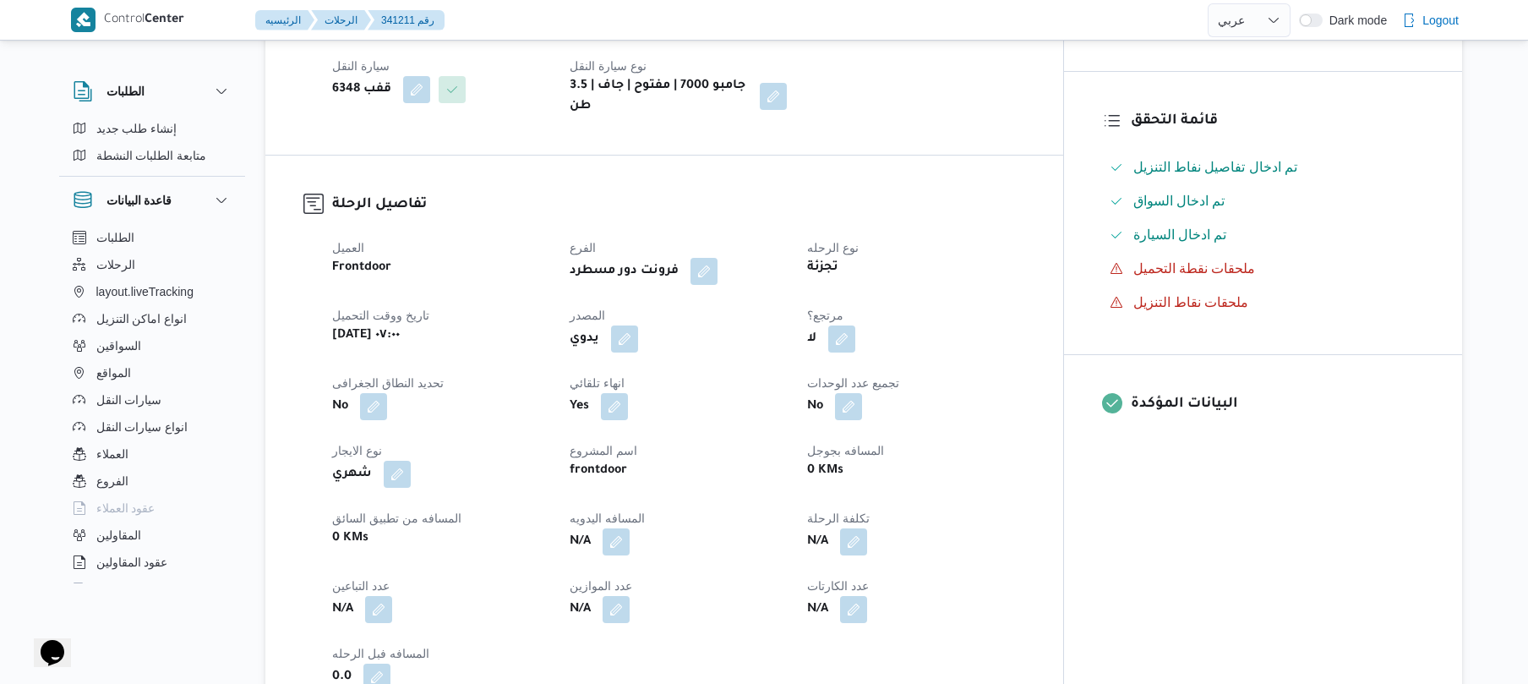
scroll to position [406, 0]
click at [638, 322] on button "button" at bounding box center [624, 335] width 27 height 27
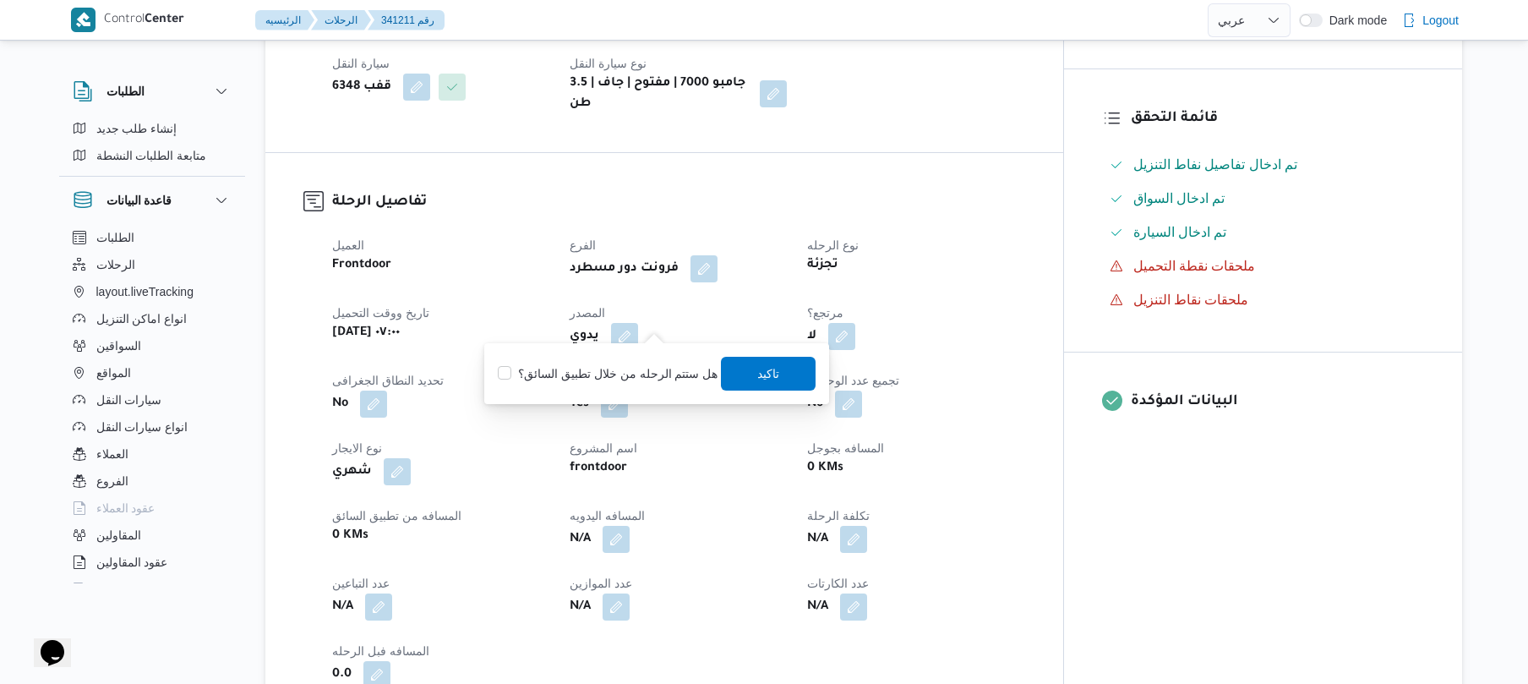
click at [633, 377] on label "هل ستتم الرحله من خلال تطبيق السائق؟" at bounding box center [608, 373] width 220 height 20
checkbox input "true"
click at [745, 375] on span "تاكيد" at bounding box center [769, 373] width 95 height 34
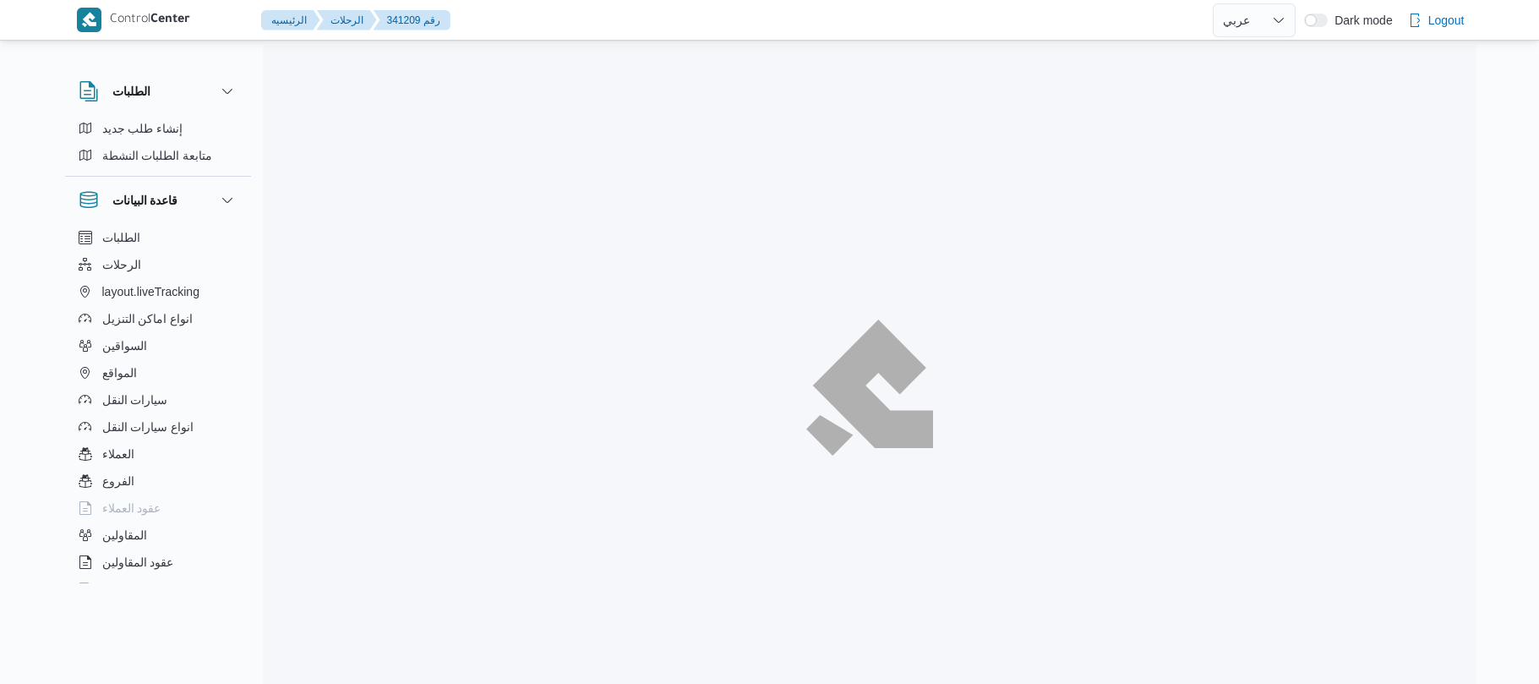
select select "ar"
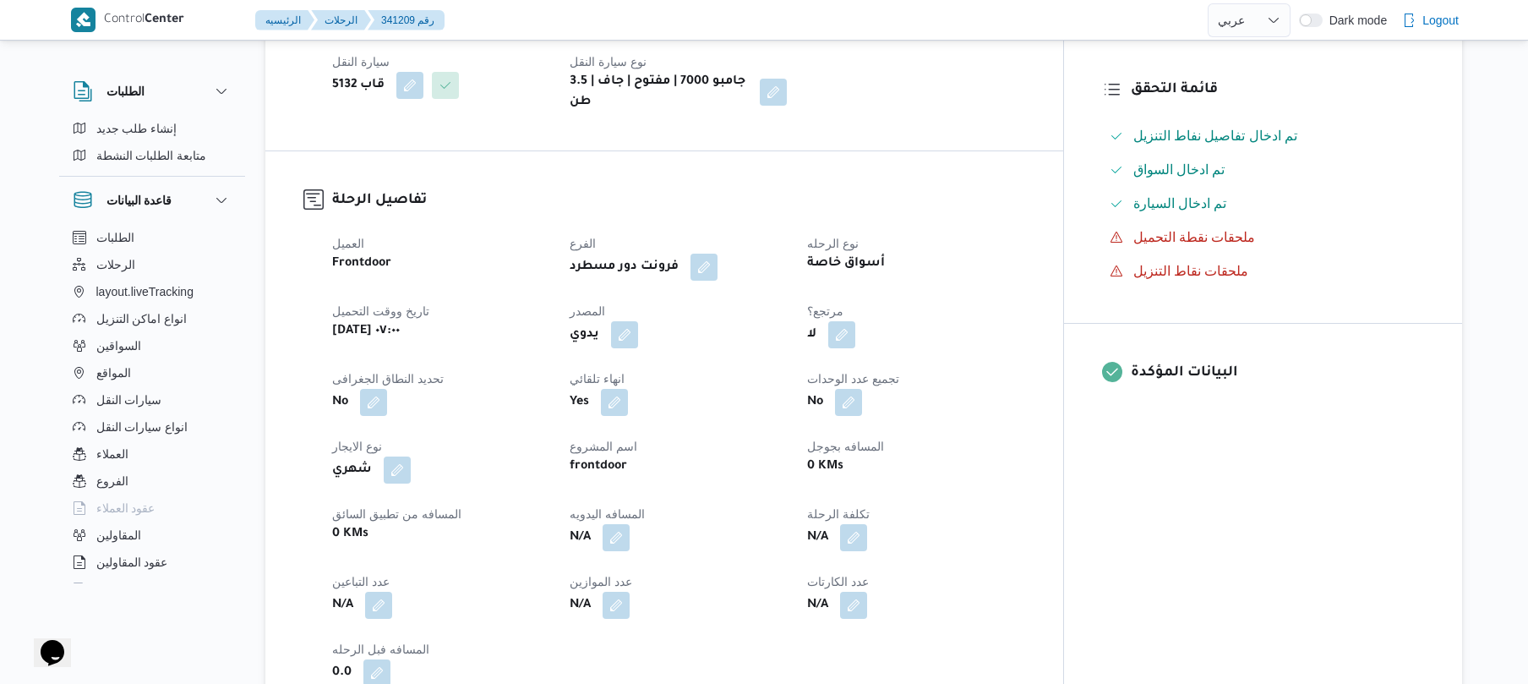
scroll to position [541, 0]
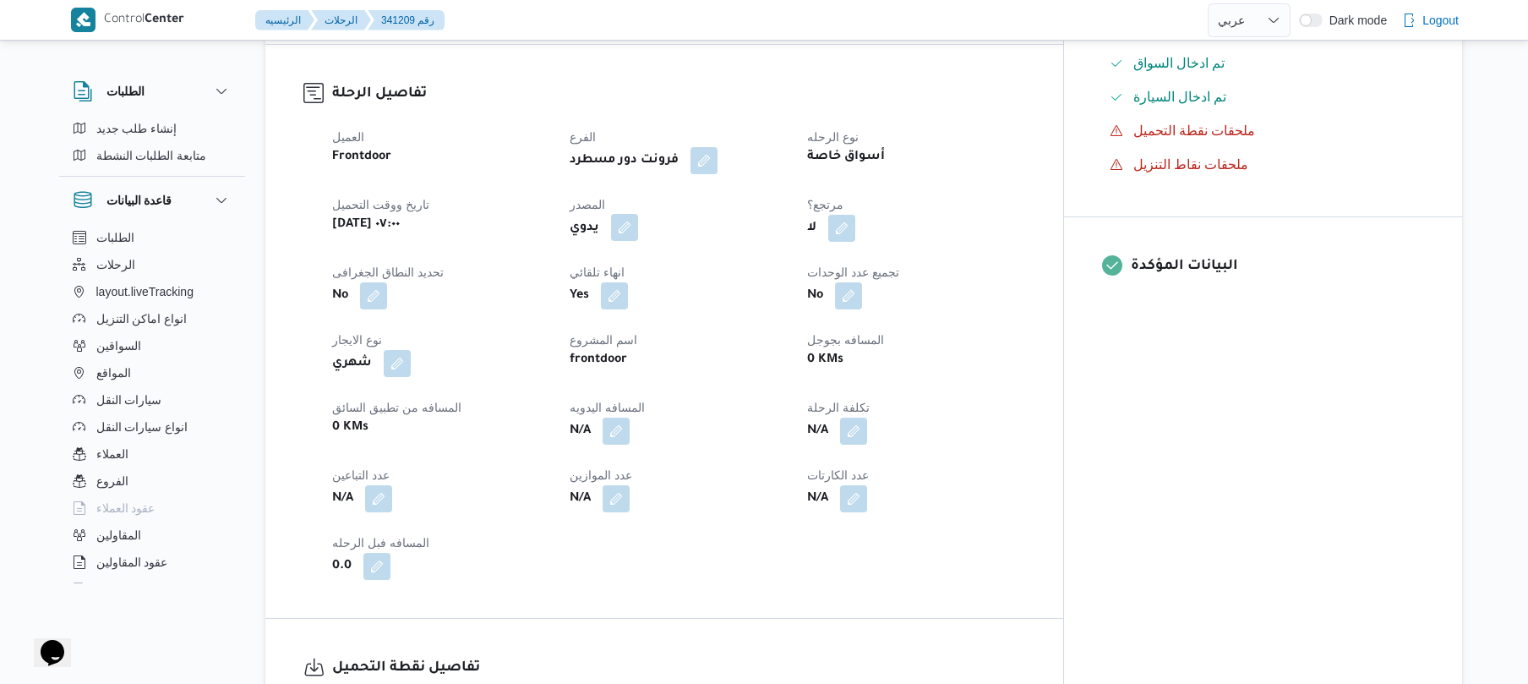
click at [638, 214] on button "button" at bounding box center [624, 227] width 27 height 27
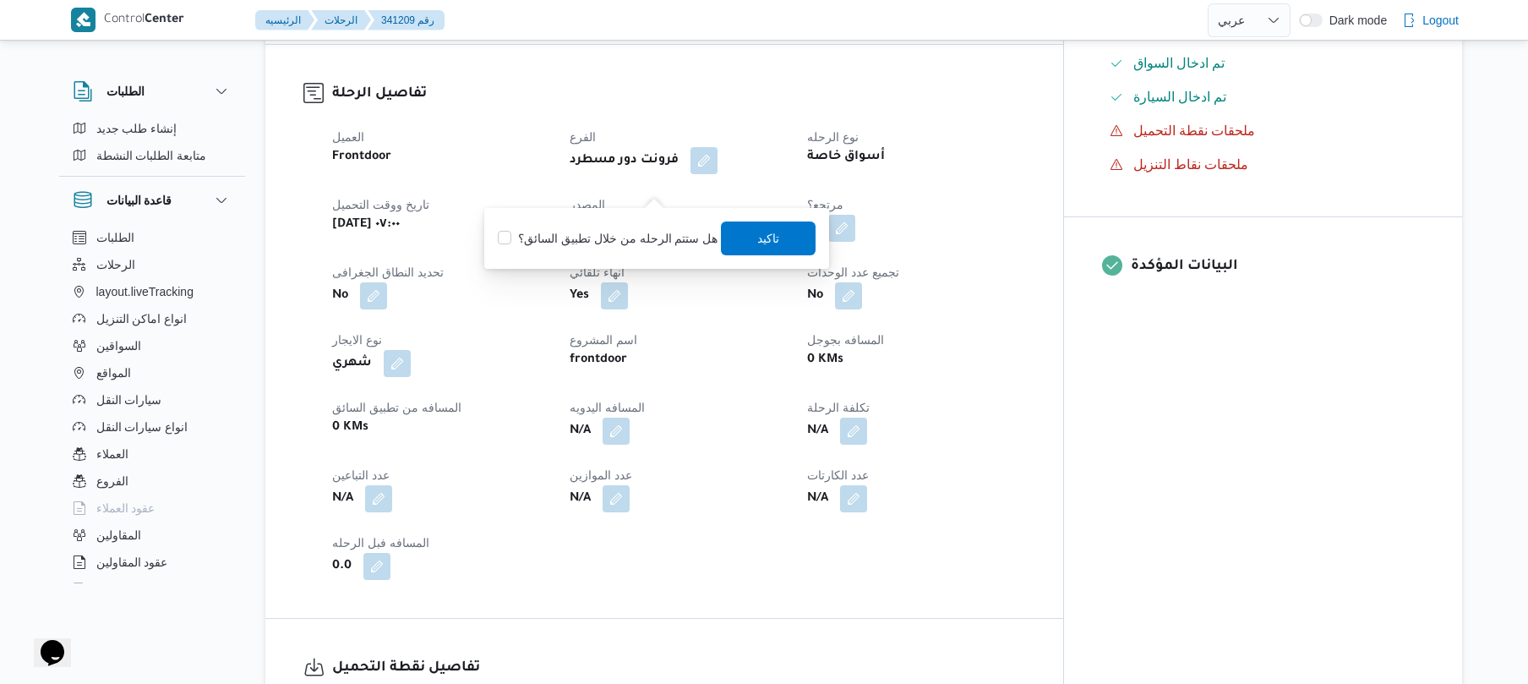
click at [627, 245] on label "هل ستتم الرحله من خلال تطبيق السائق؟" at bounding box center [608, 238] width 220 height 20
checkbox input "true"
click at [778, 241] on span "تاكيد" at bounding box center [769, 238] width 95 height 34
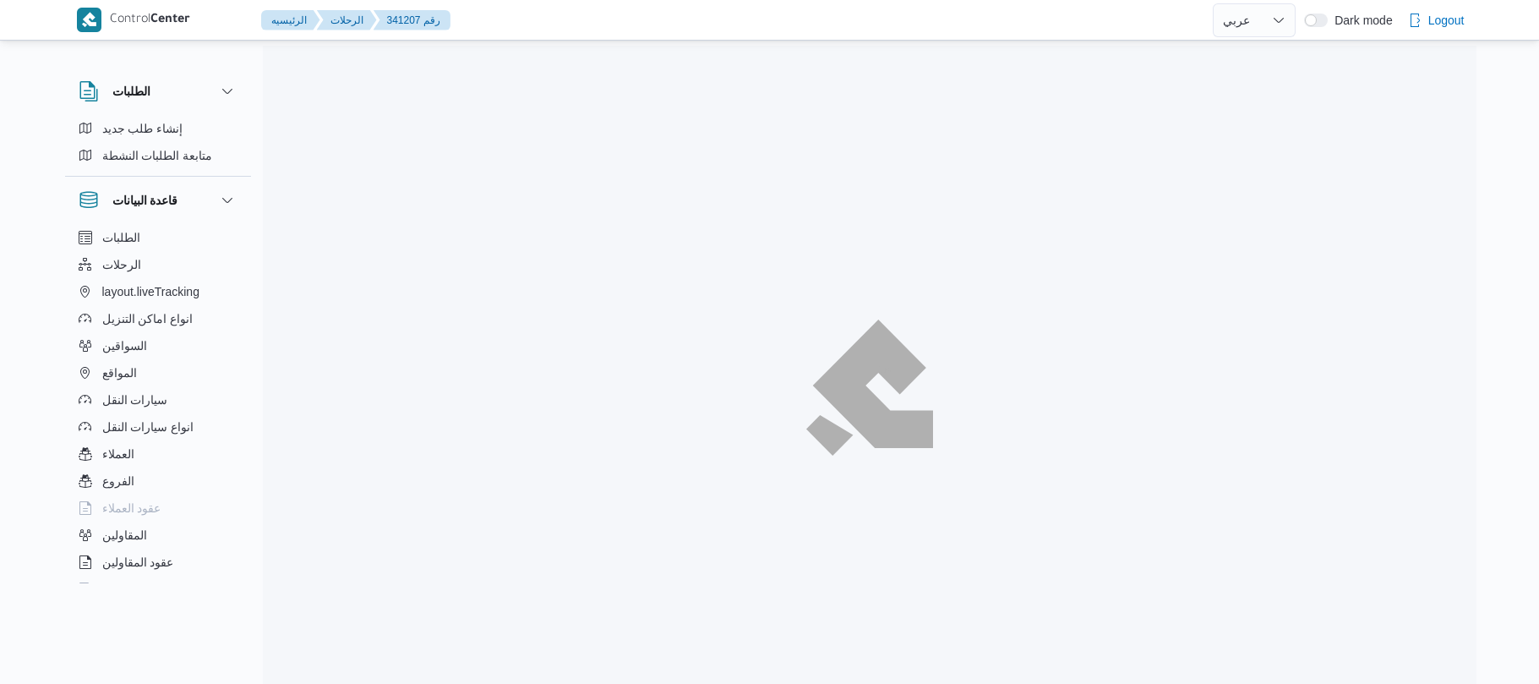
select select "ar"
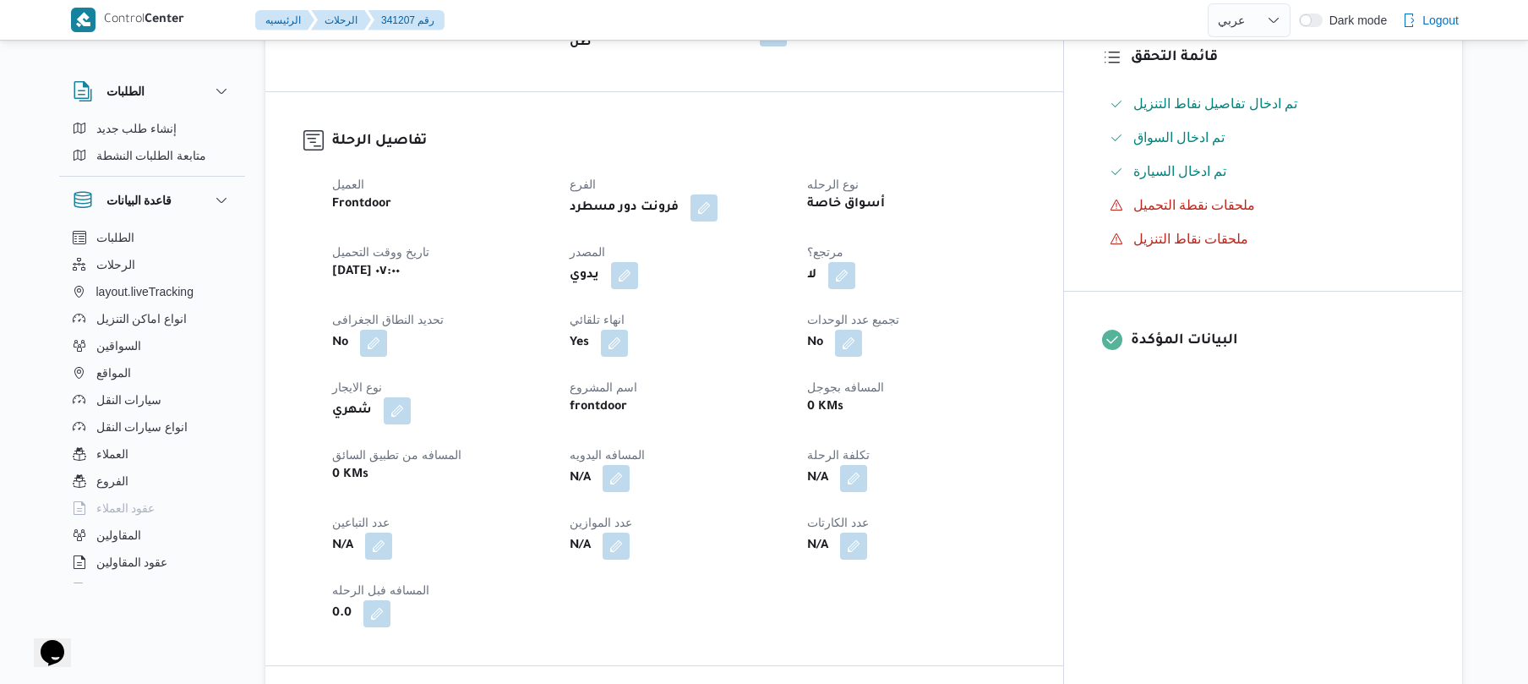
scroll to position [495, 0]
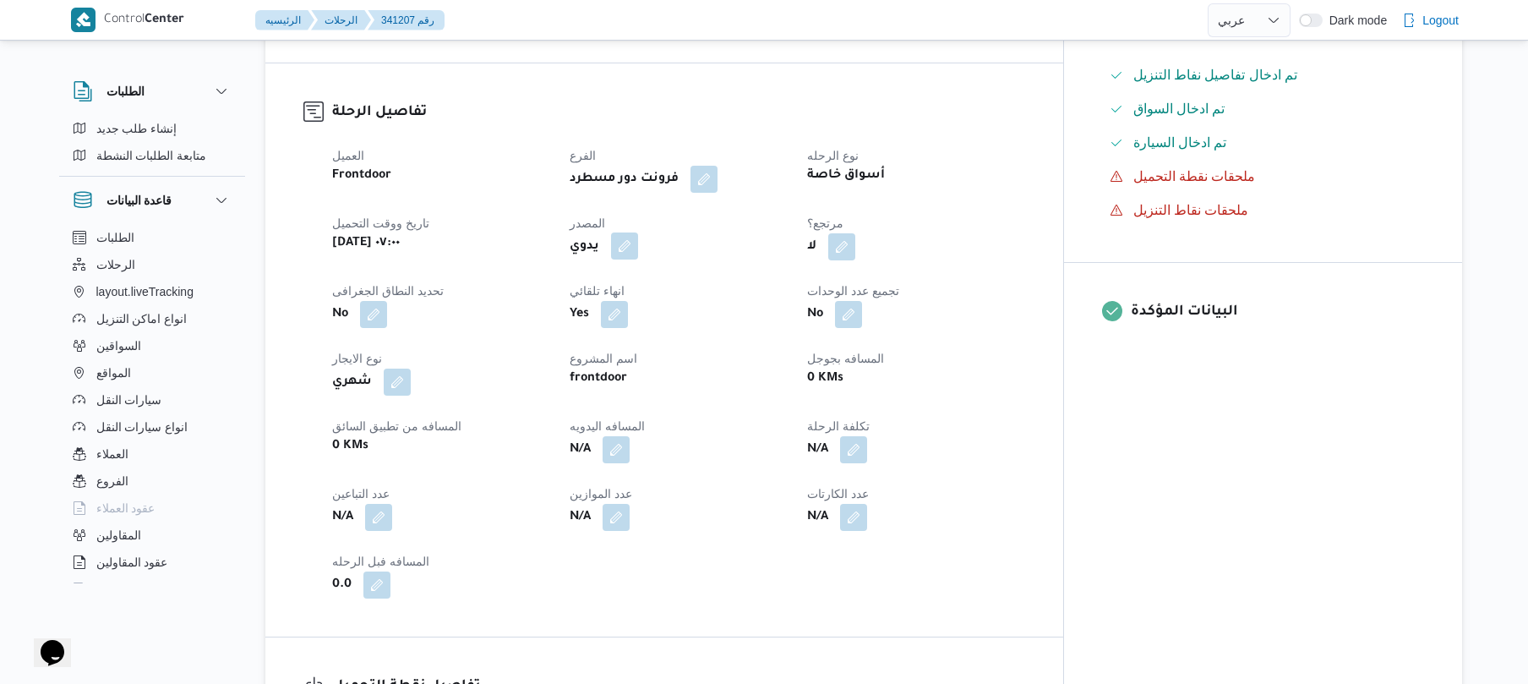
click at [638, 232] on button "button" at bounding box center [624, 245] width 27 height 27
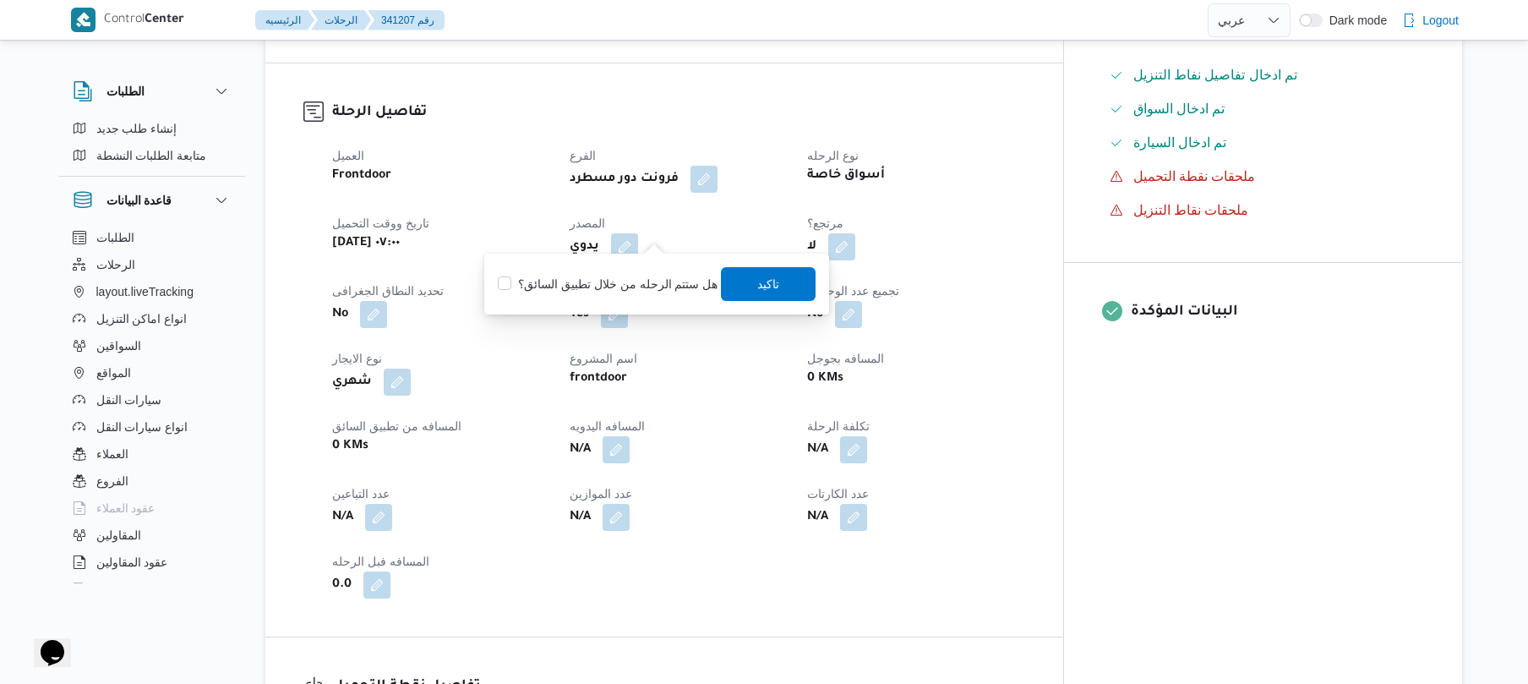
click at [627, 269] on div "هل ستتم الرحله من خلال تطبيق السائق؟ تاكيد" at bounding box center [656, 283] width 321 height 37
click at [626, 279] on label "هل ستتم الرحله من خلال تطبيق السائق؟" at bounding box center [608, 284] width 220 height 20
checkbox input "true"
click at [816, 286] on div "You are in a dialog. To close this dialog, hit escape. هل ستتم الرحله من خلال ت…" at bounding box center [656, 284] width 345 height 61
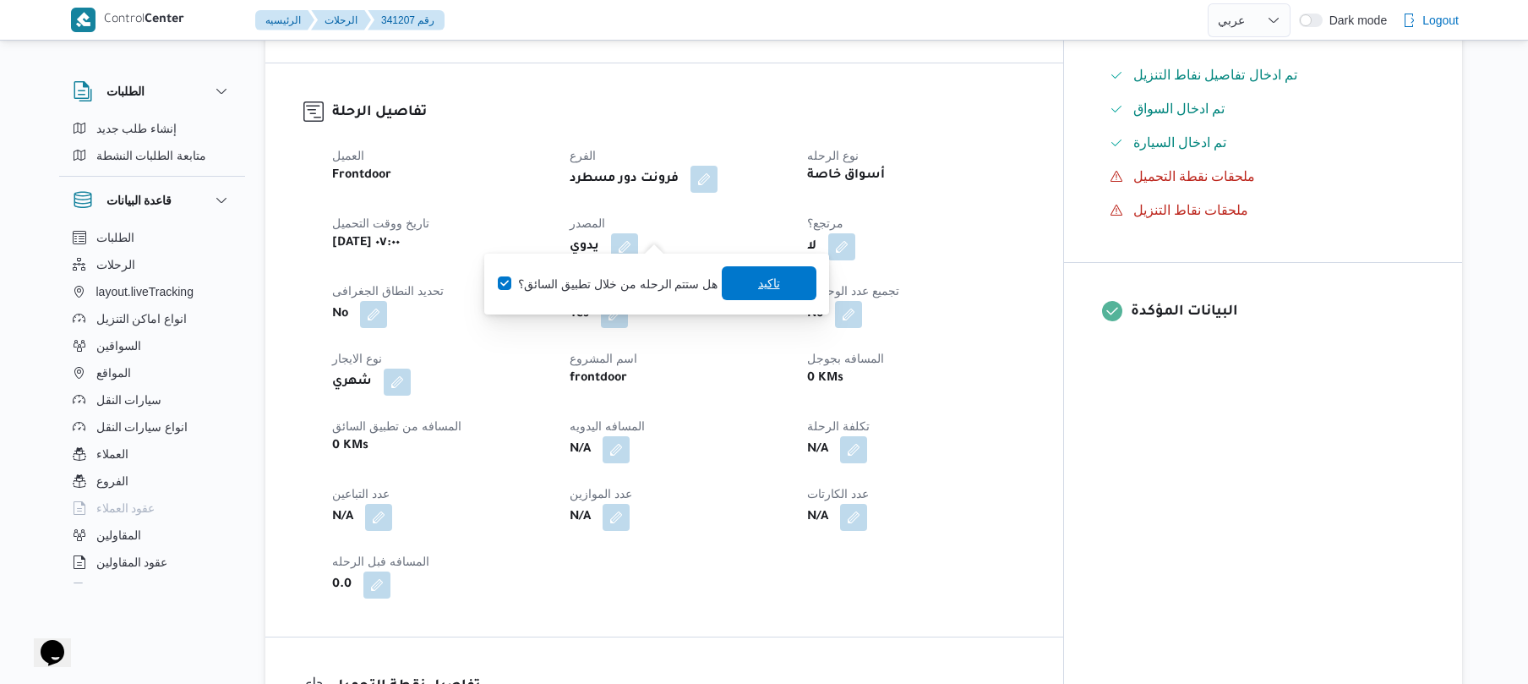
click at [779, 287] on span "تاكيد" at bounding box center [769, 283] width 95 height 34
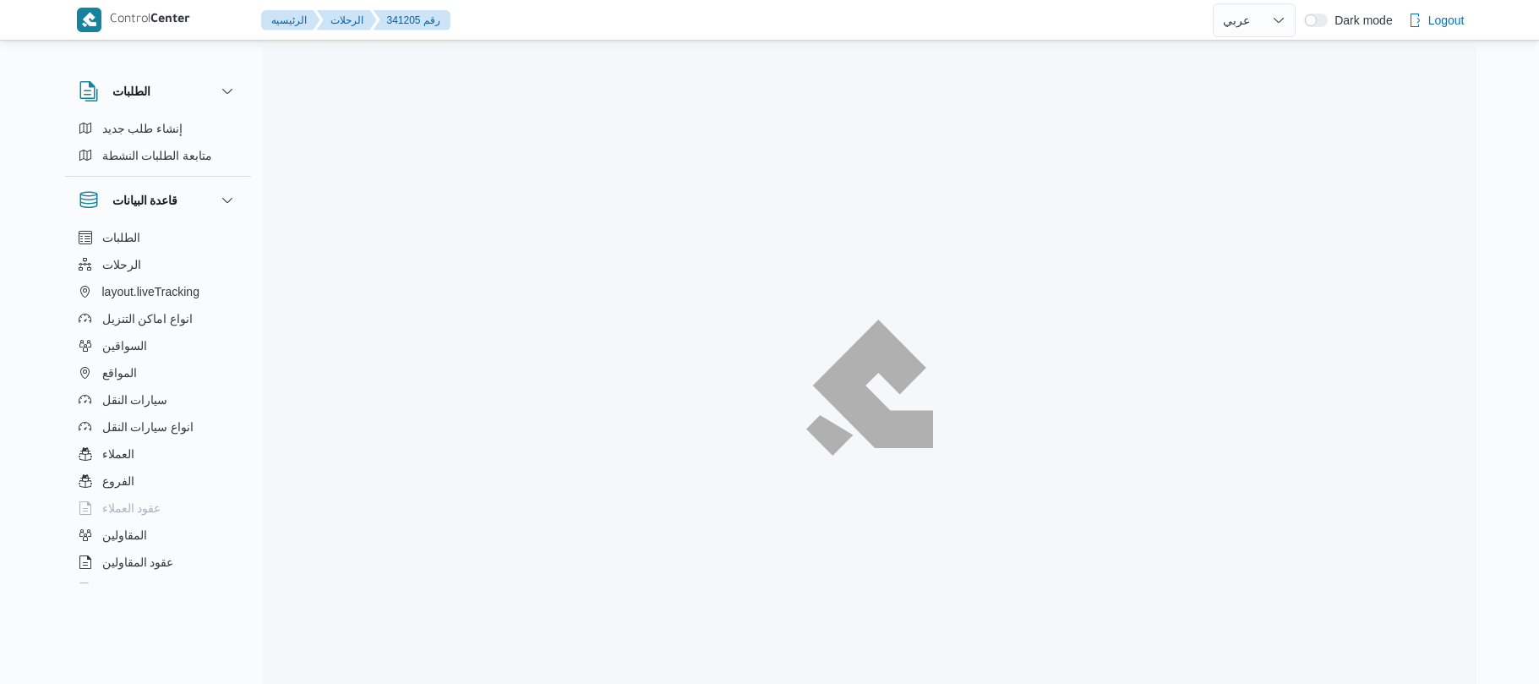
select select "ar"
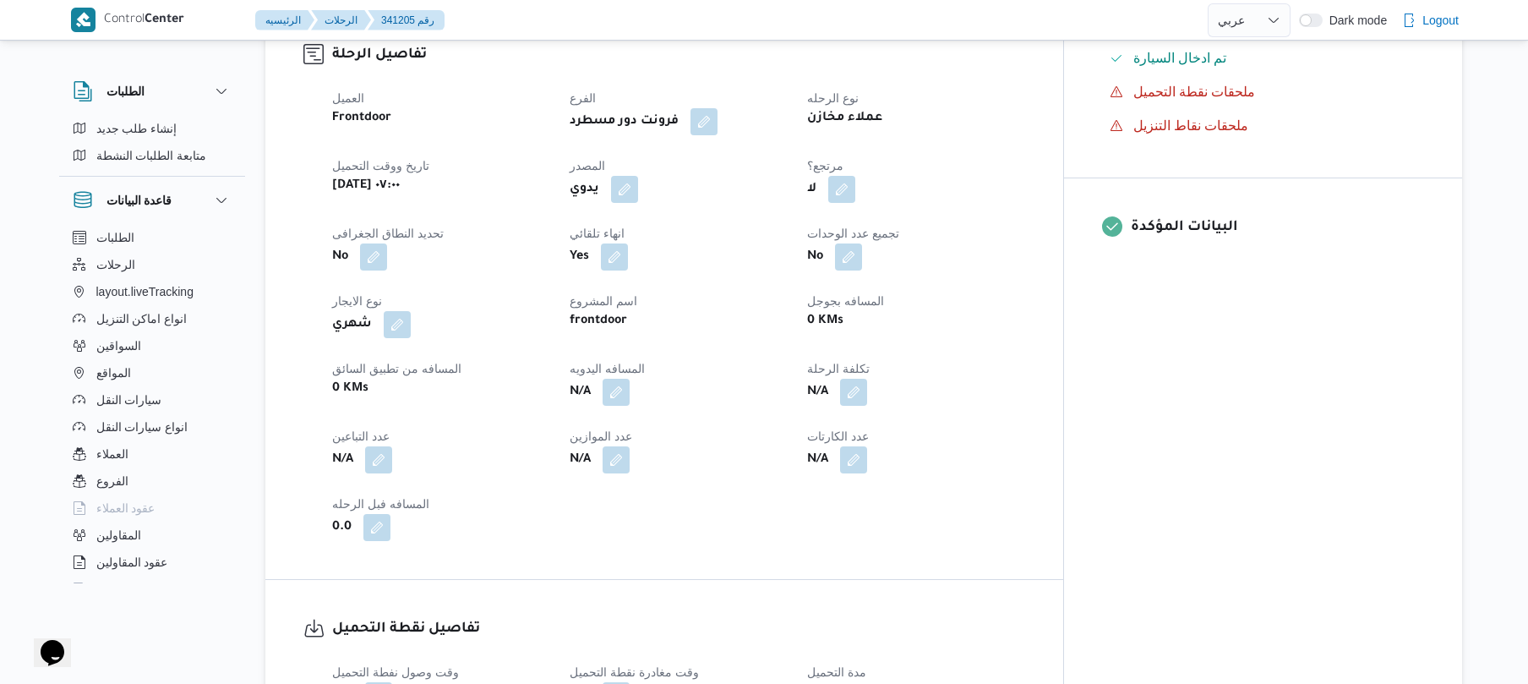
scroll to position [586, 0]
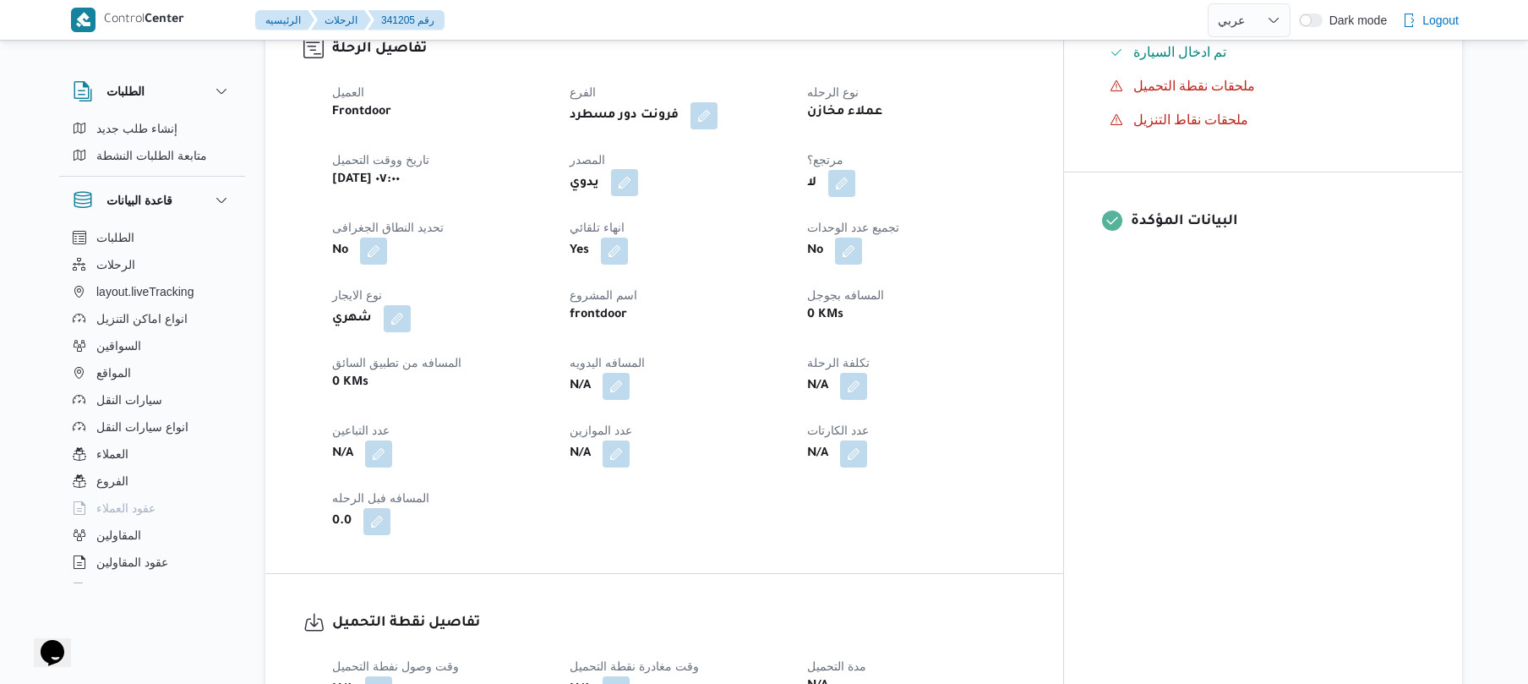
click at [638, 172] on button "button" at bounding box center [624, 182] width 27 height 27
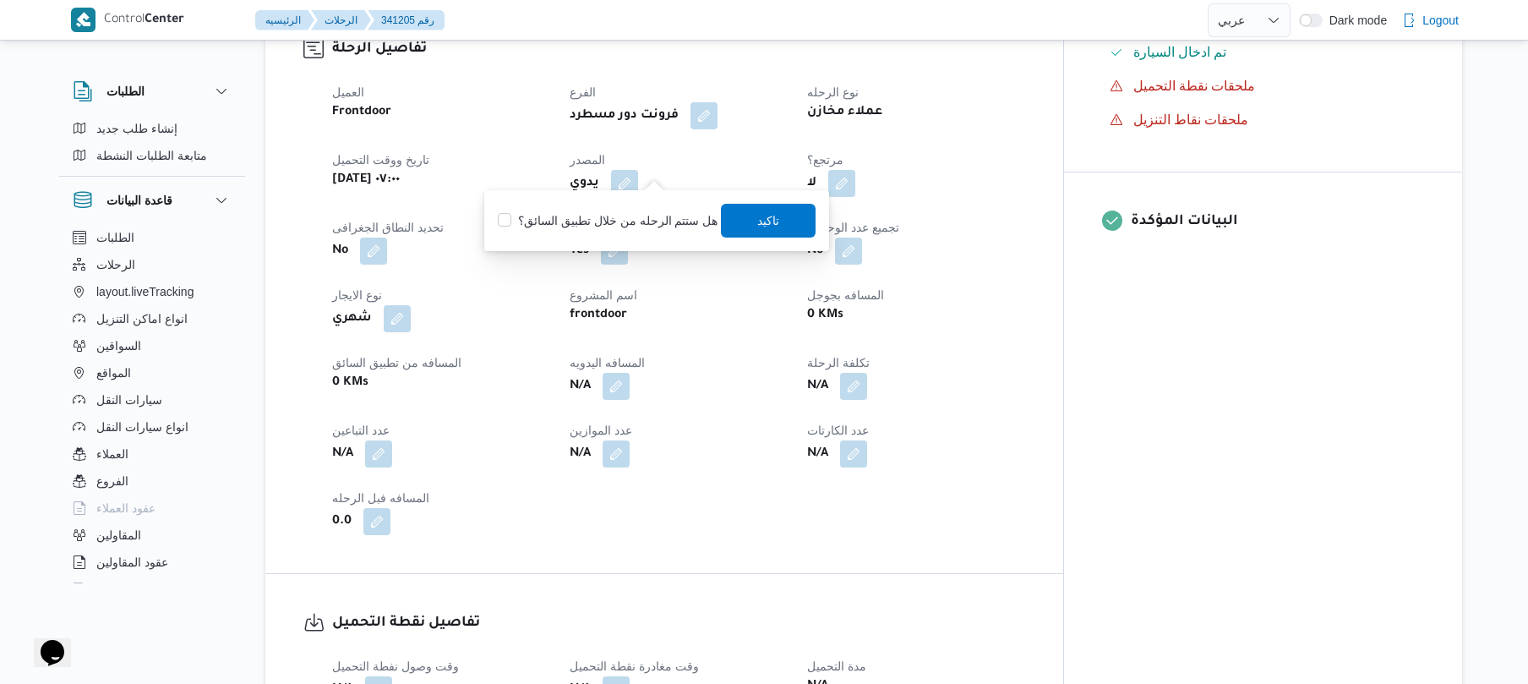
click at [640, 215] on label "هل ستتم الرحله من خلال تطبيق السائق؟" at bounding box center [608, 220] width 220 height 20
checkbox input "true"
click at [762, 224] on span "تاكيد" at bounding box center [769, 220] width 22 height 20
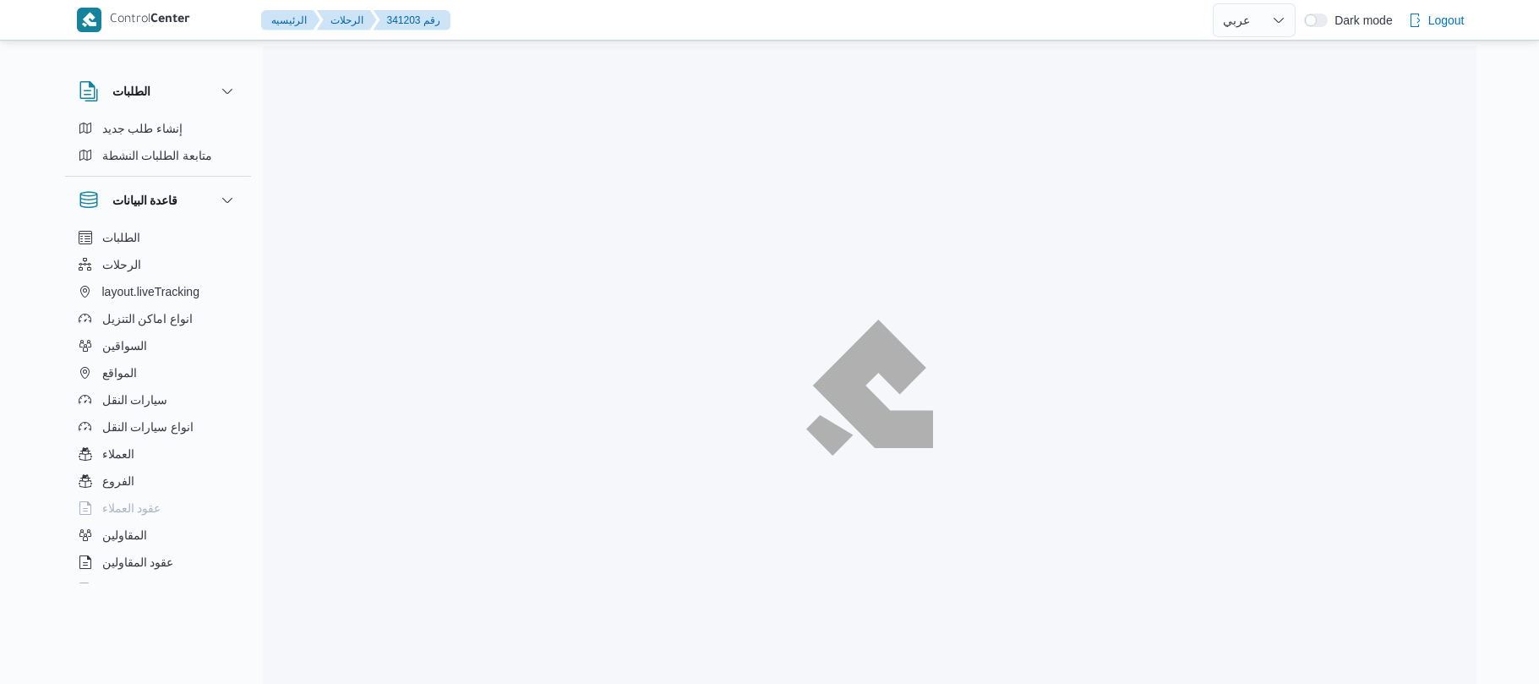
select select "ar"
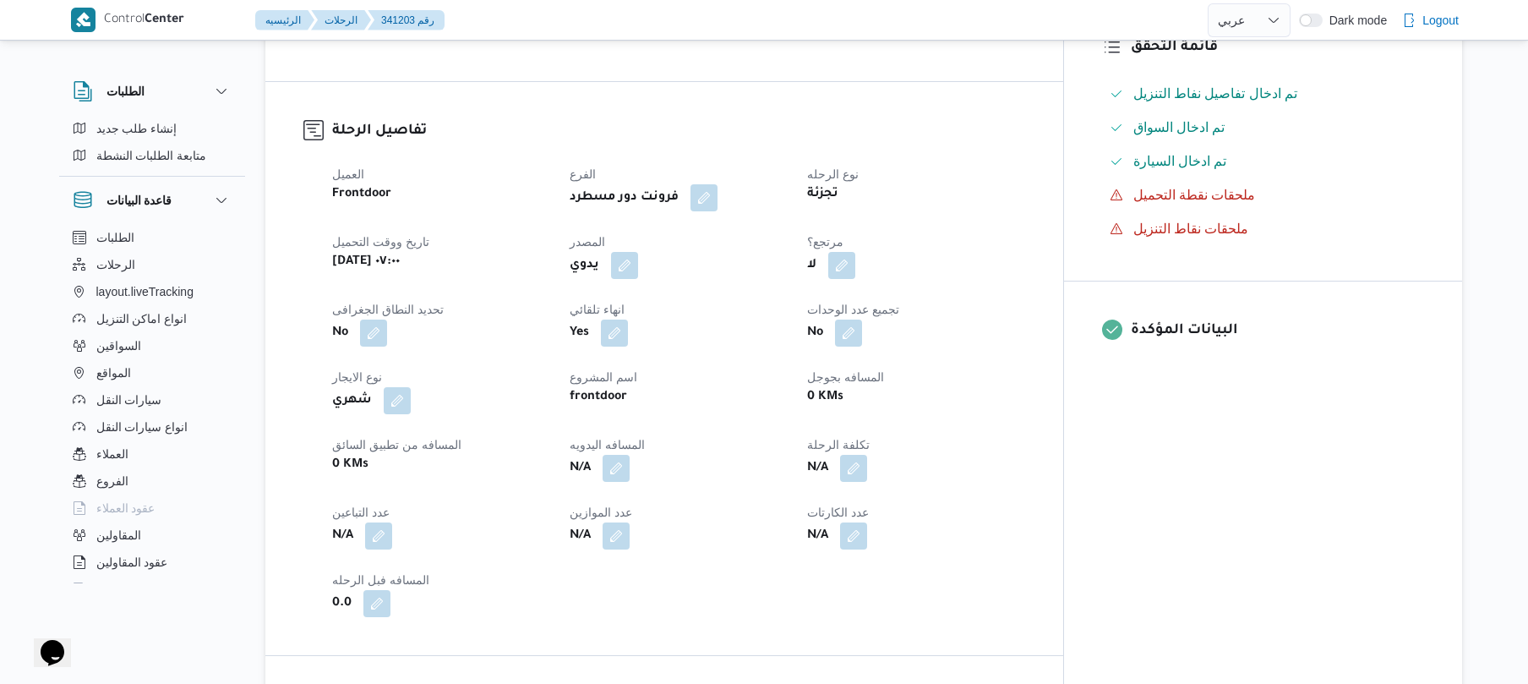
scroll to position [541, 0]
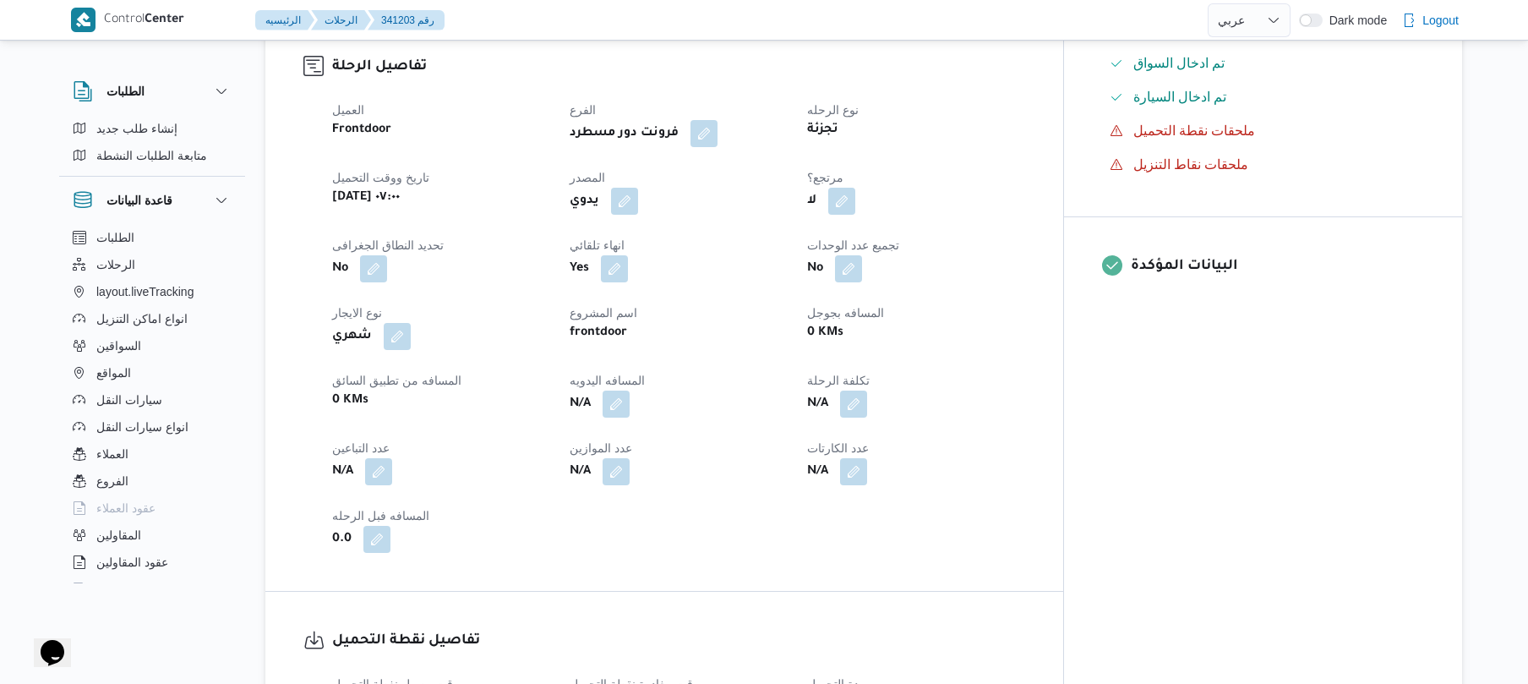
click at [663, 199] on div "يدوي" at bounding box center [678, 201] width 221 height 30
click at [638, 214] on button "button" at bounding box center [624, 200] width 27 height 27
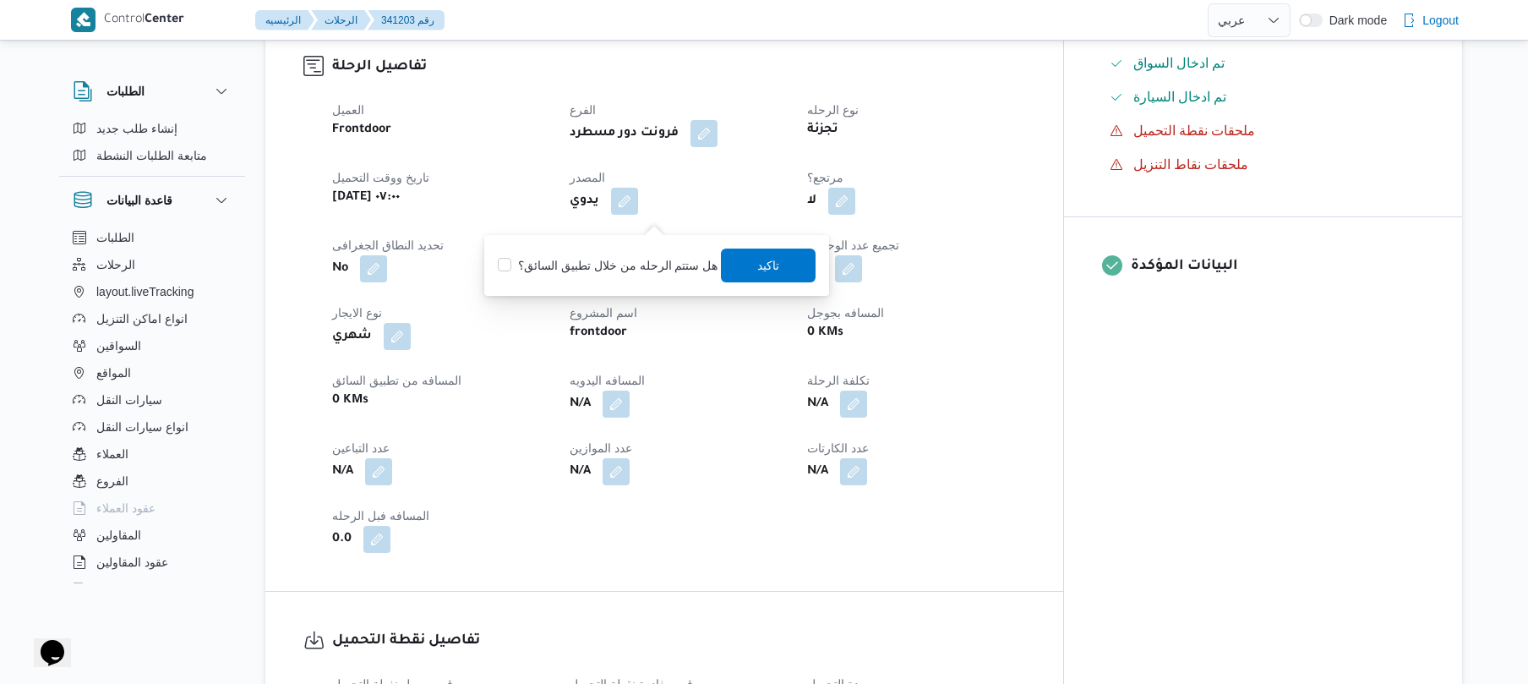
click at [630, 262] on label "هل ستتم الرحله من خلال تطبيق السائق؟" at bounding box center [608, 265] width 220 height 20
checkbox input "true"
click at [768, 252] on span "تاكيد" at bounding box center [769, 265] width 95 height 34
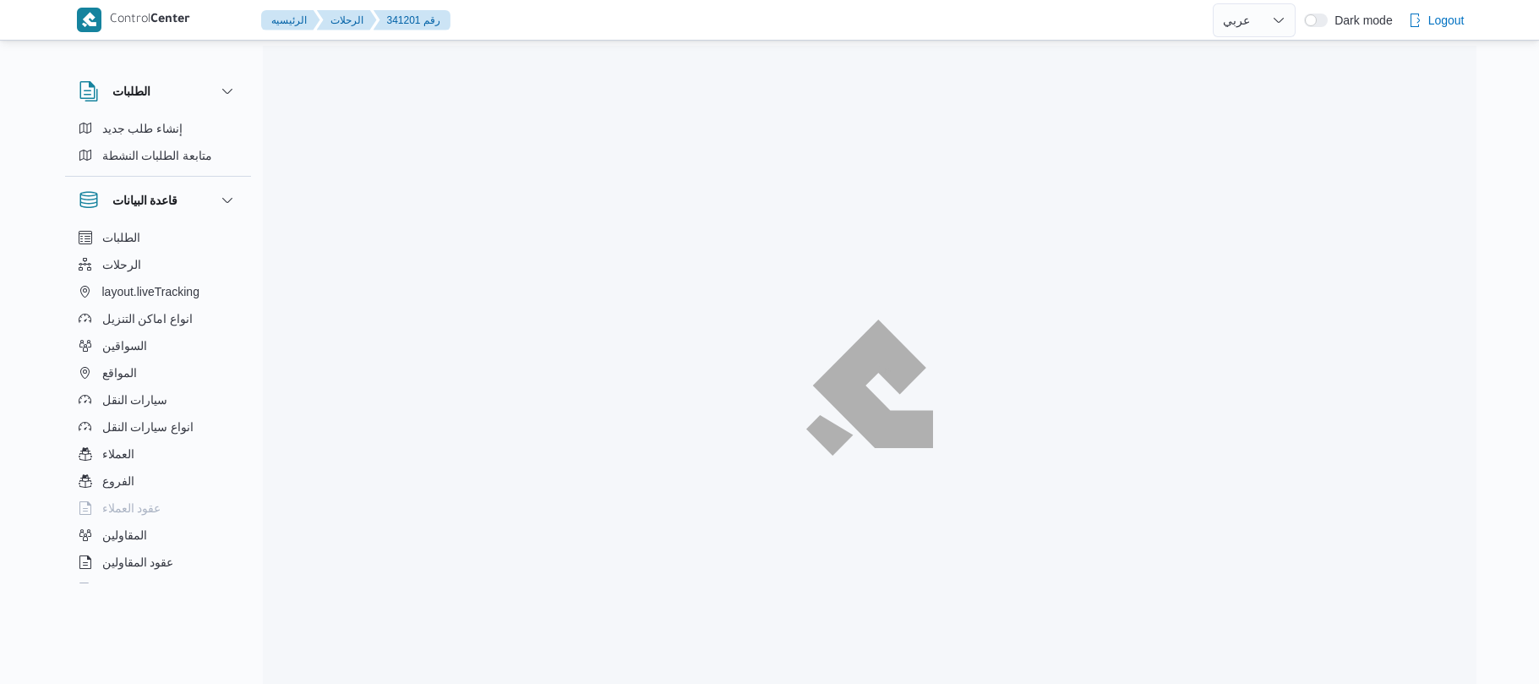
select select "ar"
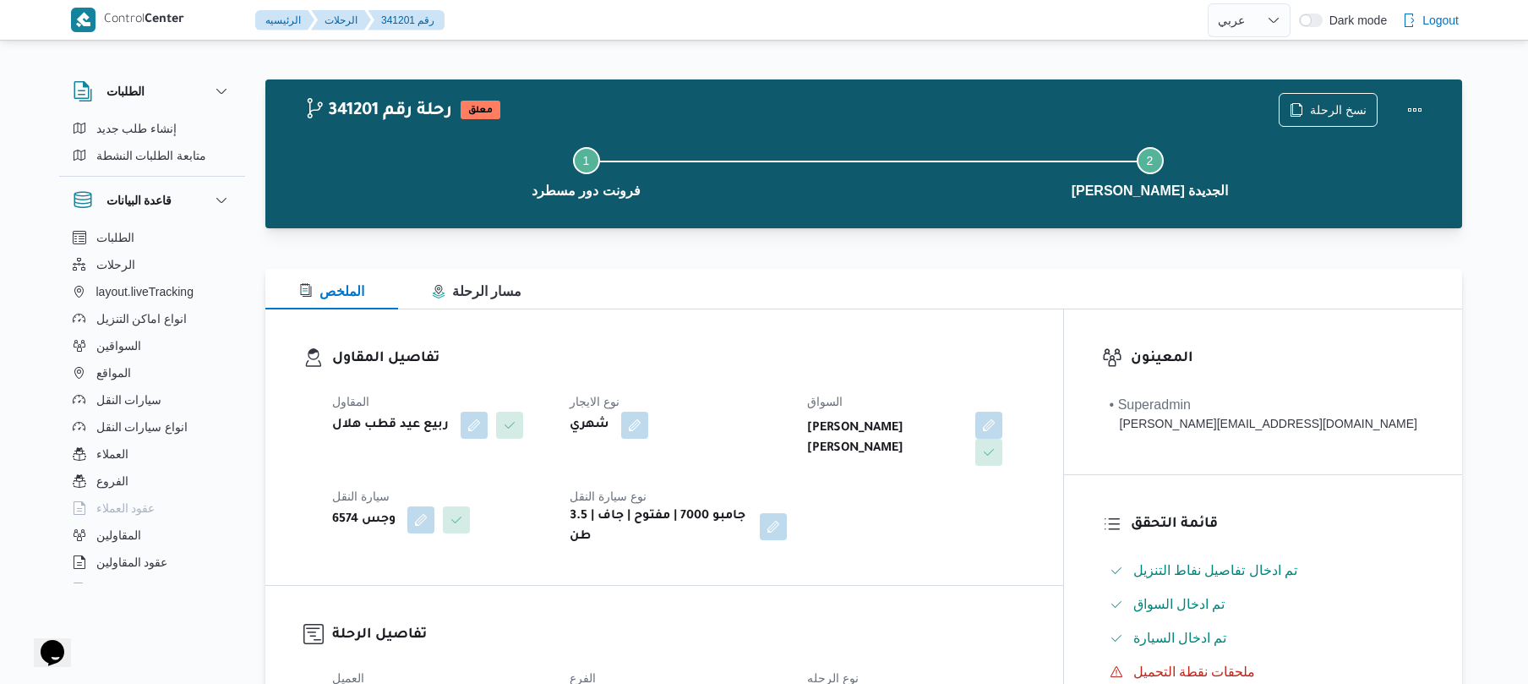
click at [945, 366] on h3 "تفاصيل المقاول" at bounding box center [678, 358] width 693 height 23
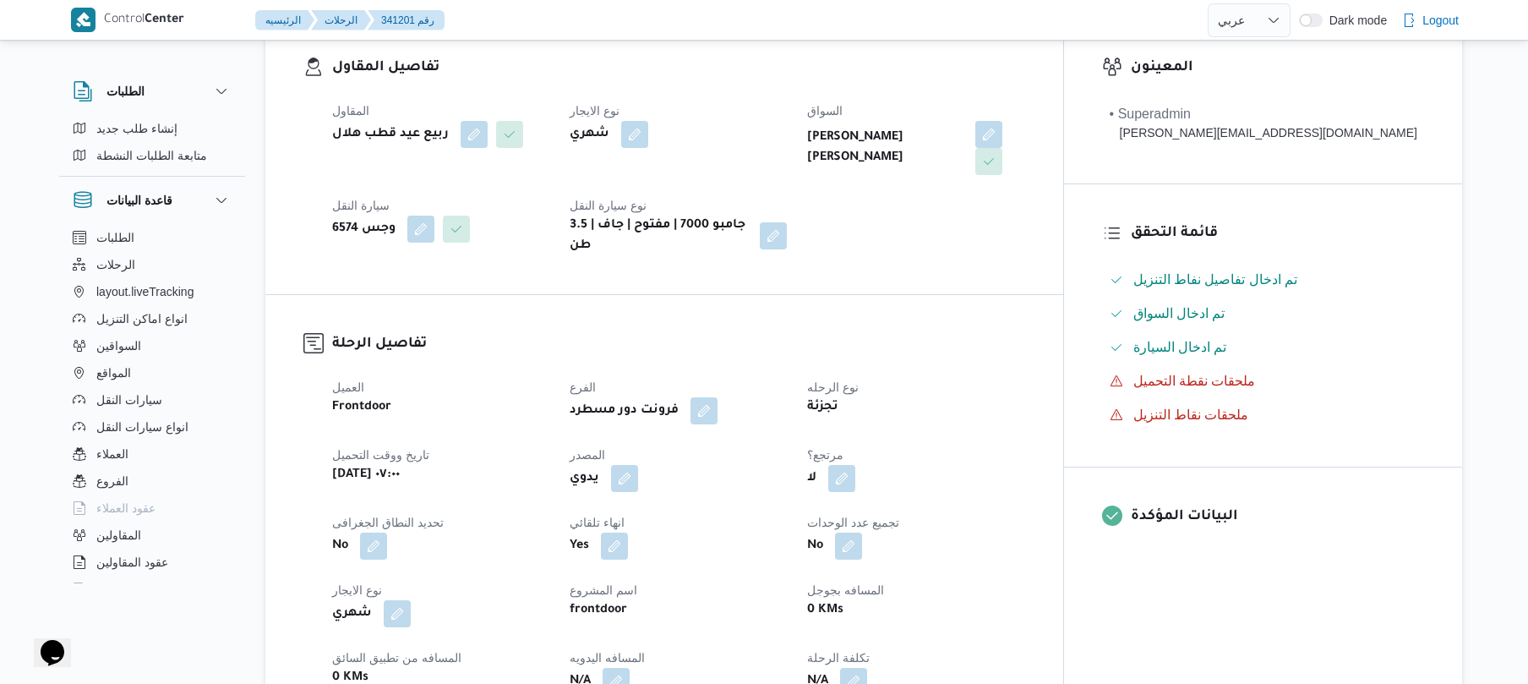
scroll to position [495, 0]
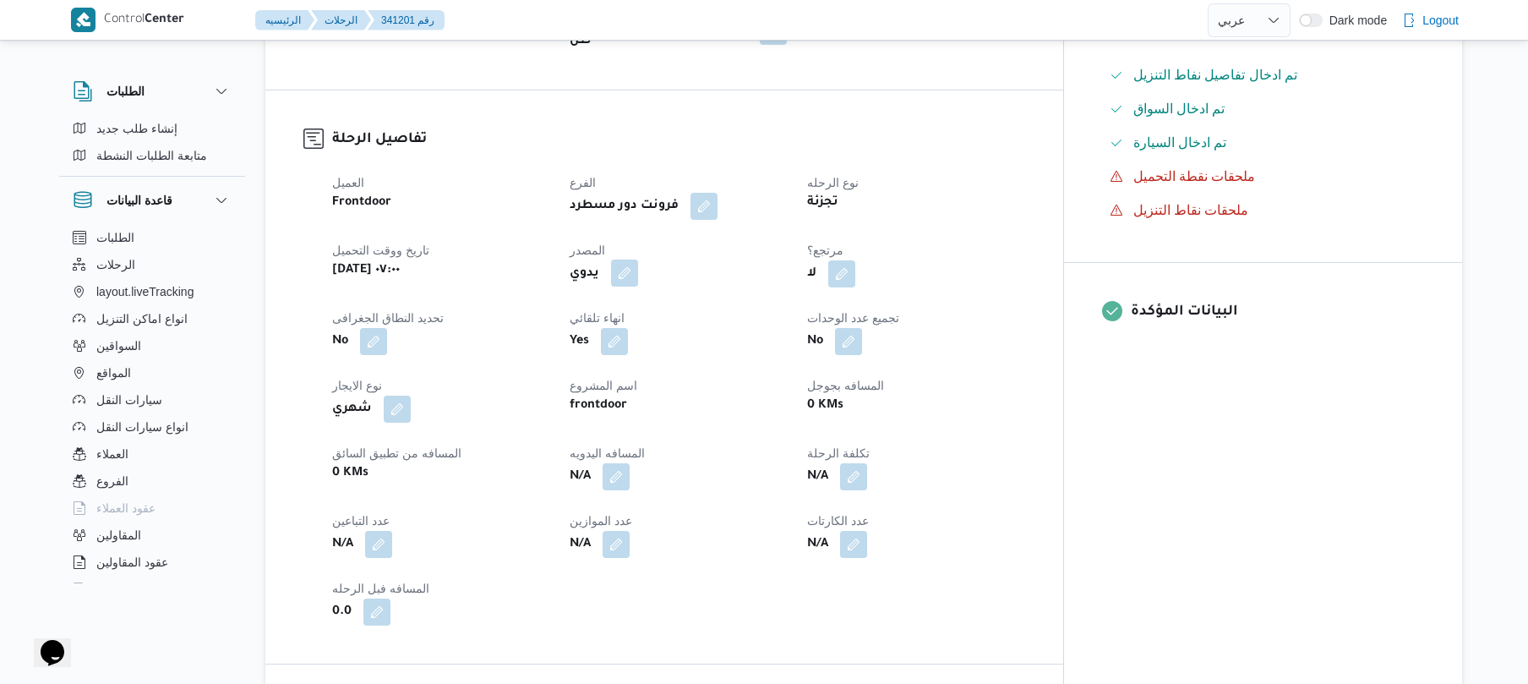
click at [638, 264] on button "button" at bounding box center [624, 272] width 27 height 27
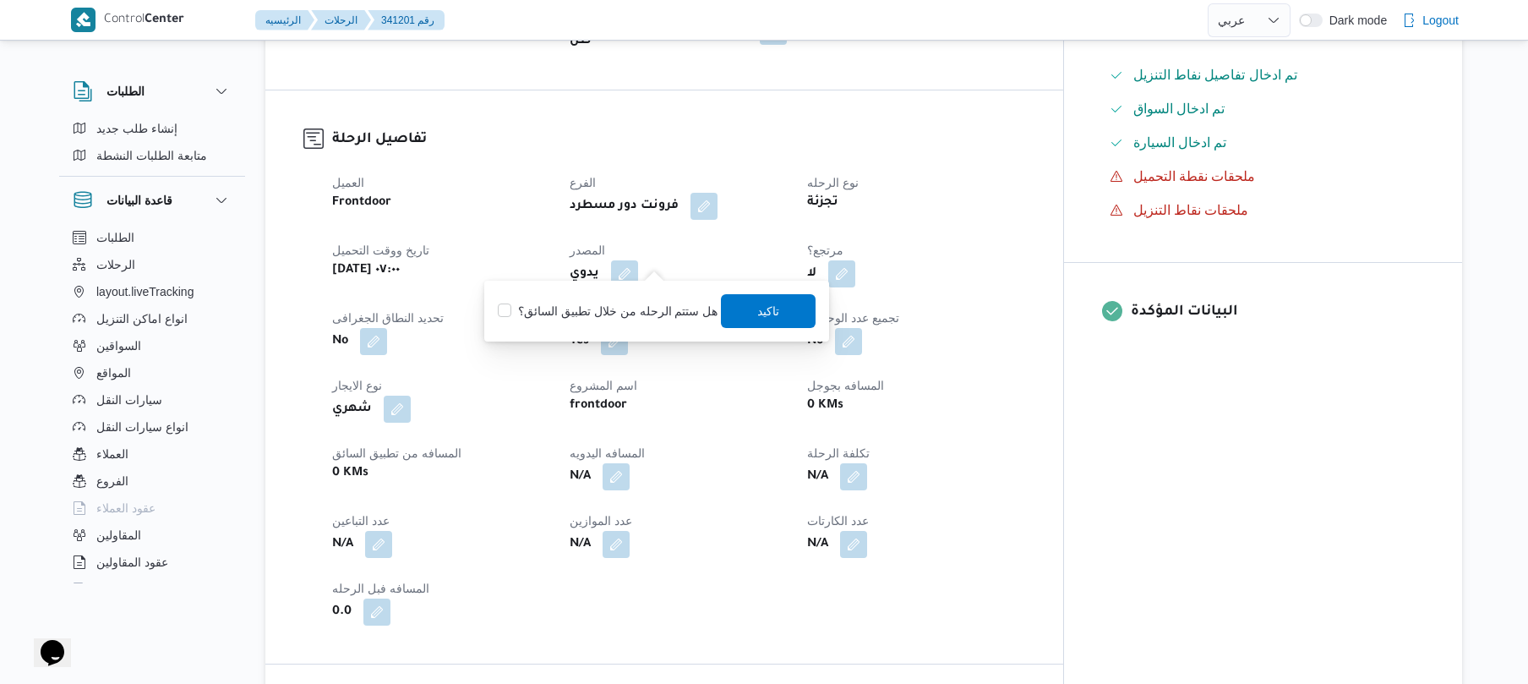
click at [641, 305] on label "هل ستتم الرحله من خلال تطبيق السائق؟" at bounding box center [608, 311] width 220 height 20
checkbox input "true"
click at [762, 315] on span "تاكيد" at bounding box center [769, 310] width 22 height 20
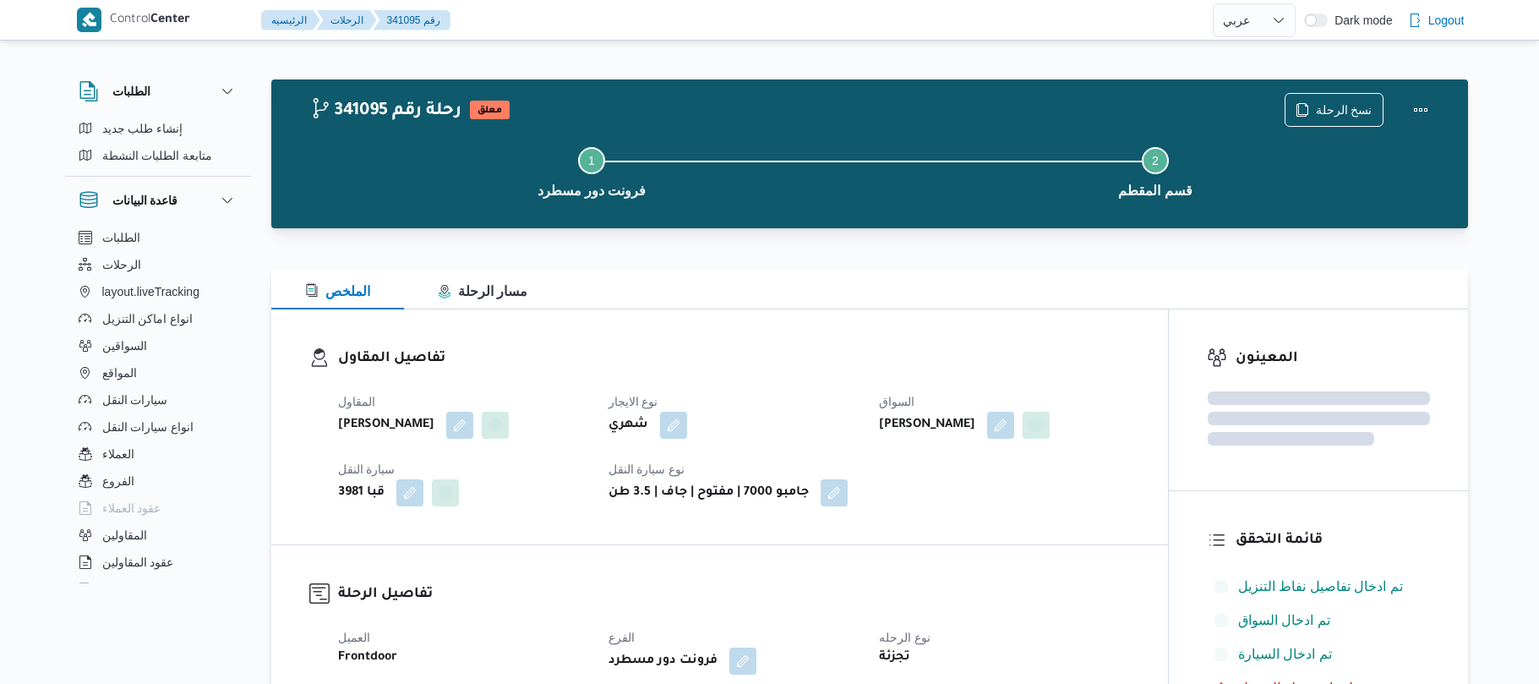
select select "ar"
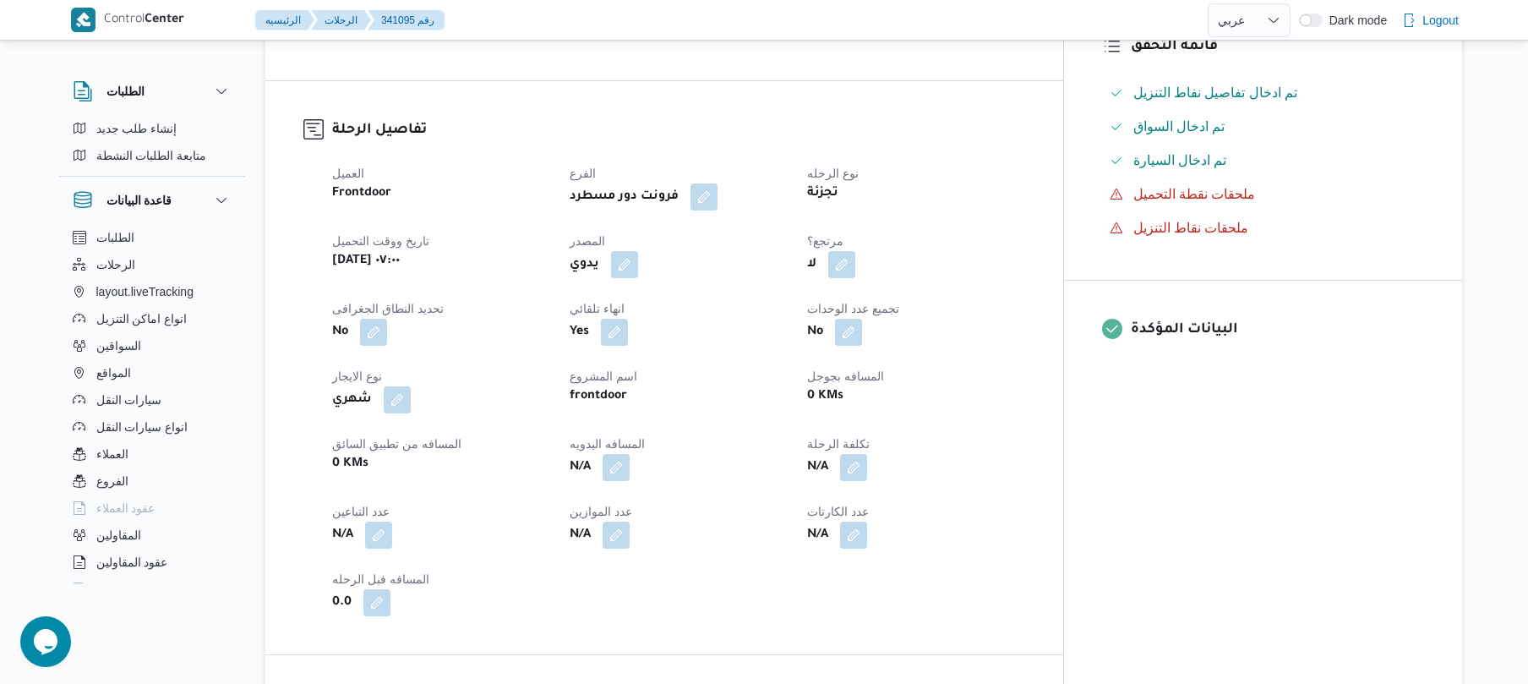
scroll to position [541, 0]
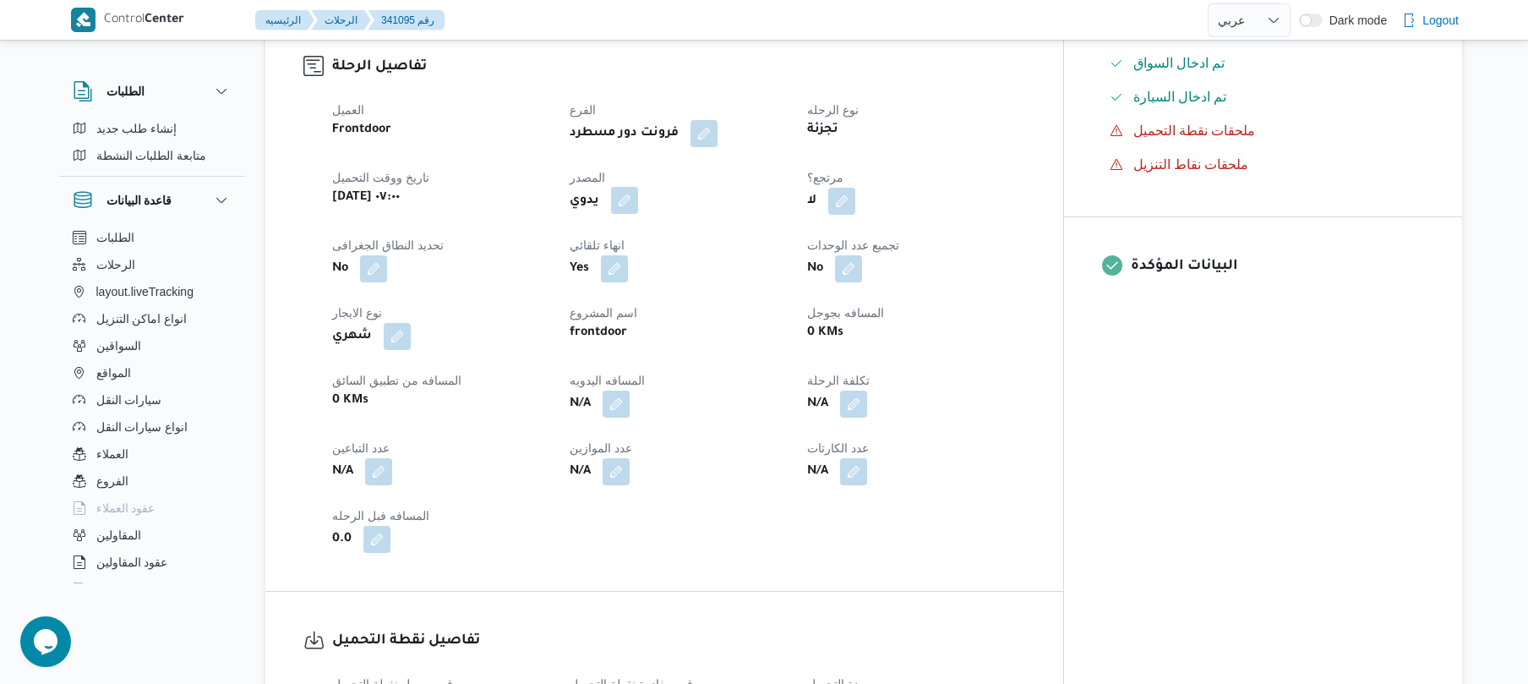
click at [638, 187] on button "button" at bounding box center [624, 200] width 27 height 27
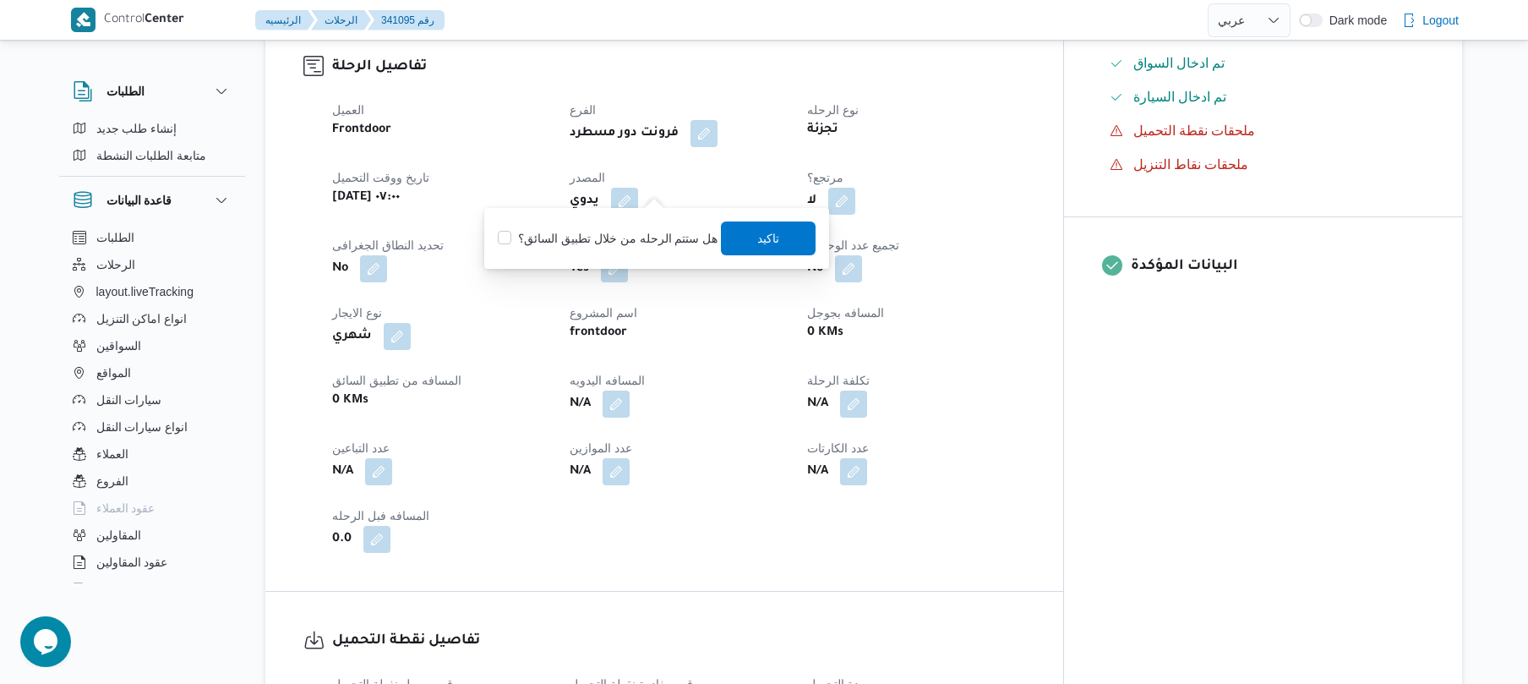
click at [643, 228] on label "هل ستتم الرحله من خلال تطبيق السائق؟" at bounding box center [608, 238] width 220 height 20
checkbox input "true"
click at [788, 243] on span "تاكيد" at bounding box center [769, 238] width 95 height 34
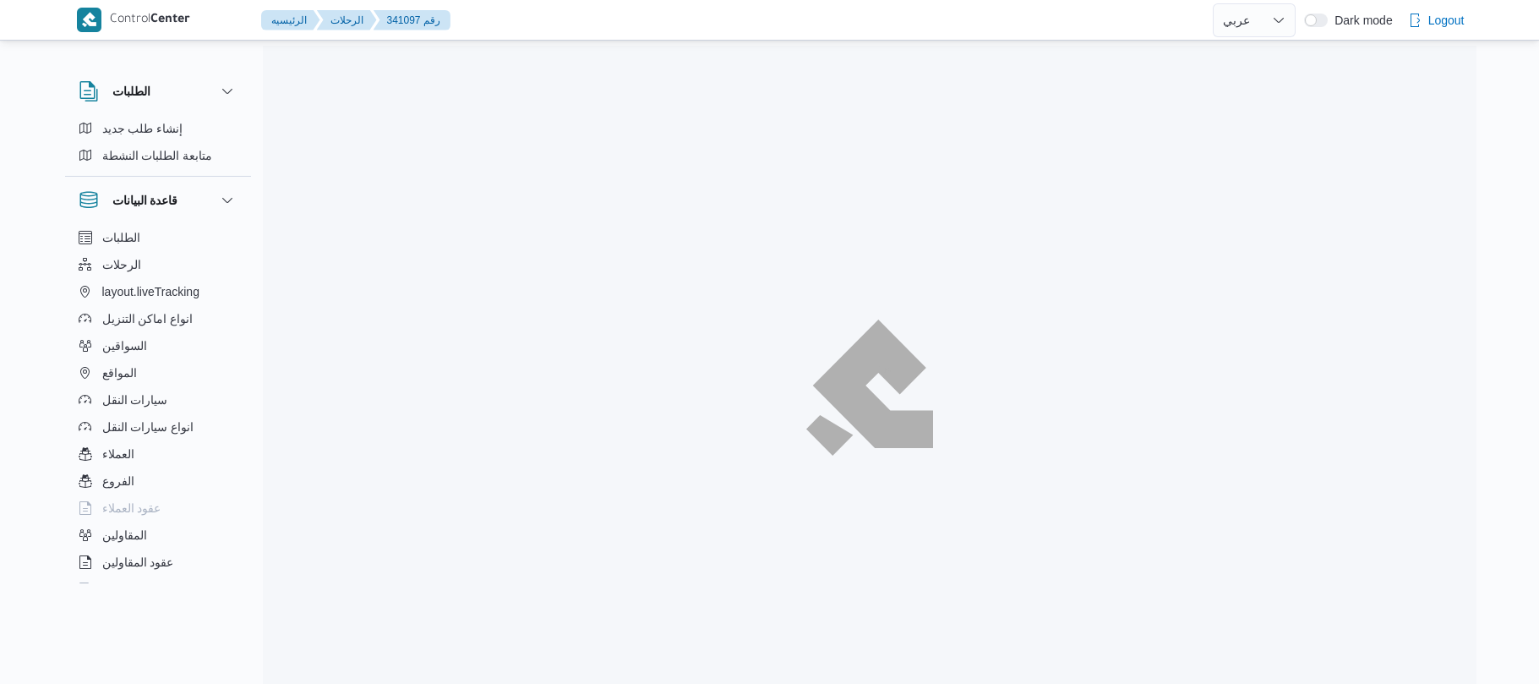
select select "ar"
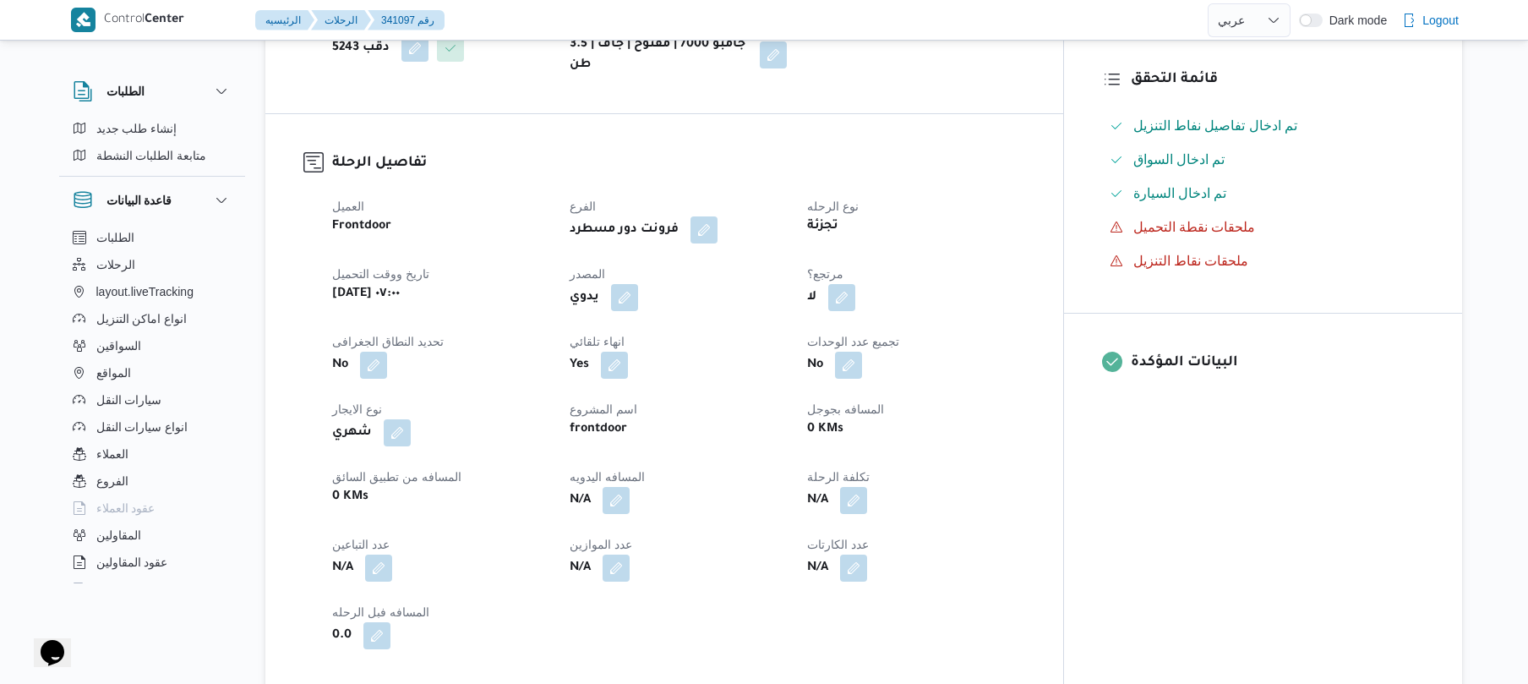
scroll to position [495, 0]
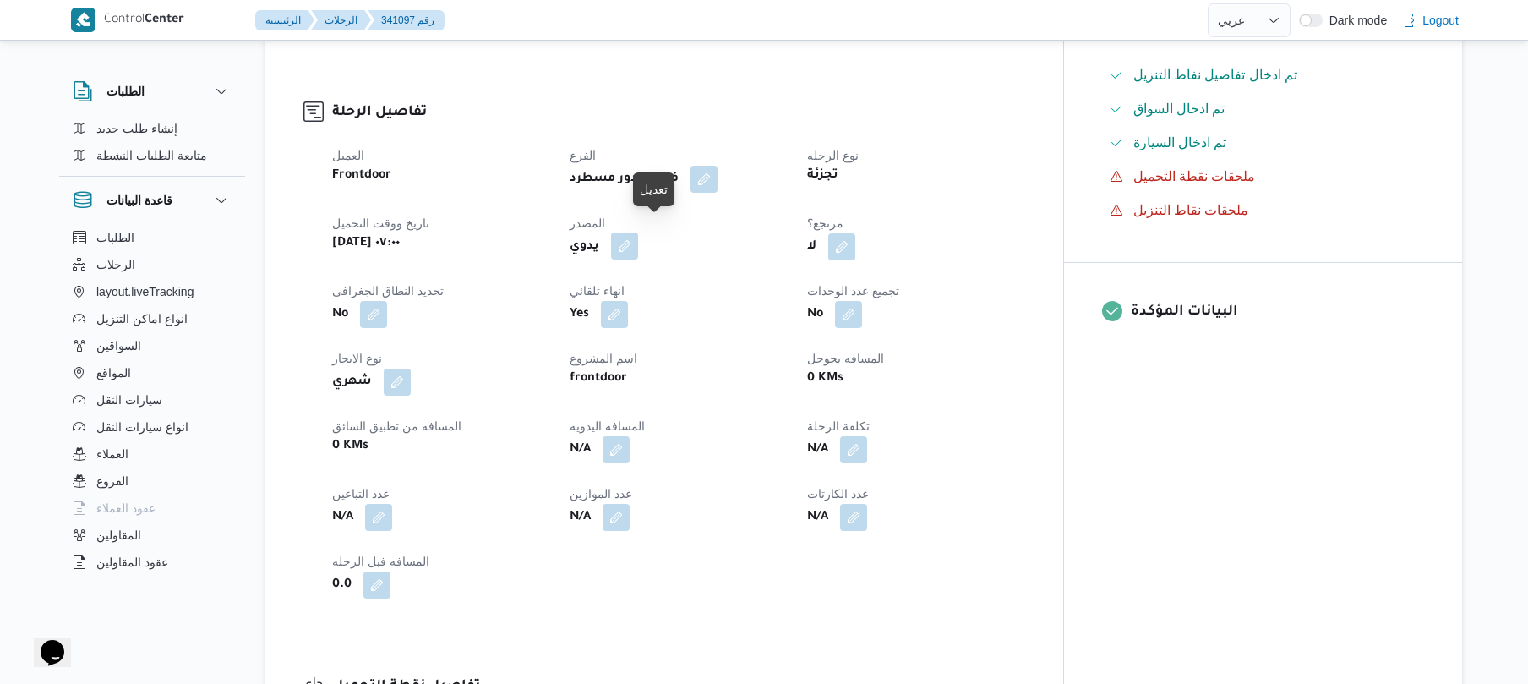
click at [638, 237] on button "button" at bounding box center [624, 245] width 27 height 27
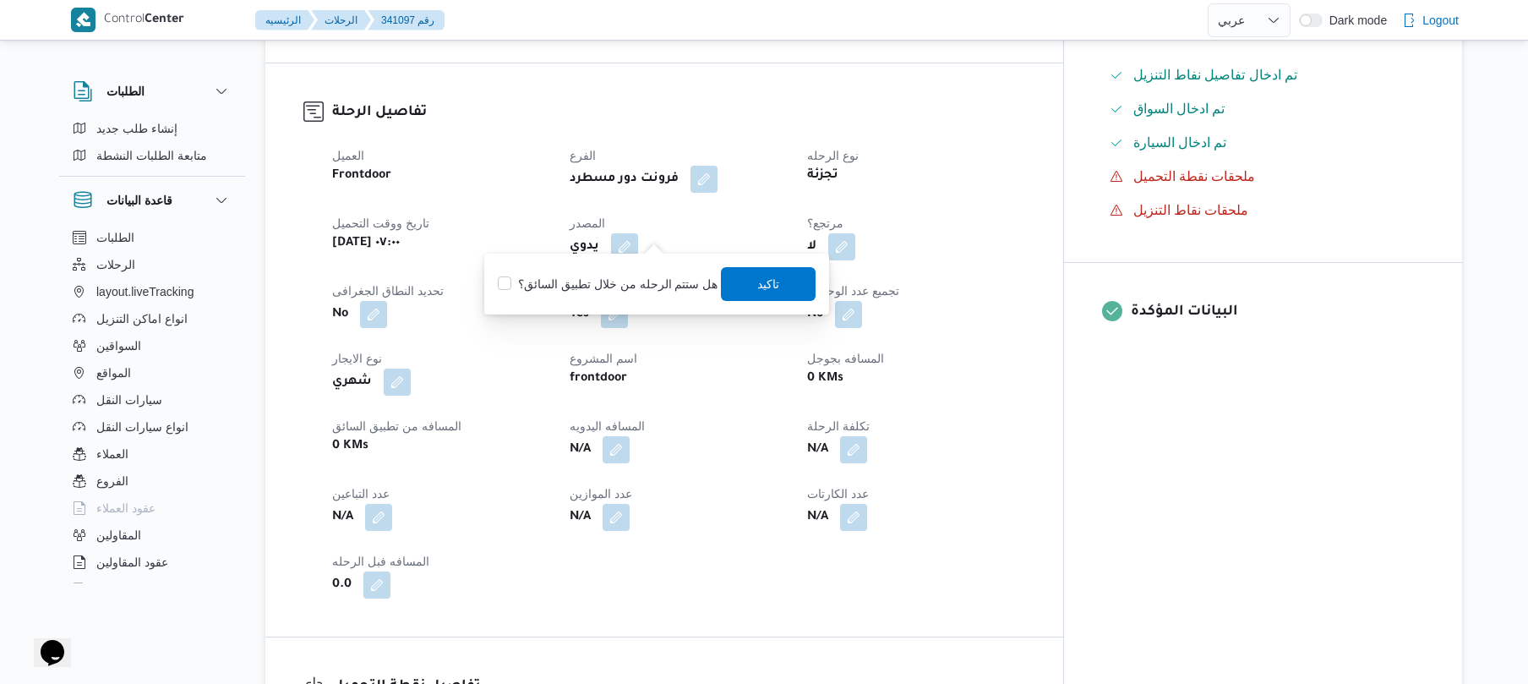
click at [634, 277] on label "هل ستتم الرحله من خلال تطبيق السائق؟" at bounding box center [608, 284] width 220 height 20
checkbox input "true"
click at [767, 282] on span "تاكيد" at bounding box center [769, 283] width 22 height 20
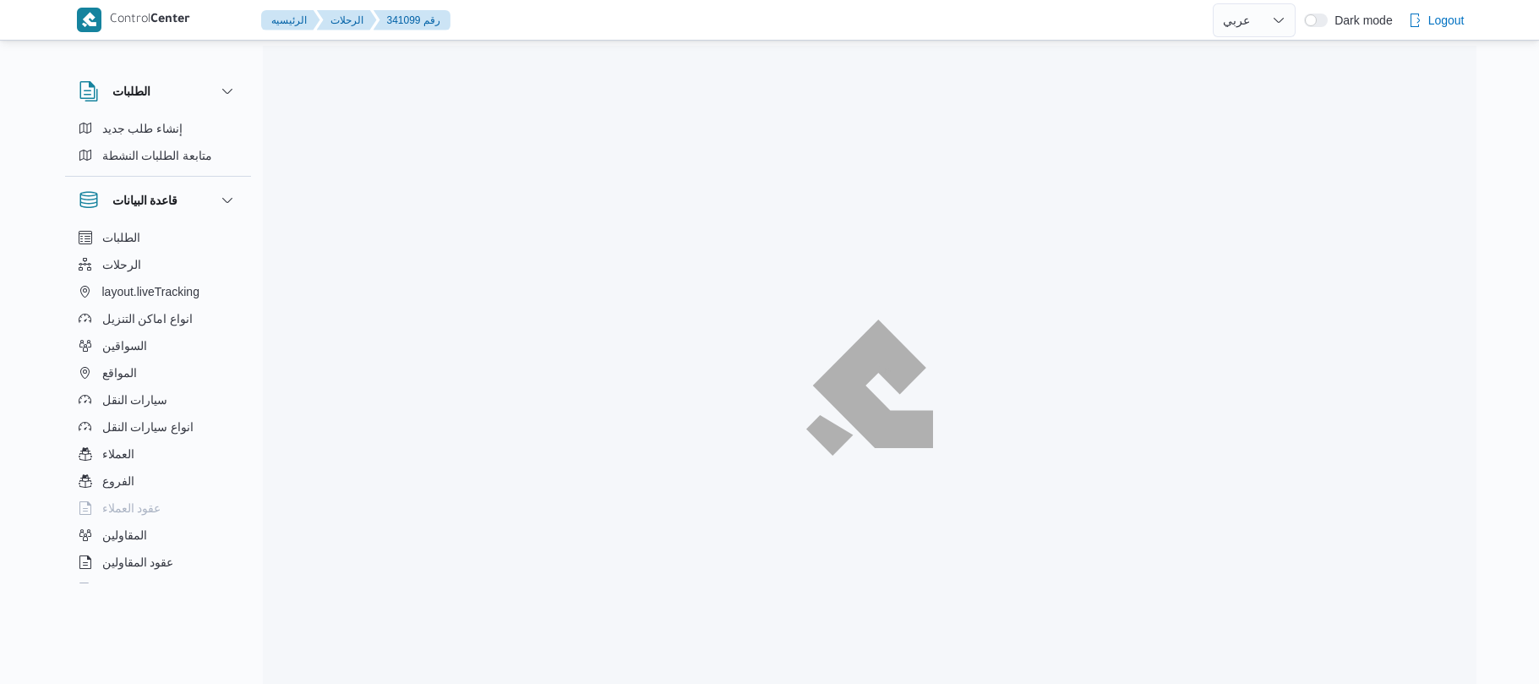
select select "ar"
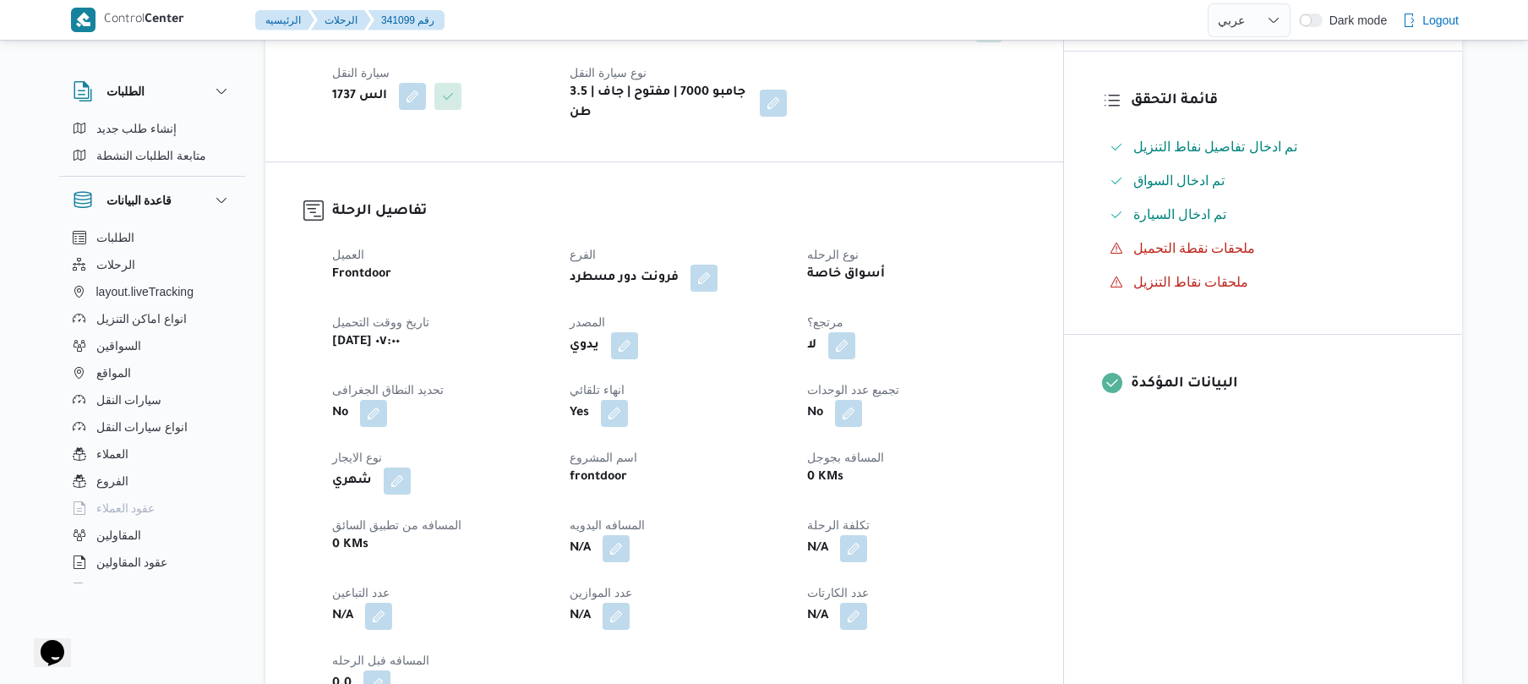
scroll to position [450, 0]
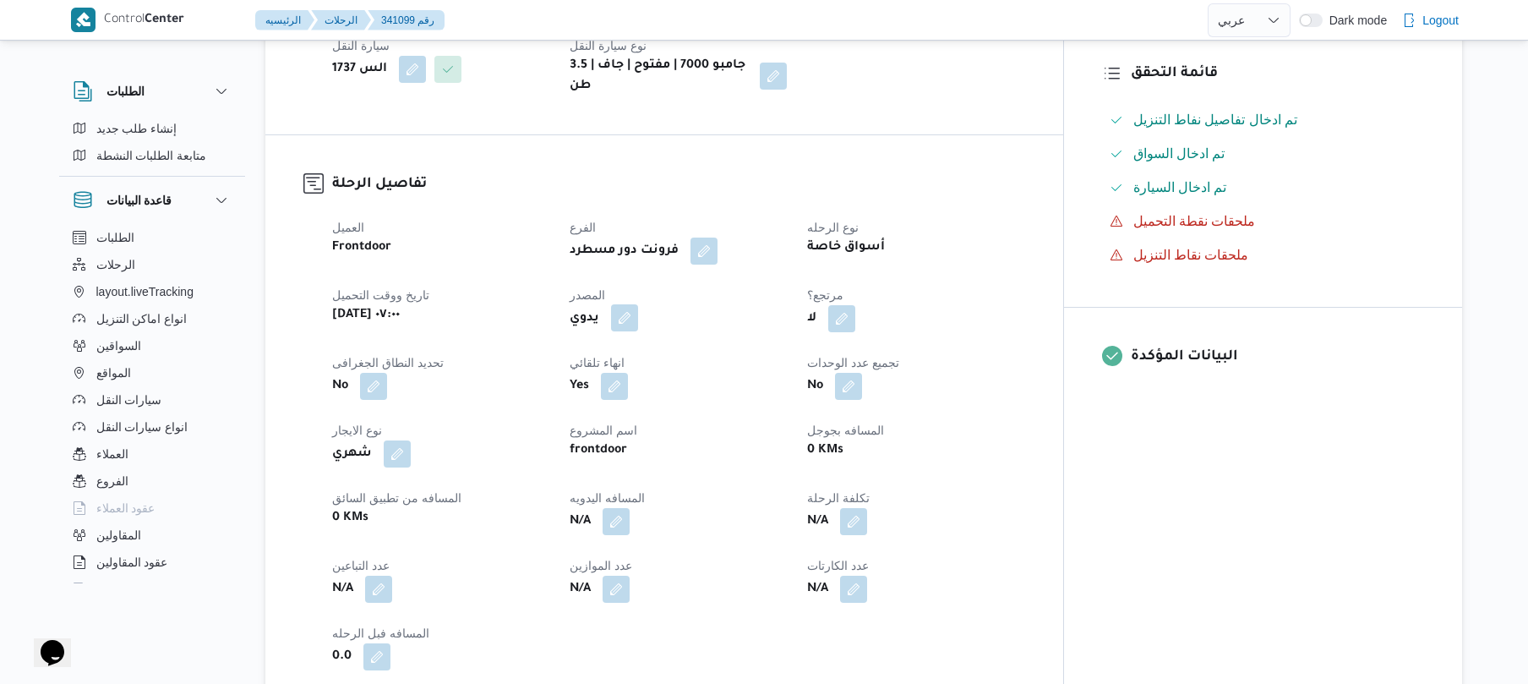
click at [638, 304] on button "button" at bounding box center [624, 317] width 27 height 27
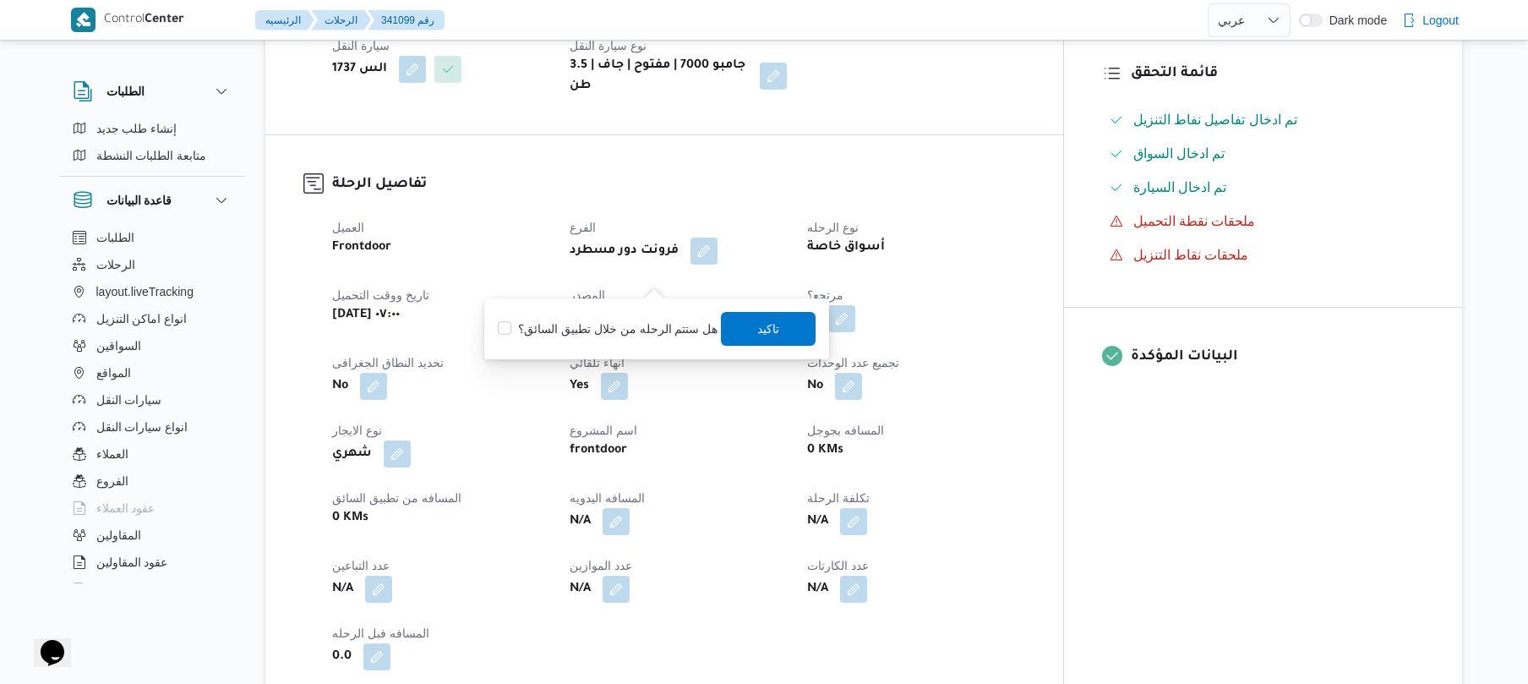
click at [634, 325] on label "هل ستتم الرحله من خلال تطبيق السائق؟" at bounding box center [608, 329] width 220 height 20
checkbox input "true"
click at [758, 325] on span "تاكيد" at bounding box center [769, 328] width 22 height 20
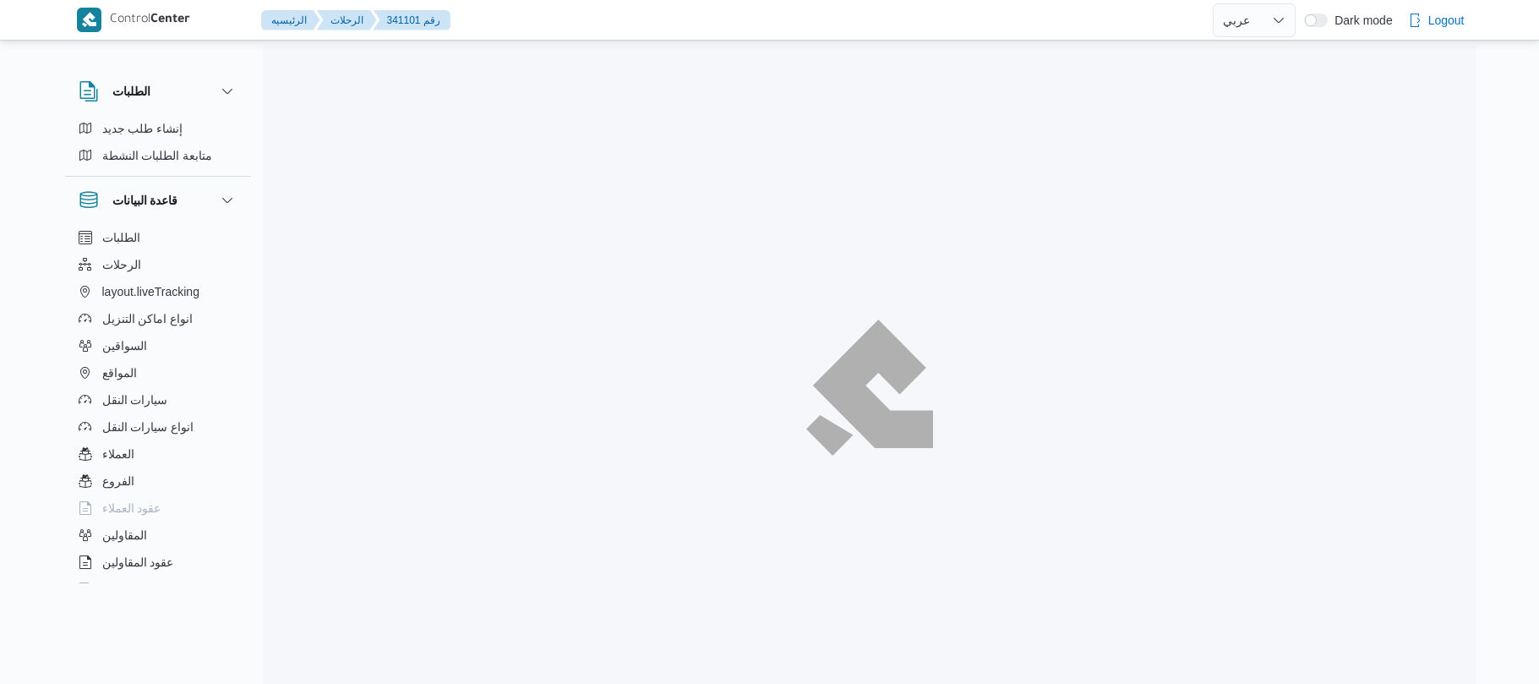
select select "ar"
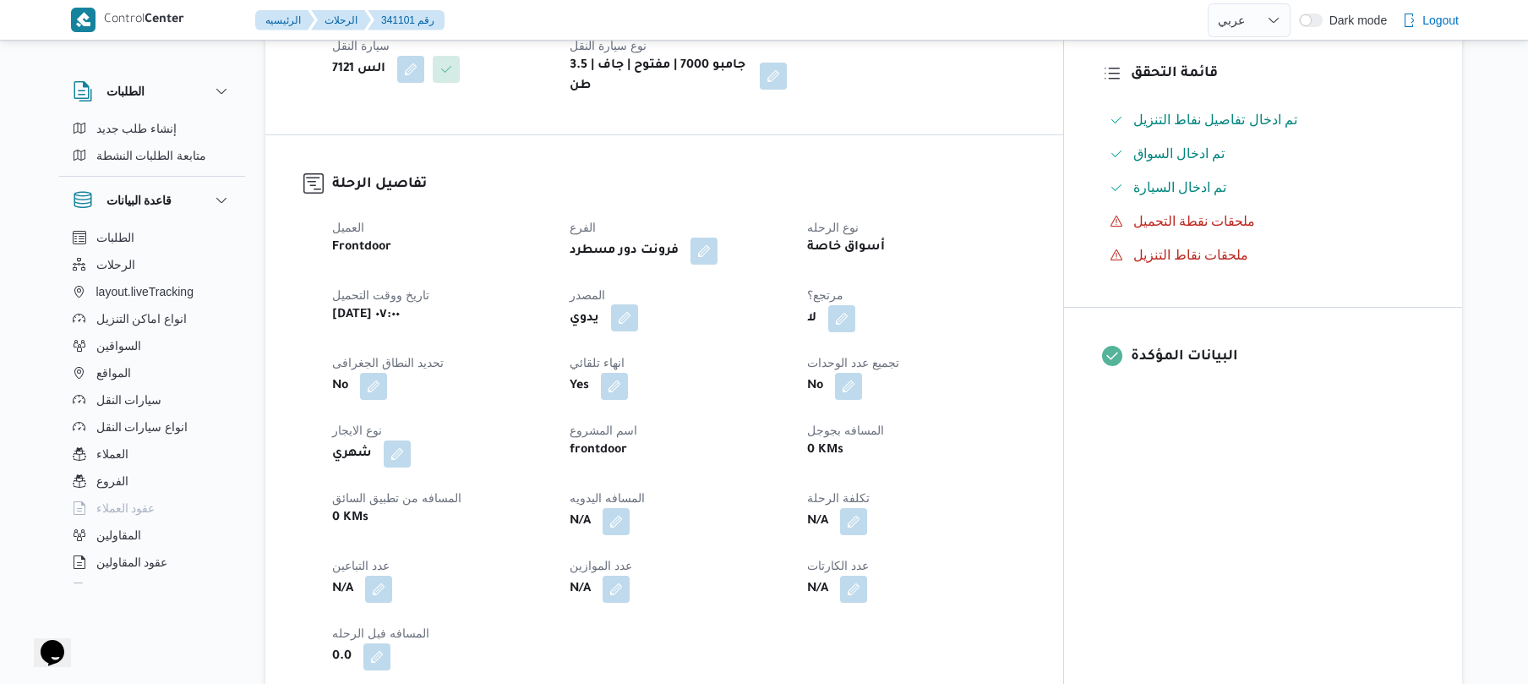
click at [638, 305] on button "button" at bounding box center [624, 317] width 27 height 27
click at [627, 358] on label "هل ستتم الرحله من خلال تطبيق السائق؟" at bounding box center [608, 356] width 220 height 20
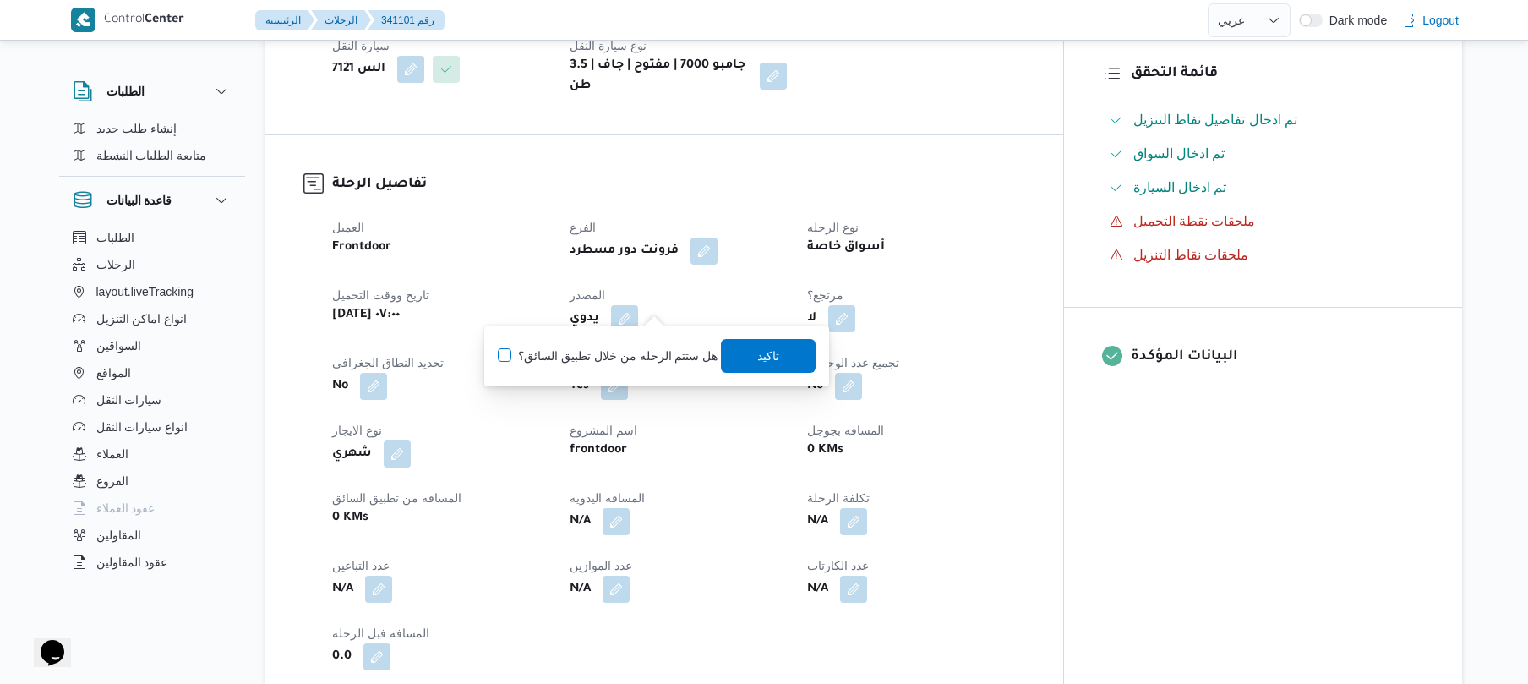
checkbox input "true"
click at [749, 349] on span "تاكيد" at bounding box center [769, 355] width 95 height 34
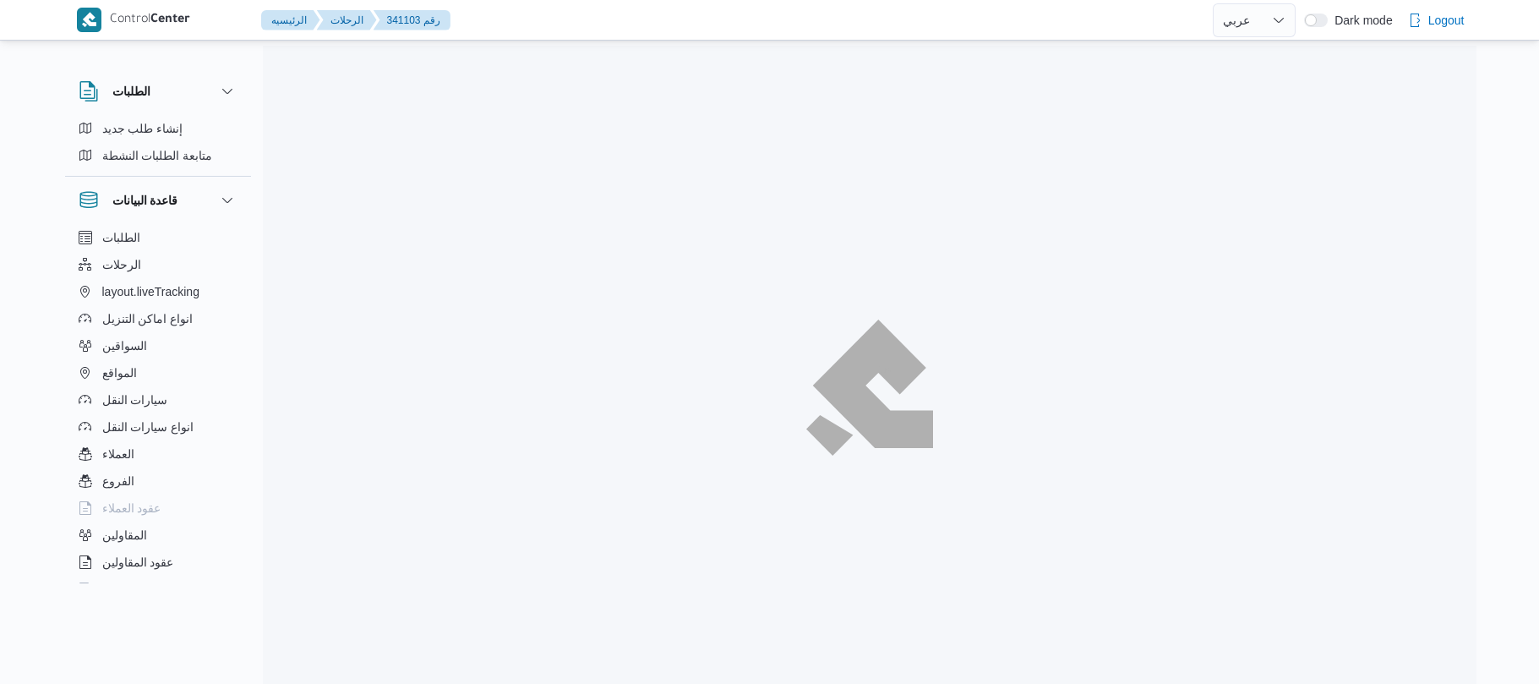
select select "ar"
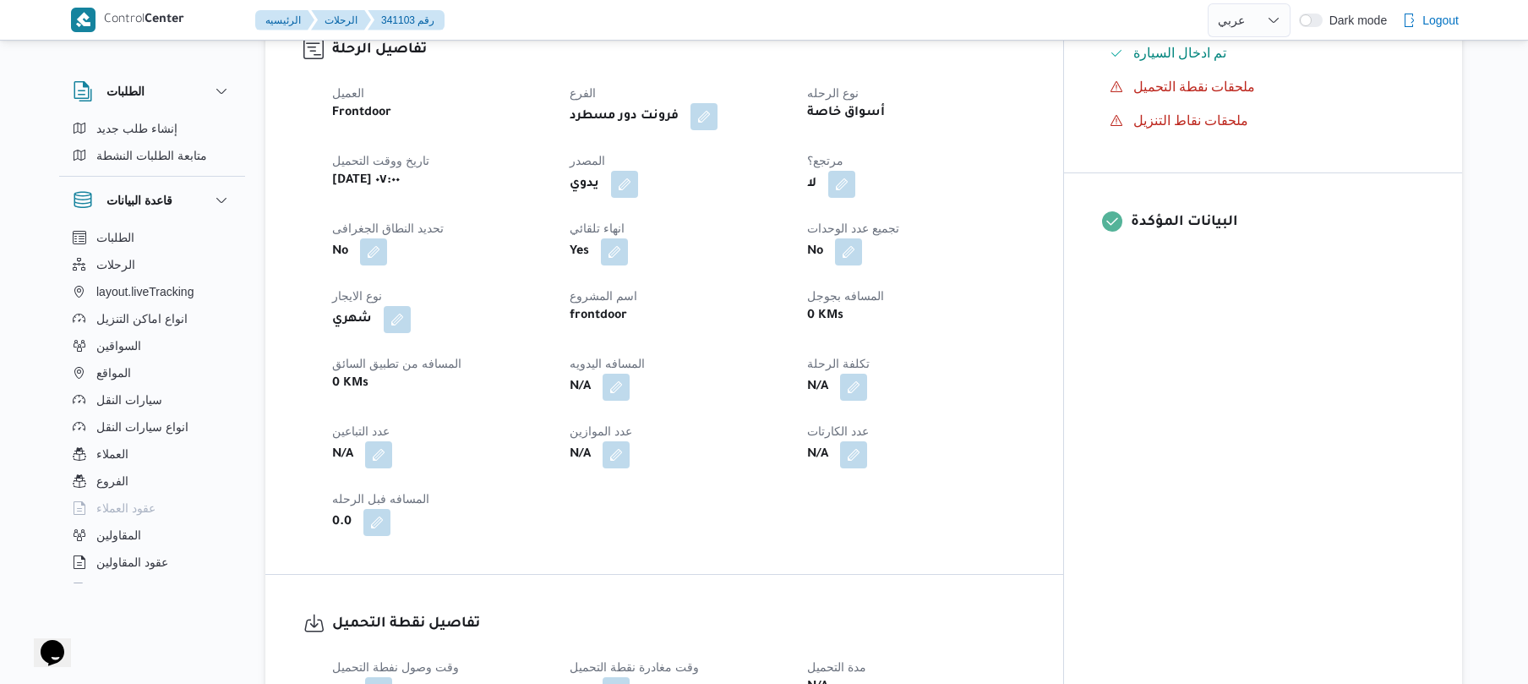
scroll to position [586, 0]
click at [638, 169] on button "button" at bounding box center [624, 182] width 27 height 27
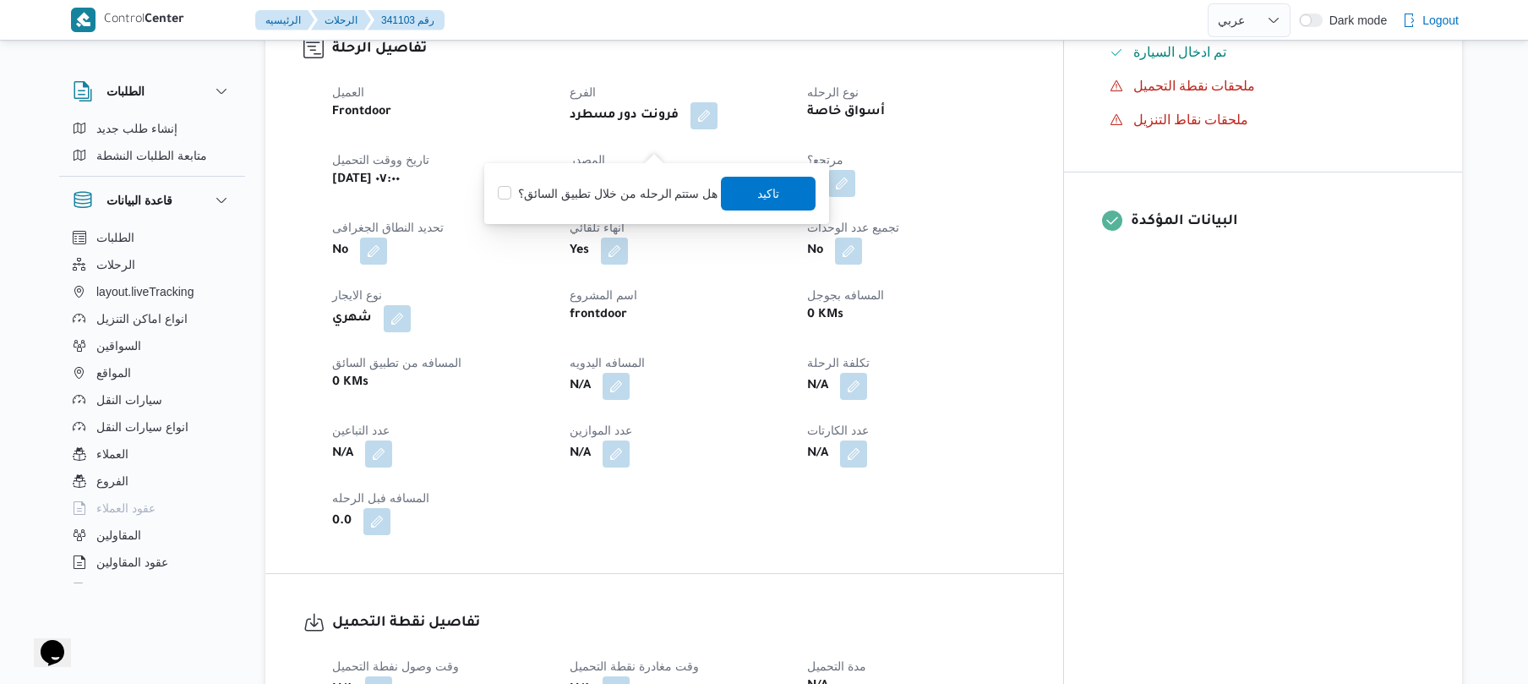
click at [624, 193] on label "هل ستتم الرحله من خلال تطبيق السائق؟" at bounding box center [608, 193] width 220 height 20
checkbox input "true"
click at [758, 200] on span "تاكيد" at bounding box center [769, 193] width 22 height 20
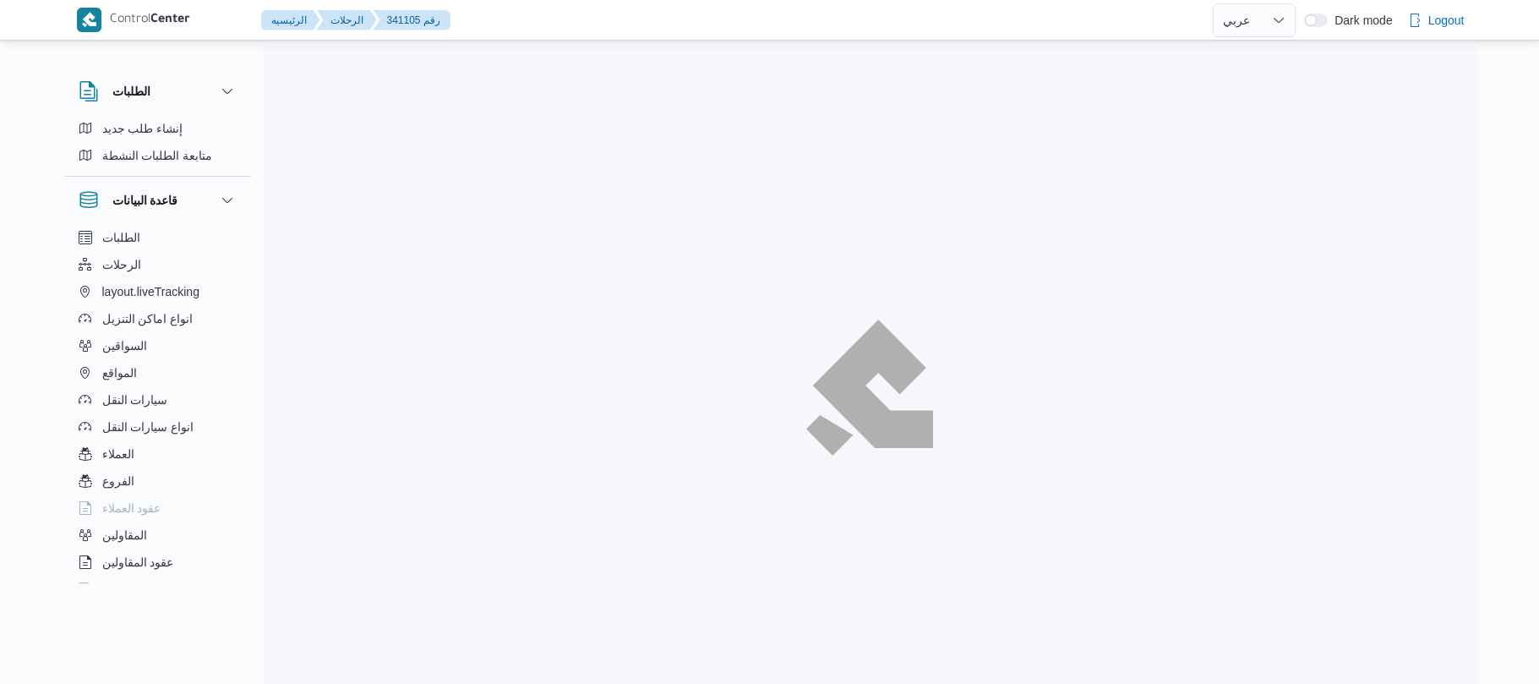
select select "ar"
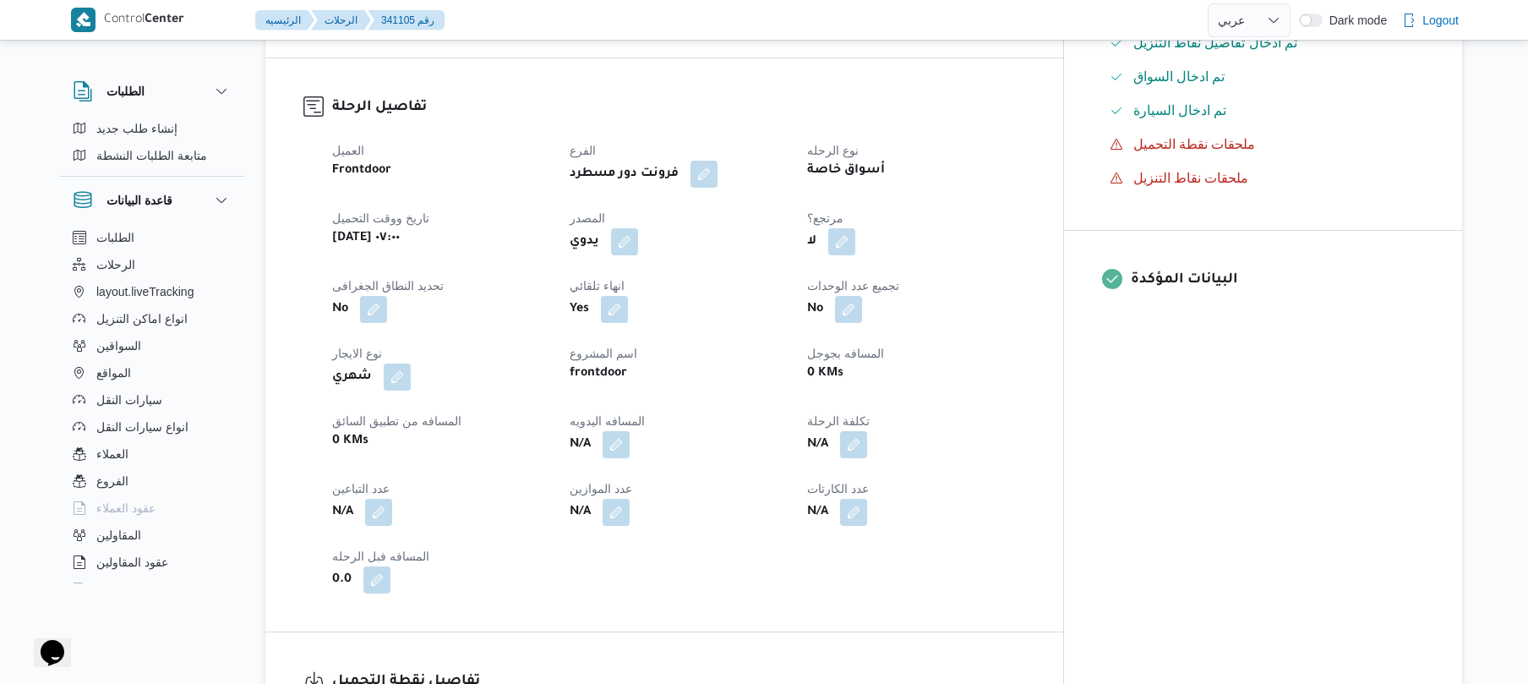
scroll to position [541, 0]
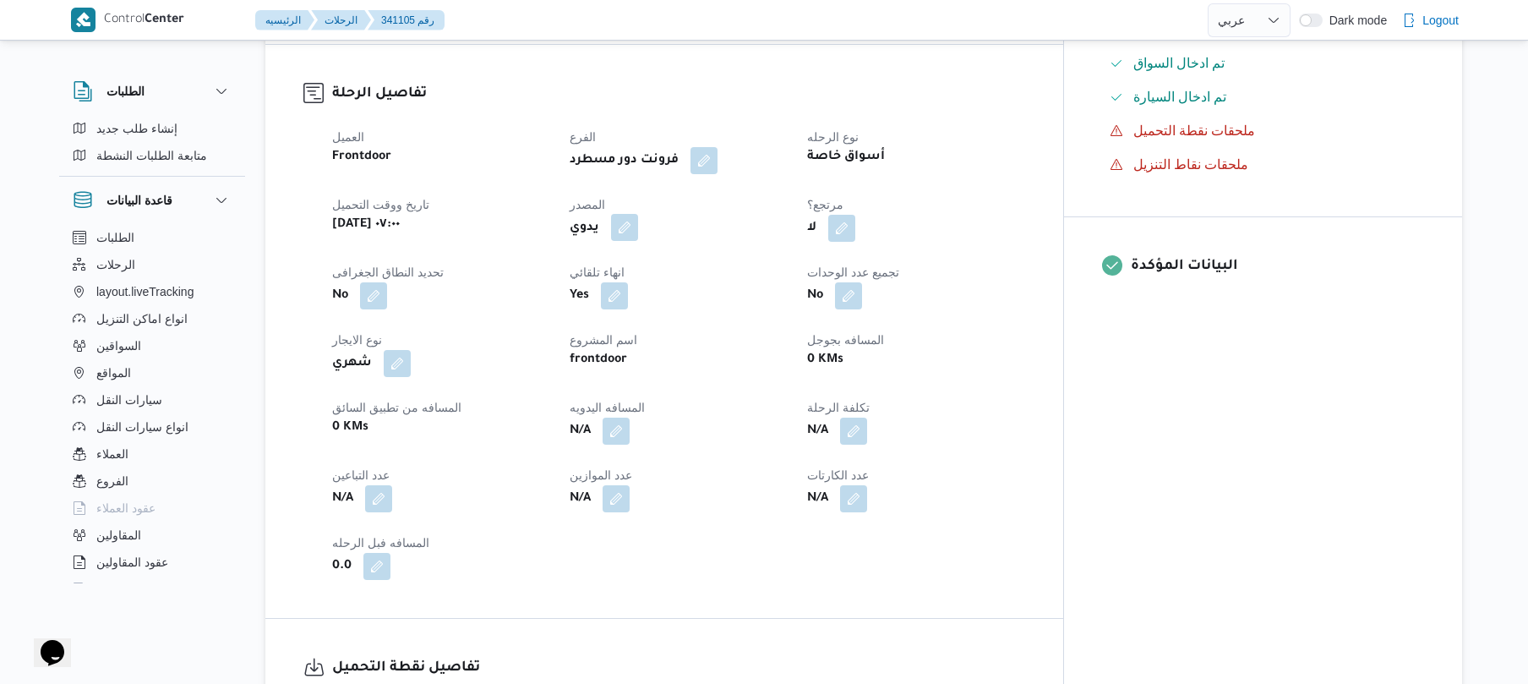
click at [638, 214] on button "button" at bounding box center [624, 227] width 27 height 27
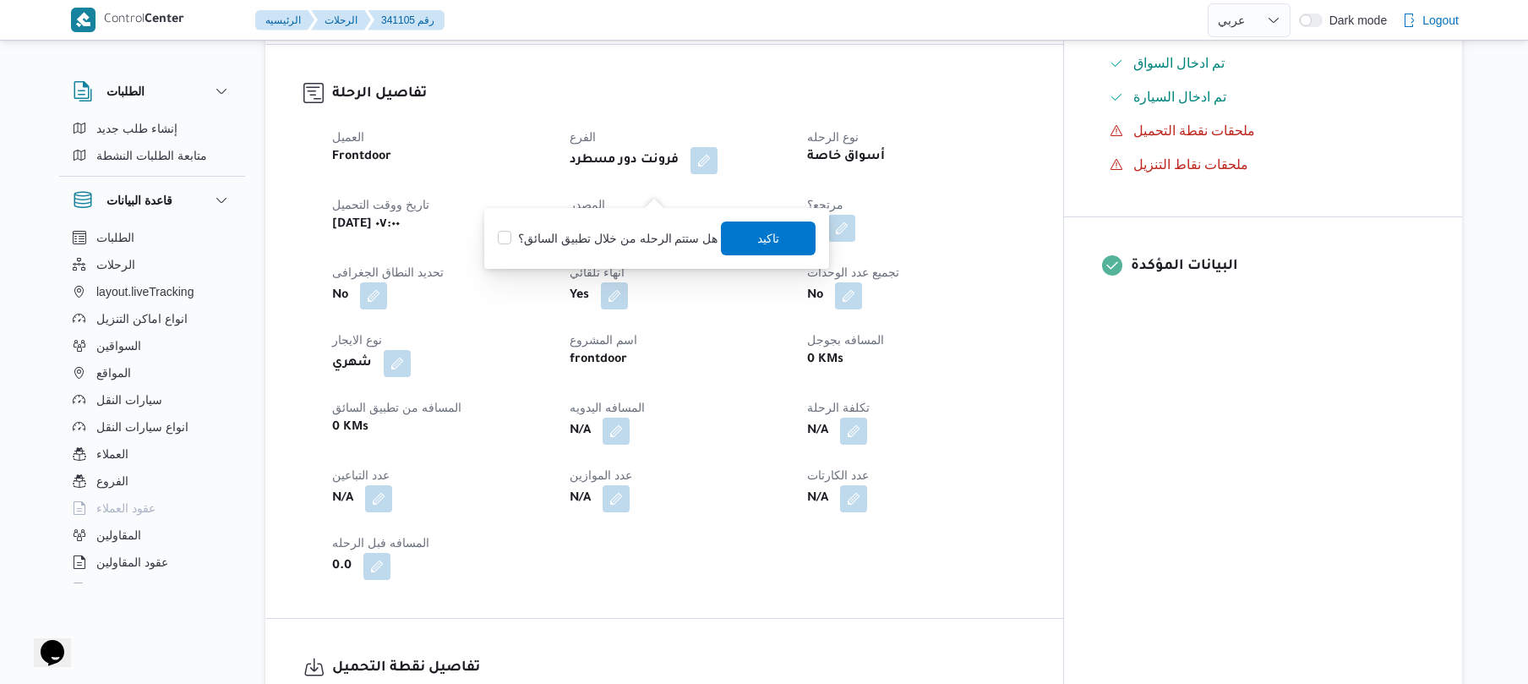
click at [620, 235] on label "هل ستتم الرحله من خلال تطبيق السائق؟" at bounding box center [608, 238] width 220 height 20
checkbox input "true"
click at [779, 237] on span "تاكيد" at bounding box center [769, 238] width 95 height 34
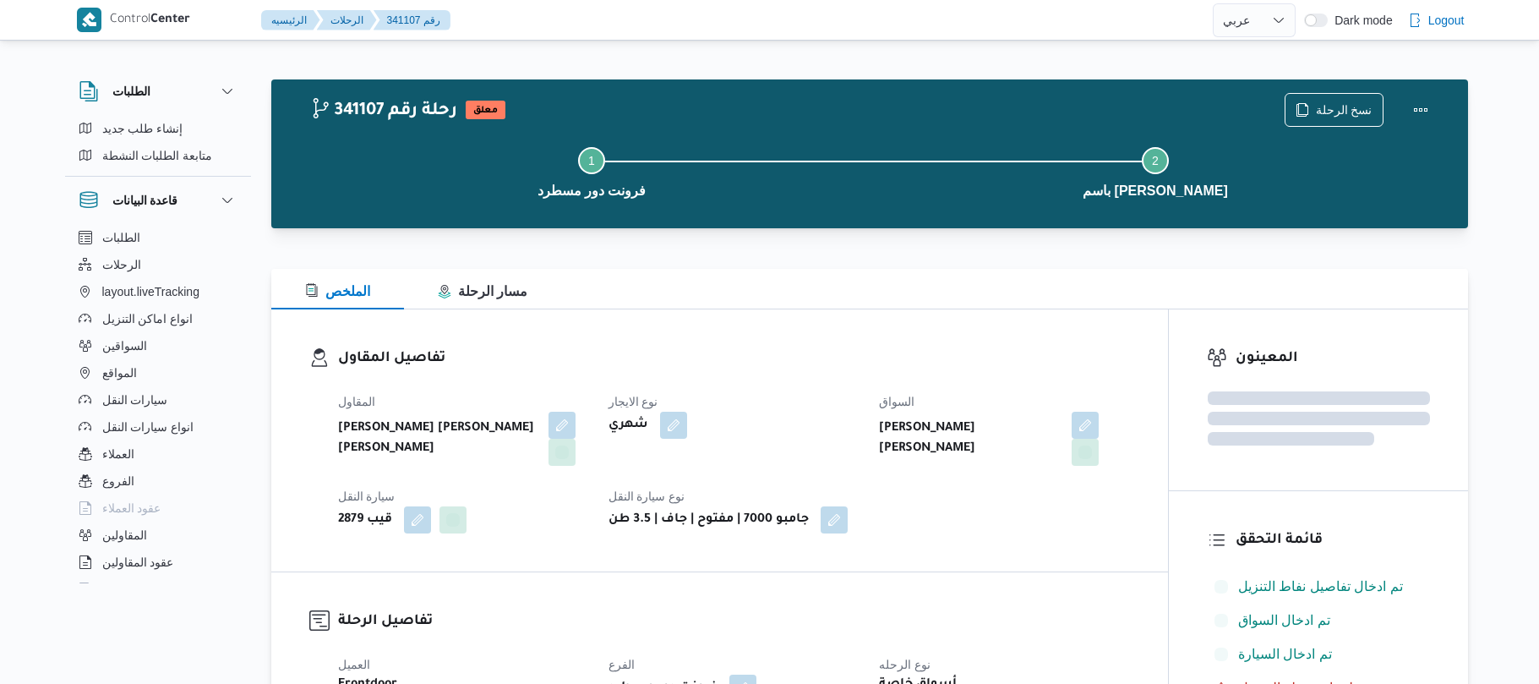
select select "ar"
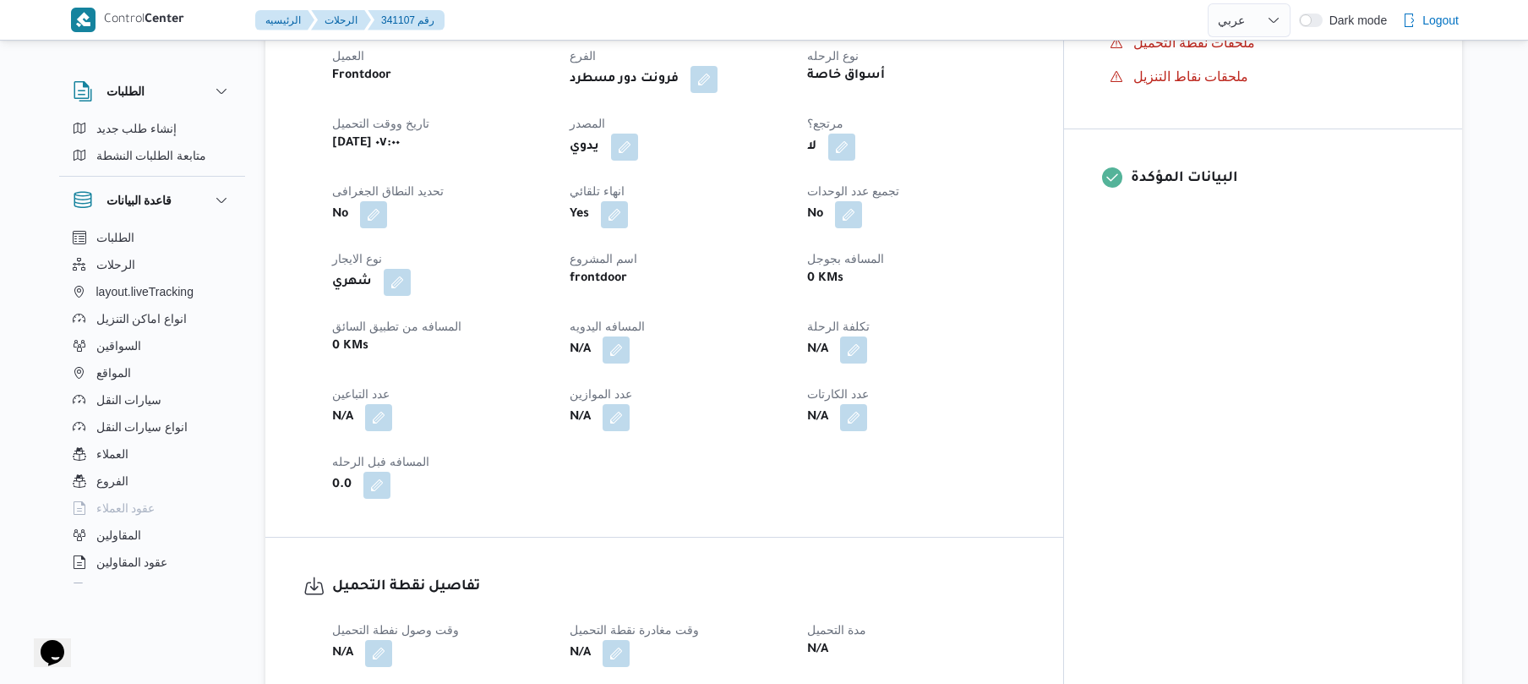
scroll to position [630, 0]
click at [638, 131] on button "button" at bounding box center [624, 144] width 27 height 27
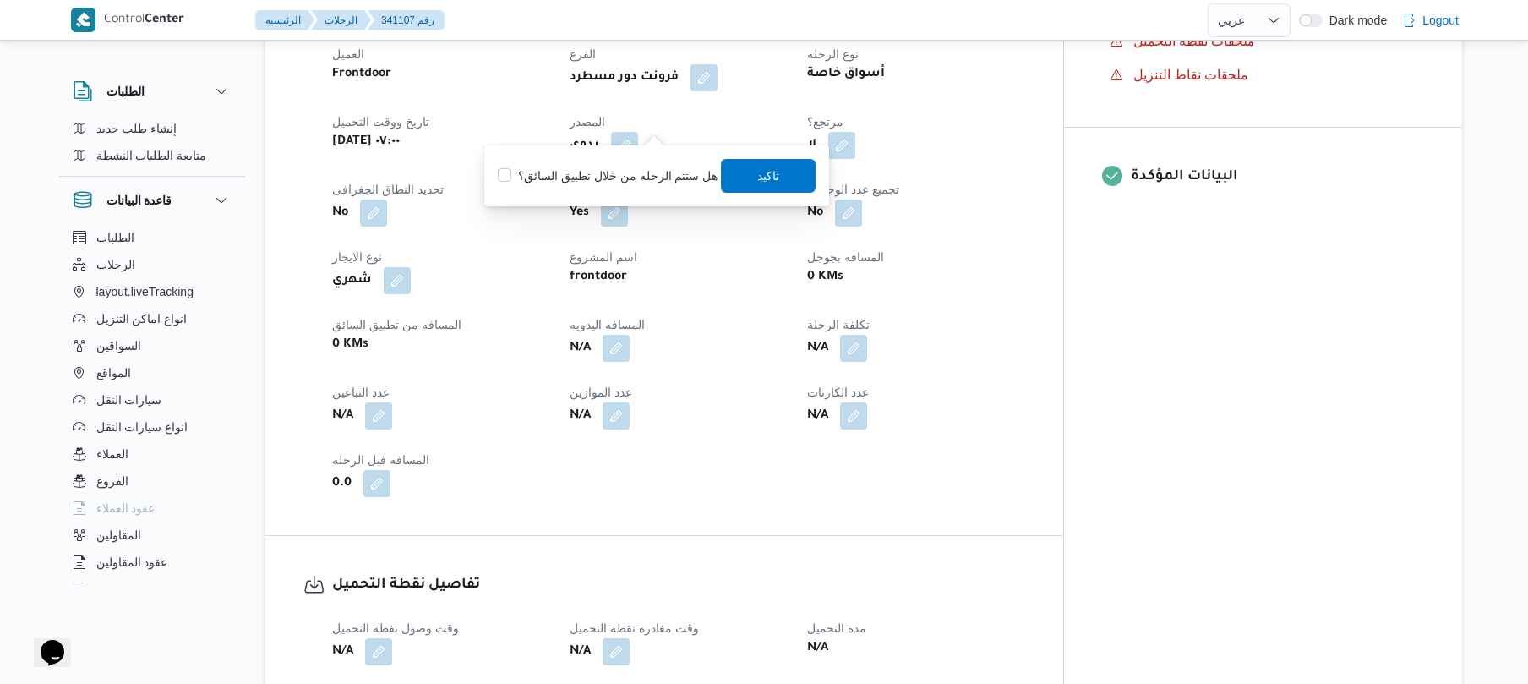
click at [630, 163] on div "هل ستتم الرحله من خلال تطبيق السائق؟ تاكيد" at bounding box center [656, 175] width 321 height 37
click at [620, 174] on label "هل ستتم الرحله من خلال تطبيق السائق؟" at bounding box center [608, 176] width 220 height 20
checkbox input "true"
click at [761, 190] on span "تاكيد" at bounding box center [769, 175] width 95 height 34
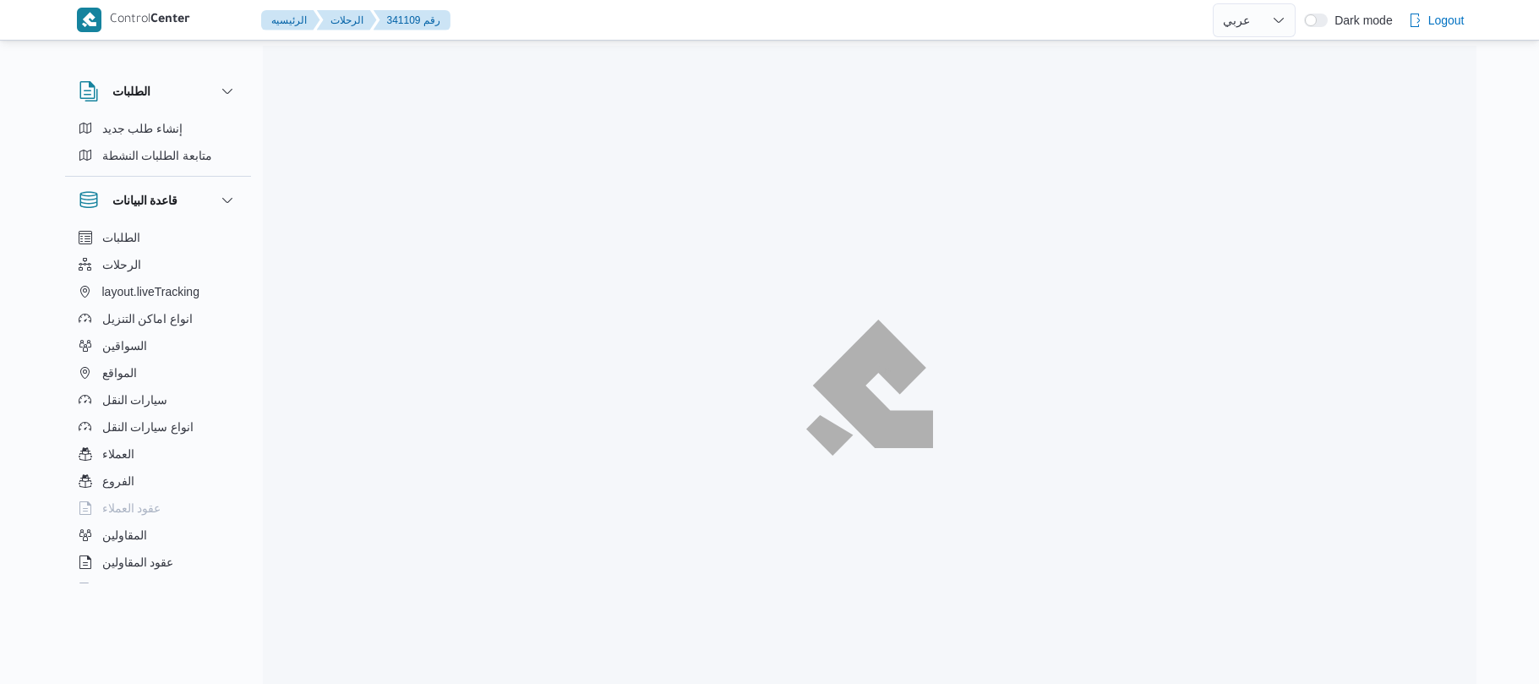
select select "ar"
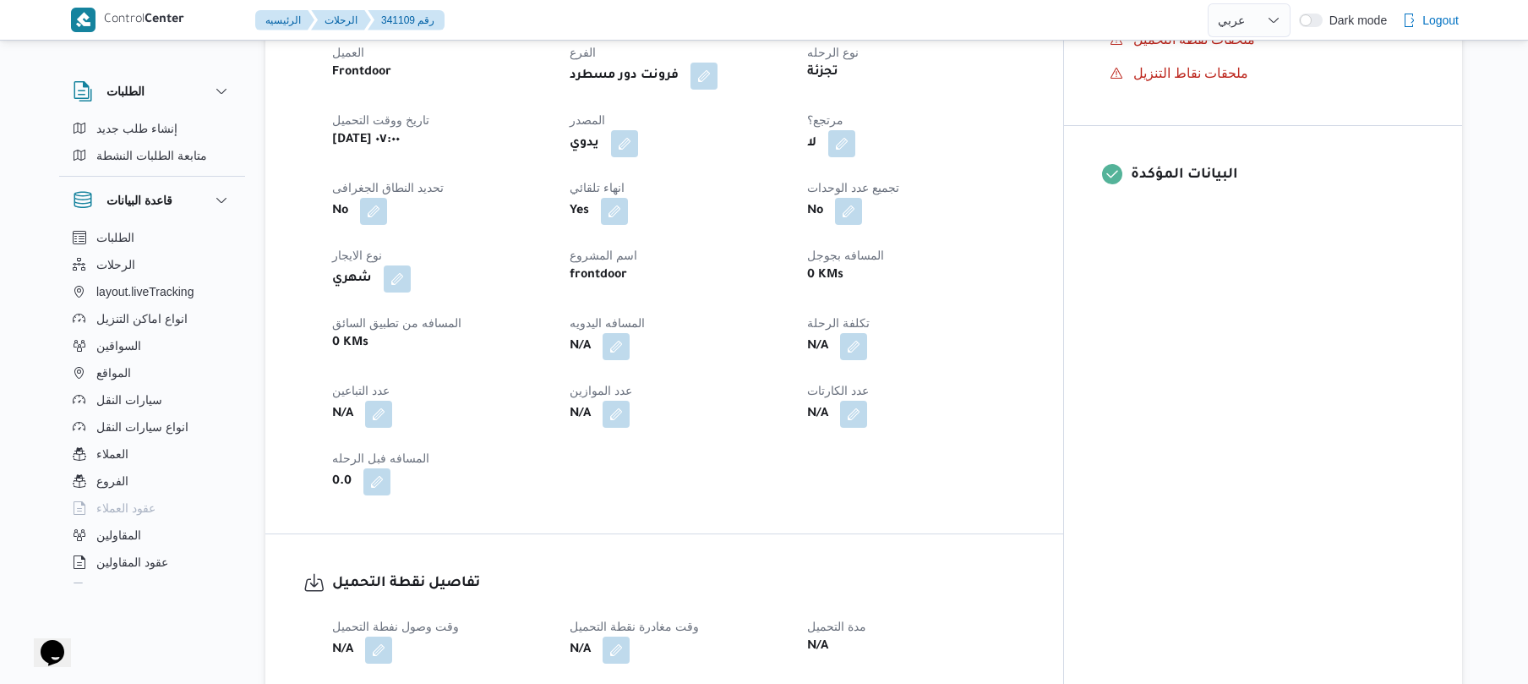
scroll to position [676, 0]
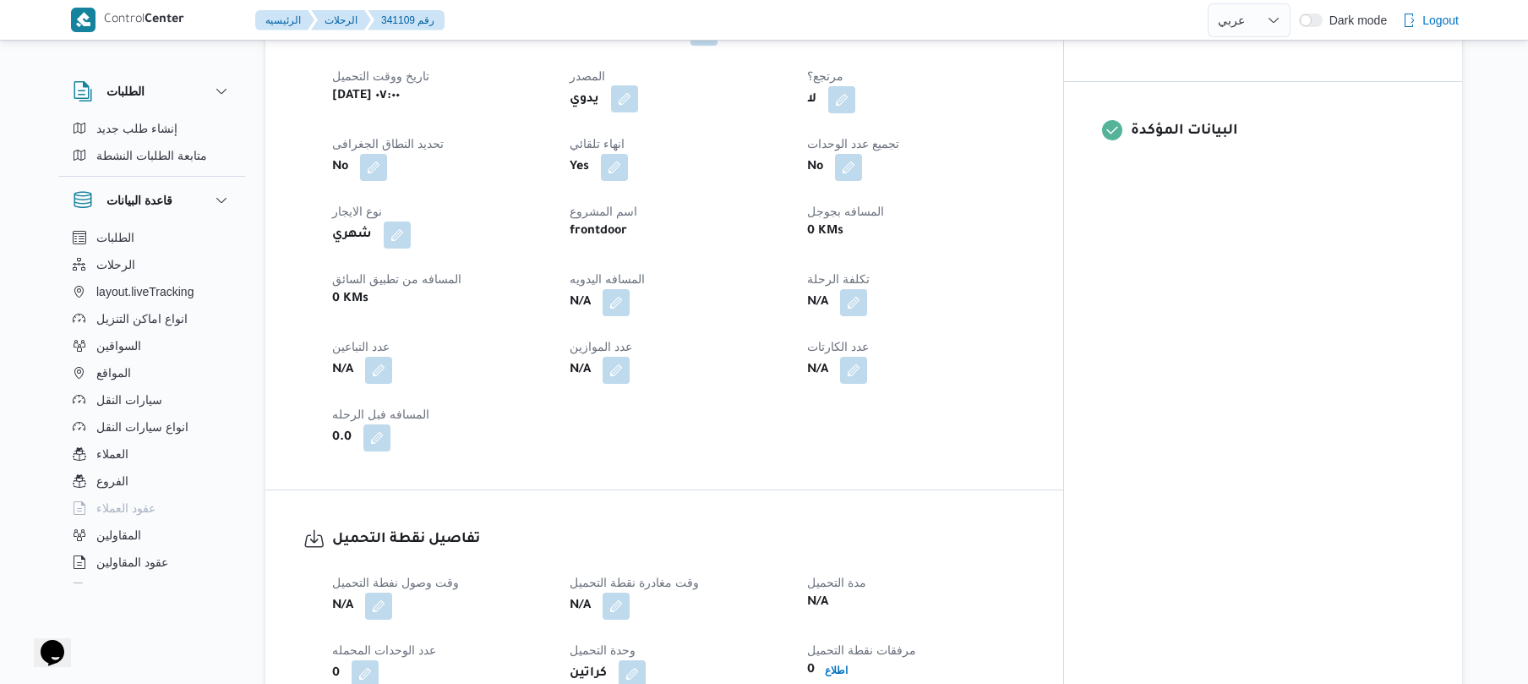
click at [638, 85] on button "button" at bounding box center [624, 98] width 27 height 27
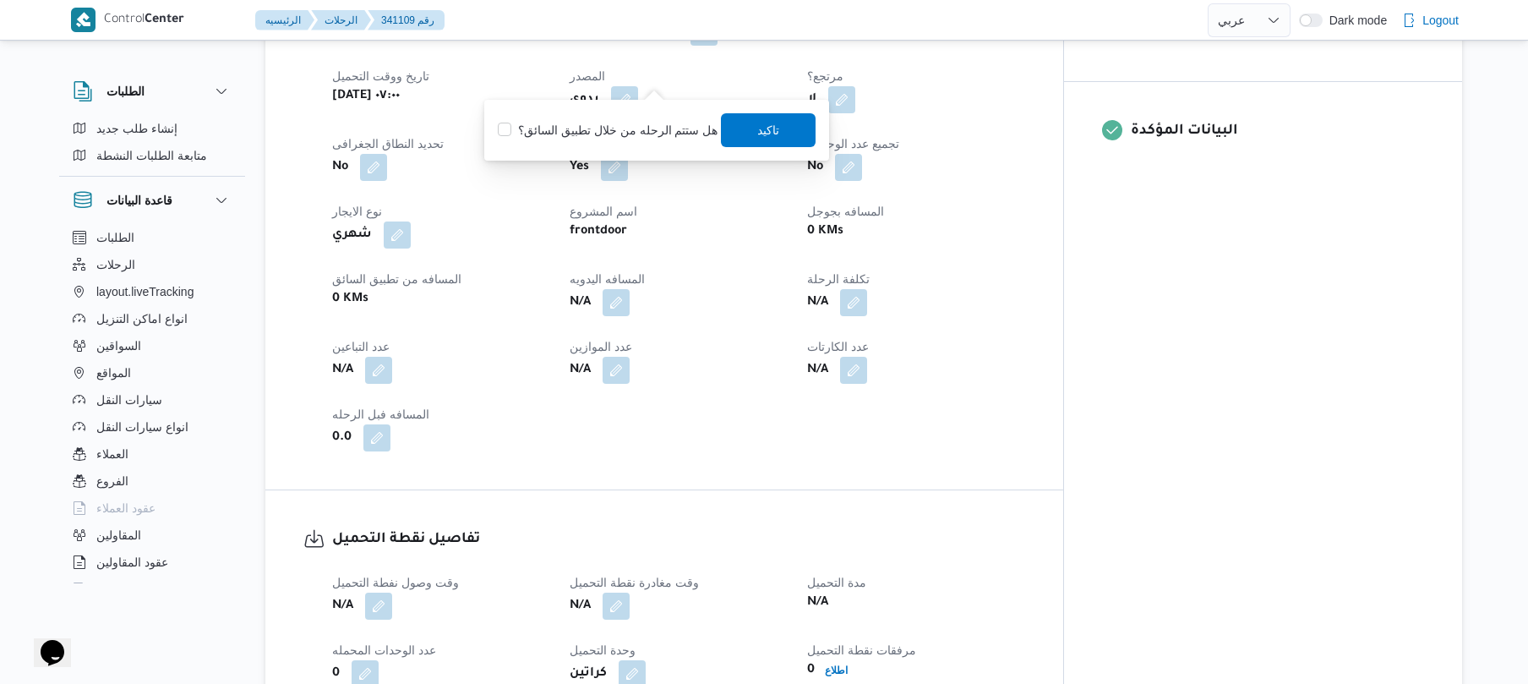
click at [647, 136] on label "هل ستتم الرحله من خلال تطبيق السائق؟" at bounding box center [608, 130] width 220 height 20
checkbox input "true"
click at [749, 128] on span "تاكيد" at bounding box center [769, 129] width 95 height 34
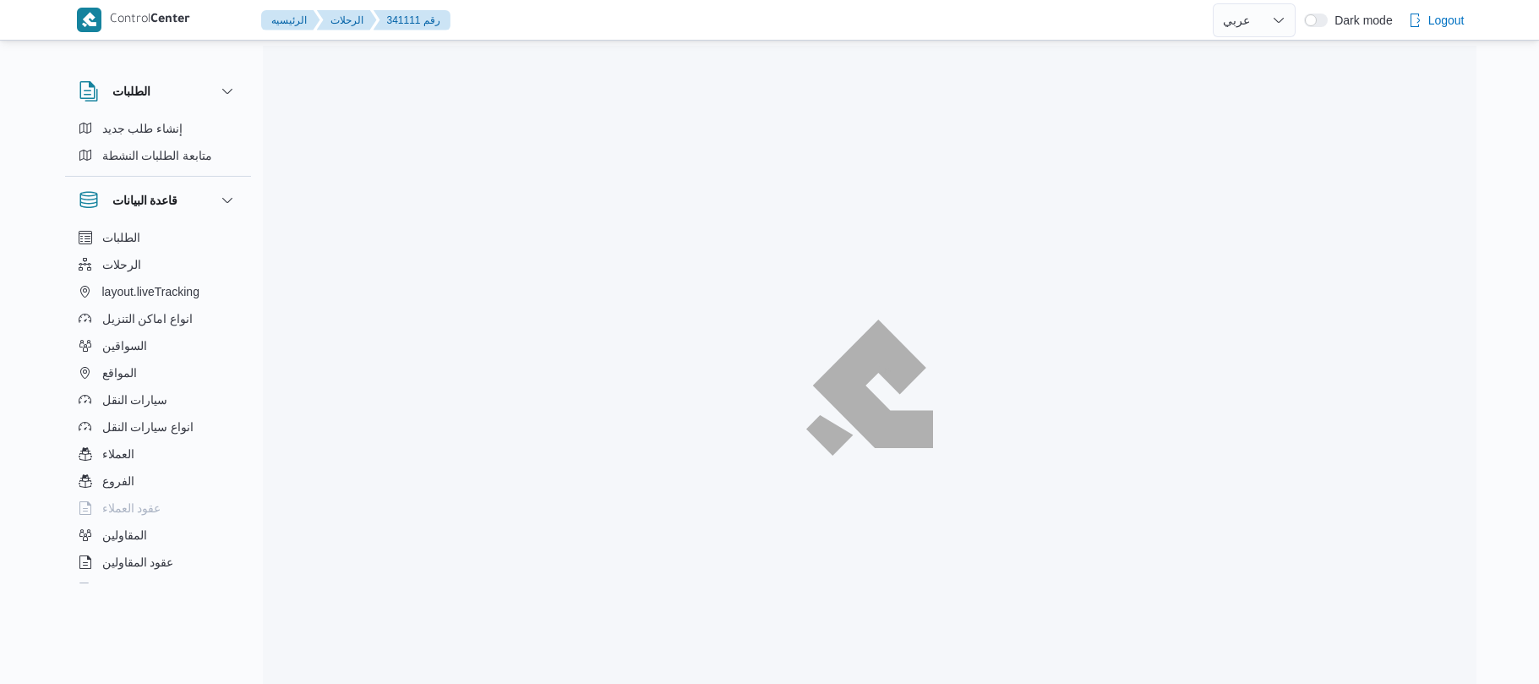
select select "ar"
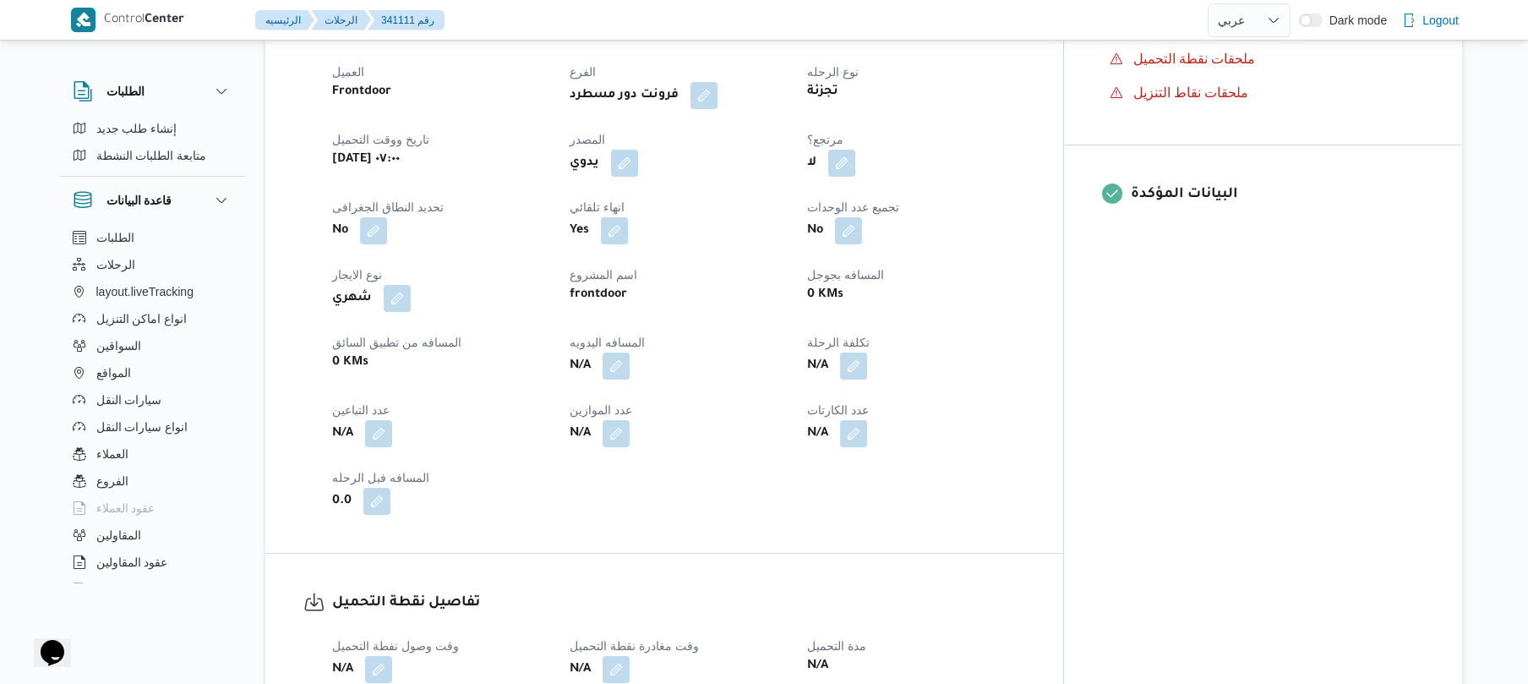
scroll to position [676, 0]
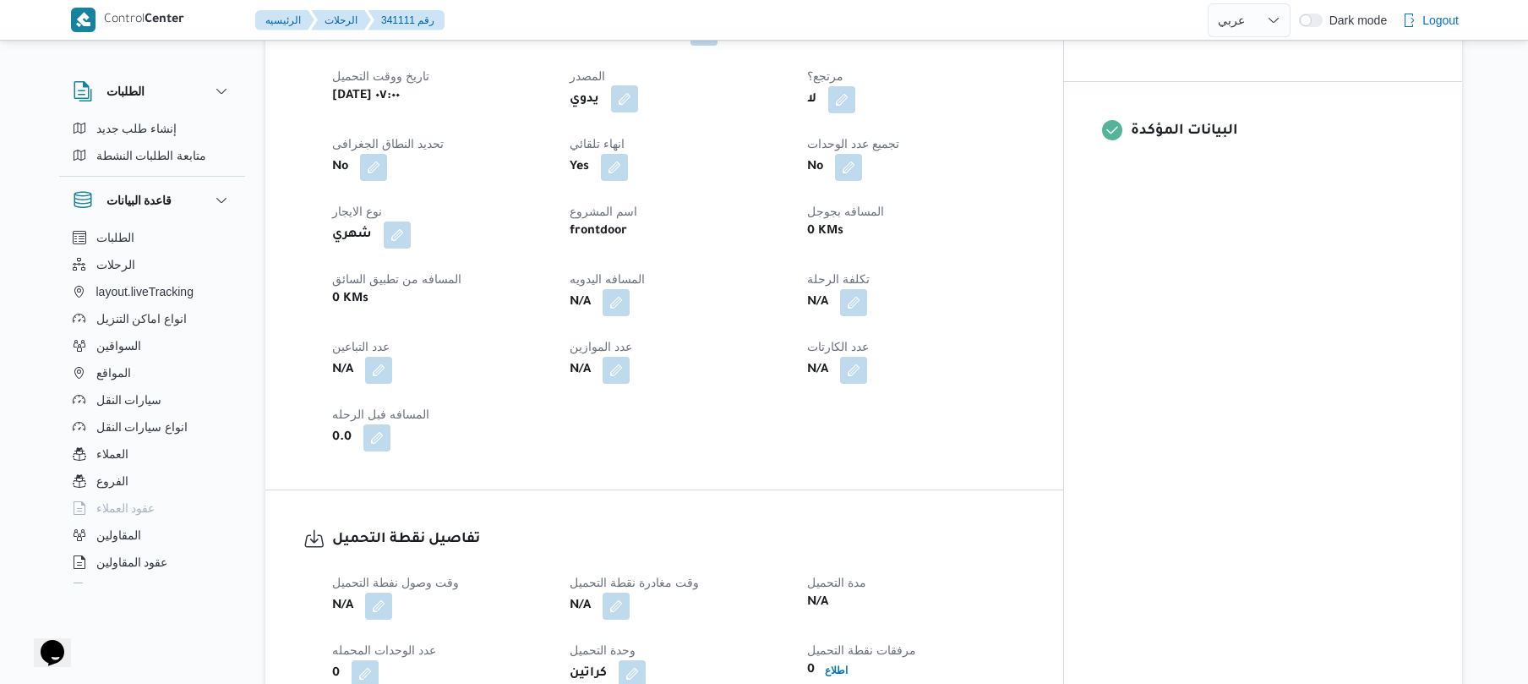
click at [638, 85] on button "button" at bounding box center [624, 98] width 27 height 27
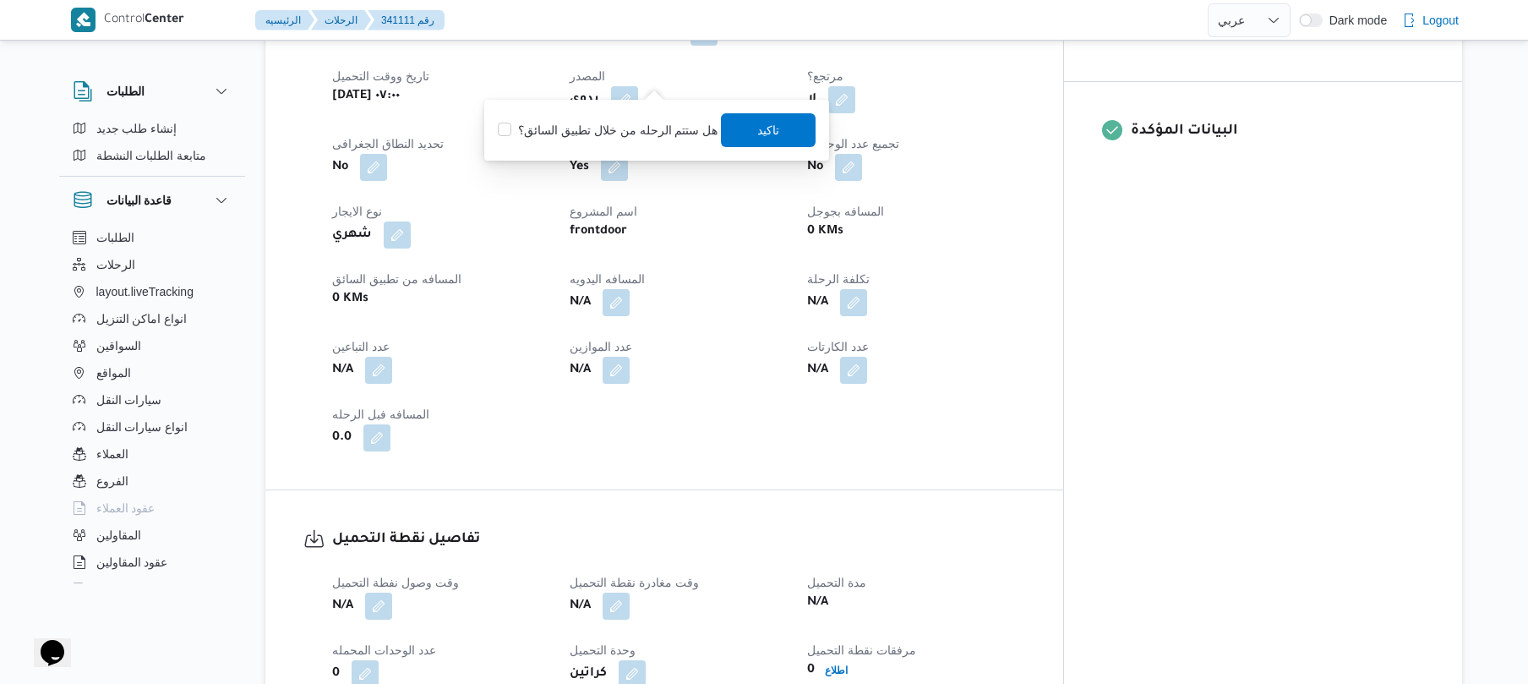
click at [649, 120] on label "هل ستتم الرحله من خلال تطبيق السائق؟" at bounding box center [608, 130] width 220 height 20
checkbox input "true"
click at [796, 132] on span "تاكيد" at bounding box center [769, 129] width 95 height 34
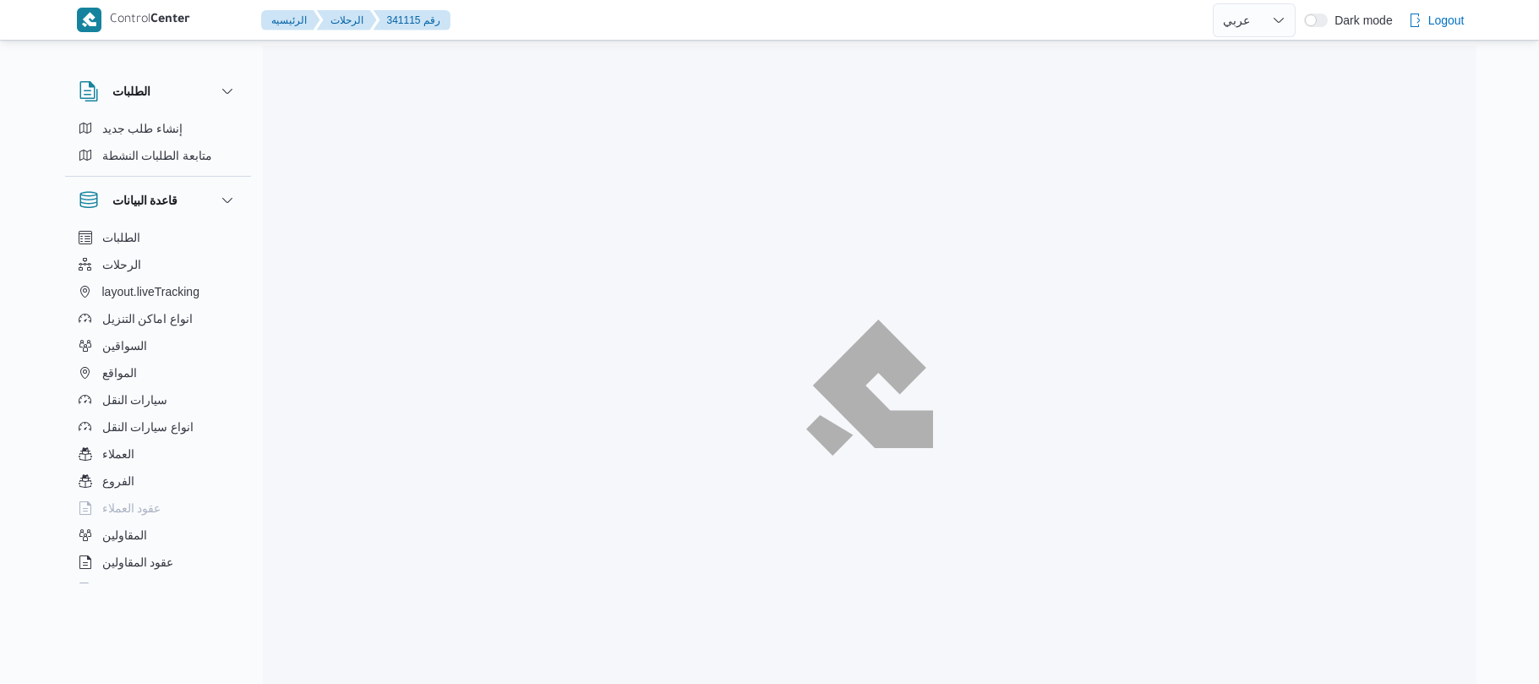
select select "ar"
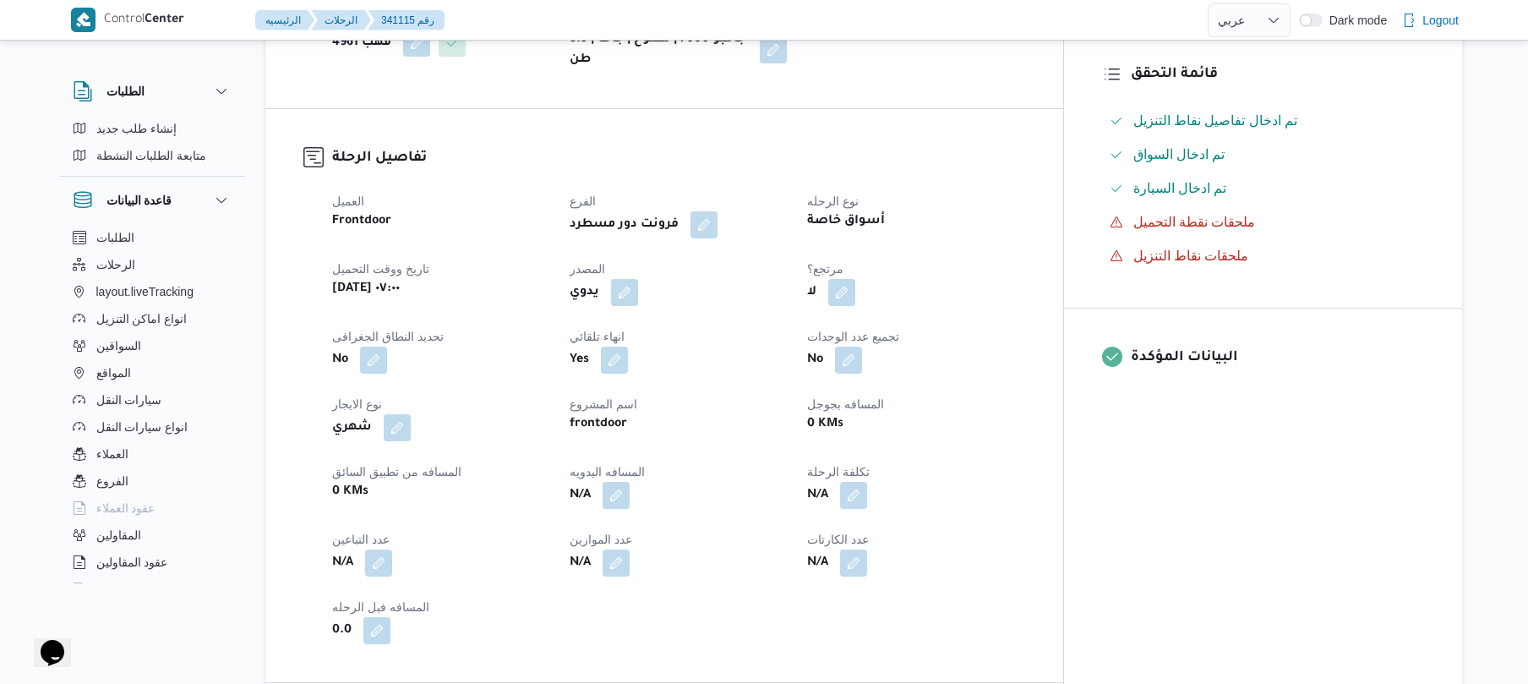
scroll to position [450, 0]
click at [638, 301] on button "button" at bounding box center [624, 290] width 27 height 27
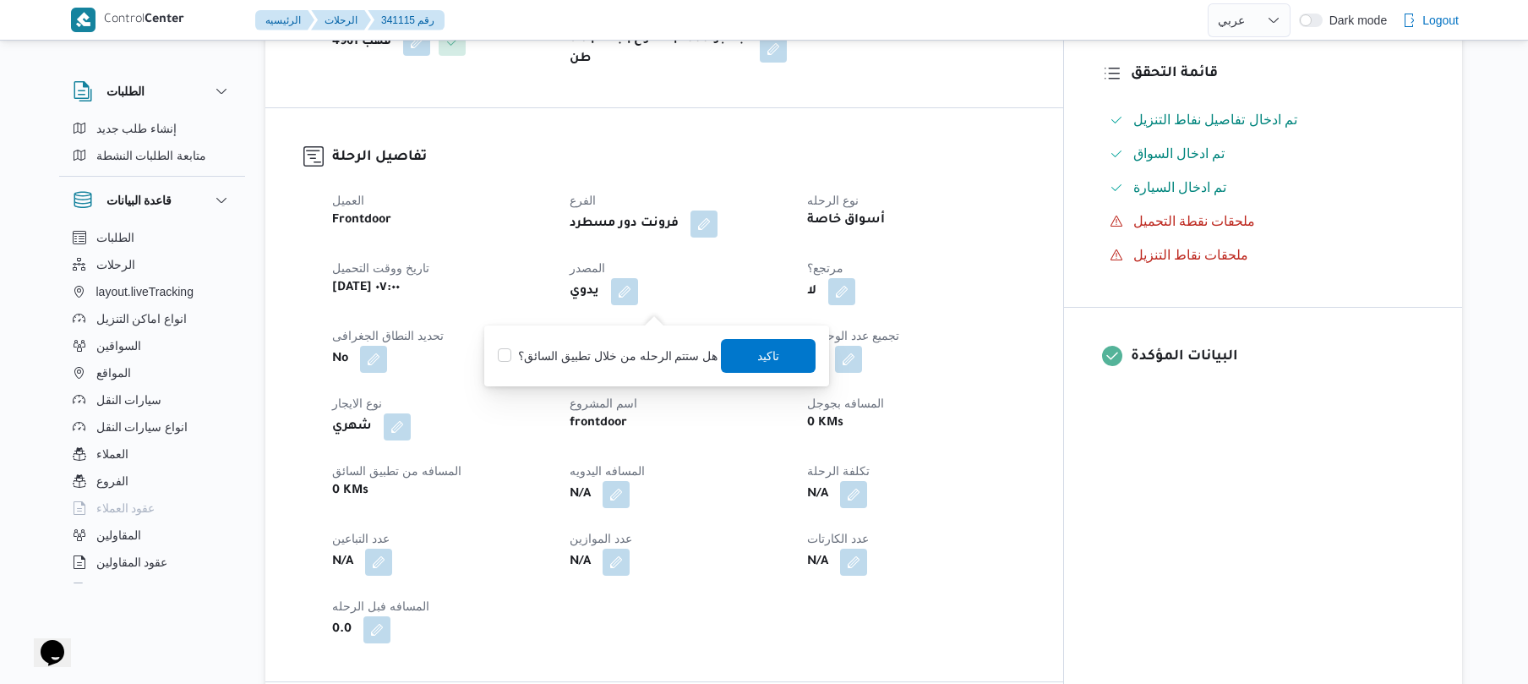
click at [623, 350] on label "هل ستتم الرحله من خلال تطبيق السائق؟" at bounding box center [608, 356] width 220 height 20
checkbox input "true"
click at [782, 356] on span "تاكيد" at bounding box center [769, 356] width 95 height 34
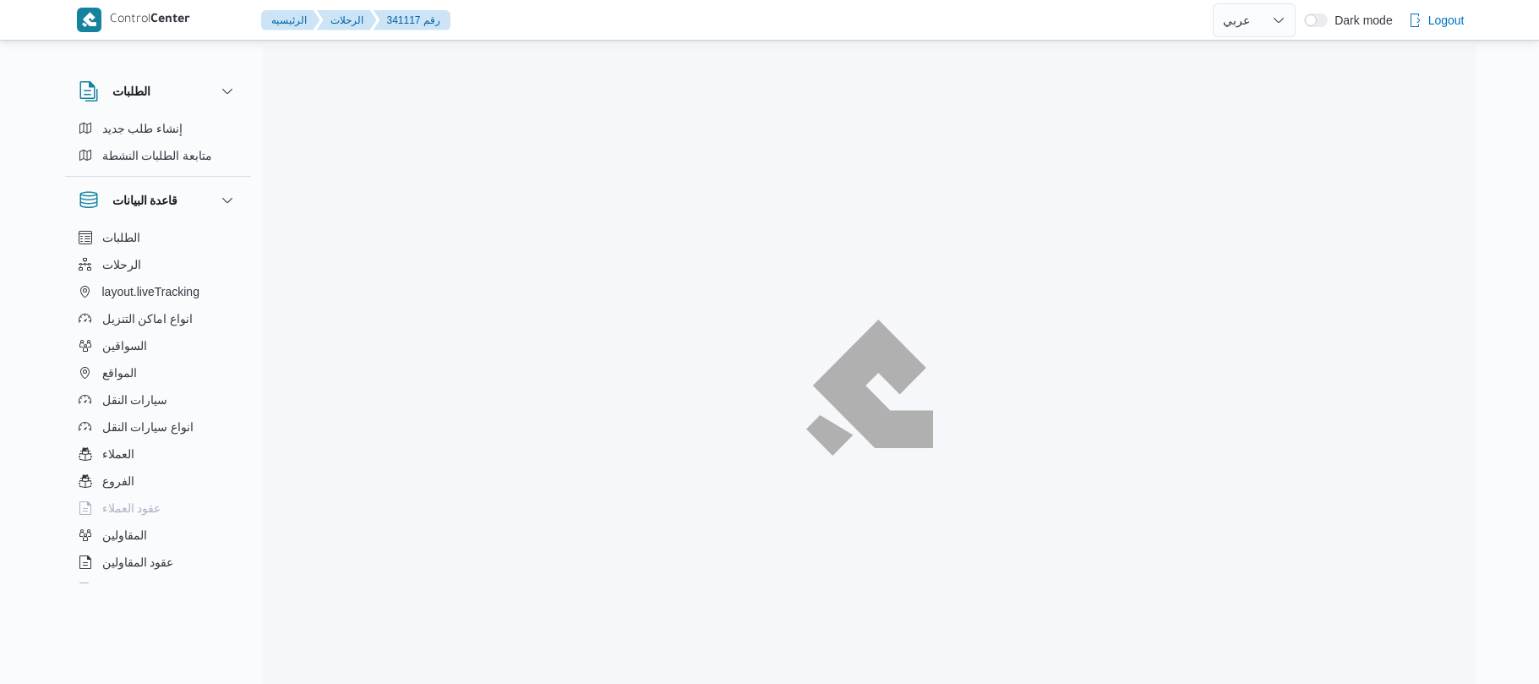
select select "ar"
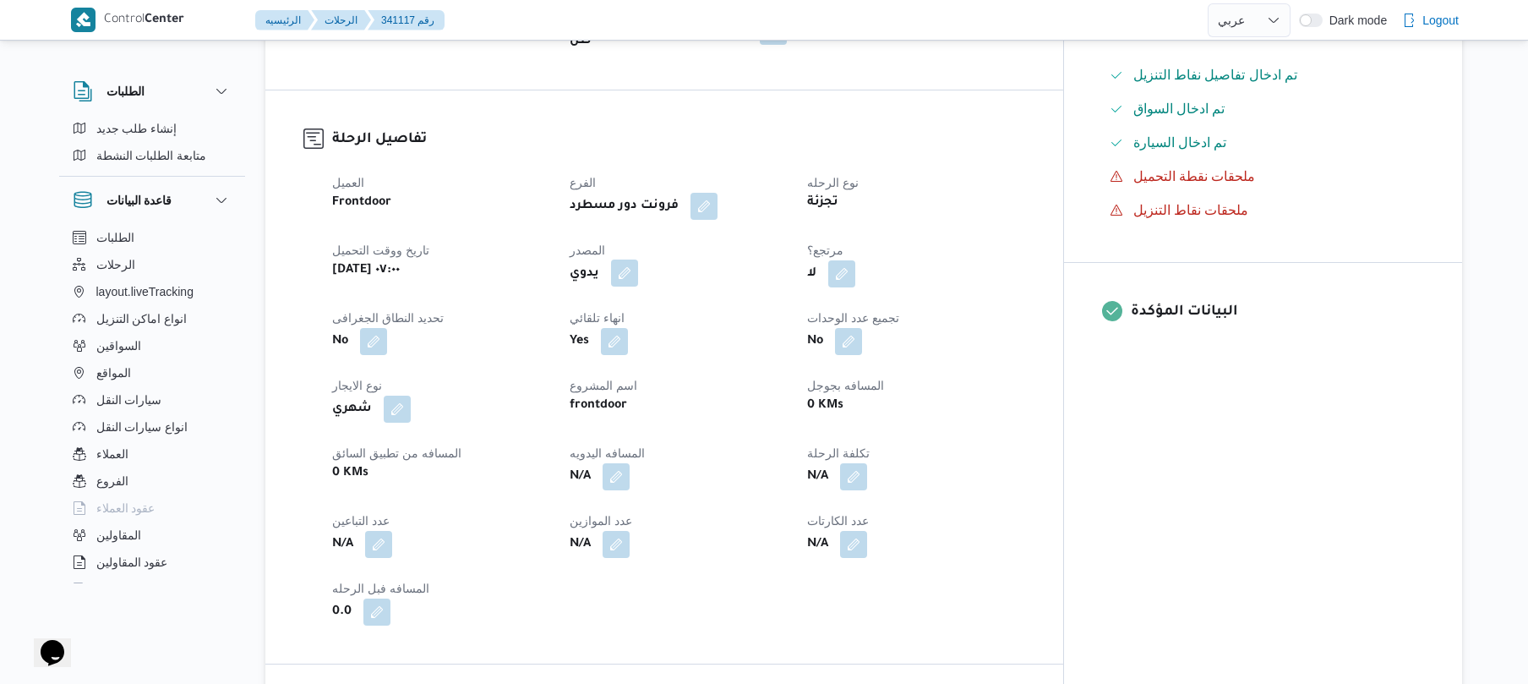
click at [638, 259] on button "button" at bounding box center [624, 272] width 27 height 27
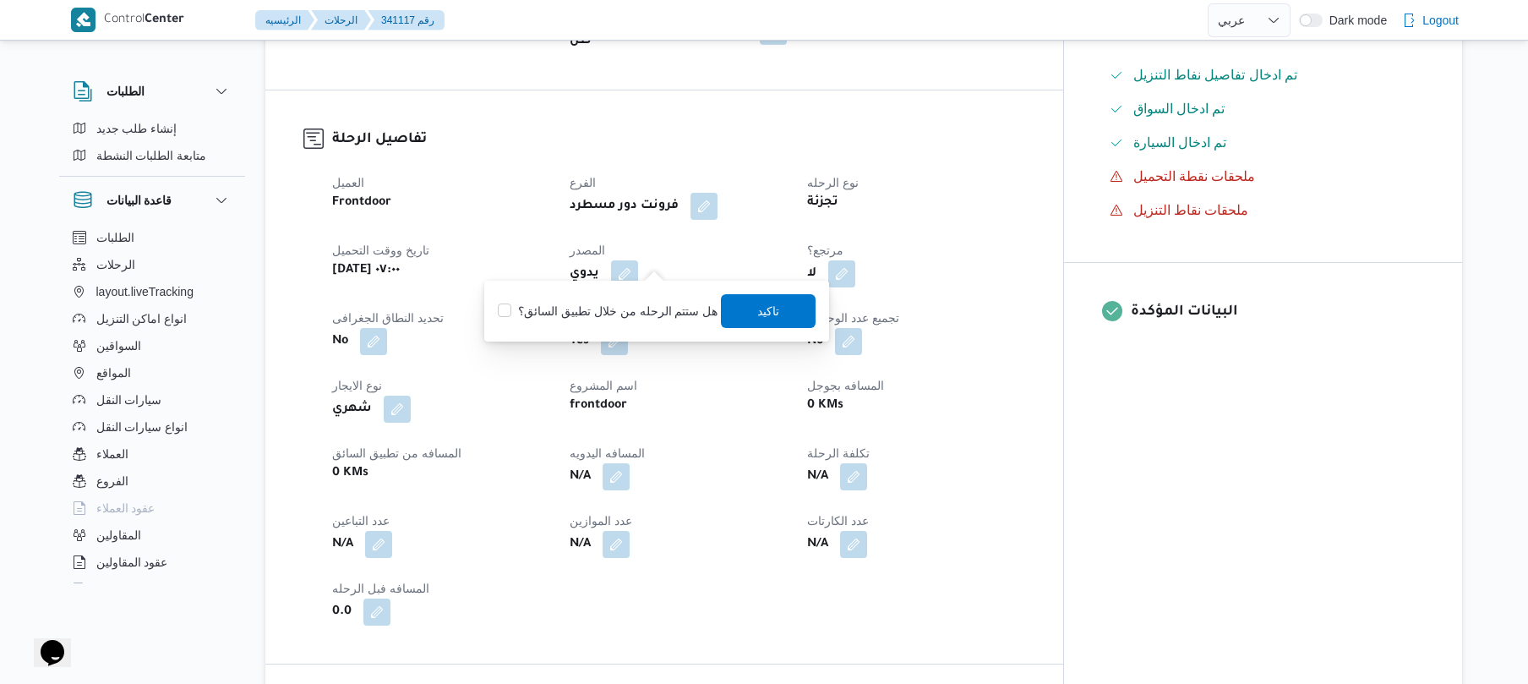
click at [607, 318] on label "هل ستتم الرحله من خلال تطبيق السائق؟" at bounding box center [608, 311] width 220 height 20
checkbox input "true"
click at [771, 311] on span "تاكيد" at bounding box center [769, 311] width 95 height 34
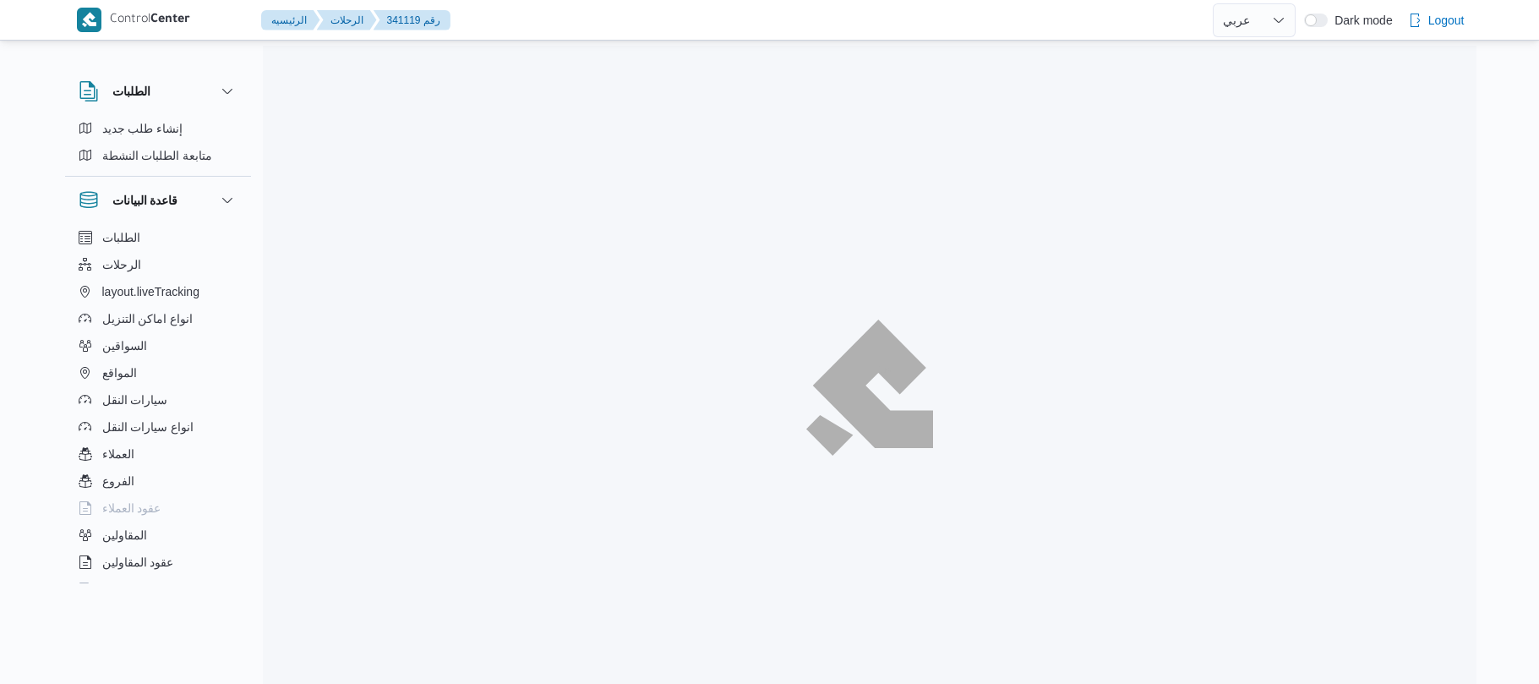
select select "ar"
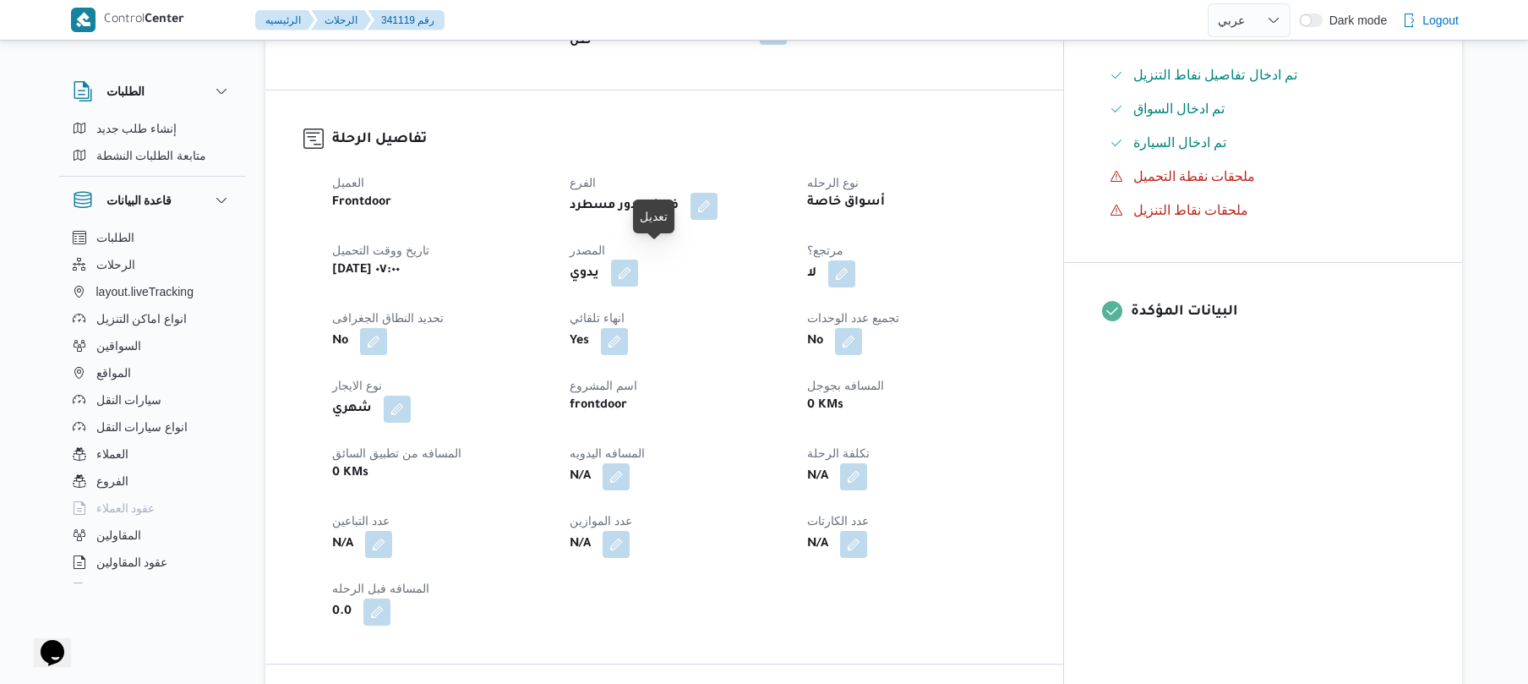
click at [638, 271] on button "button" at bounding box center [624, 272] width 27 height 27
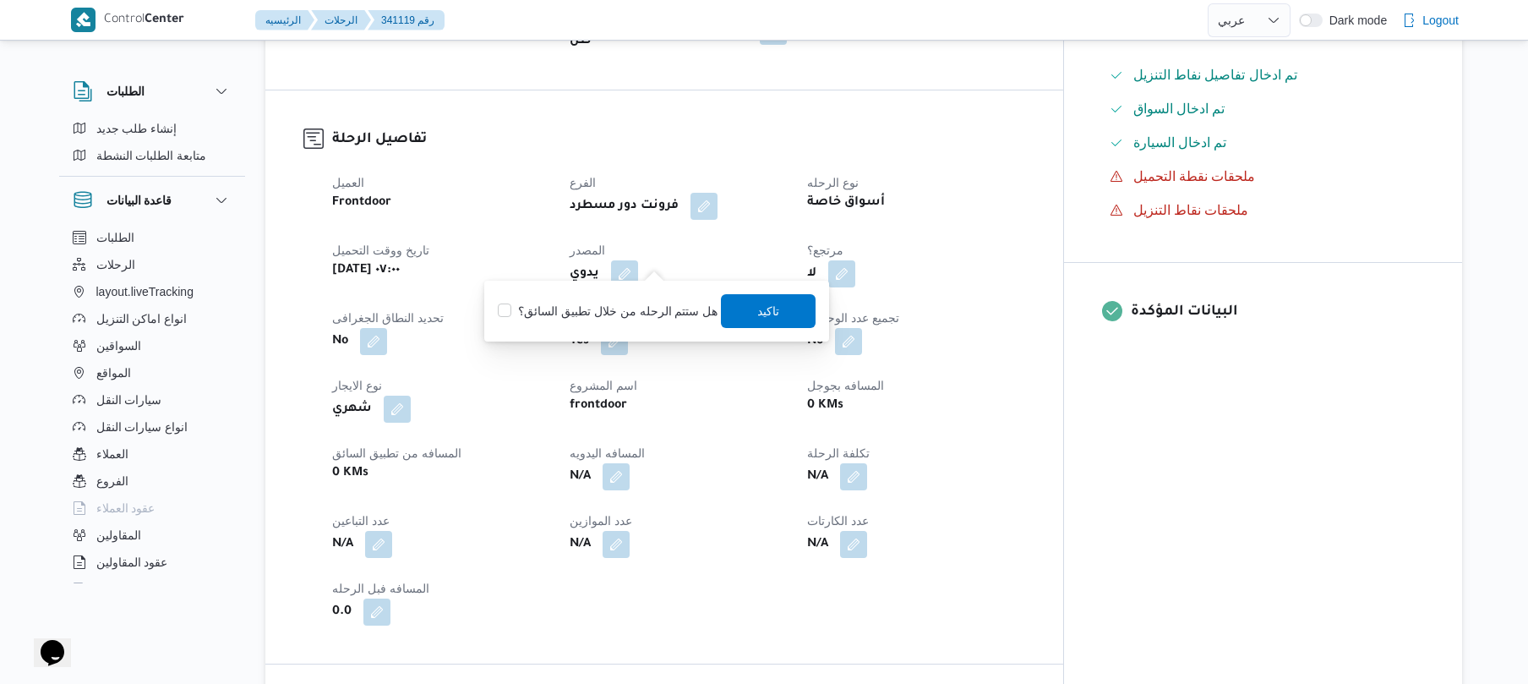
click at [619, 311] on label "هل ستتم الرحله من خلال تطبيق السائق؟" at bounding box center [608, 311] width 220 height 20
checkbox input "true"
click at [761, 308] on span "تاكيد" at bounding box center [769, 310] width 22 height 20
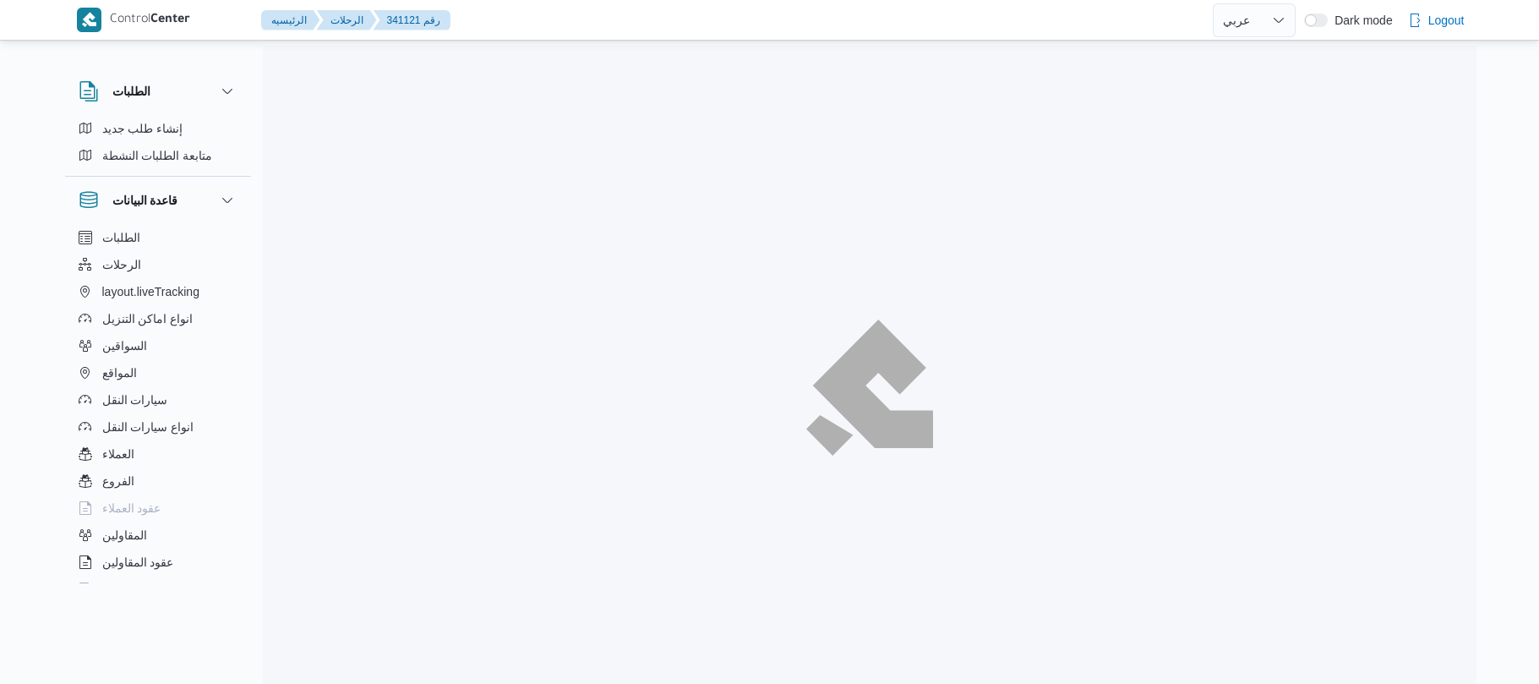
select select "ar"
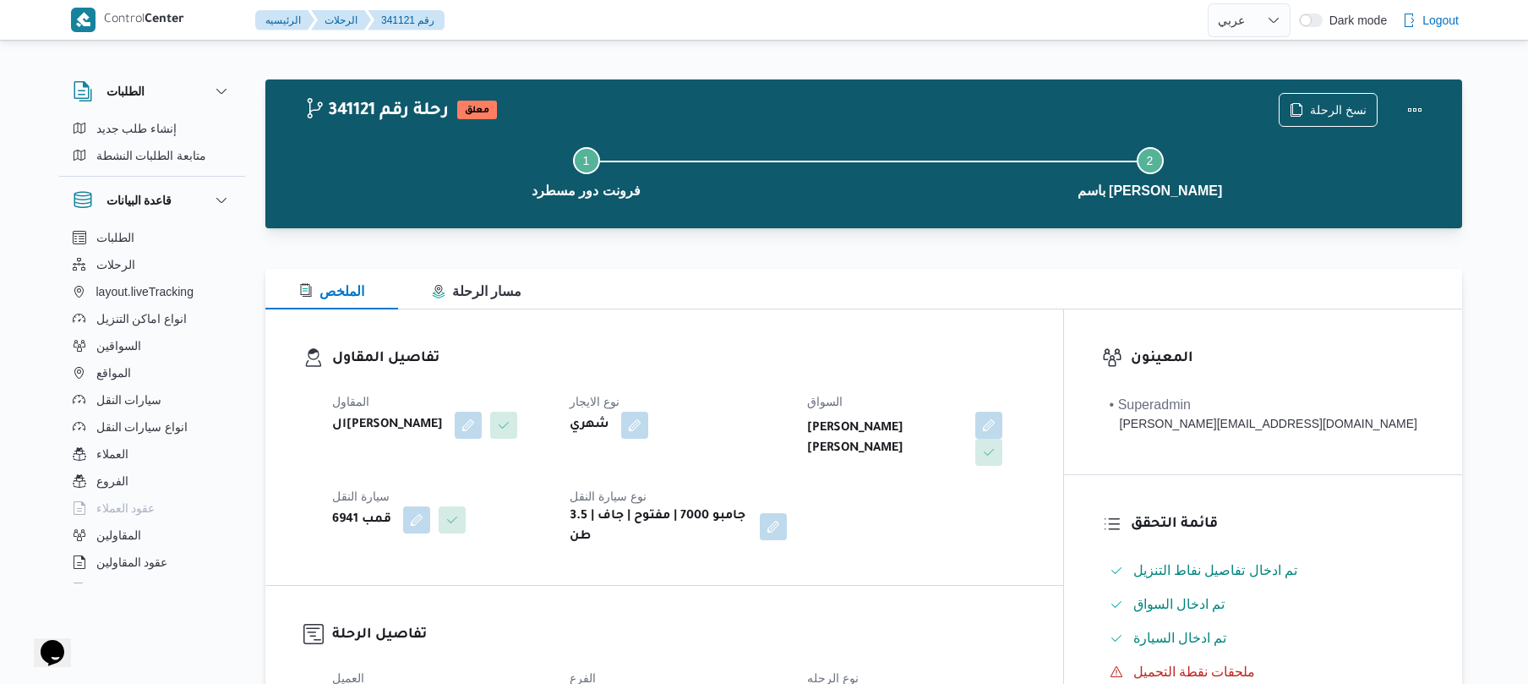
click at [752, 399] on dt "نوع الايجار" at bounding box center [678, 401] width 217 height 20
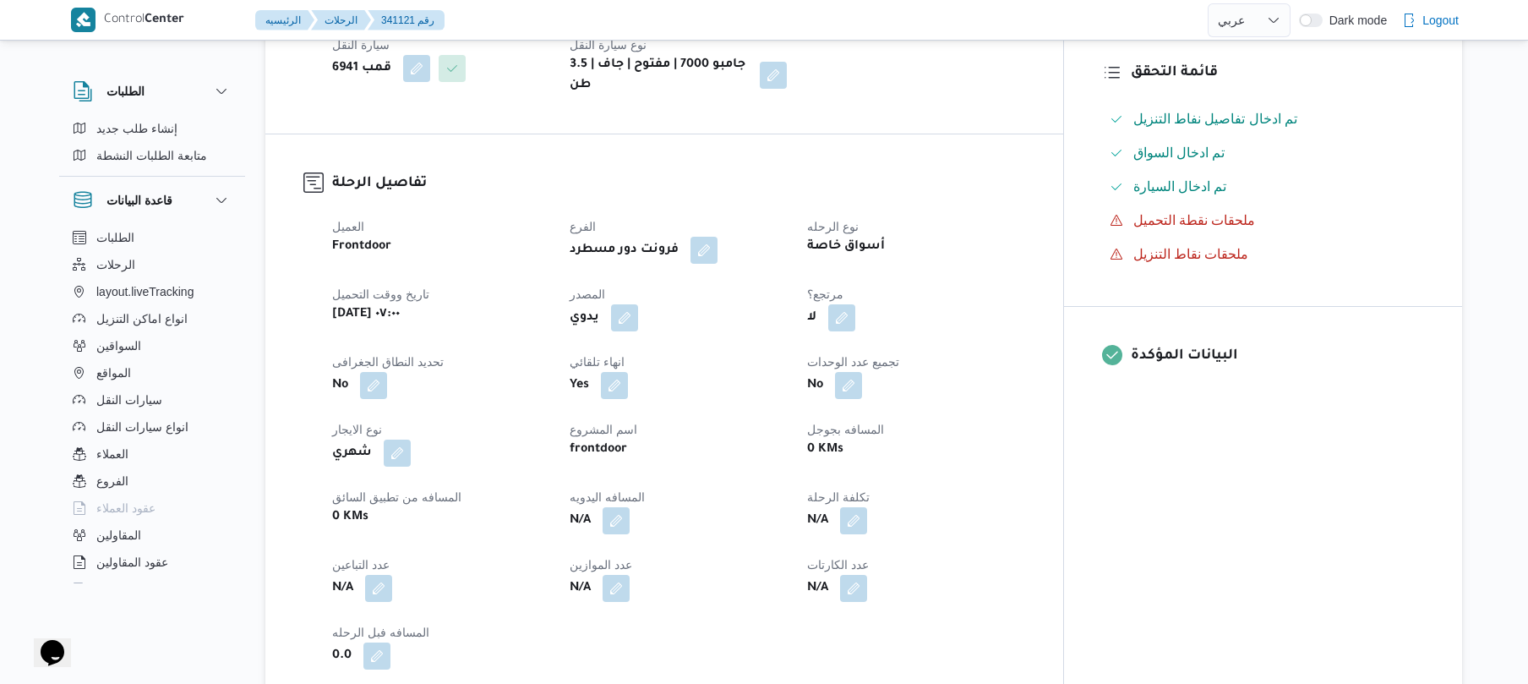
scroll to position [495, 0]
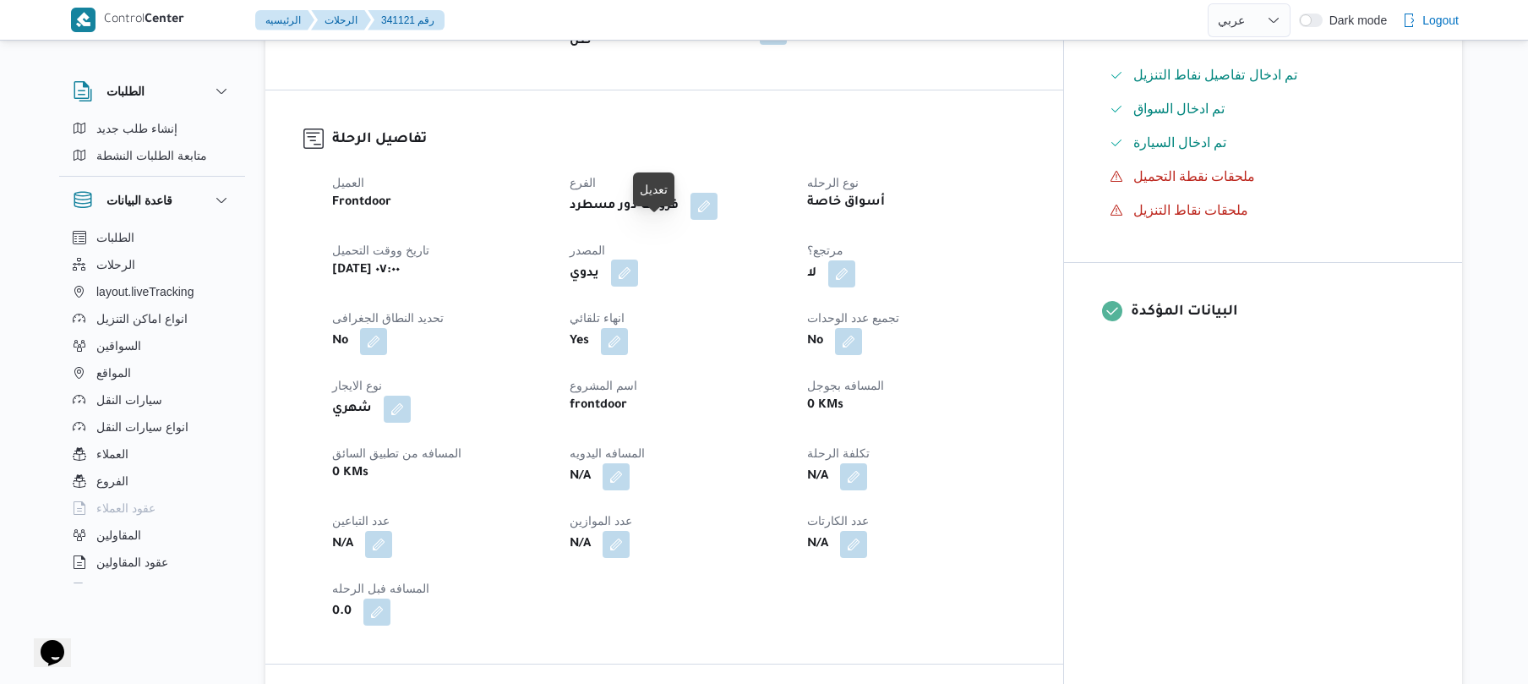
click at [638, 259] on button "button" at bounding box center [624, 272] width 27 height 27
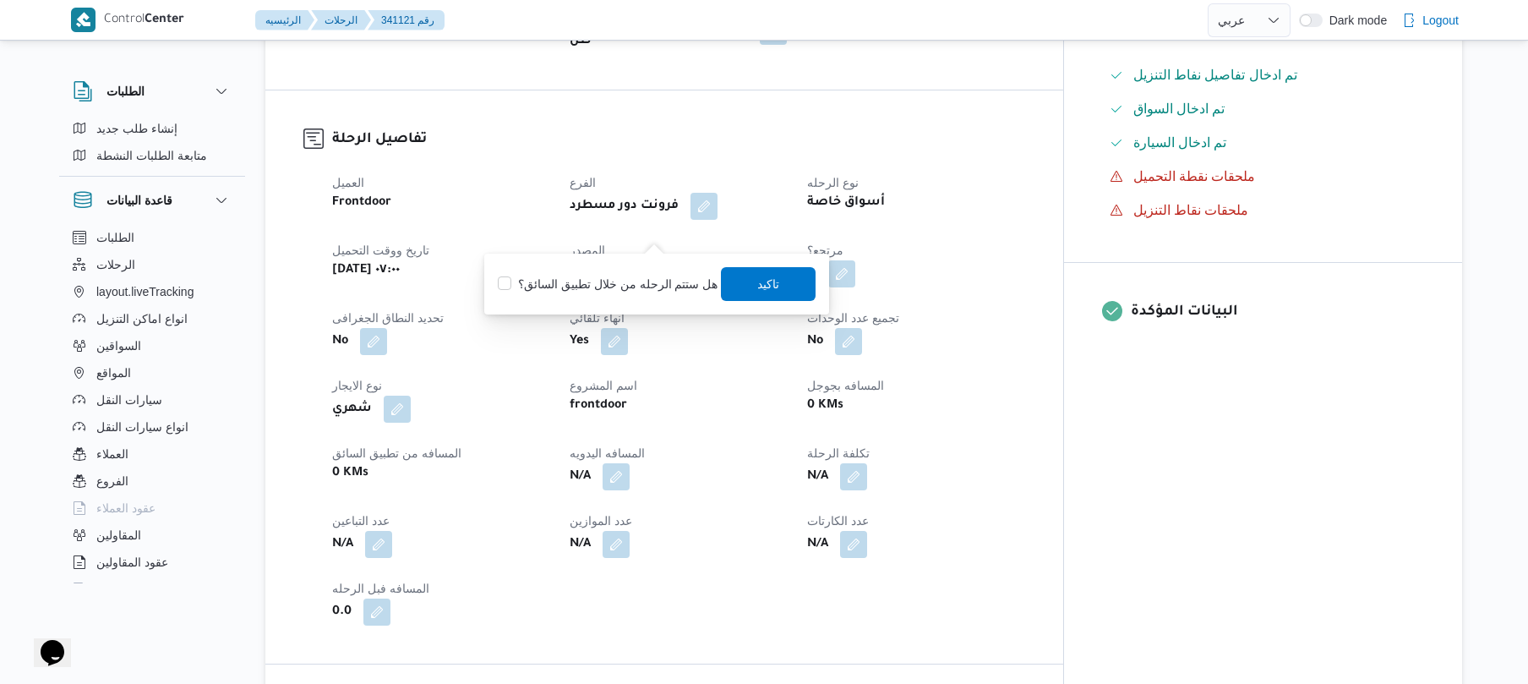
click at [612, 279] on label "هل ستتم الرحله من خلال تطبيق السائق؟" at bounding box center [608, 284] width 220 height 20
checkbox input "true"
click at [778, 289] on span "تاكيد" at bounding box center [769, 283] width 95 height 34
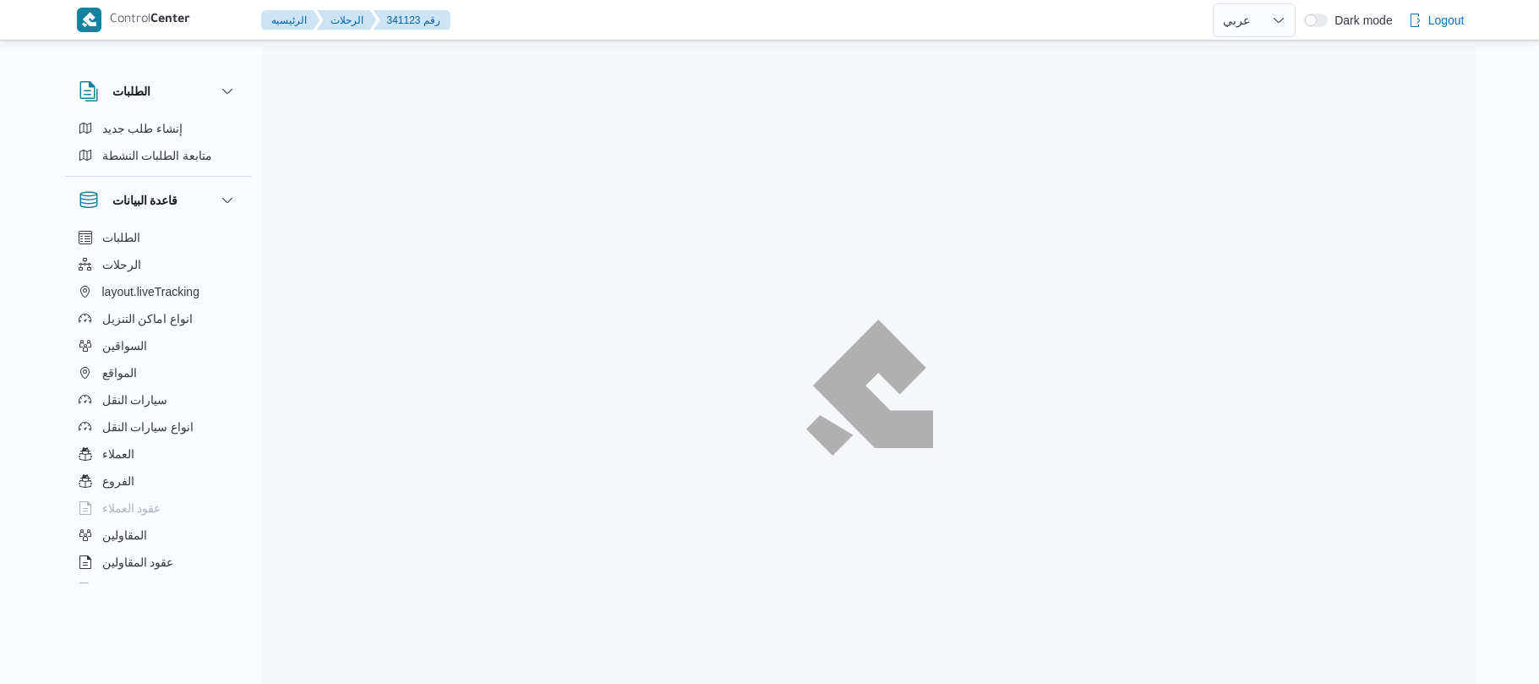
select select "ar"
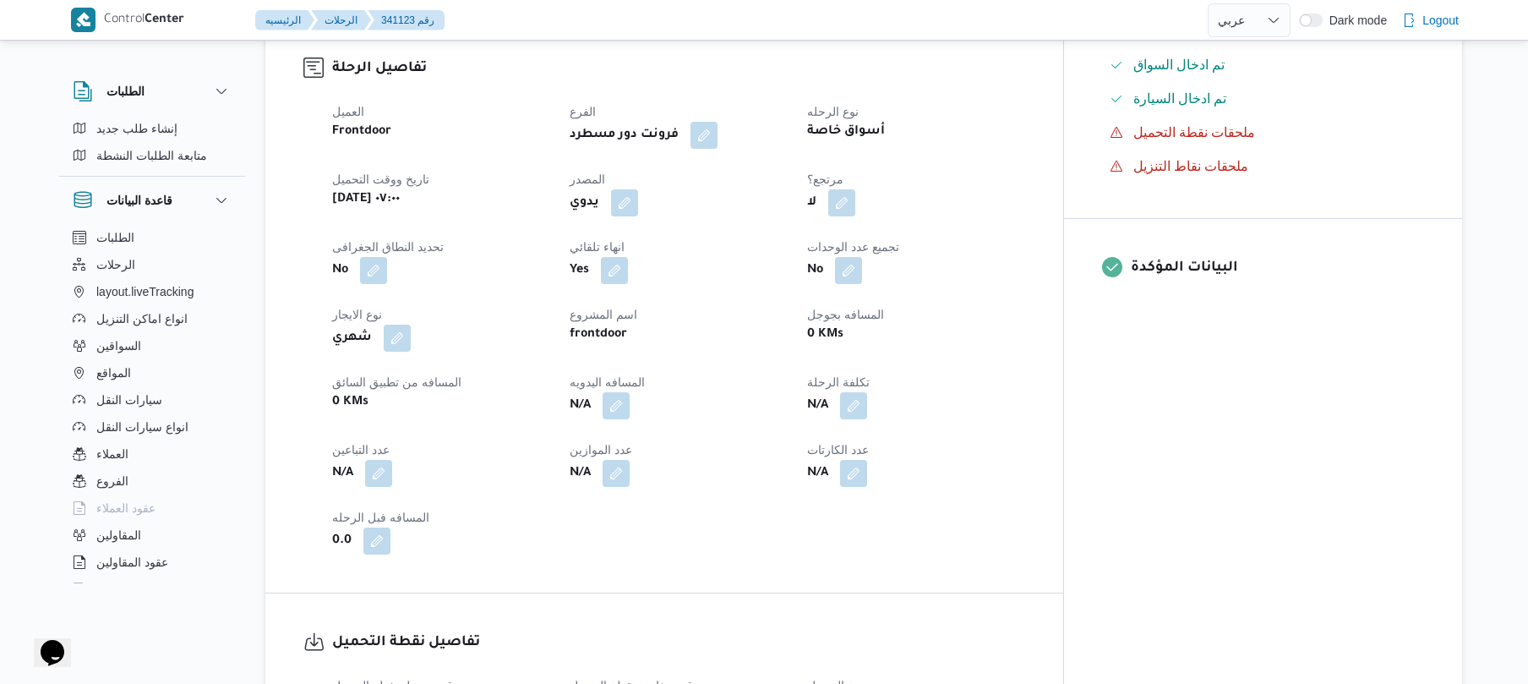
scroll to position [541, 0]
click at [638, 187] on button "button" at bounding box center [624, 200] width 27 height 27
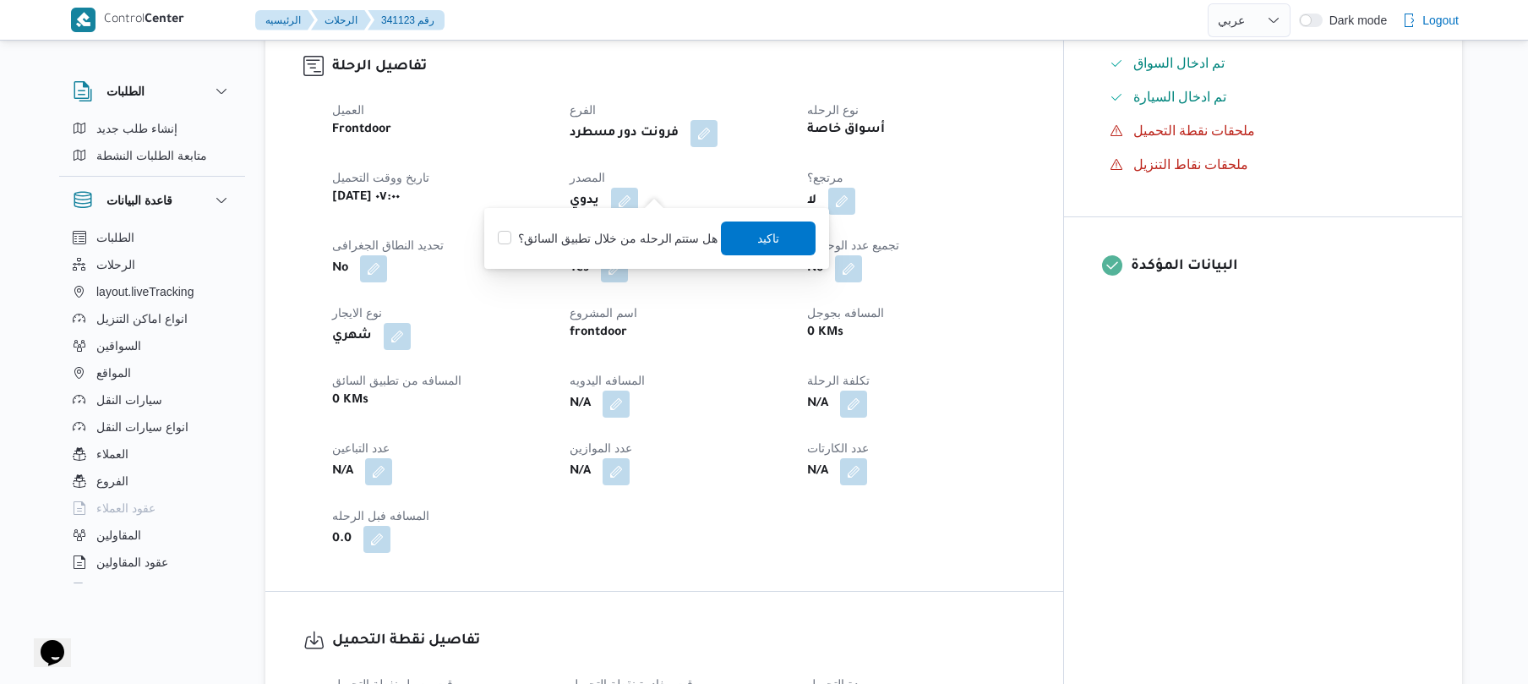
click at [622, 232] on label "هل ستتم الرحله من خلال تطبيق السائق؟" at bounding box center [608, 238] width 220 height 20
checkbox input "true"
click at [750, 234] on span "تاكيد" at bounding box center [769, 238] width 95 height 34
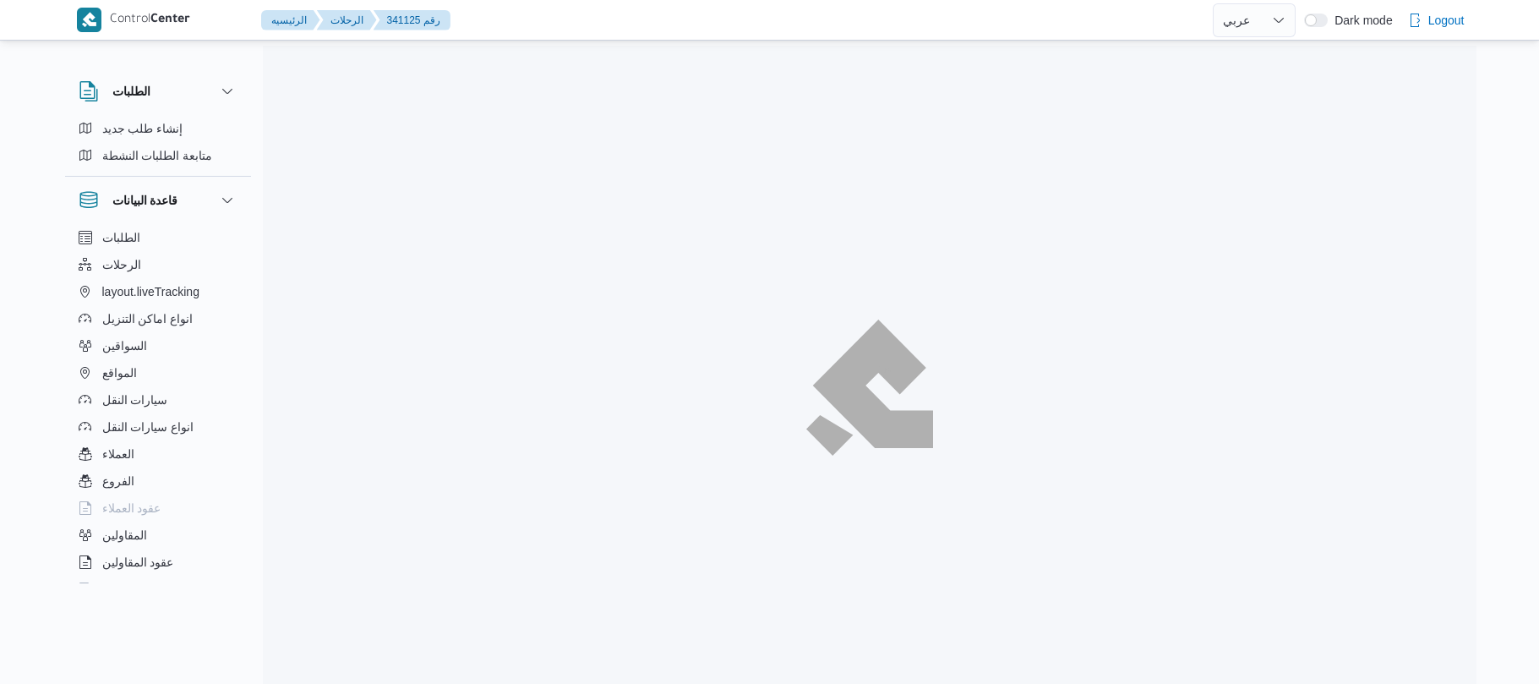
select select "ar"
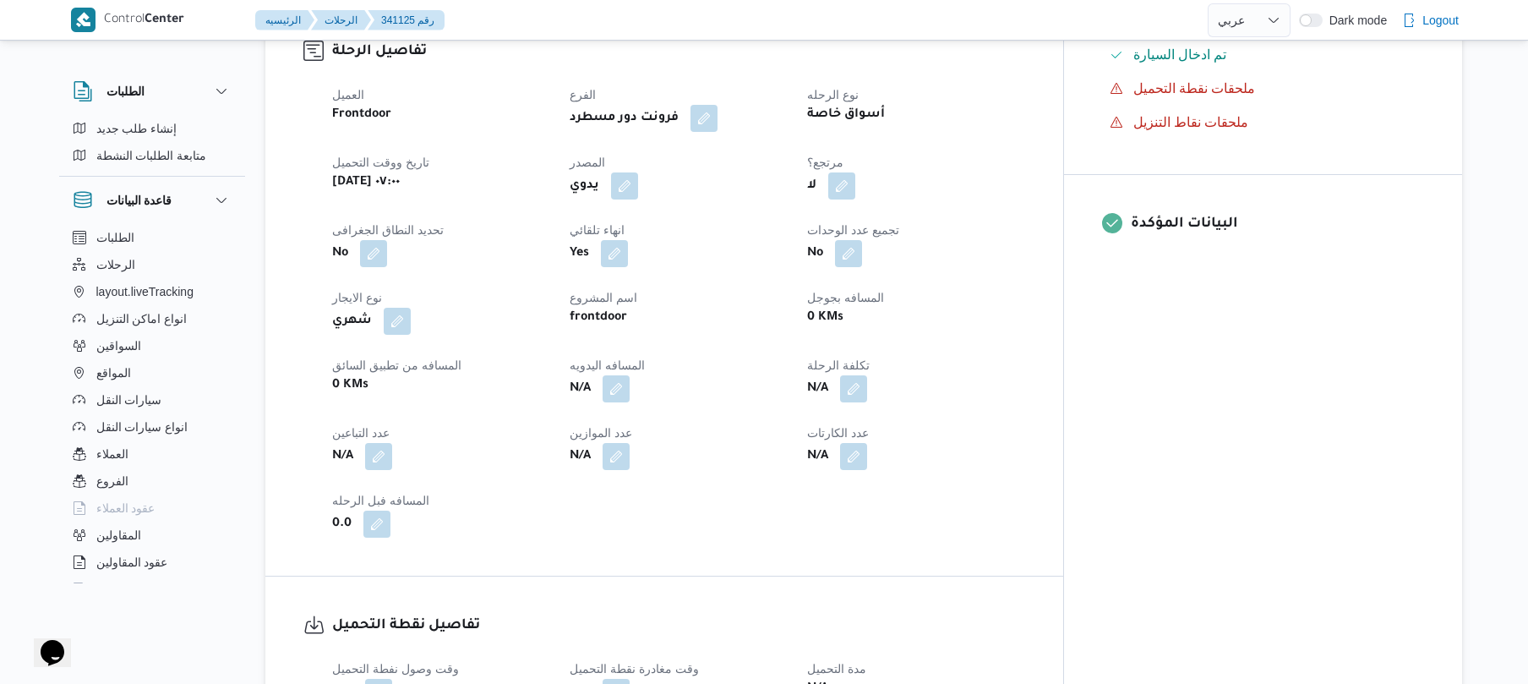
scroll to position [586, 0]
click at [638, 169] on button "button" at bounding box center [624, 182] width 27 height 27
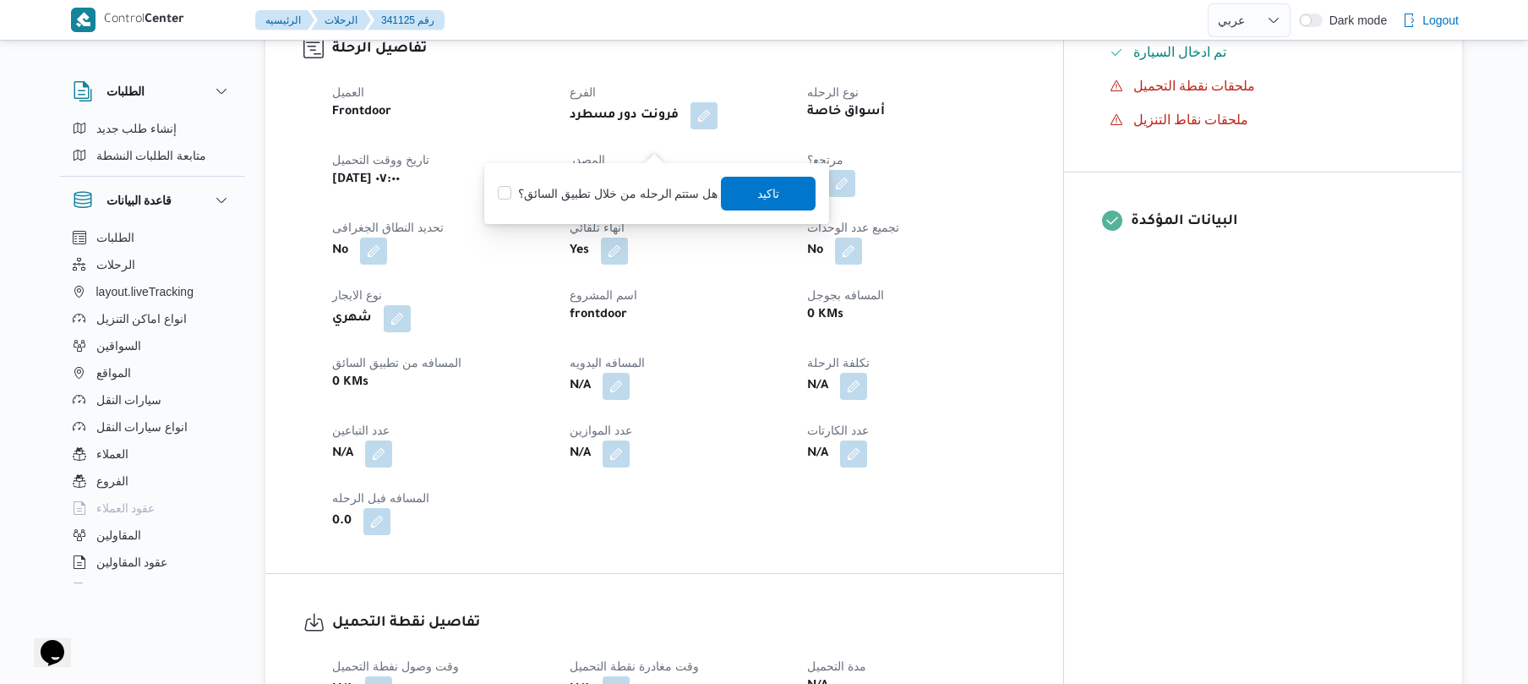
click at [647, 188] on label "هل ستتم الرحله من خلال تطبيق السائق؟" at bounding box center [608, 193] width 220 height 20
checkbox input "true"
click at [740, 197] on span "تاكيد" at bounding box center [769, 193] width 95 height 34
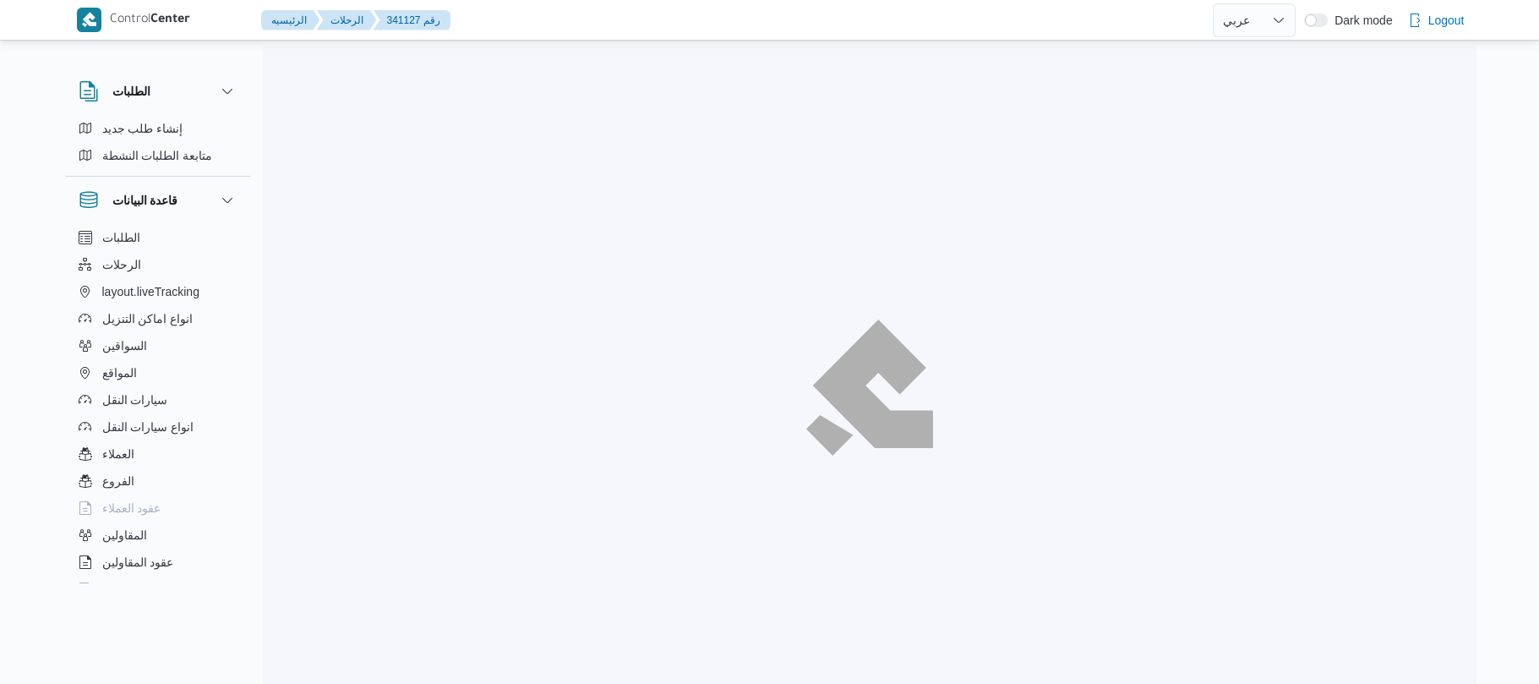
select select "ar"
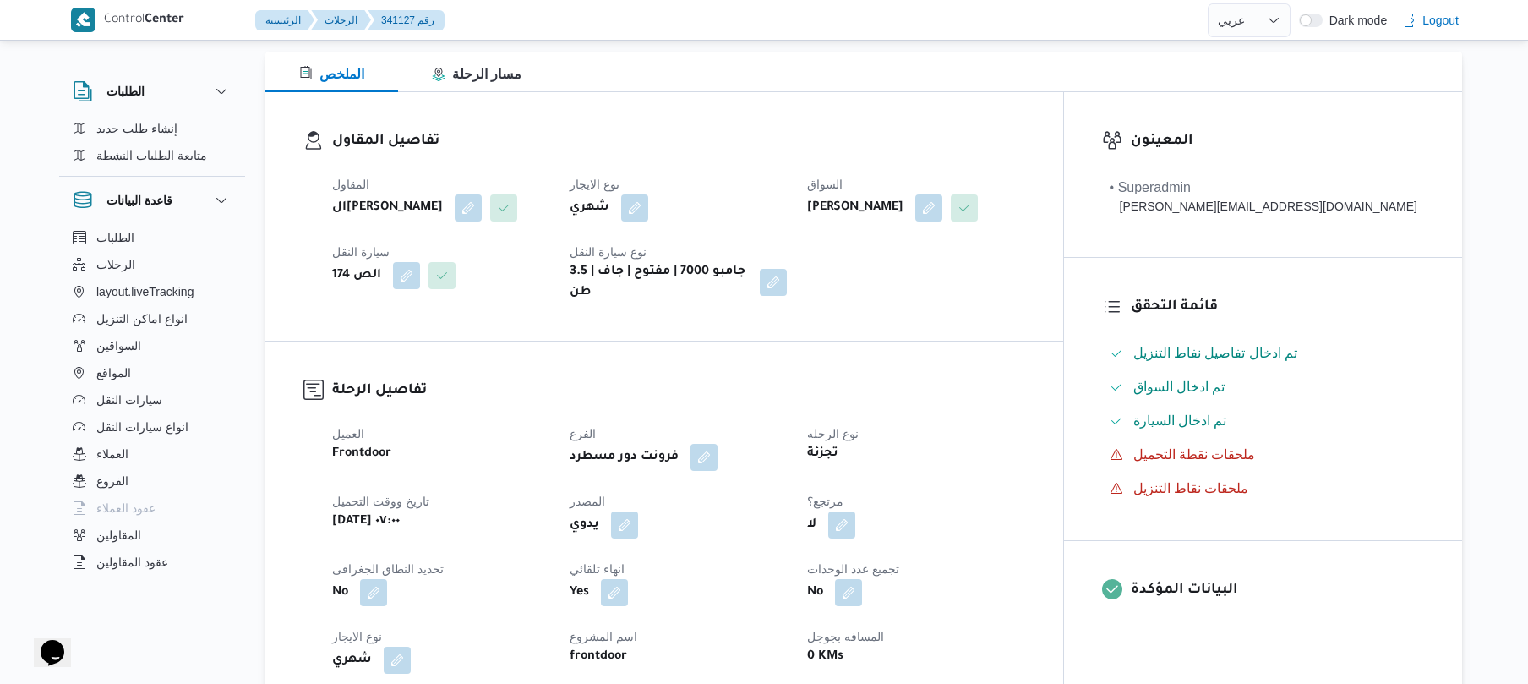
scroll to position [360, 0]
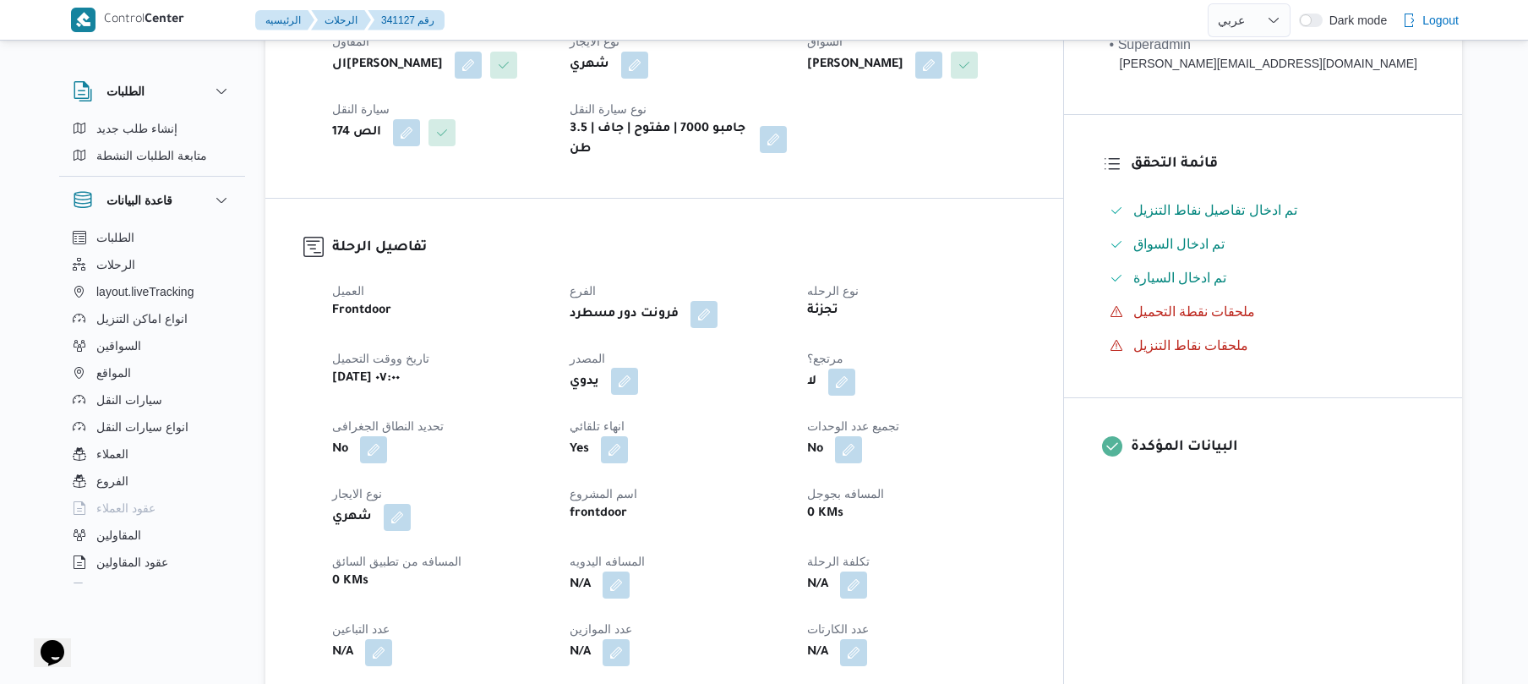
click at [638, 368] on button "button" at bounding box center [624, 381] width 27 height 27
click at [647, 412] on label "هل ستتم الرحله من خلال تطبيق السائق؟" at bounding box center [608, 419] width 220 height 20
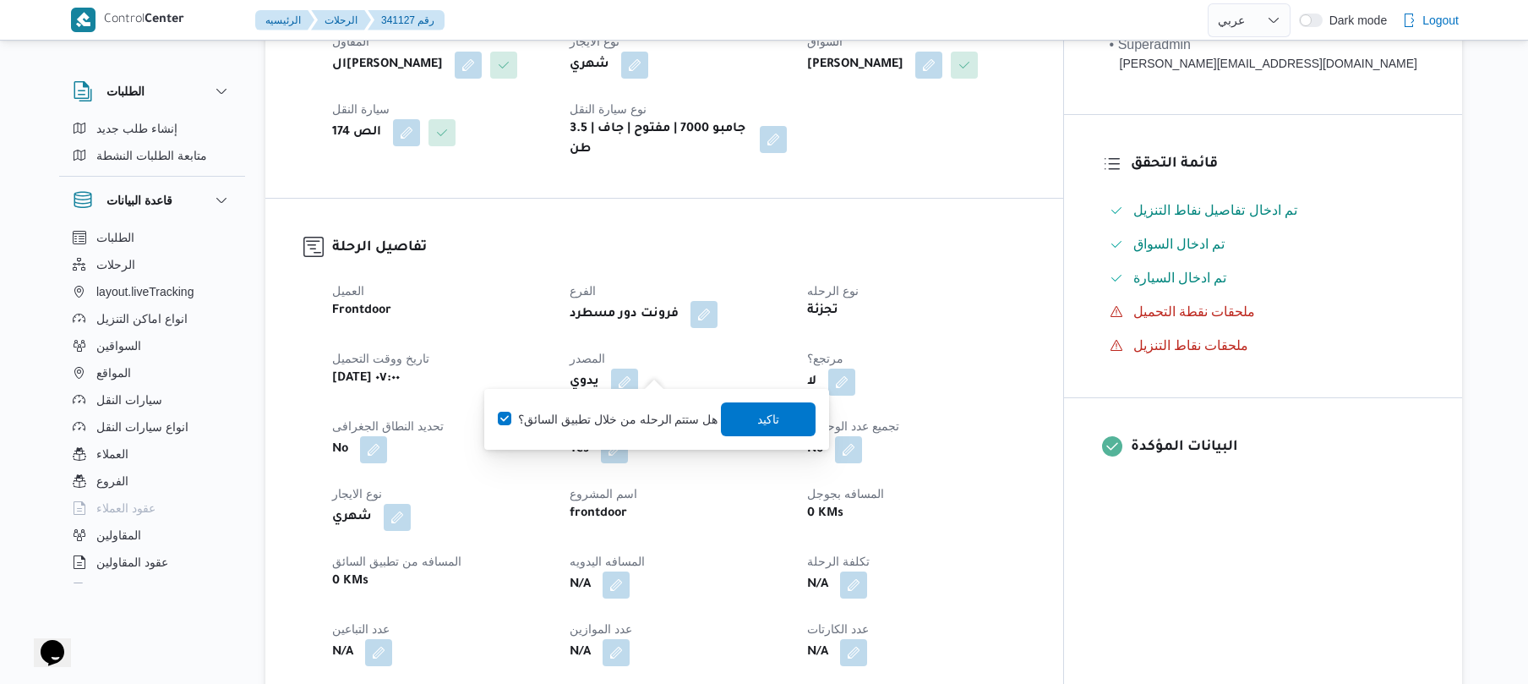
checkbox input "true"
click at [792, 411] on span "تاكيد" at bounding box center [769, 418] width 95 height 34
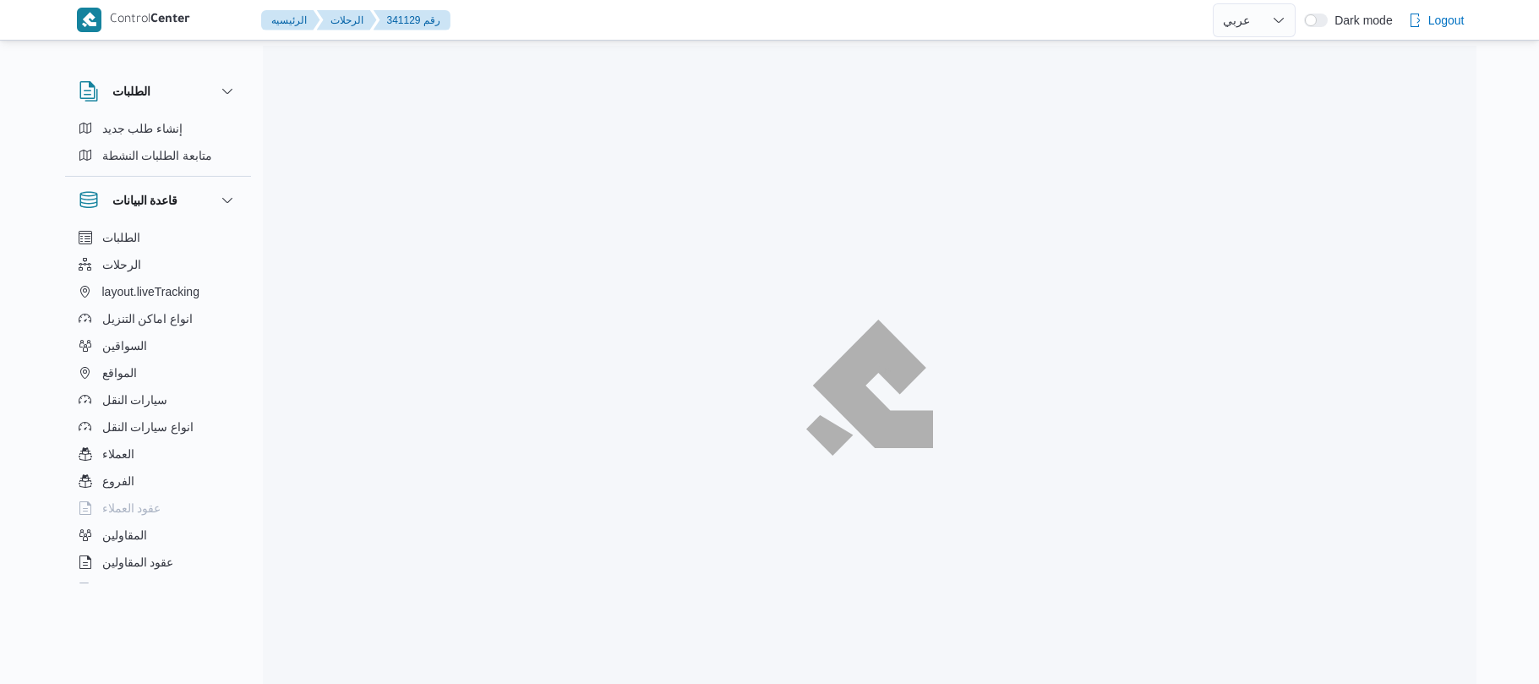
select select "ar"
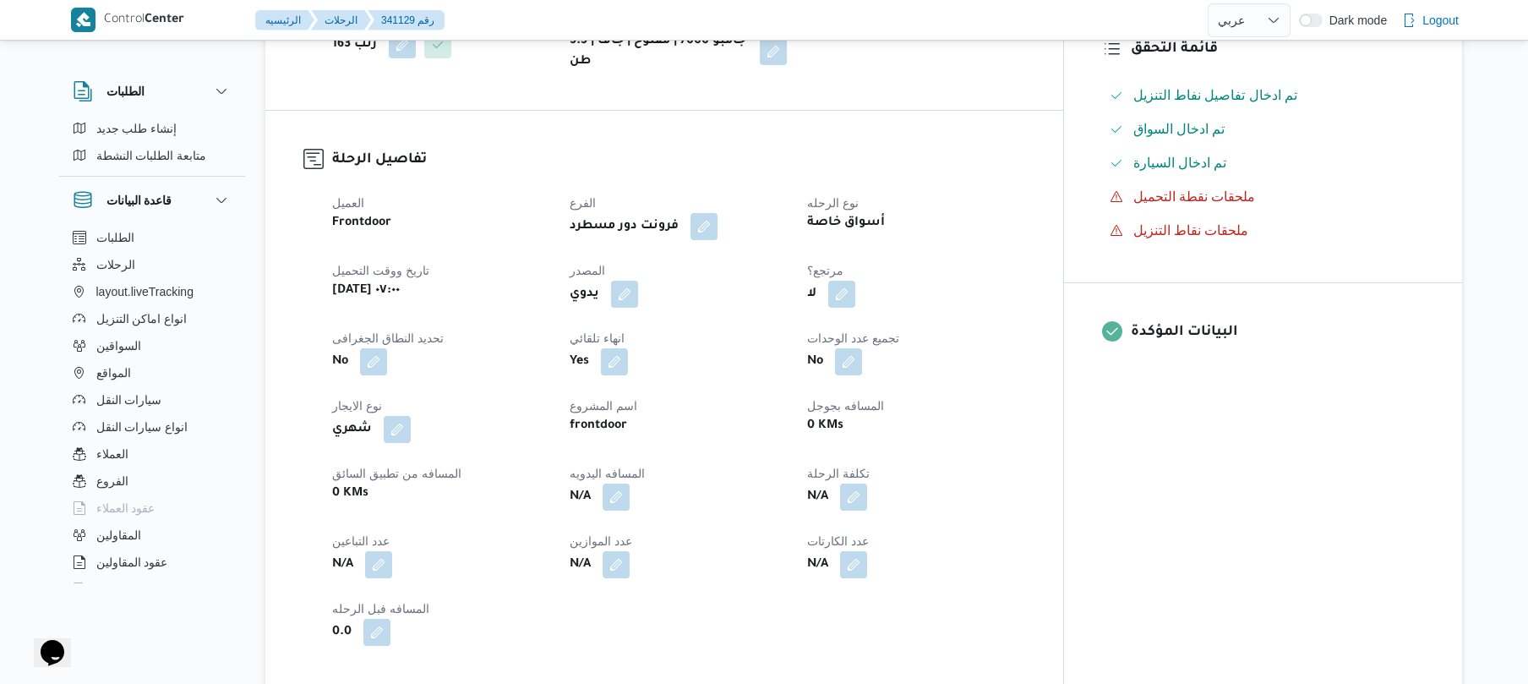
scroll to position [541, 0]
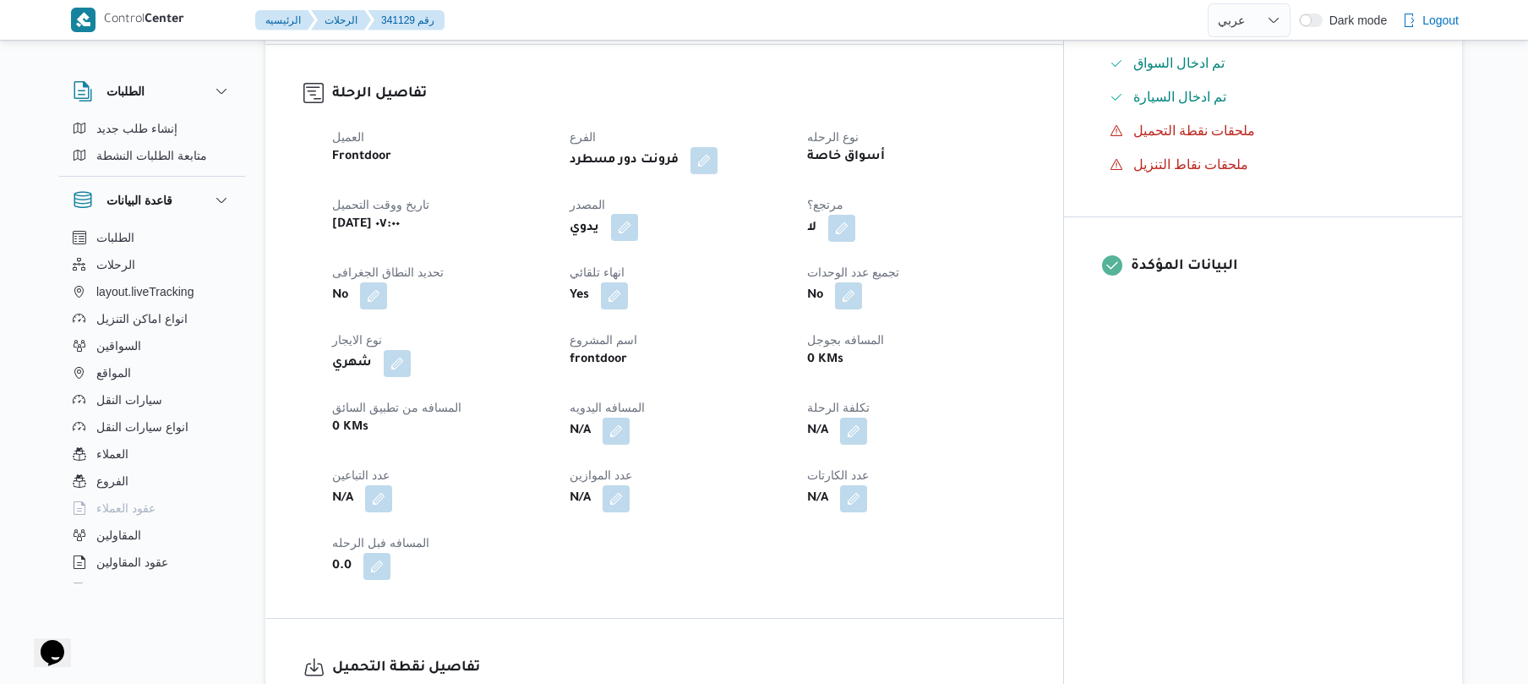
click at [638, 220] on button "button" at bounding box center [624, 227] width 27 height 27
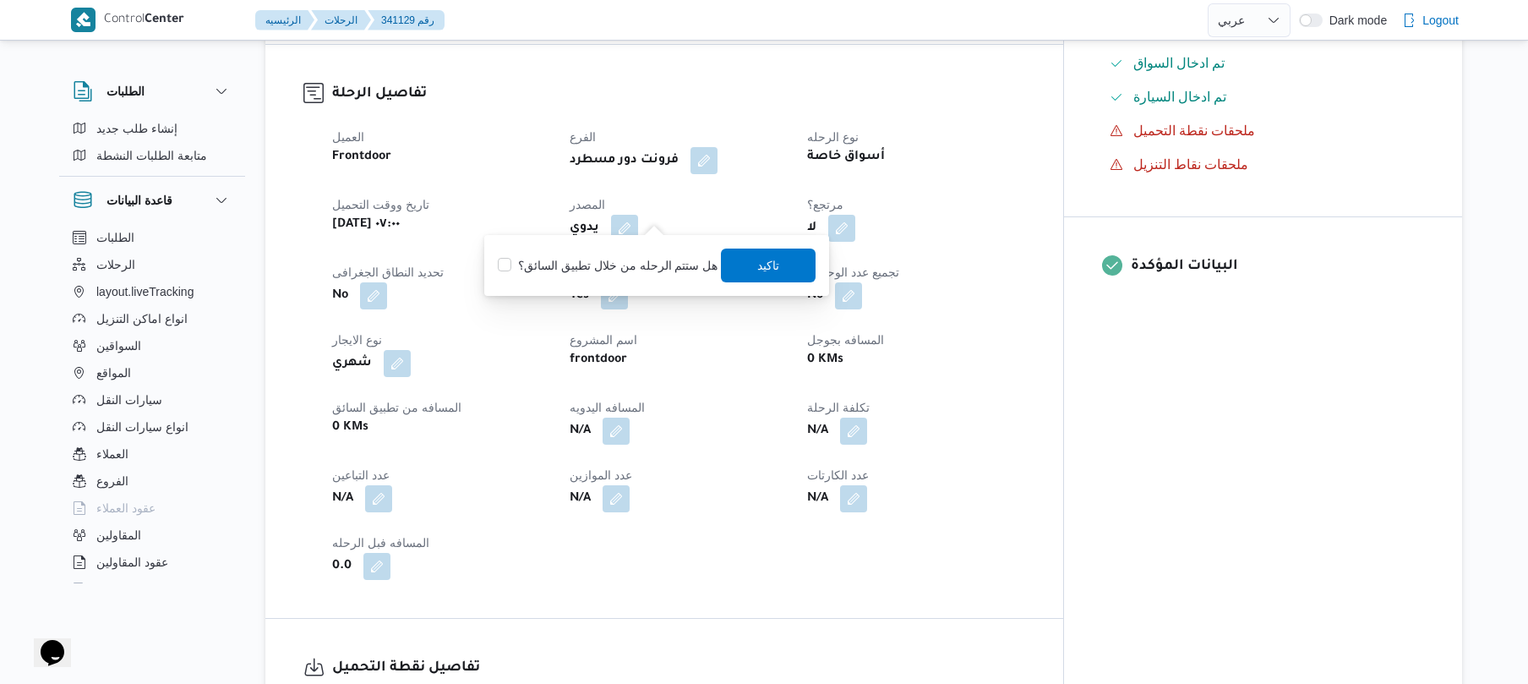
click at [619, 268] on label "هل ستتم الرحله من خلال تطبيق السائق؟" at bounding box center [608, 265] width 220 height 20
checkbox input "true"
click at [758, 262] on span "تاكيد" at bounding box center [769, 264] width 22 height 20
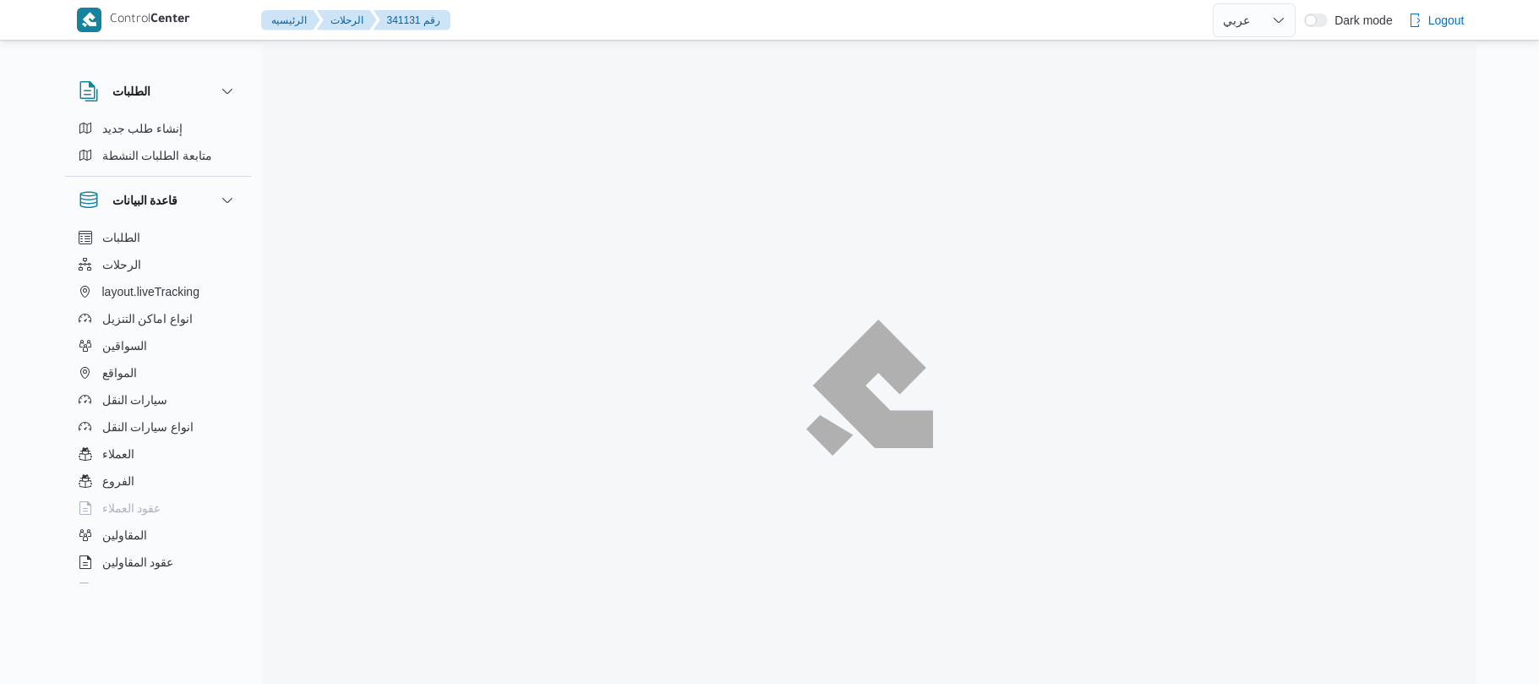
select select "ar"
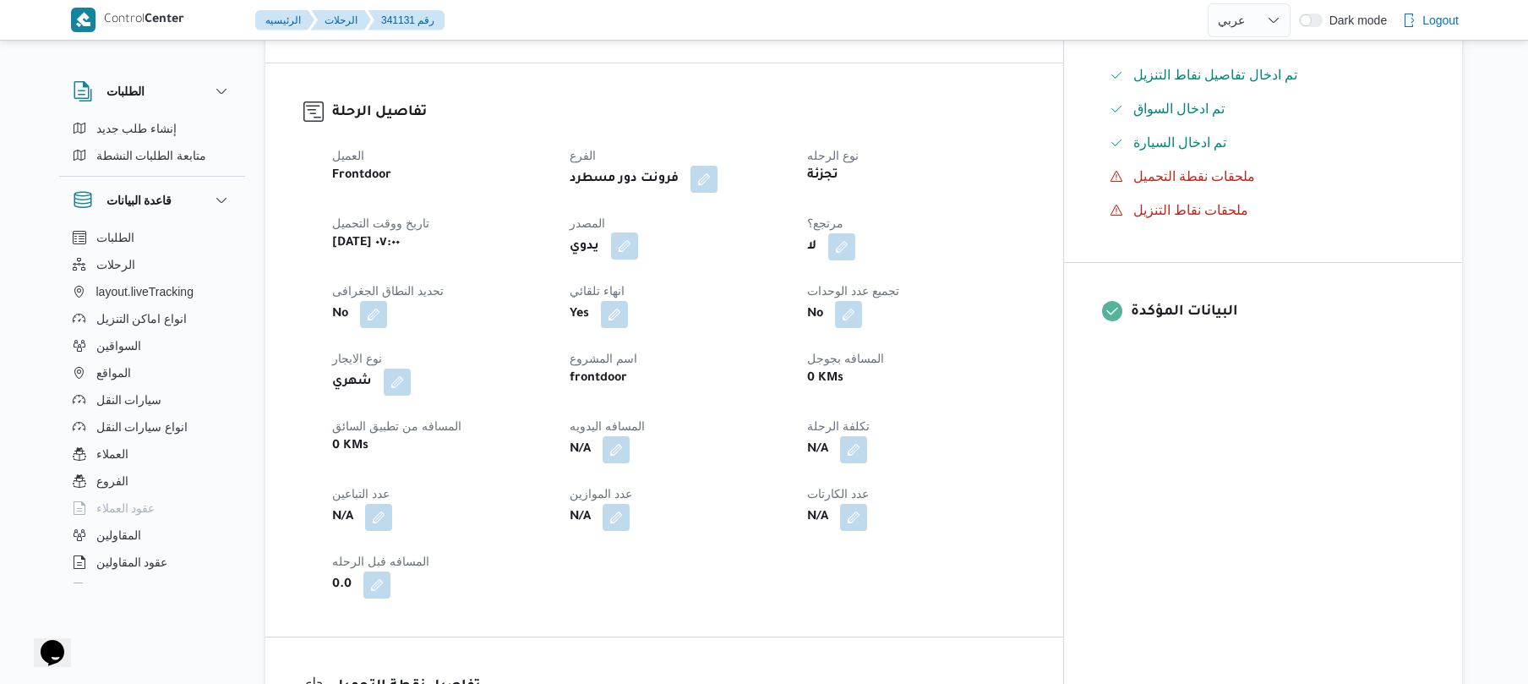
click at [638, 257] on button "button" at bounding box center [624, 245] width 27 height 27
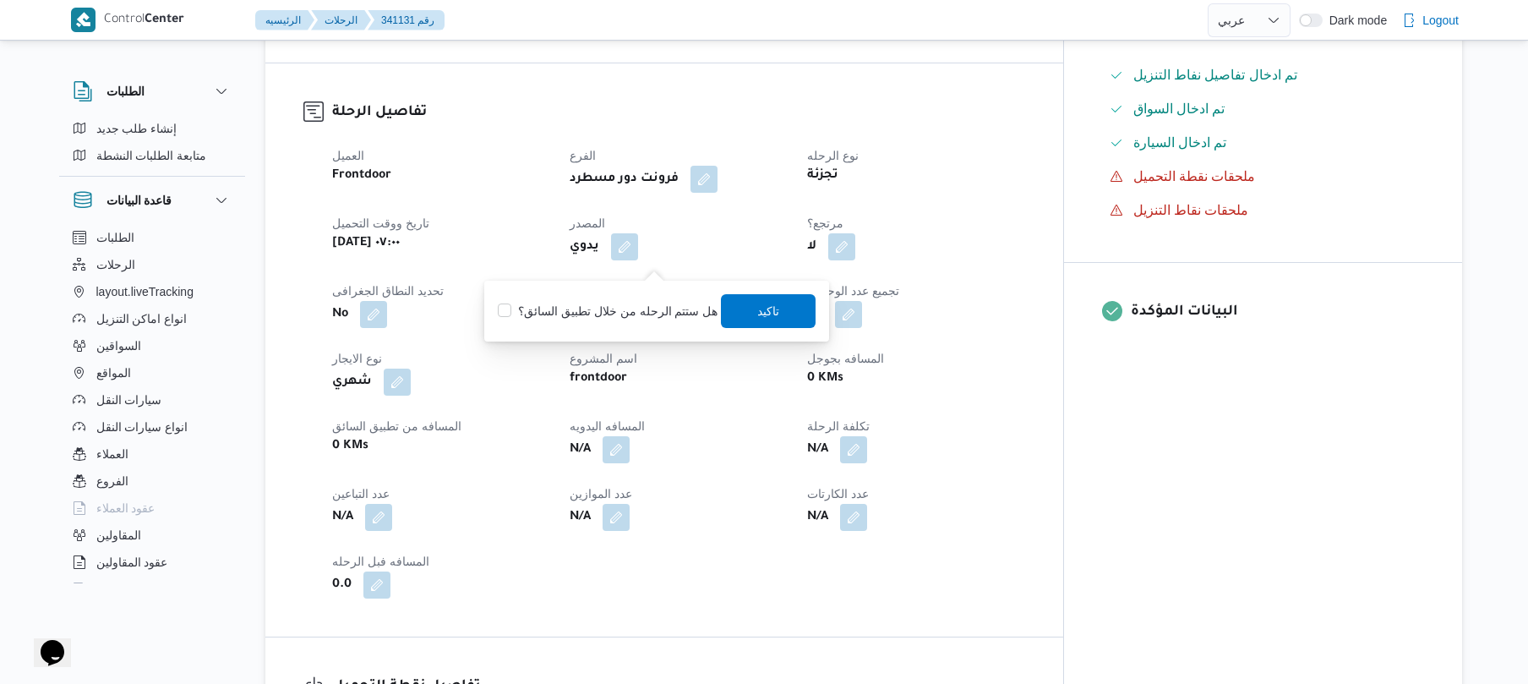
click at [605, 308] on label "هل ستتم الرحله من خلال تطبيق السائق؟" at bounding box center [608, 311] width 220 height 20
checkbox input "true"
click at [734, 309] on span "تاكيد" at bounding box center [769, 310] width 95 height 34
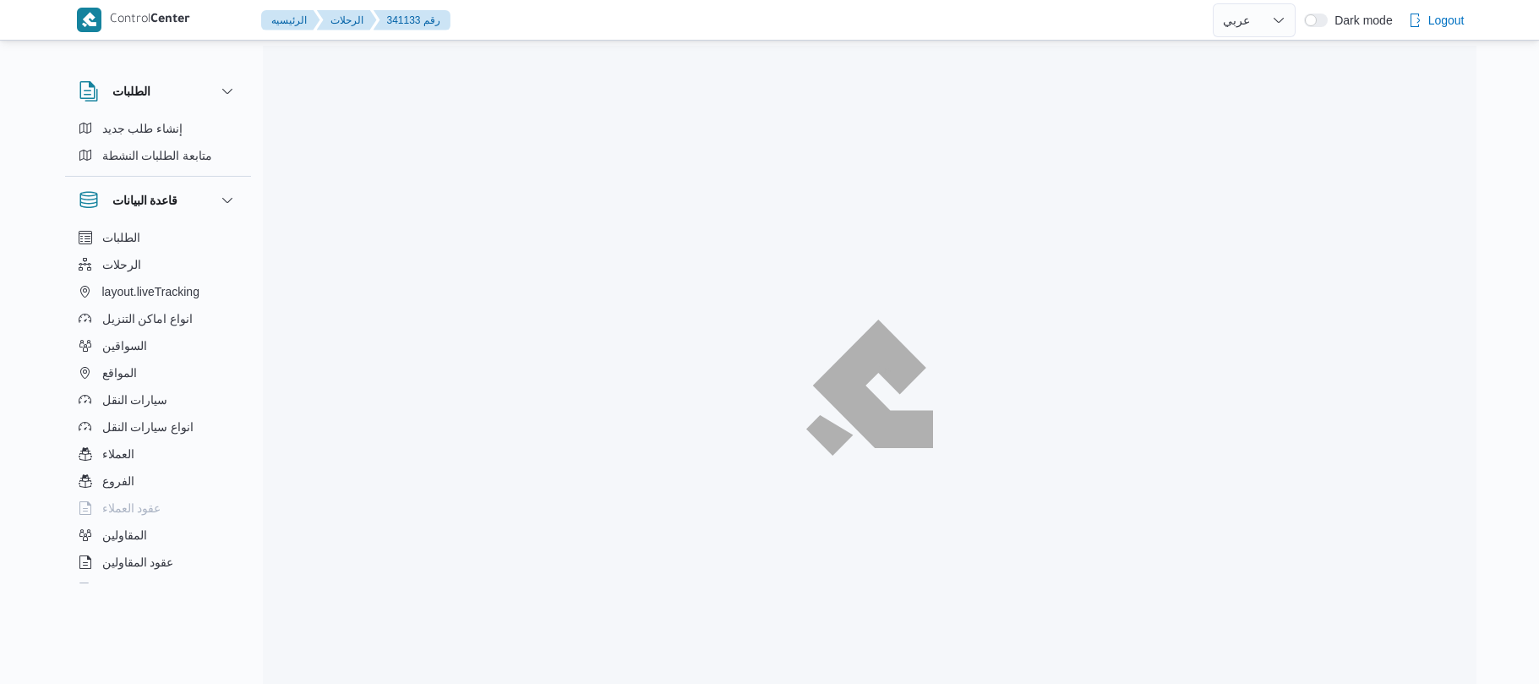
select select "ar"
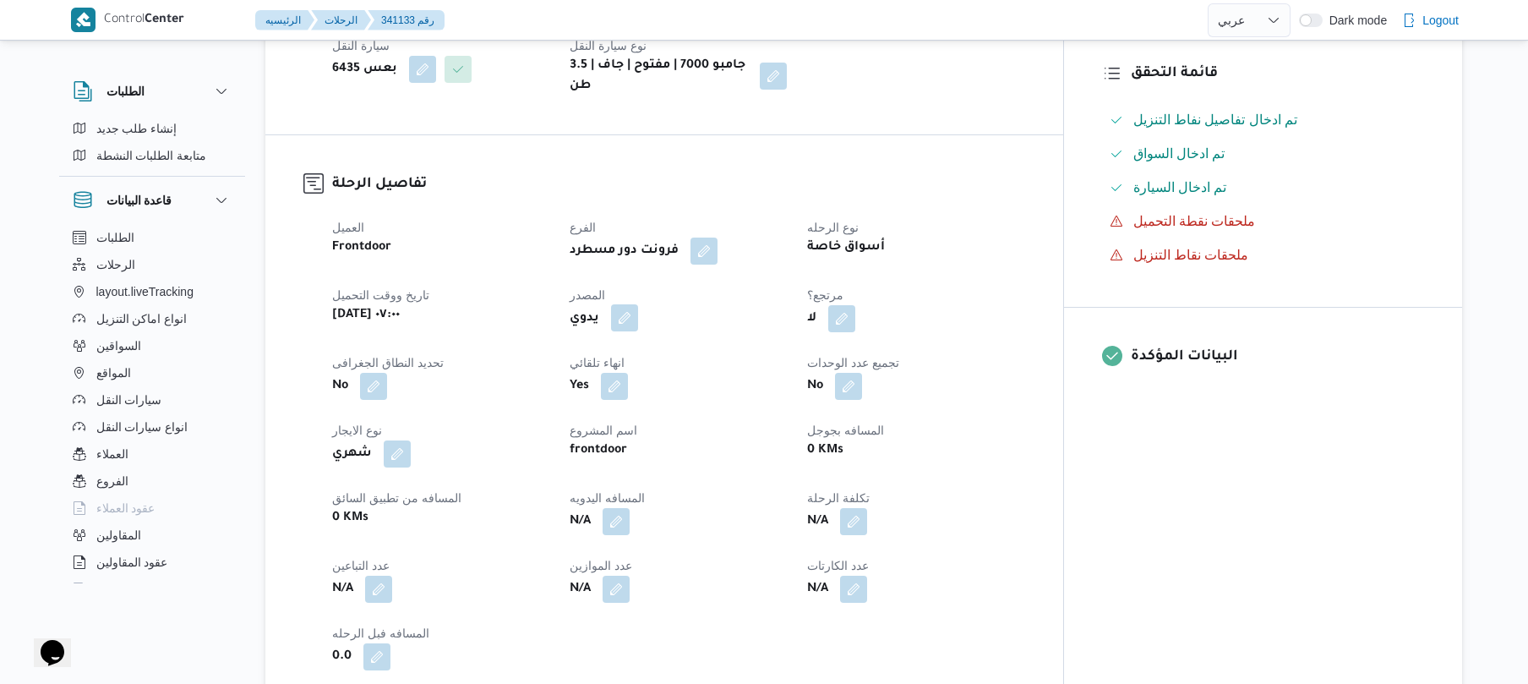
click at [638, 304] on button "button" at bounding box center [624, 317] width 27 height 27
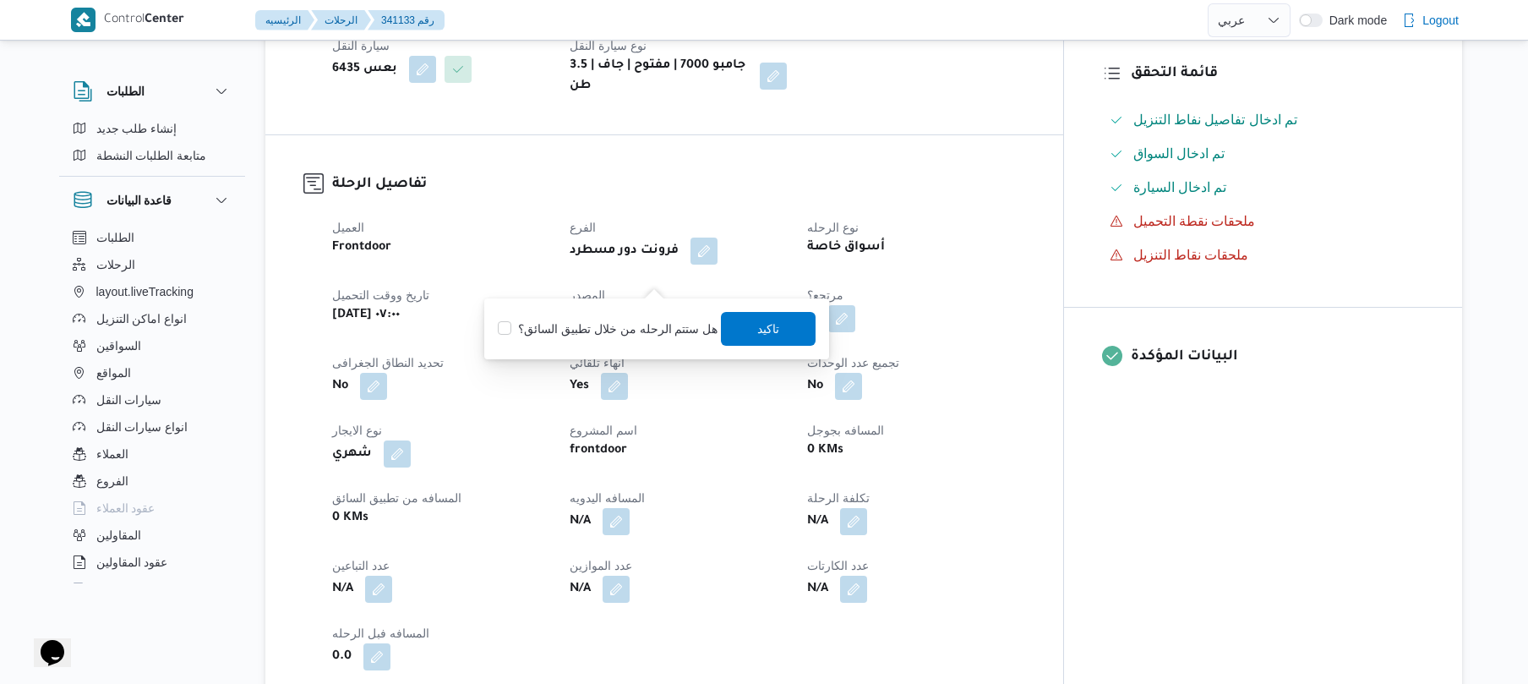
click at [636, 325] on label "هل ستتم الرحله من خلال تطبيق السائق؟" at bounding box center [608, 329] width 220 height 20
checkbox input "true"
click at [761, 332] on span "تاكيد" at bounding box center [769, 328] width 22 height 20
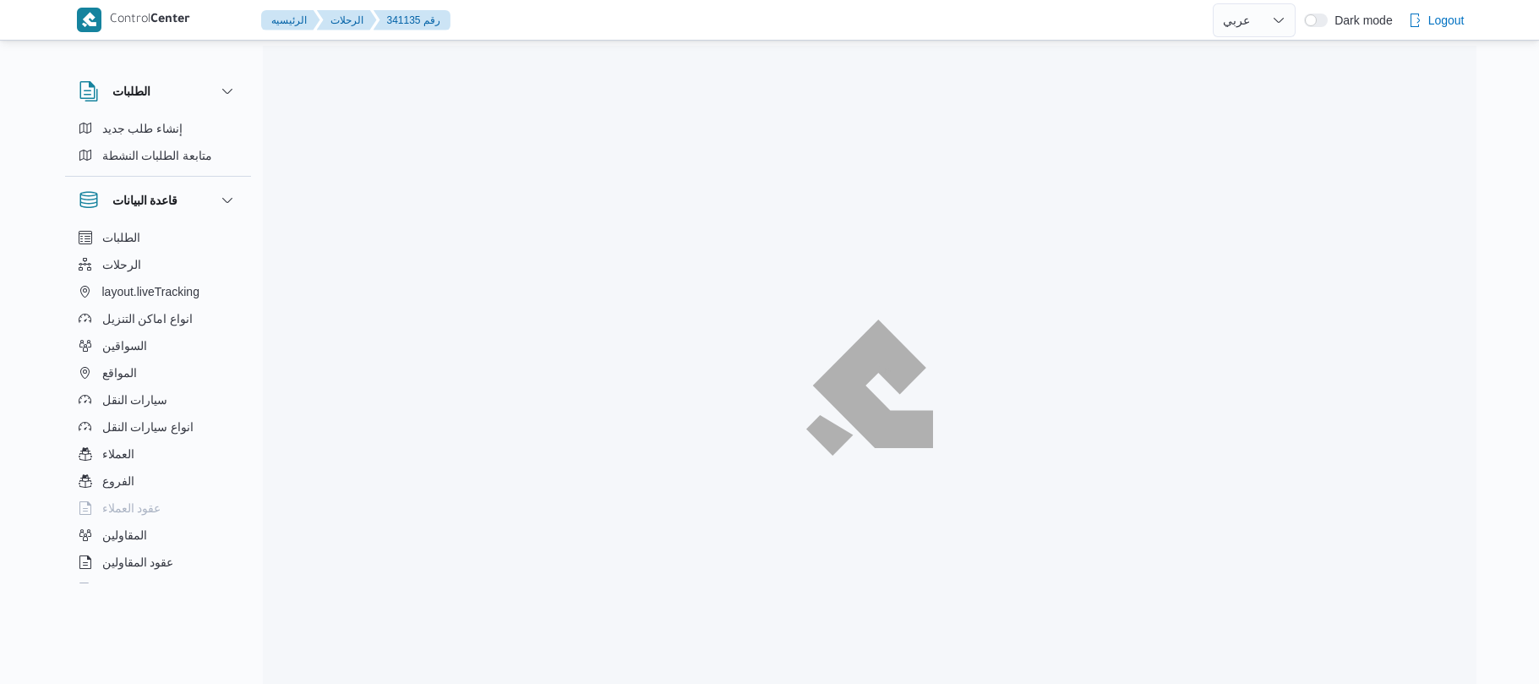
select select "ar"
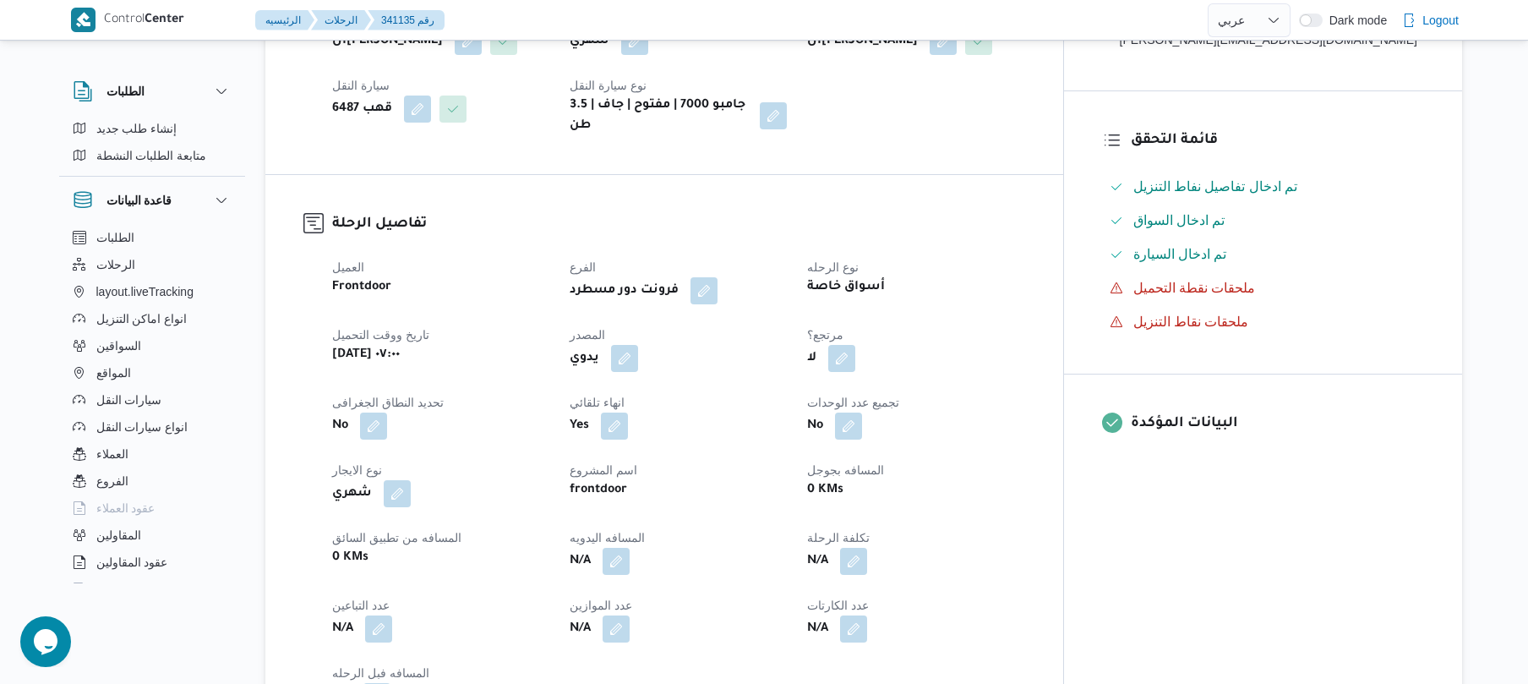
scroll to position [406, 0]
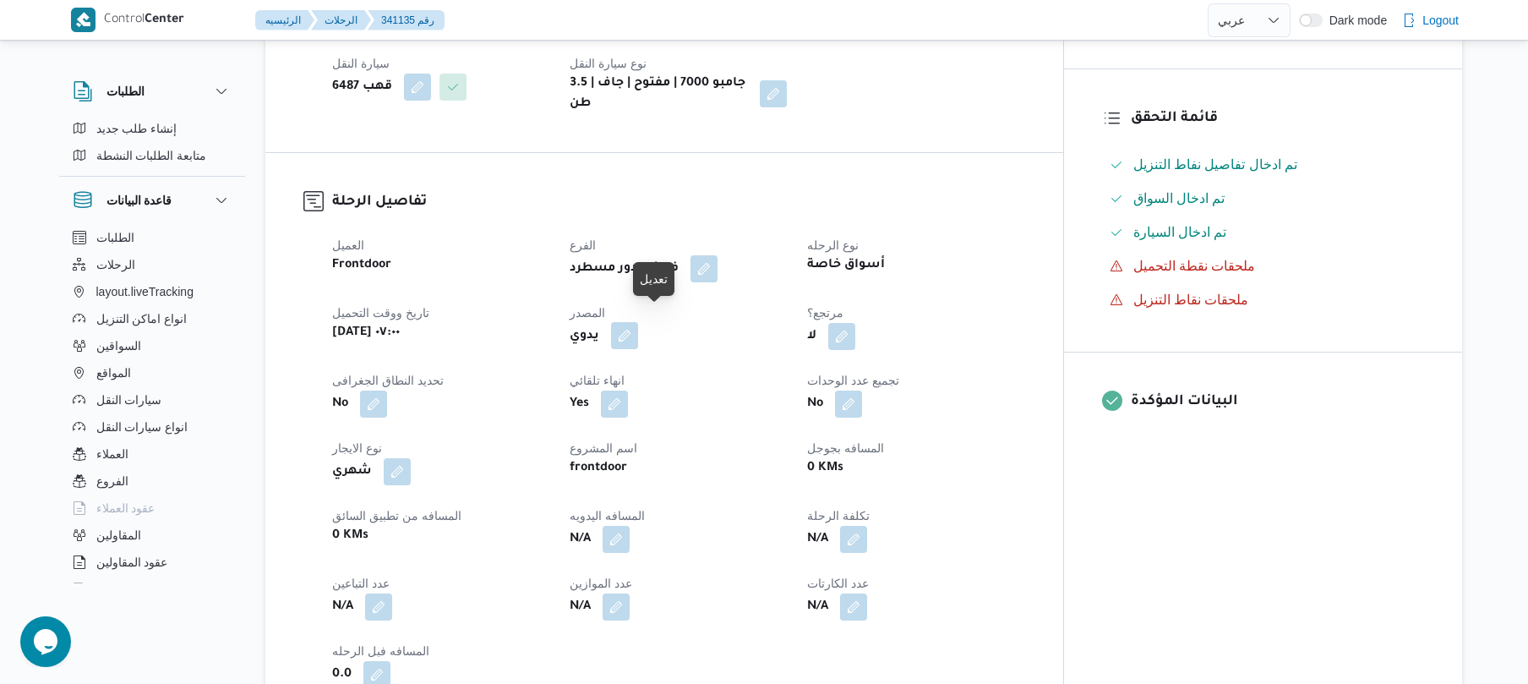
click at [638, 322] on button "button" at bounding box center [624, 335] width 27 height 27
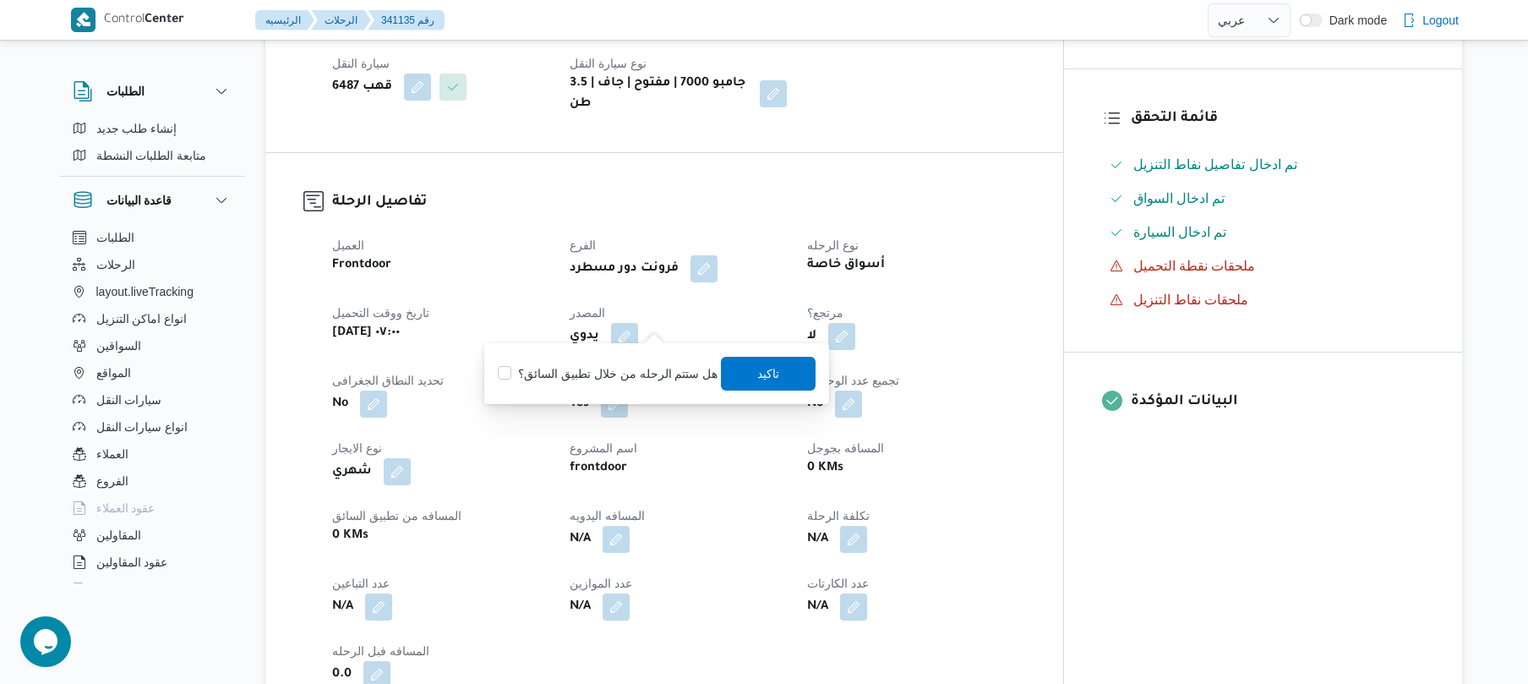
click at [630, 373] on label "هل ستتم الرحله من خلال تطبيق السائق؟" at bounding box center [608, 373] width 220 height 20
checkbox input "true"
click at [748, 380] on span "تاكيد" at bounding box center [769, 373] width 95 height 34
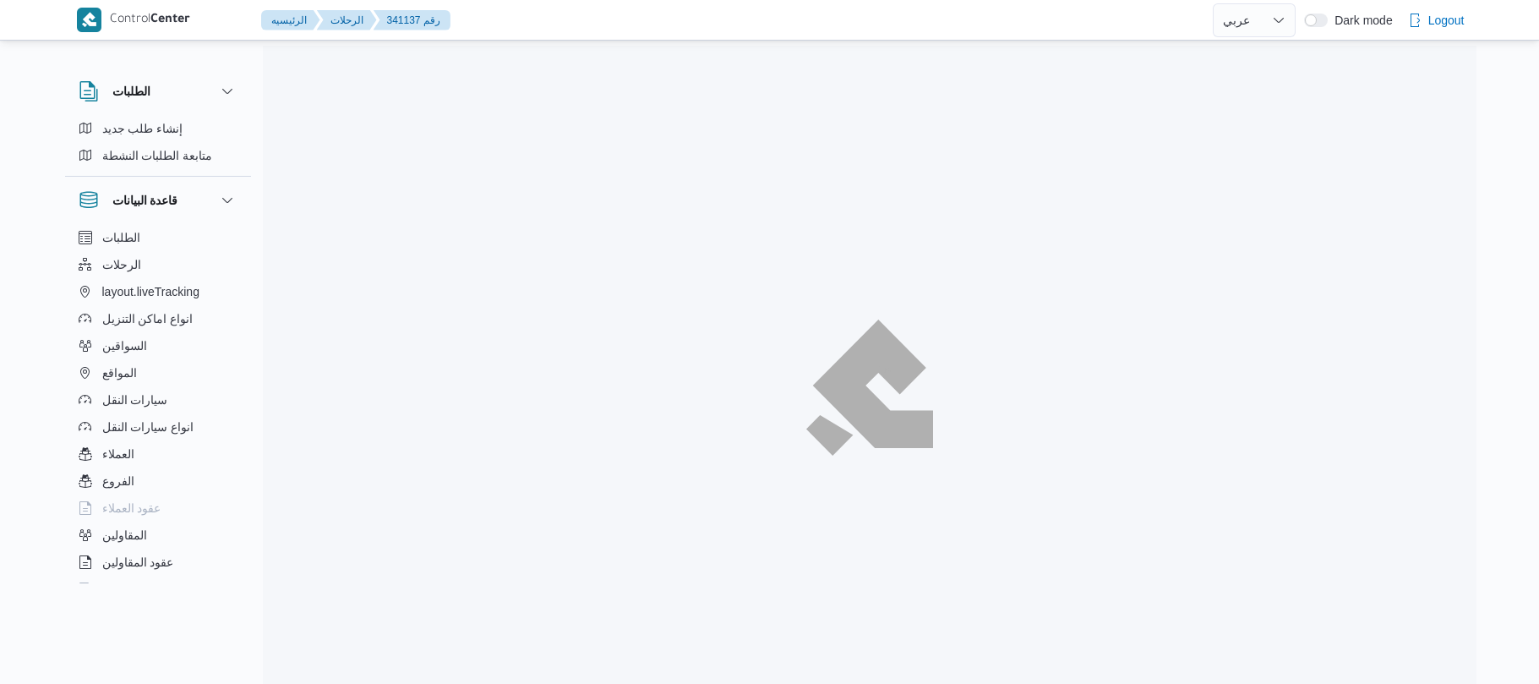
select select "ar"
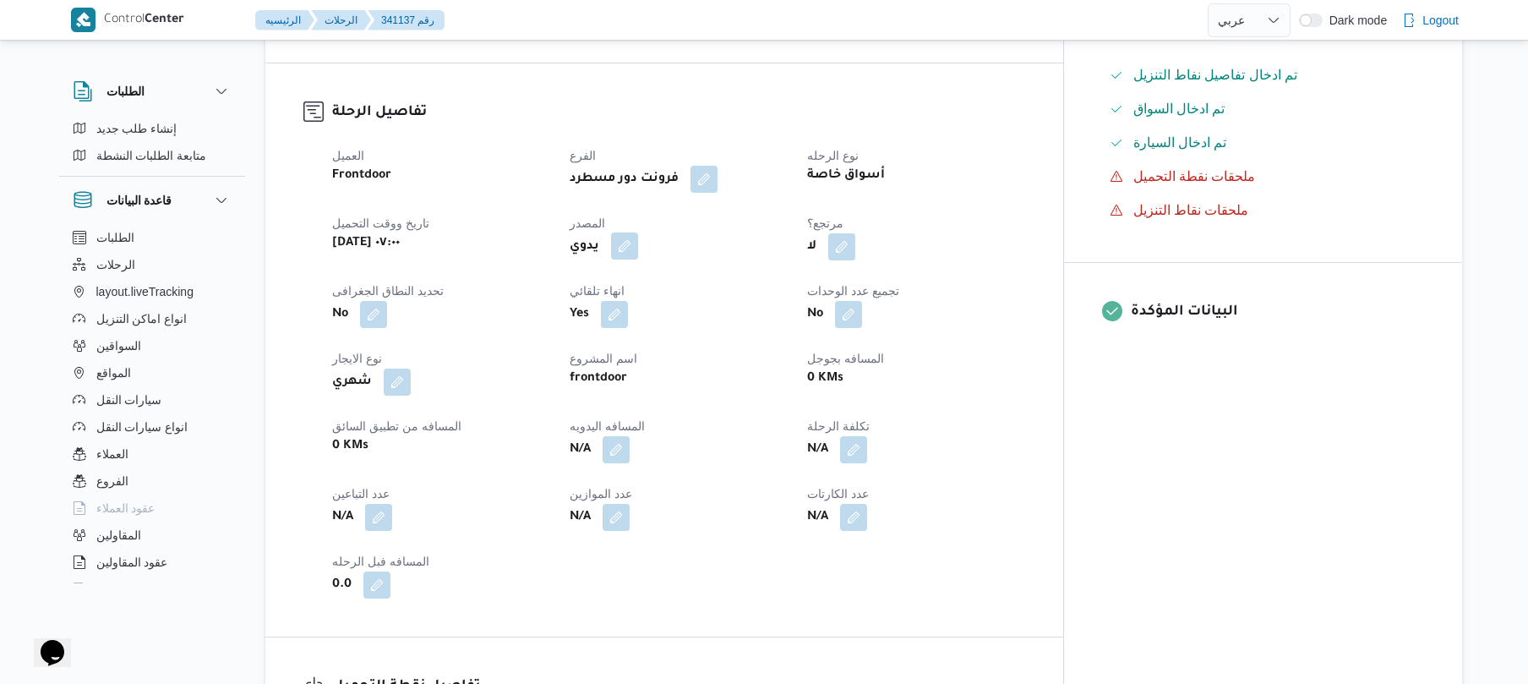
click at [638, 232] on button "button" at bounding box center [624, 245] width 27 height 27
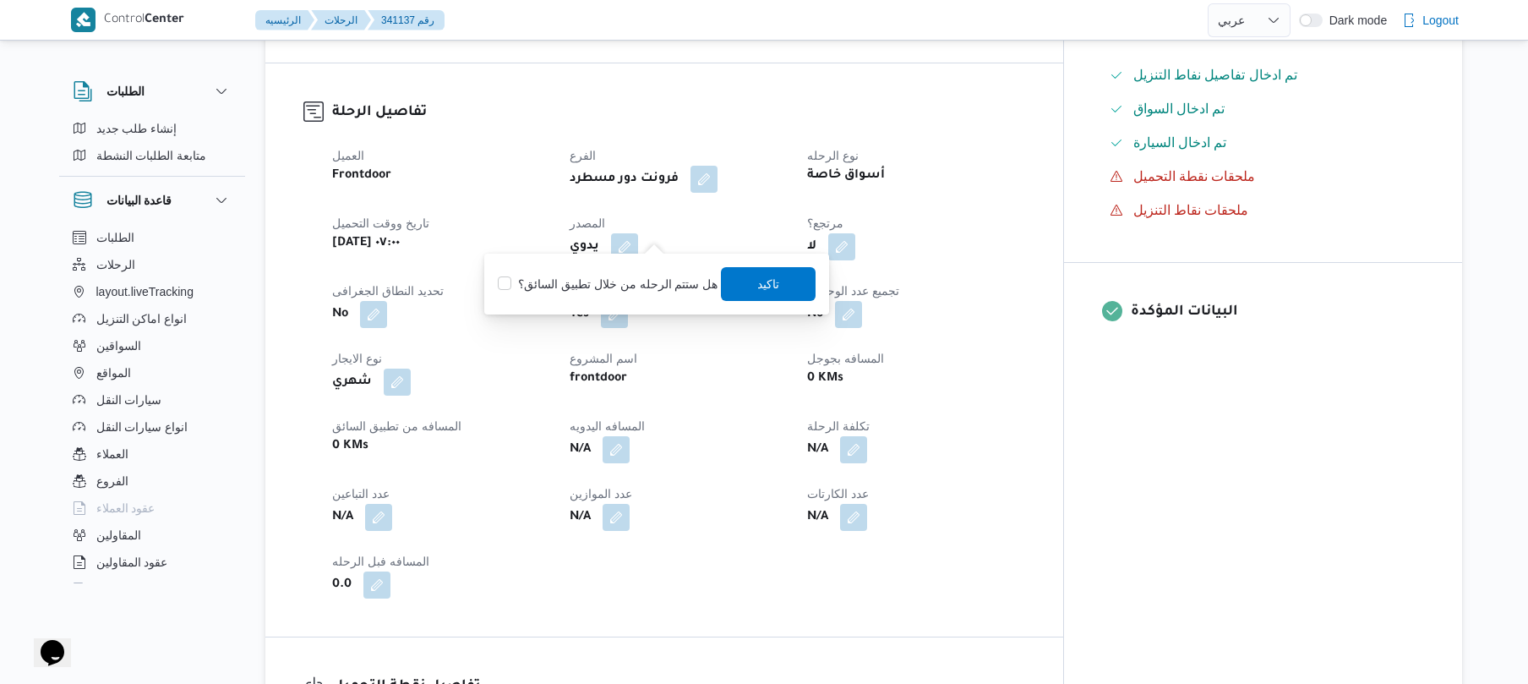
click at [625, 285] on label "هل ستتم الرحله من خلال تطبيق السائق؟" at bounding box center [608, 284] width 220 height 20
checkbox input "true"
click at [772, 277] on span "تاكيد" at bounding box center [769, 283] width 22 height 20
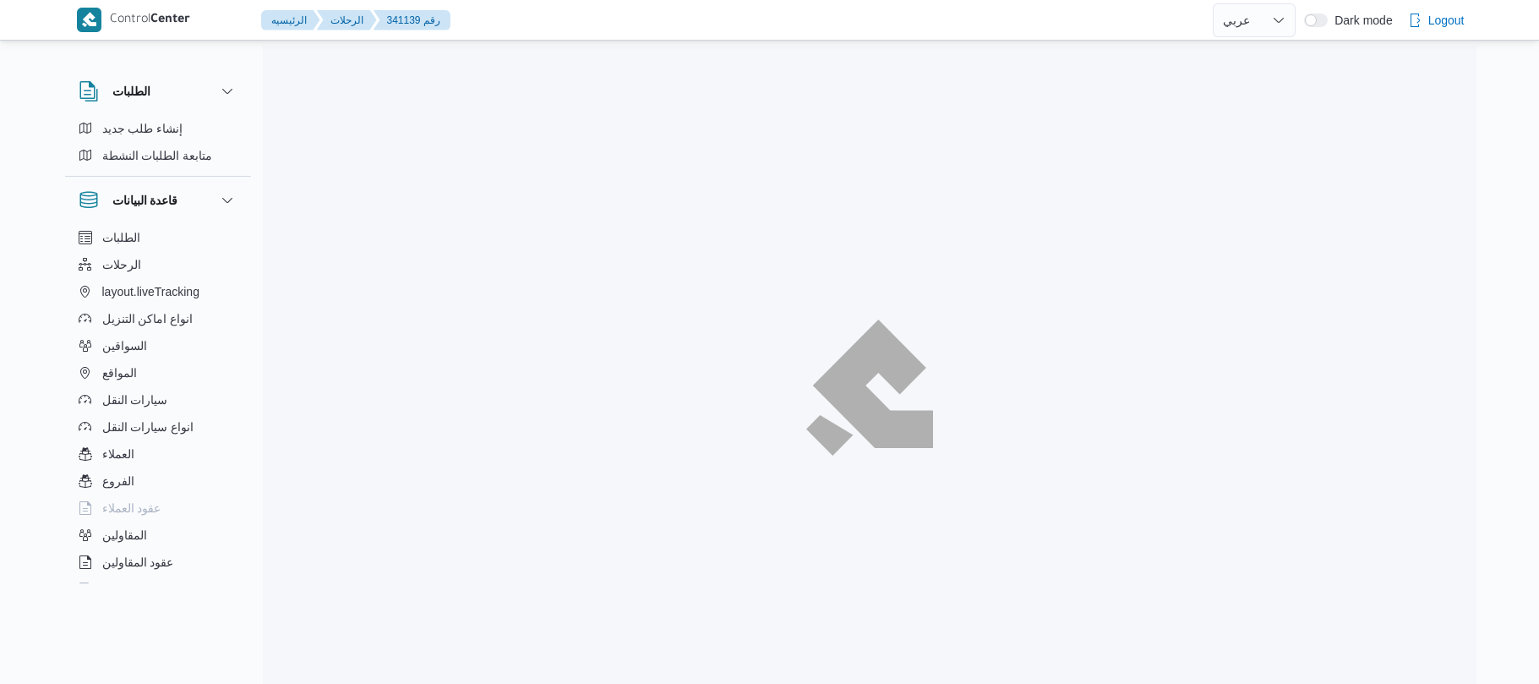
select select "ar"
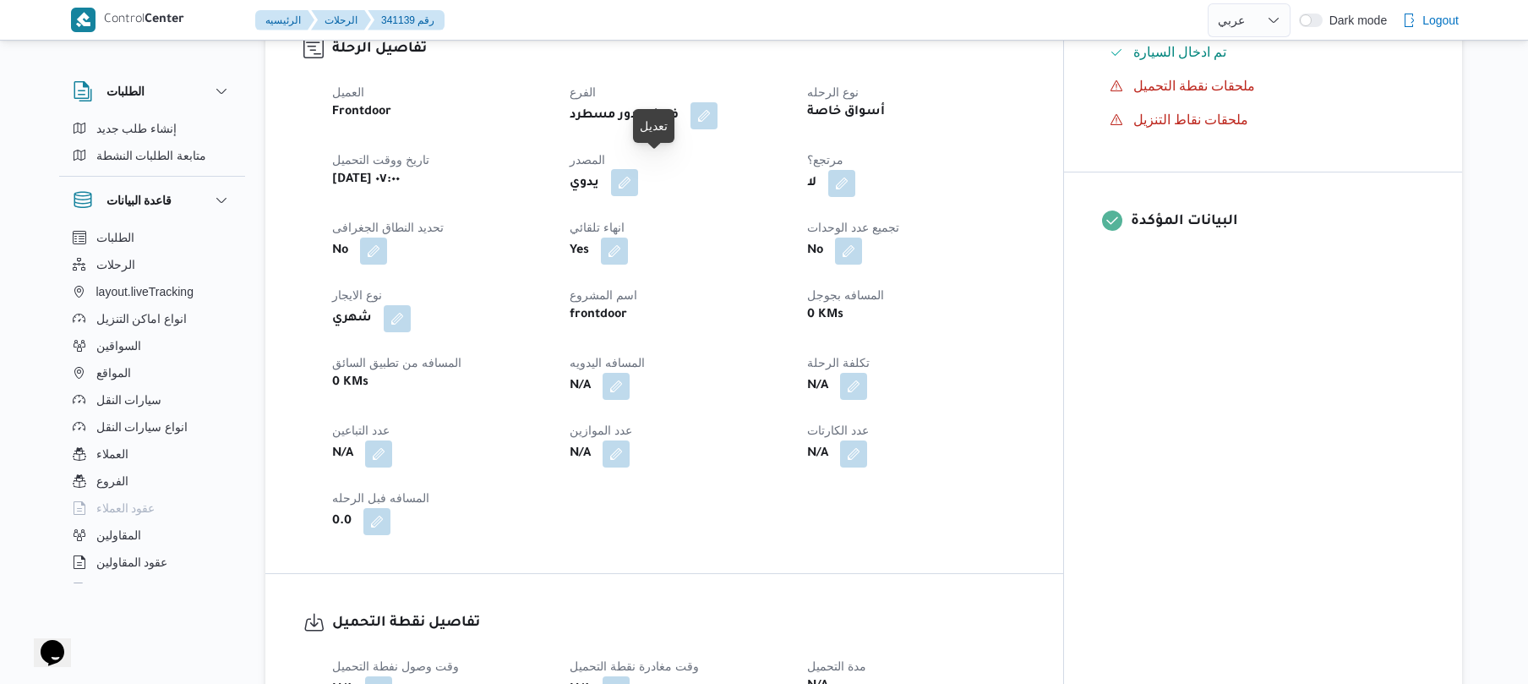
click at [638, 170] on button "button" at bounding box center [624, 182] width 27 height 27
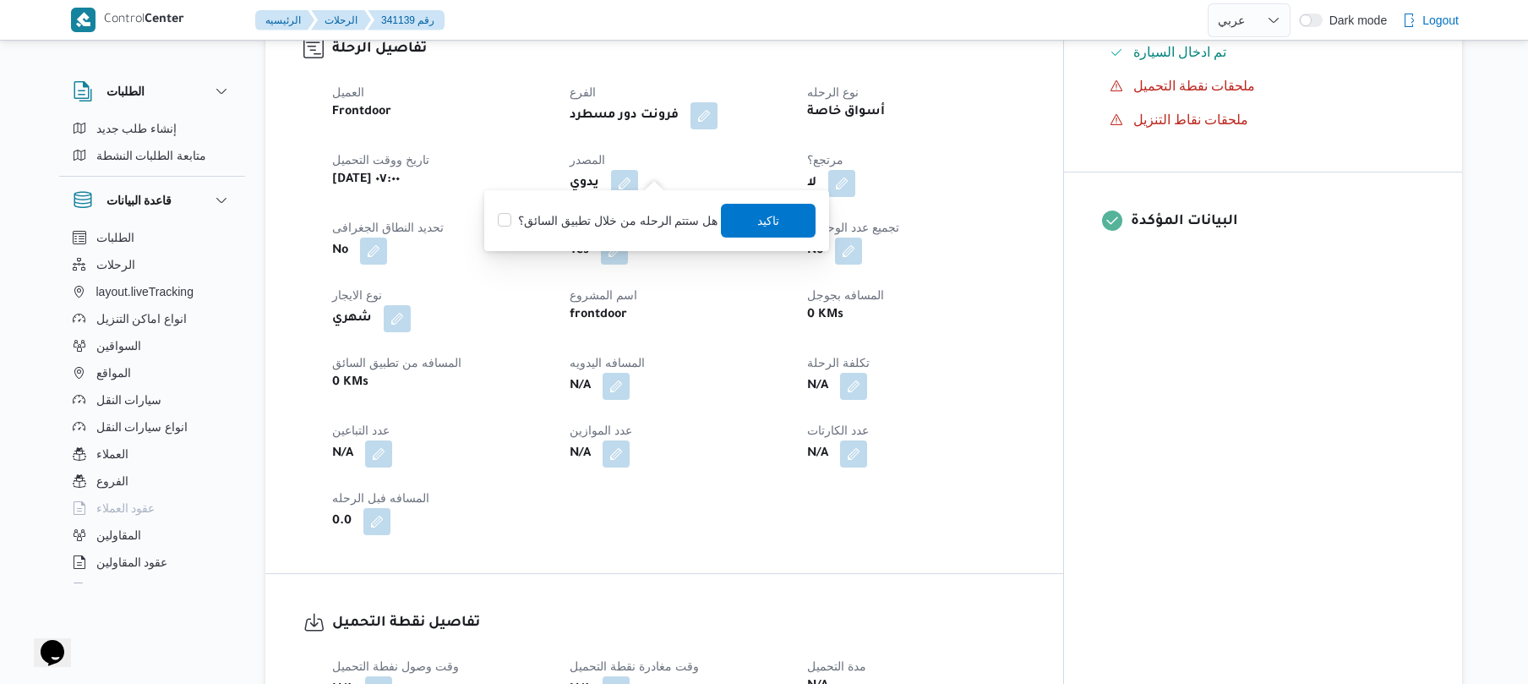
click at [625, 215] on label "هل ستتم الرحله من خلال تطبيق السائق؟" at bounding box center [608, 220] width 220 height 20
checkbox input "true"
click at [758, 218] on span "تاكيد" at bounding box center [769, 220] width 22 height 20
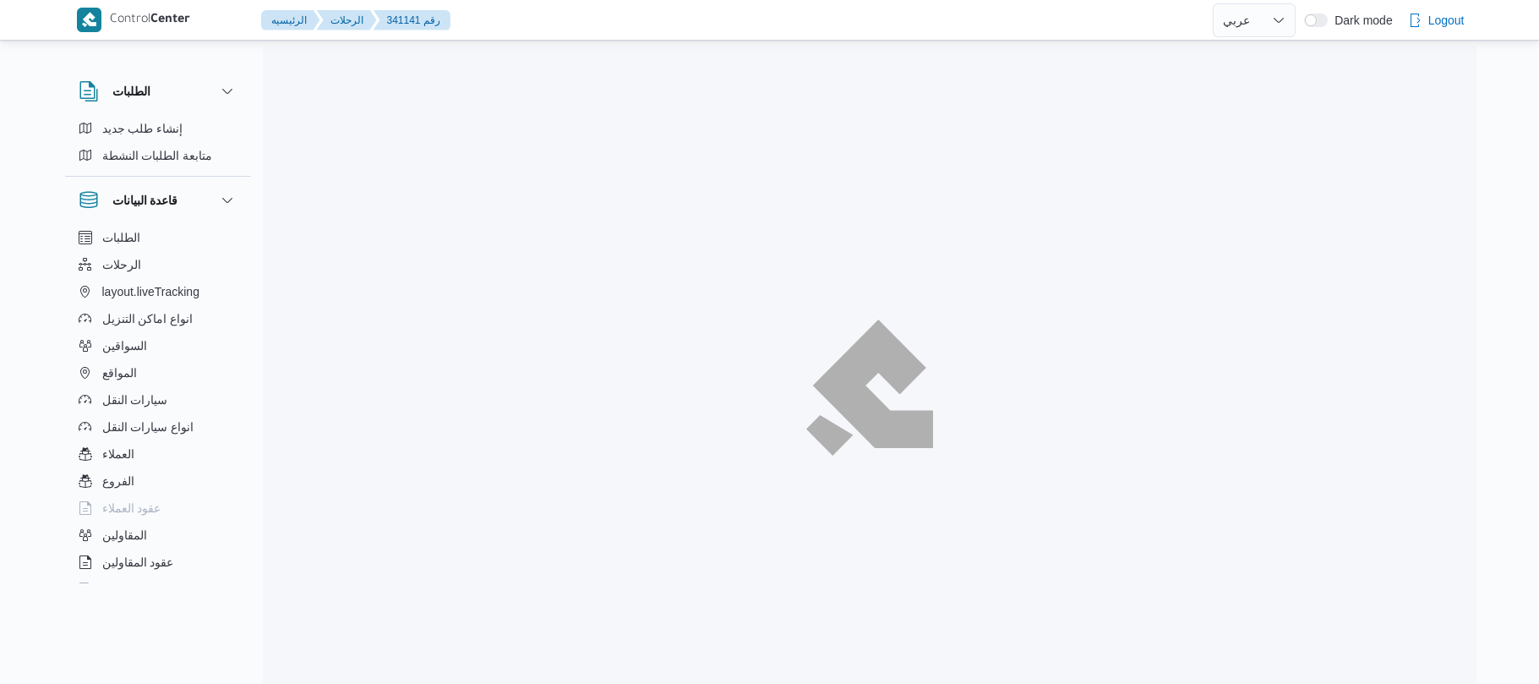
select select "ar"
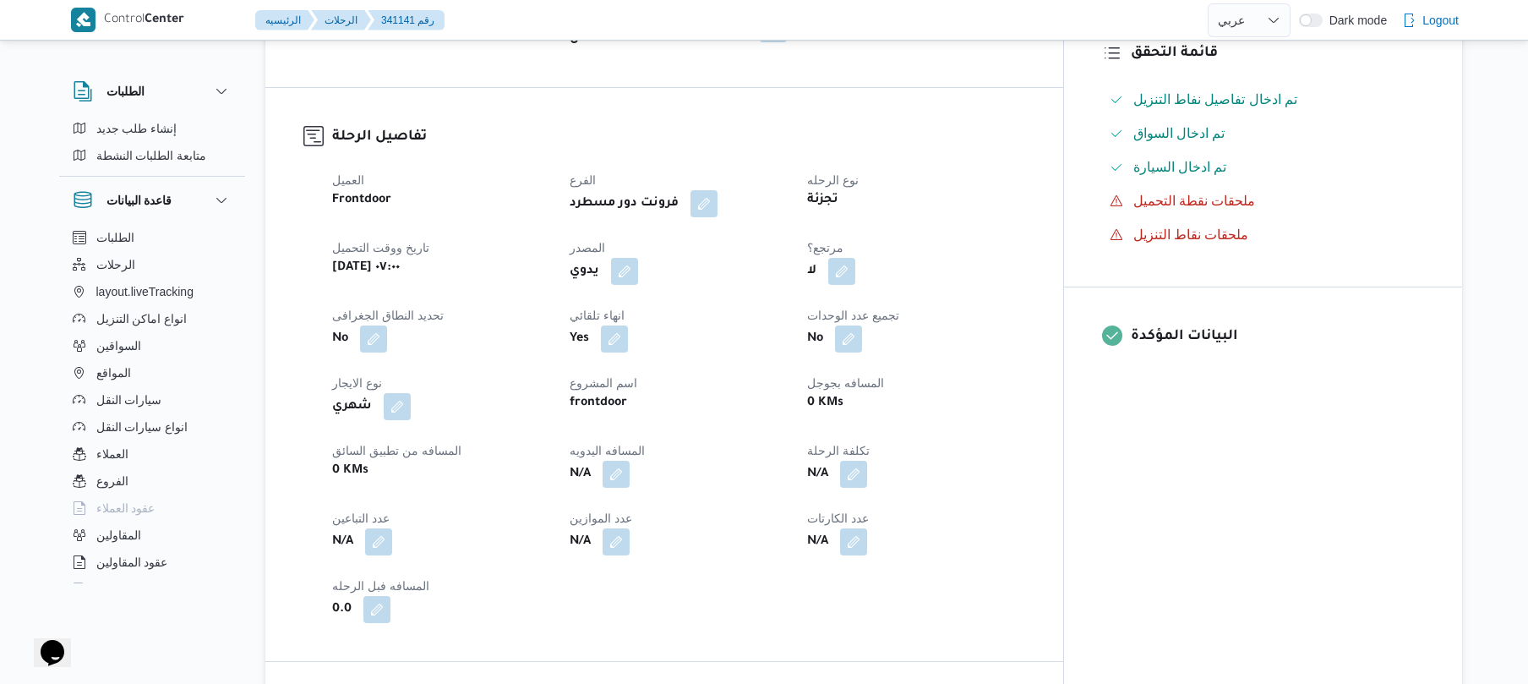
scroll to position [495, 0]
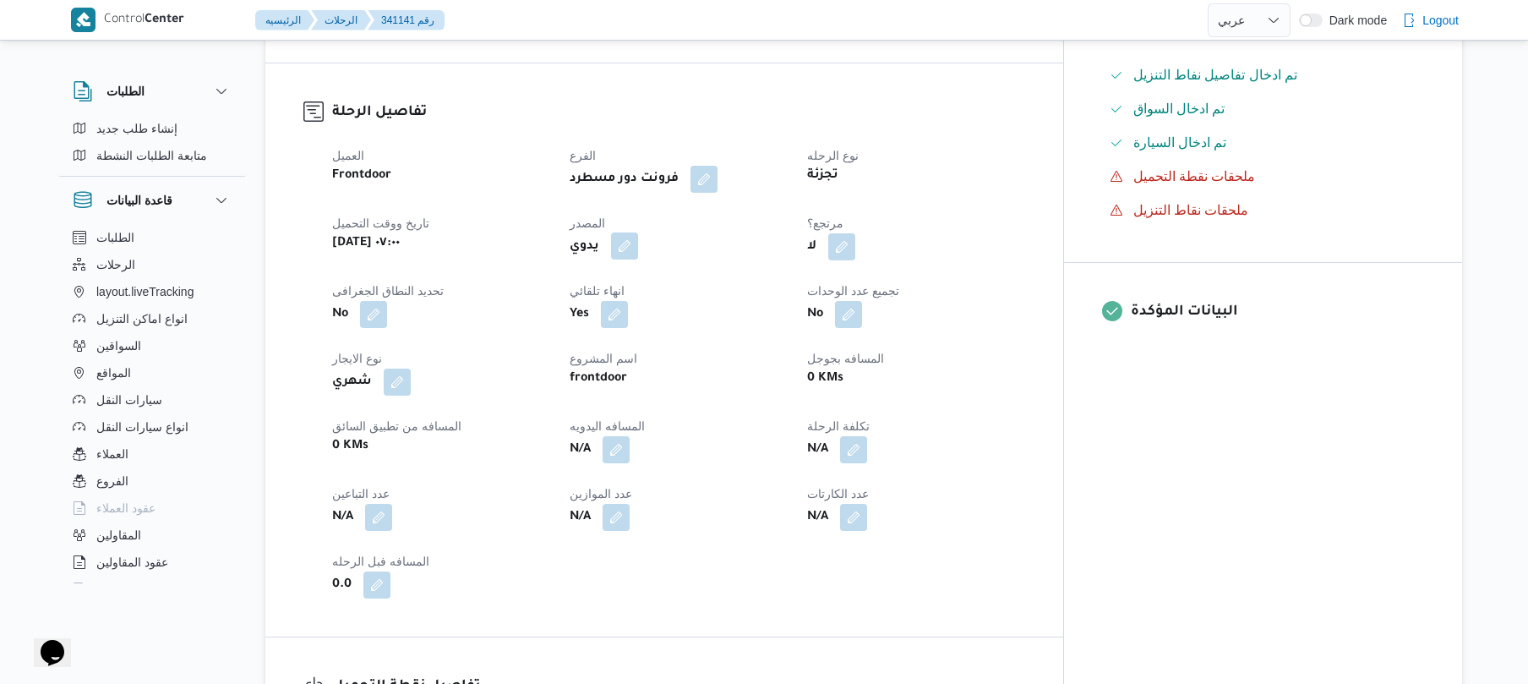
click at [638, 252] on button "button" at bounding box center [624, 245] width 27 height 27
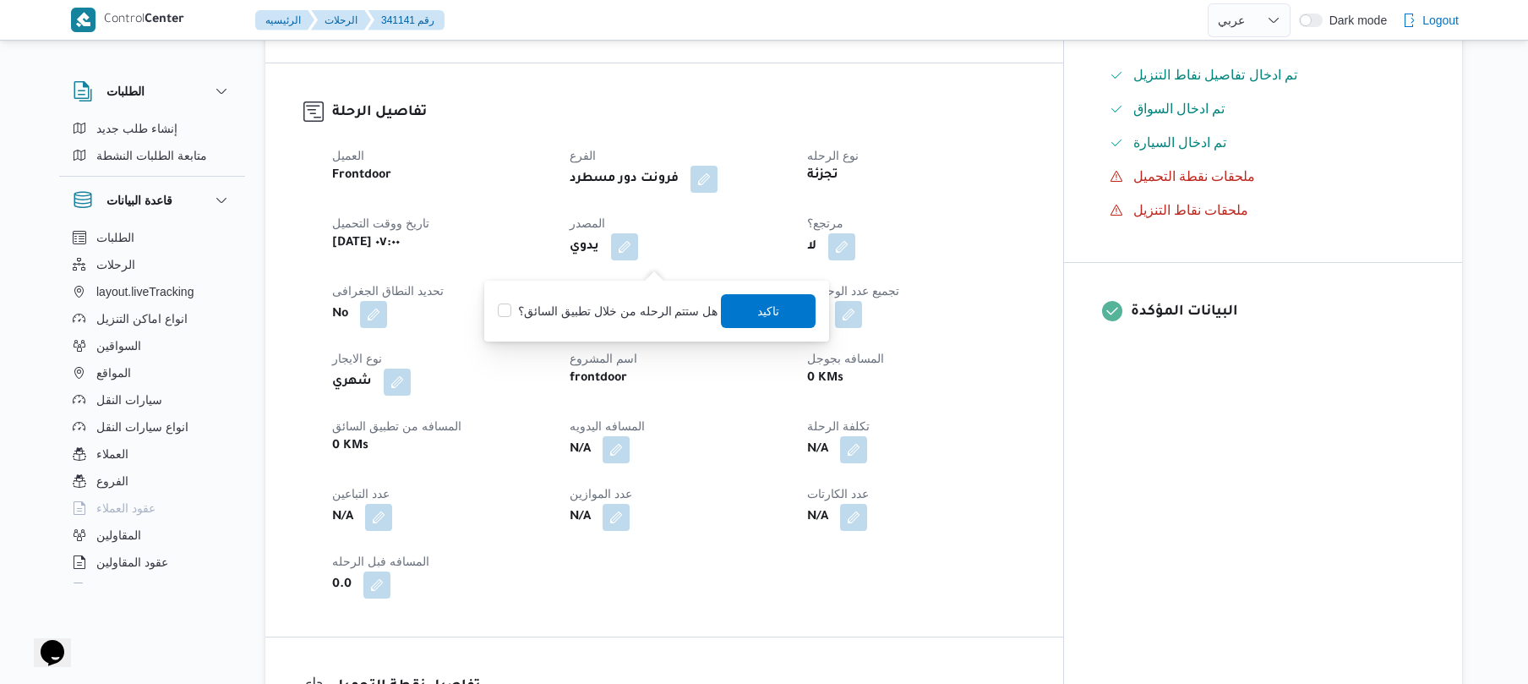
click at [609, 303] on label "هل ستتم الرحله من خلال تطبيق السائق؟" at bounding box center [608, 311] width 220 height 20
checkbox input "true"
click at [766, 318] on span "تاكيد" at bounding box center [769, 310] width 22 height 20
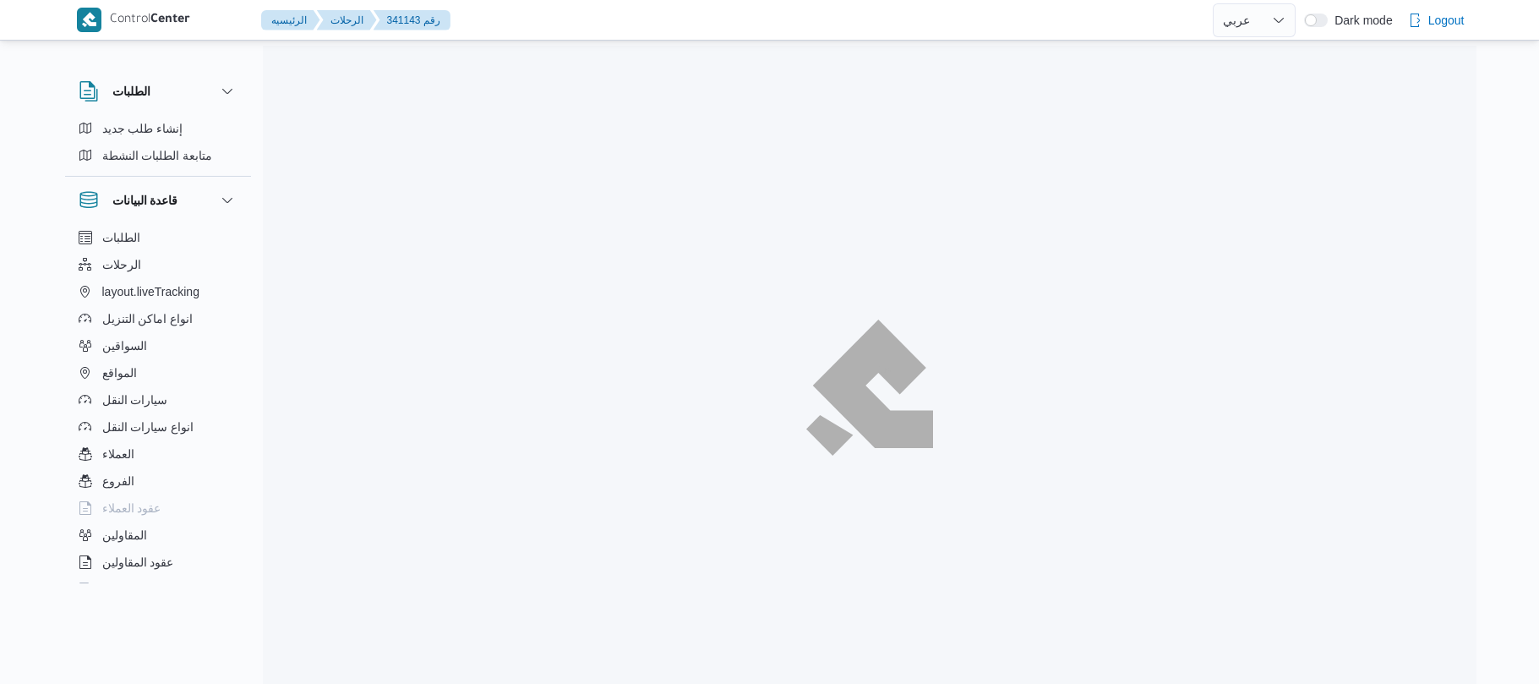
select select "ar"
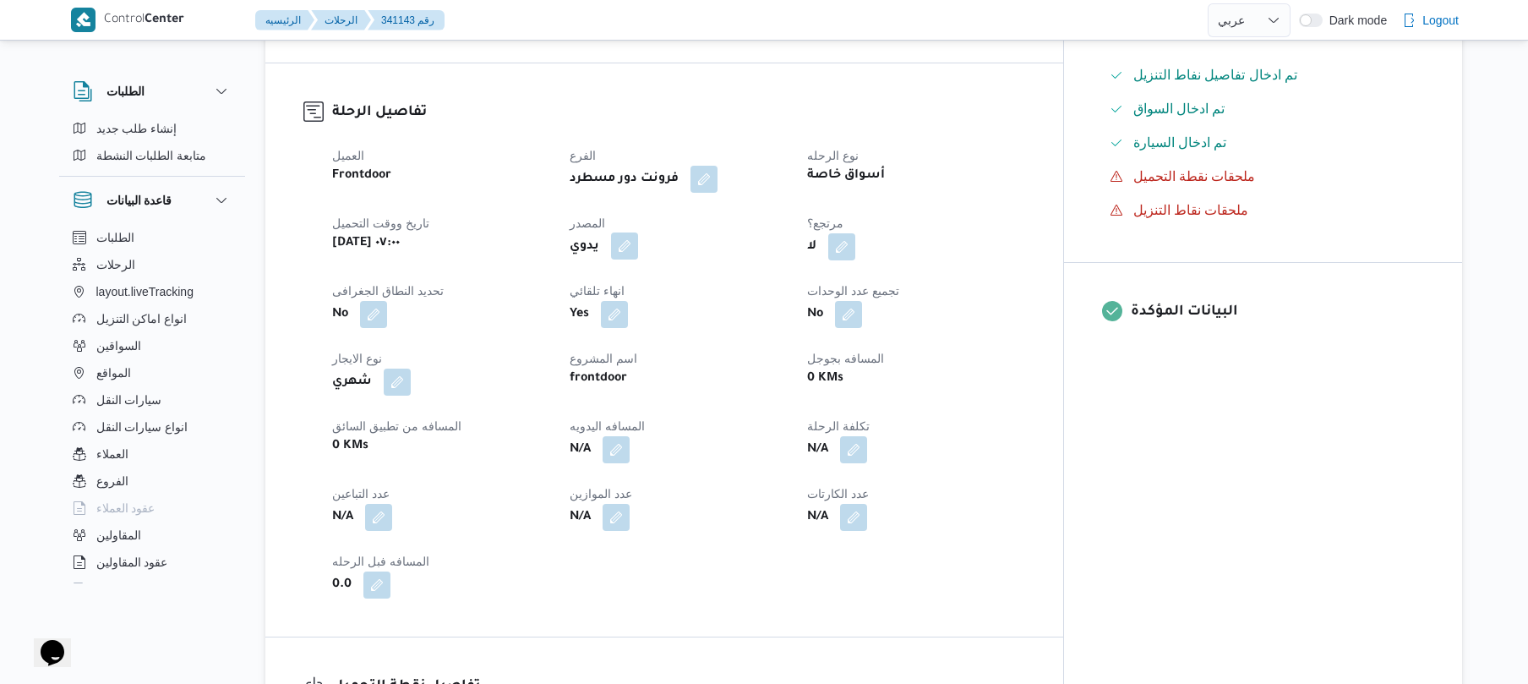
click at [638, 257] on button "button" at bounding box center [624, 245] width 27 height 27
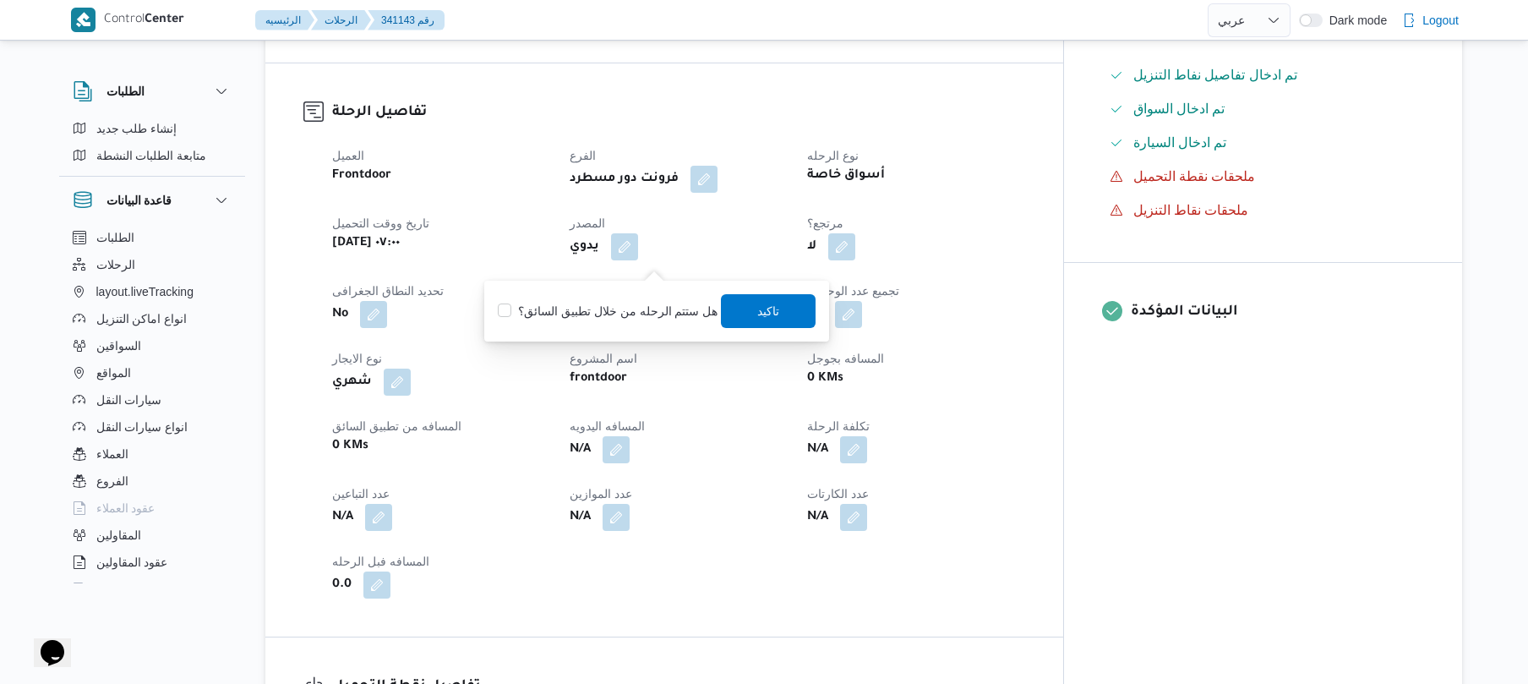
click at [616, 311] on label "هل ستتم الرحله من خلال تطبيق السائق؟" at bounding box center [608, 311] width 220 height 20
checkbox input "true"
click at [778, 306] on span "تاكيد" at bounding box center [769, 310] width 95 height 34
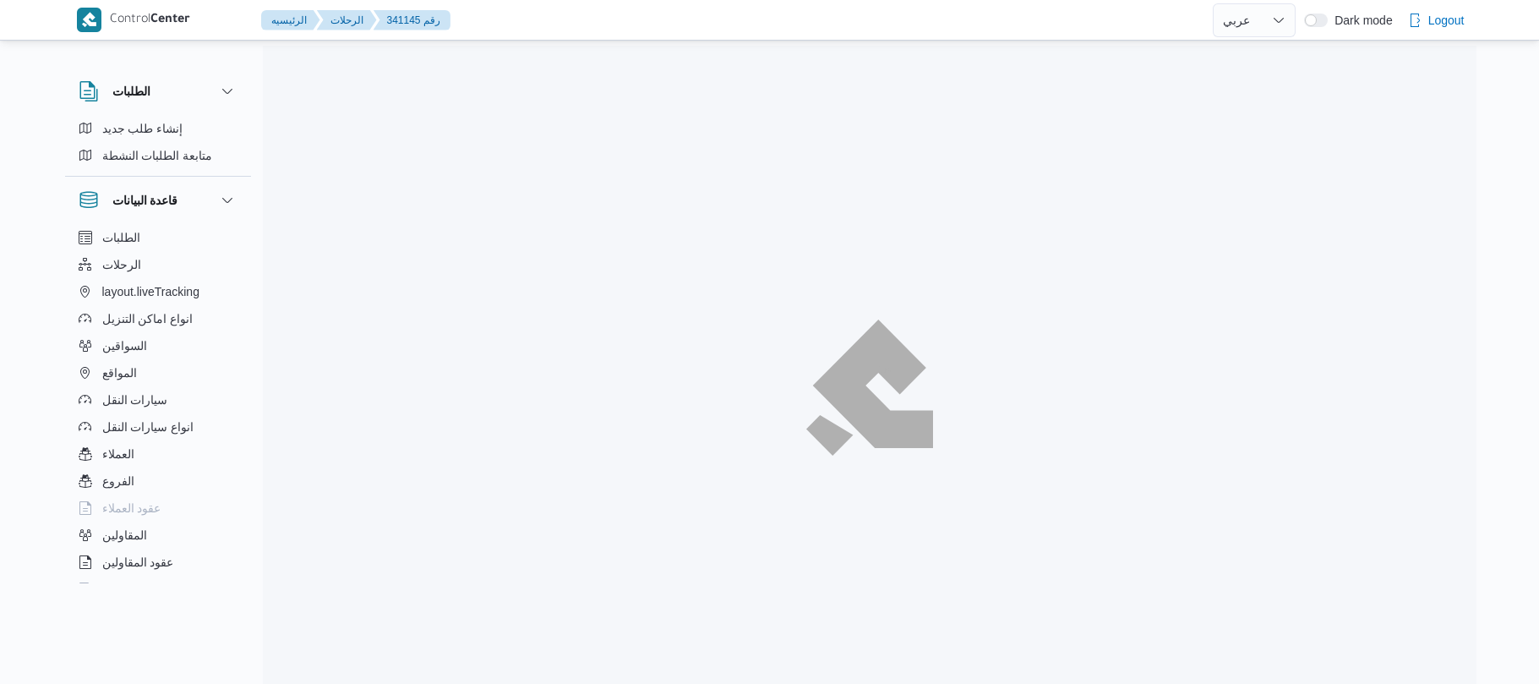
select select "ar"
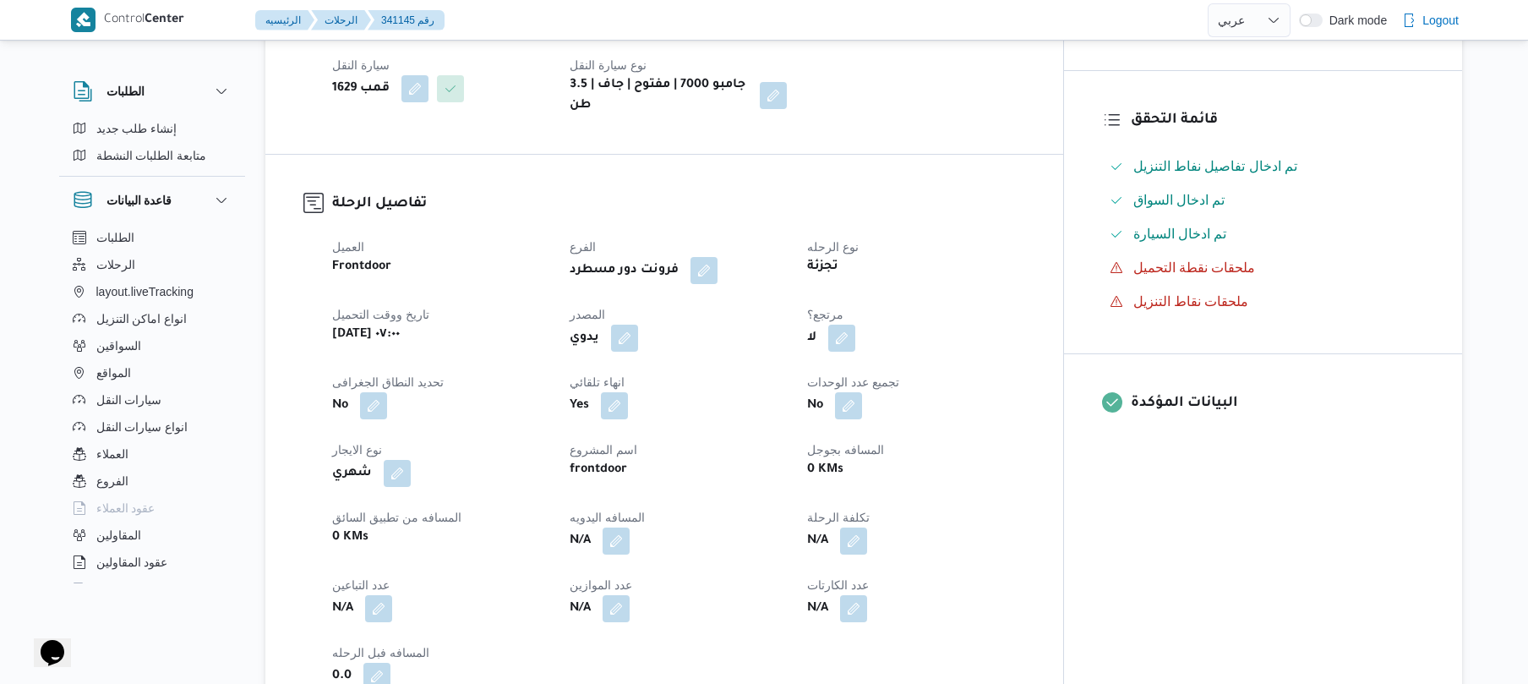
scroll to position [406, 0]
click at [638, 349] on button "button" at bounding box center [624, 335] width 27 height 27
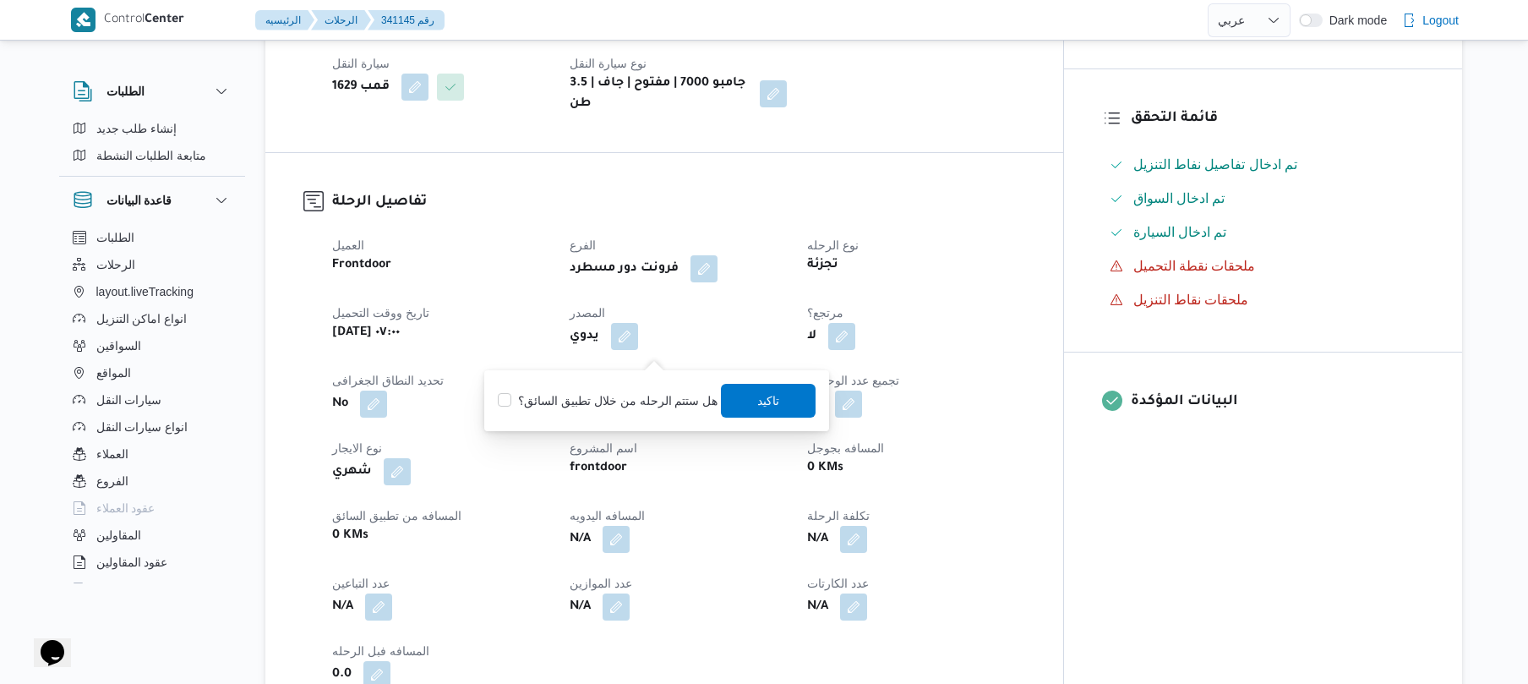
click at [629, 397] on label "هل ستتم الرحله من خلال تطبيق السائق؟" at bounding box center [608, 400] width 220 height 20
checkbox input "true"
click at [768, 399] on span "تاكيد" at bounding box center [769, 400] width 22 height 20
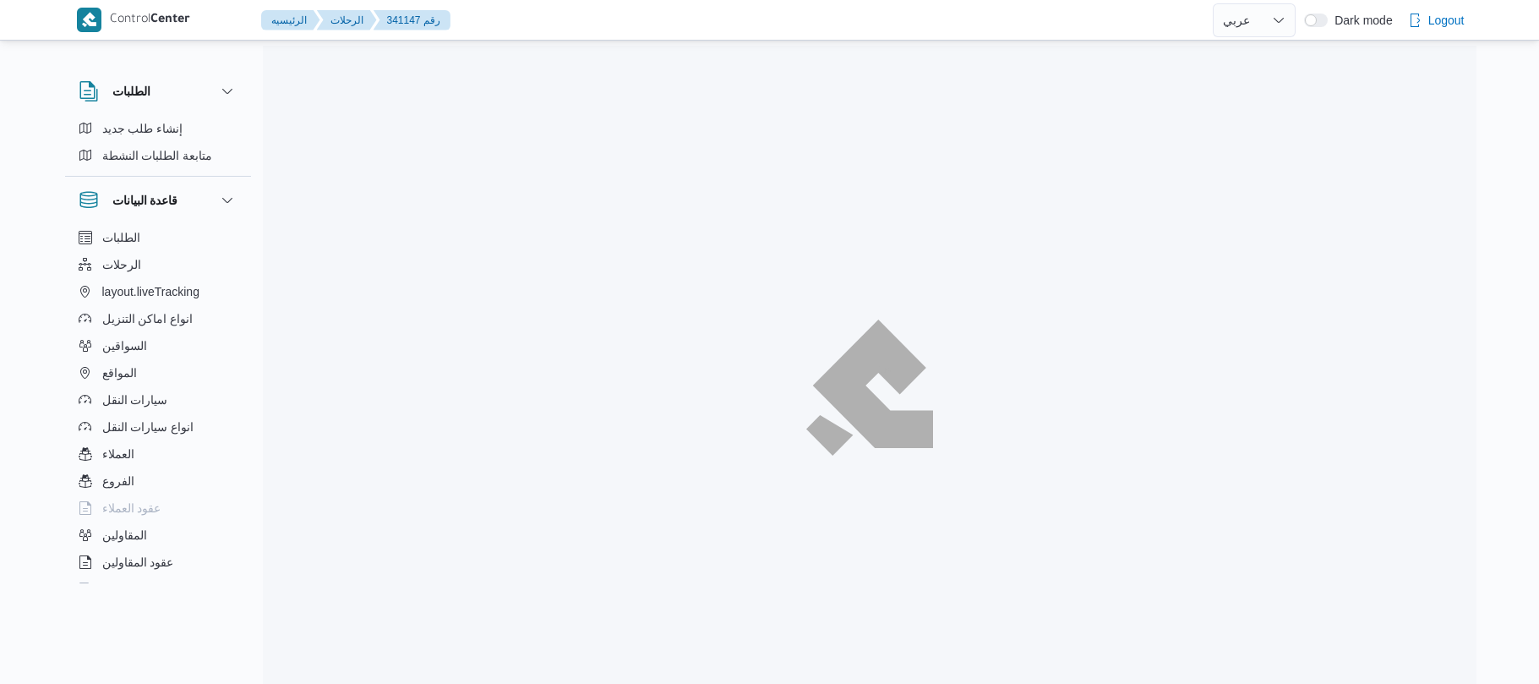
select select "ar"
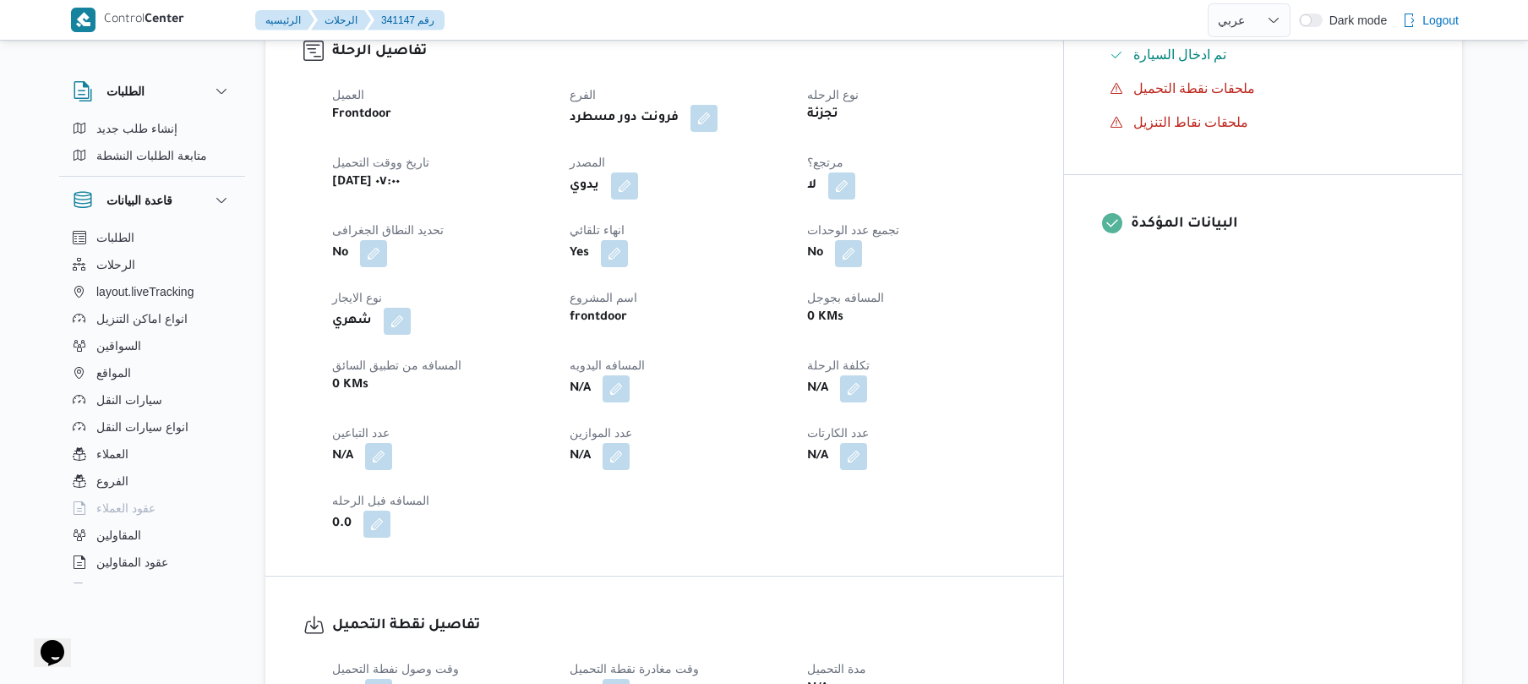
scroll to position [586, 0]
click at [638, 169] on button "button" at bounding box center [624, 182] width 27 height 27
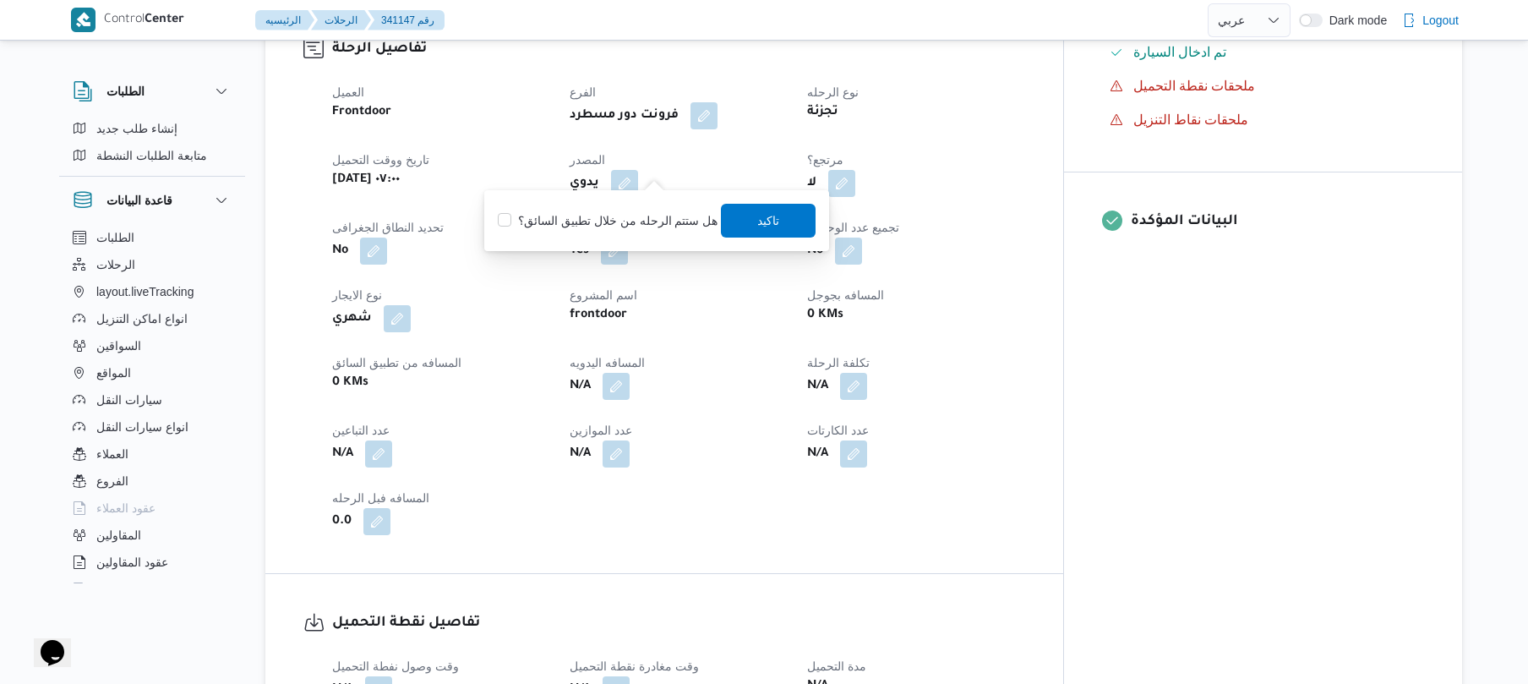
click at [609, 210] on label "هل ستتم الرحله من خلال تطبيق السائق؟" at bounding box center [608, 220] width 220 height 20
checkbox input "true"
click at [758, 220] on span "تاكيد" at bounding box center [769, 220] width 22 height 20
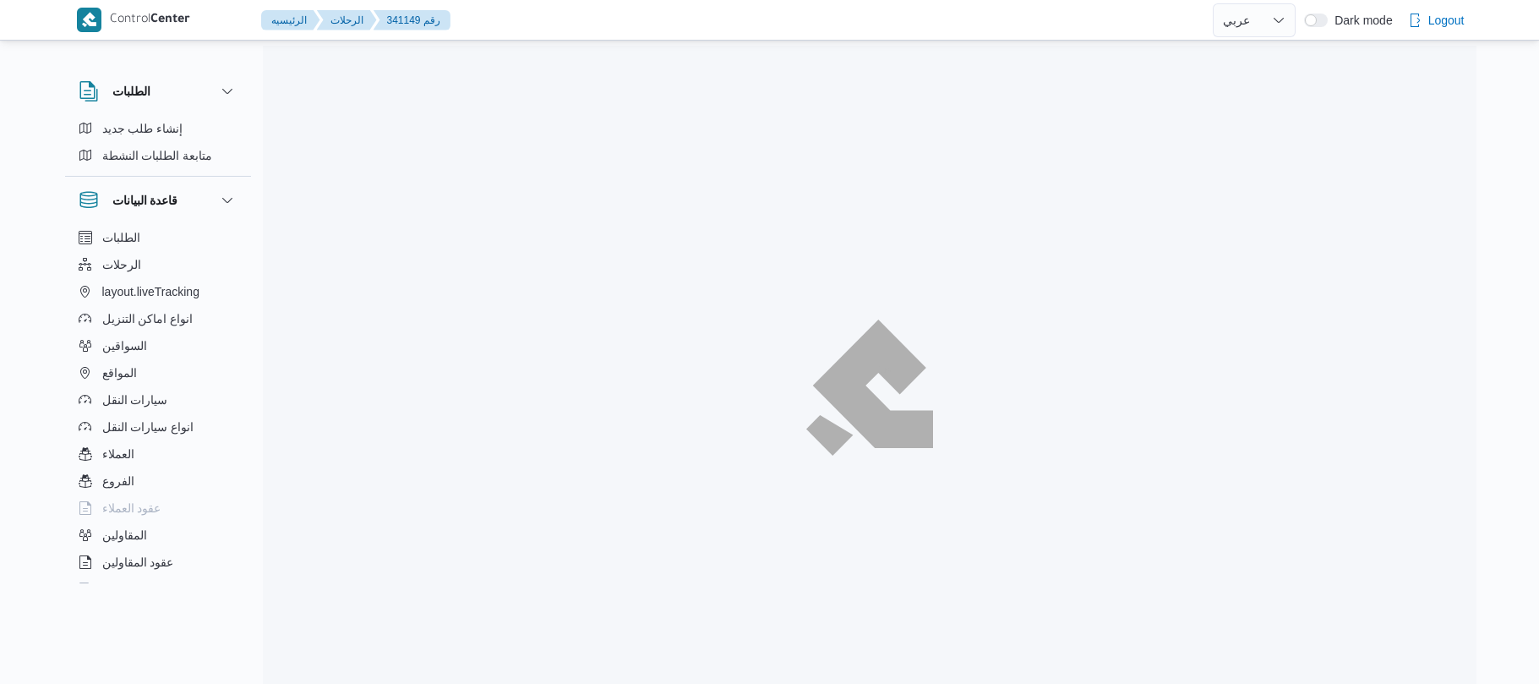
select select "ar"
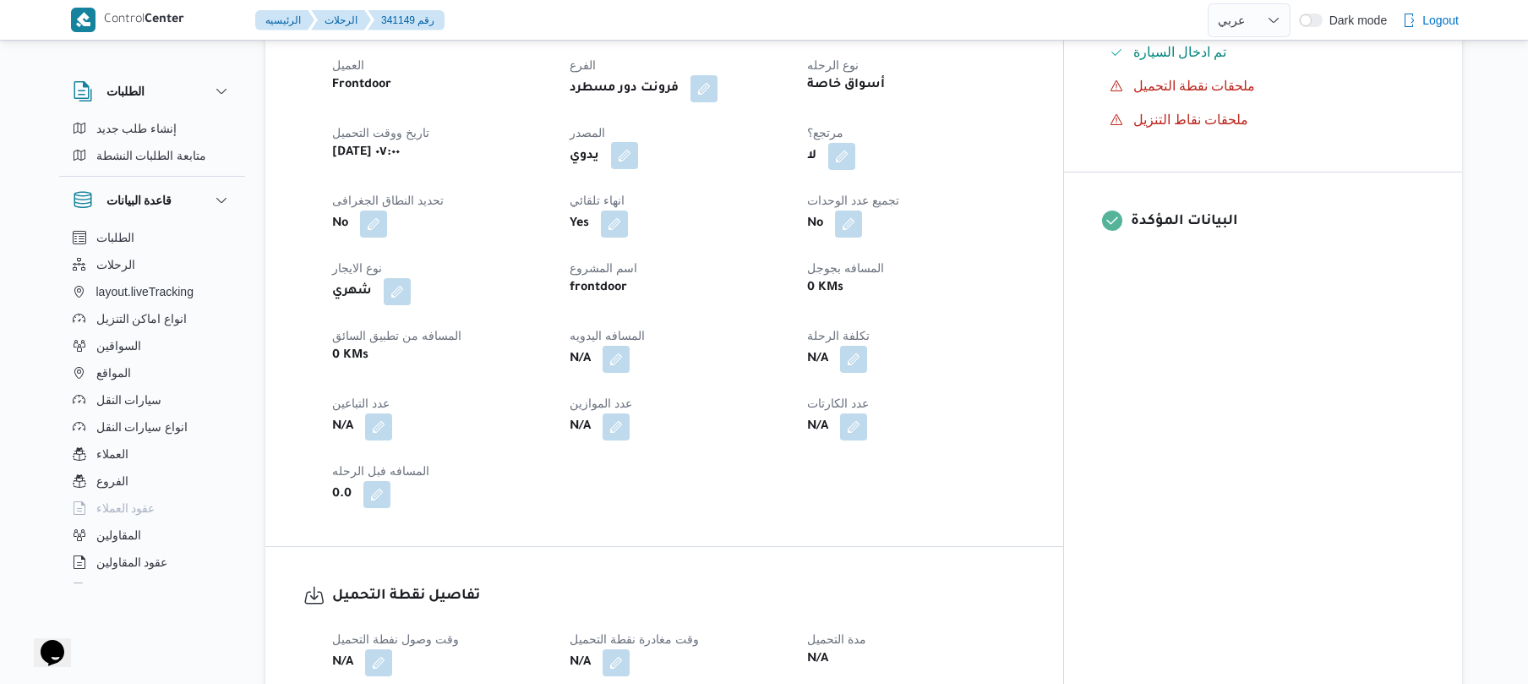
click at [638, 163] on button "button" at bounding box center [624, 155] width 27 height 27
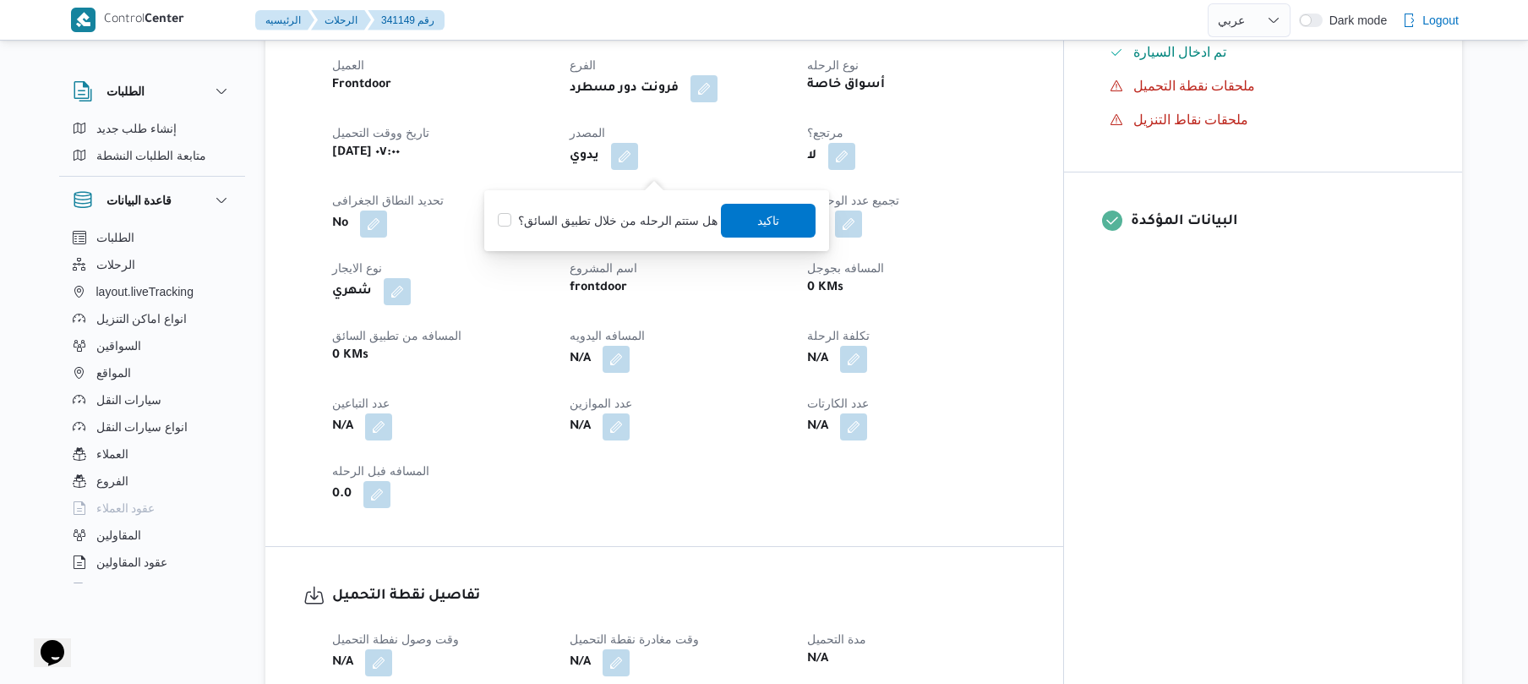
click at [622, 213] on label "هل ستتم الرحله من خلال تطبيق السائق؟" at bounding box center [608, 220] width 220 height 20
checkbox input "true"
click at [820, 221] on div "You are in a dialog. To close this dialog, hit escape. هل ستتم الرحله من خلال ت…" at bounding box center [656, 220] width 345 height 61
click at [782, 218] on span "تاكيد" at bounding box center [769, 220] width 95 height 34
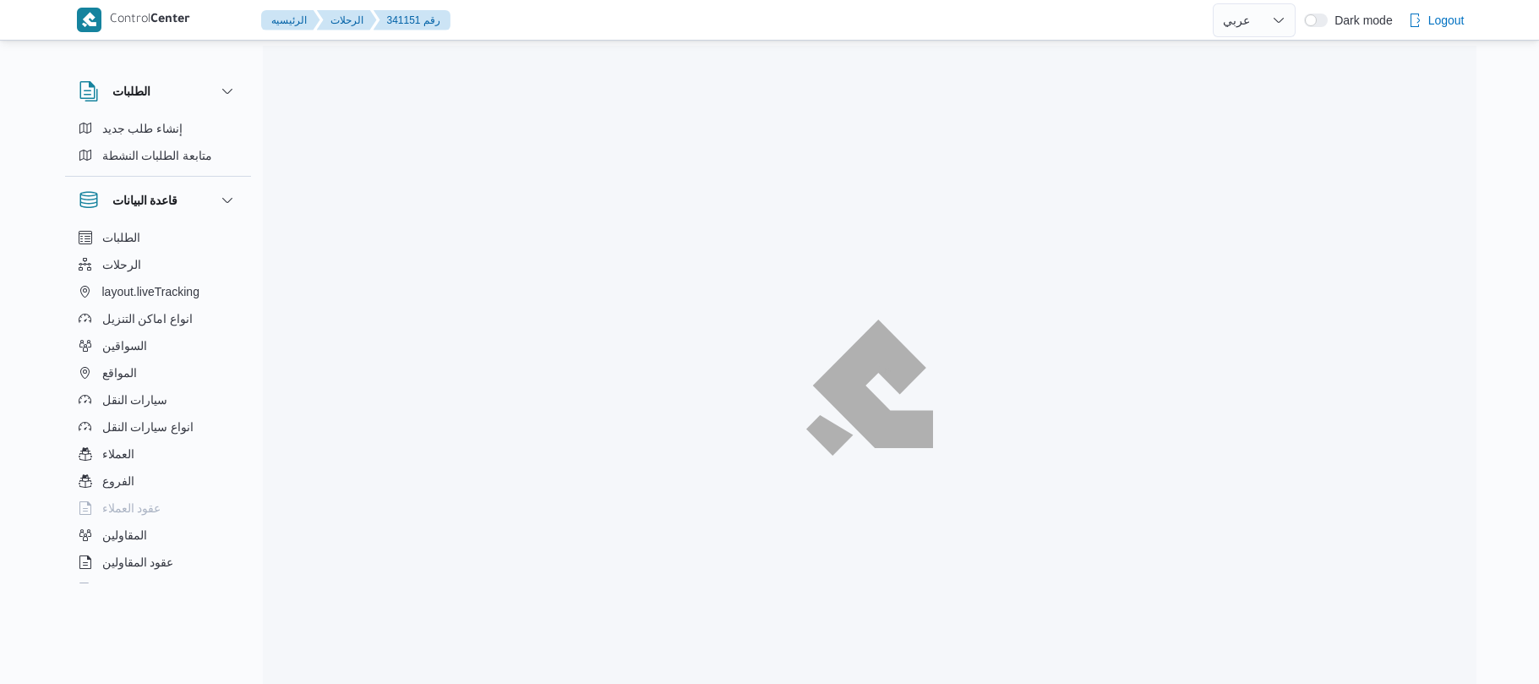
select select "ar"
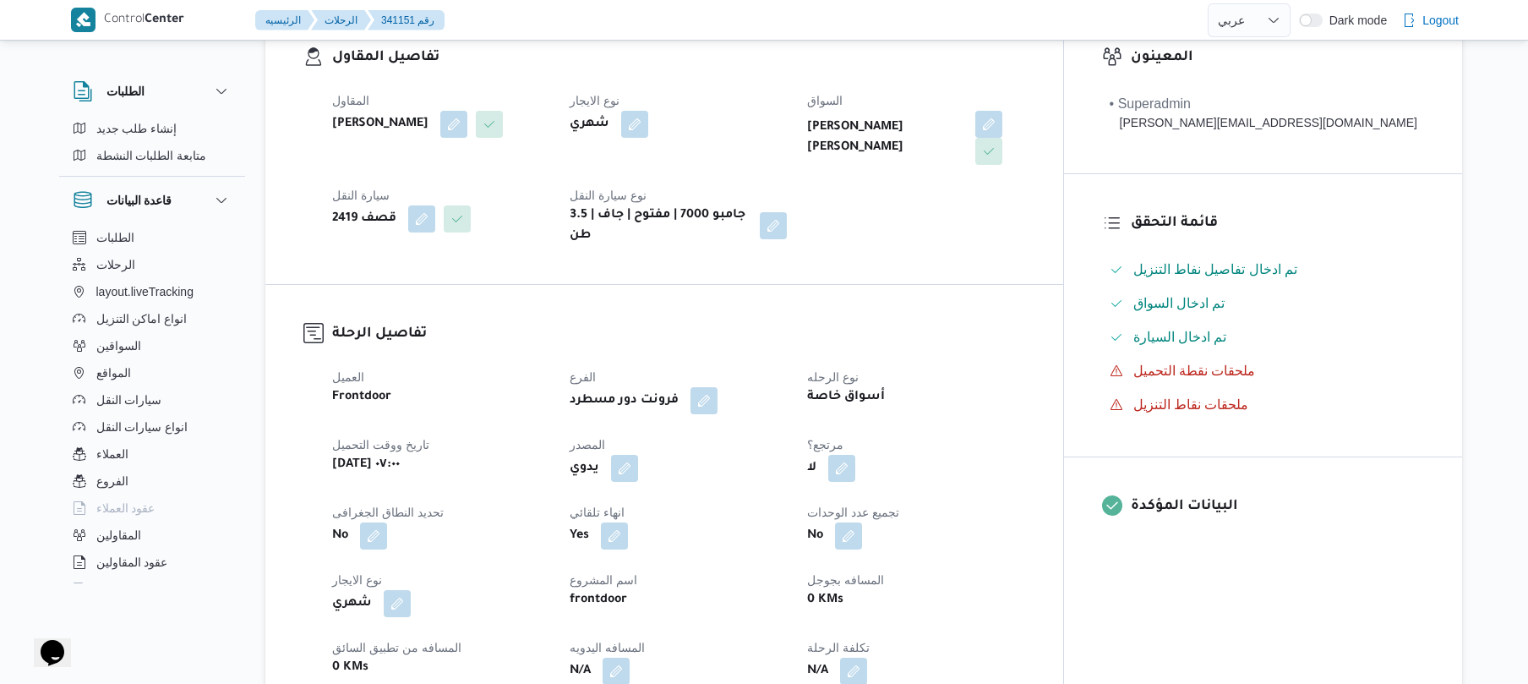
scroll to position [495, 0]
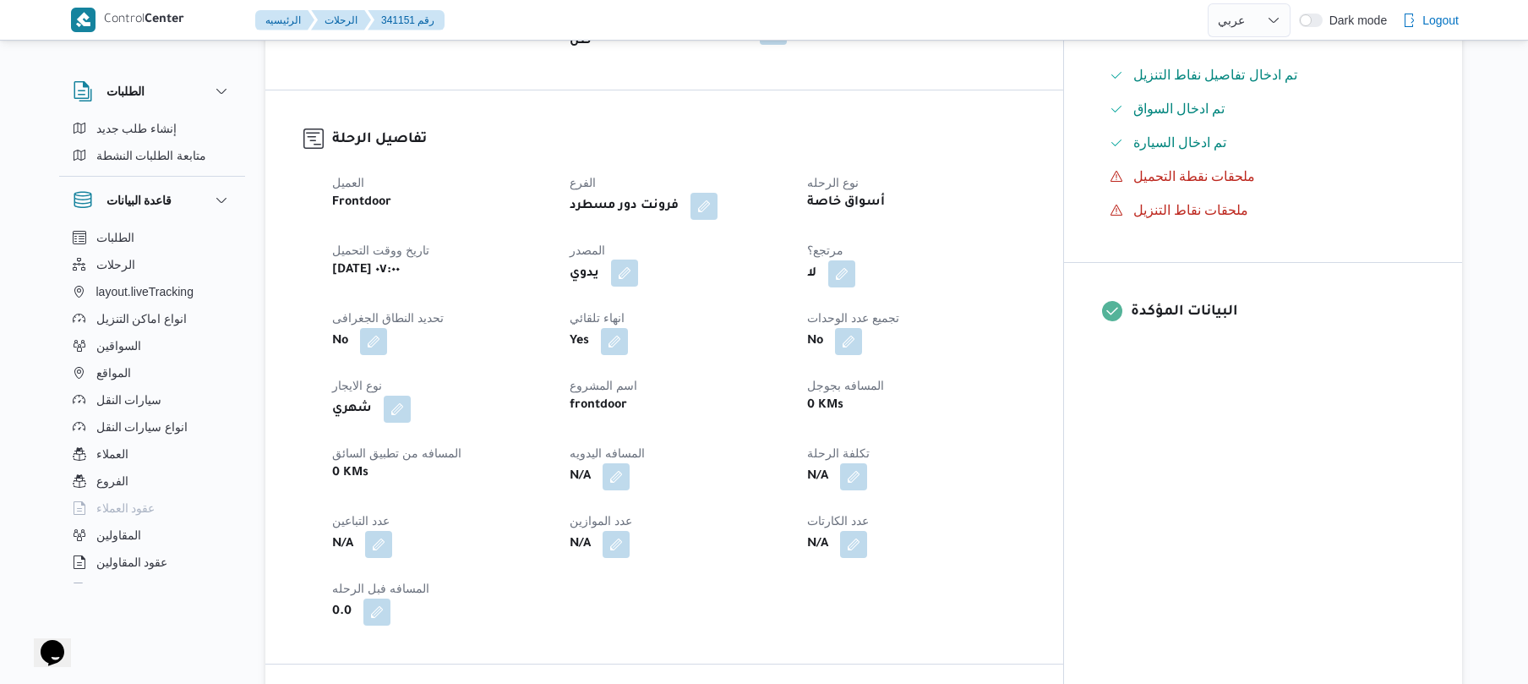
click at [638, 262] on button "button" at bounding box center [624, 272] width 27 height 27
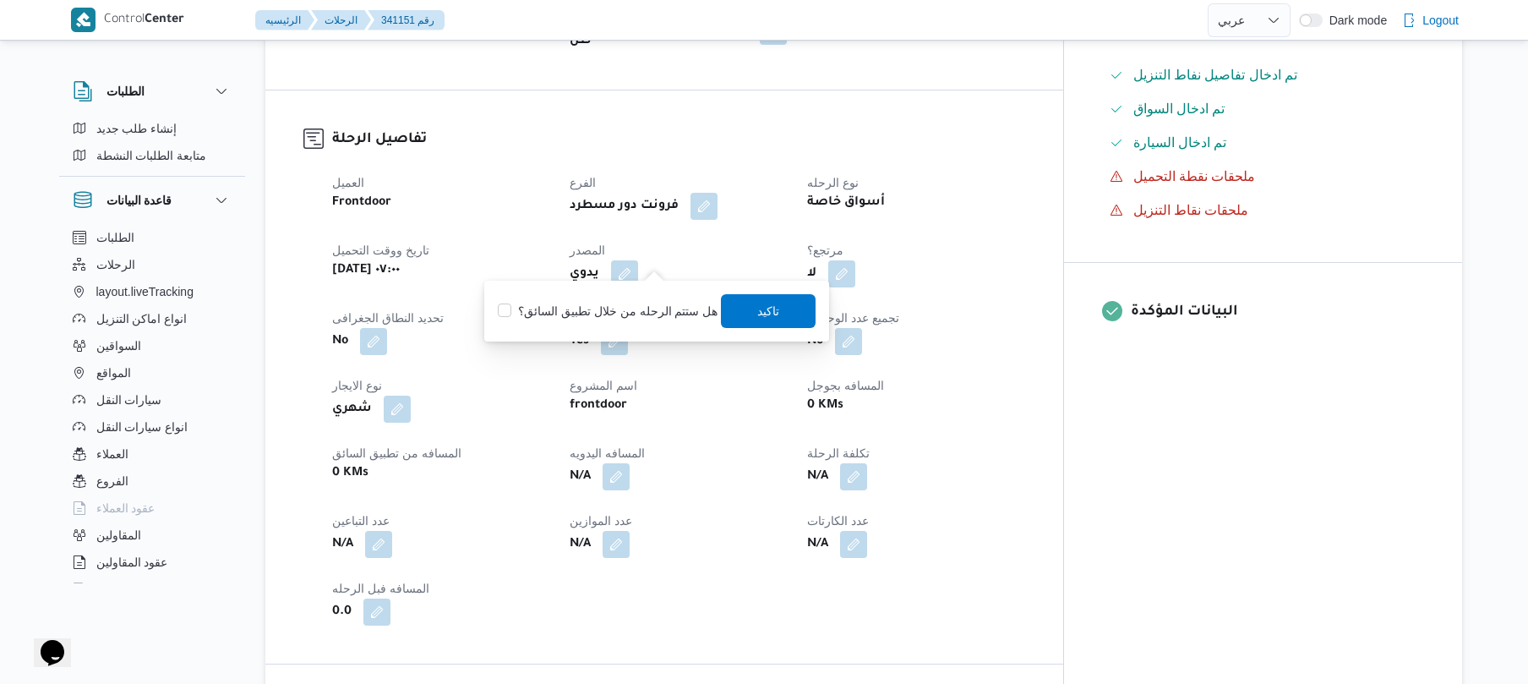
click at [636, 311] on label "هل ستتم الرحله من خلال تطبيق السائق؟" at bounding box center [608, 311] width 220 height 20
checkbox input "true"
click at [759, 308] on span "تاكيد" at bounding box center [769, 310] width 22 height 20
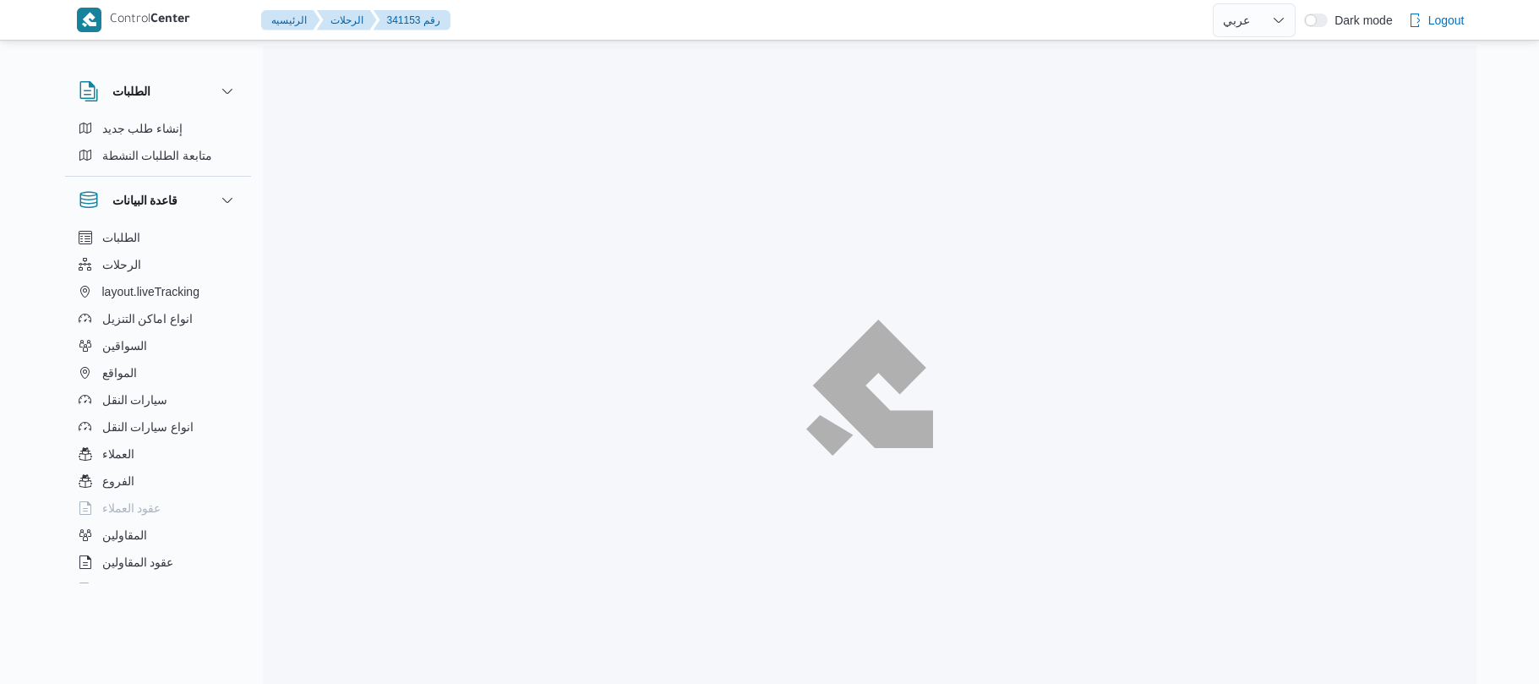
select select "ar"
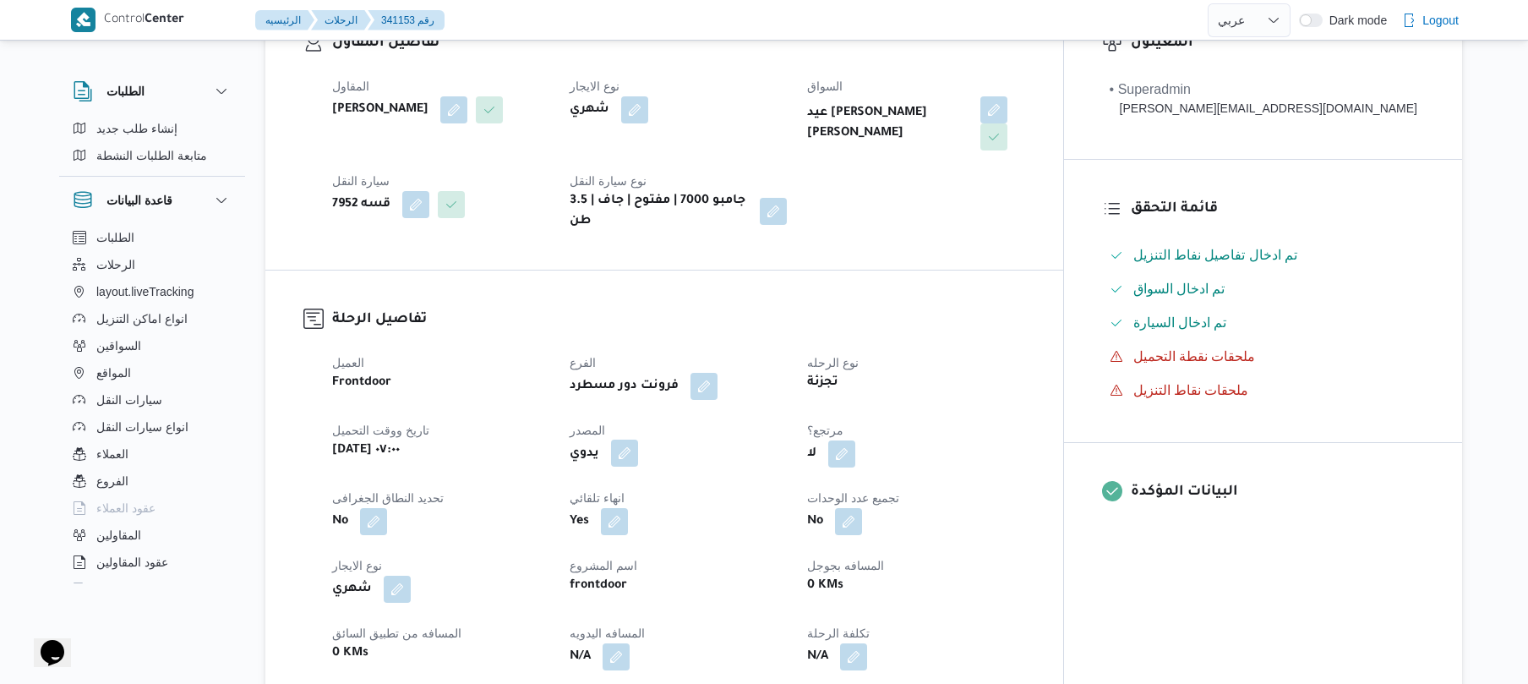
click at [638, 446] on button "button" at bounding box center [624, 452] width 27 height 27
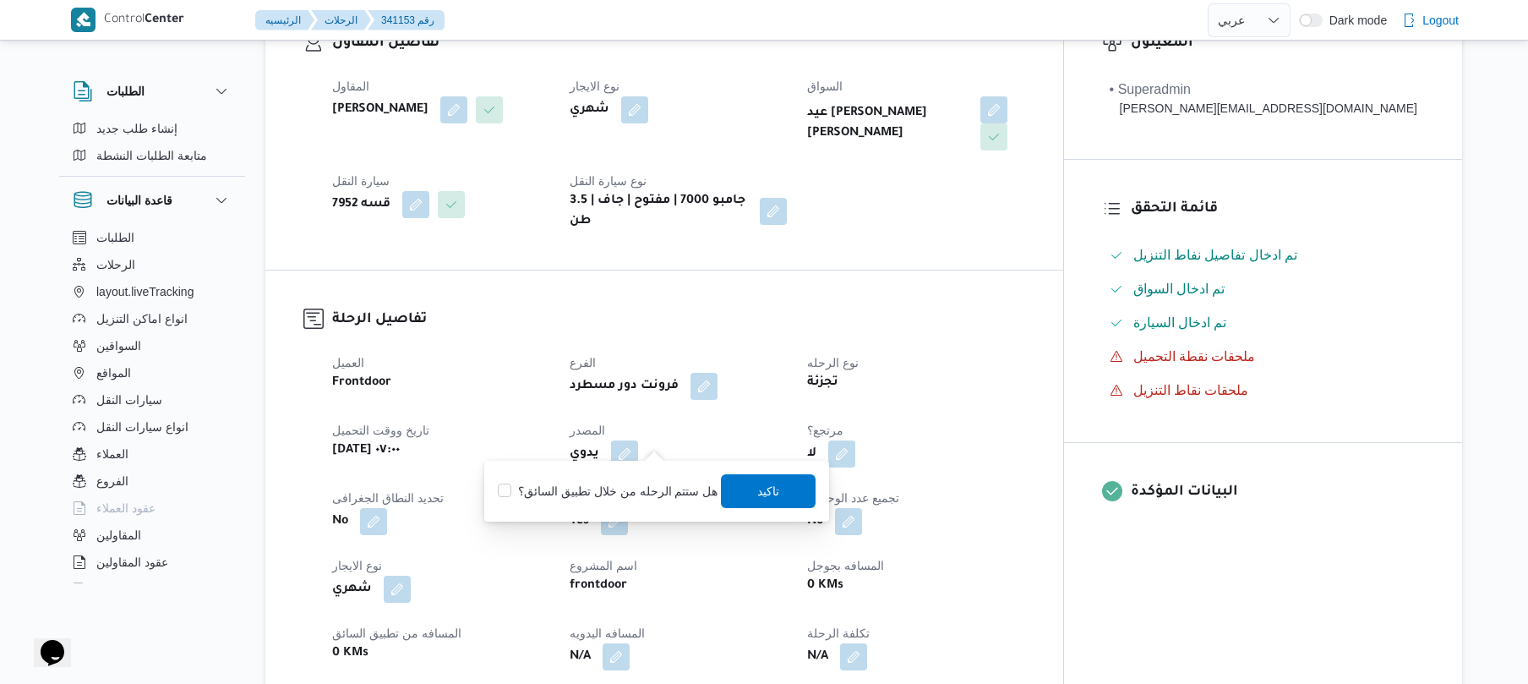
click at [637, 484] on label "هل ستتم الرحله من خلال تطبيق السائق؟" at bounding box center [608, 491] width 220 height 20
checkbox input "true"
click at [731, 488] on span "تاكيد" at bounding box center [769, 490] width 95 height 34
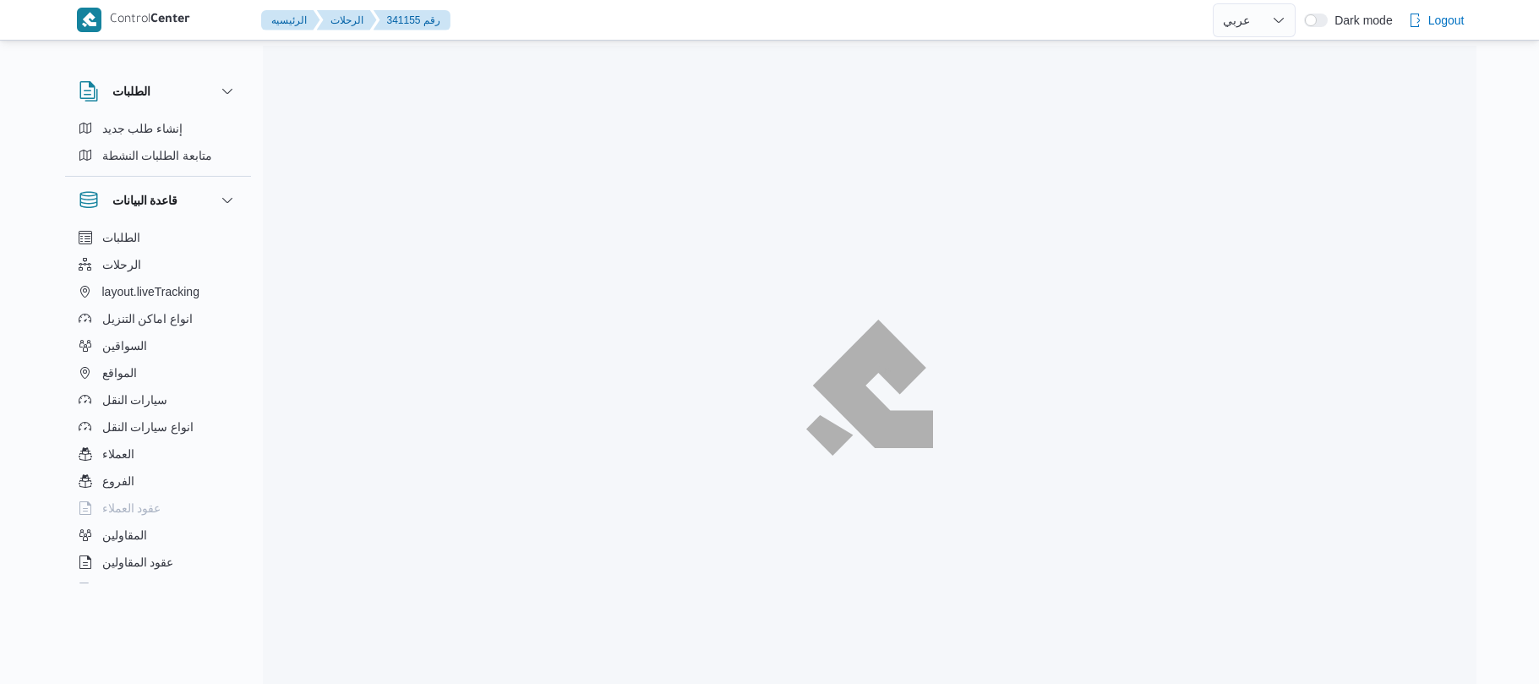
select select "ar"
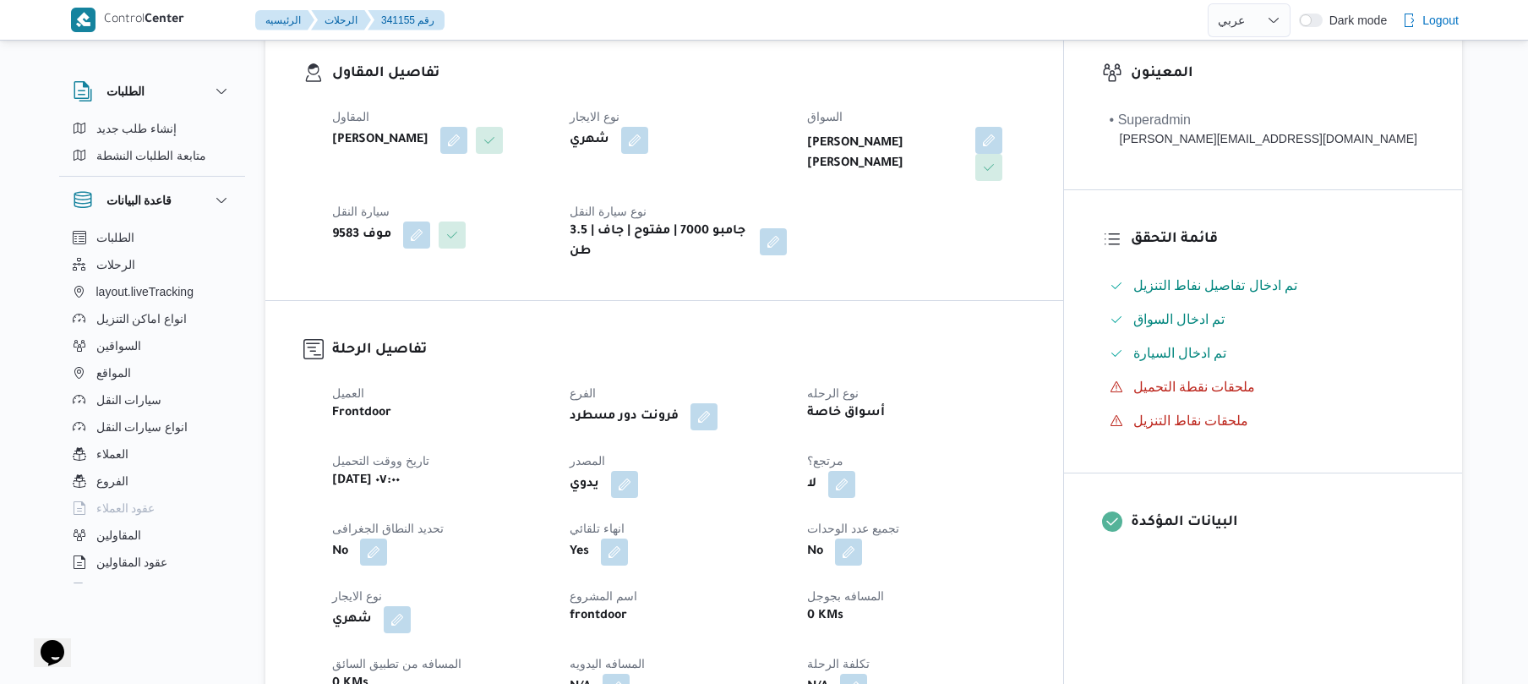
scroll to position [495, 0]
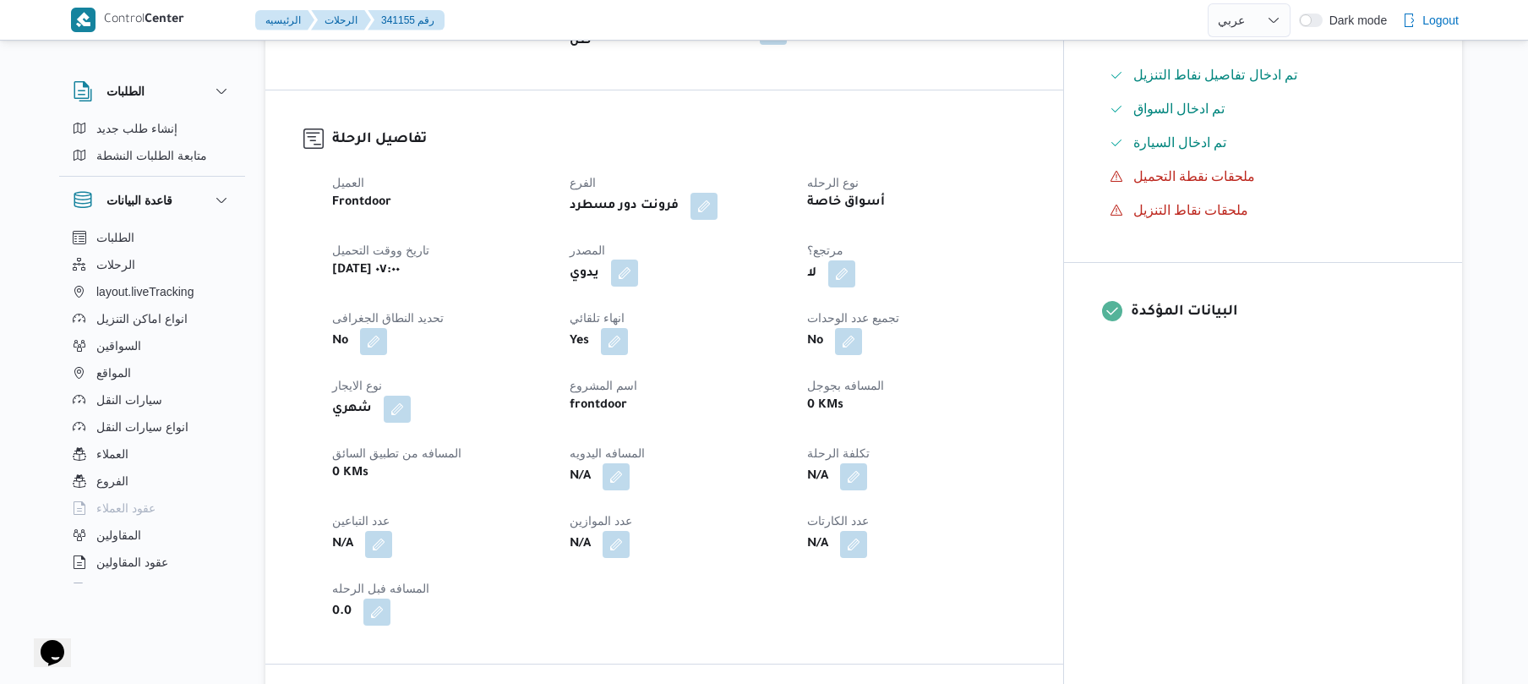
click at [638, 267] on button "button" at bounding box center [624, 272] width 27 height 27
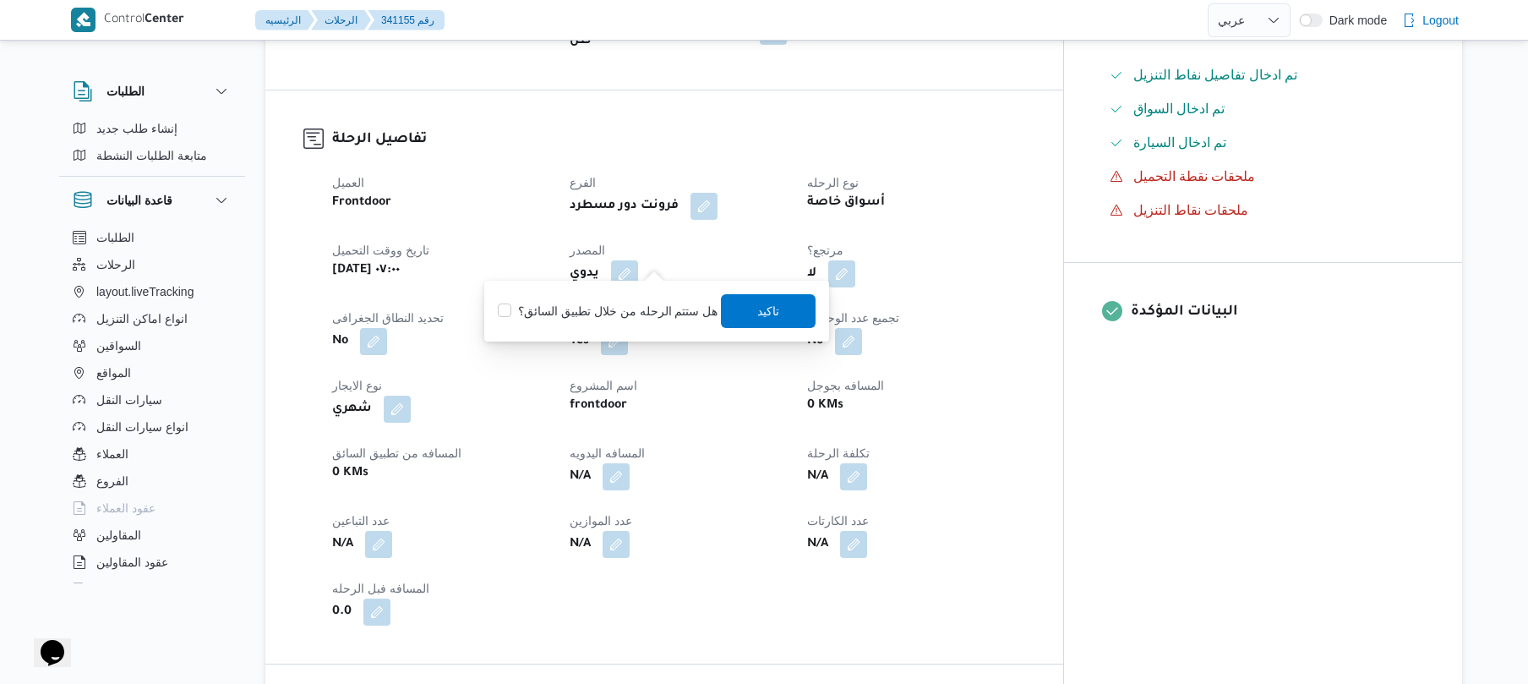
click at [619, 303] on label "هل ستتم الرحله من خلال تطبيق السائق؟" at bounding box center [608, 311] width 220 height 20
checkbox input "true"
click at [771, 303] on span "تاكيد" at bounding box center [769, 310] width 22 height 20
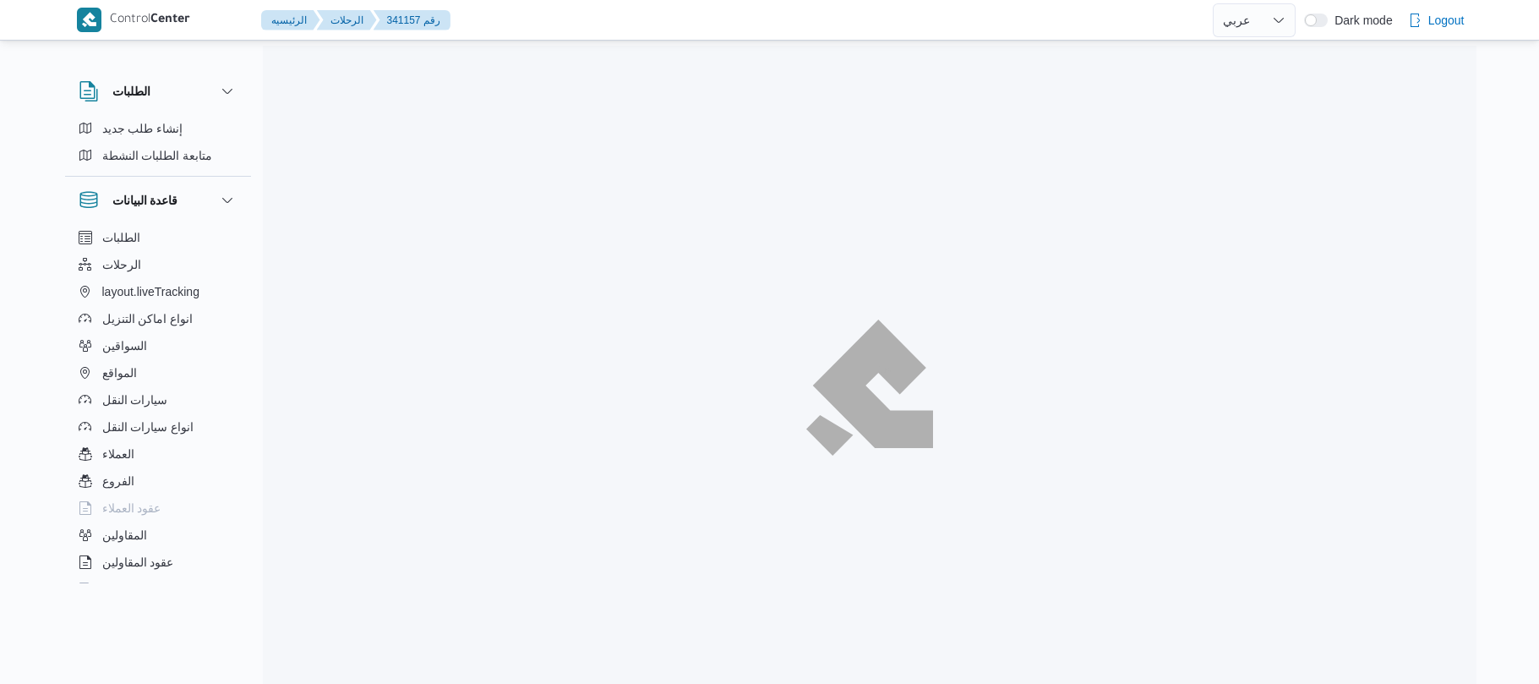
select select "ar"
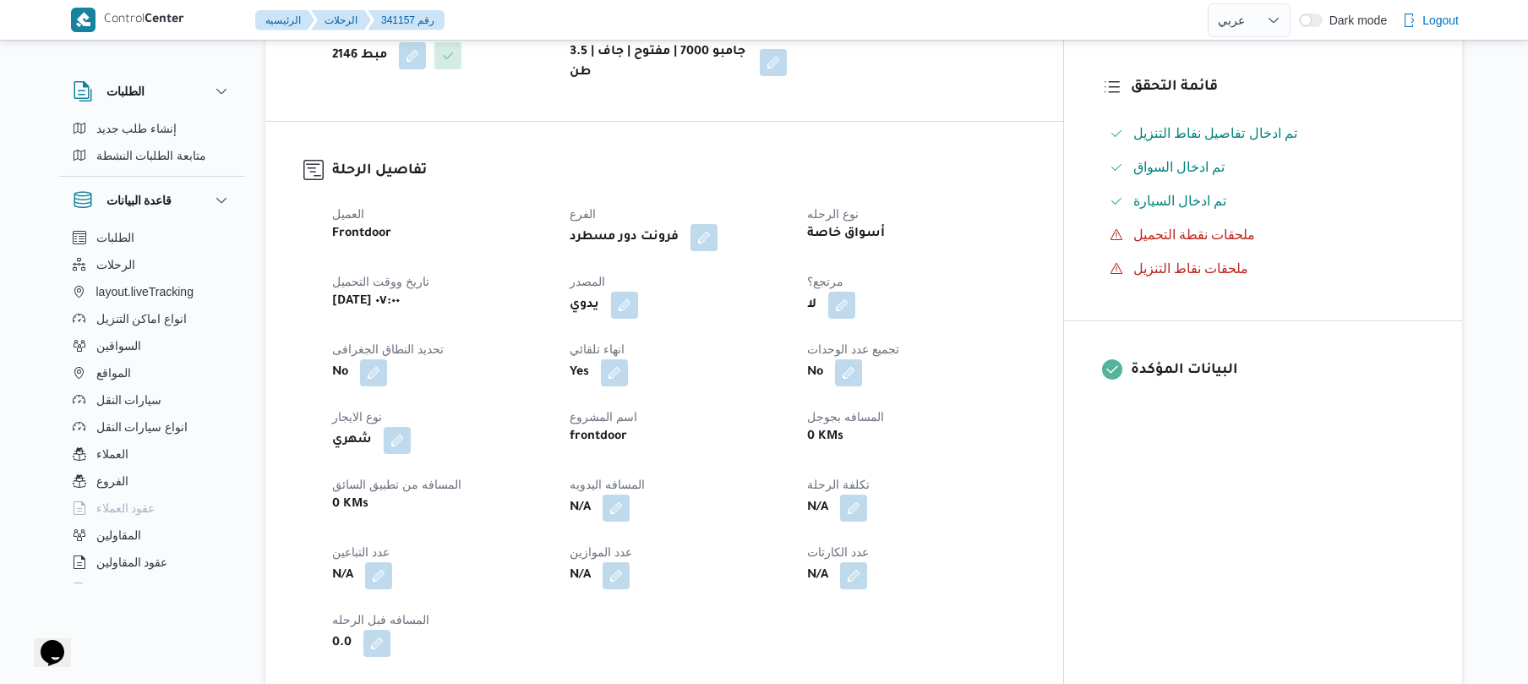
scroll to position [450, 0]
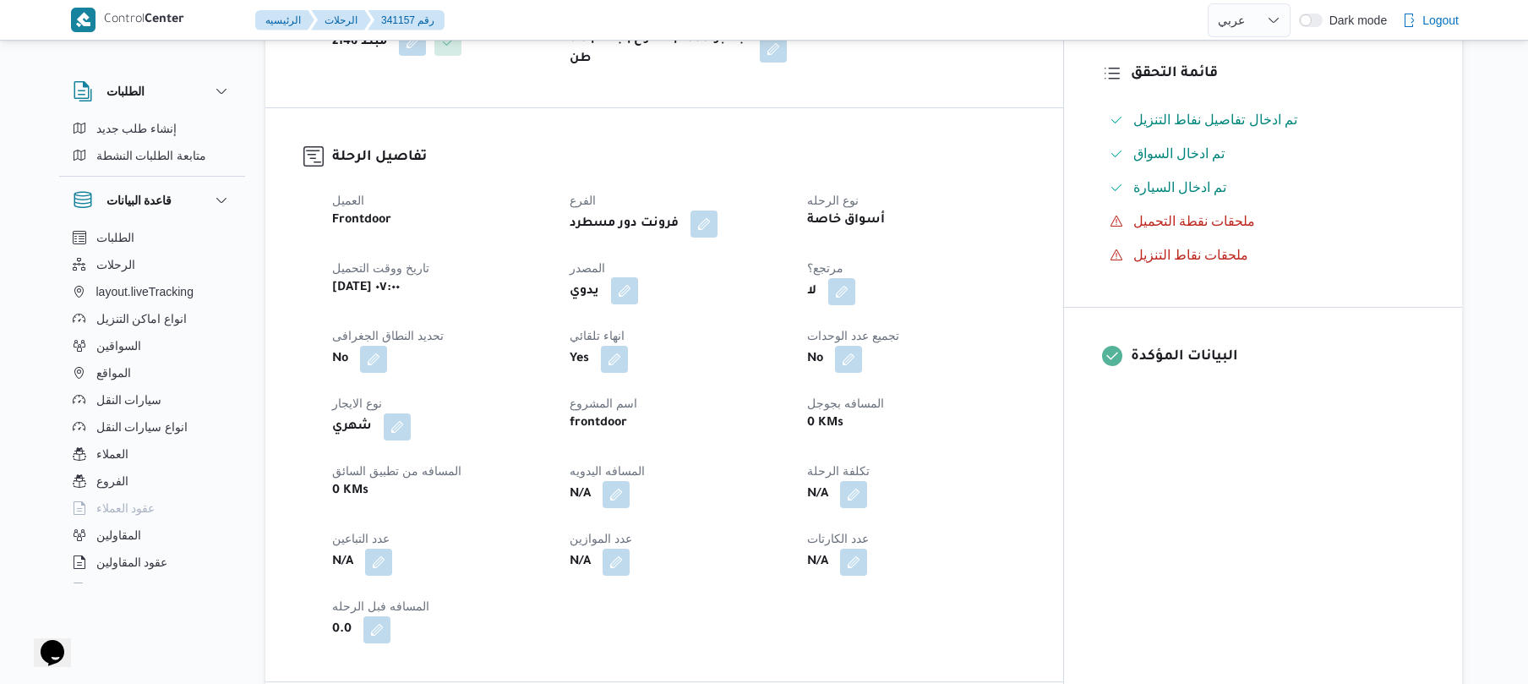
click at [638, 299] on button "button" at bounding box center [624, 290] width 27 height 27
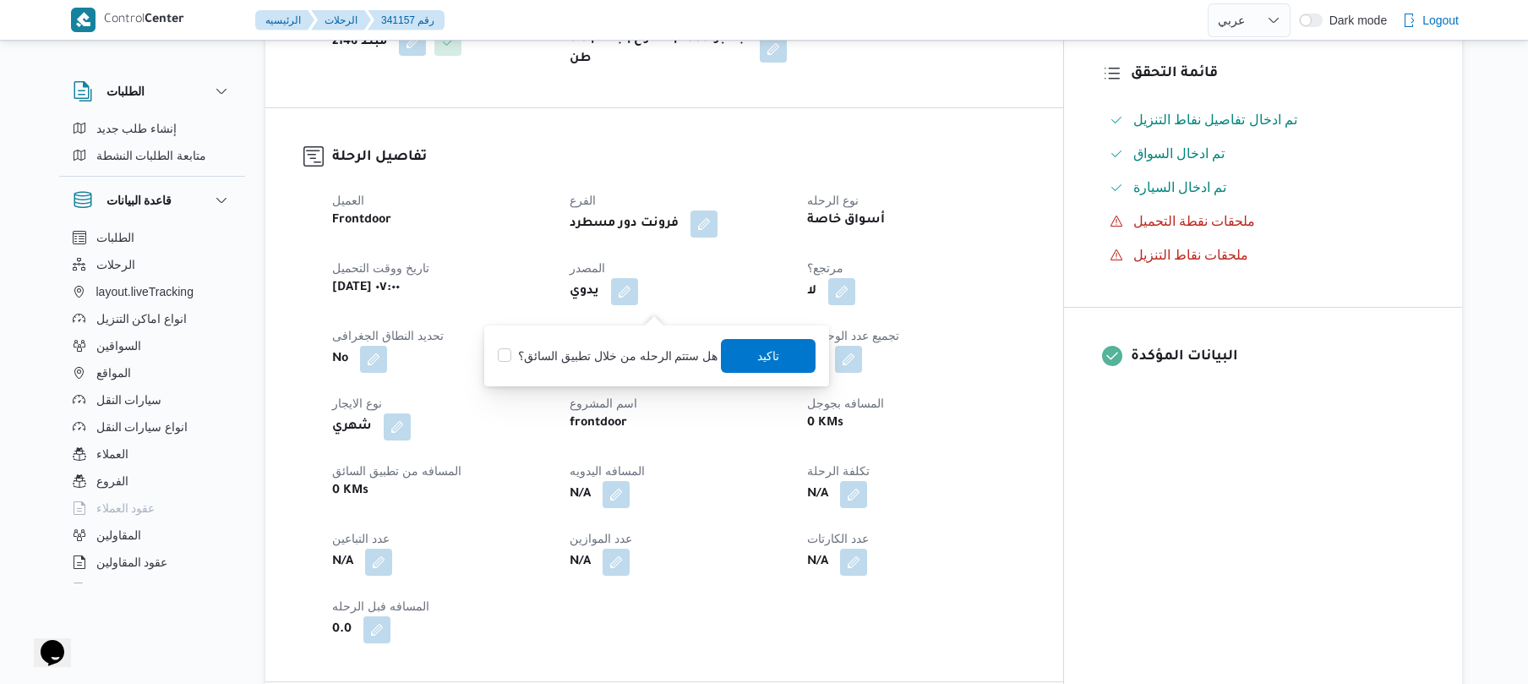
click at [616, 349] on label "هل ستتم الرحله من خلال تطبيق السائق؟" at bounding box center [608, 356] width 220 height 20
checkbox input "true"
click at [768, 346] on span "تاكيد" at bounding box center [769, 355] width 22 height 20
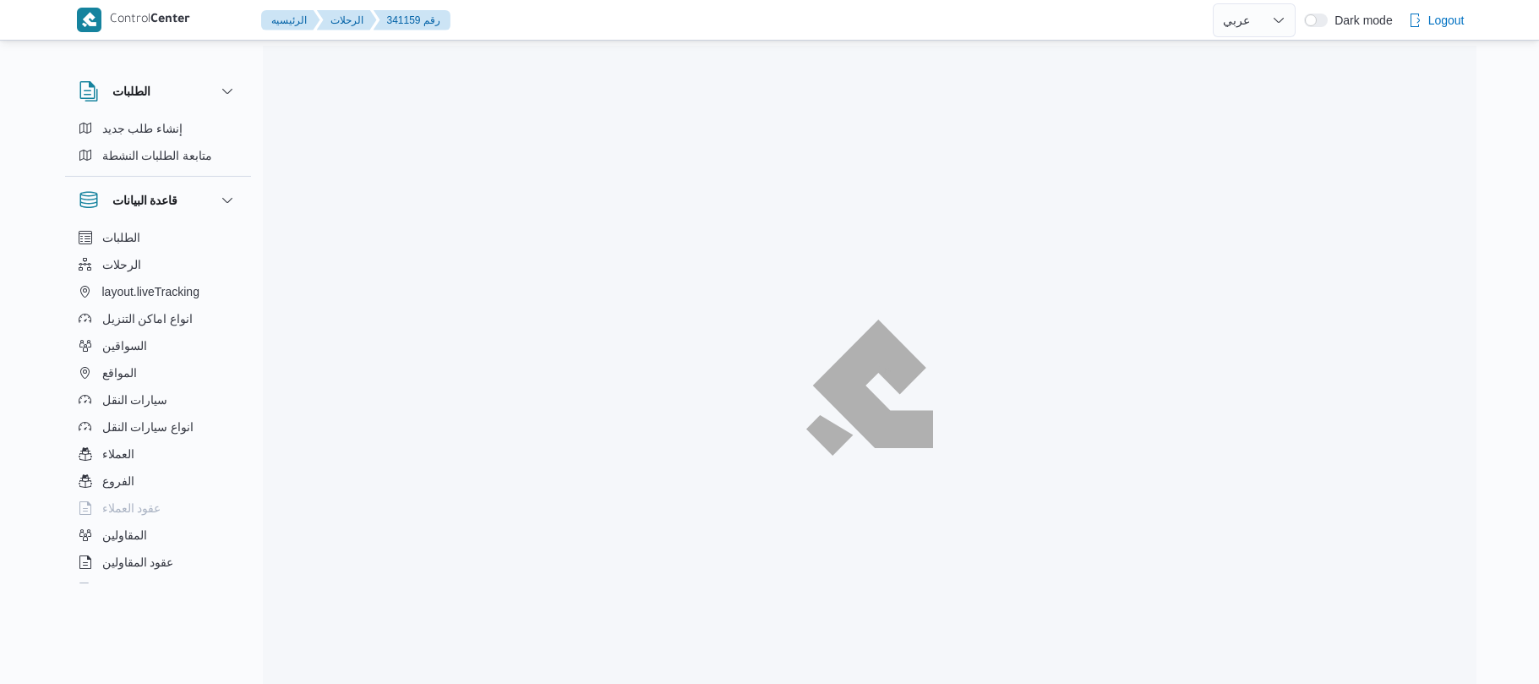
select select "ar"
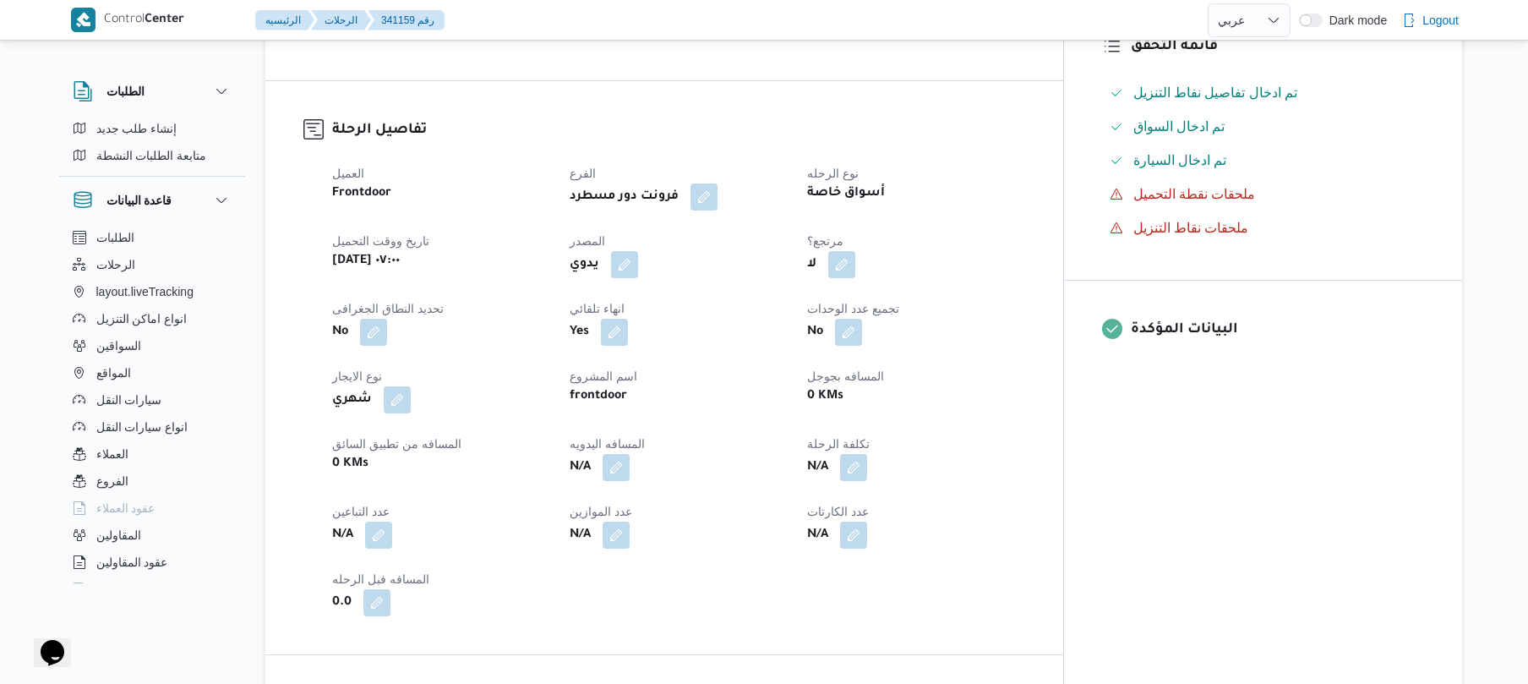
scroll to position [541, 0]
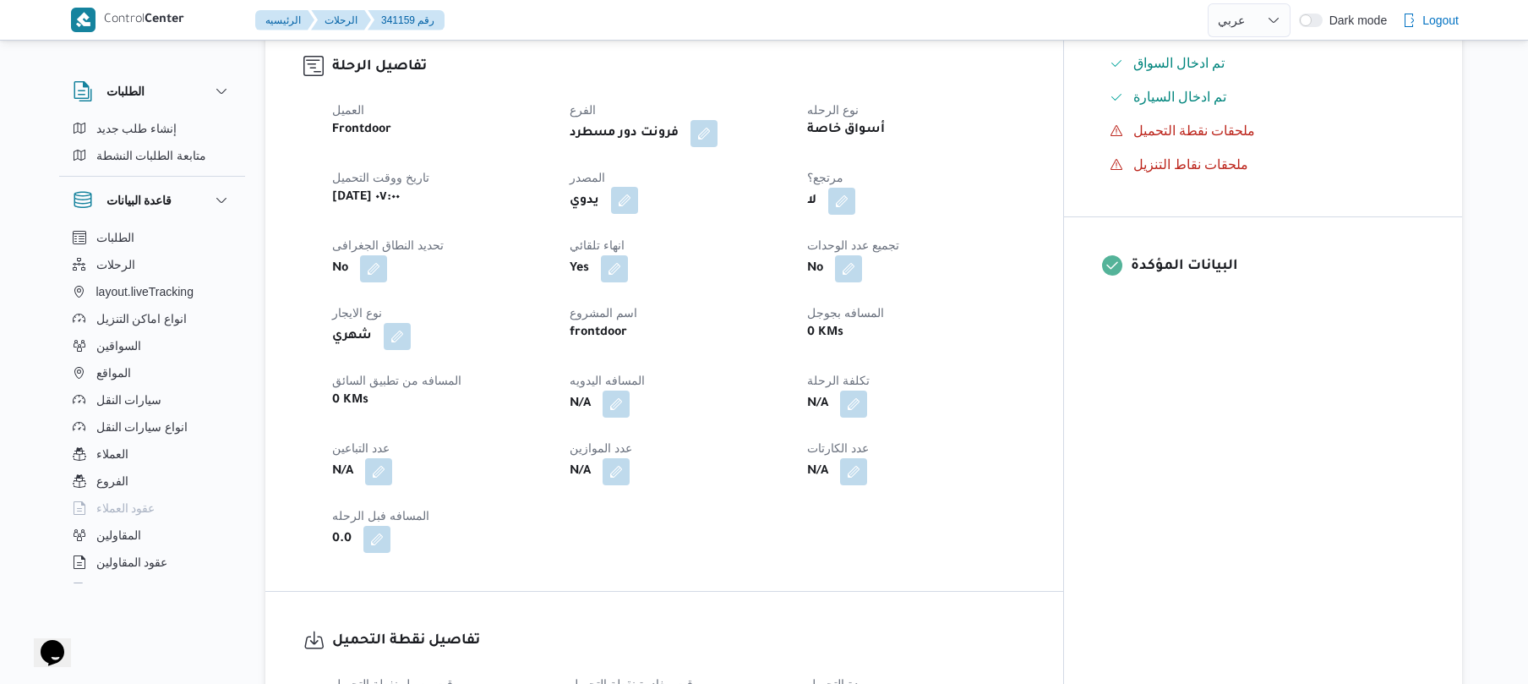
click at [638, 214] on button "button" at bounding box center [624, 200] width 27 height 27
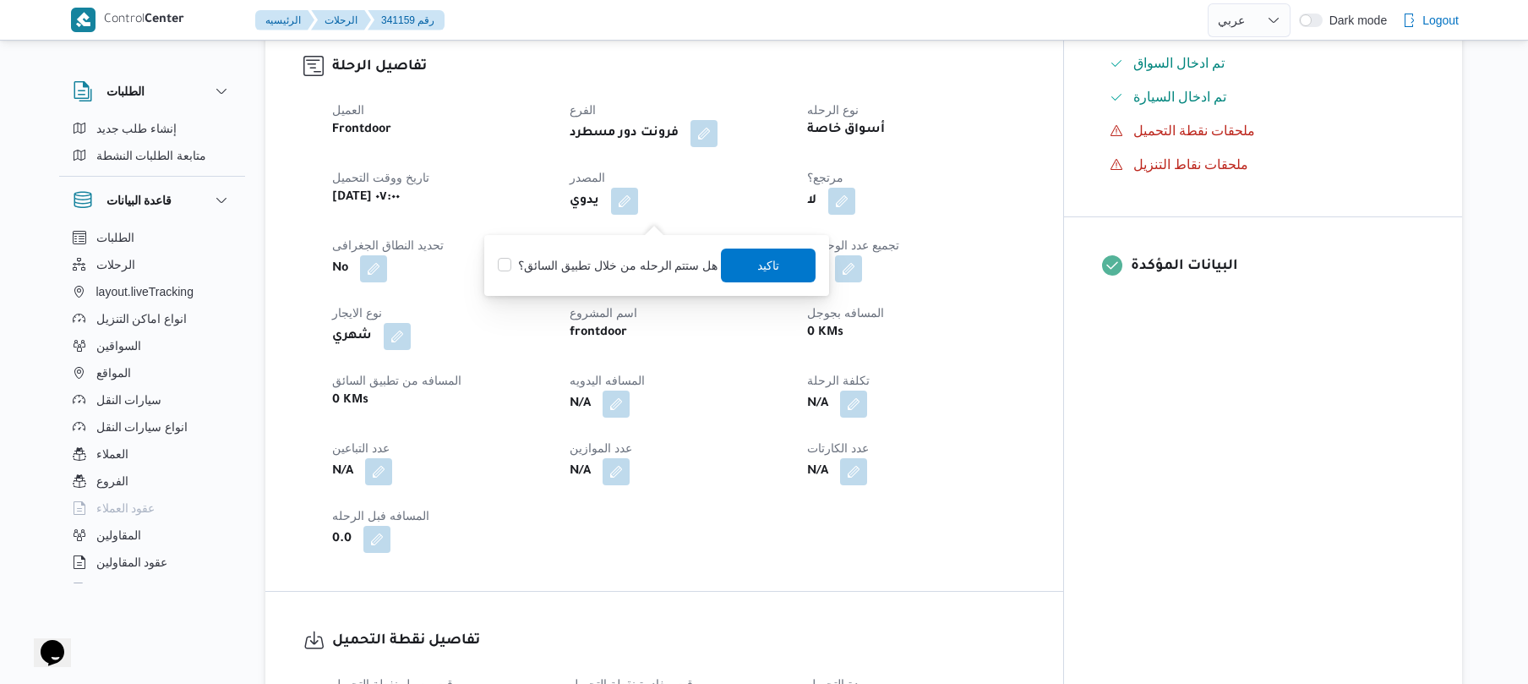
click at [633, 259] on label "هل ستتم الرحله من خلال تطبيق السائق؟" at bounding box center [608, 265] width 220 height 20
checkbox input "true"
click at [758, 262] on span "تاكيد" at bounding box center [769, 264] width 22 height 20
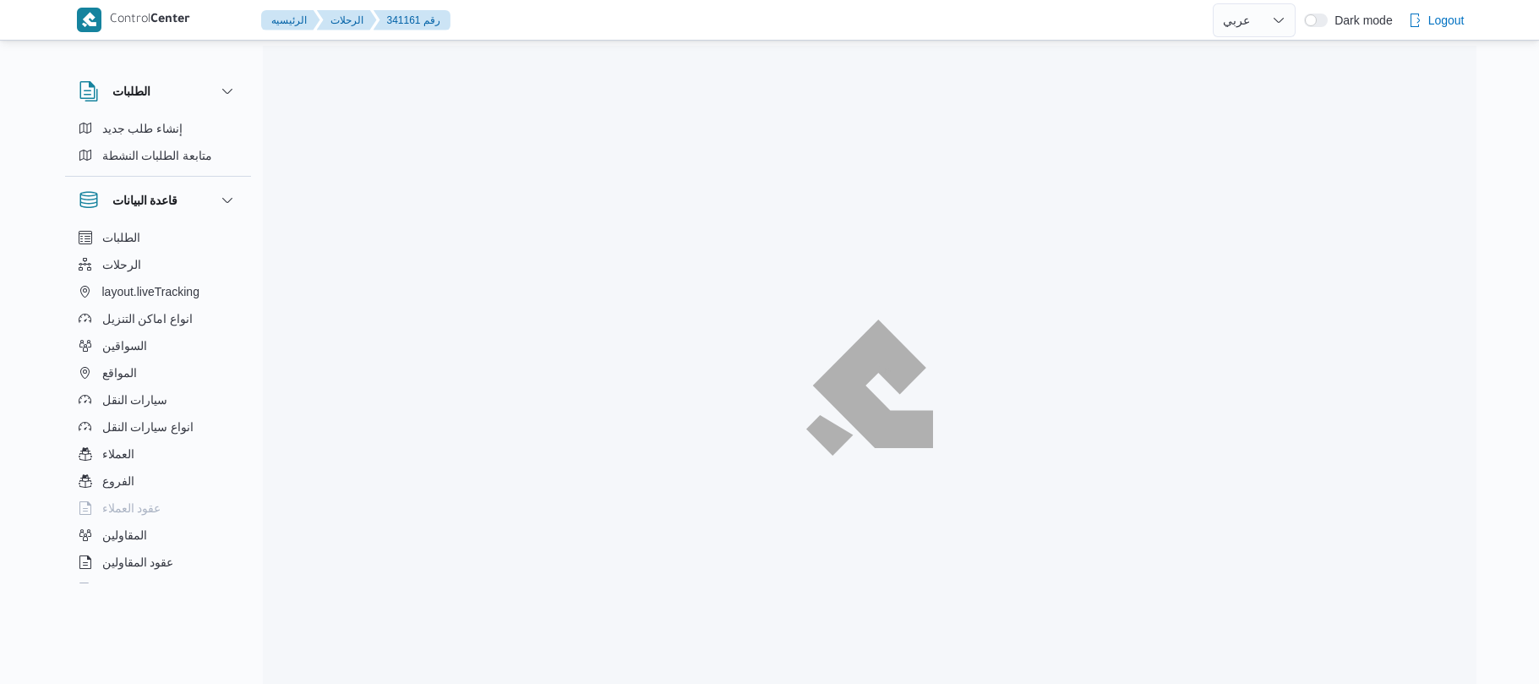
select select "ar"
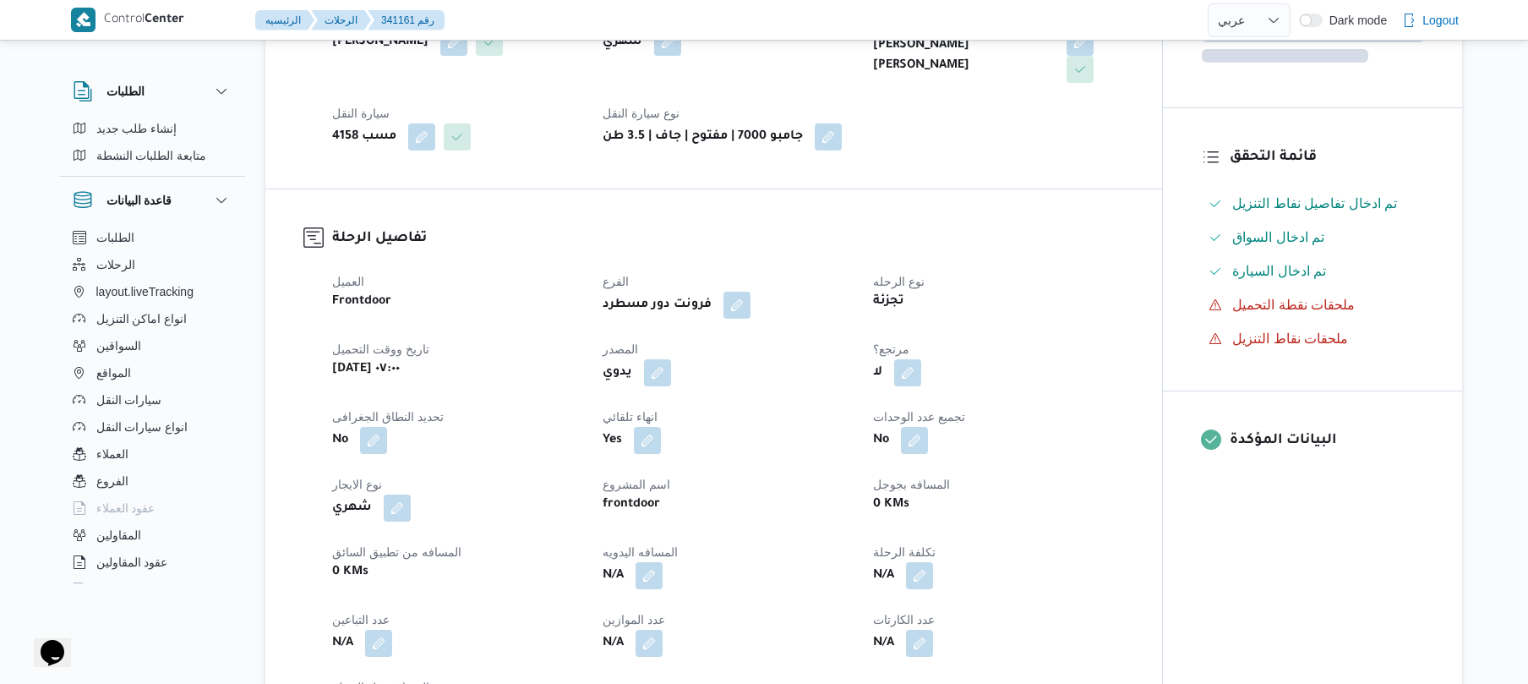
scroll to position [450, 0]
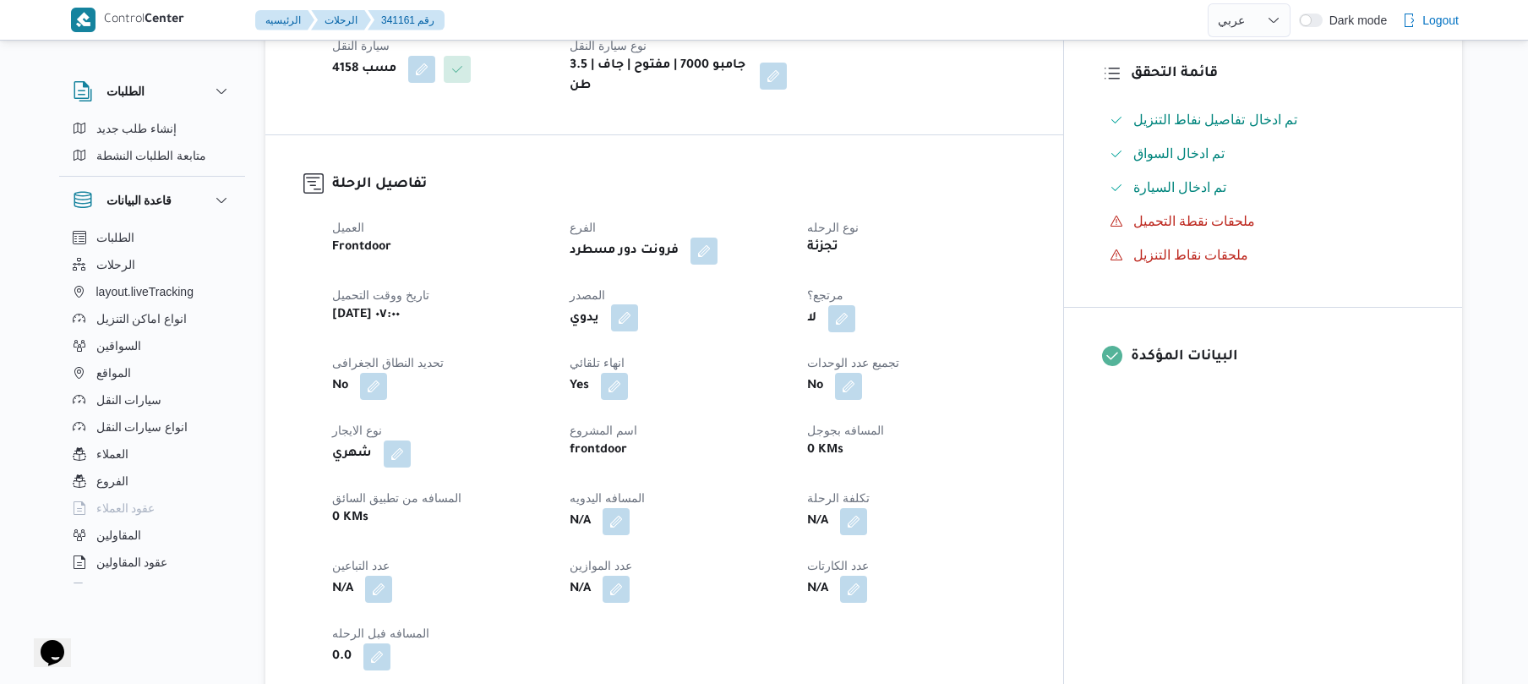
click at [638, 304] on button "button" at bounding box center [624, 317] width 27 height 27
click at [637, 352] on label "هل ستتم الرحله من خلال تطبيق السائق؟" at bounding box center [608, 356] width 220 height 20
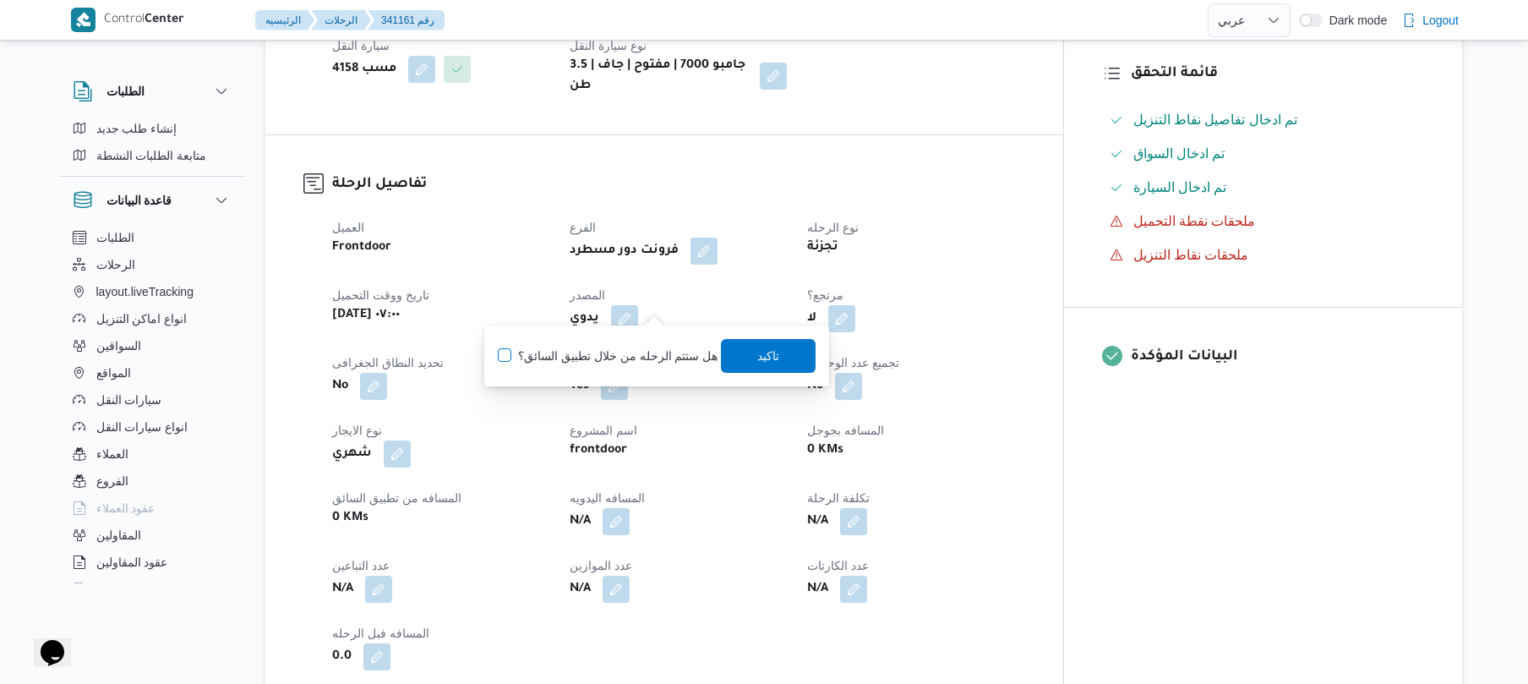
checkbox input "true"
click at [742, 356] on span "تاكيد" at bounding box center [769, 355] width 95 height 34
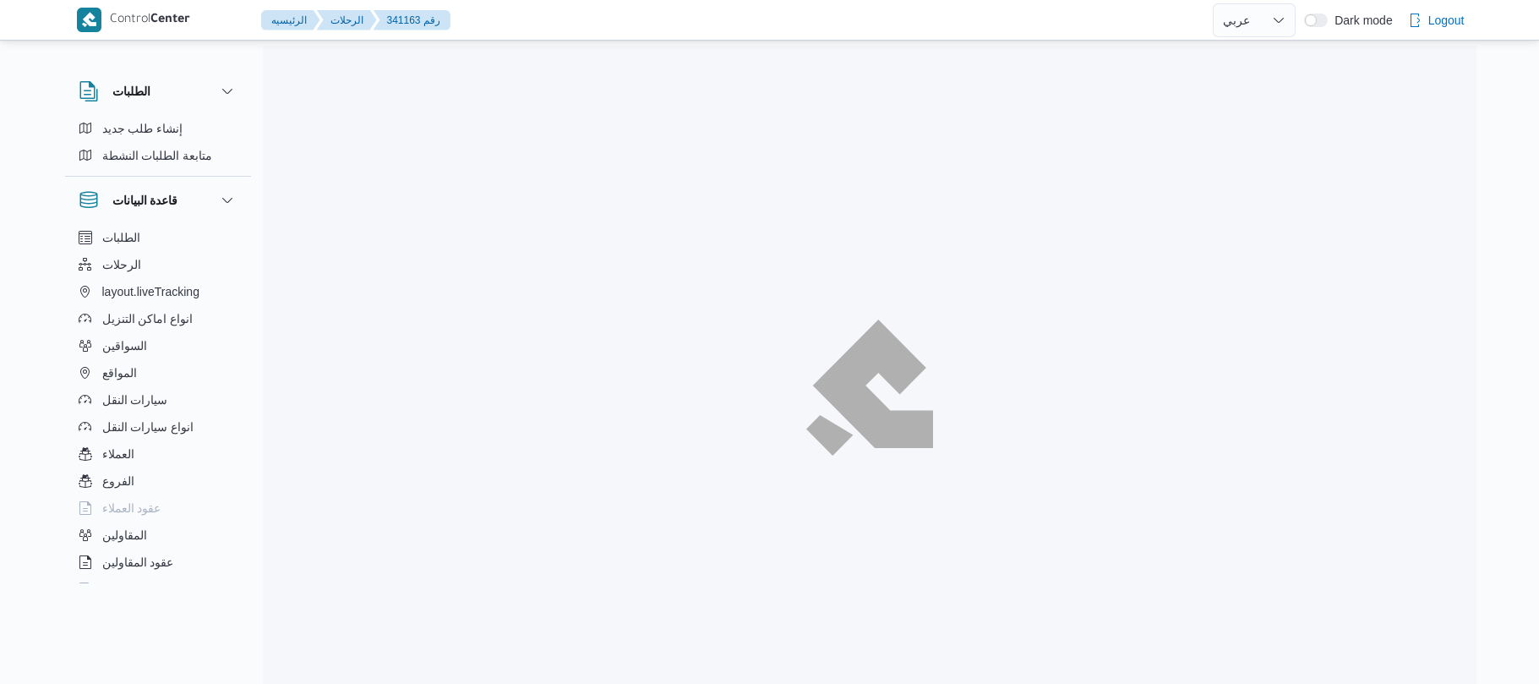
select select "ar"
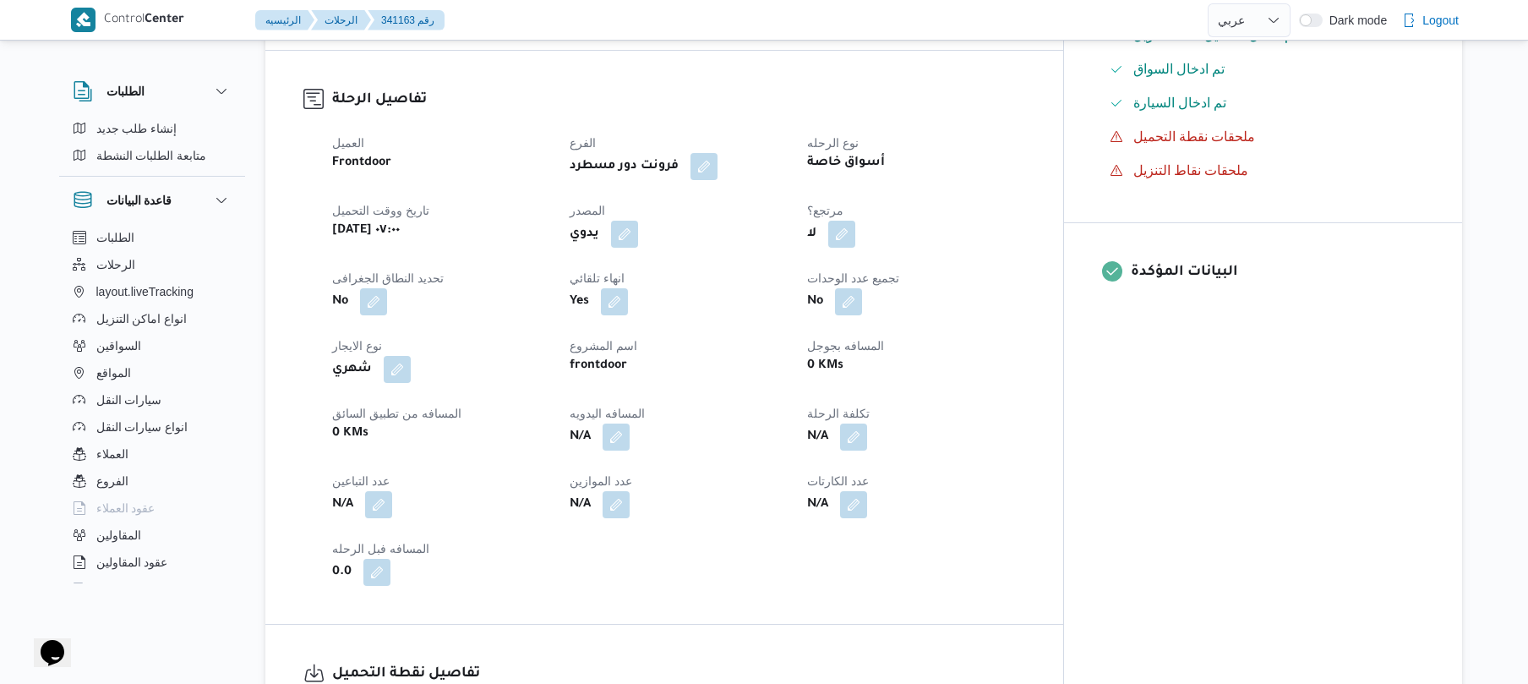
scroll to position [541, 0]
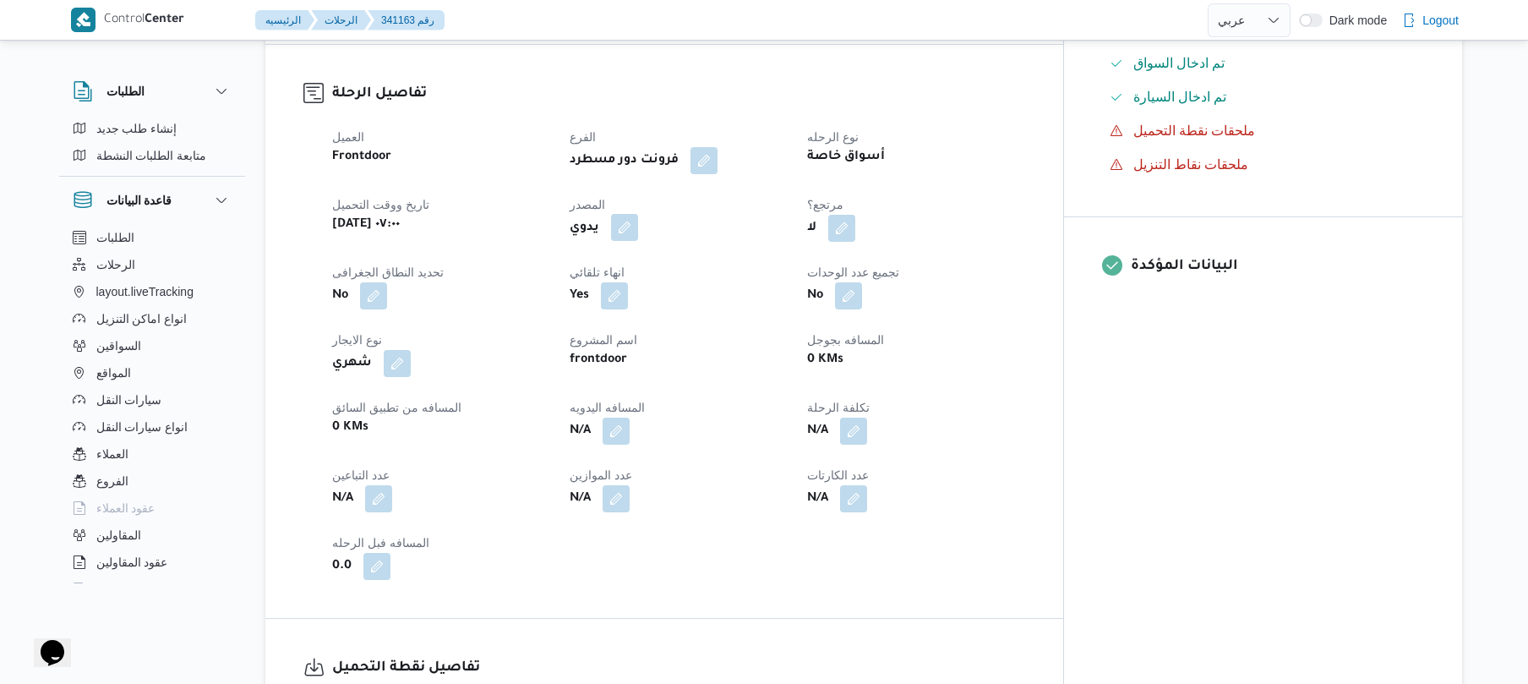
click at [638, 214] on button "button" at bounding box center [624, 227] width 27 height 27
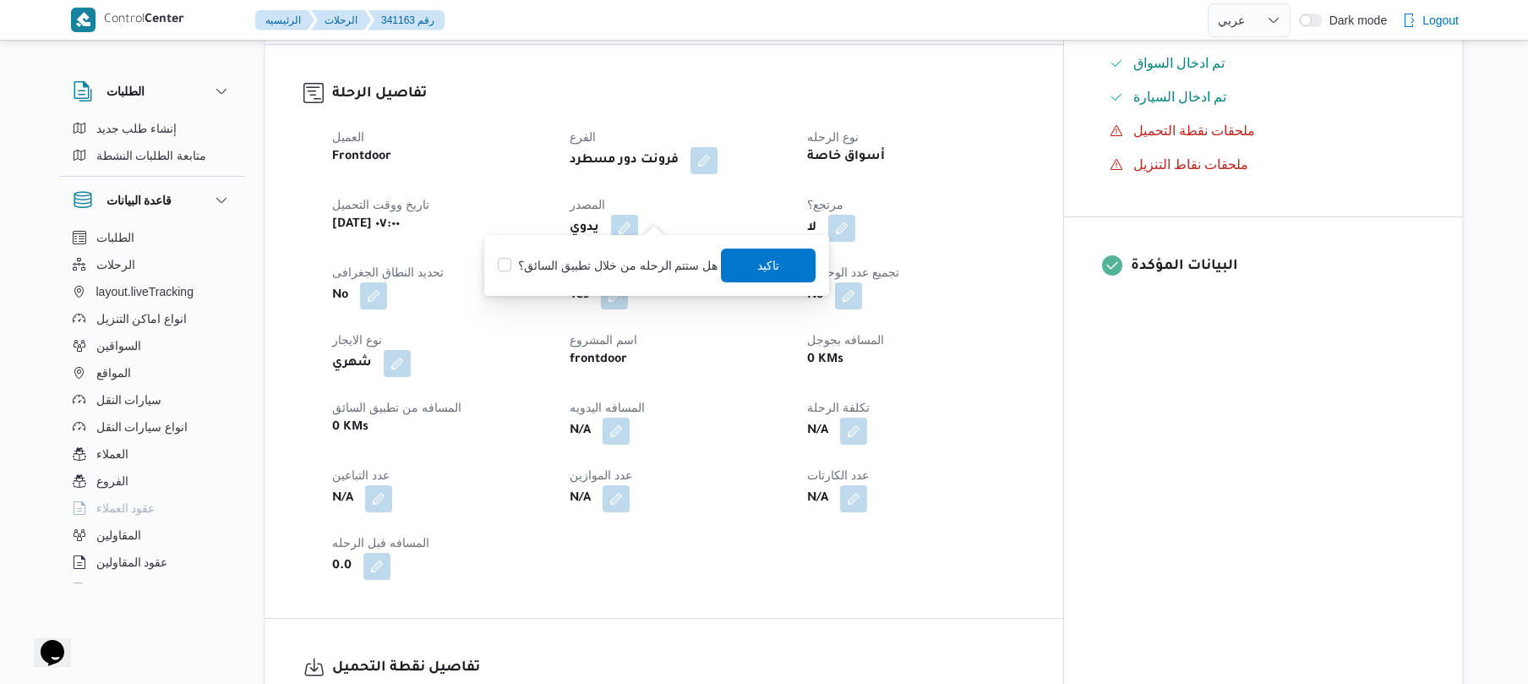
click at [641, 260] on label "هل ستتم الرحله من خلال تطبيق السائق؟" at bounding box center [608, 265] width 220 height 20
checkbox input "true"
click at [752, 275] on span "تاكيد" at bounding box center [769, 265] width 95 height 34
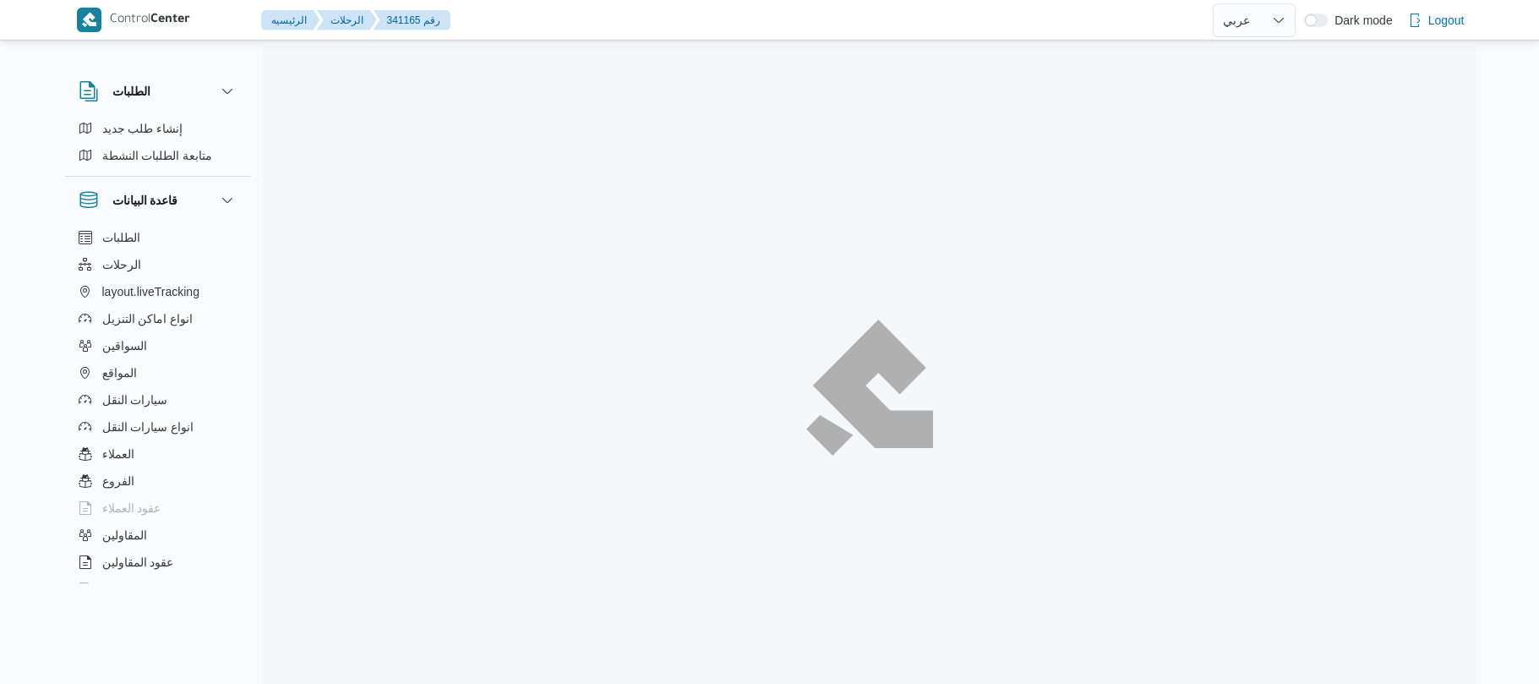
select select "ar"
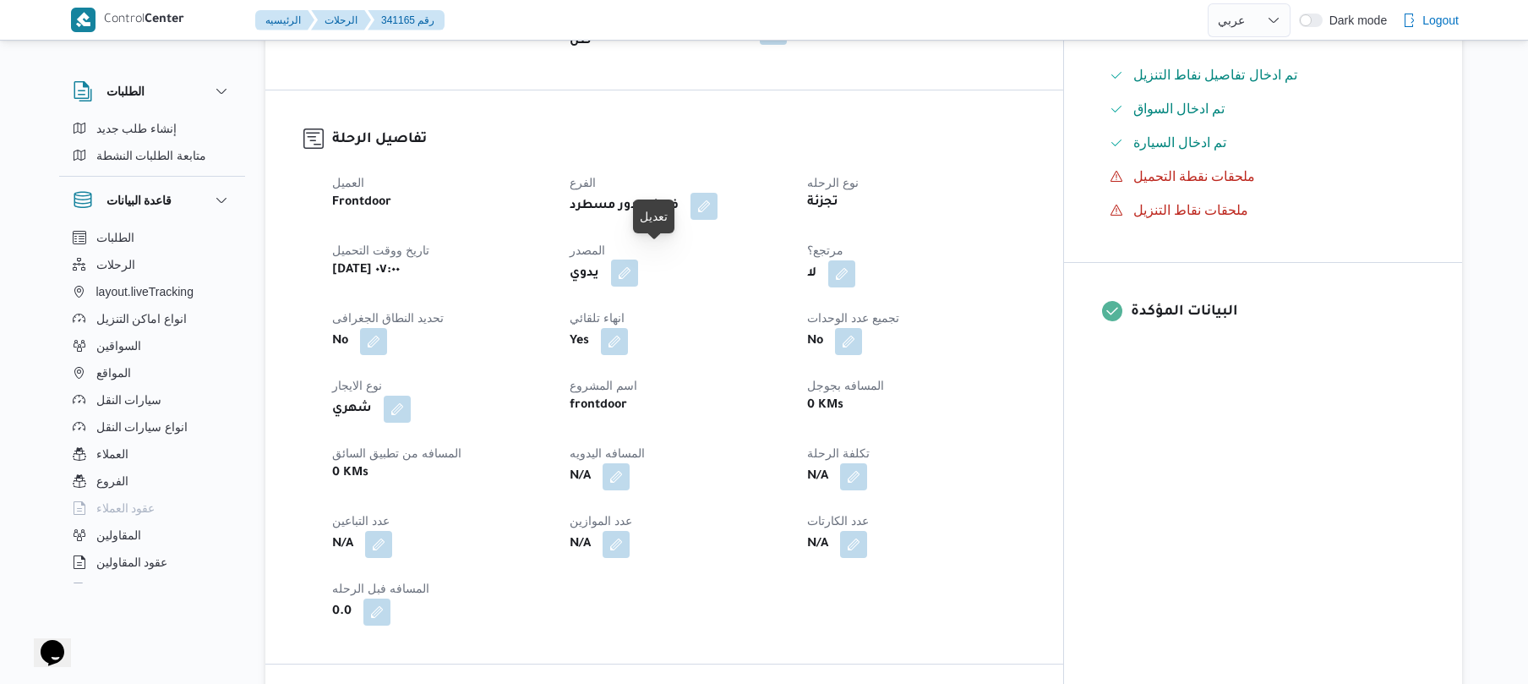
click at [638, 259] on button "button" at bounding box center [624, 272] width 27 height 27
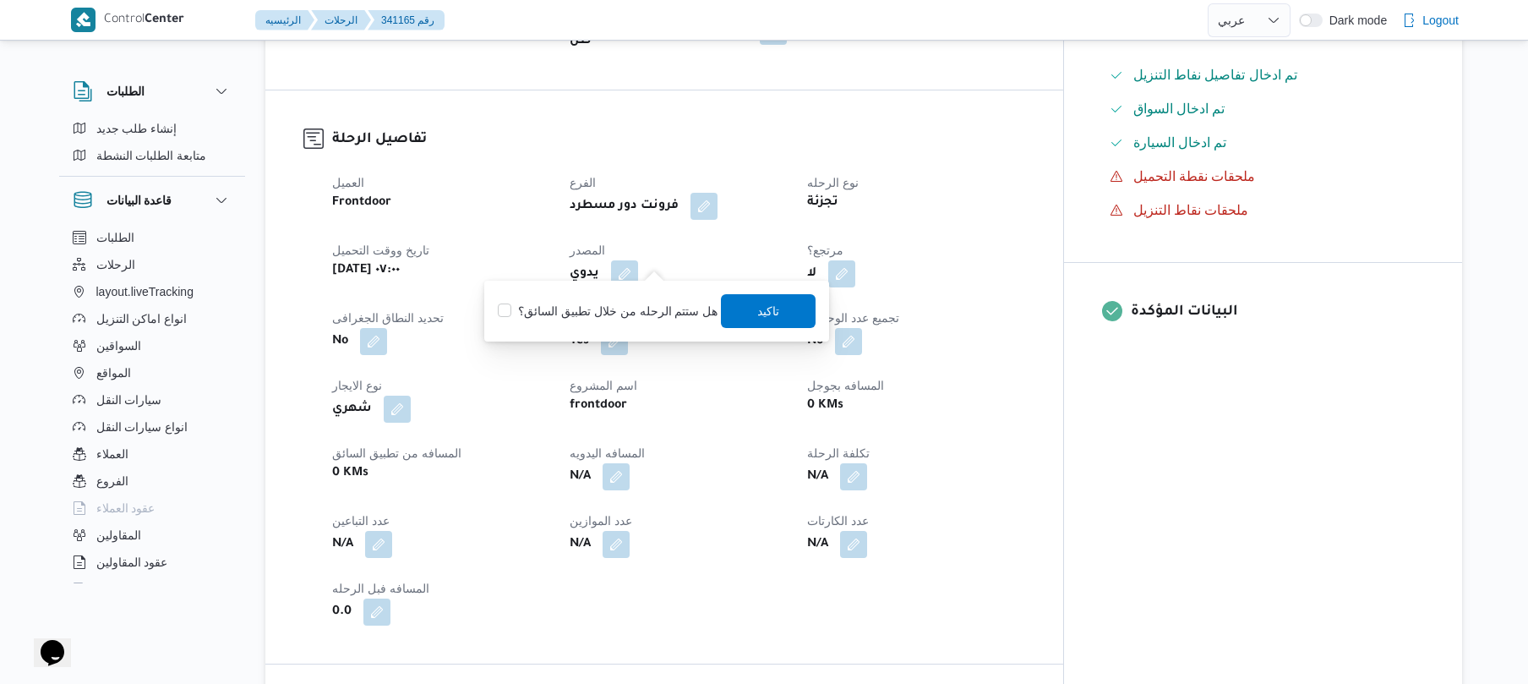
click at [624, 312] on label "هل ستتم الرحله من خلال تطبيق السائق؟" at bounding box center [608, 311] width 220 height 20
checkbox input "true"
click at [758, 313] on span "تاكيد" at bounding box center [769, 311] width 22 height 20
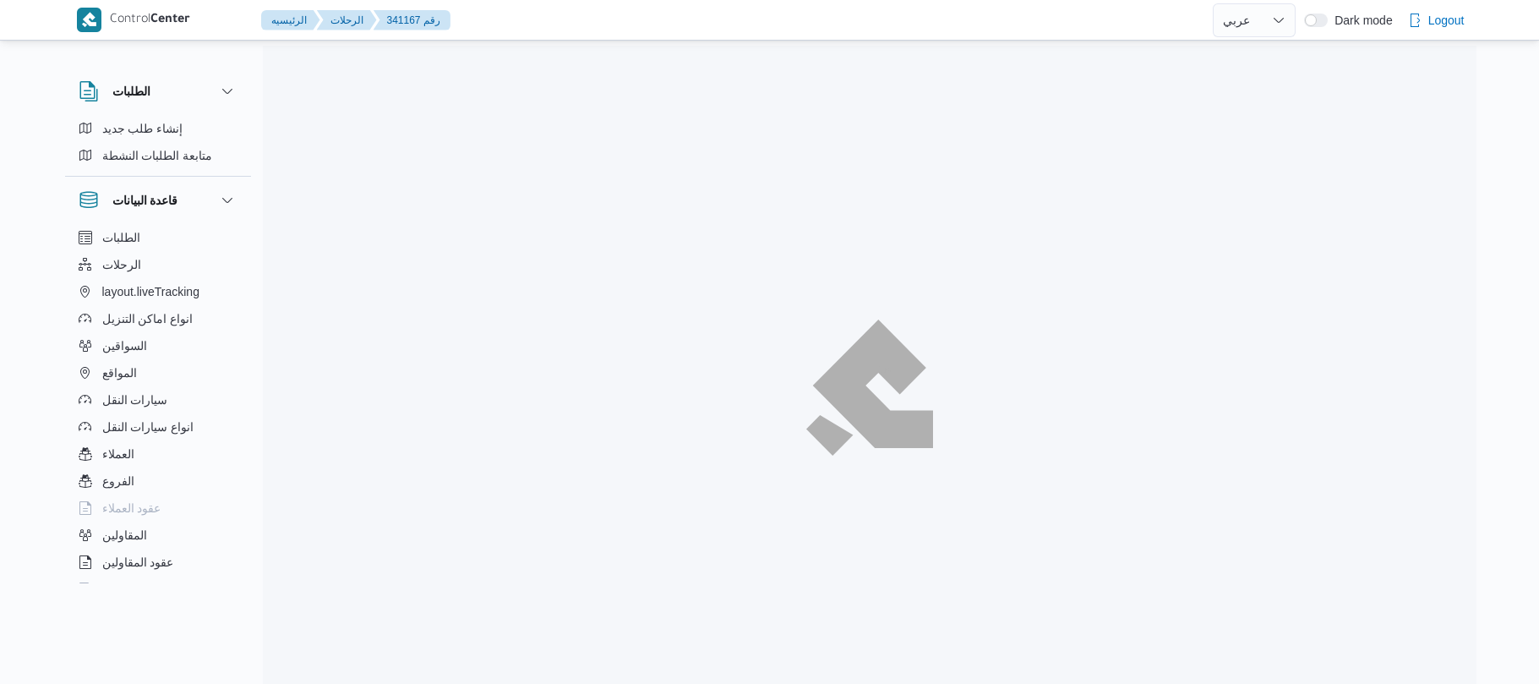
select select "ar"
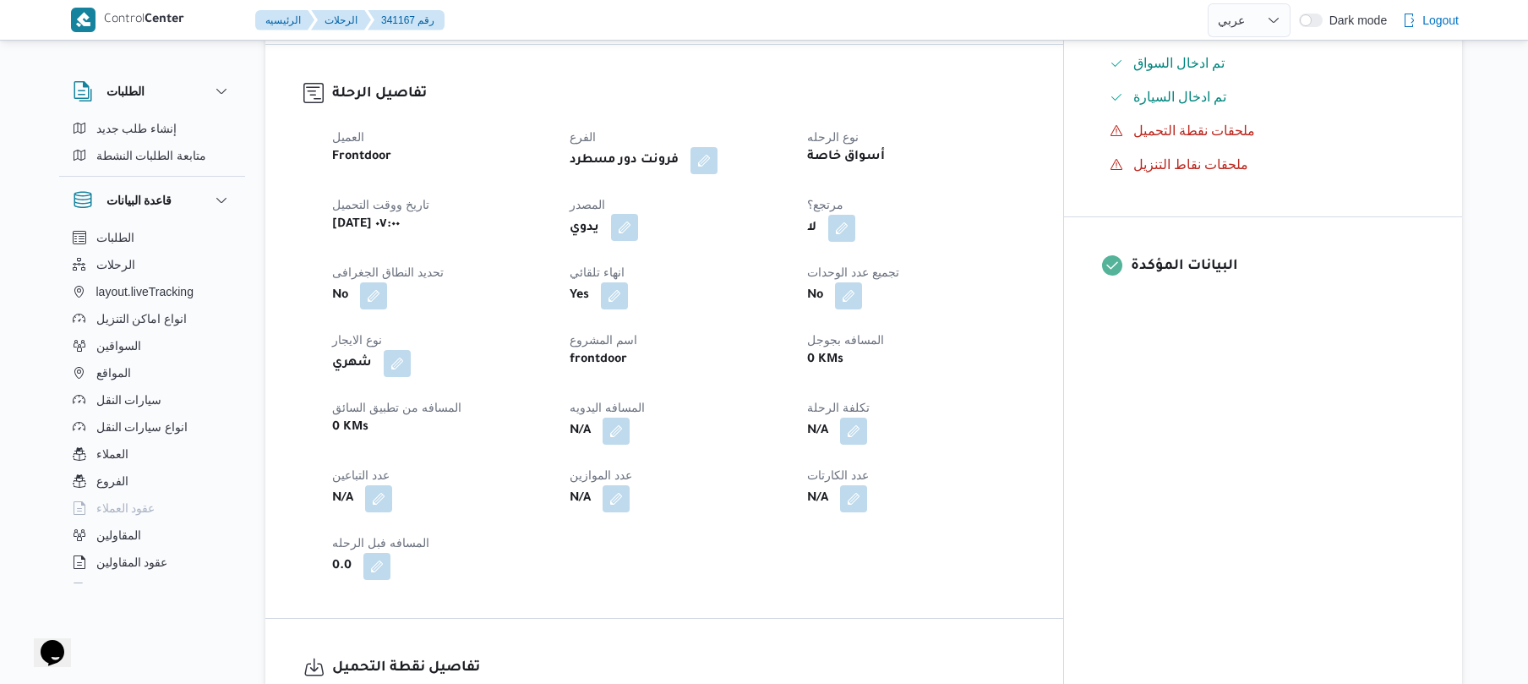
click at [638, 214] on button "button" at bounding box center [624, 227] width 27 height 27
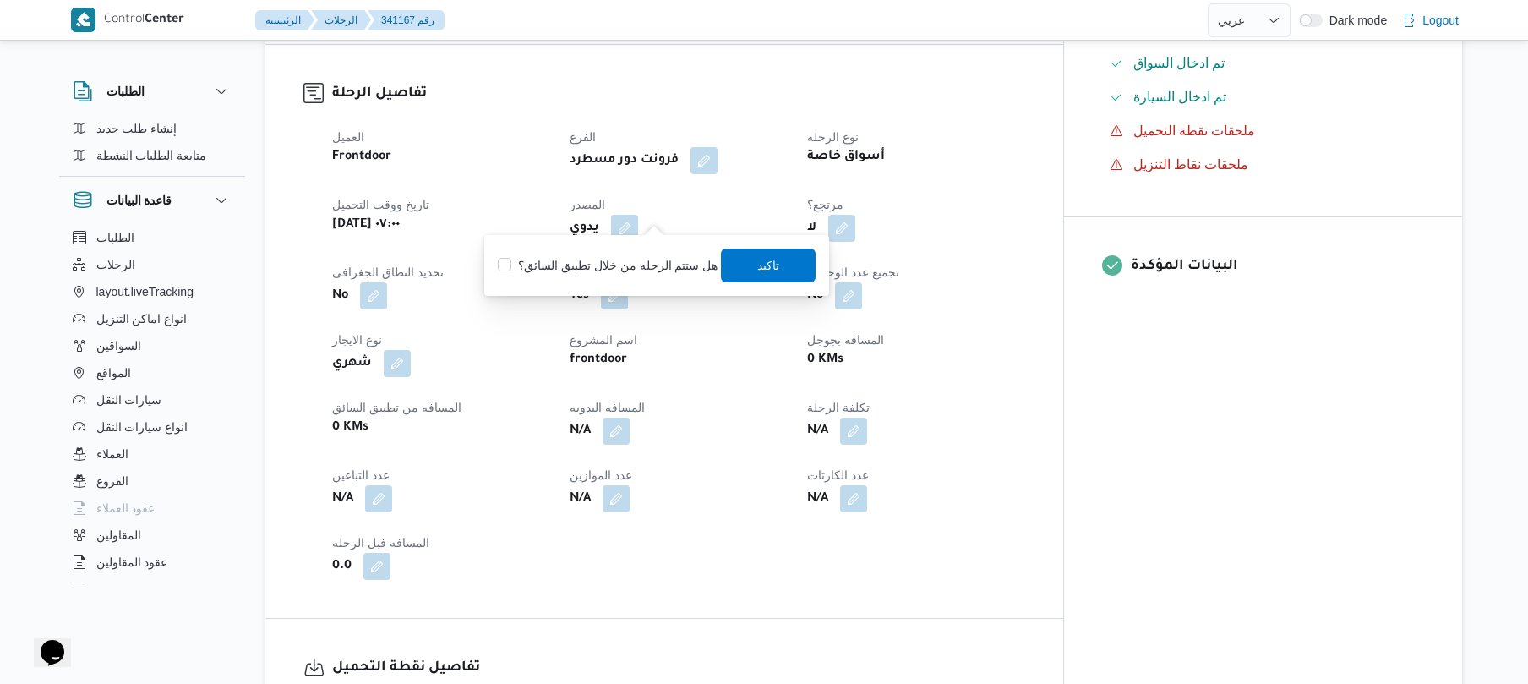
click at [627, 260] on label "هل ستتم الرحله من خلال تطبيق السائق؟" at bounding box center [608, 265] width 220 height 20
checkbox input "true"
click at [747, 258] on span "تاكيد" at bounding box center [769, 265] width 95 height 34
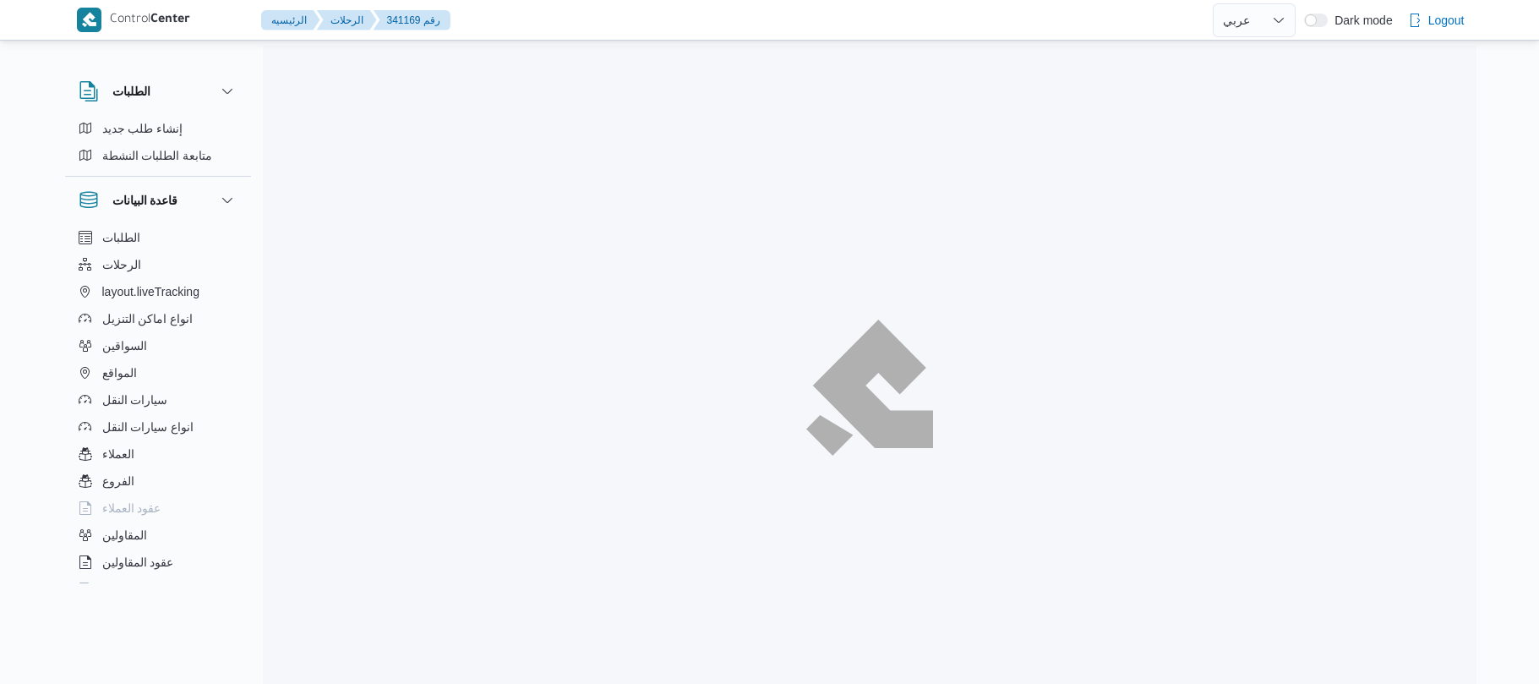
select select "ar"
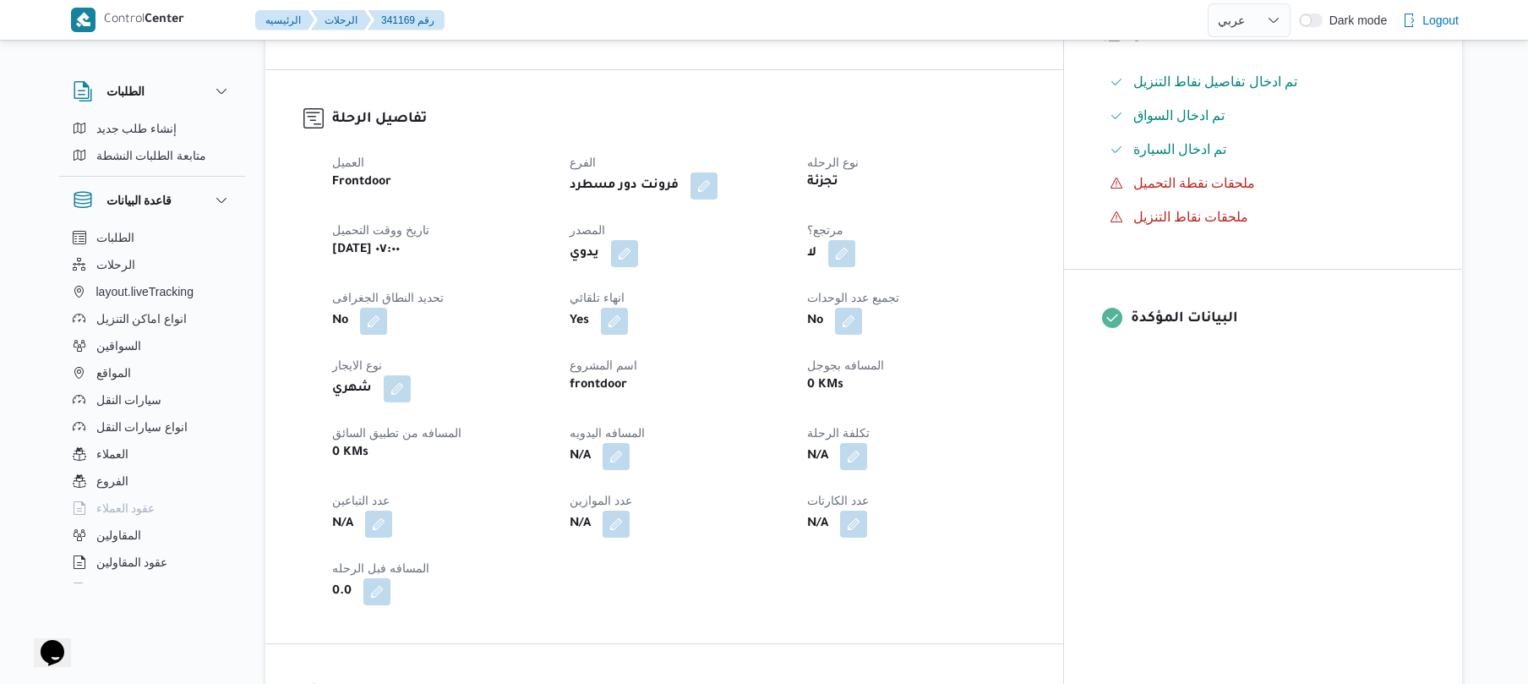
scroll to position [495, 0]
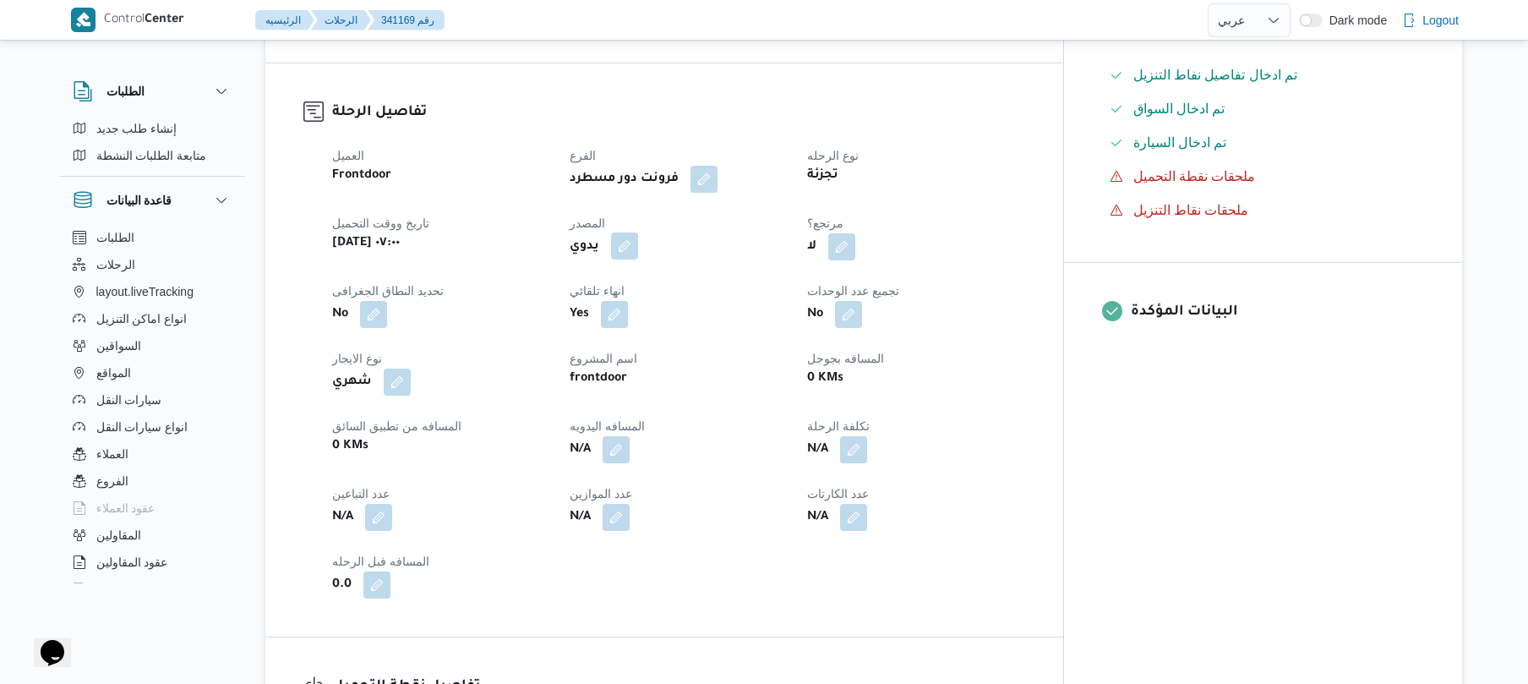
click at [638, 259] on button "button" at bounding box center [624, 245] width 27 height 27
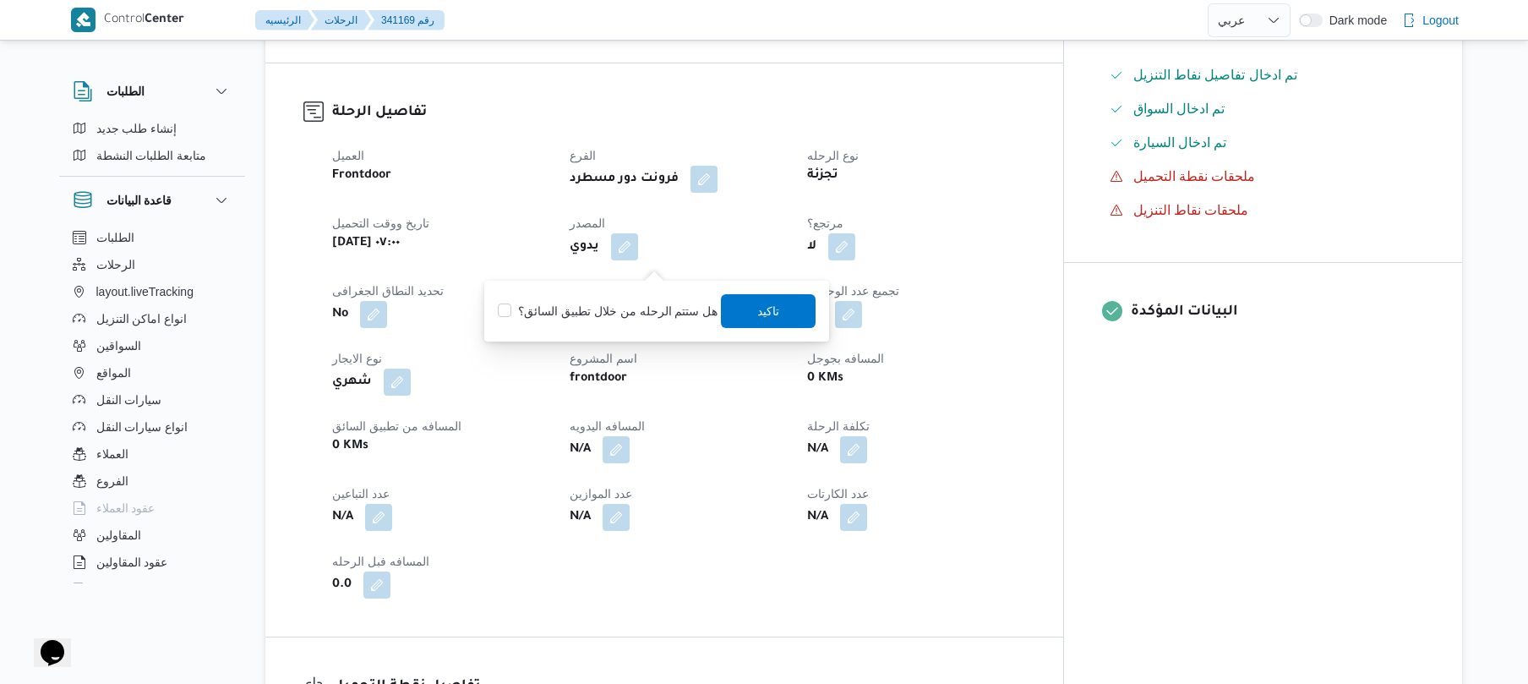
click at [630, 318] on label "هل ستتم الرحله من خلال تطبيق السائق؟" at bounding box center [608, 311] width 220 height 20
checkbox input "true"
click at [758, 302] on span "تاكيد" at bounding box center [769, 310] width 22 height 20
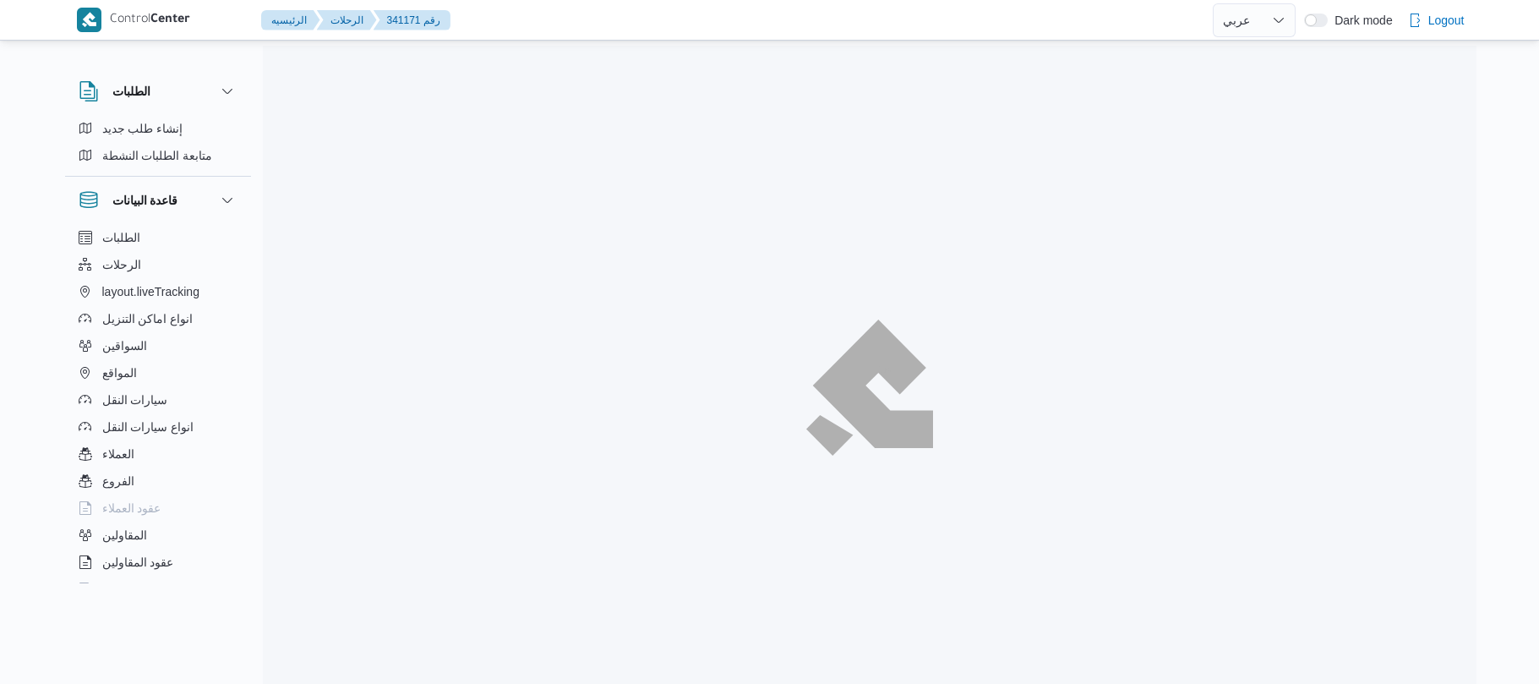
select select "ar"
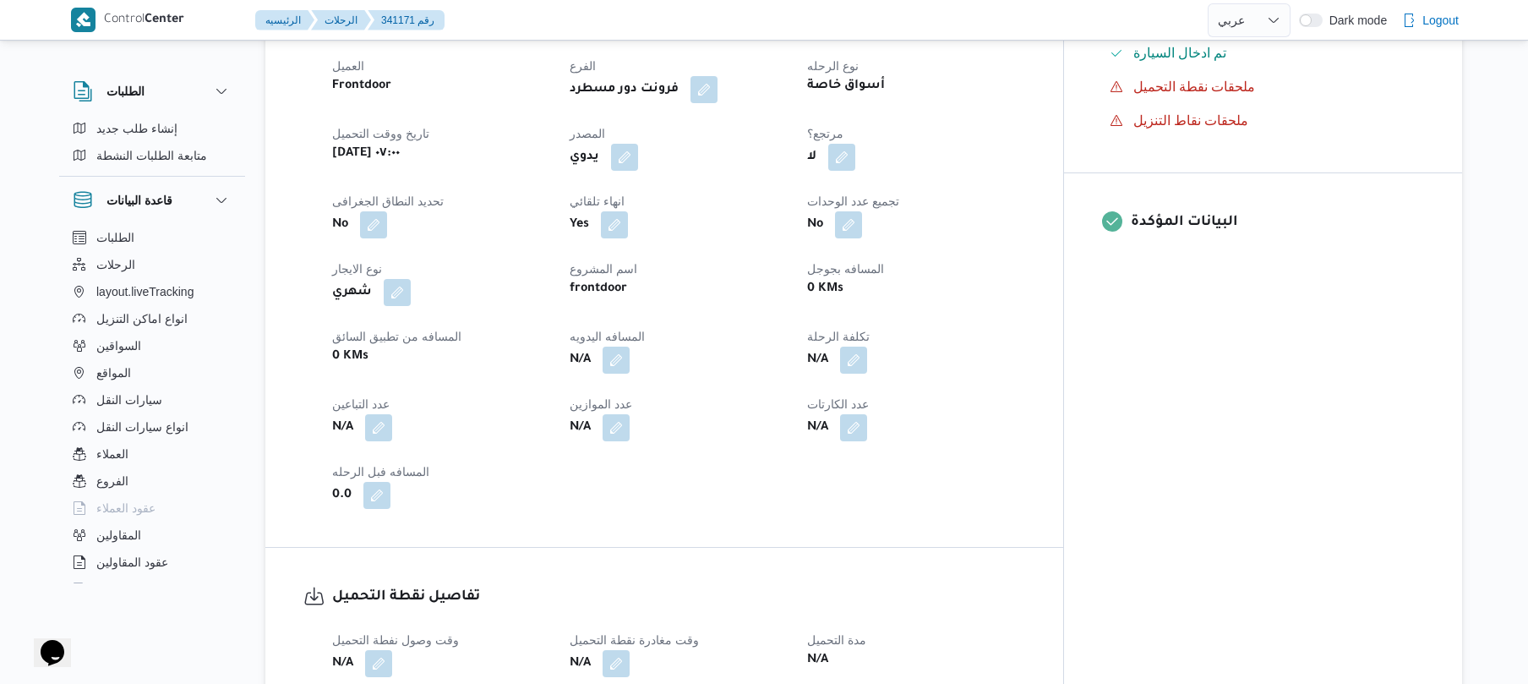
scroll to position [586, 0]
click at [638, 167] on button "button" at bounding box center [624, 155] width 27 height 27
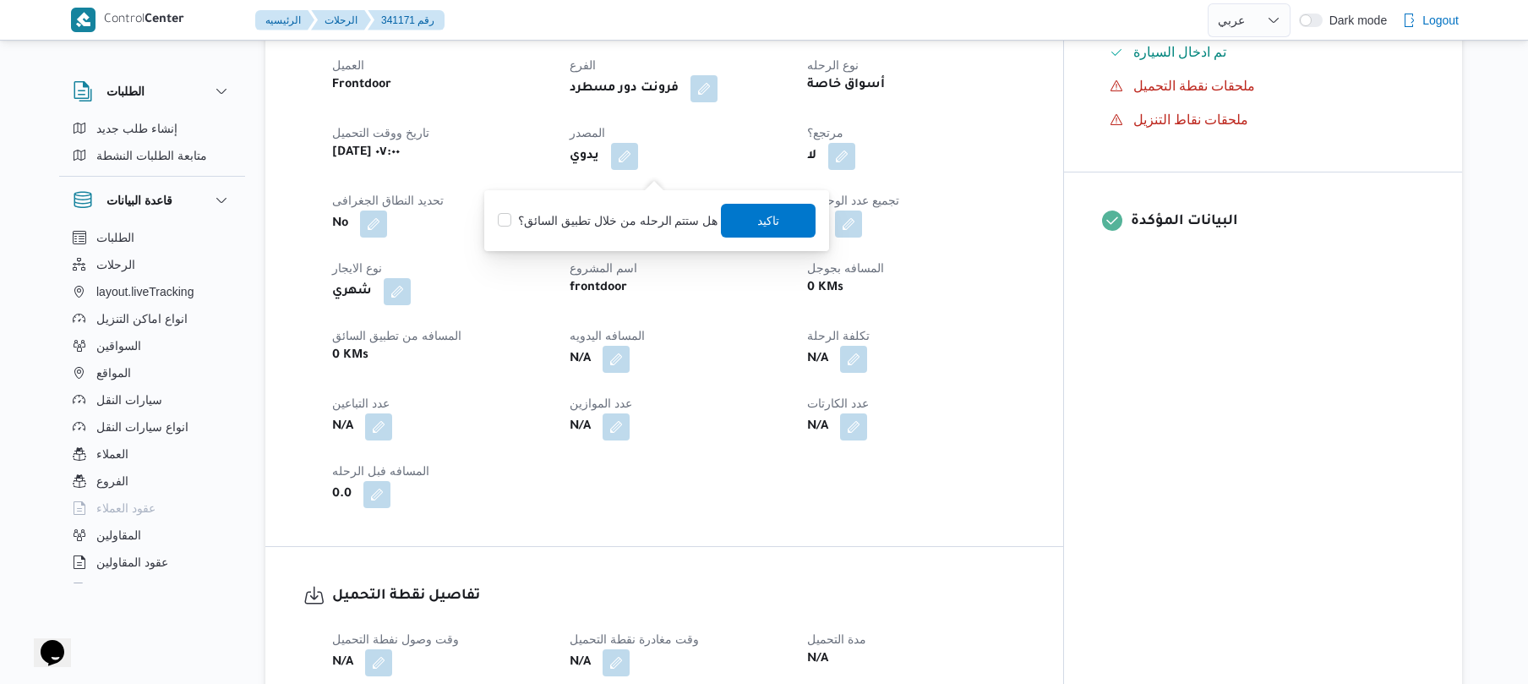
click at [632, 218] on label "هل ستتم الرحله من خلال تطبيق السائق؟" at bounding box center [608, 220] width 220 height 20
checkbox input "true"
click at [758, 221] on span "تاكيد" at bounding box center [769, 220] width 22 height 20
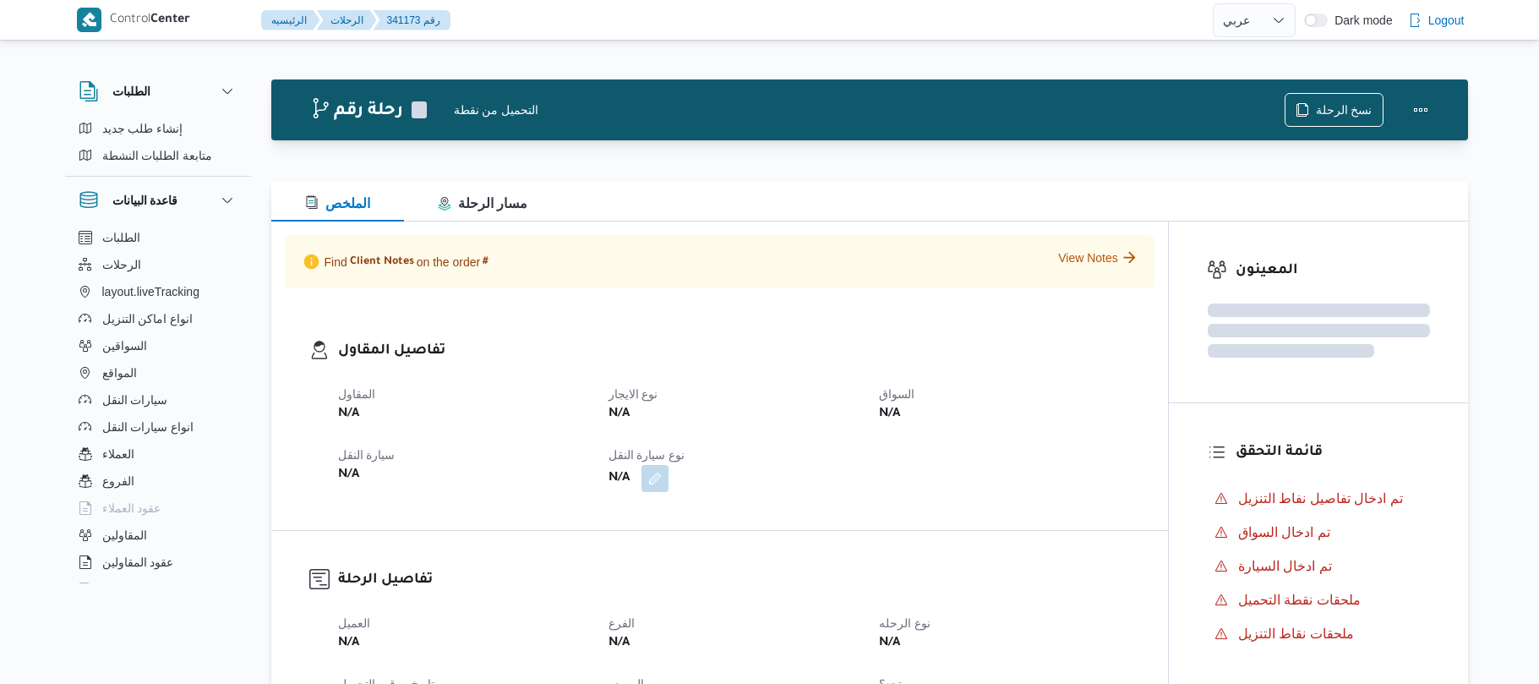
select select "ar"
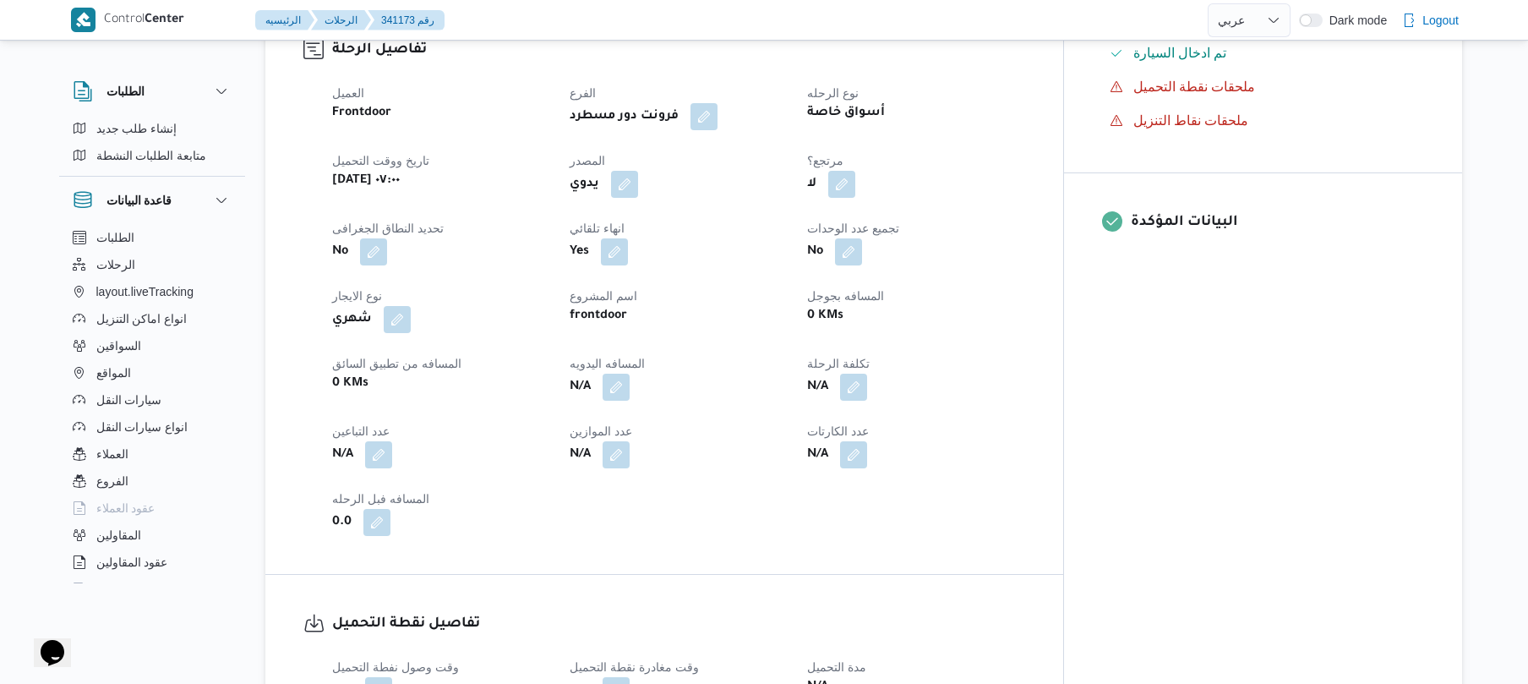
scroll to position [586, 0]
click at [638, 169] on button "button" at bounding box center [624, 182] width 27 height 27
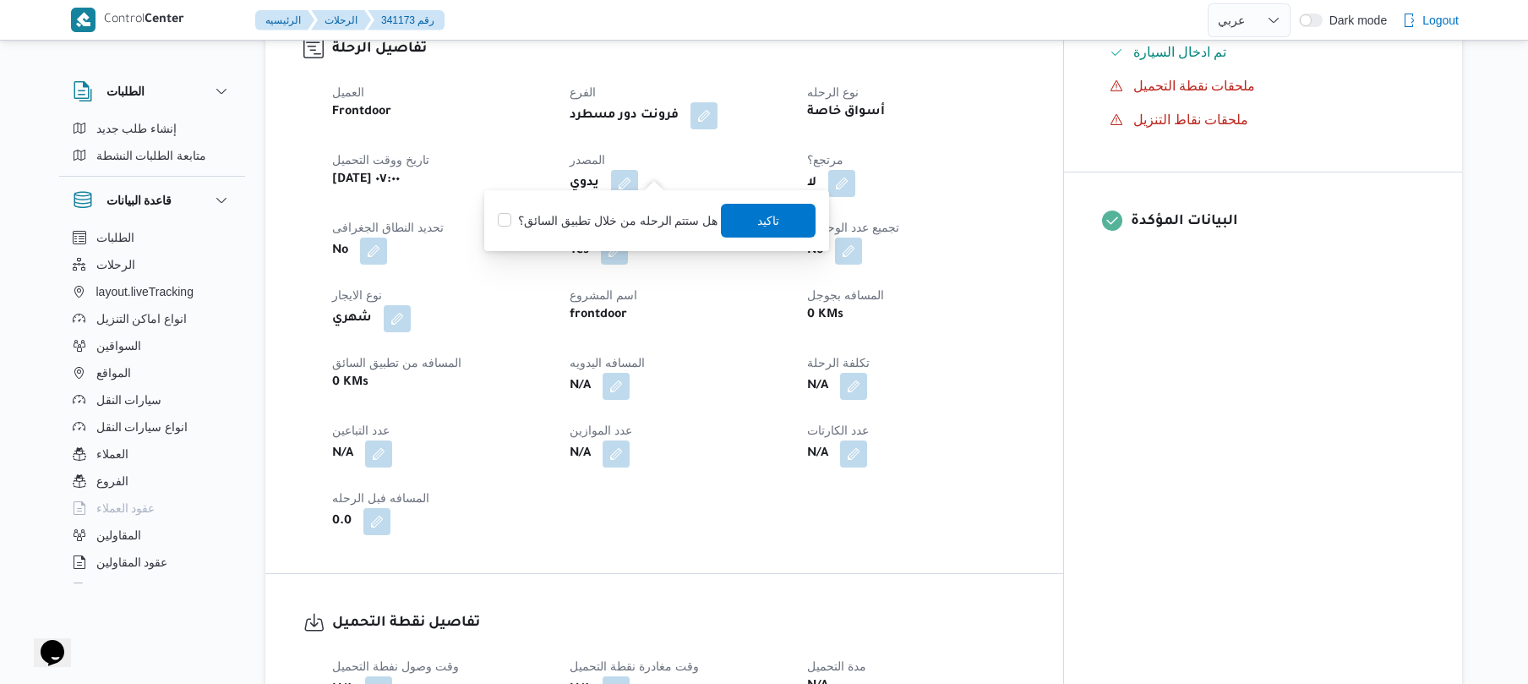
click at [640, 211] on label "هل ستتم الرحله من خلال تطبيق السائق؟" at bounding box center [608, 220] width 220 height 20
checkbox input "true"
click at [771, 218] on span "تاكيد" at bounding box center [769, 220] width 22 height 20
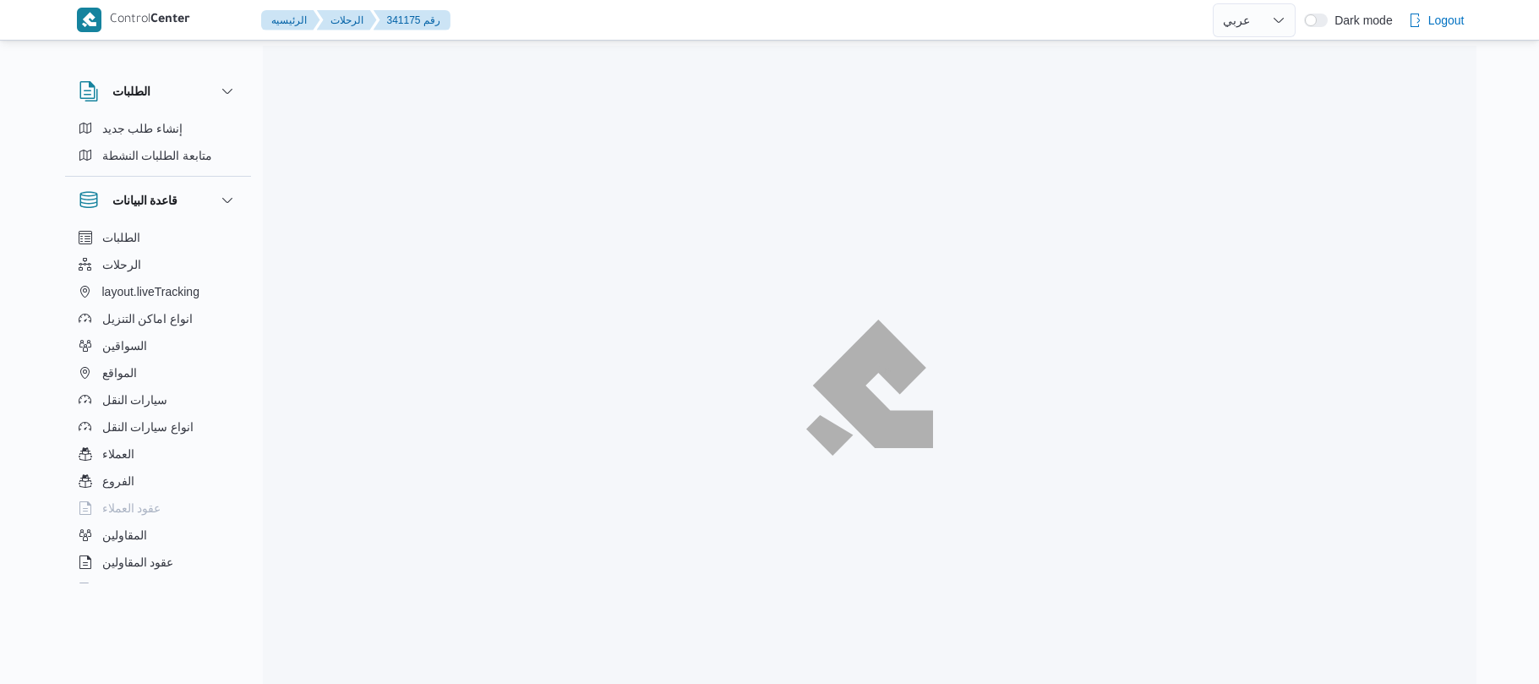
select select "ar"
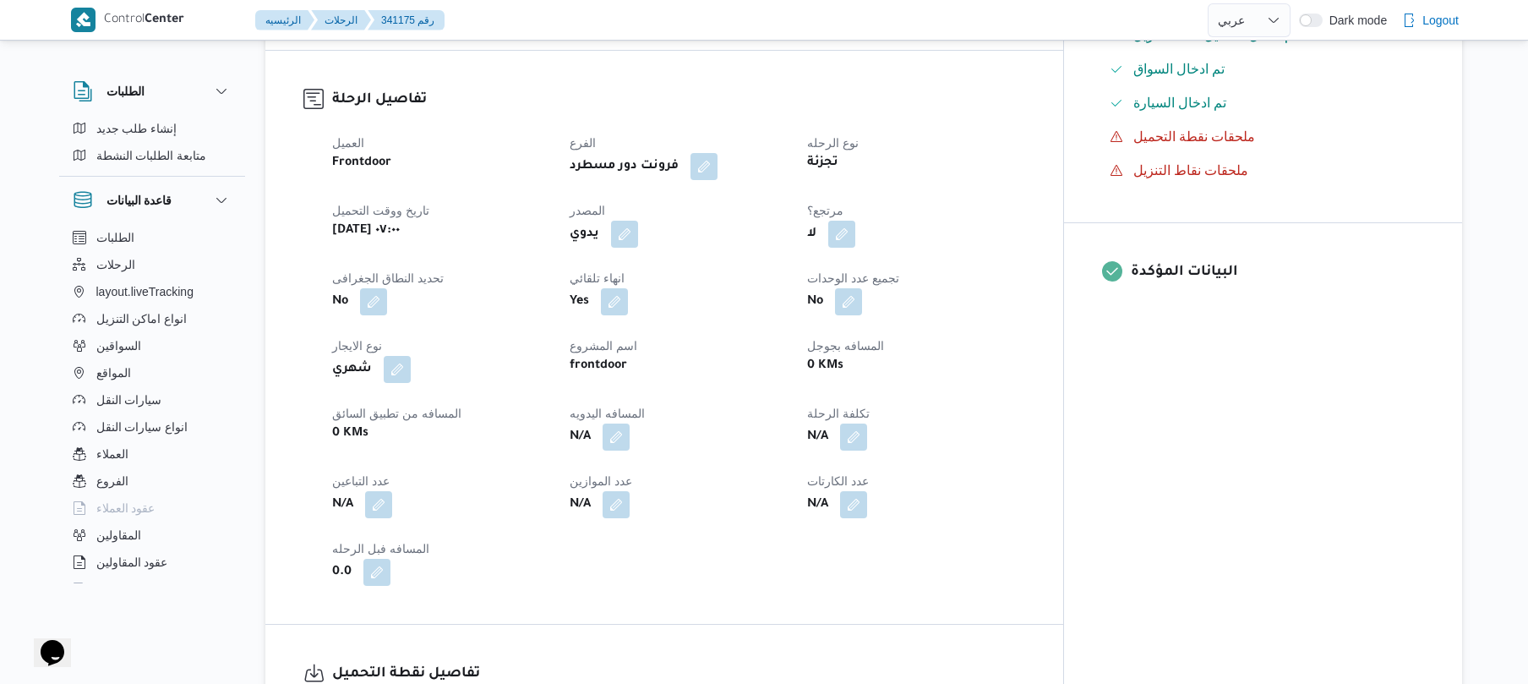
scroll to position [541, 0]
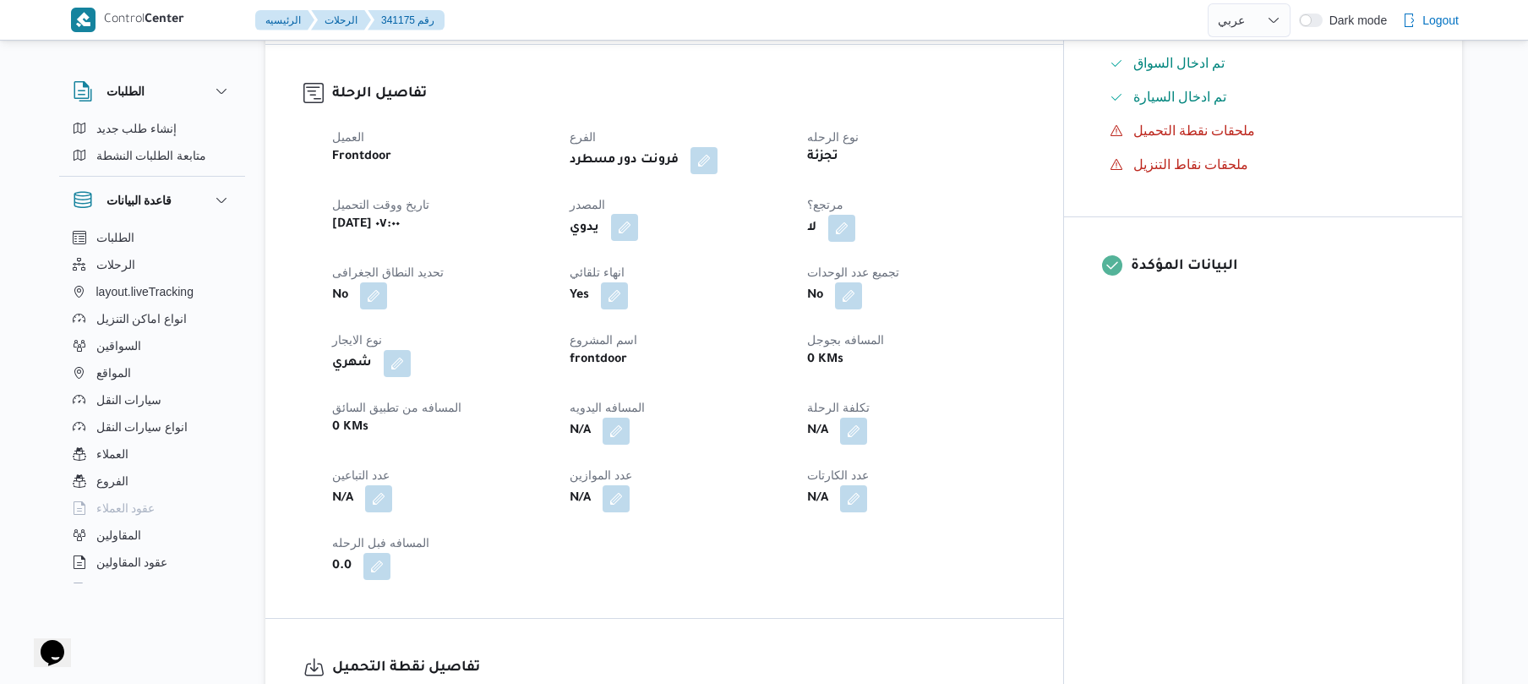
click at [638, 218] on button "button" at bounding box center [624, 227] width 27 height 27
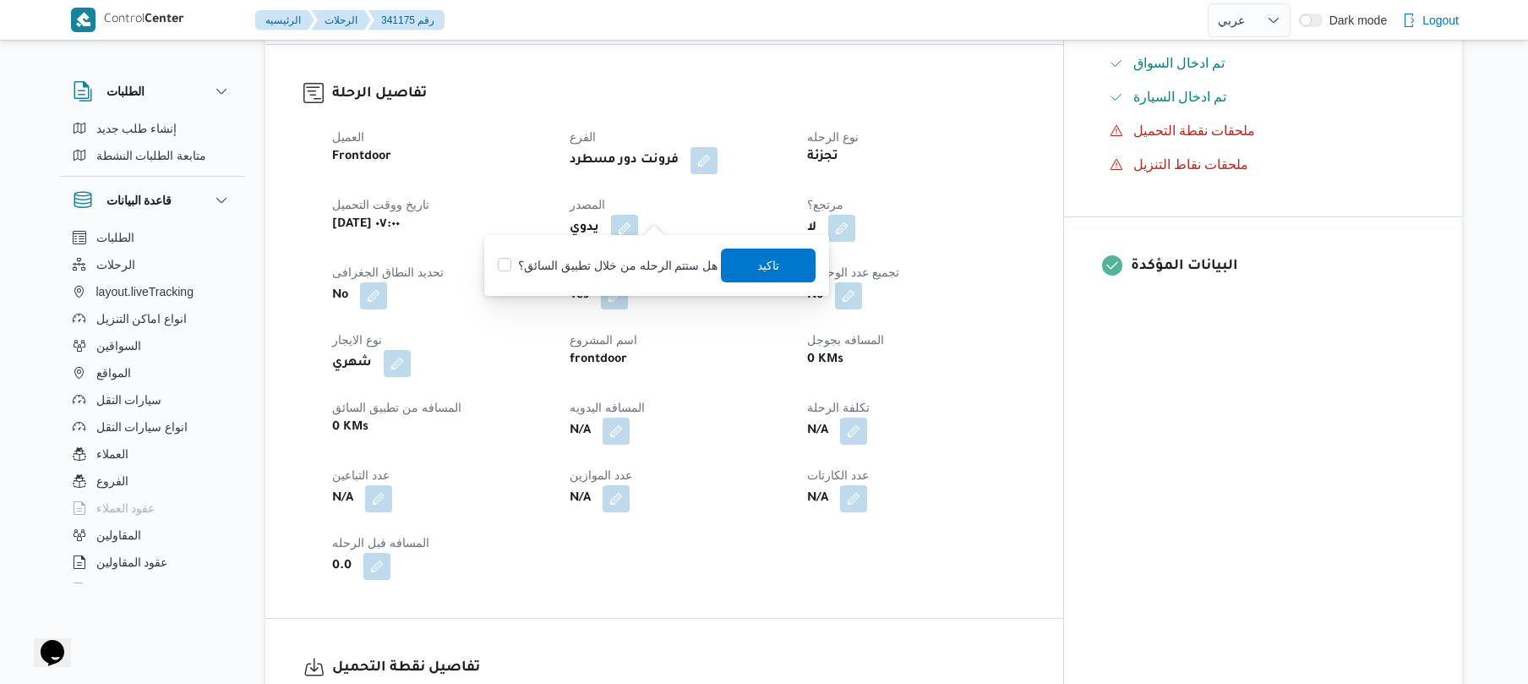
click at [629, 267] on label "هل ستتم الرحله من خلال تطبيق السائق؟" at bounding box center [608, 265] width 220 height 20
checkbox input "true"
click at [748, 265] on span "تاكيد" at bounding box center [769, 265] width 95 height 34
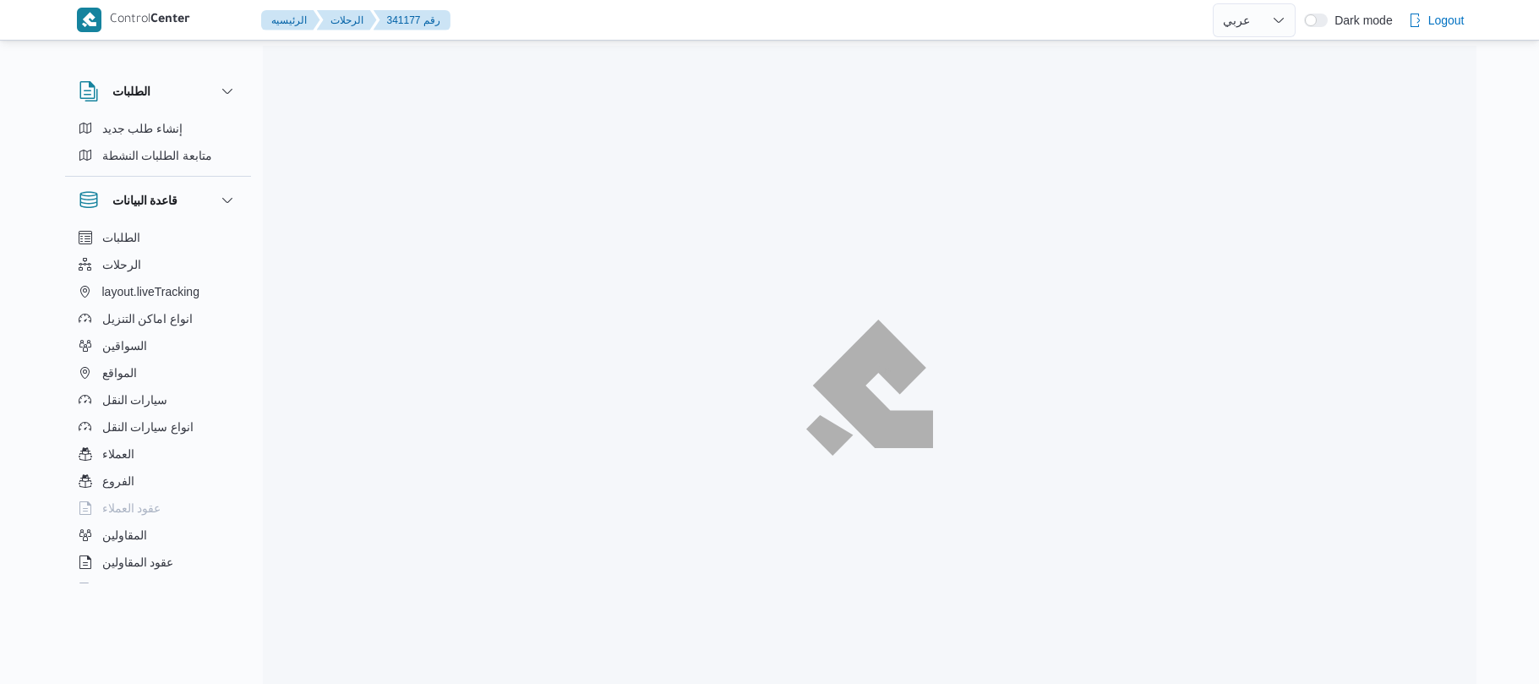
select select "ar"
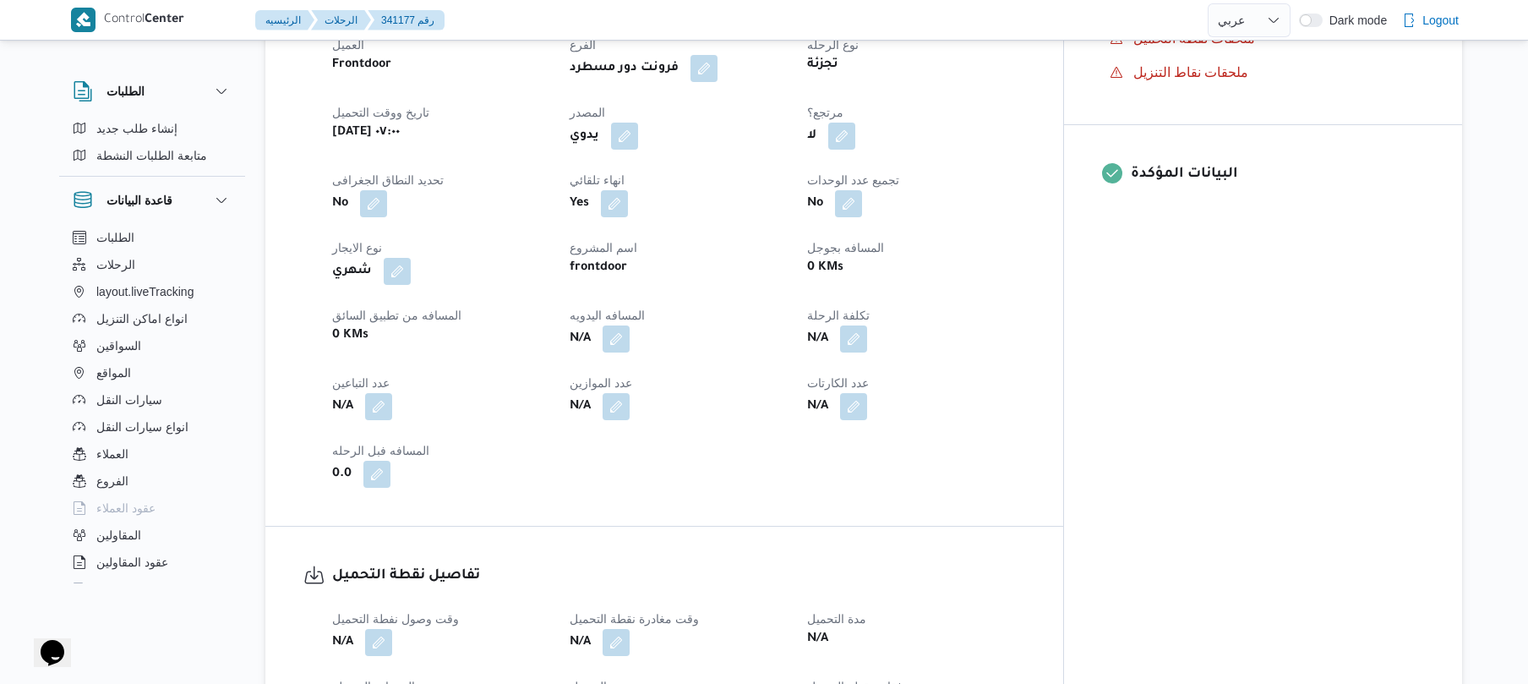
scroll to position [676, 0]
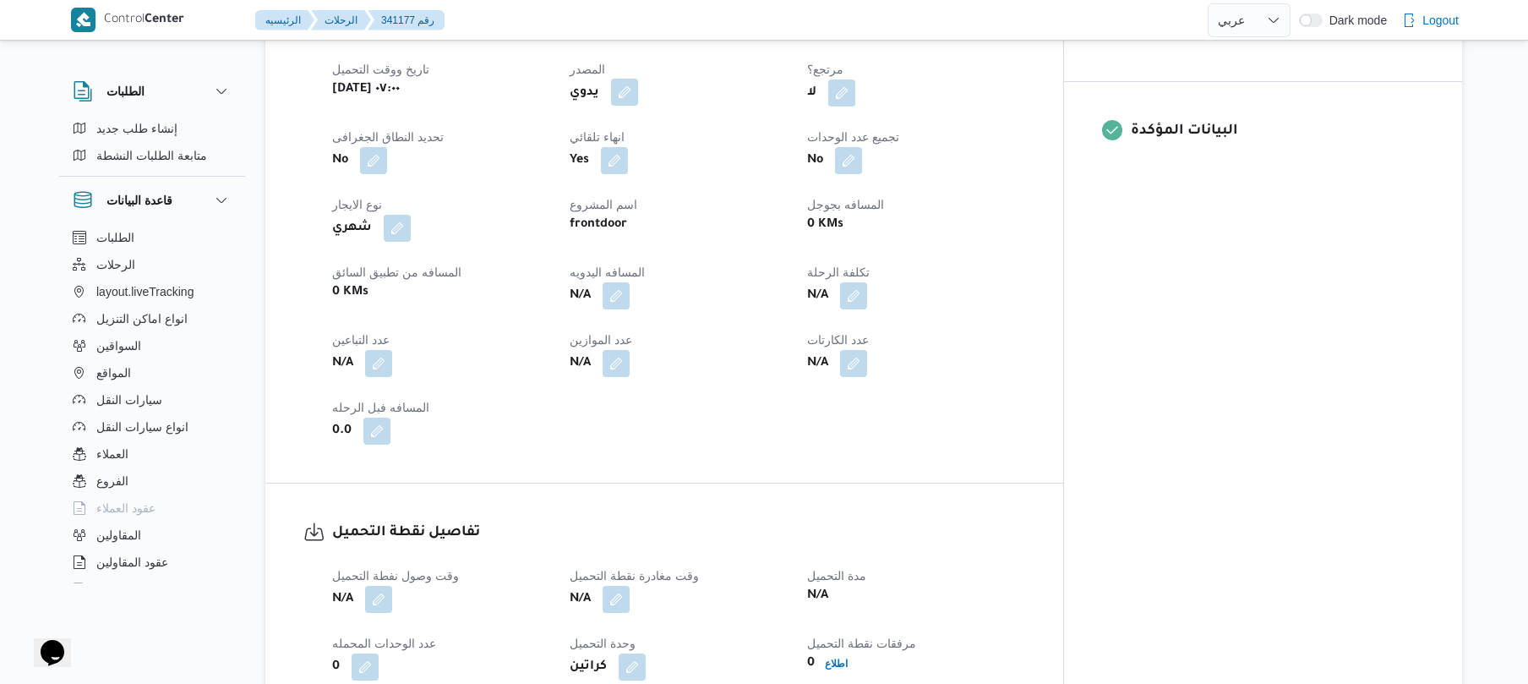
click at [638, 79] on button "button" at bounding box center [624, 92] width 27 height 27
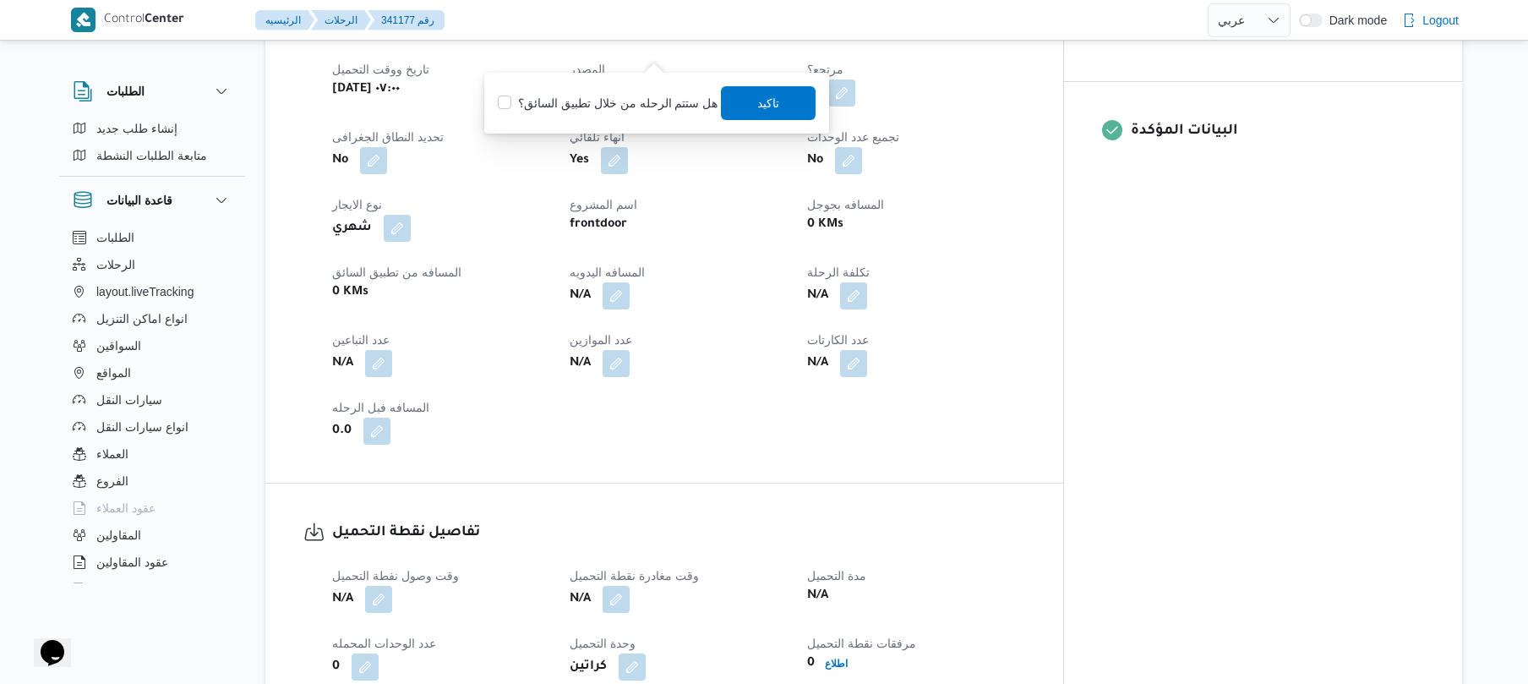
click at [632, 100] on label "هل ستتم الرحله من خلال تطبيق السائق؟" at bounding box center [608, 103] width 220 height 20
checkbox input "true"
click at [768, 101] on span "تاكيد" at bounding box center [769, 102] width 22 height 20
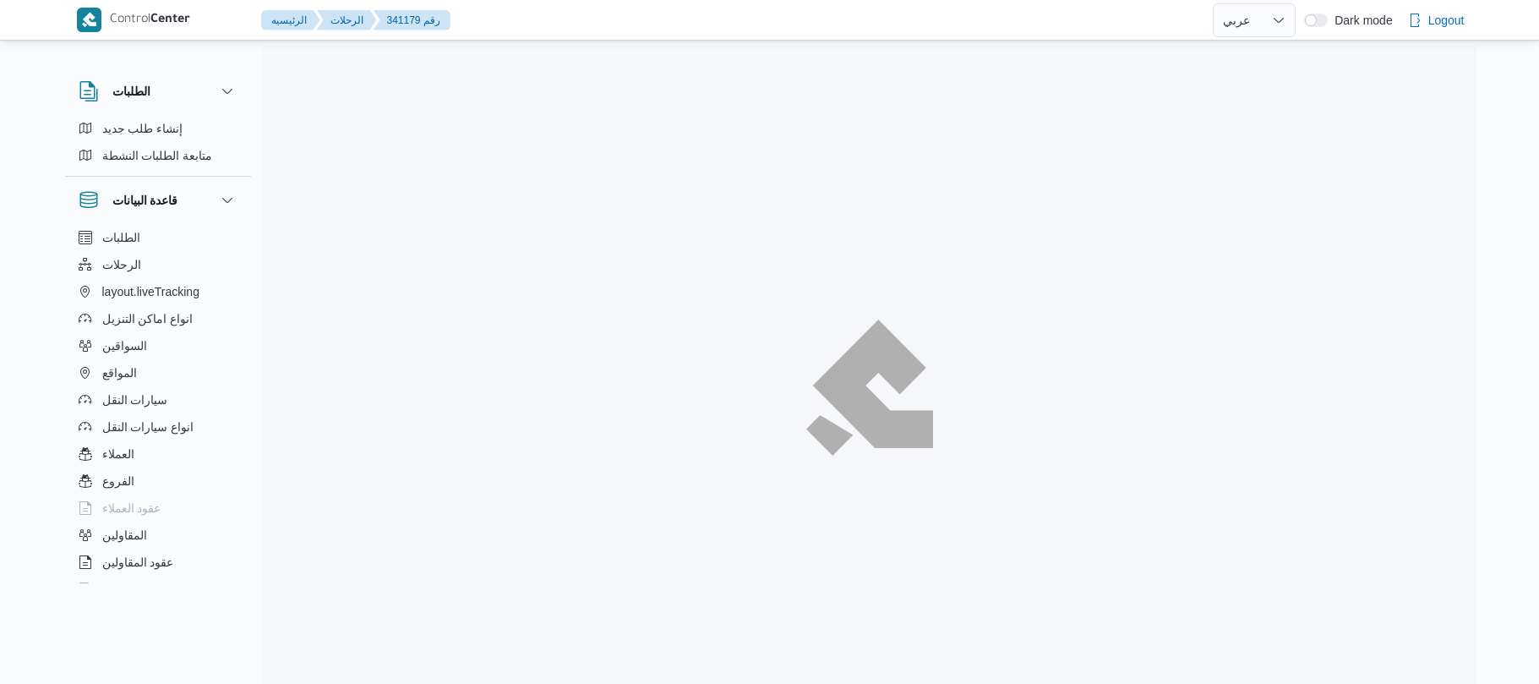
select select "ar"
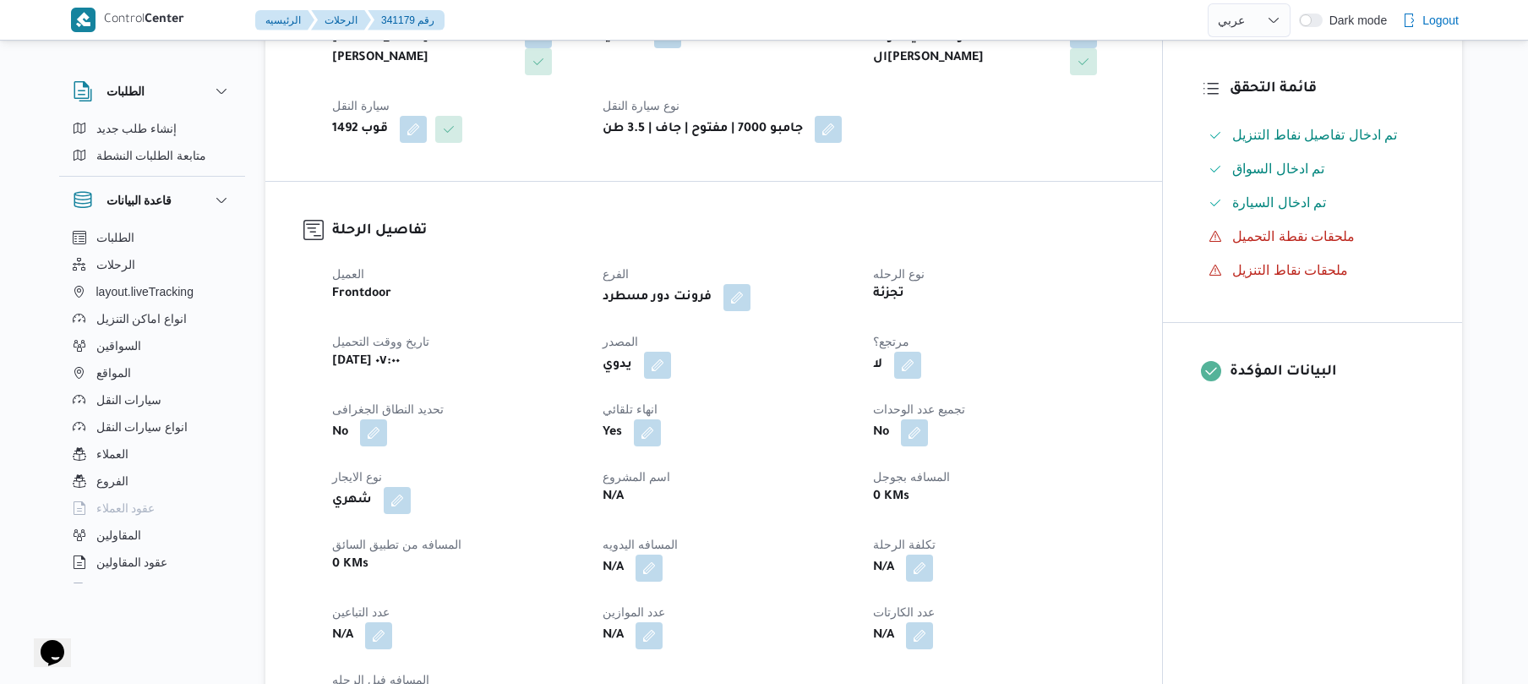
scroll to position [406, 0]
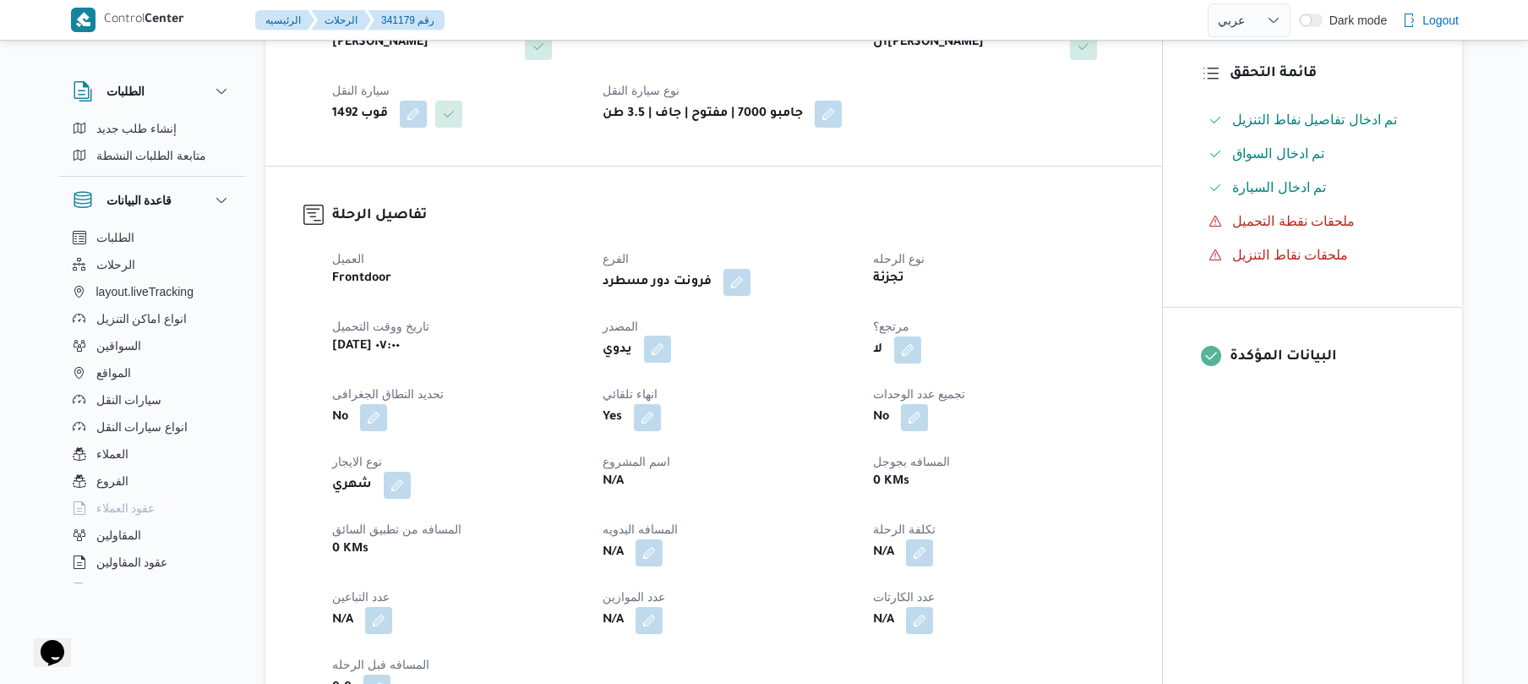
click at [656, 336] on button "button" at bounding box center [657, 349] width 27 height 27
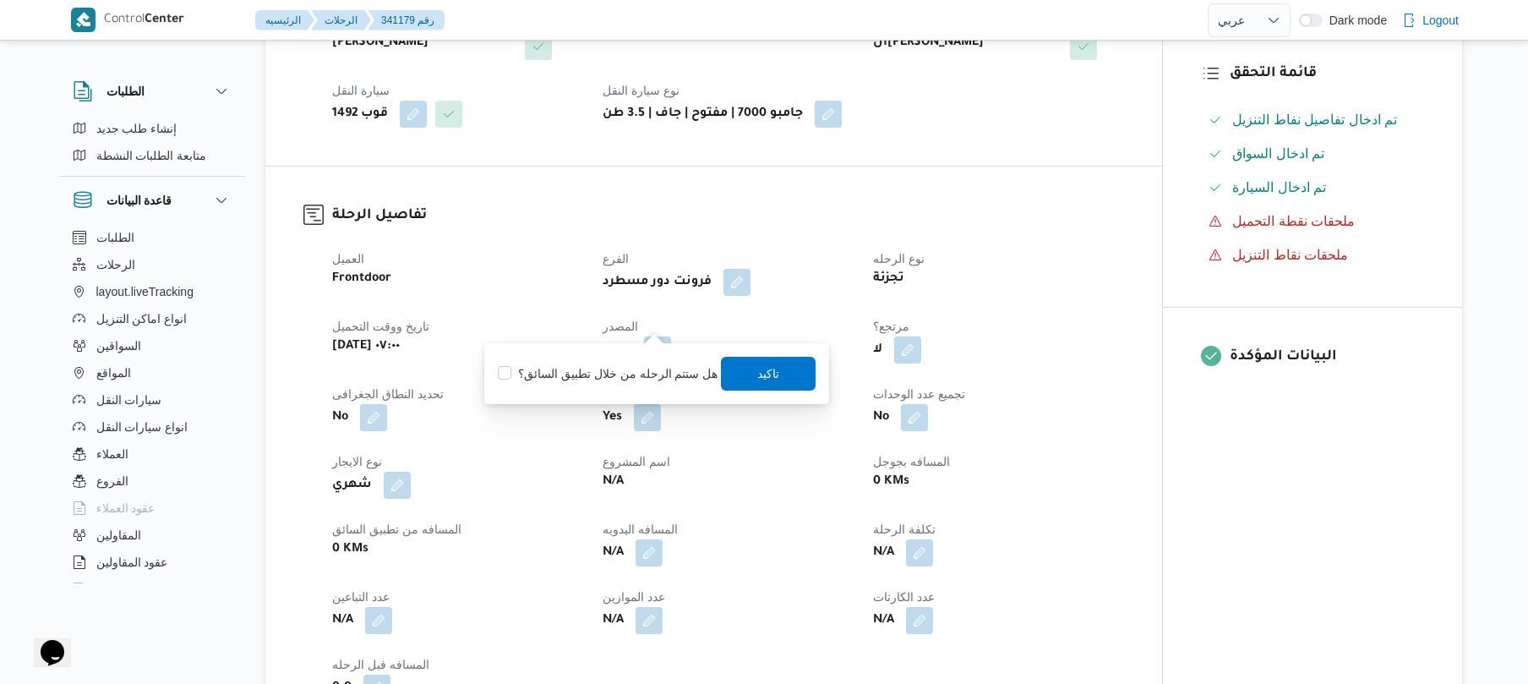
click at [620, 368] on label "هل ستتم الرحله من خلال تطبيق السائق؟" at bounding box center [608, 373] width 220 height 20
checkbox input "true"
click at [772, 382] on span "تاكيد" at bounding box center [769, 373] width 22 height 20
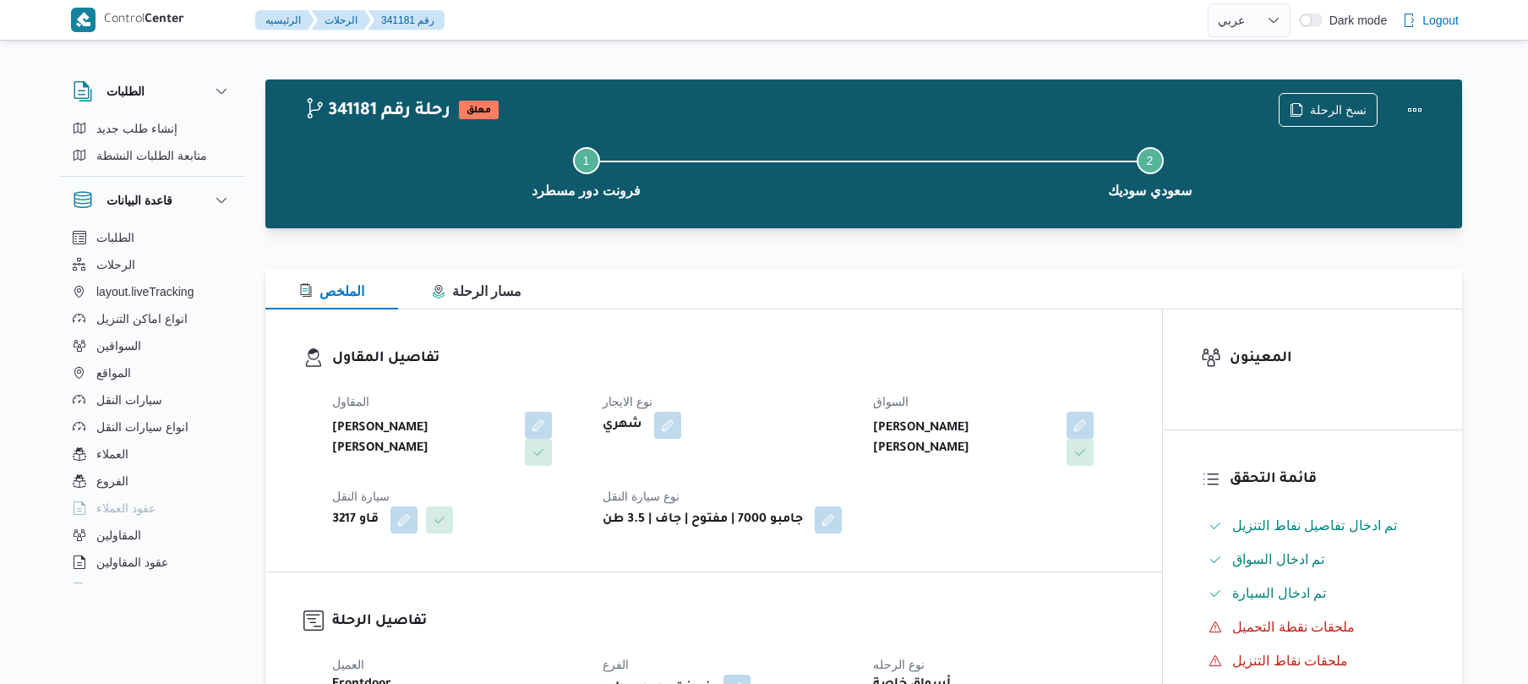
select select "ar"
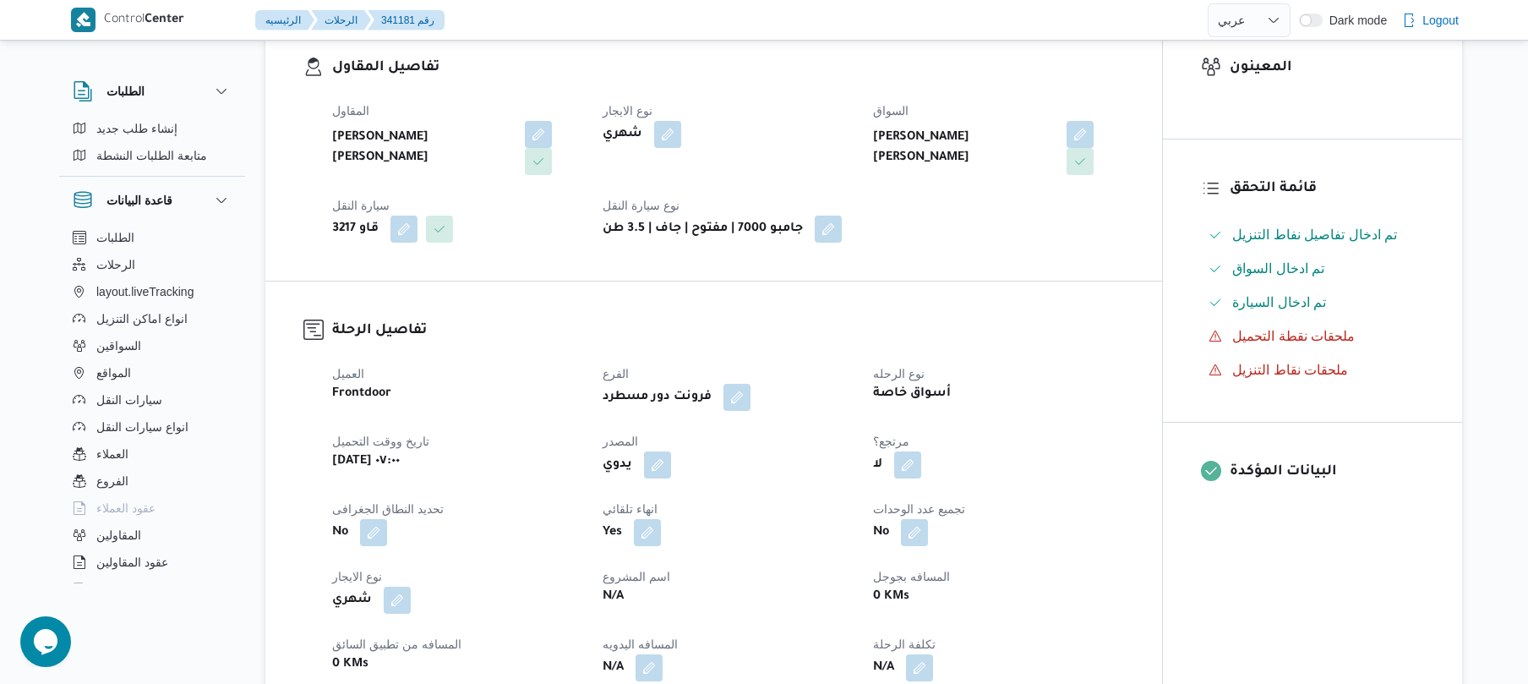
scroll to position [495, 0]
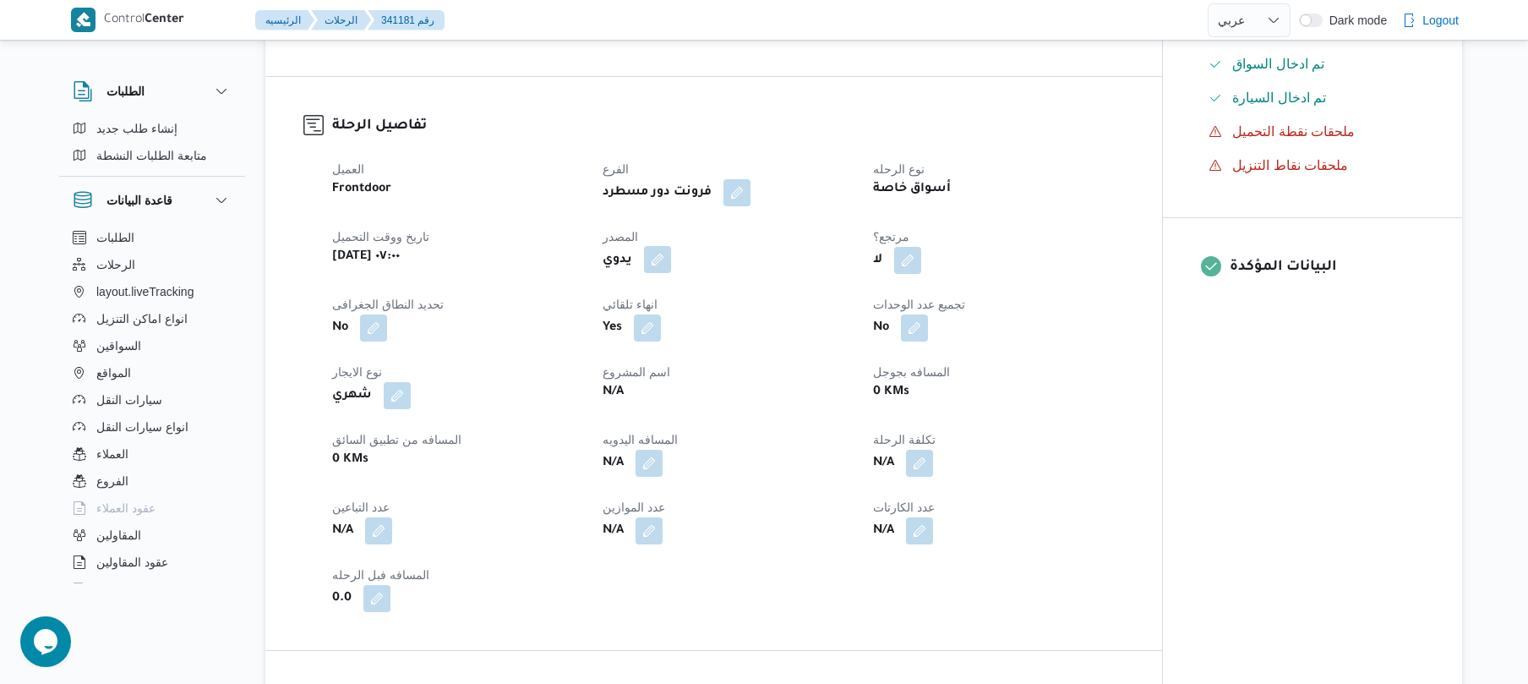
click at [653, 246] on button "button" at bounding box center [657, 259] width 27 height 27
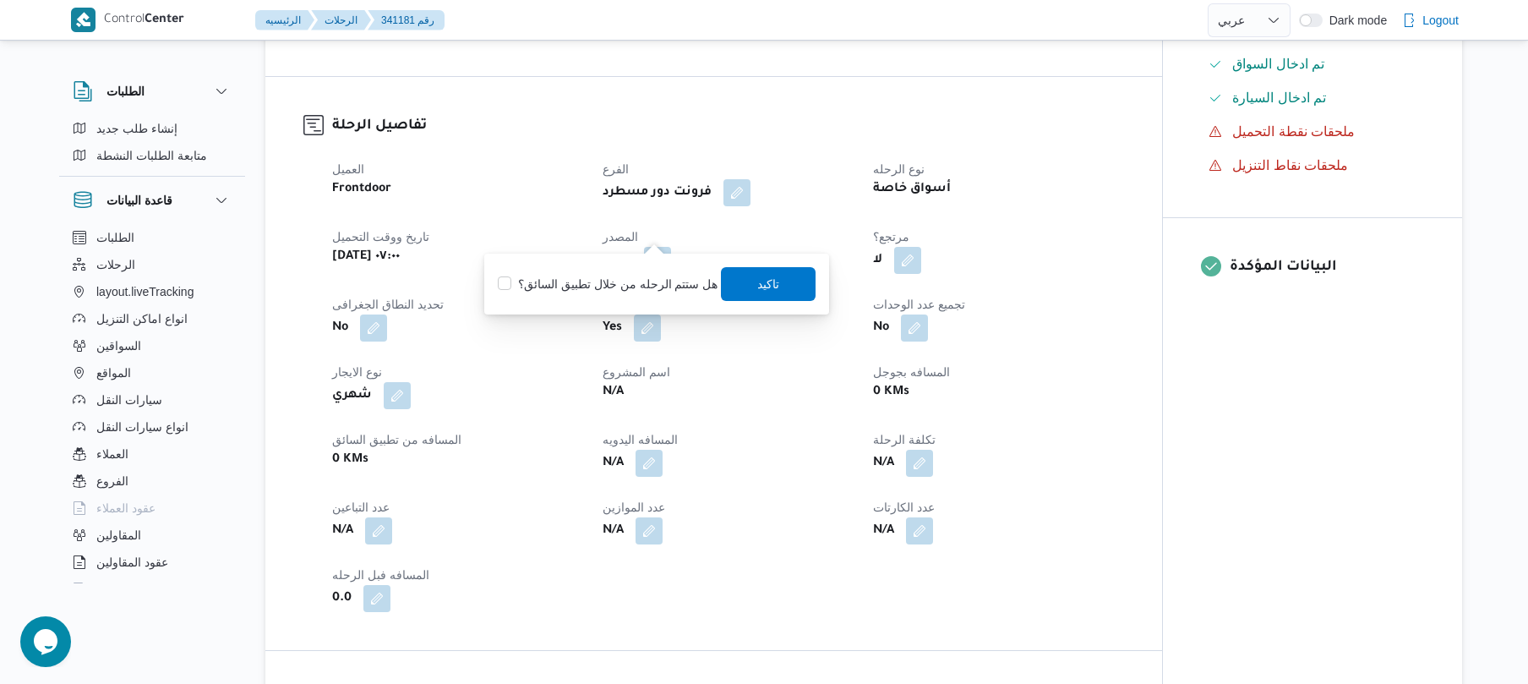
click at [641, 274] on label "هل ستتم الرحله من خلال تطبيق السائق؟" at bounding box center [608, 284] width 220 height 20
checkbox input "true"
click at [761, 288] on span "تاكيد" at bounding box center [769, 283] width 22 height 20
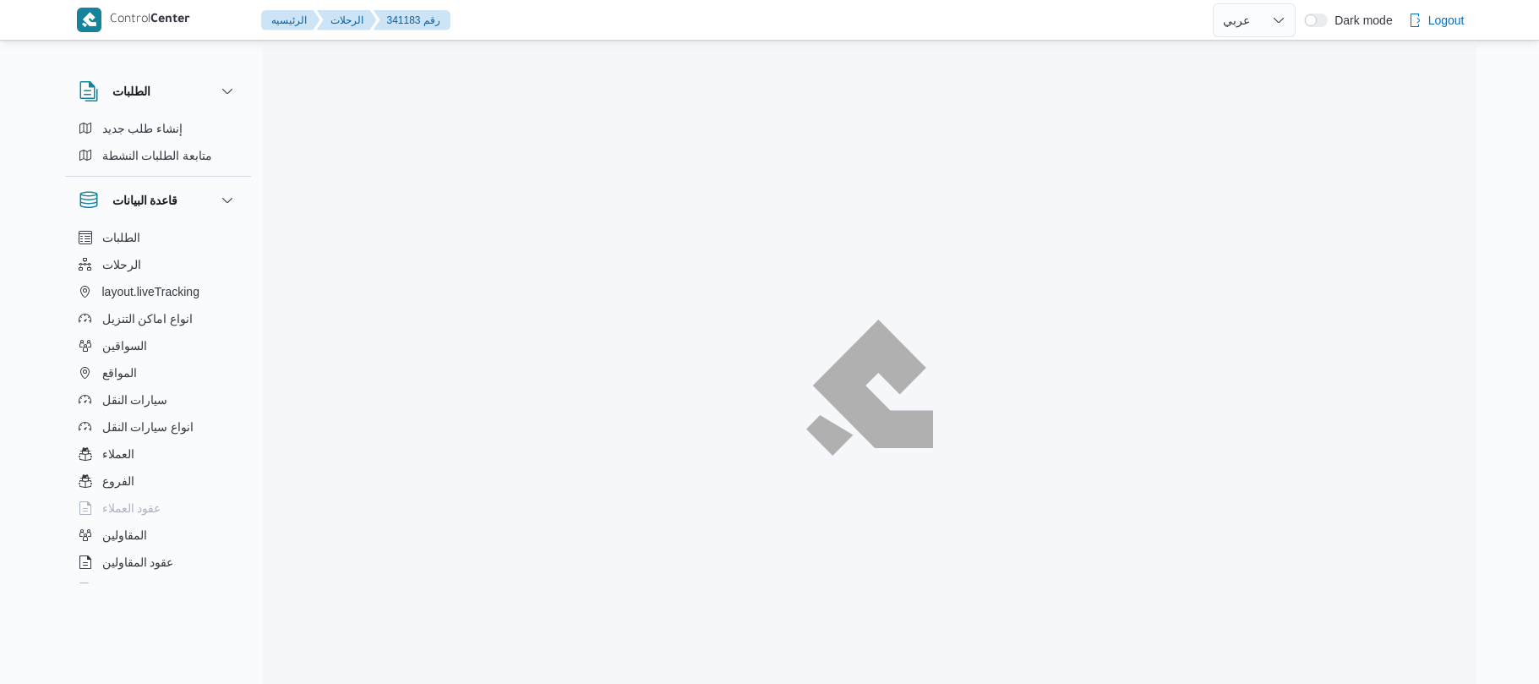
select select "ar"
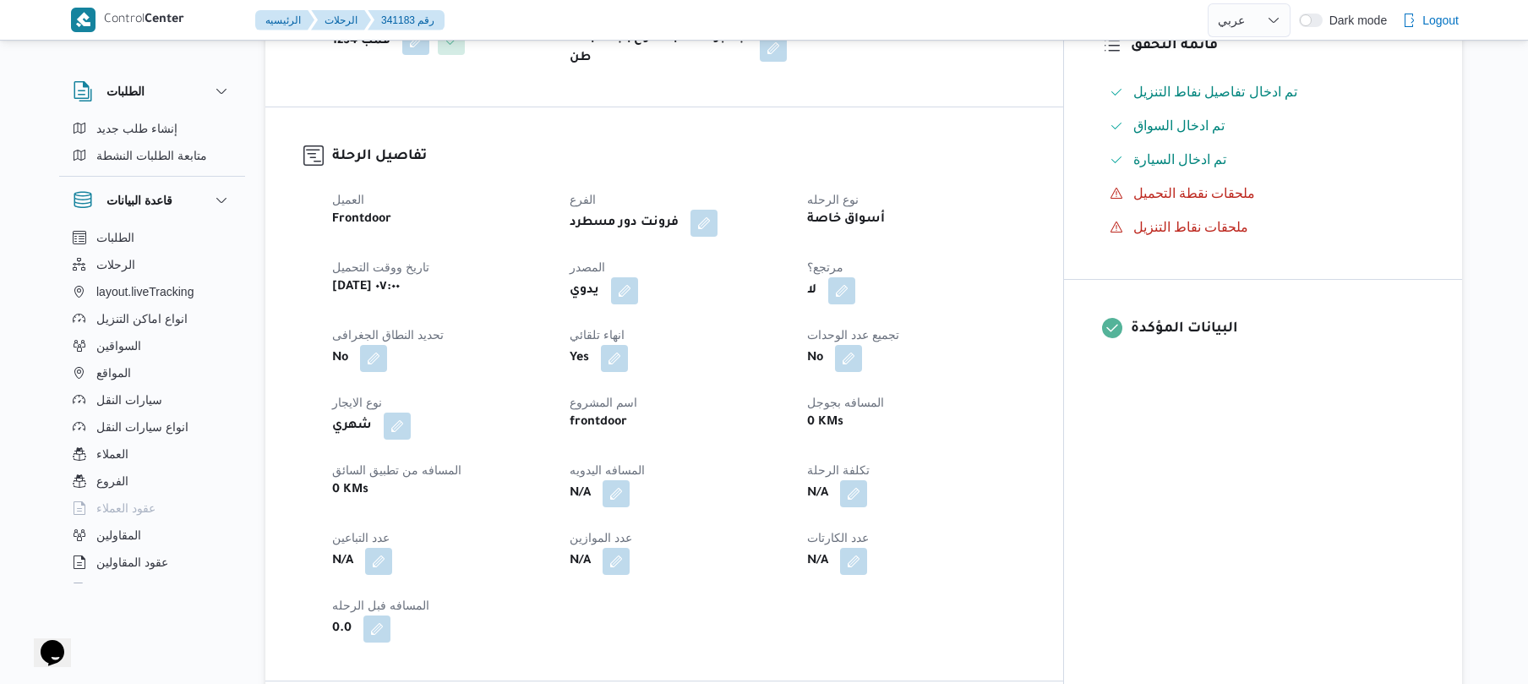
scroll to position [541, 0]
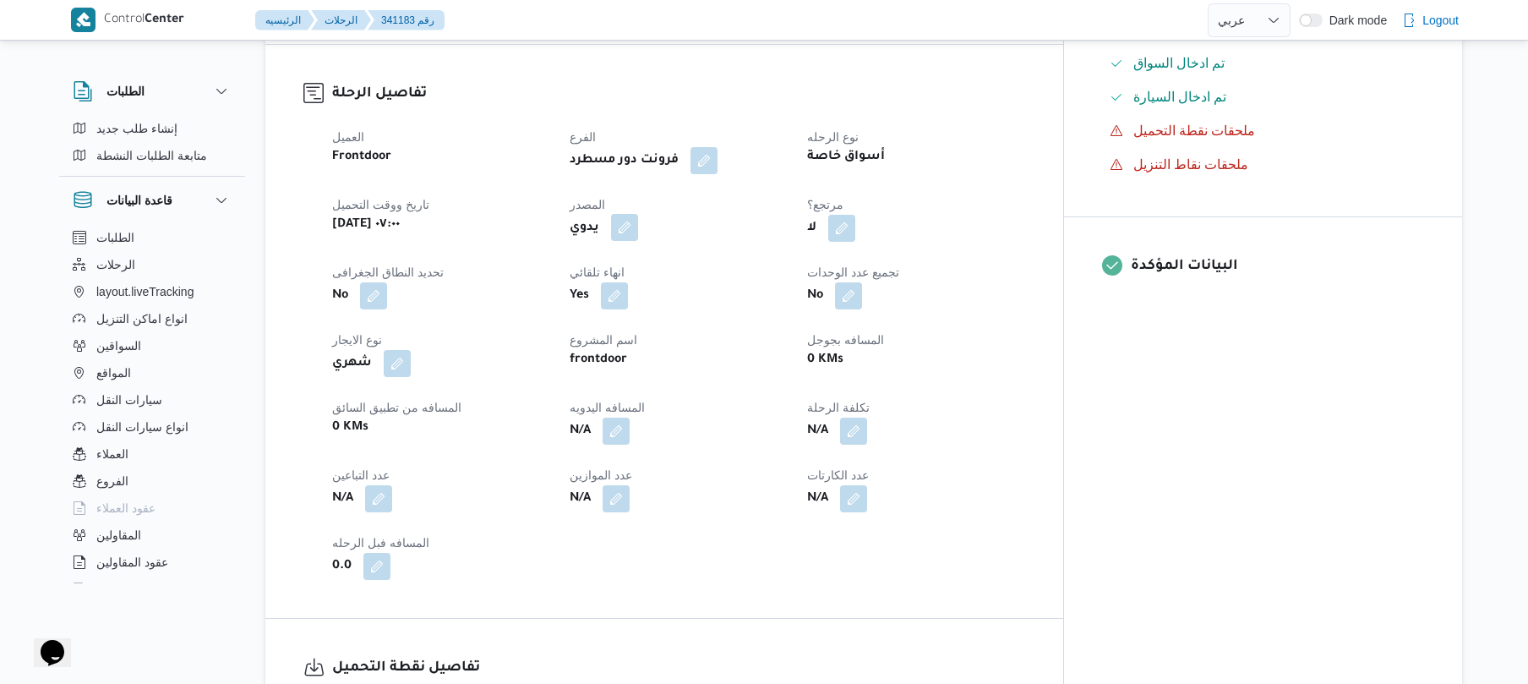
click at [637, 220] on span at bounding box center [620, 228] width 35 height 27
click at [638, 220] on button "button" at bounding box center [624, 227] width 27 height 27
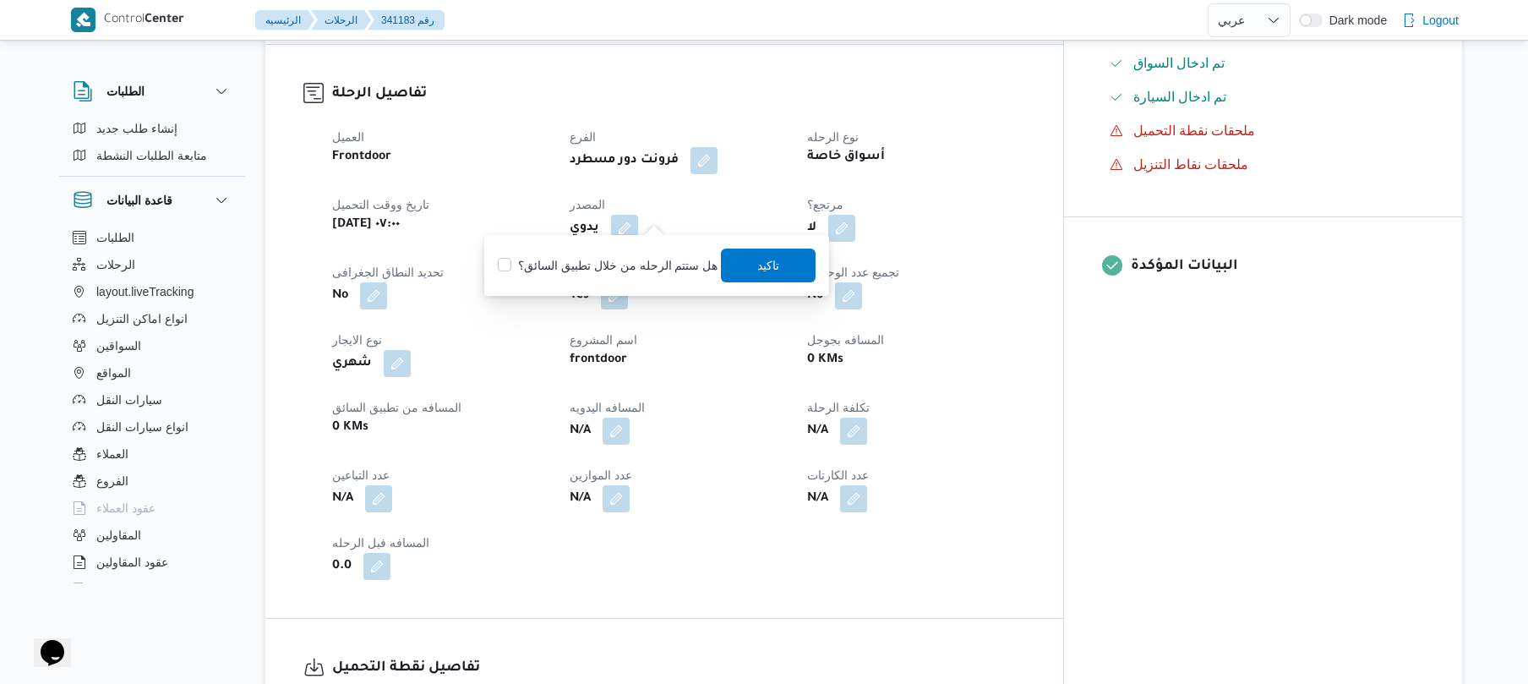
click at [641, 270] on label "هل ستتم الرحله من خلال تطبيق السائق؟" at bounding box center [608, 265] width 220 height 20
checkbox input "true"
click at [745, 269] on span "تاكيد" at bounding box center [769, 265] width 95 height 34
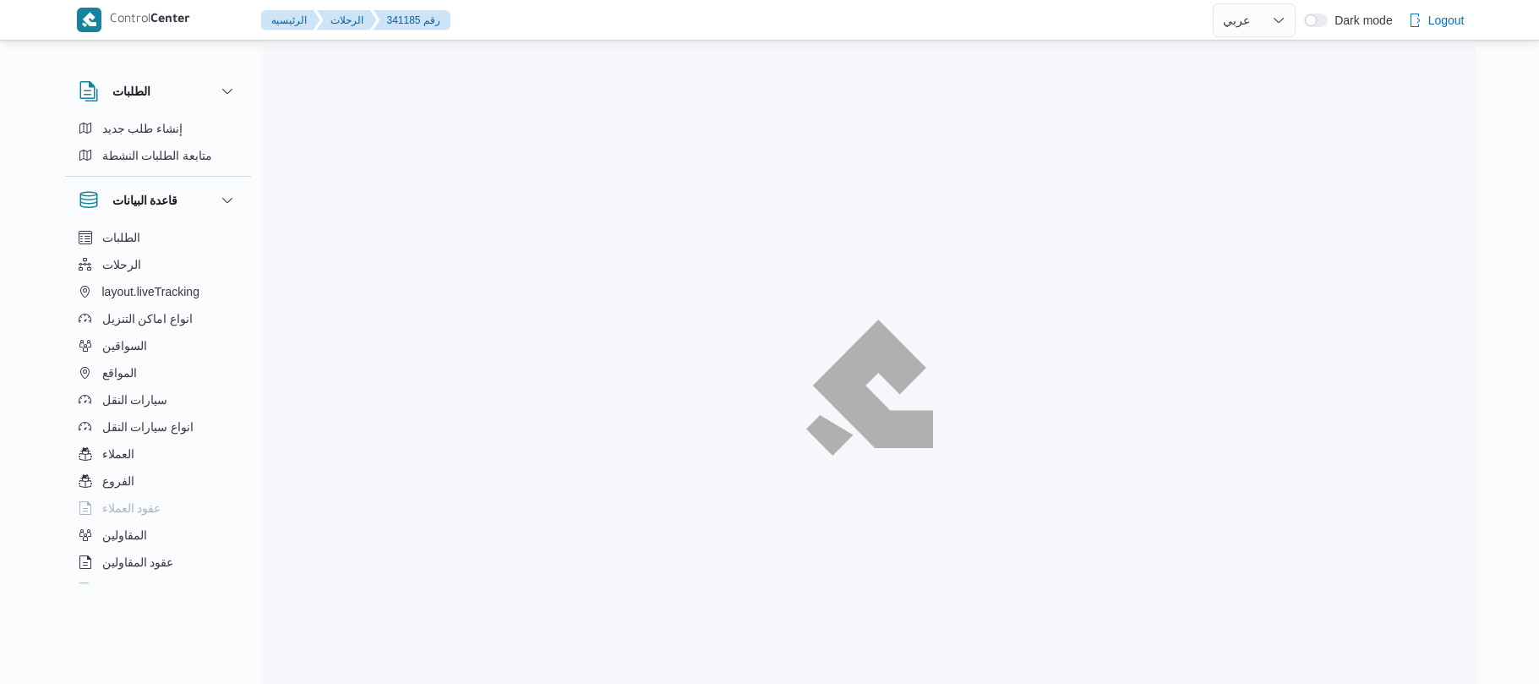
select select "ar"
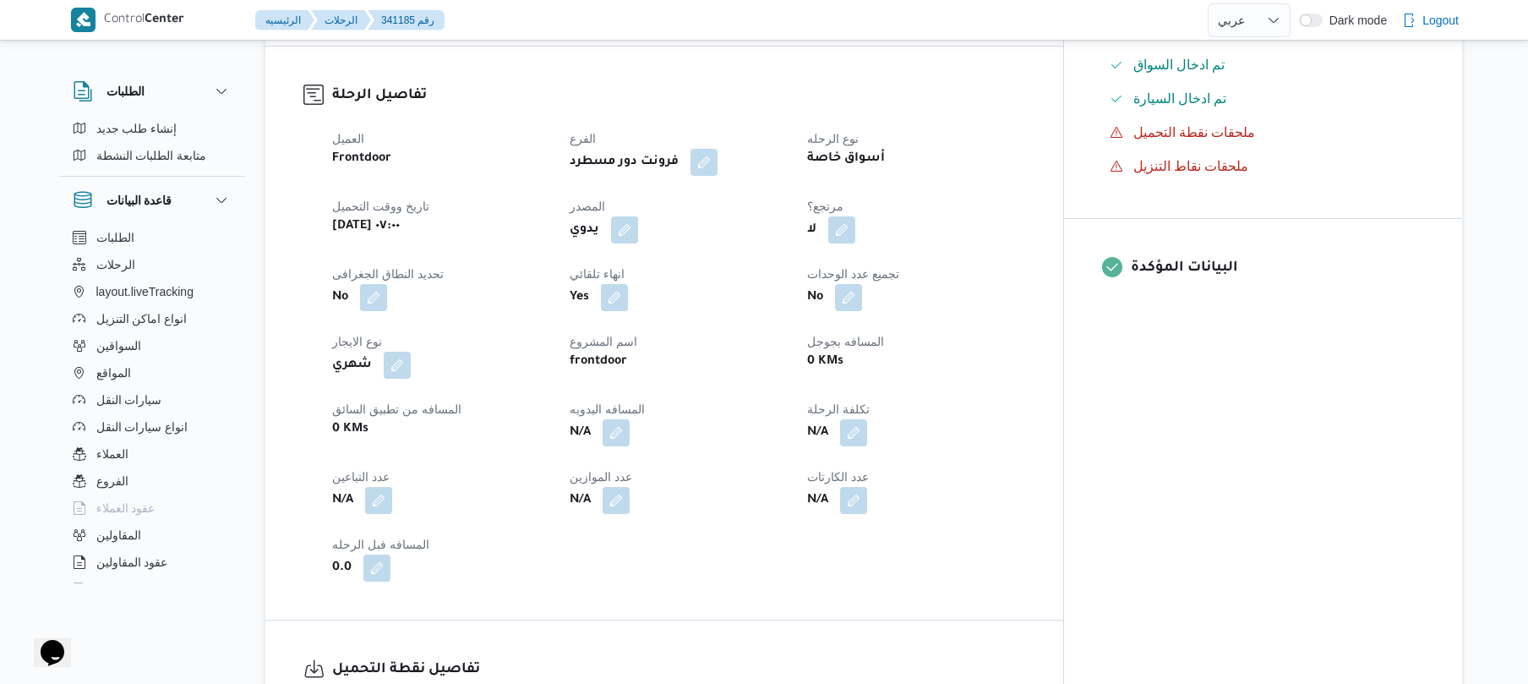
scroll to position [541, 0]
click at [638, 214] on button "button" at bounding box center [624, 227] width 27 height 27
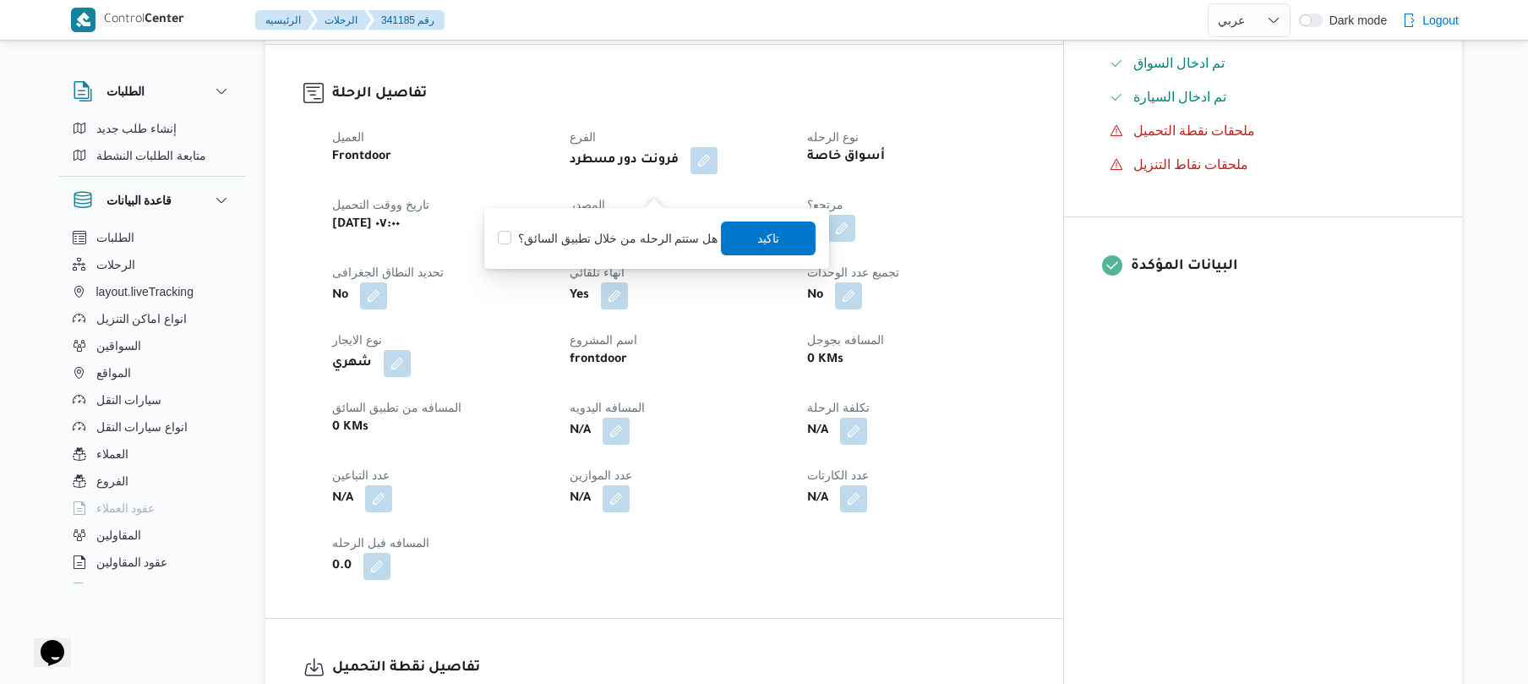
click at [639, 232] on label "هل ستتم الرحله من خلال تطبيق السائق؟" at bounding box center [608, 238] width 220 height 20
checkbox input "true"
click at [765, 245] on span "تاكيد" at bounding box center [769, 237] width 22 height 20
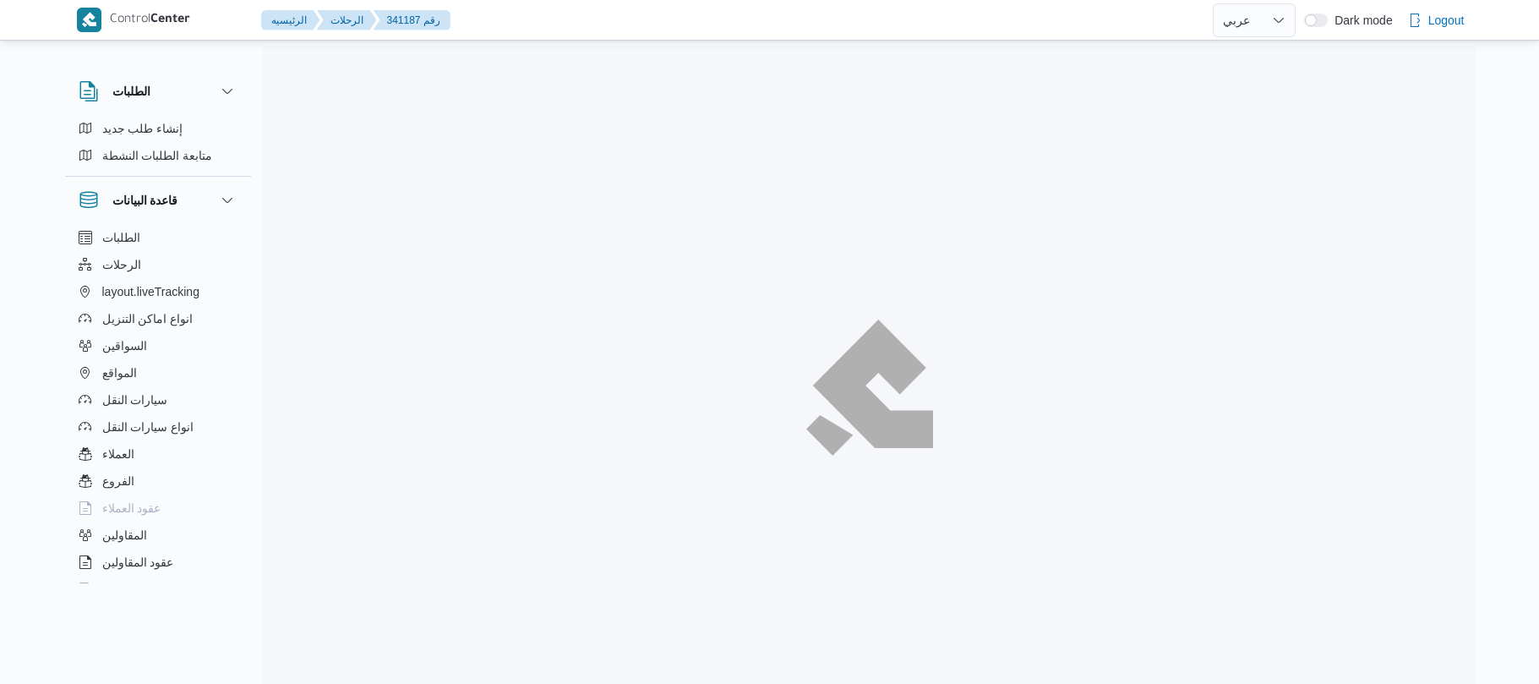
select select "ar"
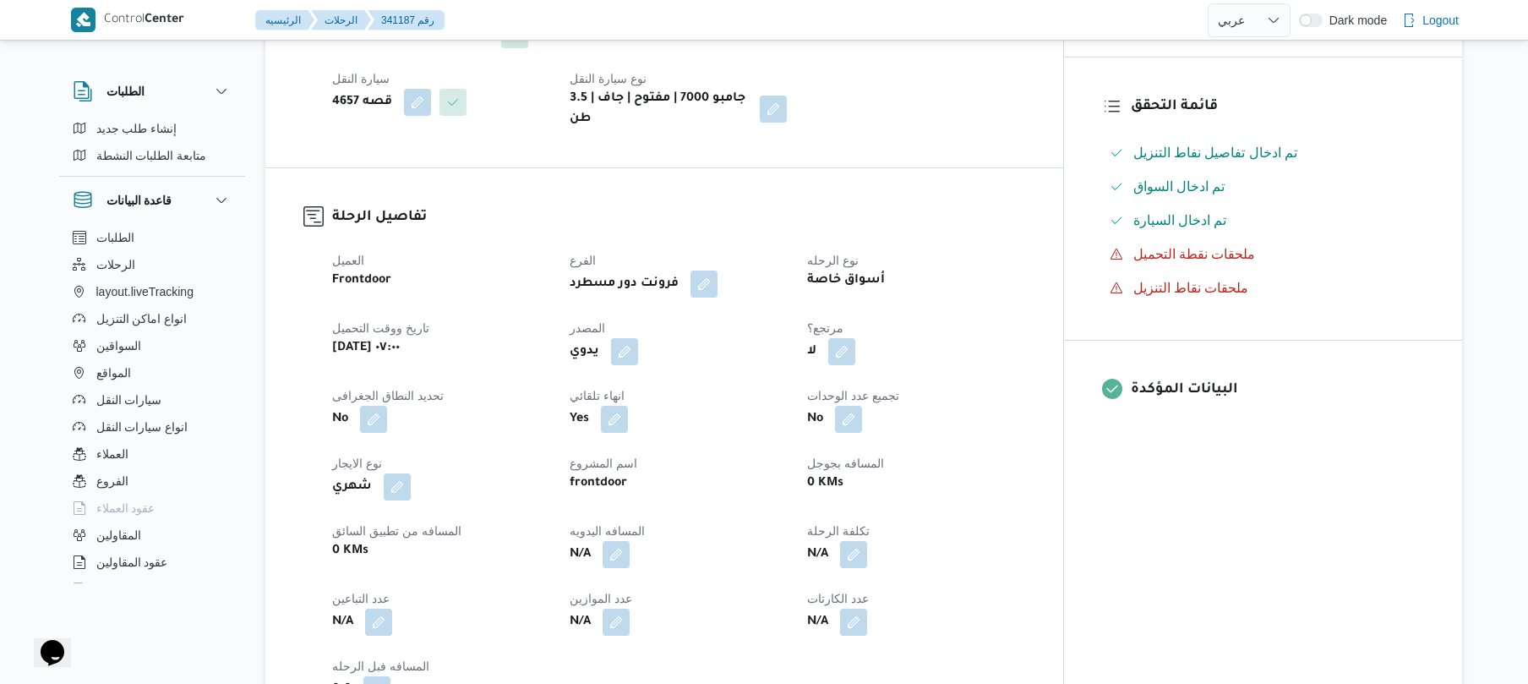
scroll to position [450, 0]
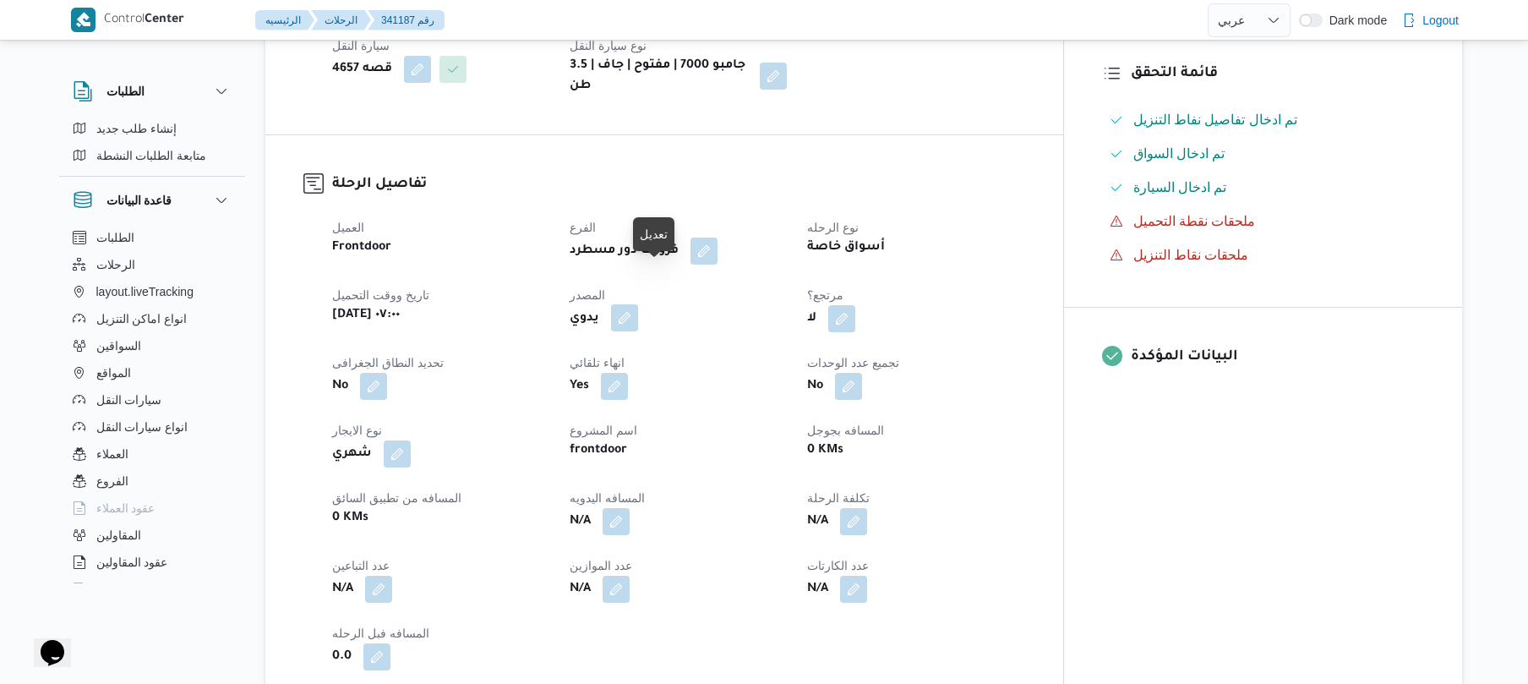
click at [638, 304] on button "button" at bounding box center [624, 317] width 27 height 27
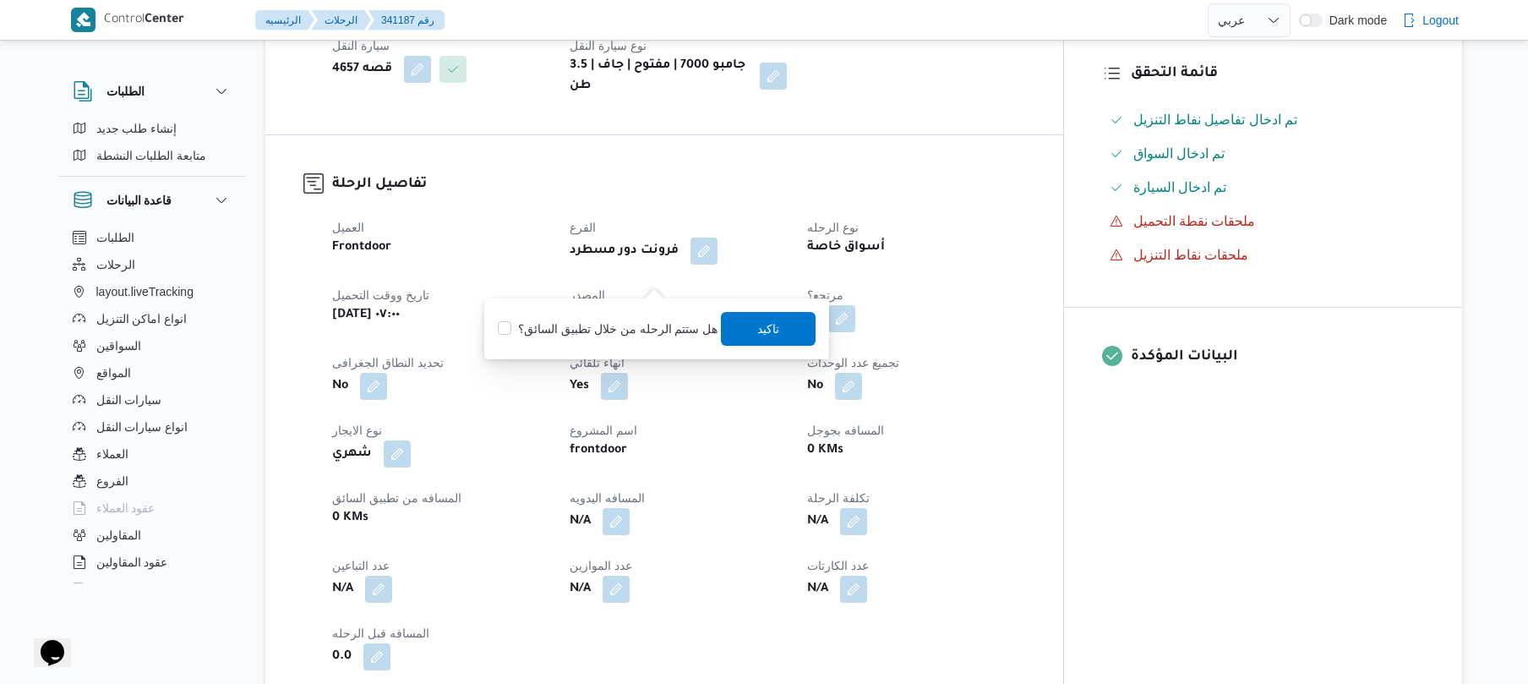
click at [630, 319] on label "هل ستتم الرحله من خلال تطبيق السائق؟" at bounding box center [608, 329] width 220 height 20
checkbox input "true"
click at [776, 323] on span "تاكيد" at bounding box center [769, 328] width 95 height 34
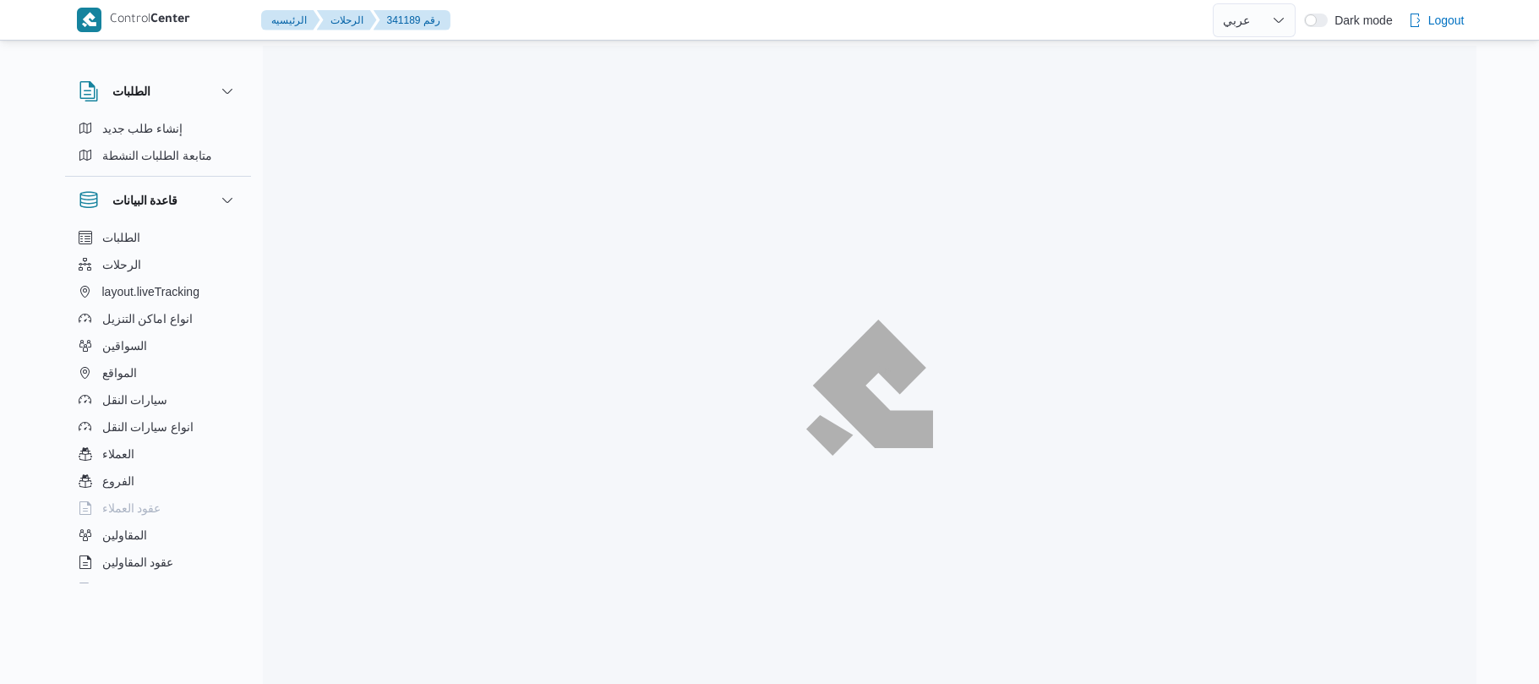
select select "ar"
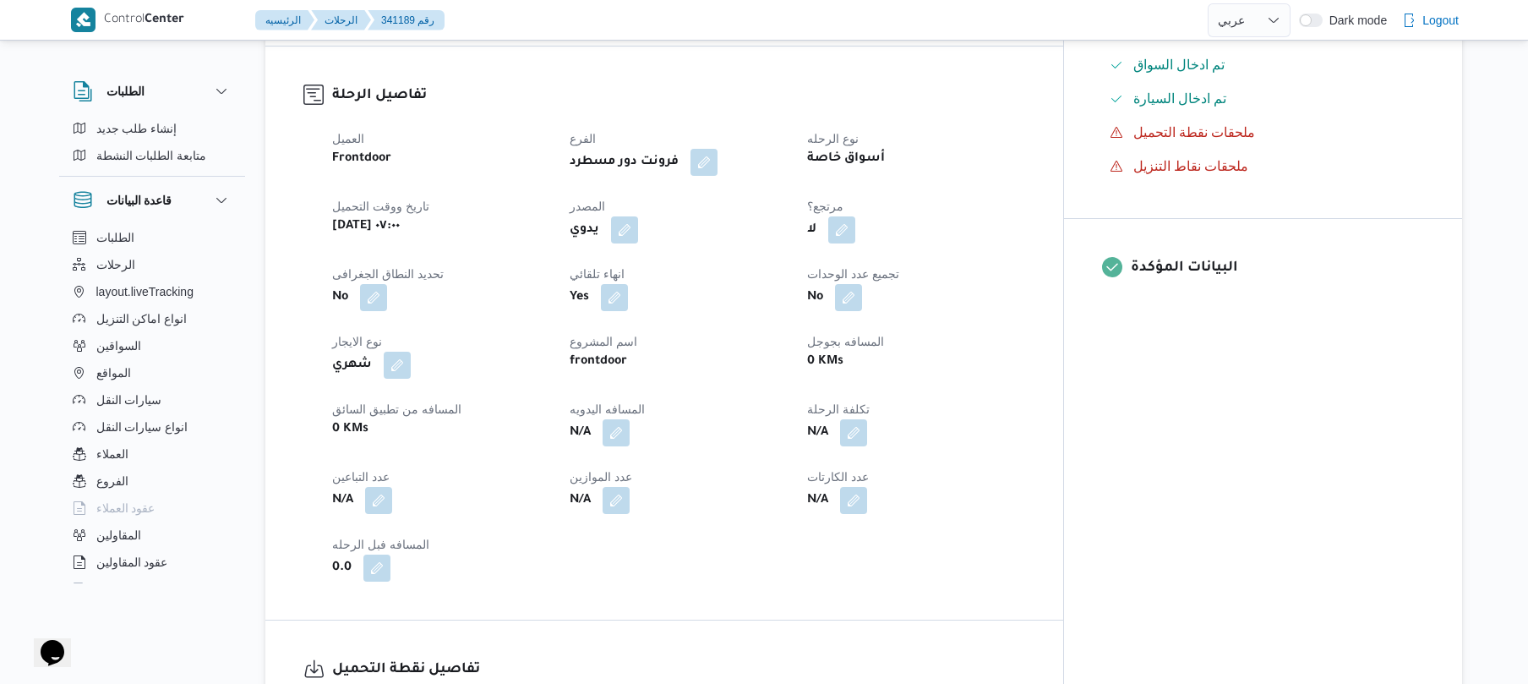
scroll to position [541, 0]
click at [638, 214] on button "button" at bounding box center [624, 227] width 27 height 27
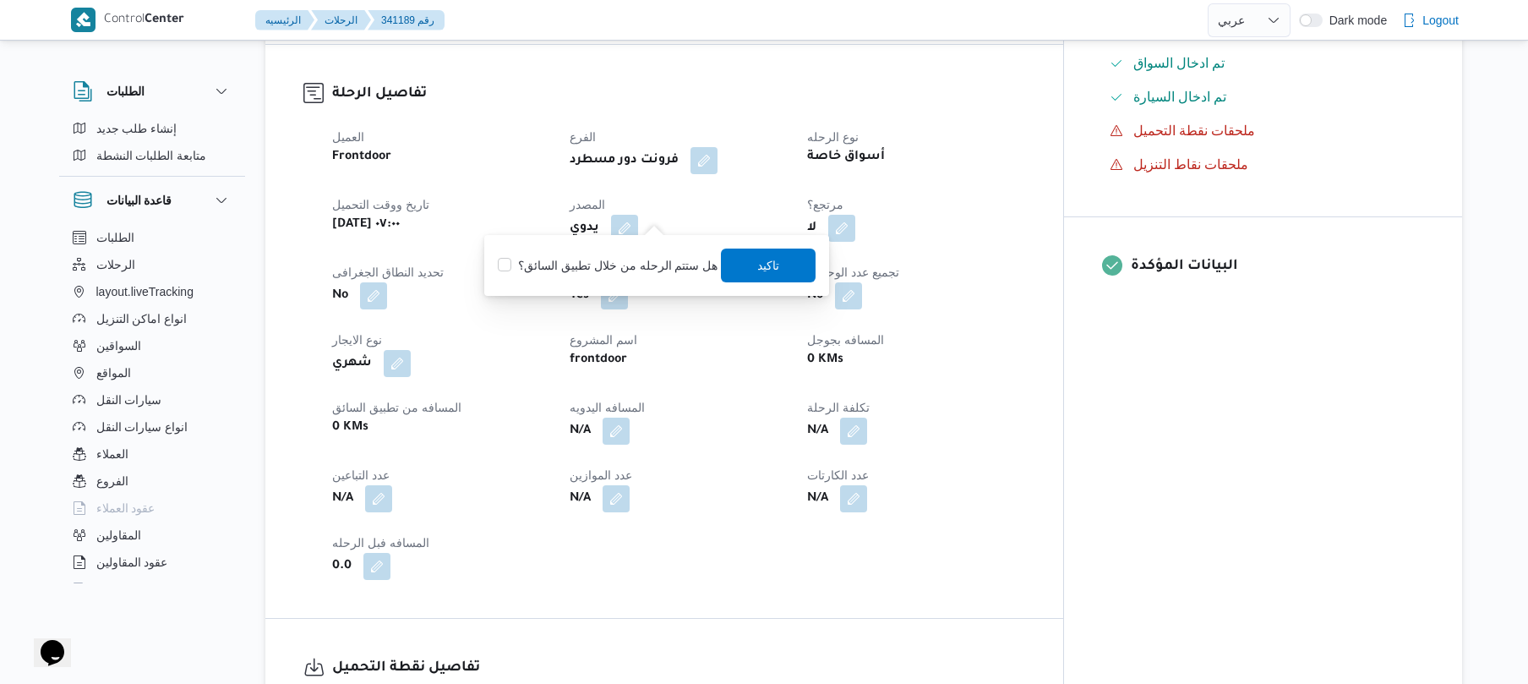
click at [647, 264] on label "هل ستتم الرحله من خلال تطبيق السائق؟" at bounding box center [608, 265] width 220 height 20
checkbox input "true"
click at [761, 261] on span "تاكيد" at bounding box center [769, 264] width 22 height 20
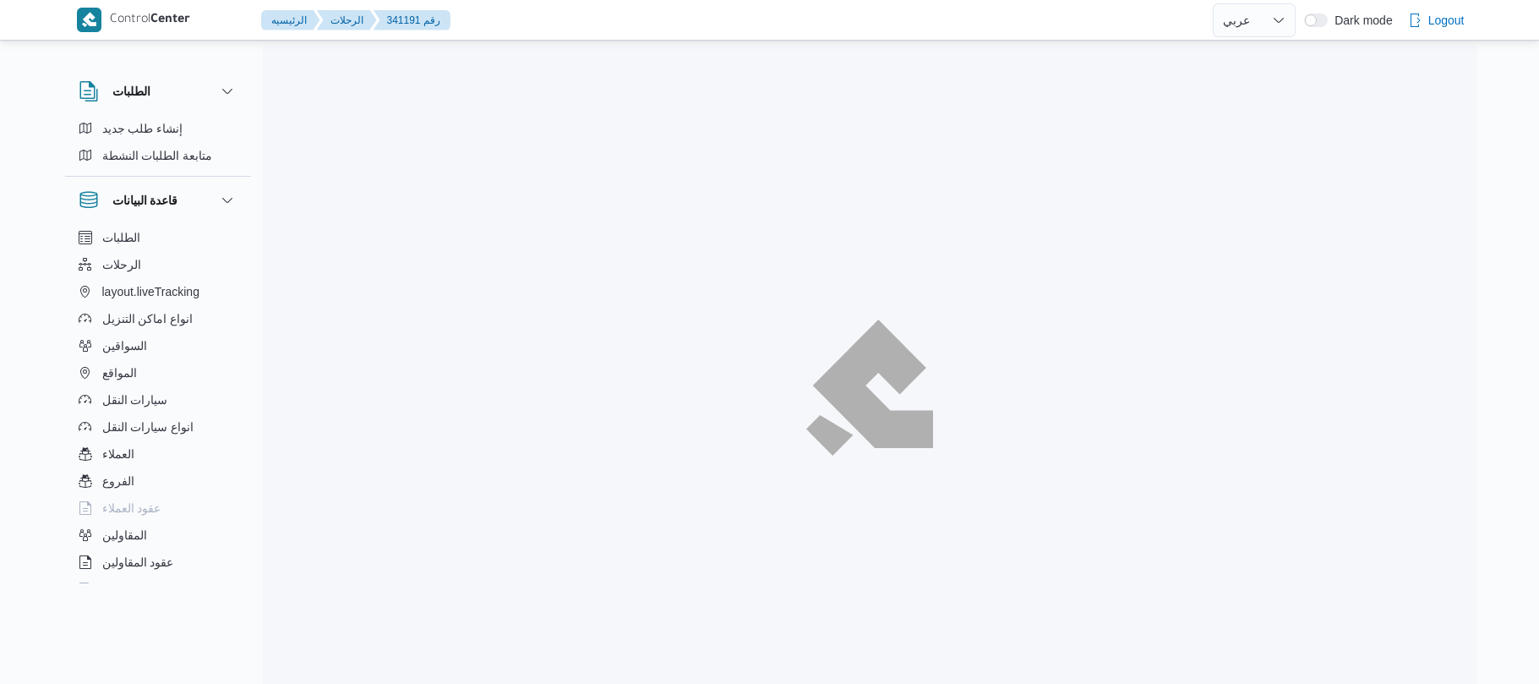
select select "ar"
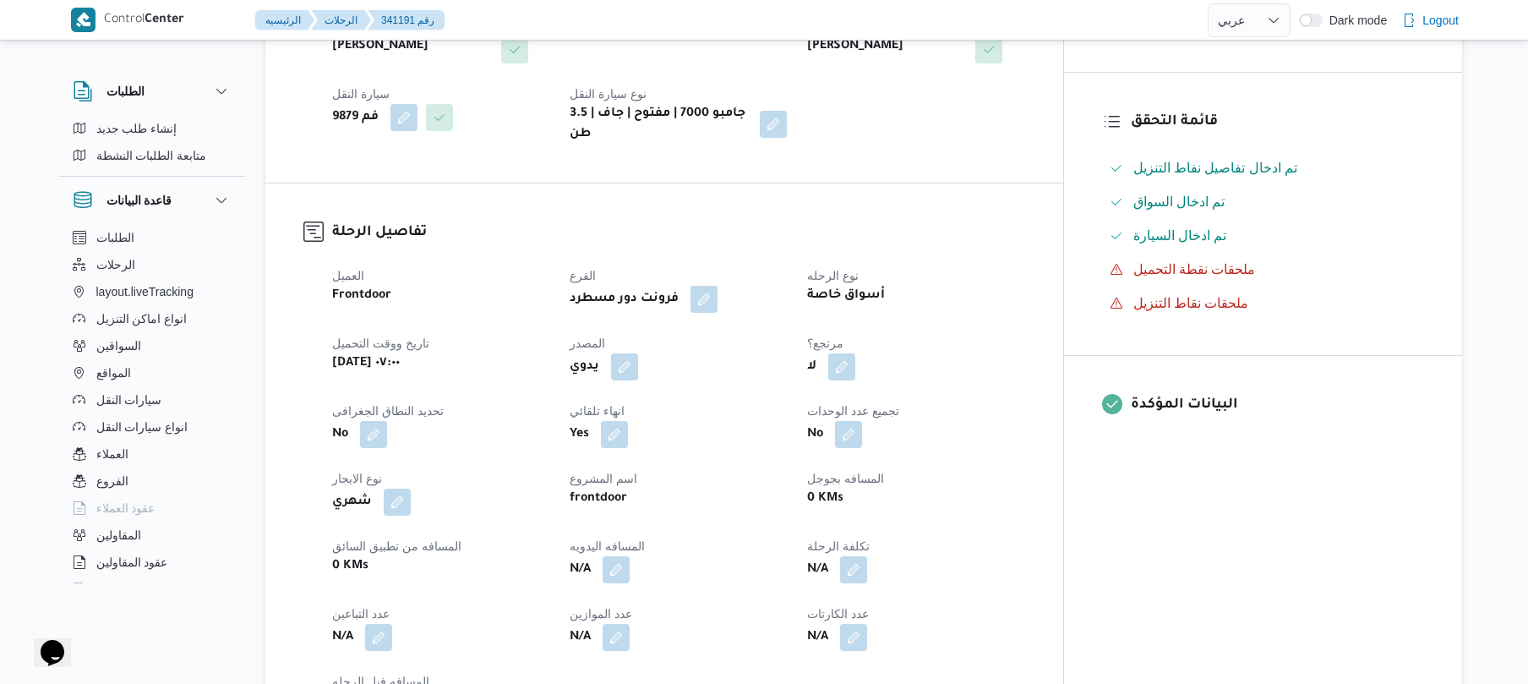
scroll to position [406, 0]
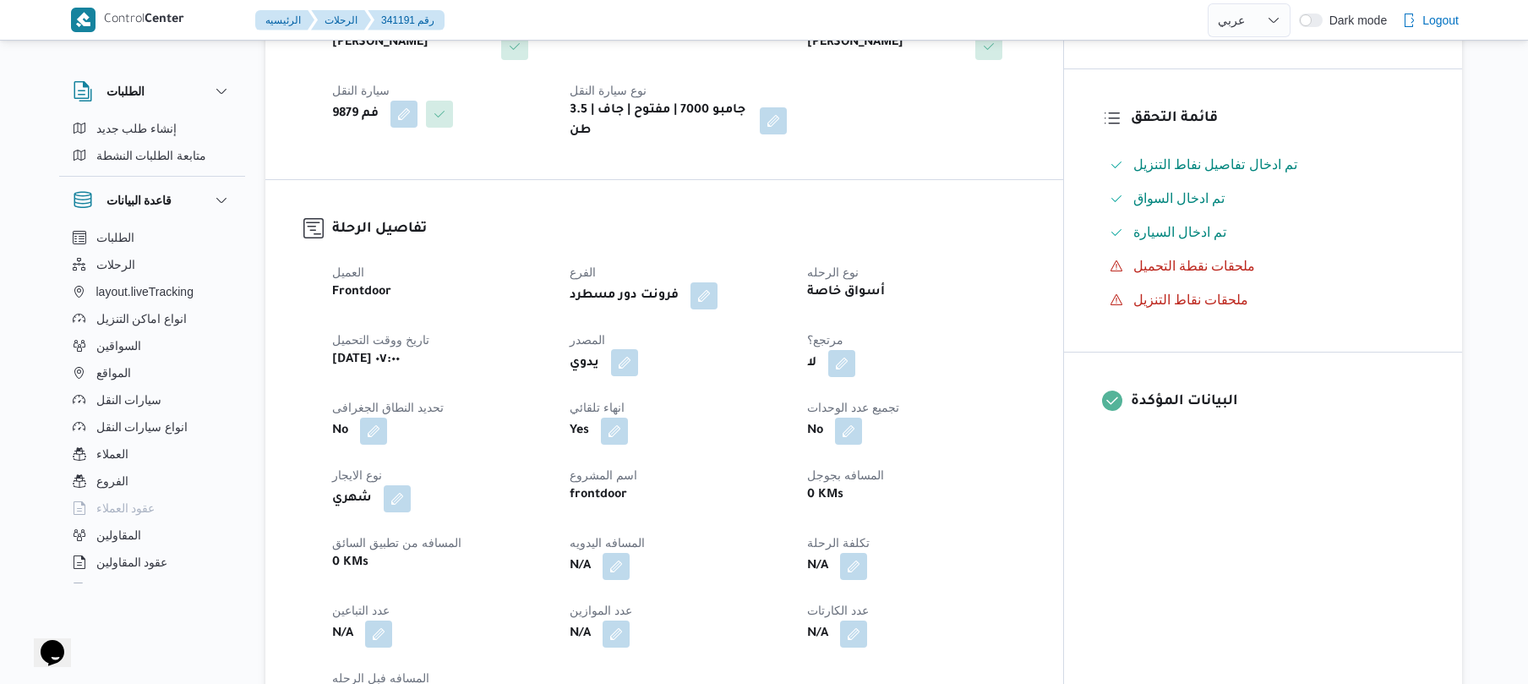
click at [638, 349] on button "button" at bounding box center [624, 362] width 27 height 27
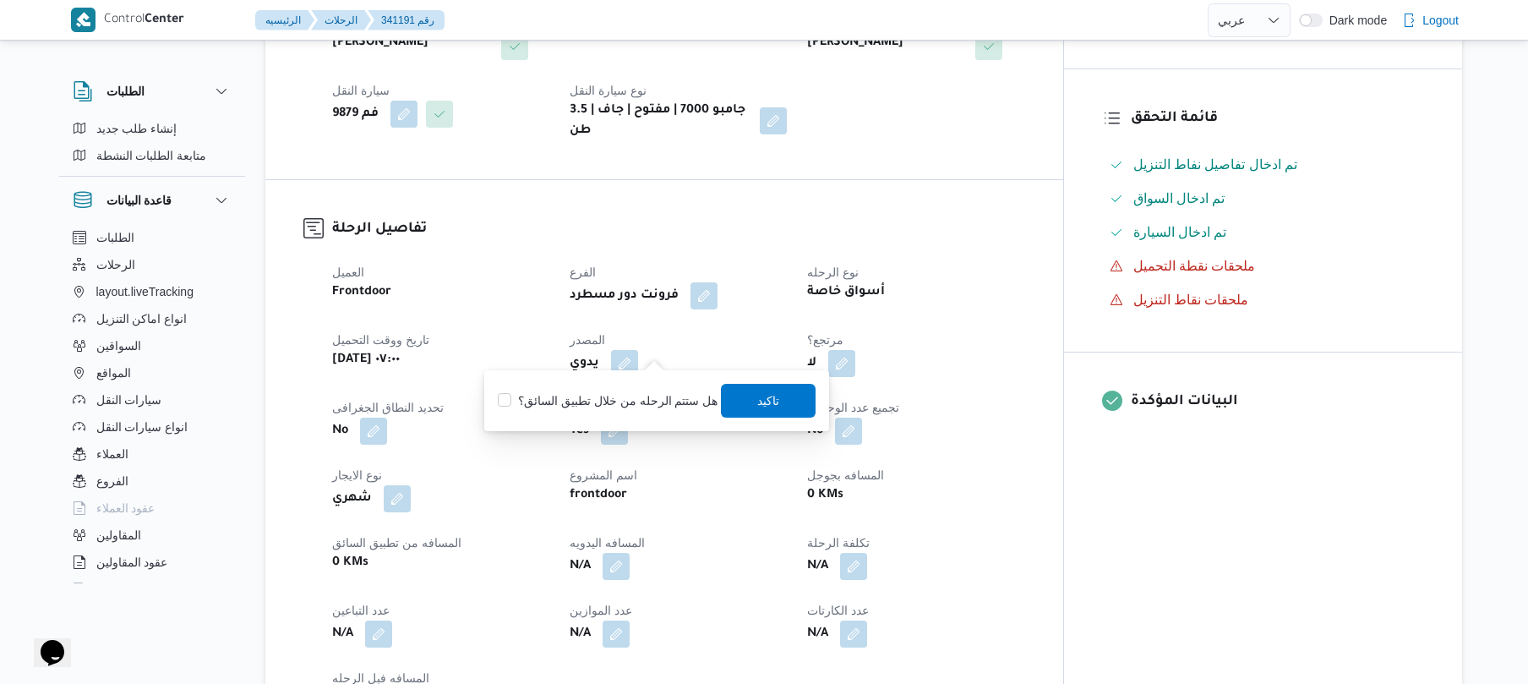
click at [625, 404] on label "هل ستتم الرحله من خلال تطبيق السائق؟" at bounding box center [608, 400] width 220 height 20
checkbox input "true"
click at [750, 400] on span "تاكيد" at bounding box center [769, 400] width 95 height 34
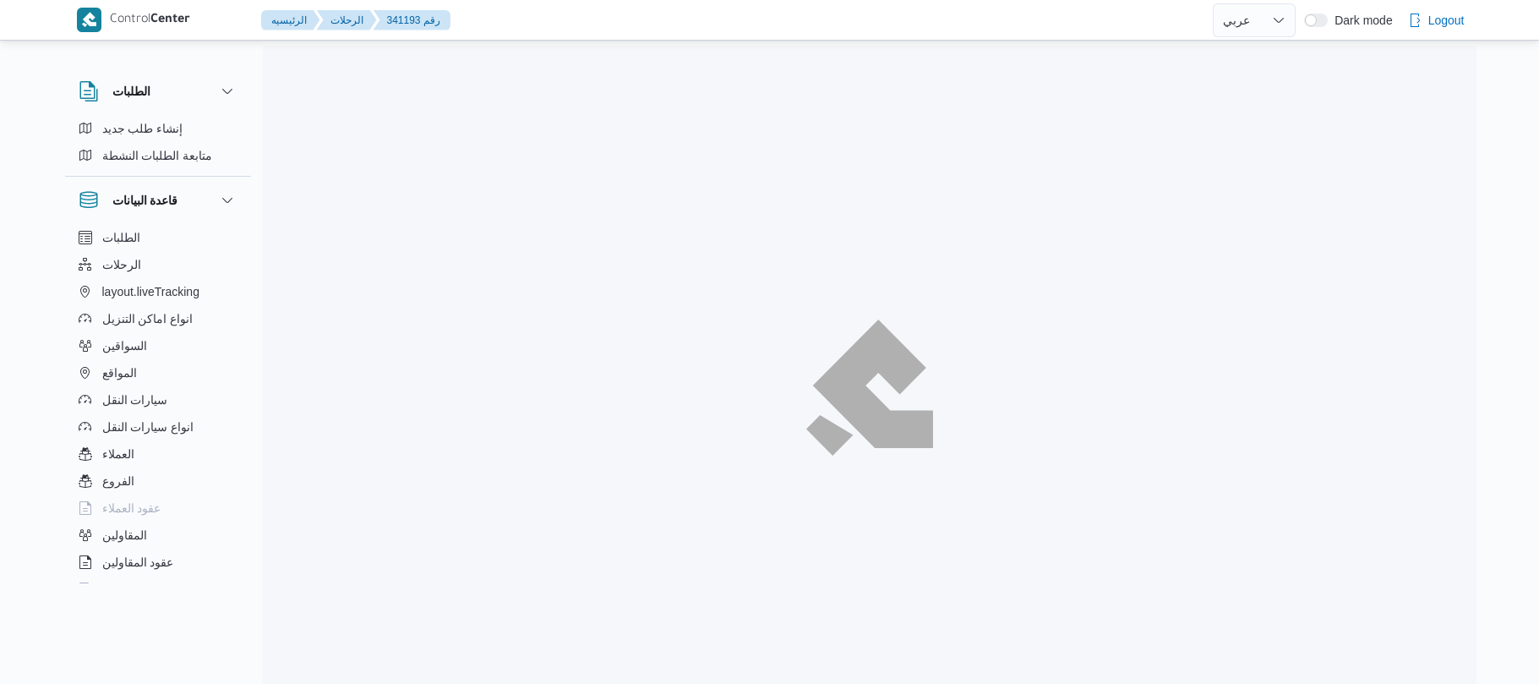
select select "ar"
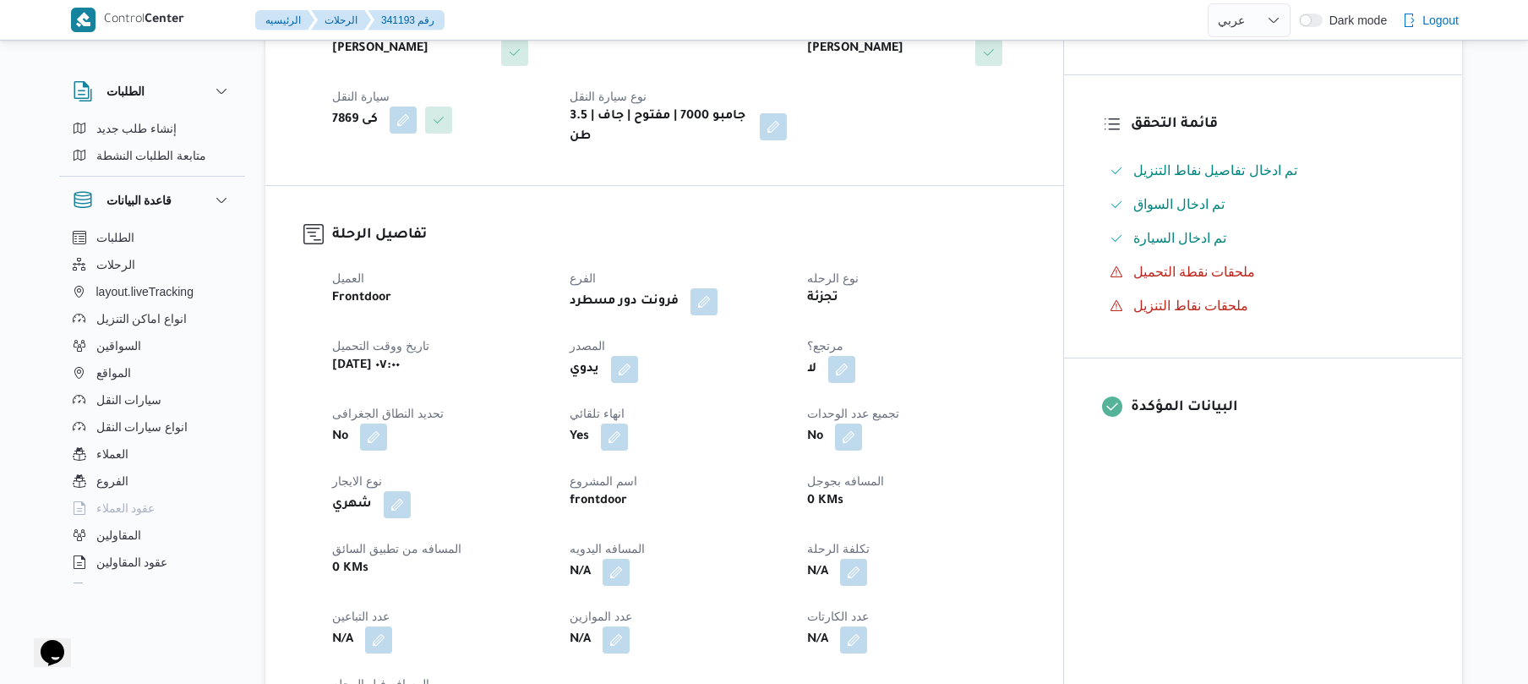
scroll to position [406, 0]
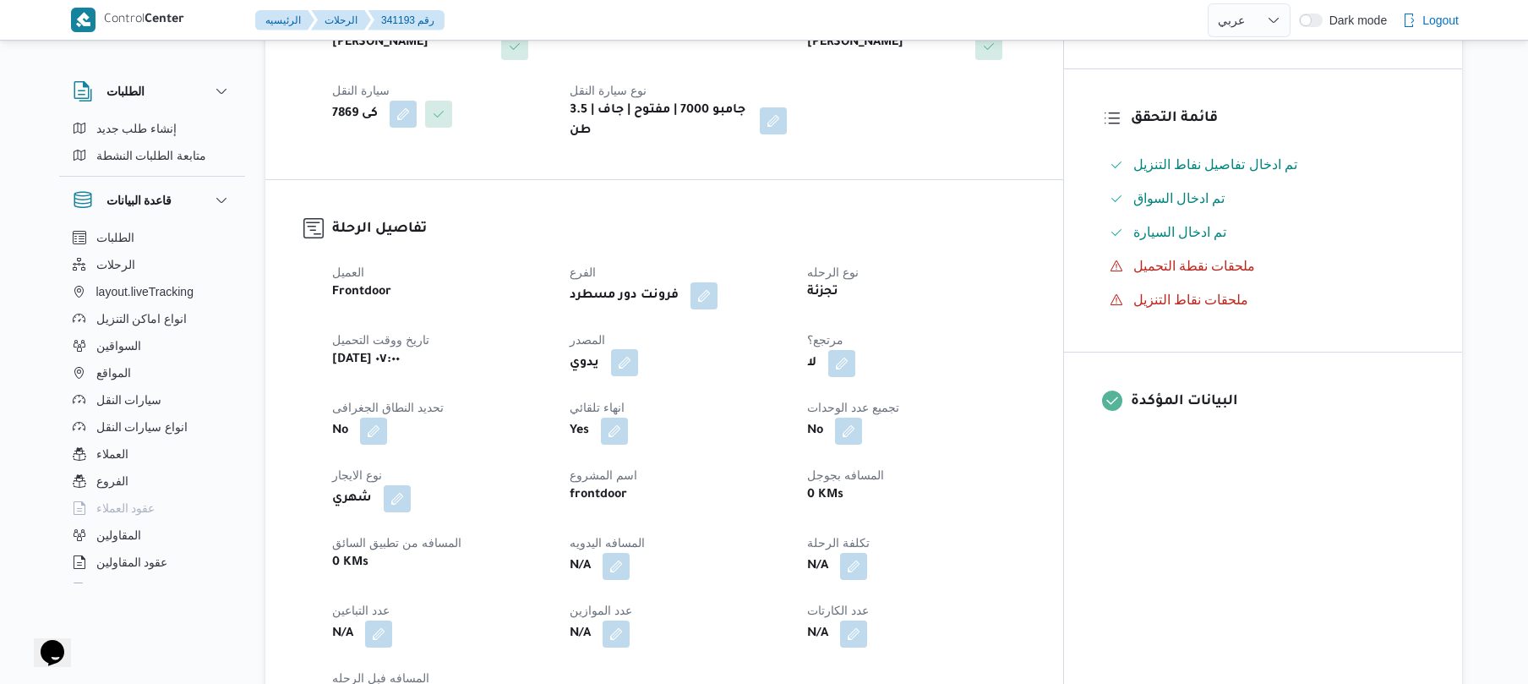
click at [638, 363] on button "button" at bounding box center [624, 362] width 27 height 27
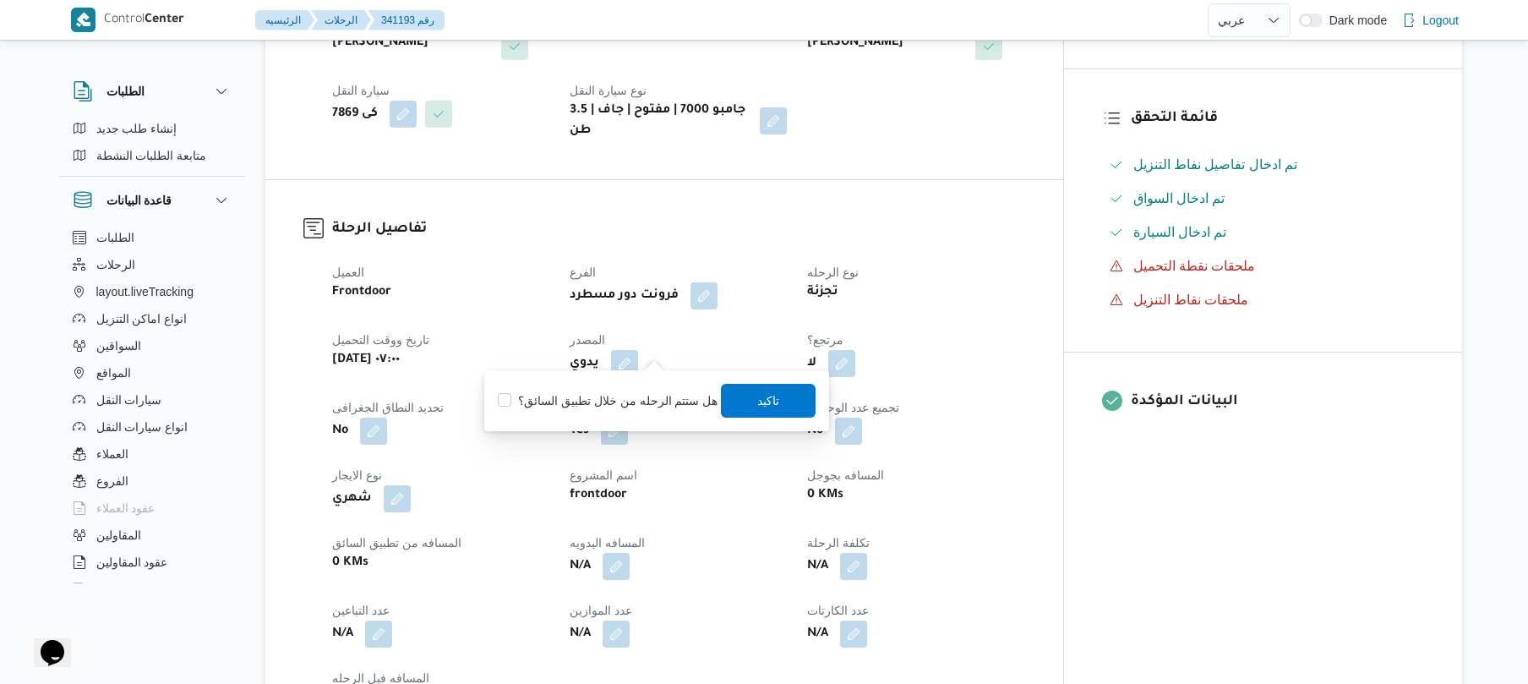
click at [625, 396] on label "هل ستتم الرحله من خلال تطبيق السائق؟" at bounding box center [608, 400] width 220 height 20
checkbox input "true"
click at [737, 396] on span "تاكيد" at bounding box center [769, 400] width 95 height 34
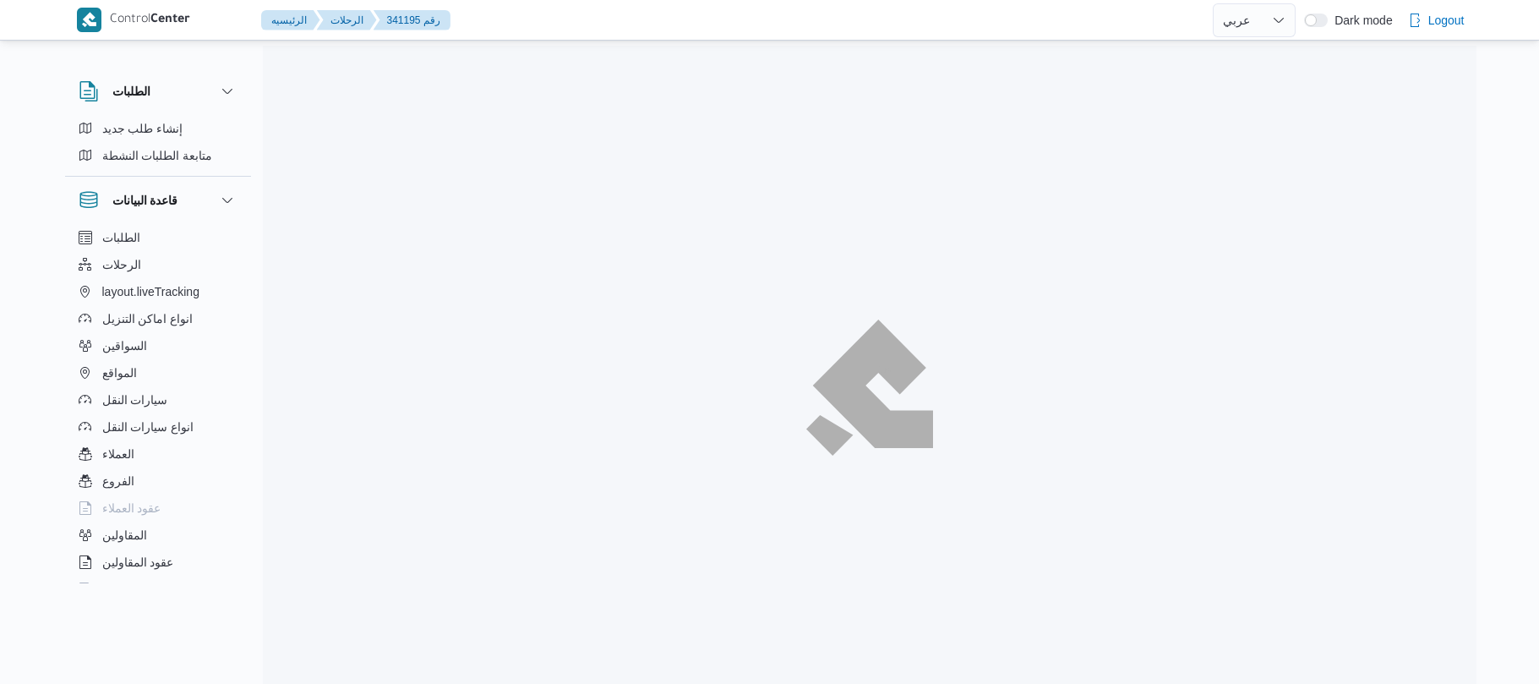
select select "ar"
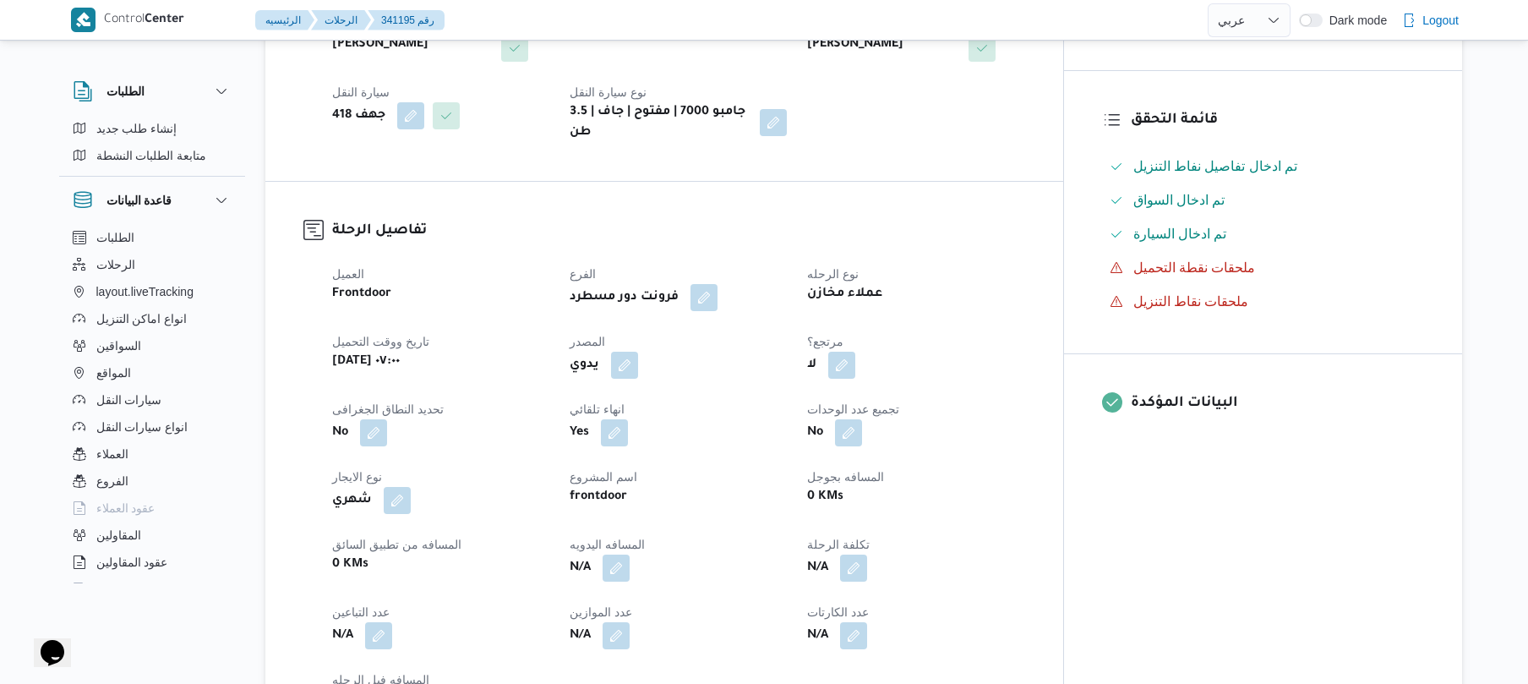
scroll to position [406, 0]
click at [638, 349] on button "button" at bounding box center [624, 362] width 27 height 27
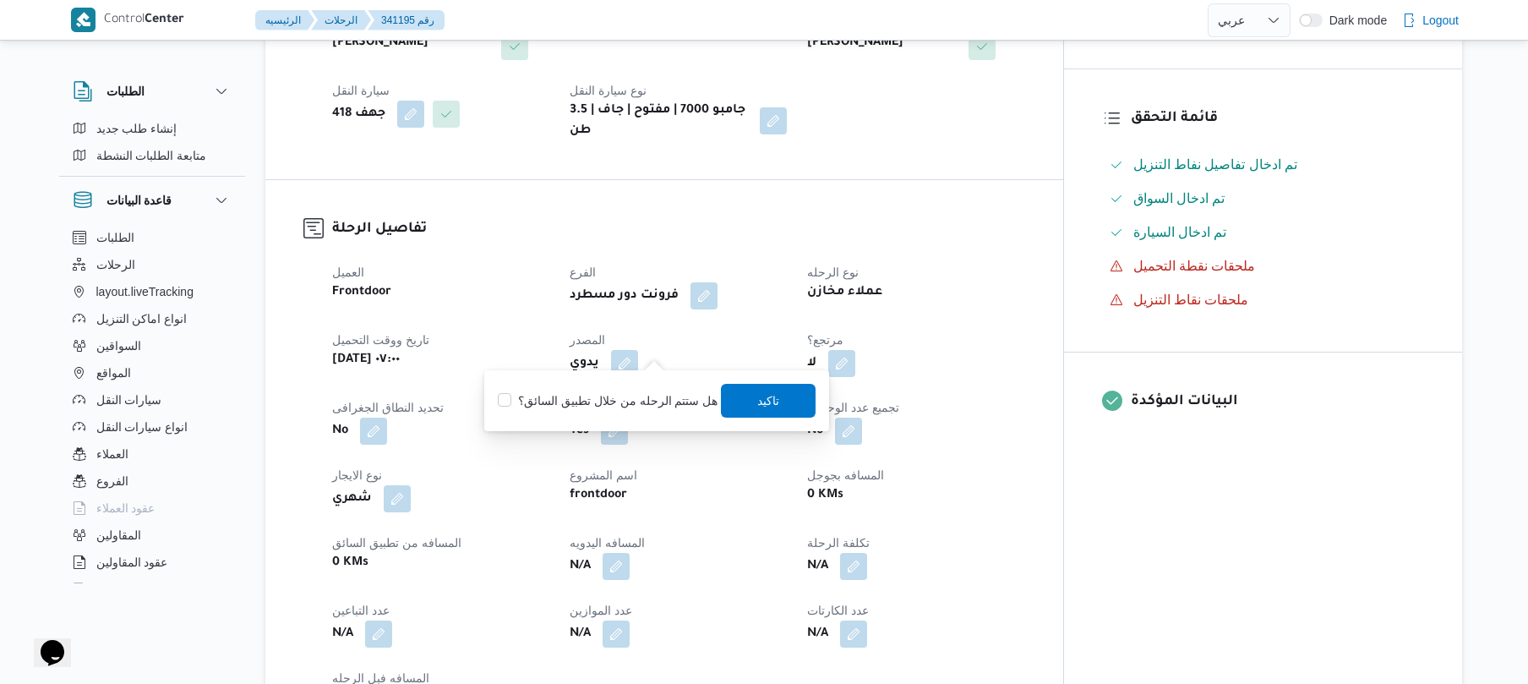
click at [619, 390] on label "هل ستتم الرحله من خلال تطبيق السائق؟" at bounding box center [608, 400] width 220 height 20
checkbox input "true"
click at [749, 396] on span "تاكيد" at bounding box center [769, 400] width 95 height 34
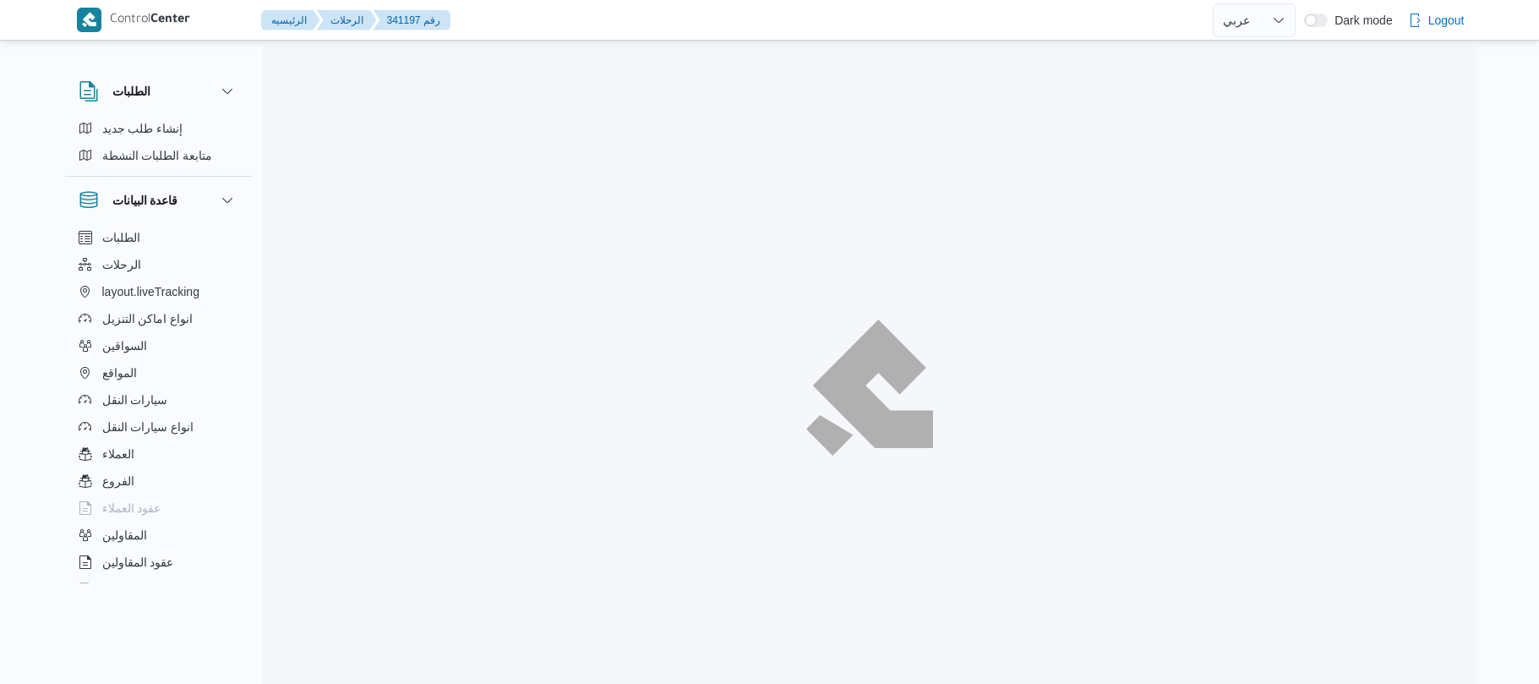
select select "ar"
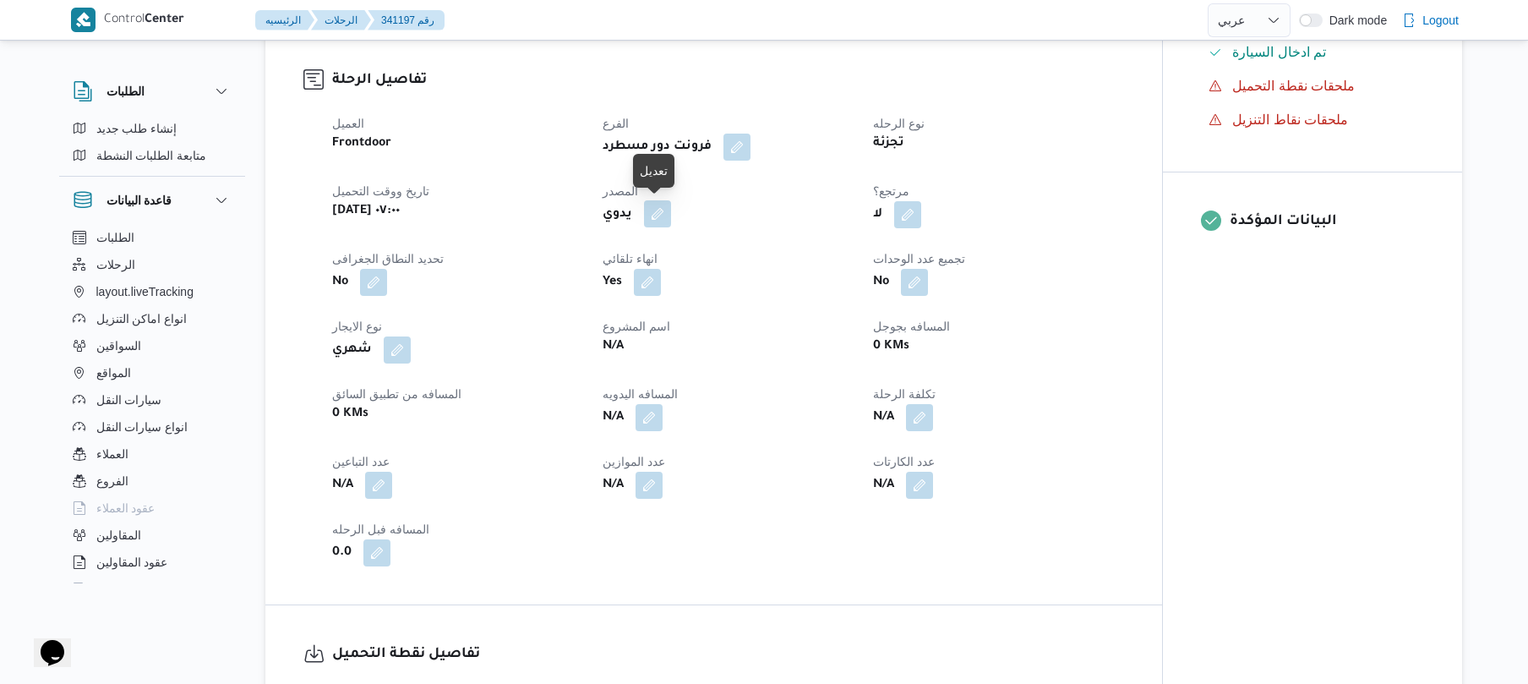
click at [657, 217] on button "button" at bounding box center [657, 213] width 27 height 27
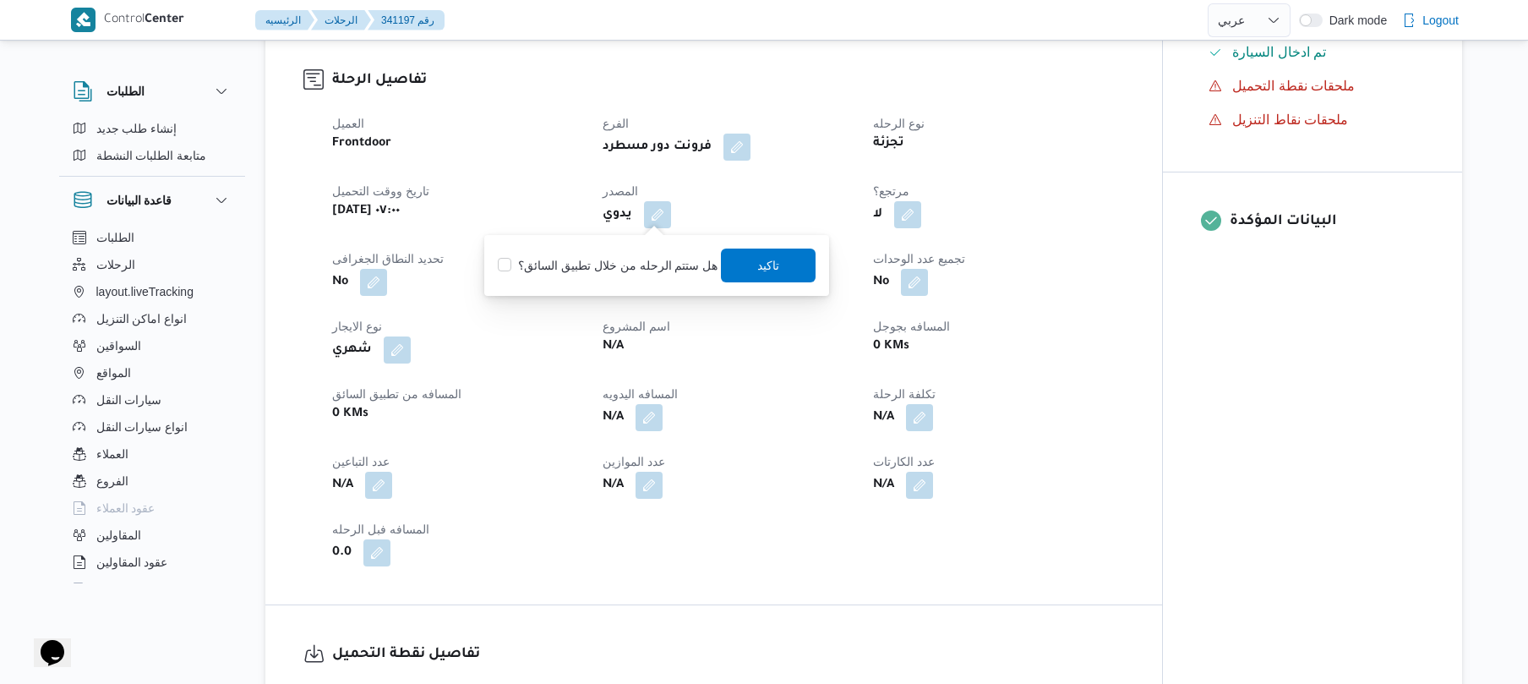
click at [617, 264] on label "هل ستتم الرحله من خلال تطبيق السائق؟" at bounding box center [608, 265] width 220 height 20
checkbox input "true"
click at [758, 265] on span "تاكيد" at bounding box center [769, 264] width 22 height 20
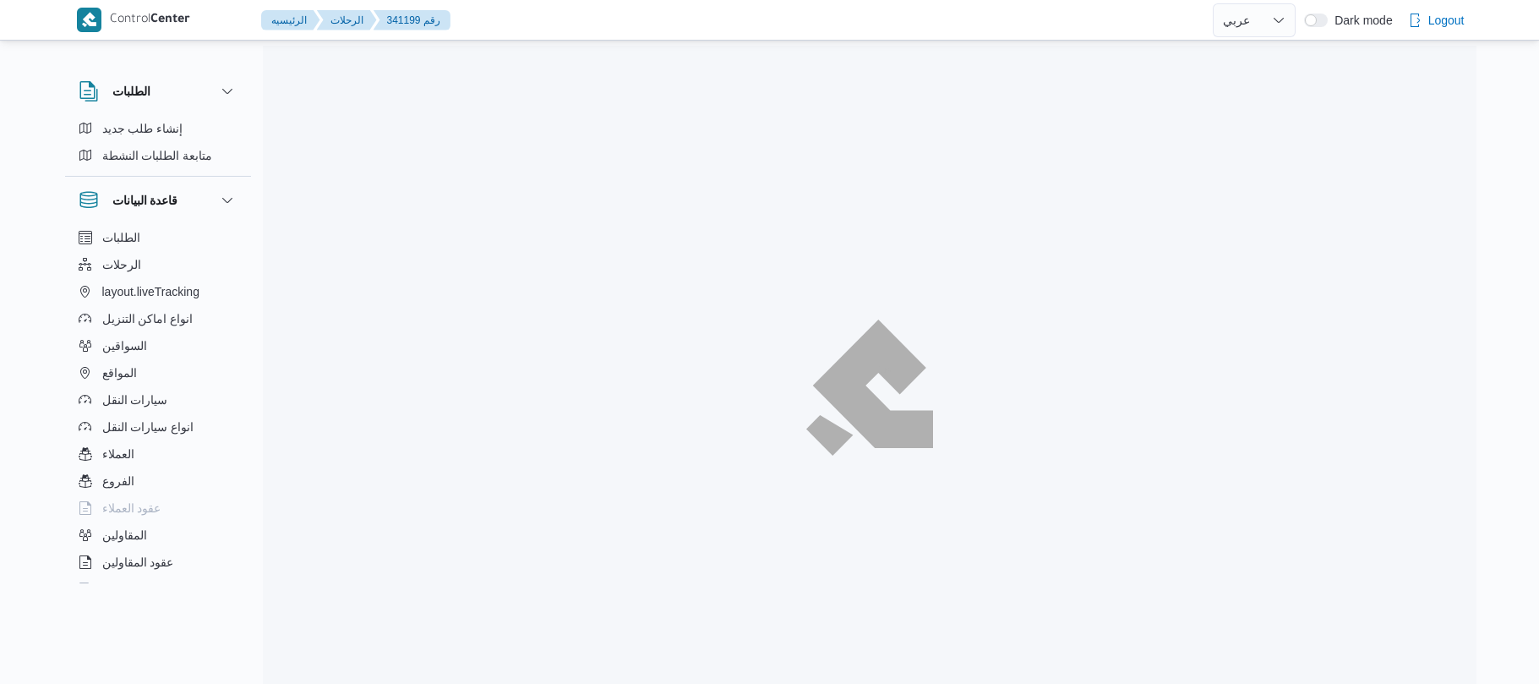
select select "ar"
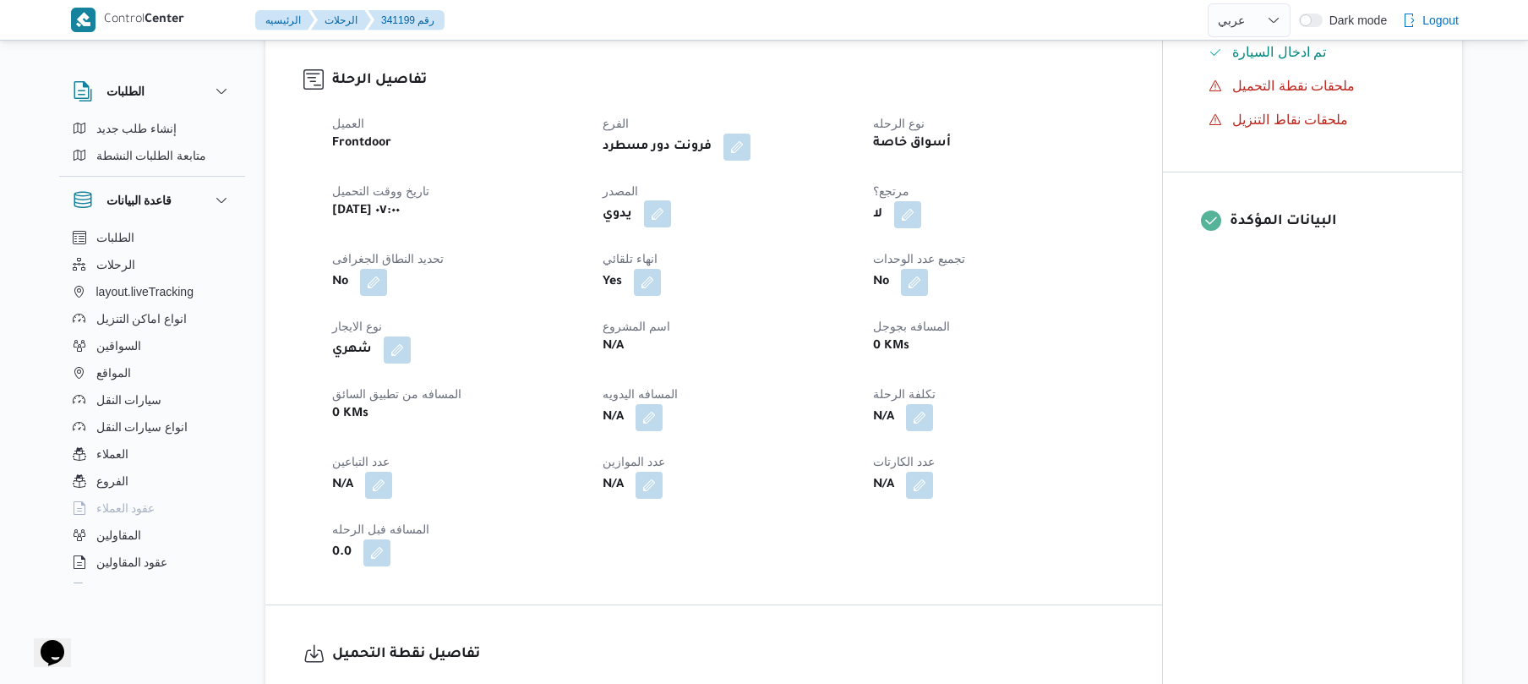
click at [657, 218] on button "button" at bounding box center [657, 213] width 27 height 27
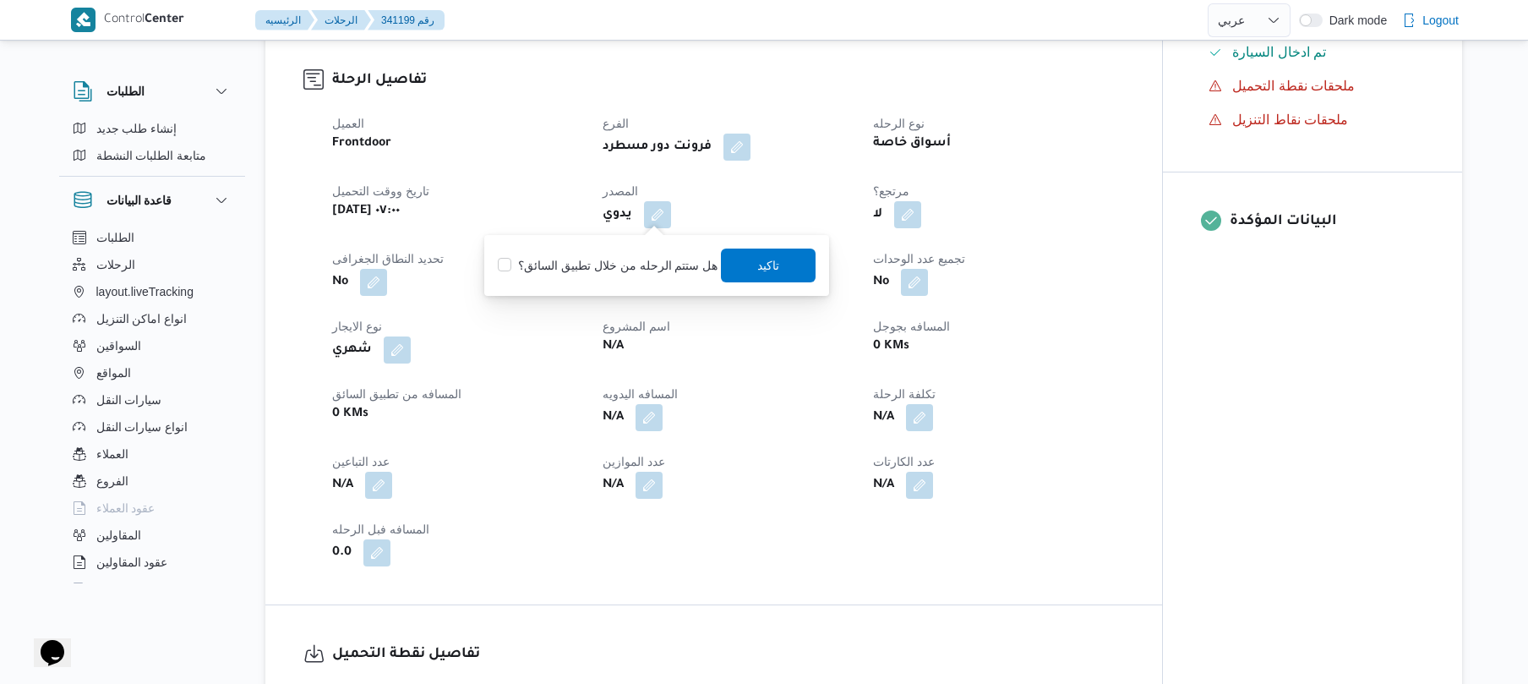
click at [620, 260] on label "هل ستتم الرحله من خلال تطبيق السائق؟" at bounding box center [608, 265] width 220 height 20
checkbox input "true"
click at [764, 258] on span "تاكيد" at bounding box center [769, 264] width 22 height 20
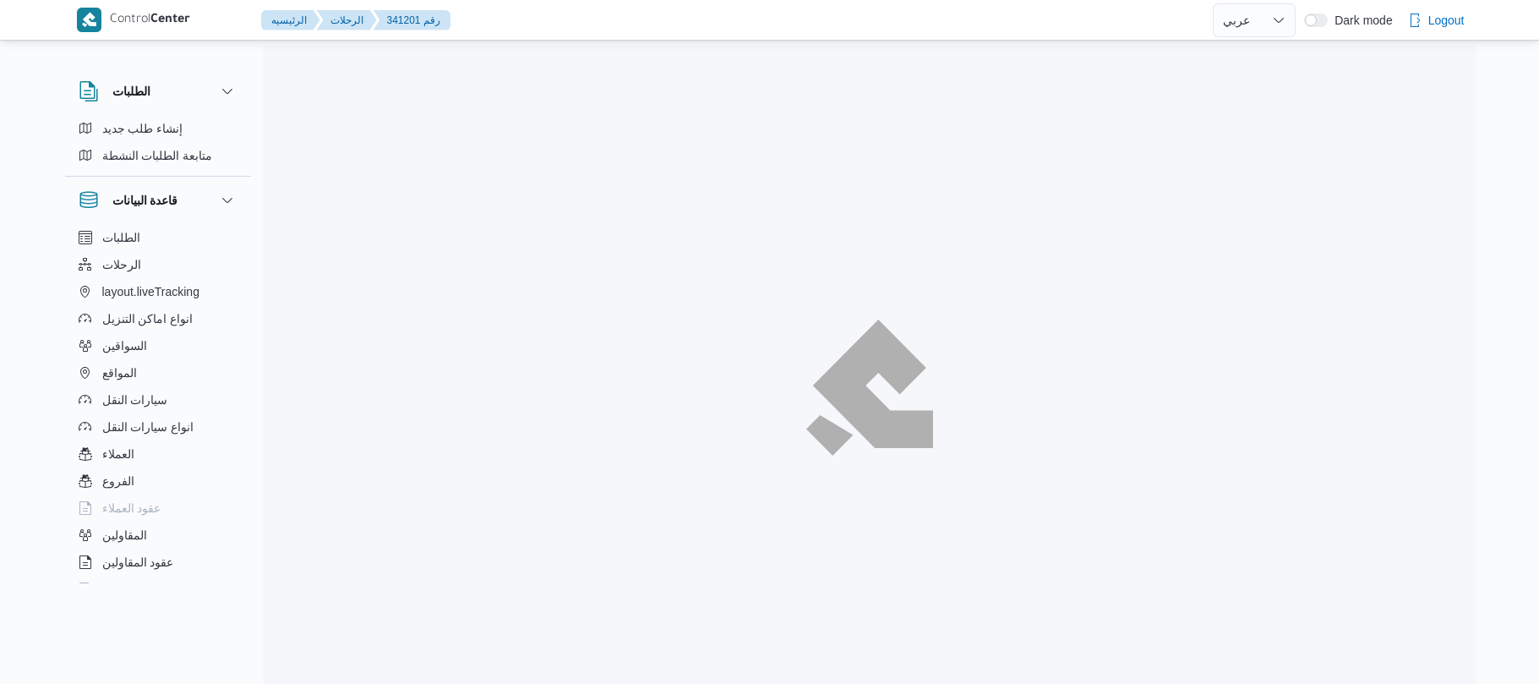
select select "ar"
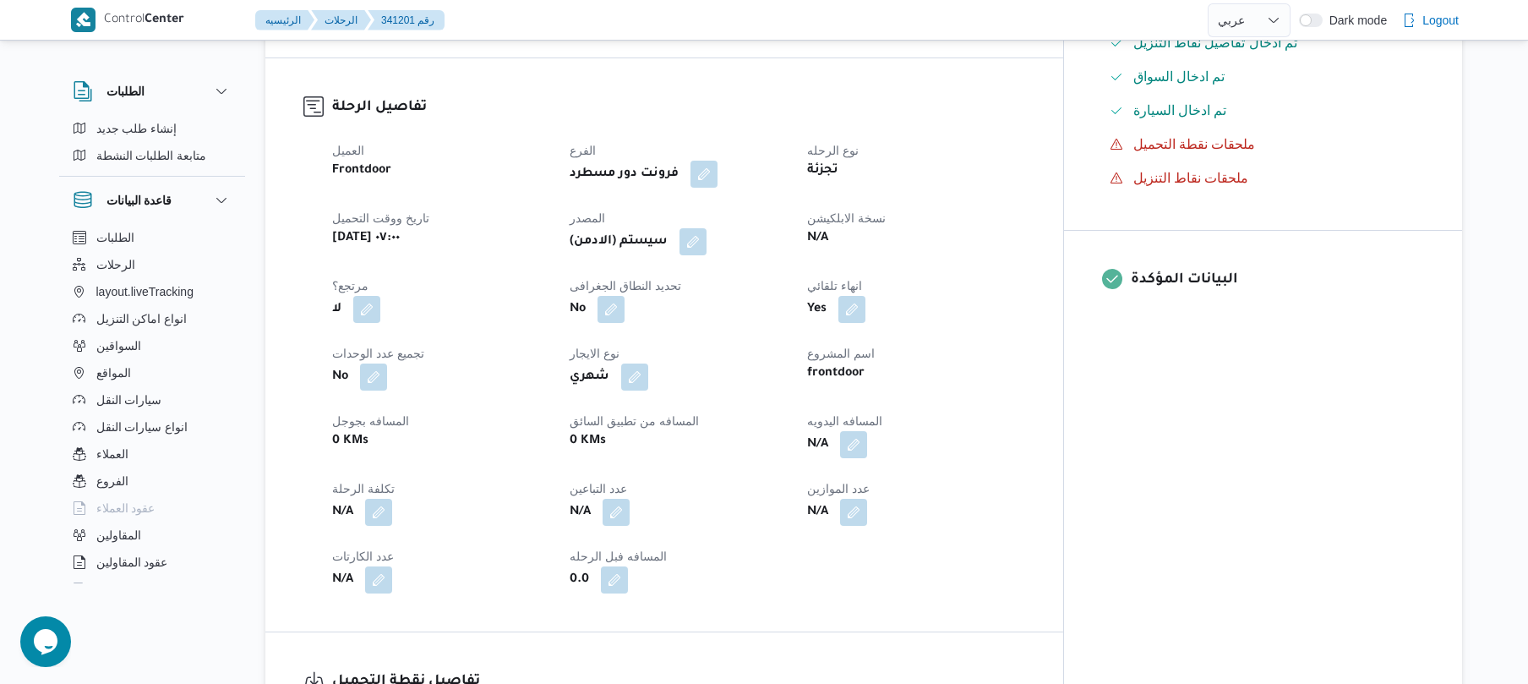
scroll to position [541, 0]
